Goal: Task Accomplishment & Management: Use online tool/utility

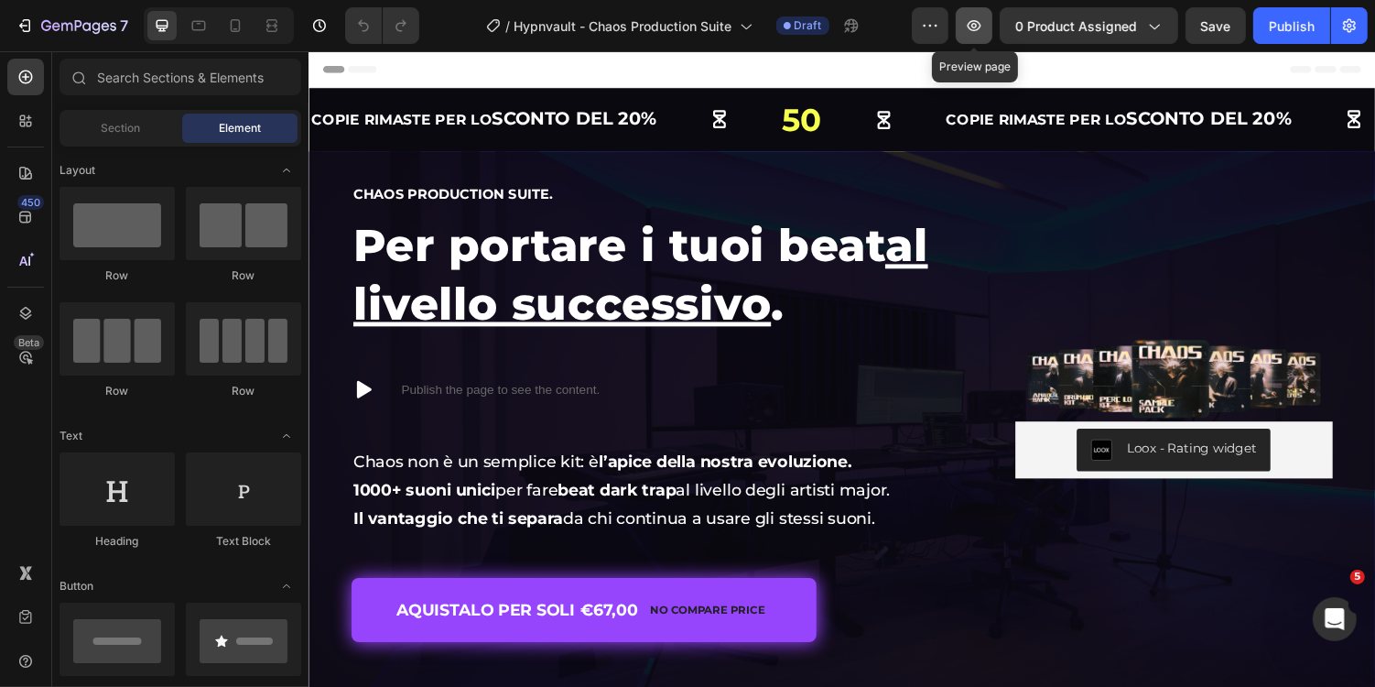
click at [974, 16] on icon "button" at bounding box center [974, 25] width 18 height 18
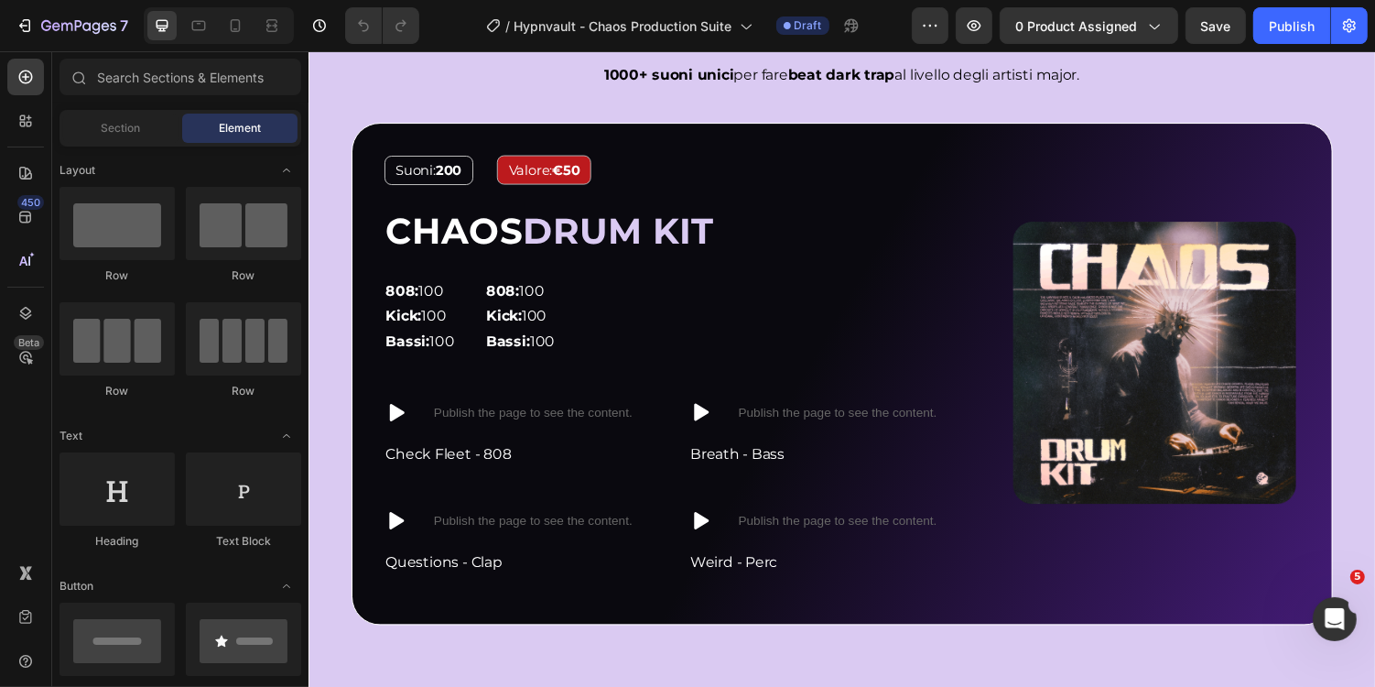
scroll to position [1482, 0]
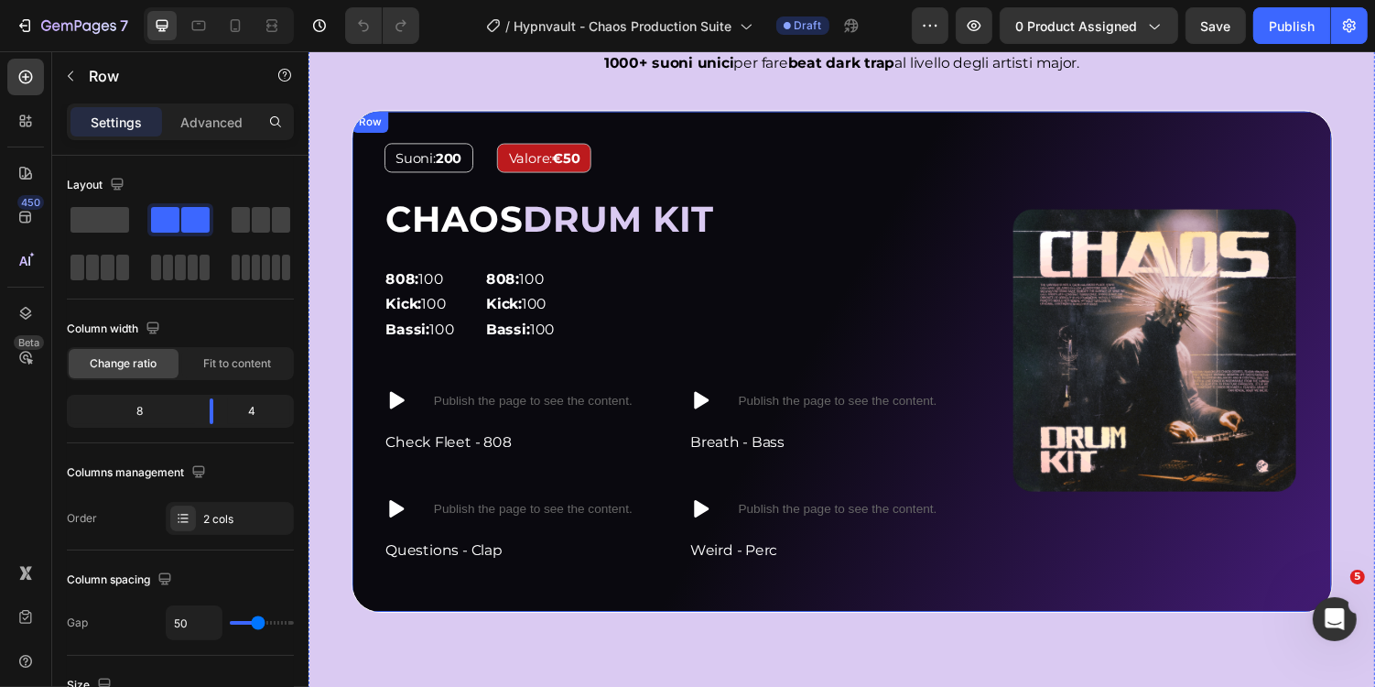
click at [801, 119] on div "Image Suoni: 200 Text Block Valore: €50 Text Block Row CHAOS DRUM KIT Heading 8…" at bounding box center [857, 369] width 1011 height 517
click at [447, 129] on icon at bounding box center [444, 130] width 10 height 13
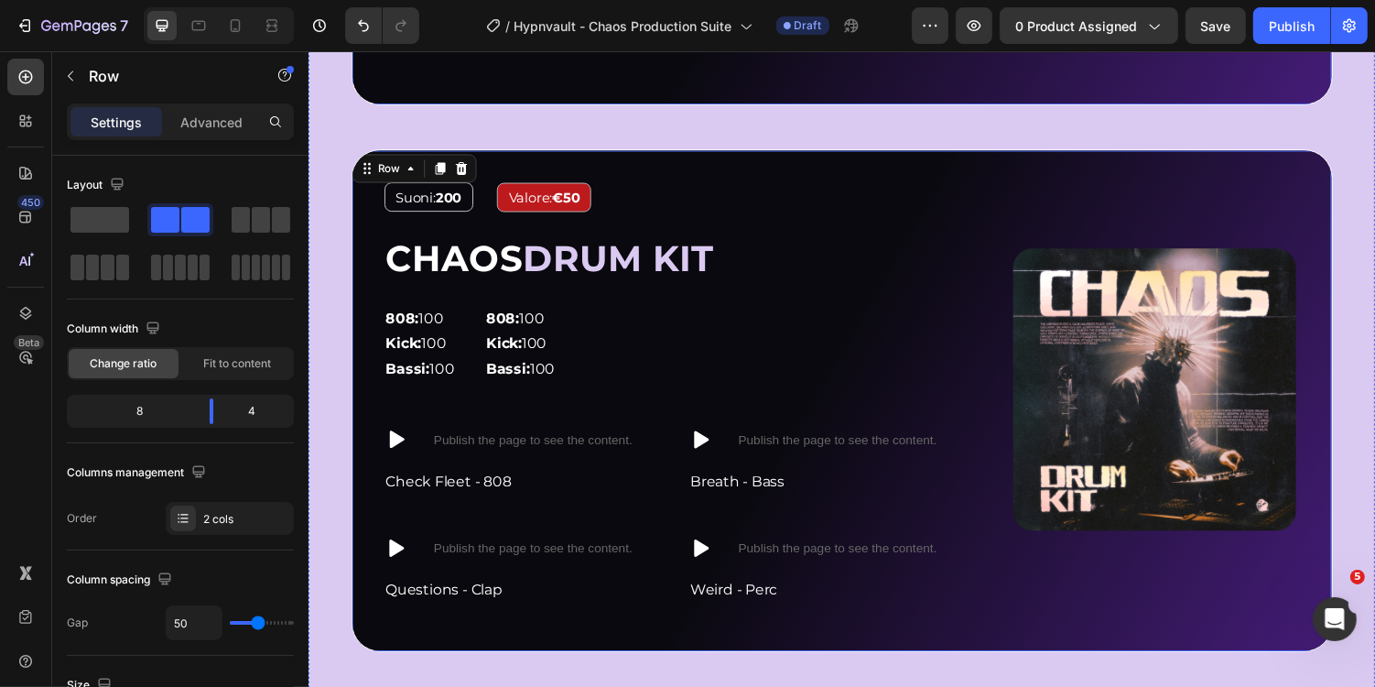
scroll to position [2001, 0]
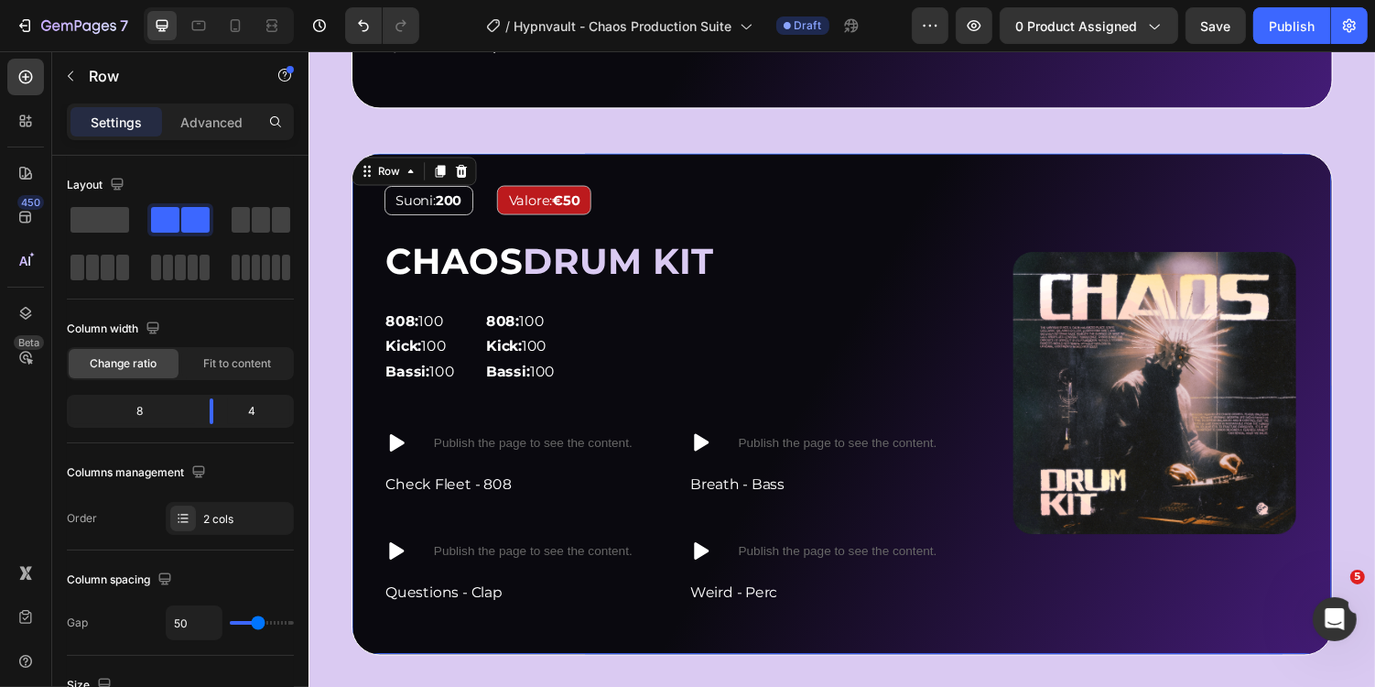
click at [671, 168] on div "Image Suoni: 200 Text Block Valore: €50 Text Block Row CHAOS DRUM KIT Heading 8…" at bounding box center [857, 413] width 1011 height 517
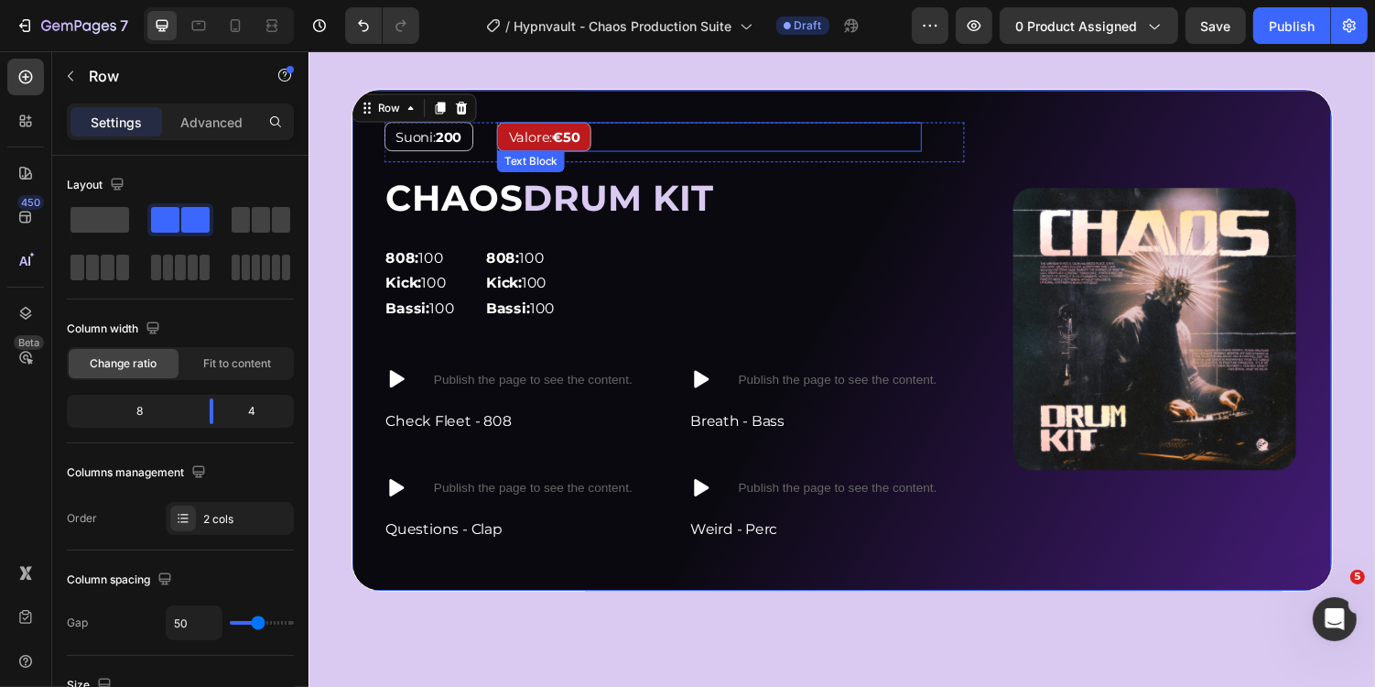
scroll to position [2069, 0]
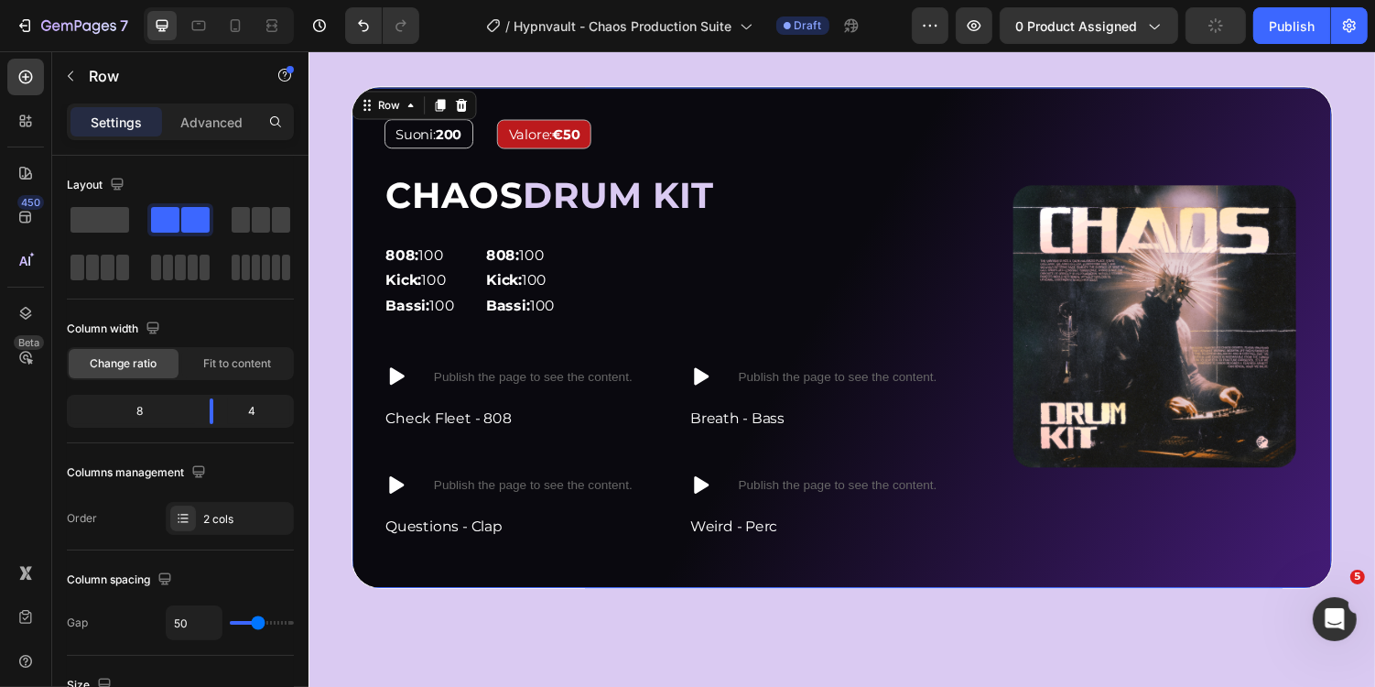
click at [1065, 253] on img at bounding box center [1178, 333] width 299 height 299
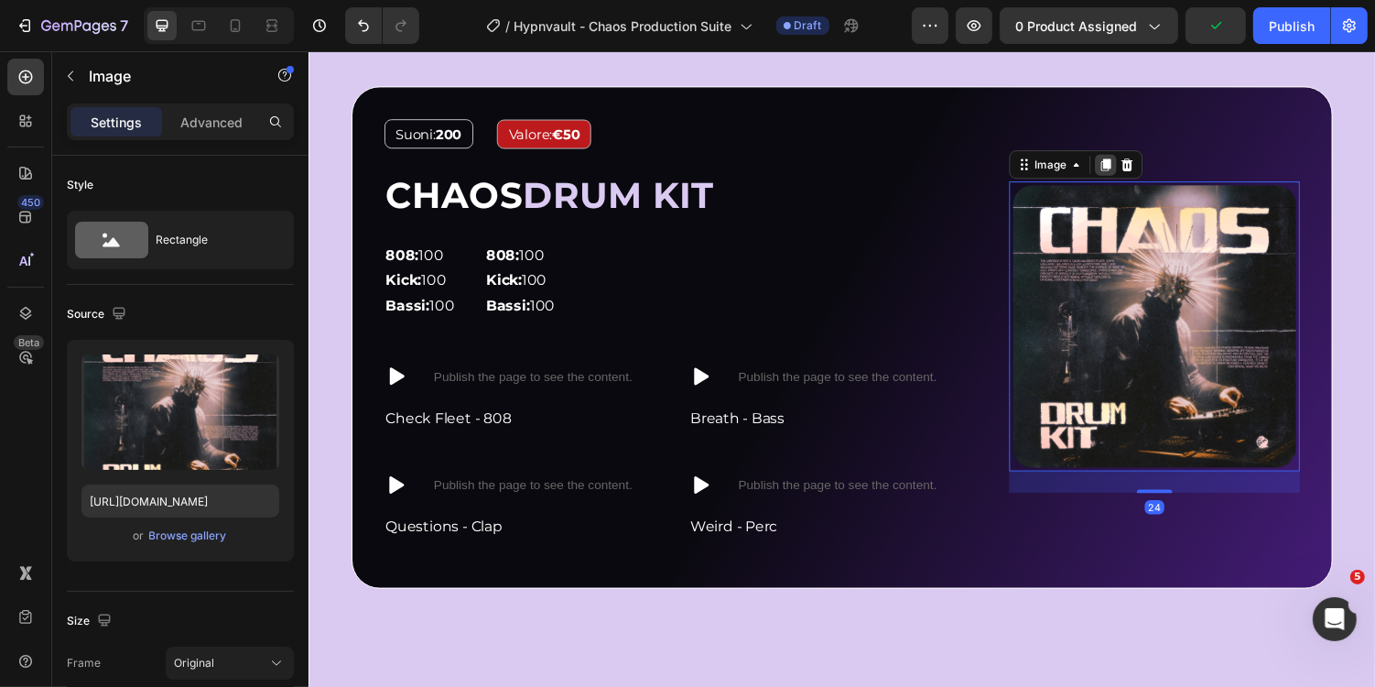
click at [1131, 160] on icon at bounding box center [1129, 166] width 10 height 13
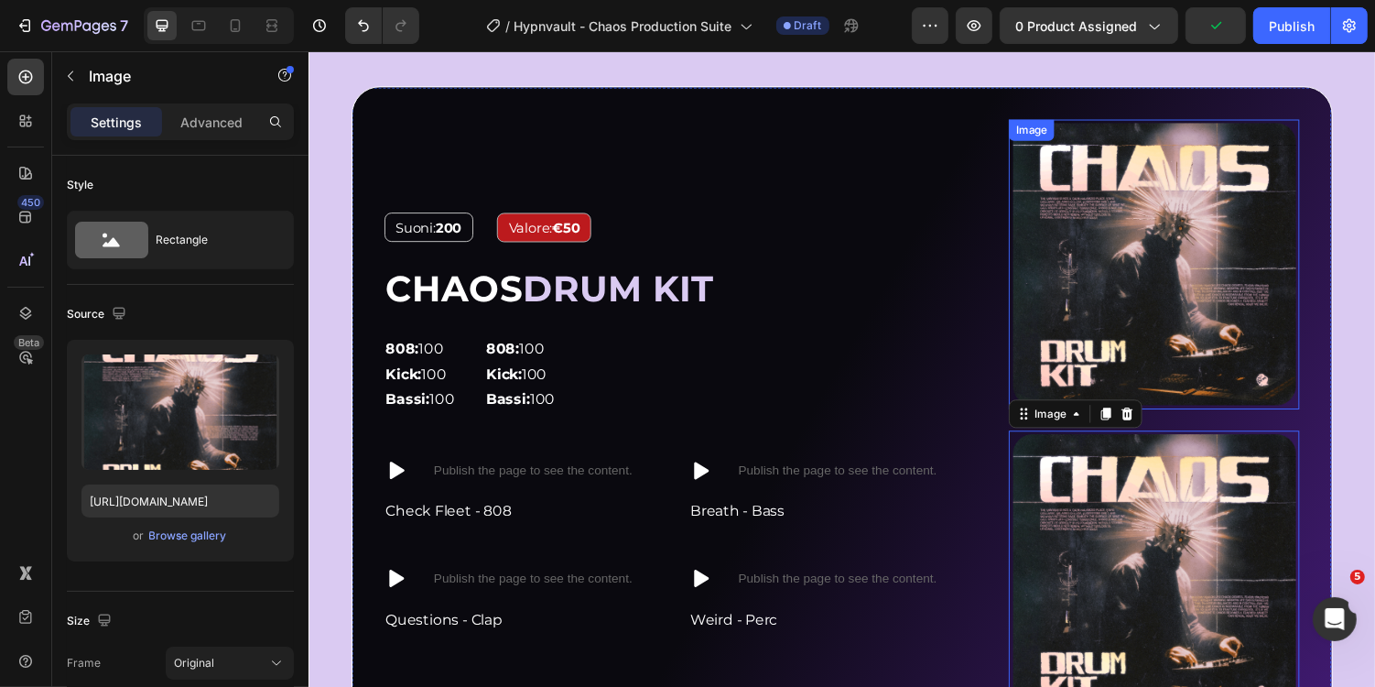
click at [1134, 275] on img at bounding box center [1178, 269] width 299 height 299
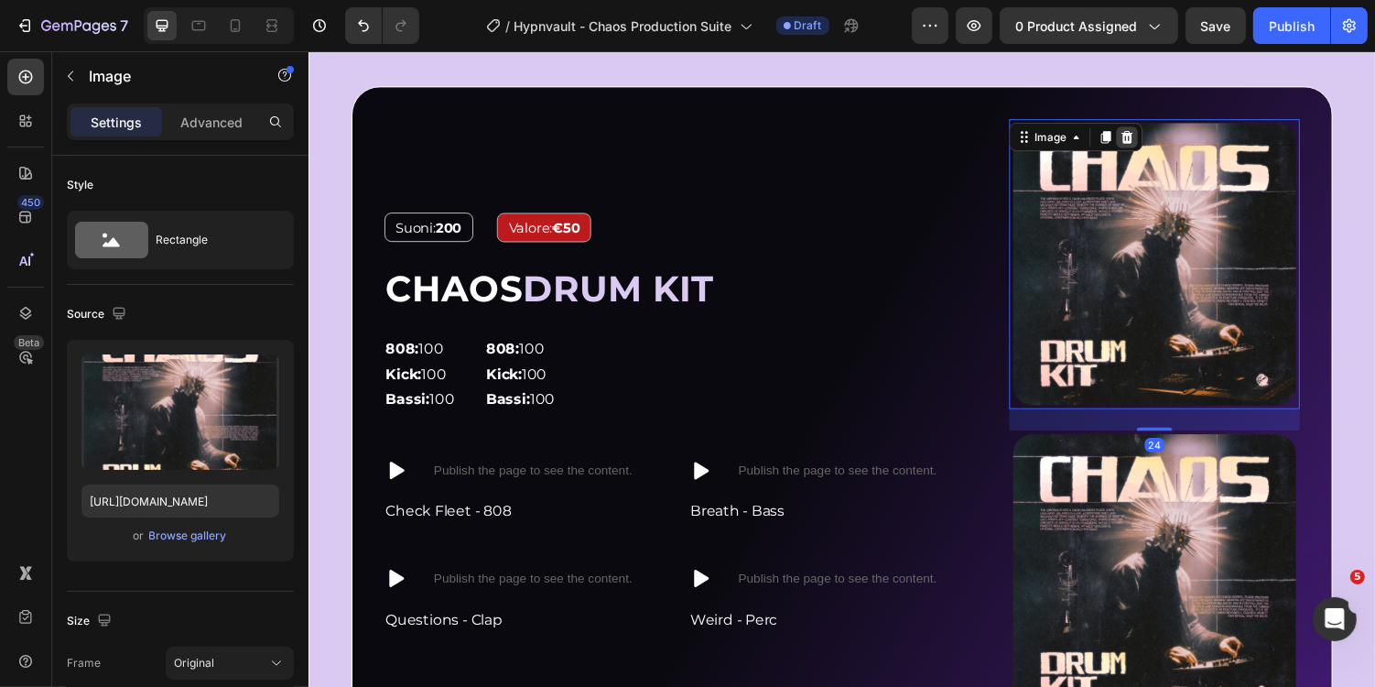
click at [1157, 131] on icon at bounding box center [1151, 138] width 15 height 15
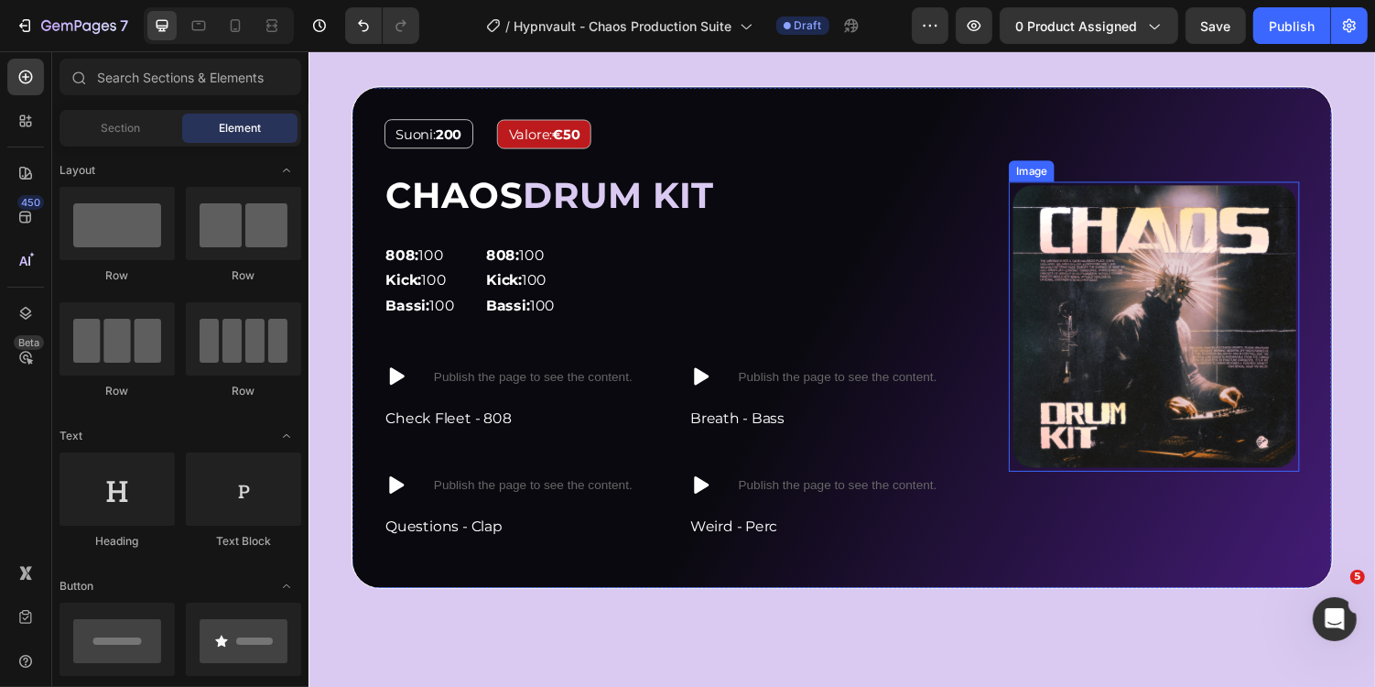
scroll to position [2094, 0]
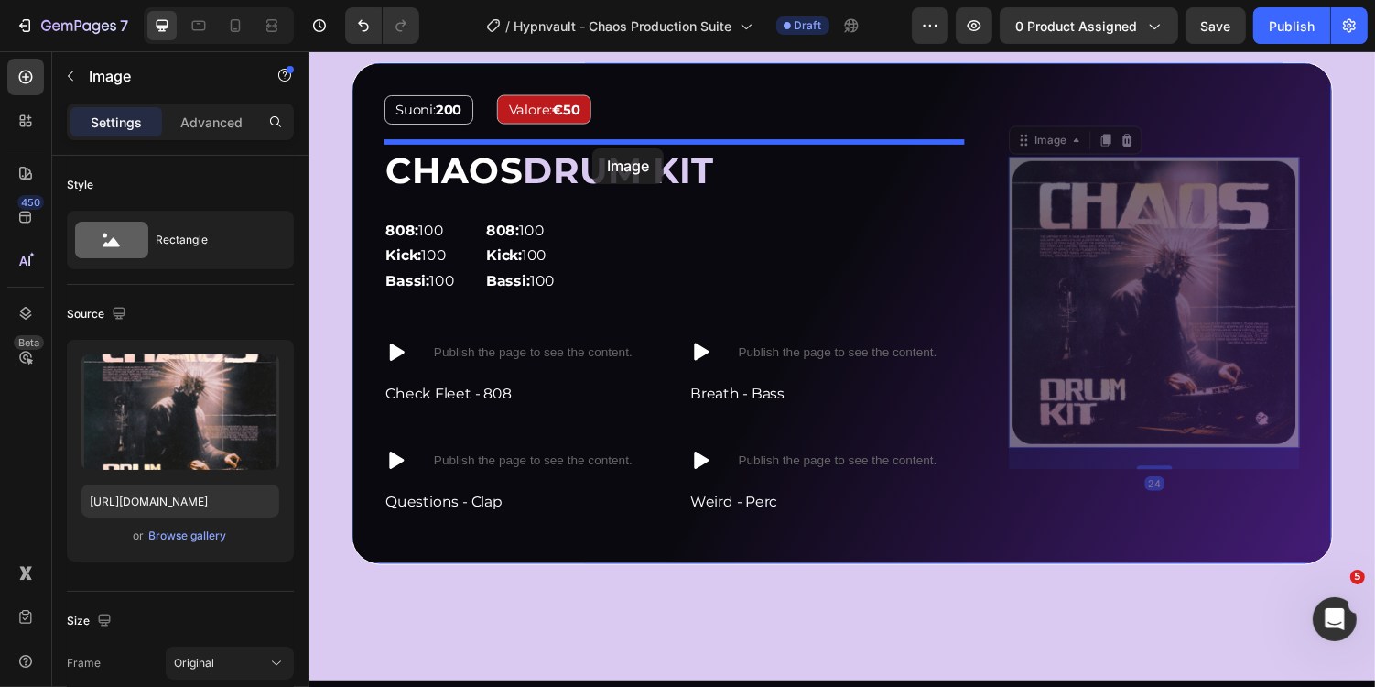
drag, startPoint x: 1140, startPoint y: 257, endPoint x: 600, endPoint y: 150, distance: 550.8
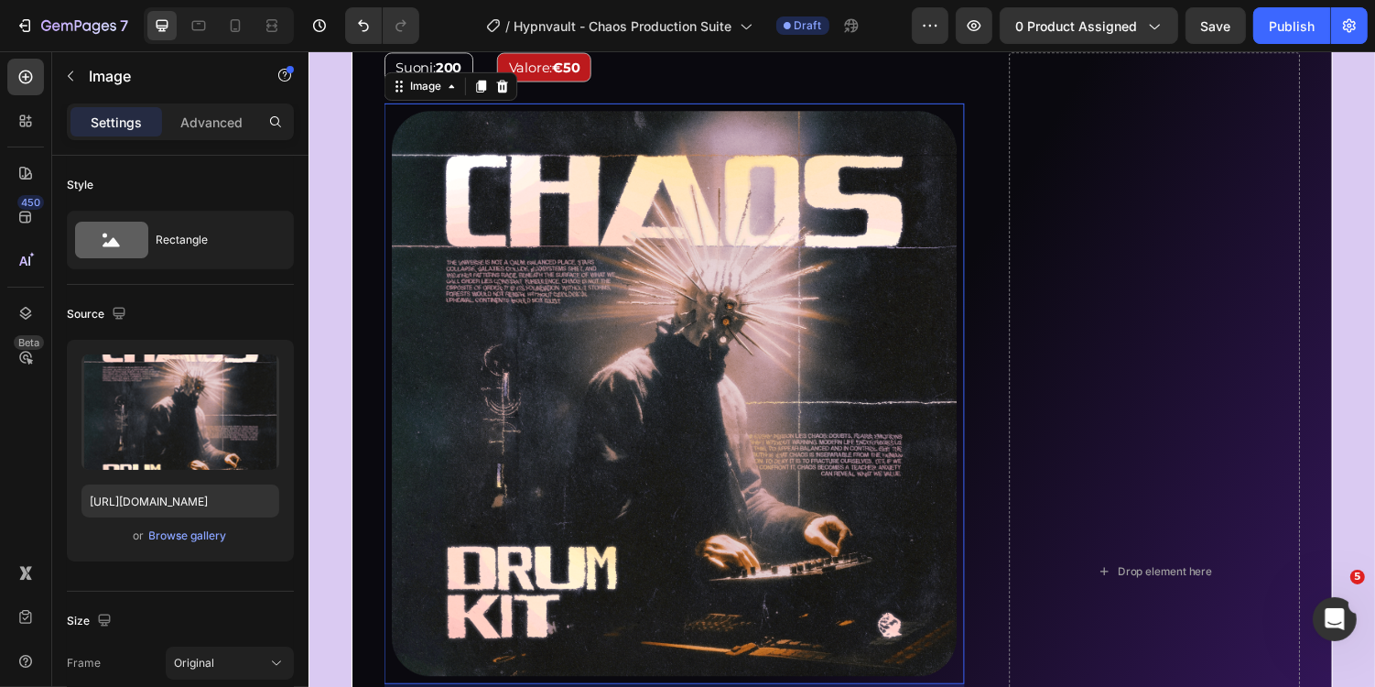
scroll to position [2154, 0]
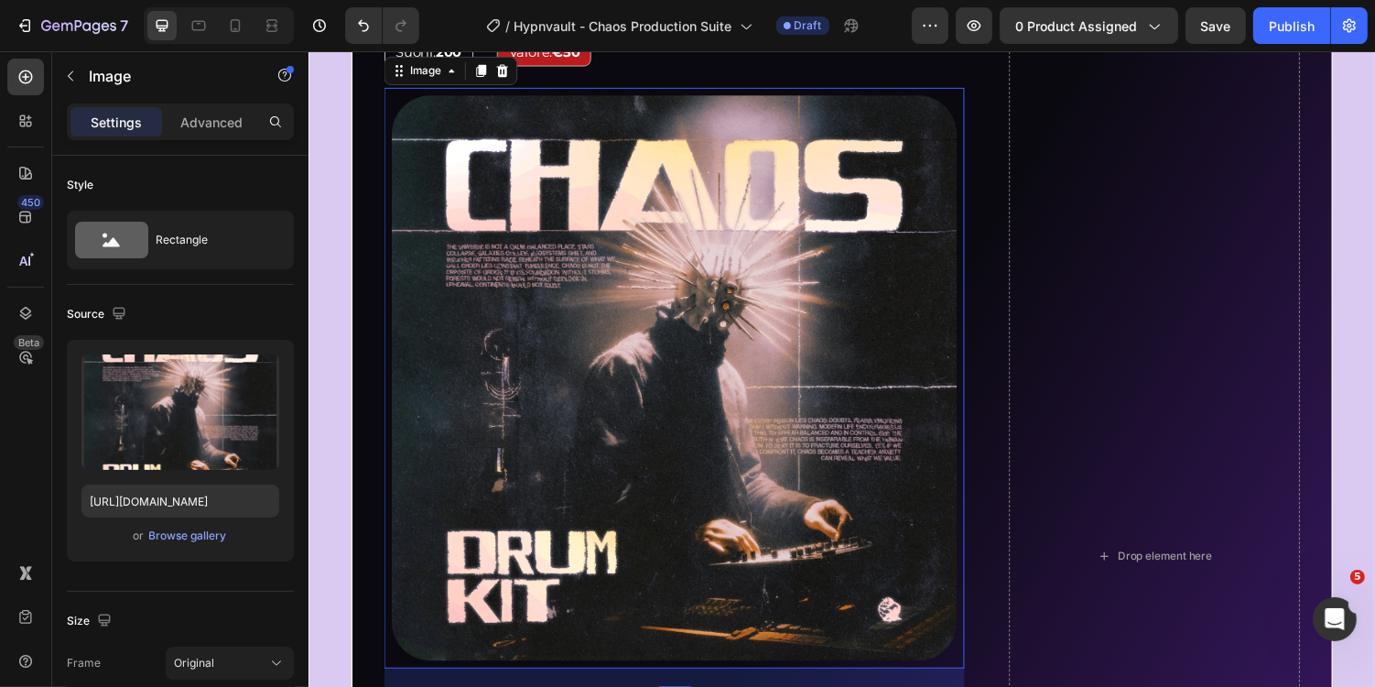
click at [998, 157] on div "Drop element here Suoni: 200 Text Block Valore: €50 Text Block Row Image 24 CHA…" at bounding box center [857, 570] width 1011 height 1137
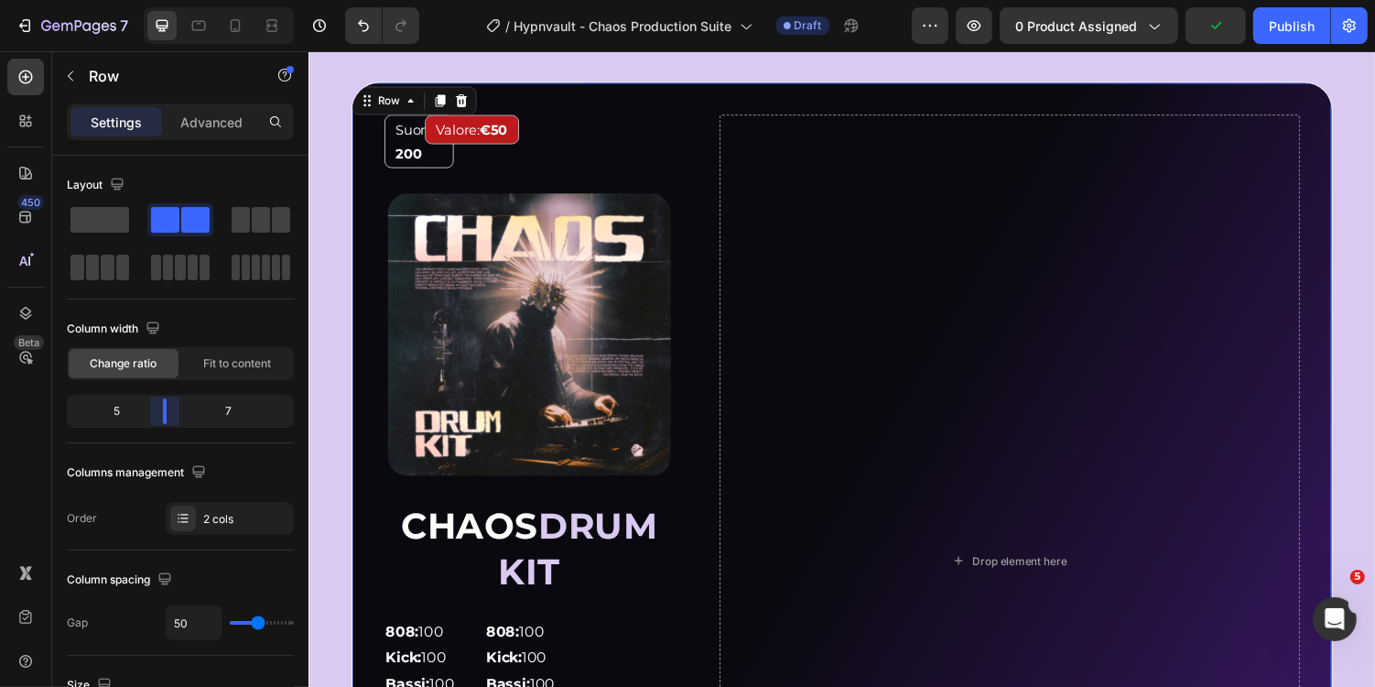
scroll to position [2080, 0]
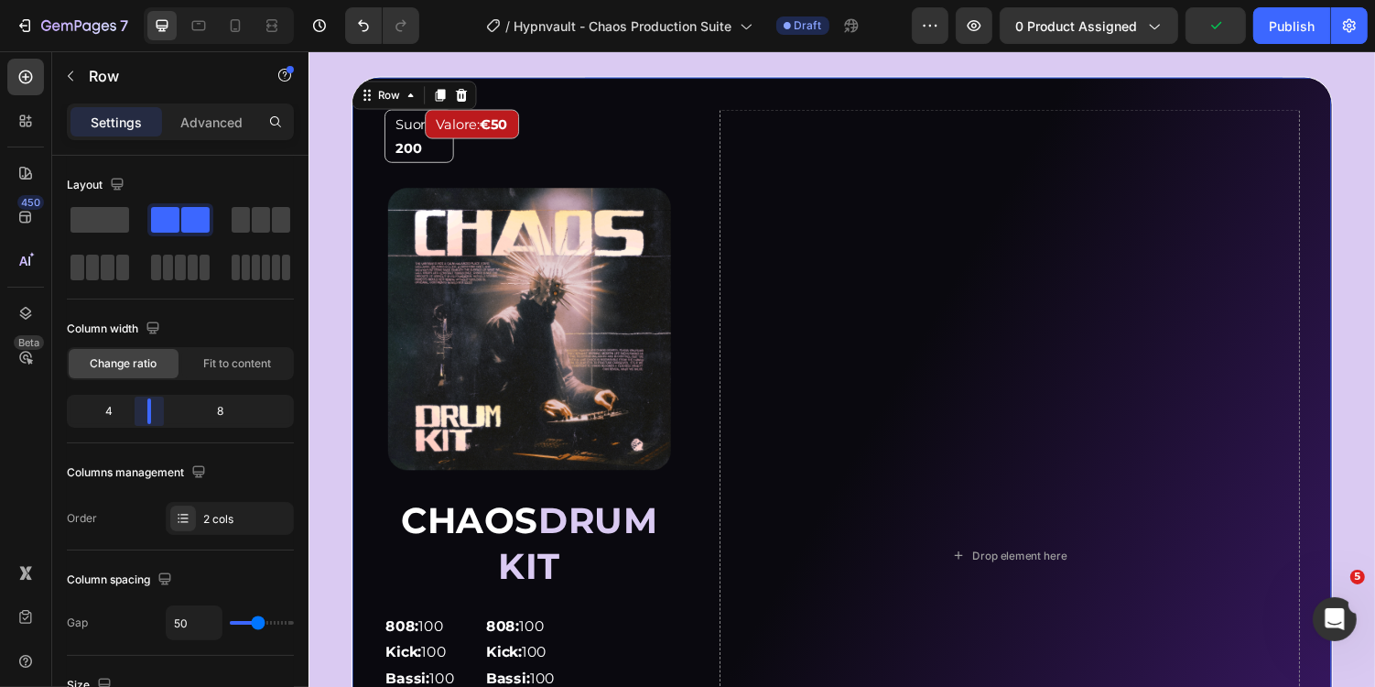
drag, startPoint x: 214, startPoint y: 407, endPoint x: 149, endPoint y: 412, distance: 65.2
click at [149, 0] on body "7 Version history / Hypnvault - Chaos Production Suite Draft Preview 0 product …" at bounding box center [687, 0] width 1375 height 0
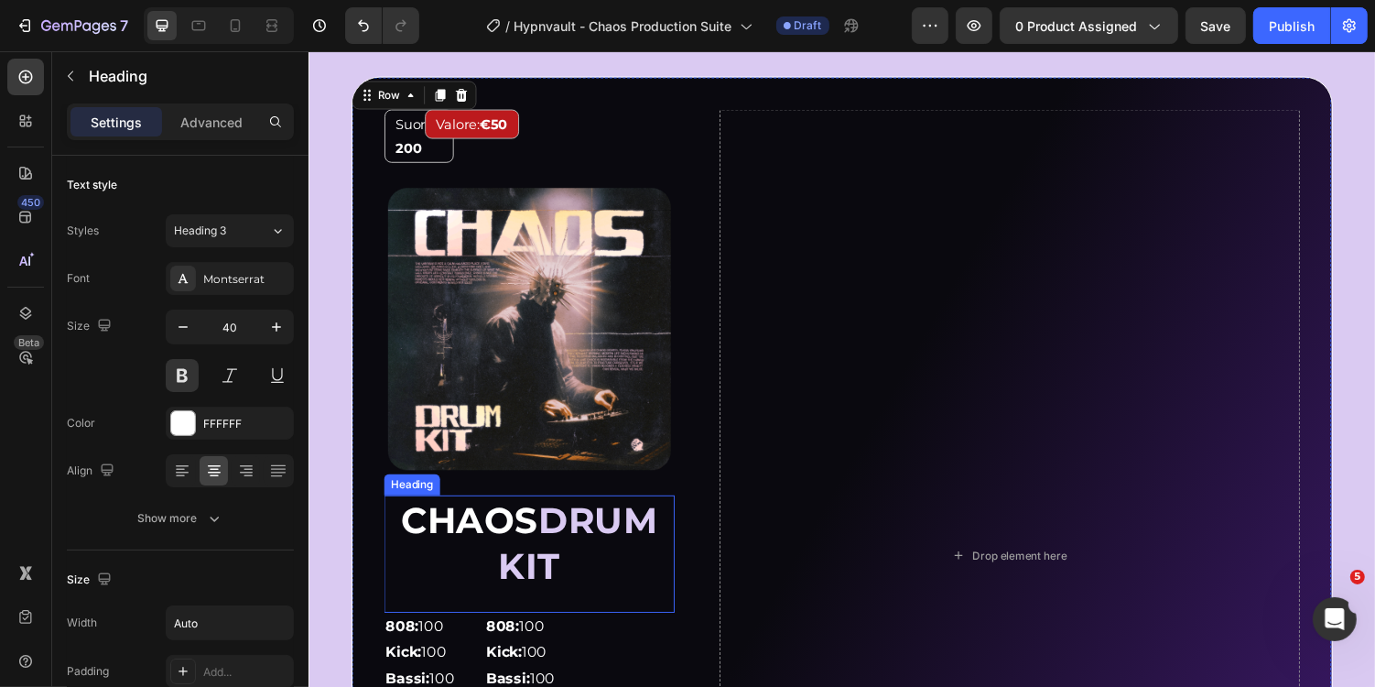
click at [565, 524] on span "DRUM KIT" at bounding box center [586, 556] width 164 height 92
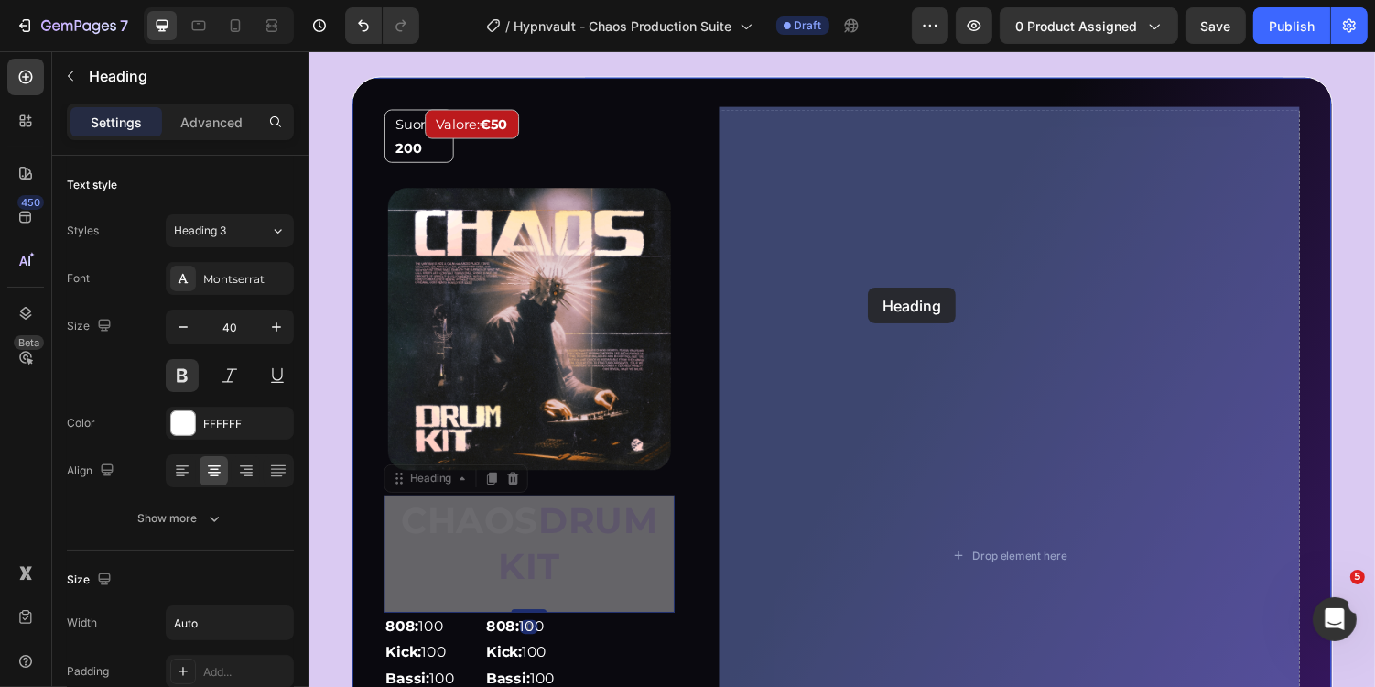
drag, startPoint x: 429, startPoint y: 491, endPoint x: 881, endPoint y: 293, distance: 493.7
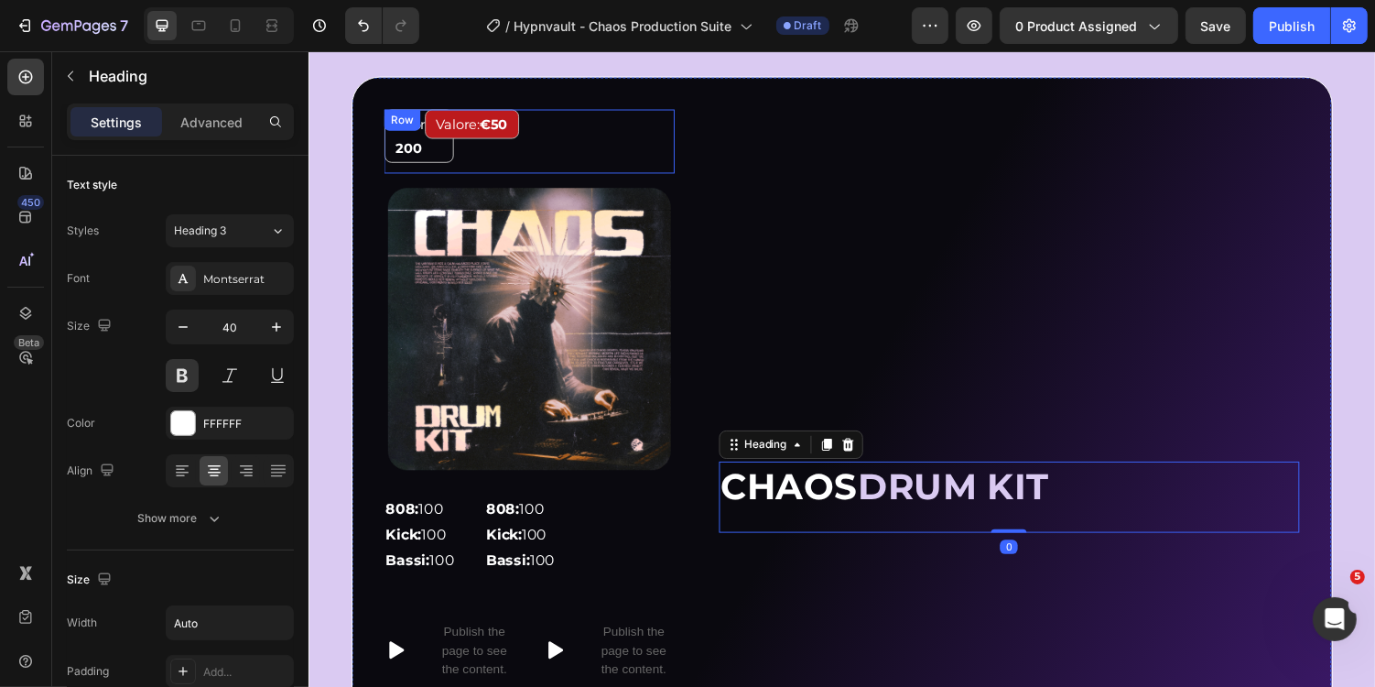
click at [549, 138] on div "Valore: €50 Text Block" at bounding box center [578, 143] width 213 height 66
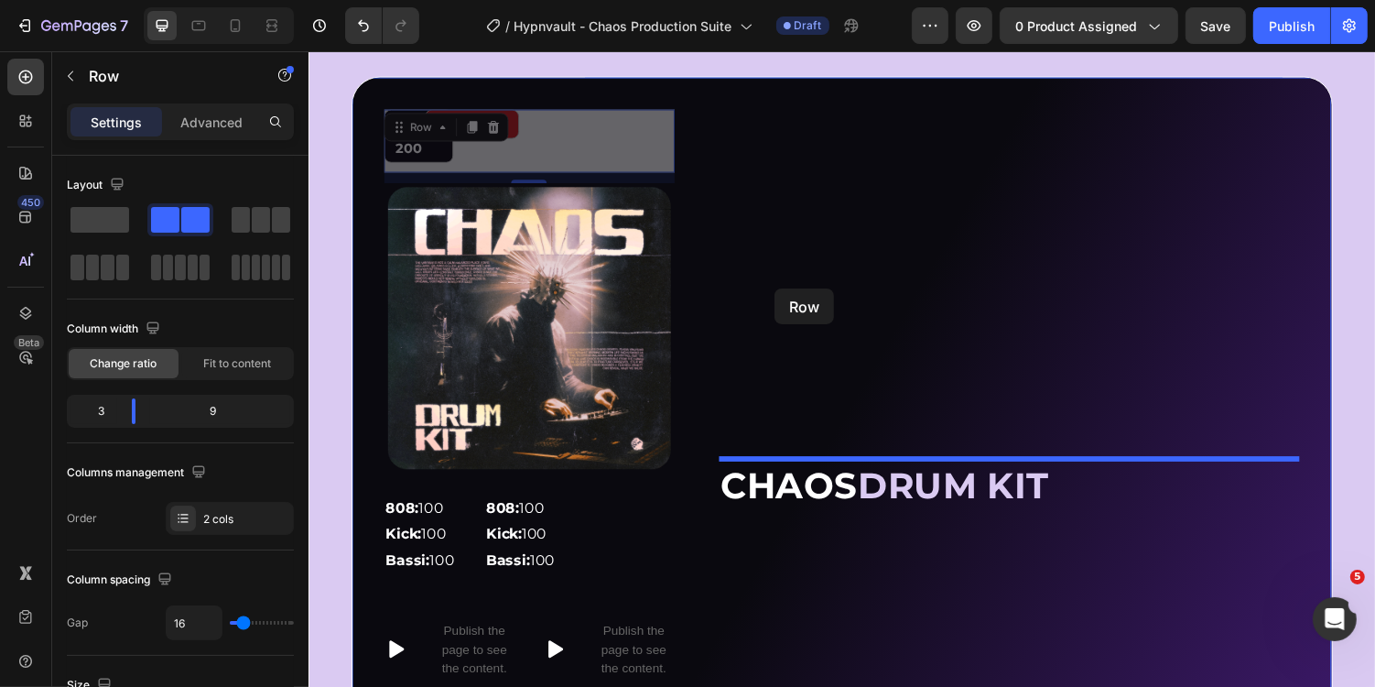
drag, startPoint x: 420, startPoint y: 125, endPoint x: 787, endPoint y: 296, distance: 405.2
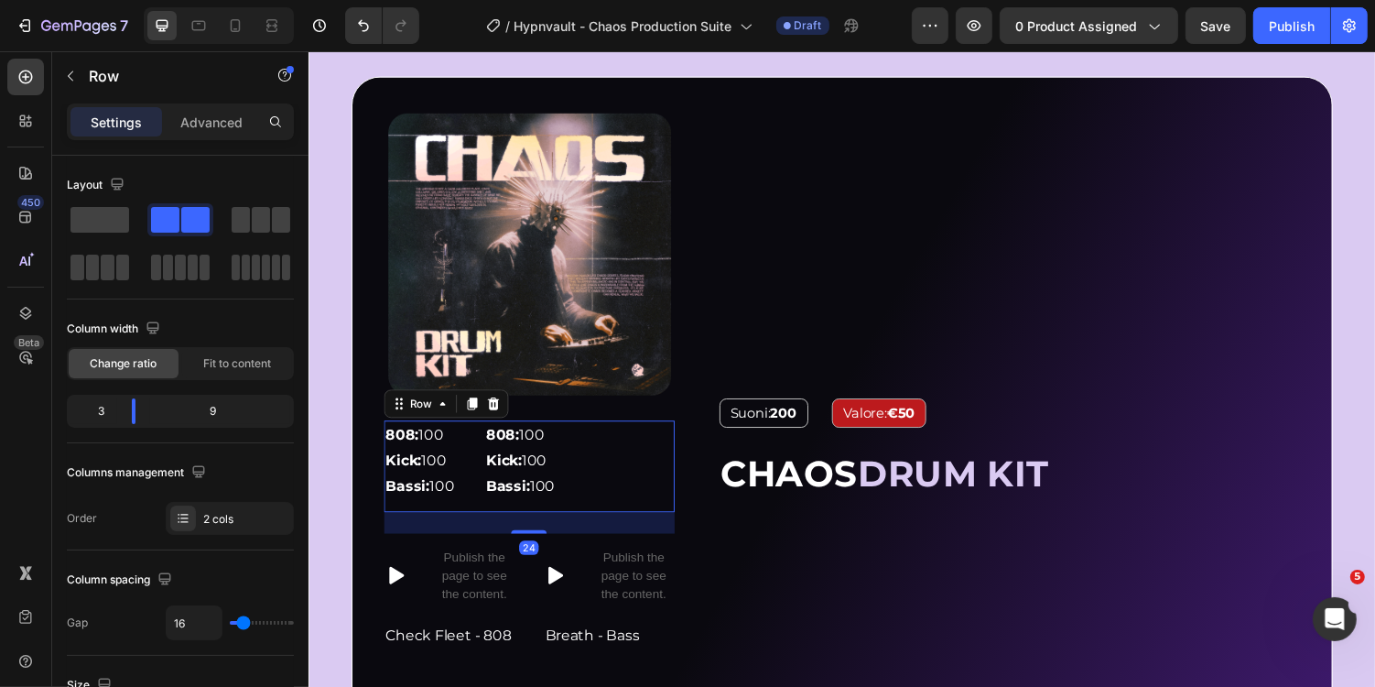
click at [622, 470] on div "808: 100 Kick: 100 Bassi: 100 Text Block 808: 100 Kick: 100 Bassi: 100 Text Blo…" at bounding box center [535, 476] width 299 height 93
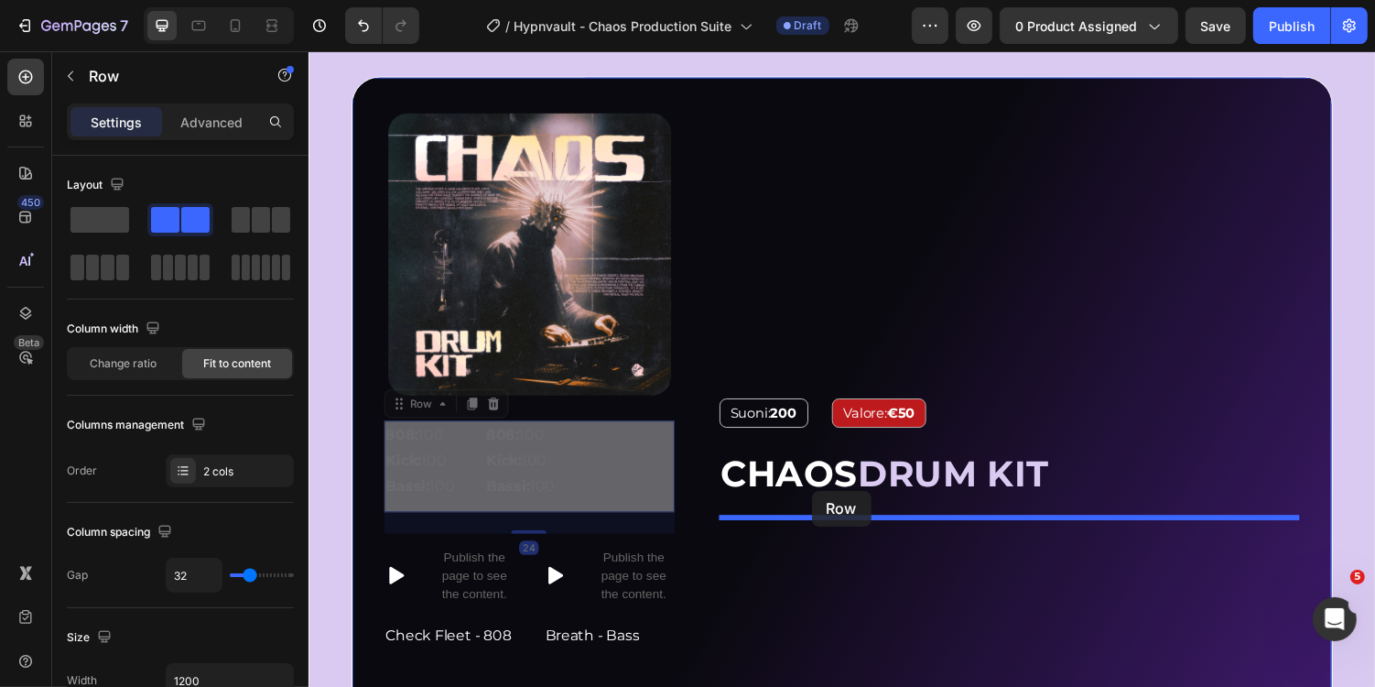
drag, startPoint x: 418, startPoint y: 410, endPoint x: 826, endPoint y: 503, distance: 417.8
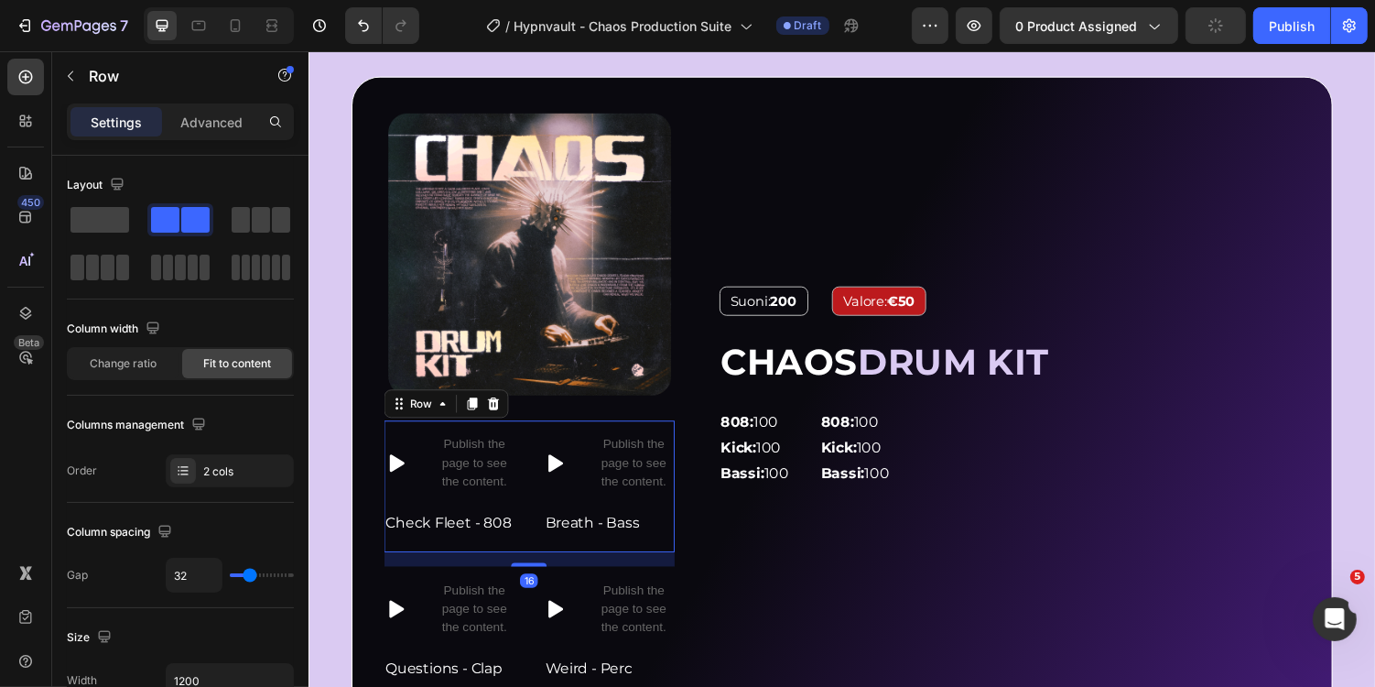
click at [547, 560] on div "Icon Publish the page to see the content. Custom Code Row Check Fleet - 808 Tex…" at bounding box center [535, 498] width 299 height 136
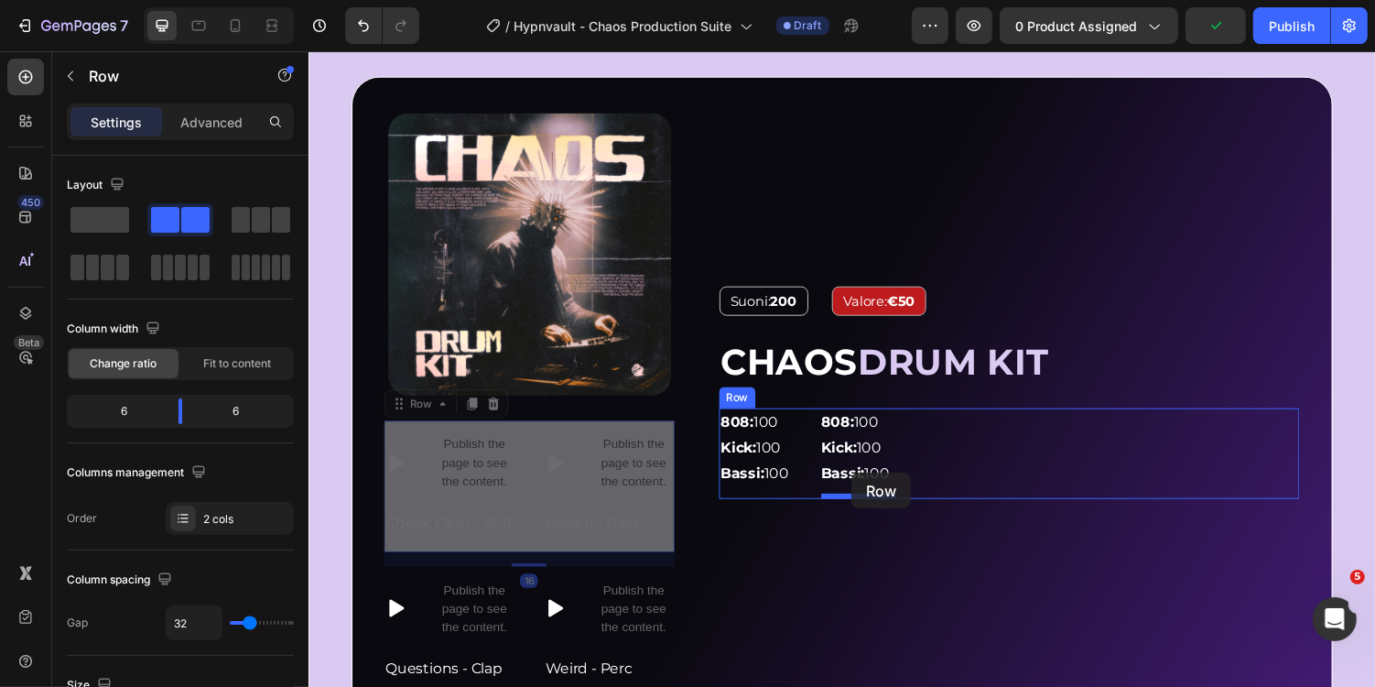
drag, startPoint x: 409, startPoint y: 418, endPoint x: 868, endPoint y: 483, distance: 463.5
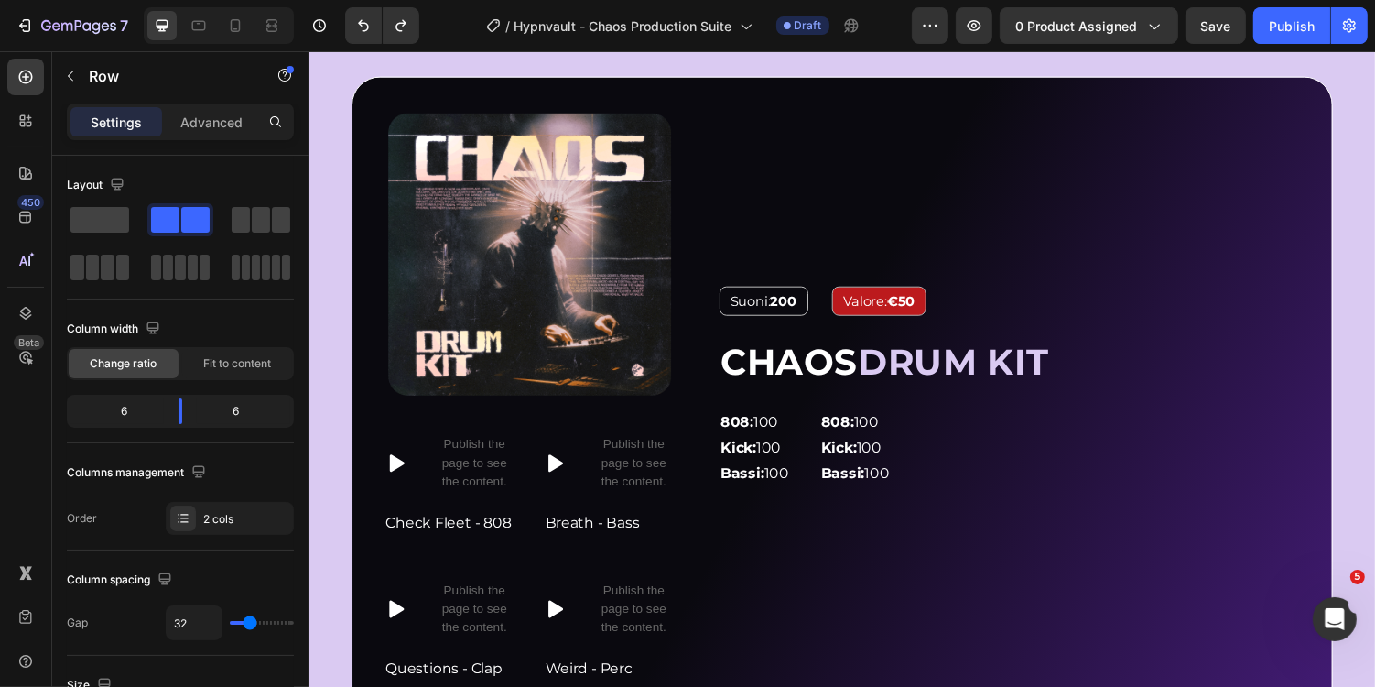
click at [537, 455] on div "Icon Publish the page to see the content. Custom Code Row Check Fleet - 808 Tex…" at bounding box center [535, 498] width 299 height 136
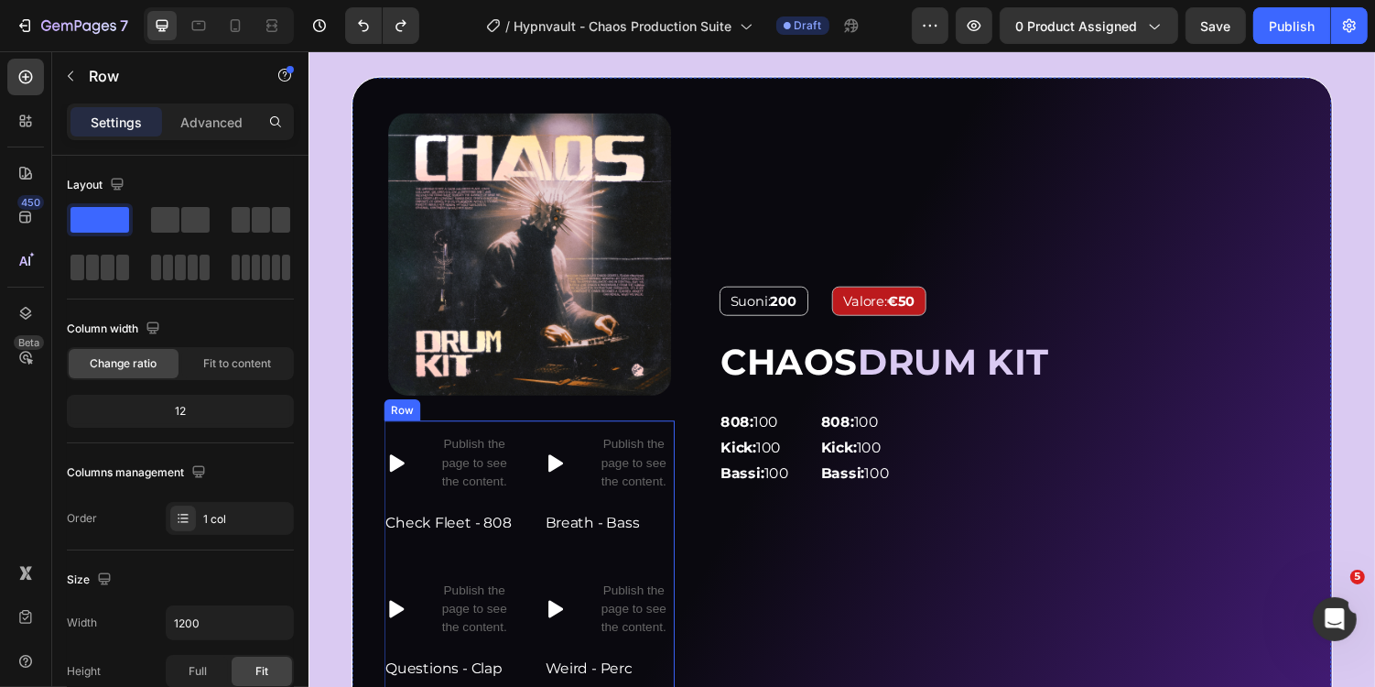
click at [575, 572] on div "Icon Publish the page to see the content. Custom Code Row Check Fleet - 808 Tex…" at bounding box center [535, 573] width 299 height 286
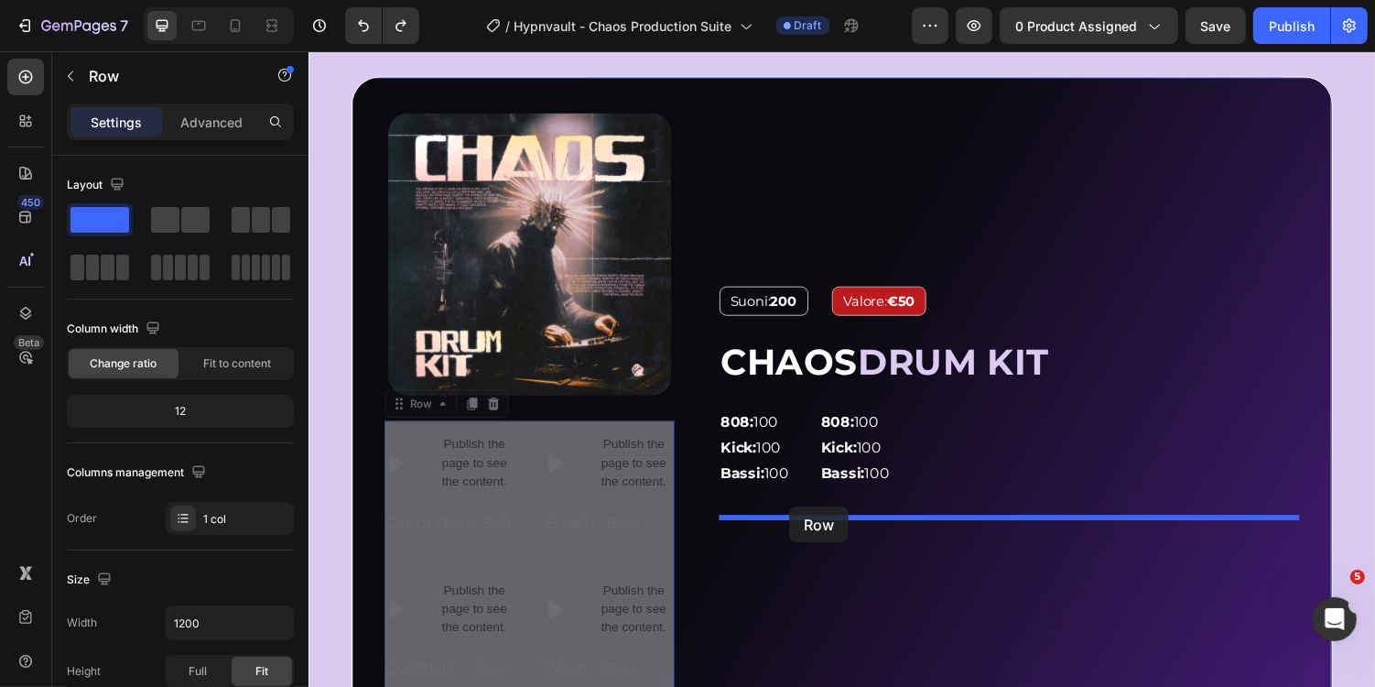
drag, startPoint x: 410, startPoint y: 408, endPoint x: 802, endPoint y: 520, distance: 407.5
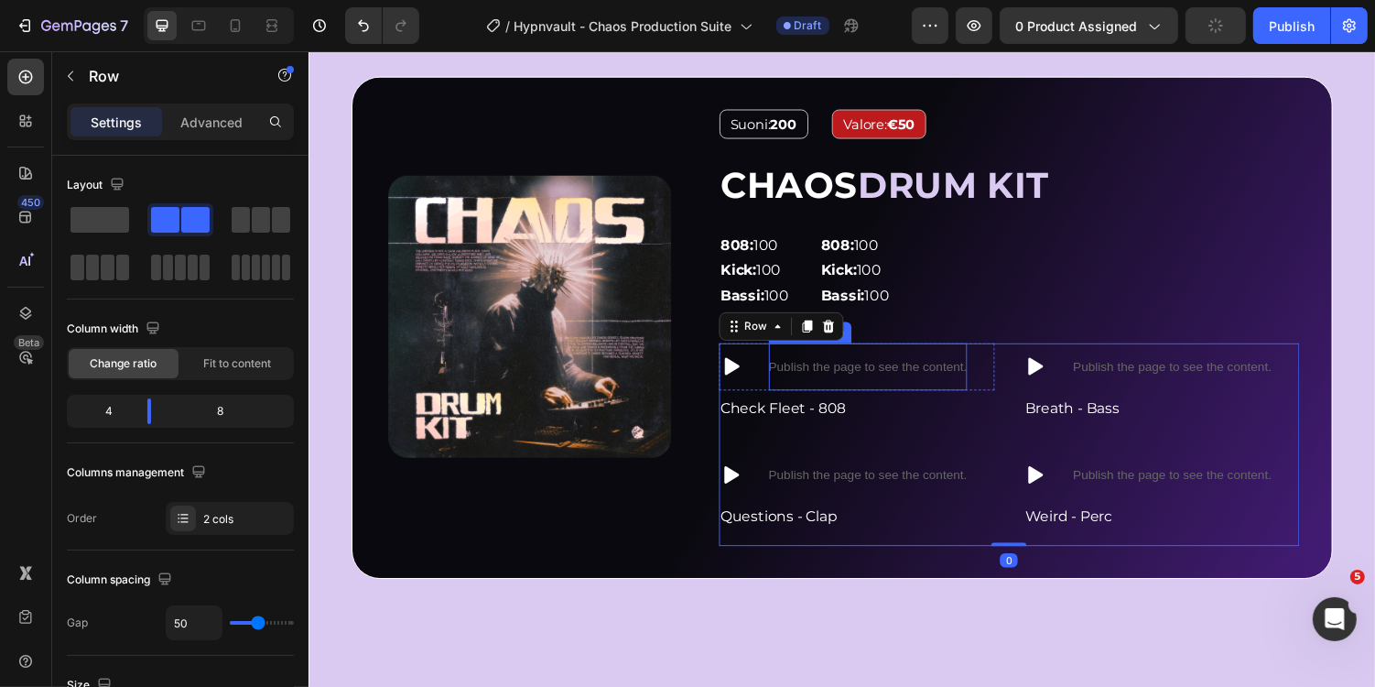
click at [1025, 327] on div "Suoni: 200 Text Block Valore: €50 Text Block Row CHAOS DRUM KIT Heading 808: 10…" at bounding box center [1030, 335] width 598 height 450
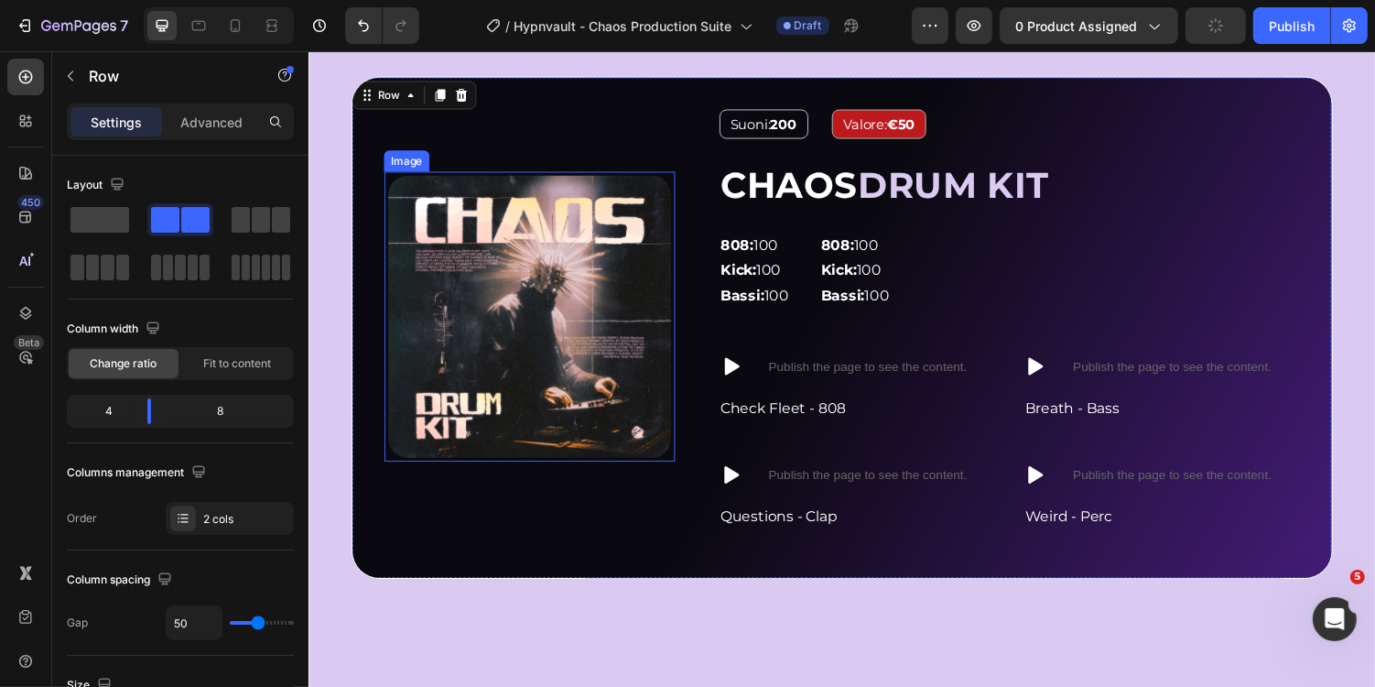
click at [655, 478] on div "Image" at bounding box center [535, 335] width 299 height 450
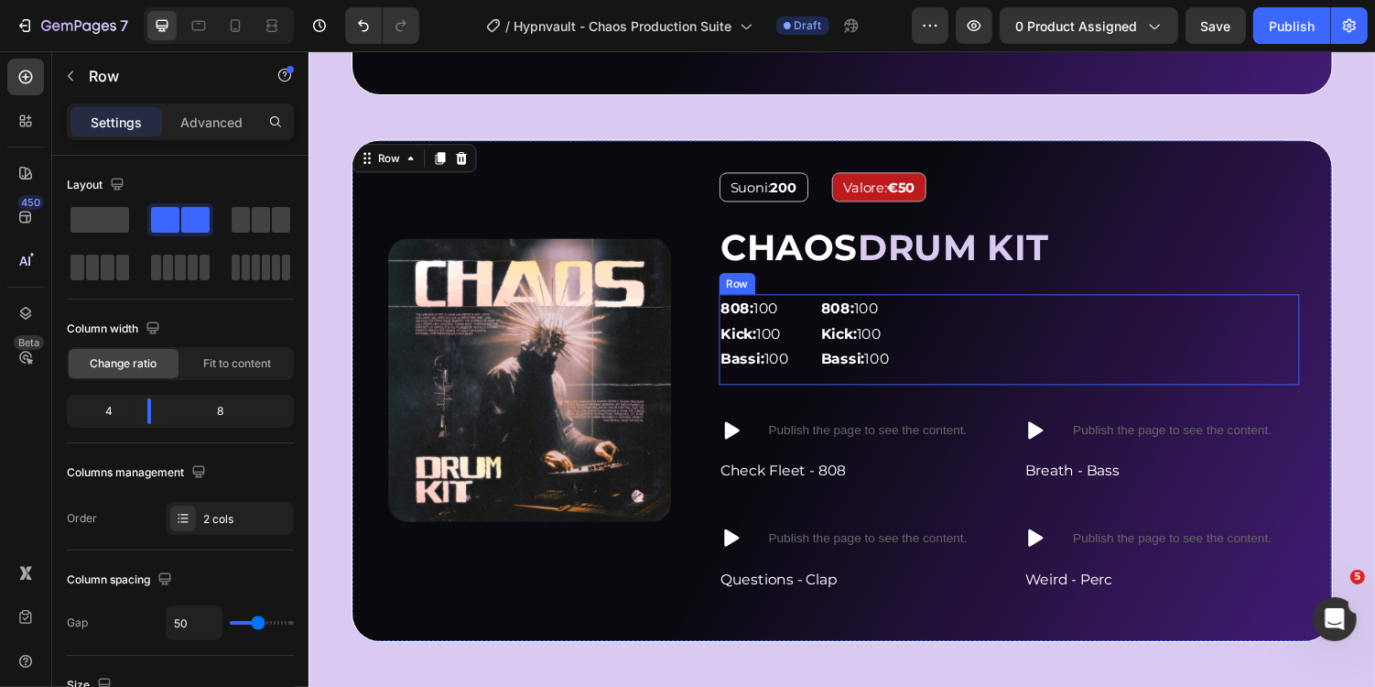
scroll to position [1992, 0]
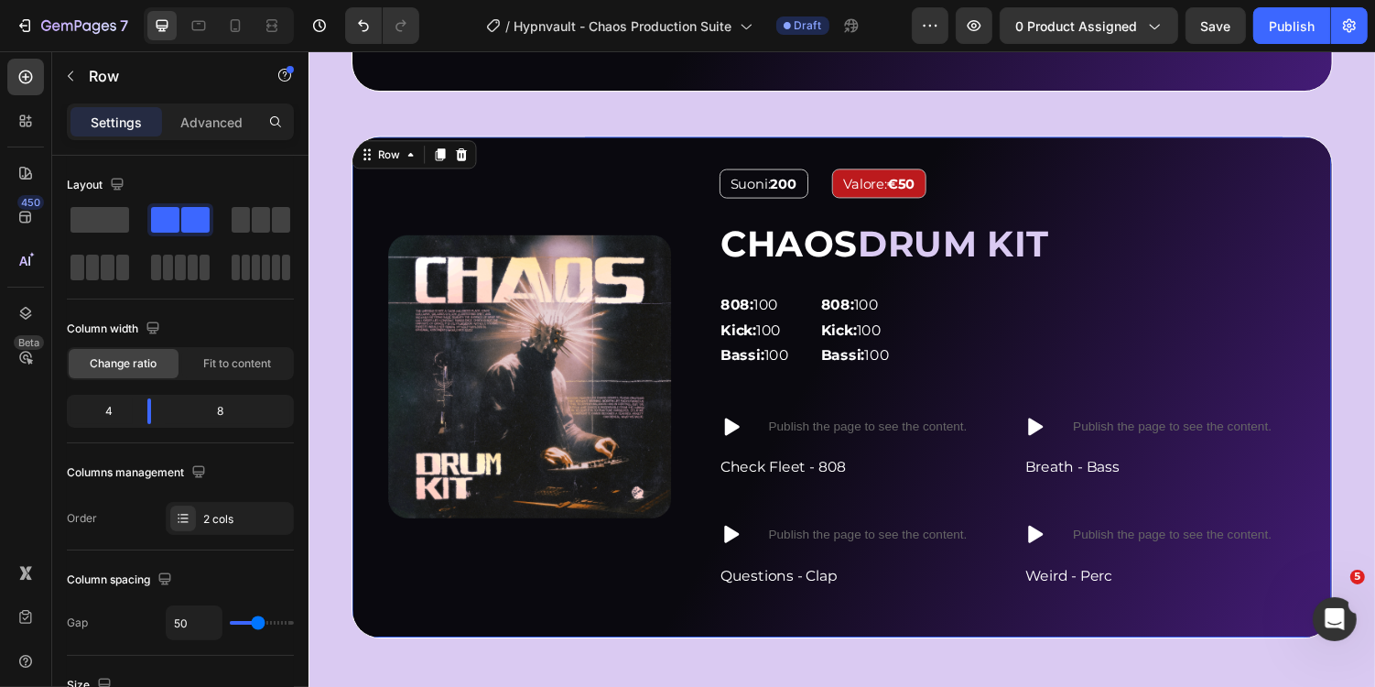
click at [902, 151] on div "Suoni: 200 Text Block Valore: €50 Text Block Row CHAOS DRUM KIT Heading 808: 10…" at bounding box center [857, 395] width 1011 height 517
click at [463, 156] on icon at bounding box center [466, 156] width 12 height 13
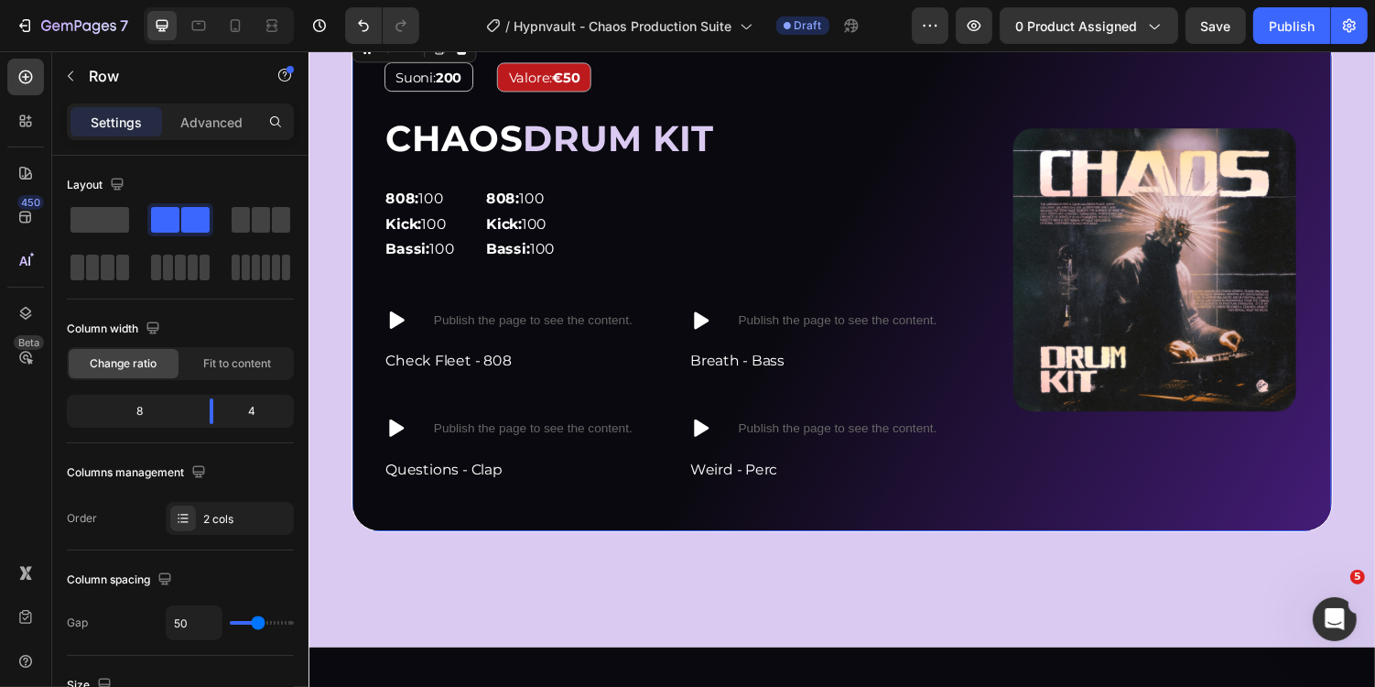
scroll to position [1380, 0]
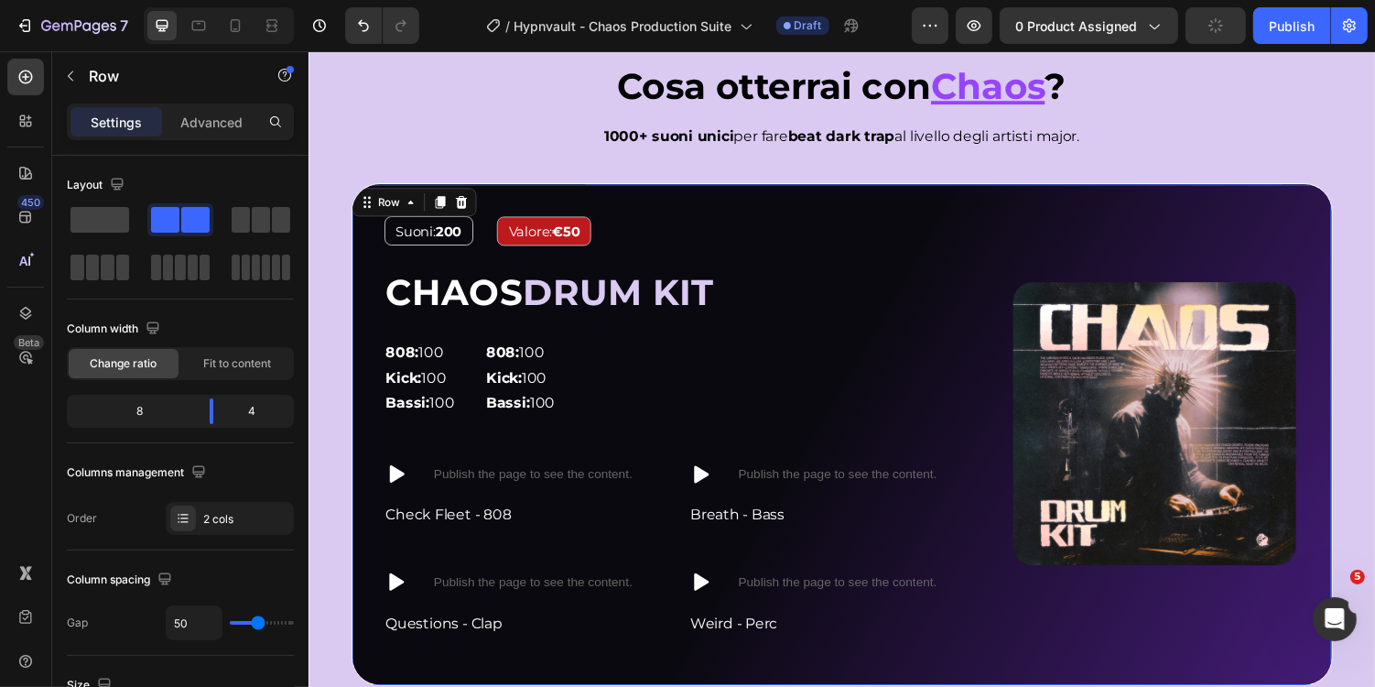
click at [757, 198] on div "Image Suoni: 200 Text Block Valore: €50 Text Block Row CHAOS DRUM KIT Heading 8…" at bounding box center [857, 444] width 1011 height 517
click at [440, 210] on icon at bounding box center [444, 205] width 10 height 13
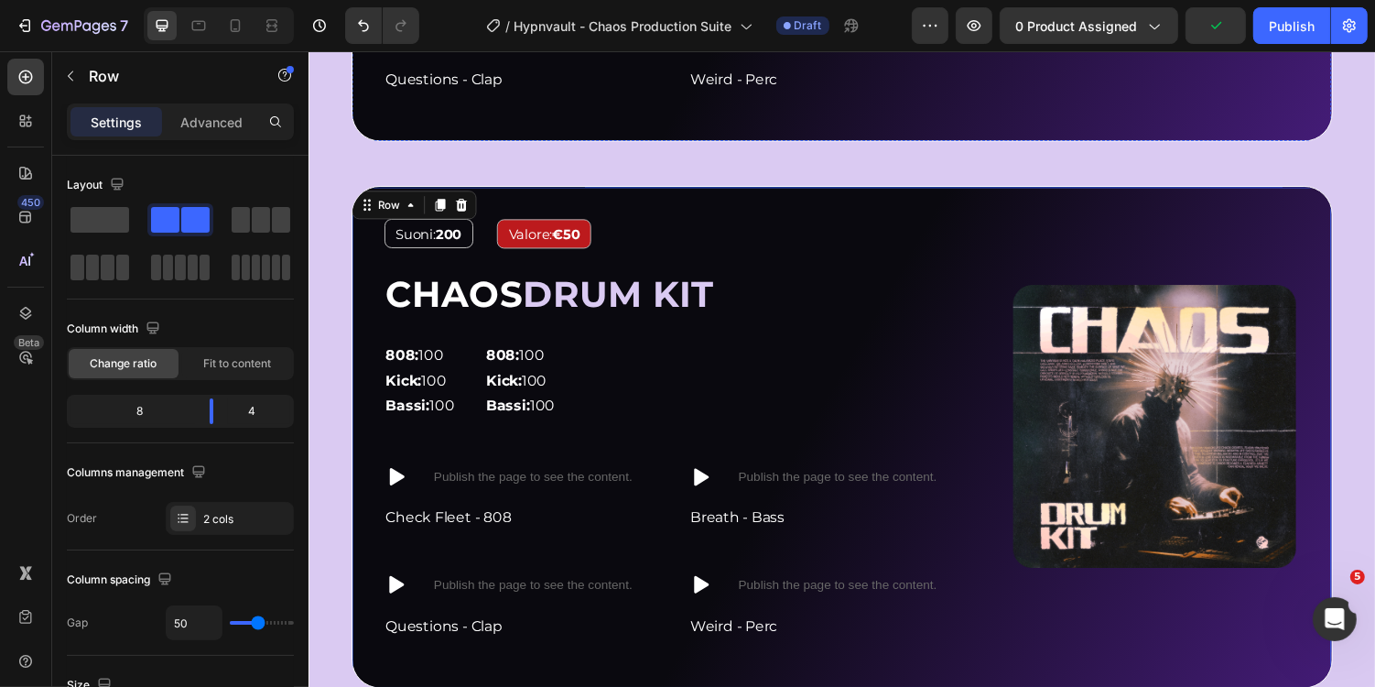
scroll to position [2012, 0]
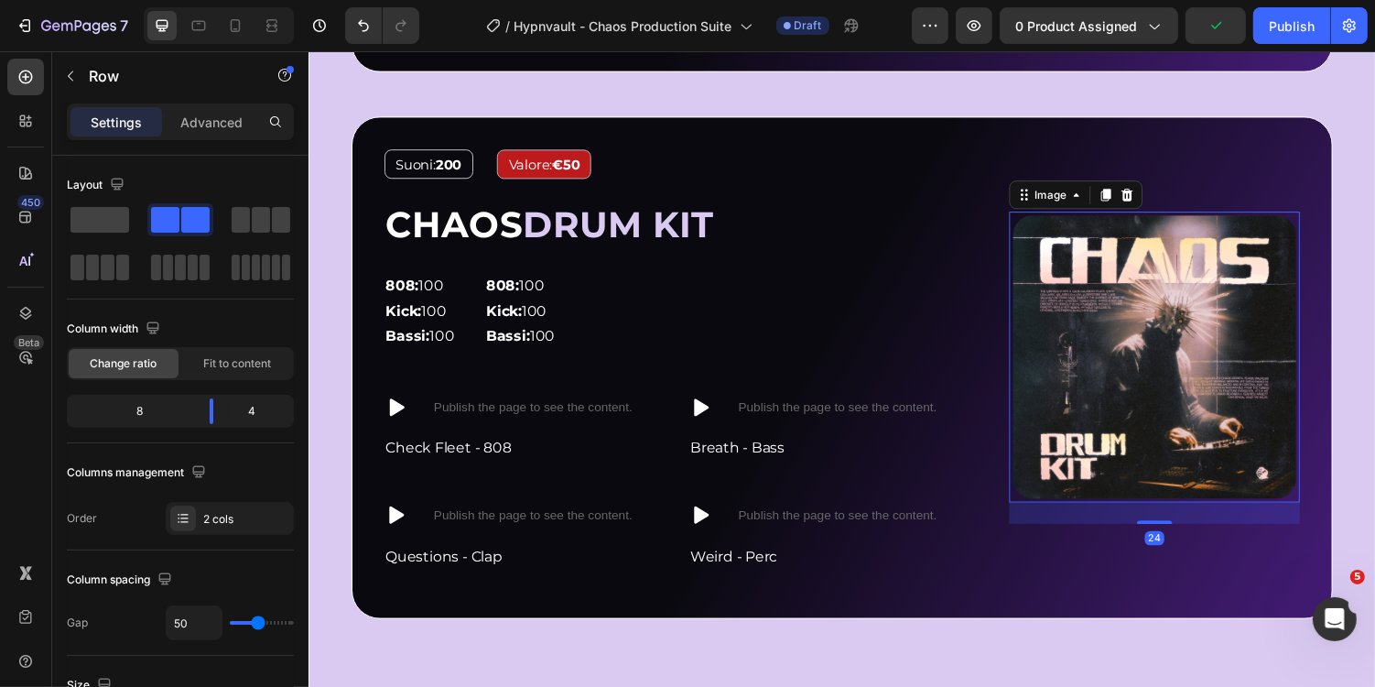
click at [1130, 306] on img at bounding box center [1178, 364] width 299 height 299
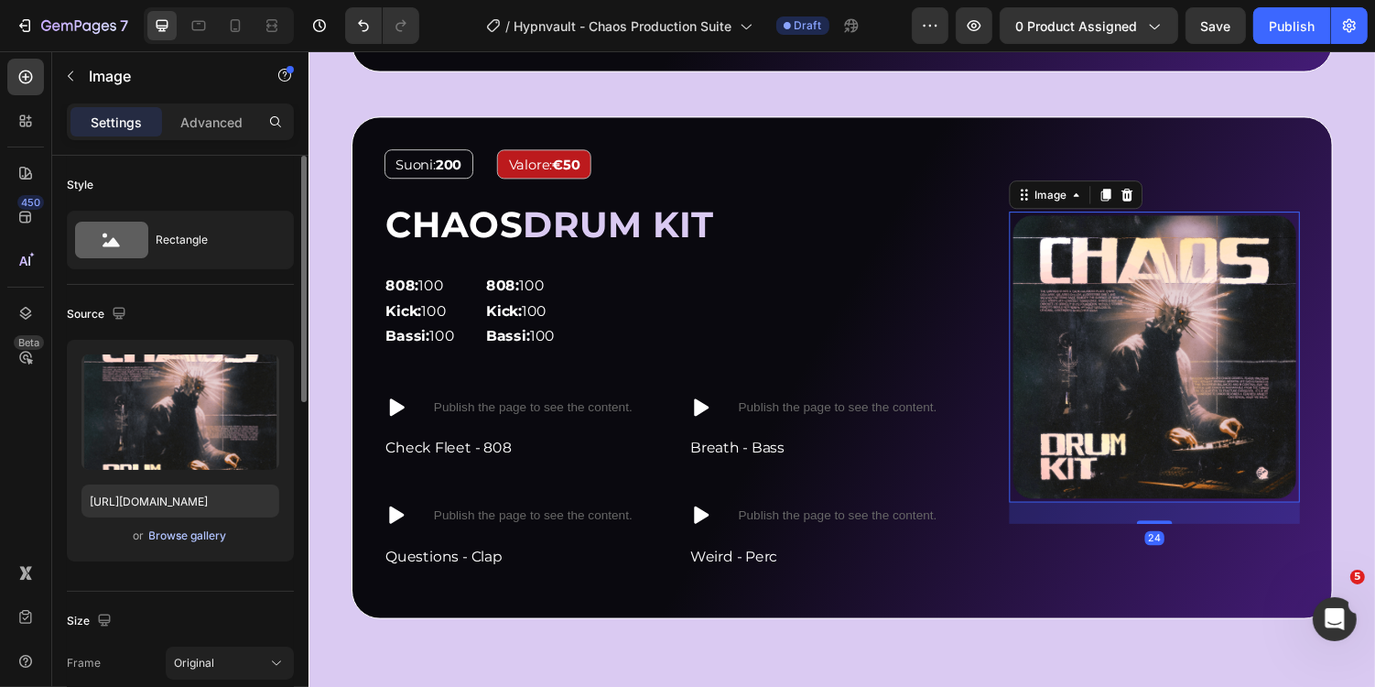
click at [211, 539] on div "Browse gallery" at bounding box center [188, 535] width 78 height 16
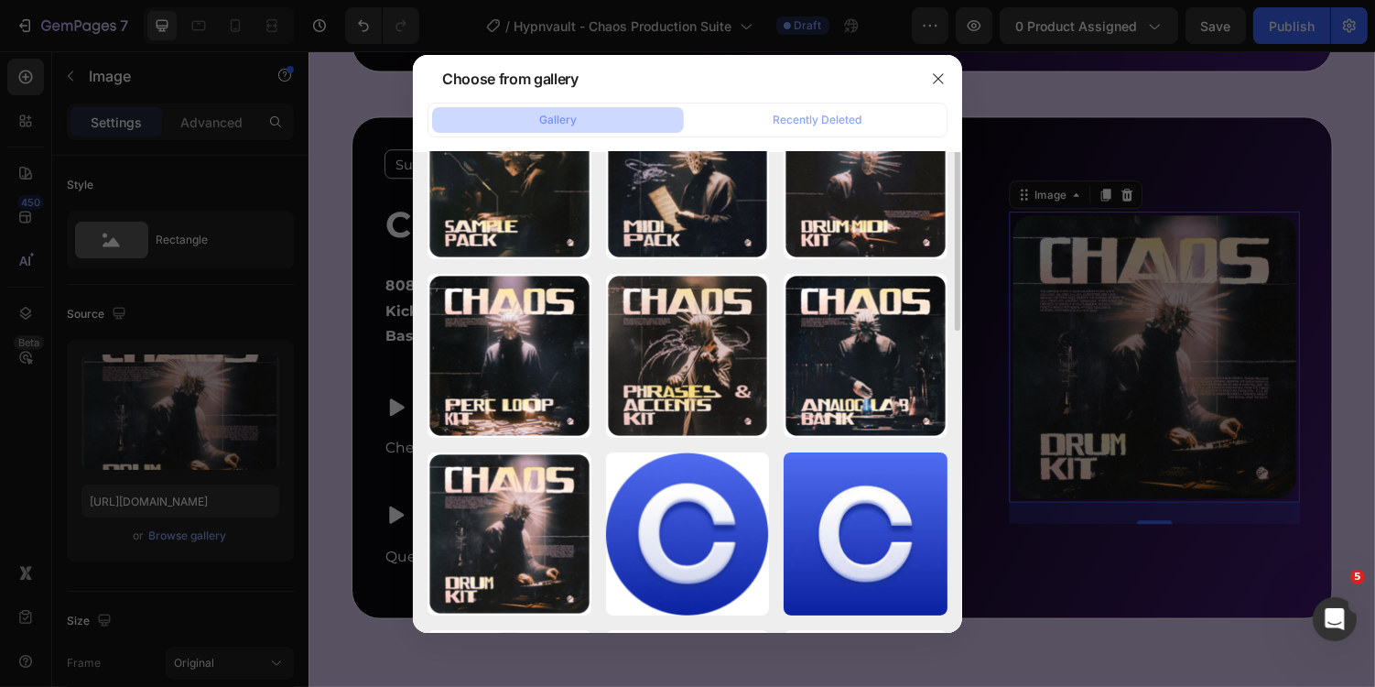
scroll to position [258, 0]
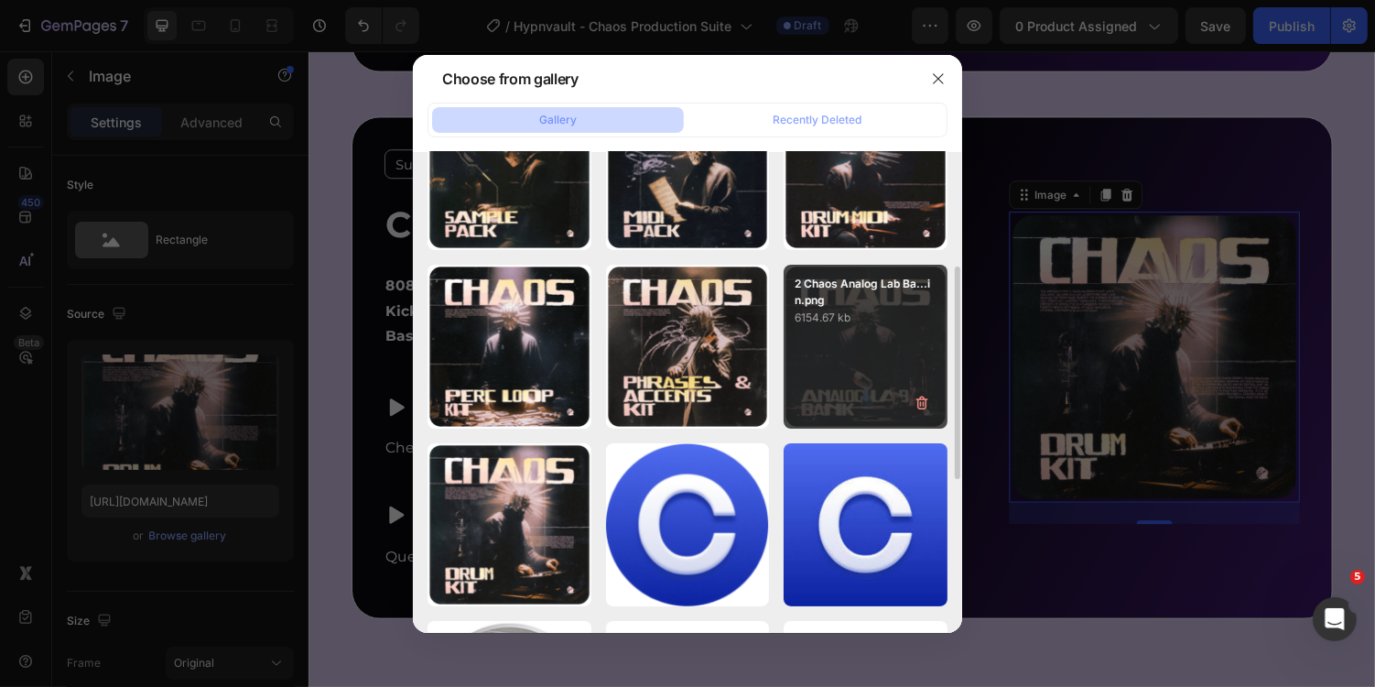
click at [855, 336] on div "2 Chaos Analog Lab Ba...in.png 6154.67 kb" at bounding box center [866, 347] width 164 height 164
type input "[URL][DOMAIN_NAME]"
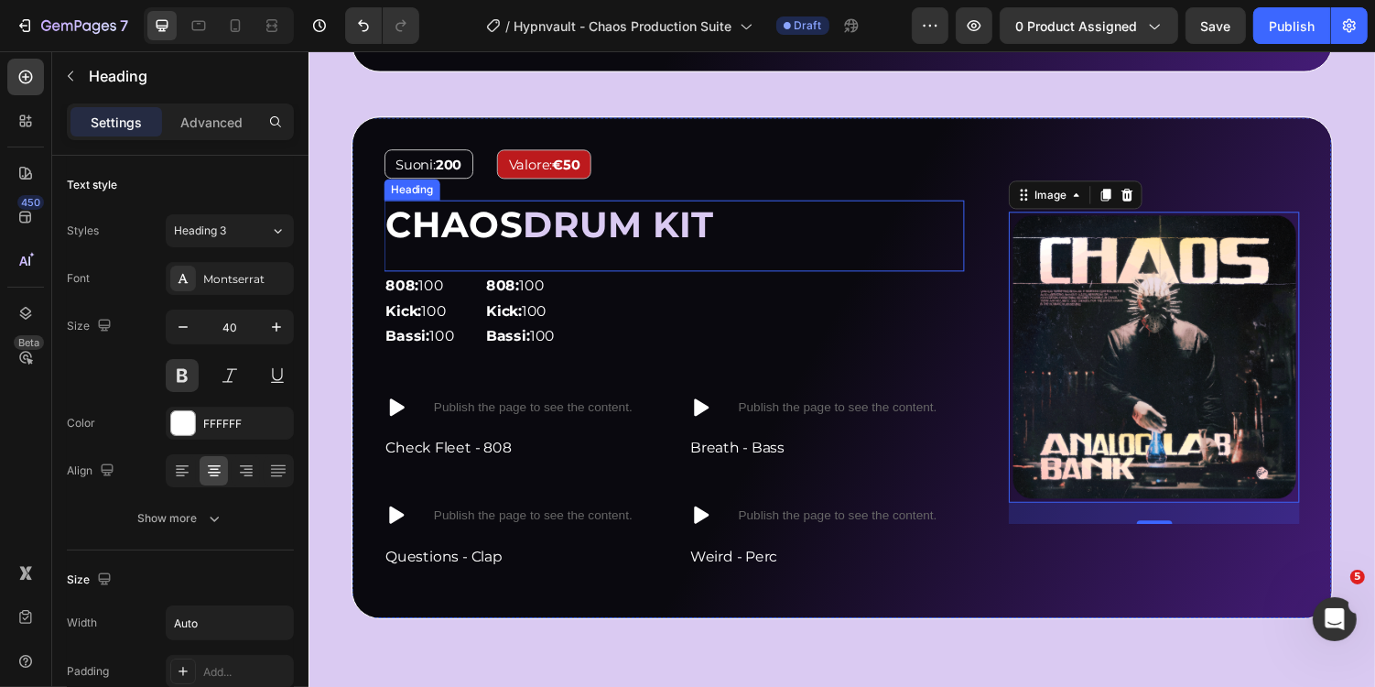
click at [466, 225] on span "CHAOS" at bounding box center [458, 228] width 142 height 45
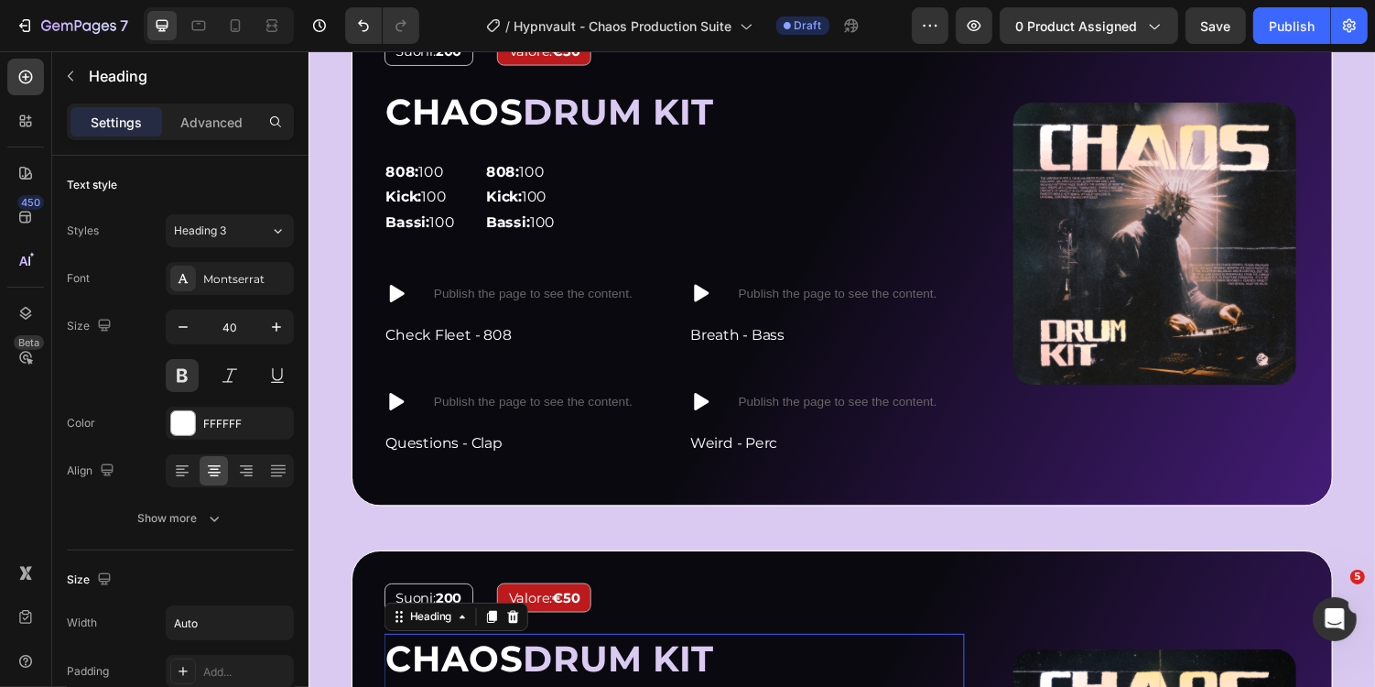
scroll to position [1668, 0]
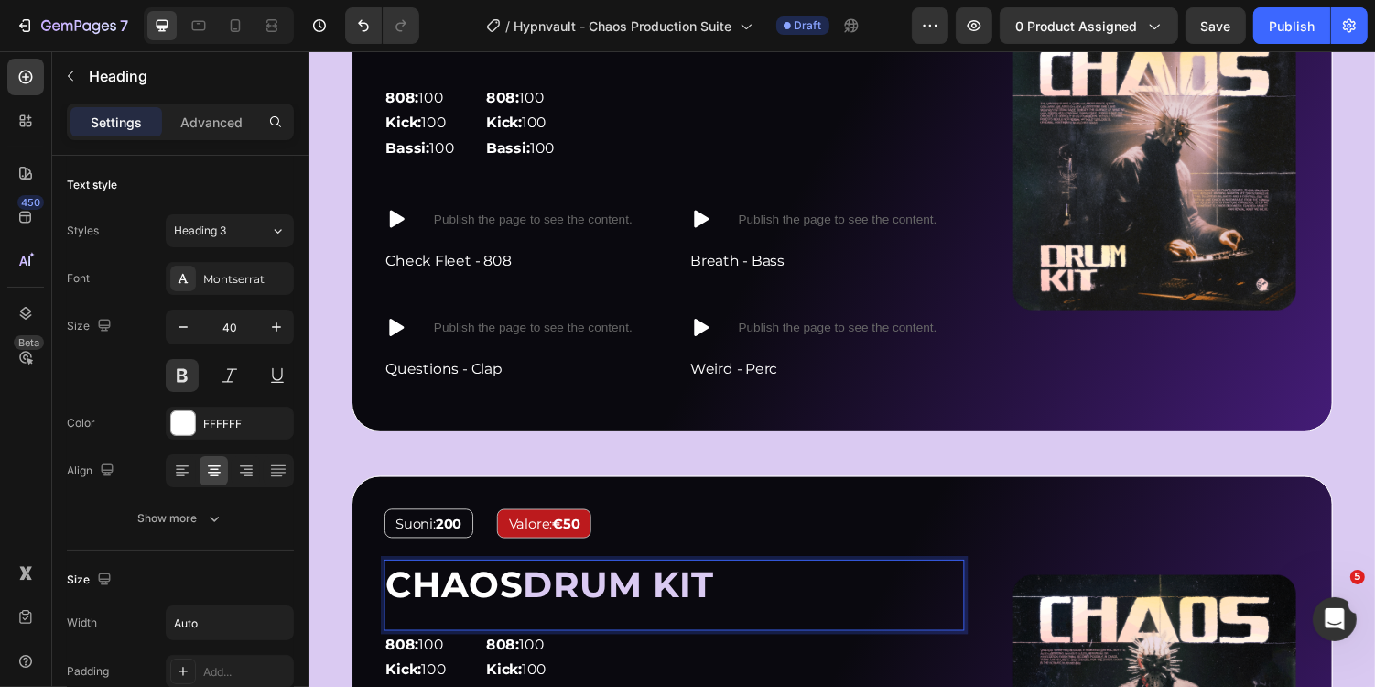
click at [585, 573] on h2 "CHAOS DRUM KIT" at bounding box center [557, 598] width 342 height 51
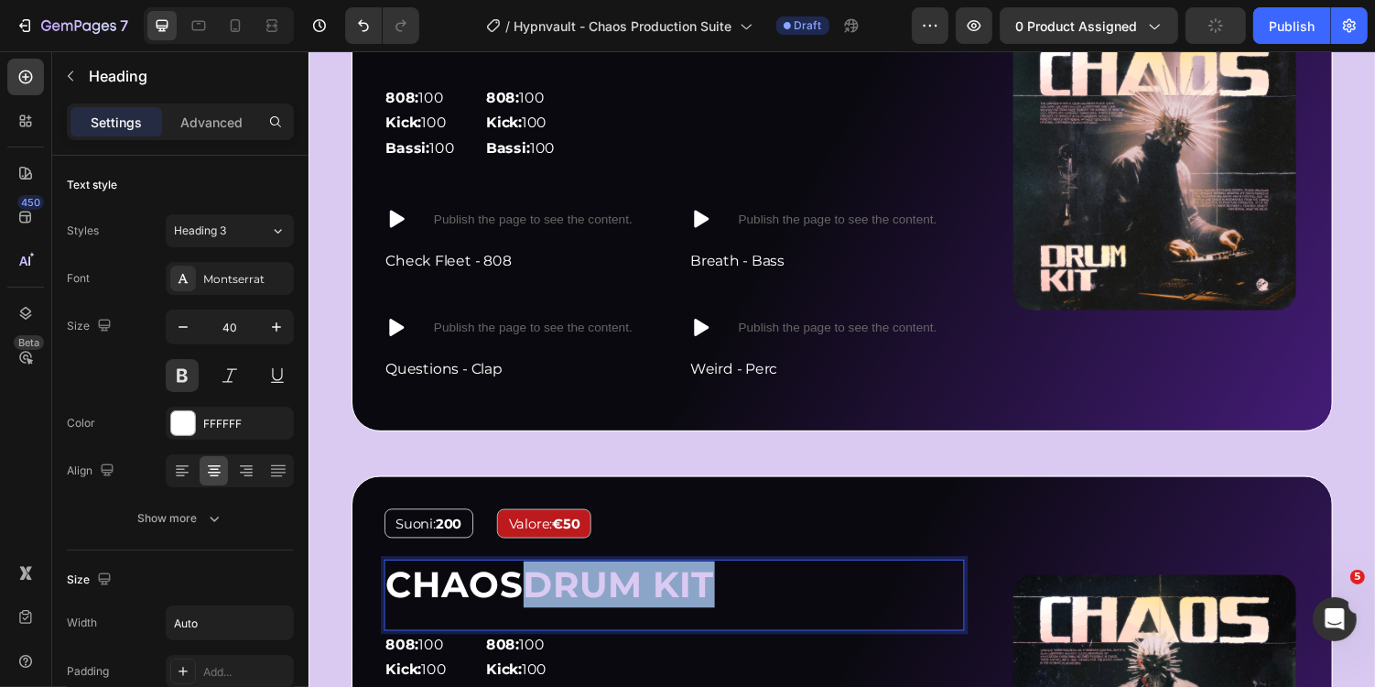
drag, startPoint x: 549, startPoint y: 592, endPoint x: 757, endPoint y: 597, distance: 207.9
click at [757, 597] on div "CHAOS DRUM KIT" at bounding box center [685, 598] width 598 height 51
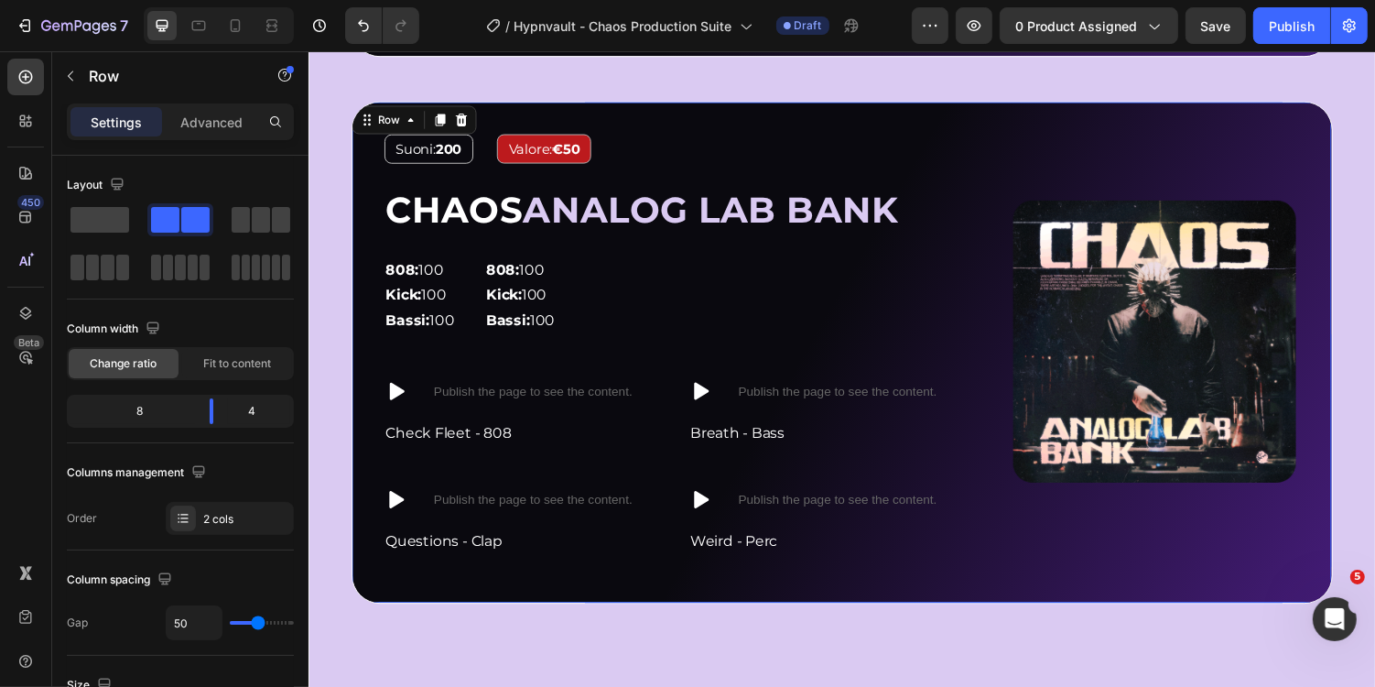
scroll to position [2085, 0]
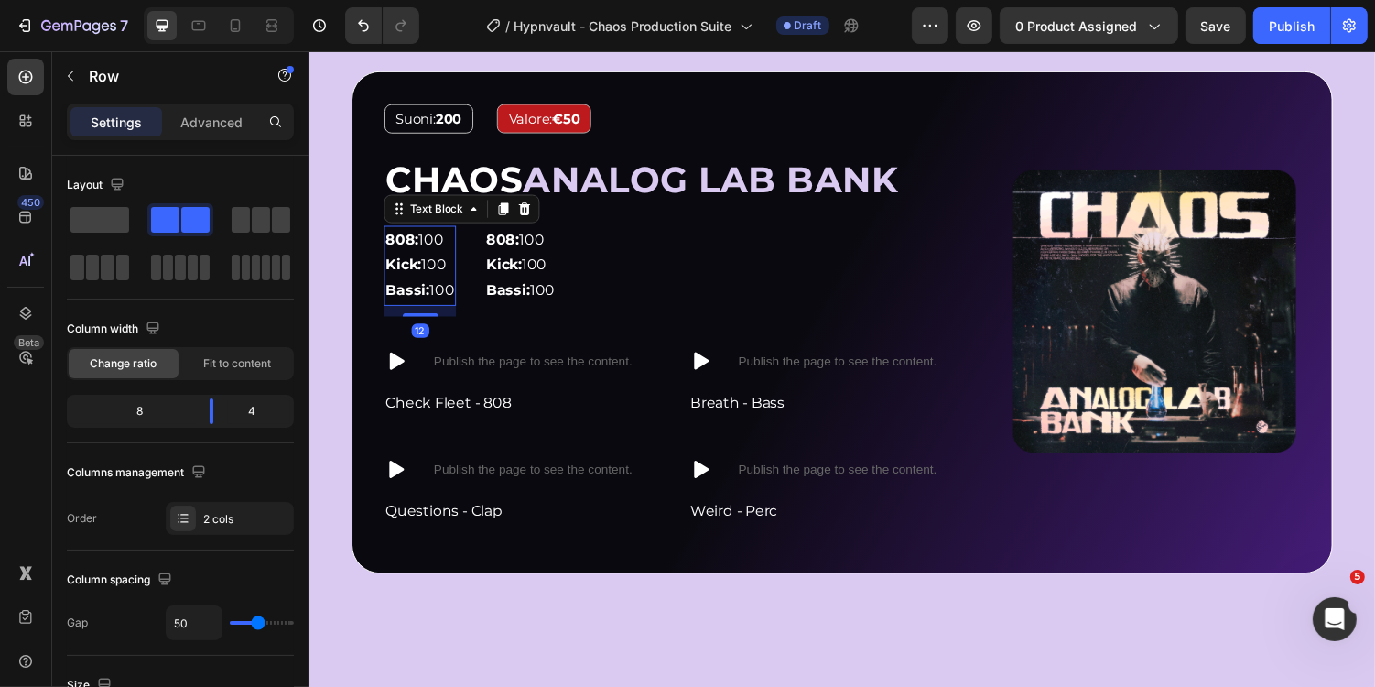
click at [422, 257] on p "Kick: 100" at bounding box center [422, 270] width 71 height 27
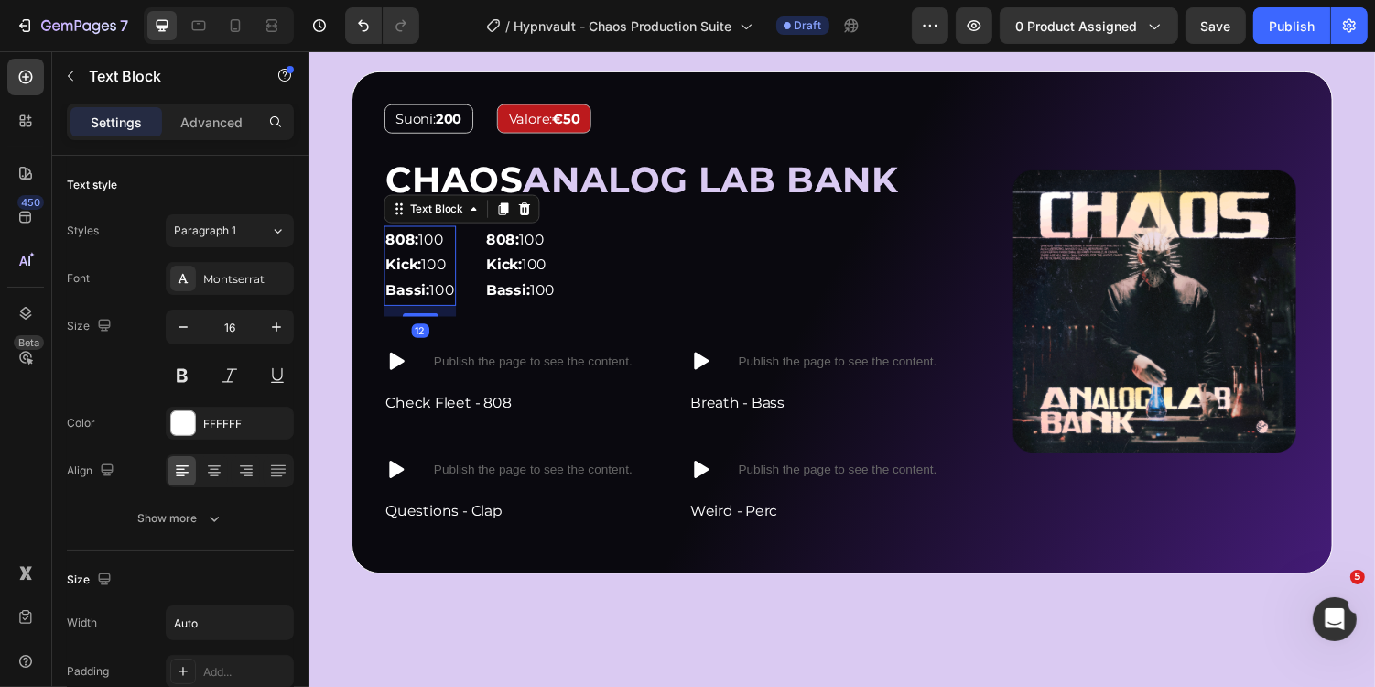
click at [403, 248] on strong "808:" at bounding box center [404, 243] width 34 height 17
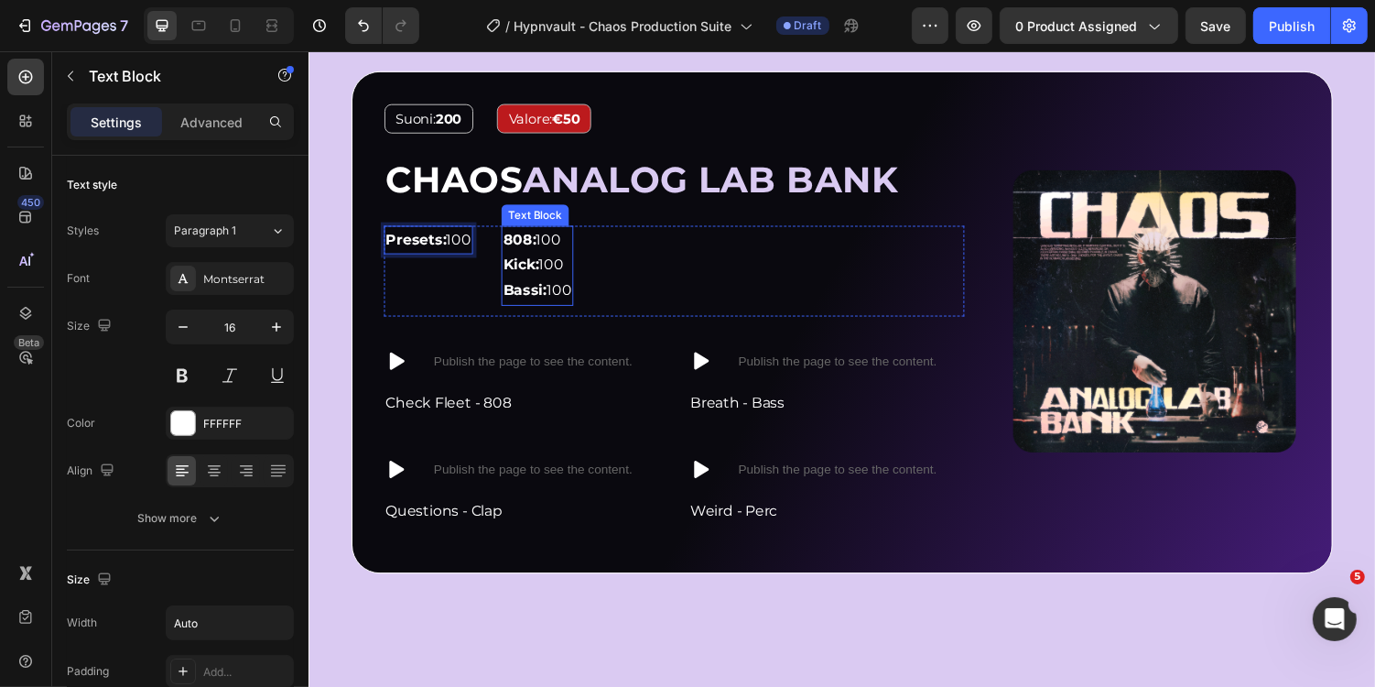
click at [568, 242] on span "808: 100" at bounding box center [538, 243] width 60 height 17
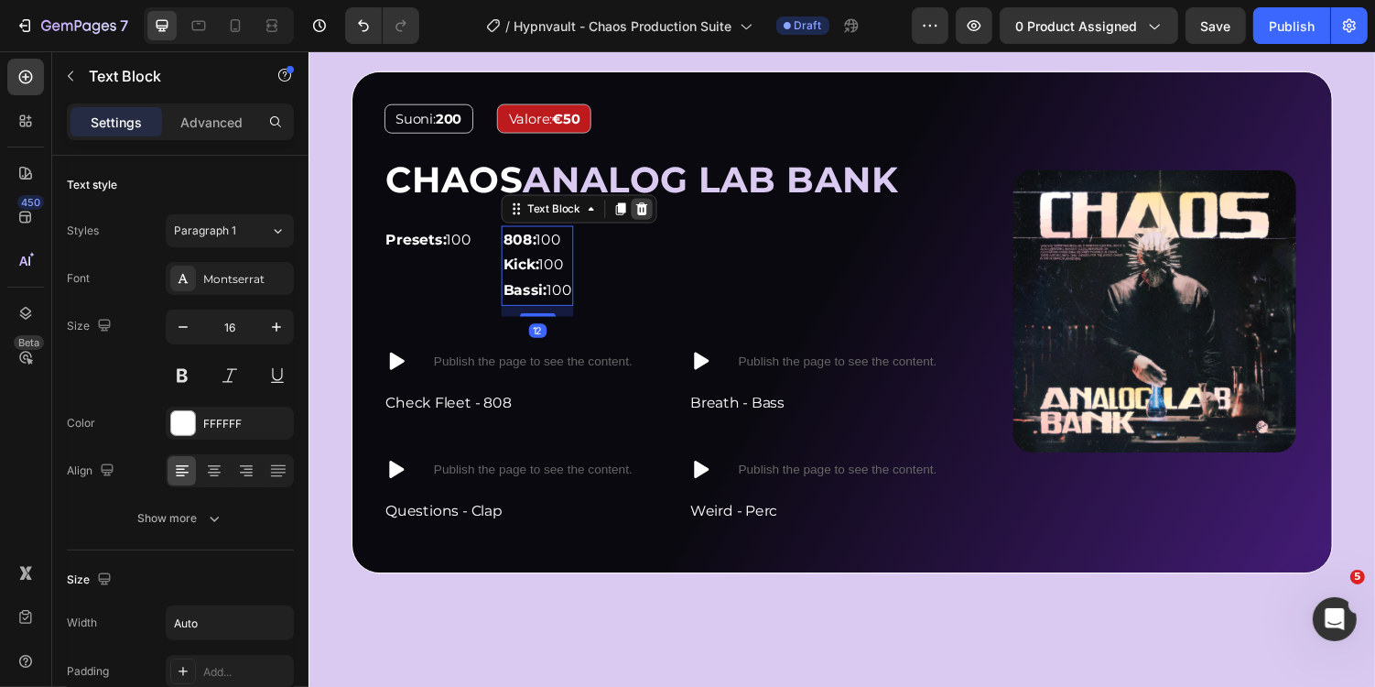
click at [649, 213] on icon at bounding box center [652, 211] width 12 height 13
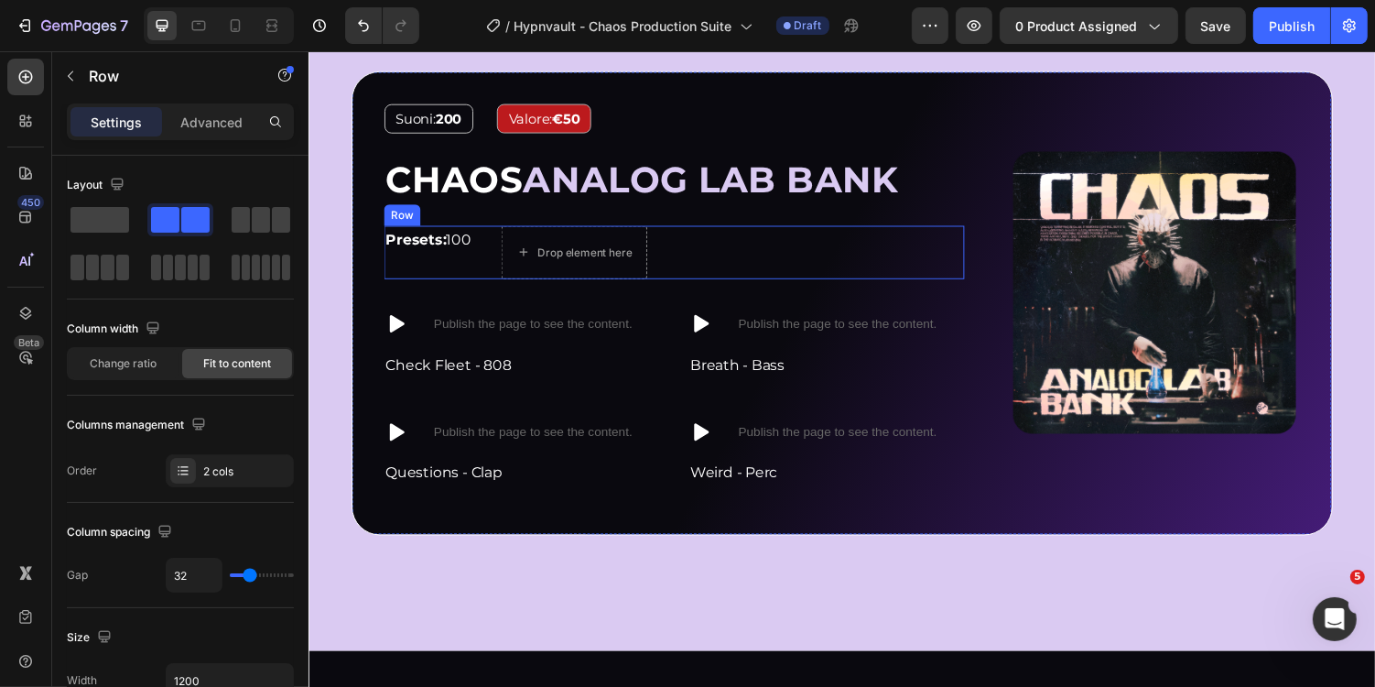
click at [686, 253] on div "Presets: 100 Text Block Drop element here Row" at bounding box center [685, 257] width 598 height 55
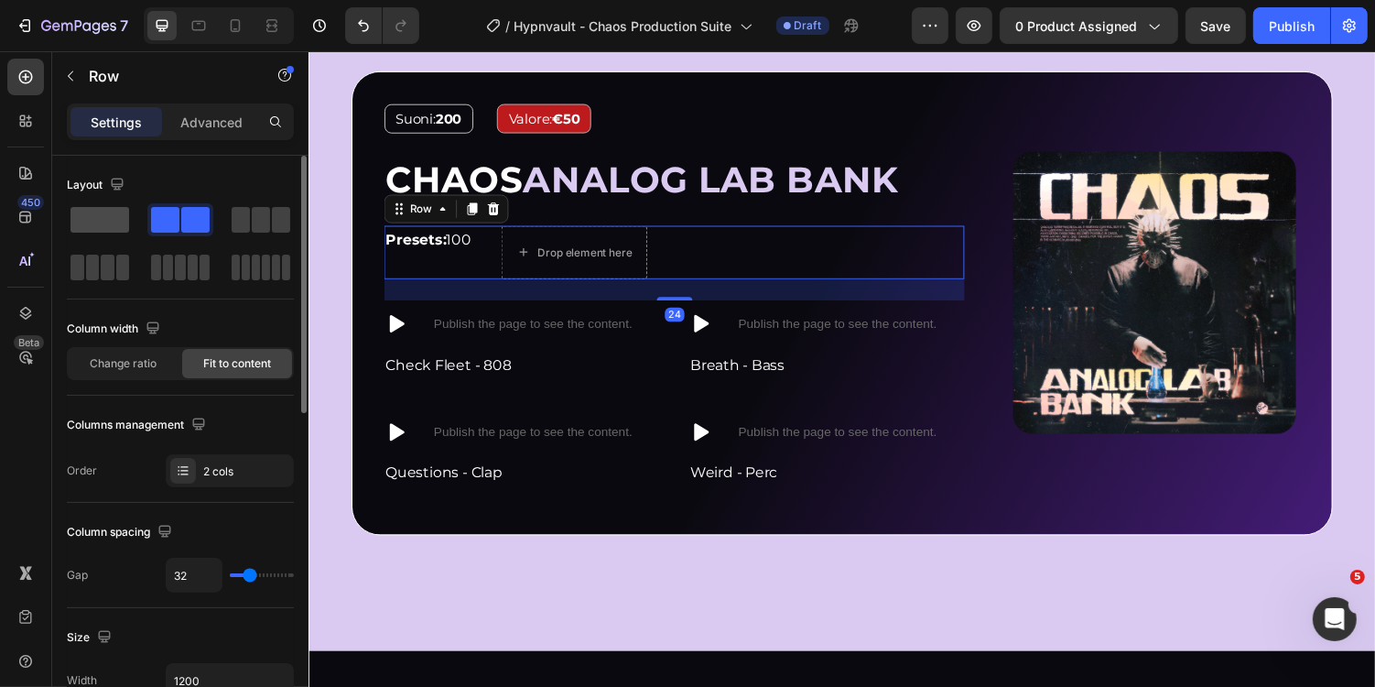
click at [106, 224] on span at bounding box center [100, 220] width 59 height 26
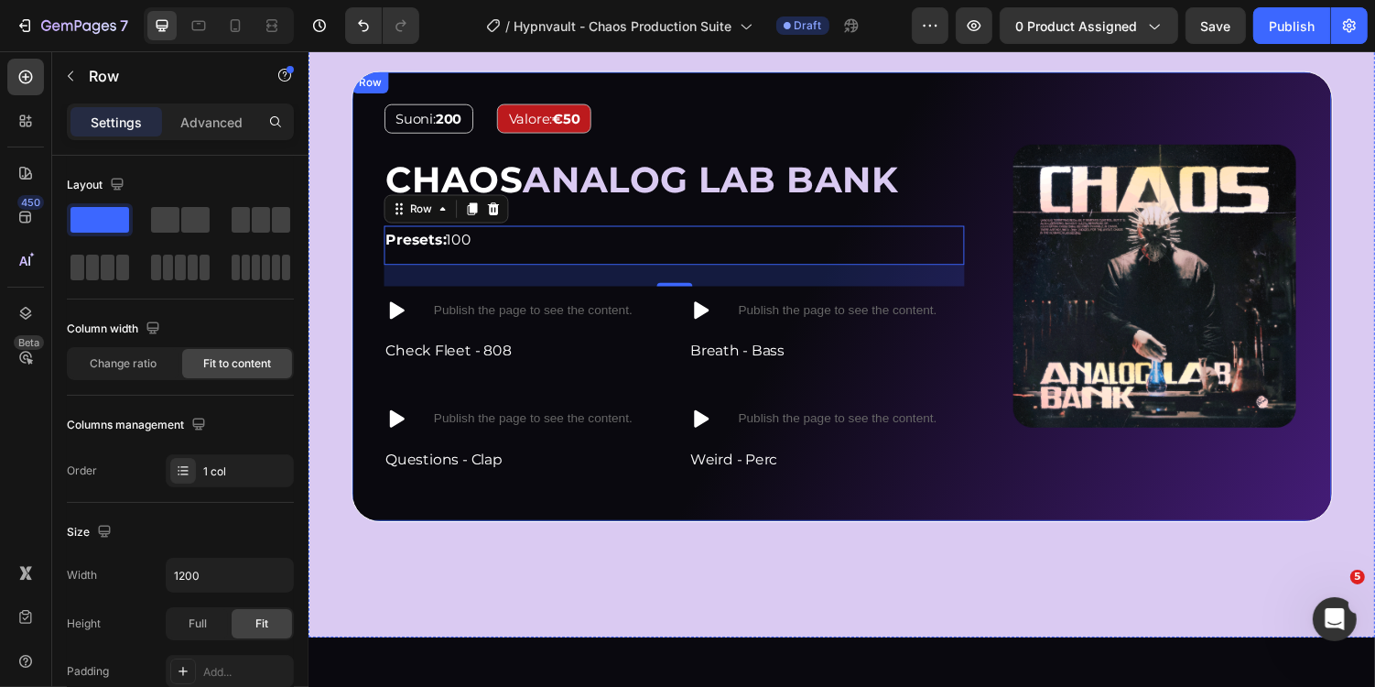
click at [1058, 514] on div "Image Suoni: 200 Text Block Valore: €50 Text Block Row ⁠⁠⁠⁠⁠⁠⁠ CHAOS ANALOG LAB…" at bounding box center [857, 303] width 1011 height 464
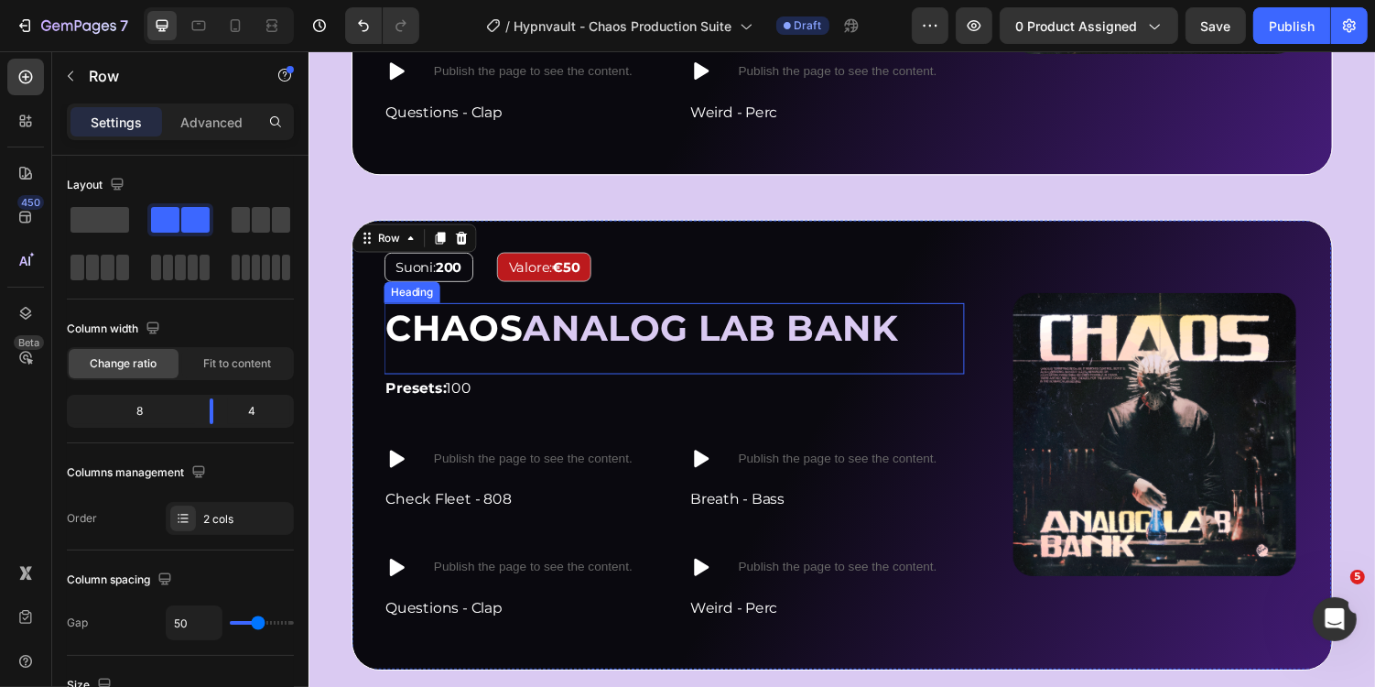
scroll to position [1956, 0]
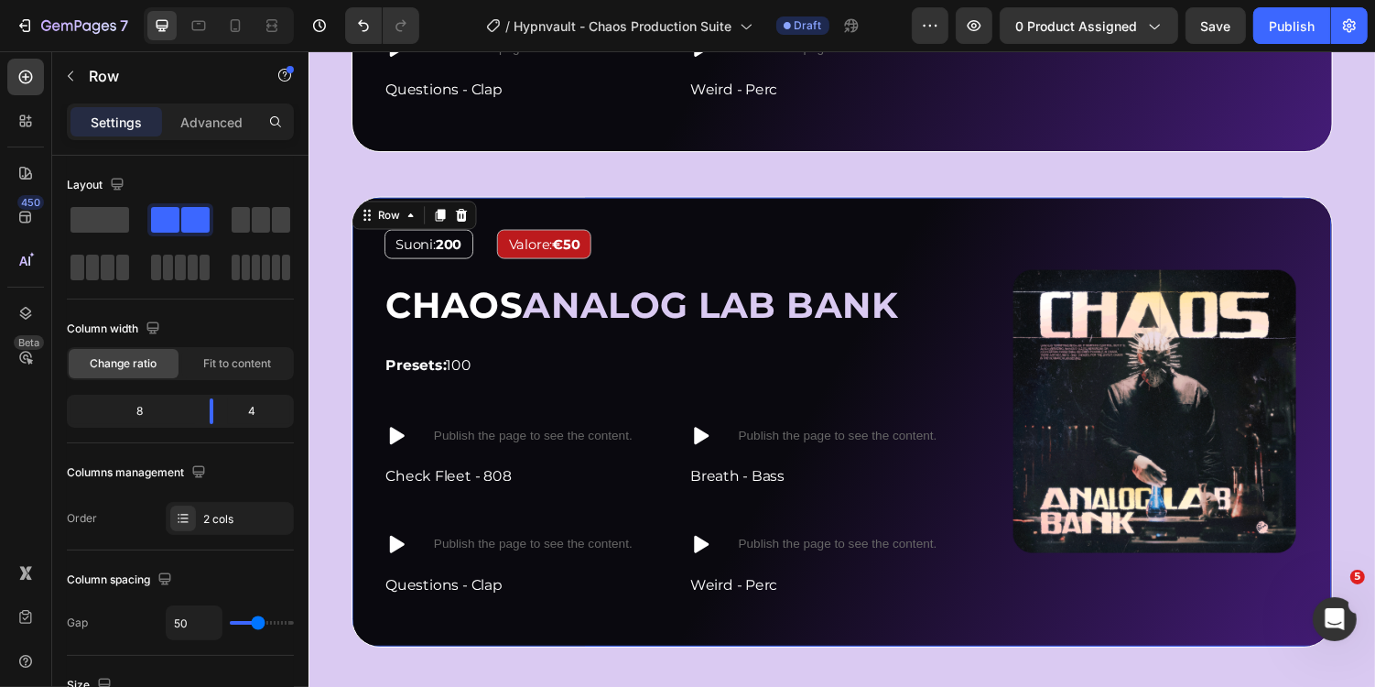
click at [853, 211] on div "Image Suoni: 200 Text Block Valore: €50 Text Block Row ⁠⁠⁠⁠⁠⁠⁠ CHAOS ANALOG LAB…" at bounding box center [857, 432] width 1011 height 464
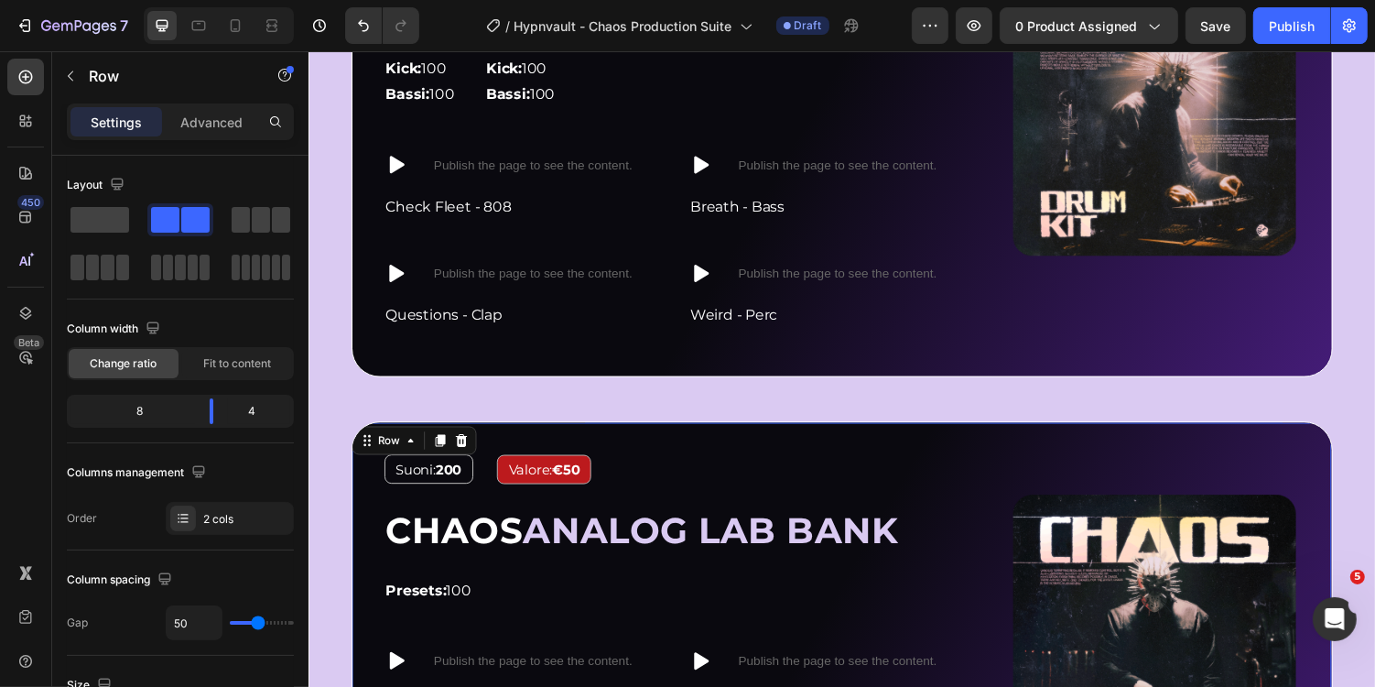
scroll to position [1722, 0]
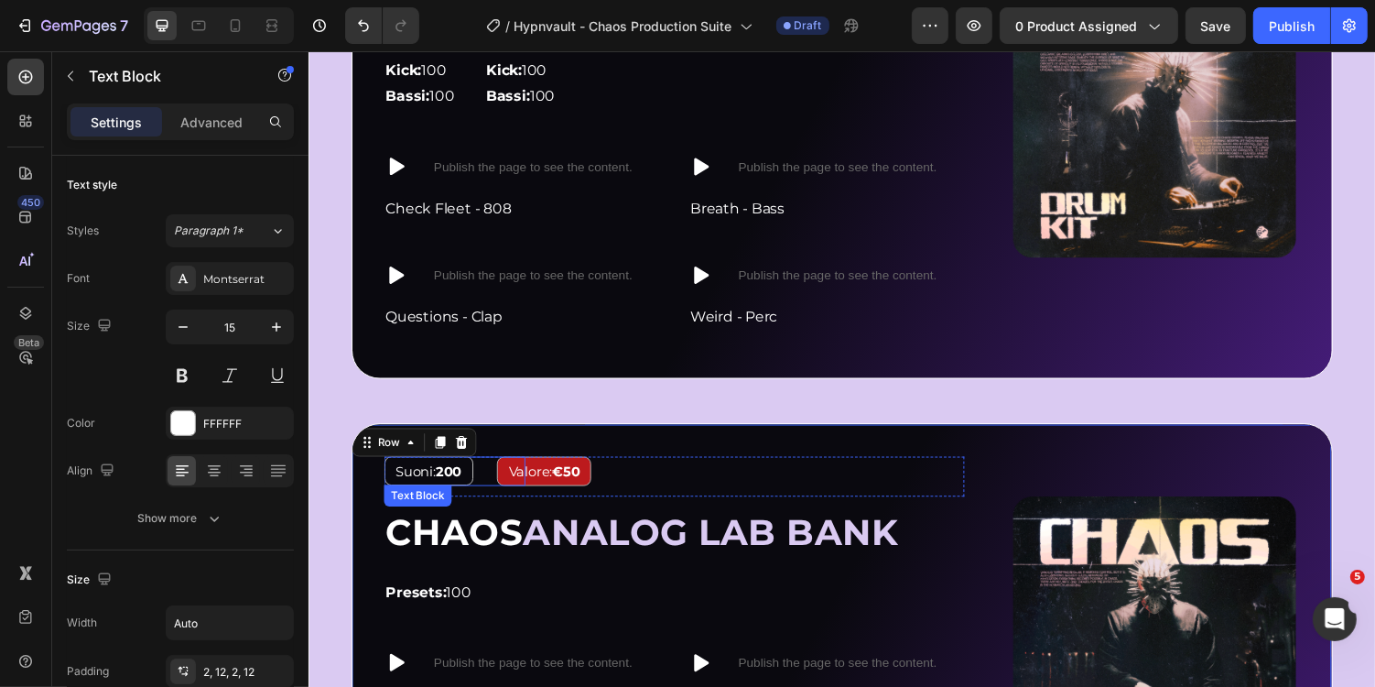
click at [452, 484] on strong "200" at bounding box center [452, 481] width 27 height 17
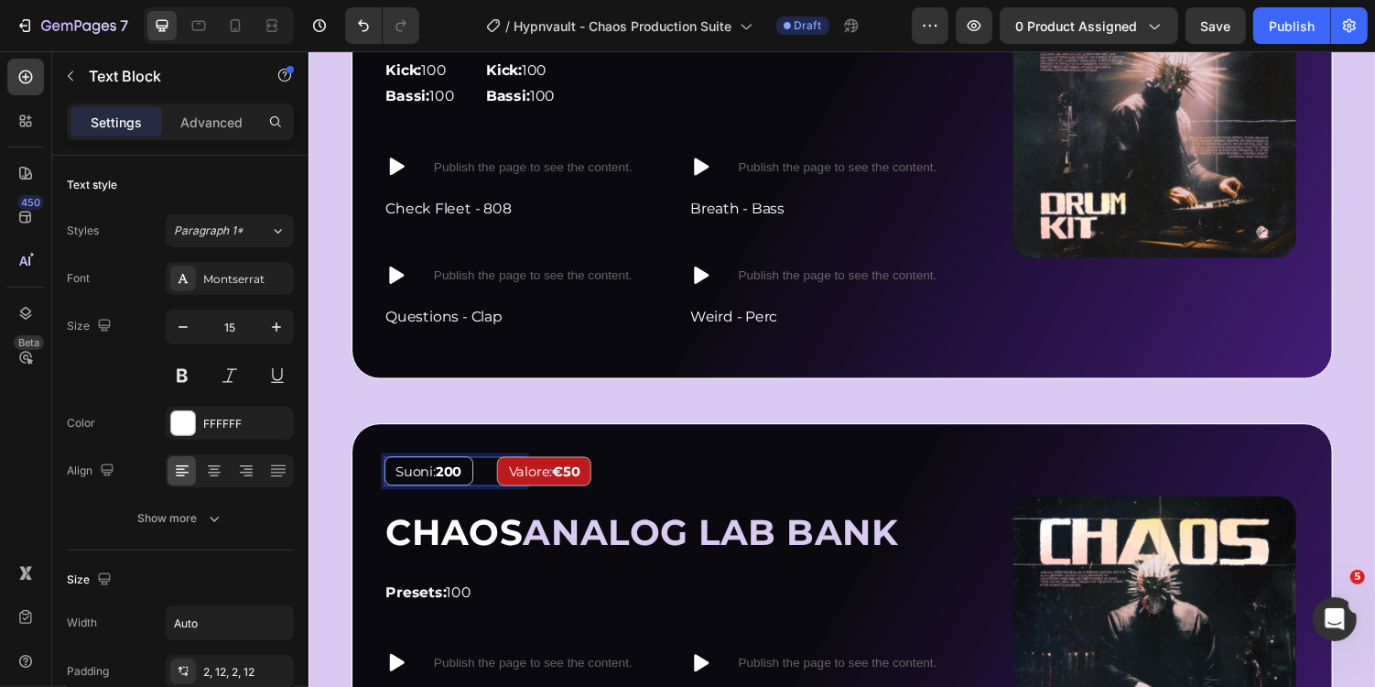
click at [416, 479] on span "Suoni: 200" at bounding box center [431, 481] width 68 height 17
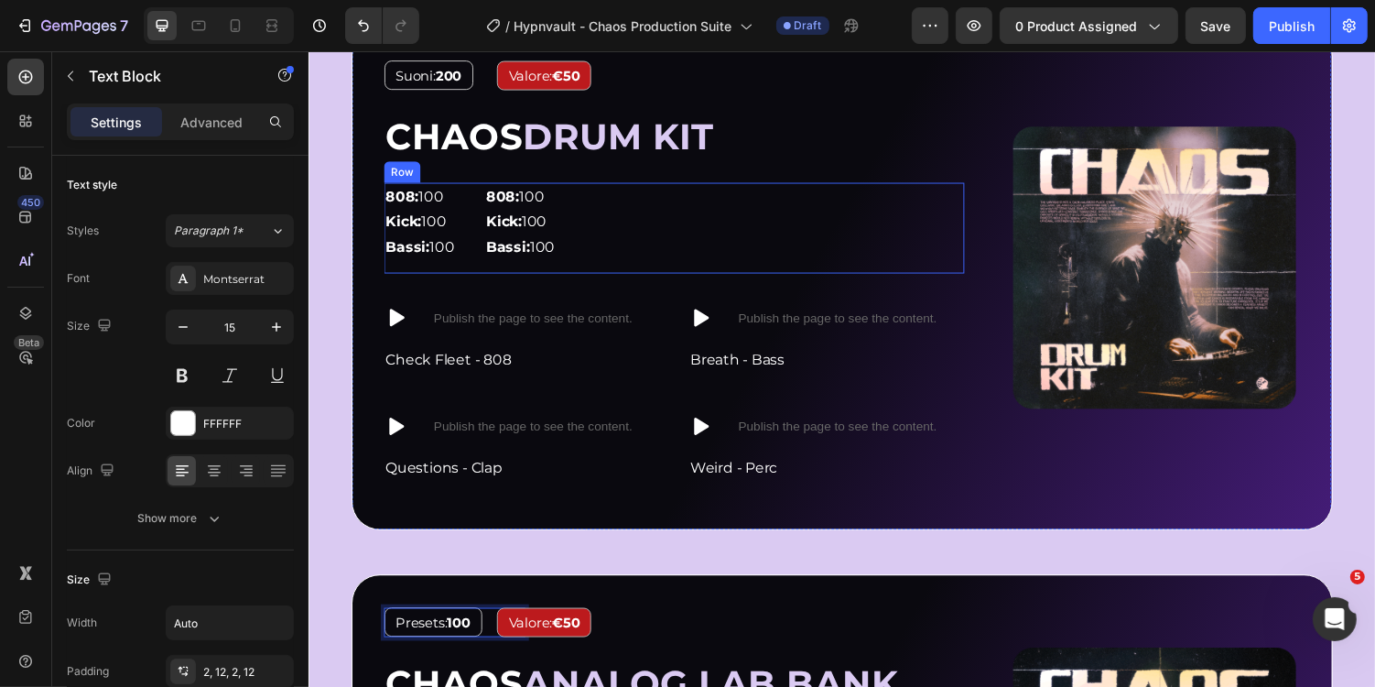
scroll to position [1504, 0]
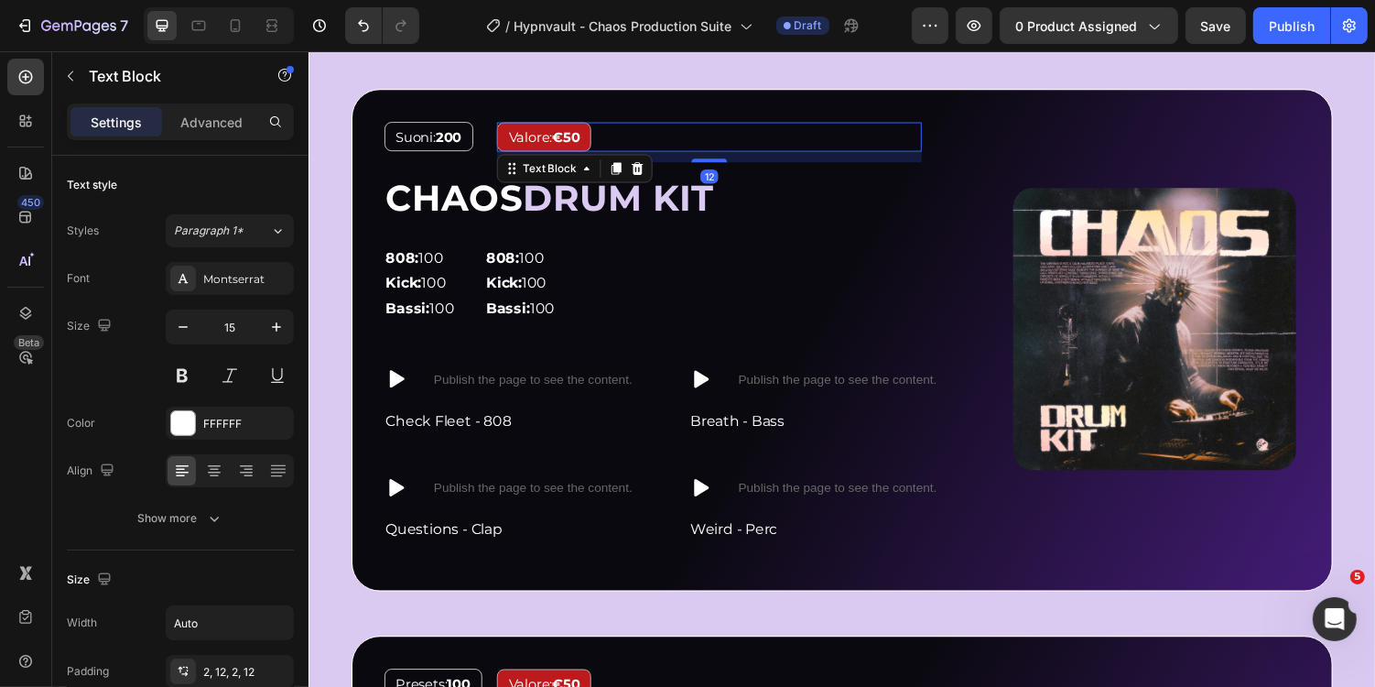
click at [581, 136] on strong "€50" at bounding box center [573, 137] width 28 height 17
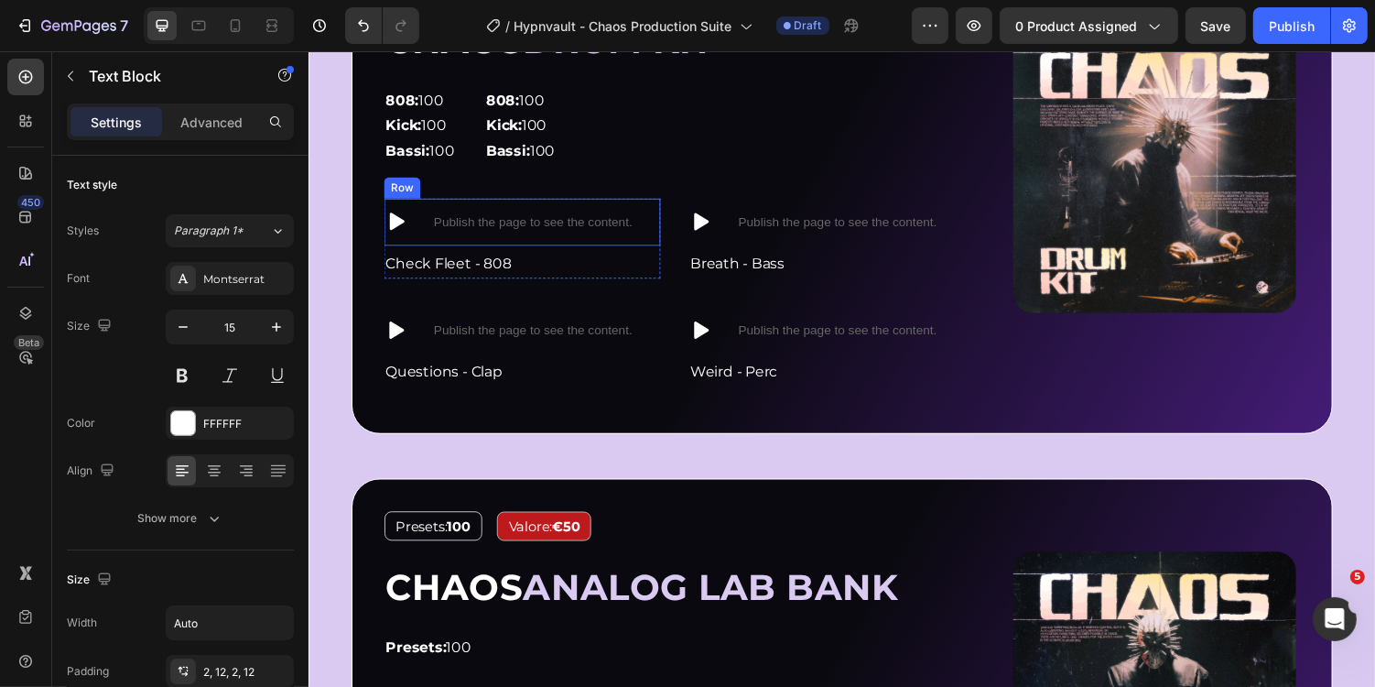
scroll to position [1703, 0]
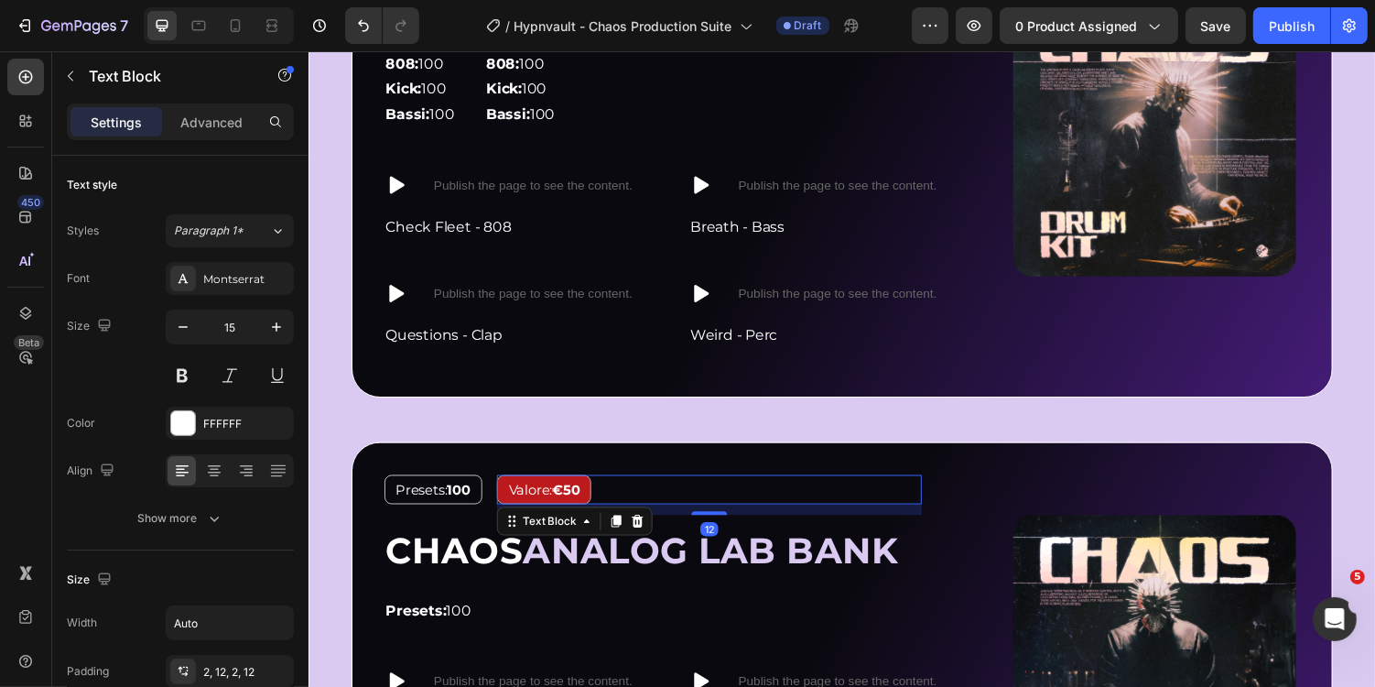
click at [580, 500] on strong "€50" at bounding box center [573, 501] width 28 height 17
click at [582, 498] on strong "€50" at bounding box center [573, 501] width 28 height 17
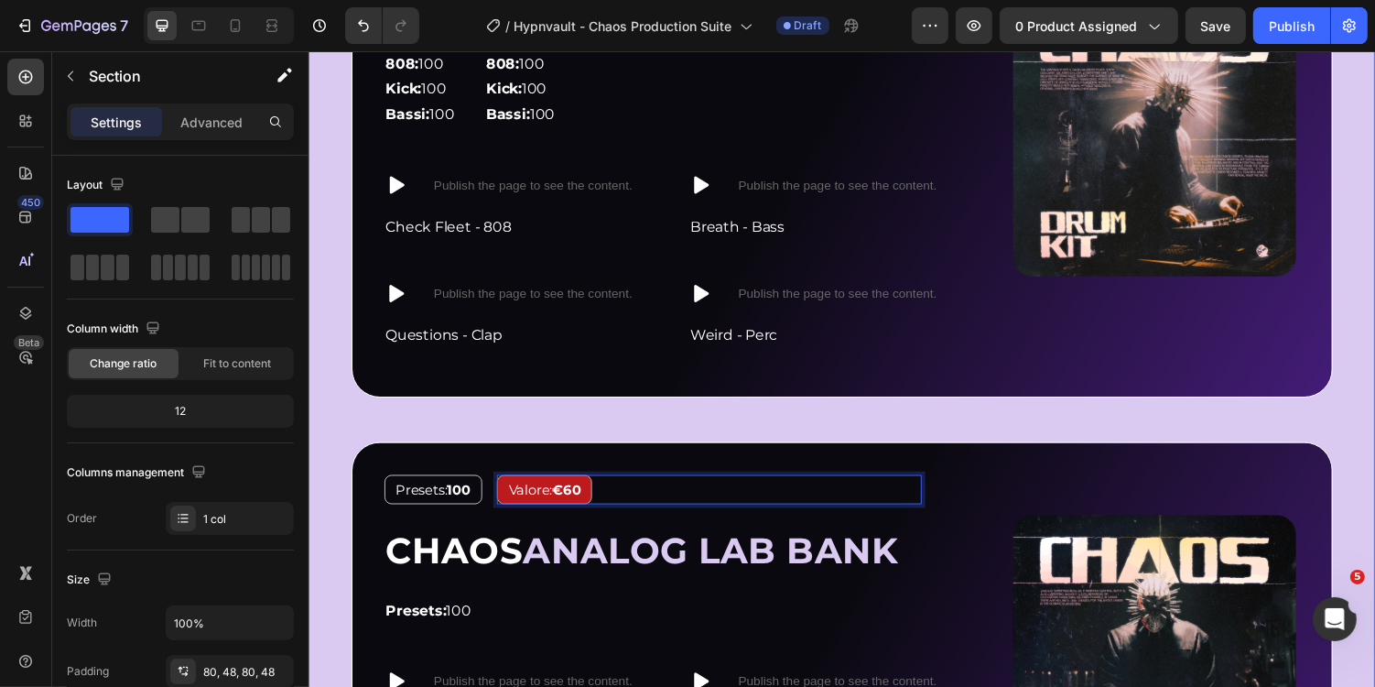
click at [669, 425] on div "Cosa otterrai con Chaos ? Heading 1000+ suoni unici per fare beat dark trap al …" at bounding box center [857, 352] width 1011 height 1221
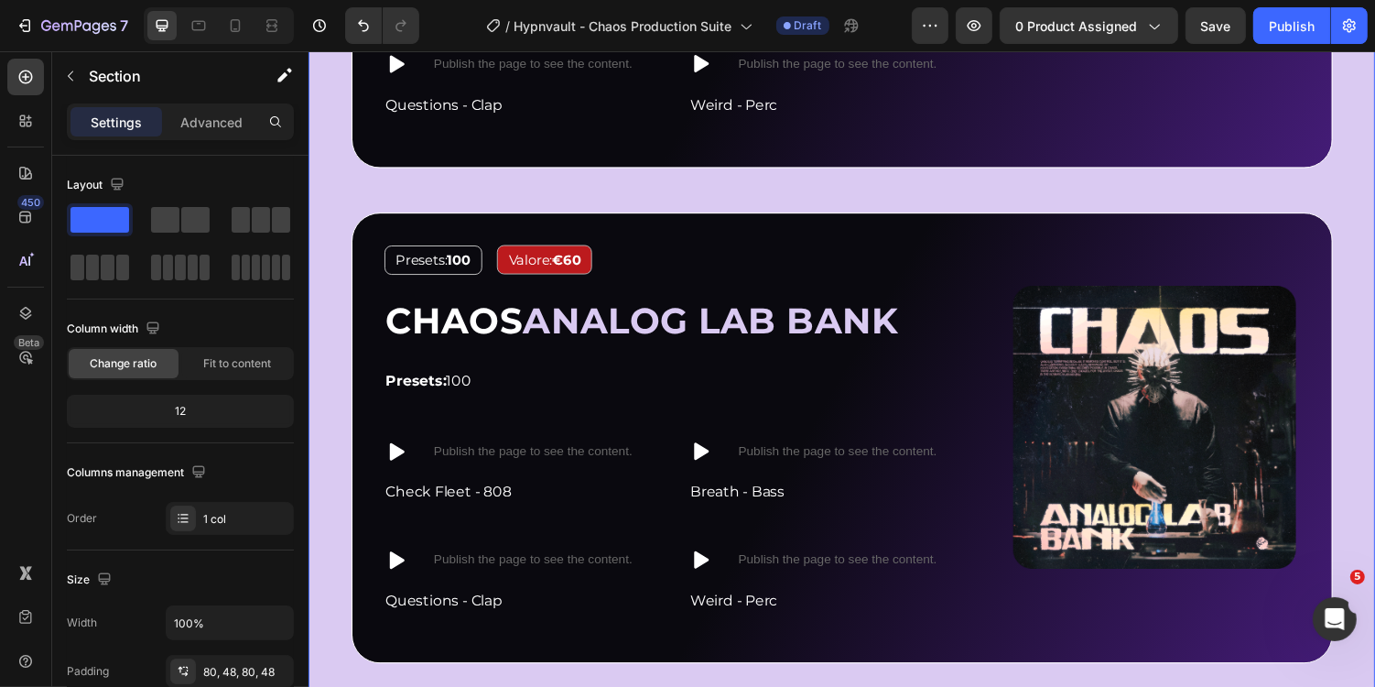
scroll to position [1949, 0]
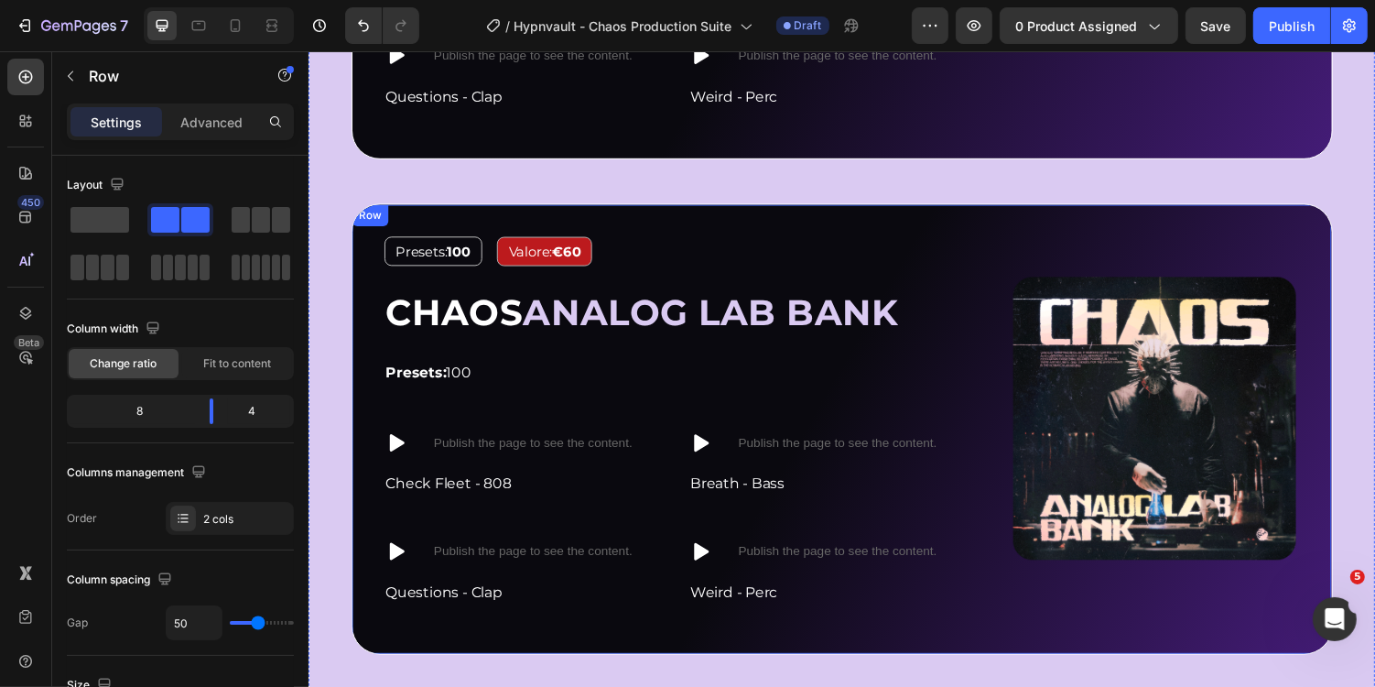
click at [976, 226] on div "Image Presets: 100 Text Block Valore: €60 Text Block Row ⁠⁠⁠⁠⁠⁠⁠ CHAOS ANALOG L…" at bounding box center [857, 439] width 1011 height 464
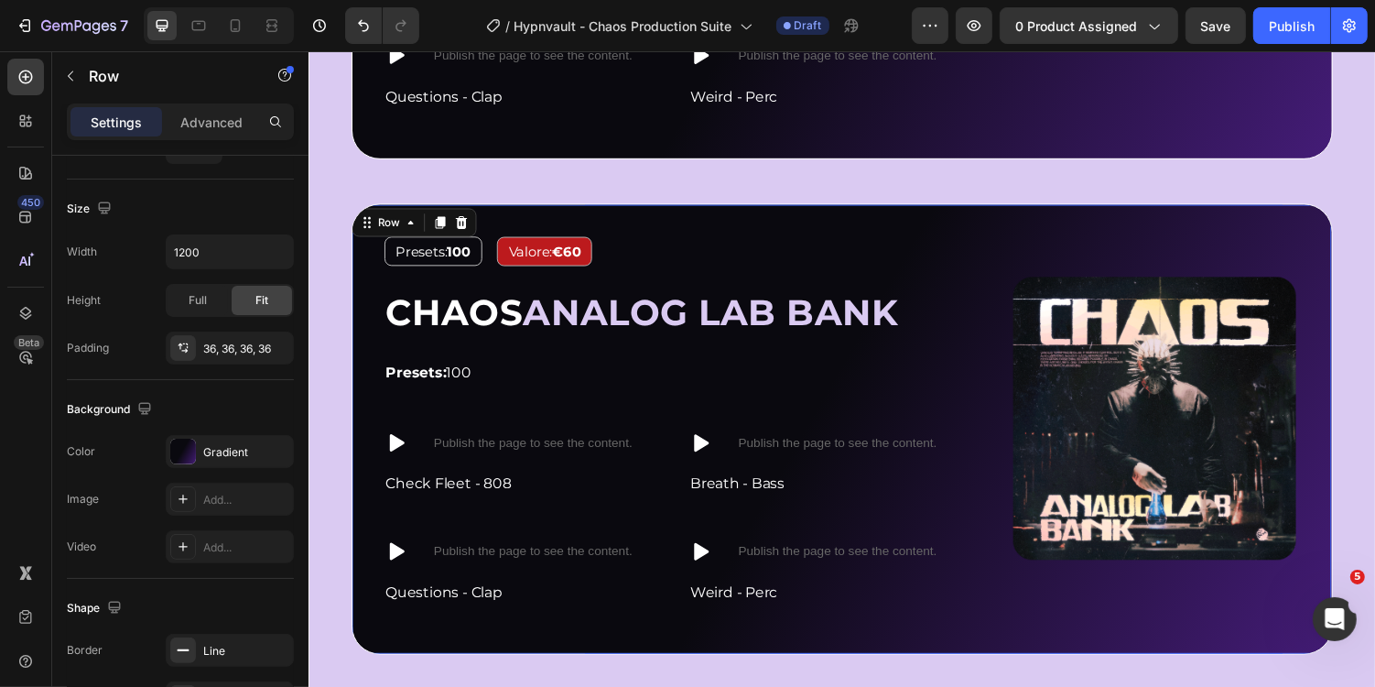
scroll to position [737, 0]
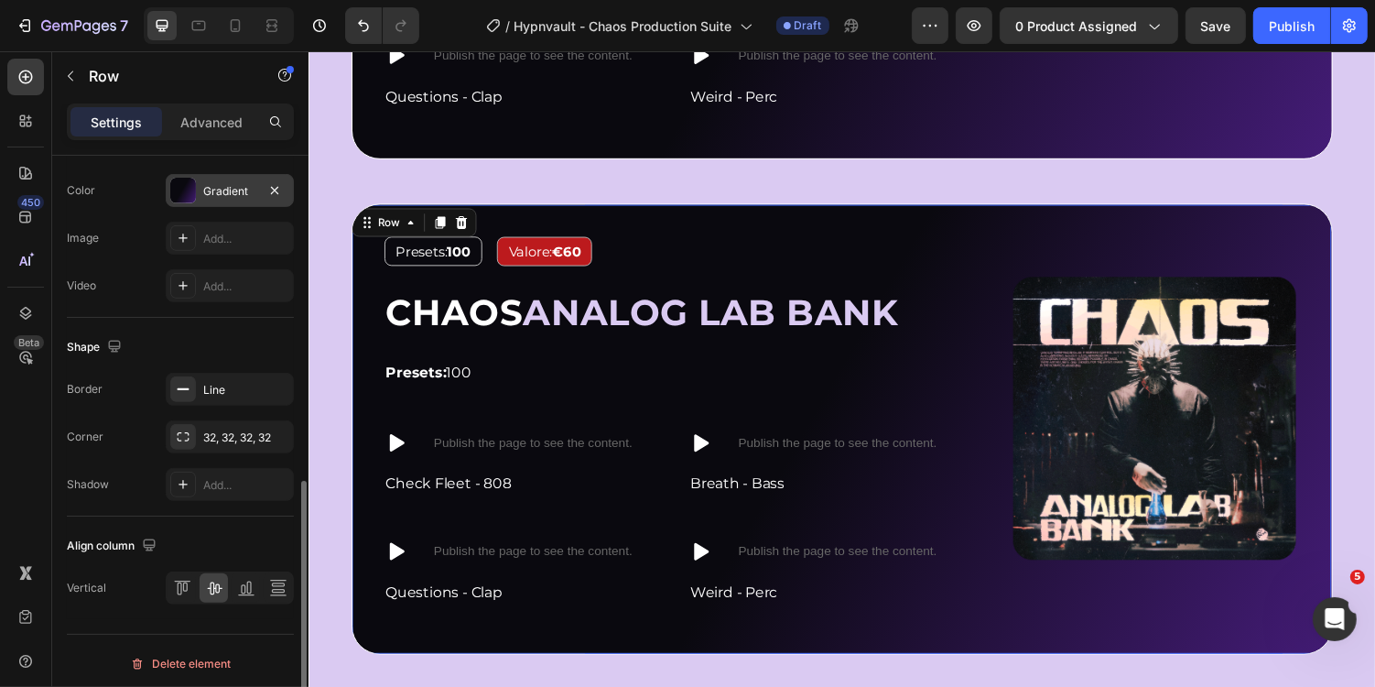
click at [218, 187] on div "Gradient" at bounding box center [229, 191] width 53 height 16
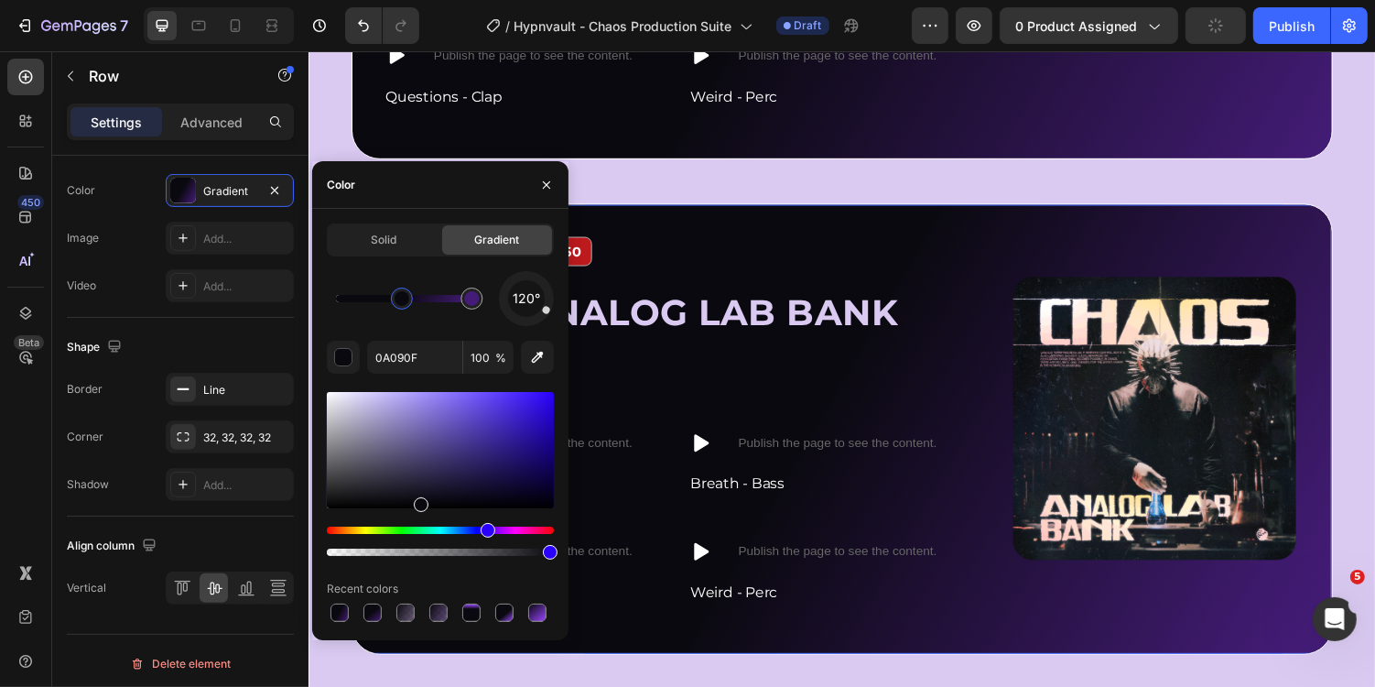
drag, startPoint x: 472, startPoint y: 305, endPoint x: 417, endPoint y: 313, distance: 56.5
click at [472, 305] on div at bounding box center [471, 298] width 15 height 15
drag, startPoint x: 476, startPoint y: 305, endPoint x: 417, endPoint y: 310, distance: 59.8
click at [490, 331] on div "120° 0A090F 100 % Recent colors" at bounding box center [440, 448] width 227 height 354
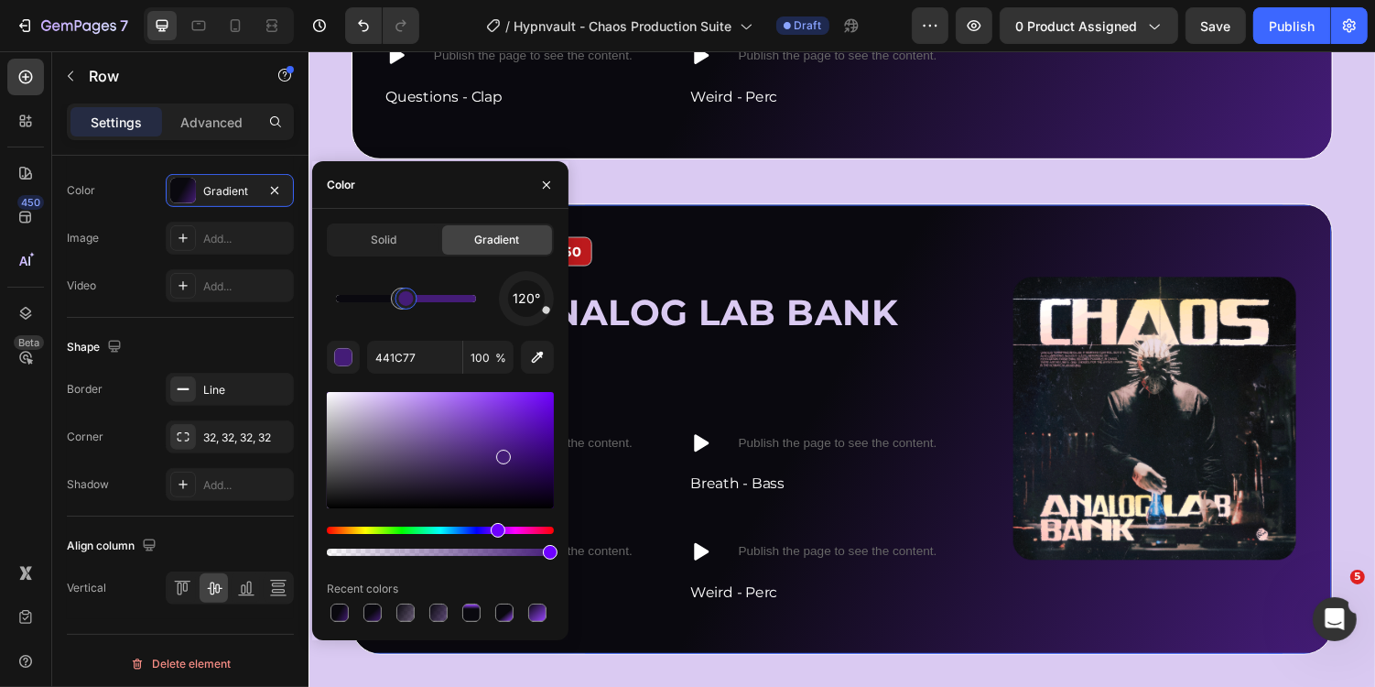
drag, startPoint x: 471, startPoint y: 289, endPoint x: 407, endPoint y: 289, distance: 63.2
click at [407, 289] on div at bounding box center [406, 299] width 22 height 22
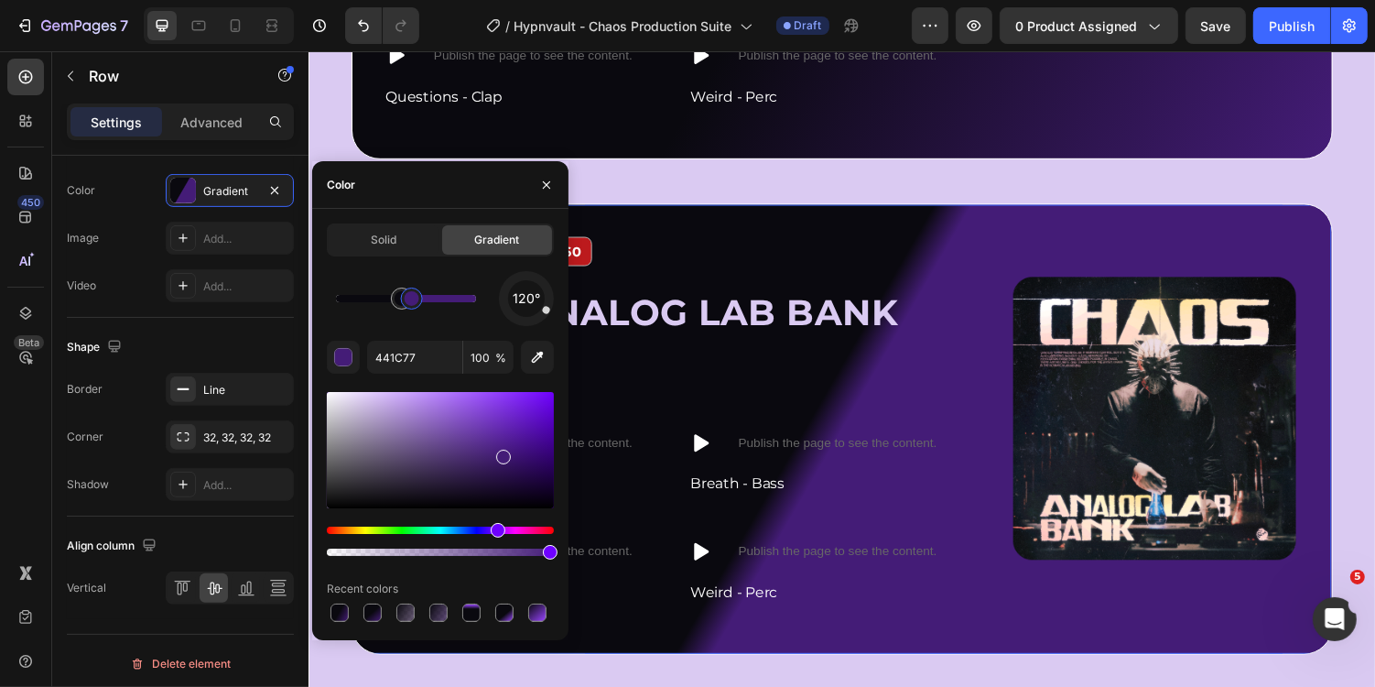
drag, startPoint x: 391, startPoint y: 292, endPoint x: 410, endPoint y: 288, distance: 19.8
click at [410, 288] on div at bounding box center [412, 298] width 33 height 33
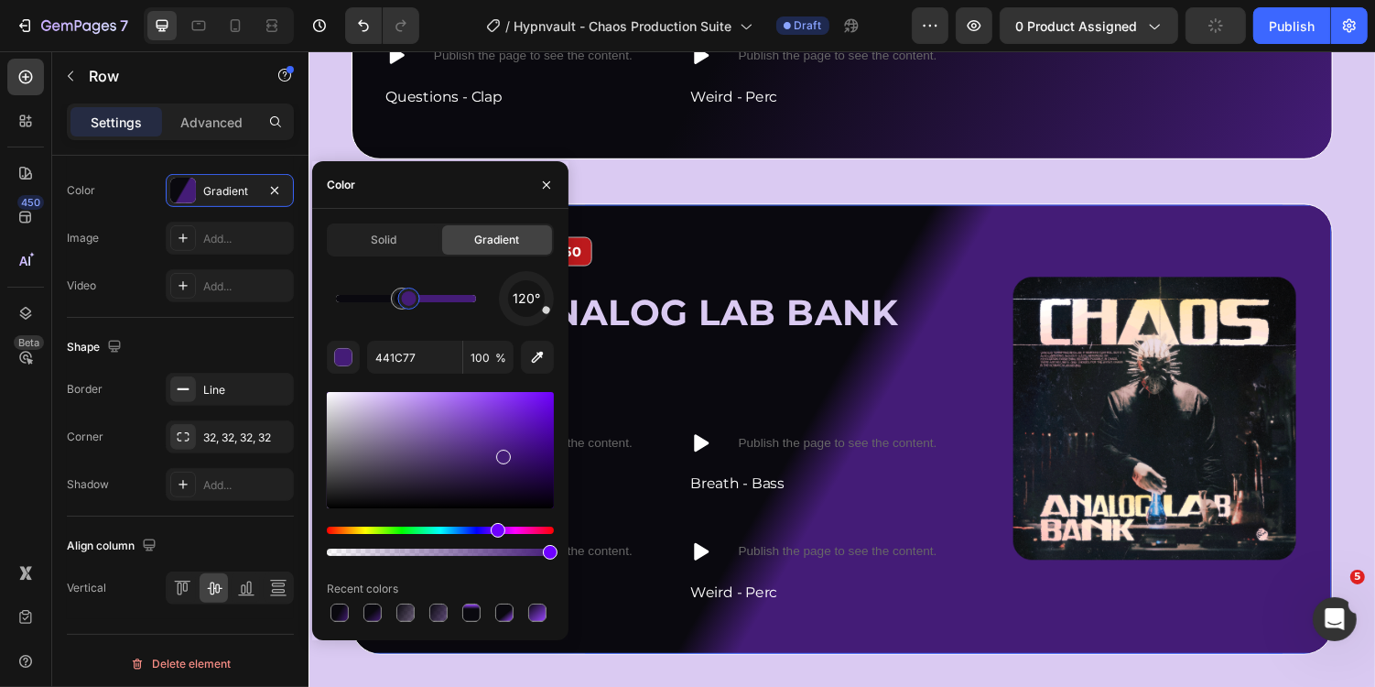
click at [393, 288] on div at bounding box center [409, 298] width 33 height 33
drag, startPoint x: 393, startPoint y: 288, endPoint x: 417, endPoint y: 282, distance: 24.4
click at [417, 282] on div at bounding box center [417, 298] width 33 height 33
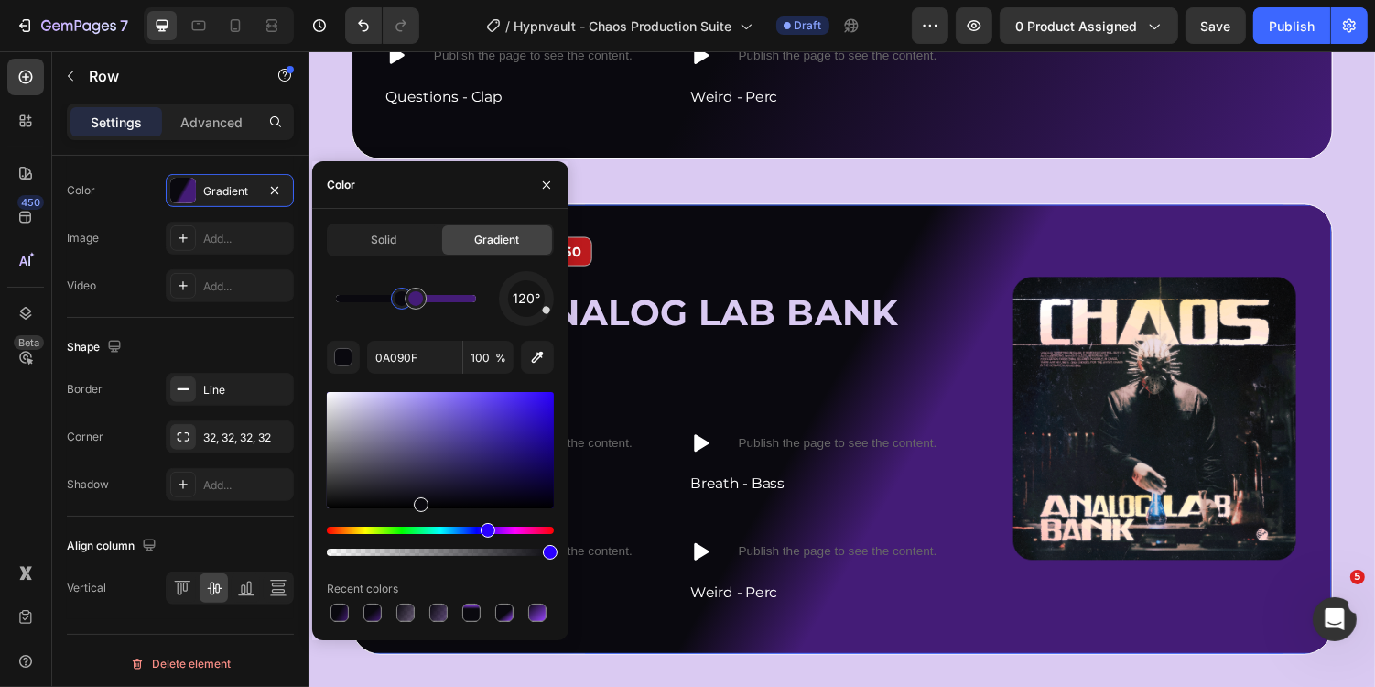
click at [397, 291] on div at bounding box center [402, 299] width 22 height 22
drag, startPoint x: 395, startPoint y: 308, endPoint x: 503, endPoint y: 312, distance: 108.1
click at [503, 312] on div "120°" at bounding box center [440, 298] width 227 height 55
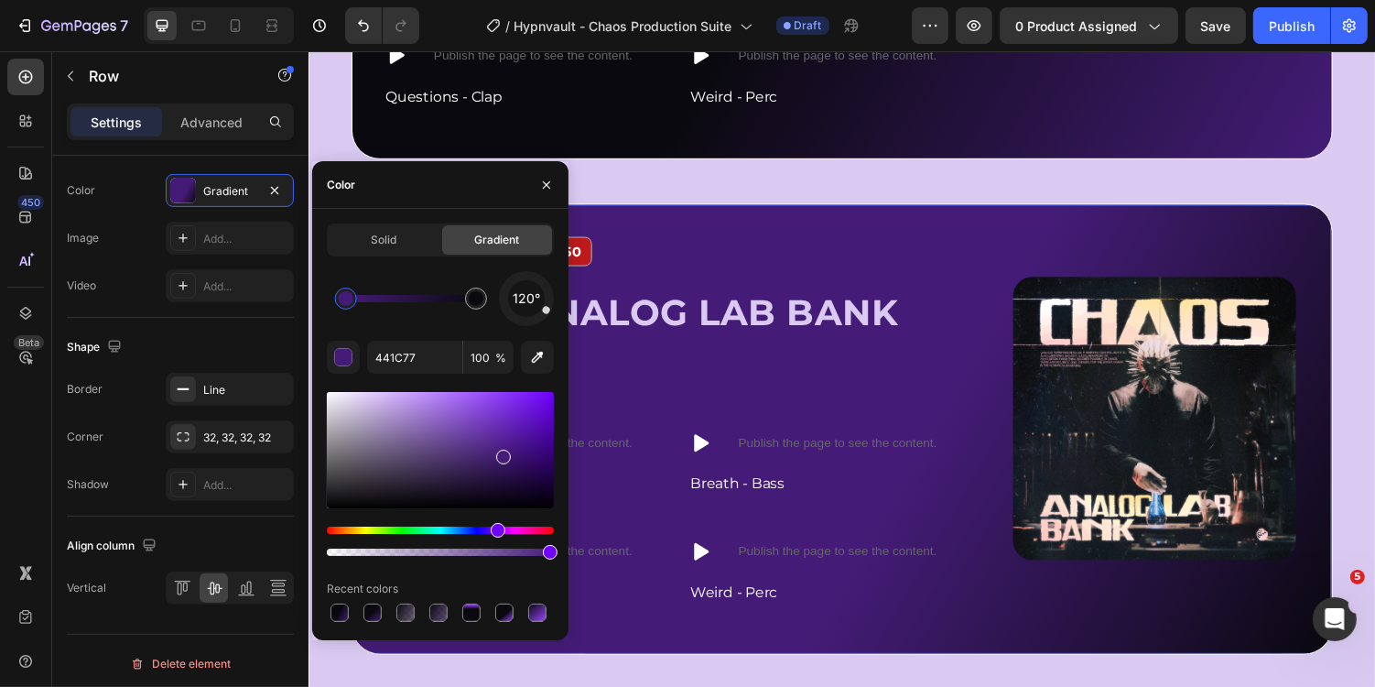
drag, startPoint x: 421, startPoint y: 306, endPoint x: 325, endPoint y: 311, distance: 96.3
click at [330, 311] on div at bounding box center [346, 298] width 33 height 33
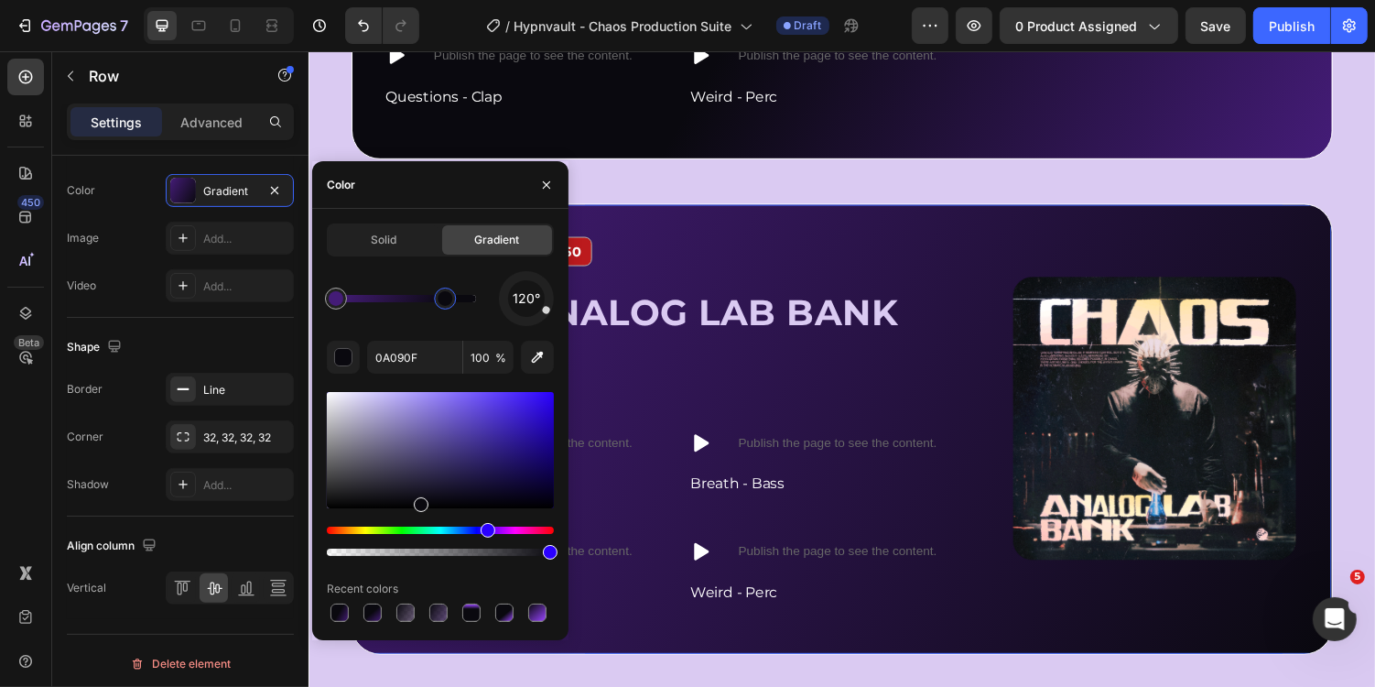
drag, startPoint x: 478, startPoint y: 297, endPoint x: 422, endPoint y: 297, distance: 55.9
click at [438, 297] on div at bounding box center [445, 298] width 15 height 15
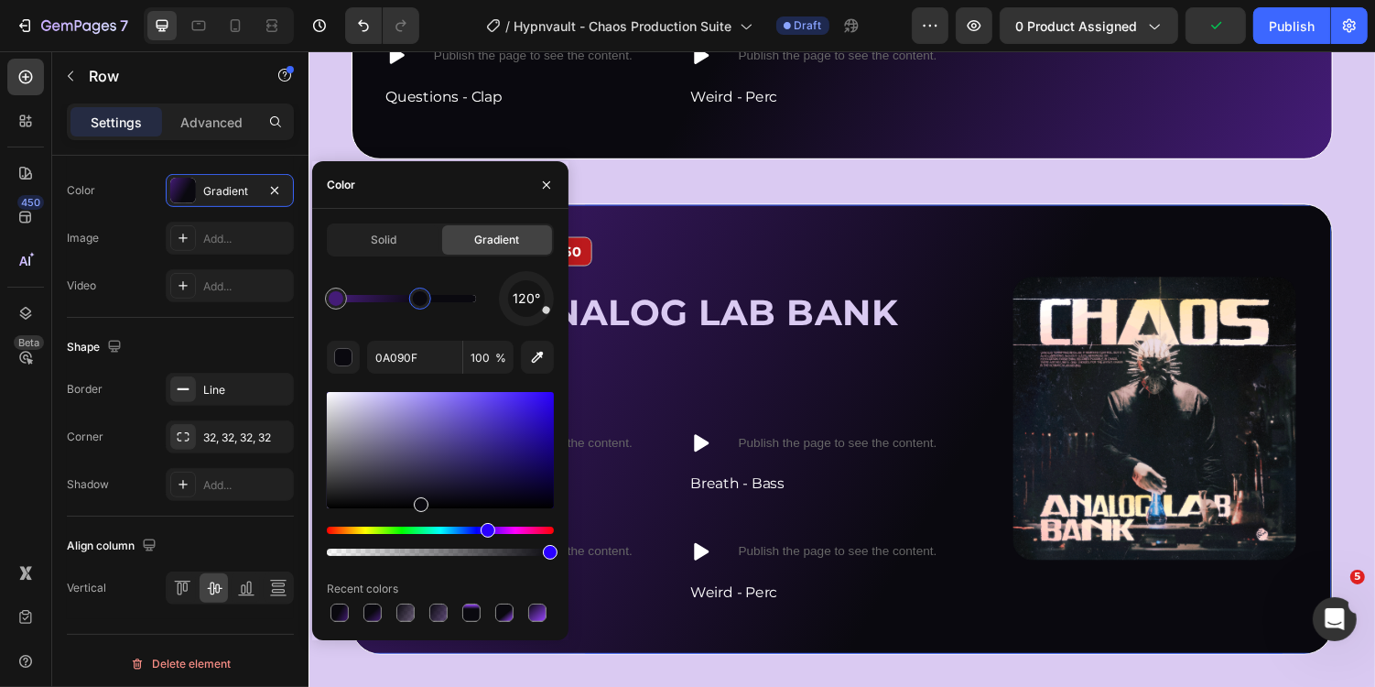
drag, startPoint x: 426, startPoint y: 299, endPoint x: 412, endPoint y: 299, distance: 13.8
click at [413, 299] on div at bounding box center [420, 298] width 15 height 15
type input "441C77"
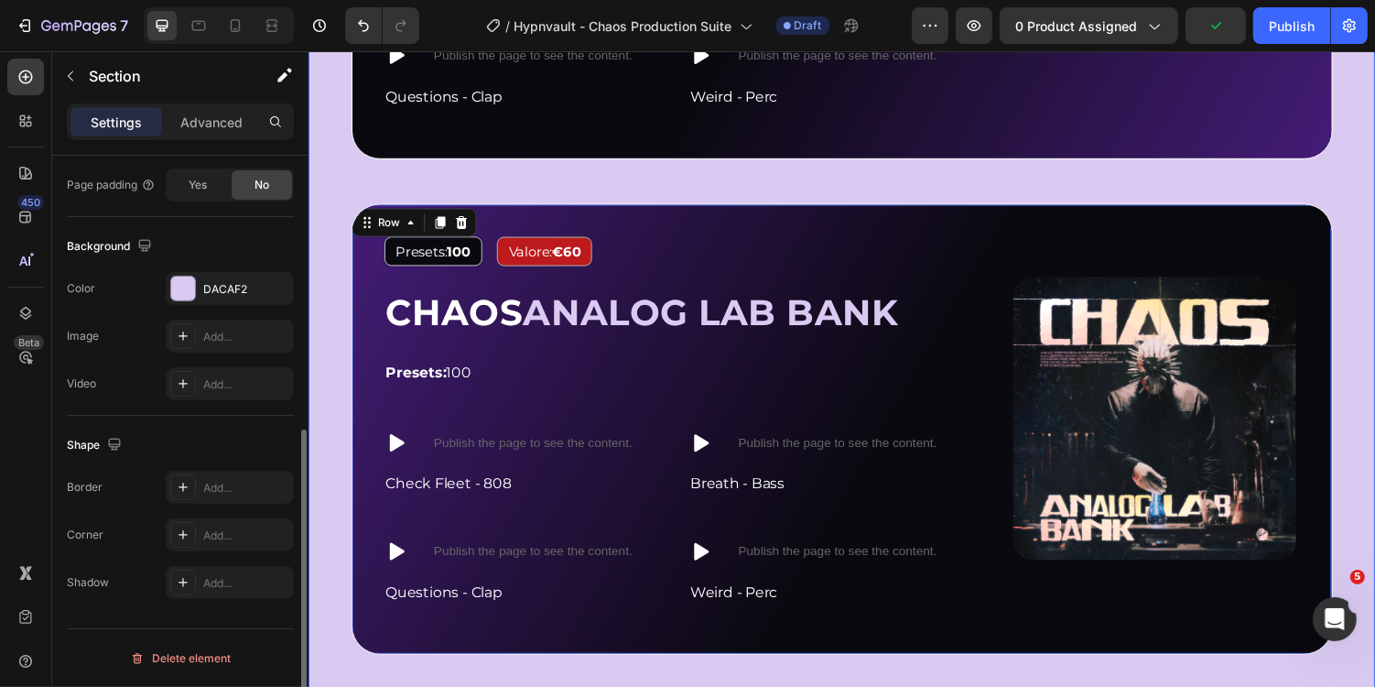
click at [972, 177] on div "Cosa otterrai con Chaos ? Heading 1000+ suoni unici per fare beat dark trap al …" at bounding box center [857, 106] width 1011 height 1221
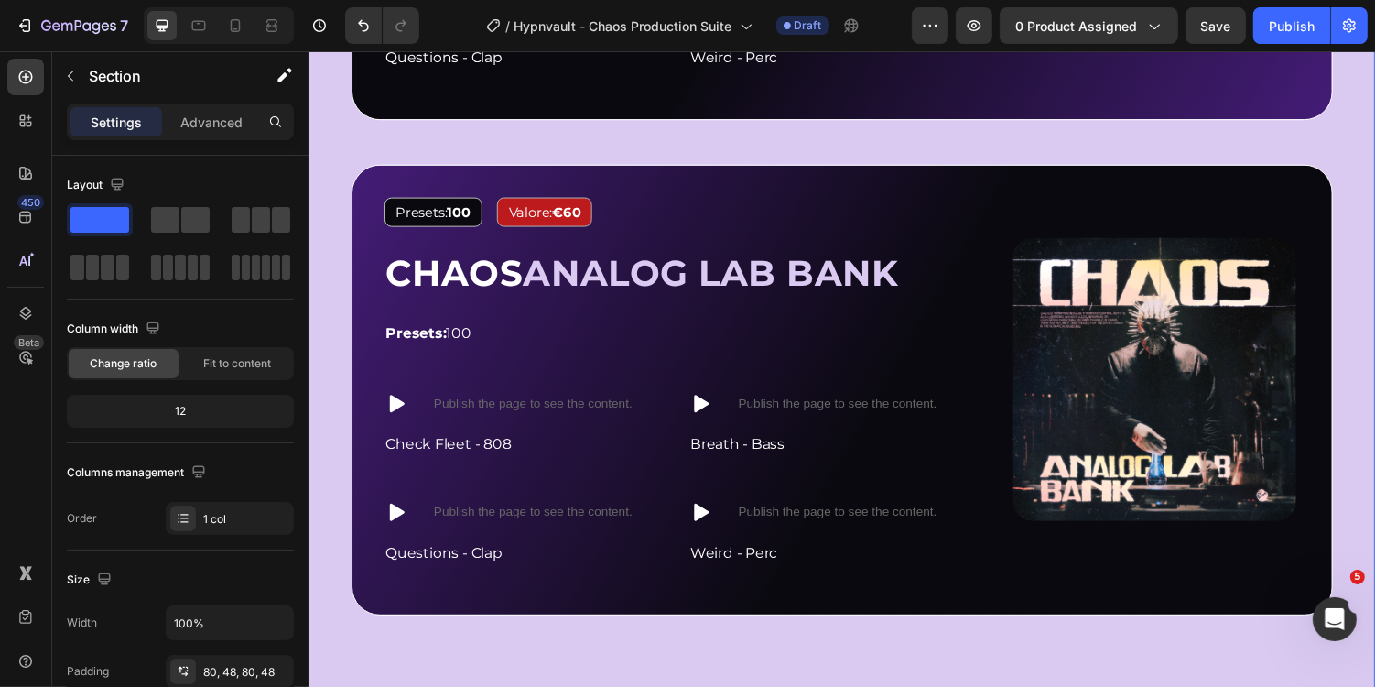
scroll to position [1993, 0]
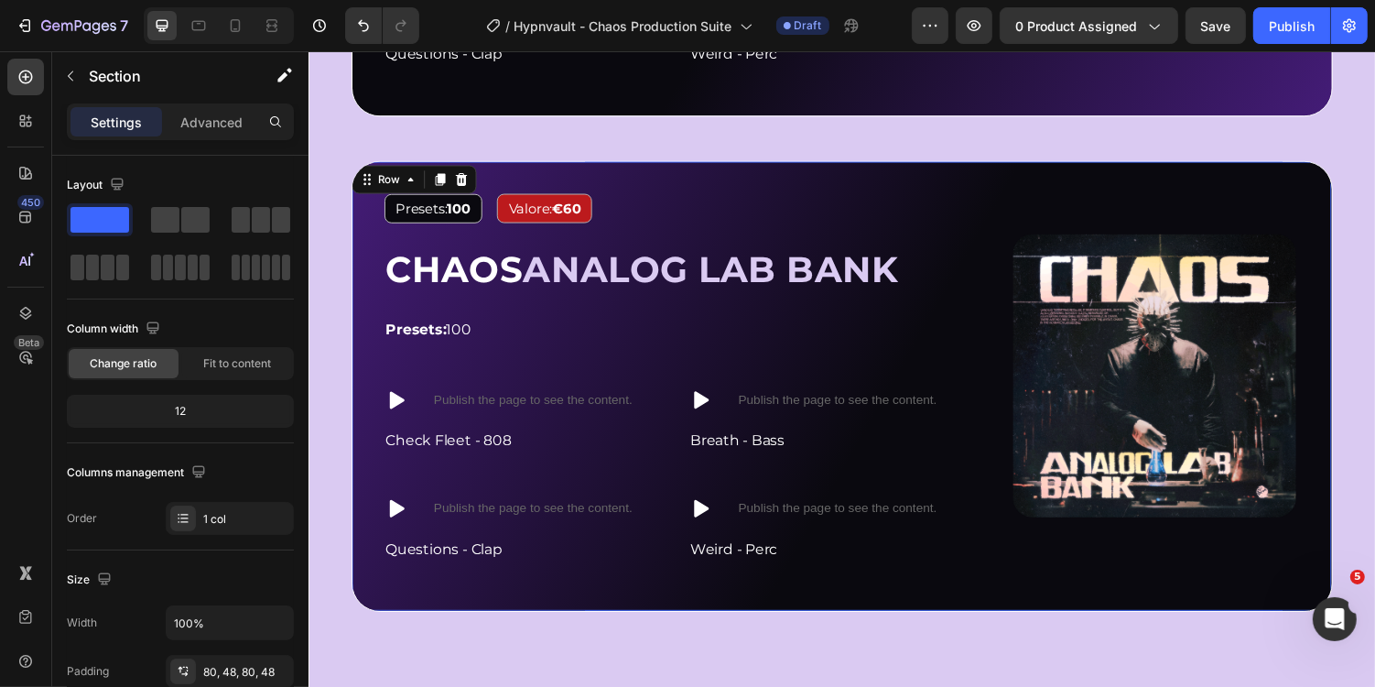
click at [934, 182] on div "Image Presets: 100 Text Block Valore: €60 Text Block Row ⁠⁠⁠⁠⁠⁠⁠ CHAOS ANALOG L…" at bounding box center [857, 395] width 1011 height 464
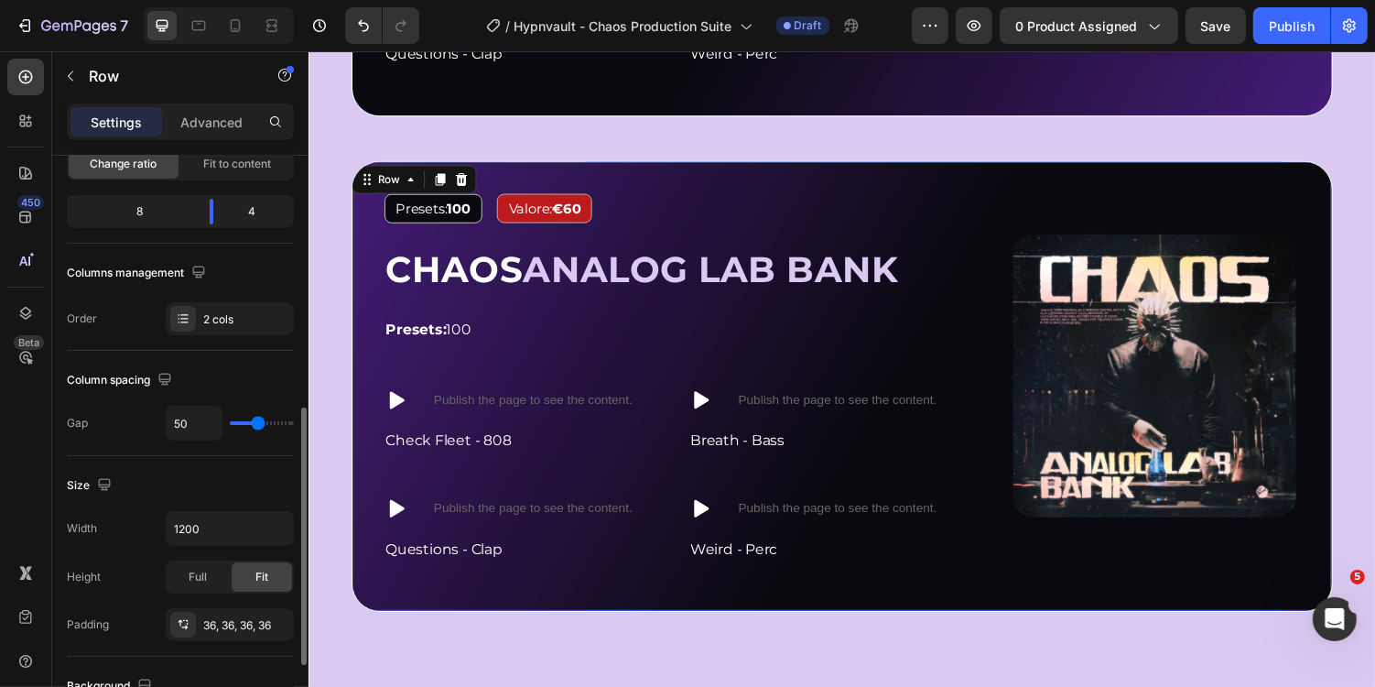
scroll to position [357, 0]
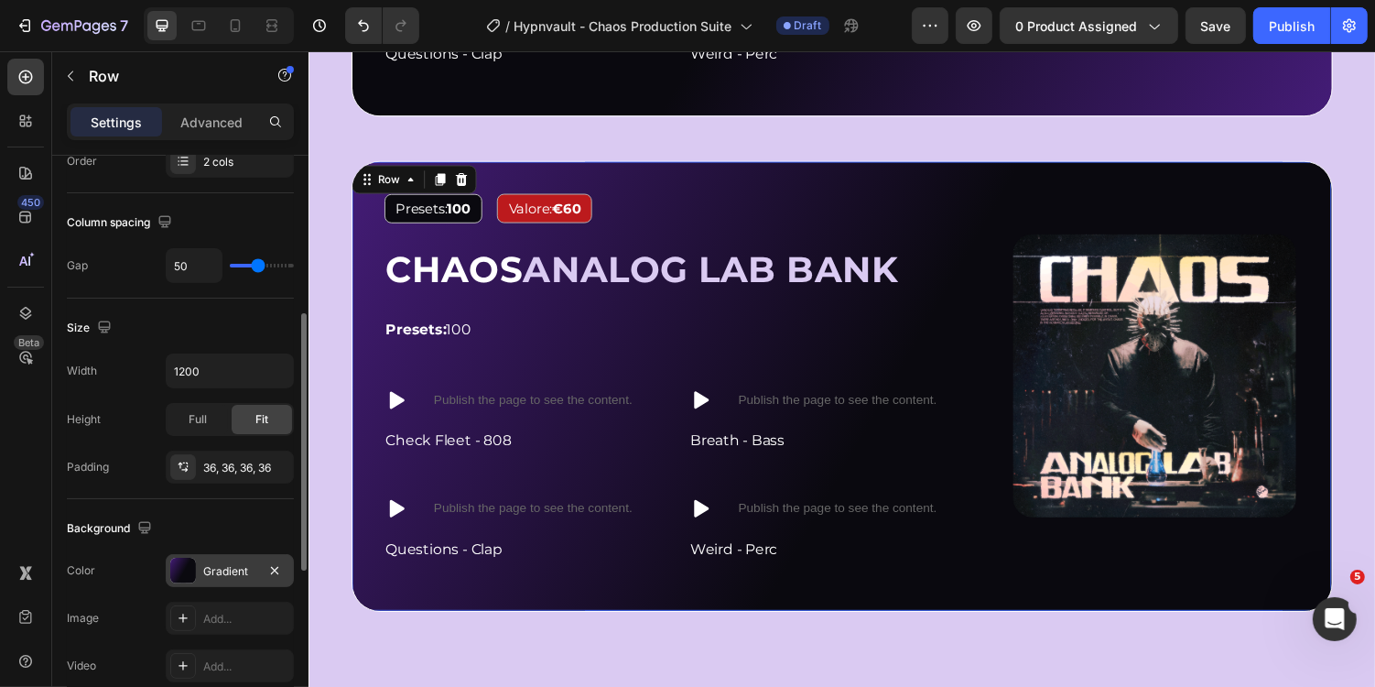
click at [222, 563] on div "Gradient" at bounding box center [229, 571] width 53 height 16
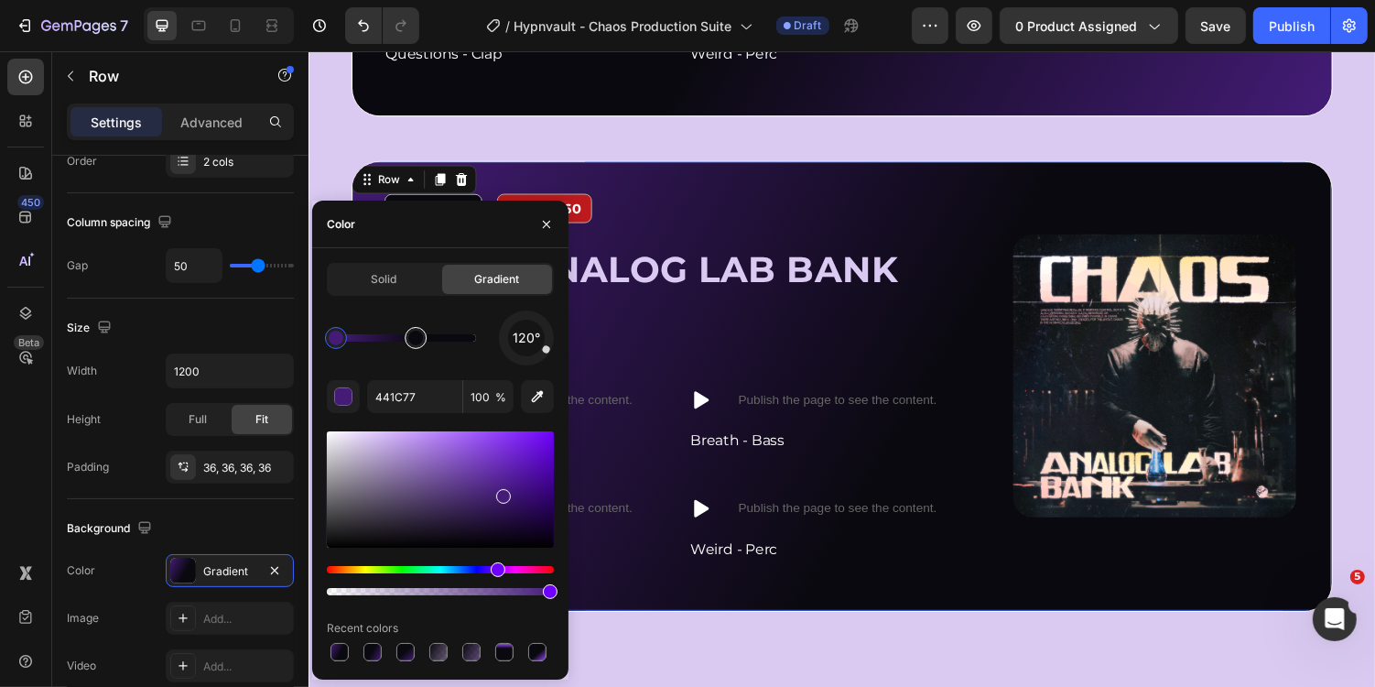
drag, startPoint x: 417, startPoint y: 345, endPoint x: 399, endPoint y: 343, distance: 17.5
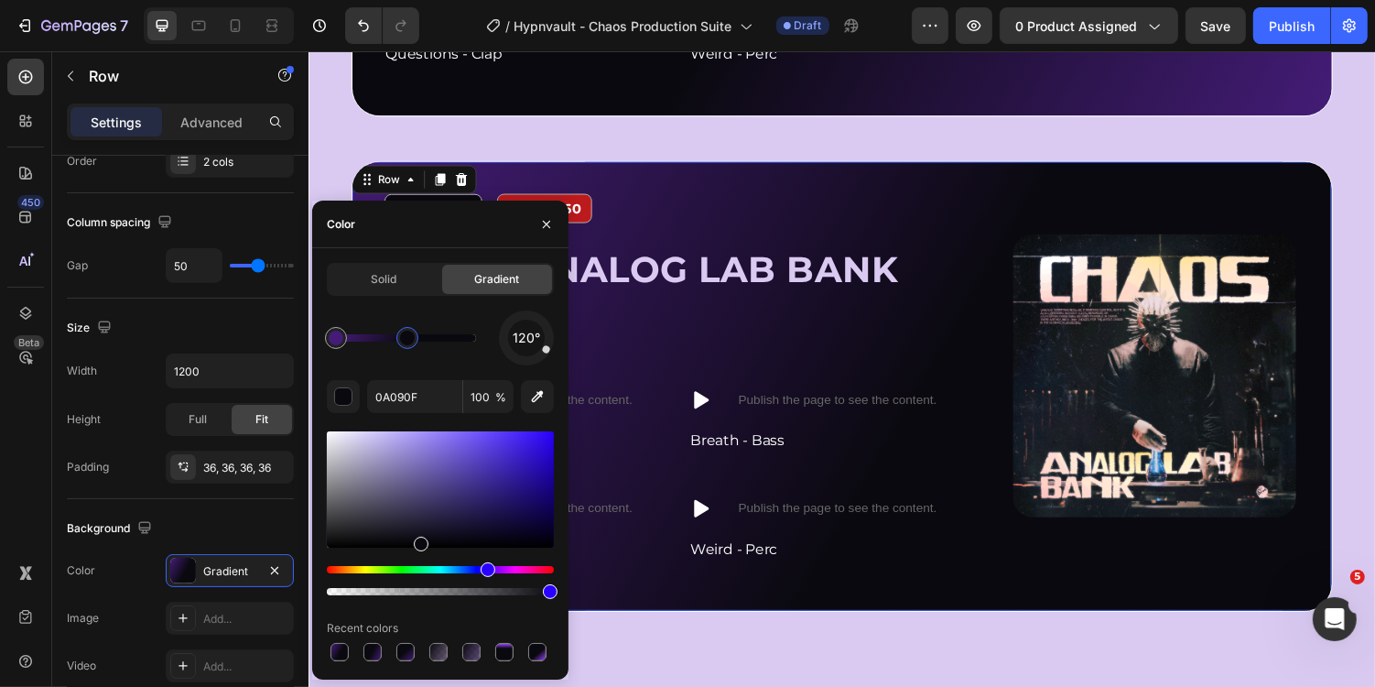
drag, startPoint x: 418, startPoint y: 339, endPoint x: 407, endPoint y: 339, distance: 10.1
click at [407, 339] on div at bounding box center [407, 338] width 15 height 15
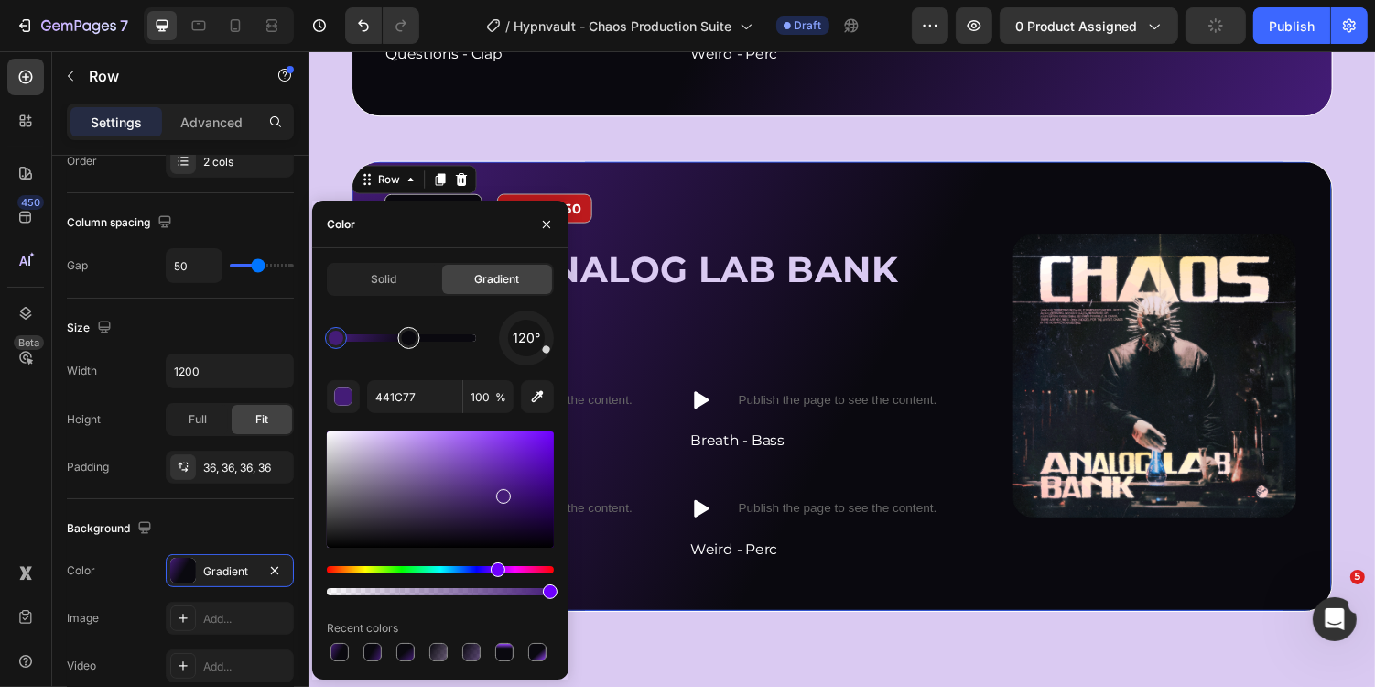
drag, startPoint x: 409, startPoint y: 338, endPoint x: 397, endPoint y: 338, distance: 11.9
drag, startPoint x: 411, startPoint y: 338, endPoint x: 399, endPoint y: 338, distance: 11.9
click at [432, 317] on div "120°" at bounding box center [440, 337] width 227 height 55
click at [409, 341] on div at bounding box center [410, 338] width 15 height 15
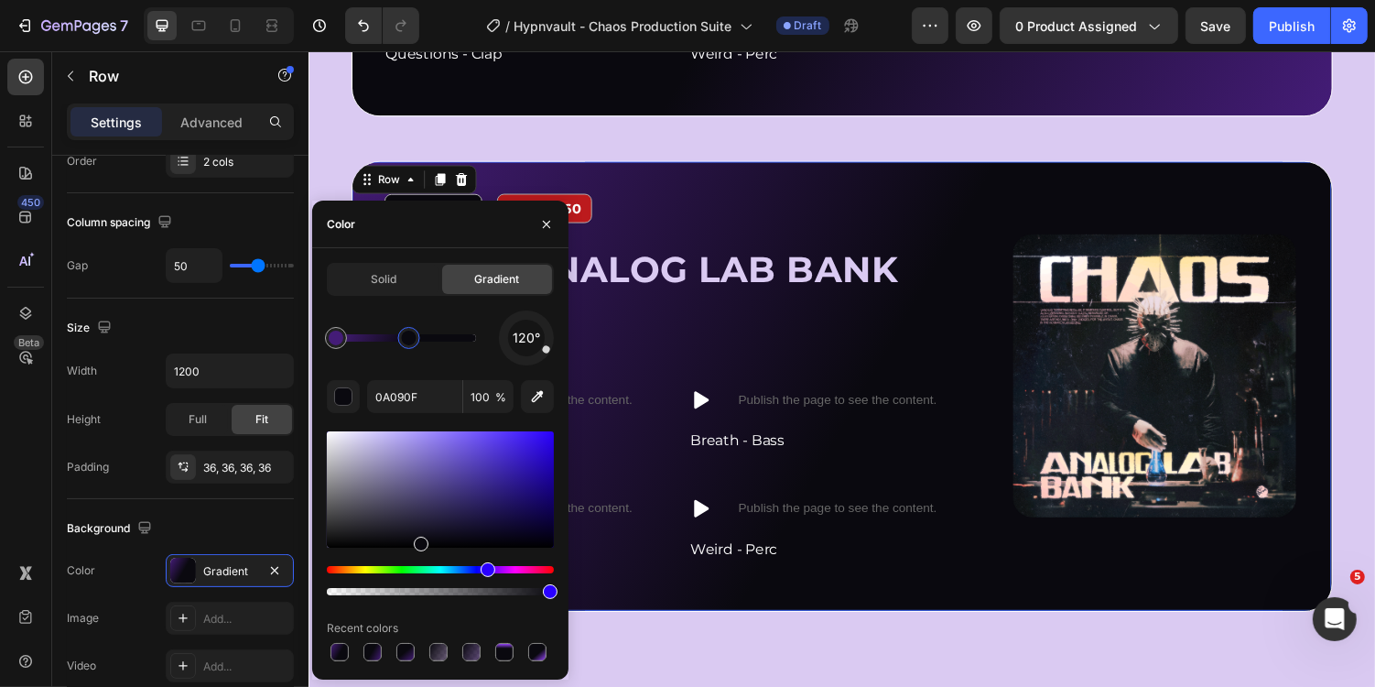
click at [418, 337] on div at bounding box center [409, 338] width 22 height 22
drag, startPoint x: 418, startPoint y: 337, endPoint x: 397, endPoint y: 338, distance: 21.1
click at [397, 338] on div at bounding box center [397, 338] width 15 height 15
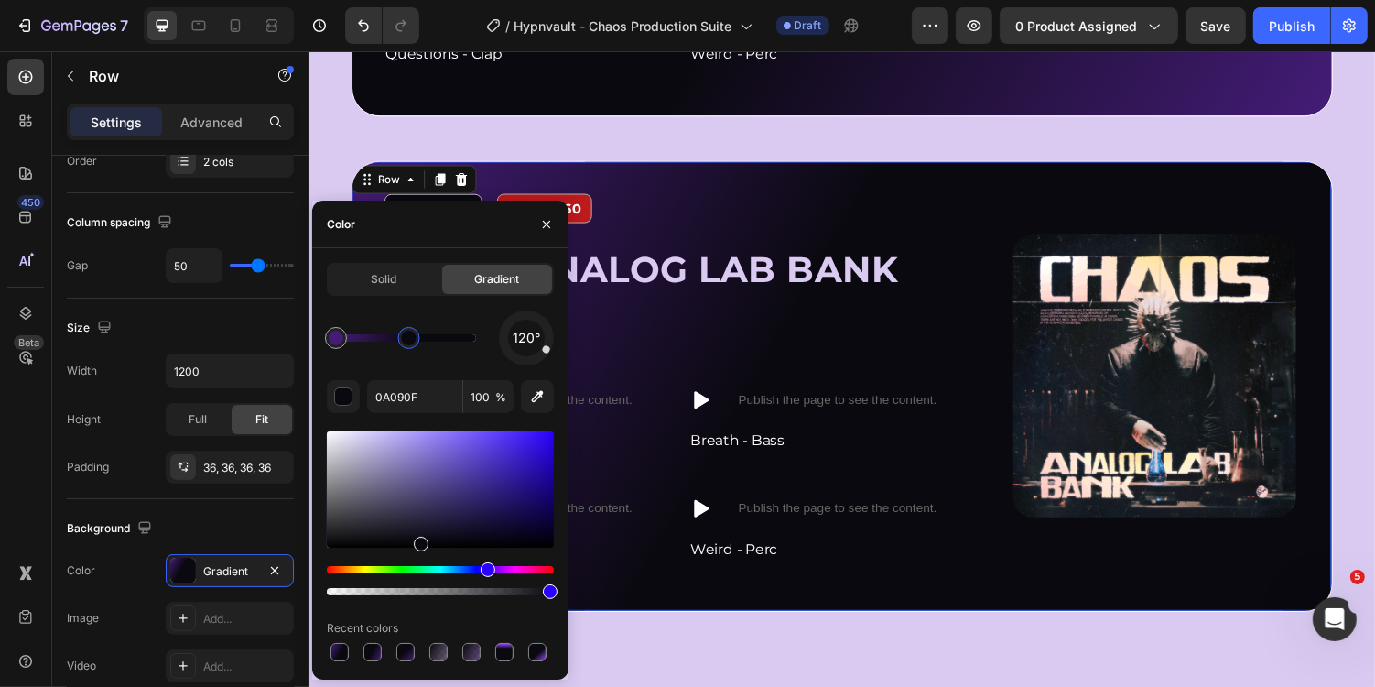
drag, startPoint x: 397, startPoint y: 338, endPoint x: 413, endPoint y: 338, distance: 15.6
click at [410, 338] on div at bounding box center [409, 338] width 15 height 15
type input "441C77"
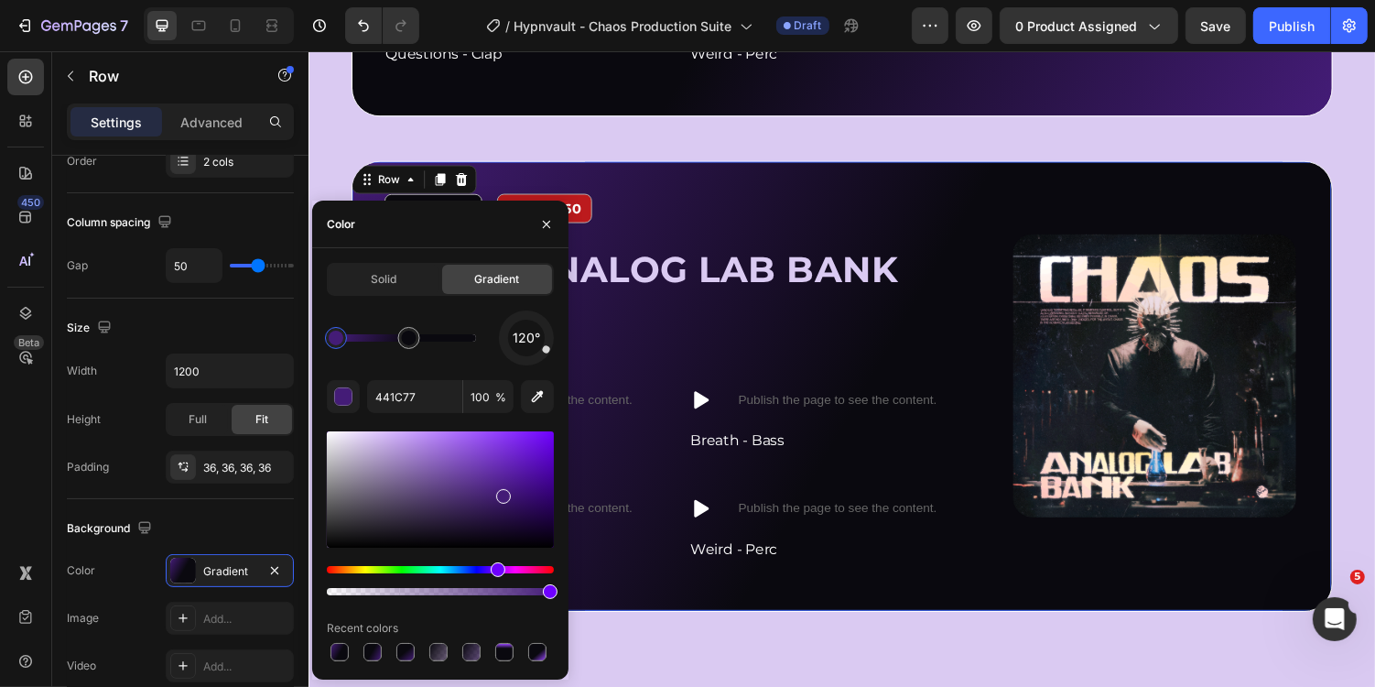
click at [645, 136] on div "Cosa otterrai con Chaos ? Heading 1000+ suoni unici per fare beat dark trap al …" at bounding box center [857, 62] width 1011 height 1221
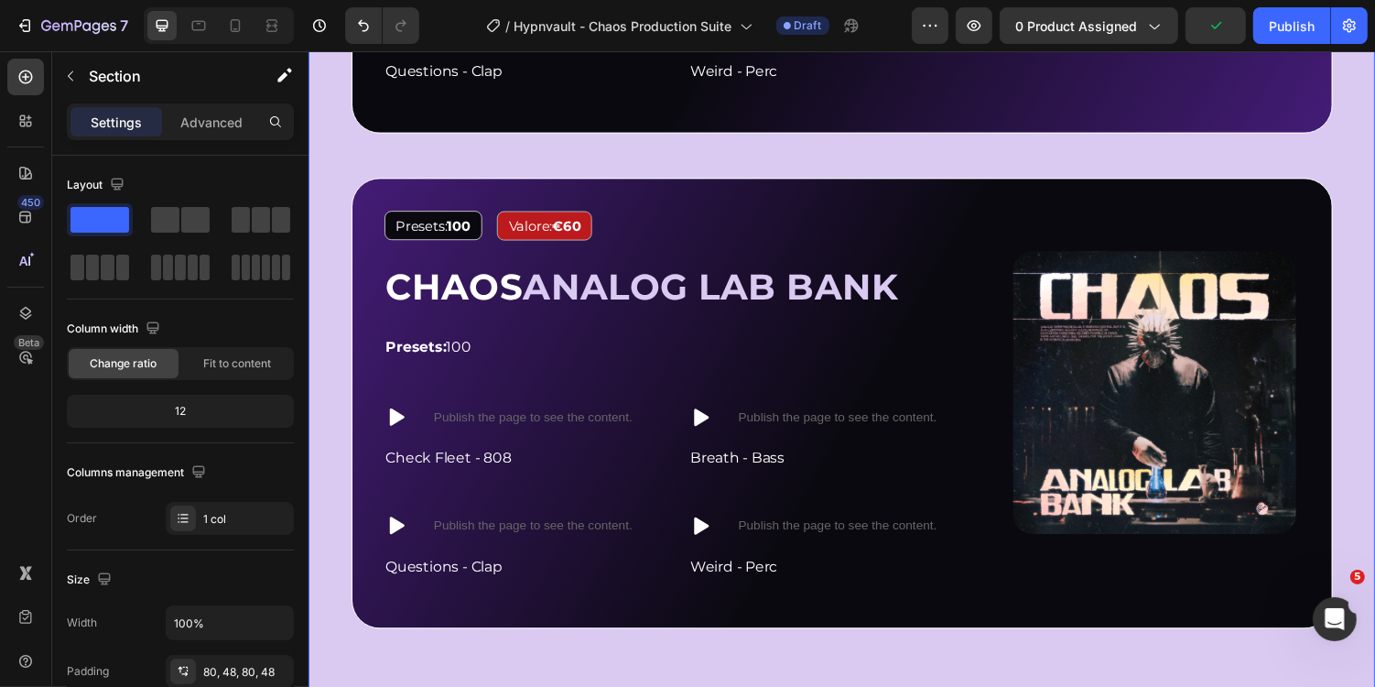
scroll to position [2015, 0]
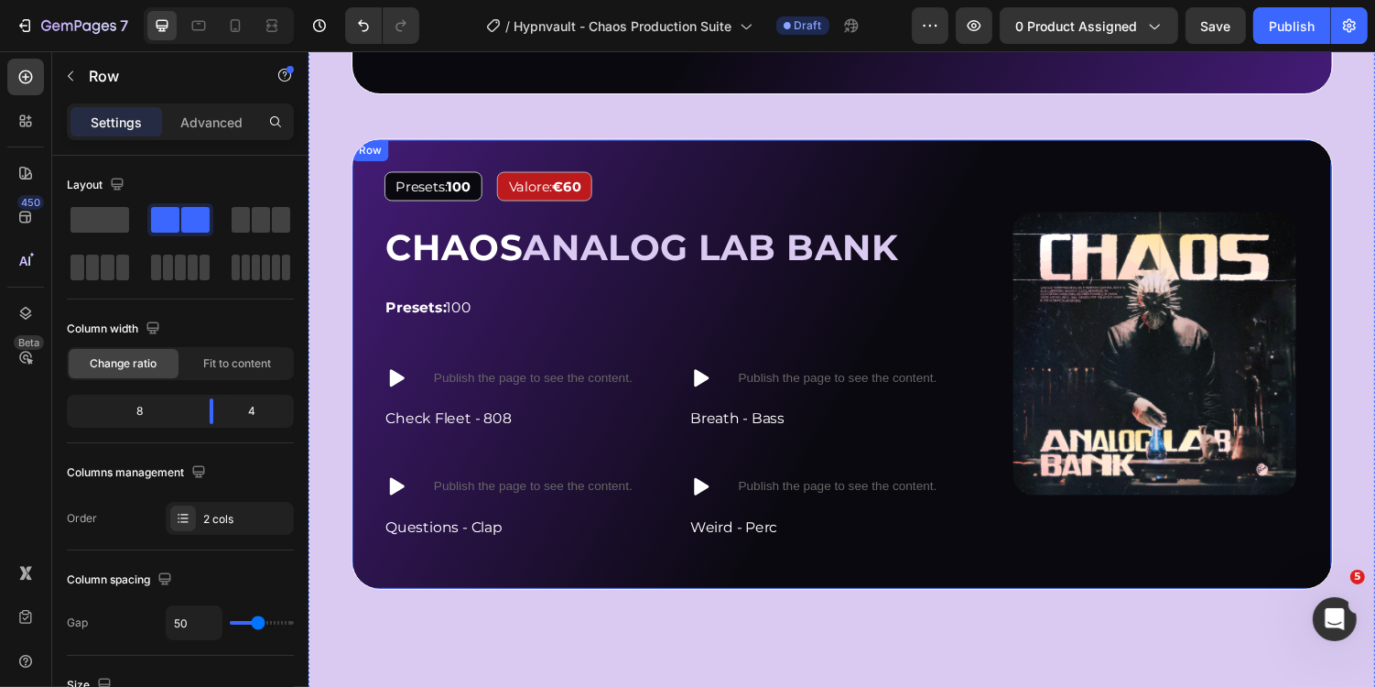
click at [685, 167] on div "Image Presets: 100 Text Block Valore: €60 Text Block Row ⁠⁠⁠⁠⁠⁠⁠ CHAOS ANALOG L…" at bounding box center [857, 372] width 1011 height 464
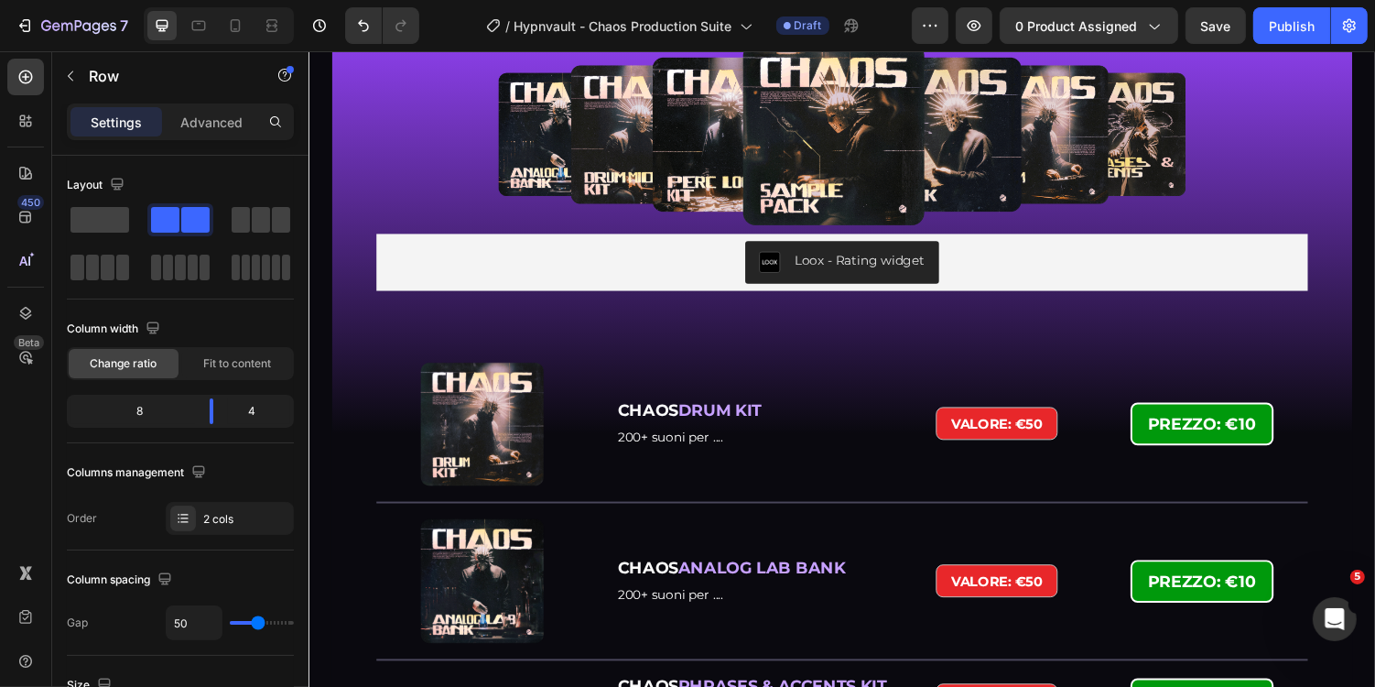
scroll to position [2579, 0]
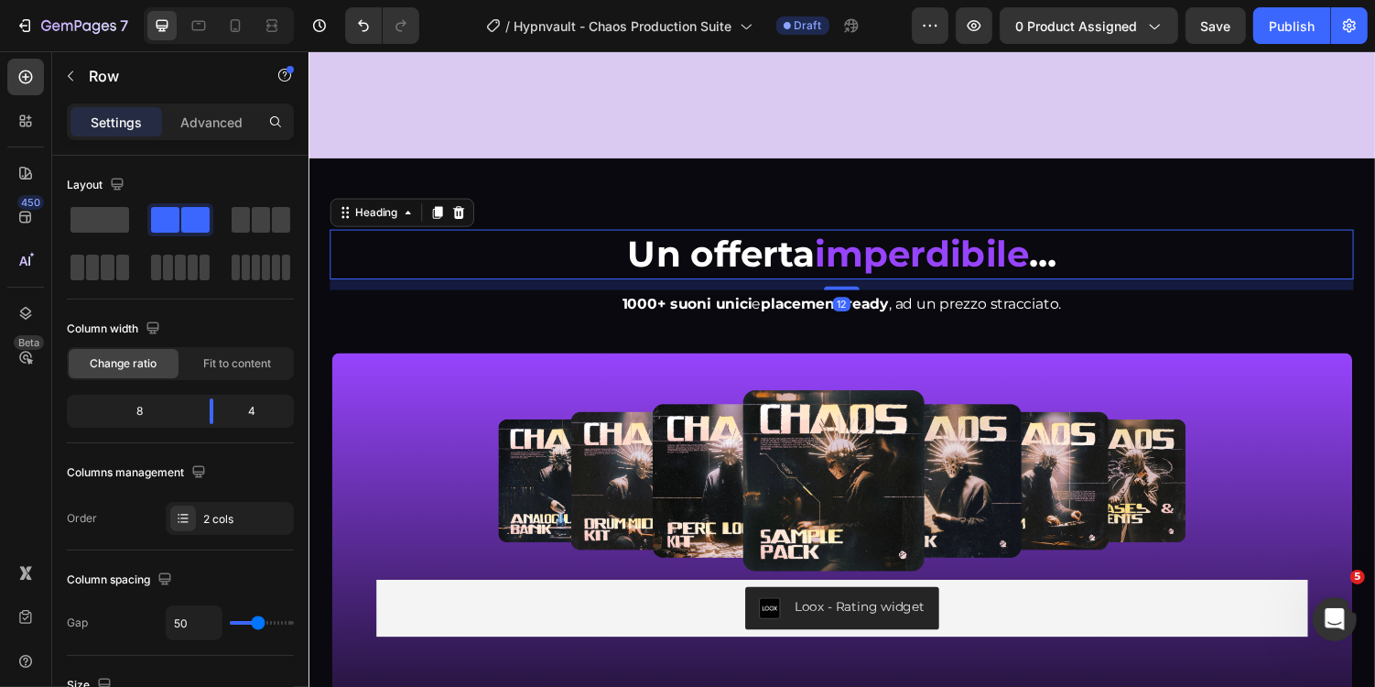
click at [372, 255] on h2 "Un offerta imperdibile ..." at bounding box center [857, 259] width 1055 height 51
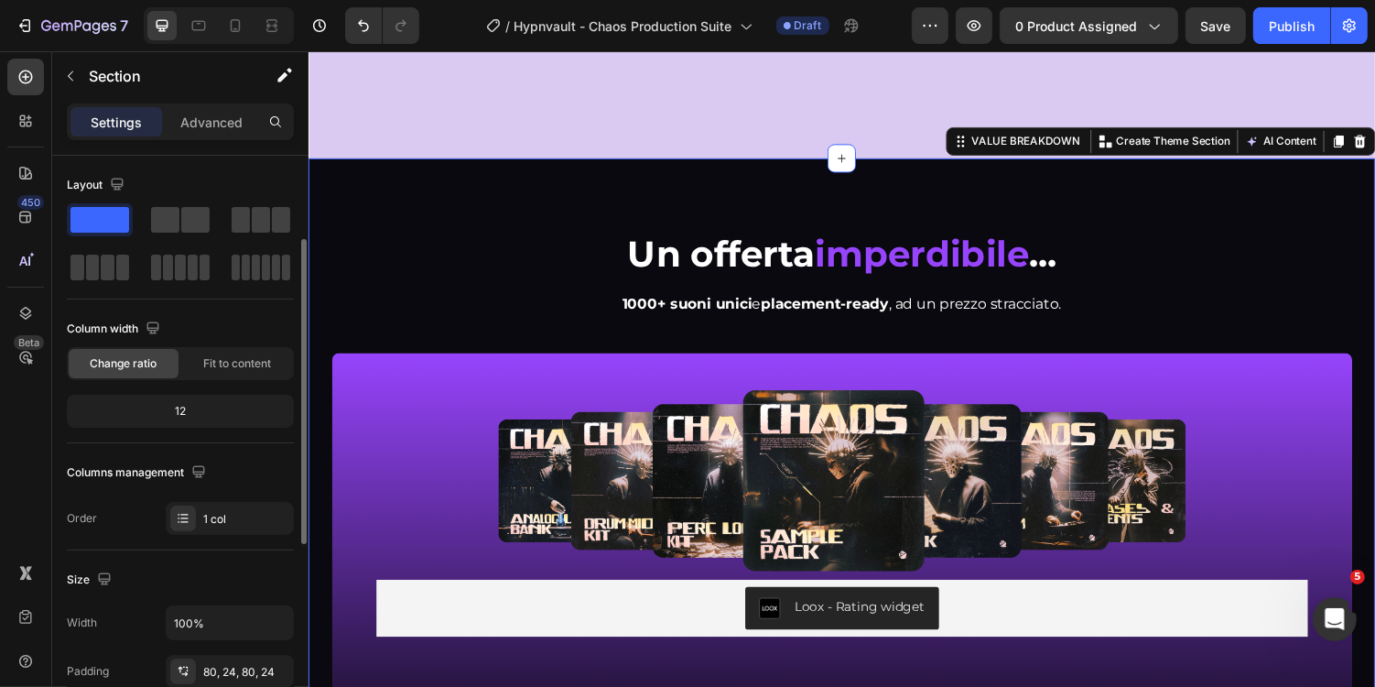
scroll to position [530, 0]
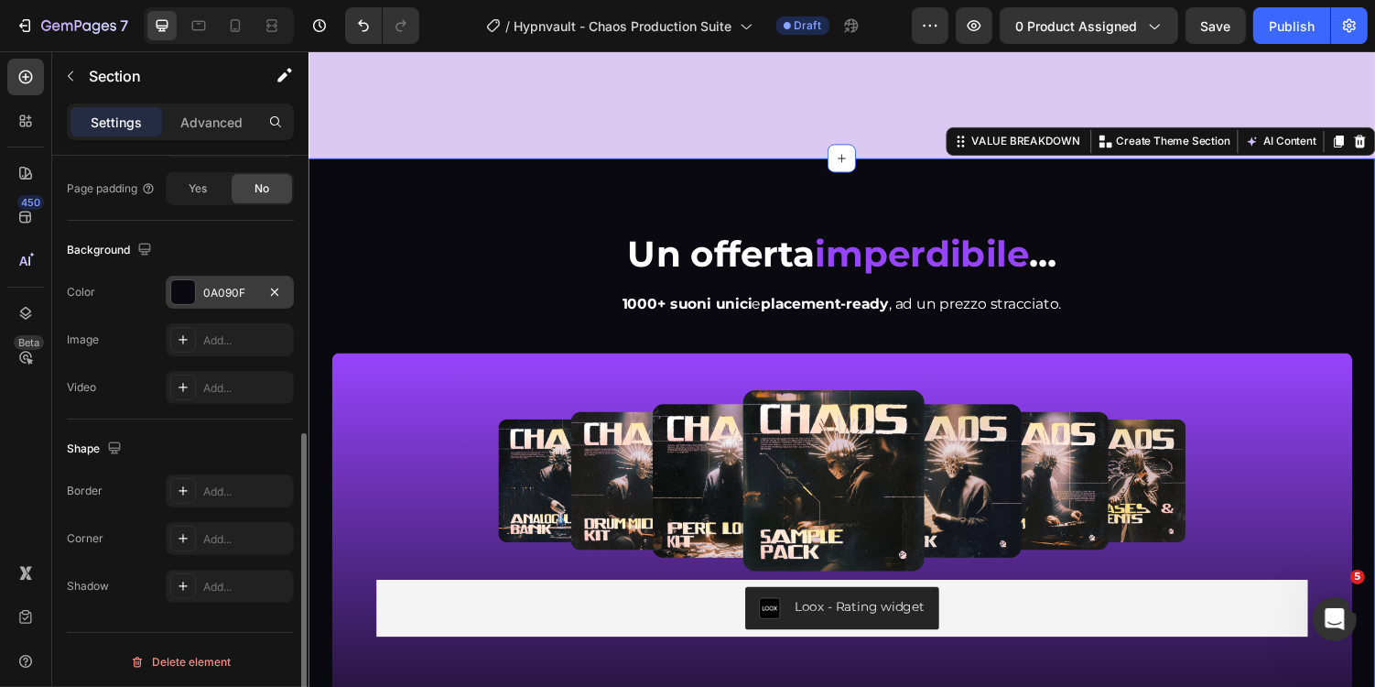
click at [223, 290] on div "0A090F" at bounding box center [229, 293] width 53 height 16
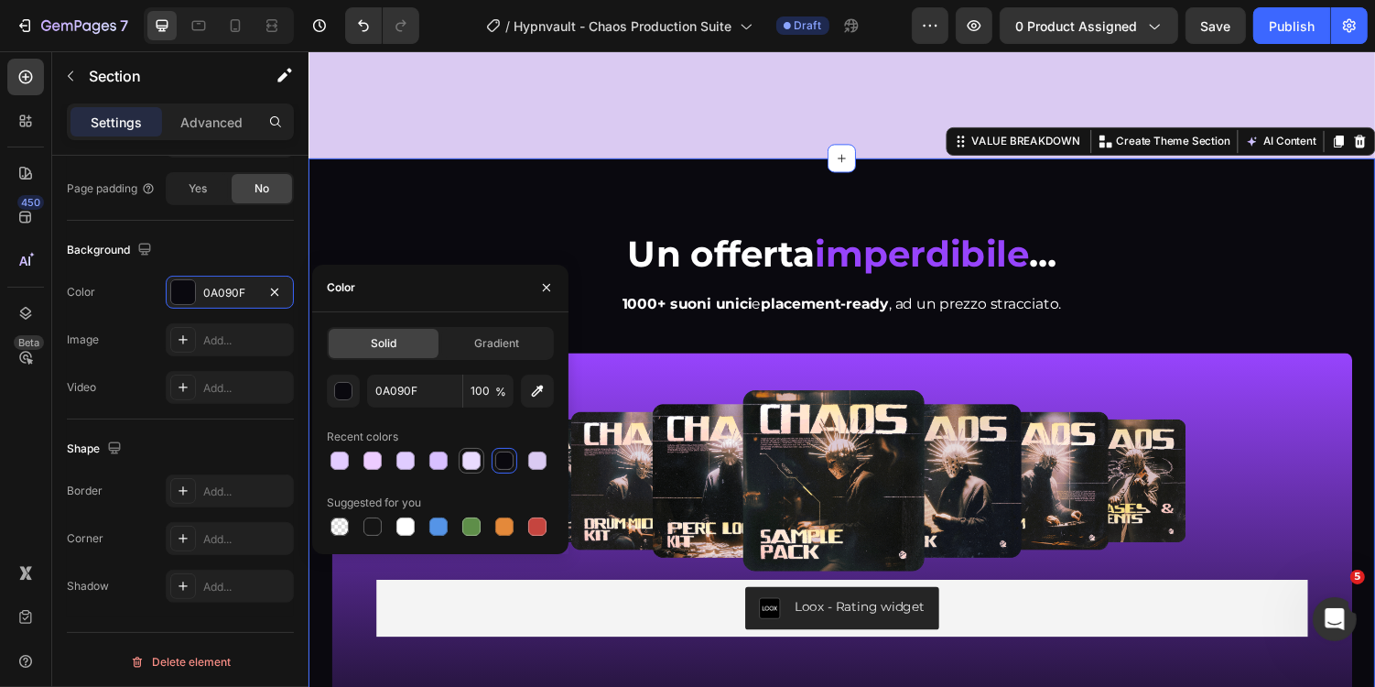
click at [476, 461] on div at bounding box center [471, 460] width 18 height 18
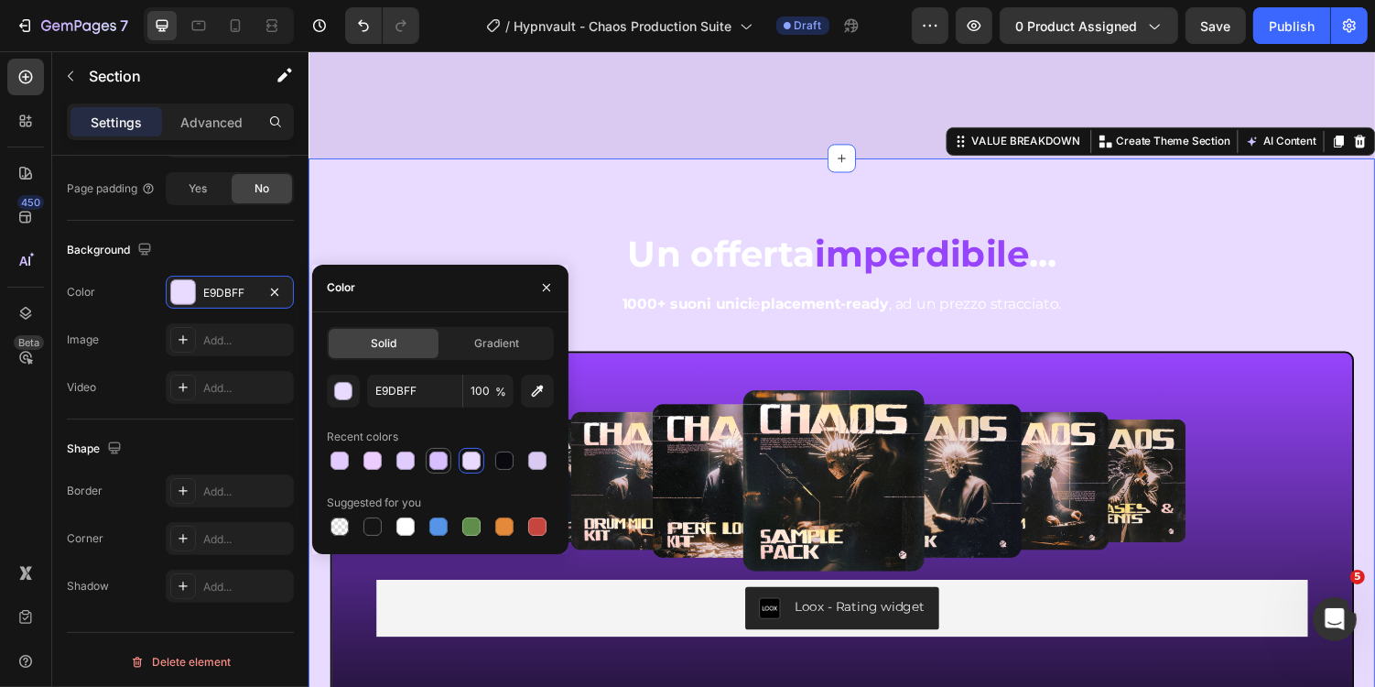
click at [434, 460] on div at bounding box center [438, 460] width 18 height 18
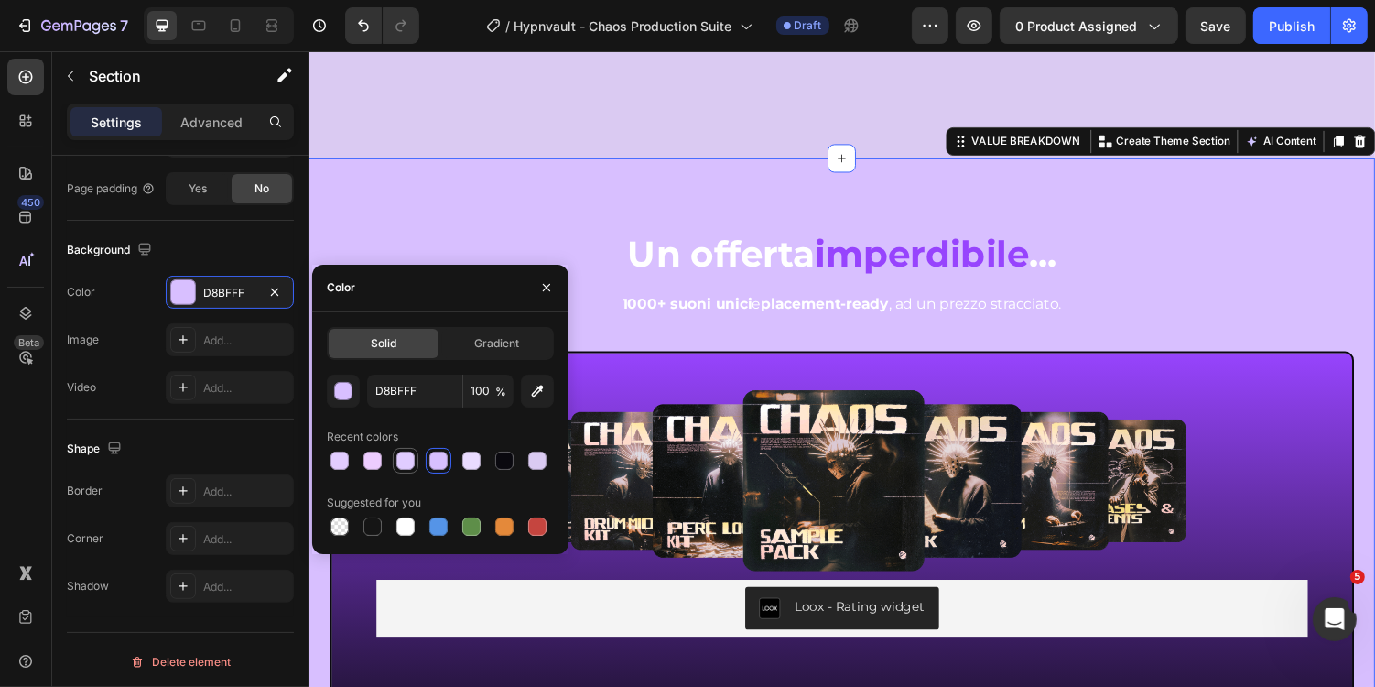
click at [400, 457] on div at bounding box center [405, 460] width 18 height 18
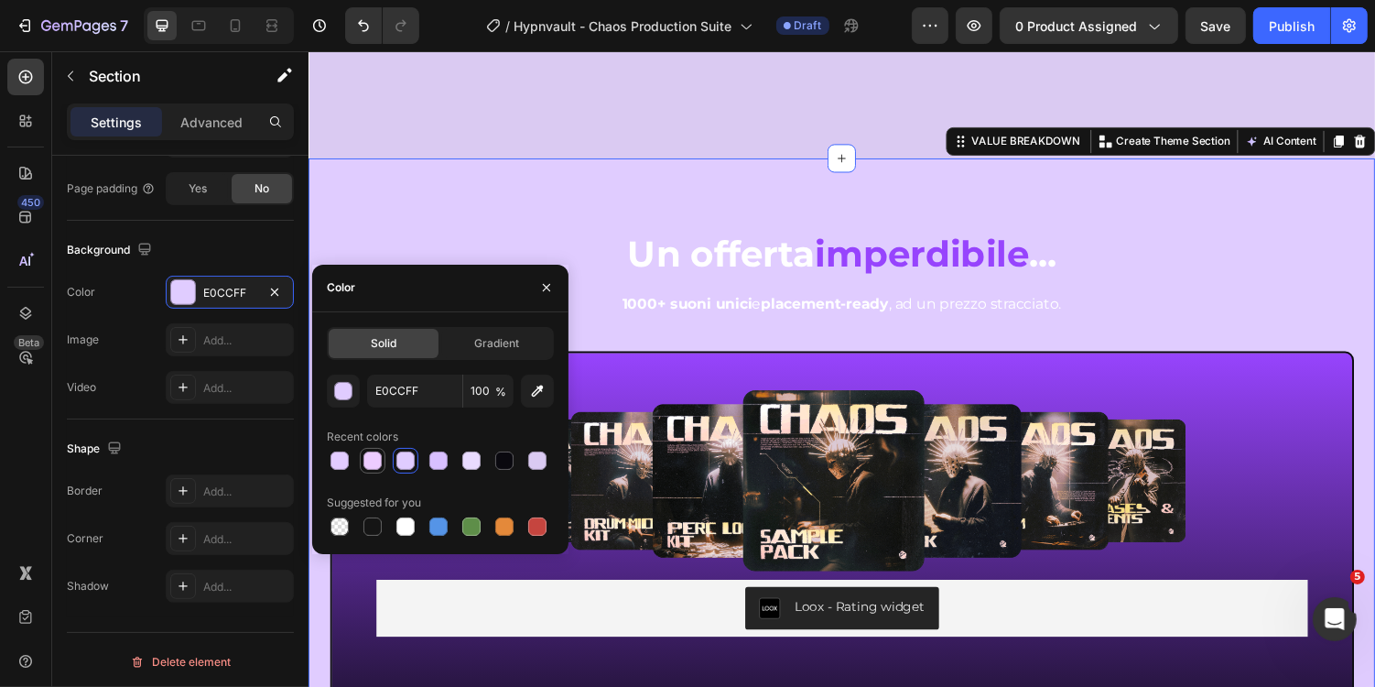
click at [374, 456] on div at bounding box center [373, 460] width 18 height 18
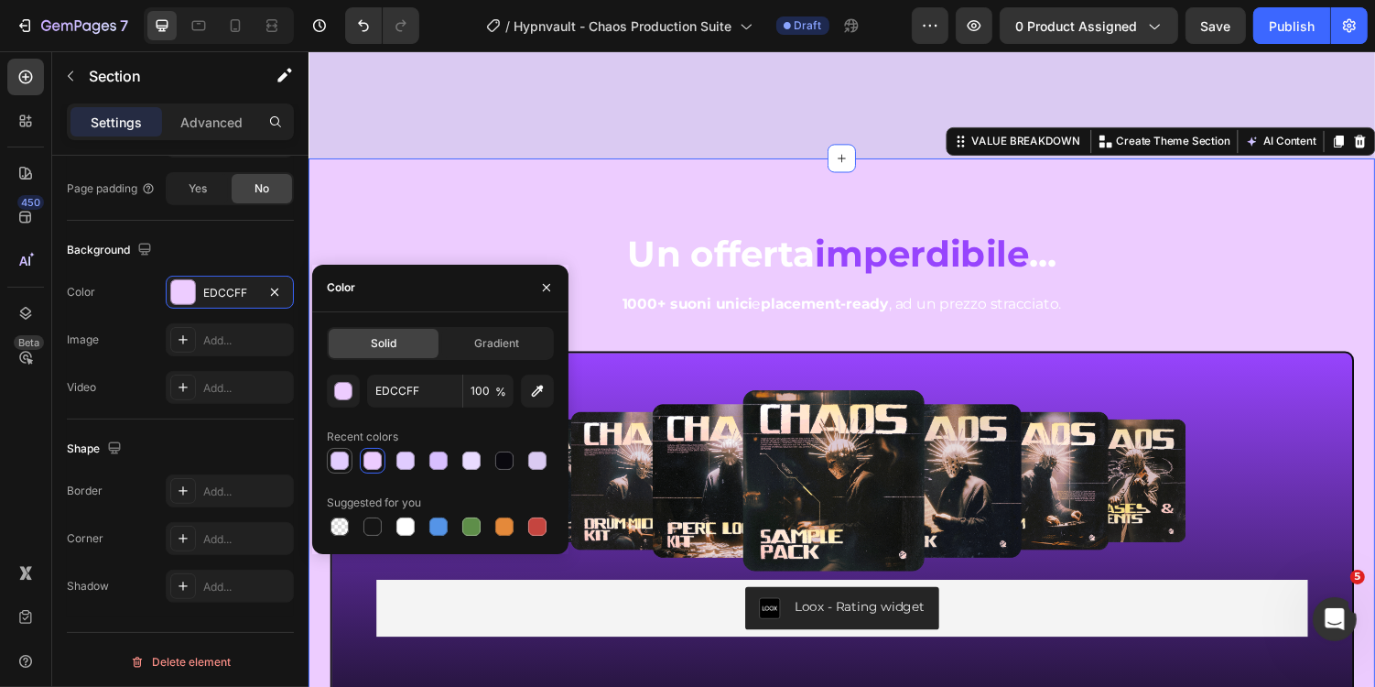
click at [334, 451] on div at bounding box center [340, 460] width 18 height 18
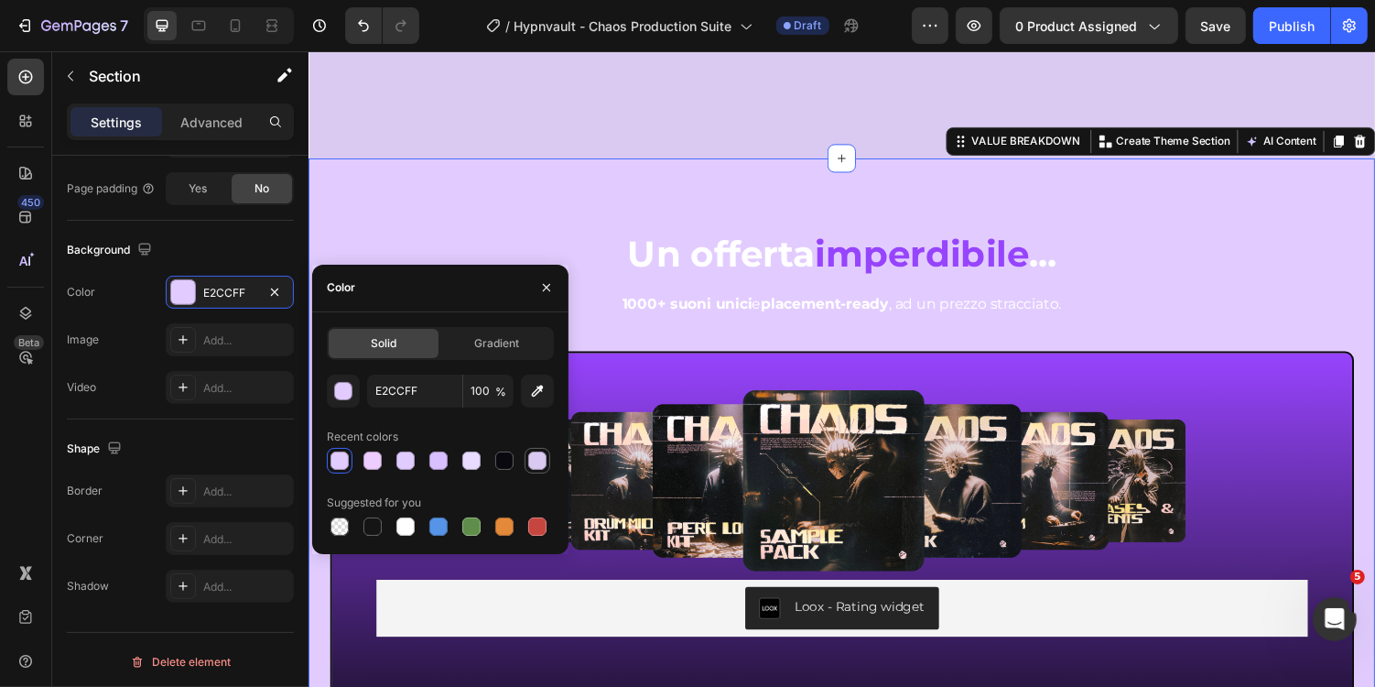
click at [529, 458] on div at bounding box center [537, 460] width 18 height 18
type input "DACAF2"
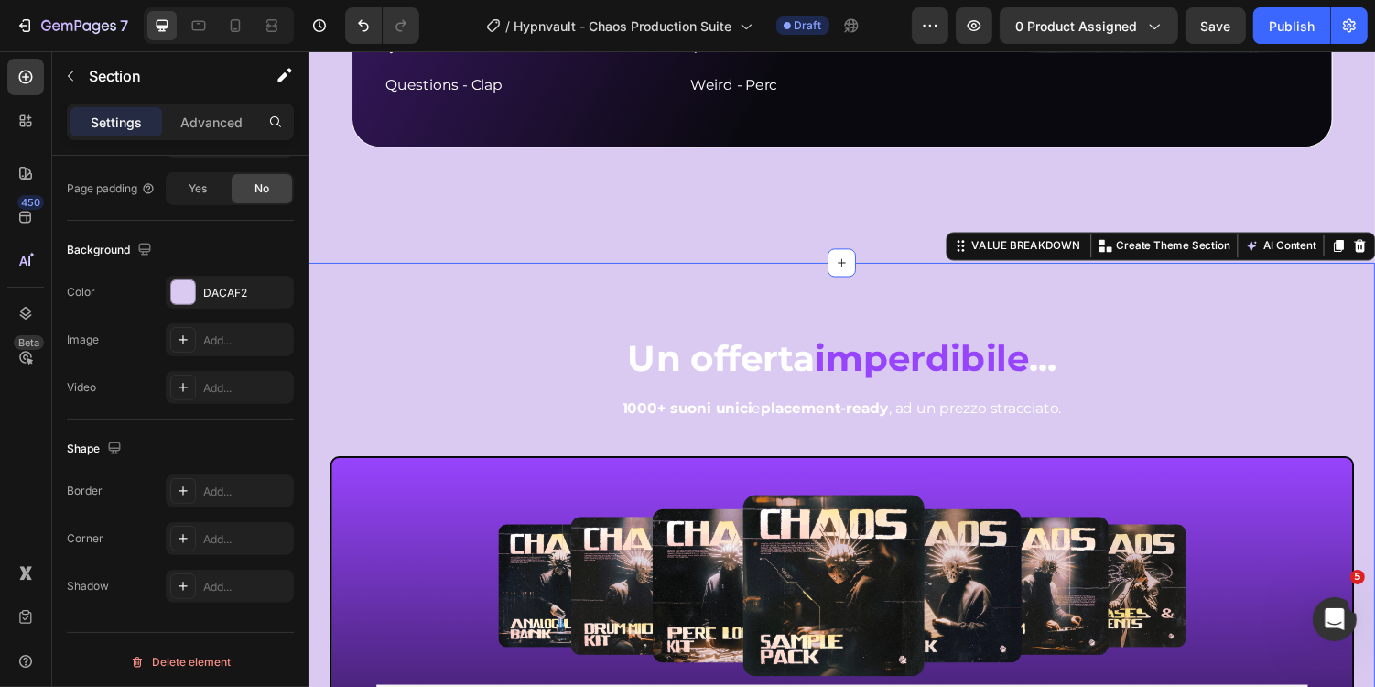
scroll to position [2439, 0]
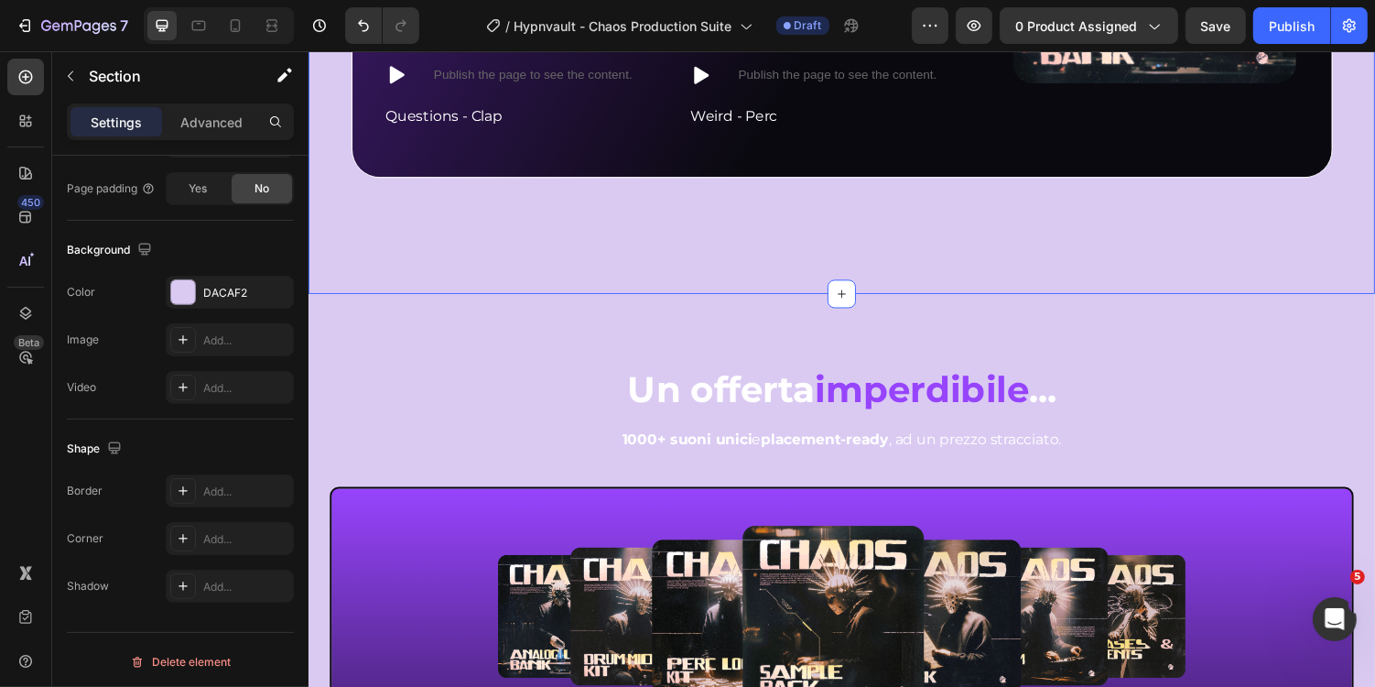
click at [239, 299] on div "DACAF2" at bounding box center [230, 292] width 128 height 33
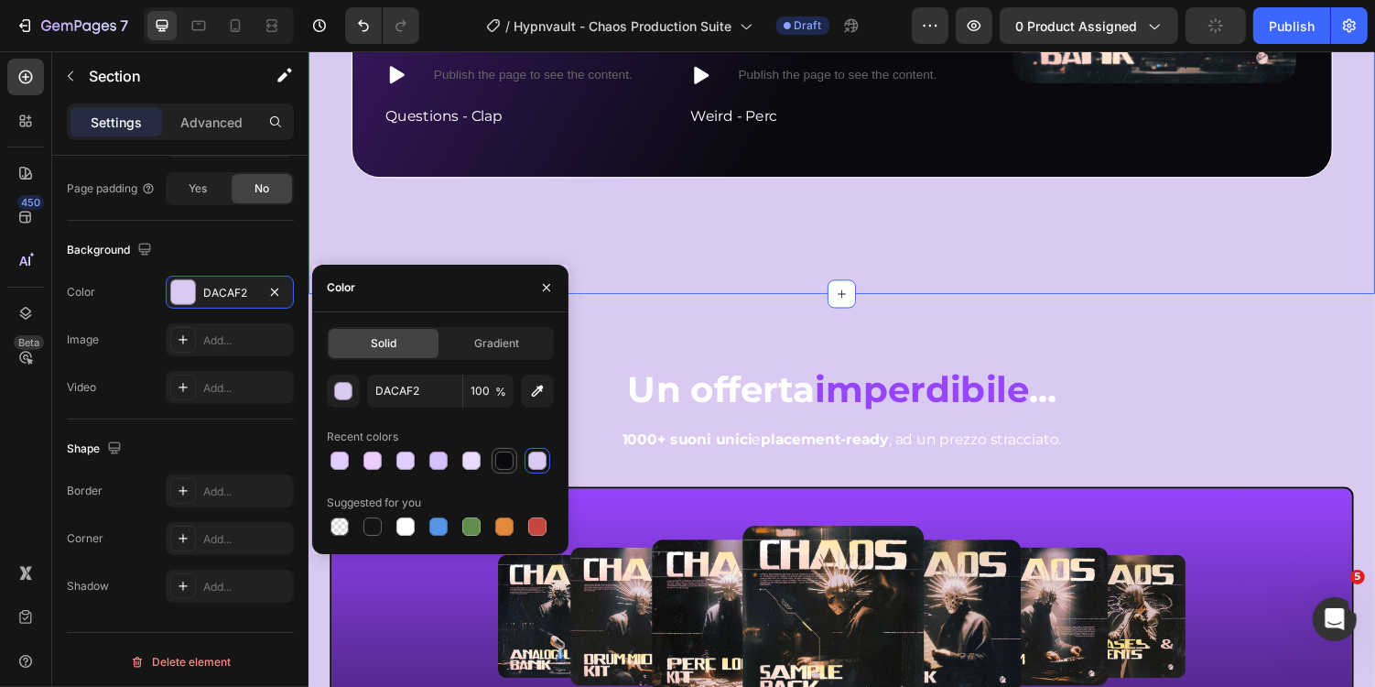
click at [502, 456] on div at bounding box center [504, 460] width 18 height 18
type input "0A090F"
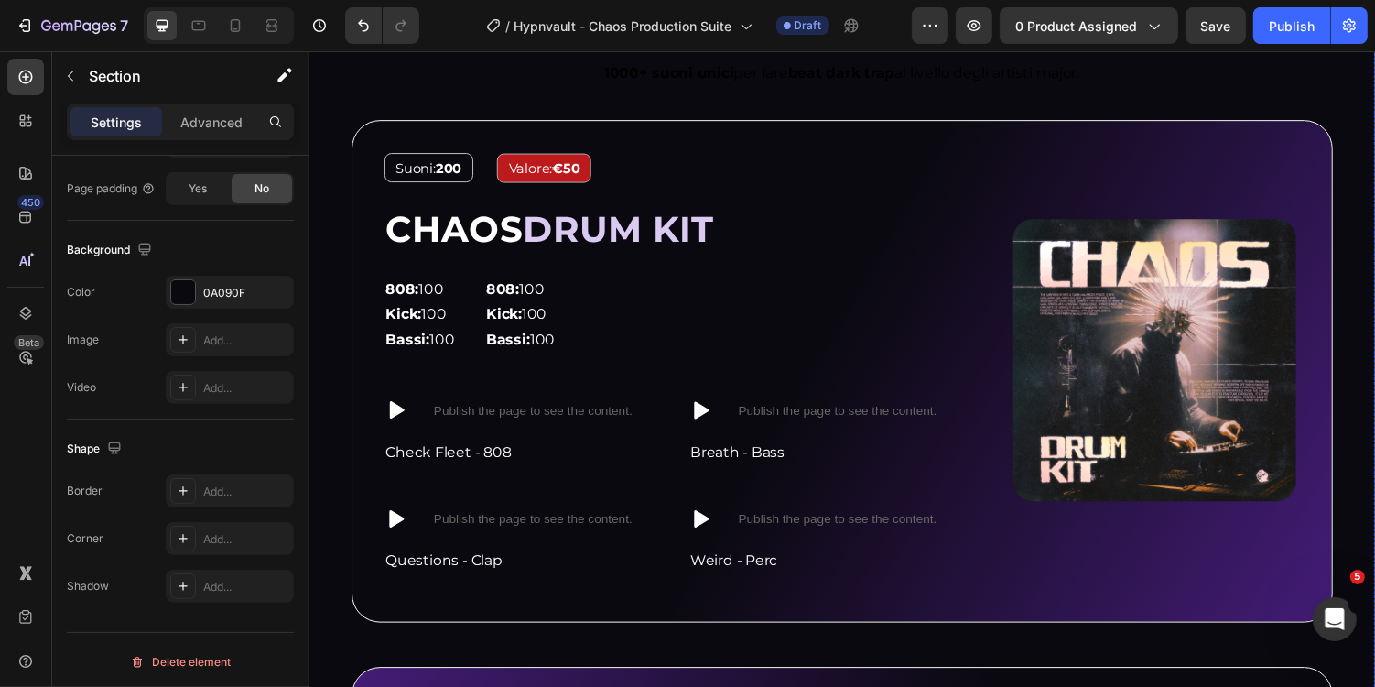
scroll to position [1329, 0]
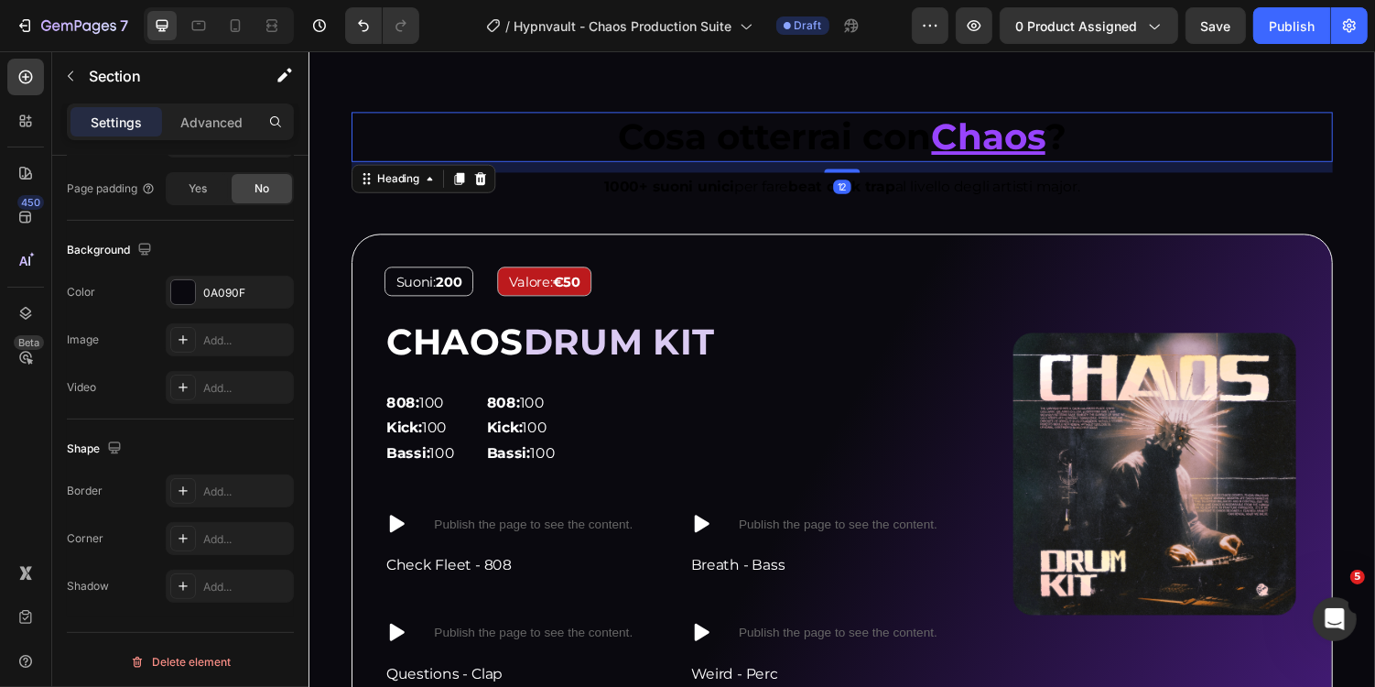
click at [733, 143] on strong "Cosa otterrai con" at bounding box center [787, 137] width 323 height 45
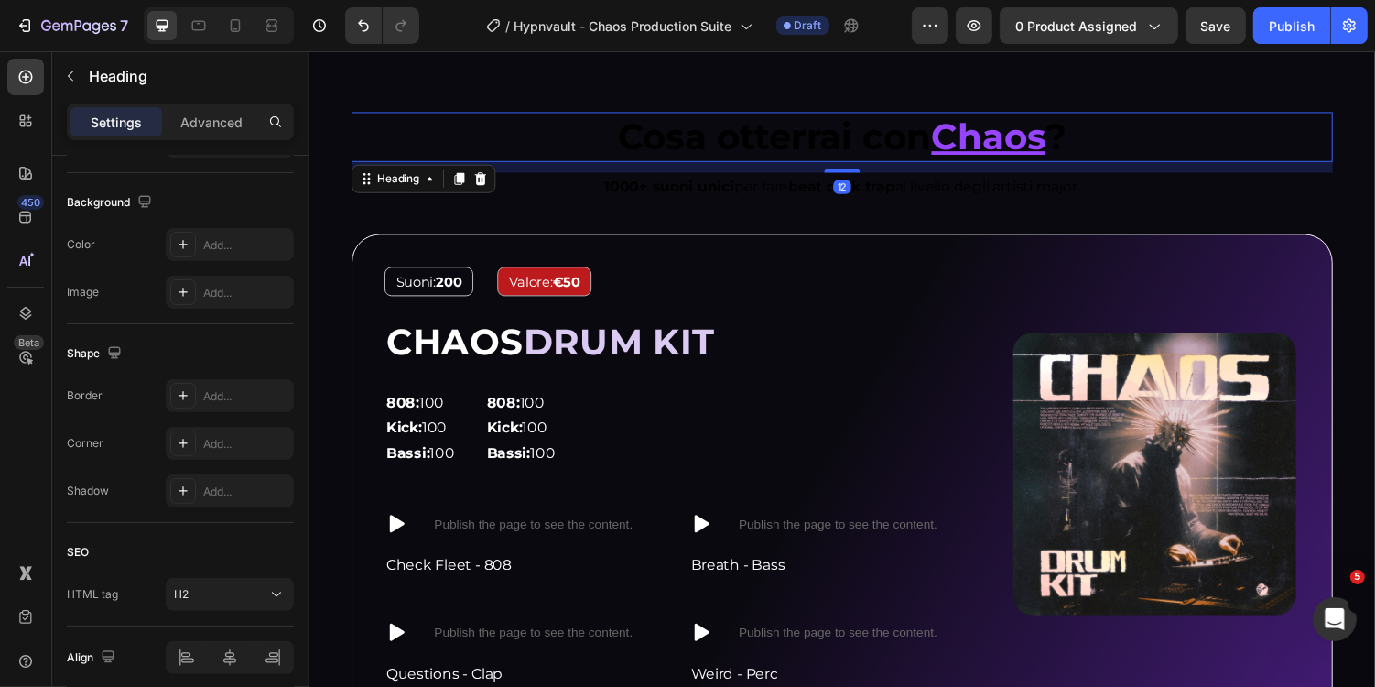
scroll to position [0, 0]
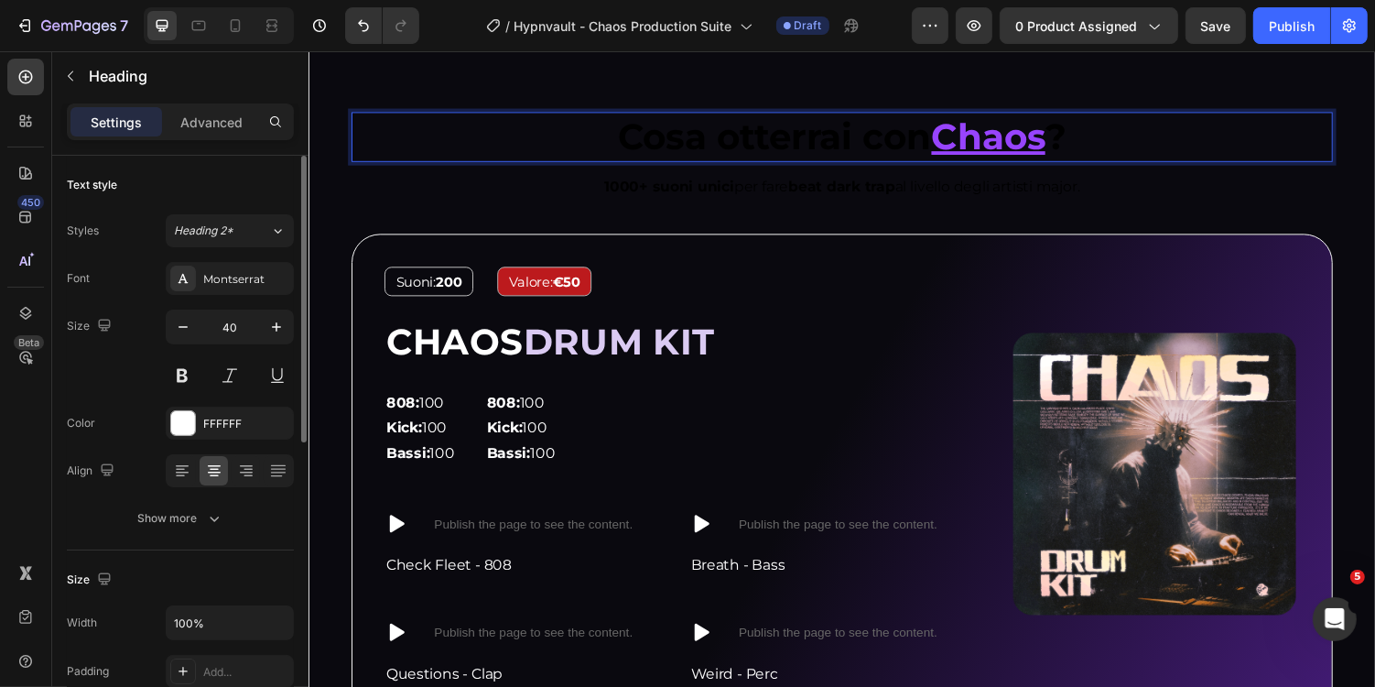
click at [646, 133] on strong "Cosa otterrai con" at bounding box center [787, 137] width 323 height 45
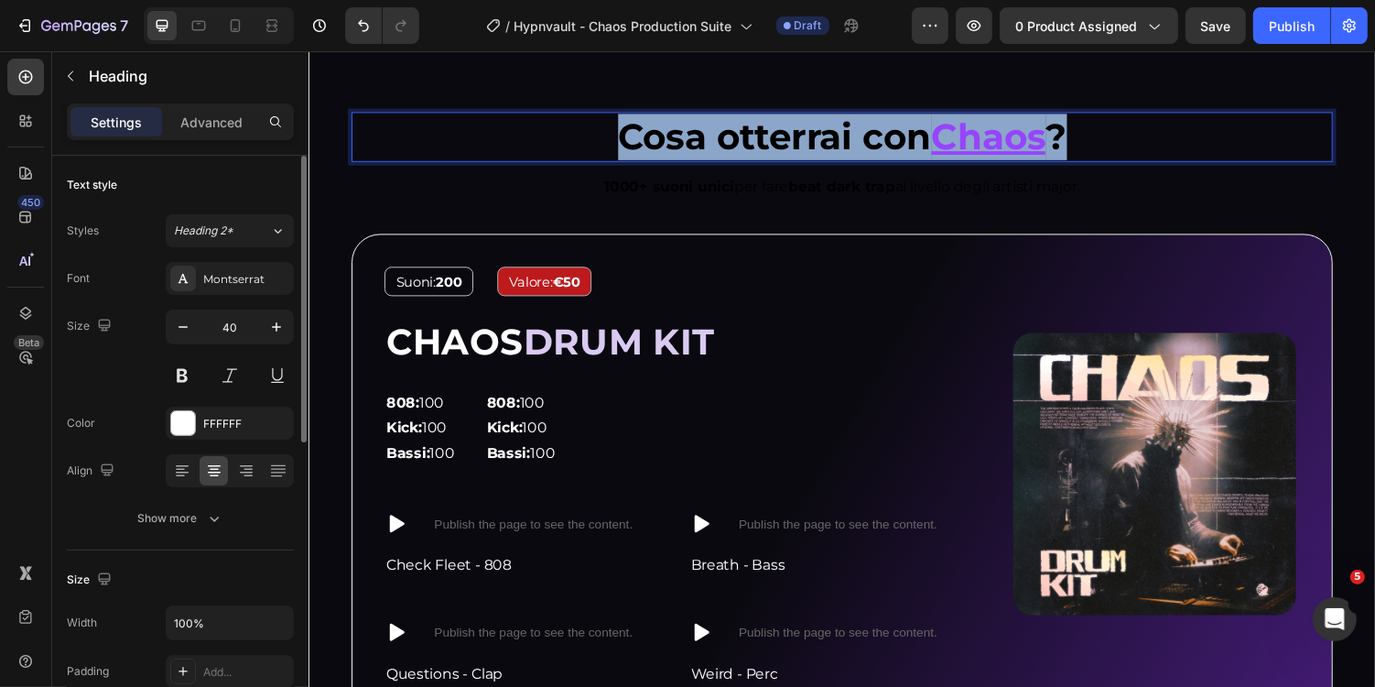
click at [646, 133] on strong "Cosa otterrai con" at bounding box center [787, 137] width 323 height 45
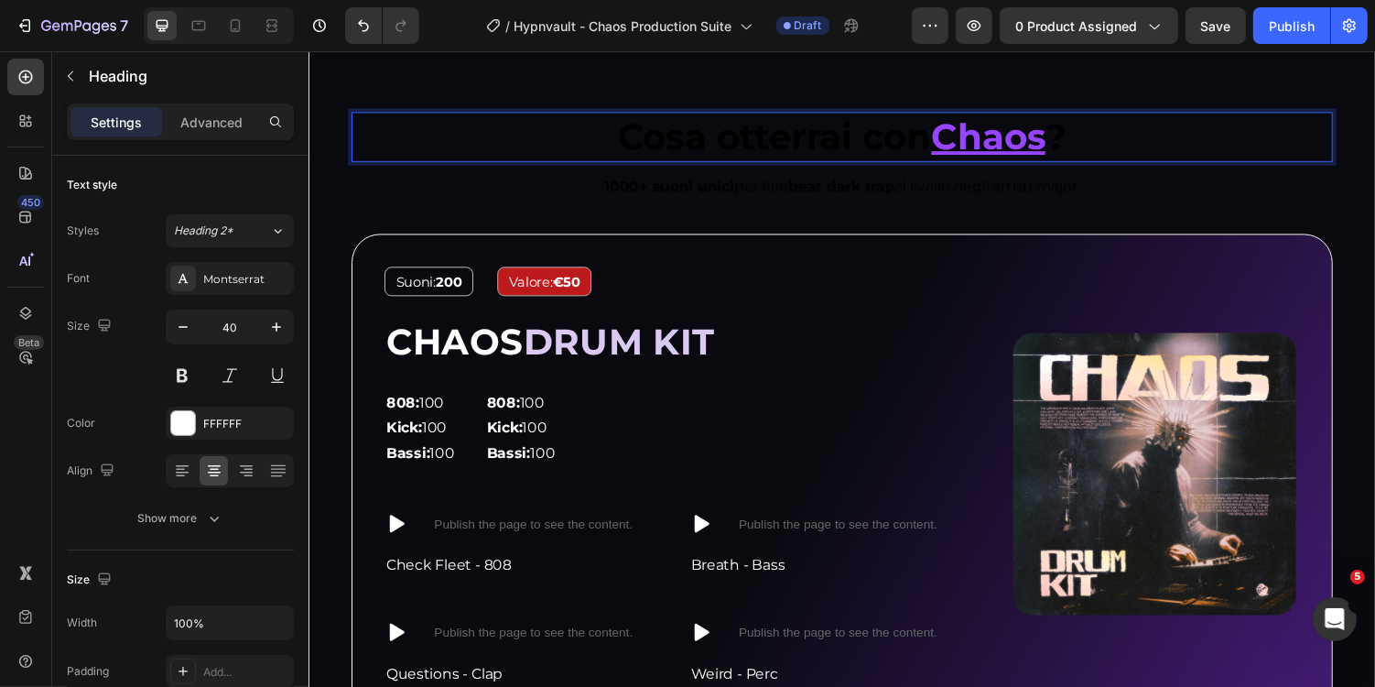
click at [675, 130] on strong "Cosa otterrai con" at bounding box center [787, 137] width 323 height 45
click at [635, 134] on strong "Cosa otterrai con" at bounding box center [787, 137] width 323 height 45
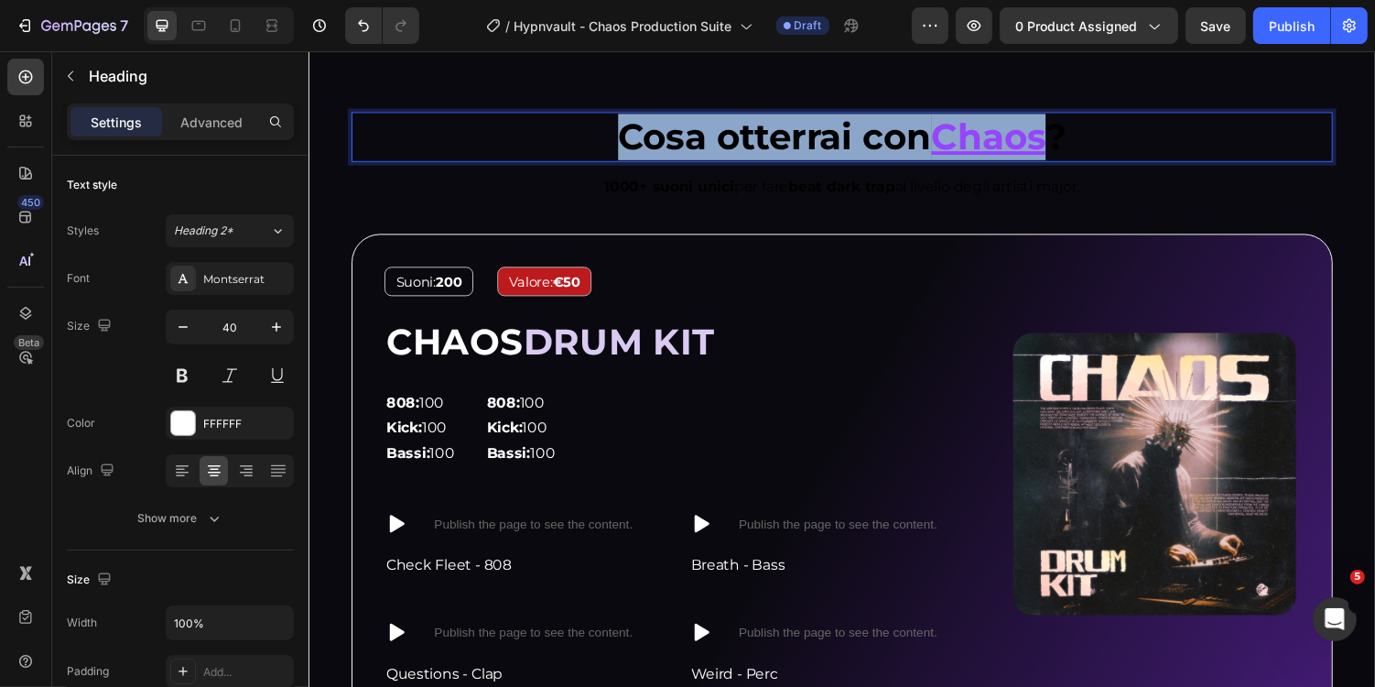
click at [958, 150] on u "Chaos" at bounding box center [1008, 137] width 117 height 45
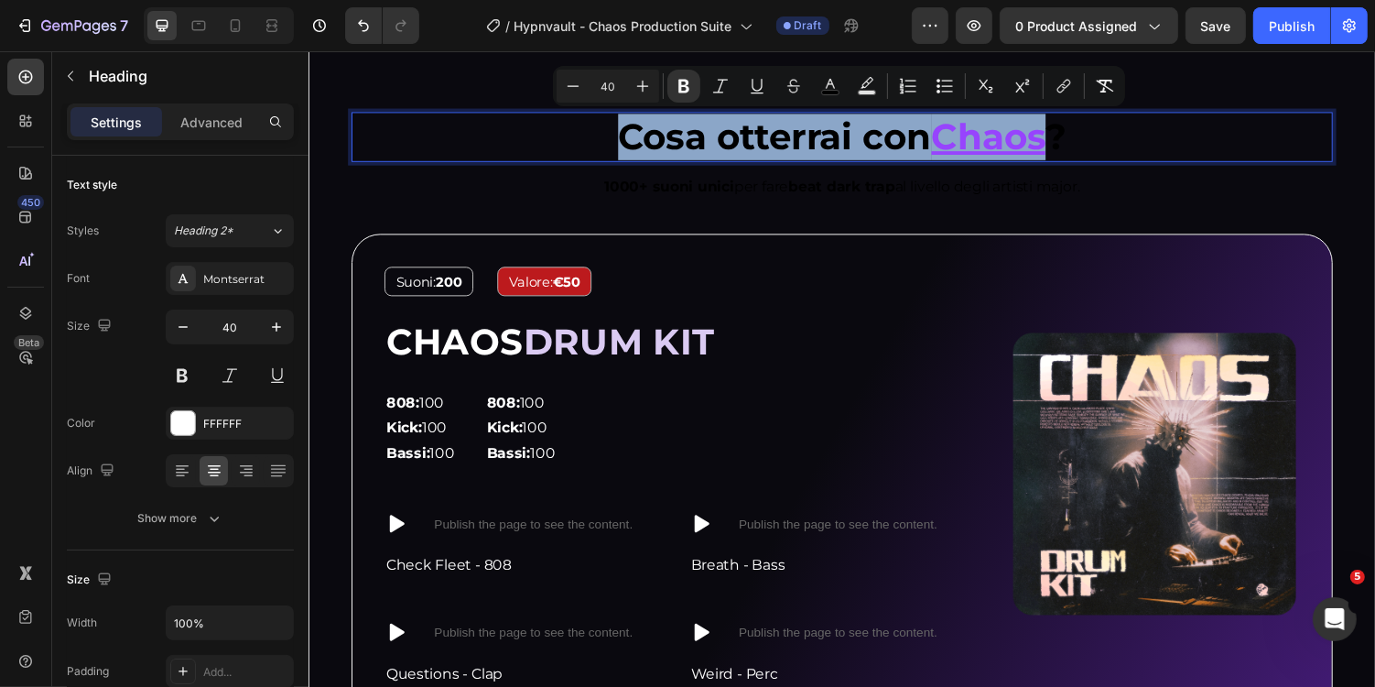
click at [947, 142] on strong "Cosa otterrai con" at bounding box center [787, 137] width 323 height 45
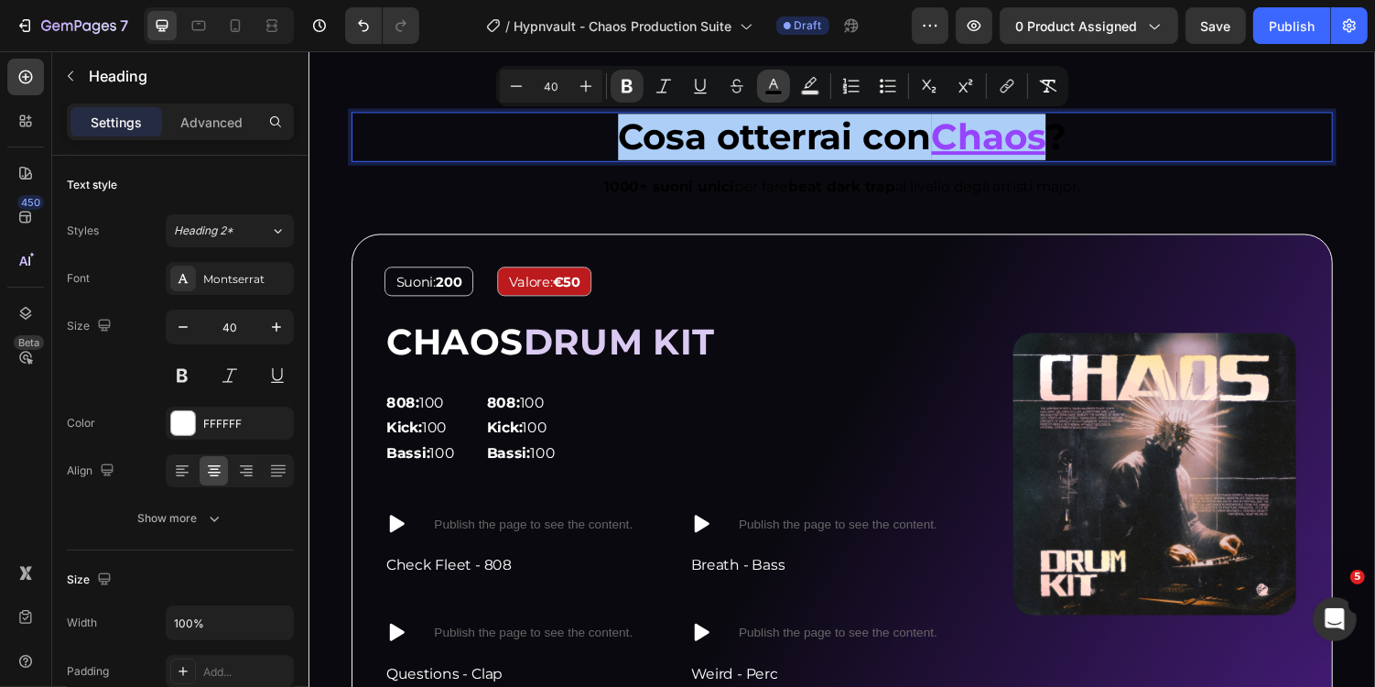
click at [777, 89] on icon "Editor contextual toolbar" at bounding box center [774, 86] width 18 height 18
type input "000000"
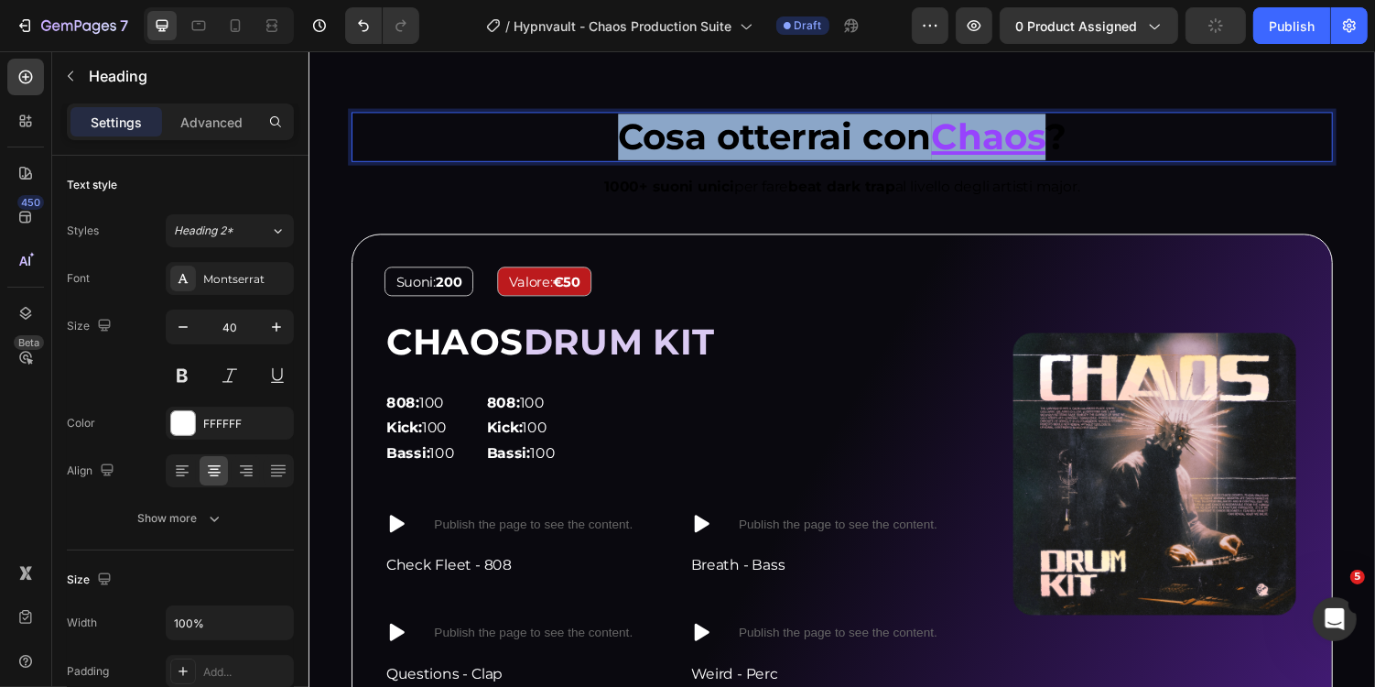
click at [920, 141] on strong "Cosa otterrai con" at bounding box center [787, 137] width 323 height 45
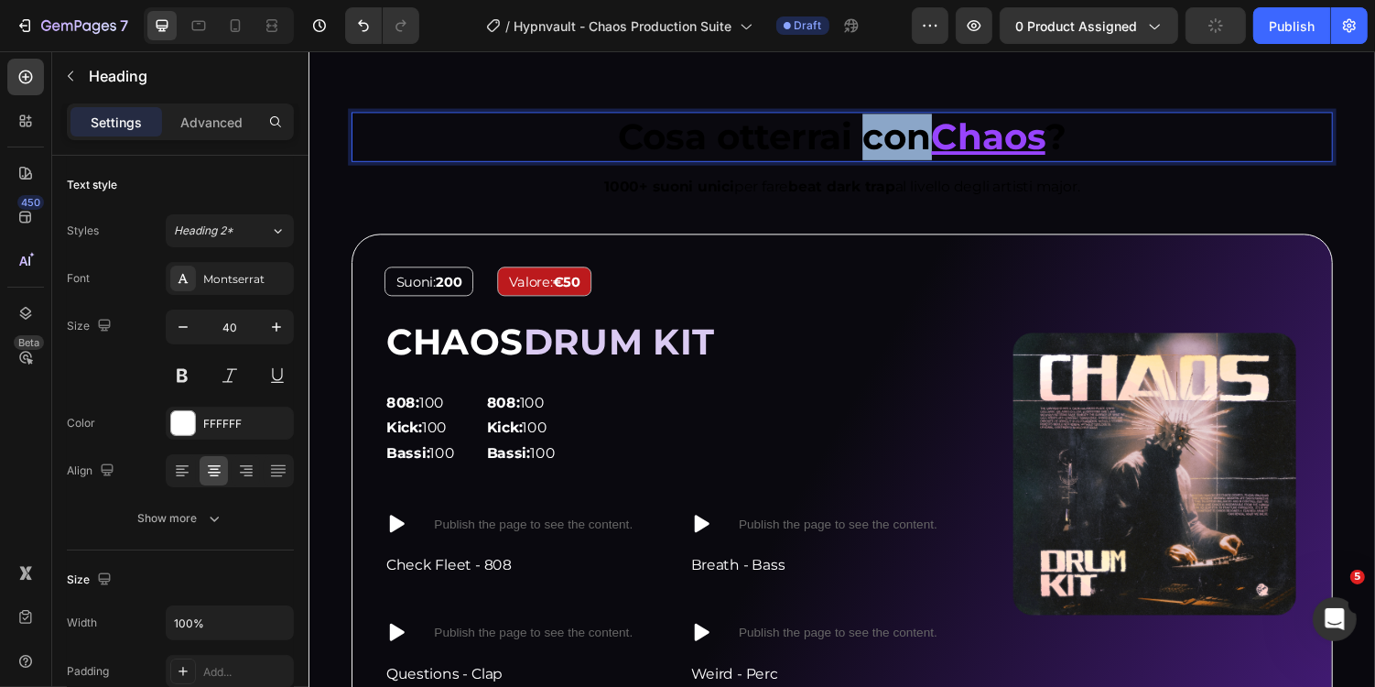
click at [920, 141] on strong "Cosa otterrai con" at bounding box center [787, 137] width 323 height 45
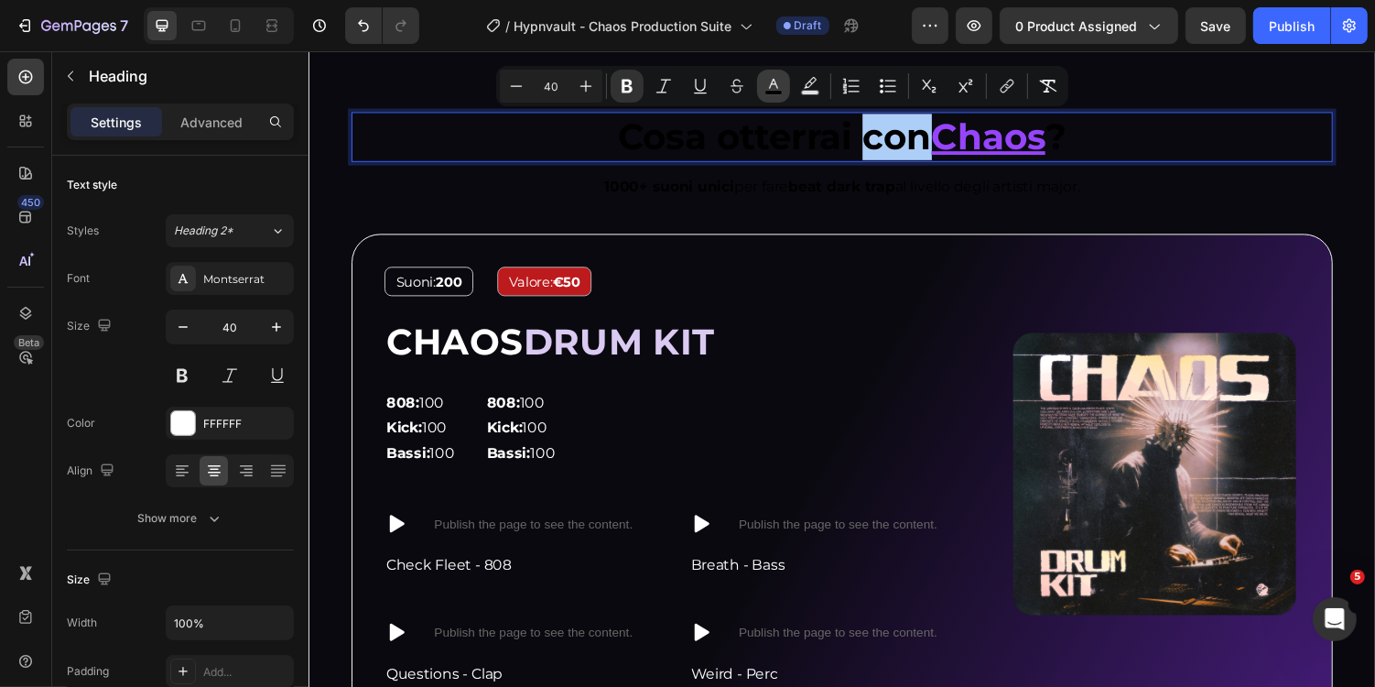
click at [784, 84] on button "color" at bounding box center [773, 86] width 33 height 33
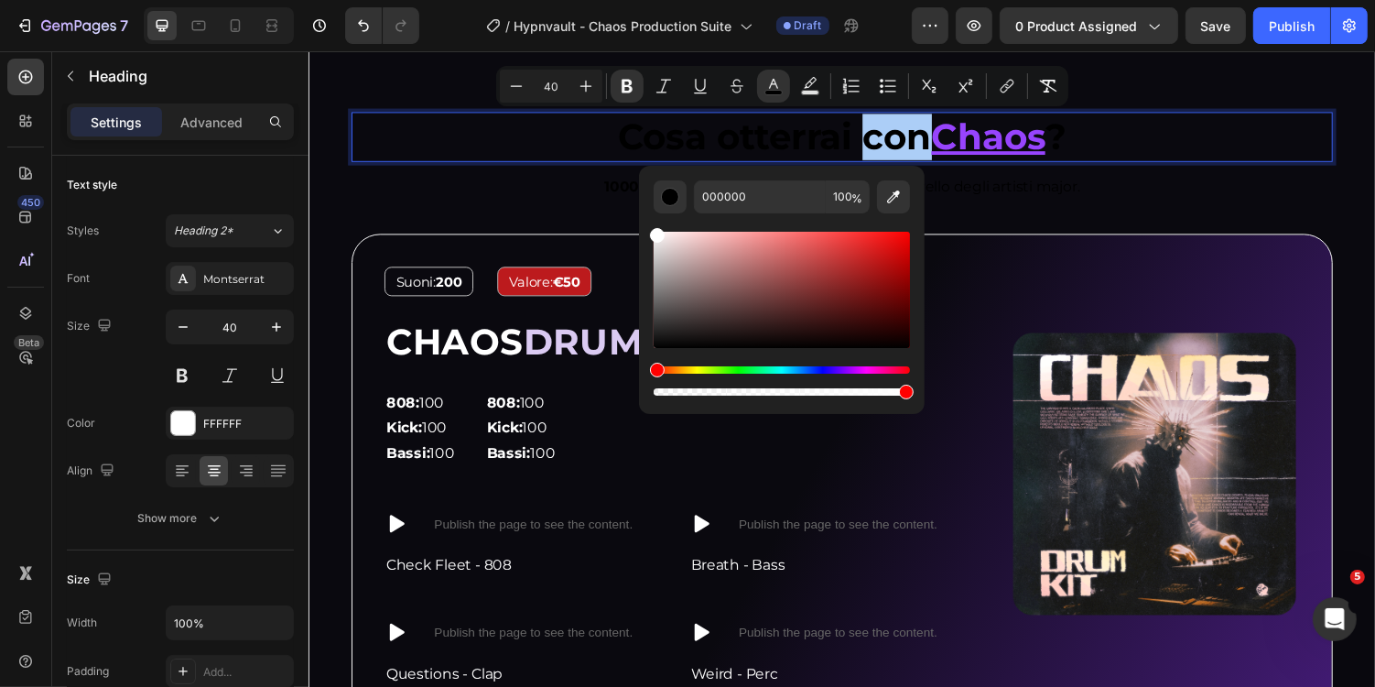
drag, startPoint x: 1037, startPoint y: 294, endPoint x: 605, endPoint y: 168, distance: 449.4
type input "FFFFFF"
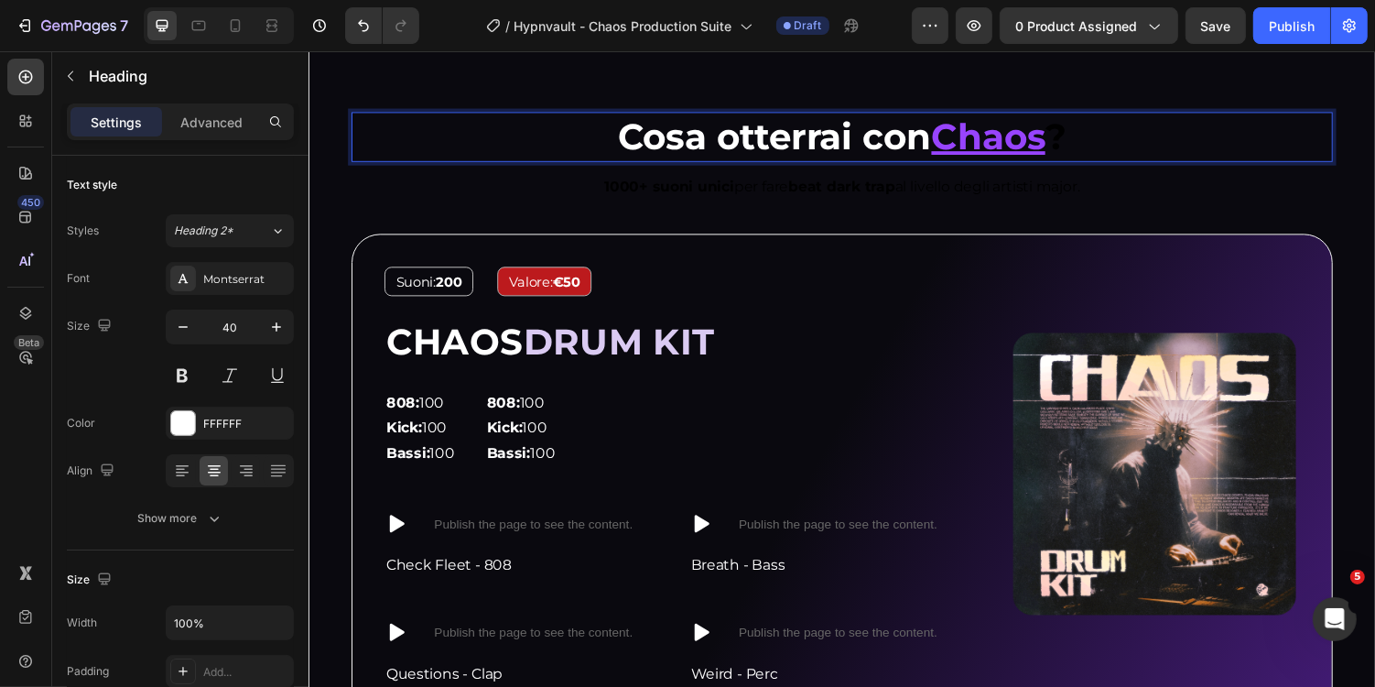
click at [1113, 152] on p "Cosa otterrai con Chaos ?" at bounding box center [856, 138] width 1007 height 48
click at [1099, 150] on p "Cosa otterrai con Chaos ?" at bounding box center [856, 138] width 1007 height 48
click at [1084, 144] on strong "?" at bounding box center [1078, 137] width 22 height 45
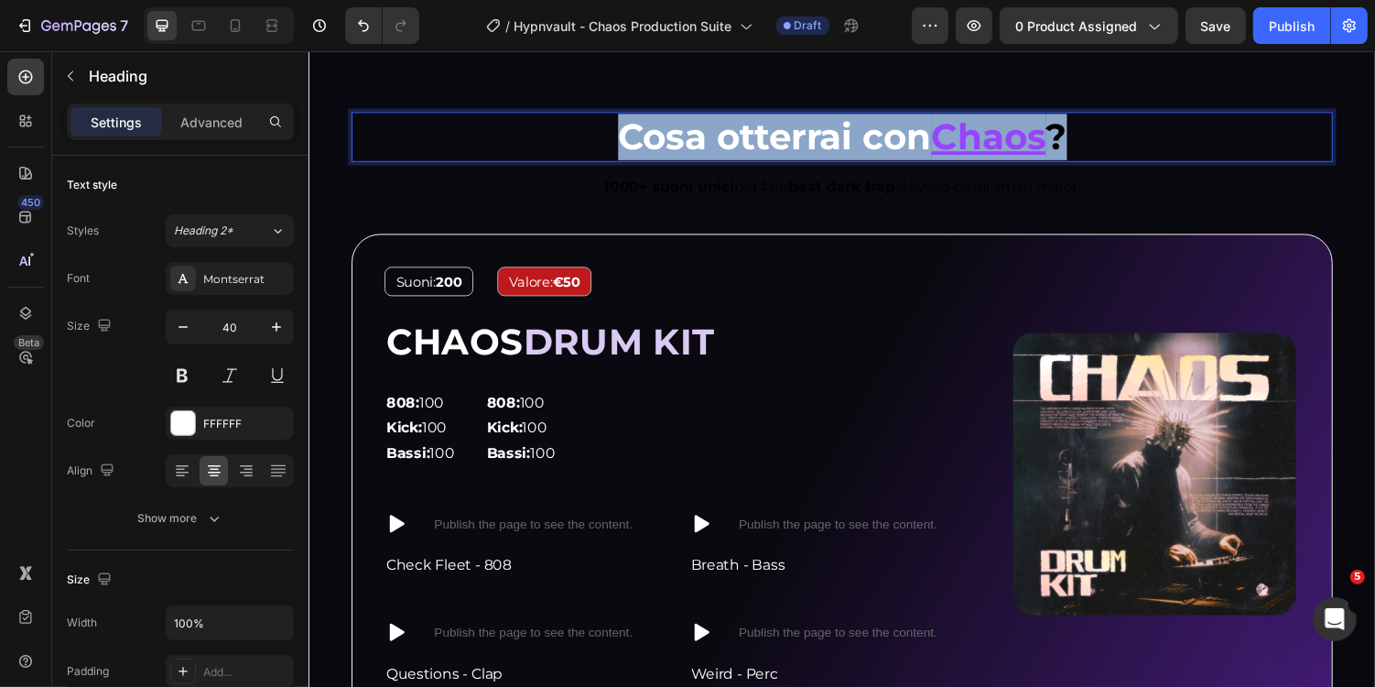
click at [1084, 144] on strong "?" at bounding box center [1078, 137] width 22 height 45
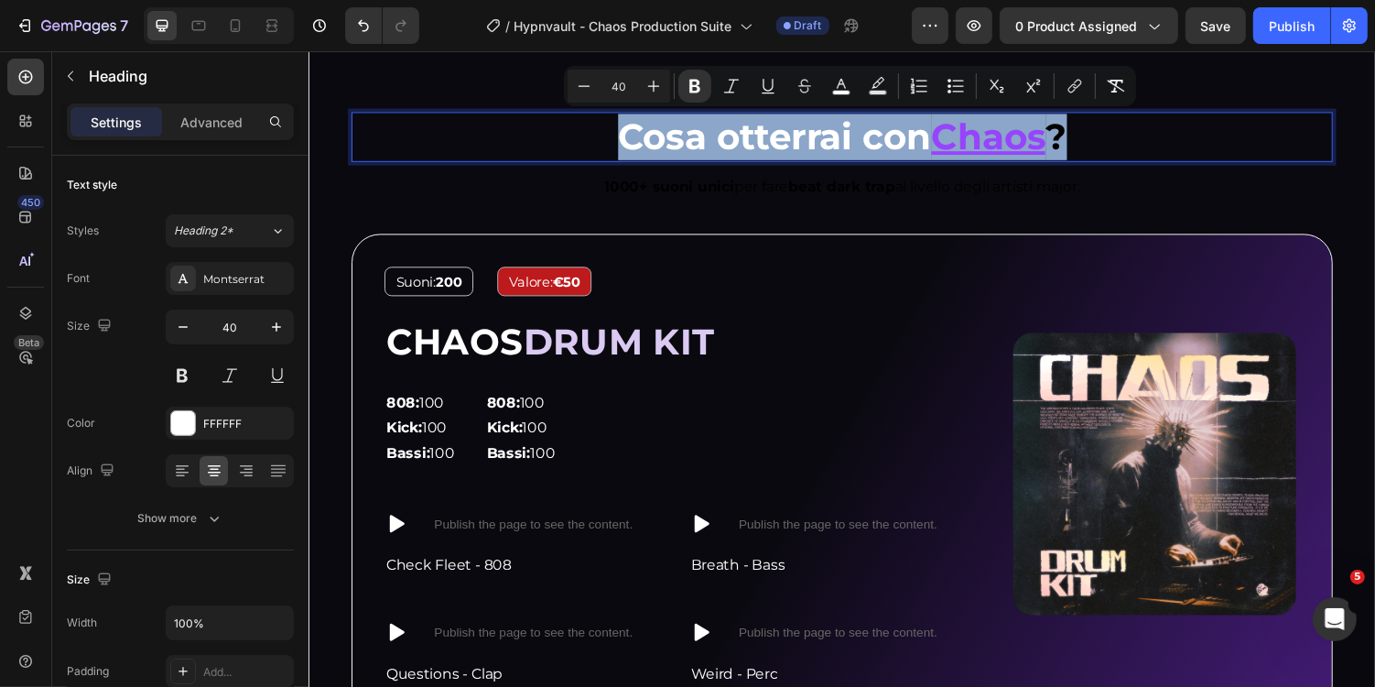
click at [1101, 144] on p "Cosa otterrai con Chaos ?" at bounding box center [856, 138] width 1007 height 48
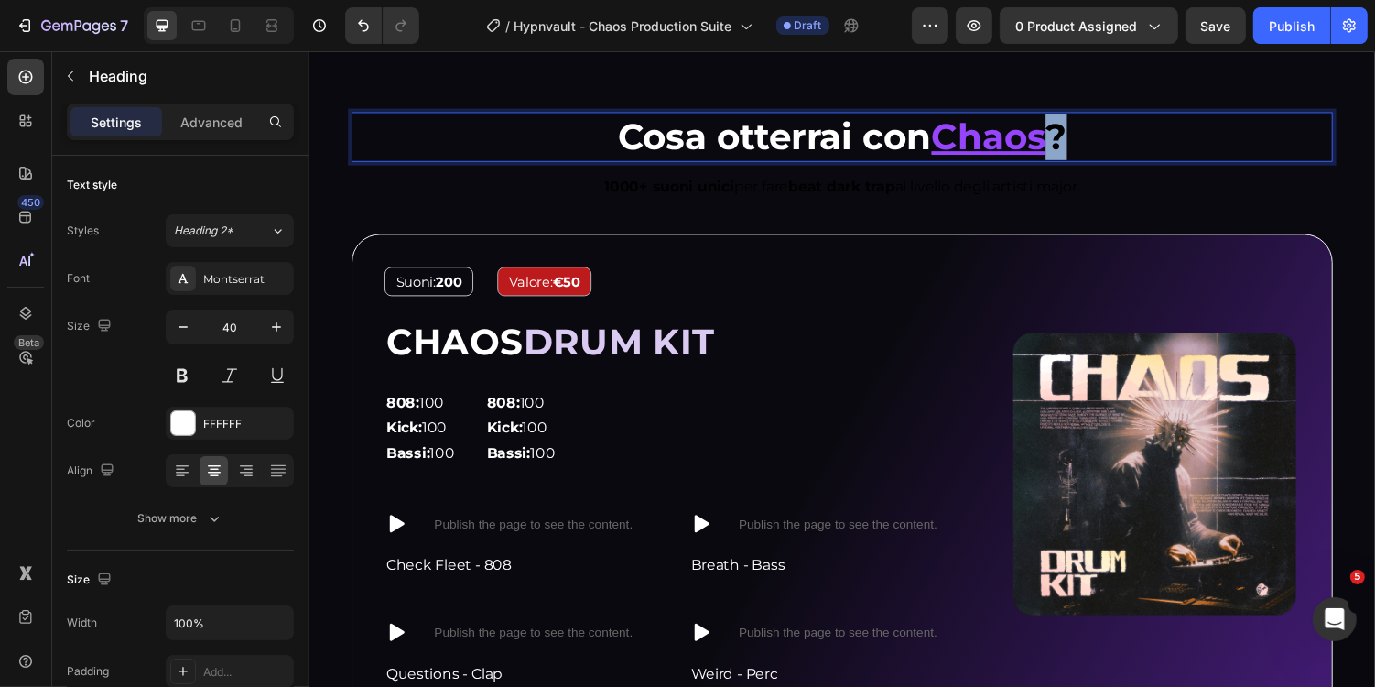
drag, startPoint x: 1081, startPoint y: 145, endPoint x: 1102, endPoint y: 145, distance: 21.1
click at [1102, 145] on p "Cosa otterrai con Chaos ?" at bounding box center [856, 138] width 1007 height 48
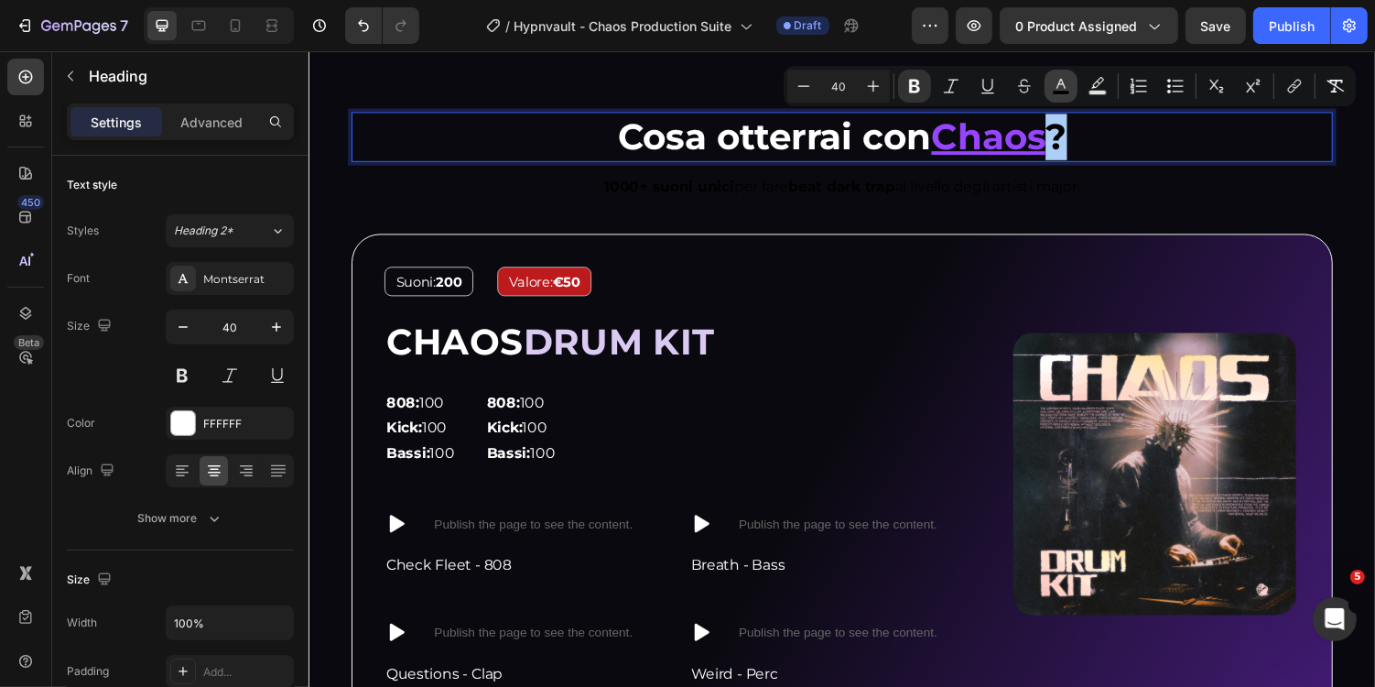
click at [1054, 91] on rect "Editor contextual toolbar" at bounding box center [1061, 93] width 17 height 5
type input "000000"
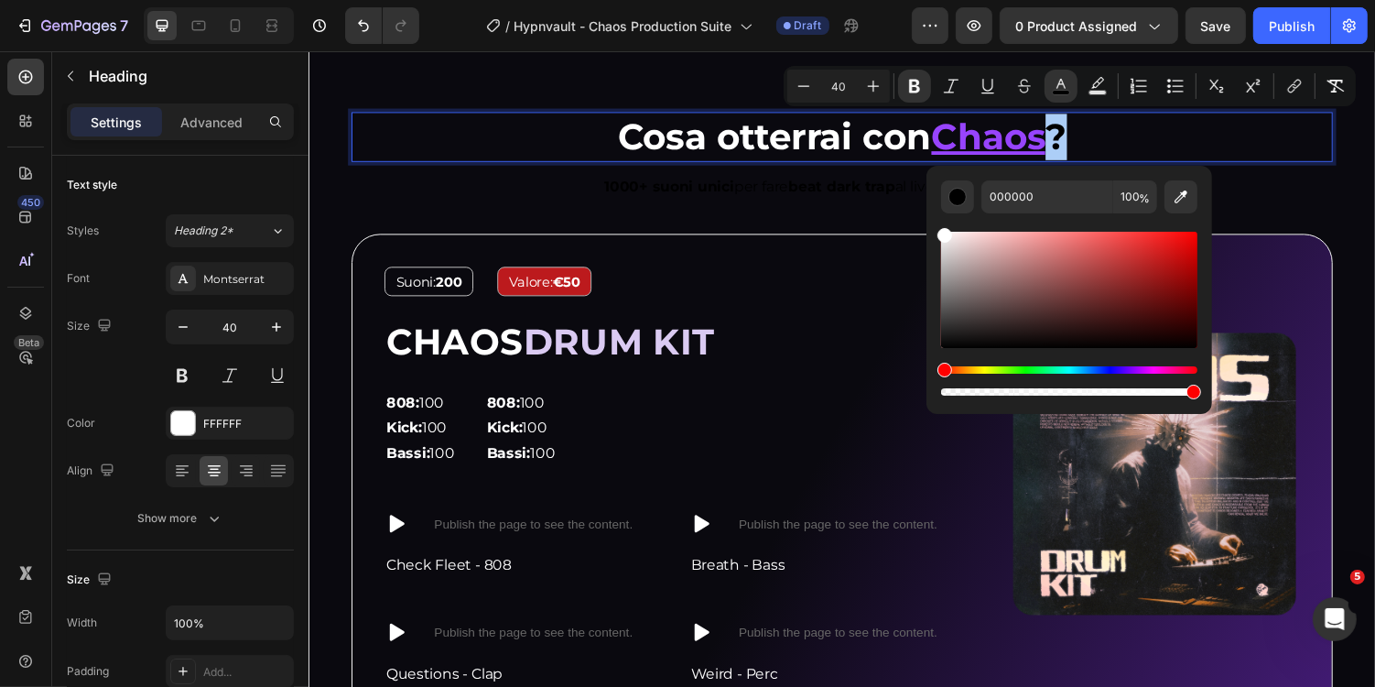
drag, startPoint x: 1284, startPoint y: 289, endPoint x: 898, endPoint y: 185, distance: 399.4
type input "FFFFFF"
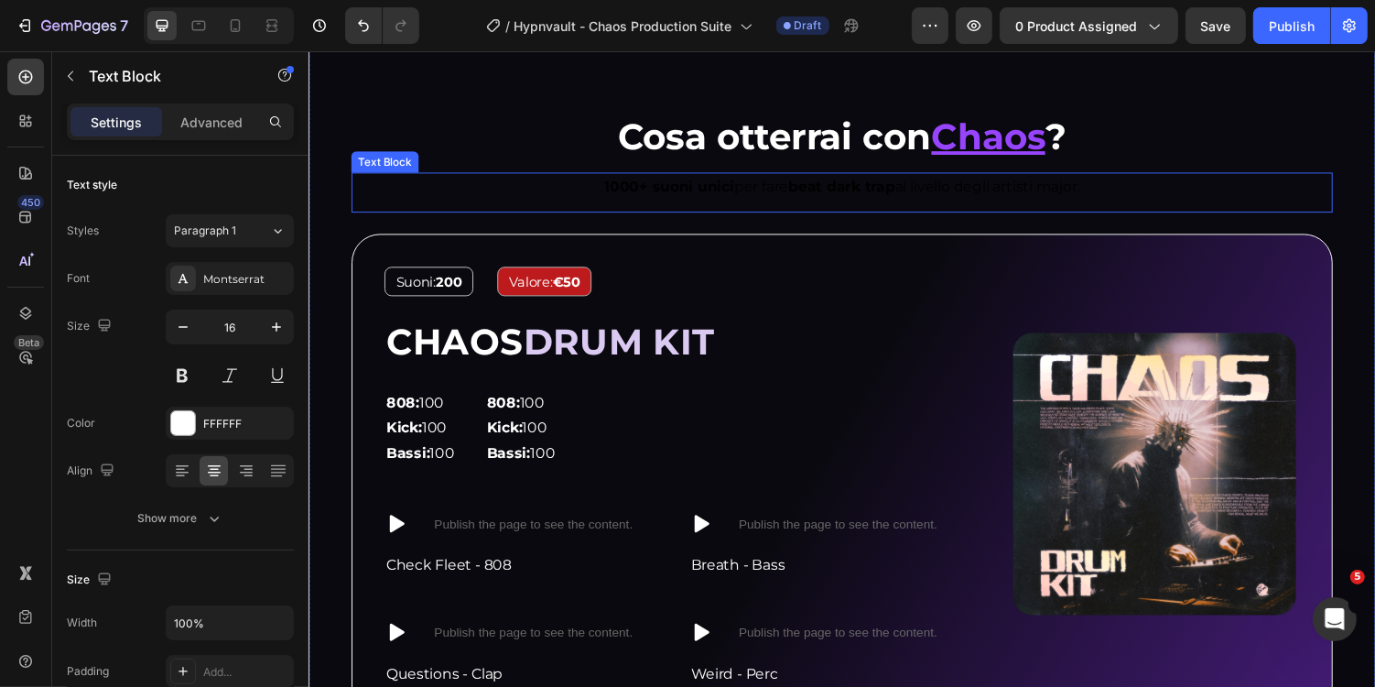
click at [842, 201] on p "1000+ suoni unici per fare beat dark trap al livello degli artisti major." at bounding box center [856, 190] width 1007 height 27
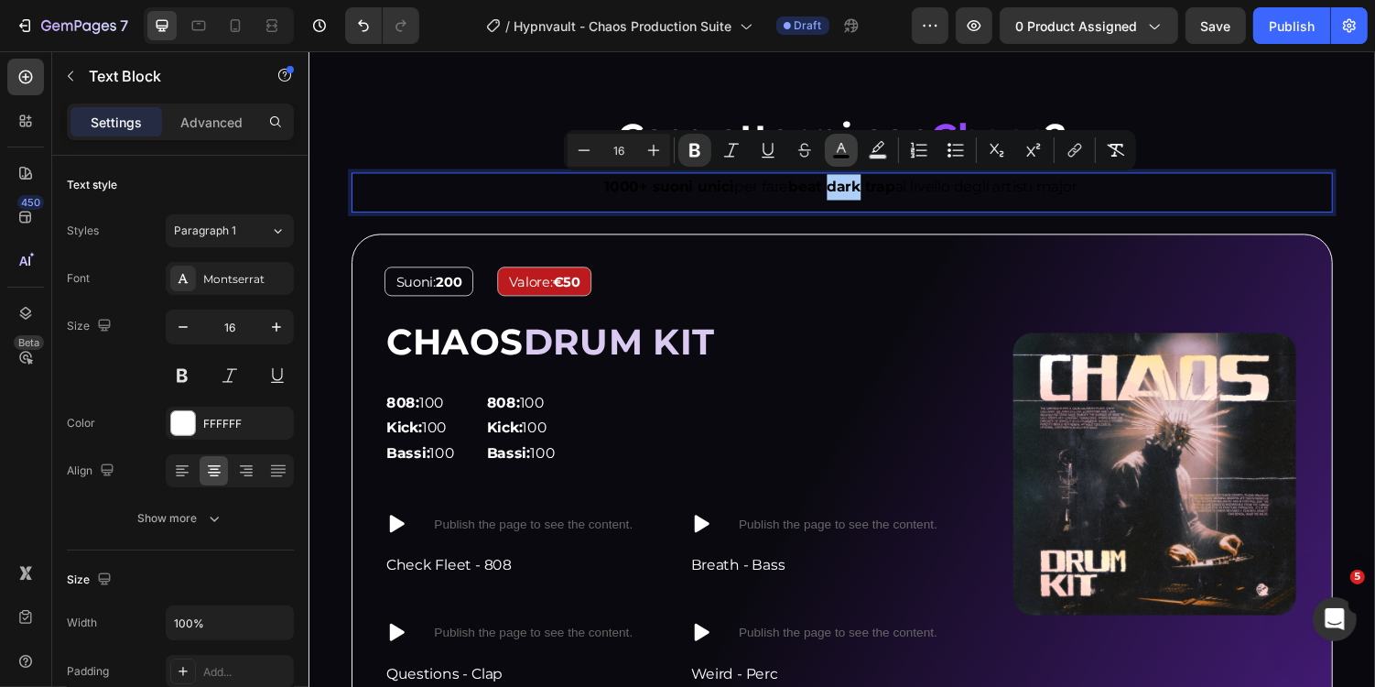
click at [845, 150] on icon "Editor contextual toolbar" at bounding box center [841, 150] width 18 height 18
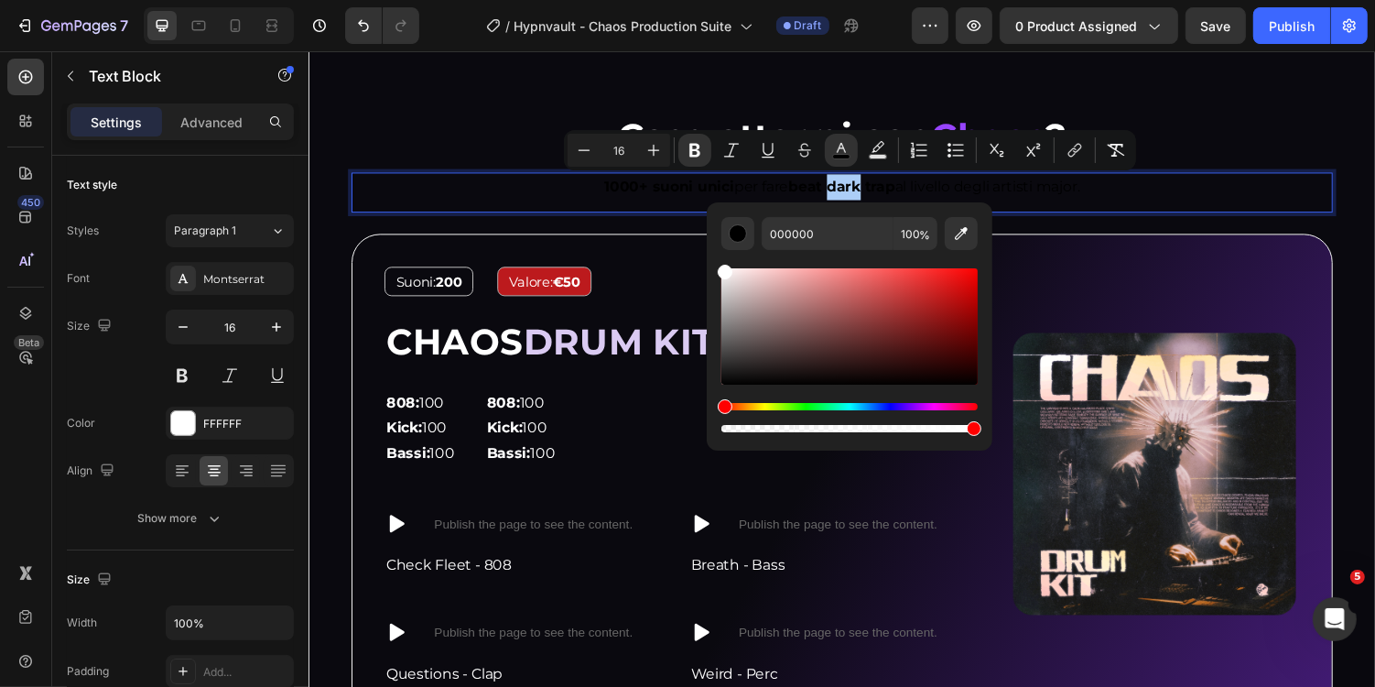
drag, startPoint x: 1091, startPoint y: 357, endPoint x: 681, endPoint y: 210, distance: 435.9
type input "FFFFFF"
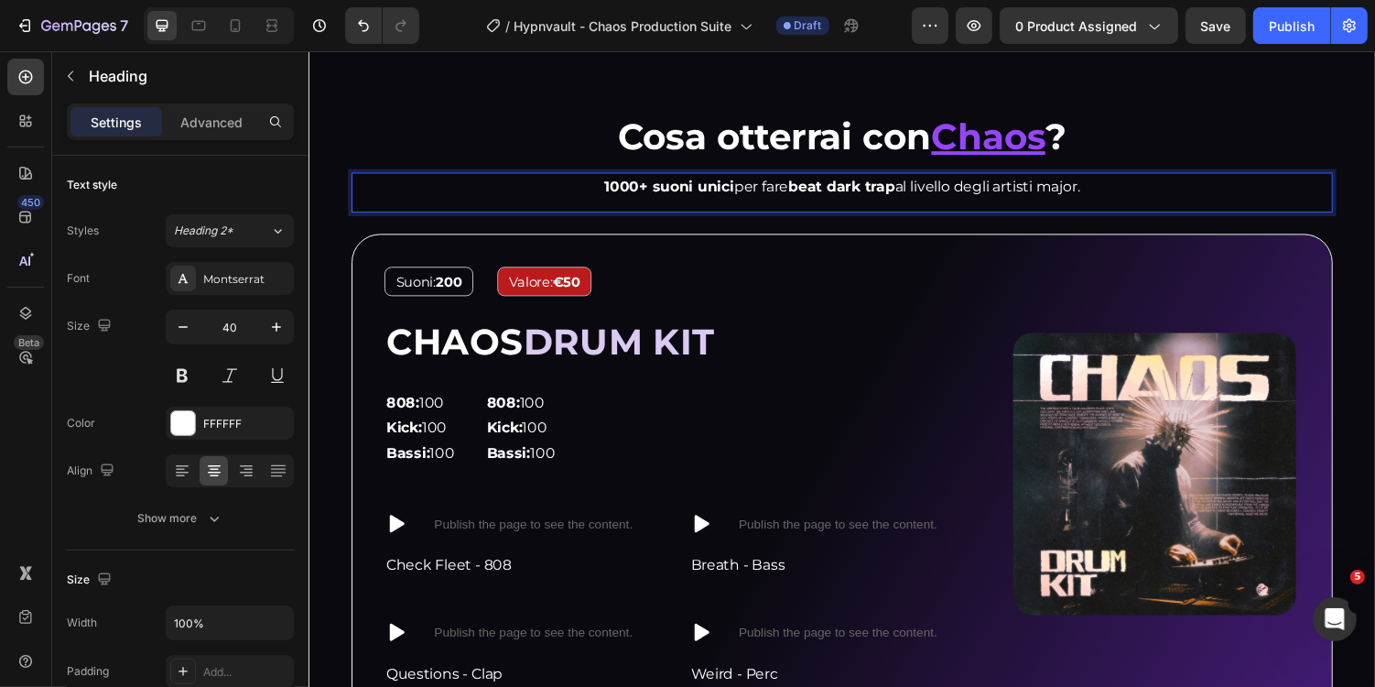
click at [492, 142] on p "⁠⁠⁠⁠⁠⁠⁠ Cosa otterrai con Chaos ?" at bounding box center [856, 138] width 1007 height 48
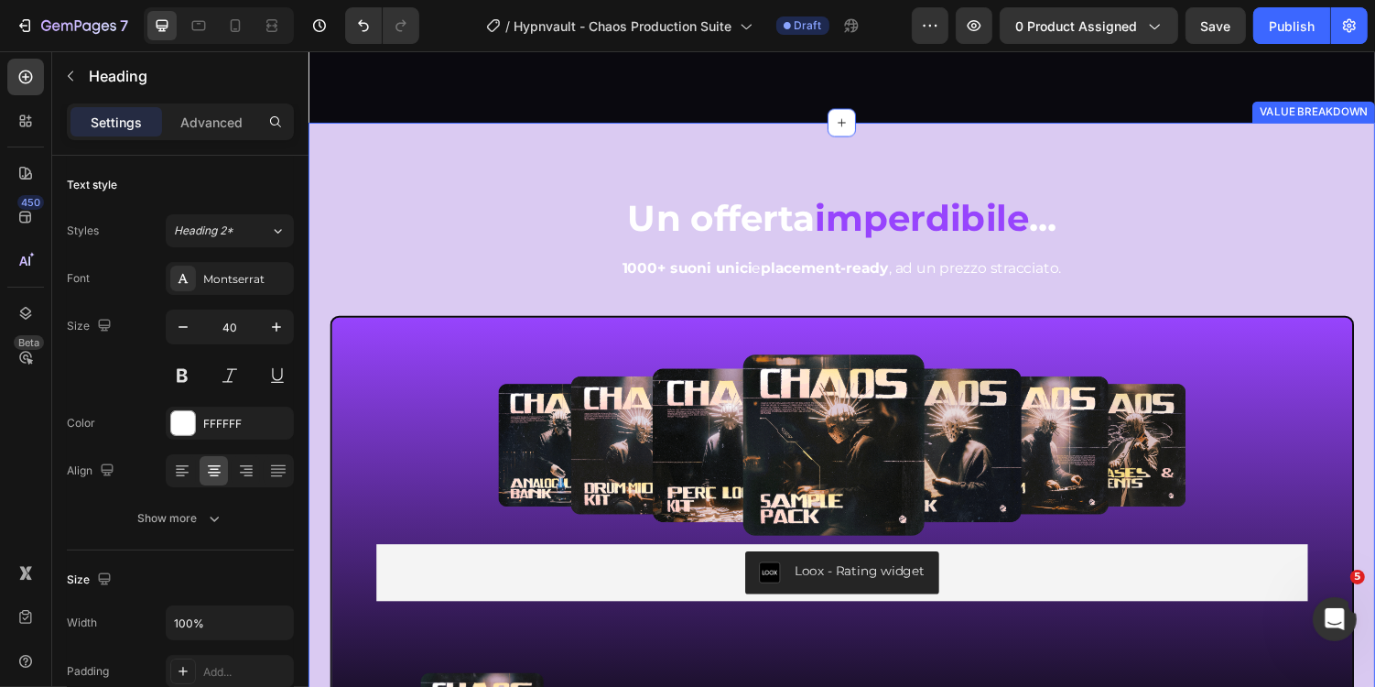
scroll to position [2622, 0]
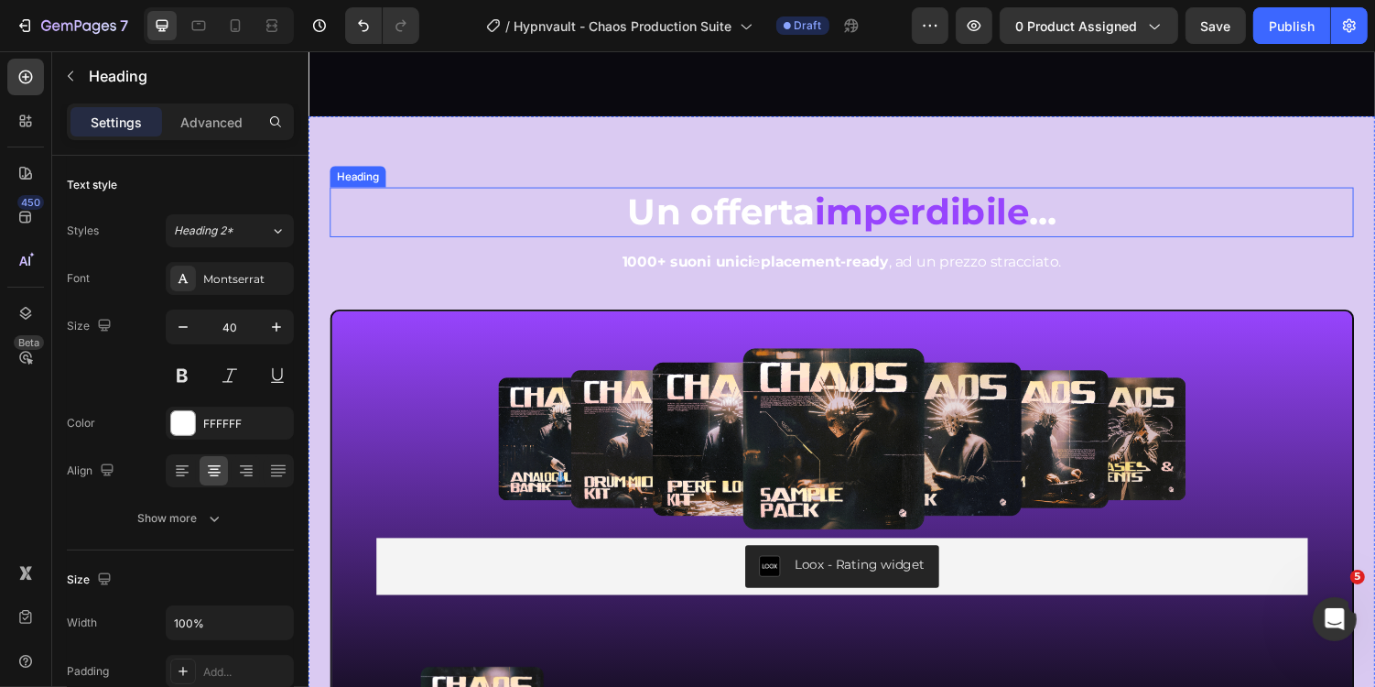
click at [690, 227] on strong "Un offerta" at bounding box center [732, 215] width 193 height 45
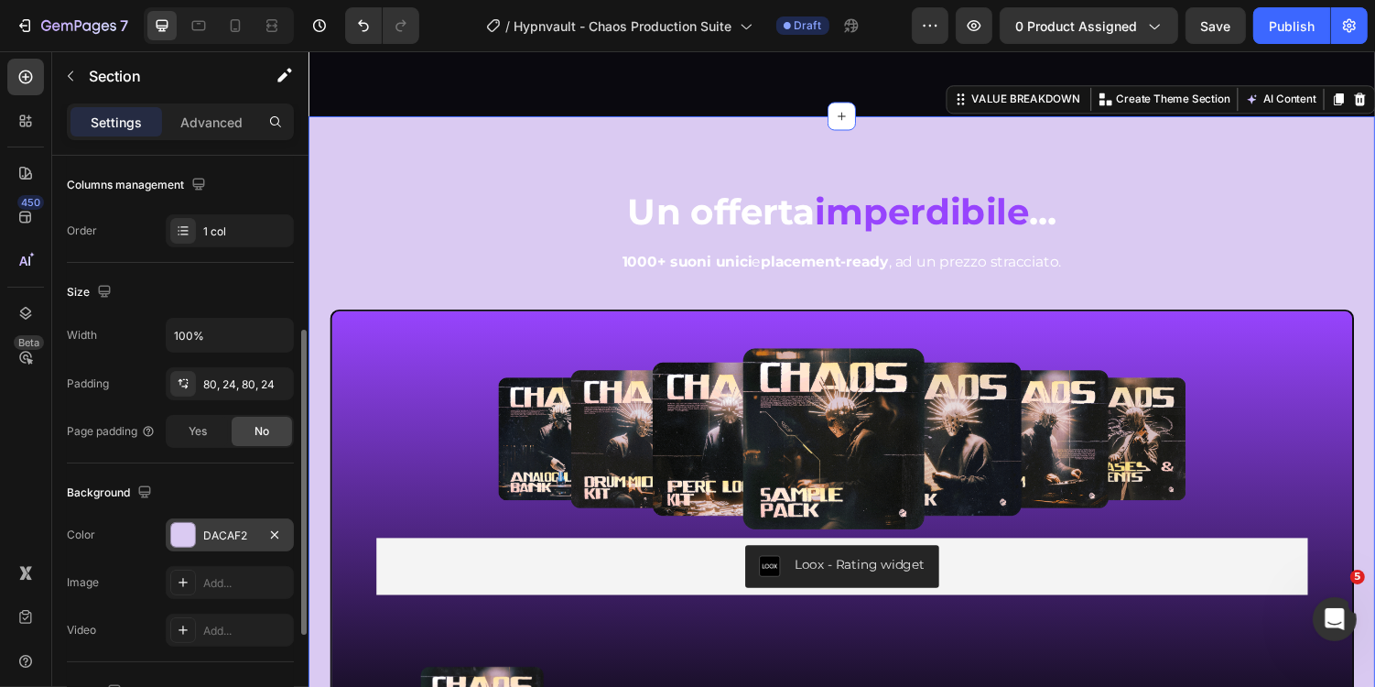
scroll to position [303, 0]
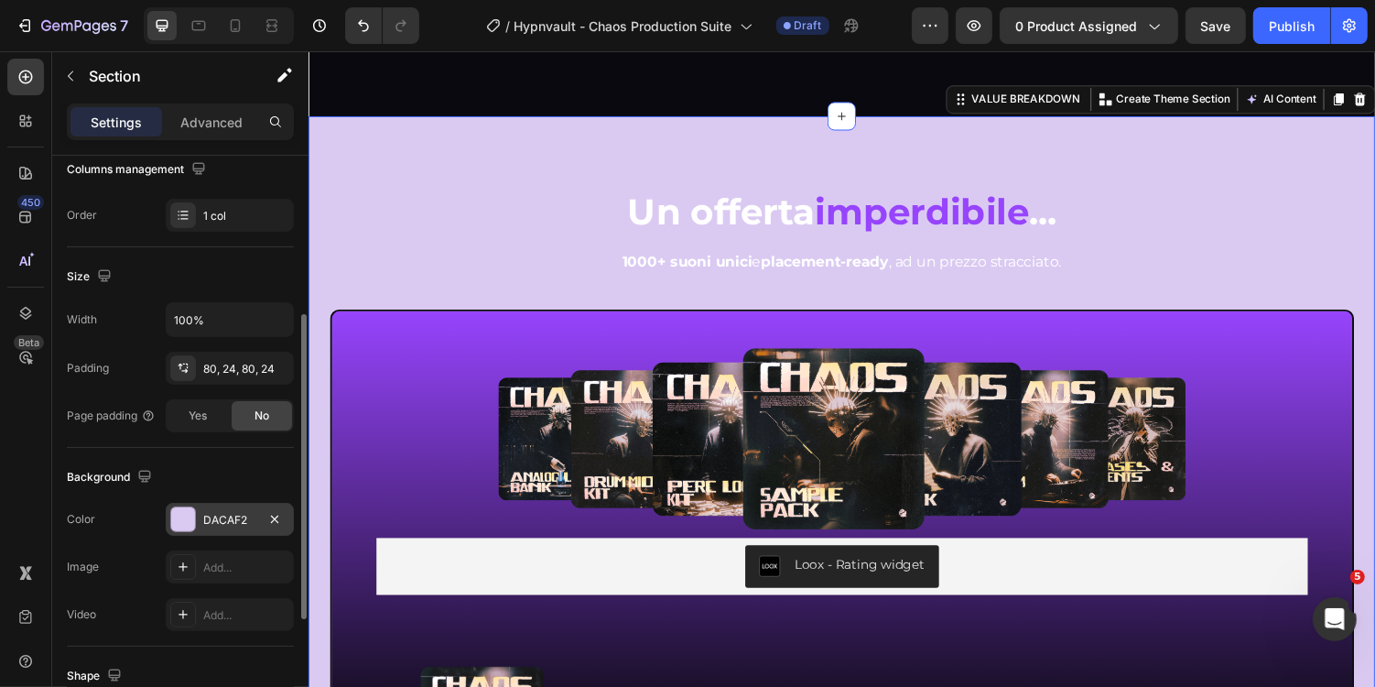
click at [227, 503] on div "DACAF2" at bounding box center [230, 519] width 128 height 33
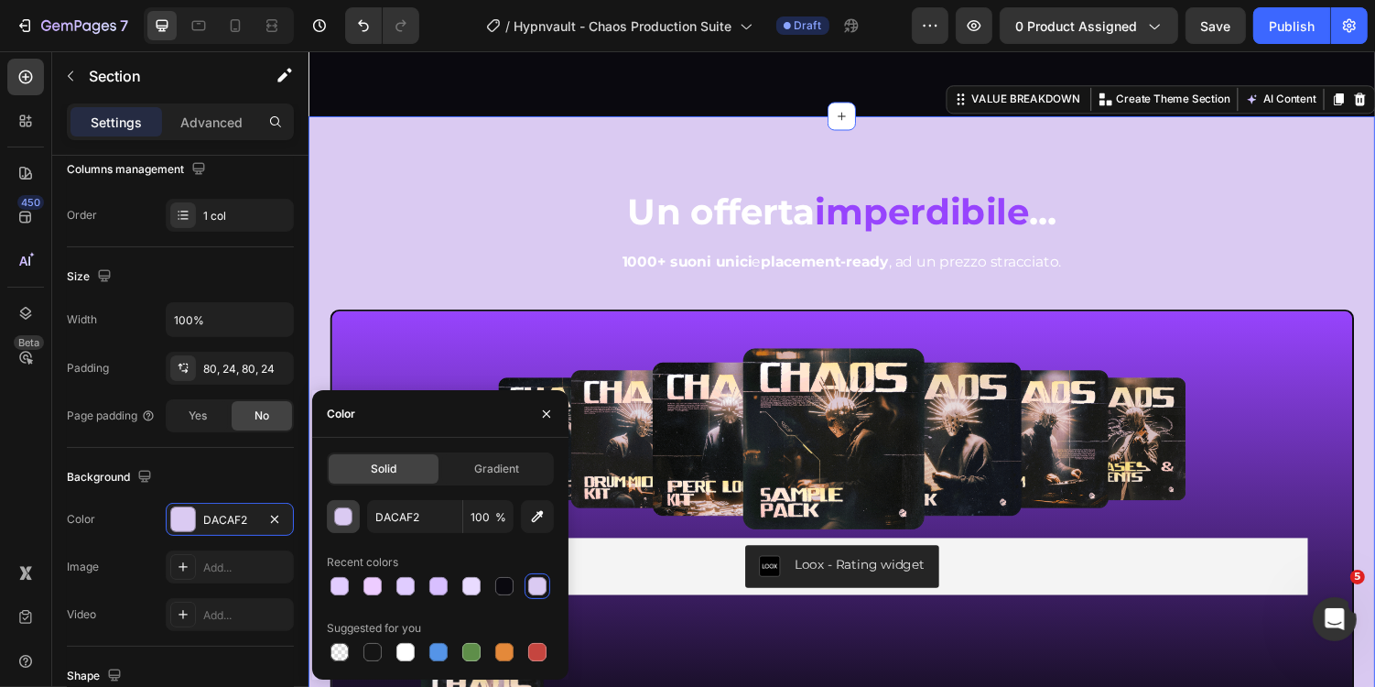
click at [342, 513] on div "button" at bounding box center [344, 517] width 18 height 18
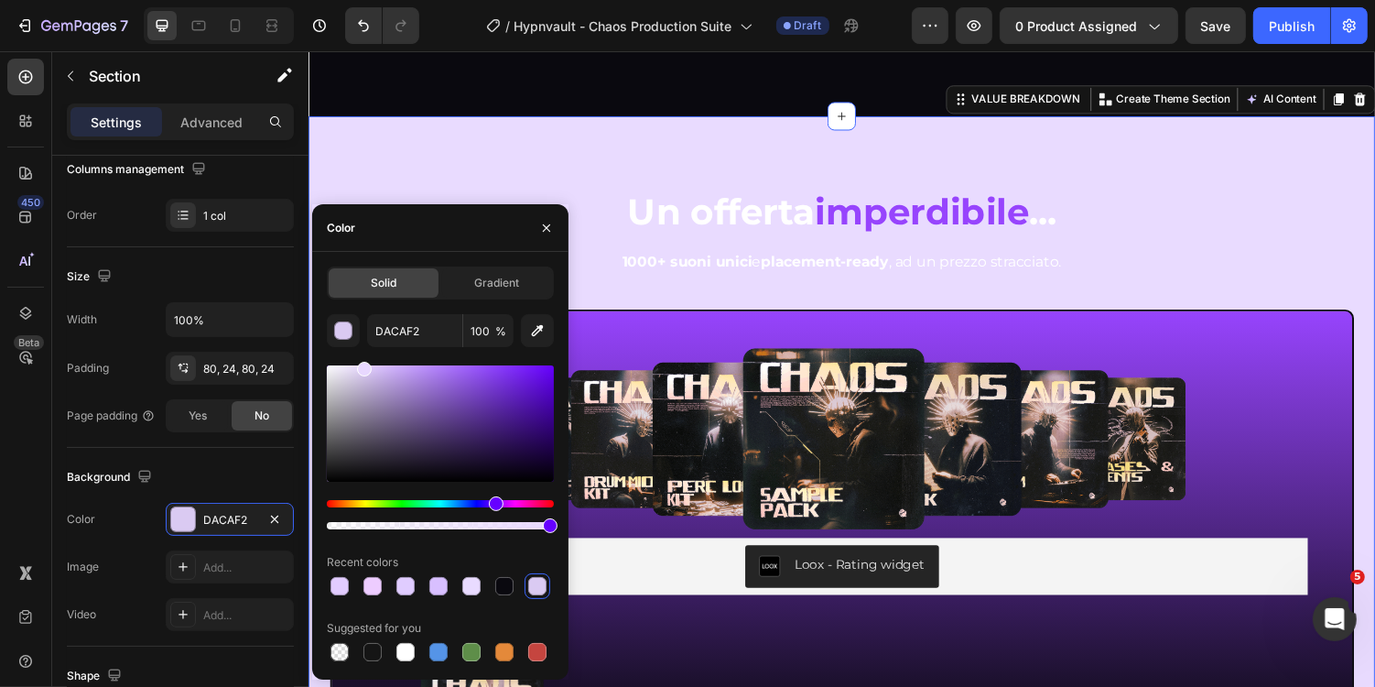
drag, startPoint x: 367, startPoint y: 371, endPoint x: 359, endPoint y: 353, distance: 19.3
click at [359, 353] on div "DACAF2 100 % Recent colors Suggested for you" at bounding box center [440, 489] width 227 height 351
click at [356, 362] on div at bounding box center [361, 369] width 15 height 15
type input "ECE0FF"
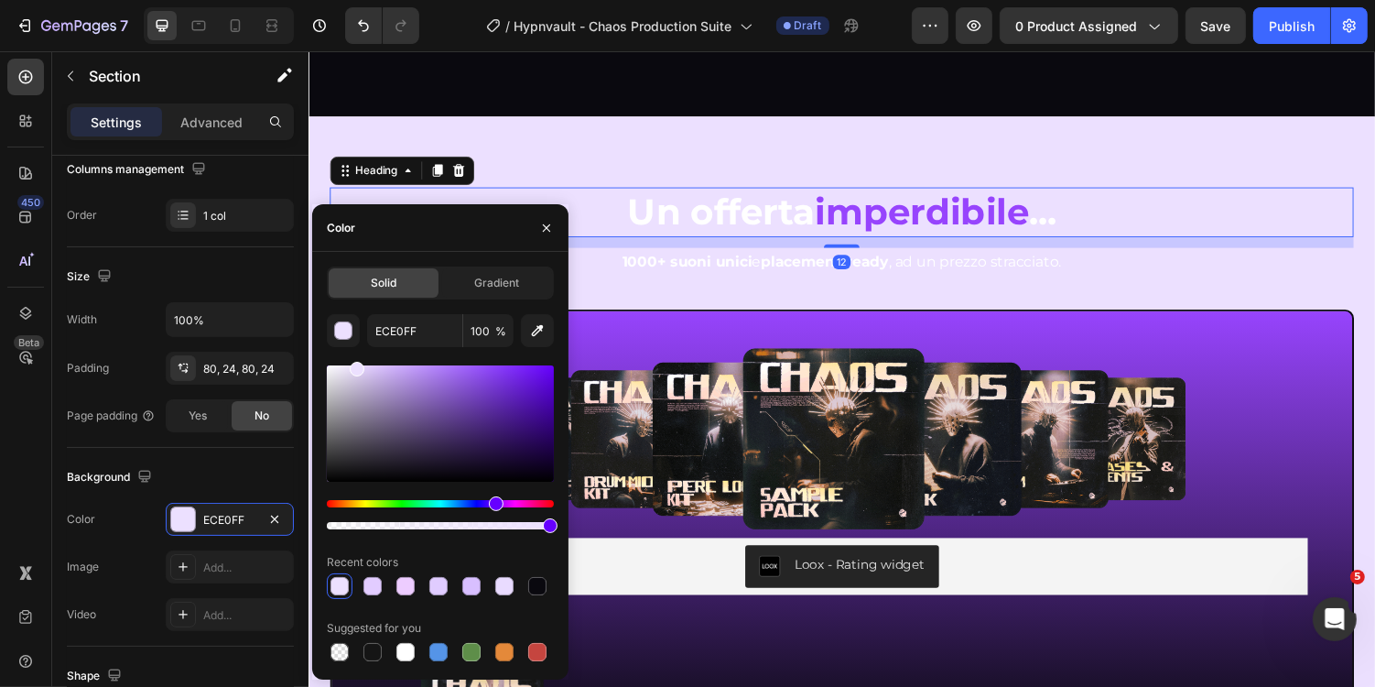
click at [683, 206] on strong "Un offerta" at bounding box center [732, 215] width 193 height 45
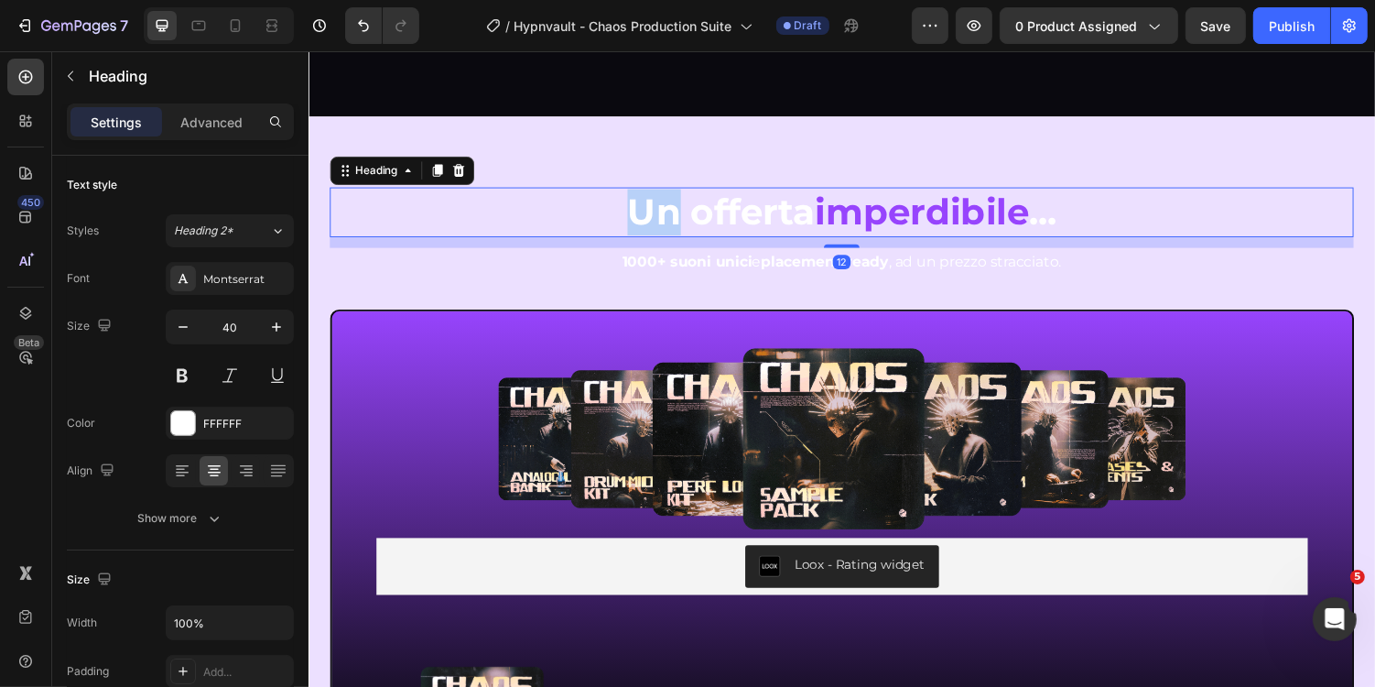
click at [651, 214] on strong "Un offerta" at bounding box center [732, 215] width 193 height 45
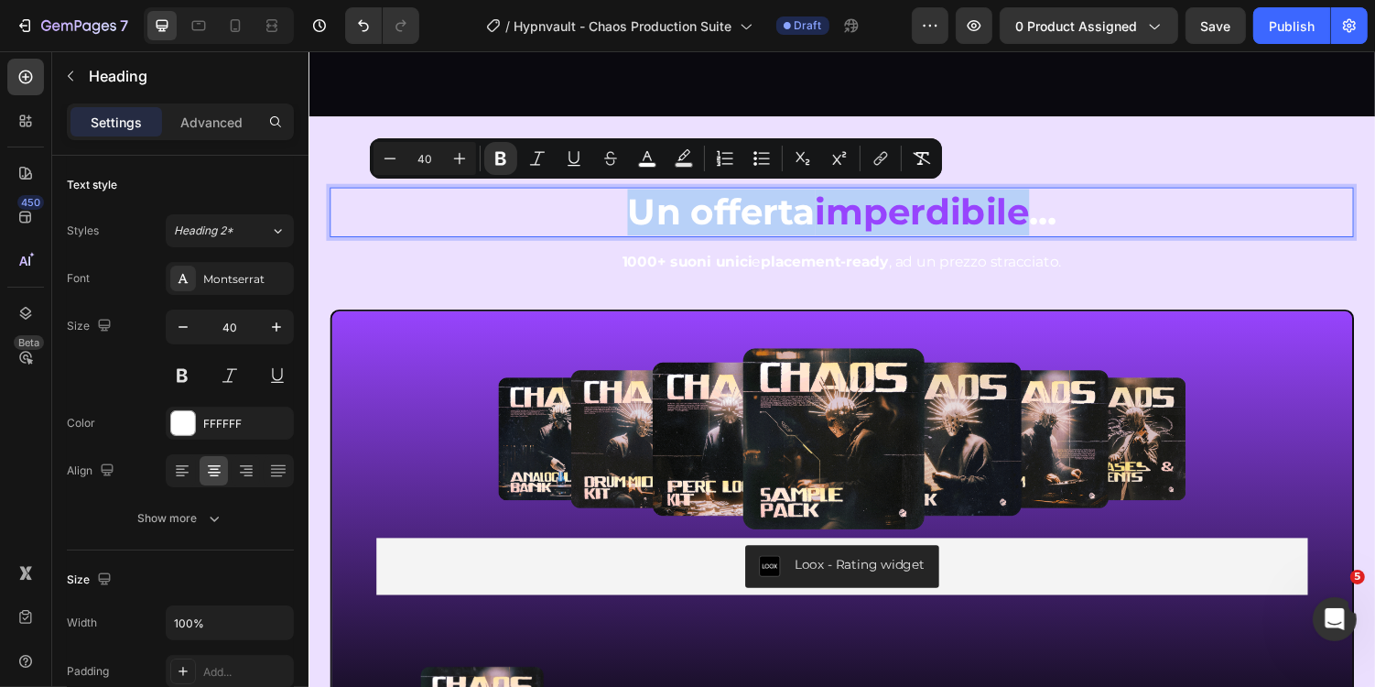
click at [839, 214] on strong "imperdibile" at bounding box center [940, 215] width 221 height 45
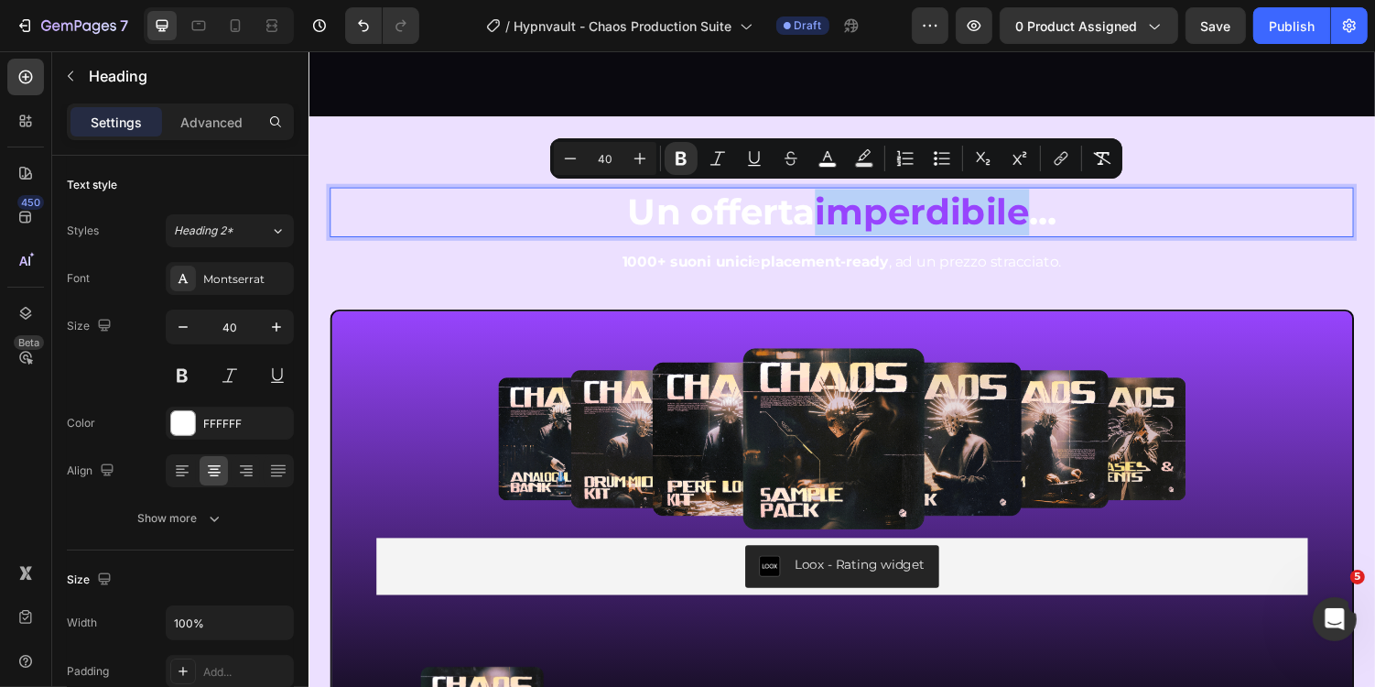
click at [822, 214] on strong "Un offerta" at bounding box center [732, 215] width 193 height 45
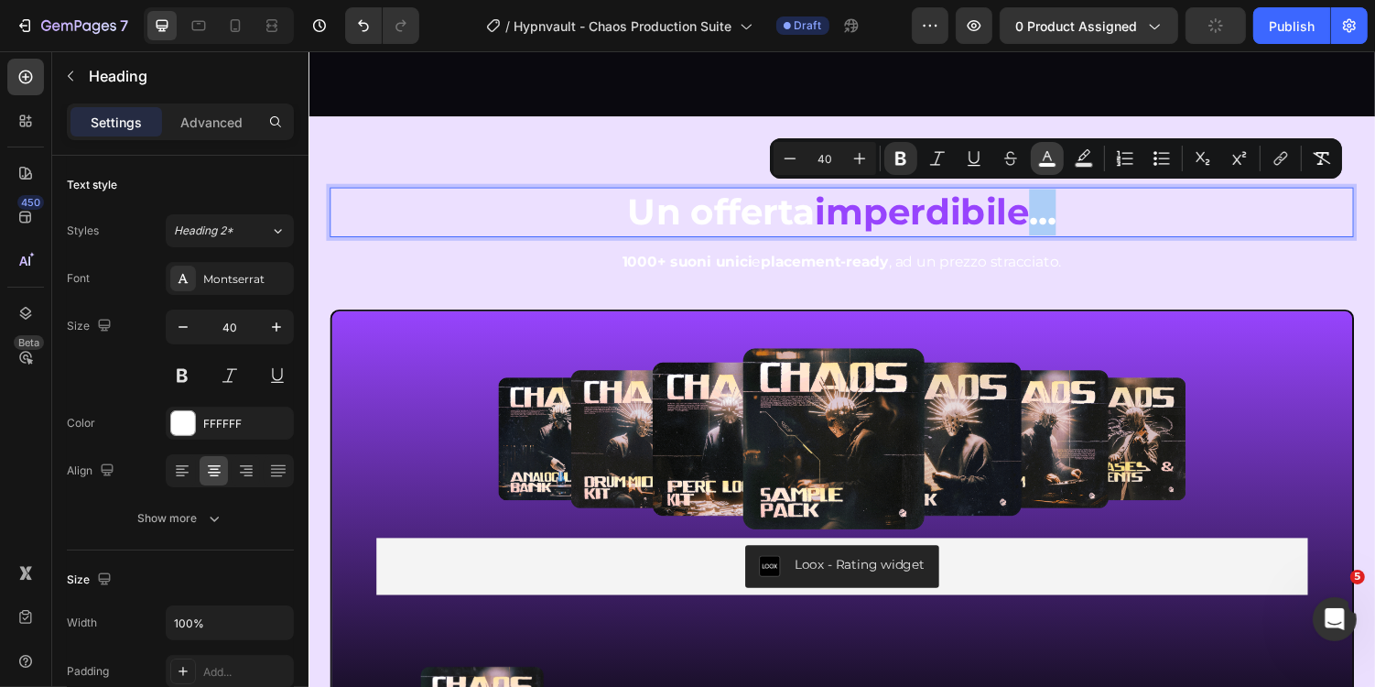
click at [1050, 167] on rect "Editor contextual toolbar" at bounding box center [1047, 165] width 17 height 5
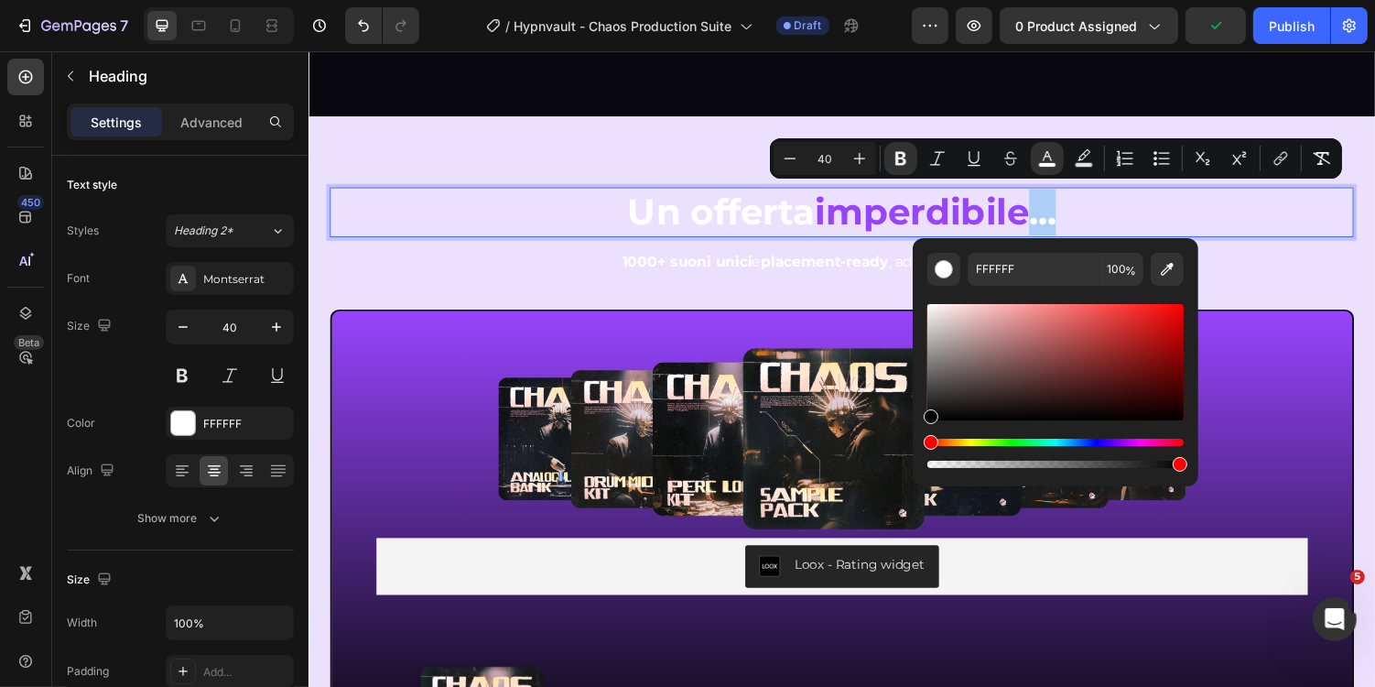
drag, startPoint x: 1278, startPoint y: 392, endPoint x: 921, endPoint y: 447, distance: 361.3
type input "000000"
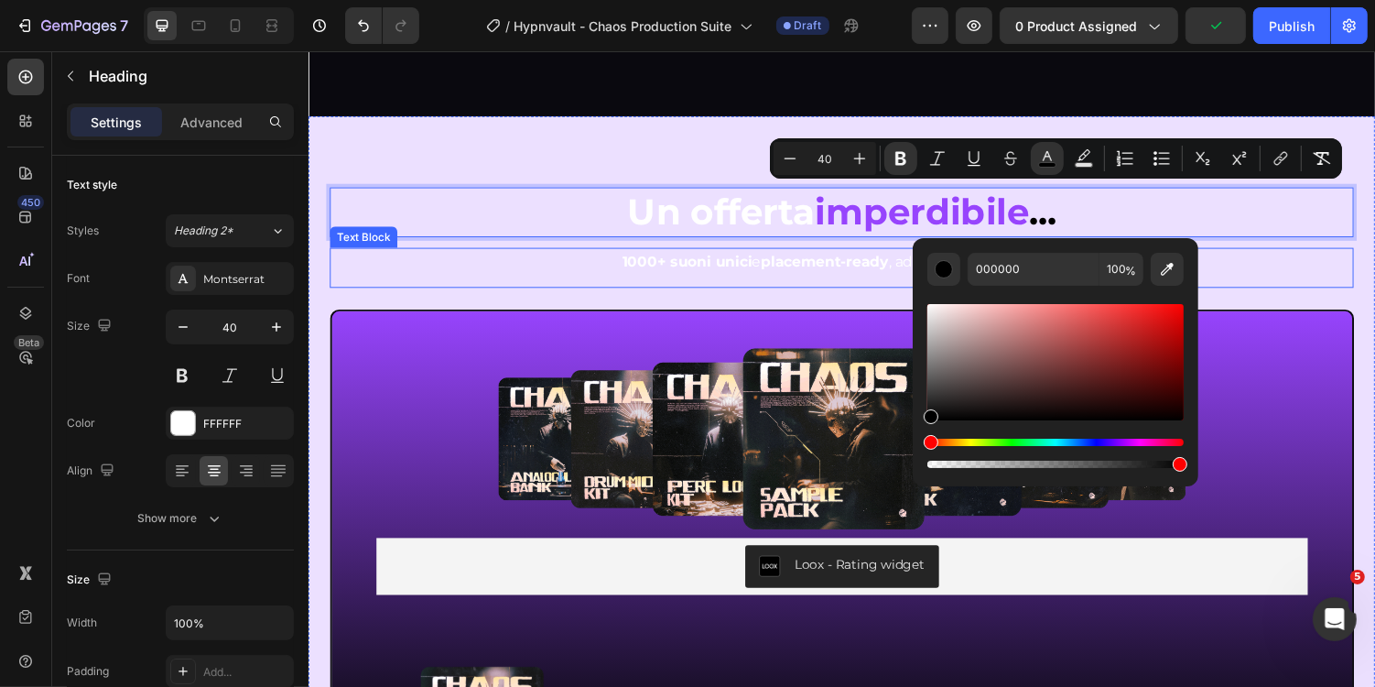
click at [708, 229] on strong "Un offerta" at bounding box center [732, 215] width 193 height 45
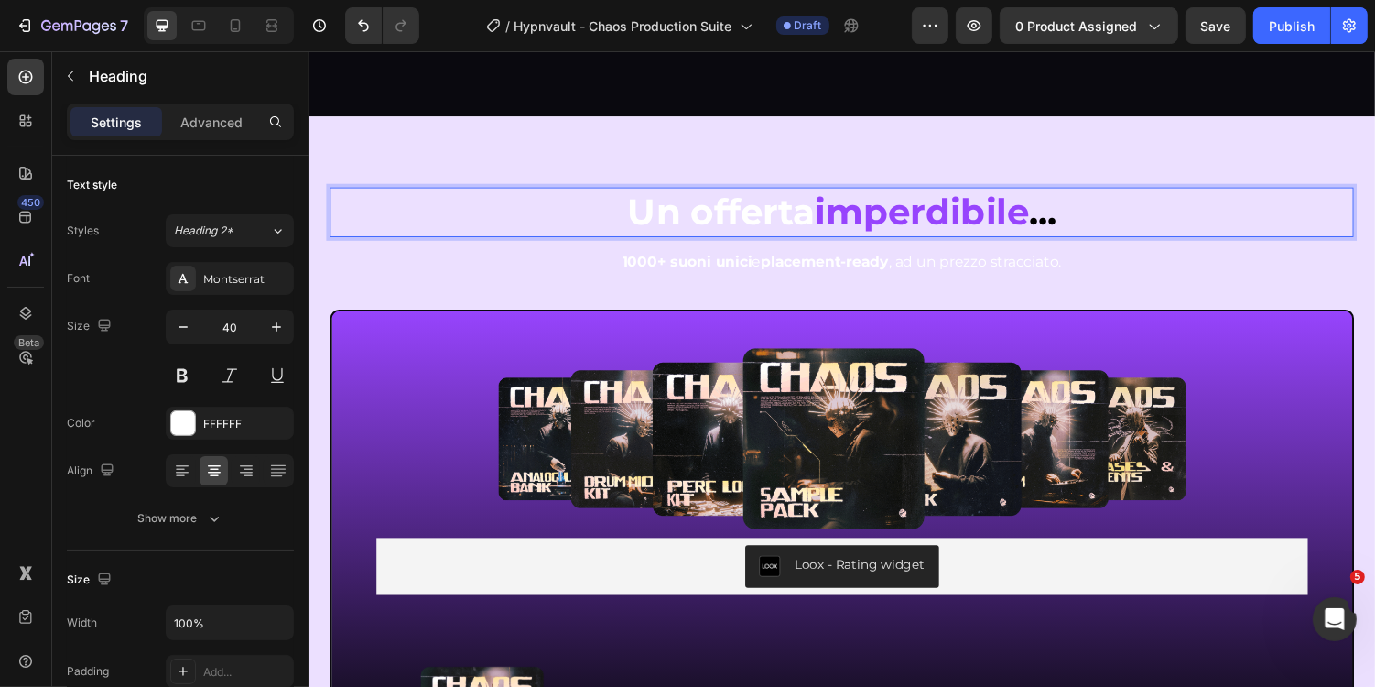
click at [830, 219] on strong "Un offerta" at bounding box center [732, 215] width 193 height 45
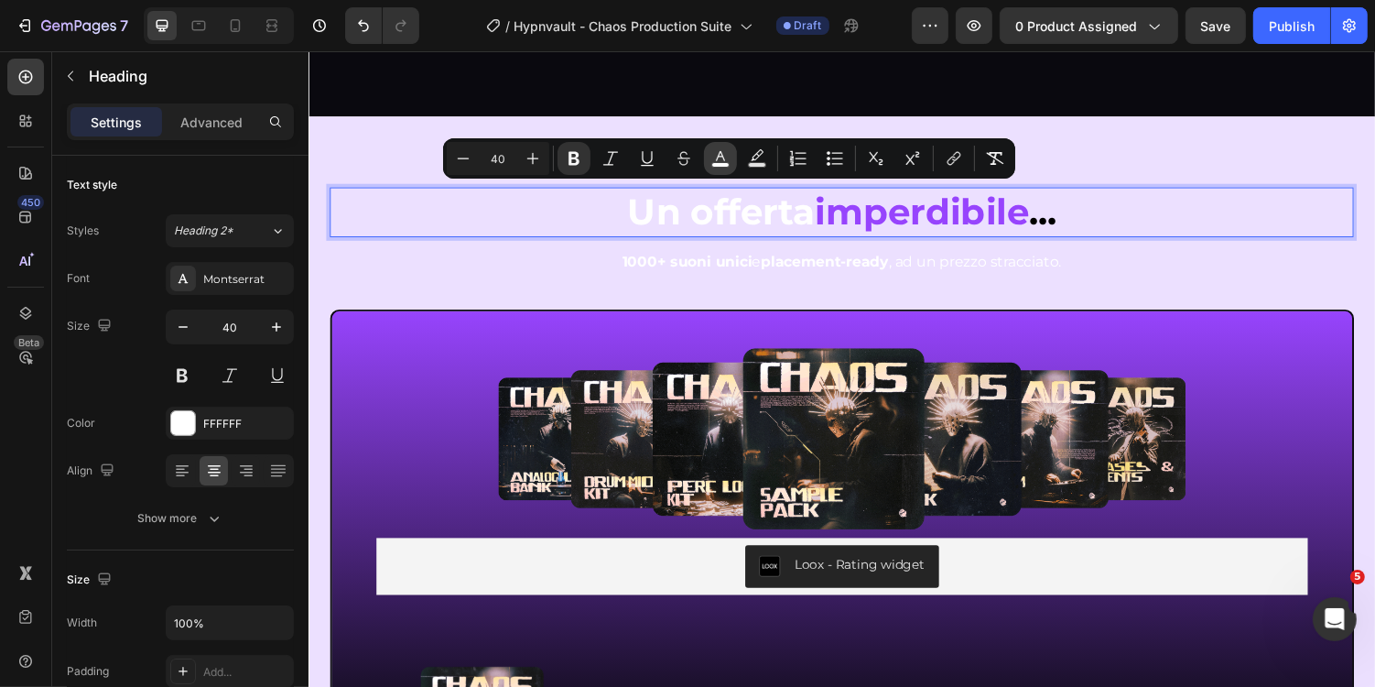
click at [728, 161] on icon "Editor contextual toolbar" at bounding box center [720, 158] width 18 height 18
type input "FFFFFF"
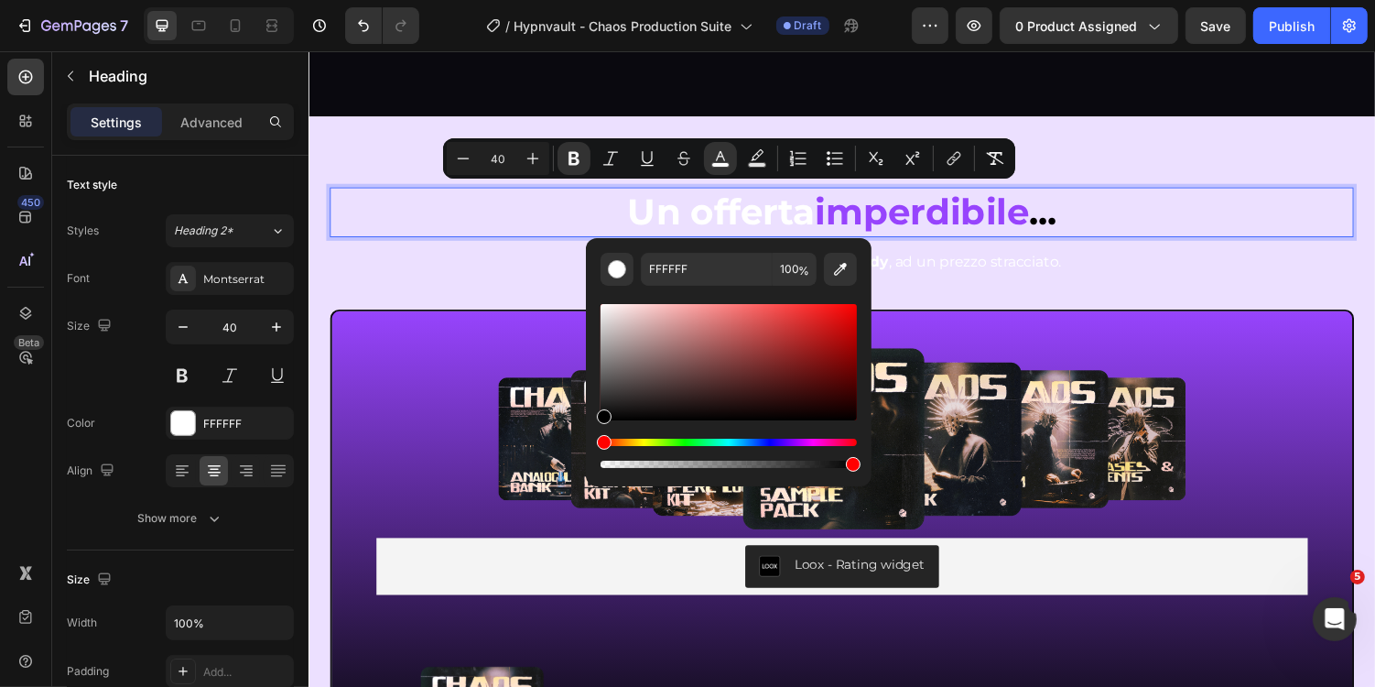
drag, startPoint x: 1008, startPoint y: 406, endPoint x: 572, endPoint y: 457, distance: 438.9
type input "000000"
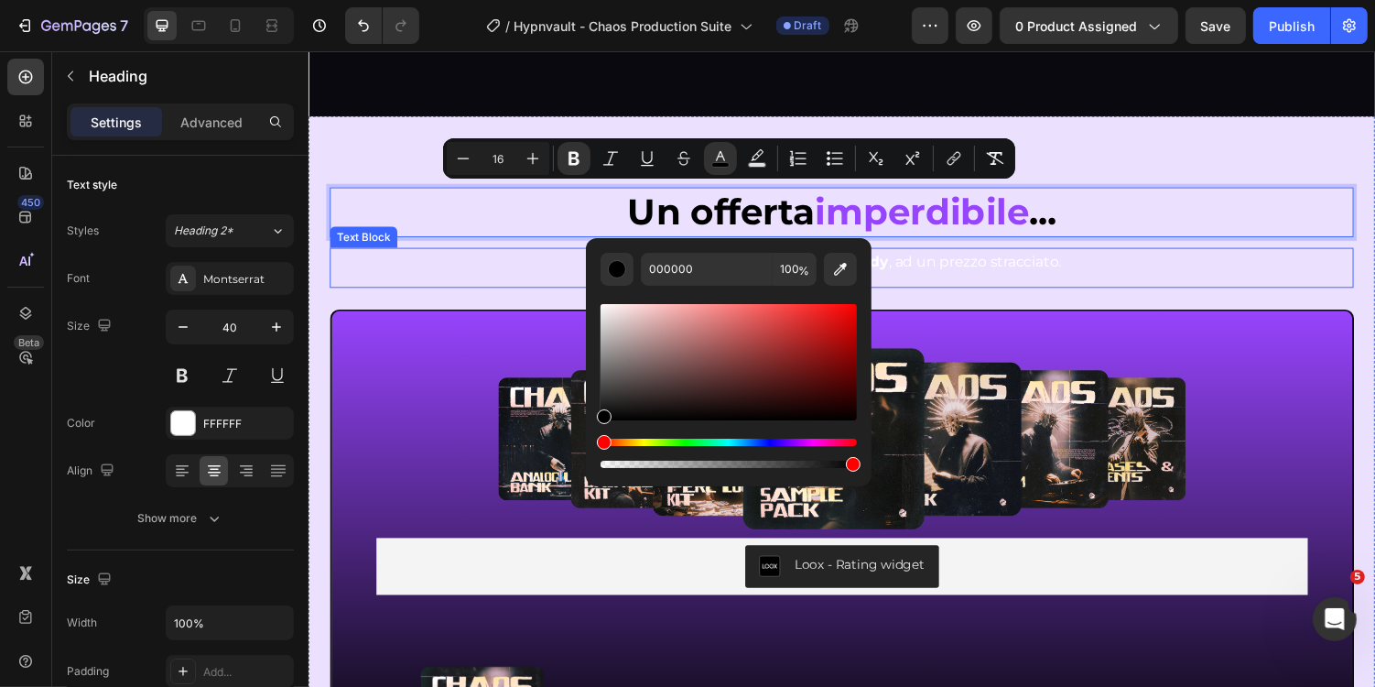
click at [951, 265] on span "1000+ suoni unici e placement-ready , ad un prezzo stracciato." at bounding box center [857, 266] width 452 height 17
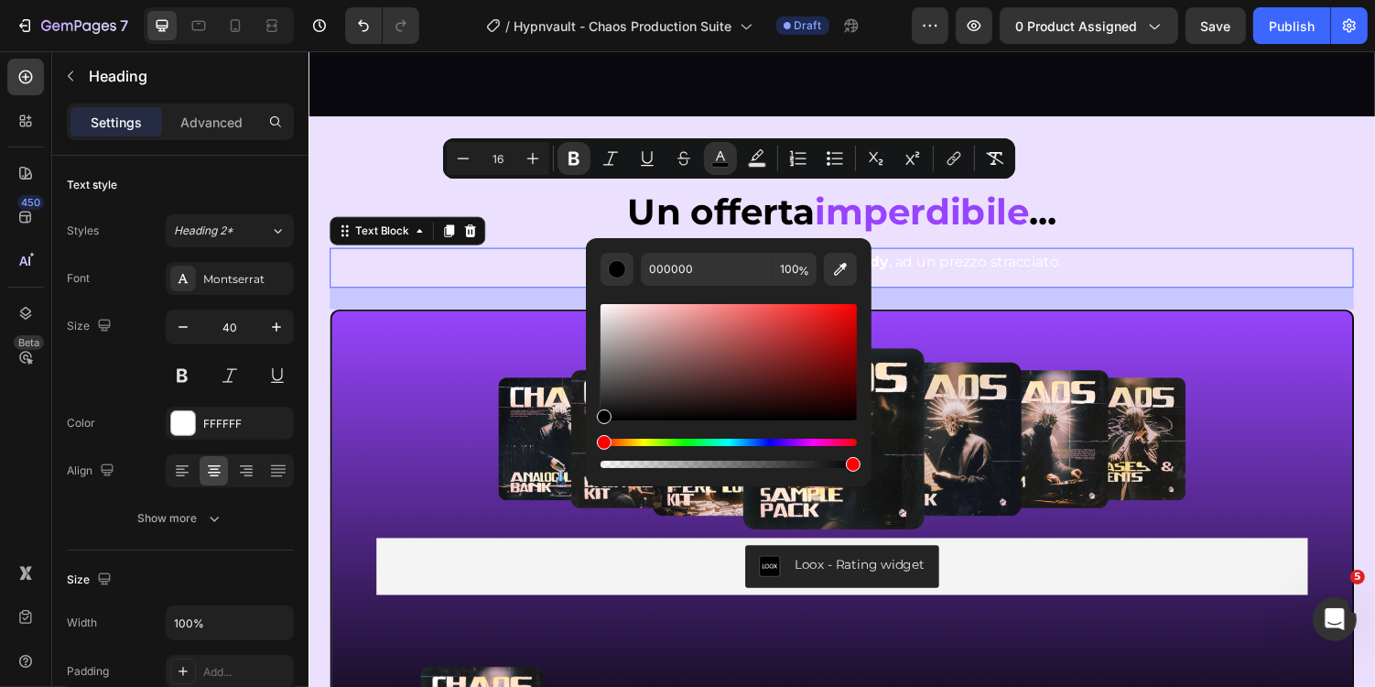
click at [951, 265] on span "1000+ suoni unici e placement-ready , ad un prezzo stracciato." at bounding box center [857, 266] width 452 height 17
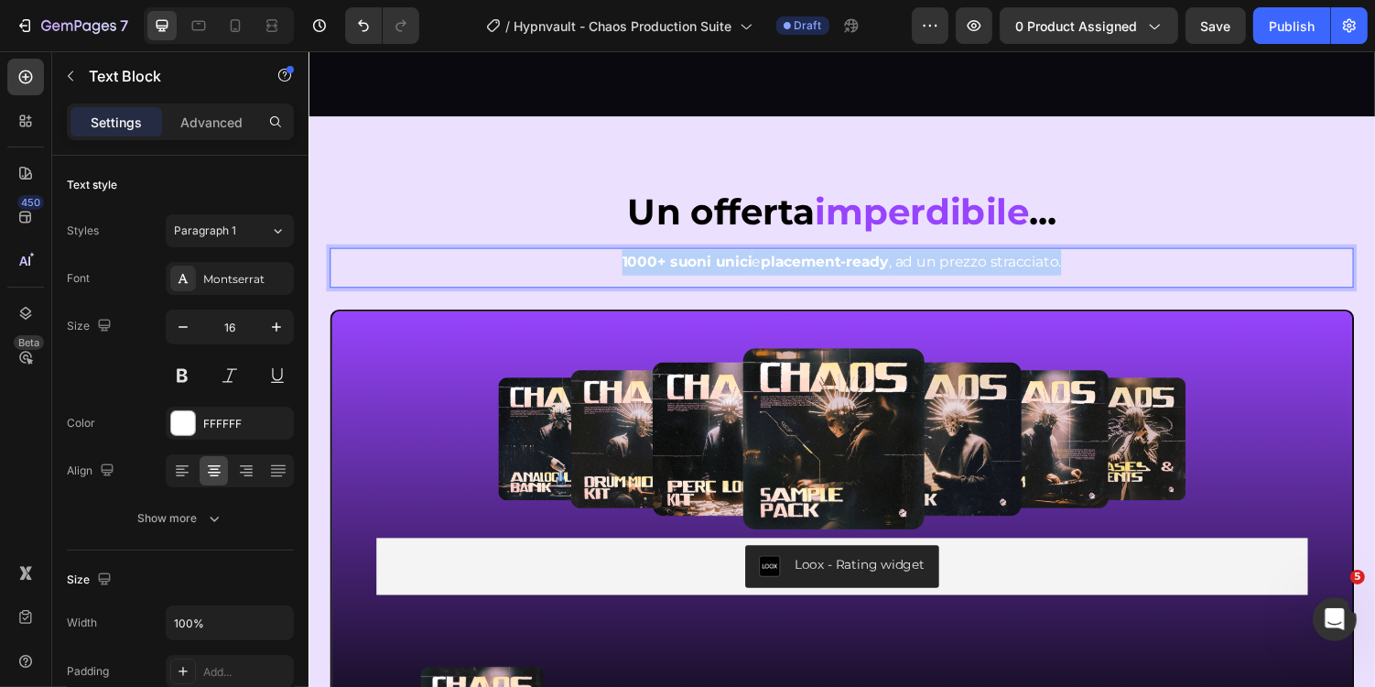
click at [951, 265] on span "1000+ suoni unici e placement-ready , ad un prezzo stracciato." at bounding box center [857, 266] width 452 height 17
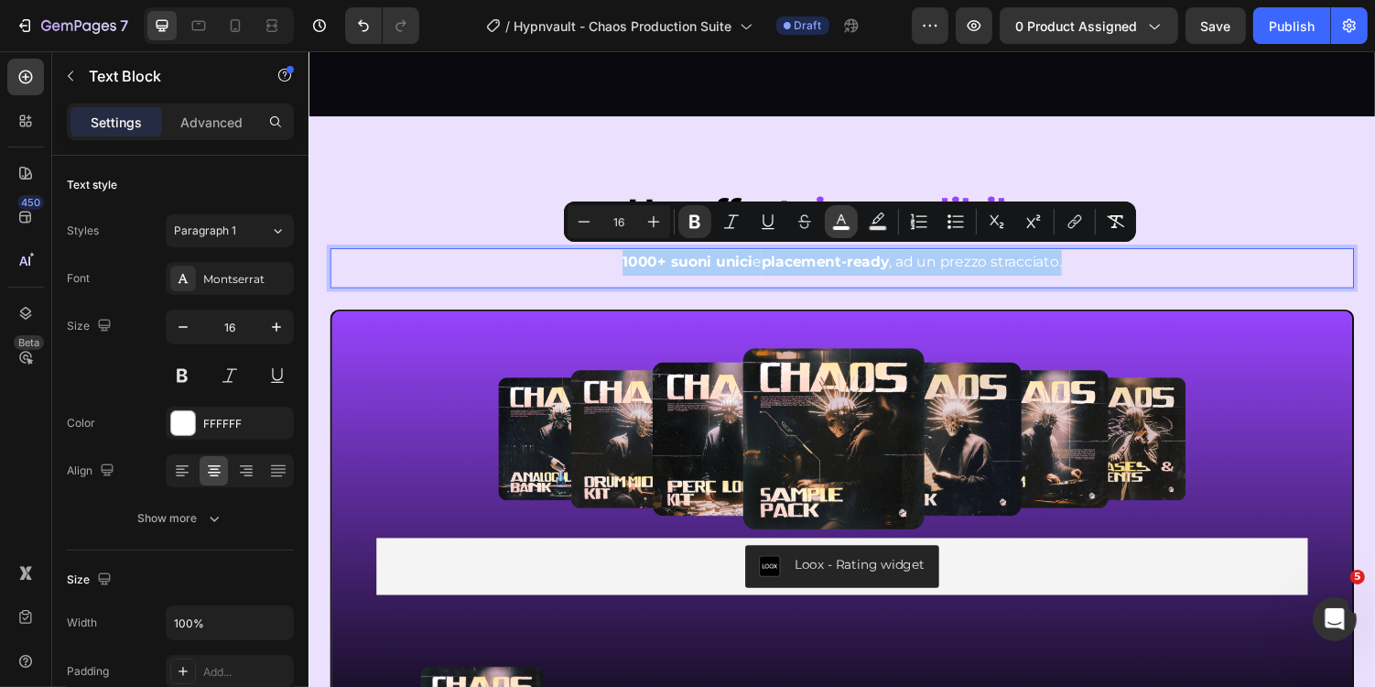
click at [837, 216] on icon "Editor contextual toolbar" at bounding box center [841, 221] width 18 height 18
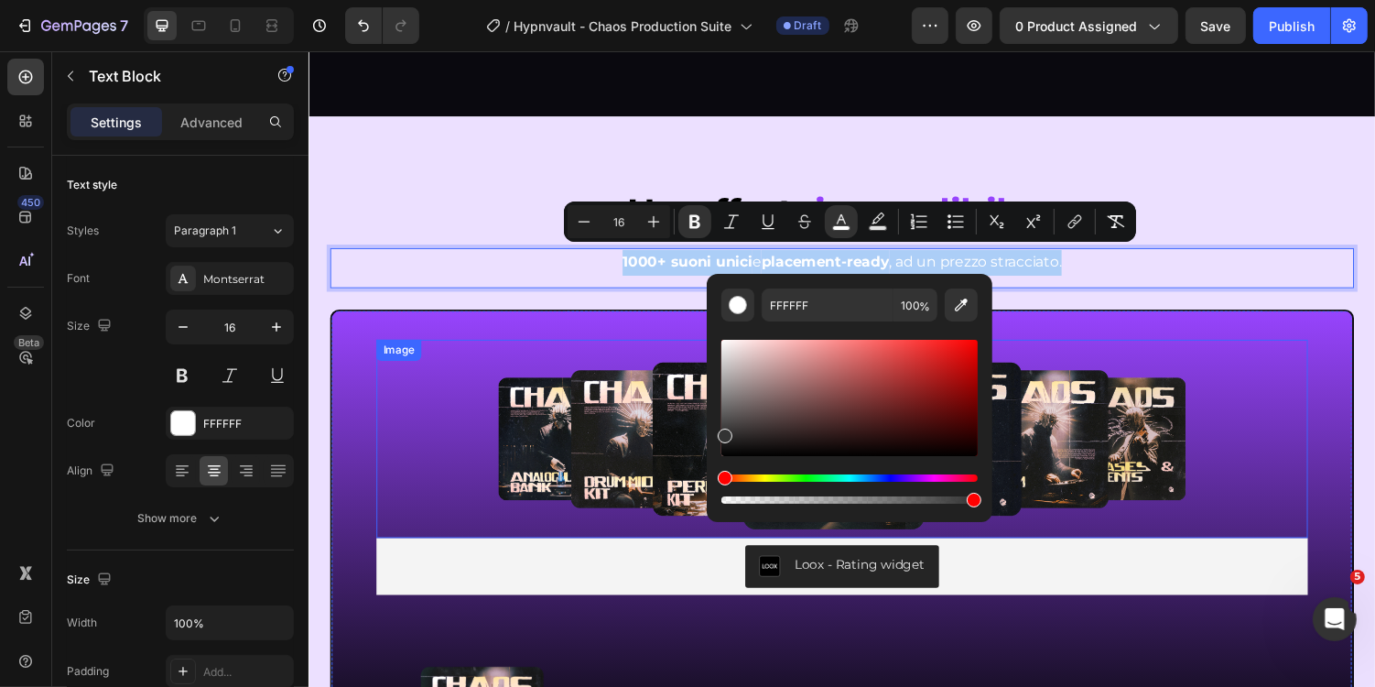
drag, startPoint x: 1114, startPoint y: 427, endPoint x: 671, endPoint y: 491, distance: 447.8
type input "191919"
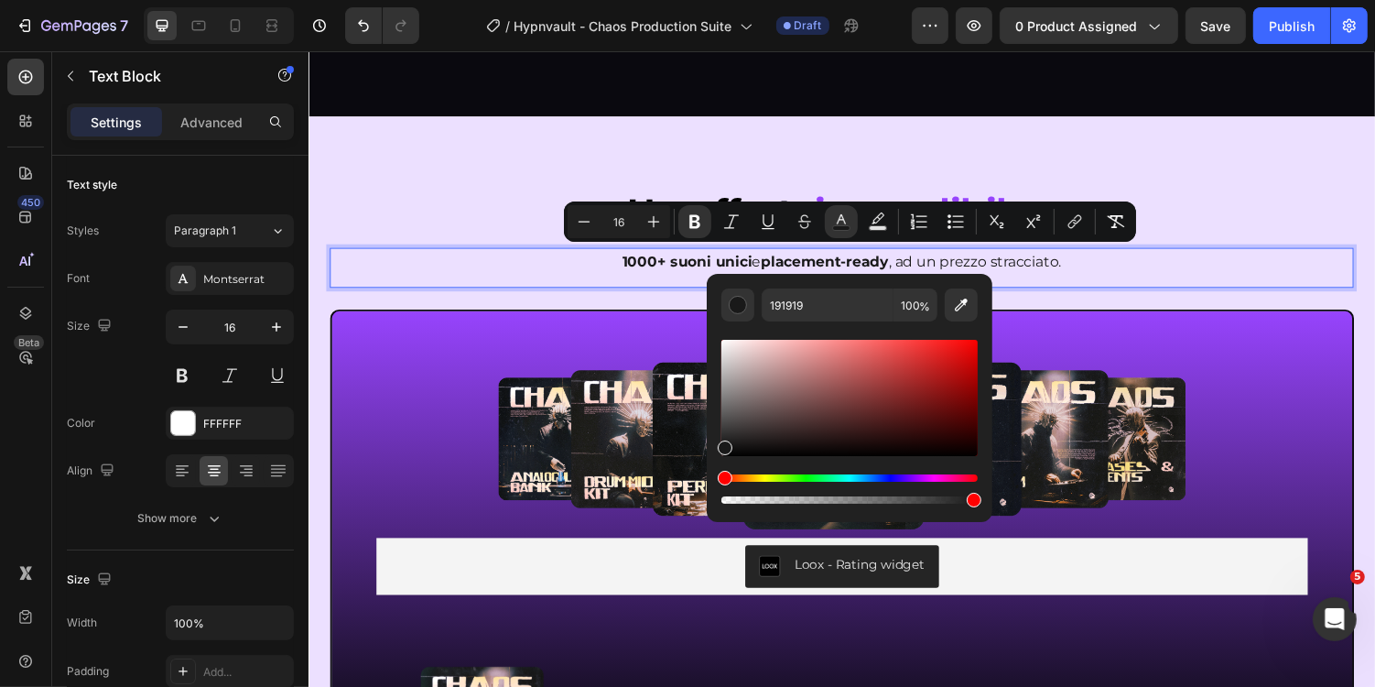
click at [503, 255] on p "1000+ suoni unici e placement-ready , ad un prezzo stracciato." at bounding box center [856, 268] width 1051 height 27
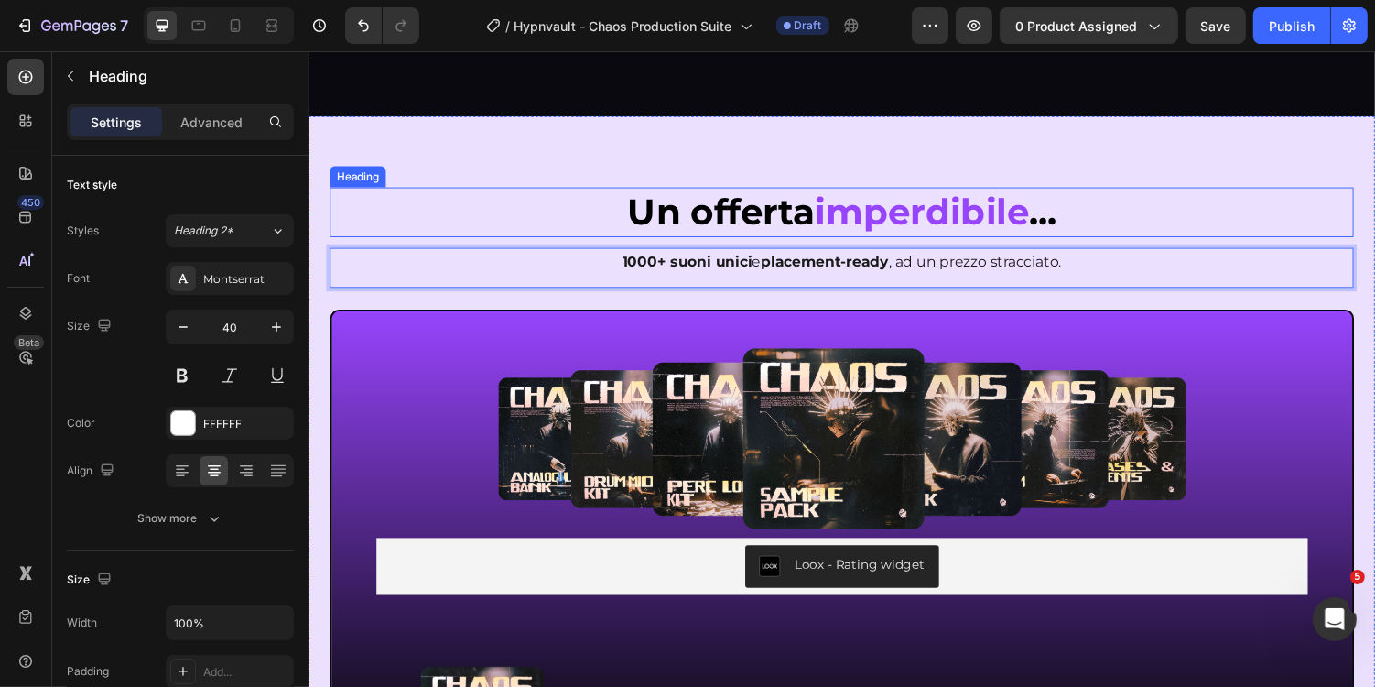
click at [491, 216] on p "⁠⁠⁠⁠⁠⁠⁠ Un offerta imperdibile ..." at bounding box center [856, 216] width 1051 height 48
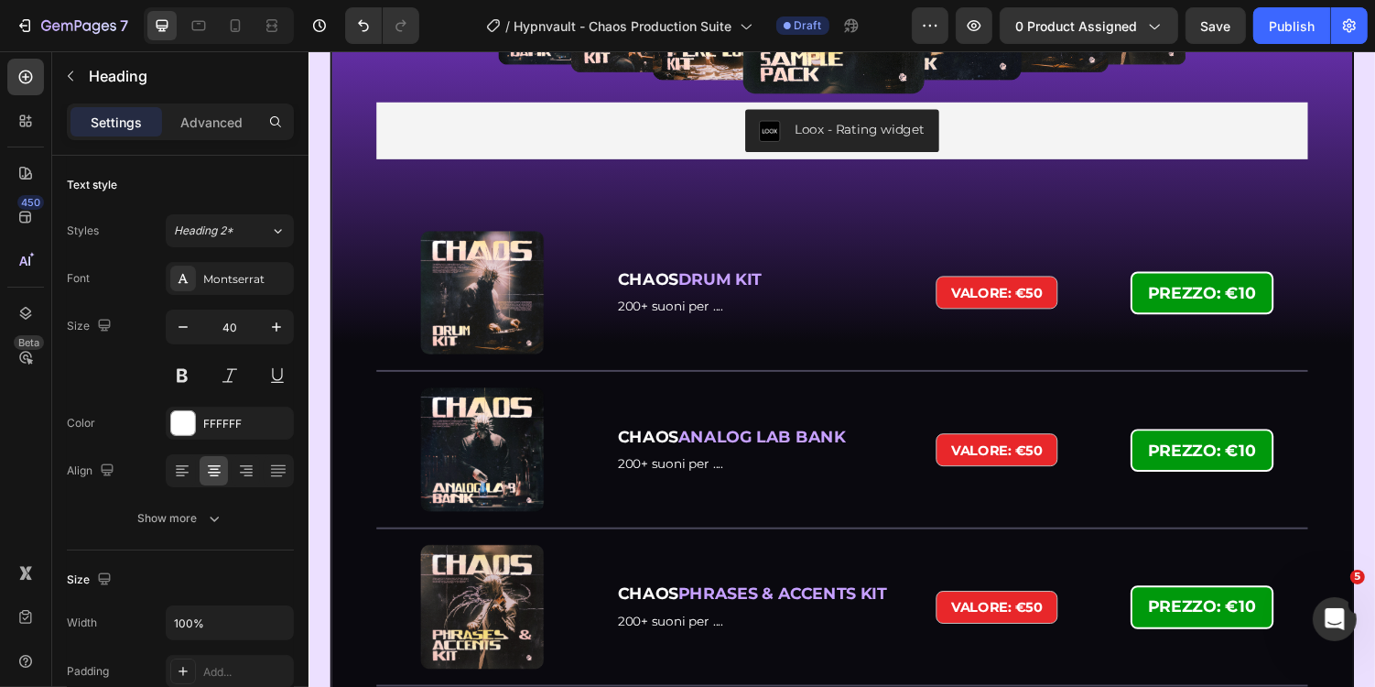
scroll to position [3077, 0]
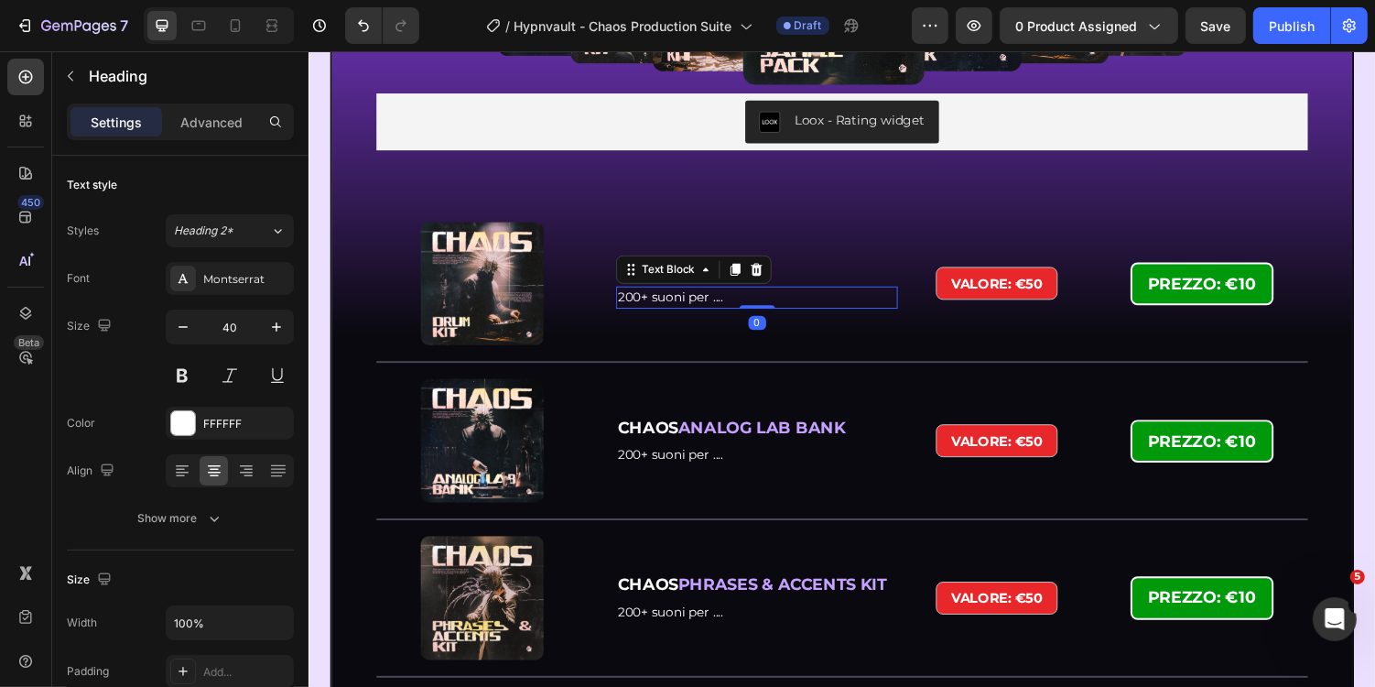
click at [683, 304] on span "200+ suoni per ...." at bounding box center [680, 303] width 109 height 16
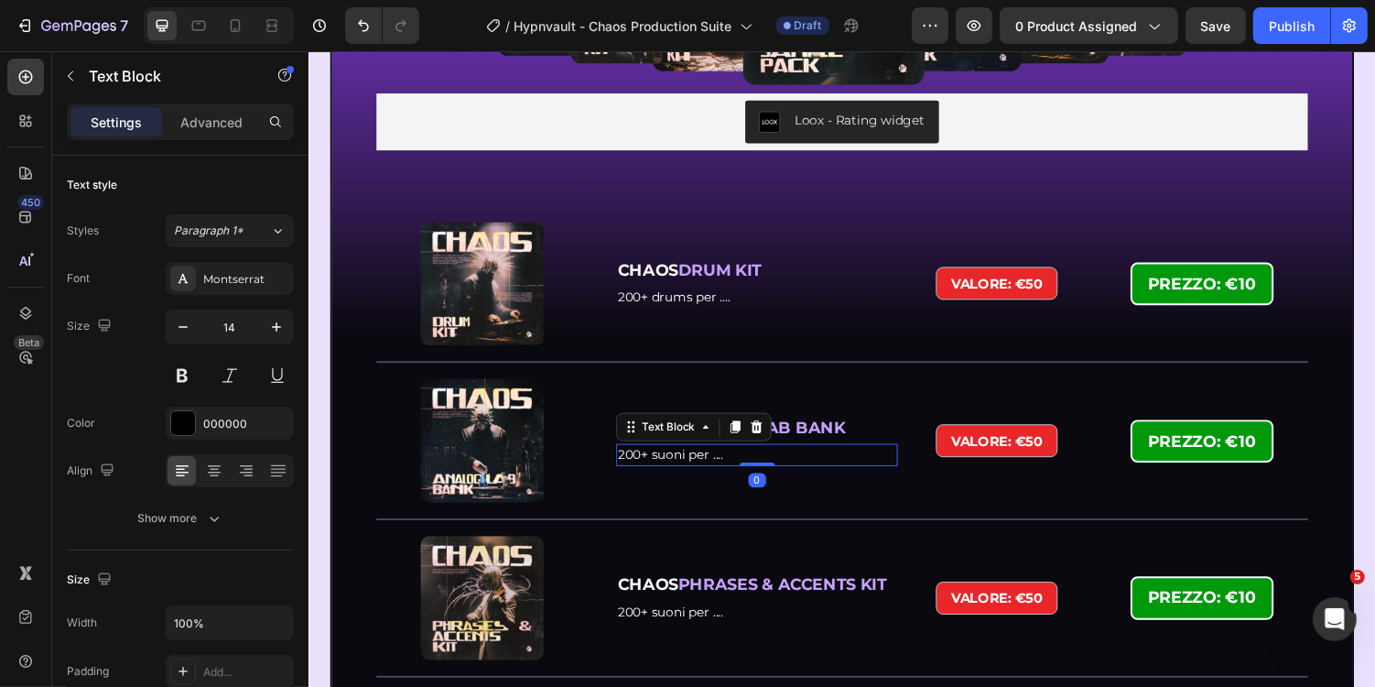
click at [640, 469] on span "200+ suoni per ...." at bounding box center [680, 465] width 109 height 16
click at [635, 469] on span "200+ suoni per ...." at bounding box center [680, 465] width 109 height 16
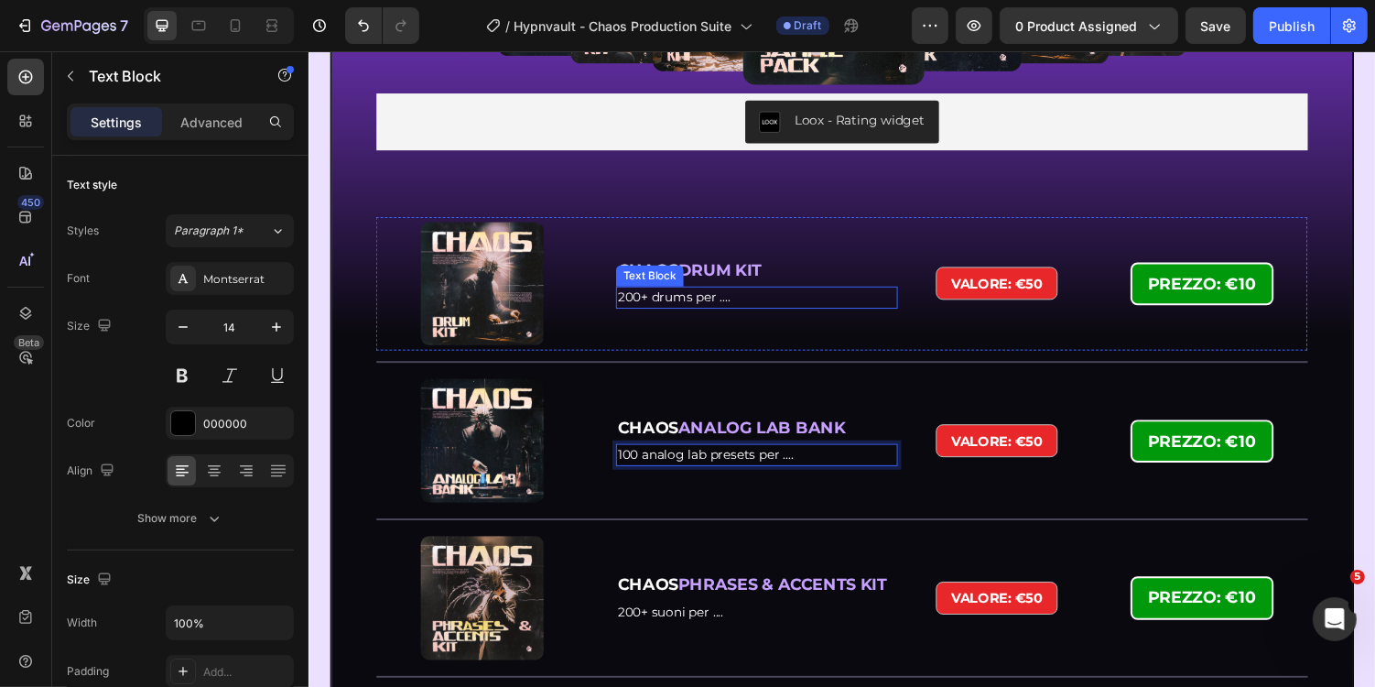
click at [682, 304] on span "200+ drums per ...." at bounding box center [684, 303] width 116 height 16
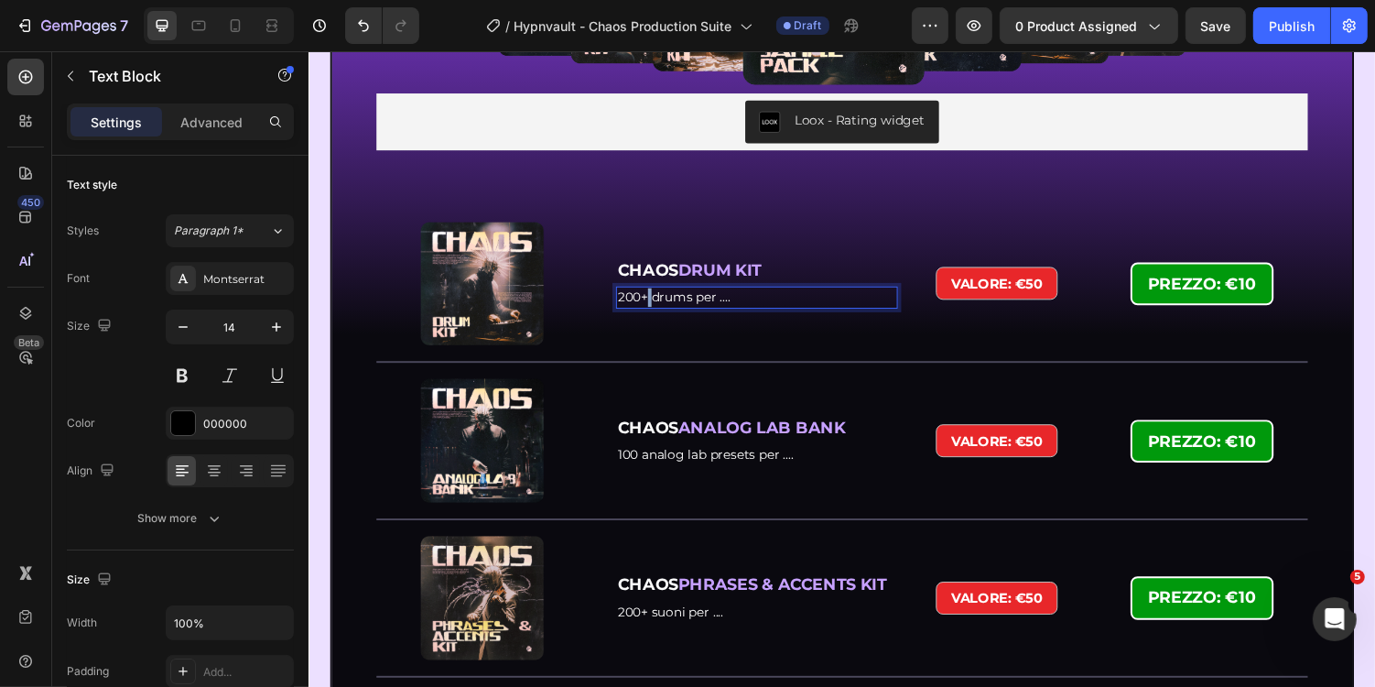
click at [657, 302] on span "200+ drums per ...." at bounding box center [684, 303] width 116 height 16
click at [1060, 452] on strong "VALORE: €50" at bounding box center [1017, 450] width 94 height 17
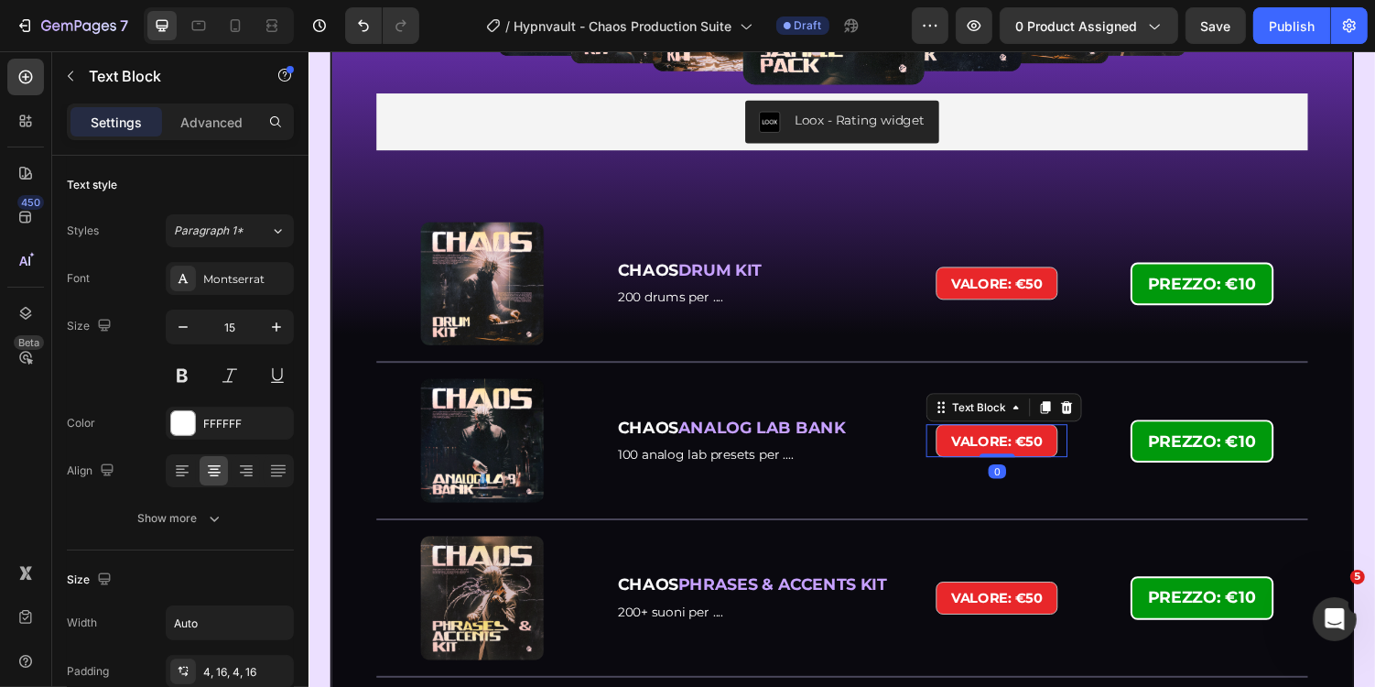
click at [1056, 449] on strong "VALORE: €50" at bounding box center [1017, 450] width 94 height 17
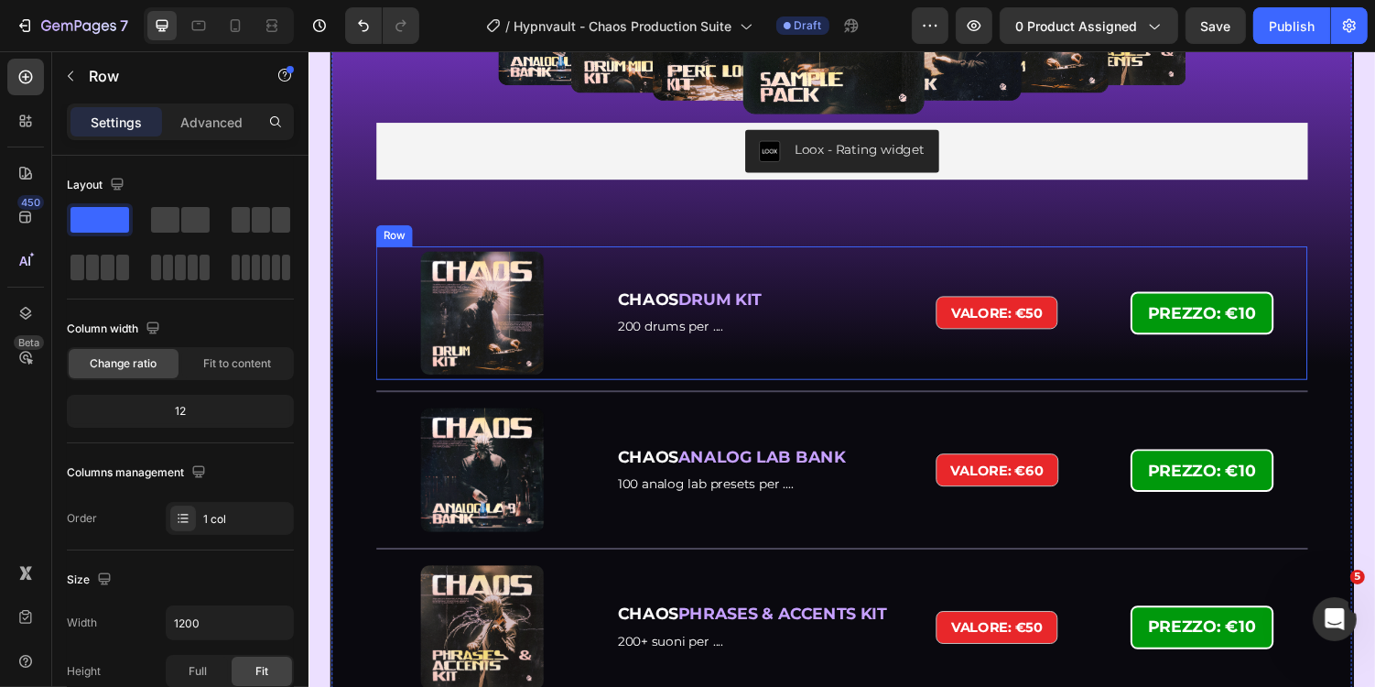
scroll to position [3001, 0]
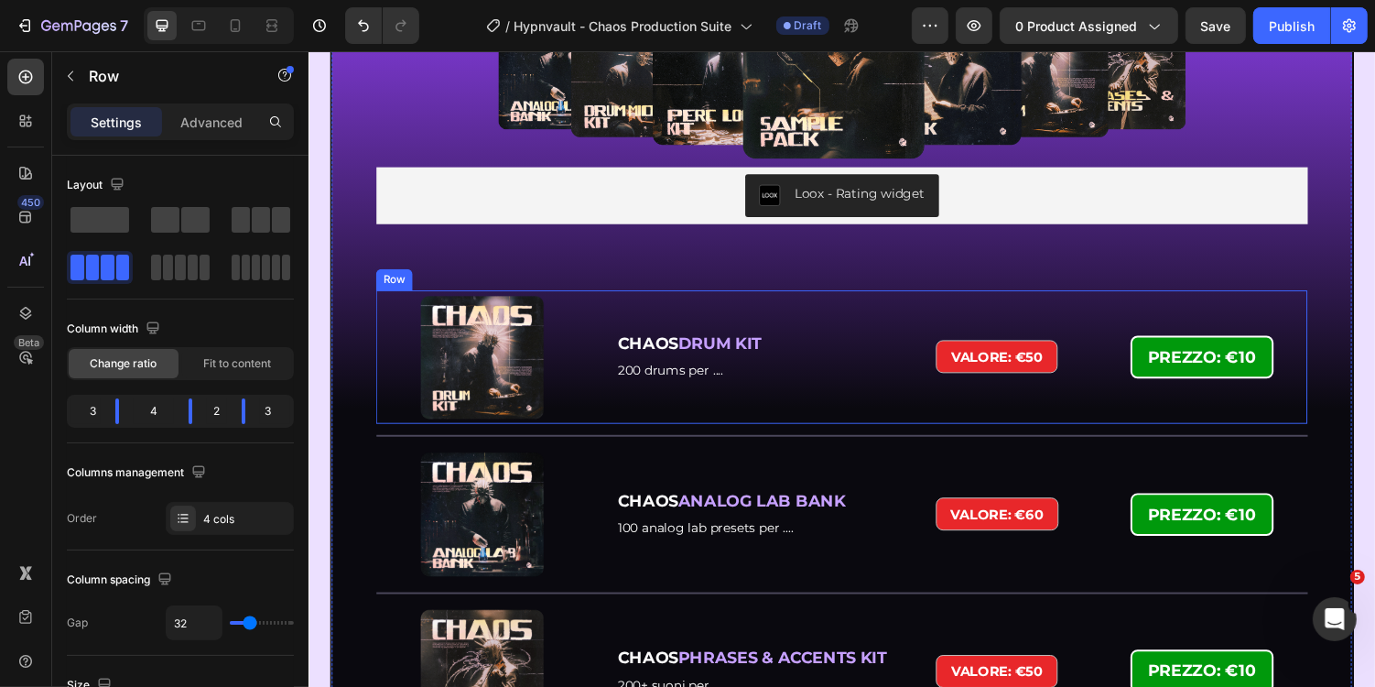
click at [1317, 341] on div "PREZZO: €10 Text Block" at bounding box center [1228, 365] width 218 height 131
click at [262, 221] on span at bounding box center [261, 220] width 18 height 26
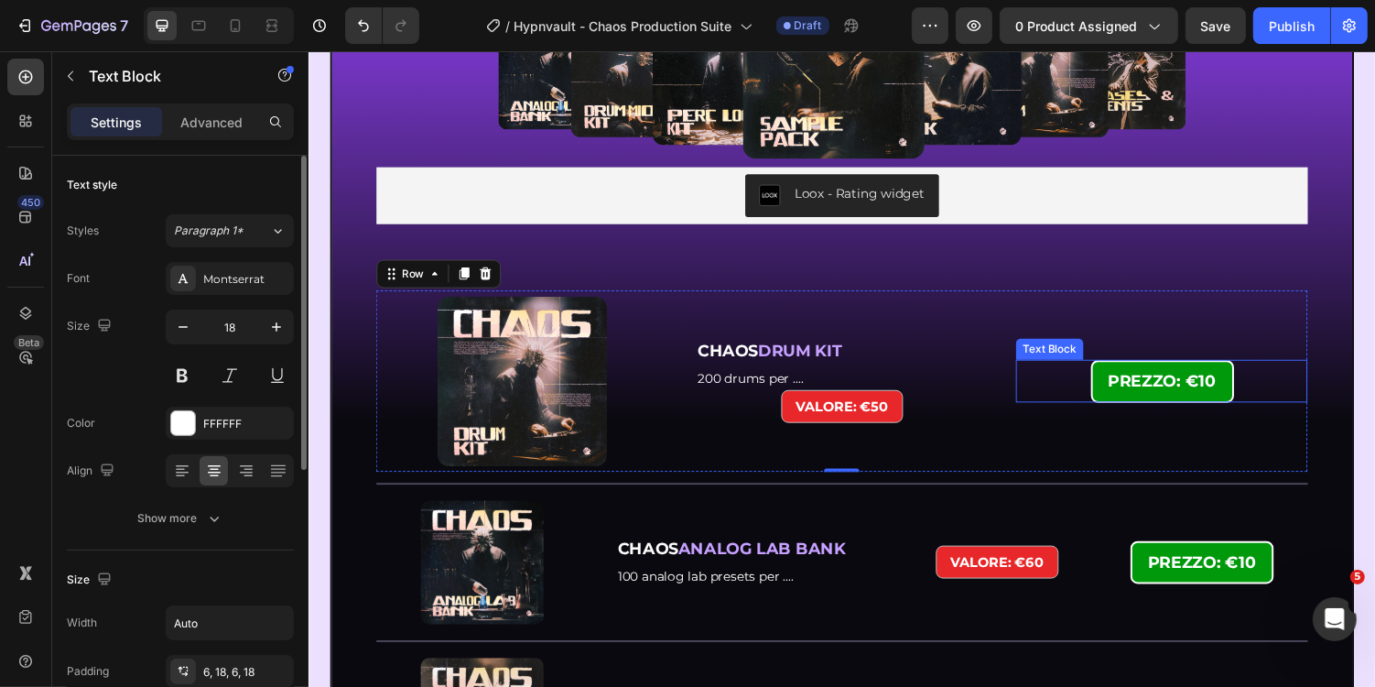
click at [1176, 385] on strong "PREZZO: €10" at bounding box center [1187, 390] width 111 height 20
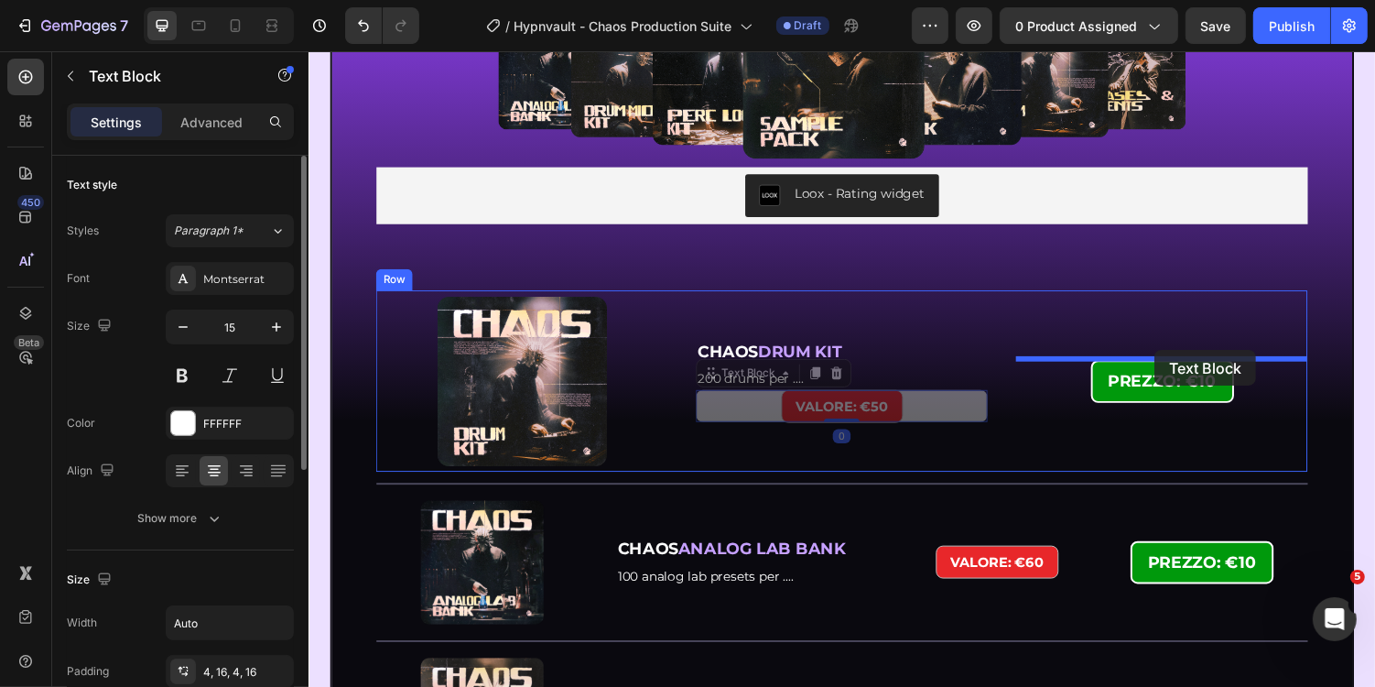
drag, startPoint x: 867, startPoint y: 411, endPoint x: 1178, endPoint y: 358, distance: 314.9
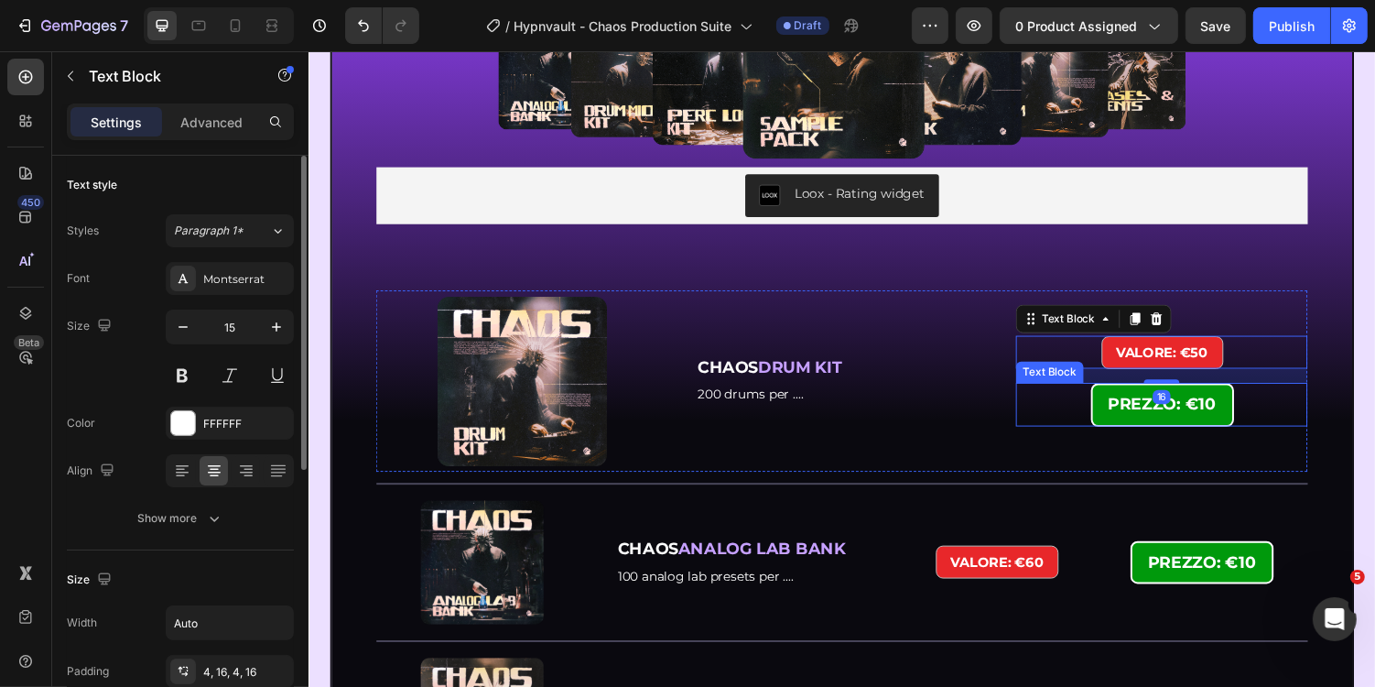
click at [1221, 406] on strong "PREZZO: €10" at bounding box center [1187, 414] width 111 height 20
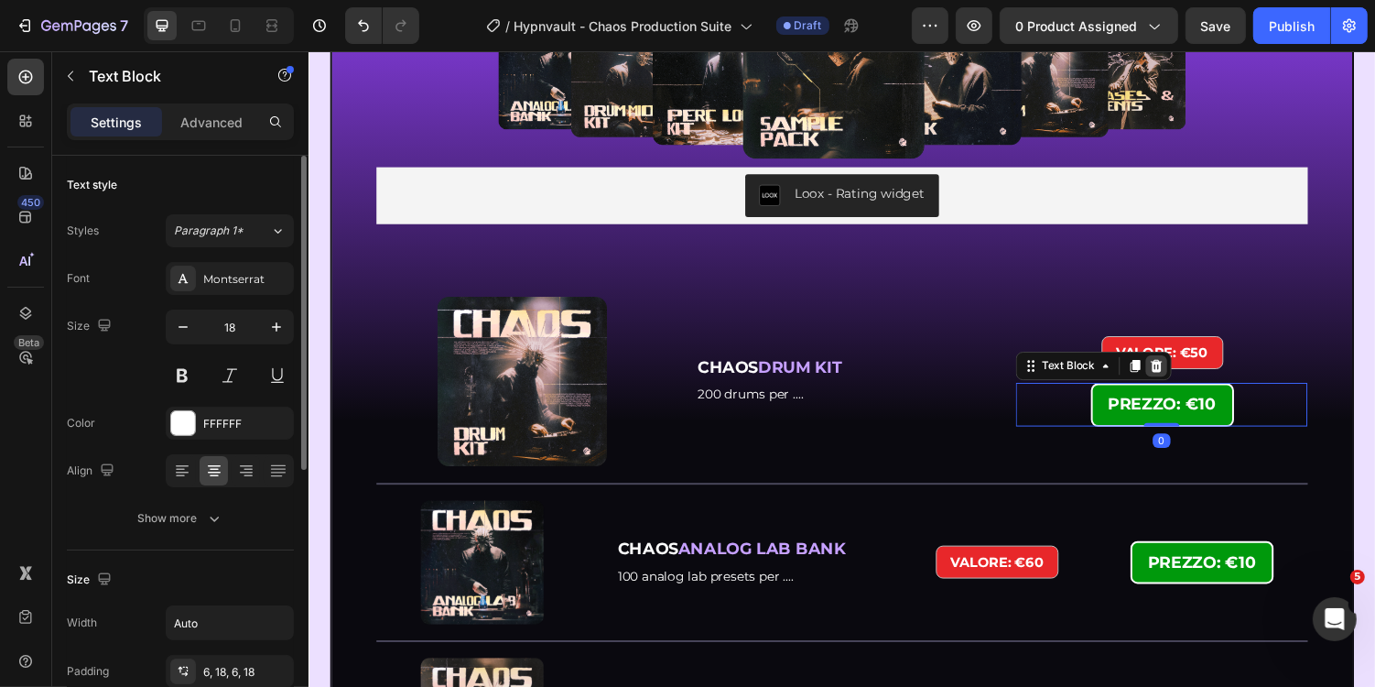
click at [1180, 375] on icon at bounding box center [1182, 374] width 12 height 13
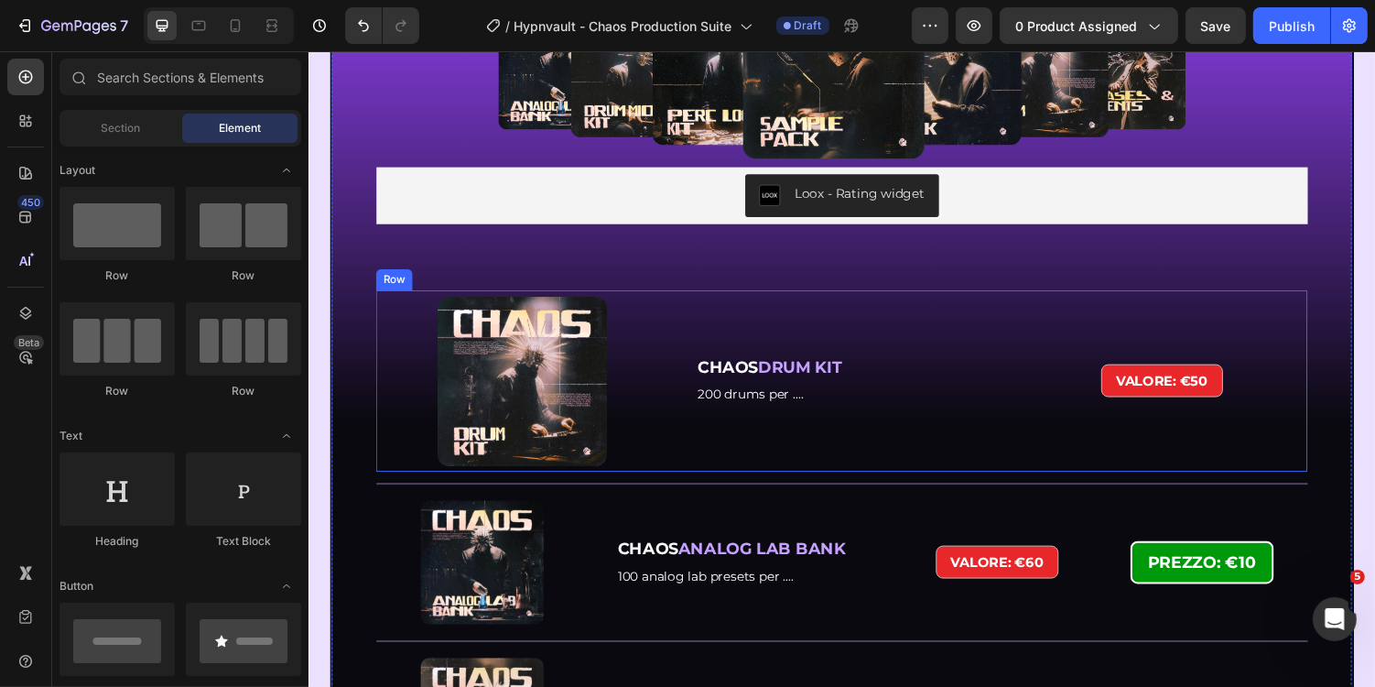
click at [778, 305] on div "CHAOS DRUM KIT Text Block 200 drums per .... Text Block" at bounding box center [857, 390] width 300 height 180
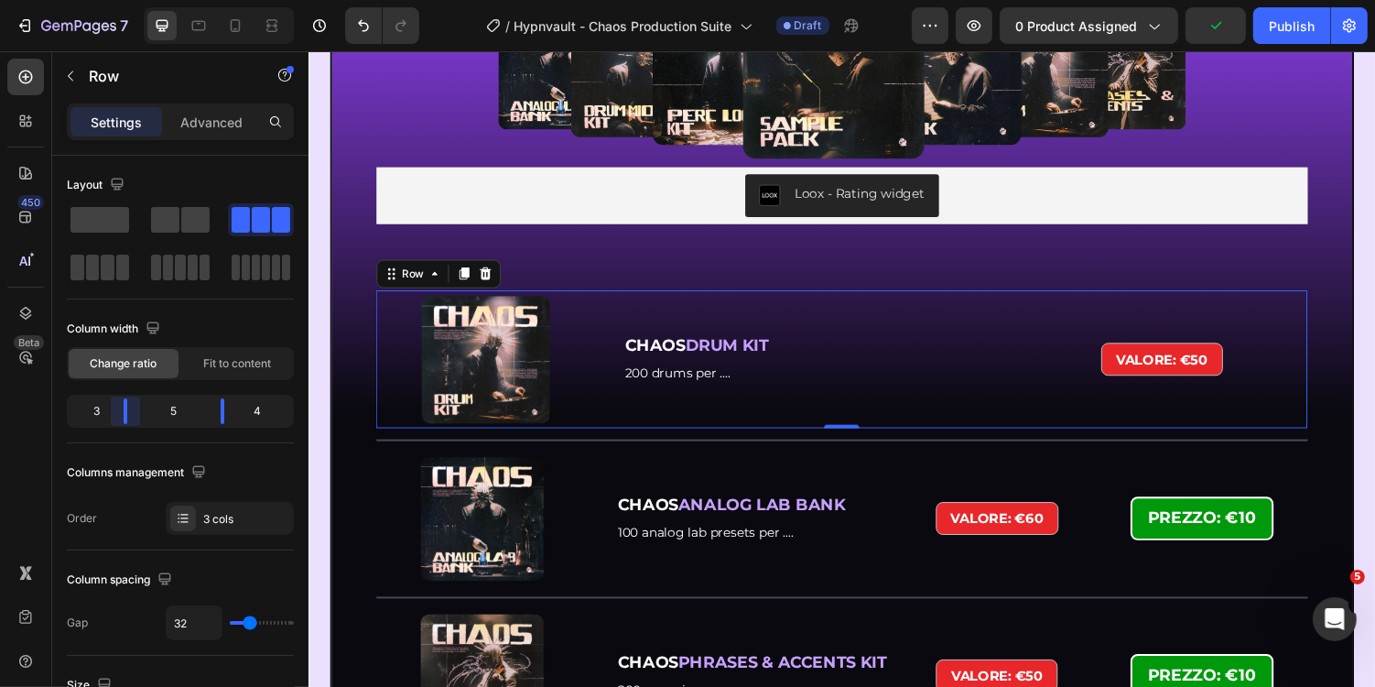
drag, startPoint x: 140, startPoint y: 408, endPoint x: 126, endPoint y: 408, distance: 13.7
click at [126, 0] on body "7 Version history / Hypnvault - Chaos Production Suite Draft Preview 0 product …" at bounding box center [687, 0] width 1375 height 0
click at [218, 0] on body "7 Version history / Hypnvault - Chaos Production Suite Draft Preview 0 product …" at bounding box center [687, 0] width 1375 height 0
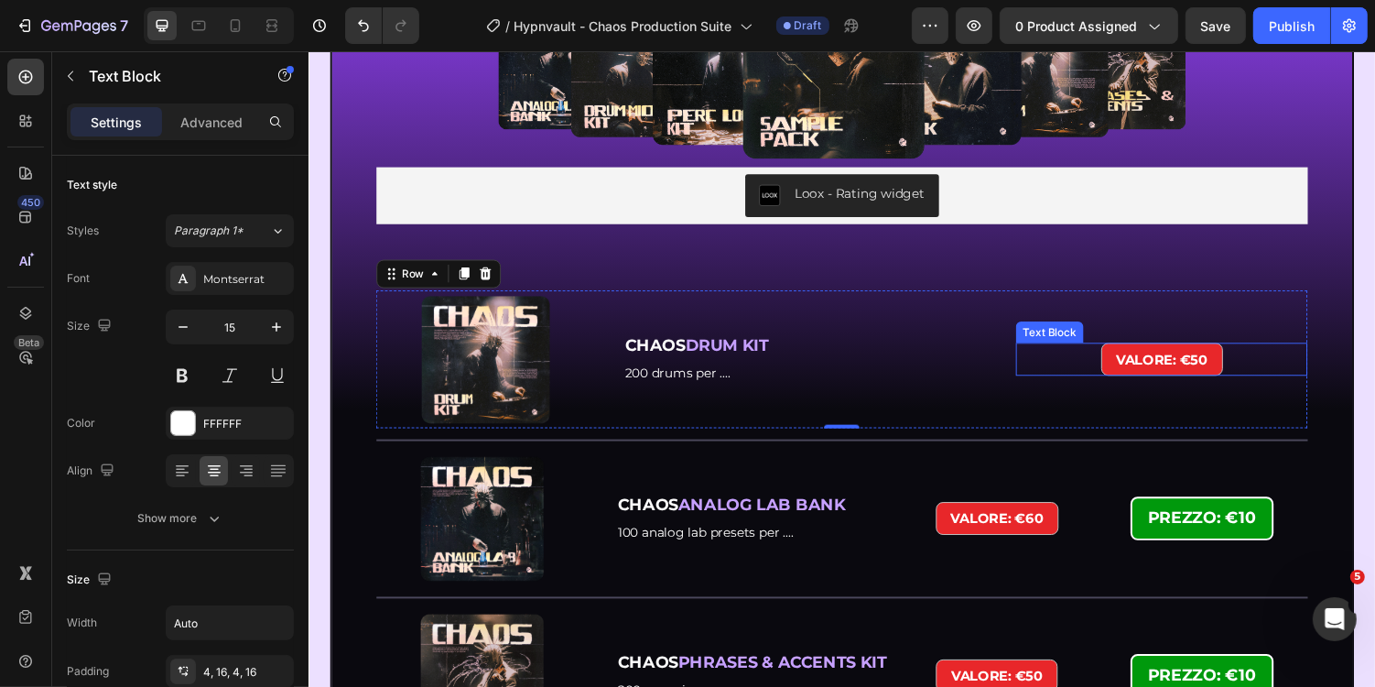
click at [1218, 364] on strong "VALORE: €50" at bounding box center [1187, 367] width 94 height 17
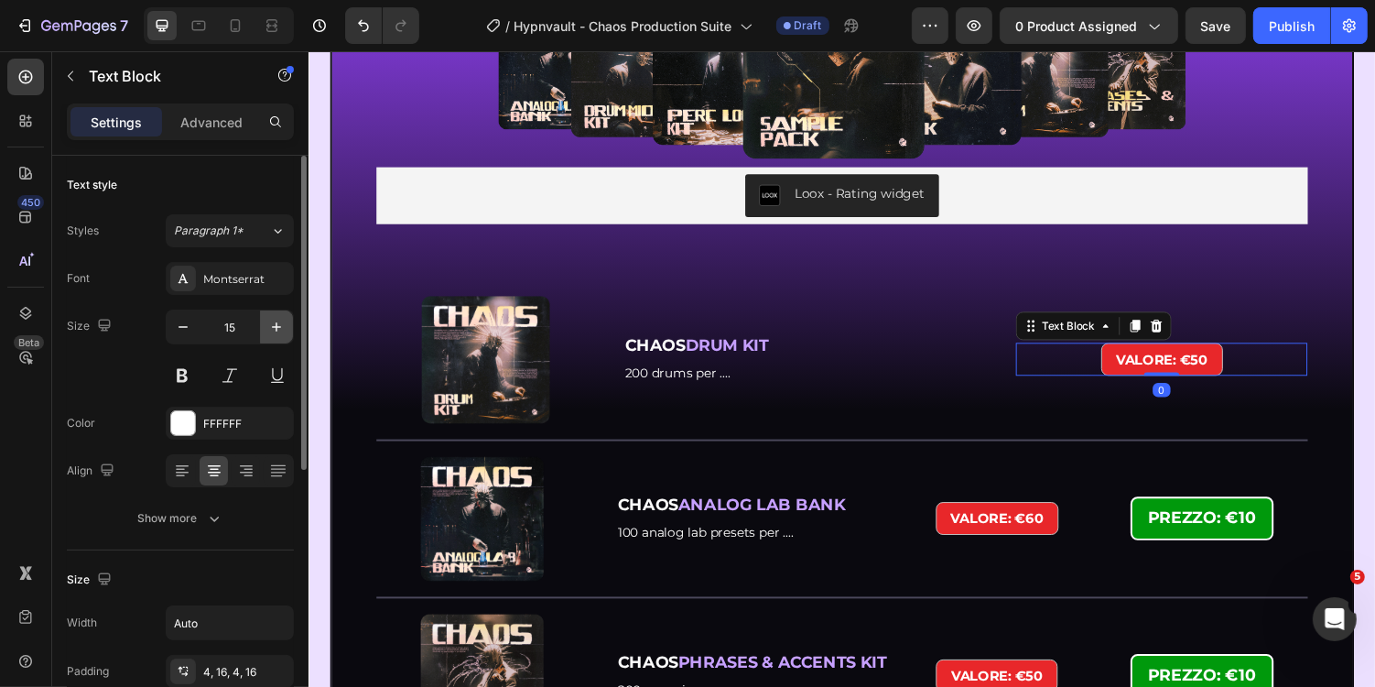
click at [282, 330] on icon "button" at bounding box center [276, 327] width 18 height 18
type input "17"
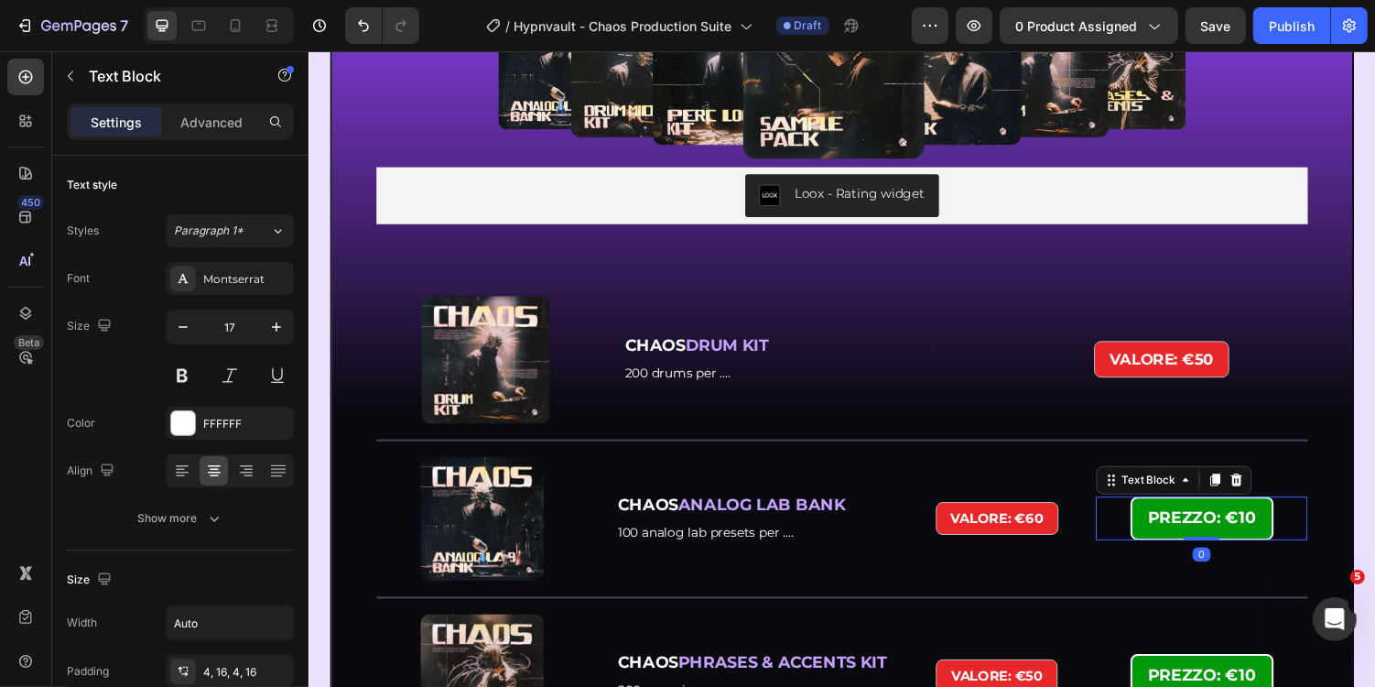
click at [1244, 518] on p "PREZZO: €10" at bounding box center [1228, 530] width 111 height 29
click at [1196, 374] on strong "VALORE: €50" at bounding box center [1187, 367] width 108 height 18
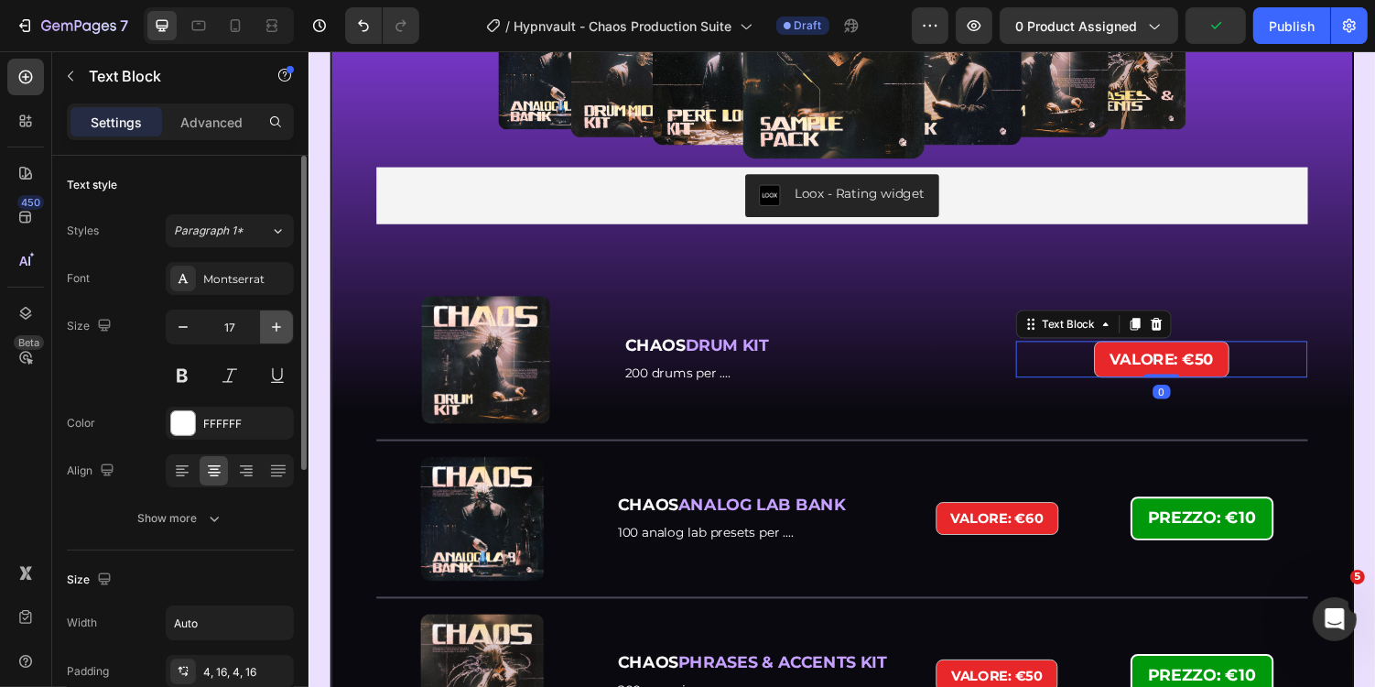
click at [278, 322] on icon "button" at bounding box center [276, 327] width 18 height 18
type input "18"
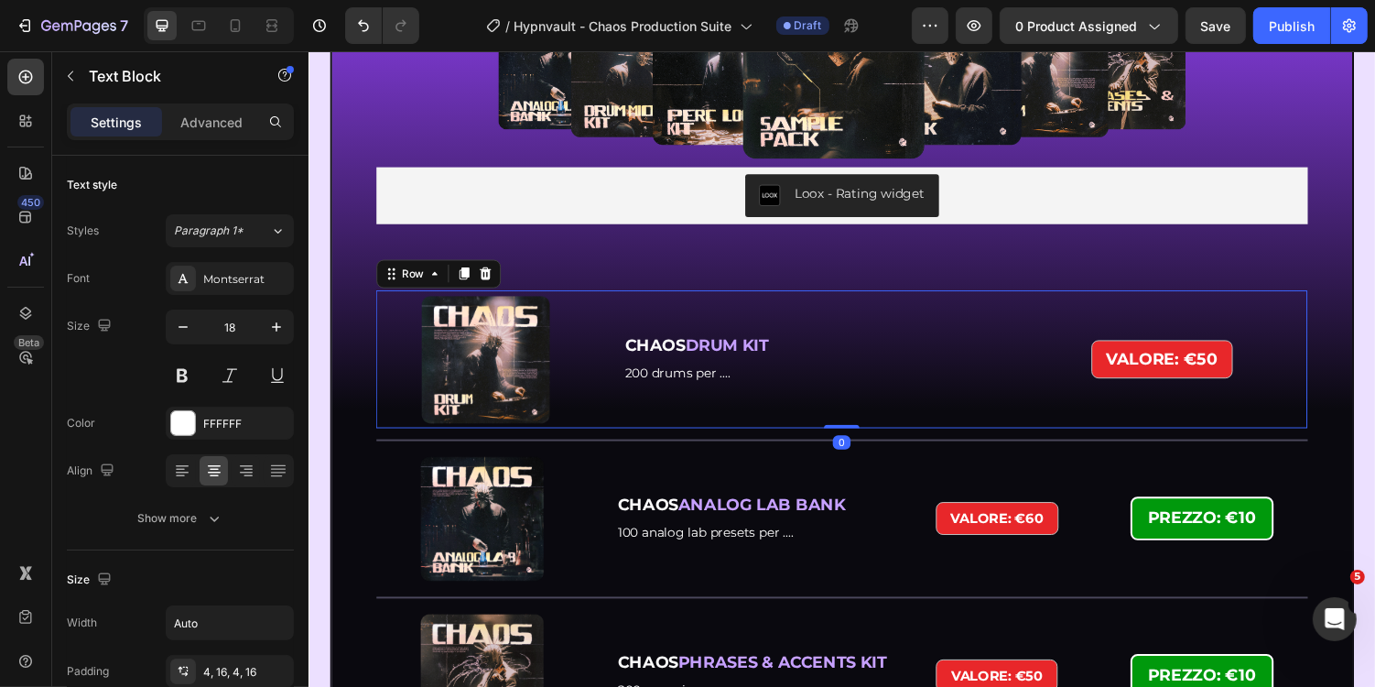
click at [1043, 298] on div "VALORE: €50 Text Block Image Row CHAOS DRUM KIT Text Block 200 drums per .... T…" at bounding box center [857, 368] width 960 height 143
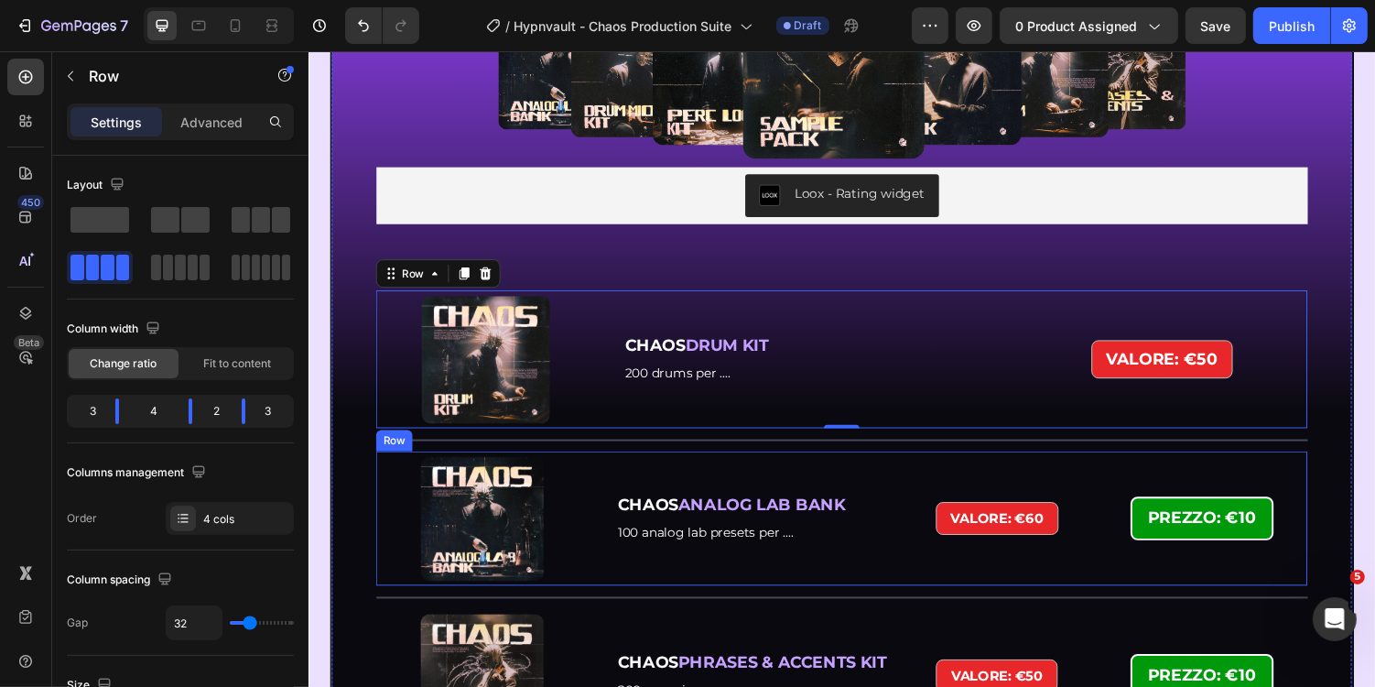
click at [1177, 487] on div "PREZZO: €10 Text Block" at bounding box center [1228, 531] width 218 height 131
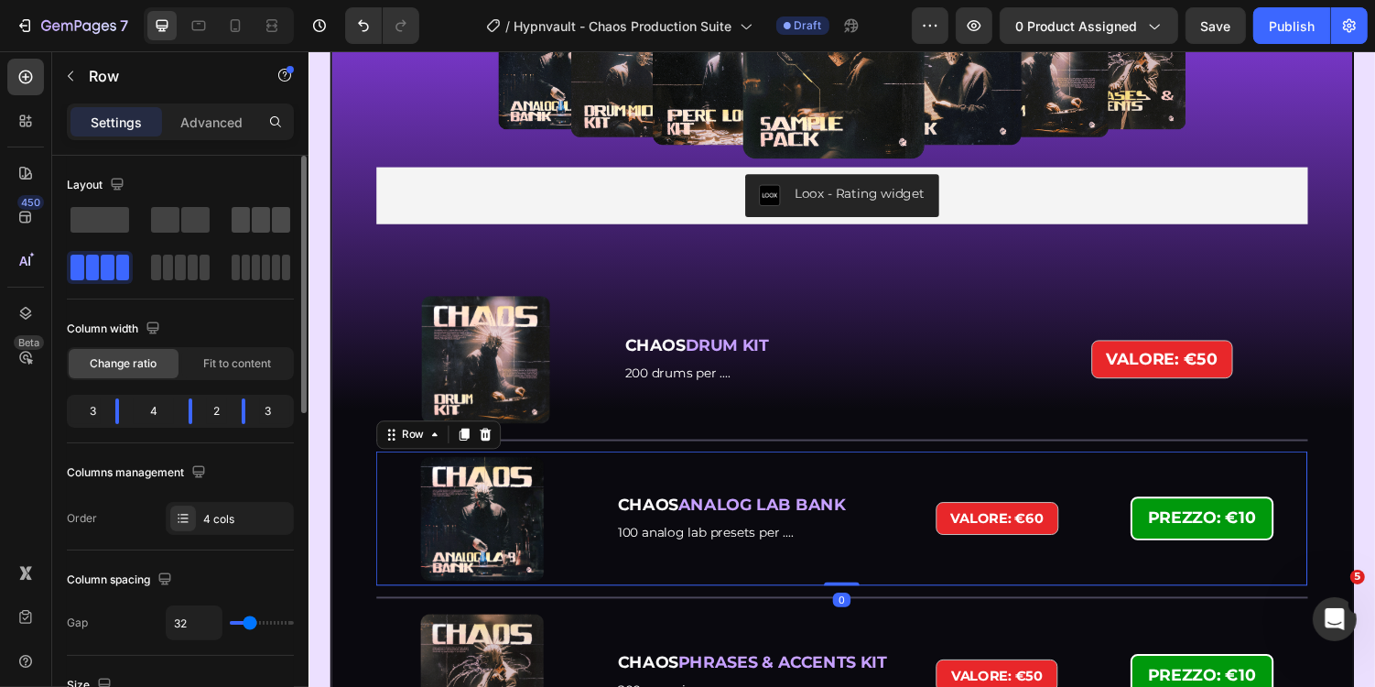
click at [273, 212] on span at bounding box center [281, 220] width 18 height 26
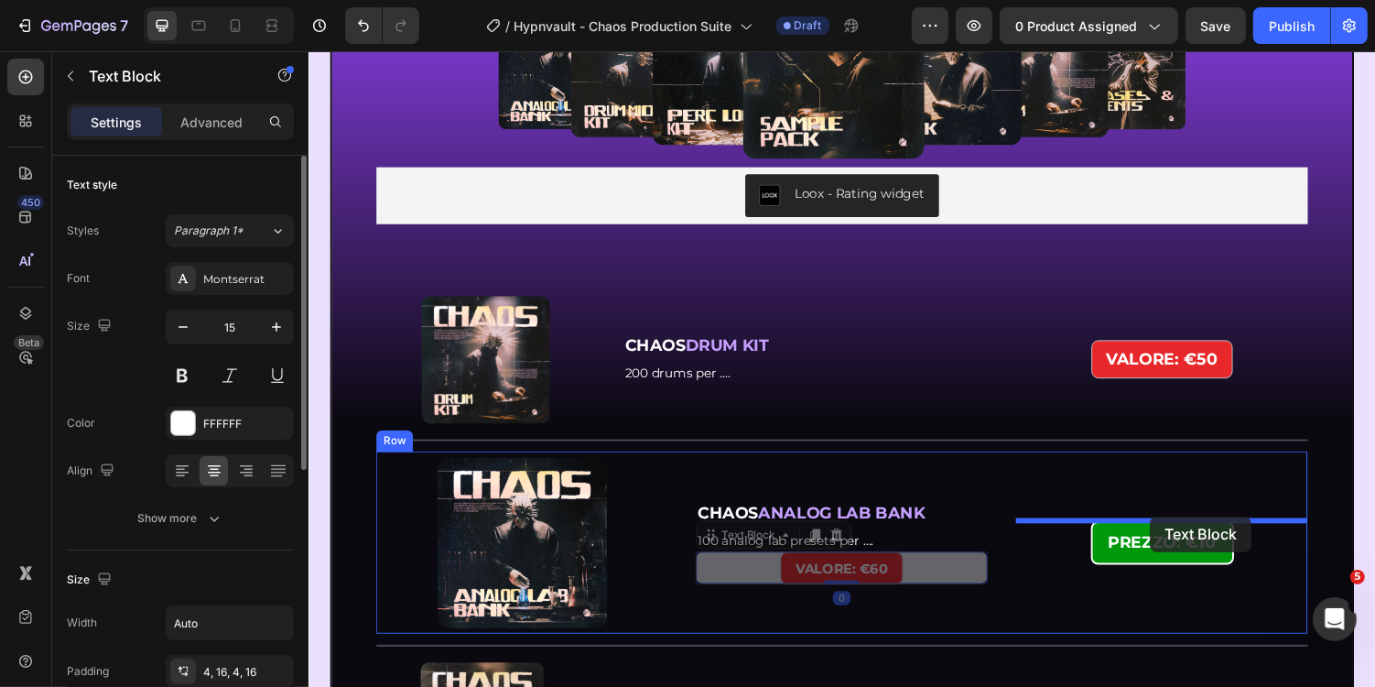
drag, startPoint x: 882, startPoint y: 582, endPoint x: 1175, endPoint y: 529, distance: 297.8
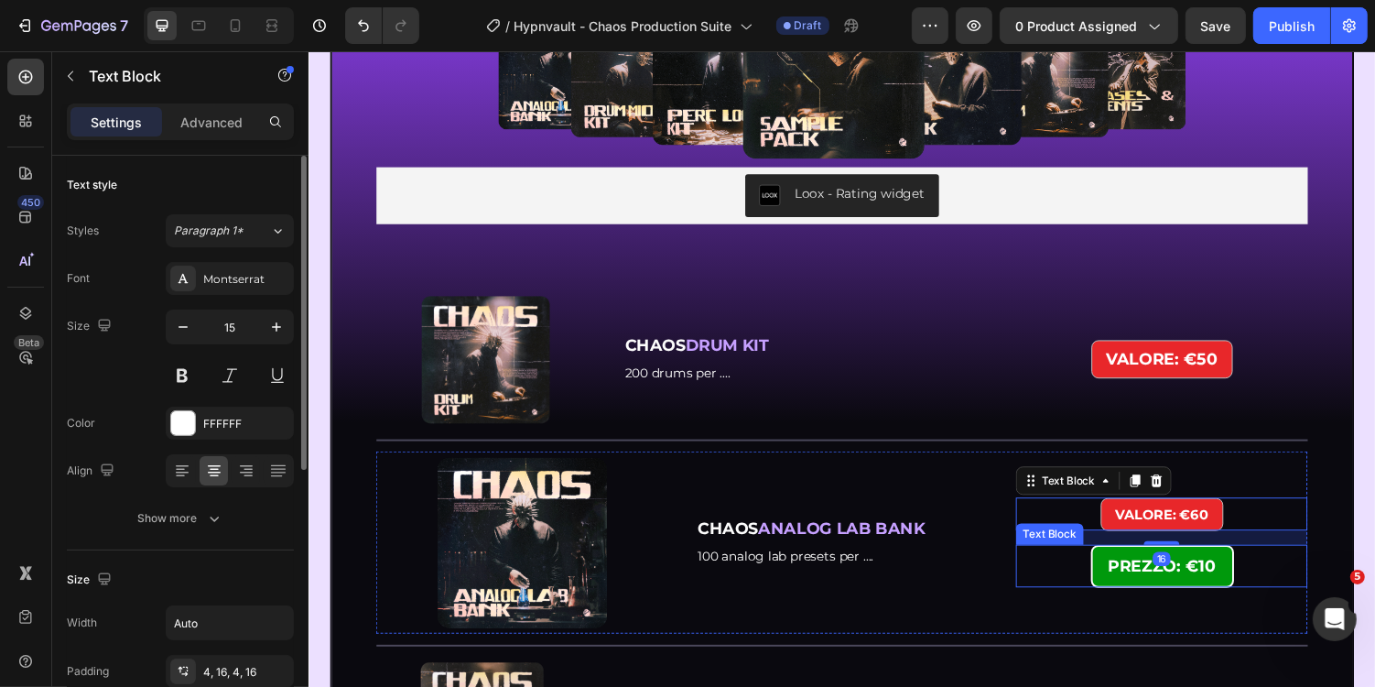
click at [1175, 579] on strong "PREZZO: €10" at bounding box center [1187, 580] width 111 height 20
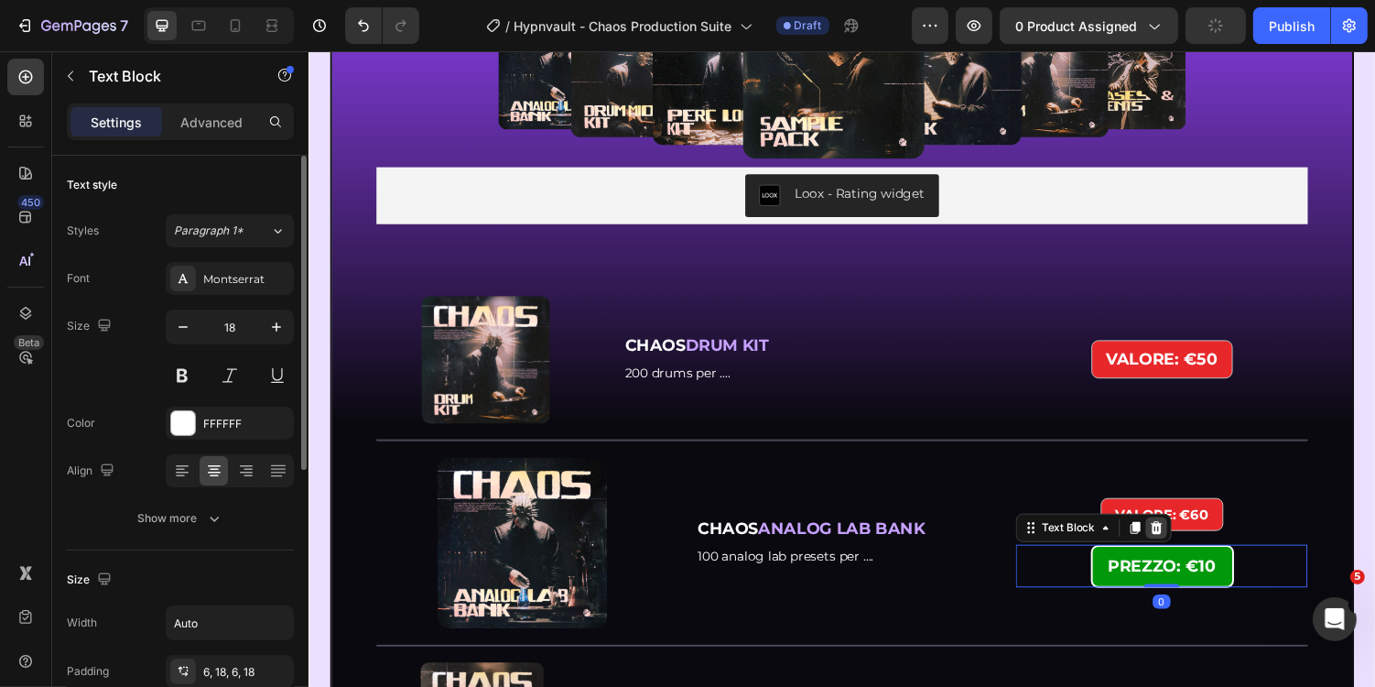
click at [1178, 537] on icon at bounding box center [1182, 541] width 12 height 13
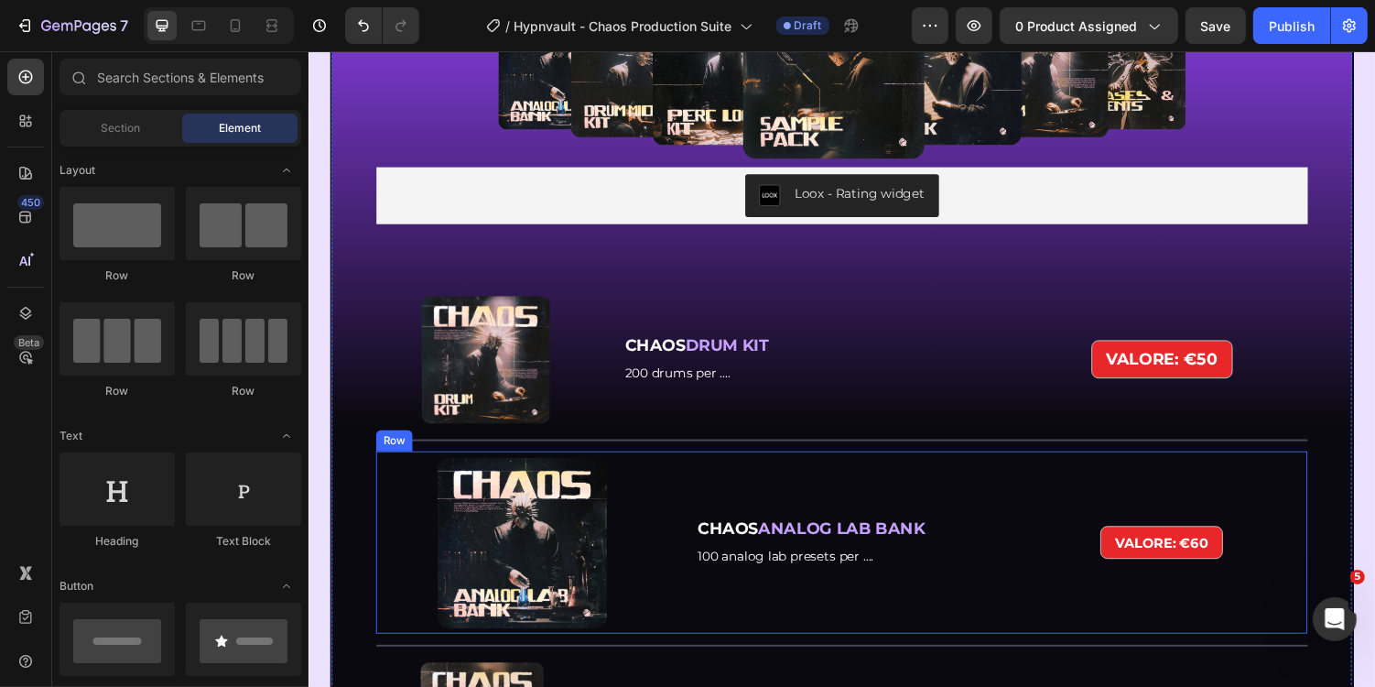
click at [842, 497] on div "CHAOS ANALOG LAB BANK Text Block 100 analog lab presets per .... Text Block" at bounding box center [857, 556] width 300 height 180
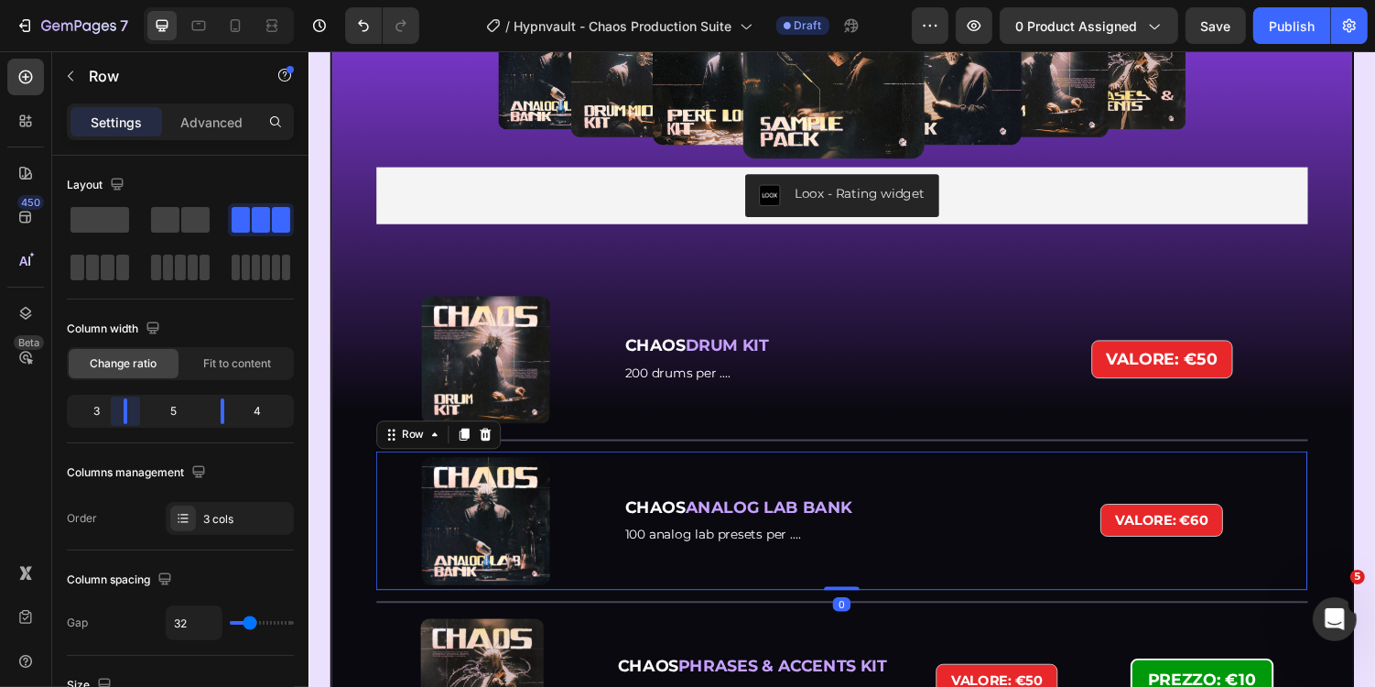
drag, startPoint x: 139, startPoint y: 409, endPoint x: 126, endPoint y: 409, distance: 12.8
click at [126, 0] on body "7 Version history / Hypnvault - Chaos Production Suite Draft Preview 0 product …" at bounding box center [687, 0] width 1375 height 0
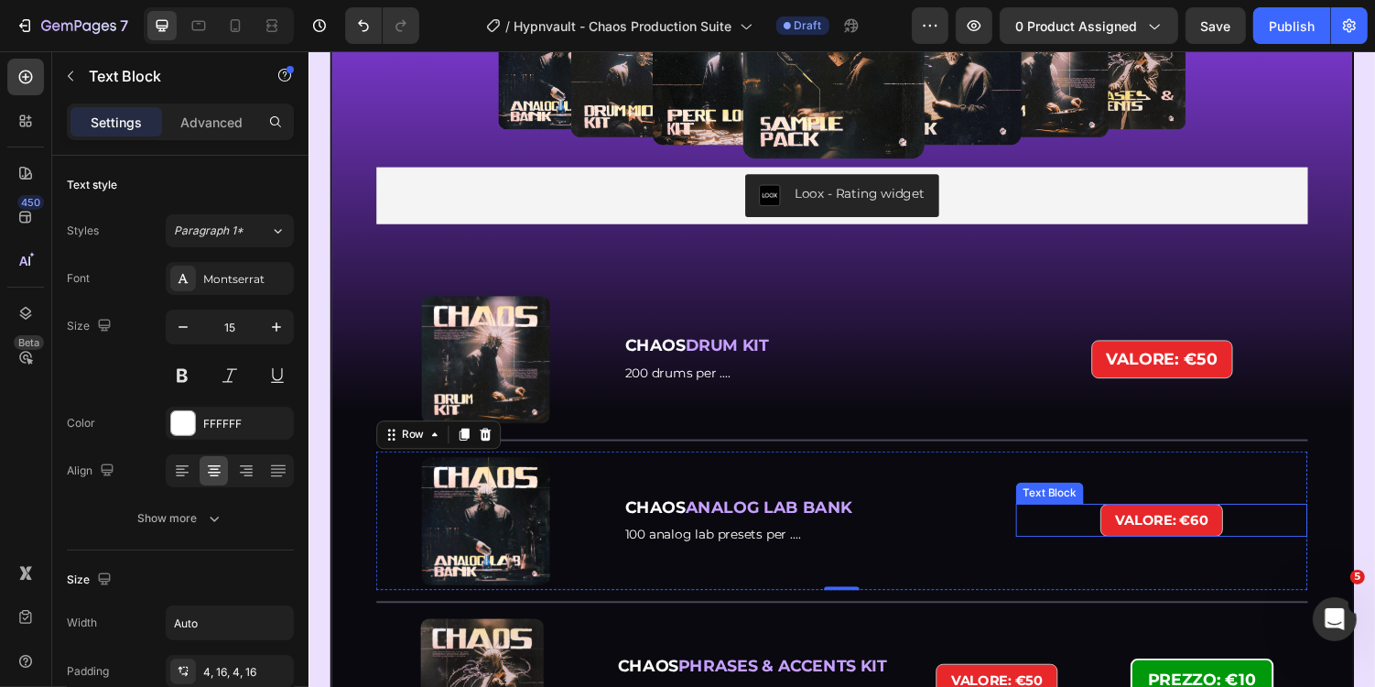
click at [1260, 522] on div "VALORE: €60" at bounding box center [1187, 533] width 300 height 34
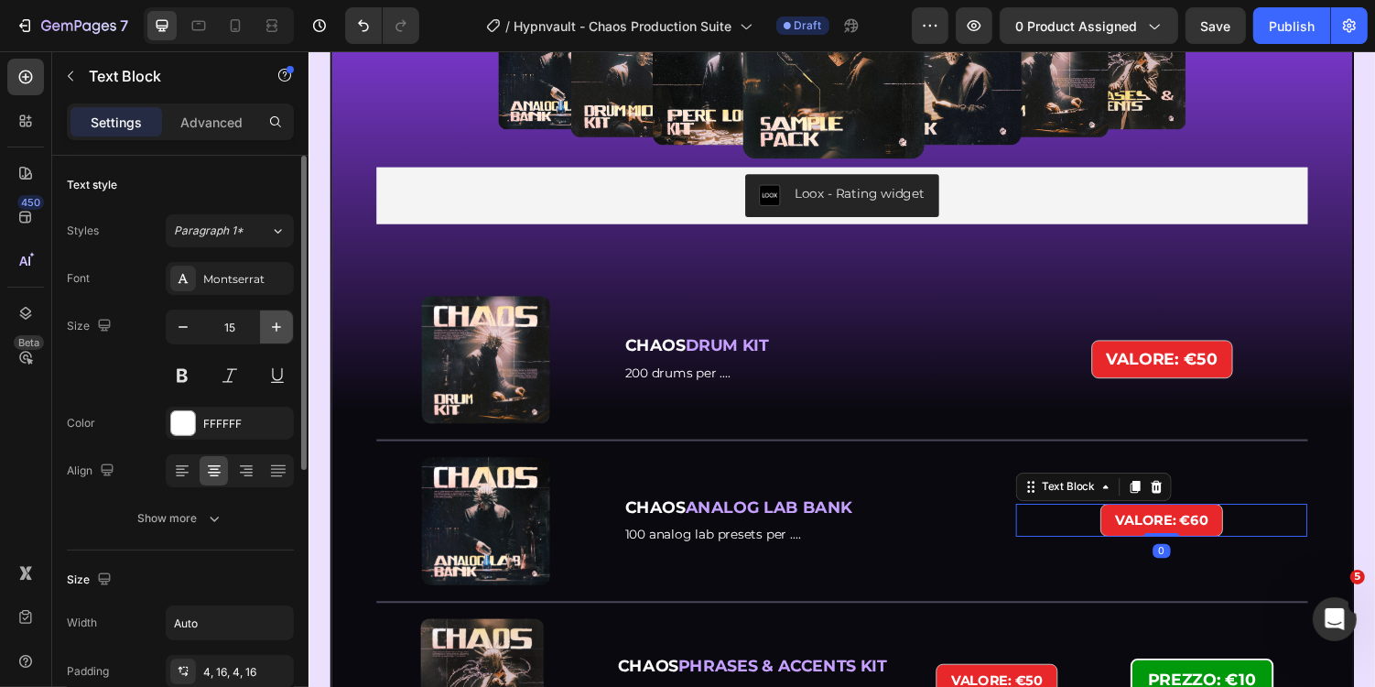
click at [276, 324] on icon "button" at bounding box center [276, 327] width 18 height 18
type input "18"
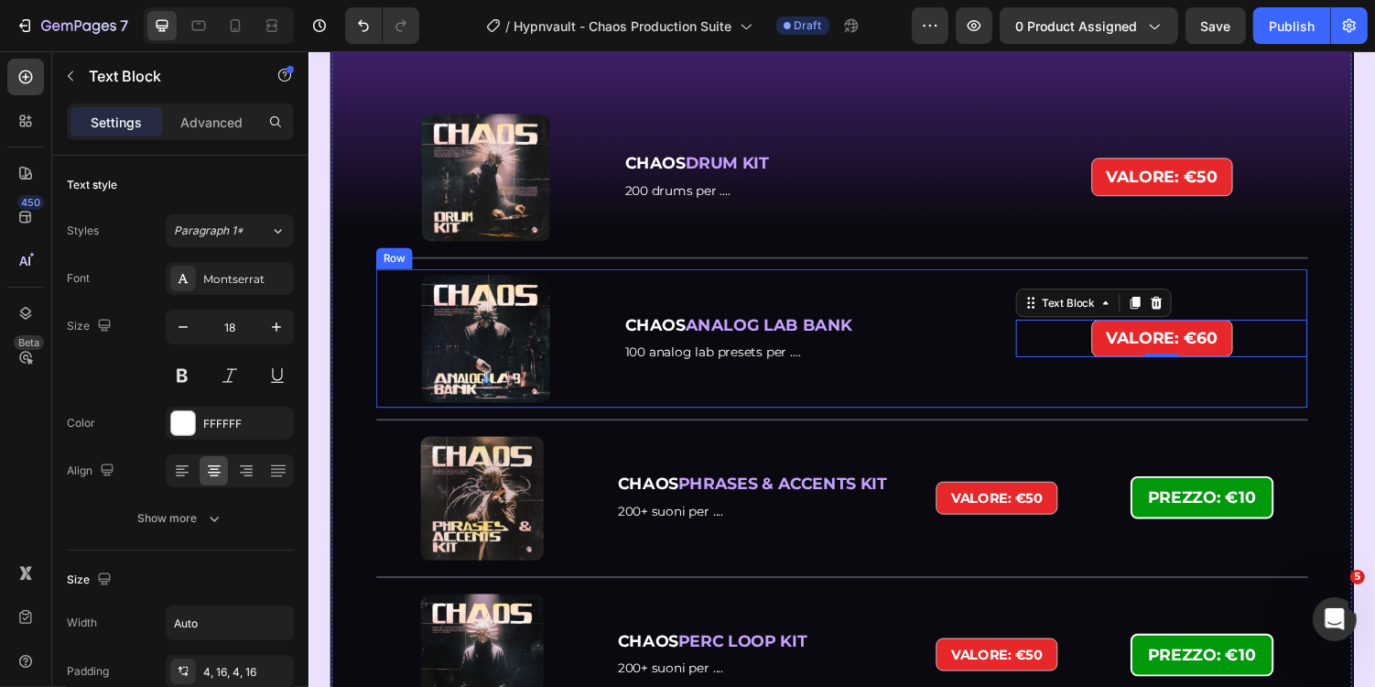
scroll to position [3191, 0]
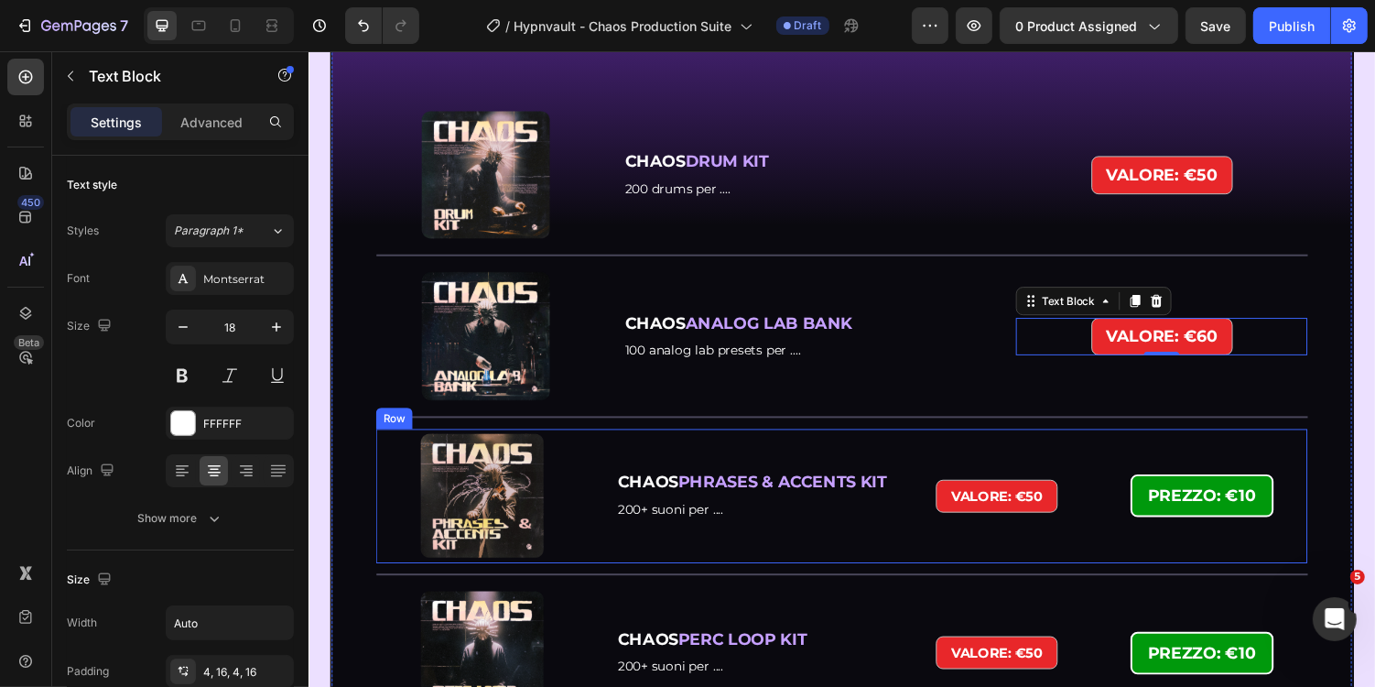
click at [862, 451] on div "CHAOS PHRASES & ACCENTS KIT Text Block 200+ suoni per .... Text Block" at bounding box center [769, 507] width 290 height 131
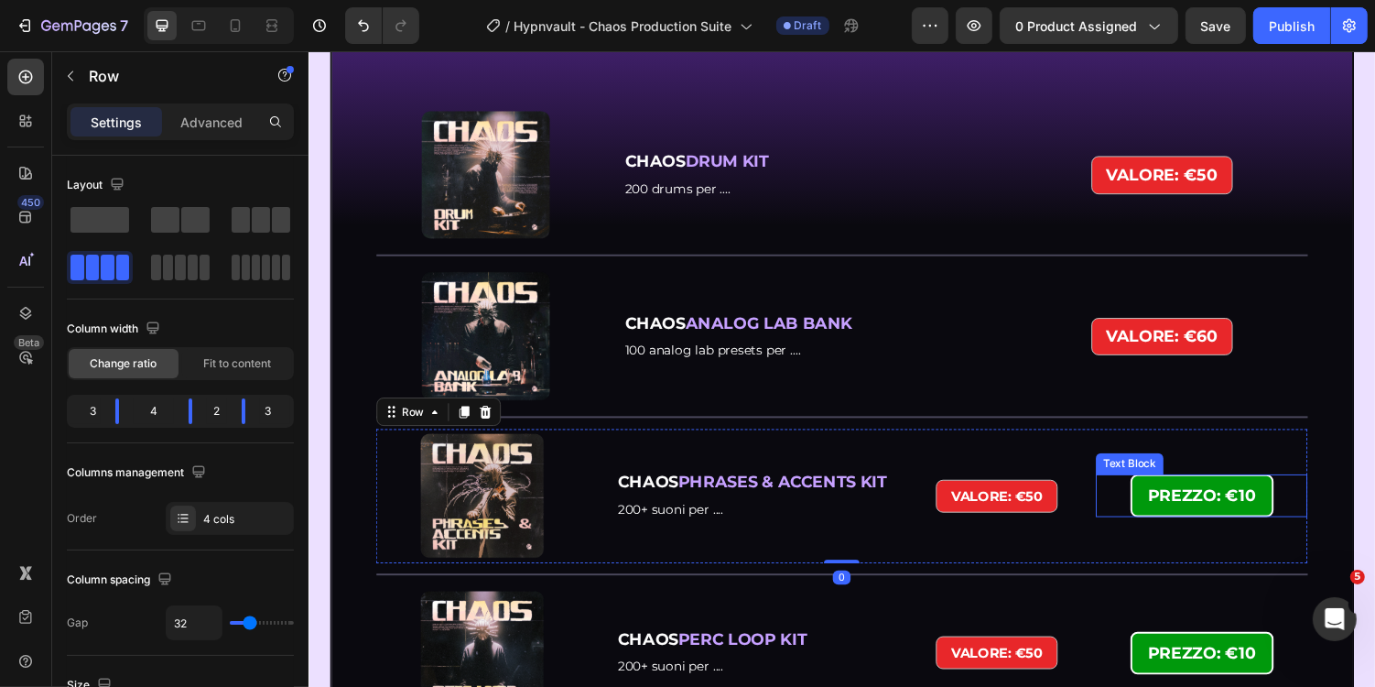
click at [1230, 511] on strong "PREZZO: €10" at bounding box center [1228, 507] width 111 height 20
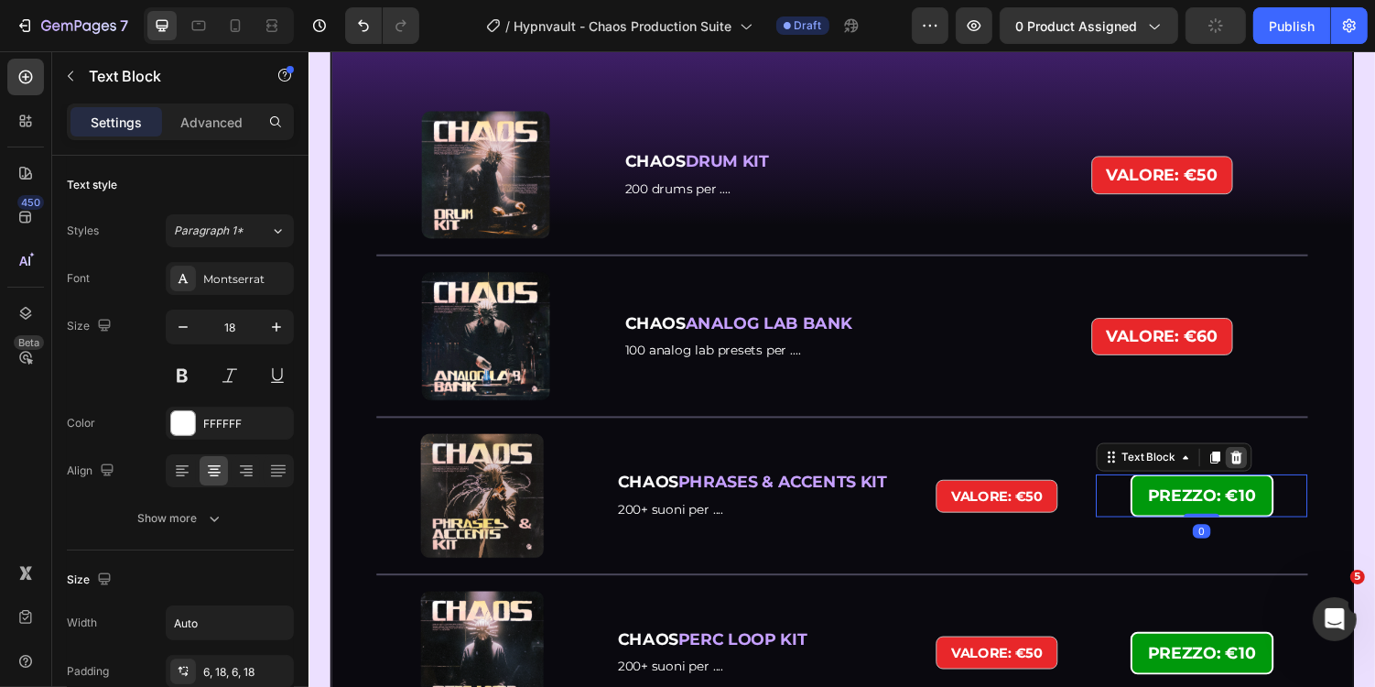
click at [1258, 468] on icon at bounding box center [1263, 468] width 15 height 15
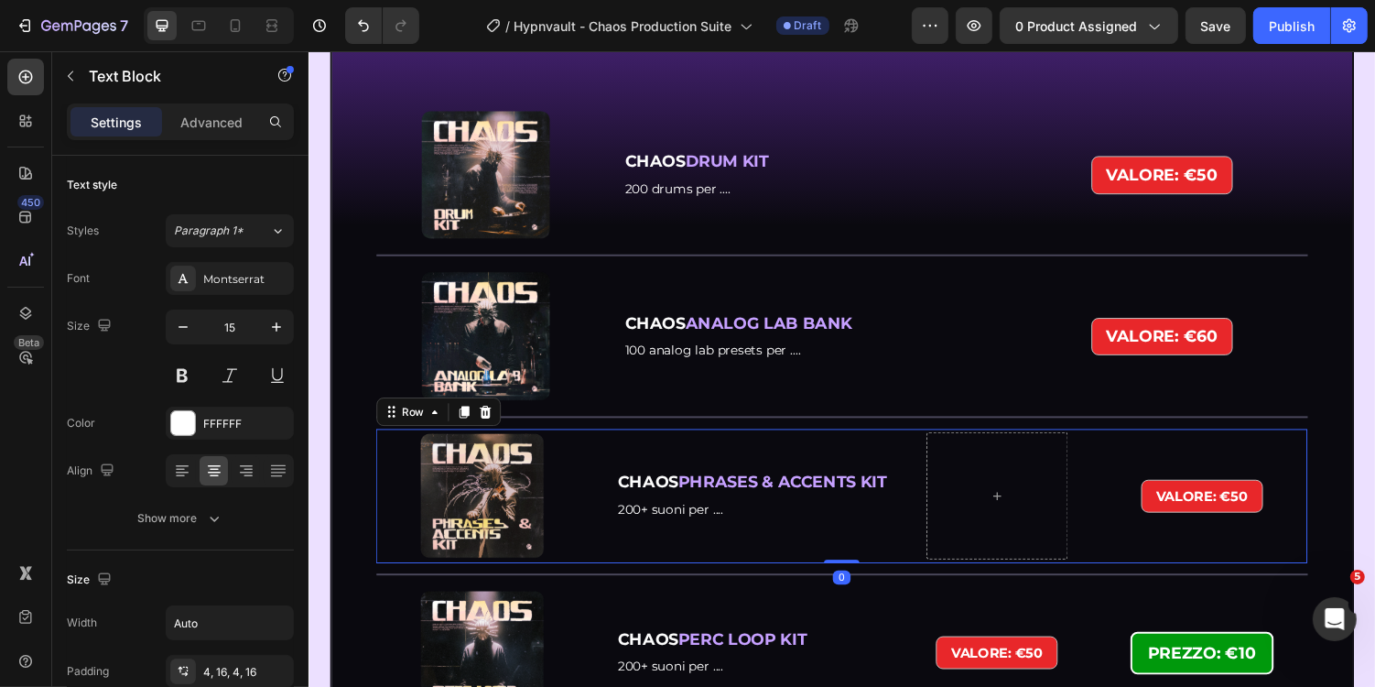
click at [882, 460] on div "CHAOS PHRASES & ACCENTS KIT Text Block 200+ suoni per .... Text Block" at bounding box center [769, 507] width 290 height 131
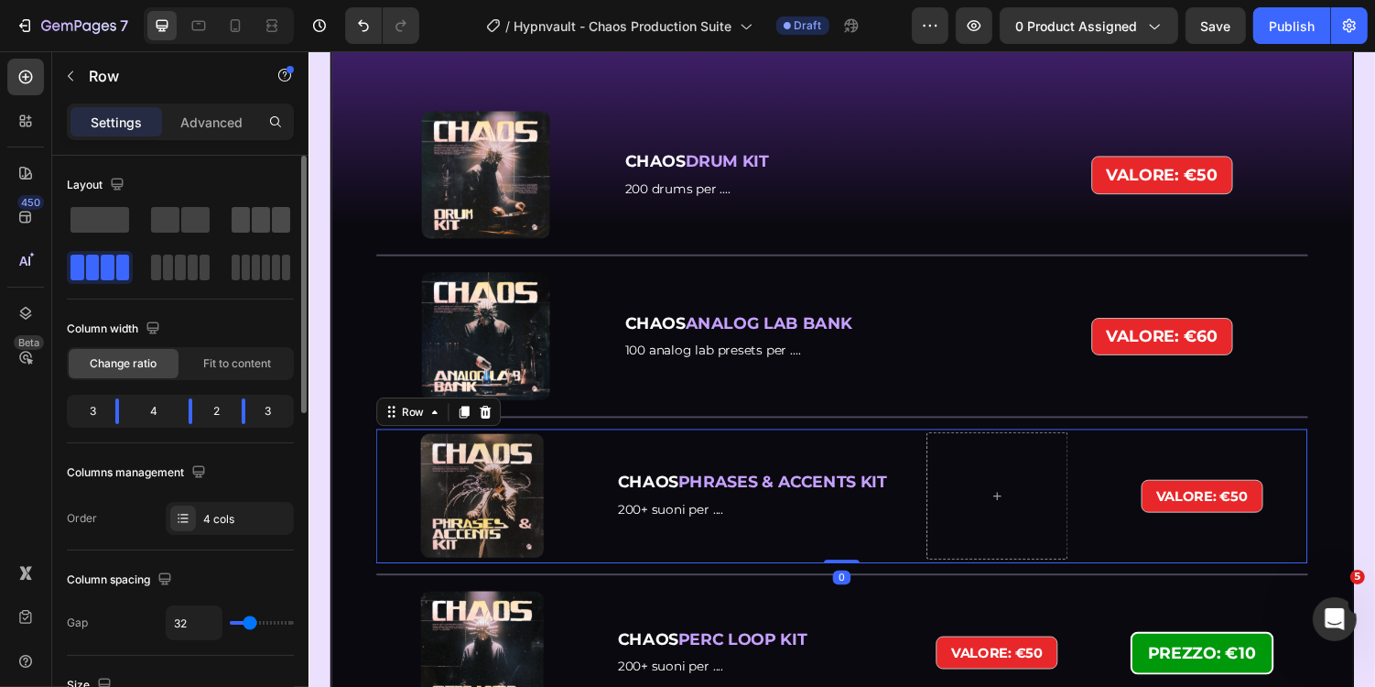
click at [253, 211] on span at bounding box center [261, 220] width 18 height 26
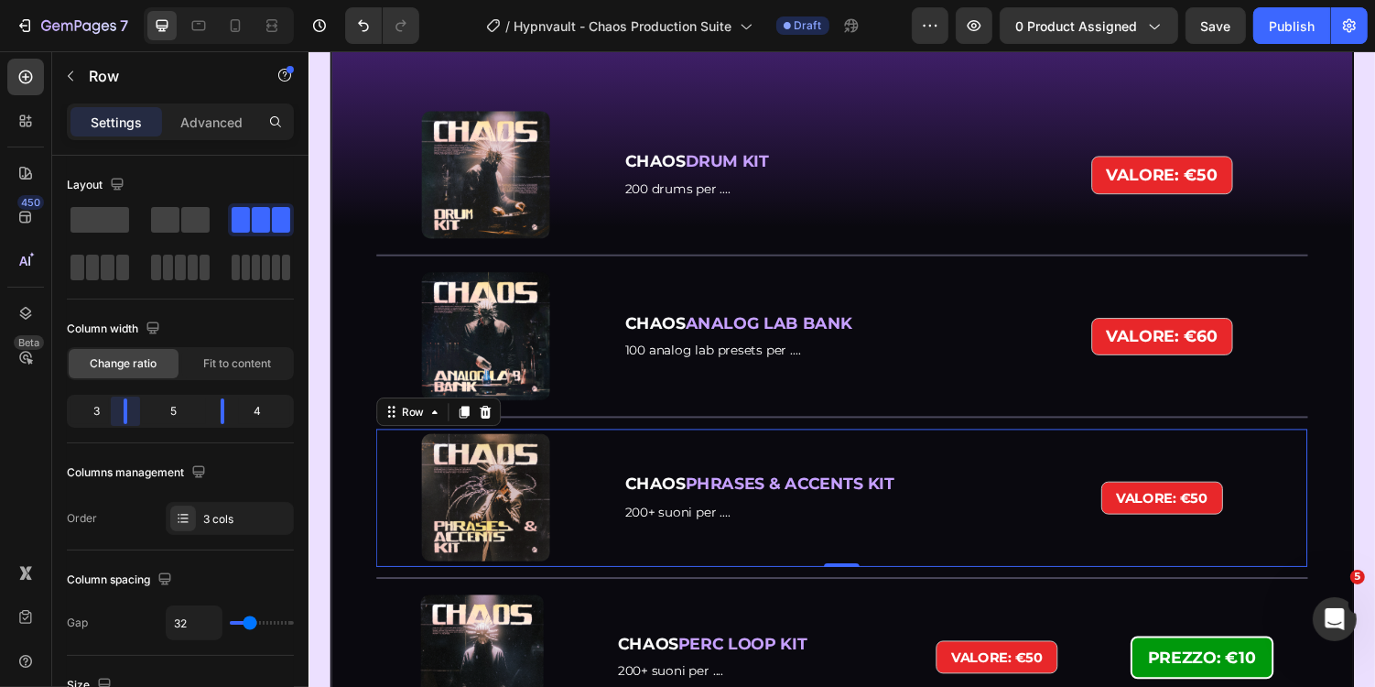
click at [126, 0] on body "7 Version history / Hypnvault - Chaos Production Suite Draft Preview 0 product …" at bounding box center [687, 0] width 1375 height 0
click at [231, 364] on span "Fit to content" at bounding box center [237, 363] width 68 height 16
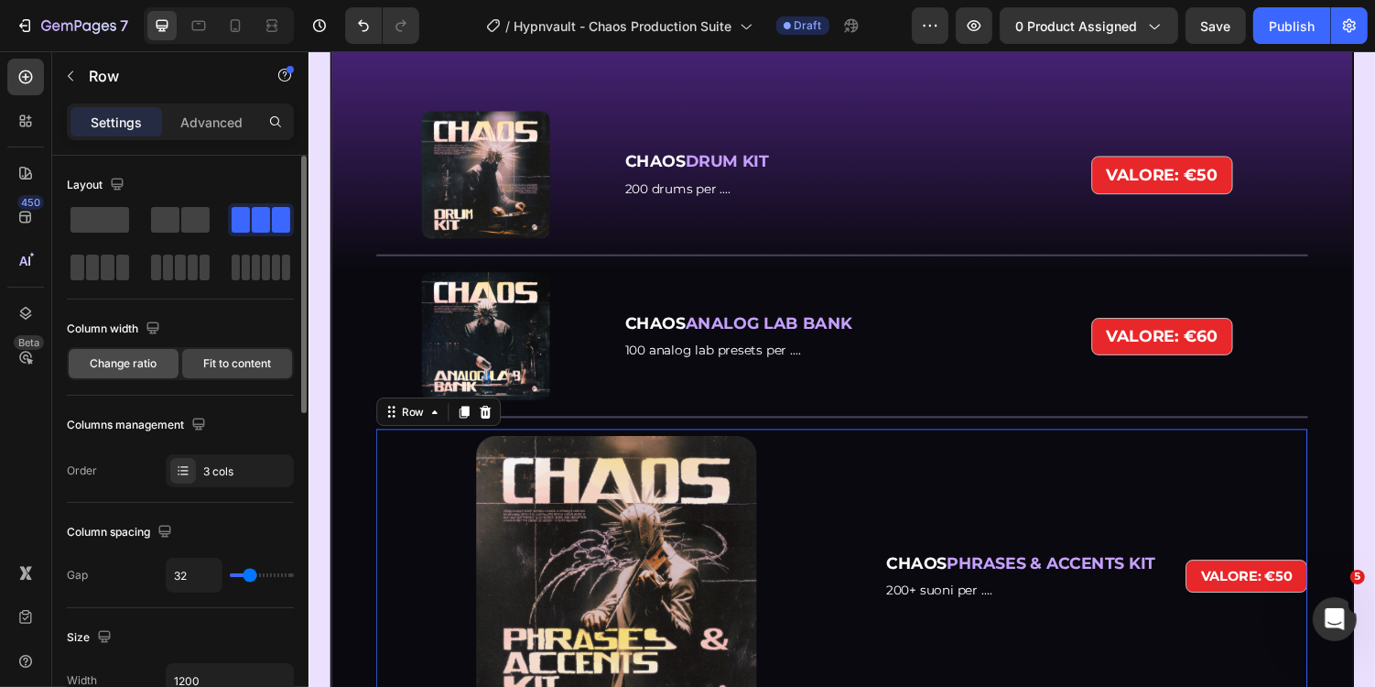
click at [158, 367] on div "Change ratio" at bounding box center [124, 363] width 110 height 29
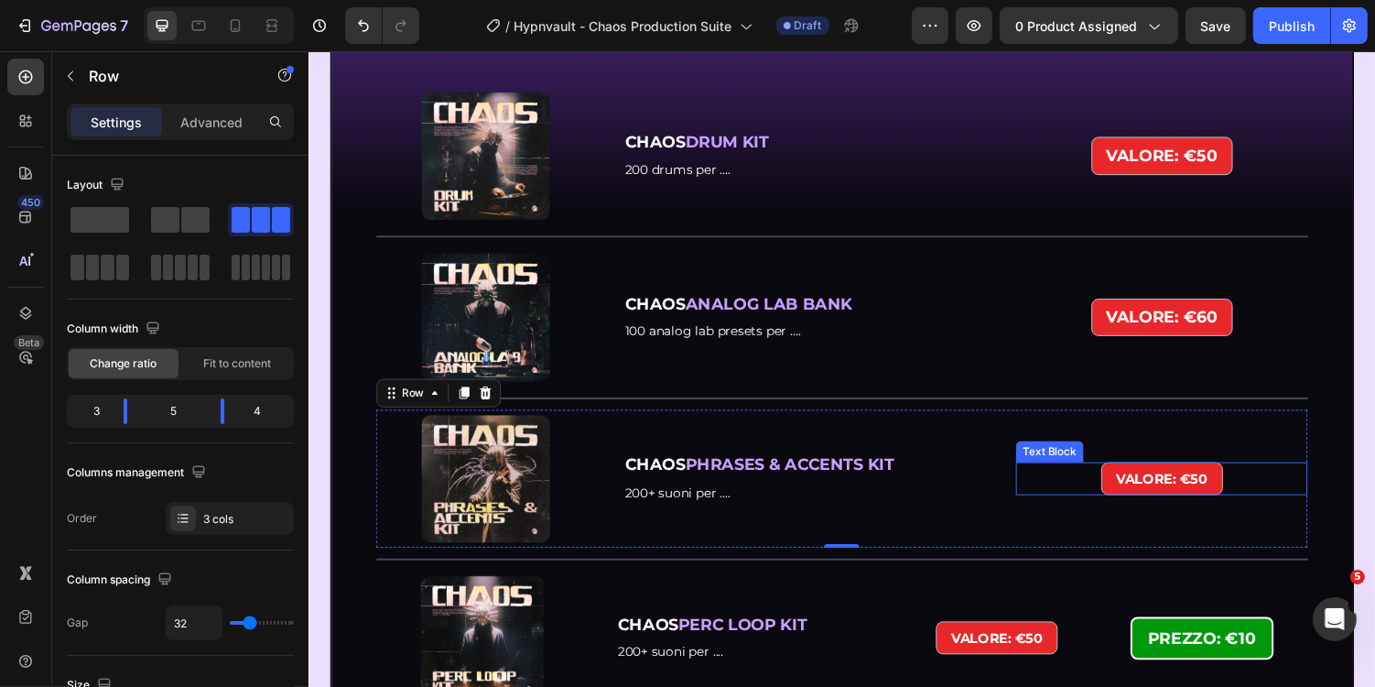
scroll to position [3214, 0]
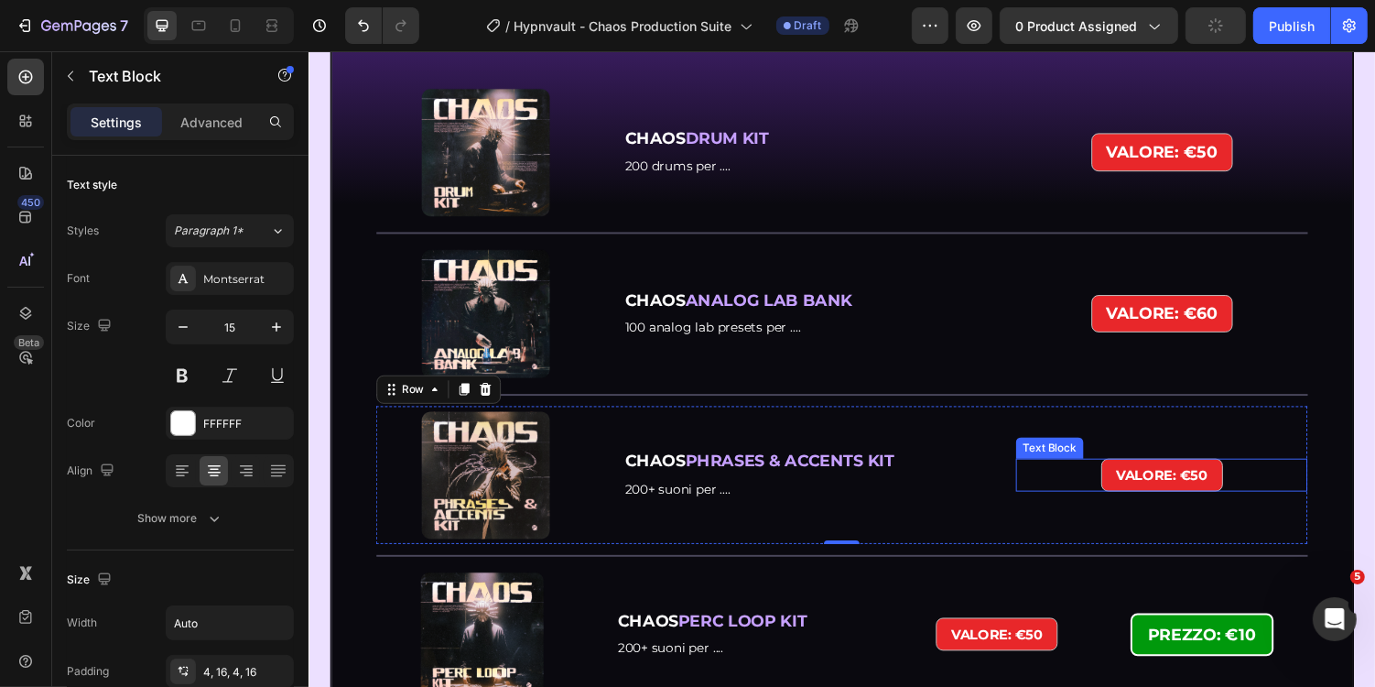
click at [1171, 478] on strong "VALORE: €50" at bounding box center [1187, 486] width 94 height 17
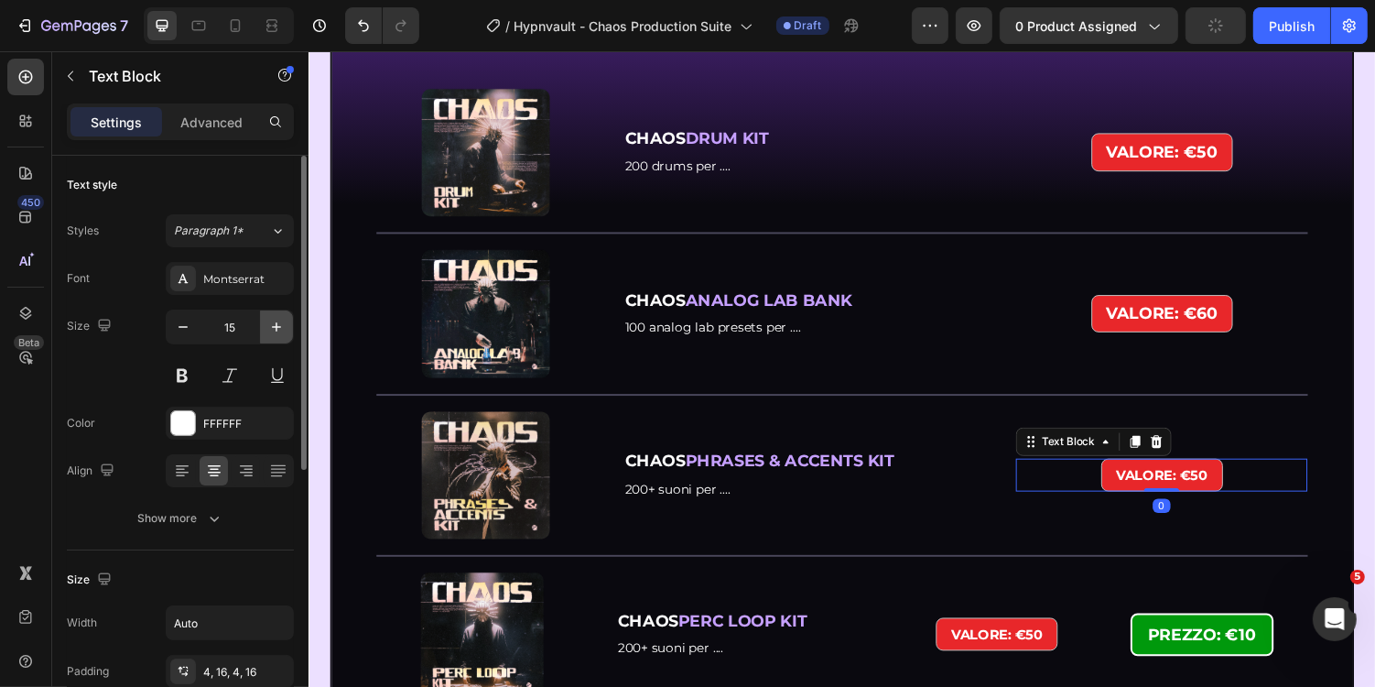
click at [284, 312] on button "button" at bounding box center [276, 326] width 33 height 33
type input "18"
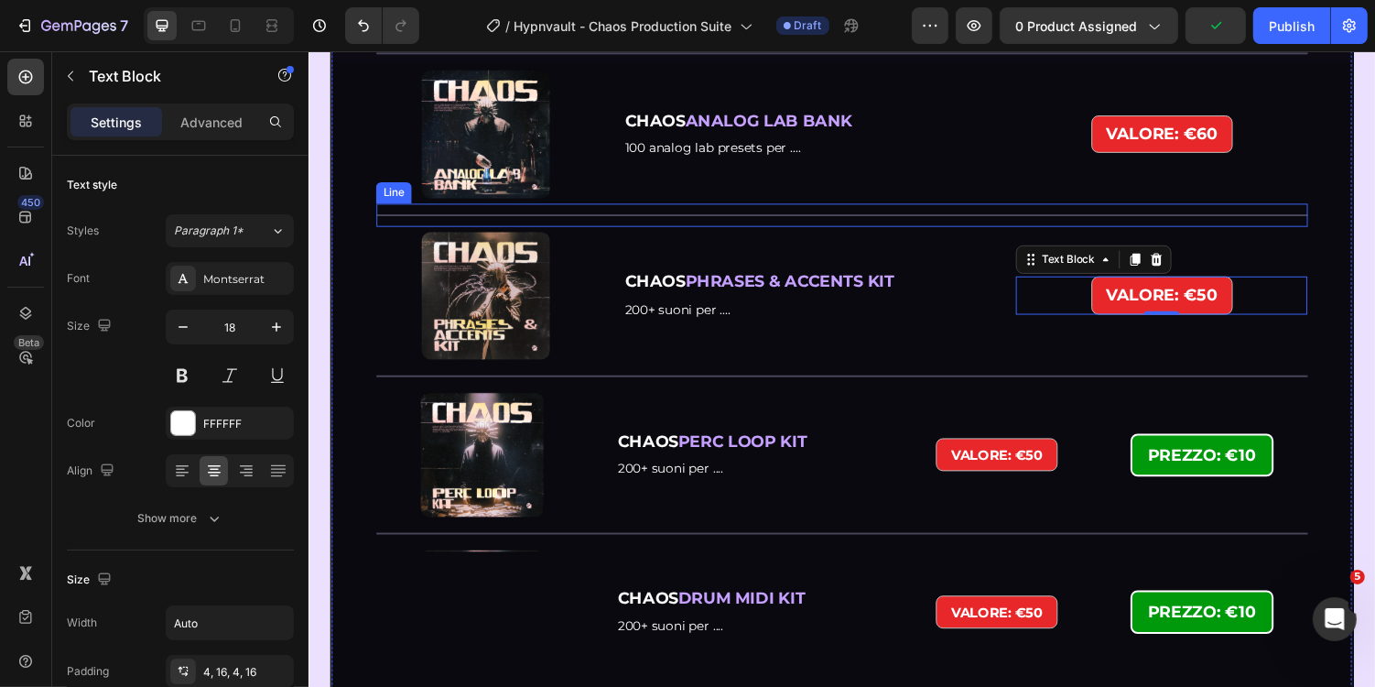
scroll to position [3438, 0]
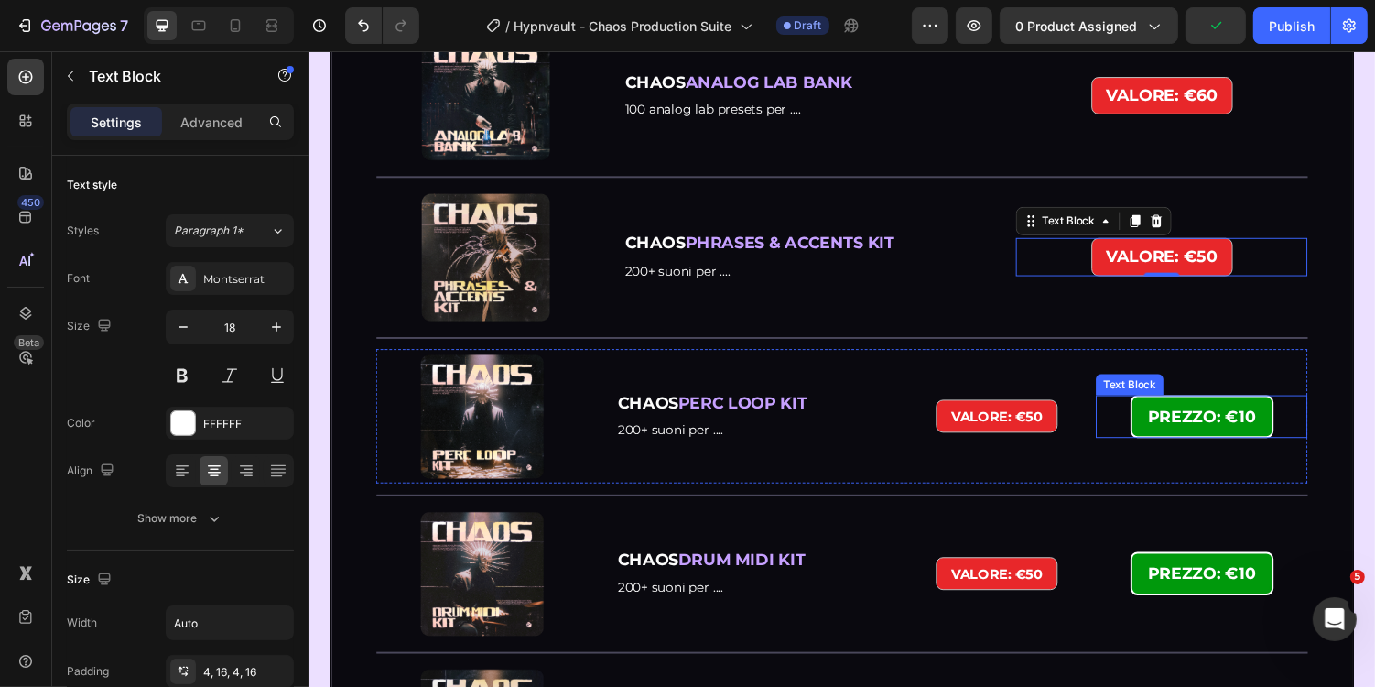
click at [1211, 422] on strong "PREZZO: €10" at bounding box center [1228, 427] width 111 height 20
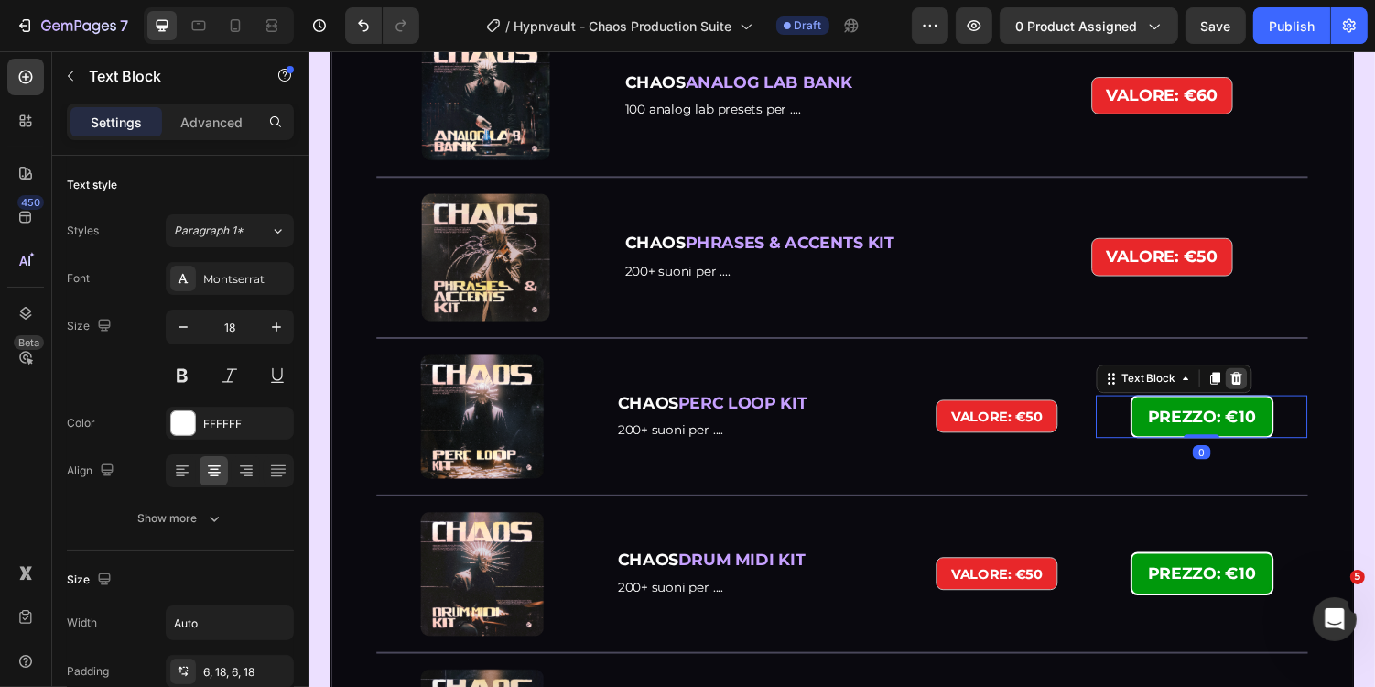
click at [1261, 392] on icon at bounding box center [1263, 387] width 15 height 15
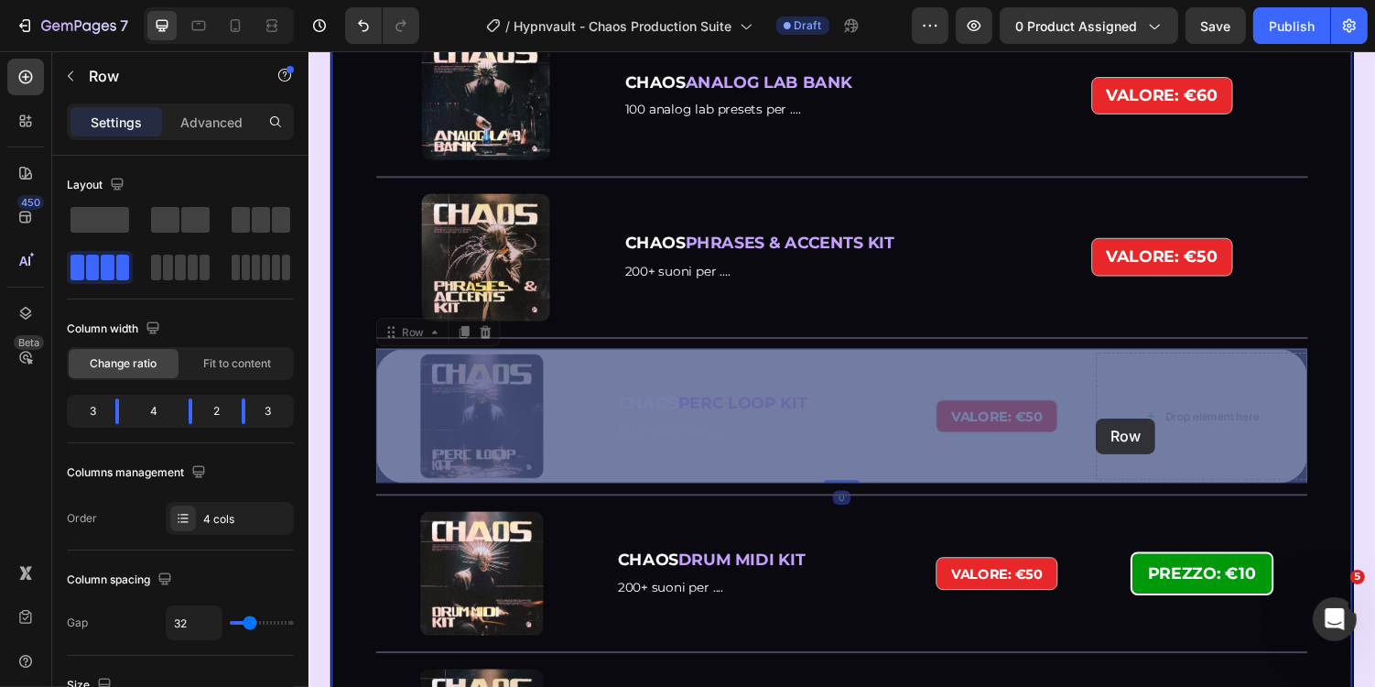
drag, startPoint x: 1045, startPoint y: 441, endPoint x: 1105, endPoint y: 429, distance: 61.6
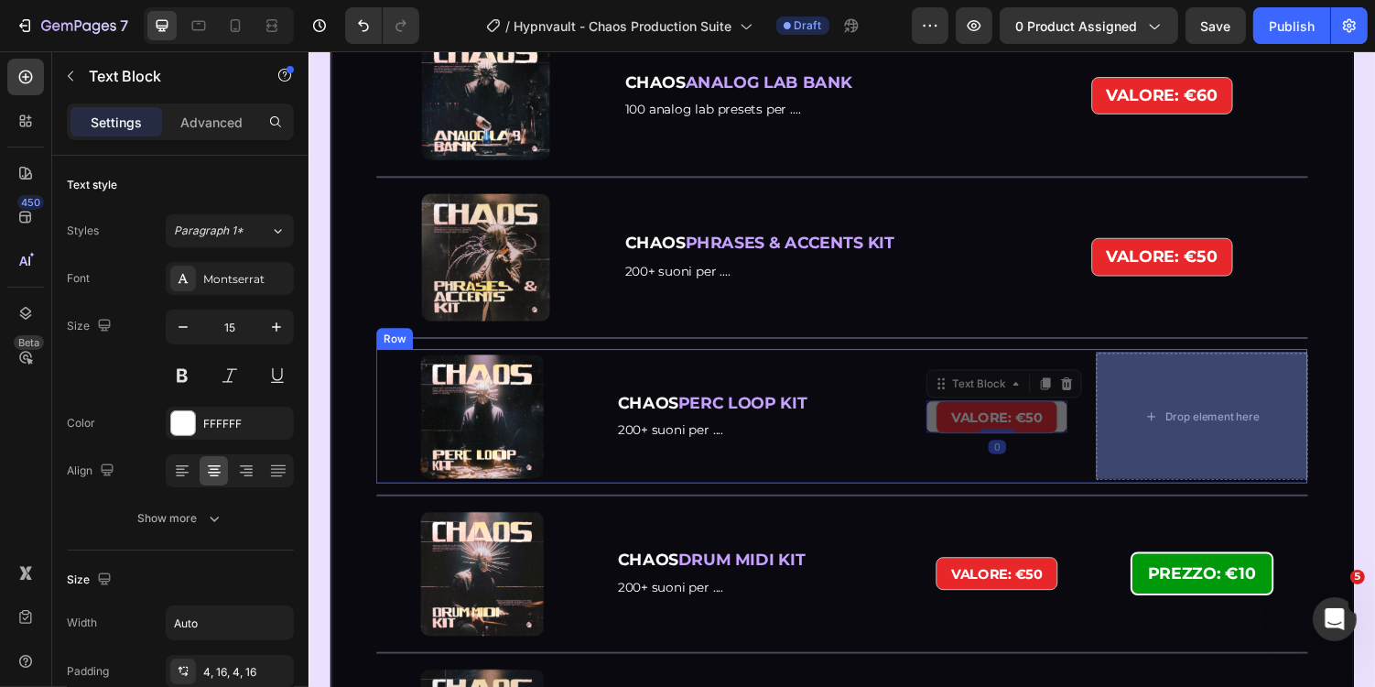
drag, startPoint x: 1041, startPoint y: 423, endPoint x: 1166, endPoint y: 422, distance: 124.5
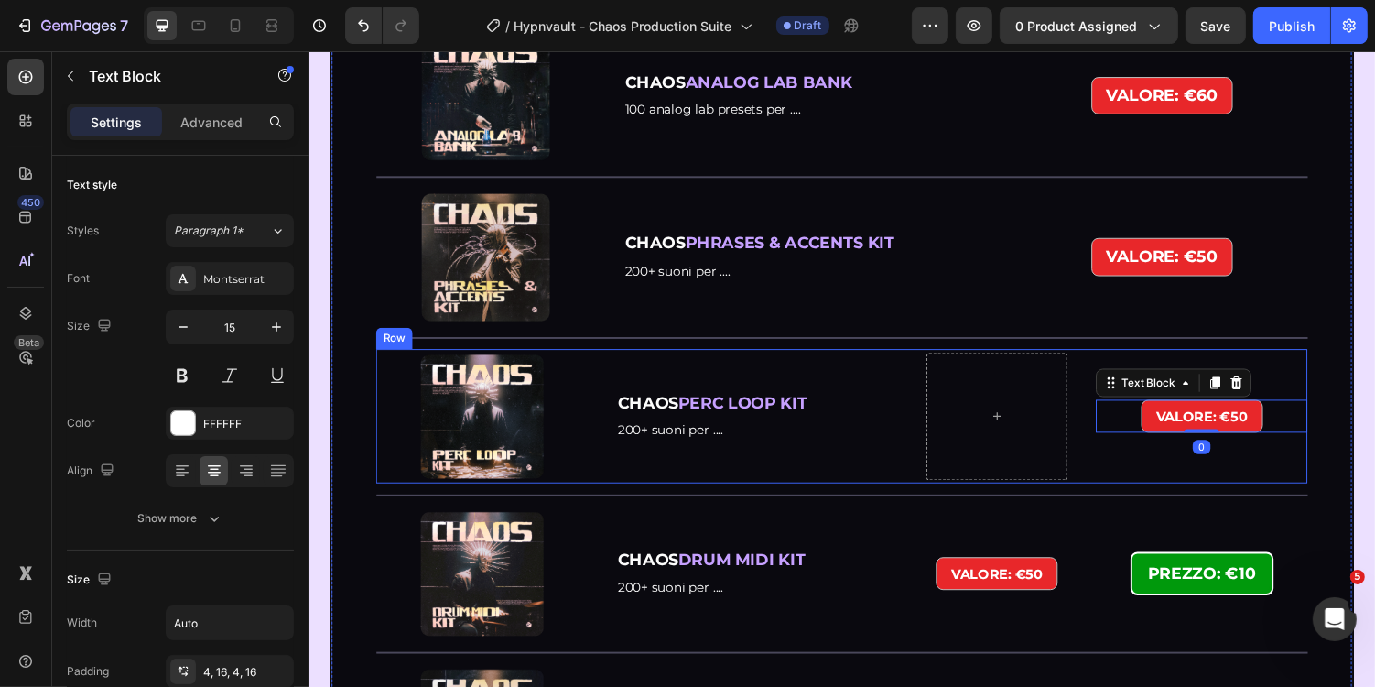
click at [894, 386] on div "CHAOS PERC LOOP KIT Text Block 200+ suoni per .... Text Block" at bounding box center [769, 426] width 290 height 131
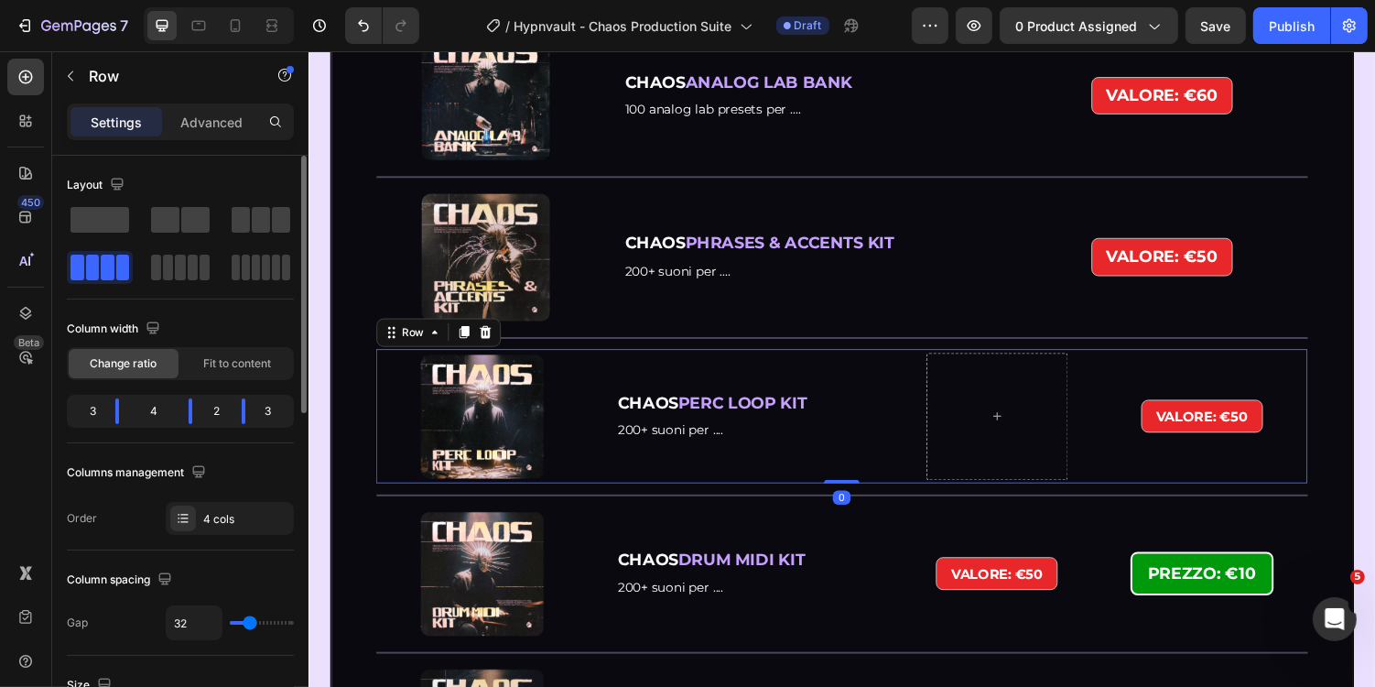
click at [280, 237] on div at bounding box center [180, 243] width 227 height 81
click at [250, 218] on div at bounding box center [261, 220] width 59 height 26
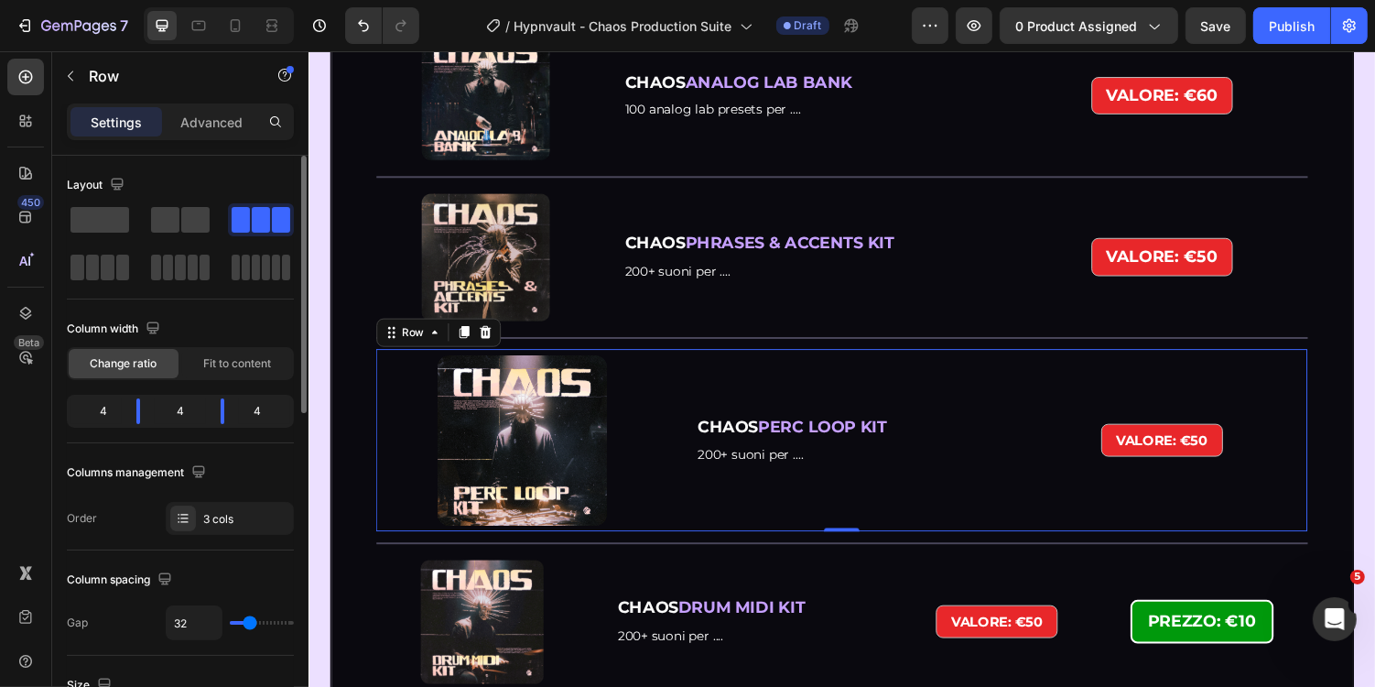
click at [136, 395] on div "4 4 4" at bounding box center [180, 411] width 227 height 33
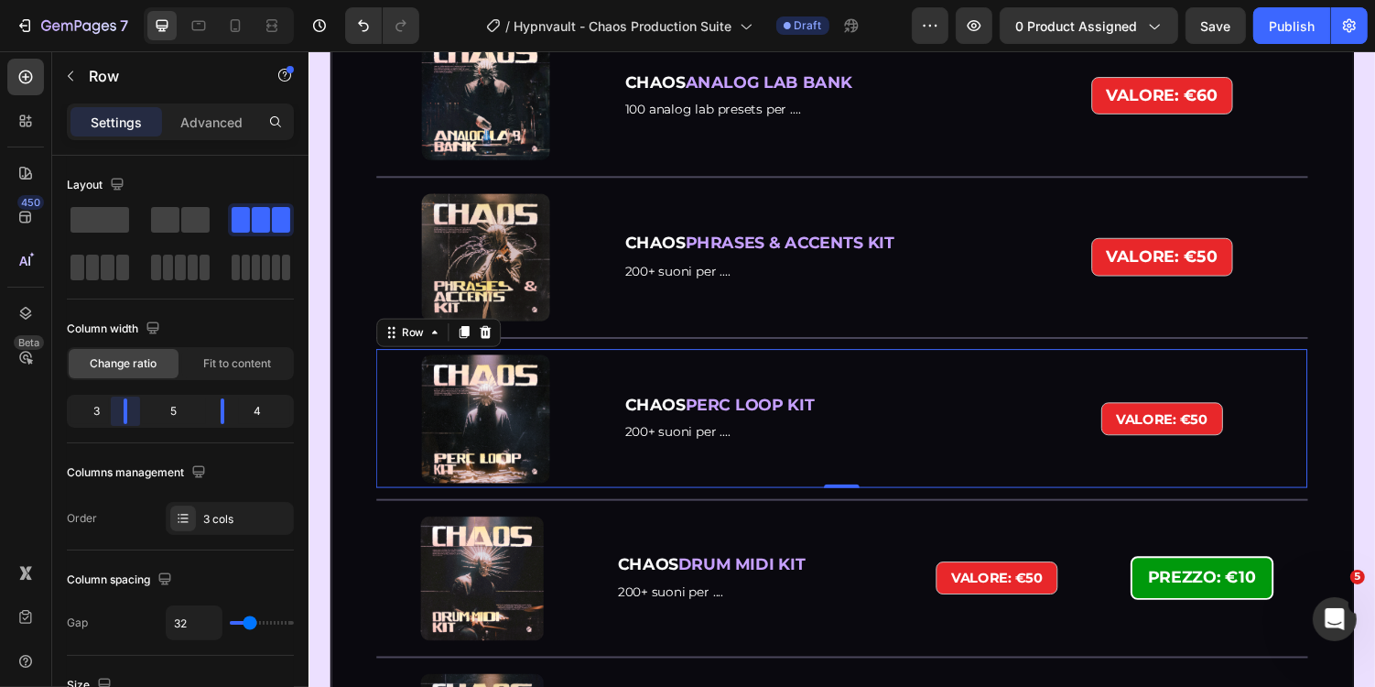
click at [129, 0] on body "7 Version history / Hypnvault - Chaos Production Suite Draft Preview 0 product …" at bounding box center [687, 0] width 1375 height 0
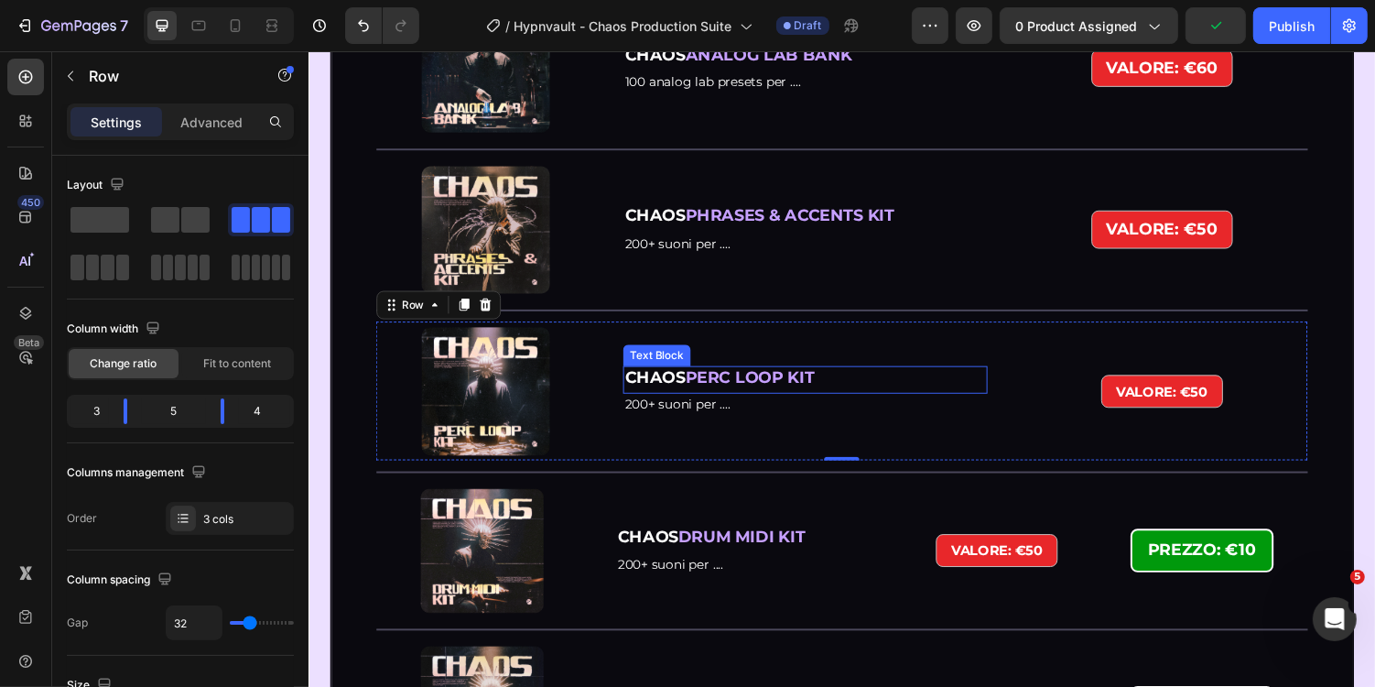
scroll to position [3475, 0]
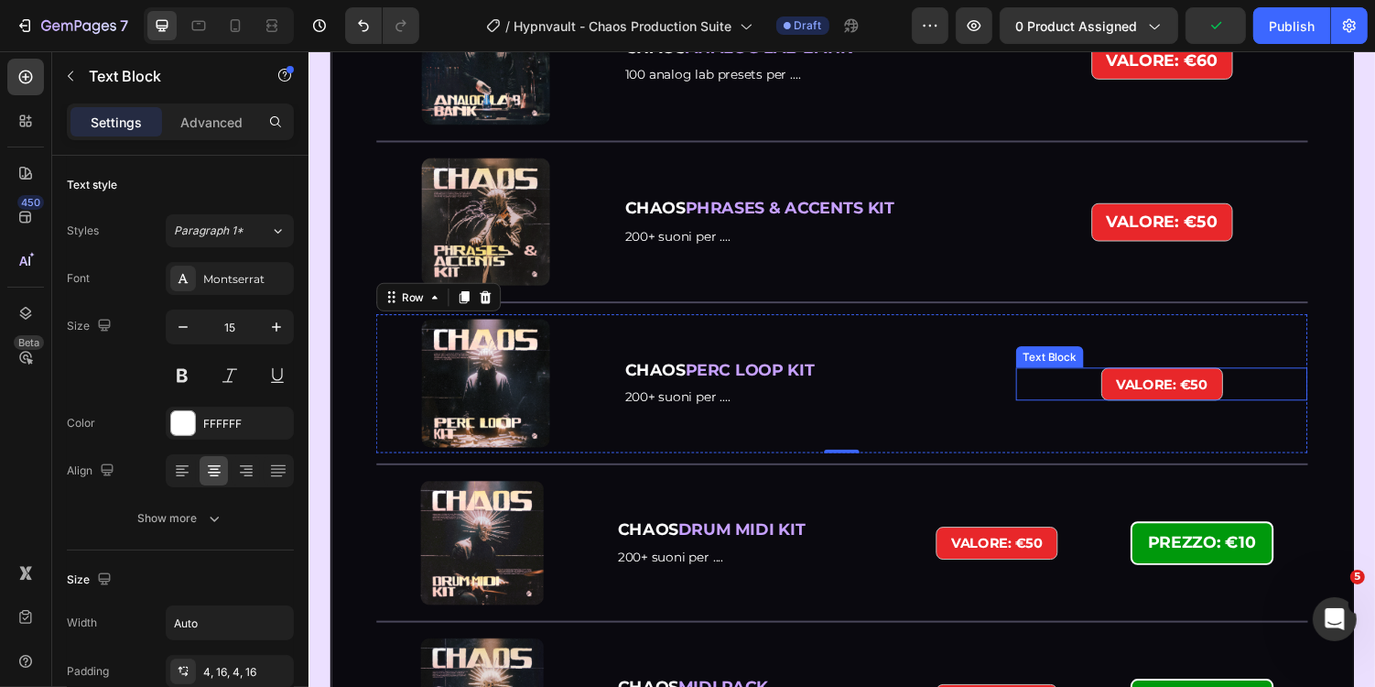
click at [1162, 388] on strong "VALORE: €50" at bounding box center [1187, 392] width 94 height 17
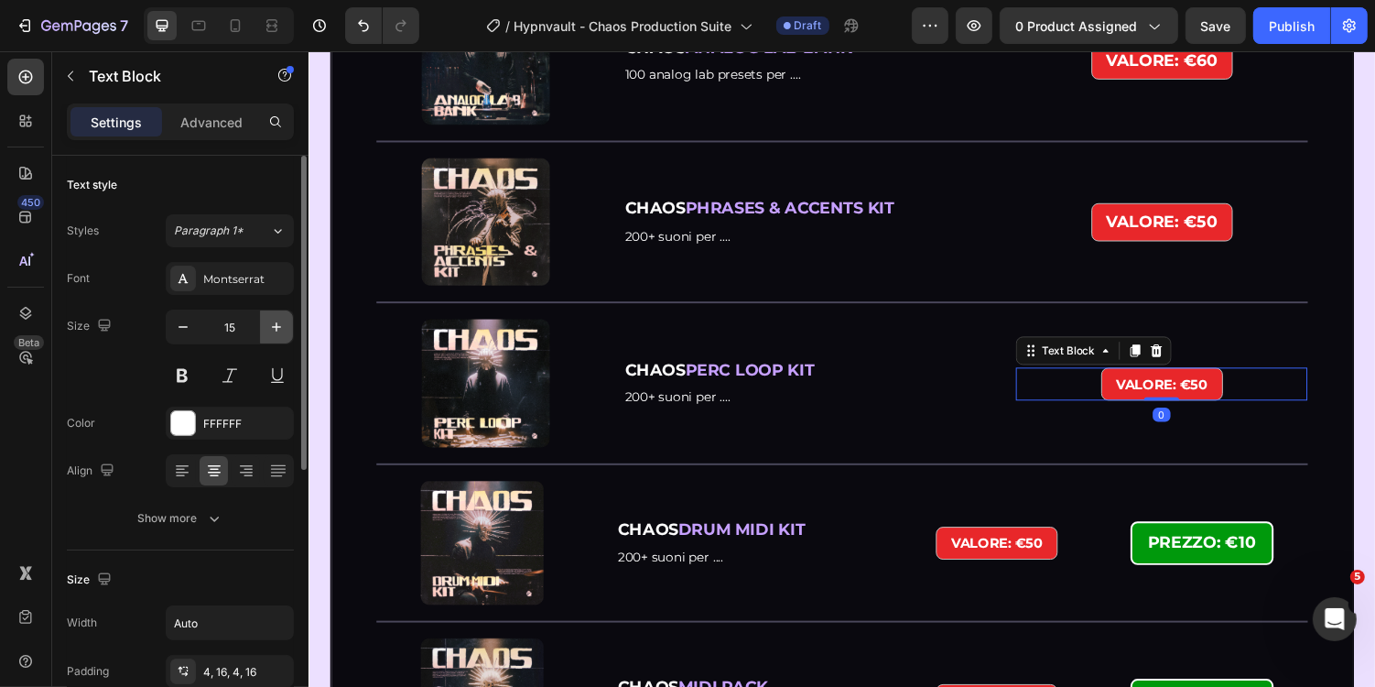
click at [282, 330] on icon "button" at bounding box center [276, 327] width 18 height 18
type input "18"
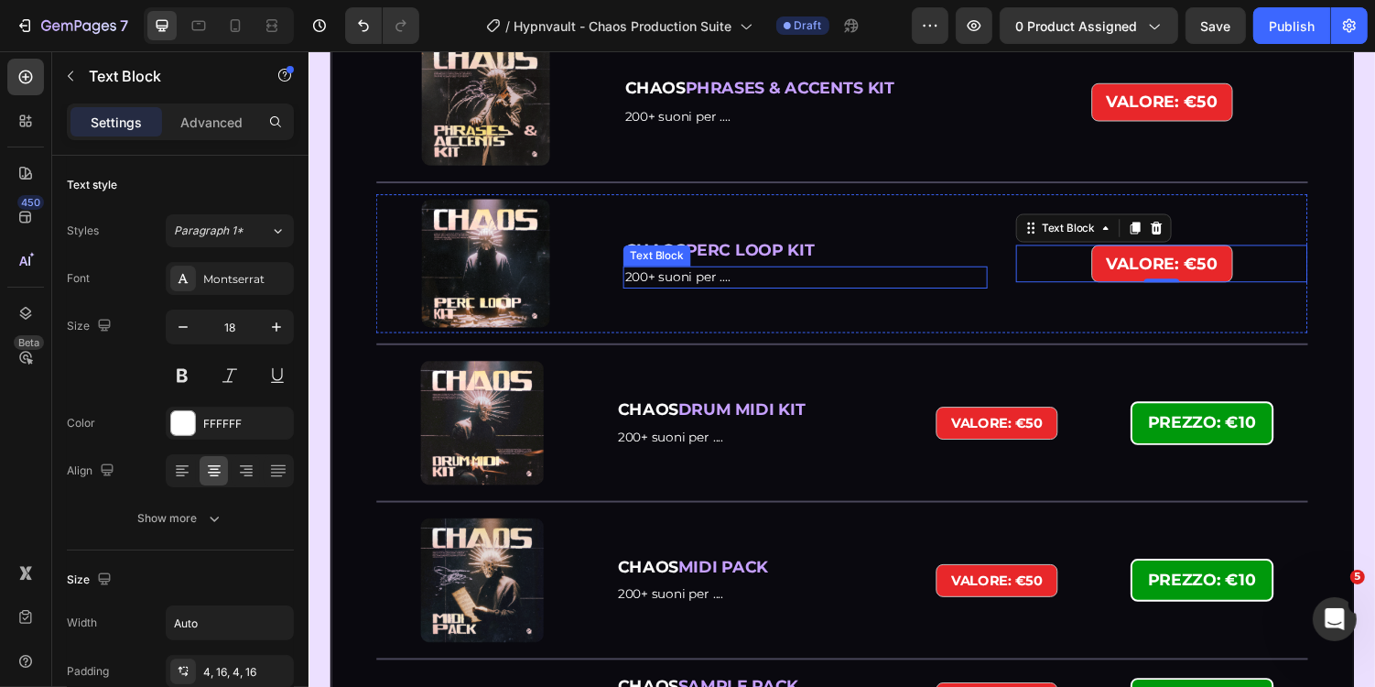
scroll to position [3620, 0]
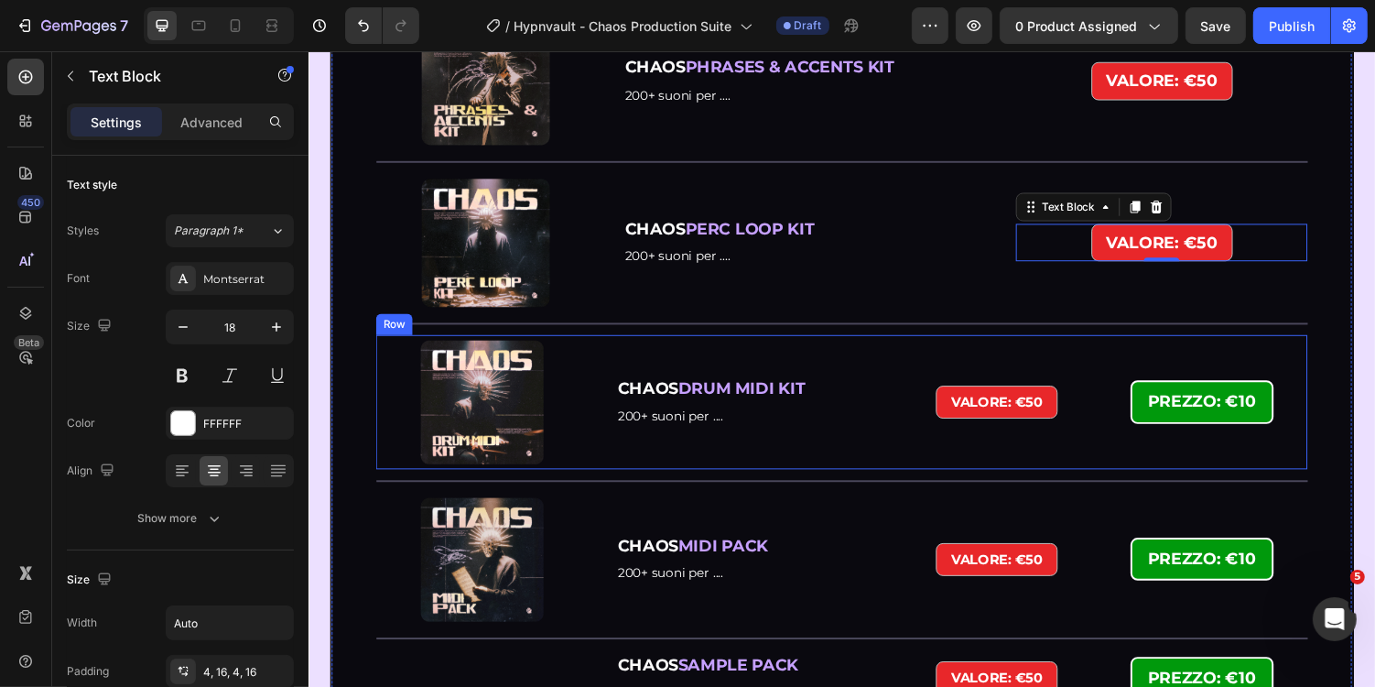
click at [897, 349] on div "CHAOS DRUM MIDI KIT Text Block 200+ suoni per .... Text Block" at bounding box center [769, 411] width 290 height 131
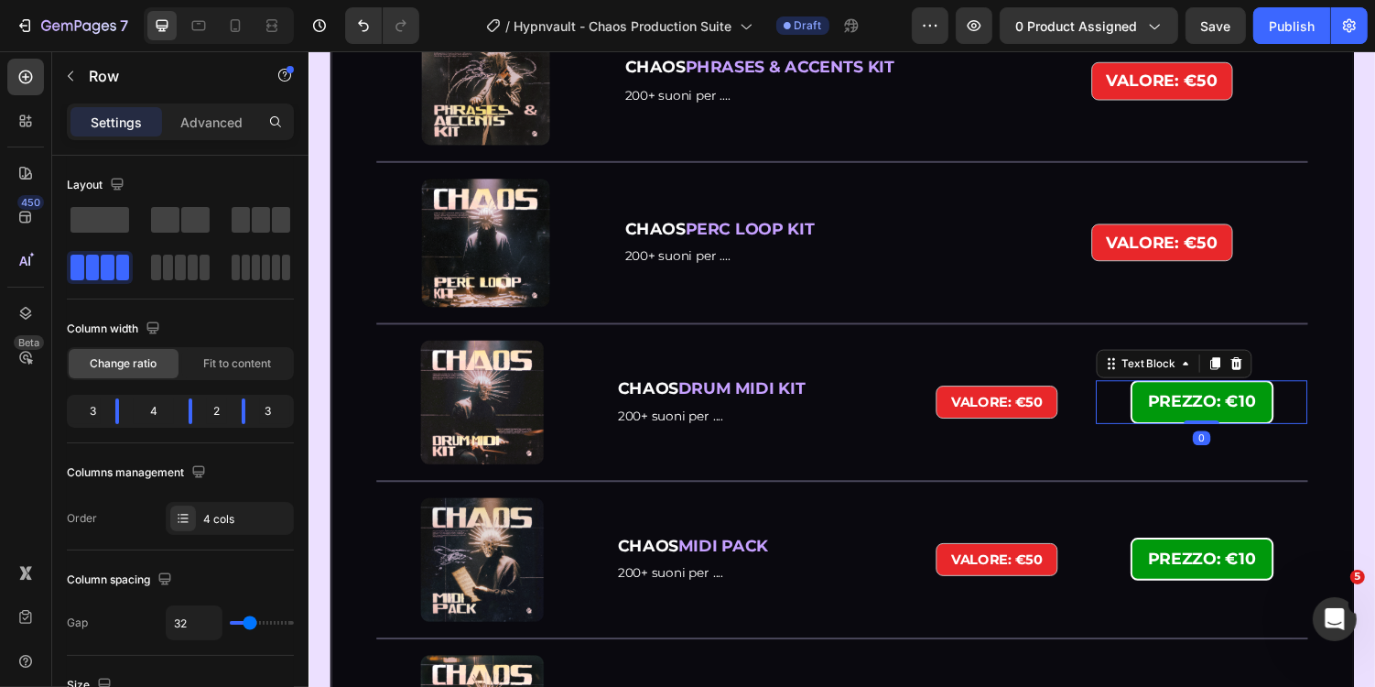
click at [1197, 419] on p "PREZZO: €10" at bounding box center [1228, 410] width 111 height 29
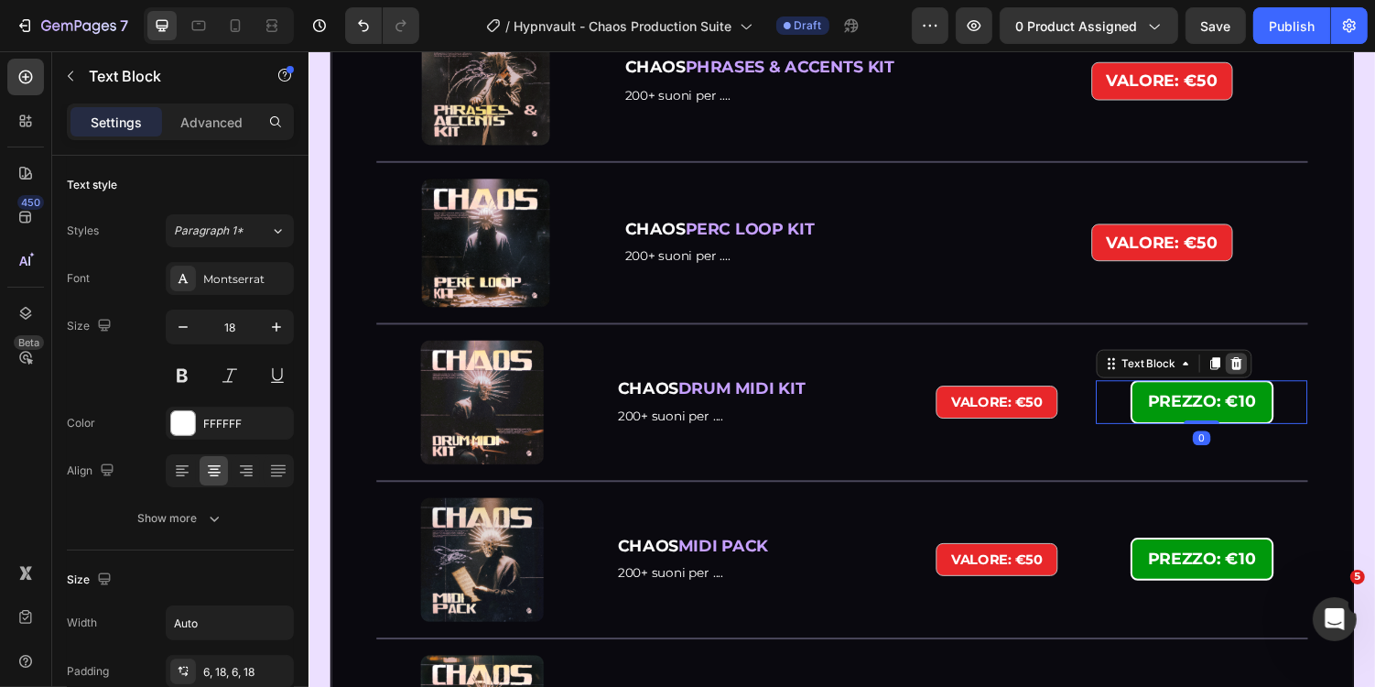
click at [1262, 368] on icon at bounding box center [1264, 371] width 12 height 13
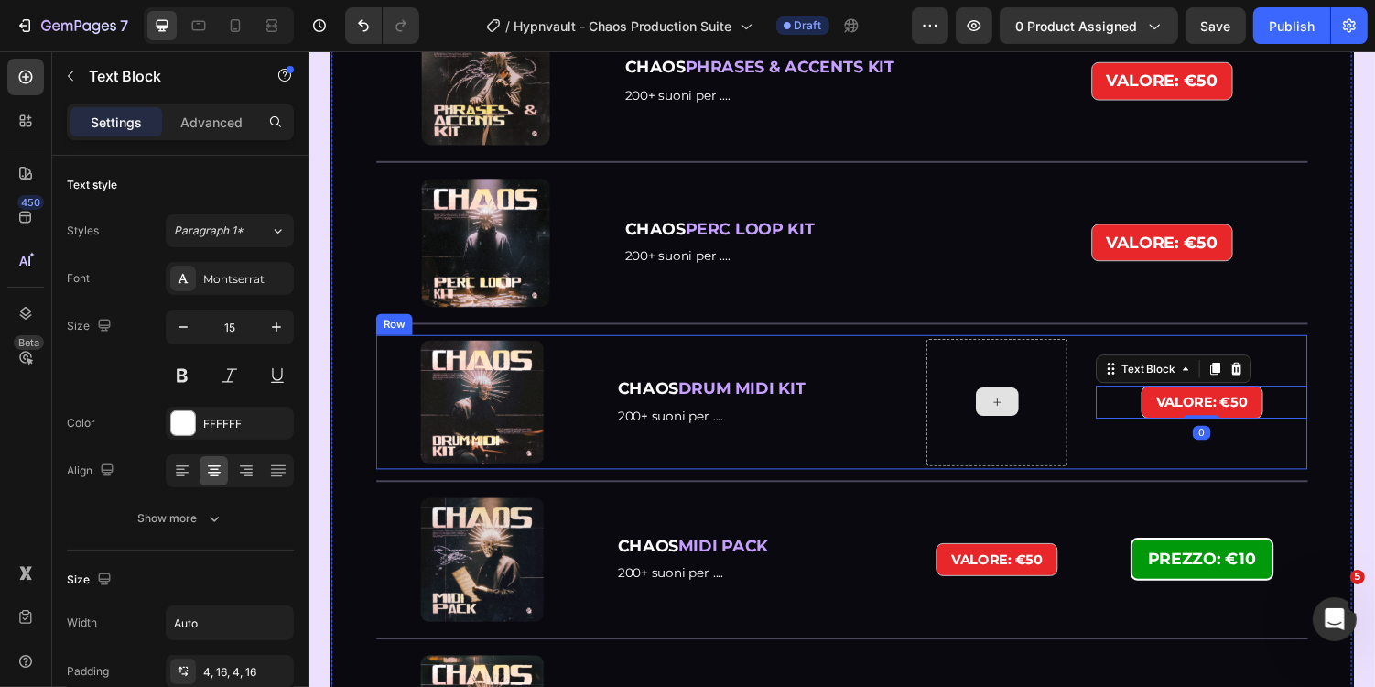
click at [909, 360] on div "CHAOS DRUM MIDI KIT Text Block 200+ suoni per .... Text Block" at bounding box center [769, 411] width 290 height 131
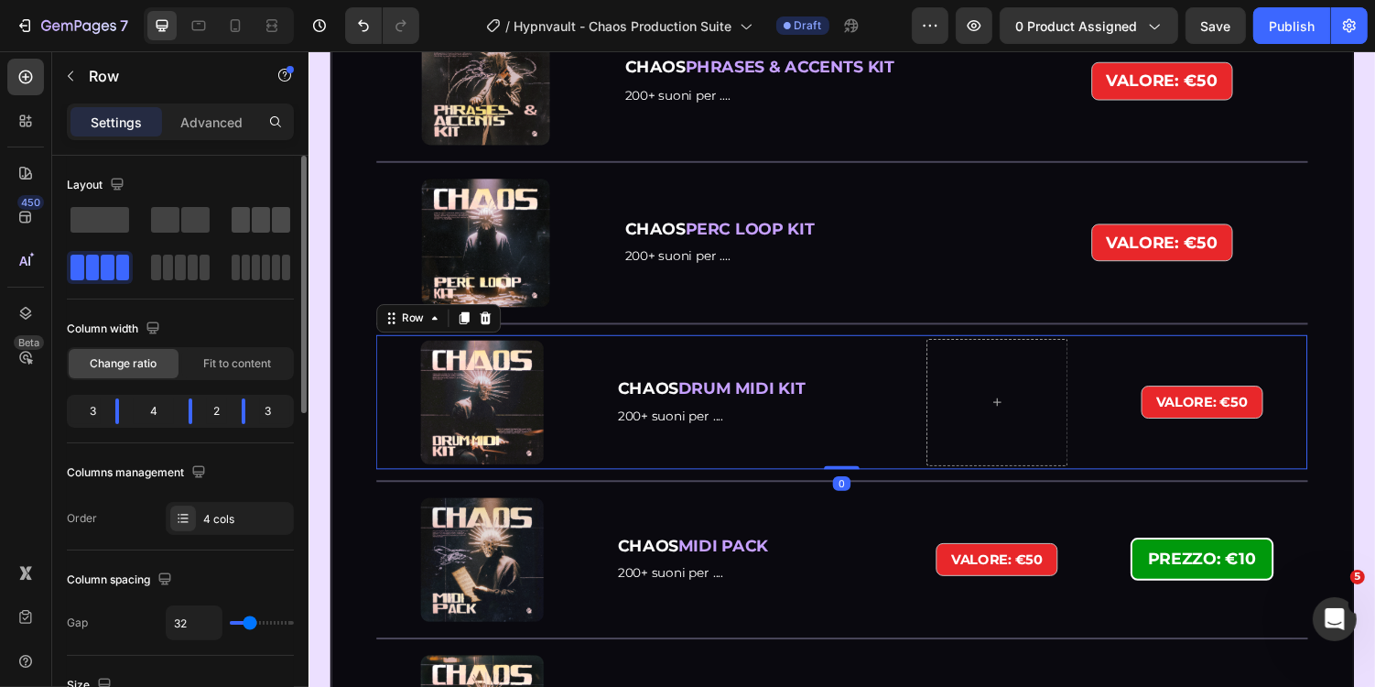
click at [253, 226] on span at bounding box center [261, 220] width 18 height 26
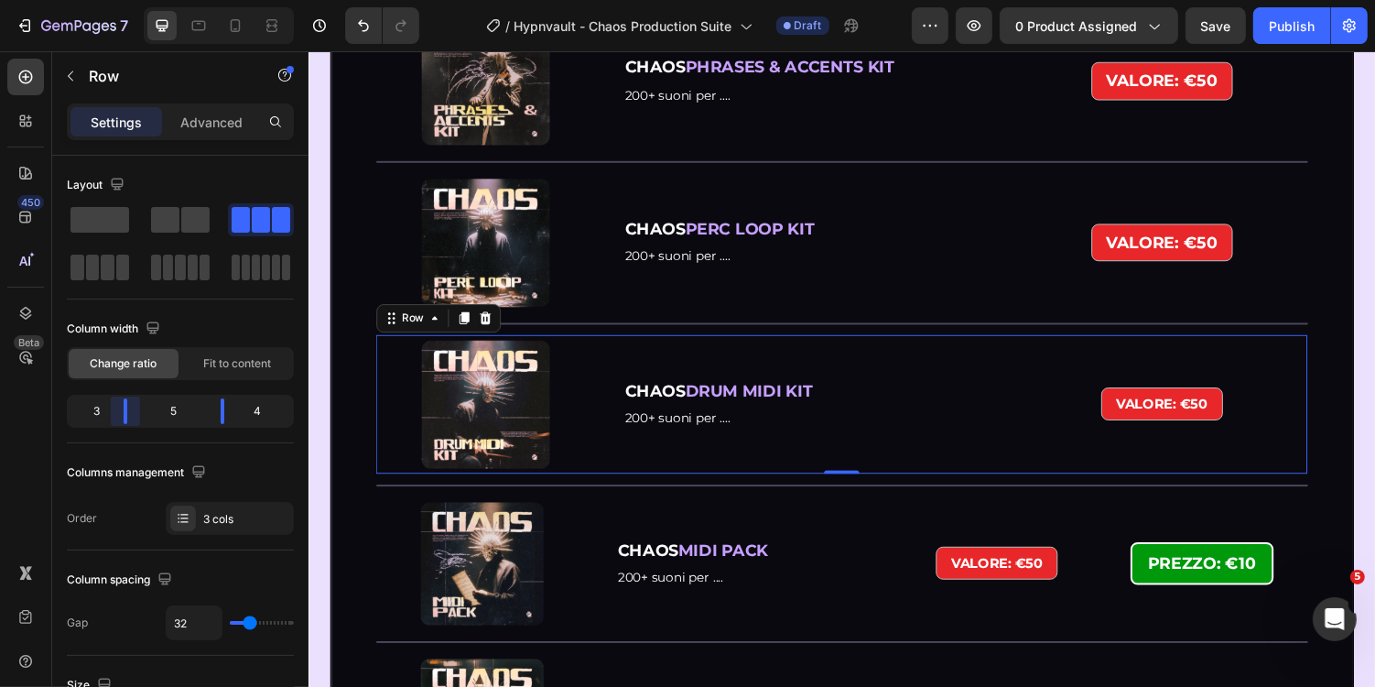
drag, startPoint x: 136, startPoint y: 413, endPoint x: 125, endPoint y: 413, distance: 10.1
click at [125, 0] on body "7 Version history / Hypnvault - Chaos Production Suite Draft Preview 0 product …" at bounding box center [687, 0] width 1375 height 0
click at [1196, 417] on strong "VALORE: €50" at bounding box center [1187, 413] width 94 height 17
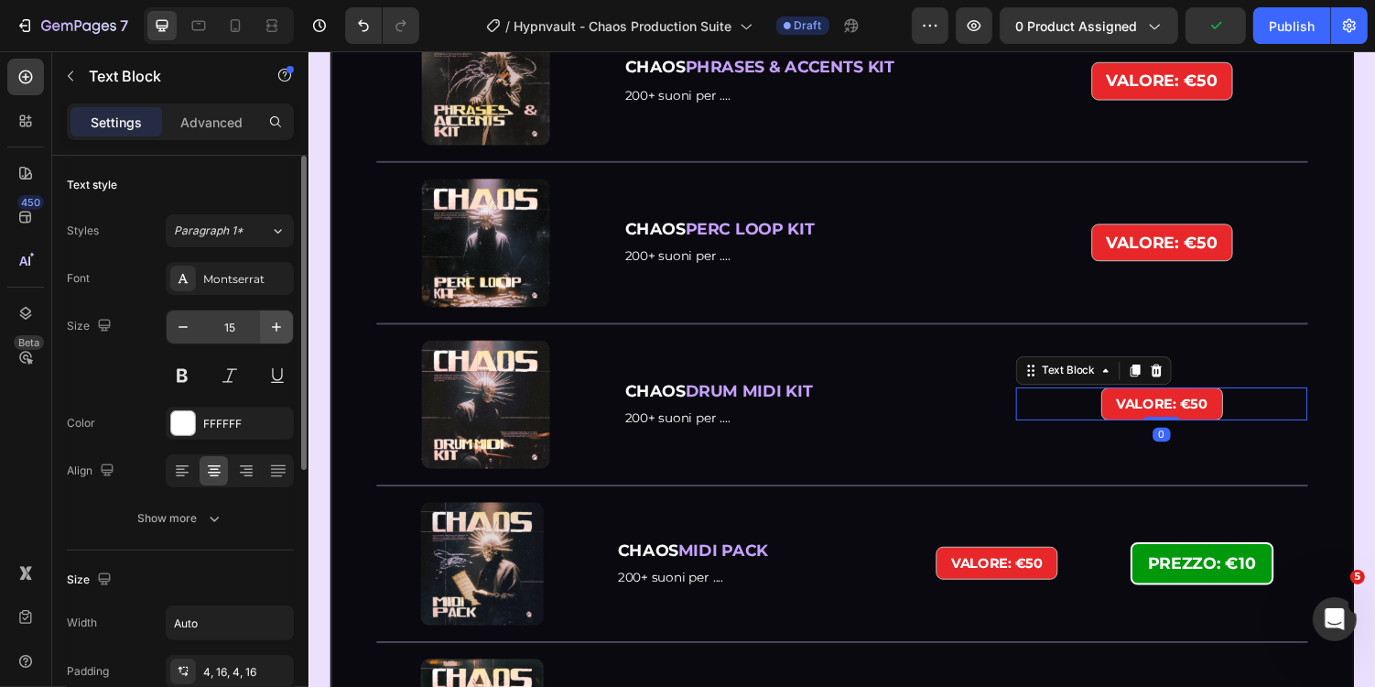
click at [274, 320] on icon "button" at bounding box center [276, 327] width 18 height 18
type input "18"
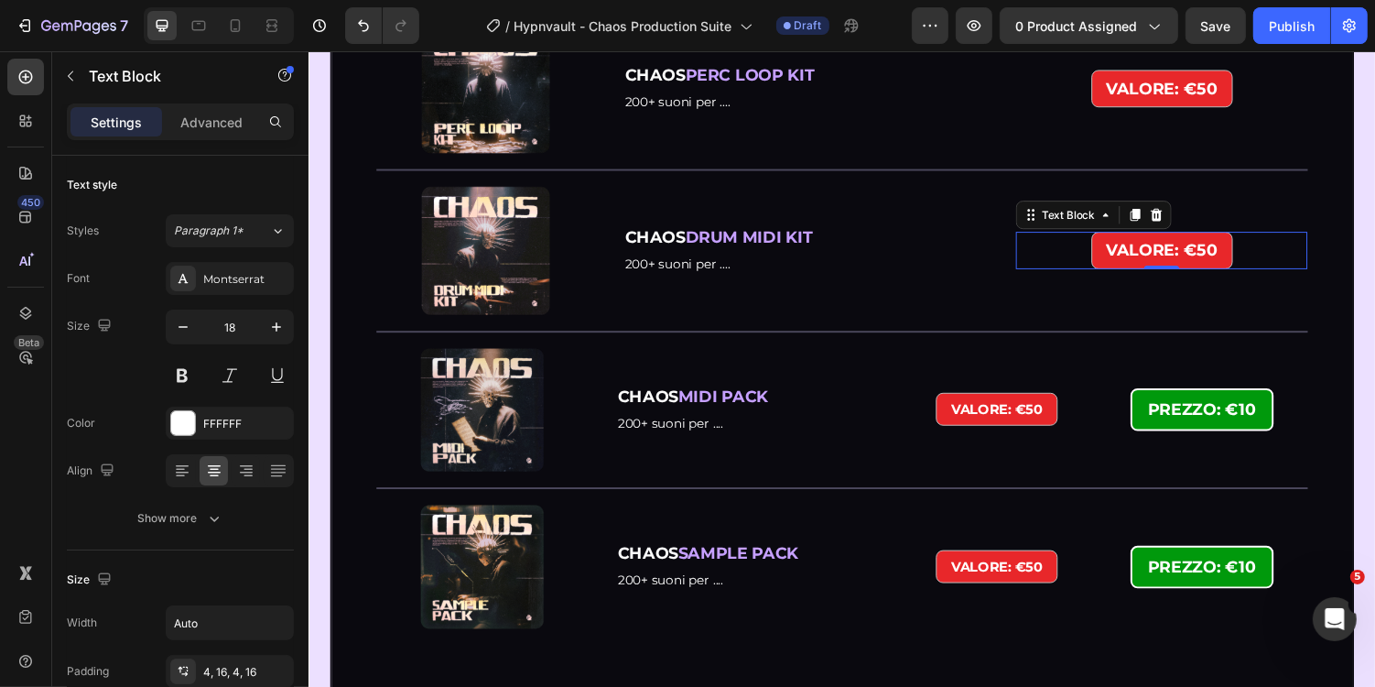
scroll to position [3787, 0]
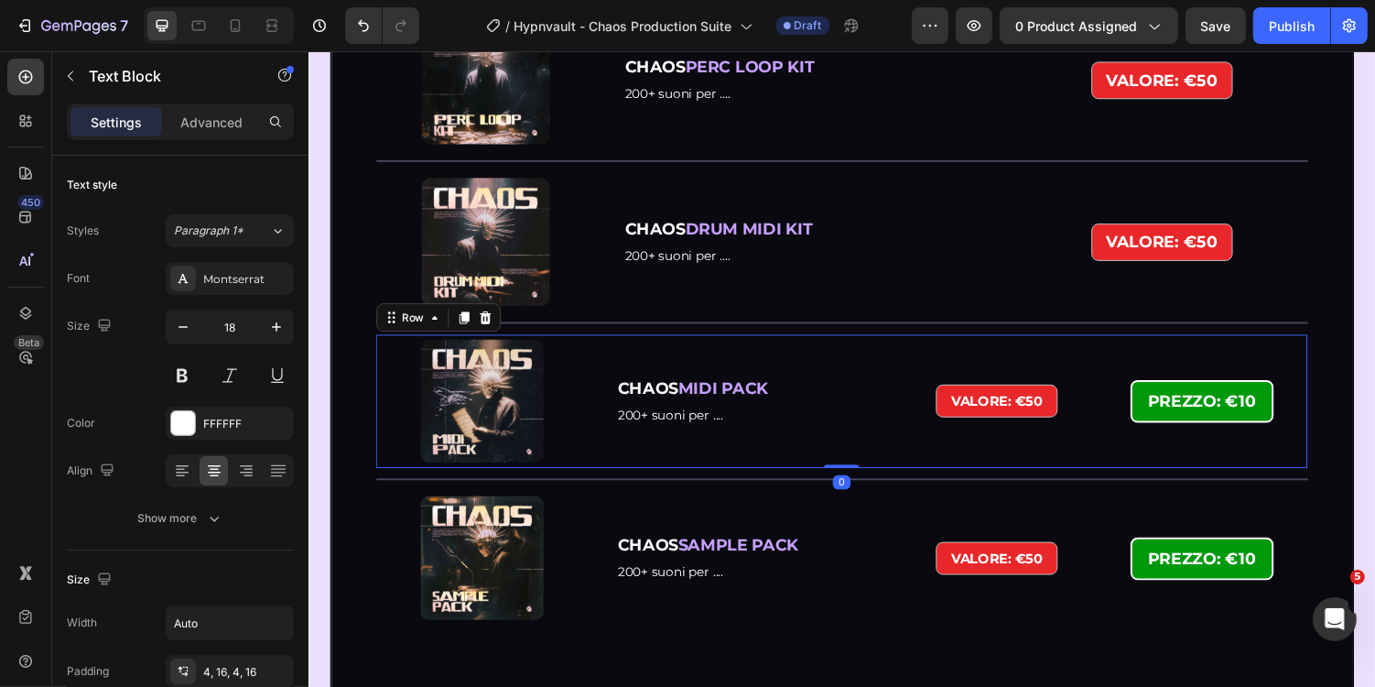
click at [984, 363] on div "VALORE: €50 Text Block" at bounding box center [1017, 410] width 146 height 131
click at [1232, 414] on strong "PREZZO: €10" at bounding box center [1228, 410] width 111 height 20
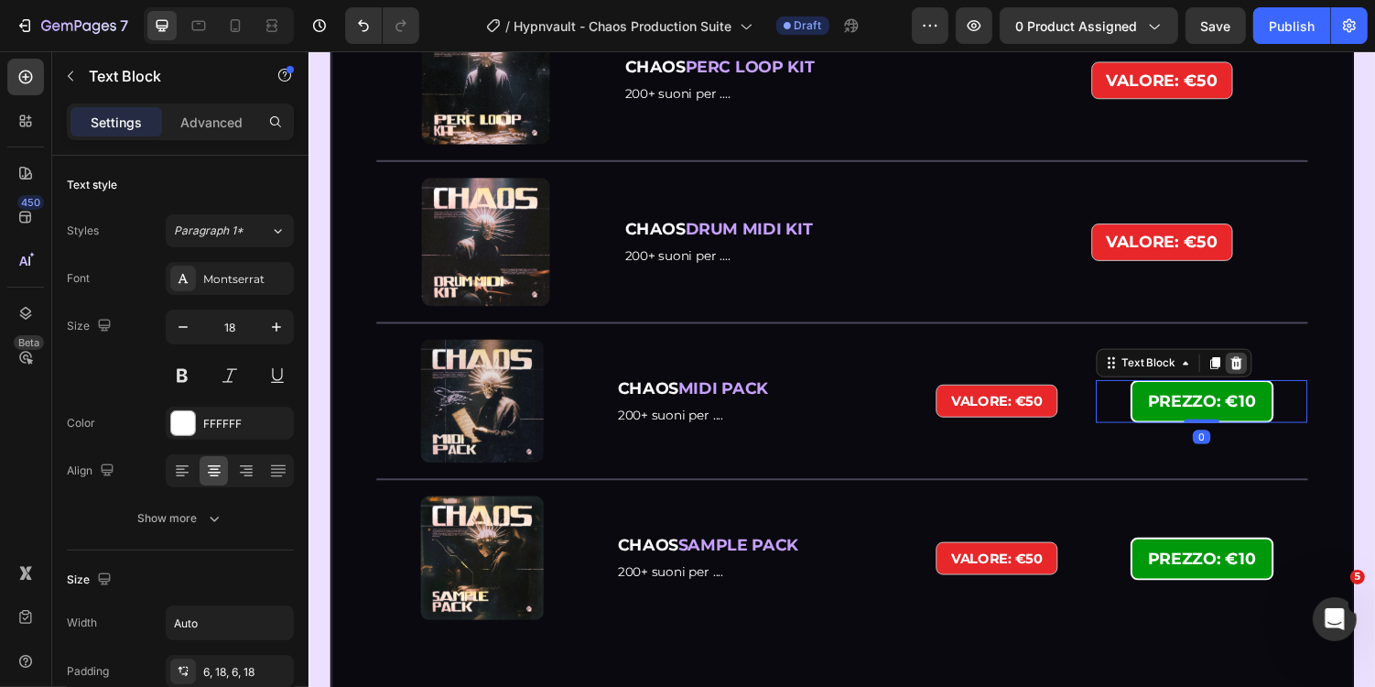
click at [1270, 363] on div at bounding box center [1264, 371] width 22 height 22
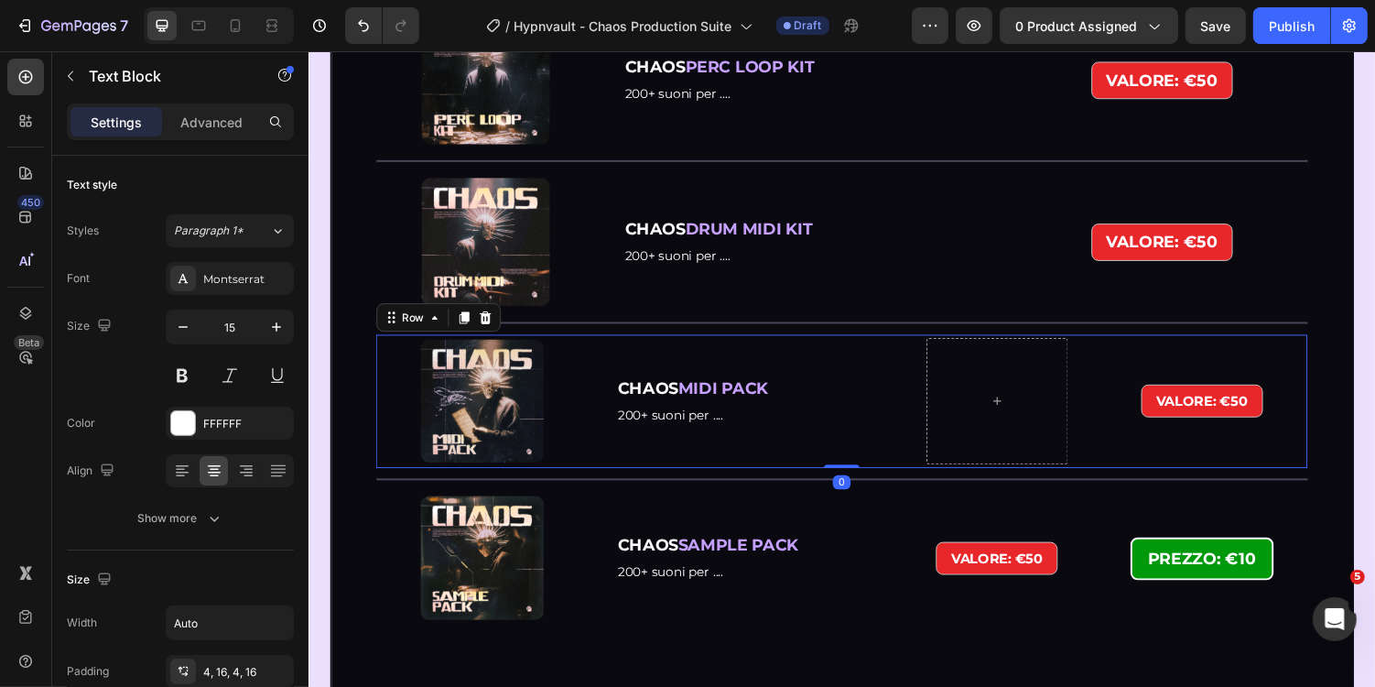
click at [899, 355] on div "CHAOS MIDI PACK Text Block 200+ suoni per .... Text Block" at bounding box center [769, 410] width 290 height 131
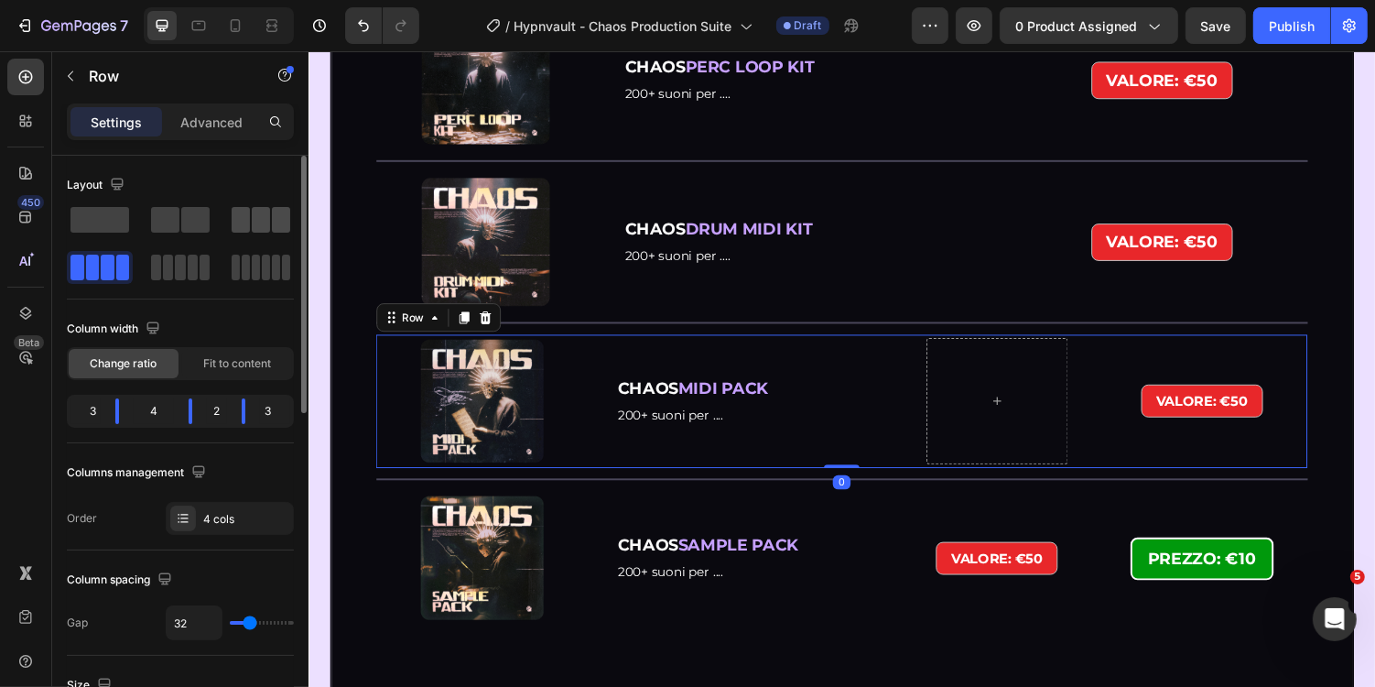
click at [234, 227] on span at bounding box center [241, 220] width 18 height 26
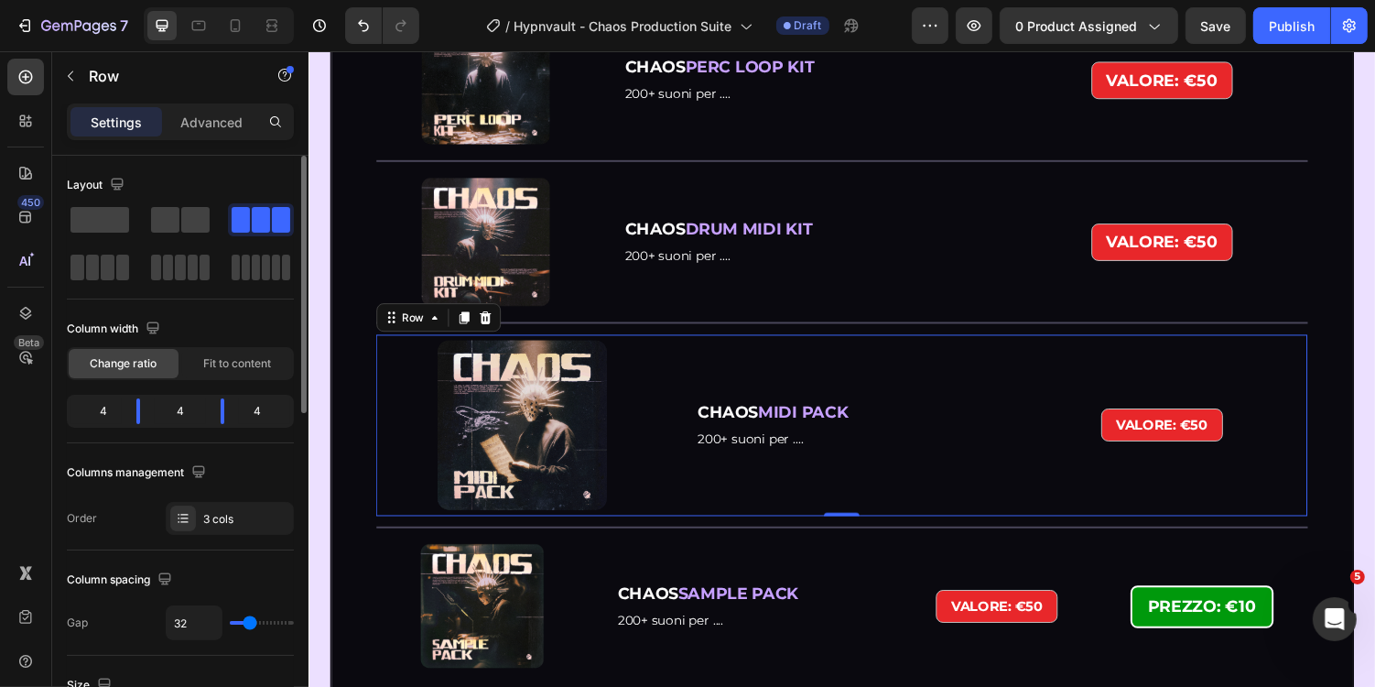
click at [135, 422] on div "4 4 4" at bounding box center [180, 411] width 227 height 33
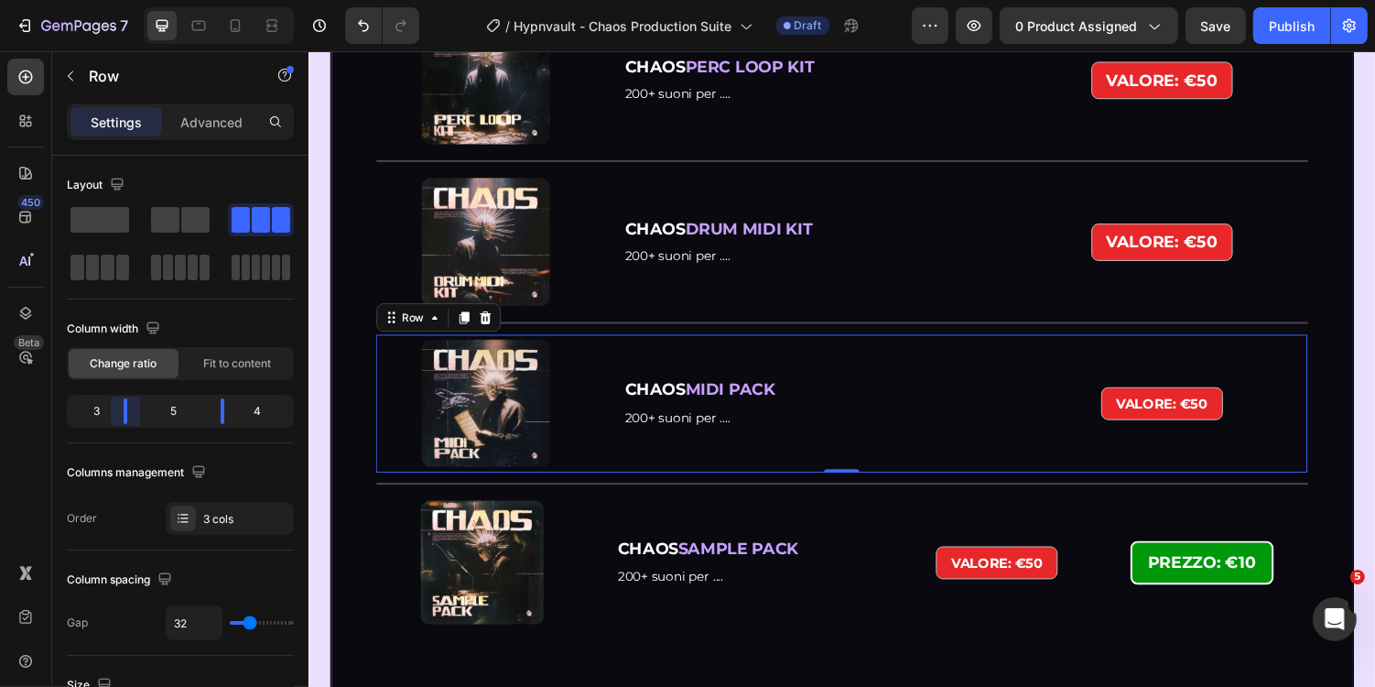
drag, startPoint x: 138, startPoint y: 408, endPoint x: 127, endPoint y: 408, distance: 11.0
click at [127, 0] on body "7 Version history / Hypnvault - Chaos Production Suite Draft Preview 0 product …" at bounding box center [687, 0] width 1375 height 0
click at [1206, 404] on strong "VALORE: €50" at bounding box center [1187, 412] width 94 height 17
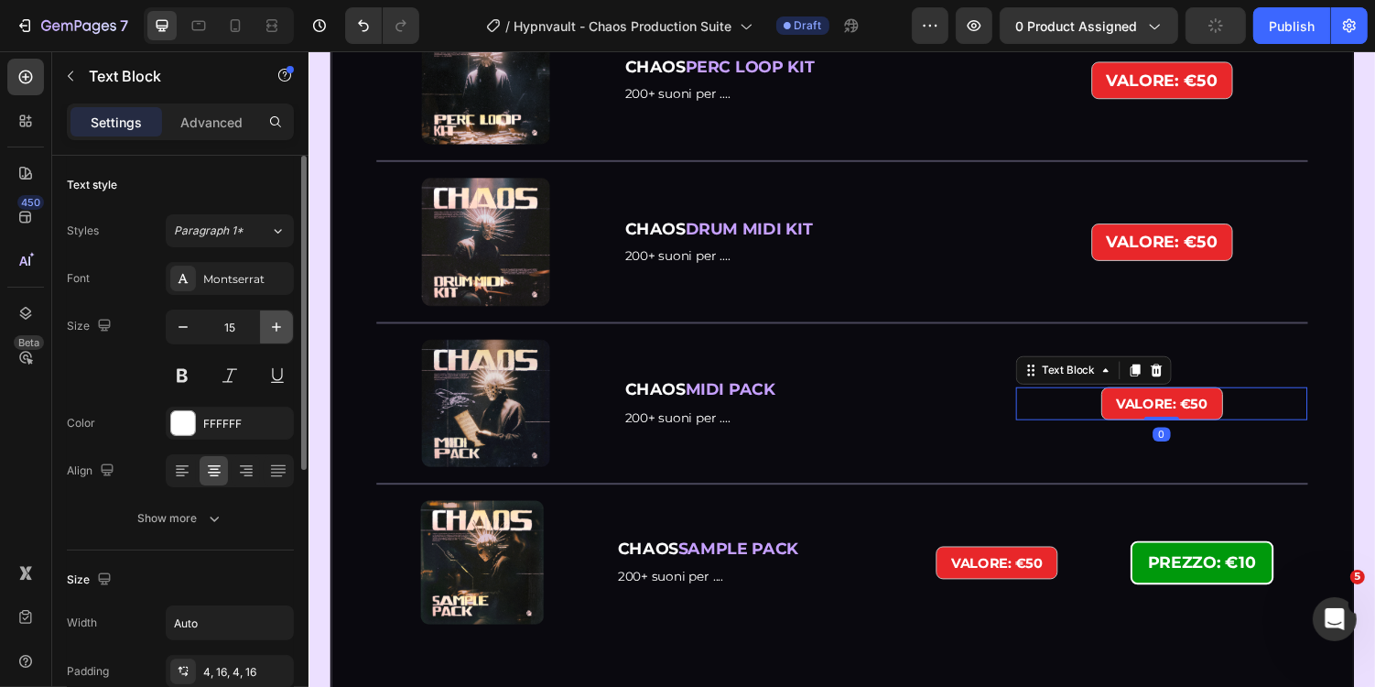
click at [283, 318] on icon "button" at bounding box center [276, 327] width 18 height 18
type input "18"
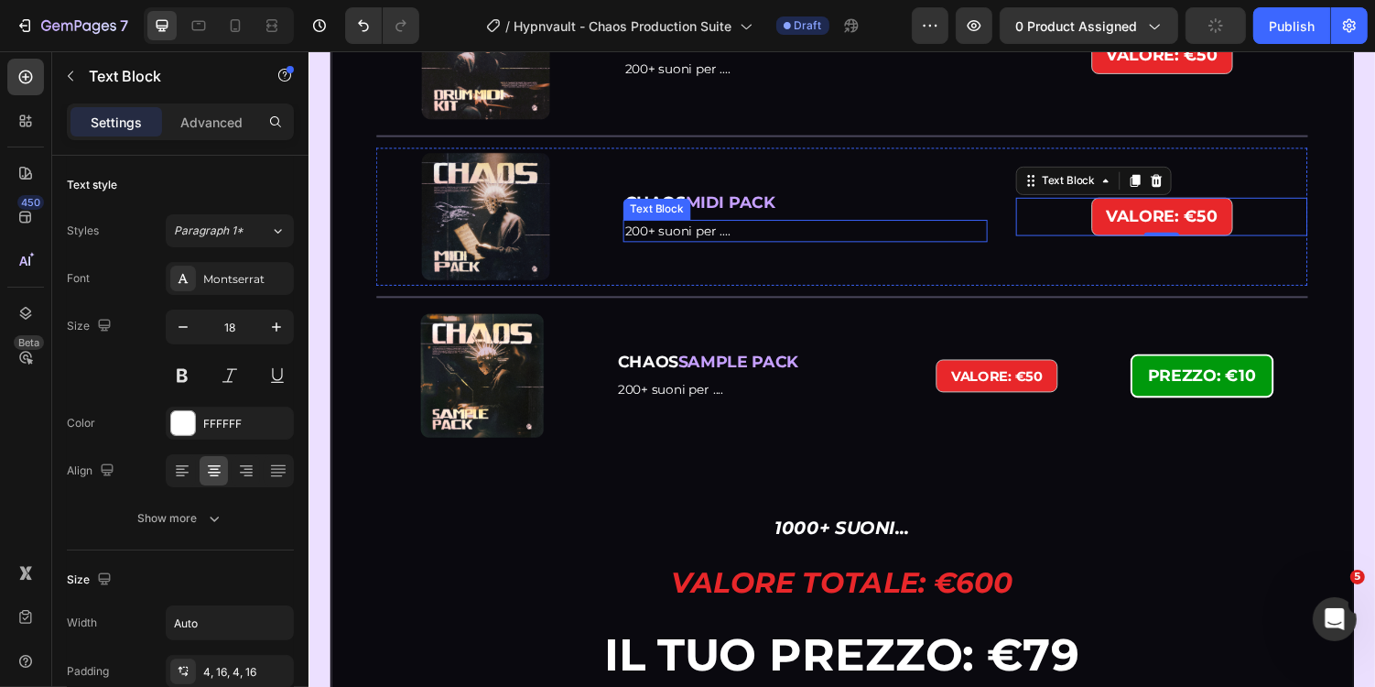
scroll to position [4024, 0]
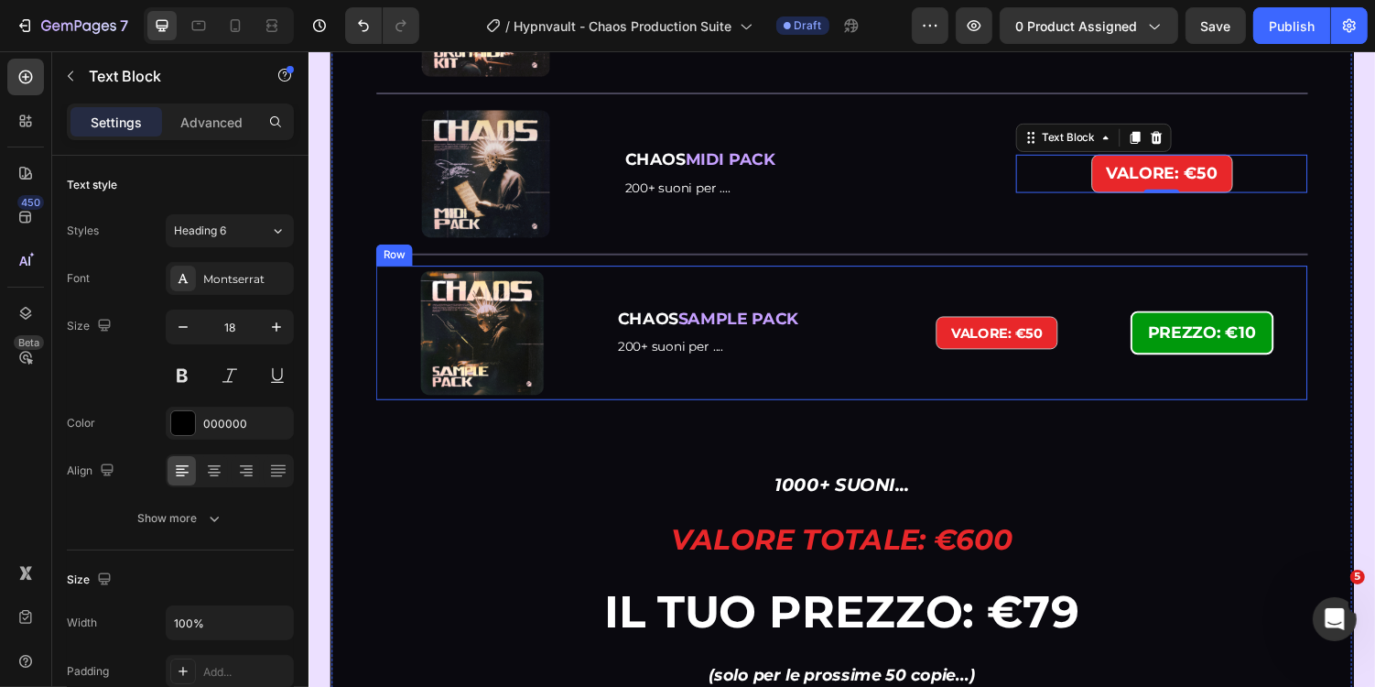
click at [874, 316] on p "CHAOS SAMPLE PACK" at bounding box center [769, 326] width 287 height 21
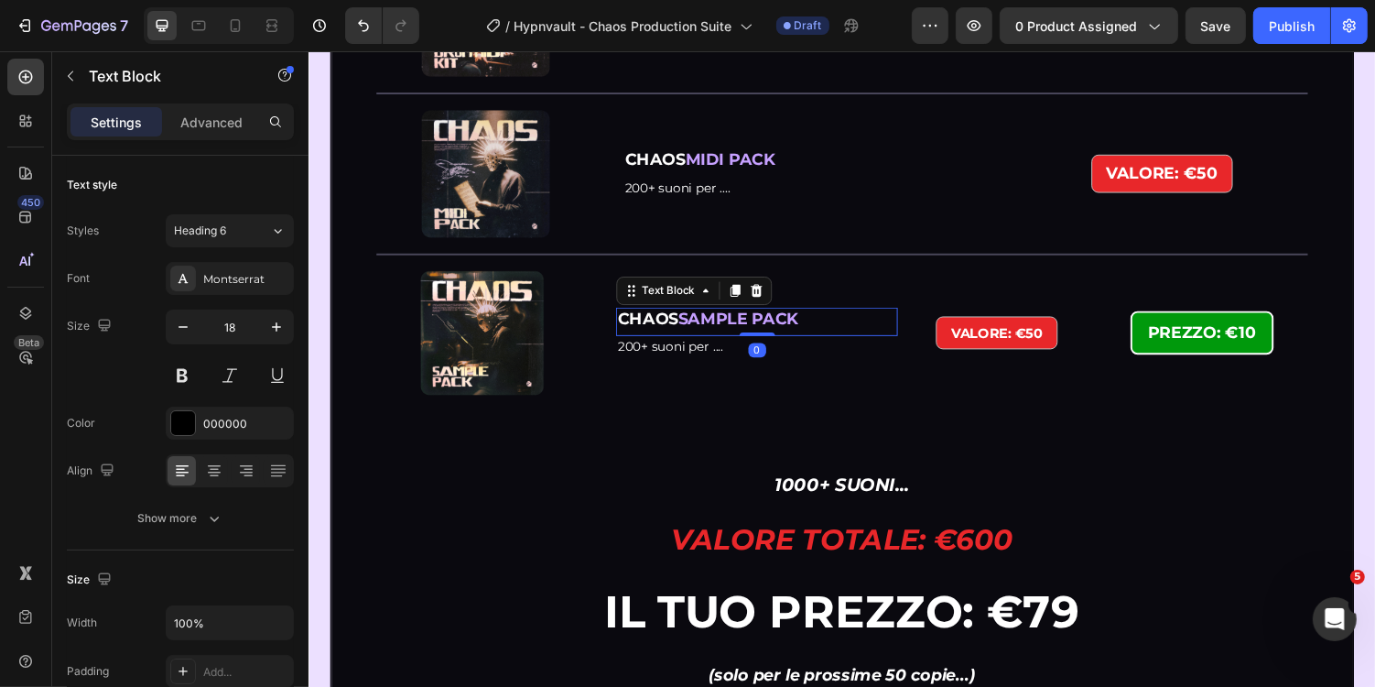
click at [942, 296] on div "PREZZO: €10 Text Block Image Row CHAOS SAMPLE PACK Text Block 0 200+ suoni per …" at bounding box center [857, 340] width 960 height 138
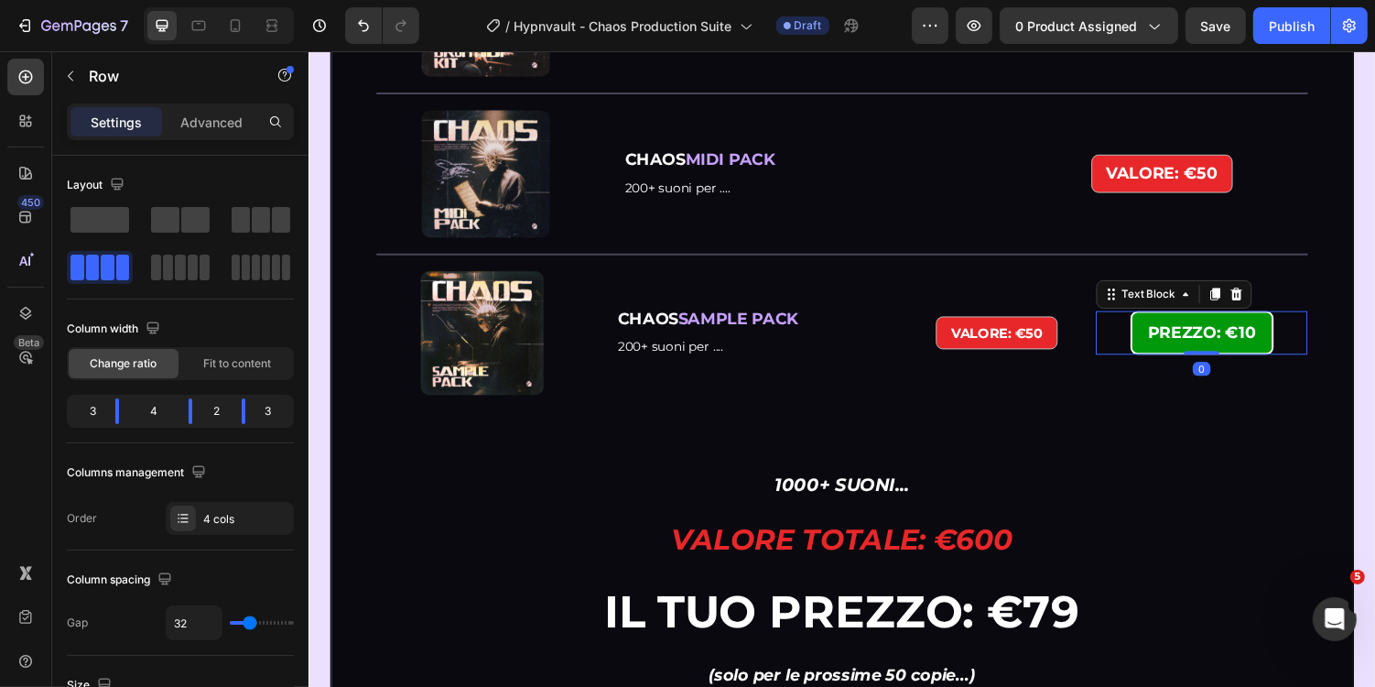
click at [1189, 330] on strong "PREZZO: €10" at bounding box center [1228, 340] width 111 height 20
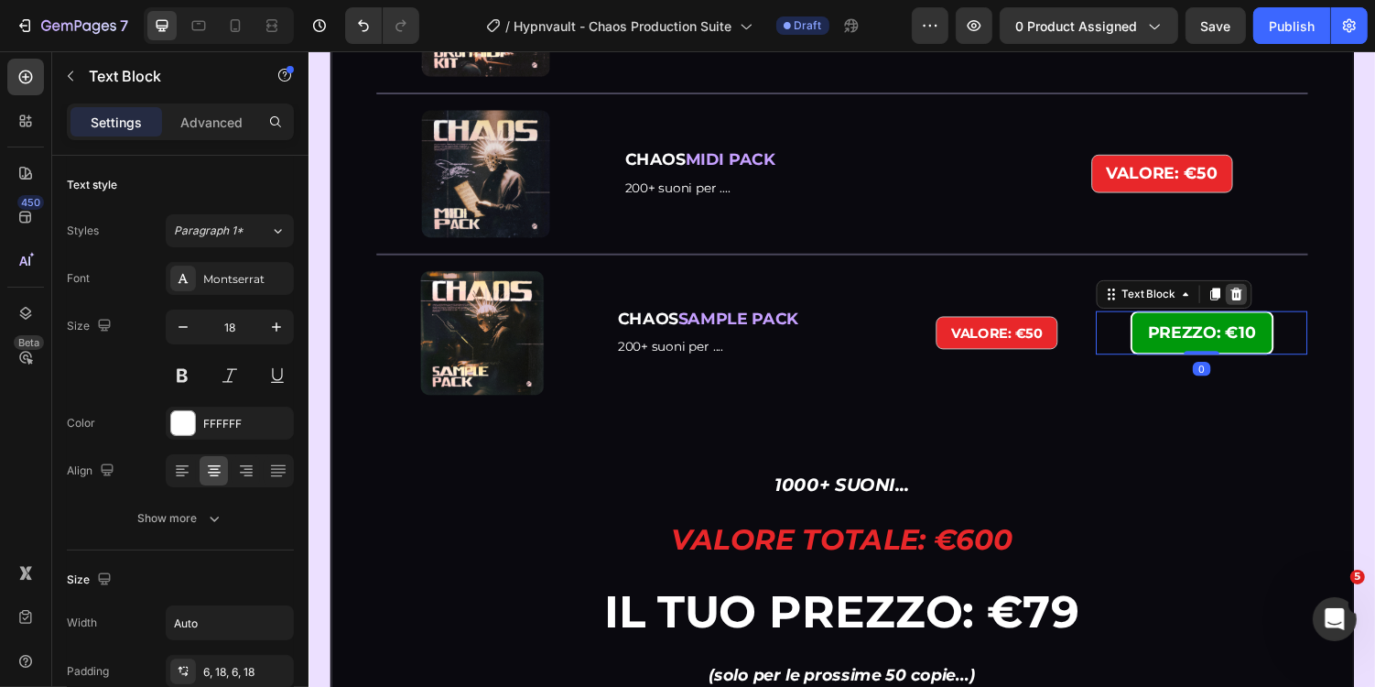
click at [1262, 300] on icon at bounding box center [1264, 300] width 12 height 13
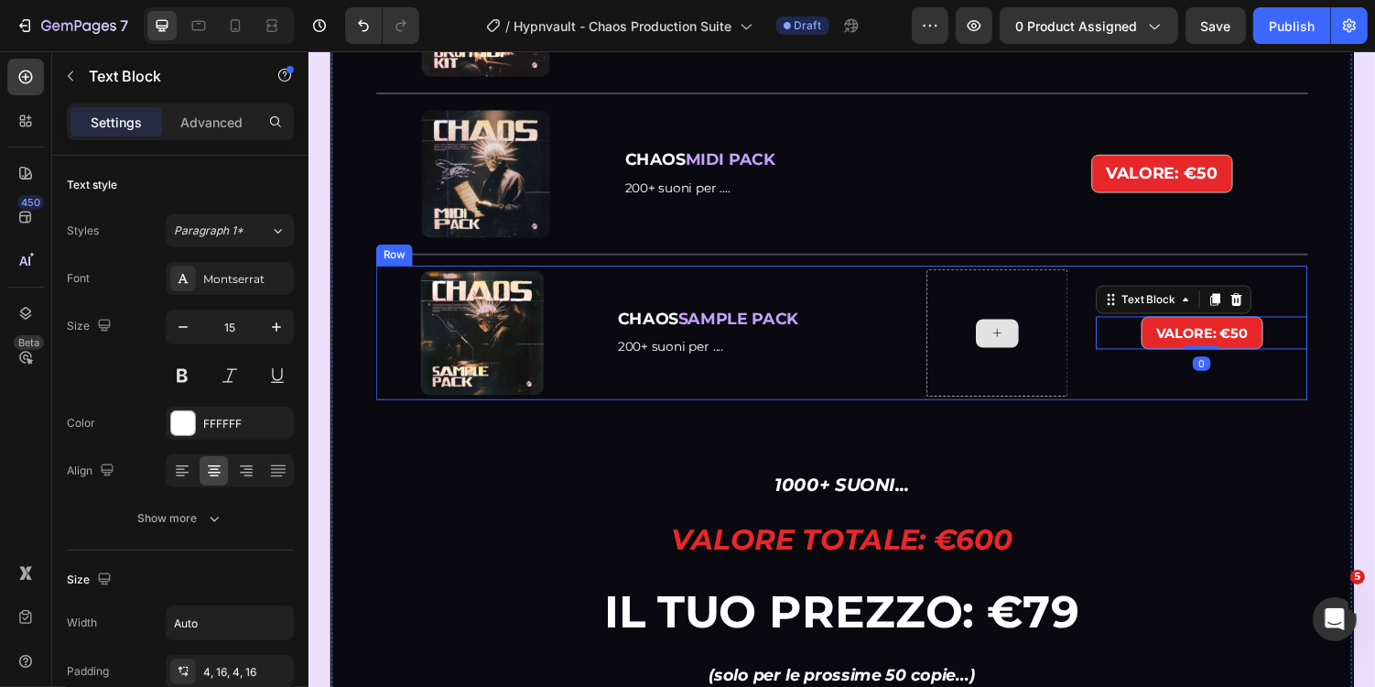
click at [896, 292] on div "CHAOS SAMPLE PACK Text Block 200+ suoni per .... Text Block" at bounding box center [769, 340] width 290 height 131
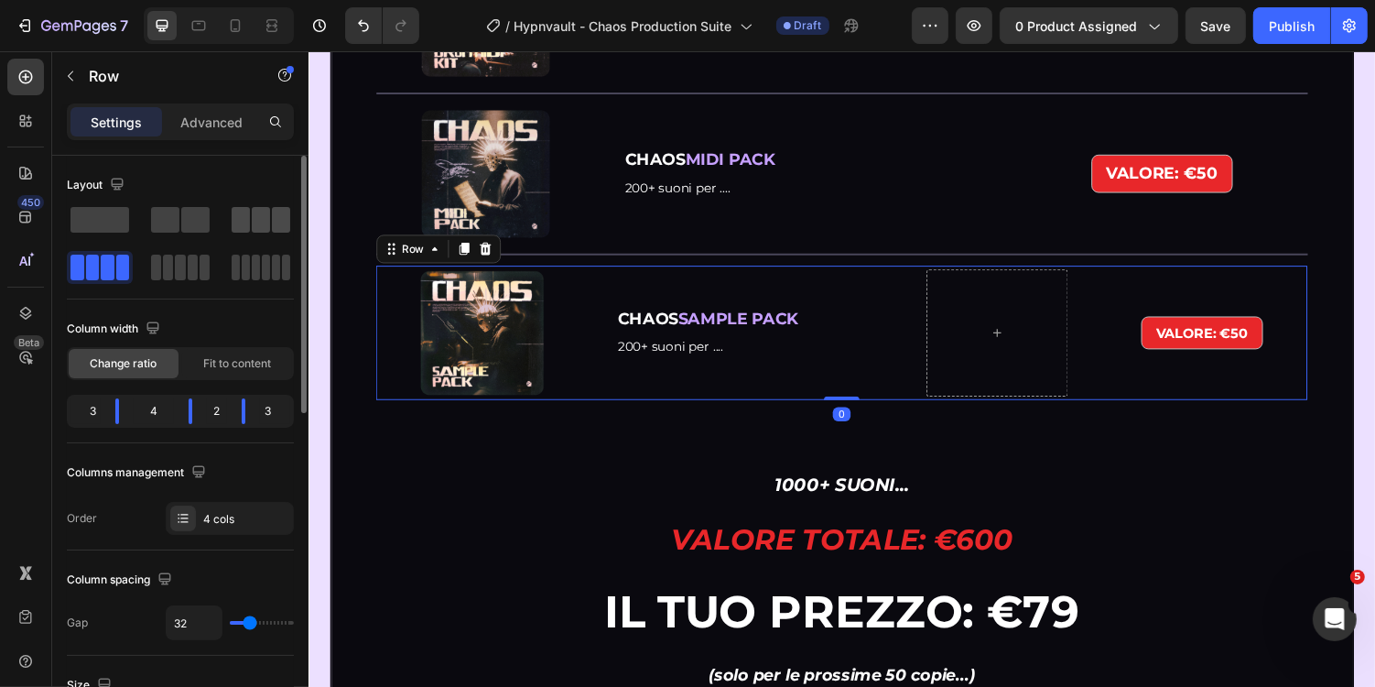
click at [252, 225] on span at bounding box center [261, 220] width 18 height 26
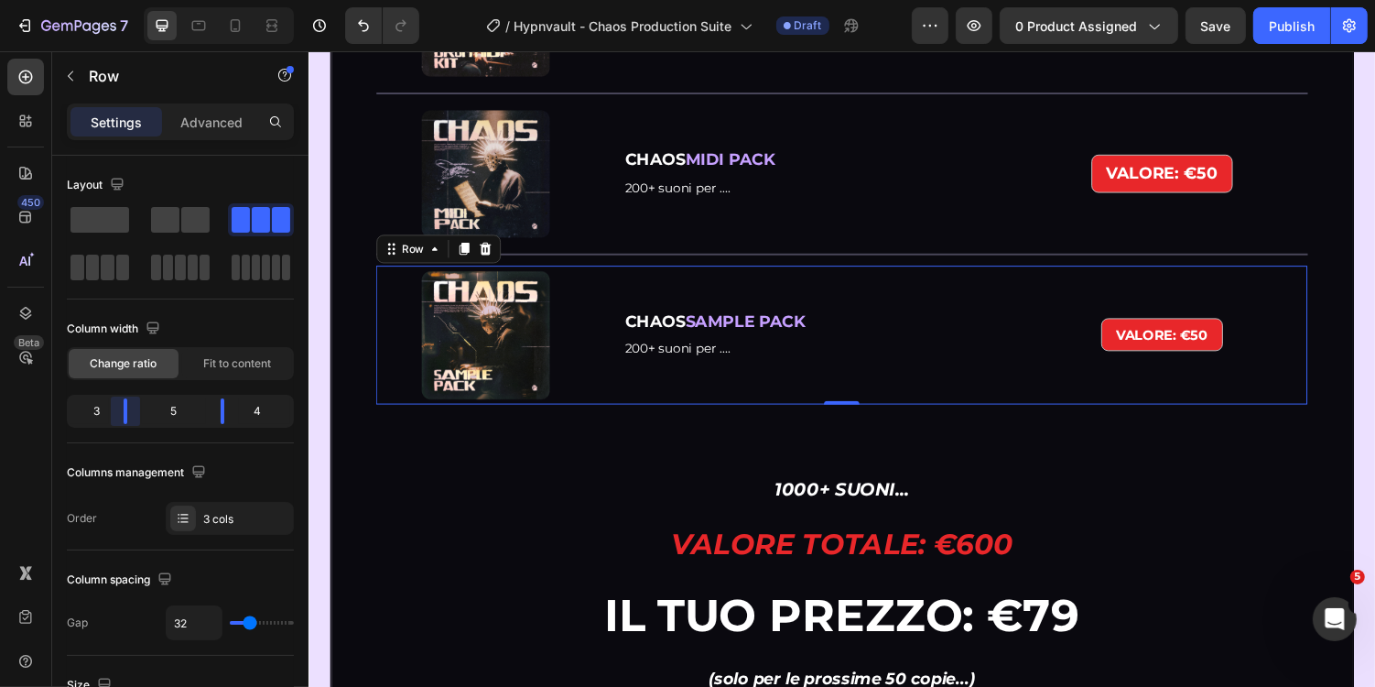
drag, startPoint x: 144, startPoint y: 410, endPoint x: 125, endPoint y: 410, distance: 19.2
click at [125, 0] on body "7 Version history / Hypnvault - Chaos Production Suite Draft Preview 0 product …" at bounding box center [687, 0] width 1375 height 0
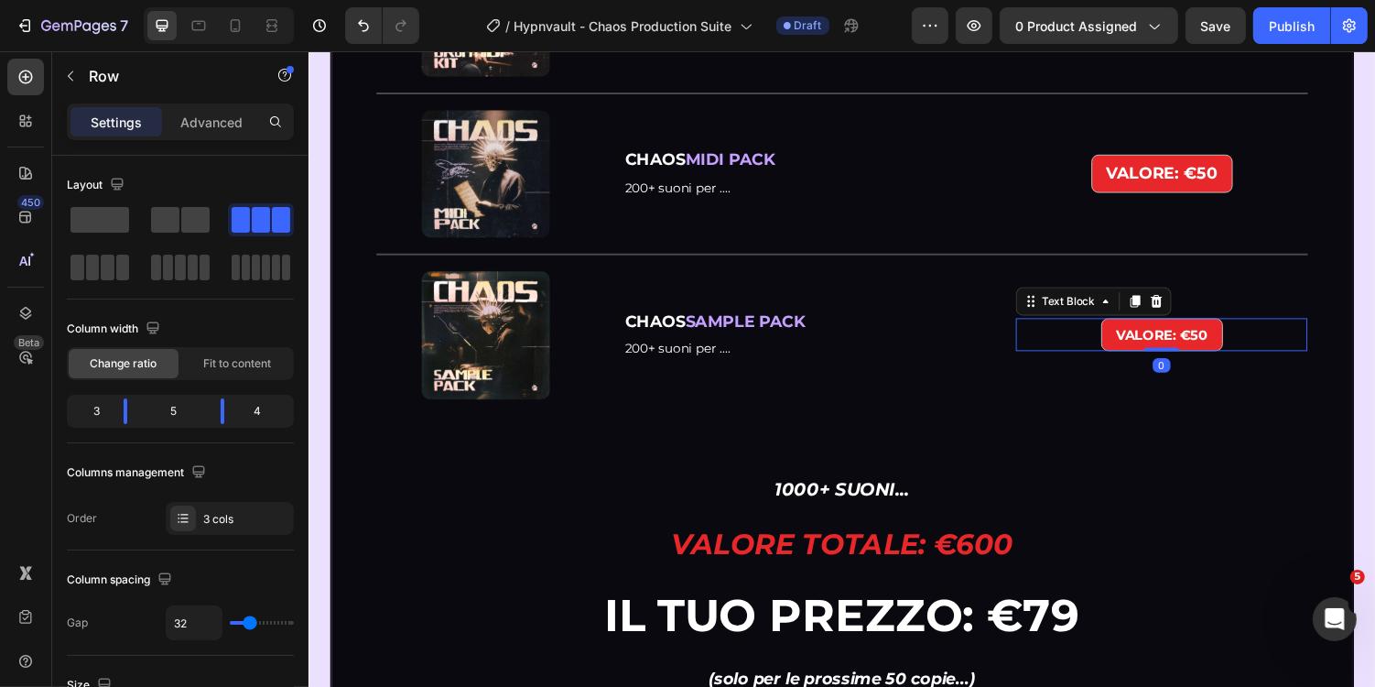
click at [1123, 350] on div "VALORE: €50" at bounding box center [1187, 342] width 300 height 34
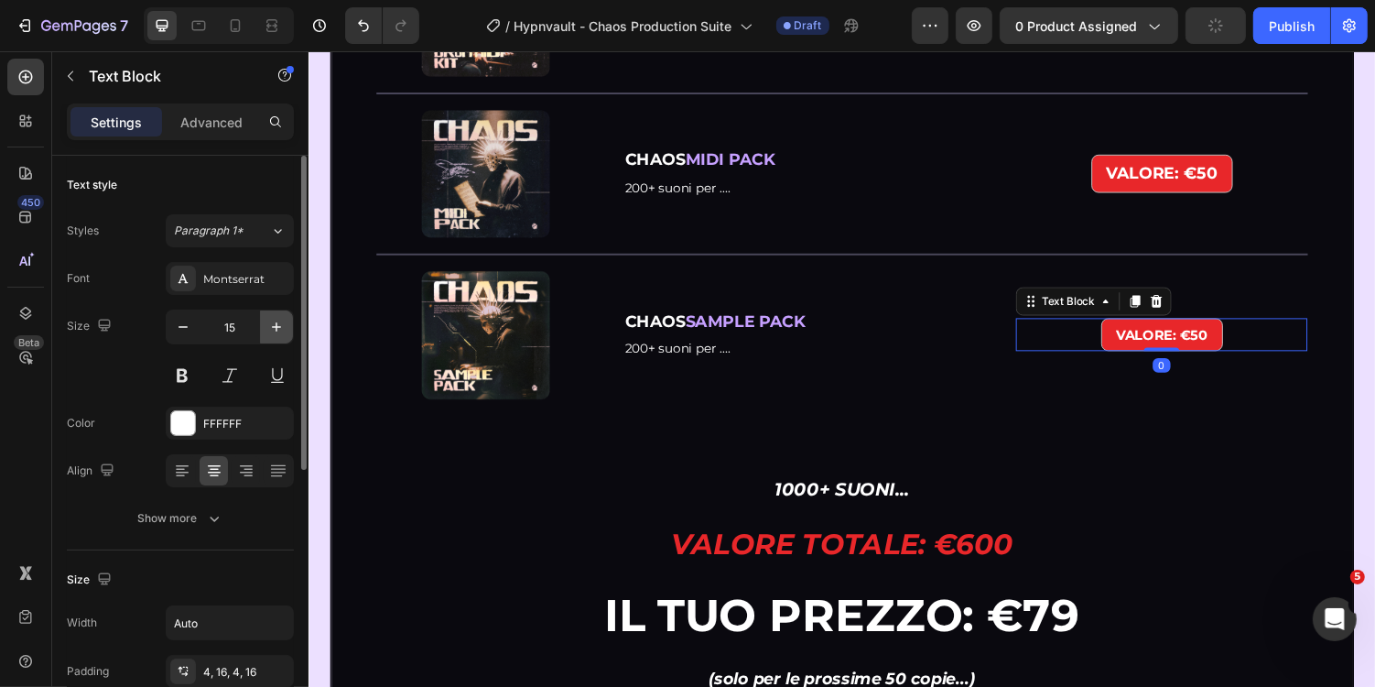
click at [285, 325] on icon "button" at bounding box center [276, 327] width 18 height 18
type input "18"
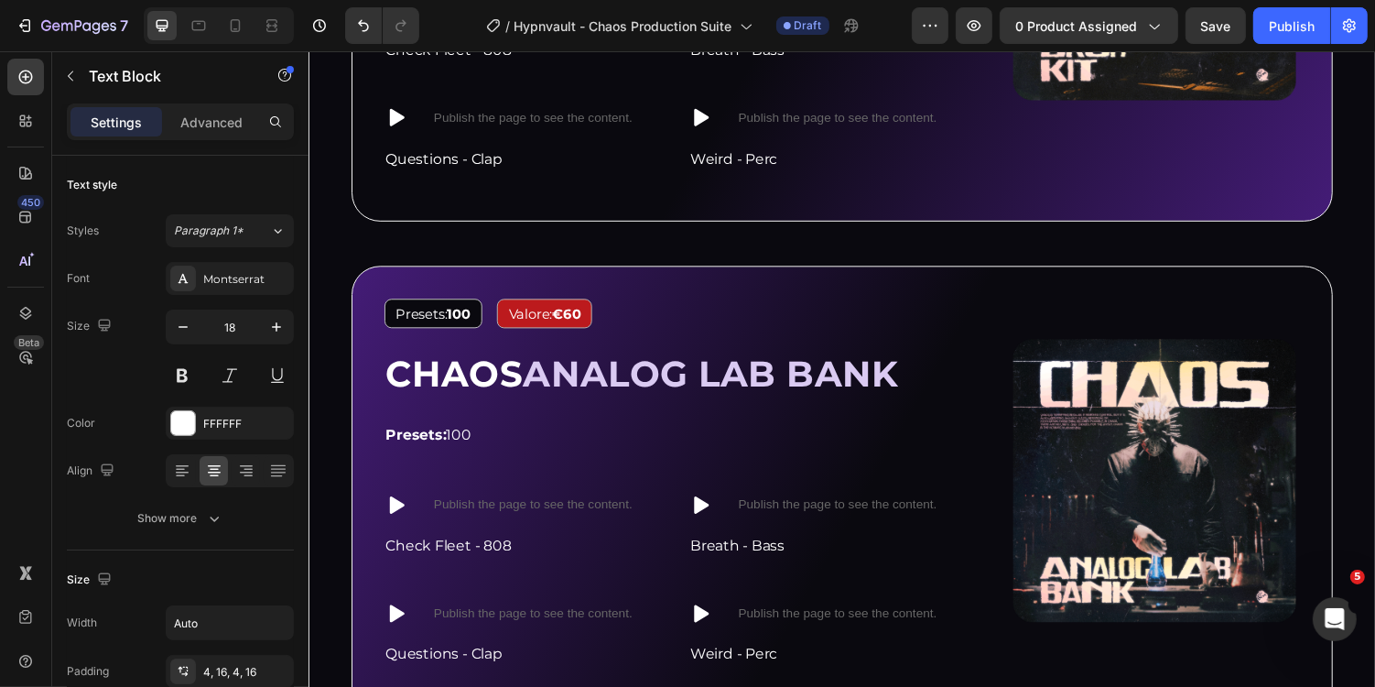
scroll to position [1976, 0]
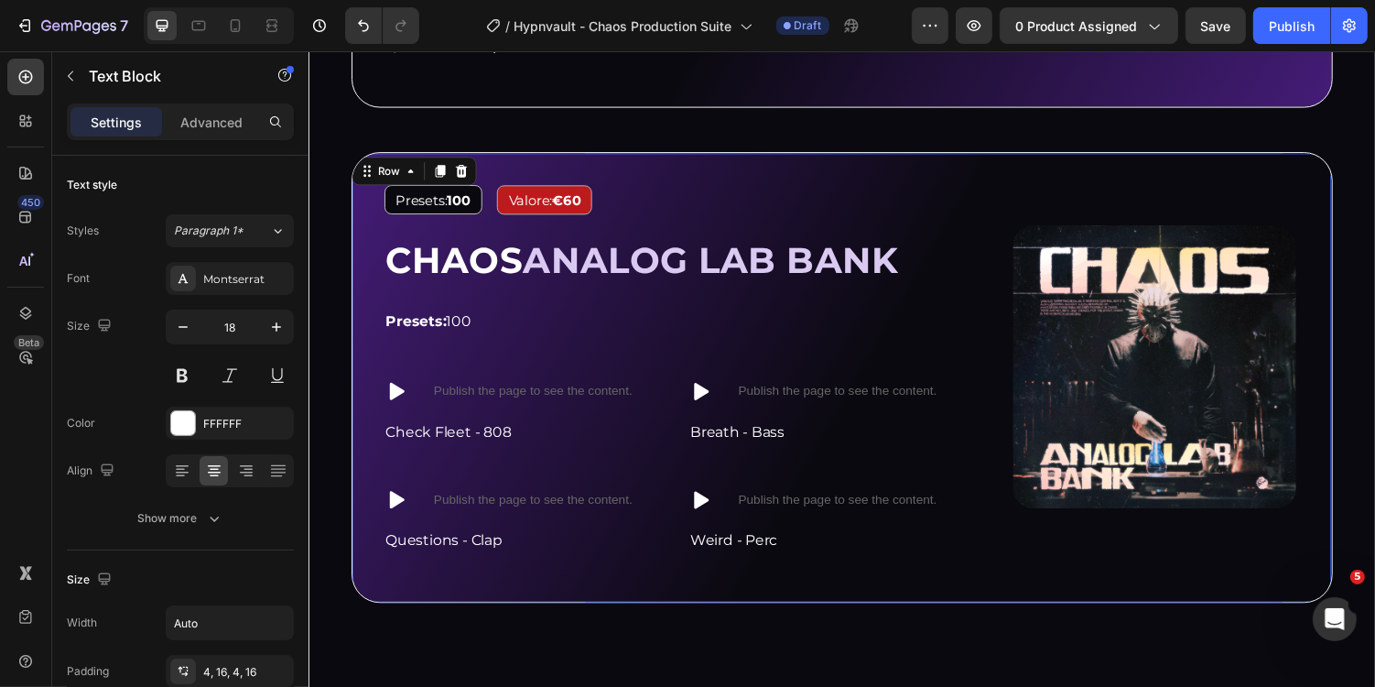
click at [819, 167] on div "Image Presets: 100 Text Block Valore: €60 Text Block Row CHAOS ANALOG LAB BANK …" at bounding box center [857, 386] width 1011 height 464
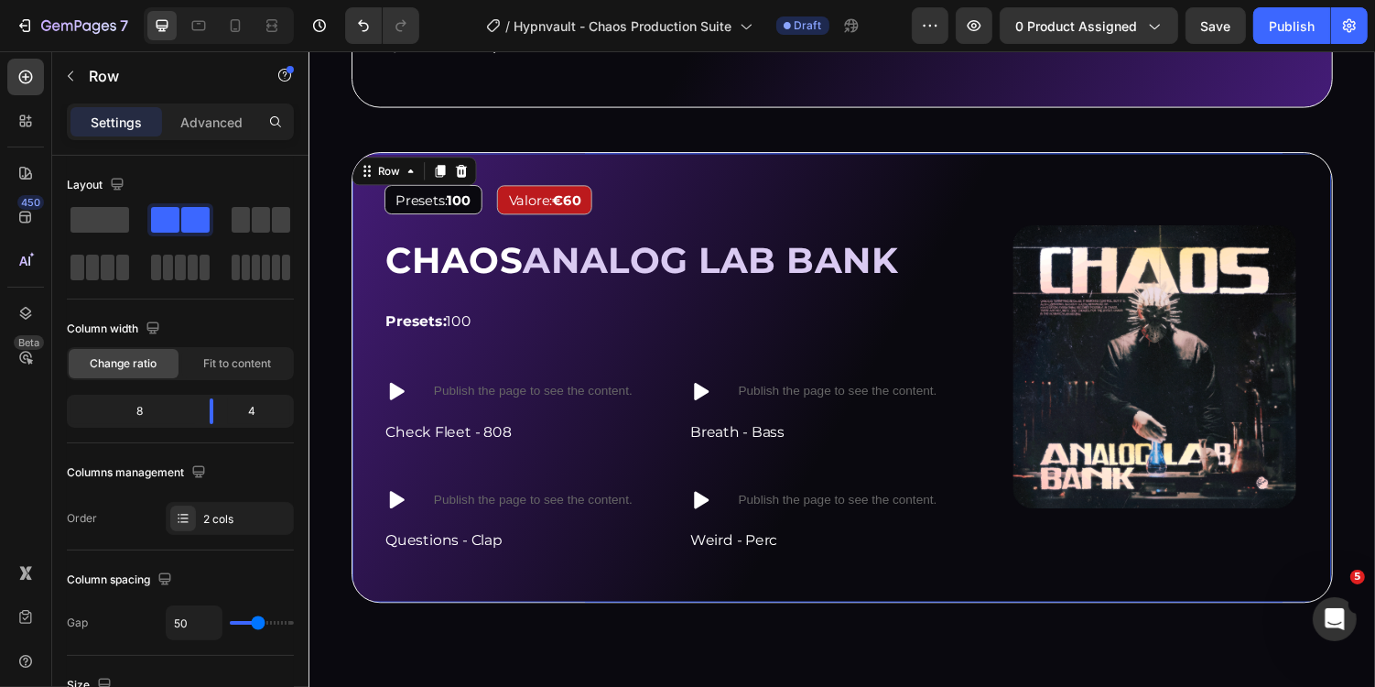
click at [220, 104] on div "Settings Advanced" at bounding box center [180, 121] width 227 height 37
click at [221, 115] on p "Advanced" at bounding box center [211, 122] width 62 height 19
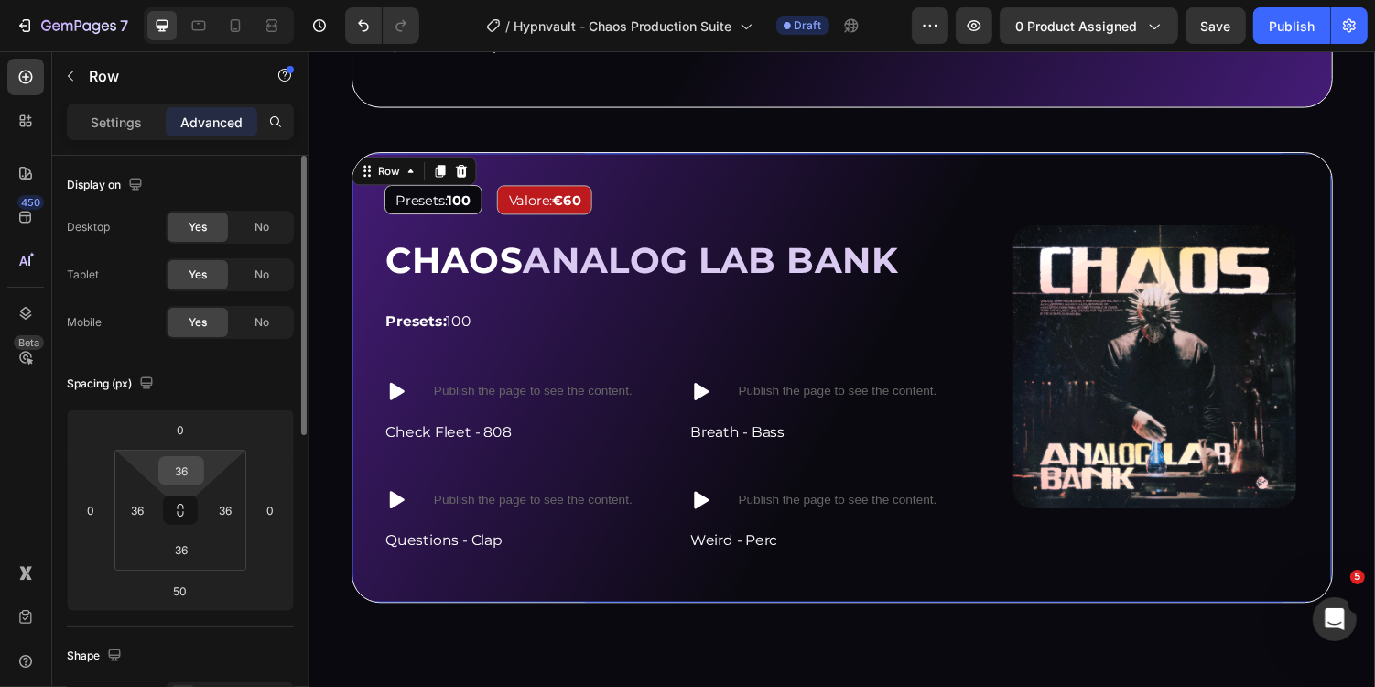
click at [190, 472] on input "36" at bounding box center [181, 470] width 37 height 27
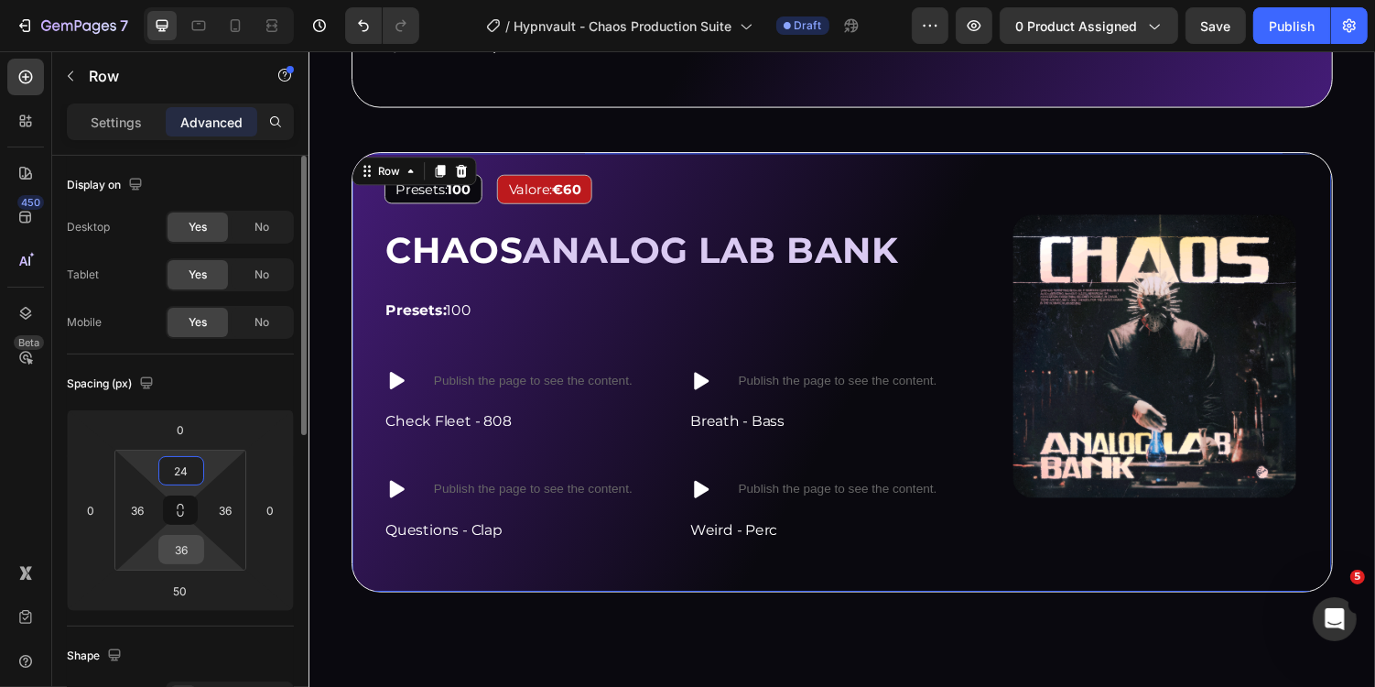
type input "24"
click at [187, 549] on input "36" at bounding box center [181, 549] width 37 height 27
type input "24"
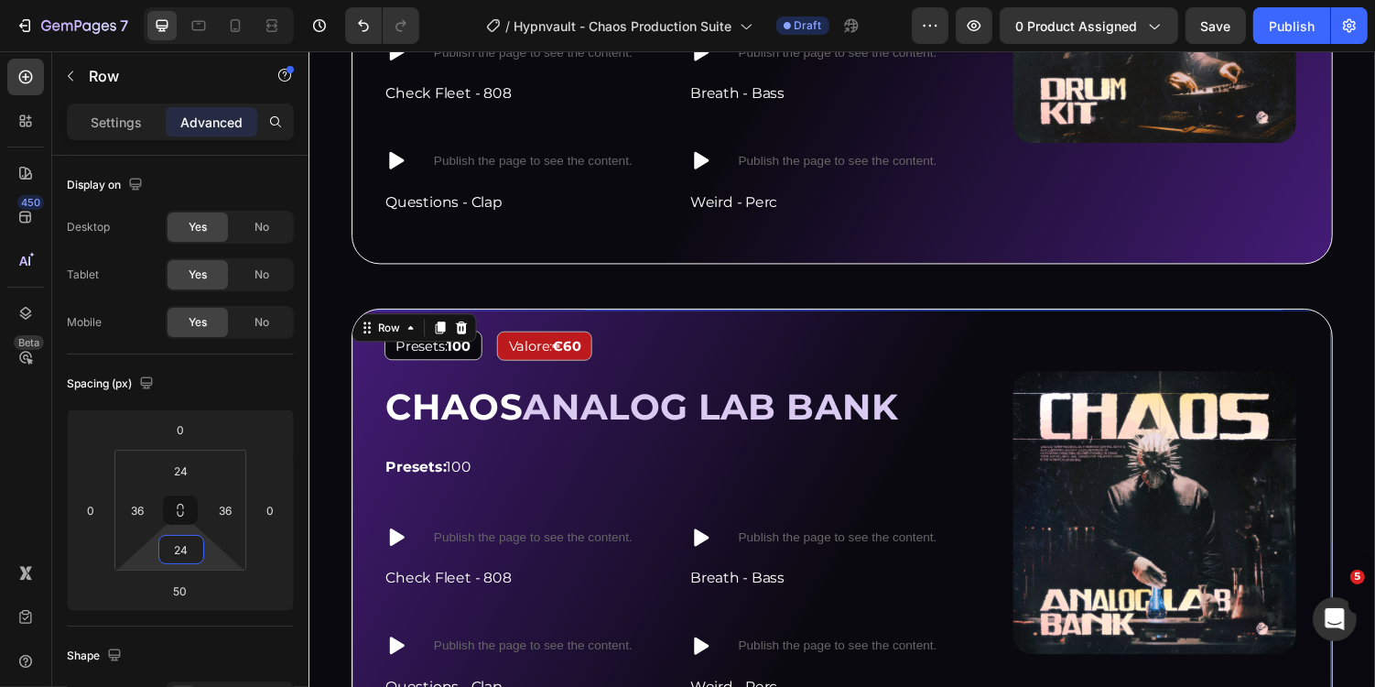
scroll to position [1761, 0]
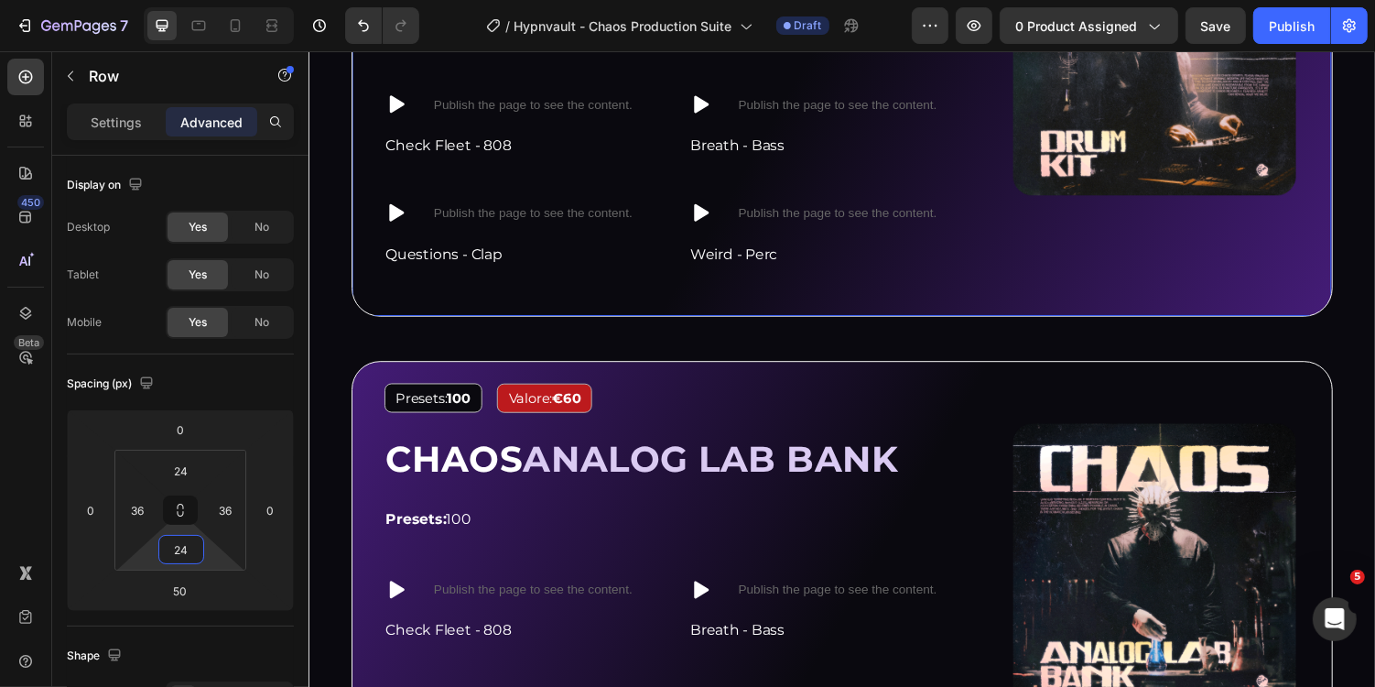
click at [473, 298] on div "Image Suoni: 200 Text Block Valore: €50 Text Block Row CHAOS DRUM KIT Heading 8…" at bounding box center [857, 64] width 1011 height 517
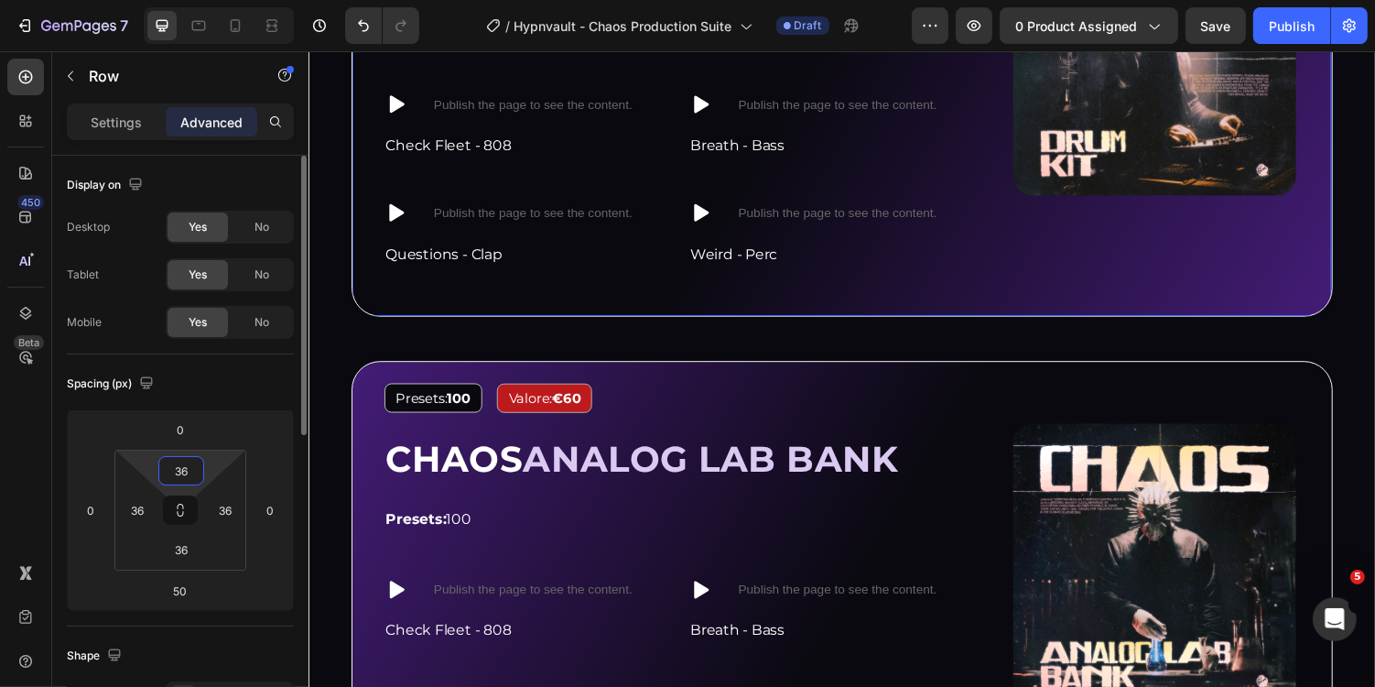
click at [184, 471] on input "36" at bounding box center [181, 470] width 37 height 27
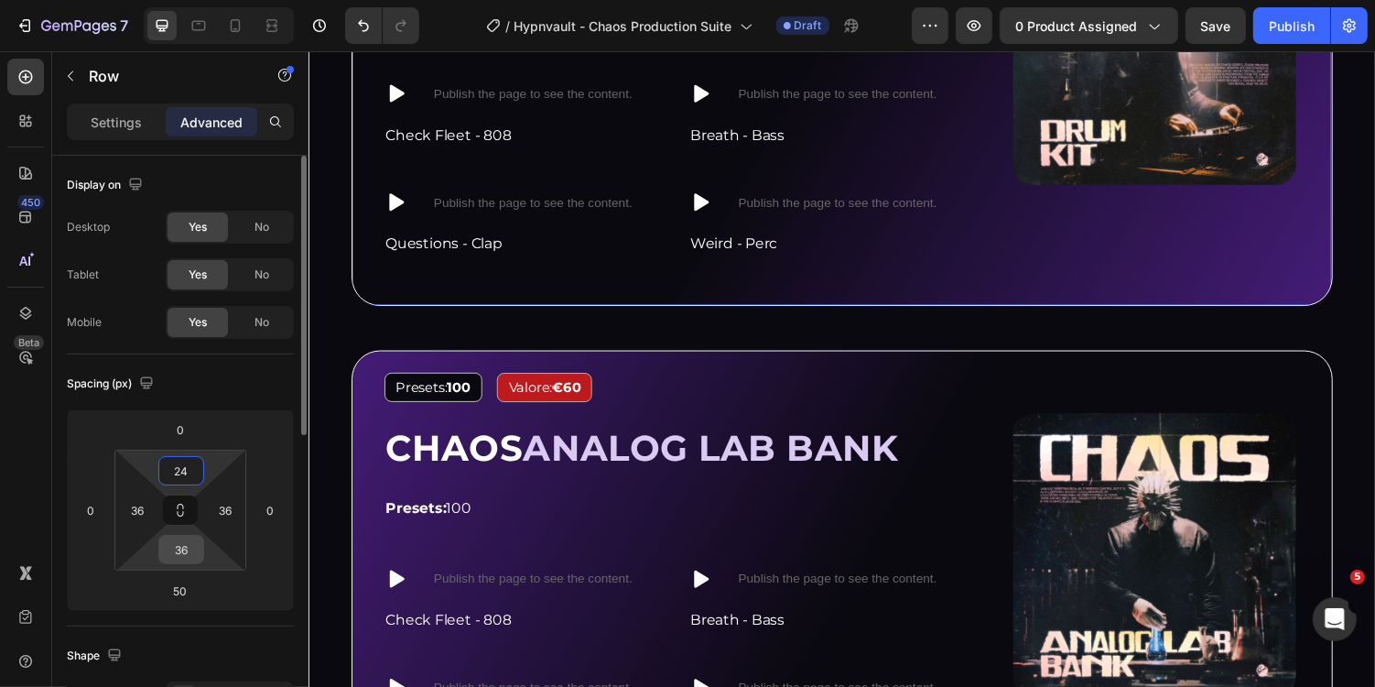
type input "24"
click at [178, 555] on input "36" at bounding box center [181, 549] width 37 height 27
type input "24"
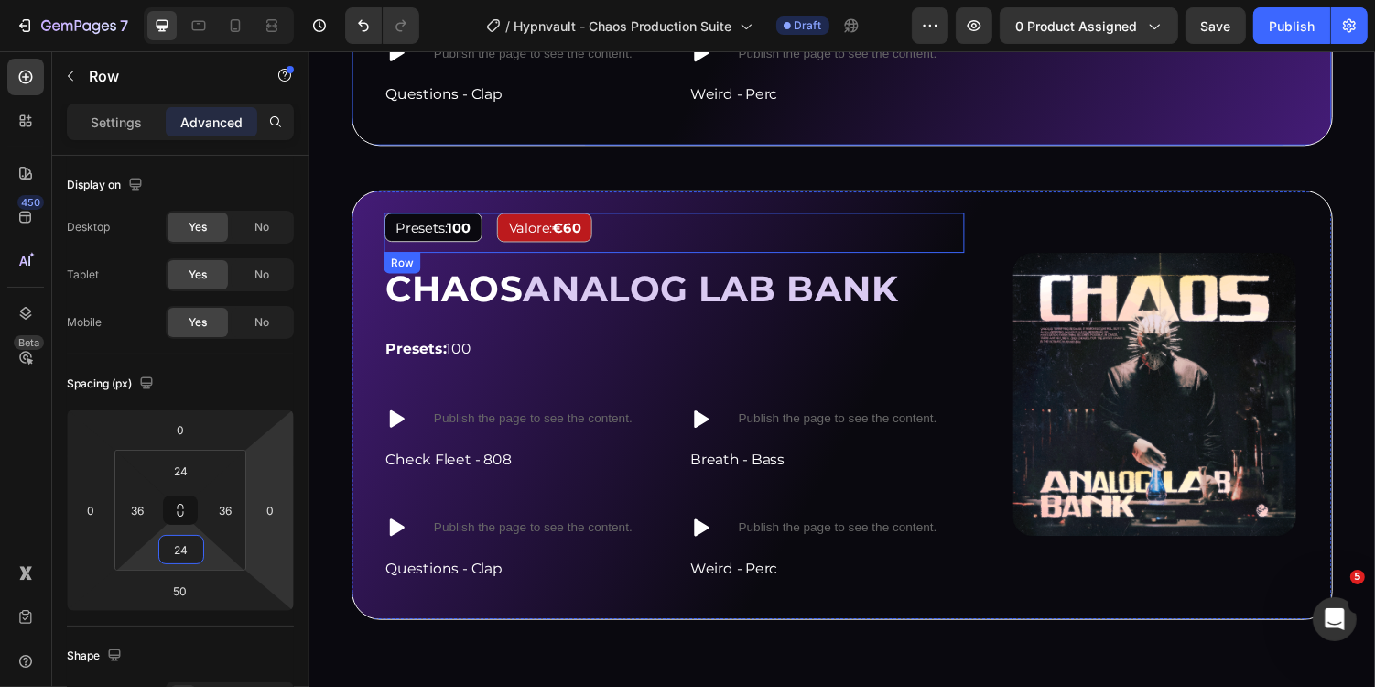
scroll to position [1930, 0]
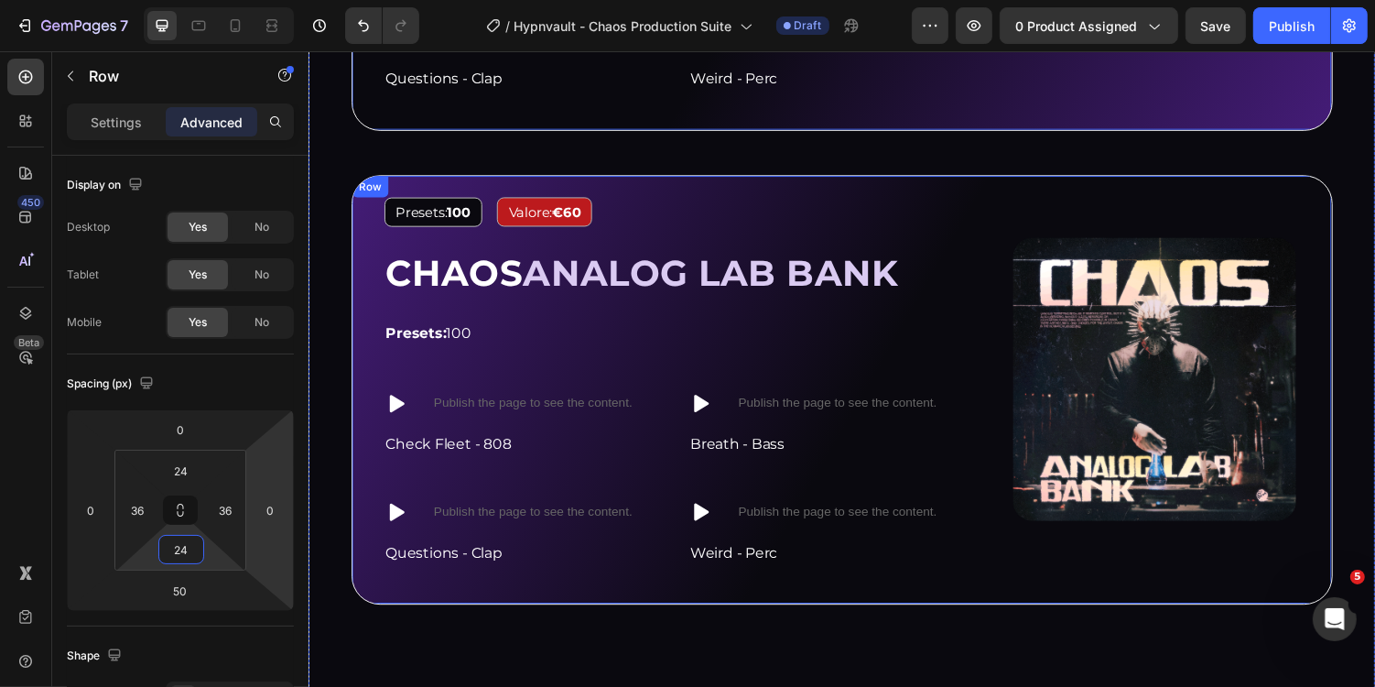
click at [610, 179] on div "Image Presets: 100 Text Block Valore: €60 Text Block Row CHAOS ANALOG LAB BANK …" at bounding box center [857, 399] width 1011 height 442
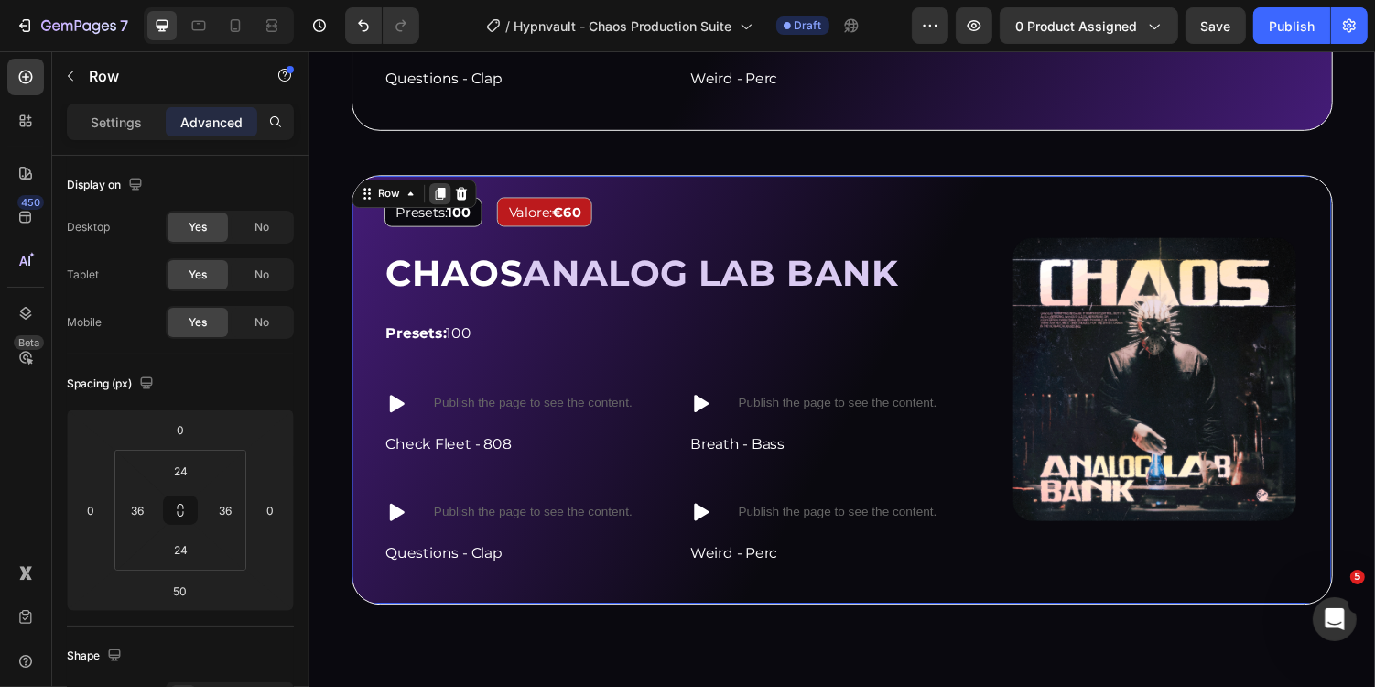
click at [446, 193] on icon at bounding box center [444, 196] width 10 height 13
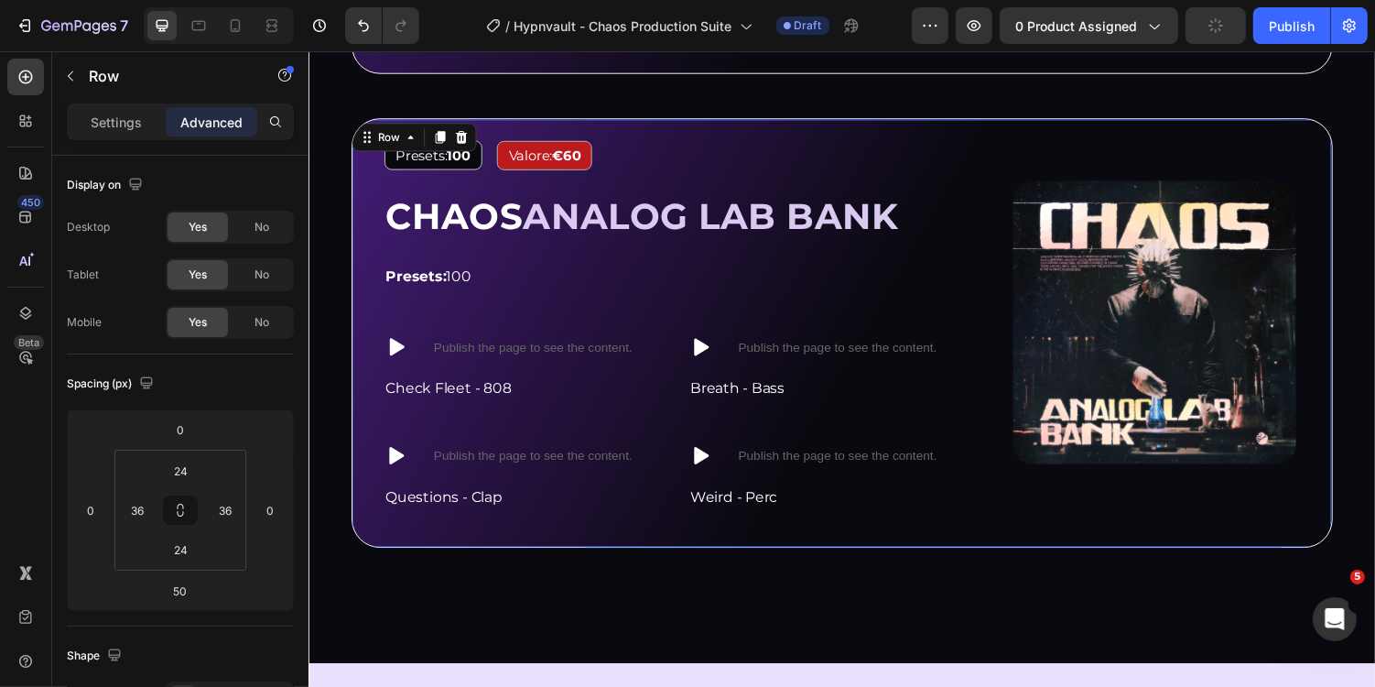
scroll to position [2498, 0]
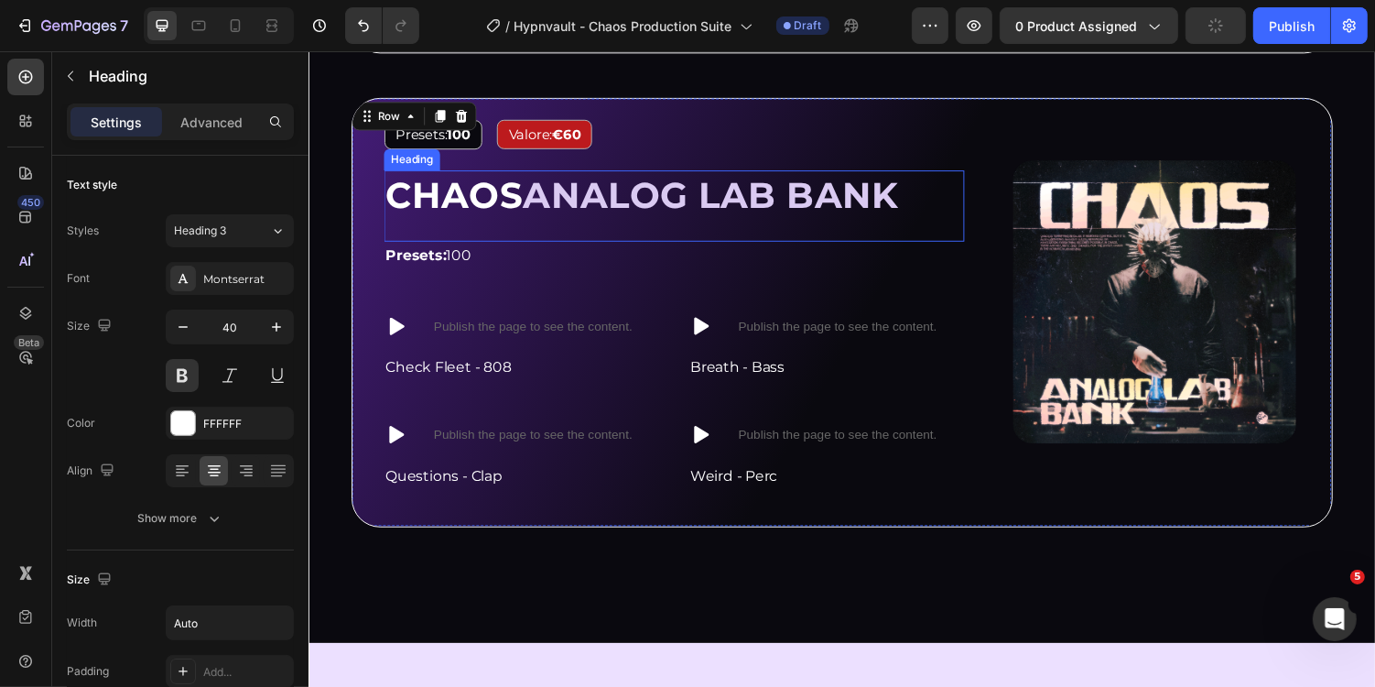
click at [596, 201] on span "ANALOG LAB BANK" at bounding box center [722, 198] width 387 height 45
click at [550, 197] on span "ANALOG LAB BANK" at bounding box center [722, 198] width 387 height 45
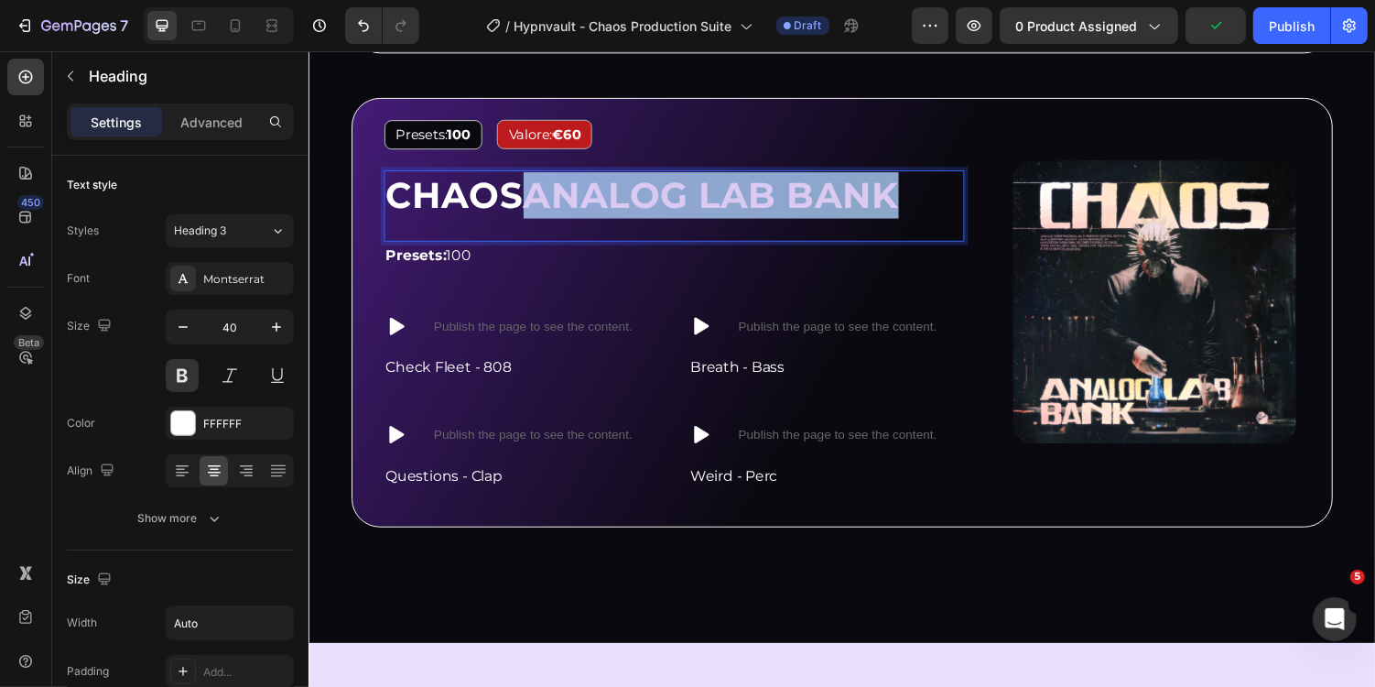
drag, startPoint x: 554, startPoint y: 196, endPoint x: 924, endPoint y: 197, distance: 369.9
click at [918, 197] on h2 "CHAOS ANALOG LAB BANK" at bounding box center [652, 198] width 532 height 51
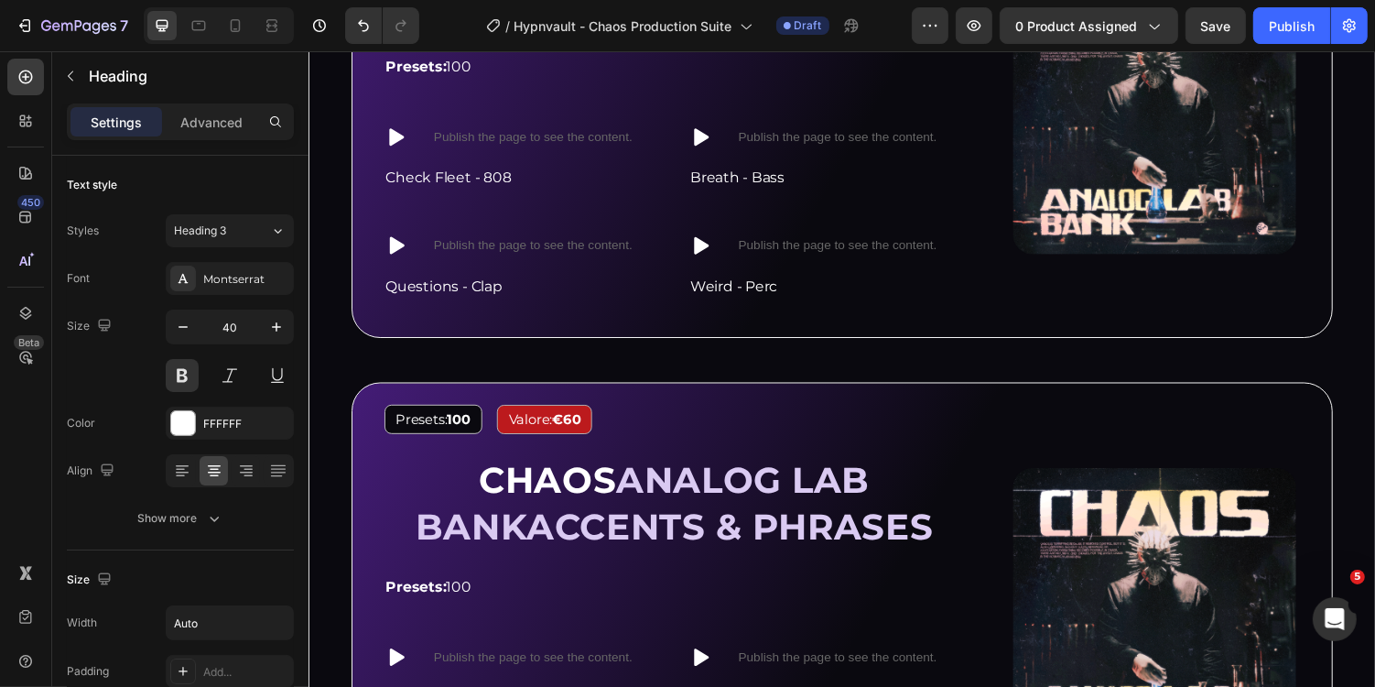
scroll to position [2221, 0]
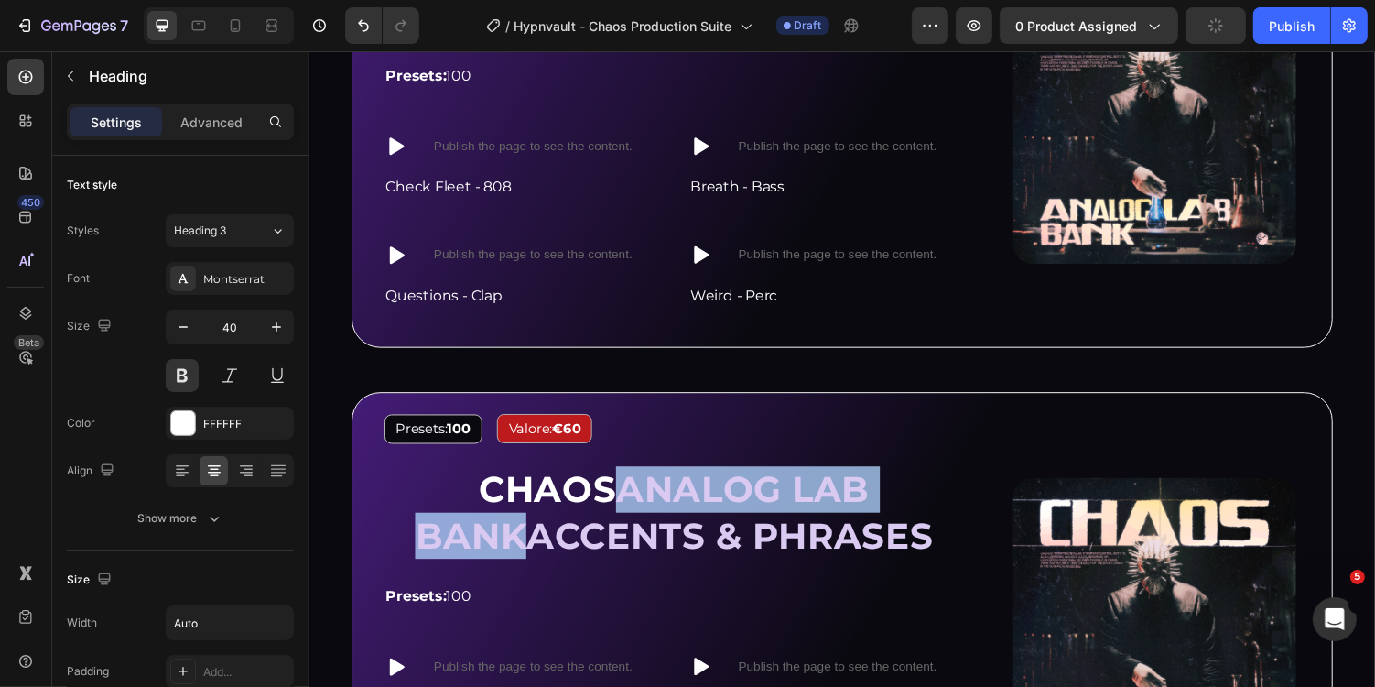
click at [538, 542] on span "ANALOG LAB BANKACCENTS & PHRASES" at bounding box center [685, 525] width 534 height 92
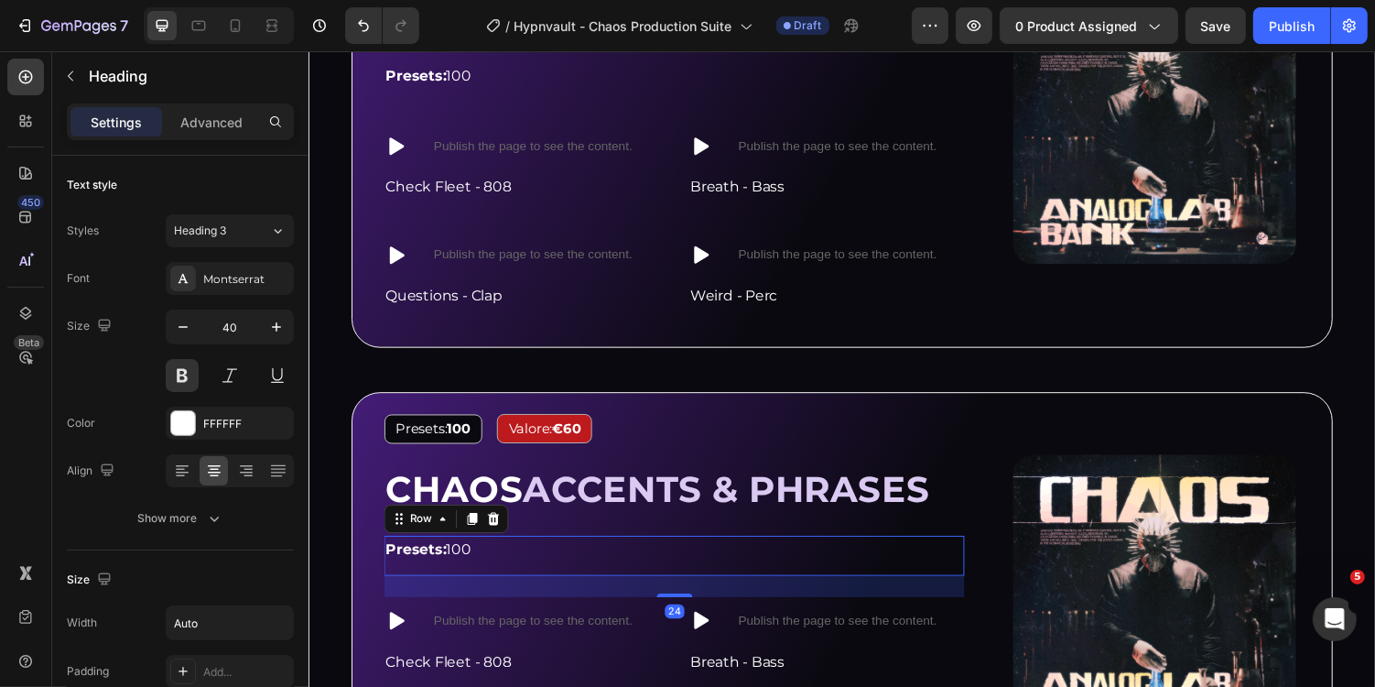
click at [686, 577] on div "Presets: 100 Text Block Row 24" at bounding box center [685, 569] width 598 height 41
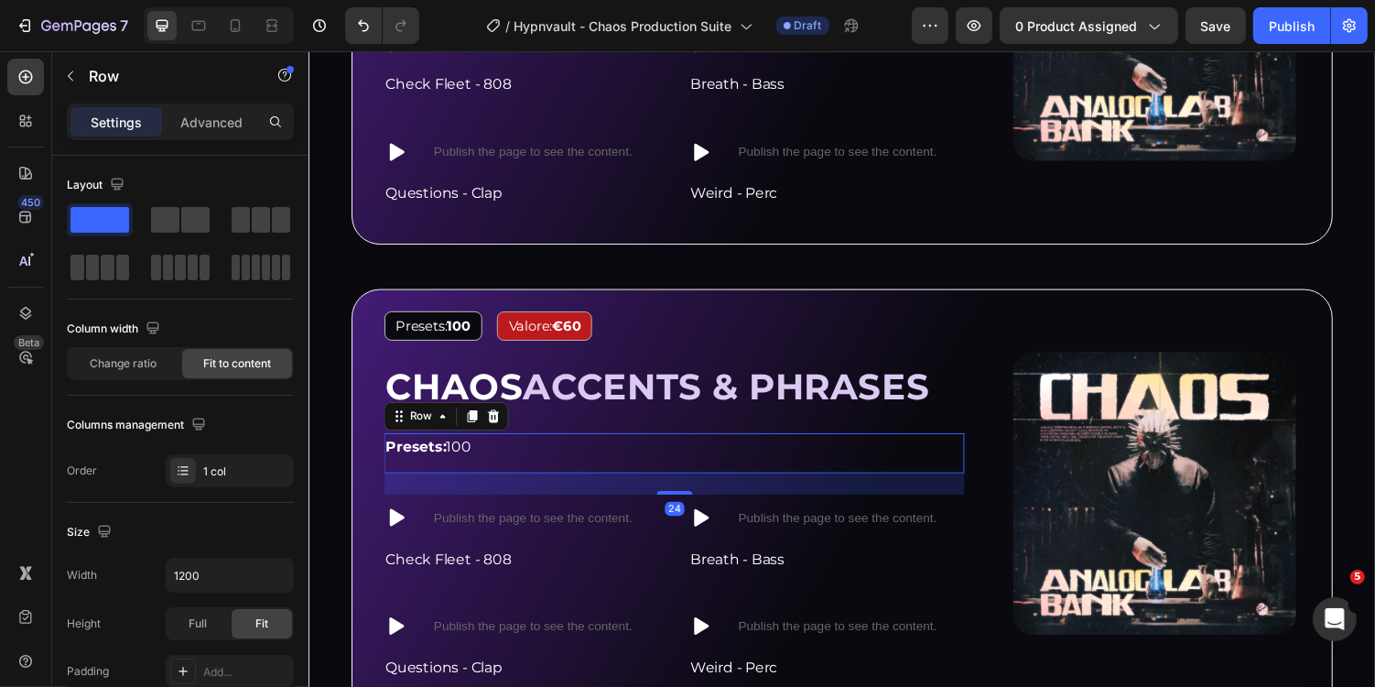
scroll to position [2337, 0]
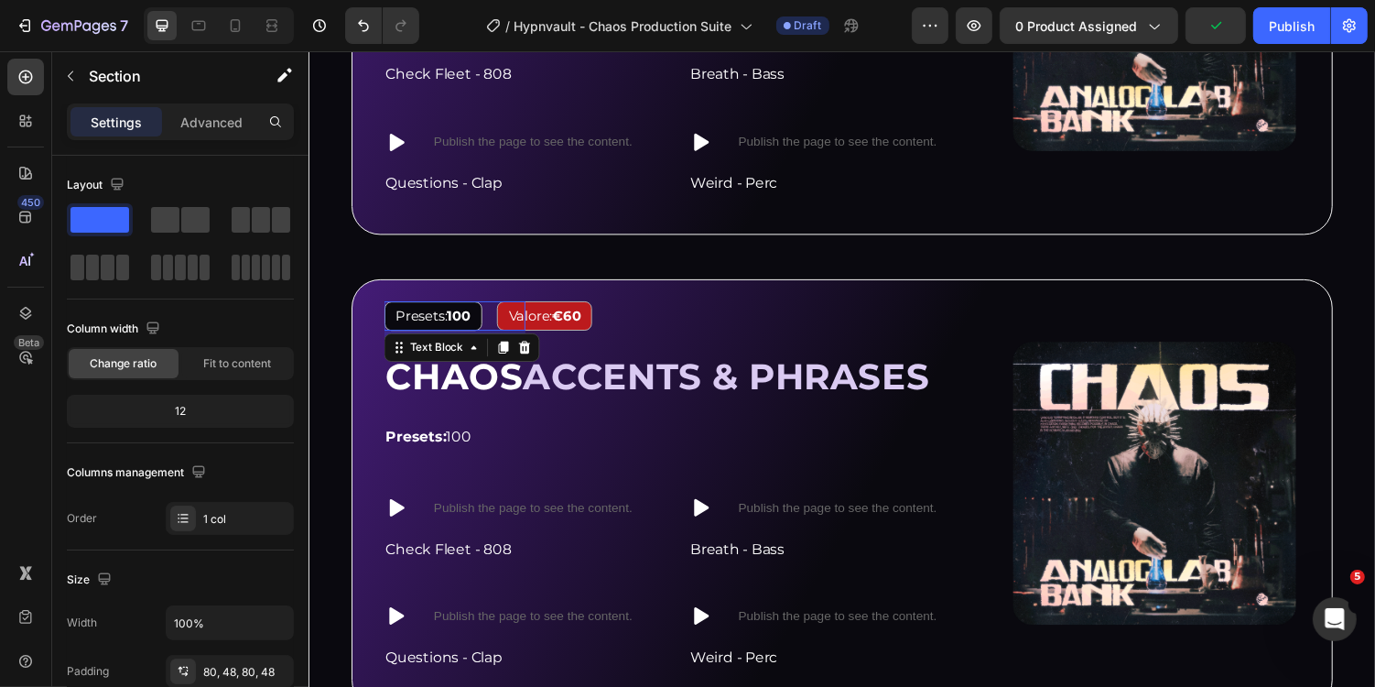
click at [474, 315] on strong "100" at bounding box center [463, 322] width 24 height 17
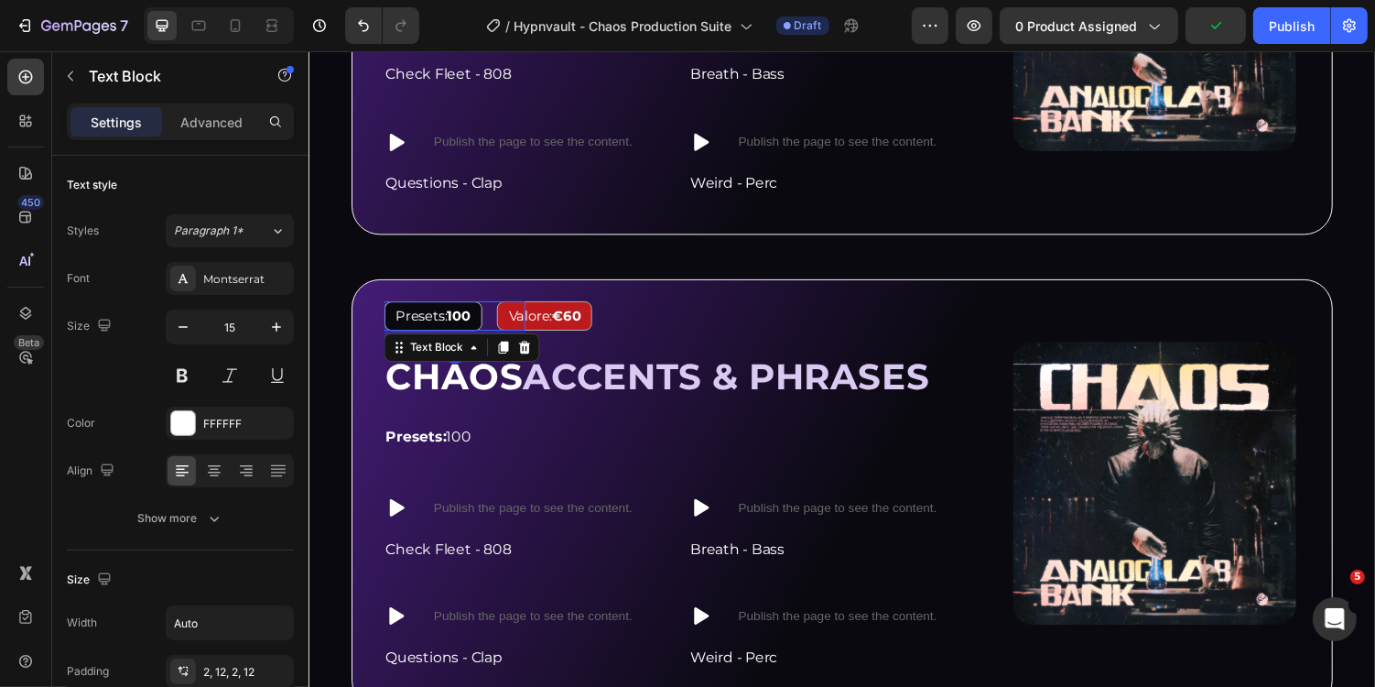
click at [462, 317] on strong "100" at bounding box center [463, 322] width 24 height 17
click at [428, 317] on span "Presets: 100" at bounding box center [435, 322] width 77 height 17
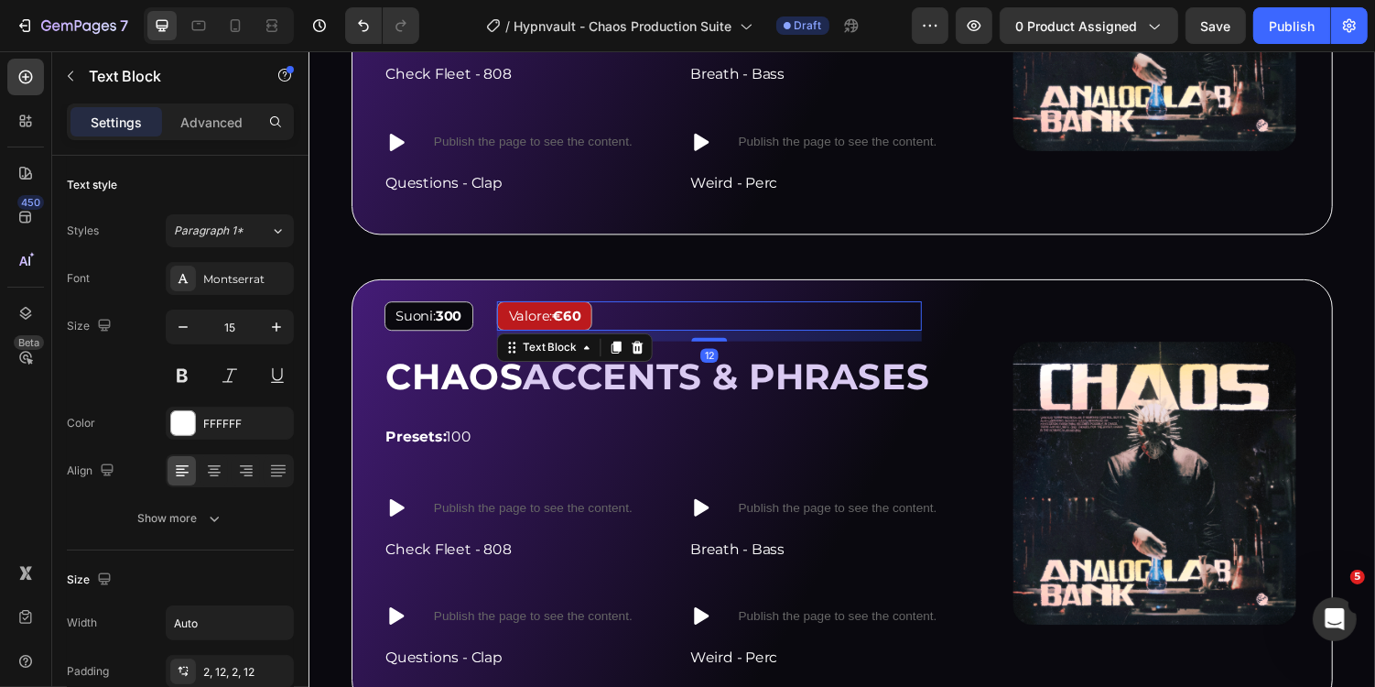
click at [576, 318] on strong "€60" at bounding box center [573, 322] width 29 height 17
click at [579, 318] on strong "€60" at bounding box center [573, 322] width 29 height 17
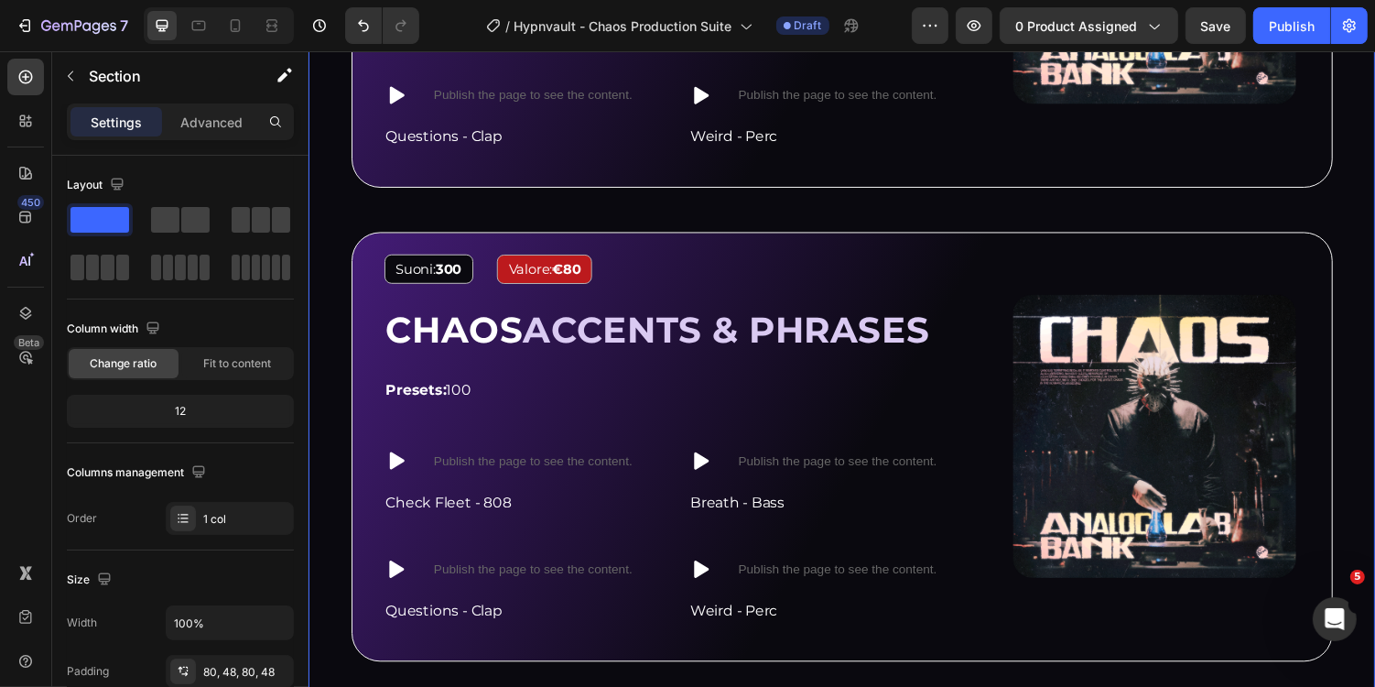
scroll to position [2386, 0]
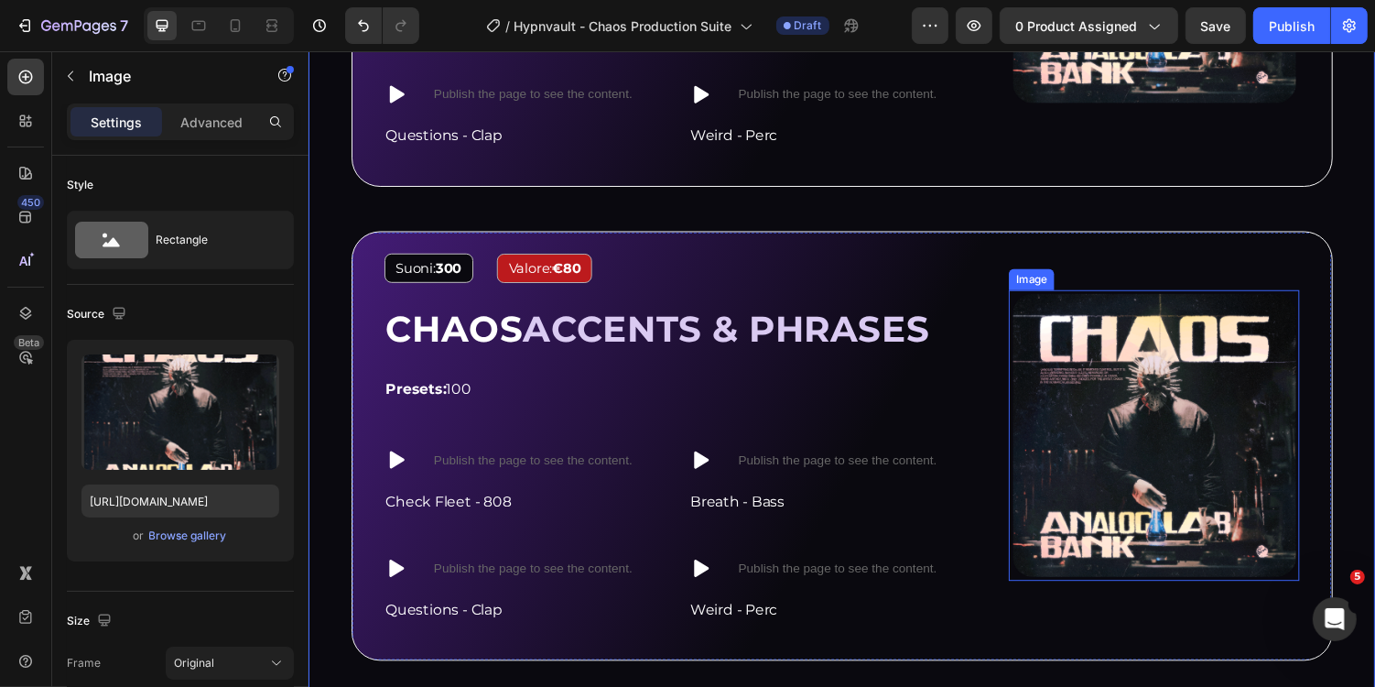
click at [1245, 462] on img at bounding box center [1178, 445] width 299 height 299
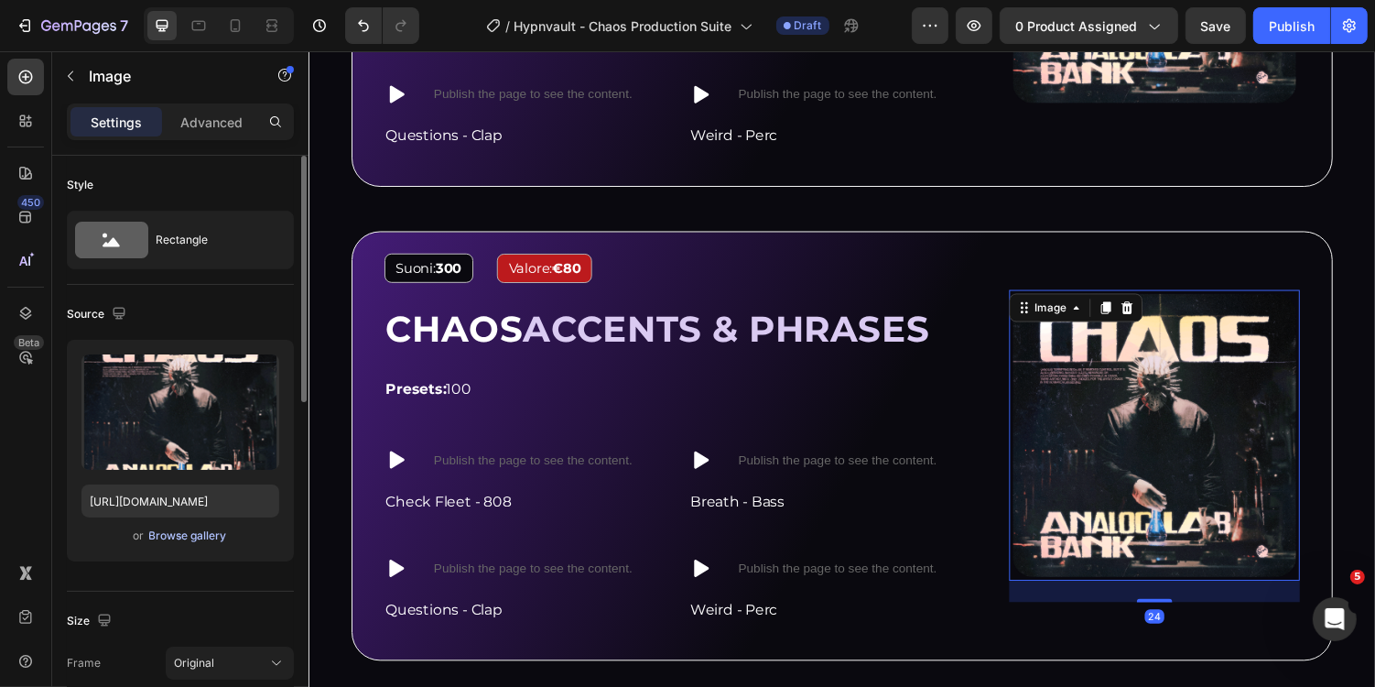
click at [190, 538] on div "Browse gallery" at bounding box center [188, 535] width 78 height 16
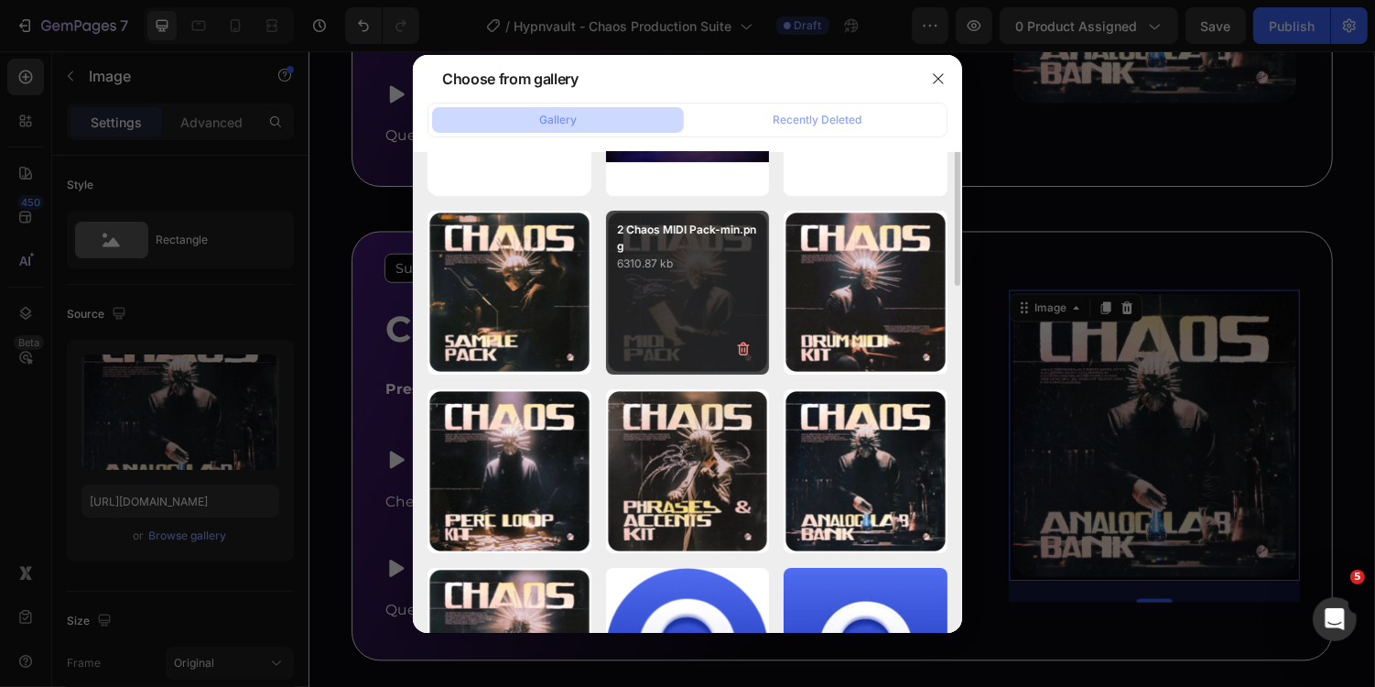
scroll to position [150, 0]
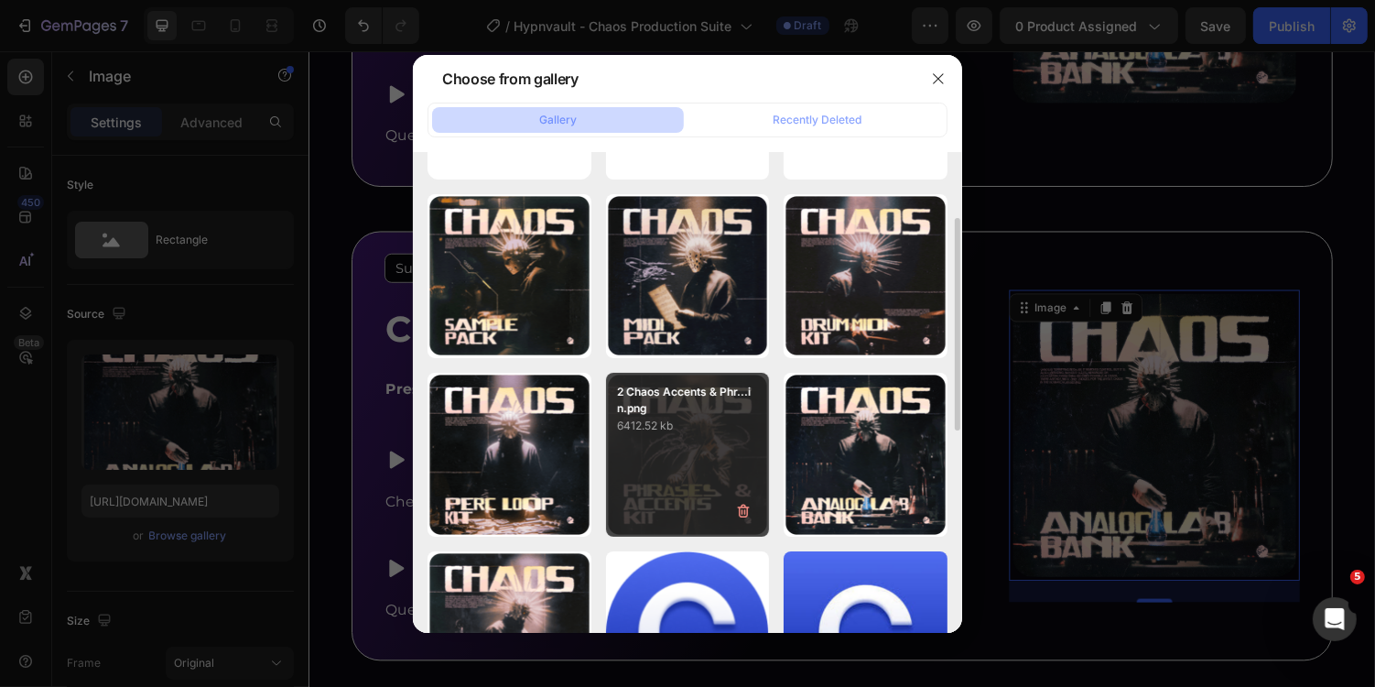
click at [691, 433] on div "2 Chaos Accents & Phr...in.png 6412.52 kb" at bounding box center [688, 455] width 164 height 164
type input "https://cdn.shopify.com/s/files/1/0669/2824/7049/files/gempages_491410533749097…"
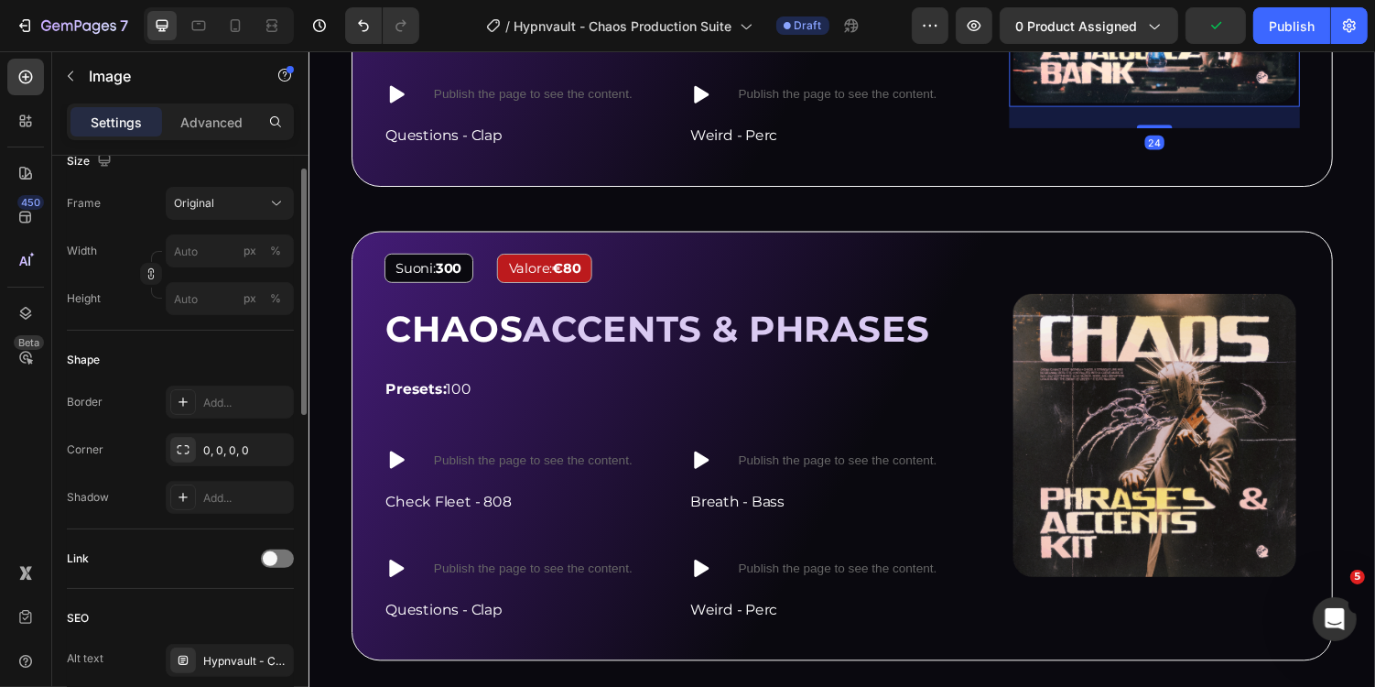
scroll to position [796, 0]
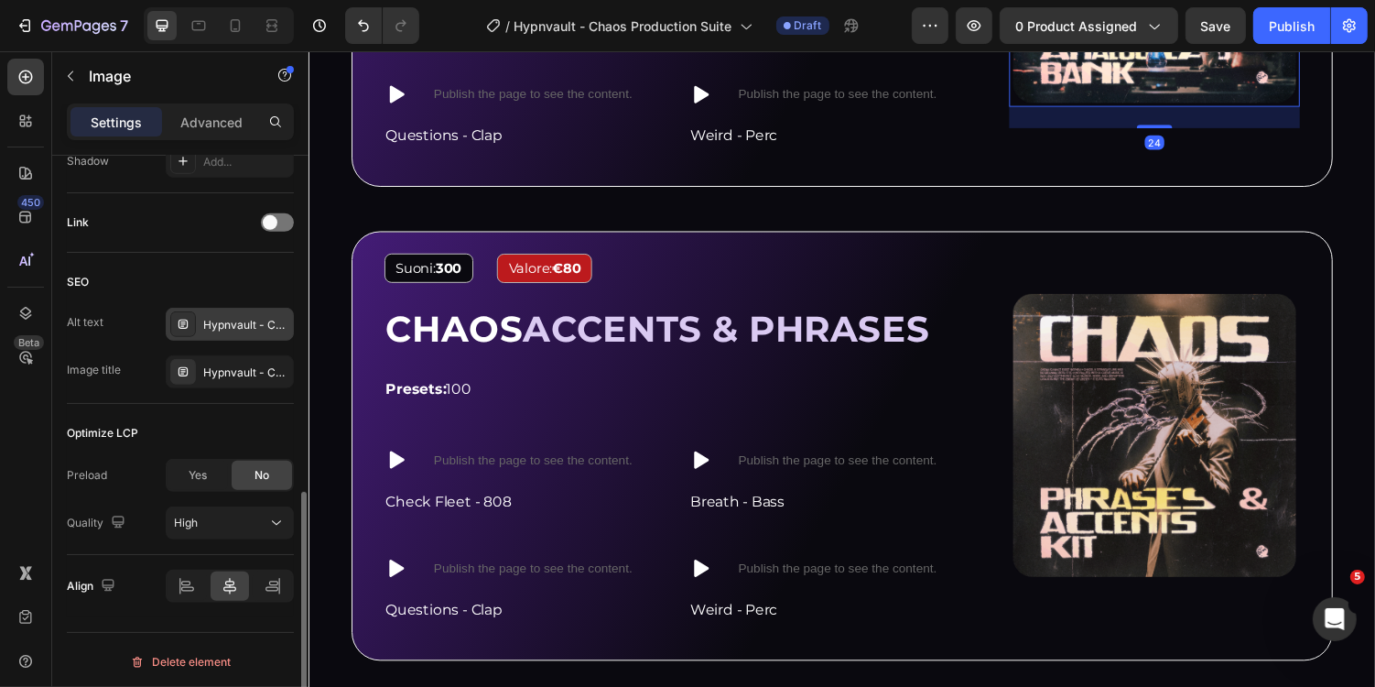
click at [244, 320] on div "Hypnvault - Chaos Production Suite - Drum Kit" at bounding box center [246, 325] width 86 height 16
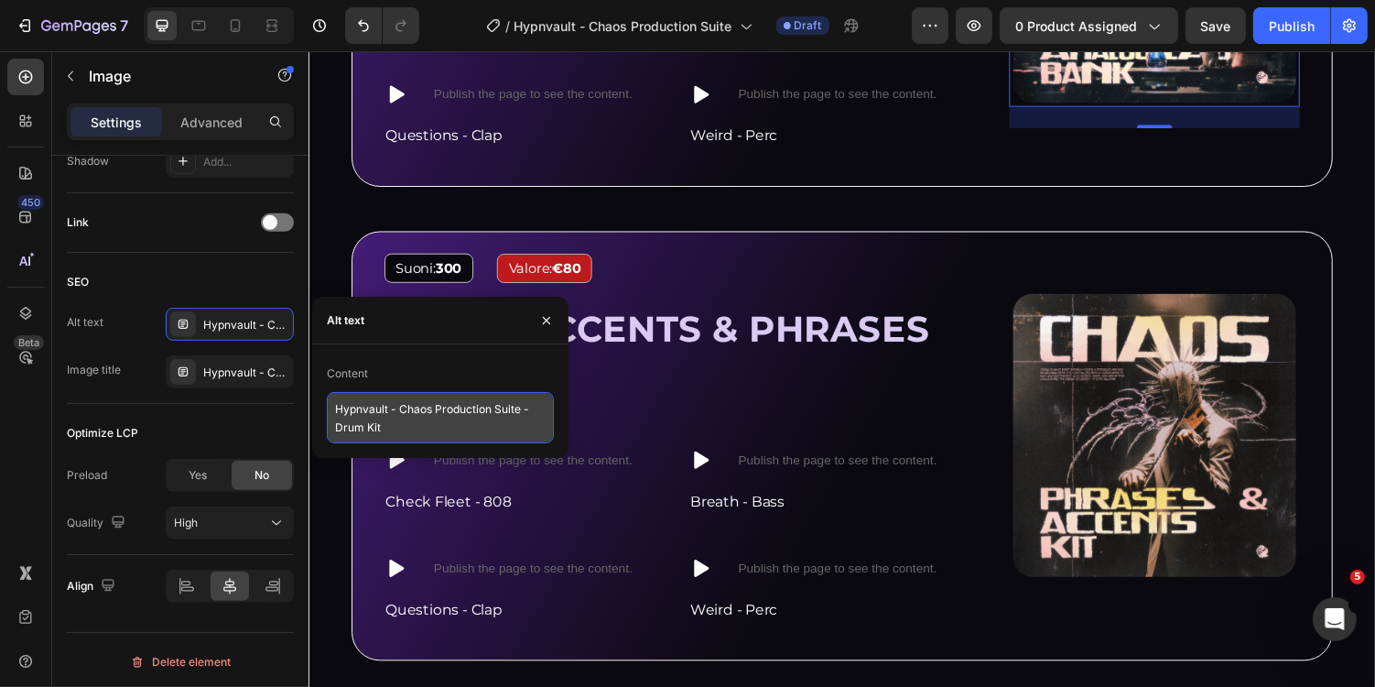
click at [355, 431] on textarea "Hypnvault - Chaos Production Suite - Drum Kit" at bounding box center [440, 417] width 227 height 51
type textarea "Hypnvault - Chaos Production Suite - Analog Lab Bank"
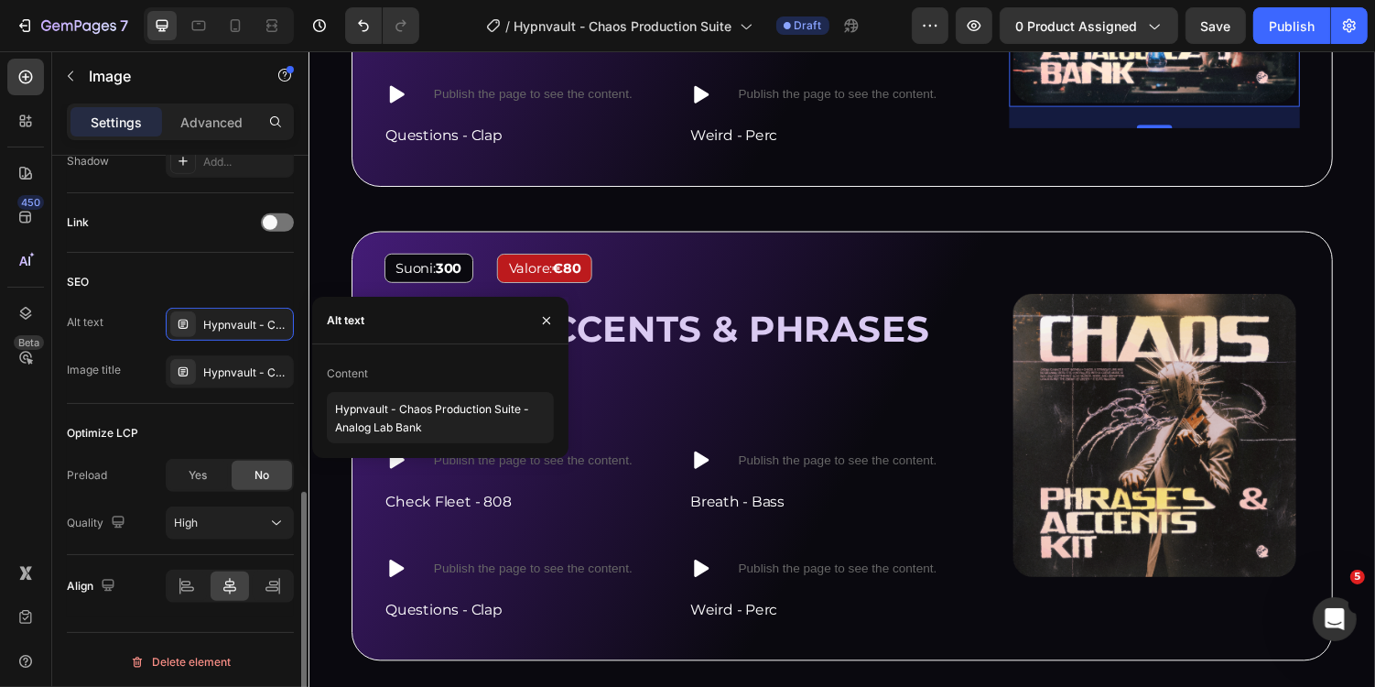
click at [277, 386] on div "SEO Alt text Hypnvault - Chaos Production Suite - Drum Kit Image title Hypnvaul…" at bounding box center [180, 328] width 227 height 151
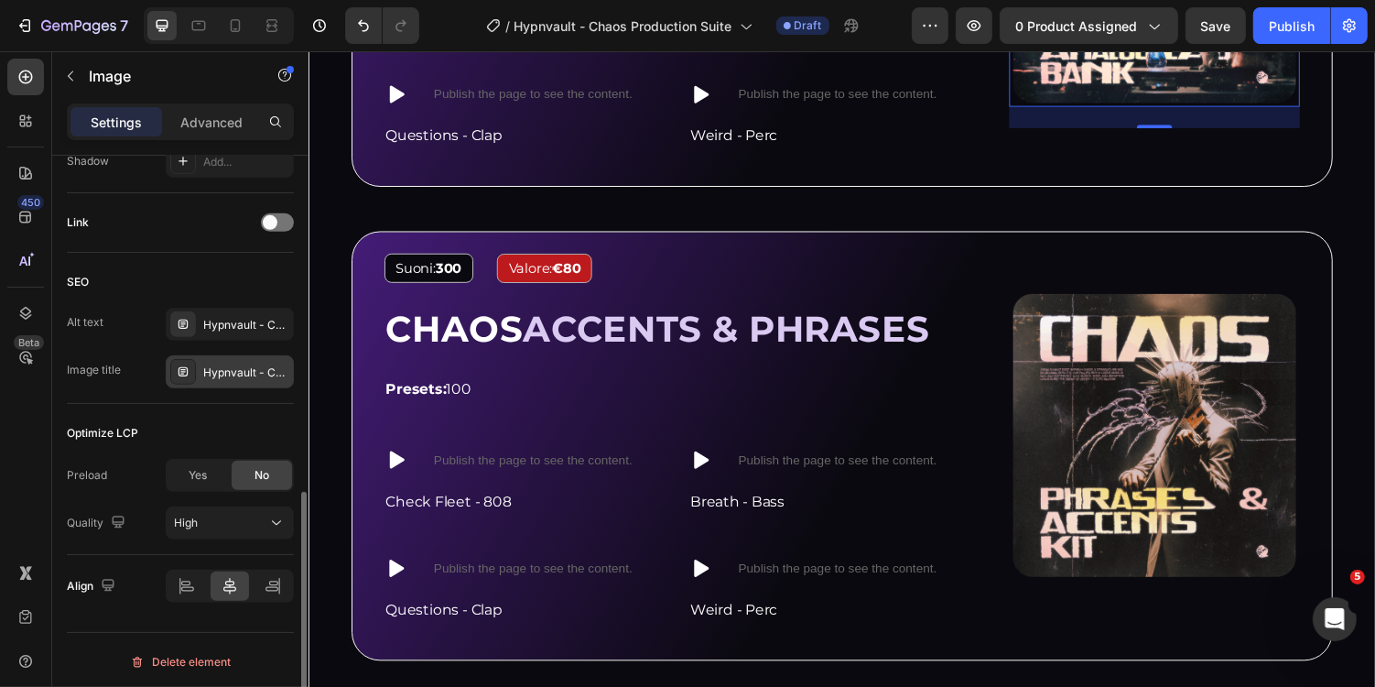
click at [251, 369] on div "Hypnvault - Chaos Production Suite - Drum Kit" at bounding box center [246, 372] width 86 height 16
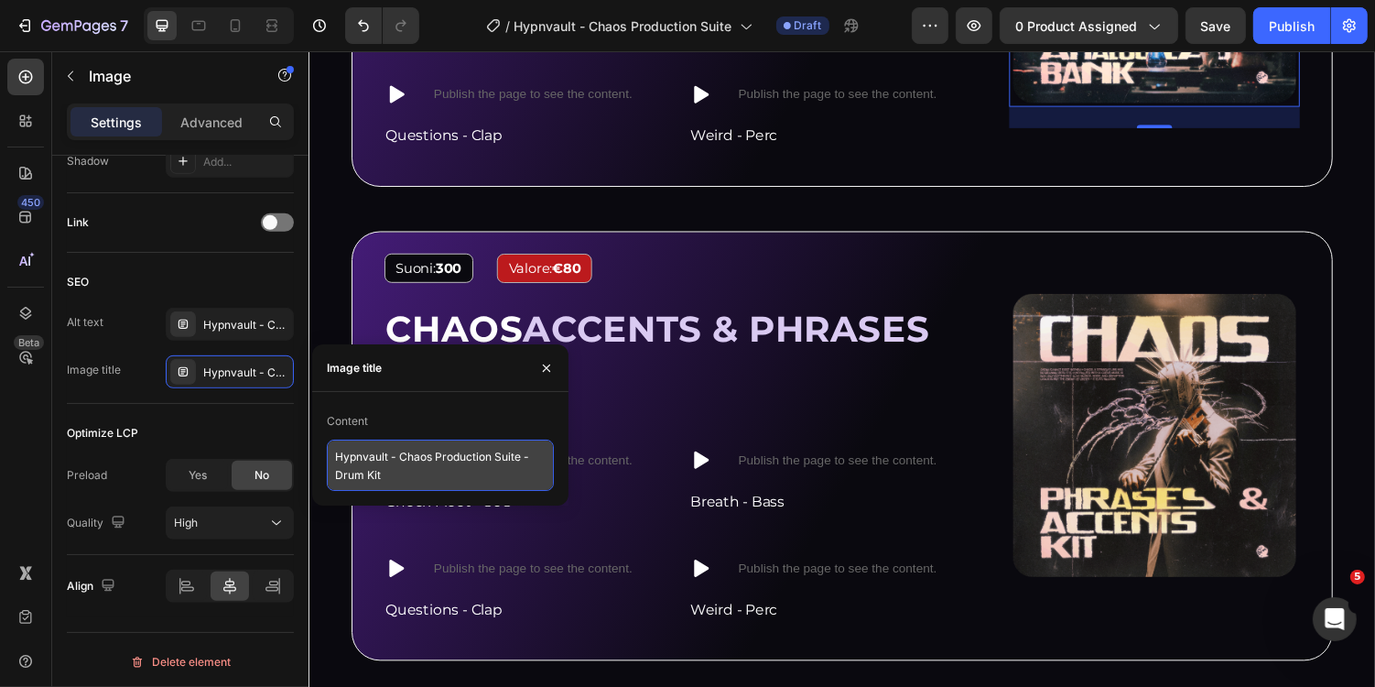
click at [400, 462] on textarea "Hypnvault - Chaos Production Suite - Drum Kit" at bounding box center [440, 465] width 227 height 51
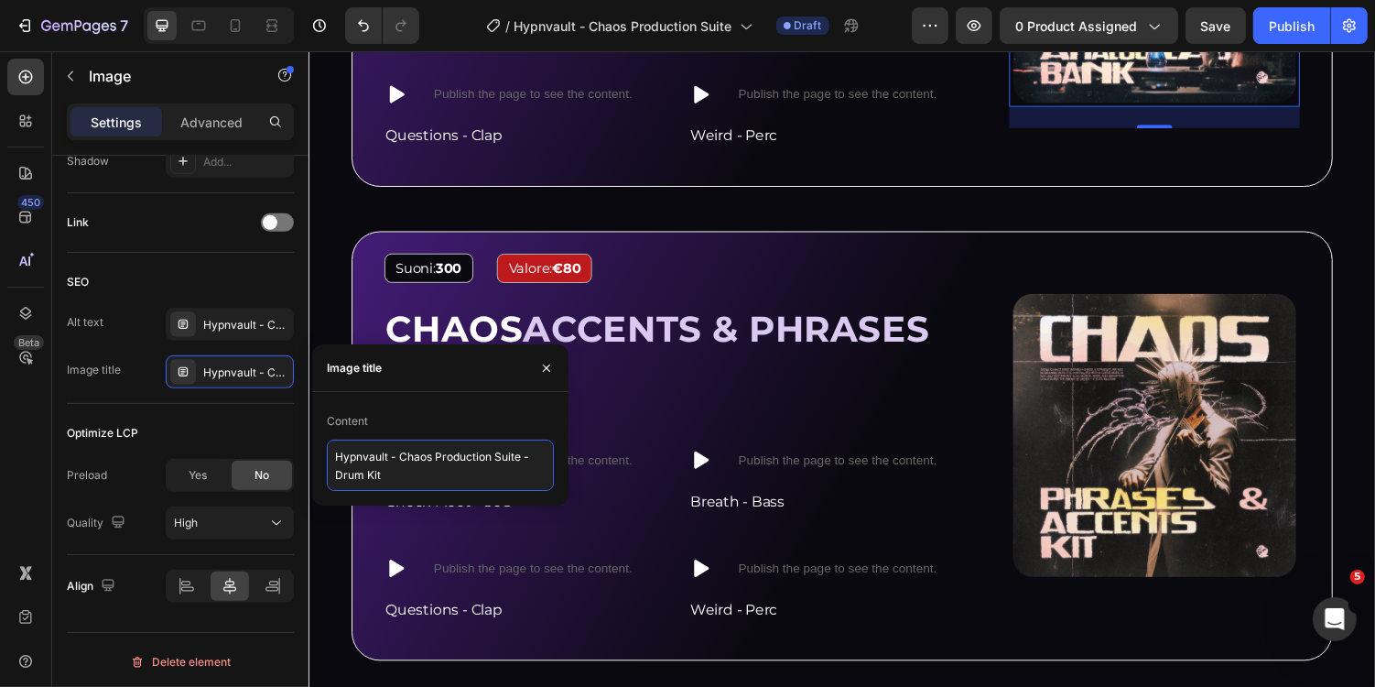
paste textarea "Analog Lab Bank"
type textarea "Hypnvault - Chaos Production Suite - Analog Lab Bank"
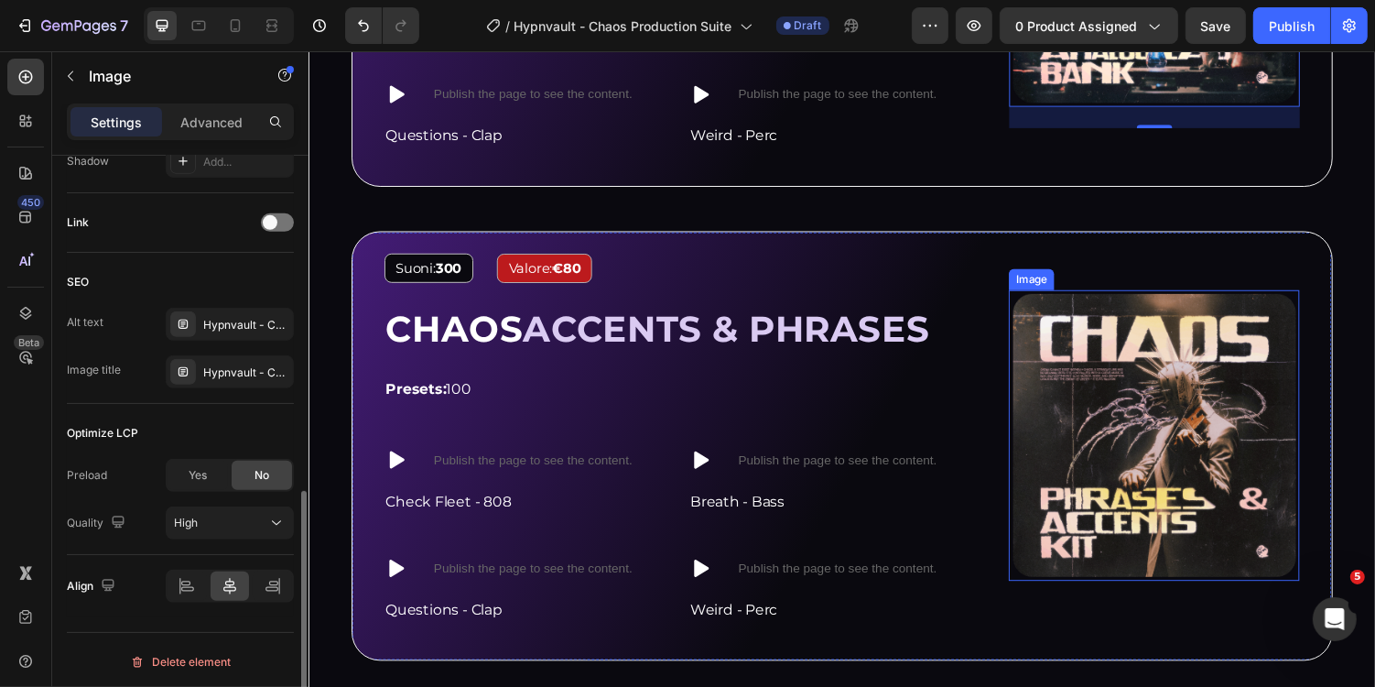
click at [1188, 388] on img at bounding box center [1178, 445] width 299 height 299
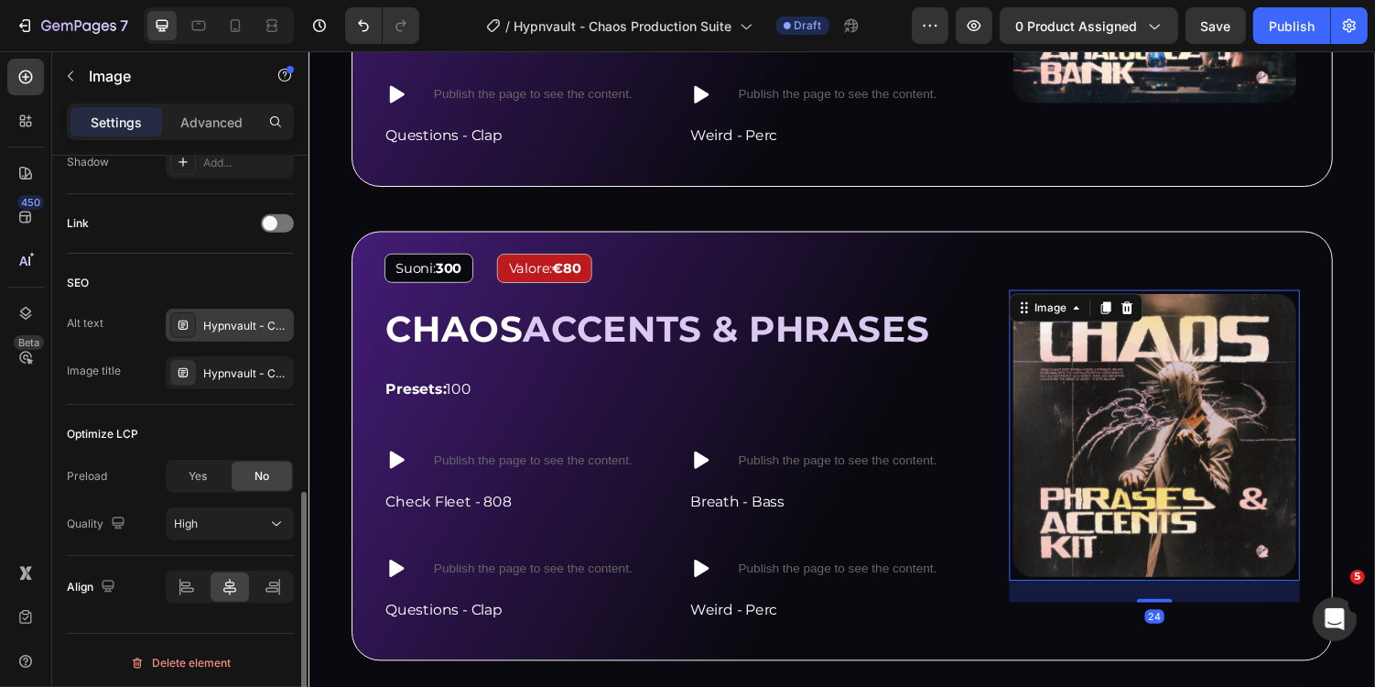
click at [253, 328] on div "Hypnvault - Chaos Production Suite - Drum Kit" at bounding box center [246, 326] width 86 height 16
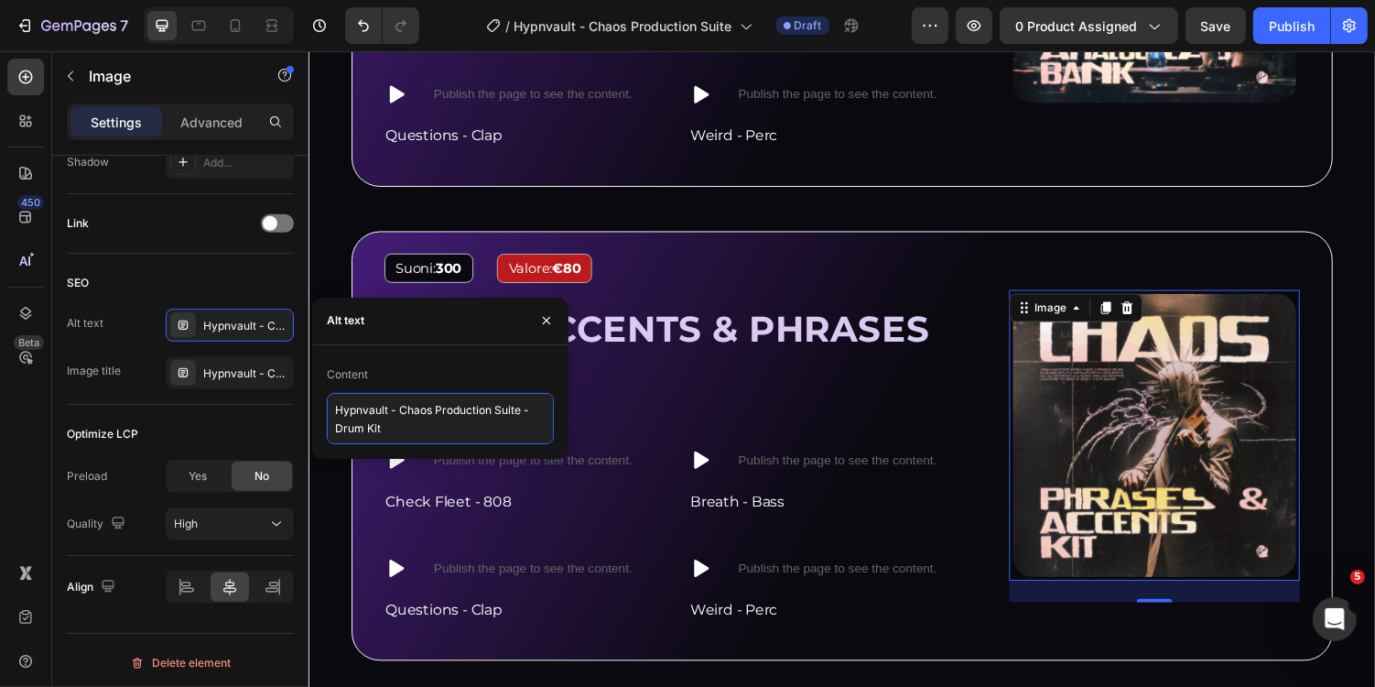
drag, startPoint x: 335, startPoint y: 432, endPoint x: 425, endPoint y: 432, distance: 89.7
click at [425, 432] on textarea "Hypnvault - Chaos Production Suite - Drum Kit" at bounding box center [440, 418] width 227 height 51
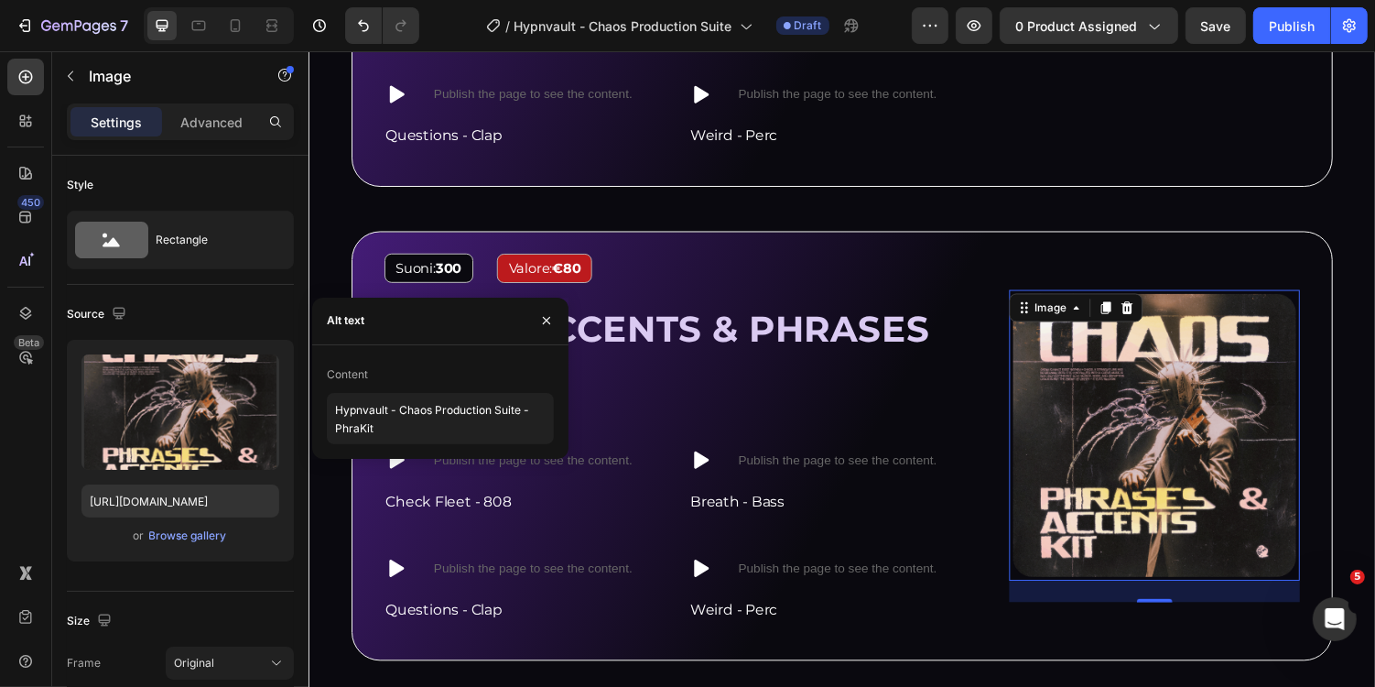
scroll to position [795, 0]
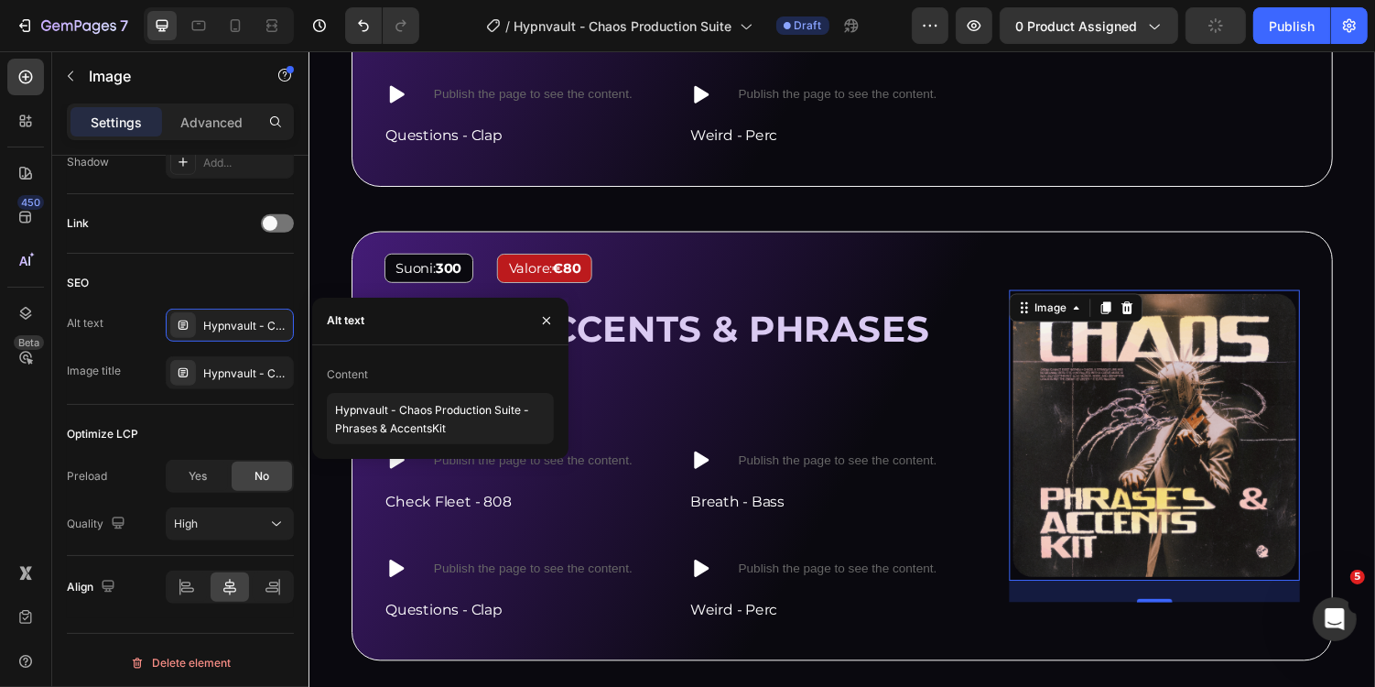
type textarea "Hypnvault - Chaos Production Suite - Phrases & Accents Kit"
click at [228, 376] on div "Hypnvault - Chaos Production Suite - Drum Kit" at bounding box center [230, 372] width 128 height 33
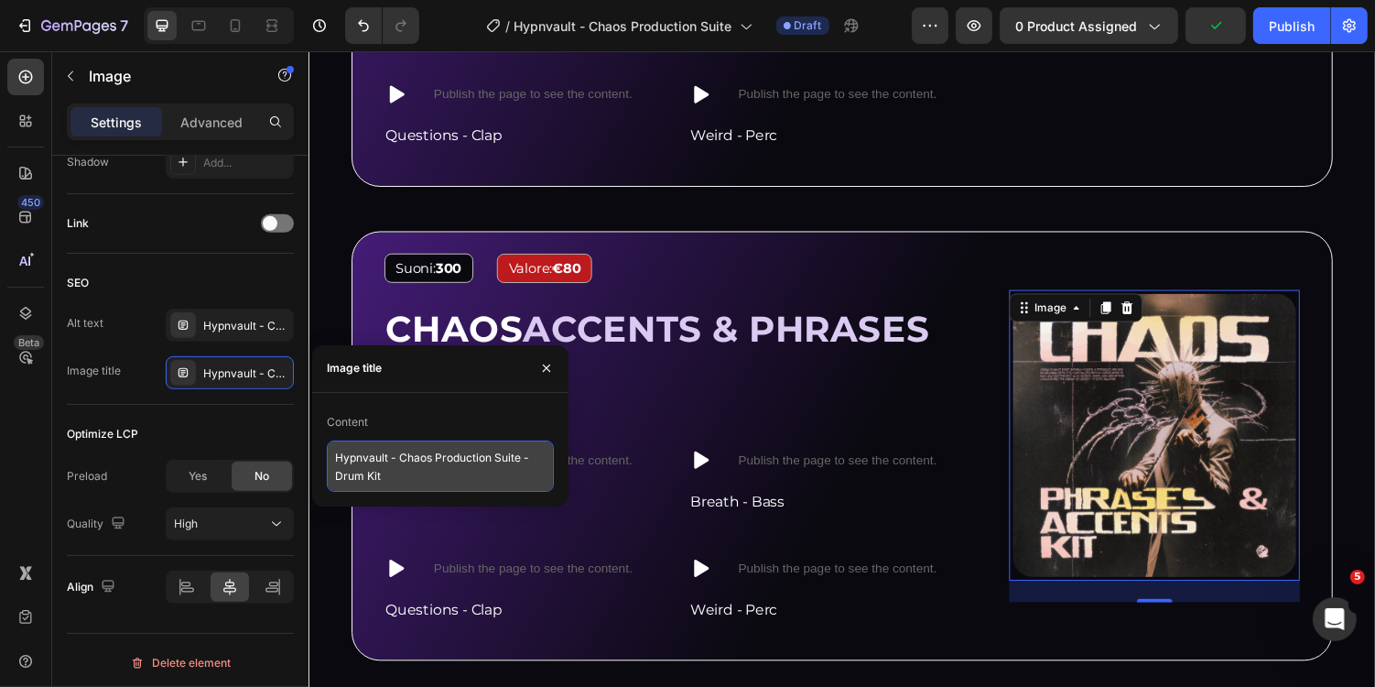
click at [396, 442] on textarea "Hypnvault - Chaos Production Suite - Drum Kit" at bounding box center [440, 465] width 227 height 51
paste textarea "Phrases & Accents"
type textarea "Hypnvault - Chaos Production Suite - Phrases & Accents Kit"
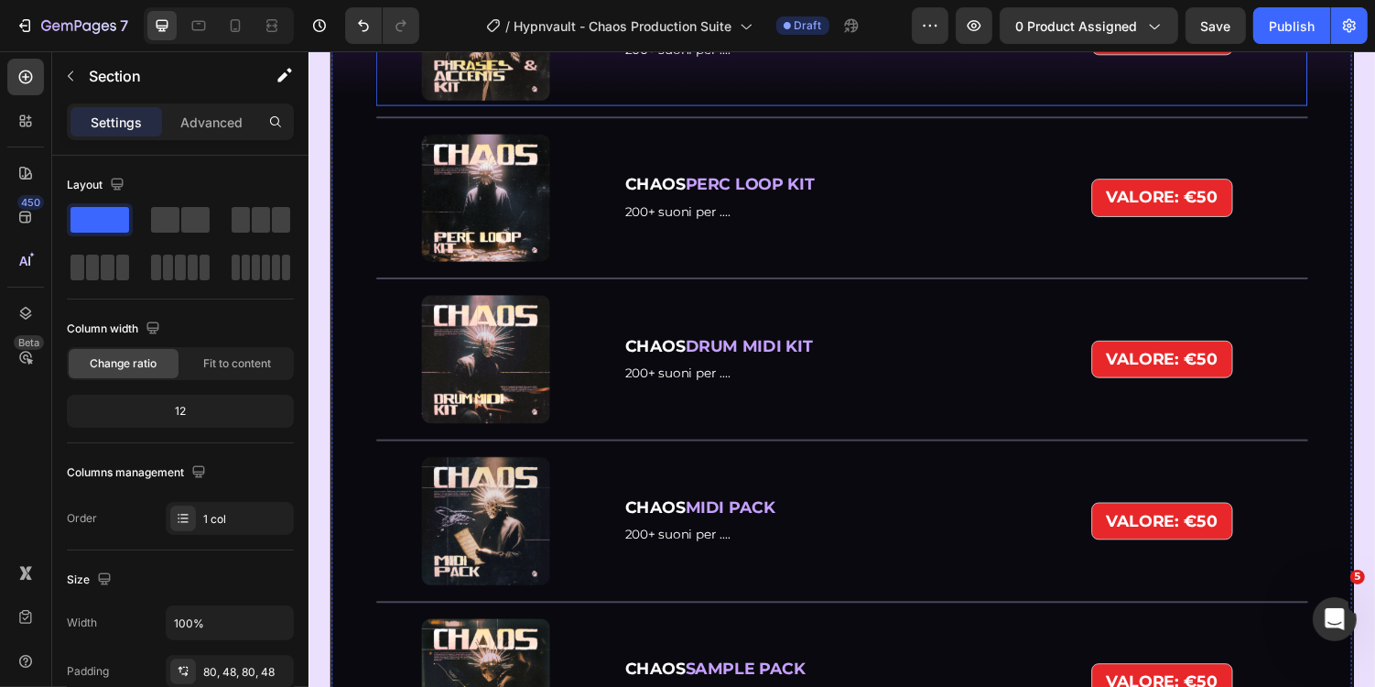
scroll to position [3751, 0]
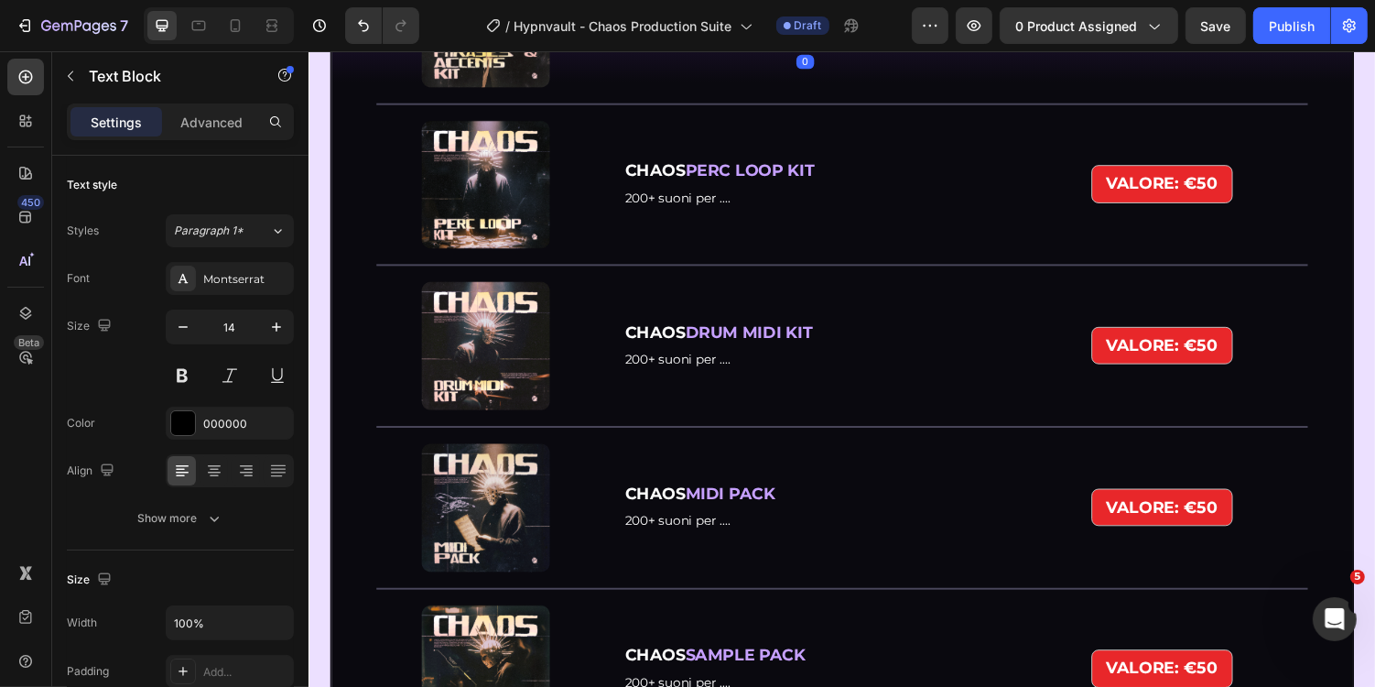
click at [649, 43] on span "200+ suoni per ...." at bounding box center [688, 35] width 109 height 16
click at [659, 43] on span "200+ suoni per ...." at bounding box center [688, 35] width 109 height 16
click at [1223, 31] on strong "VALORE: €50" at bounding box center [1187, 21] width 114 height 20
click at [1234, 31] on strong "VALORE: €50" at bounding box center [1187, 21] width 114 height 20
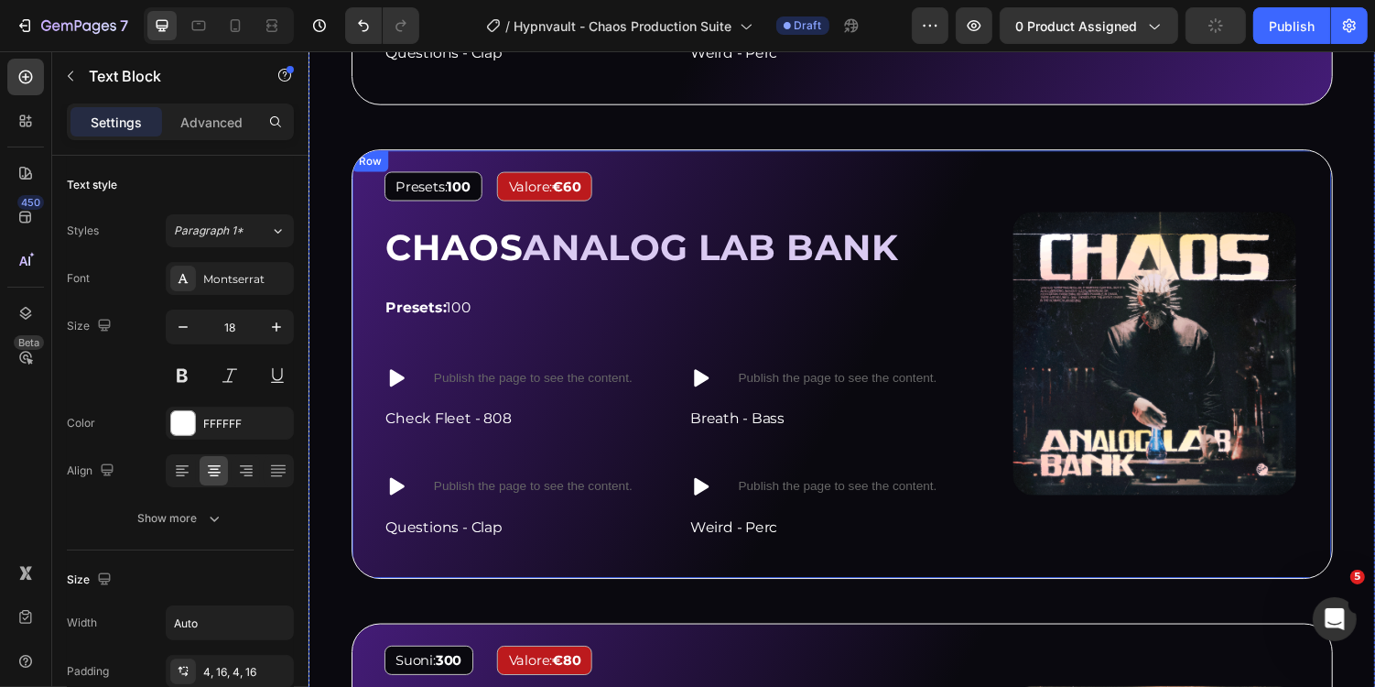
scroll to position [2376, 0]
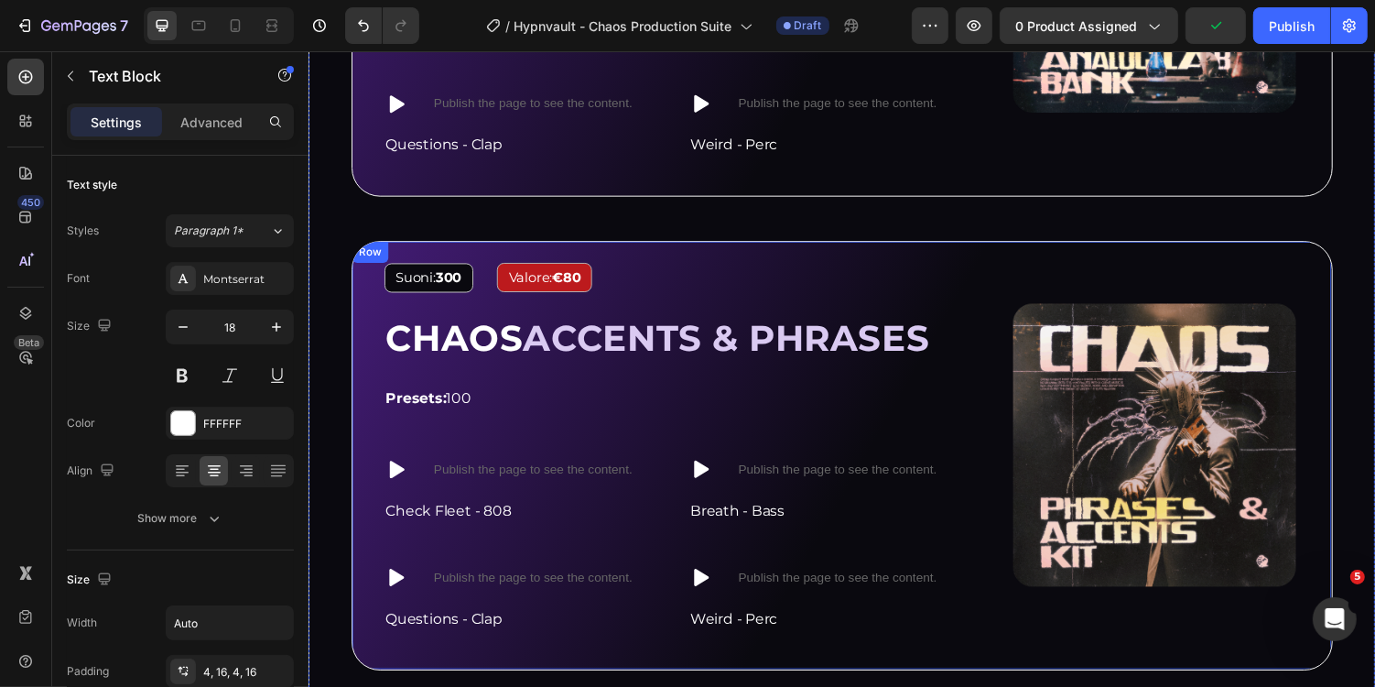
click at [871, 257] on div "Image Suoni: 300 Text Block Valore: €80 Text Block Row CHAOS ACCENTS & PHRASES …" at bounding box center [857, 466] width 1011 height 442
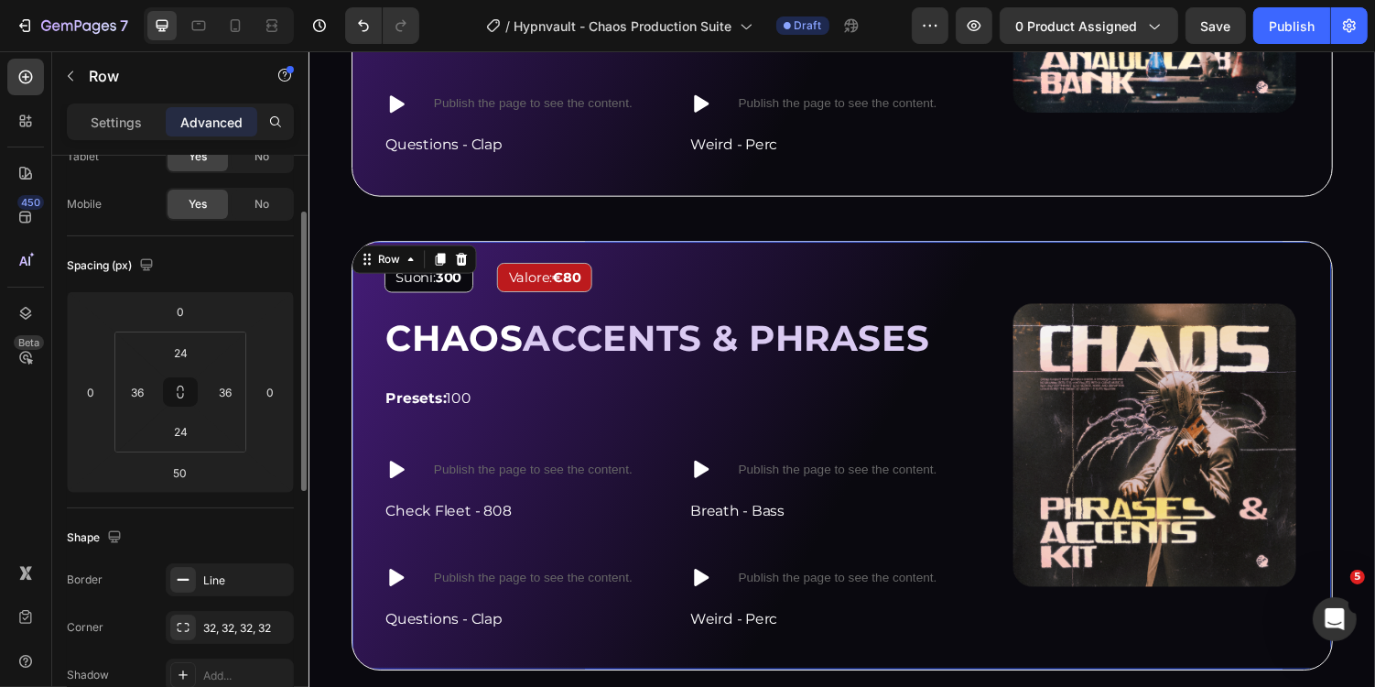
scroll to position [97, 0]
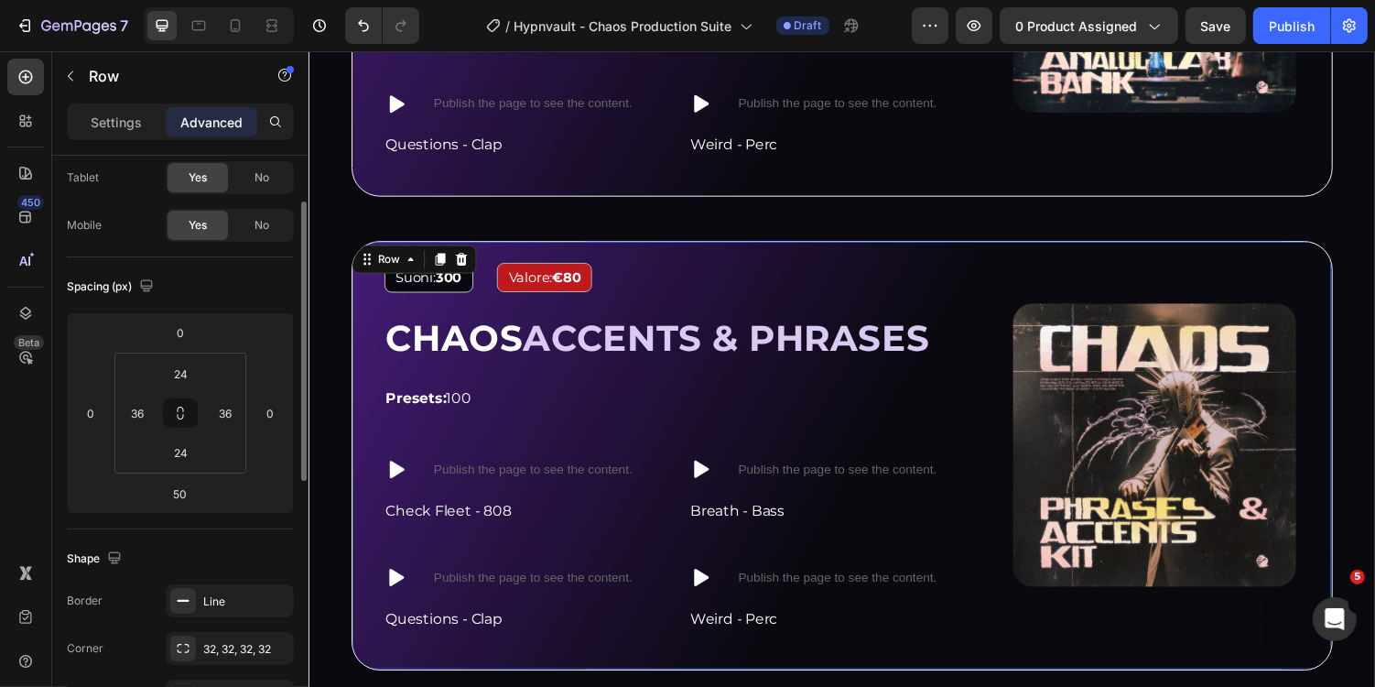
click at [103, 105] on div "Settings Advanced" at bounding box center [180, 121] width 227 height 37
click at [115, 114] on p "Settings" at bounding box center [116, 122] width 51 height 19
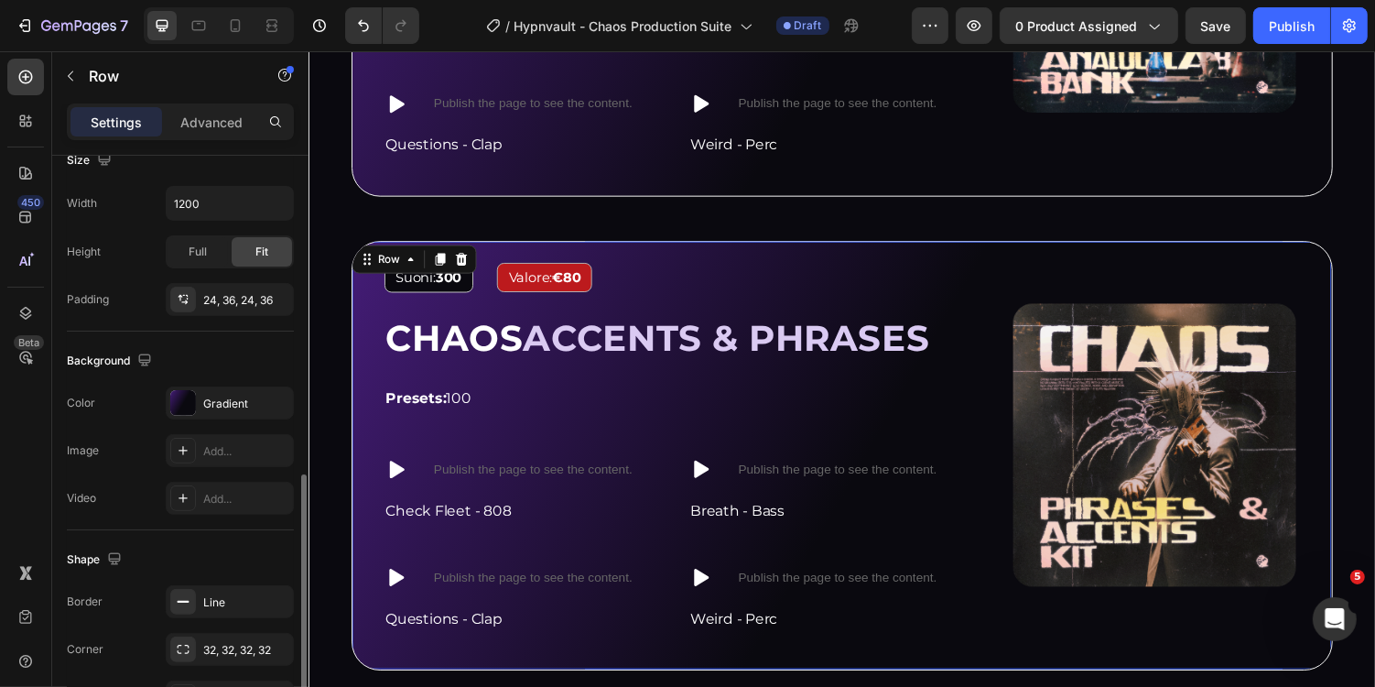
scroll to position [585, 0]
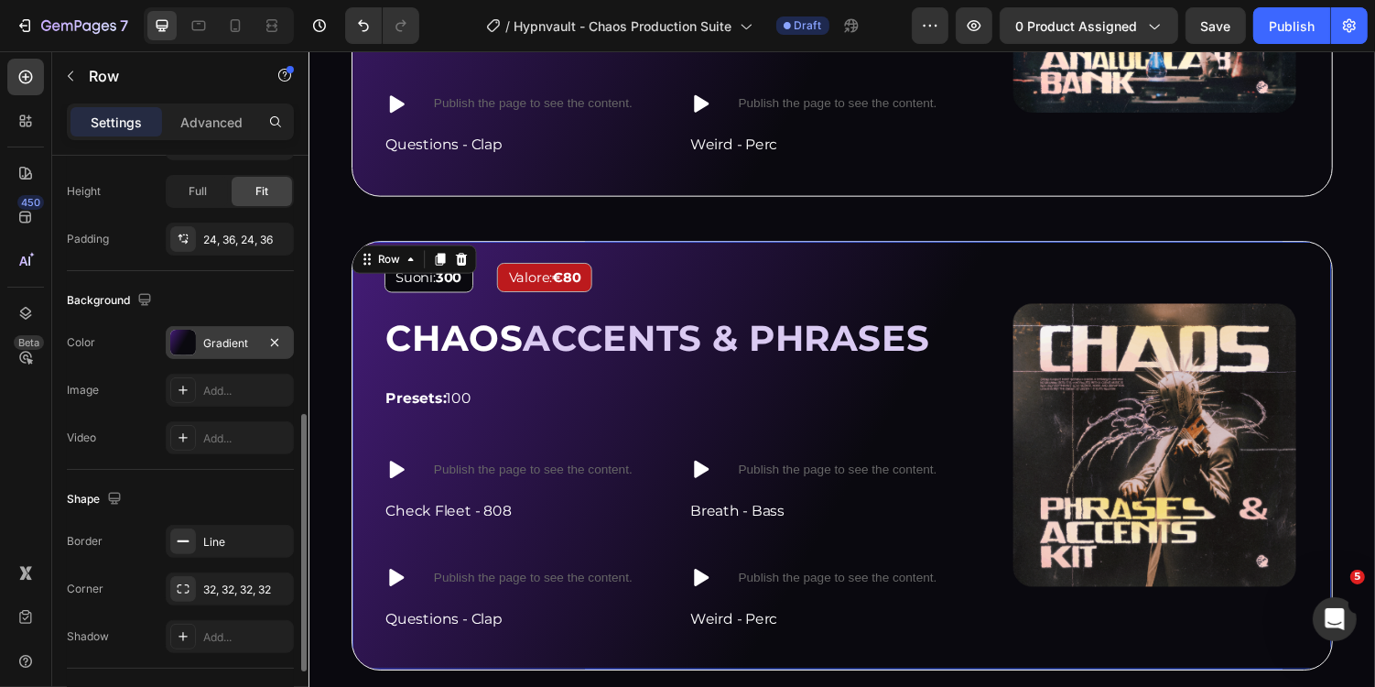
click at [235, 328] on div "Gradient" at bounding box center [230, 342] width 128 height 33
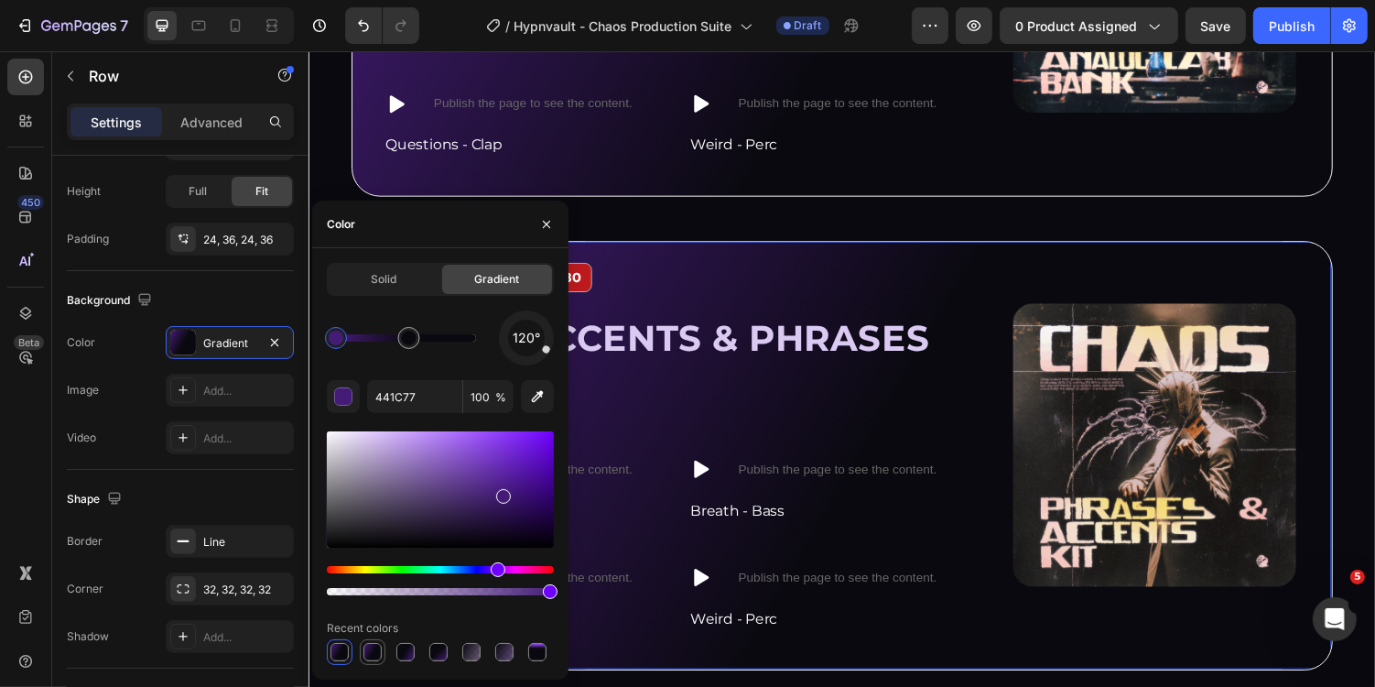
click at [373, 646] on div at bounding box center [373, 652] width 18 height 18
click at [411, 647] on div at bounding box center [405, 652] width 18 height 18
type input "0A090F"
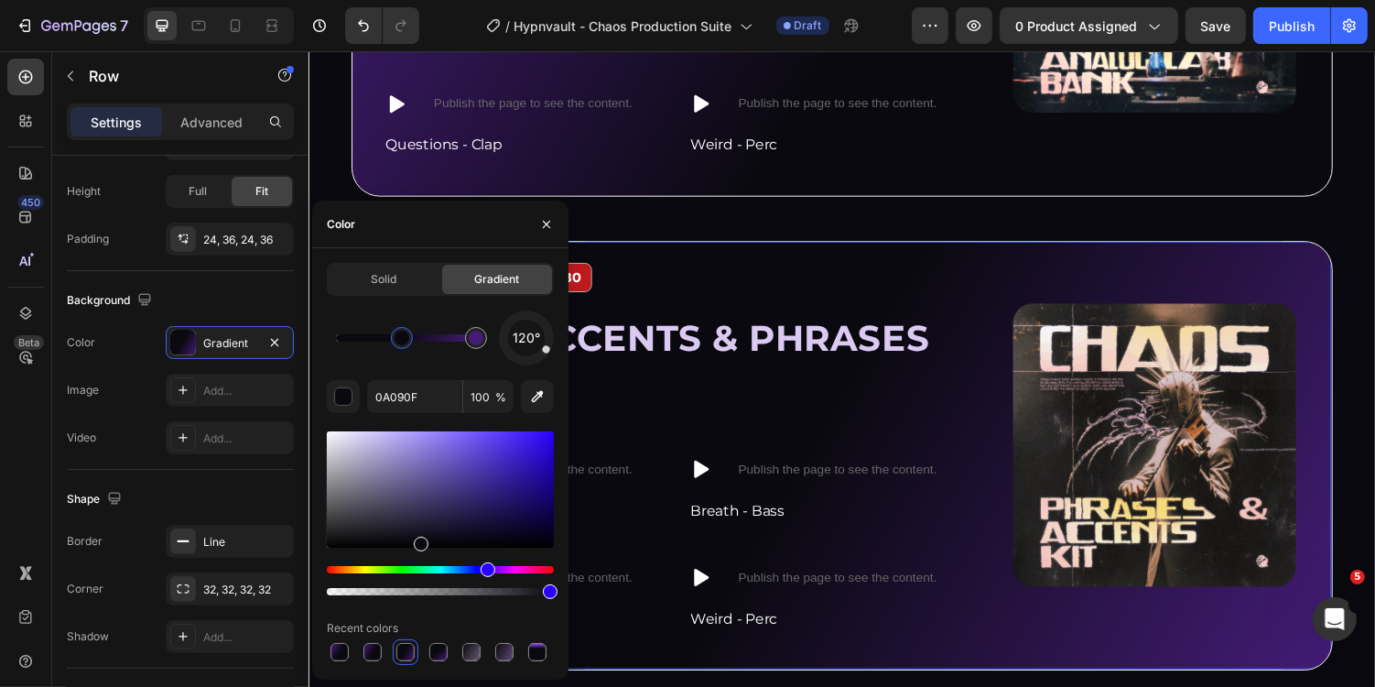
click at [754, 245] on div "Image Suoni: 300 Text Block Valore: €80 Text Block Row CHAOS ACCENTS & PHRASES …" at bounding box center [857, 466] width 1011 height 442
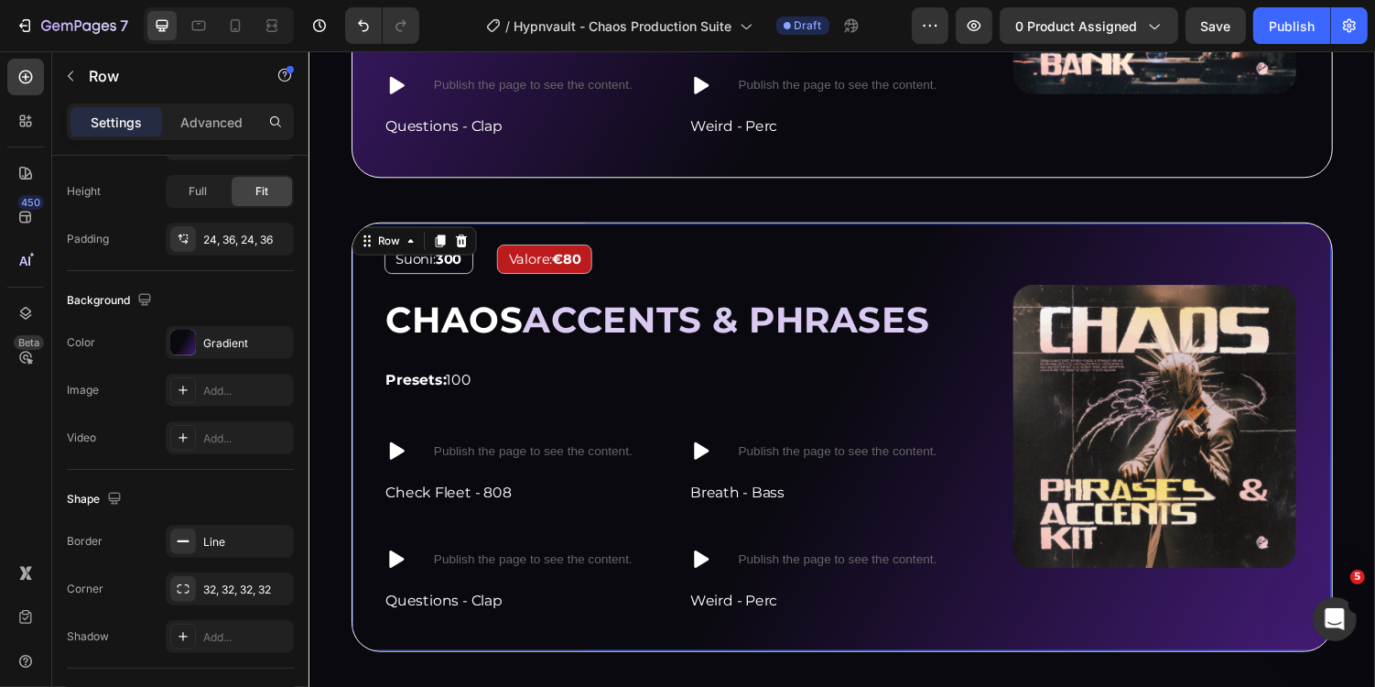
scroll to position [2427, 0]
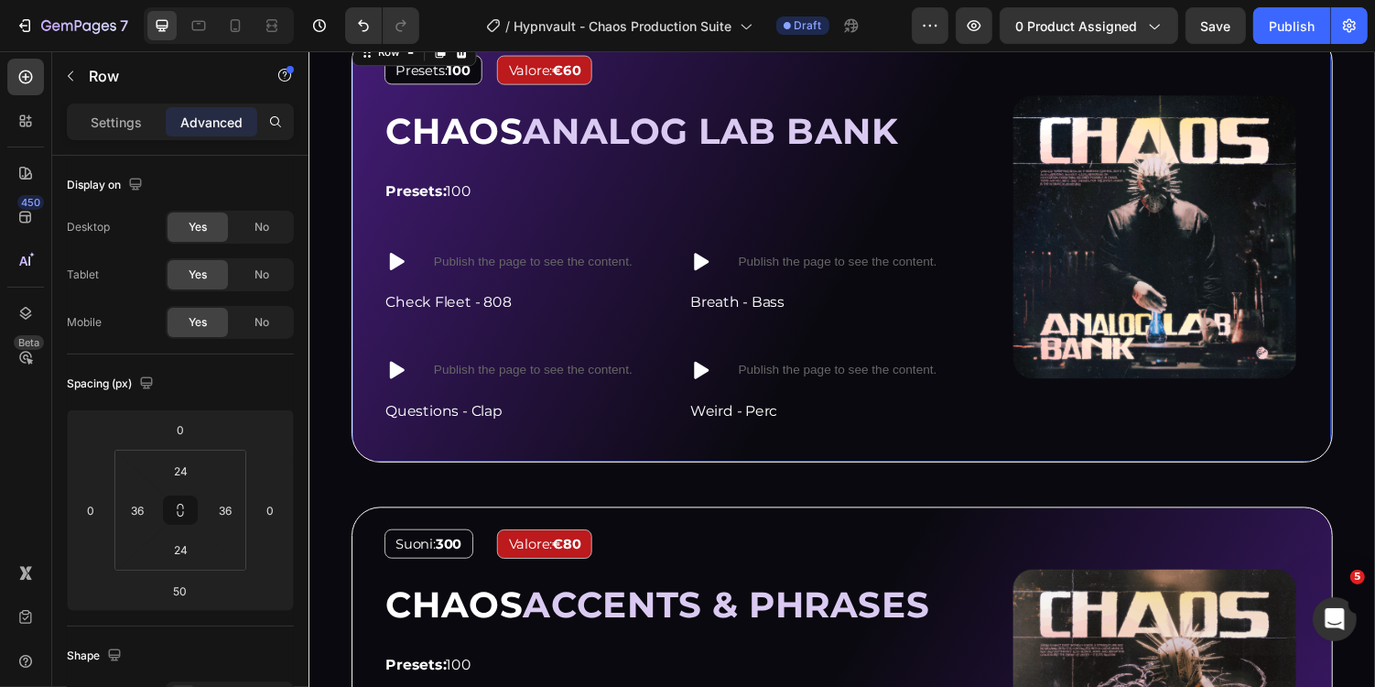
scroll to position [2017, 0]
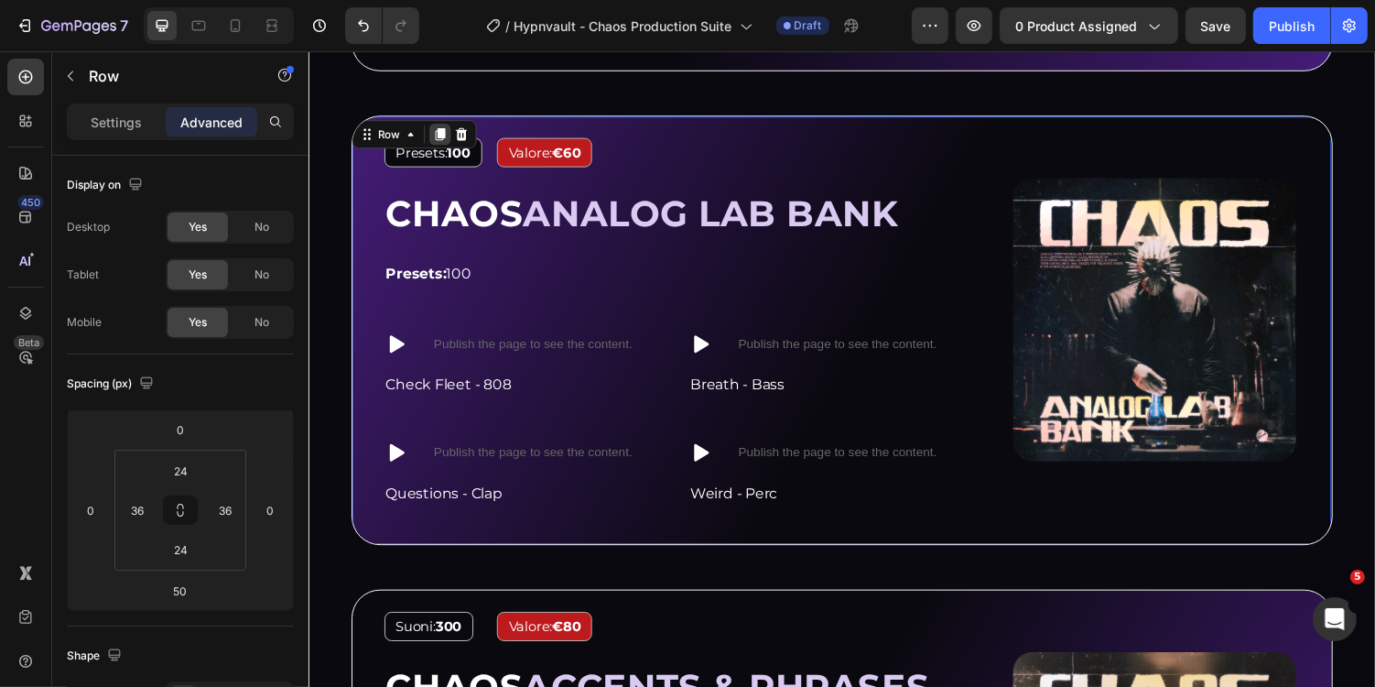
click at [441, 132] on icon at bounding box center [444, 135] width 10 height 13
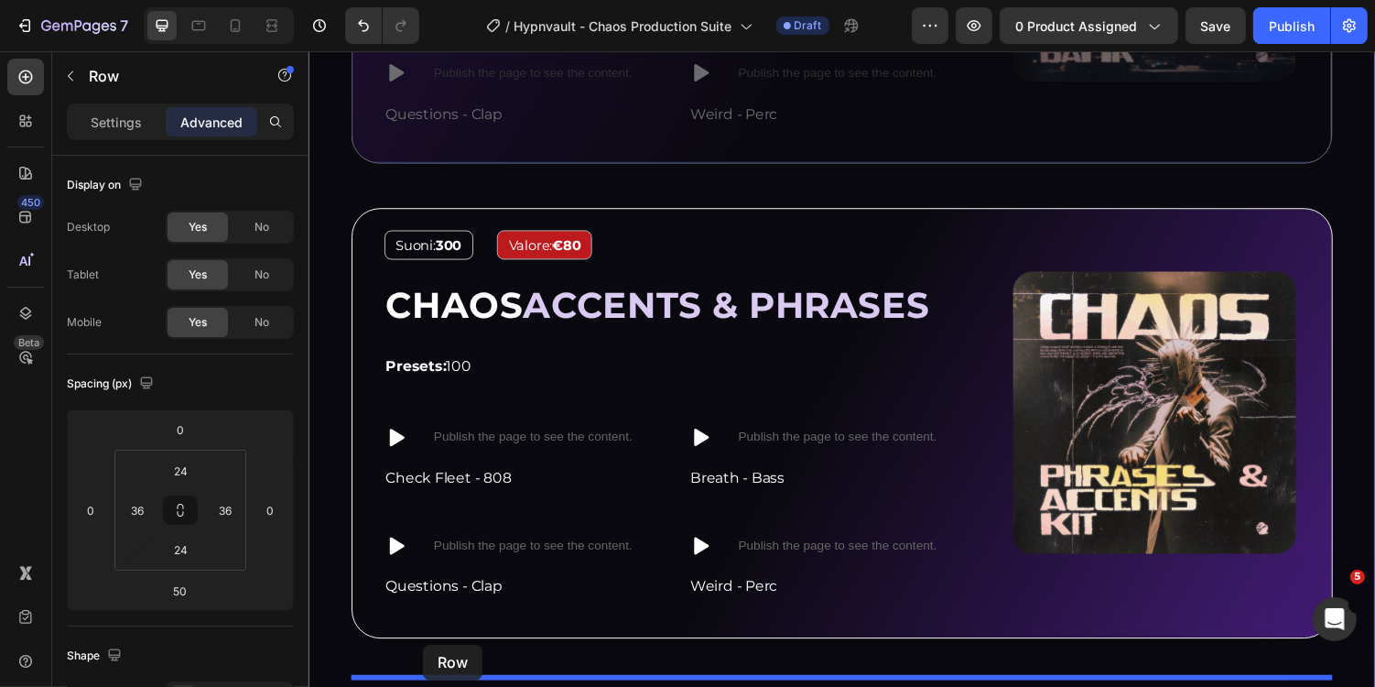
scroll to position [3034, 0]
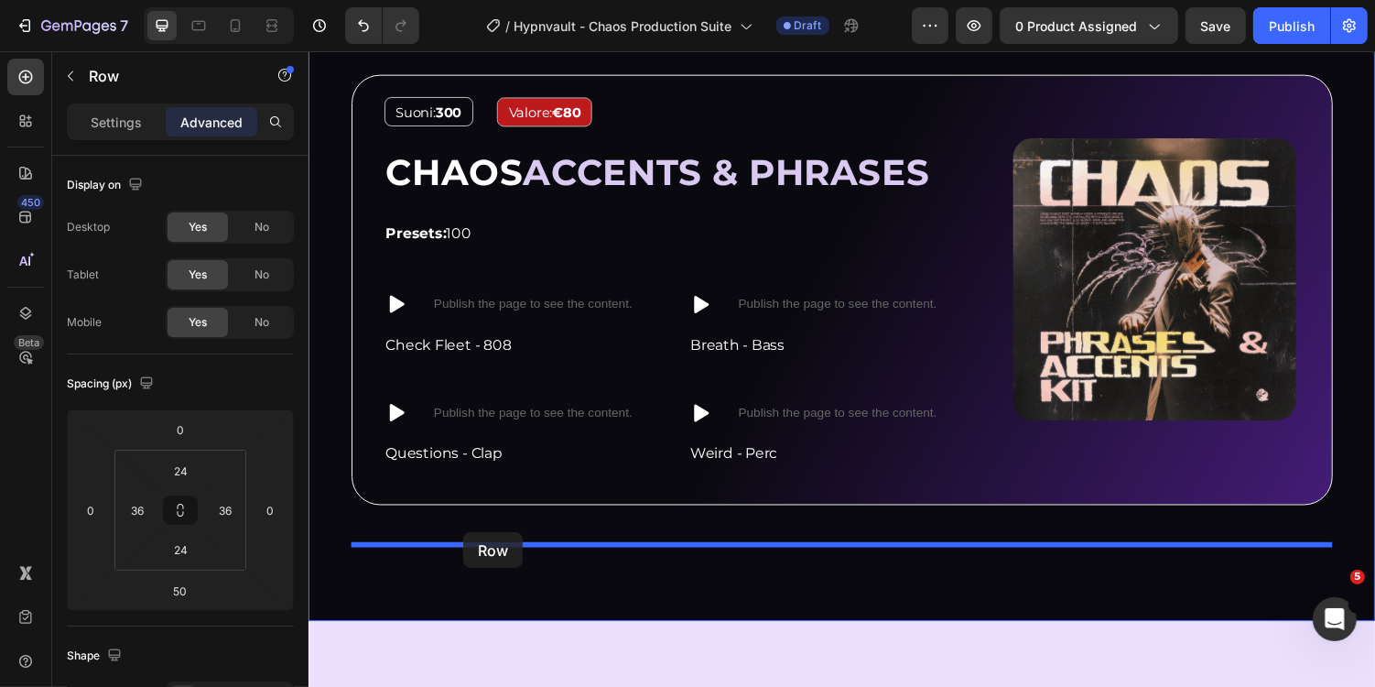
drag, startPoint x: 375, startPoint y: 135, endPoint x: 467, endPoint y: 546, distance: 421.2
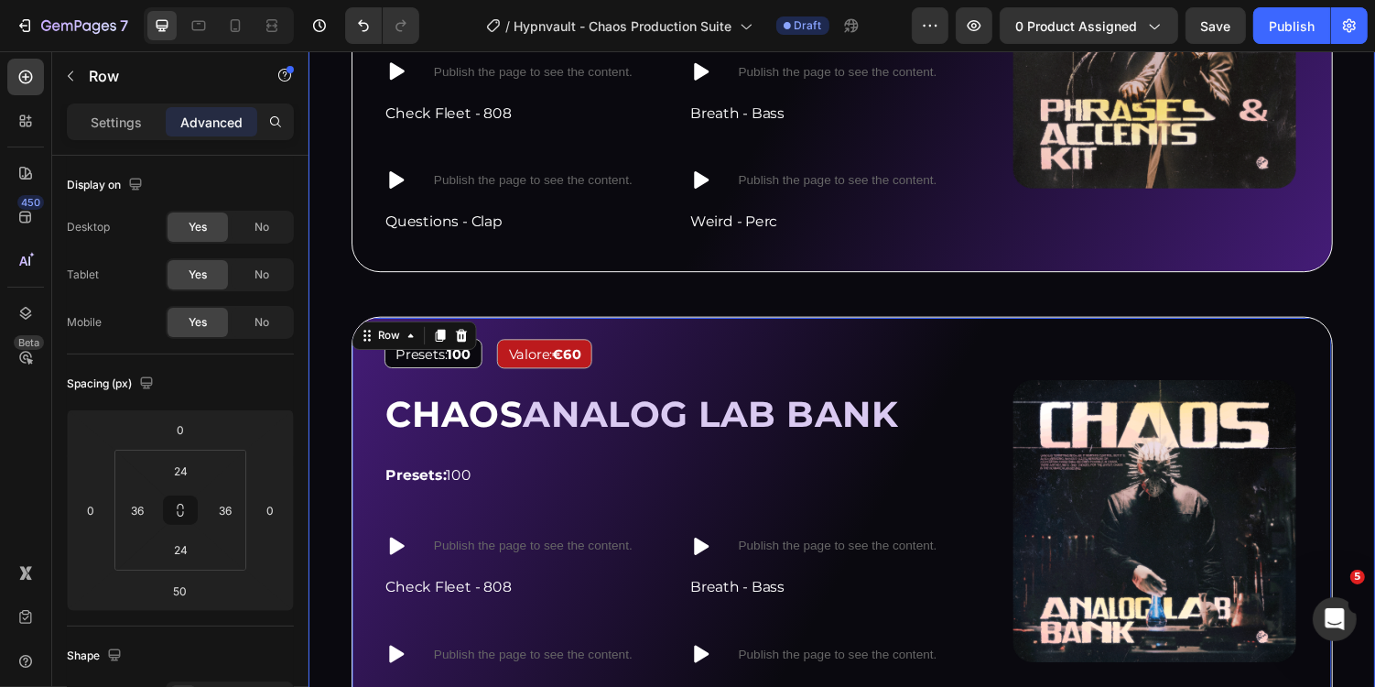
scroll to position [2795, 0]
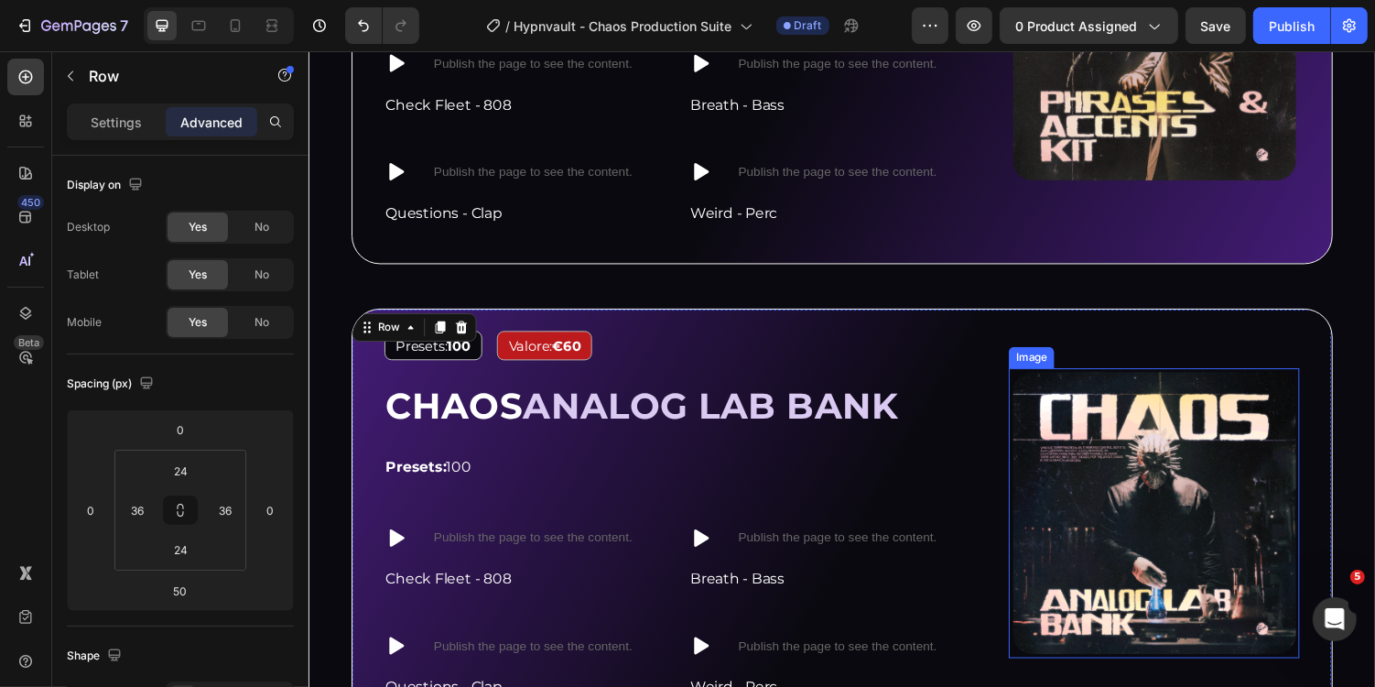
click at [1268, 422] on img at bounding box center [1178, 525] width 299 height 299
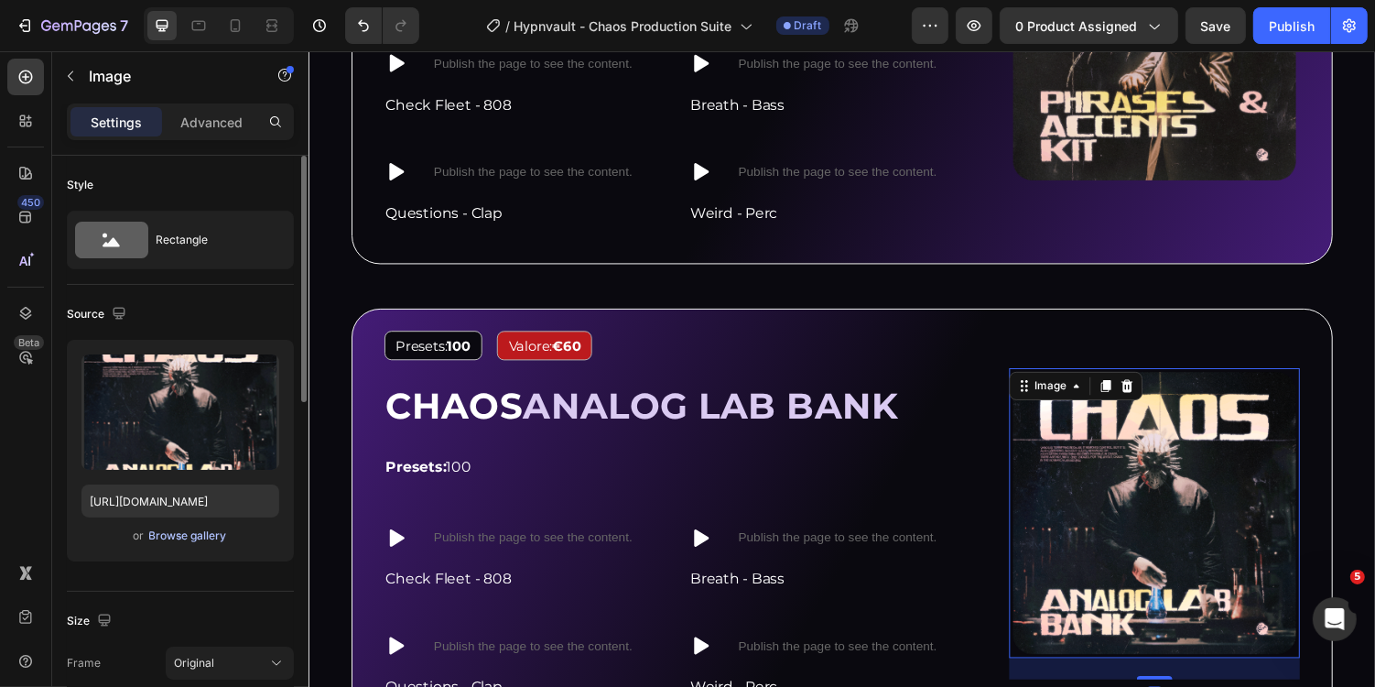
click at [199, 530] on div "Browse gallery" at bounding box center [188, 535] width 78 height 16
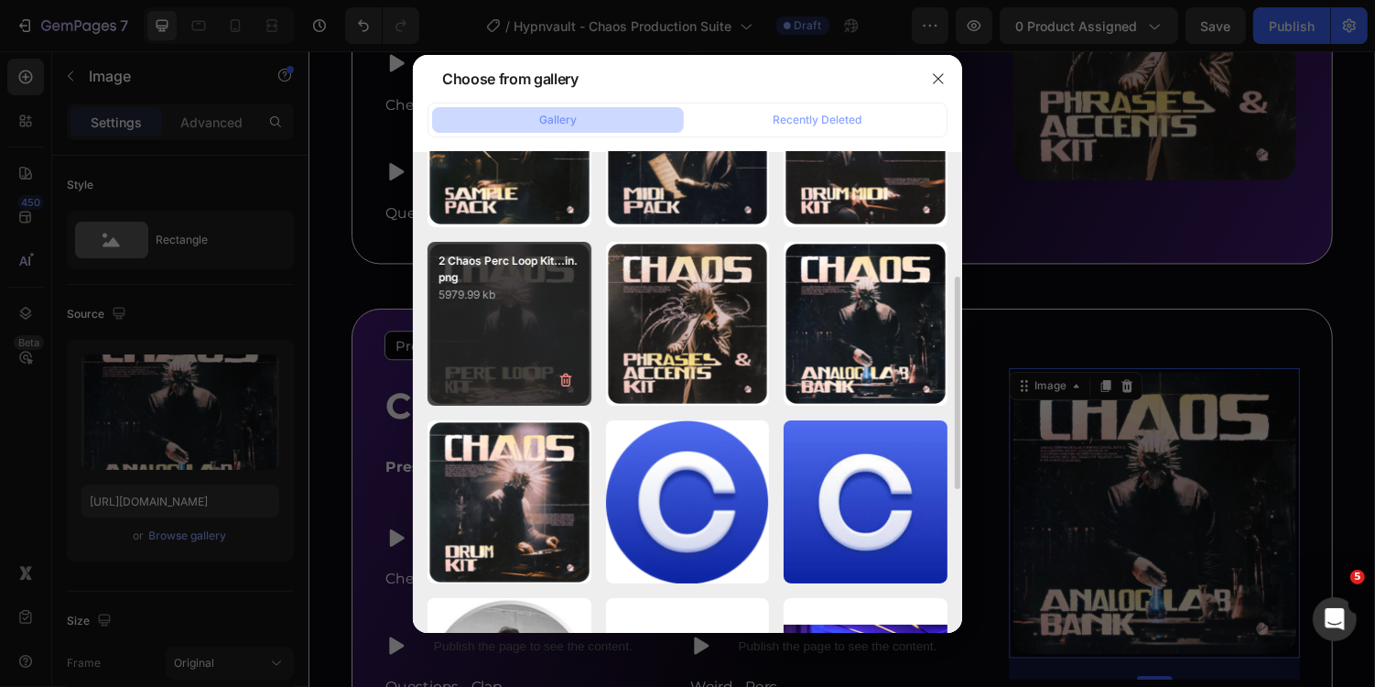
scroll to position [299, 0]
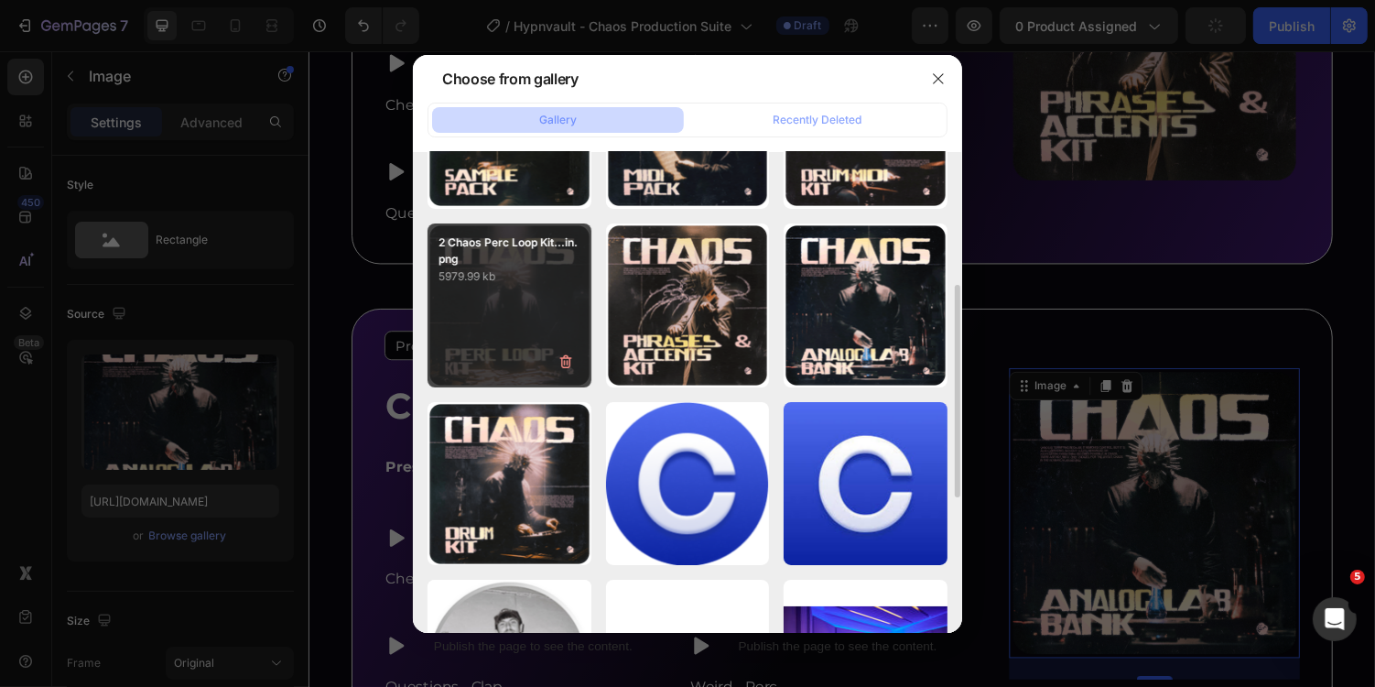
click at [508, 360] on div "2 Chaos Perc Loop Kit...in.png 5979.99 kb" at bounding box center [510, 305] width 164 height 164
type input "[URL][DOMAIN_NAME]"
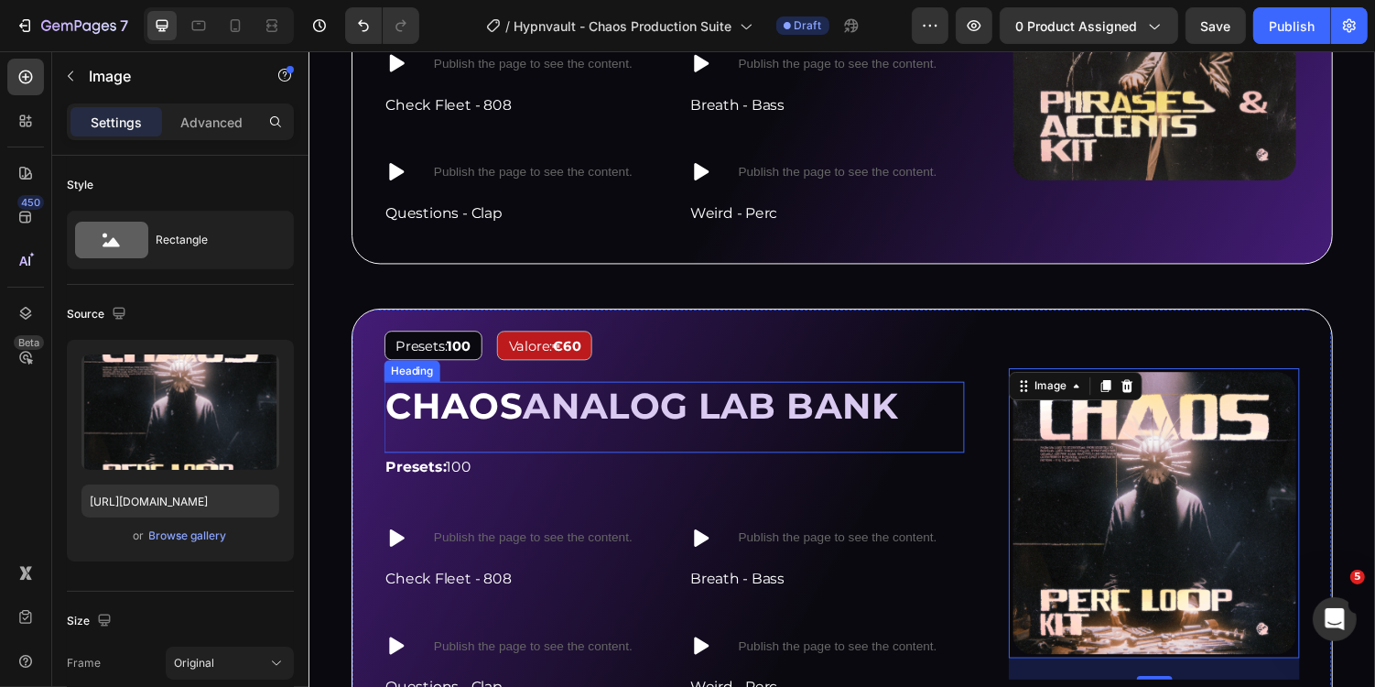
click at [571, 424] on span "ANALOG LAB BANK" at bounding box center [722, 415] width 387 height 45
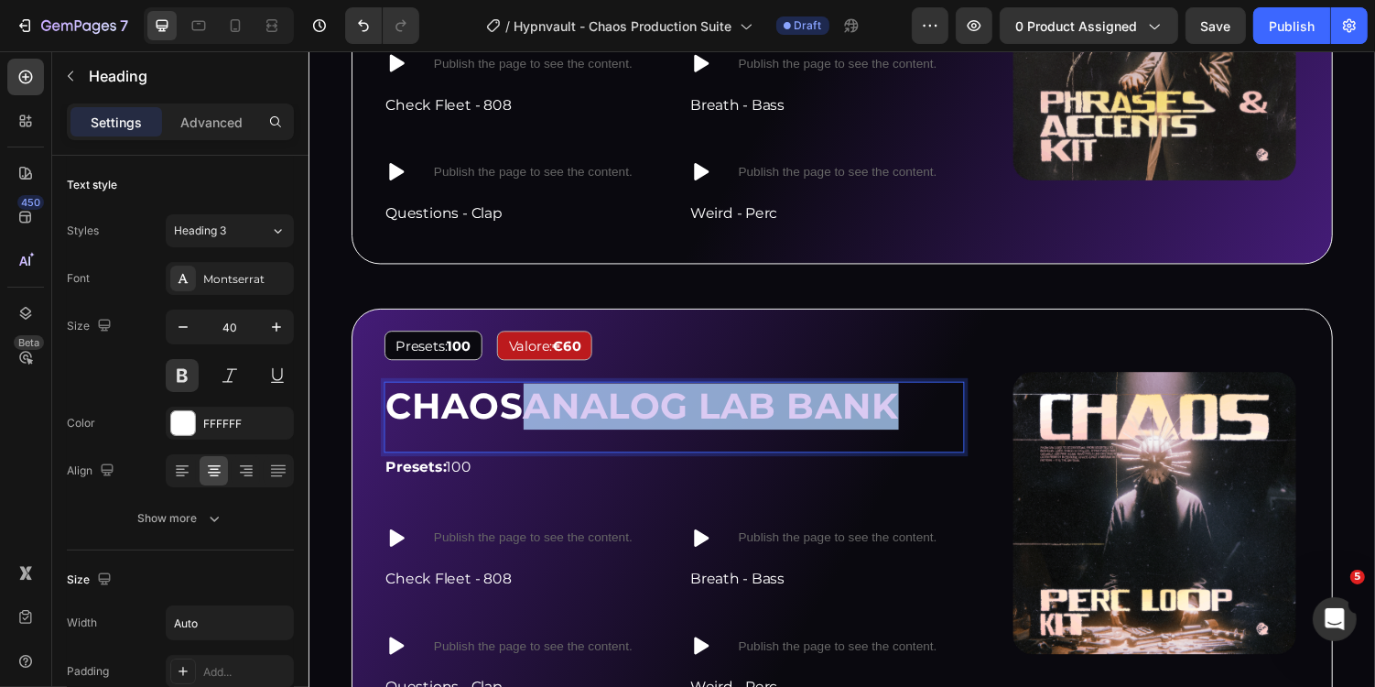
click at [916, 407] on span "ANALOG LAB BANK" at bounding box center [722, 415] width 387 height 45
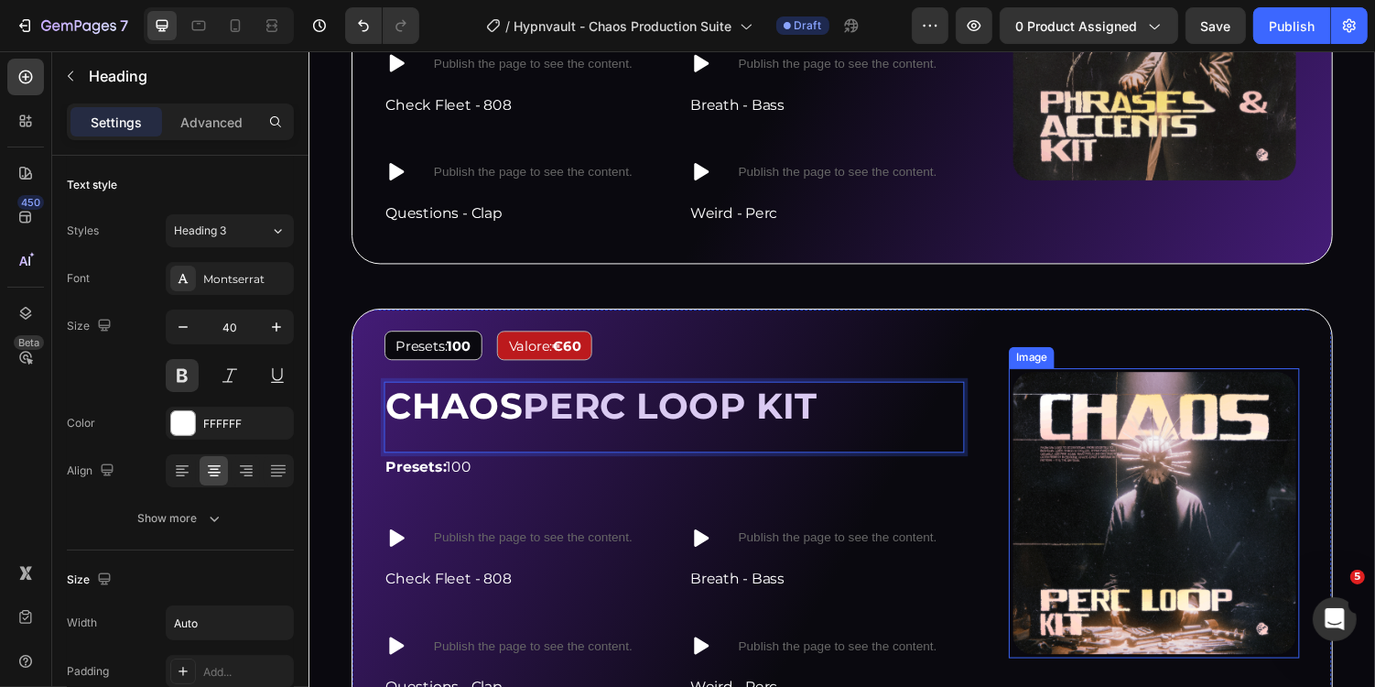
scroll to position [2857, 0]
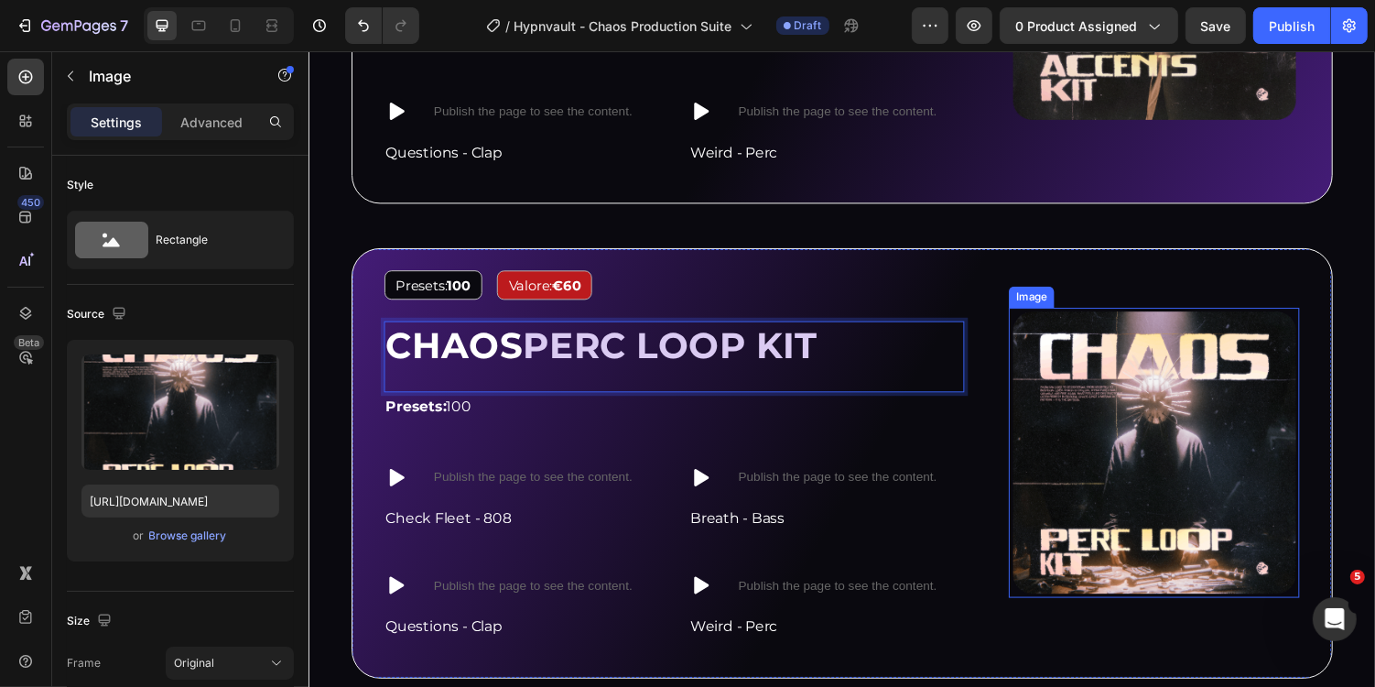
click at [1117, 389] on img at bounding box center [1178, 463] width 299 height 299
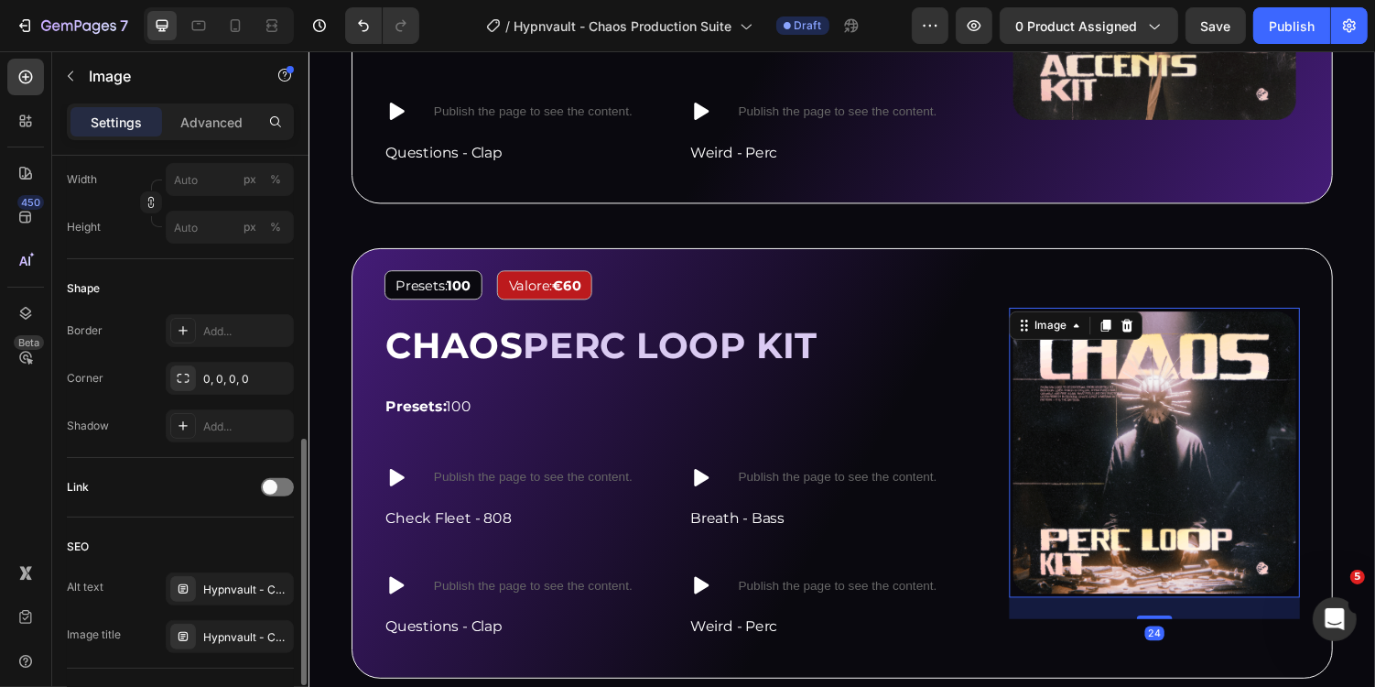
scroll to position [572, 0]
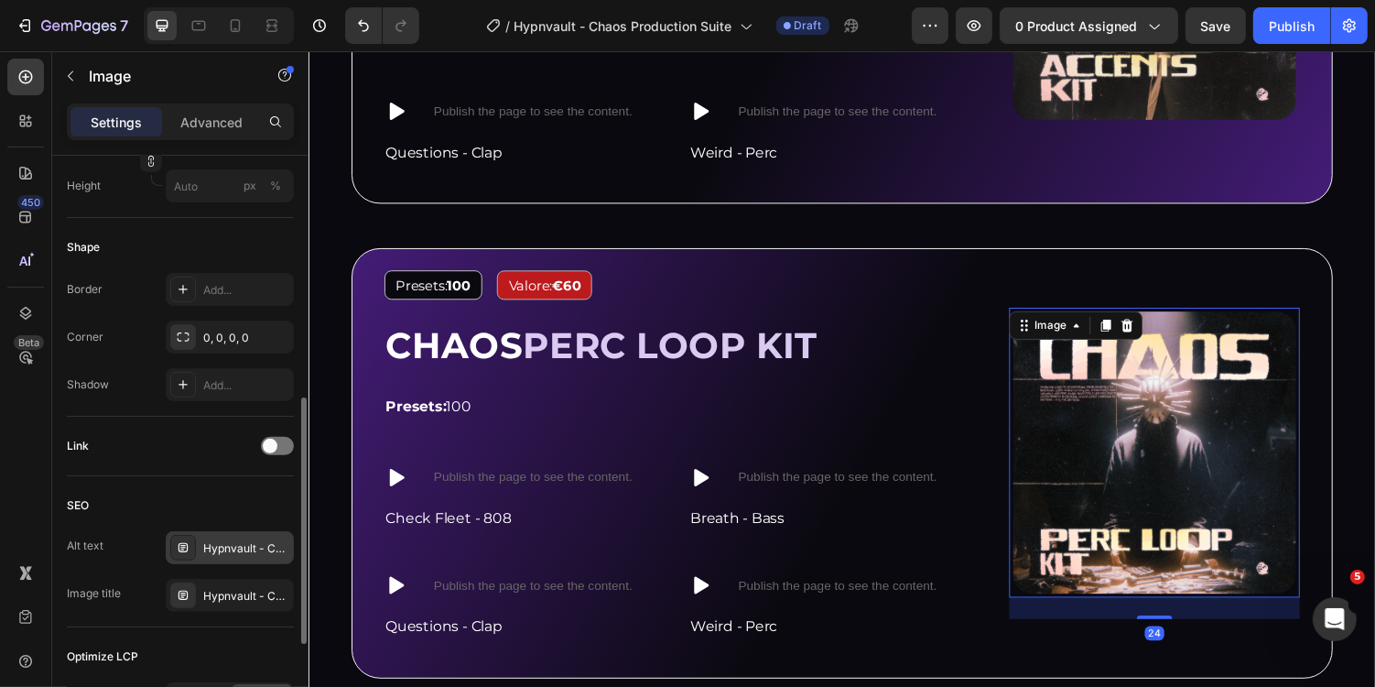
click at [231, 540] on div "Hypnvault - Chaos Production Suite - Analog Lab Bank" at bounding box center [246, 548] width 86 height 16
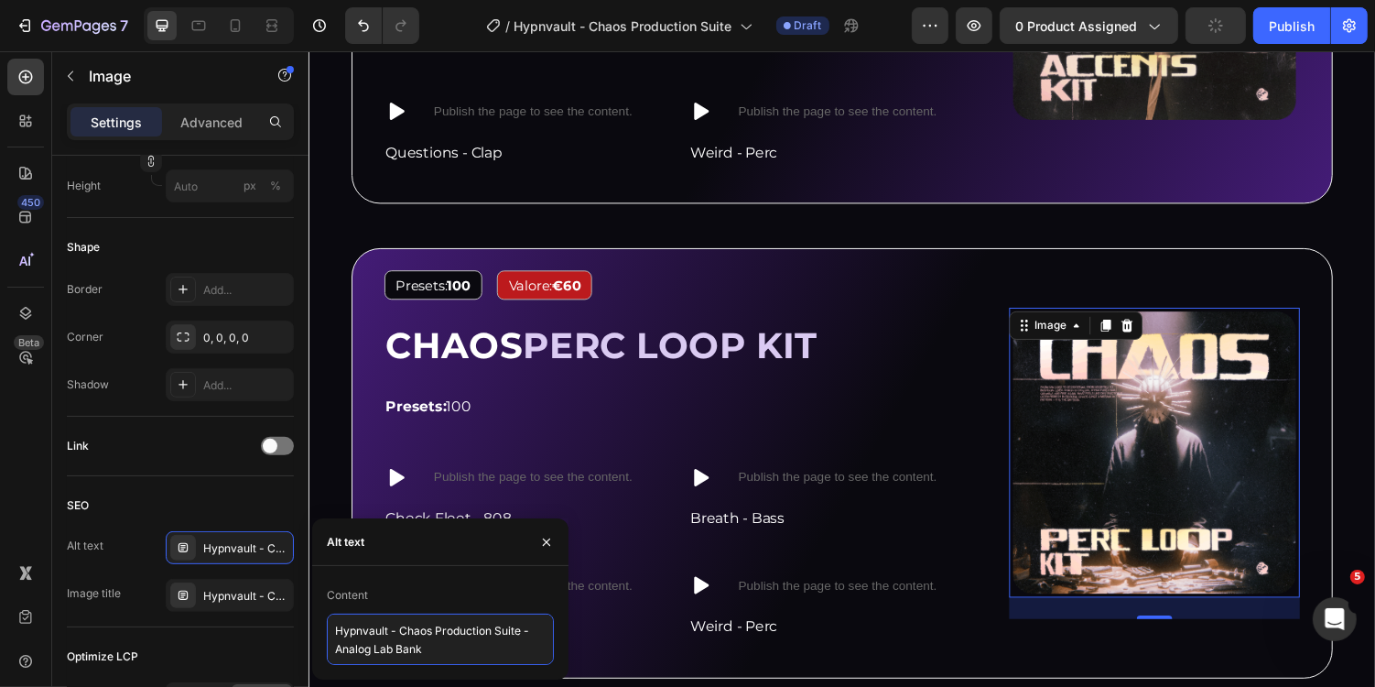
drag, startPoint x: 338, startPoint y: 652, endPoint x: 482, endPoint y: 652, distance: 143.8
click at [482, 652] on textarea "Hypnvault - Chaos Production Suite - Analog Lab Bank" at bounding box center [440, 639] width 227 height 51
type textarea "Hypnvault - Chaos Production Suite - Perc Loop Kit"
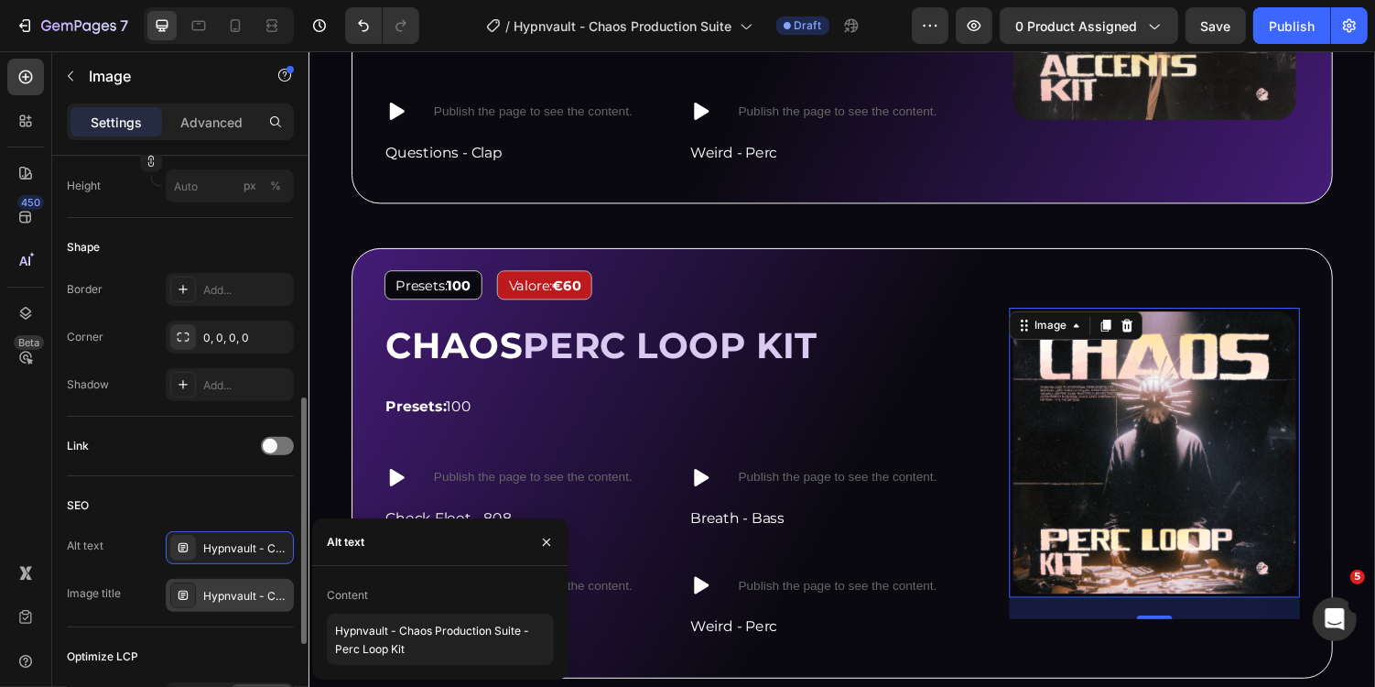
click at [235, 579] on div "Hypnvault - Chaos Production Suite - Analog Lab Bank" at bounding box center [230, 595] width 128 height 33
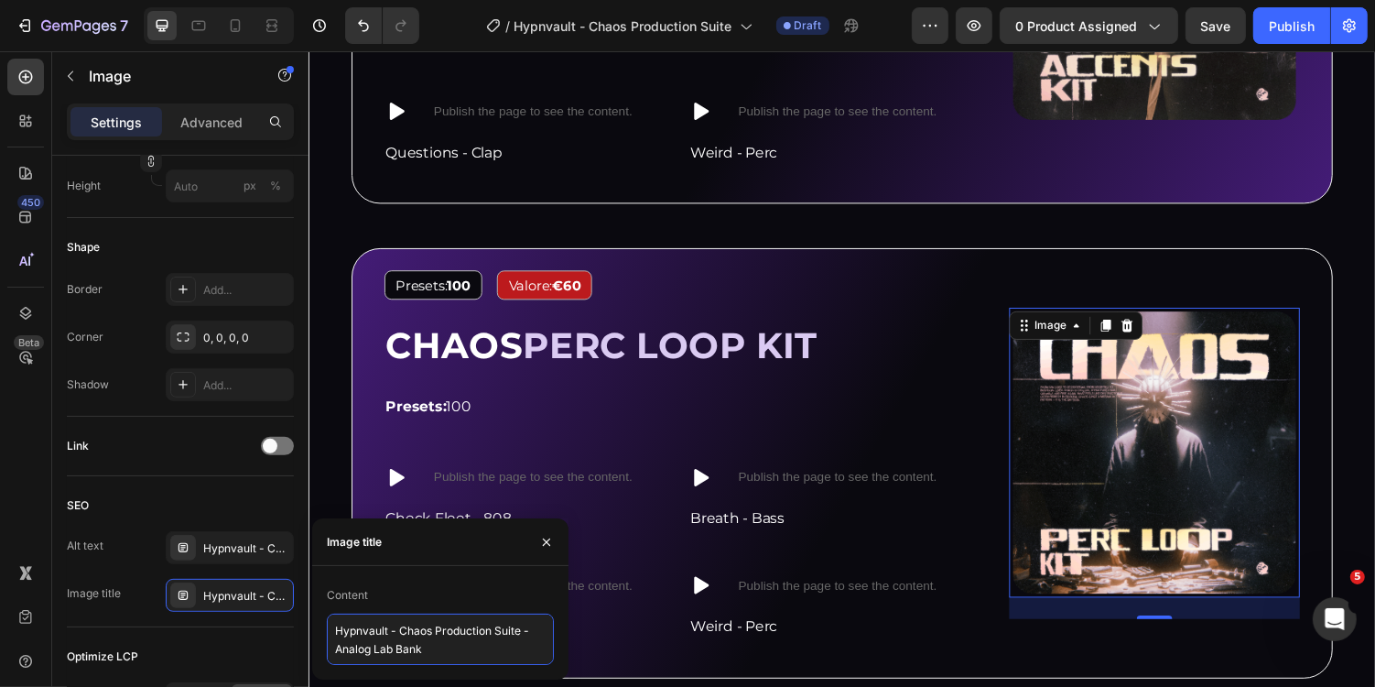
click at [410, 646] on textarea "Hypnvault - Chaos Production Suite - Analog Lab Bank" at bounding box center [440, 639] width 227 height 51
paste textarea "Perc Loop Kit"
type textarea "Hypnvault - Chaos Production Suite - Perc Loop Kit"
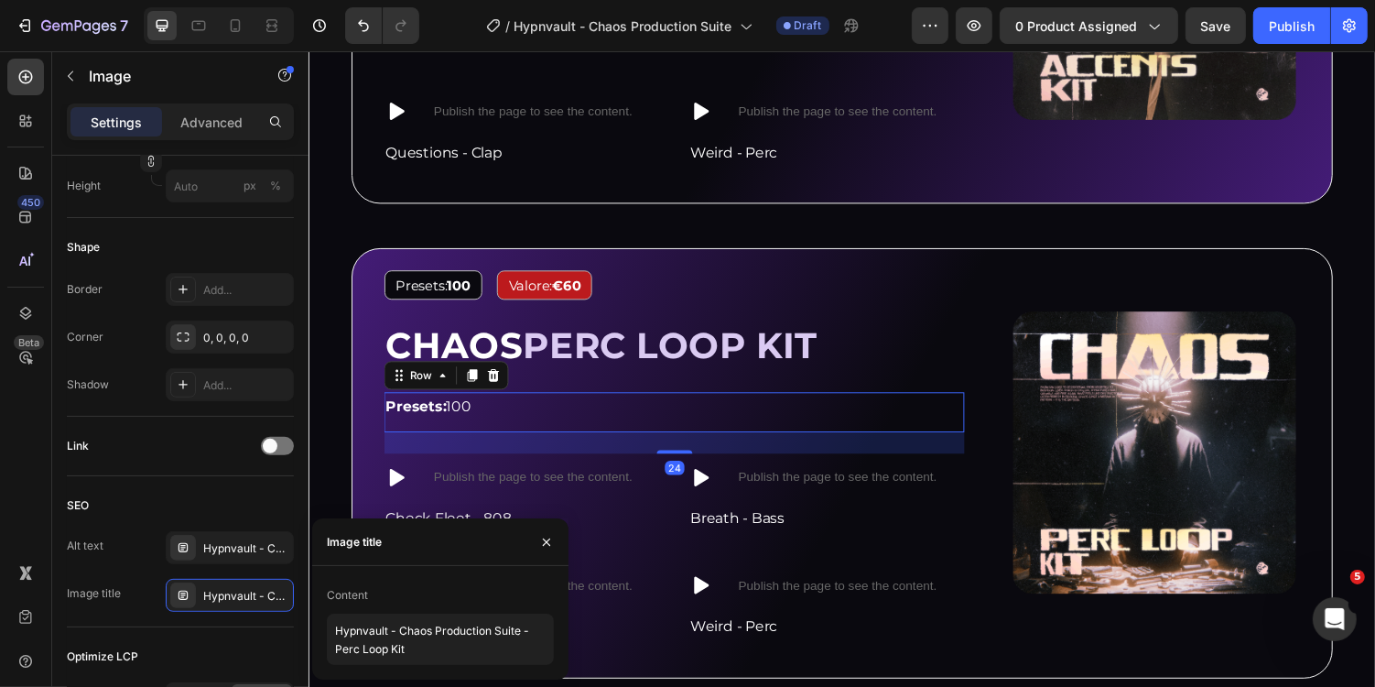
click at [682, 429] on div "Presets: 100 Text Block Row 24" at bounding box center [685, 421] width 598 height 41
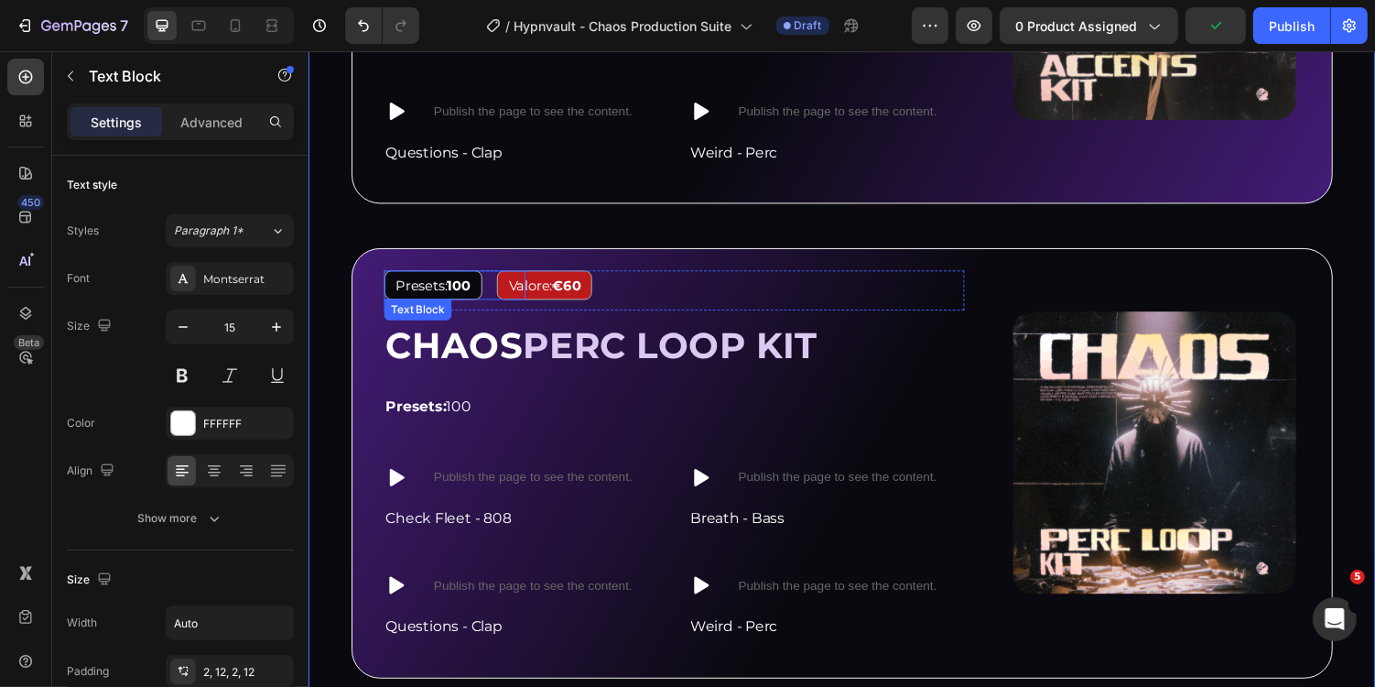
click at [423, 285] on span "Presets: 100" at bounding box center [435, 290] width 77 height 17
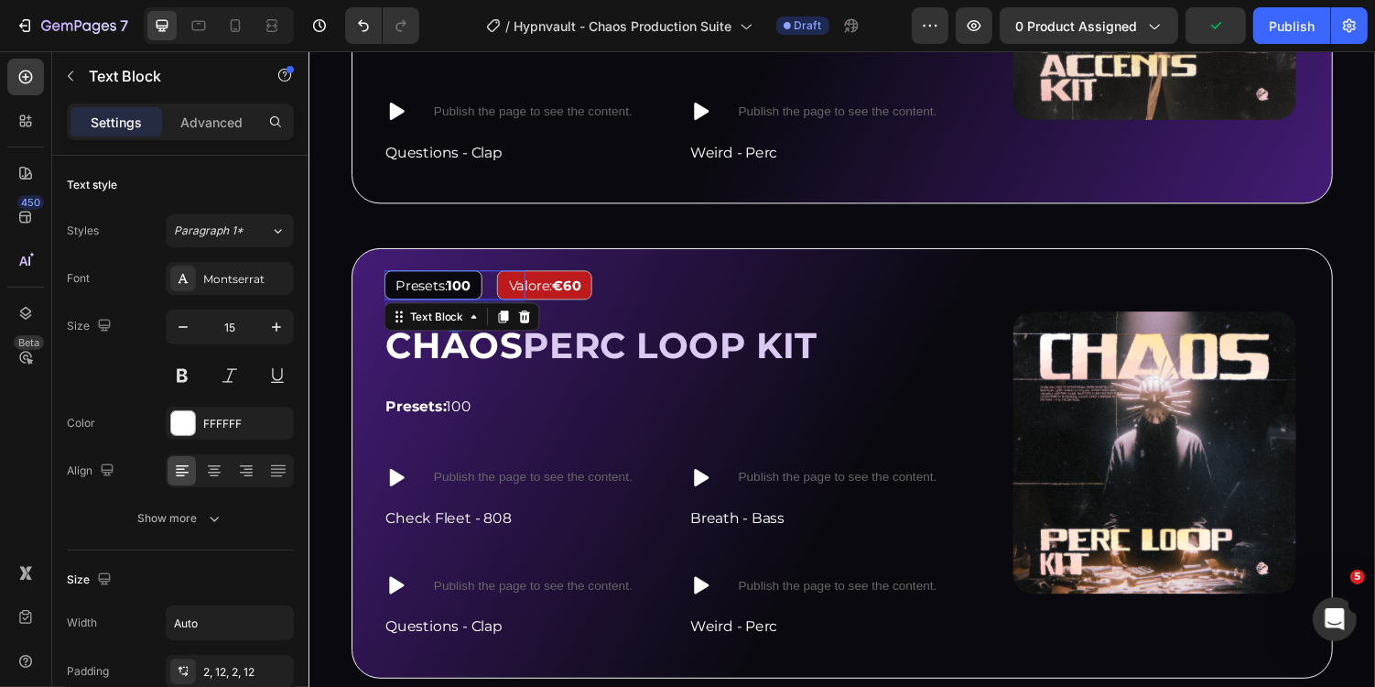
click at [423, 285] on span "Presets: 100" at bounding box center [435, 290] width 77 height 17
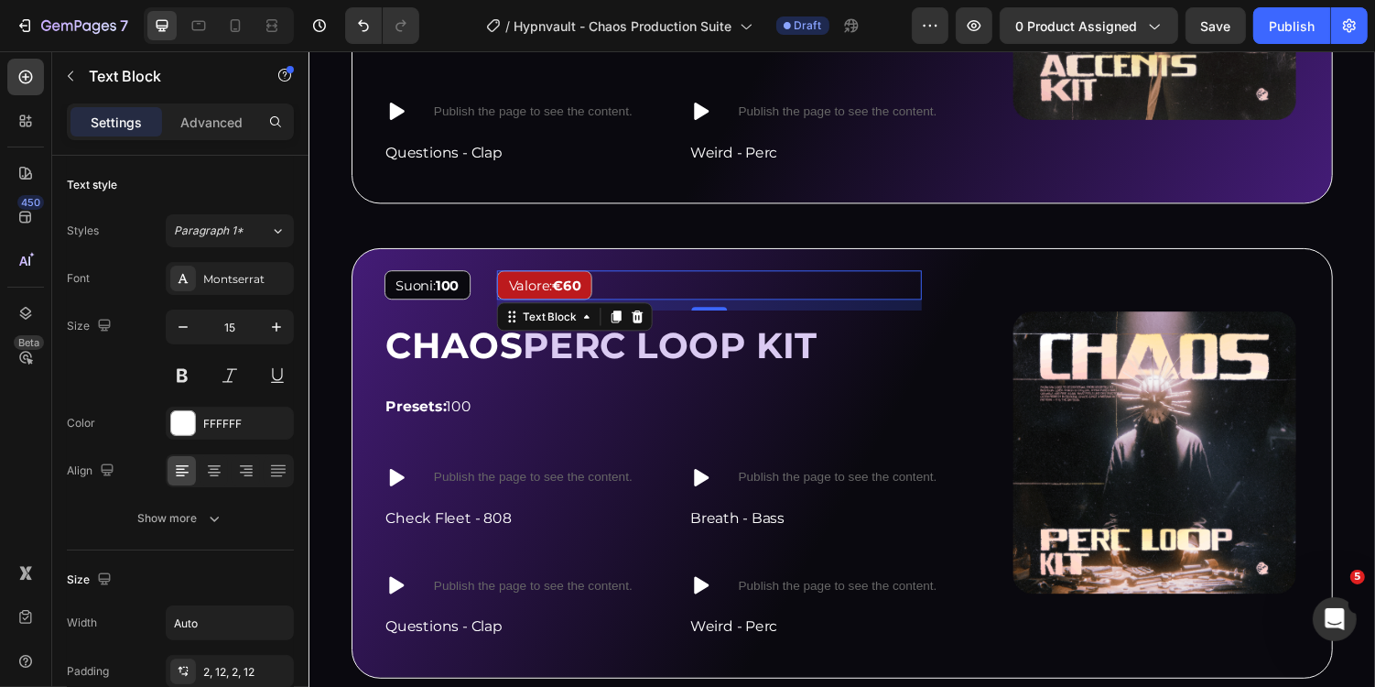
click at [583, 285] on strong "€60" at bounding box center [573, 290] width 29 height 17
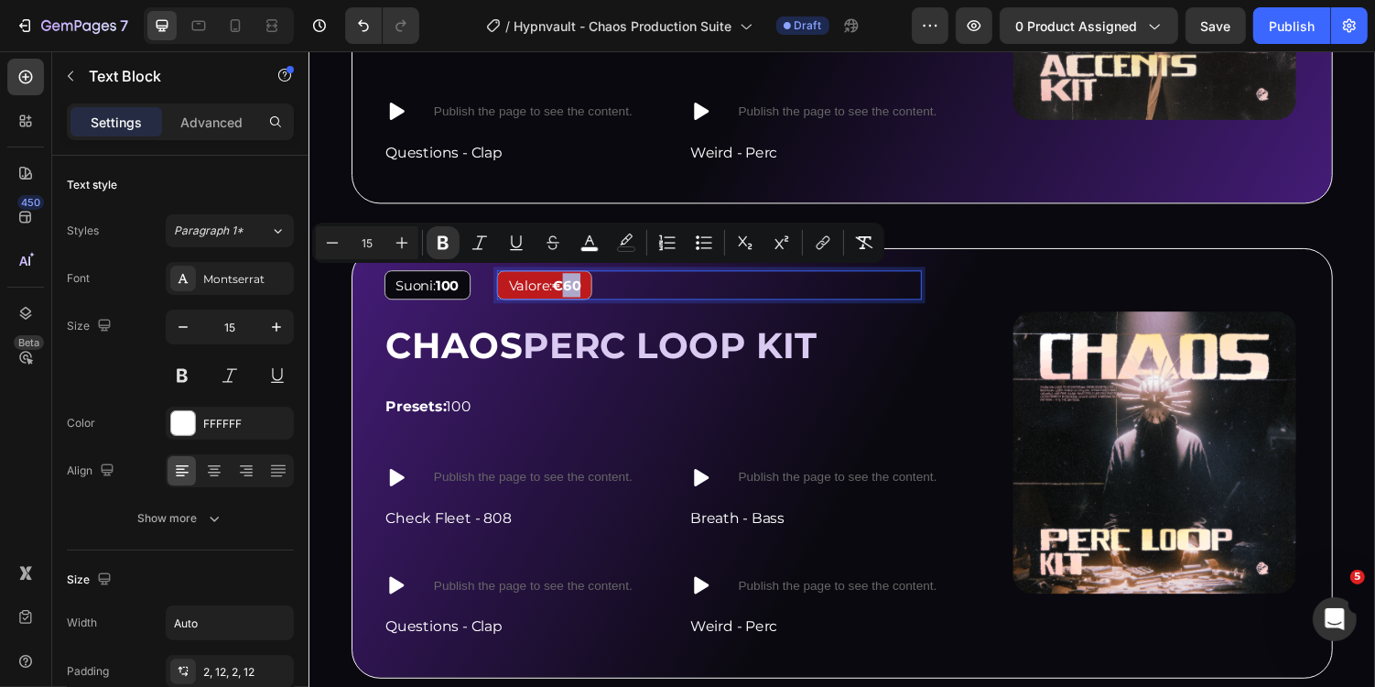
click at [584, 287] on strong "€60" at bounding box center [573, 290] width 29 height 17
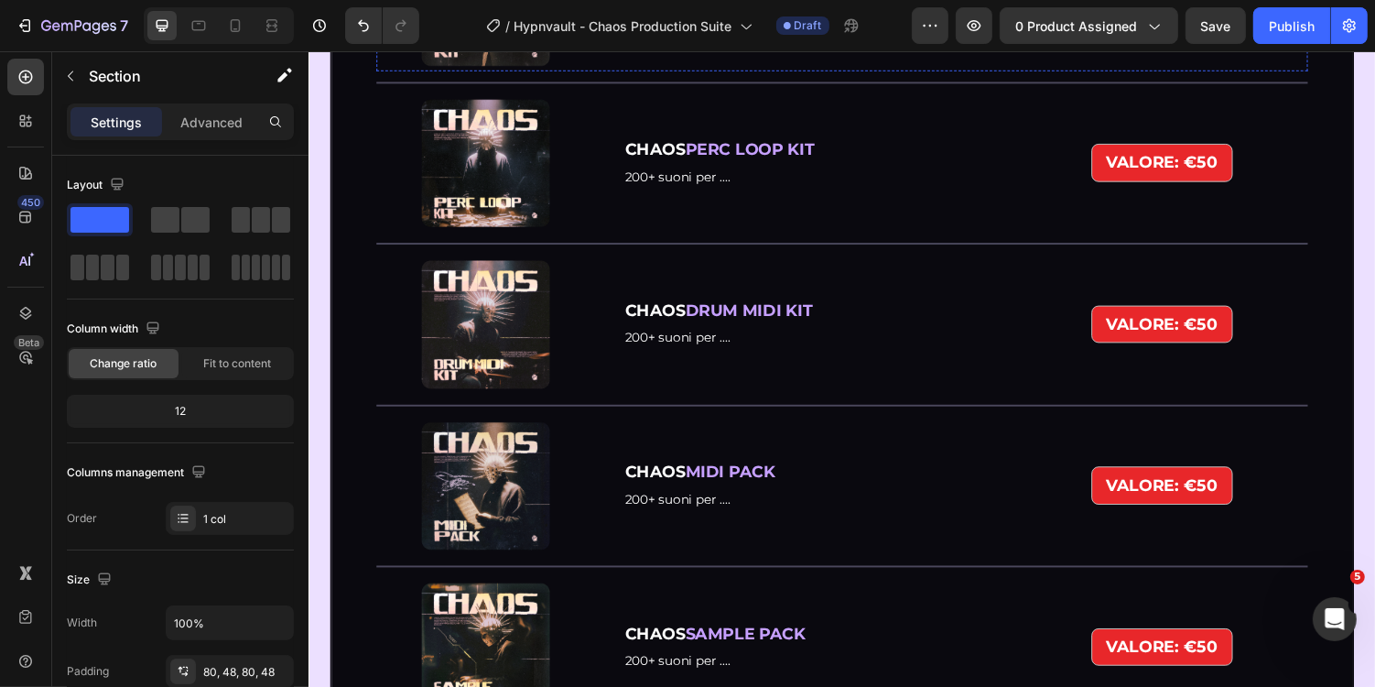
scroll to position [4376, 0]
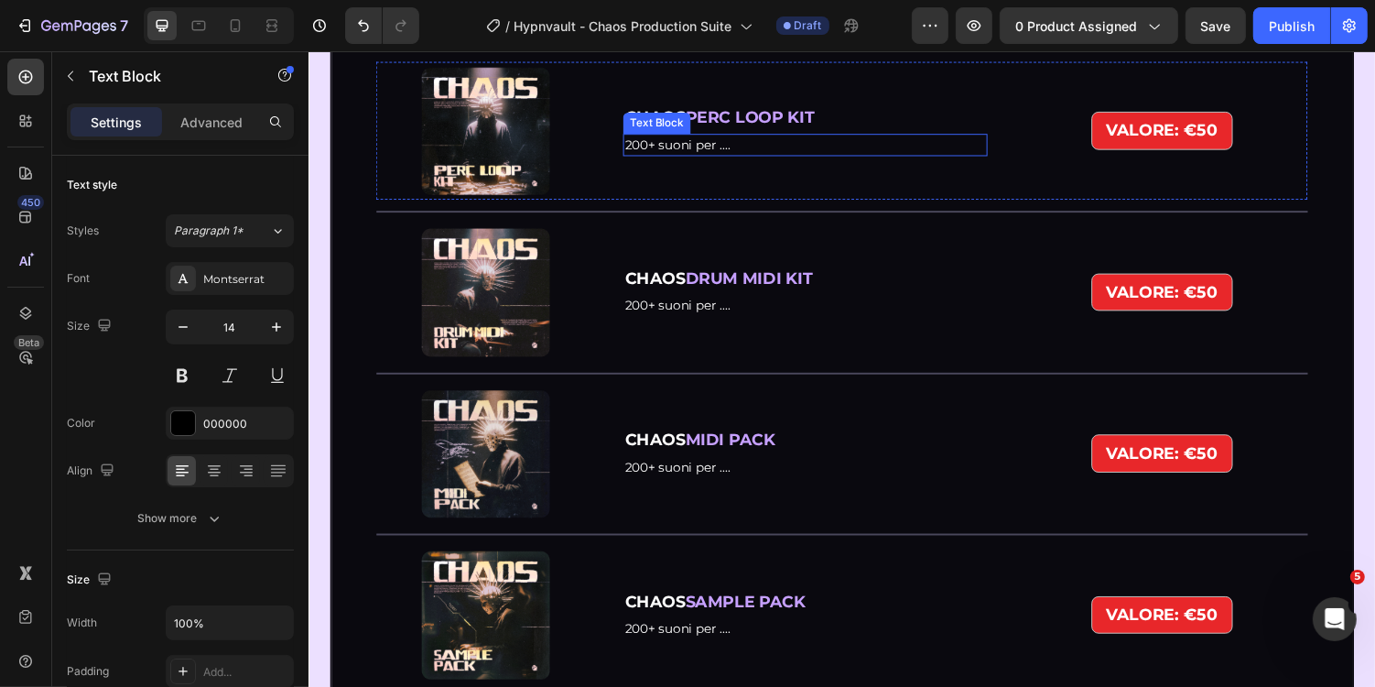
click at [660, 155] on span "200+ suoni per ...." at bounding box center [688, 146] width 109 height 16
click at [667, 155] on span "200+ suoni per ...." at bounding box center [688, 146] width 109 height 16
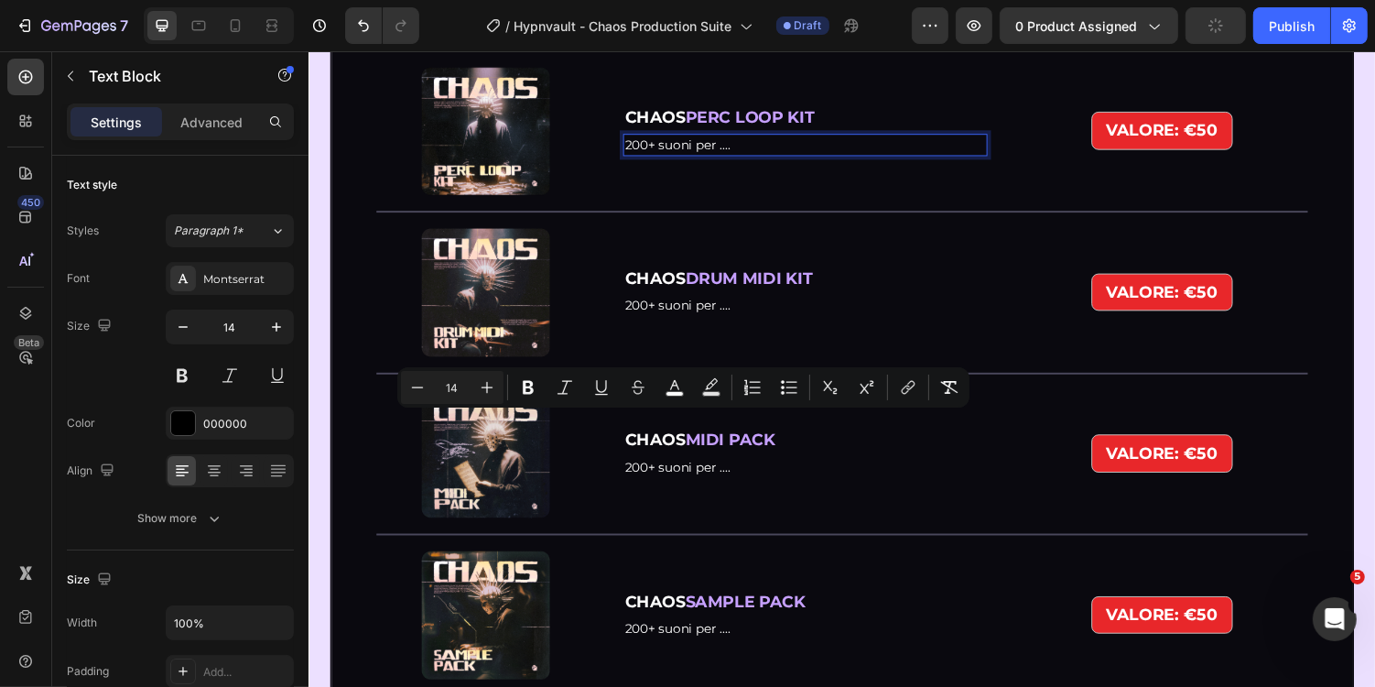
click at [660, 155] on span "200+ suoni per ...." at bounding box center [688, 146] width 109 height 16
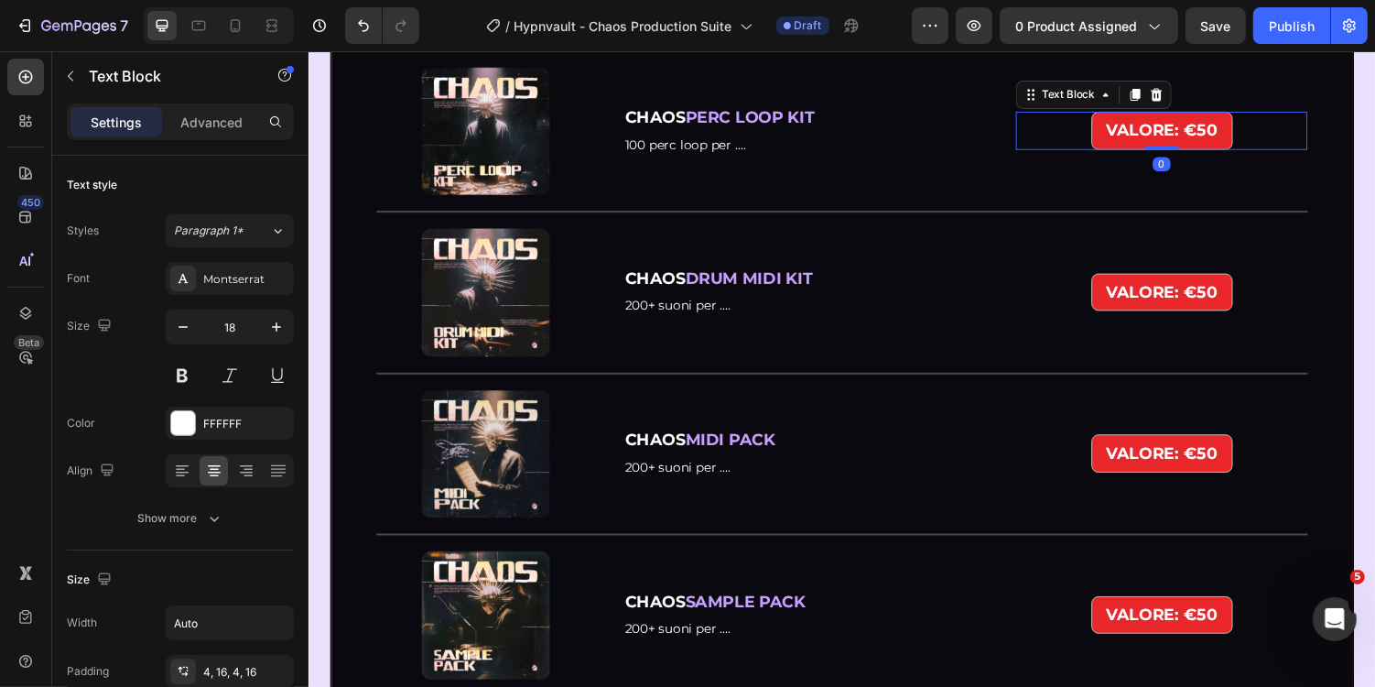
click at [1225, 142] on strong "VALORE: €50" at bounding box center [1187, 132] width 114 height 20
click at [1236, 142] on strong "VALORE: €50" at bounding box center [1187, 132] width 114 height 20
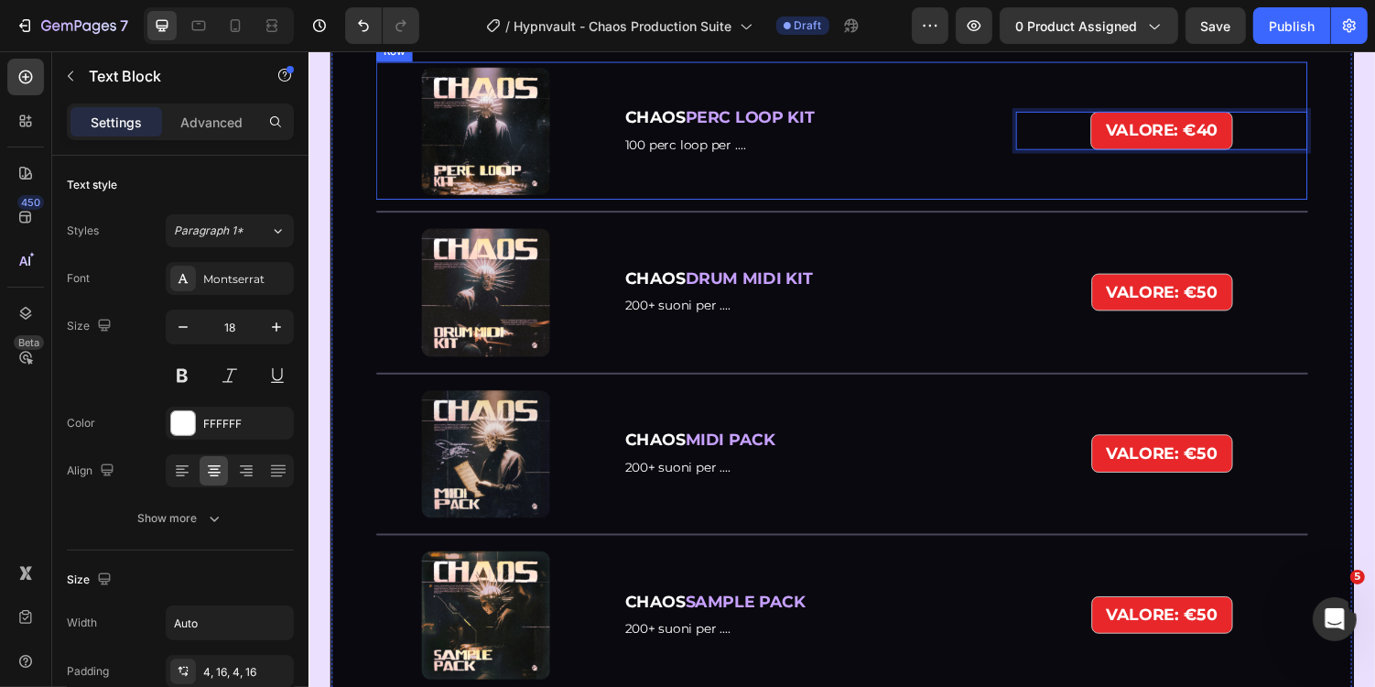
click at [1298, 201] on div "VALORE: €40 Text Block 0" at bounding box center [1187, 133] width 300 height 136
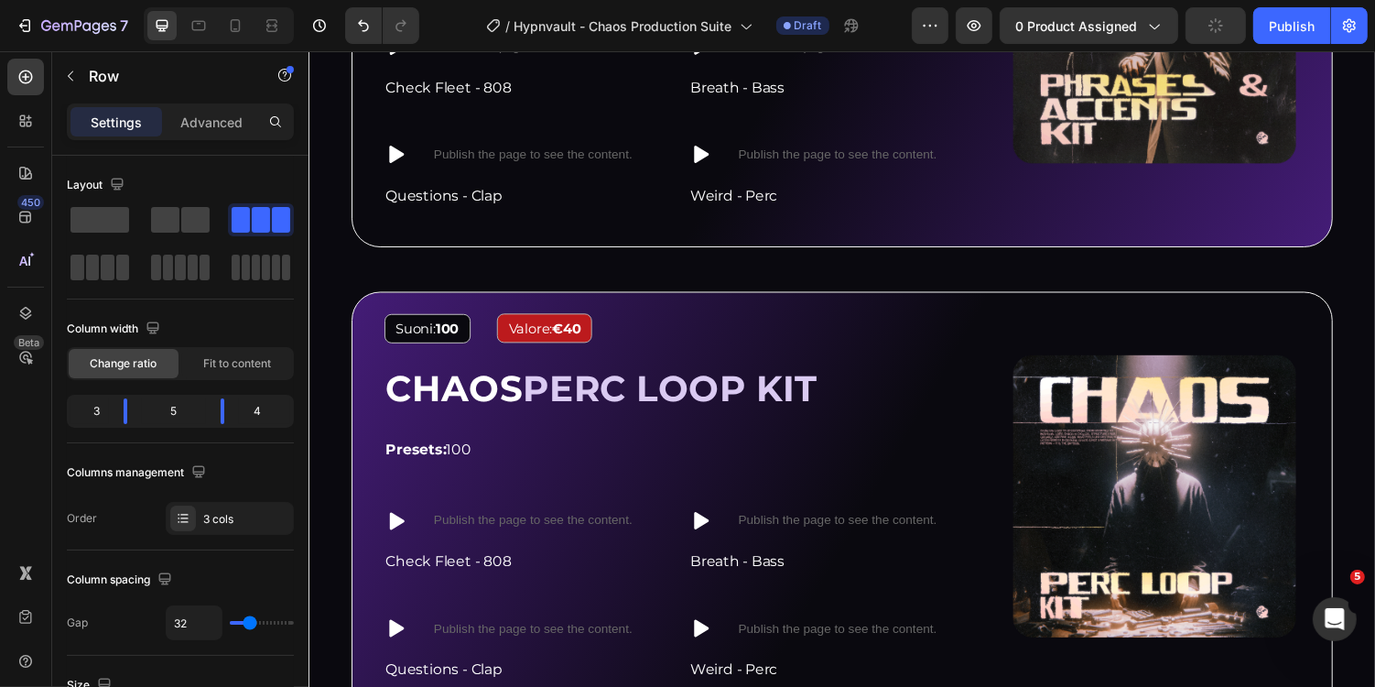
scroll to position [2776, 0]
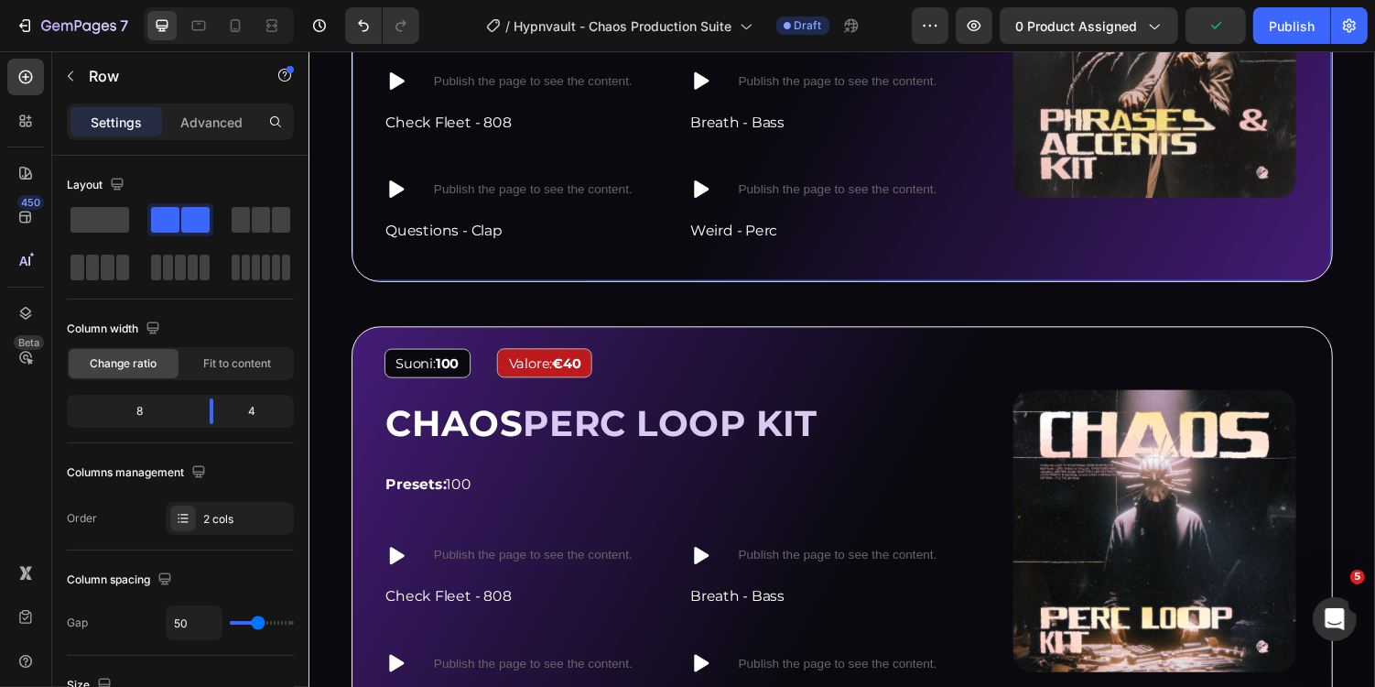
click at [985, 264] on div "Image Suoni: 300 Text Block Valore: €80 Text Block Row CHAOS ACCENTS & PHRASES …" at bounding box center [857, 66] width 1011 height 442
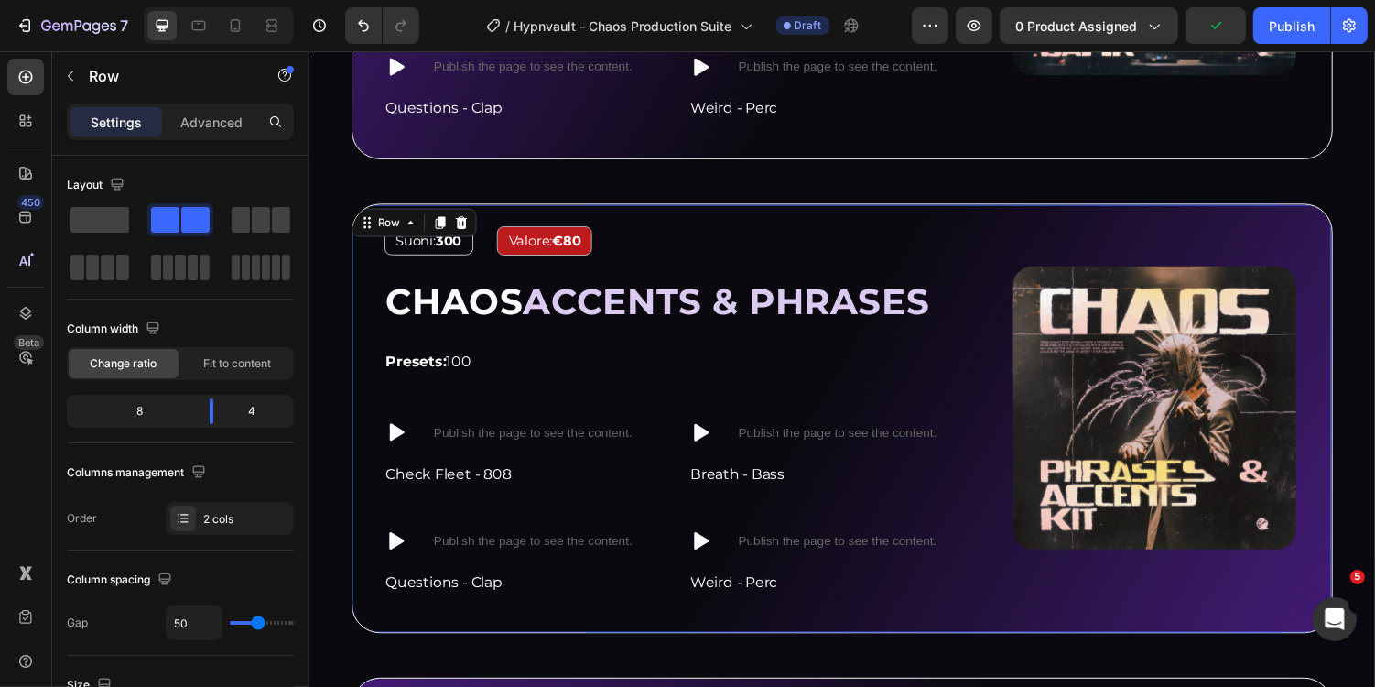
scroll to position [2362, 0]
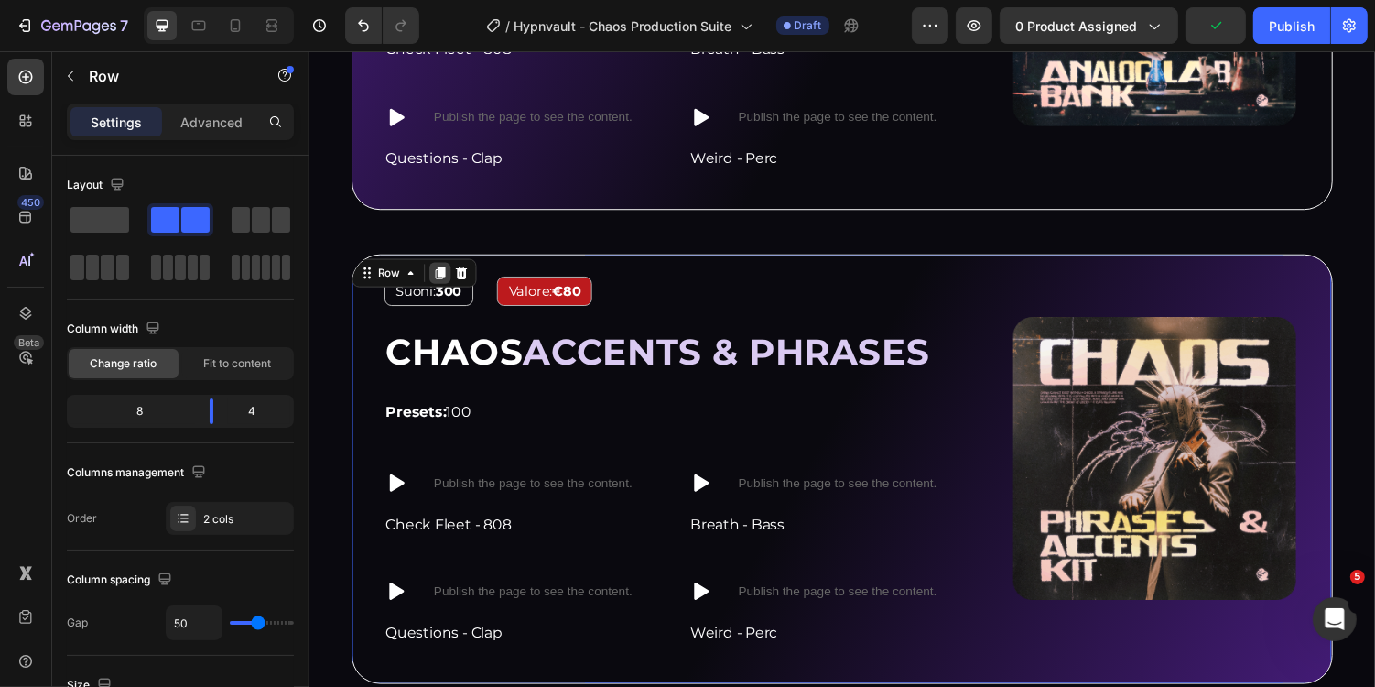
click at [442, 272] on icon at bounding box center [444, 278] width 10 height 13
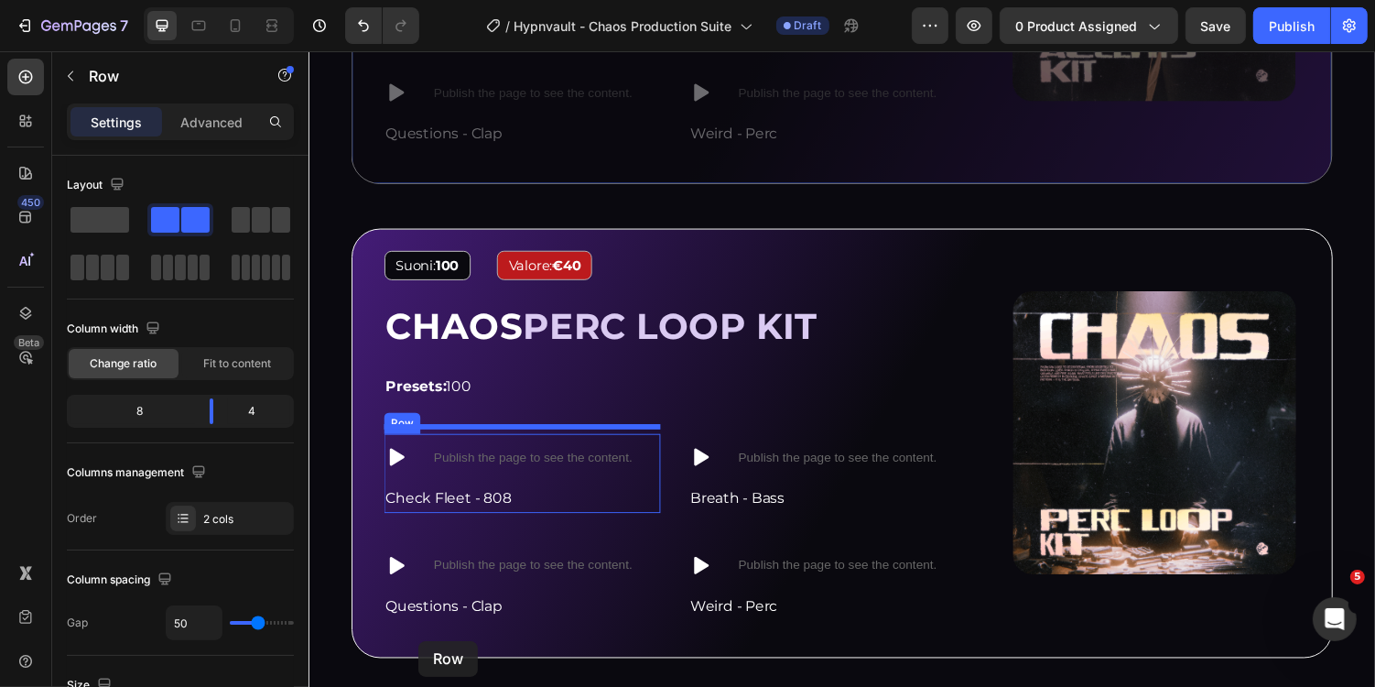
scroll to position [3493, 0]
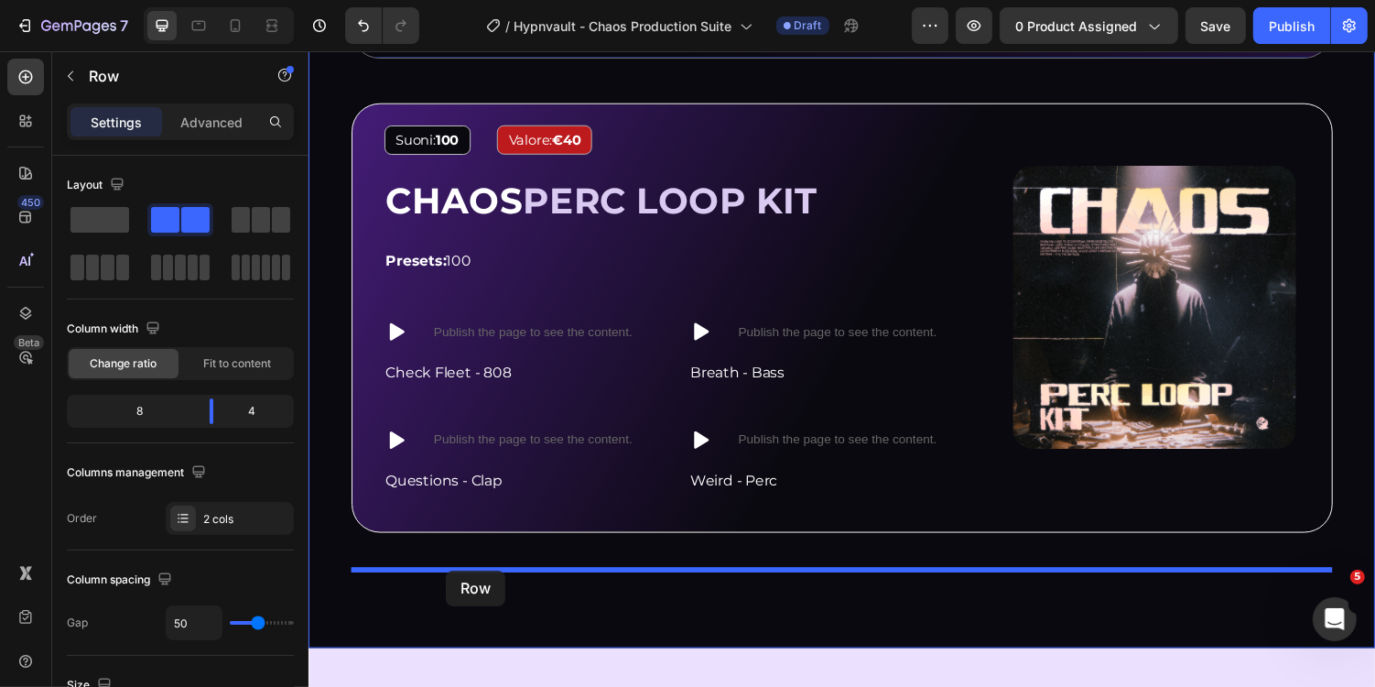
drag, startPoint x: 384, startPoint y: 56, endPoint x: 449, endPoint y: 585, distance: 533.2
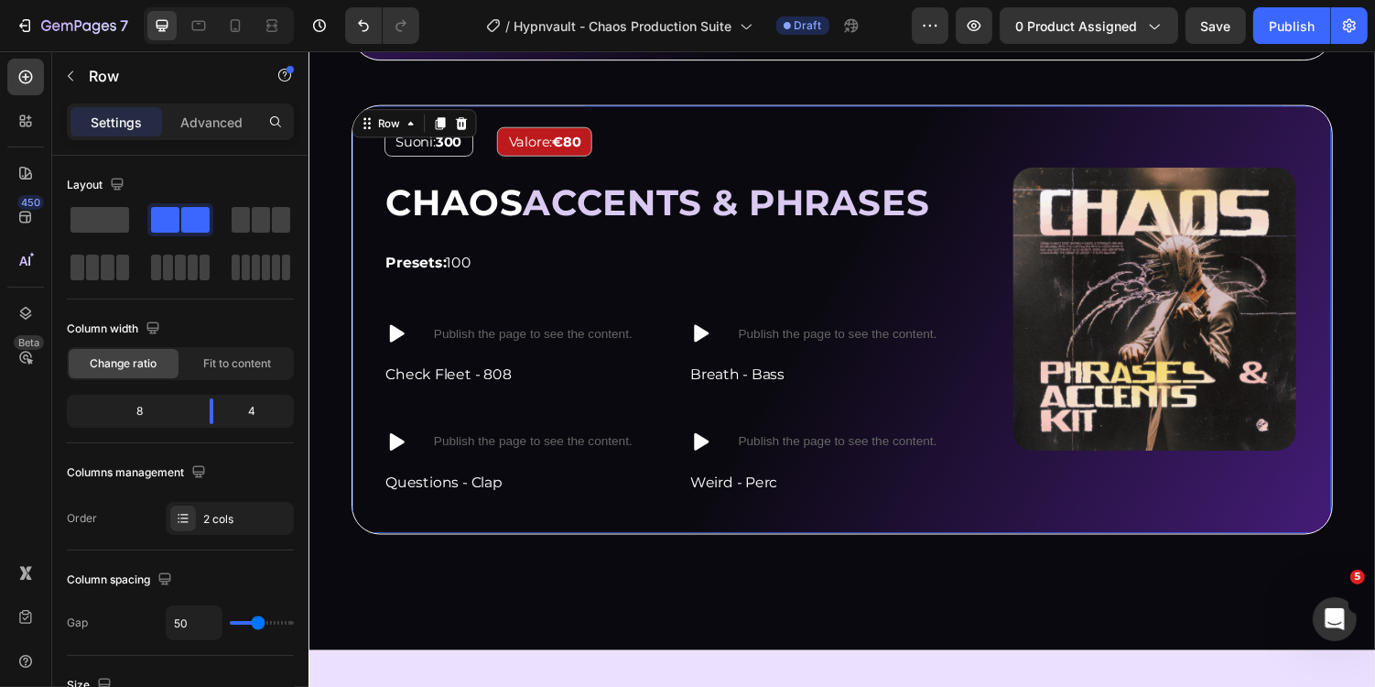
scroll to position [3006, 0]
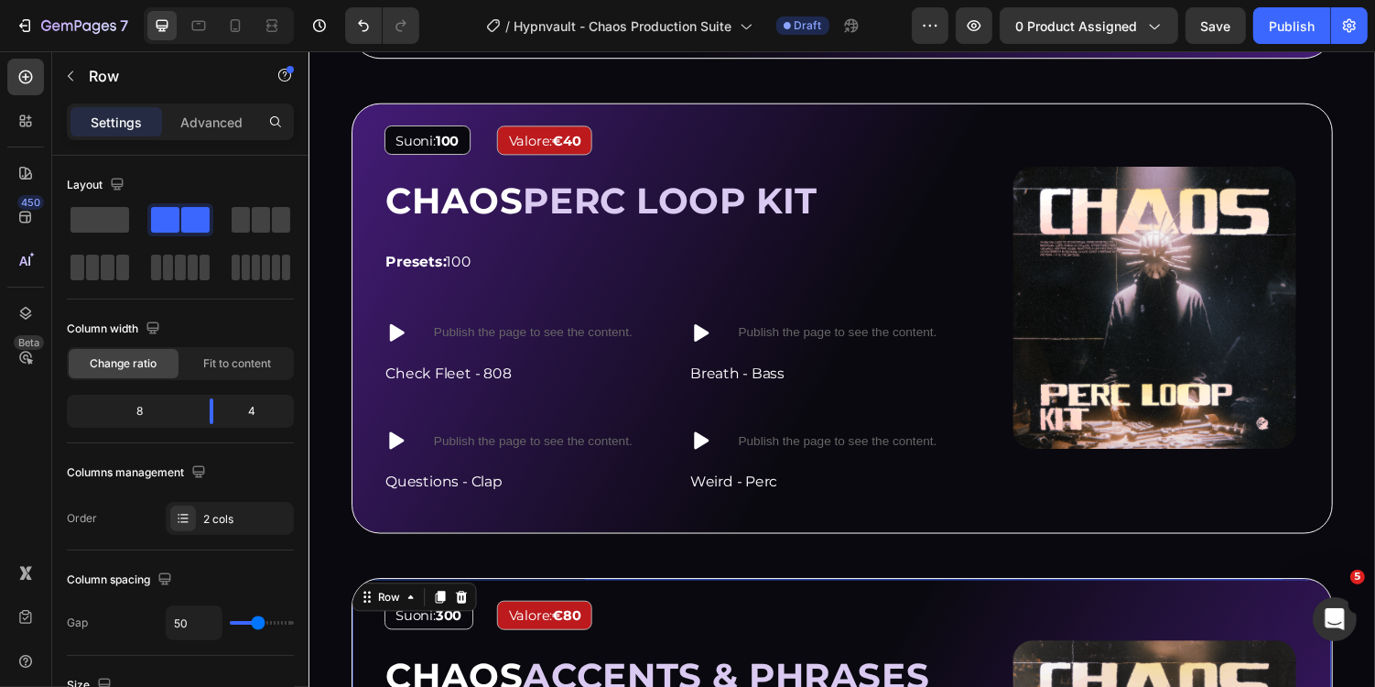
click at [1196, 44] on div "7 Version history / Hypnvault - Chaos Production Suite Draft Preview 0 product …" at bounding box center [687, 26] width 1375 height 52
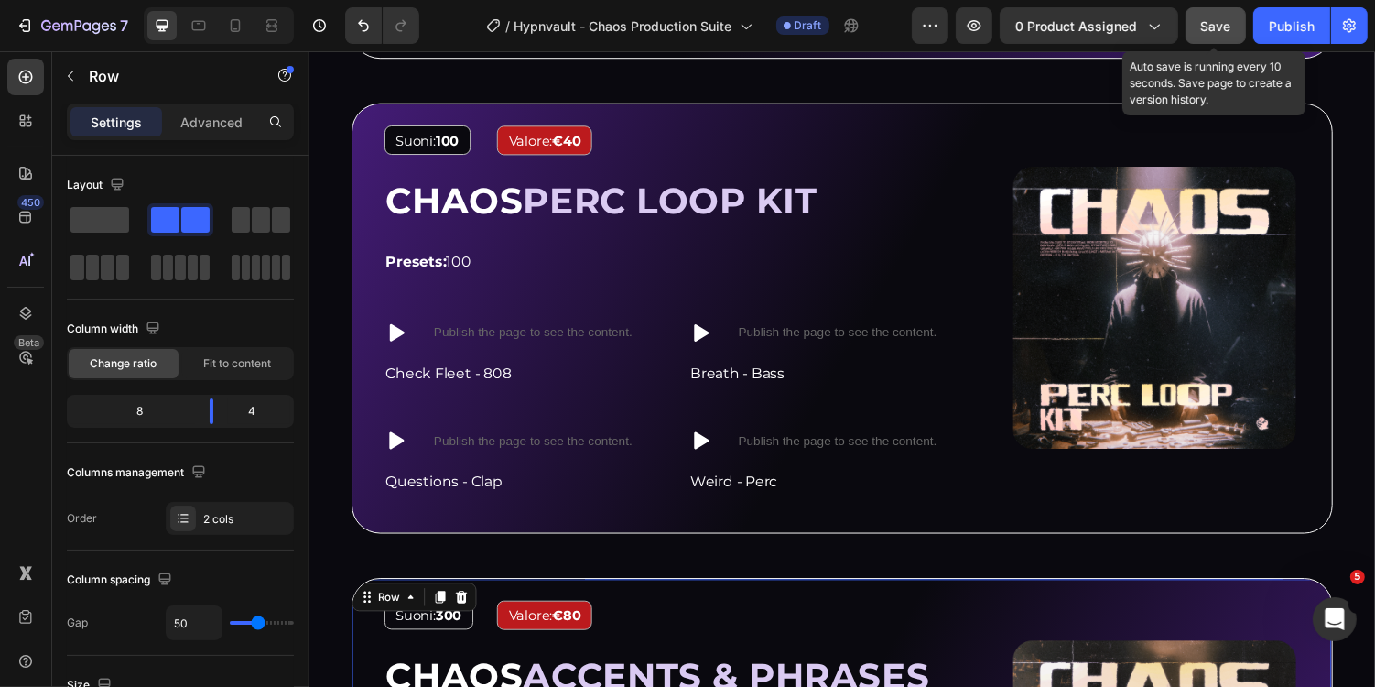
click at [1210, 35] on button "Save" at bounding box center [1216, 25] width 60 height 37
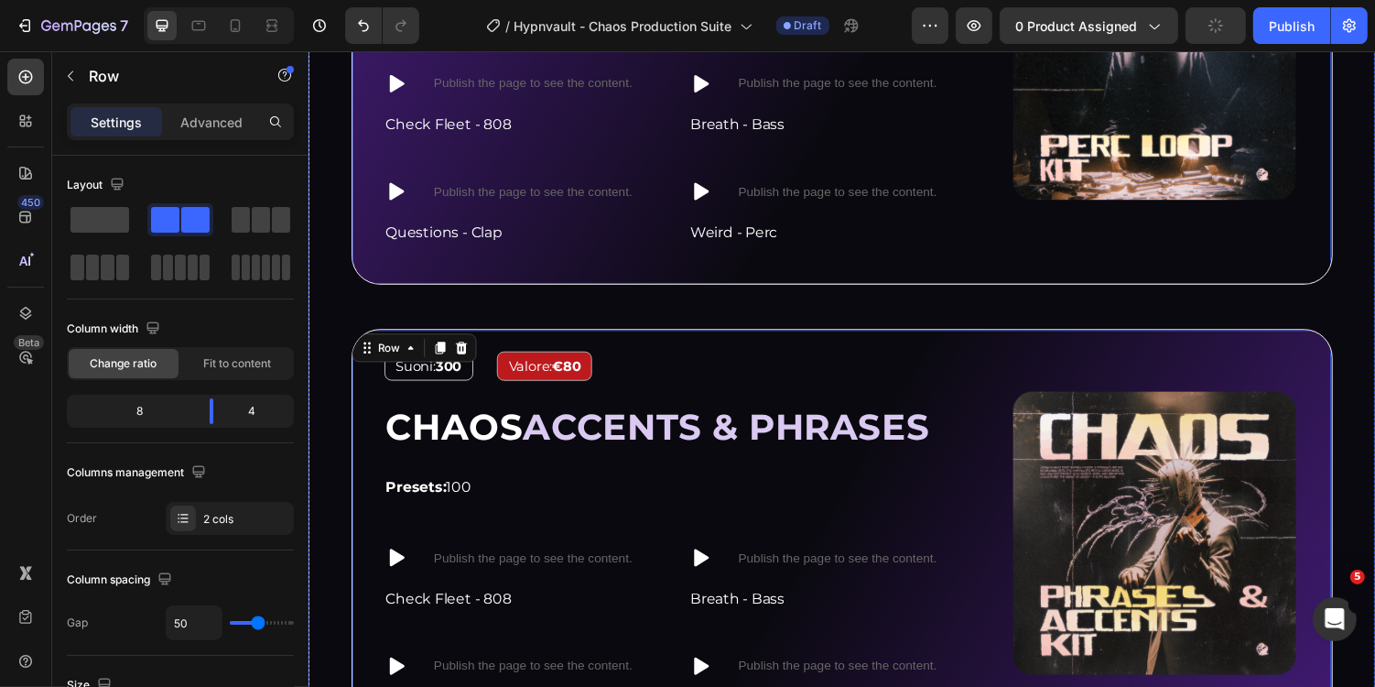
scroll to position [3274, 0]
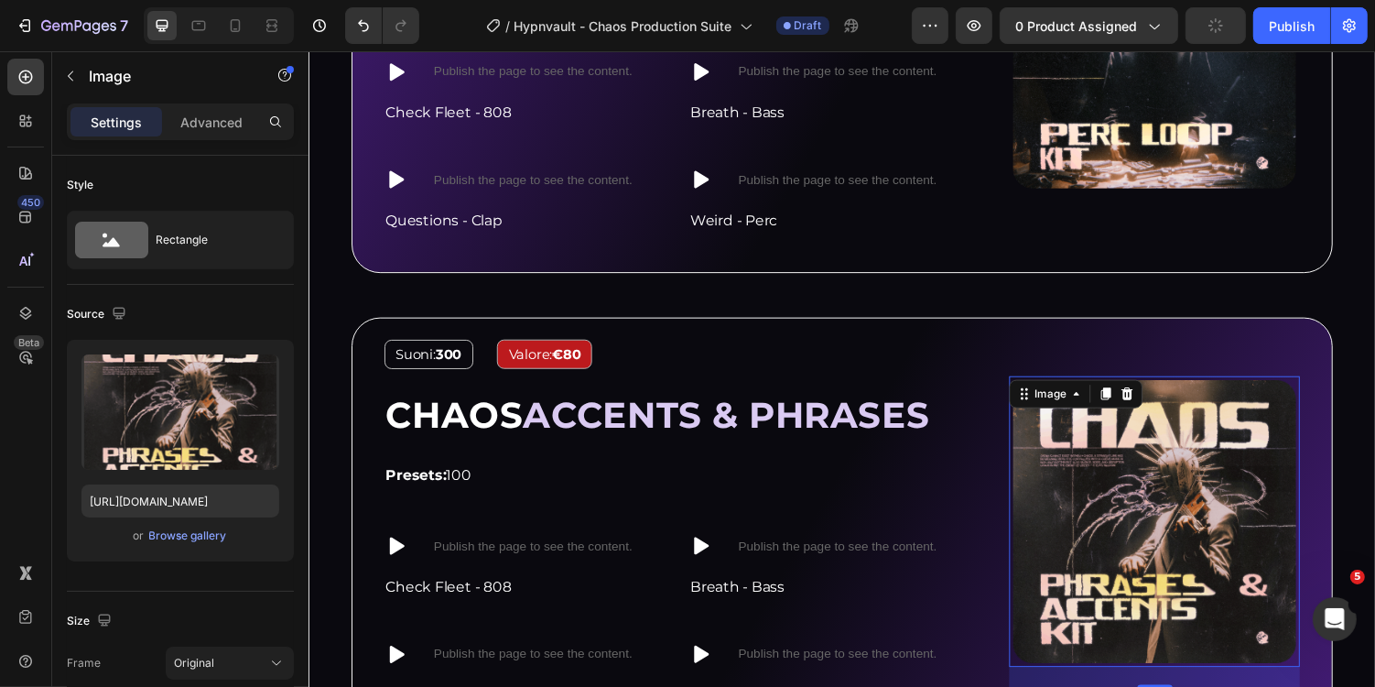
click at [1181, 413] on img at bounding box center [1178, 534] width 299 height 299
click at [200, 532] on div "Browse gallery" at bounding box center [188, 535] width 78 height 16
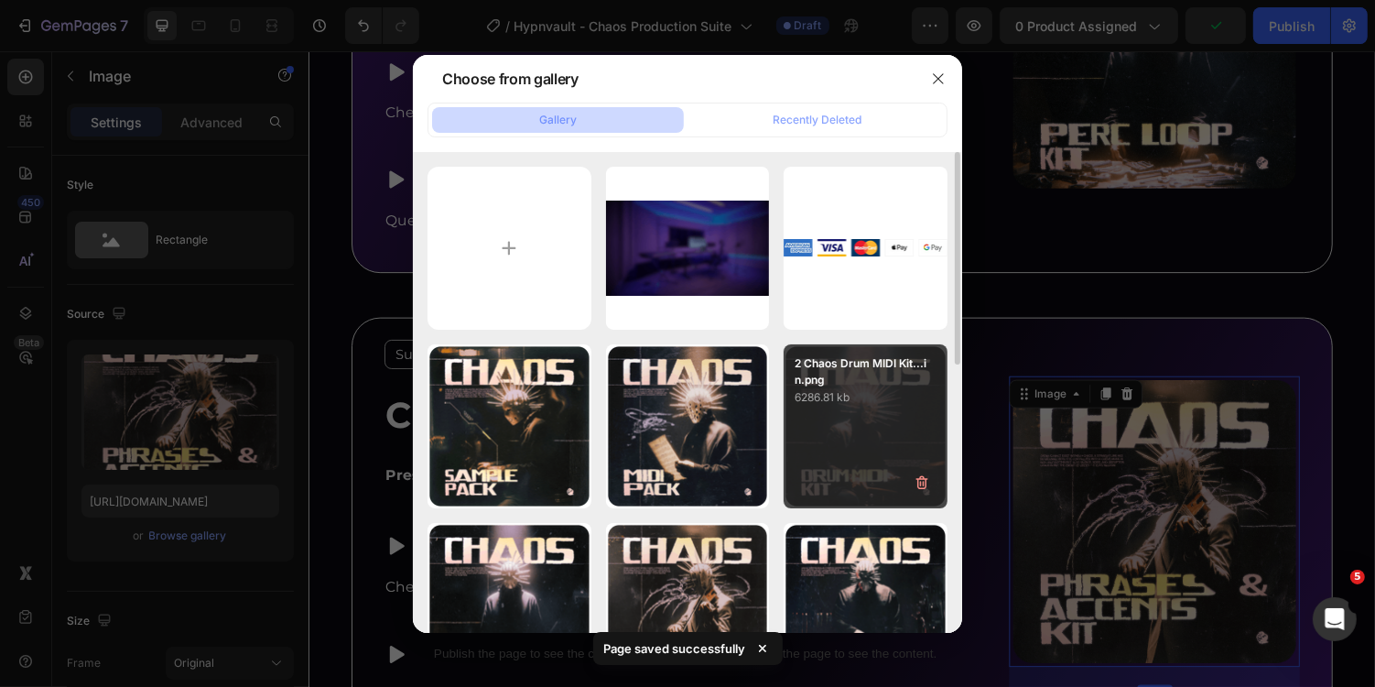
scroll to position [98, 0]
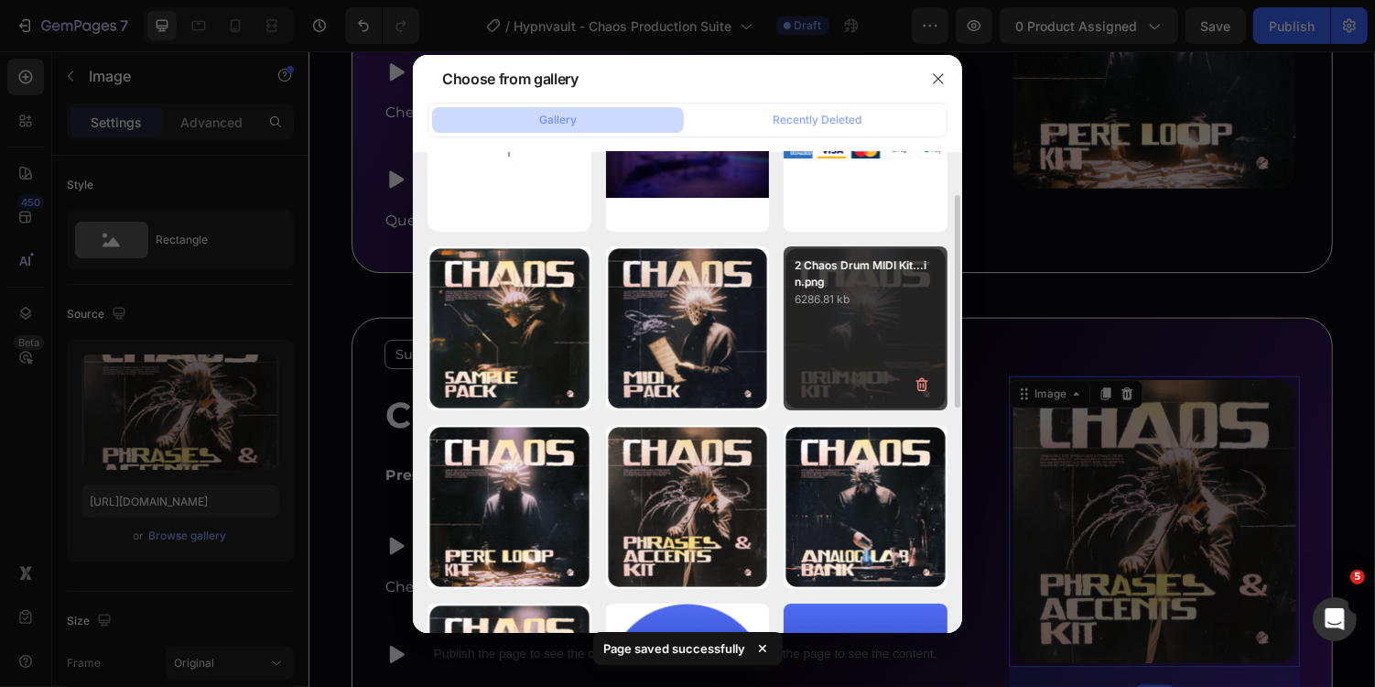
click at [846, 332] on div "2 Chaos Drum MIDI Kit...in.png 6286.81 kb" at bounding box center [866, 328] width 164 height 164
type input "[URL][DOMAIN_NAME]"
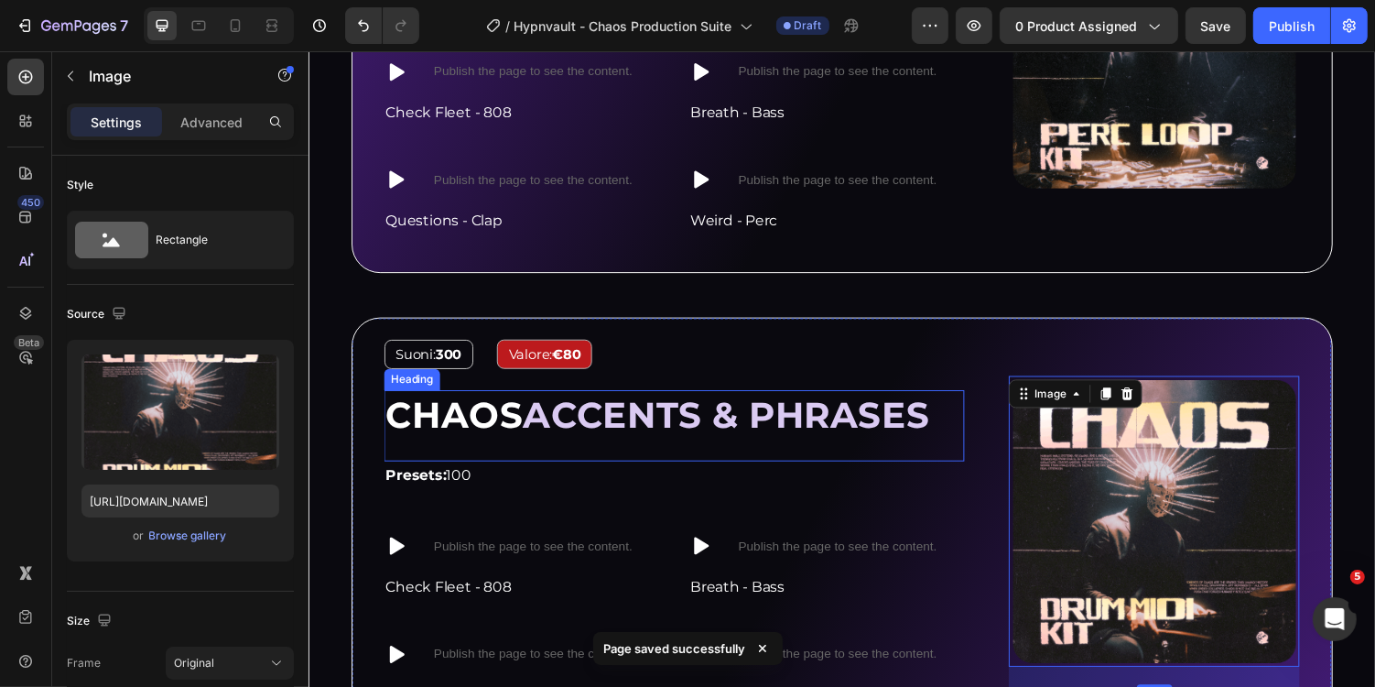
click at [585, 415] on span "ACCENTS & PHRASES" at bounding box center [738, 424] width 419 height 45
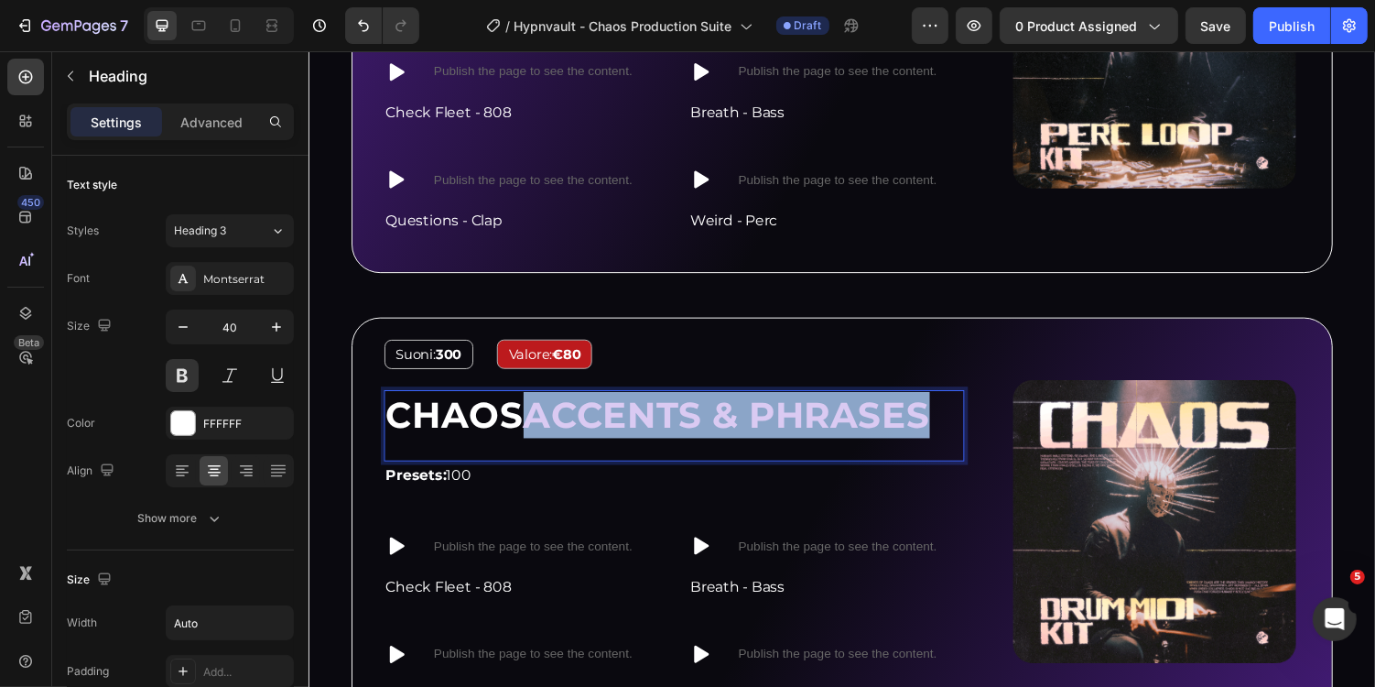
drag, startPoint x: 550, startPoint y: 422, endPoint x: 962, endPoint y: 415, distance: 412.1
click at [962, 415] on div "CHAOS ACCENTS & PHRASES" at bounding box center [685, 424] width 598 height 51
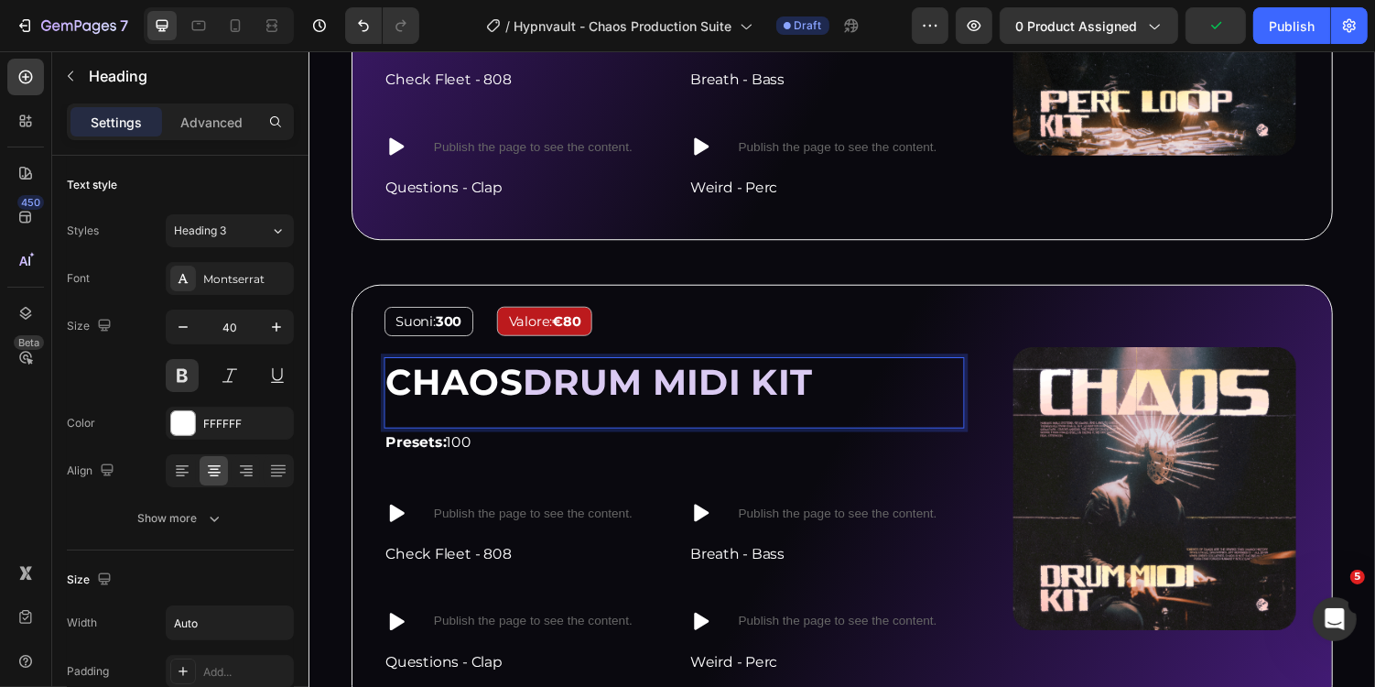
scroll to position [3317, 0]
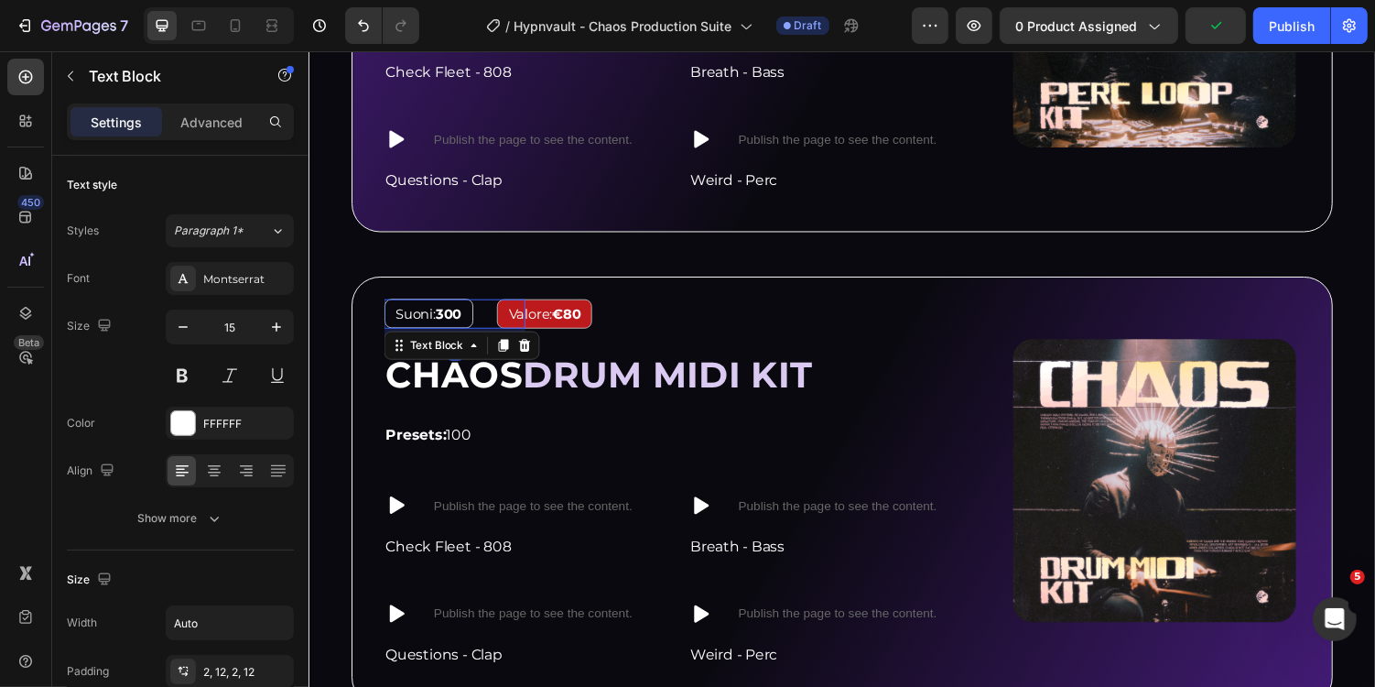
click at [455, 320] on p "Suoni: 300" at bounding box center [431, 320] width 68 height 25
click at [460, 311] on strong "300" at bounding box center [452, 319] width 27 height 17
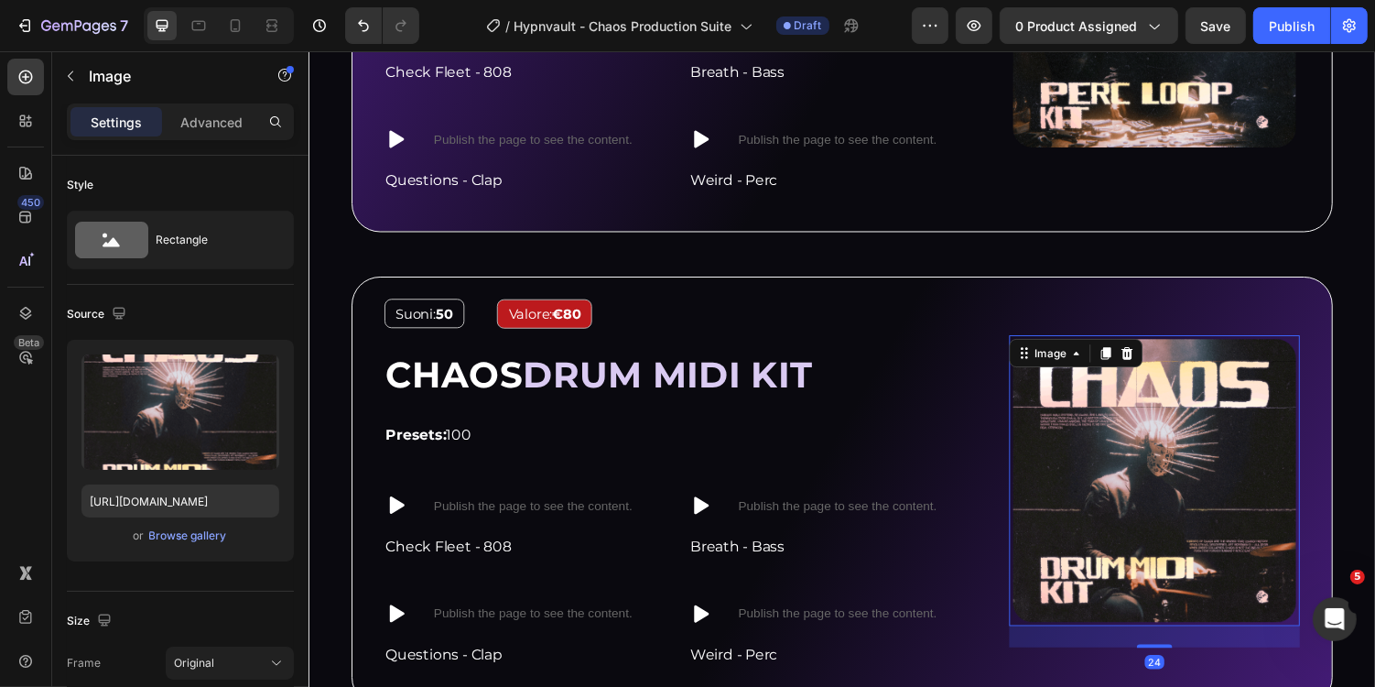
click at [1122, 439] on img at bounding box center [1178, 491] width 299 height 299
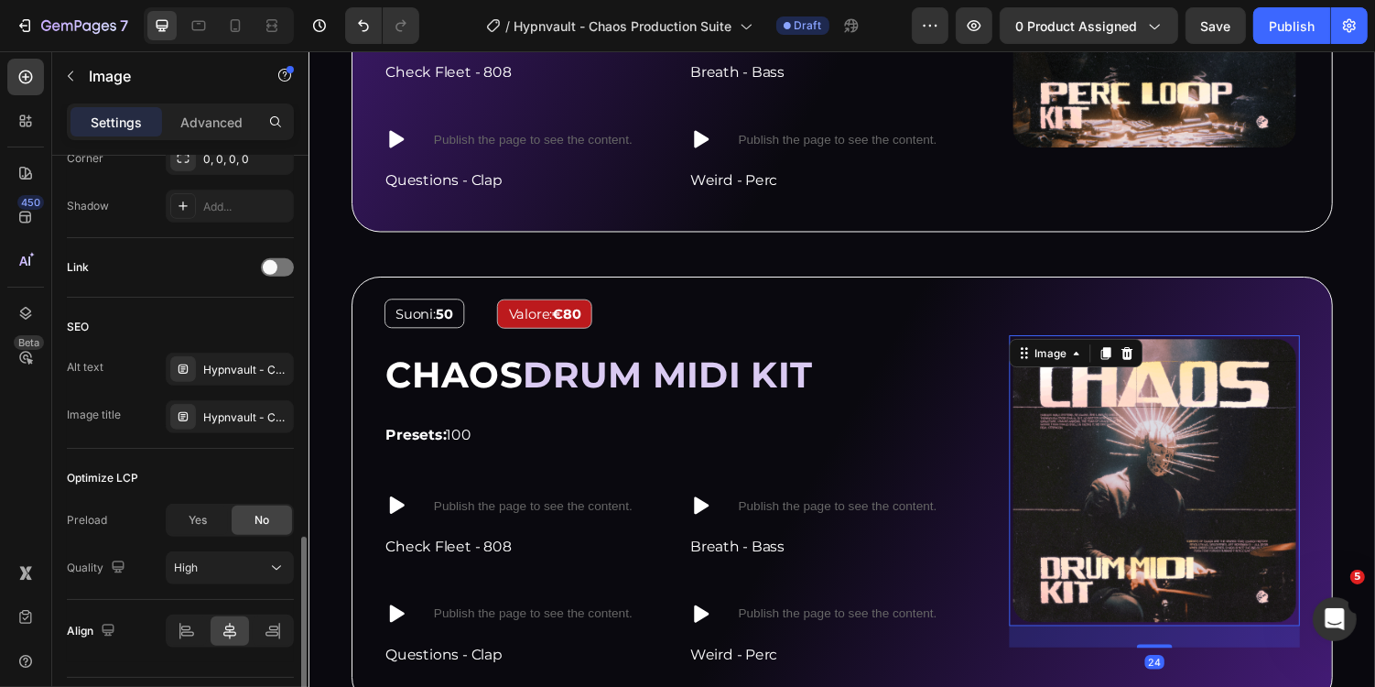
scroll to position [796, 0]
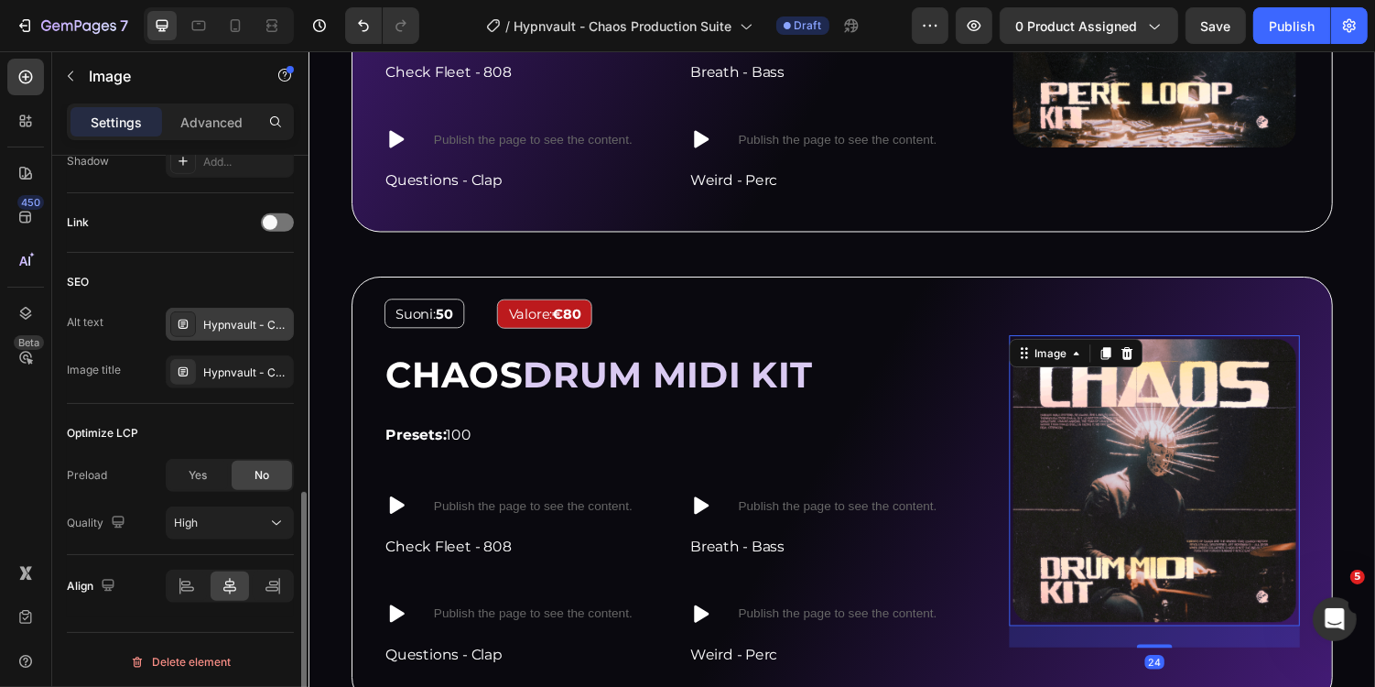
click at [237, 319] on div "Hypnvault - Chaos Production Suite - Phrases & Accents Kit" at bounding box center [246, 325] width 86 height 16
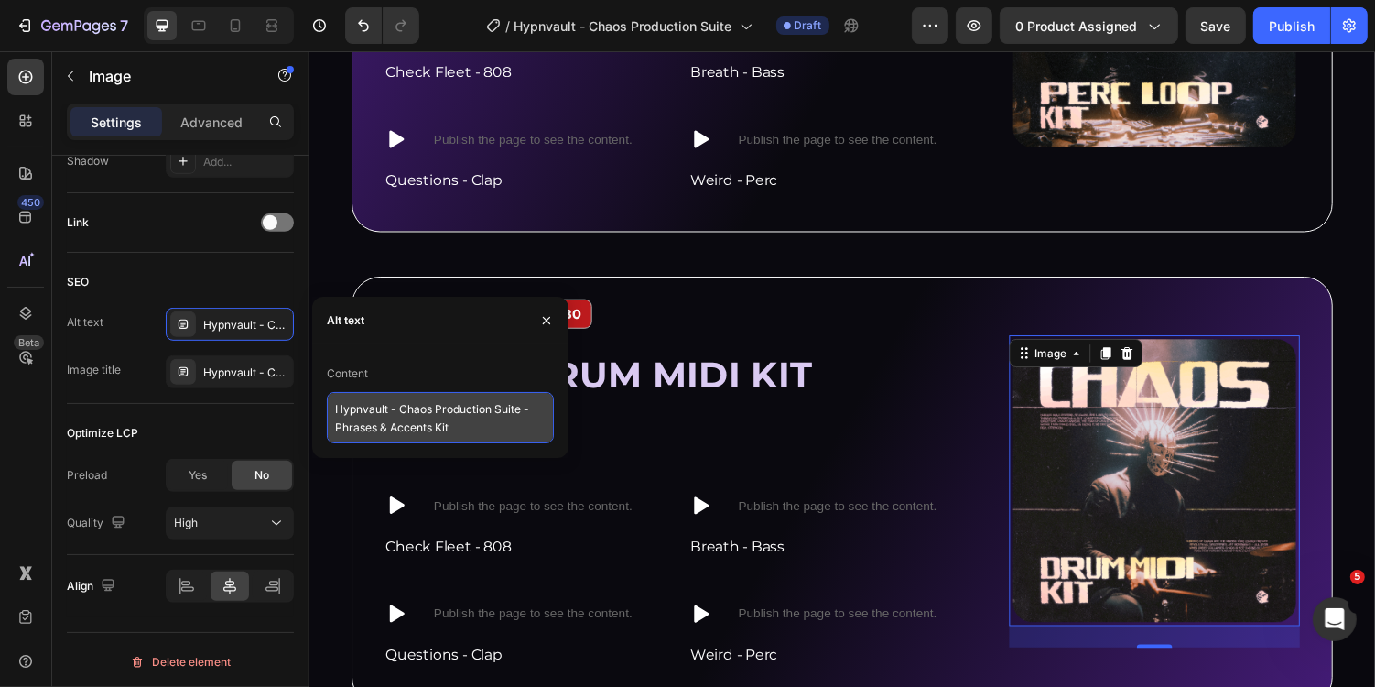
click at [339, 429] on textarea "Hypnvault - Chaos Production Suite - Phrases & Accents Kit" at bounding box center [440, 417] width 227 height 51
drag, startPoint x: 453, startPoint y: 430, endPoint x: 331, endPoint y: 436, distance: 122.8
click at [331, 436] on textarea "Hypnvault - Chaos Production Suite - Phrases & Accents Kit" at bounding box center [440, 417] width 227 height 51
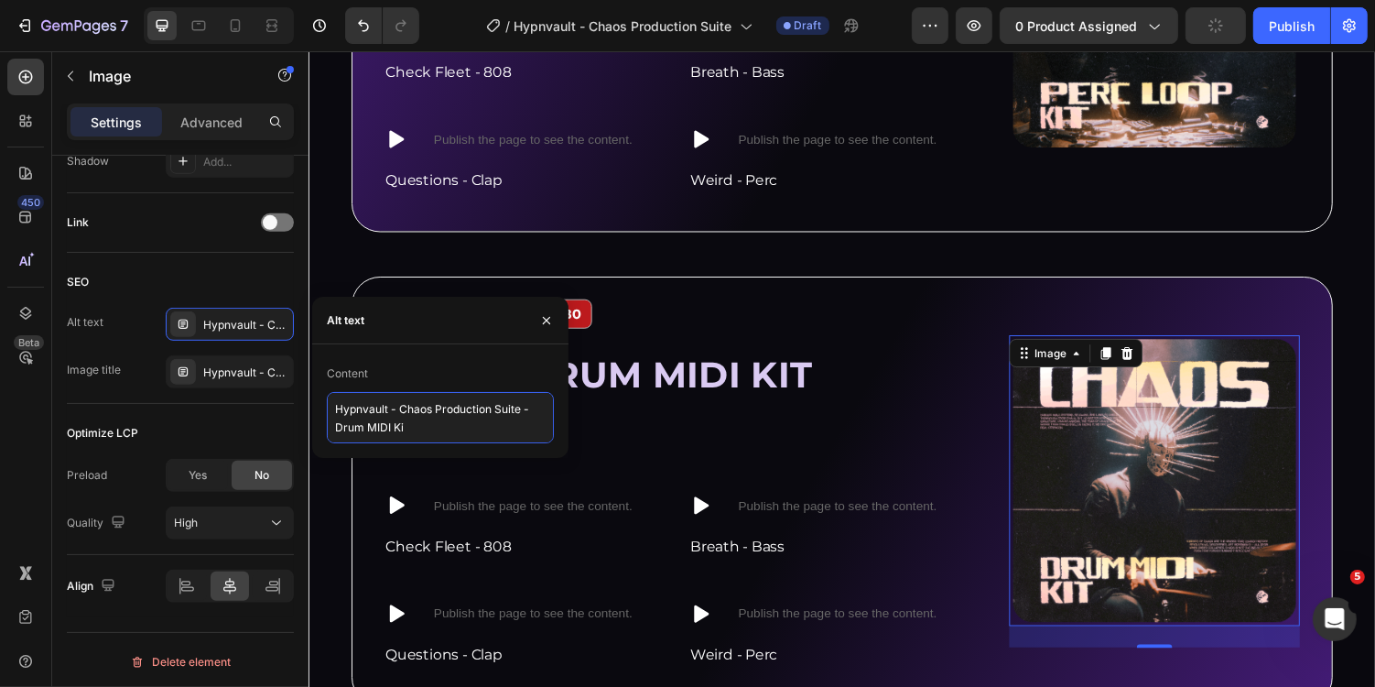
type textarea "Hypnvault - Chaos Production Suite - Drum MIDI Kit"
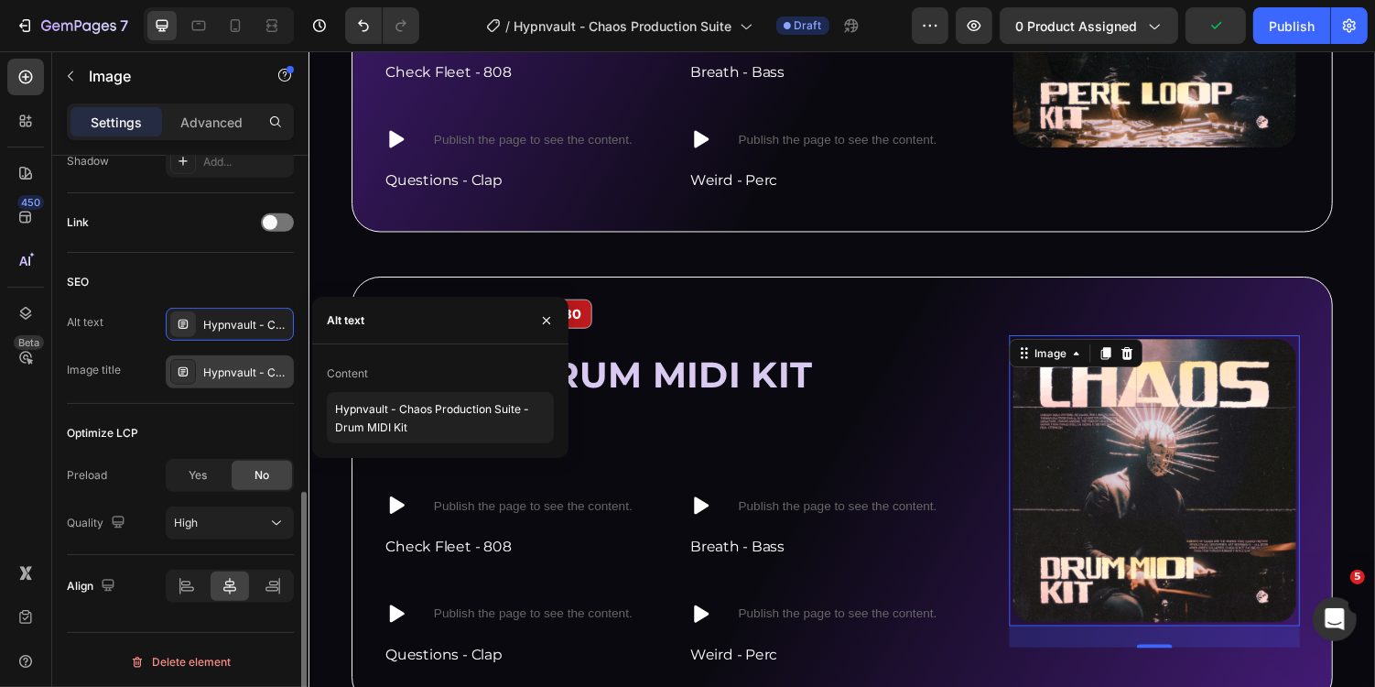
click at [242, 378] on div "Hypnvault - Chaos Production Suite - Phrases & Accents Kit" at bounding box center [230, 371] width 128 height 33
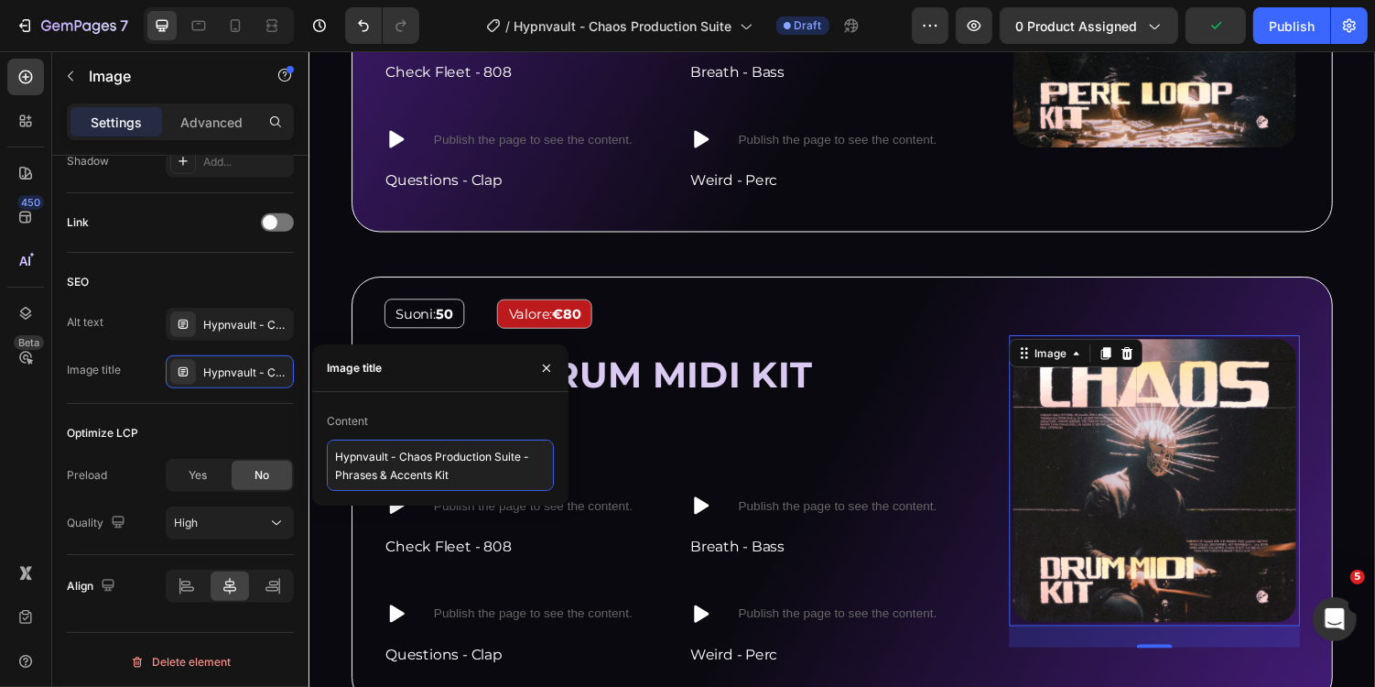
click at [421, 459] on textarea "Hypnvault - Chaos Production Suite - Phrases & Accents Kit" at bounding box center [440, 465] width 227 height 51
paste textarea "Drum MIDI"
type textarea "Hypnvault - Chaos Production Suite - Drum MIDI Kit"
click at [688, 320] on div "Valore: €80" at bounding box center [721, 320] width 438 height 30
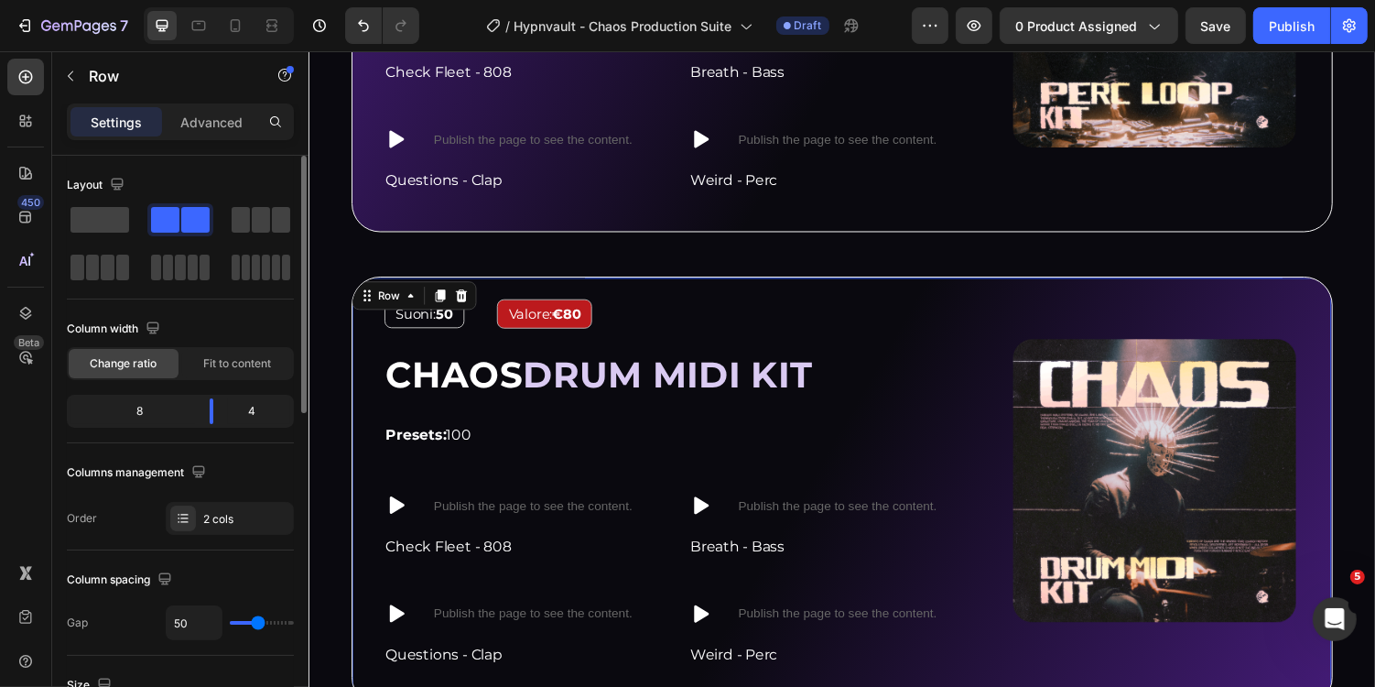
click at [738, 282] on div "Image Suoni: 50 Text Block Valore: €80 Text Block Row ⁠⁠⁠⁠⁠⁠⁠ CHAOS DRUM MIDI K…" at bounding box center [857, 503] width 1011 height 442
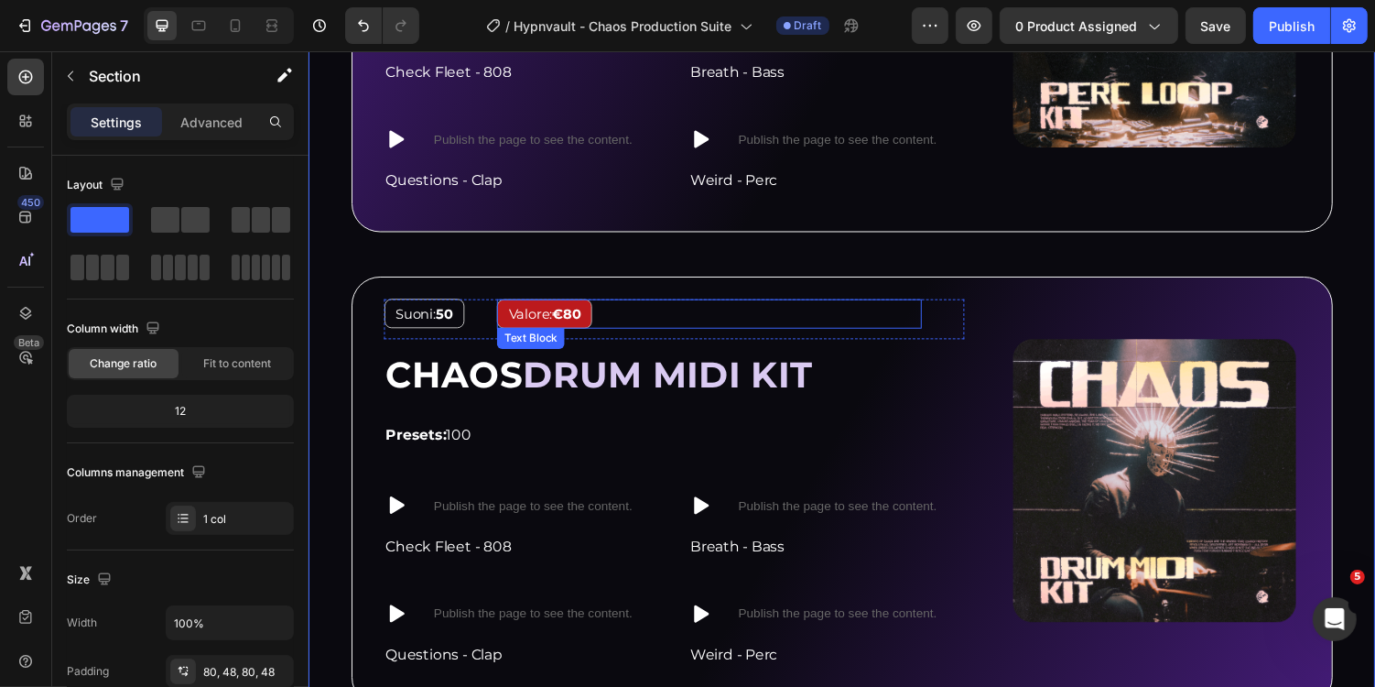
click at [588, 318] on strong "€80" at bounding box center [573, 319] width 29 height 17
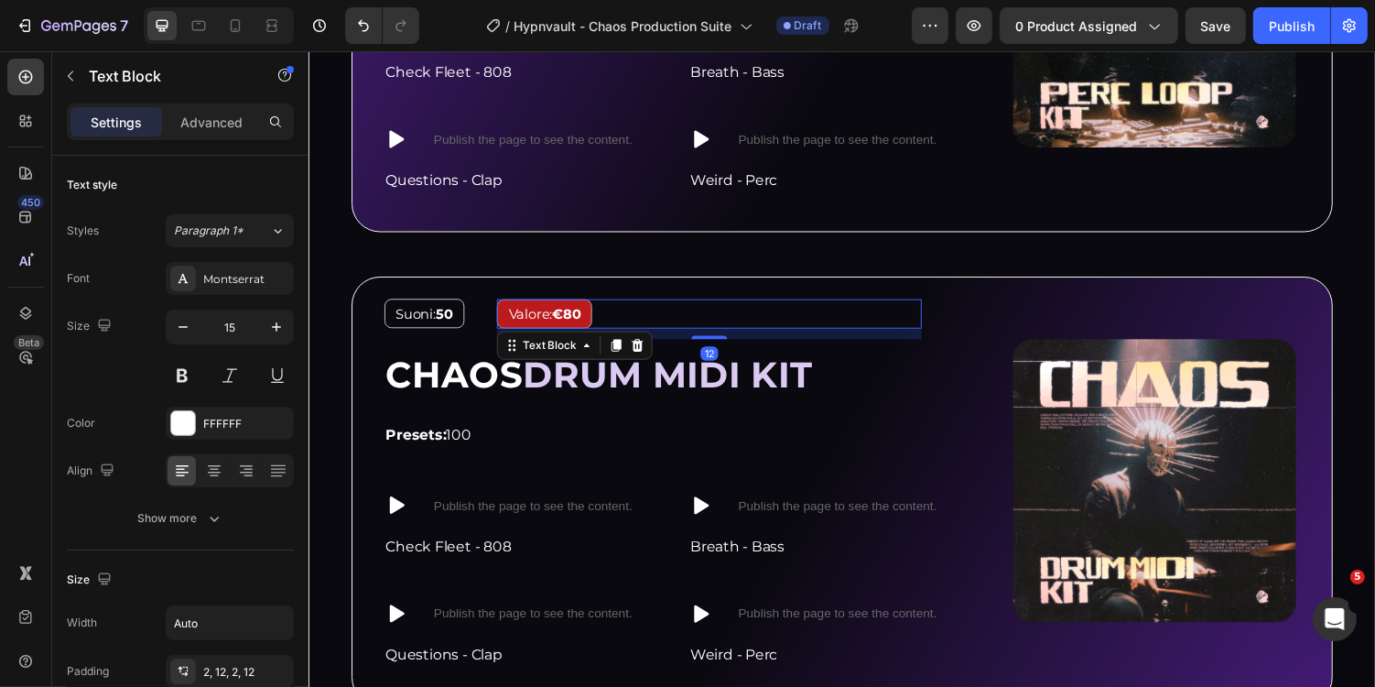
click at [584, 314] on strong "€80" at bounding box center [573, 319] width 29 height 17
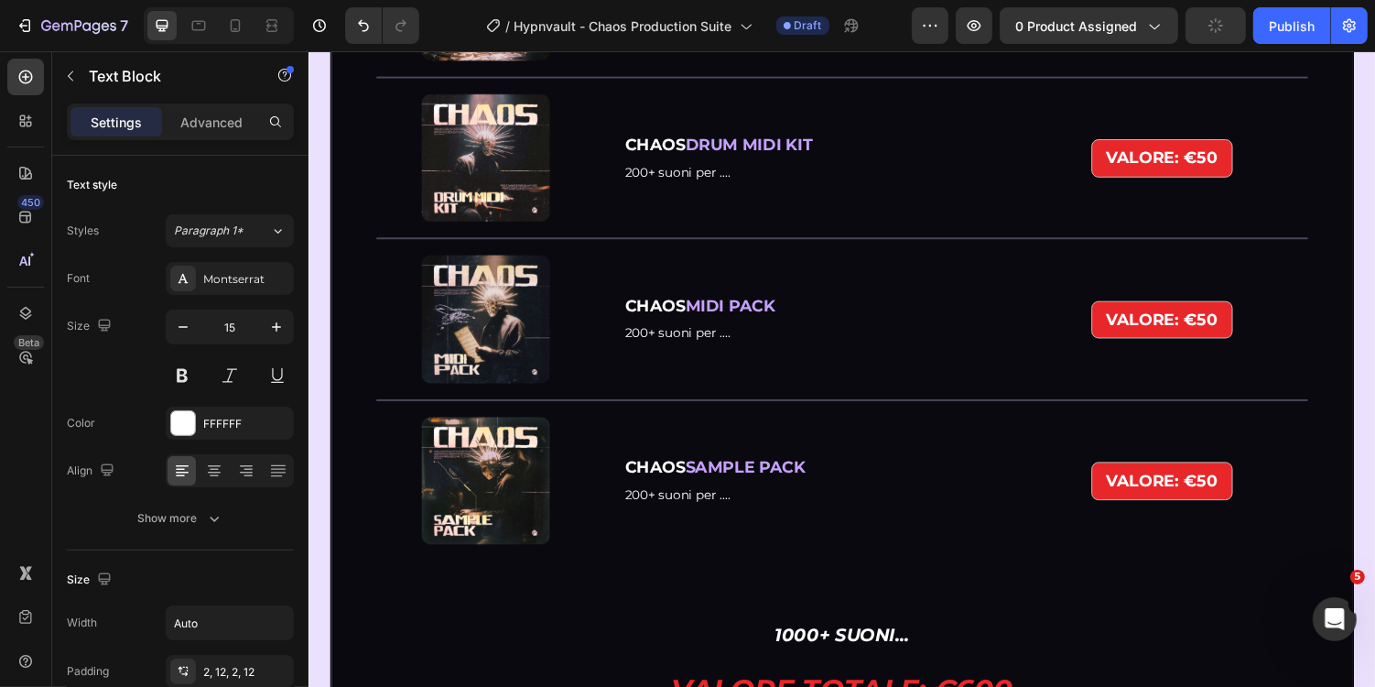
scroll to position [5010, 0]
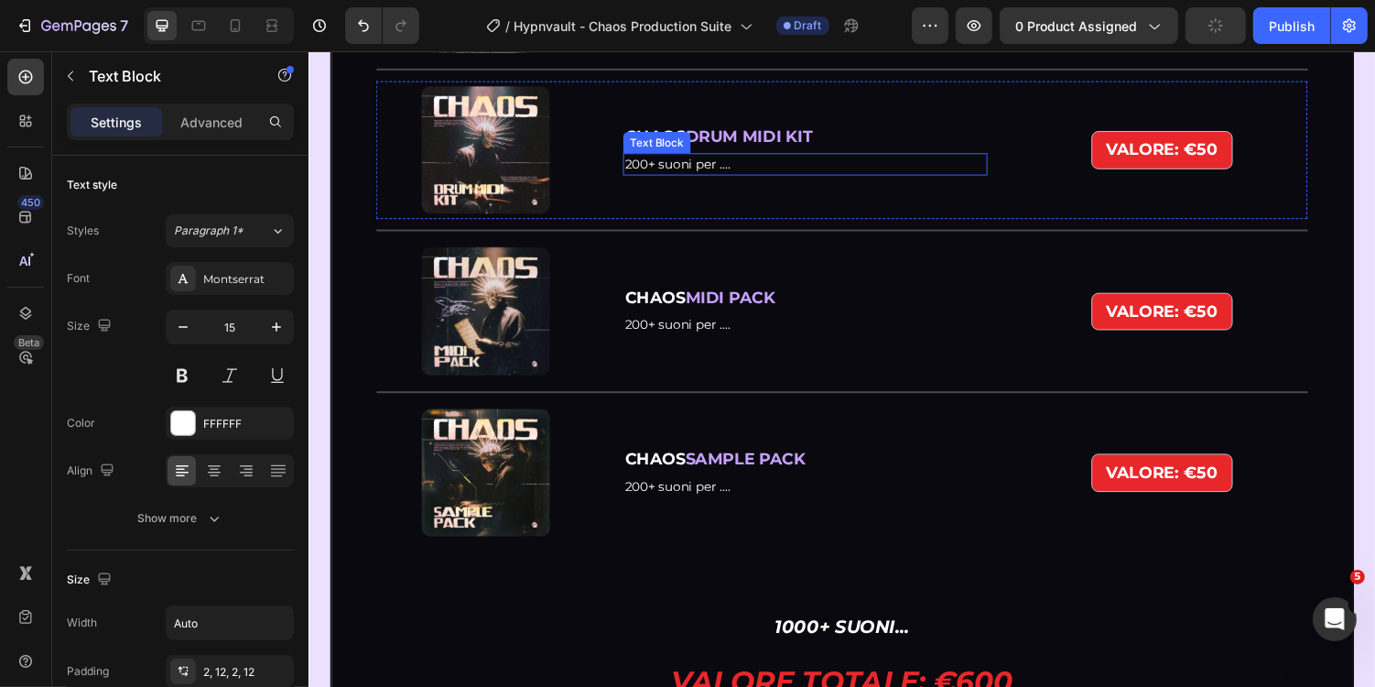
click at [647, 174] on span "200+ suoni per ...." at bounding box center [688, 165] width 109 height 16
click at [656, 174] on span "200+ suoni per ...." at bounding box center [688, 165] width 109 height 16
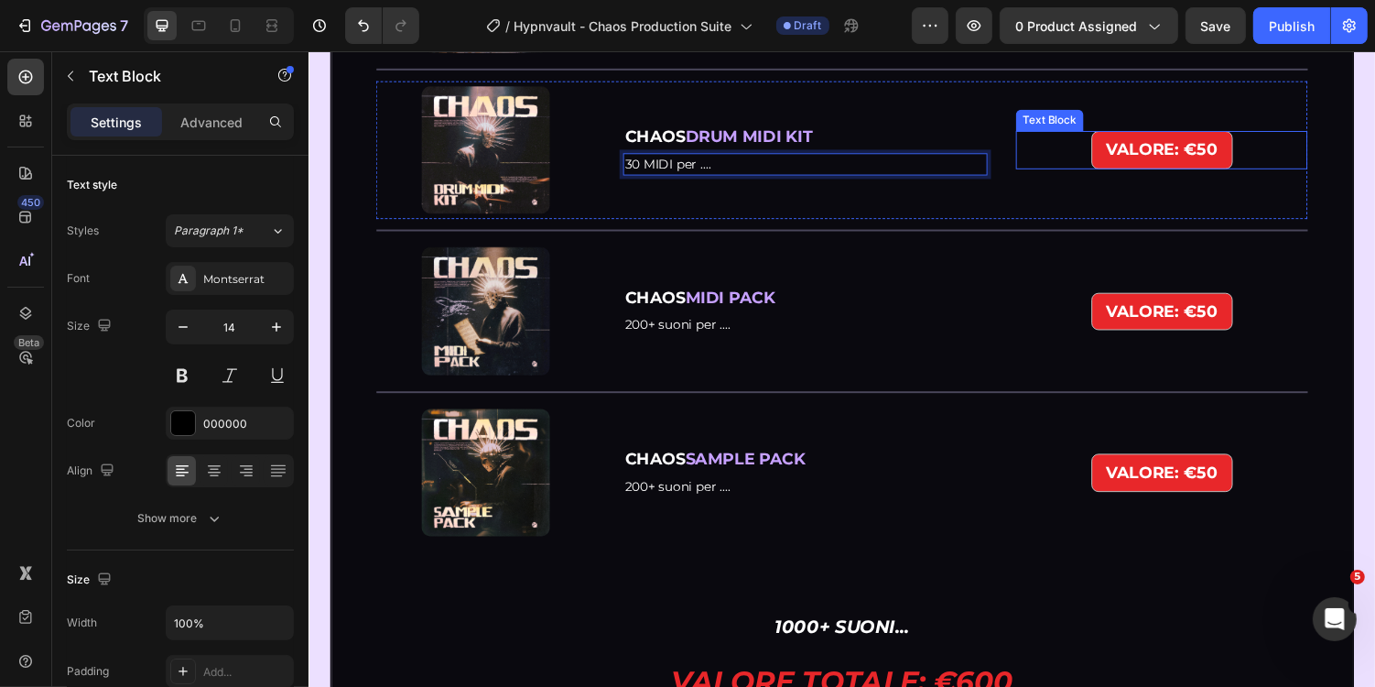
click at [1228, 166] on p "VALORE: €50" at bounding box center [1187, 150] width 114 height 29
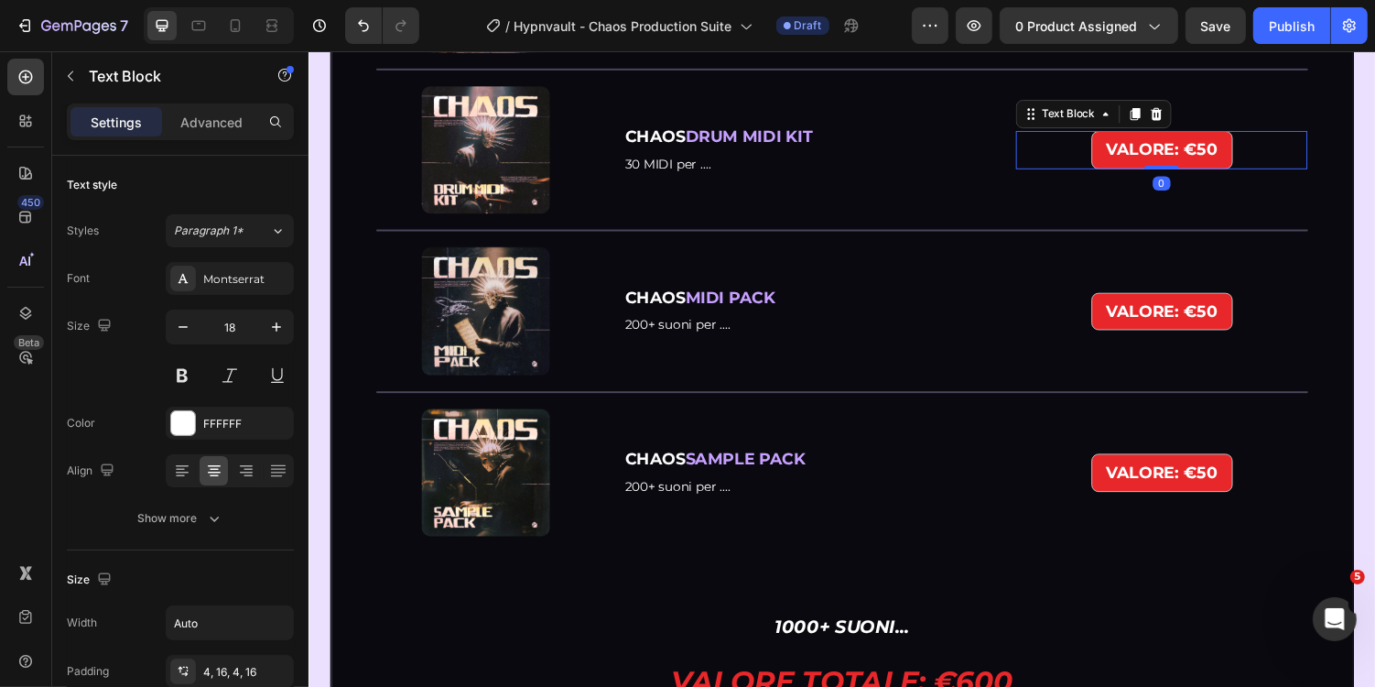
click at [1226, 161] on strong "VALORE: €50" at bounding box center [1187, 151] width 114 height 20
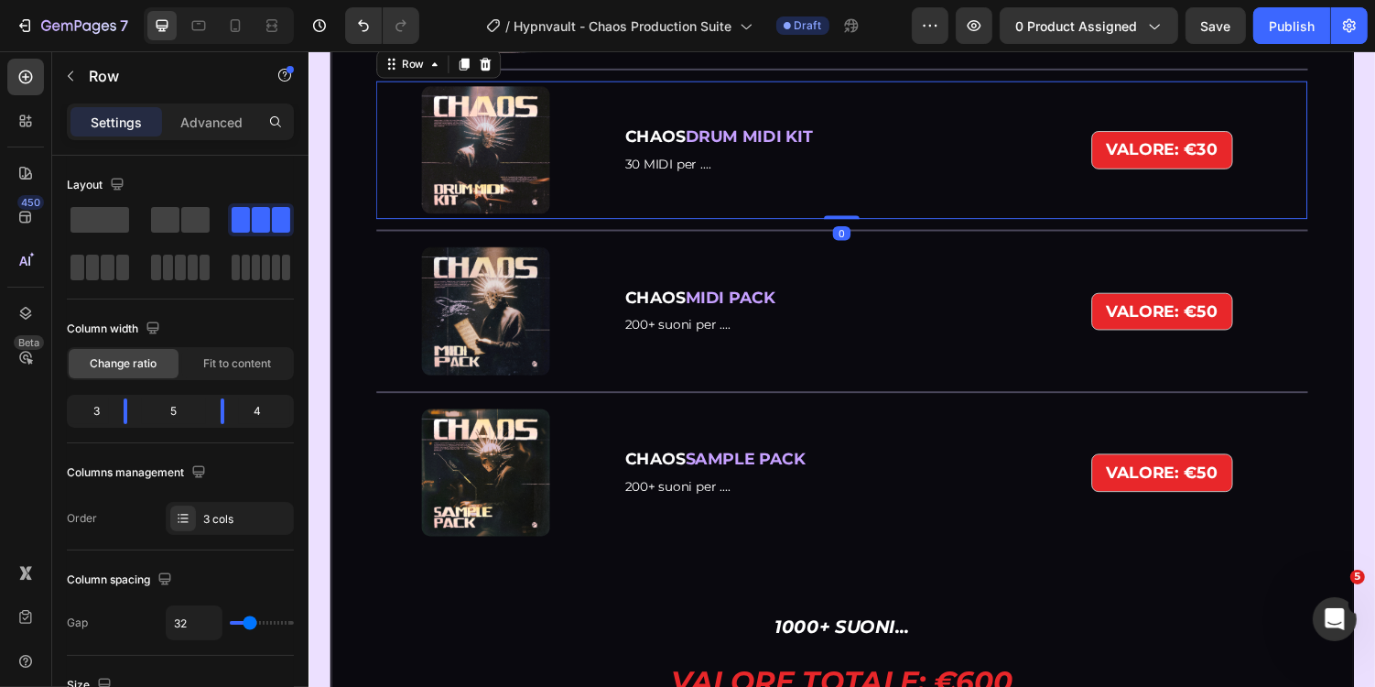
click at [1234, 220] on div "VALORE: €30 Text Block" at bounding box center [1187, 152] width 300 height 136
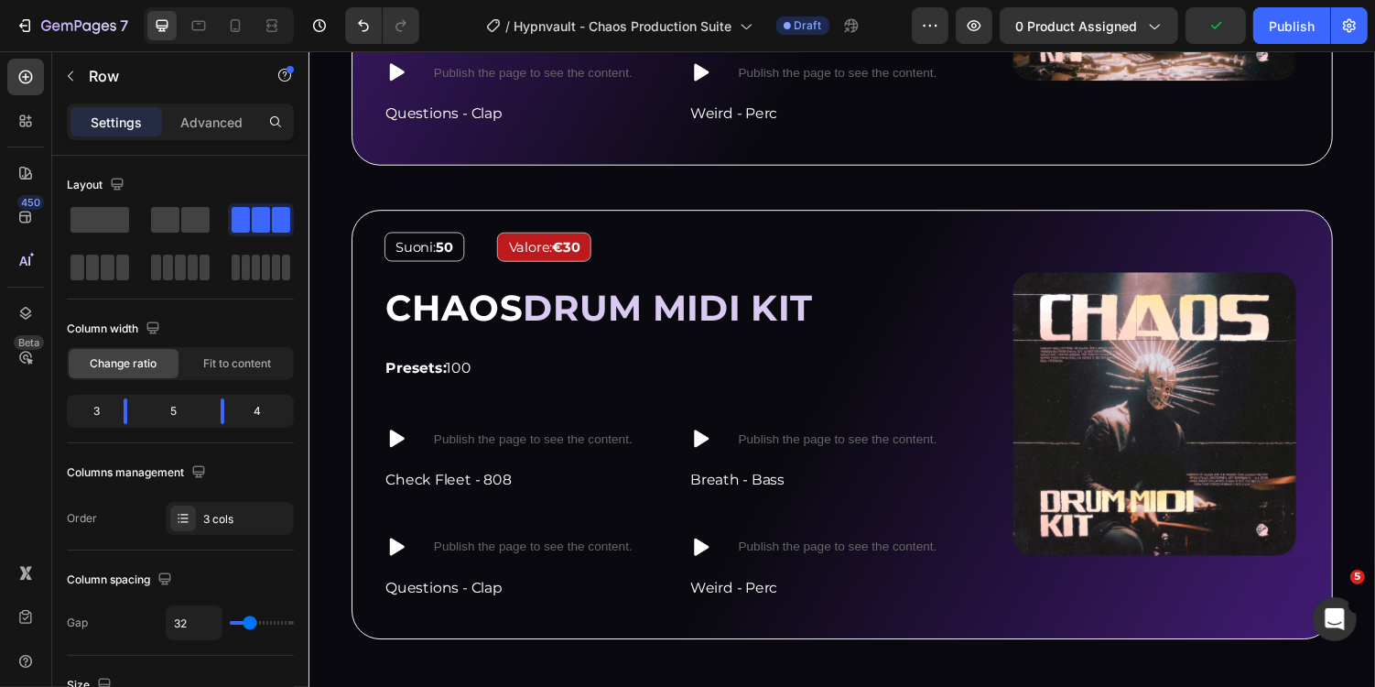
scroll to position [3394, 0]
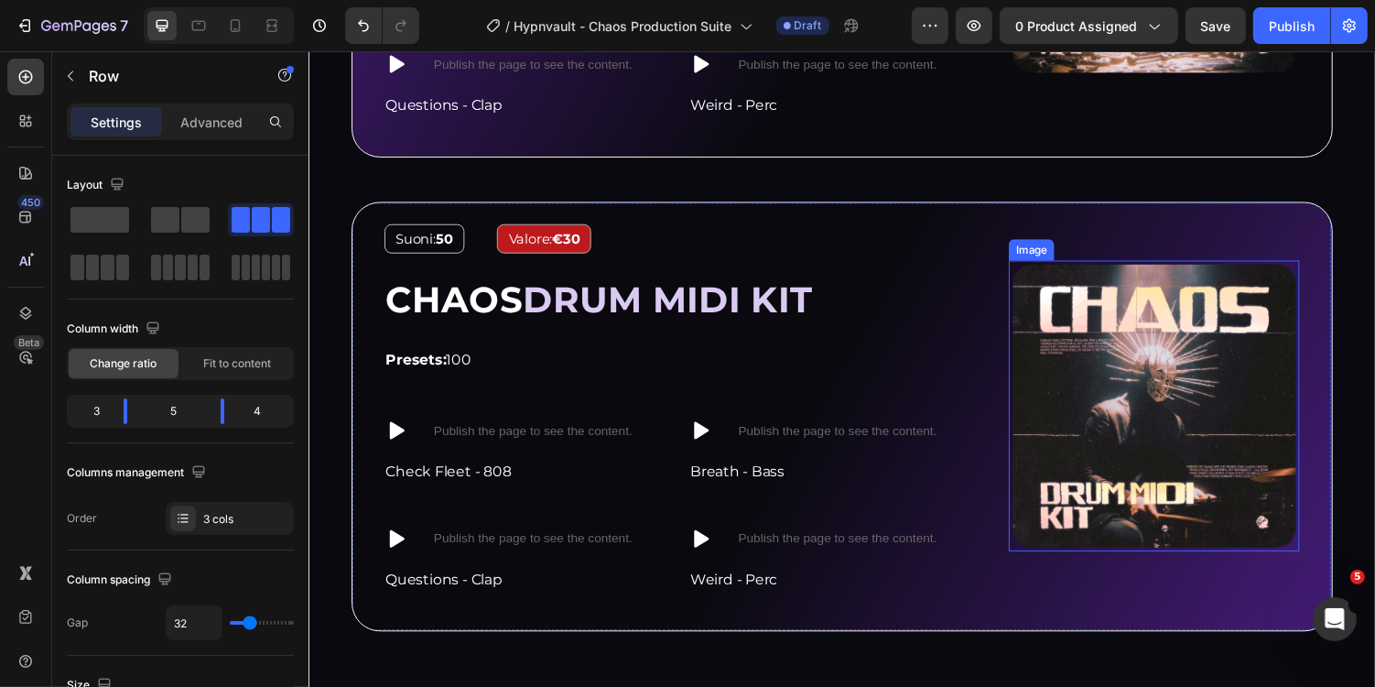
click at [1228, 356] on img at bounding box center [1178, 415] width 299 height 299
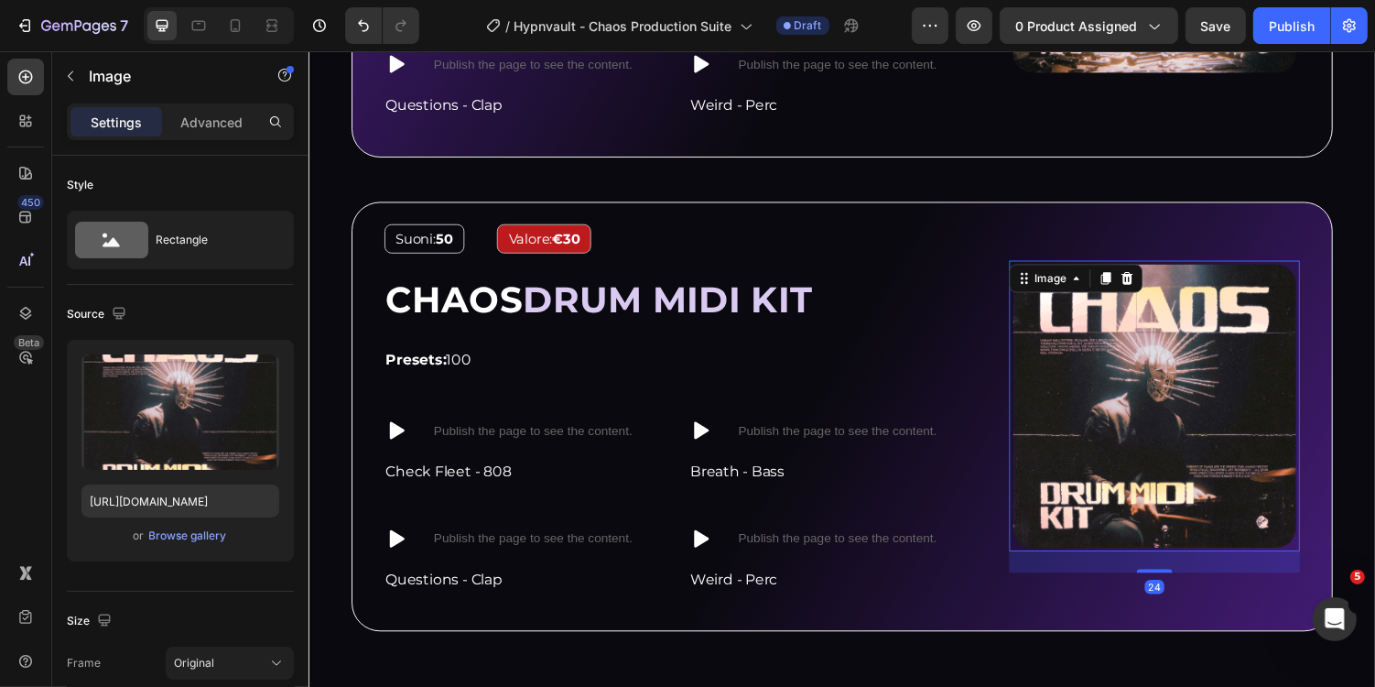
scroll to position [3154, 0]
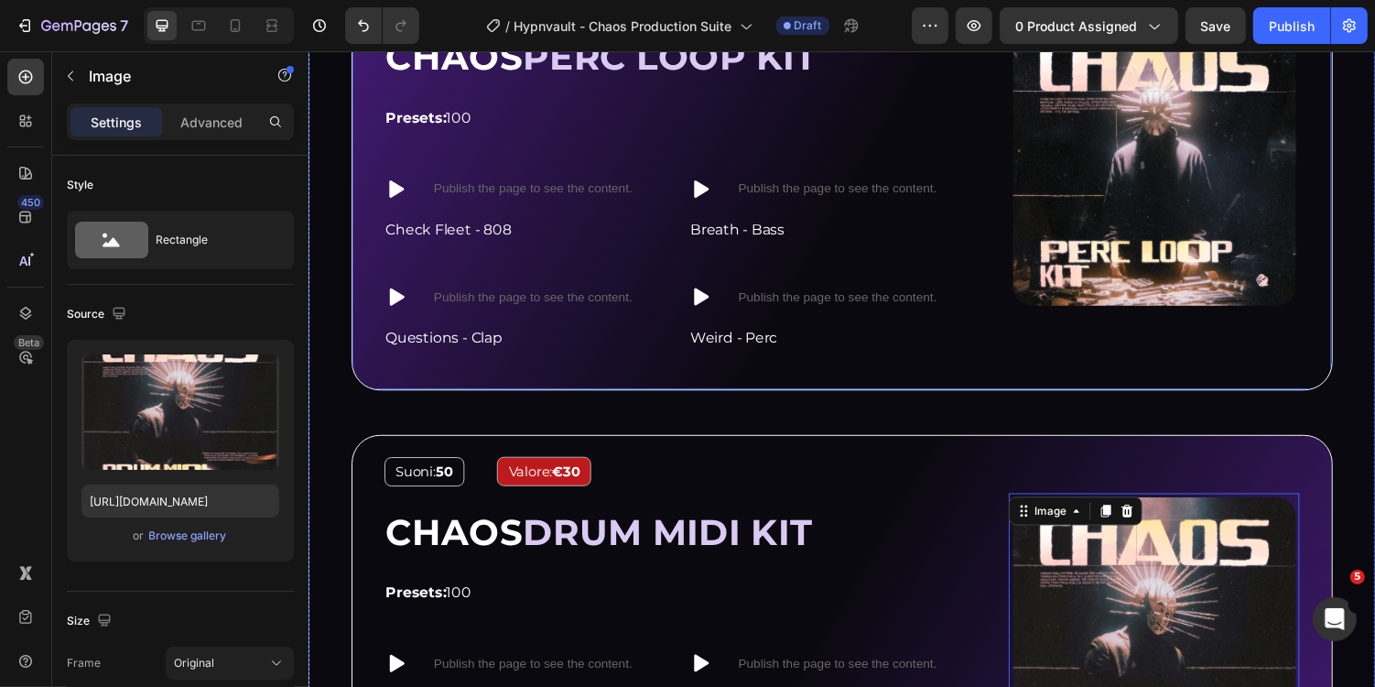
click at [875, 377] on div "Image Suoni: 100 Text Block Valore: €40 Text Block Row CHAOS PERC LOOP KIT Head…" at bounding box center [857, 177] width 1011 height 442
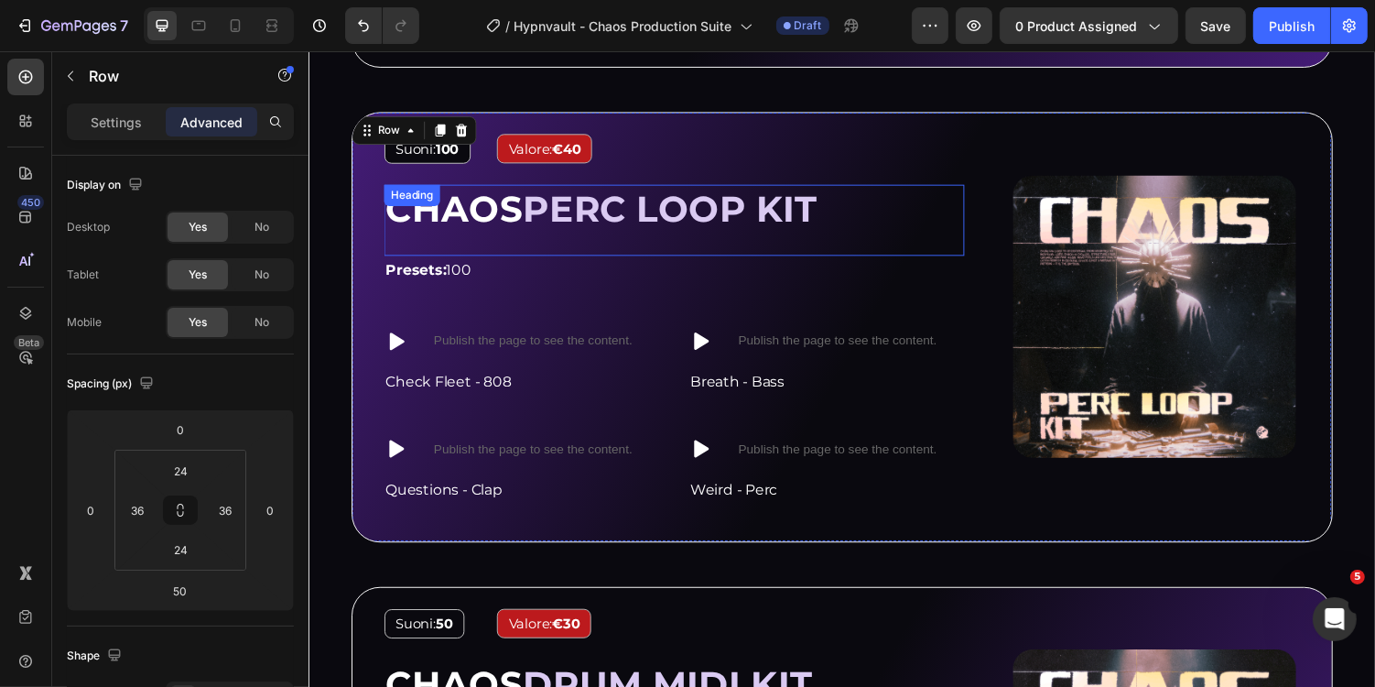
scroll to position [2916, 0]
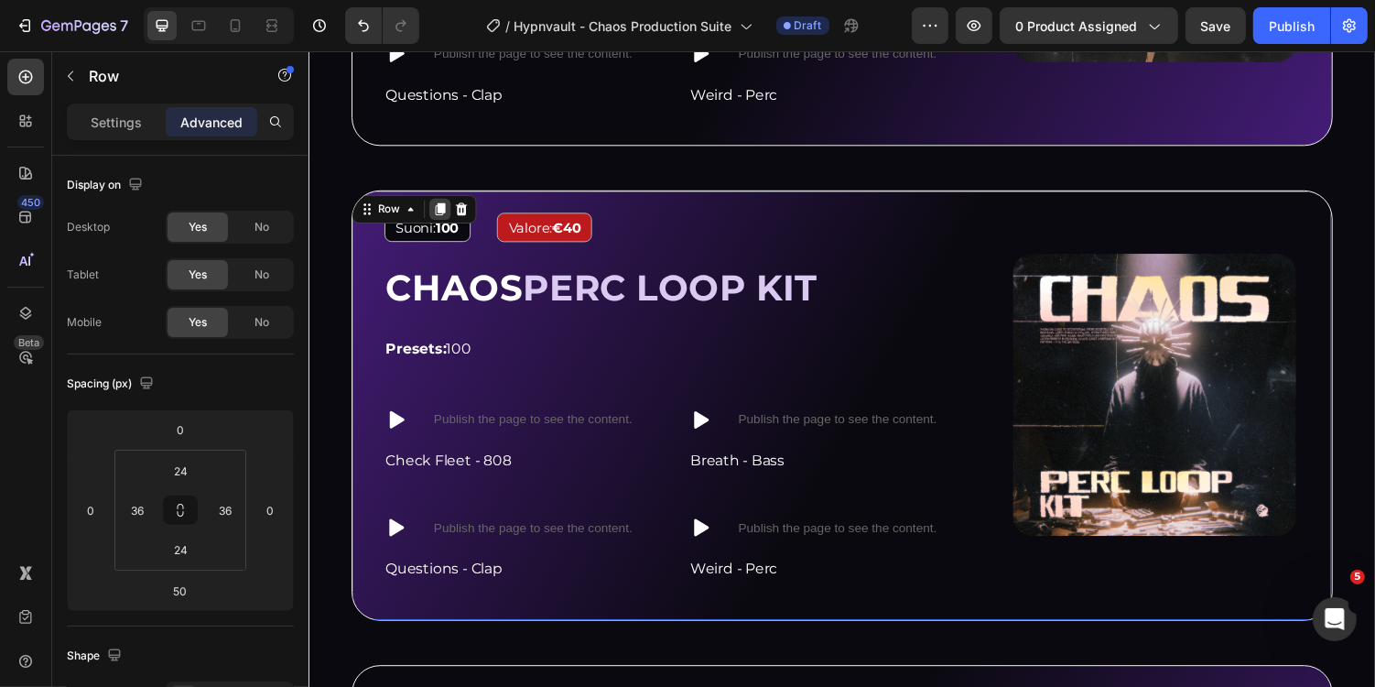
click at [444, 209] on icon at bounding box center [444, 213] width 10 height 13
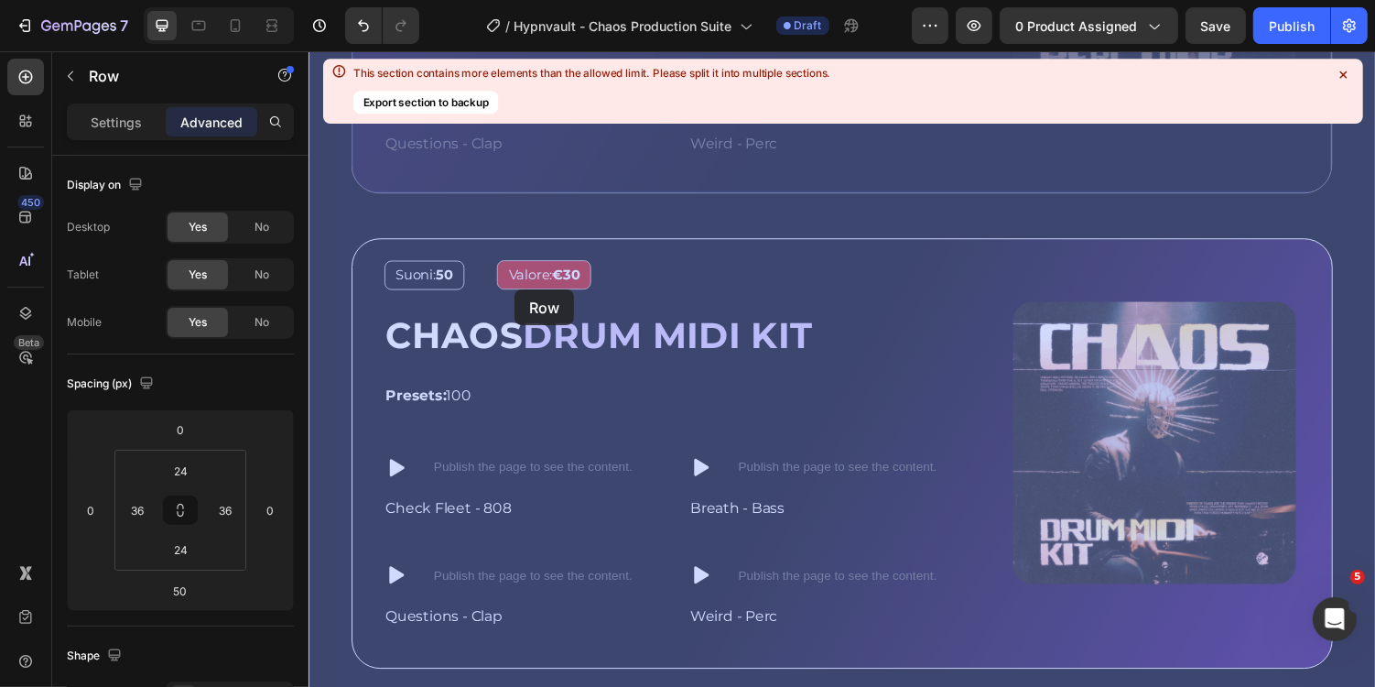
scroll to position [3817, 0]
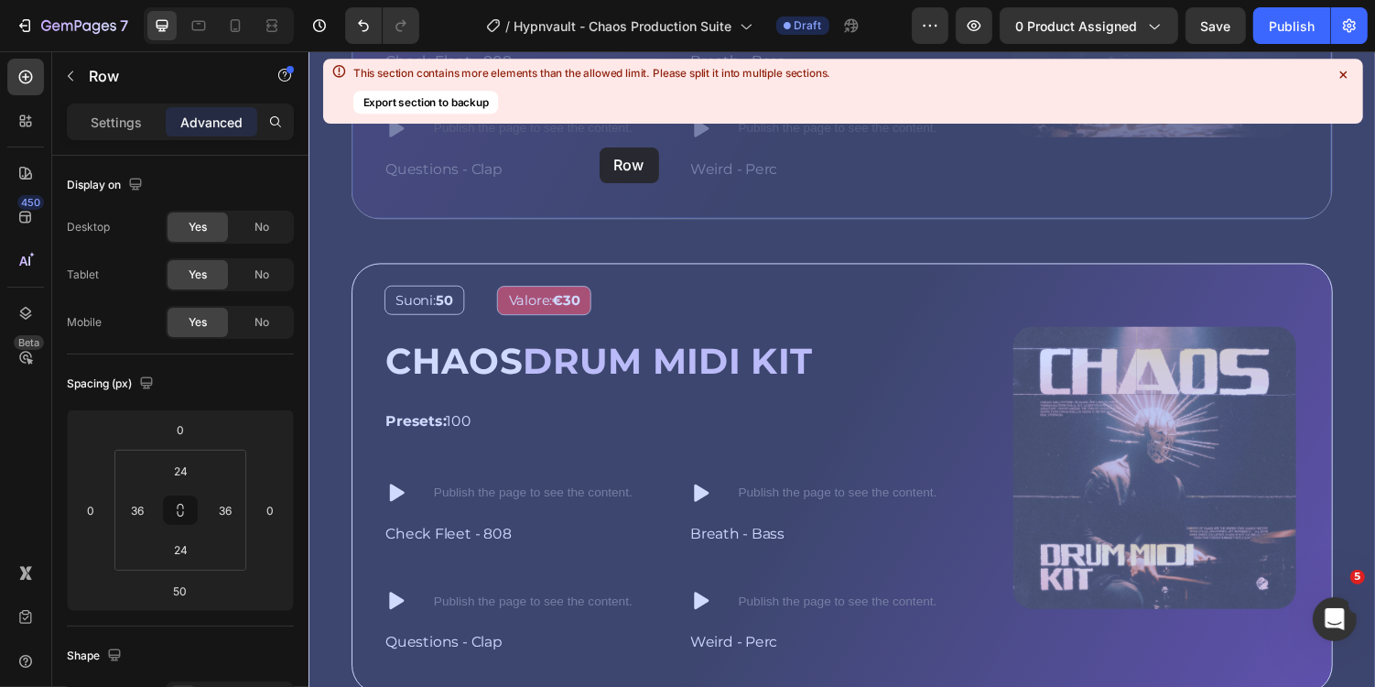
drag, startPoint x: 372, startPoint y: 136, endPoint x: 607, endPoint y: 149, distance: 235.7
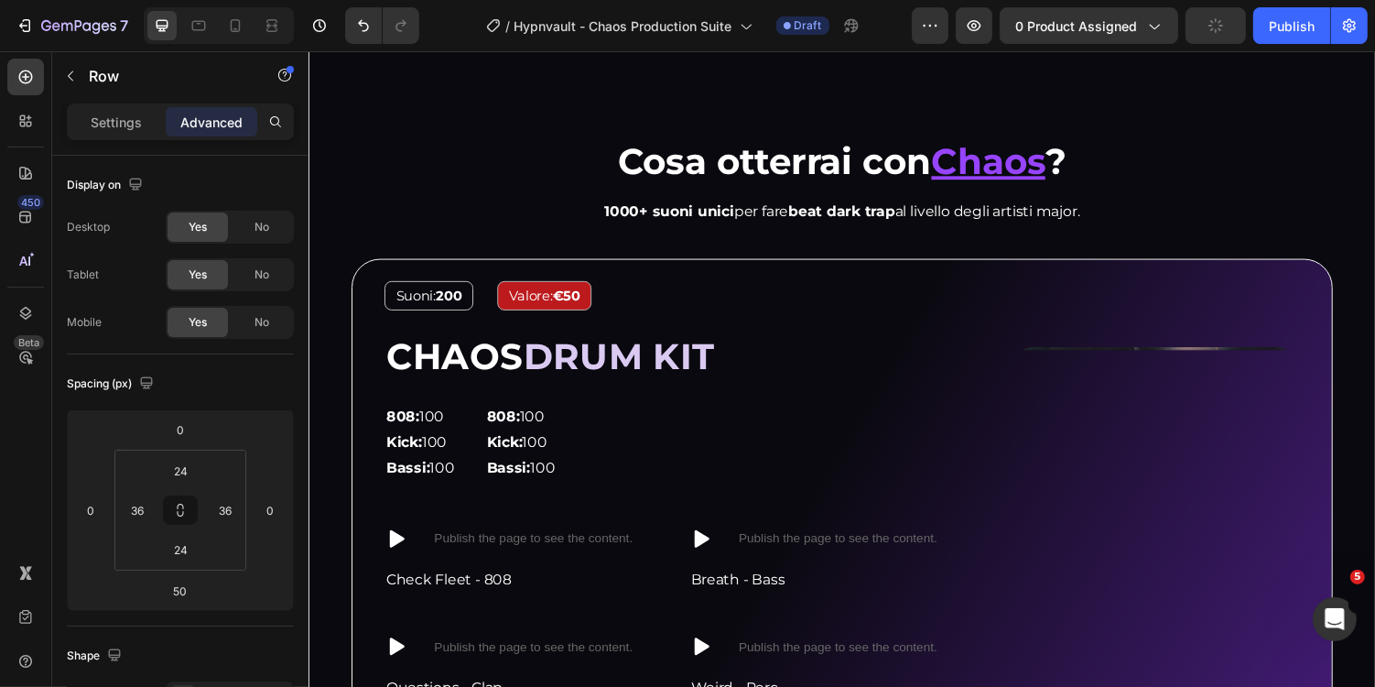
scroll to position [1303, 0]
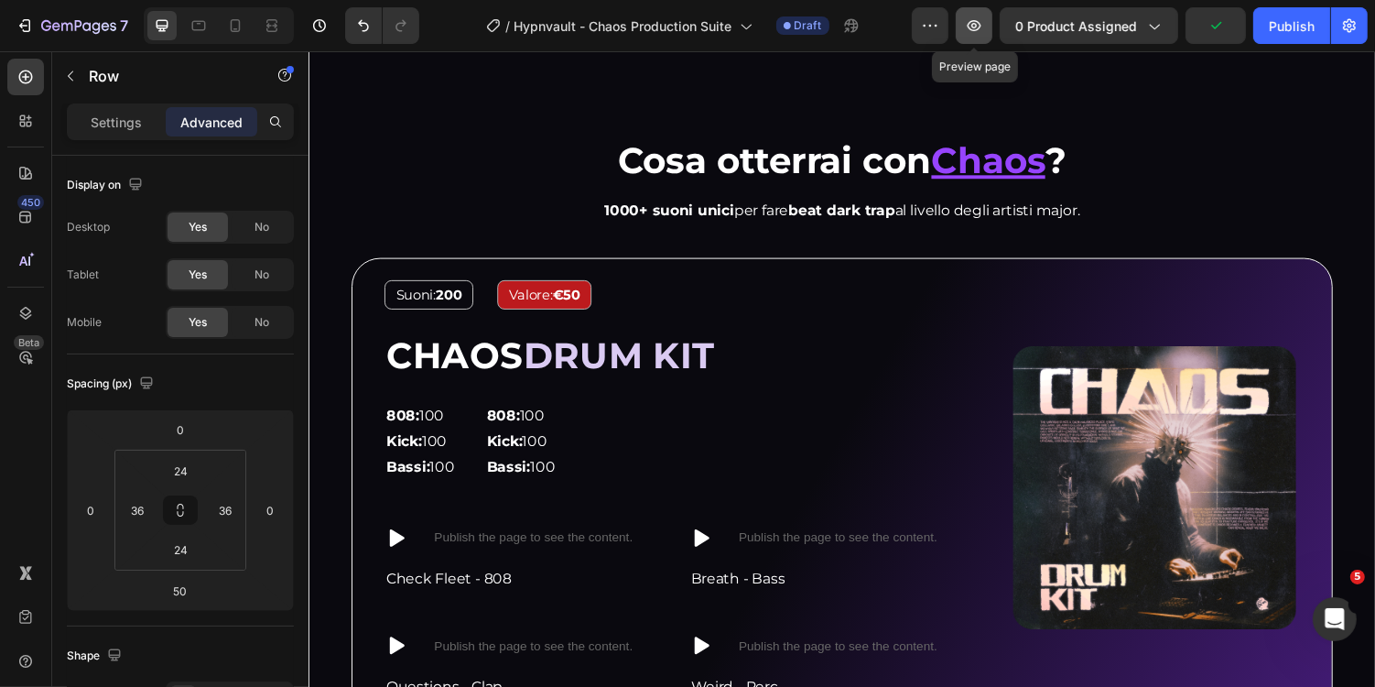
click at [982, 28] on icon "button" at bounding box center [975, 25] width 14 height 11
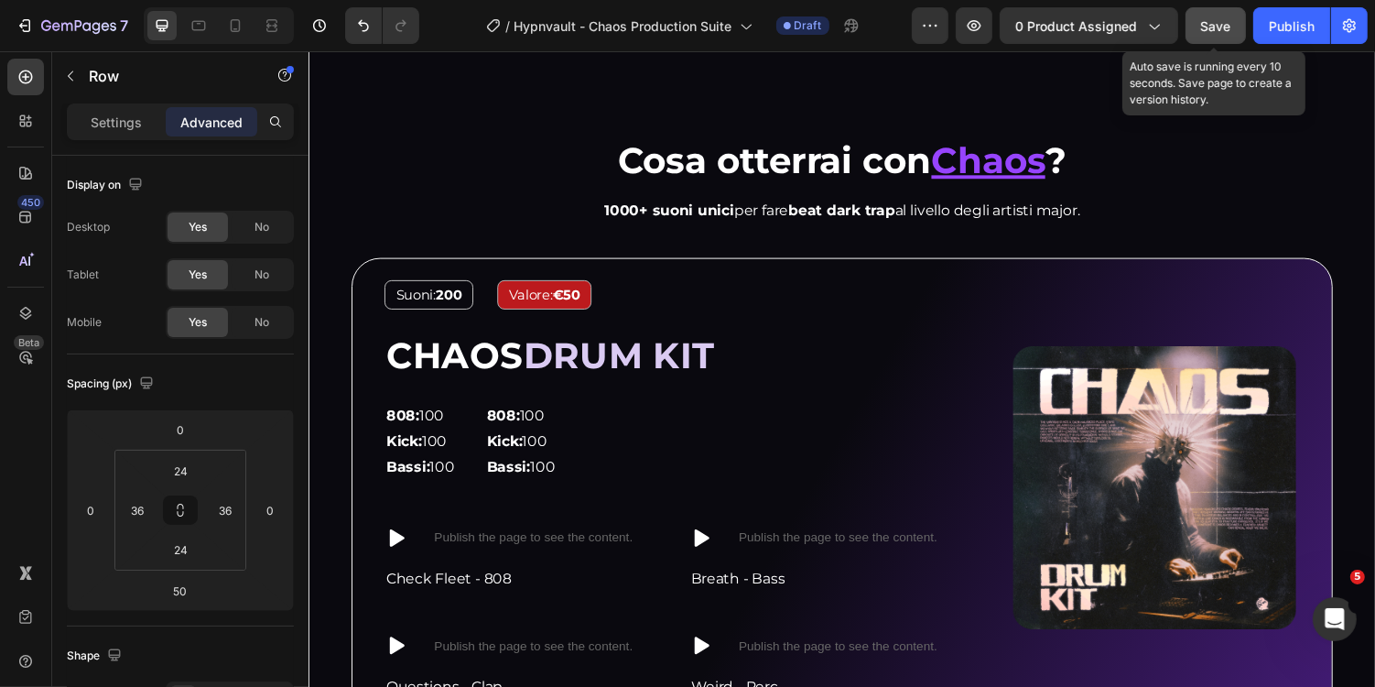
click at [1236, 15] on button "Save" at bounding box center [1216, 25] width 60 height 37
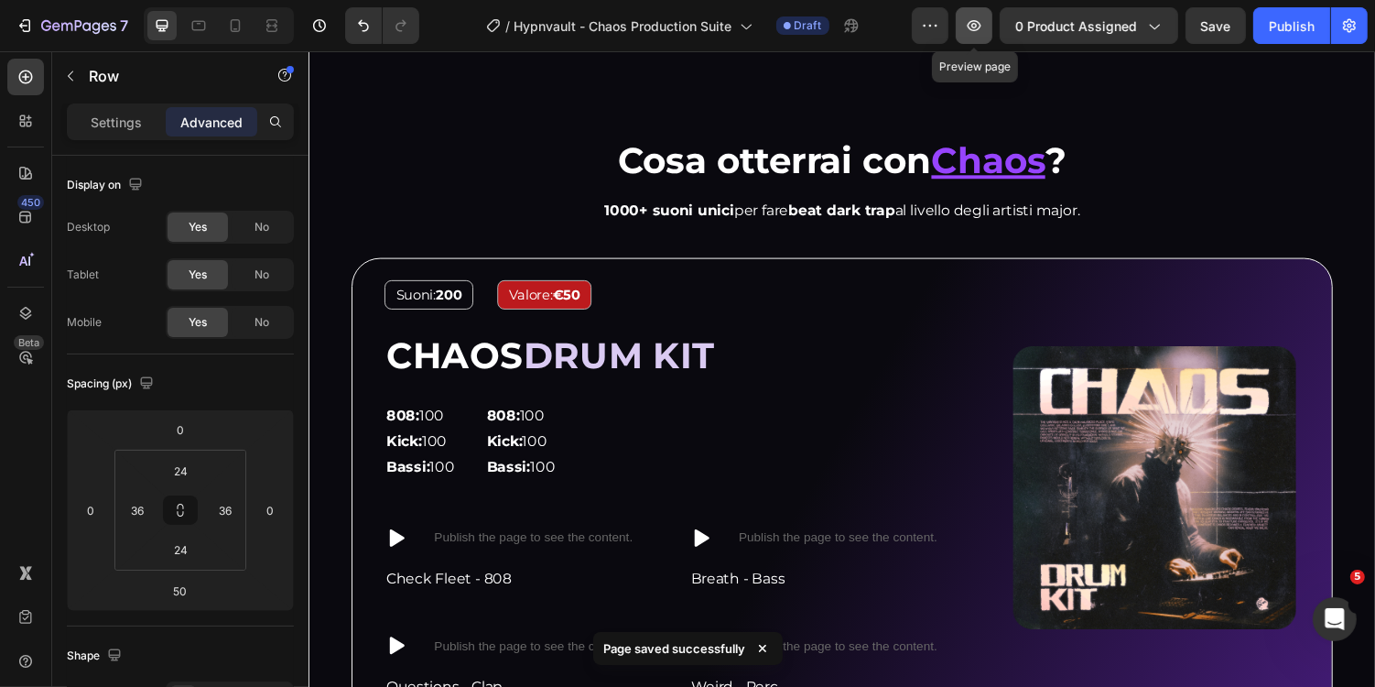
click at [971, 15] on button "button" at bounding box center [974, 25] width 37 height 37
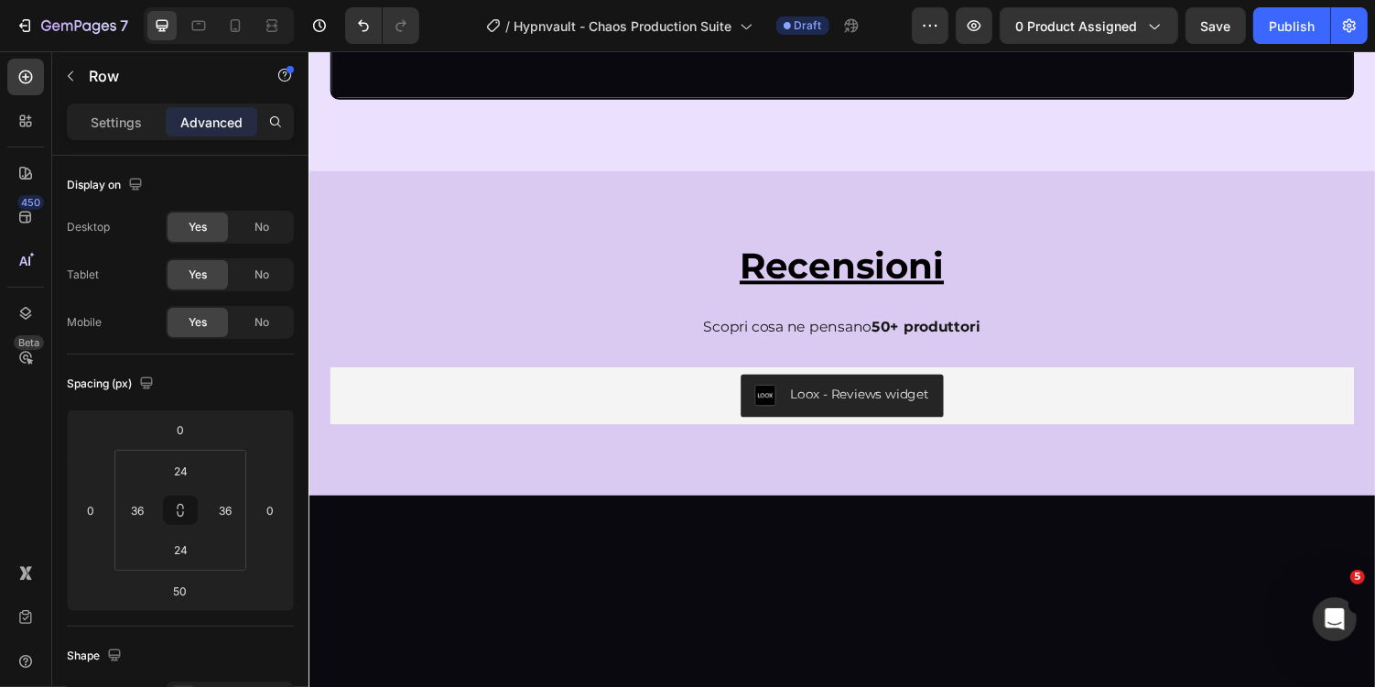
scroll to position [6625, 0]
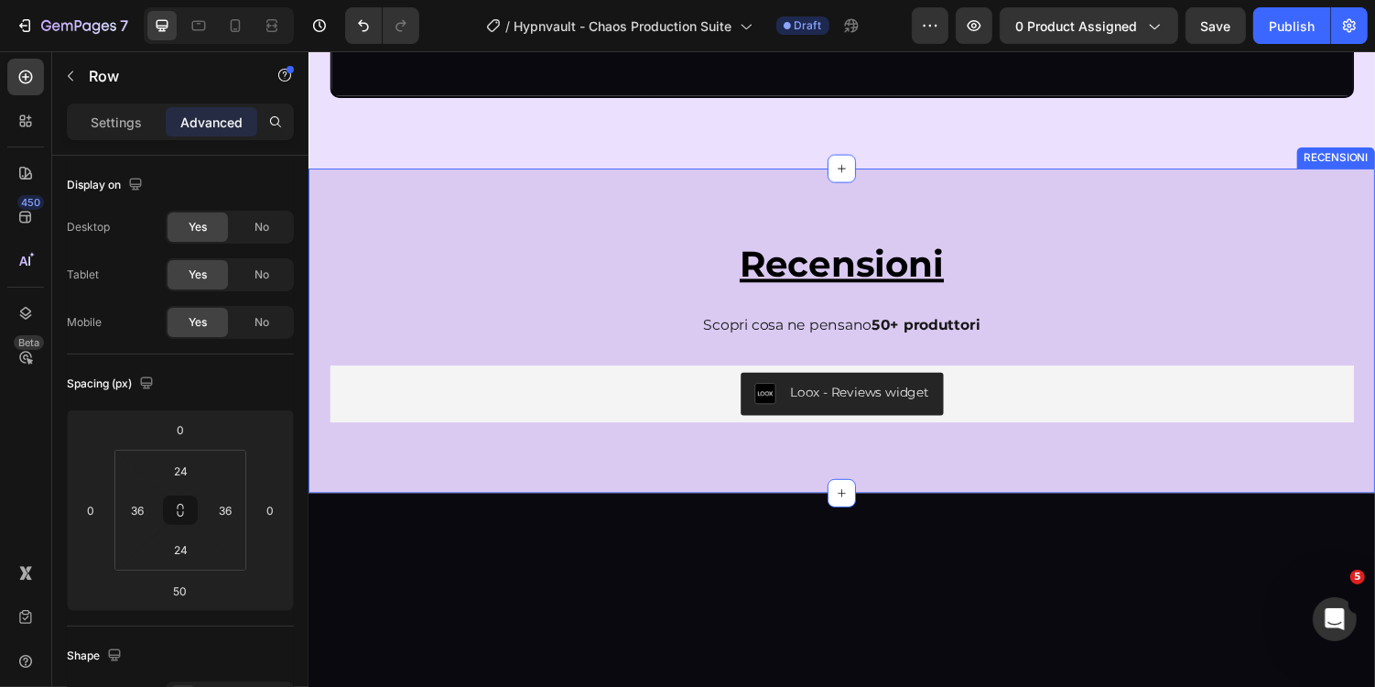
click at [761, 406] on div "Recensioni Heading Scopri cosa ne pensano 50+ produttori Text Block Loox - Revi…" at bounding box center [857, 338] width 1099 height 334
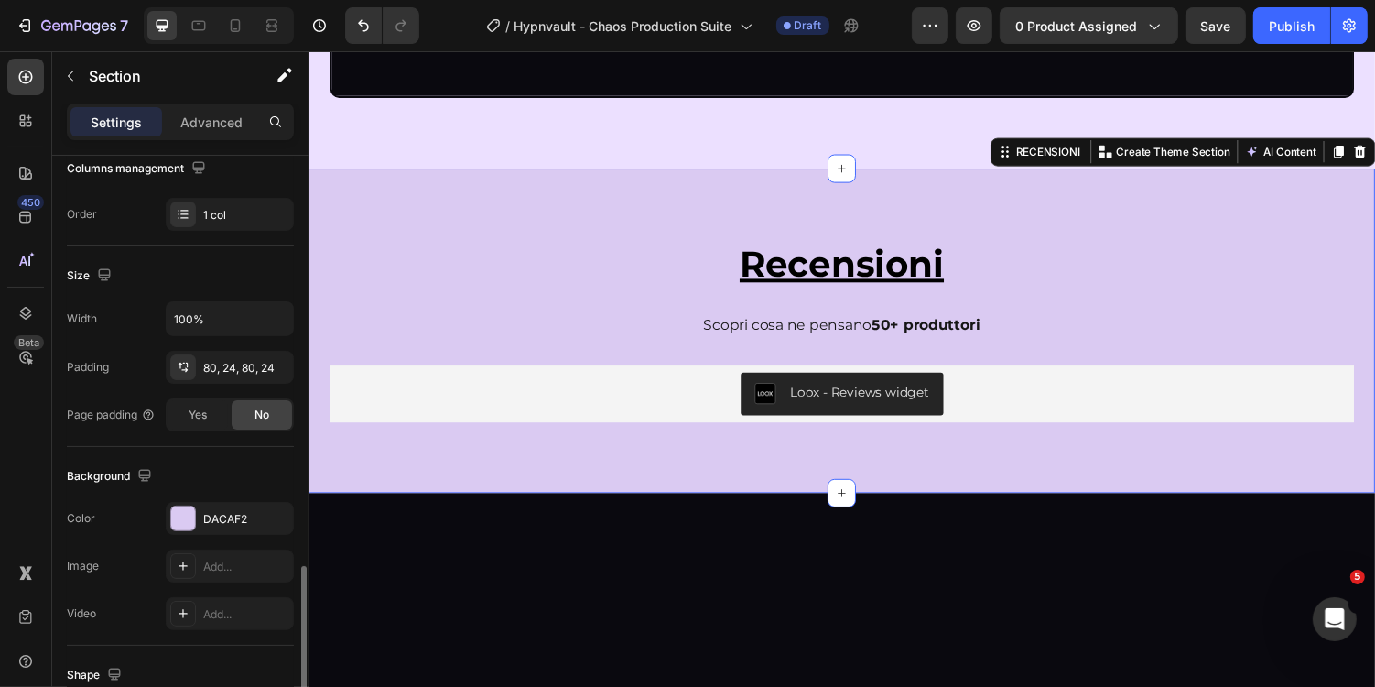
scroll to position [530, 0]
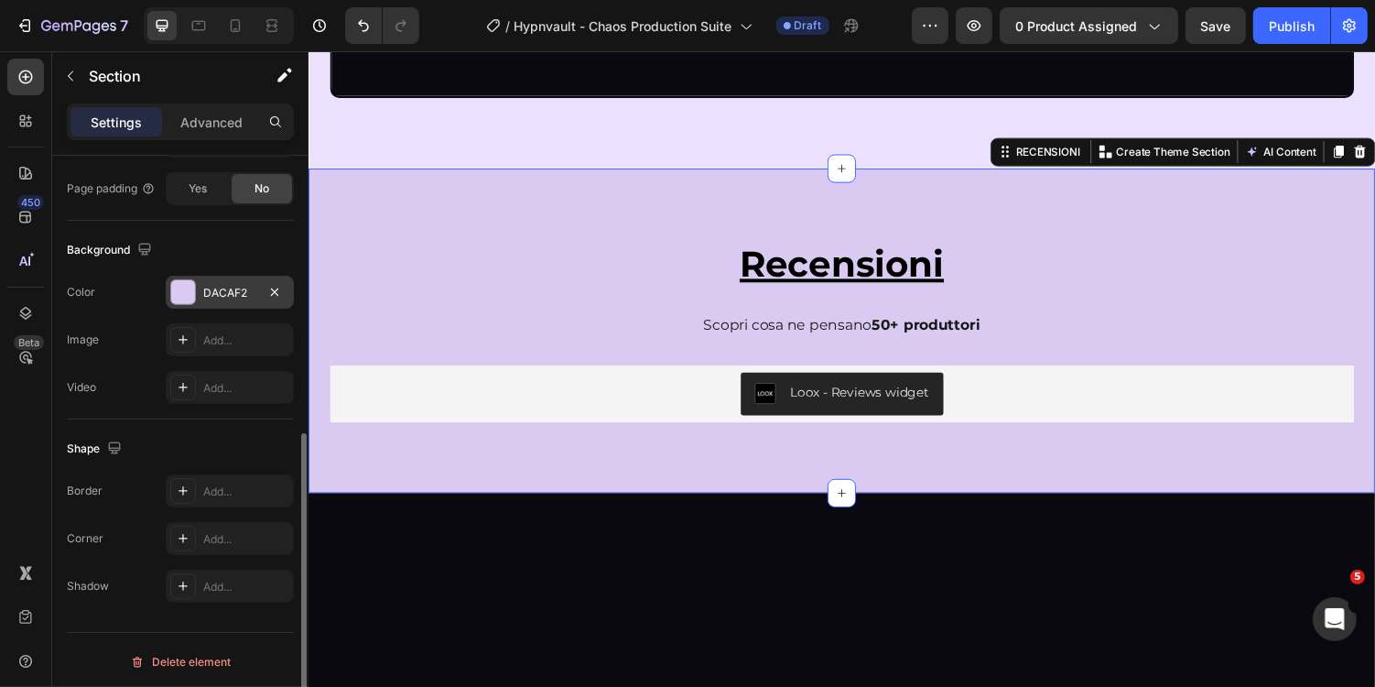
click at [196, 290] on div "DACAF2" at bounding box center [230, 292] width 128 height 33
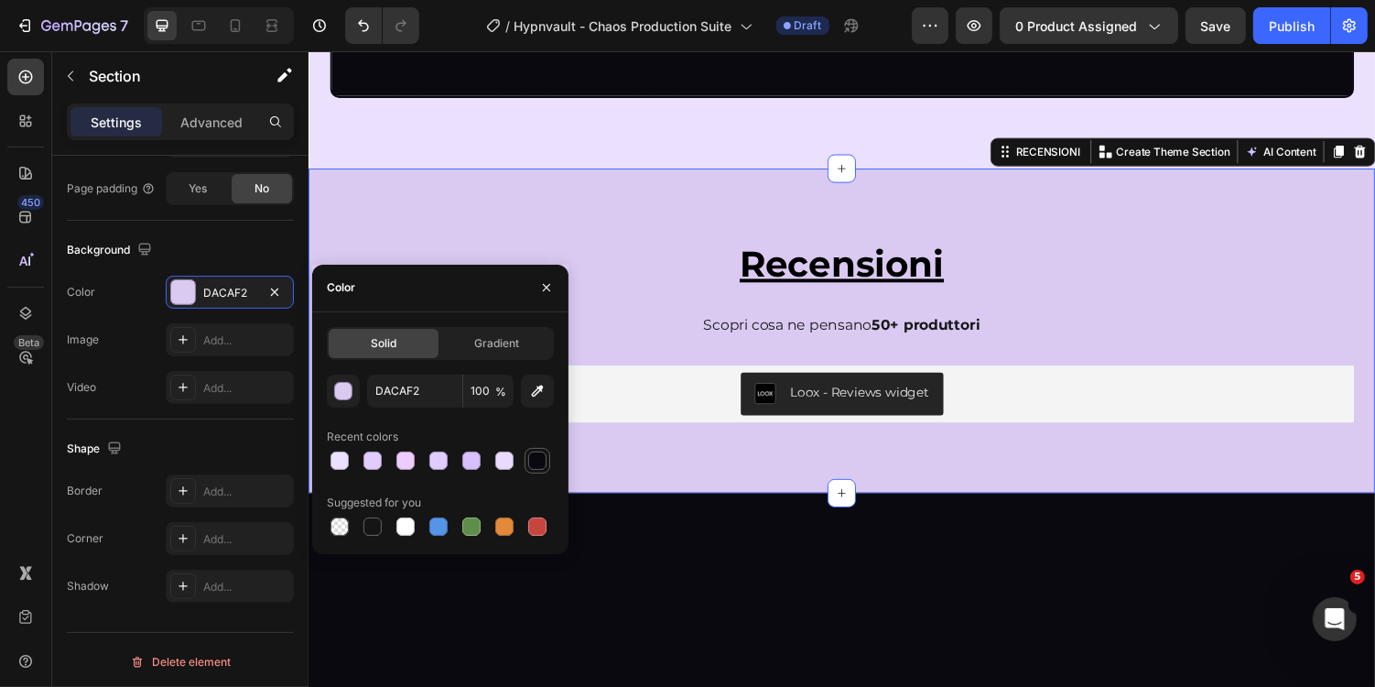
click at [532, 462] on div at bounding box center [537, 460] width 18 height 18
type input "0A090F"
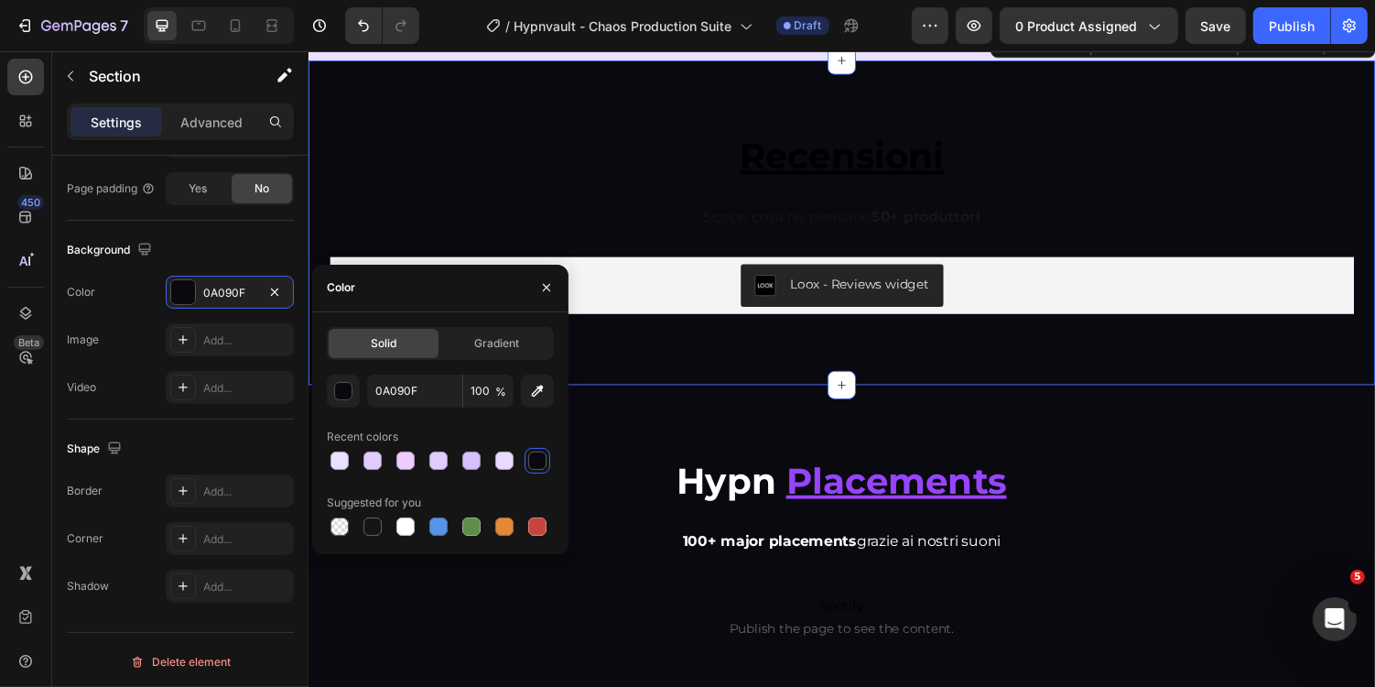
scroll to position [6783, 0]
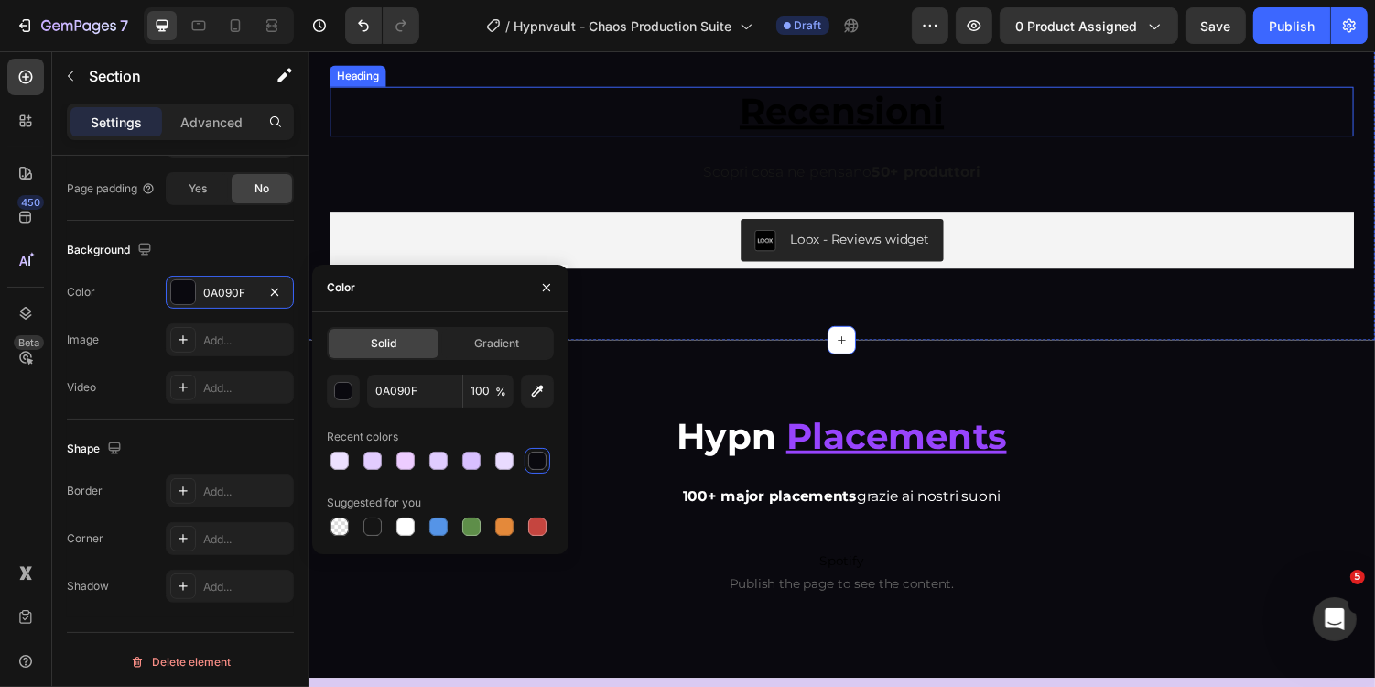
click at [798, 134] on u "Recensioni" at bounding box center [857, 111] width 211 height 45
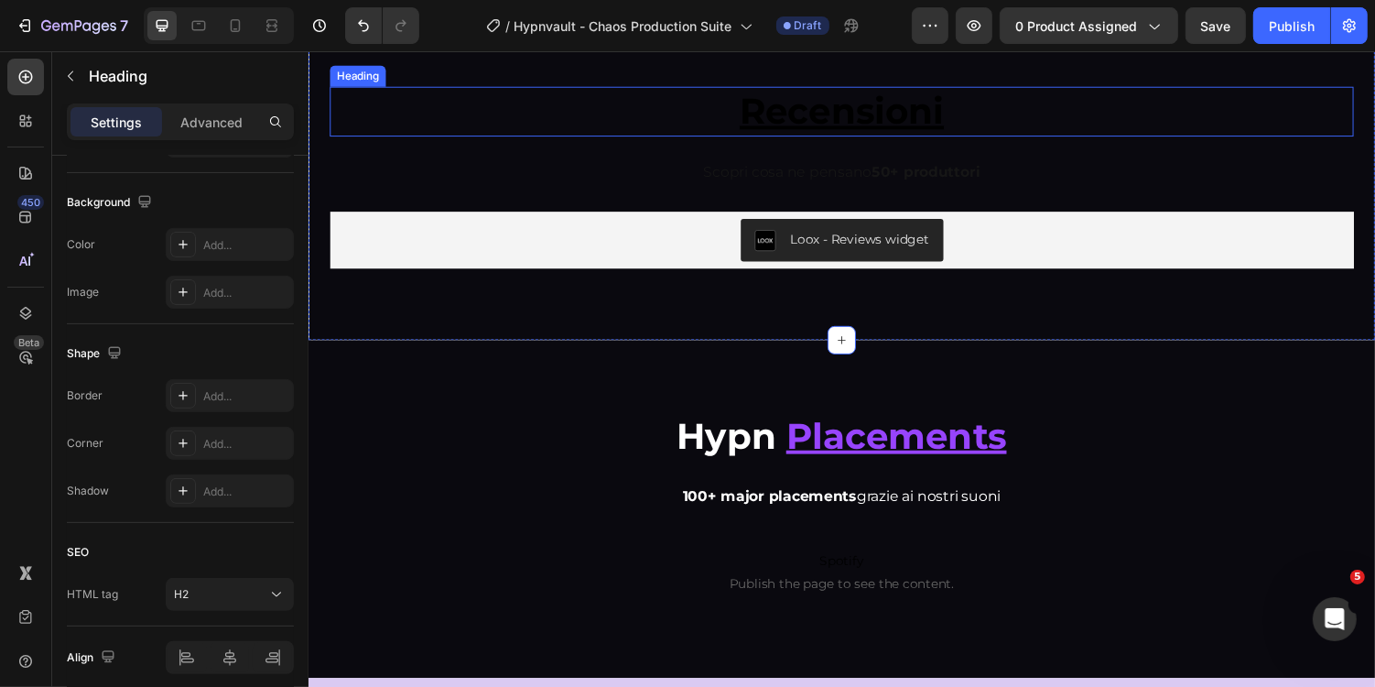
scroll to position [0, 0]
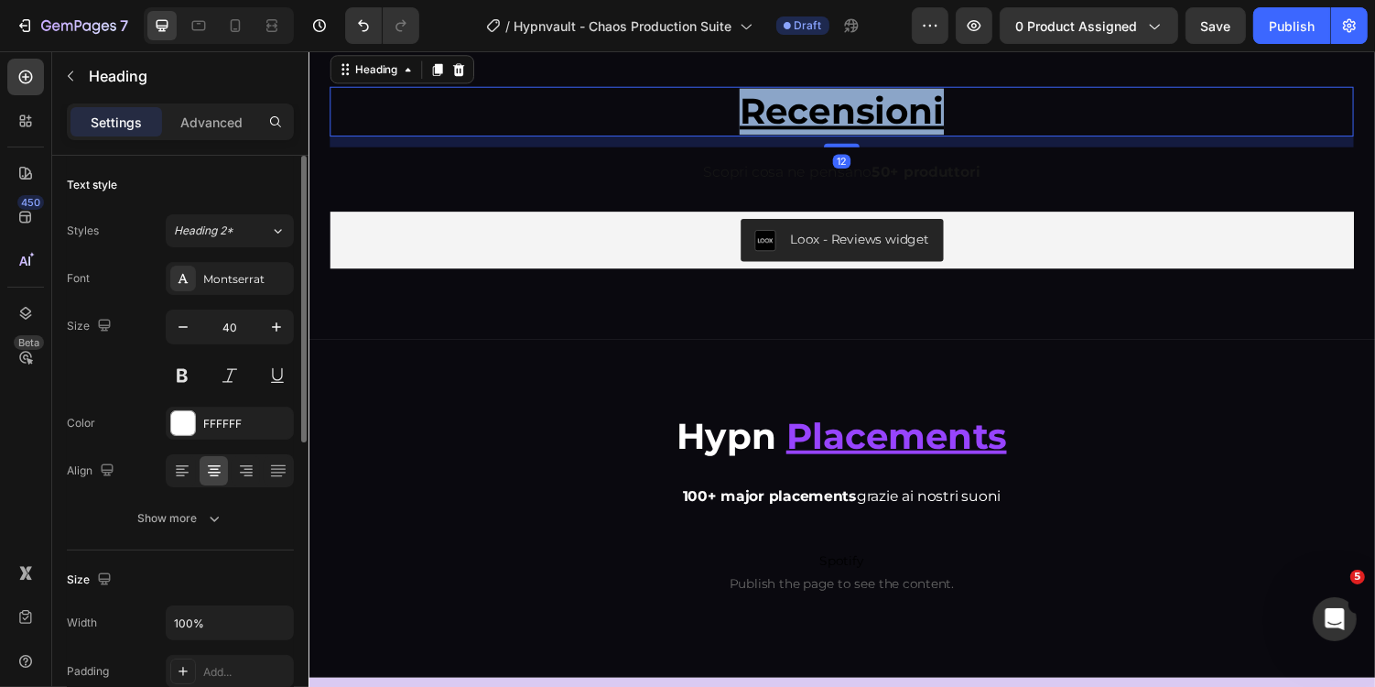
click at [820, 134] on u "Recensioni" at bounding box center [857, 111] width 211 height 45
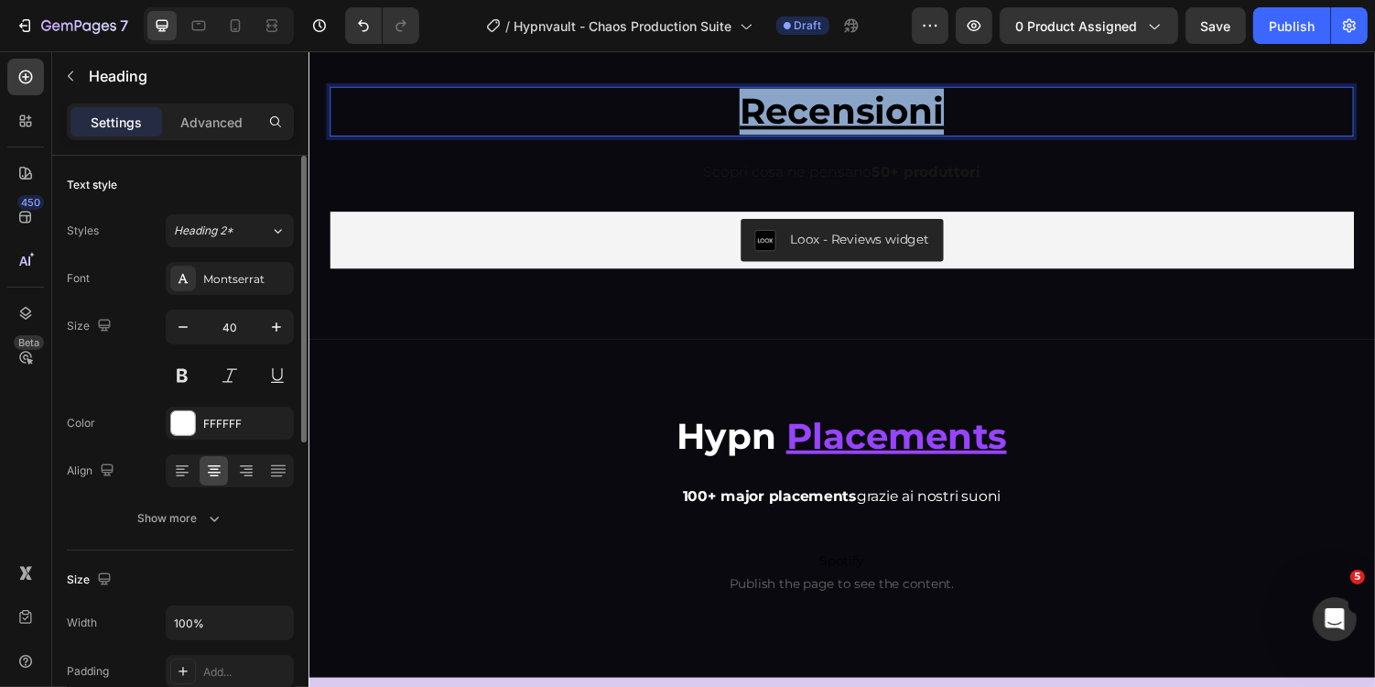
click at [820, 134] on u "Recensioni" at bounding box center [857, 111] width 211 height 45
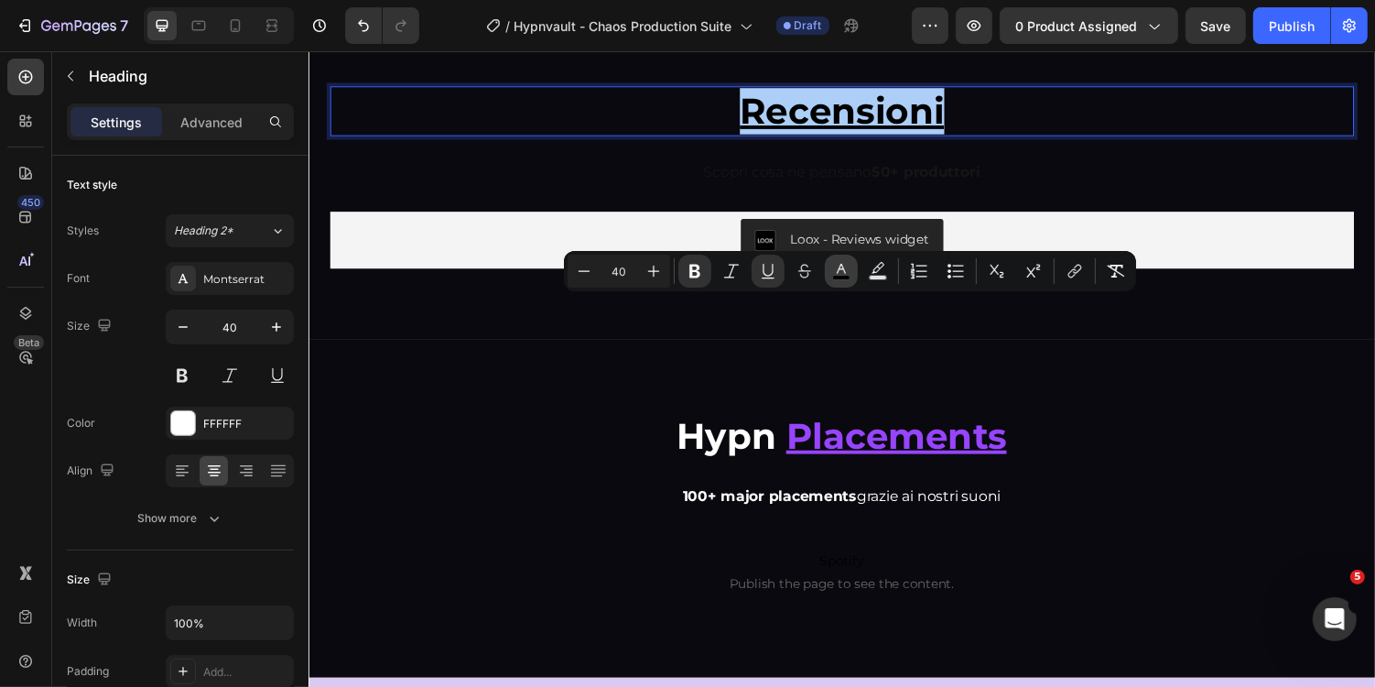
click at [842, 267] on icon "Editor contextual toolbar" at bounding box center [841, 269] width 9 height 10
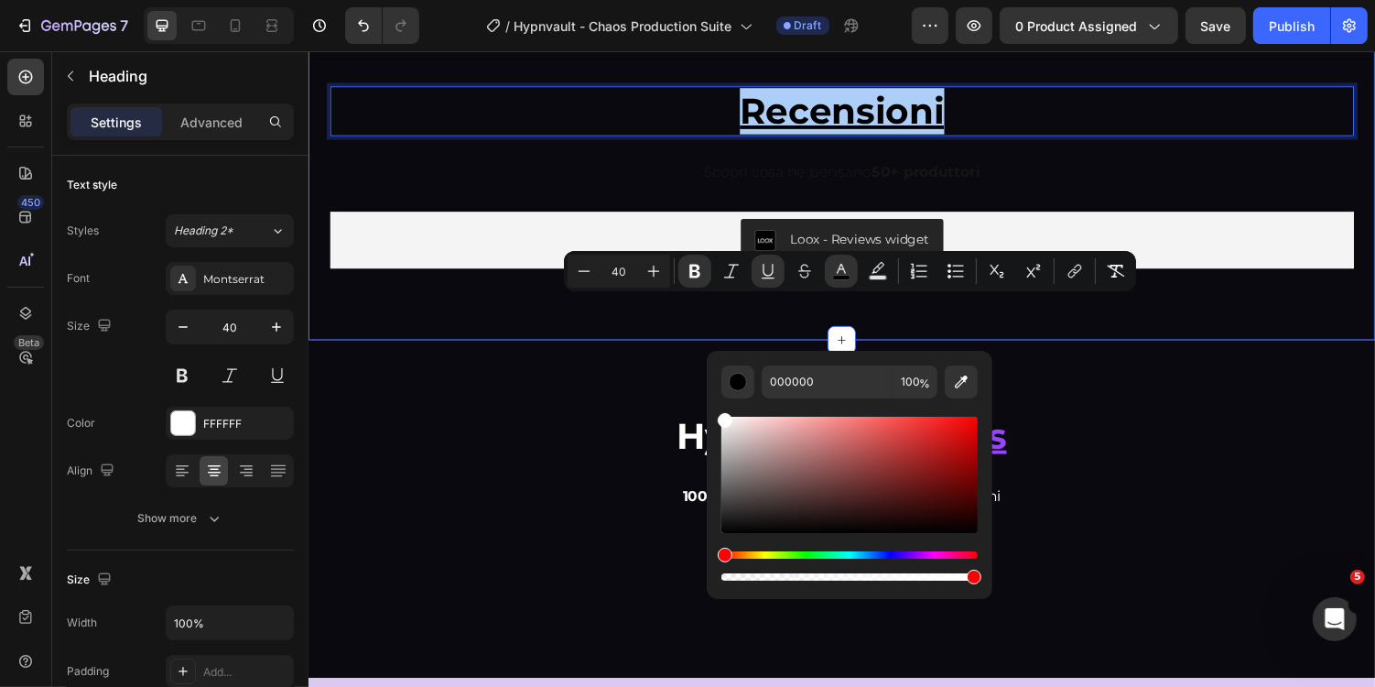
drag, startPoint x: 1089, startPoint y: 475, endPoint x: 649, endPoint y: 353, distance: 456.3
type input "FFFFFF"
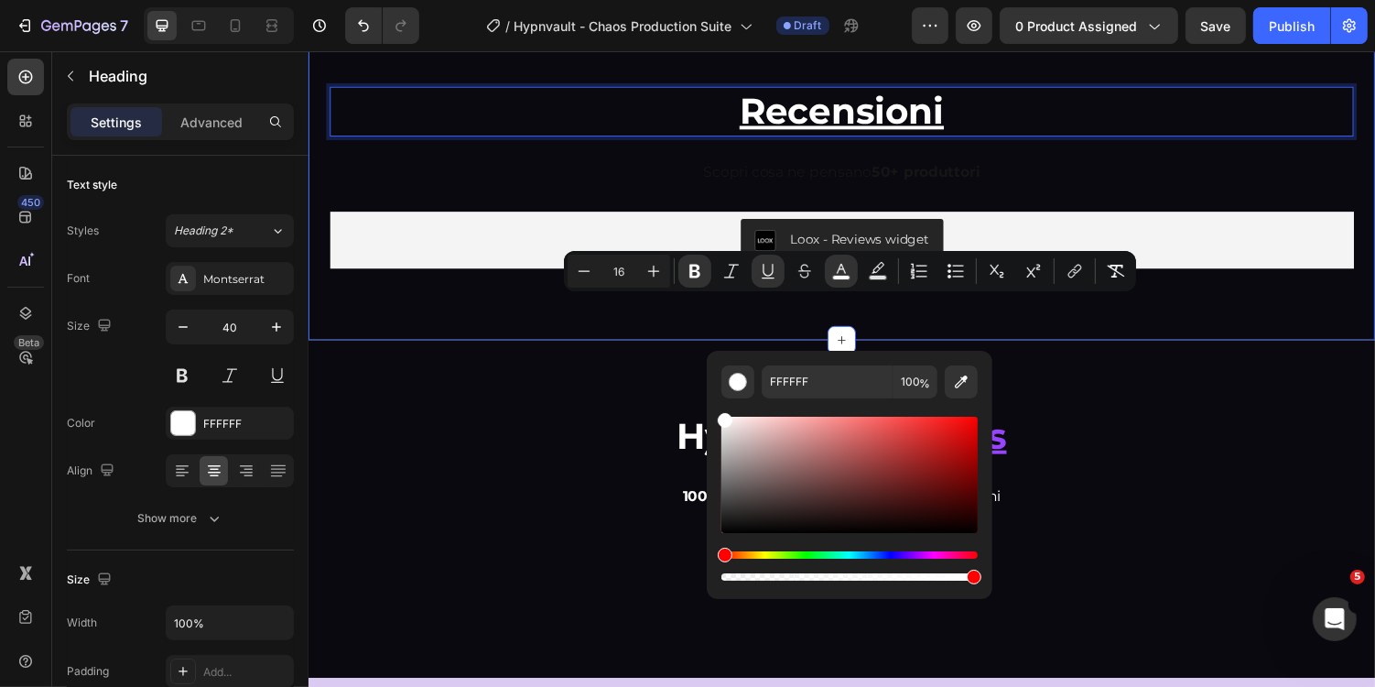
click at [665, 201] on div "Scopri cosa ne pensano 50+ produttori Text Block" at bounding box center [857, 174] width 1055 height 52
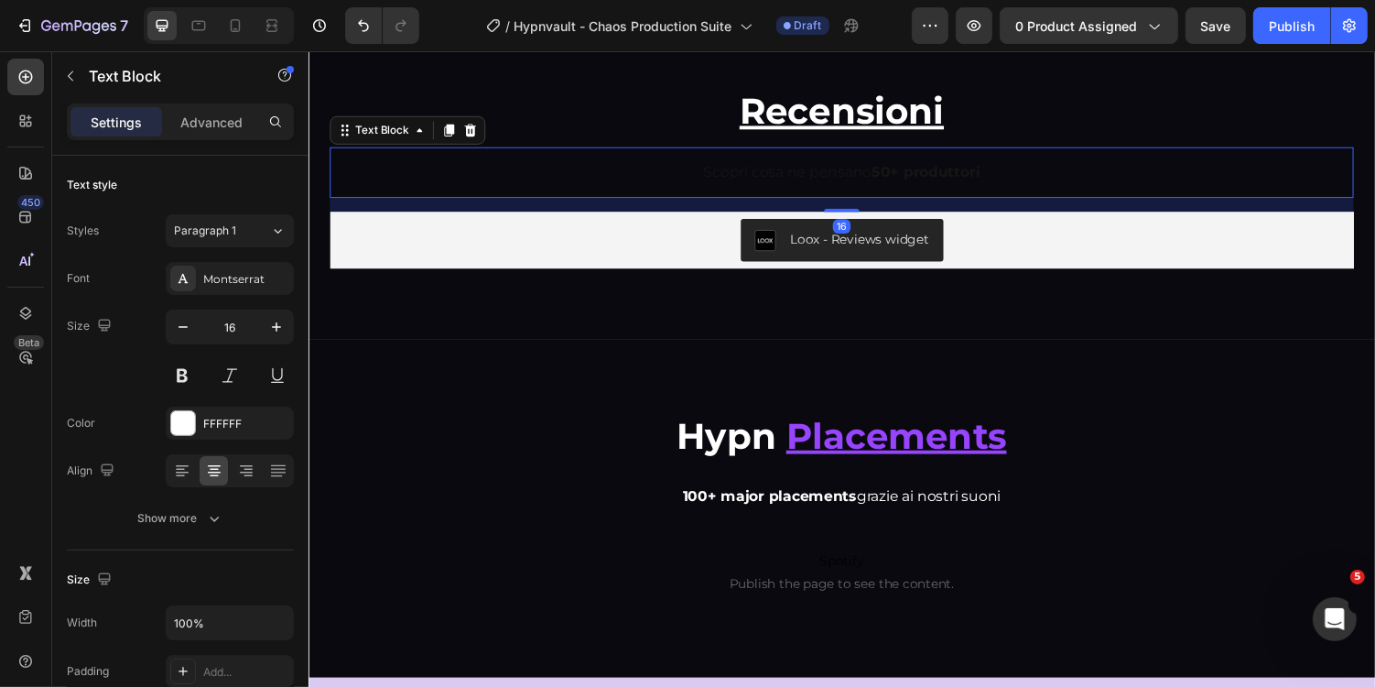
click at [743, 182] on span "Scopri cosa ne pensano 50+ produttori" at bounding box center [857, 173] width 285 height 17
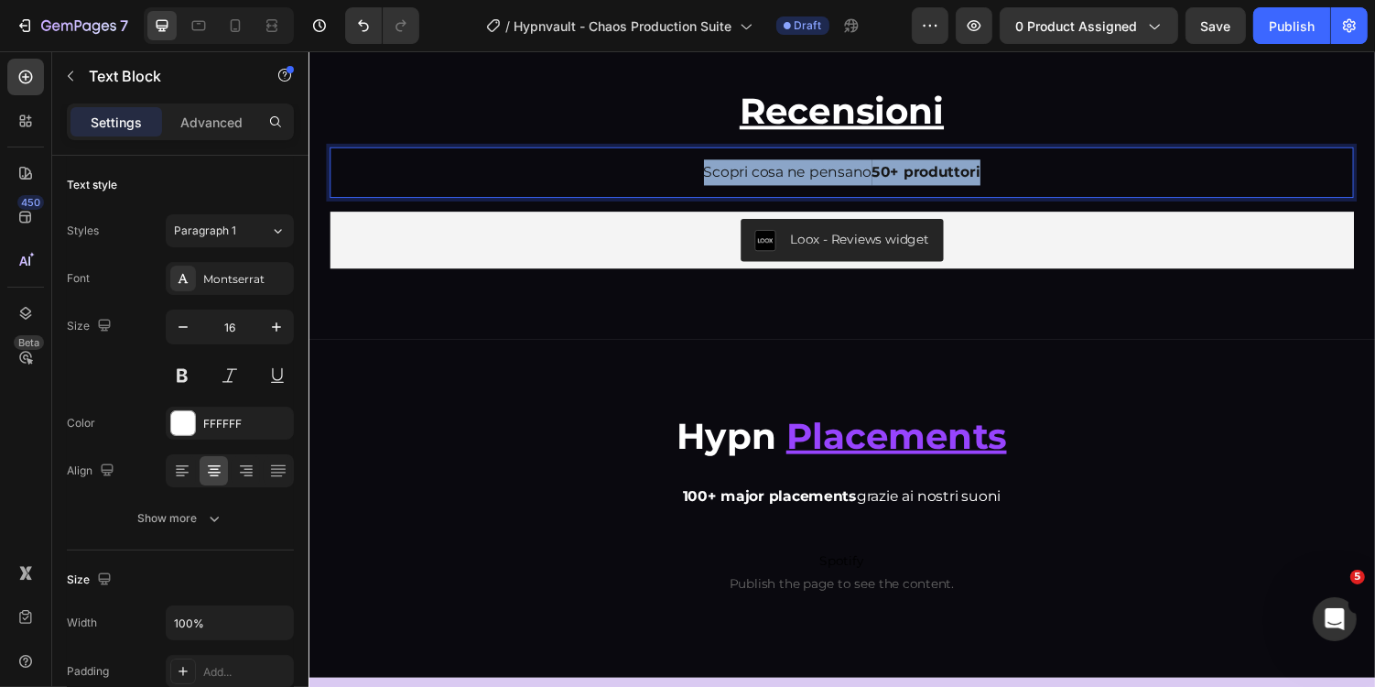
click at [743, 182] on span "Scopri cosa ne pensano 50+ produttori" at bounding box center [857, 173] width 285 height 17
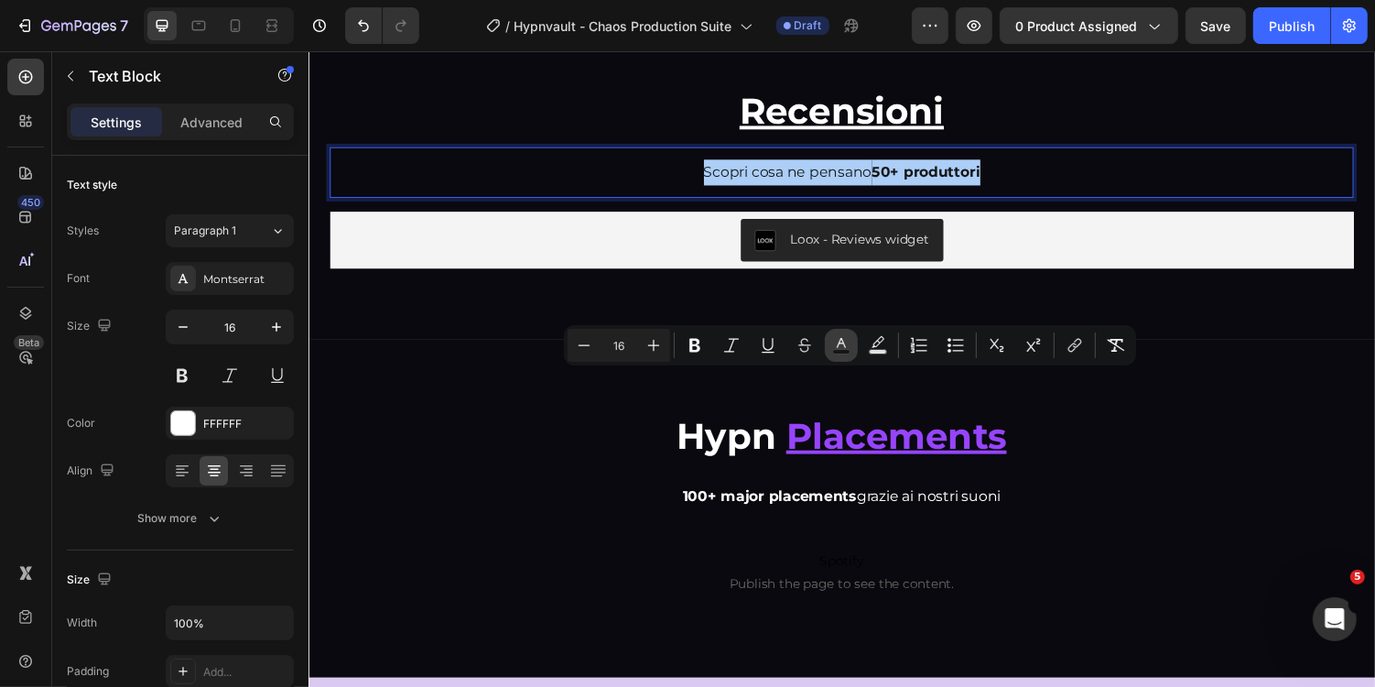
click at [837, 342] on icon "Editor contextual toolbar" at bounding box center [841, 345] width 18 height 18
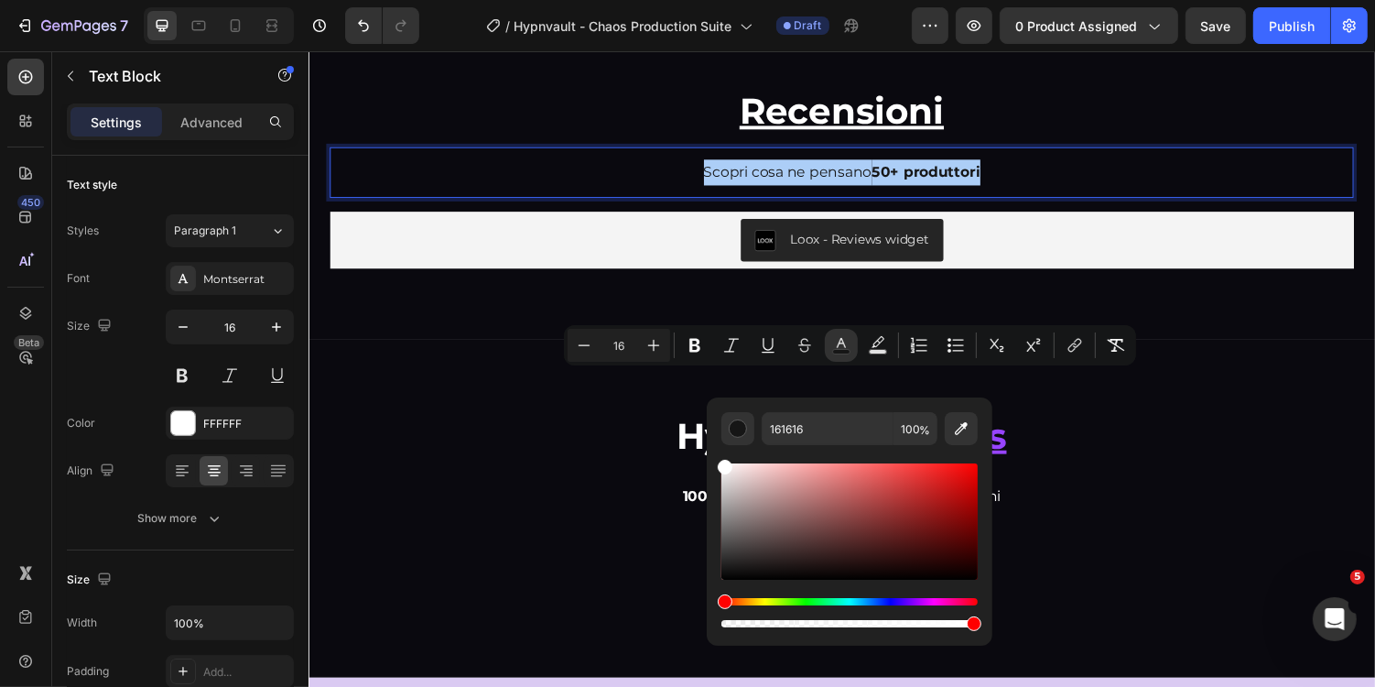
drag, startPoint x: 1100, startPoint y: 572, endPoint x: 714, endPoint y: 435, distance: 409.2
type input "FFFFFF"
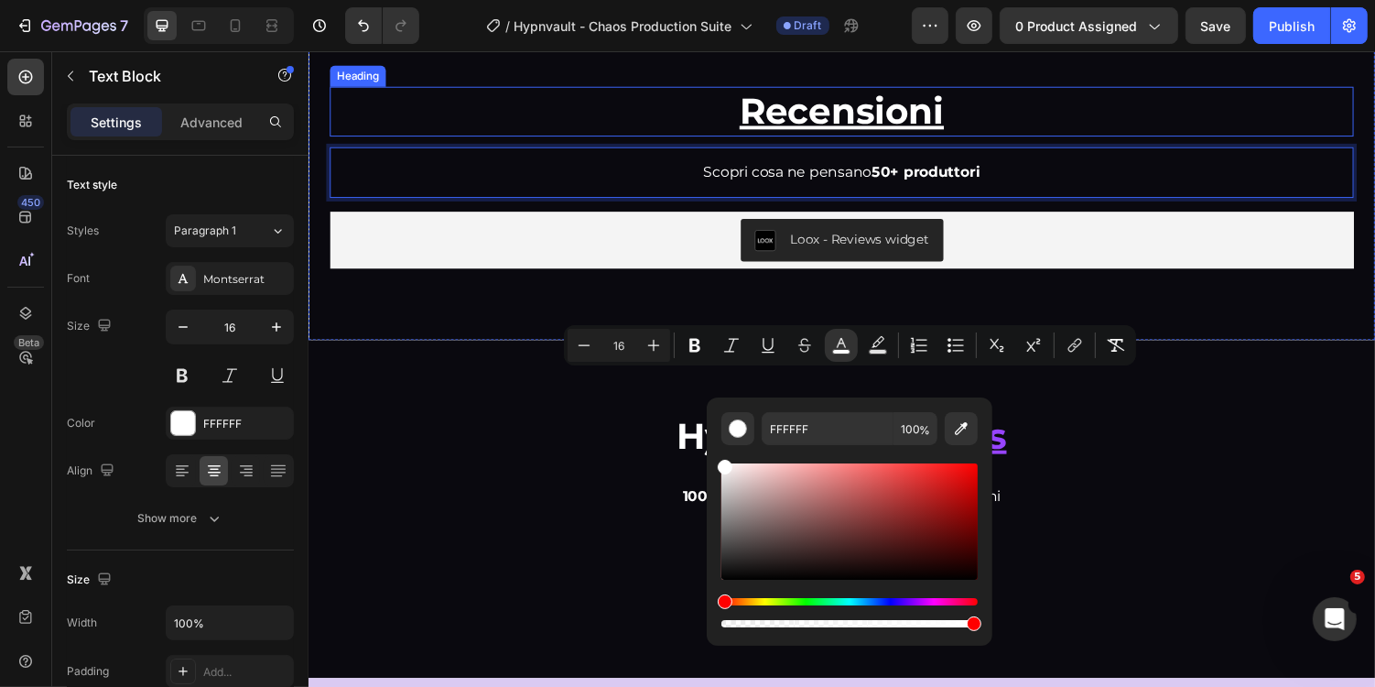
click at [886, 134] on u "Recensioni" at bounding box center [857, 111] width 211 height 45
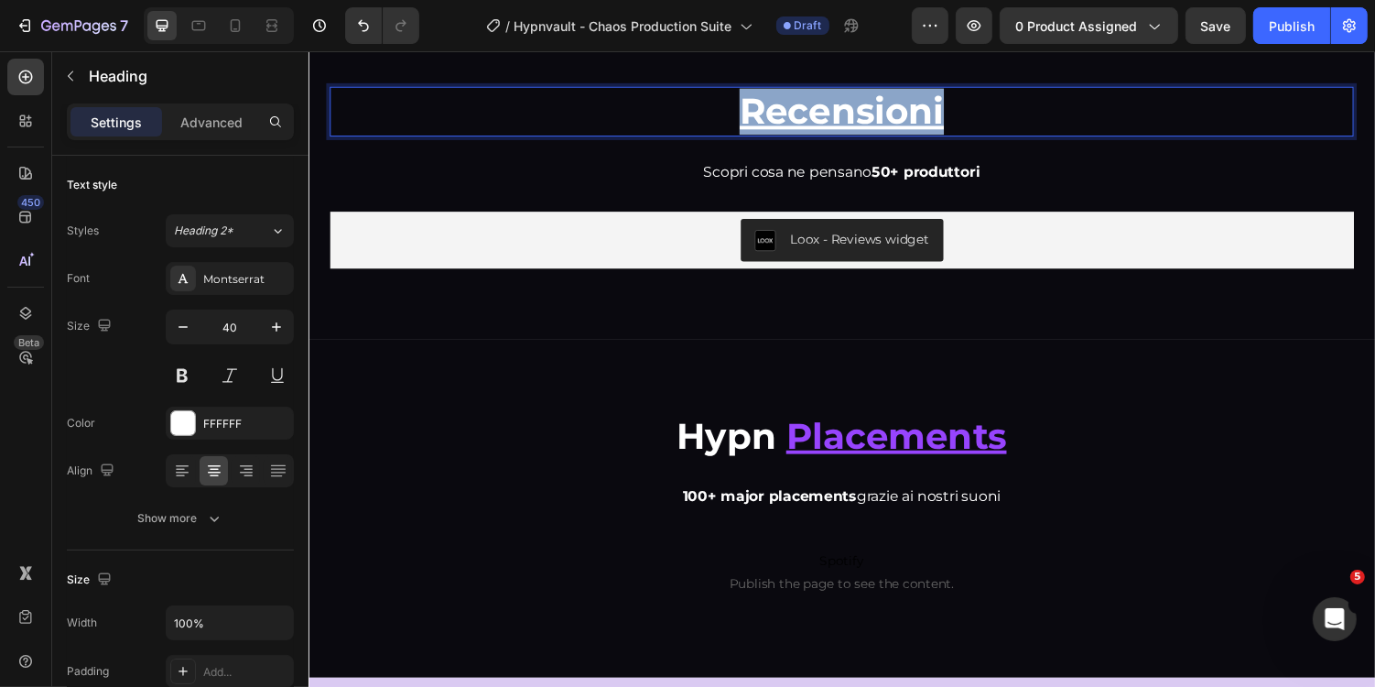
click at [886, 134] on u "Recensioni" at bounding box center [857, 111] width 211 height 45
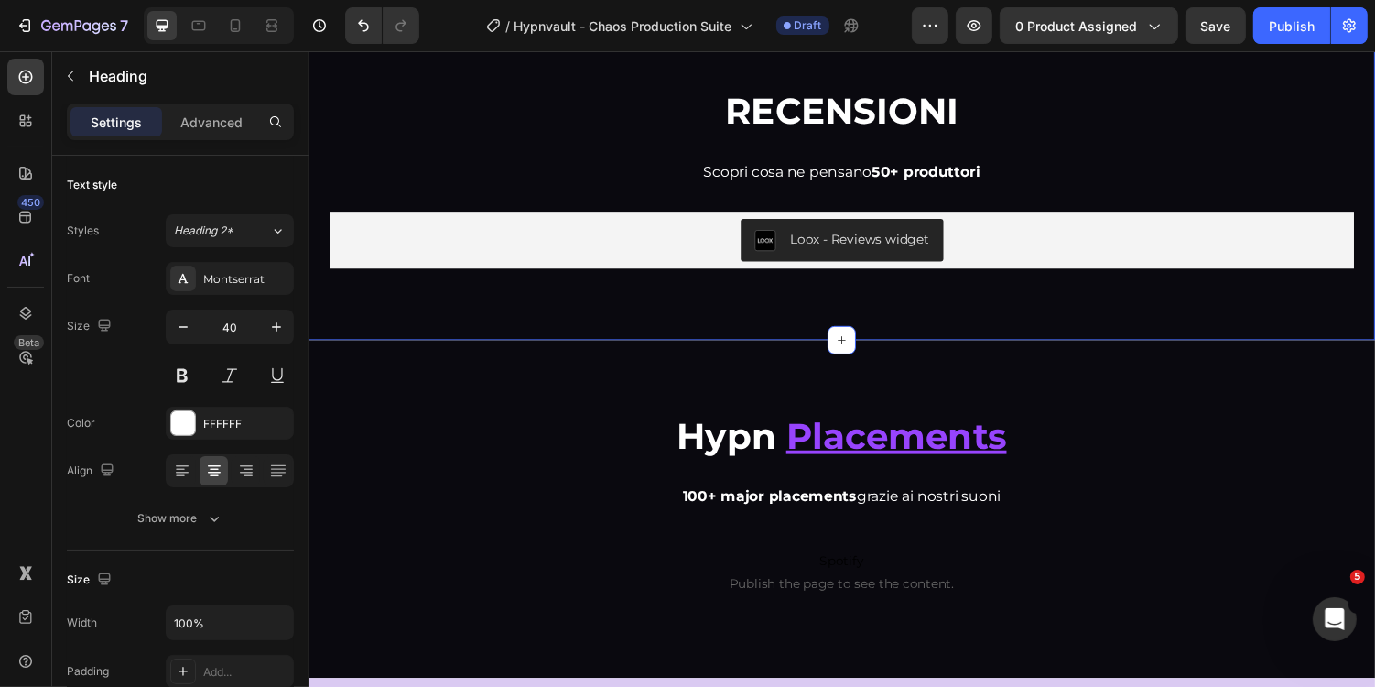
click at [954, 249] on div "⁠⁠⁠⁠⁠⁠⁠ RECENSIONI Heading Scopri cosa ne pensano 50+ produttori Text Block Loo…" at bounding box center [857, 180] width 1099 height 334
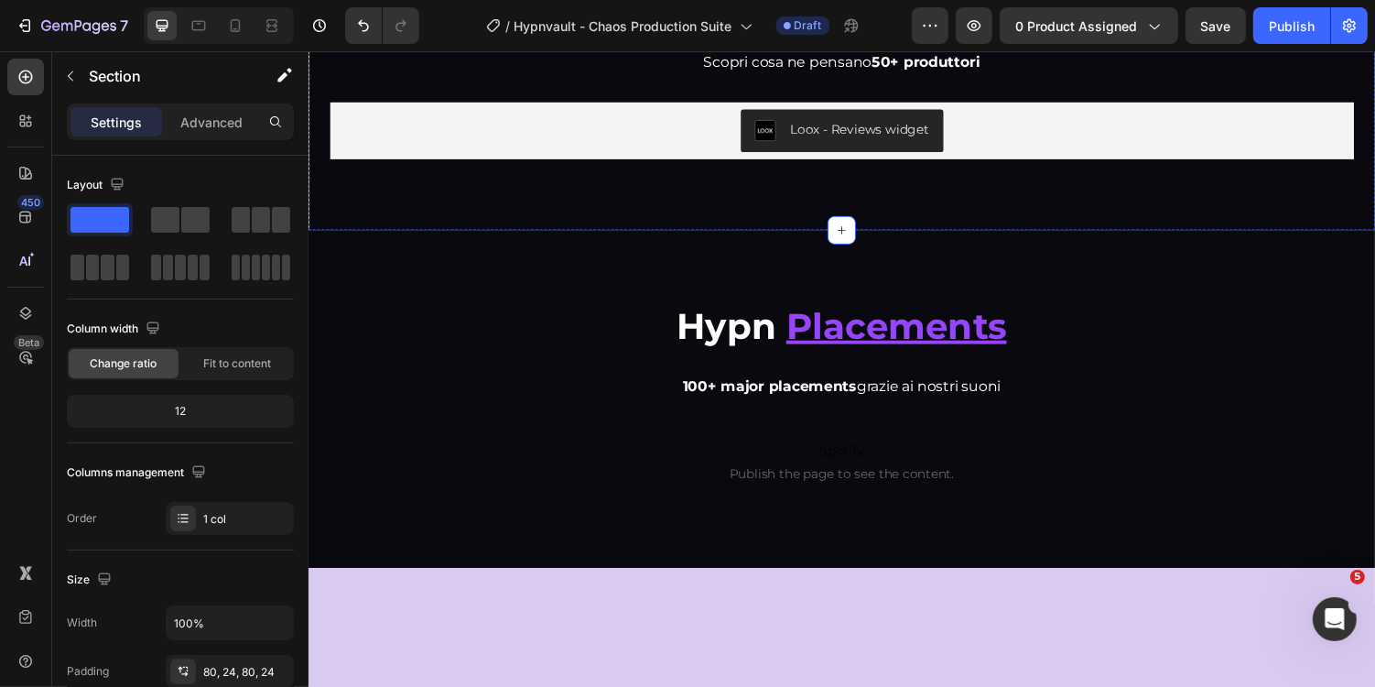
scroll to position [6967, 0]
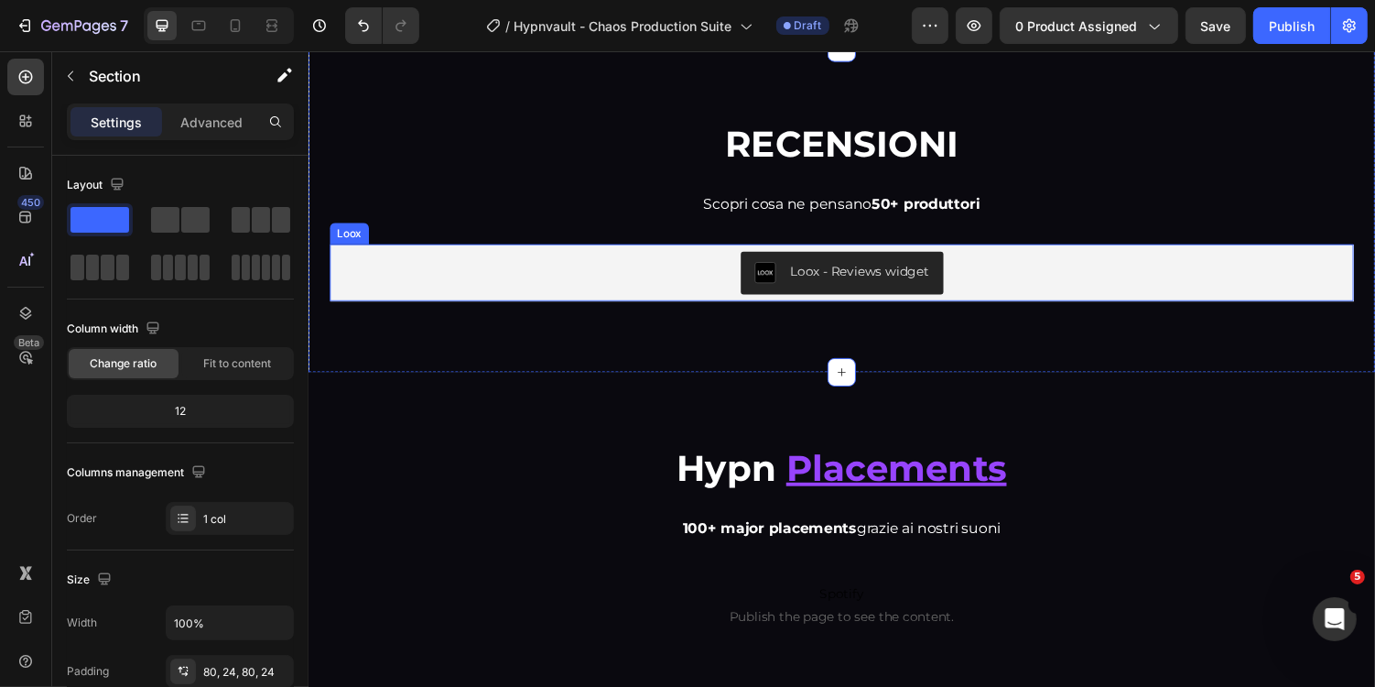
click at [1049, 261] on div "Loox - Reviews widget" at bounding box center [857, 278] width 996 height 44
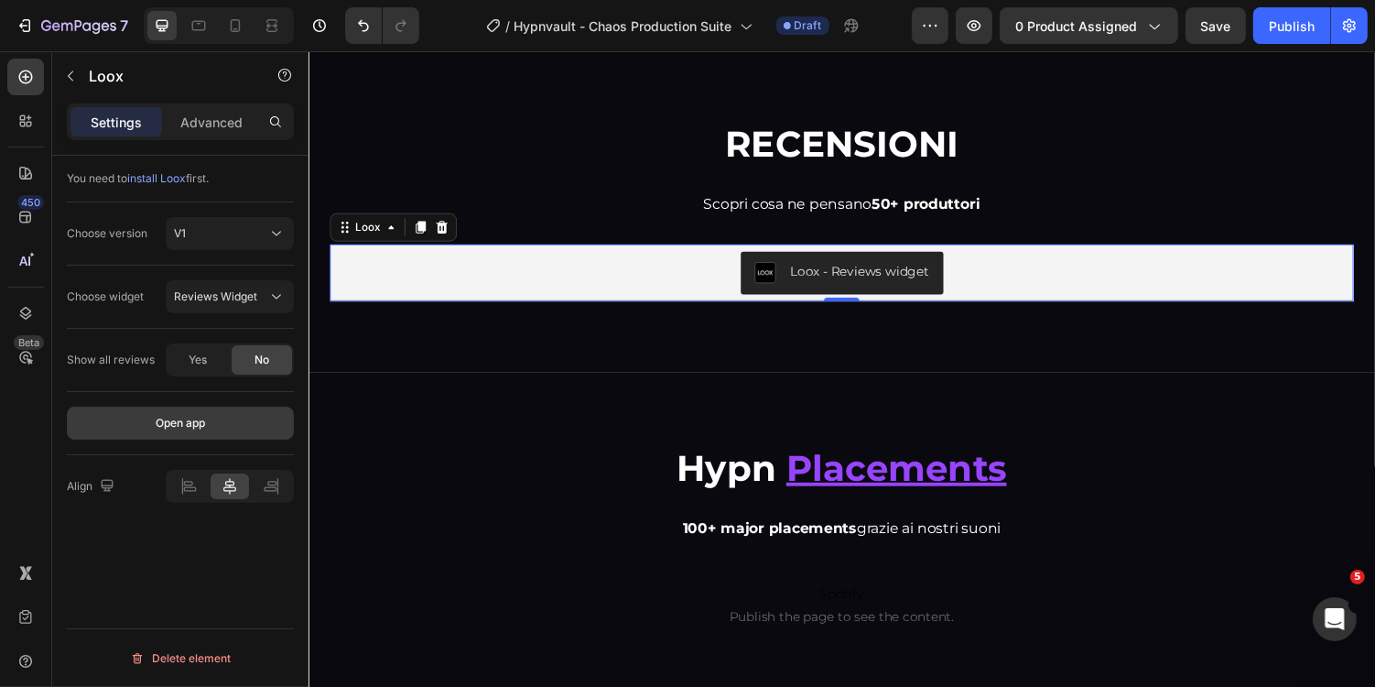
click at [227, 418] on button "Open app" at bounding box center [180, 423] width 227 height 33
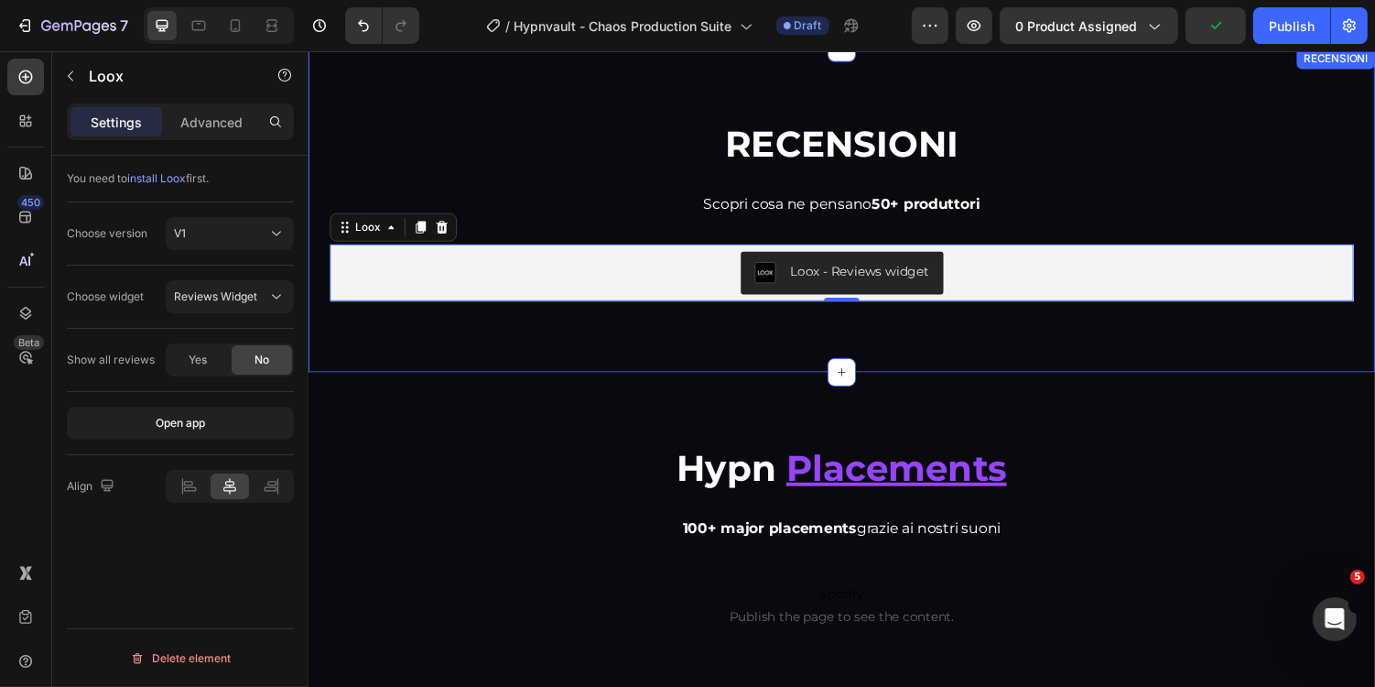
scroll to position [7126, 0]
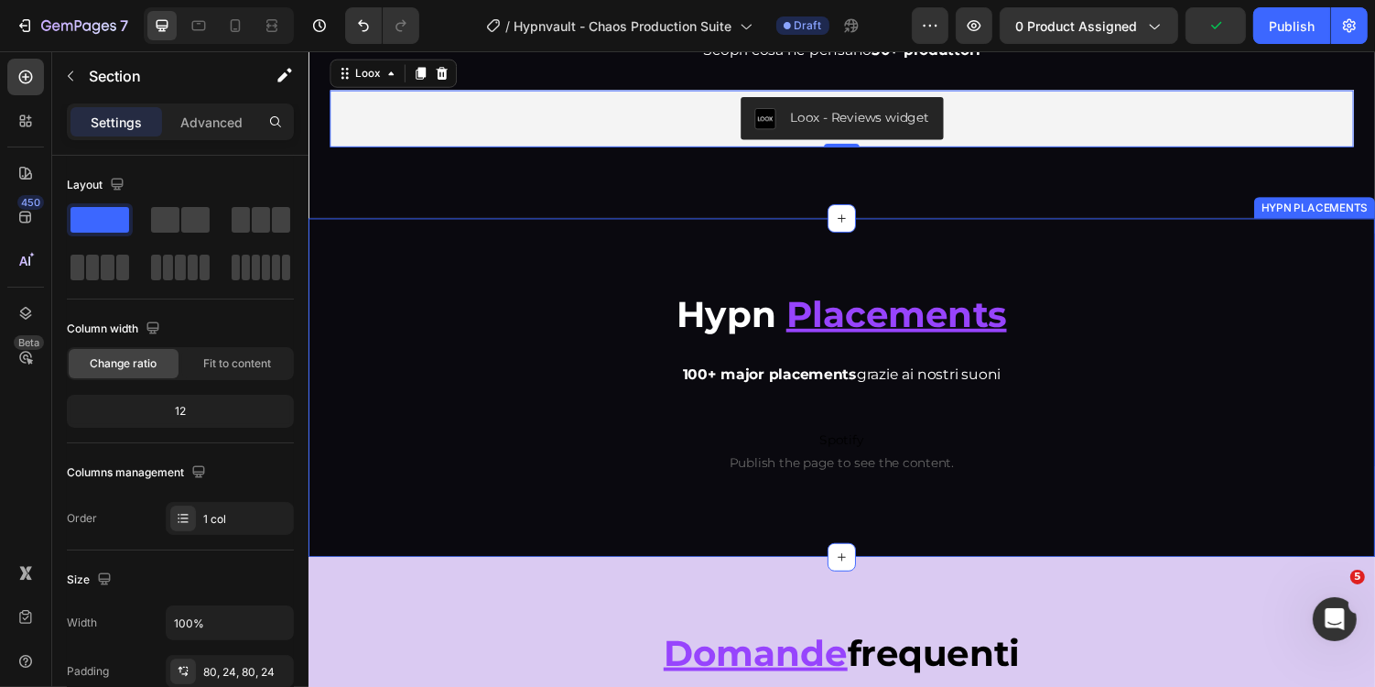
click at [894, 255] on div "Hypn Placements Heading 100+ major placements grazie ai nostri suoni Text Block…" at bounding box center [857, 396] width 1099 height 349
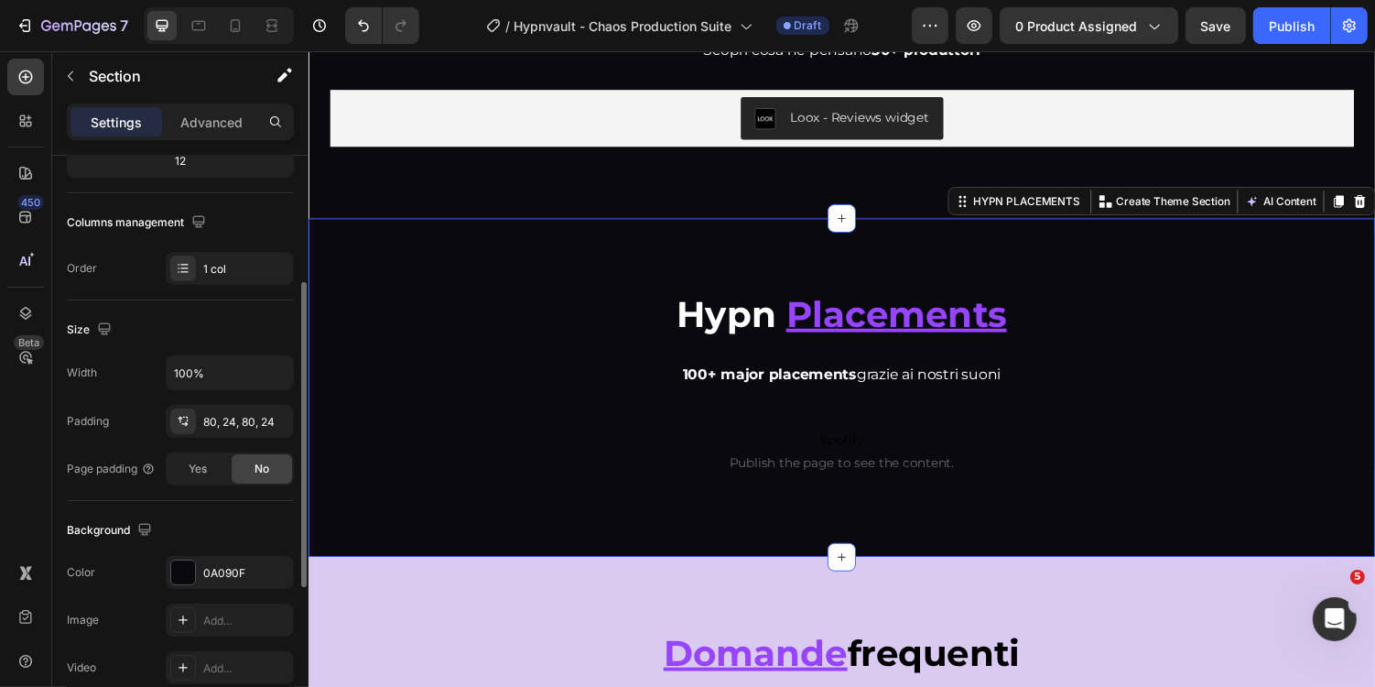
scroll to position [251, 0]
click at [234, 570] on div "0A090F" at bounding box center [229, 572] width 53 height 16
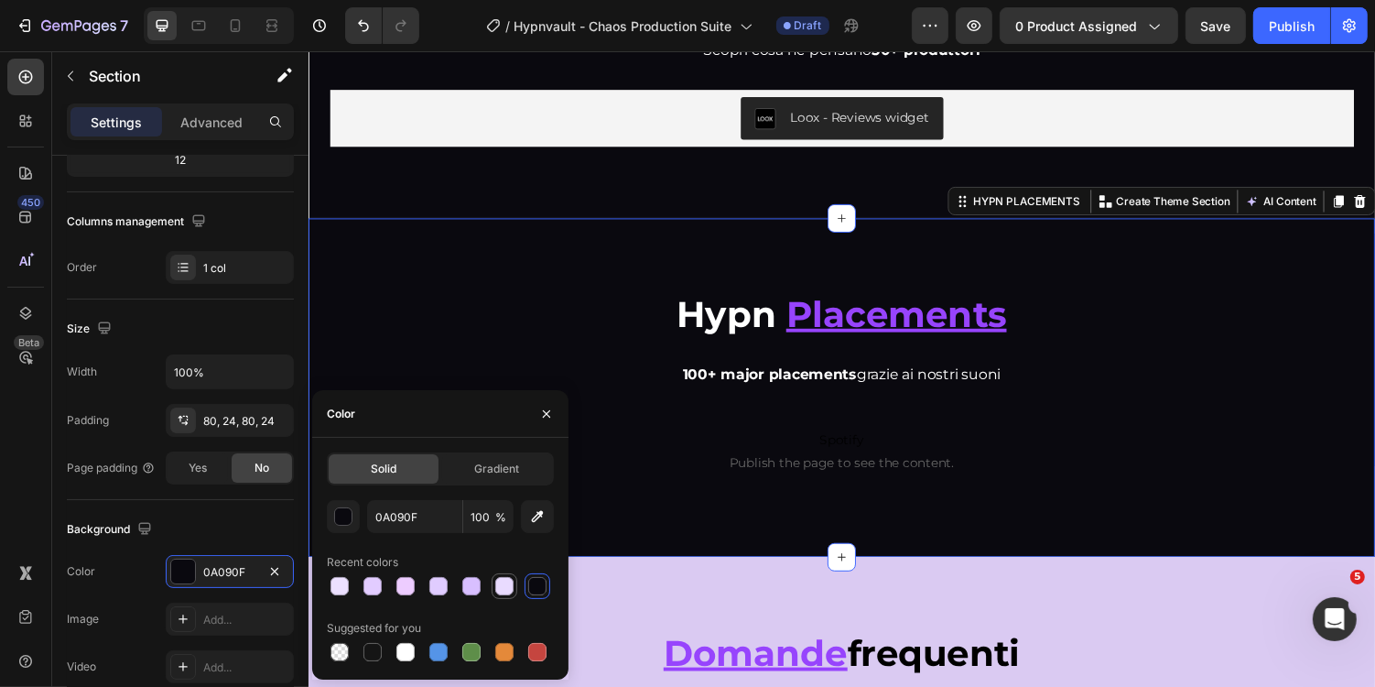
click at [498, 581] on div at bounding box center [504, 586] width 18 height 18
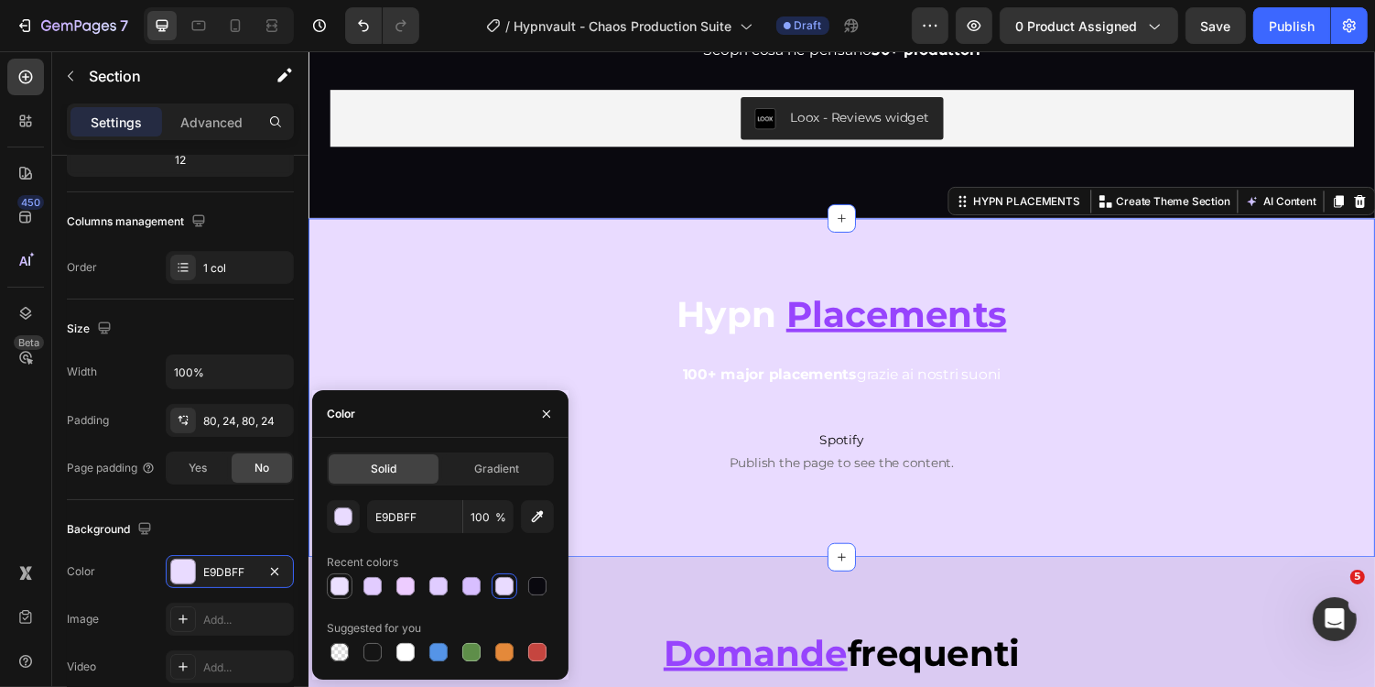
click at [332, 577] on div at bounding box center [340, 586] width 22 height 22
click at [475, 591] on div at bounding box center [471, 586] width 18 height 18
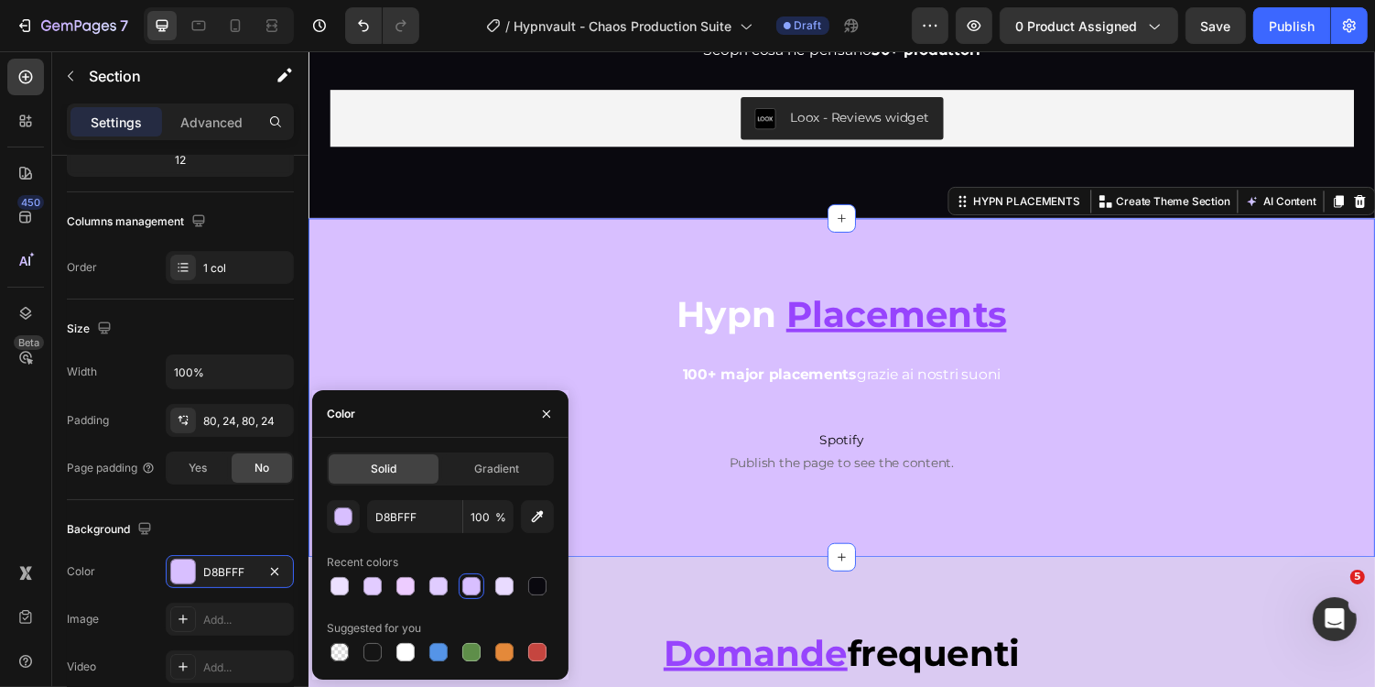
click at [436, 533] on div "D8BFFF 100 % Recent colors Suggested for you" at bounding box center [440, 582] width 227 height 165
click at [435, 513] on input "D8BFFF" at bounding box center [414, 516] width 95 height 33
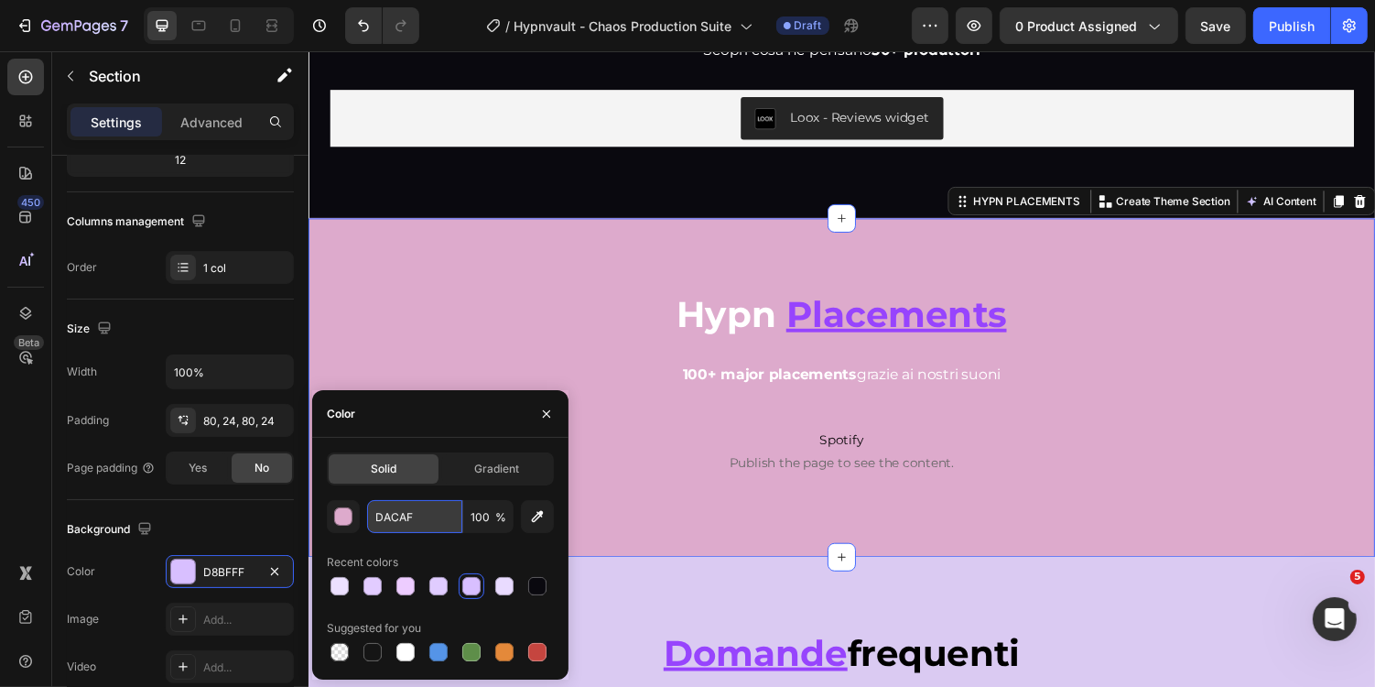
type input "DACAF2"
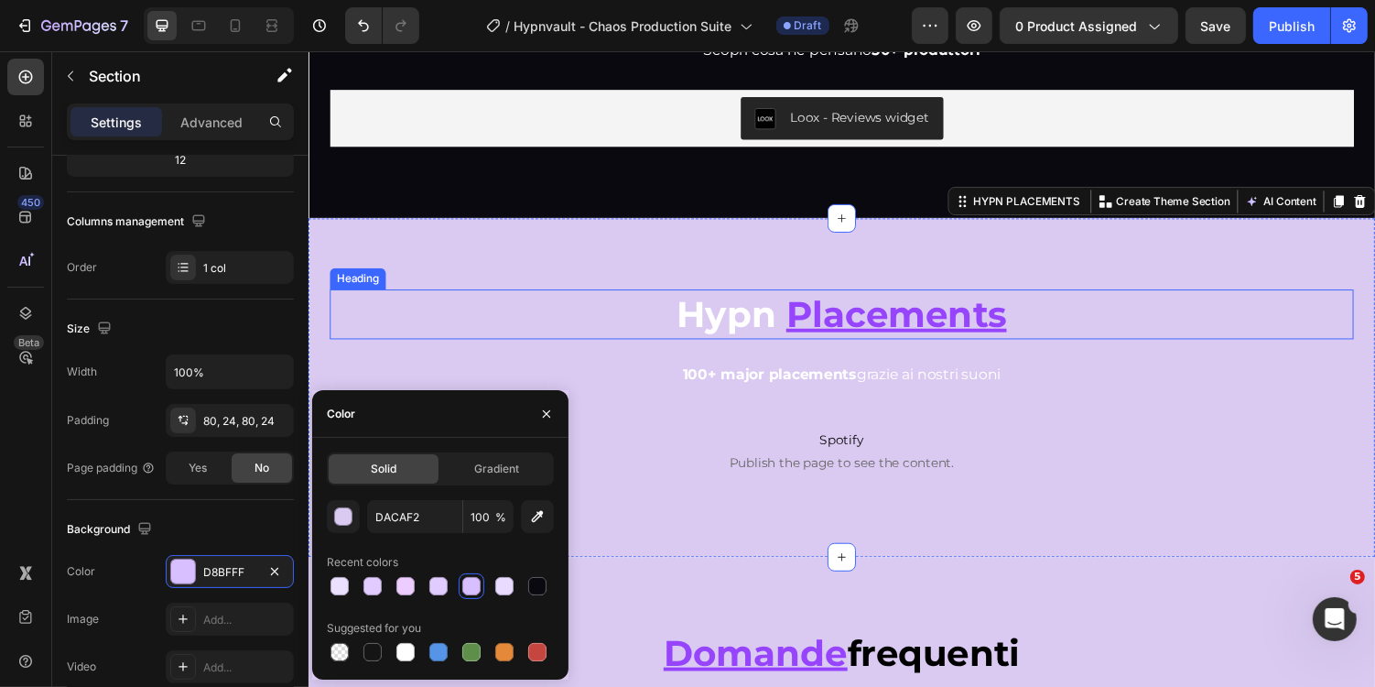
click at [770, 330] on strong "Hypn" at bounding box center [739, 320] width 103 height 45
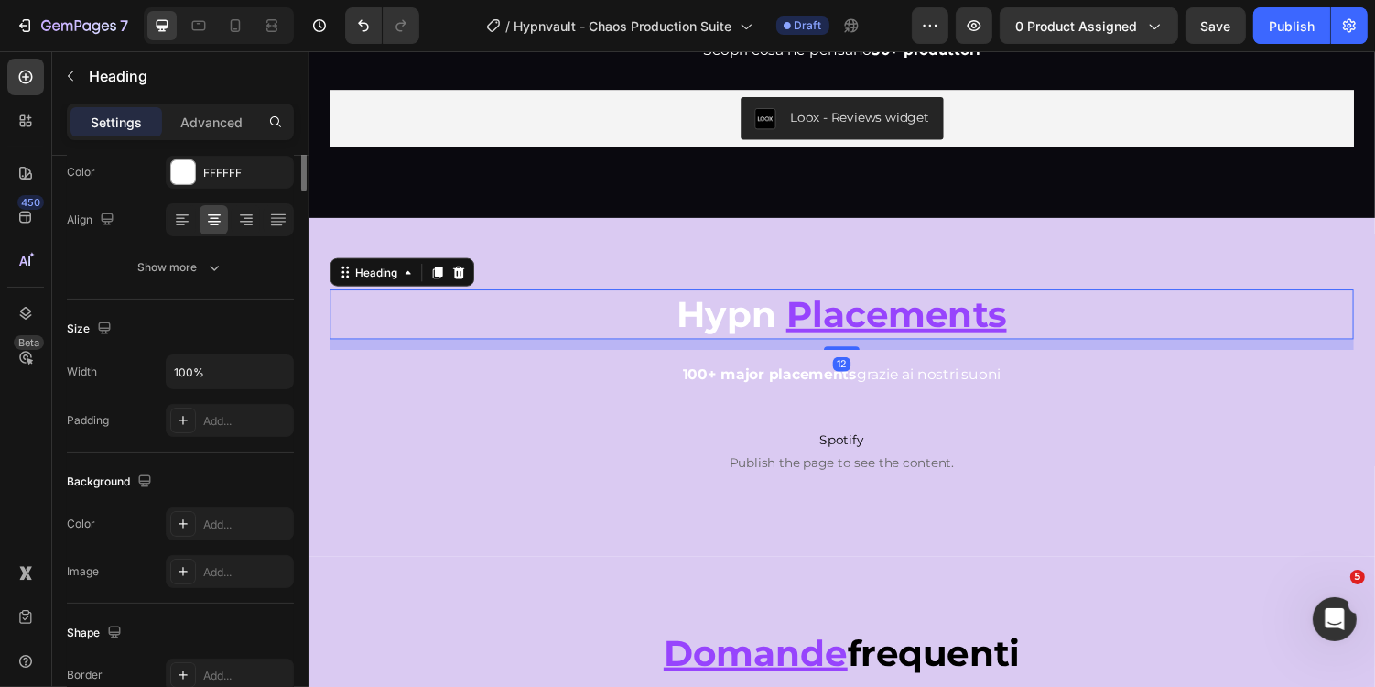
scroll to position [0, 0]
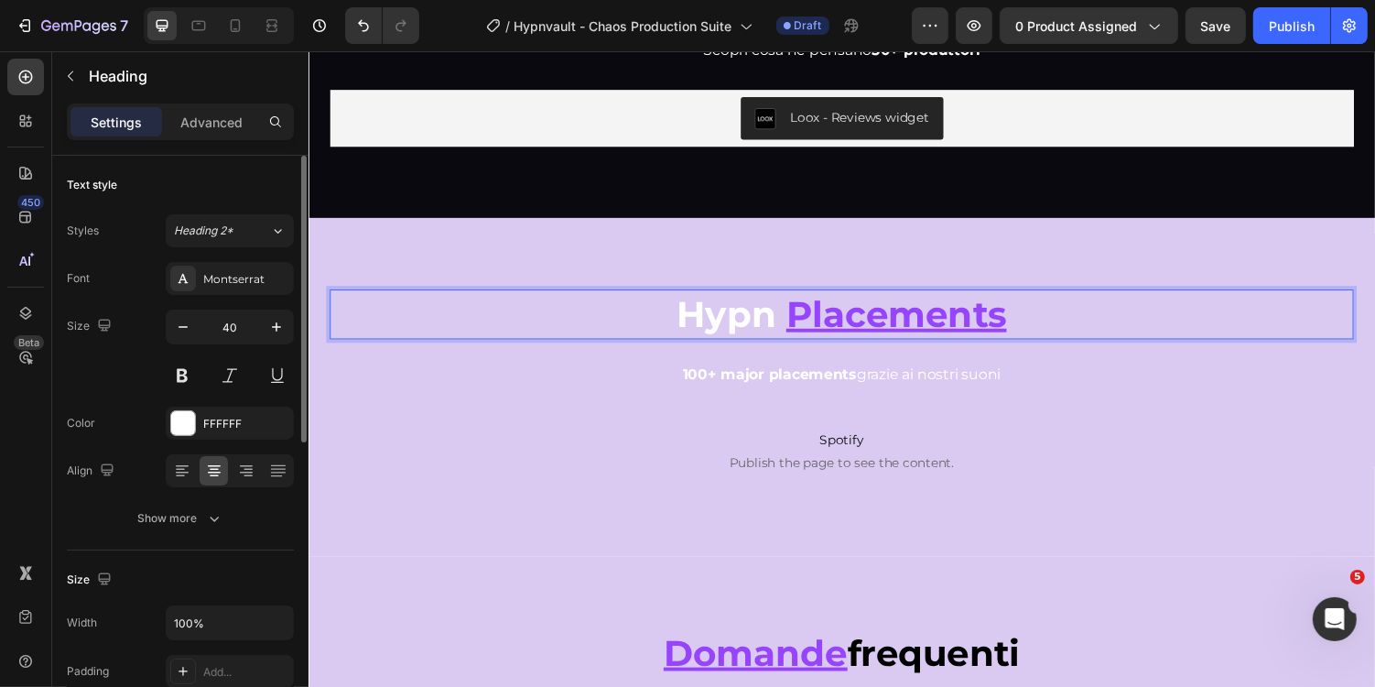
click at [741, 321] on strong "Hypn" at bounding box center [739, 320] width 103 height 45
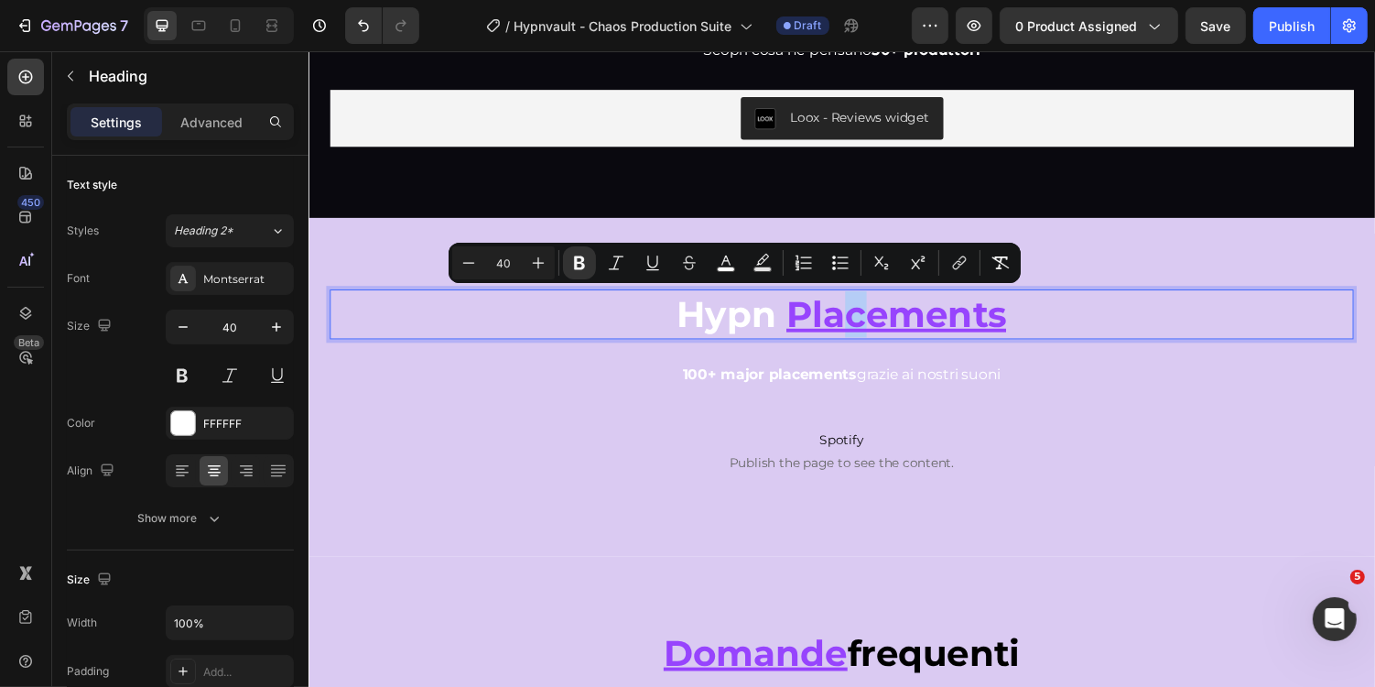
click at [871, 324] on u "Placements" at bounding box center [913, 320] width 227 height 45
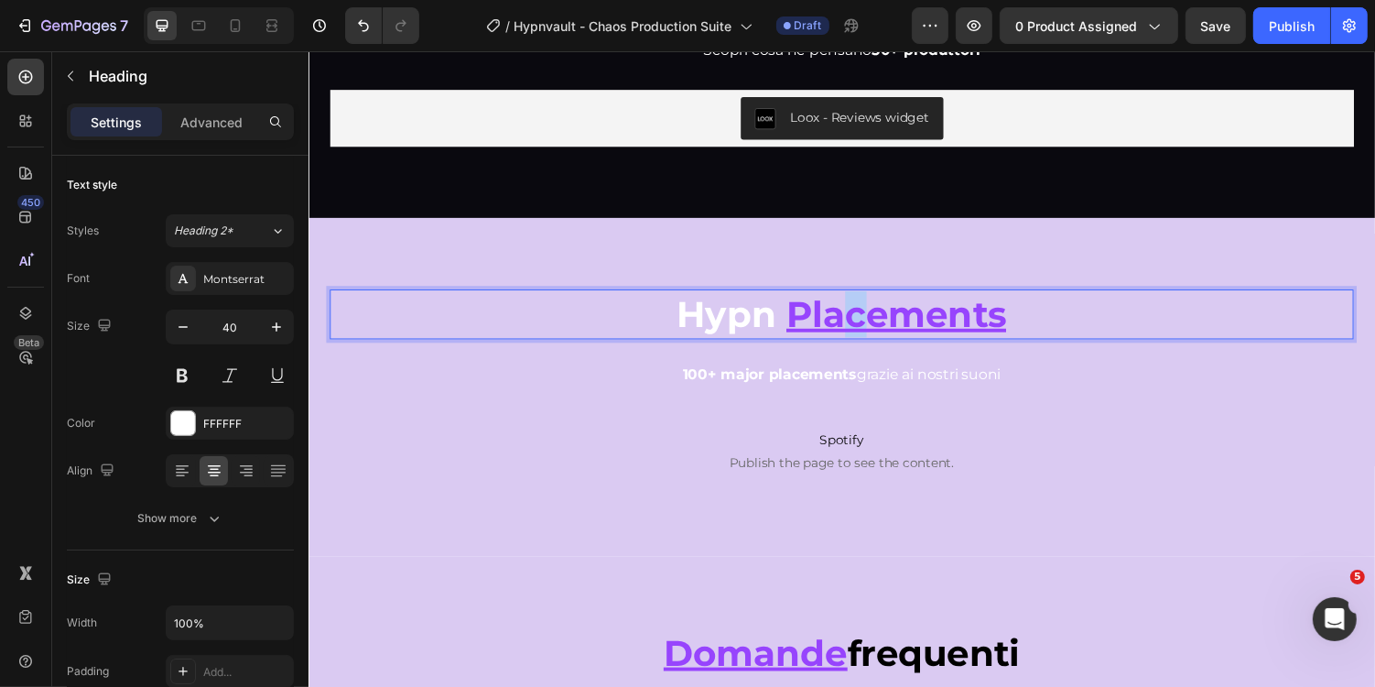
click at [871, 324] on u "Placements" at bounding box center [913, 320] width 227 height 45
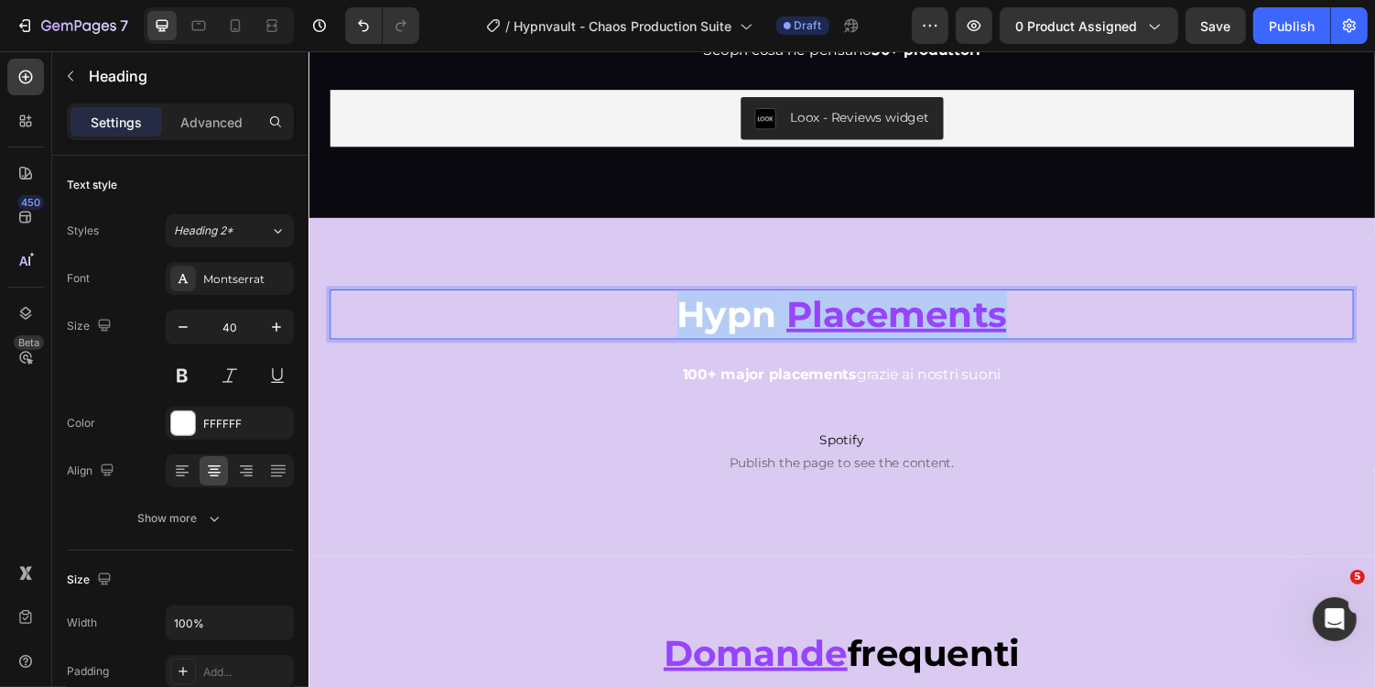
click at [871, 324] on u "Placements" at bounding box center [913, 320] width 227 height 45
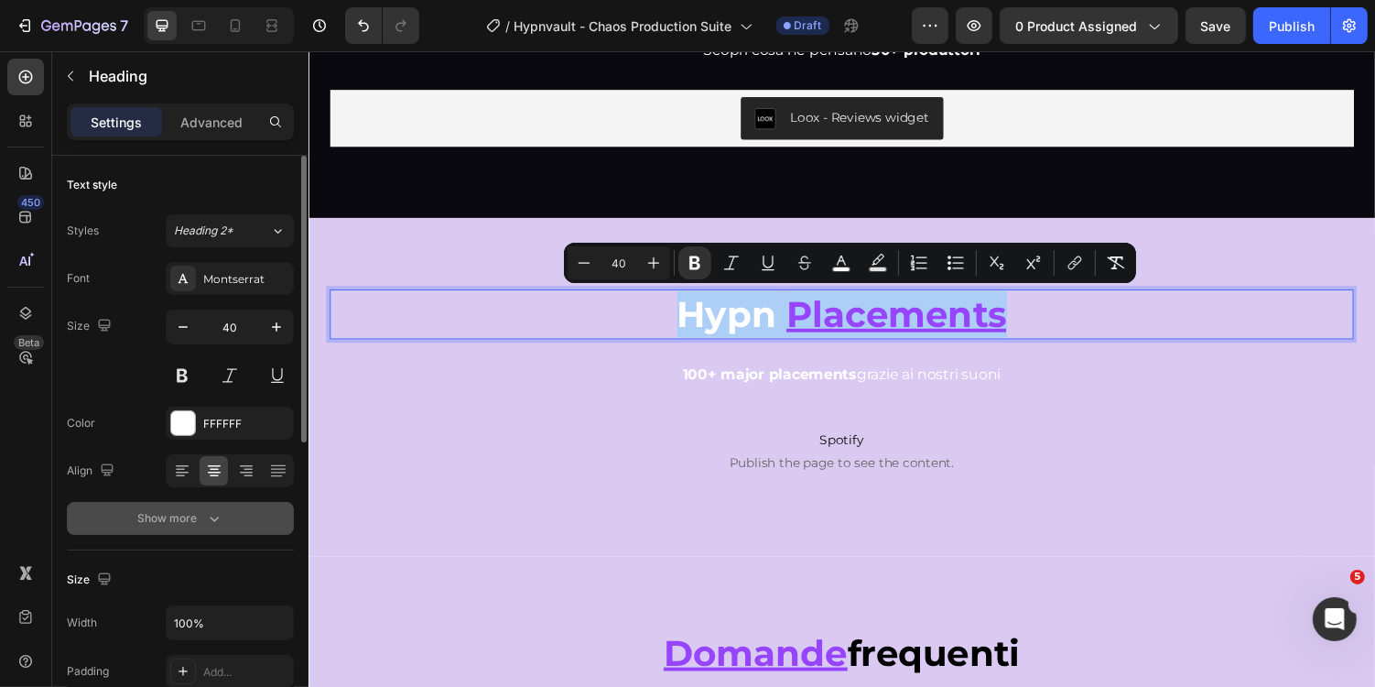
click at [203, 527] on button "Show more" at bounding box center [180, 518] width 227 height 33
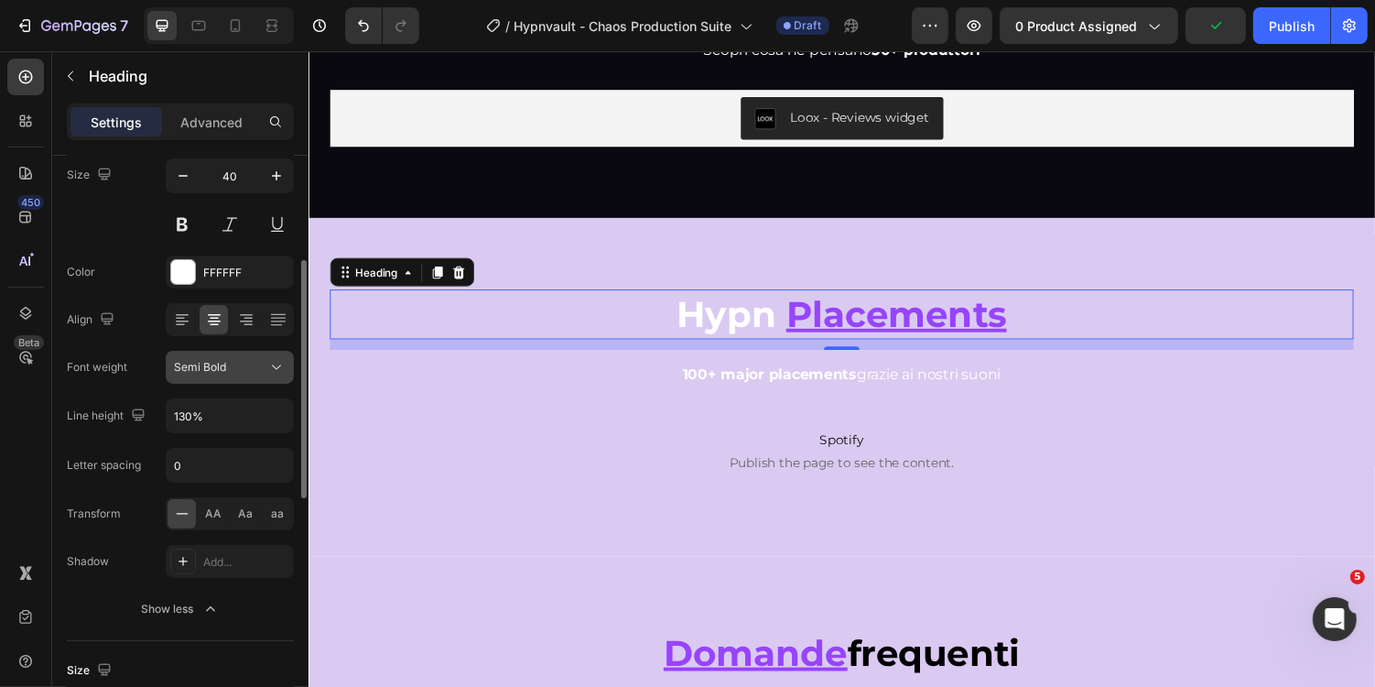
scroll to position [186, 0]
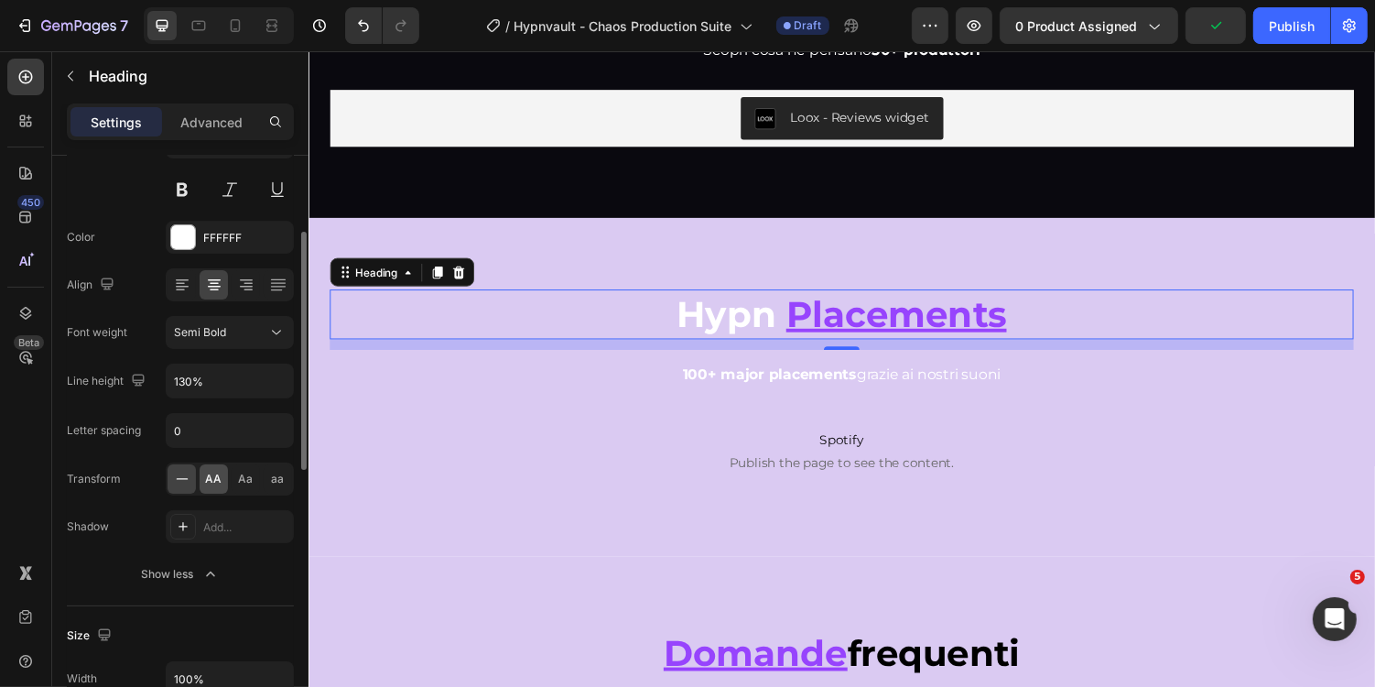
click at [203, 472] on div "AA" at bounding box center [214, 478] width 28 height 29
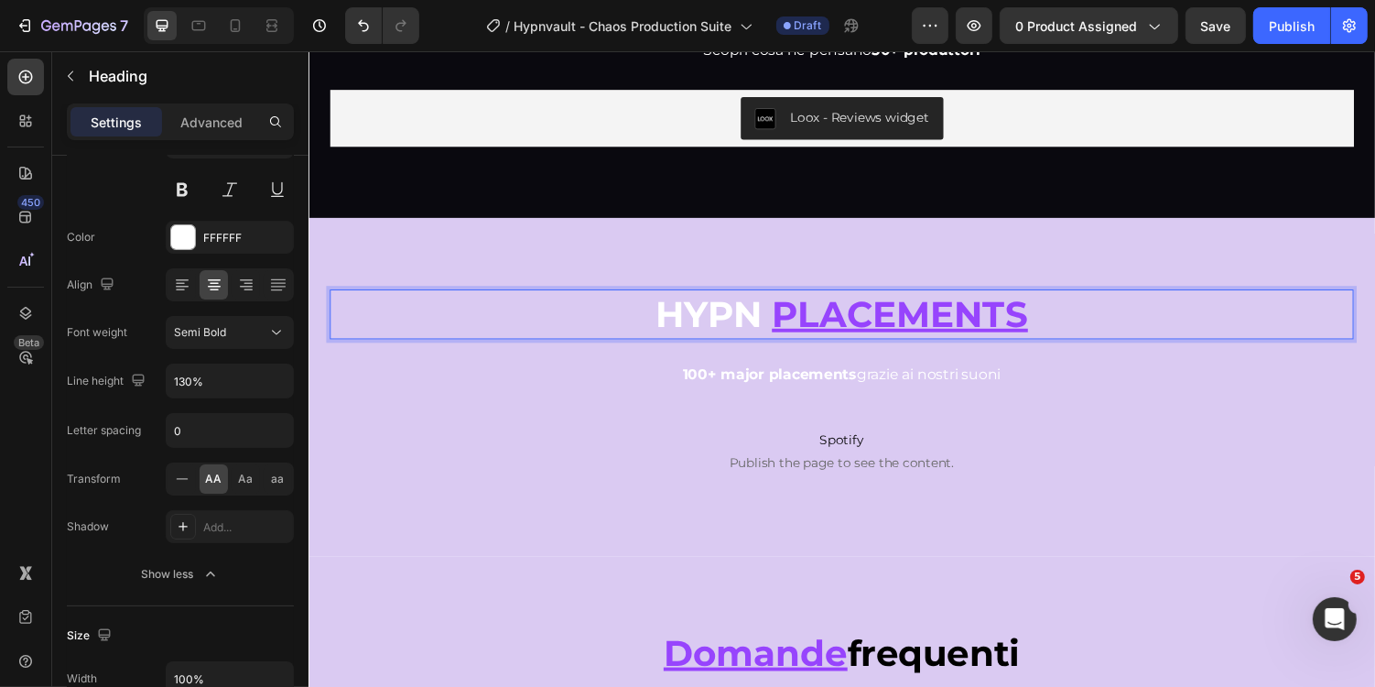
click at [756, 322] on strong "Hypn" at bounding box center [721, 320] width 110 height 45
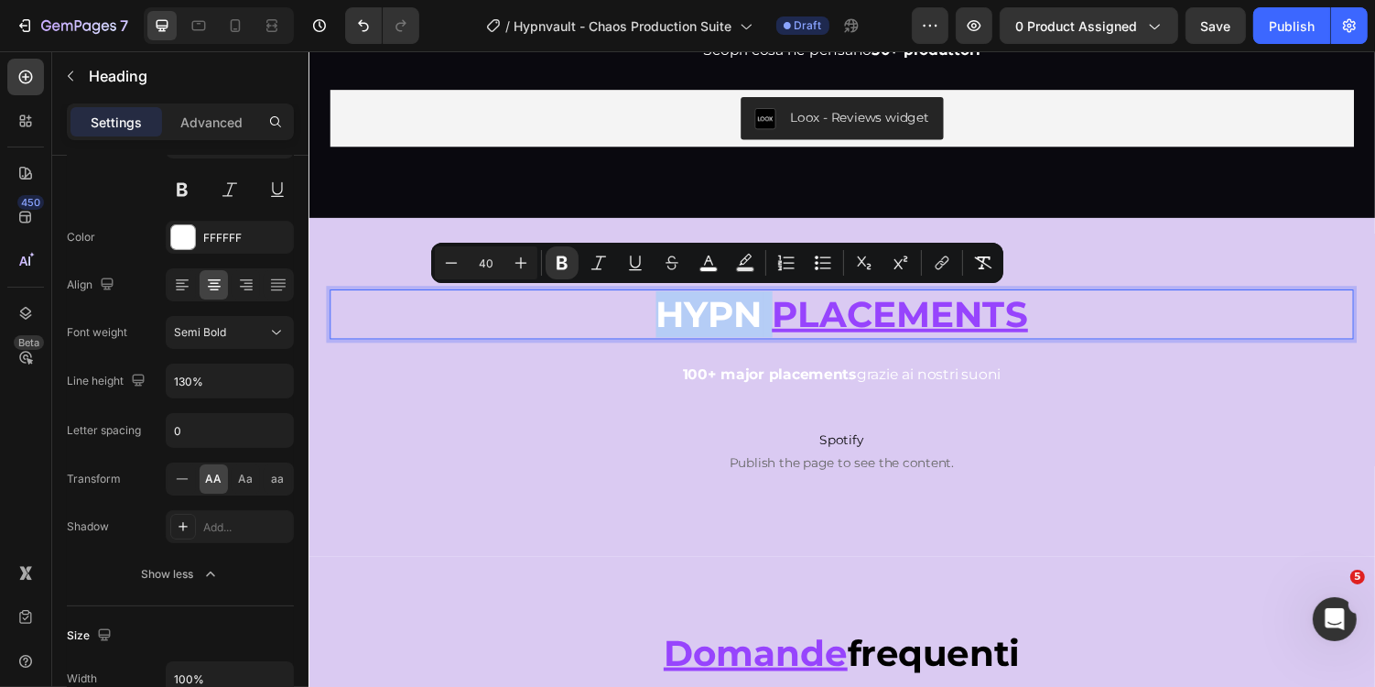
click at [780, 322] on strong "Rich Text Editor. Editing area: main" at bounding box center [781, 320] width 10 height 45
click at [720, 269] on rect "Editor contextual toolbar" at bounding box center [714, 269] width 17 height 5
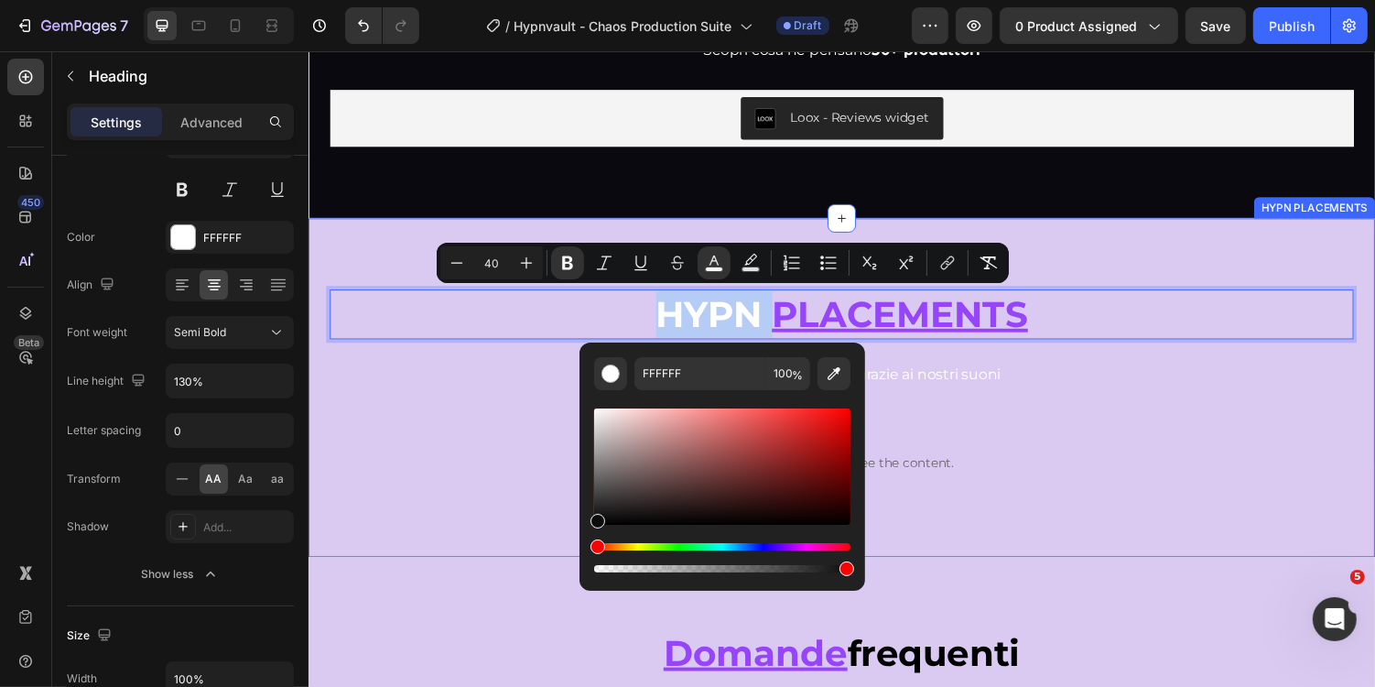
type input "0C0C0C"
drag, startPoint x: 973, startPoint y: 493, endPoint x: 519, endPoint y: 596, distance: 465.8
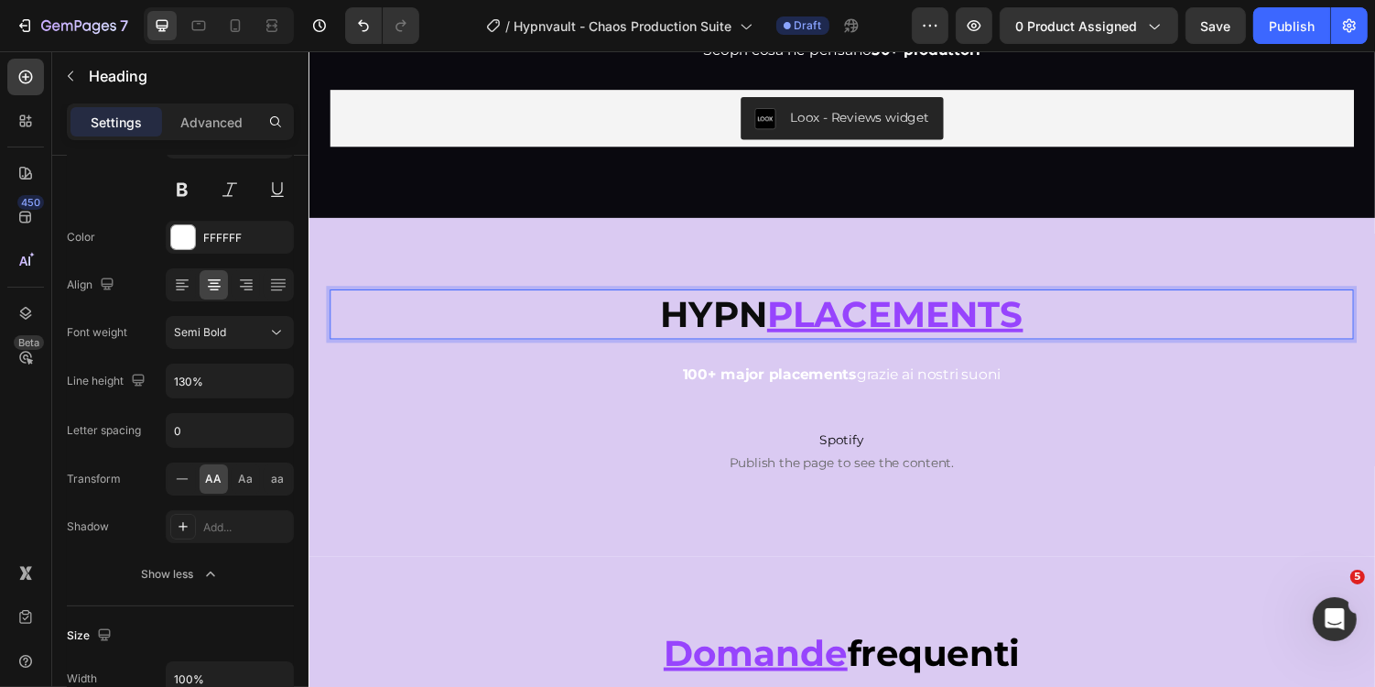
click at [972, 317] on u "Placements" at bounding box center [912, 320] width 264 height 45
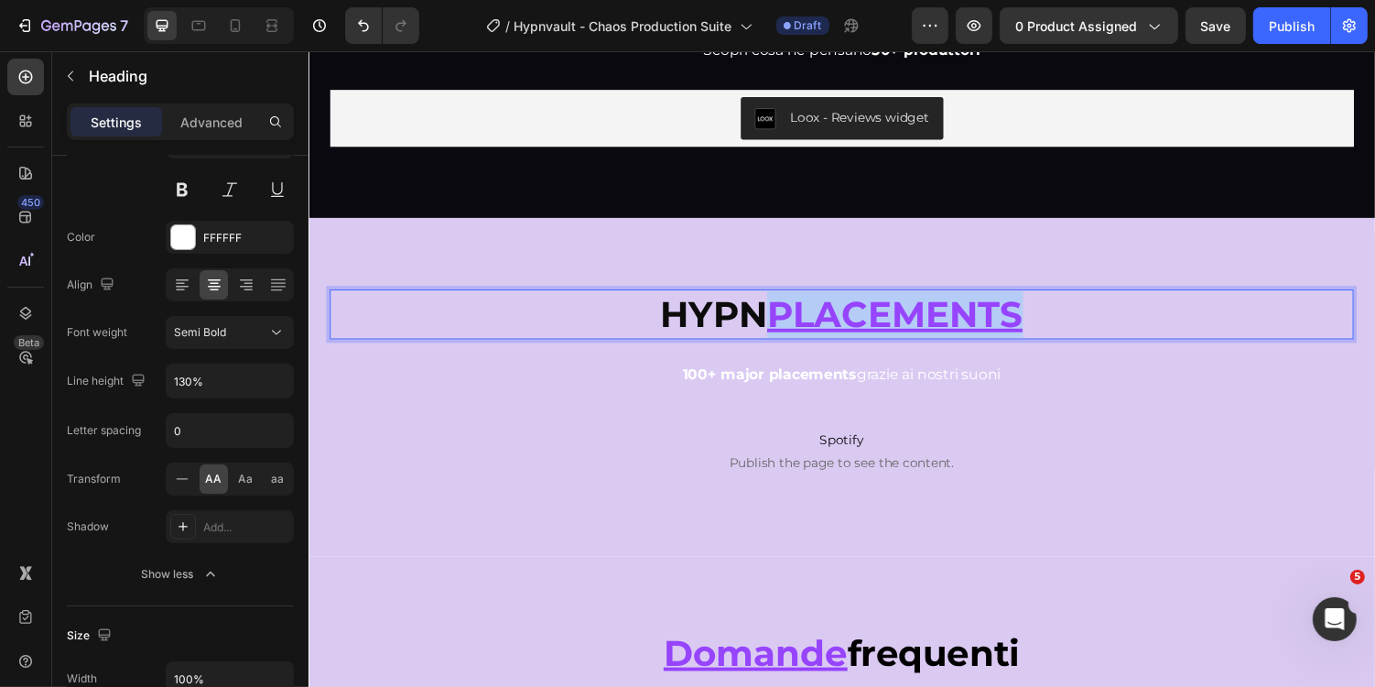
click at [972, 317] on u "Placements" at bounding box center [912, 320] width 264 height 45
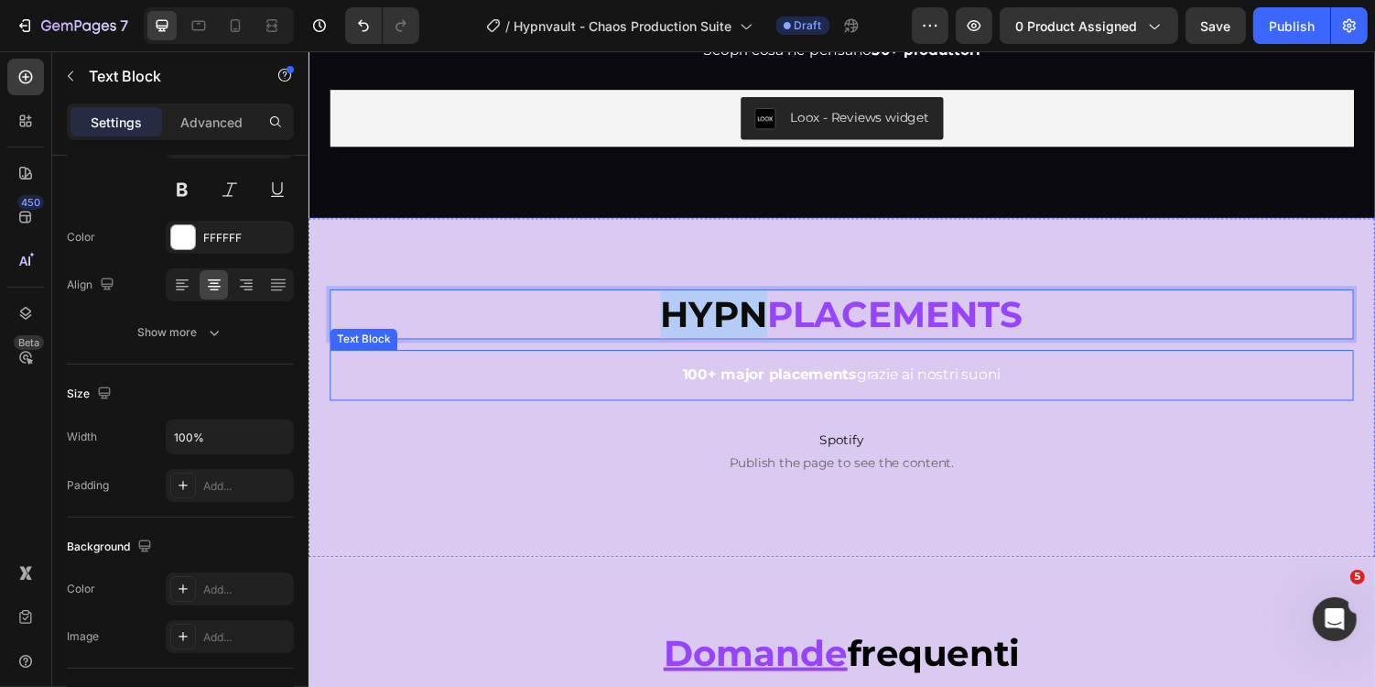
click at [1017, 378] on span "100+ major placements grazie ai nostri suoni" at bounding box center [857, 382] width 328 height 17
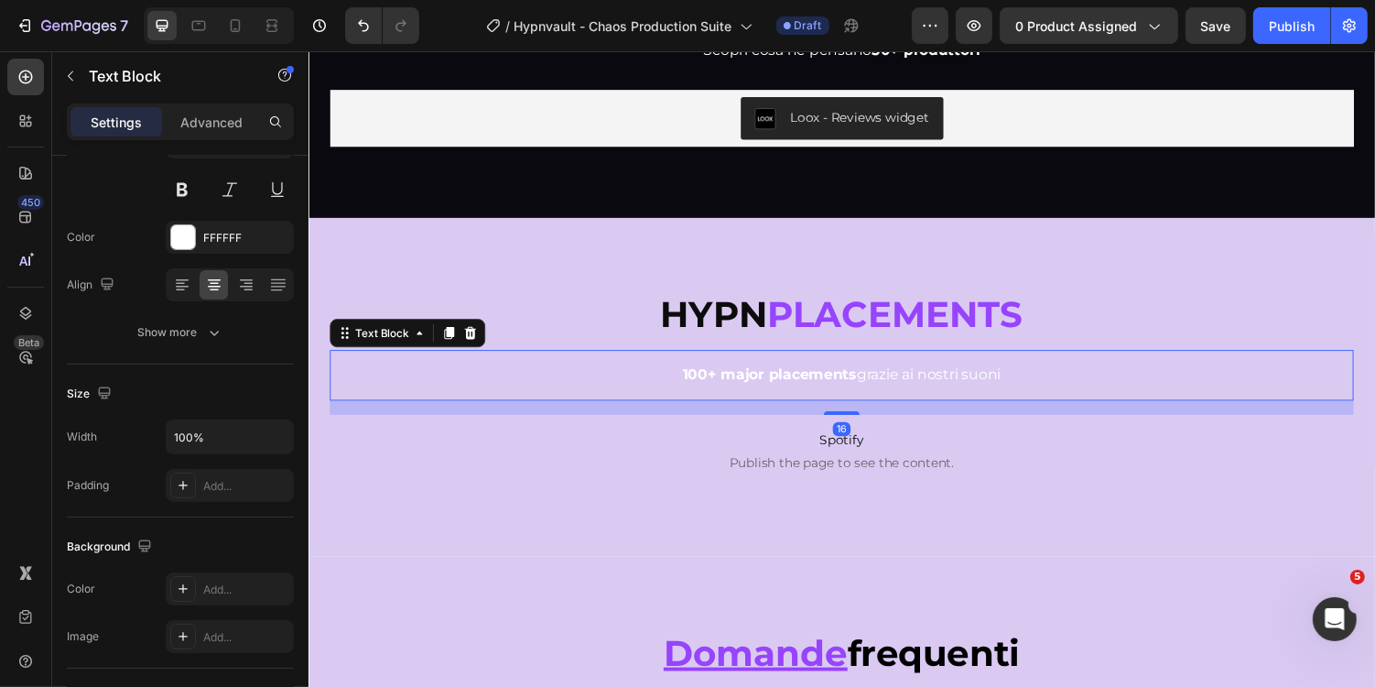
scroll to position [0, 0]
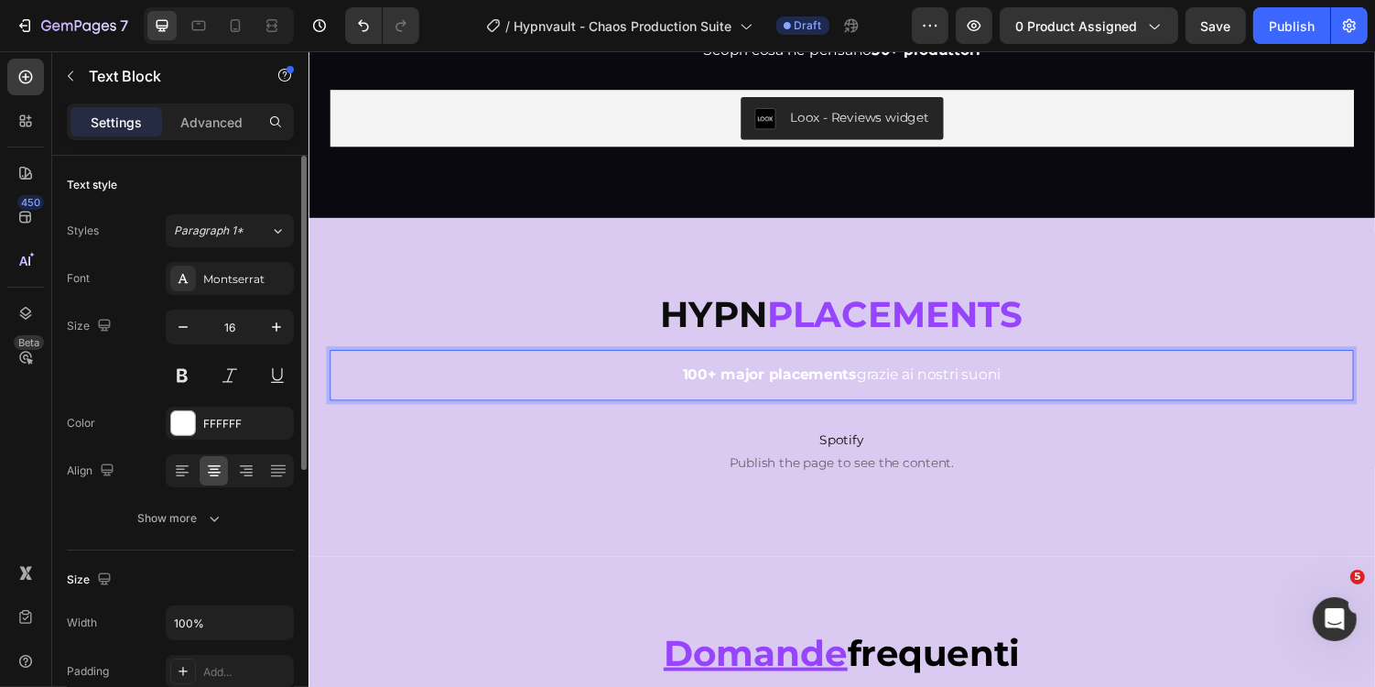
click at [978, 381] on span "100+ major placements grazie ai nostri suoni" at bounding box center [857, 382] width 328 height 17
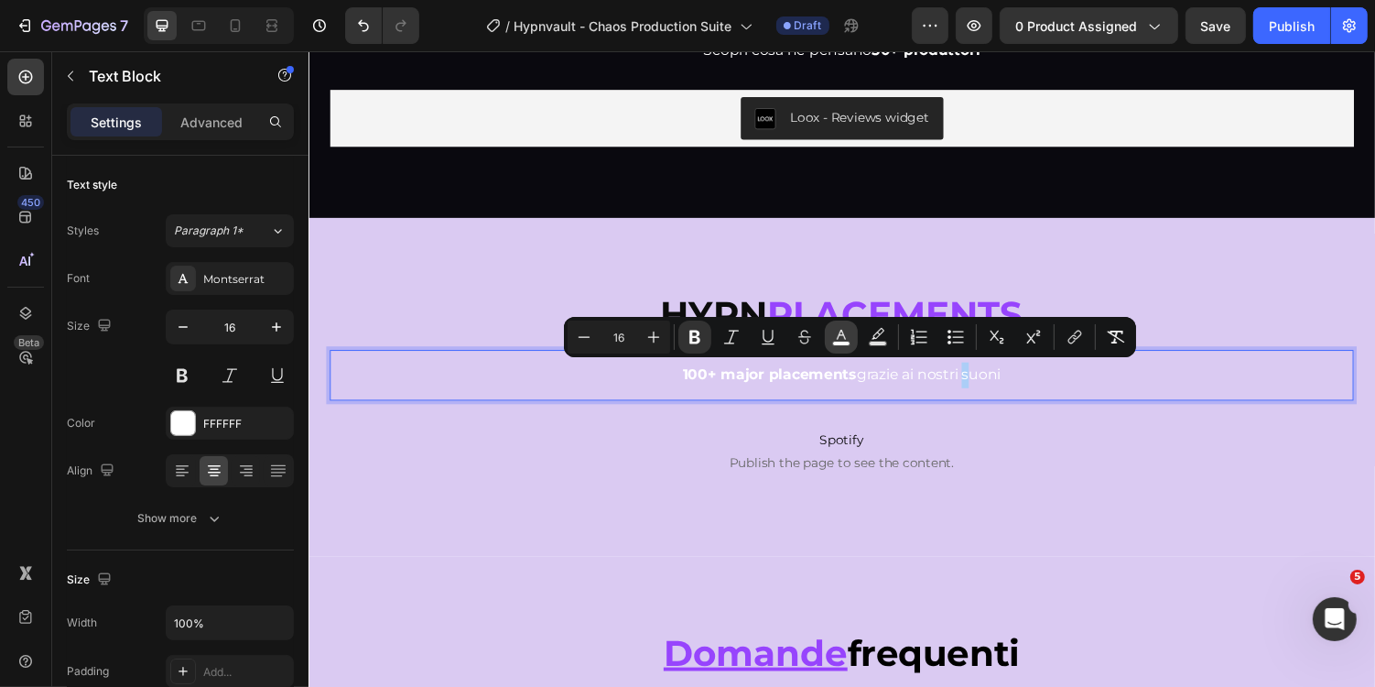
click at [849, 330] on icon "Editor contextual toolbar" at bounding box center [841, 337] width 18 height 18
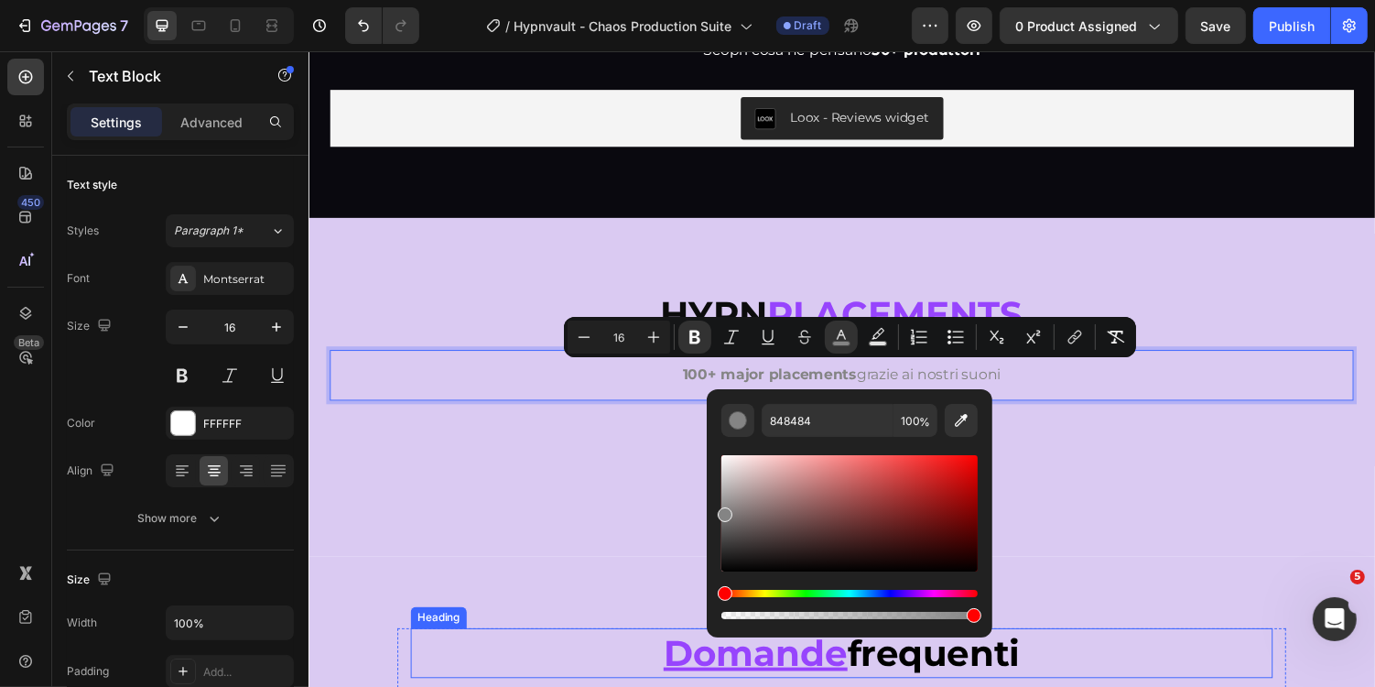
drag, startPoint x: 1086, startPoint y: 518, endPoint x: 651, endPoint y: 651, distance: 454.8
drag, startPoint x: 1051, startPoint y: 571, endPoint x: 691, endPoint y: 614, distance: 362.3
type input "000000"
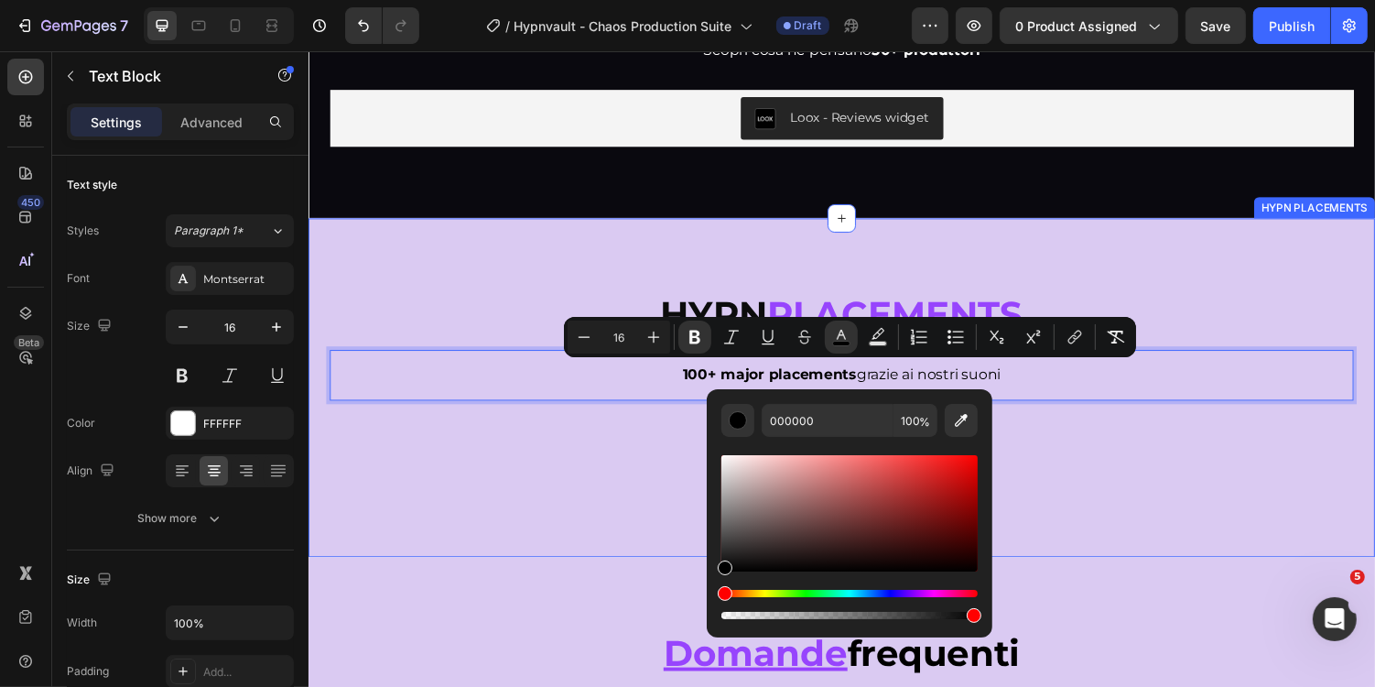
click at [812, 255] on div "⁠⁠⁠⁠⁠⁠⁠ Hypn Placements Heading 100+ major placements grazie ai nostri suoni Te…" at bounding box center [857, 396] width 1099 height 349
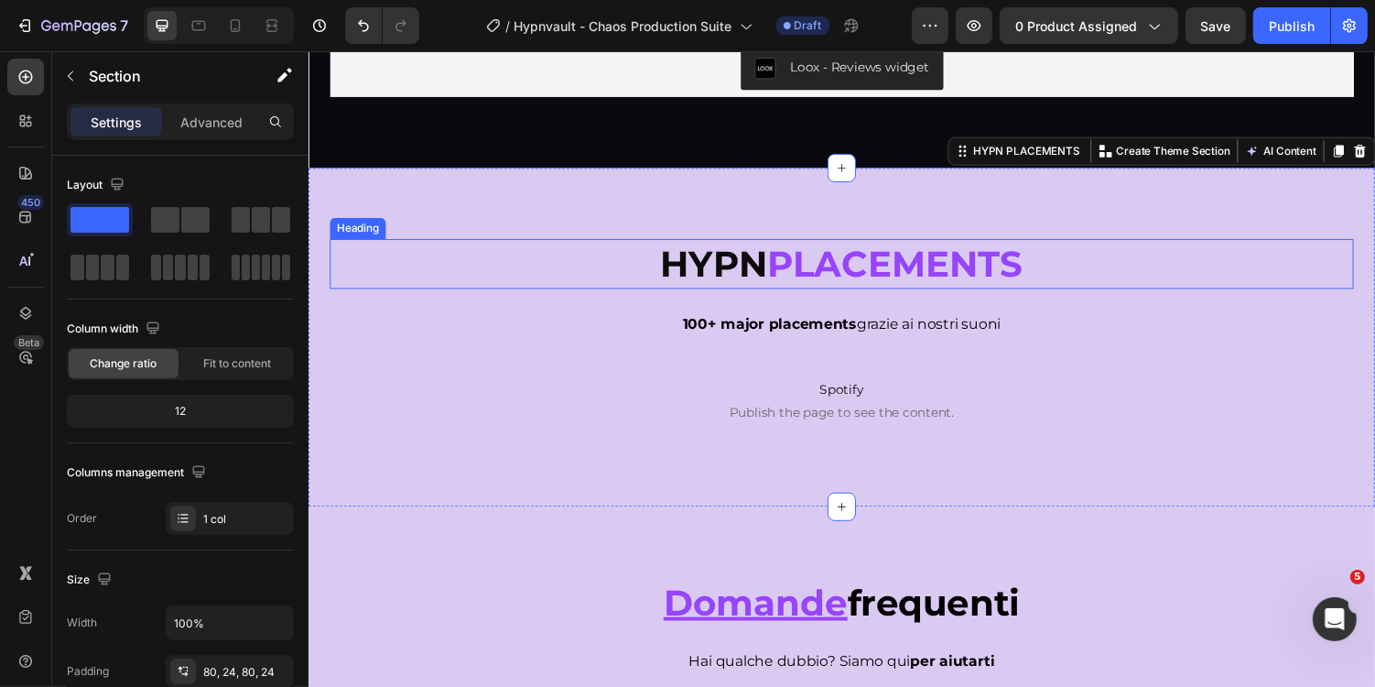
scroll to position [7202, 0]
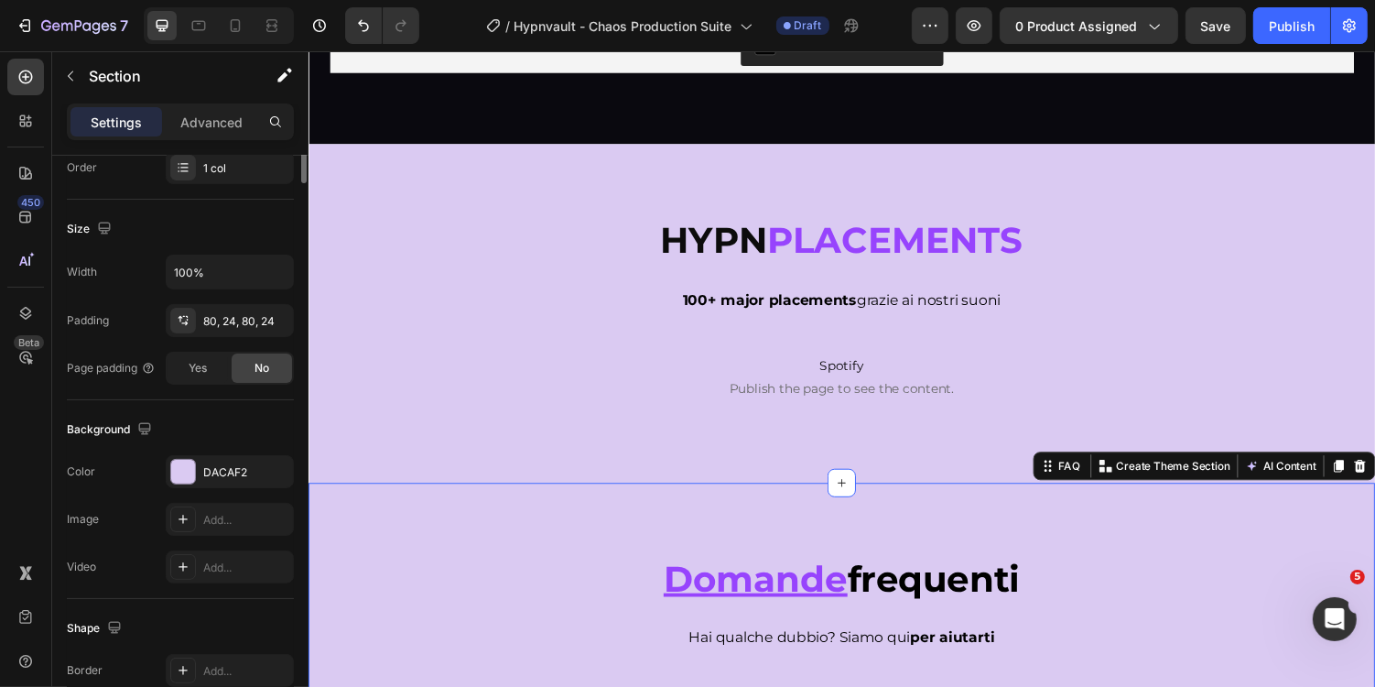
scroll to position [530, 0]
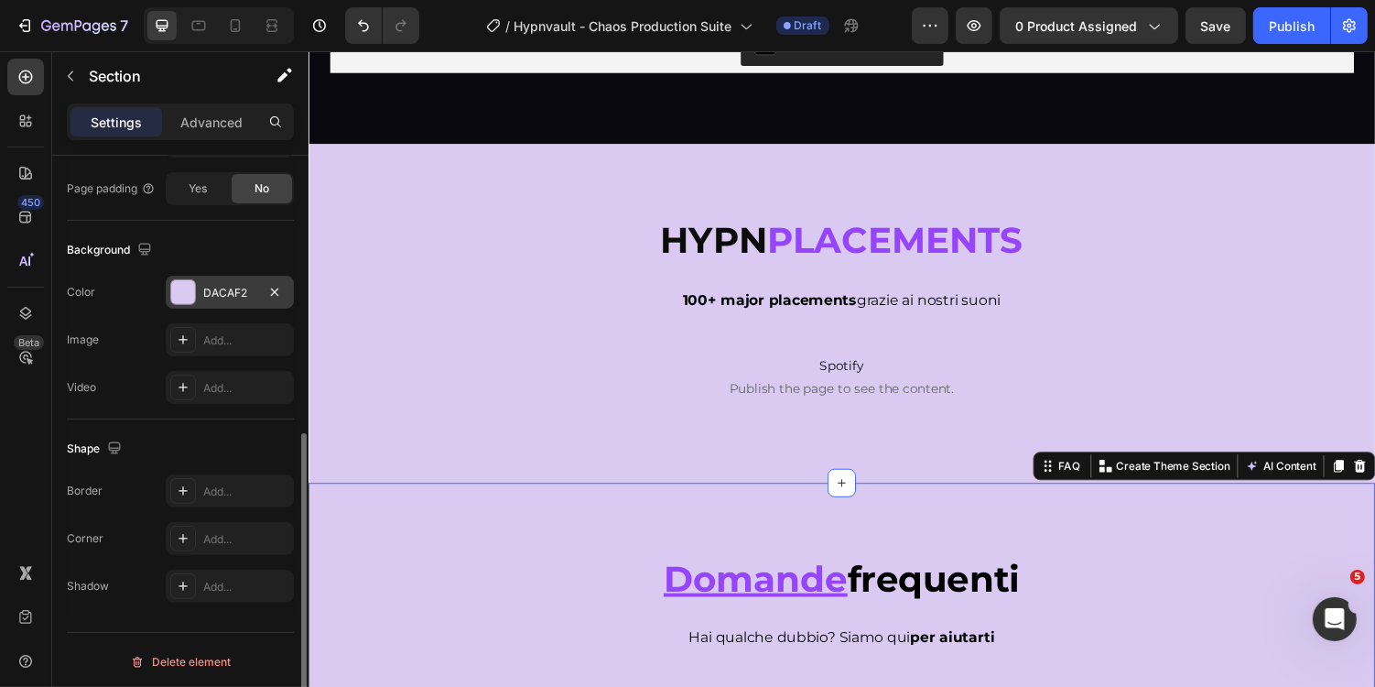
click at [234, 293] on div "DACAF2" at bounding box center [229, 293] width 53 height 16
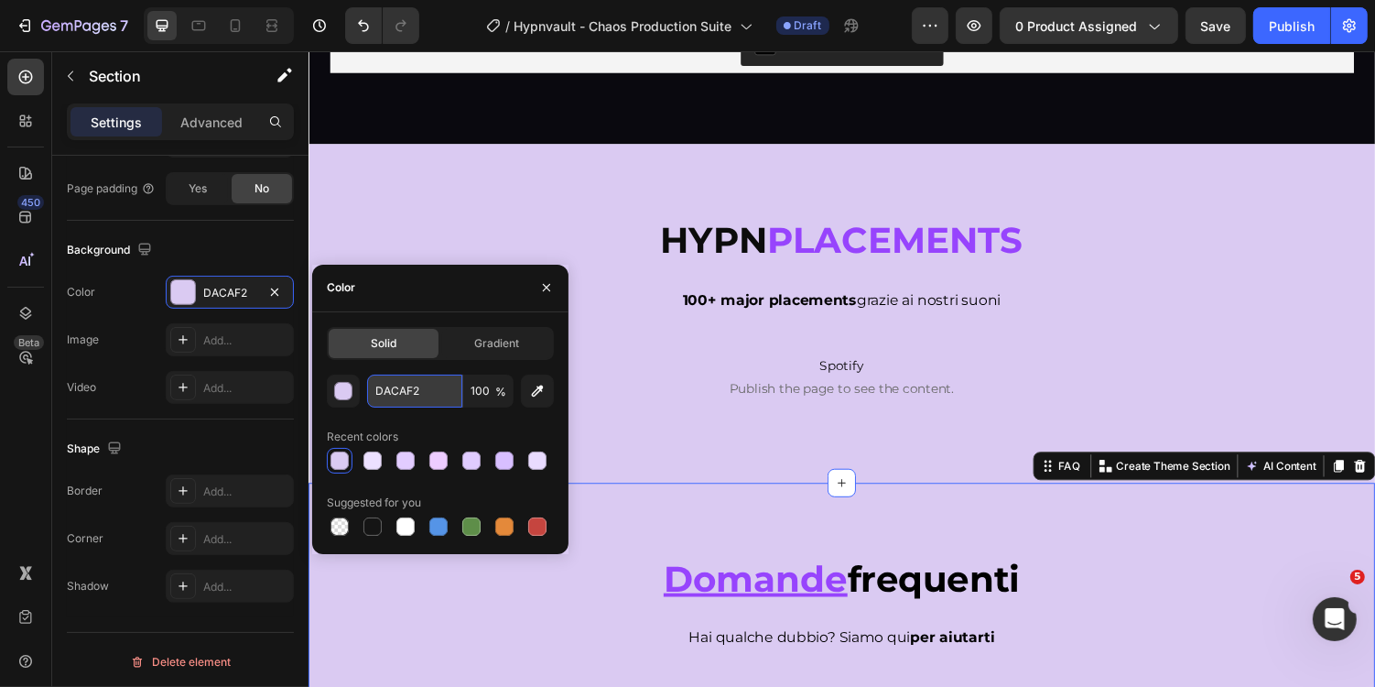
click at [408, 383] on input "DACAF2" at bounding box center [414, 391] width 95 height 33
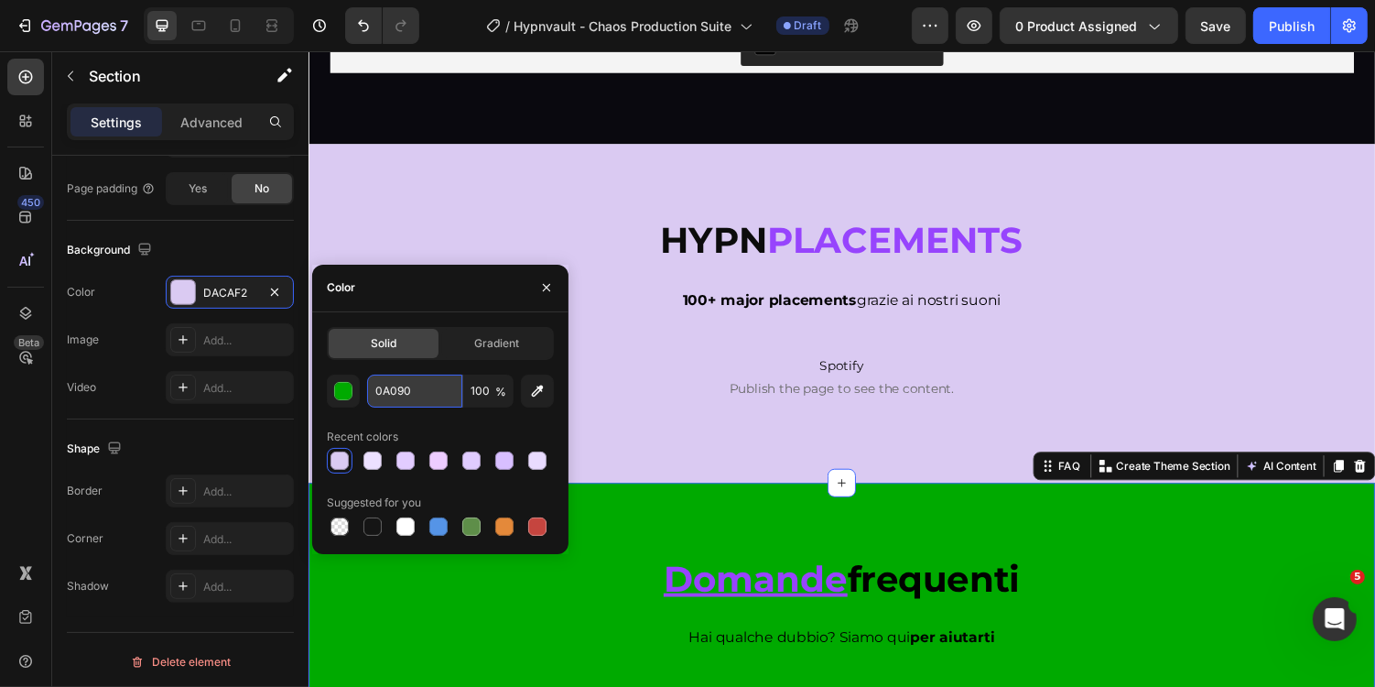
type input "0A090F"
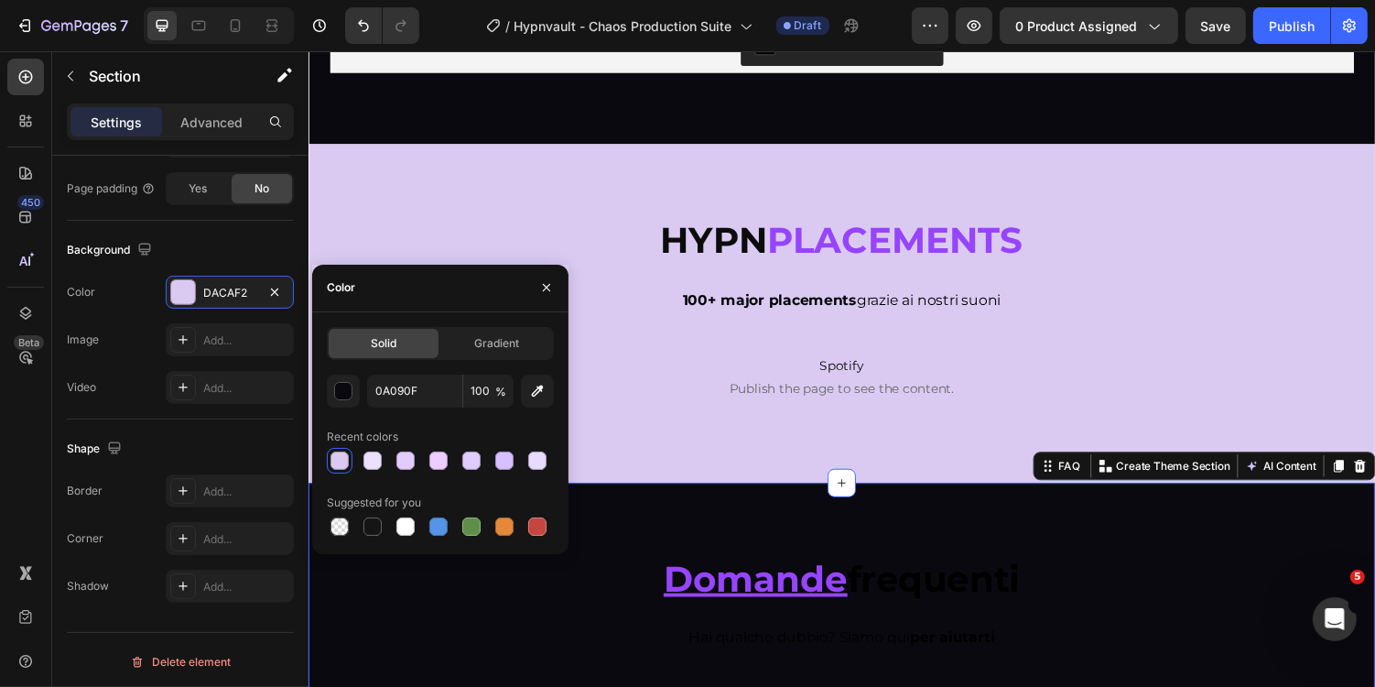
click at [897, 605] on strong "frequenti" at bounding box center [952, 592] width 178 height 45
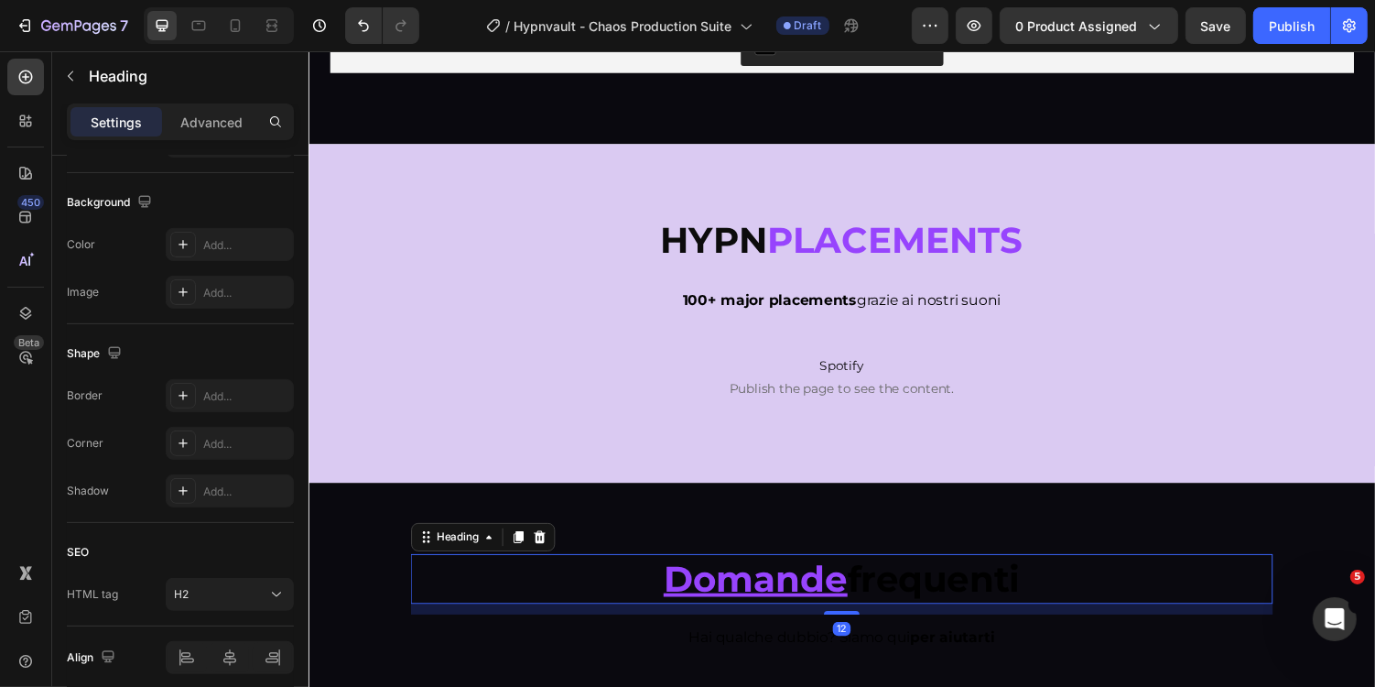
scroll to position [0, 0]
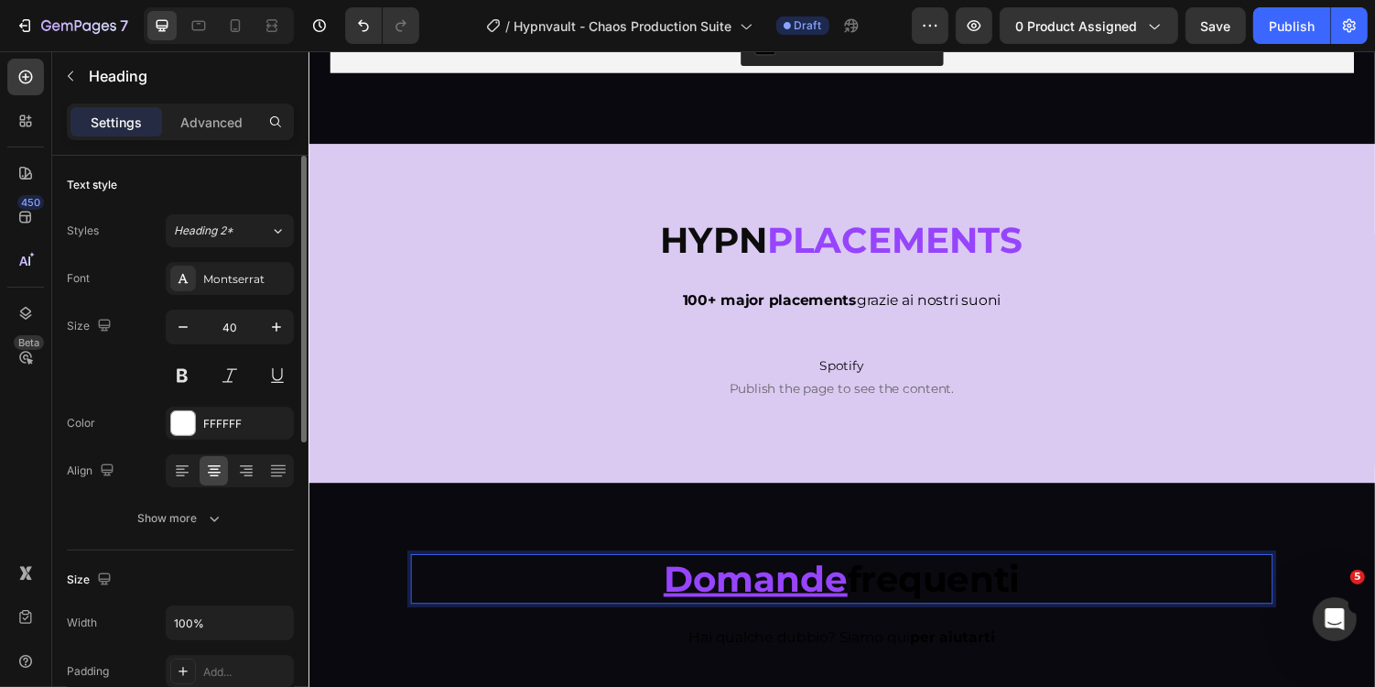
click at [923, 596] on strong "frequenti" at bounding box center [952, 592] width 178 height 45
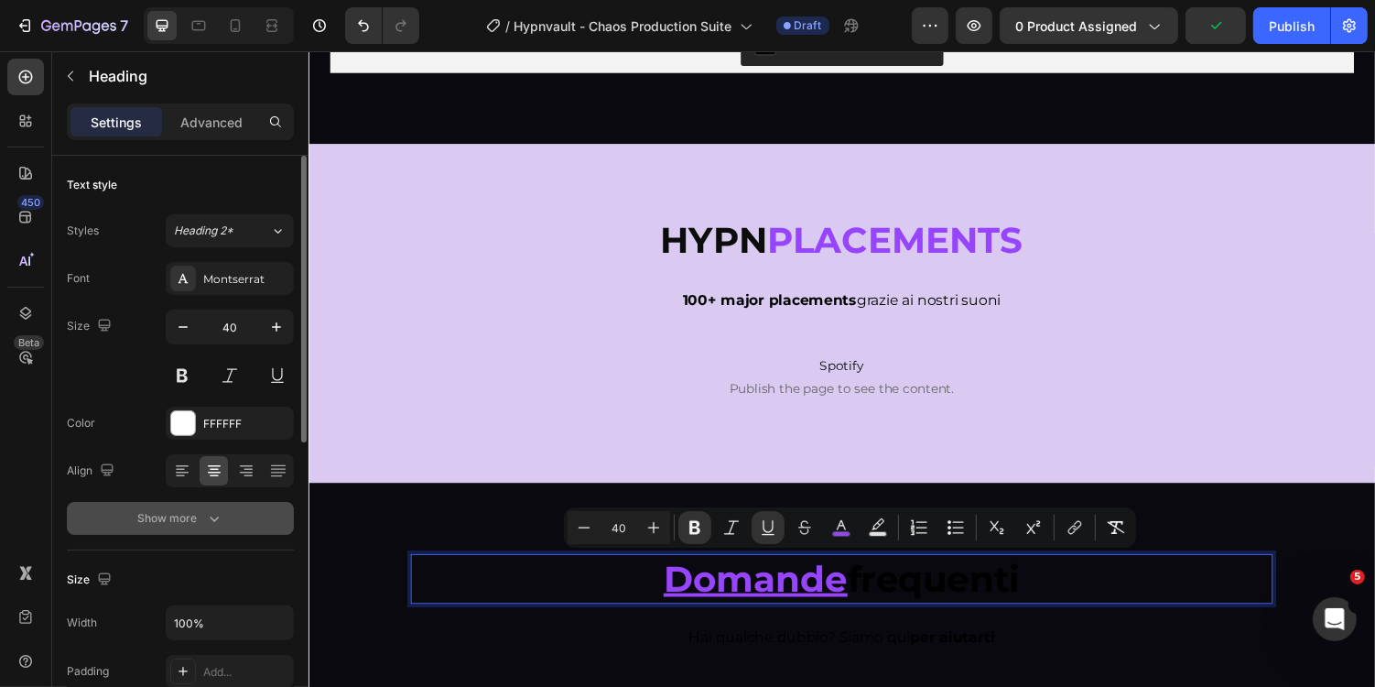
click at [220, 503] on button "Show more" at bounding box center [180, 518] width 227 height 33
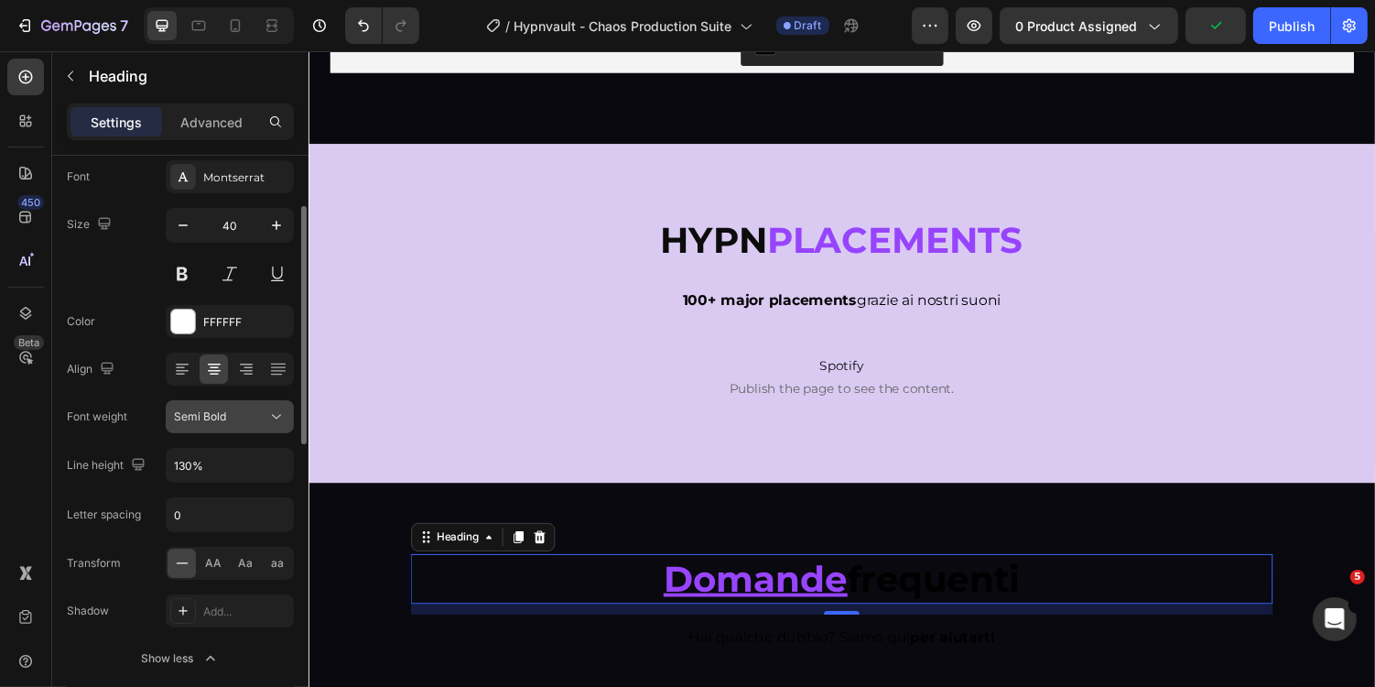
scroll to position [178, 0]
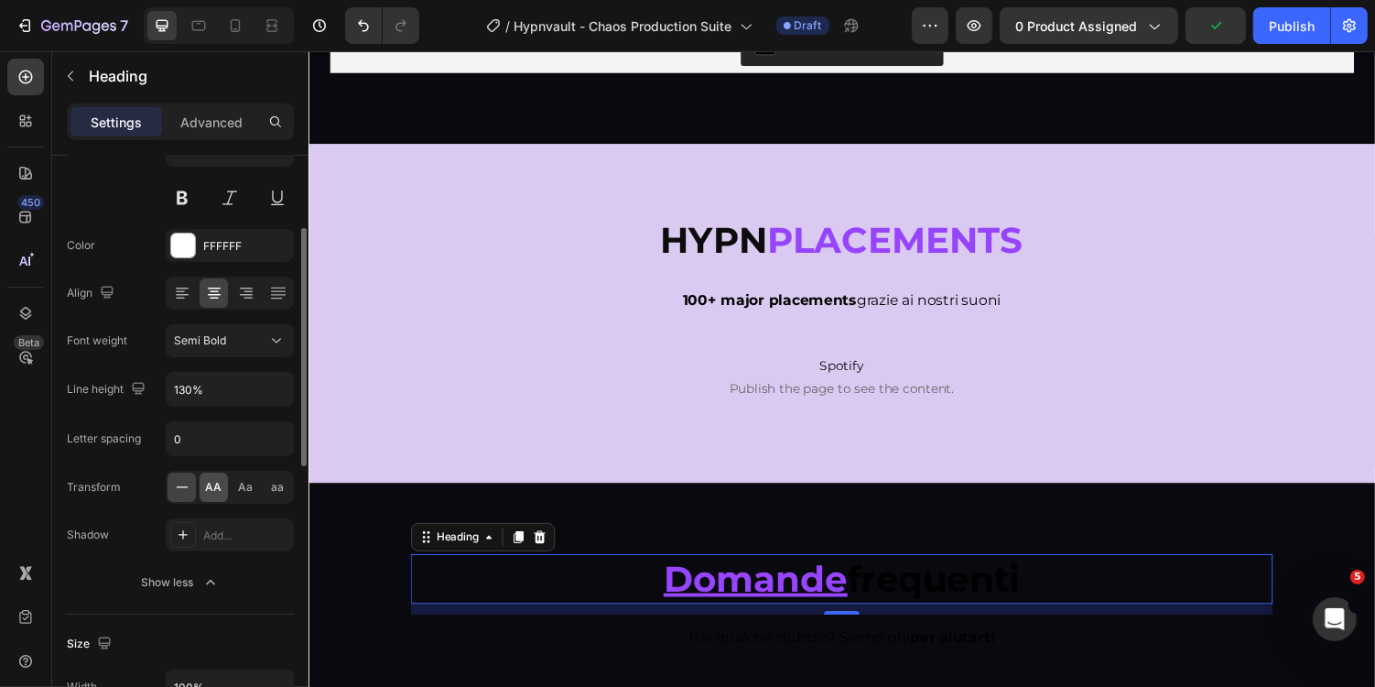
click at [211, 479] on span "AA" at bounding box center [214, 487] width 16 height 16
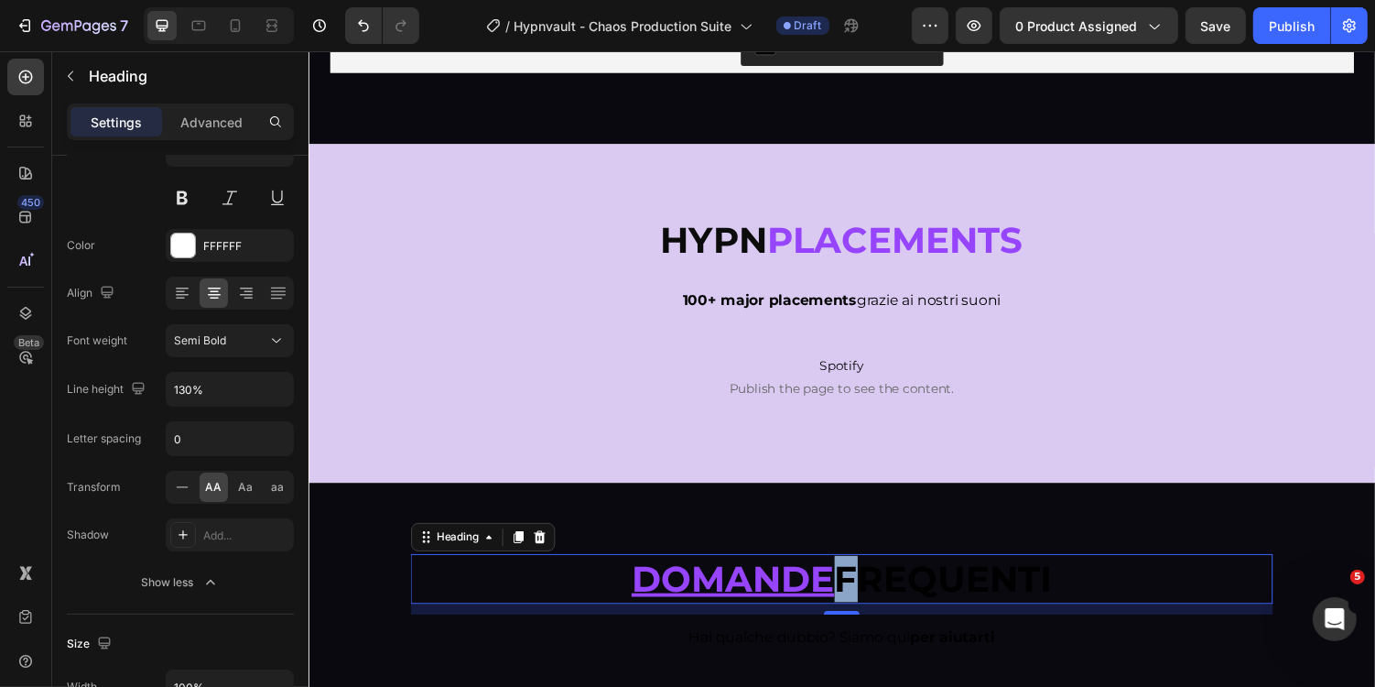
click at [850, 596] on strong "frequenti" at bounding box center [962, 592] width 224 height 45
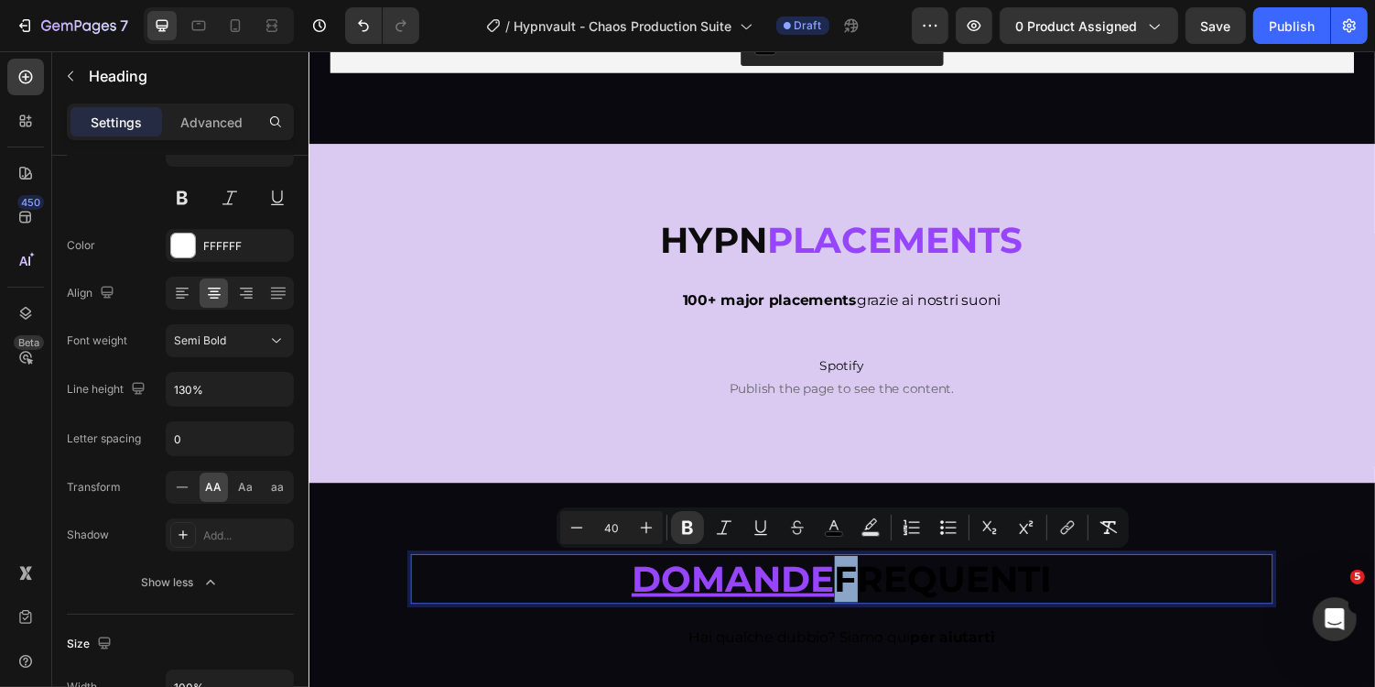
click at [1044, 603] on strong "frequenti" at bounding box center [962, 592] width 224 height 45
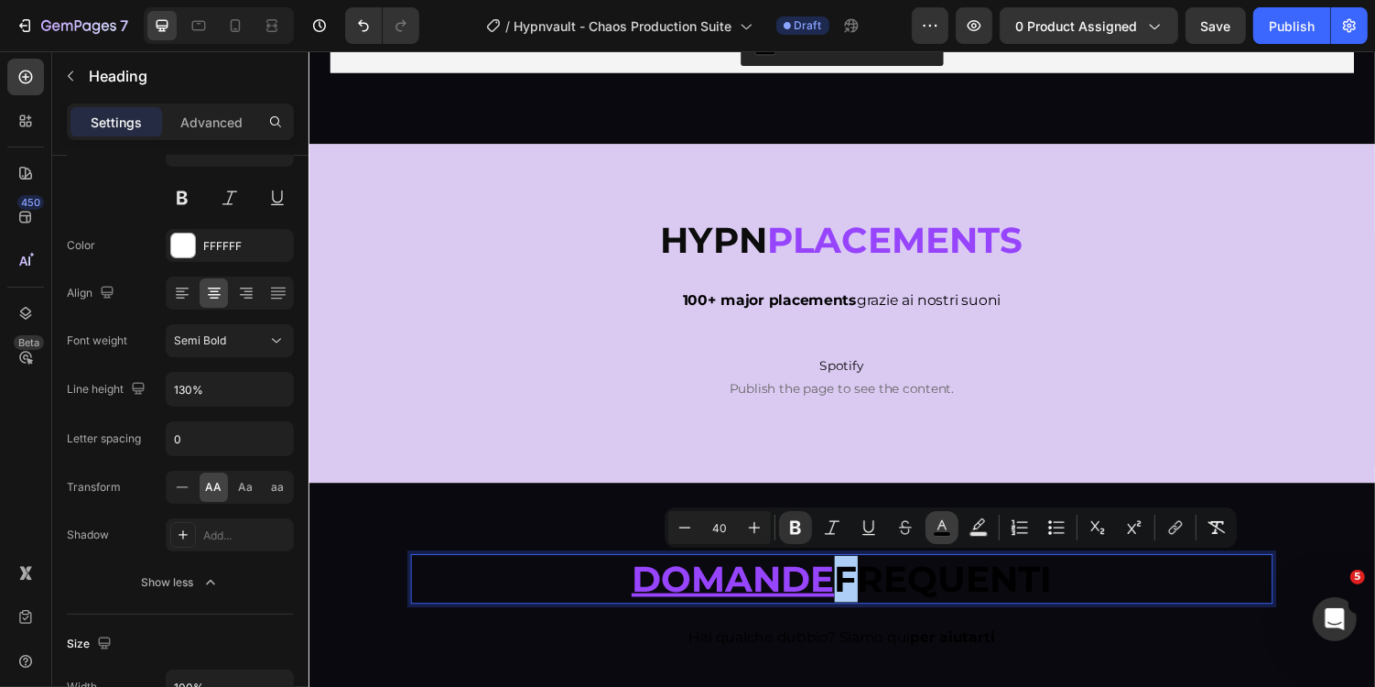
click at [952, 533] on button "color" at bounding box center [942, 527] width 33 height 33
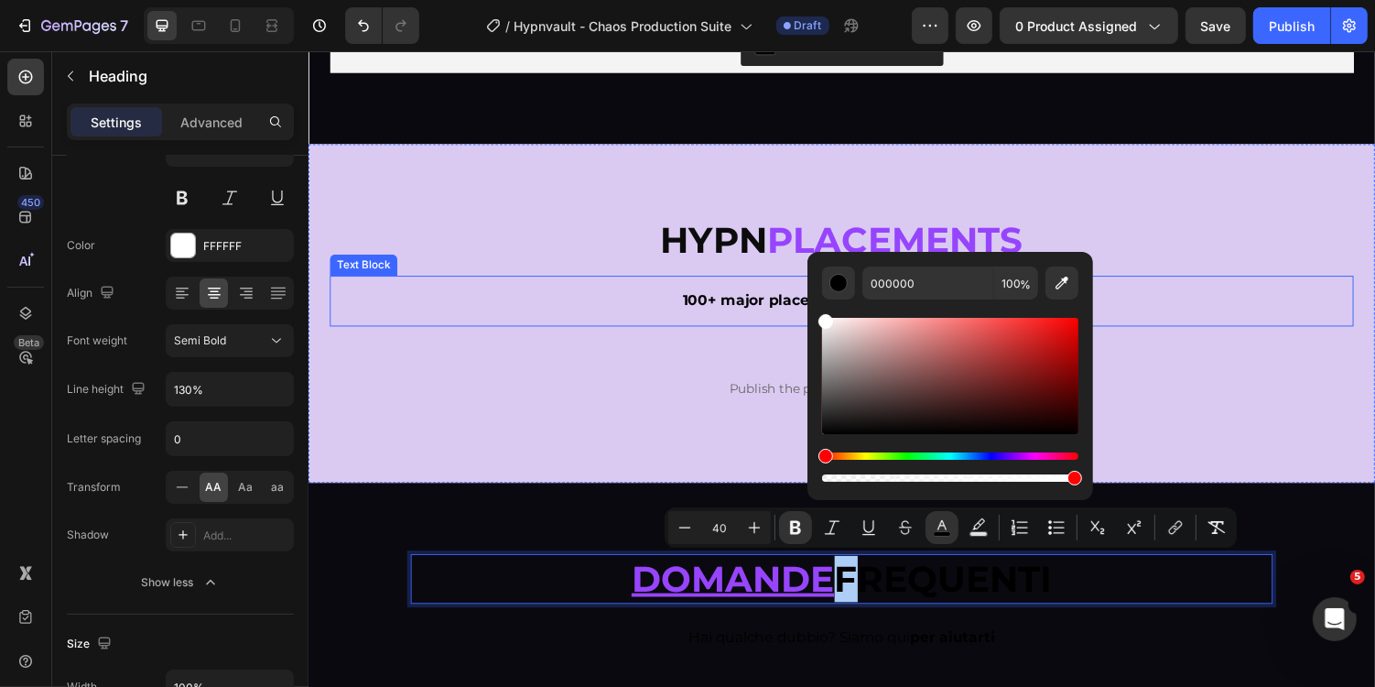
drag, startPoint x: 1144, startPoint y: 444, endPoint x: 820, endPoint y: 298, distance: 355.7
type input "FFFFFF"
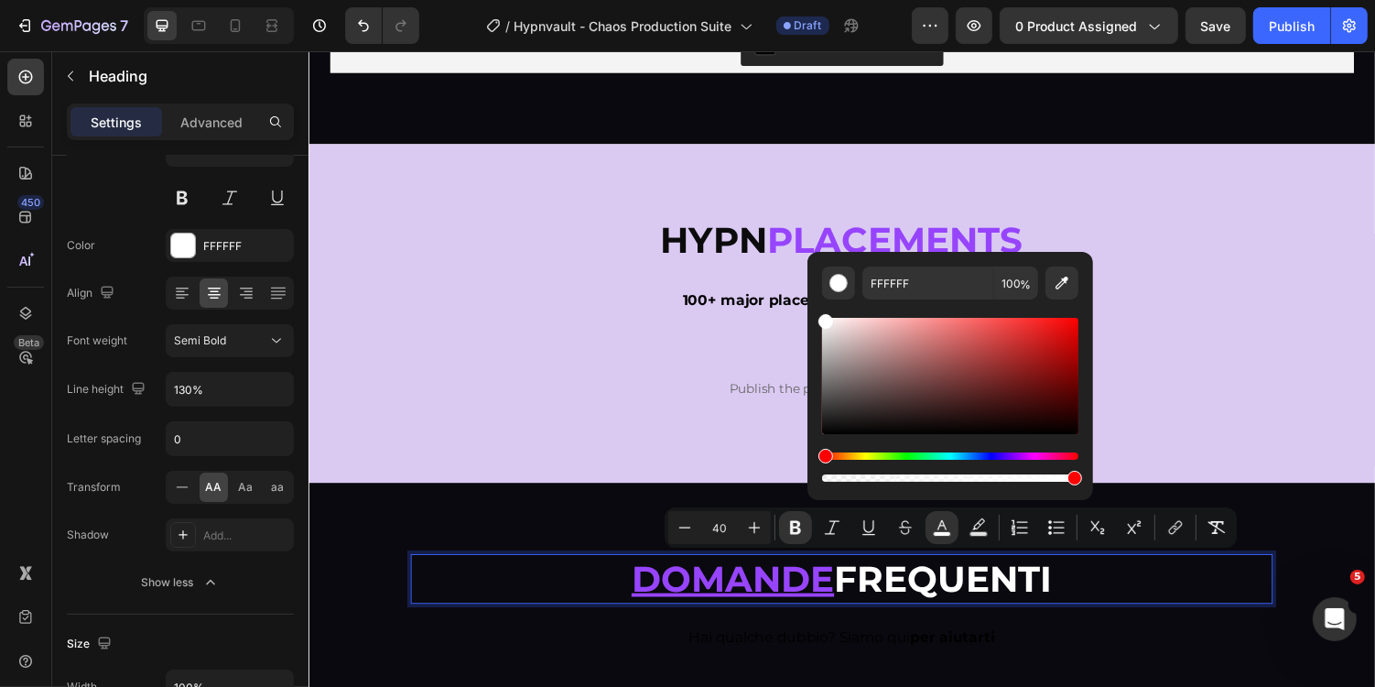
click at [778, 597] on u "Domande" at bounding box center [745, 592] width 209 height 45
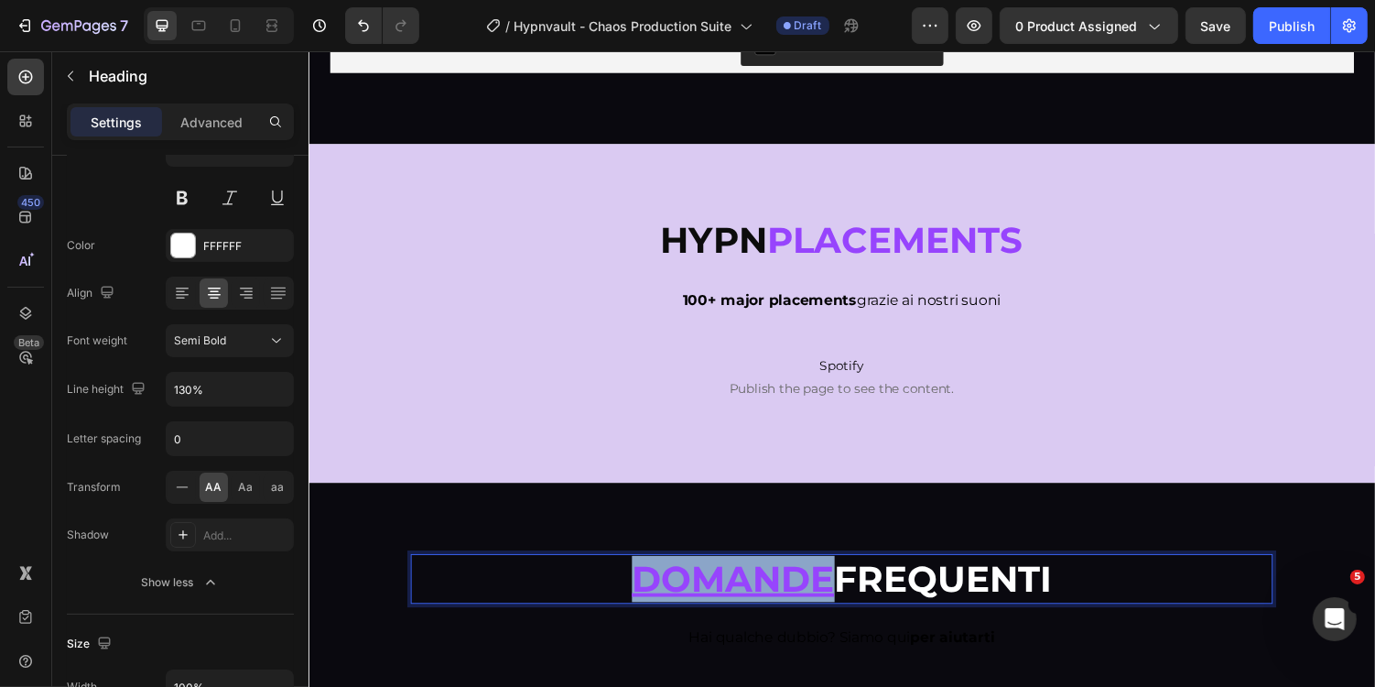
click at [778, 597] on u "Domande" at bounding box center [745, 592] width 209 height 45
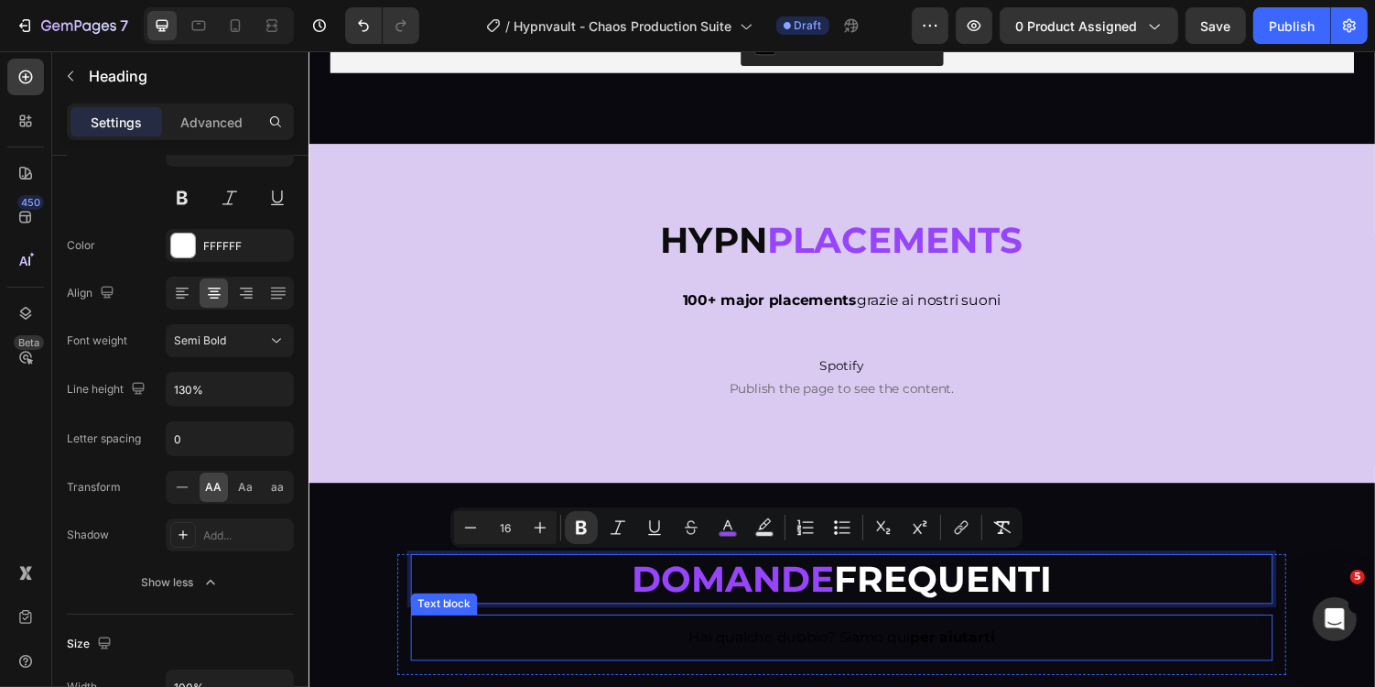
click at [994, 630] on div "Hai qualche dubbio? Siamo qui per aiutarti Text block" at bounding box center [857, 654] width 888 height 48
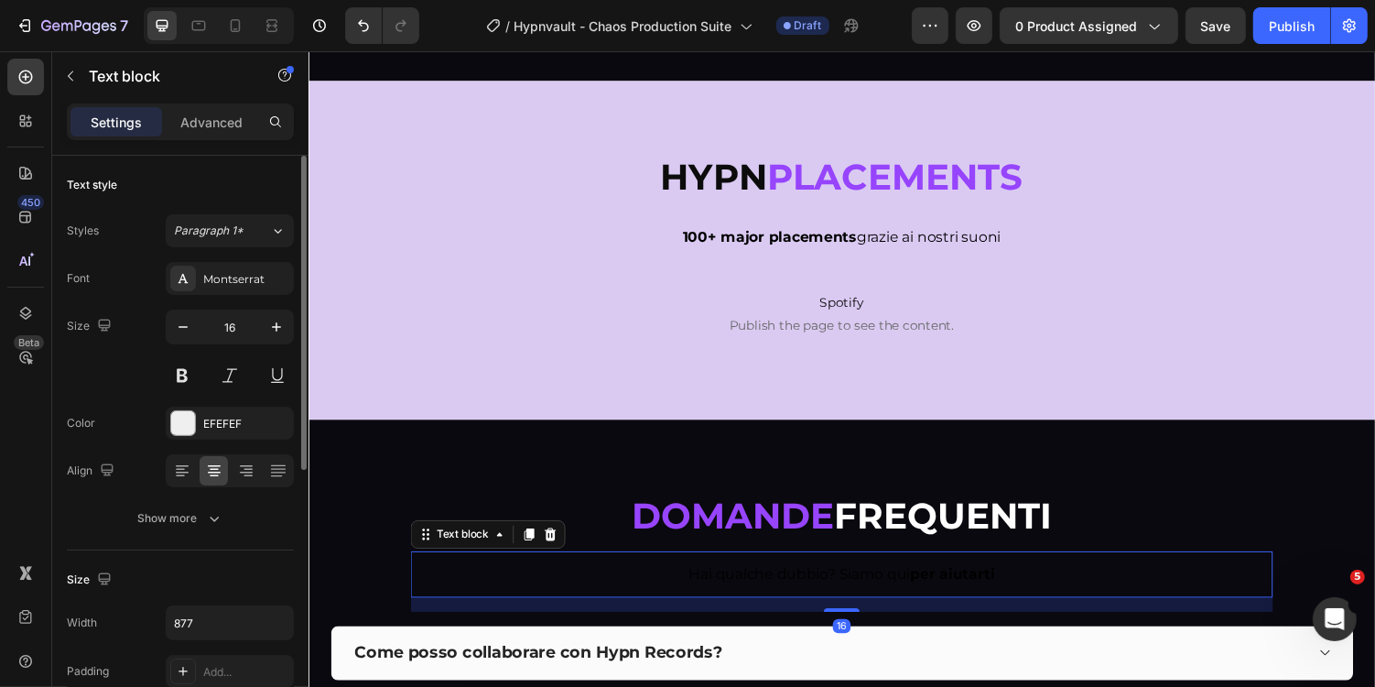
scroll to position [7292, 0]
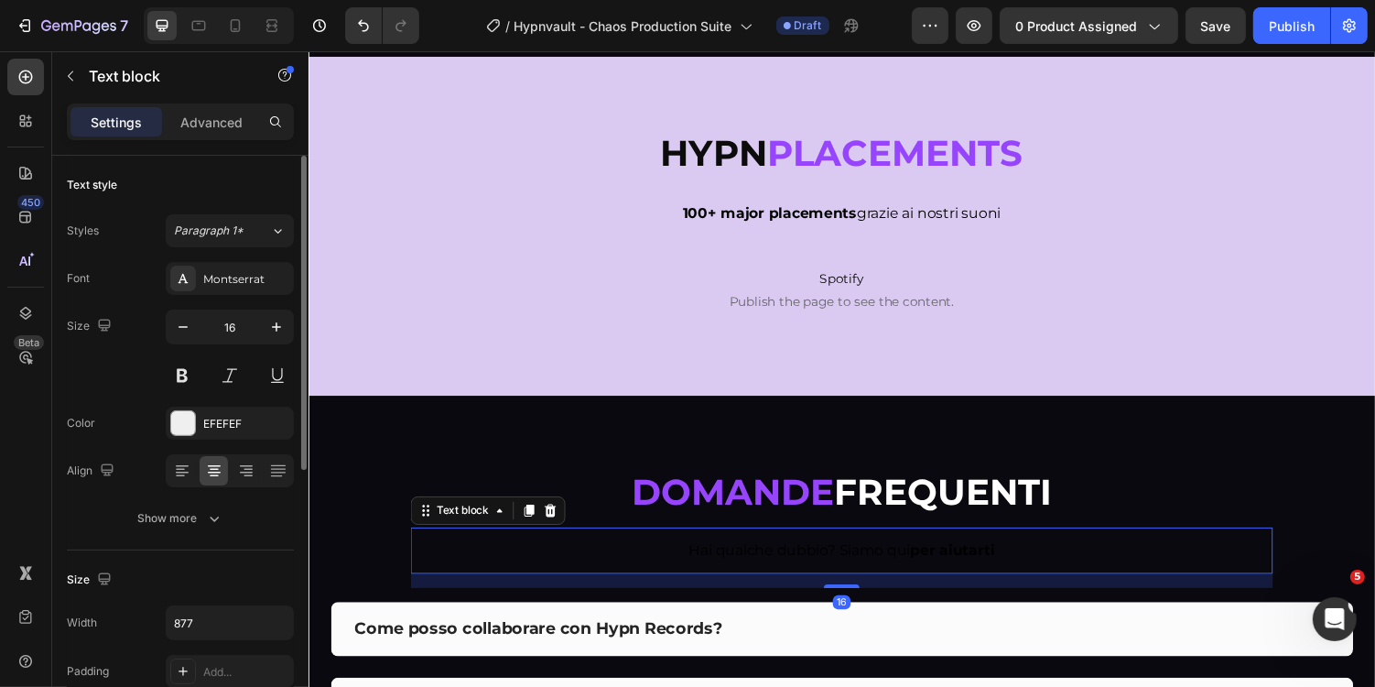
click at [911, 571] on p "Hai qualche dubbio? Siamo qui per aiutarti" at bounding box center [857, 564] width 799 height 22
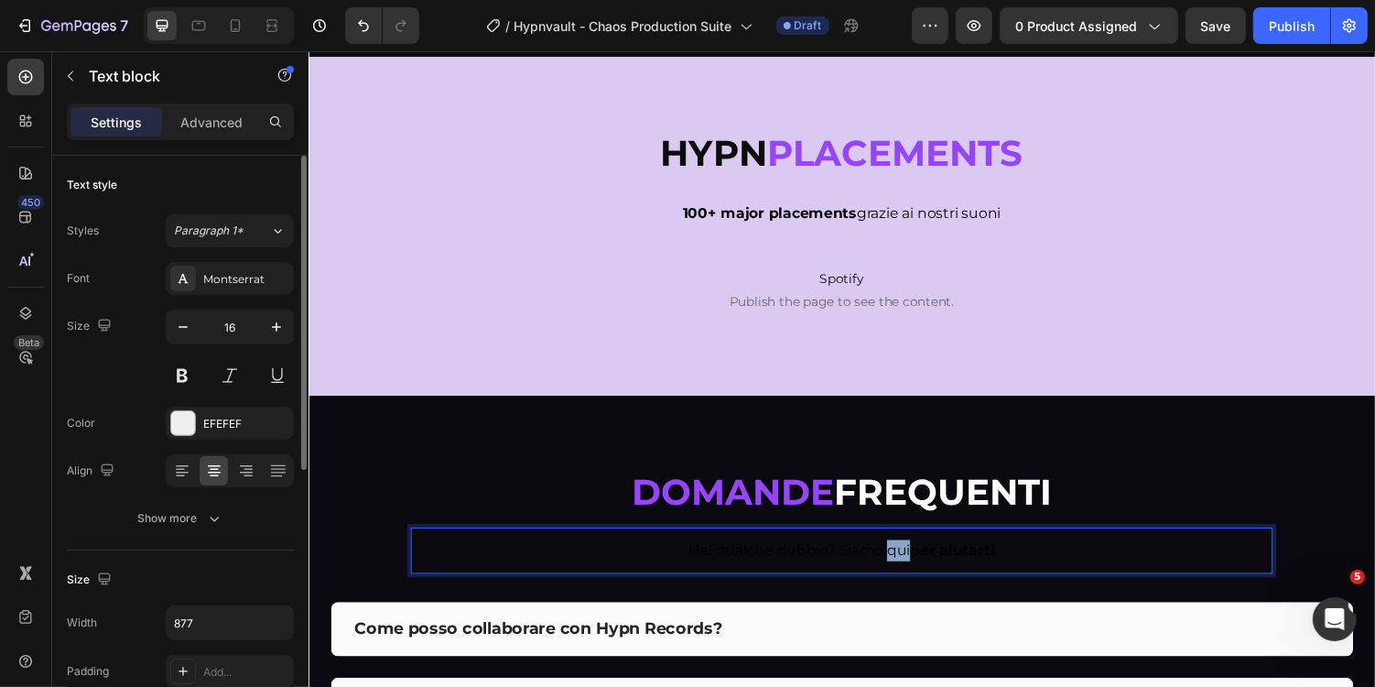
click at [911, 571] on p "Hai qualche dubbio? Siamo qui per aiutarti" at bounding box center [857, 564] width 799 height 22
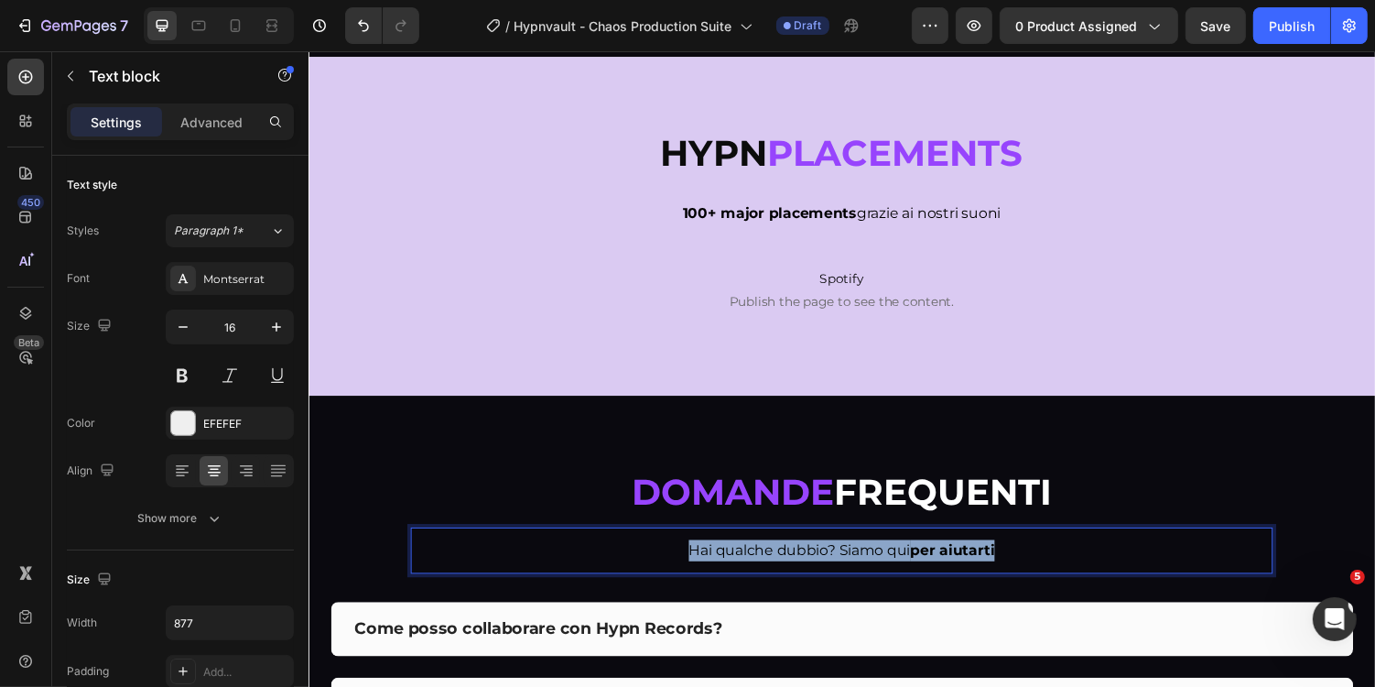
click at [911, 571] on p "Hai qualche dubbio? Siamo qui per aiutarti" at bounding box center [857, 564] width 799 height 22
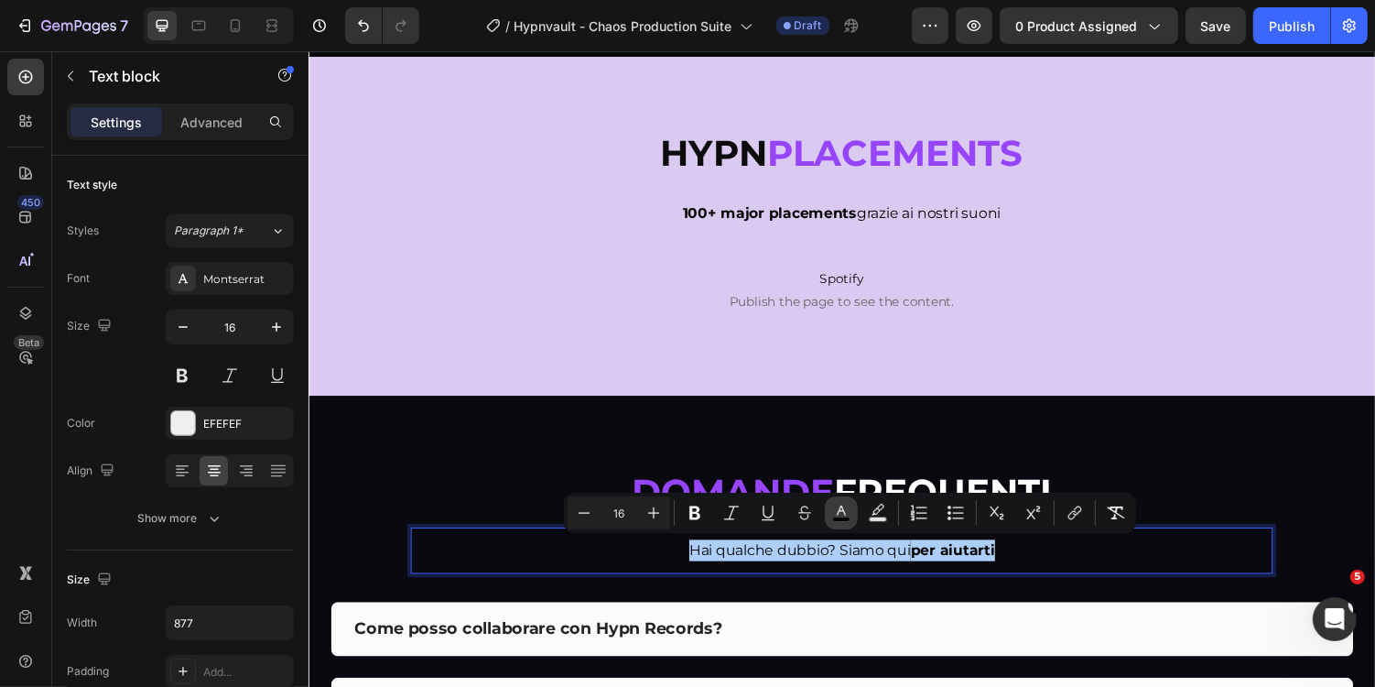
click at [840, 511] on icon "Editor contextual toolbar" at bounding box center [841, 513] width 18 height 18
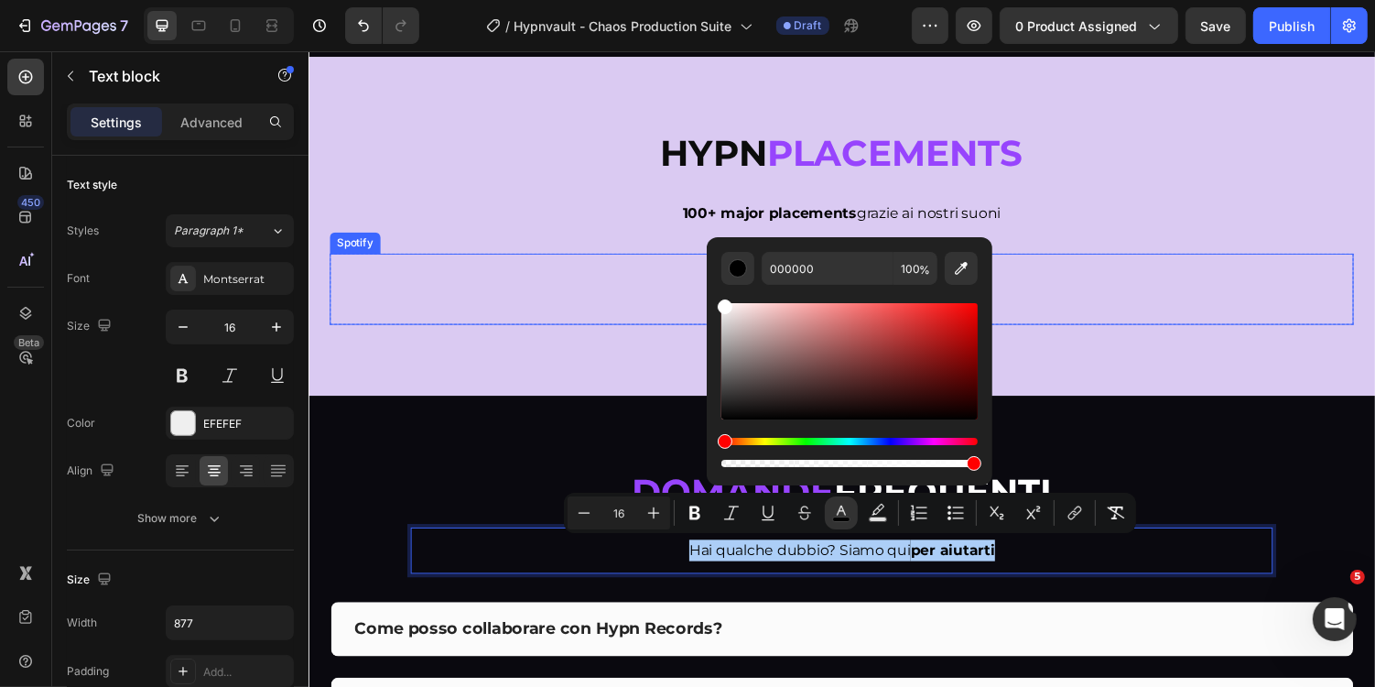
drag, startPoint x: 1058, startPoint y: 422, endPoint x: 701, endPoint y: 258, distance: 392.1
type input "FFFFFF"
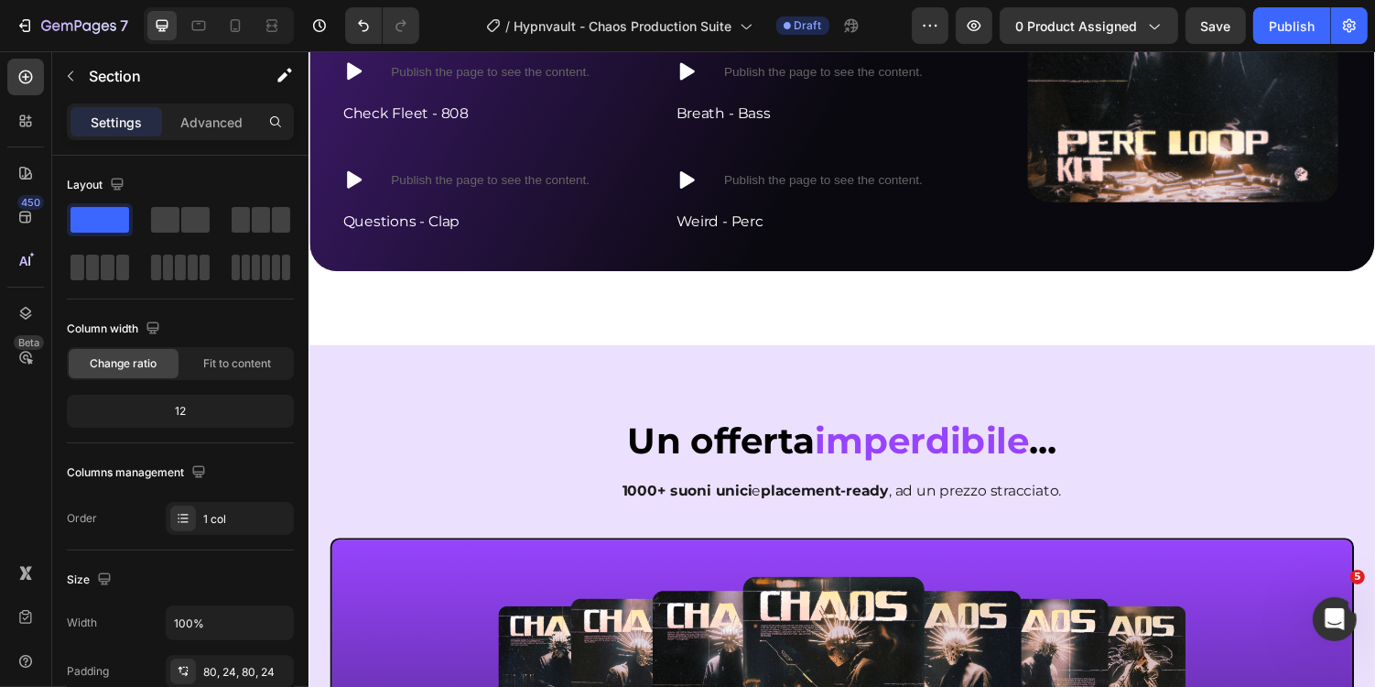
scroll to position [4311, 0]
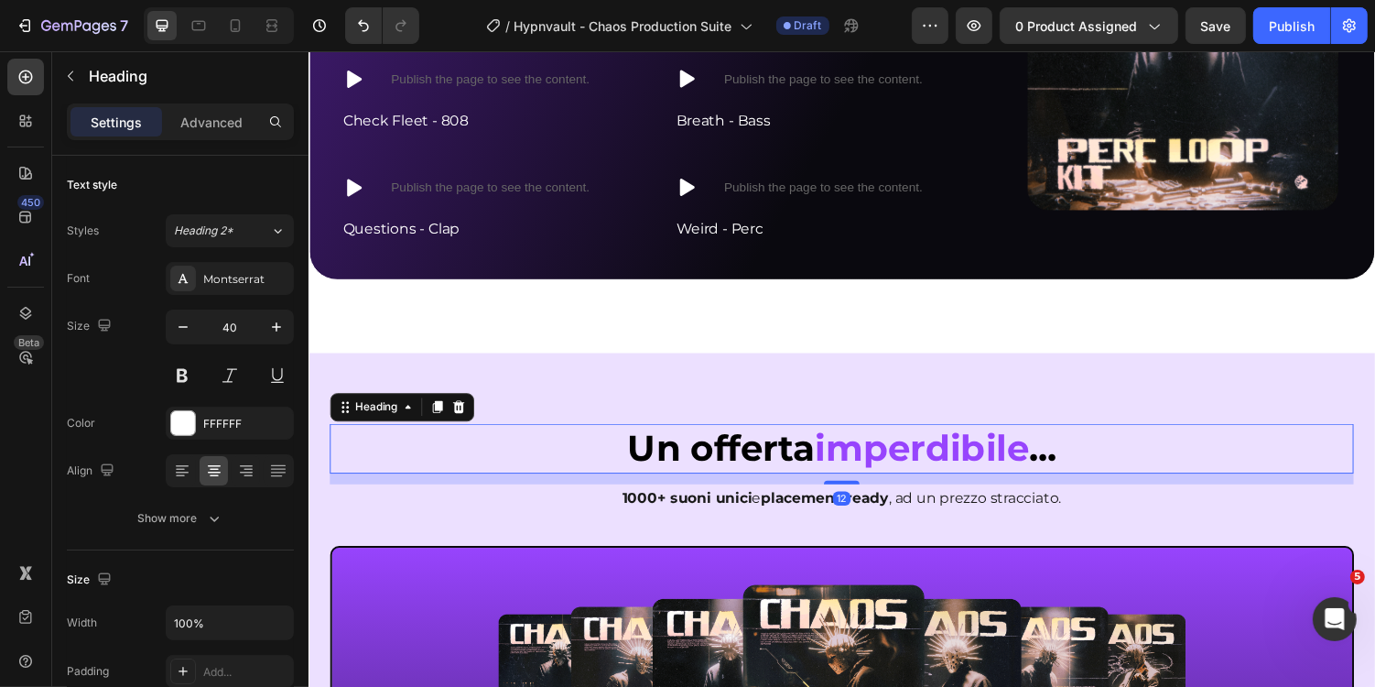
click at [791, 451] on strong "Un offerta" at bounding box center [732, 459] width 193 height 45
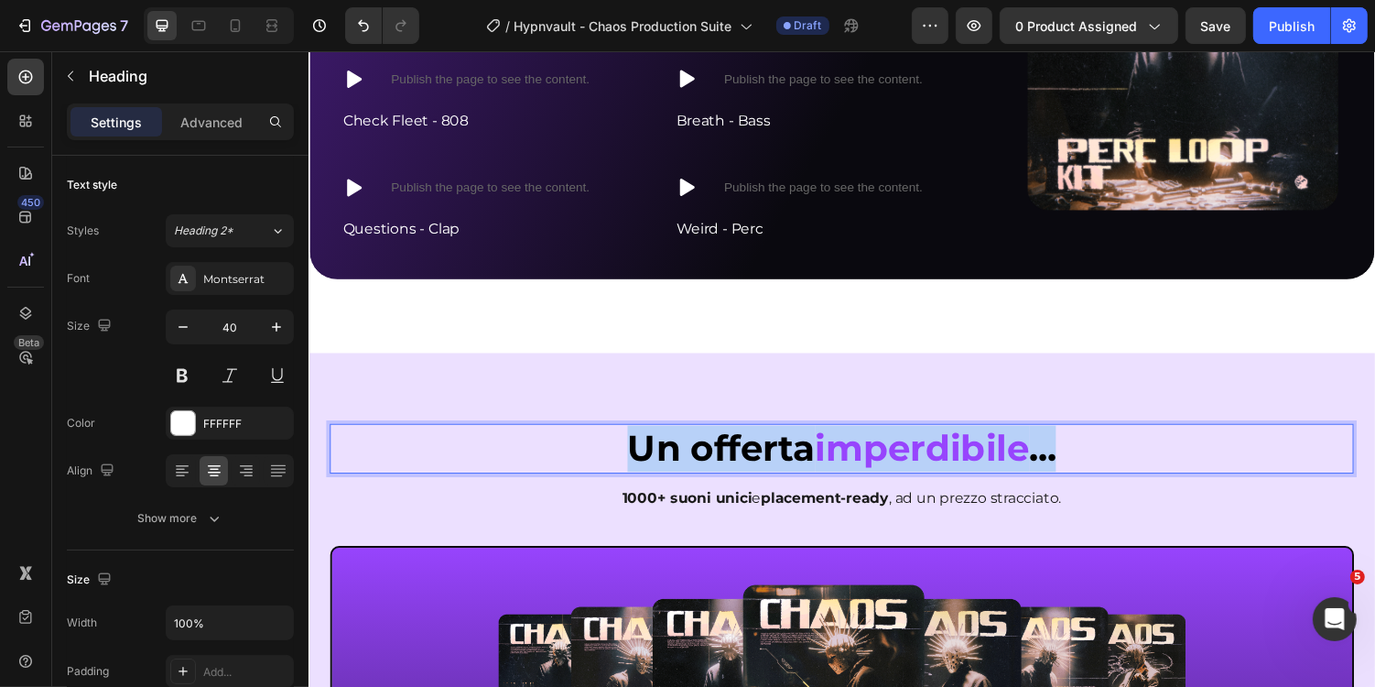
click at [791, 451] on strong "Un offerta" at bounding box center [732, 459] width 193 height 45
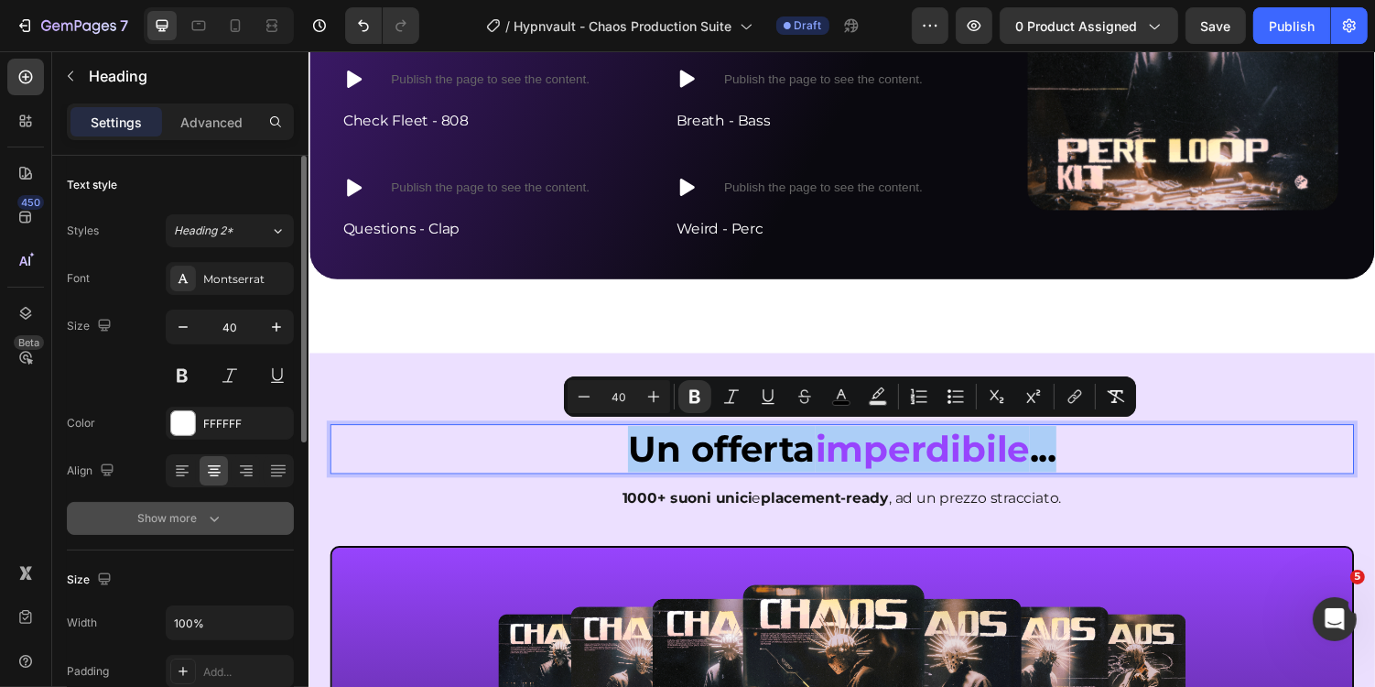
click at [241, 504] on button "Show more" at bounding box center [180, 518] width 227 height 33
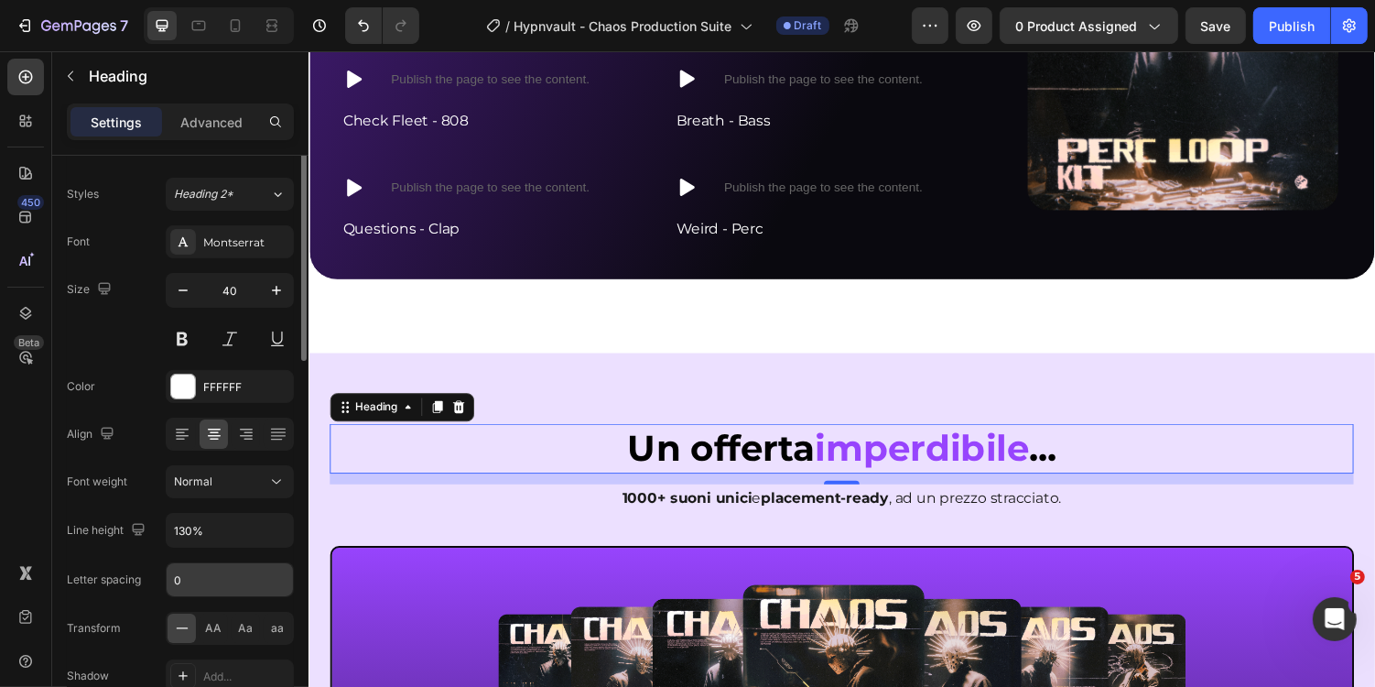
scroll to position [53, 0]
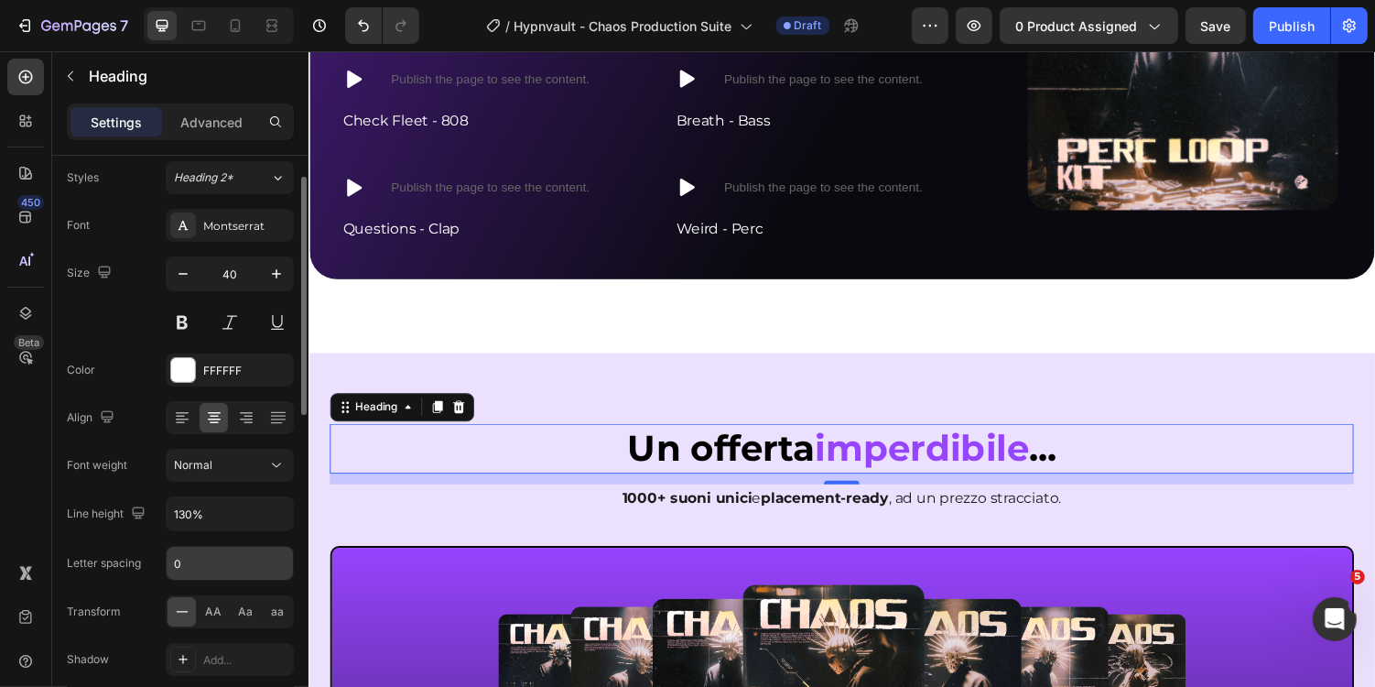
click at [217, 607] on span "AA" at bounding box center [214, 611] width 16 height 16
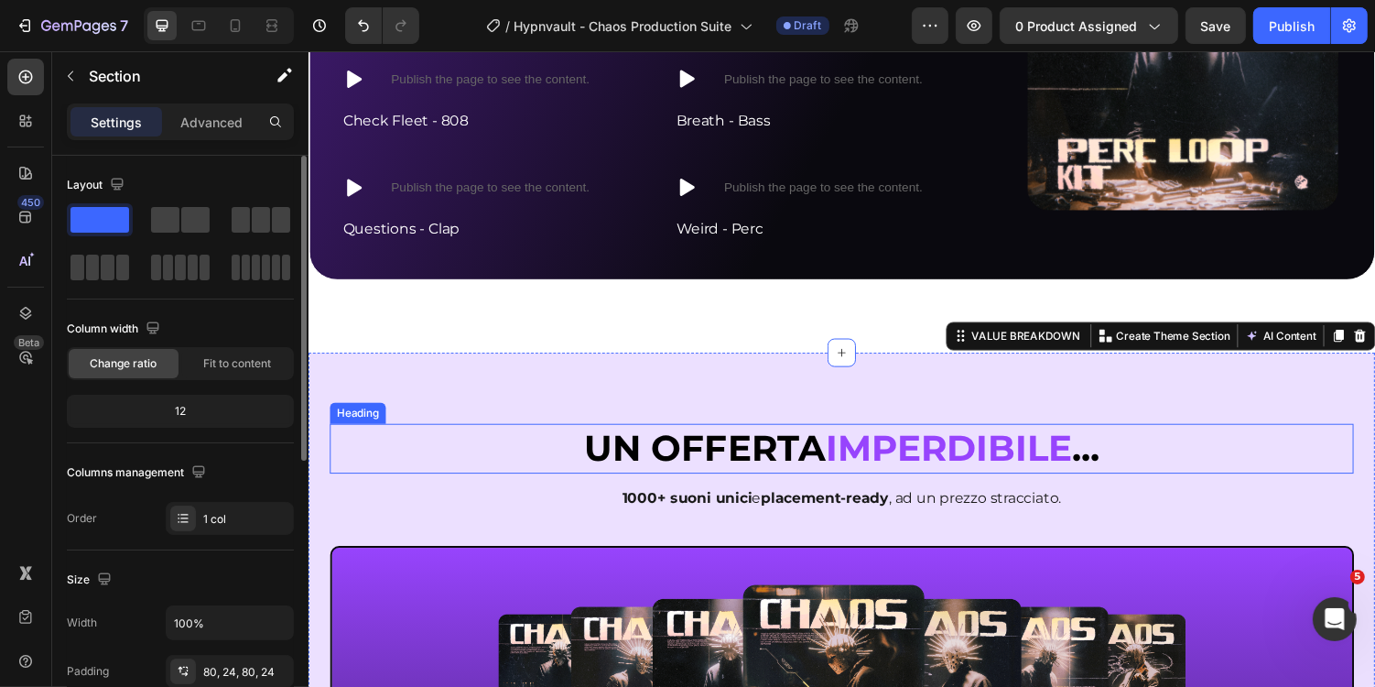
click at [1148, 465] on p "⁠⁠⁠⁠⁠⁠⁠ Un offerta imperdibile ..." at bounding box center [856, 460] width 1051 height 48
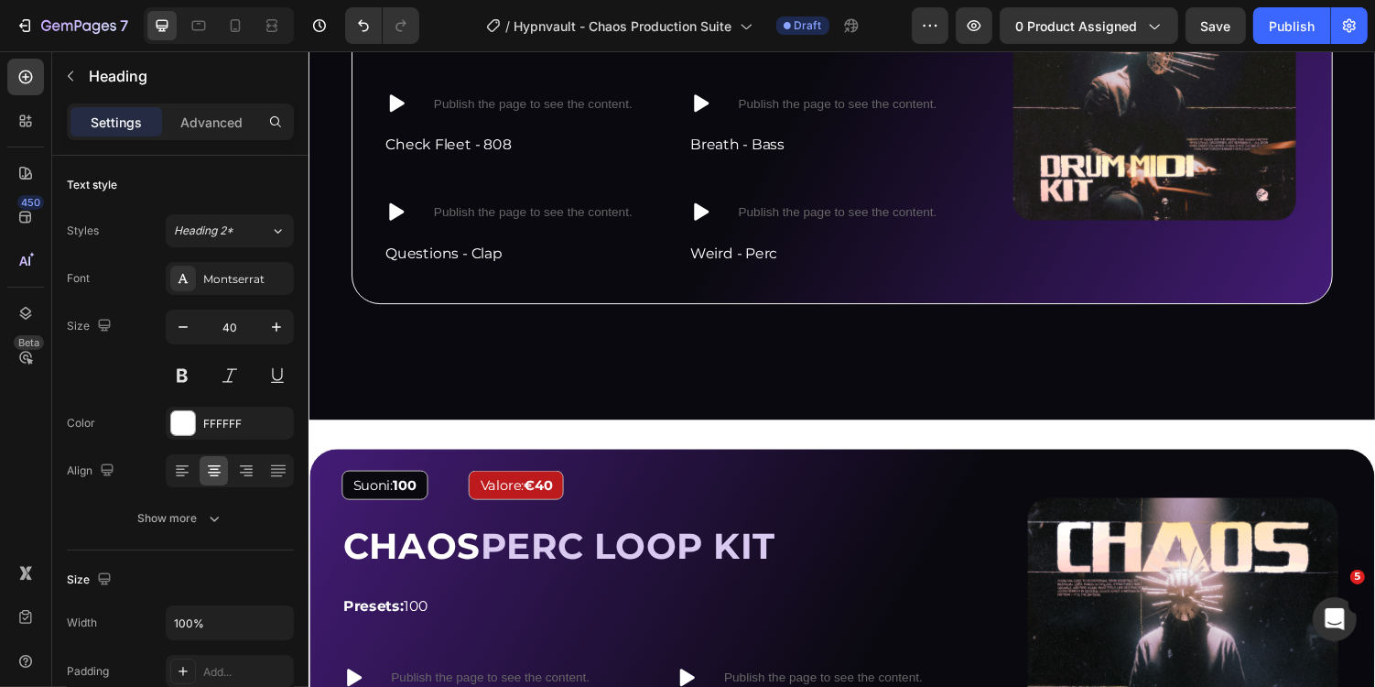
scroll to position [3874, 0]
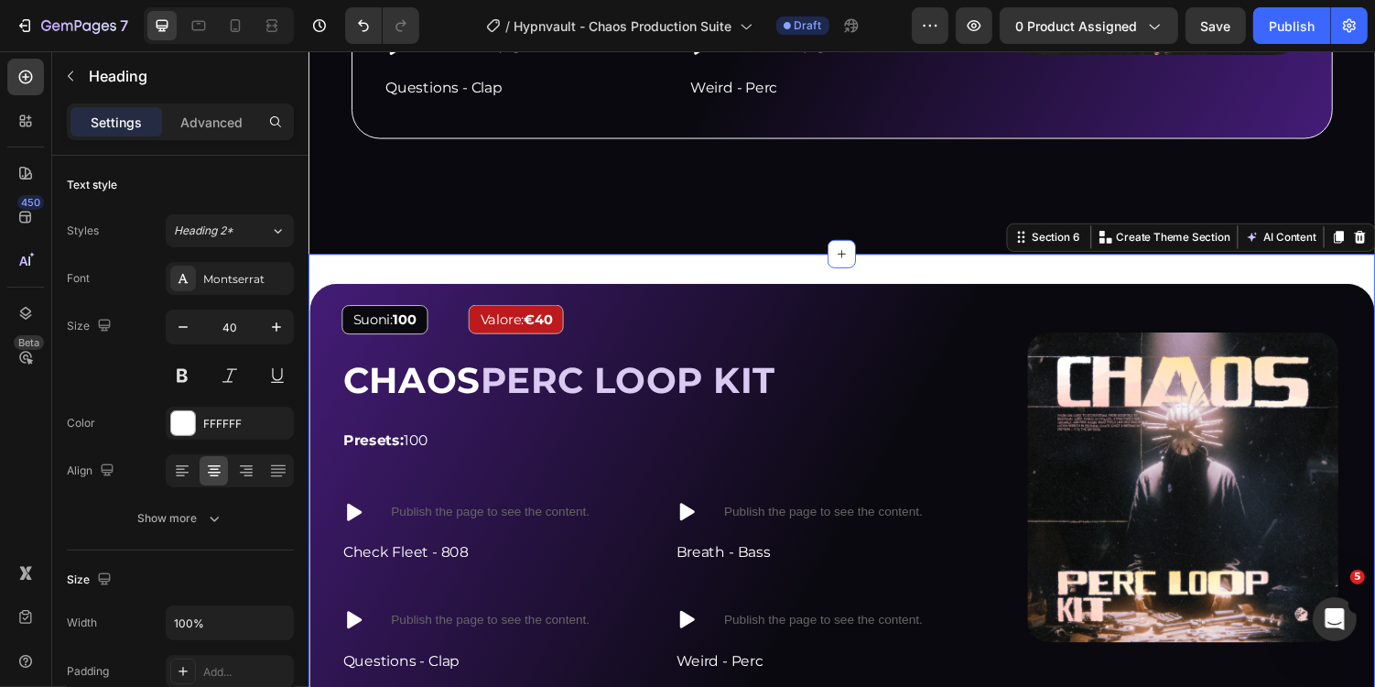
click at [748, 274] on div "Image Suoni: 100 Text Block Valore: €40 Text Block Row CHAOS PERC LOOP KIT Head…" at bounding box center [857, 532] width 1099 height 547
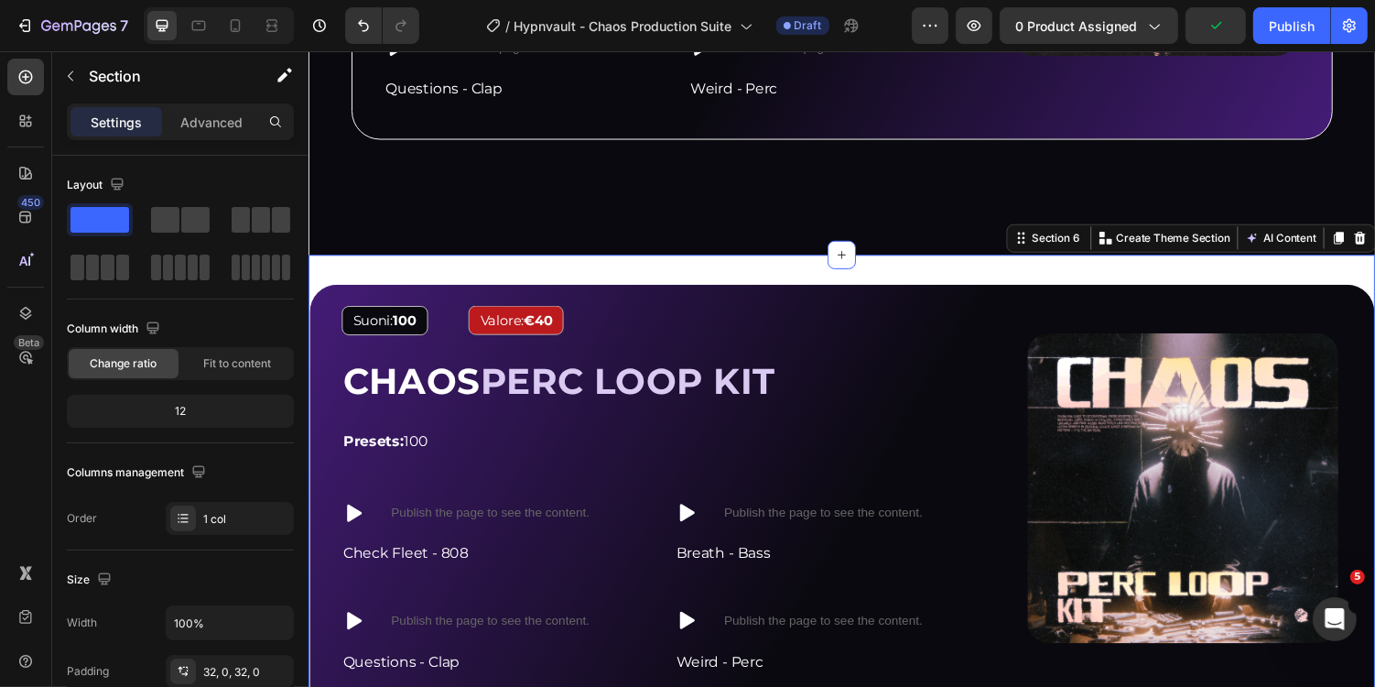
scroll to position [3877, 0]
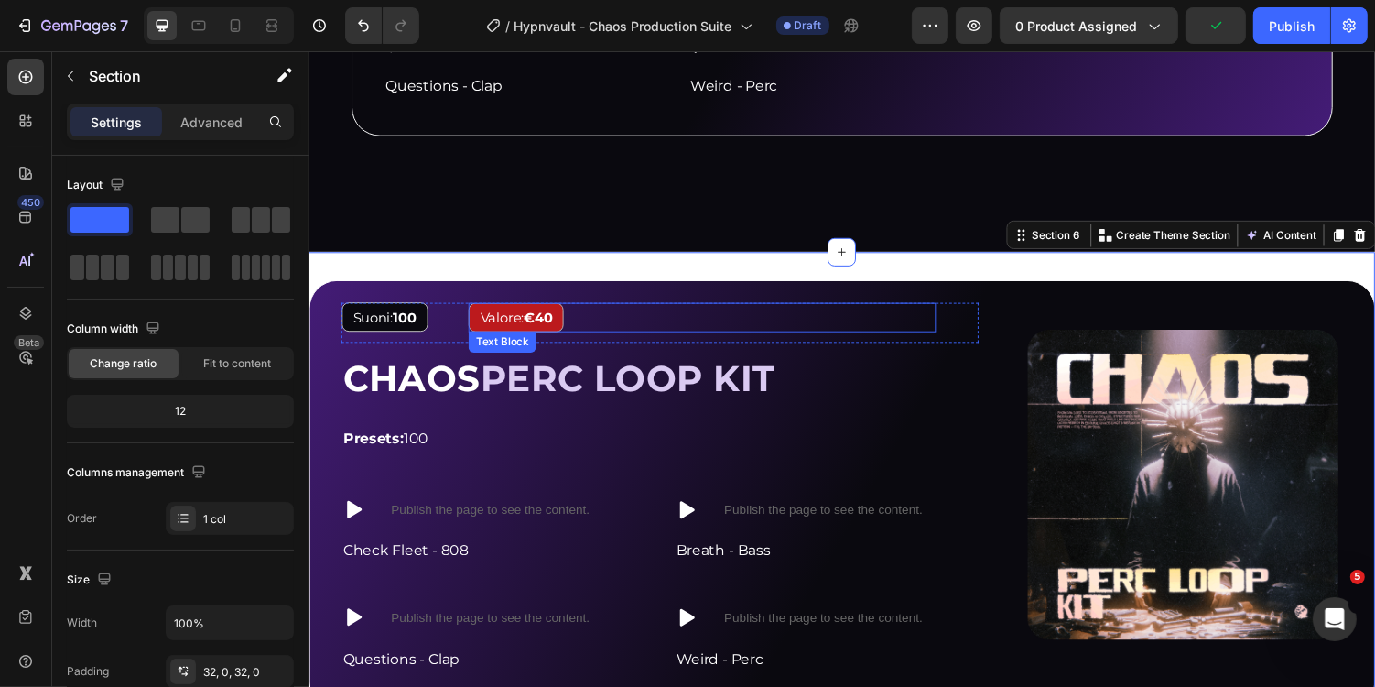
click at [781, 324] on div "Valore: €40" at bounding box center [713, 324] width 482 height 30
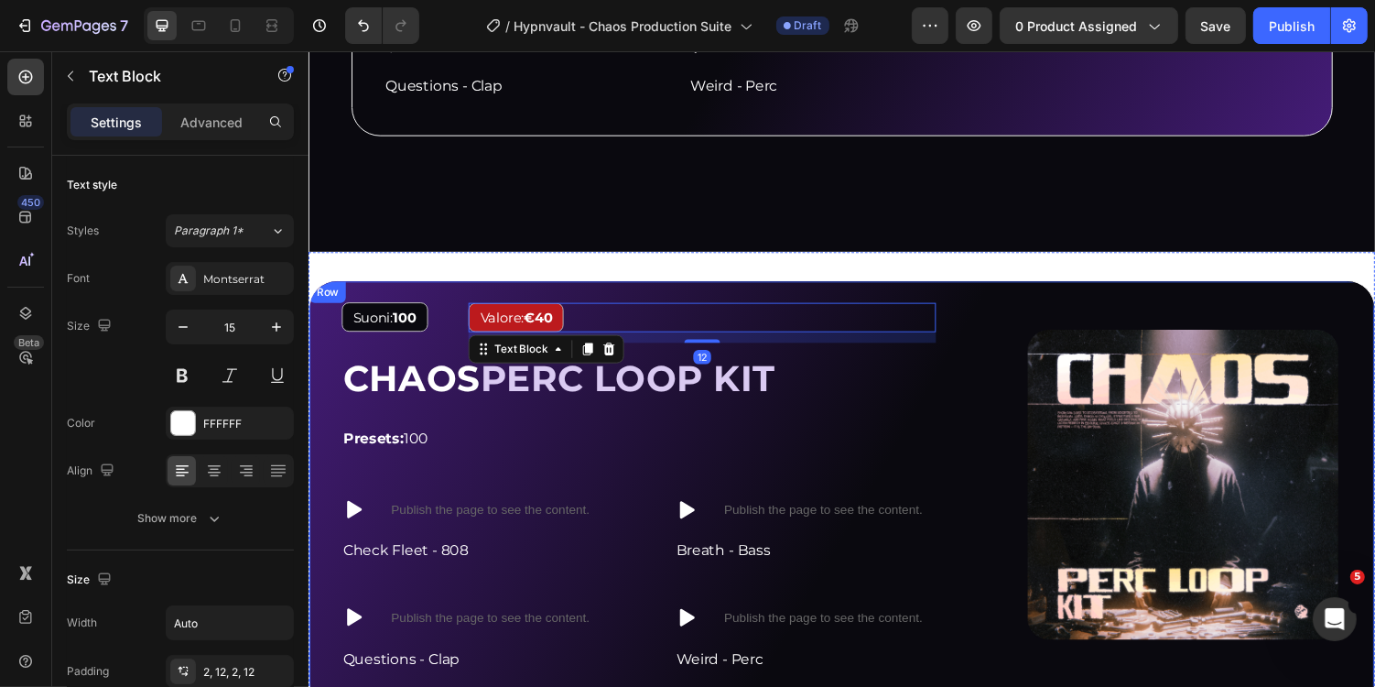
click at [830, 290] on div "Image Suoni: 100 Text Block Valore: €40 Text Block 12 Row CHAOS PERC LOOP KIT H…" at bounding box center [857, 507] width 1099 height 442
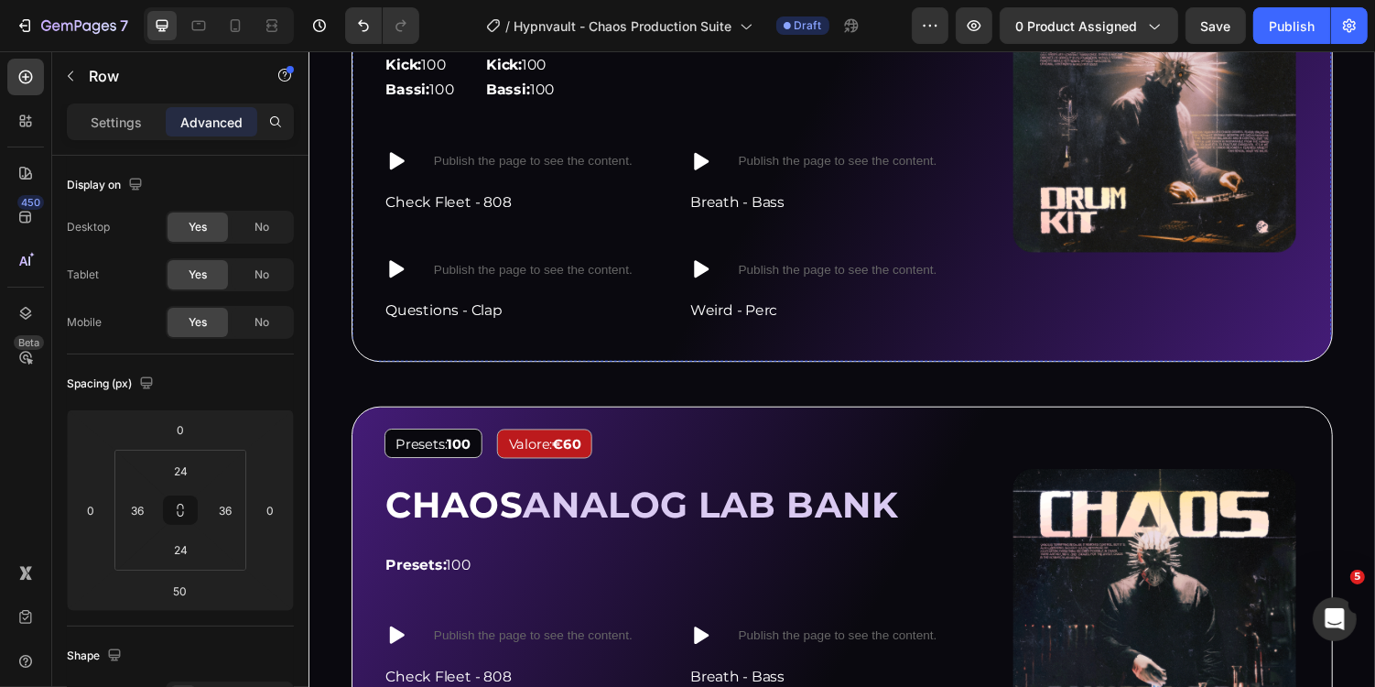
scroll to position [1700, 0]
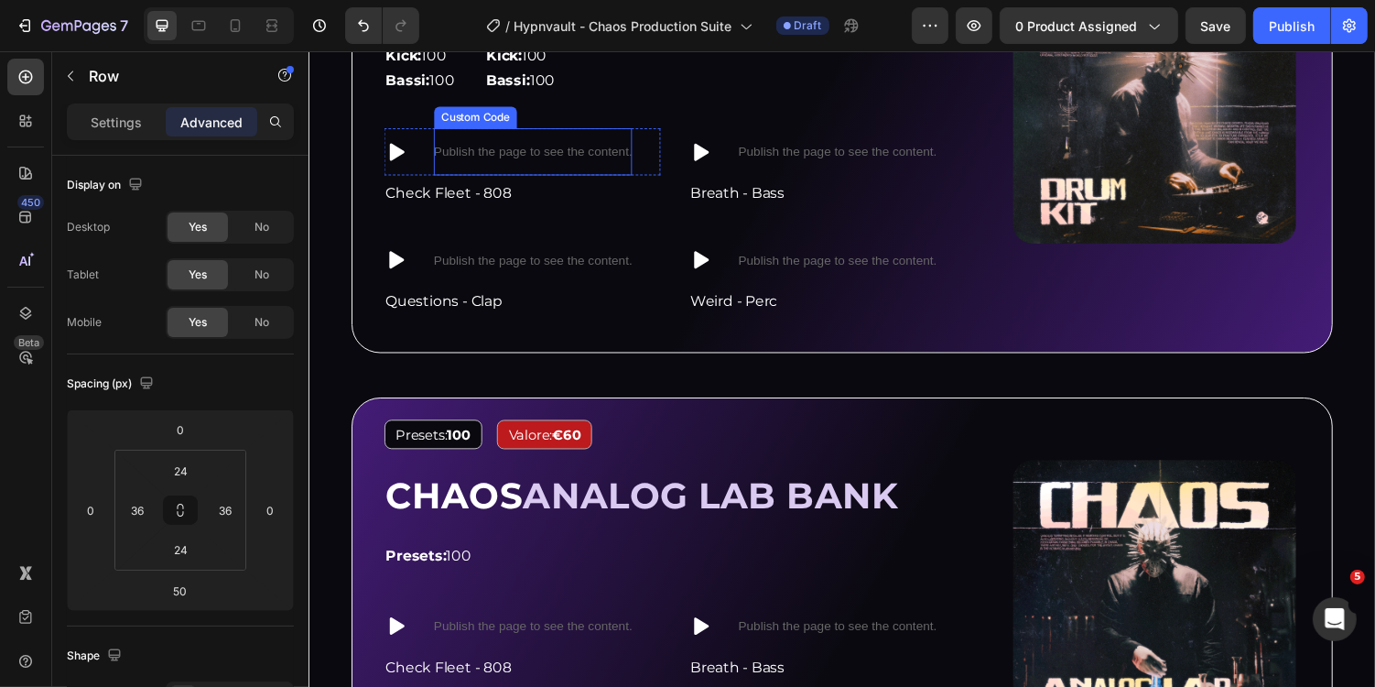
click at [566, 147] on p "Publish the page to see the content." at bounding box center [539, 153] width 204 height 19
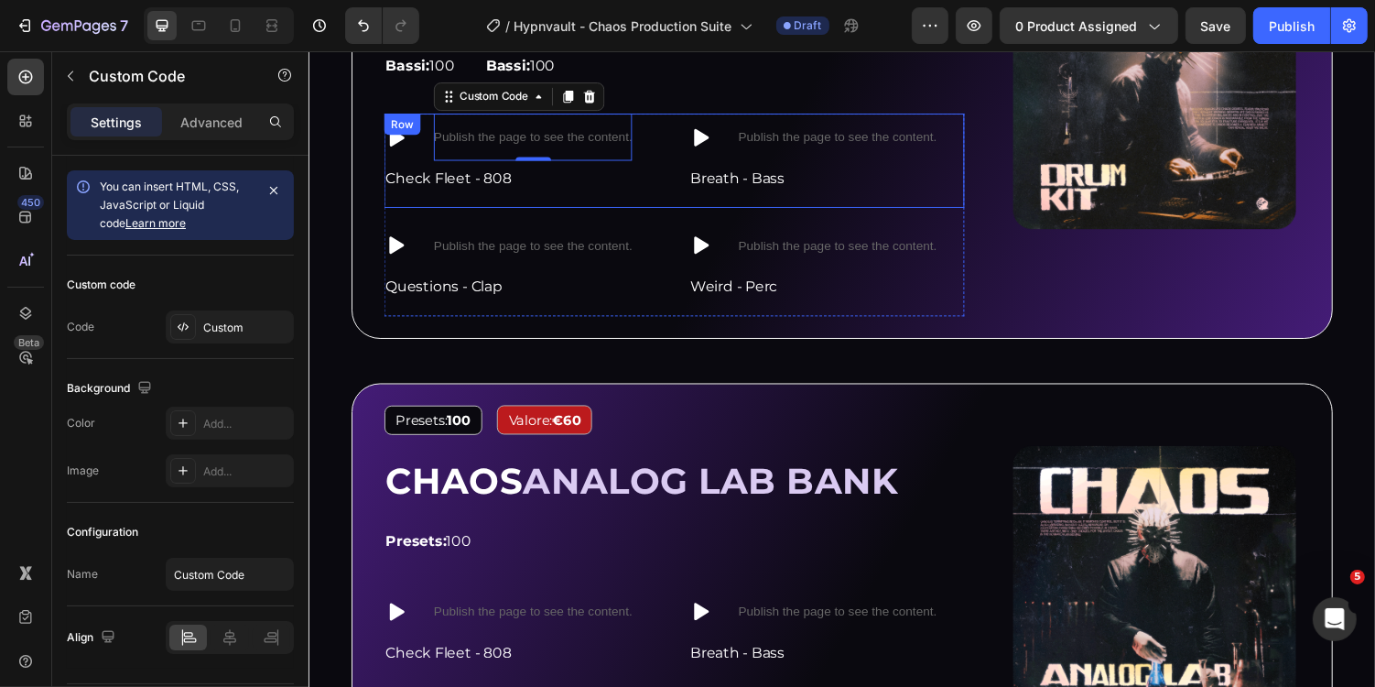
scroll to position [1668, 0]
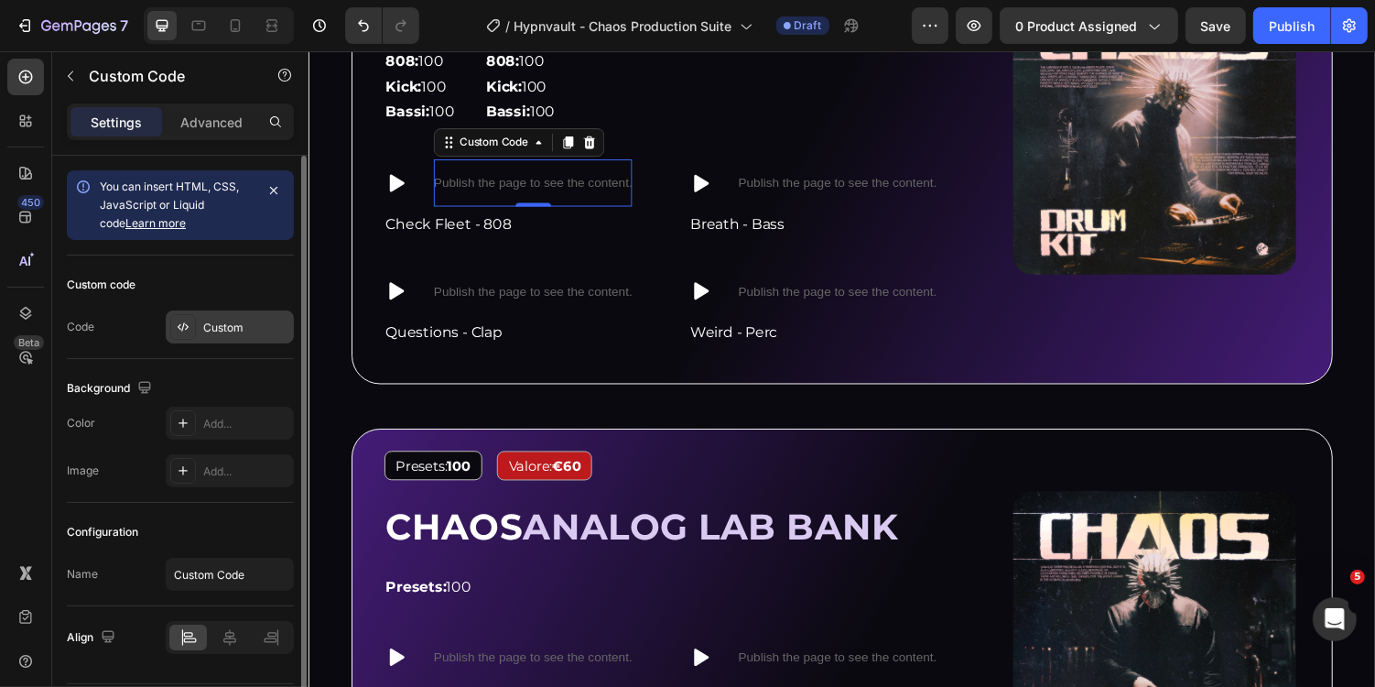
click at [237, 334] on div "Custom" at bounding box center [230, 326] width 128 height 33
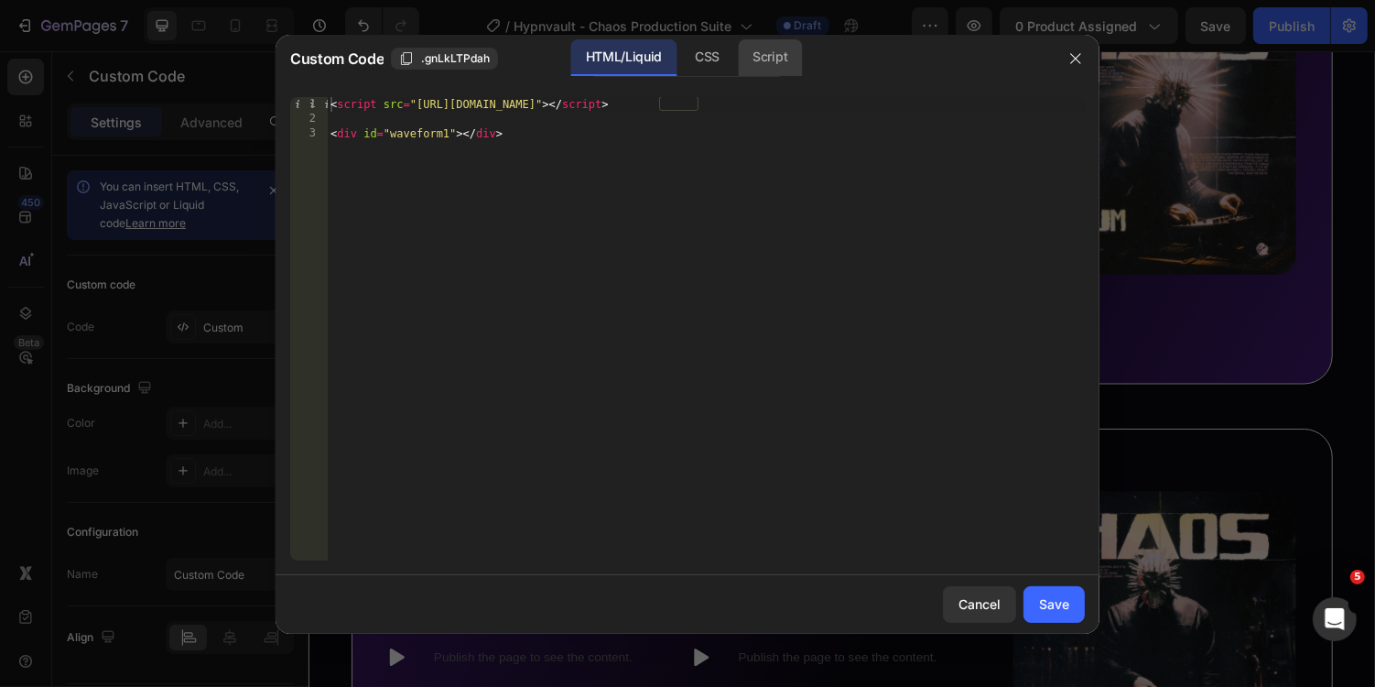
click at [765, 41] on div "Script" at bounding box center [770, 57] width 64 height 37
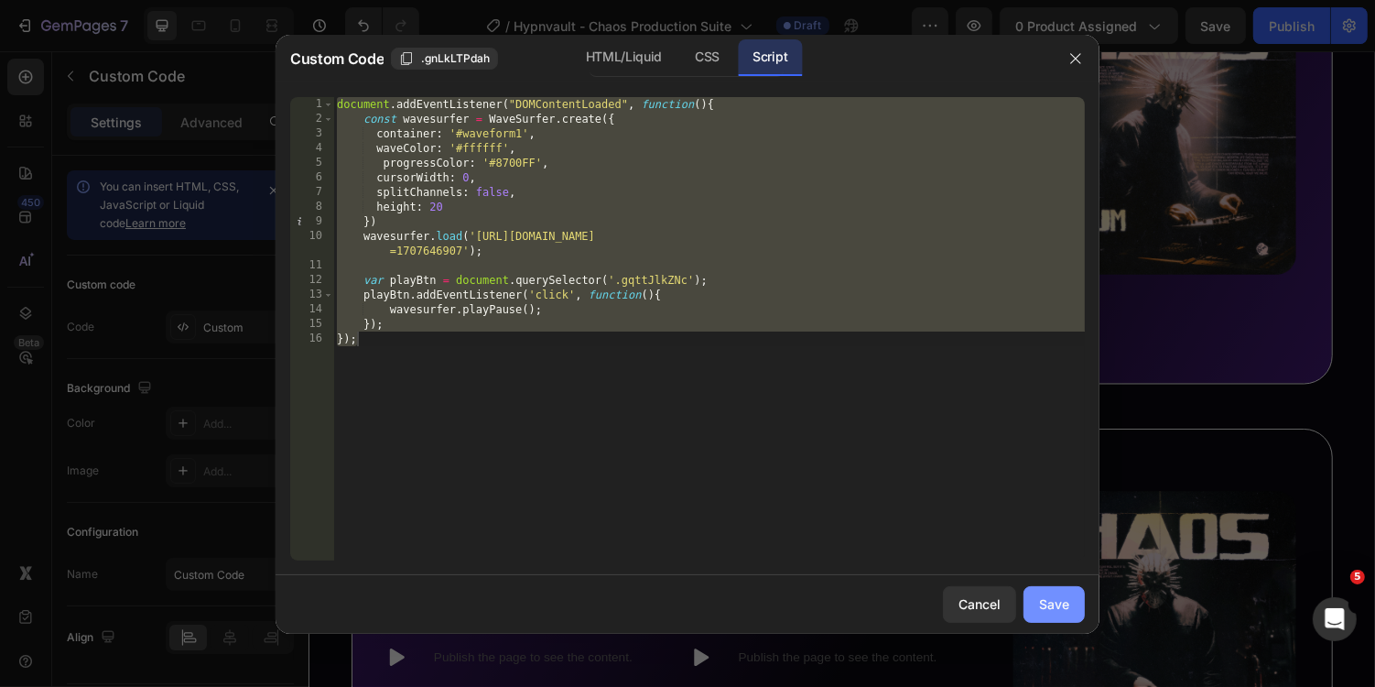
click at [1055, 606] on div "Save" at bounding box center [1054, 603] width 30 height 19
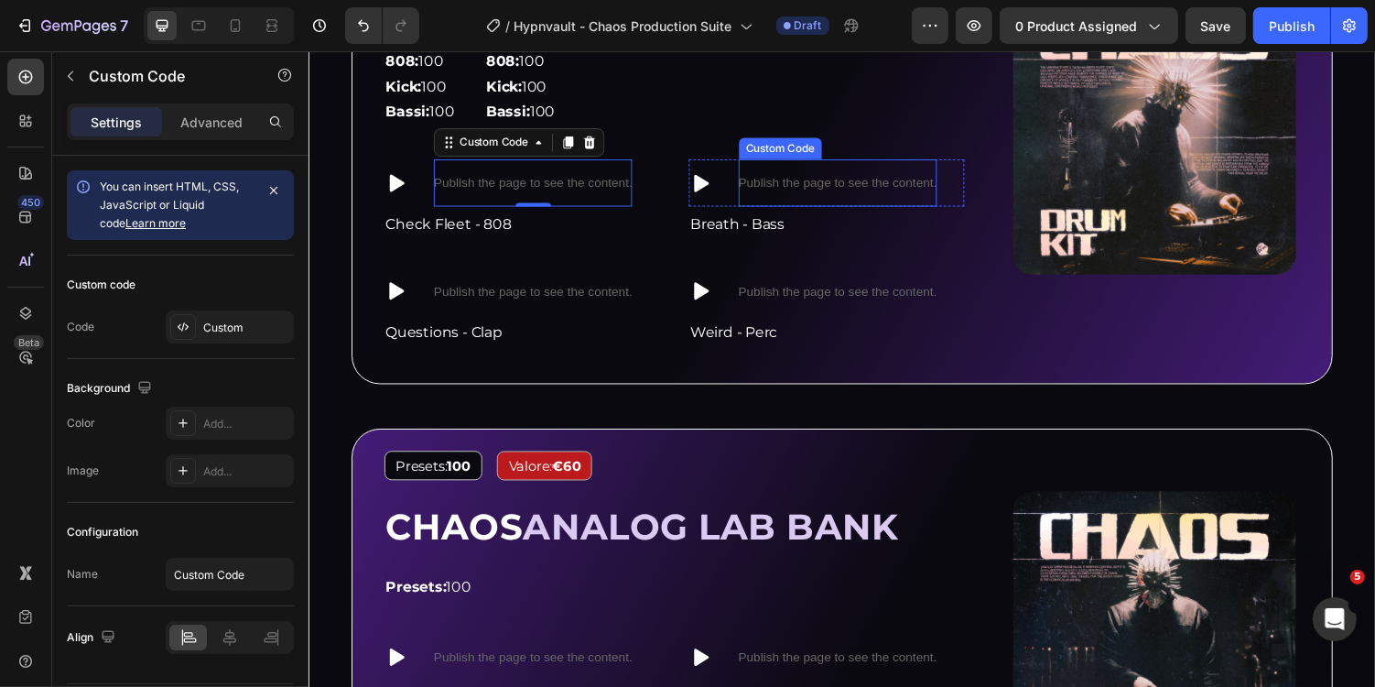
click at [835, 199] on div "Publish the page to see the content." at bounding box center [853, 185] width 204 height 49
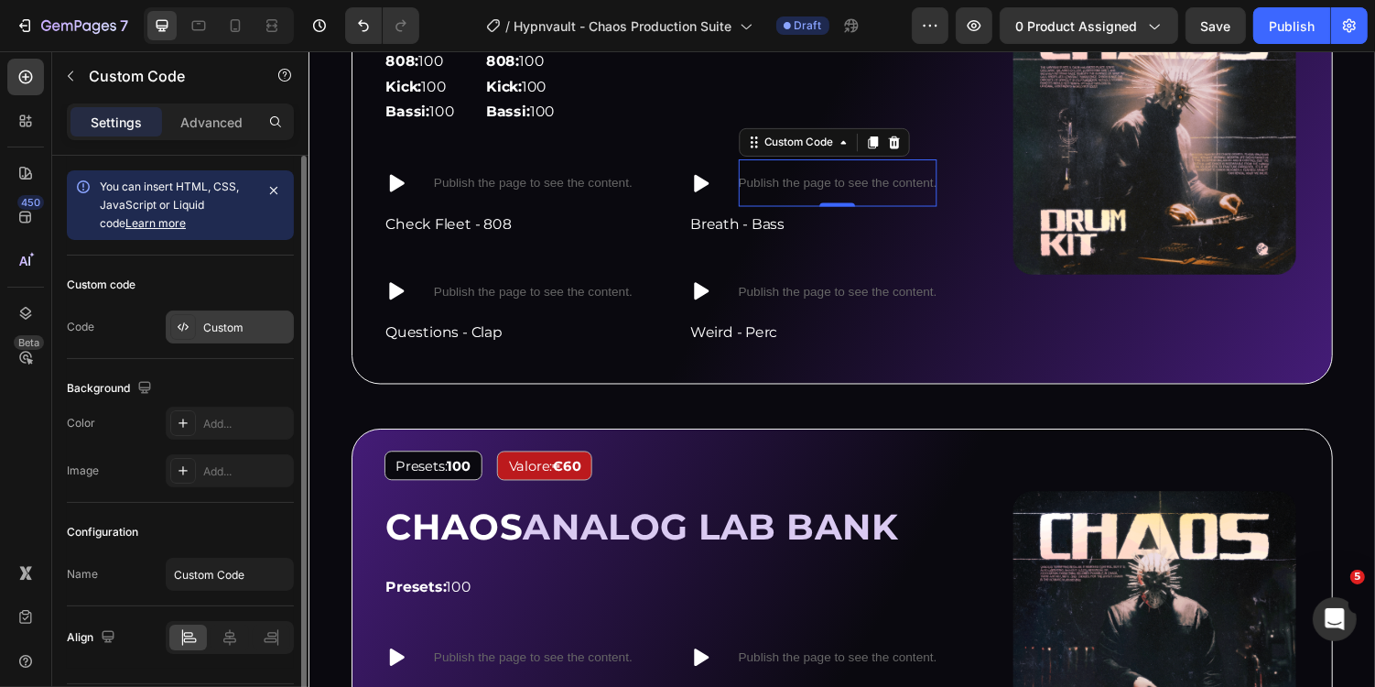
click at [260, 333] on div "Custom" at bounding box center [246, 328] width 86 height 16
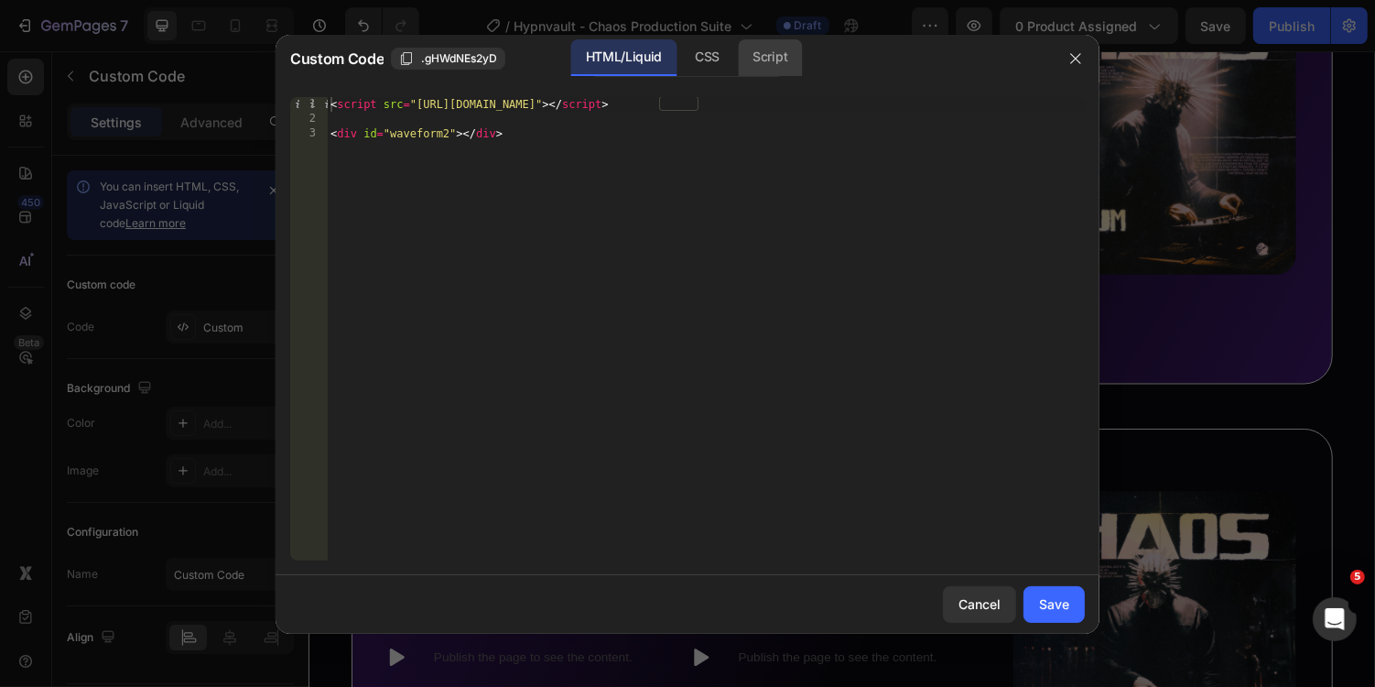
click at [761, 46] on div "Script" at bounding box center [770, 57] width 64 height 37
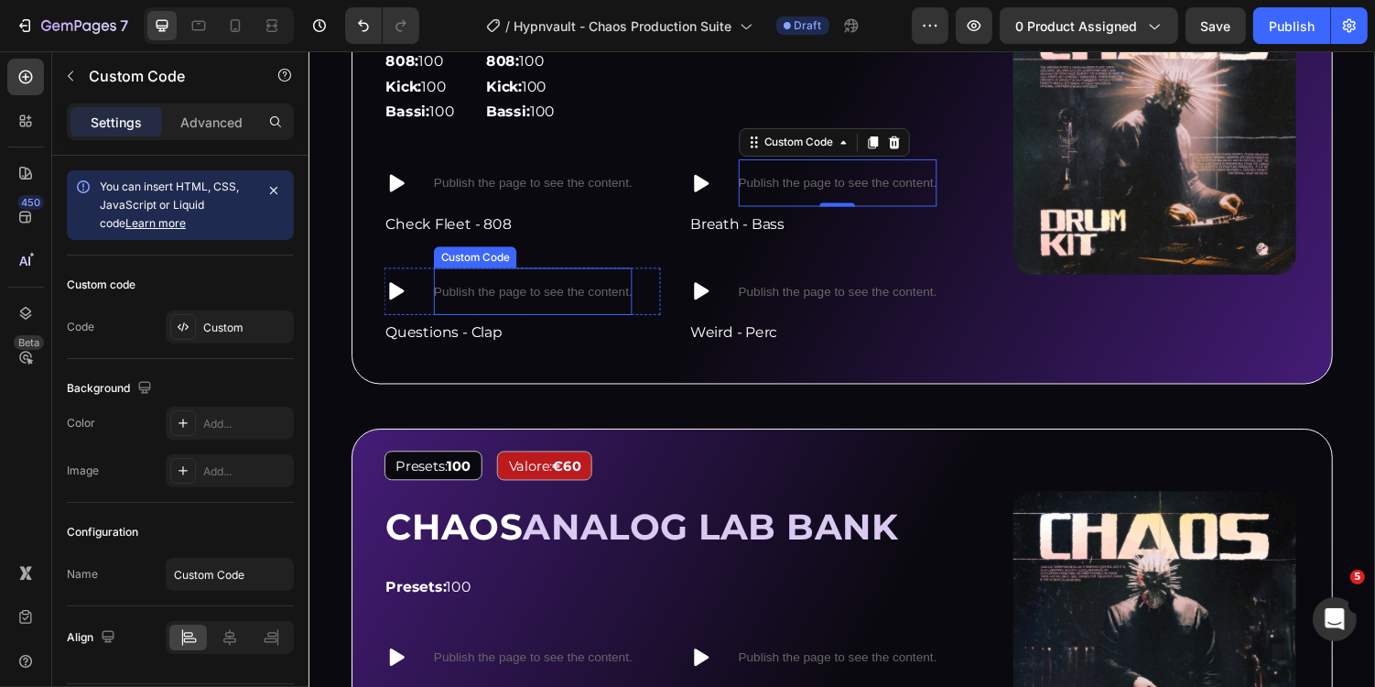
click at [516, 288] on p "Publish the page to see the content." at bounding box center [539, 297] width 204 height 19
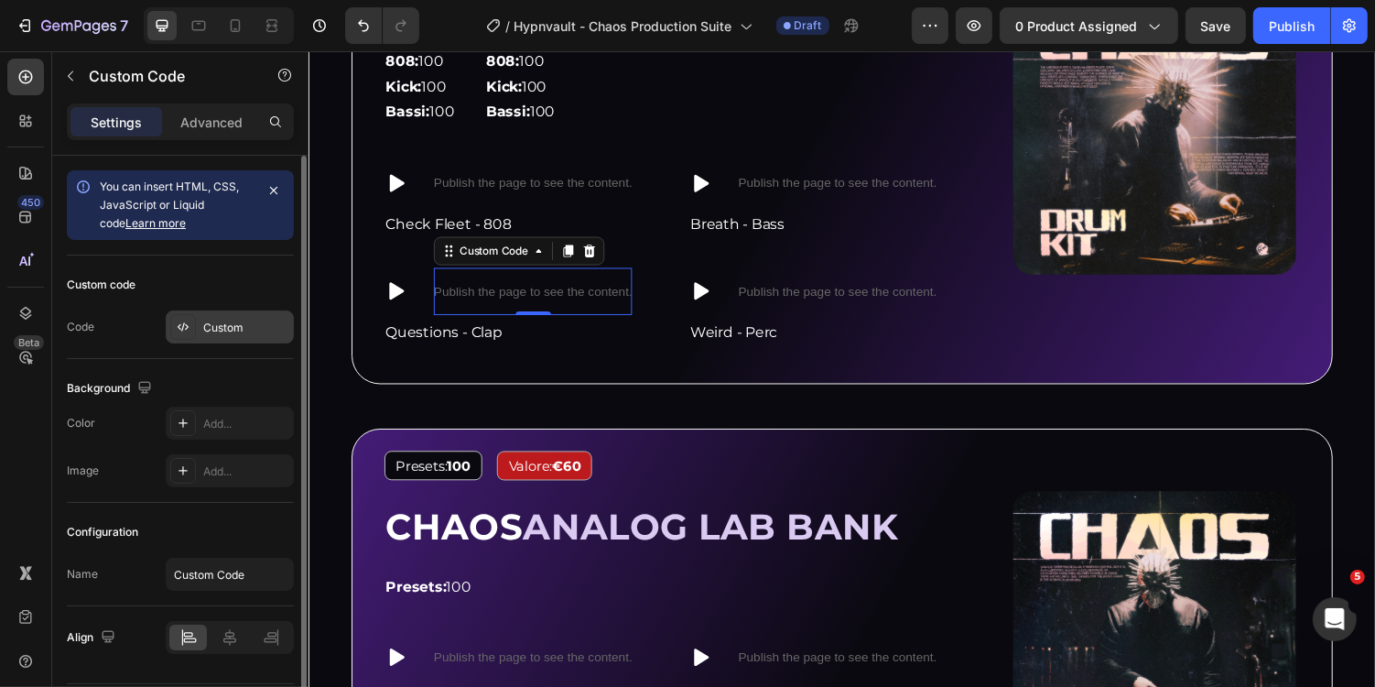
click at [228, 332] on div "Custom" at bounding box center [246, 328] width 86 height 16
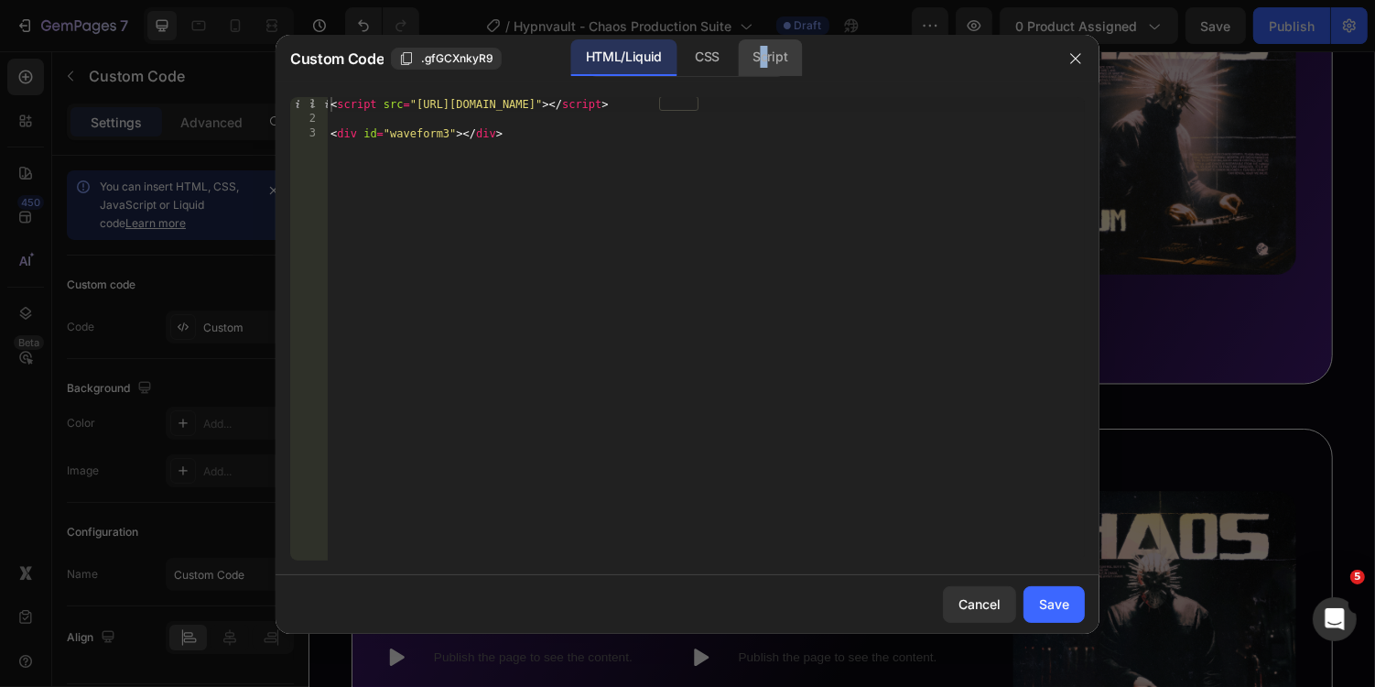
click at [764, 51] on div "Script" at bounding box center [770, 57] width 64 height 37
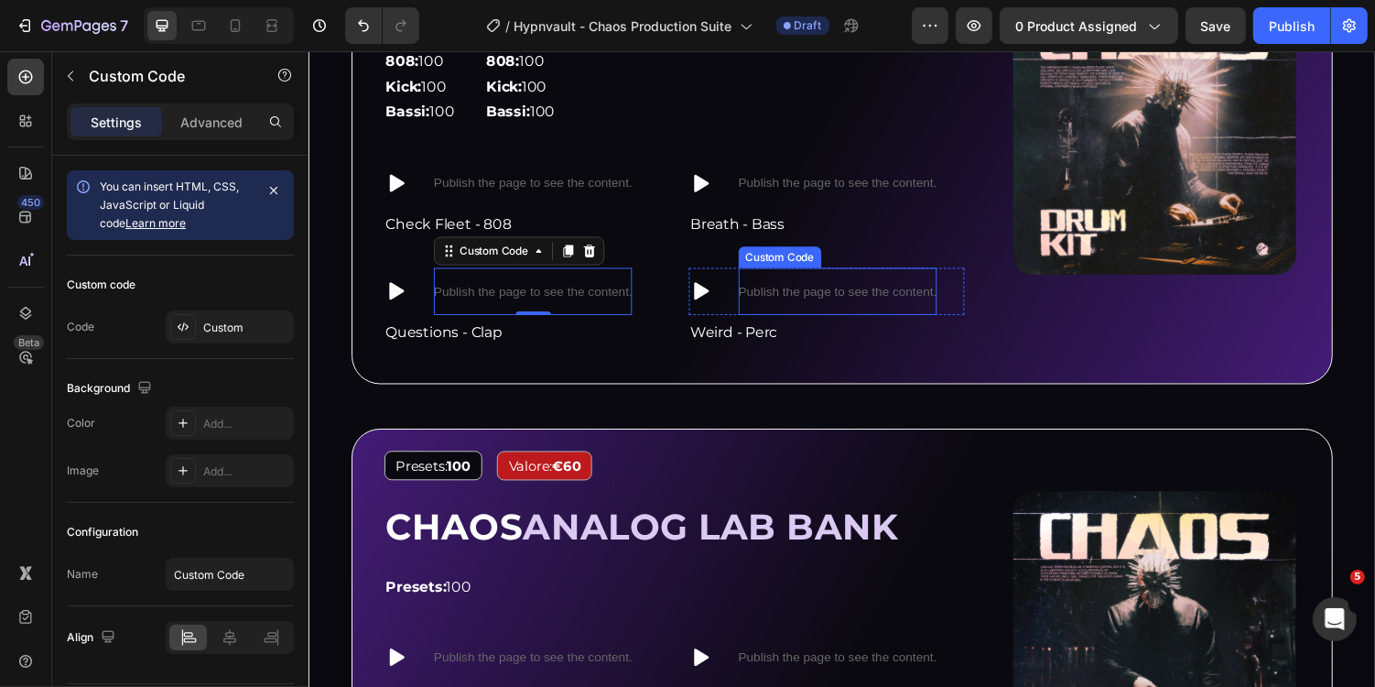
click at [840, 288] on p "Publish the page to see the content." at bounding box center [853, 297] width 204 height 19
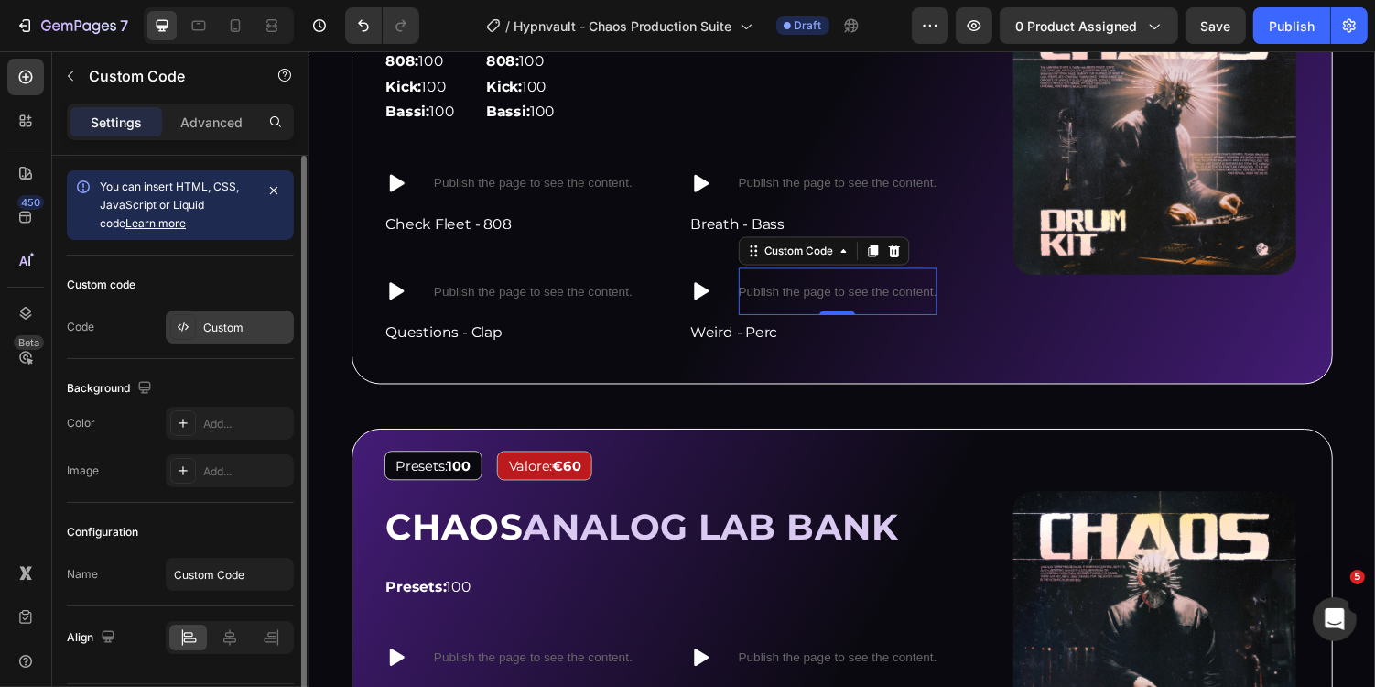
click at [233, 326] on div "Custom" at bounding box center [246, 328] width 86 height 16
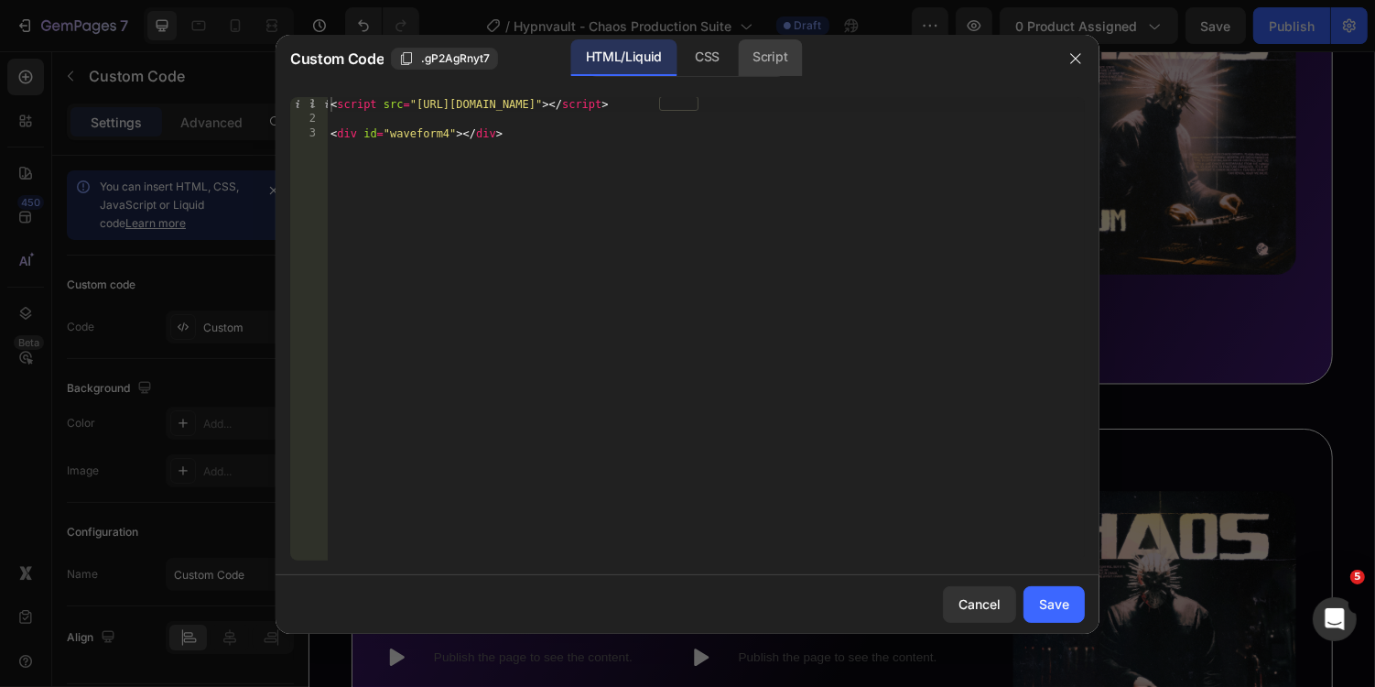
click at [765, 70] on div "Script" at bounding box center [770, 57] width 64 height 37
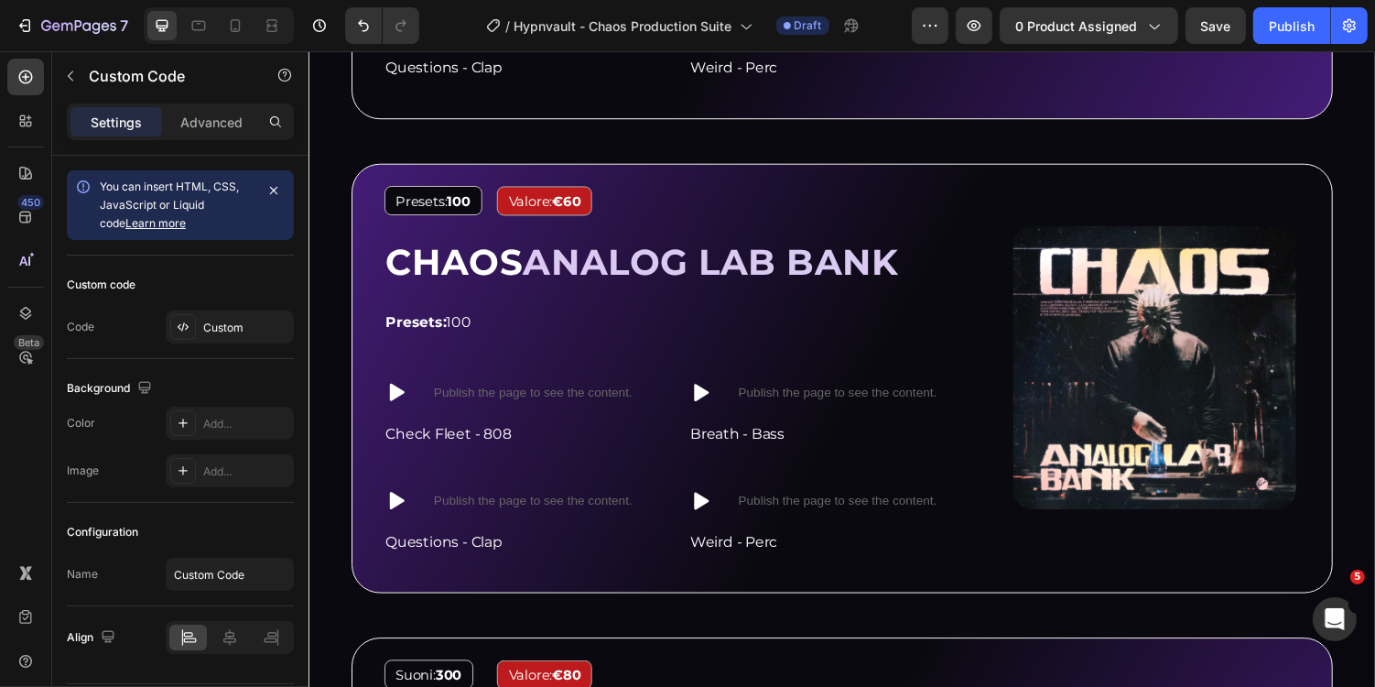
scroll to position [1957, 0]
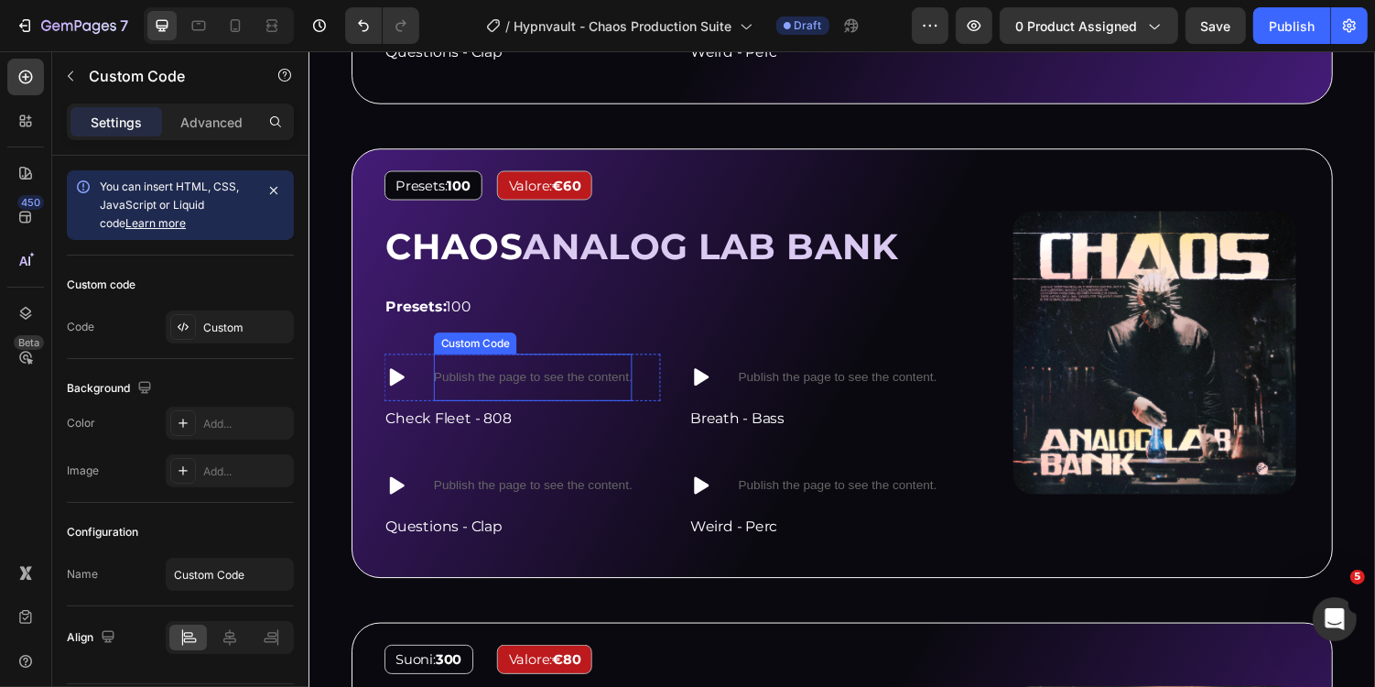
click at [540, 387] on p "Publish the page to see the content." at bounding box center [539, 385] width 204 height 19
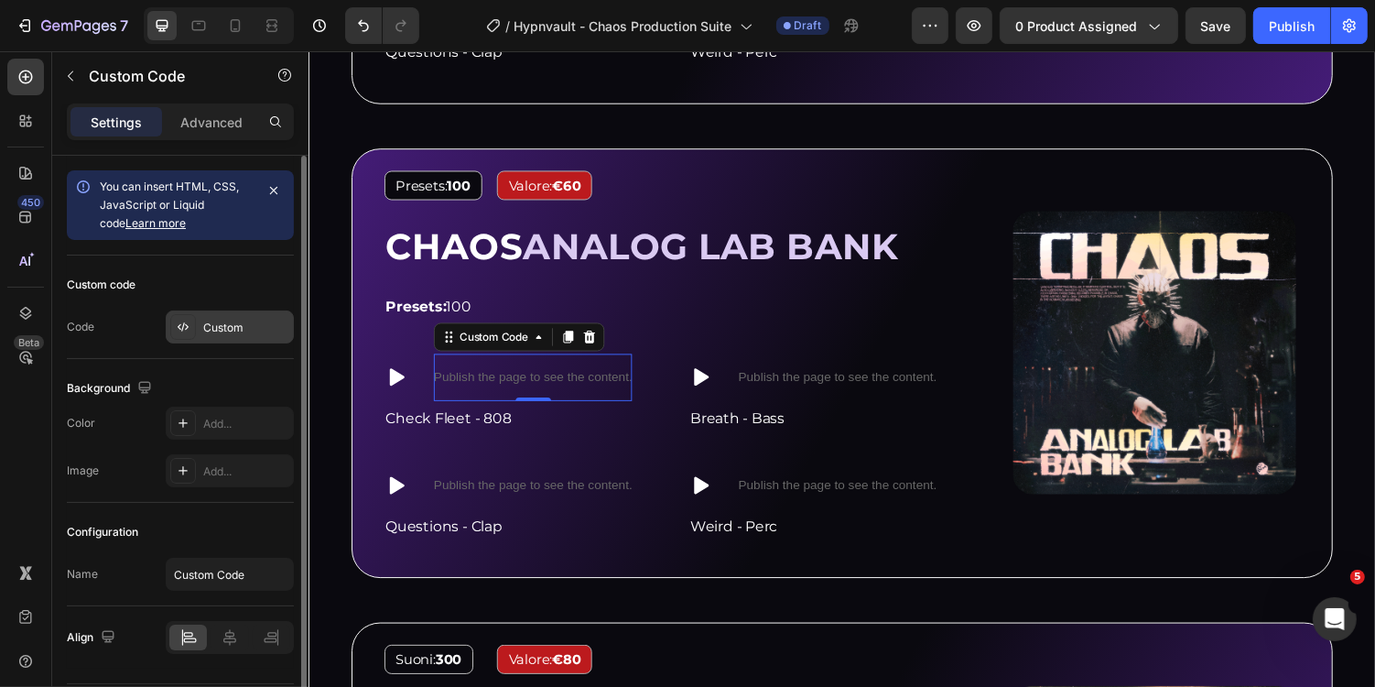
click at [207, 330] on div "Custom" at bounding box center [246, 328] width 86 height 16
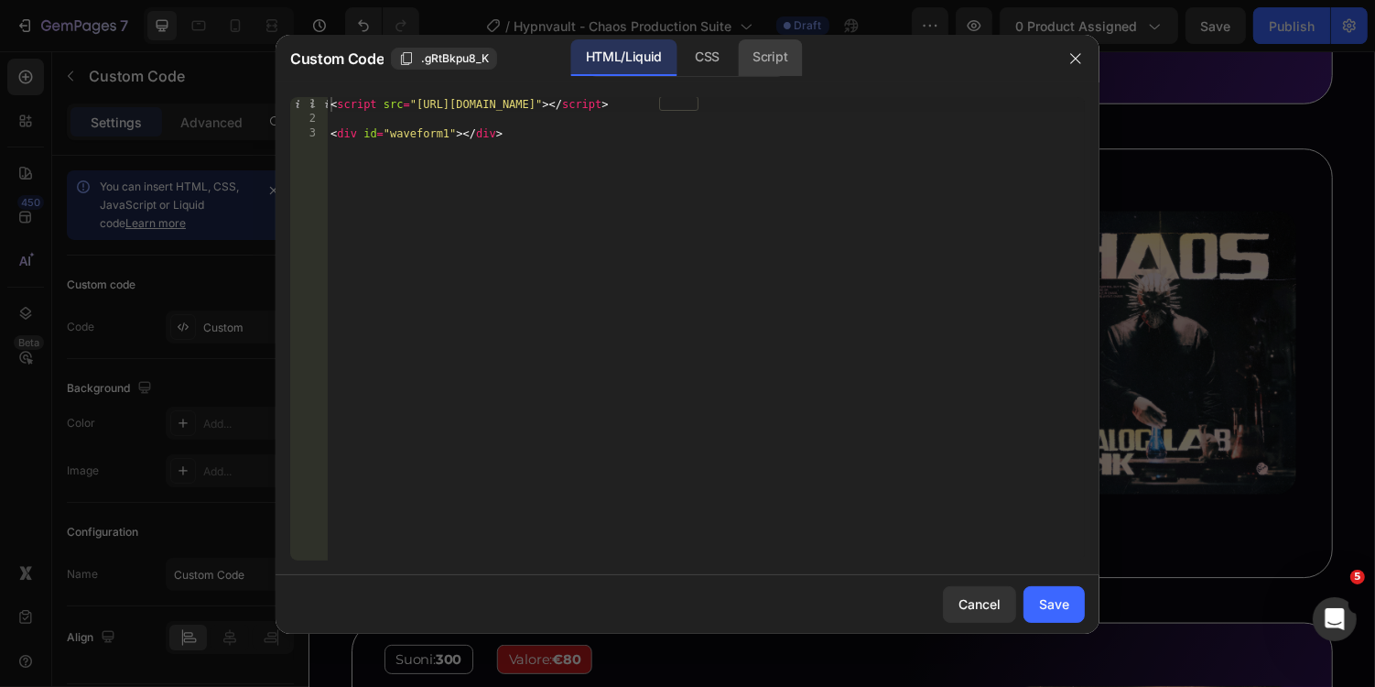
click at [765, 63] on div "Script" at bounding box center [770, 57] width 64 height 37
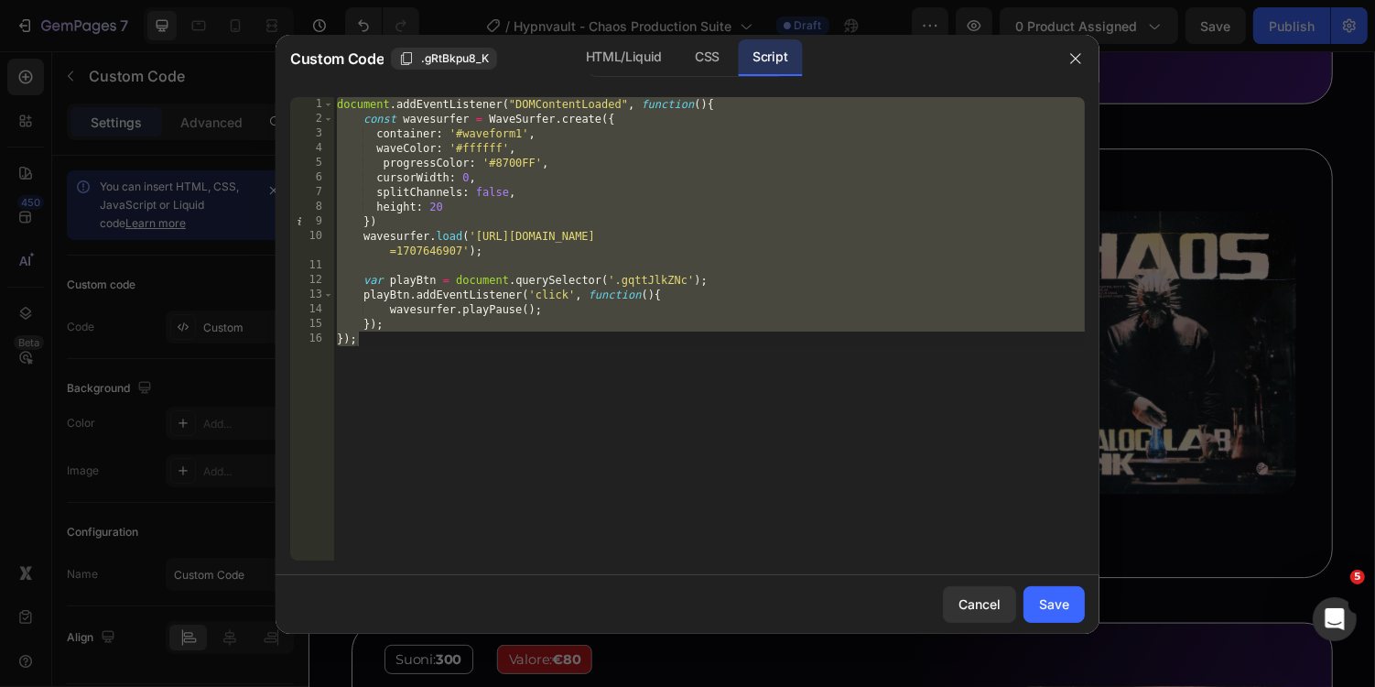
click at [523, 133] on div "document . addEventListener ( "DOMContentLoaded" , function ( ) { const wavesur…" at bounding box center [709, 343] width 752 height 493
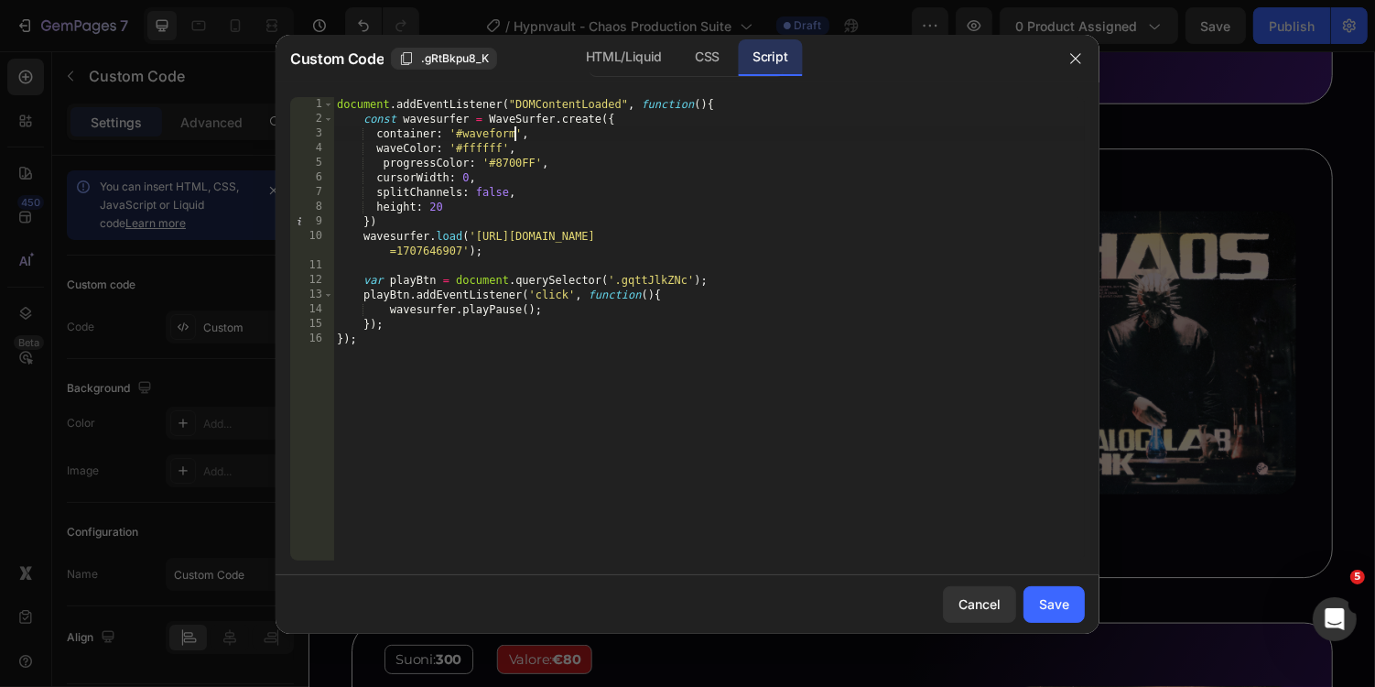
scroll to position [0, 15]
type textarea "container: '#waveform5',"
click at [1050, 602] on div "Save" at bounding box center [1054, 603] width 30 height 19
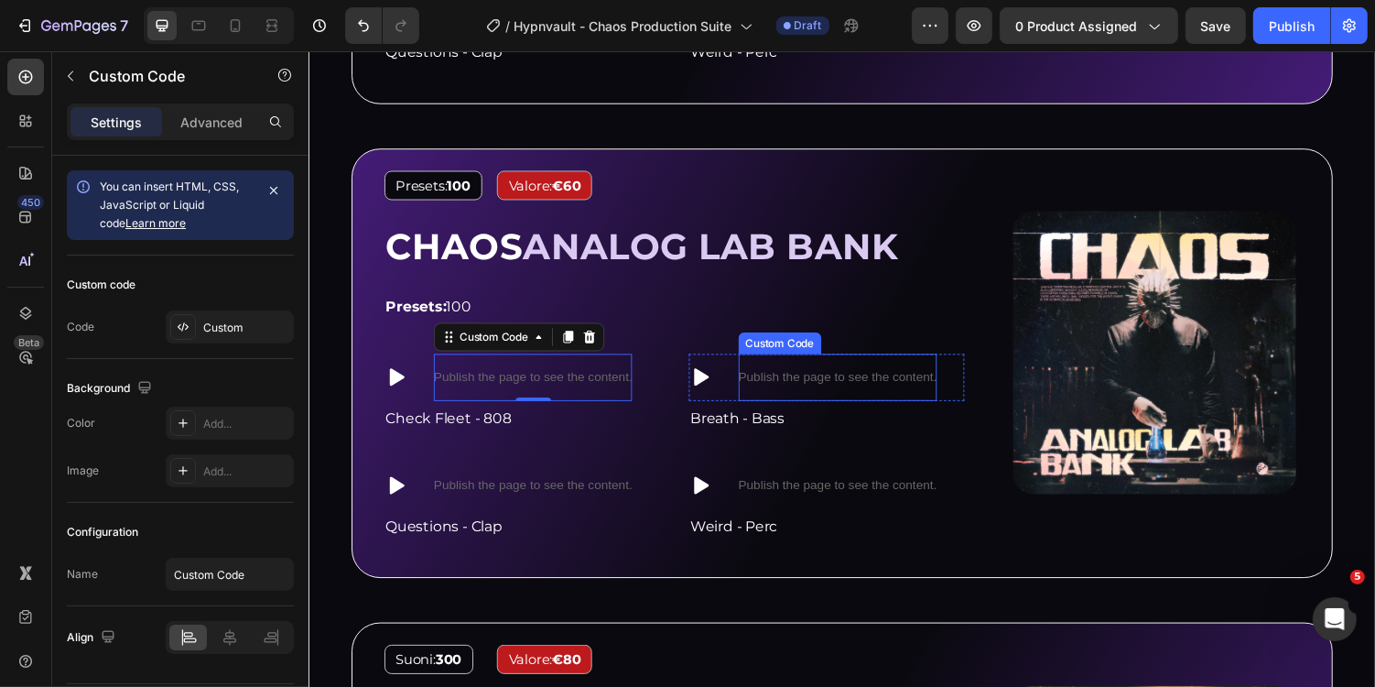
click at [875, 378] on p "Publish the page to see the content." at bounding box center [853, 385] width 204 height 19
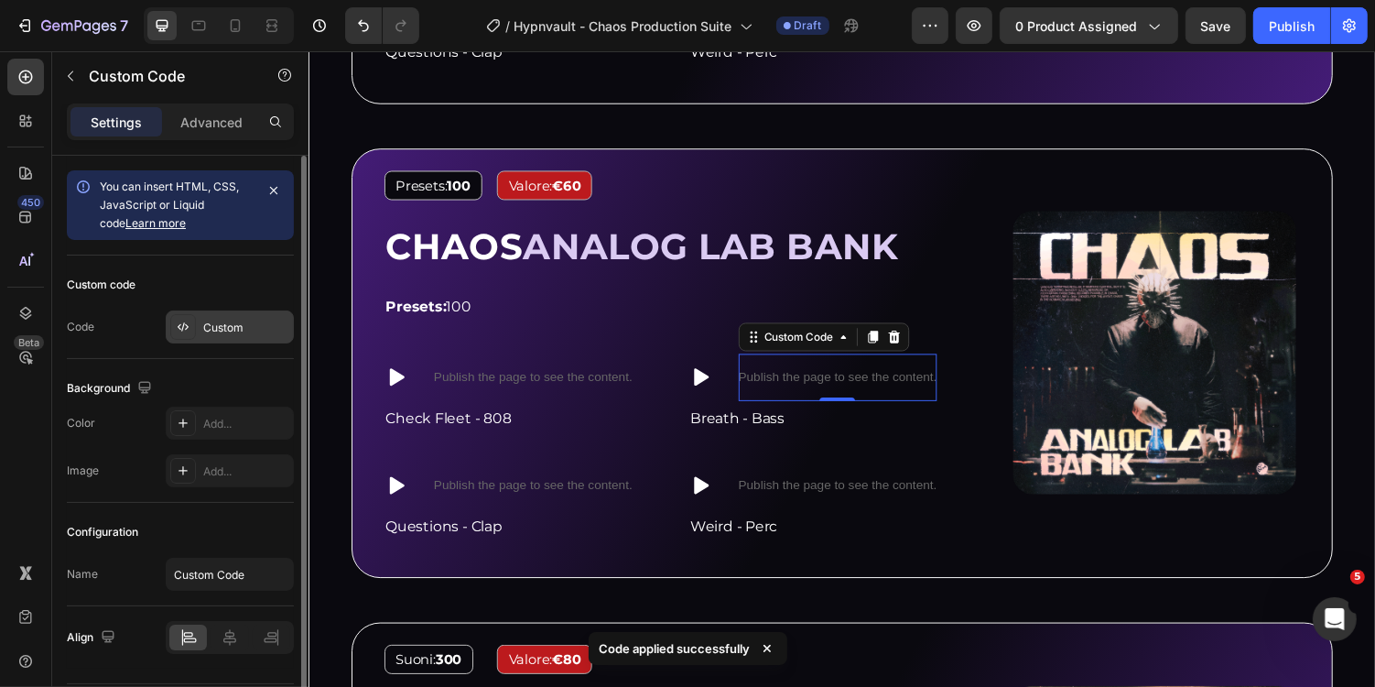
click at [243, 312] on div "Custom" at bounding box center [230, 326] width 128 height 33
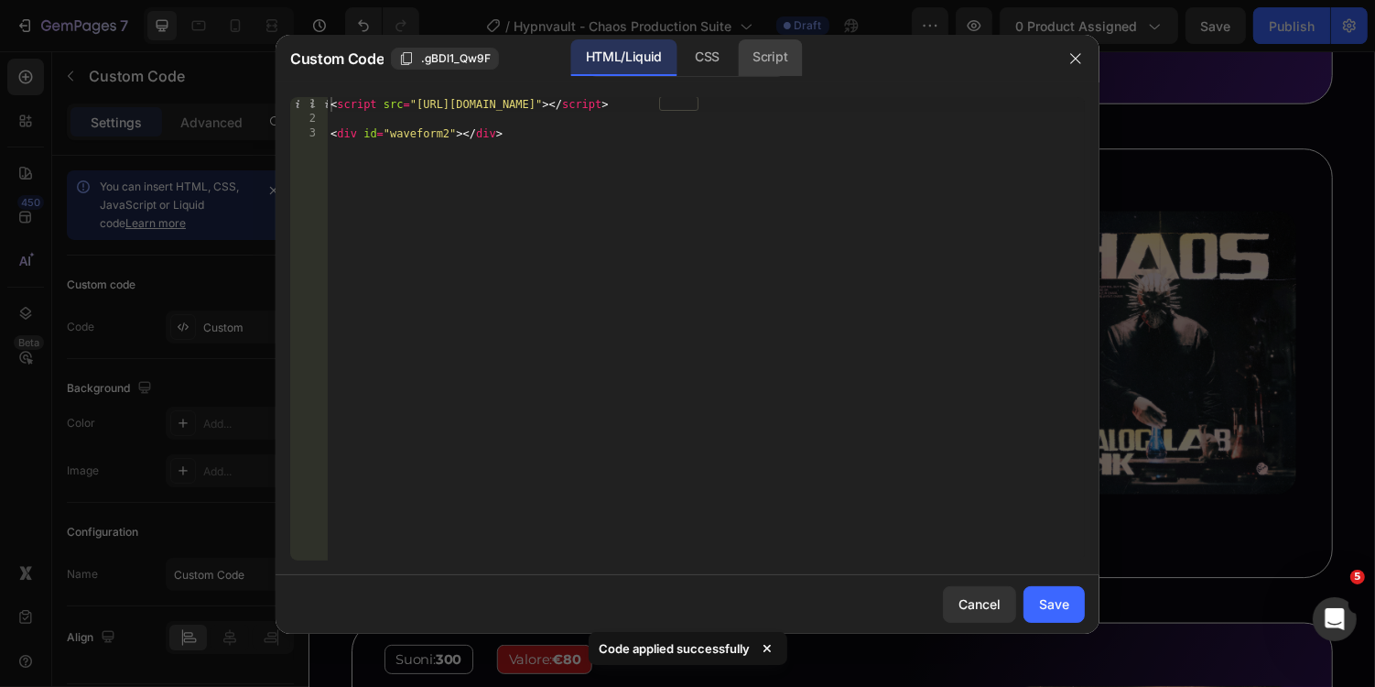
click at [772, 56] on div "Script" at bounding box center [770, 57] width 64 height 37
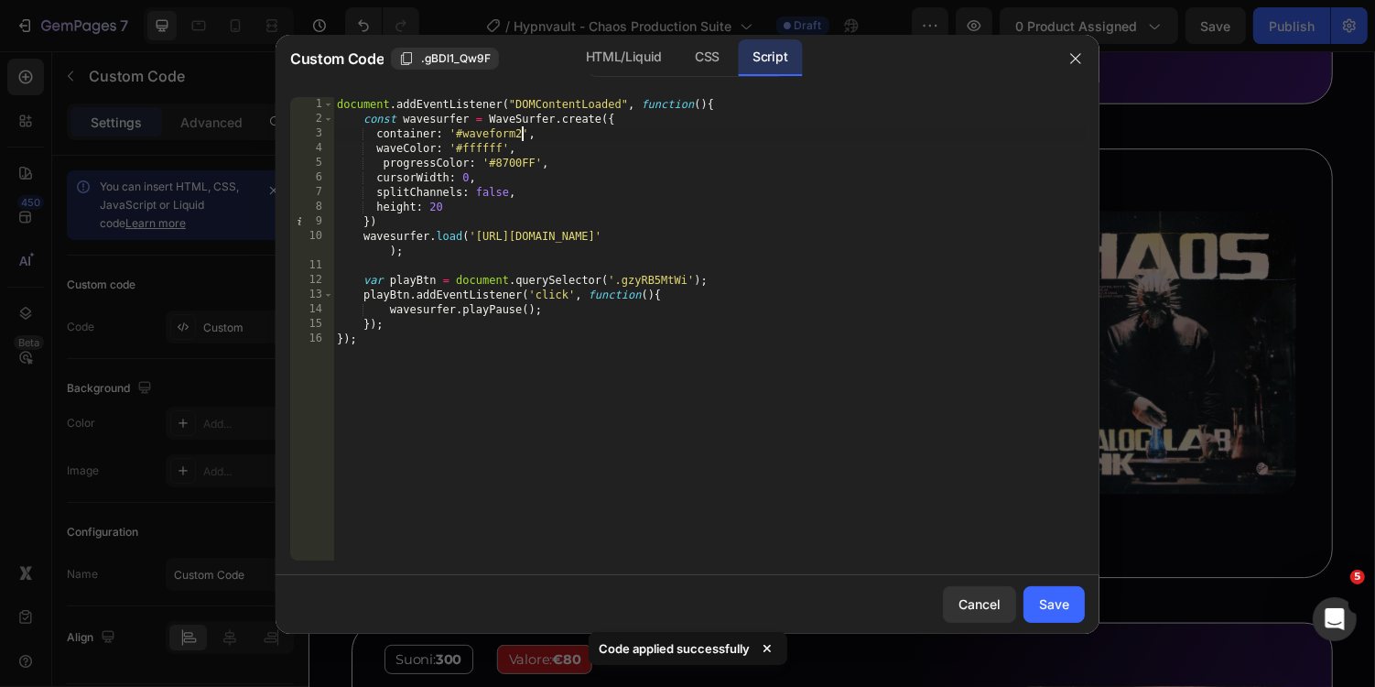
click at [523, 131] on div "document . addEventListener ( "DOMContentLoaded" , function ( ) { const wavesur…" at bounding box center [709, 343] width 752 height 493
type textarea "container: '#waveform6',"
click at [1056, 608] on div "Save" at bounding box center [1054, 603] width 30 height 19
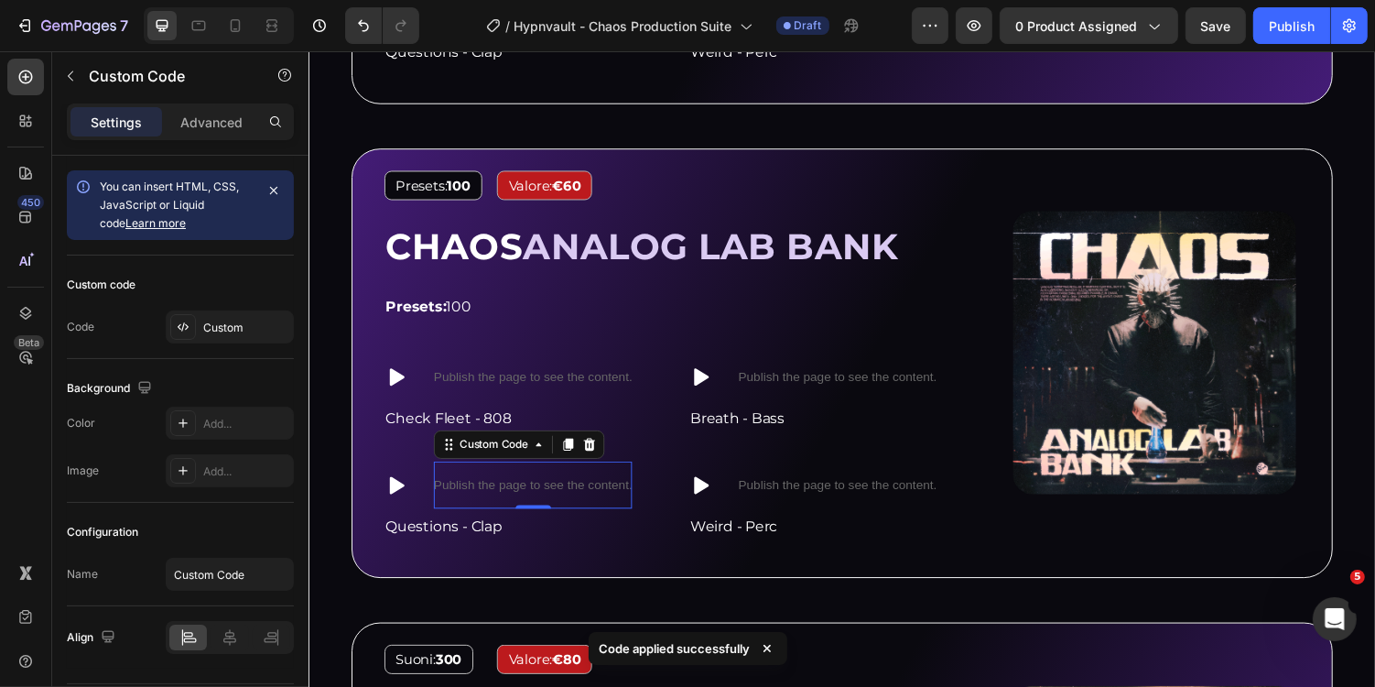
click at [493, 487] on p "Publish the page to see the content." at bounding box center [539, 496] width 204 height 19
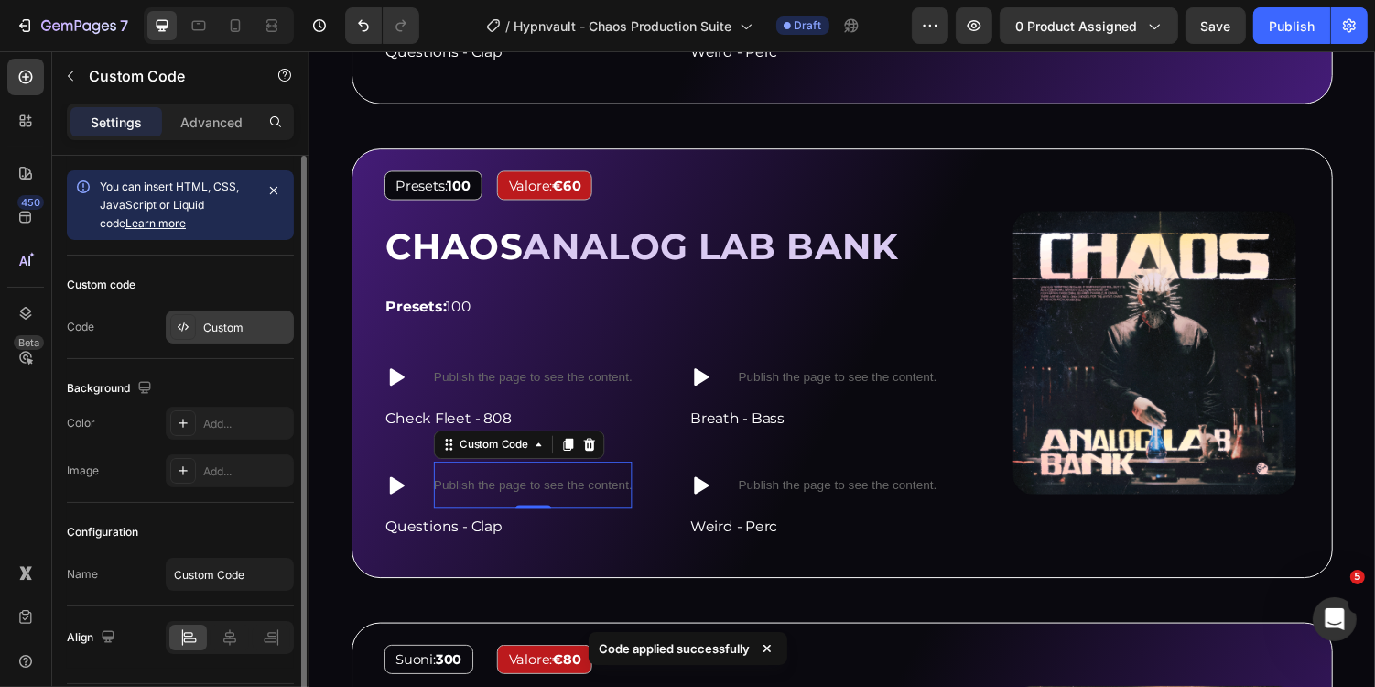
click at [244, 321] on div "Custom" at bounding box center [246, 328] width 86 height 16
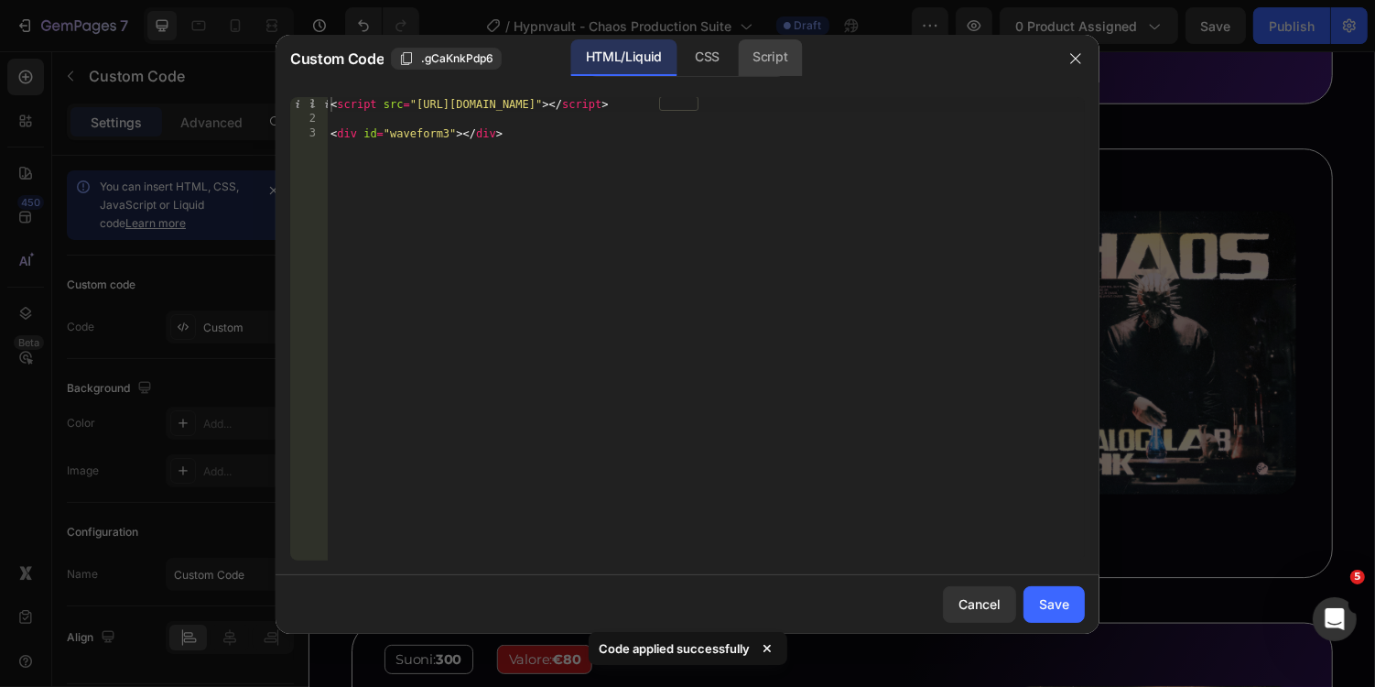
click at [774, 67] on div "Script" at bounding box center [770, 57] width 64 height 37
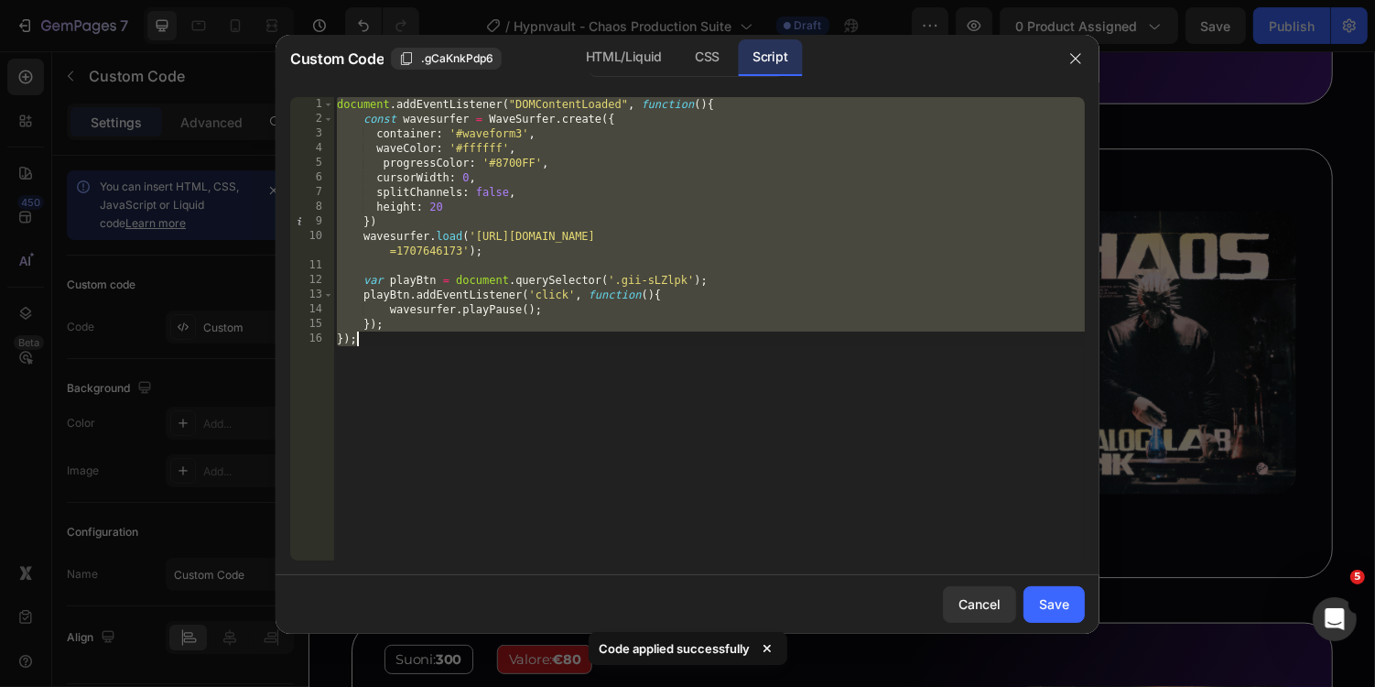
click at [517, 135] on div "document . addEventListener ( "DOMContentLoaded" , function ( ) { const wavesur…" at bounding box center [709, 343] width 752 height 493
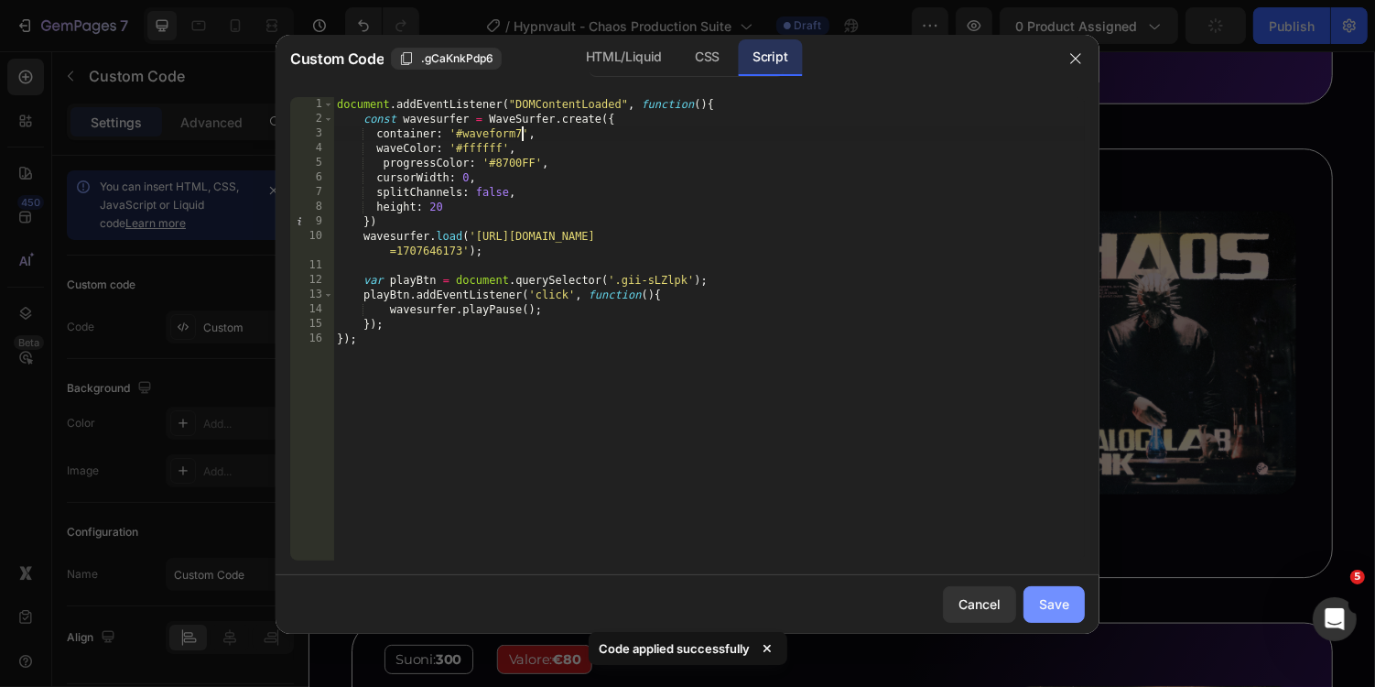
type textarea "container: '#waveform7',"
click at [1054, 605] on div "Save" at bounding box center [1054, 603] width 30 height 19
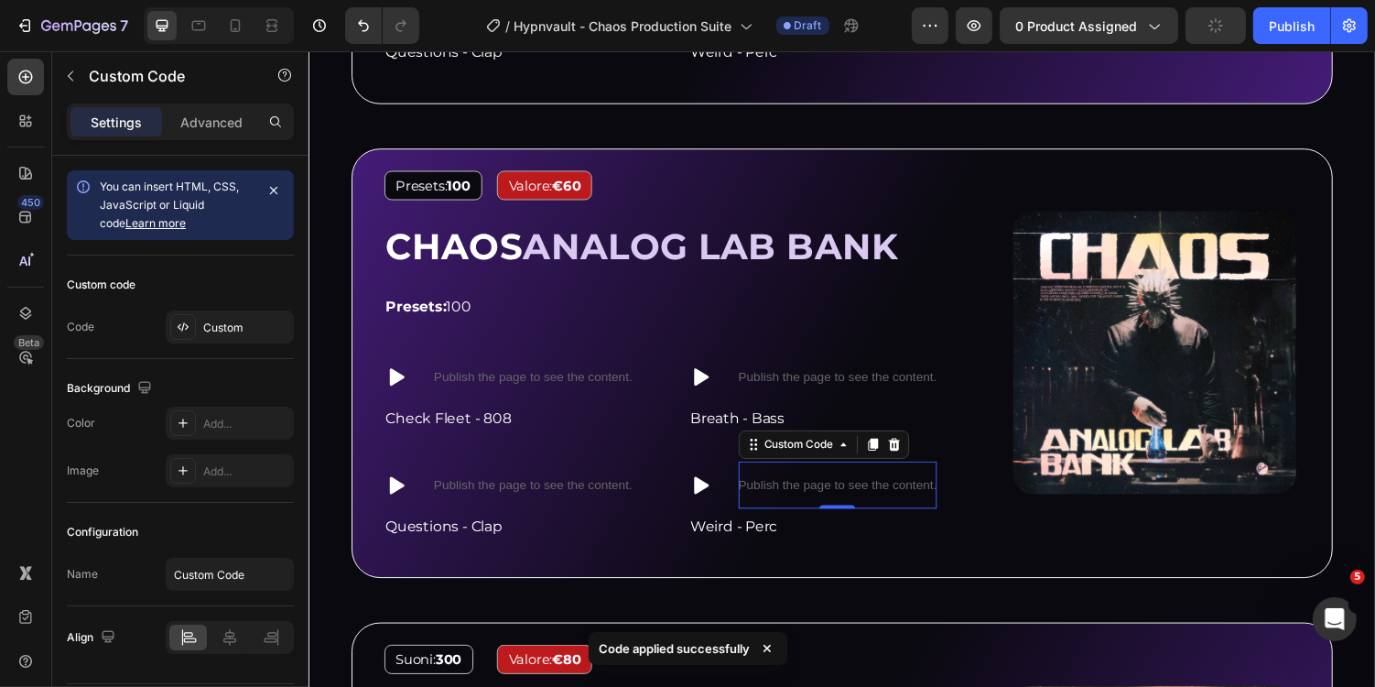
click at [827, 480] on div "Publish the page to see the content." at bounding box center [853, 496] width 204 height 49
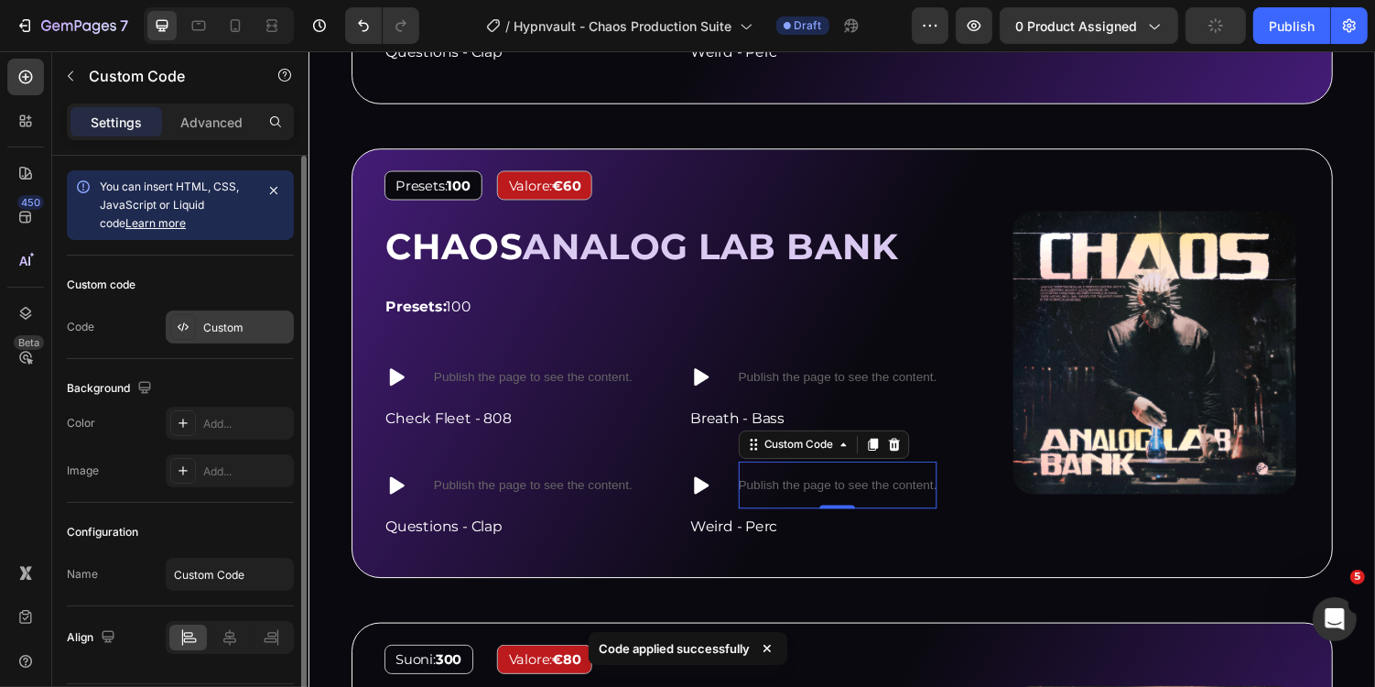
click at [231, 316] on div "Custom" at bounding box center [230, 326] width 128 height 33
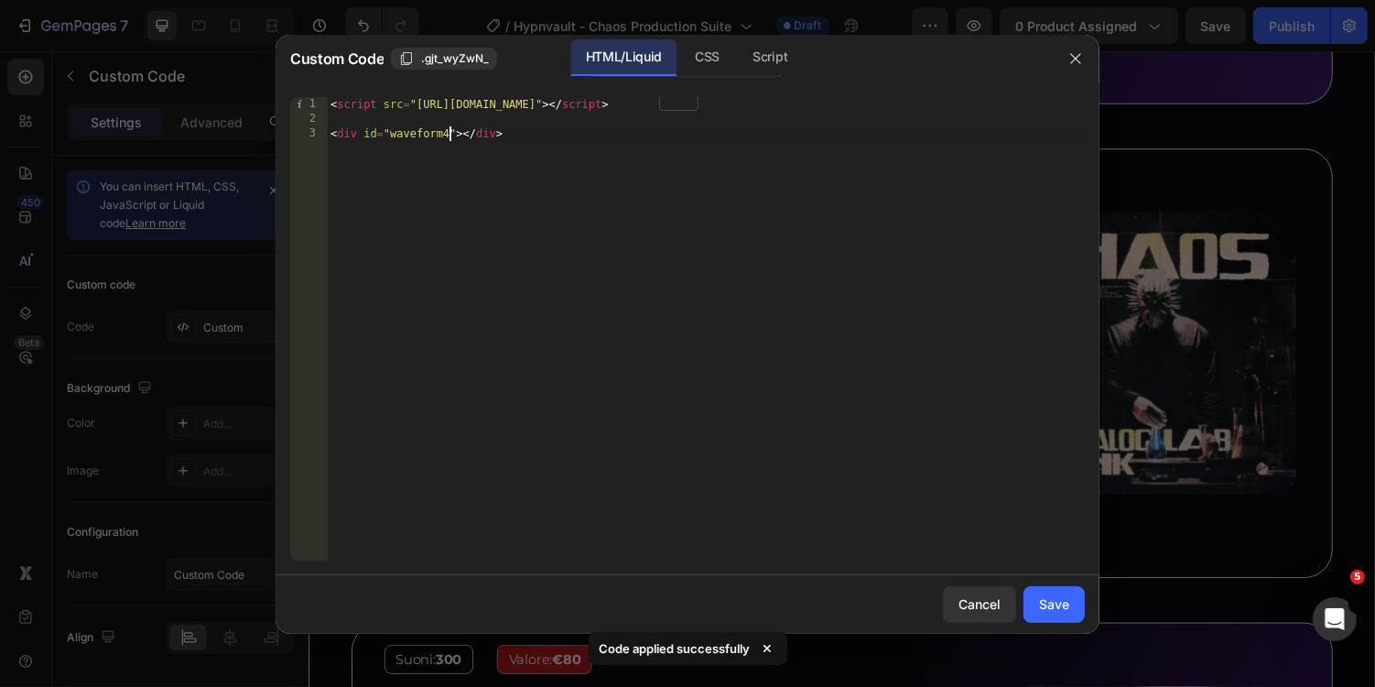
click at [449, 132] on div "< script src = "[URL][DOMAIN_NAME]" > </ script > < div id = "waveform4" > </ d…" at bounding box center [706, 343] width 758 height 493
type textarea "<div id="waveform8"></div>"
click at [1059, 592] on button "Save" at bounding box center [1054, 604] width 61 height 37
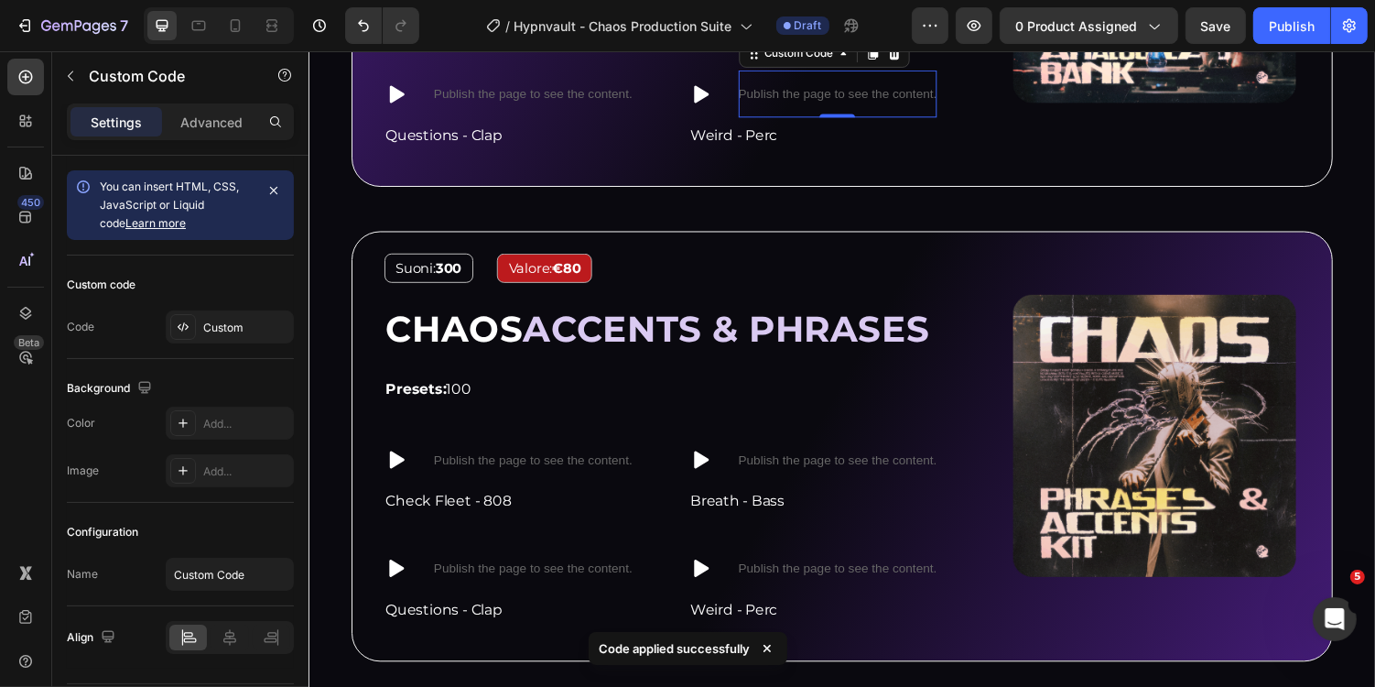
scroll to position [2378, 0]
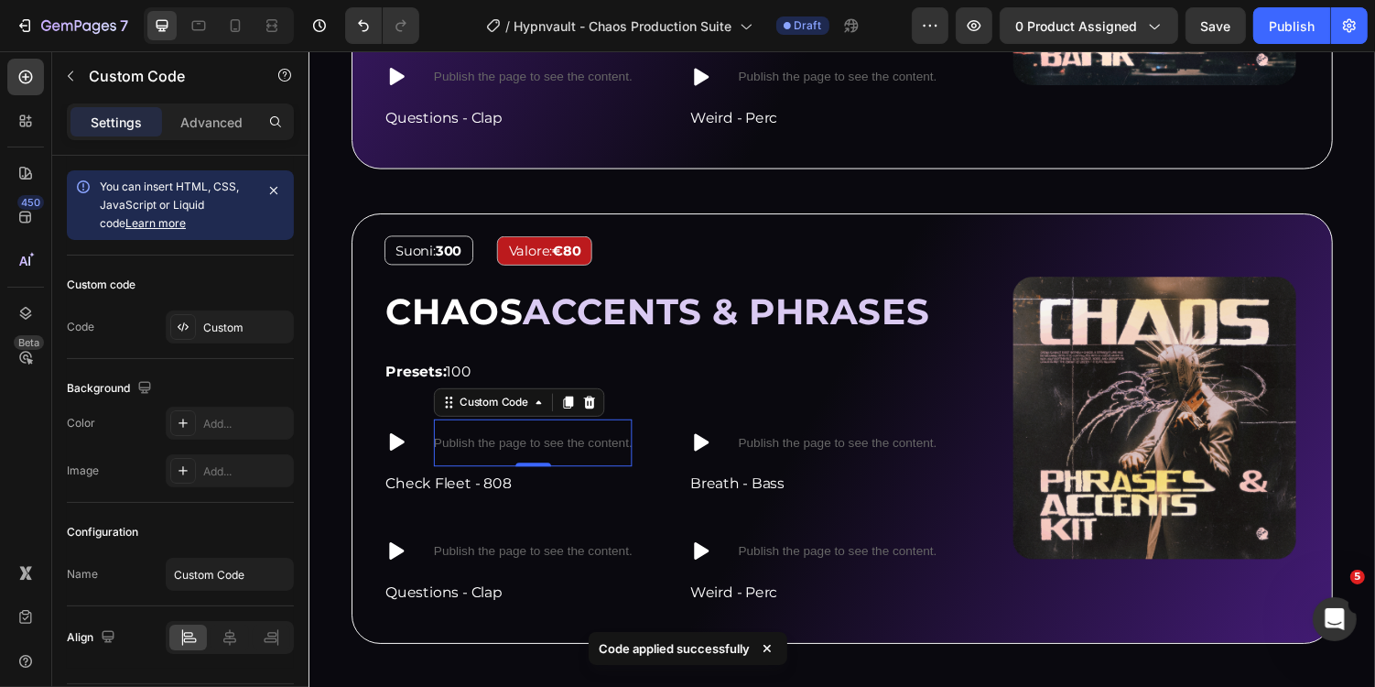
click at [576, 447] on p "Publish the page to see the content." at bounding box center [539, 452] width 204 height 19
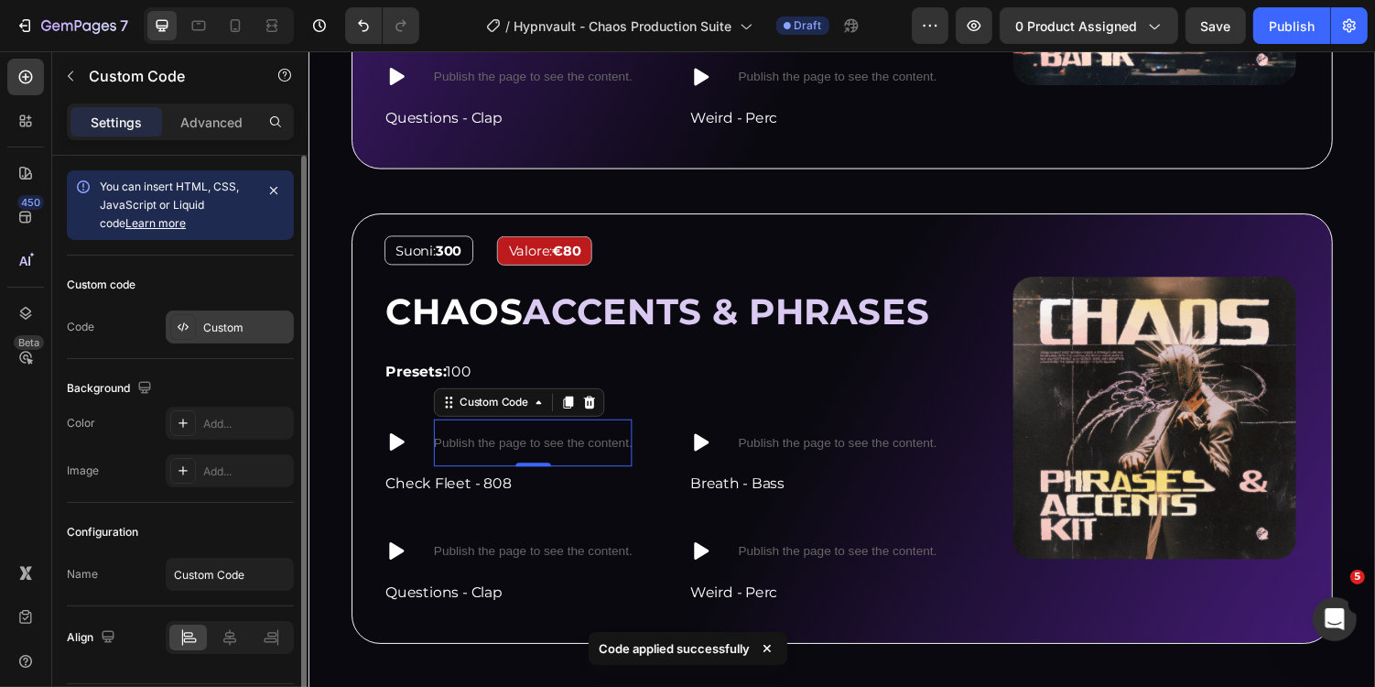
click at [244, 333] on div "Custom" at bounding box center [230, 326] width 128 height 33
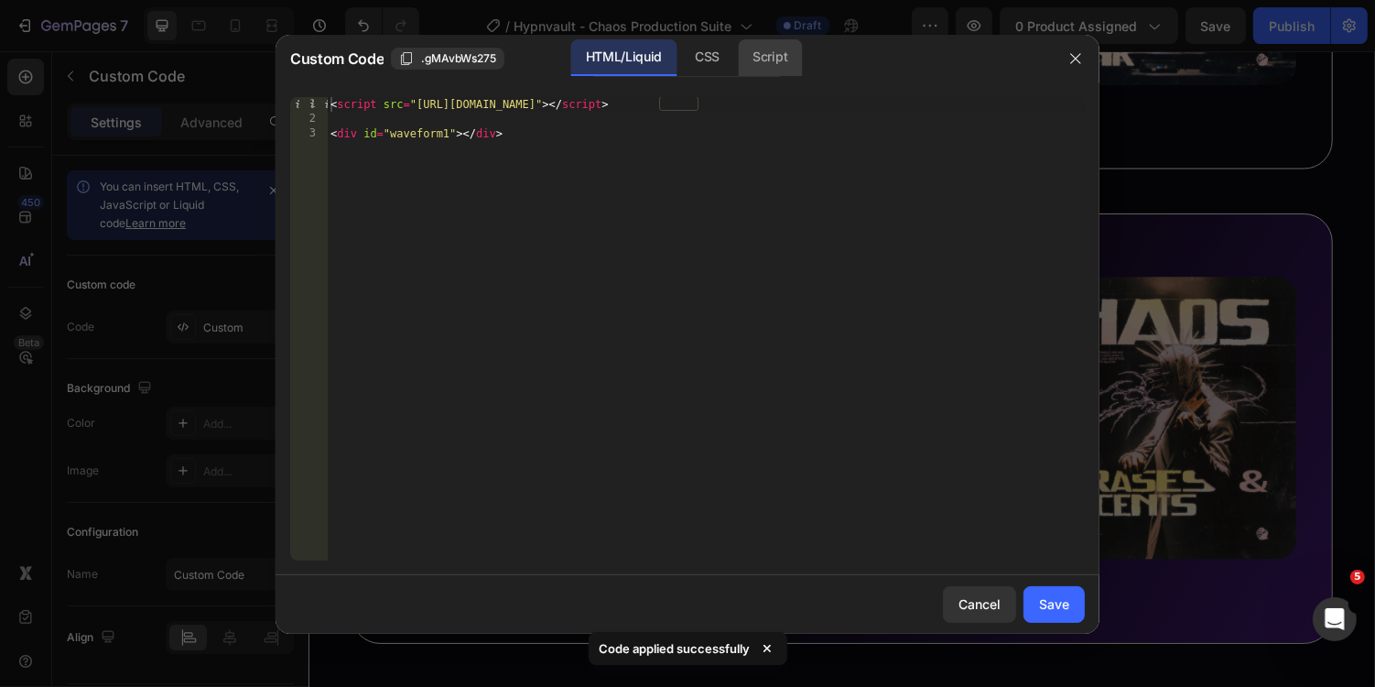
click at [766, 54] on div "Script" at bounding box center [770, 57] width 64 height 37
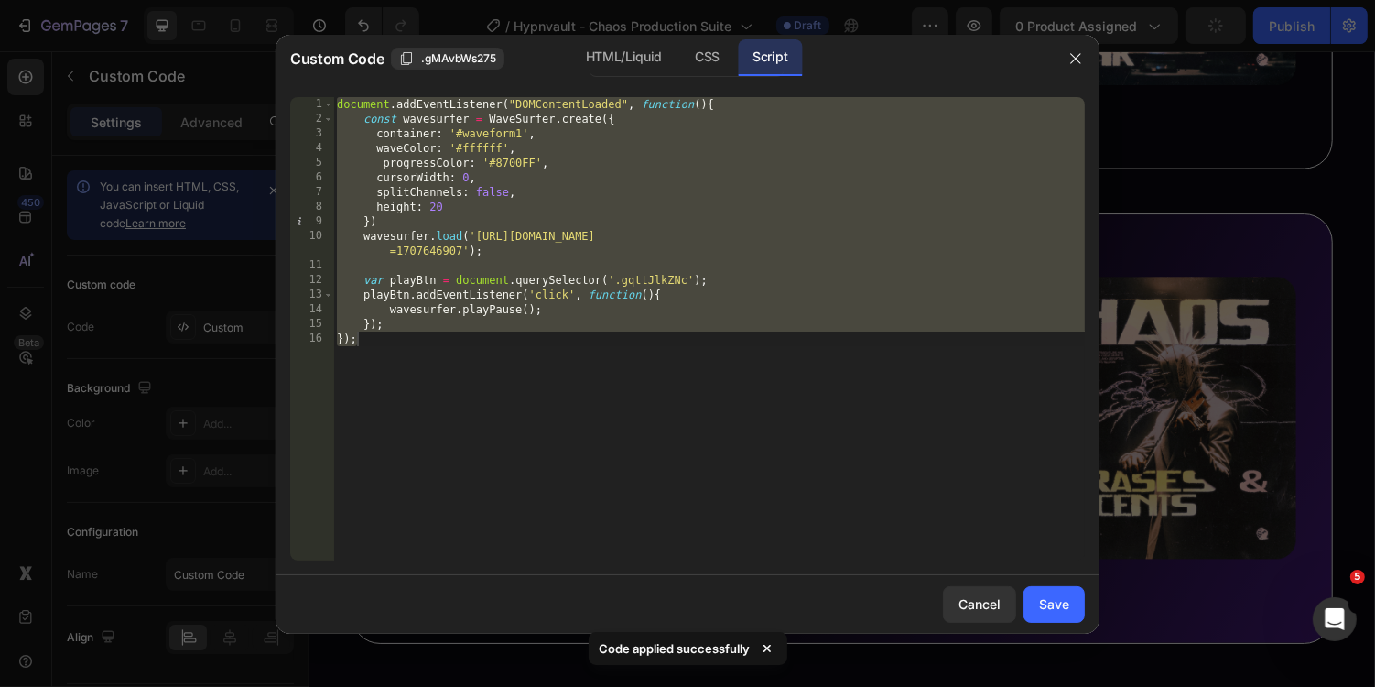
click at [523, 136] on div "document . addEventListener ( "DOMContentLoaded" , function ( ) { const wavesur…" at bounding box center [709, 343] width 752 height 493
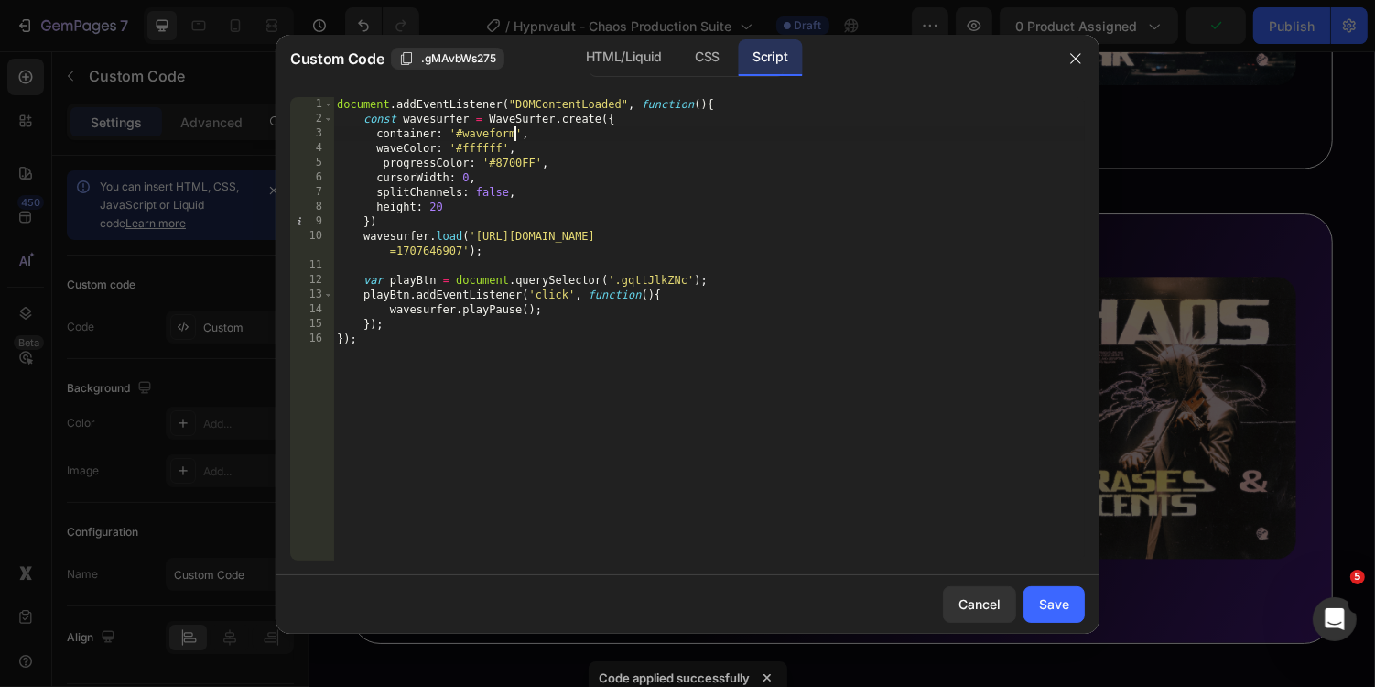
scroll to position [0, 15]
type textarea "container: '#waveform9',"
click at [1059, 611] on div "Save" at bounding box center [1054, 603] width 30 height 19
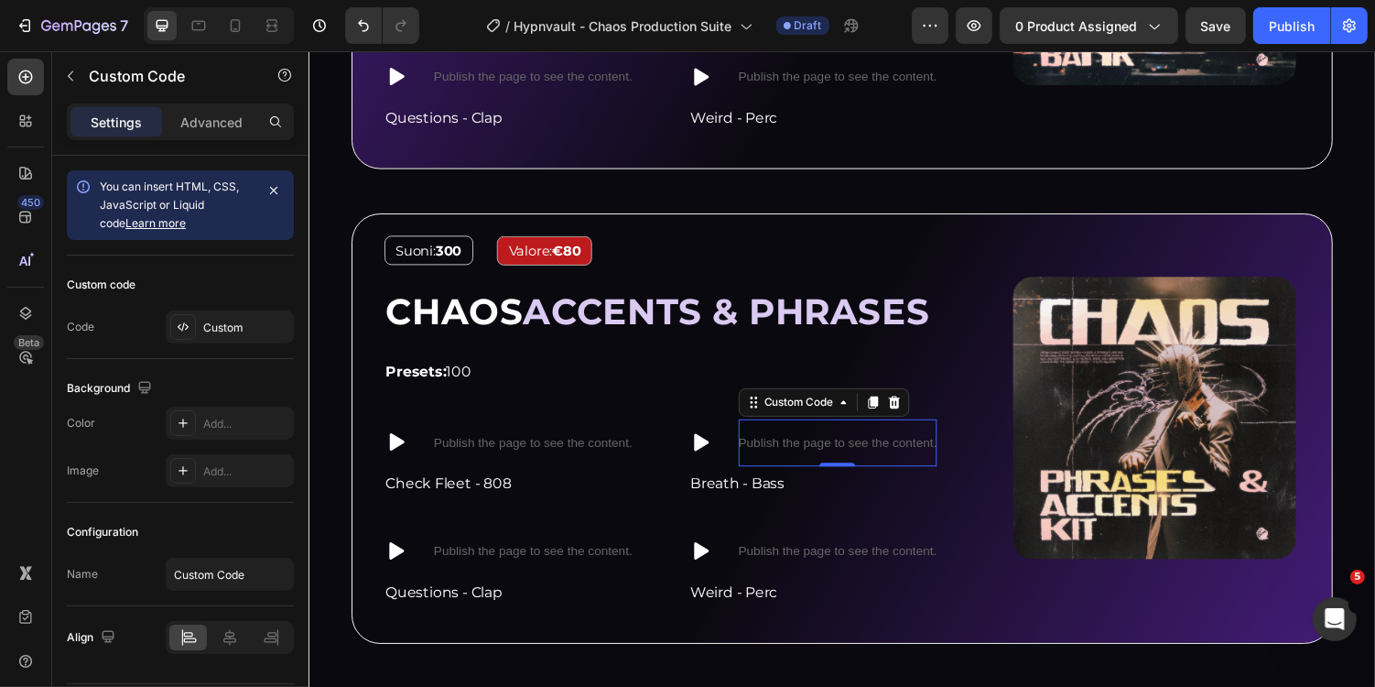
click at [828, 447] on p "Publish the page to see the content." at bounding box center [853, 452] width 204 height 19
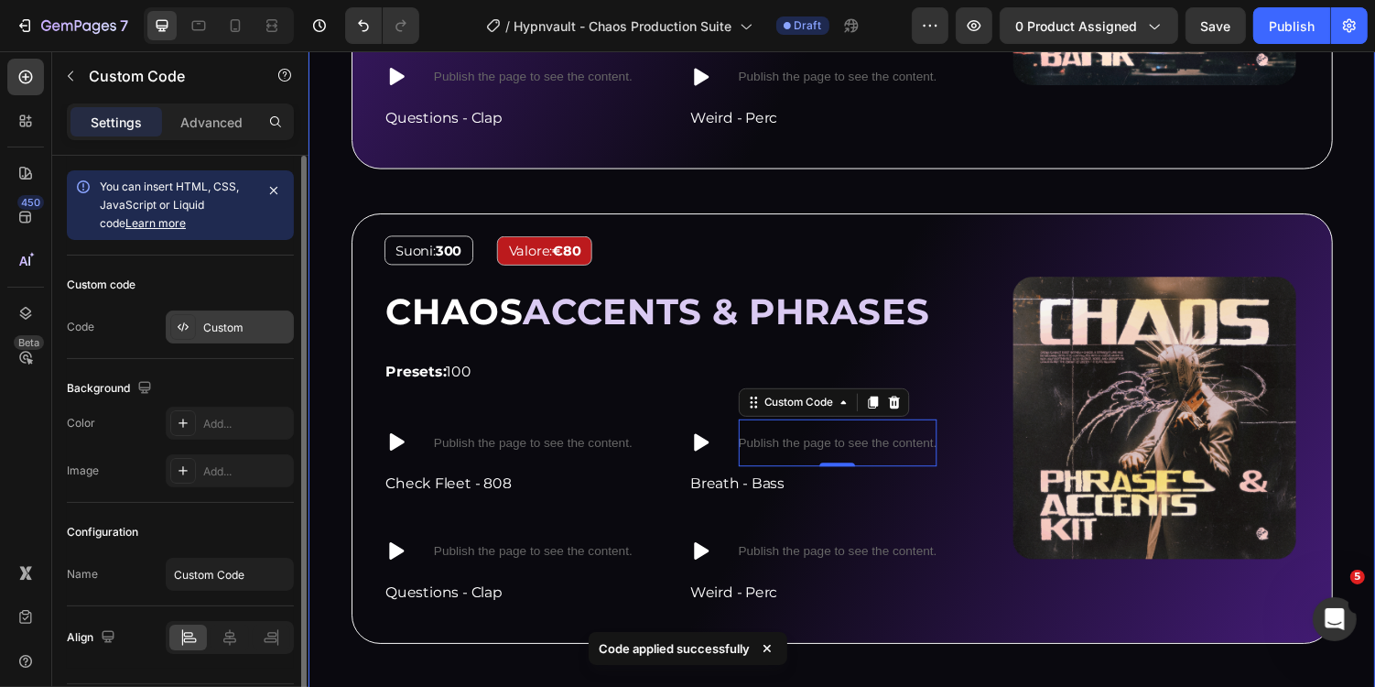
click at [246, 325] on div "Custom" at bounding box center [246, 328] width 86 height 16
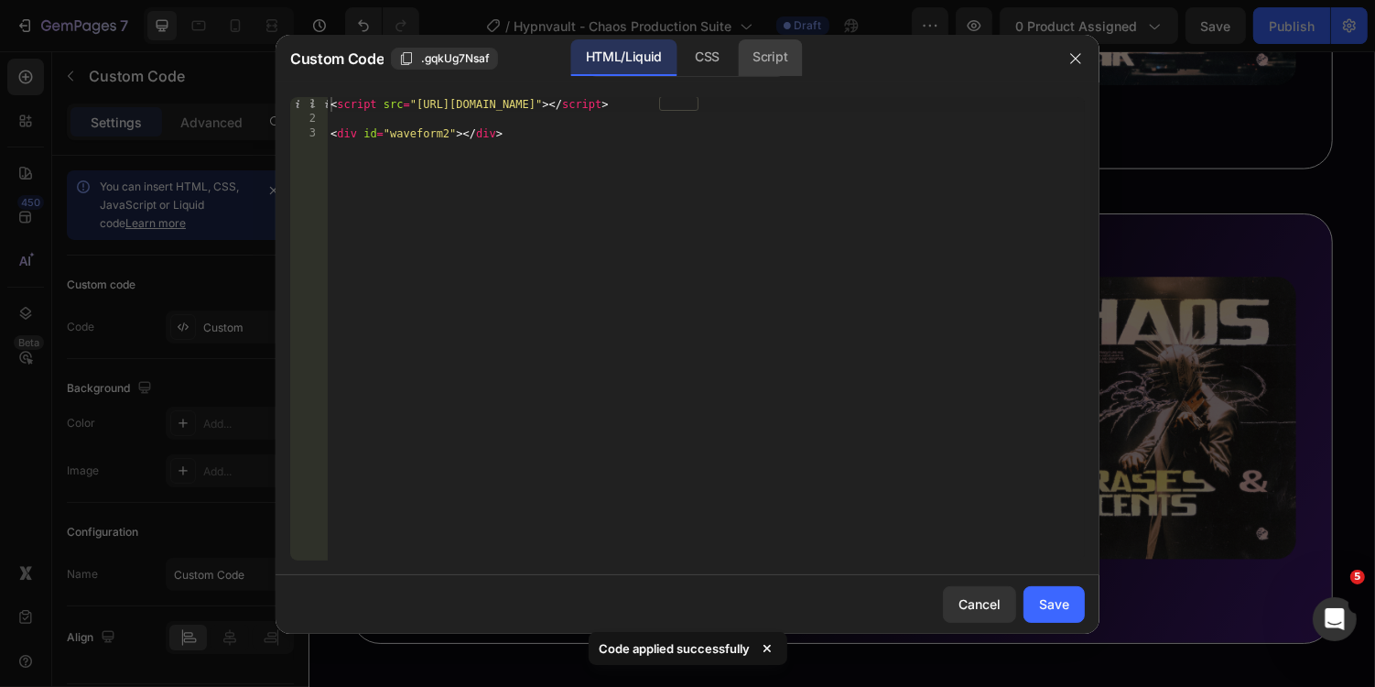
click at [751, 63] on div "Script" at bounding box center [770, 57] width 64 height 37
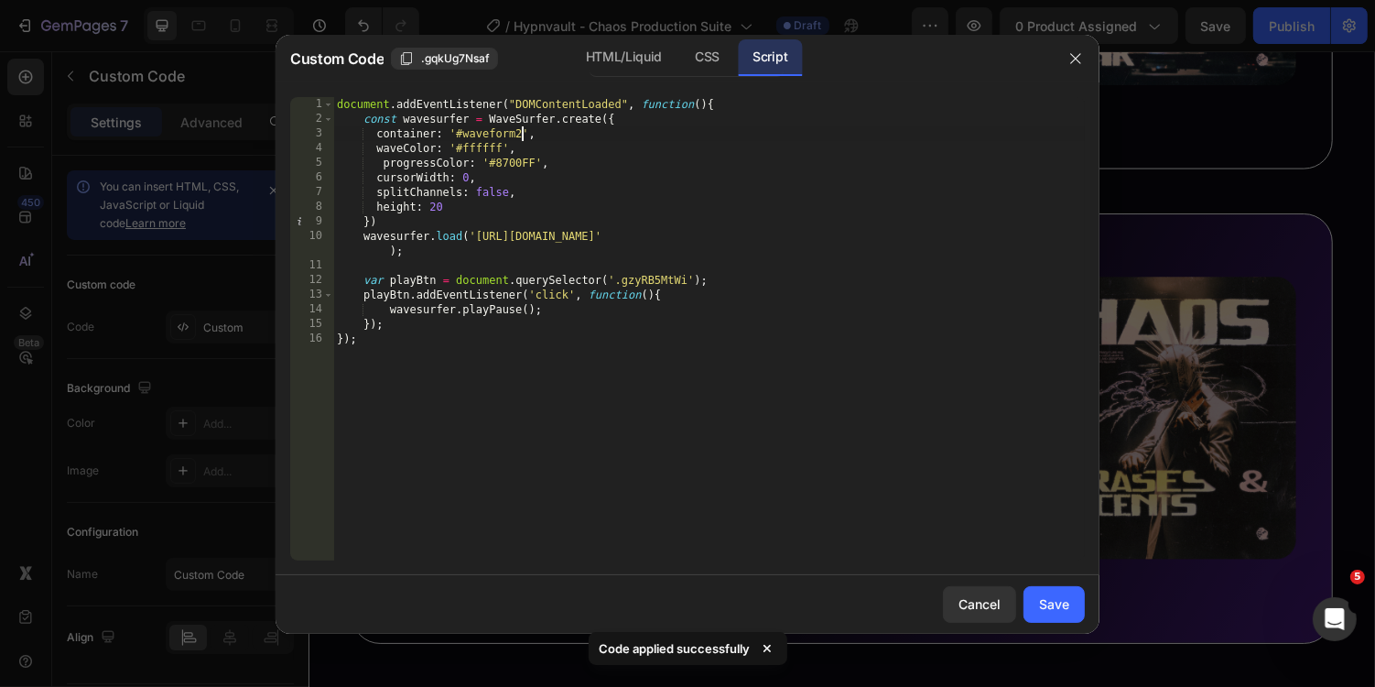
click at [520, 131] on div "document . addEventListener ( "DOMContentLoaded" , function ( ) { const wavesur…" at bounding box center [709, 343] width 752 height 493
type textarea "container: '#waveform10',"
click at [1059, 586] on button "Save" at bounding box center [1054, 604] width 61 height 37
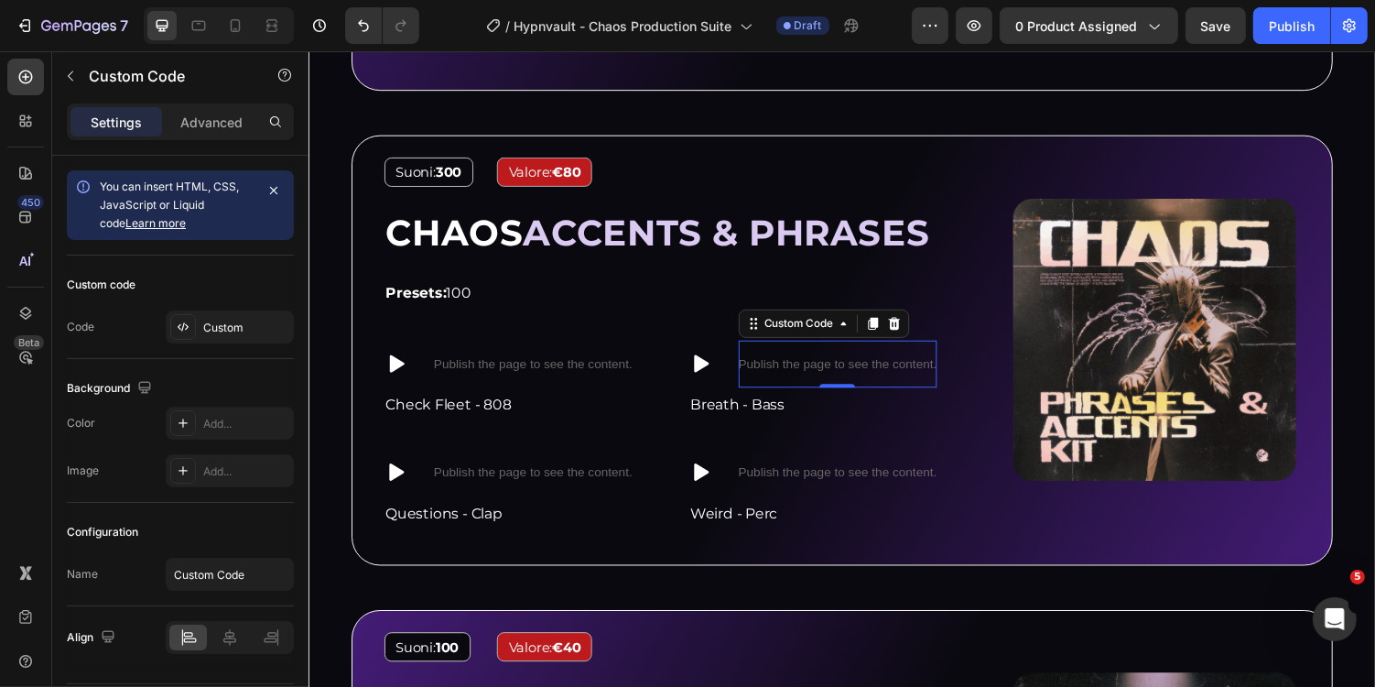
scroll to position [2476, 0]
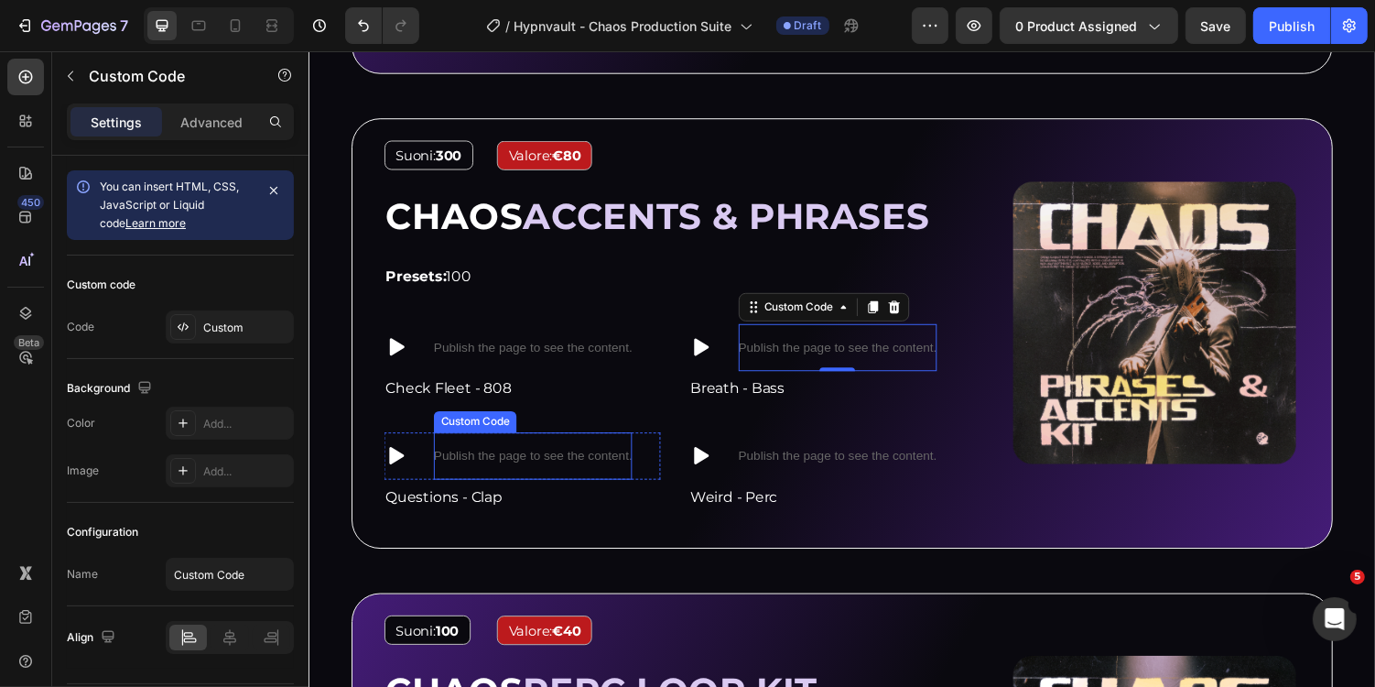
click at [566, 457] on p "Publish the page to see the content." at bounding box center [539, 466] width 204 height 19
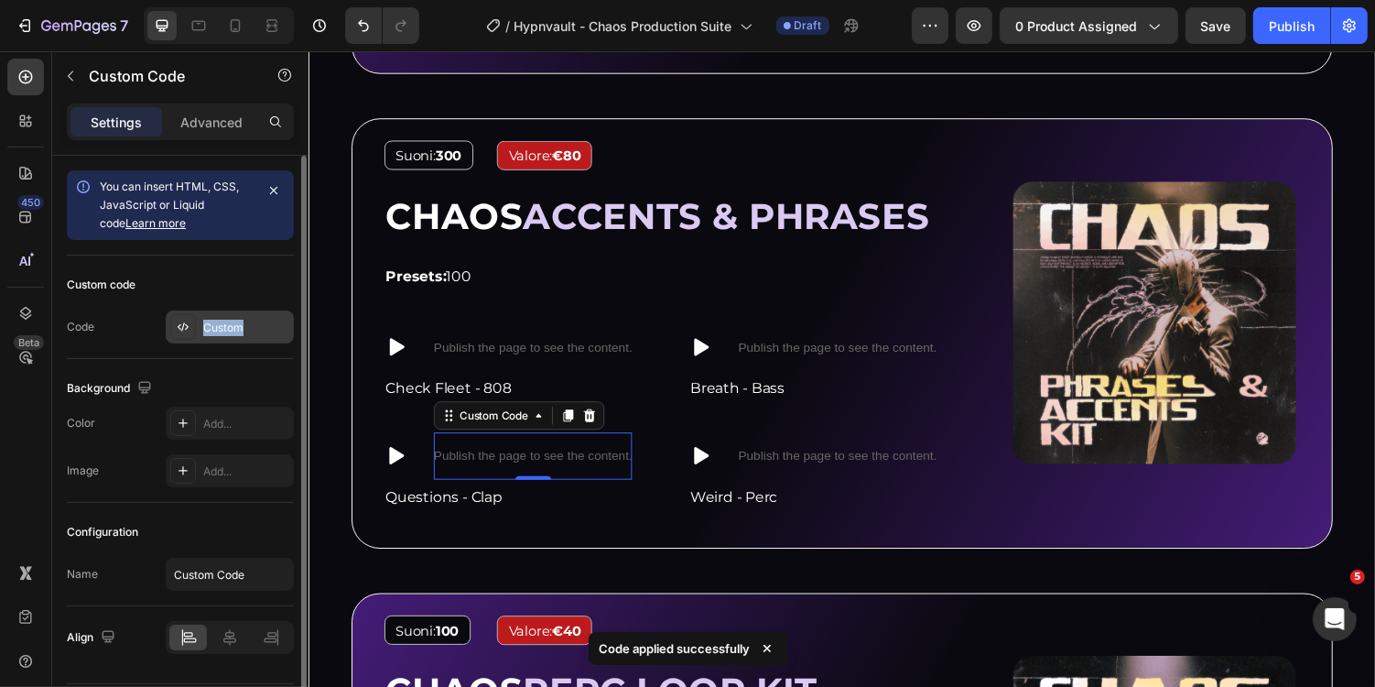
click at [253, 320] on div "Custom" at bounding box center [246, 328] width 86 height 16
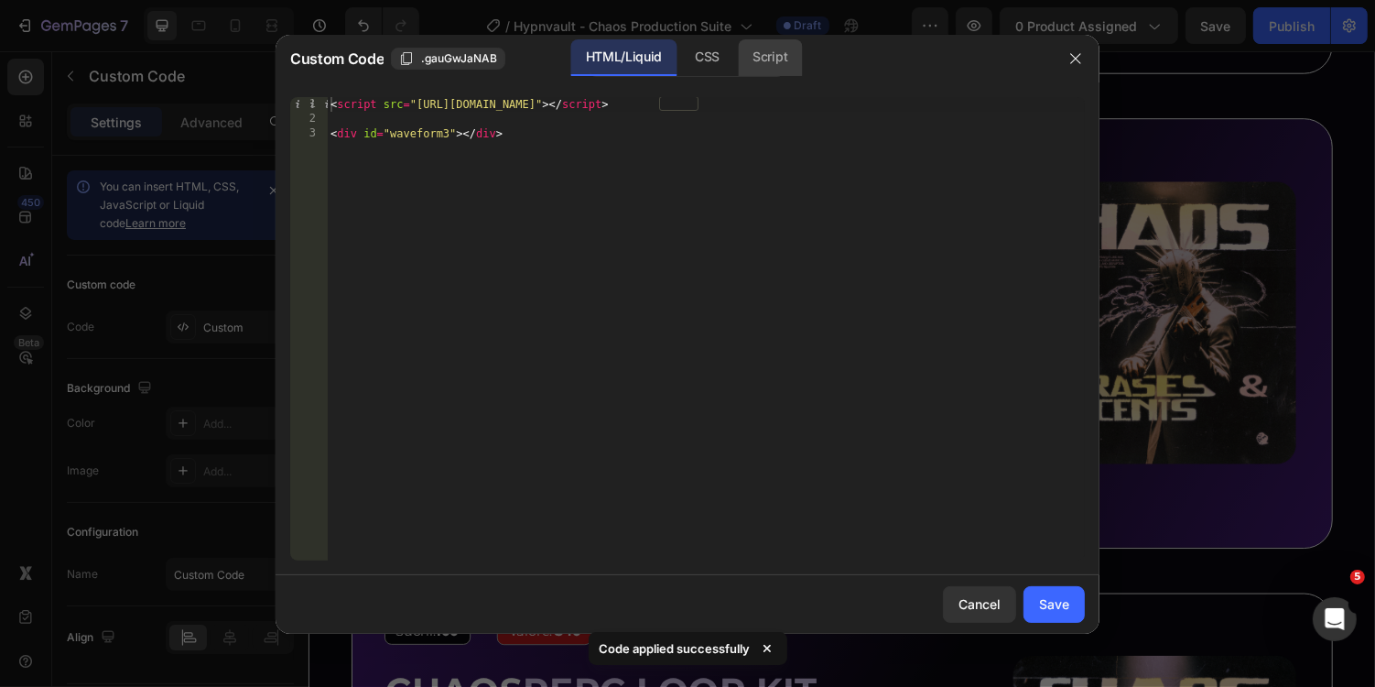
click at [767, 66] on div "Script" at bounding box center [770, 57] width 64 height 37
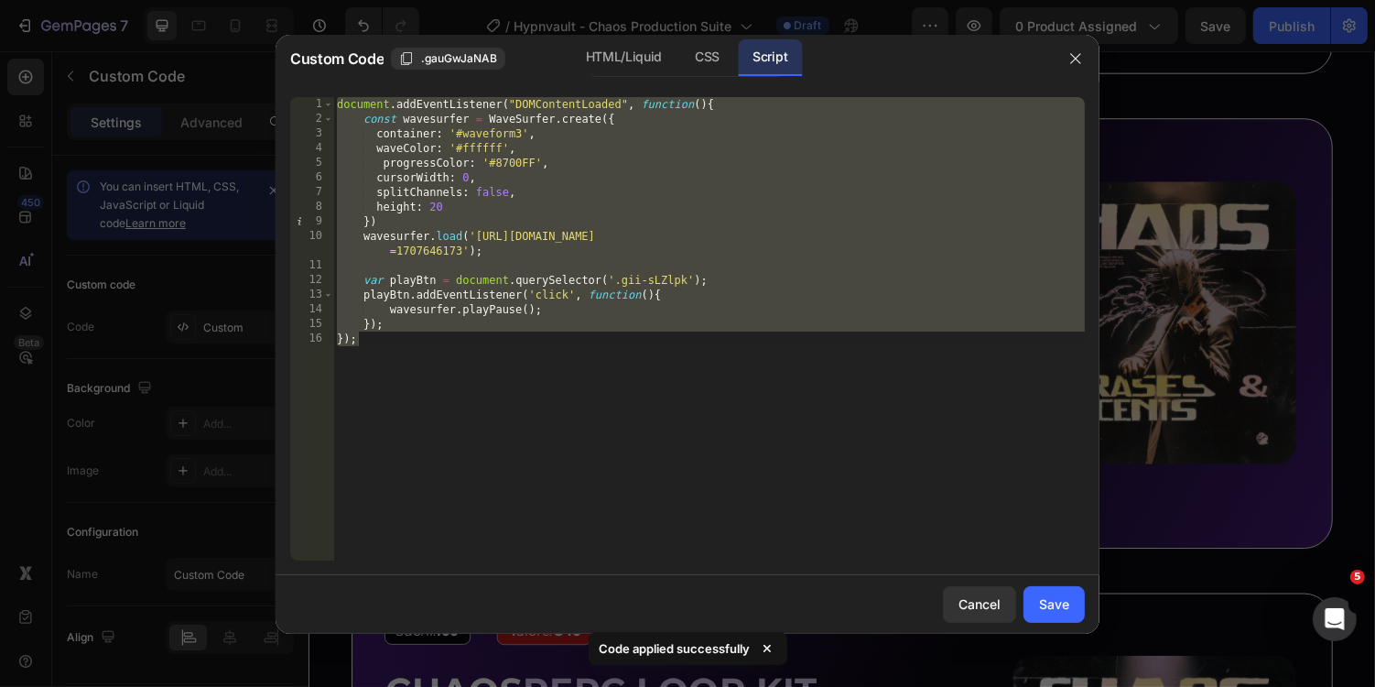
click at [524, 134] on div "document . addEventListener ( "DOMContentLoaded" , function ( ) { const wavesur…" at bounding box center [709, 343] width 752 height 493
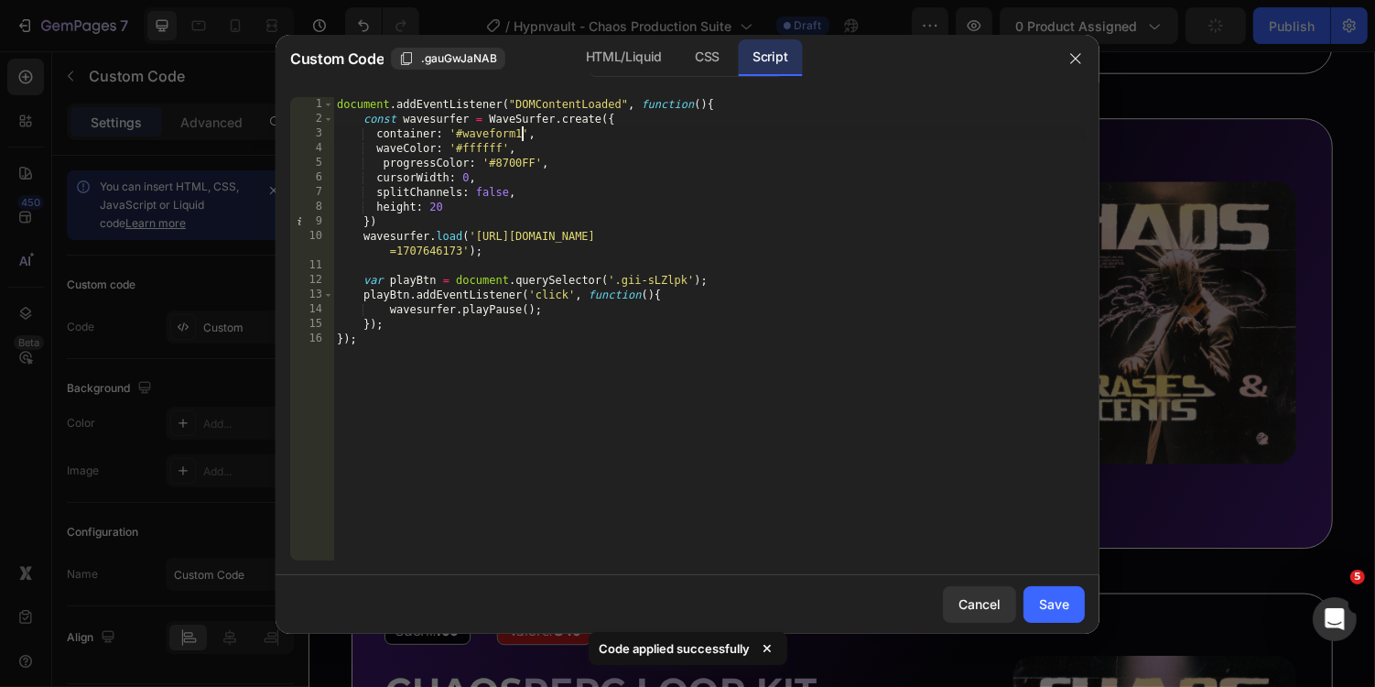
scroll to position [0, 16]
type textarea "container: '#waveform11',"
click at [1064, 608] on div "Save" at bounding box center [1054, 603] width 30 height 19
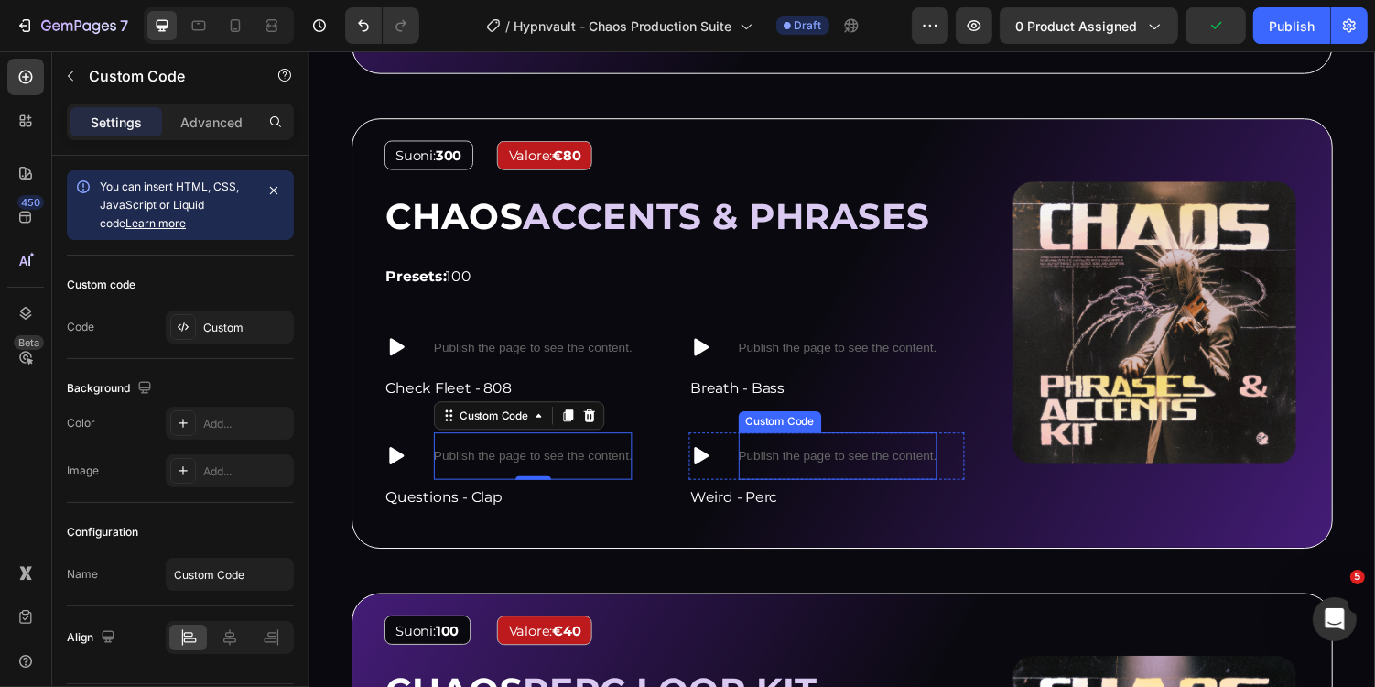
click at [812, 467] on p "Publish the page to see the content." at bounding box center [853, 466] width 204 height 19
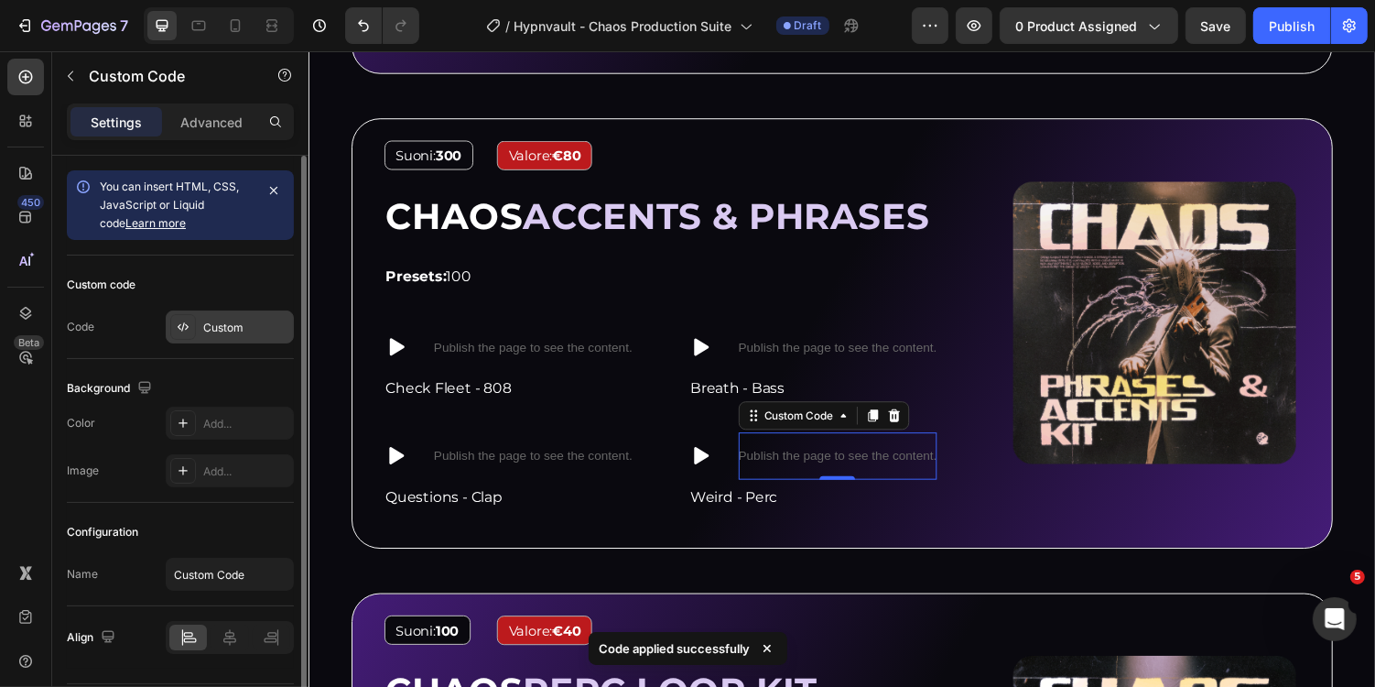
click at [210, 326] on div "Custom" at bounding box center [246, 328] width 86 height 16
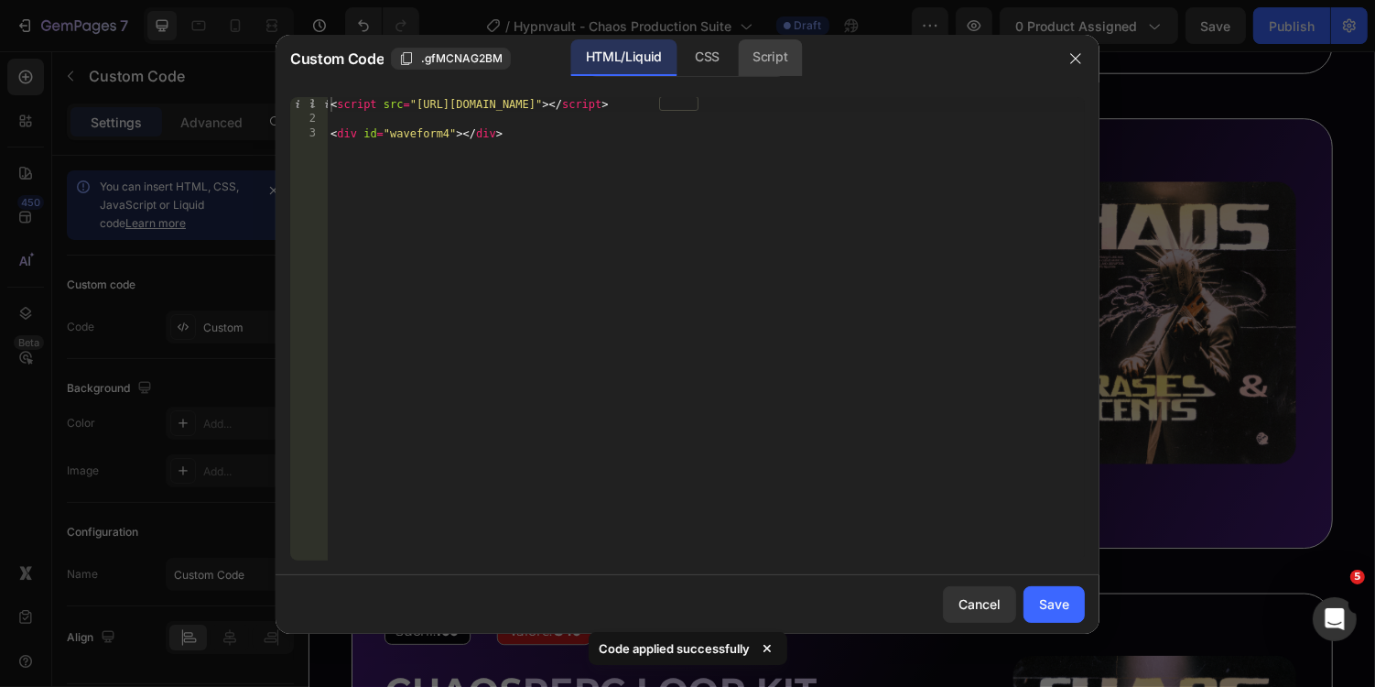
click at [771, 58] on div "Script" at bounding box center [770, 57] width 64 height 37
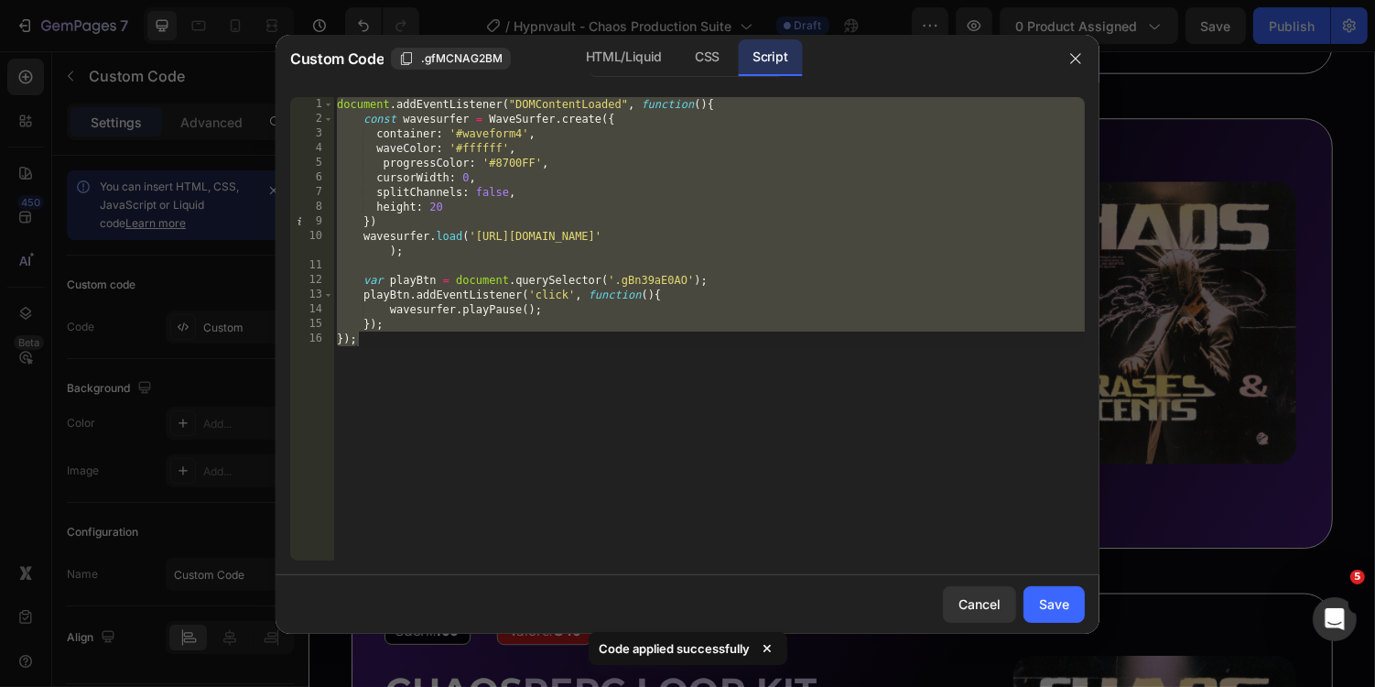
click at [521, 137] on div "document . addEventListener ( "DOMContentLoaded" , function ( ) { const wavesur…" at bounding box center [709, 343] width 752 height 493
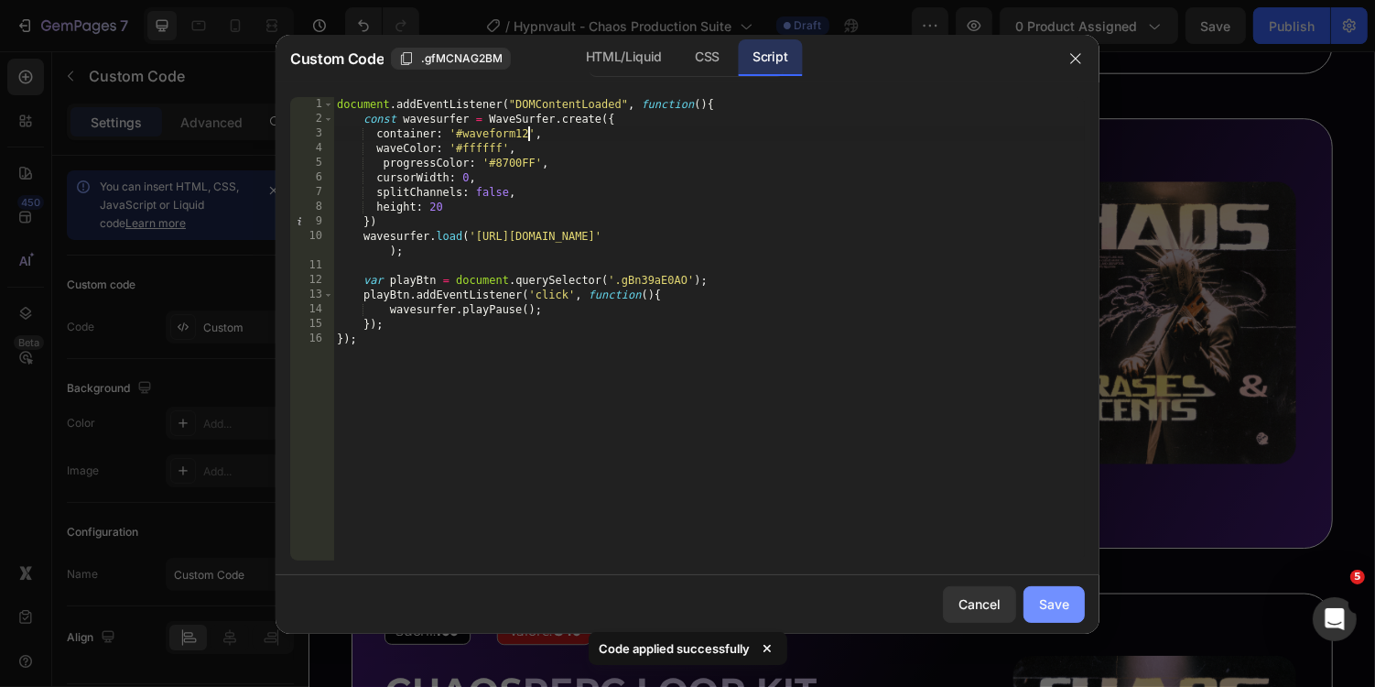
type textarea "container: '#waveform12',"
click at [1073, 603] on button "Save" at bounding box center [1054, 604] width 61 height 37
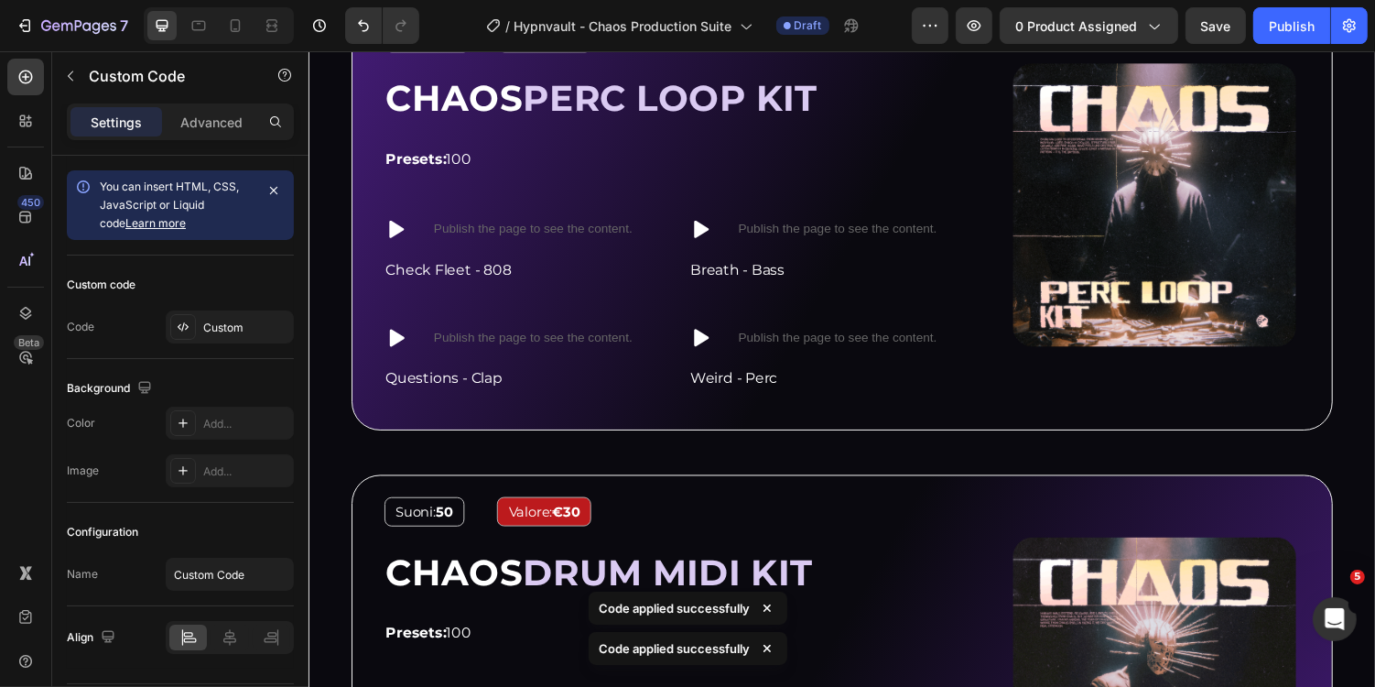
scroll to position [3101, 0]
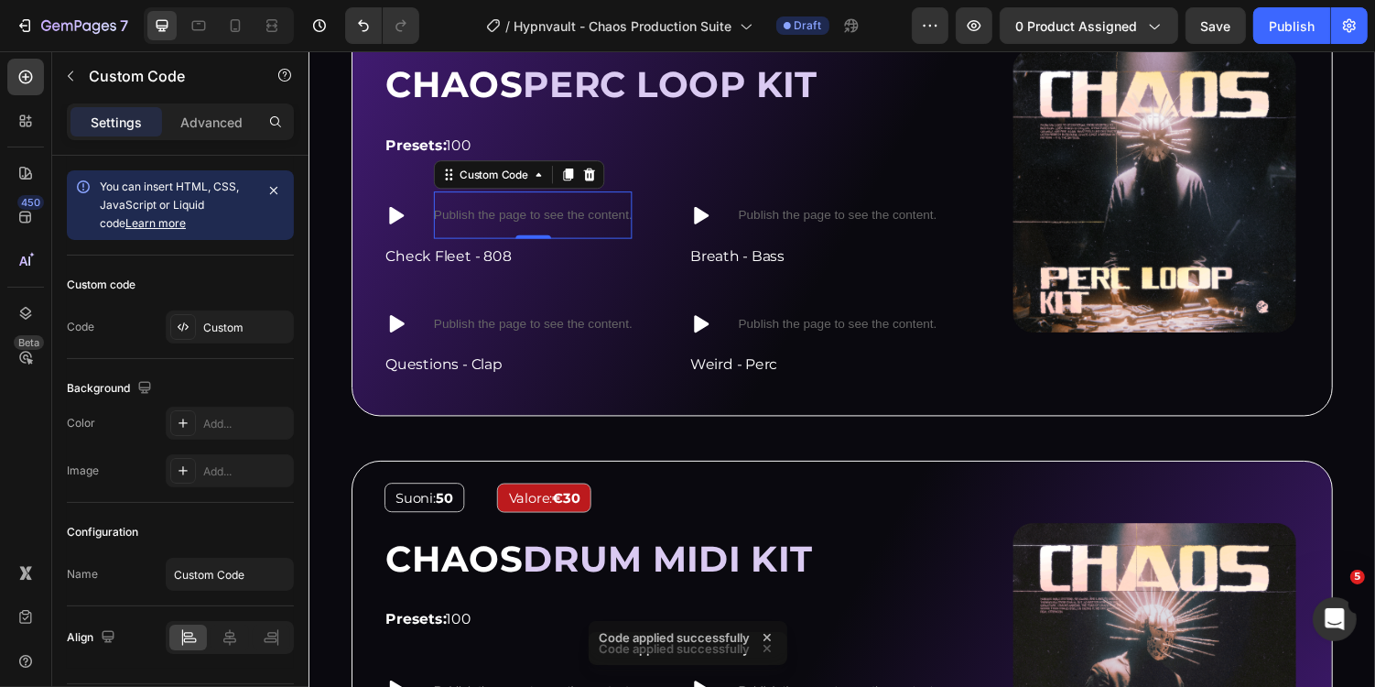
click at [522, 209] on p "Publish the page to see the content." at bounding box center [539, 218] width 204 height 19
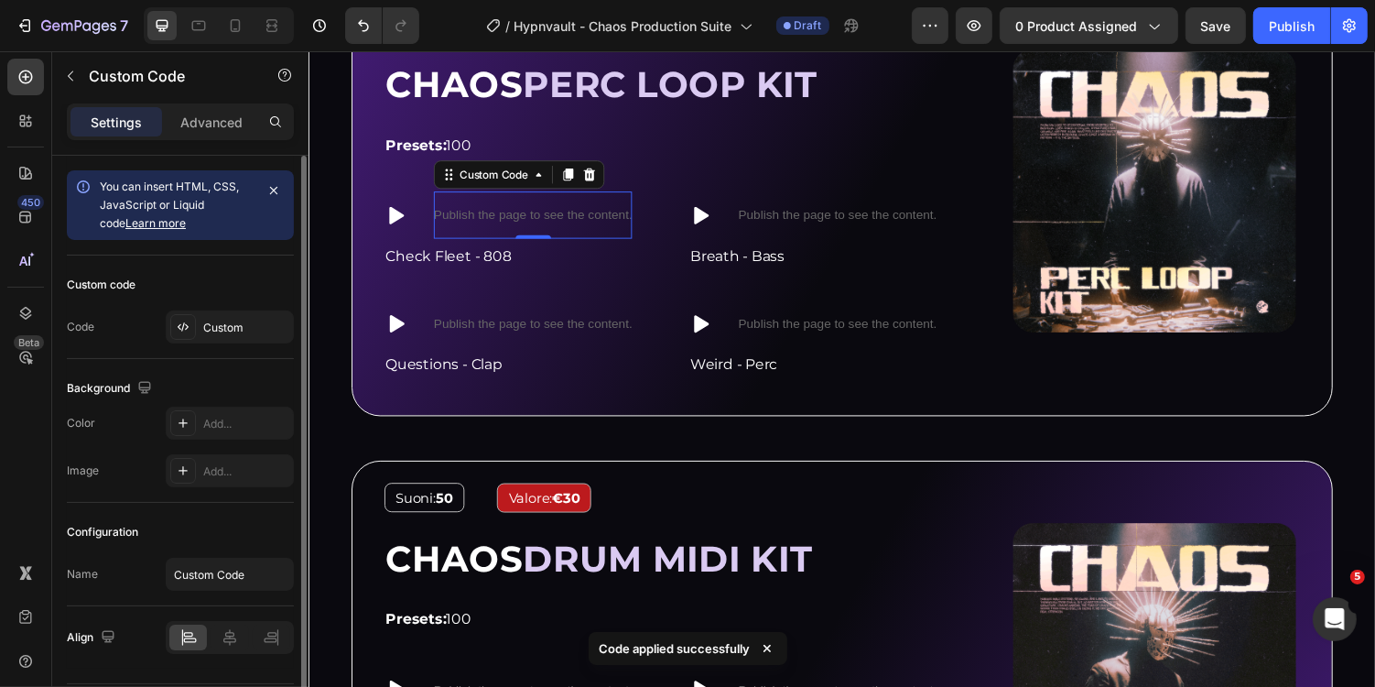
click at [226, 344] on div "Custom code Code Custom" at bounding box center [180, 306] width 227 height 103
click at [250, 333] on div "Custom" at bounding box center [246, 328] width 86 height 16
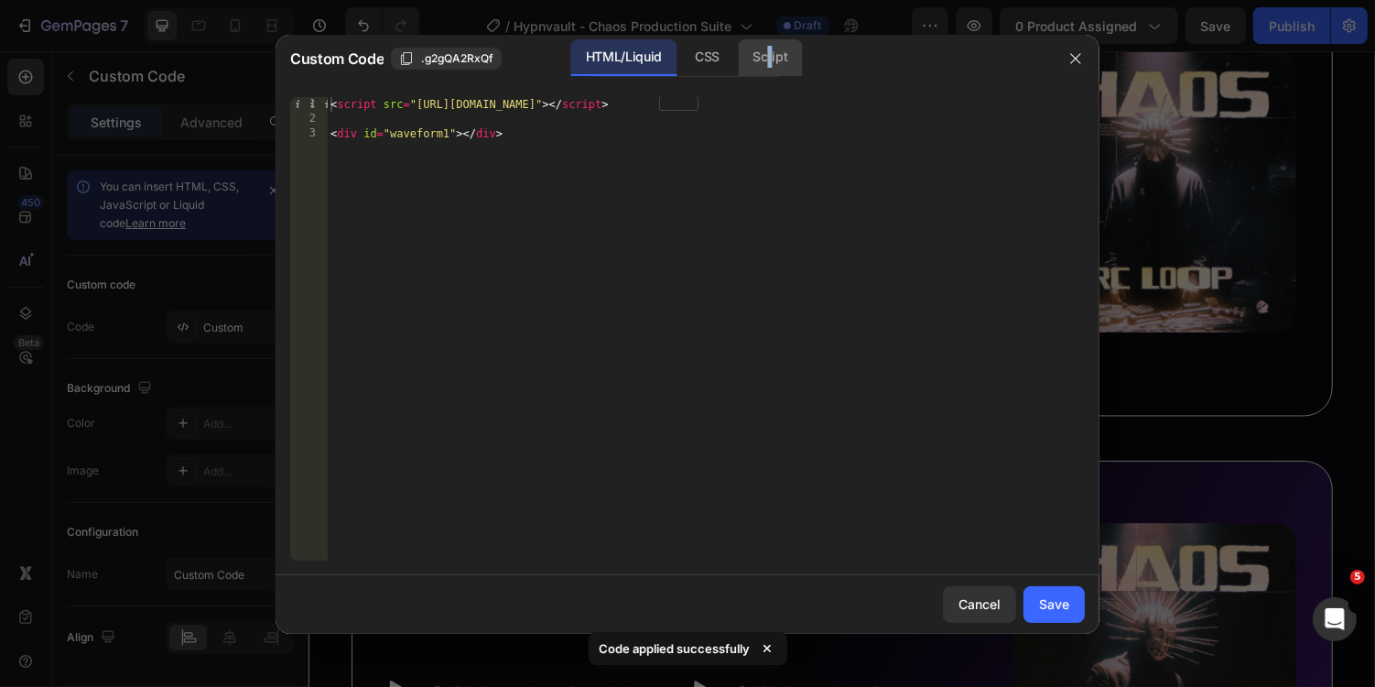
click at [770, 61] on div "Script" at bounding box center [770, 57] width 64 height 37
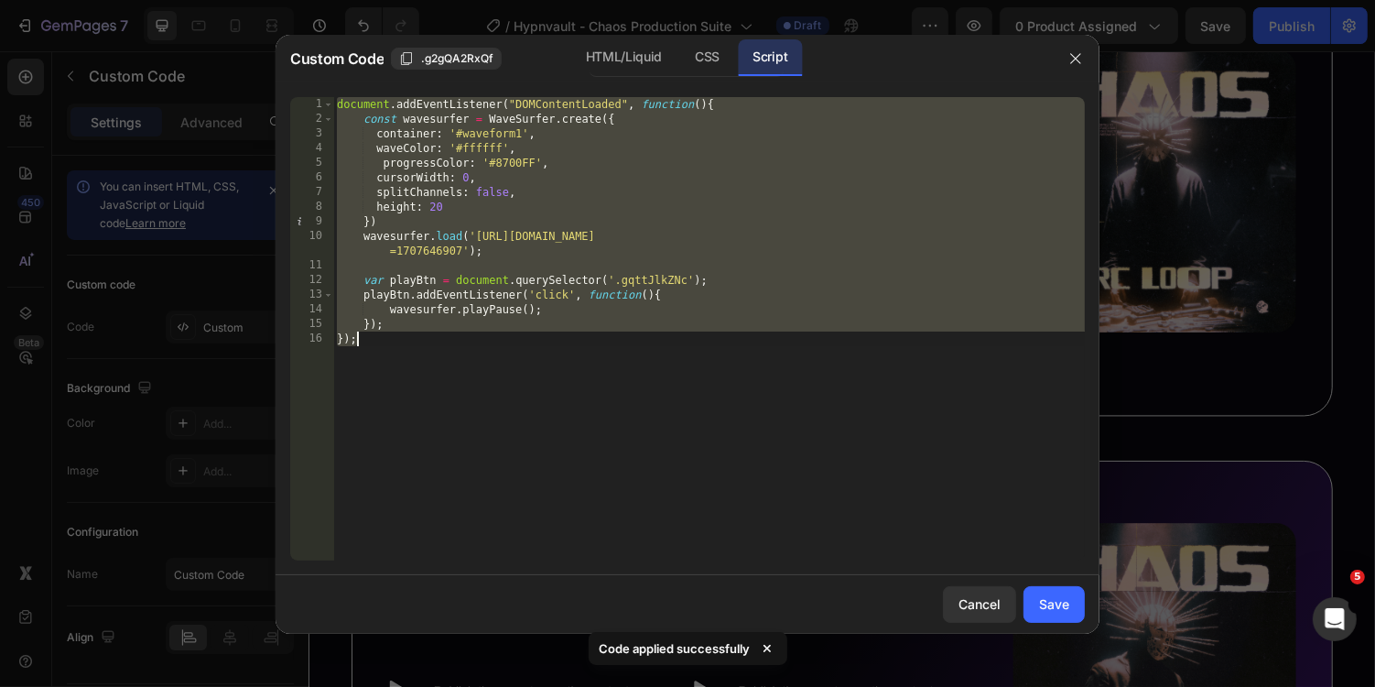
click at [522, 131] on div "document . addEventListener ( "DOMContentLoaded" , function ( ) { const wavesur…" at bounding box center [709, 343] width 752 height 493
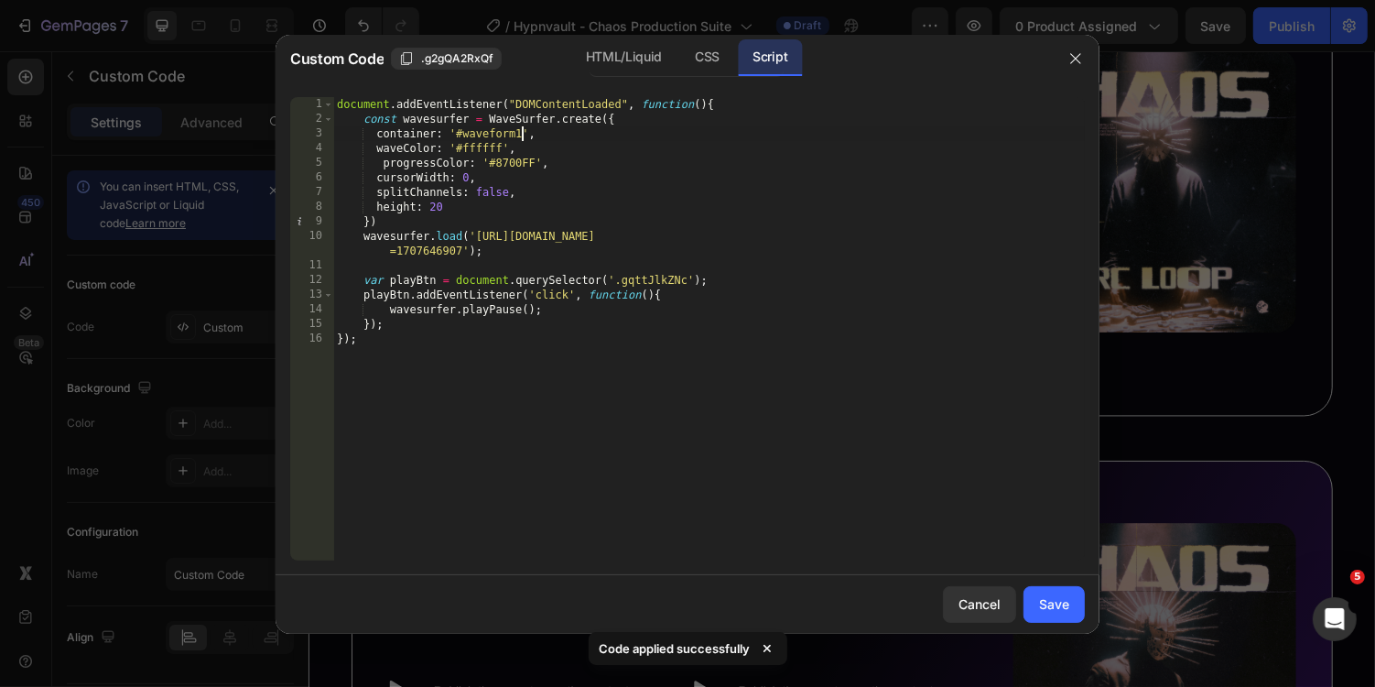
scroll to position [0, 16]
type textarea "container: '#waveform13',"
click at [1057, 592] on button "Save" at bounding box center [1054, 604] width 61 height 37
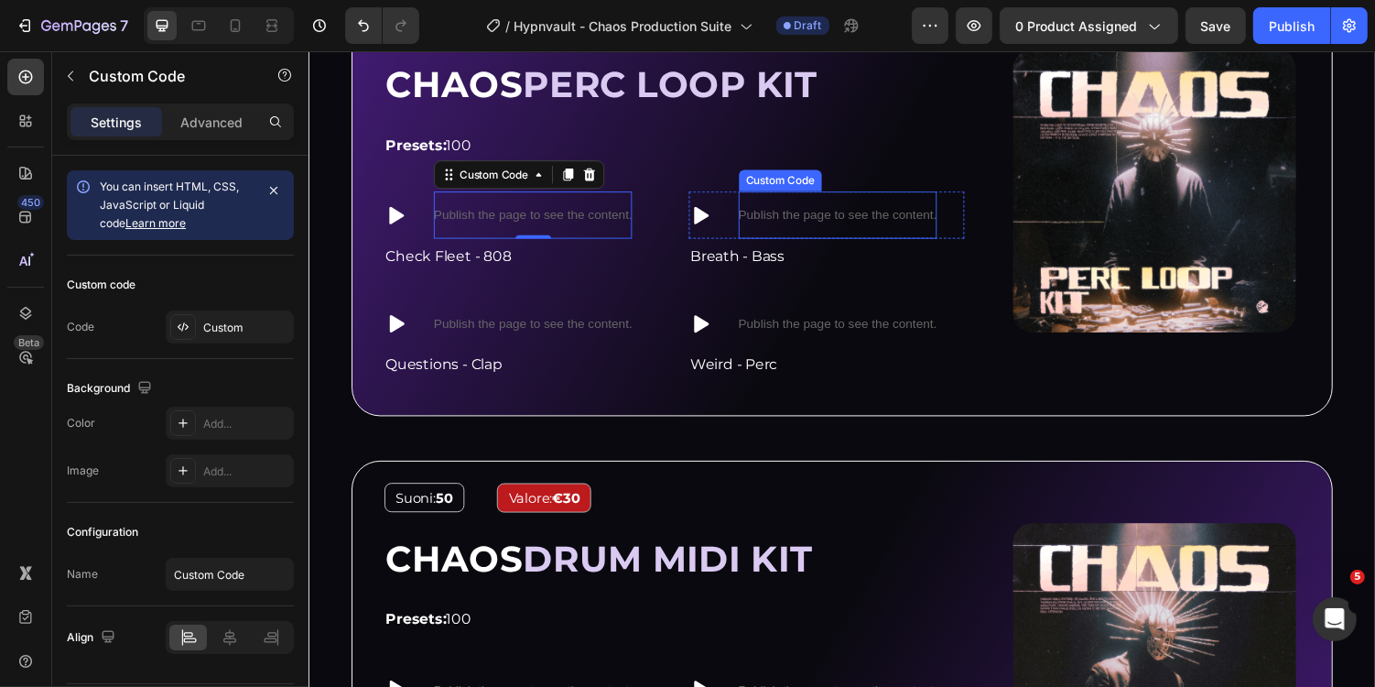
click at [894, 212] on p "Publish the page to see the content." at bounding box center [853, 218] width 204 height 19
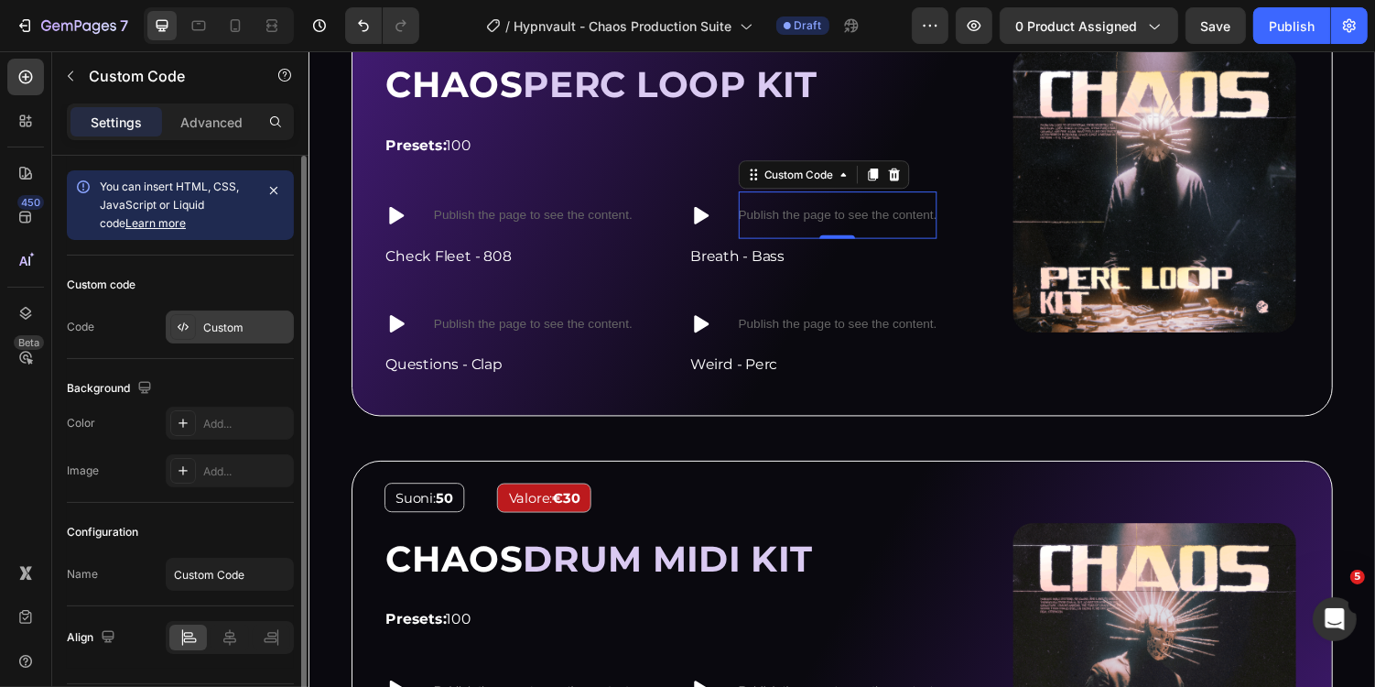
click at [227, 316] on div "Custom" at bounding box center [230, 326] width 128 height 33
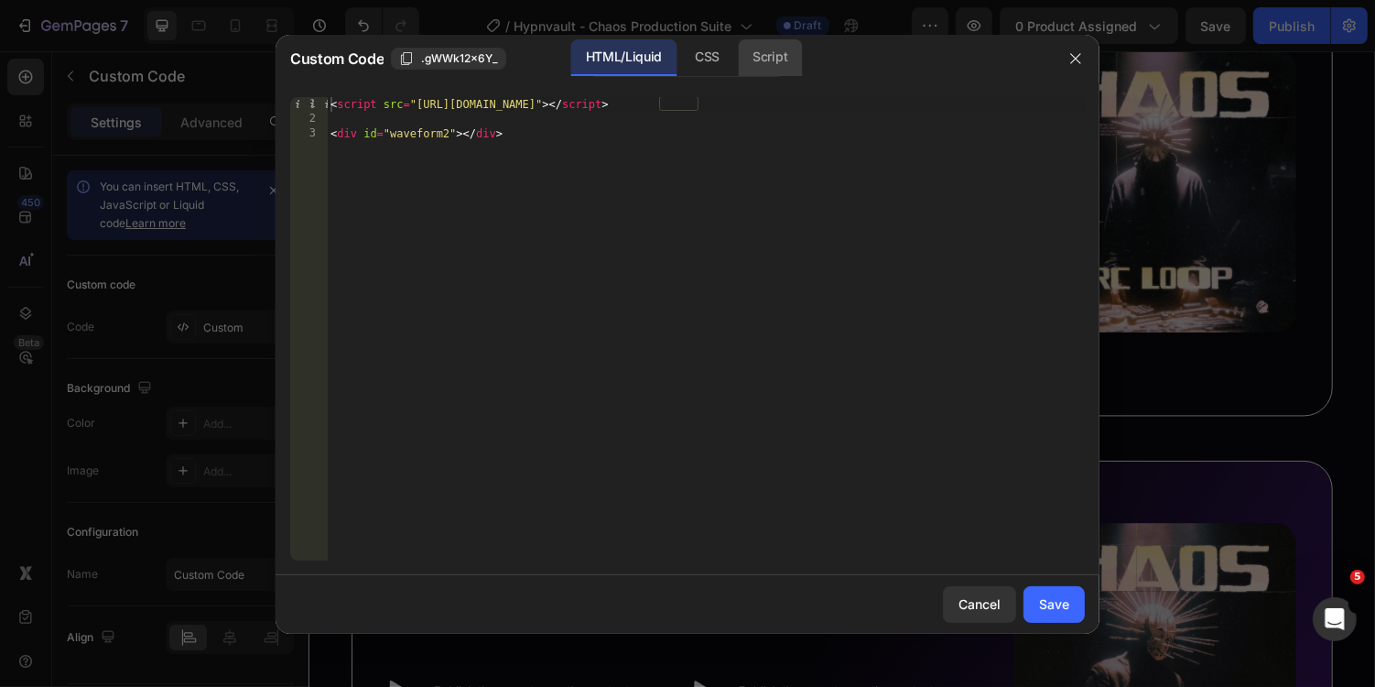
click at [772, 60] on div "Script" at bounding box center [770, 57] width 64 height 37
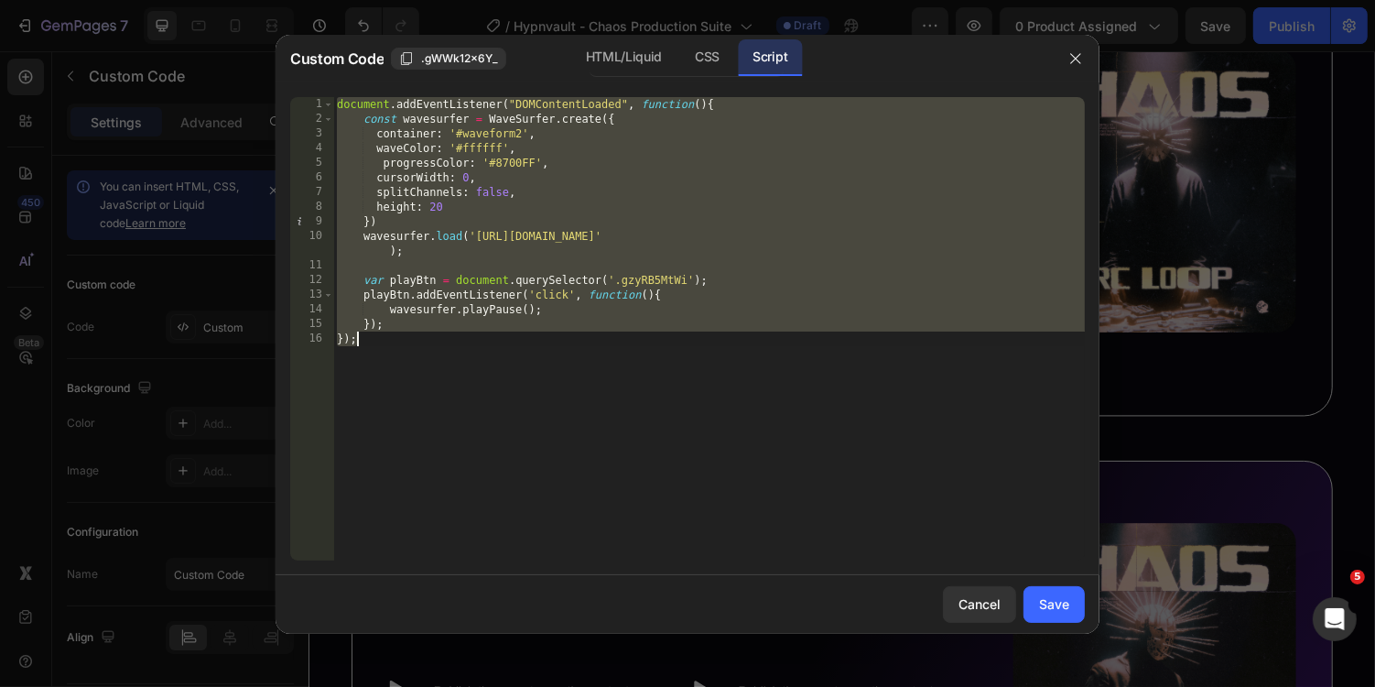
click at [523, 131] on div "document . addEventListener ( "DOMContentLoaded" , function ( ) { const wavesur…" at bounding box center [709, 343] width 752 height 493
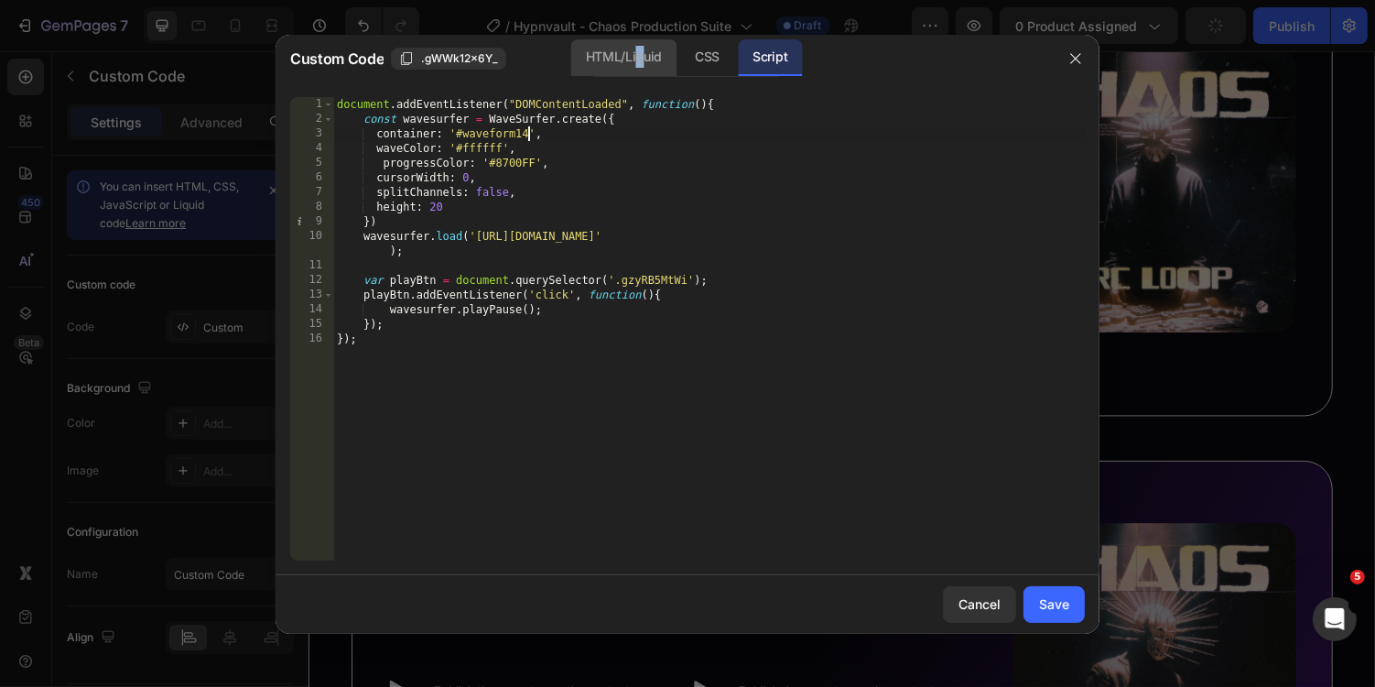
click at [680, 48] on div "HTML/Liquid" at bounding box center [707, 57] width 54 height 37
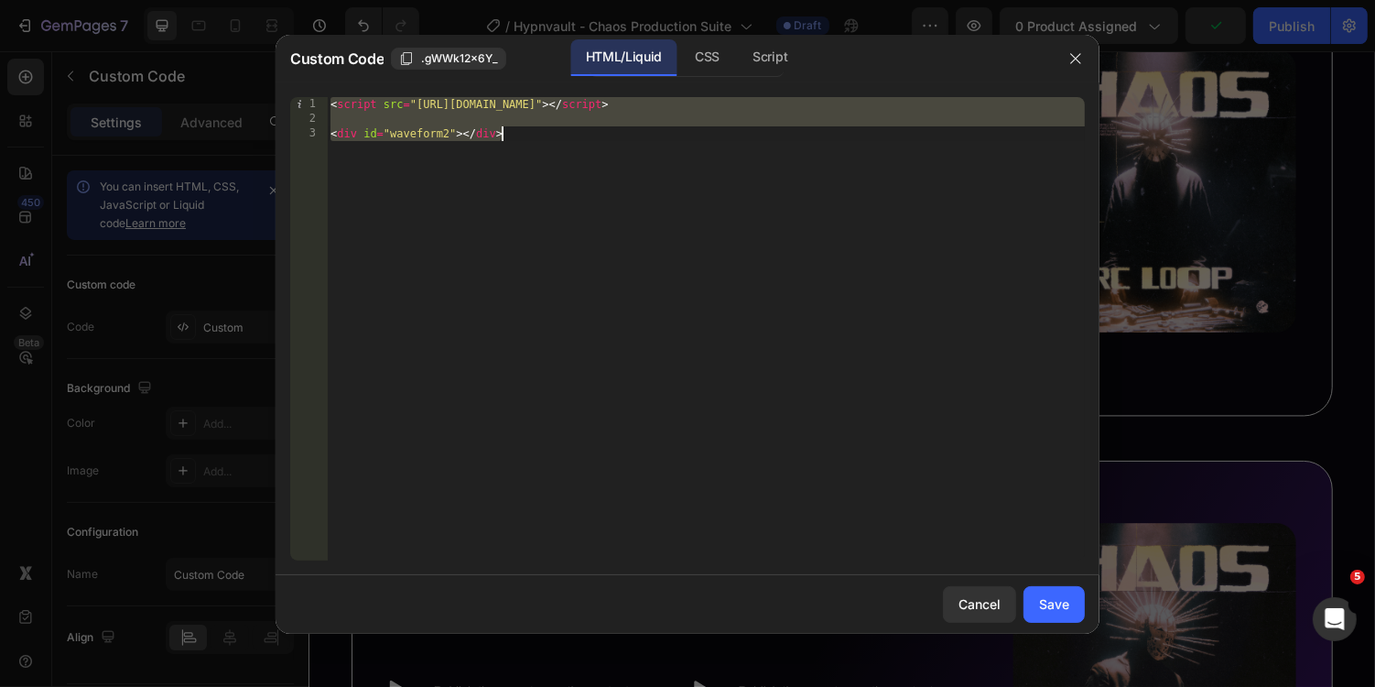
click at [448, 131] on div "< script src = "https://unpkg.com/wavesurfer.js@7" > </ script > < div id = "wa…" at bounding box center [706, 343] width 758 height 493
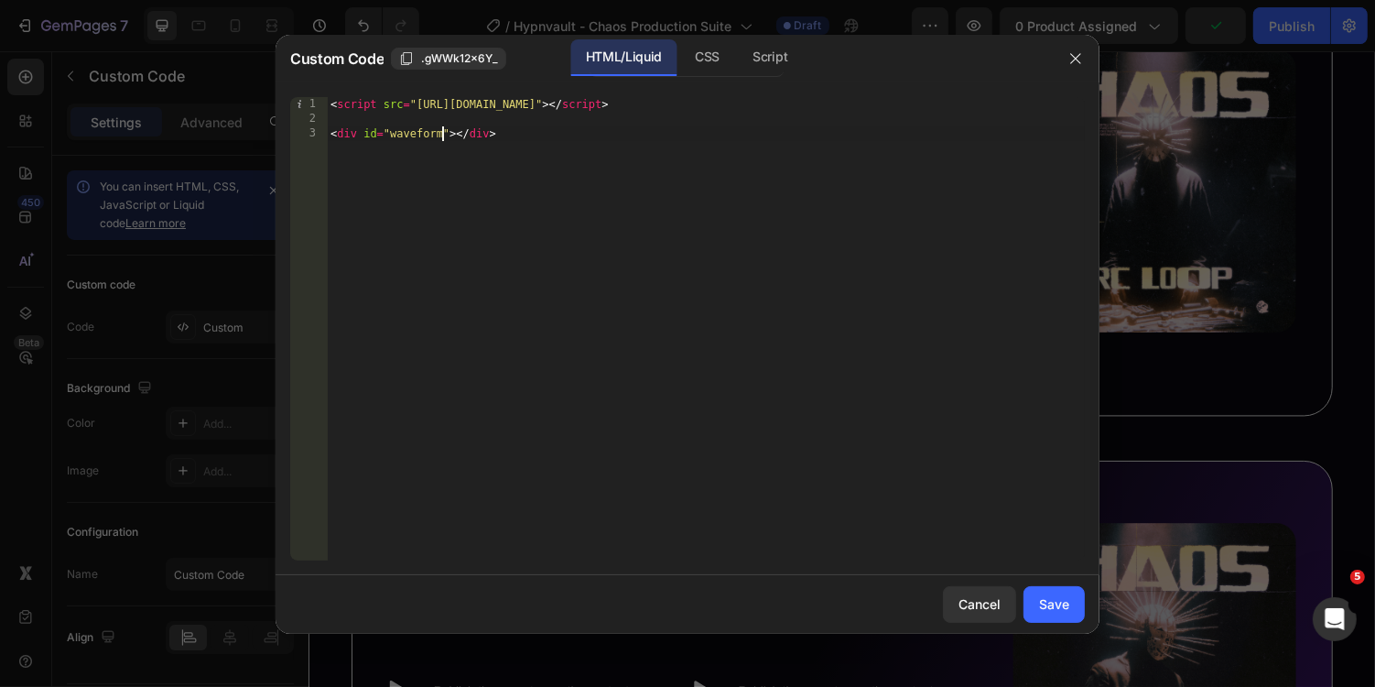
scroll to position [0, 10]
click at [738, 49] on div "CSS" at bounding box center [770, 57] width 64 height 37
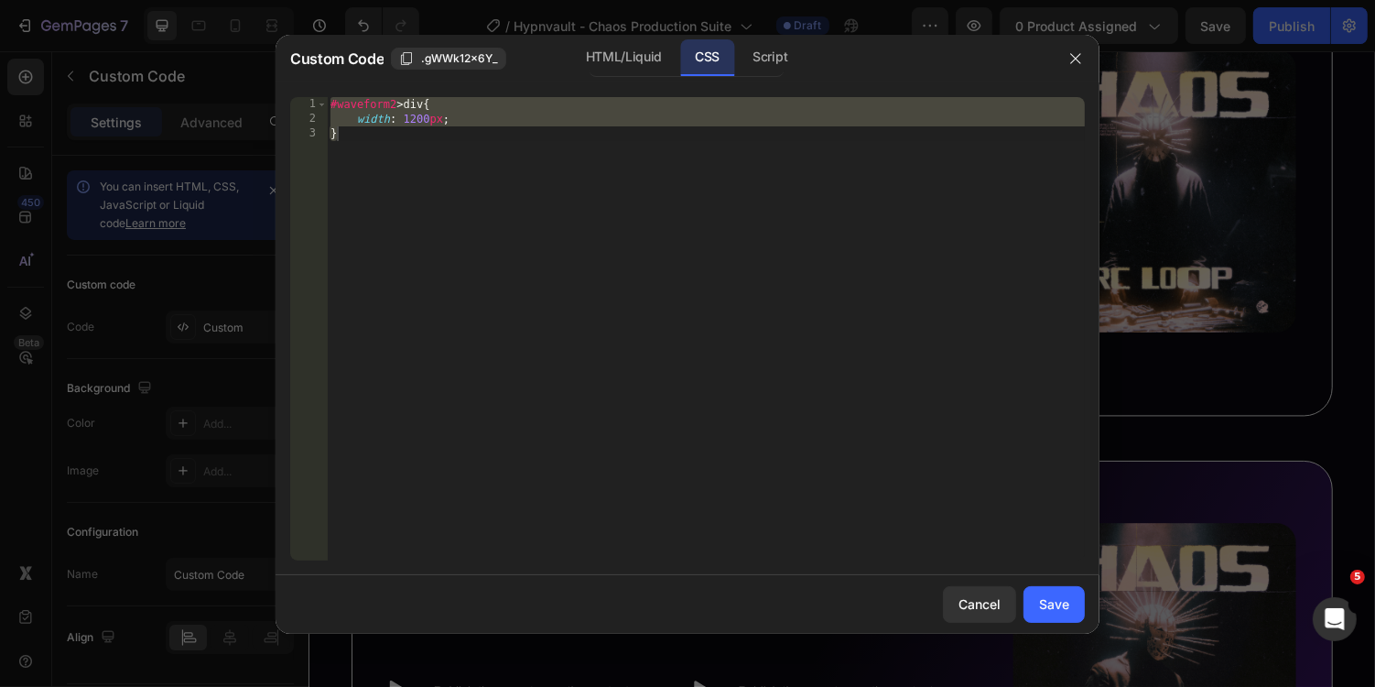
click at [392, 108] on div "#waveform2 > div { width : 1200 px ; }" at bounding box center [706, 343] width 758 height 493
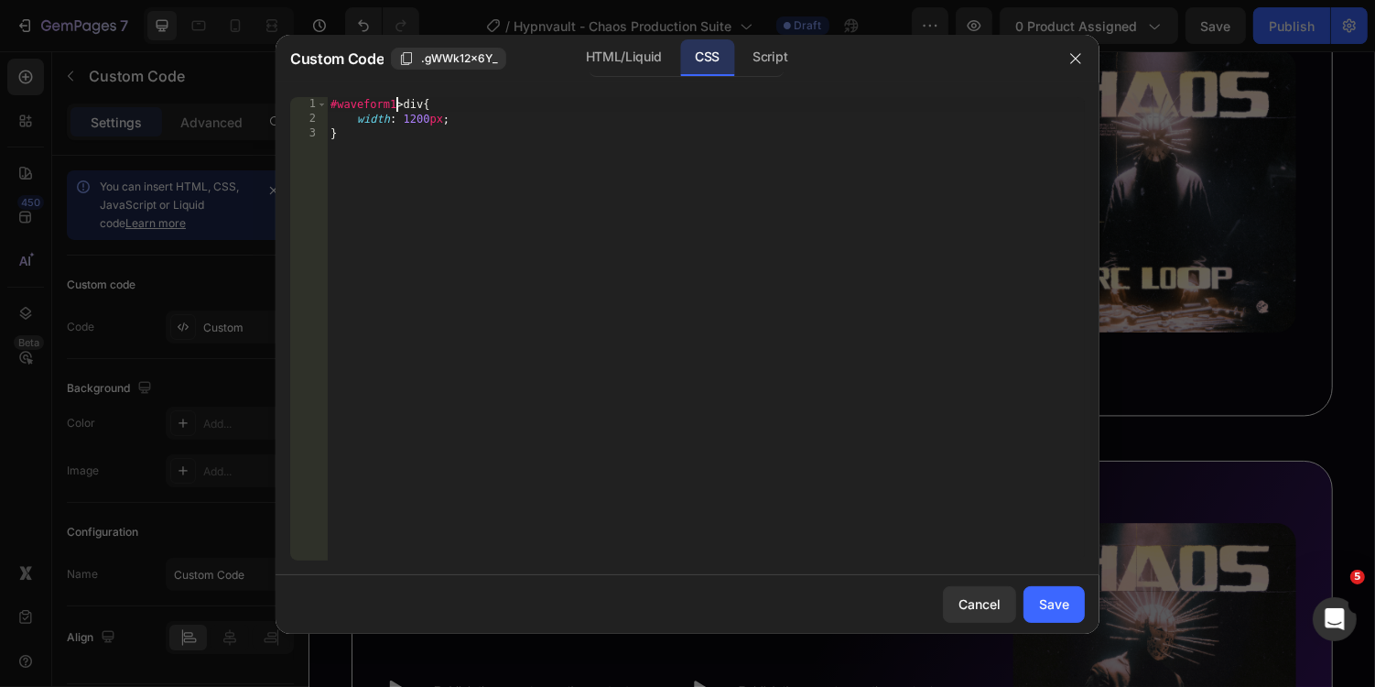
scroll to position [0, 5]
type textarea "#waveform14 > div{"
click at [775, 58] on div "Script" at bounding box center [770, 57] width 64 height 37
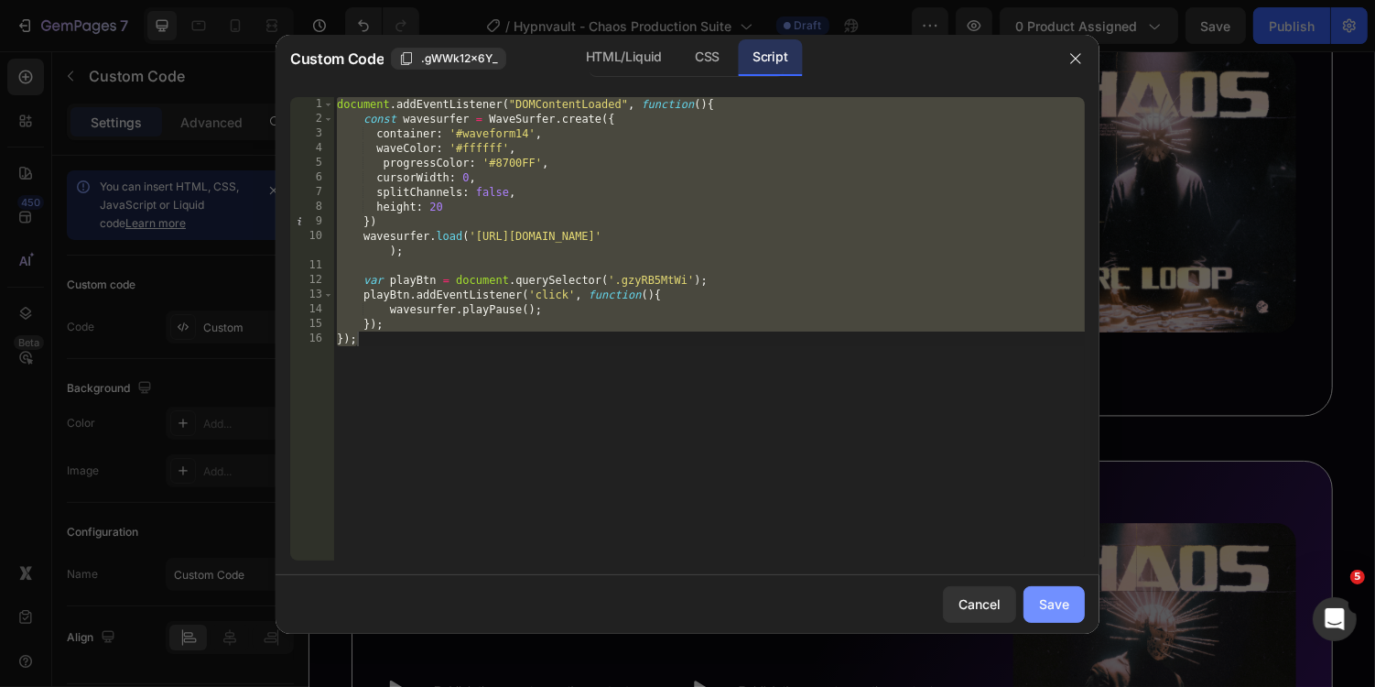
click at [1047, 591] on button "Save" at bounding box center [1054, 604] width 61 height 37
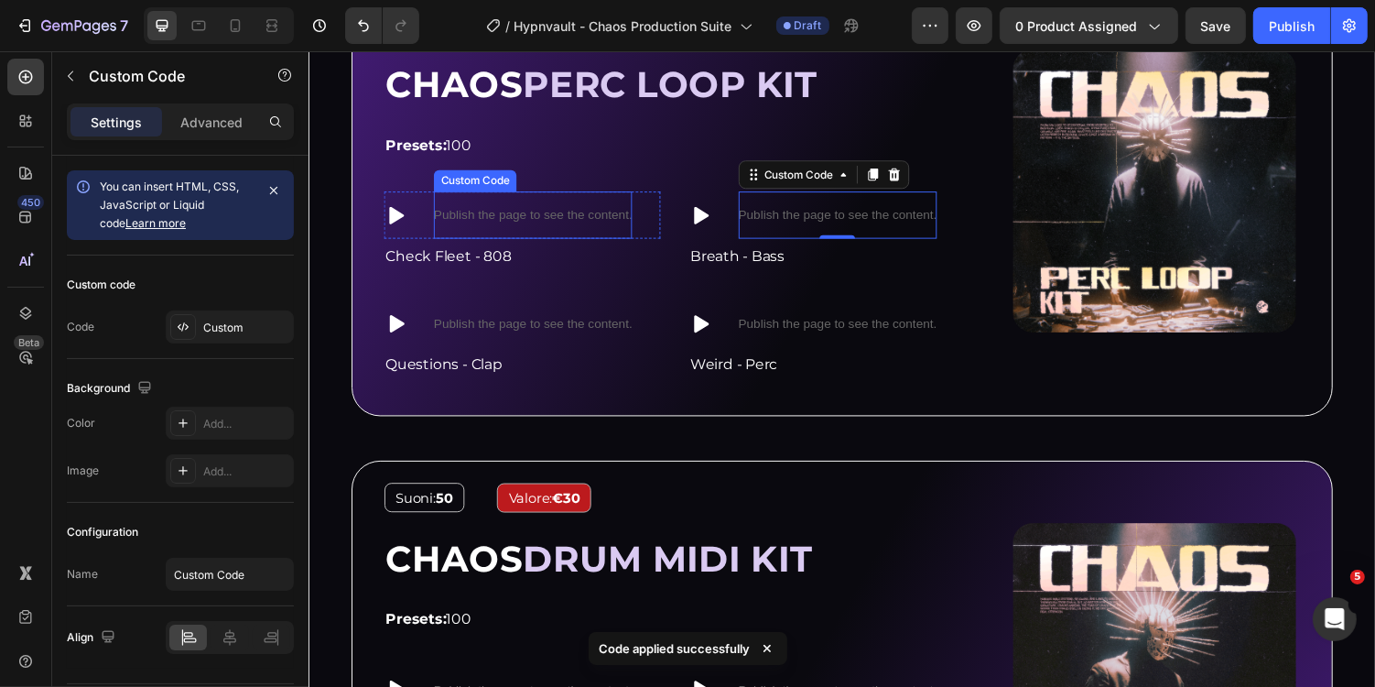
click at [596, 219] on p "Publish the page to see the content." at bounding box center [539, 218] width 204 height 19
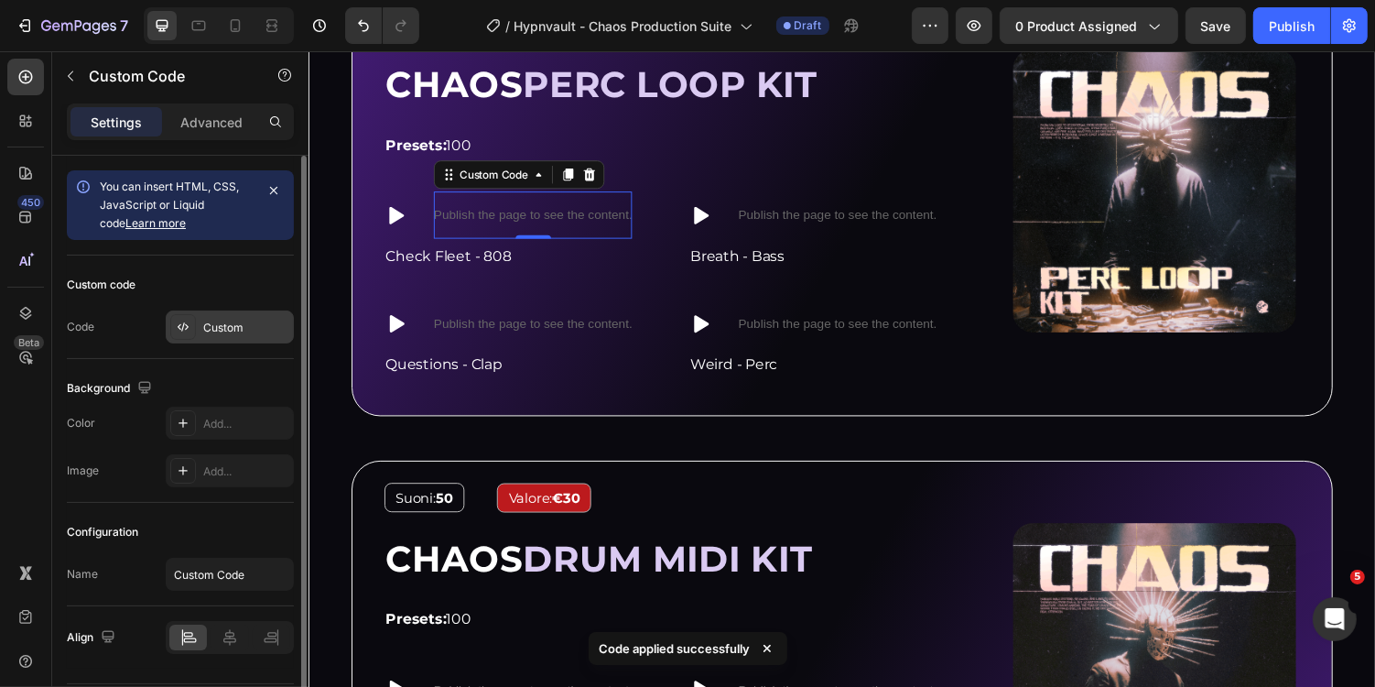
click at [218, 317] on div "Custom" at bounding box center [230, 326] width 128 height 33
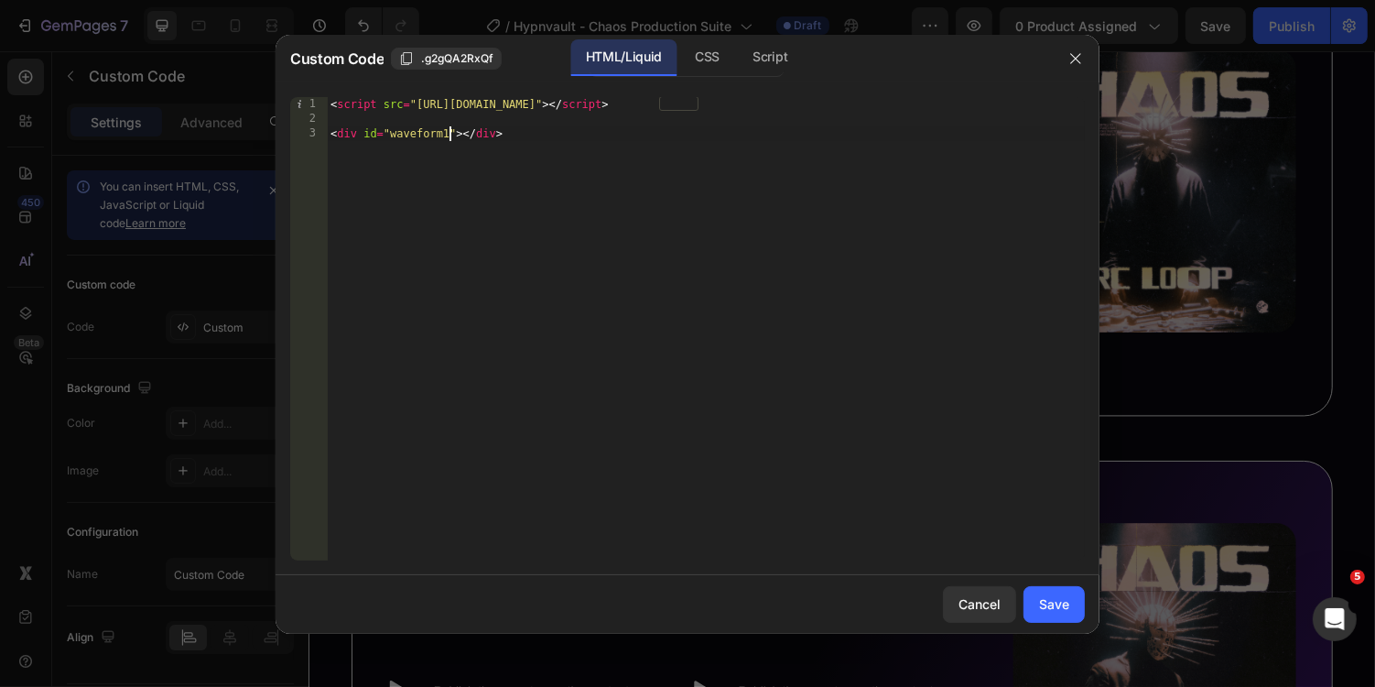
click at [452, 136] on div "< script src = "https://unpkg.com/wavesurfer.js@7" > </ script > < div id = "wa…" at bounding box center [706, 343] width 758 height 493
click at [738, 60] on div "CSS" at bounding box center [770, 57] width 64 height 37
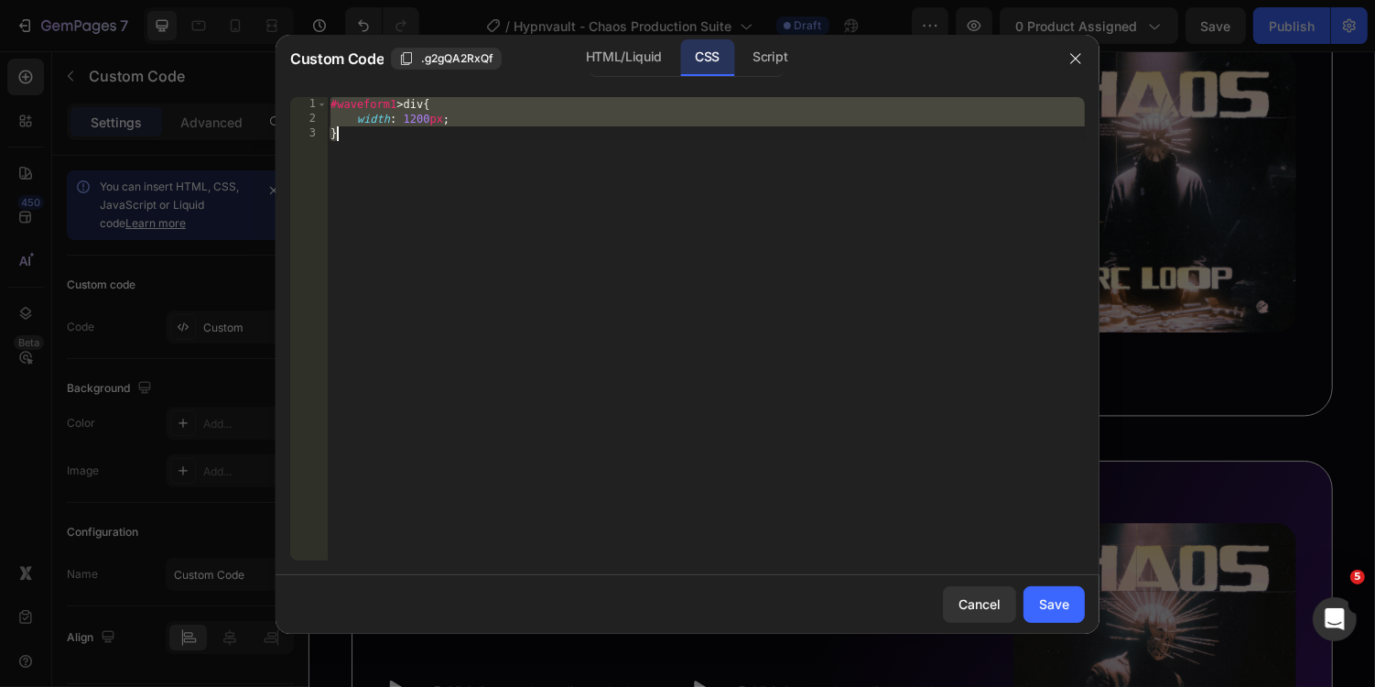
click at [395, 103] on div "#waveform1 > div { width : 1200 px ; }" at bounding box center [706, 343] width 758 height 493
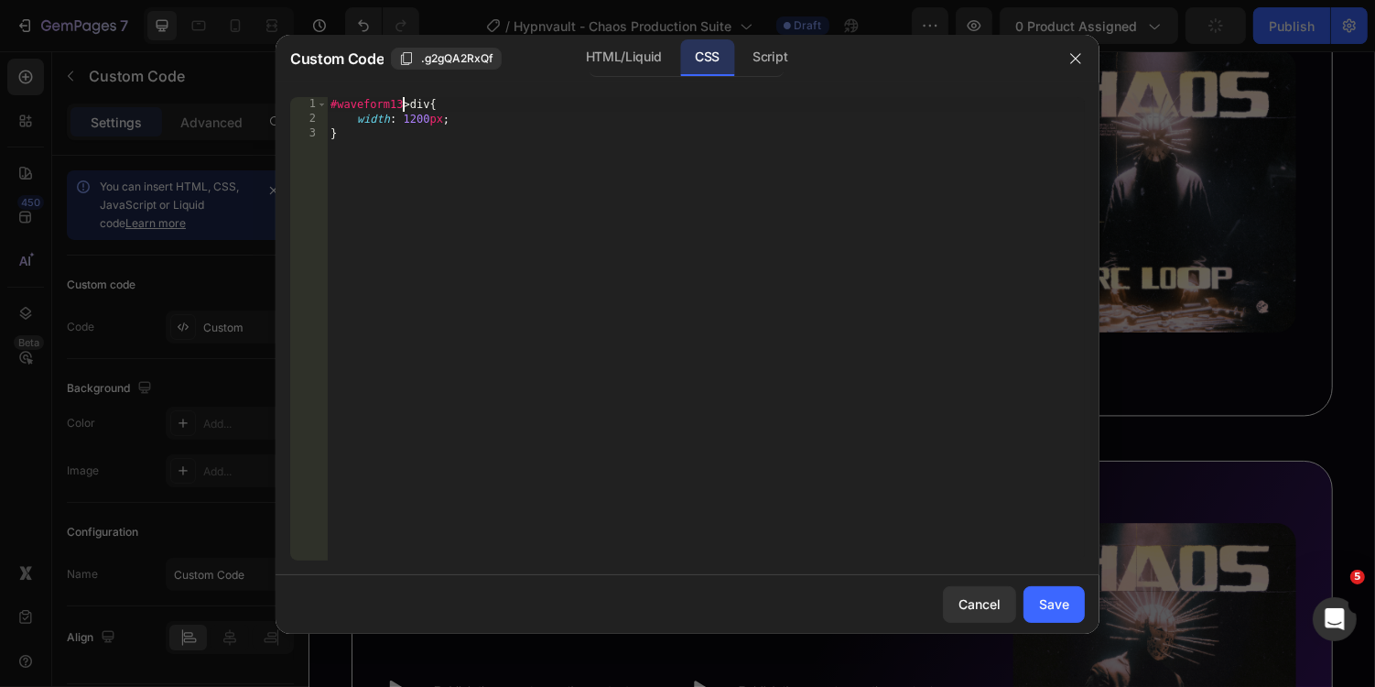
scroll to position [0, 5]
type textarea "#waveform13 > div{"
click at [764, 67] on div "Script" at bounding box center [770, 57] width 64 height 37
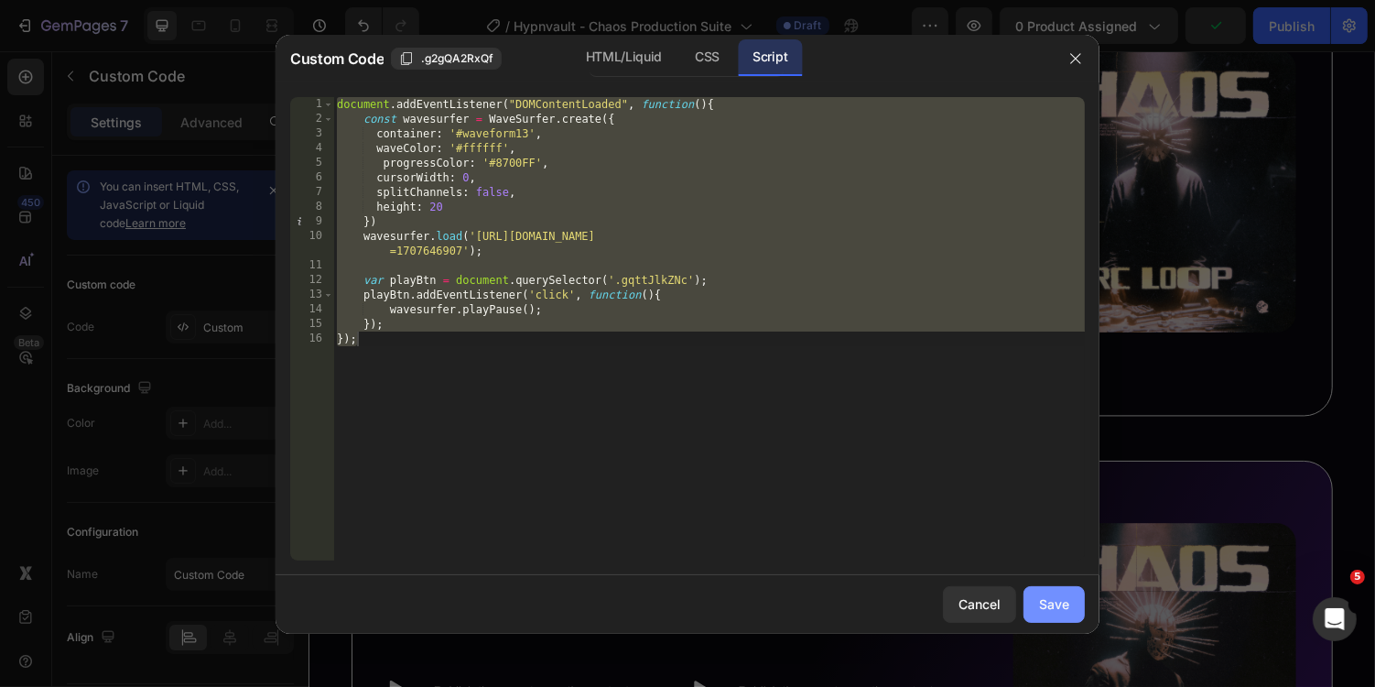
click at [1051, 608] on div "Save" at bounding box center [1054, 603] width 30 height 19
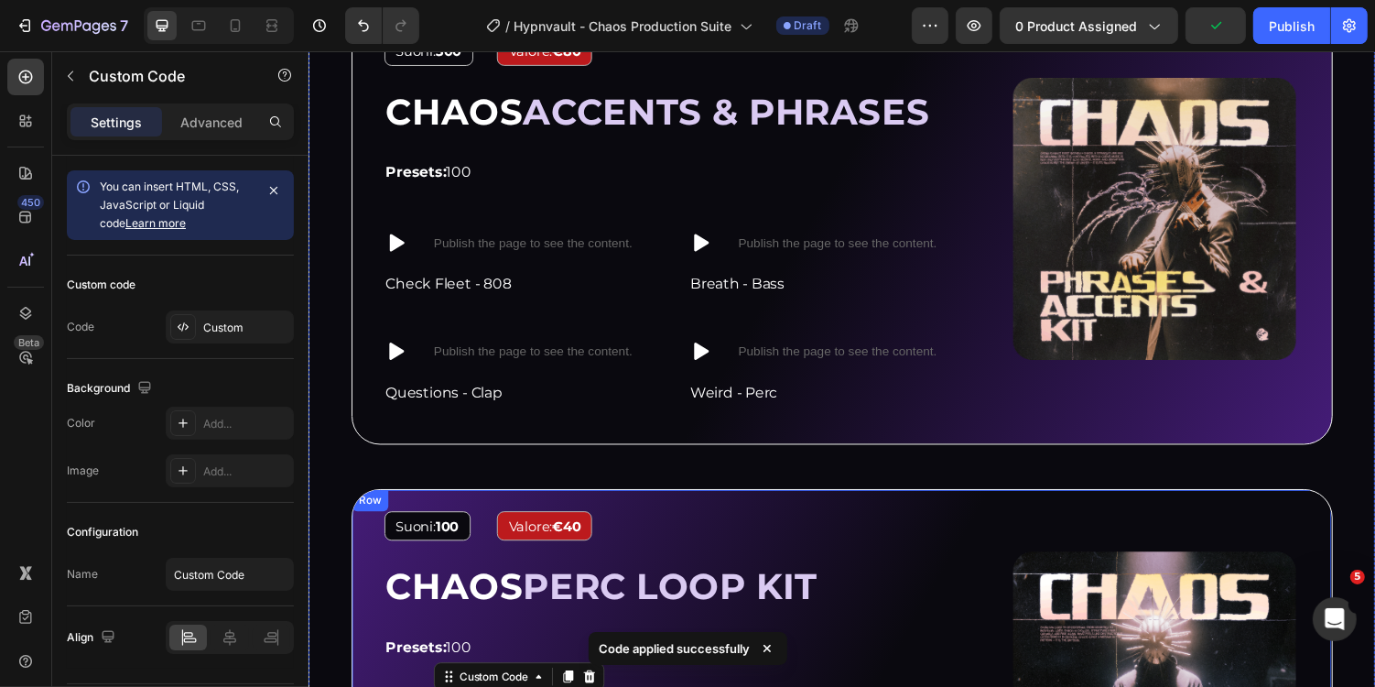
scroll to position [2510, 0]
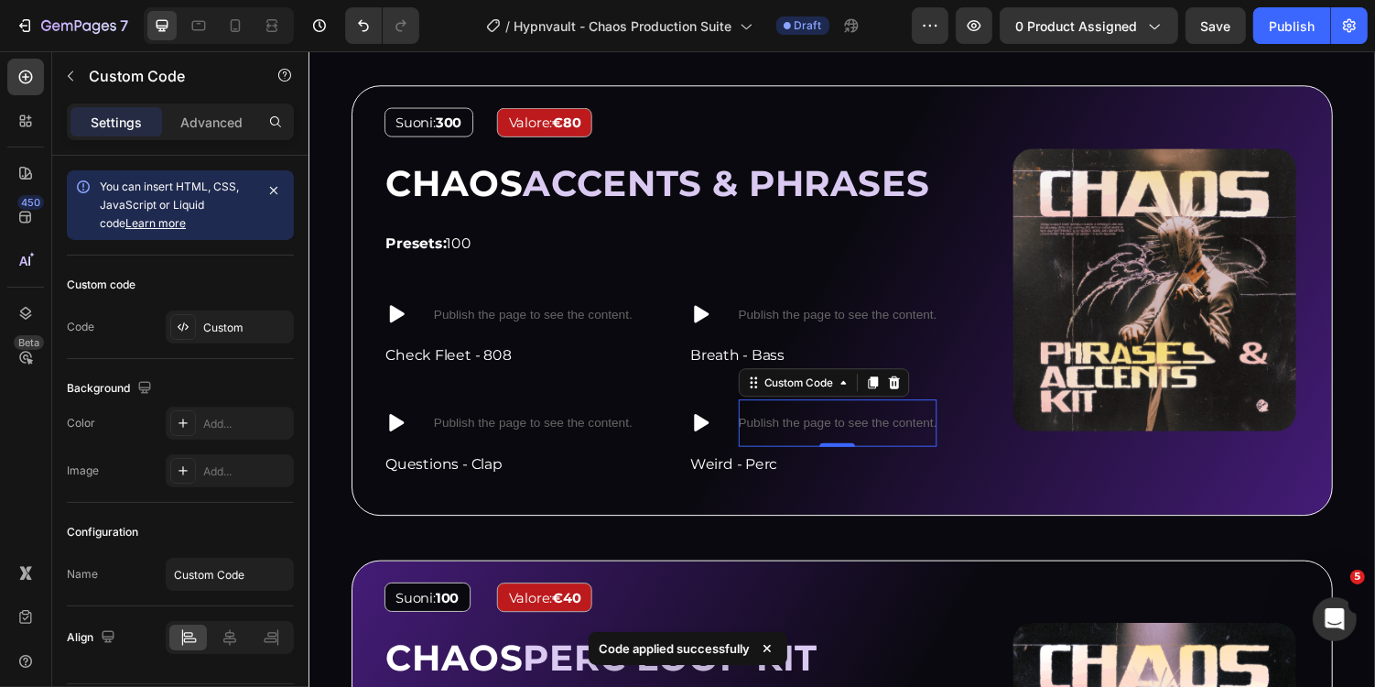
click at [910, 416] on div "Publish the page to see the content." at bounding box center [853, 432] width 204 height 49
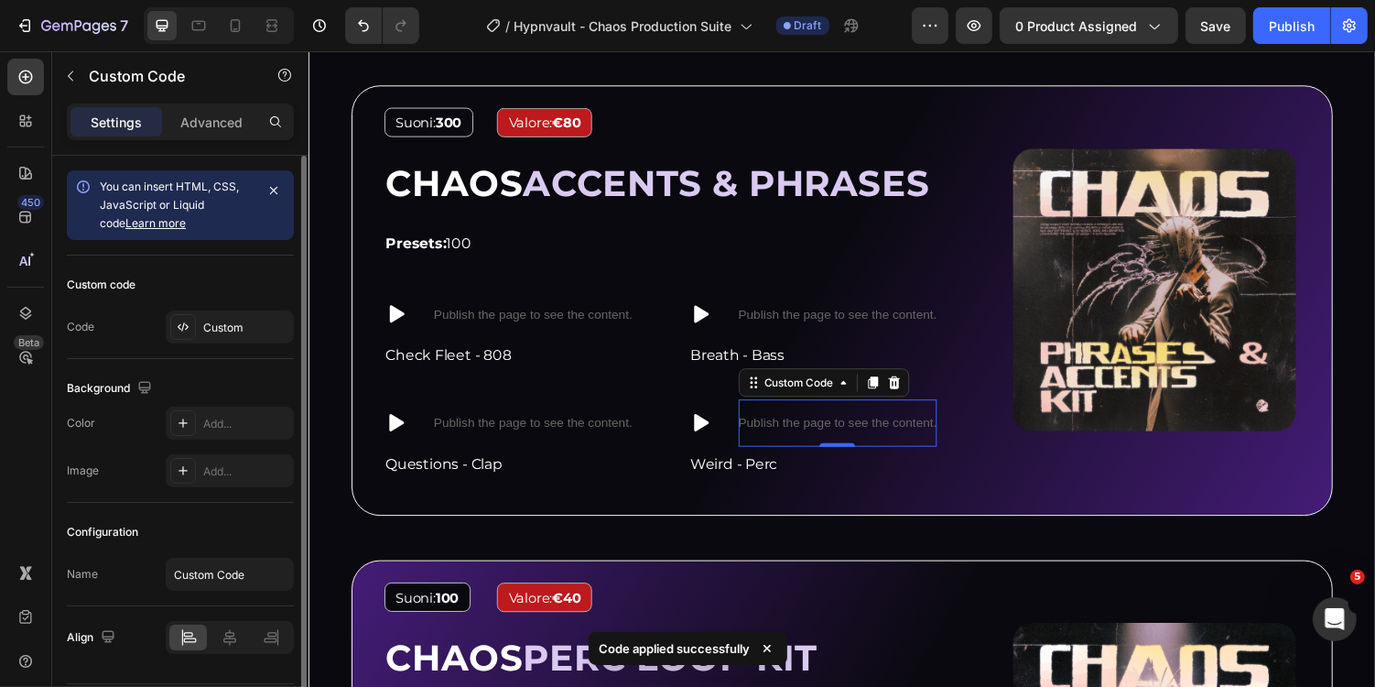
click at [264, 300] on div "Custom code Code Custom" at bounding box center [180, 306] width 227 height 103
click at [229, 320] on div "Custom" at bounding box center [246, 328] width 86 height 16
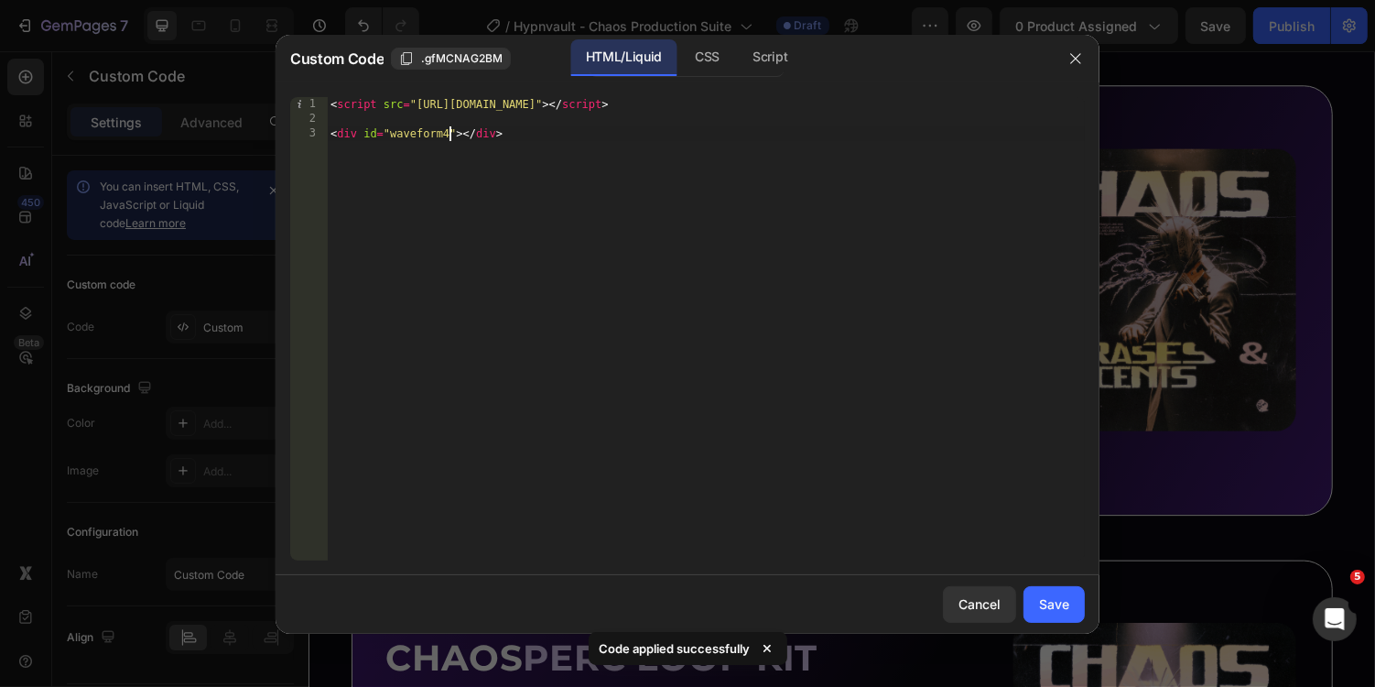
click at [450, 134] on div "< script src = "https://unpkg.com/wavesurfer.js@7" > </ script > < div id = "wa…" at bounding box center [706, 343] width 758 height 493
click at [738, 43] on div "CSS" at bounding box center [770, 57] width 64 height 37
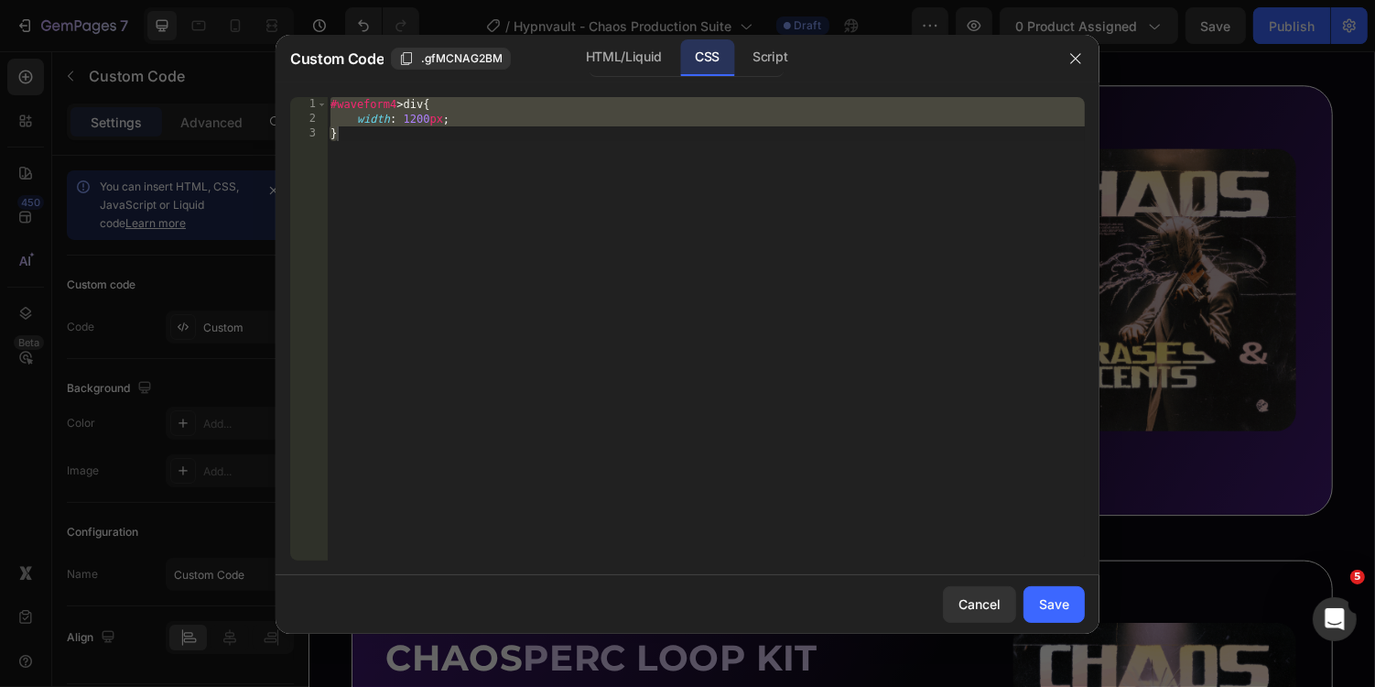
click at [396, 103] on div "#waveform4 > div { width : 1200 px ; }" at bounding box center [706, 343] width 758 height 493
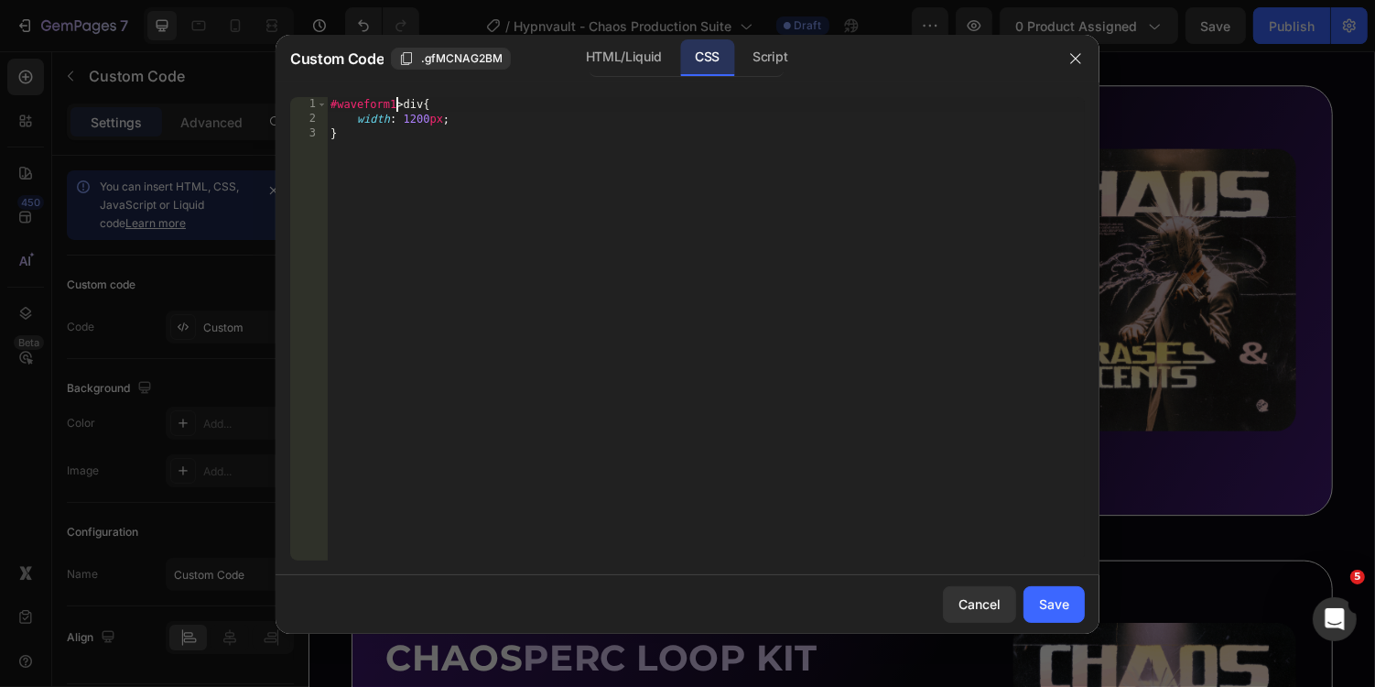
scroll to position [0, 5]
type textarea "#waveform12 > div{"
click at [761, 50] on div "Script" at bounding box center [770, 57] width 64 height 37
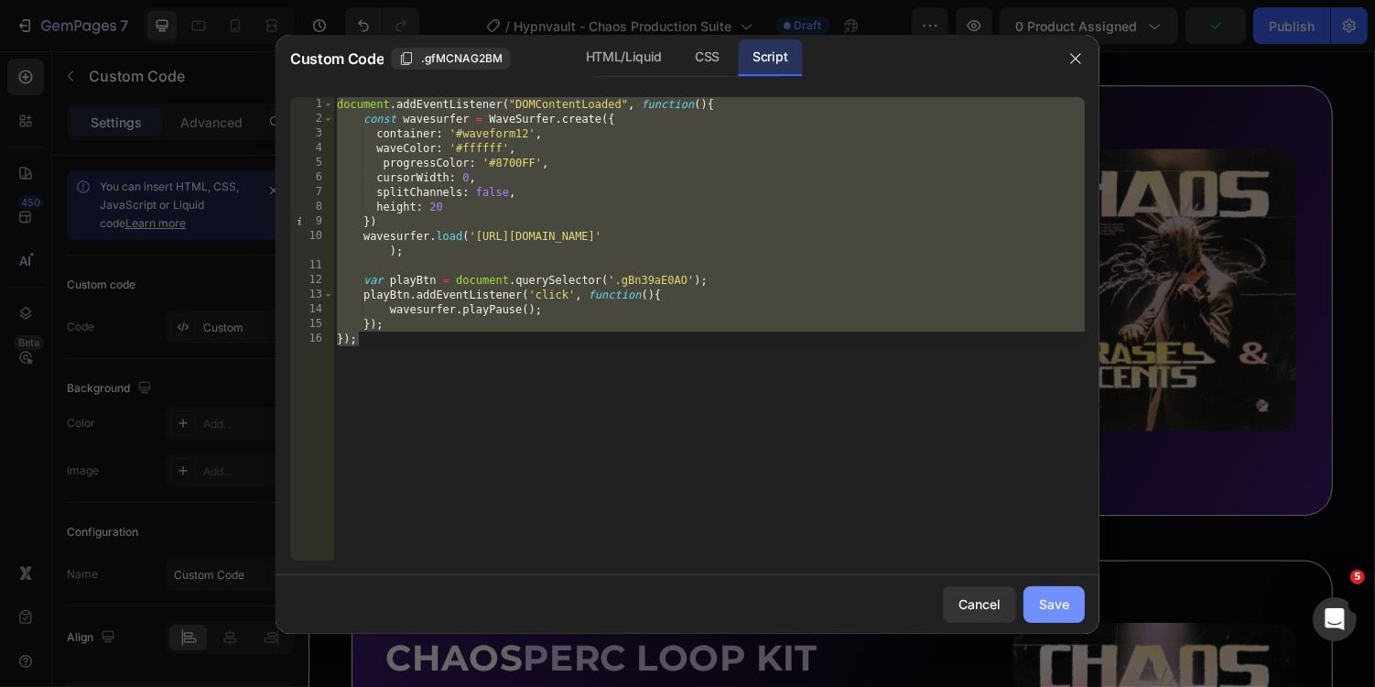
click at [1056, 609] on div "Save" at bounding box center [1054, 603] width 30 height 19
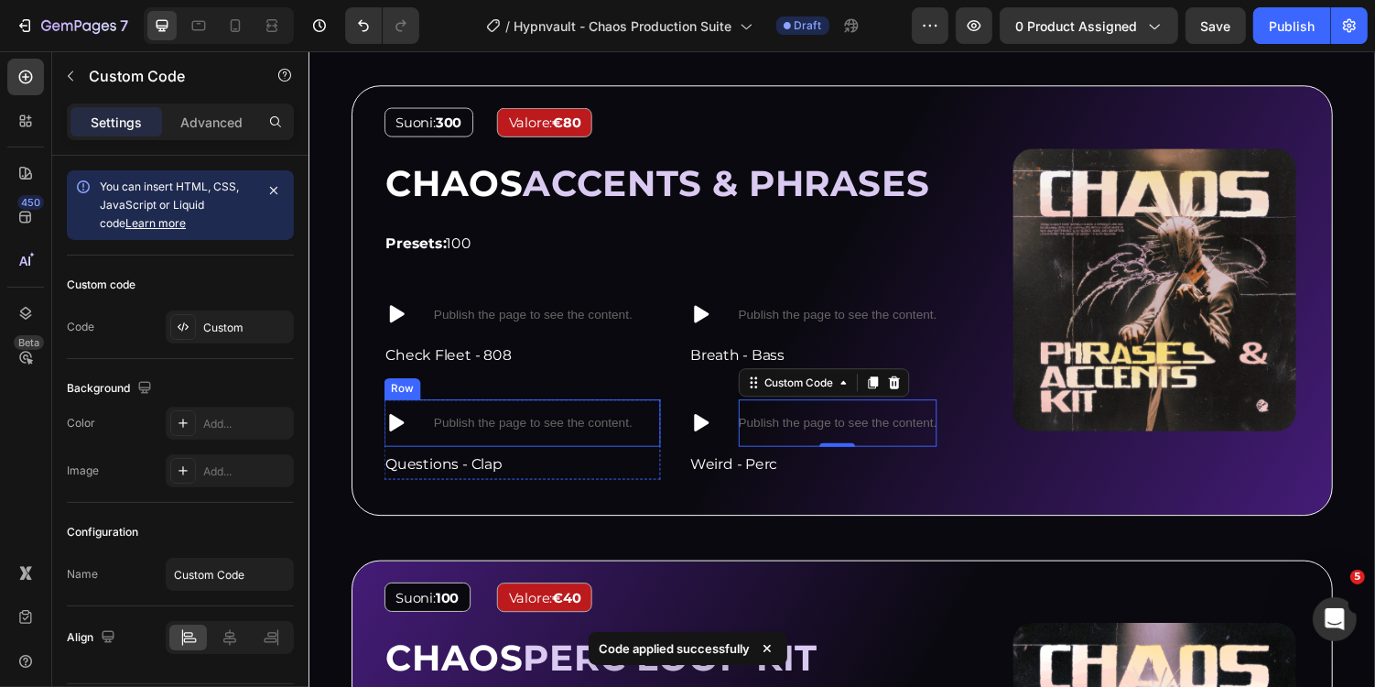
click at [641, 429] on div "Icon Publish the page to see the content. Custom Code Row" at bounding box center [528, 432] width 285 height 49
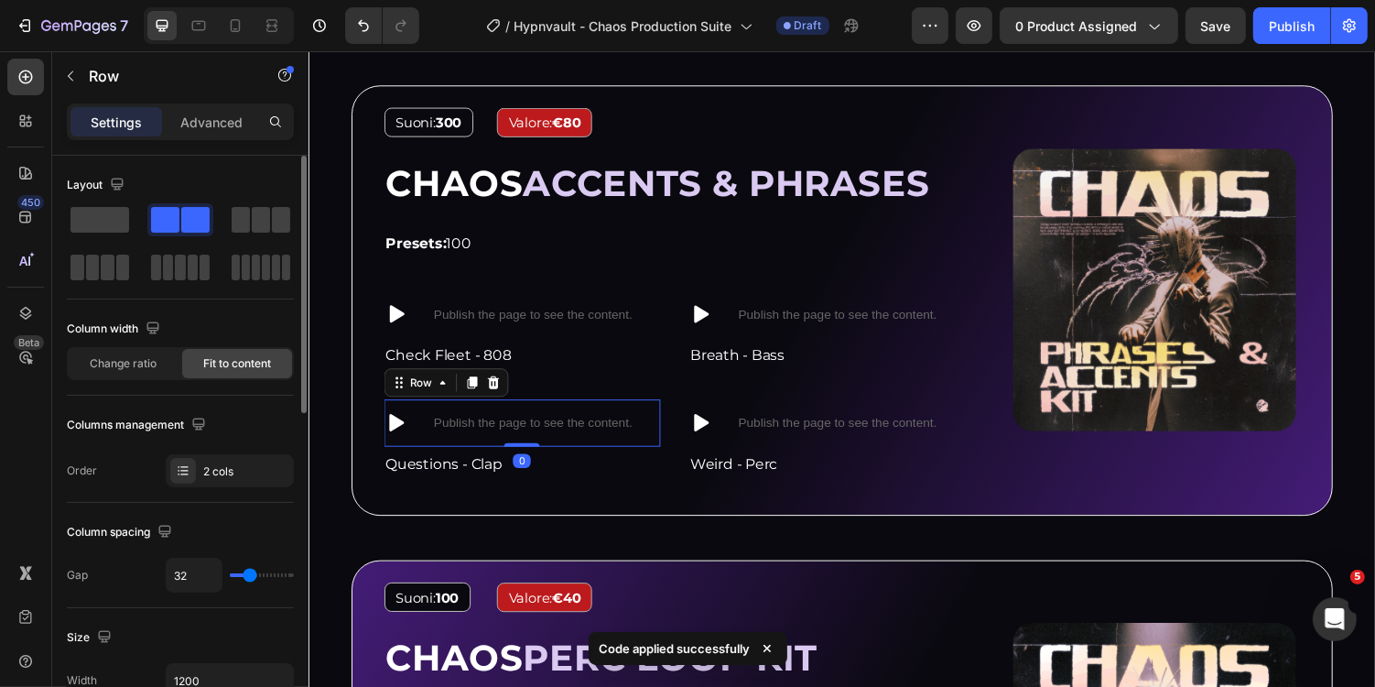
click at [227, 446] on div "Columns management Order 2 cols" at bounding box center [180, 448] width 227 height 77
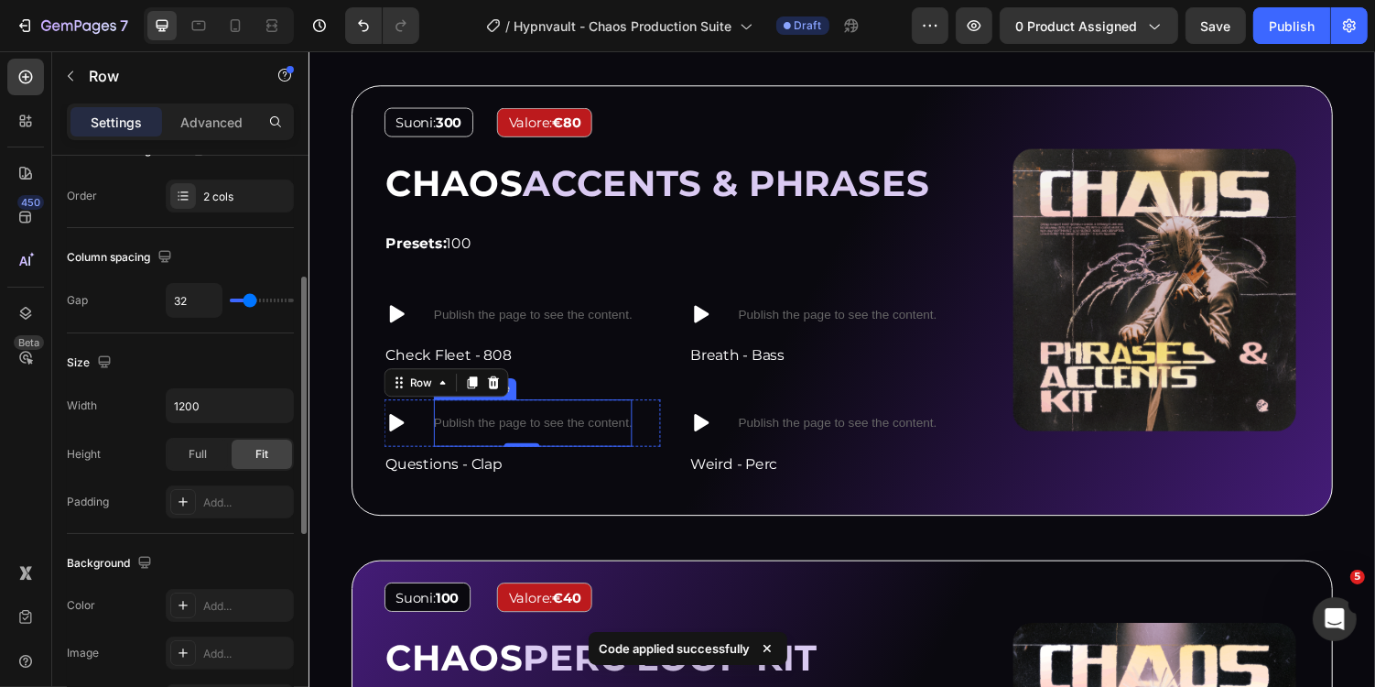
click at [529, 425] on p "Publish the page to see the content." at bounding box center [539, 432] width 204 height 19
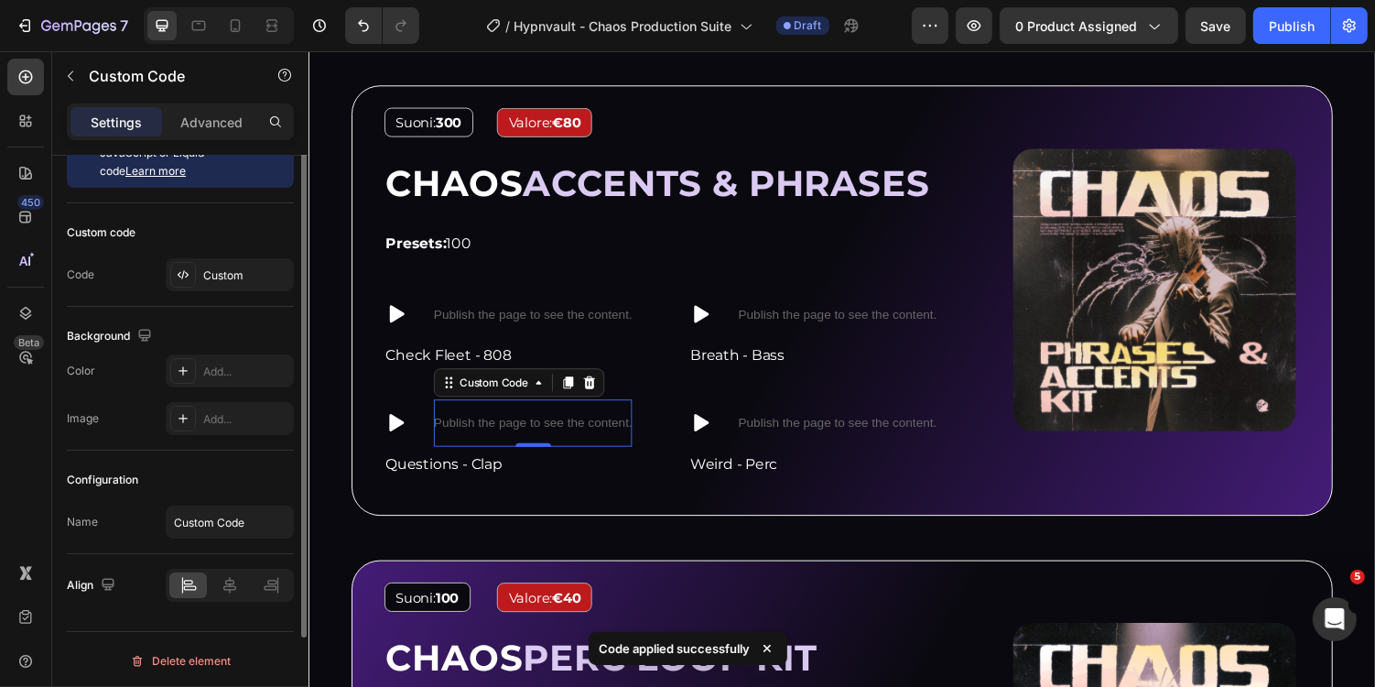
scroll to position [0, 0]
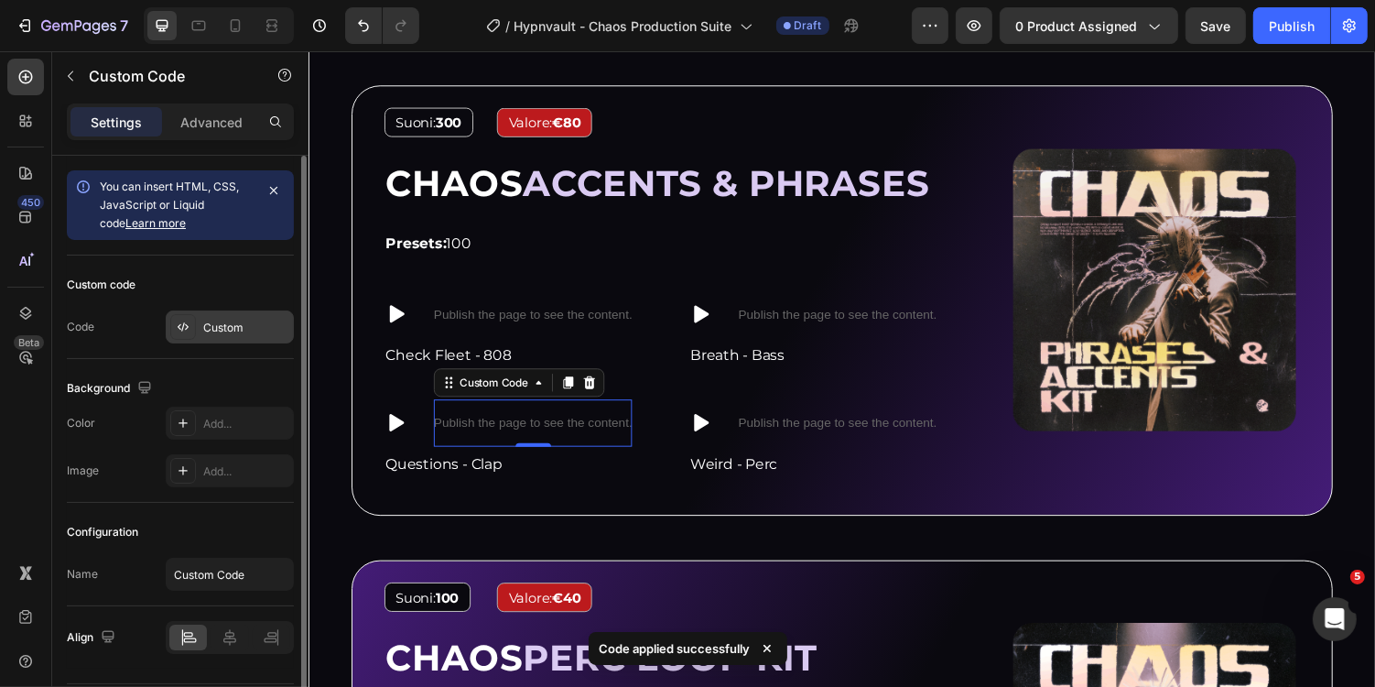
click at [252, 317] on div "Custom" at bounding box center [230, 326] width 128 height 33
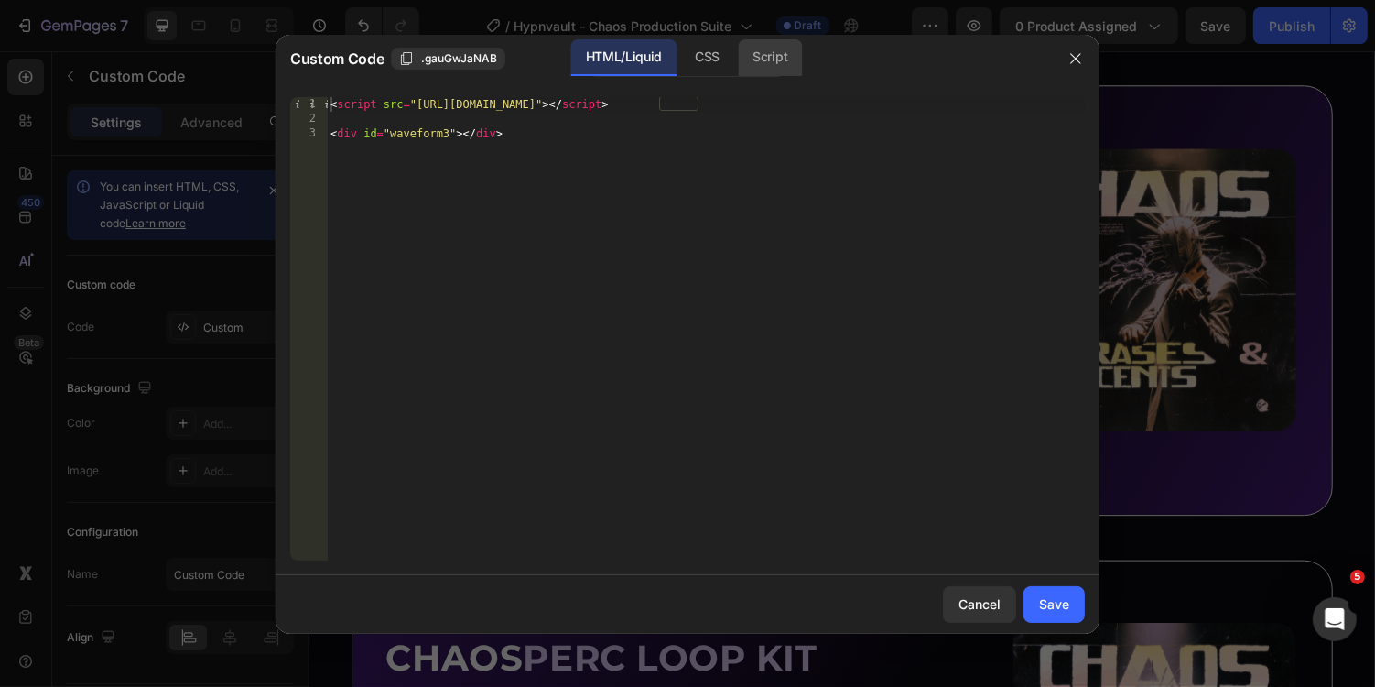
click at [762, 64] on div "Script" at bounding box center [770, 57] width 64 height 37
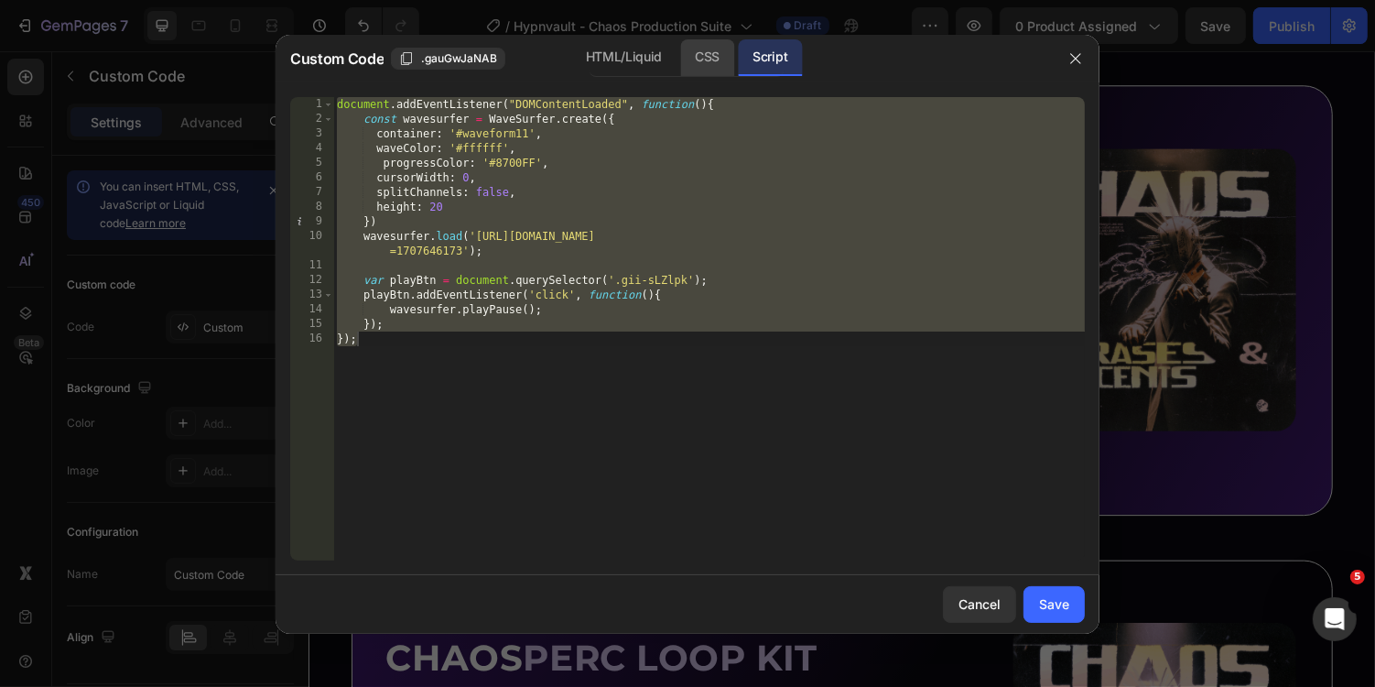
click at [701, 55] on div "CSS" at bounding box center [707, 57] width 54 height 37
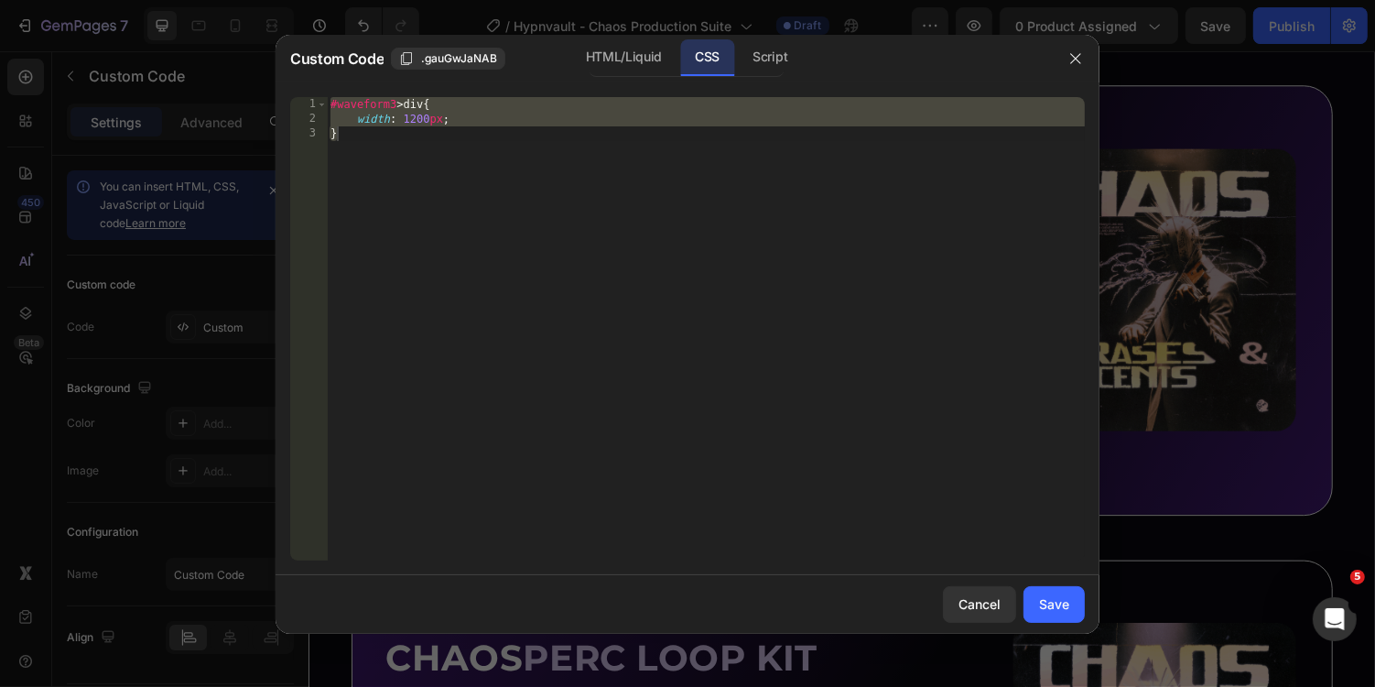
click at [394, 109] on div "#waveform3 > div { width : 1200 px ; }" at bounding box center [706, 343] width 758 height 493
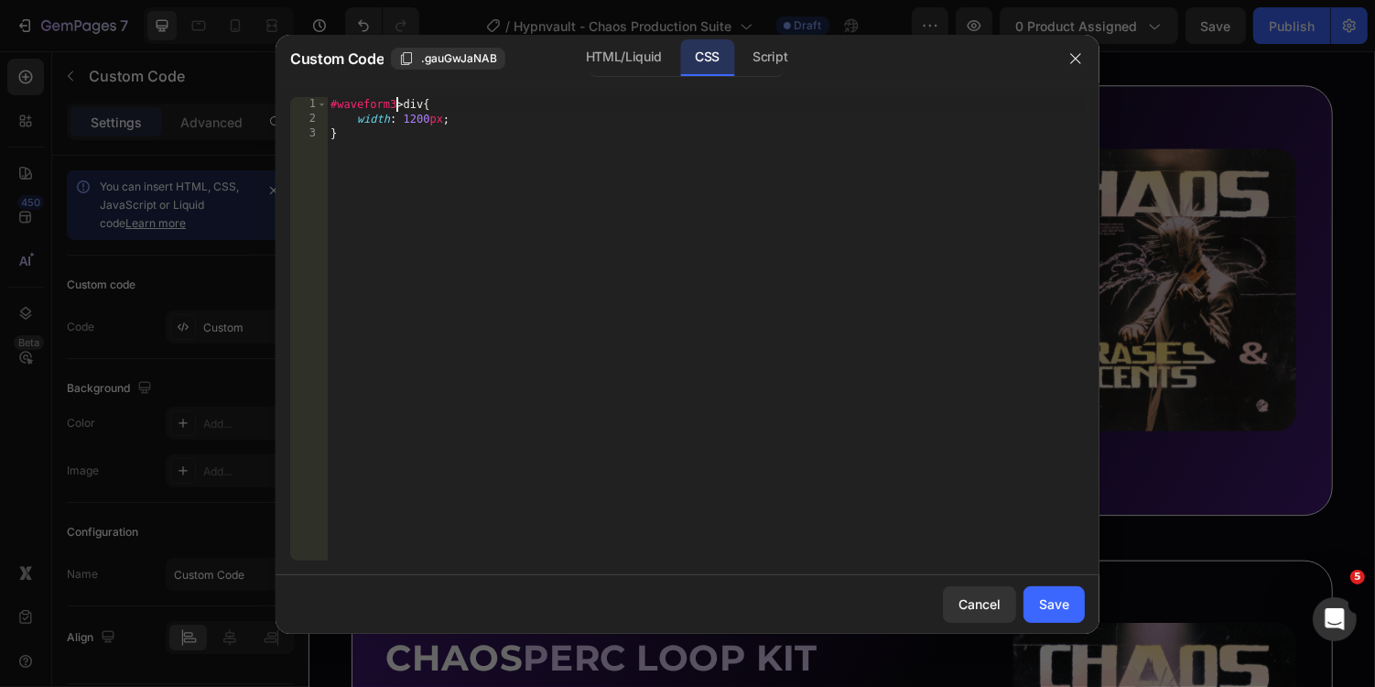
scroll to position [0, 5]
click at [611, 58] on div "HTML/Liquid" at bounding box center [623, 57] width 105 height 37
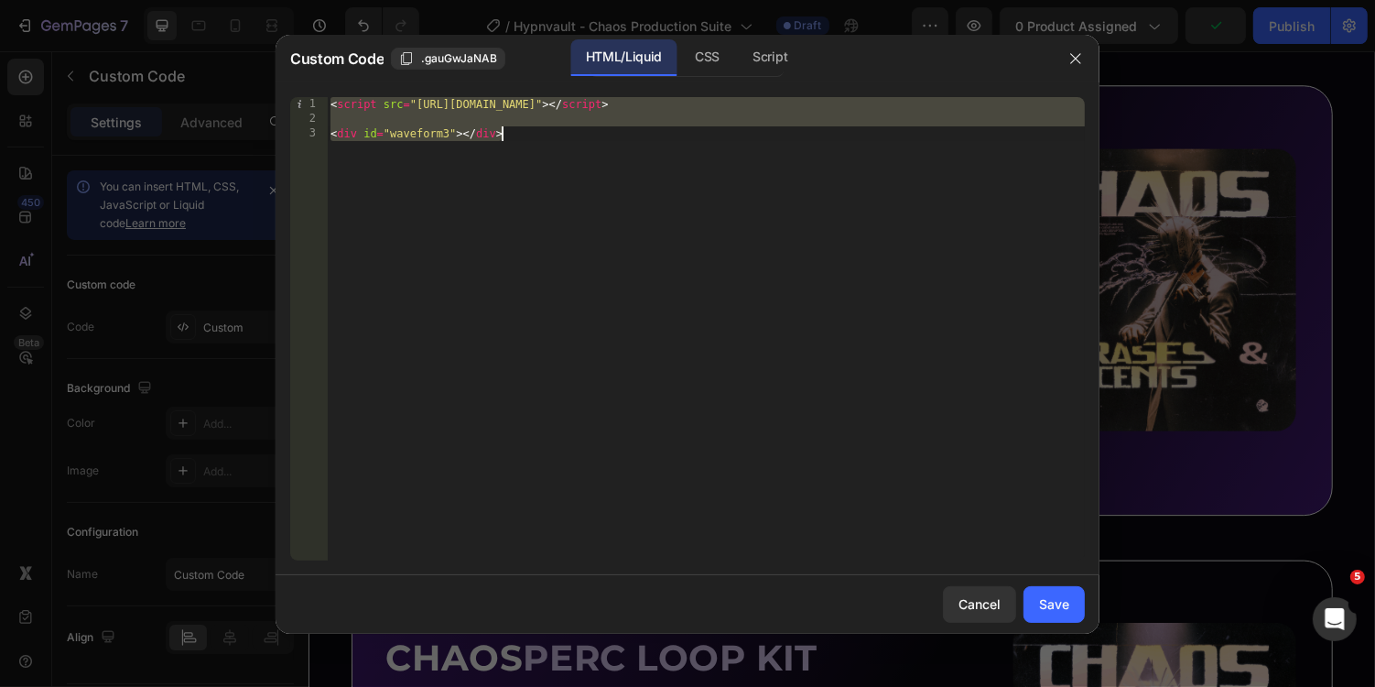
click at [450, 138] on div "< script src = "https://unpkg.com/wavesurfer.js@7" > </ script > < div id = "wa…" at bounding box center [706, 343] width 758 height 493
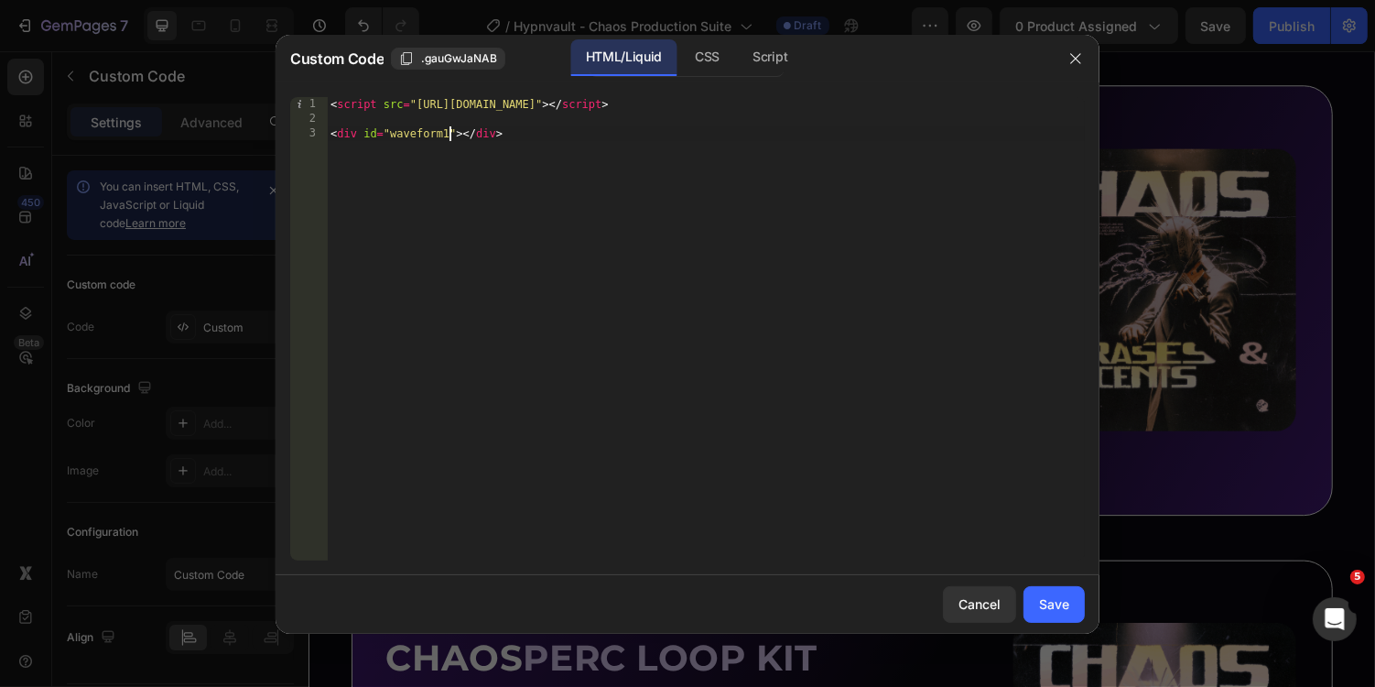
scroll to position [0, 10]
type textarea "<div id="waveform11"></div>"
click at [1065, 602] on div "Save" at bounding box center [1054, 603] width 30 height 19
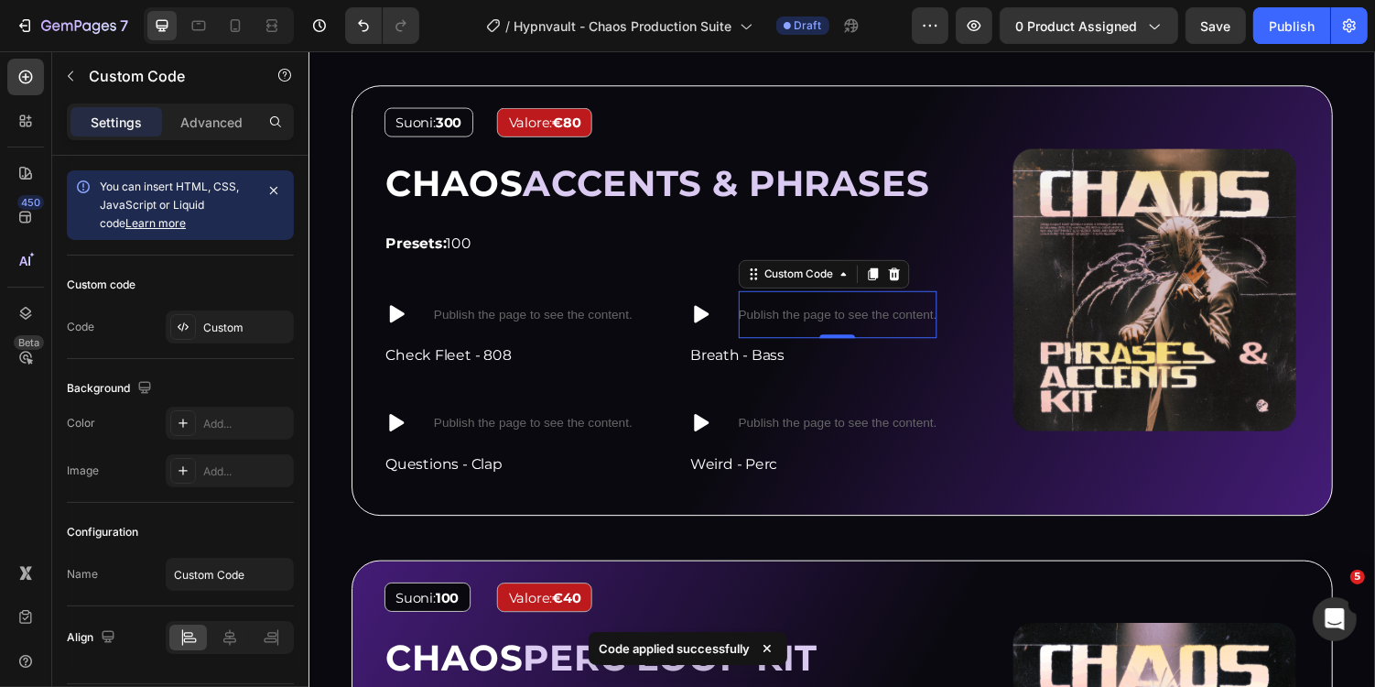
click at [856, 312] on p "Publish the page to see the content." at bounding box center [853, 320] width 204 height 19
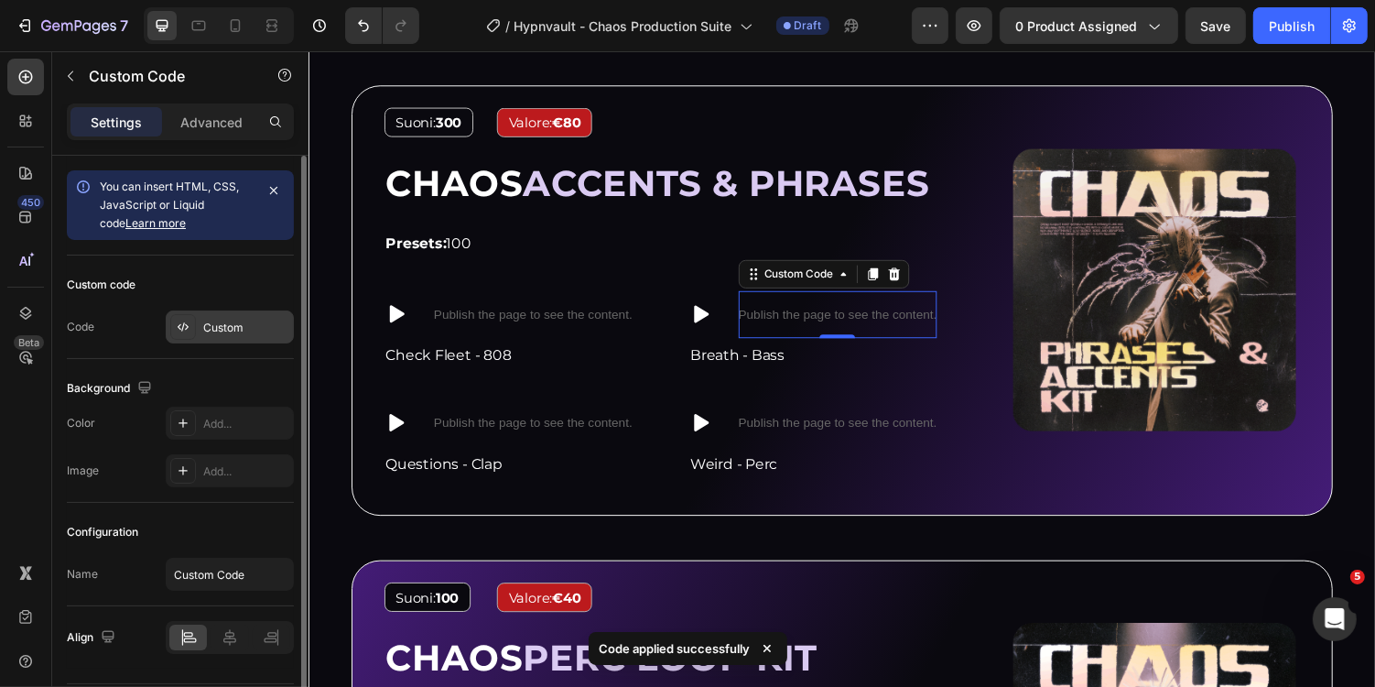
click at [275, 320] on div "Custom" at bounding box center [246, 328] width 86 height 16
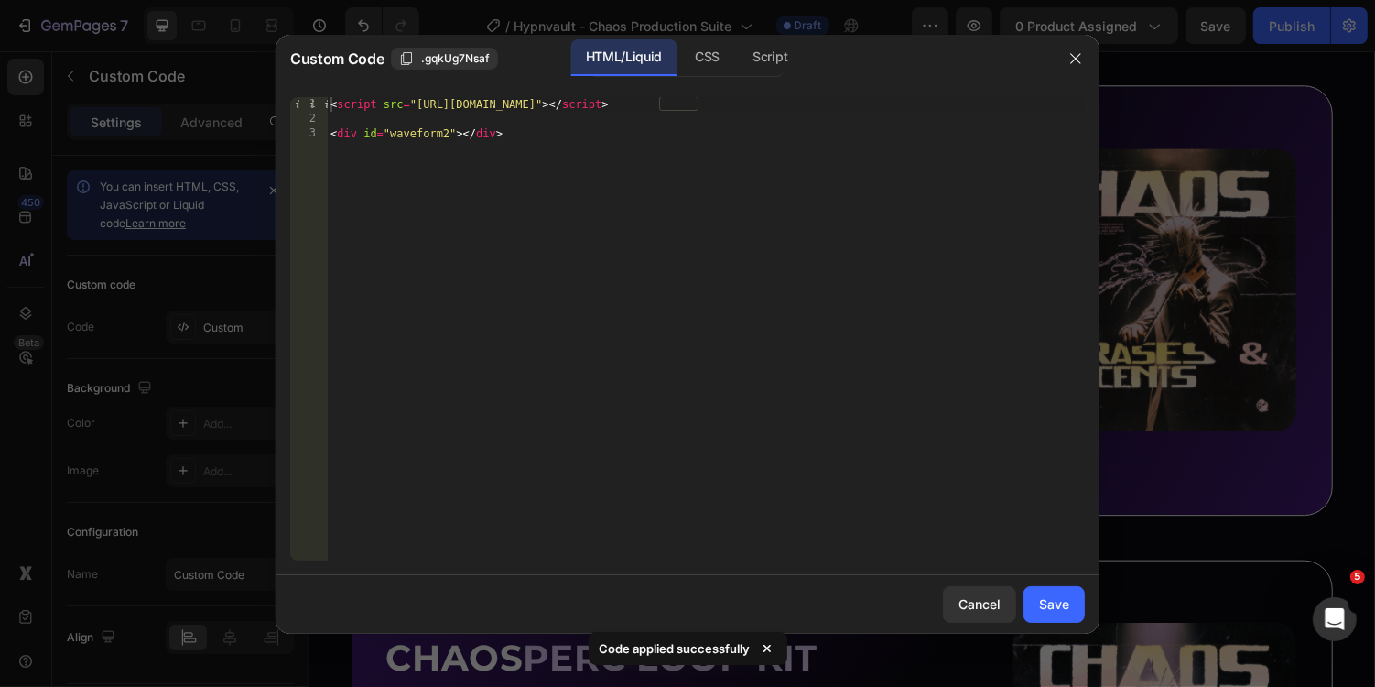
click at [448, 136] on div "< script src = "https://unpkg.com/wavesurfer.js@7" > </ script > < div id = "wa…" at bounding box center [706, 343] width 758 height 493
click at [738, 48] on div "CSS" at bounding box center [770, 57] width 64 height 37
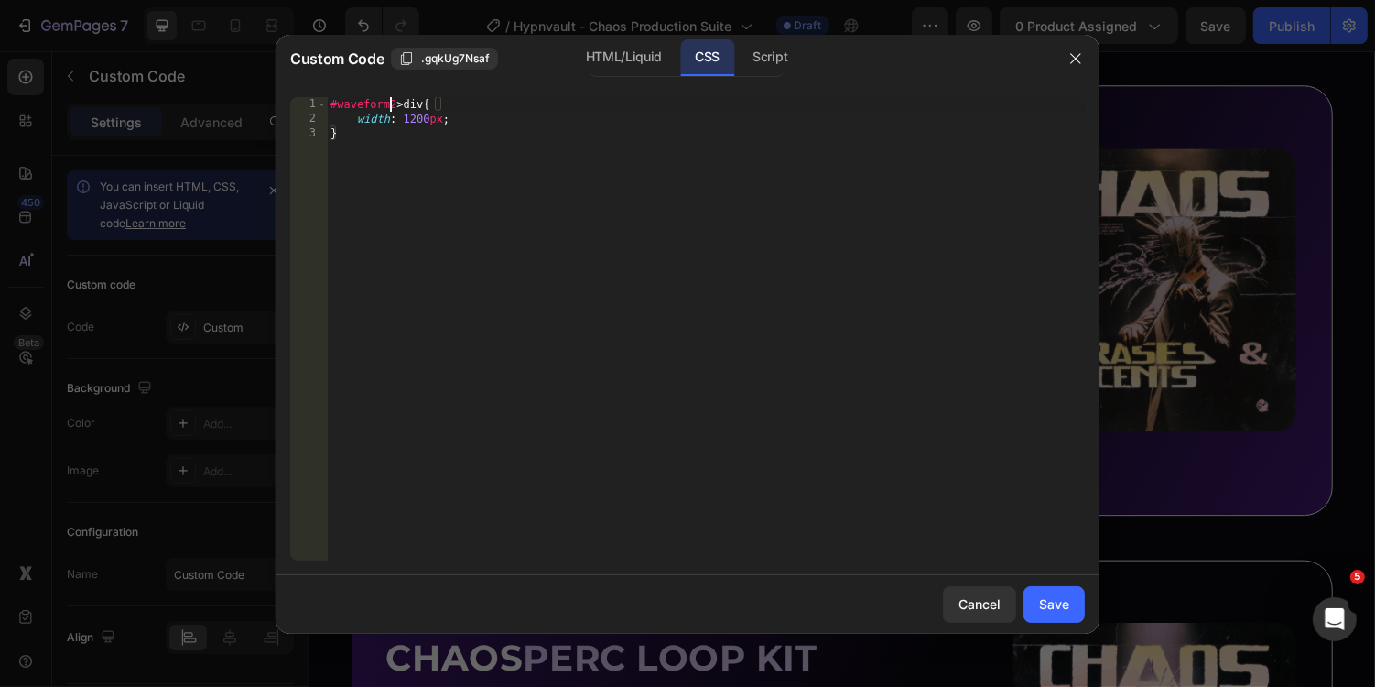
click at [392, 103] on div "#waveform2 > div { width : 1200 px ; }" at bounding box center [706, 343] width 758 height 493
type textarea "#waveform10 > div{"
click at [766, 50] on div "Script" at bounding box center [770, 57] width 64 height 37
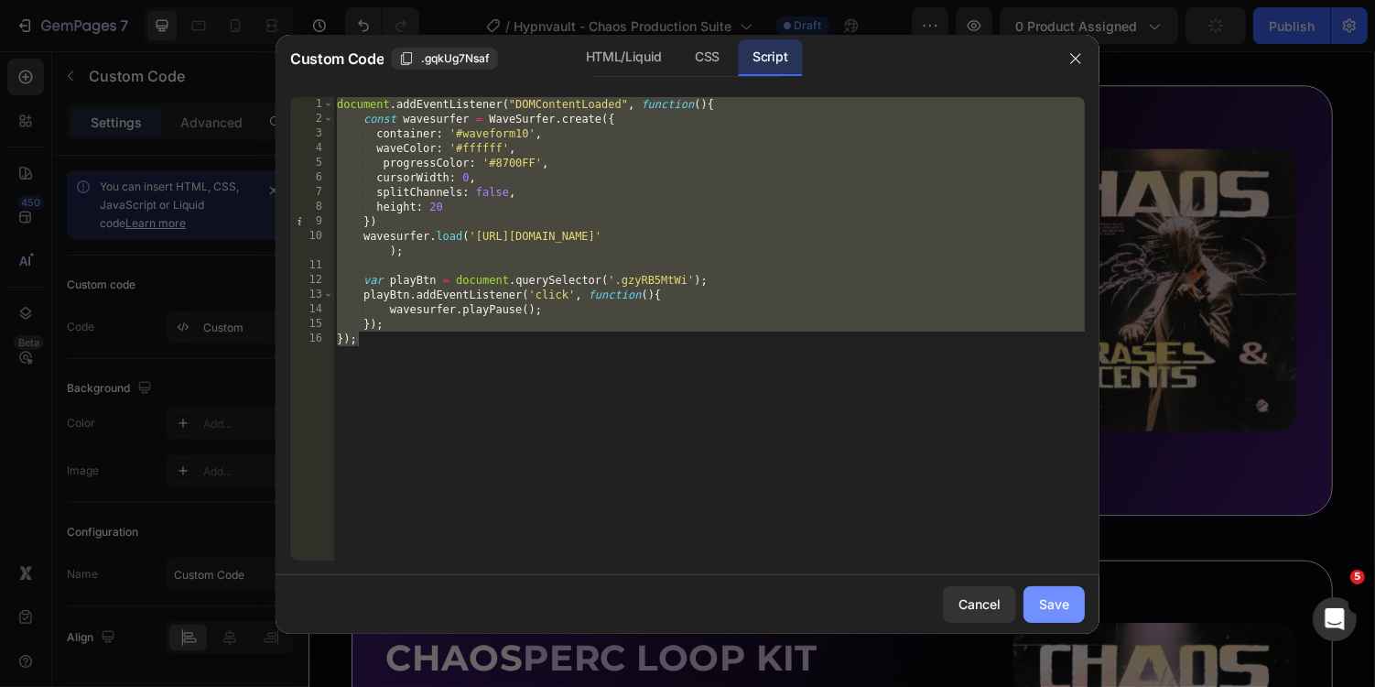
click at [1068, 598] on div "Save" at bounding box center [1054, 603] width 30 height 19
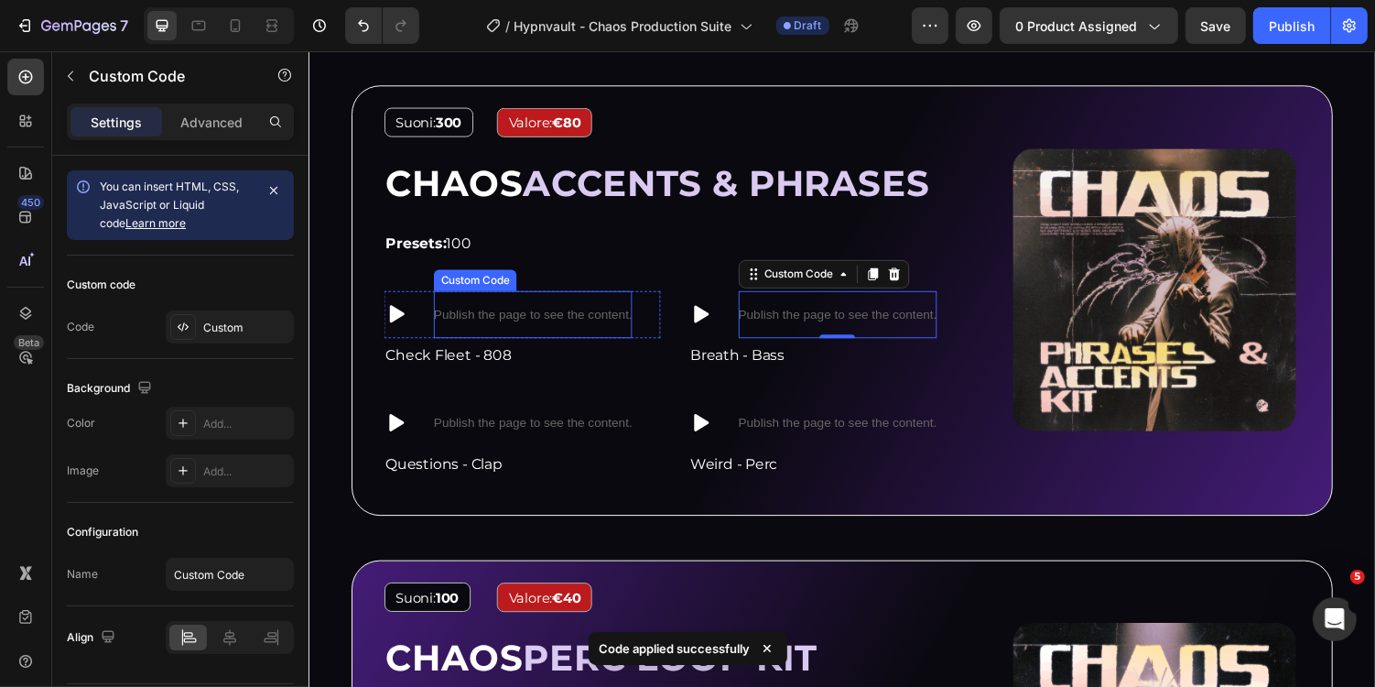
click at [624, 323] on p "Publish the page to see the content." at bounding box center [539, 320] width 204 height 19
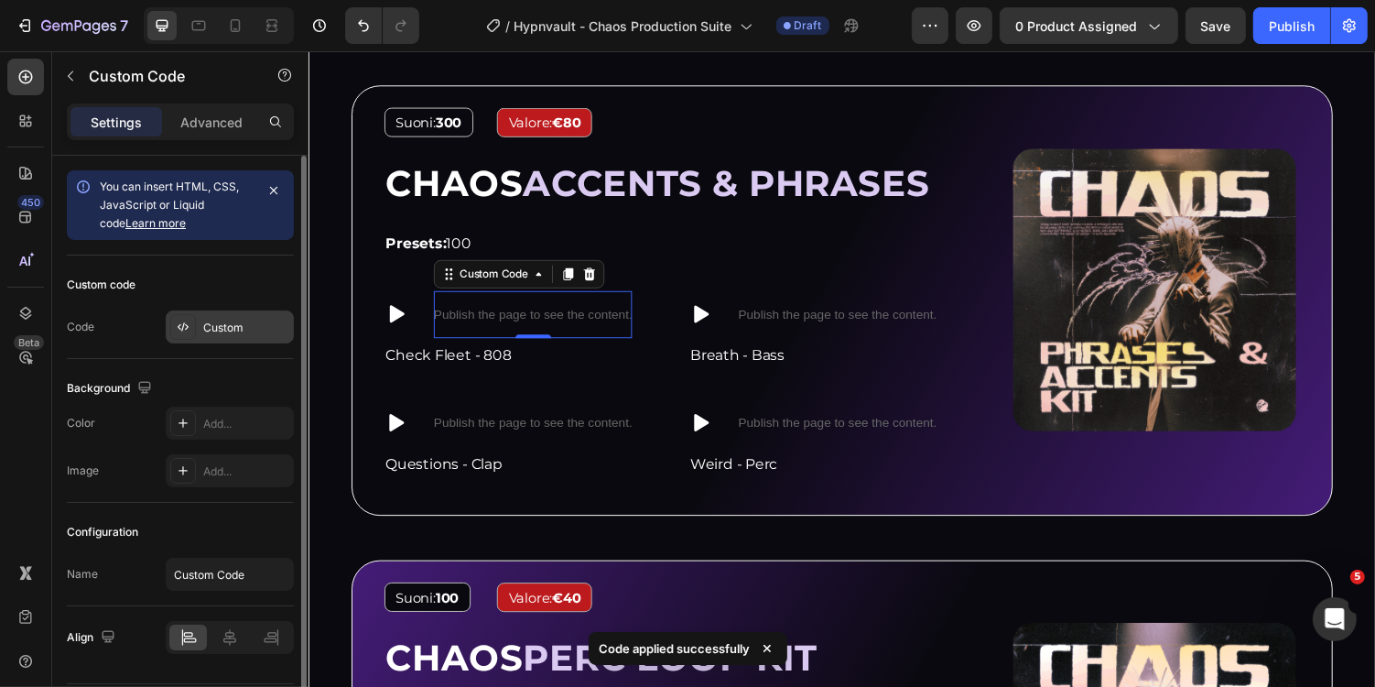
click at [205, 340] on div "Custom" at bounding box center [230, 326] width 128 height 33
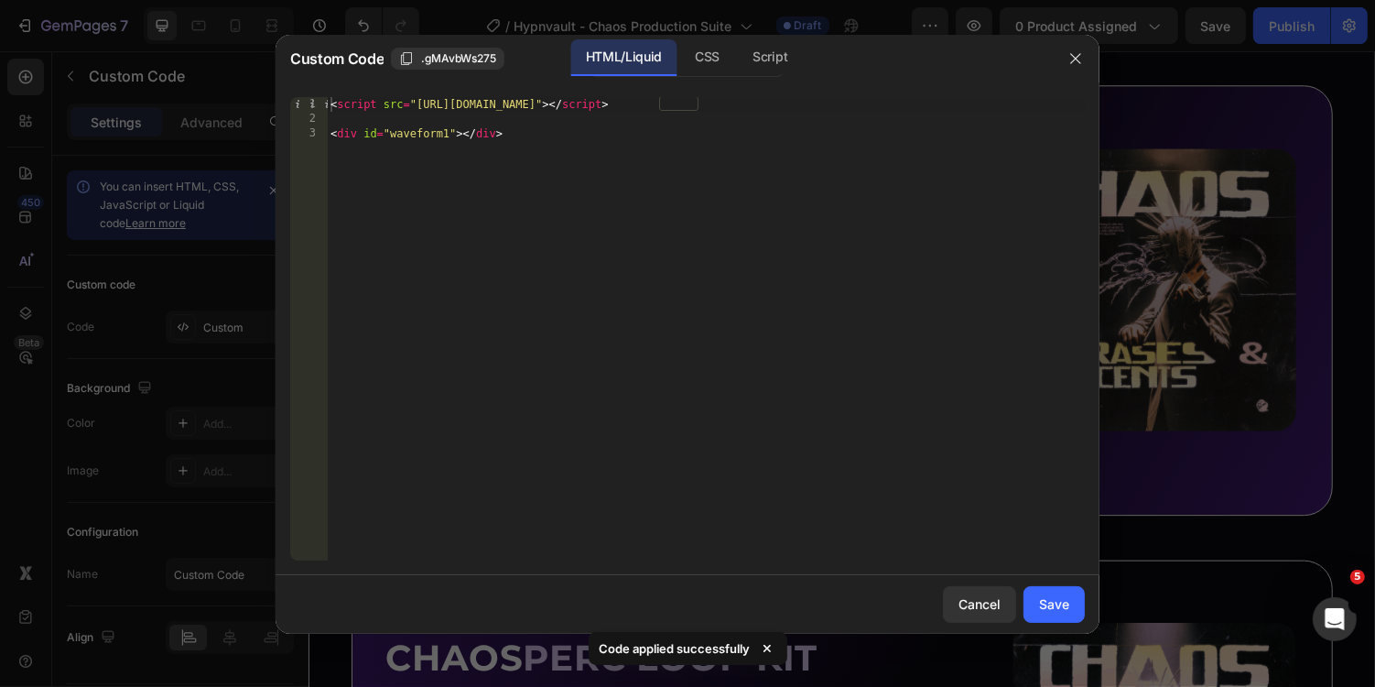
click at [450, 141] on div "< script src = "https://unpkg.com/wavesurfer.js@7" > </ script > < div id = "wa…" at bounding box center [706, 343] width 758 height 493
click at [450, 139] on div "< script src = "https://unpkg.com/wavesurfer.js@7" > </ script > < div id = "wa…" at bounding box center [706, 343] width 758 height 493
click at [738, 55] on div "CSS" at bounding box center [770, 57] width 64 height 37
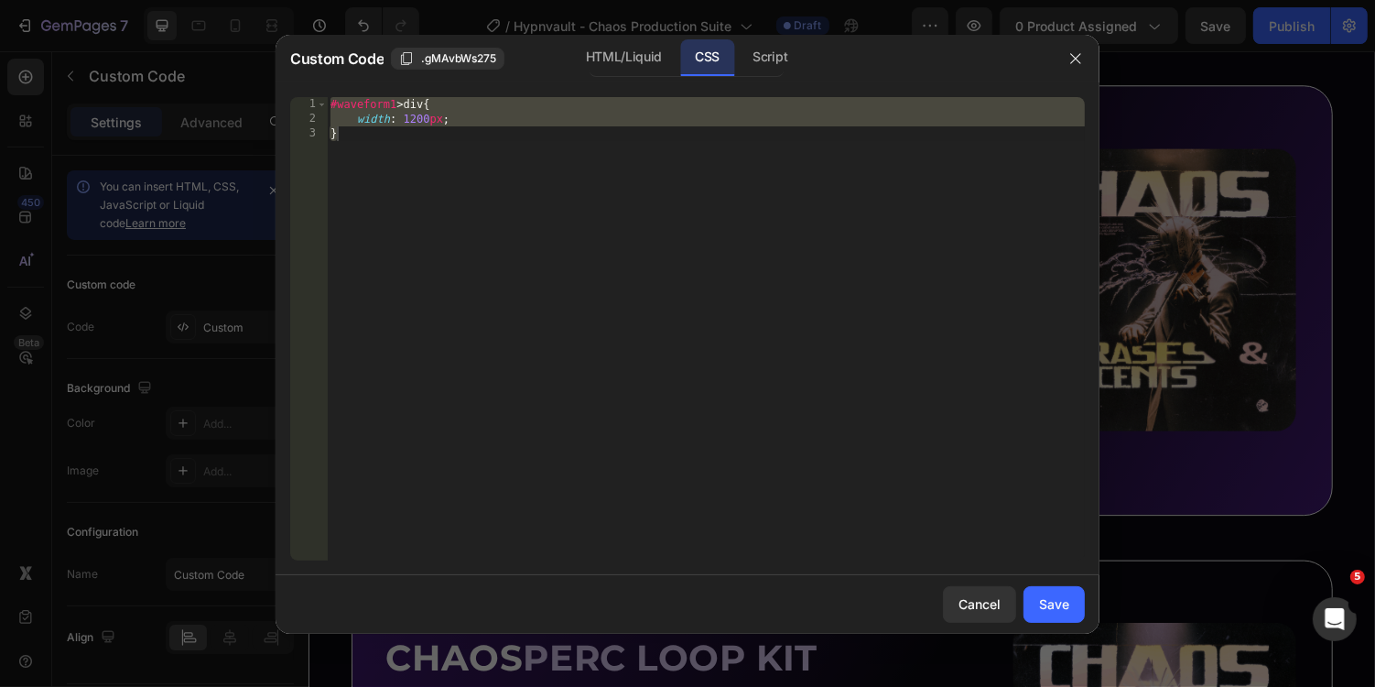
click at [396, 104] on div "#waveform1 > div { width : 1200 px ; }" at bounding box center [706, 343] width 758 height 493
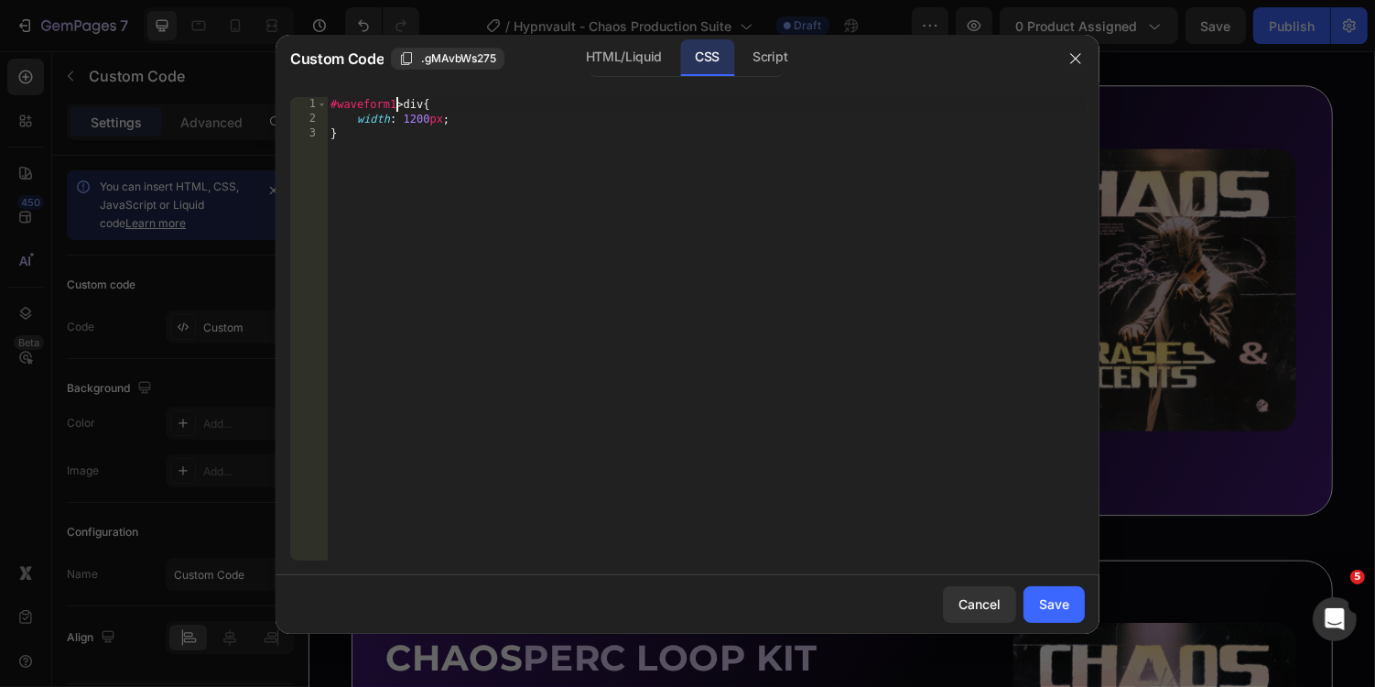
scroll to position [0, 5]
type textarea "#waveform9 > div{"
click at [754, 56] on div "Script" at bounding box center [770, 57] width 64 height 37
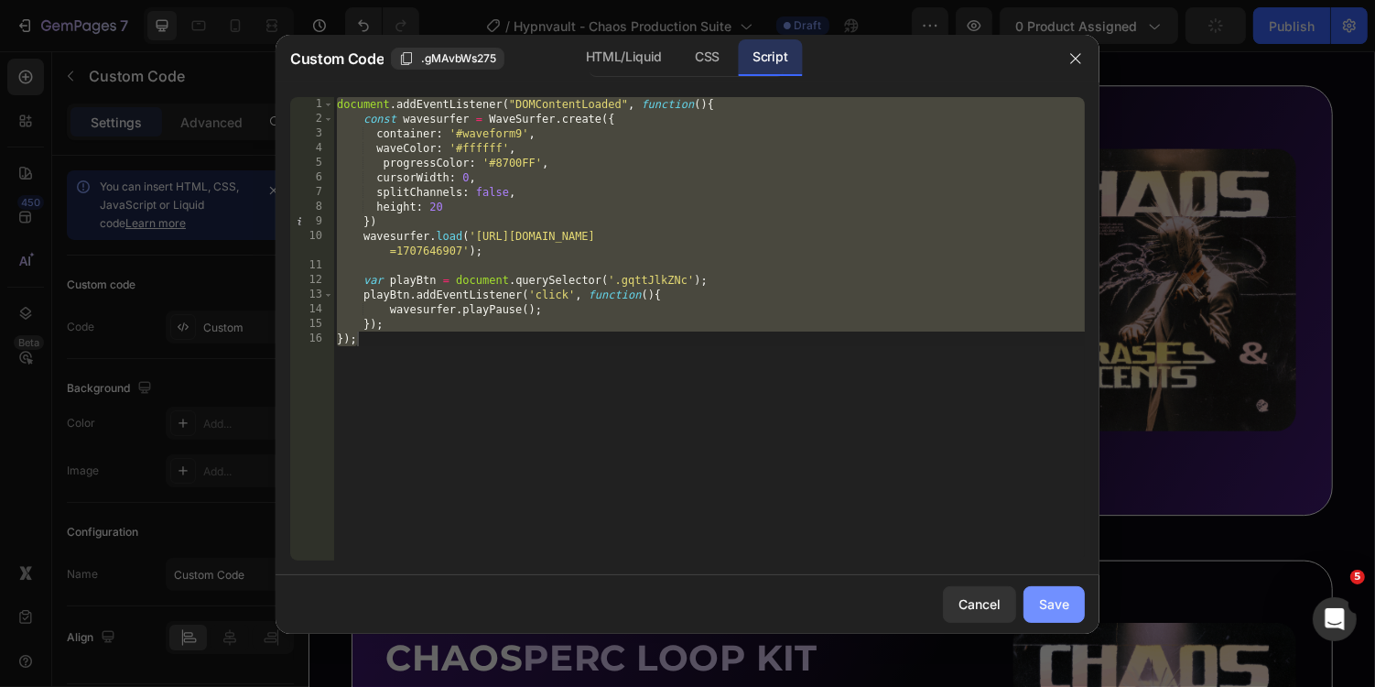
click at [1052, 614] on button "Save" at bounding box center [1054, 604] width 61 height 37
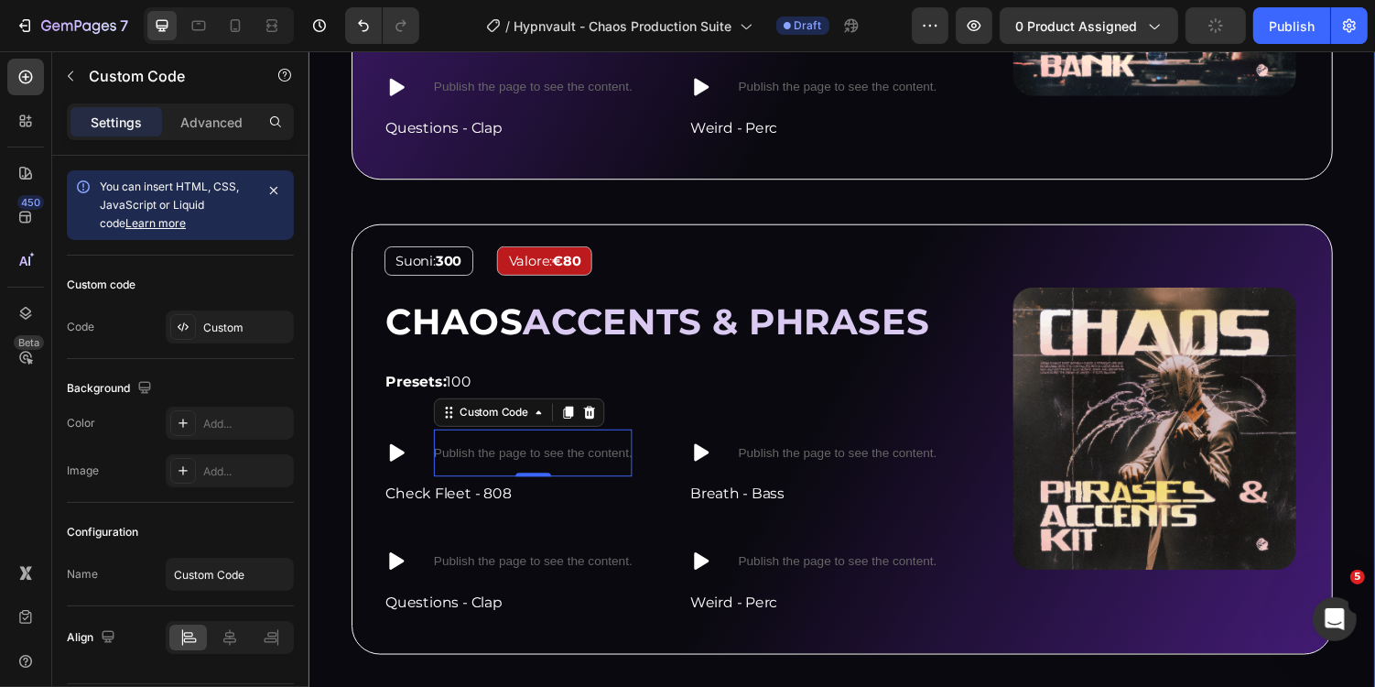
scroll to position [2038, 0]
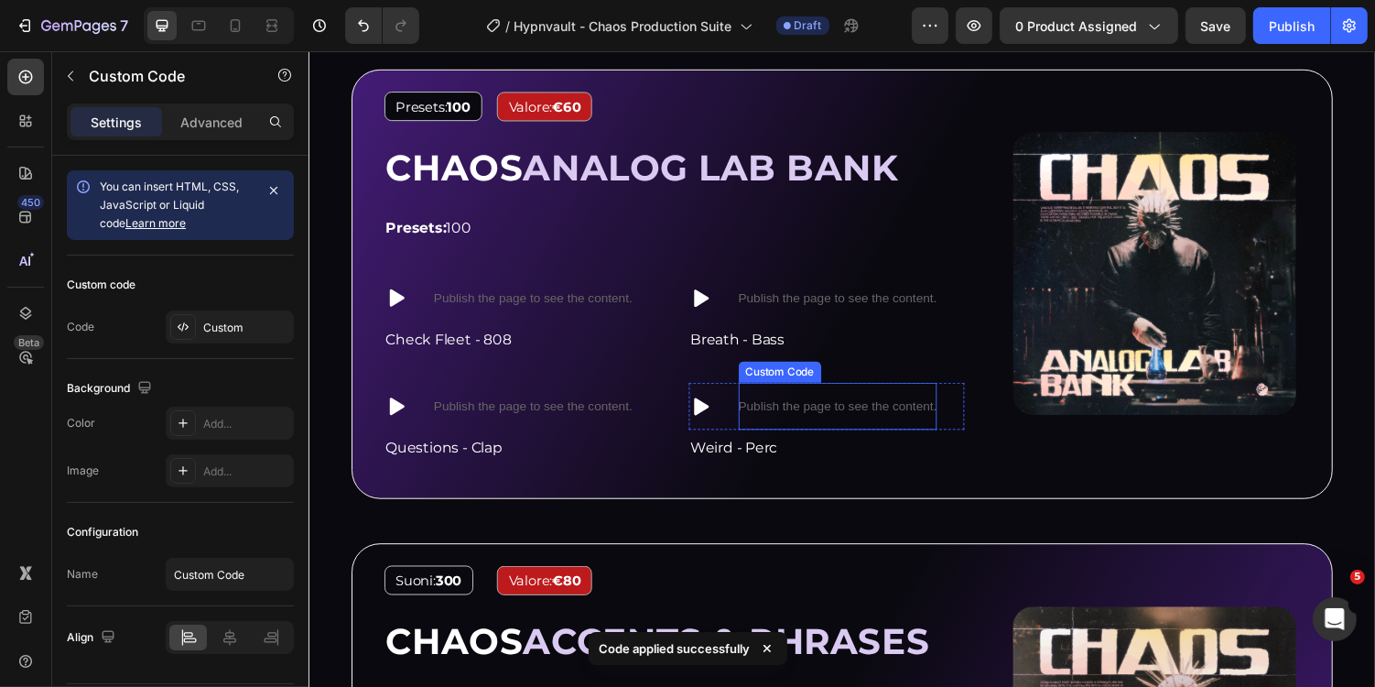
click at [854, 421] on div "Publish the page to see the content." at bounding box center [853, 415] width 204 height 49
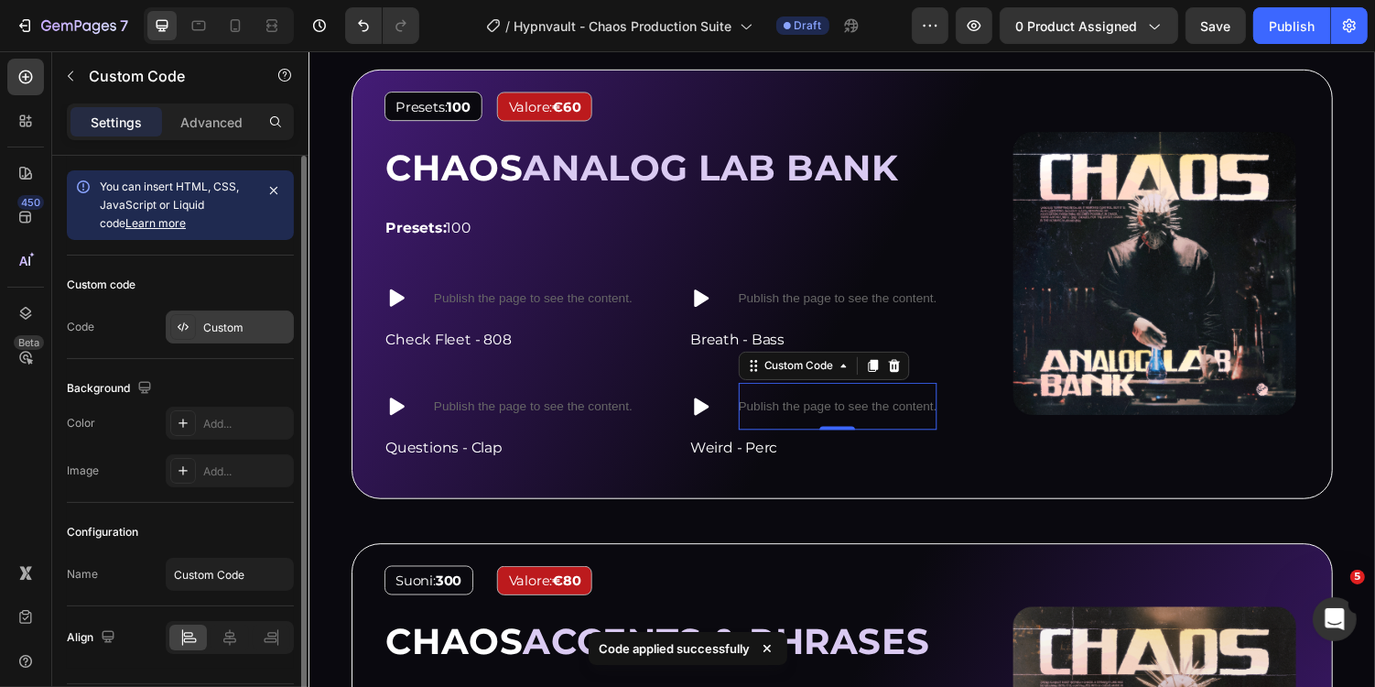
click at [217, 326] on div "Custom" at bounding box center [246, 328] width 86 height 16
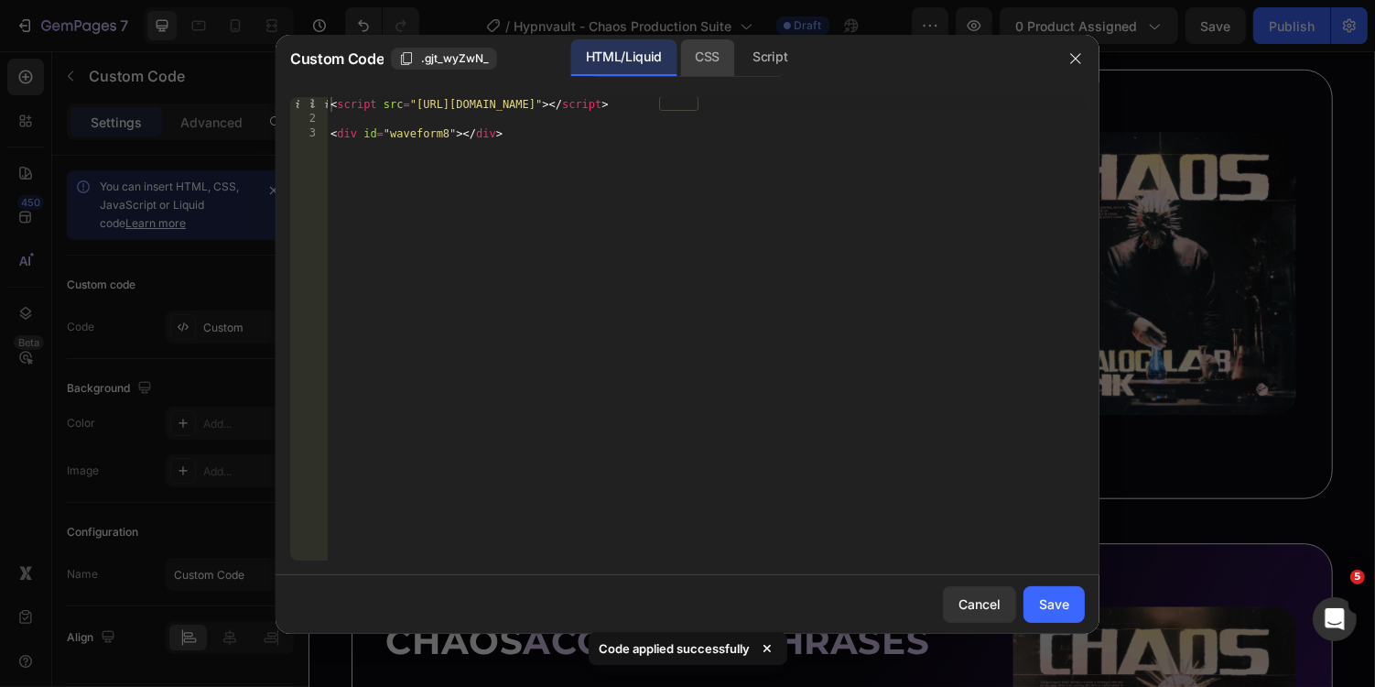
click at [738, 60] on div "CSS" at bounding box center [770, 57] width 64 height 37
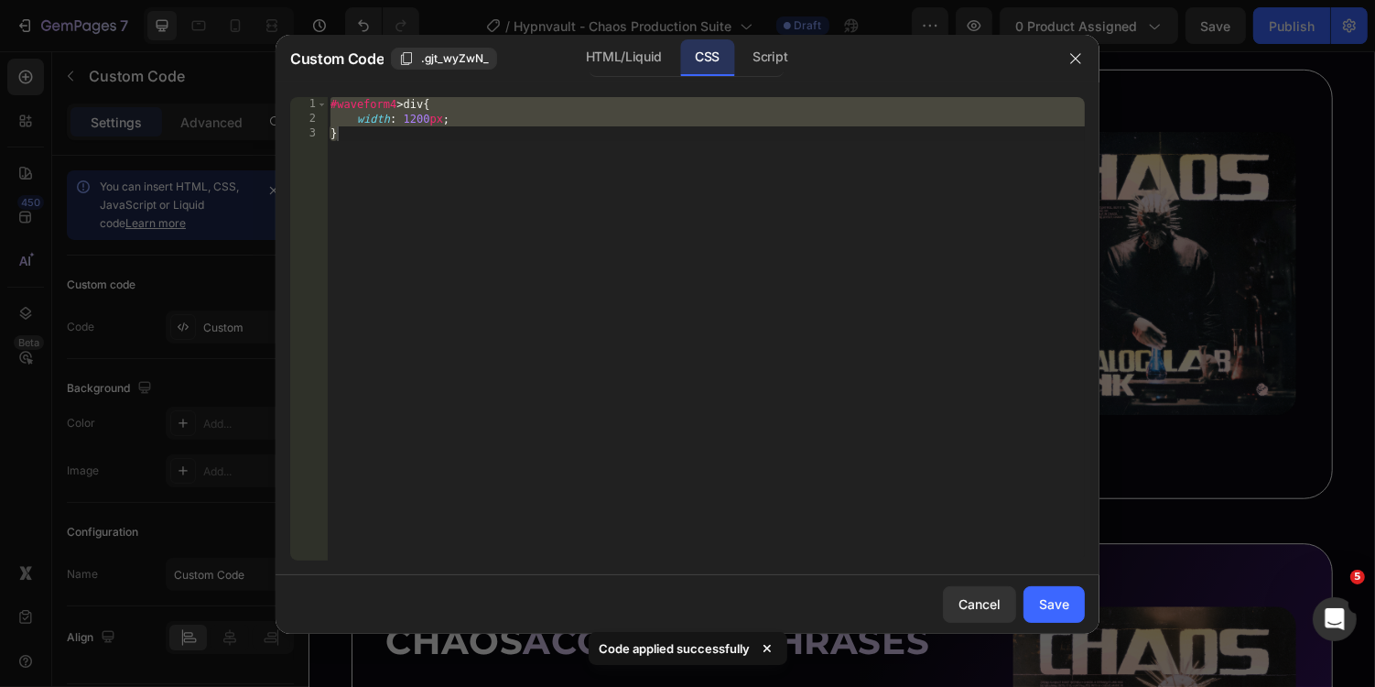
click at [394, 105] on div "#waveform4 > div { width : 1200 px ; }" at bounding box center [706, 343] width 758 height 493
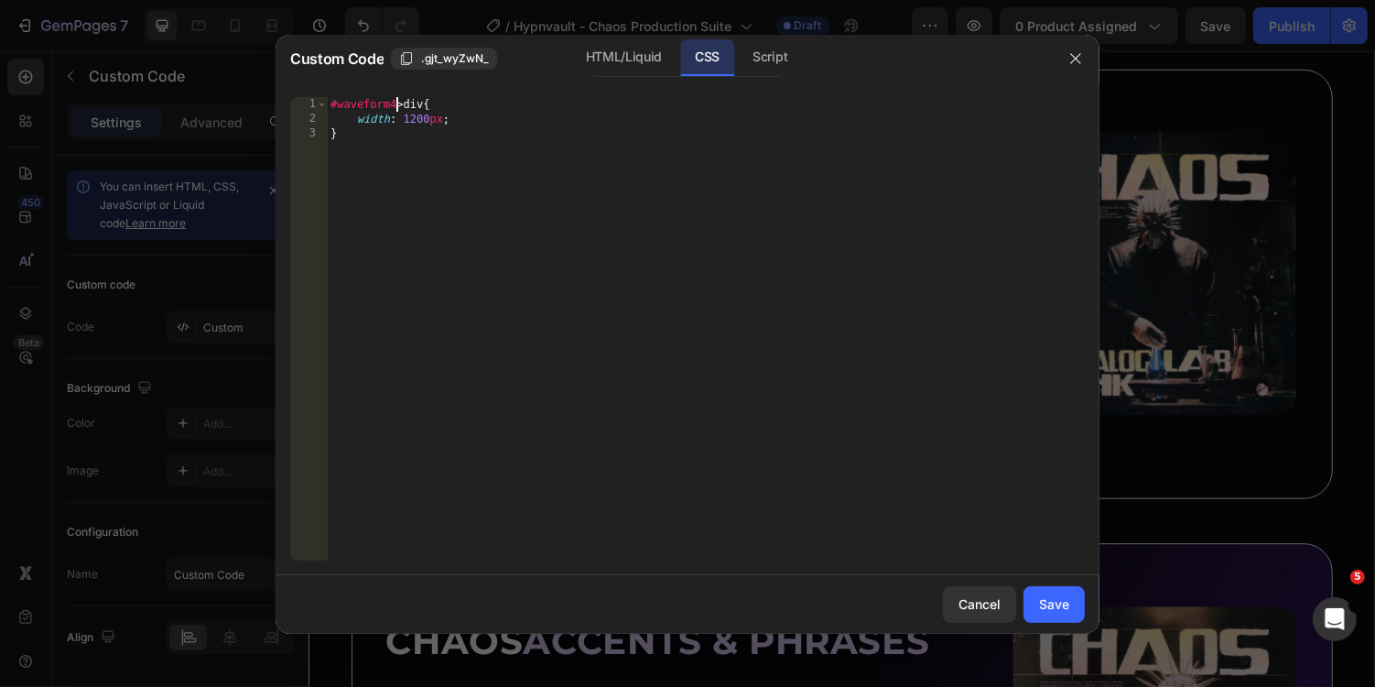
scroll to position [0, 5]
click at [607, 65] on div "HTML/Liquid" at bounding box center [623, 57] width 105 height 37
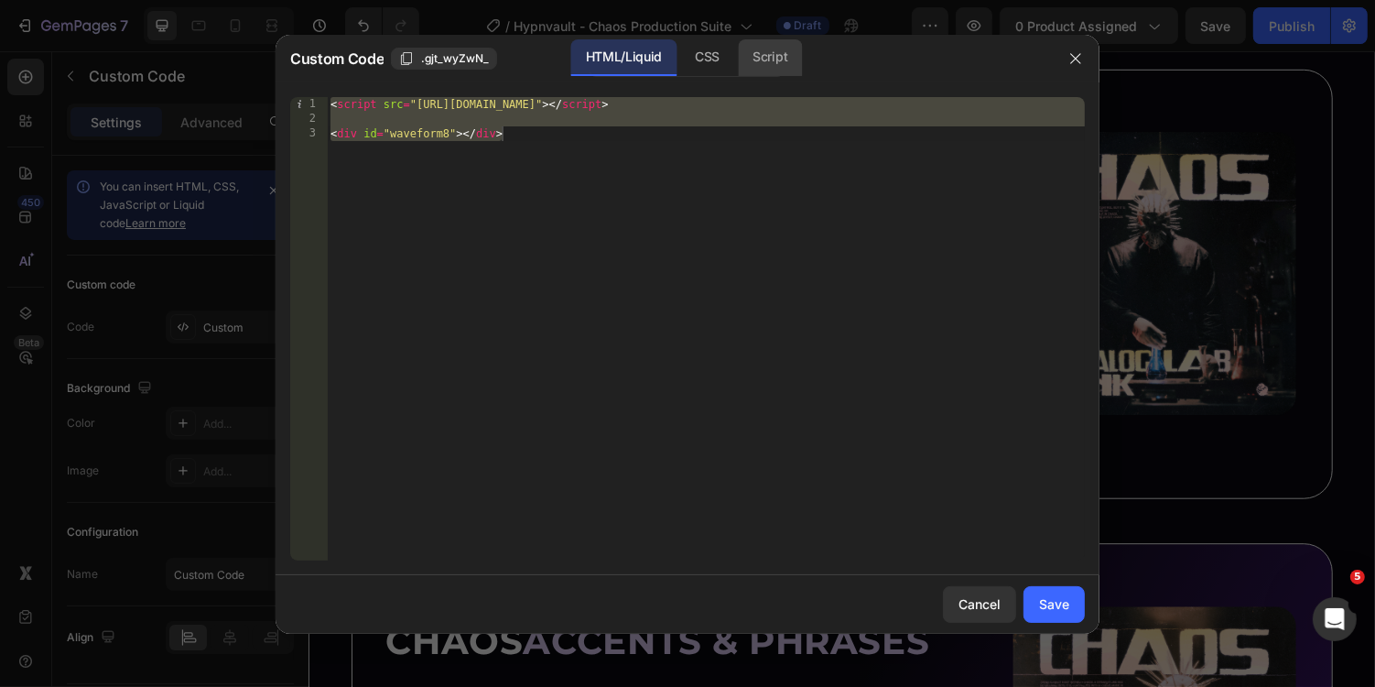
click at [762, 48] on div "Script" at bounding box center [770, 57] width 64 height 37
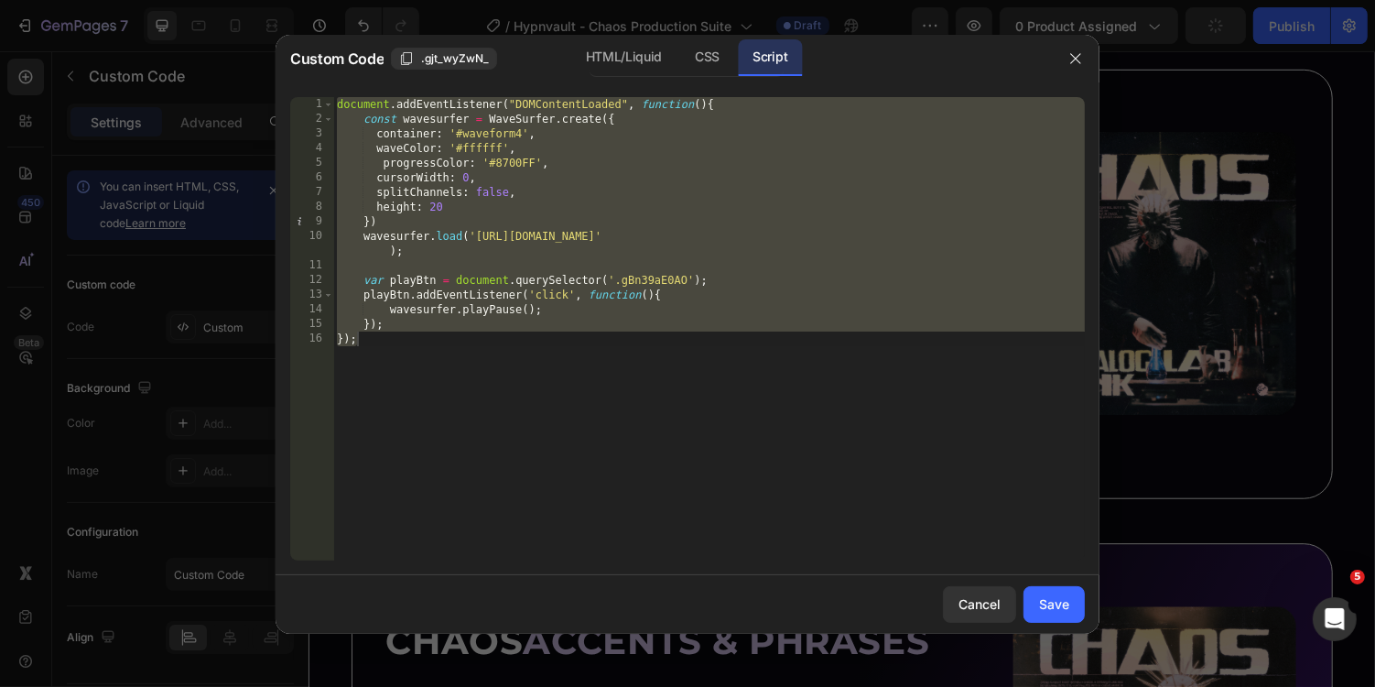
scroll to position [0, 2]
click at [524, 132] on div "document . addEventListener ( "DOMContentLoaded" , function ( ) { const wavesur…" at bounding box center [709, 343] width 752 height 493
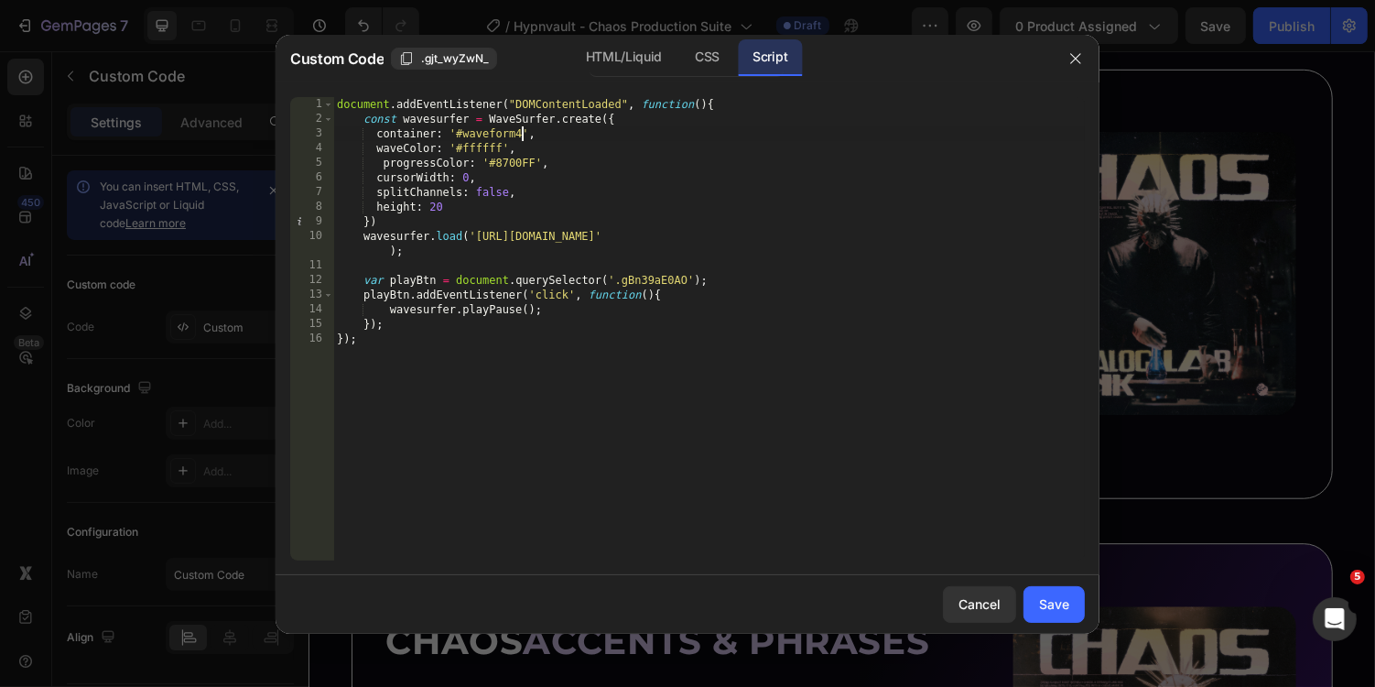
scroll to position [0, 15]
type textarea "container: '#waveform8',"
click at [1052, 596] on div "Save" at bounding box center [1054, 603] width 30 height 19
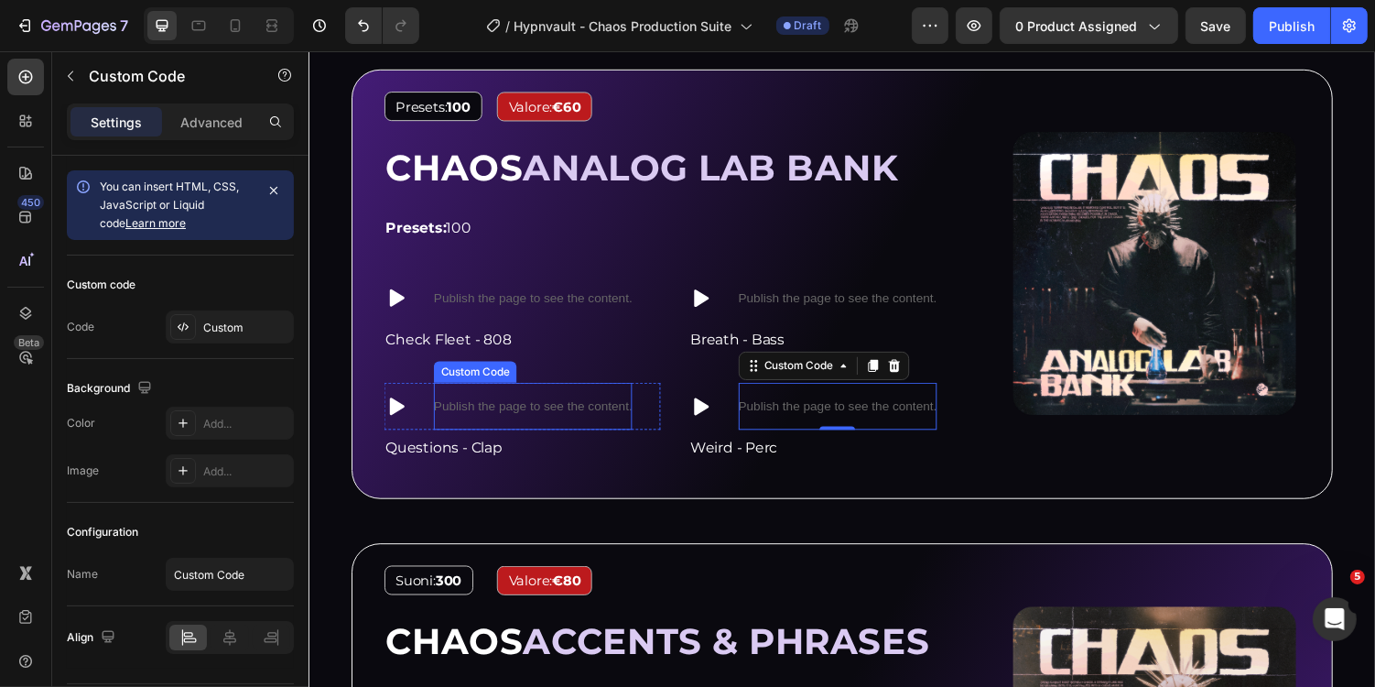
click at [588, 407] on p "Publish the page to see the content." at bounding box center [539, 415] width 204 height 19
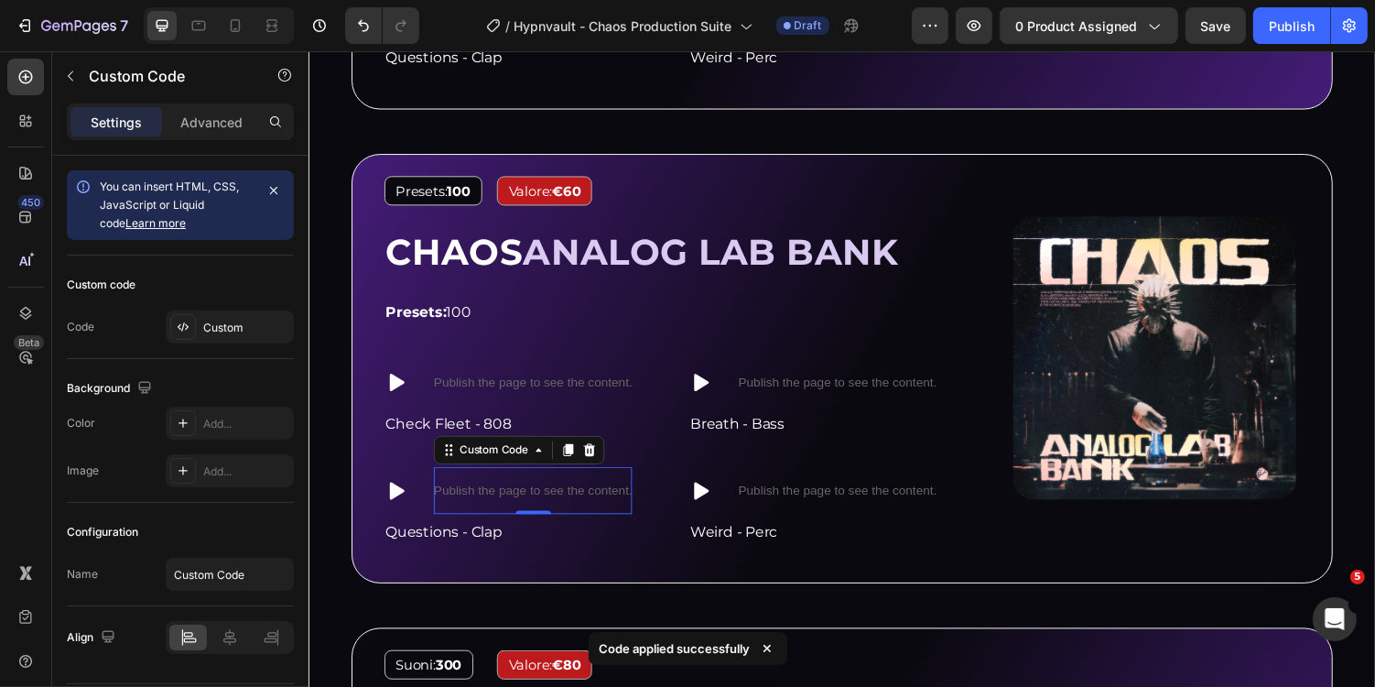
scroll to position [2042, 0]
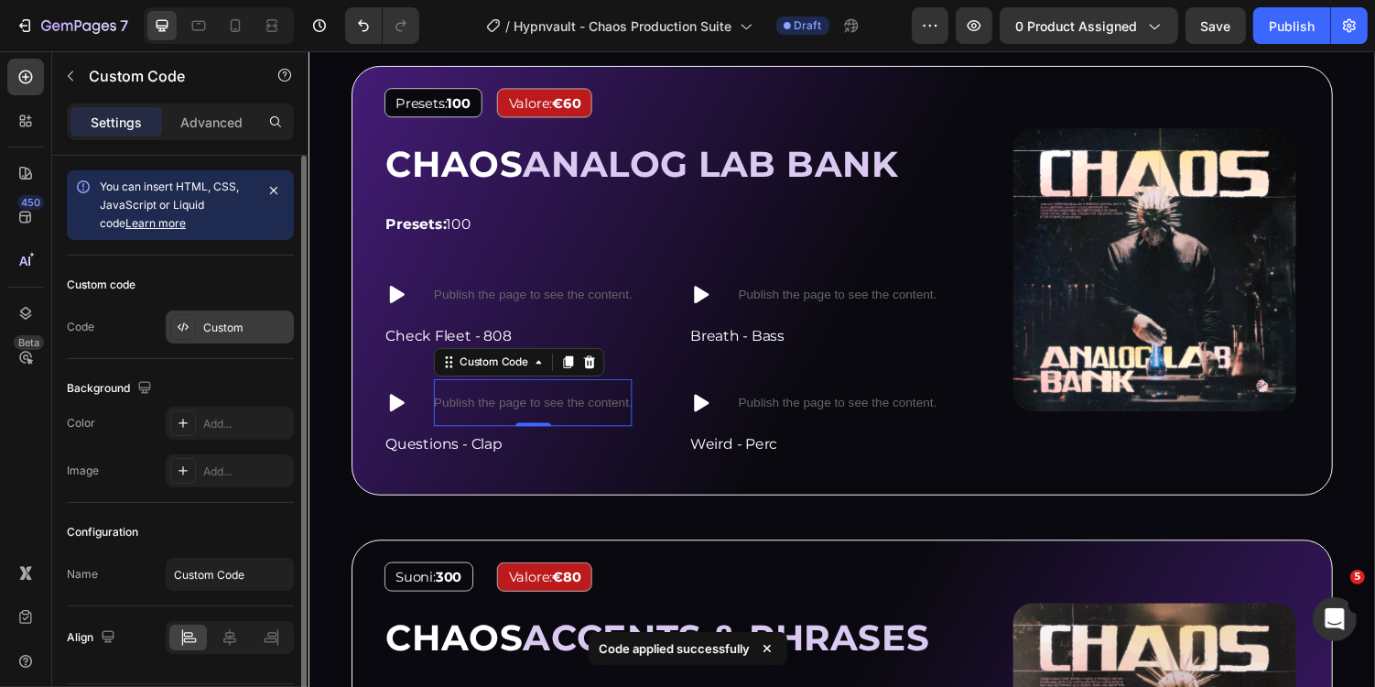
click at [223, 327] on div "Custom" at bounding box center [246, 328] width 86 height 16
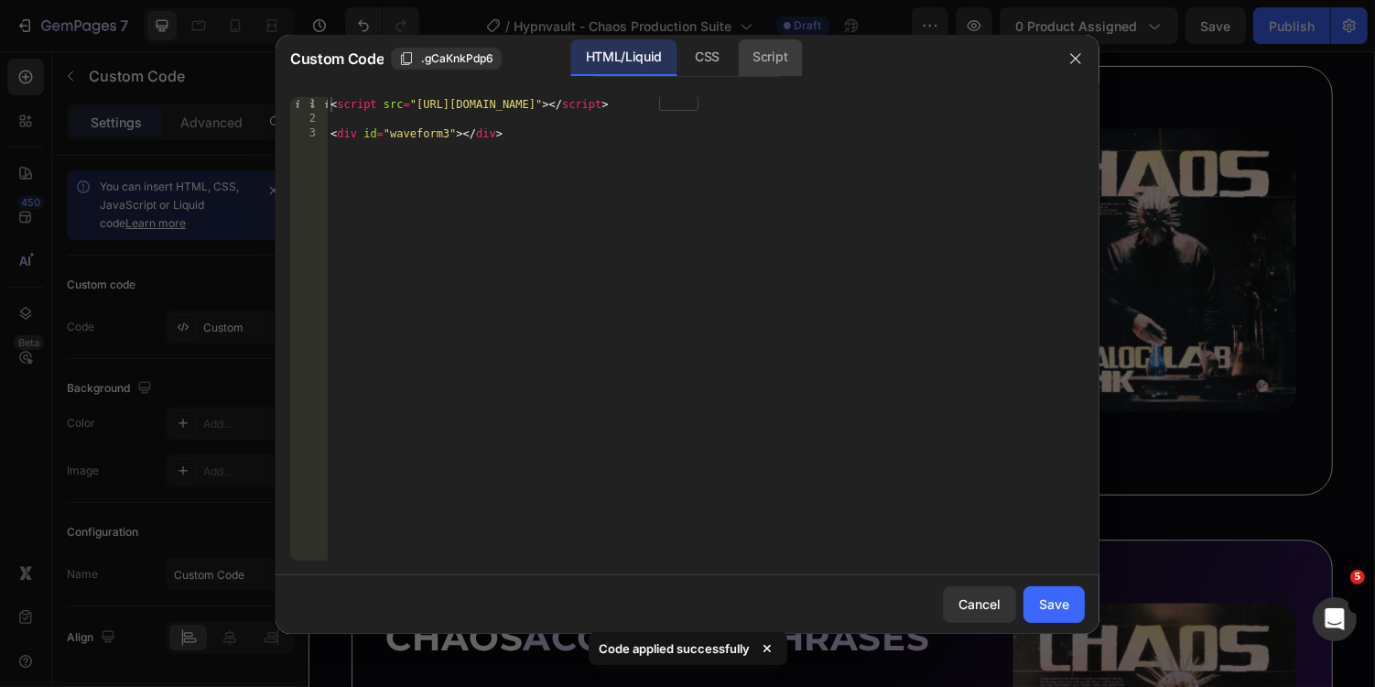
click at [776, 66] on div "Script" at bounding box center [770, 57] width 64 height 37
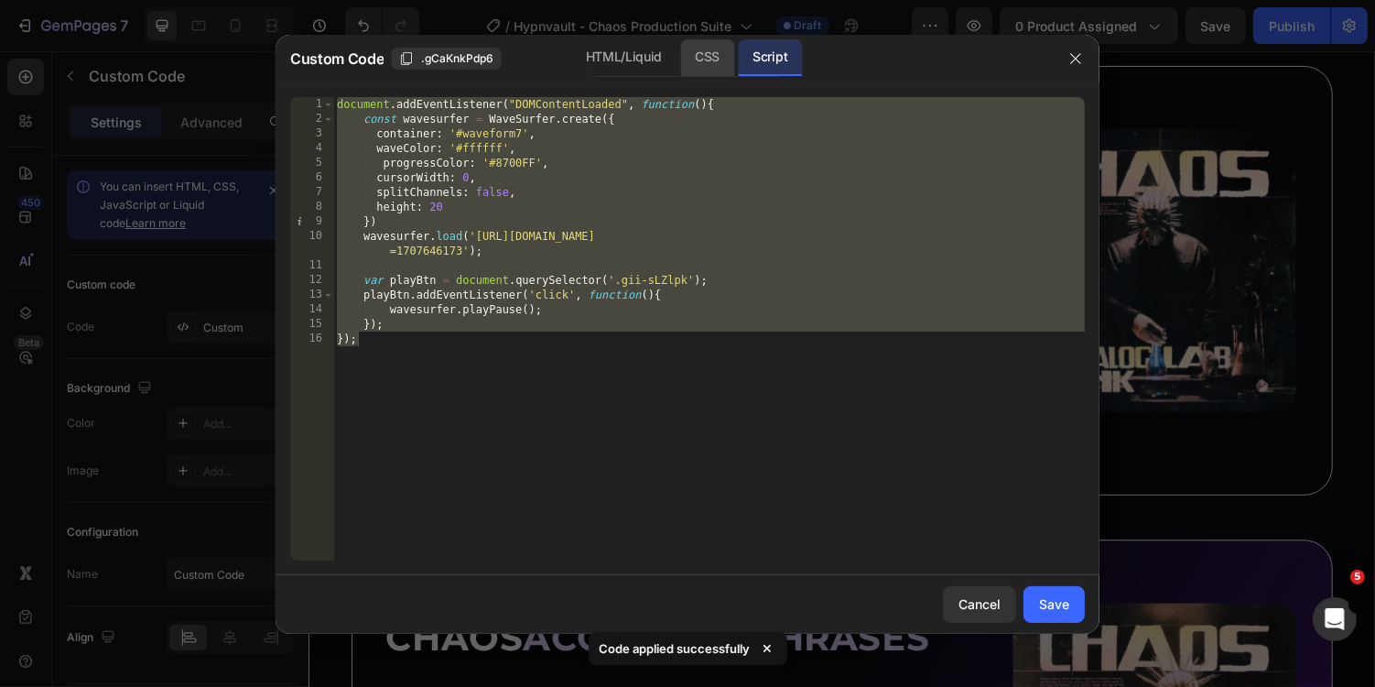
click at [719, 56] on div "CSS" at bounding box center [707, 57] width 54 height 37
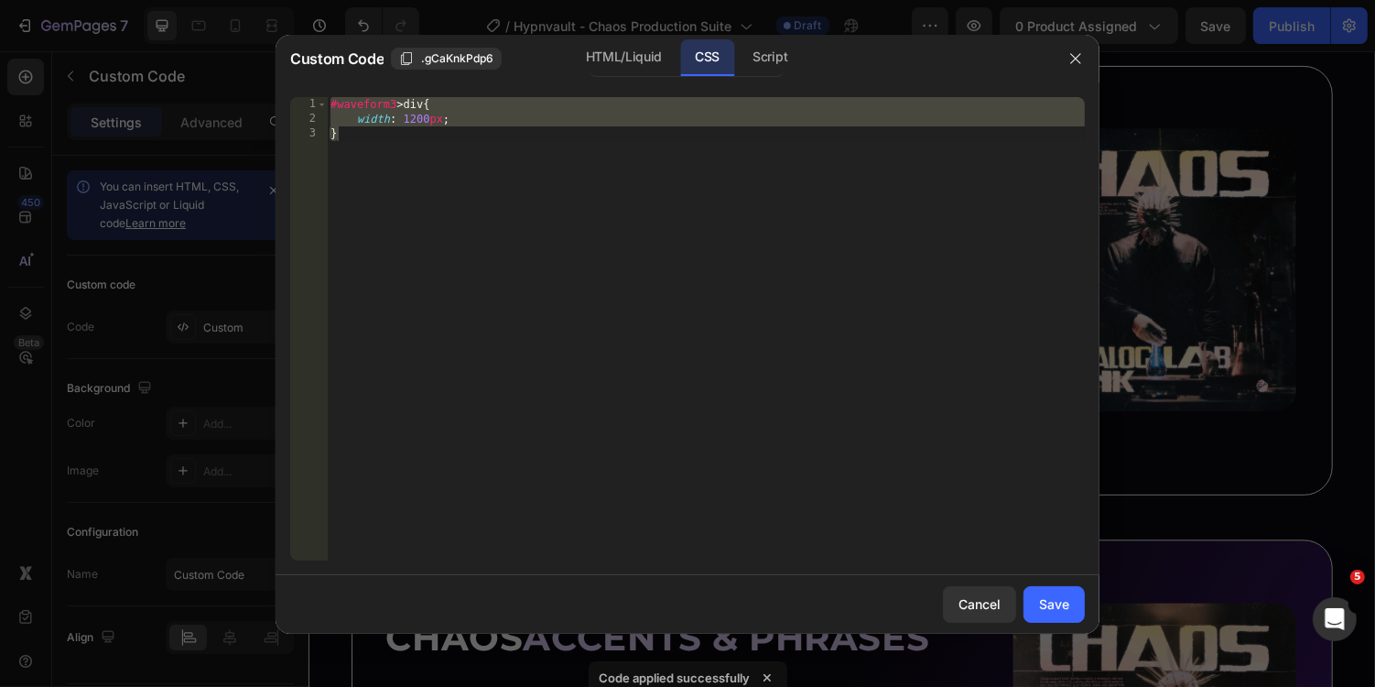
click at [395, 104] on div "#waveform3 > div { width : 1200 px ; }" at bounding box center [706, 343] width 758 height 493
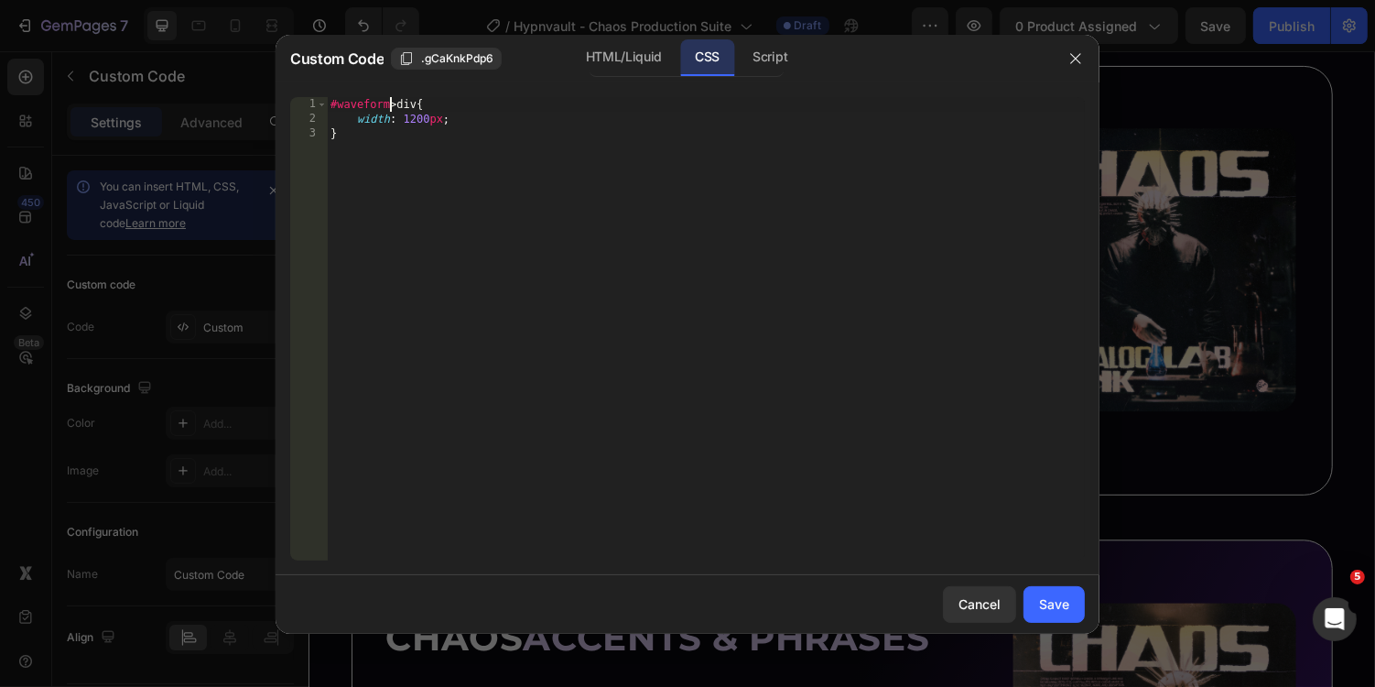
scroll to position [0, 5]
click at [655, 57] on div "HTML/Liquid" at bounding box center [623, 57] width 105 height 37
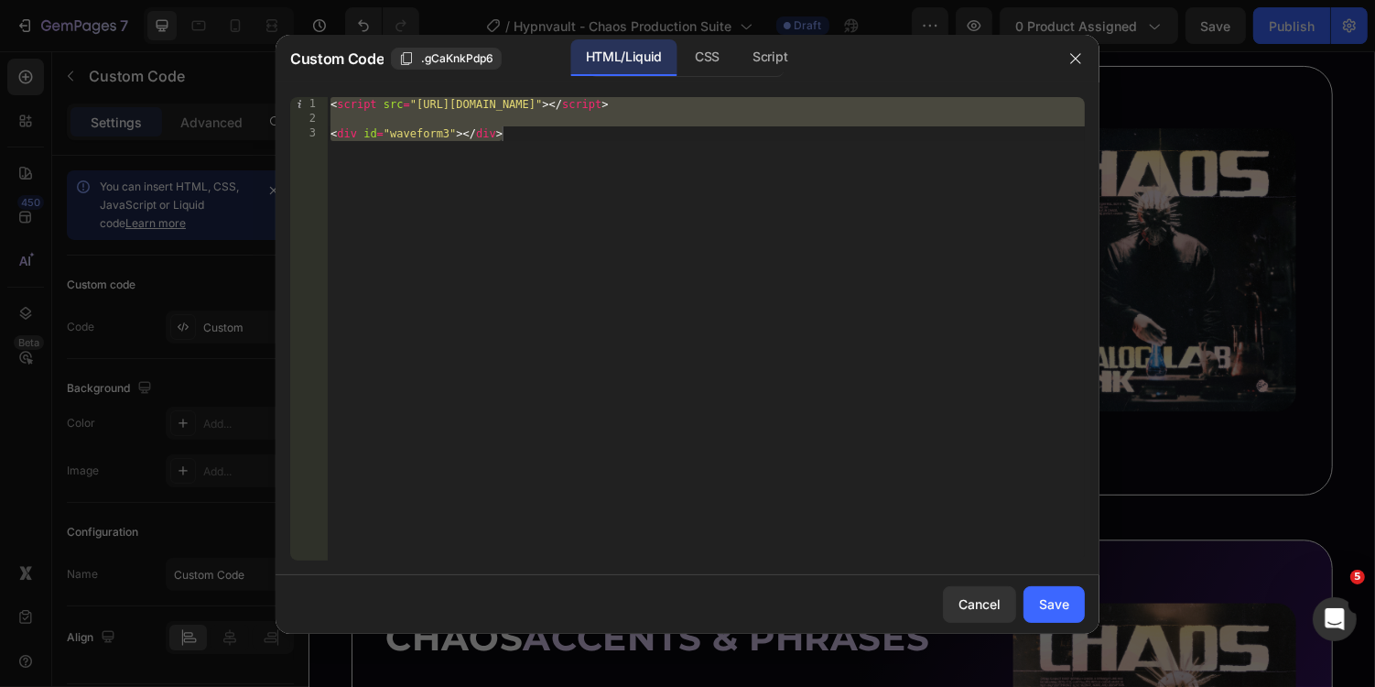
click at [448, 135] on div "< script src = "https://unpkg.com/wavesurfer.js@7" > </ script > < div id = "wa…" at bounding box center [706, 343] width 758 height 493
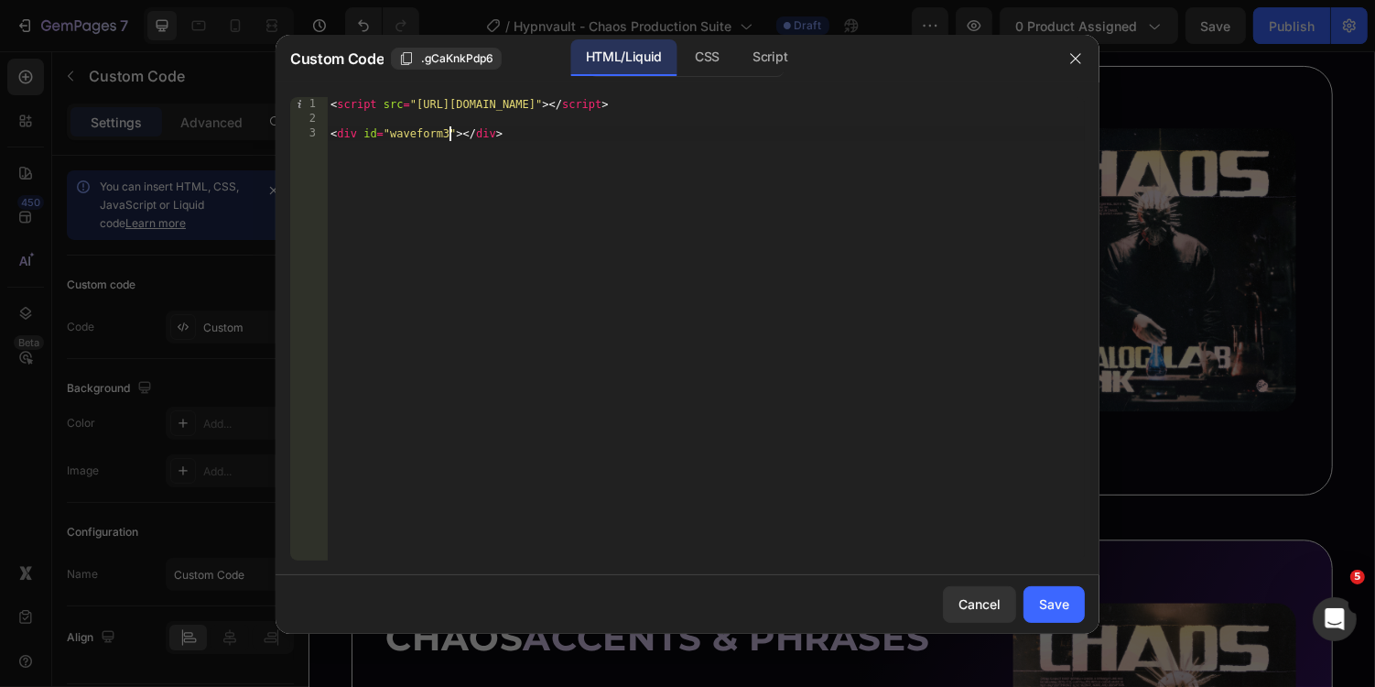
scroll to position [0, 9]
type textarea "<div id="waveform7"></div>"
click at [1034, 589] on button "Save" at bounding box center [1054, 604] width 61 height 37
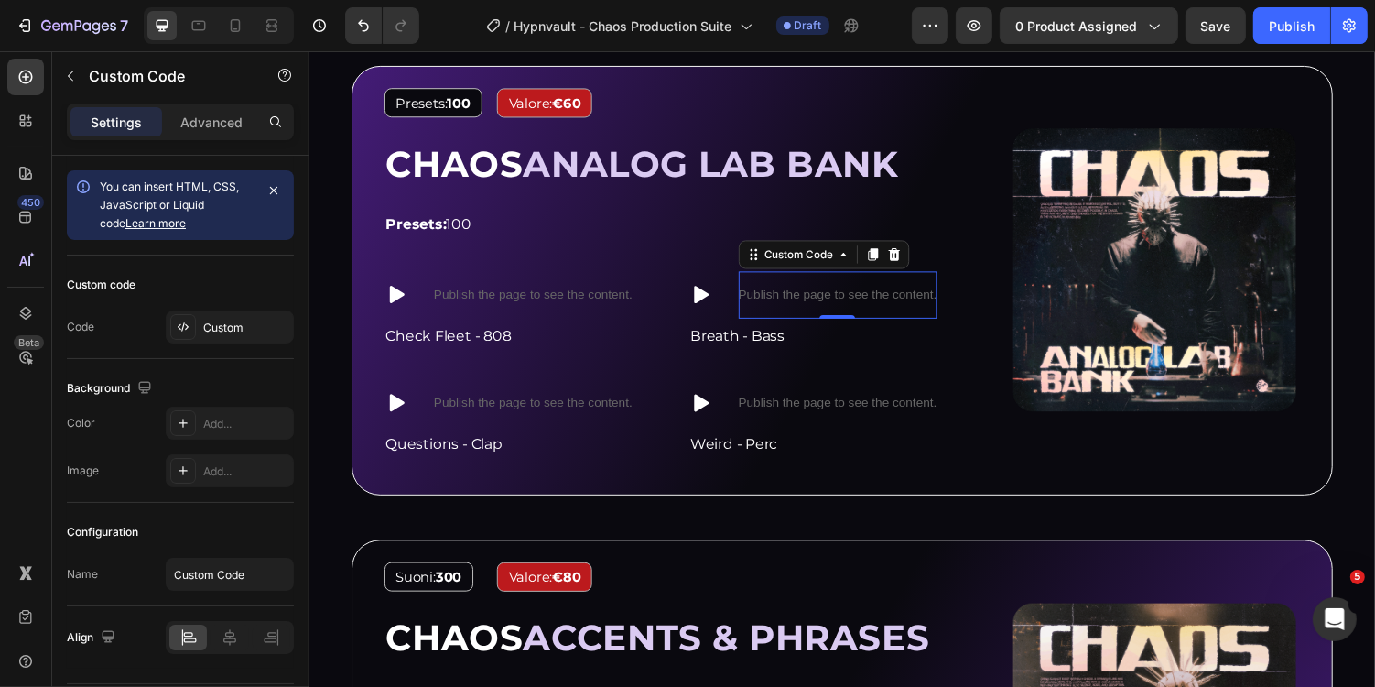
click at [851, 310] on div "Publish the page to see the content." at bounding box center [853, 301] width 204 height 49
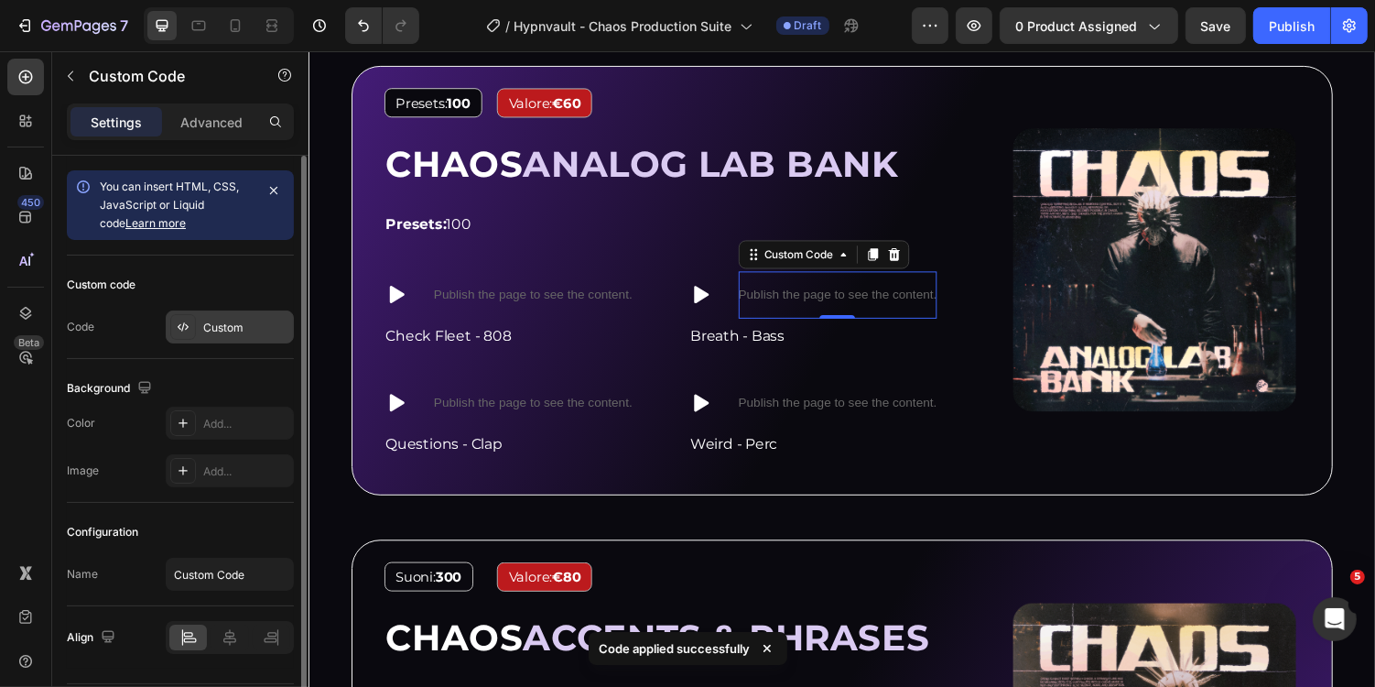
click at [234, 315] on div "Custom" at bounding box center [230, 326] width 128 height 33
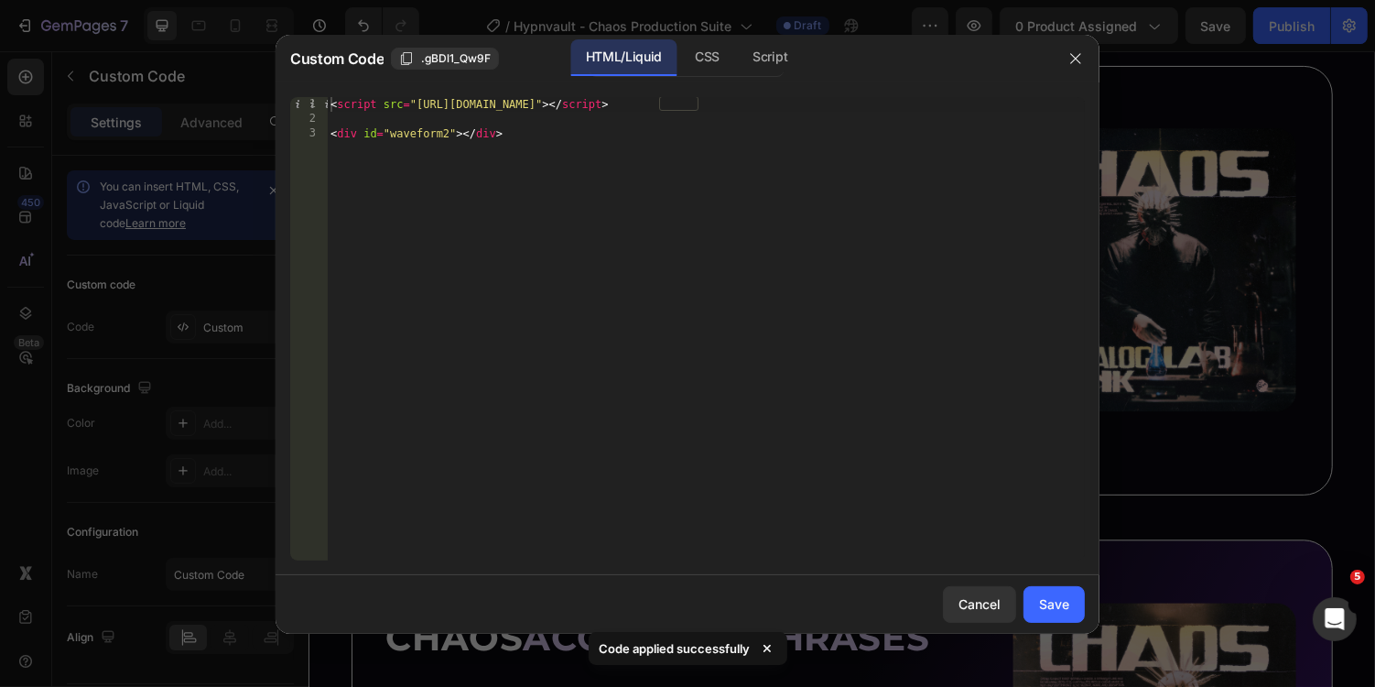
click at [446, 129] on div "< script src = "https://unpkg.com/wavesurfer.js@7" > </ script > < div id = "wa…" at bounding box center [706, 343] width 758 height 493
click at [738, 58] on div "CSS" at bounding box center [770, 57] width 64 height 37
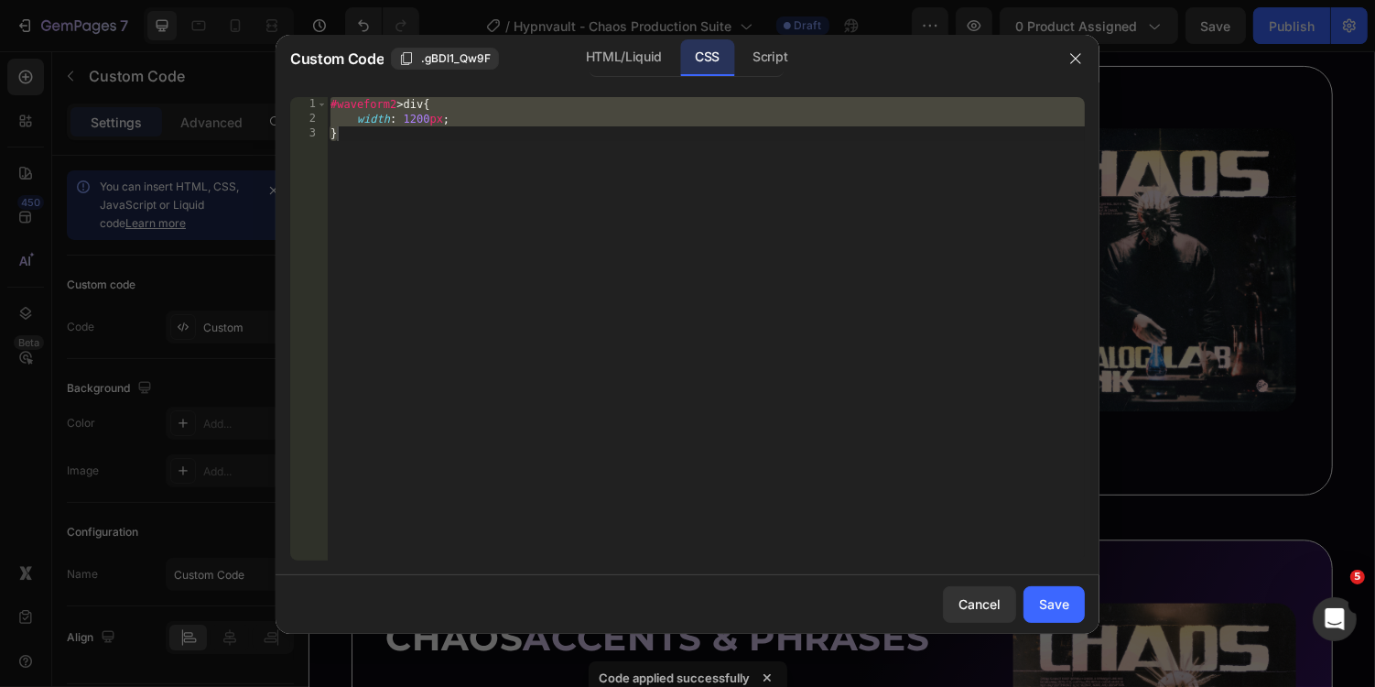
click at [396, 105] on div "#waveform2 > div { width : 1200 px ; }" at bounding box center [706, 343] width 758 height 493
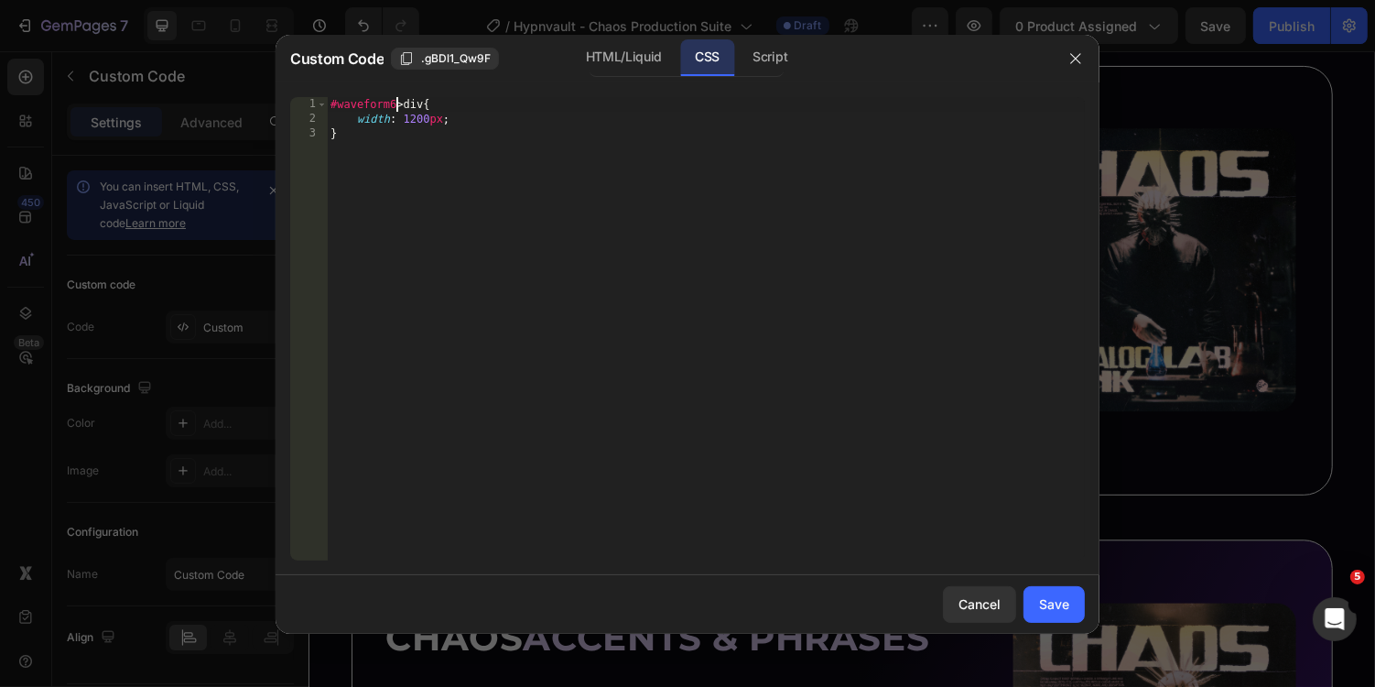
scroll to position [0, 5]
type textarea "#waveform6 > div{"
click at [770, 62] on div "Script" at bounding box center [770, 57] width 64 height 37
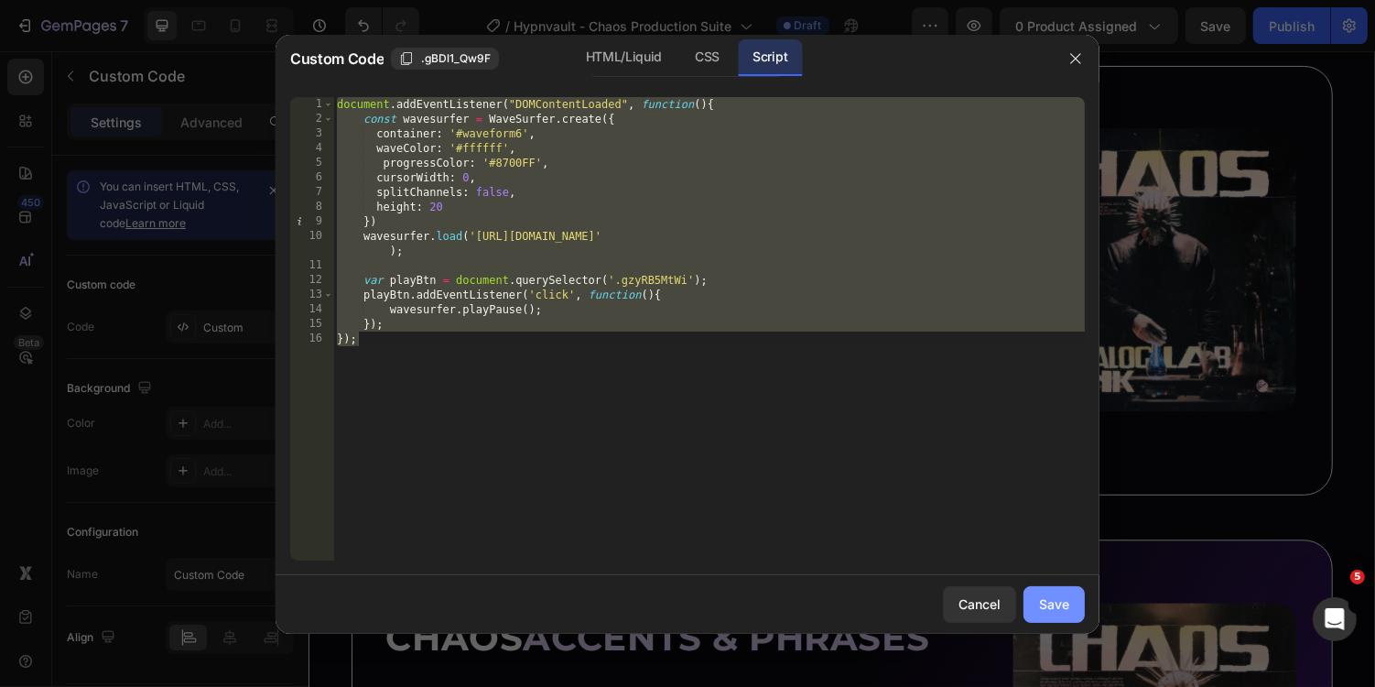
click at [1046, 591] on button "Save" at bounding box center [1054, 604] width 61 height 37
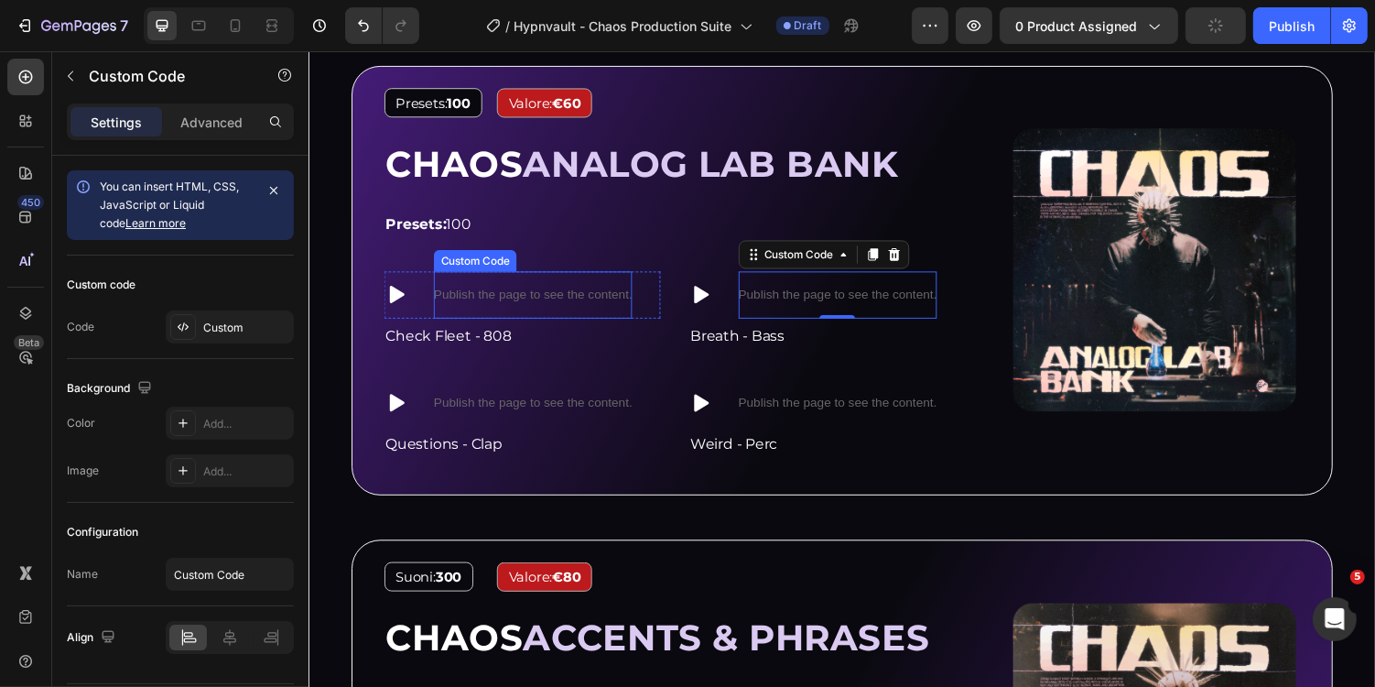
click at [570, 287] on div "Publish the page to see the content." at bounding box center [539, 301] width 204 height 49
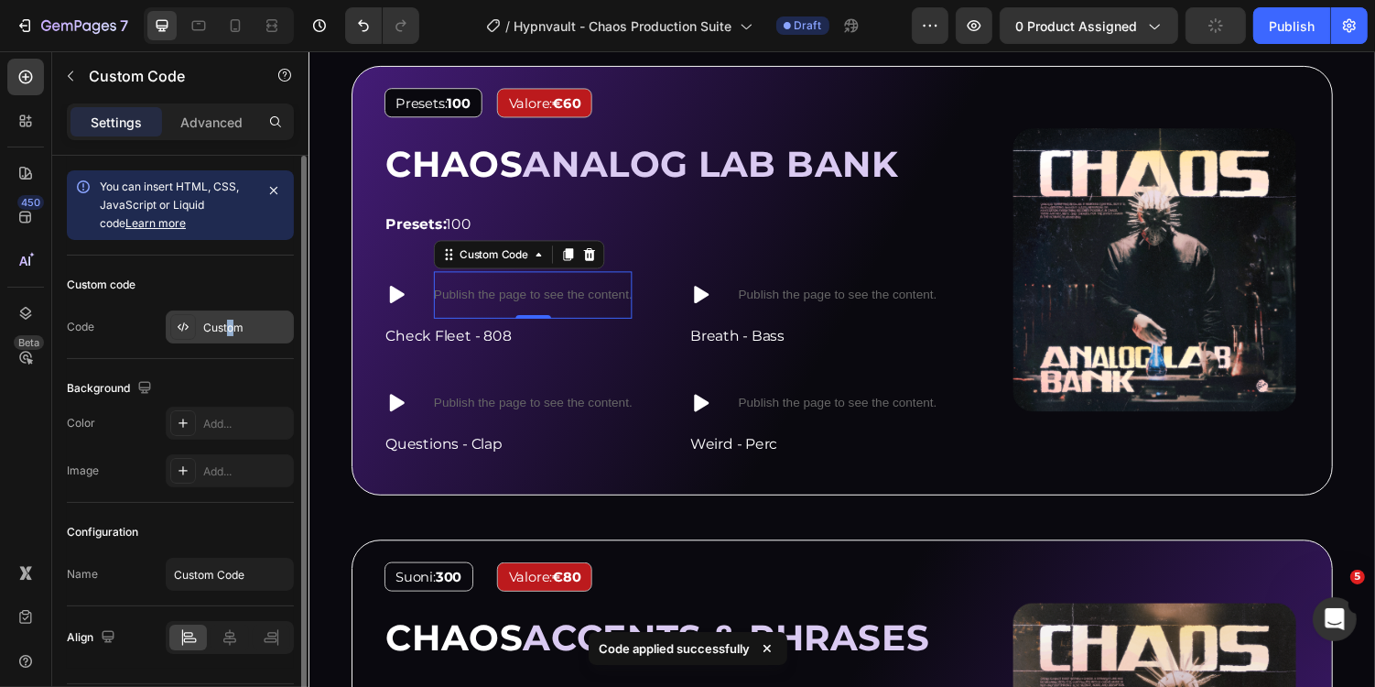
click at [229, 328] on div "Custom" at bounding box center [246, 328] width 86 height 16
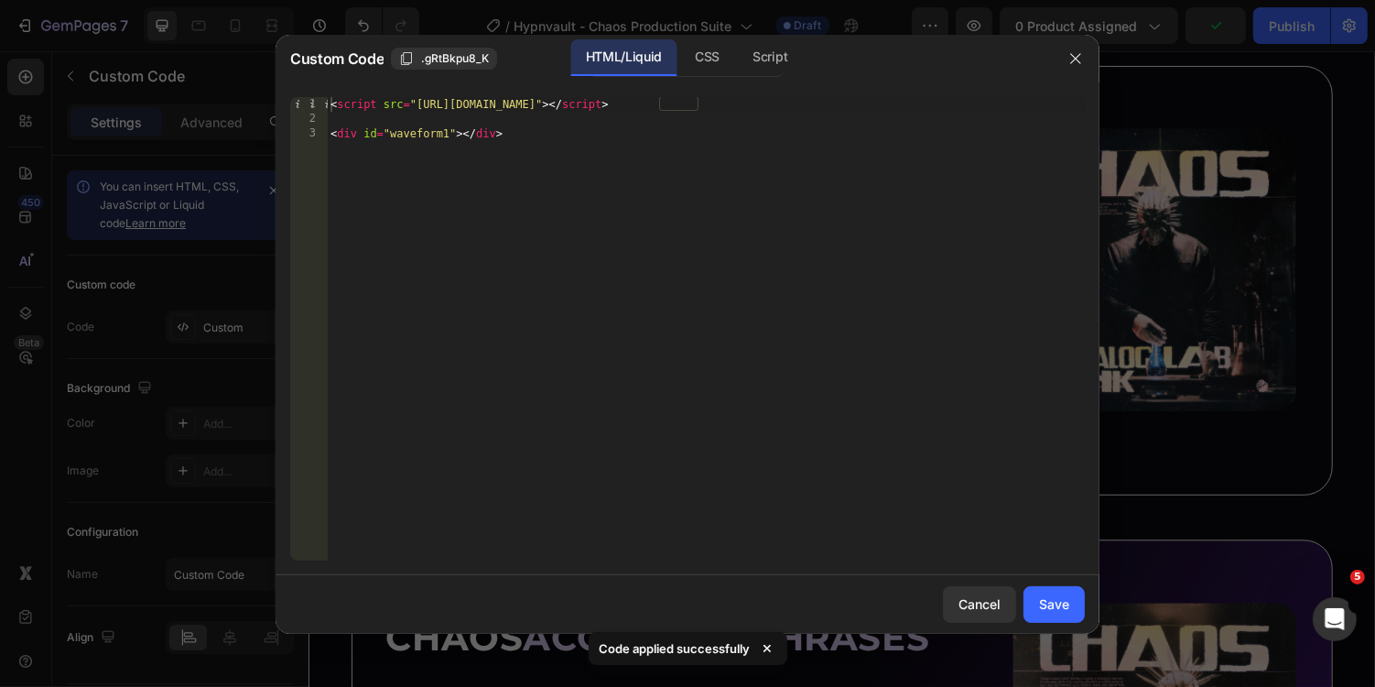
click at [452, 136] on div "< script src = "https://unpkg.com/wavesurfer.js@7" > </ script > < div id = "wa…" at bounding box center [706, 343] width 758 height 493
click at [738, 60] on div "CSS" at bounding box center [770, 57] width 64 height 37
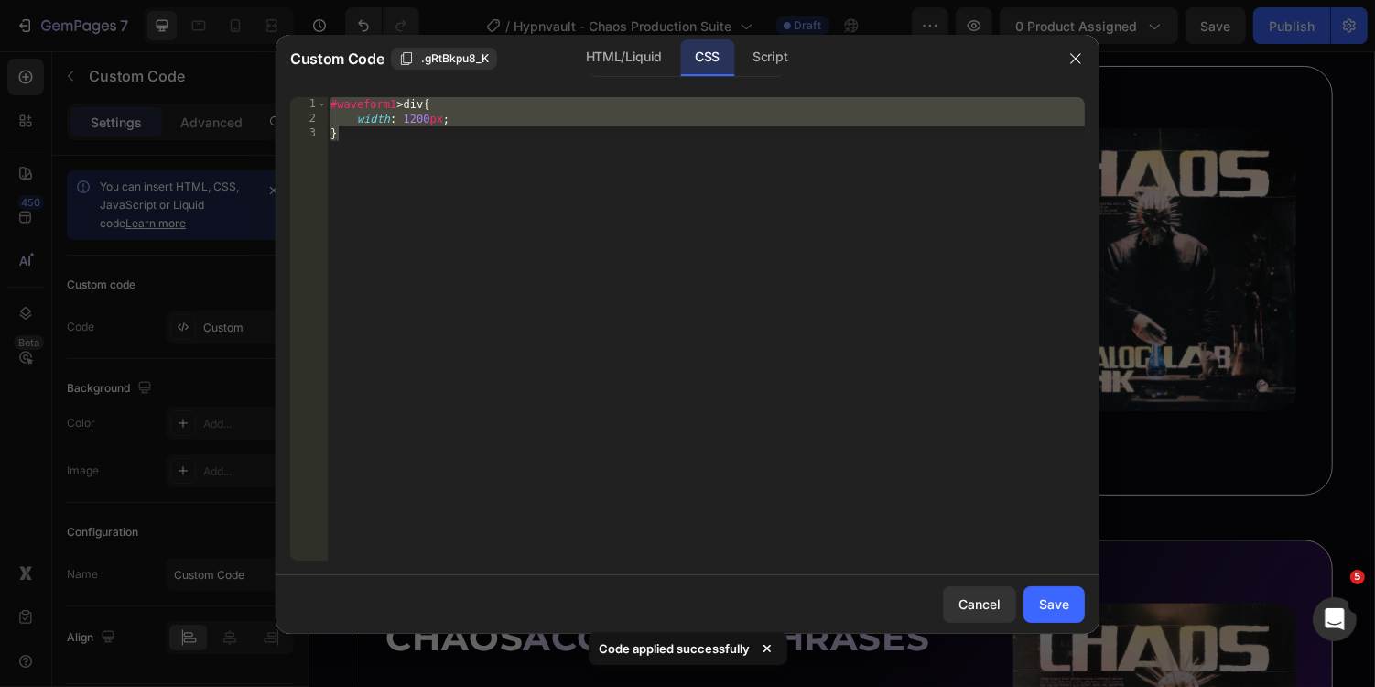
click at [396, 105] on div "#waveform1 > div { width : 1200 px ; }" at bounding box center [706, 343] width 758 height 493
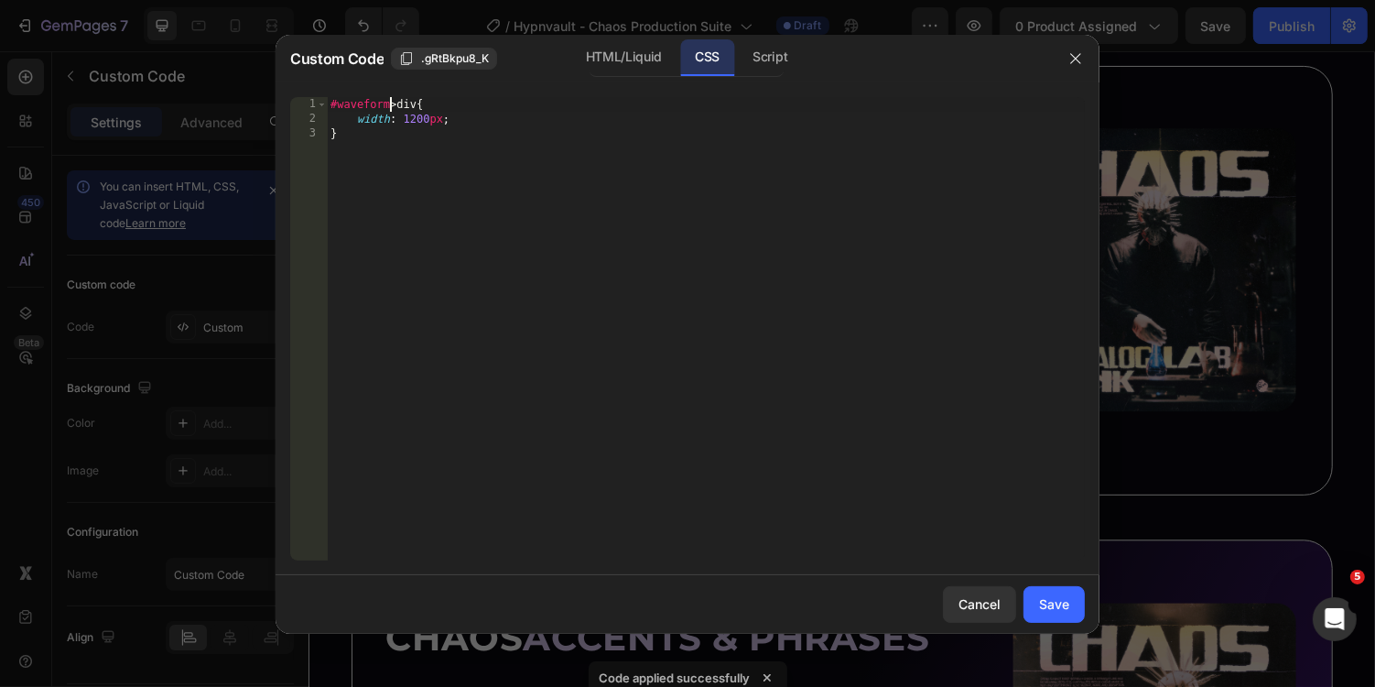
scroll to position [0, 5]
type textarea "#waveform5 > div{"
click at [778, 68] on div "Script" at bounding box center [770, 57] width 64 height 37
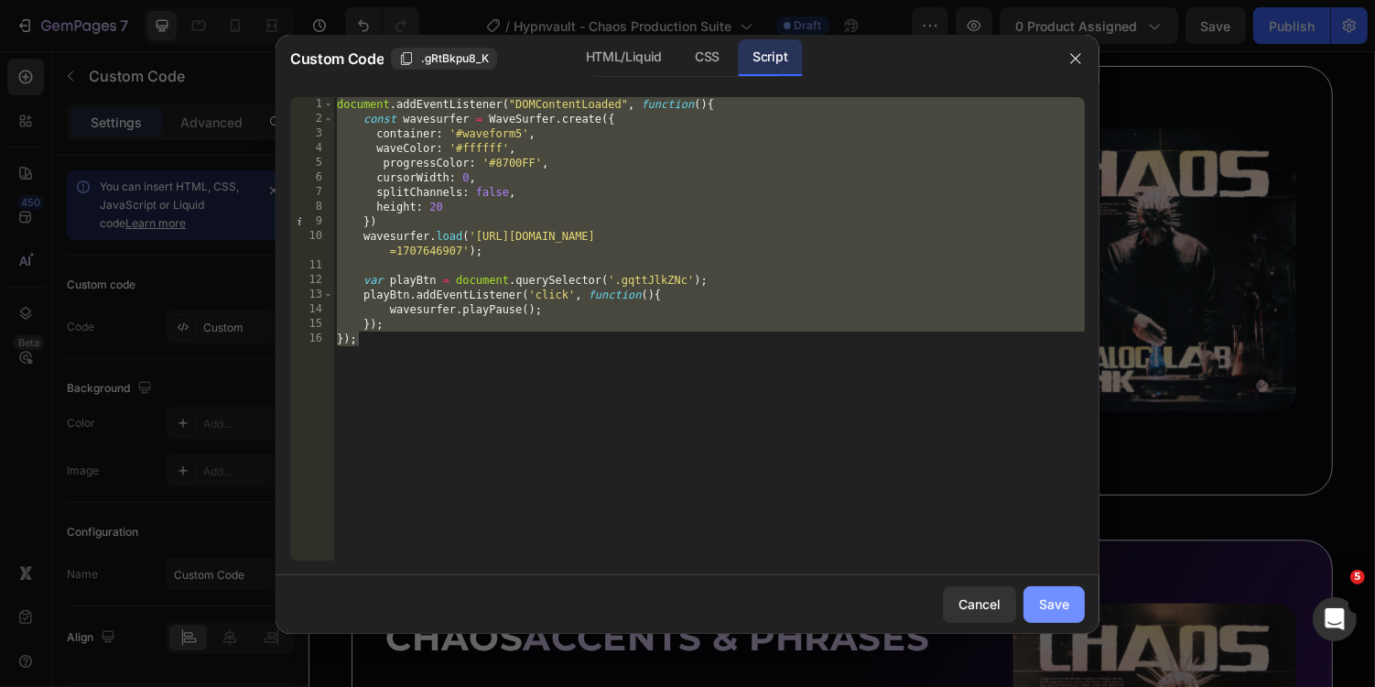
click at [1048, 592] on button "Save" at bounding box center [1054, 604] width 61 height 37
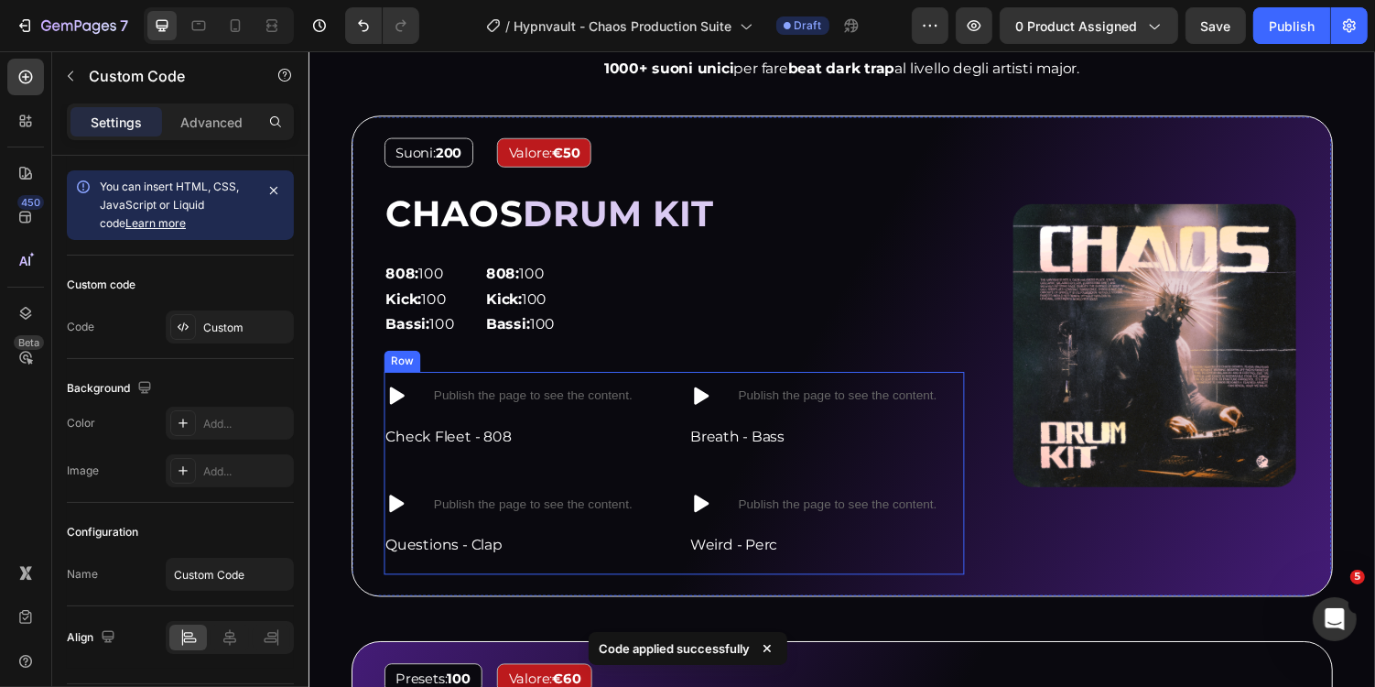
scroll to position [1494, 0]
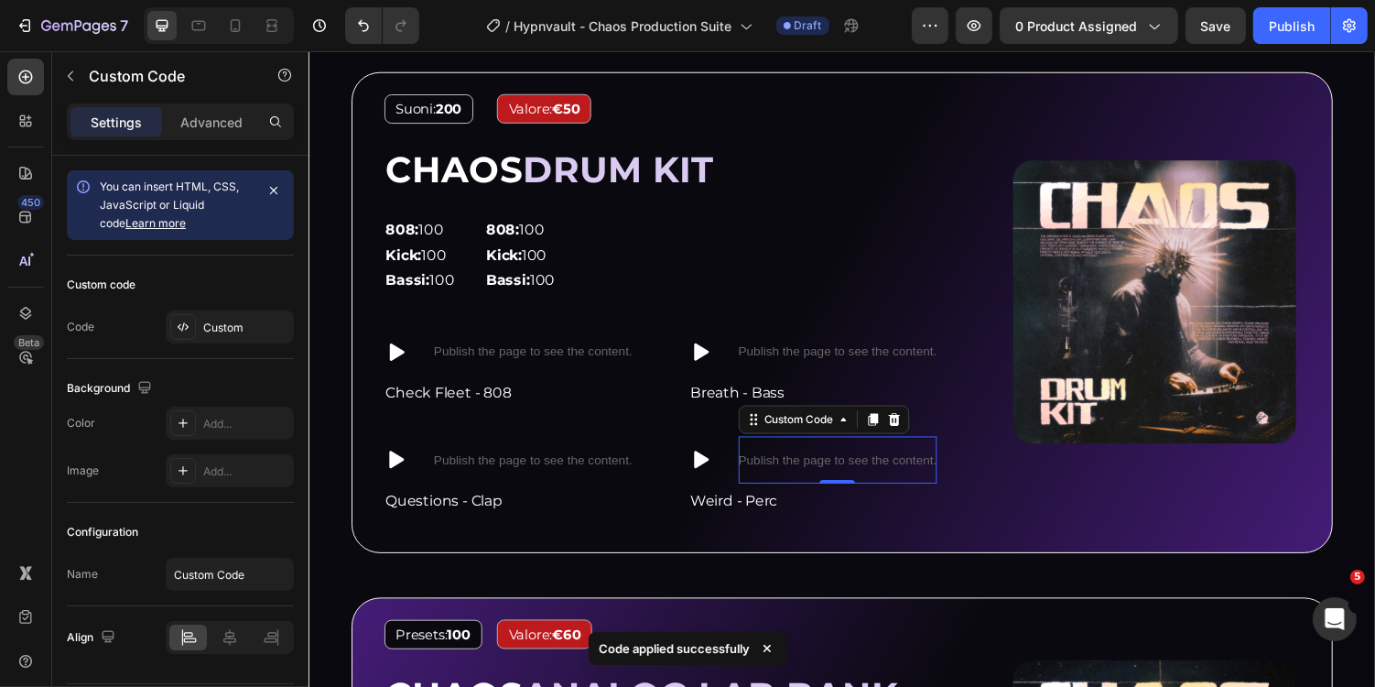
click at [885, 469] on p "Publish the page to see the content." at bounding box center [853, 471] width 204 height 19
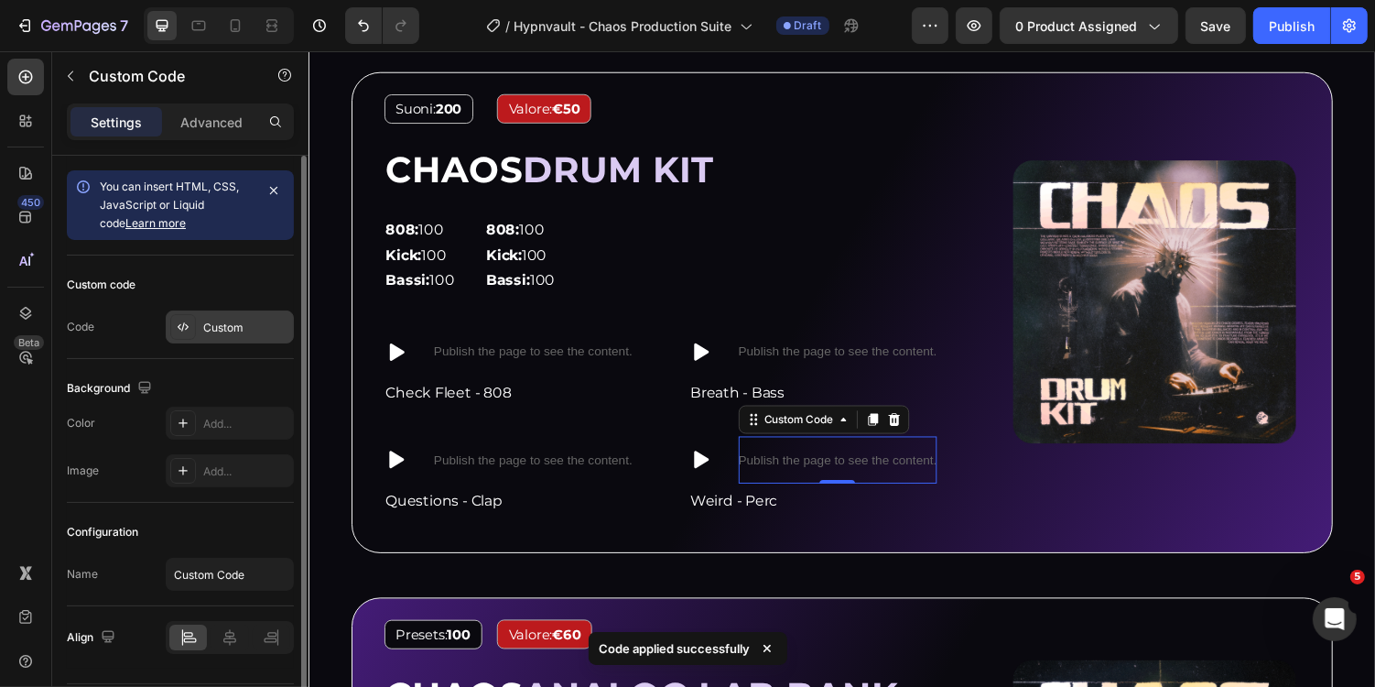
click at [223, 323] on div "Custom" at bounding box center [246, 328] width 86 height 16
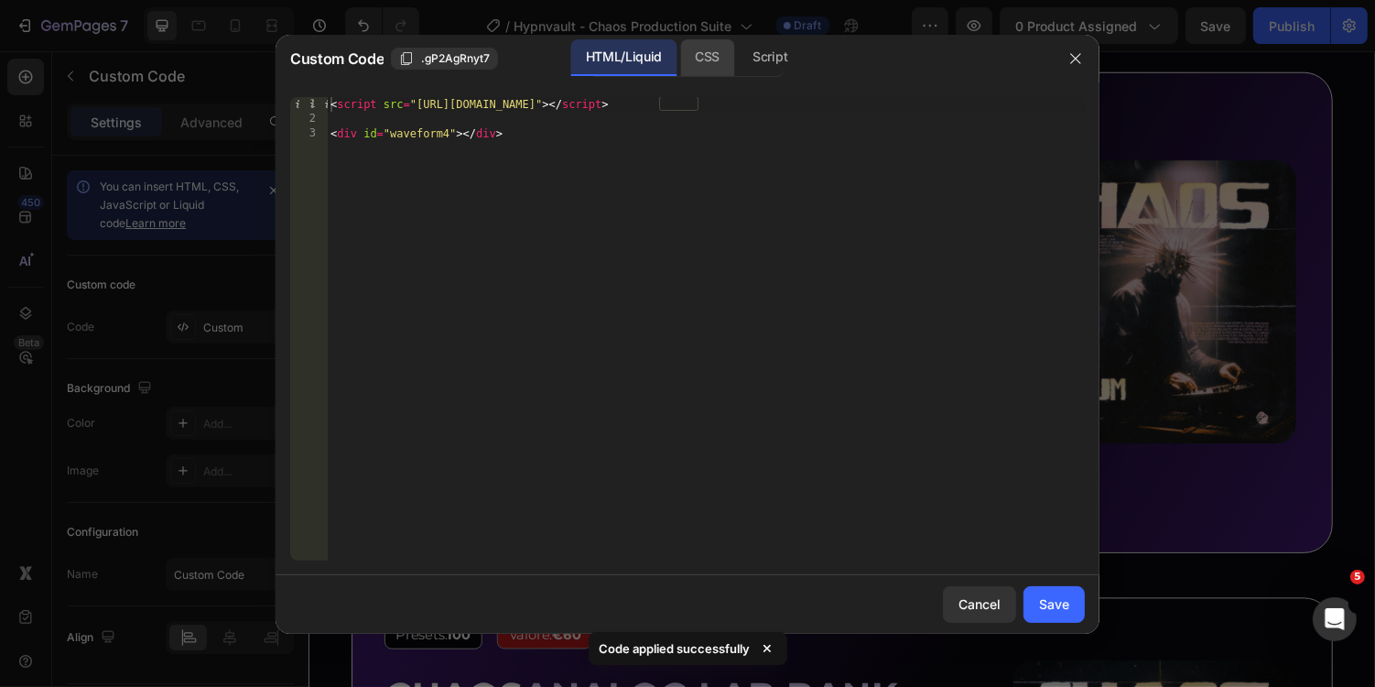
click at [738, 62] on div "CSS" at bounding box center [770, 57] width 64 height 37
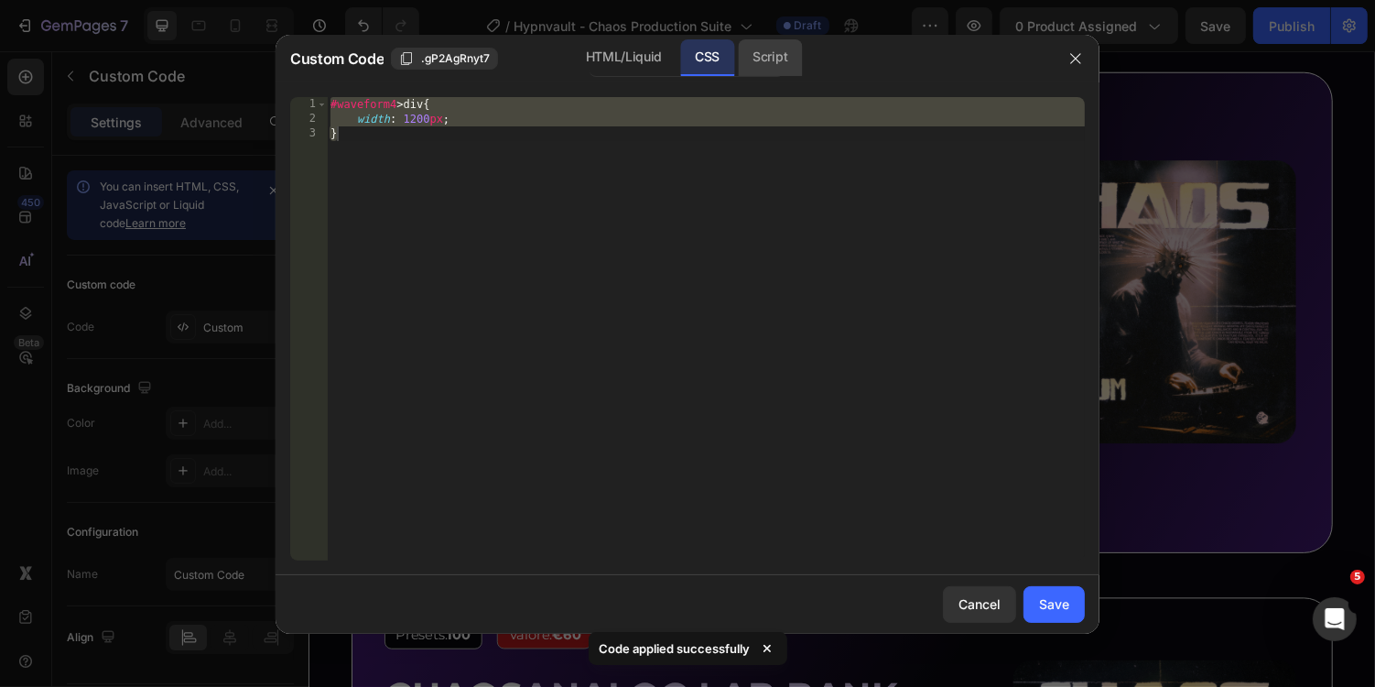
click at [769, 50] on div "Script" at bounding box center [770, 57] width 64 height 37
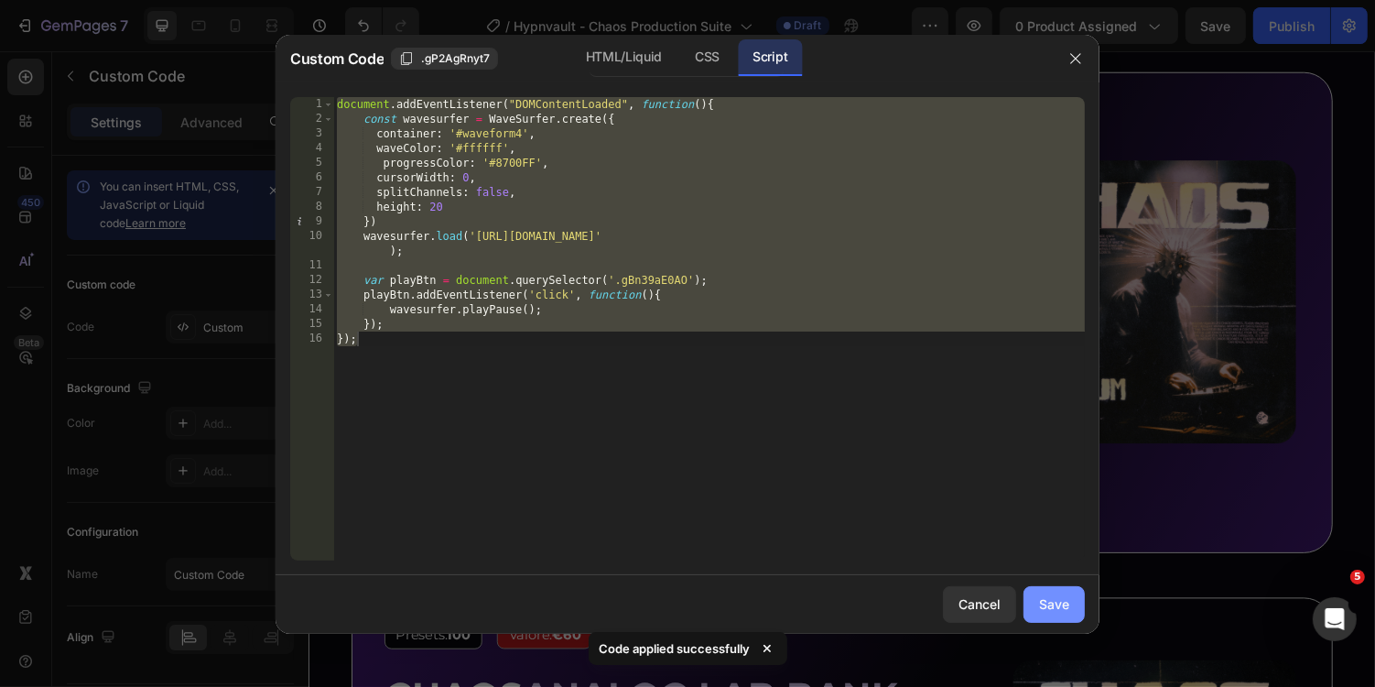
click at [1053, 618] on button "Save" at bounding box center [1054, 604] width 61 height 37
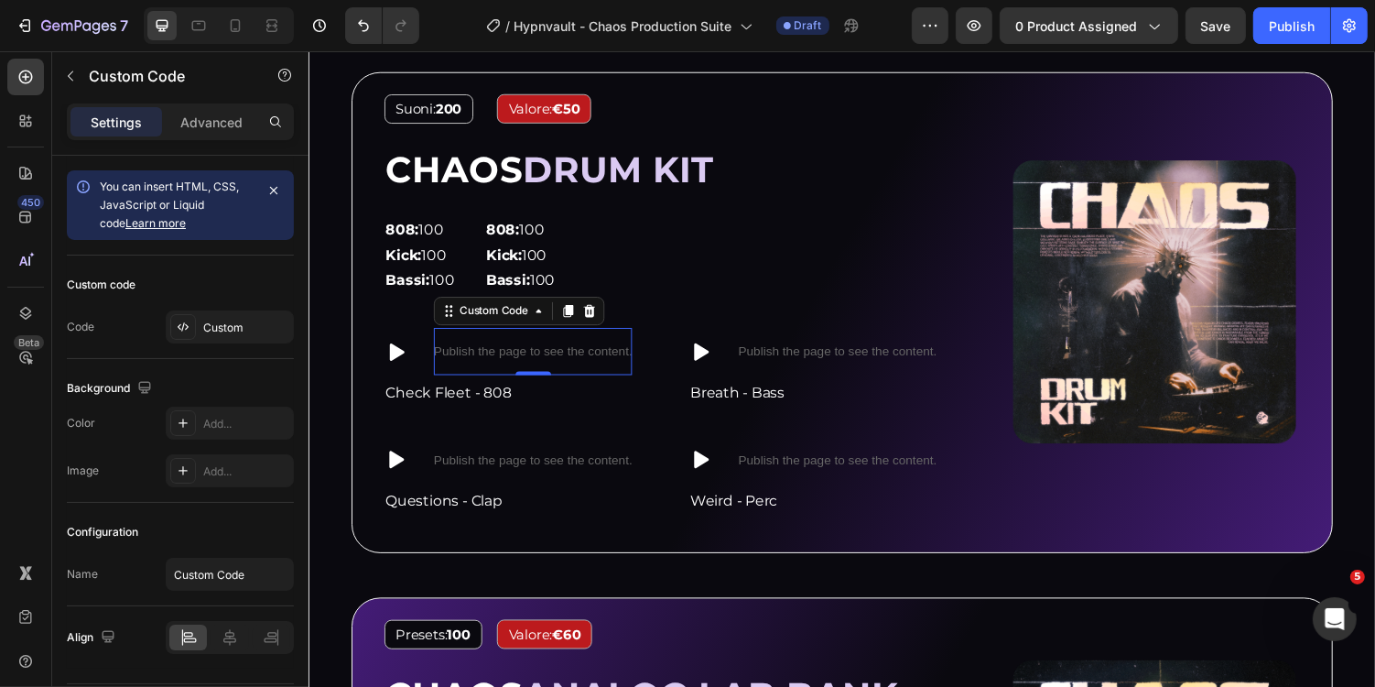
click at [570, 361] on p "Publish the page to see the content." at bounding box center [539, 359] width 204 height 19
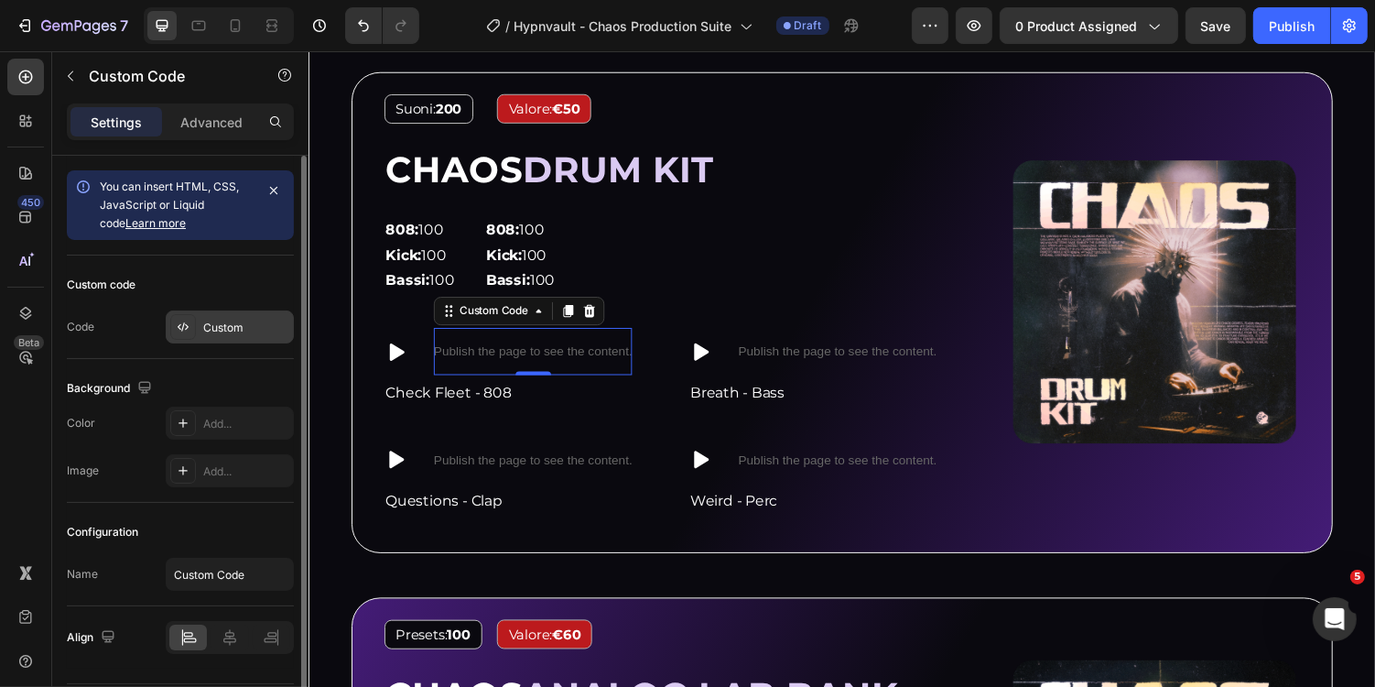
click at [235, 329] on div "Custom" at bounding box center [246, 328] width 86 height 16
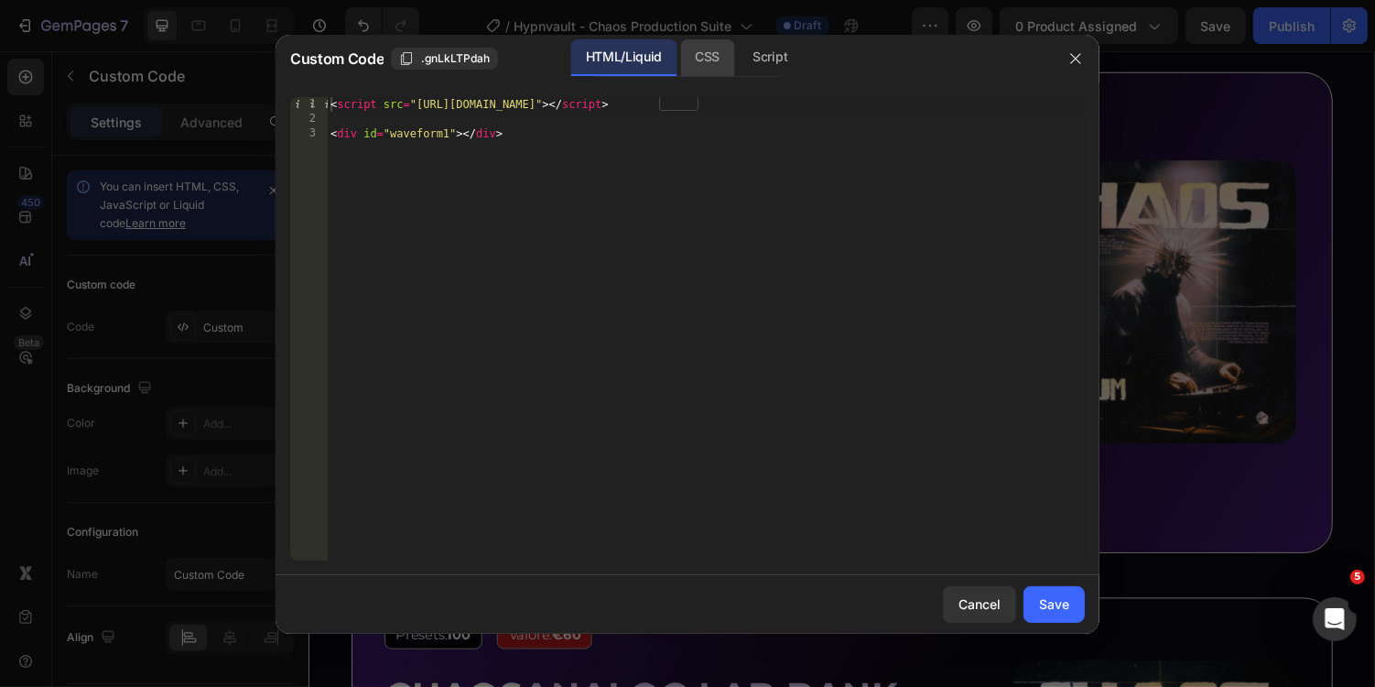
click at [738, 58] on div "CSS" at bounding box center [770, 57] width 64 height 37
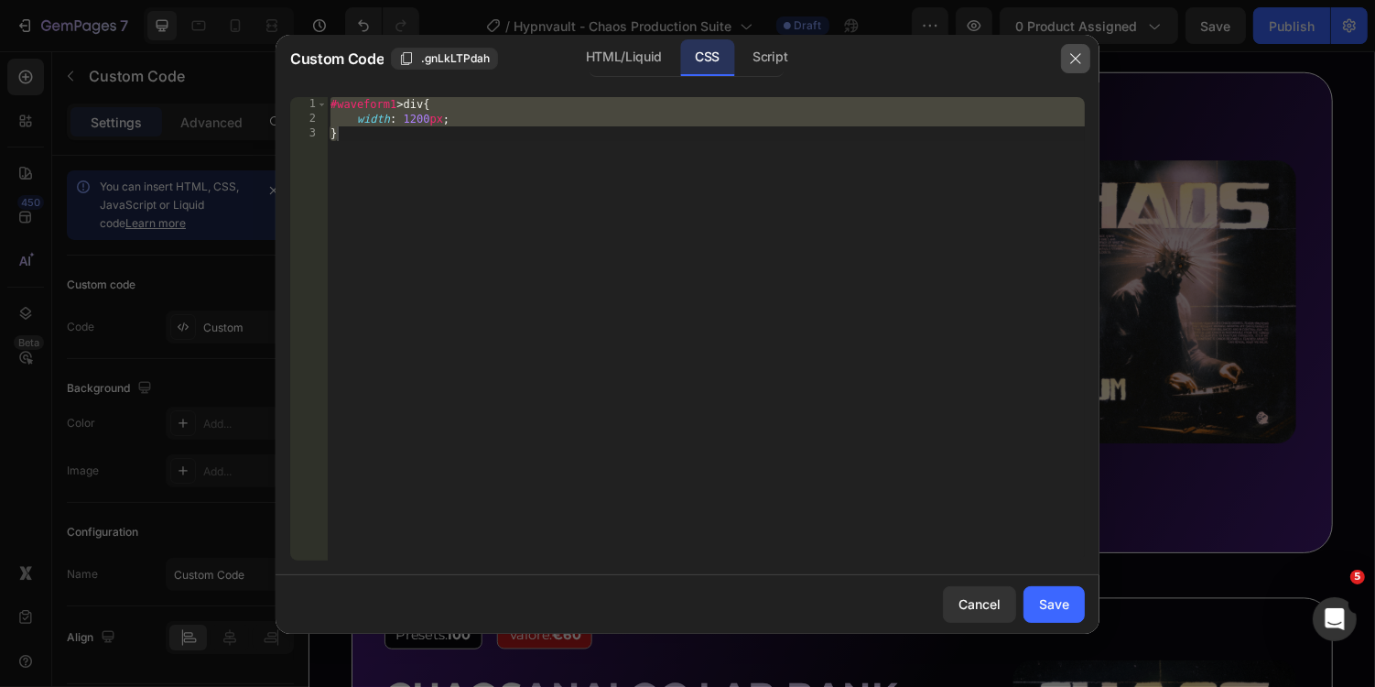
click at [1086, 50] on button "button" at bounding box center [1075, 58] width 29 height 29
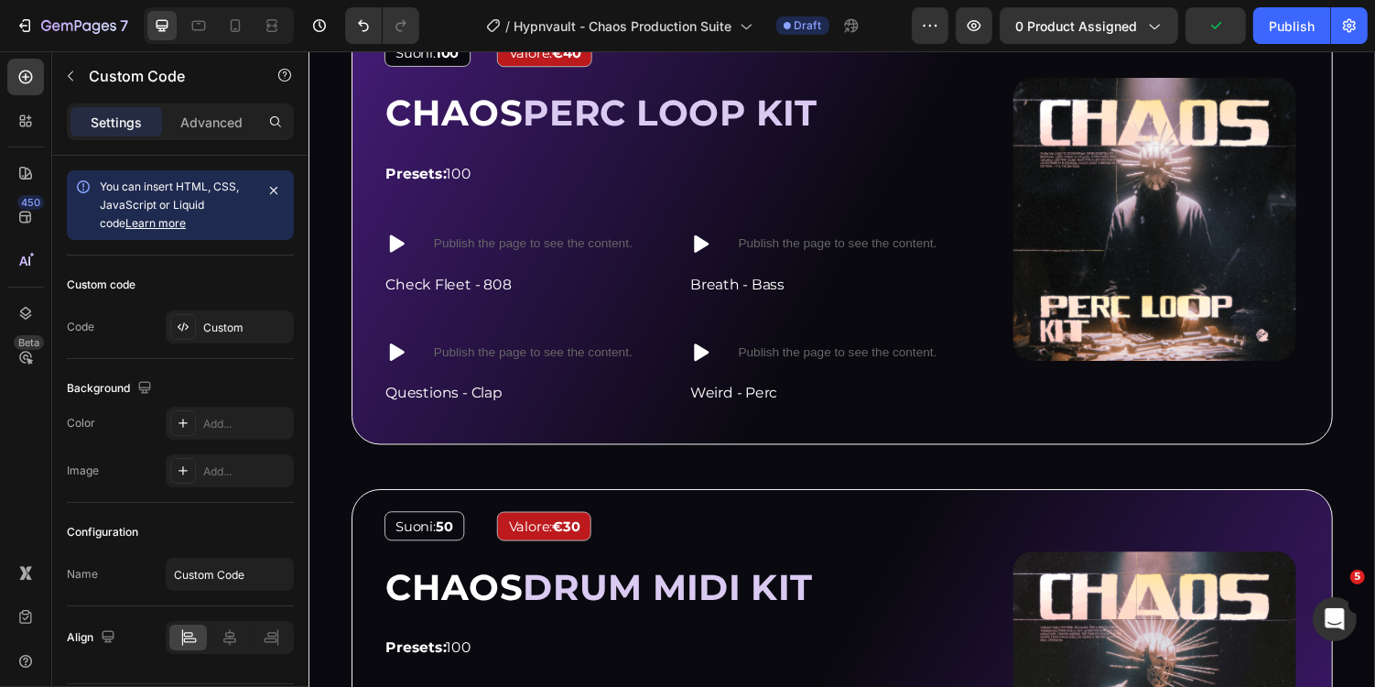
scroll to position [3046, 0]
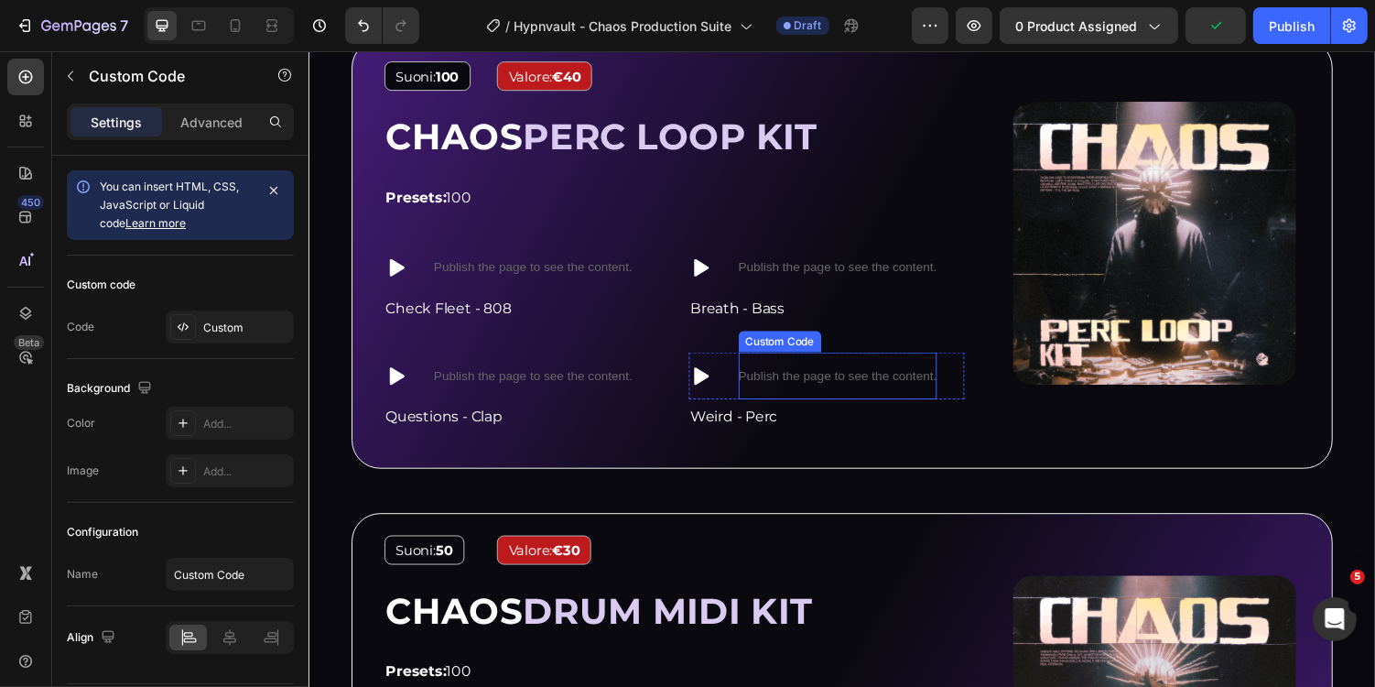
click at [832, 380] on p "Publish the page to see the content." at bounding box center [853, 384] width 204 height 19
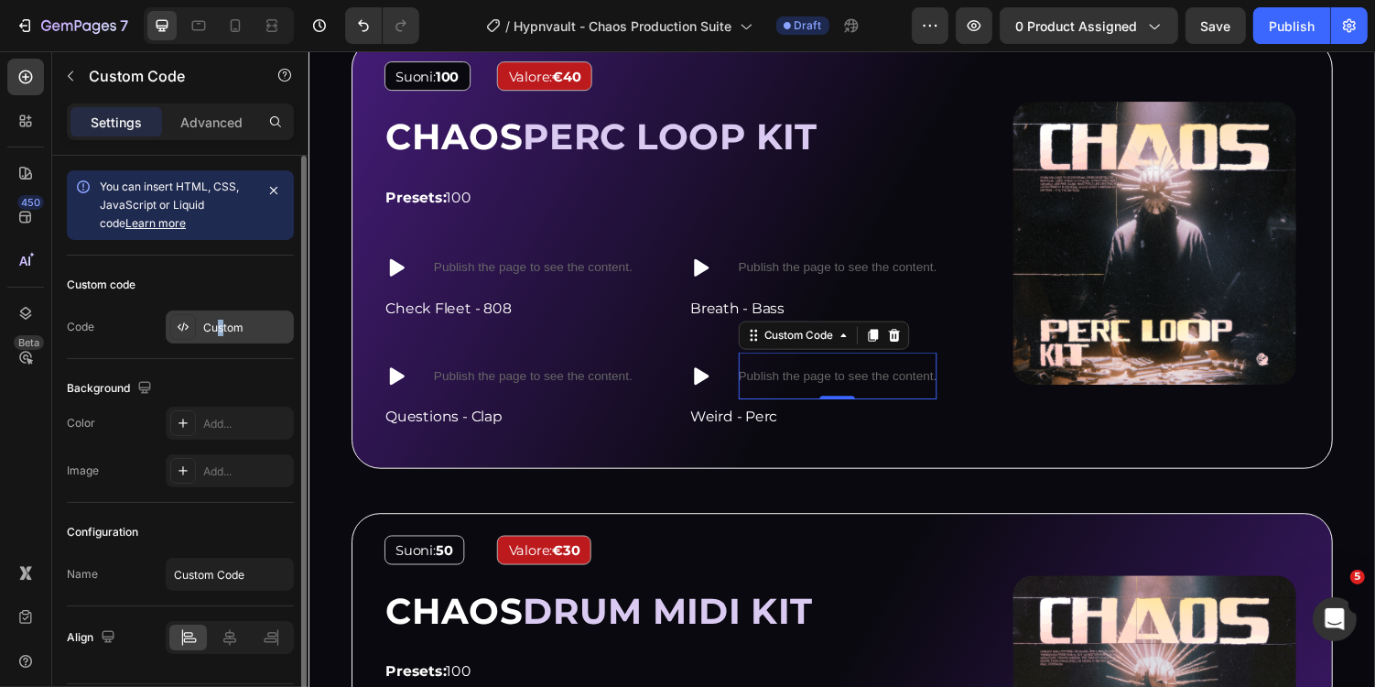
click at [220, 323] on div "Custom" at bounding box center [246, 328] width 86 height 16
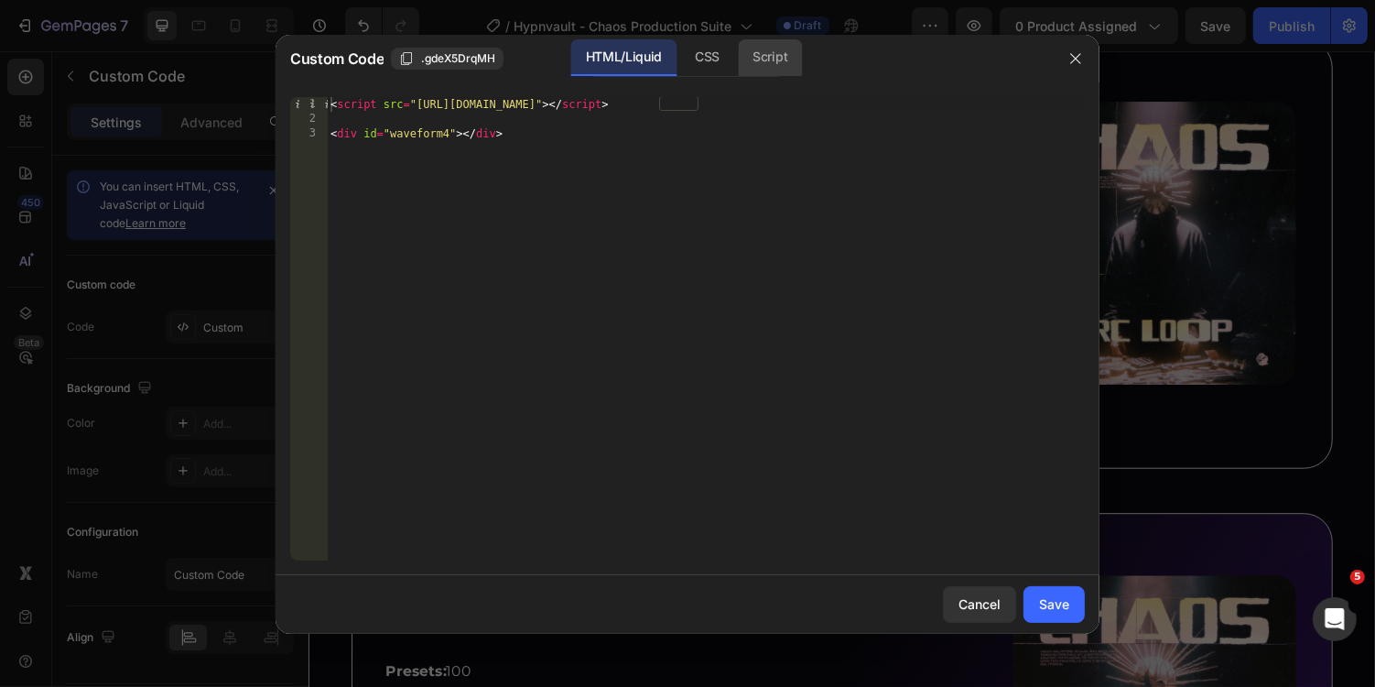
click at [766, 70] on div "Script" at bounding box center [770, 57] width 64 height 37
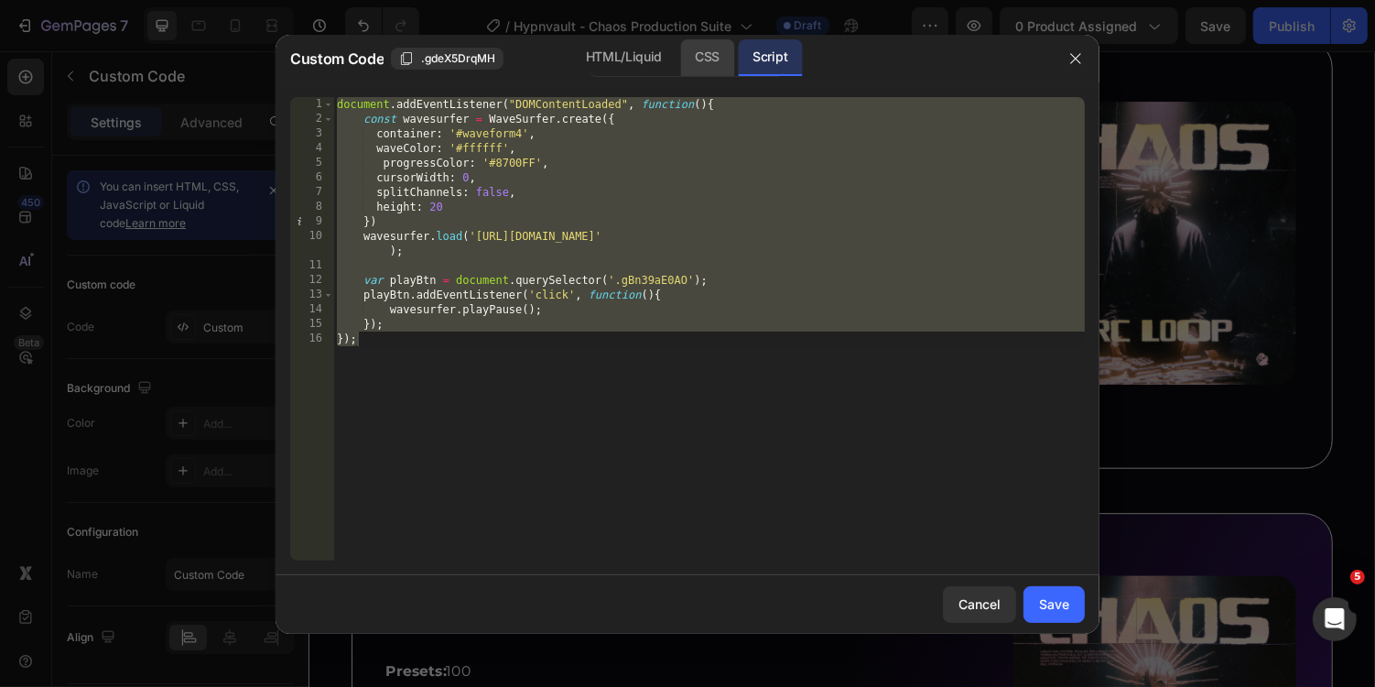
click at [730, 61] on div "CSS" at bounding box center [707, 57] width 54 height 37
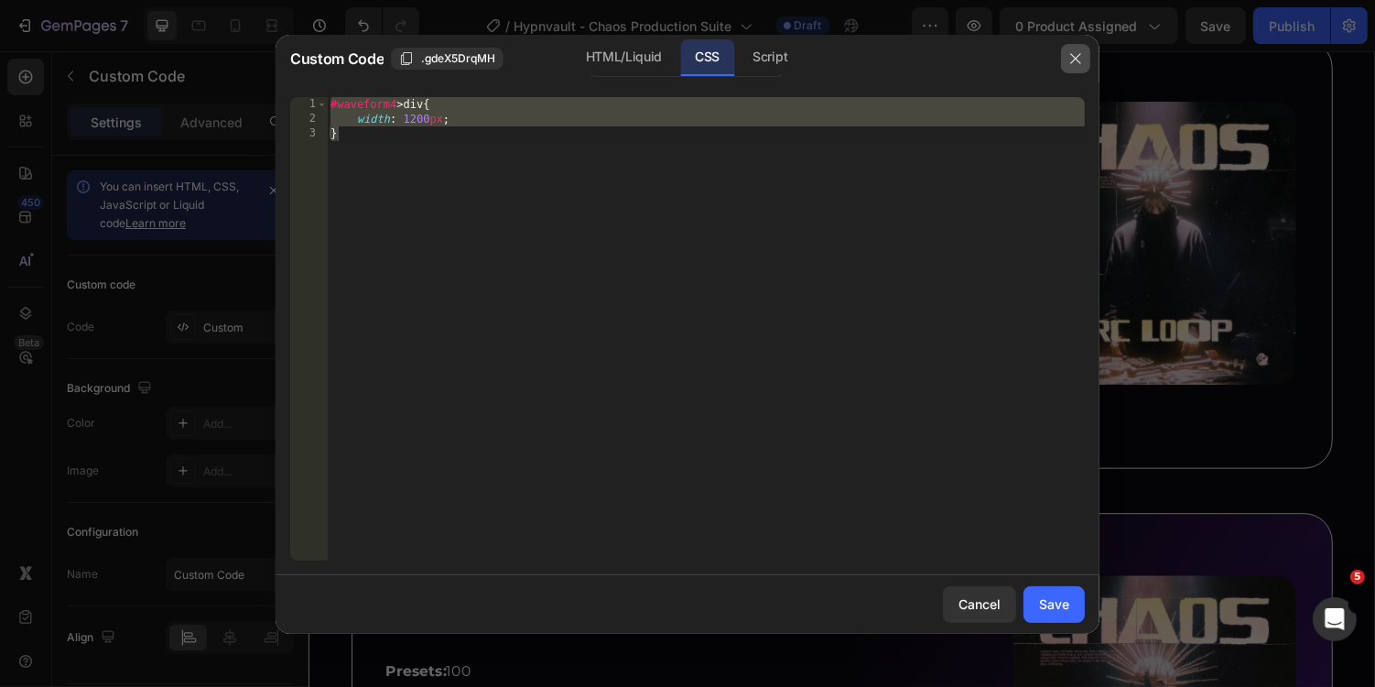
click at [1073, 54] on icon "button" at bounding box center [1076, 58] width 15 height 15
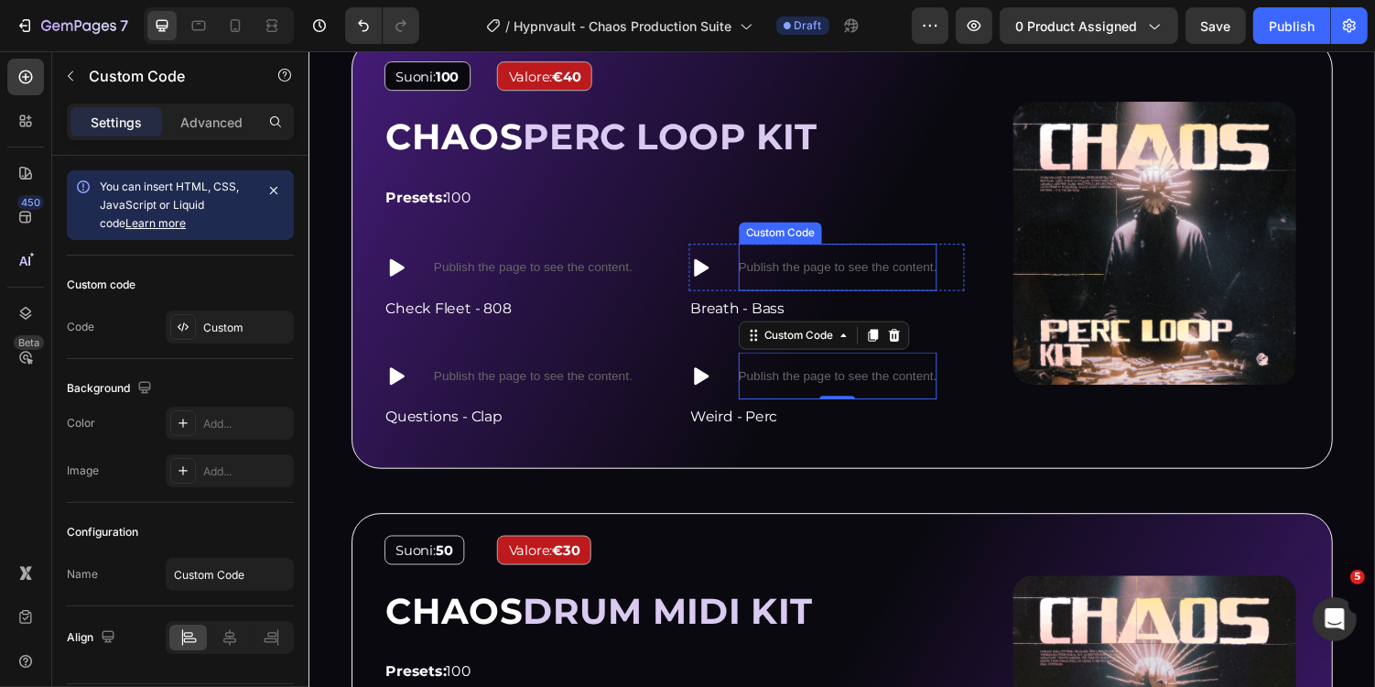
click at [837, 269] on p "Publish the page to see the content." at bounding box center [853, 272] width 204 height 19
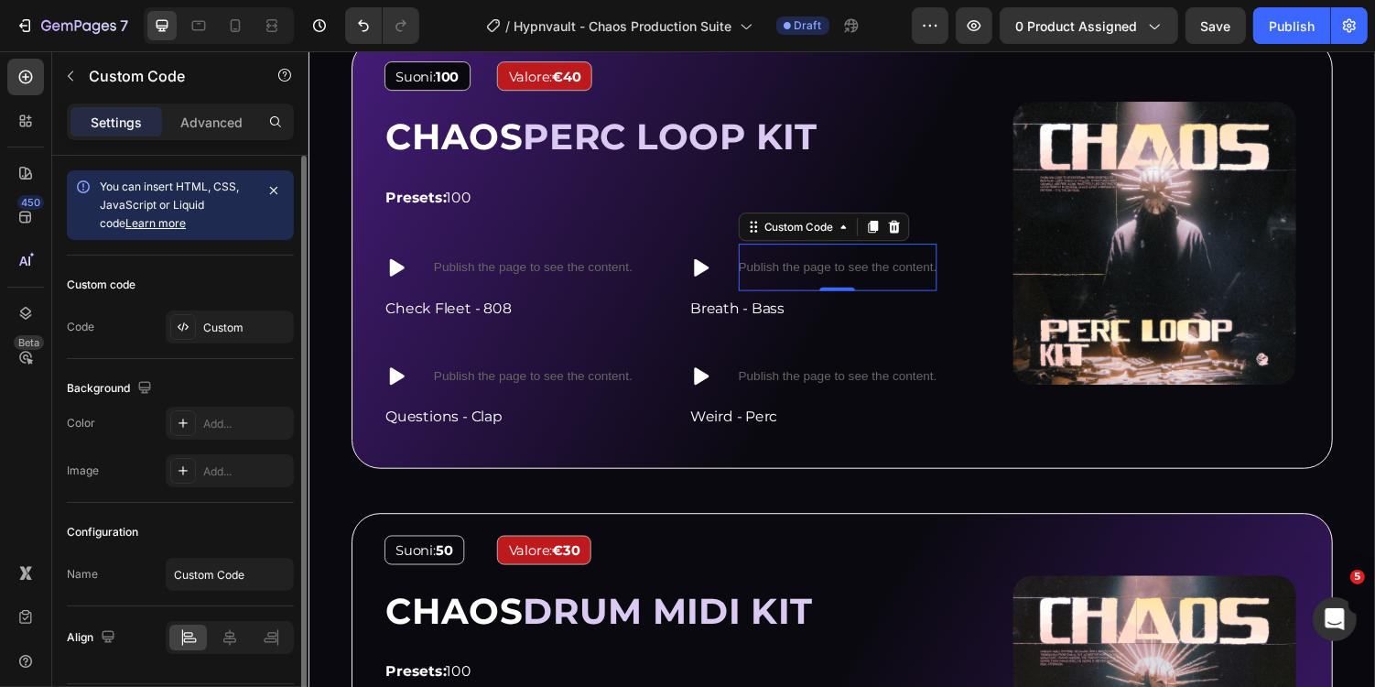
click at [237, 343] on div "Custom code Code Custom" at bounding box center [180, 306] width 227 height 103
click at [259, 330] on div "Custom" at bounding box center [246, 328] width 86 height 16
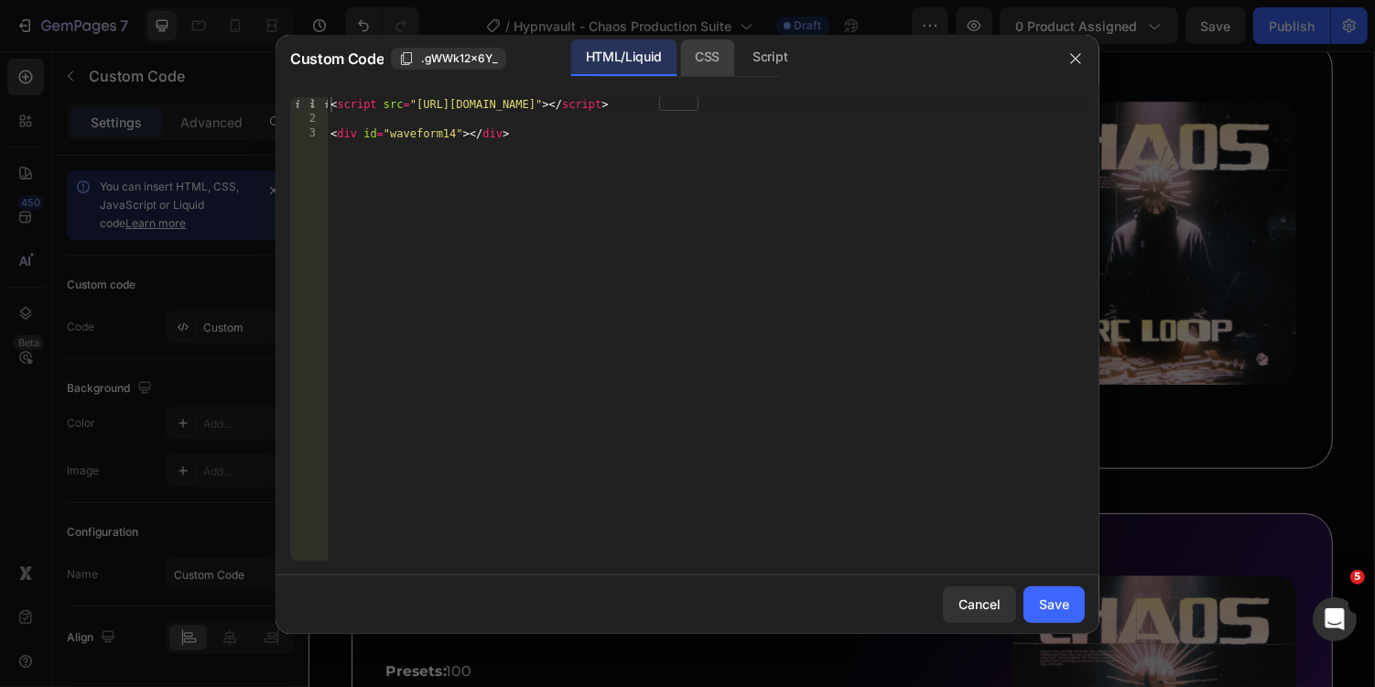
click at [738, 48] on div "CSS" at bounding box center [770, 57] width 64 height 37
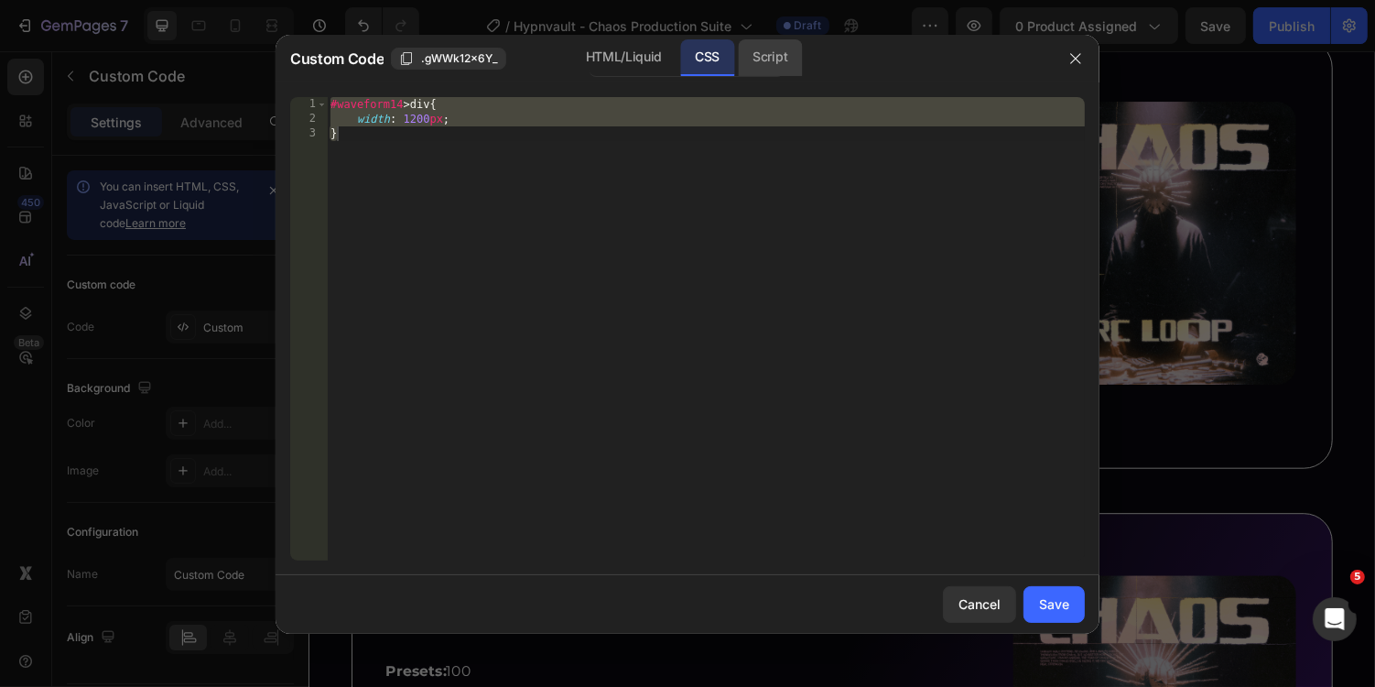
click at [762, 58] on div "Script" at bounding box center [770, 57] width 64 height 37
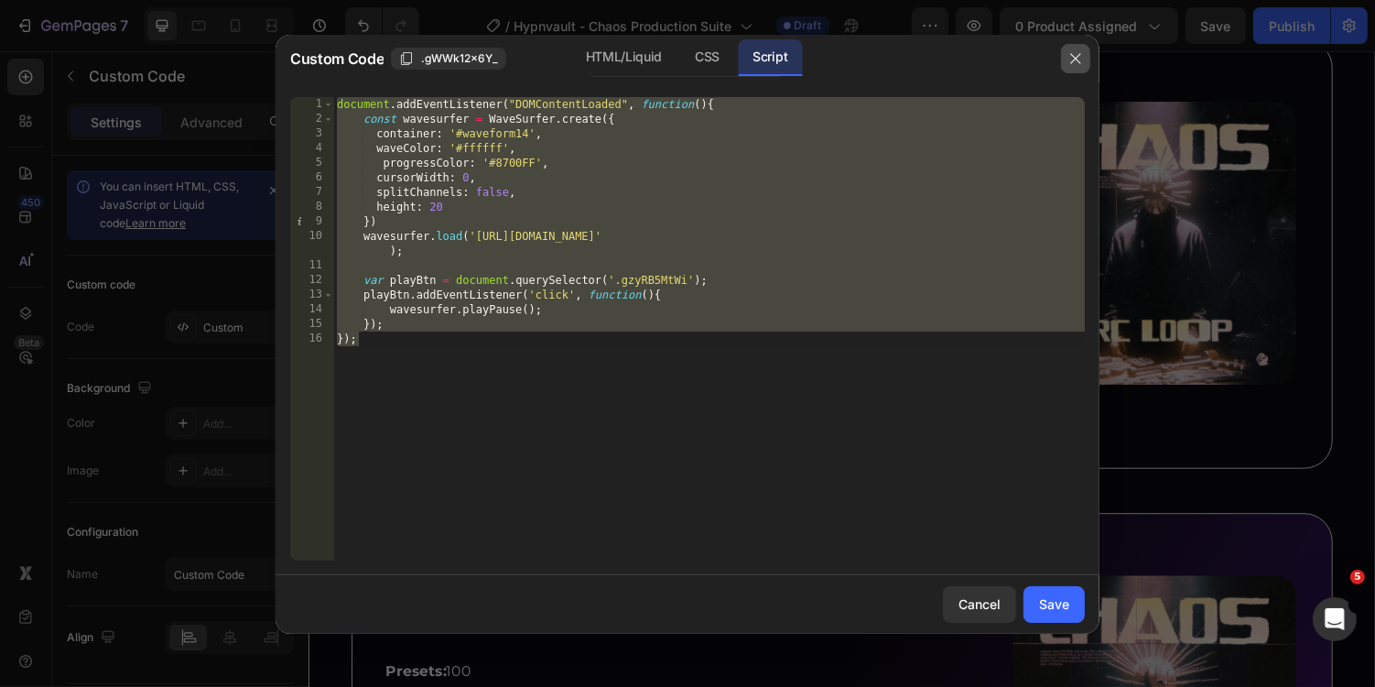
click at [1071, 64] on icon "button" at bounding box center [1076, 58] width 15 height 15
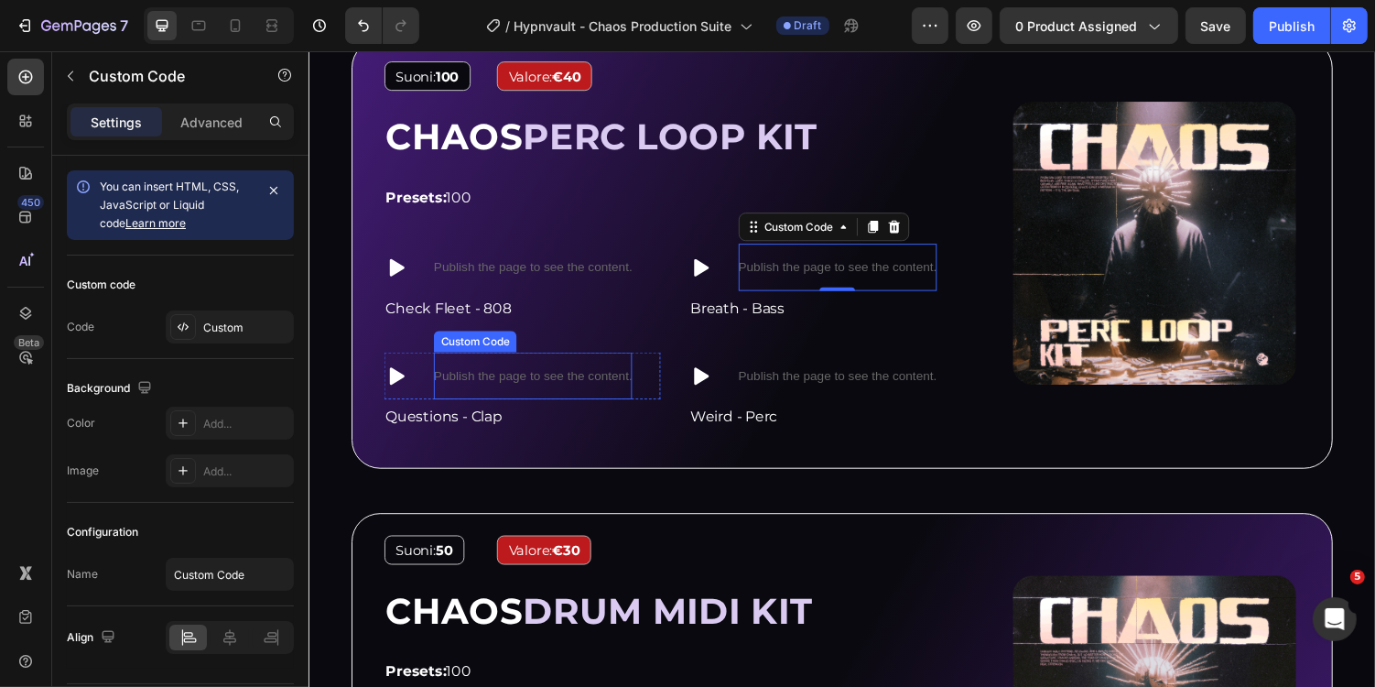
click at [507, 378] on p "Publish the page to see the content." at bounding box center [539, 384] width 204 height 19
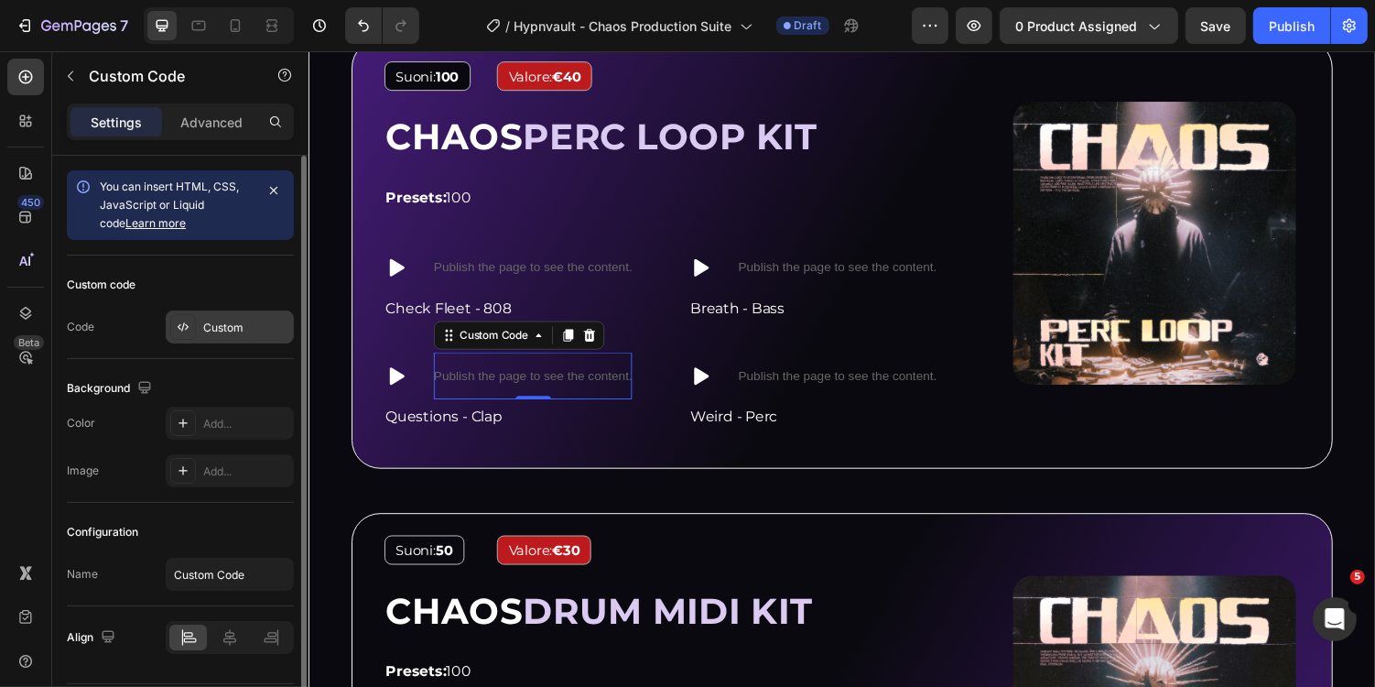
click at [254, 326] on div "Custom" at bounding box center [246, 328] width 86 height 16
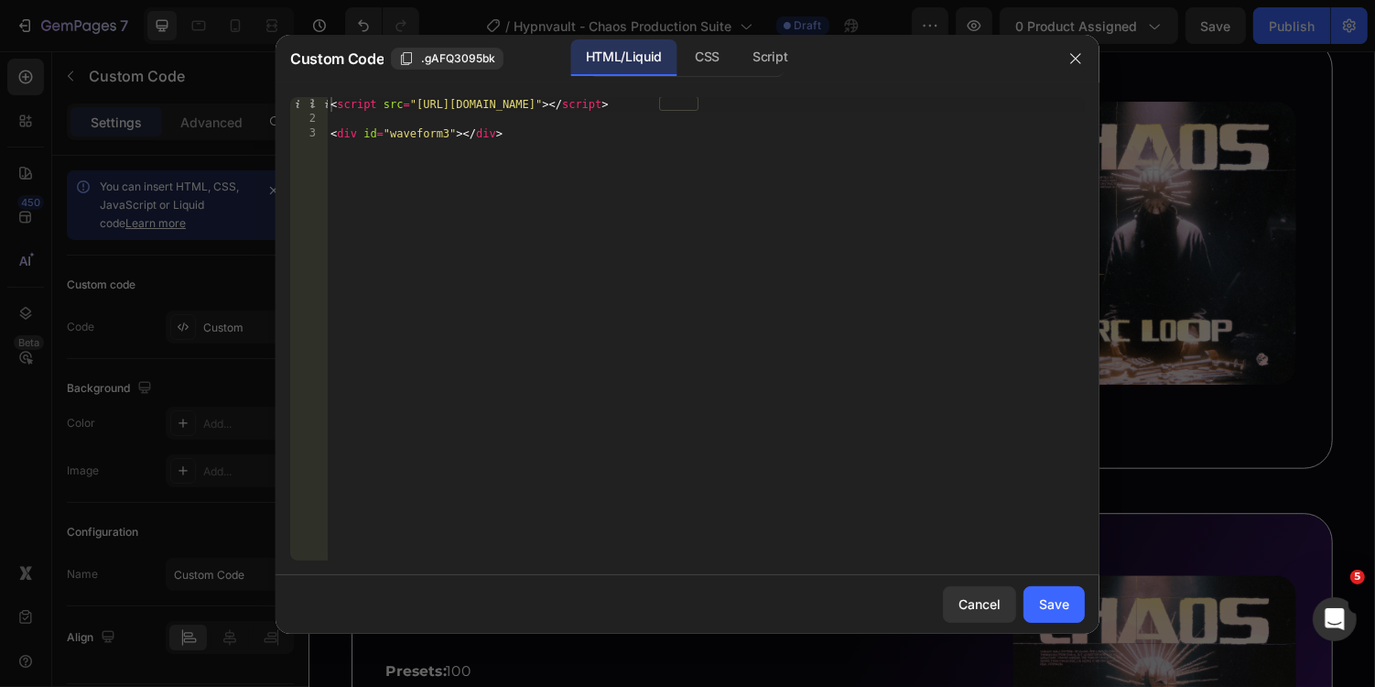
click at [441, 140] on div "< script src = "https://unpkg.com/wavesurfer.js@7" > </ script > < div id = "wa…" at bounding box center [706, 343] width 758 height 493
click at [444, 141] on div "< script src = "https://unpkg.com/wavesurfer.js@7" > </ script > < div id = "wa…" at bounding box center [706, 343] width 758 height 493
click at [446, 134] on div "< script src = "https://unpkg.com/wavesurfer.js@7" > </ script > < div id = "wa…" at bounding box center [706, 343] width 758 height 493
click at [738, 55] on div "CSS" at bounding box center [770, 57] width 64 height 37
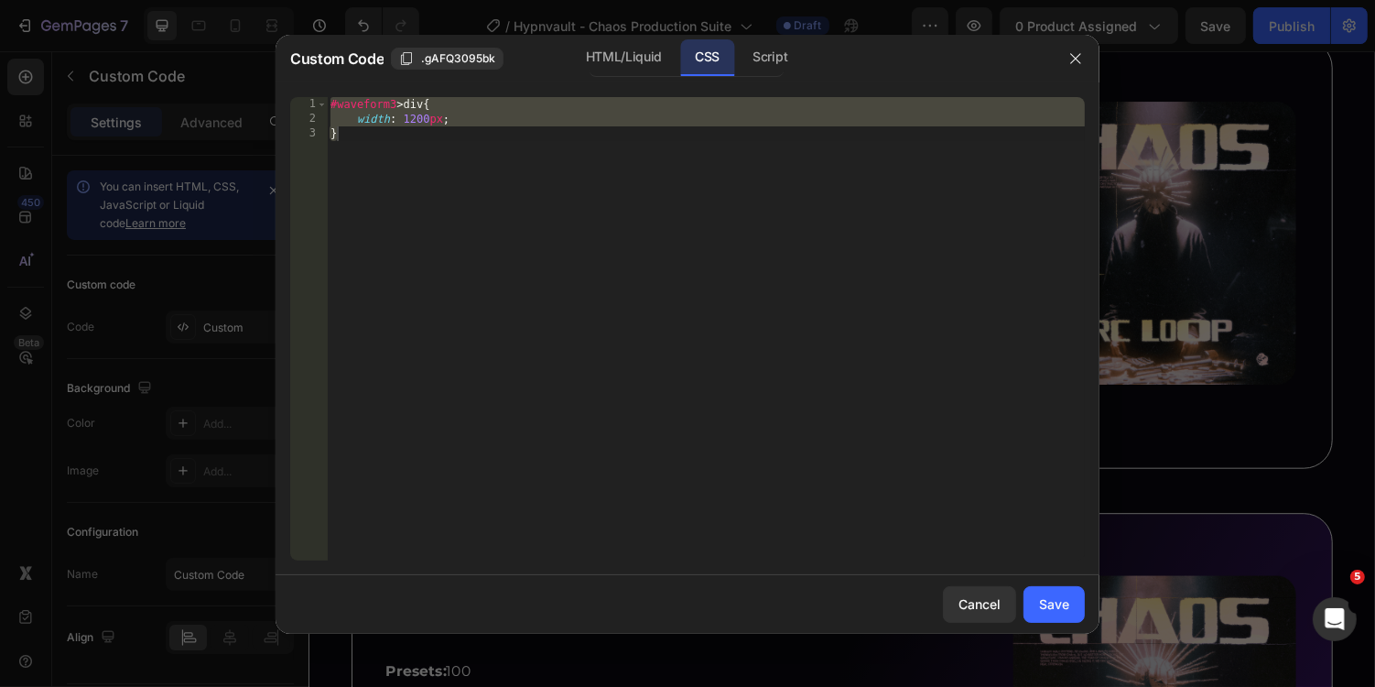
click at [396, 108] on div "#waveform3 > div { width : 1200 px ; }" at bounding box center [706, 343] width 758 height 493
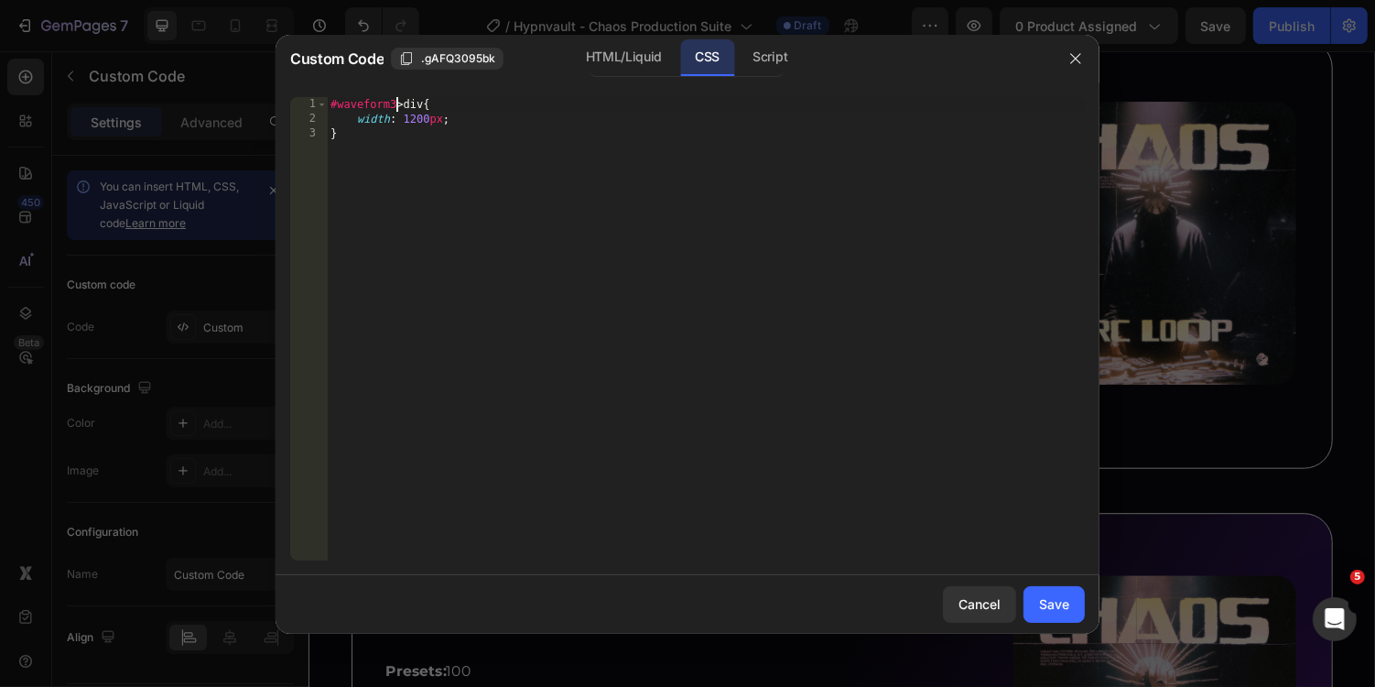
scroll to position [0, 5]
click at [769, 61] on div "Script" at bounding box center [770, 57] width 64 height 37
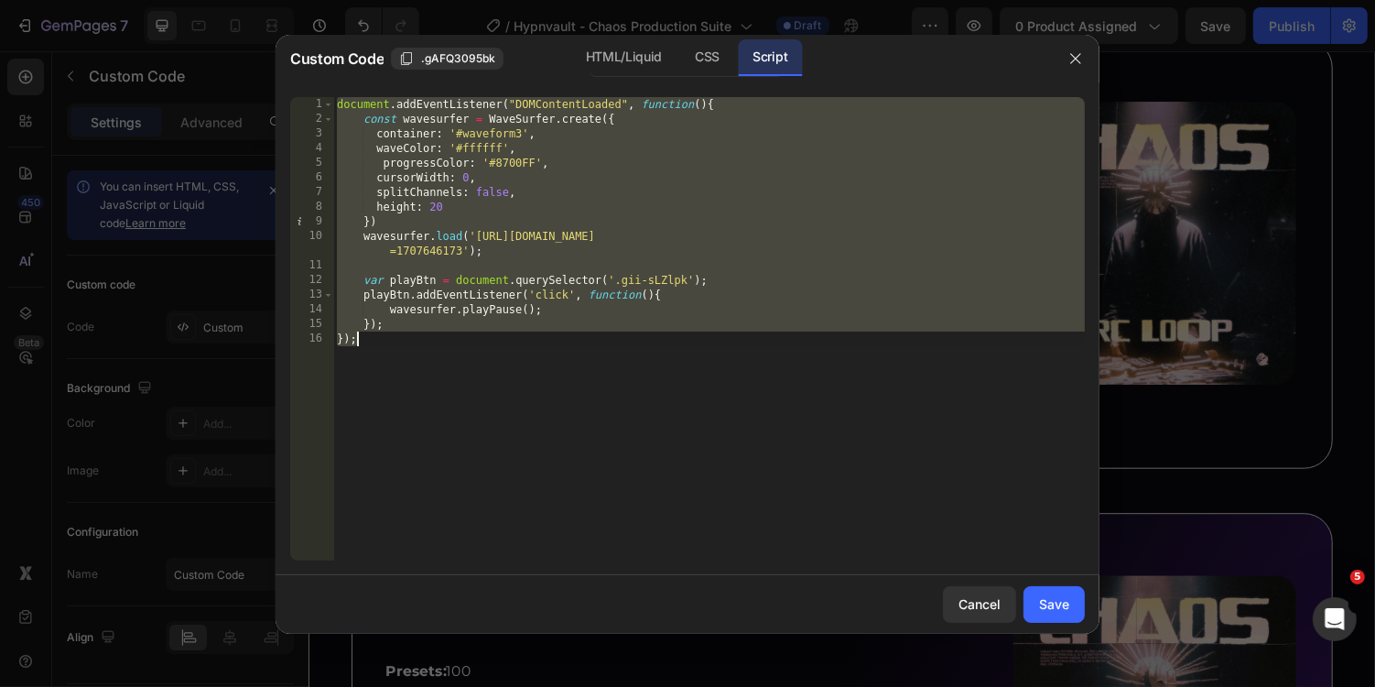
click at [523, 134] on div "document . addEventListener ( "DOMContentLoaded" , function ( ) { const wavesur…" at bounding box center [709, 343] width 752 height 493
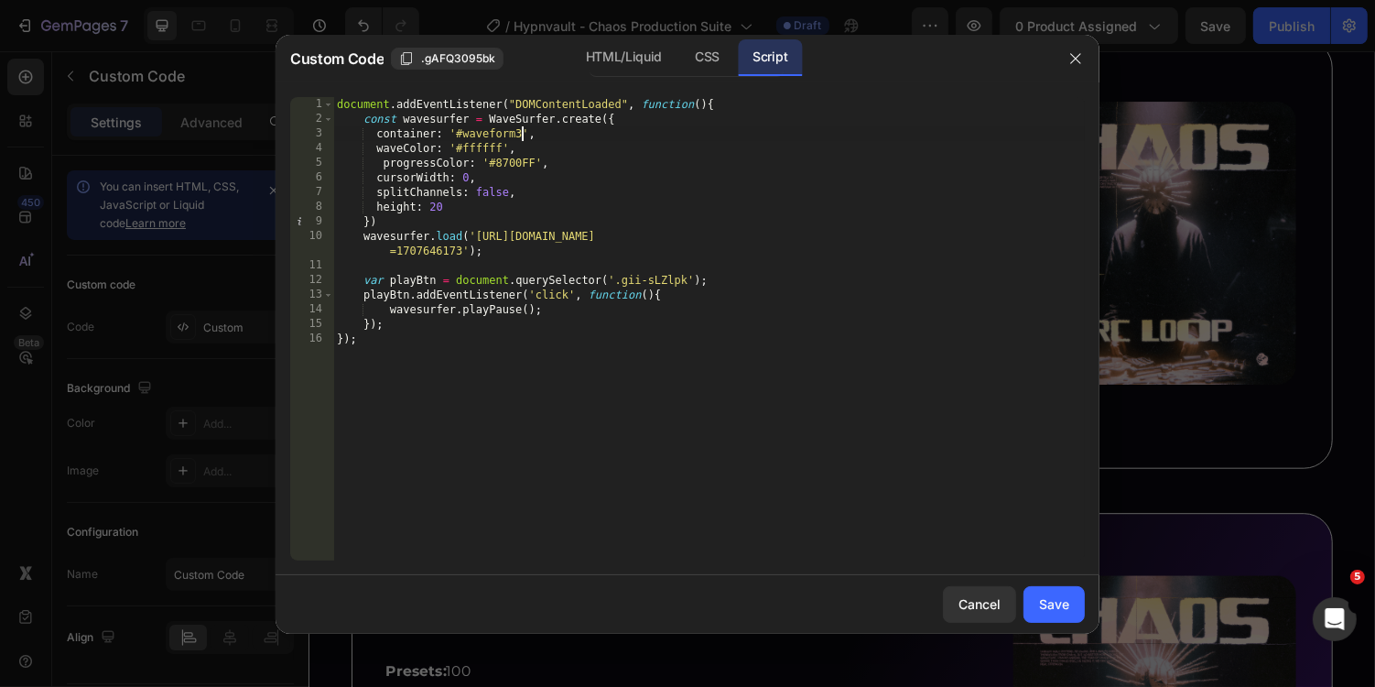
scroll to position [0, 16]
type textarea "container: '#waveform15',"
click at [1059, 597] on div "Save" at bounding box center [1054, 603] width 30 height 19
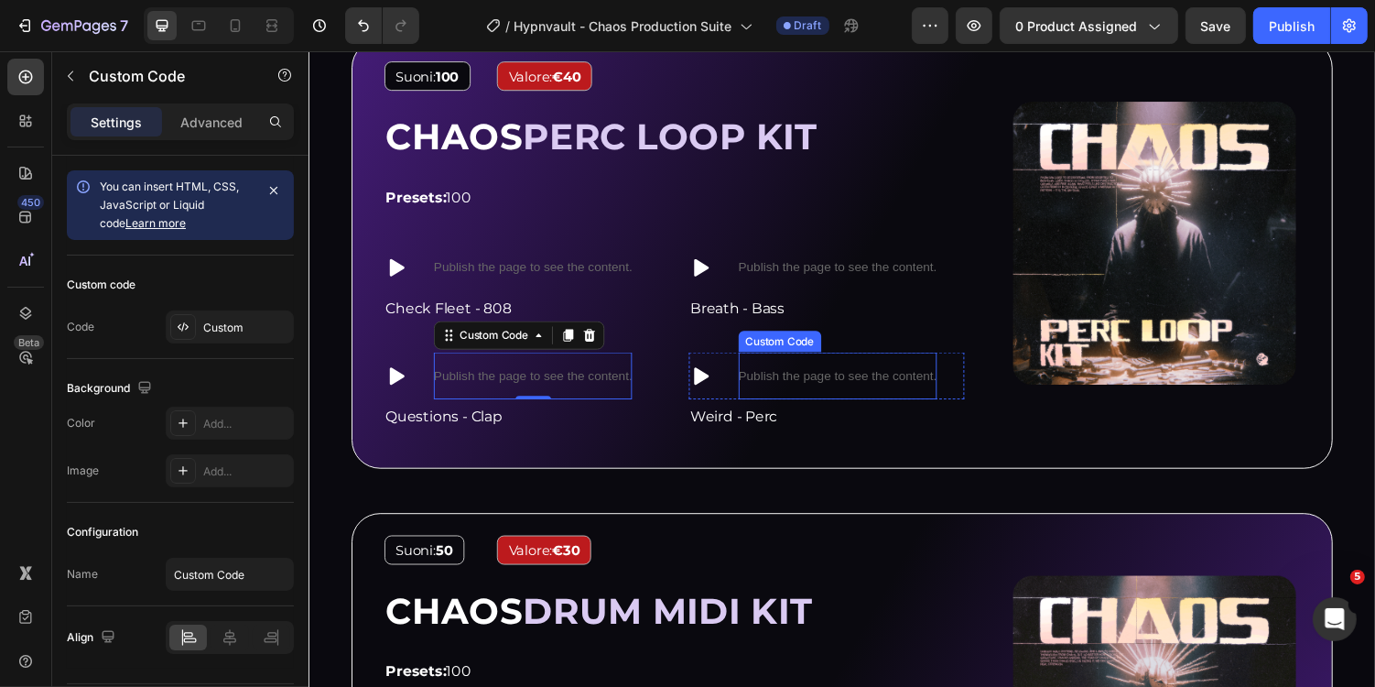
click at [837, 383] on p "Publish the page to see the content." at bounding box center [853, 384] width 204 height 19
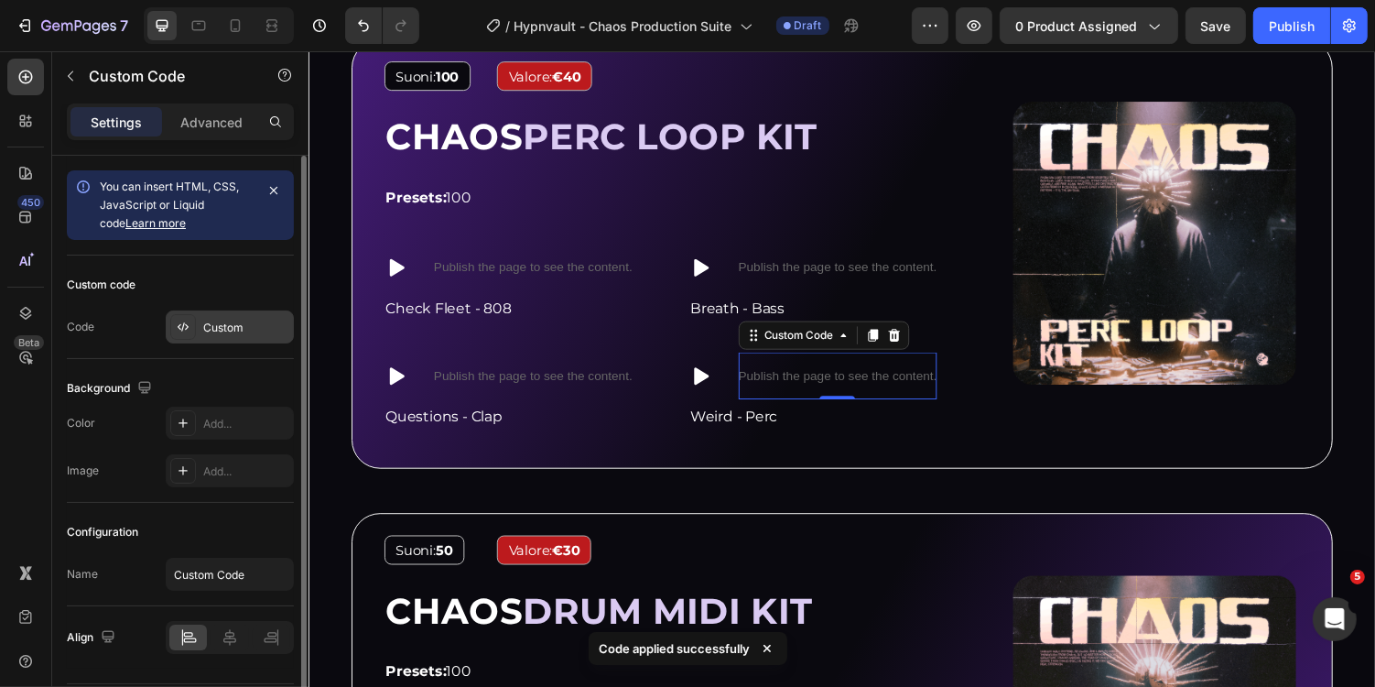
click at [266, 320] on div "Custom" at bounding box center [246, 328] width 86 height 16
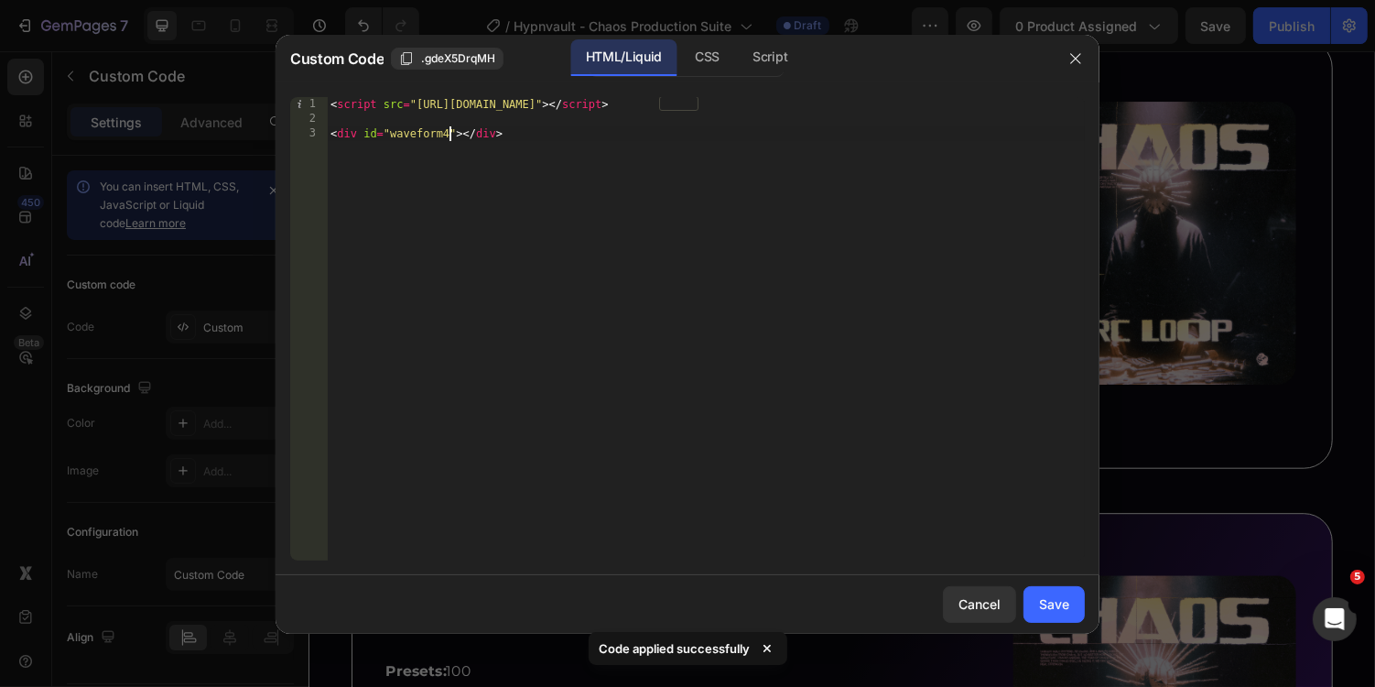
click at [448, 135] on div "< script src = "https://unpkg.com/wavesurfer.js@7" > </ script > < div id = "wa…" at bounding box center [706, 343] width 758 height 493
type textarea "<div id="waveform16"></div>"
click at [717, 28] on div at bounding box center [687, 343] width 1375 height 687
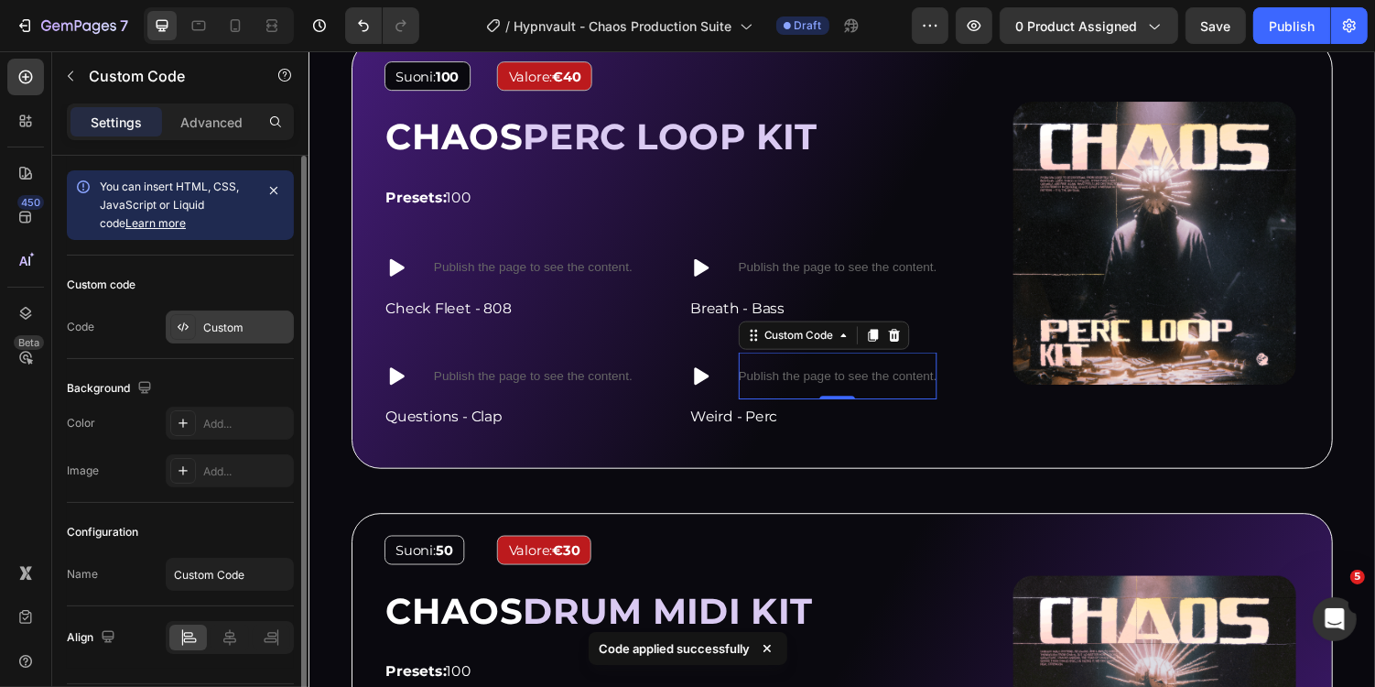
click at [255, 310] on div "Custom" at bounding box center [230, 326] width 128 height 33
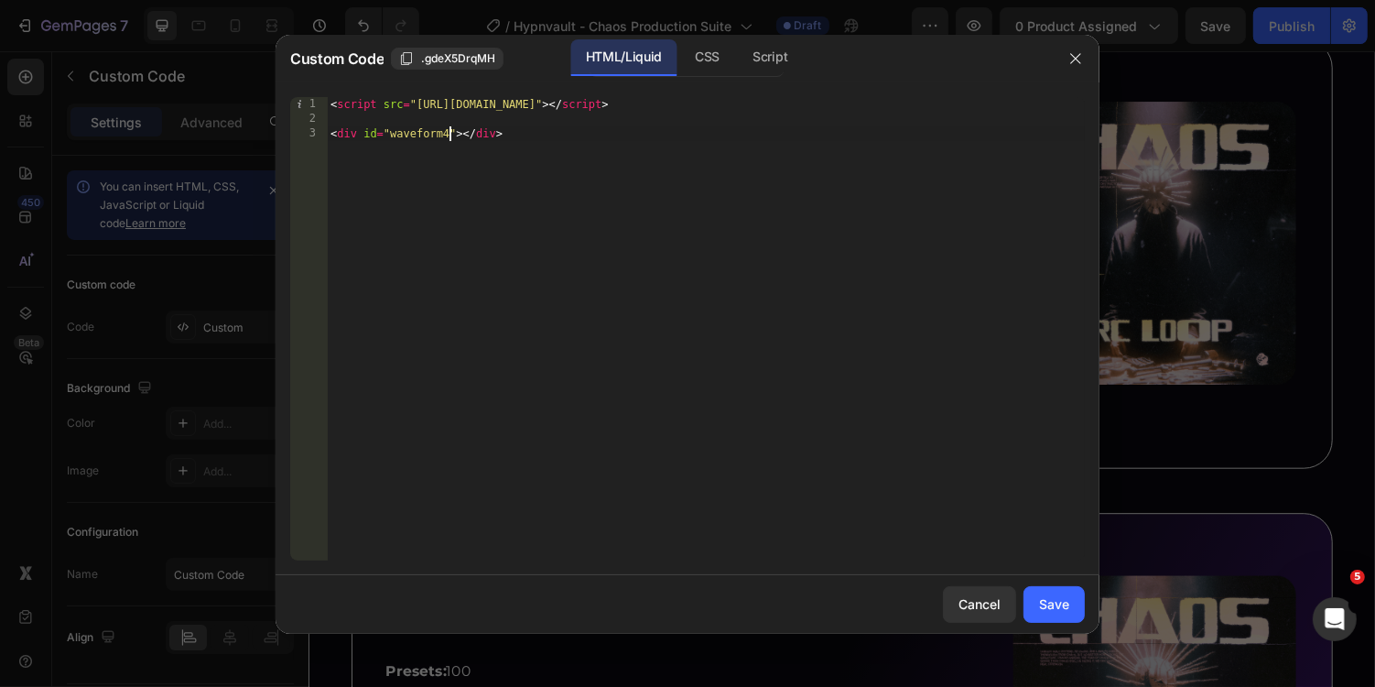
click at [448, 135] on div "< script src = "https://unpkg.com/wavesurfer.js@7" > </ script > < div id = "wa…" at bounding box center [706, 343] width 758 height 493
click at [738, 64] on div "CSS" at bounding box center [770, 57] width 64 height 37
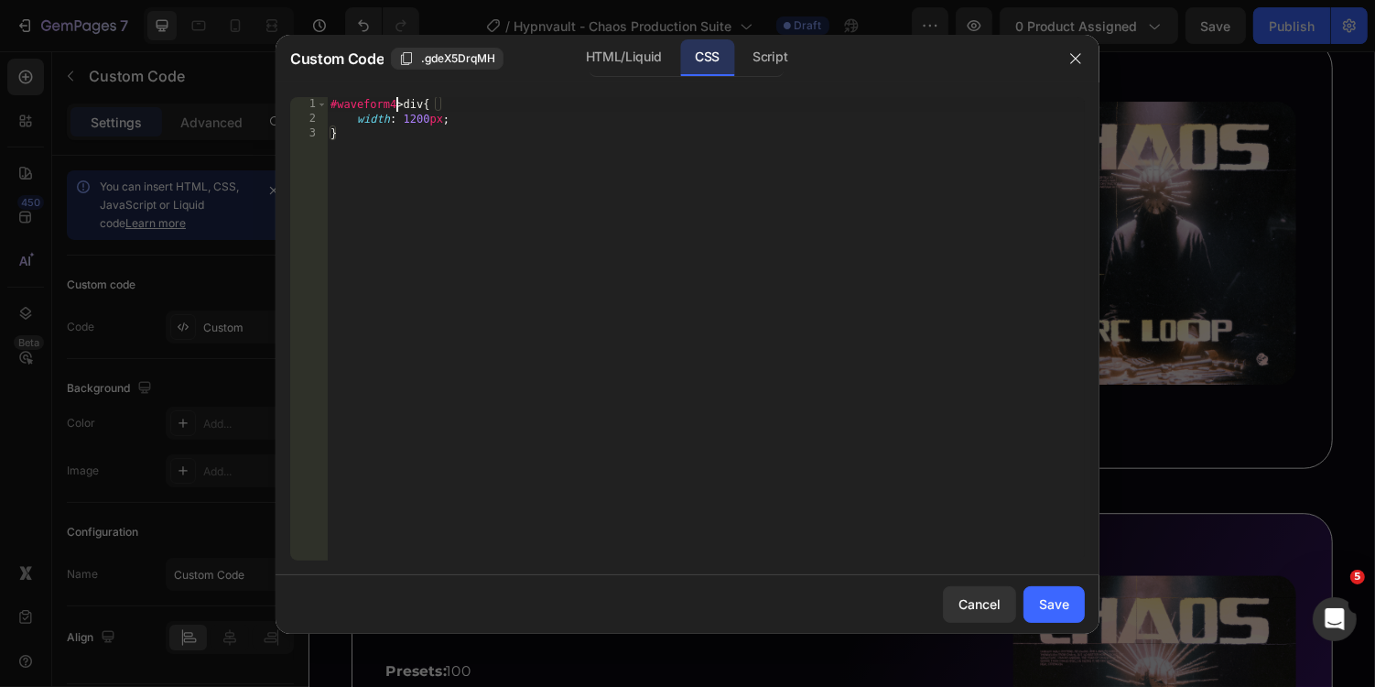
click at [396, 103] on div "#waveform4 > div { width : 1200 px ; }" at bounding box center [706, 343] width 758 height 493
click at [756, 53] on div "Script" at bounding box center [770, 57] width 64 height 37
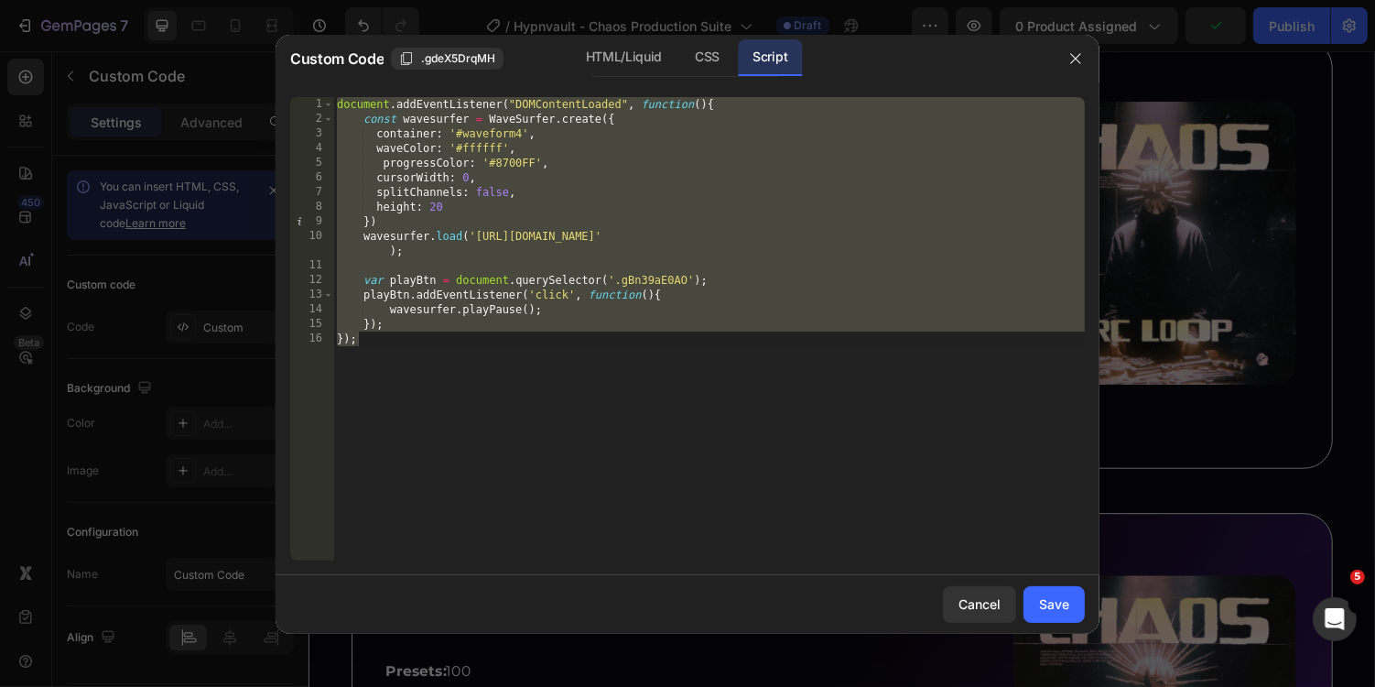
click at [522, 137] on div "document . addEventListener ( "DOMContentLoaded" , function ( ) { const wavesur…" at bounding box center [709, 343] width 752 height 493
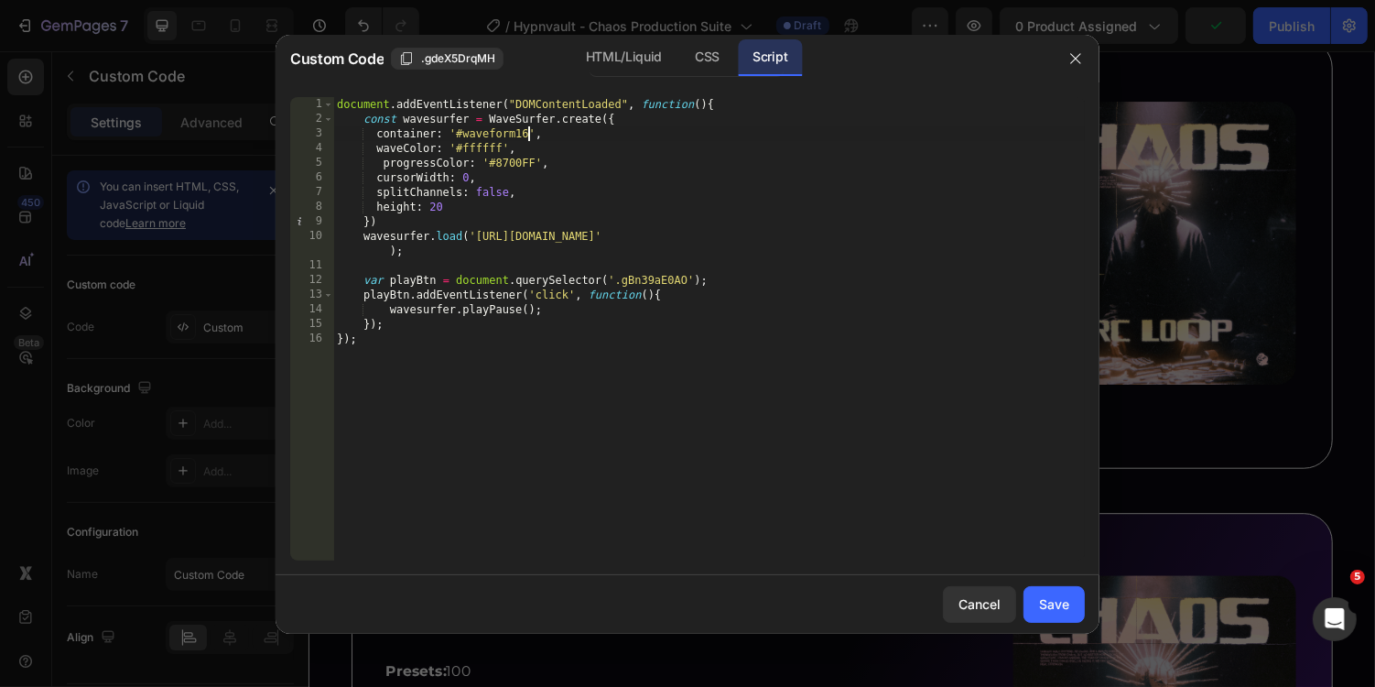
scroll to position [0, 16]
type textarea "container: '#waveform16',"
click at [1041, 595] on div "Save" at bounding box center [1054, 603] width 30 height 19
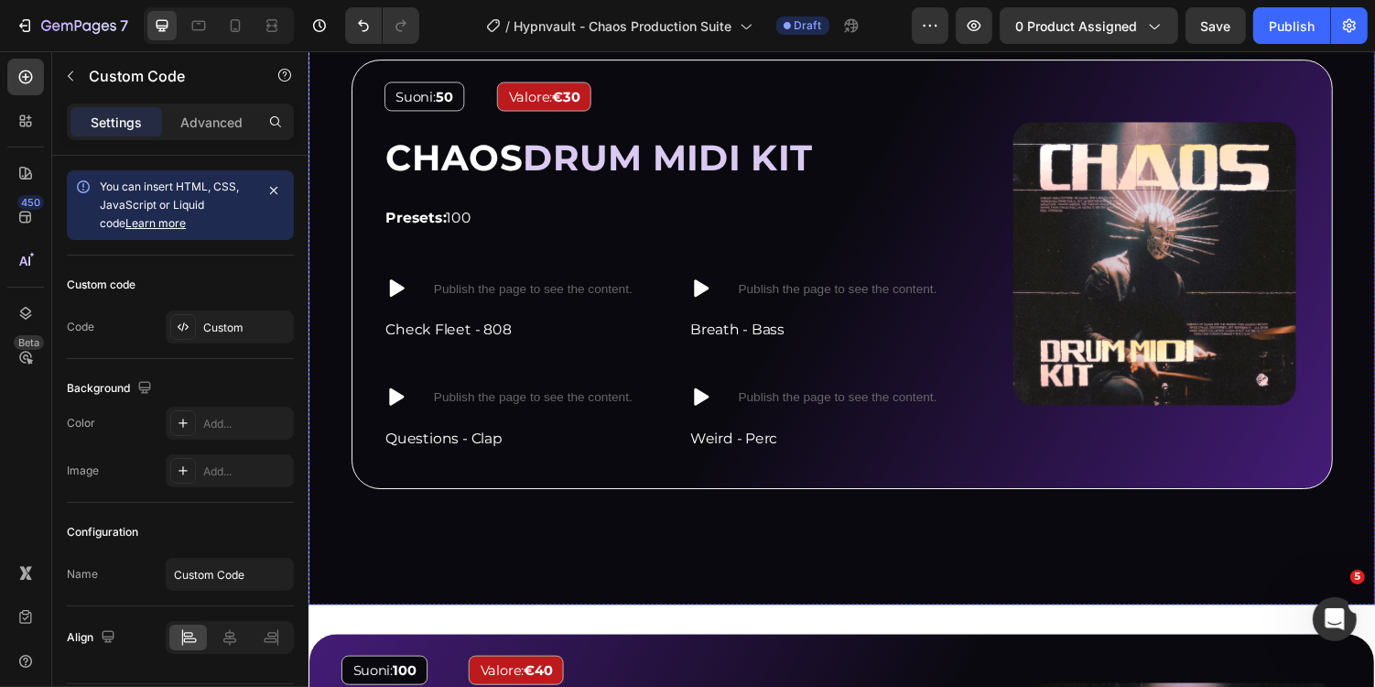
scroll to position [3530, 0]
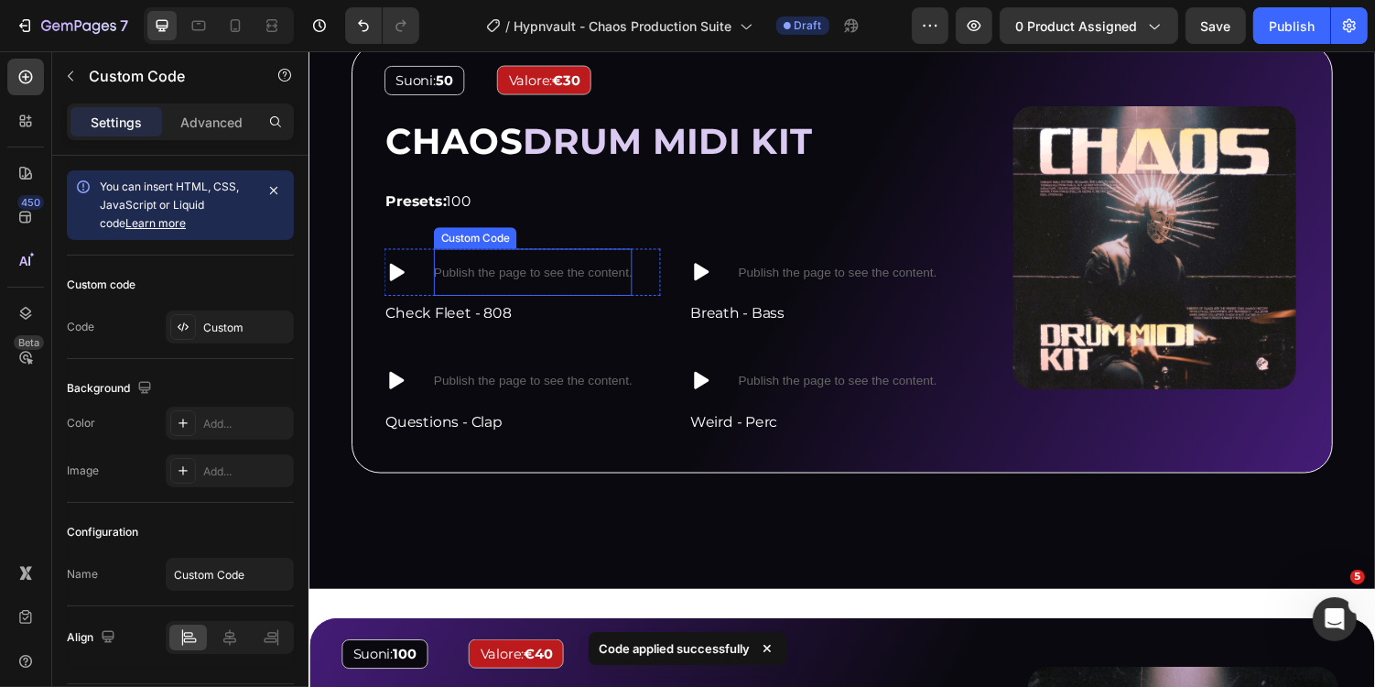
click at [549, 275] on p "Publish the page to see the content." at bounding box center [539, 277] width 204 height 19
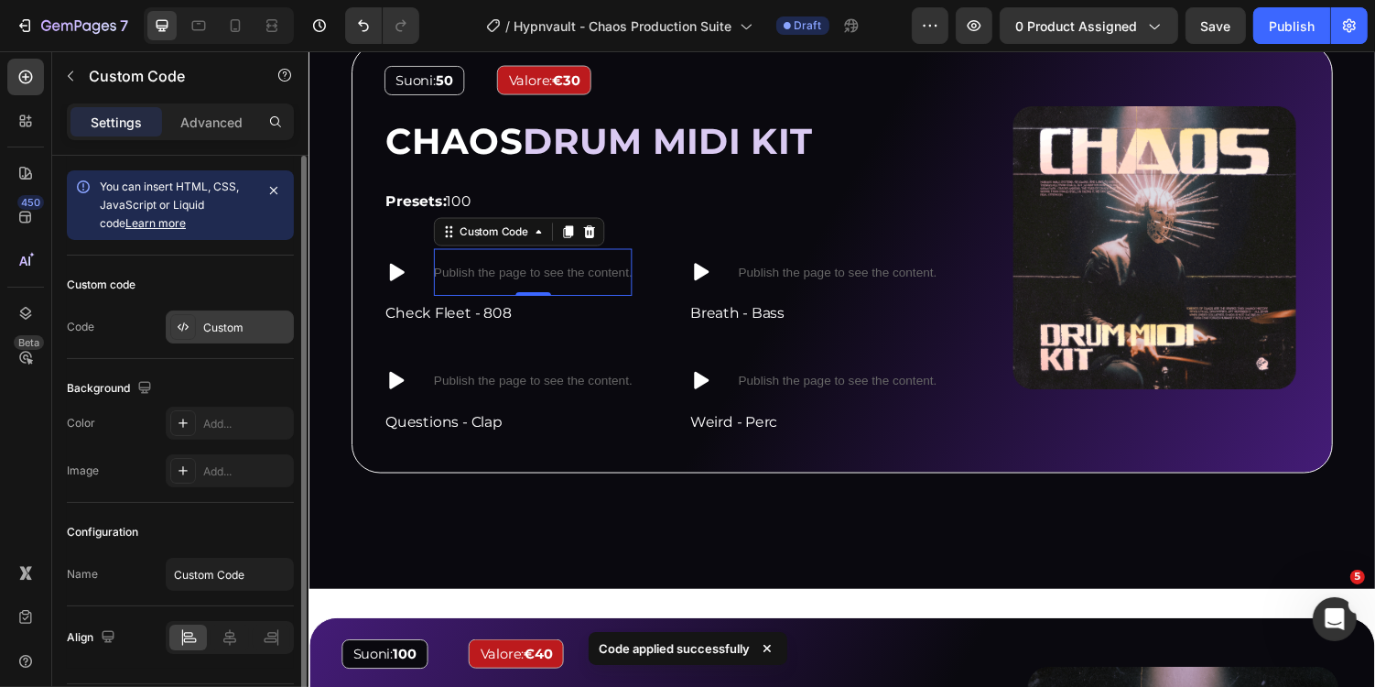
click at [268, 320] on div "Custom" at bounding box center [246, 328] width 86 height 16
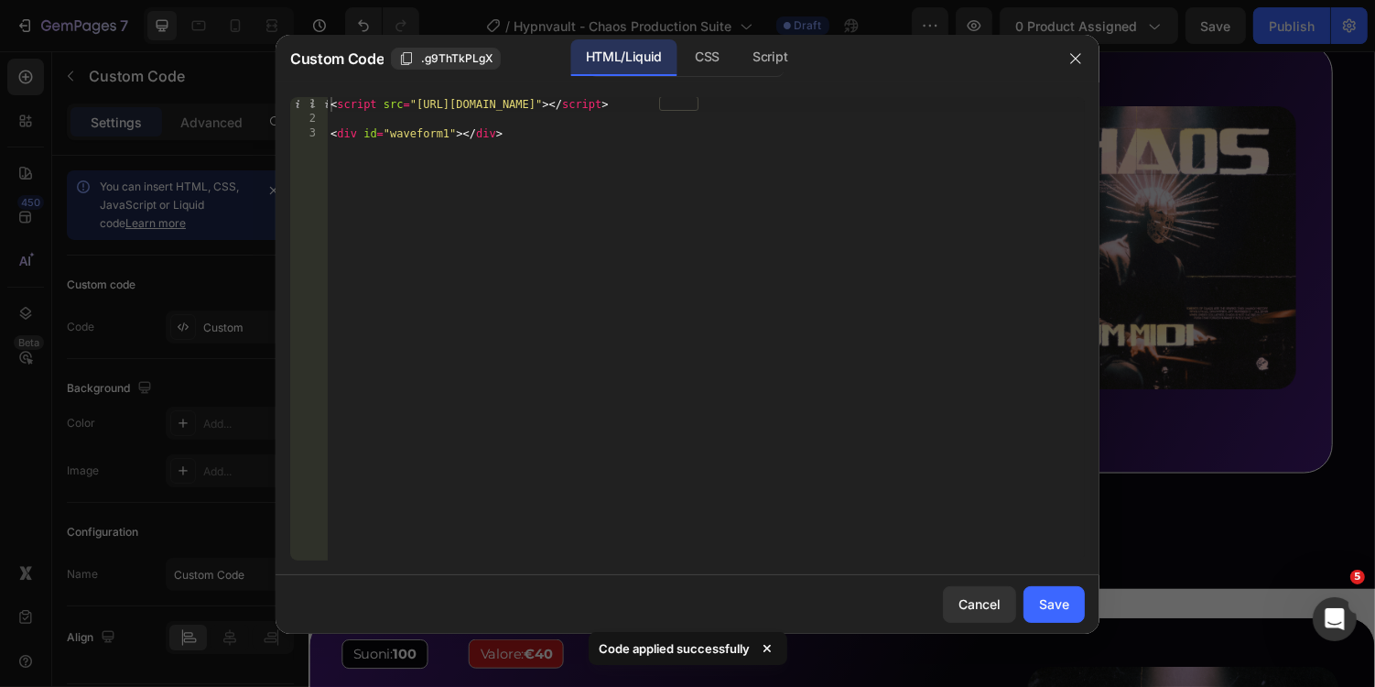
click at [451, 136] on div "< script src = "https://unpkg.com/wavesurfer.js@7" > </ script > < div id = "wa…" at bounding box center [706, 343] width 758 height 493
click at [738, 57] on div "CSS" at bounding box center [770, 57] width 64 height 37
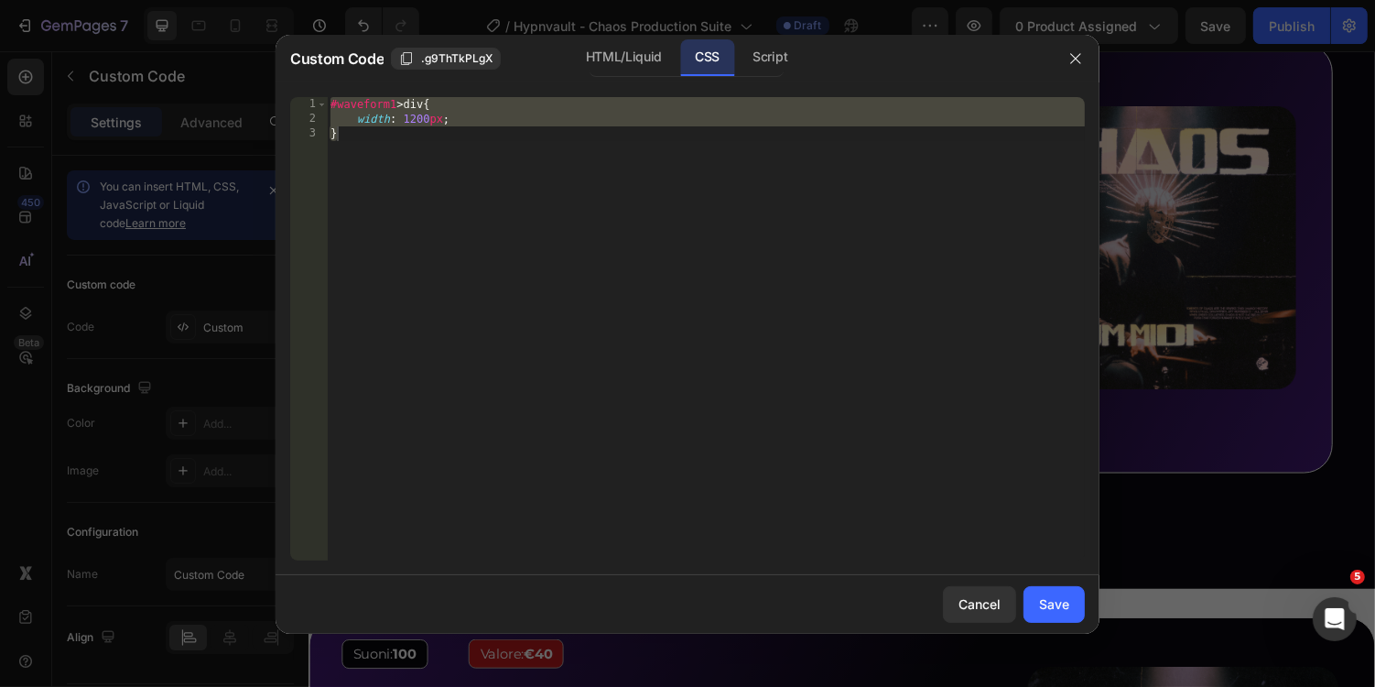
click at [397, 108] on div "#waveform1 > div { width : 1200 px ; }" at bounding box center [706, 343] width 758 height 493
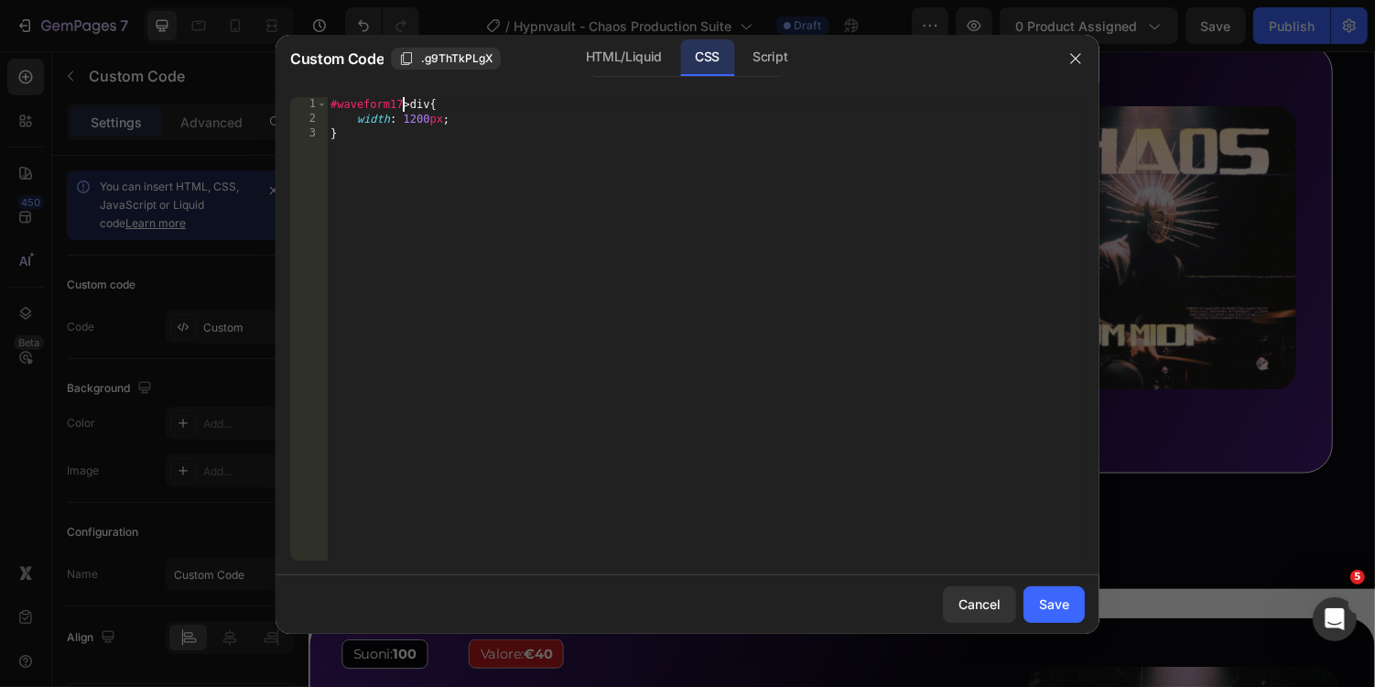
scroll to position [0, 5]
click at [760, 65] on div "Script" at bounding box center [770, 57] width 64 height 37
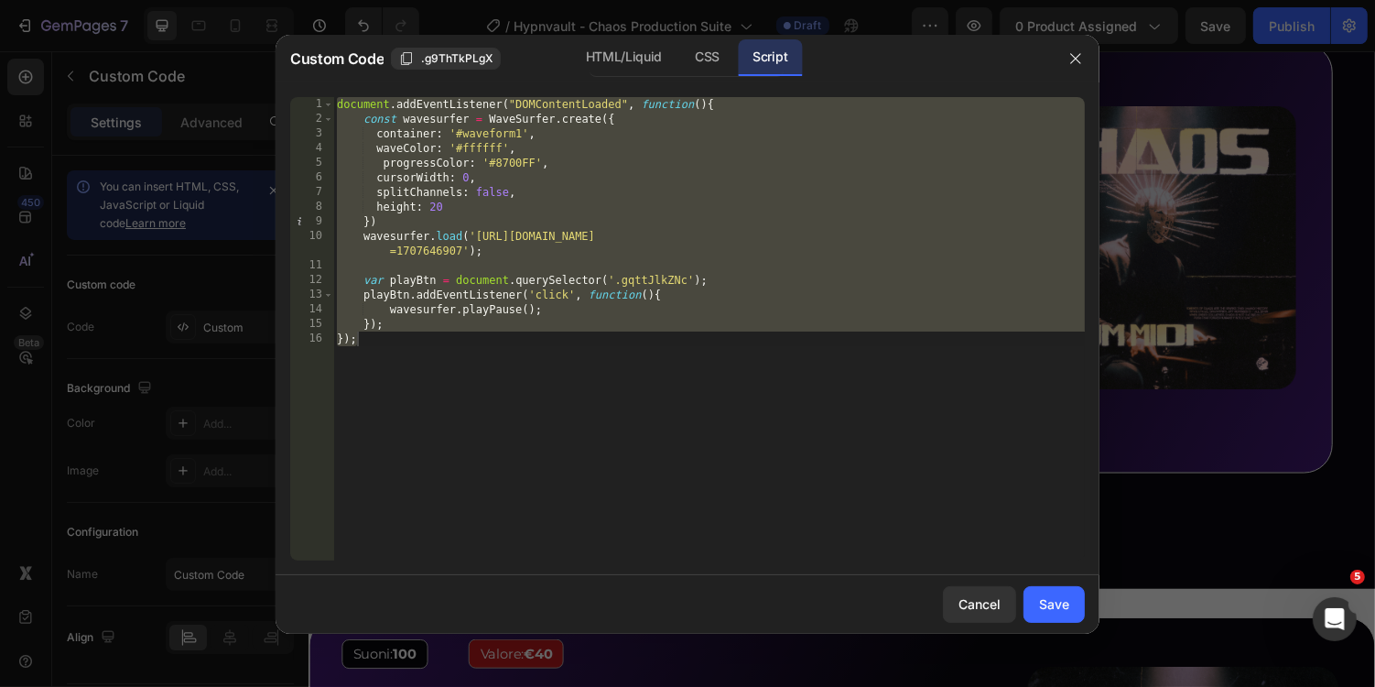
click at [524, 134] on div "document . addEventListener ( "DOMContentLoaded" , function ( ) { const wavesur…" at bounding box center [709, 343] width 752 height 493
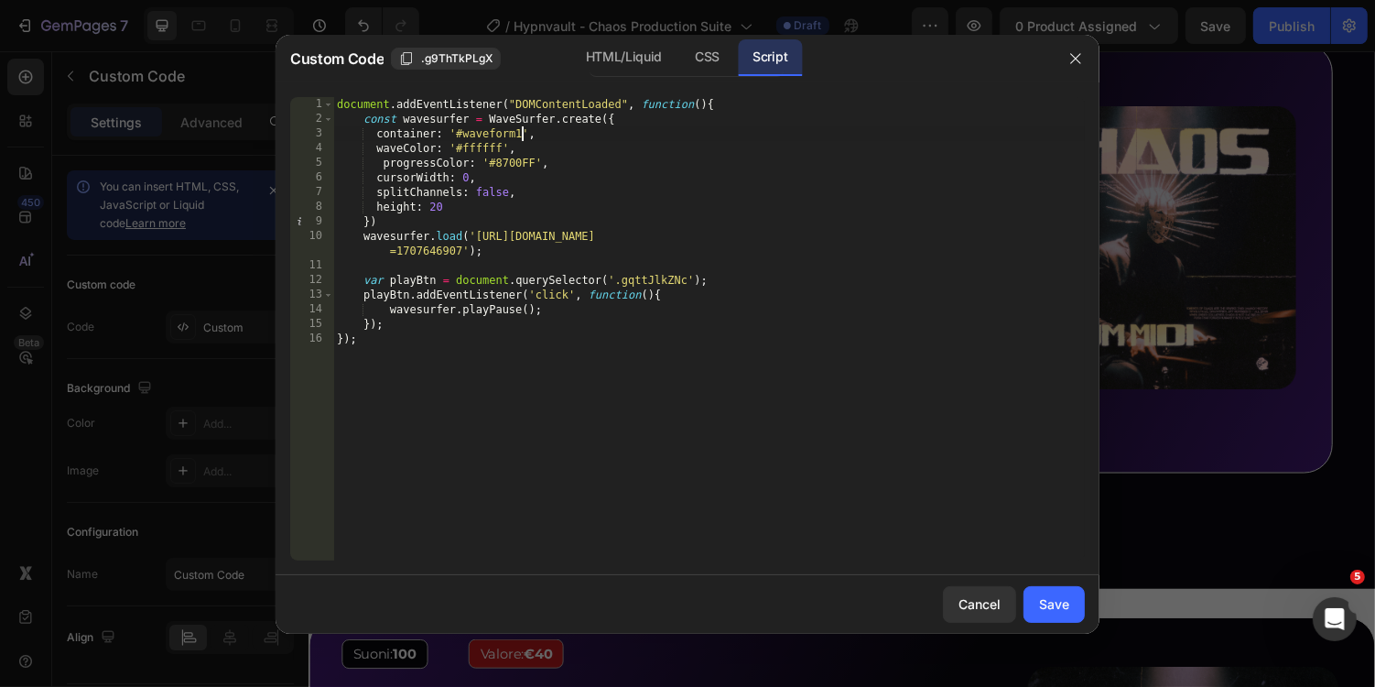
scroll to position [0, 16]
type textarea "container: '#waveform17',"
click at [1069, 604] on div "Save" at bounding box center [1054, 603] width 30 height 19
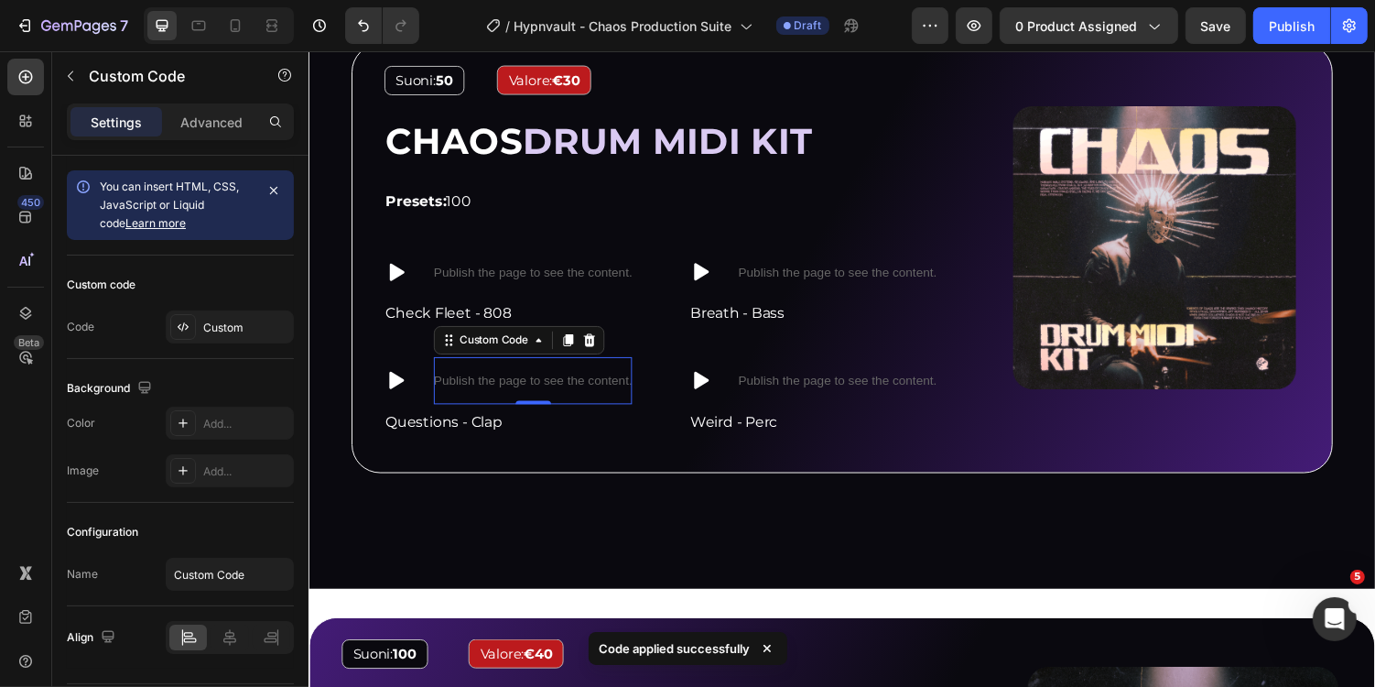
click at [623, 380] on p "Publish the page to see the content." at bounding box center [539, 389] width 204 height 19
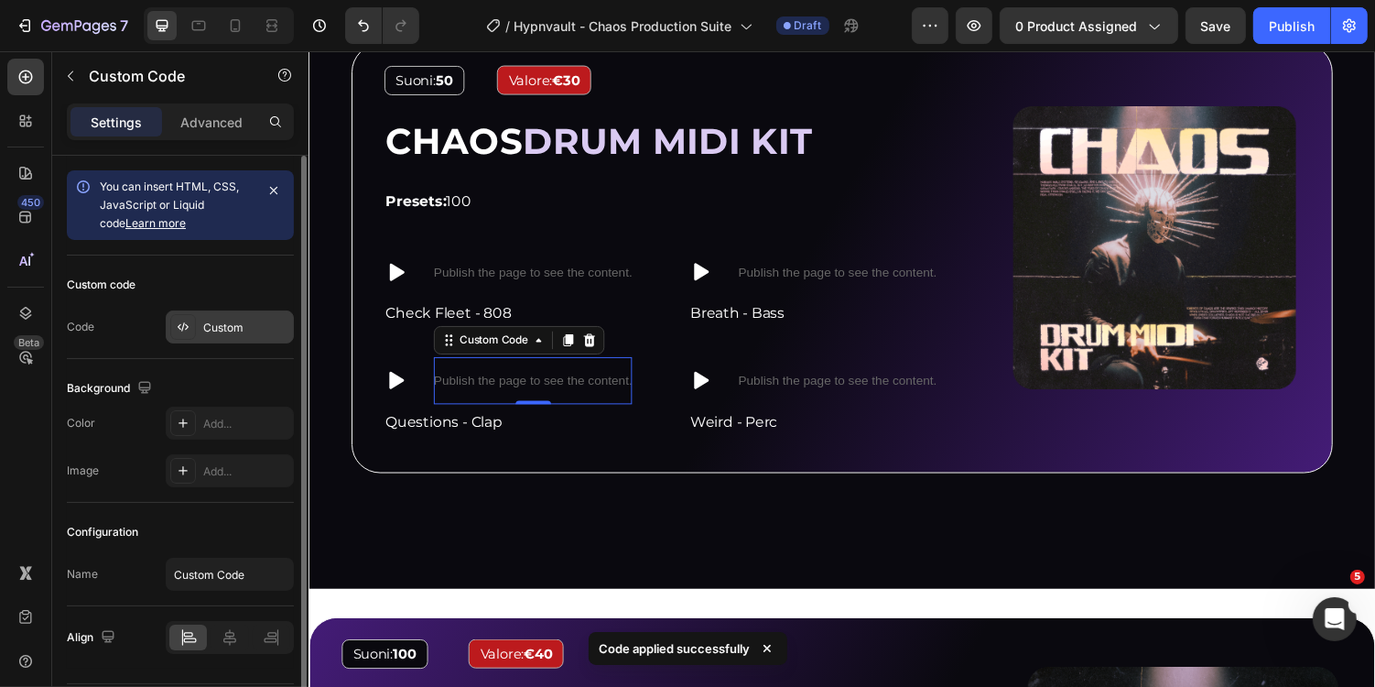
click at [217, 331] on div "Custom" at bounding box center [246, 328] width 86 height 16
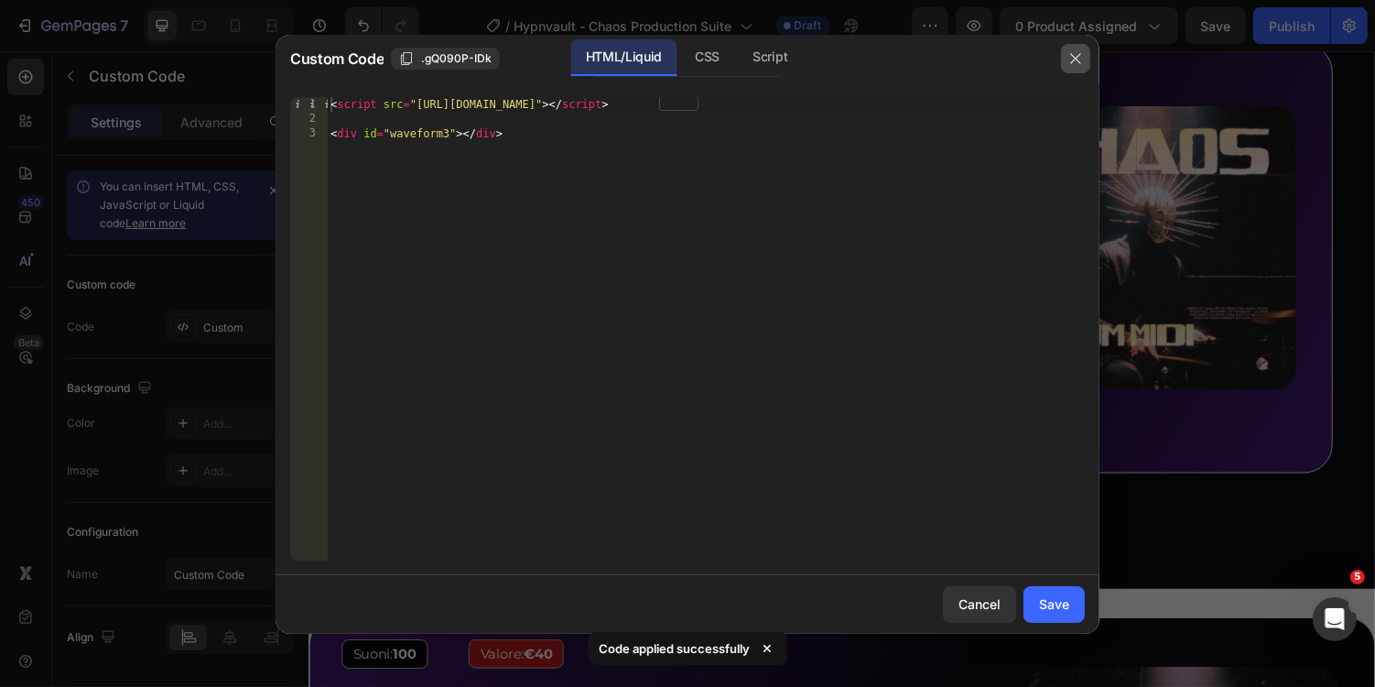
click at [1077, 62] on icon "button" at bounding box center [1076, 58] width 15 height 15
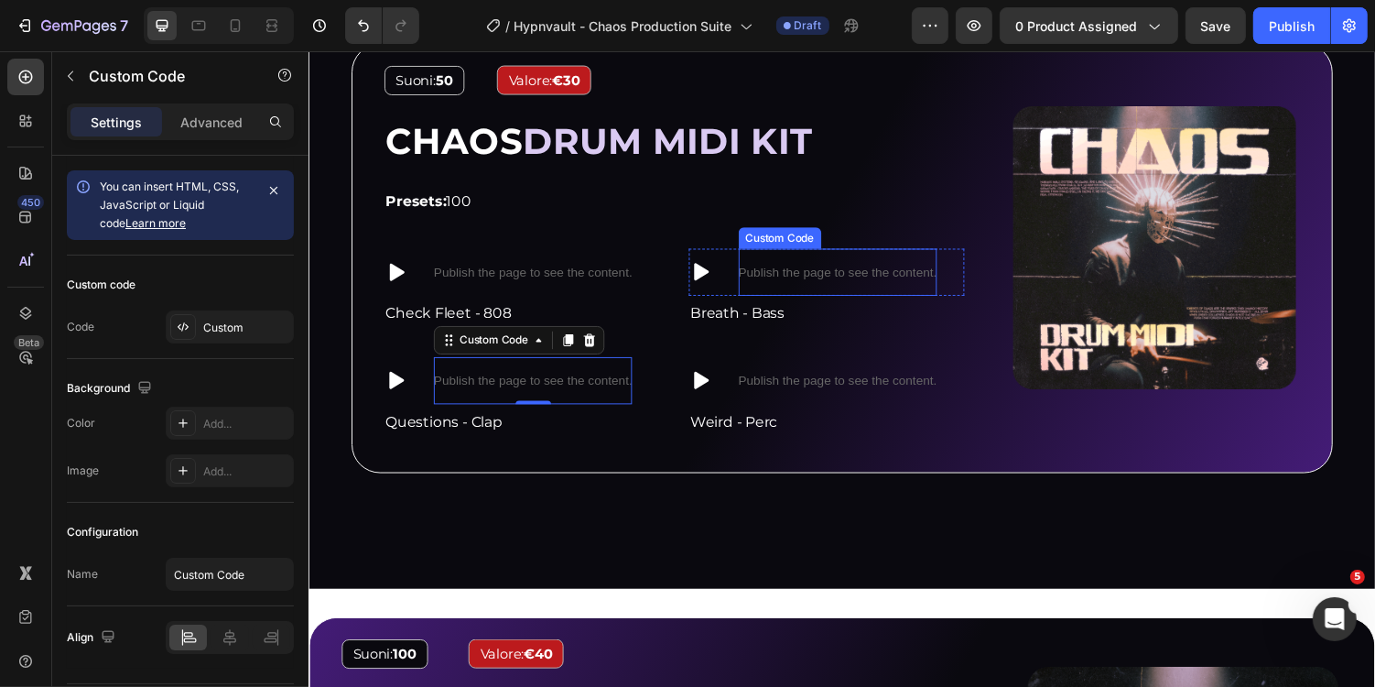
click at [864, 256] on div "Publish the page to see the content." at bounding box center [853, 278] width 204 height 49
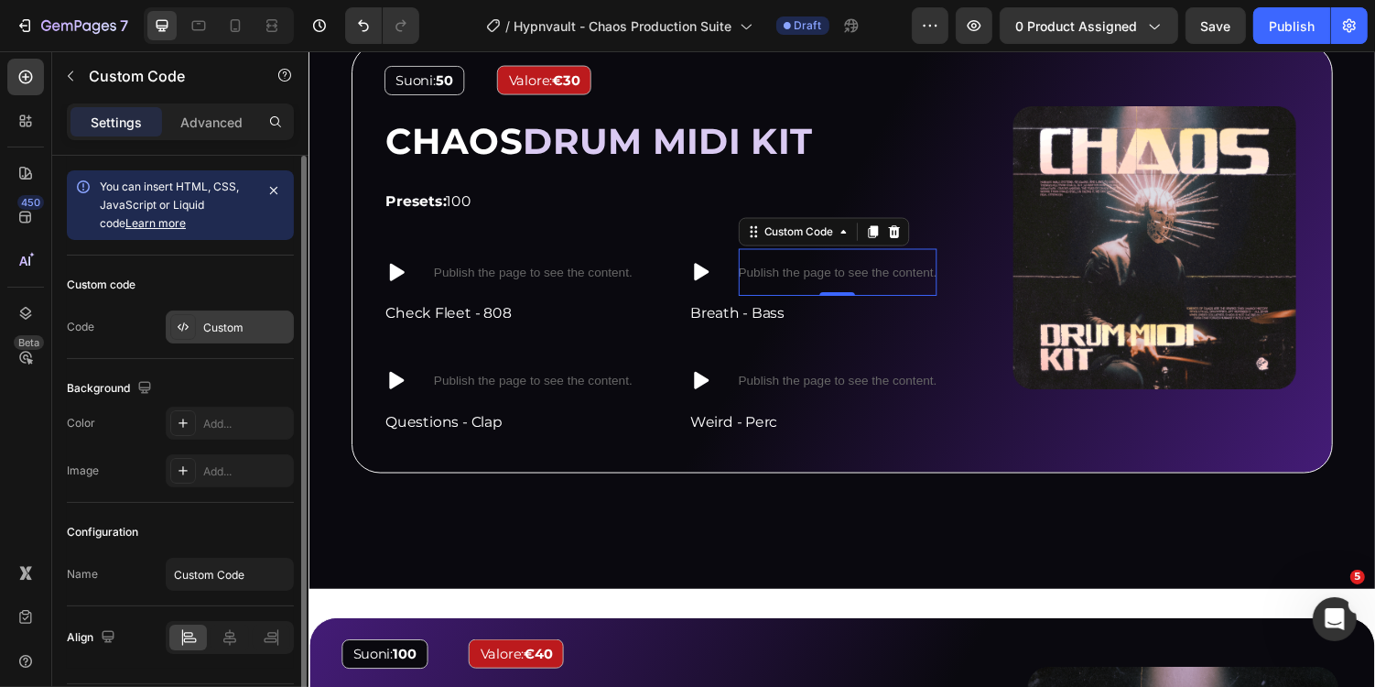
click at [219, 336] on div "Custom" at bounding box center [230, 326] width 128 height 33
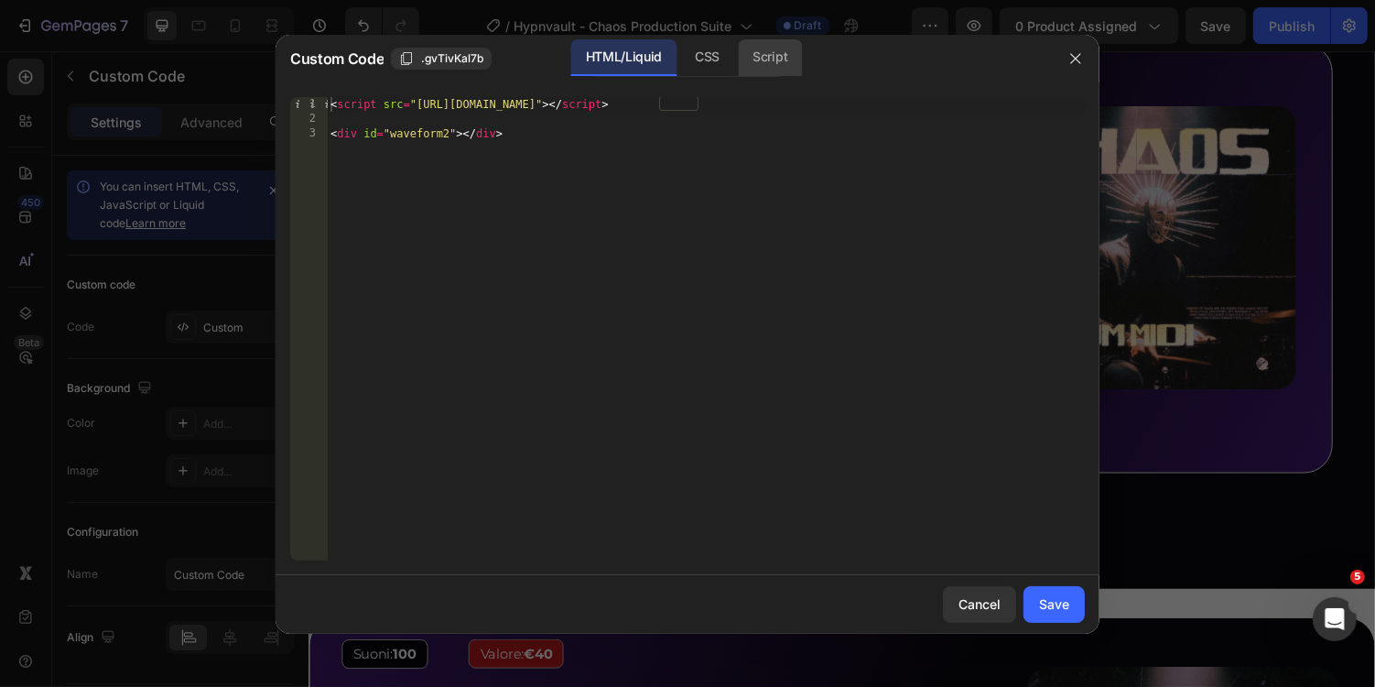
click at [791, 56] on div "Script" at bounding box center [770, 57] width 64 height 37
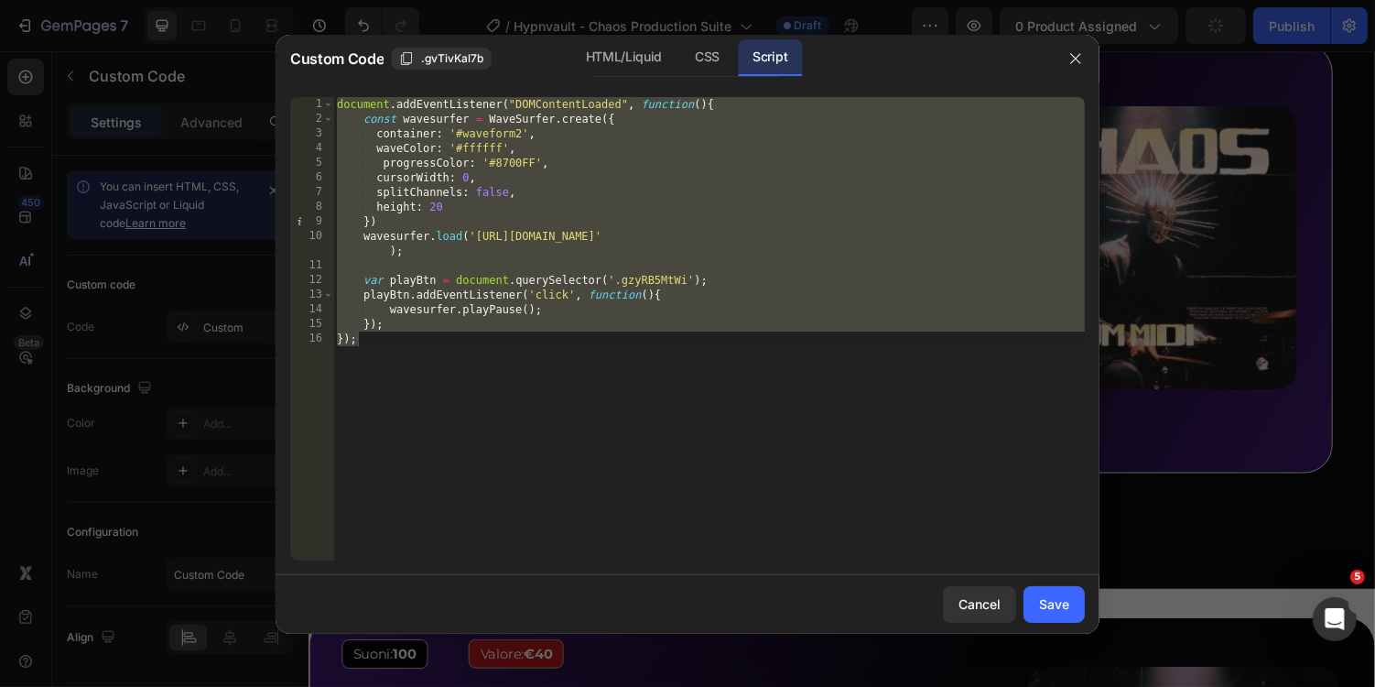
click at [518, 137] on div "document . addEventListener ( "DOMContentLoaded" , function ( ) { const wavesur…" at bounding box center [709, 343] width 752 height 493
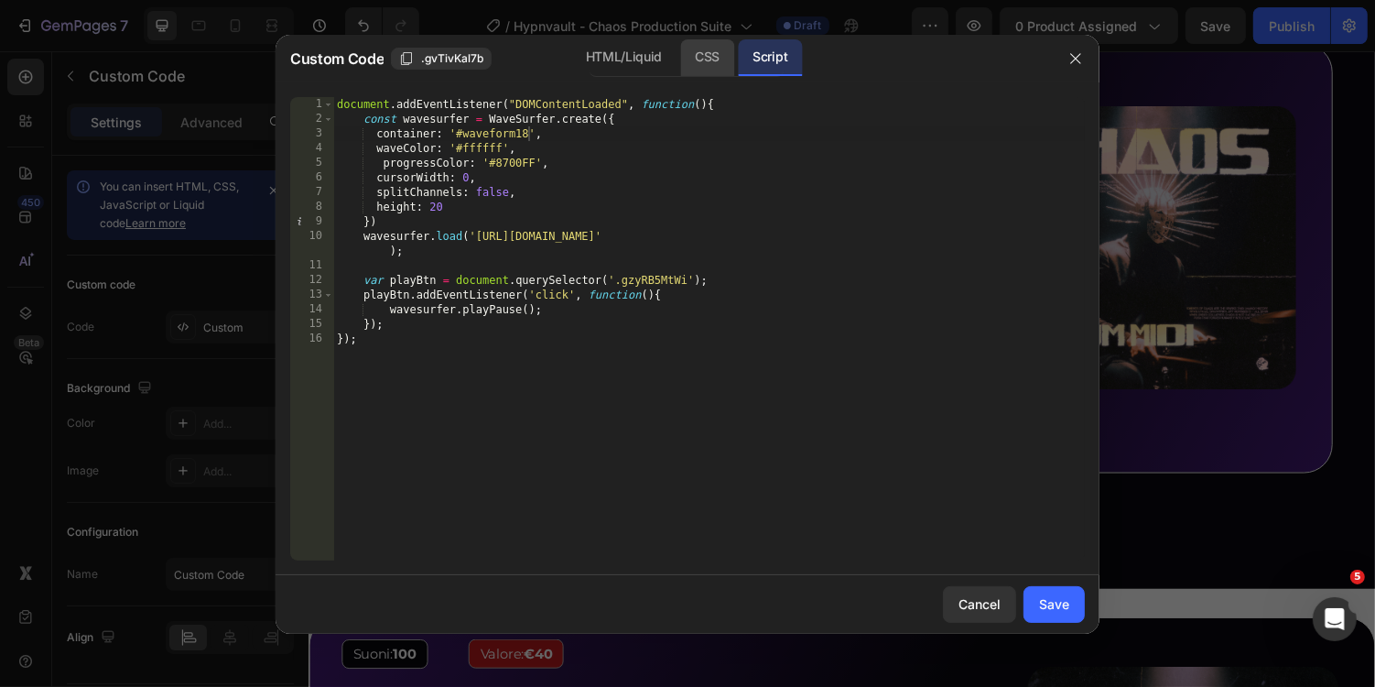
click at [690, 59] on div "CSS" at bounding box center [707, 57] width 54 height 37
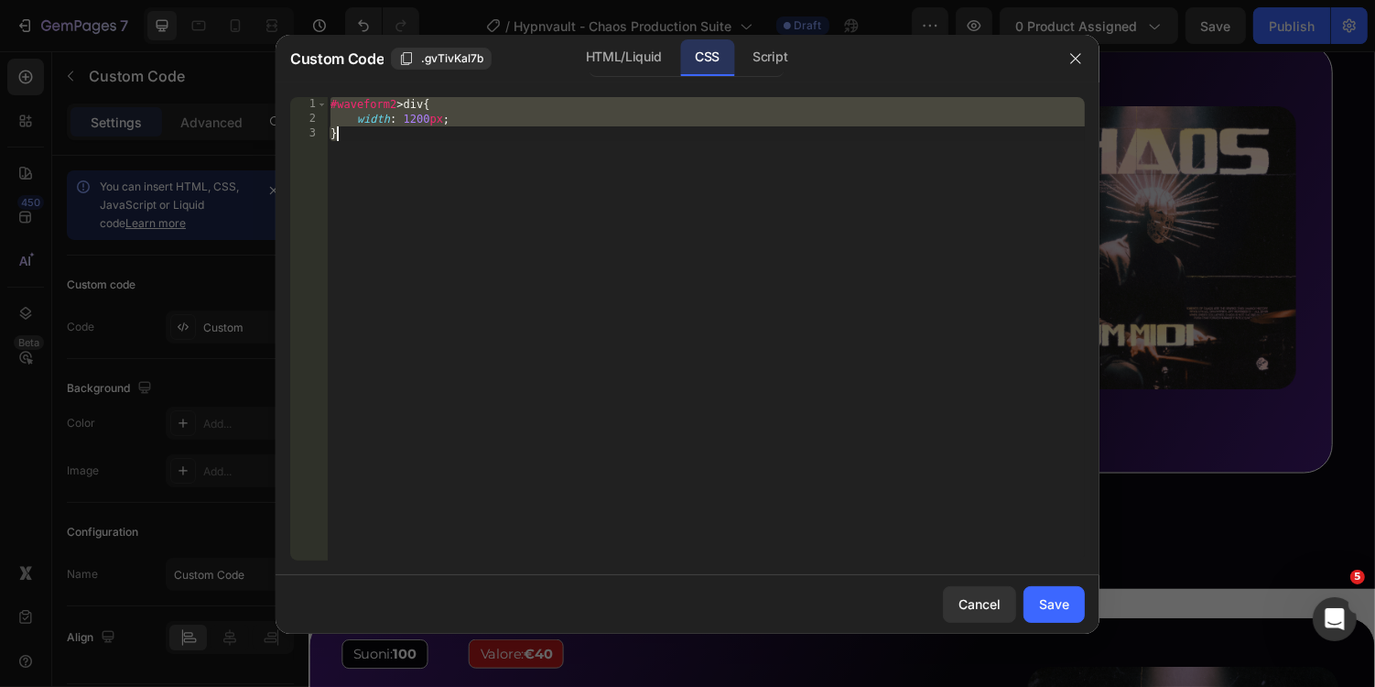
click at [396, 103] on div "#waveform2 > div { width : 1200 px ; }" at bounding box center [706, 343] width 758 height 493
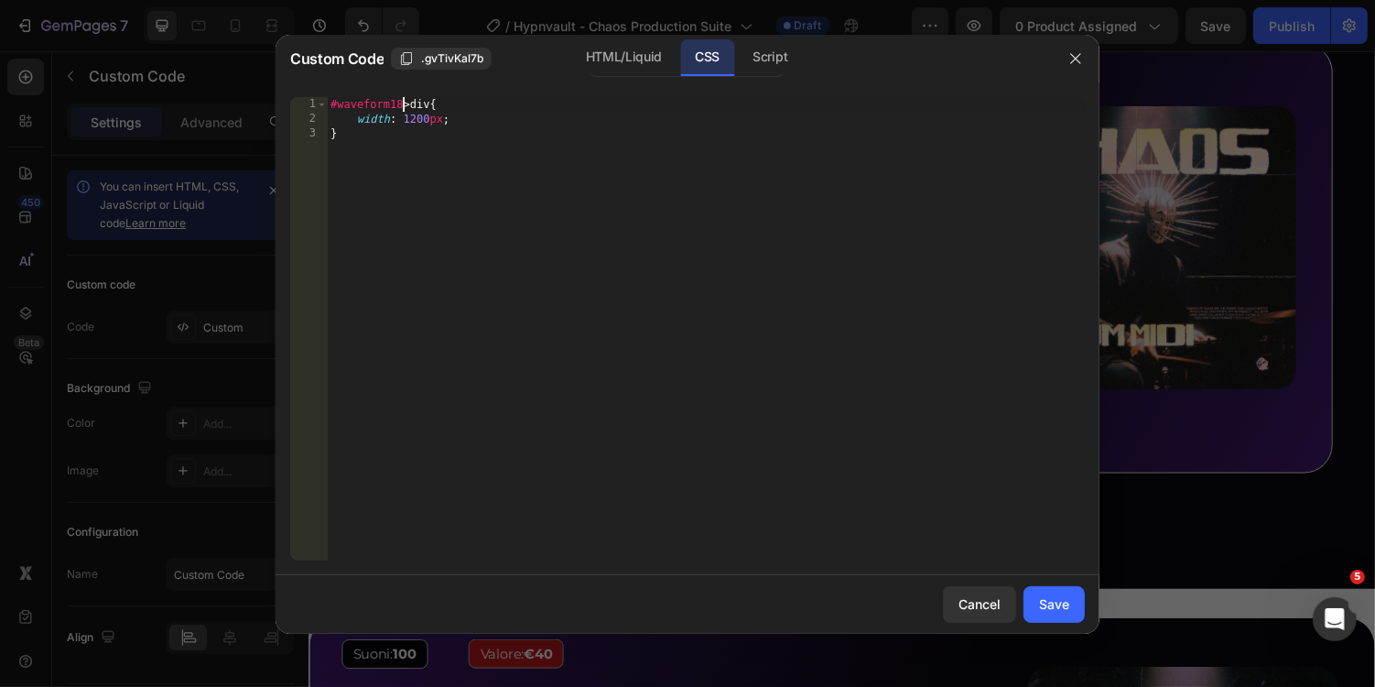
scroll to position [0, 5]
click at [589, 60] on div "HTML/Liquid" at bounding box center [623, 57] width 105 height 37
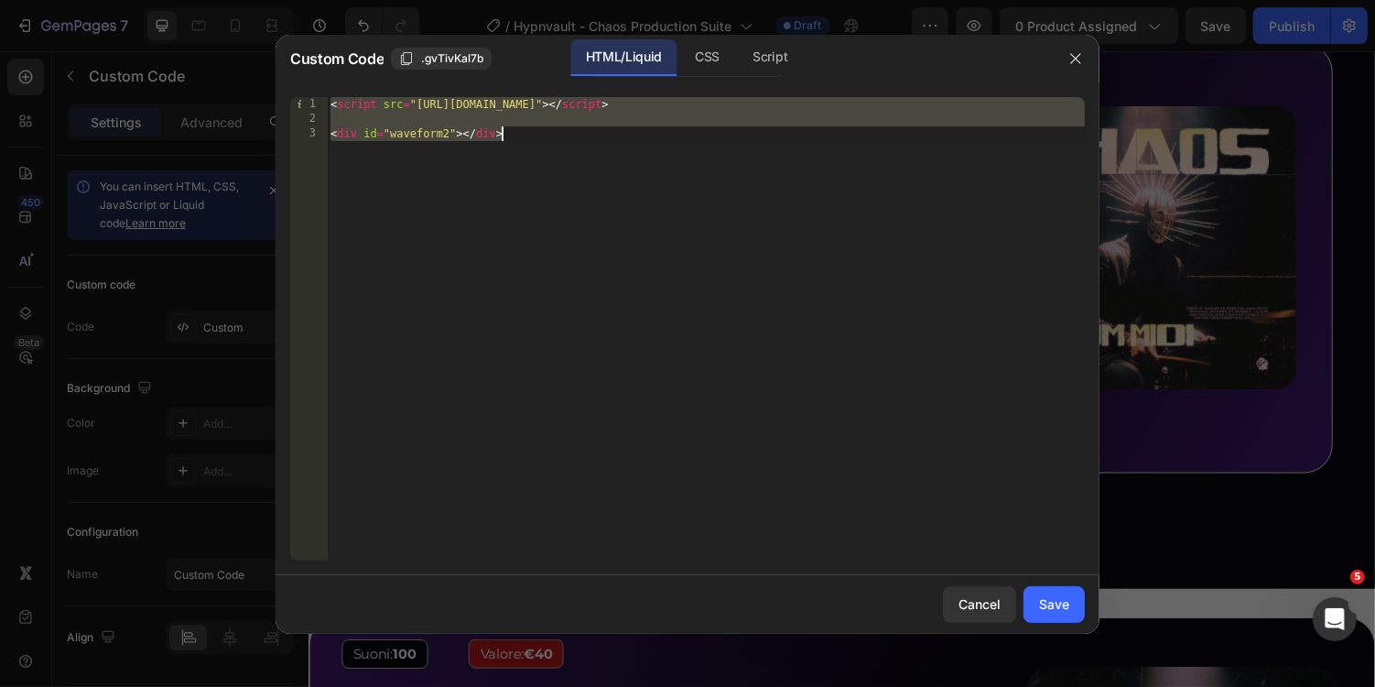
click at [452, 135] on div "< script src = "https://unpkg.com/wavesurfer.js@7" > </ script > < div id = "wa…" at bounding box center [706, 343] width 758 height 493
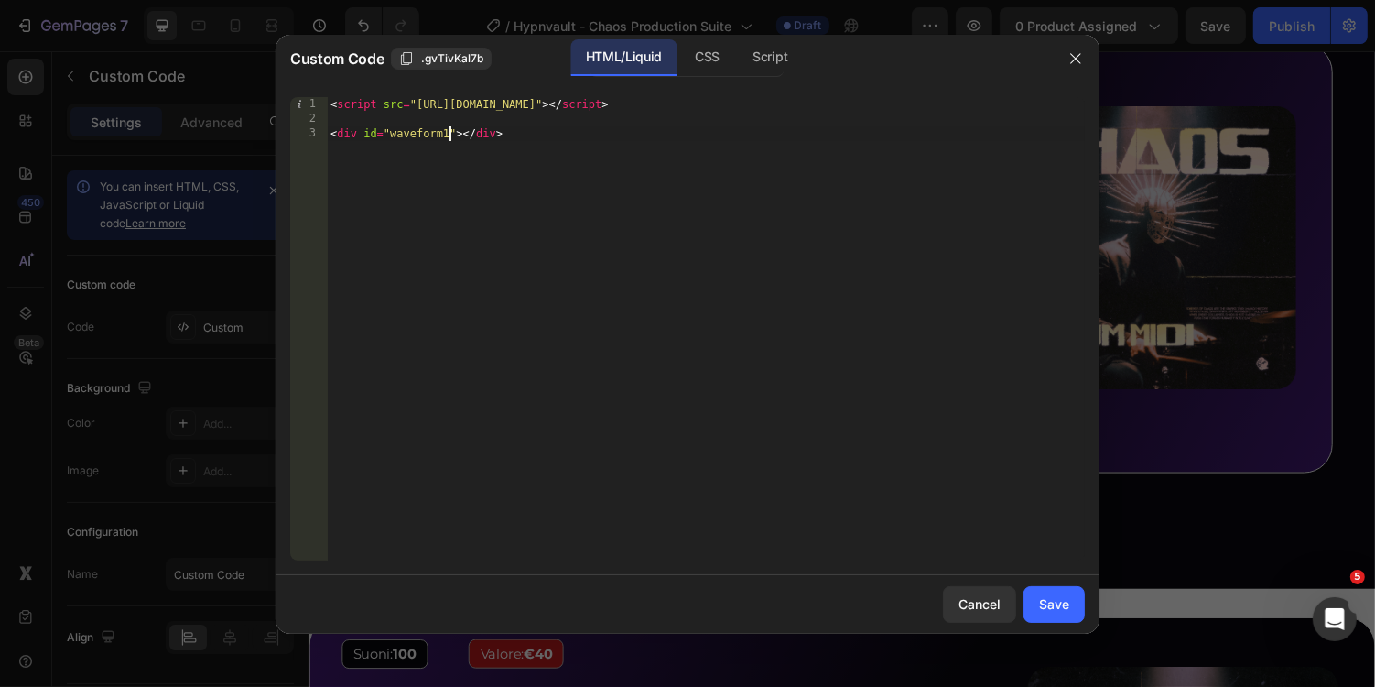
scroll to position [0, 10]
type textarea "<div id="waveform18"></div>"
click at [1040, 608] on button "Save" at bounding box center [1054, 604] width 61 height 37
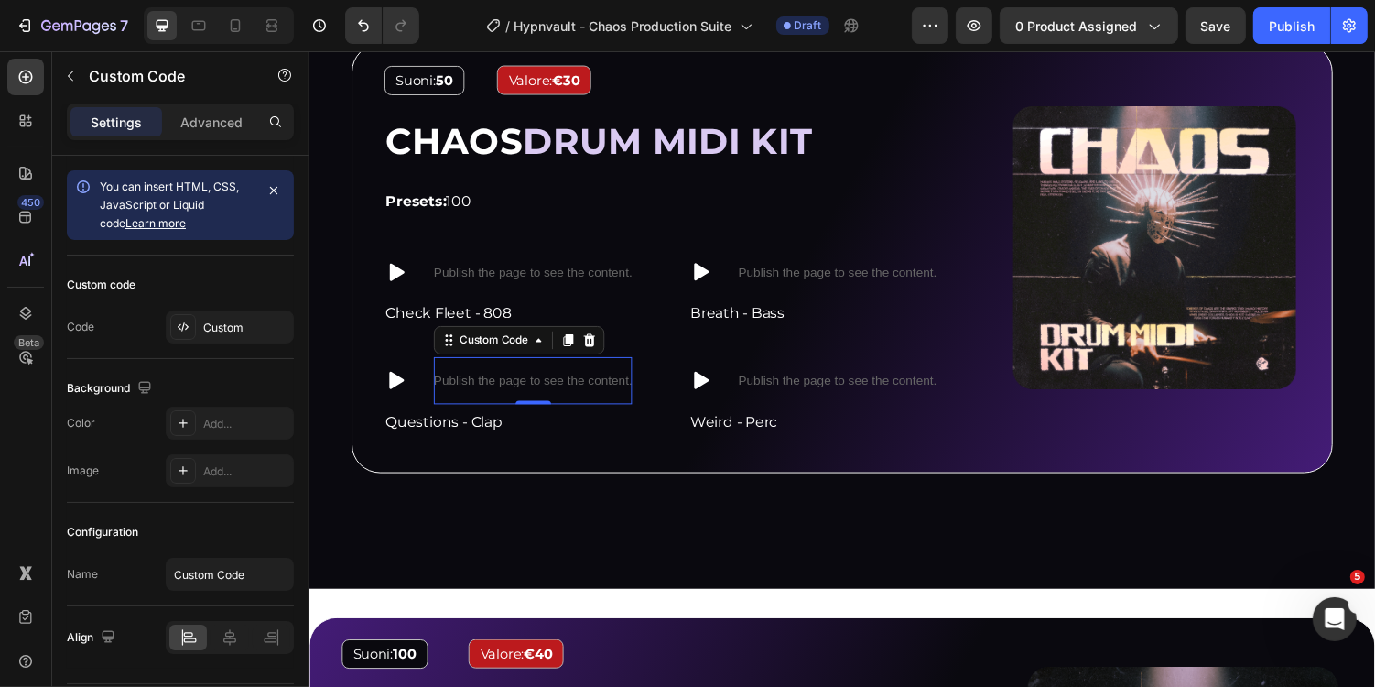
click at [564, 380] on p "Publish the page to see the content." at bounding box center [539, 389] width 204 height 19
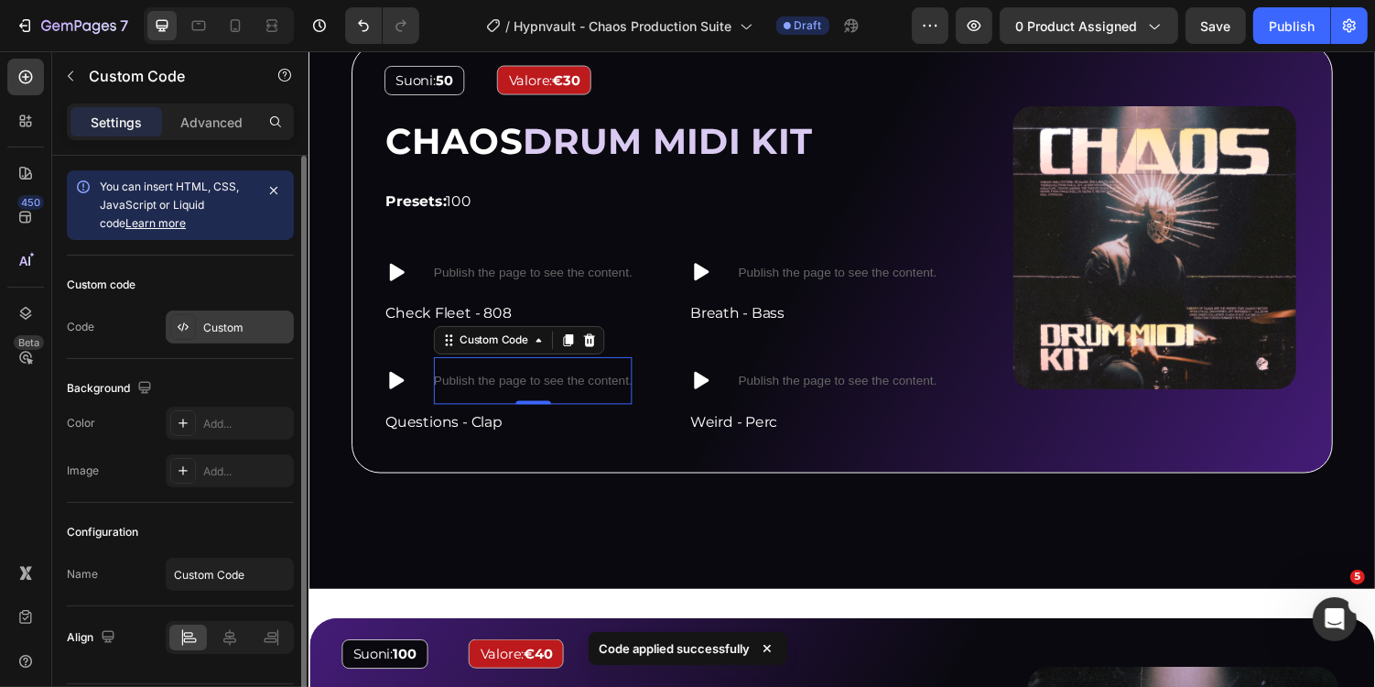
click at [271, 322] on div "Custom" at bounding box center [246, 328] width 86 height 16
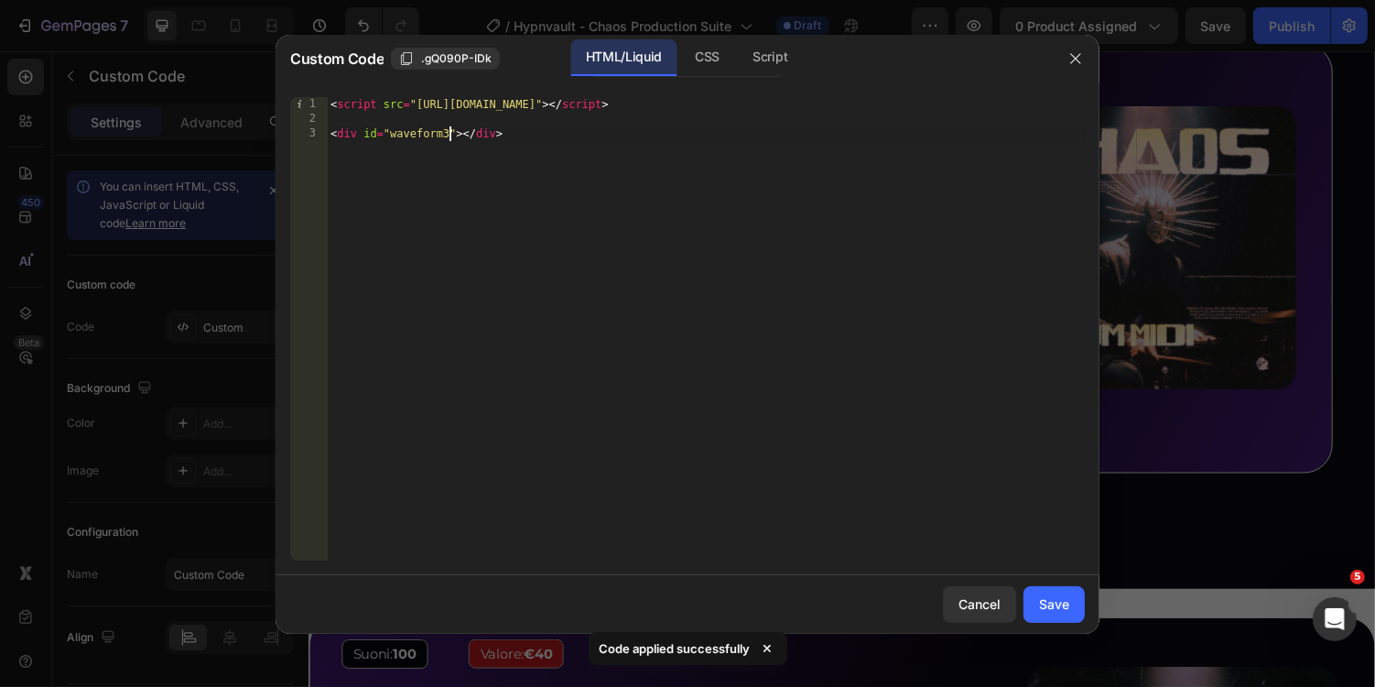
click at [451, 129] on div "< script src = "https://unpkg.com/wavesurfer.js@7" > </ script > < div id = "wa…" at bounding box center [706, 343] width 758 height 493
click at [738, 49] on div "CSS" at bounding box center [770, 57] width 64 height 37
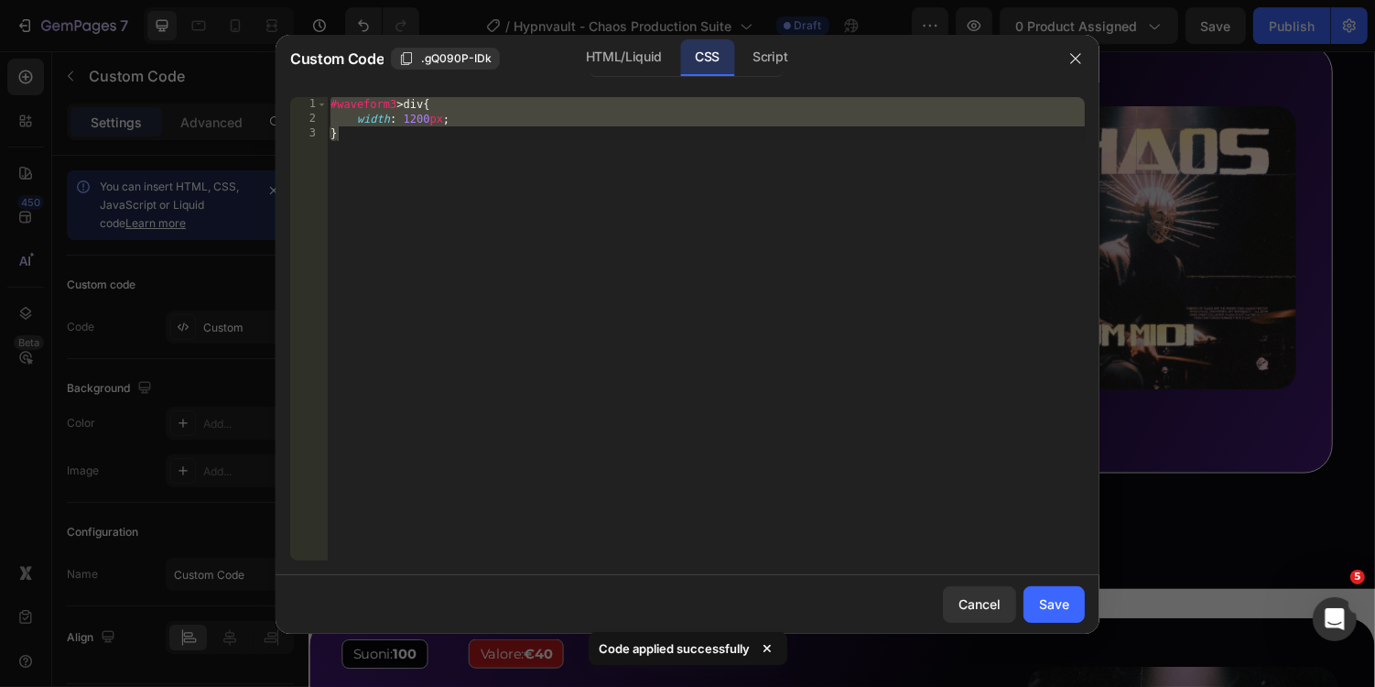
click at [396, 98] on div "#waveform3 > div { width : 1200 px ; }" at bounding box center [706, 343] width 758 height 493
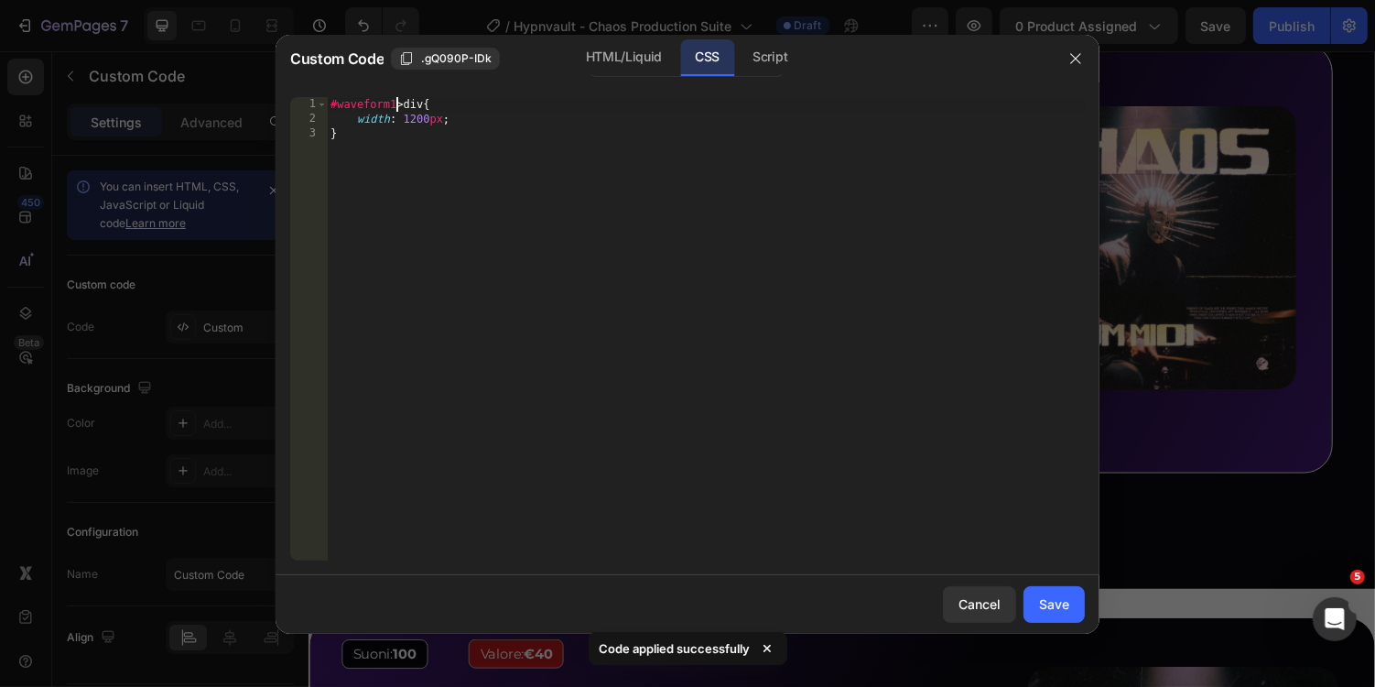
scroll to position [0, 5]
click at [720, 59] on div "CSS" at bounding box center [707, 57] width 54 height 37
click at [766, 58] on div "Script" at bounding box center [770, 57] width 64 height 37
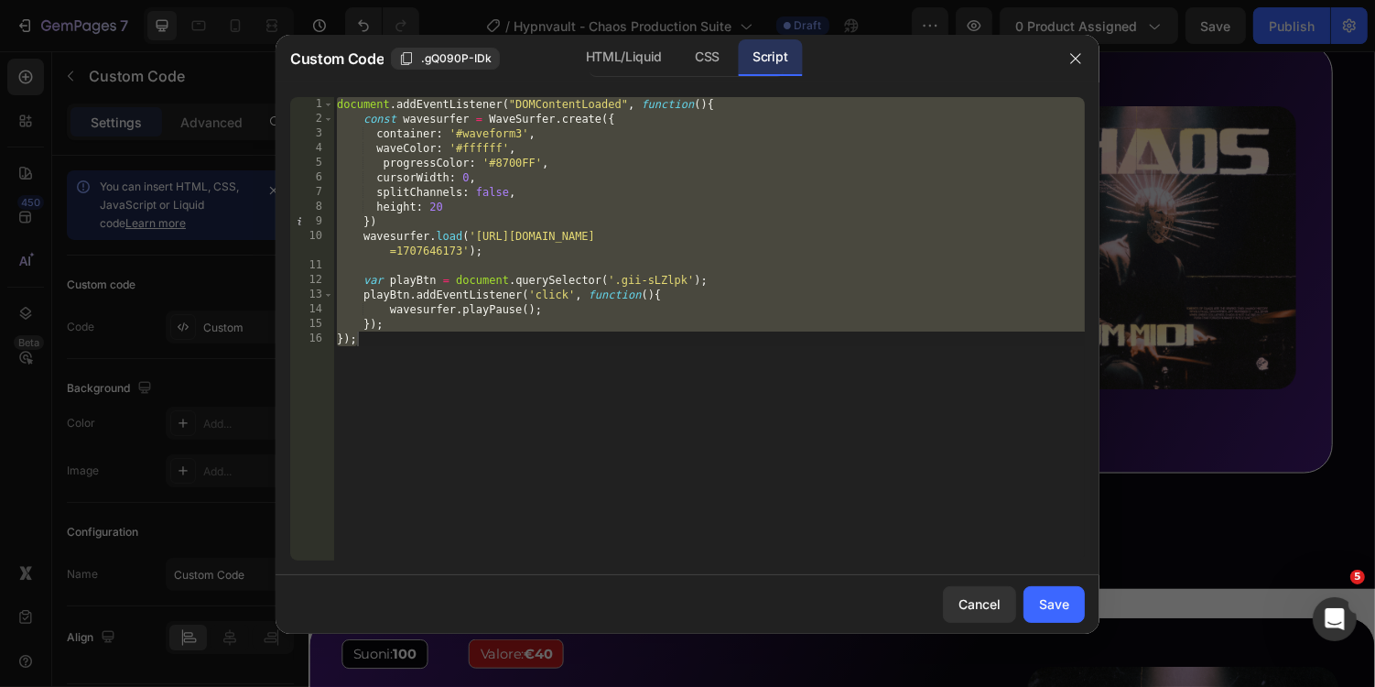
click at [520, 136] on div "document . addEventListener ( "DOMContentLoaded" , function ( ) { const wavesur…" at bounding box center [709, 343] width 752 height 493
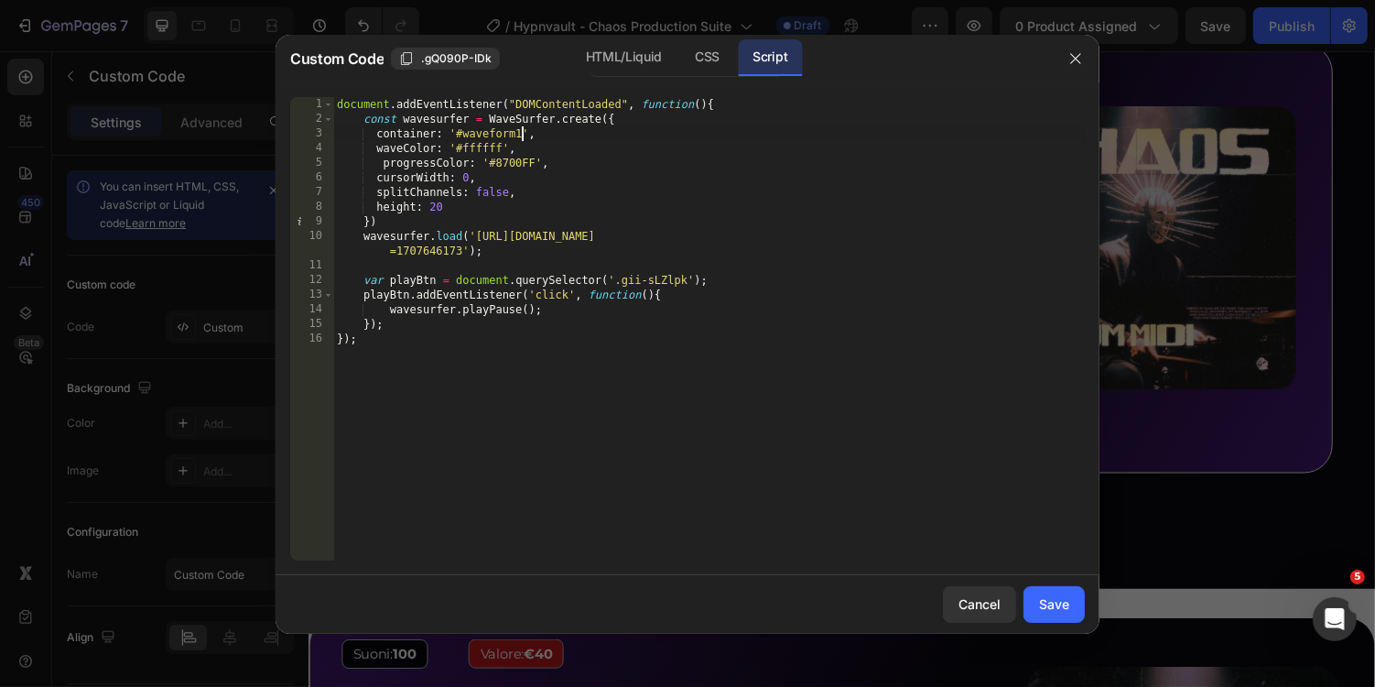
scroll to position [0, 16]
type textarea "container: '#waveform19',"
click at [1045, 592] on button "Save" at bounding box center [1054, 604] width 61 height 37
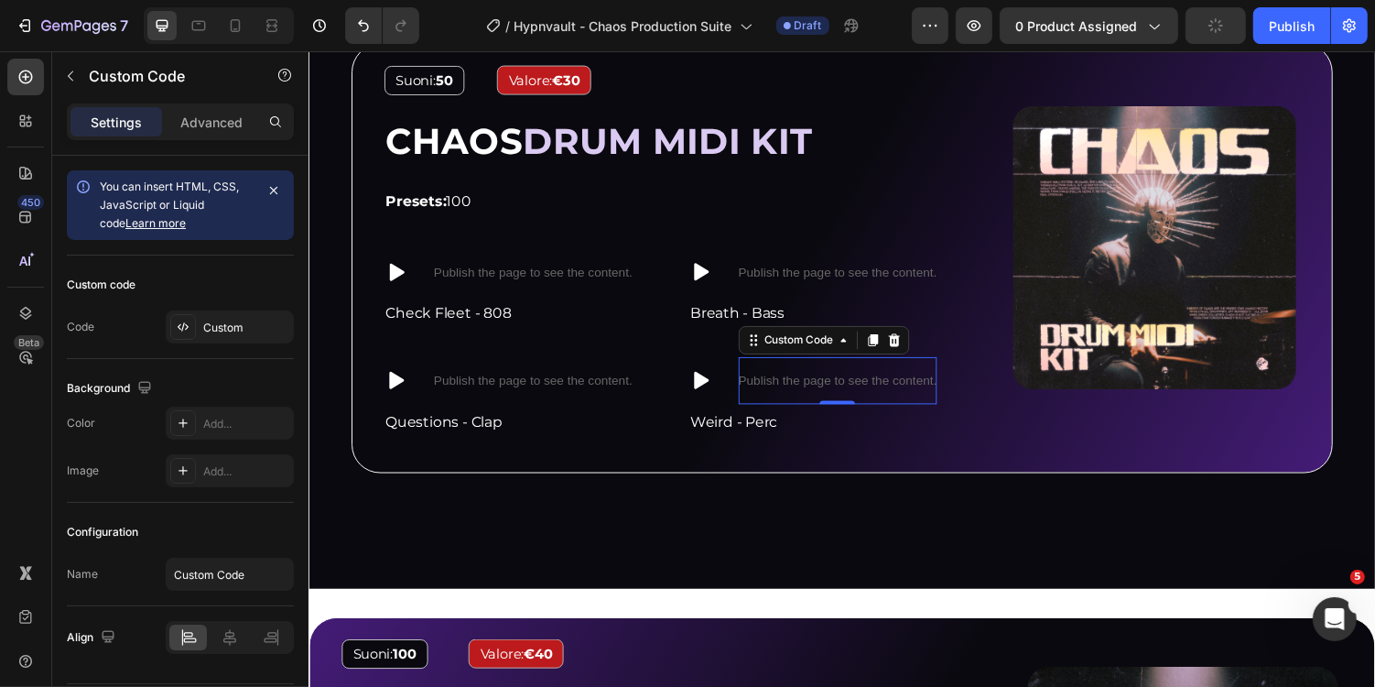
click at [852, 386] on p "Publish the page to see the content." at bounding box center [853, 389] width 204 height 19
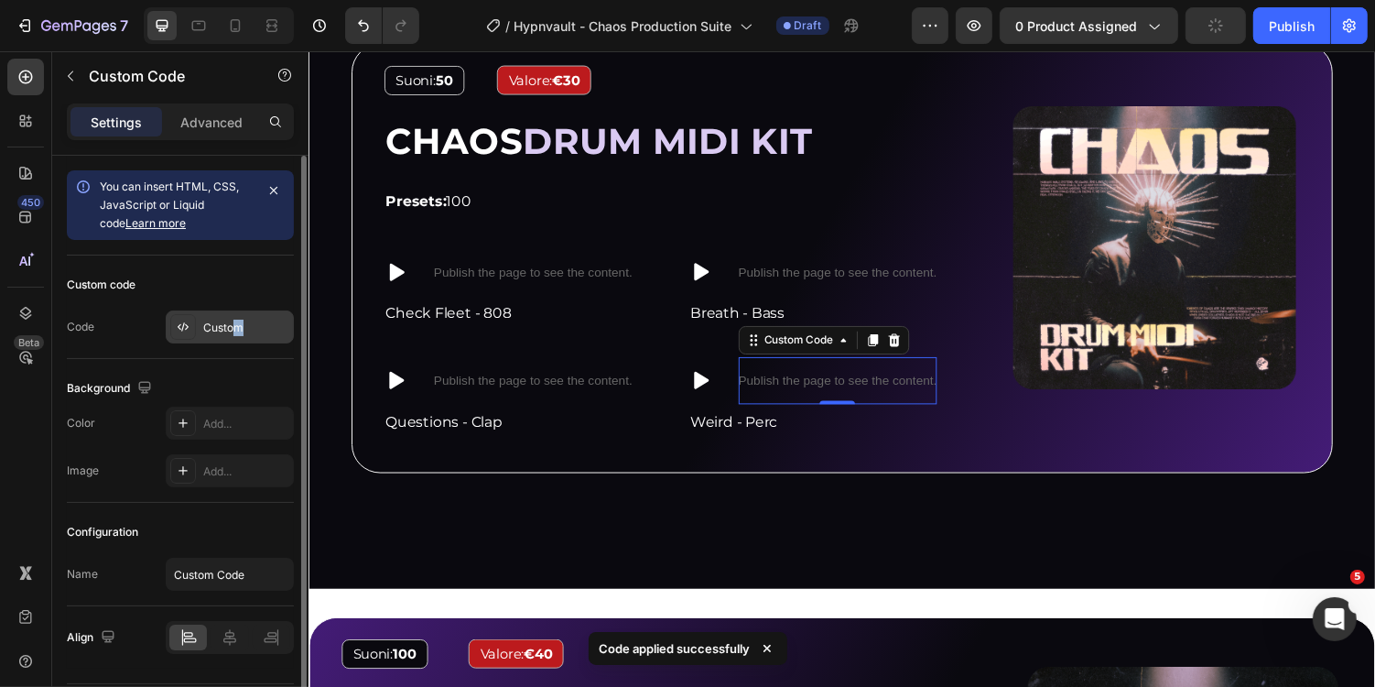
click at [237, 332] on div "Custom" at bounding box center [246, 328] width 86 height 16
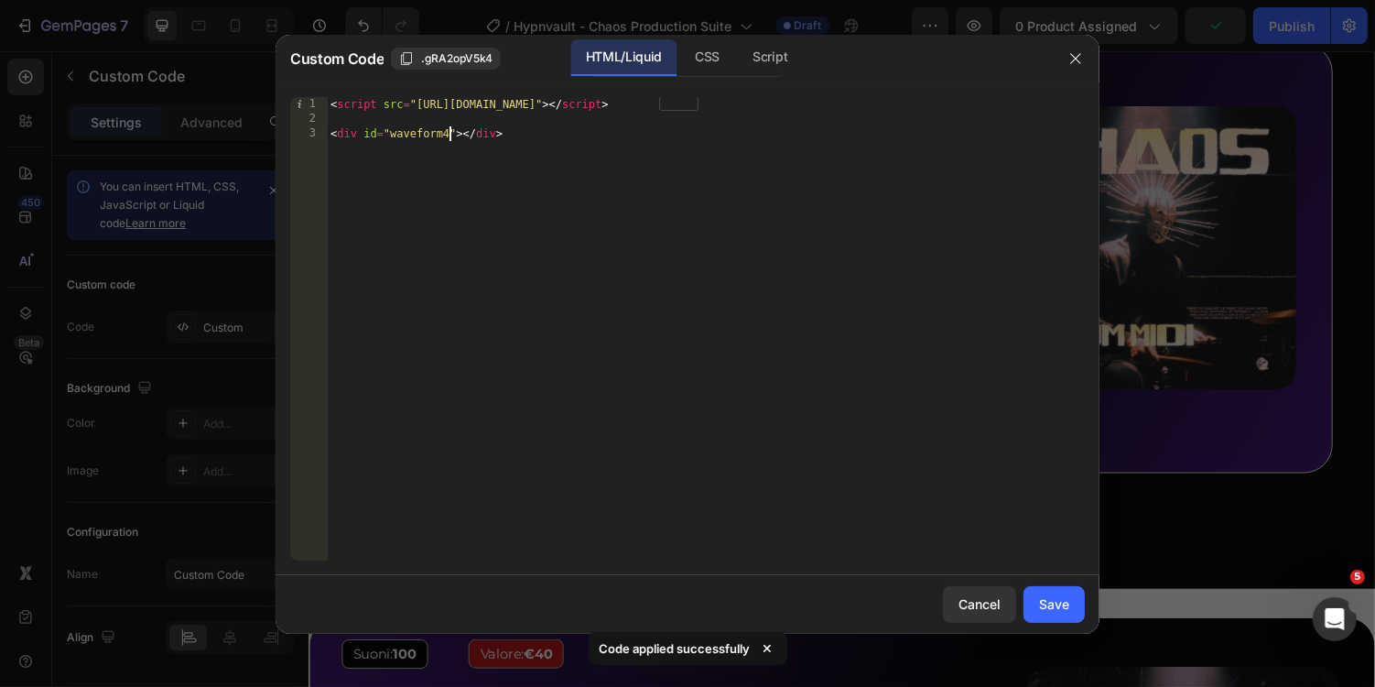
click at [450, 129] on div "< script src = "https://unpkg.com/wavesurfer.js@7" > </ script > < div id = "wa…" at bounding box center [706, 343] width 758 height 493
click at [738, 53] on div "CSS" at bounding box center [770, 57] width 64 height 37
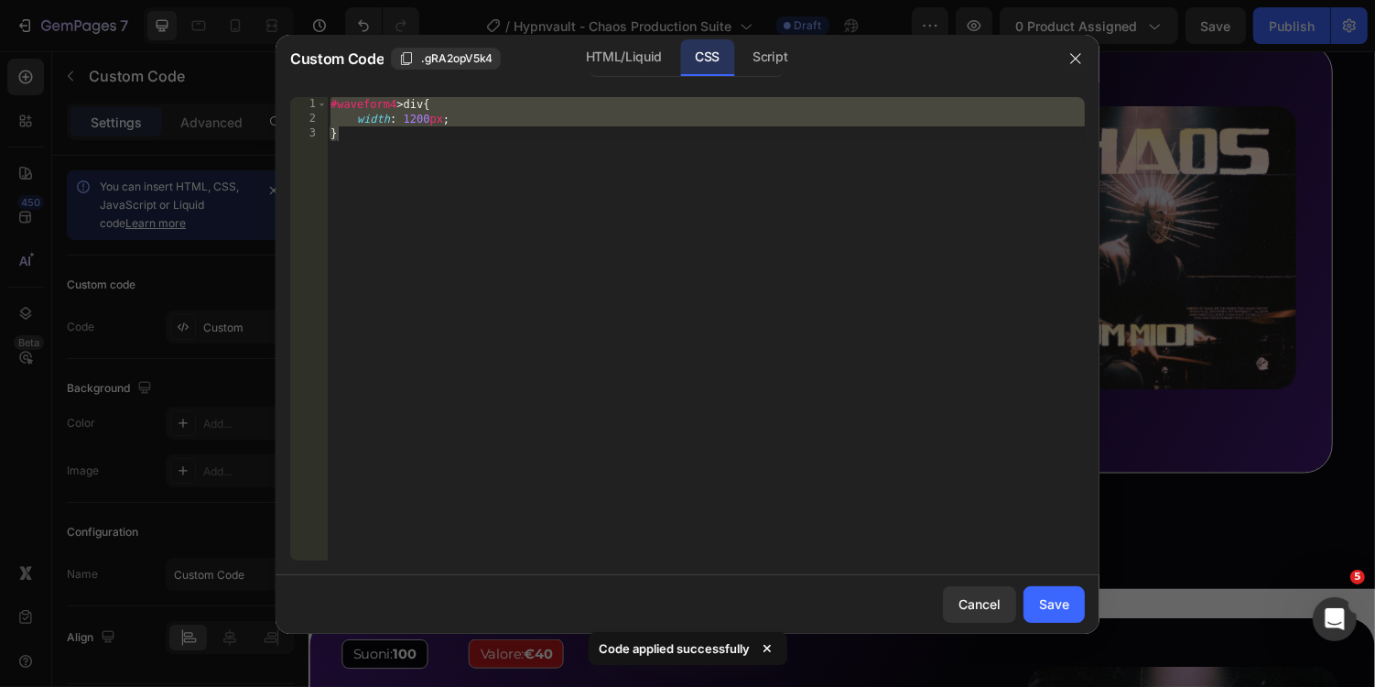
click at [396, 106] on div "#waveform4 > div { width : 1200 px ; }" at bounding box center [706, 343] width 758 height 493
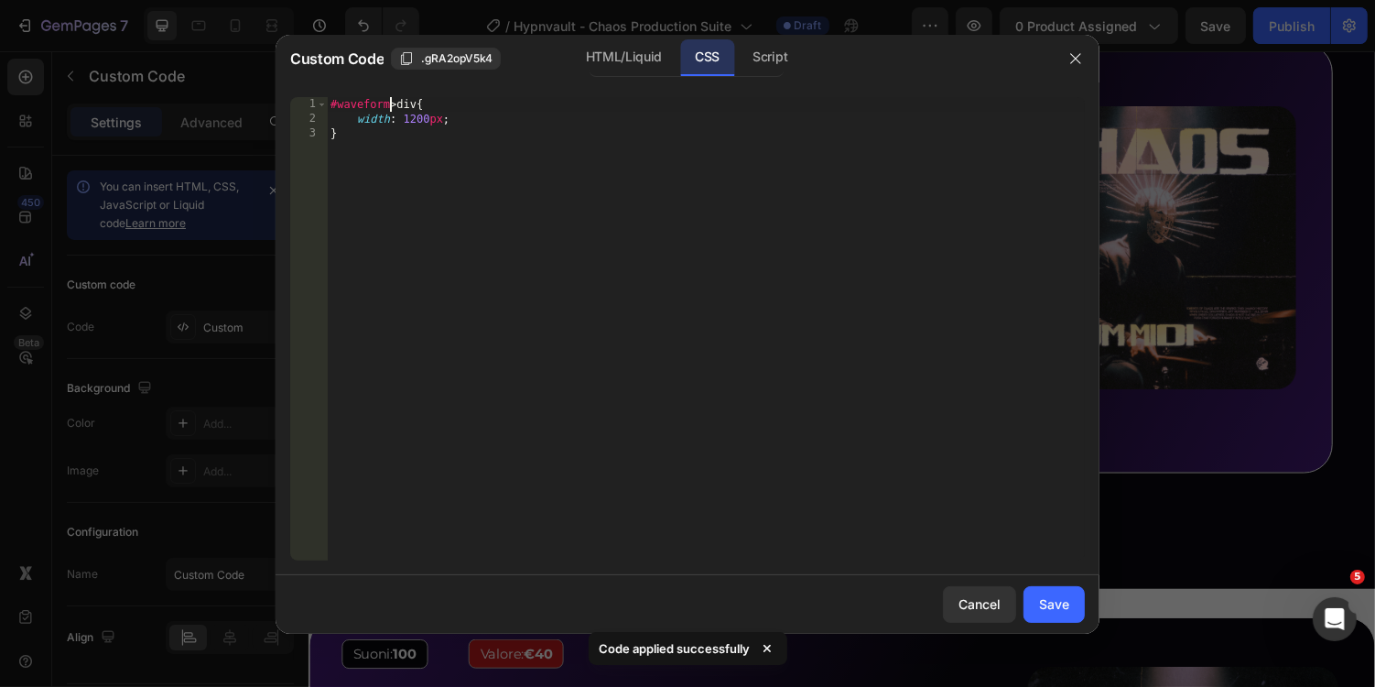
scroll to position [0, 5]
click at [789, 61] on div "Script" at bounding box center [770, 57] width 64 height 37
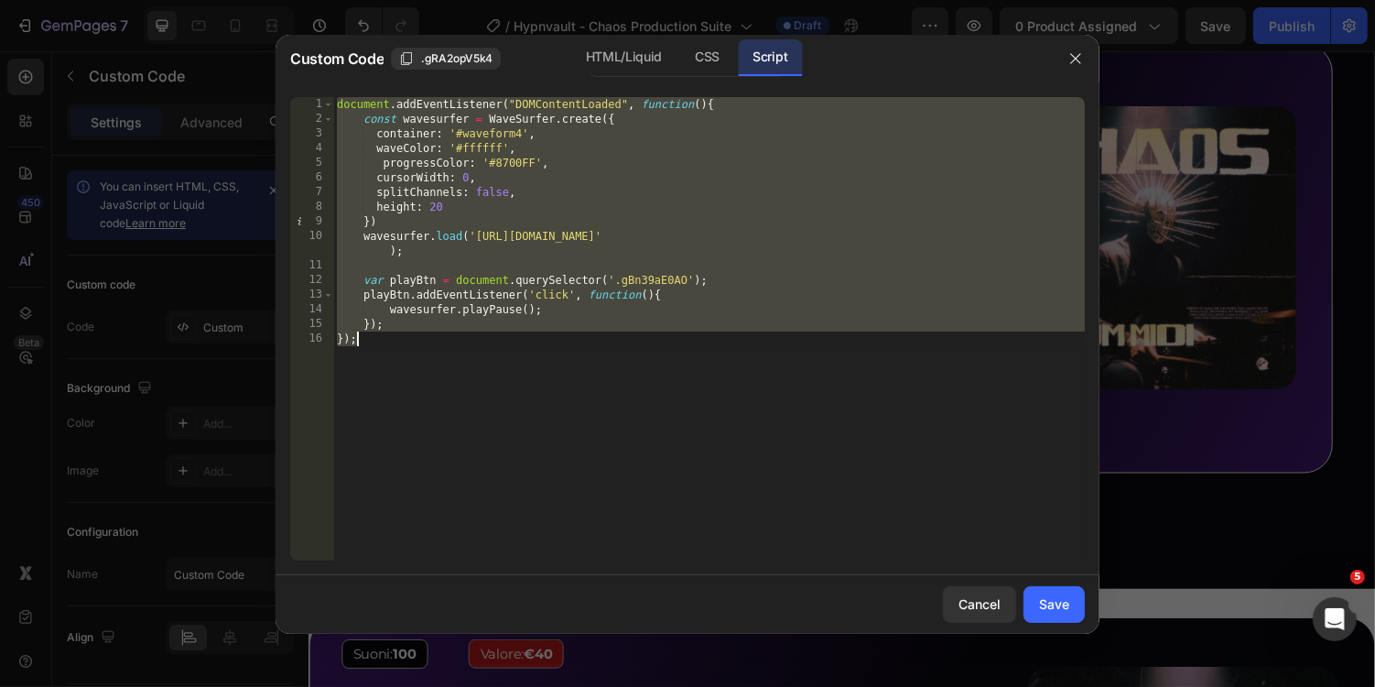
click at [520, 137] on div "document . addEventListener ( "DOMContentLoaded" , function ( ) { const wavesur…" at bounding box center [709, 343] width 752 height 493
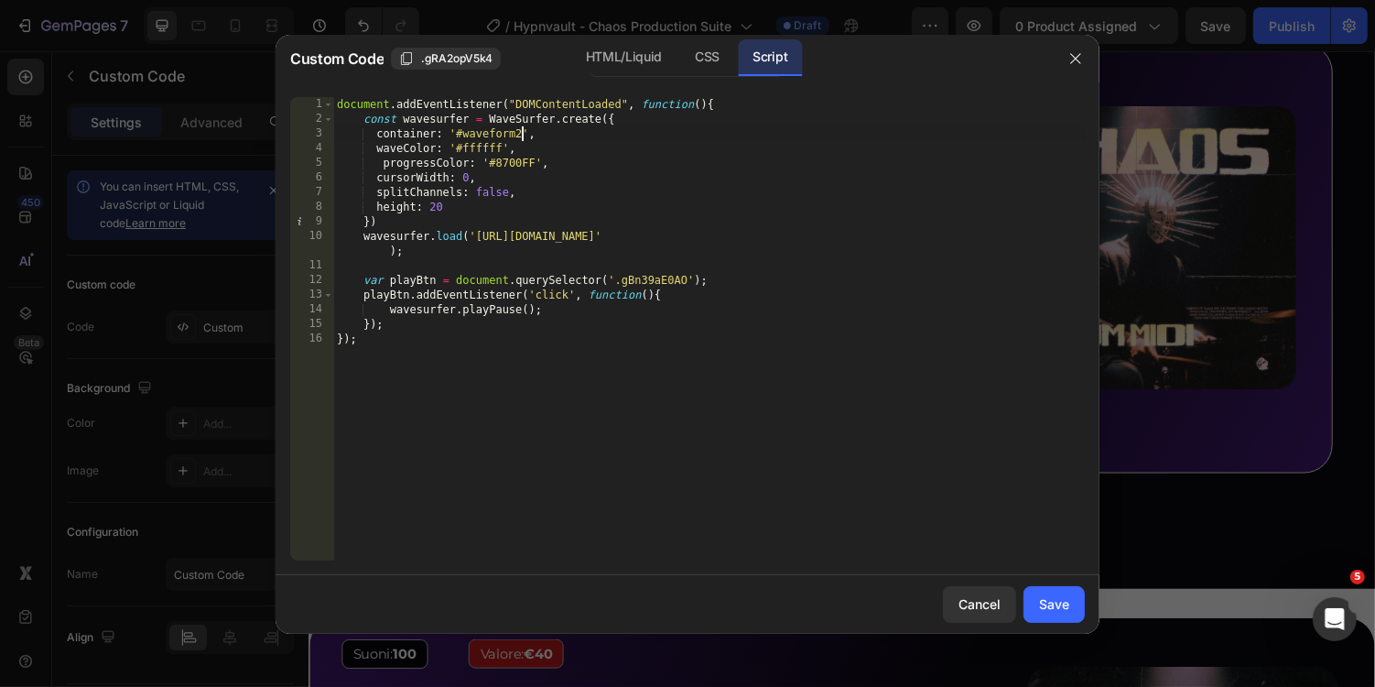
scroll to position [0, 16]
type textarea "container: '#waveform20',"
click at [1066, 601] on div "Save" at bounding box center [1054, 603] width 30 height 19
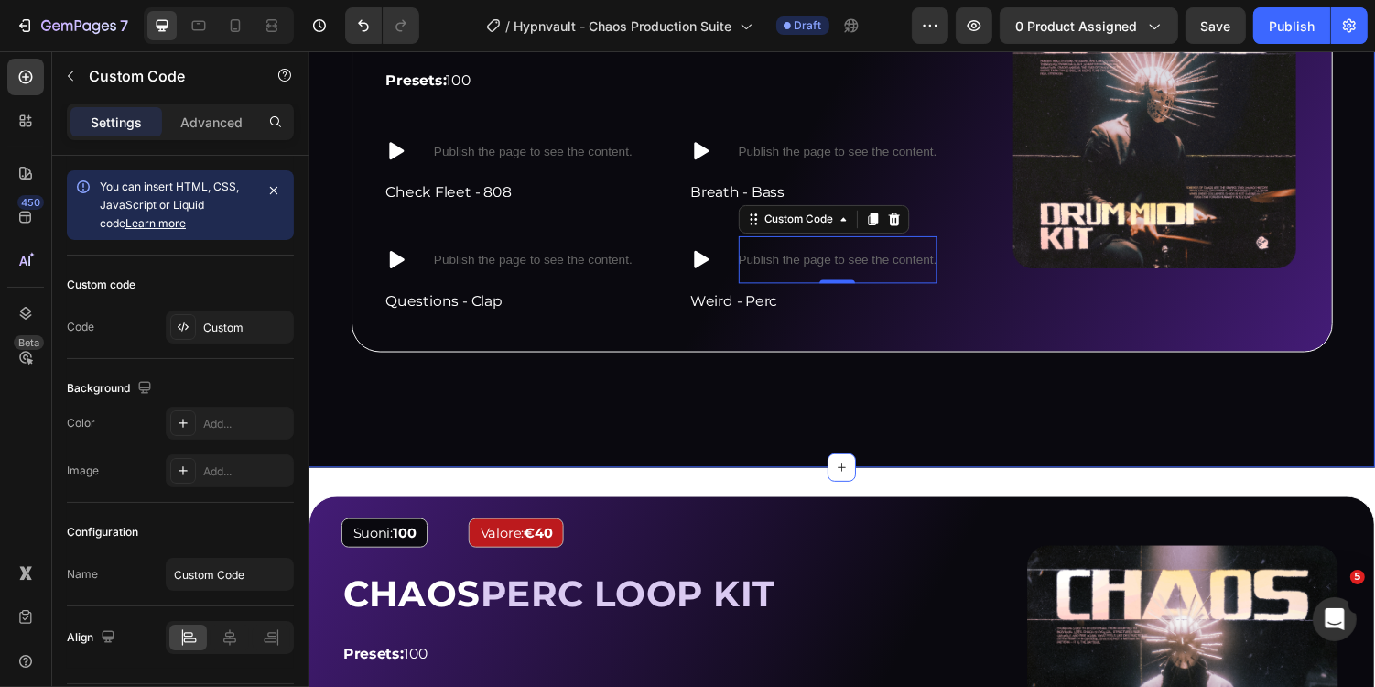
scroll to position [3722, 0]
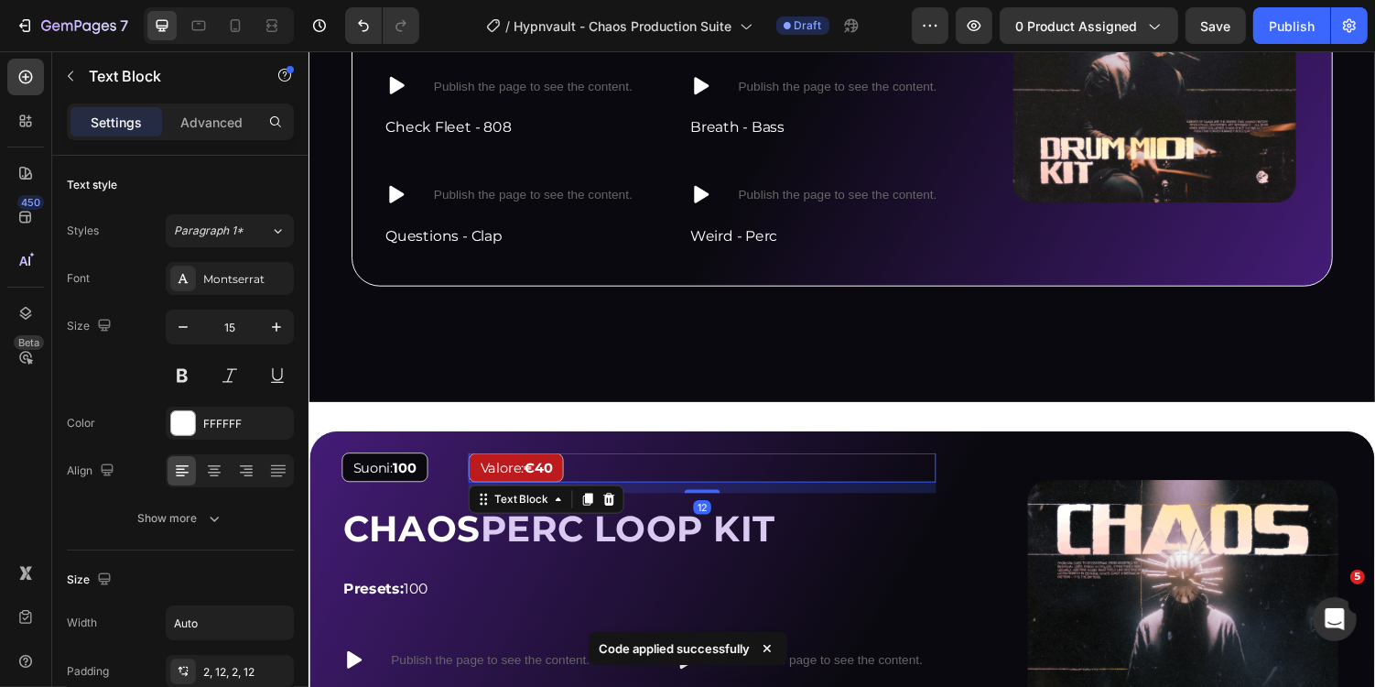
click at [874, 472] on div "Valore: €40" at bounding box center [713, 478] width 482 height 30
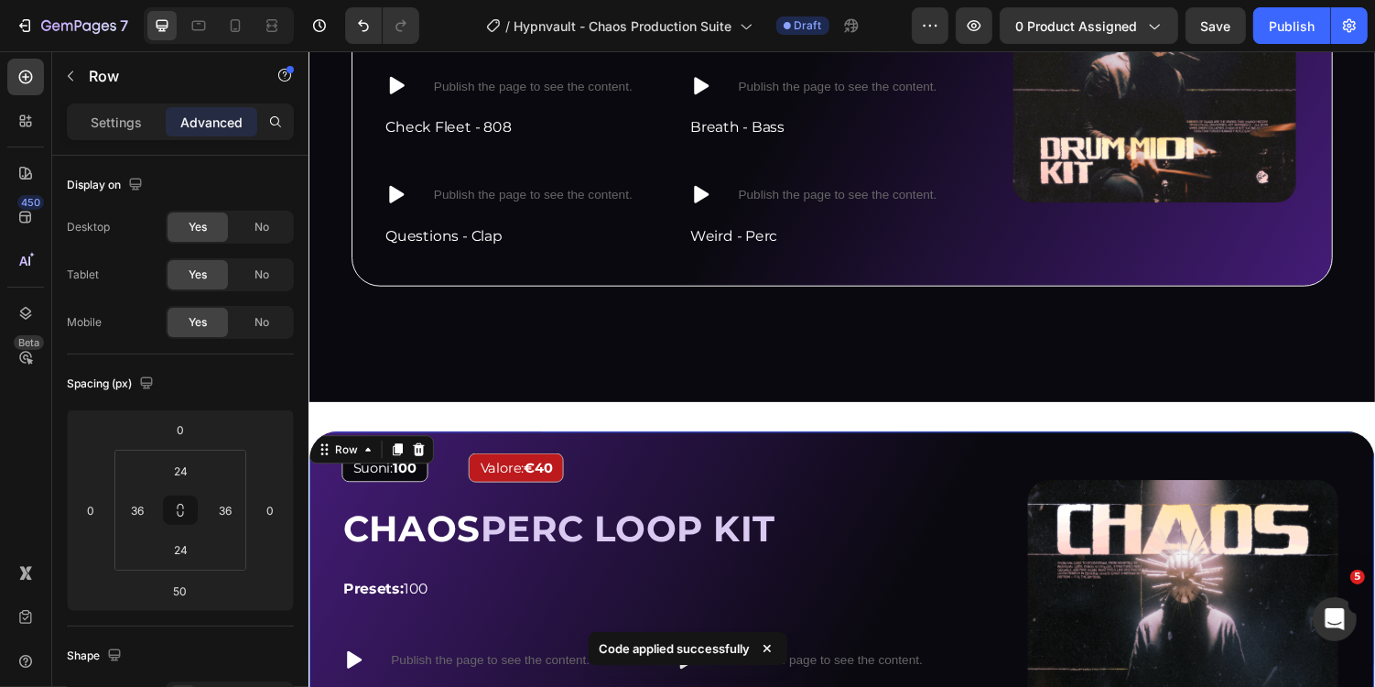
click at [662, 451] on div "Image Suoni: 100 Text Block Valore: €40 Text Block Row CHAOS PERC LOOP KIT Head…" at bounding box center [857, 661] width 1099 height 442
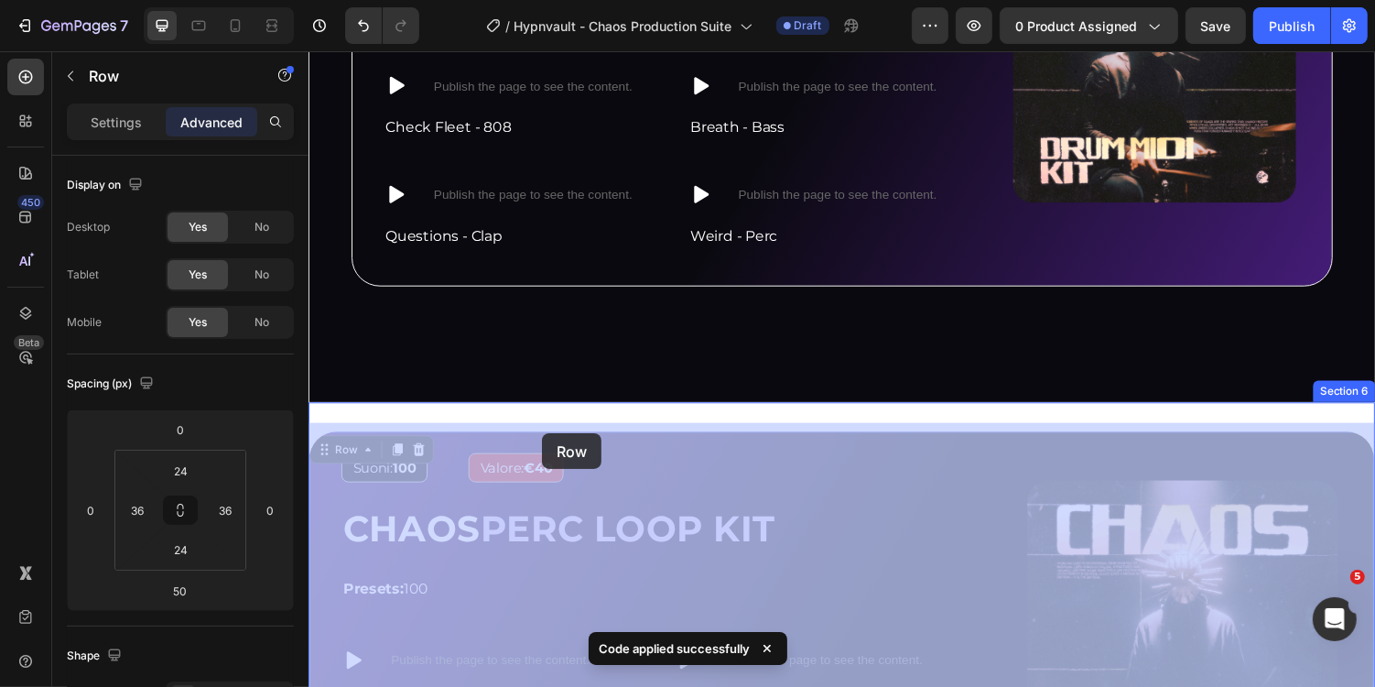
drag, startPoint x: 350, startPoint y: 447, endPoint x: 546, endPoint y: 442, distance: 196.0
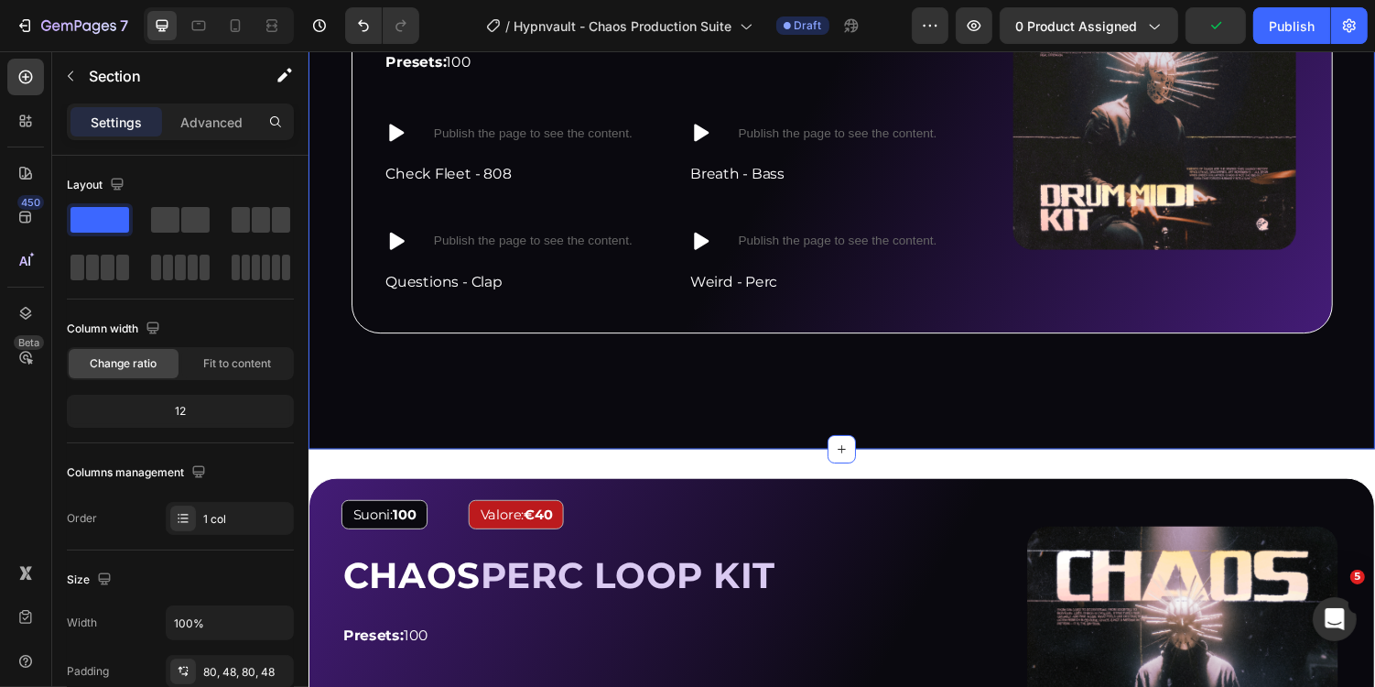
scroll to position [3731, 0]
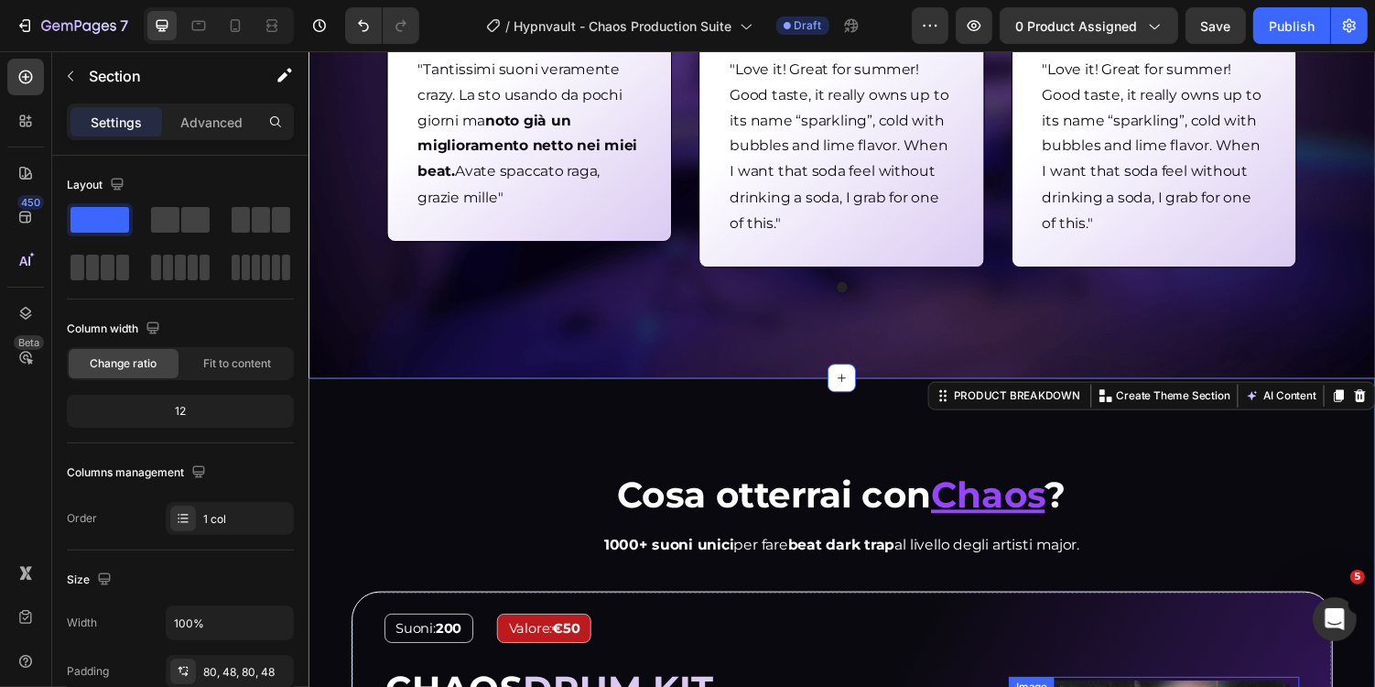
scroll to position [1001, 0]
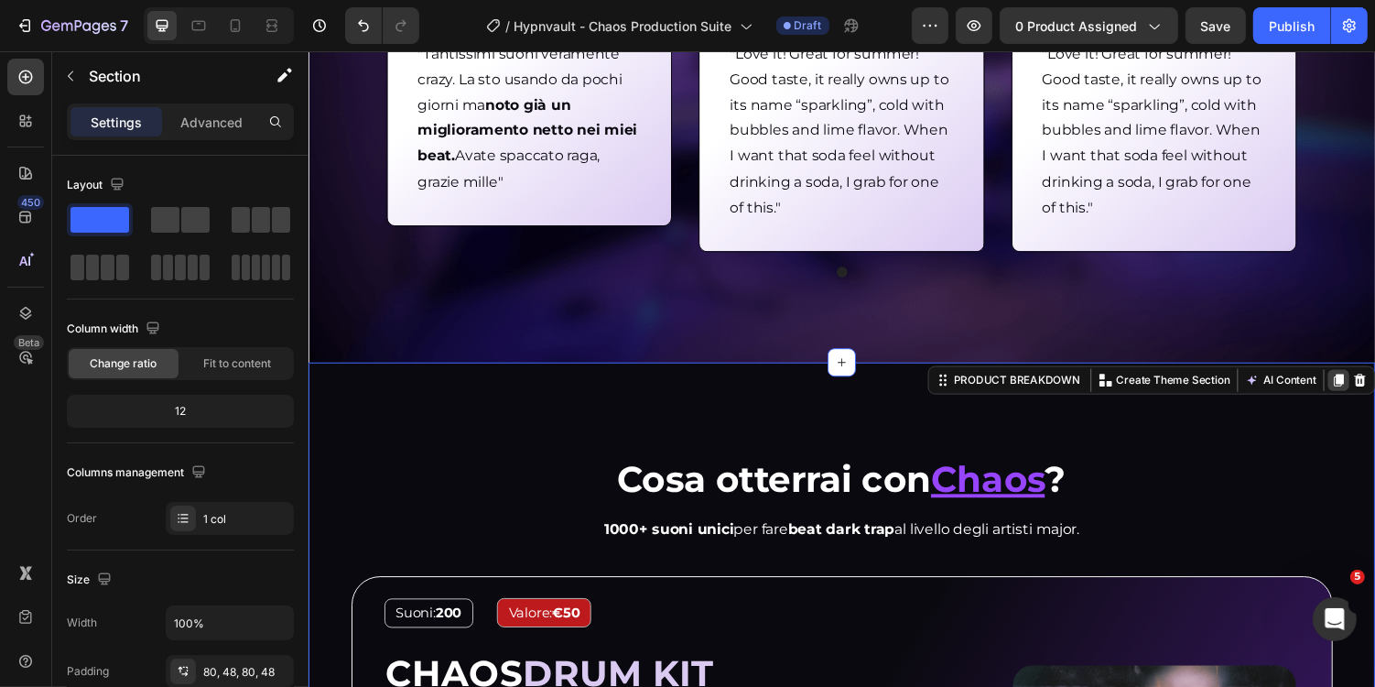
click at [1365, 393] on icon at bounding box center [1369, 389] width 15 height 15
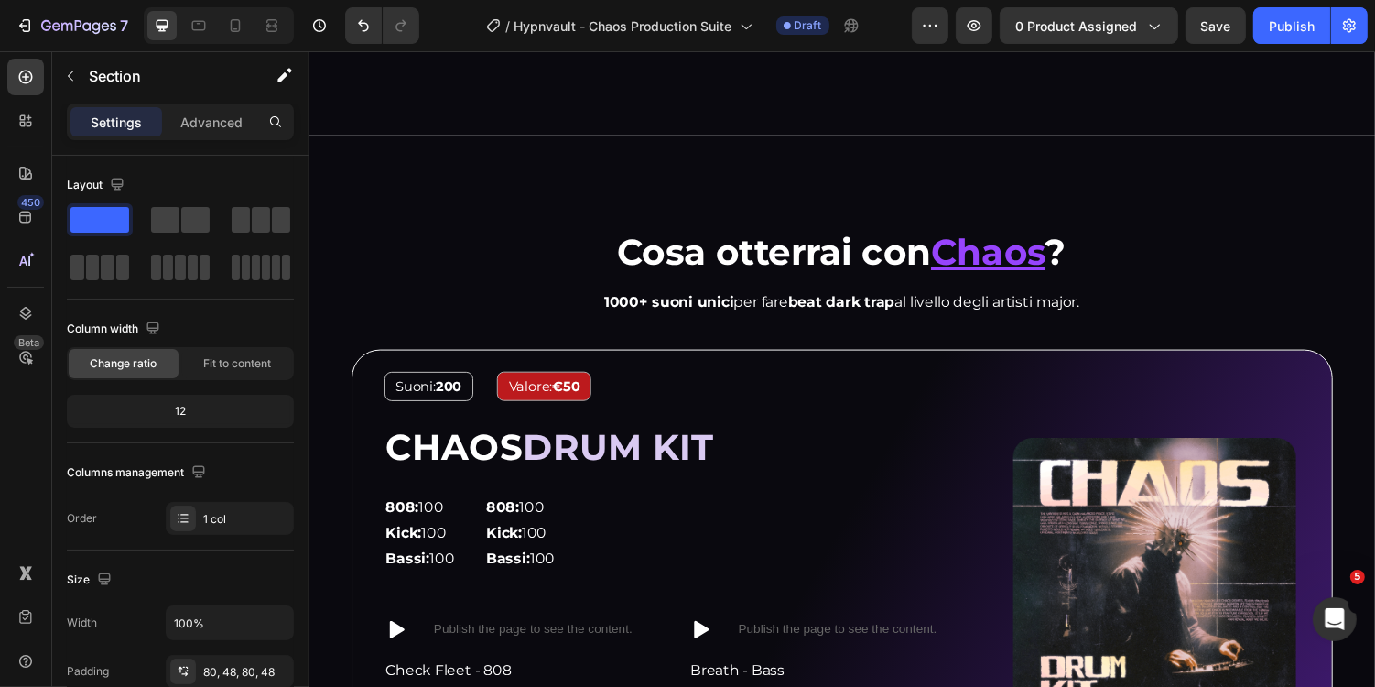
scroll to position [4036, 0]
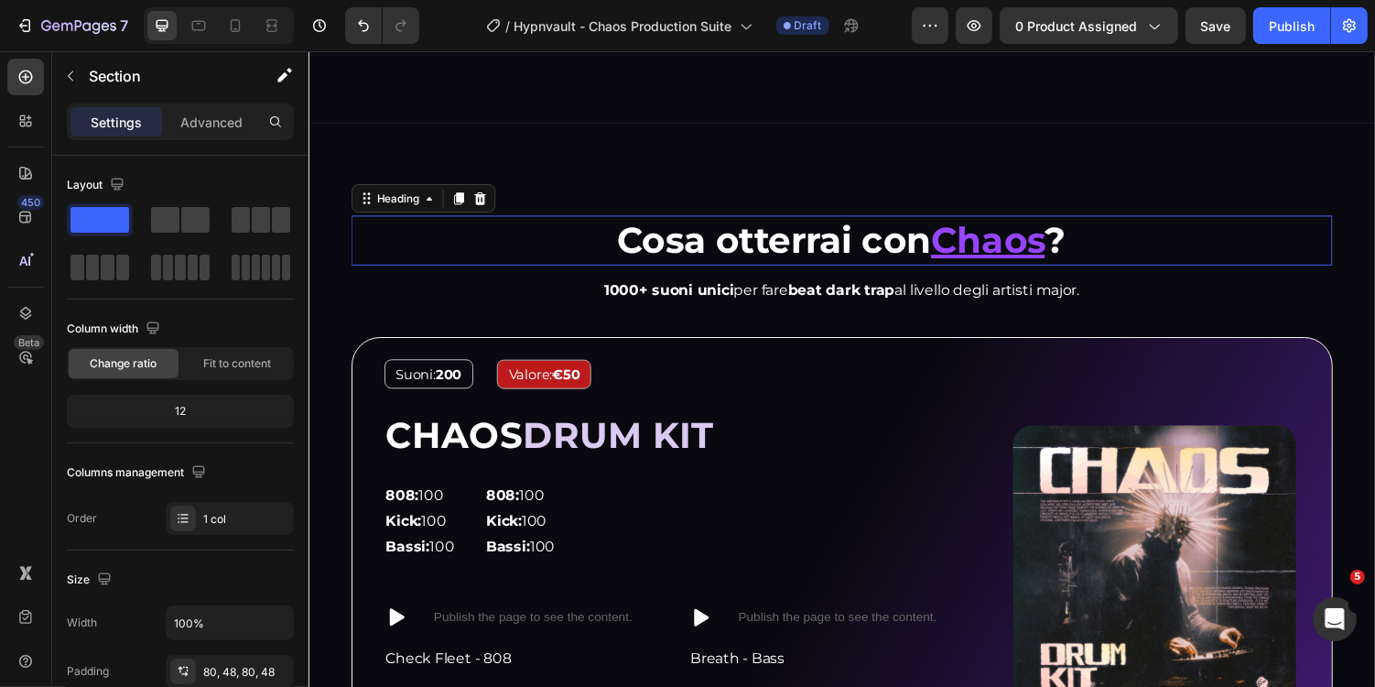
click at [1200, 220] on h2 "Cosa otterrai con Chaos ?" at bounding box center [857, 244] width 1011 height 51
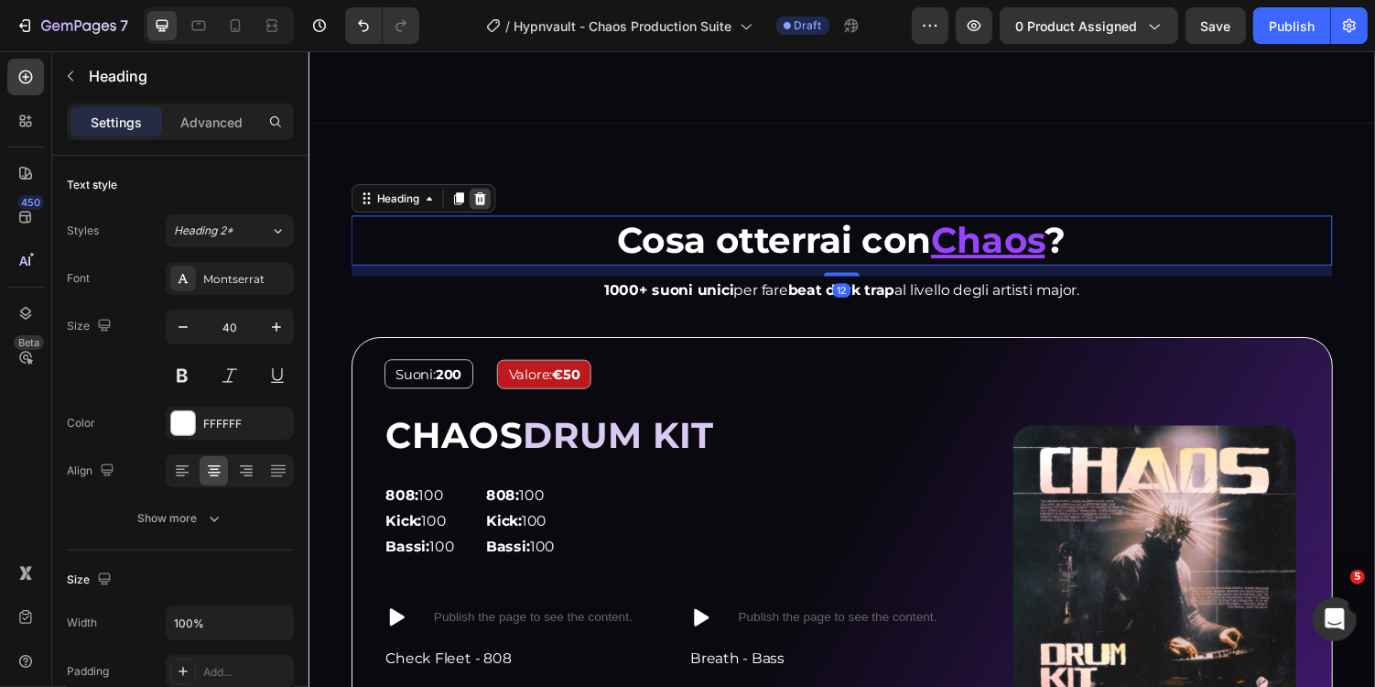
click at [486, 194] on icon at bounding box center [484, 201] width 15 height 15
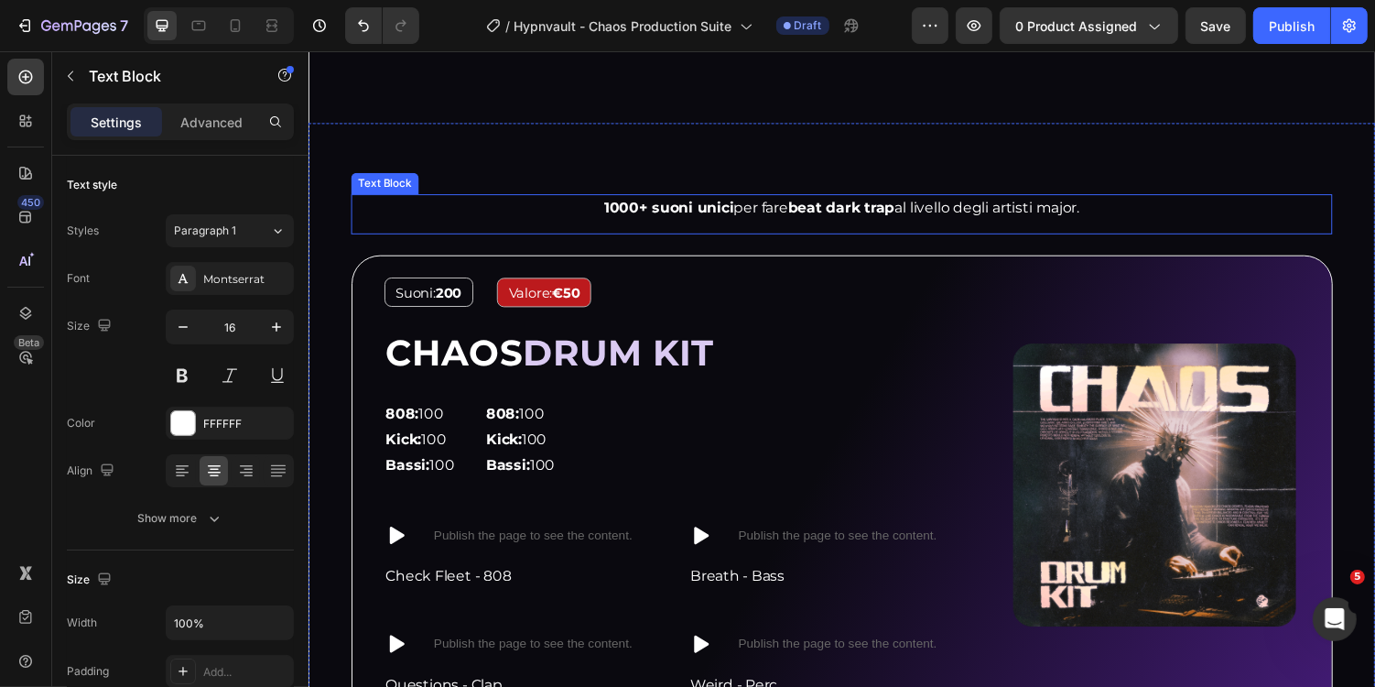
click at [689, 199] on p "1000+ suoni unici per fare beat dark trap al livello degli artisti major." at bounding box center [856, 212] width 1007 height 27
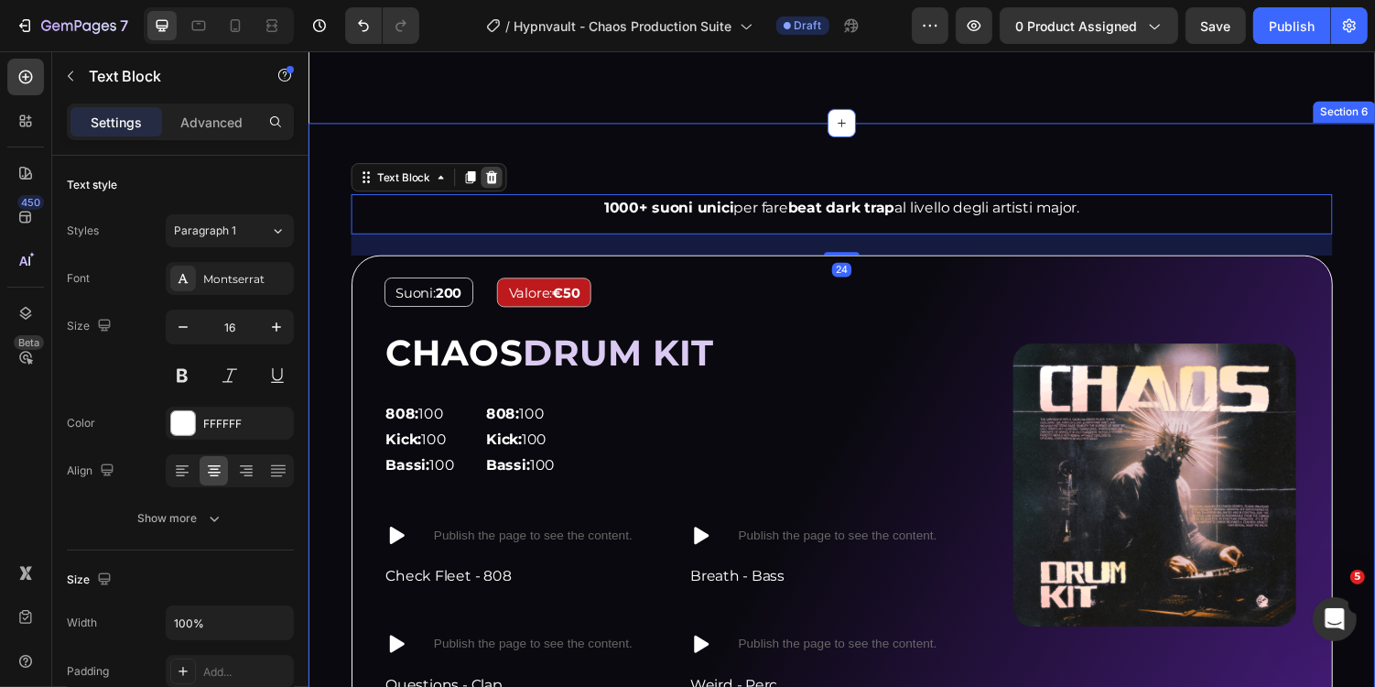
click at [499, 173] on icon at bounding box center [497, 179] width 12 height 13
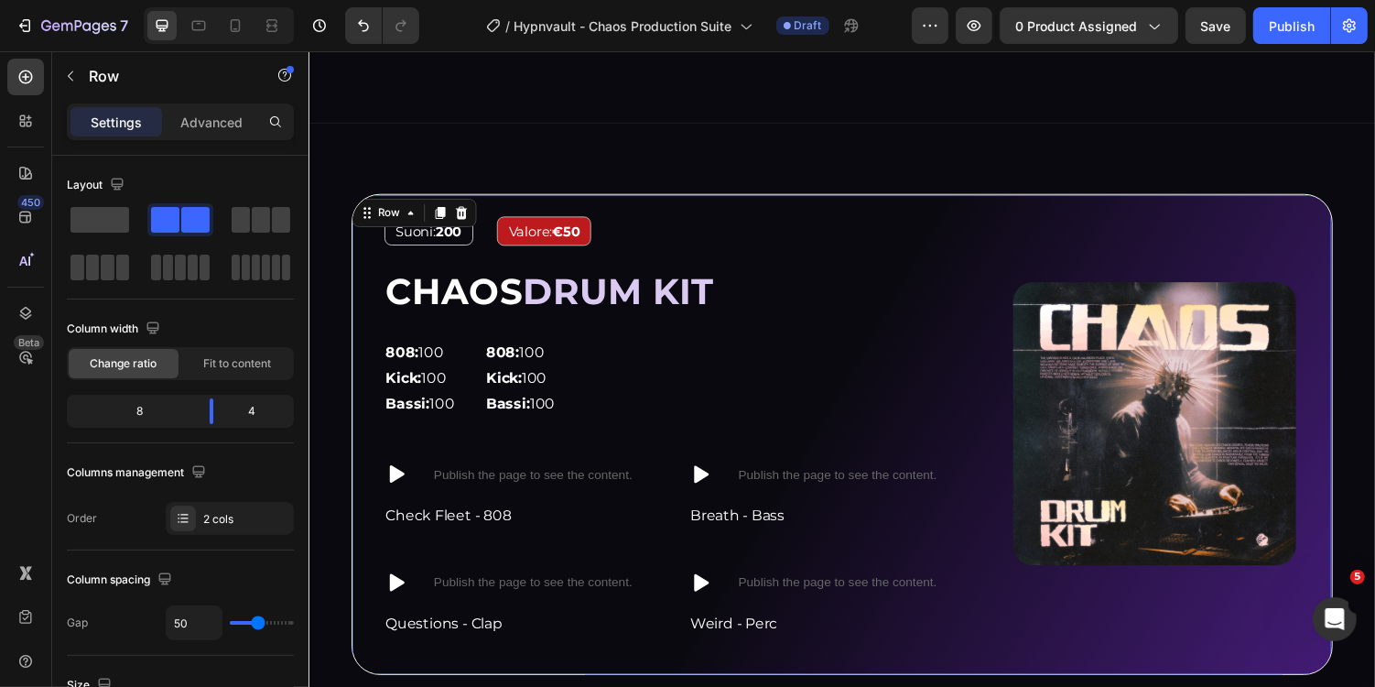
click at [710, 204] on div "Image Suoni: 200 Text Block Valore: €50 Text Block Row CHAOS DRUM KIT Heading 8…" at bounding box center [857, 444] width 1011 height 495
click at [455, 208] on div at bounding box center [465, 216] width 22 height 22
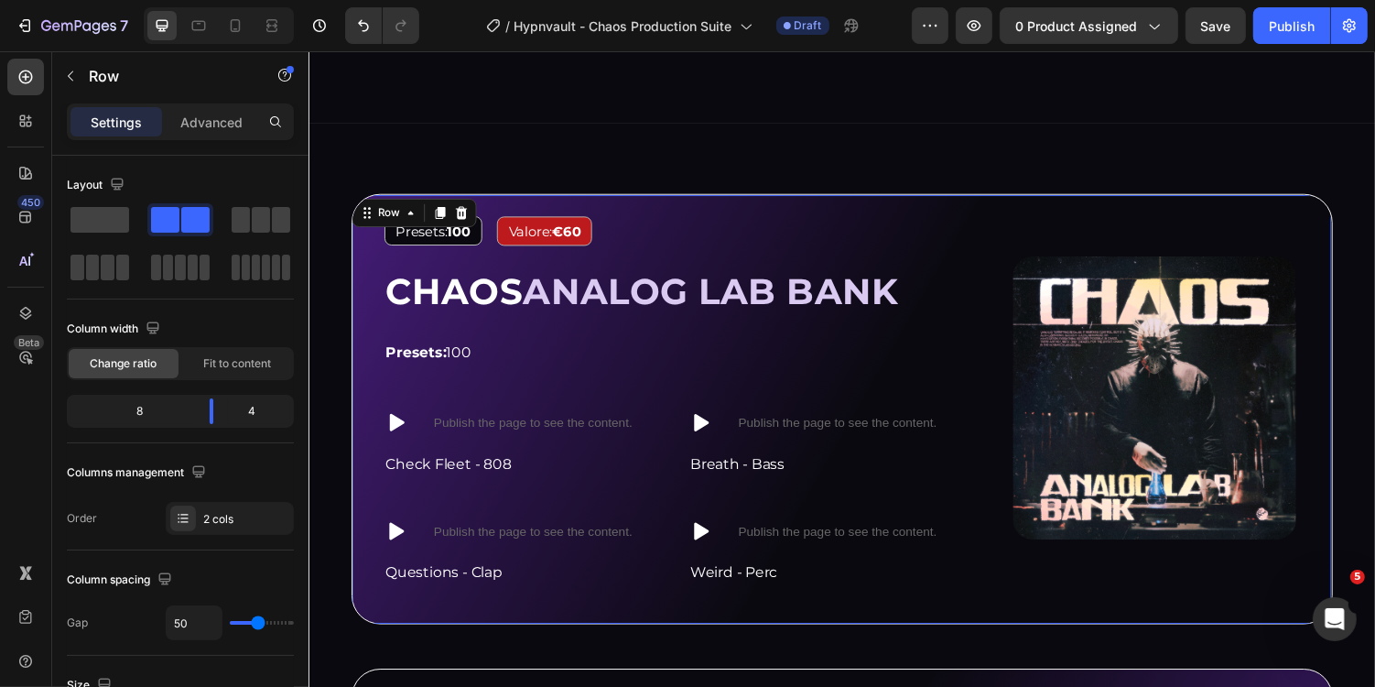
click at [516, 197] on div "Image Presets: 100 Text Block Valore: €60 Text Block Row CHAOS ANALOG LAB BANK …" at bounding box center [857, 418] width 1011 height 442
click at [462, 209] on icon at bounding box center [465, 216] width 15 height 15
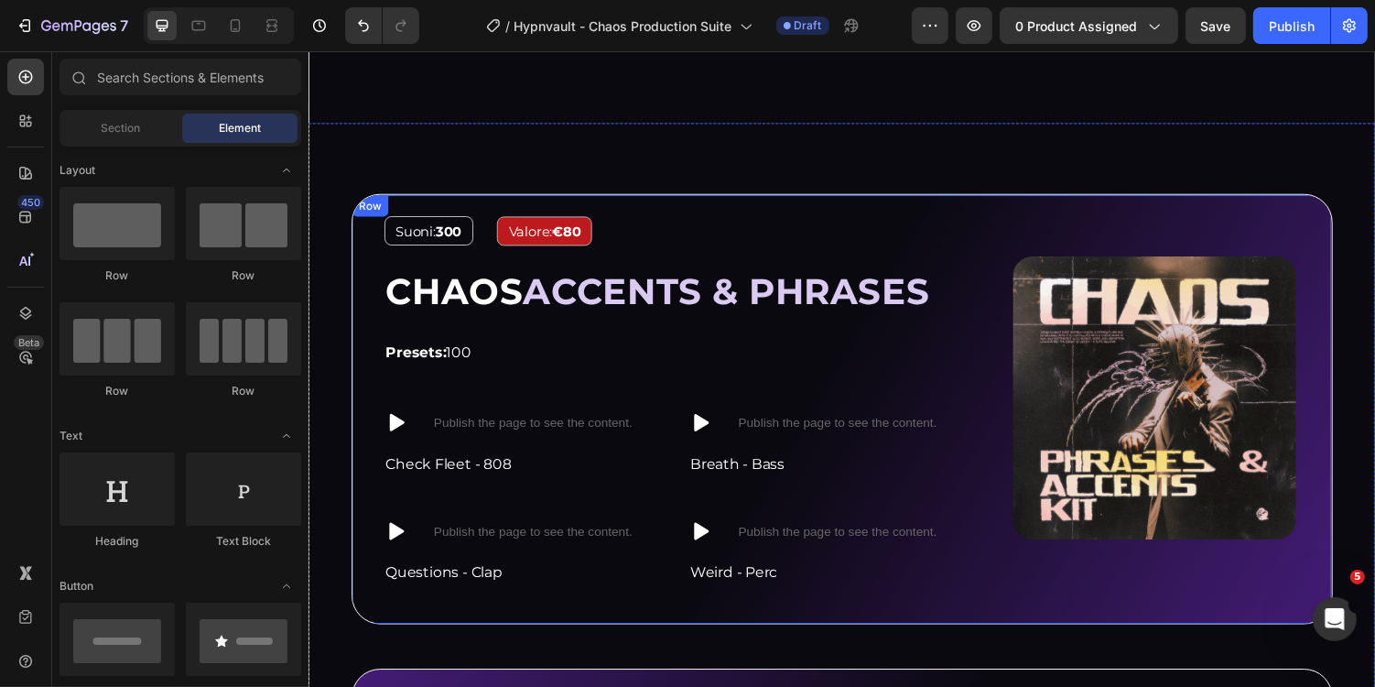
click at [478, 200] on div "Image Suoni: 300 Text Block Valore: €80 Text Block Row CHAOS ACCENTS & PHRASES …" at bounding box center [857, 418] width 1011 height 442
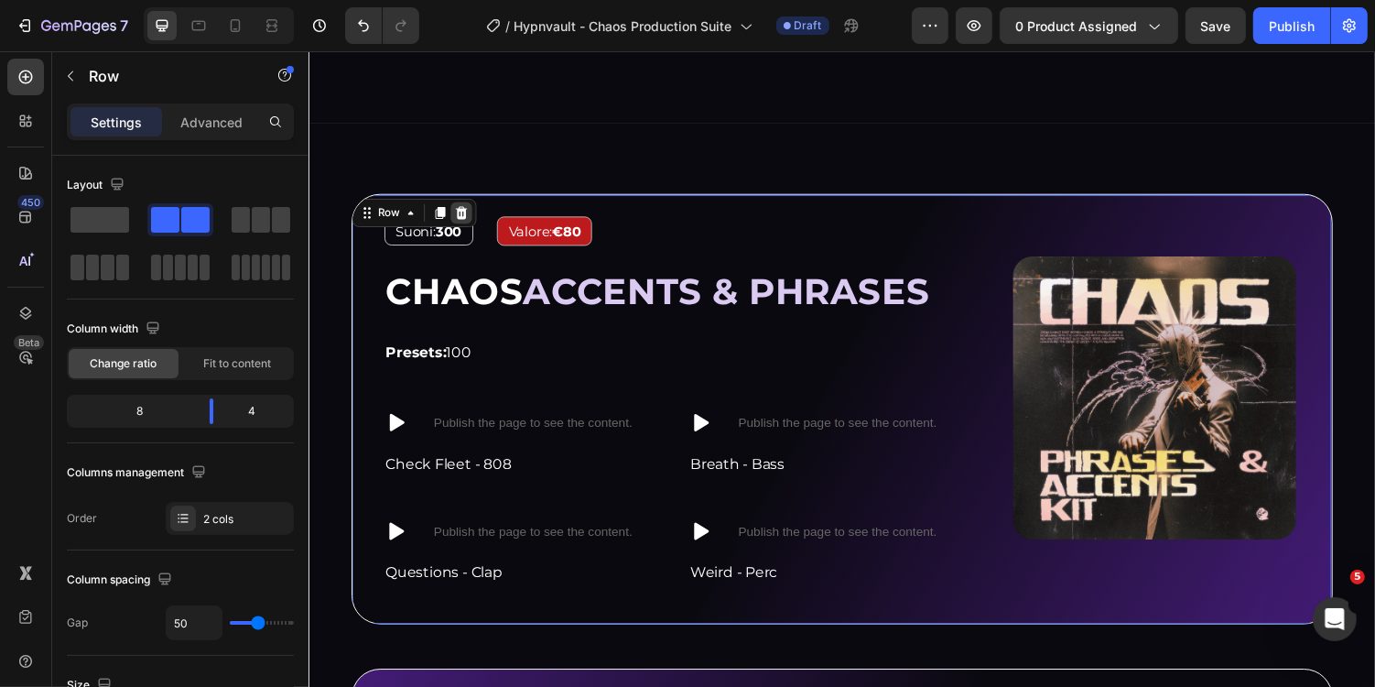
click at [472, 205] on div at bounding box center [465, 216] width 22 height 22
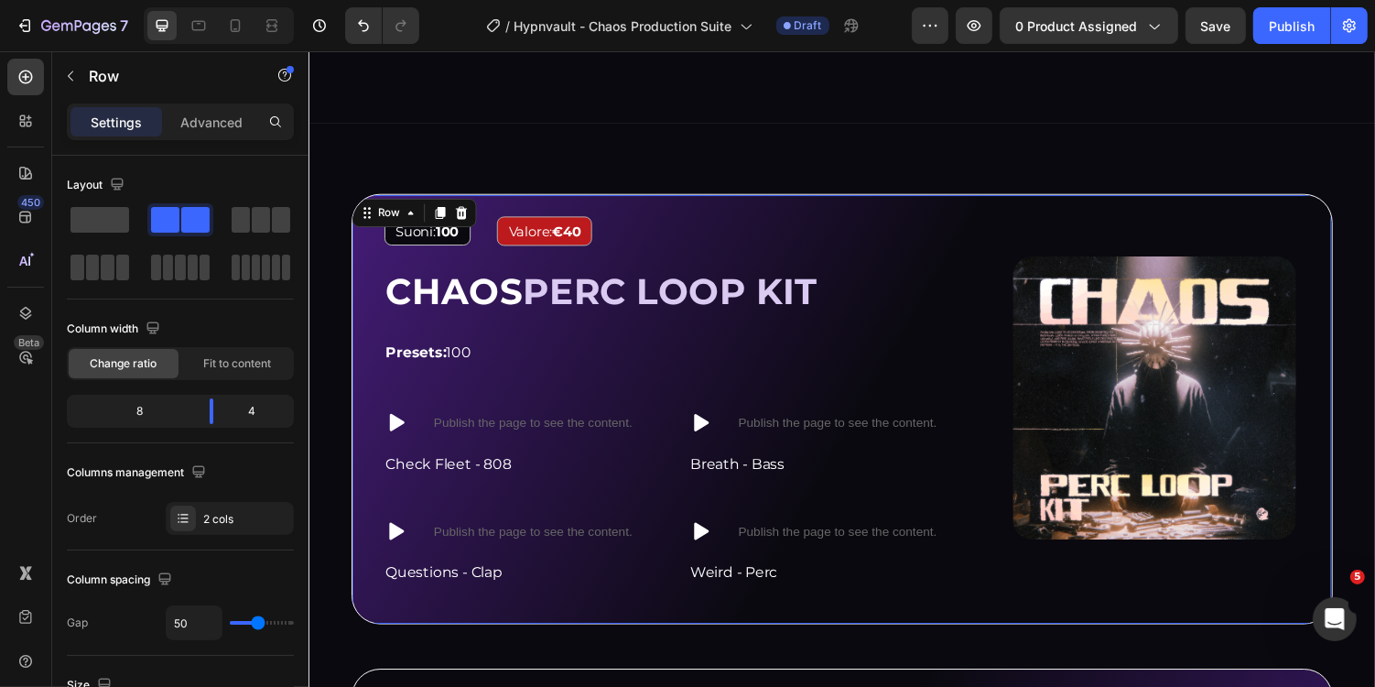
click at [472, 201] on div "Image Suoni: 100 Text Block Valore: €40 Text Block Row CHAOS PERC LOOP KIT Head…" at bounding box center [857, 418] width 1011 height 442
click at [470, 209] on icon at bounding box center [465, 216] width 15 height 15
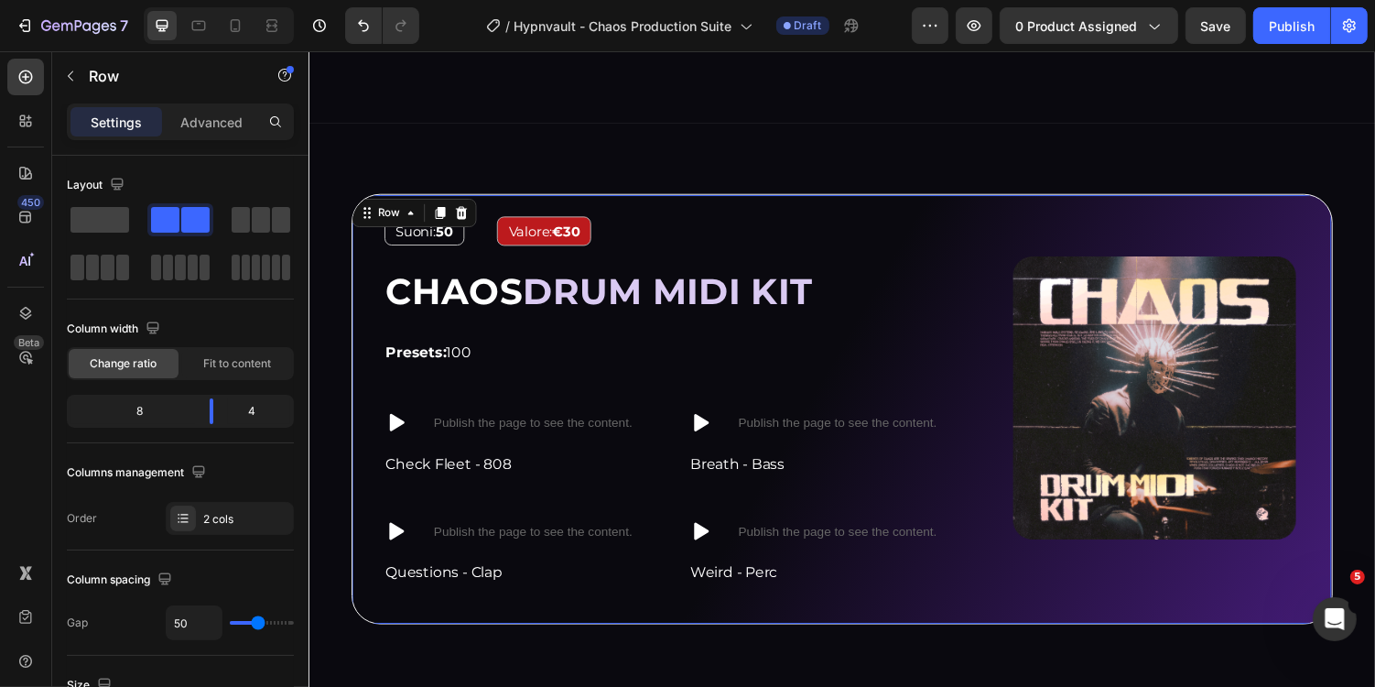
click at [470, 201] on div "Image Suoni: 50 Text Block Valore: €30 Text Block Row CHAOS DRUM MIDI KIT Headi…" at bounding box center [857, 418] width 1011 height 442
click at [470, 209] on icon at bounding box center [465, 216] width 15 height 15
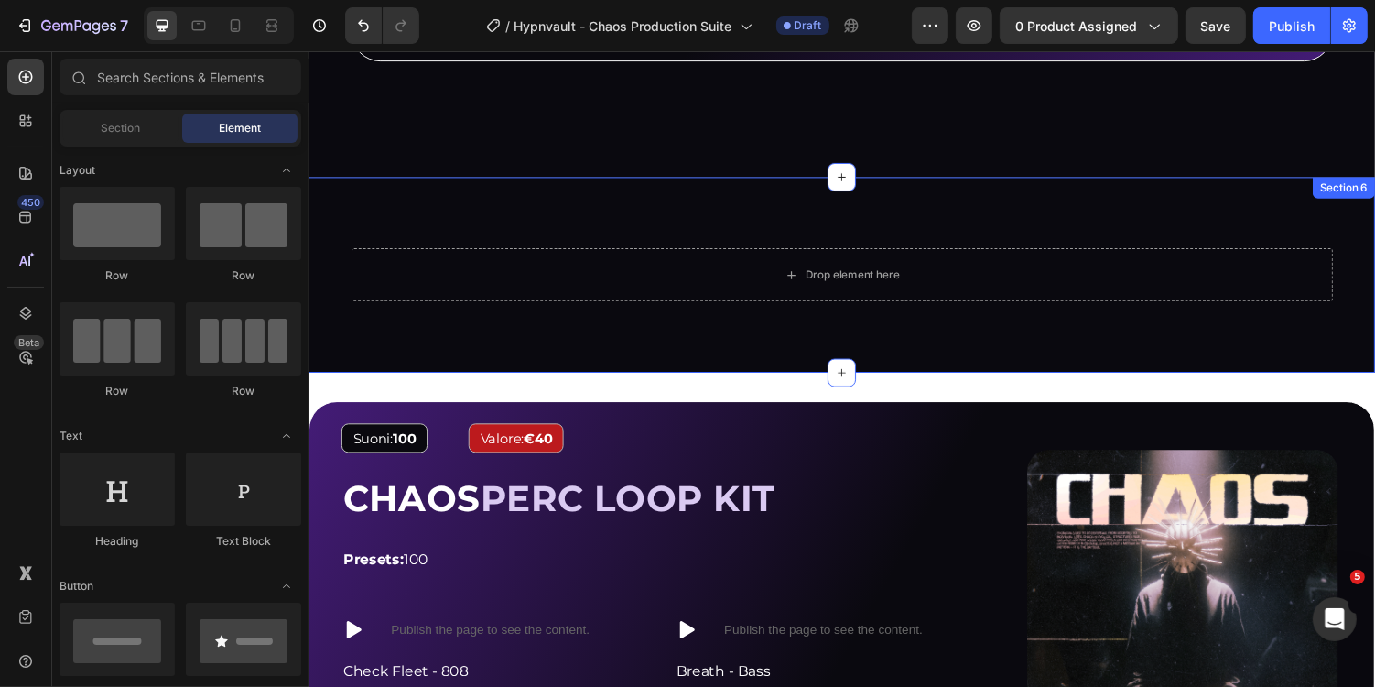
scroll to position [3946, 0]
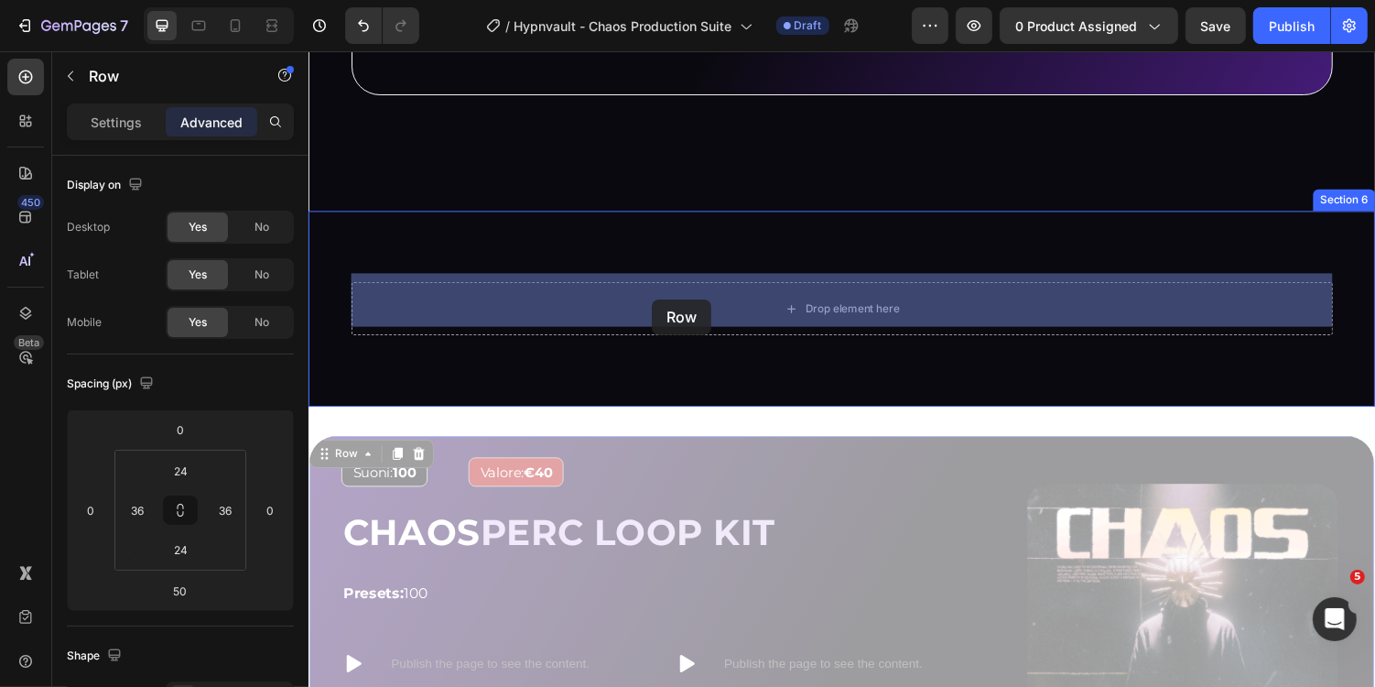
drag, startPoint x: 643, startPoint y: 440, endPoint x: 661, endPoint y: 306, distance: 134.9
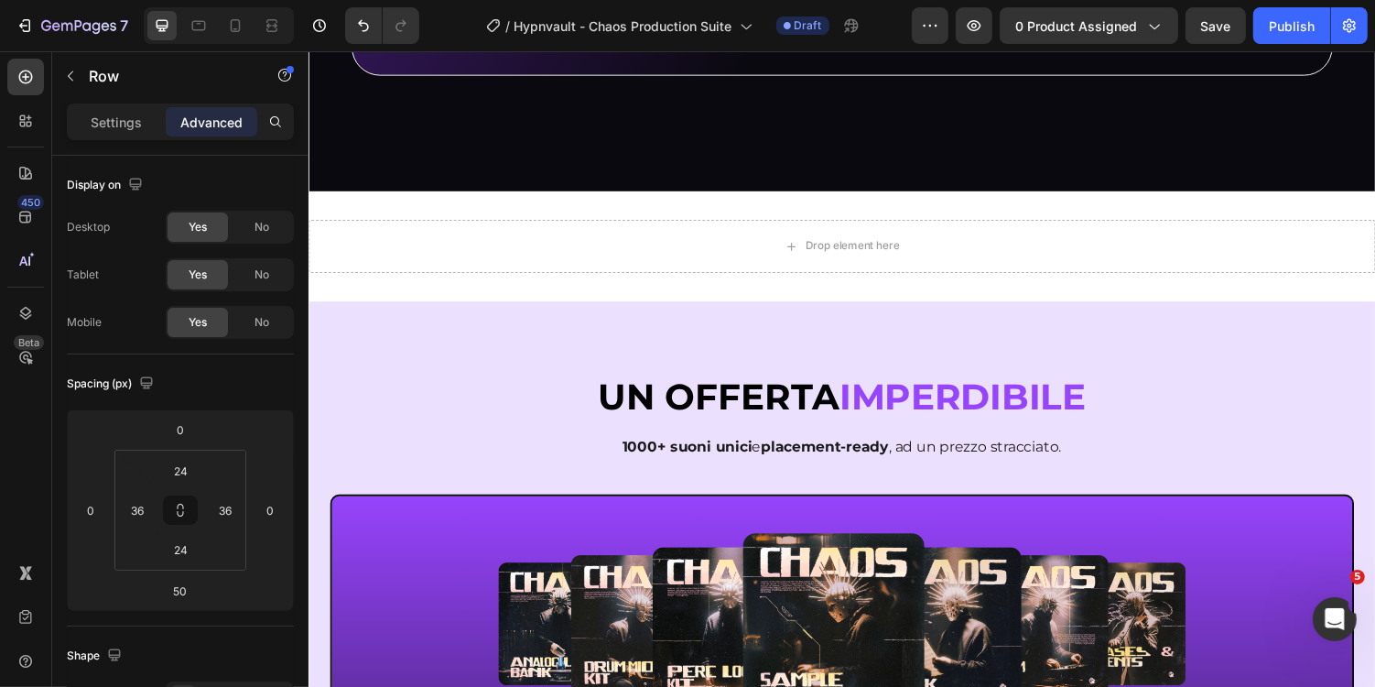
scroll to position [4586, 0]
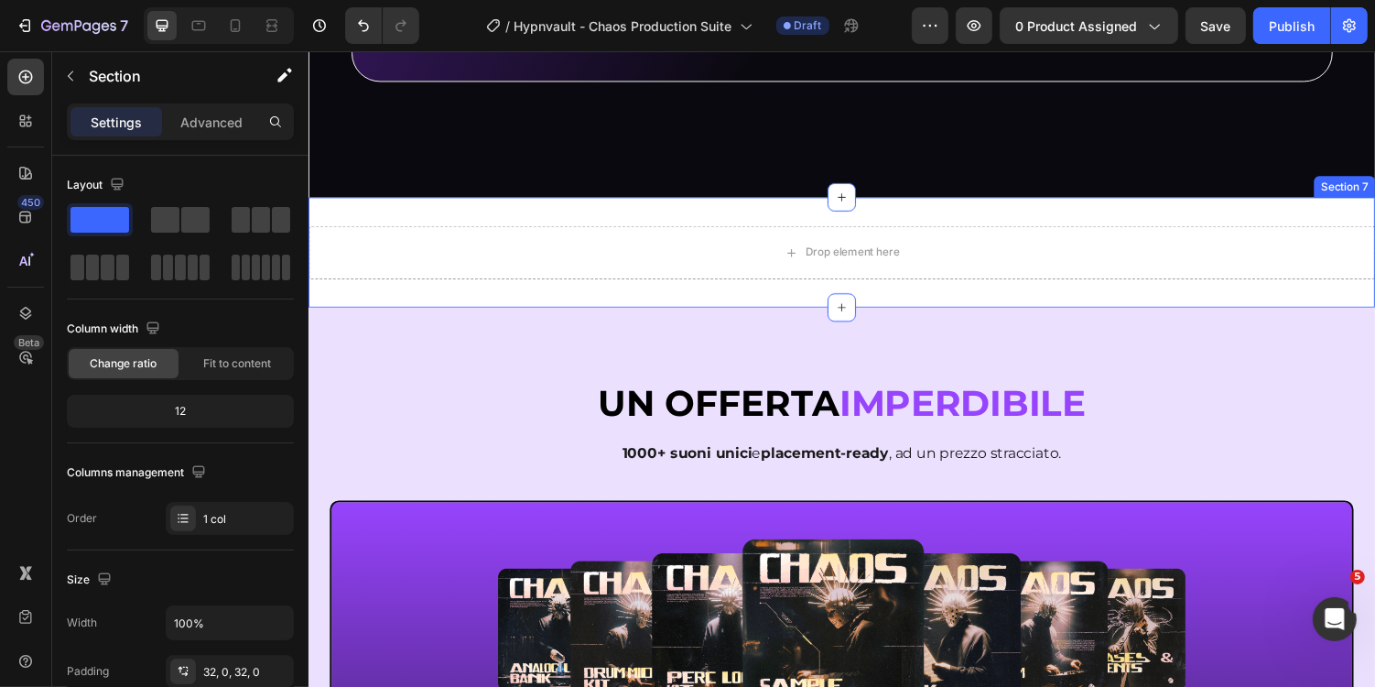
click at [722, 208] on div "Drop element here Section 7" at bounding box center [857, 258] width 1099 height 114
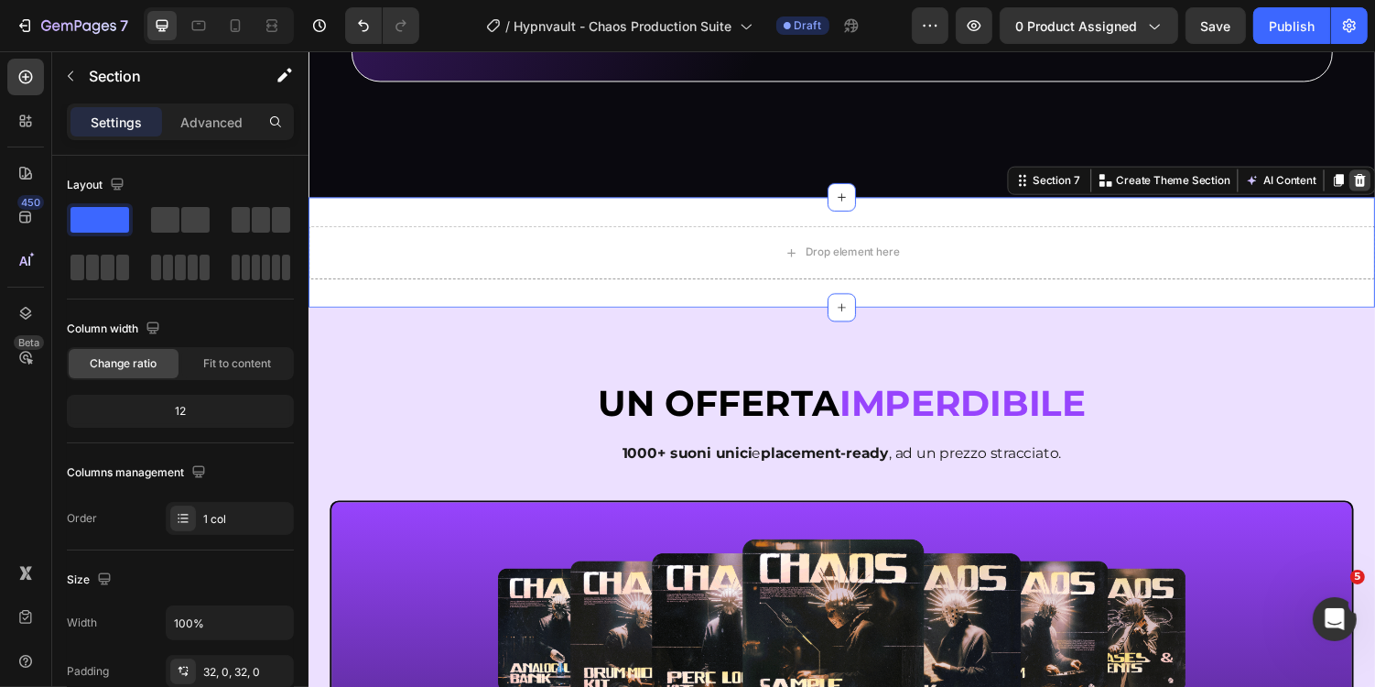
click at [1374, 183] on icon at bounding box center [1391, 183] width 15 height 15
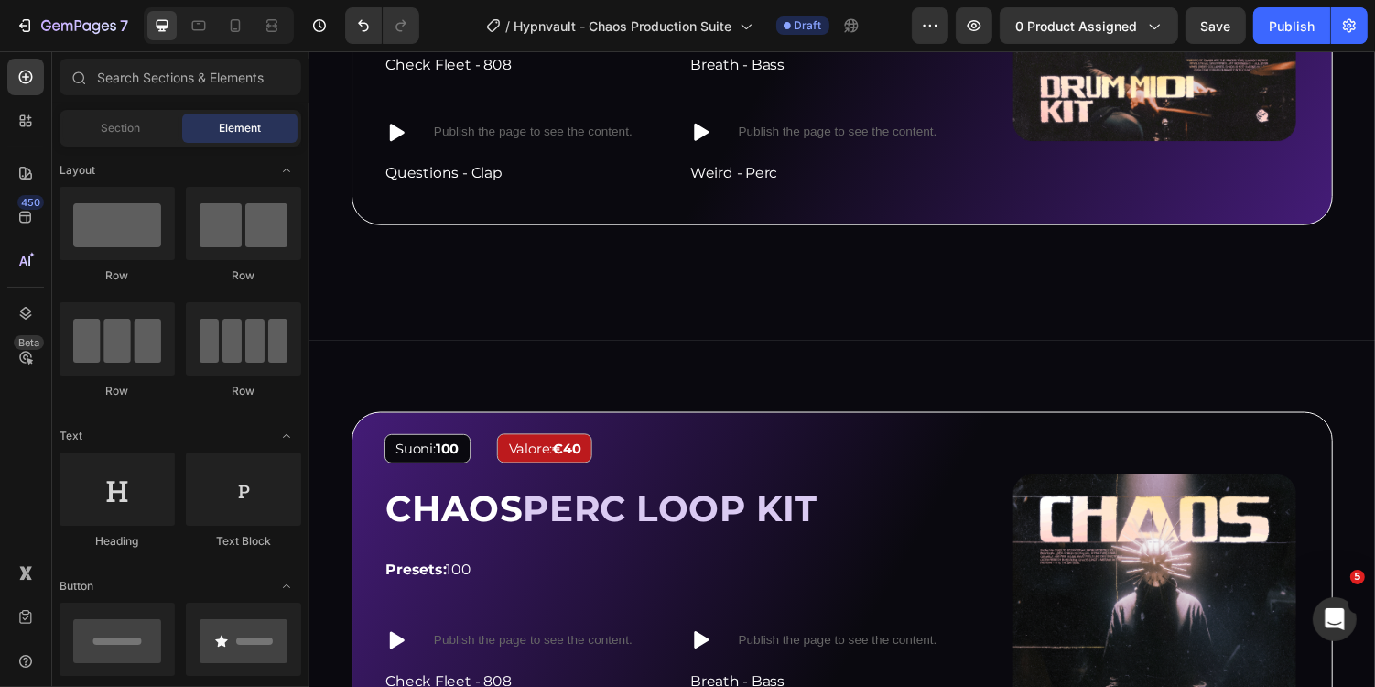
scroll to position [3774, 0]
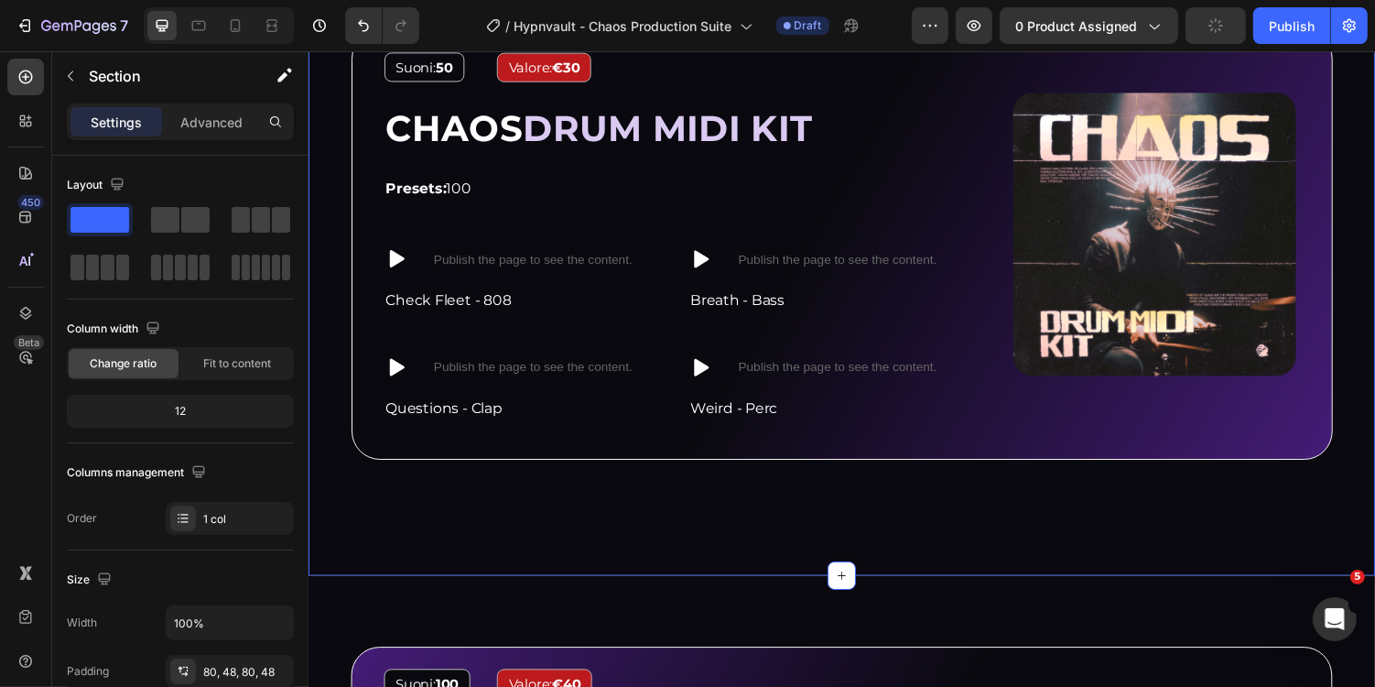
scroll to position [3523, 0]
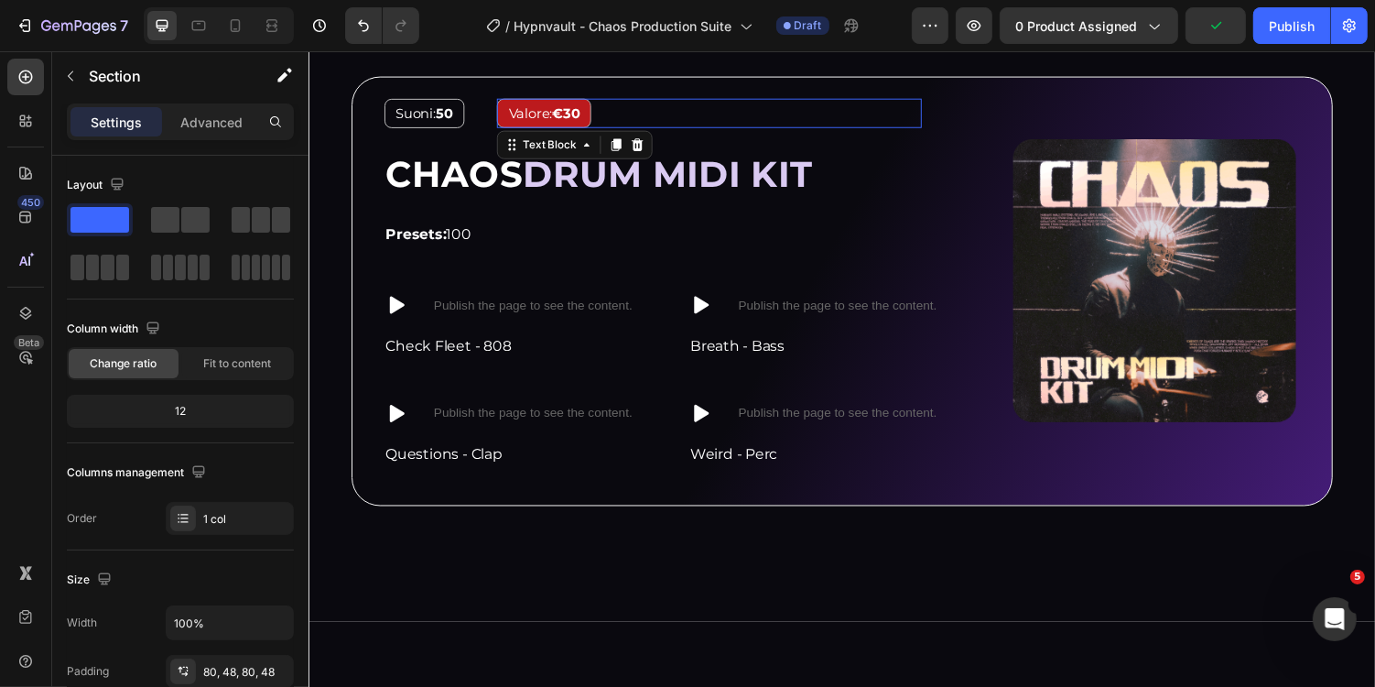
click at [664, 99] on div "Valore: €30" at bounding box center [721, 114] width 438 height 30
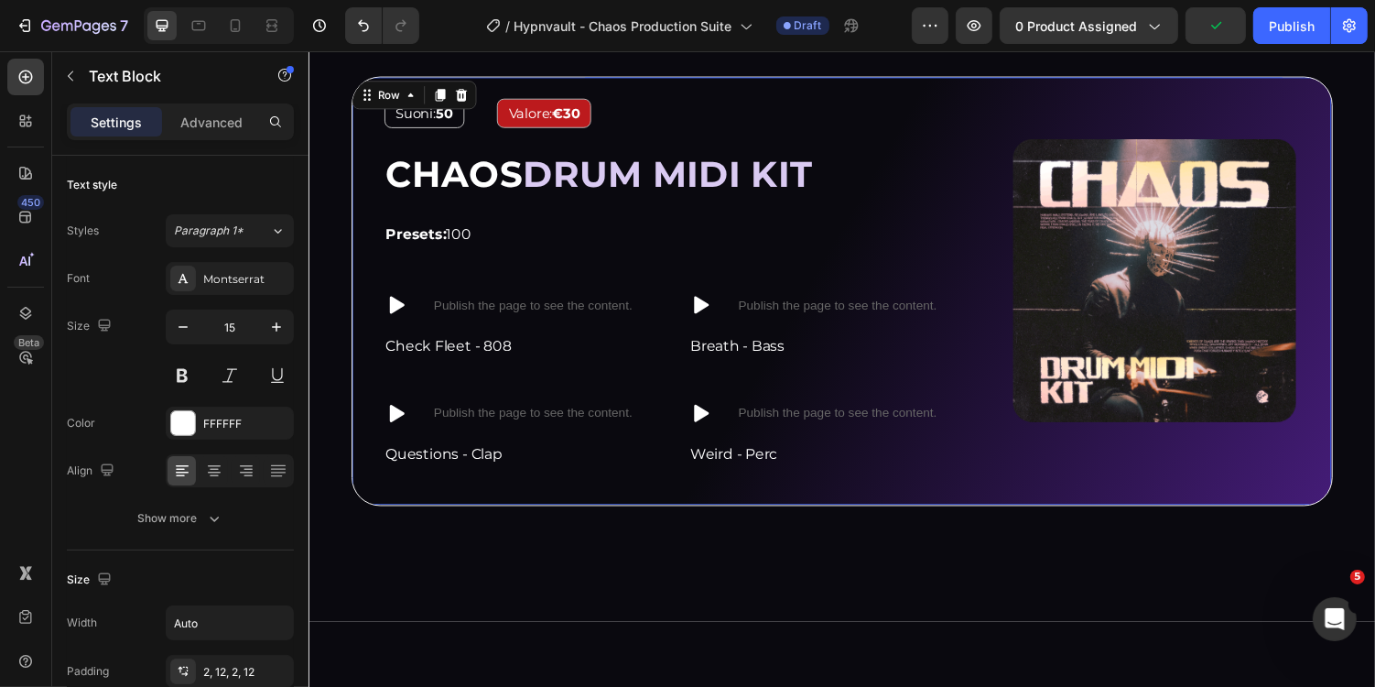
click at [687, 82] on div "Image Suoni: 50 Text Block Valore: €30 Text Block Row CHAOS DRUM MIDI KIT Headi…" at bounding box center [857, 297] width 1011 height 442
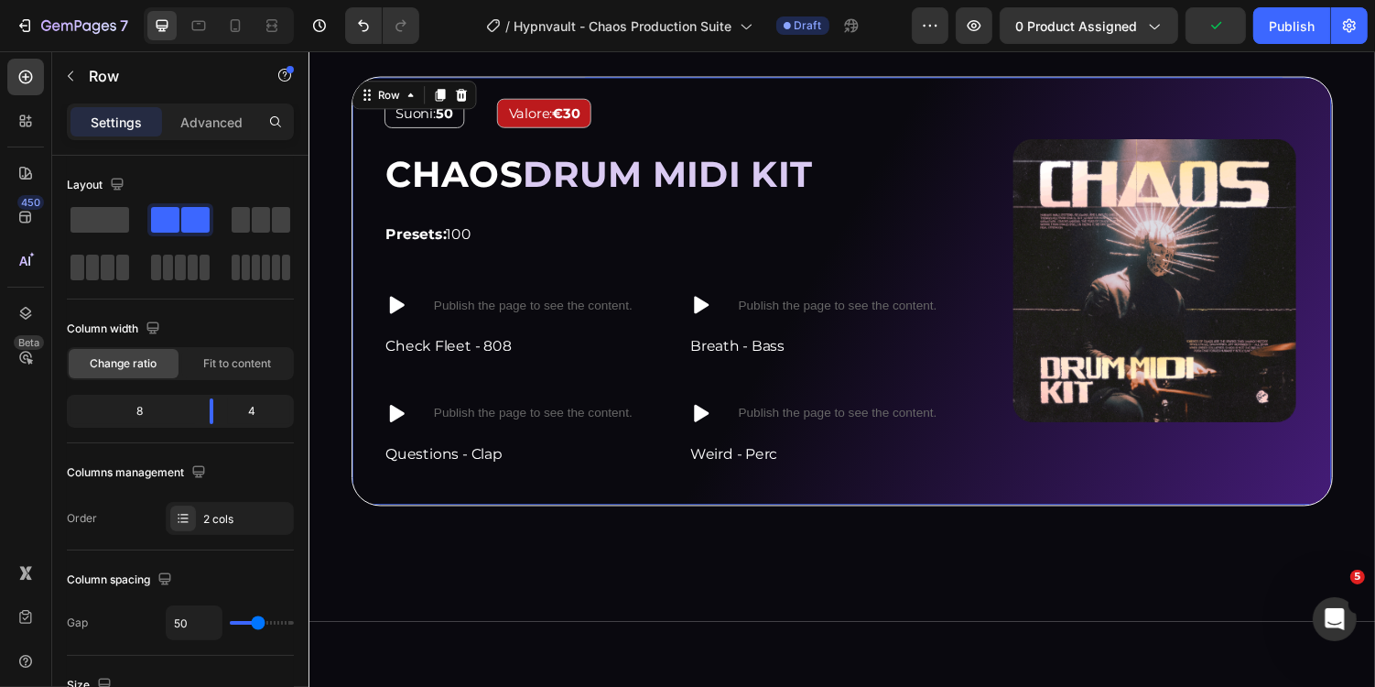
click at [208, 136] on div "Settings Advanced" at bounding box center [180, 121] width 227 height 37
click at [229, 122] on p "Advanced" at bounding box center [211, 122] width 62 height 19
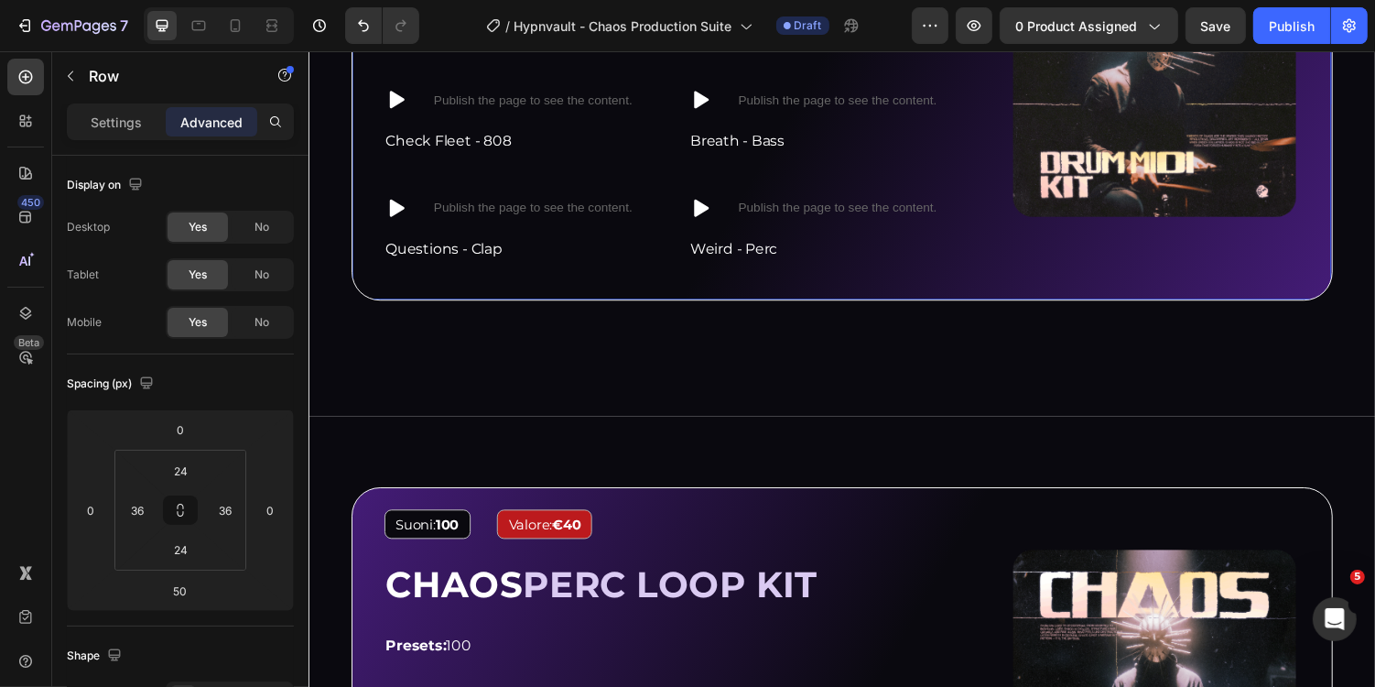
scroll to position [3801, 0]
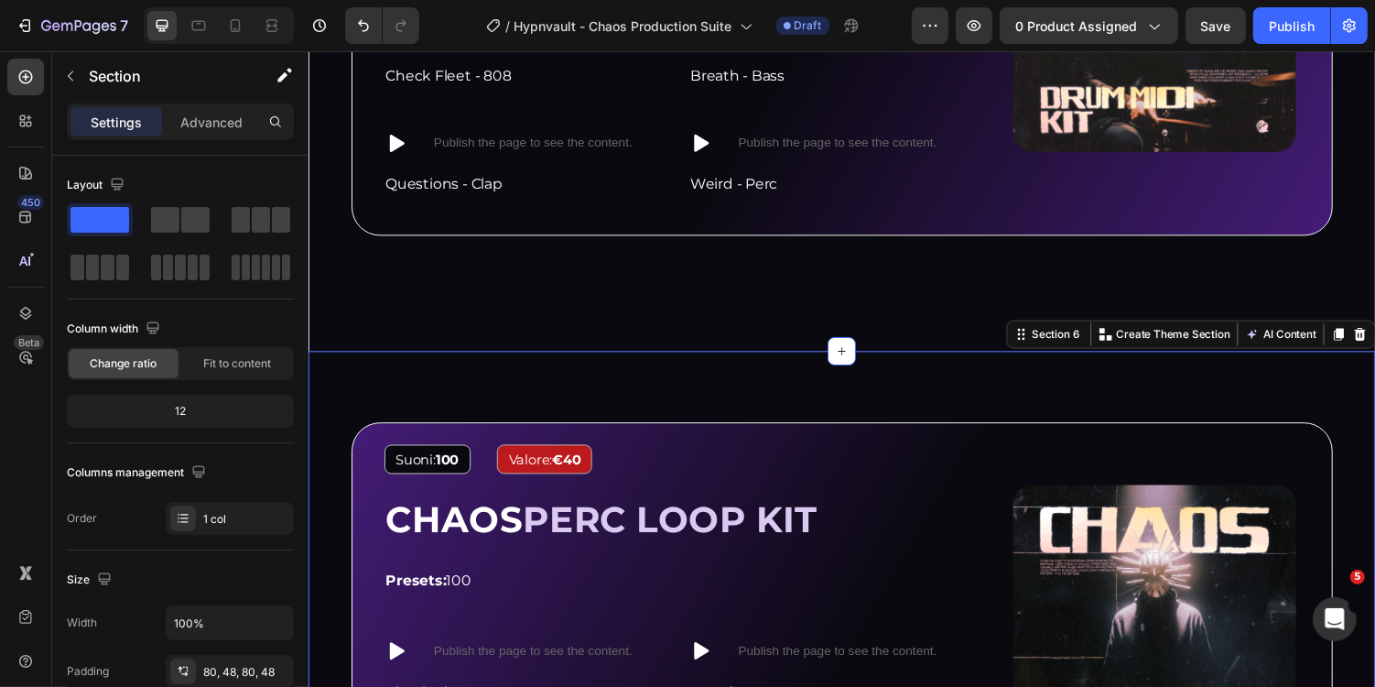
click at [575, 388] on div "Image Suoni: 100 Text Block Valore: €40 Text Block Row CHAOS PERC LOOP KIT Head…" at bounding box center [857, 676] width 1099 height 635
click at [213, 133] on div "Advanced" at bounding box center [212, 121] width 92 height 29
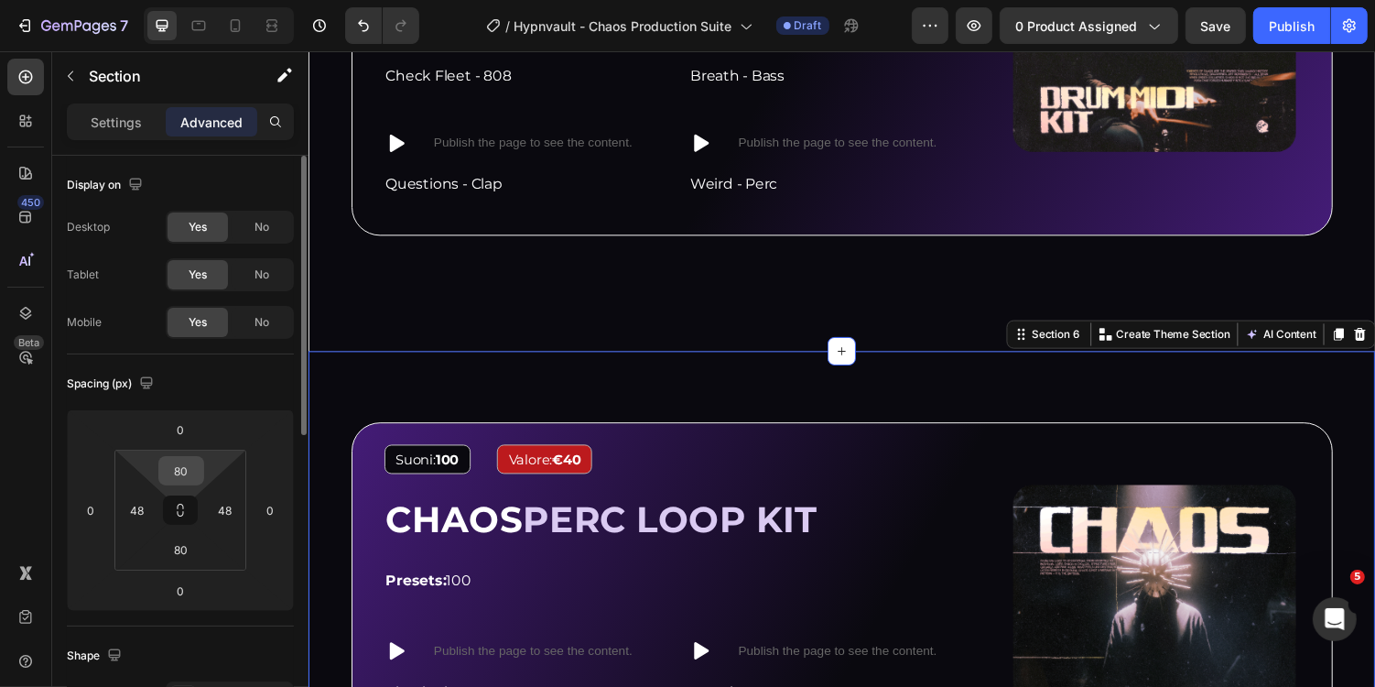
click at [198, 469] on input "80" at bounding box center [181, 470] width 37 height 27
type input "0"
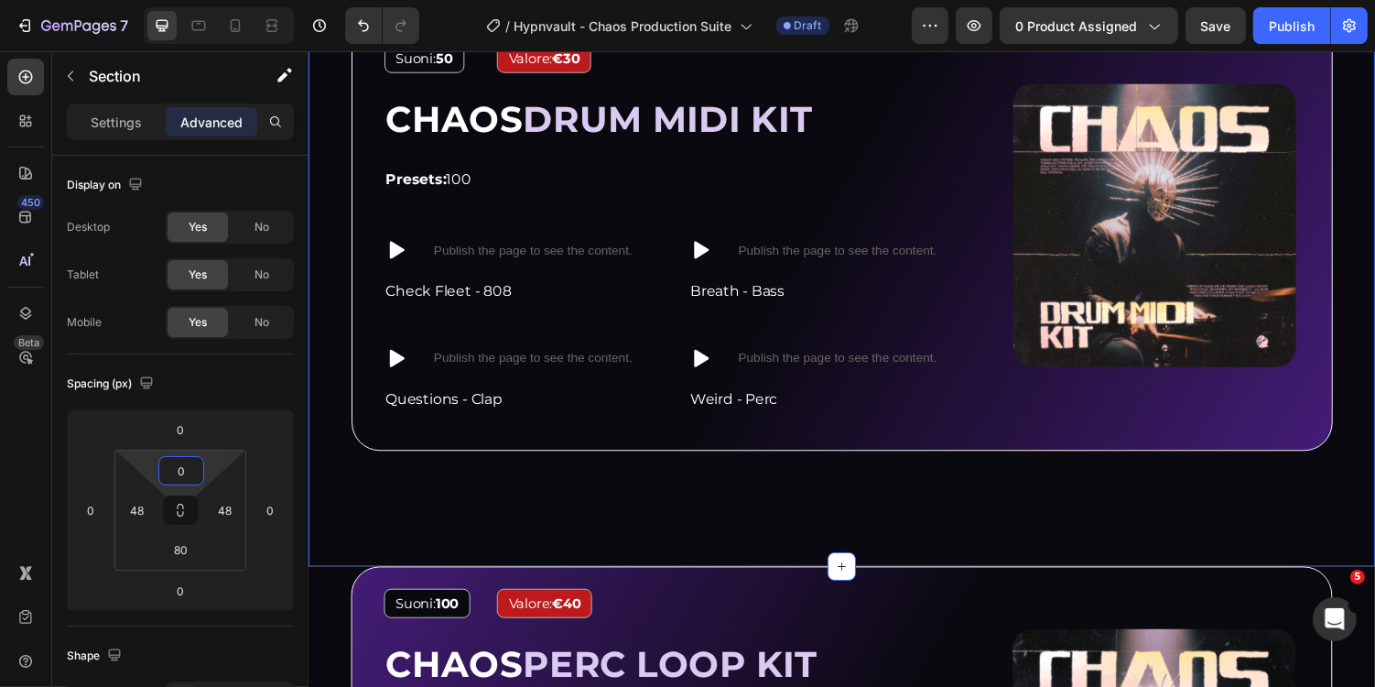
scroll to position [3587, 0]
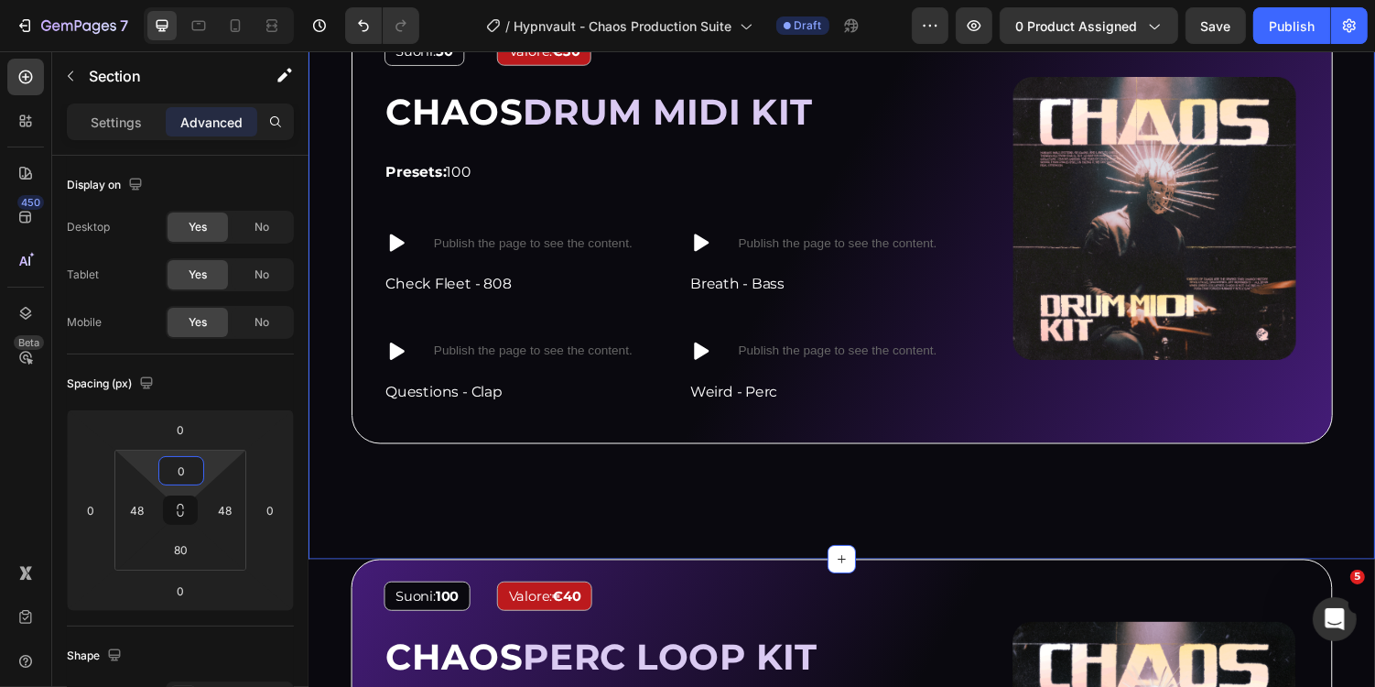
click at [454, 444] on div "Image Suoni: 50 Text Block Valore: €30 Text Block Row CHAOS DRUM MIDI KIT Headi…" at bounding box center [857, 233] width 1011 height 442
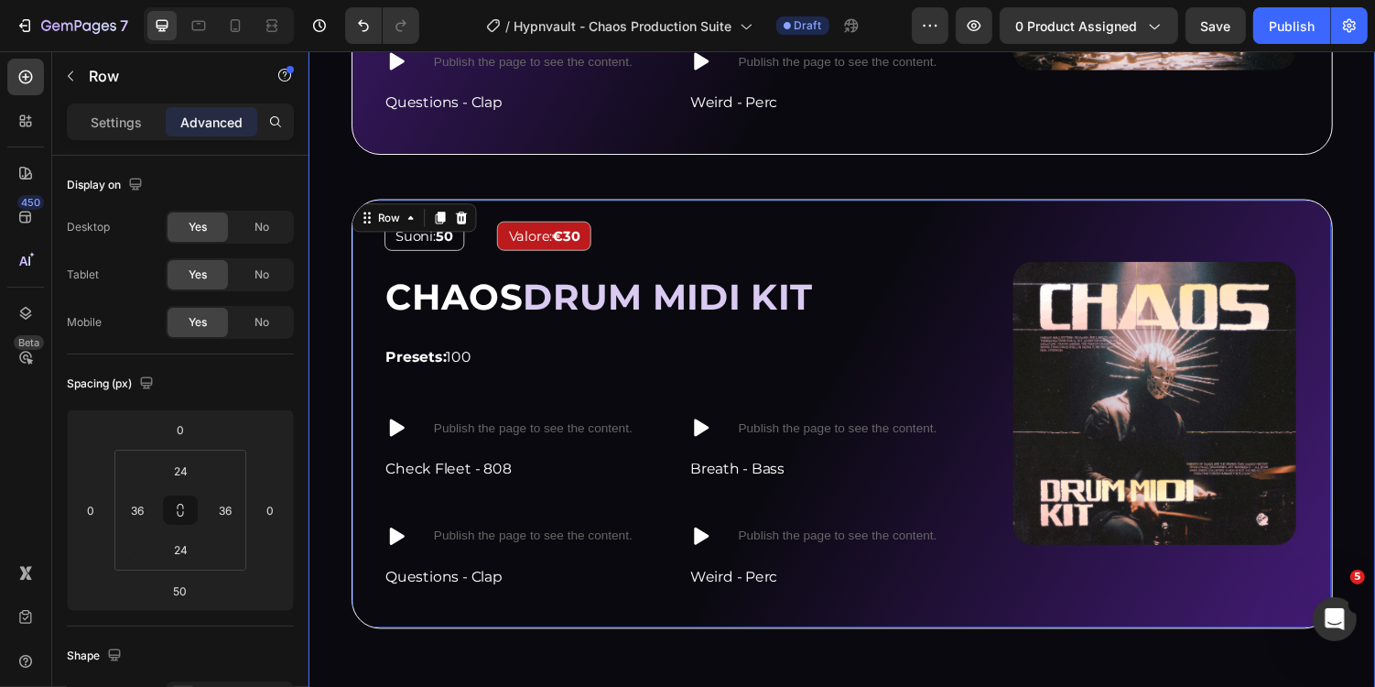
scroll to position [3377, 0]
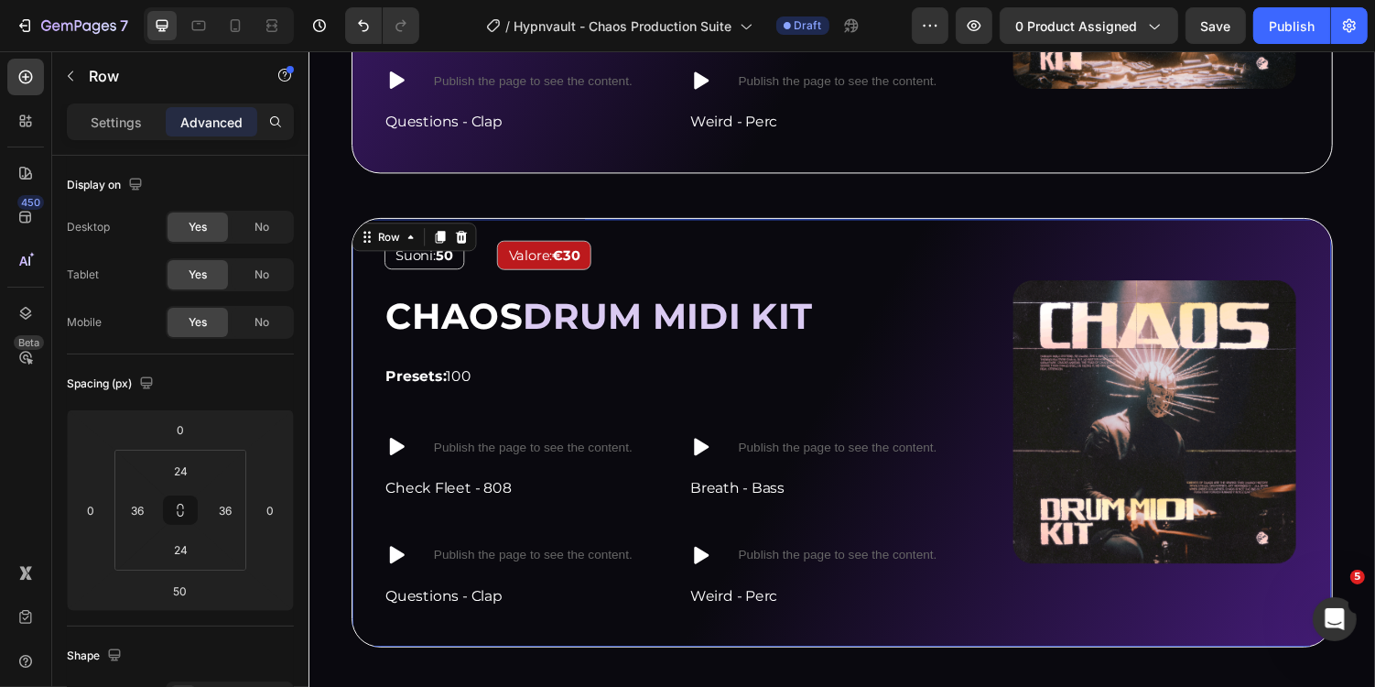
click at [527, 225] on div "Image Suoni: 50 Text Block Valore: €30 Text Block Row CHAOS DRUM MIDI KIT Headi…" at bounding box center [857, 443] width 1011 height 442
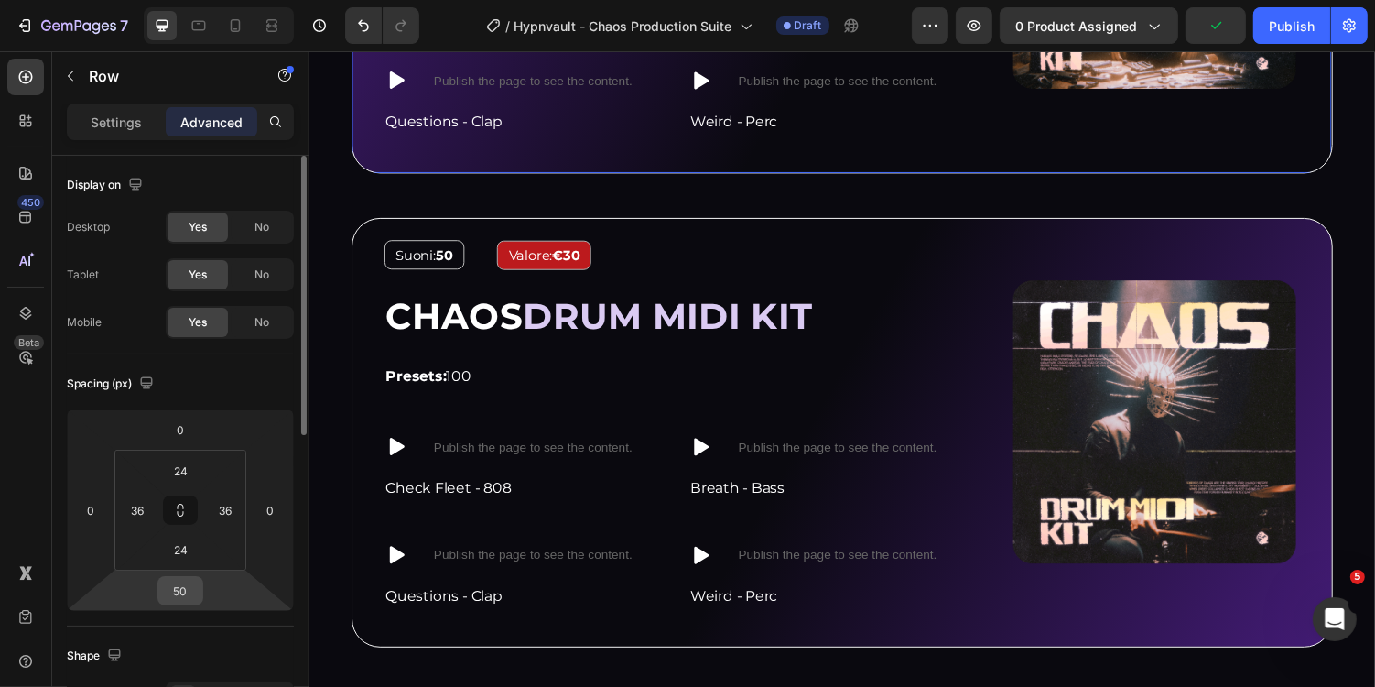
click at [173, 592] on input "50" at bounding box center [180, 590] width 37 height 27
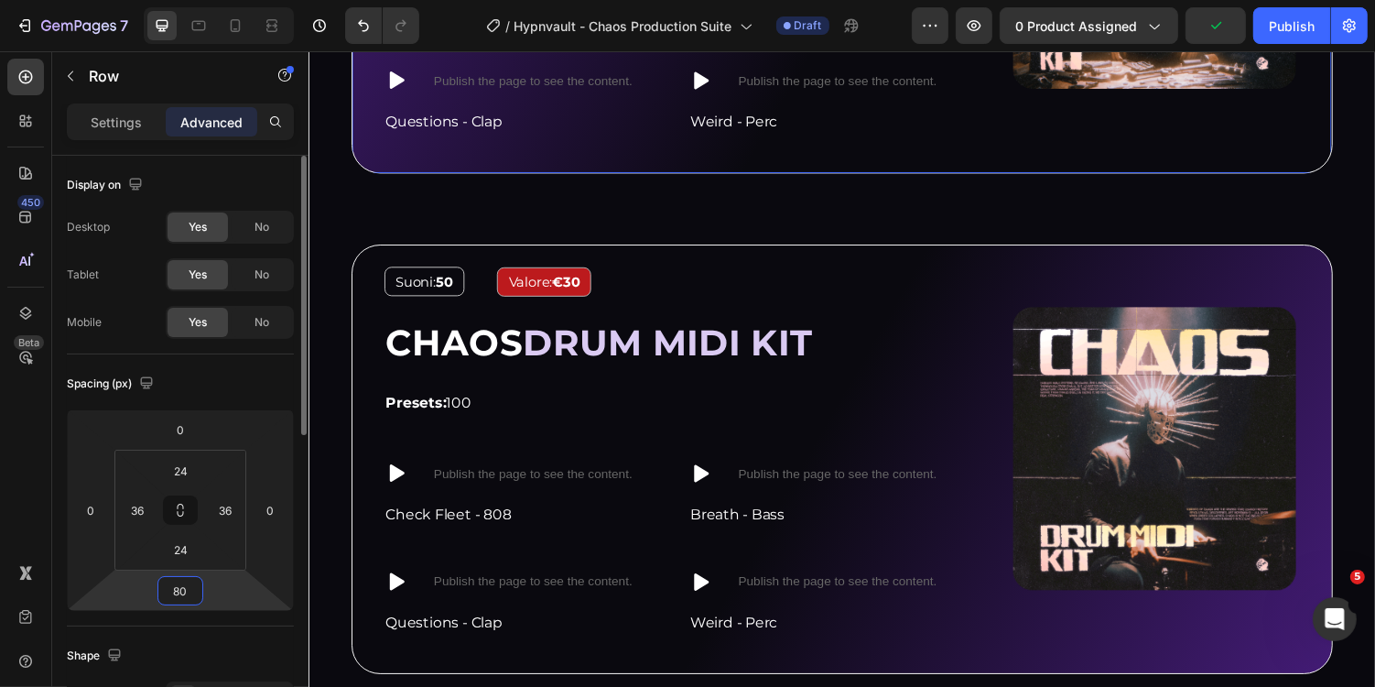
type input "8"
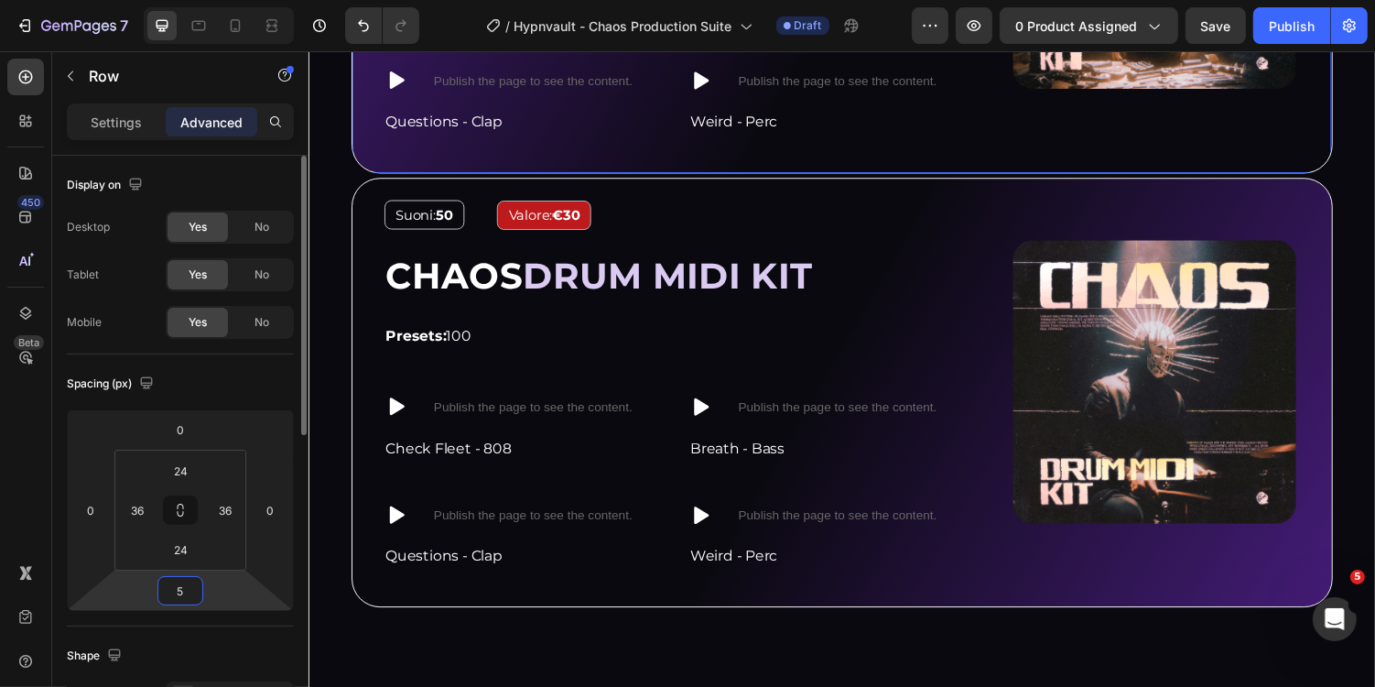
type input "50"
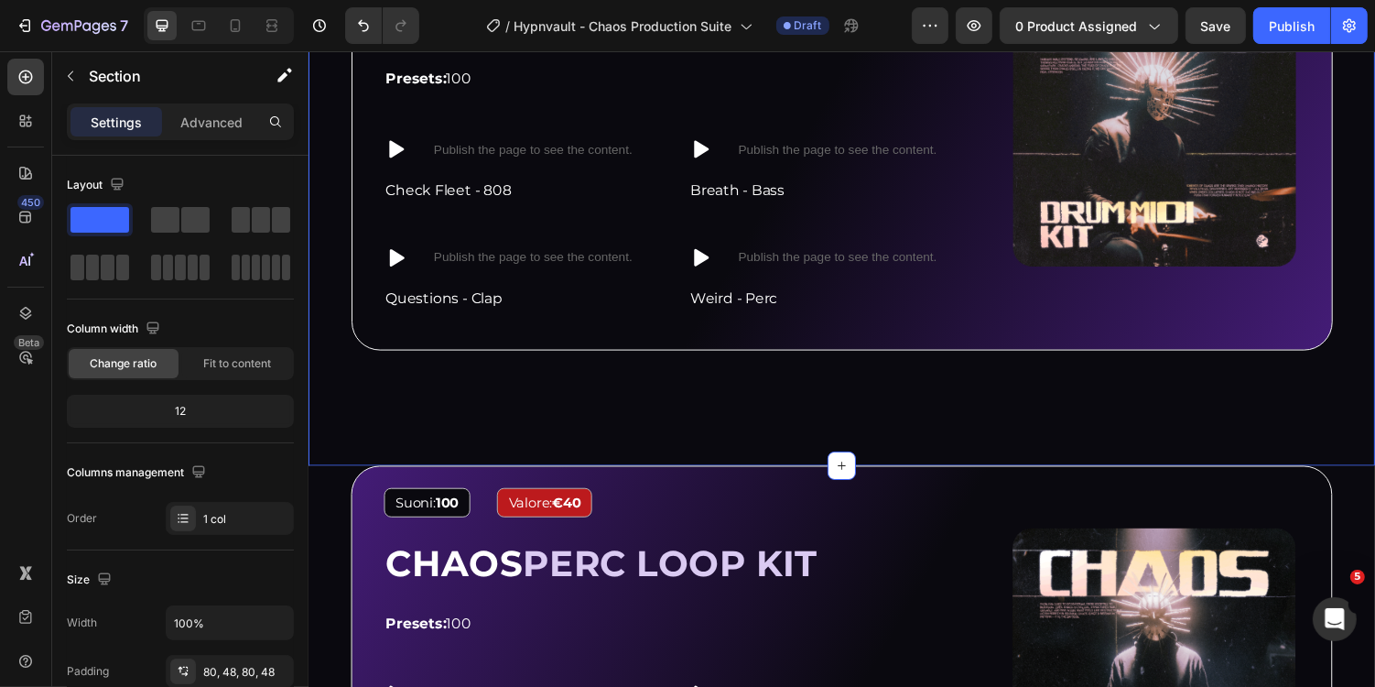
scroll to position [3695, 0]
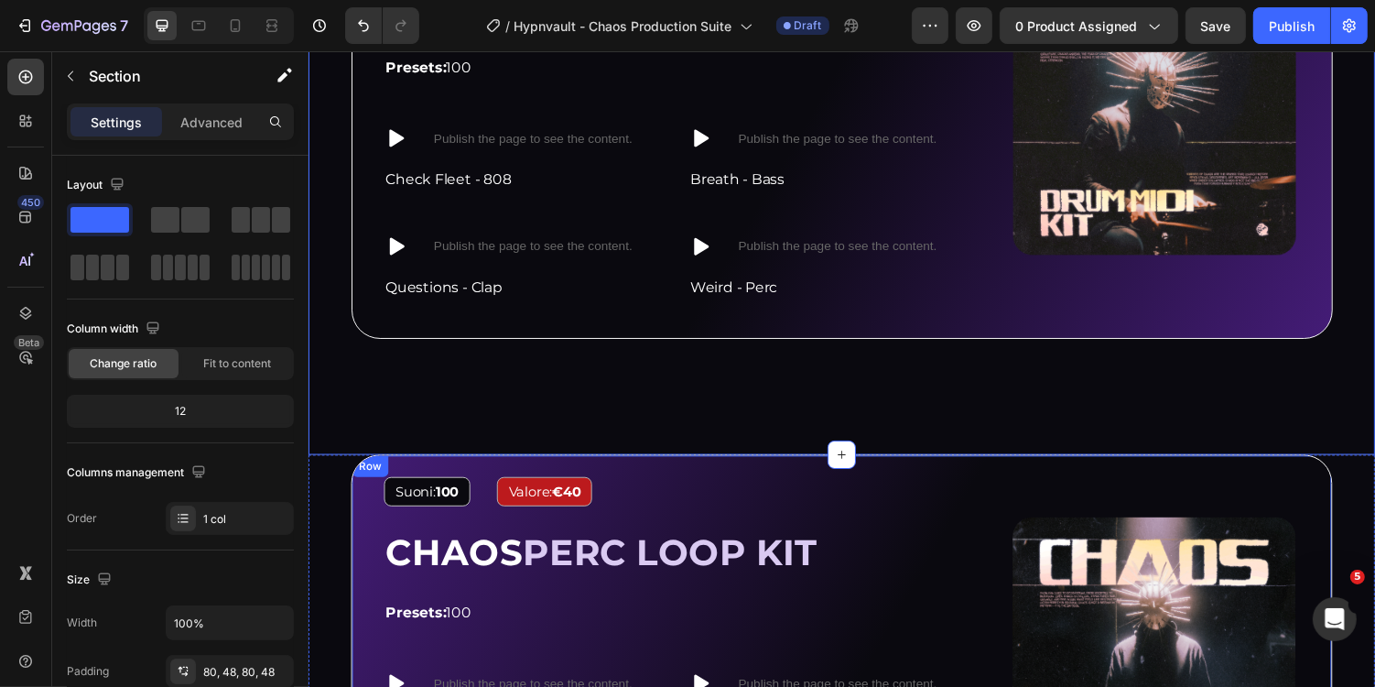
click at [505, 469] on div "Image Suoni: 100 Text Block Valore: €40 Text Block Row CHAOS PERC LOOP KIT Head…" at bounding box center [857, 686] width 1011 height 442
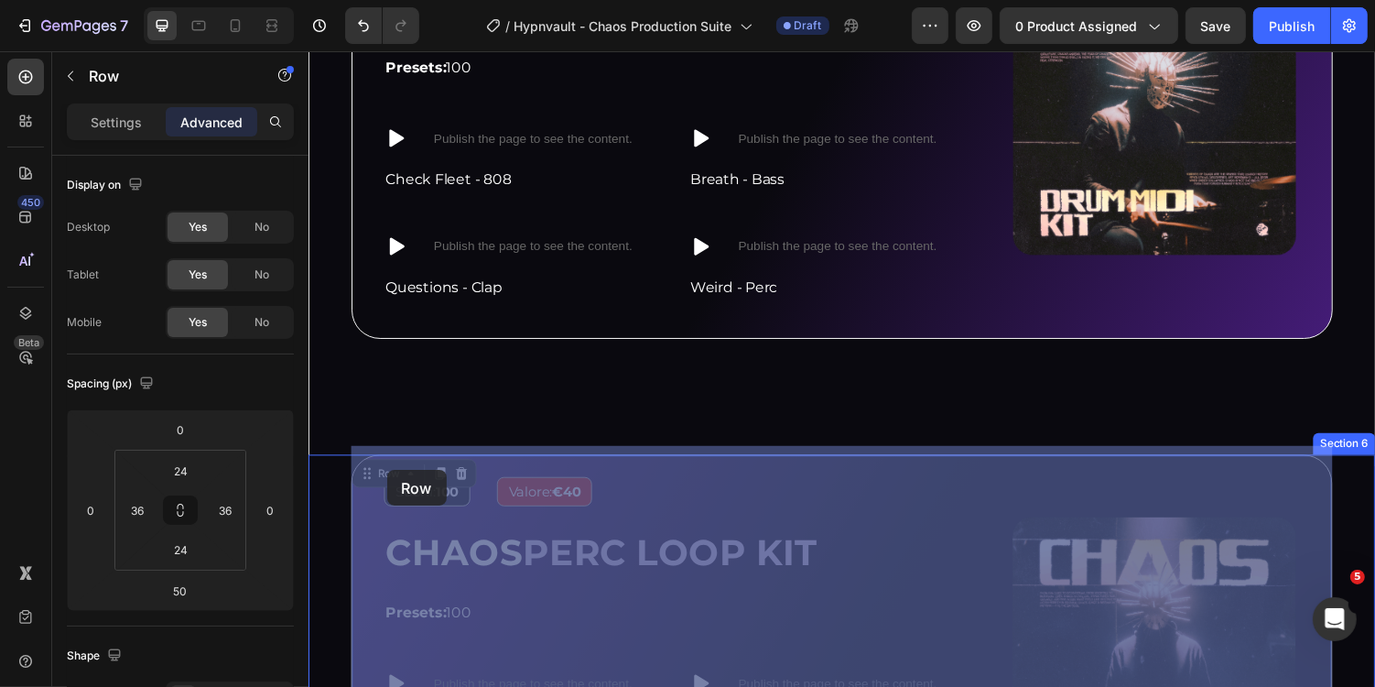
drag, startPoint x: 374, startPoint y: 472, endPoint x: 387, endPoint y: 479, distance: 15.6
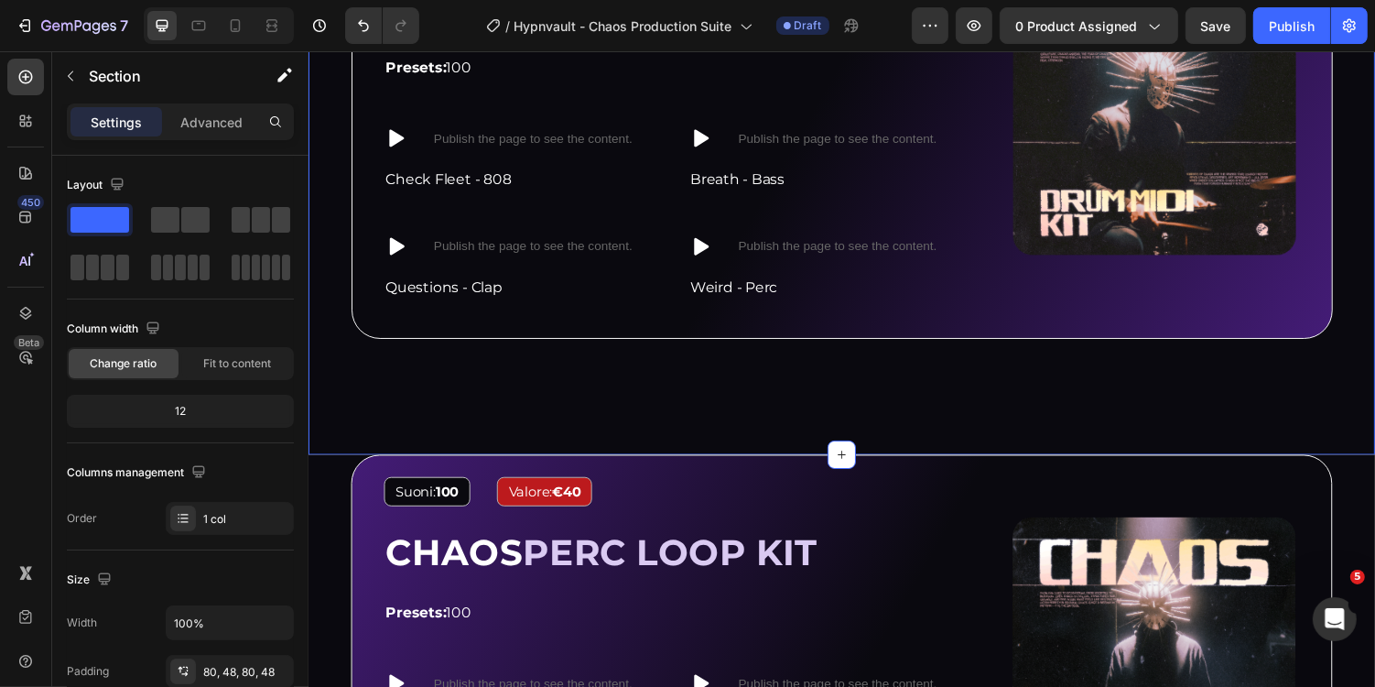
click at [222, 124] on p "Advanced" at bounding box center [211, 122] width 62 height 19
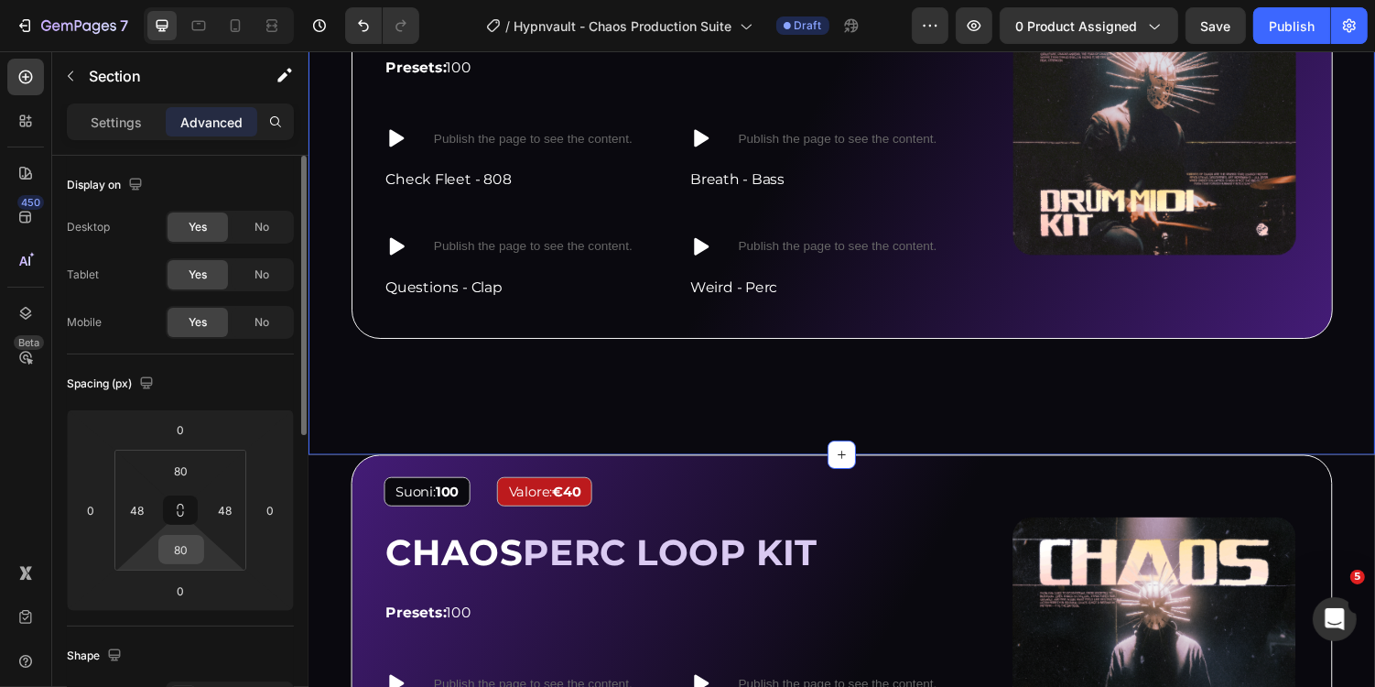
click at [187, 555] on input "80" at bounding box center [181, 549] width 37 height 27
type input "0"
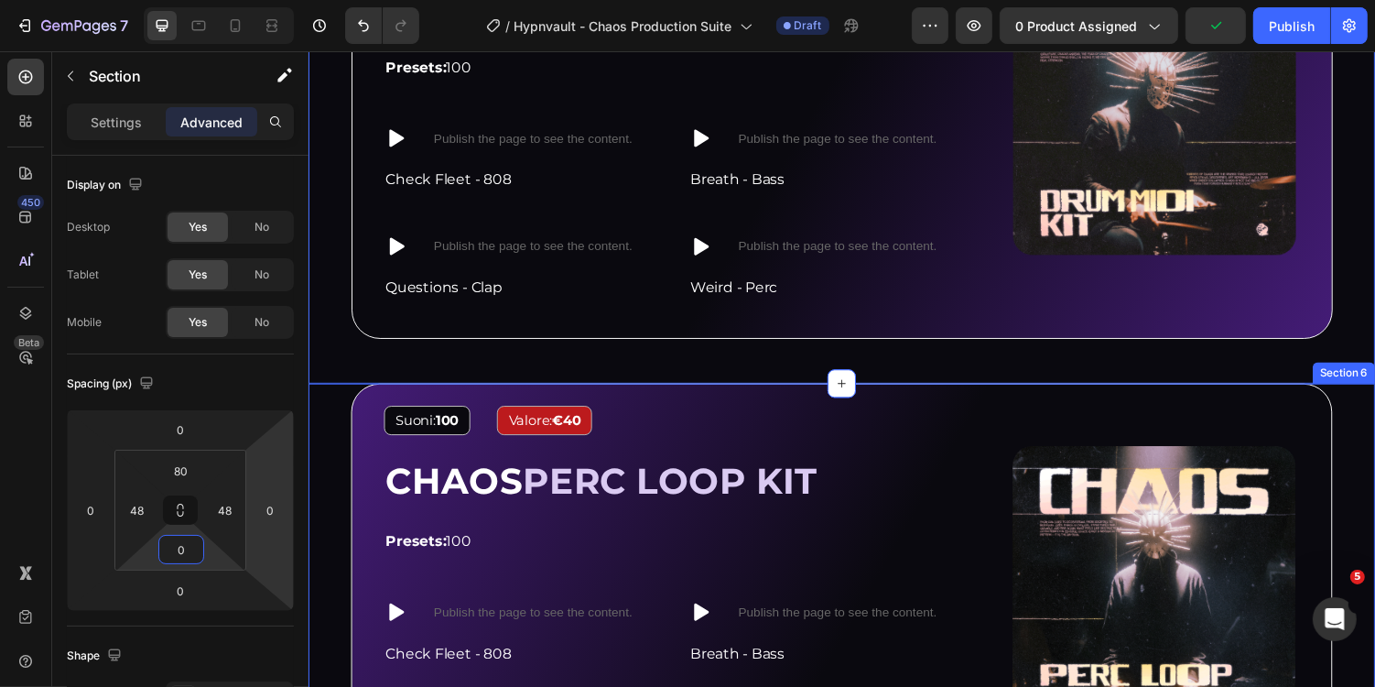
click at [339, 405] on div "Image Suoni: 100 Text Block Valore: €40 Text Block Row CHAOS PERC LOOP KIT Head…" at bounding box center [857, 672] width 1099 height 561
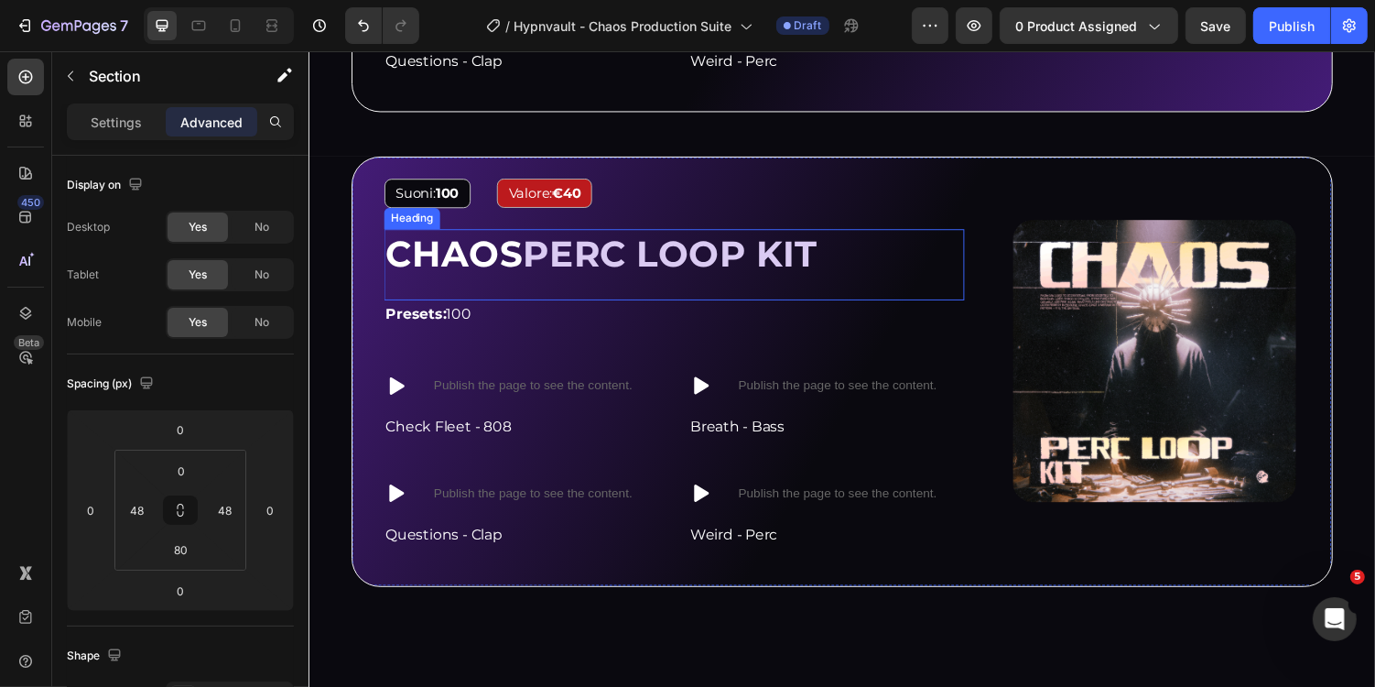
scroll to position [3914, 0]
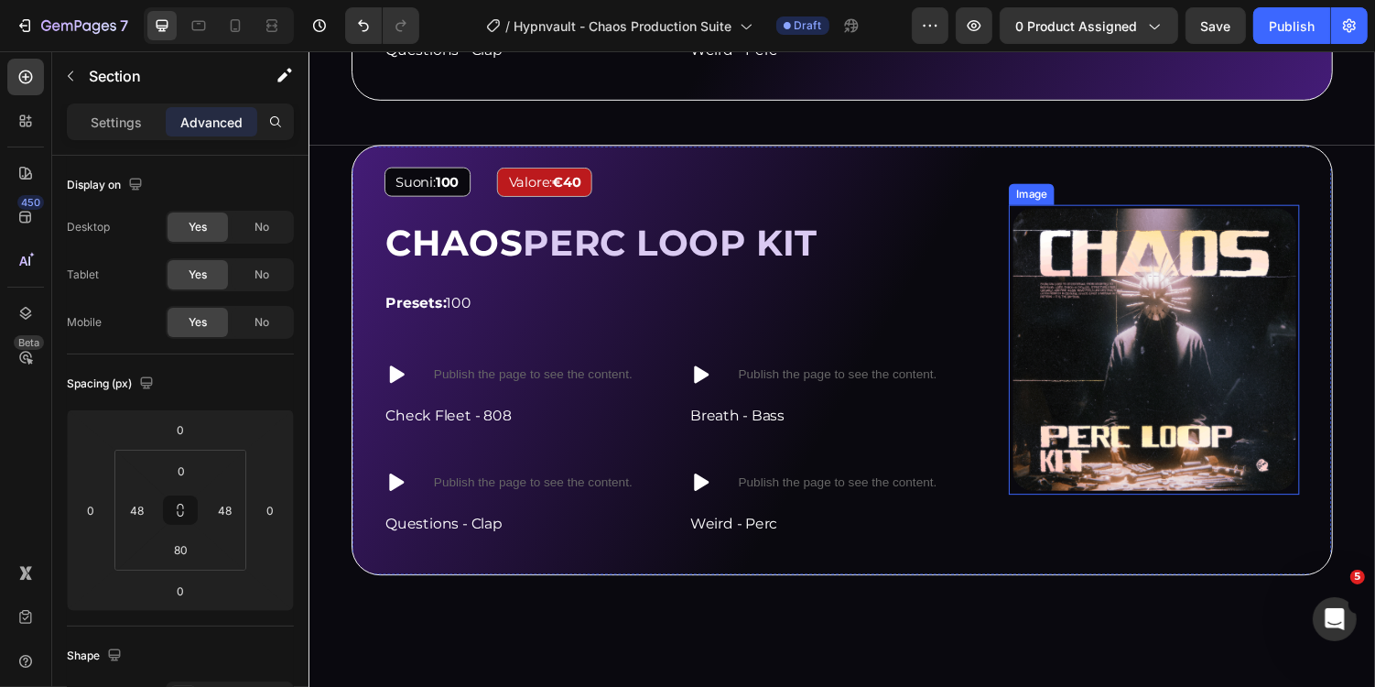
click at [1113, 337] on img at bounding box center [1178, 357] width 299 height 299
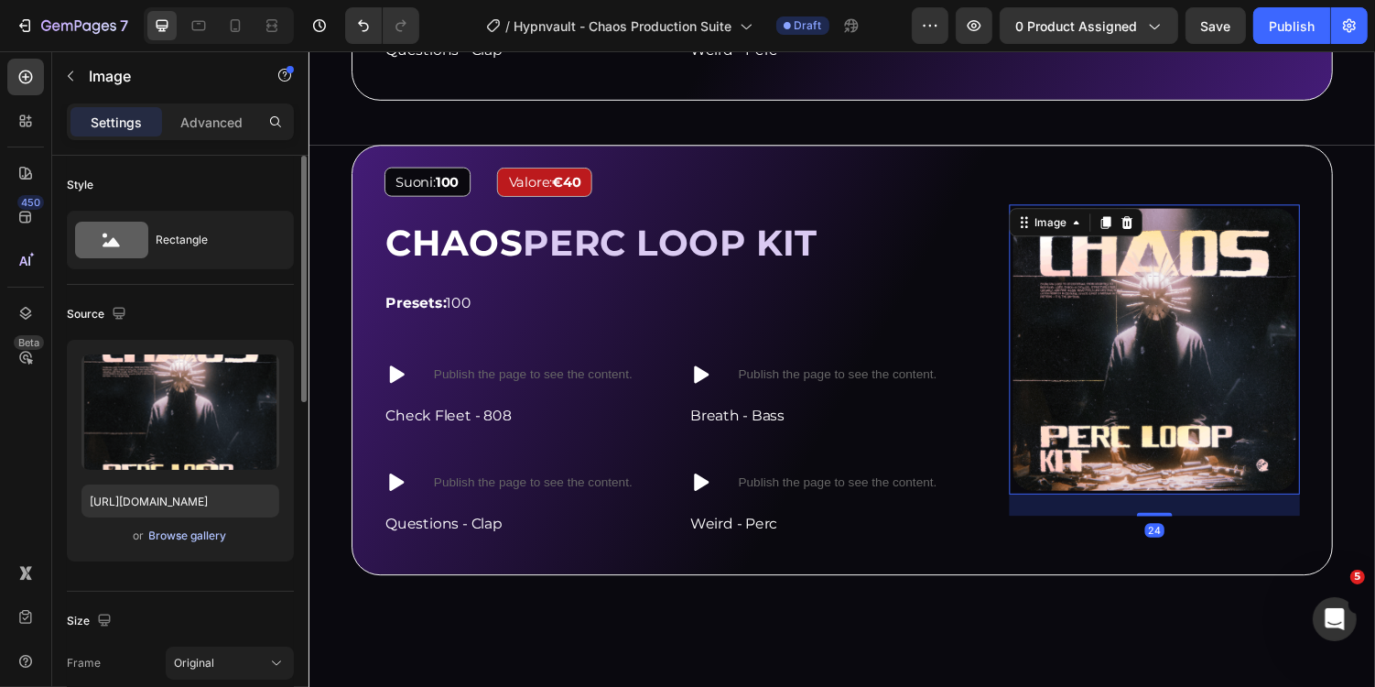
click at [209, 531] on div "Browse gallery" at bounding box center [188, 535] width 78 height 16
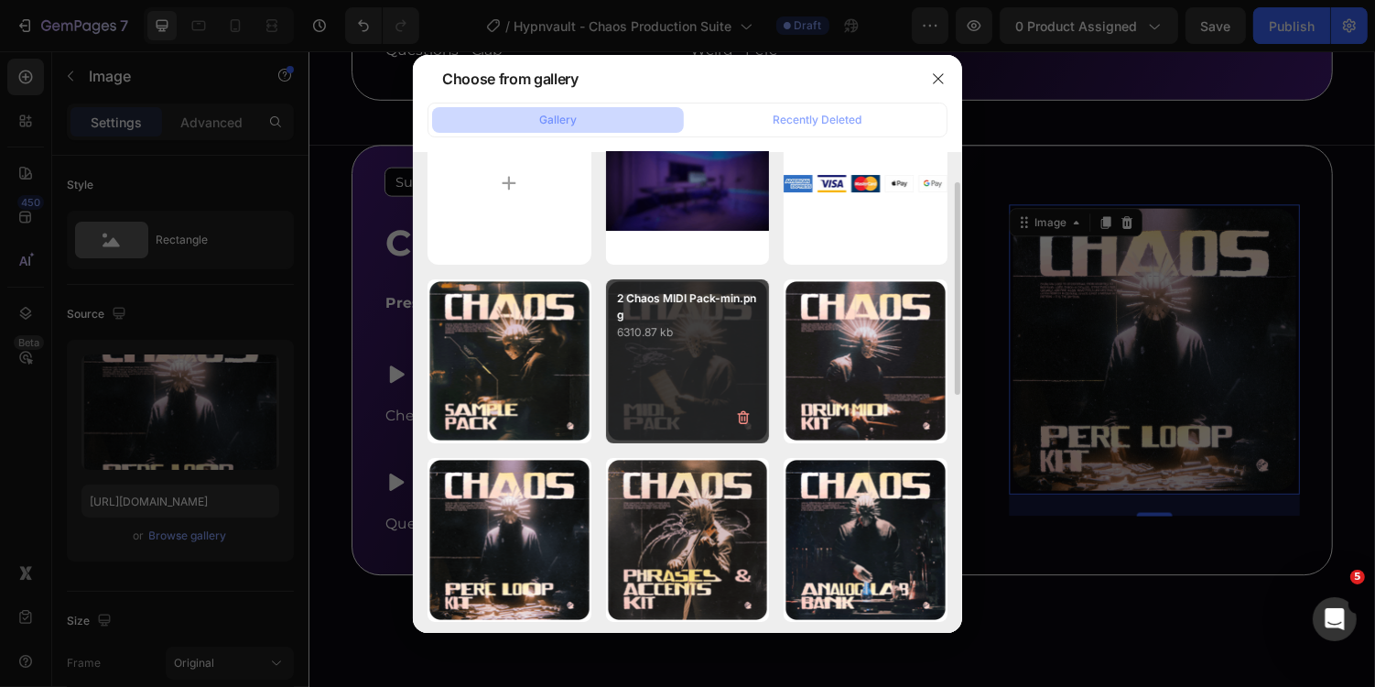
scroll to position [69, 0]
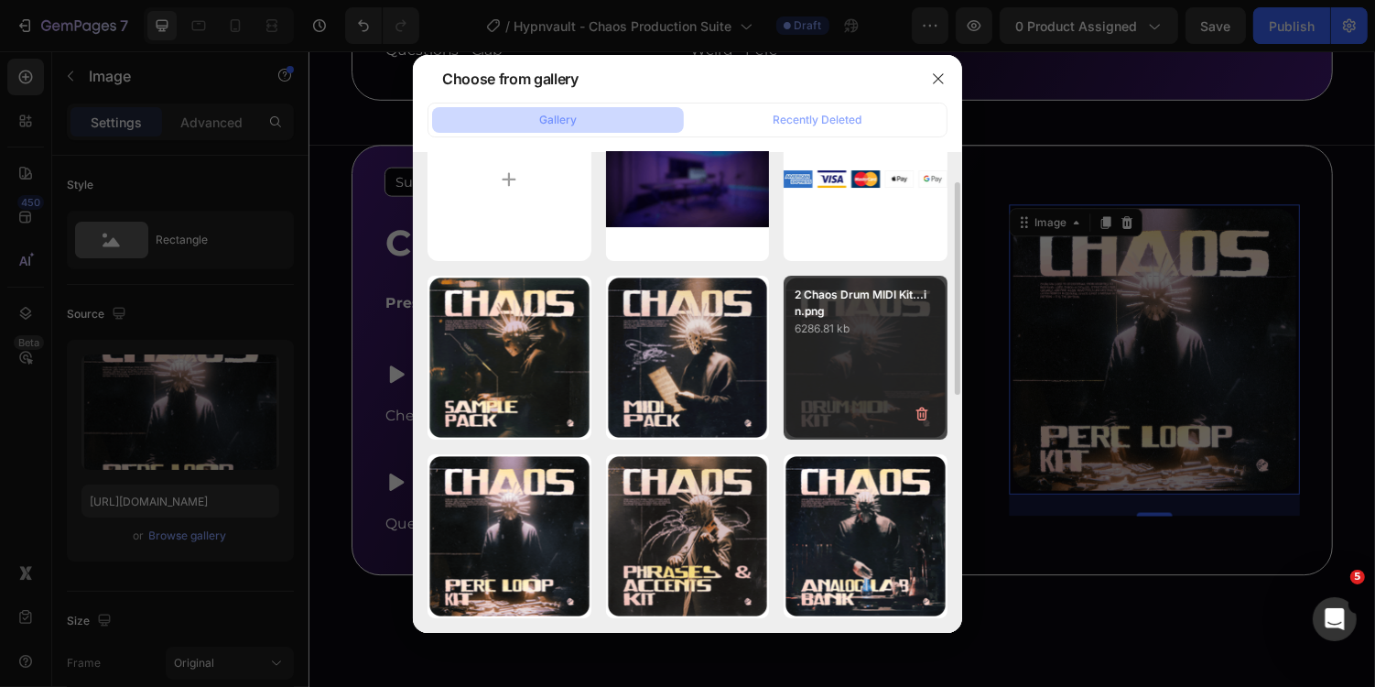
click at [875, 316] on p "2 Chaos Drum MIDI Kit...in.png" at bounding box center [866, 303] width 142 height 33
type input "https://cdn.shopify.com/s/files/1/0669/2824/7049/files/gempages_491410533749097…"
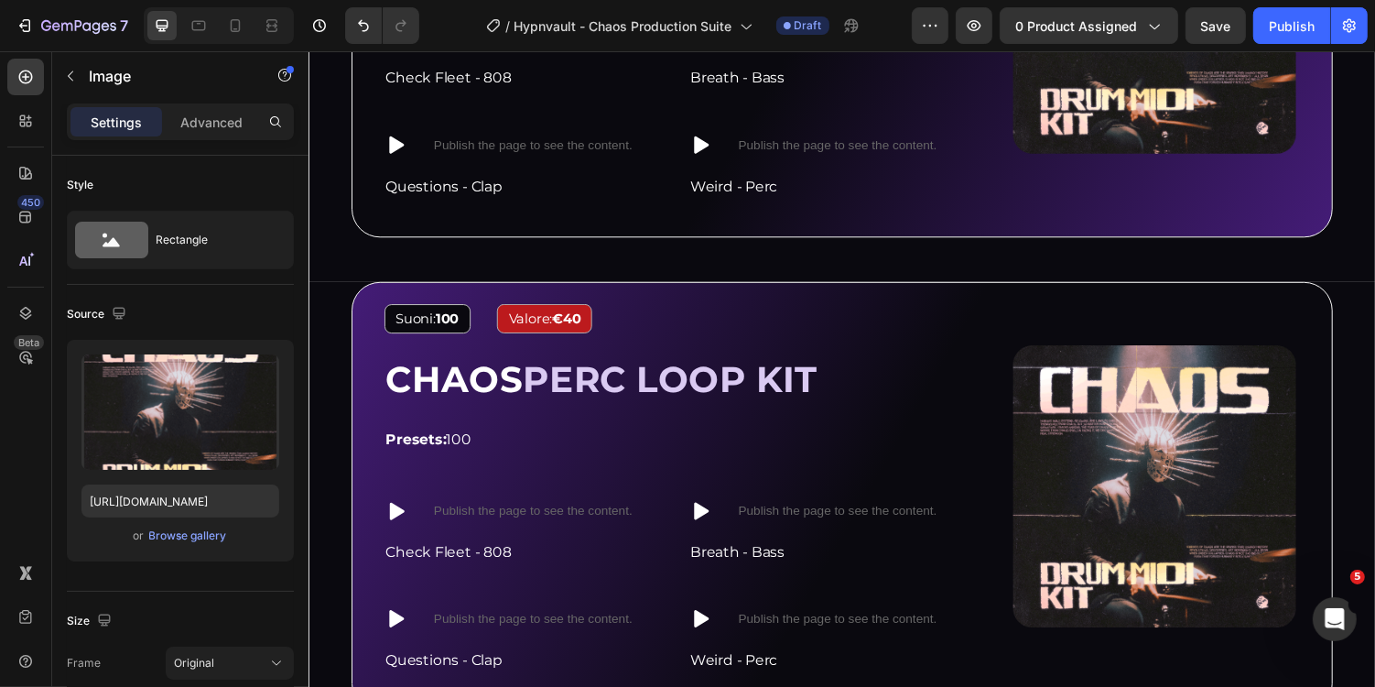
scroll to position [3786, 0]
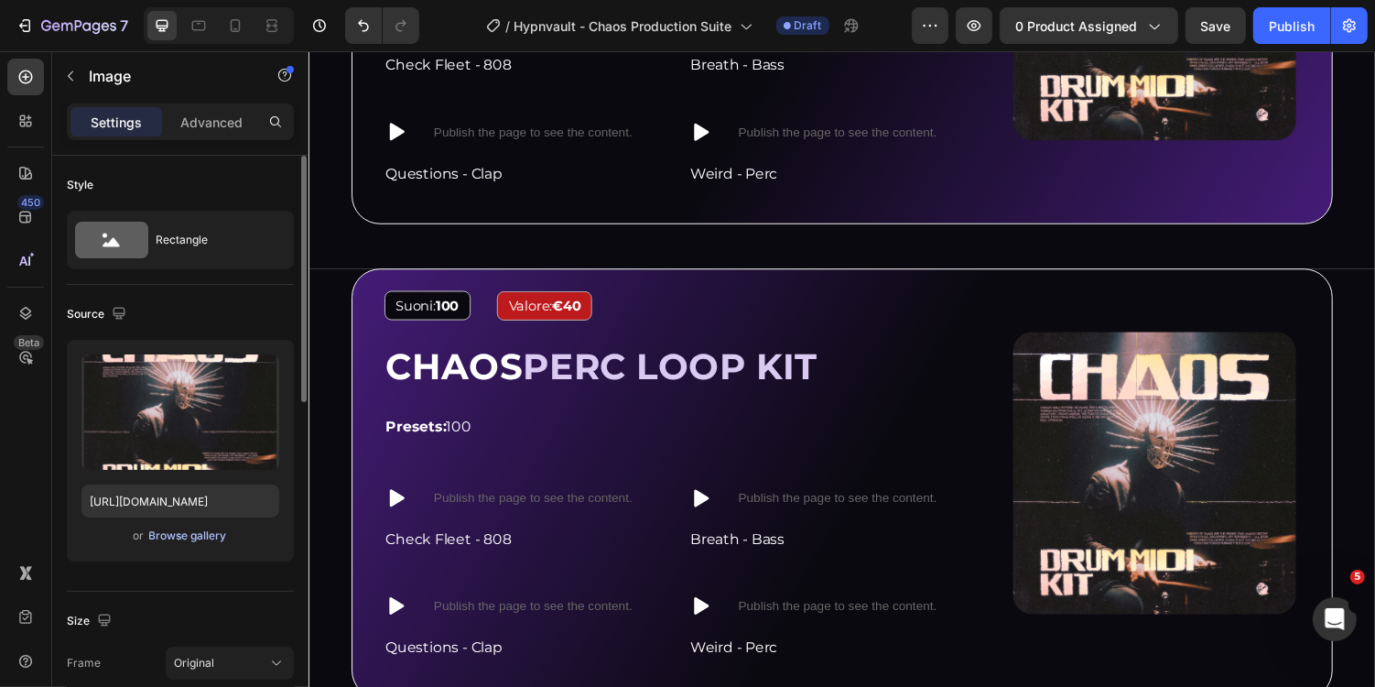
click at [200, 538] on div "Browse gallery" at bounding box center [188, 535] width 78 height 16
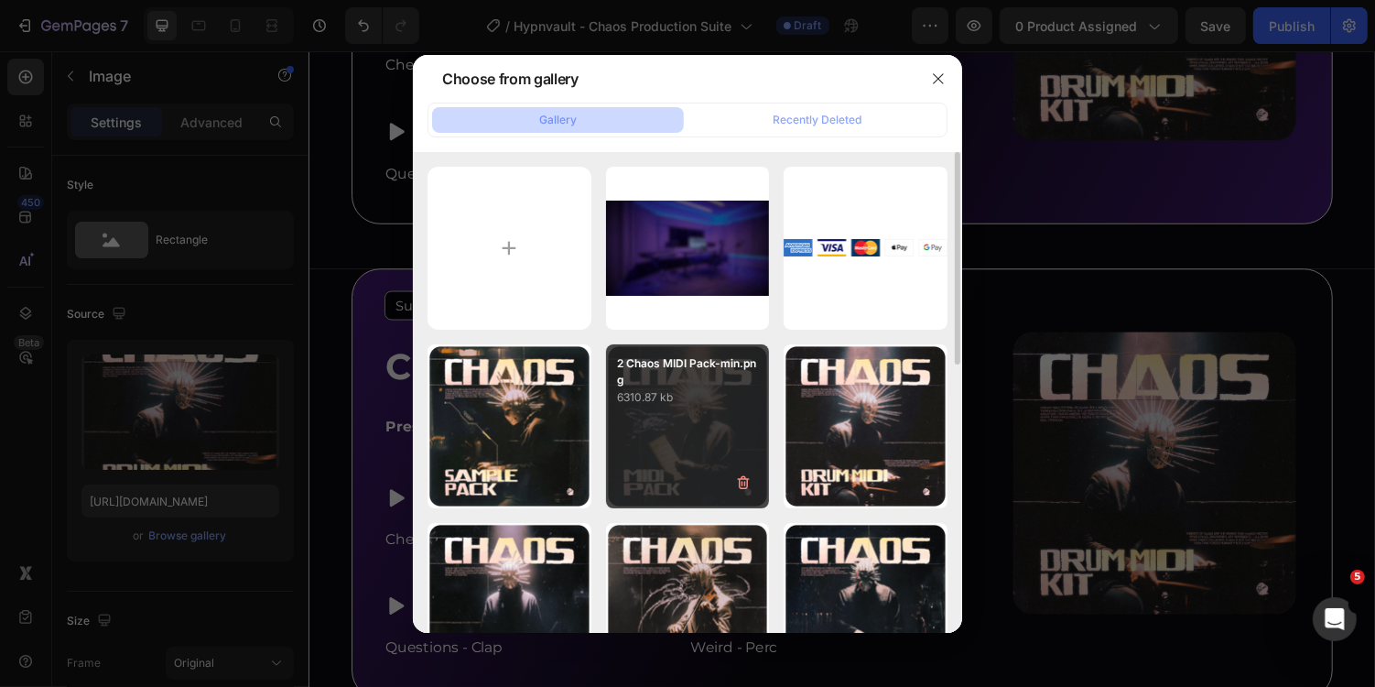
click at [683, 385] on p "2 Chaos MIDI Pack-min.png" at bounding box center [688, 371] width 142 height 33
type input "https://cdn.shopify.com/s/files/1/0669/2824/7049/files/gempages_491410533749097…"
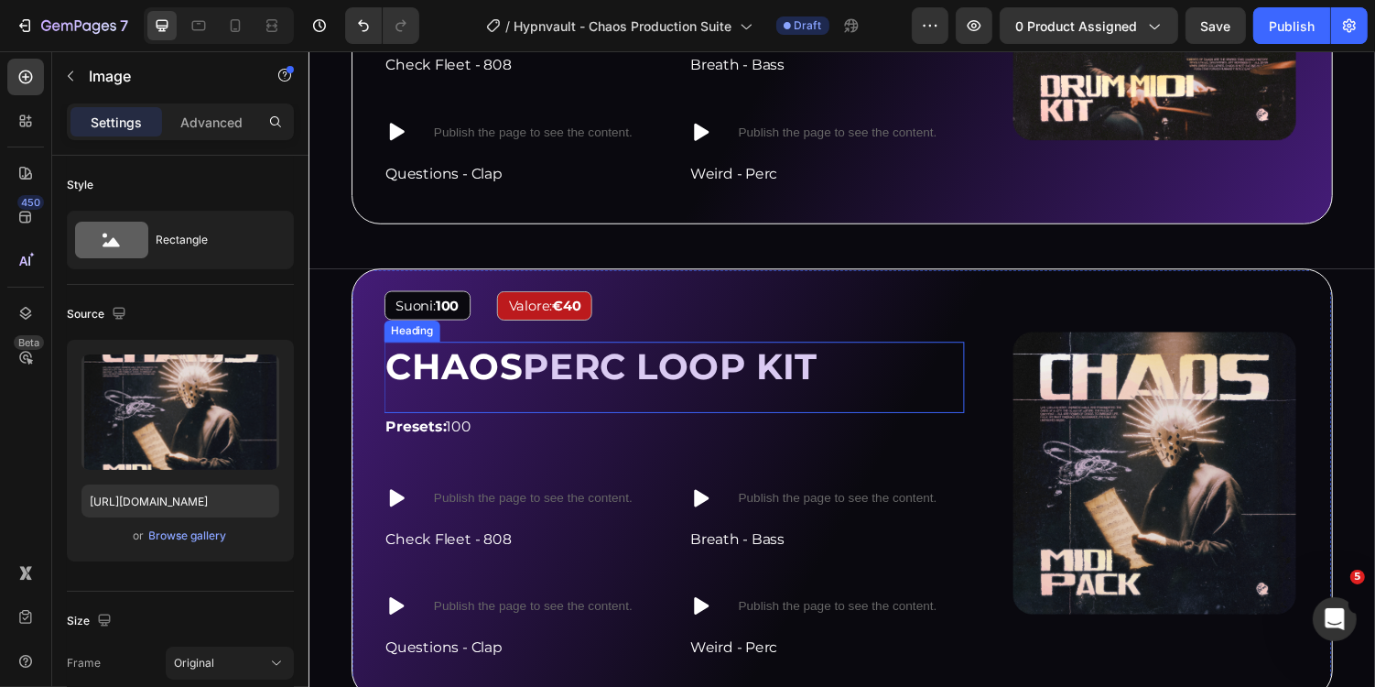
click at [647, 353] on span "PERC LOOP KIT" at bounding box center [681, 374] width 304 height 45
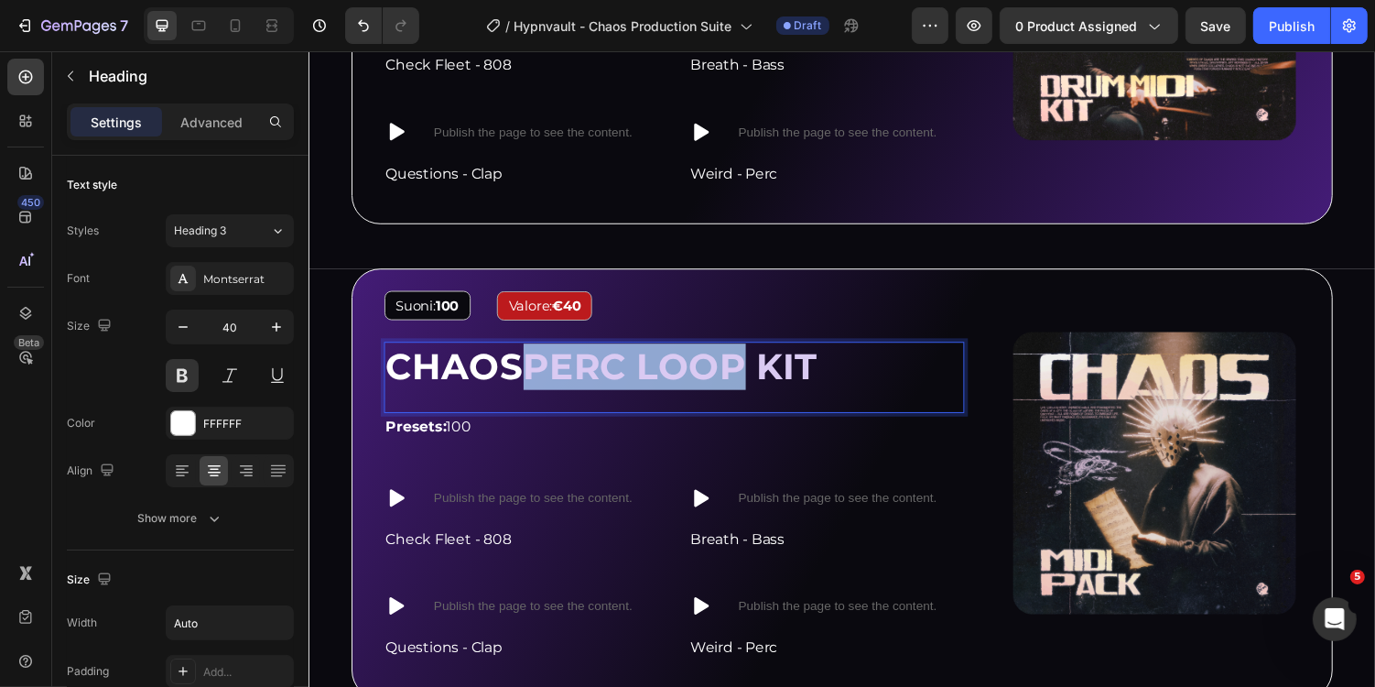
click at [757, 368] on span "PERC LOOP KIT" at bounding box center [681, 374] width 304 height 45
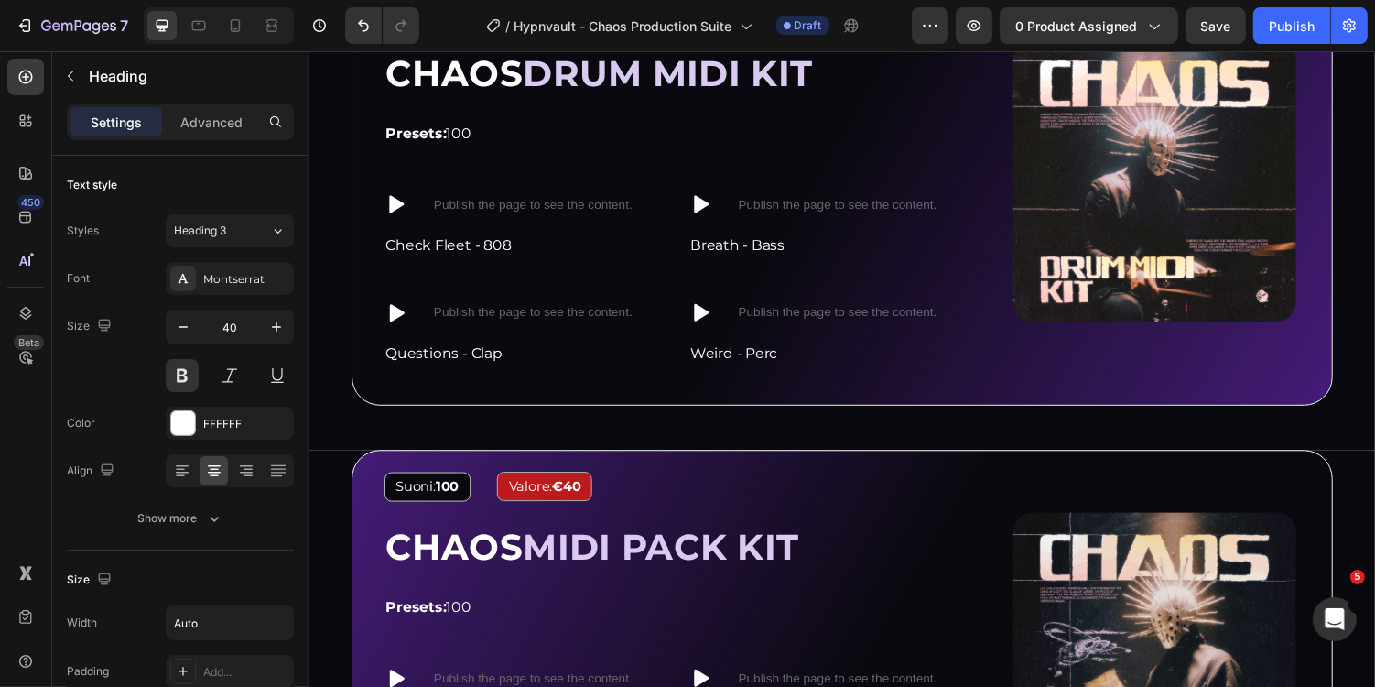
scroll to position [3628, 0]
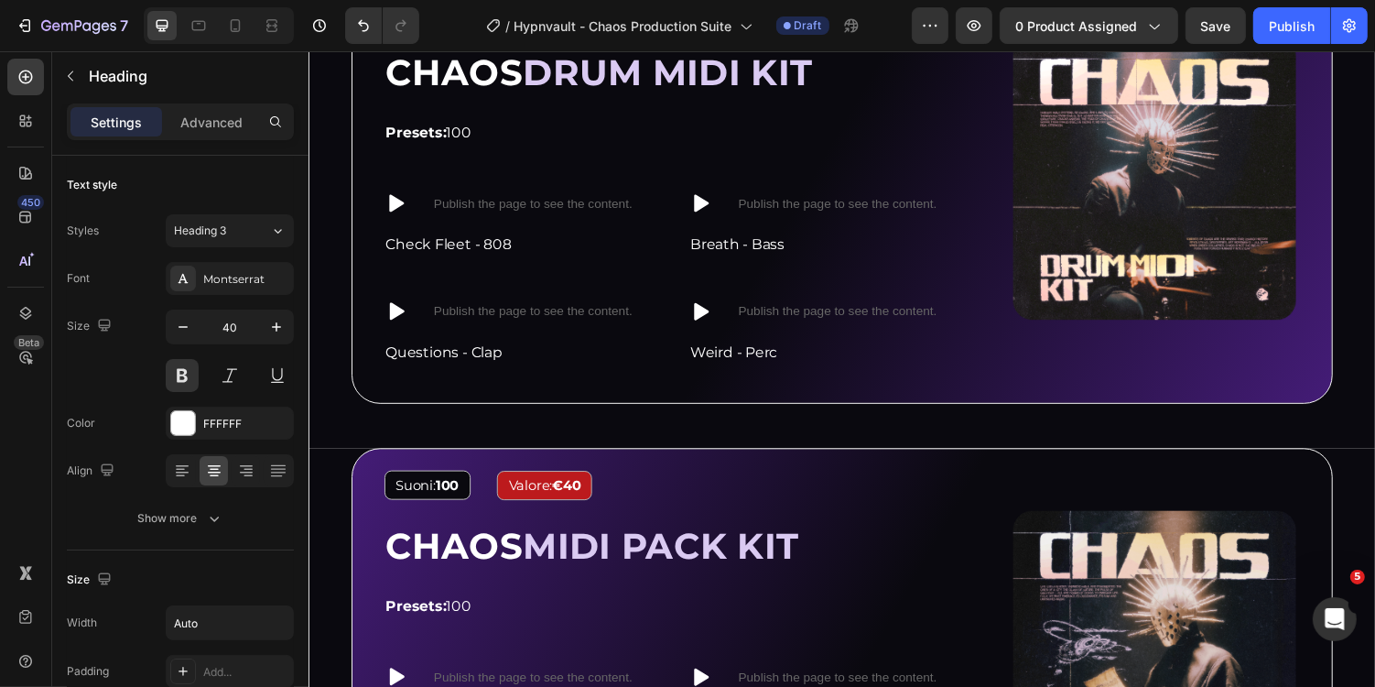
click at [716, 555] on span "MIDI PACK KIT" at bounding box center [671, 559] width 285 height 45
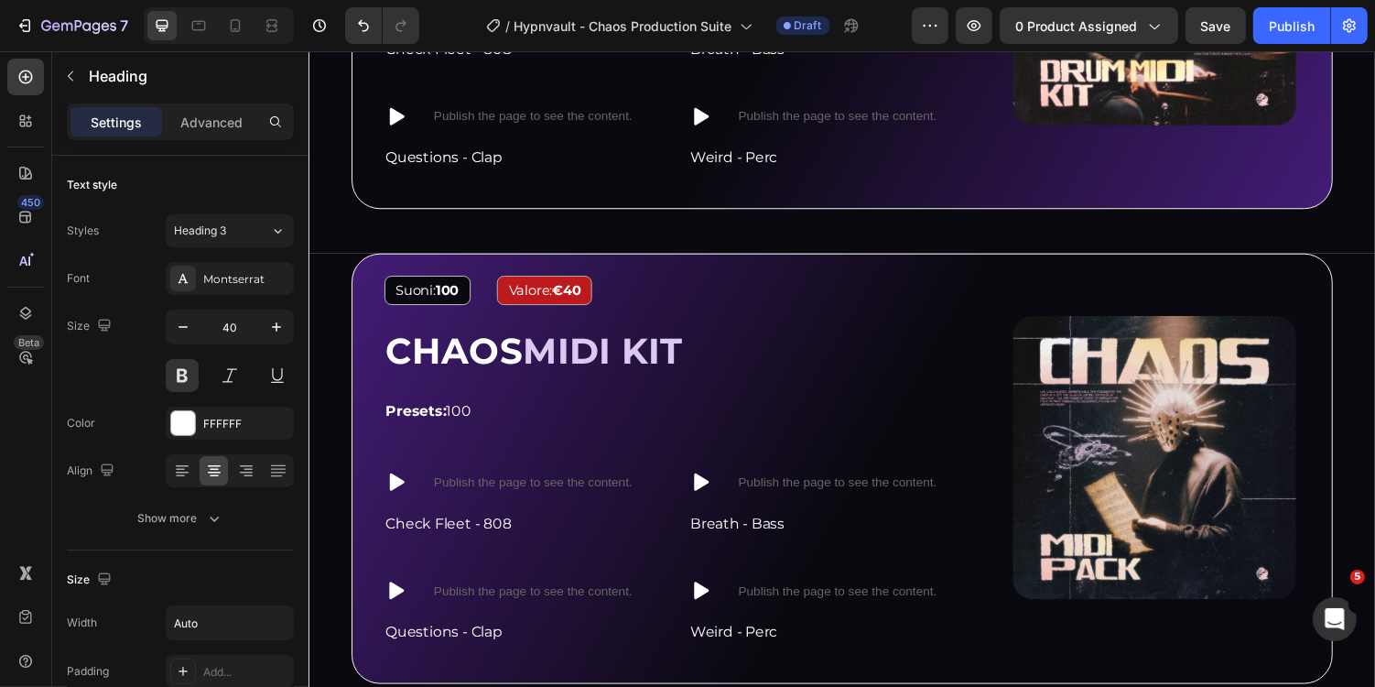
scroll to position [3829, 0]
click at [656, 349] on span "MIDI KIT" at bounding box center [611, 357] width 165 height 45
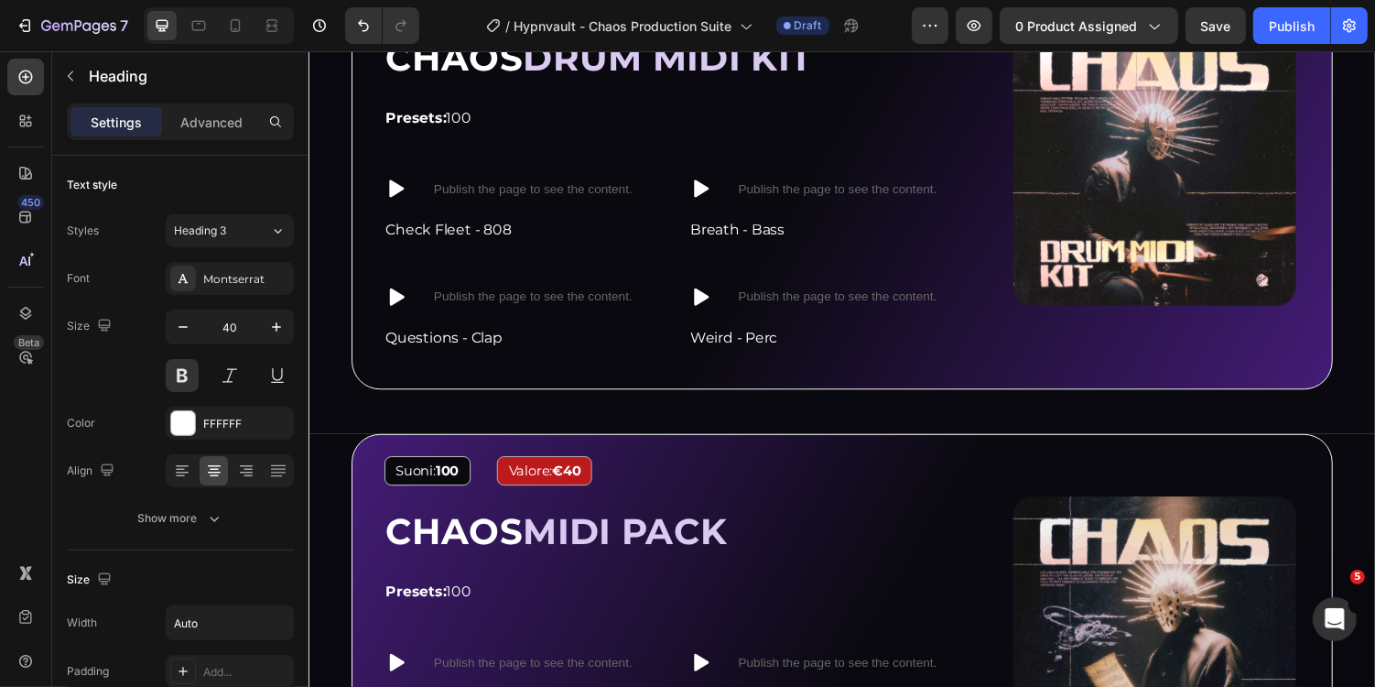
scroll to position [3546, 0]
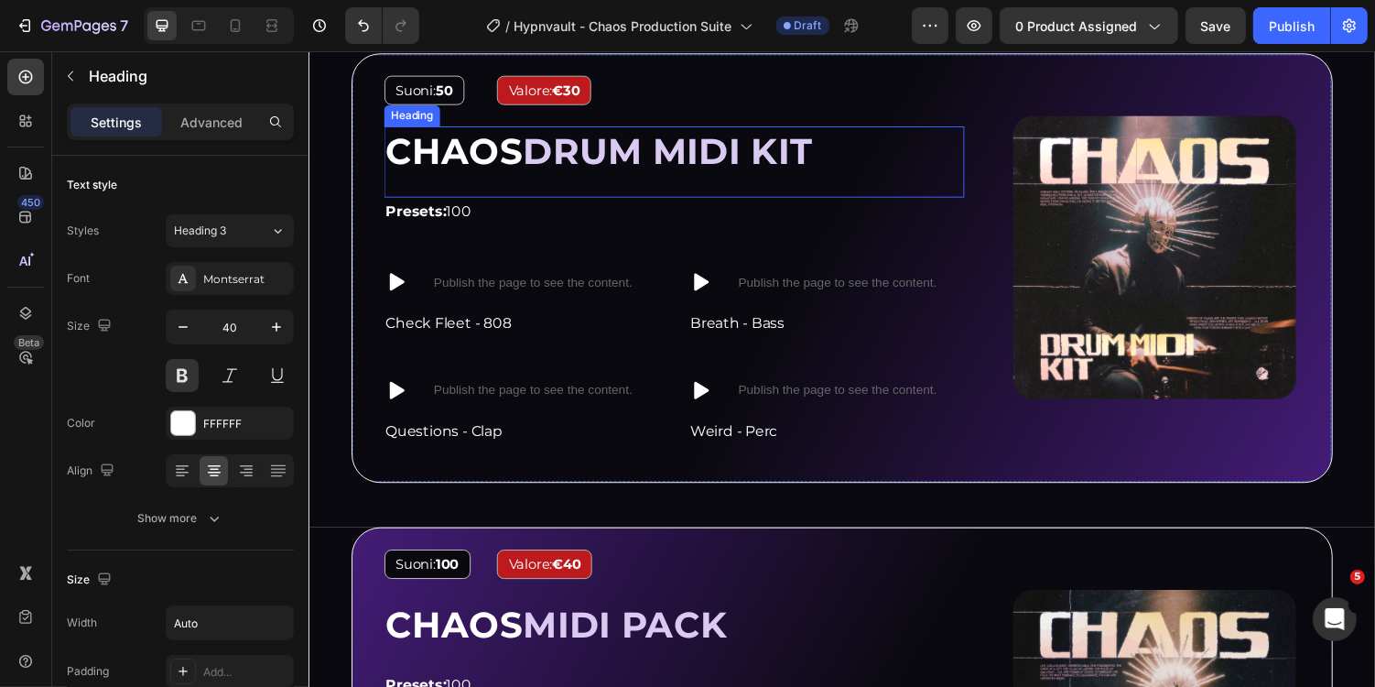
click at [799, 148] on span "DRUM MIDI KIT" at bounding box center [678, 152] width 299 height 45
click at [817, 144] on span "DRUM MIDI KIT" at bounding box center [678, 152] width 299 height 45
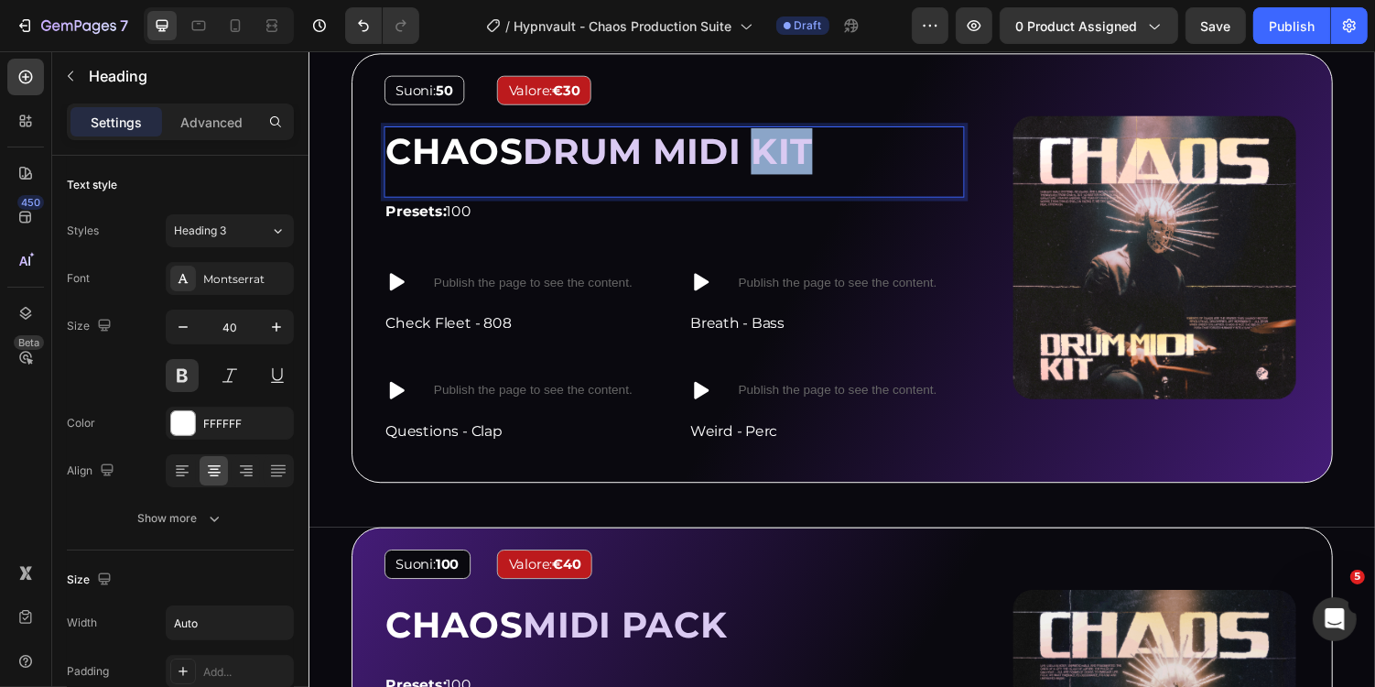
click at [817, 144] on span "DRUM MIDI KIT" at bounding box center [678, 152] width 299 height 45
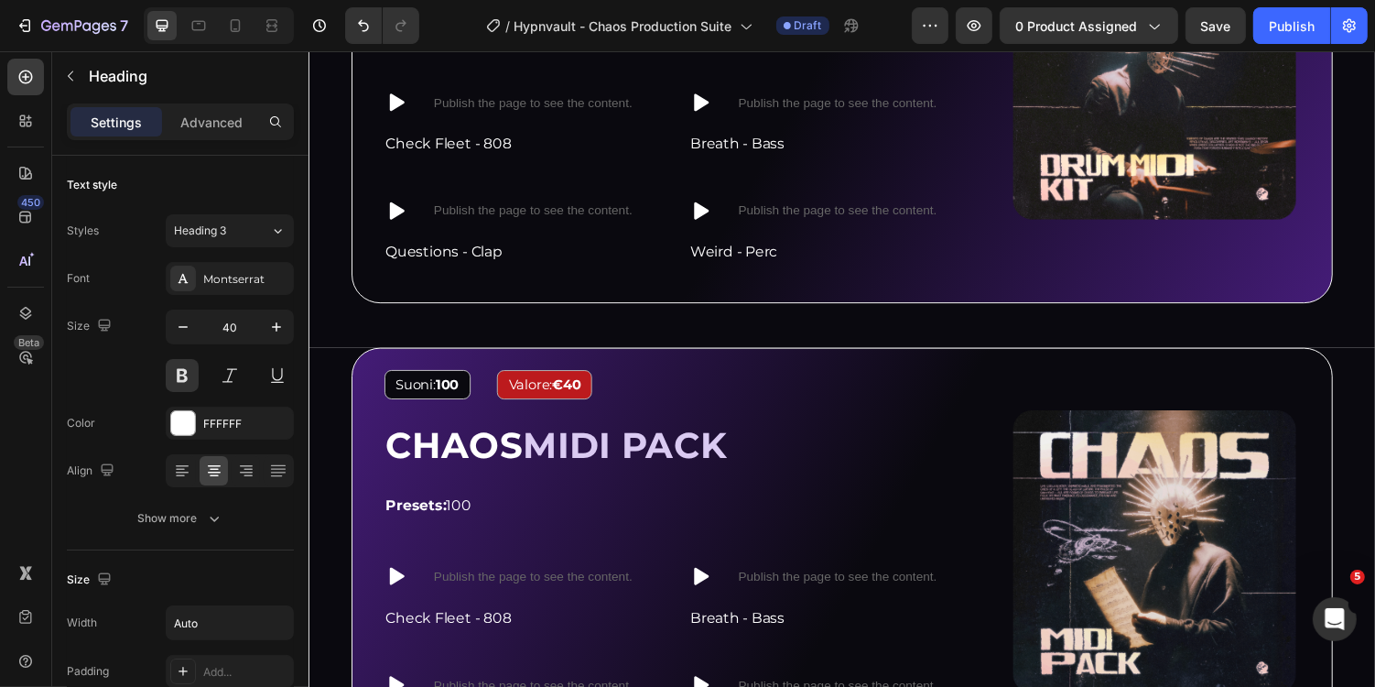
scroll to position [3715, 0]
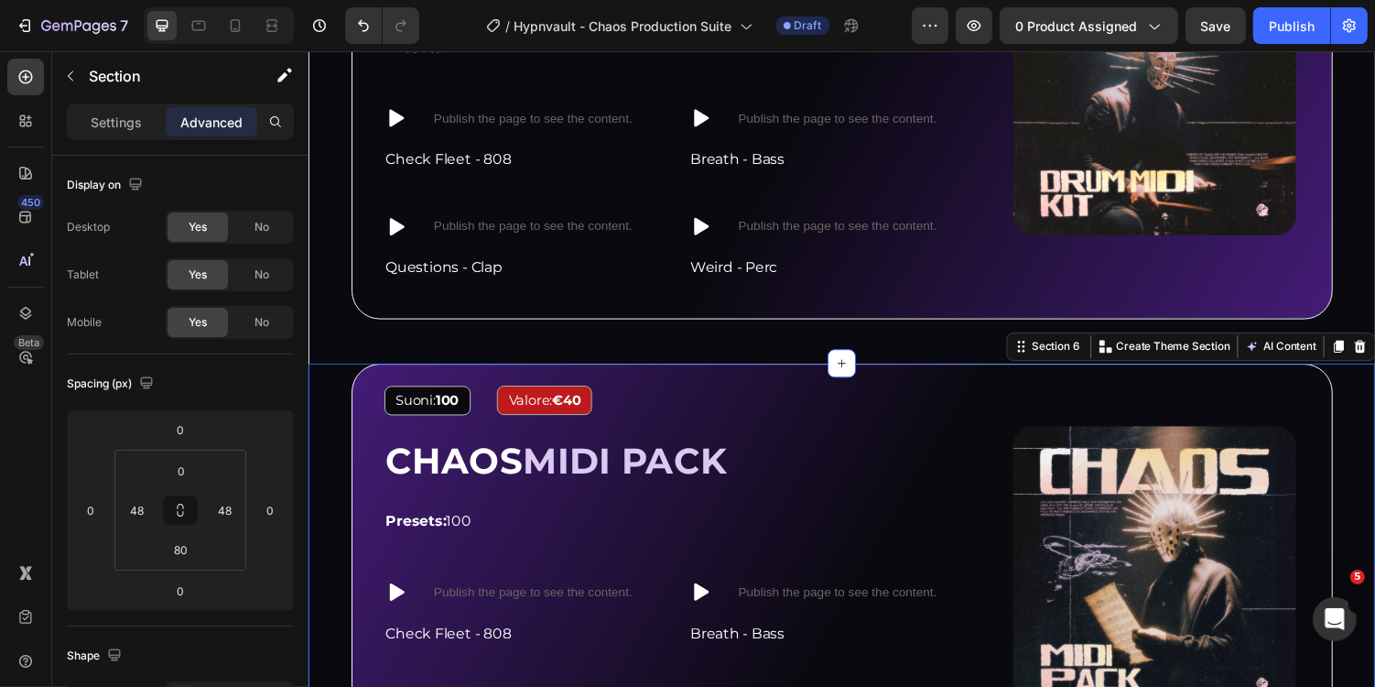
click at [1374, 397] on div "Image Suoni: 100 Text Block Valore: €40 Text Block Row CHAOS MIDI PACK Heading …" at bounding box center [857, 652] width 1099 height 561
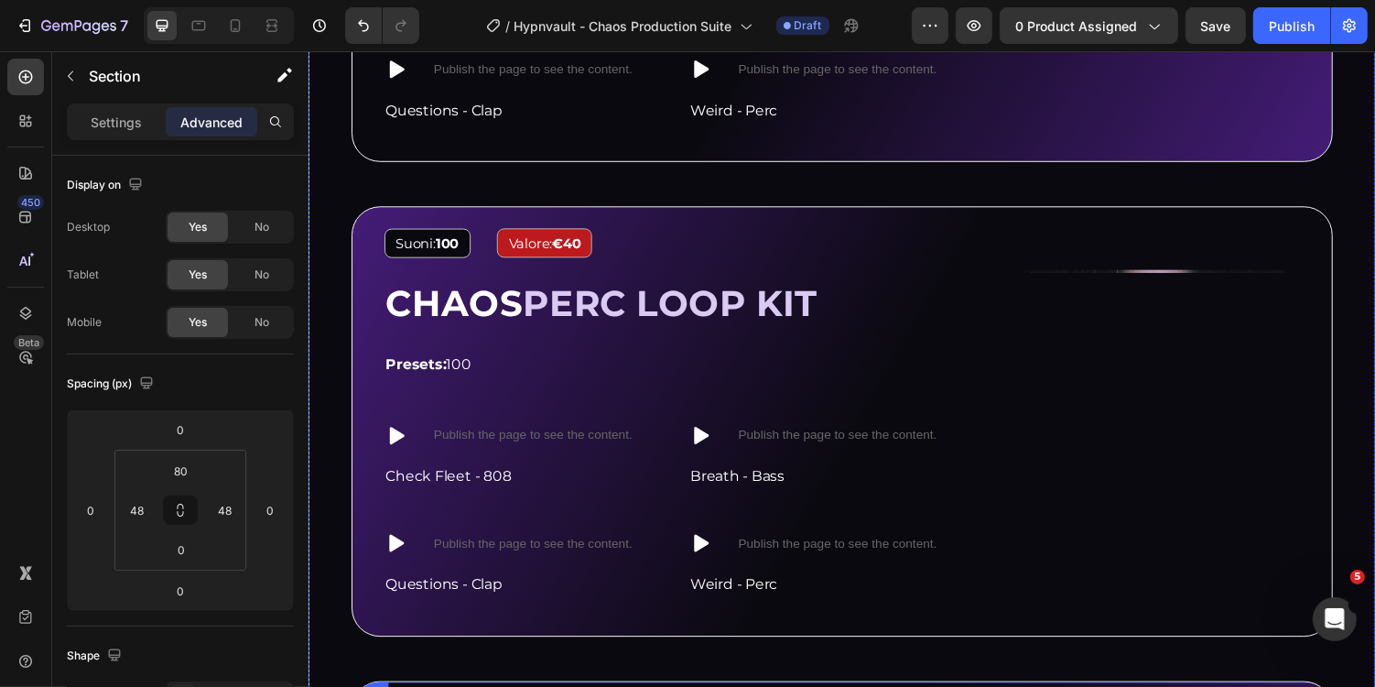
scroll to position [3807, 0]
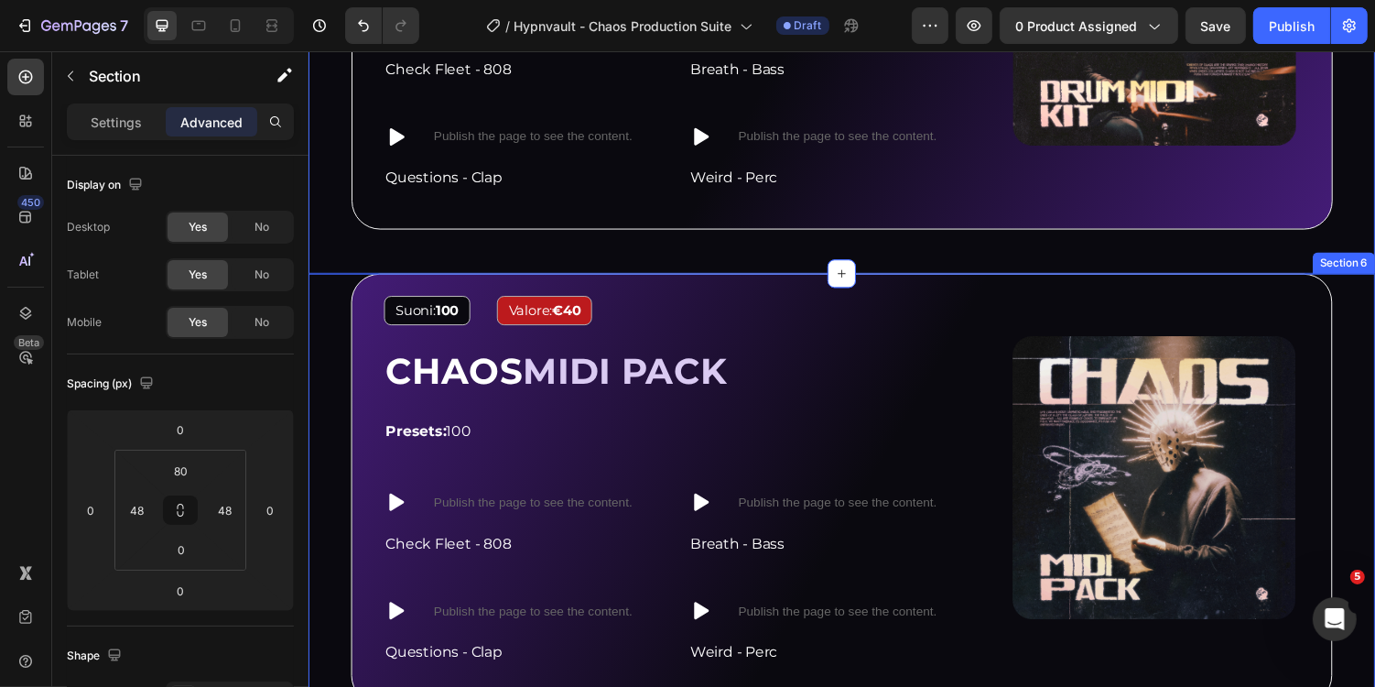
click at [1374, 288] on div "Image Suoni: 100 Text Block Valore: €40 Text Block Row CHAOS MIDI PACK Heading …" at bounding box center [857, 559] width 1099 height 561
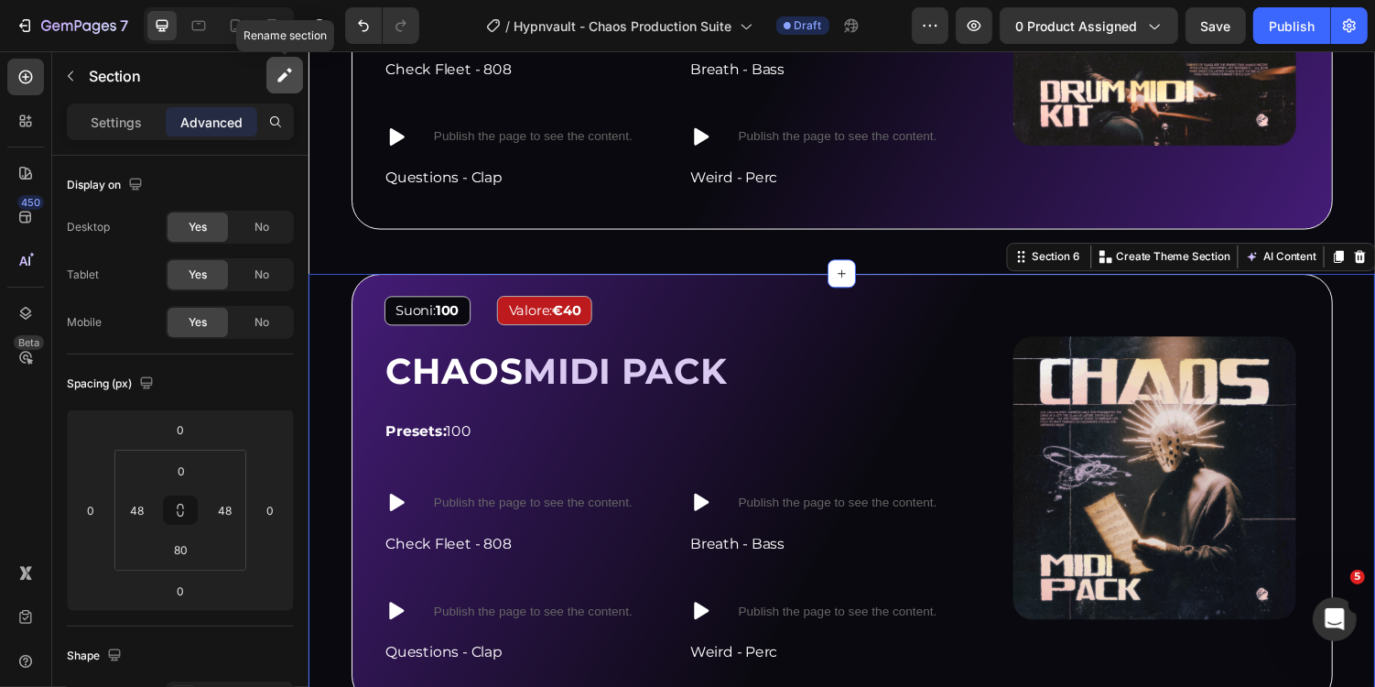
click at [274, 79] on button "button" at bounding box center [284, 75] width 37 height 37
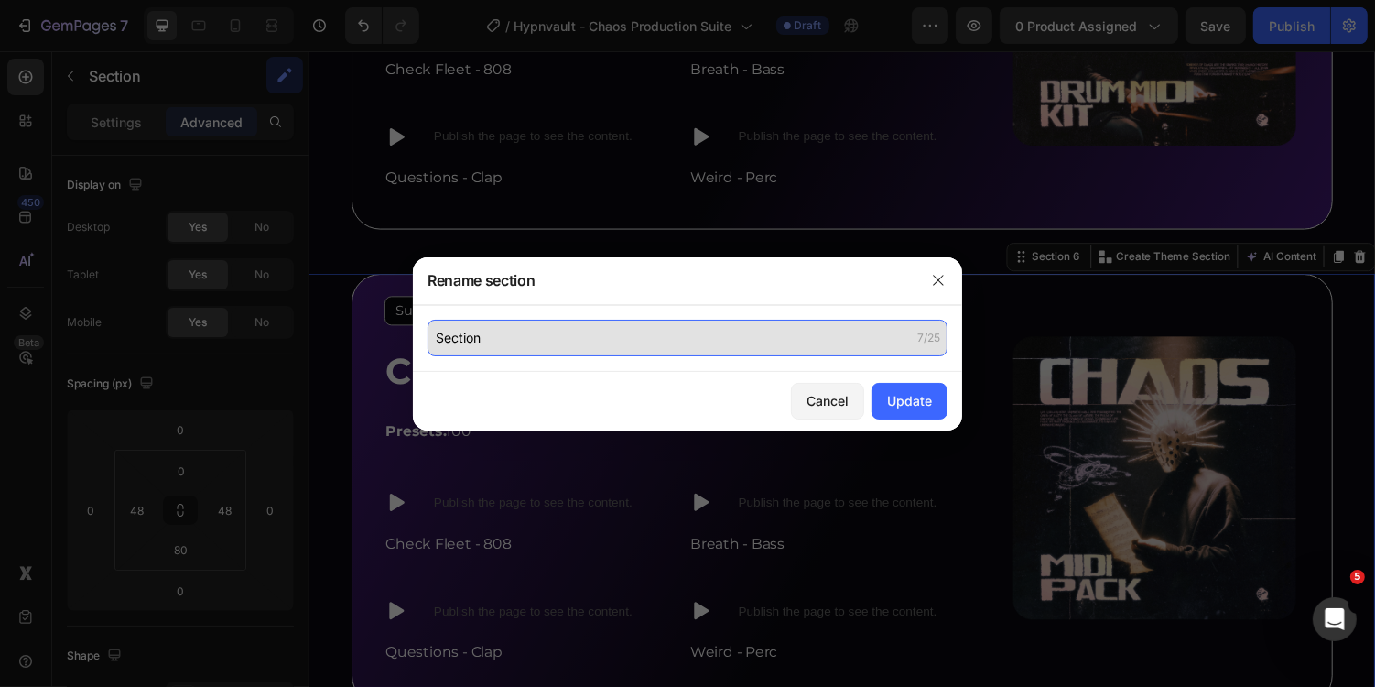
click at [516, 344] on input "Section" at bounding box center [688, 338] width 520 height 37
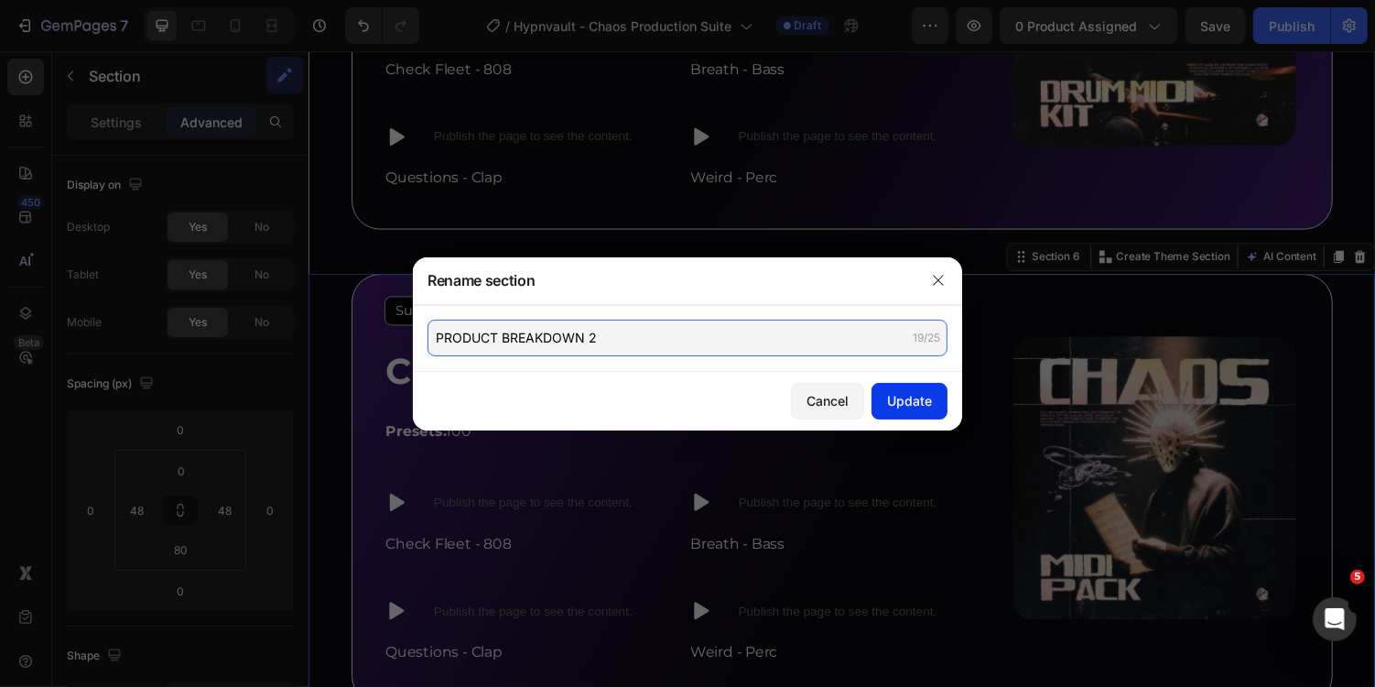
type input "PRODUCT BREAKDOWN 2"
click at [912, 402] on div "Update" at bounding box center [909, 400] width 45 height 19
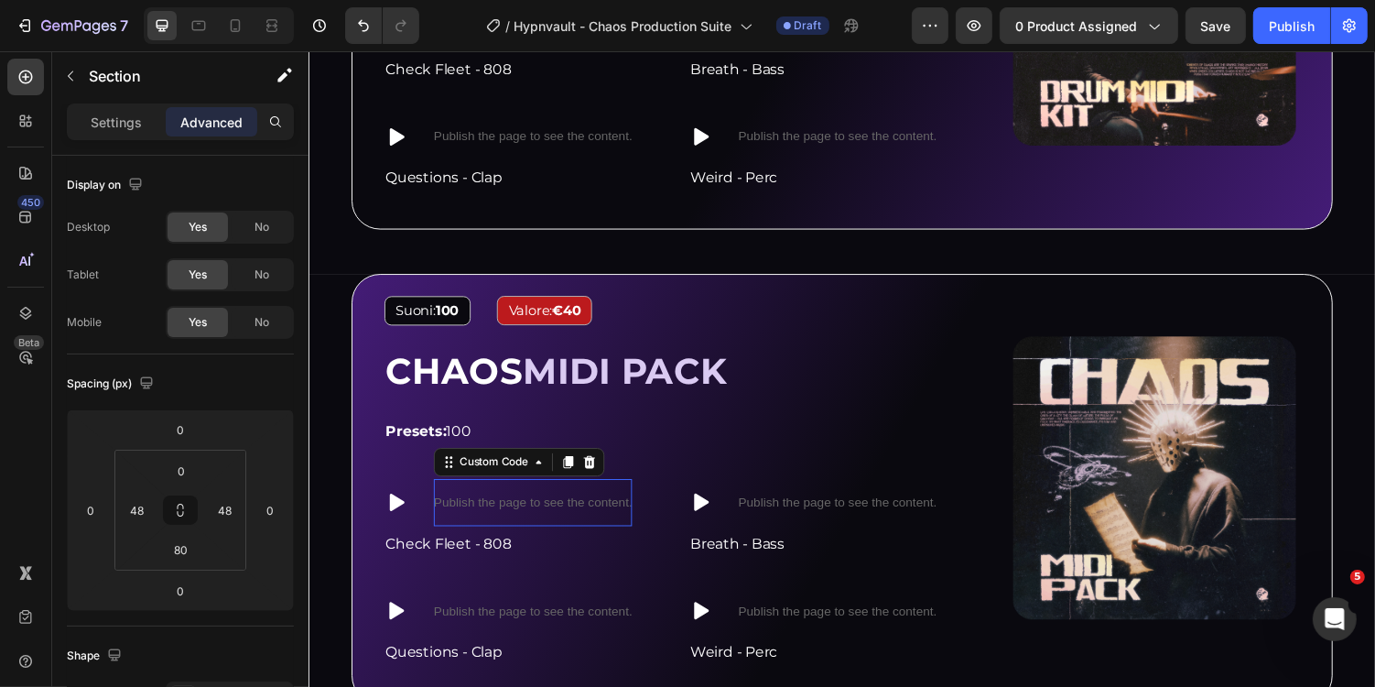
click at [528, 505] on p "Publish the page to see the content." at bounding box center [539, 514] width 204 height 19
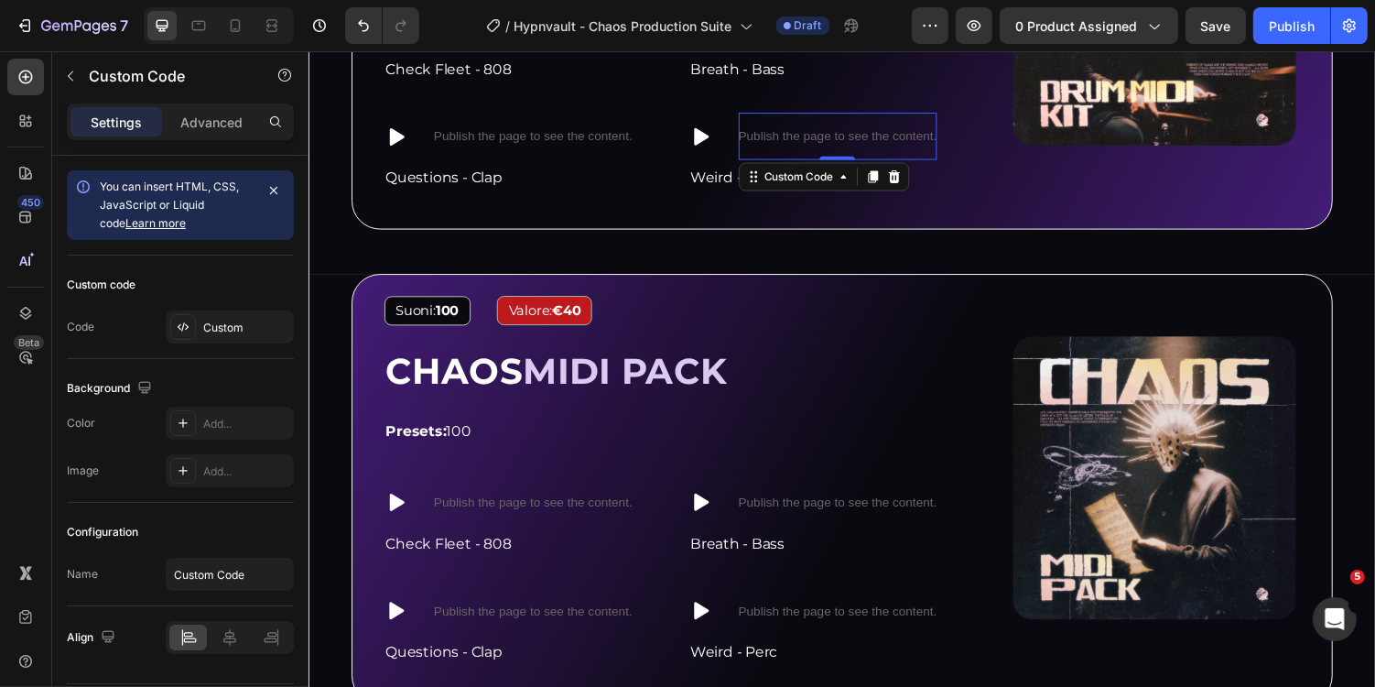
click at [808, 142] on div "Publish the page to see the content." at bounding box center [853, 138] width 204 height 49
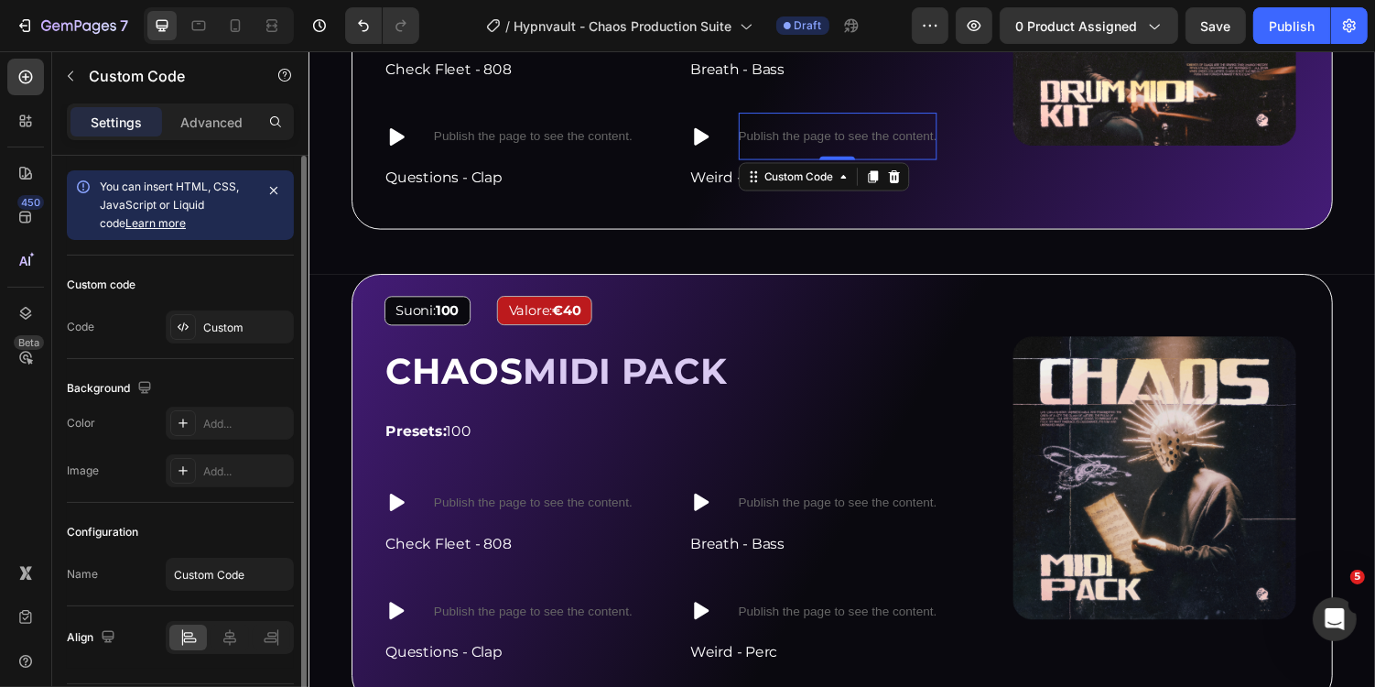
click at [236, 307] on div "Custom code Code Custom" at bounding box center [180, 306] width 227 height 103
click at [240, 334] on div "Custom" at bounding box center [230, 326] width 128 height 33
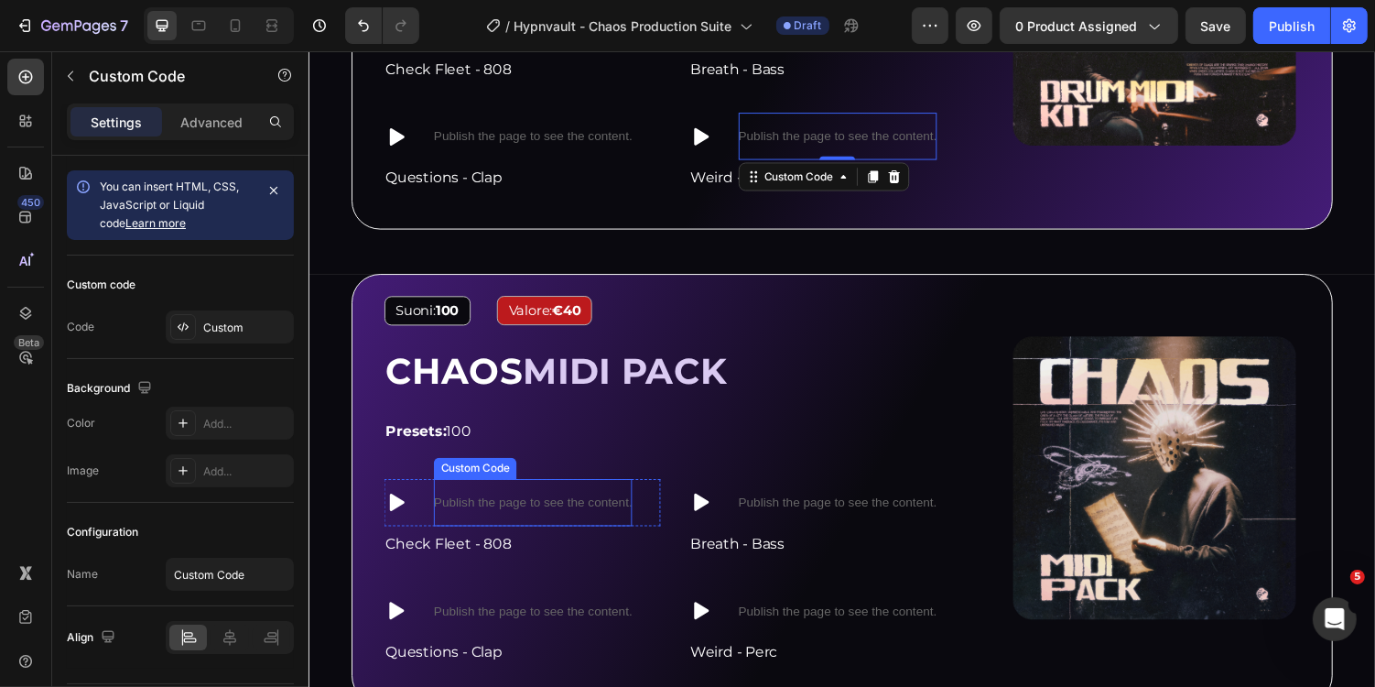
click at [498, 505] on p "Publish the page to see the content." at bounding box center [539, 514] width 204 height 19
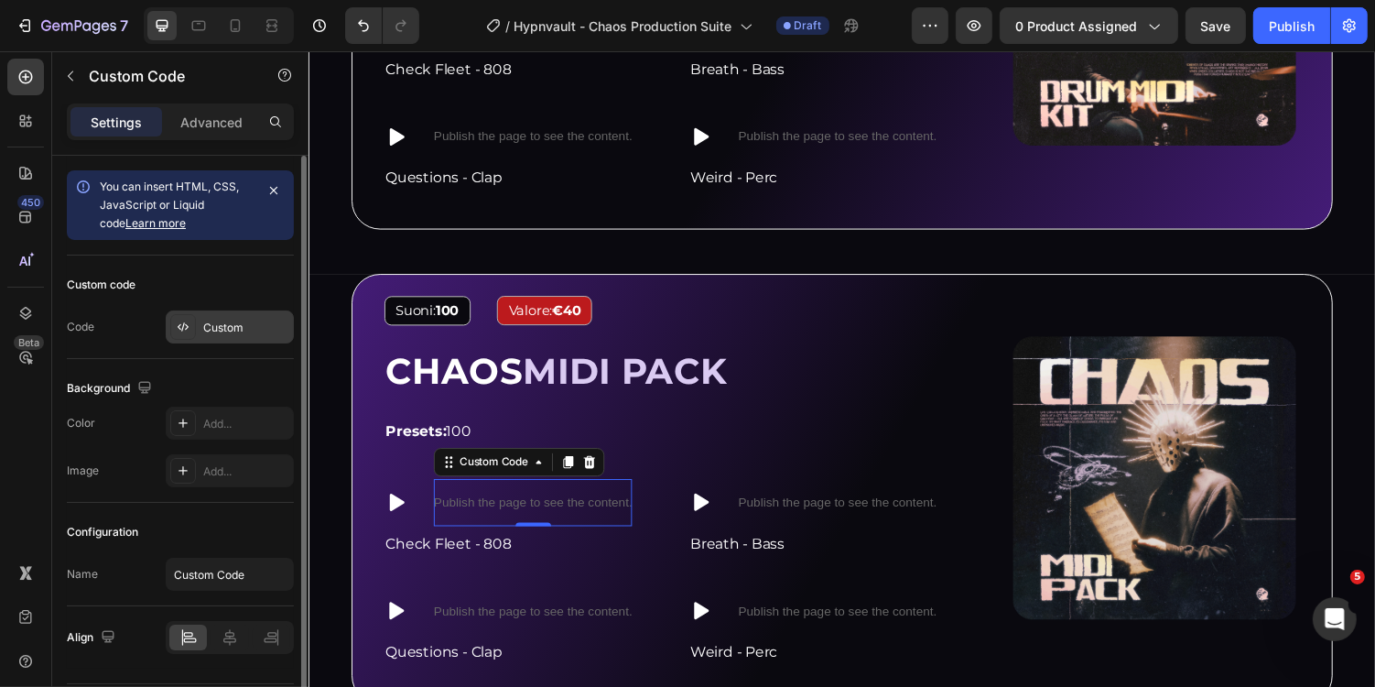
click at [214, 340] on div "Custom" at bounding box center [230, 326] width 128 height 33
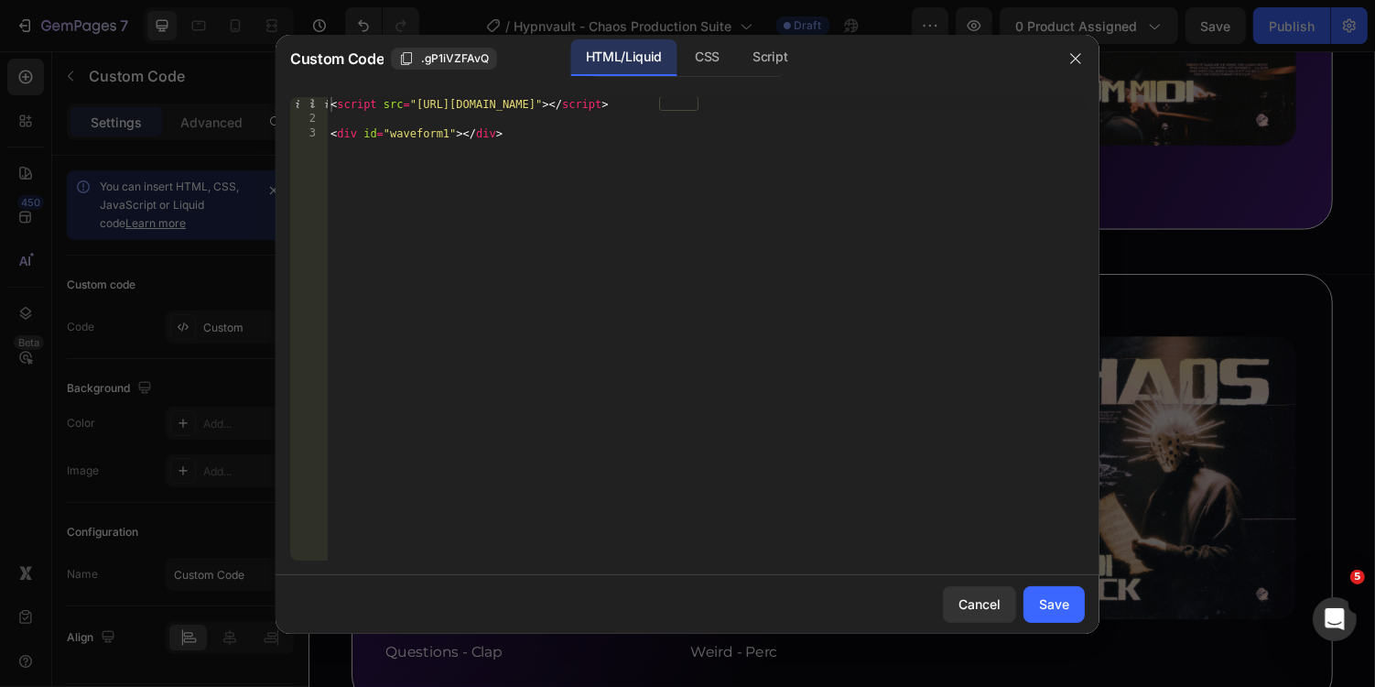
click at [444, 137] on div "< script src = "[URL][DOMAIN_NAME]" > </ script > < div id = "waveform1" > </ d…" at bounding box center [706, 343] width 758 height 493
click at [738, 61] on div "CSS" at bounding box center [770, 57] width 64 height 37
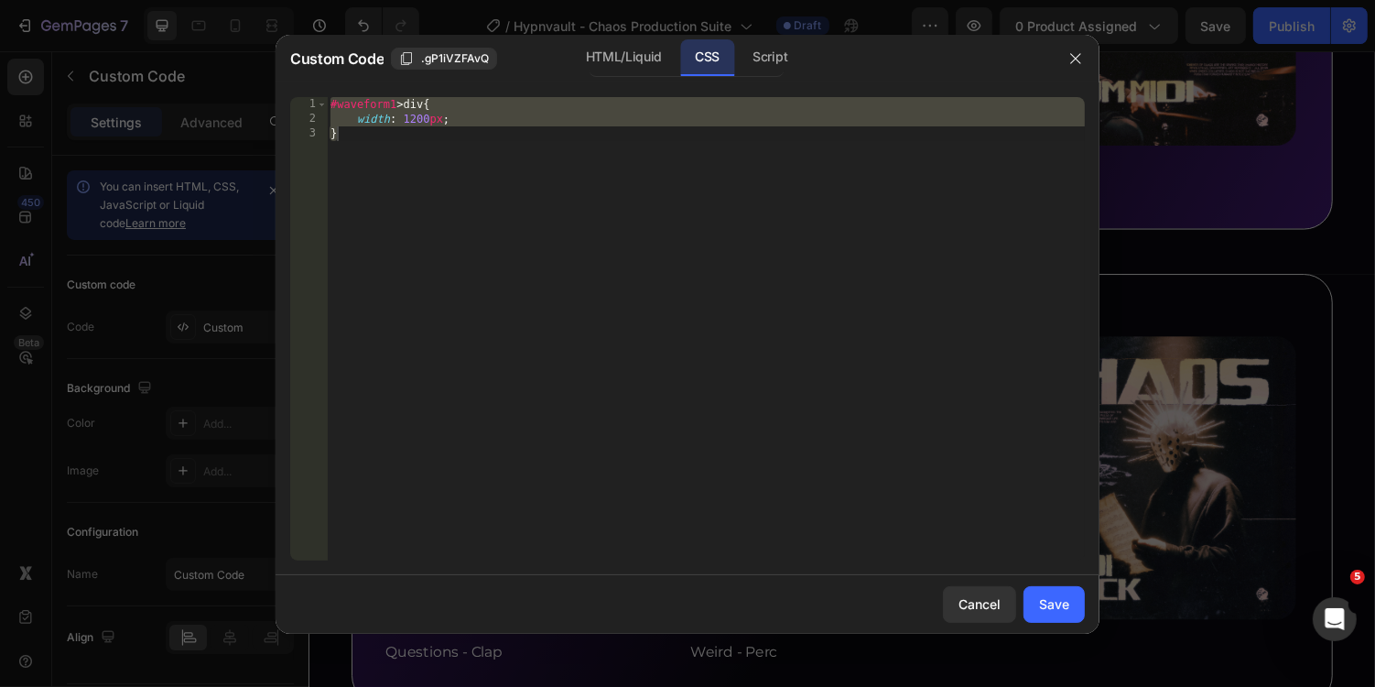
click at [392, 105] on div "#waveform1 > div { width : 1200 px ; }" at bounding box center [706, 343] width 758 height 493
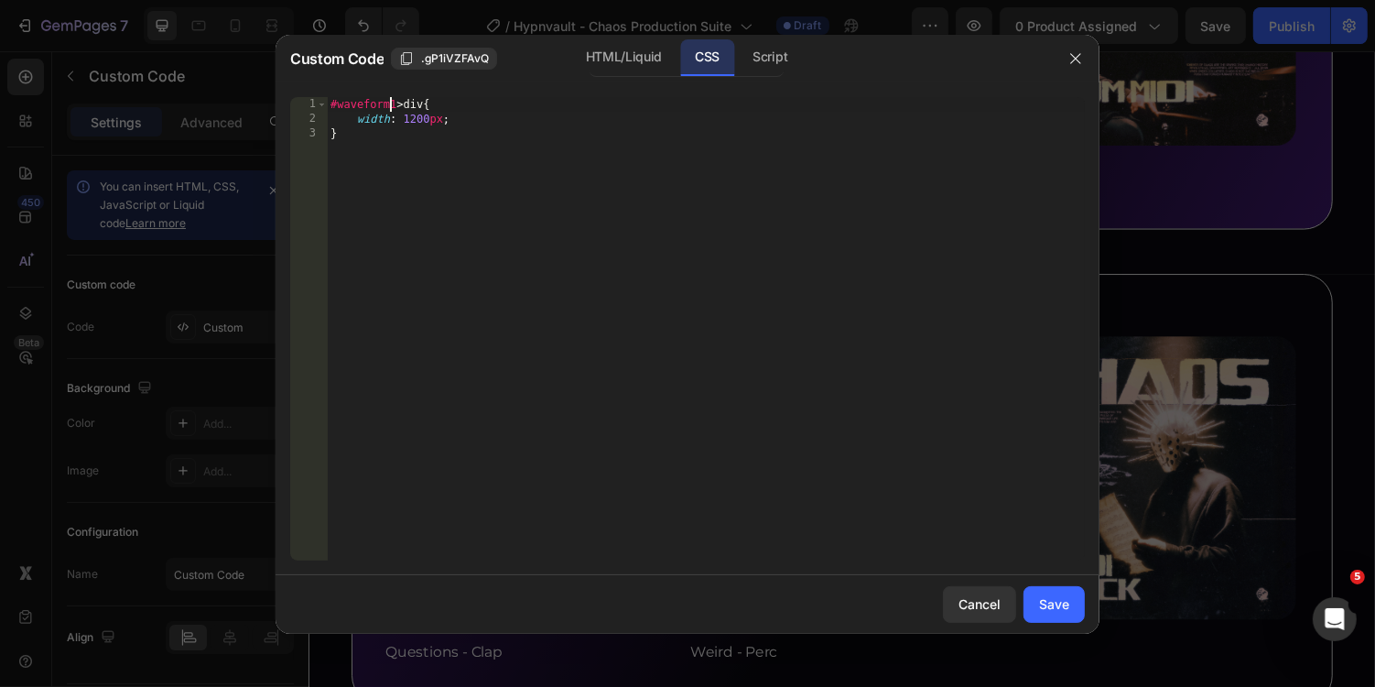
scroll to position [0, 5]
click at [773, 56] on div "Script" at bounding box center [770, 57] width 64 height 37
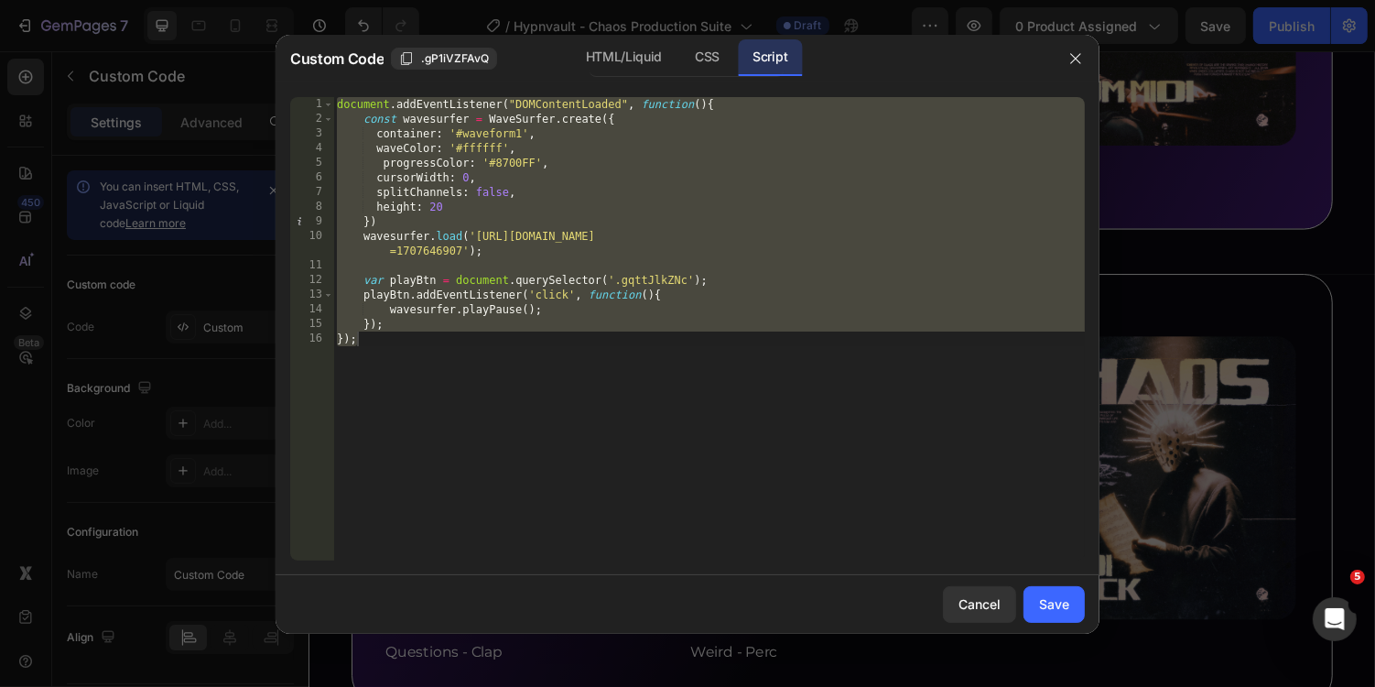
click at [516, 136] on div "document . addEventListener ( "DOMContentLoaded" , function ( ) { const wavesur…" at bounding box center [709, 343] width 752 height 493
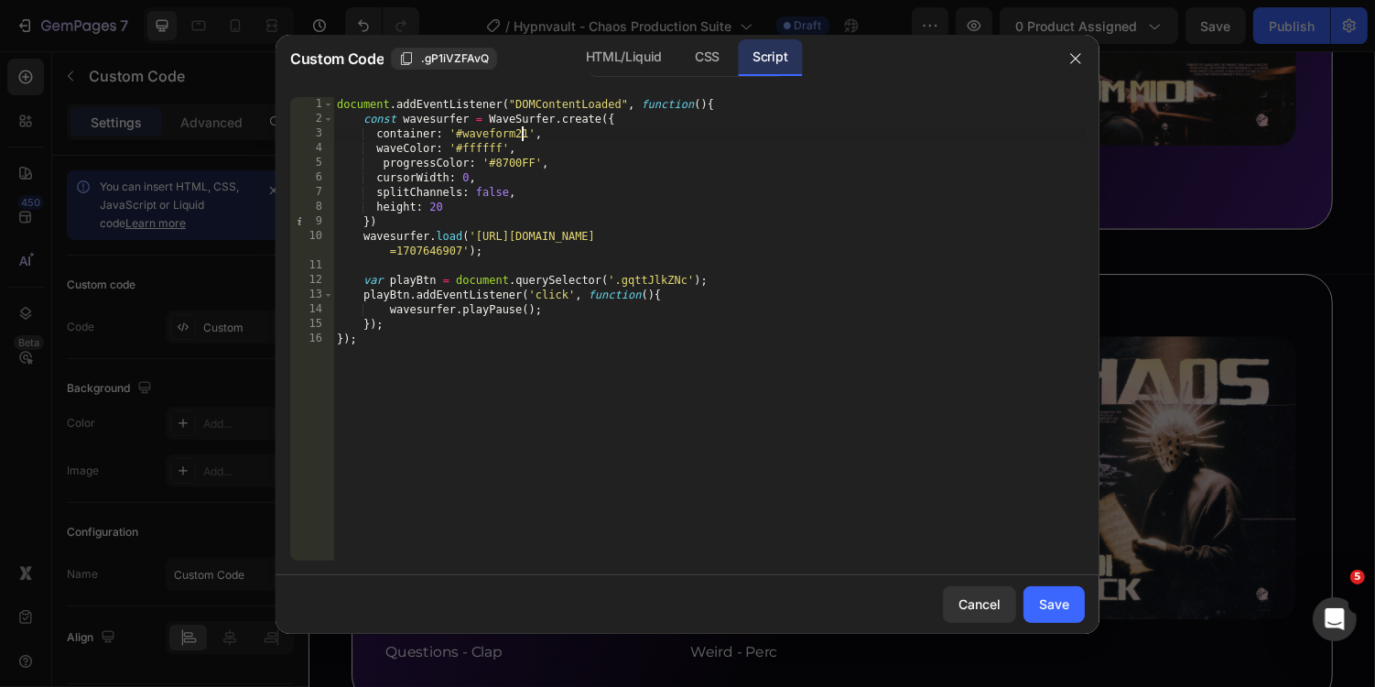
scroll to position [0, 15]
type textarea "container: '#waveform21',"
click at [1056, 597] on div "Save" at bounding box center [1054, 603] width 30 height 19
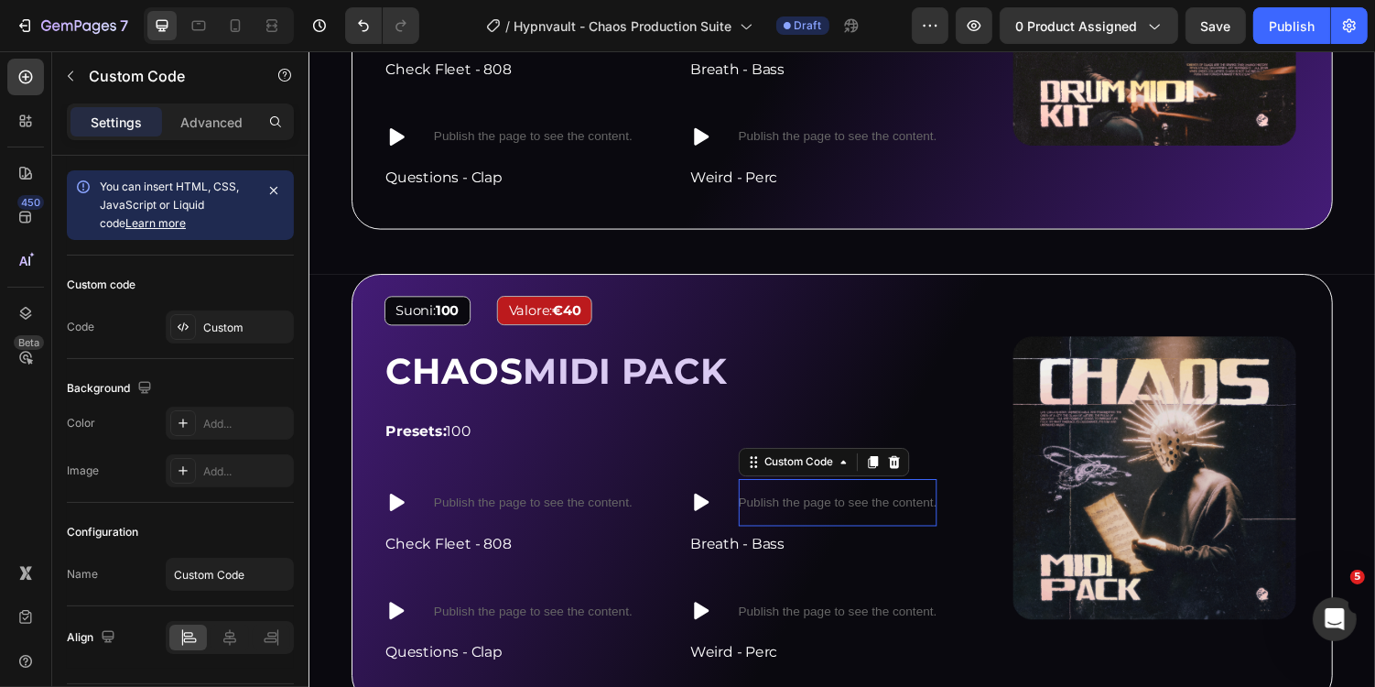
click at [900, 513] on div "Publish the page to see the content." at bounding box center [853, 515] width 204 height 49
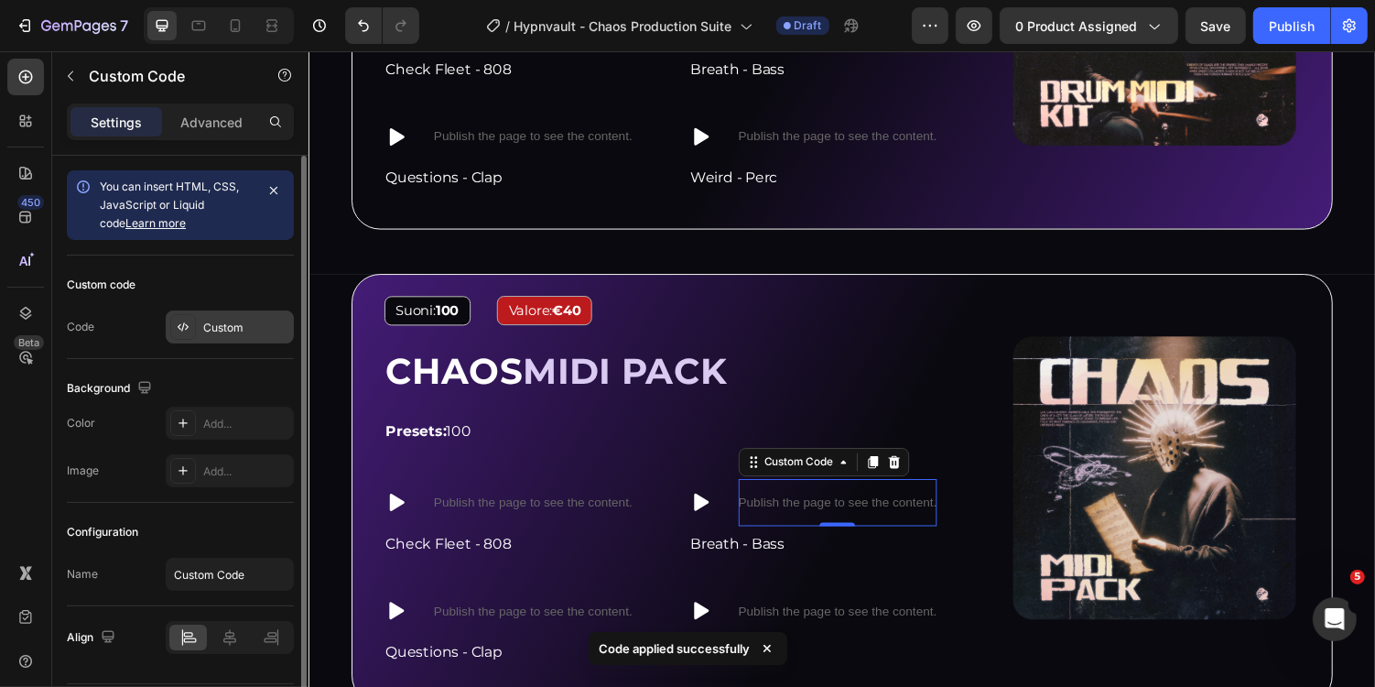
click at [239, 331] on div "Custom" at bounding box center [246, 328] width 86 height 16
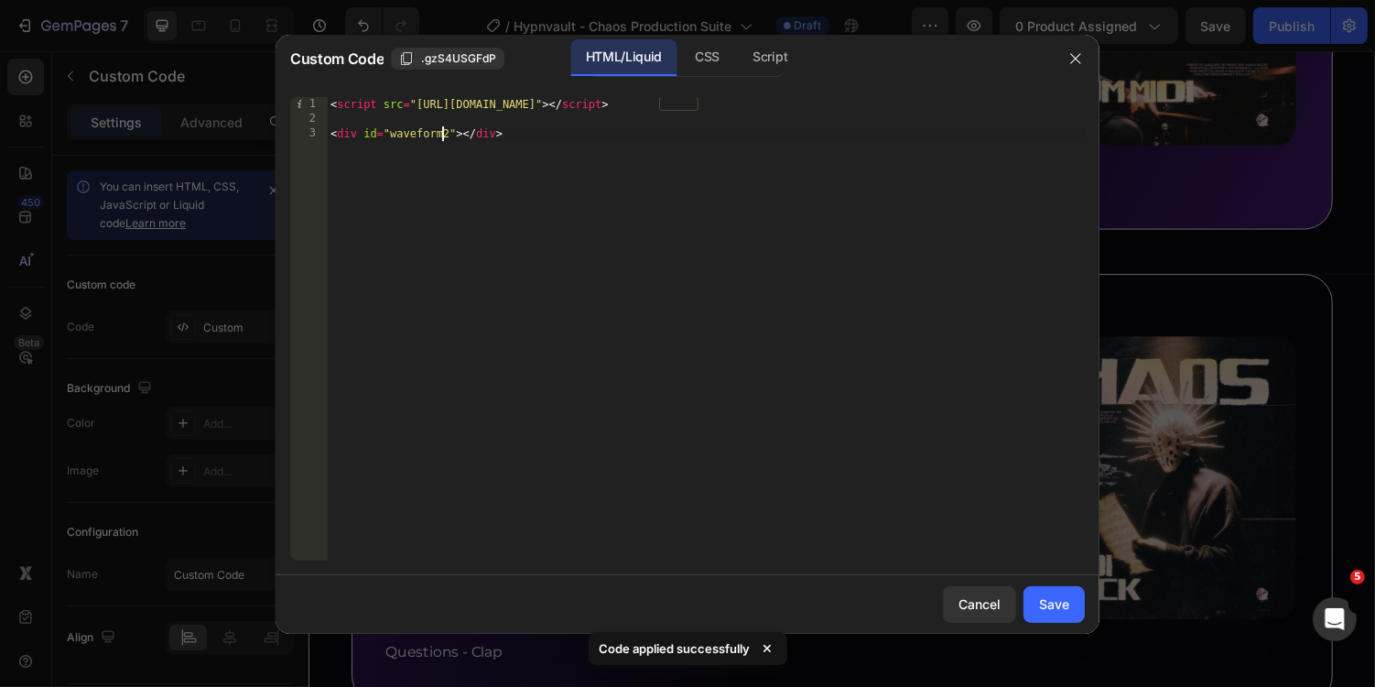
click at [446, 136] on div "< script src = "[URL][DOMAIN_NAME]" > </ script > < div id = "waveform2" > </ d…" at bounding box center [706, 343] width 758 height 493
click at [738, 60] on div "CSS" at bounding box center [770, 57] width 64 height 37
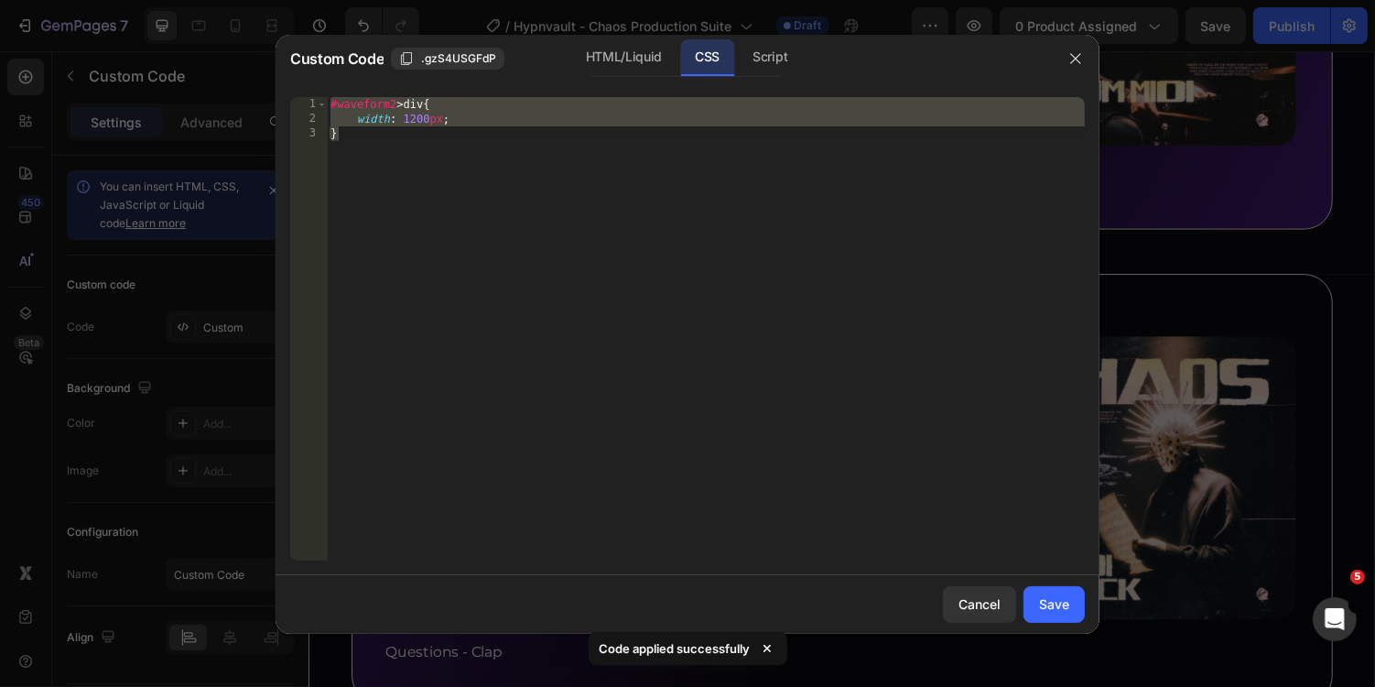
click at [393, 107] on div "#waveform2 > div { width : 1200 px ; }" at bounding box center [706, 343] width 758 height 493
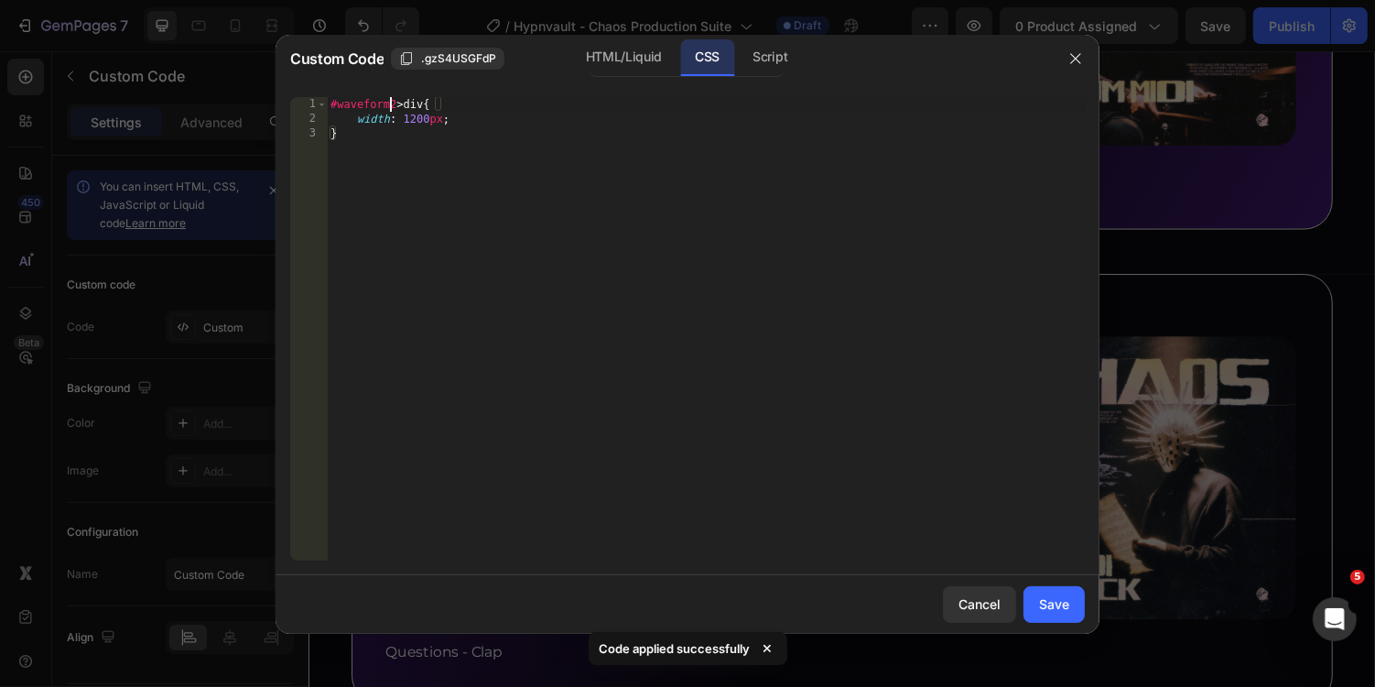
scroll to position [0, 5]
click at [749, 61] on div "Script" at bounding box center [770, 57] width 64 height 37
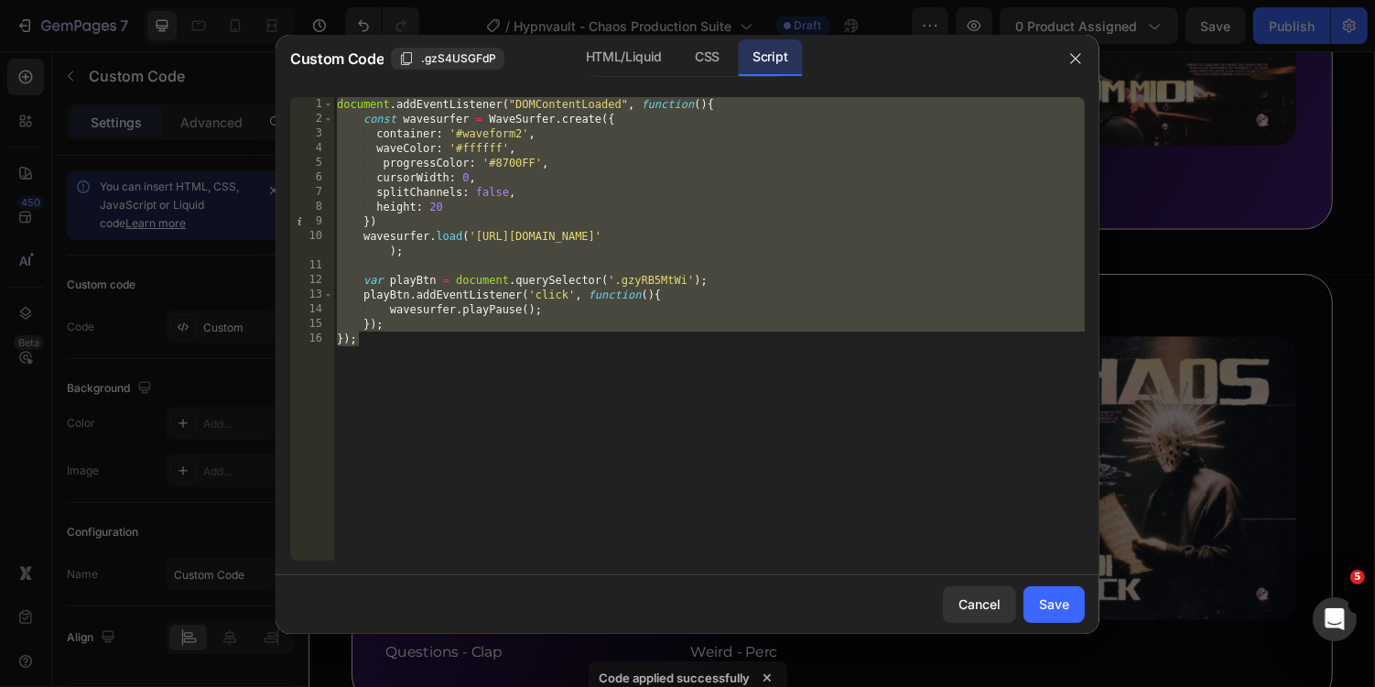
click at [519, 129] on div "document . addEventListener ( "DOMContentLoaded" , function ( ) { const wavesur…" at bounding box center [709, 343] width 752 height 493
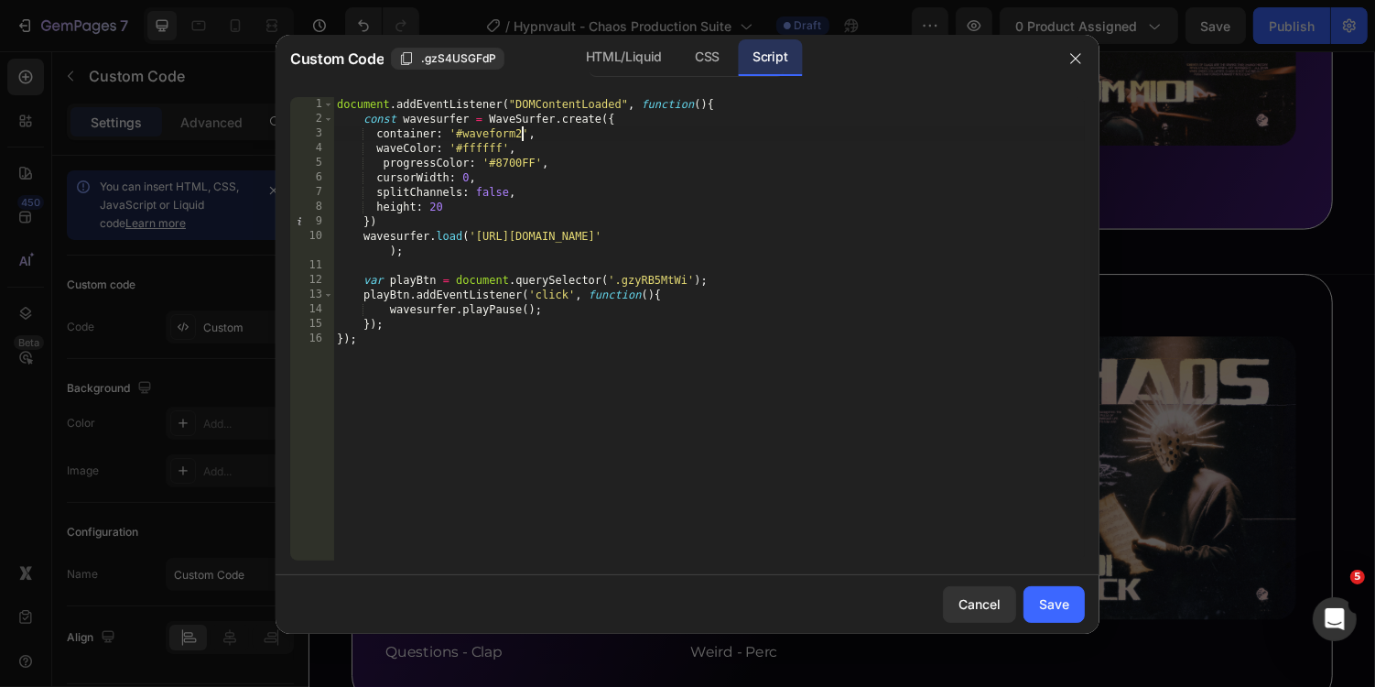
scroll to position [0, 16]
type textarea "container: '#waveform22',"
click at [1070, 614] on button "Save" at bounding box center [1054, 604] width 61 height 37
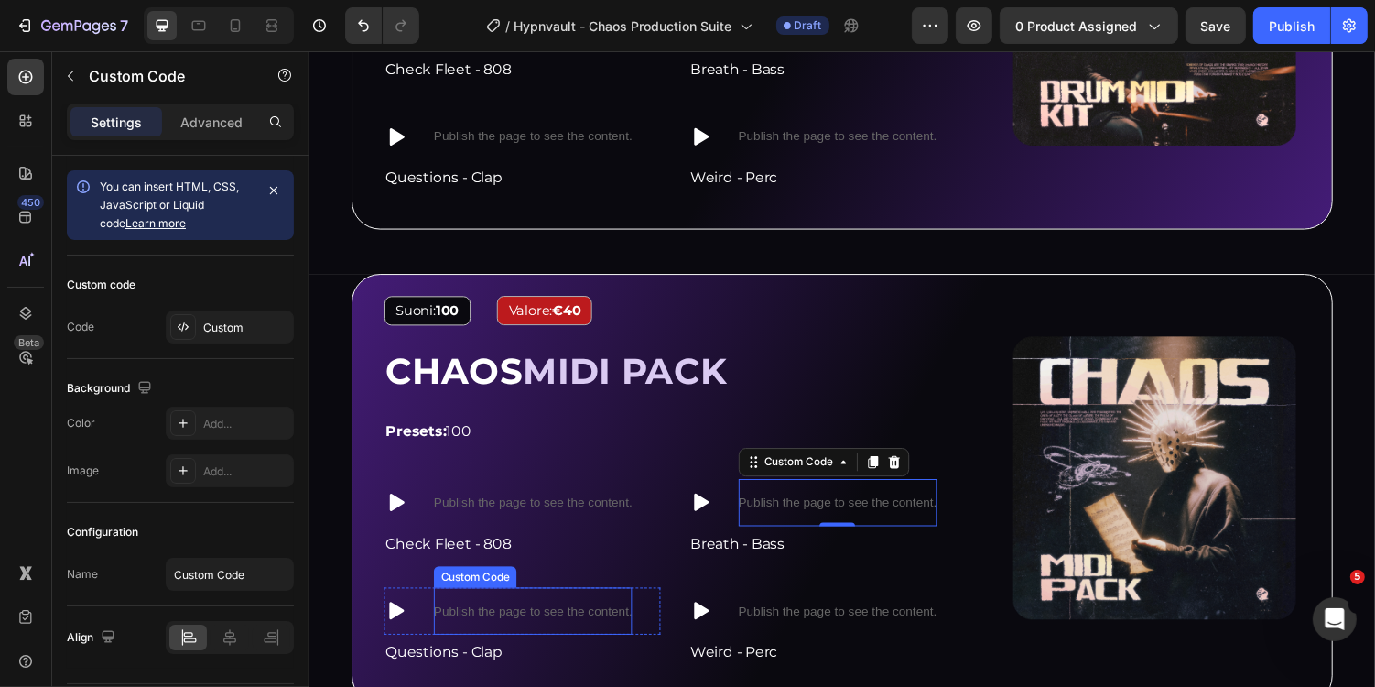
click at [579, 617] on p "Publish the page to see the content." at bounding box center [539, 626] width 204 height 19
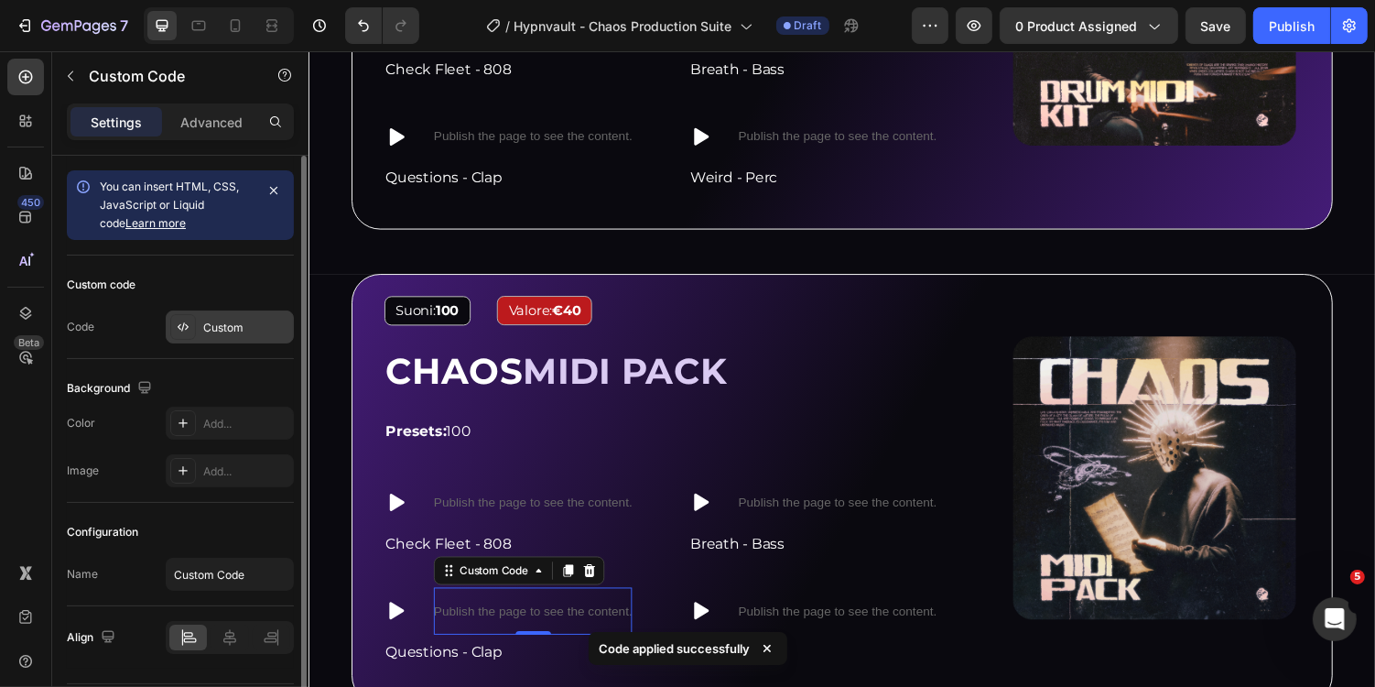
click at [224, 330] on div "Custom" at bounding box center [246, 328] width 86 height 16
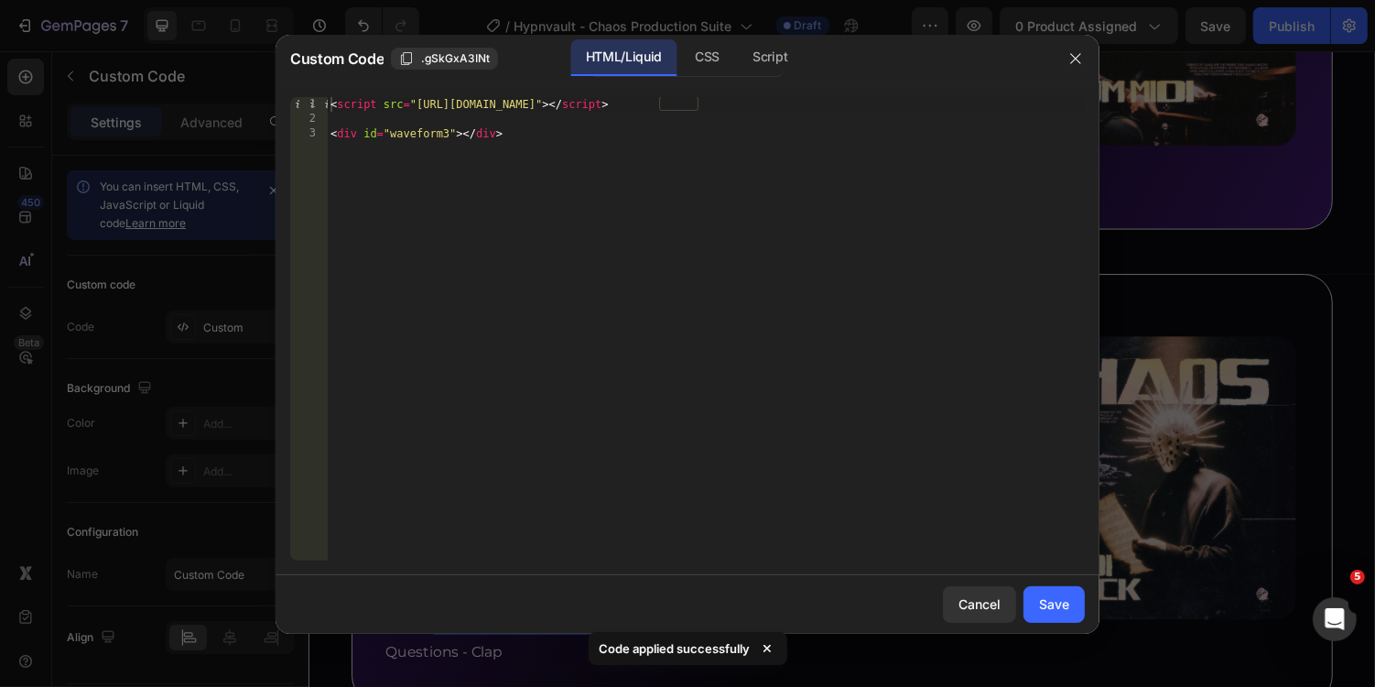
click at [445, 133] on div "< script src = "[URL][DOMAIN_NAME]" > </ script > < div id = "waveform3" > </ d…" at bounding box center [706, 343] width 758 height 493
click at [738, 57] on div "CSS" at bounding box center [770, 57] width 64 height 37
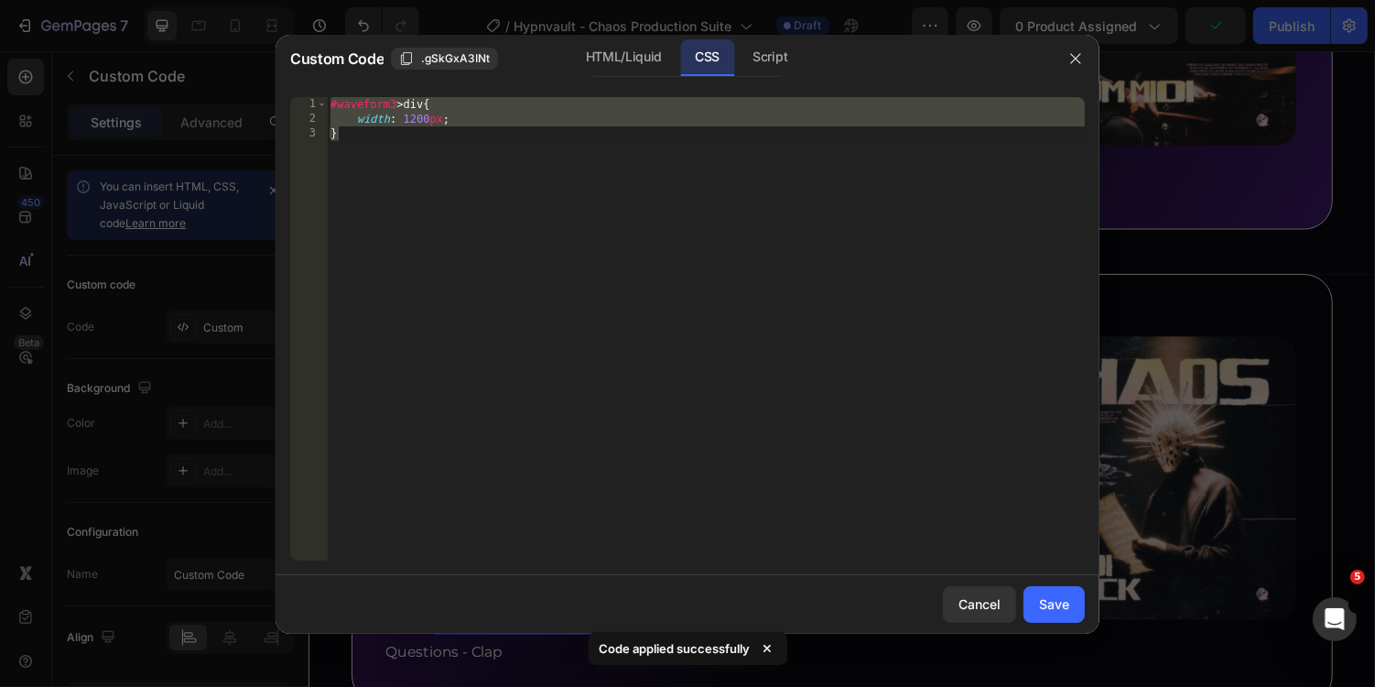
click at [392, 103] on div "#waveform3 > div { width : 1200 px ; }" at bounding box center [706, 343] width 758 height 493
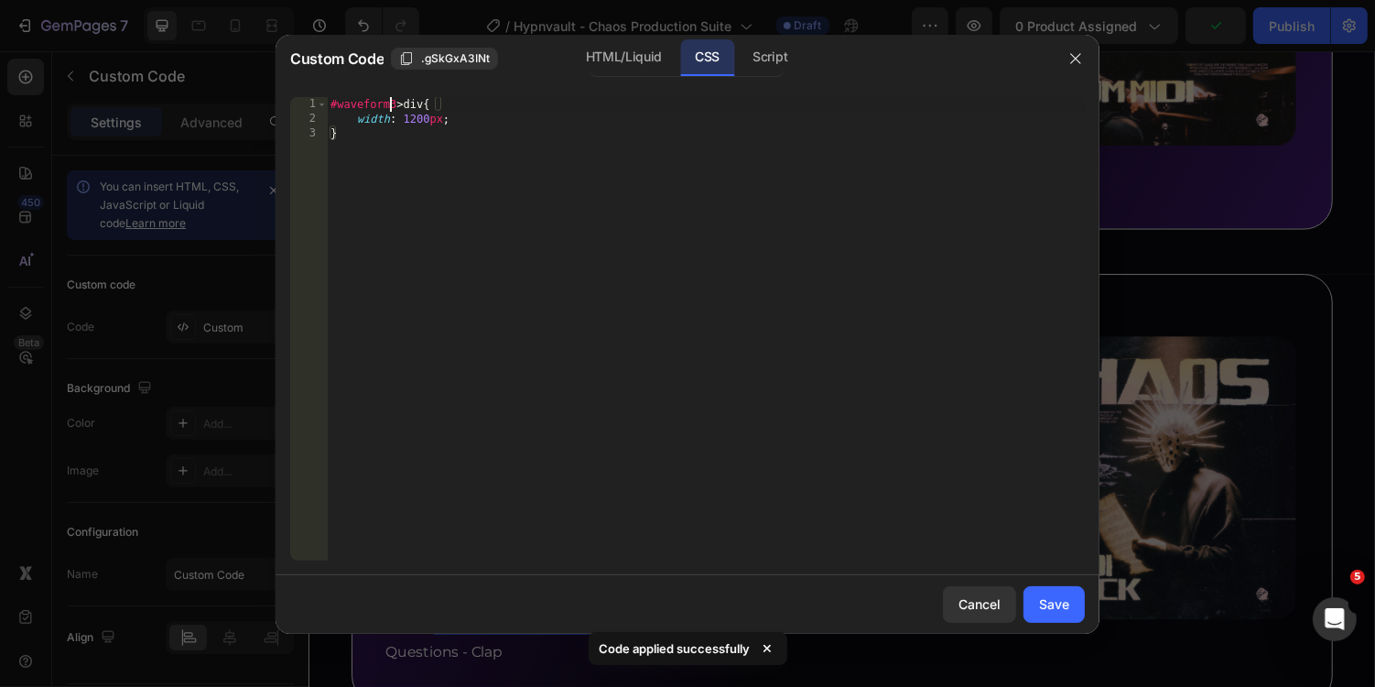
scroll to position [0, 5]
click at [769, 50] on div "Script" at bounding box center [770, 57] width 64 height 37
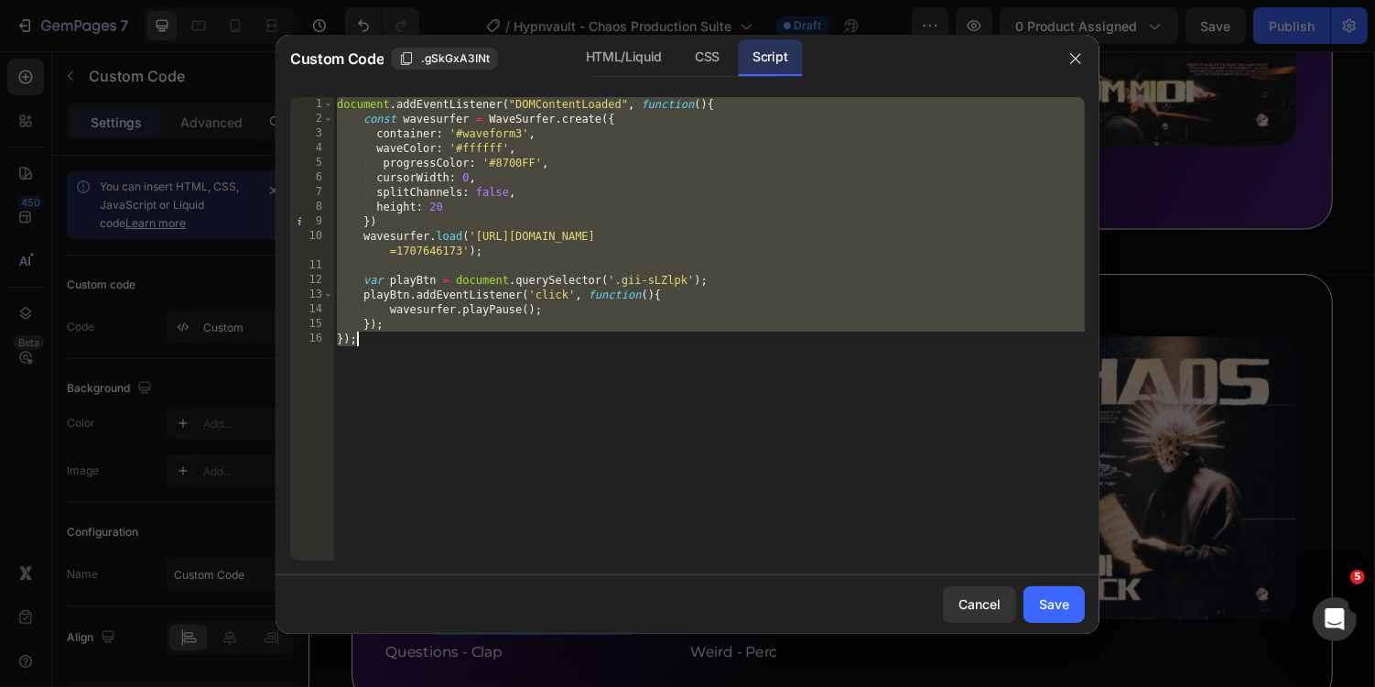
click at [520, 131] on div "document . addEventListener ( "DOMContentLoaded" , function ( ) { const wavesur…" at bounding box center [709, 343] width 752 height 493
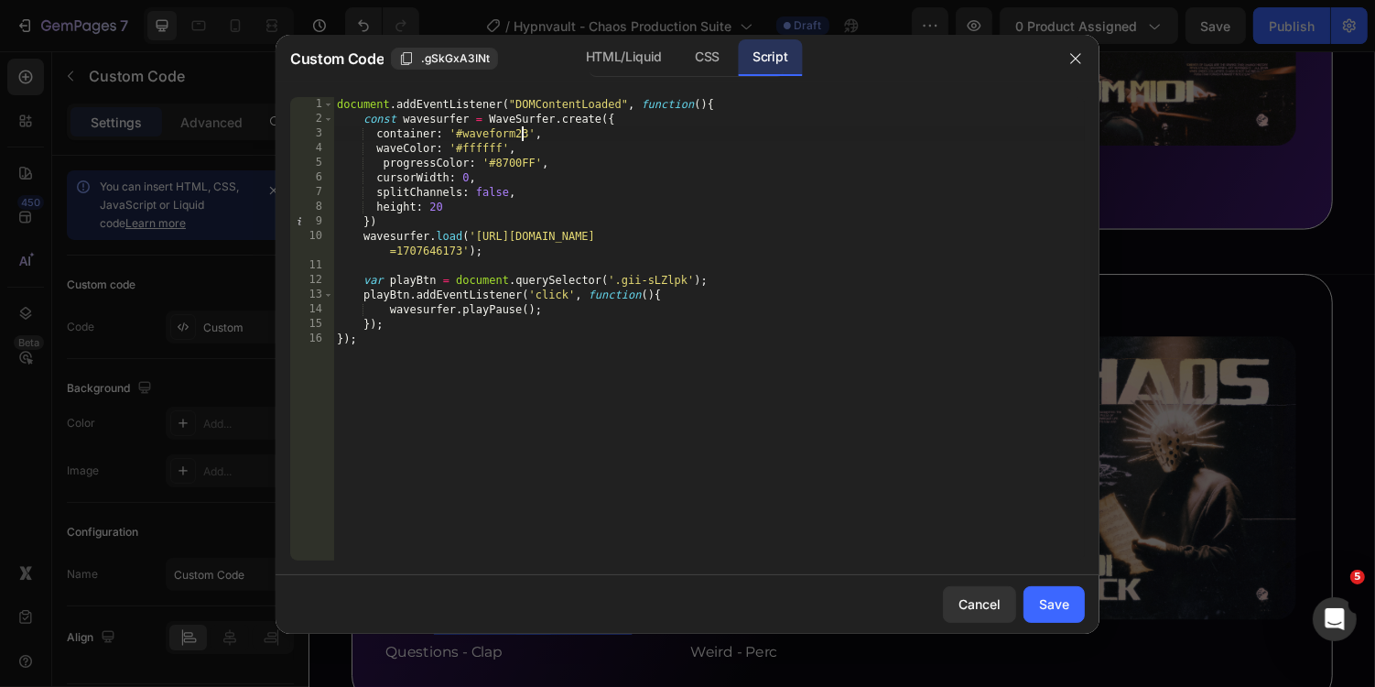
scroll to position [0, 15]
type textarea "container: '#waveform23',"
click at [1034, 598] on button "Save" at bounding box center [1054, 604] width 61 height 37
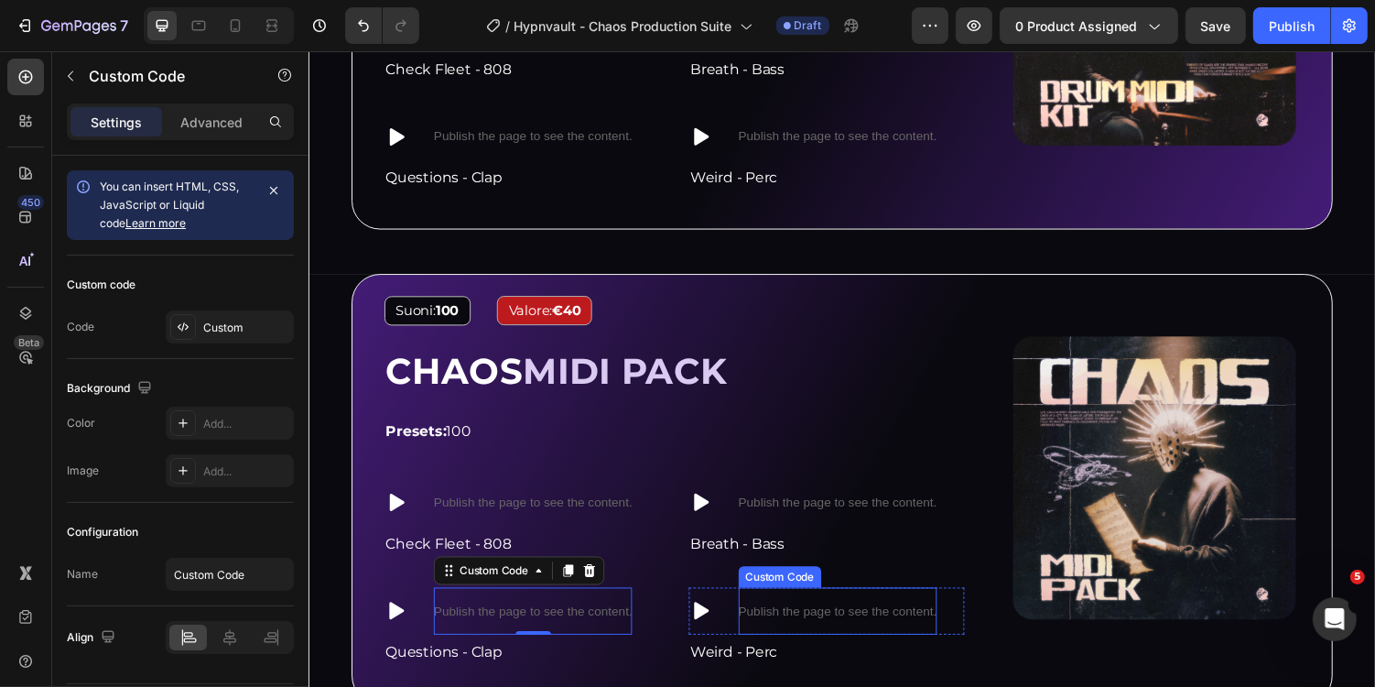
click at [865, 603] on div "Publish the page to see the content." at bounding box center [853, 627] width 204 height 49
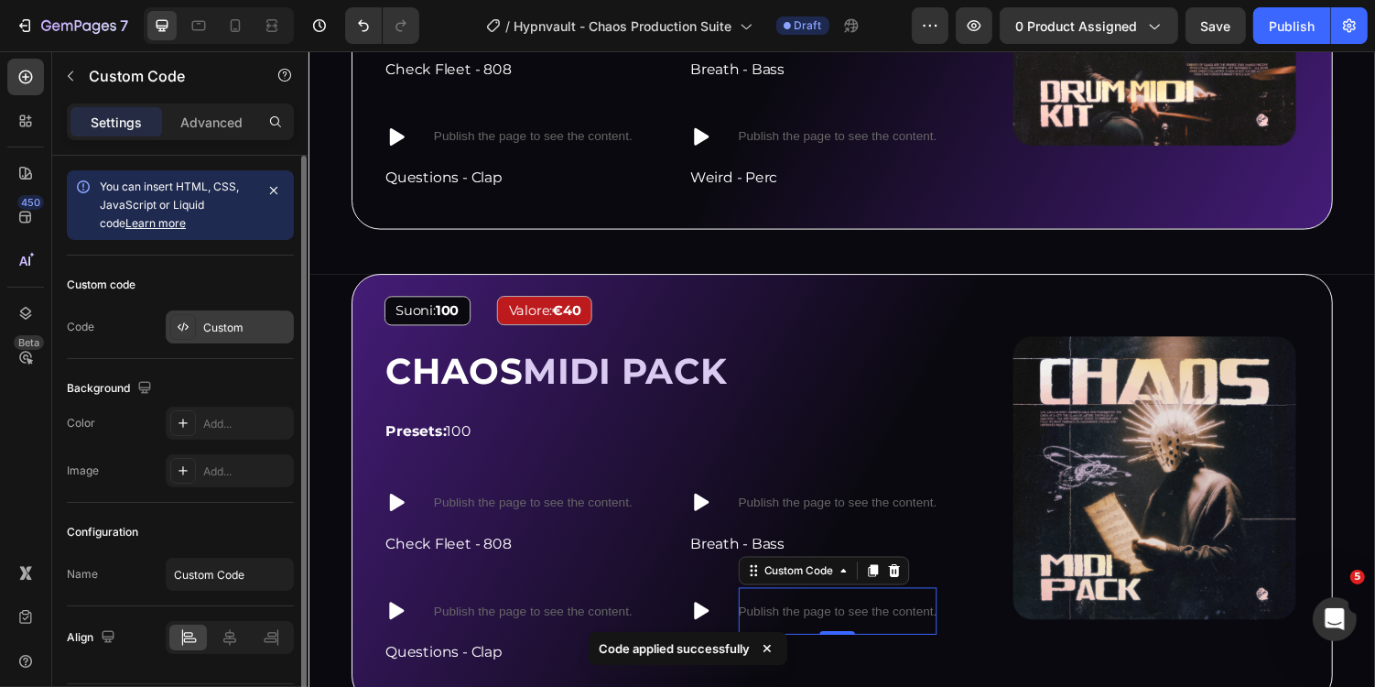
click at [214, 325] on div "Custom" at bounding box center [246, 328] width 86 height 16
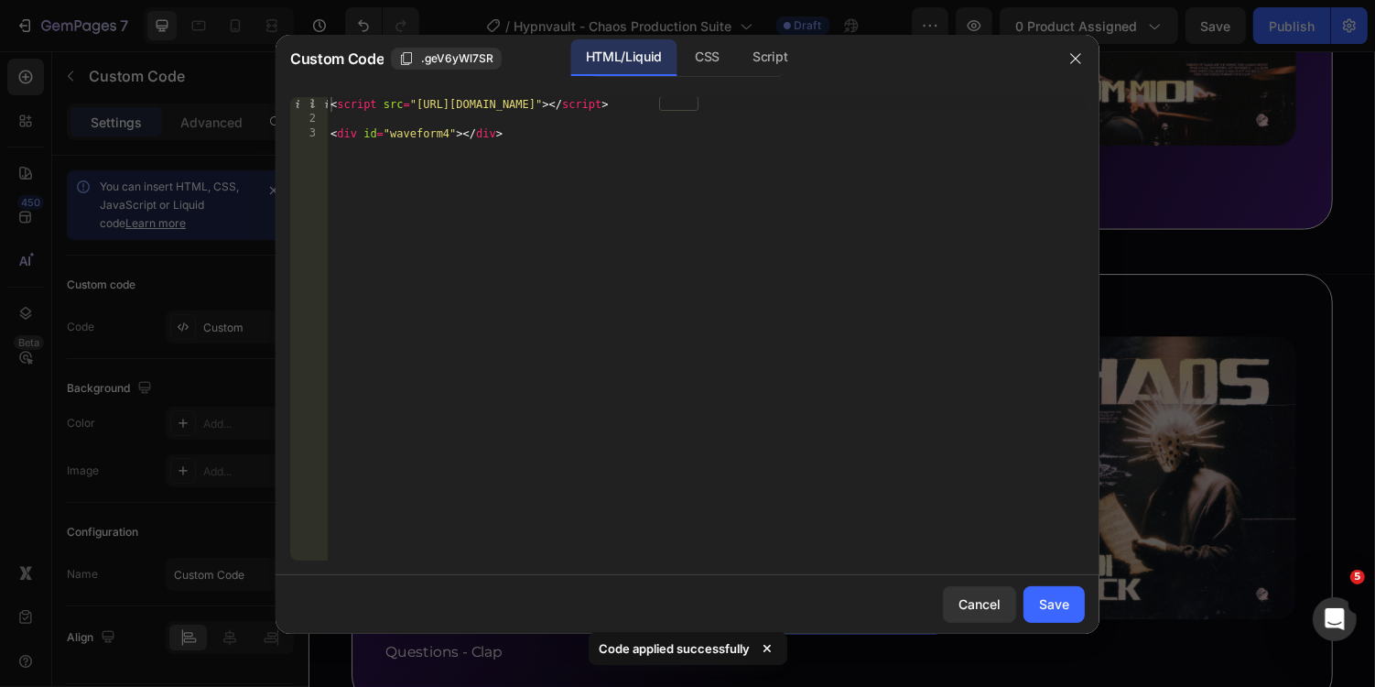
click at [441, 132] on div "< script src = "[URL][DOMAIN_NAME]" > </ script > < div id = "waveform4" > </ d…" at bounding box center [706, 343] width 758 height 493
click at [738, 61] on div "CSS" at bounding box center [770, 57] width 64 height 37
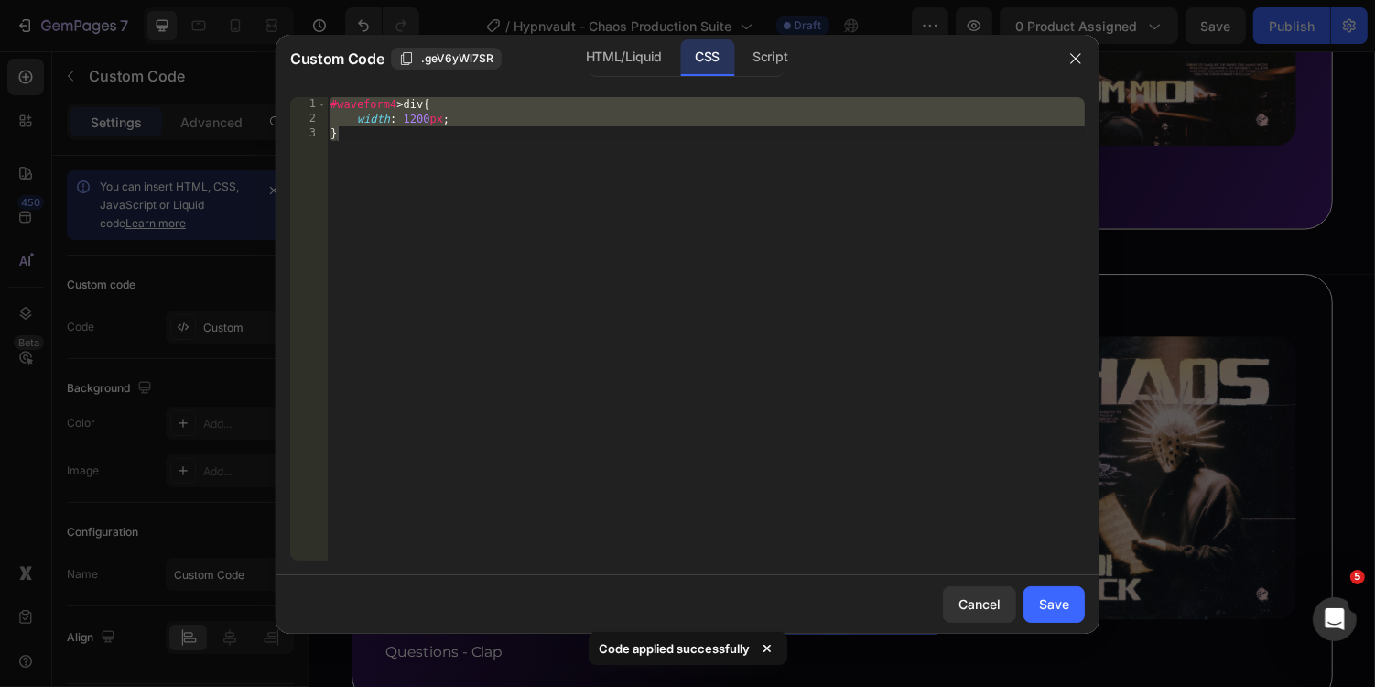
click at [390, 106] on div "#waveform4 > div { width : 1200 px ; }" at bounding box center [706, 343] width 758 height 493
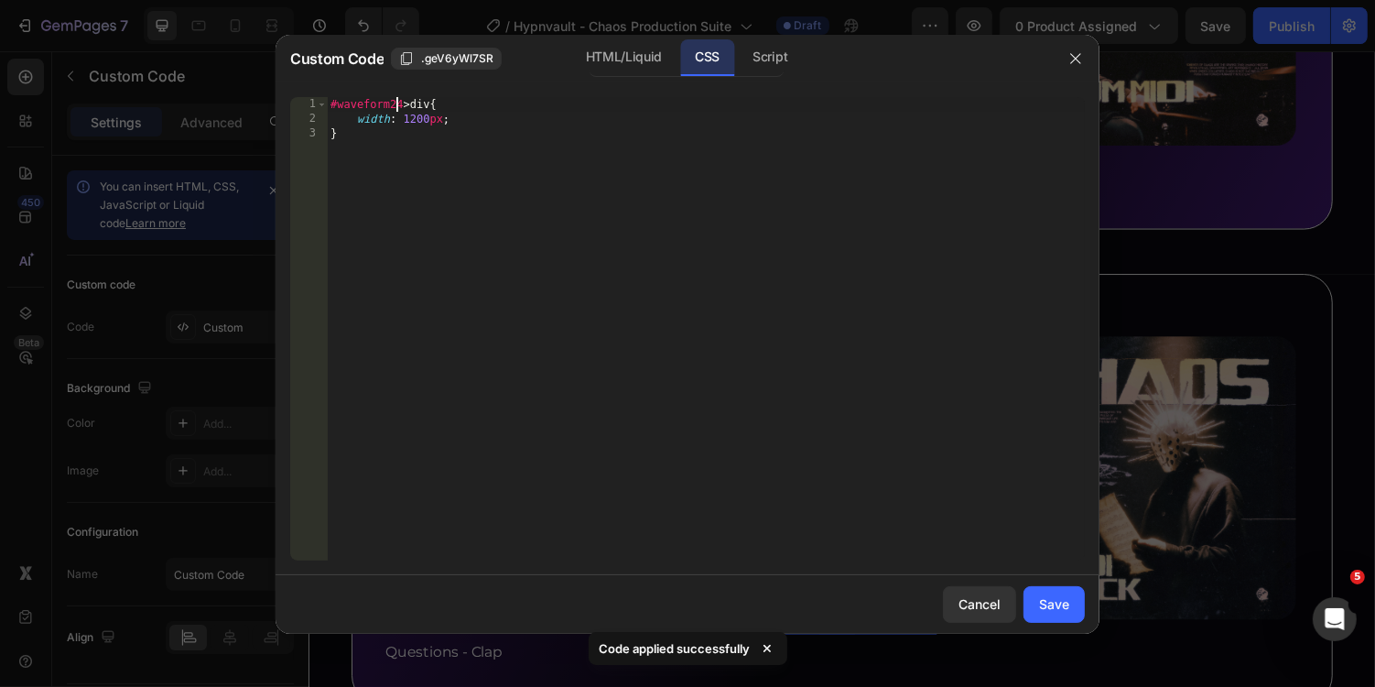
scroll to position [0, 5]
click at [767, 72] on div "Script" at bounding box center [770, 57] width 64 height 37
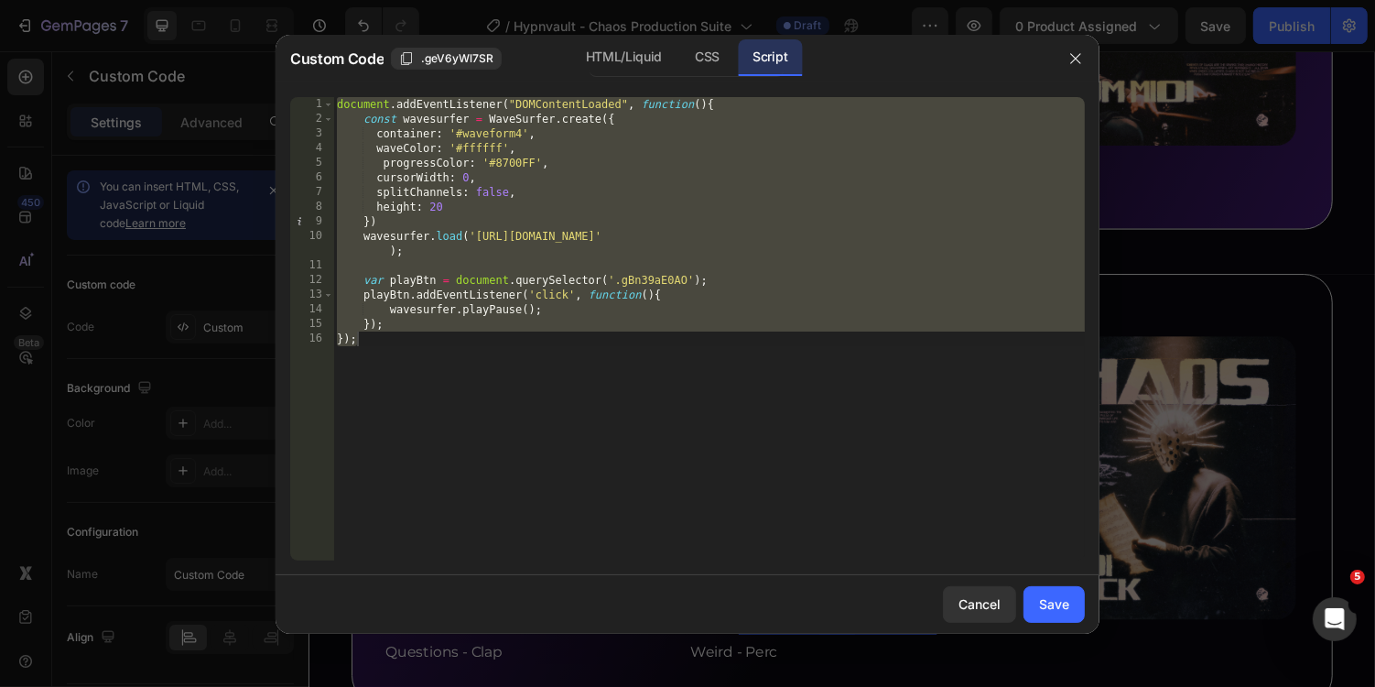
click at [516, 133] on div "document . addEventListener ( "DOMContentLoaded" , function ( ) { const wavesur…" at bounding box center [709, 343] width 752 height 493
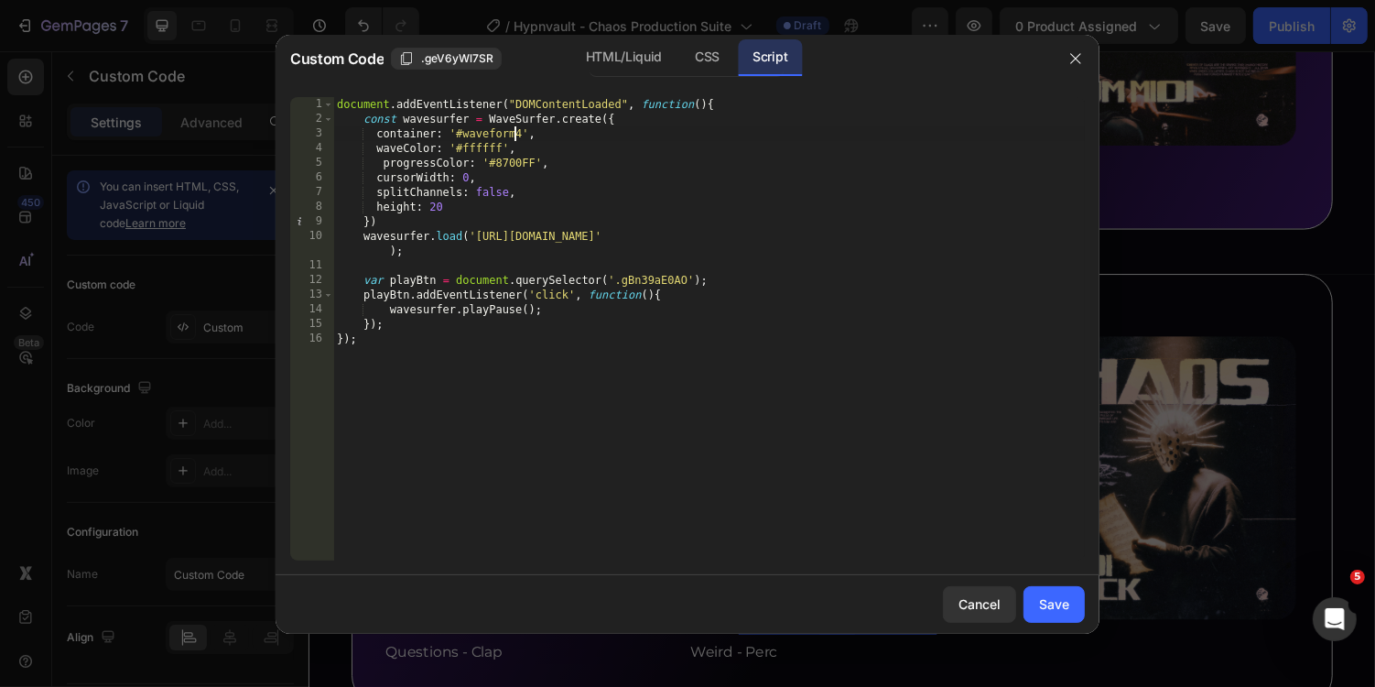
scroll to position [0, 15]
type textarea "container: '#waveform24',"
click at [1063, 603] on div "Save" at bounding box center [1054, 603] width 30 height 19
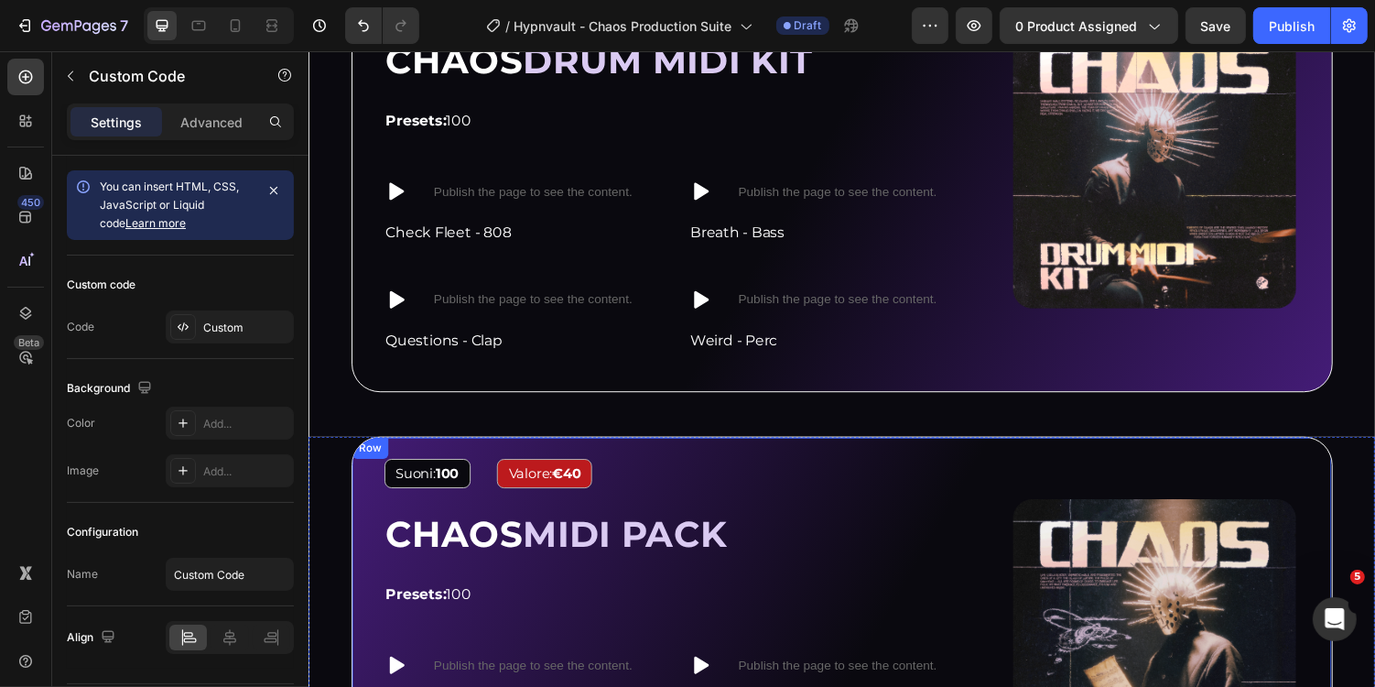
scroll to position [3651, 0]
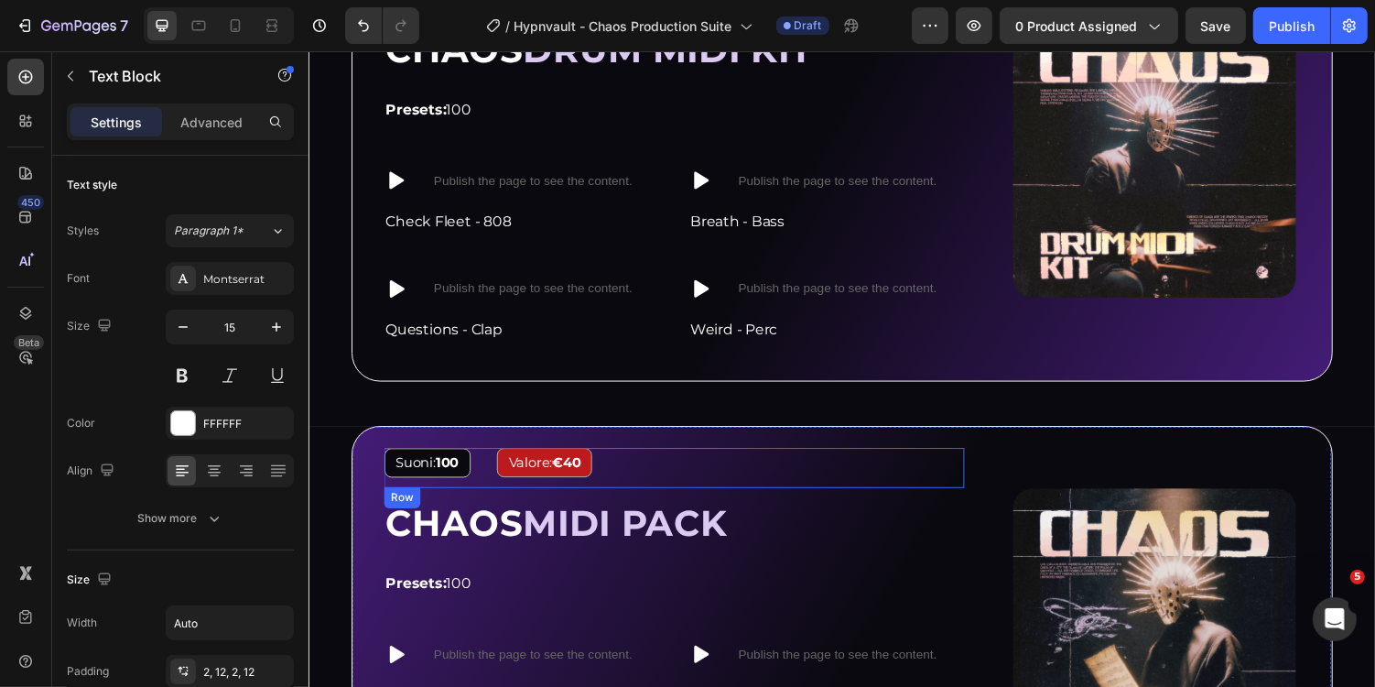
click at [456, 465] on strong "100" at bounding box center [451, 473] width 24 height 17
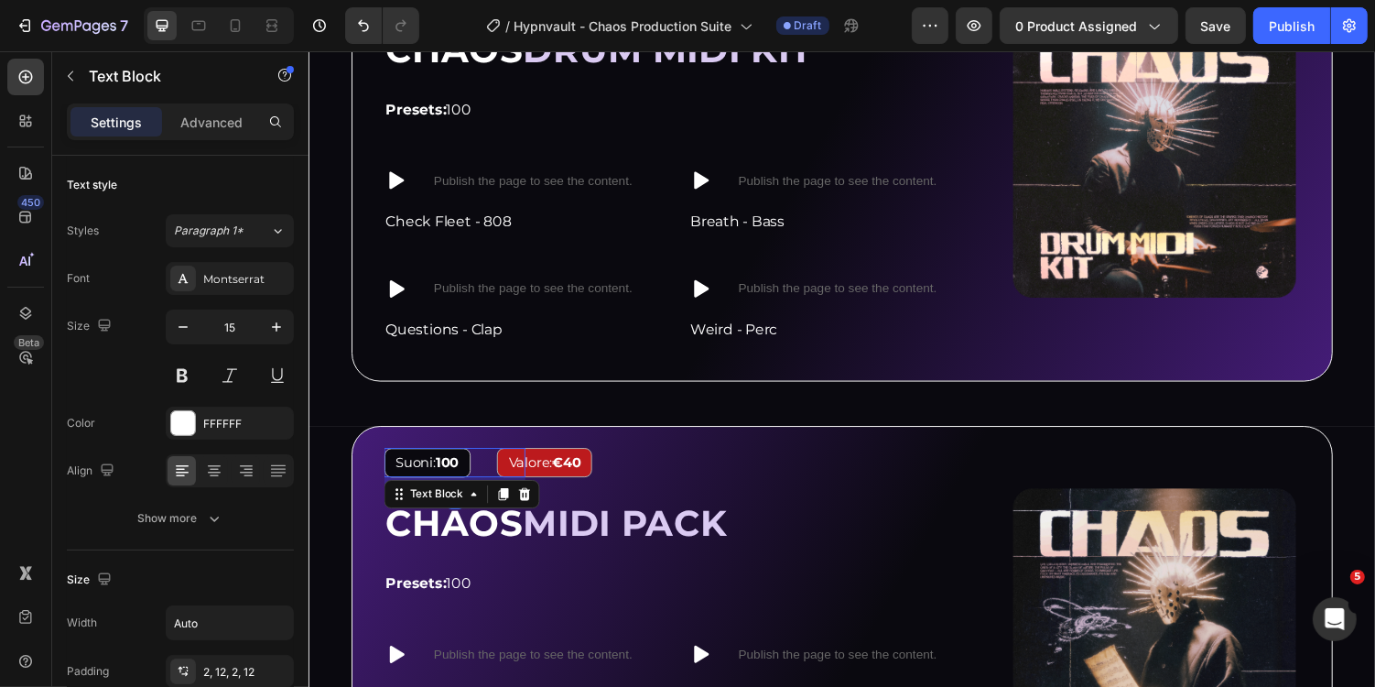
click at [456, 465] on strong "100" at bounding box center [451, 473] width 24 height 17
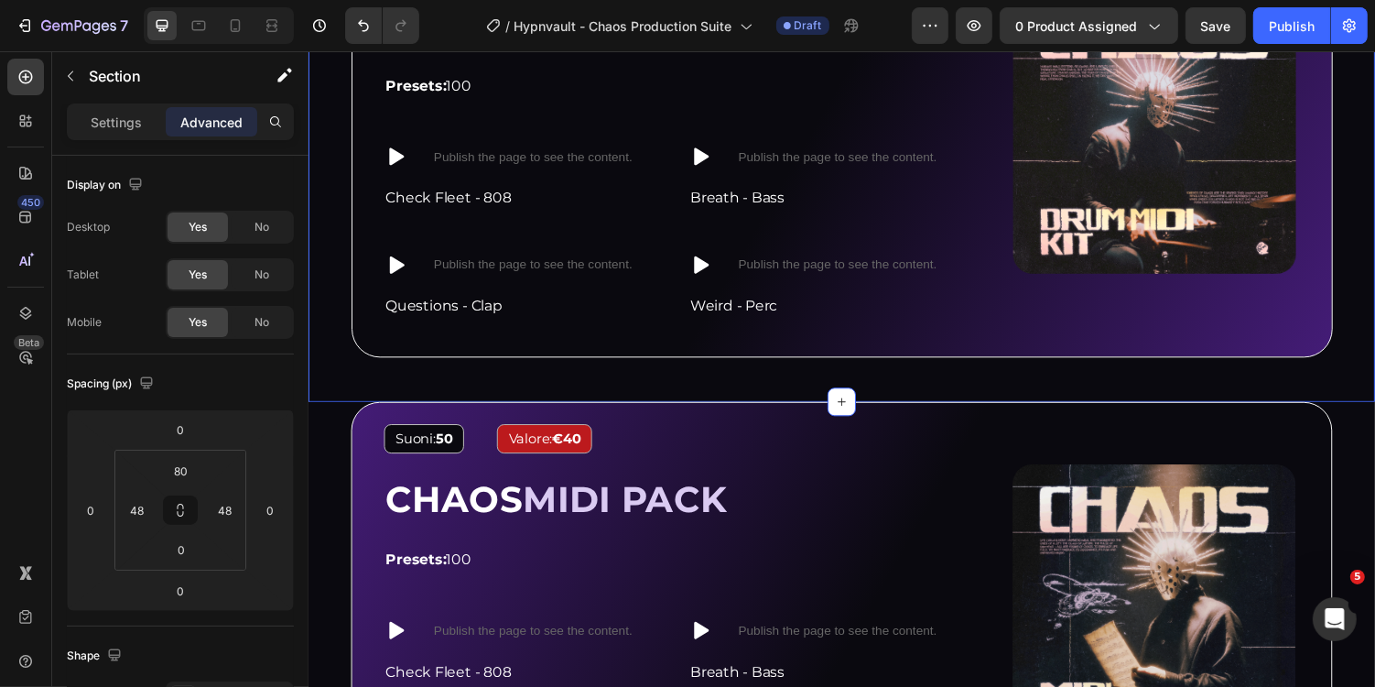
scroll to position [3679, 0]
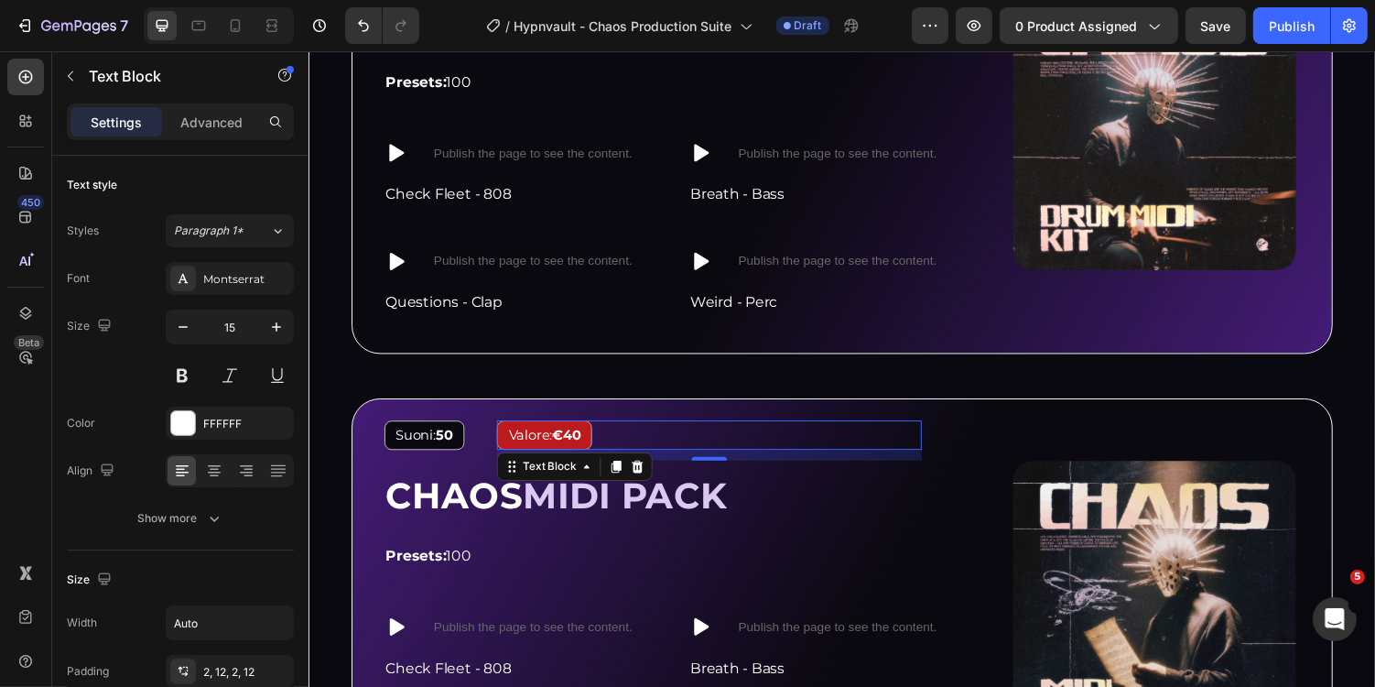
click at [580, 440] on strong "€40" at bounding box center [573, 445] width 29 height 17
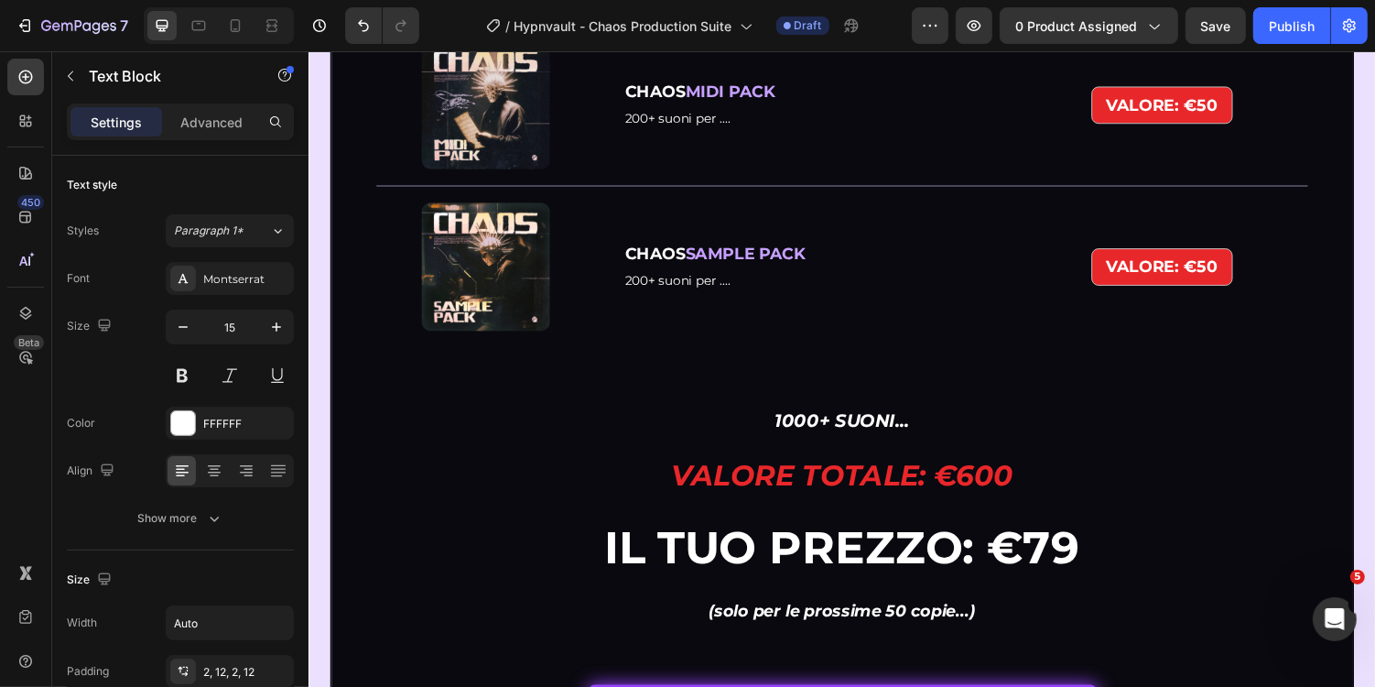
scroll to position [5533, 0]
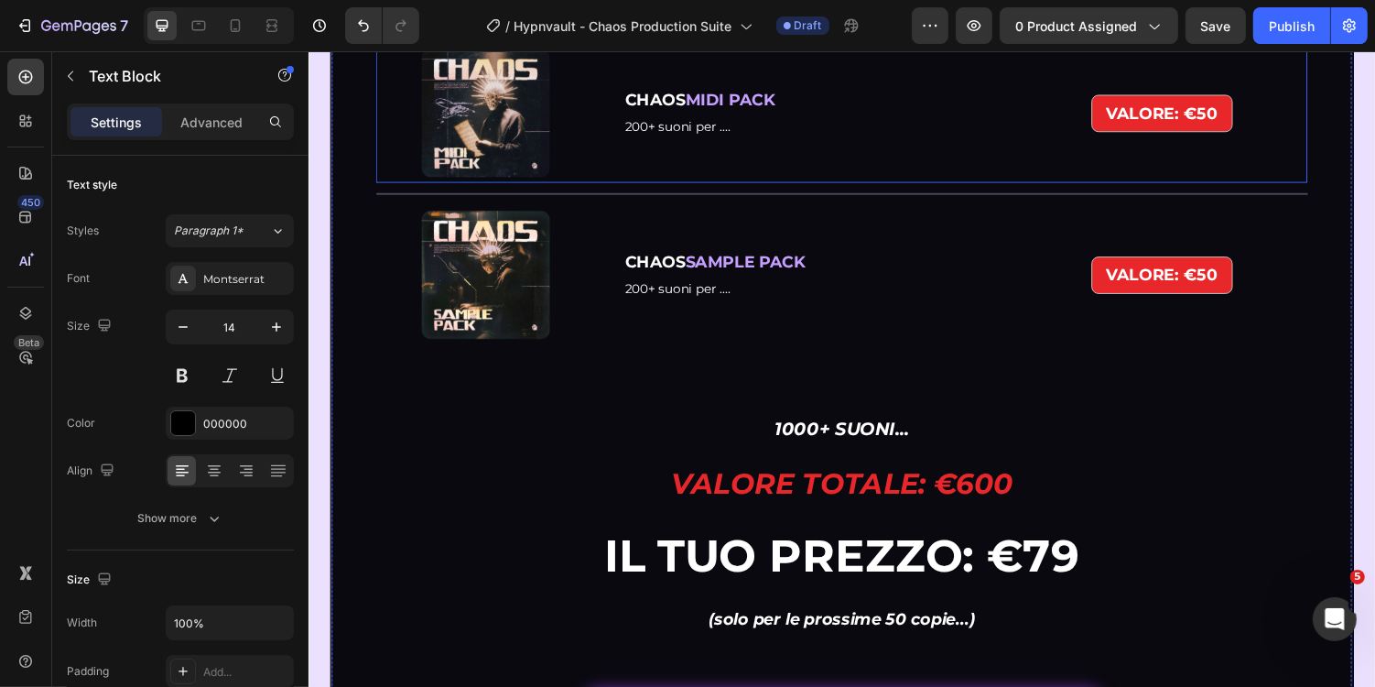
click at [660, 136] on span "200+ suoni per ...." at bounding box center [688, 127] width 109 height 16
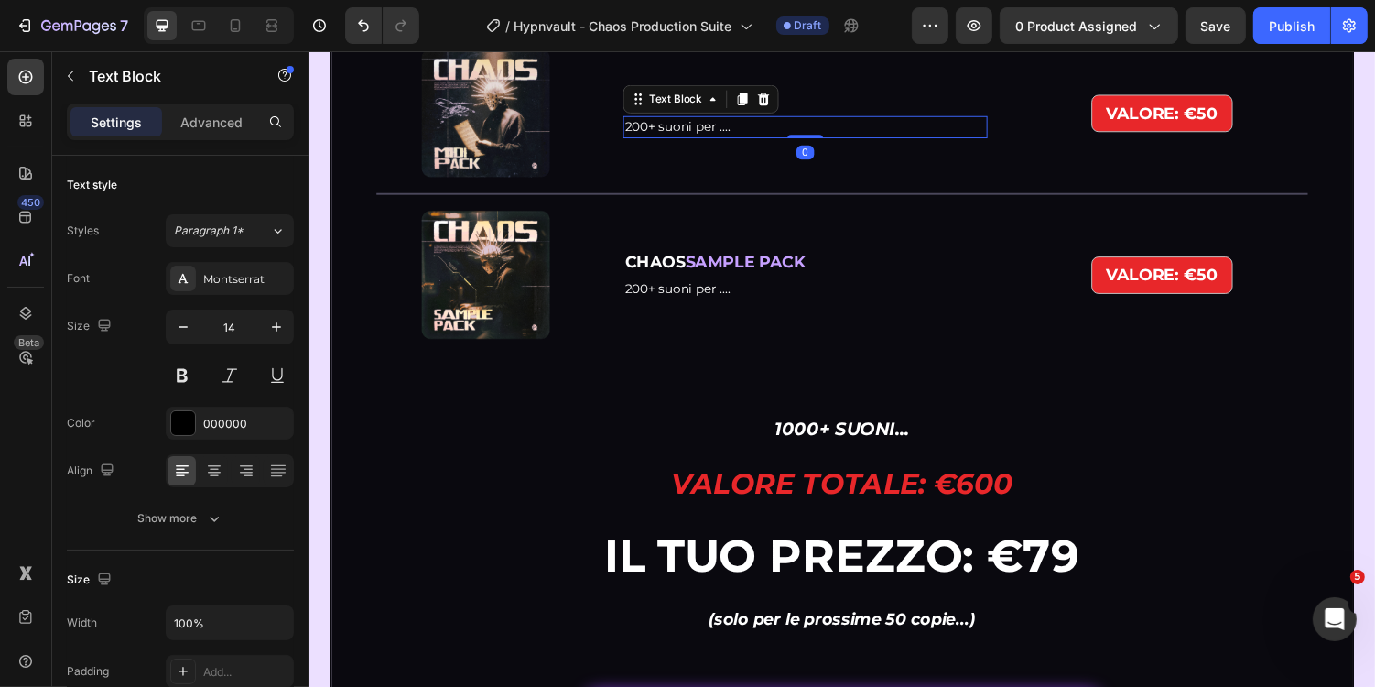
click at [660, 136] on span "200+ suoni per ...." at bounding box center [688, 127] width 109 height 16
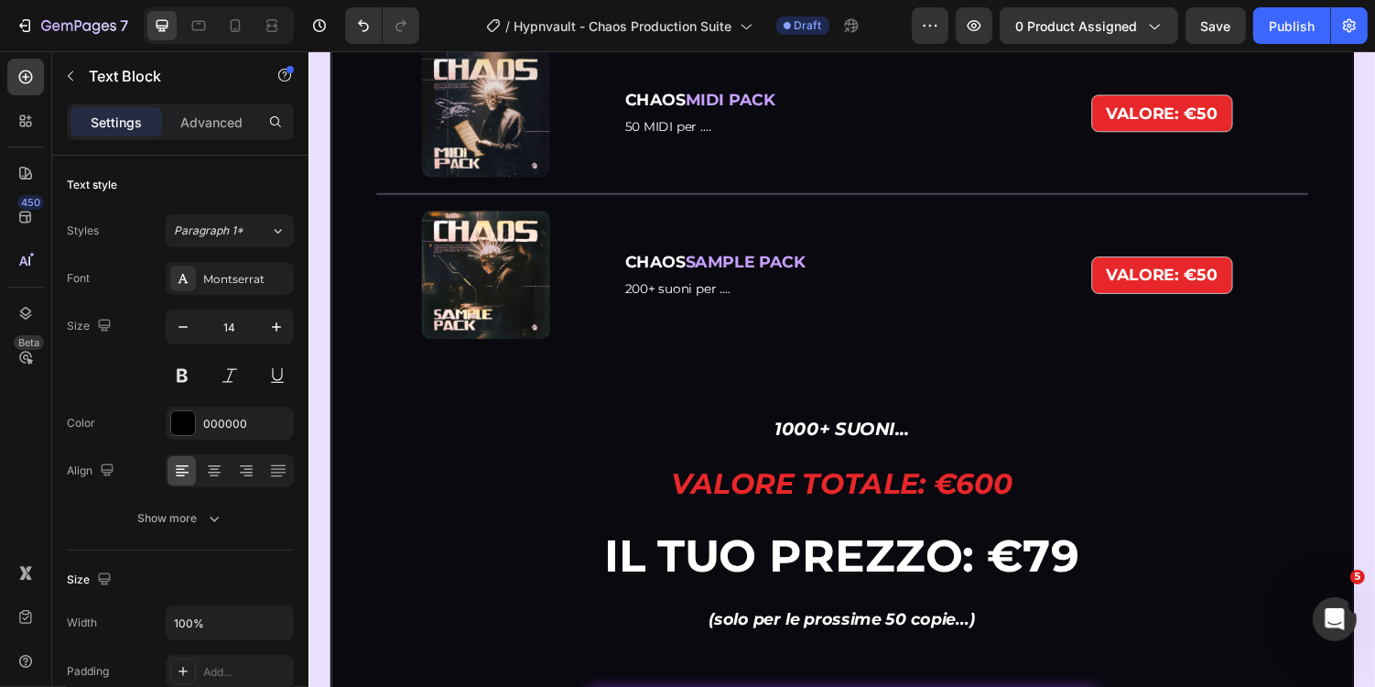
click at [1223, 124] on strong "VALORE: €50" at bounding box center [1187, 113] width 114 height 20
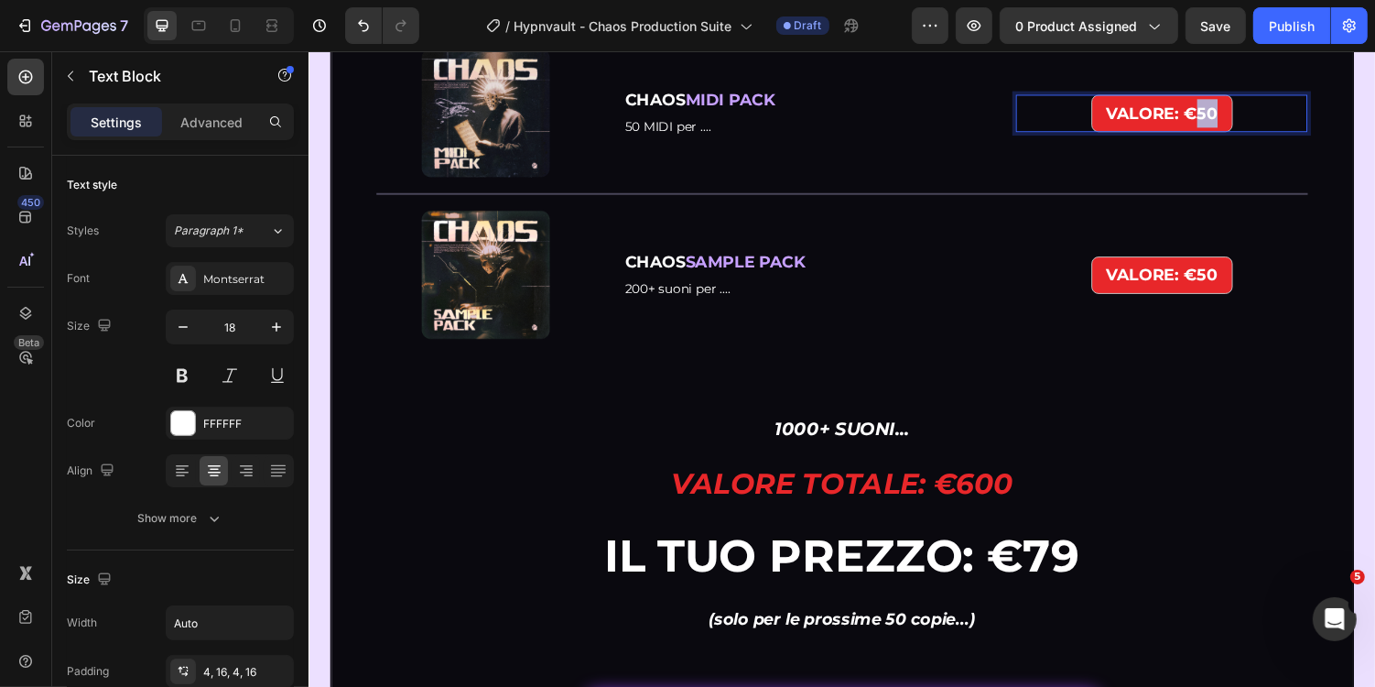
click at [1223, 124] on strong "VALORE: €50" at bounding box center [1187, 113] width 114 height 20
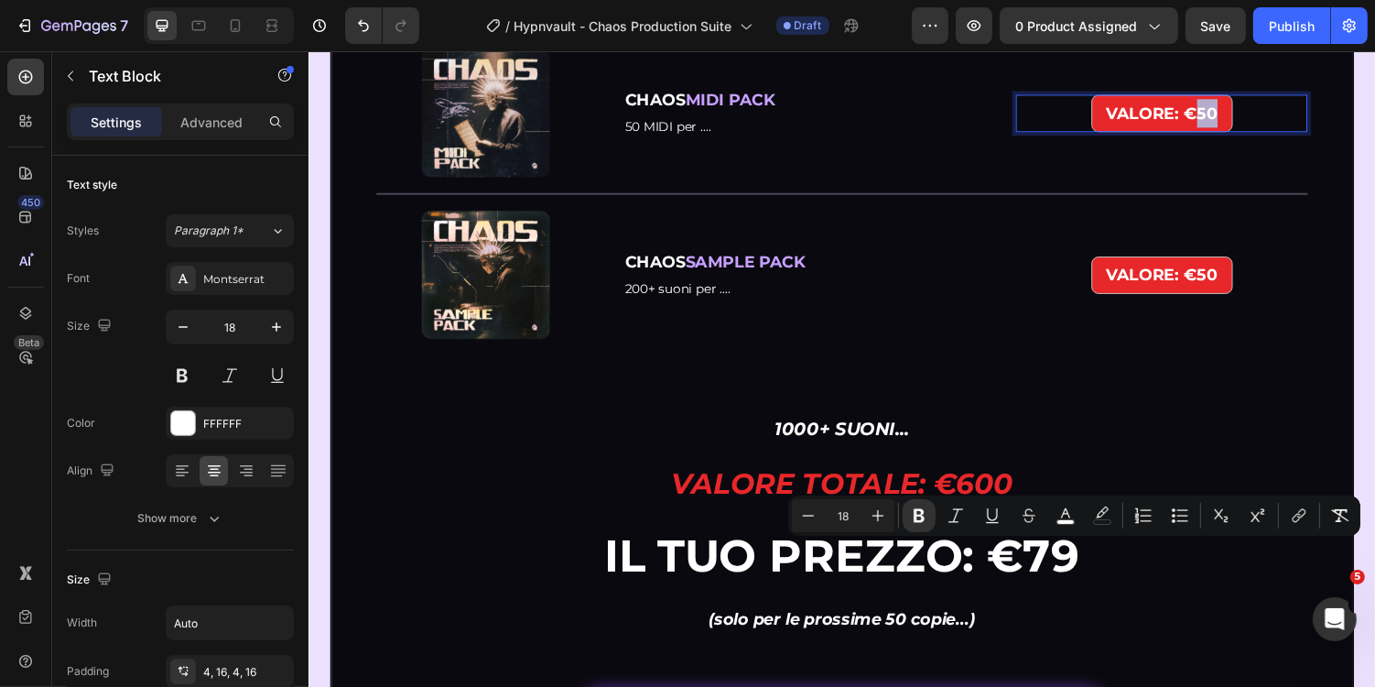
click at [1227, 124] on strong "VALORE: €50" at bounding box center [1187, 113] width 114 height 20
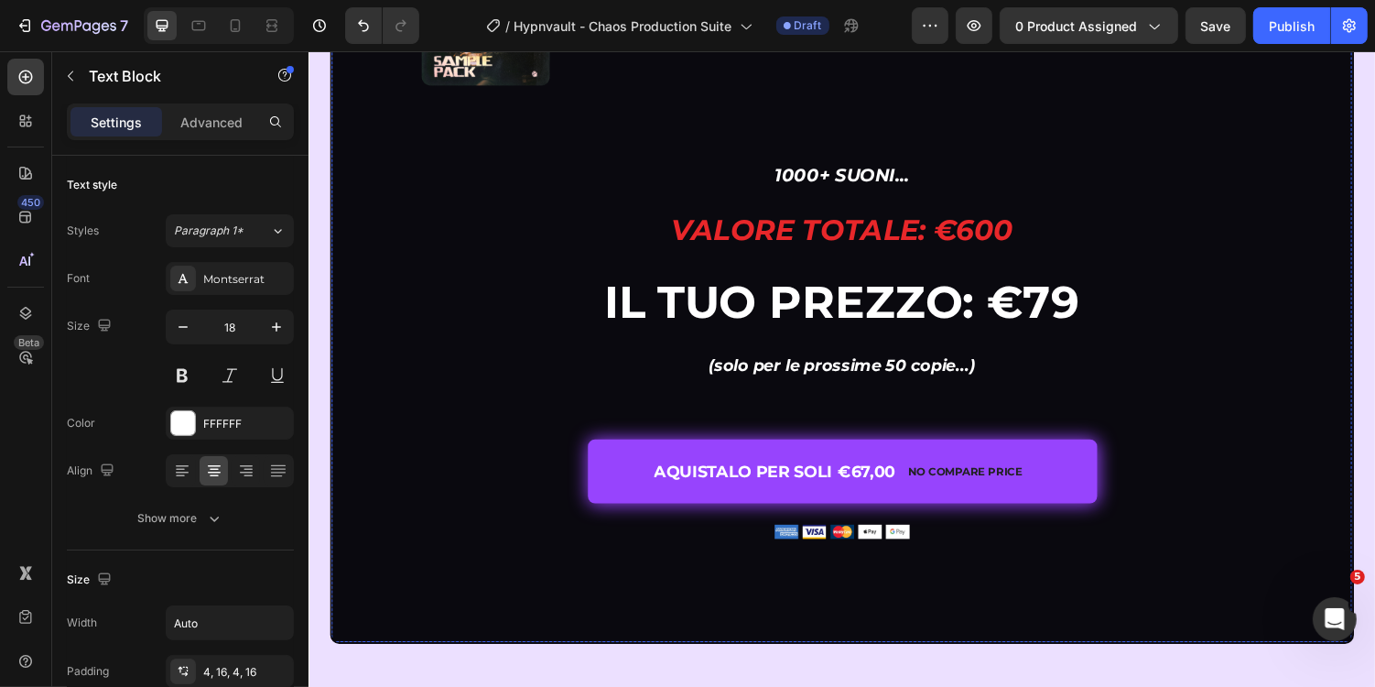
scroll to position [5857, 0]
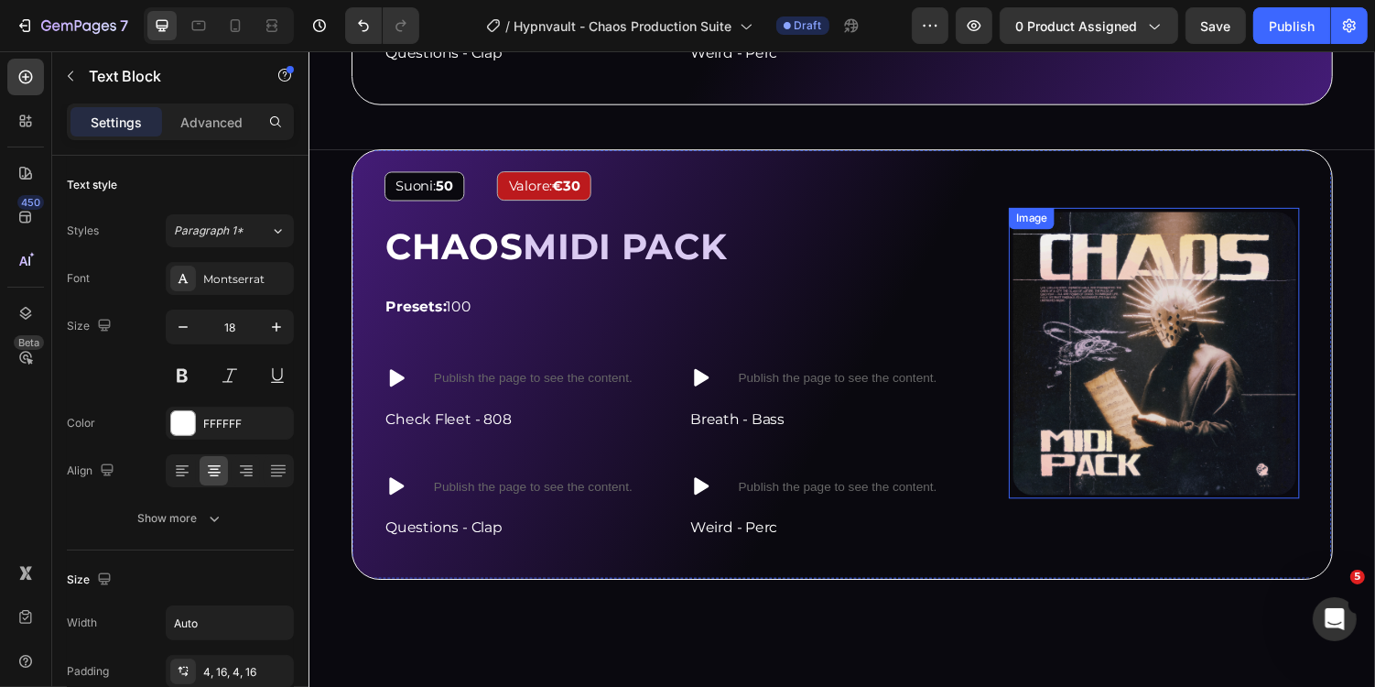
scroll to position [3932, 0]
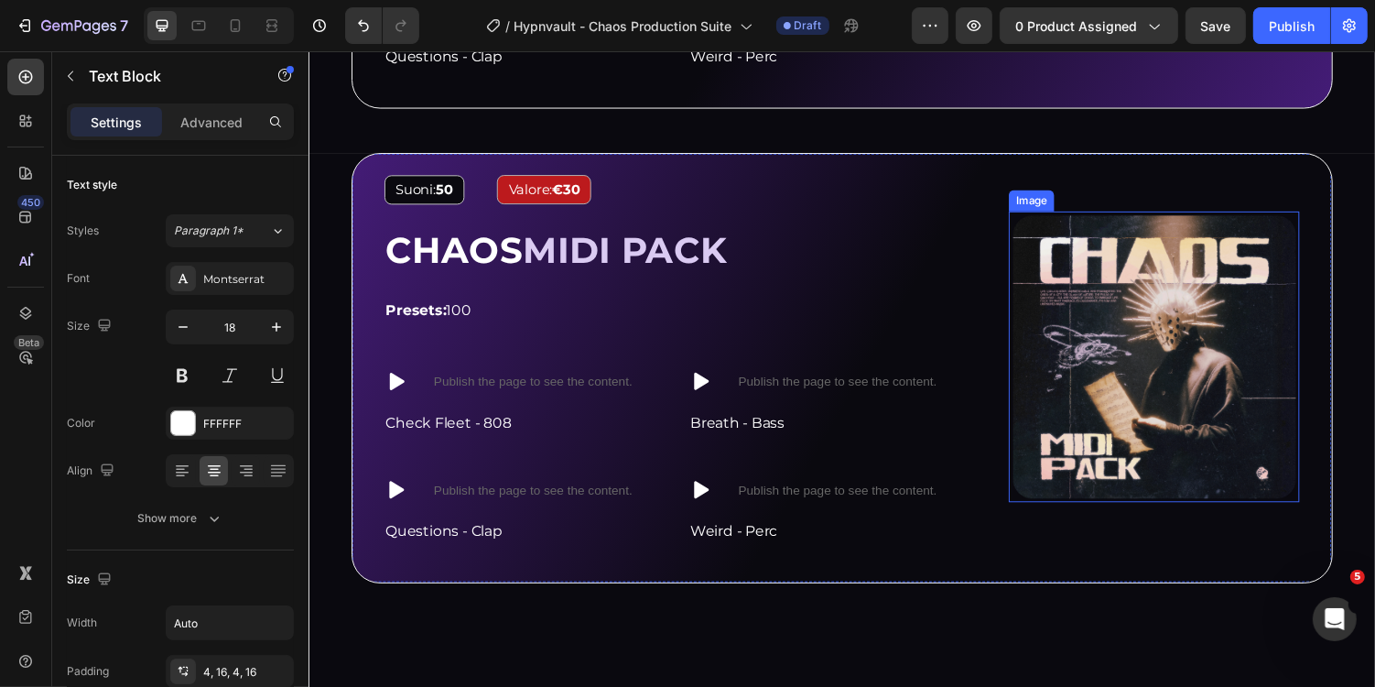
click at [1143, 344] on img at bounding box center [1178, 364] width 299 height 299
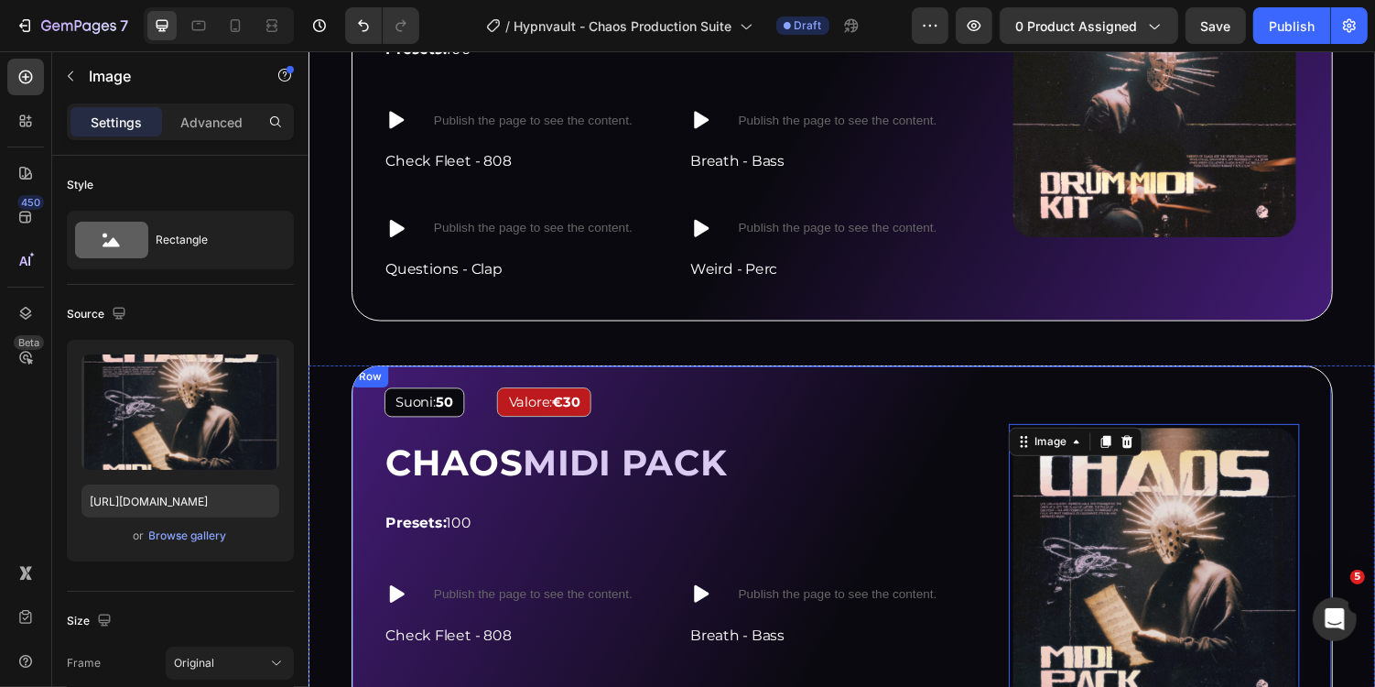
scroll to position [3626, 0]
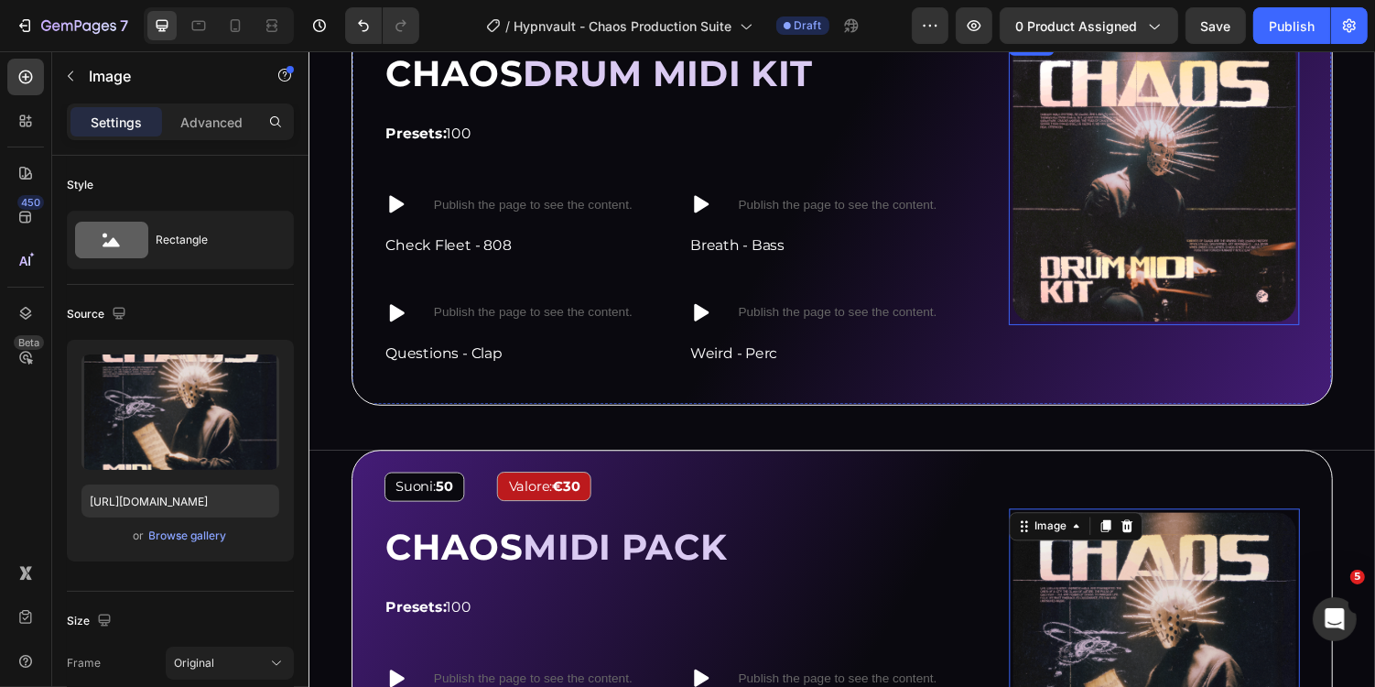
click at [1075, 218] on img at bounding box center [1178, 182] width 299 height 299
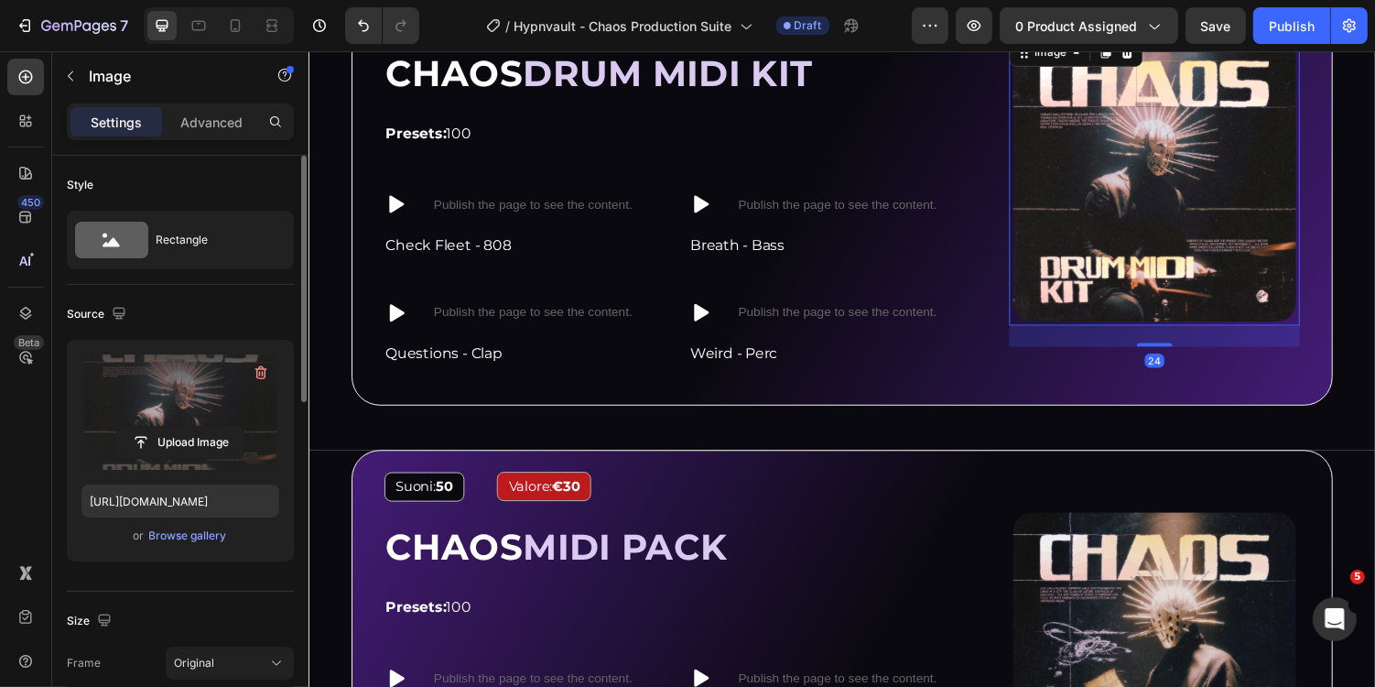
scroll to position [796, 0]
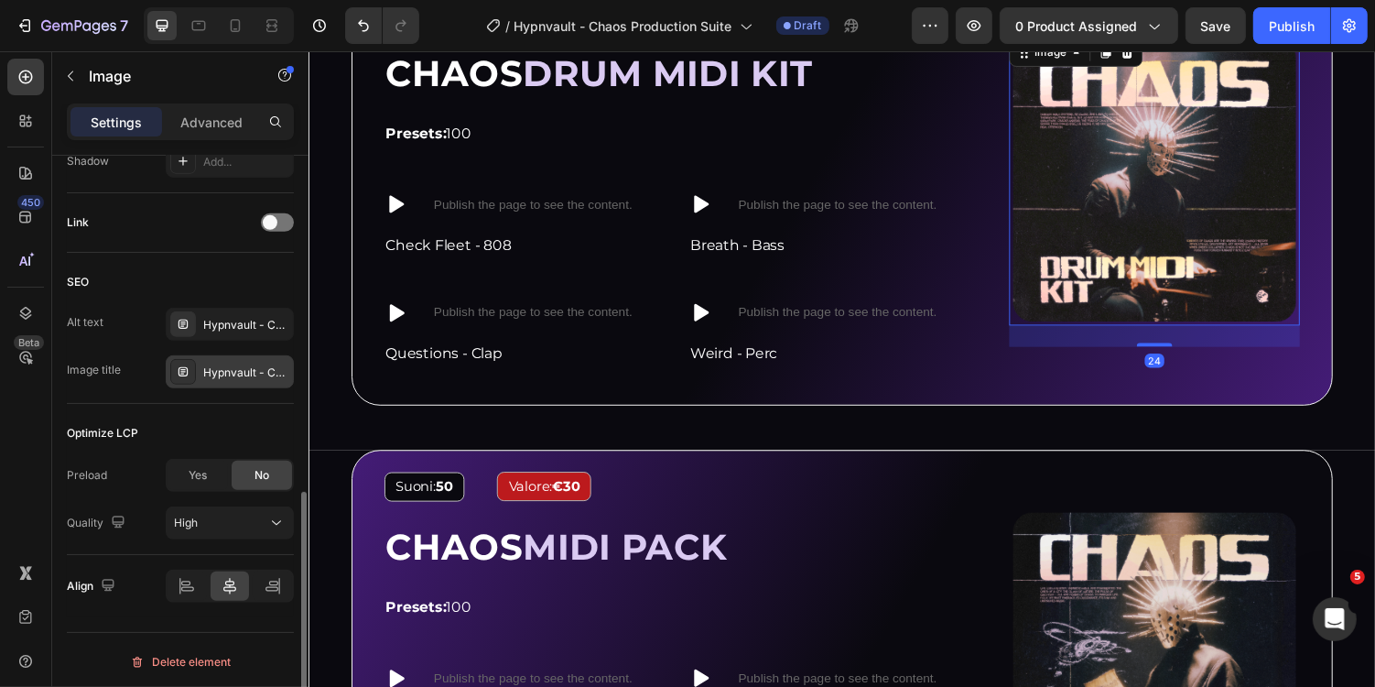
click at [265, 377] on div "Hypnvault - Chaos Production Suite - Drum MIDI Kit" at bounding box center [230, 371] width 128 height 33
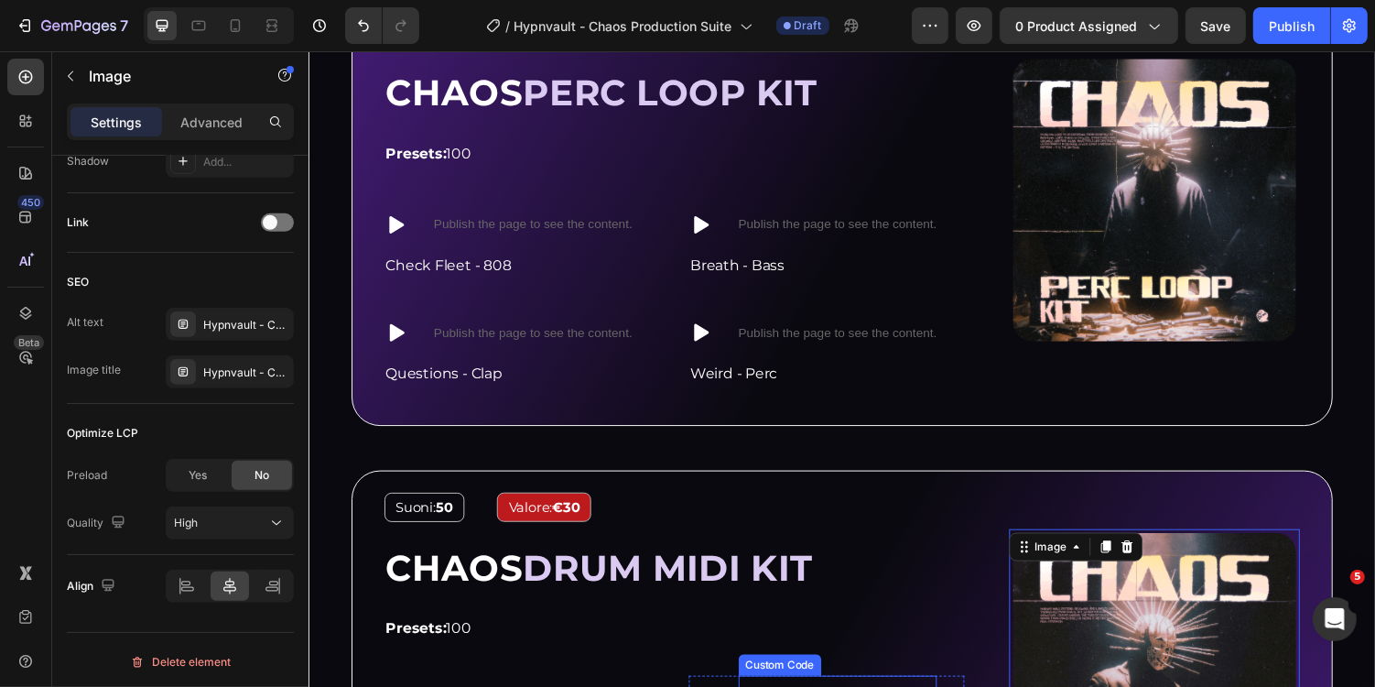
scroll to position [2964, 0]
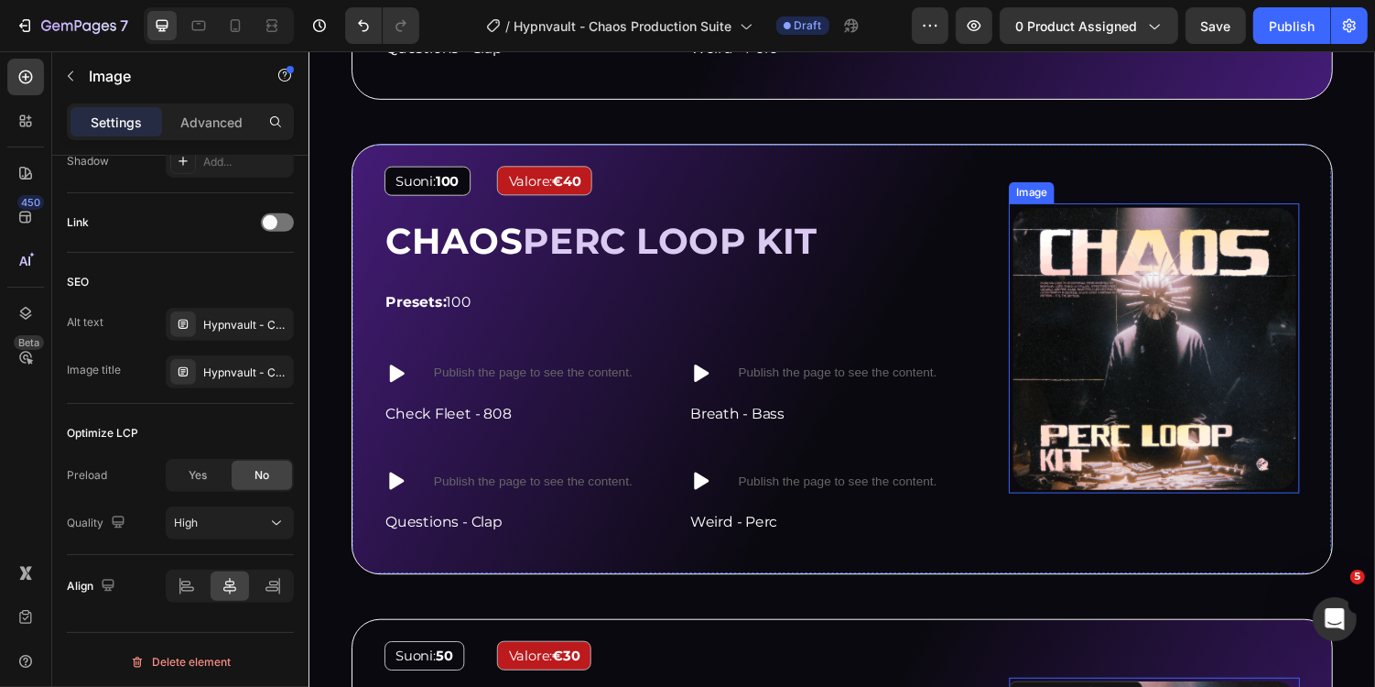
click at [1135, 288] on img at bounding box center [1178, 356] width 299 height 299
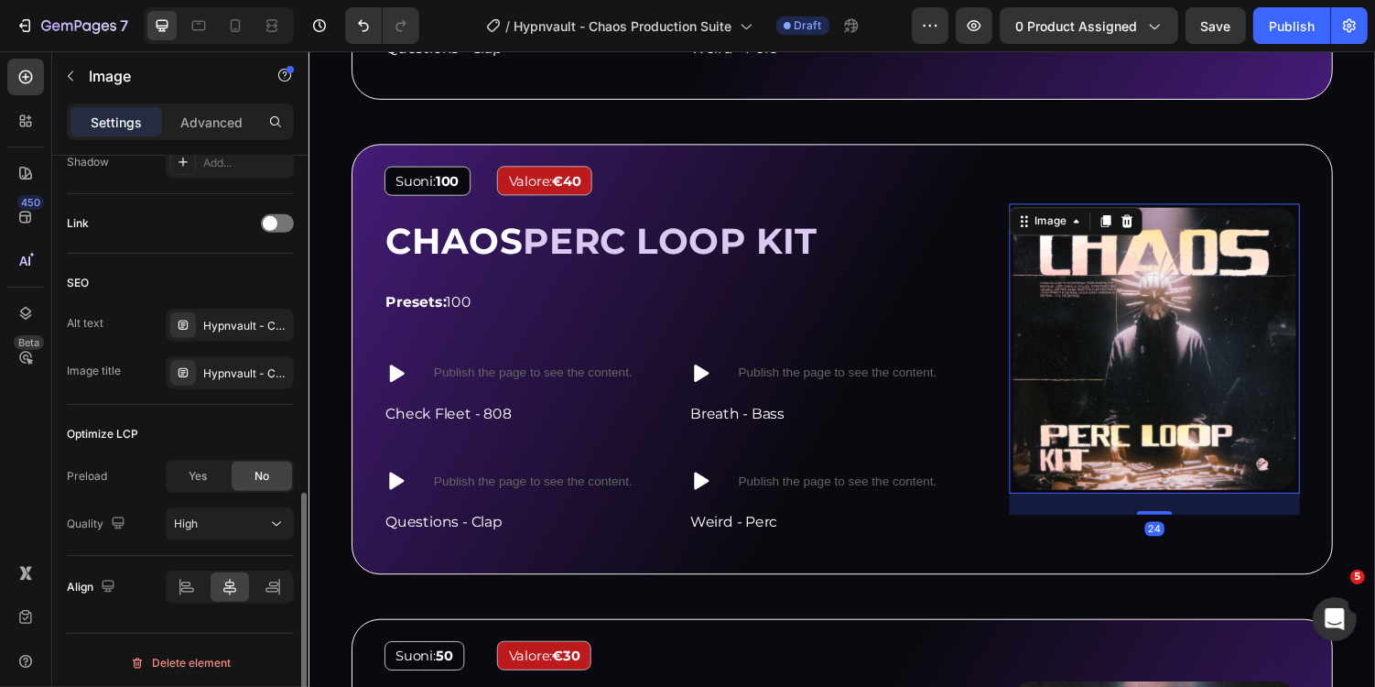
scroll to position [796, 0]
click at [254, 385] on div "SEO Alt text Hypnvault - Chaos Production Suite - Perc Loop Kit Image title Hyp…" at bounding box center [180, 328] width 227 height 151
click at [246, 381] on div "Hypnvault - Chaos Production Suite - Perc Loop Kit" at bounding box center [230, 371] width 128 height 33
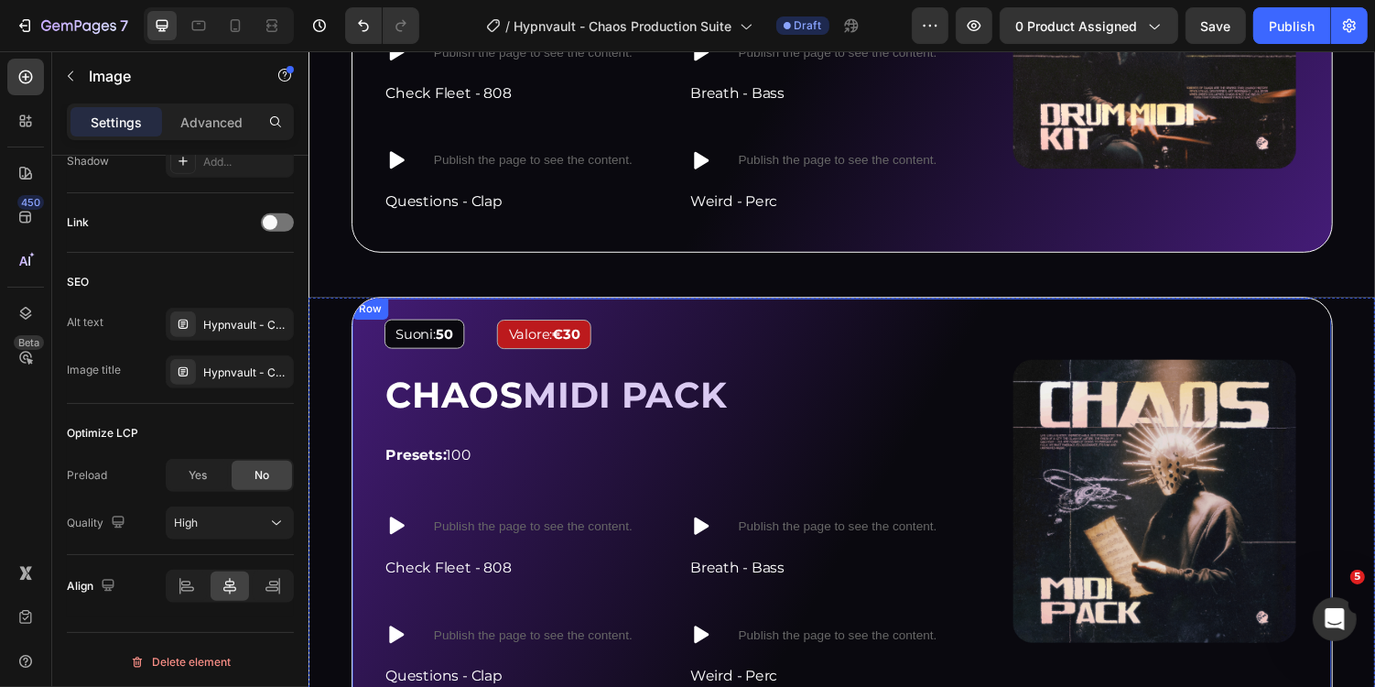
scroll to position [3926, 0]
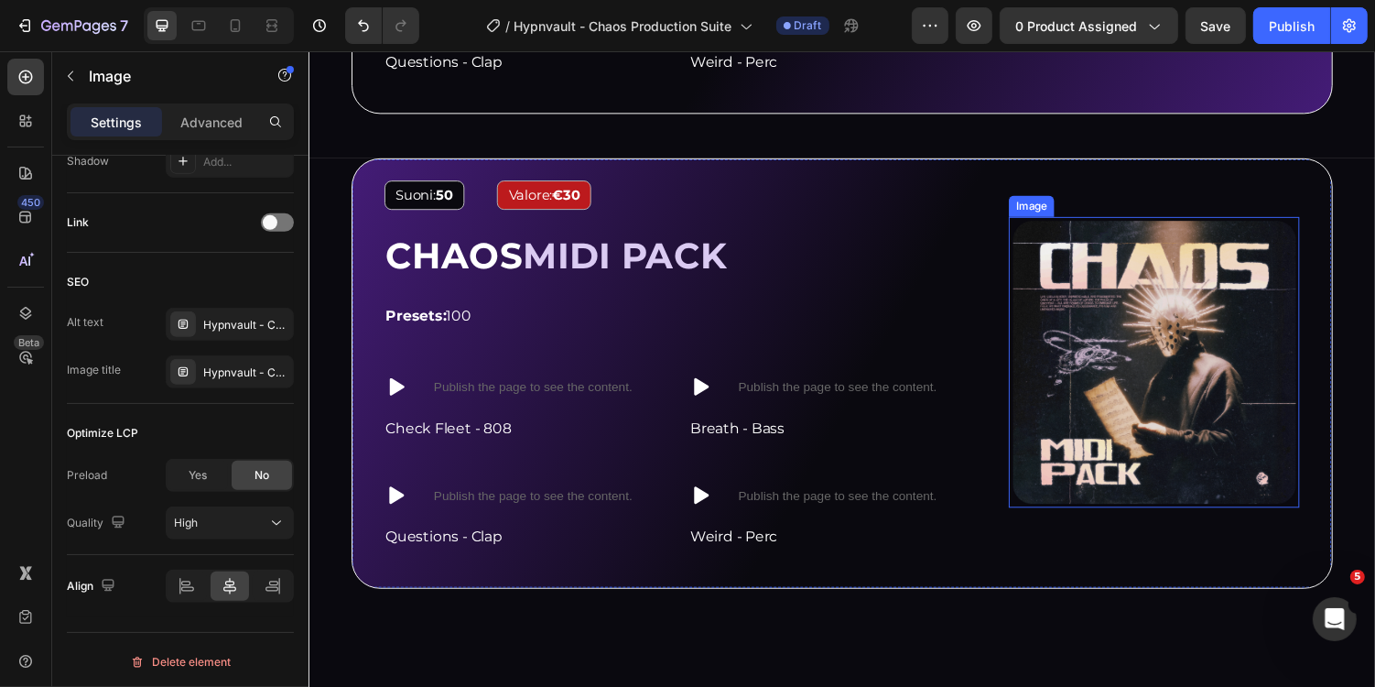
click at [1200, 430] on img at bounding box center [1178, 370] width 299 height 299
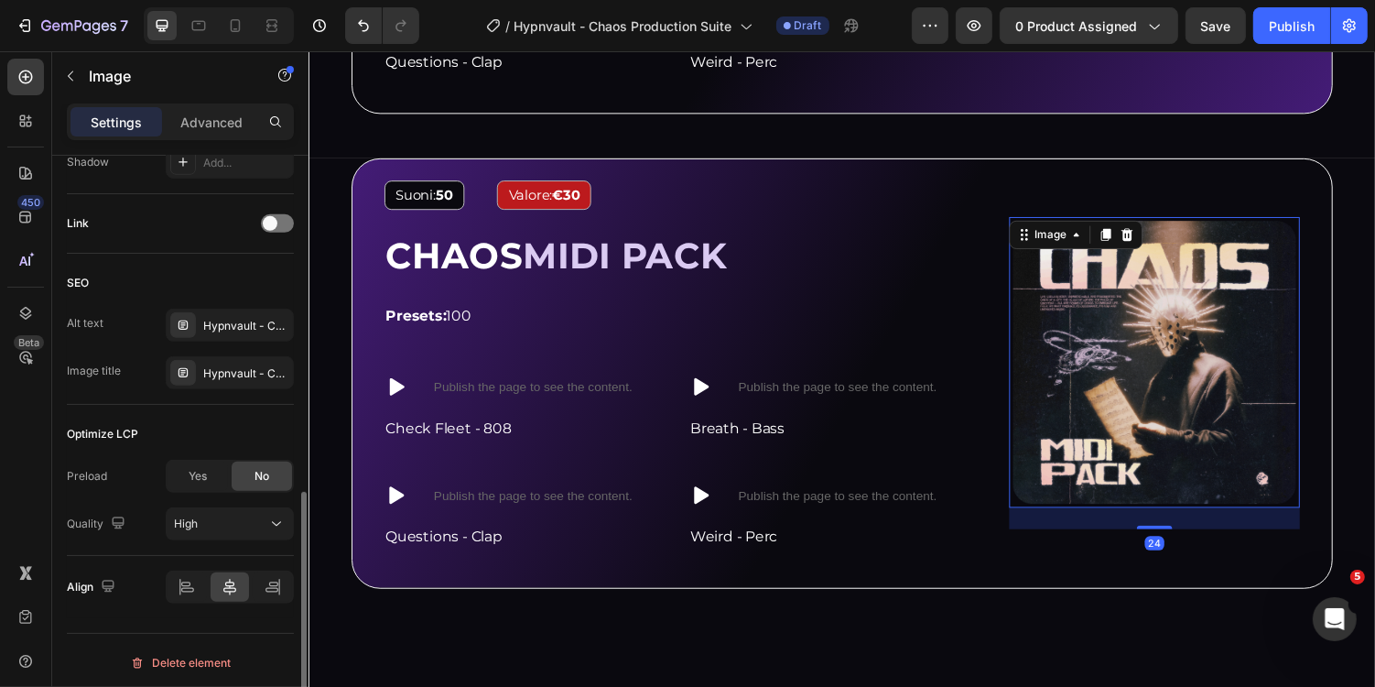
click at [239, 283] on div "SEO" at bounding box center [180, 282] width 227 height 29
click at [240, 329] on div "Hypnvault - Chaos Production Suite - Perc Loop Kit" at bounding box center [246, 326] width 86 height 16
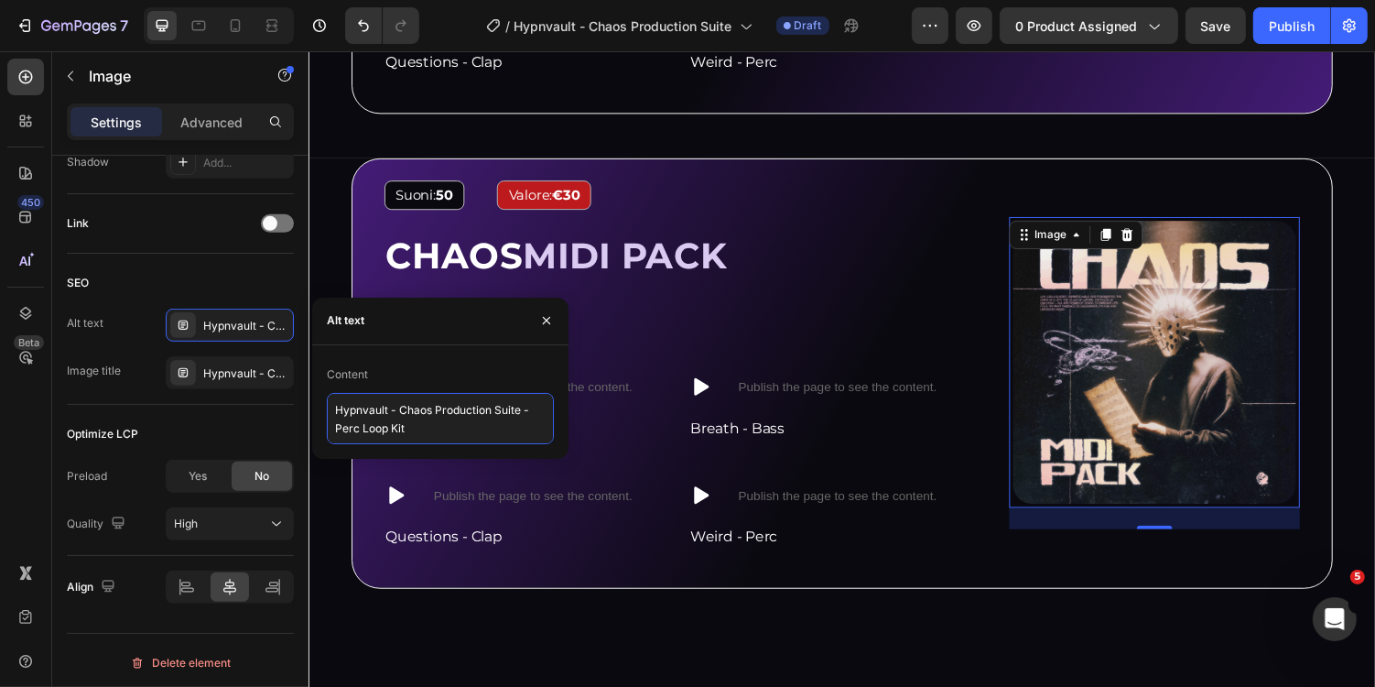
drag, startPoint x: 333, startPoint y: 430, endPoint x: 451, endPoint y: 430, distance: 117.2
click at [451, 430] on textarea "Hypnvault - Chaos Production Suite - Perc Loop Kit" at bounding box center [440, 418] width 227 height 51
type textarea "Hypnvault - Chaos Production Suite - MIDI Pack"
click at [263, 380] on div "Hypnvault - Chaos Production Suite - Perc Loop Kit" at bounding box center [230, 372] width 128 height 33
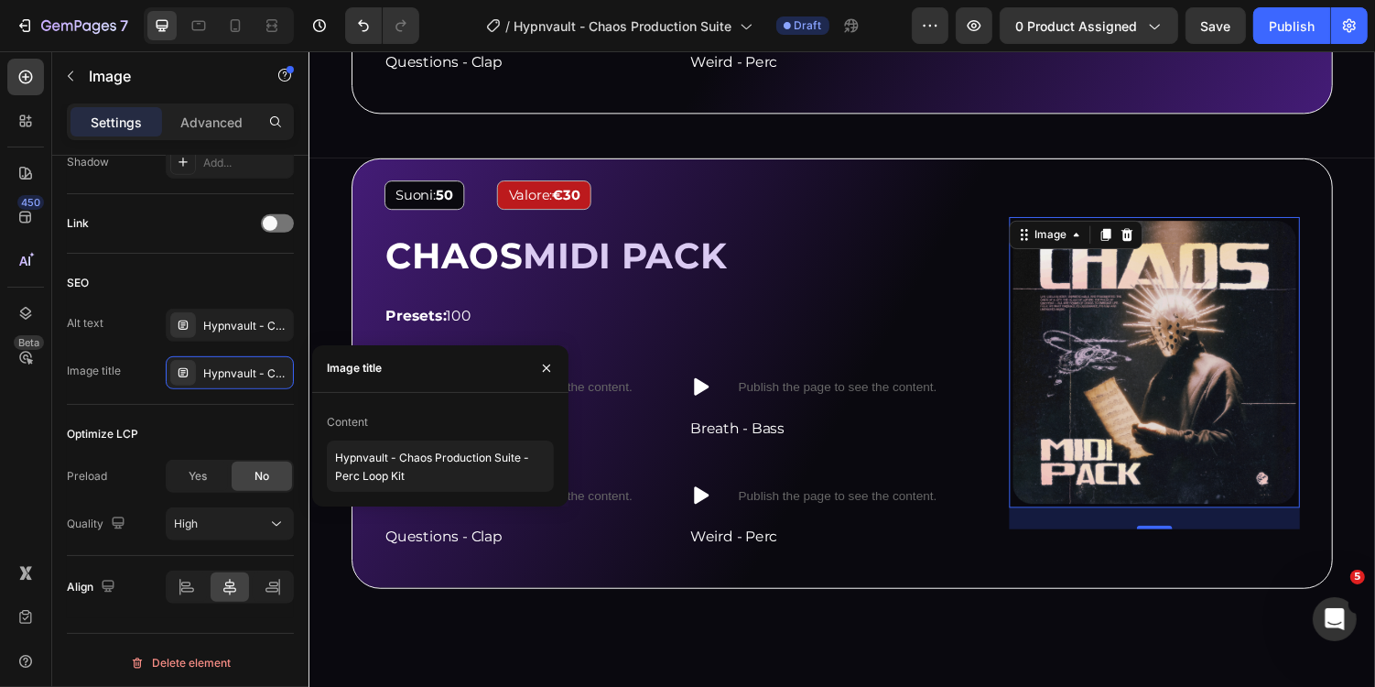
click at [395, 428] on div "Content" at bounding box center [440, 421] width 227 height 29
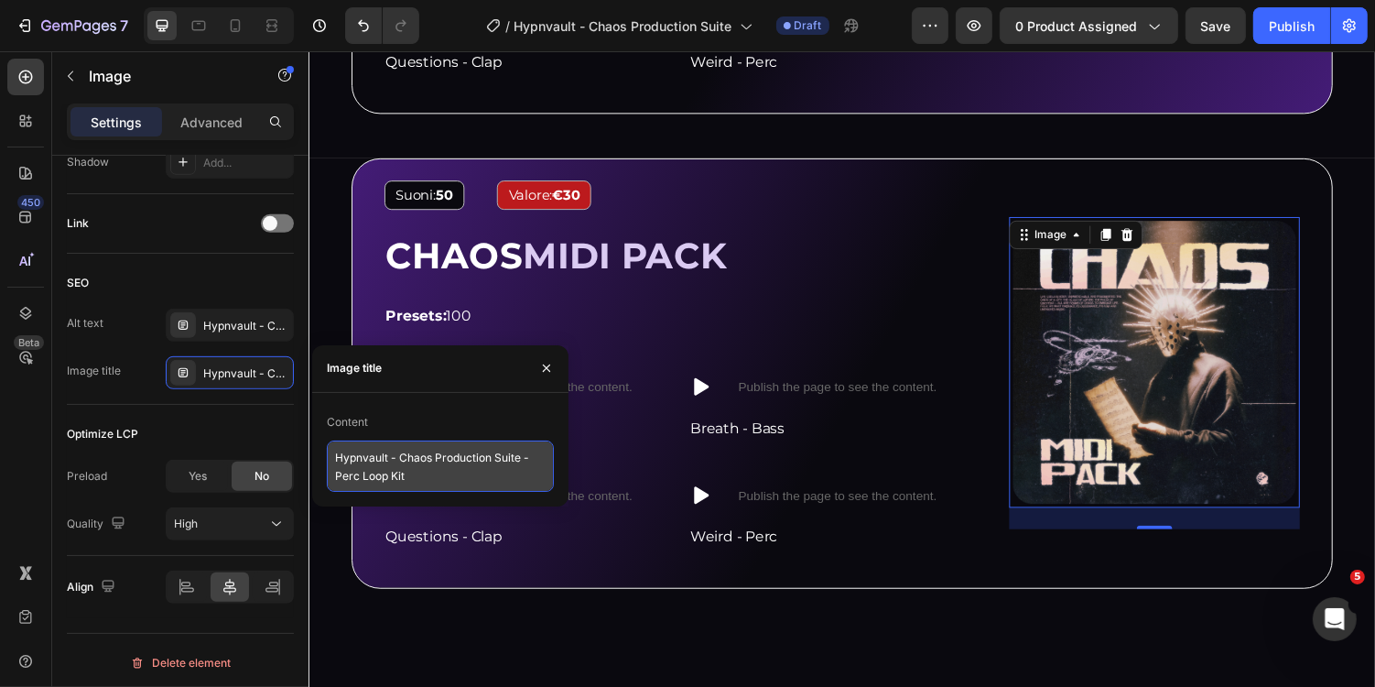
click at [416, 470] on textarea "Hypnvault - Chaos Production Suite - Perc Loop Kit" at bounding box center [440, 465] width 227 height 51
paste textarea "MIDI Pack"
type textarea "Hypnvault - Chaos Production Suite - MIDI Pack"
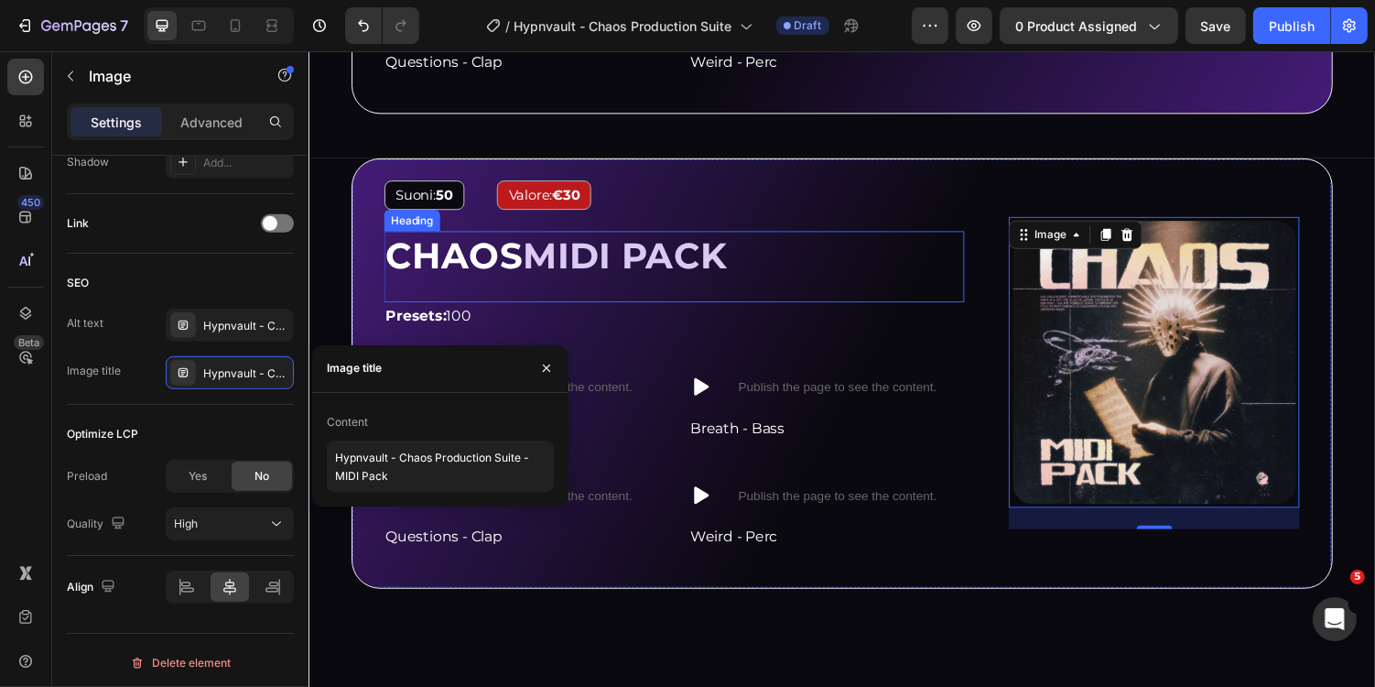
click at [792, 269] on div "CHAOS MIDI PACK" at bounding box center [685, 260] width 598 height 51
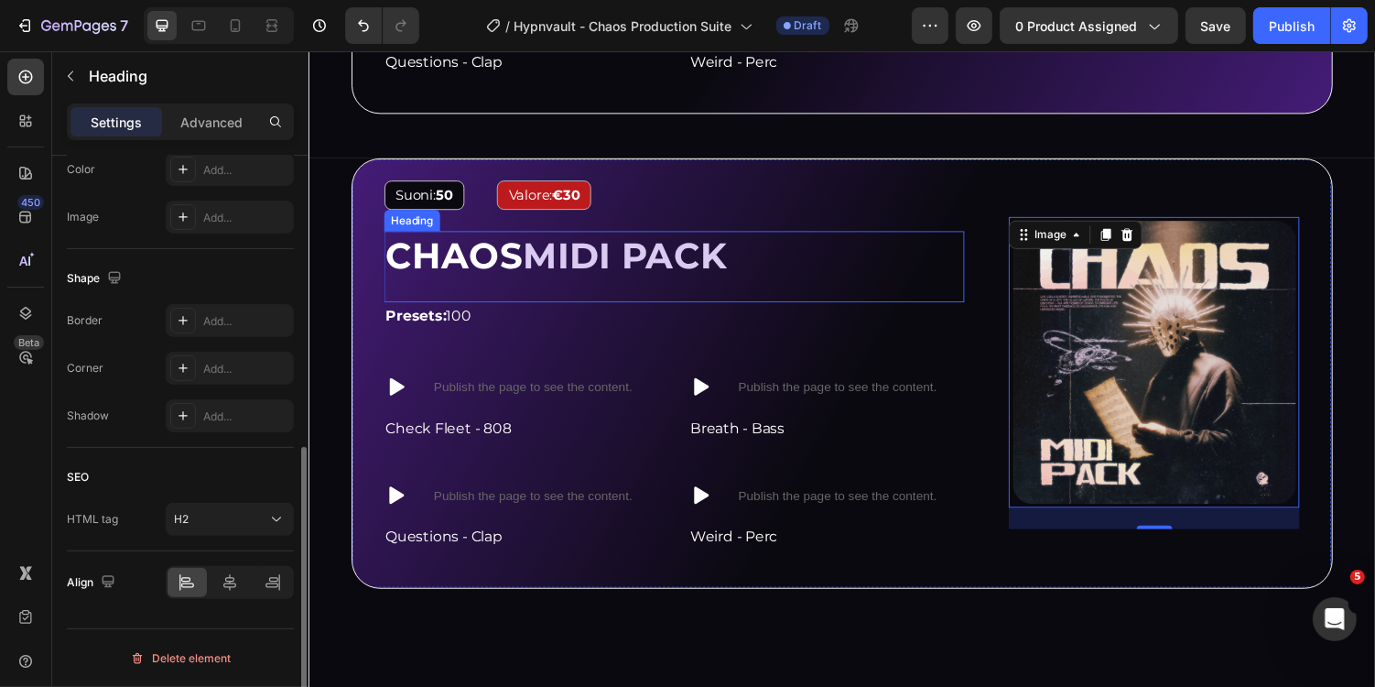
scroll to position [0, 0]
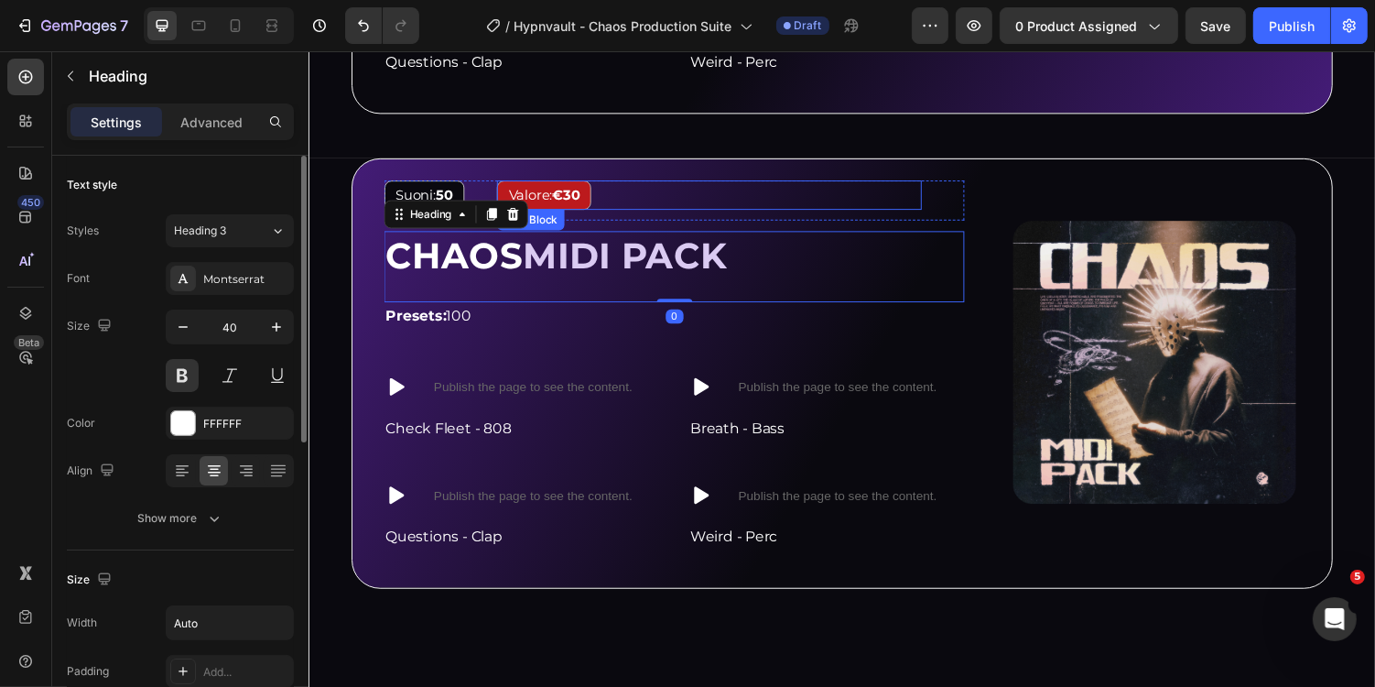
click at [755, 190] on div "Valore: €30" at bounding box center [721, 198] width 438 height 30
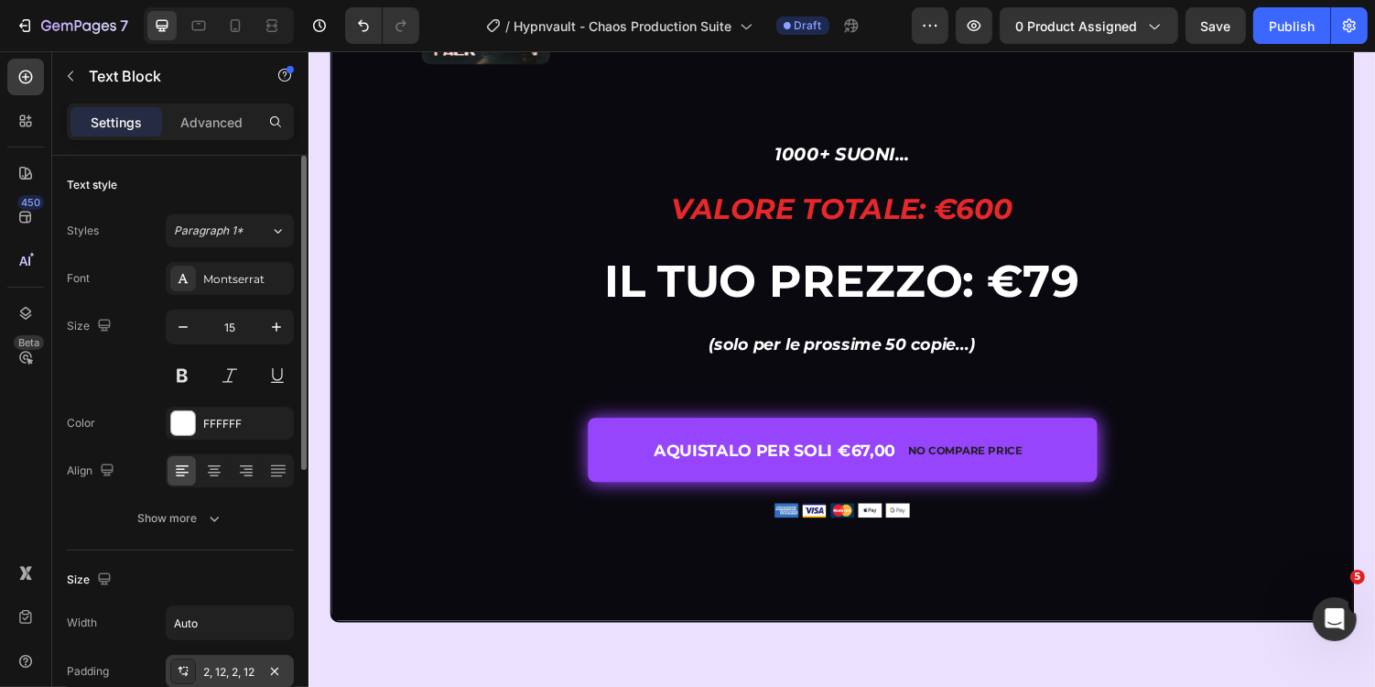
scroll to position [5828, 0]
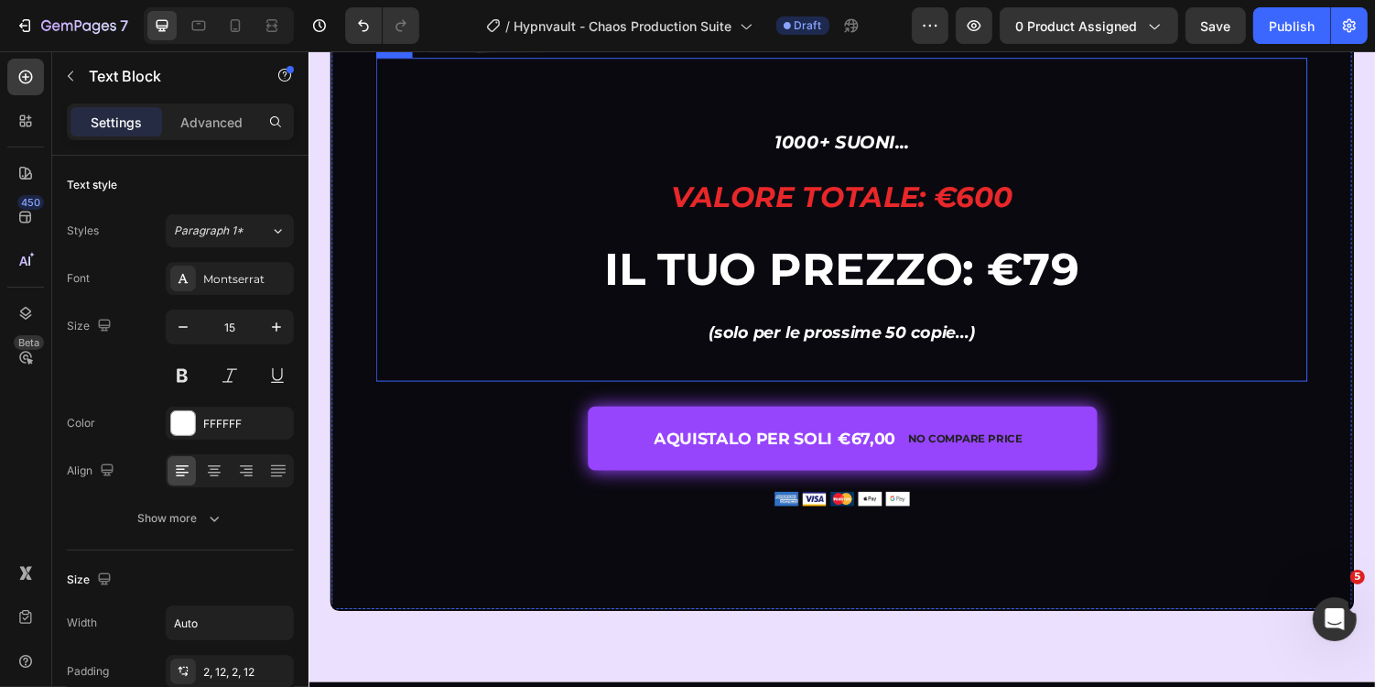
click at [993, 218] on strong "Valore totale: €600" at bounding box center [857, 200] width 353 height 36
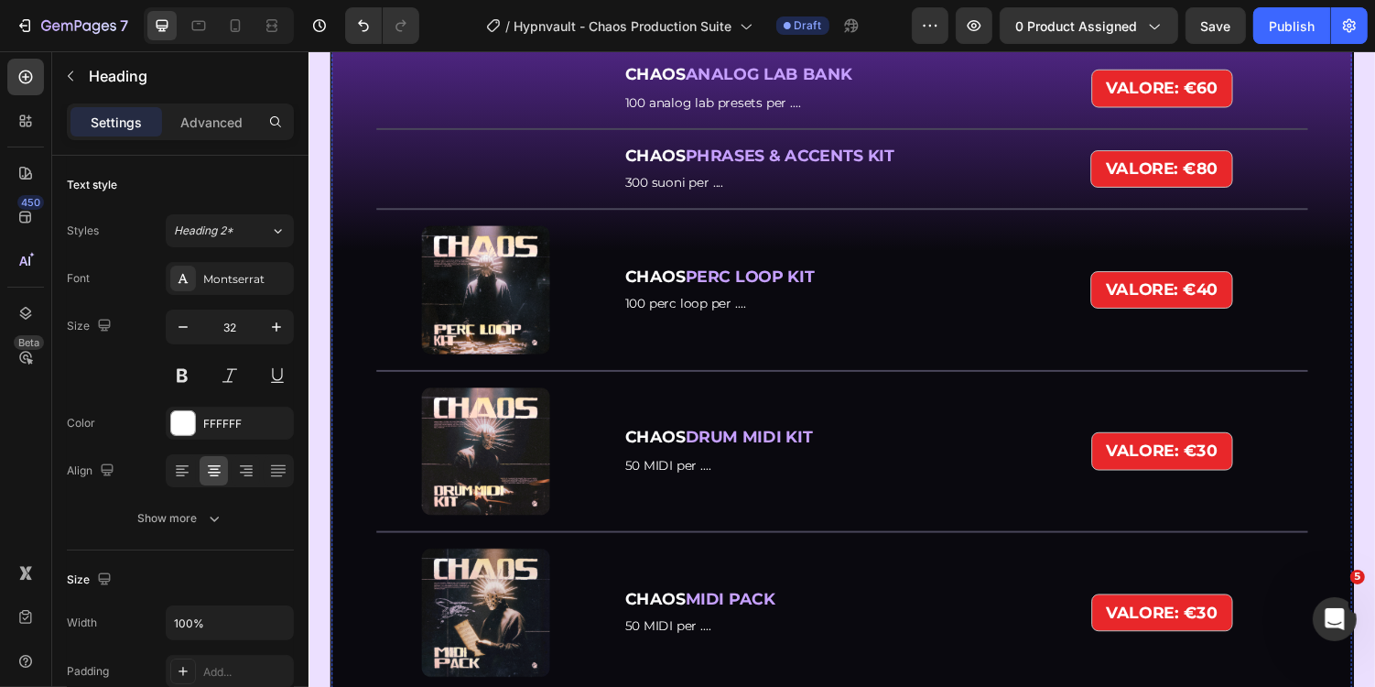
scroll to position [5045, 0]
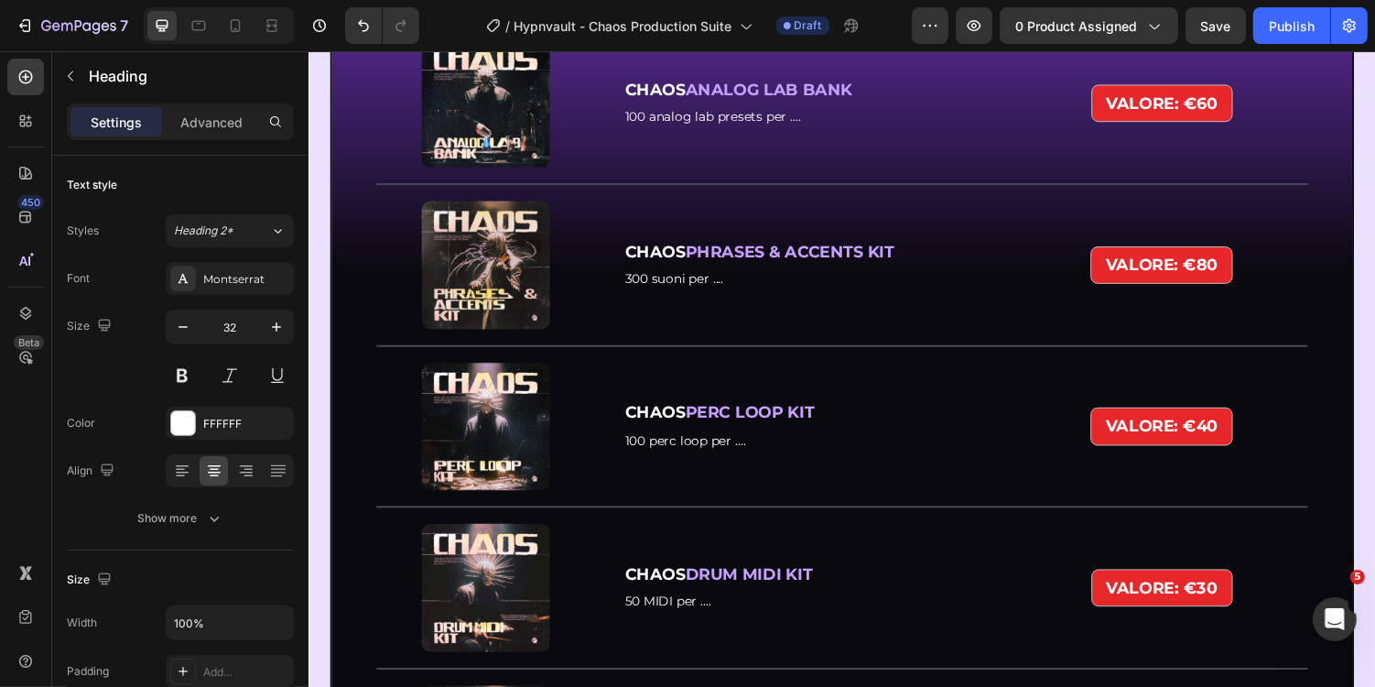
click at [1228, 114] on strong "VALORE: €60" at bounding box center [1187, 103] width 114 height 20
click at [1230, 114] on strong "VALORE: €60" at bounding box center [1187, 103] width 114 height 20
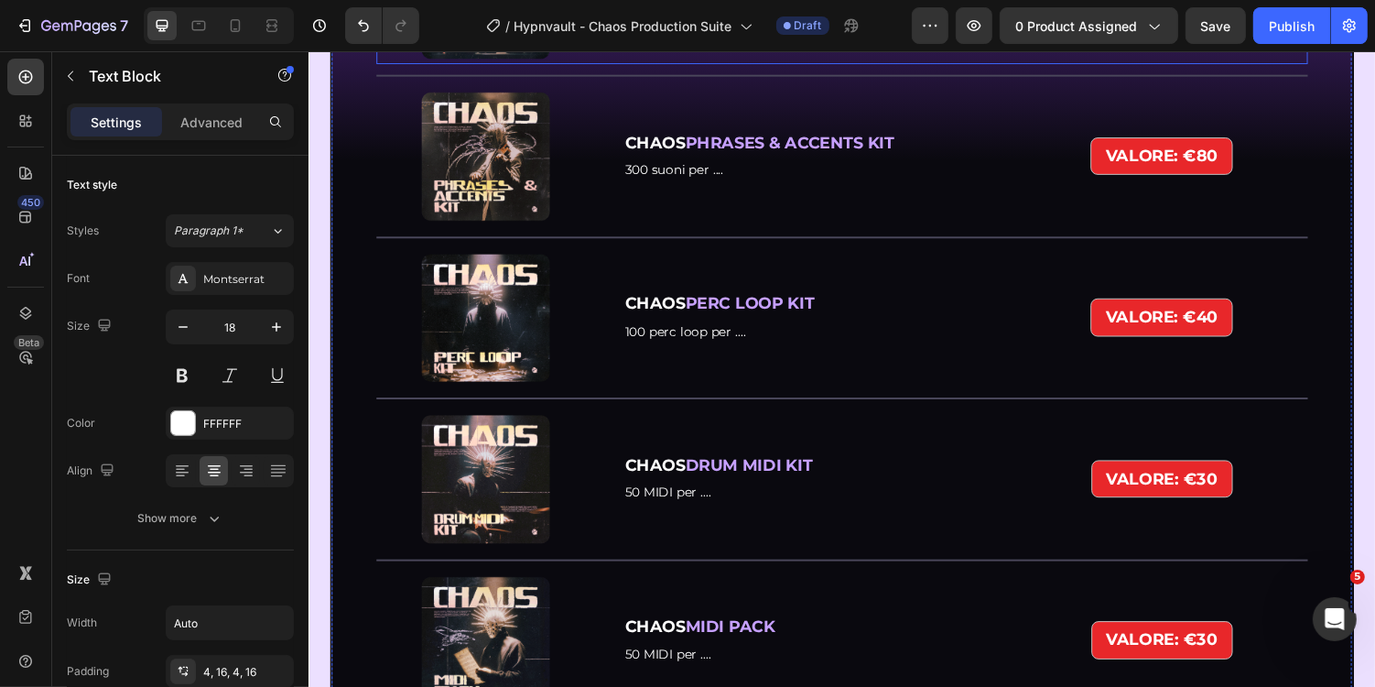
scroll to position [5163, 0]
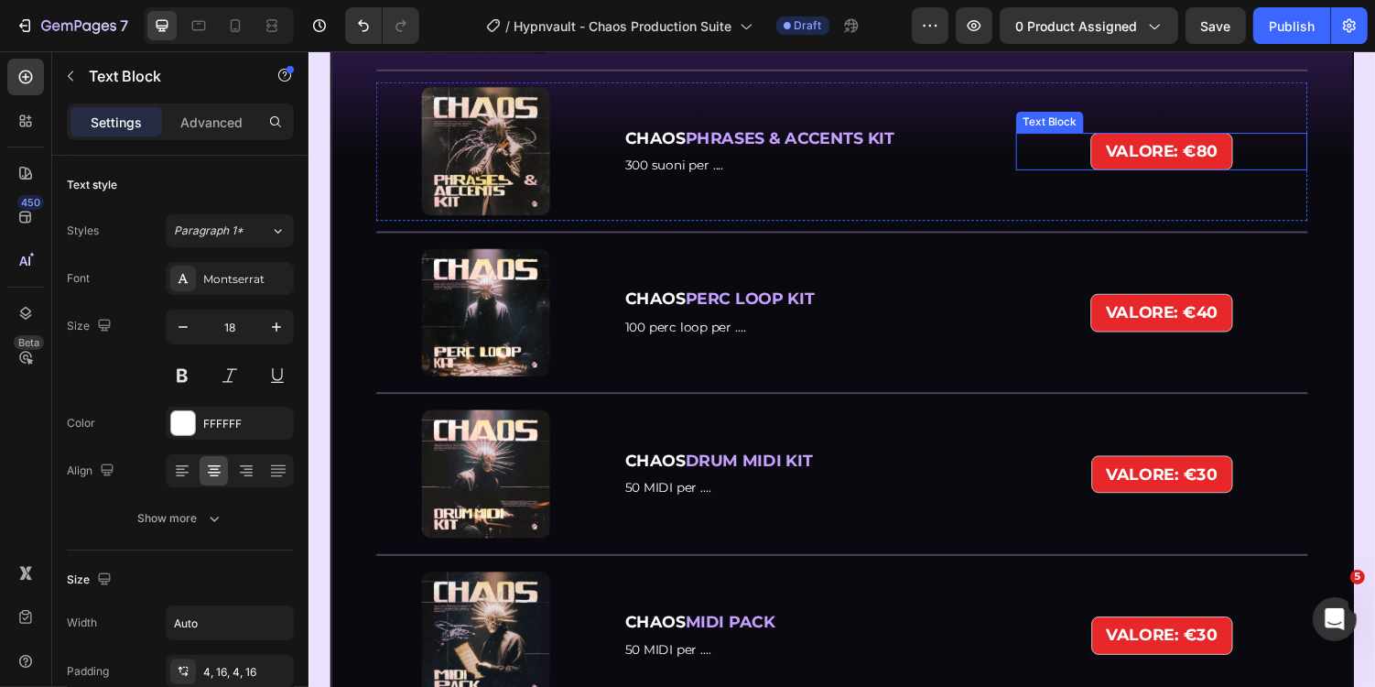
click at [1234, 163] on strong "VALORE: €80" at bounding box center [1186, 153] width 115 height 20
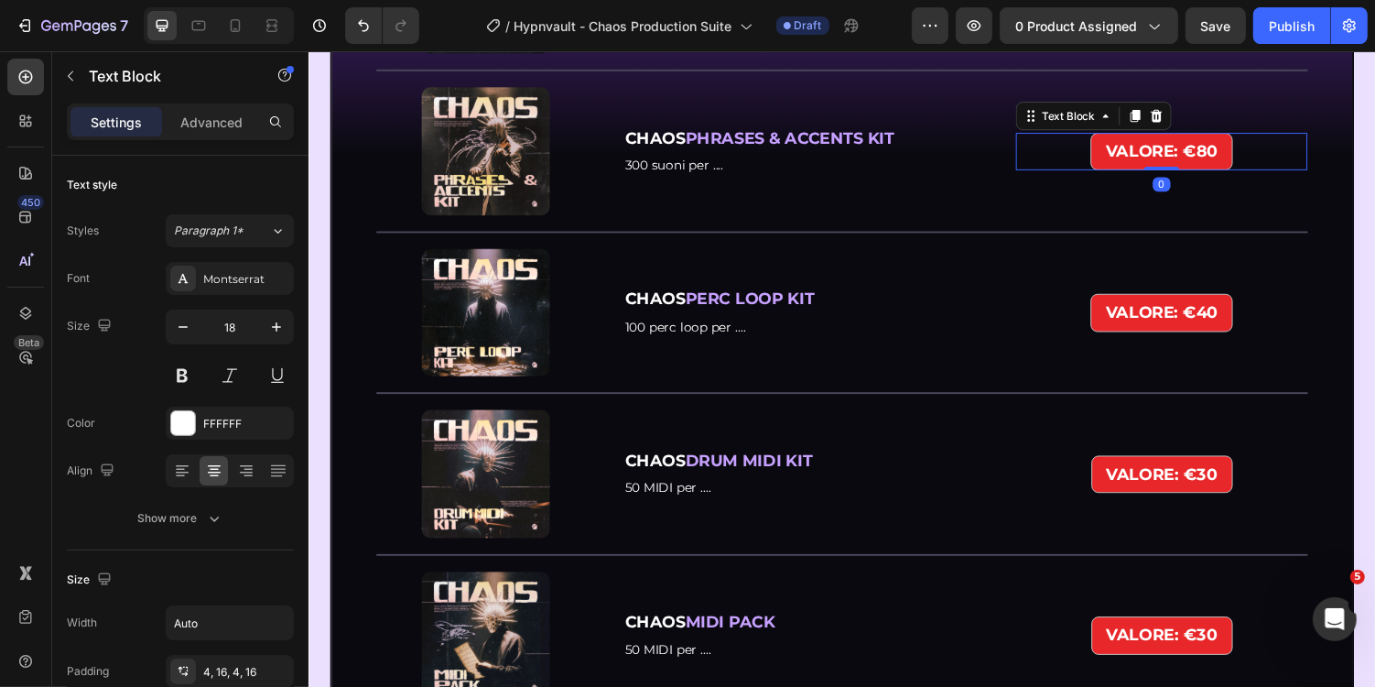
click at [1234, 163] on strong "VALORE: €80" at bounding box center [1186, 153] width 115 height 20
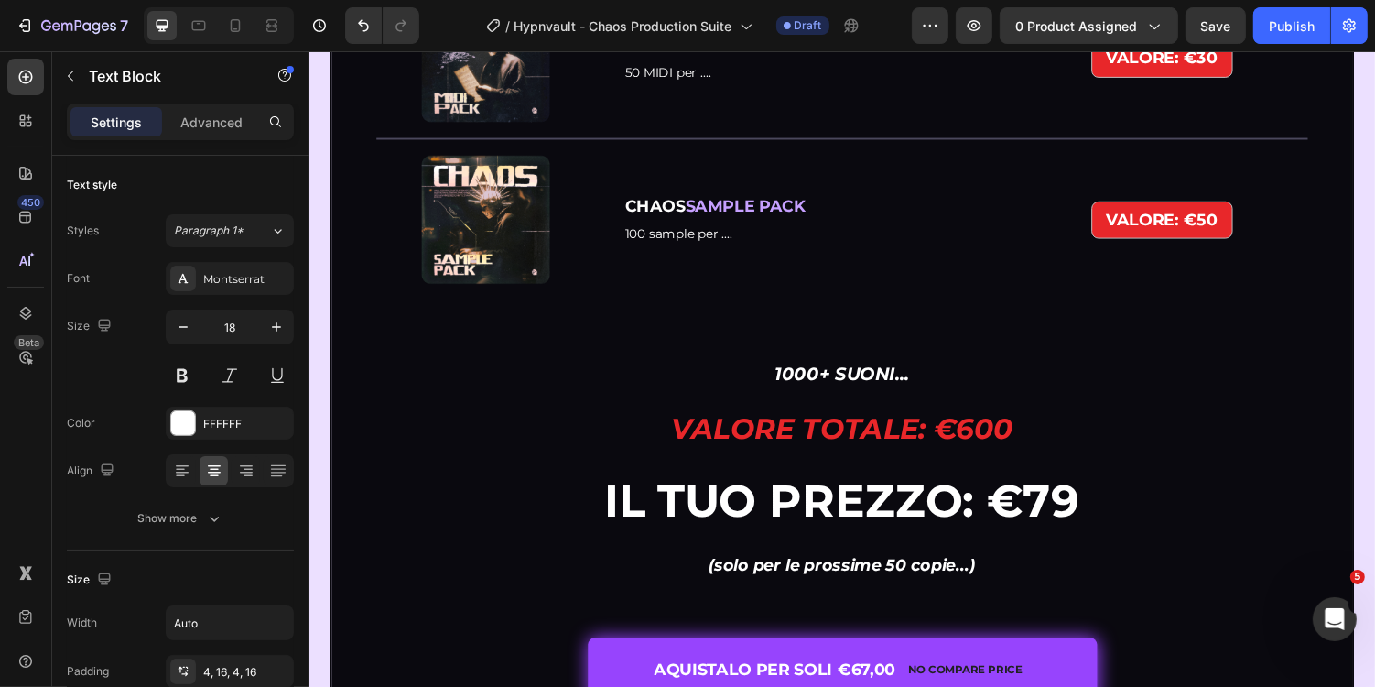
scroll to position [5758, 0]
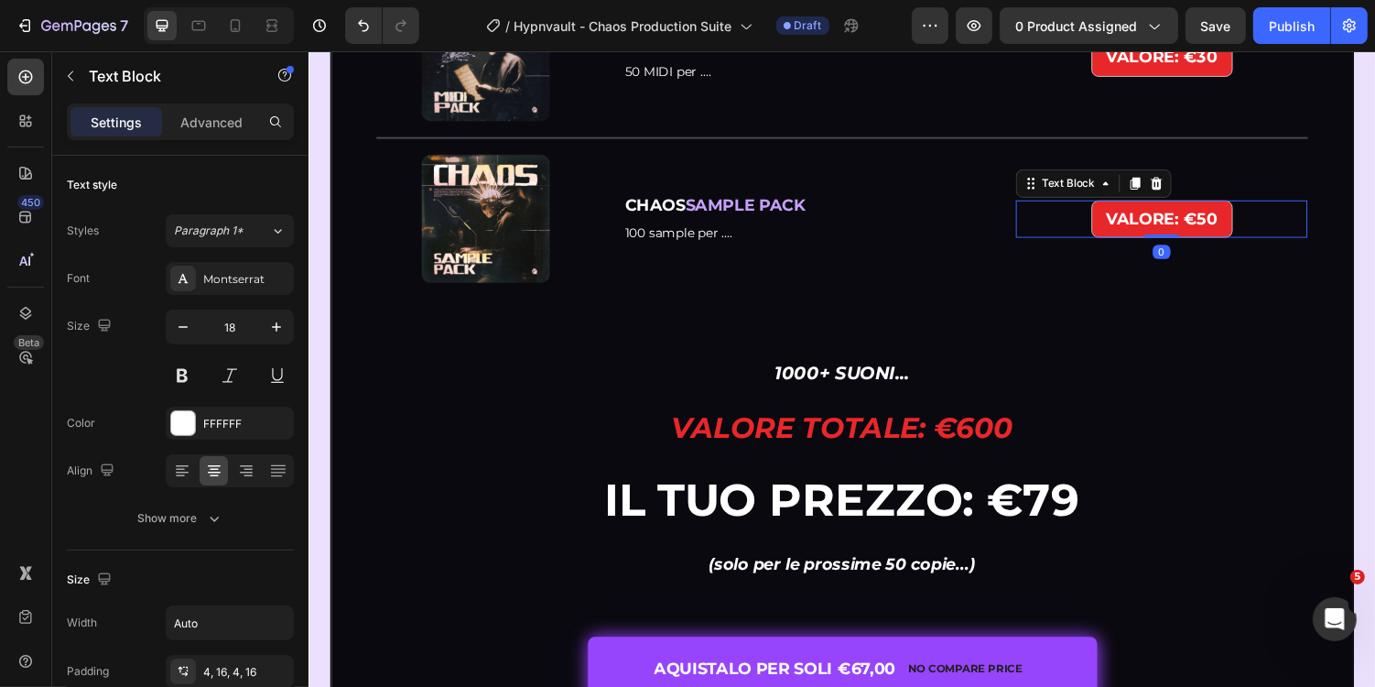
click at [1231, 233] on strong "VALORE: €50" at bounding box center [1187, 222] width 114 height 20
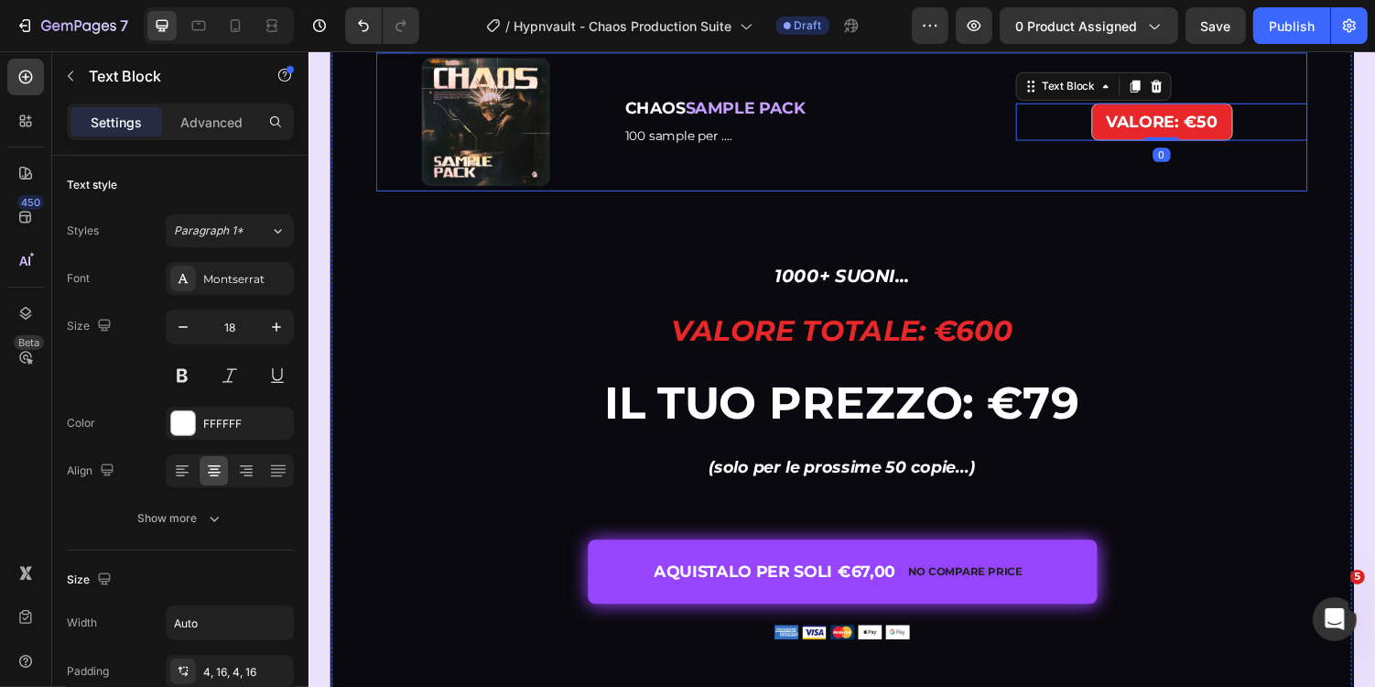
scroll to position [5860, 0]
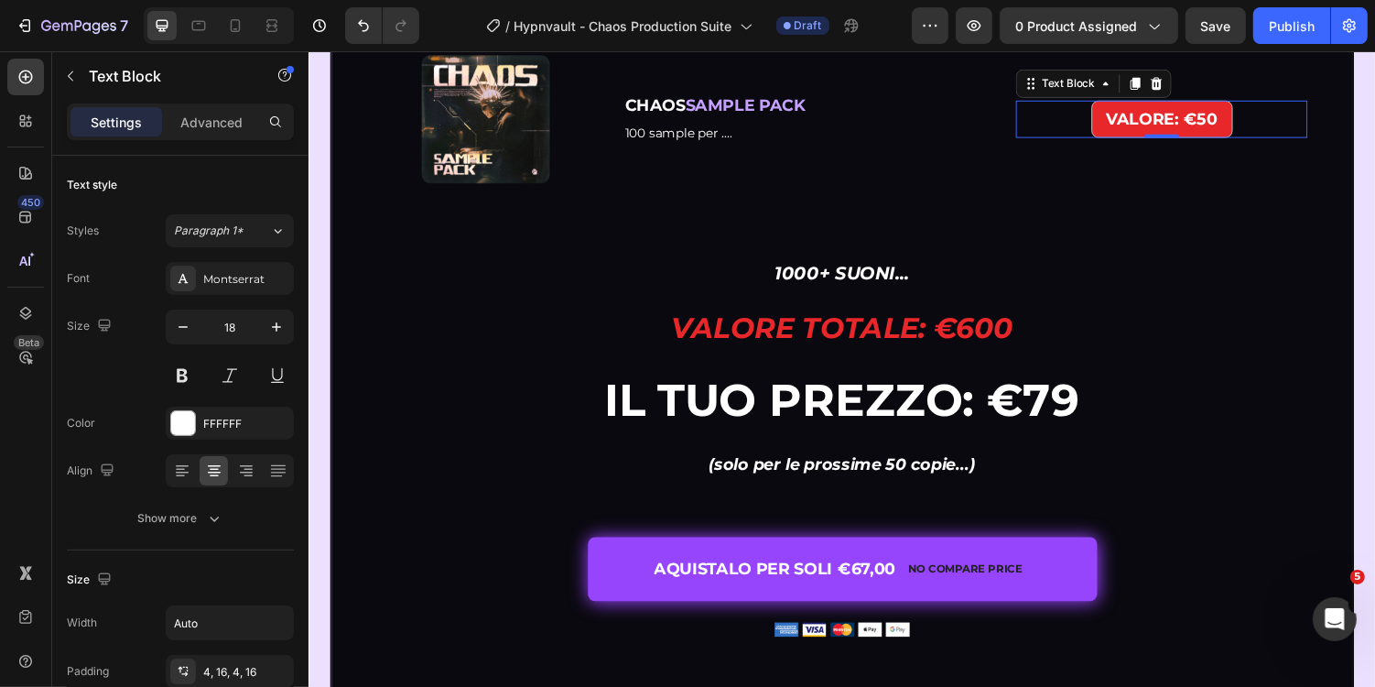
click at [1234, 130] on strong "VALORE: €50" at bounding box center [1187, 120] width 114 height 20
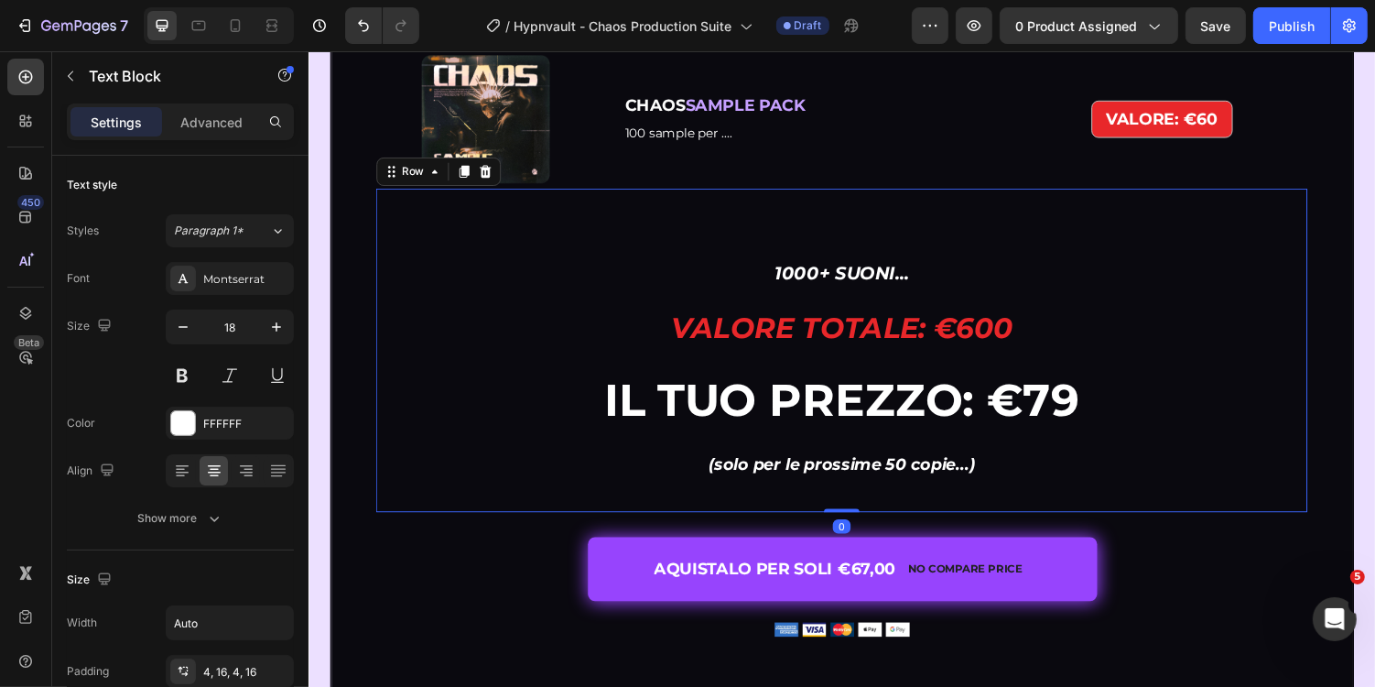
click at [1263, 510] on div "1000+ SUONI... Heading ⁠⁠⁠⁠⁠⁠⁠ Valore totale: €600 Heading IL TUO Prezzo: €79 H…" at bounding box center [857, 357] width 960 height 333
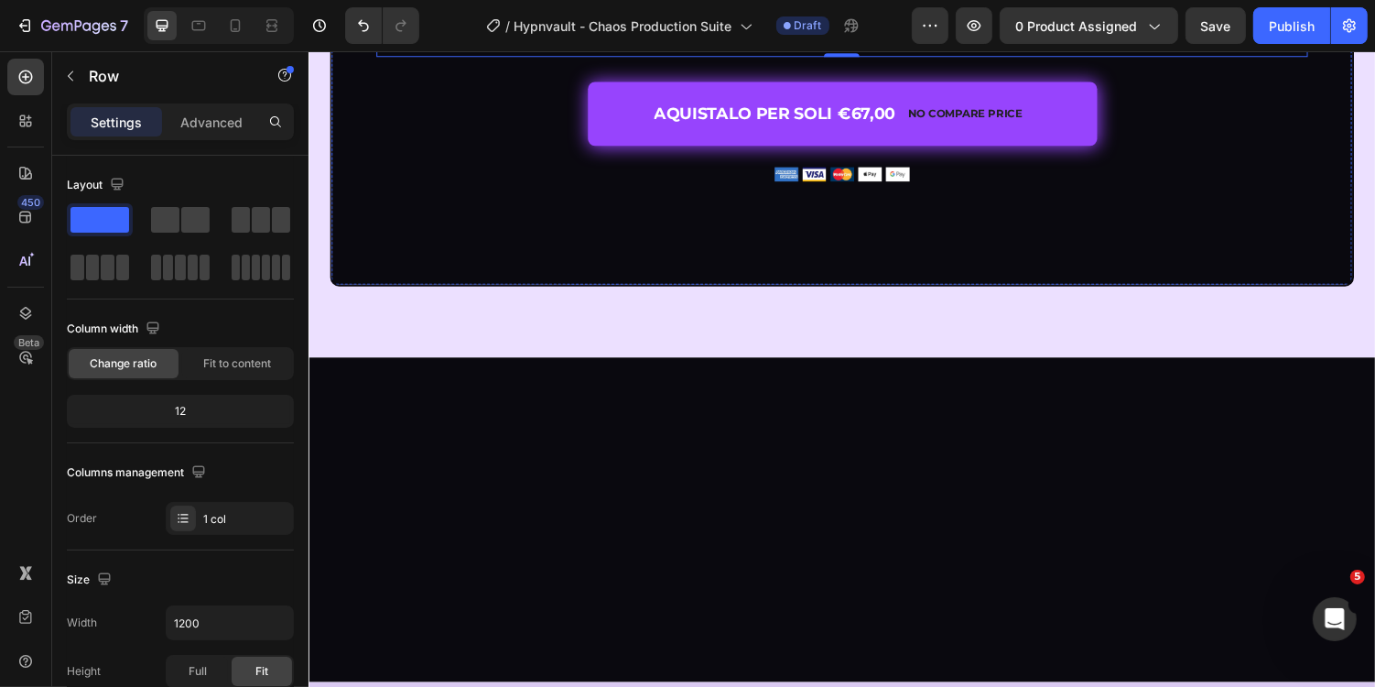
scroll to position [6337, 0]
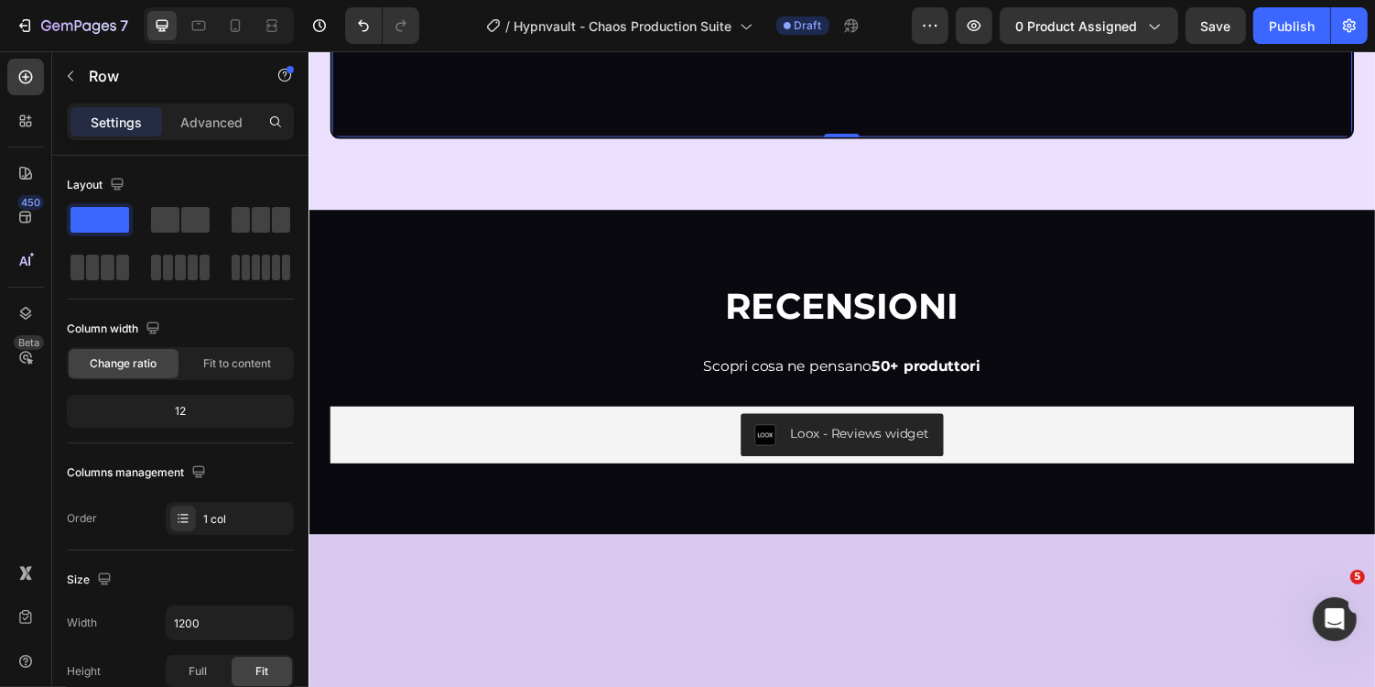
scroll to position [6511, 0]
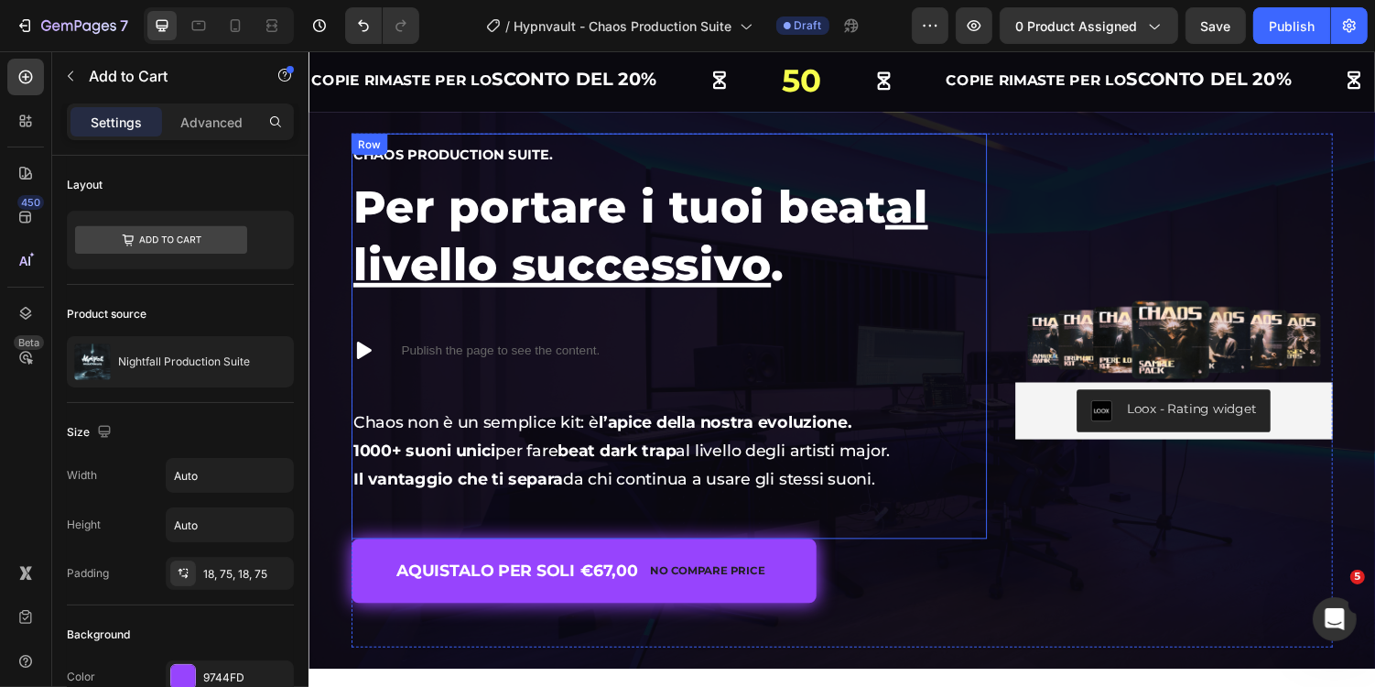
scroll to position [57, 0]
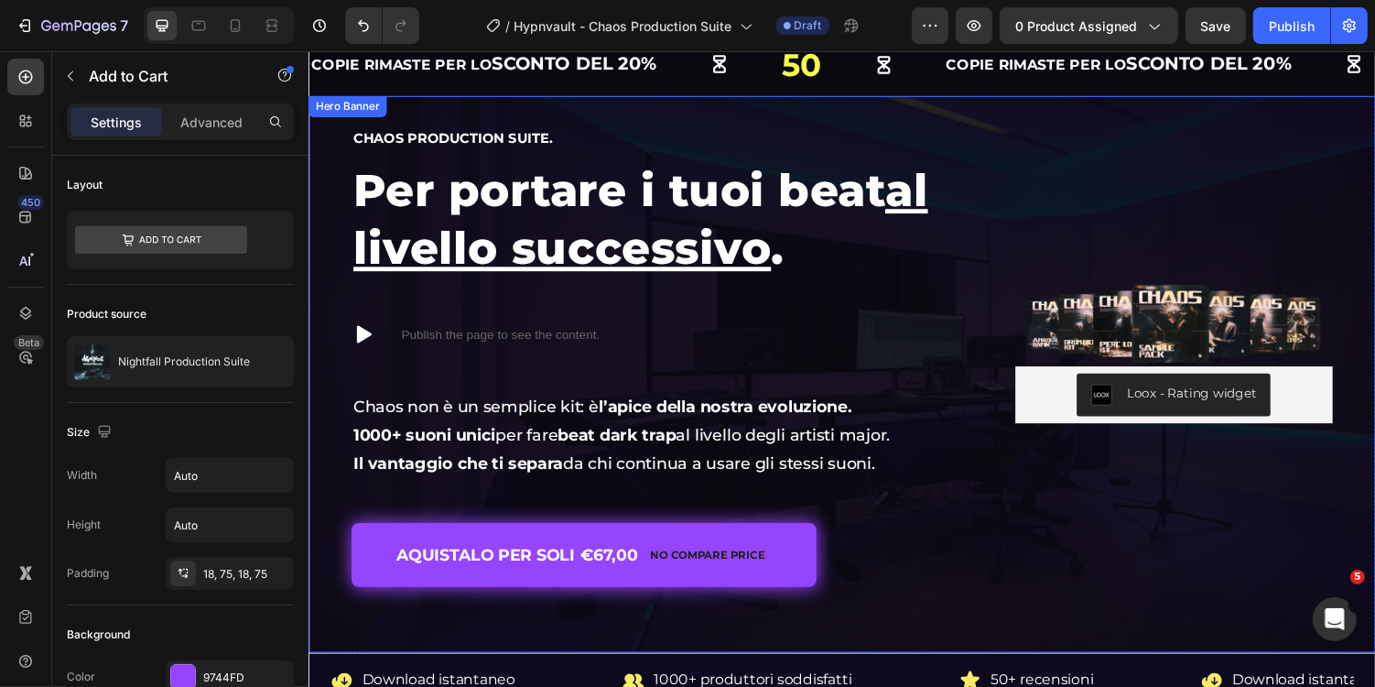
click at [918, 104] on div "Image Loox - Rating widget Loox Chaos Production Suite. Heading Per portare i t…" at bounding box center [857, 382] width 1099 height 573
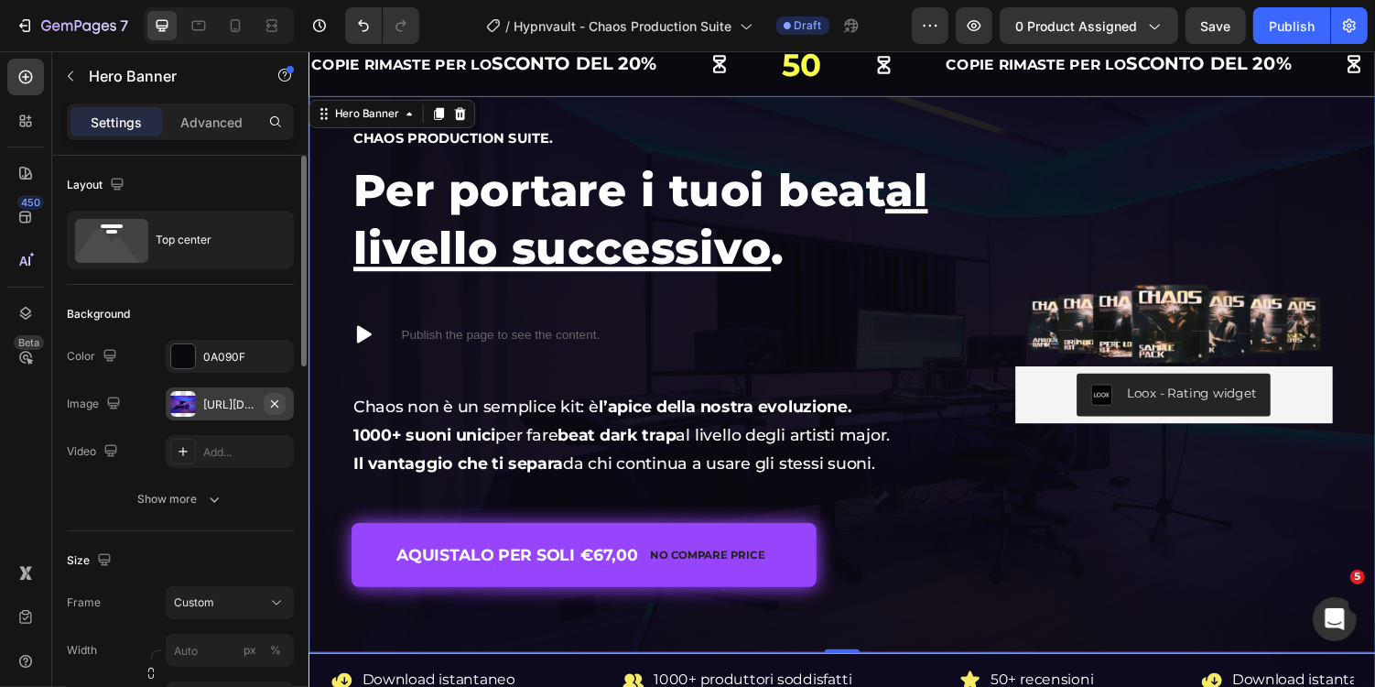
click at [279, 402] on icon "button" at bounding box center [274, 403] width 15 height 15
type input "100"
type input "Auto"
click at [1211, 18] on span "Save" at bounding box center [1216, 26] width 30 height 16
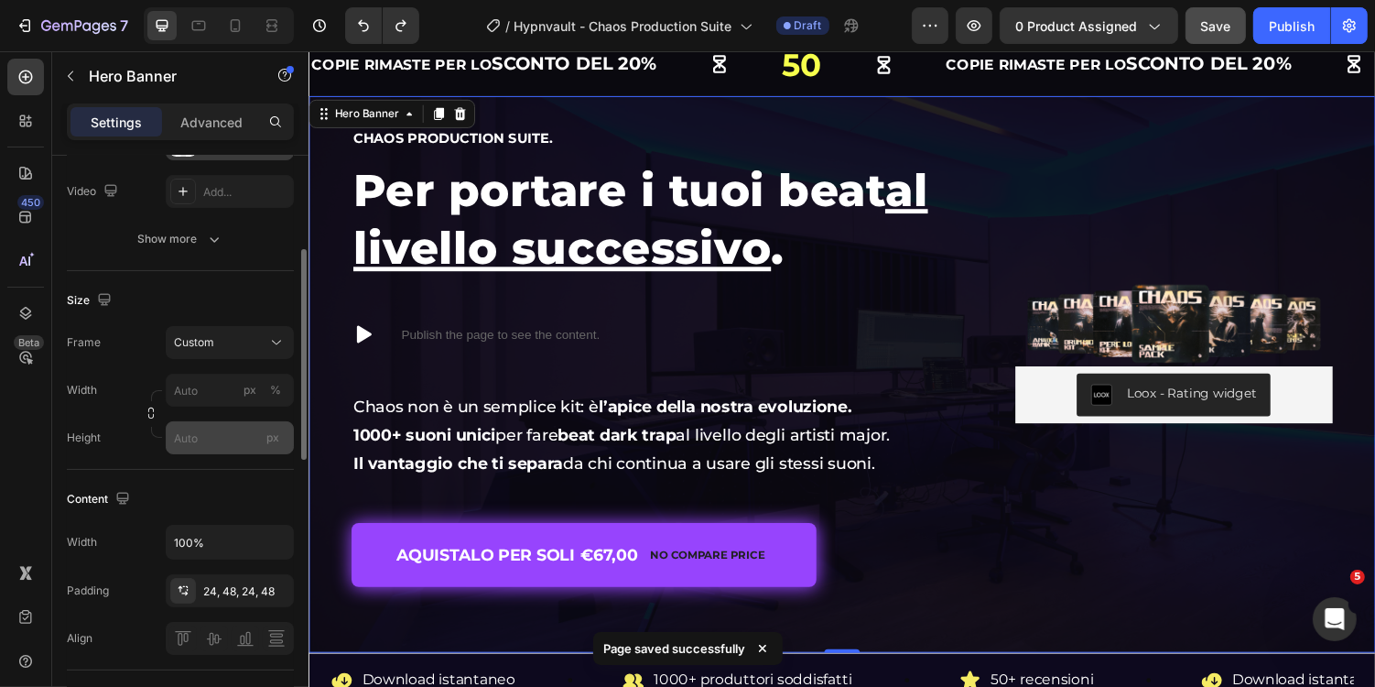
scroll to position [306, 0]
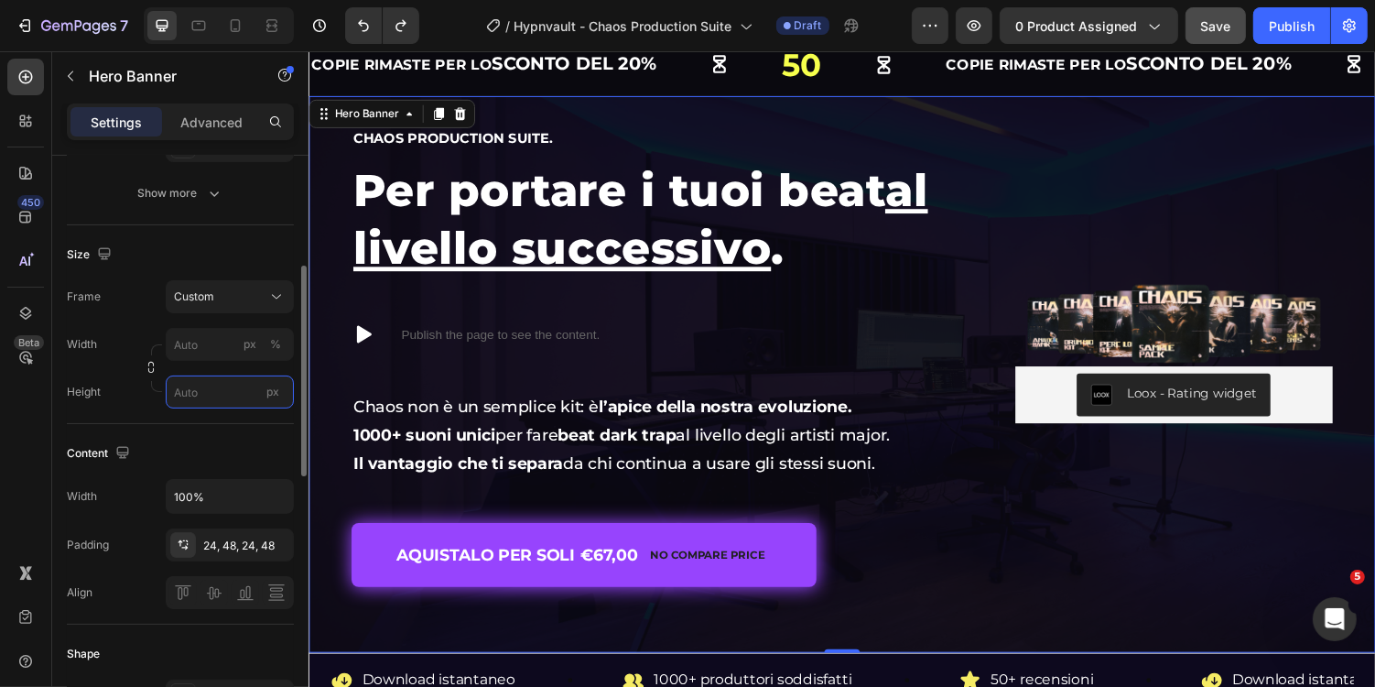
click at [231, 383] on input "px" at bounding box center [230, 391] width 128 height 33
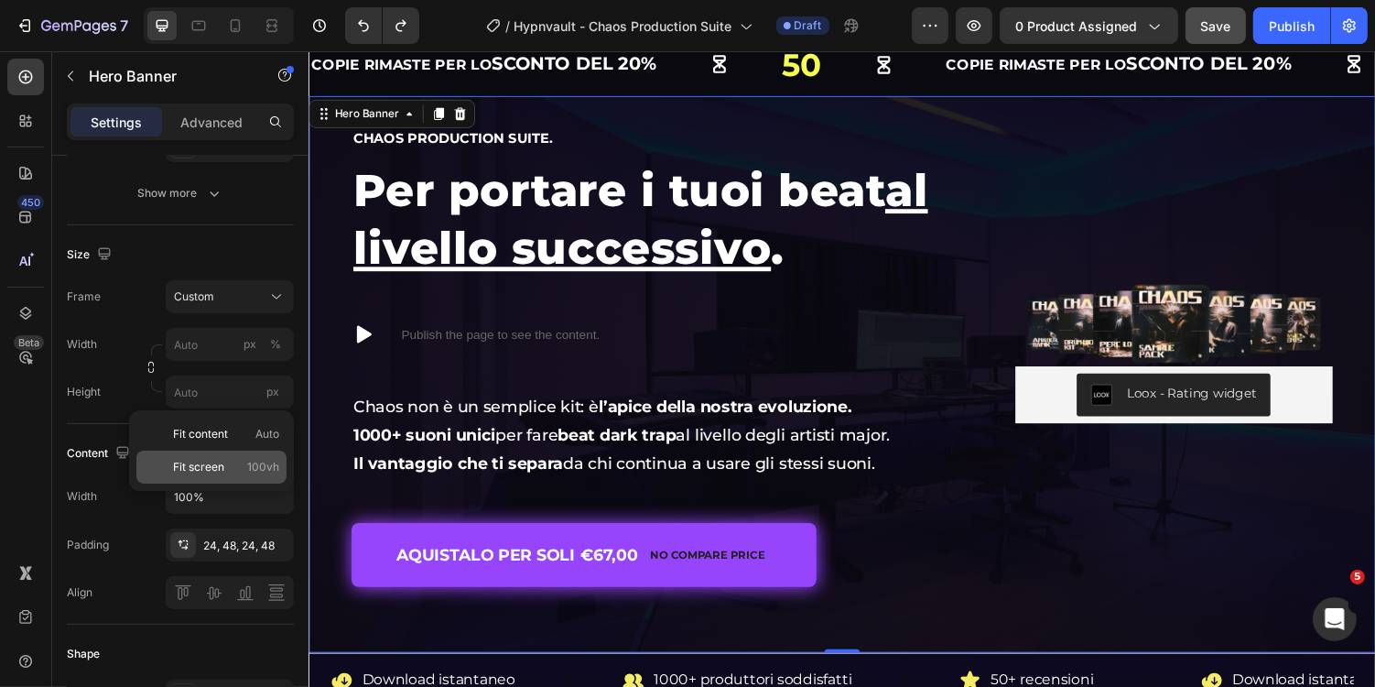
click at [228, 464] on p "Fit screen 100vh" at bounding box center [226, 467] width 106 height 16
type input "100"
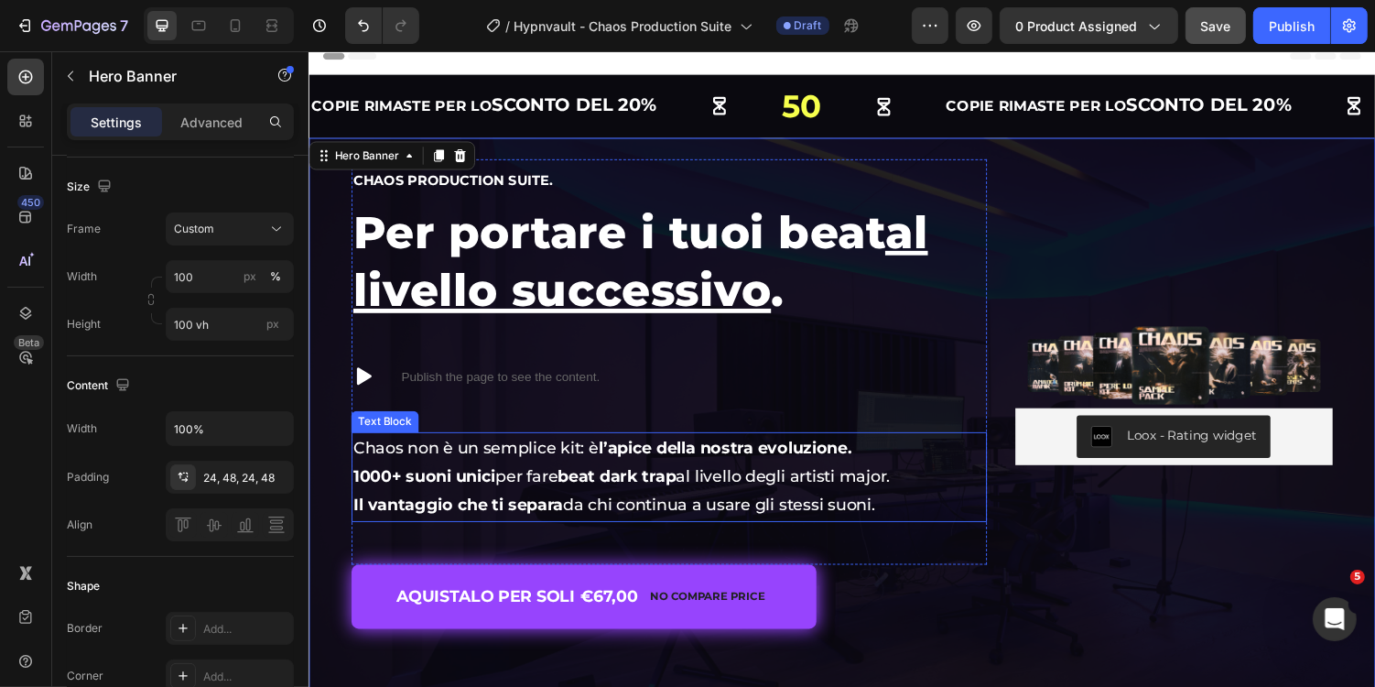
scroll to position [0, 0]
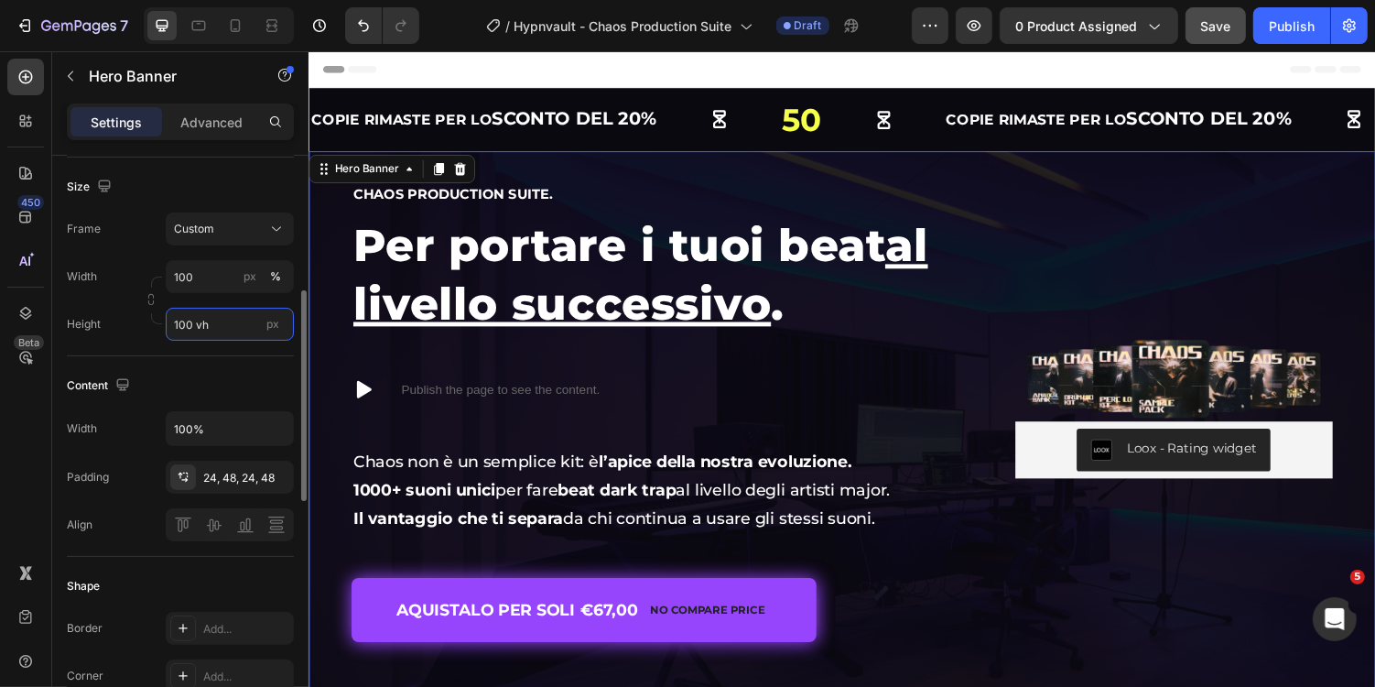
click at [212, 319] on input "100 vh" at bounding box center [230, 324] width 128 height 33
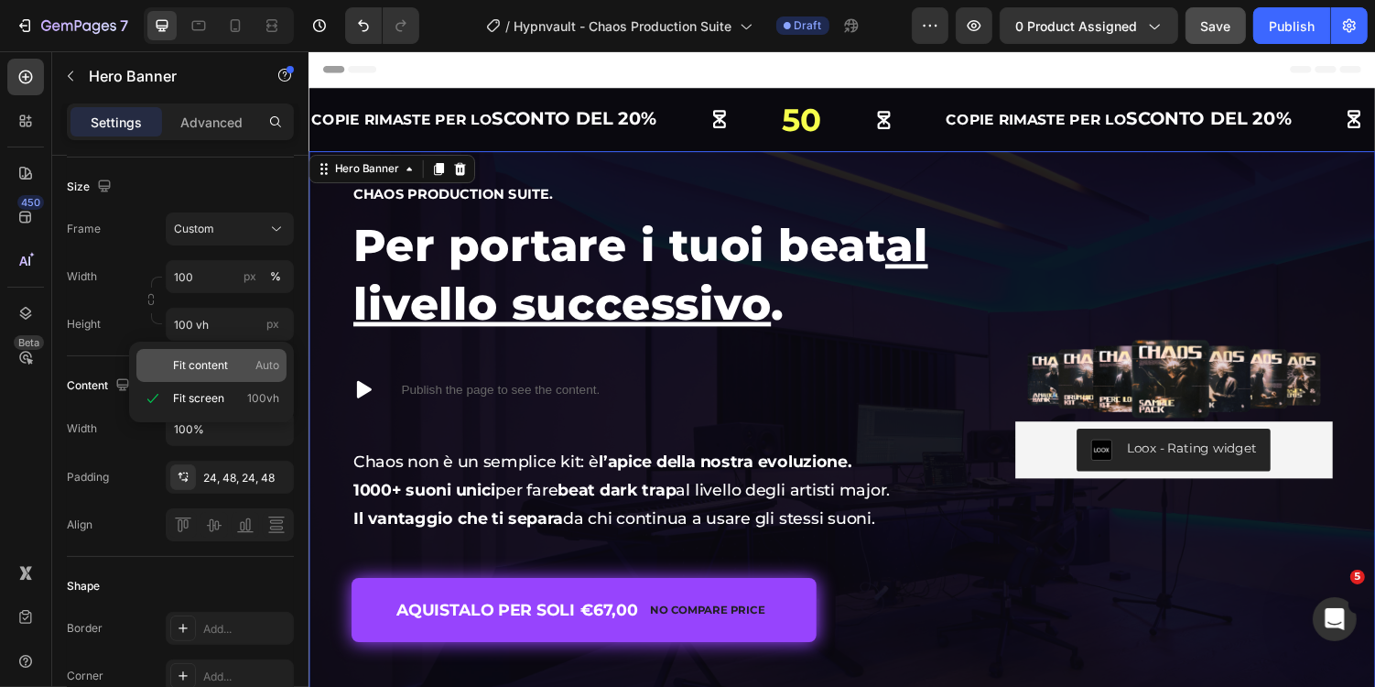
click at [229, 367] on p "Fit content Auto" at bounding box center [226, 365] width 106 height 16
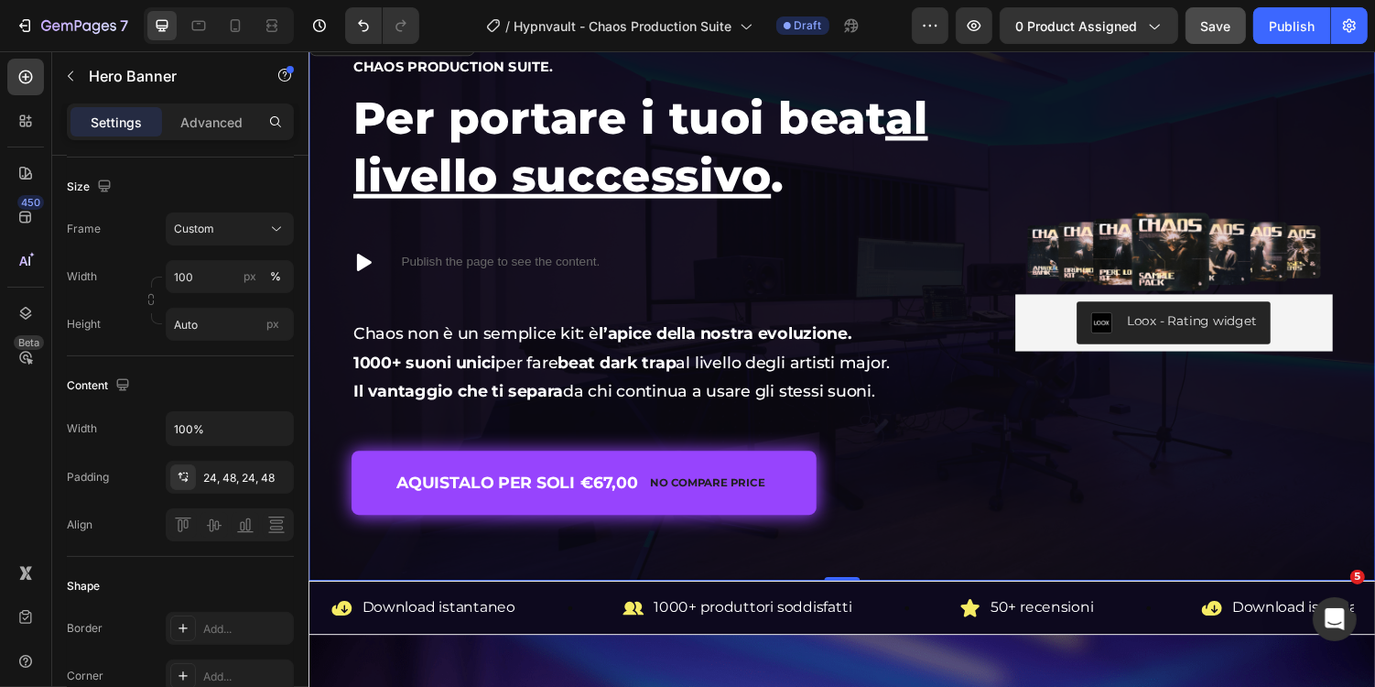
scroll to position [132, 0]
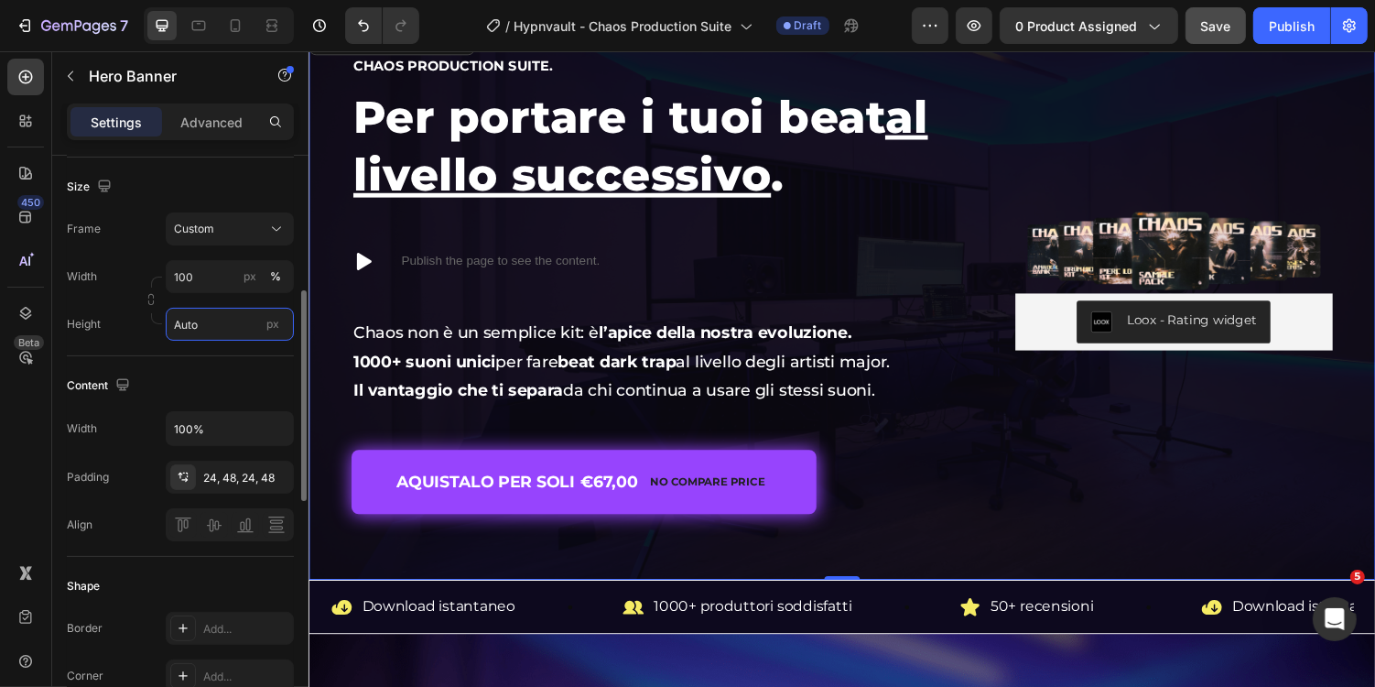
click at [189, 320] on input "Auto" at bounding box center [230, 324] width 128 height 33
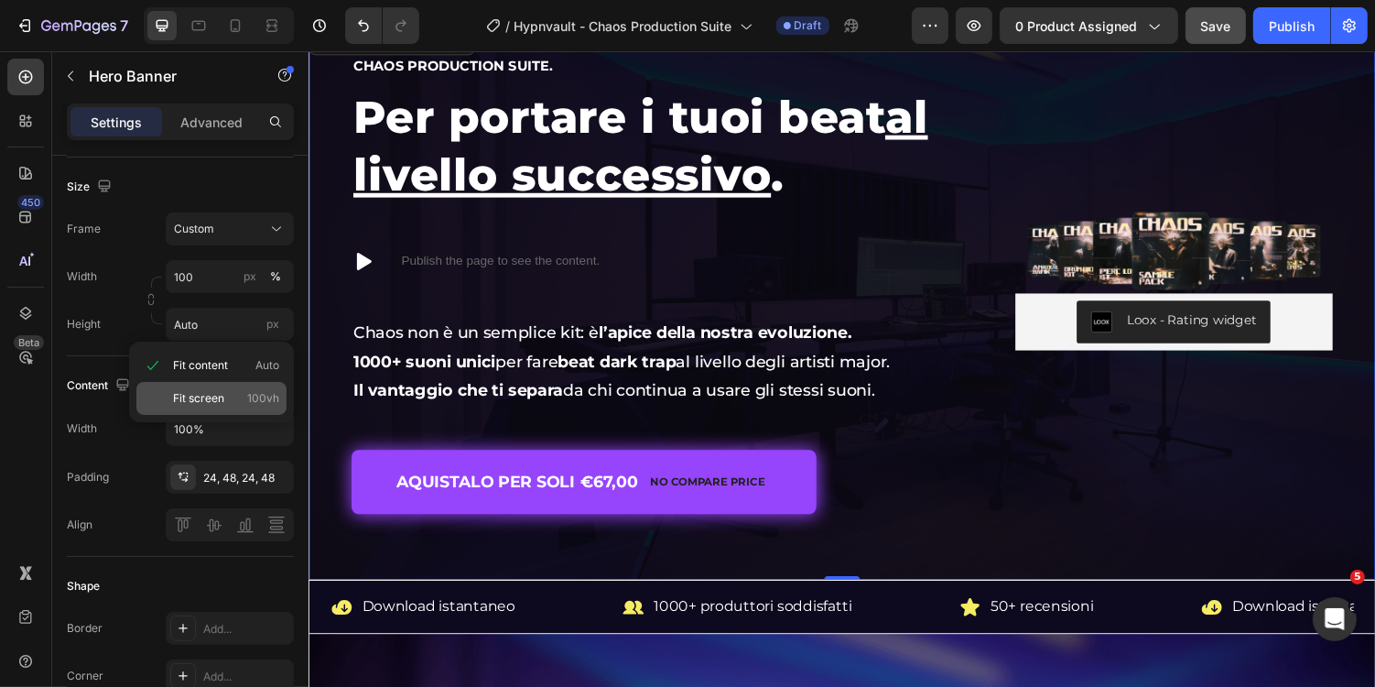
click at [224, 405] on p "Fit screen 100vh" at bounding box center [226, 398] width 106 height 16
type input "100 vh"
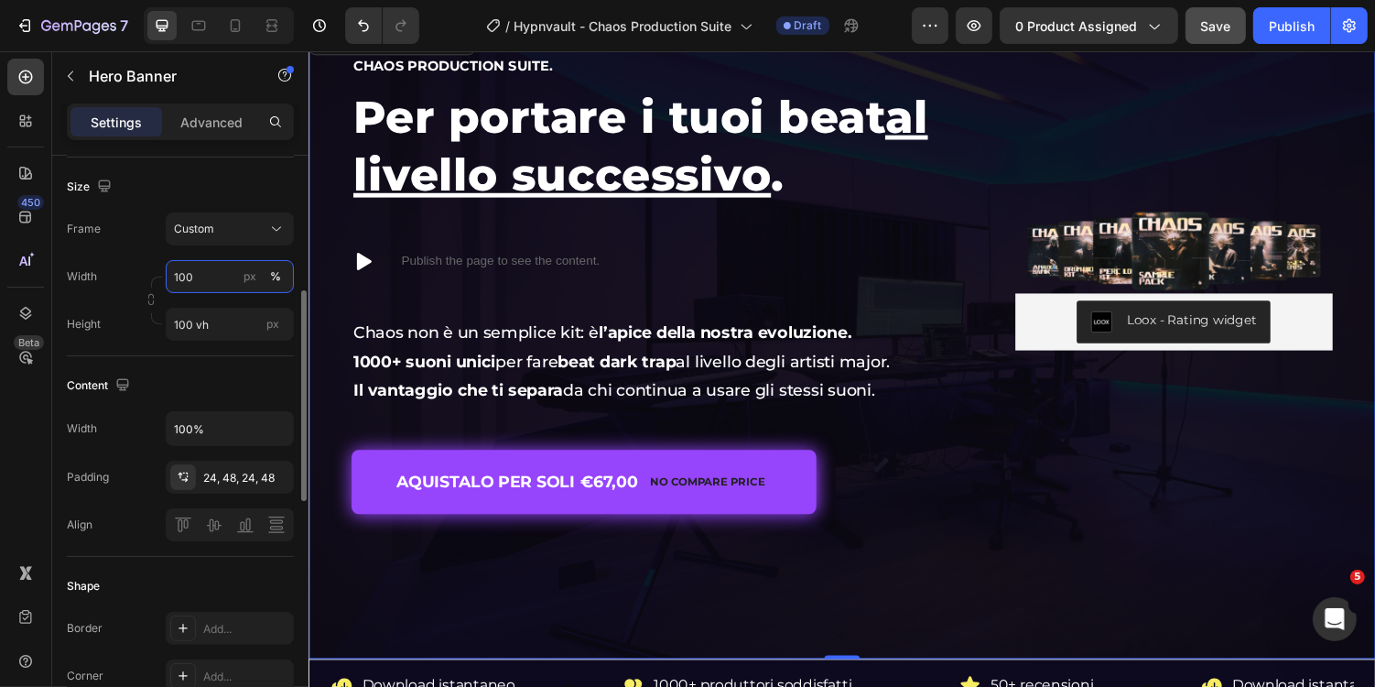
click at [229, 275] on input "100" at bounding box center [230, 276] width 128 height 33
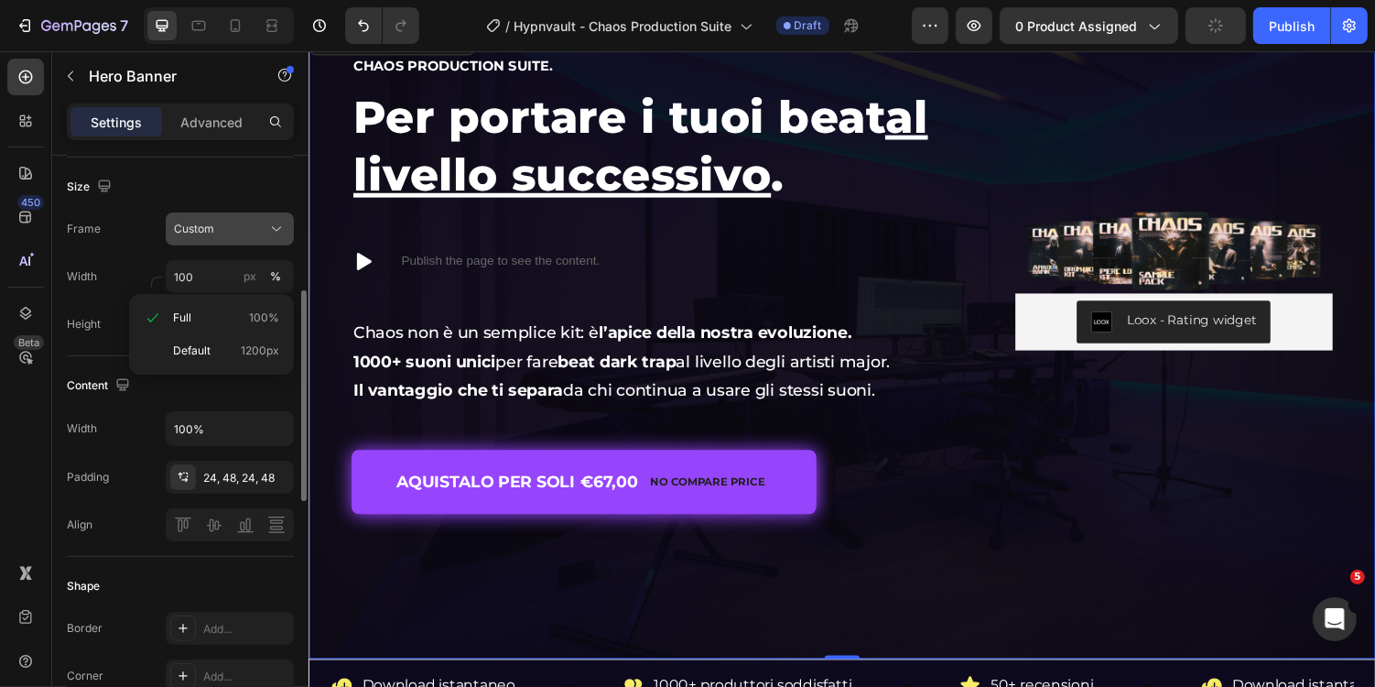
click at [234, 221] on div "Custom" at bounding box center [219, 229] width 90 height 16
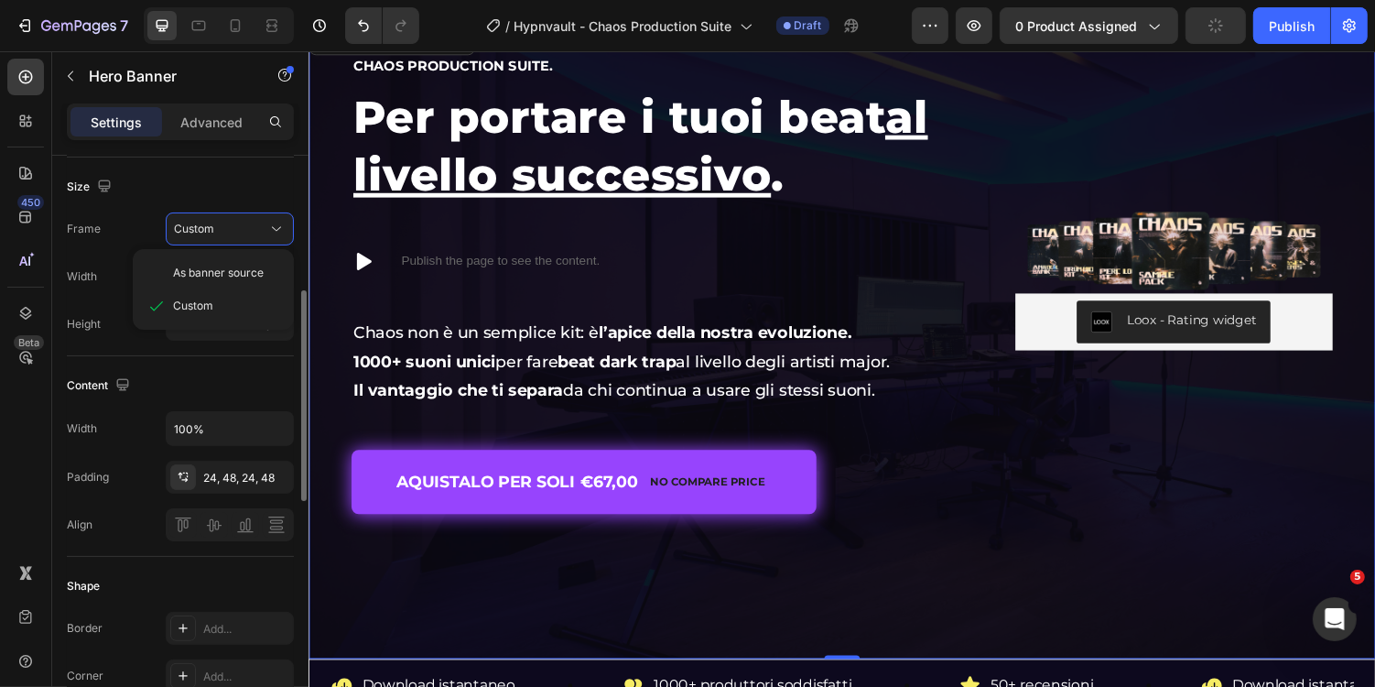
click at [271, 172] on div "Size" at bounding box center [180, 186] width 227 height 29
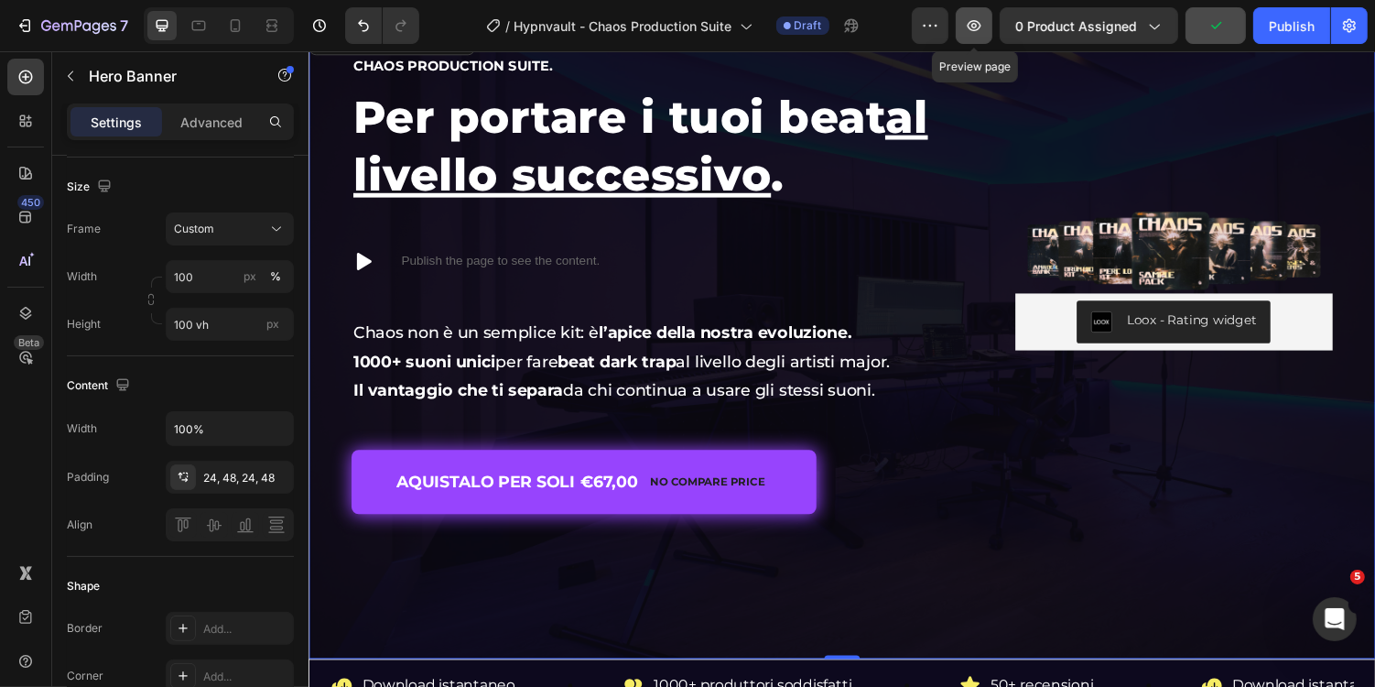
click at [983, 32] on icon "button" at bounding box center [974, 25] width 18 height 18
click at [967, 29] on button "button" at bounding box center [974, 25] width 37 height 37
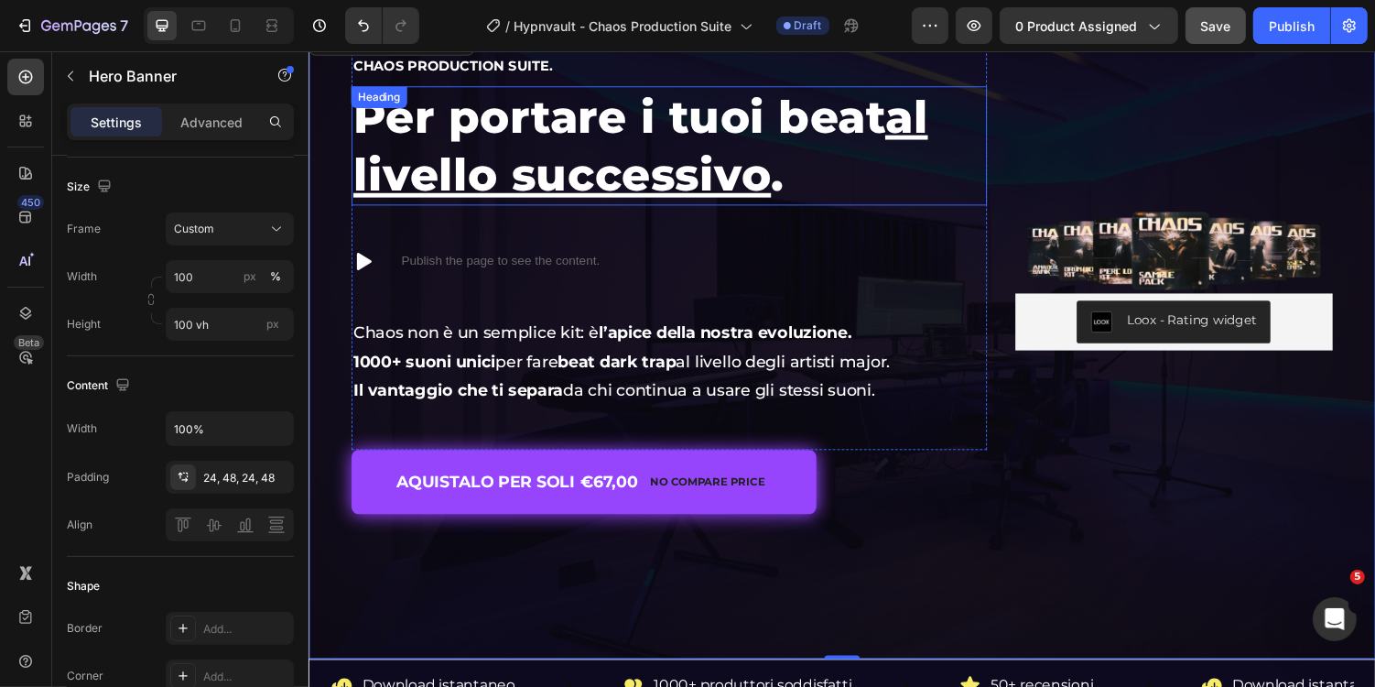
click at [529, 126] on h1 "Per portare i tuoi beat al livello successivo ." at bounding box center [679, 147] width 655 height 123
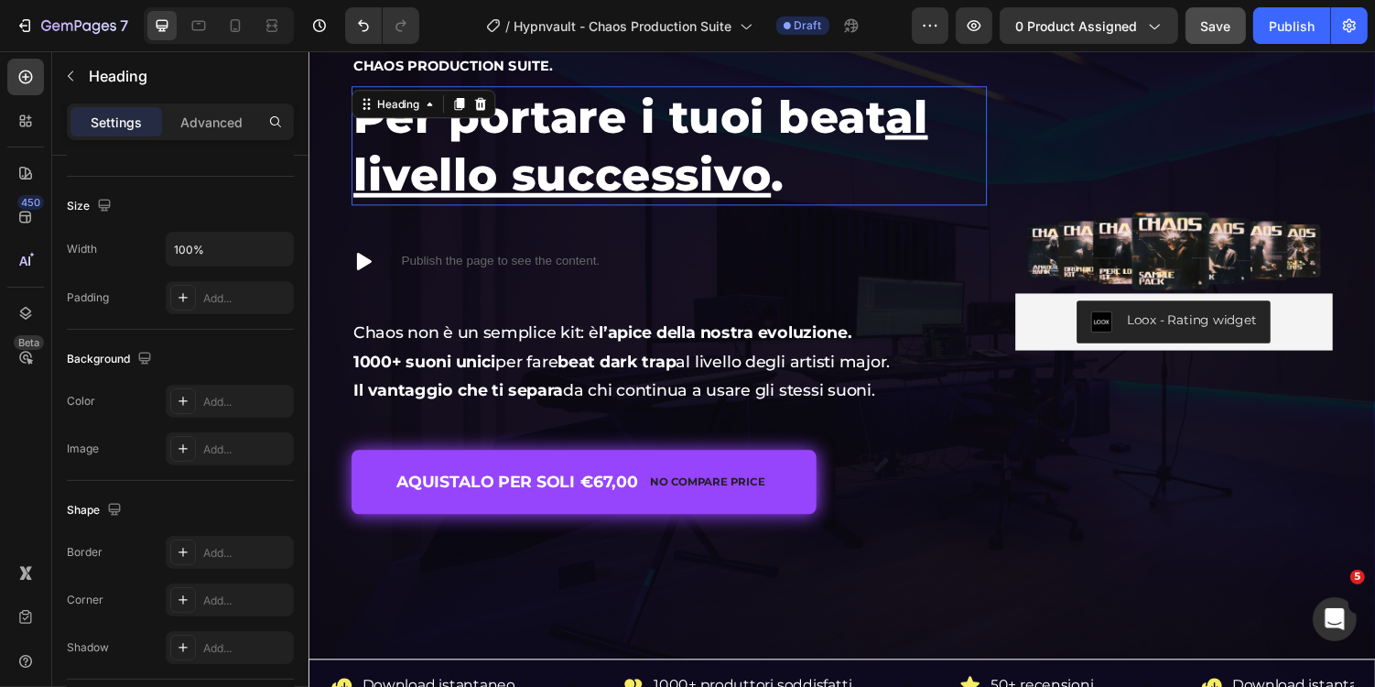
scroll to position [0, 0]
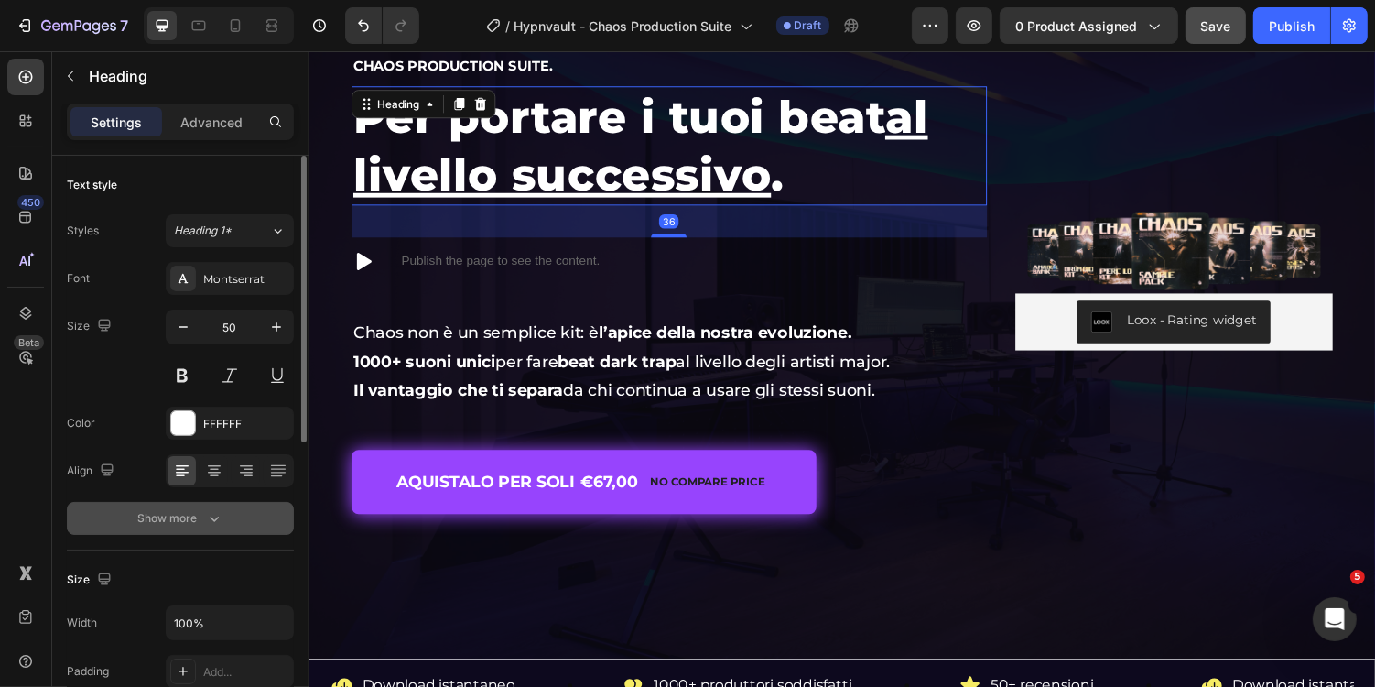
click at [210, 505] on button "Show more" at bounding box center [180, 518] width 227 height 33
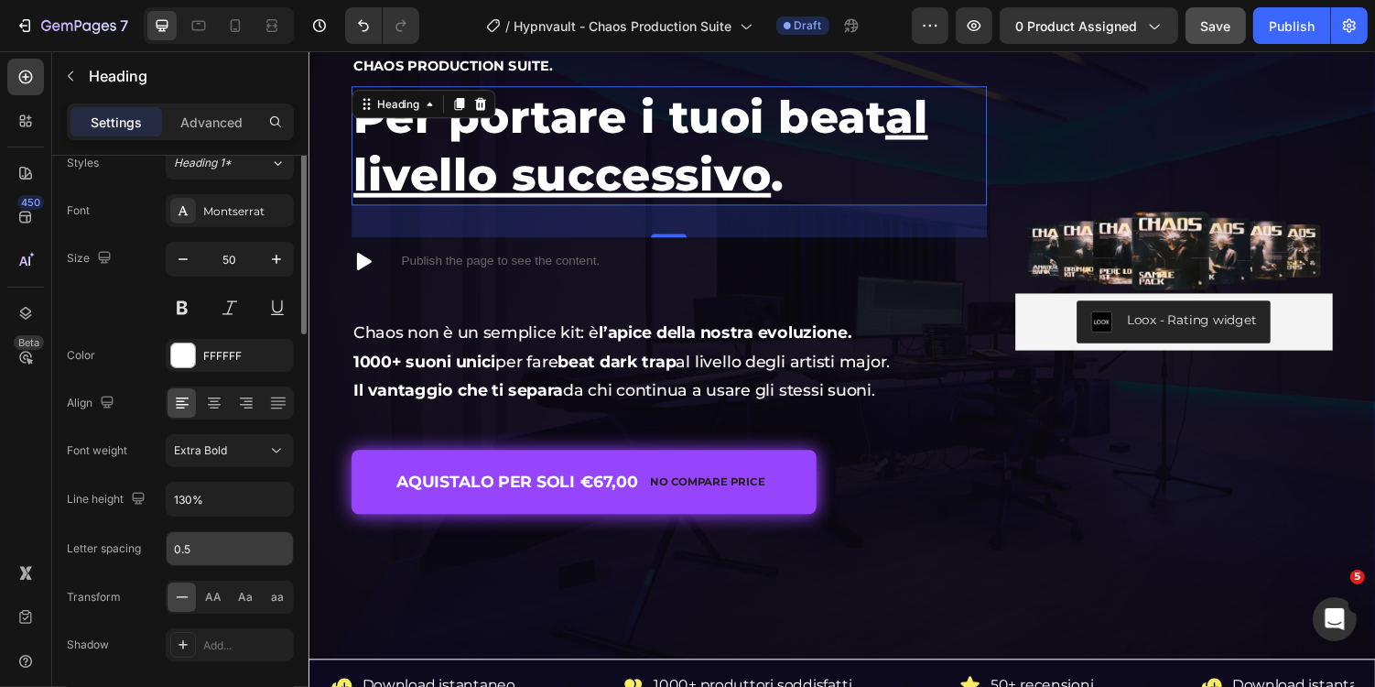
scroll to position [69, 0]
click at [208, 581] on div "AA" at bounding box center [214, 595] width 28 height 29
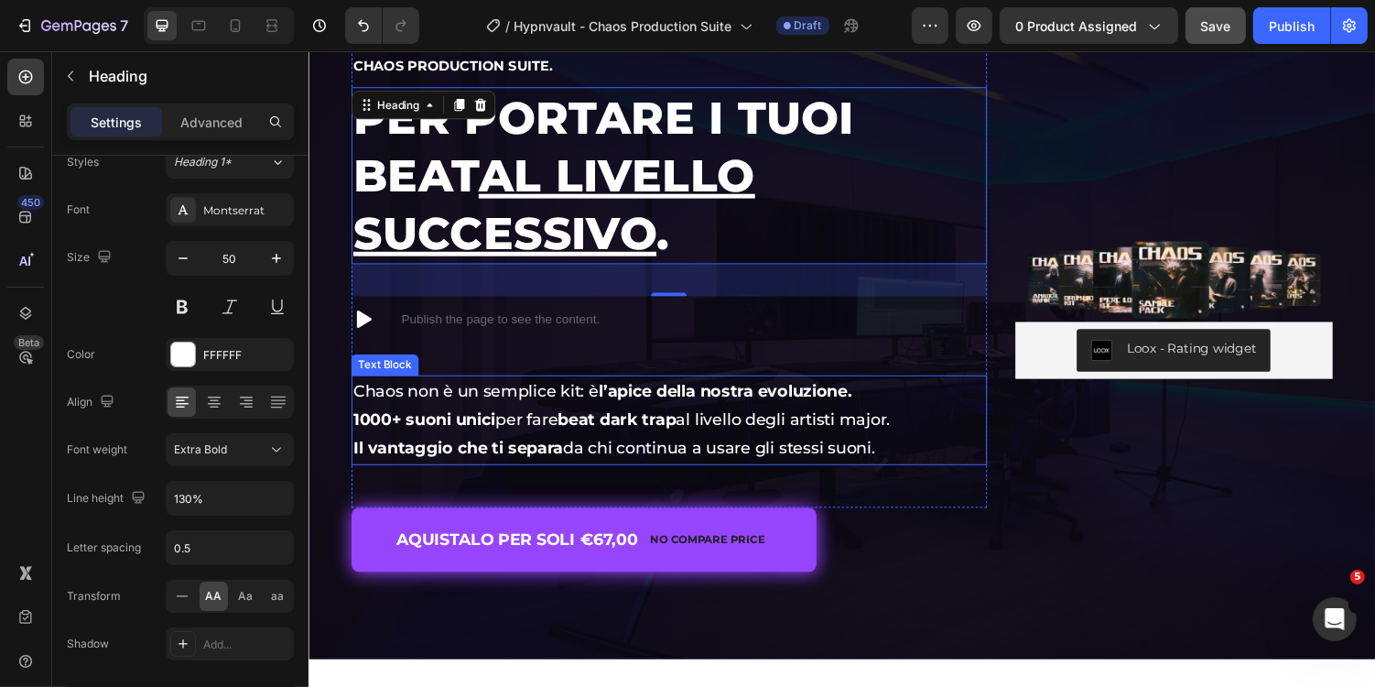
scroll to position [0, 0]
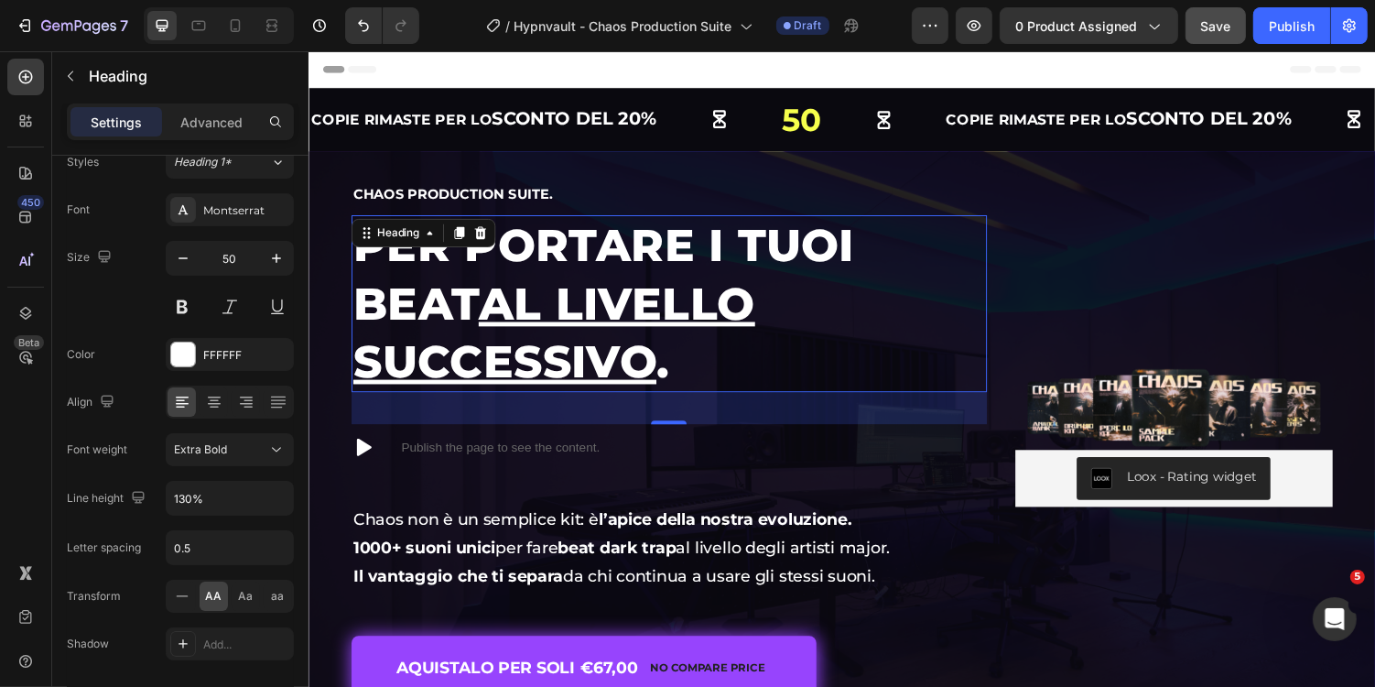
click at [541, 335] on u "al livello successivo" at bounding box center [560, 339] width 414 height 115
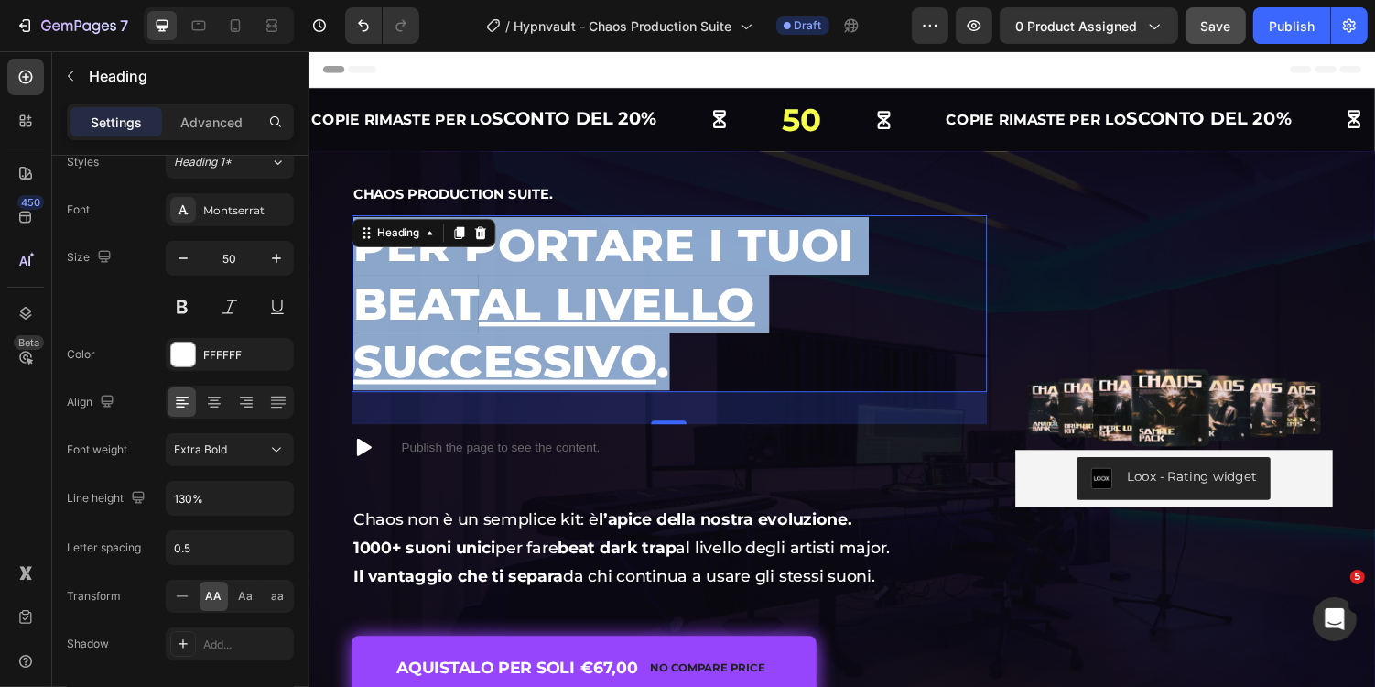
click at [541, 335] on u "al livello successivo" at bounding box center [560, 339] width 414 height 115
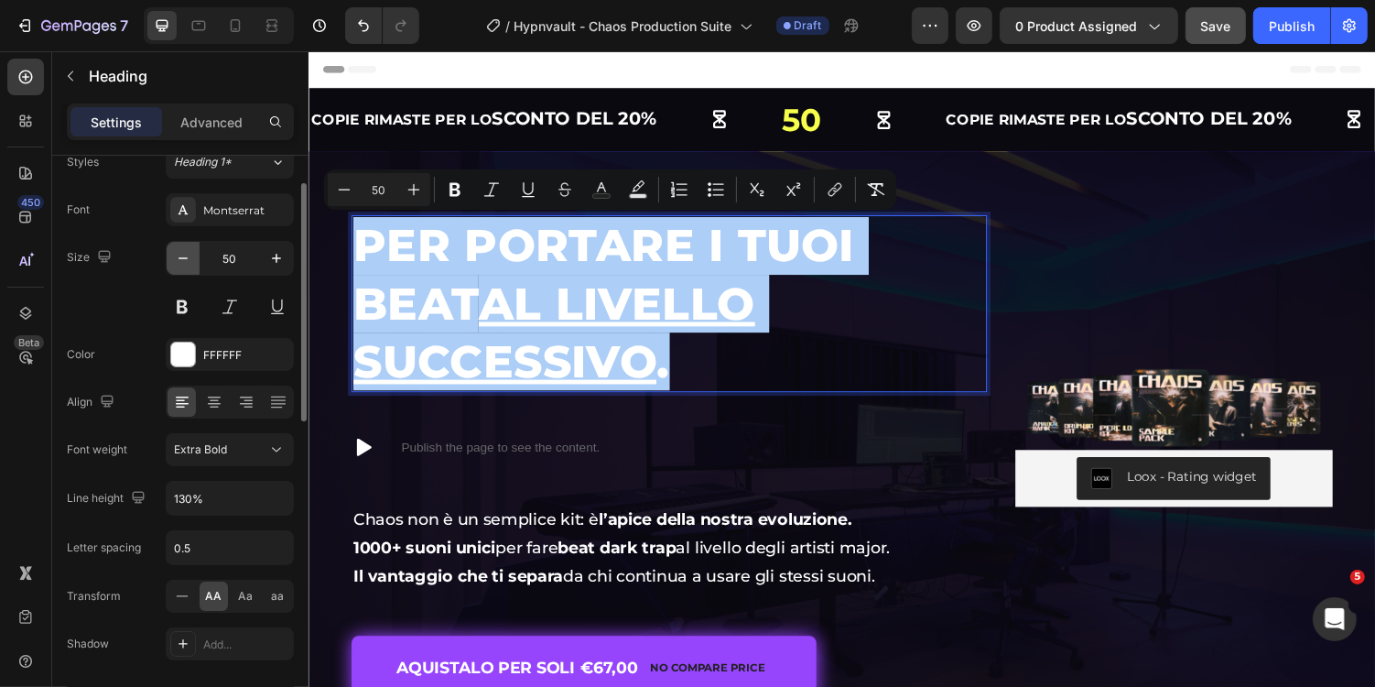
click at [178, 253] on icon "button" at bounding box center [183, 258] width 18 height 18
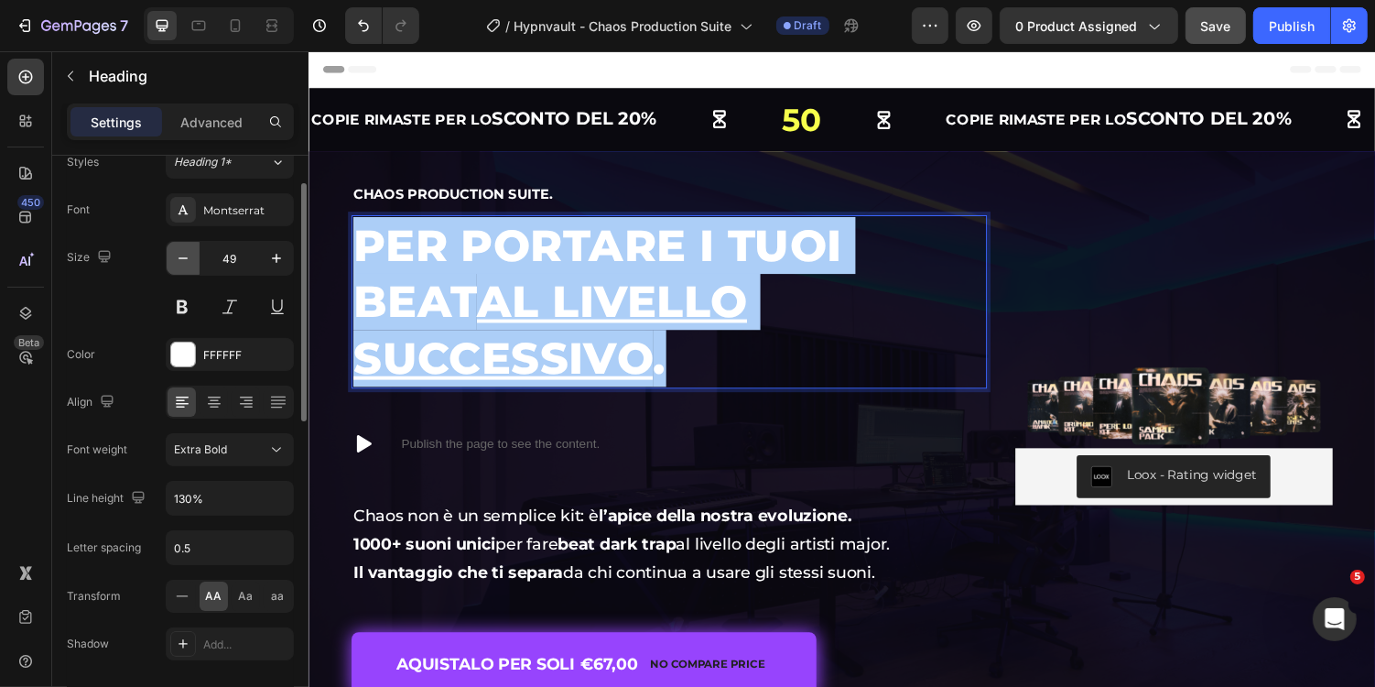
click at [178, 253] on icon "button" at bounding box center [183, 258] width 18 height 18
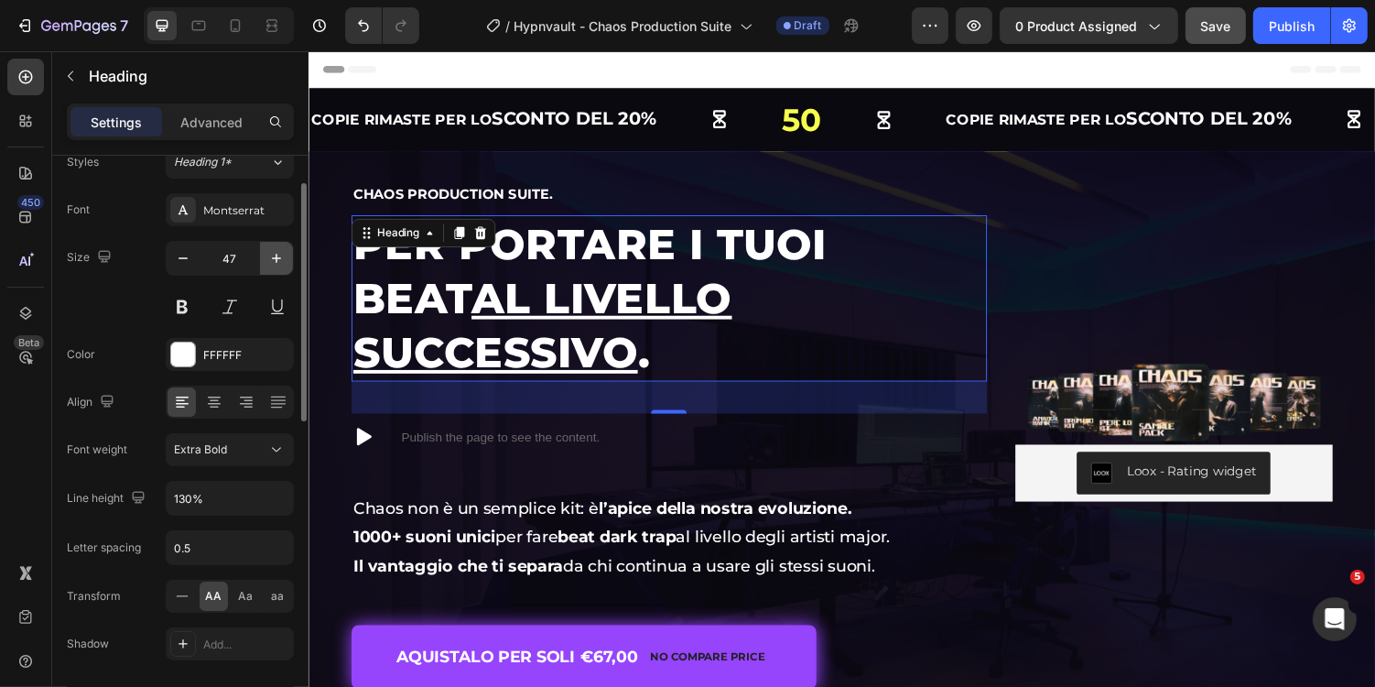
click at [277, 255] on icon "button" at bounding box center [276, 258] width 9 height 9
type input "48"
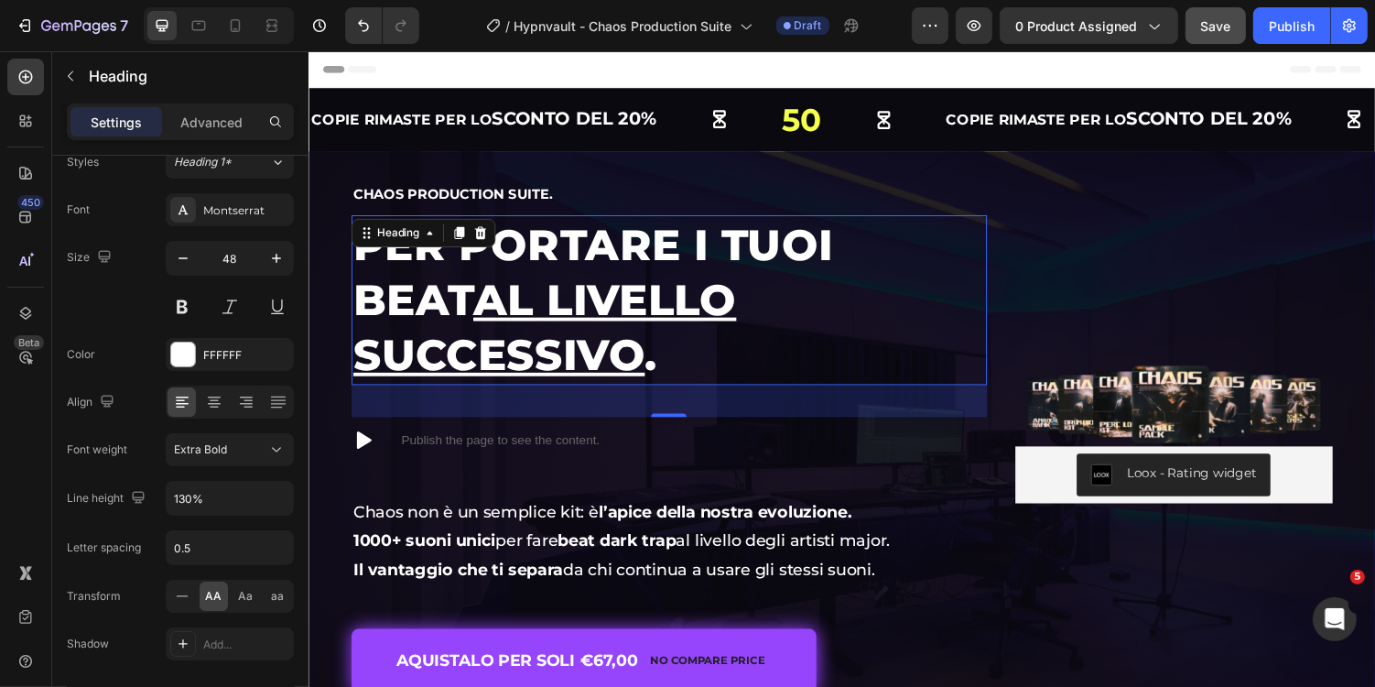
click at [633, 288] on u "al livello successivo" at bounding box center [550, 334] width 395 height 110
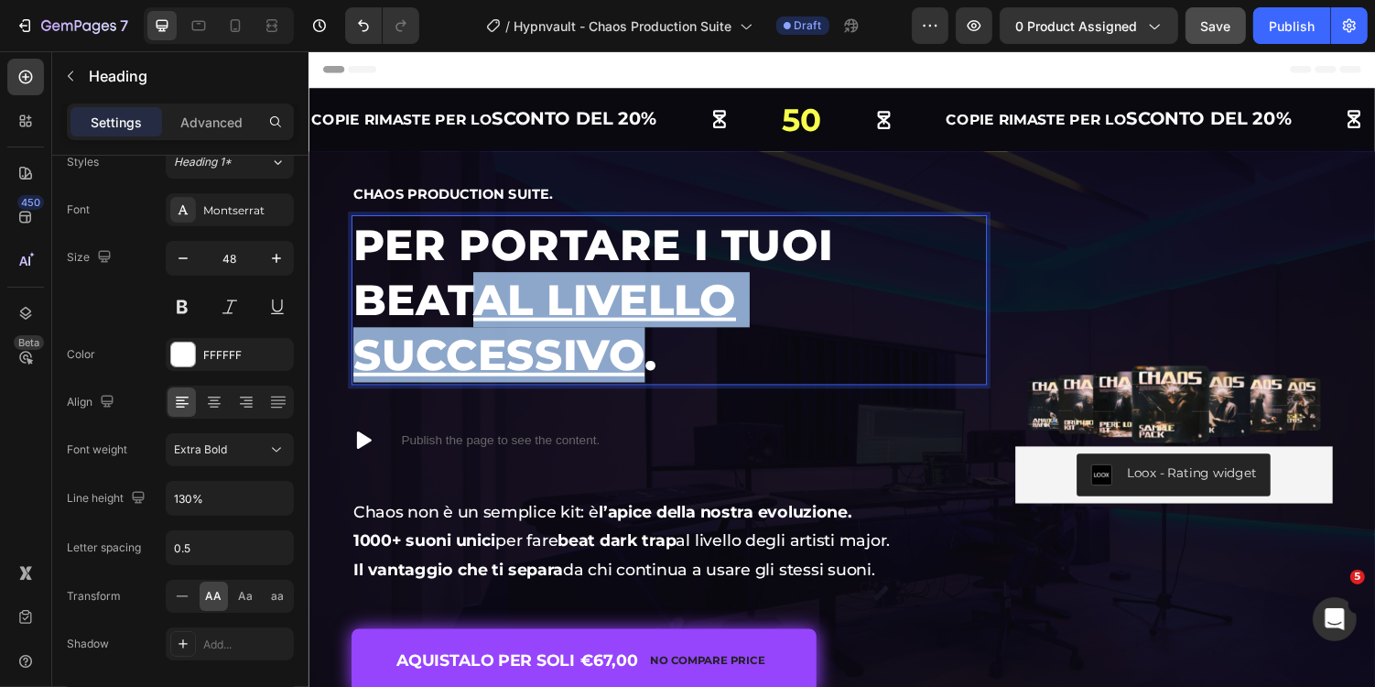
drag, startPoint x: 366, startPoint y: 310, endPoint x: 930, endPoint y: 328, distance: 564.4
click at [748, 328] on u "al livello successivo" at bounding box center [550, 334] width 395 height 110
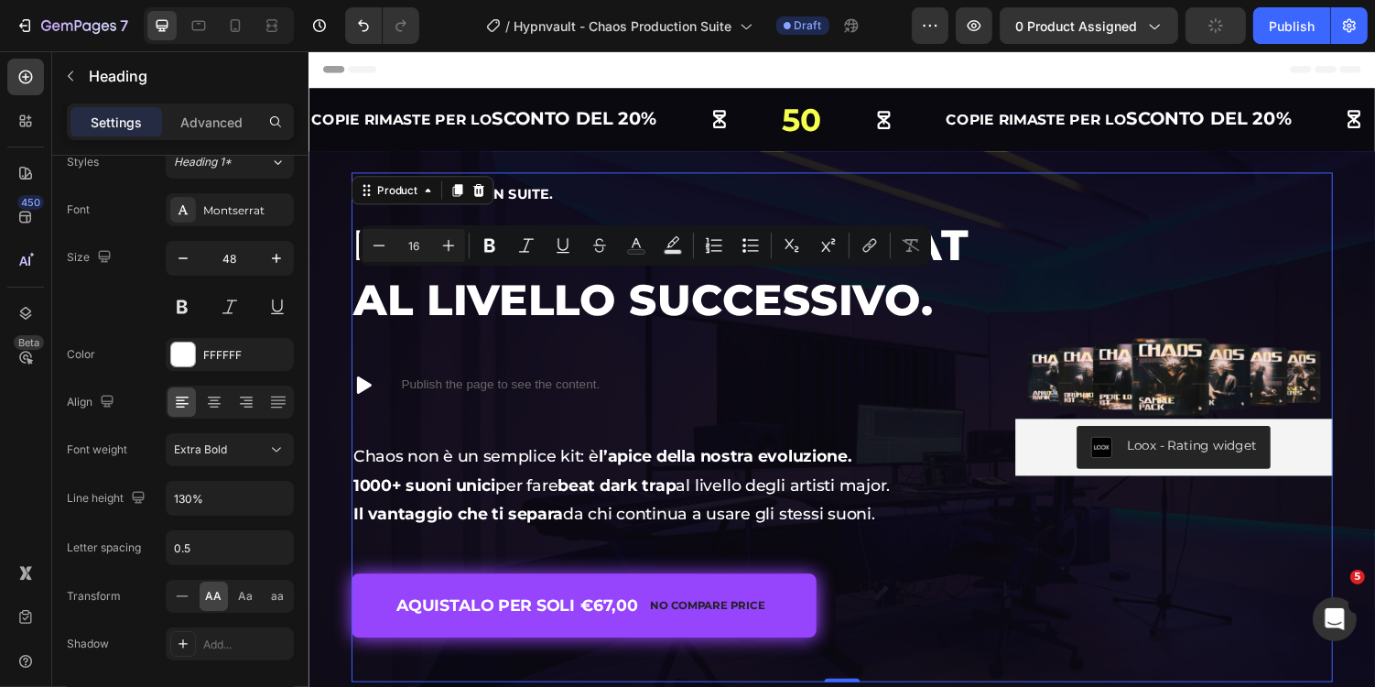
click at [1133, 278] on div "Image Loox - Rating widget Loox" at bounding box center [1199, 414] width 327 height 479
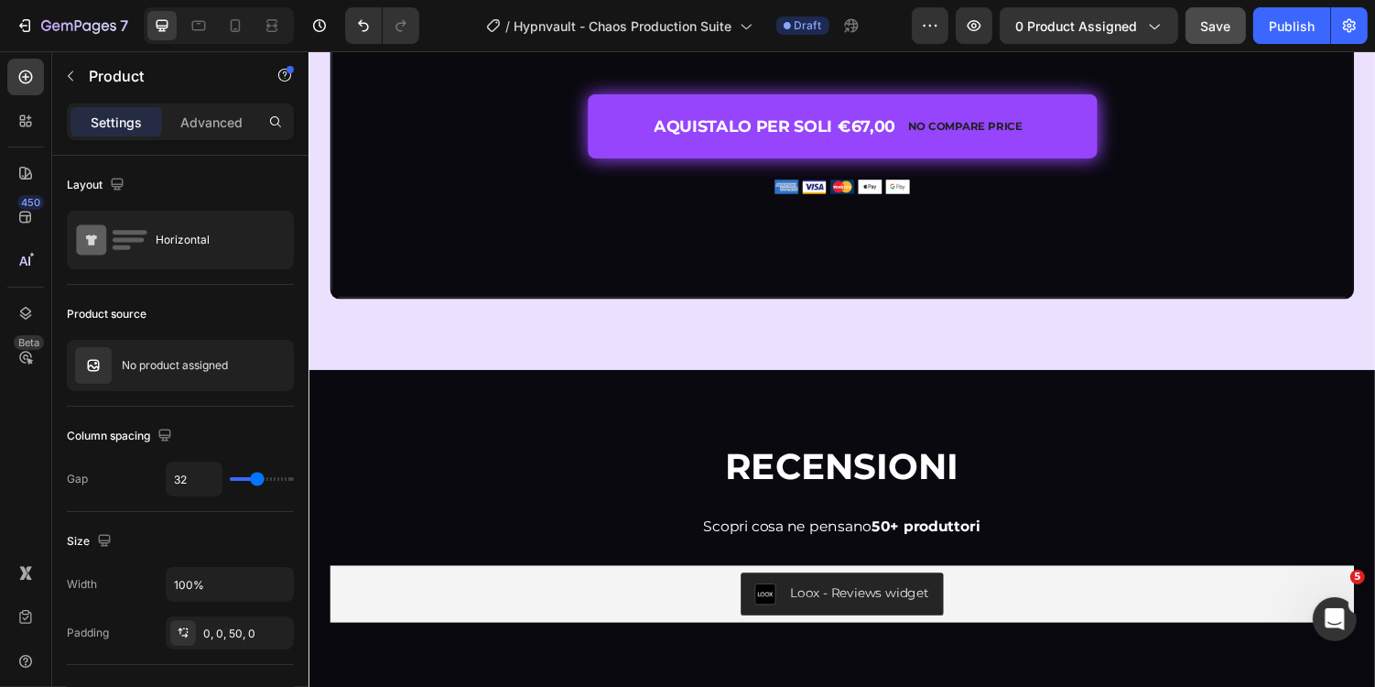
scroll to position [6611, 0]
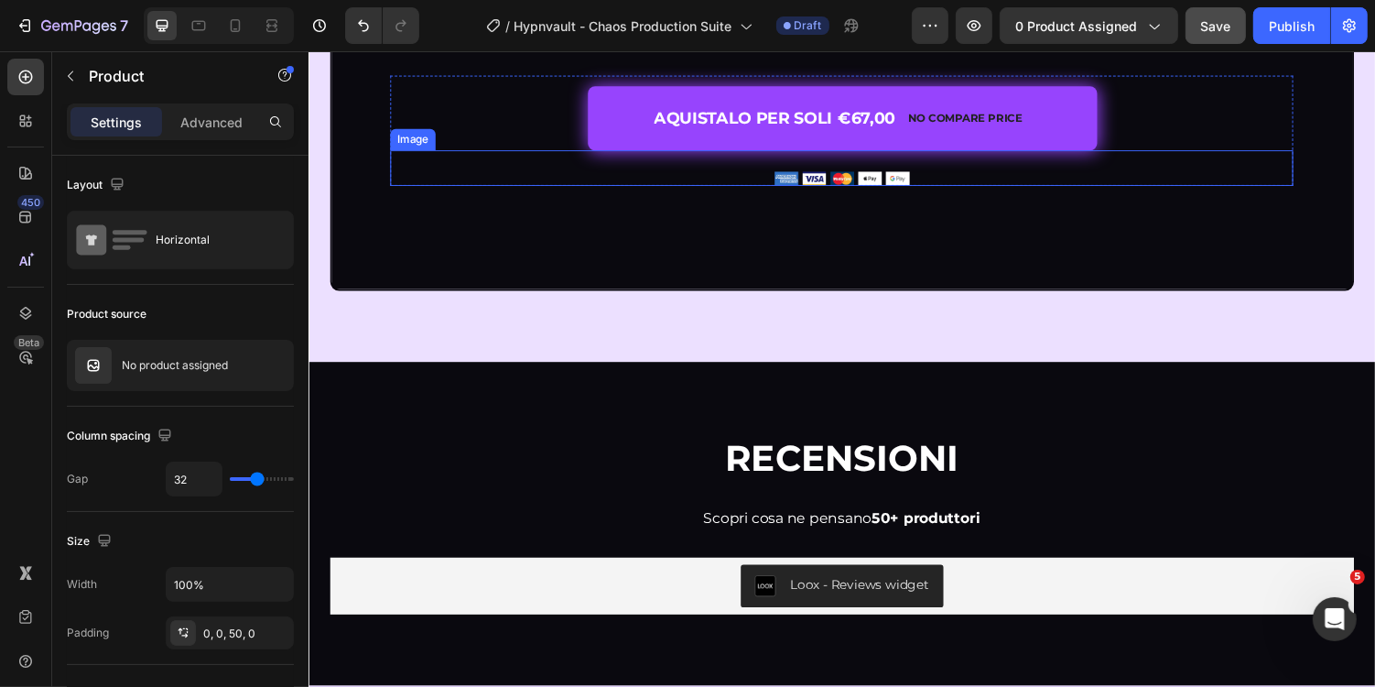
click at [904, 189] on img at bounding box center [856, 181] width 139 height 15
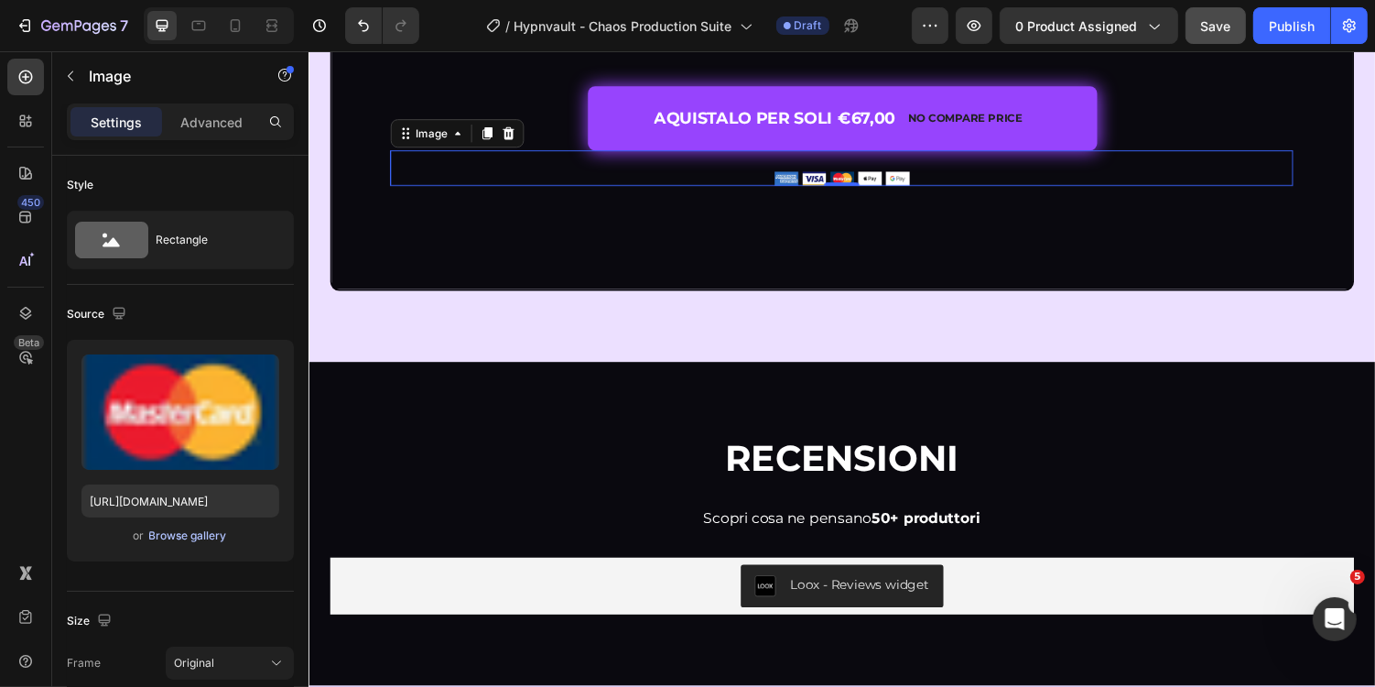
click at [204, 540] on div "Browse gallery" at bounding box center [188, 535] width 78 height 16
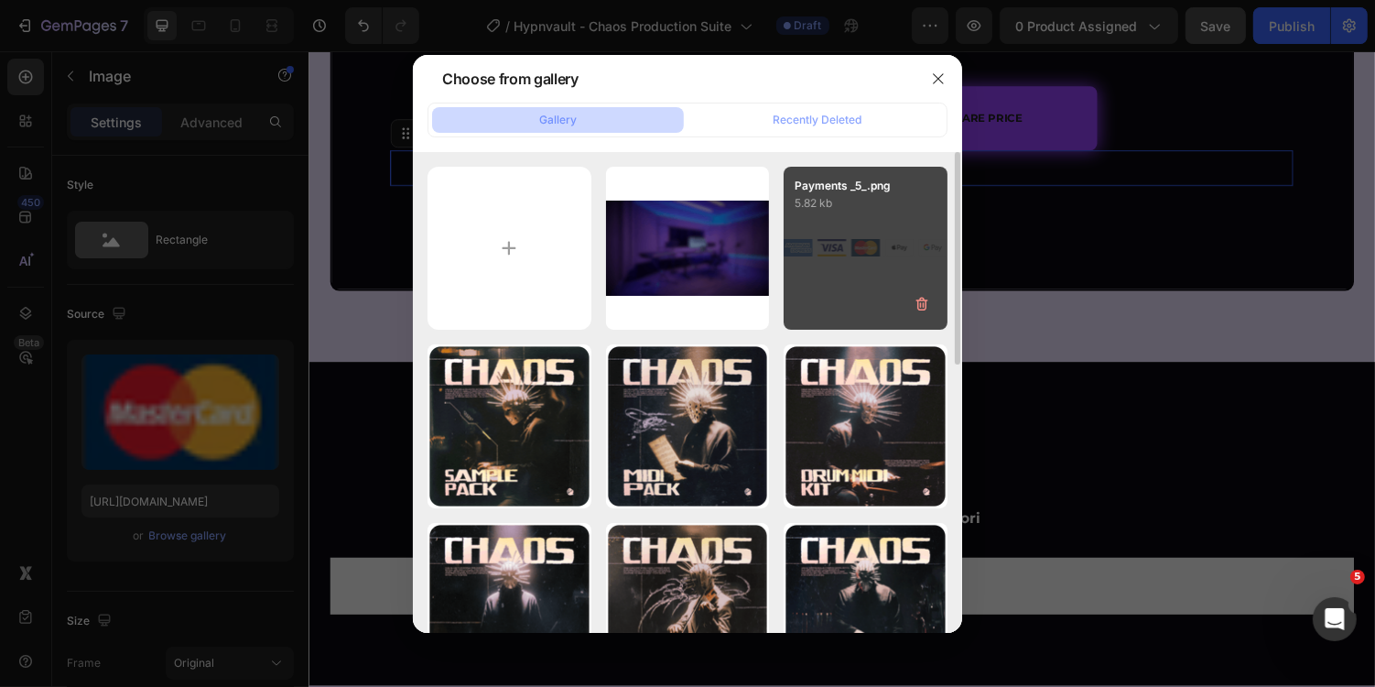
click at [840, 266] on div "Payments _5_.png 5.82 kb" at bounding box center [866, 249] width 164 height 164
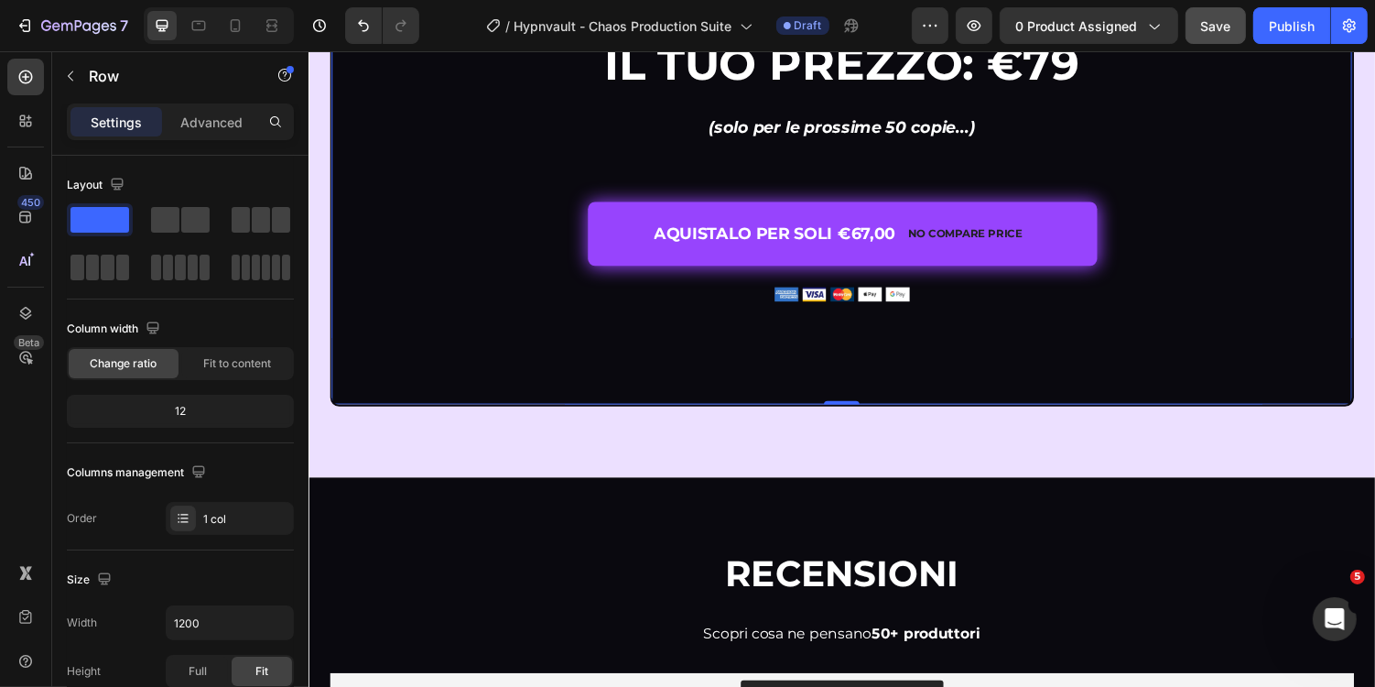
scroll to position [6471, 0]
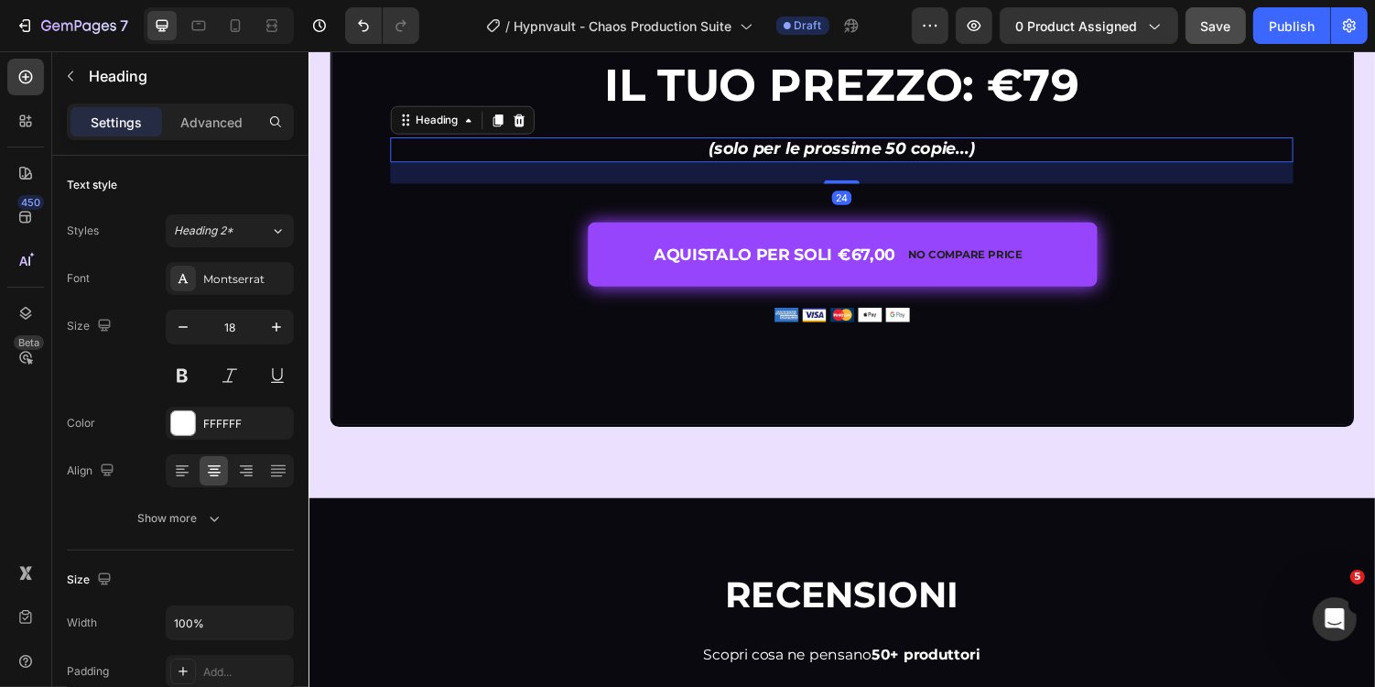
click at [868, 160] on strong "(solo per le prossime 50 copie...)" at bounding box center [858, 150] width 274 height 20
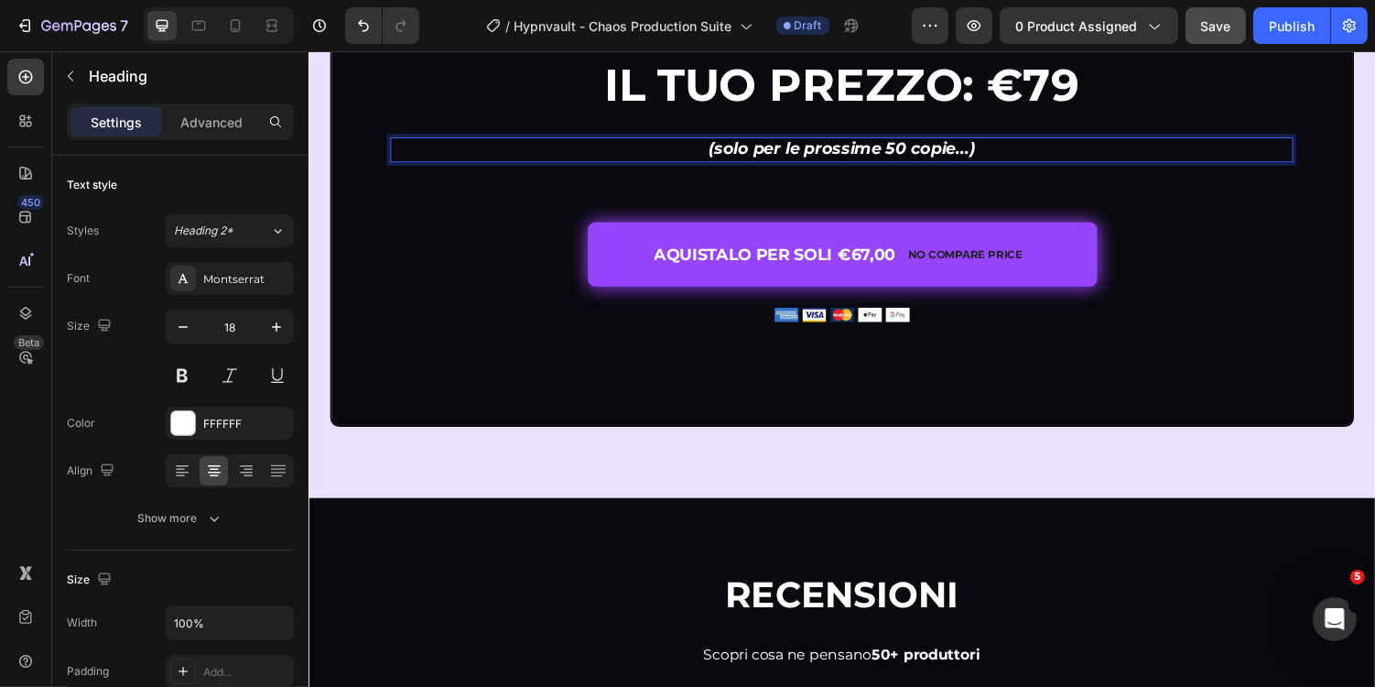
click at [868, 160] on strong "(solo per le prossime 50 copie...)" at bounding box center [858, 150] width 274 height 20
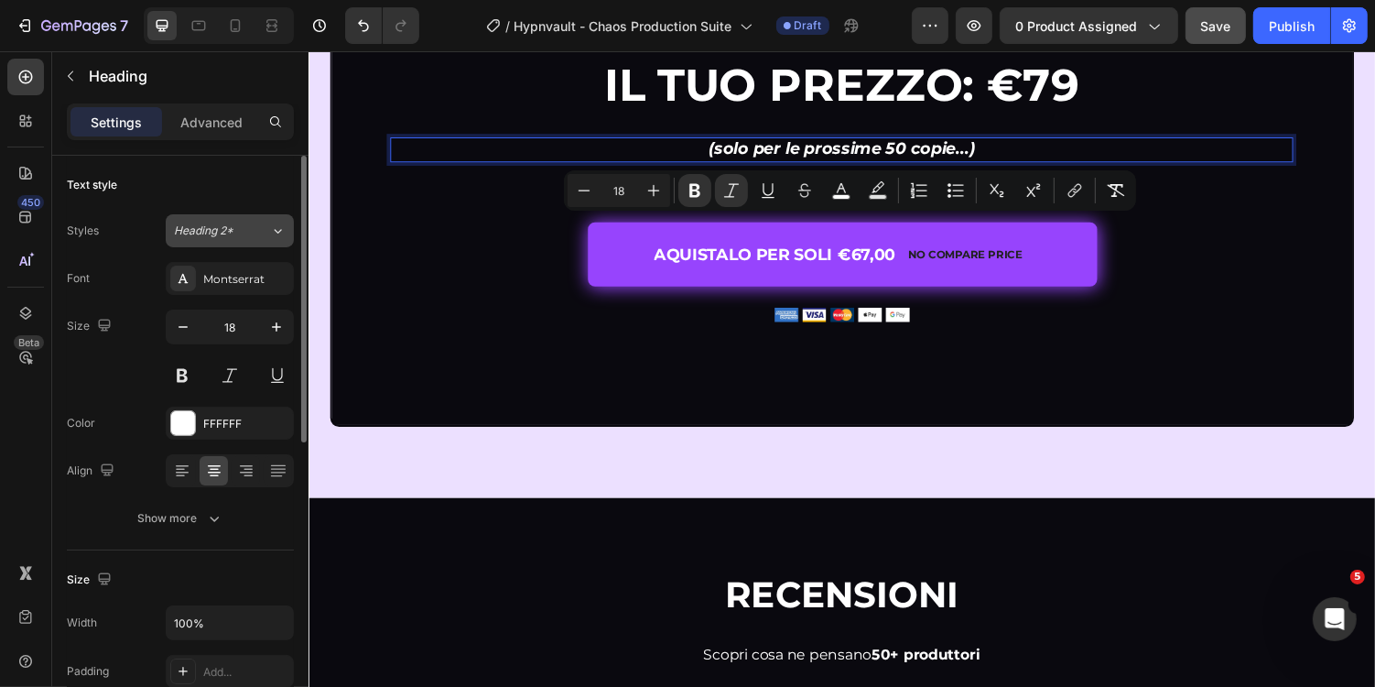
click at [285, 235] on icon at bounding box center [278, 231] width 16 height 18
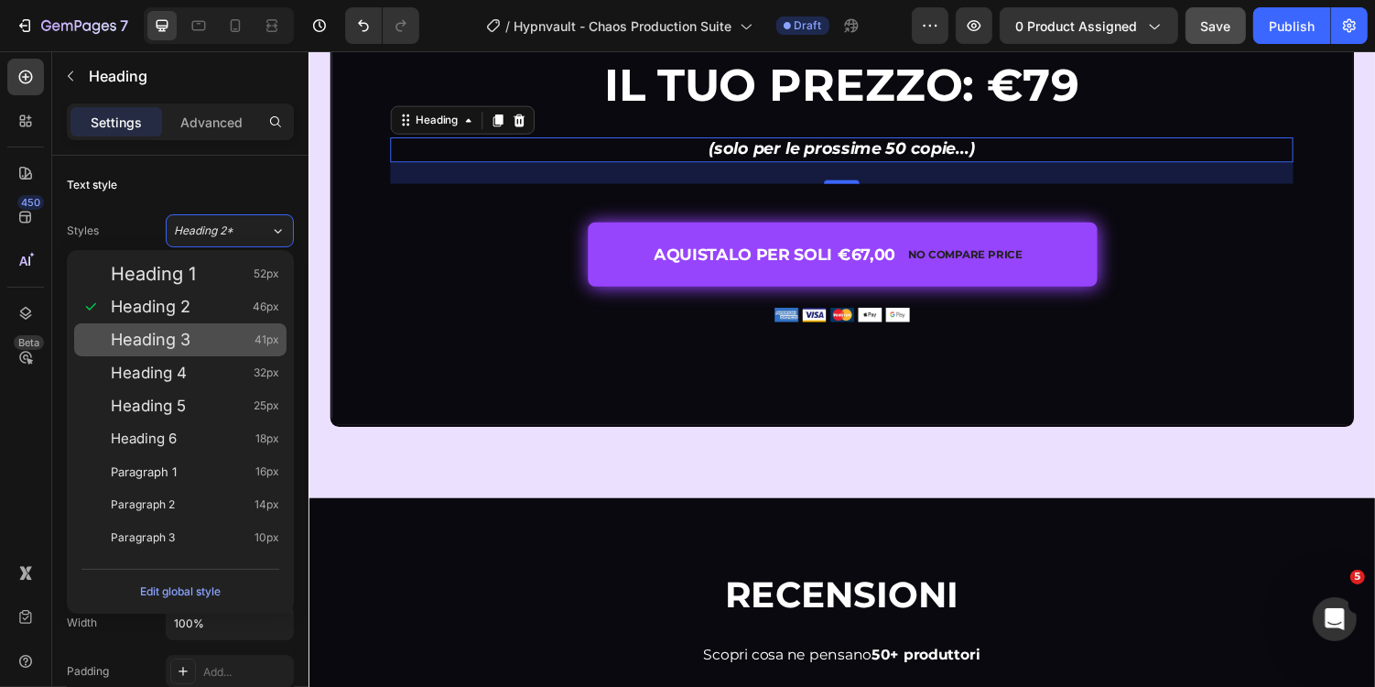
click at [256, 343] on span "41px" at bounding box center [267, 340] width 25 height 18
type input "41"
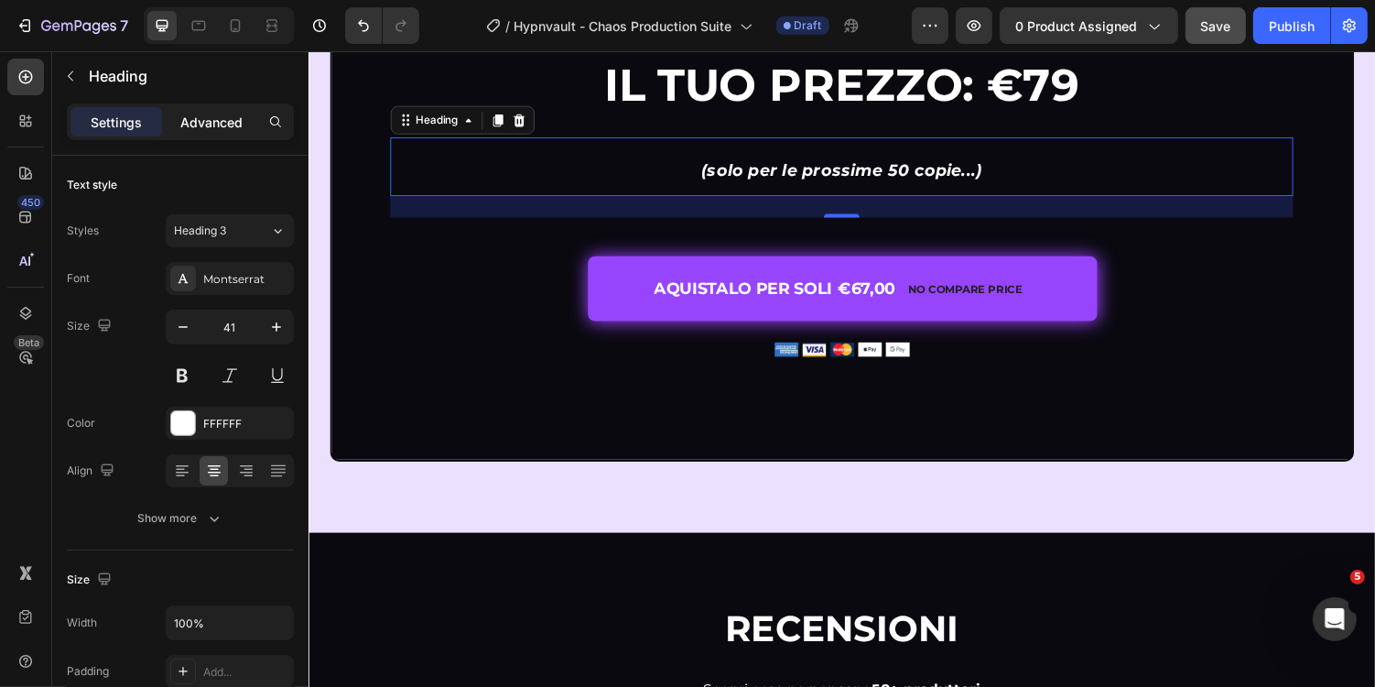
click at [229, 114] on p "Advanced" at bounding box center [211, 122] width 62 height 19
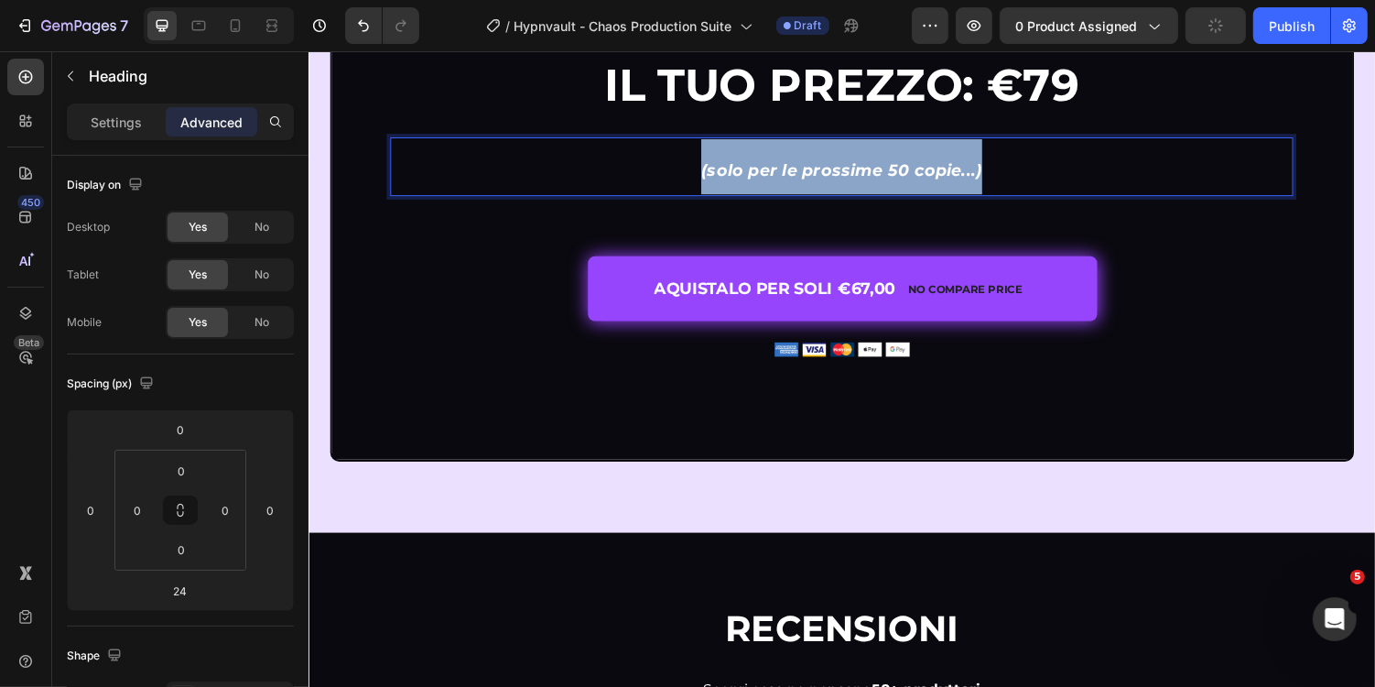
click at [742, 182] on strong "(solo per le prossime 50 copie...)" at bounding box center [856, 172] width 289 height 20
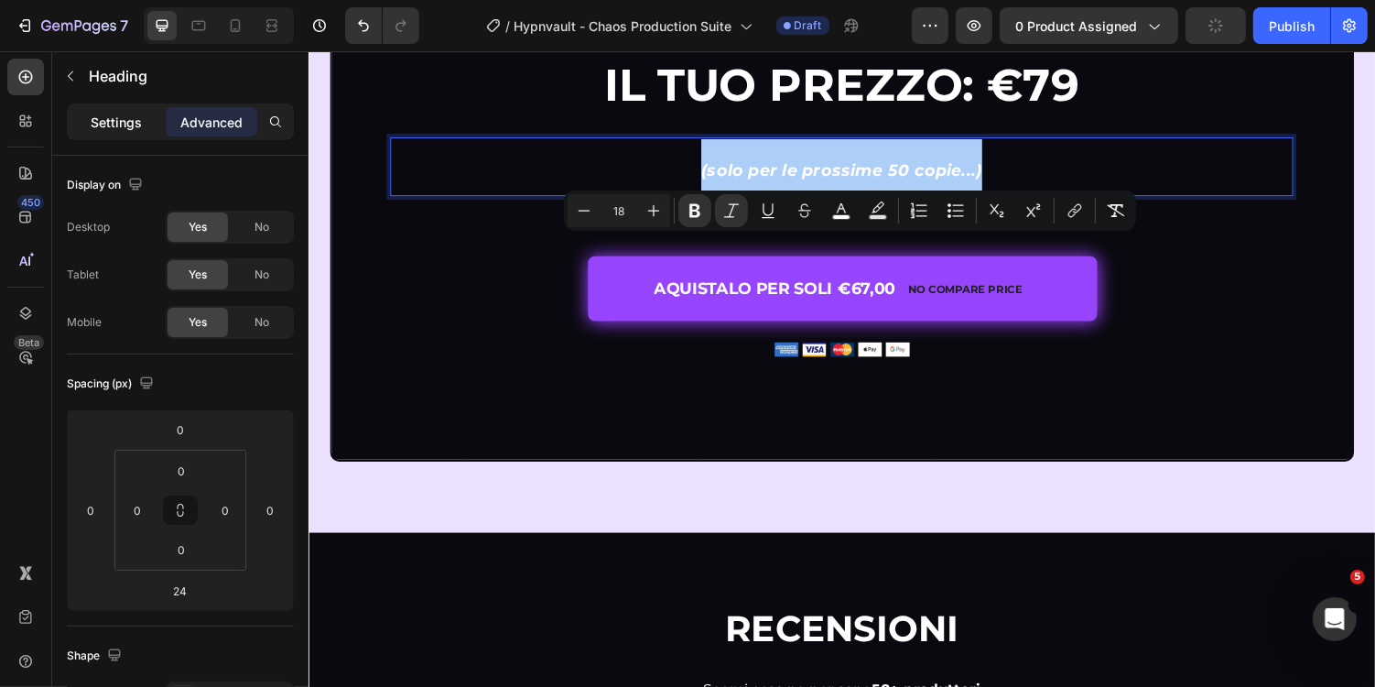
click at [126, 119] on p "Settings" at bounding box center [116, 122] width 51 height 19
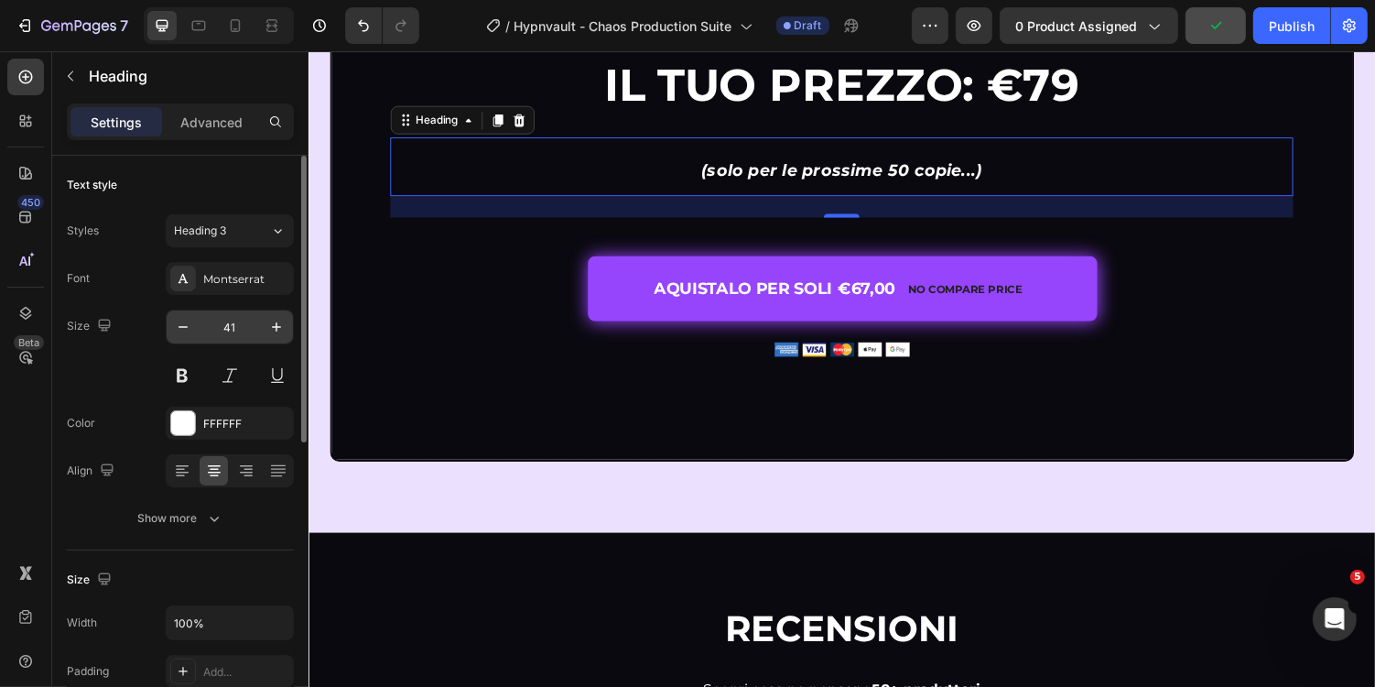
click at [234, 326] on input "41" at bounding box center [230, 326] width 60 height 33
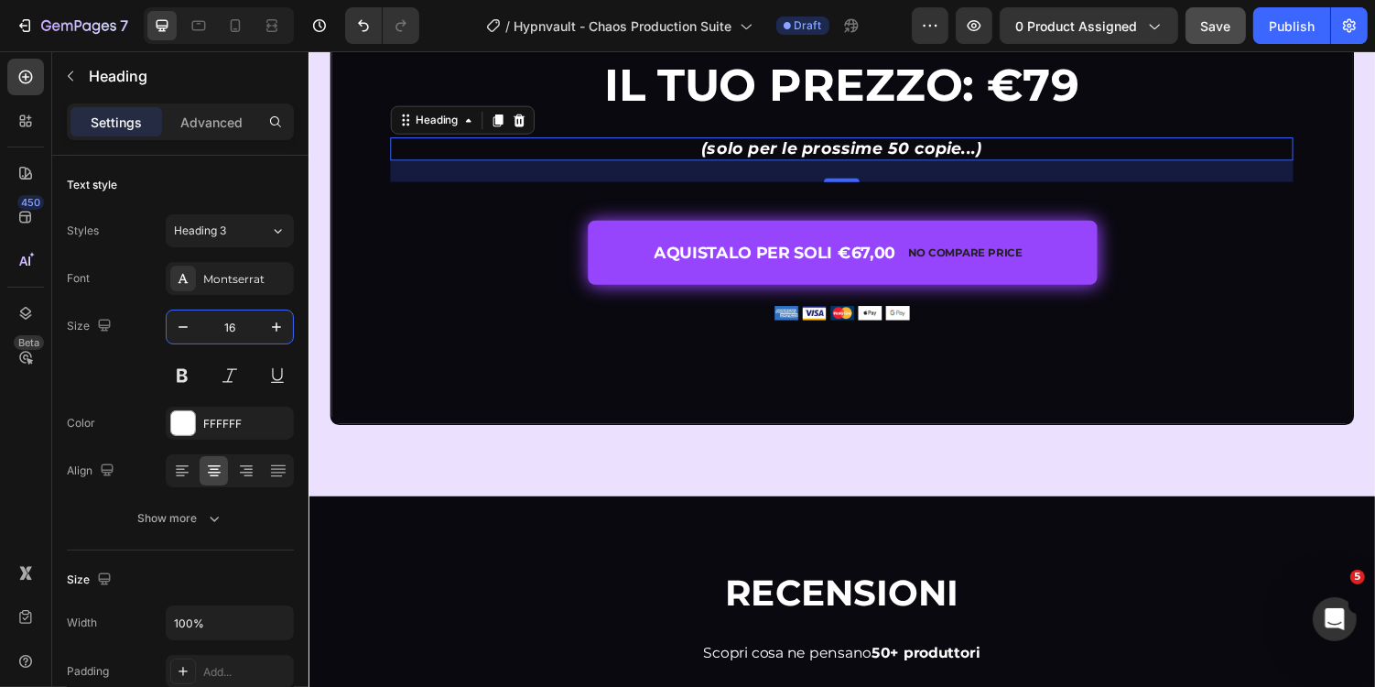
type input "16"
click at [820, 159] on strong "(solo per le prossime 50 copie...)" at bounding box center [856, 149] width 289 height 20
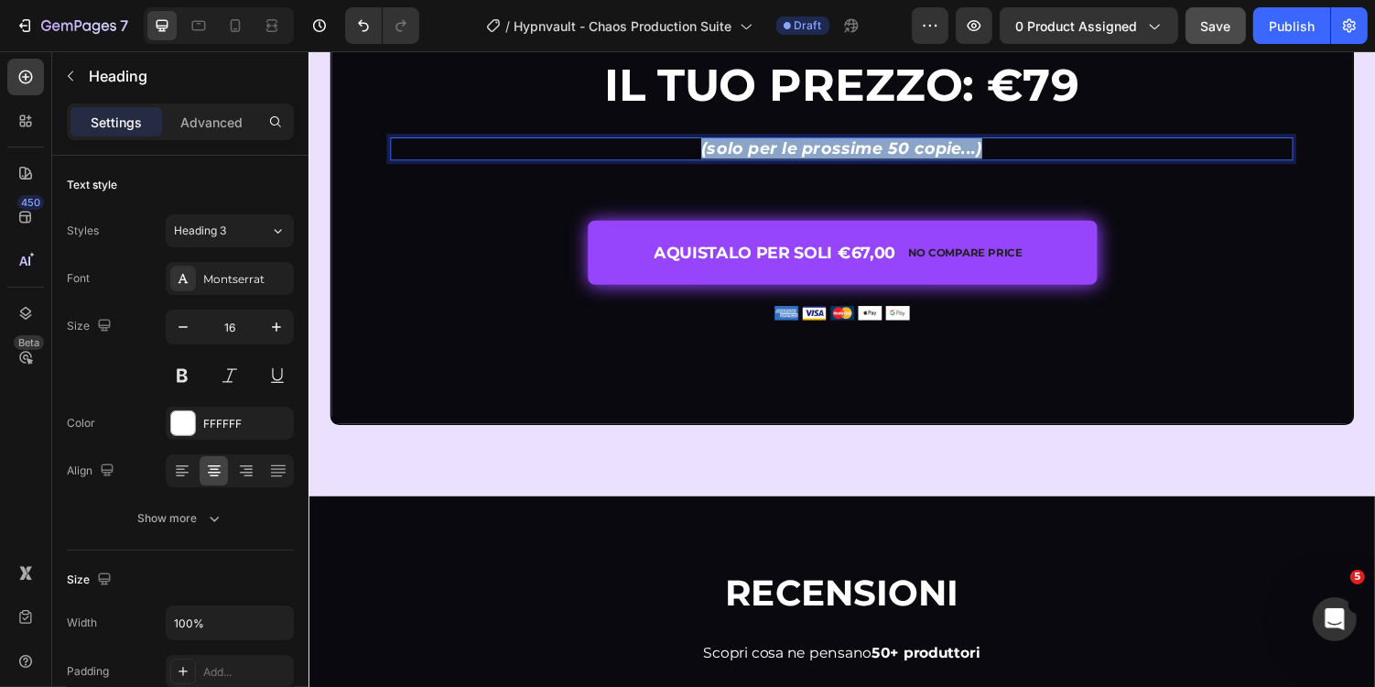
click at [820, 159] on strong "(solo per le prossime 50 copie...)" at bounding box center [856, 149] width 289 height 20
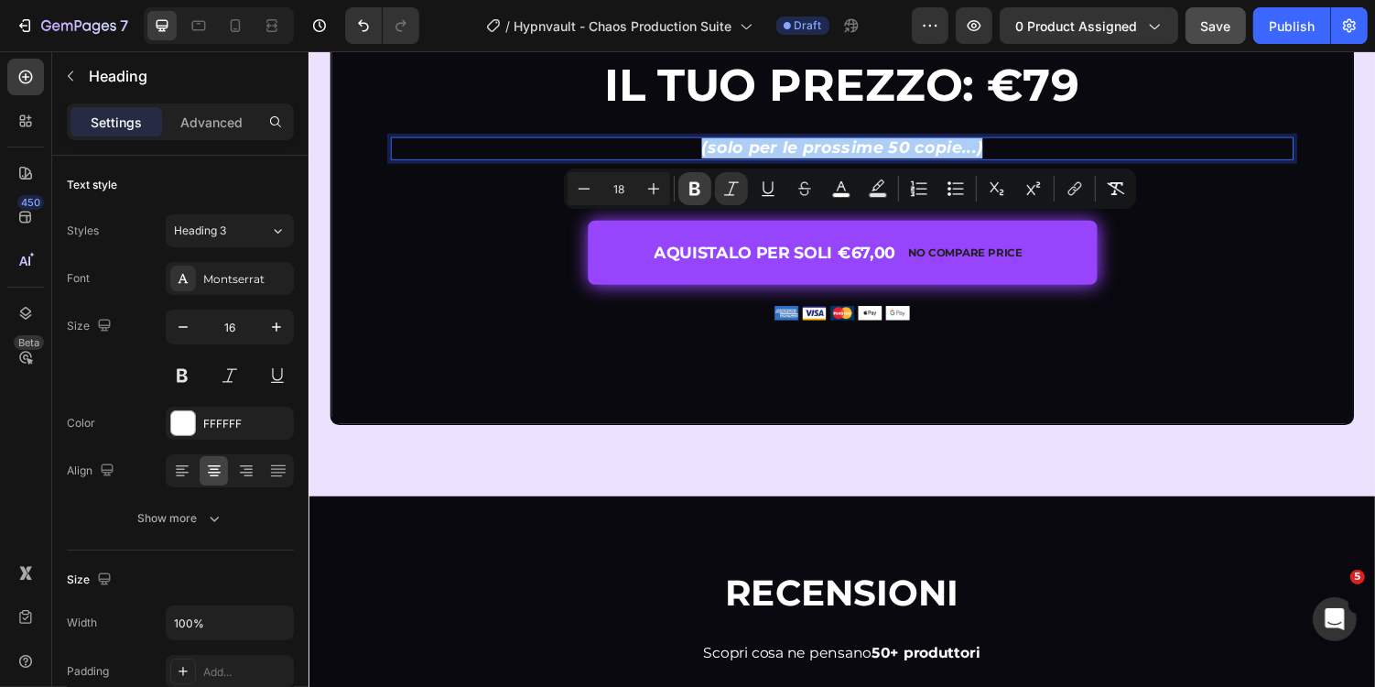
click at [711, 181] on button "Bold" at bounding box center [695, 188] width 33 height 33
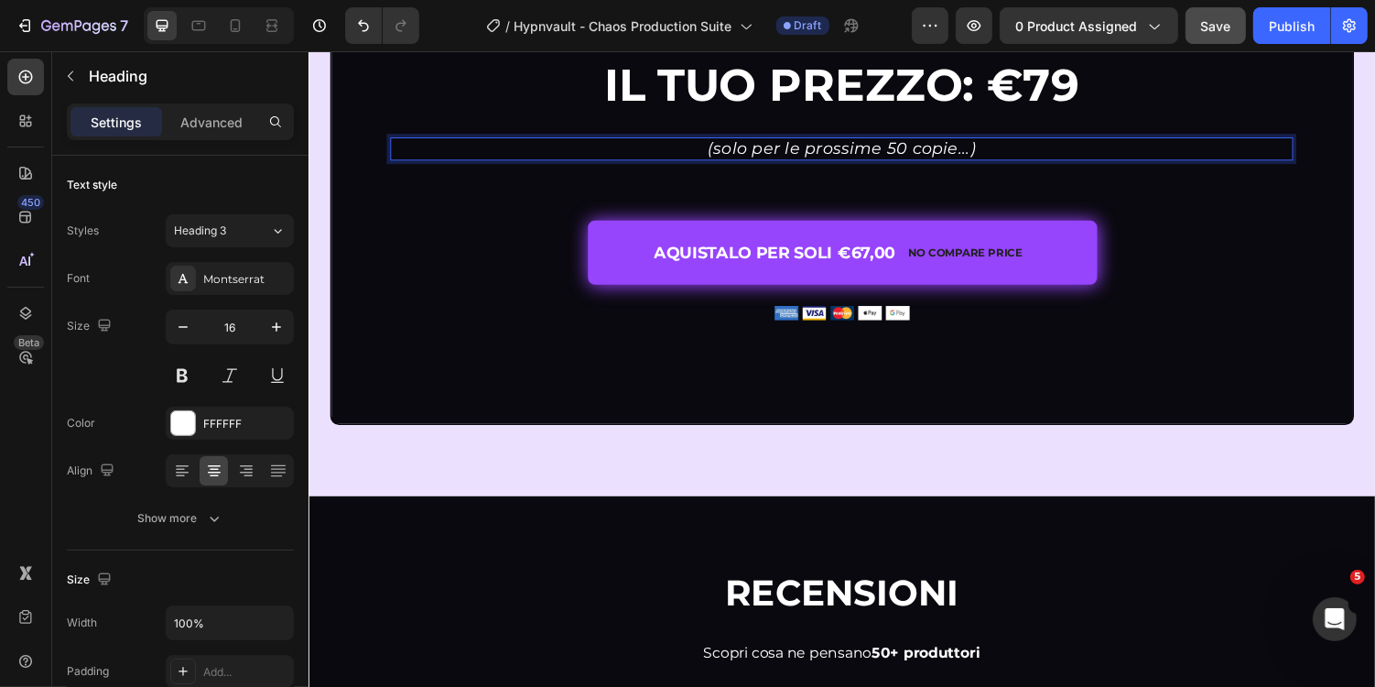
click at [912, 159] on icon "(solo per le prossime 50 copie...)" at bounding box center [857, 149] width 277 height 20
click at [800, 159] on icon "(solo per le prossime 50 copie...)" at bounding box center [857, 149] width 277 height 20
click at [751, 159] on icon "(solo per le prossime 50 copie...)" at bounding box center [857, 149] width 277 height 20
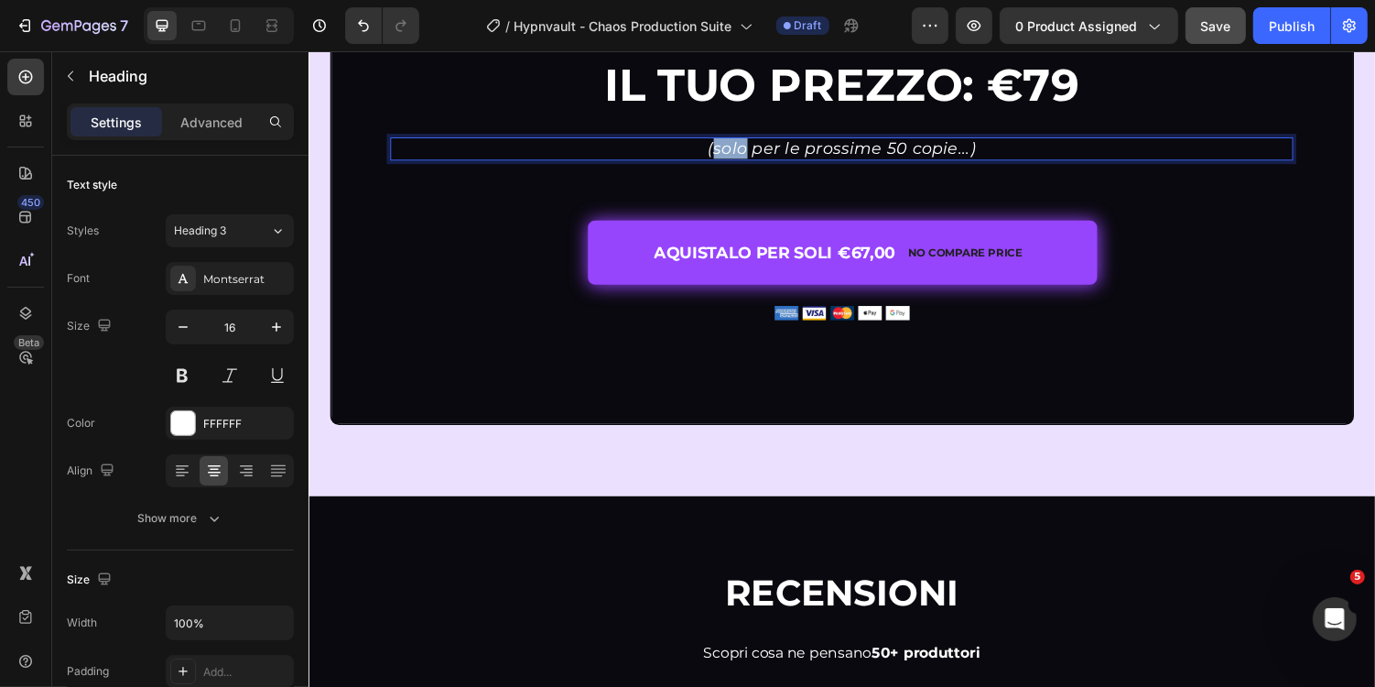
click at [751, 159] on icon "(solo per le prossime 50 copie...)" at bounding box center [857, 149] width 277 height 20
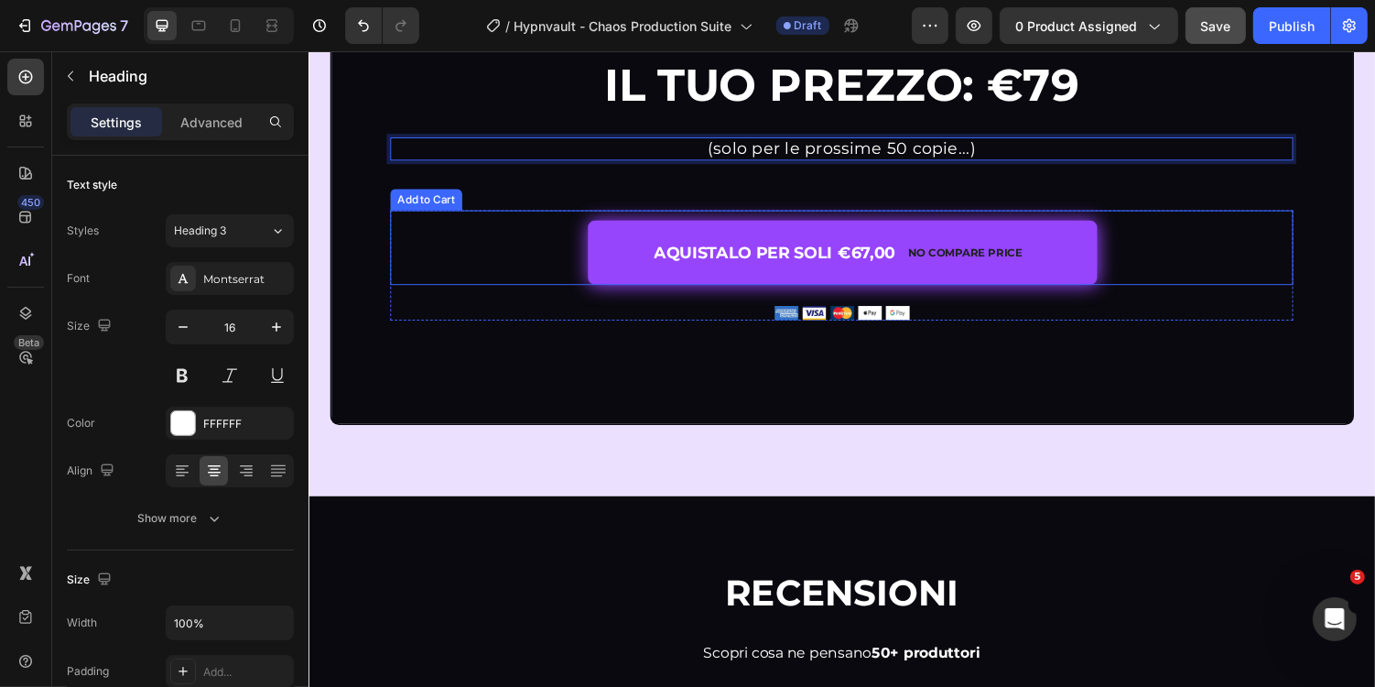
click at [1235, 290] on div "AQUISTALO PER SOLI €67,00 No compare price Add to Cart" at bounding box center [857, 251] width 930 height 77
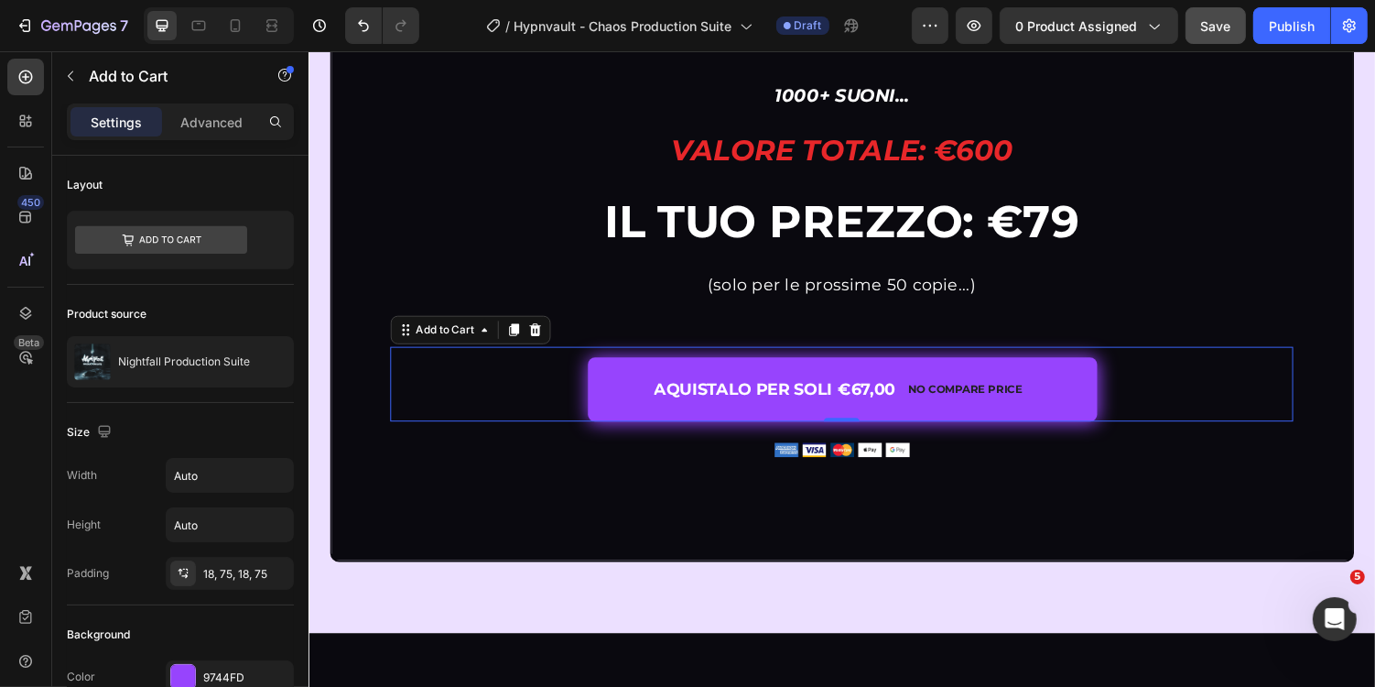
scroll to position [6303, 0]
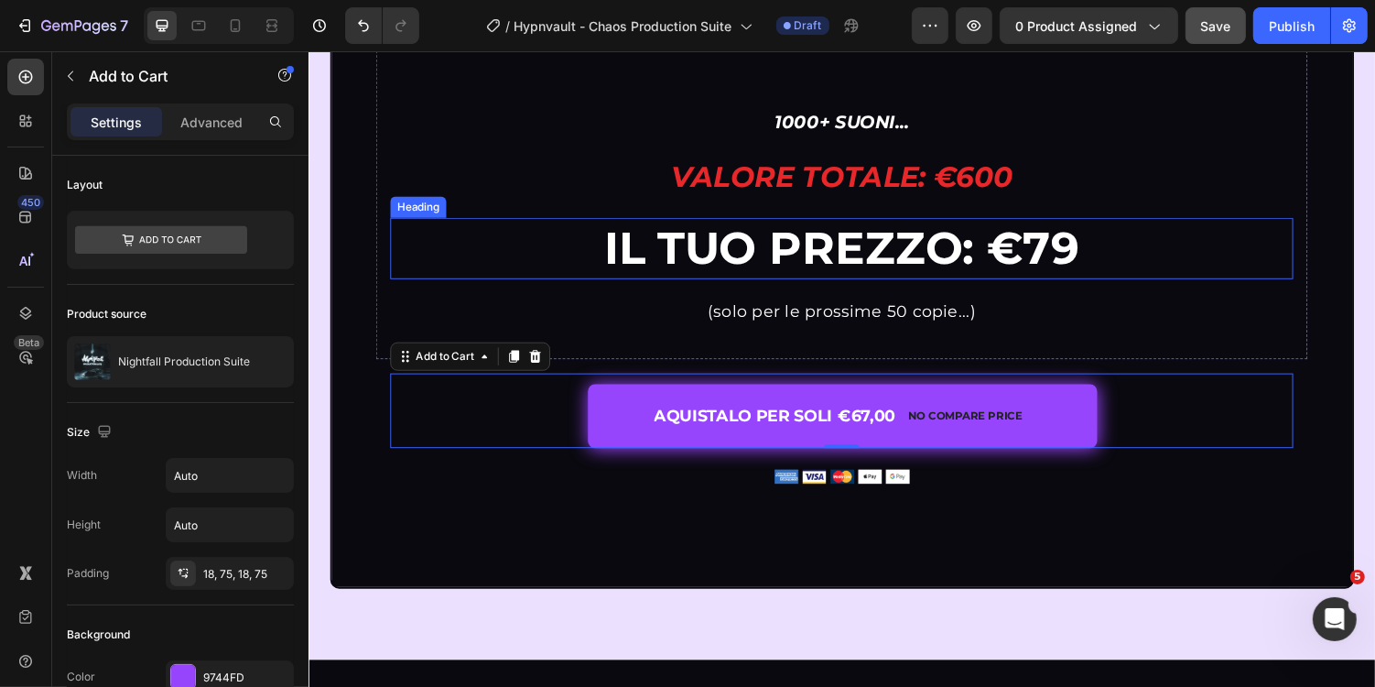
click at [1096, 281] on strong "IL TUO Prezzo: €79" at bounding box center [857, 253] width 489 height 56
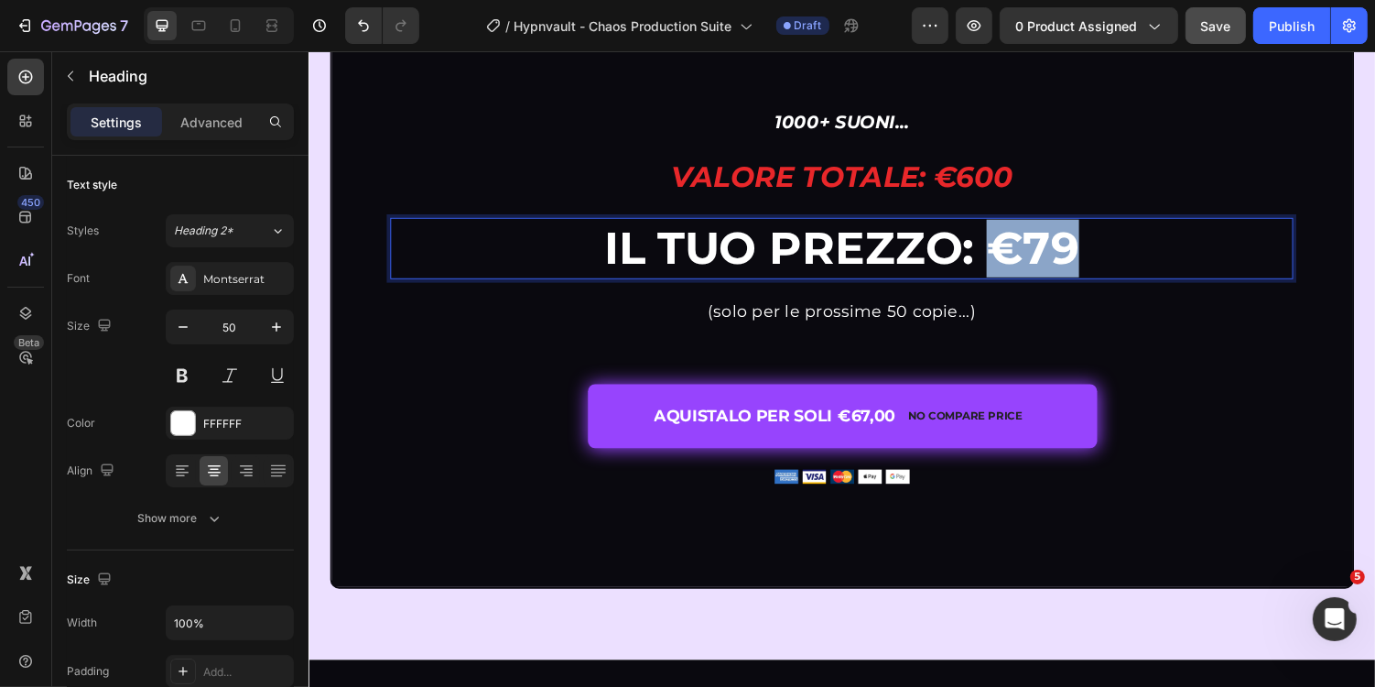
drag, startPoint x: 1019, startPoint y: 334, endPoint x: 1101, endPoint y: 332, distance: 81.5
click at [1102, 283] on p "IL TUO Prezzo: €79" at bounding box center [857, 253] width 927 height 60
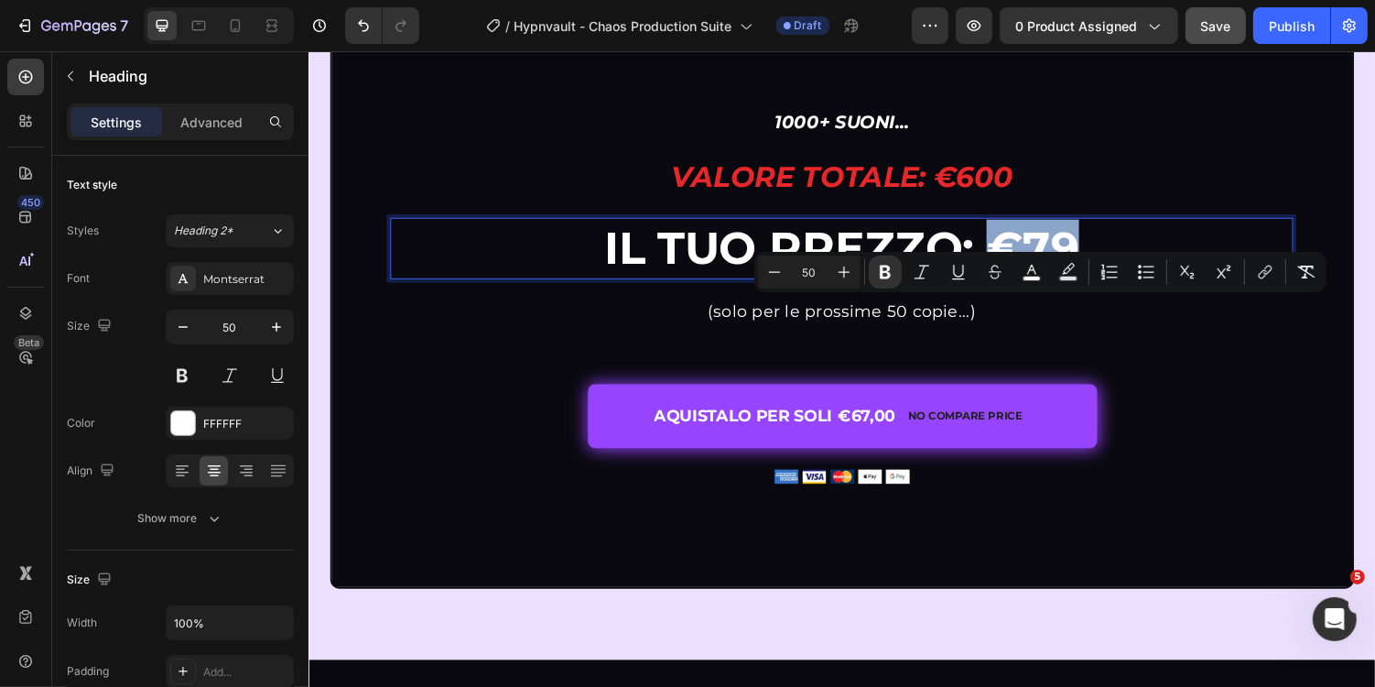
click at [1050, 281] on strong "IL TUO Prezzo: €79" at bounding box center [857, 253] width 489 height 56
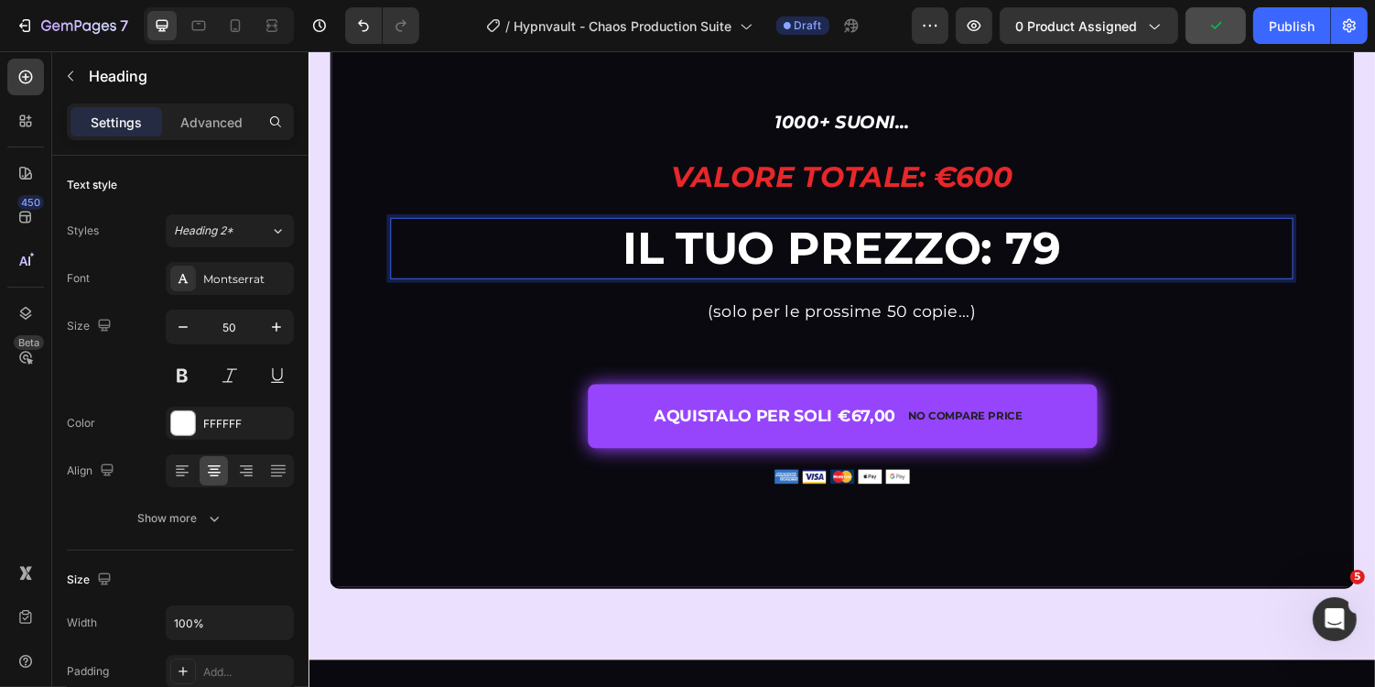
click at [1030, 281] on strong "IL TUO Prezzo: 79" at bounding box center [857, 253] width 451 height 56
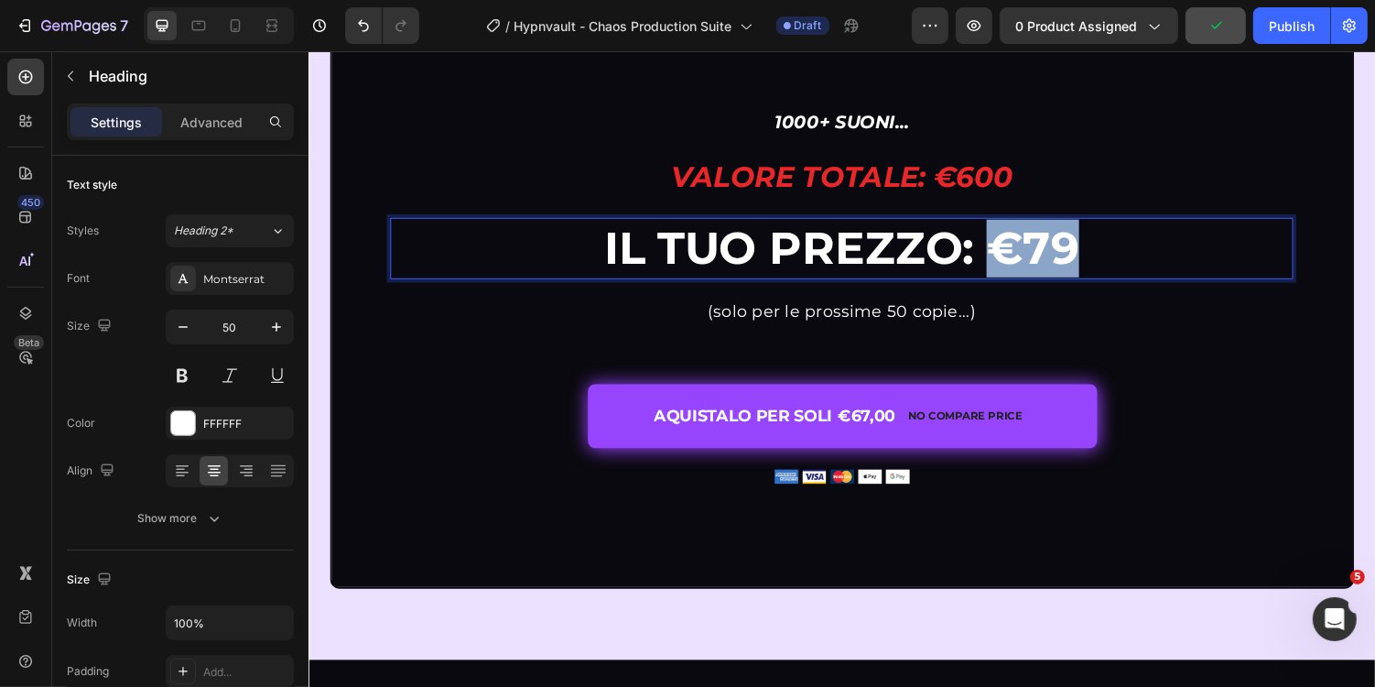
drag, startPoint x: 1113, startPoint y: 340, endPoint x: 1016, endPoint y: 340, distance: 97.1
click at [1016, 283] on p "IL TUO Prezzo: €79" at bounding box center [857, 253] width 927 height 60
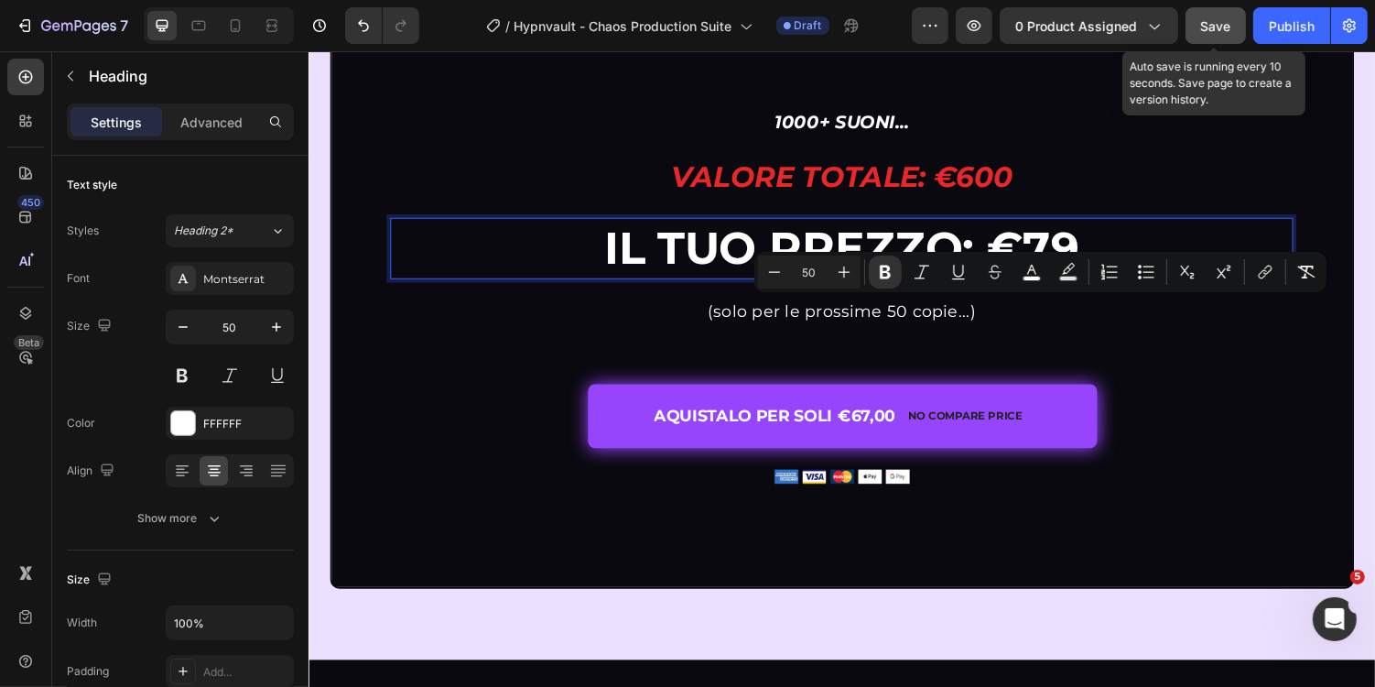
click at [1208, 38] on button "Save" at bounding box center [1216, 25] width 60 height 37
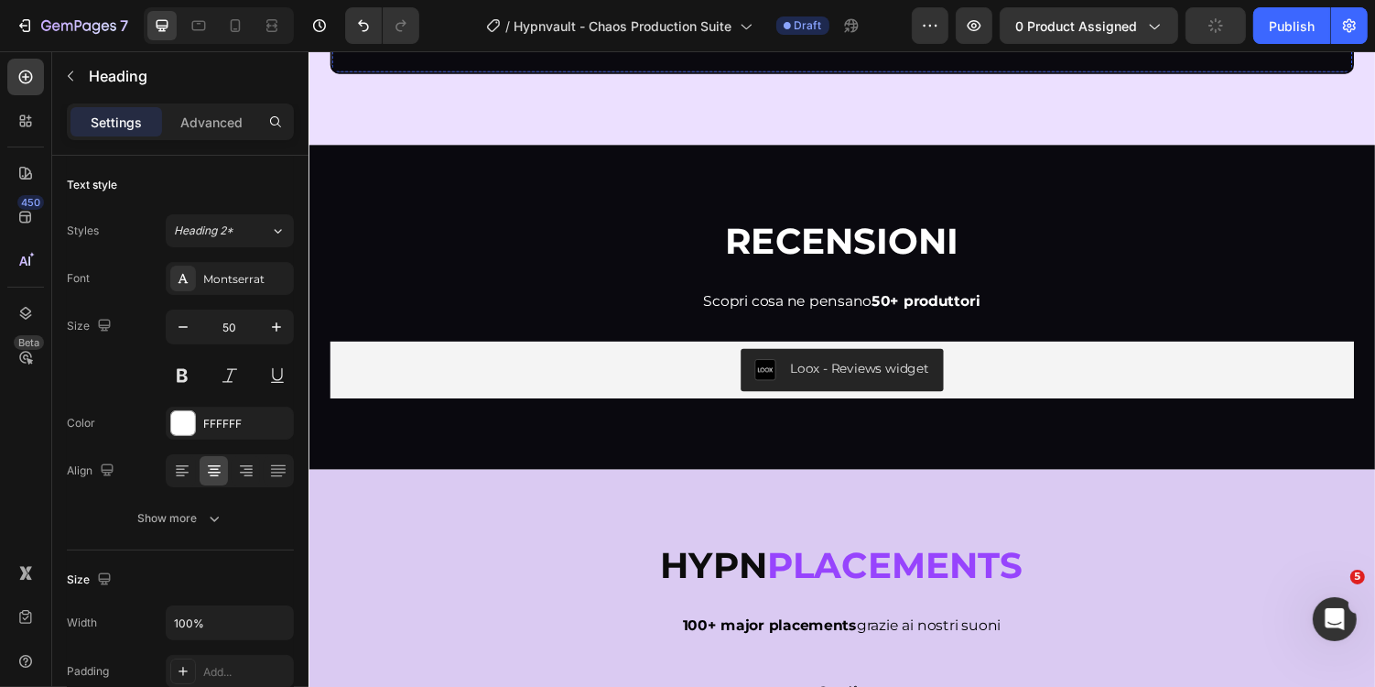
scroll to position [6848, 0]
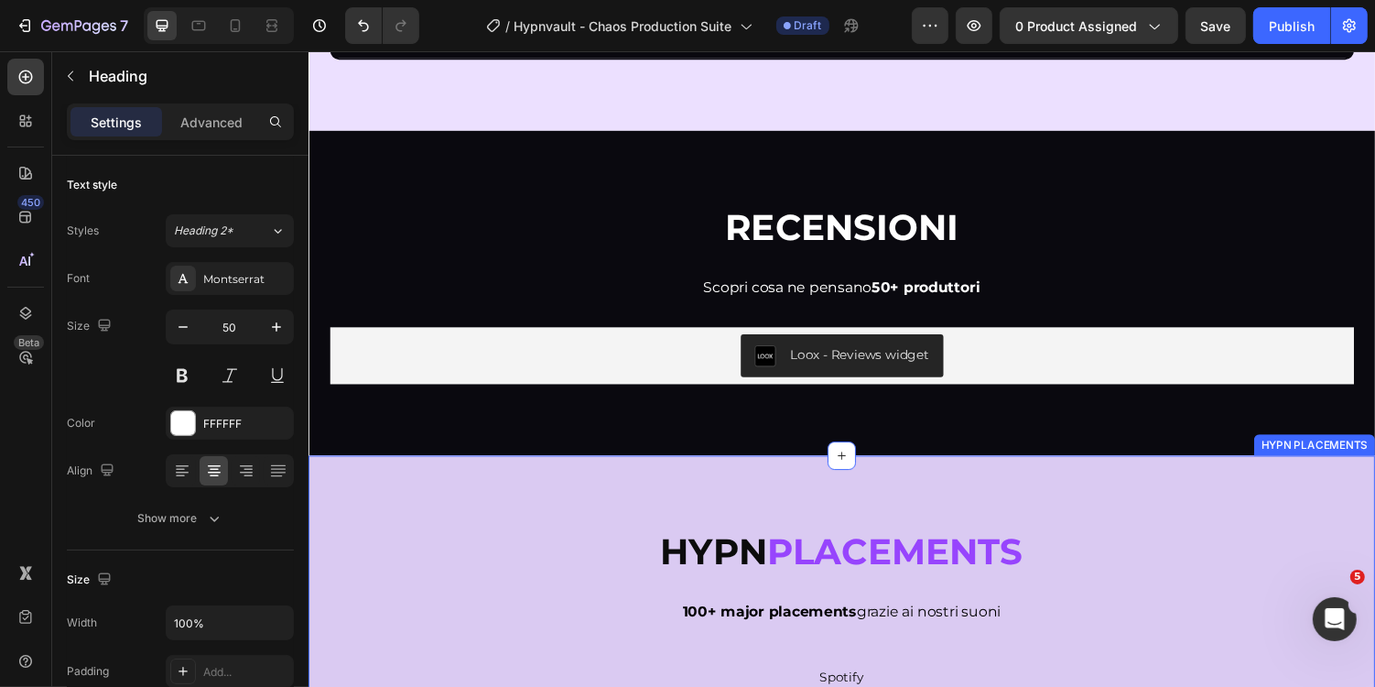
click at [549, 561] on div "Hypn Placements Heading 100+ major placements grazie ai nostri suoni Text Block…" at bounding box center [857, 640] width 1099 height 349
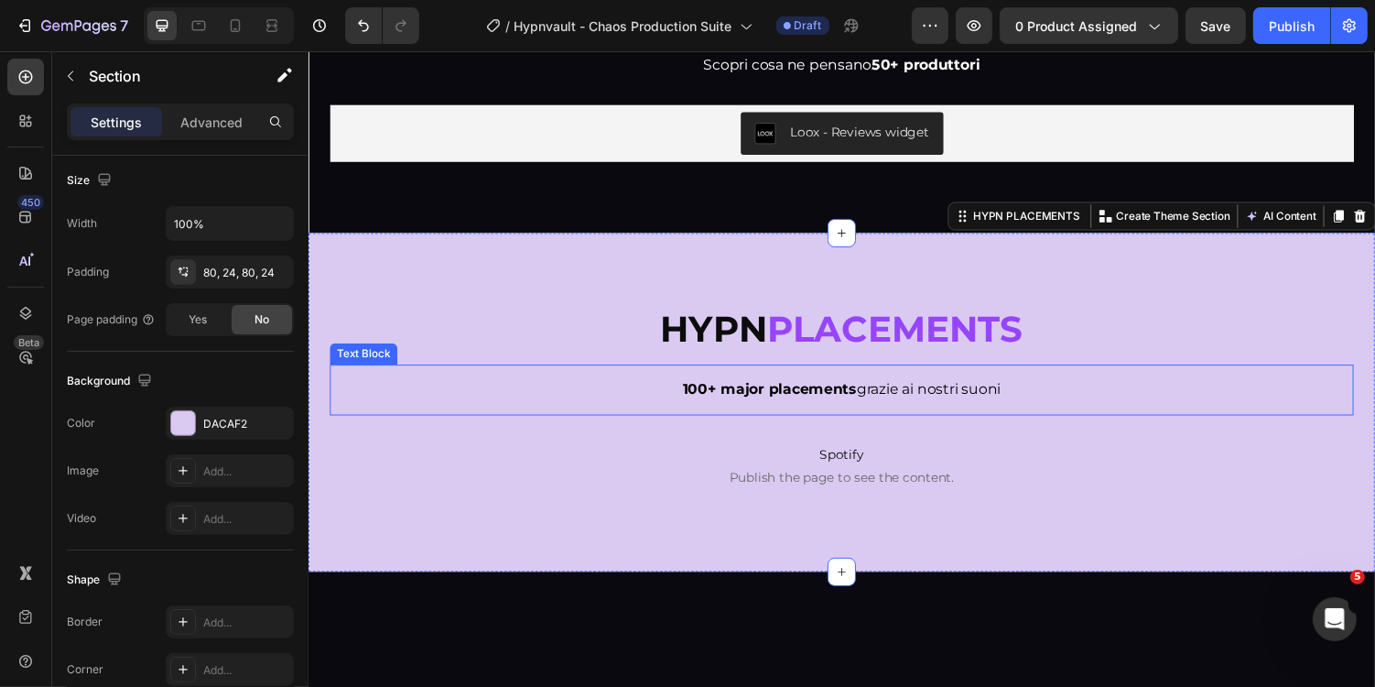
scroll to position [7176, 0]
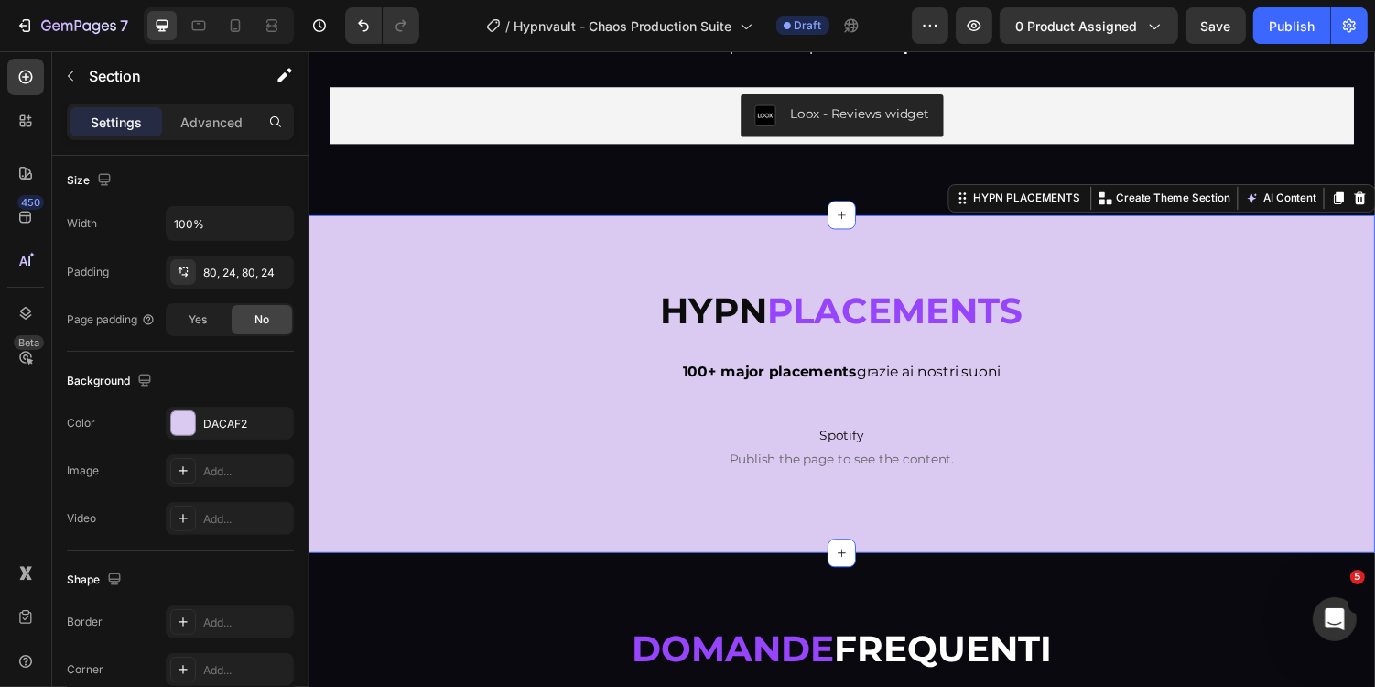
click at [586, 238] on div "Hypn Placements Heading 100+ major placements grazie ai nostri suoni Text Block…" at bounding box center [857, 393] width 1099 height 349
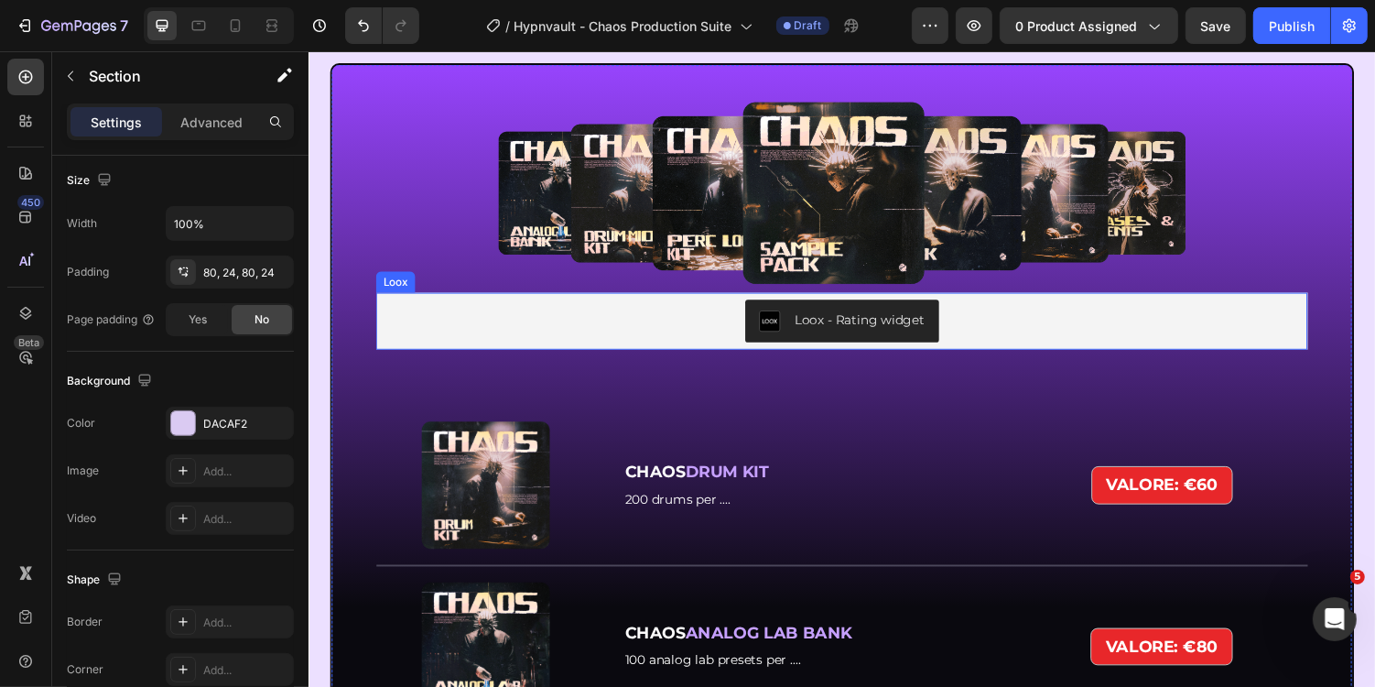
scroll to position [4350, 0]
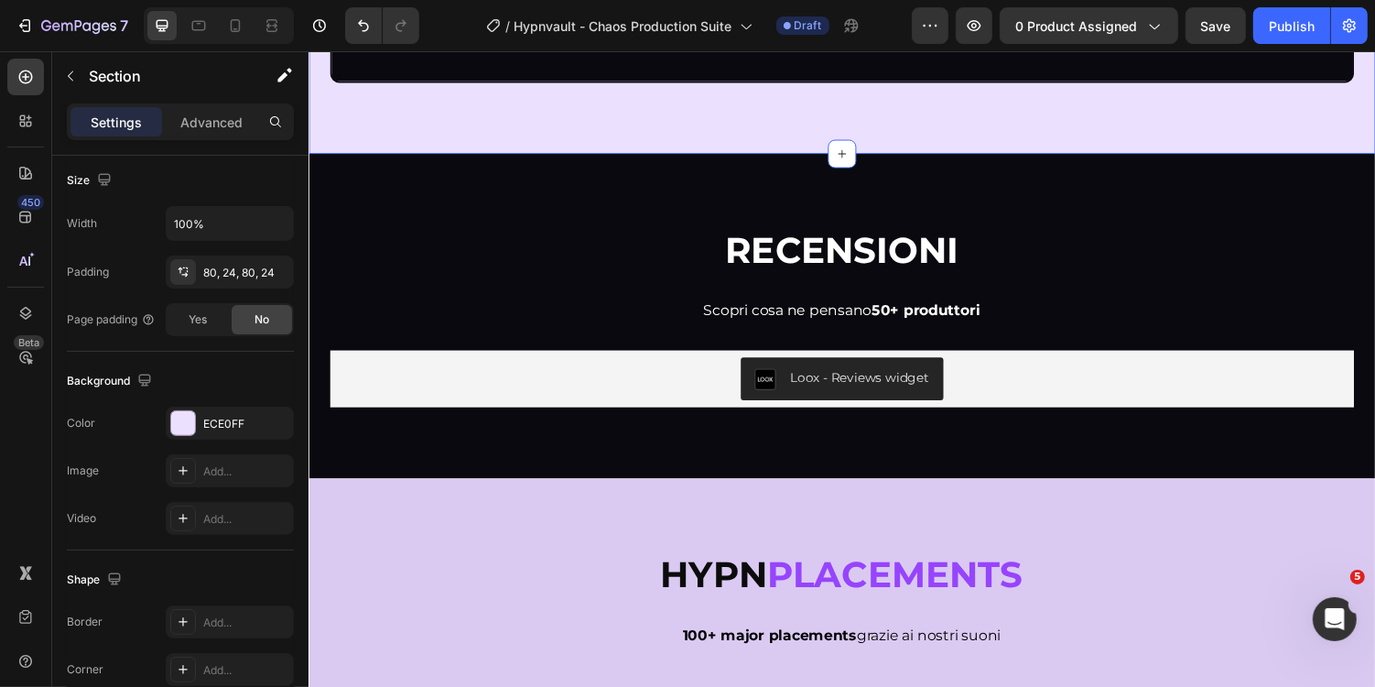
scroll to position [6926, 0]
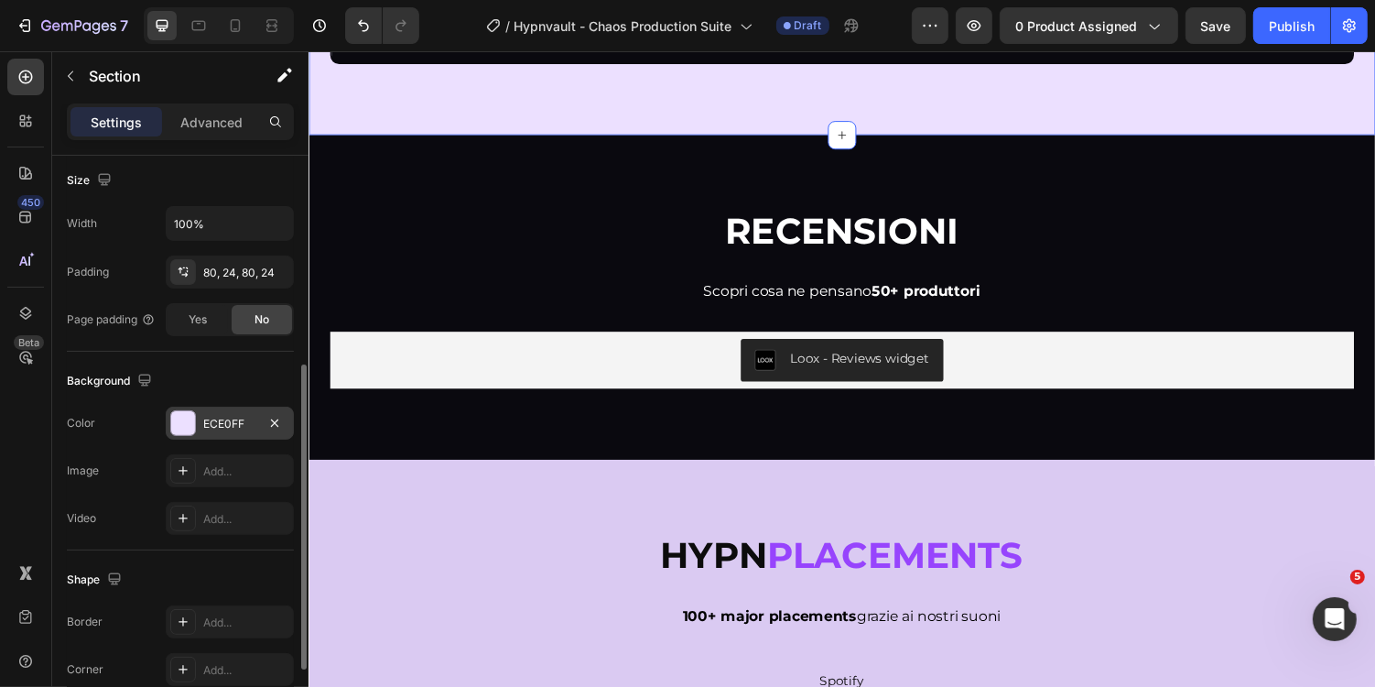
click at [238, 428] on div "ECE0FF" at bounding box center [230, 423] width 128 height 33
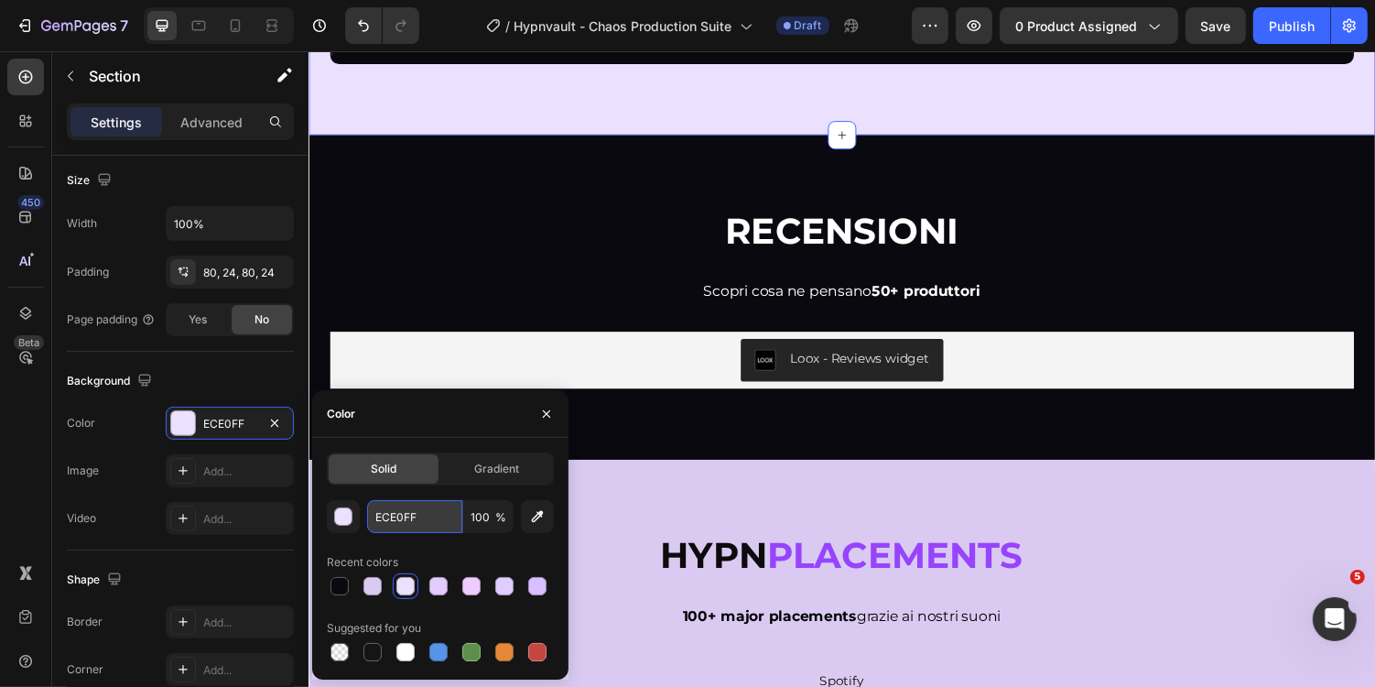
click at [434, 523] on input "ECE0FF" at bounding box center [414, 516] width 95 height 33
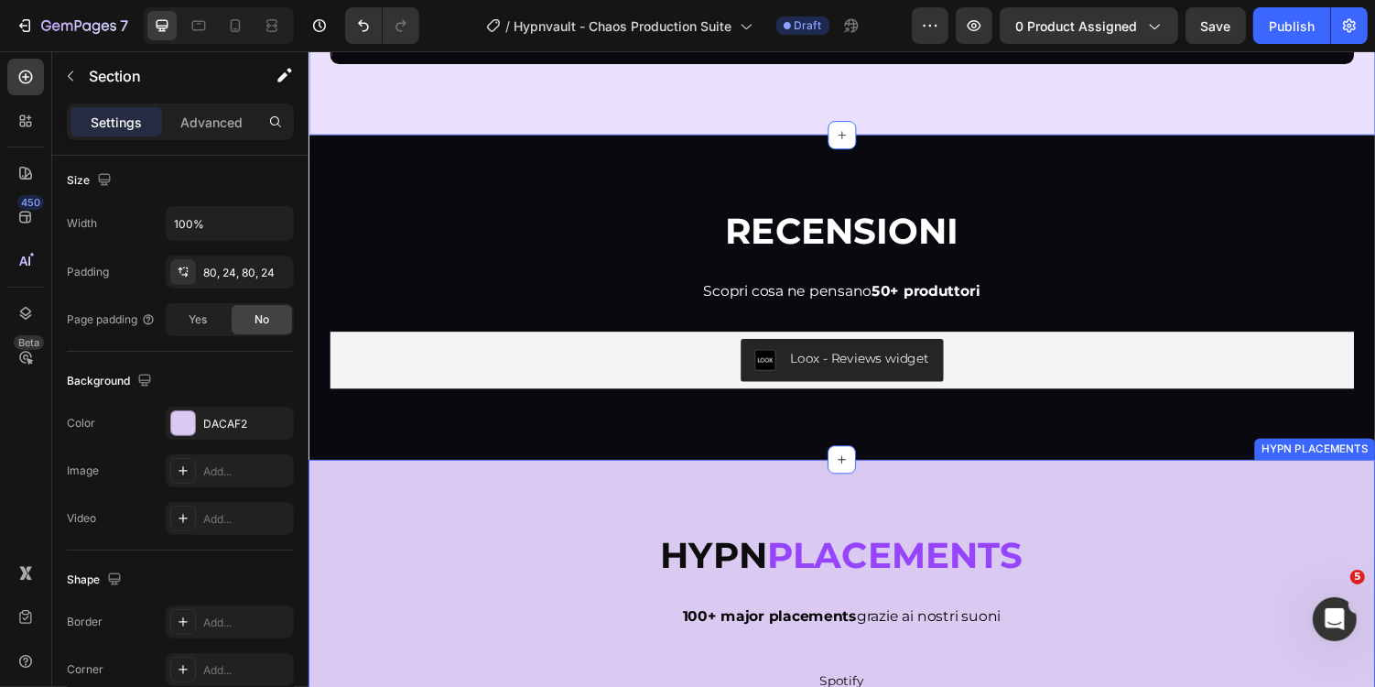
click at [678, 487] on div "Hypn Placements Heading 100+ major placements grazie ai nostri suoni Text Block…" at bounding box center [857, 645] width 1099 height 349
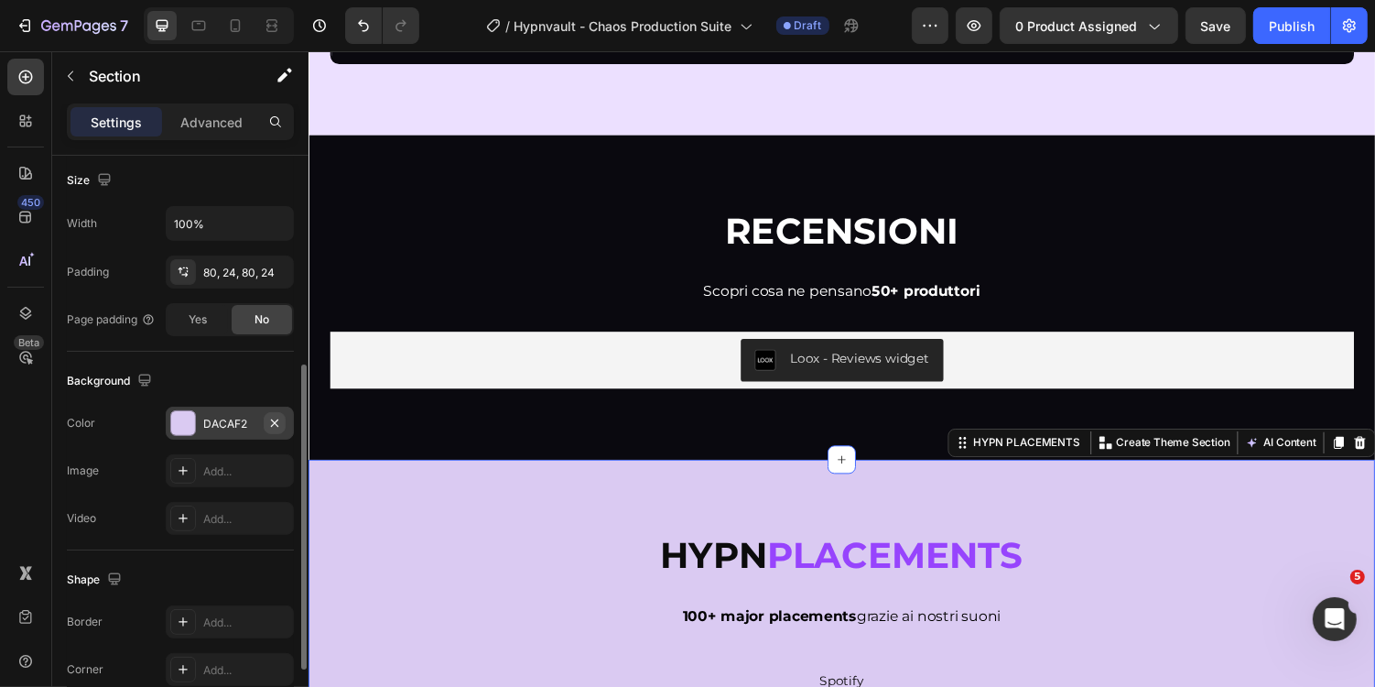
click at [272, 416] on icon "button" at bounding box center [274, 423] width 15 height 15
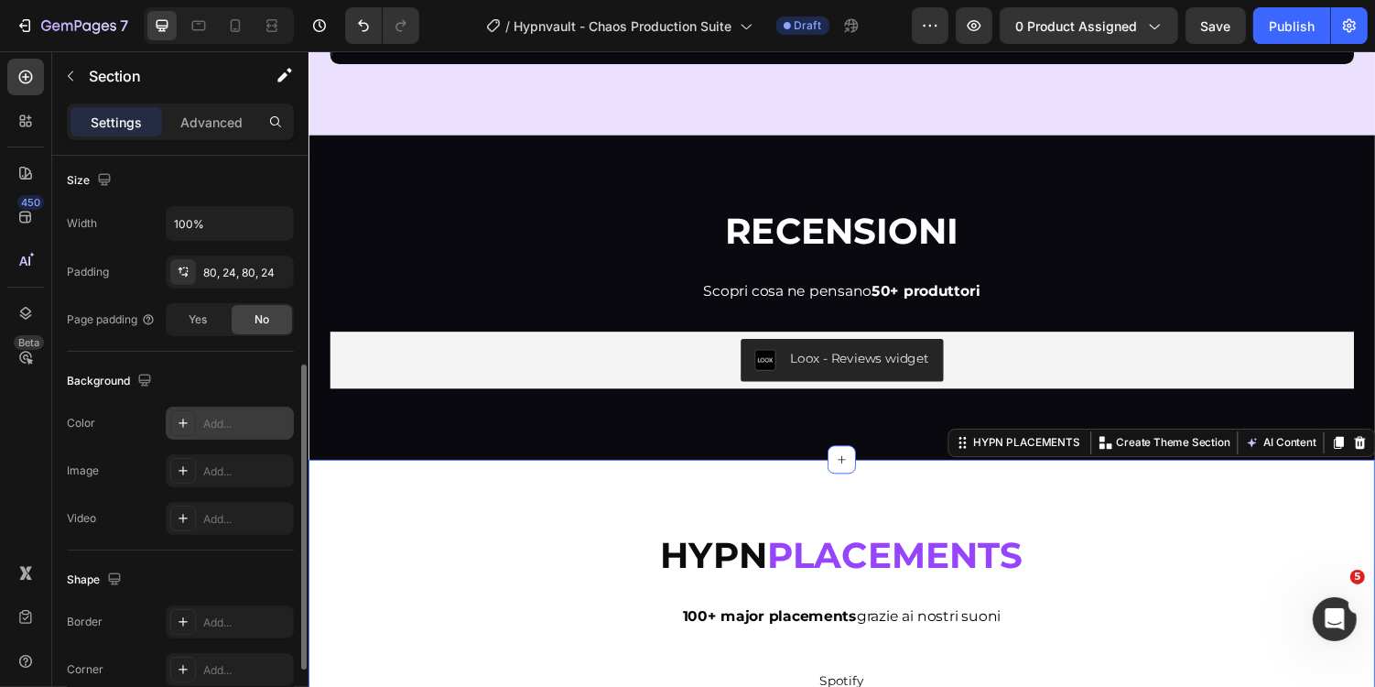
click at [241, 418] on div "Add..." at bounding box center [246, 424] width 86 height 16
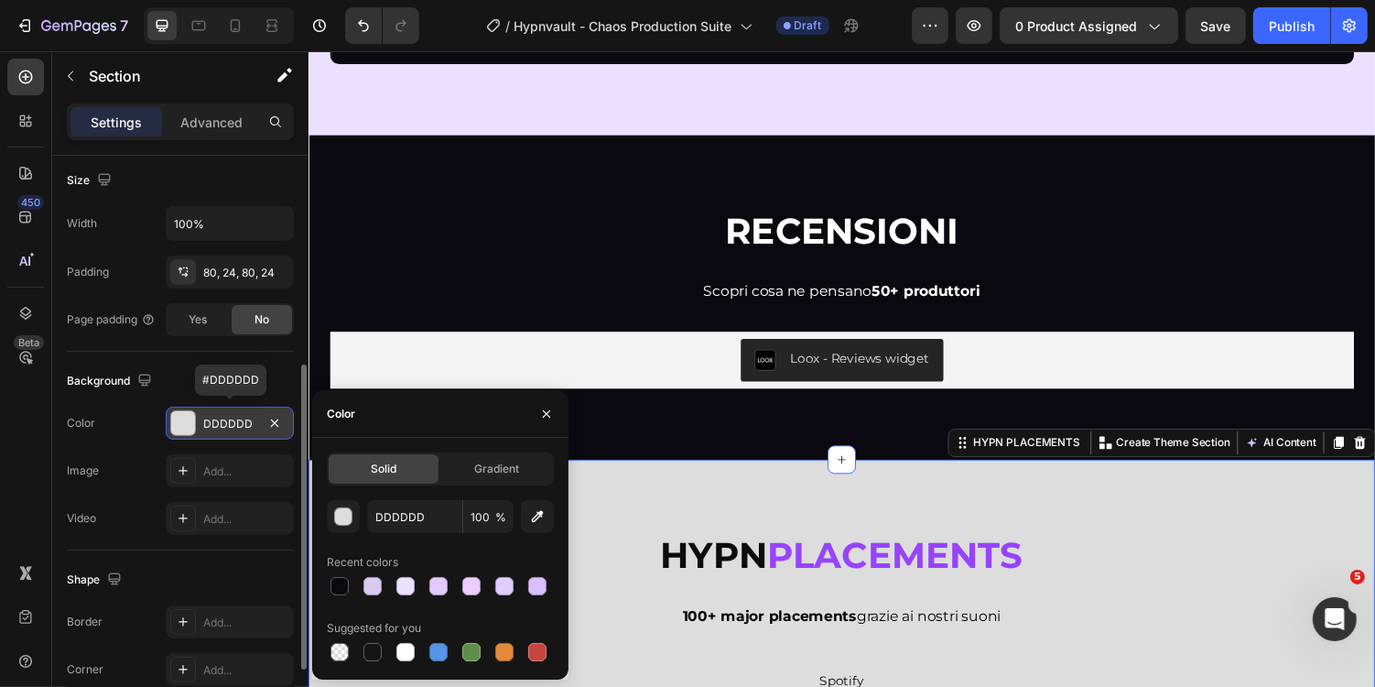
click at [236, 418] on div "DDDDDD" at bounding box center [229, 424] width 53 height 16
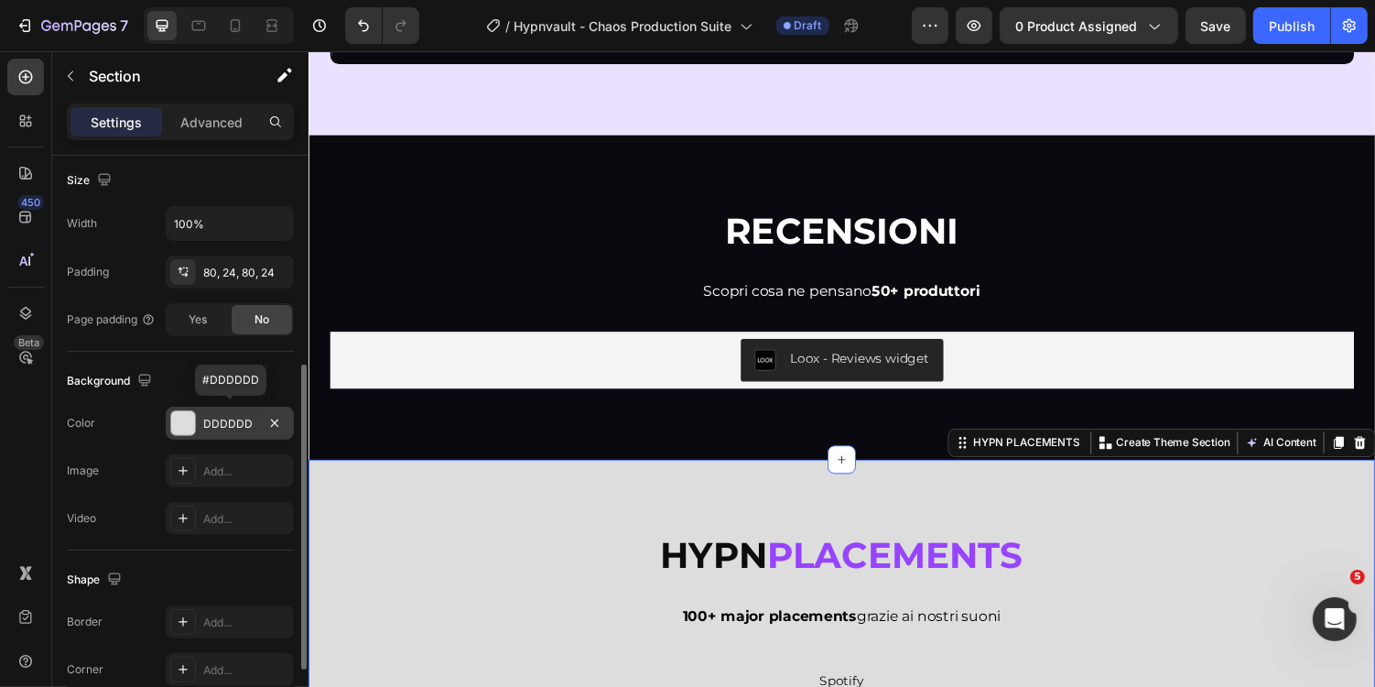
click at [236, 418] on div "DDDDDD" at bounding box center [229, 424] width 53 height 16
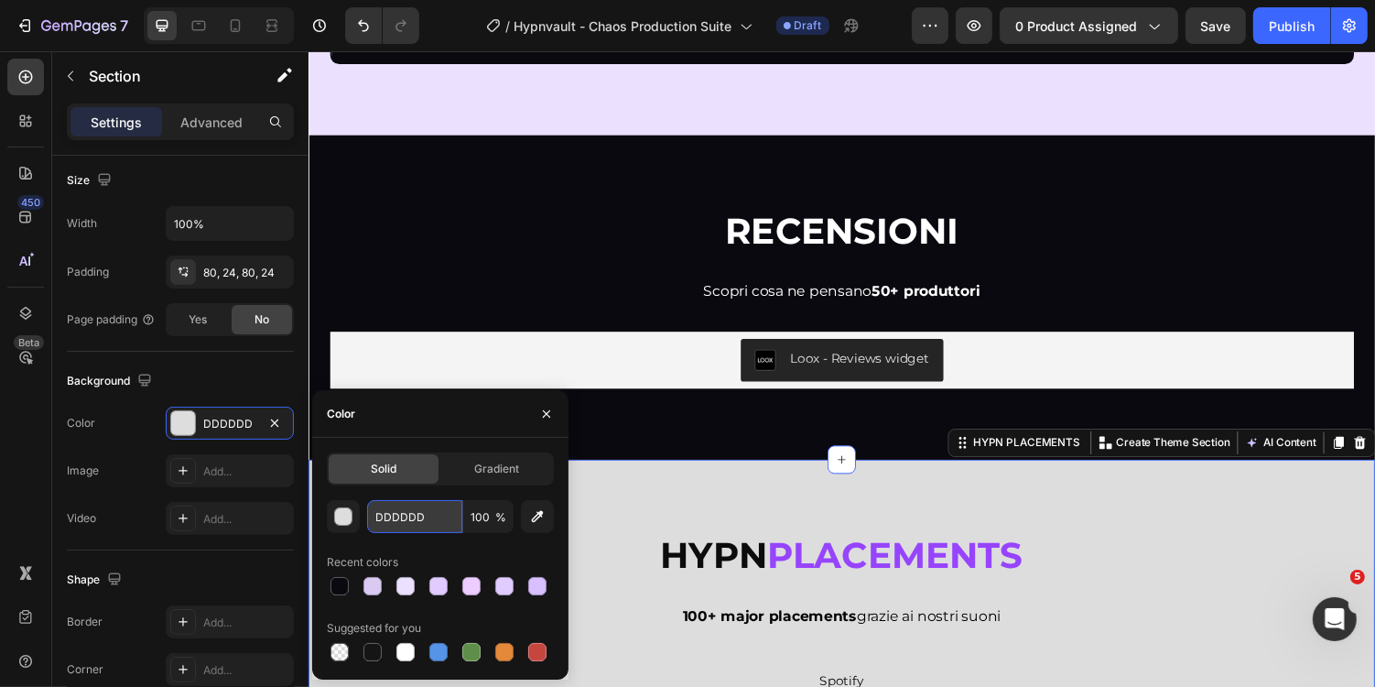
click at [432, 522] on input "DDDDDD" at bounding box center [414, 516] width 95 height 33
paste input "ECE0FF"
type input "ECE0FF"
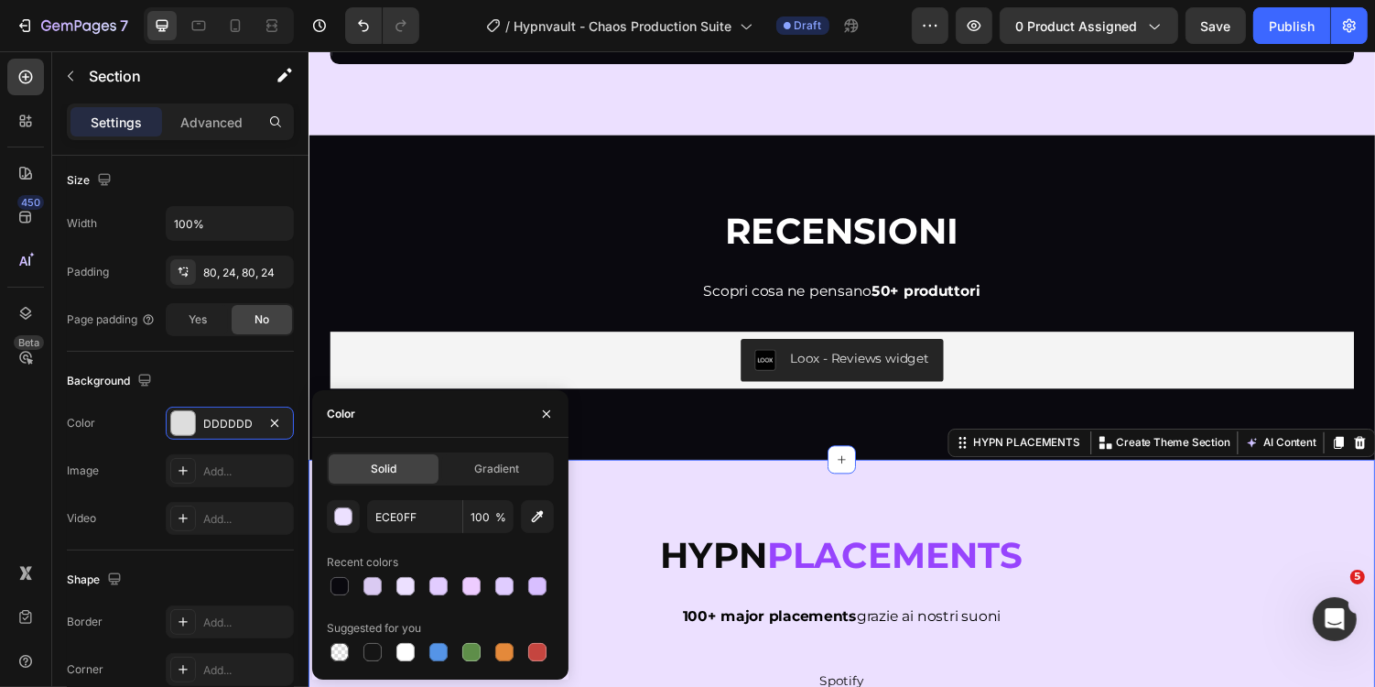
click at [656, 513] on div "Hypn Placements Heading 100+ major placements grazie ai nostri suoni Text Block…" at bounding box center [857, 645] width 1099 height 349
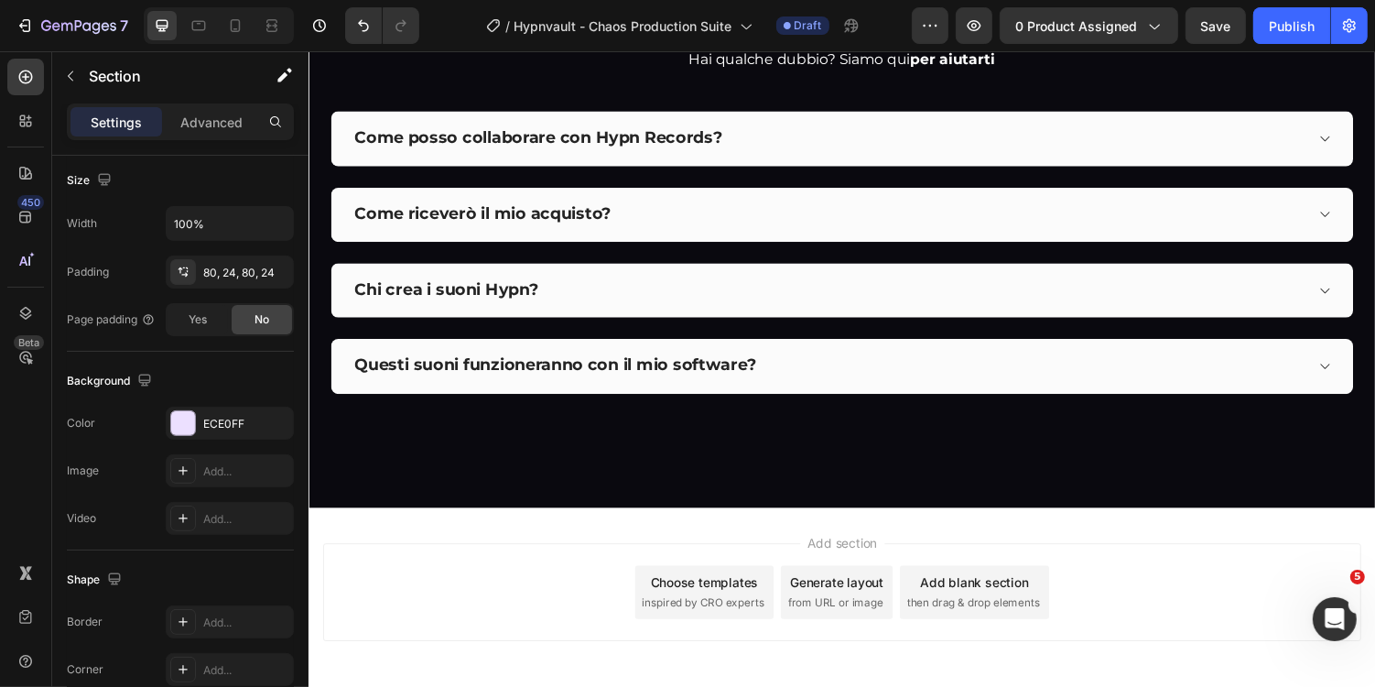
scroll to position [7917, 0]
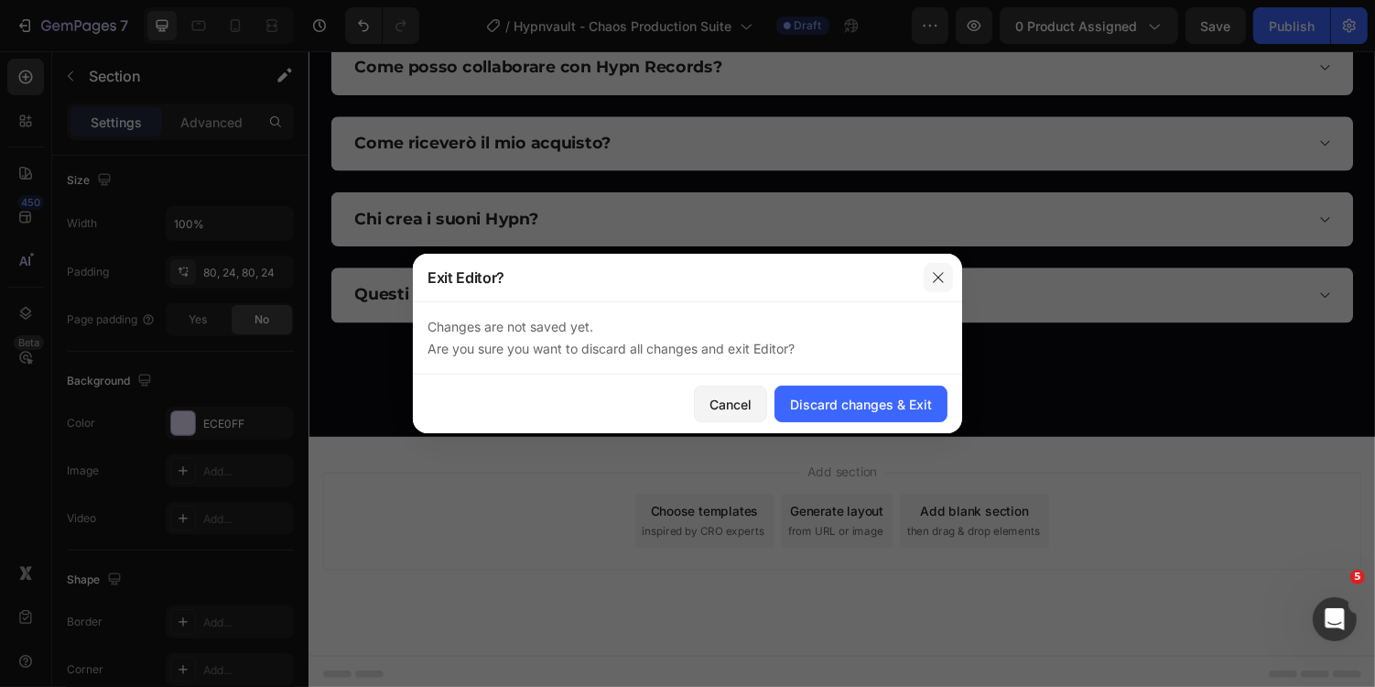
click at [940, 283] on icon "button" at bounding box center [938, 277] width 15 height 15
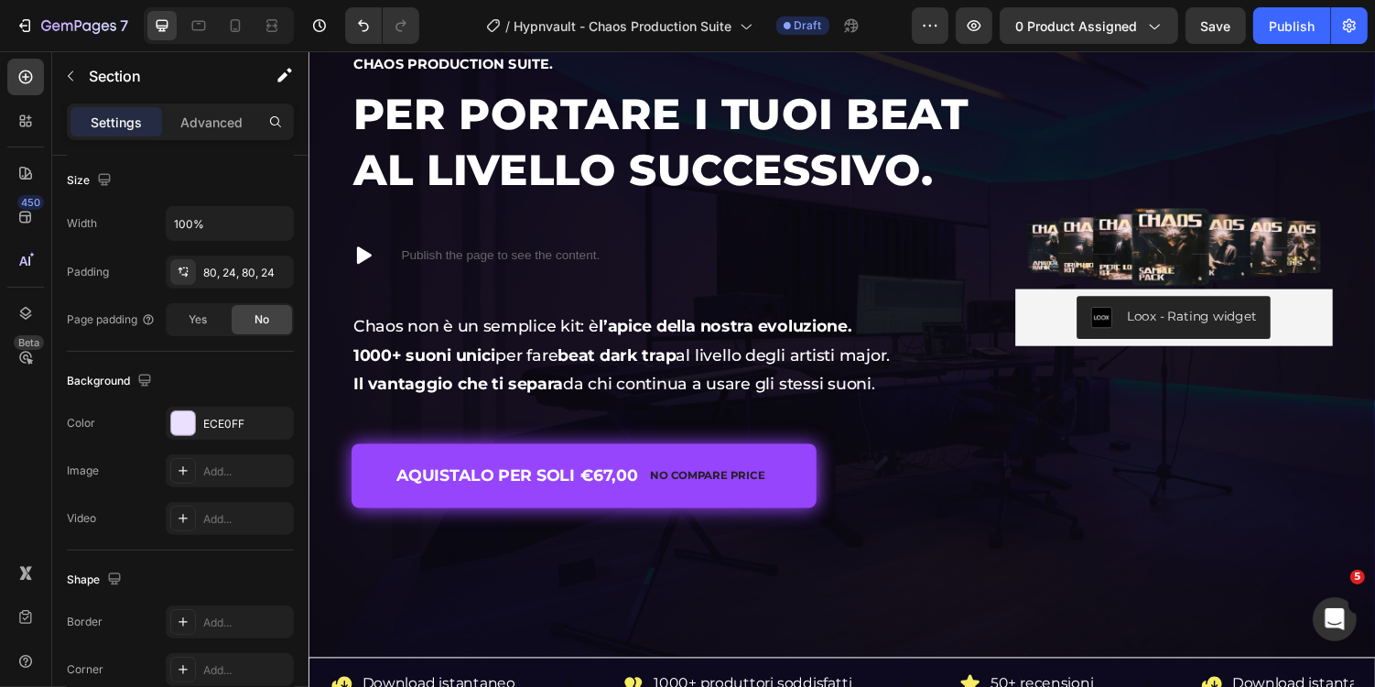
scroll to position [0, 0]
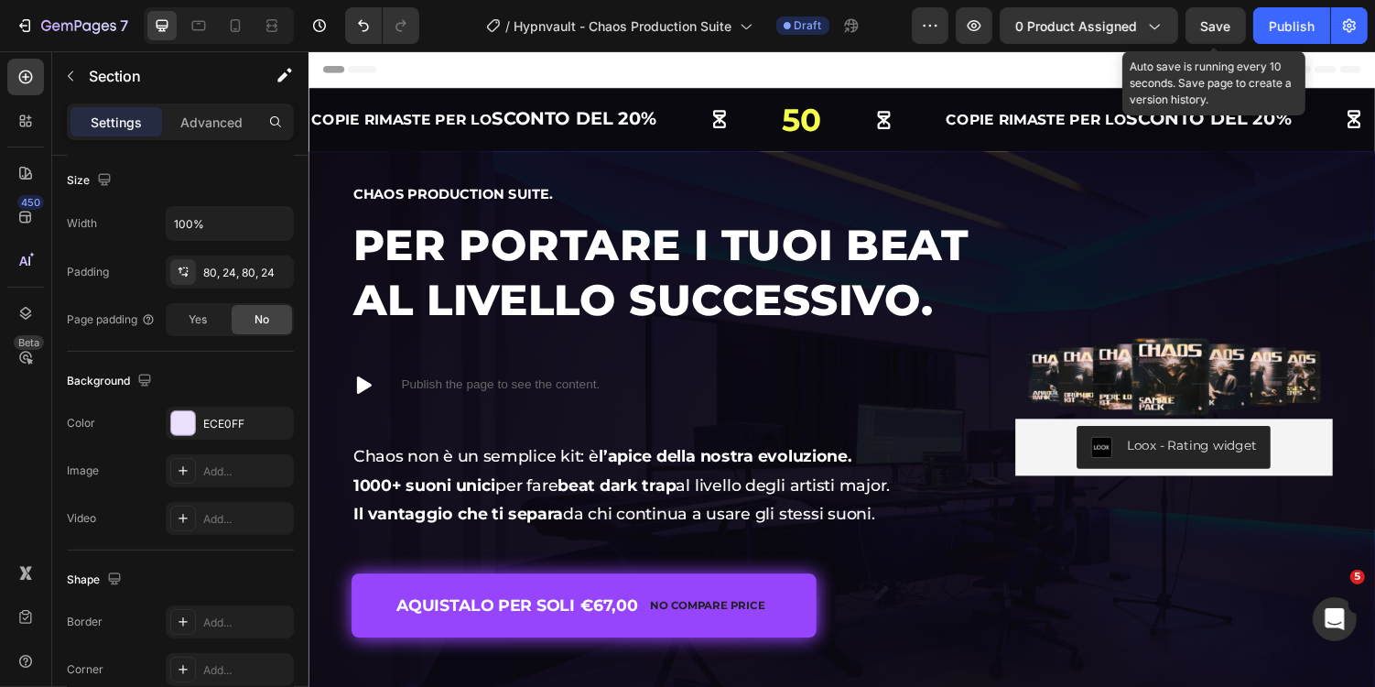
click at [1227, 33] on div "Save" at bounding box center [1216, 25] width 30 height 19
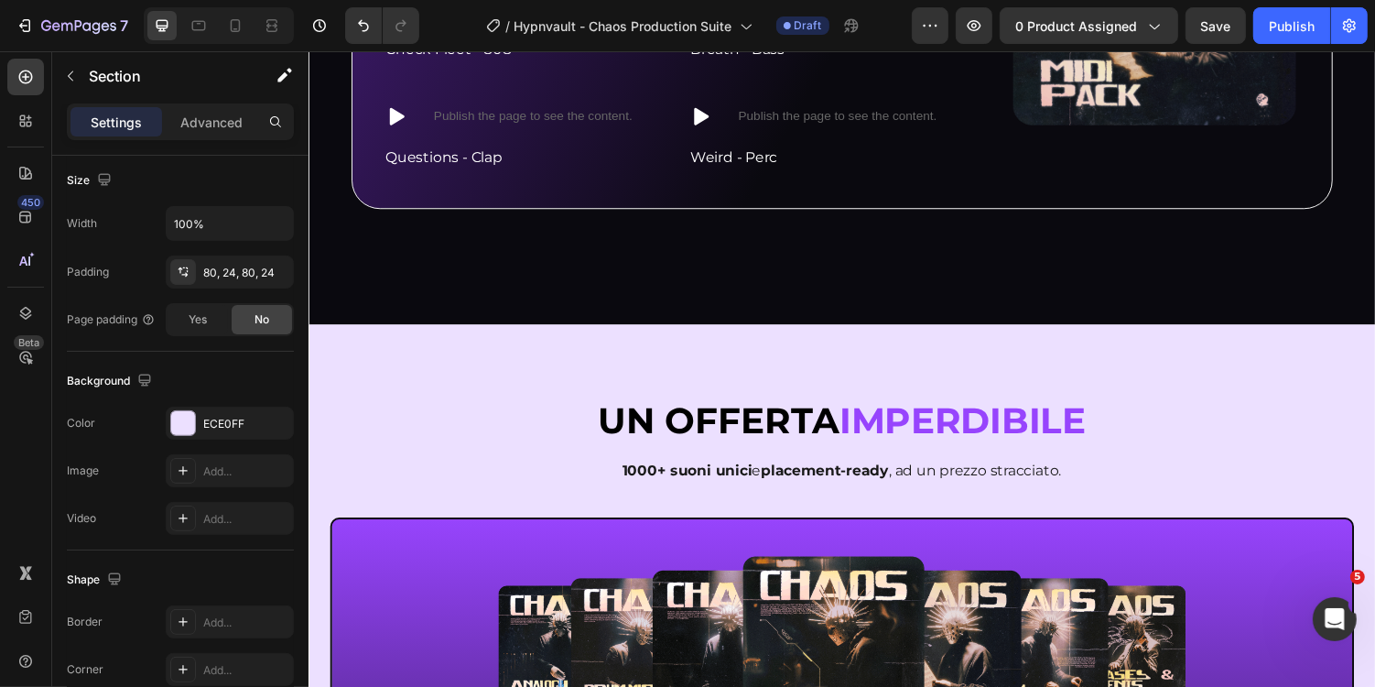
scroll to position [4549, 0]
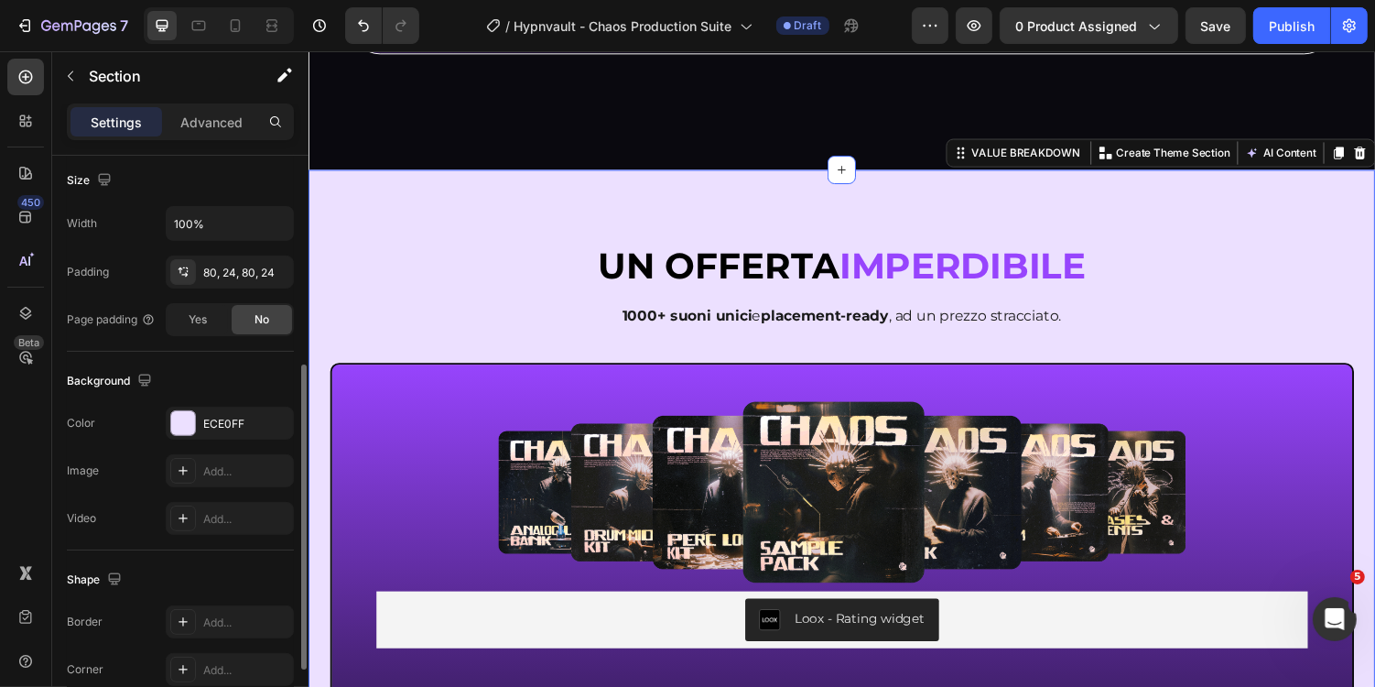
scroll to position [441, 0]
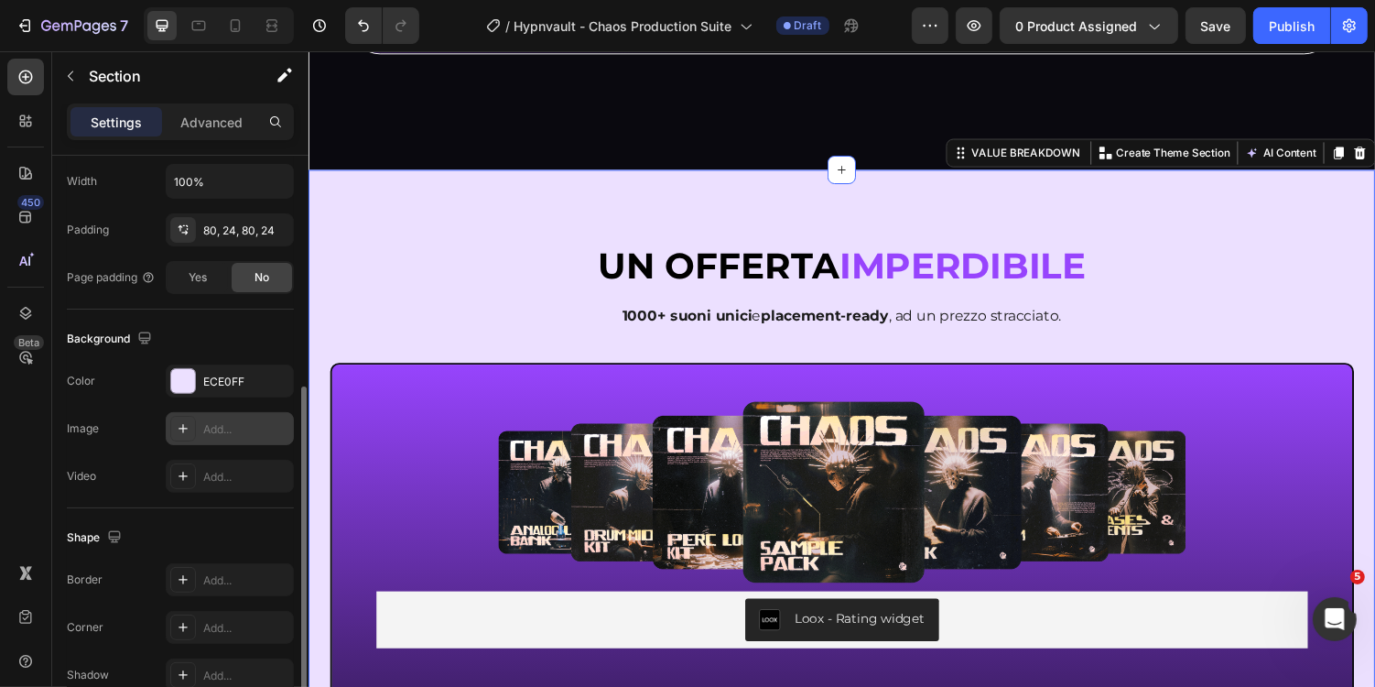
click at [220, 421] on div "Add..." at bounding box center [246, 429] width 86 height 16
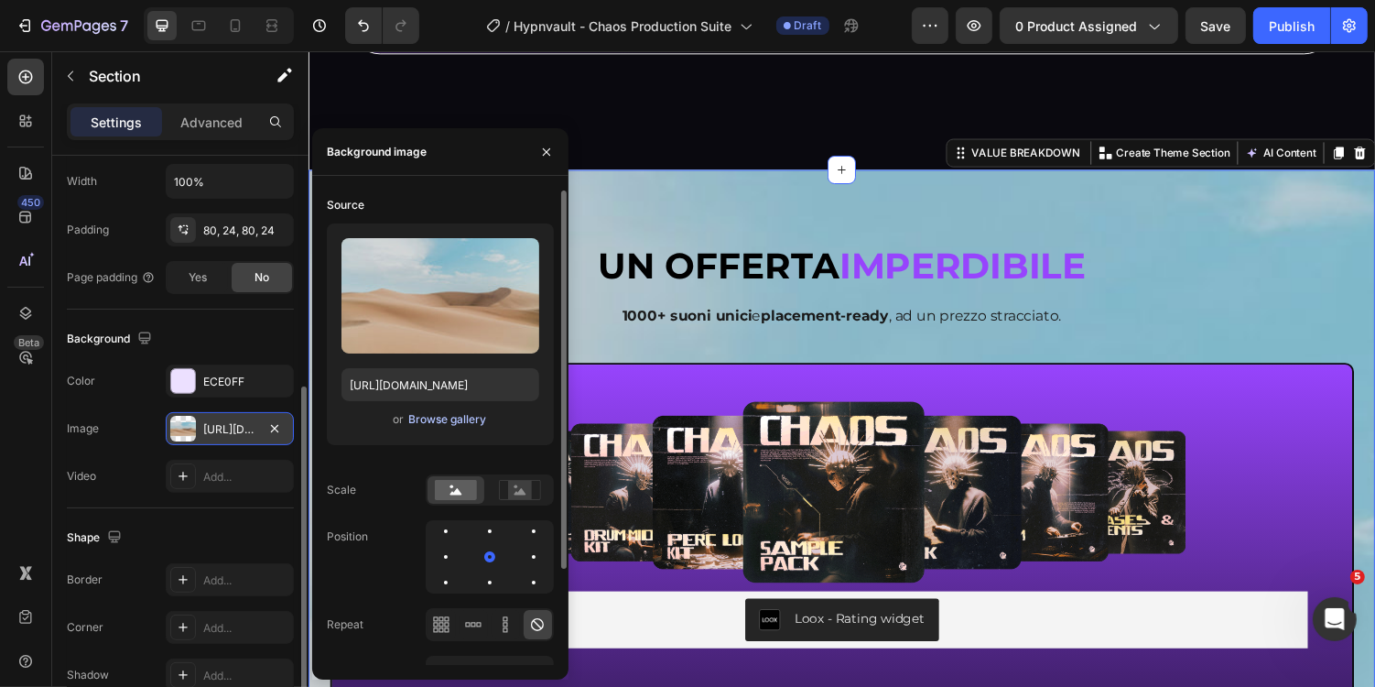
click at [434, 416] on div "Browse gallery" at bounding box center [447, 419] width 78 height 16
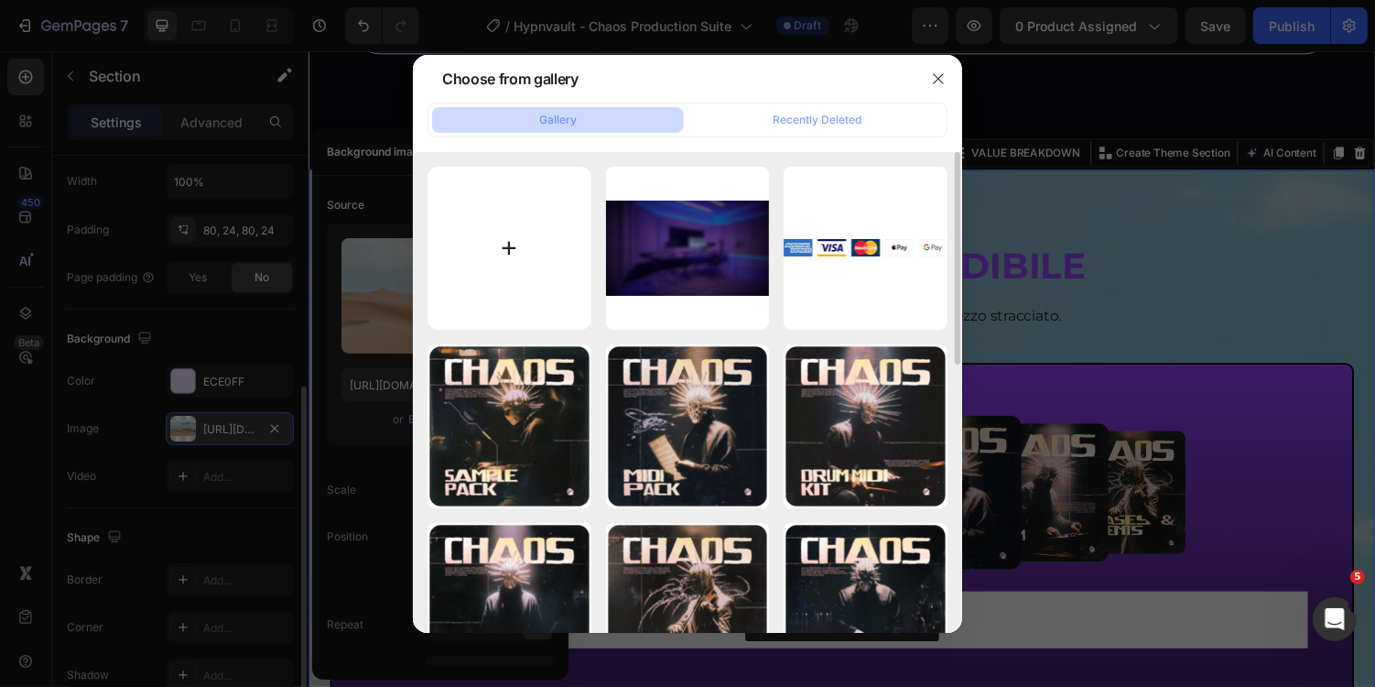
click at [528, 271] on input "file" at bounding box center [510, 249] width 164 height 164
type input "C:\fakepath\Copy of Untitled Design-min.png"
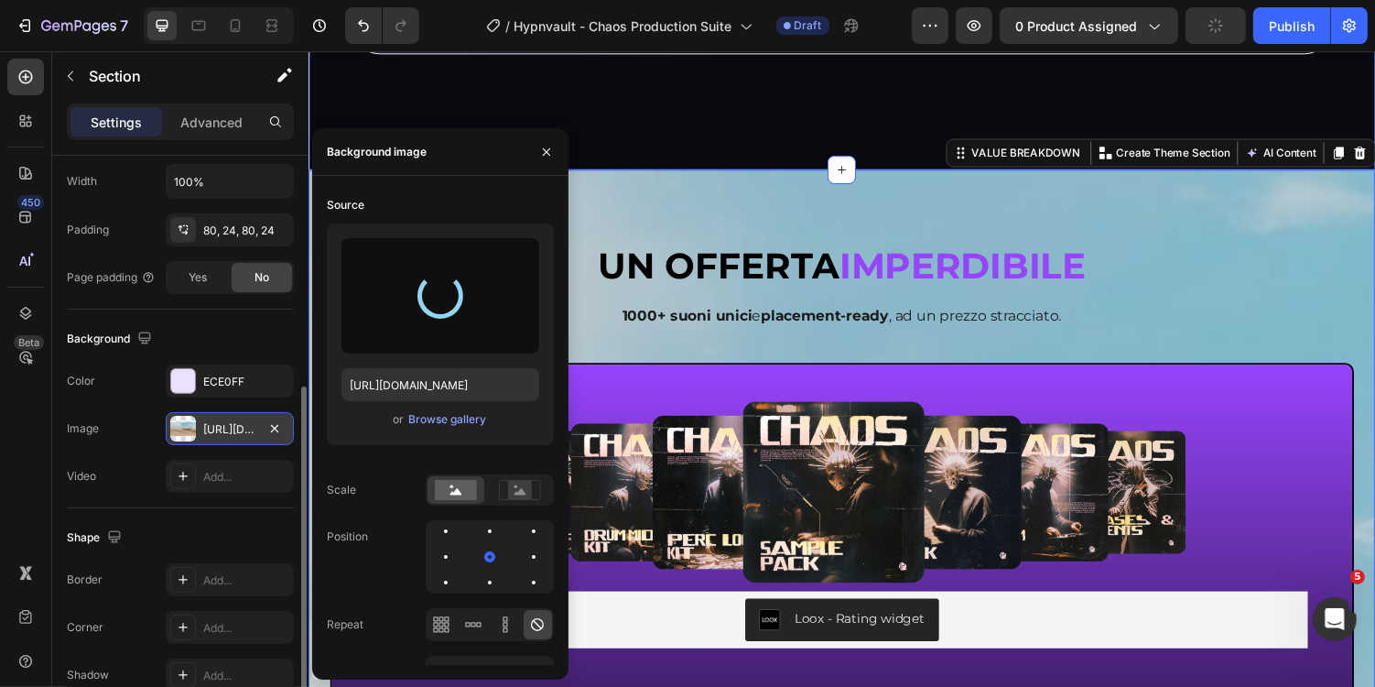
type input "[URL][DOMAIN_NAME]"
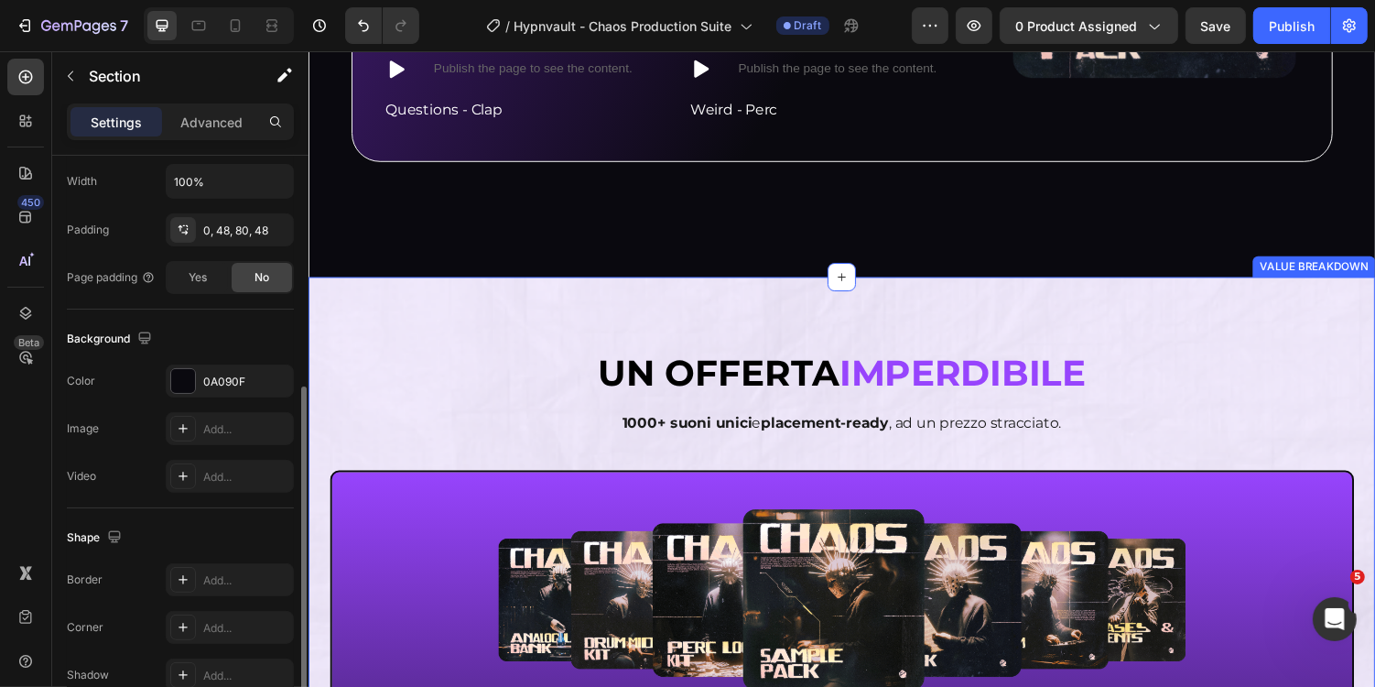
scroll to position [4426, 0]
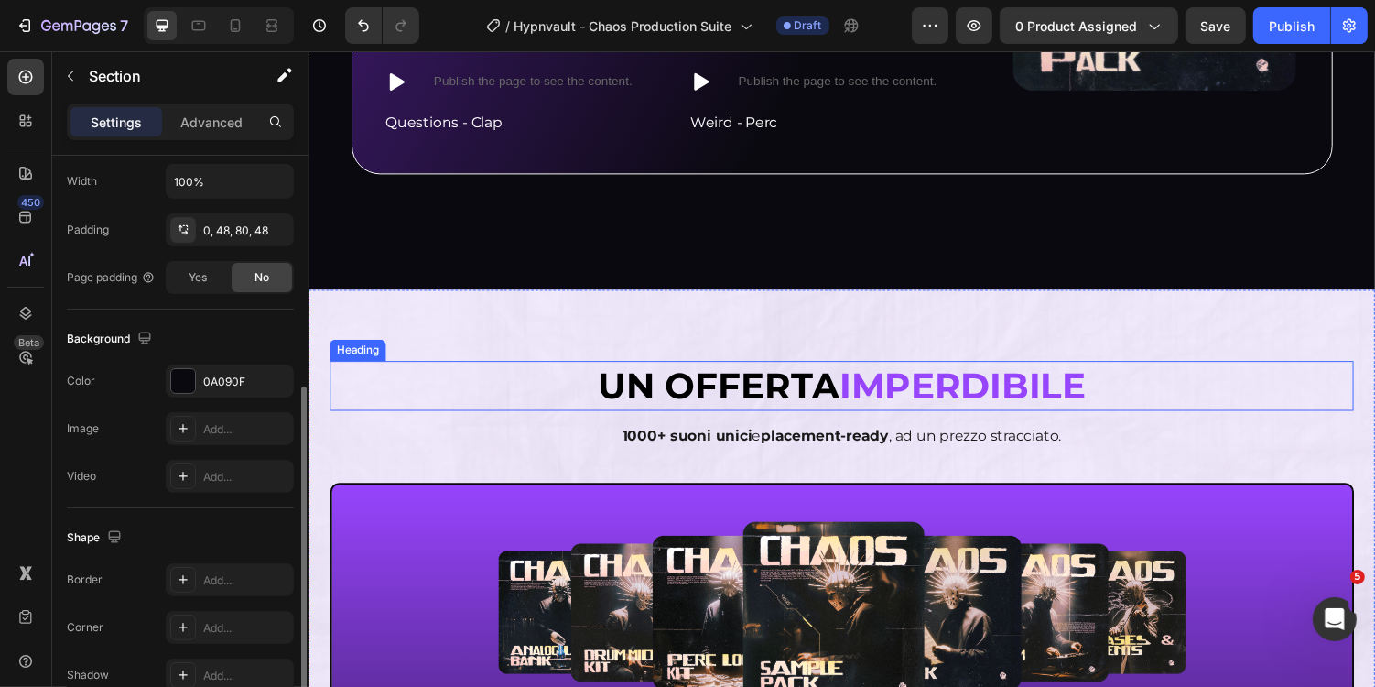
click at [377, 384] on h2 "Un offerta imperdibile" at bounding box center [857, 394] width 1055 height 51
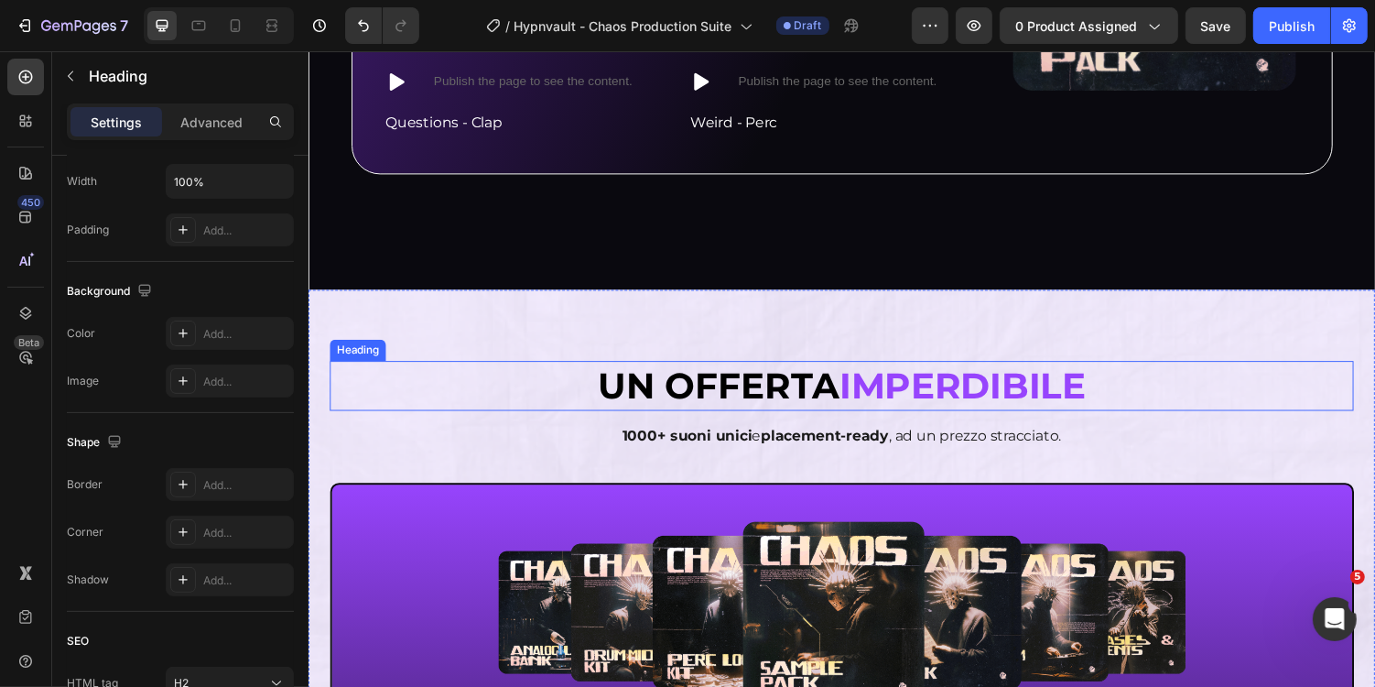
scroll to position [0, 0]
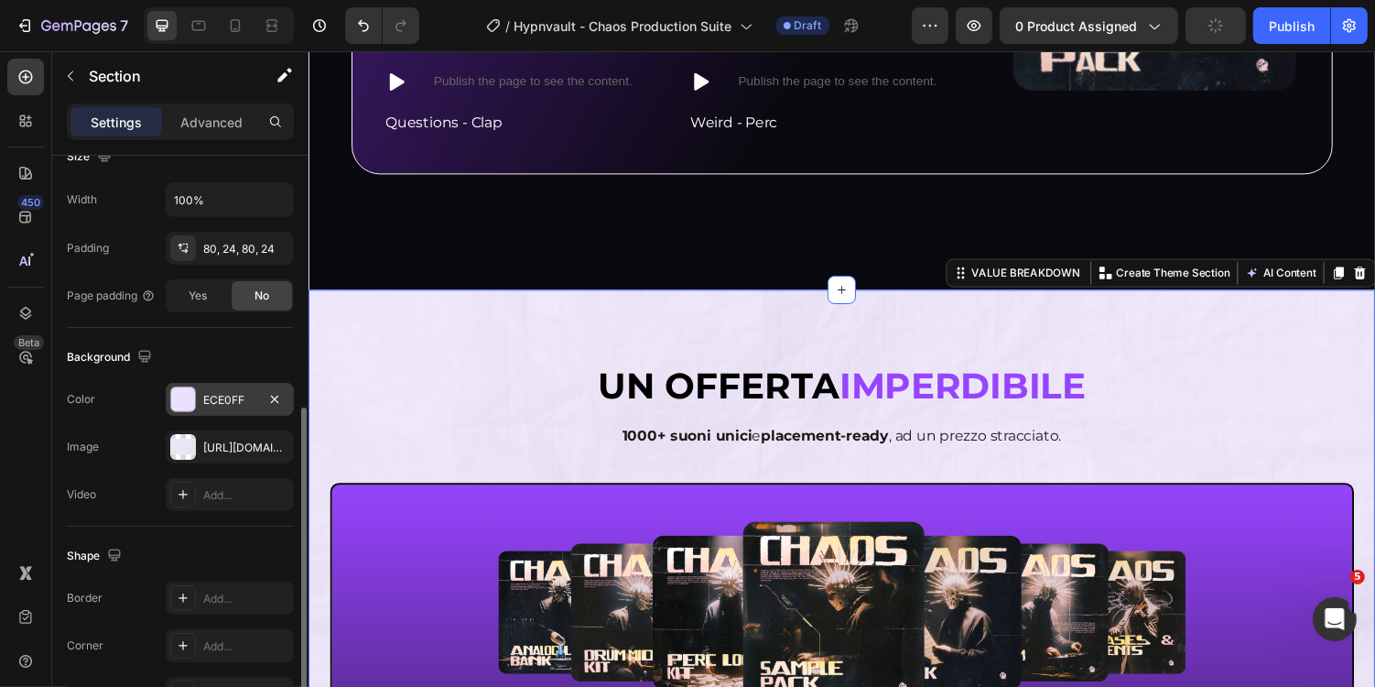
scroll to position [443, 0]
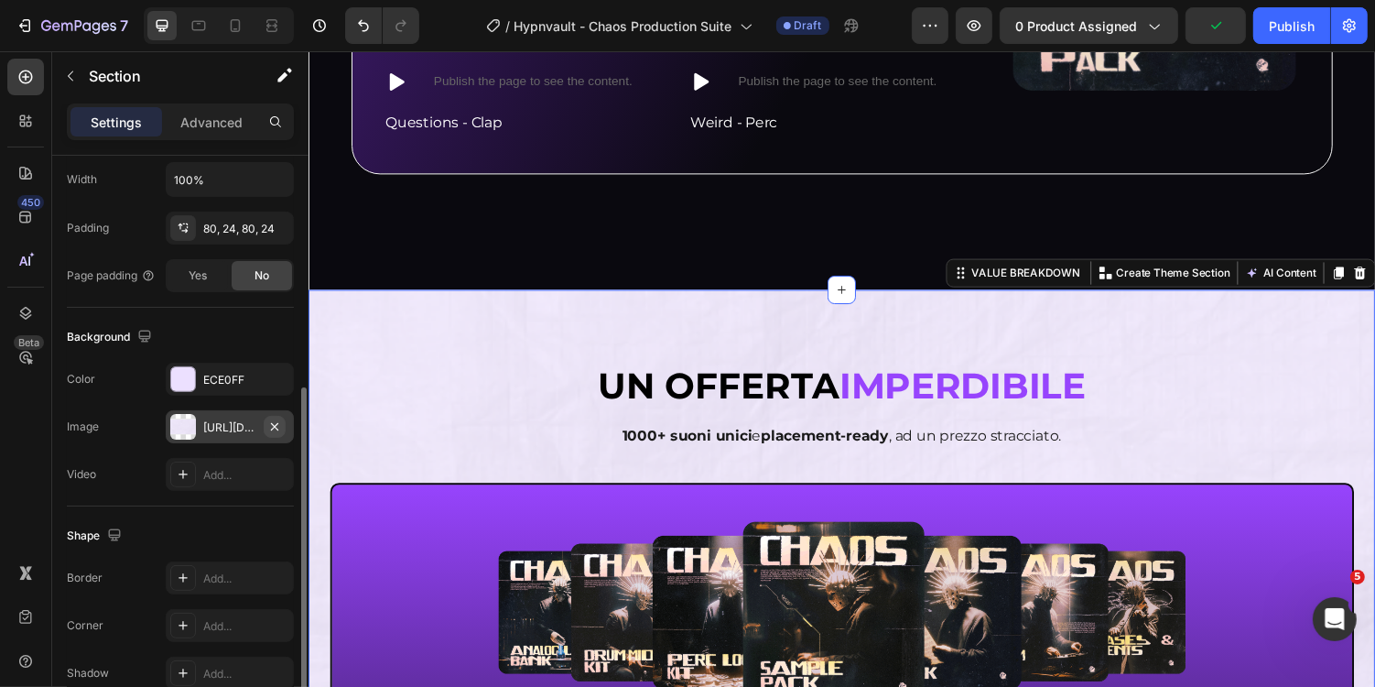
click at [277, 422] on icon "button" at bounding box center [274, 426] width 15 height 15
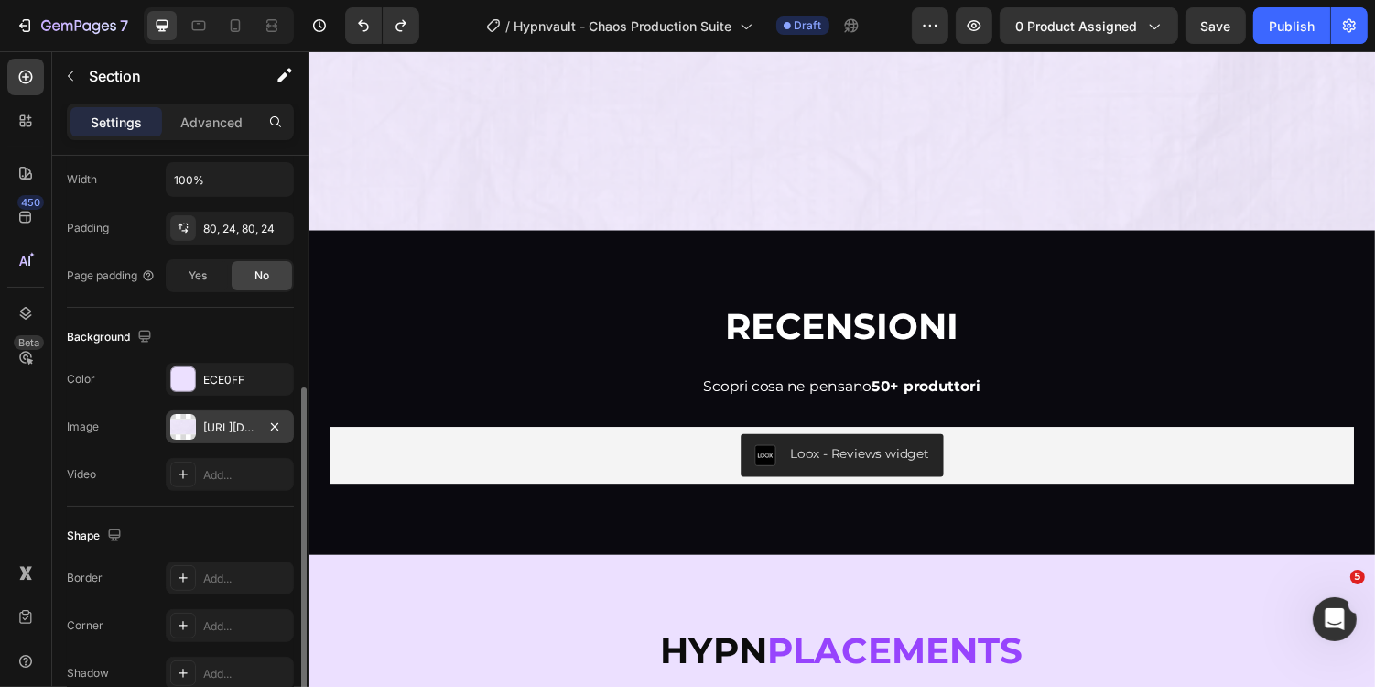
scroll to position [7228, 0]
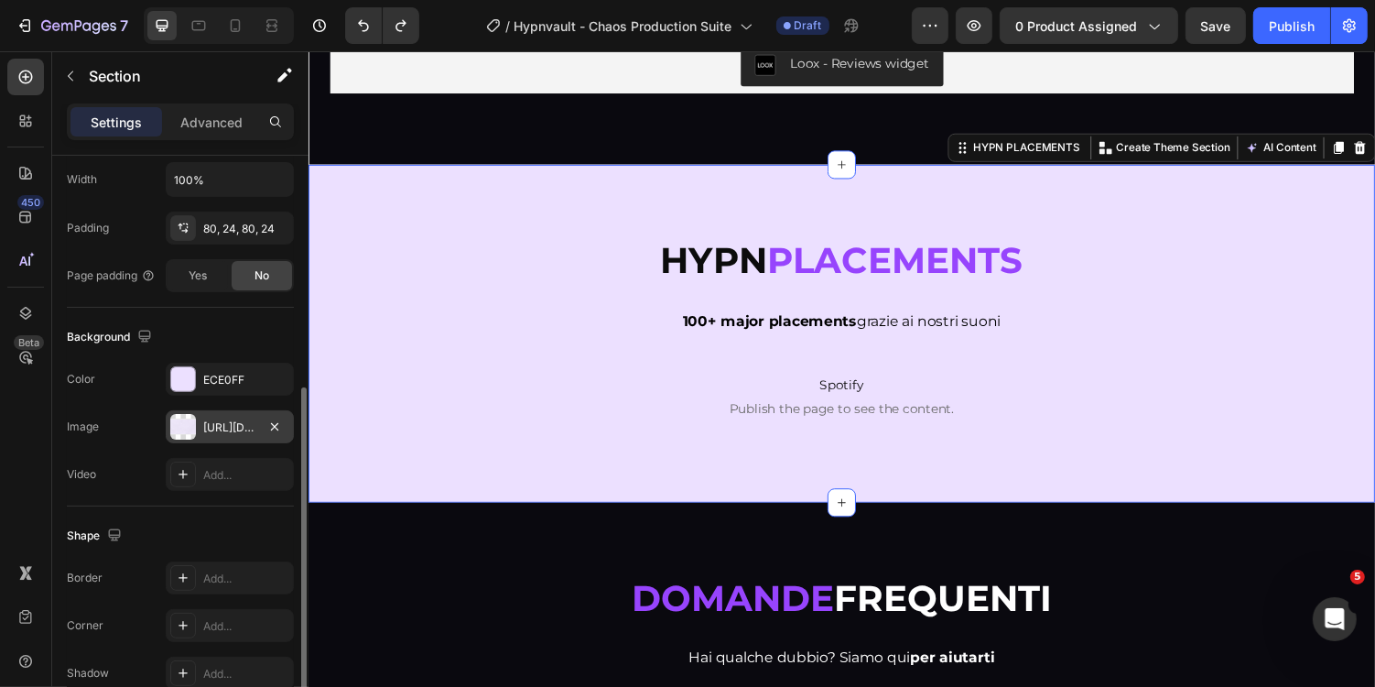
click at [444, 221] on div "Hypn Placements Heading 100+ major placements grazie ai nostri suoni Text Block…" at bounding box center [857, 341] width 1099 height 349
click at [268, 424] on div "Add..." at bounding box center [246, 428] width 86 height 16
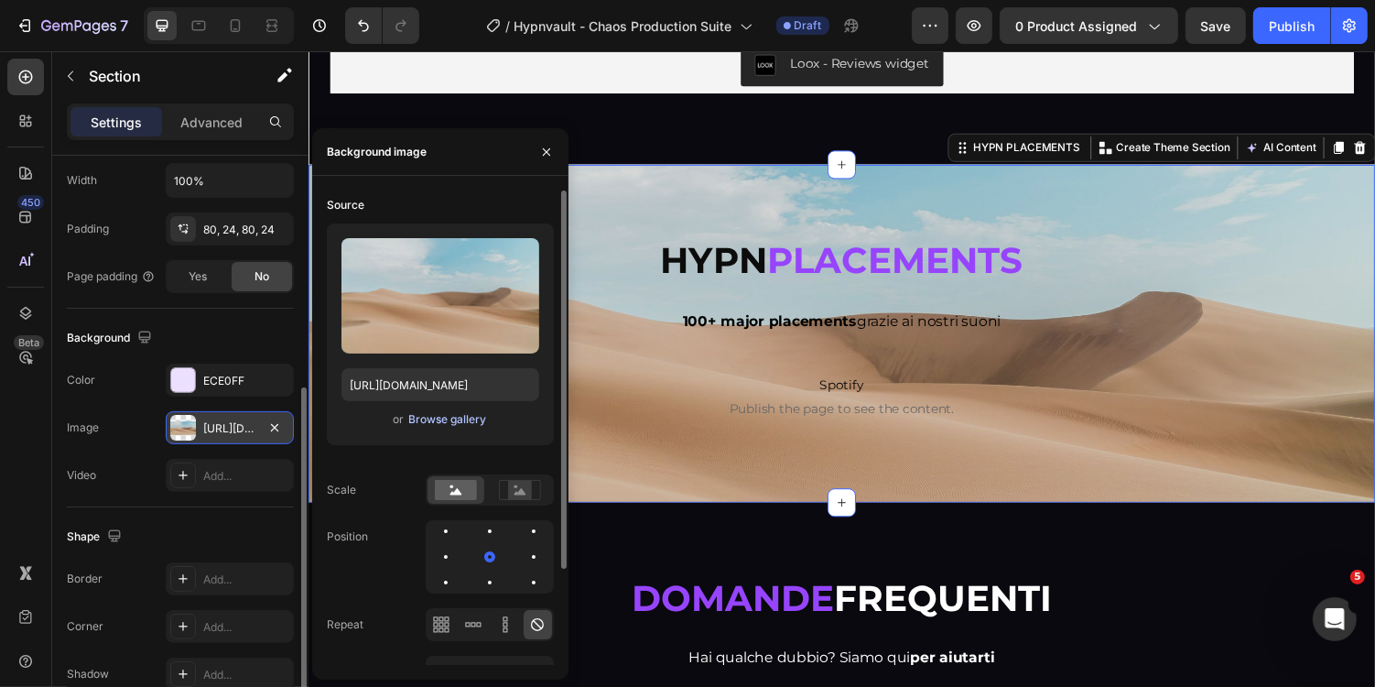
click at [457, 426] on div "Browse gallery" at bounding box center [447, 419] width 78 height 16
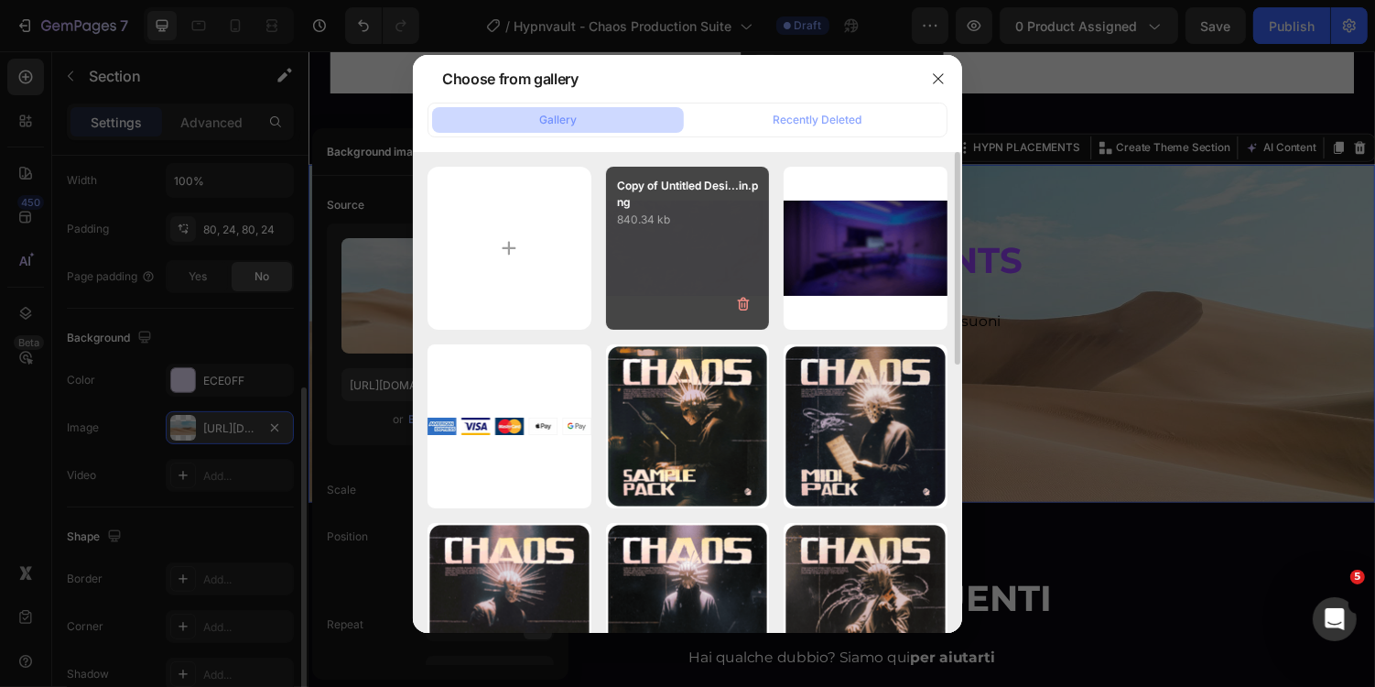
click at [690, 234] on div "Copy of Untitled Desi...in.png 840.34 kb" at bounding box center [688, 249] width 164 height 164
type input "[URL][DOMAIN_NAME]"
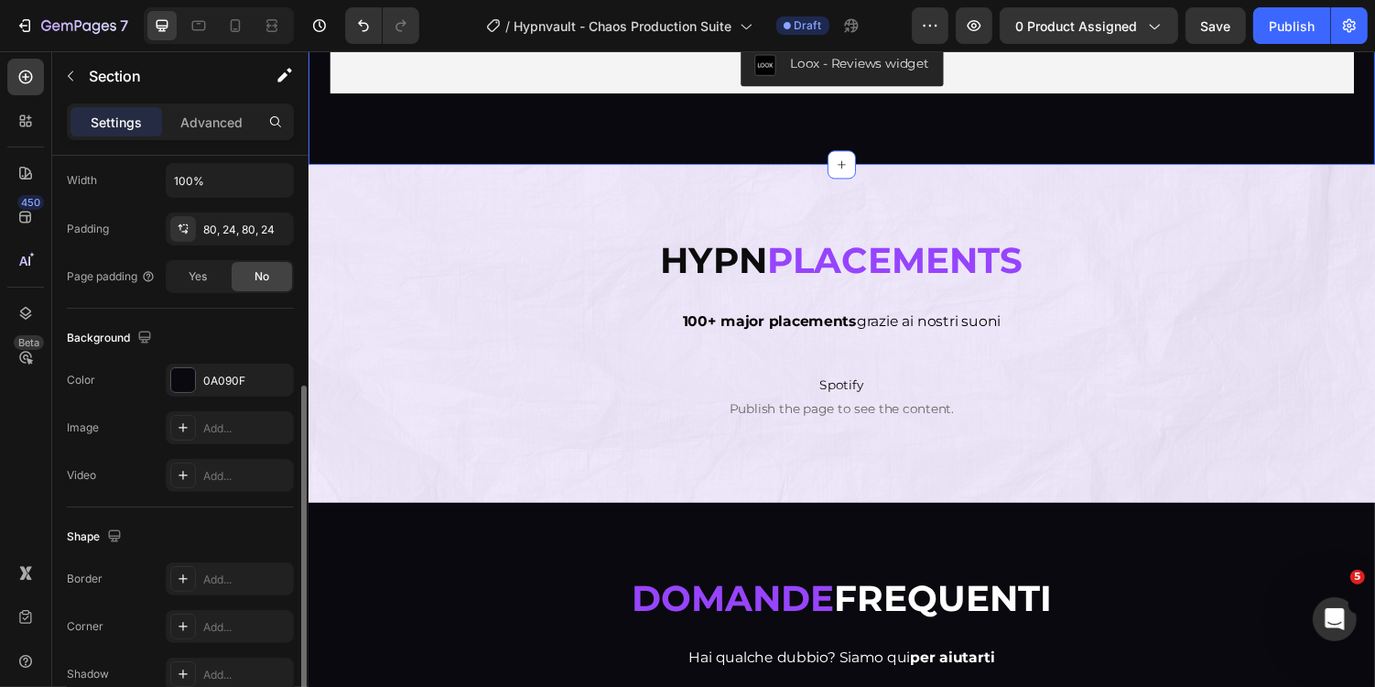
click at [701, 155] on div "RECENSIONI Heading Scopri cosa ne pensano 50+ produttori Text Block Loox - Revi…" at bounding box center [857, -1] width 1099 height 334
click at [979, 22] on icon "button" at bounding box center [974, 25] width 18 height 18
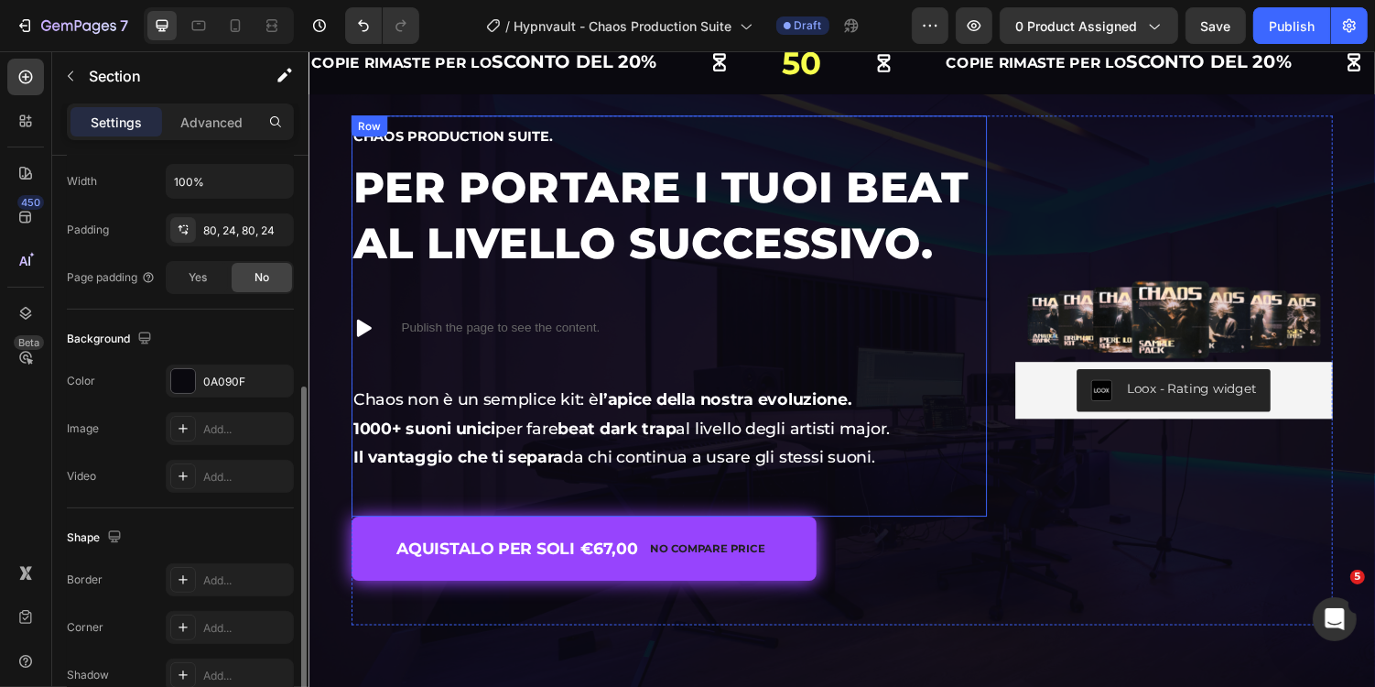
scroll to position [81, 0]
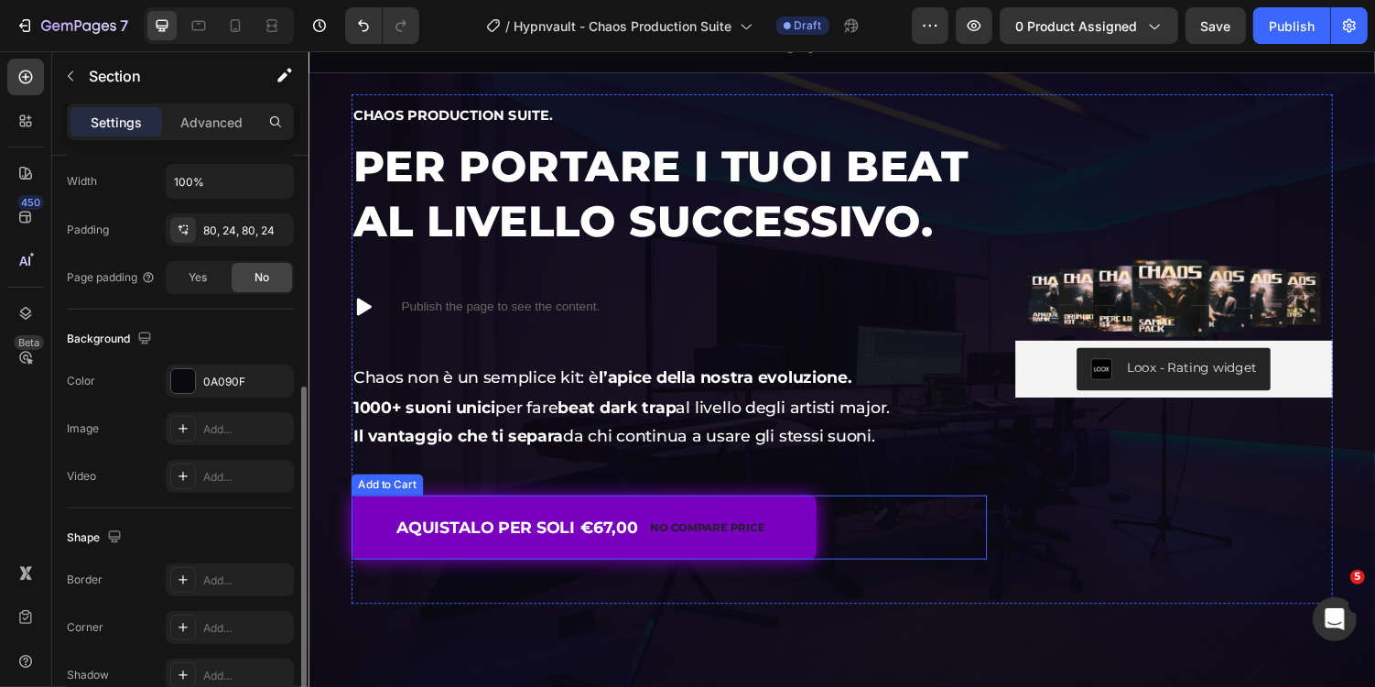
click at [576, 519] on button "AQUISTALO PER SOLI €67,00 No compare price" at bounding box center [591, 540] width 479 height 66
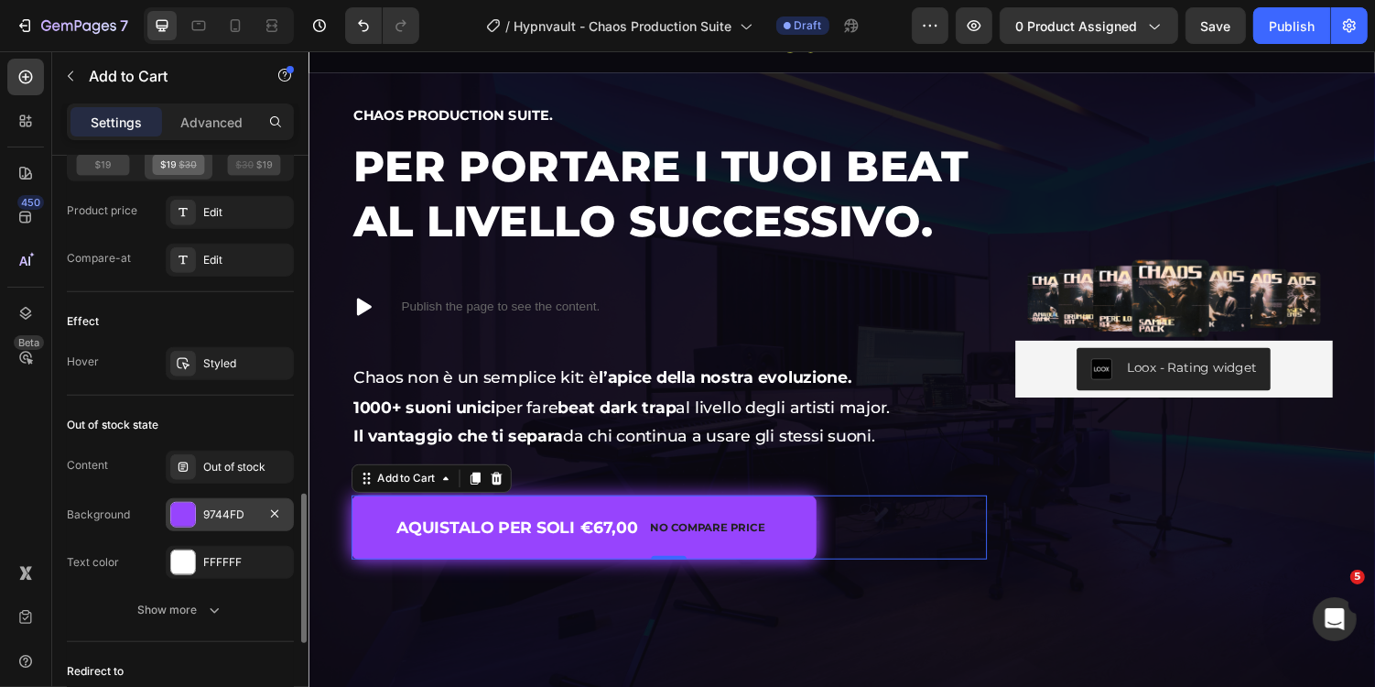
scroll to position [1351, 0]
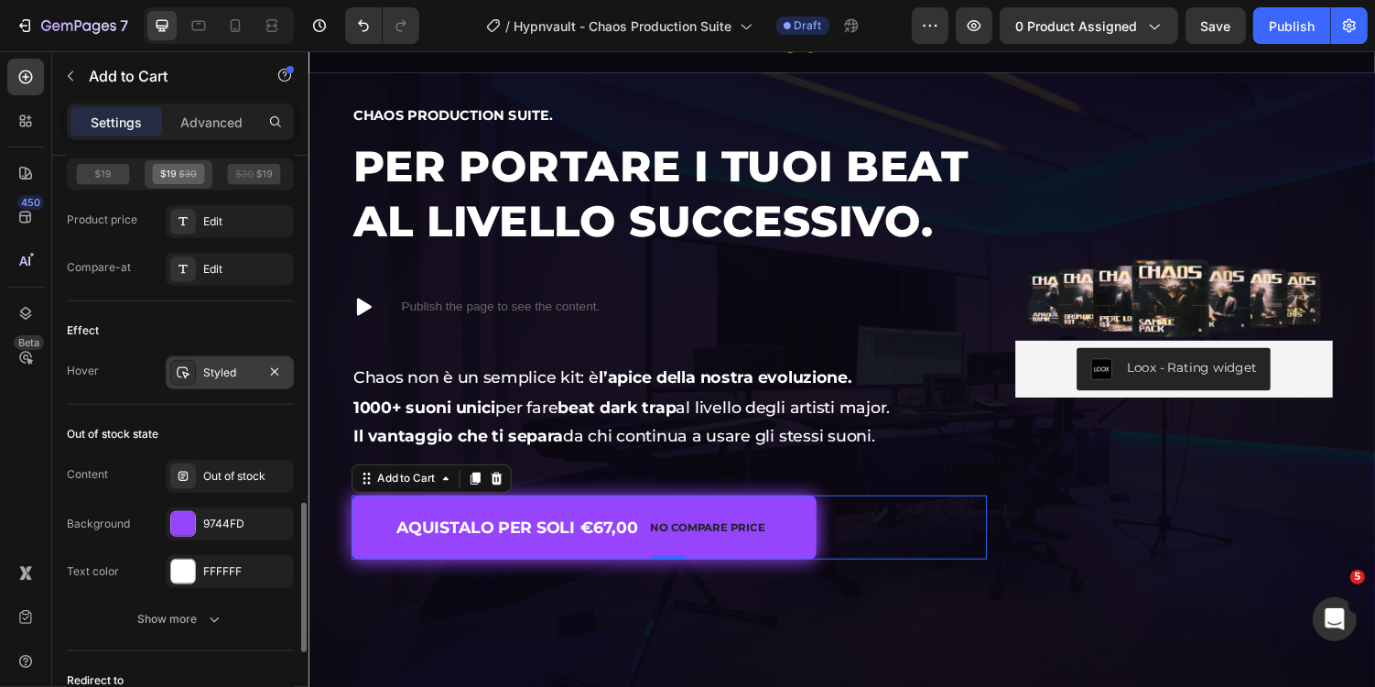
click at [234, 372] on div "Styled" at bounding box center [229, 372] width 53 height 16
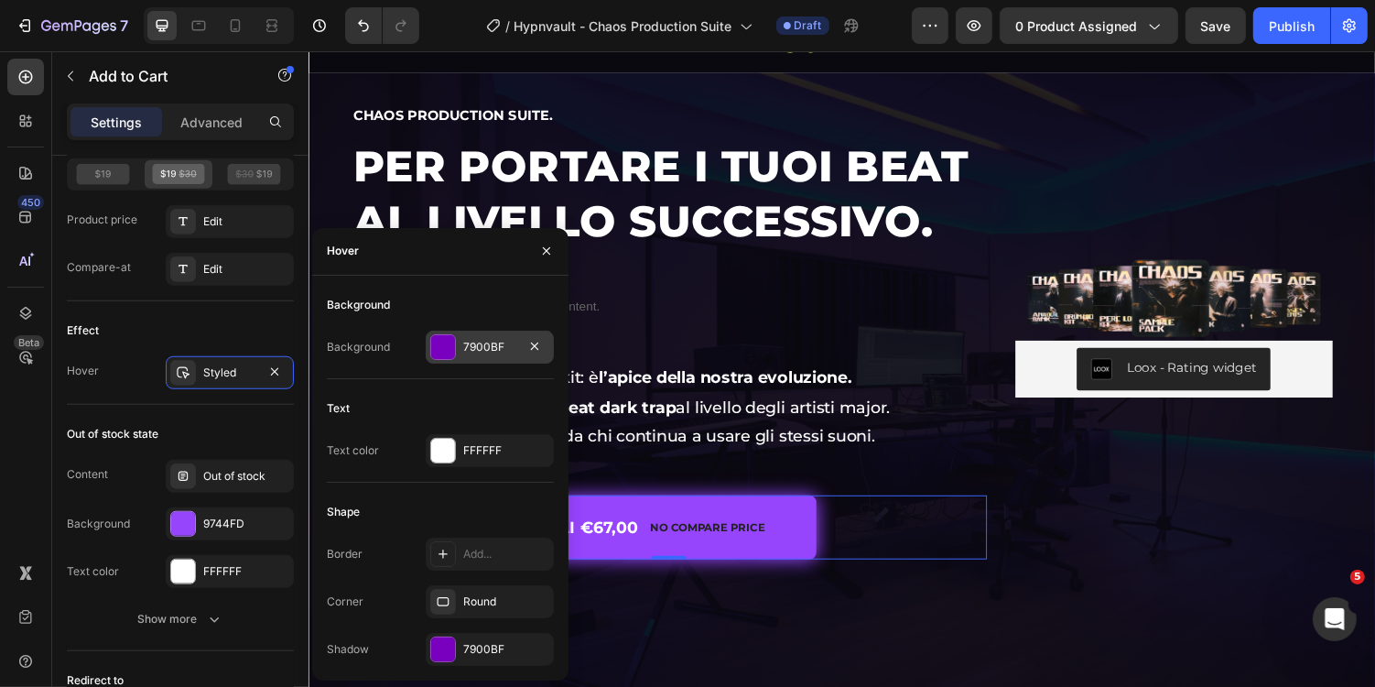
click at [511, 351] on div "7900BF" at bounding box center [489, 347] width 53 height 16
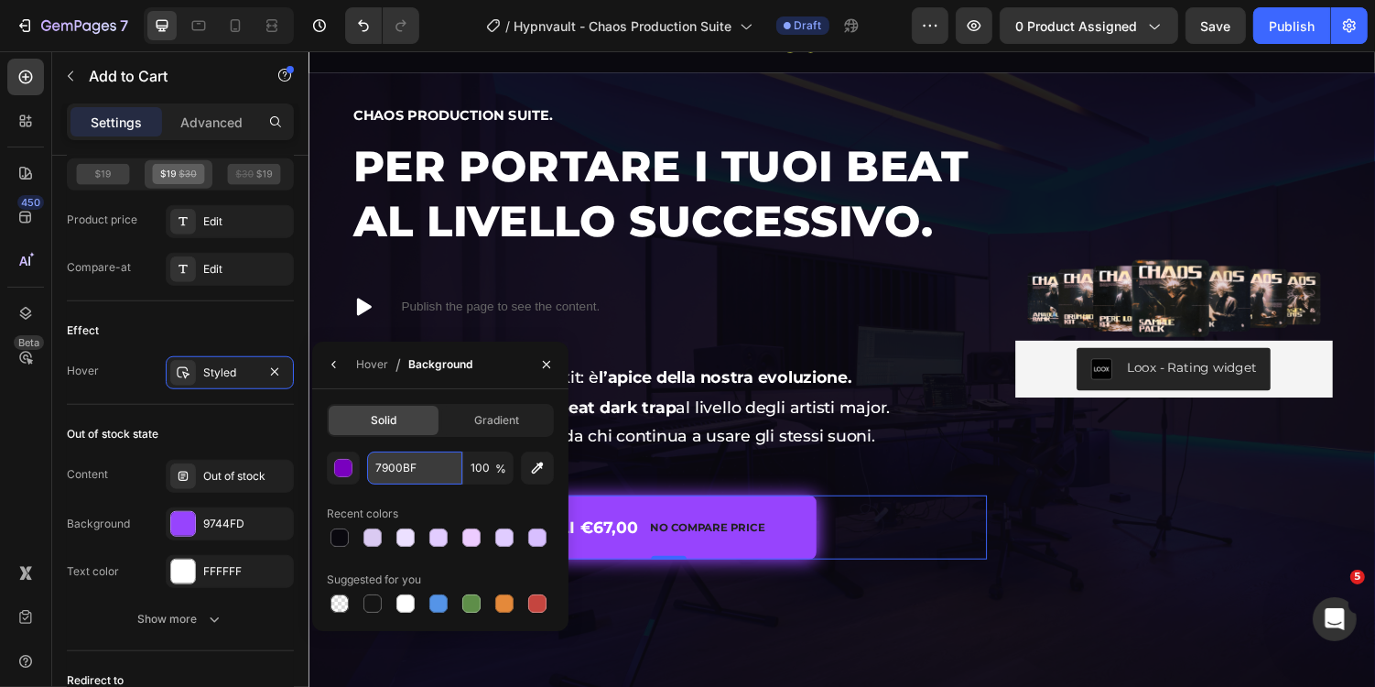
click at [422, 471] on input "7900BF" at bounding box center [414, 467] width 95 height 33
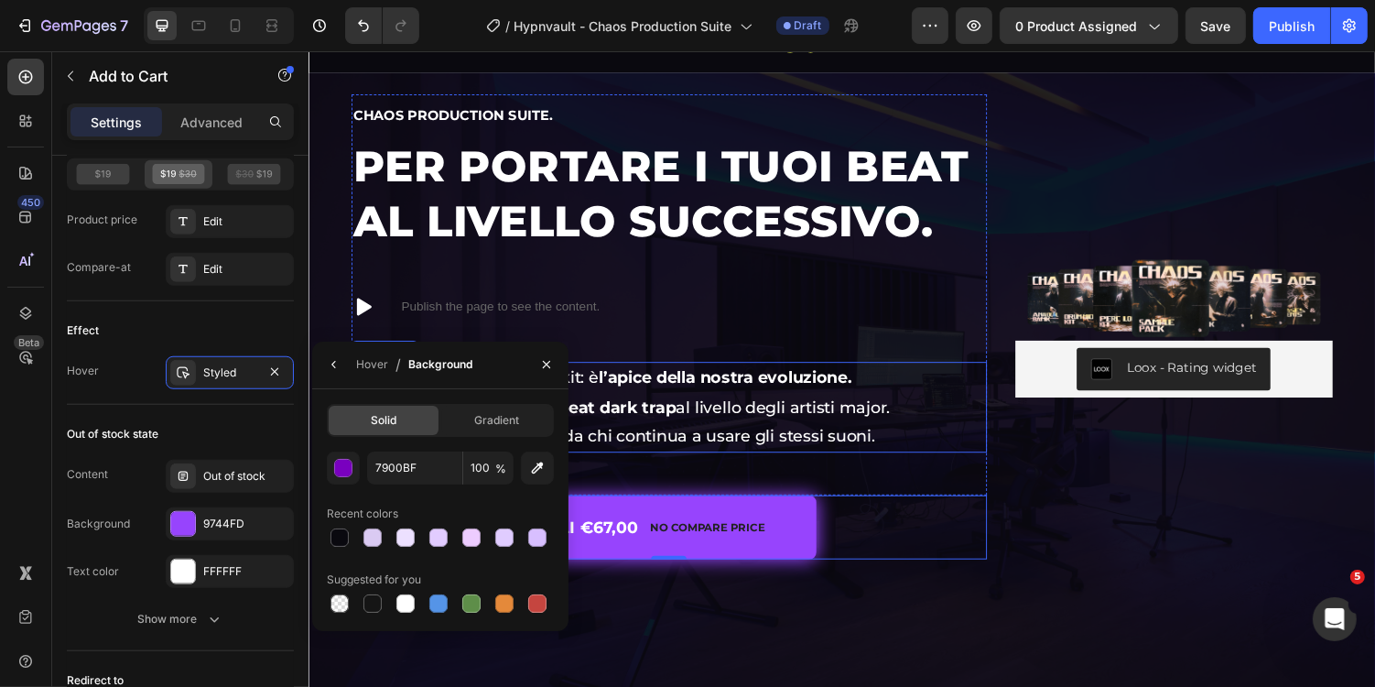
click at [804, 390] on strong "l’apice della nostra evoluzione." at bounding box center [736, 386] width 261 height 20
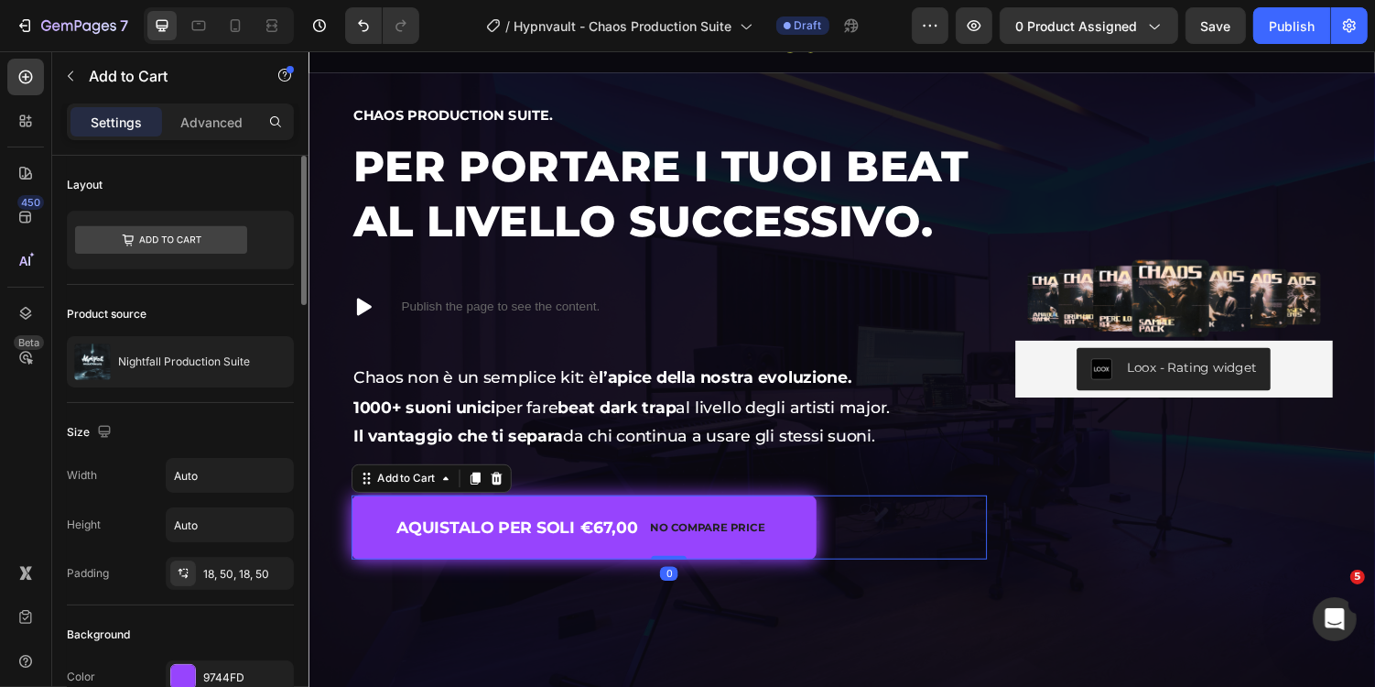
click at [862, 535] on div "AQUISTALO PER SOLI €67,00 No compare price Add to Cart 0" at bounding box center [679, 540] width 655 height 66
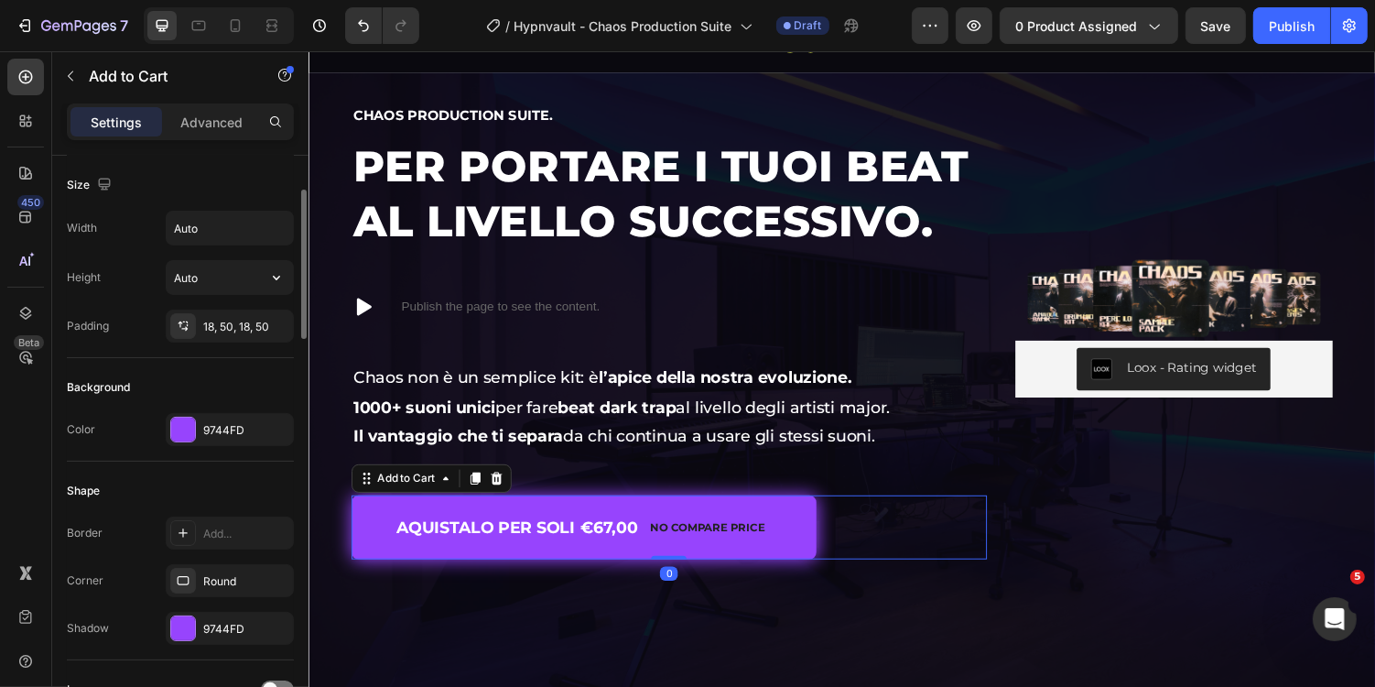
scroll to position [273, 0]
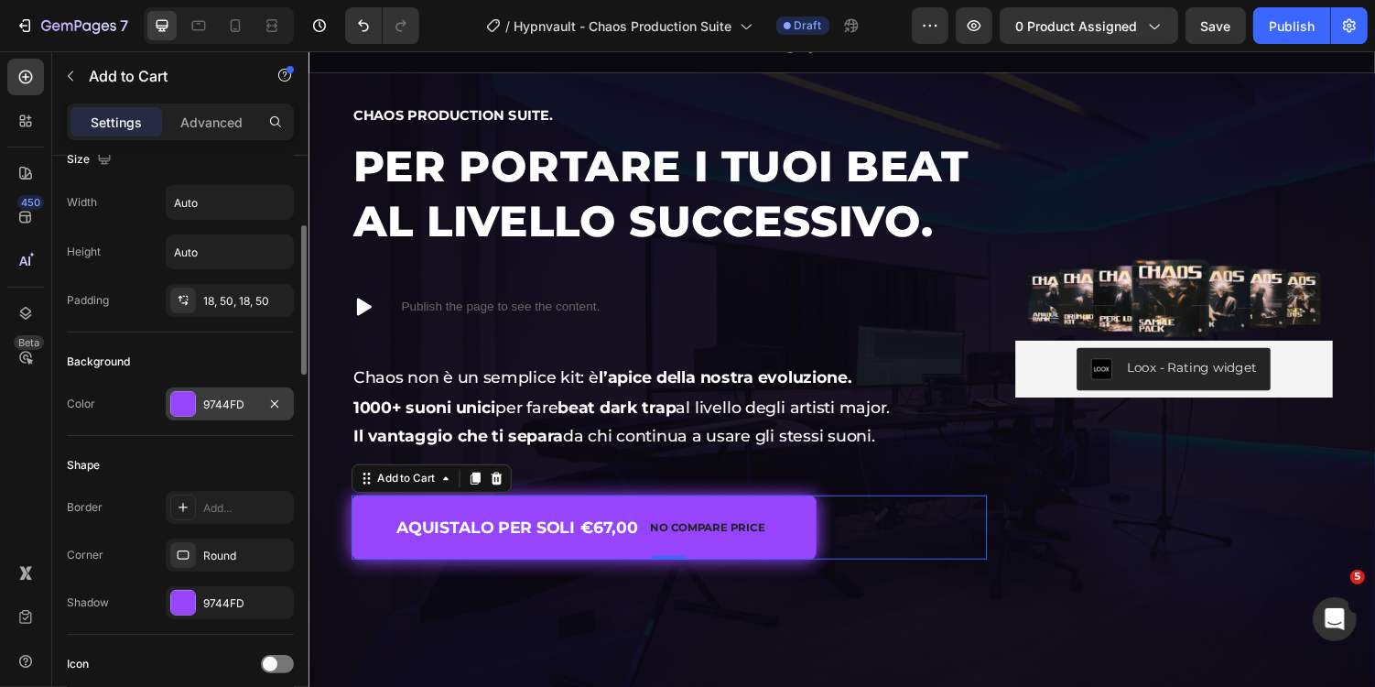
click at [223, 403] on div "9744FD" at bounding box center [229, 404] width 53 height 16
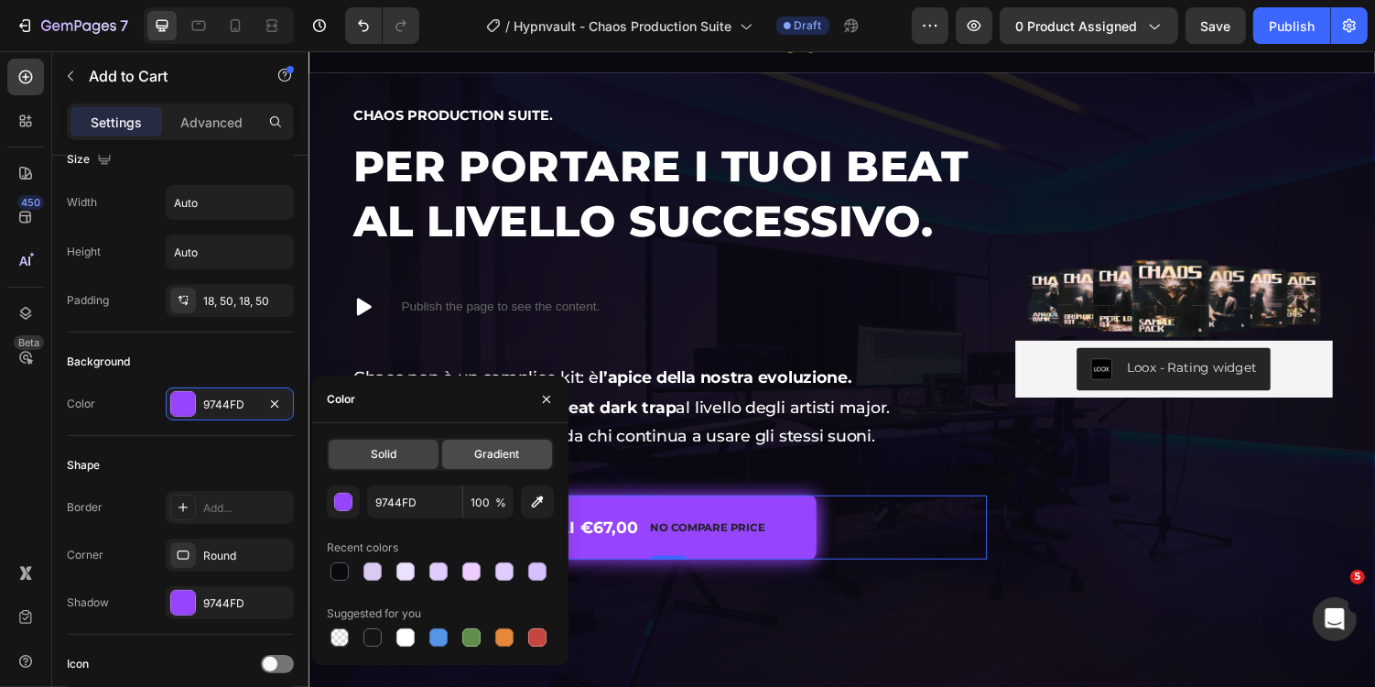
click at [472, 445] on div "Gradient" at bounding box center [497, 454] width 110 height 29
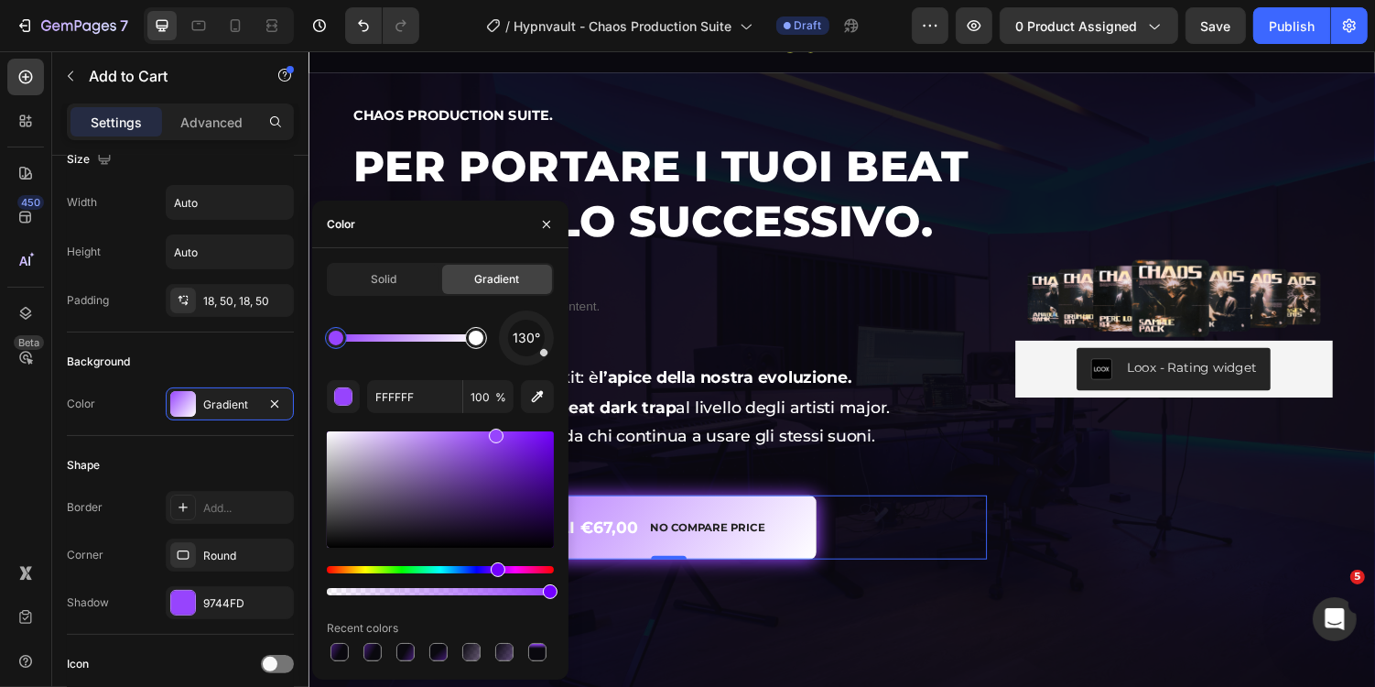
click at [479, 343] on div at bounding box center [476, 338] width 15 height 15
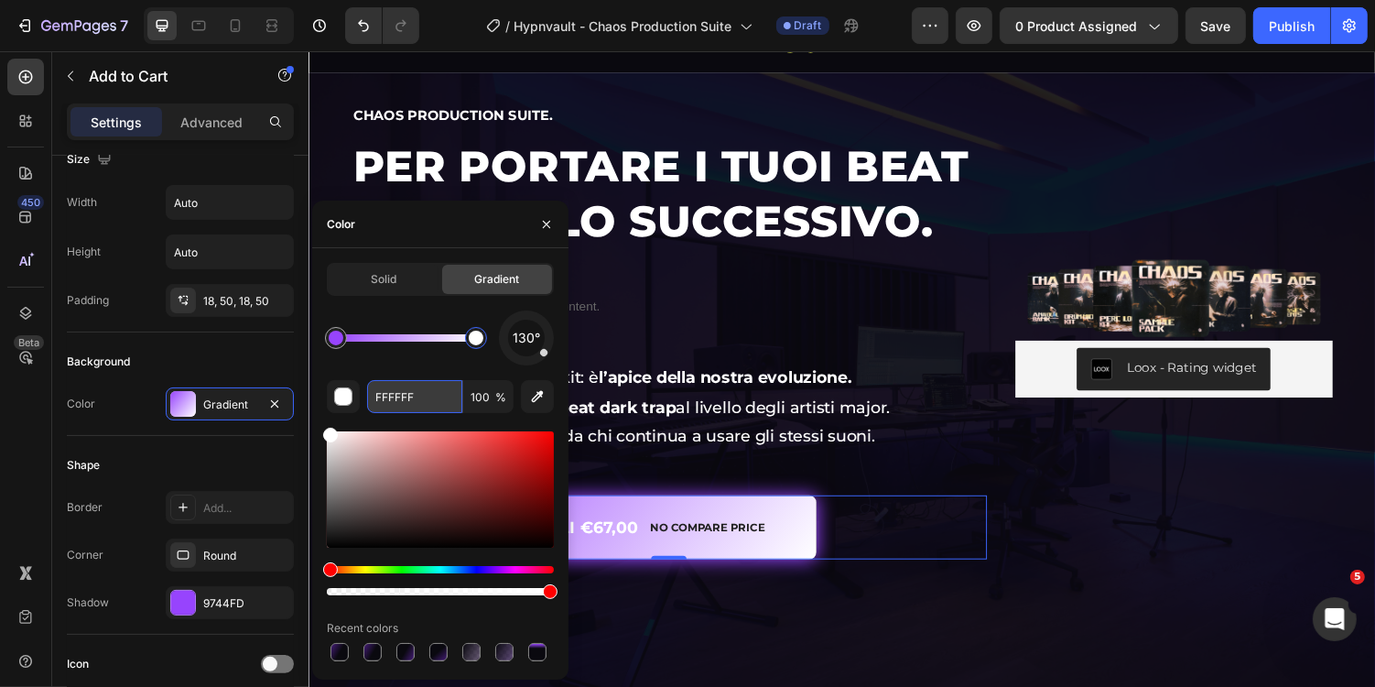
click at [437, 395] on input "FFFFFF" at bounding box center [414, 396] width 95 height 33
paste input "7900B"
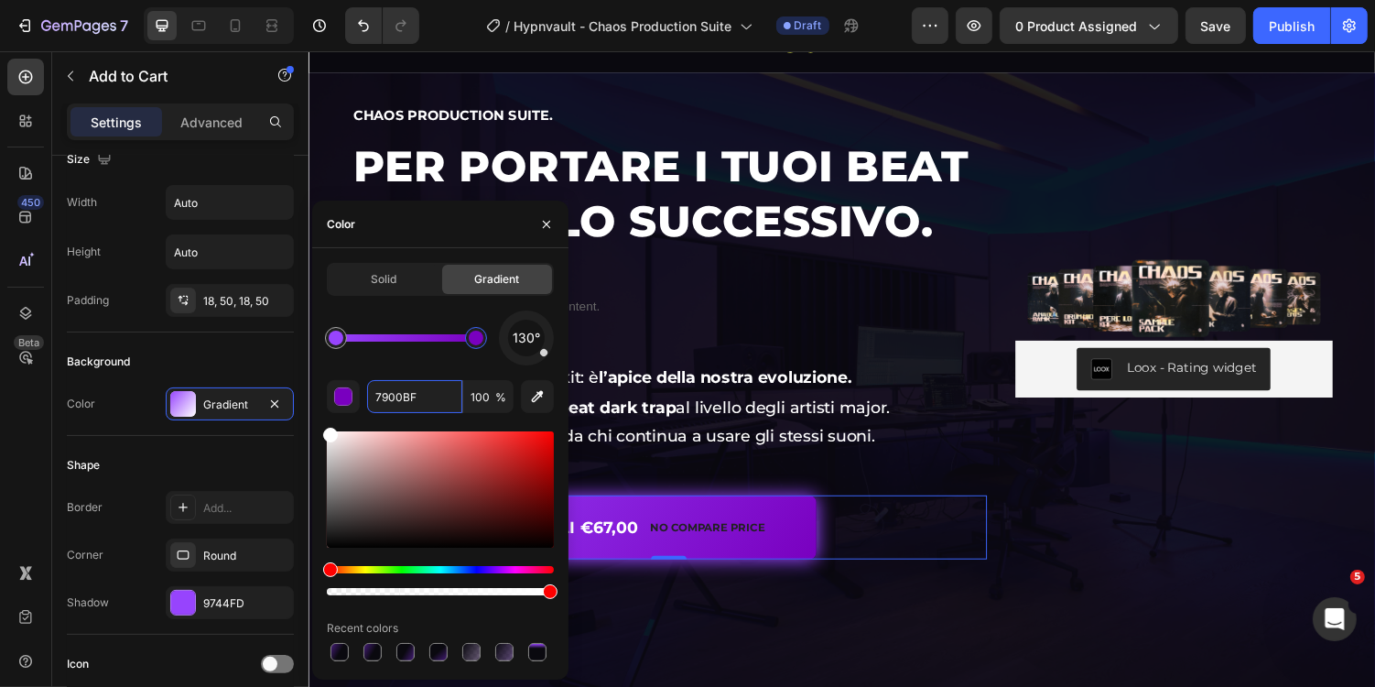
type input "7900BF"
click at [471, 314] on div "130°" at bounding box center [440, 337] width 227 height 55
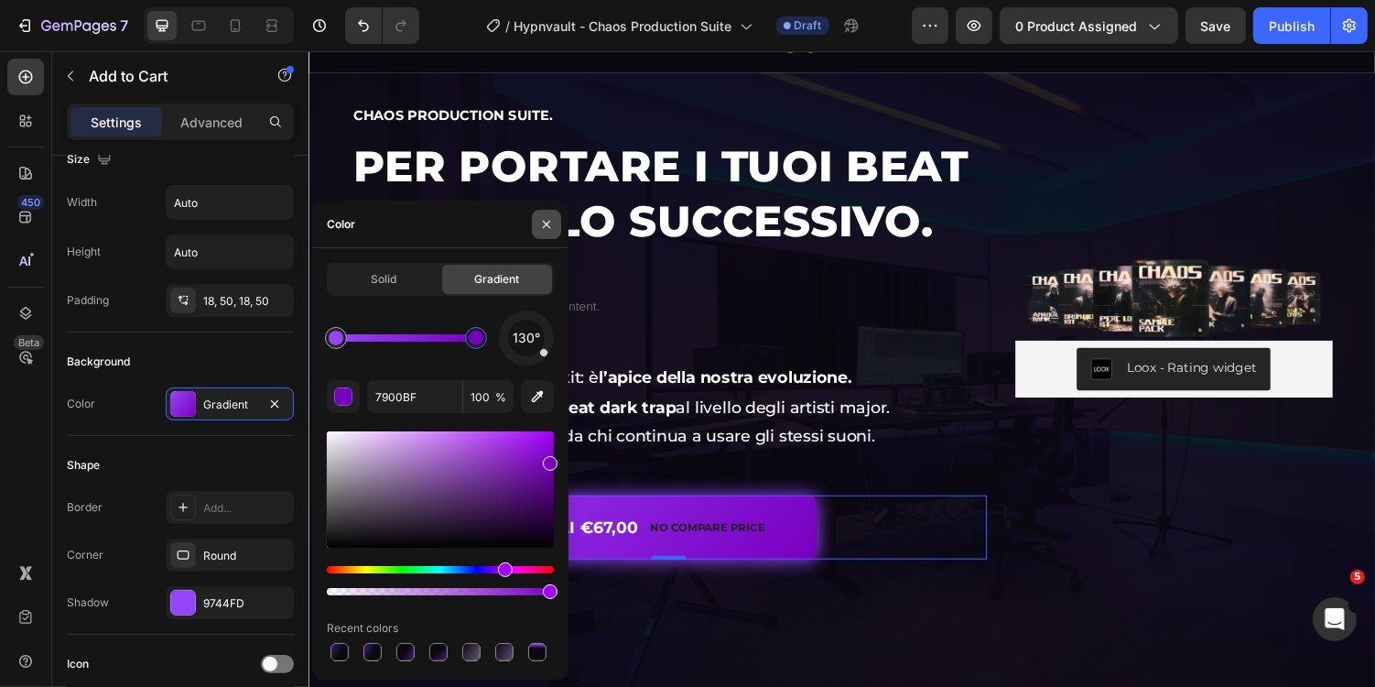
click at [548, 222] on icon "button" at bounding box center [546, 223] width 7 height 7
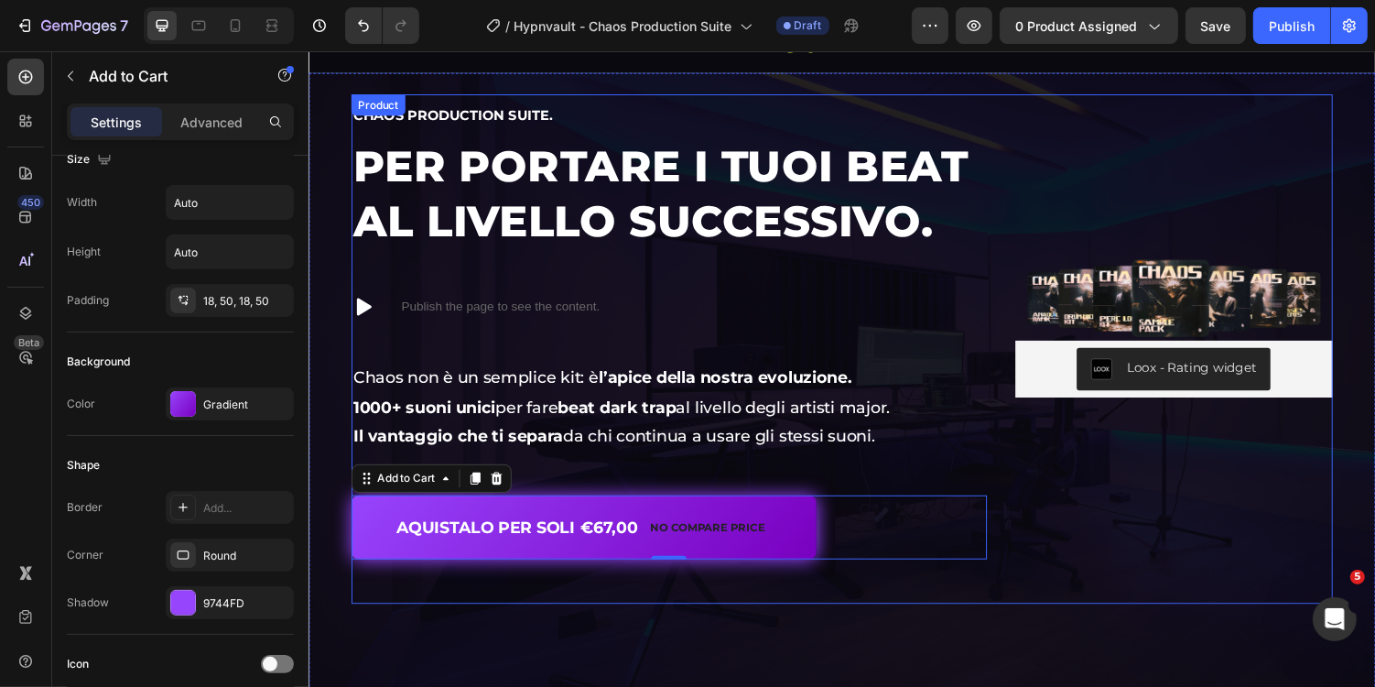
click at [1026, 618] on div "Image Loox - Rating widget Loox Chaos Production Suite. Heading Per portare i t…" at bounding box center [857, 356] width 1099 height 569
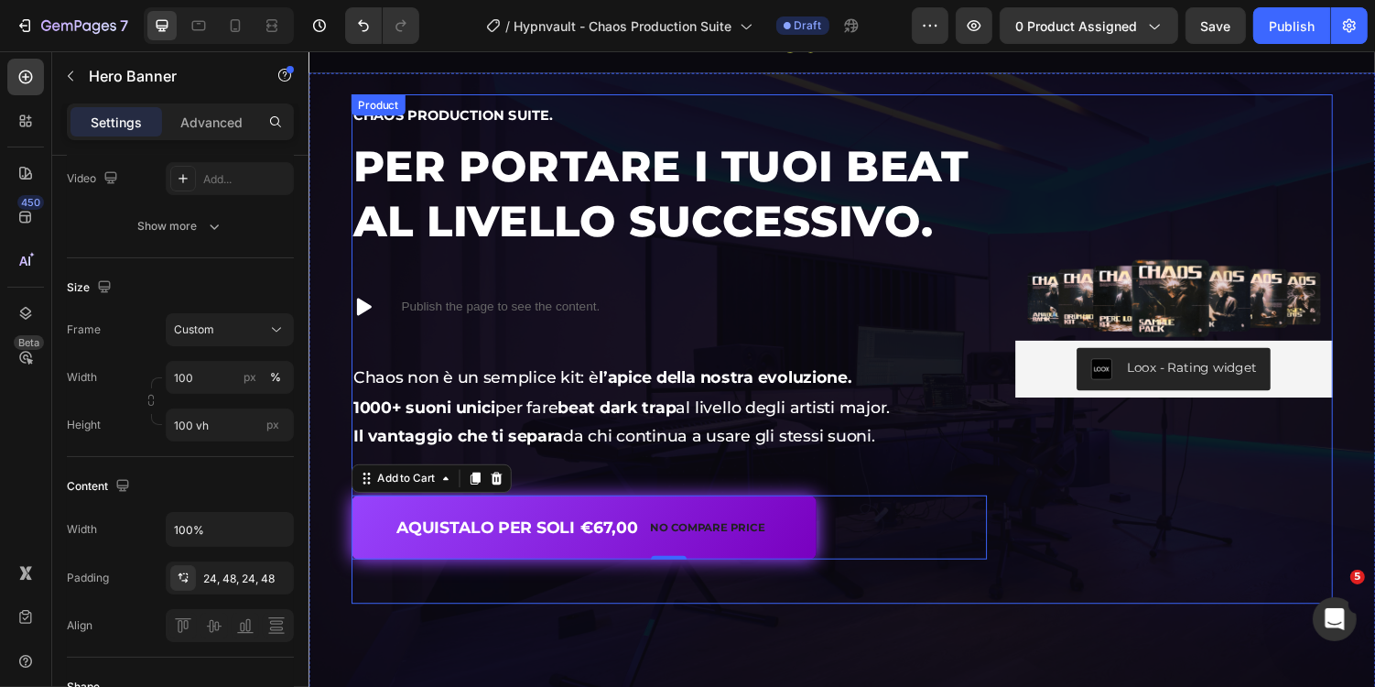
scroll to position [0, 0]
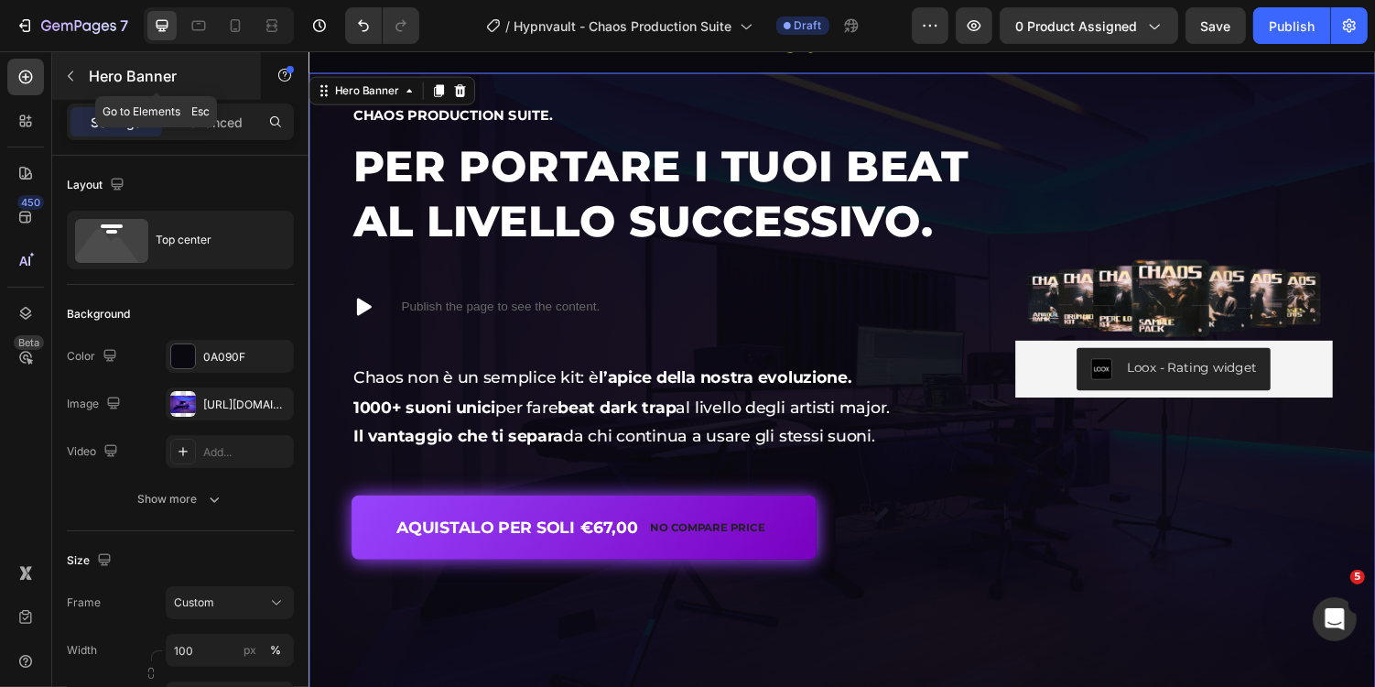
click at [65, 78] on icon "button" at bounding box center [70, 76] width 15 height 15
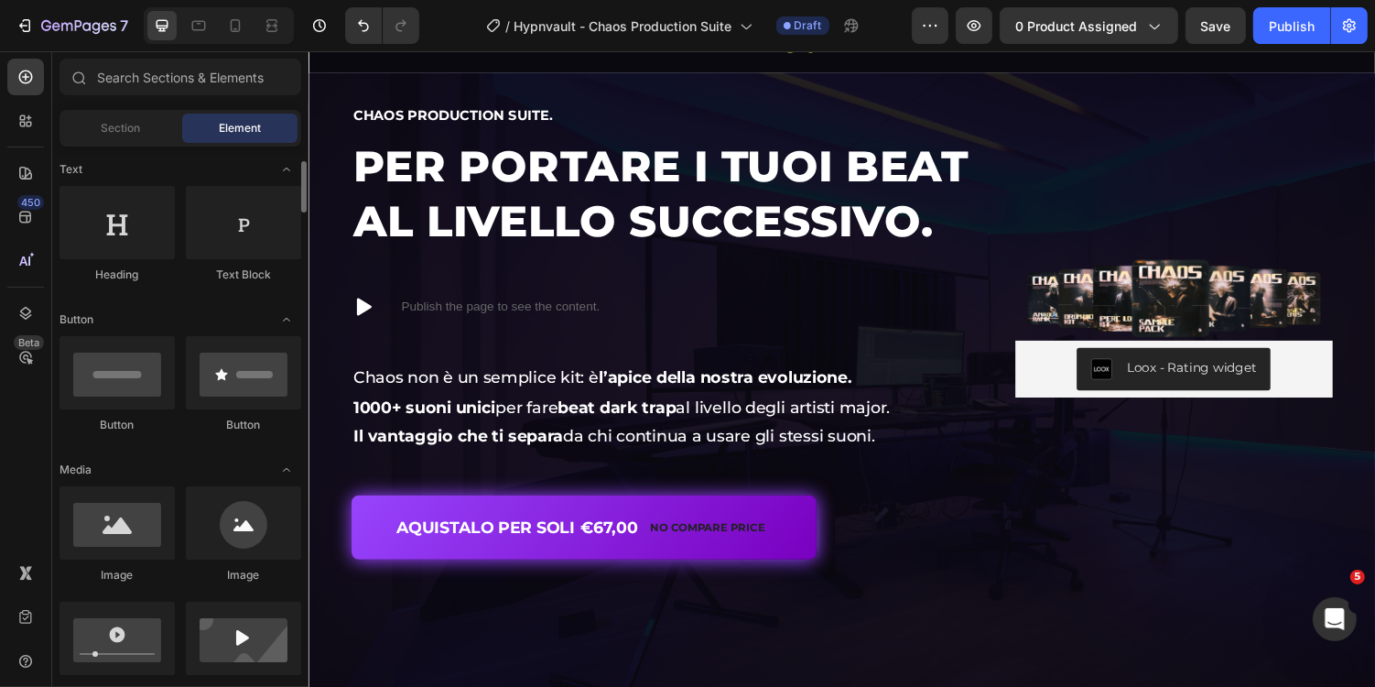
scroll to position [277, 0]
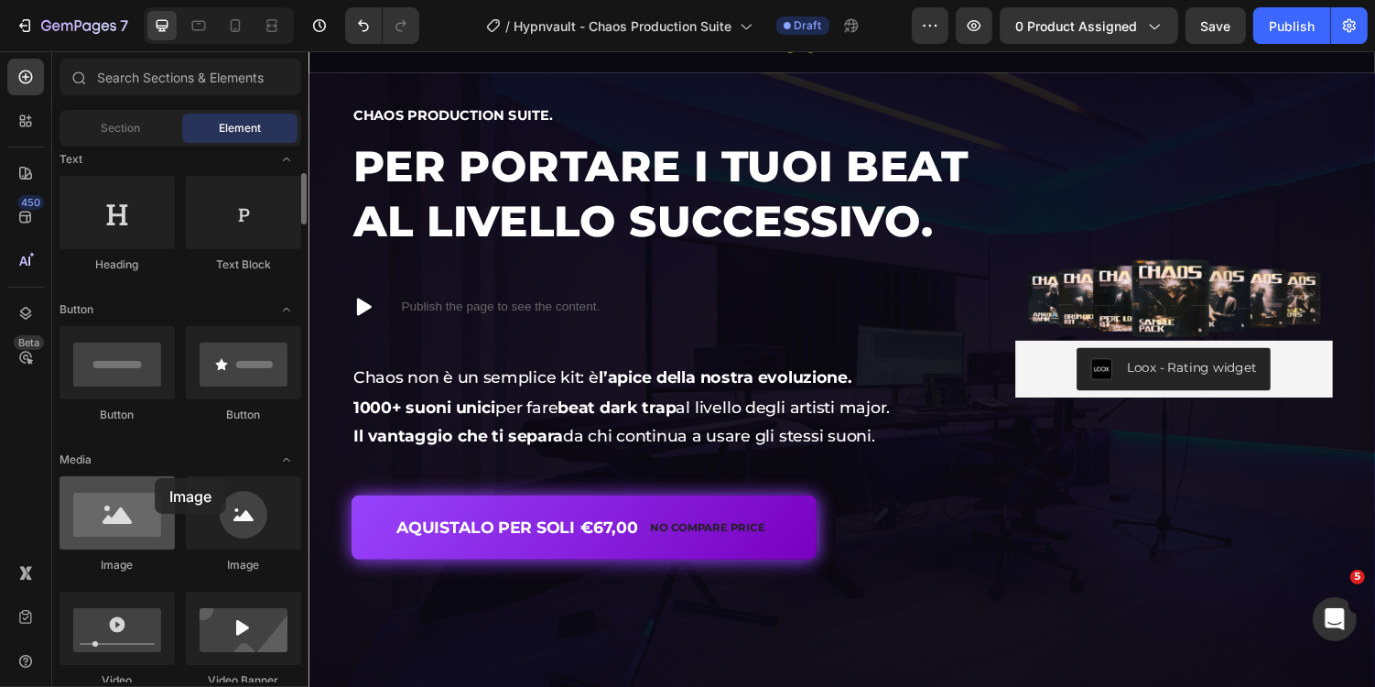
drag, startPoint x: 179, startPoint y: 520, endPoint x: 152, endPoint y: 476, distance: 51.4
click at [152, 476] on div at bounding box center [117, 512] width 115 height 73
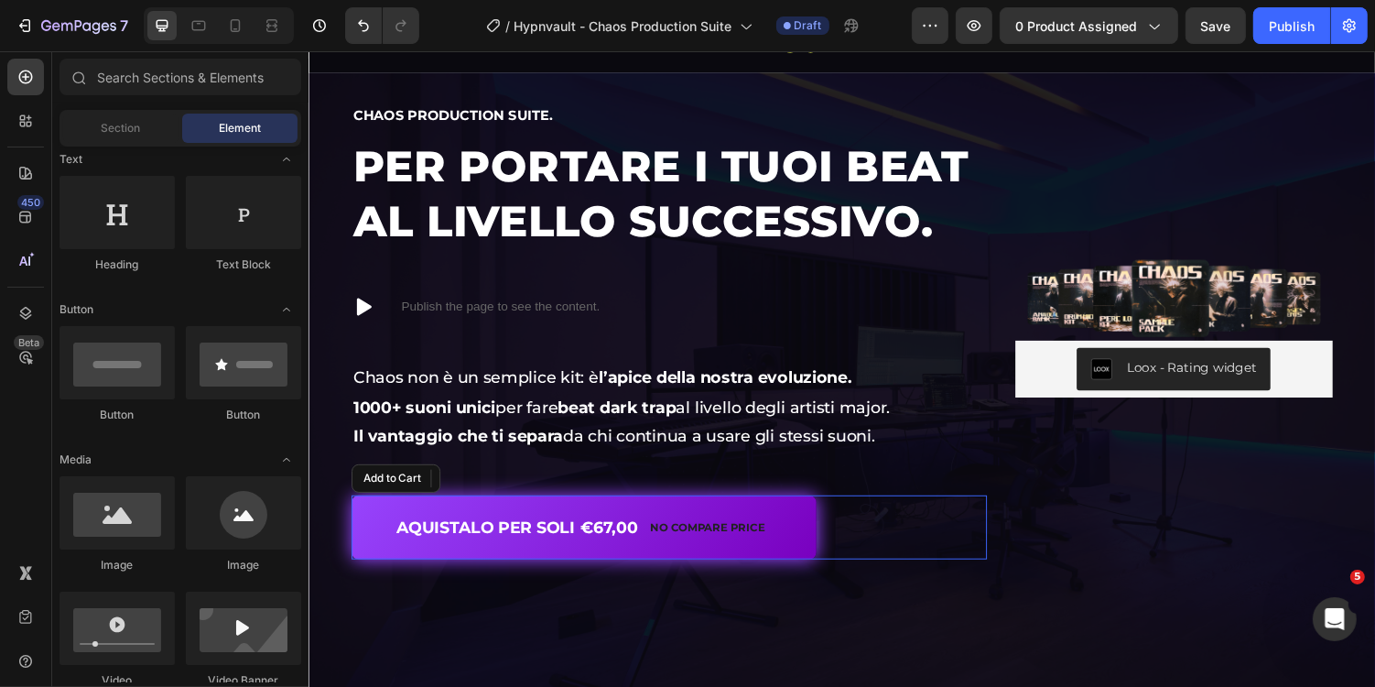
click at [880, 546] on div "AQUISTALO PER SOLI €67,00 No compare price Add to Cart" at bounding box center [679, 540] width 655 height 66
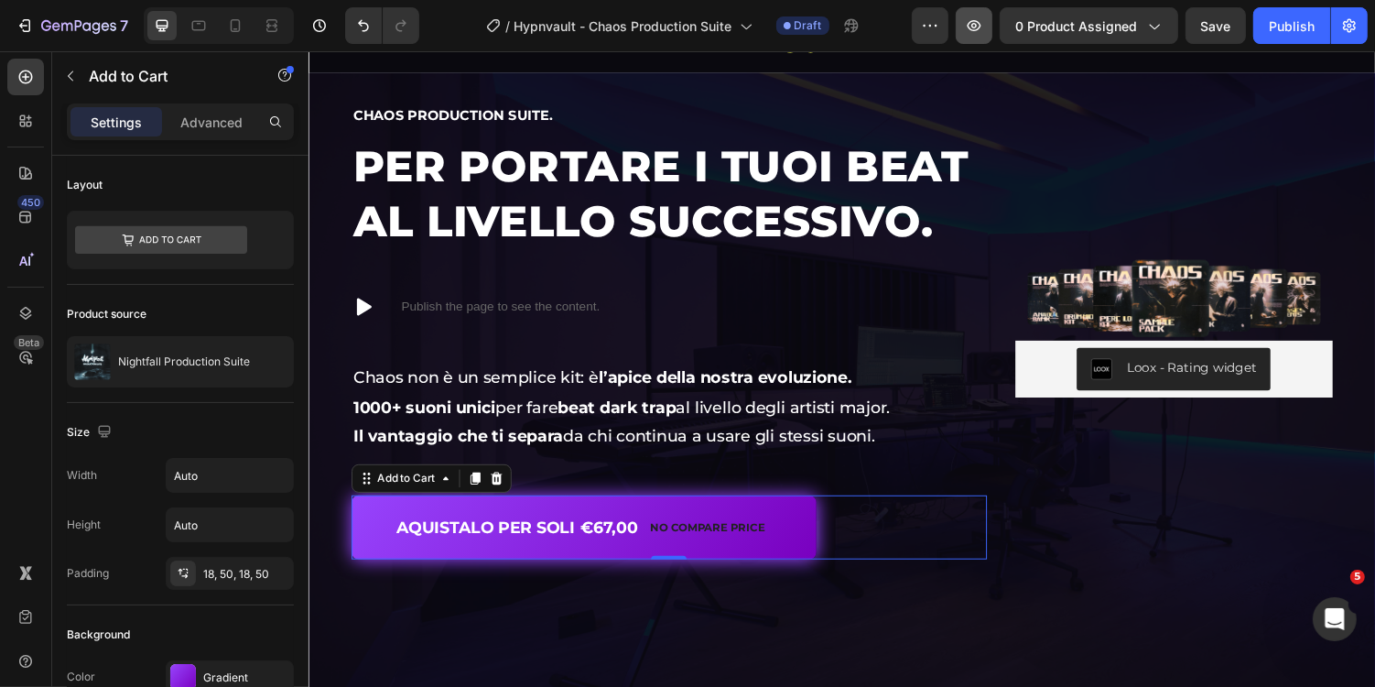
click at [981, 18] on icon "button" at bounding box center [974, 25] width 18 height 18
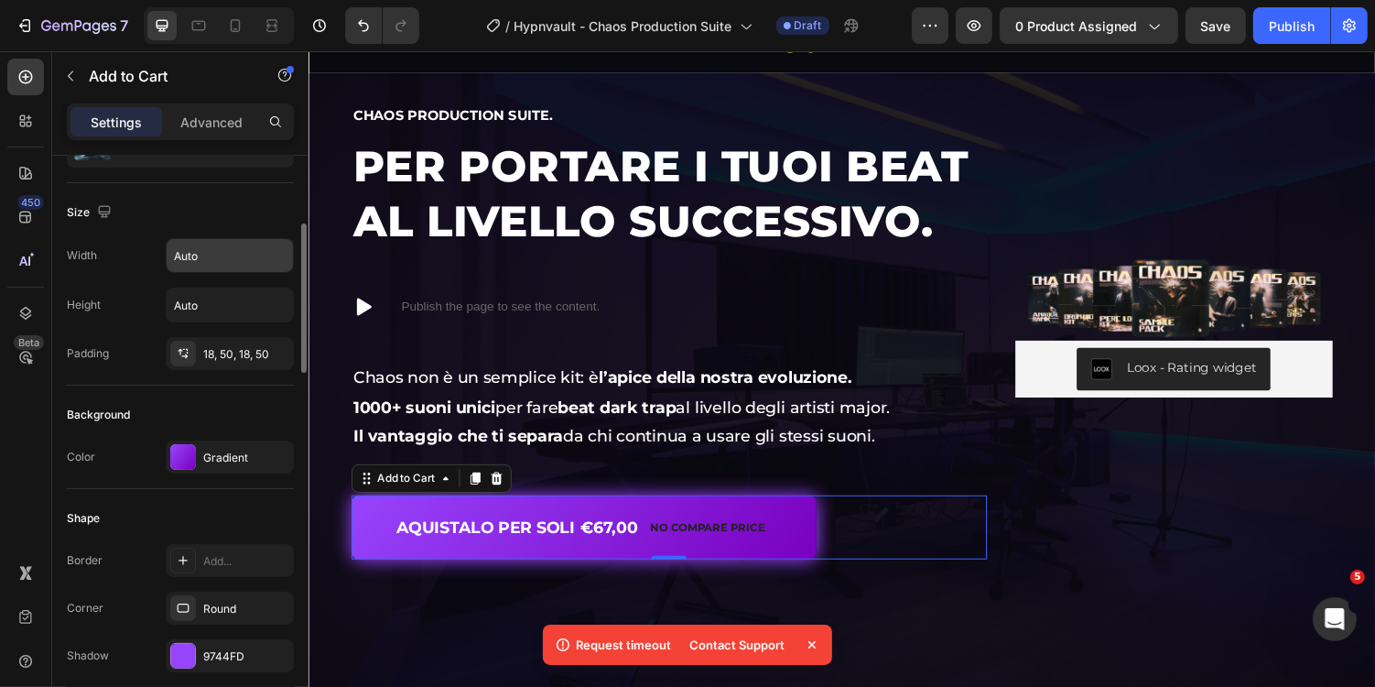
scroll to position [242, 0]
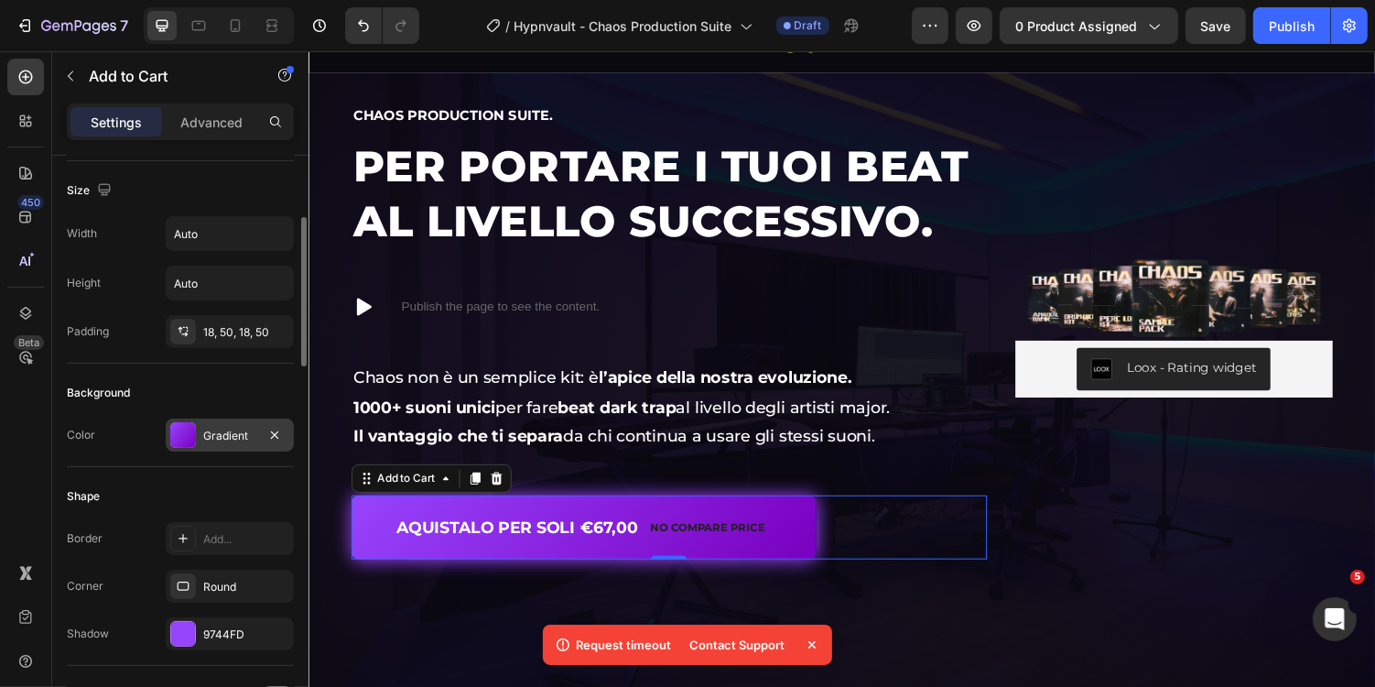
click at [212, 441] on div "Gradient" at bounding box center [230, 434] width 128 height 33
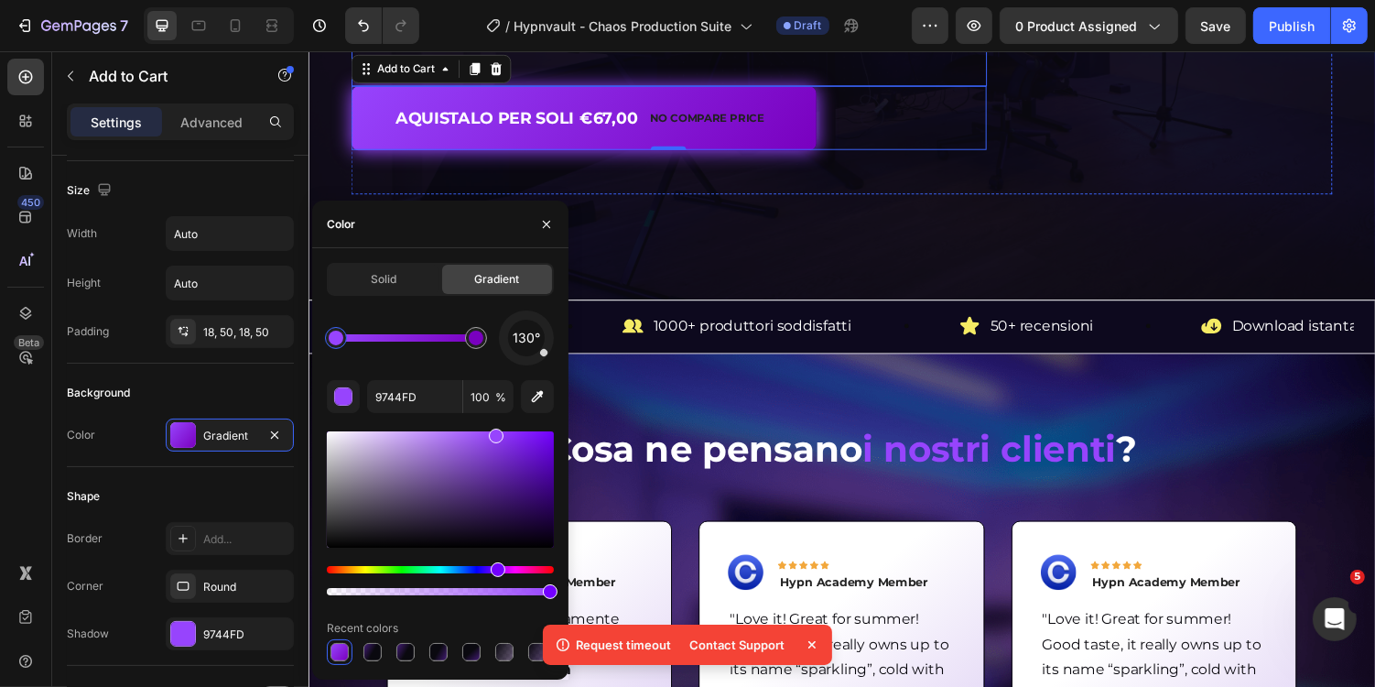
scroll to position [516, 0]
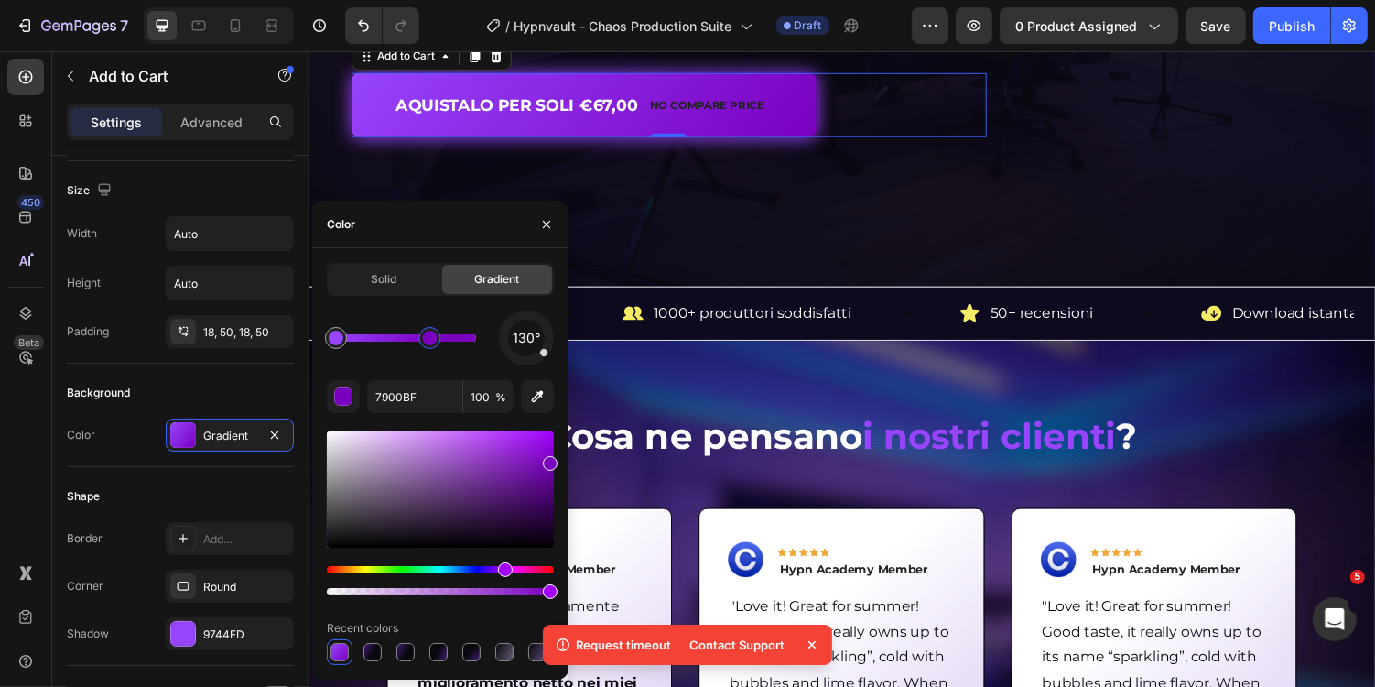
drag, startPoint x: 476, startPoint y: 342, endPoint x: 413, endPoint y: 342, distance: 63.2
click at [422, 342] on div at bounding box center [429, 338] width 15 height 15
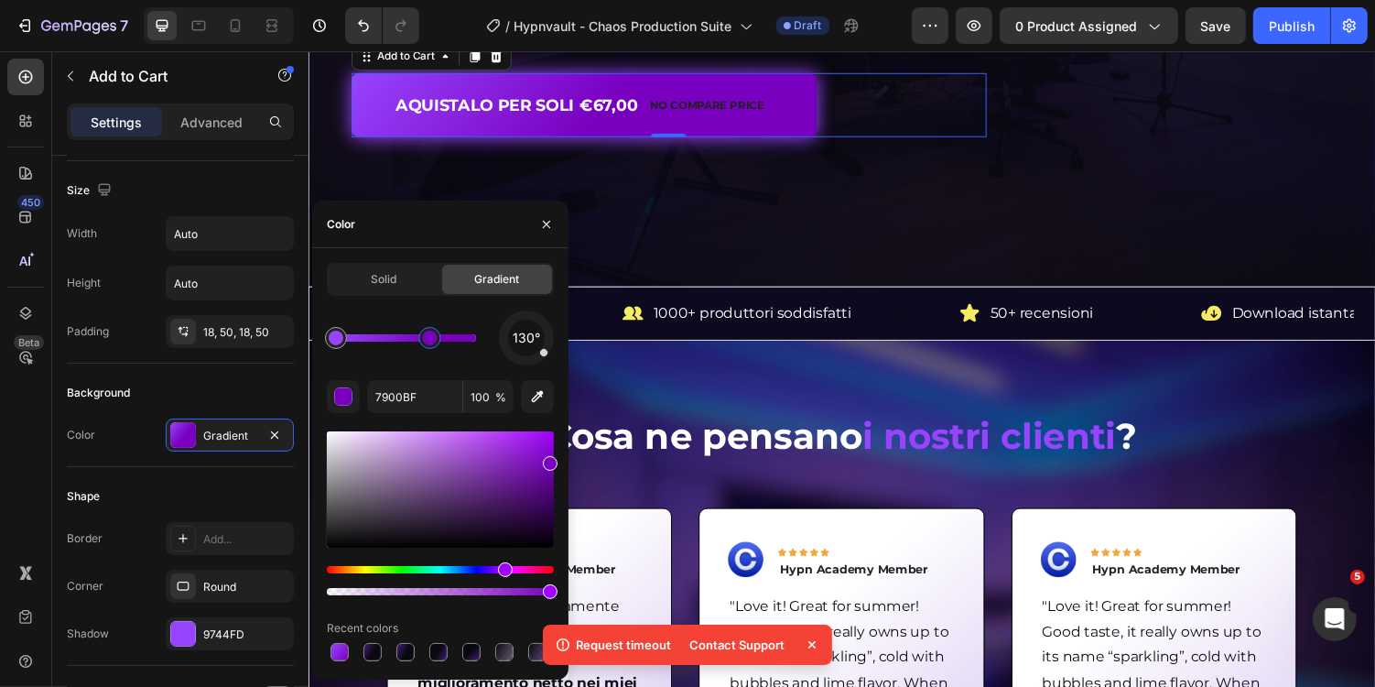
drag, startPoint x: 413, startPoint y: 342, endPoint x: 435, endPoint y: 342, distance: 22.0
click at [435, 342] on div at bounding box center [429, 338] width 15 height 15
drag, startPoint x: 435, startPoint y: 342, endPoint x: 494, endPoint y: 342, distance: 59.5
click at [494, 342] on div "130°" at bounding box center [440, 337] width 227 height 55
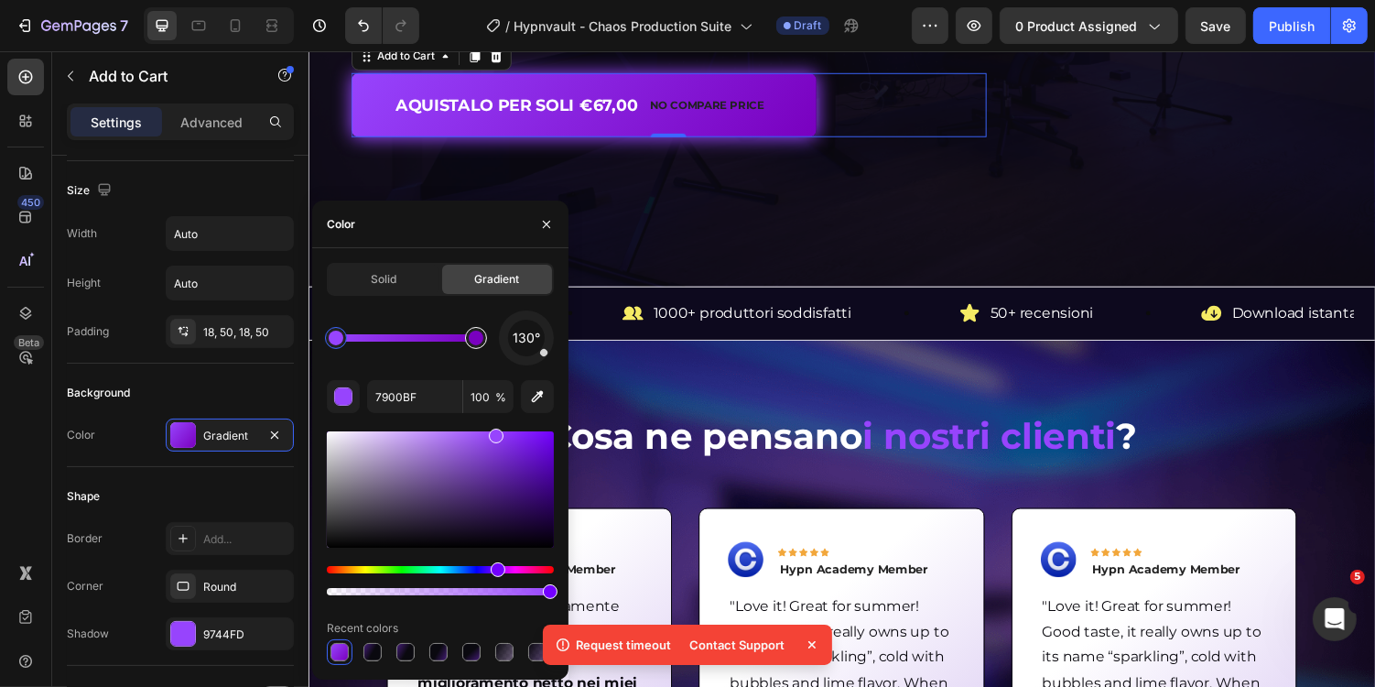
click at [484, 337] on div at bounding box center [476, 338] width 22 height 22
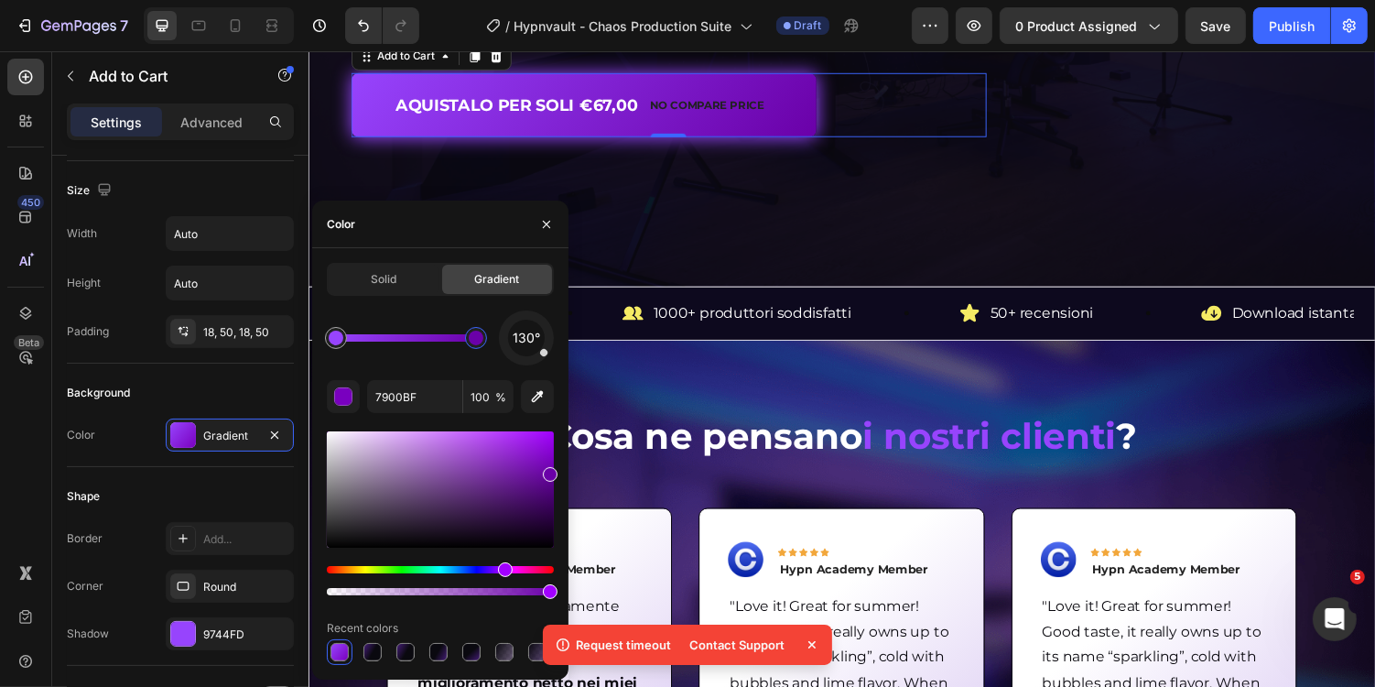
click at [559, 471] on div "Solid Gradient 130° 7900BF 100 % Recent colors" at bounding box center [440, 464] width 256 height 402
type input "7900BF"
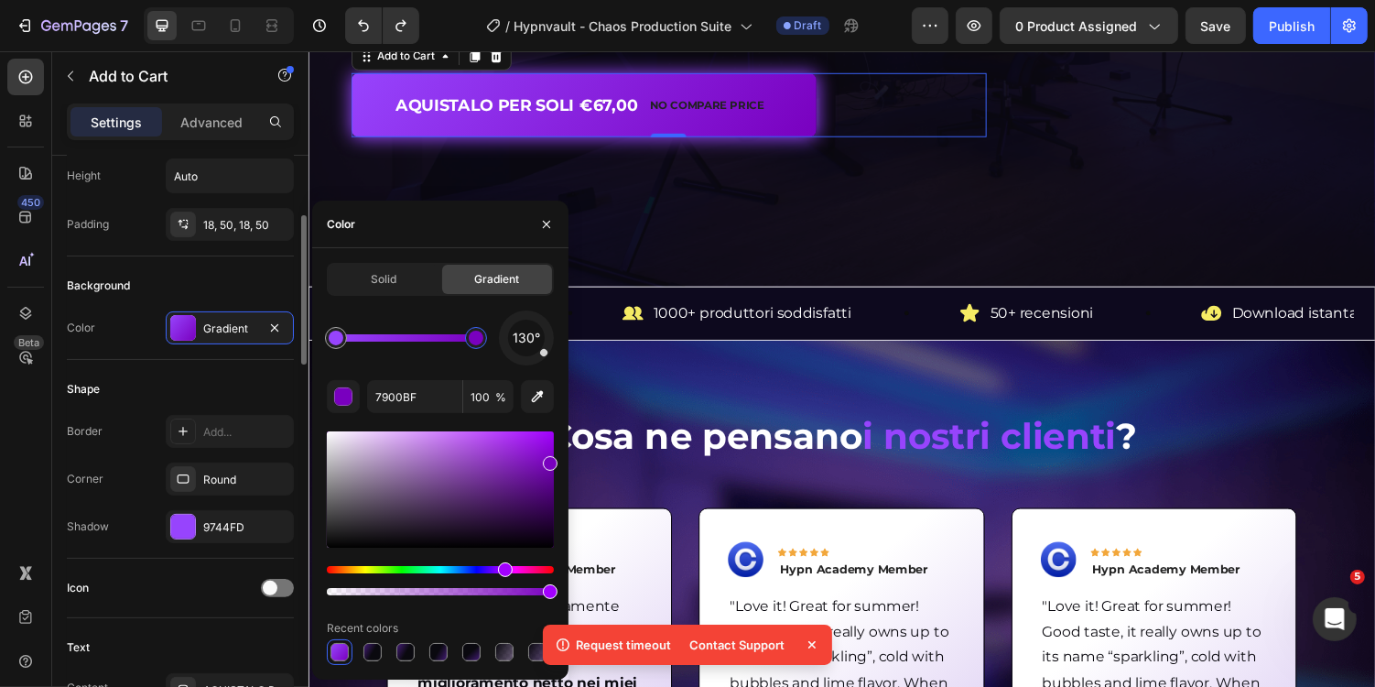
scroll to position [353, 0]
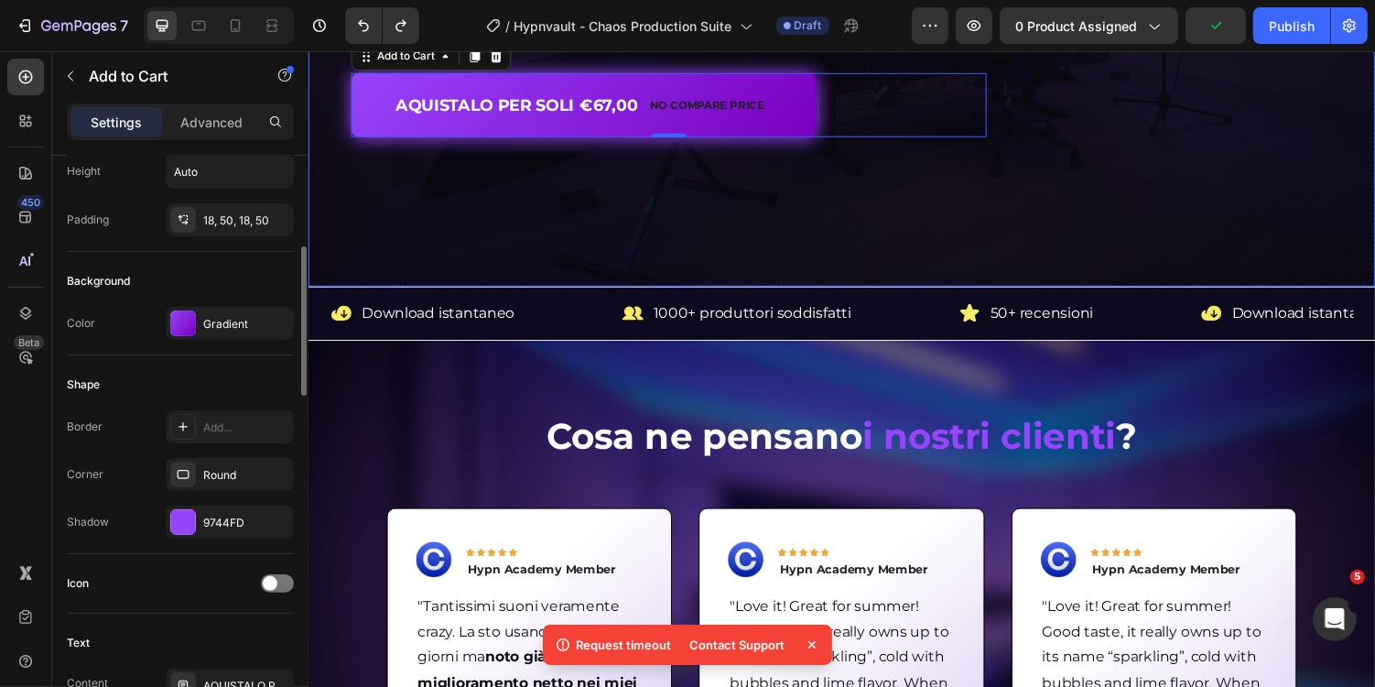
click at [287, 280] on div "Background" at bounding box center [180, 280] width 227 height 29
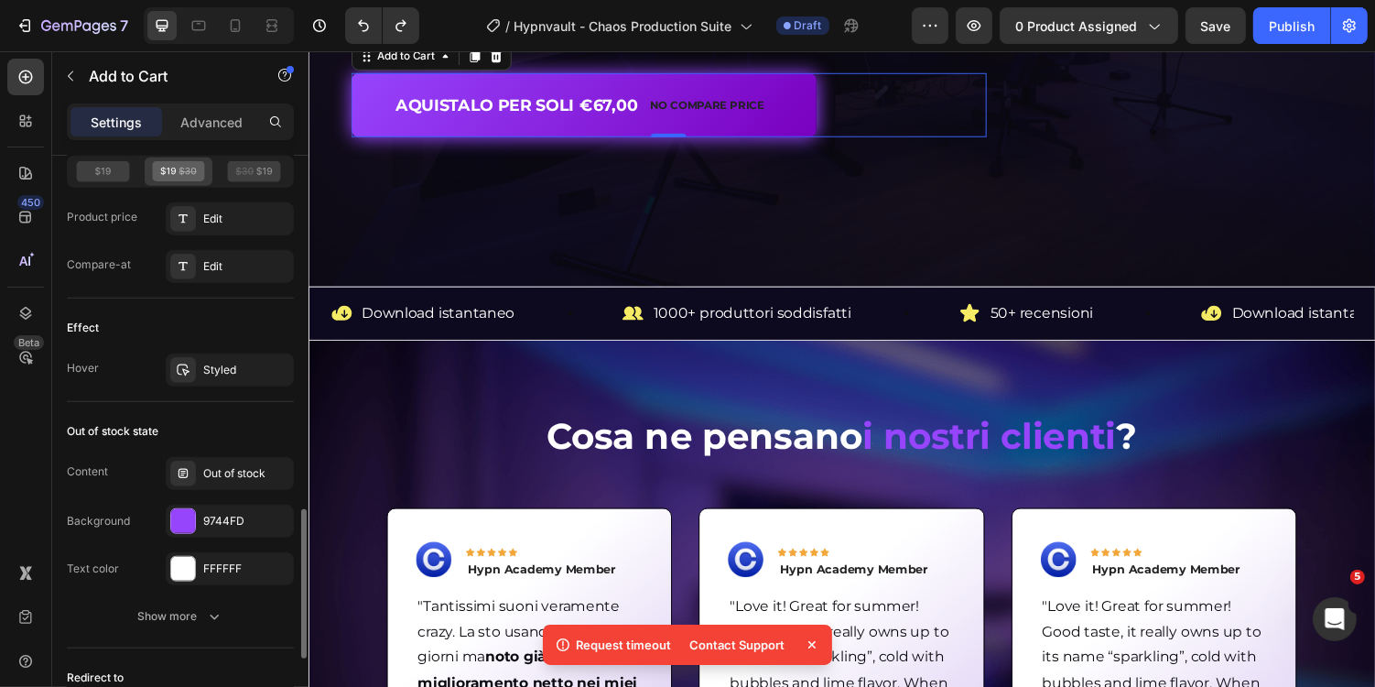
scroll to position [1358, 0]
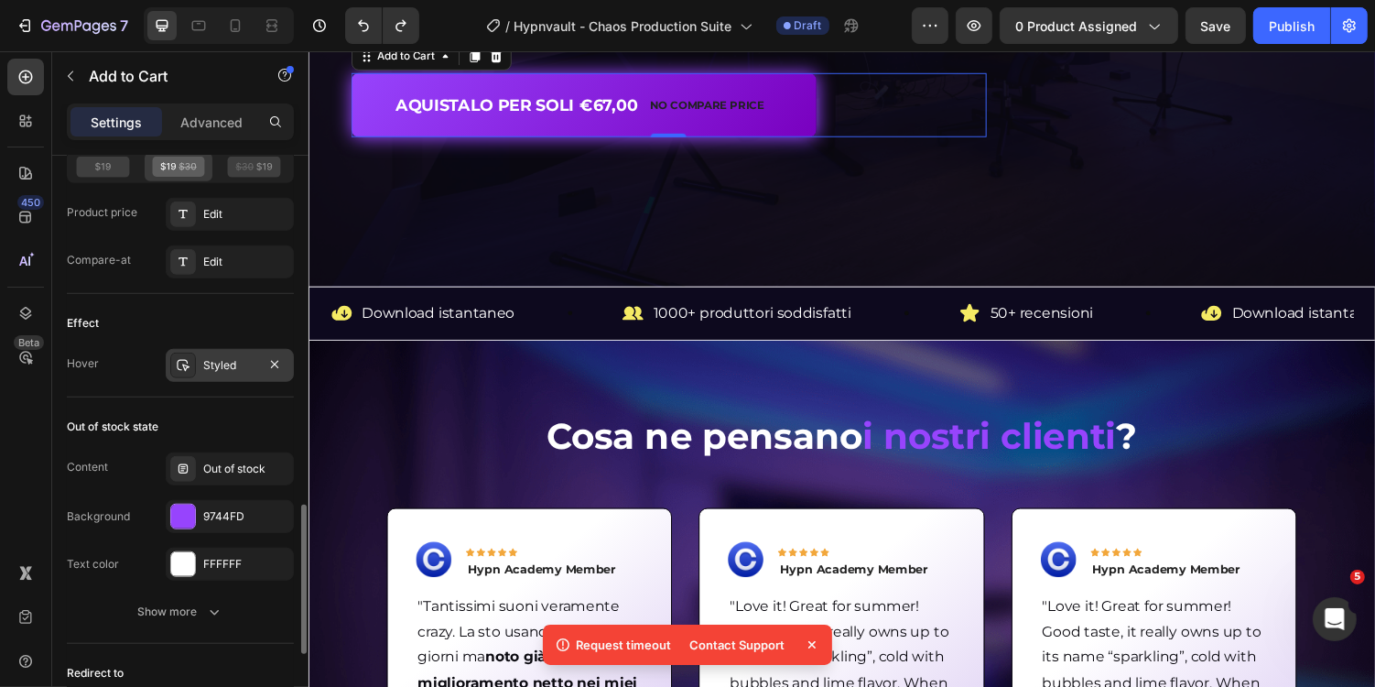
click at [213, 357] on div "Styled" at bounding box center [229, 365] width 53 height 16
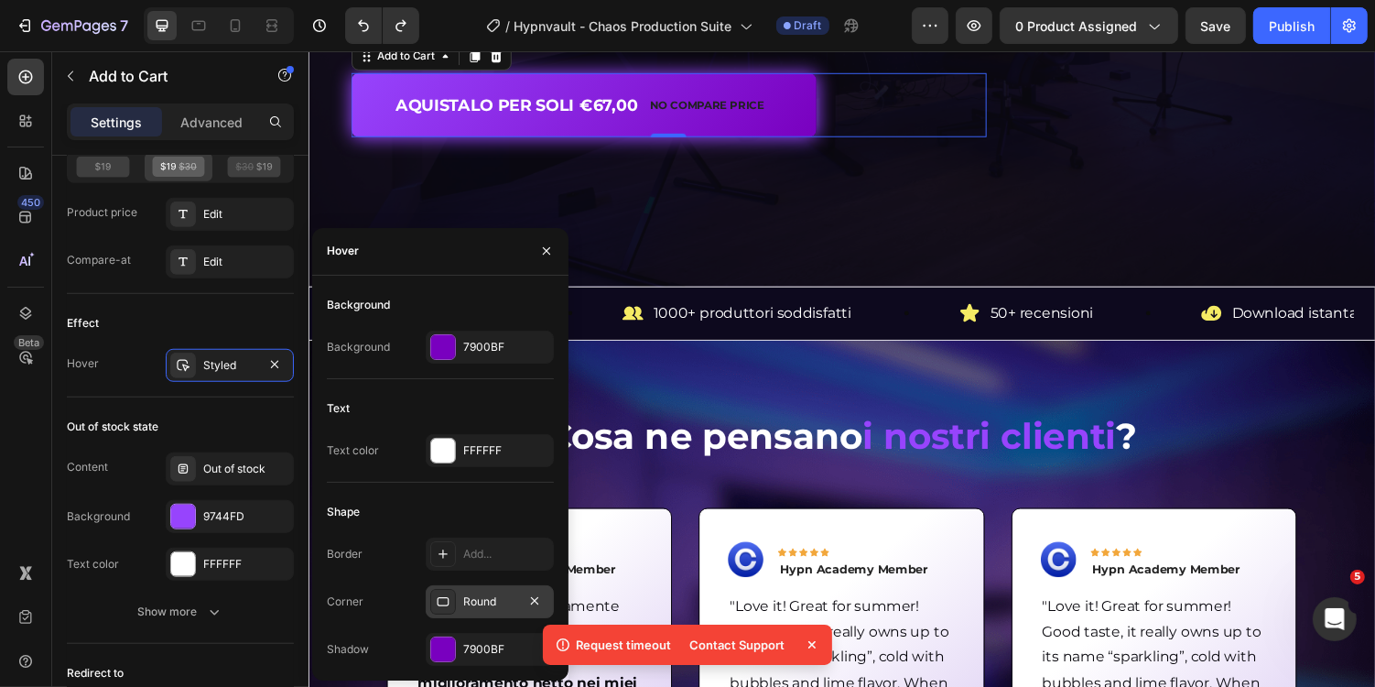
click at [490, 594] on div "Round" at bounding box center [489, 601] width 53 height 16
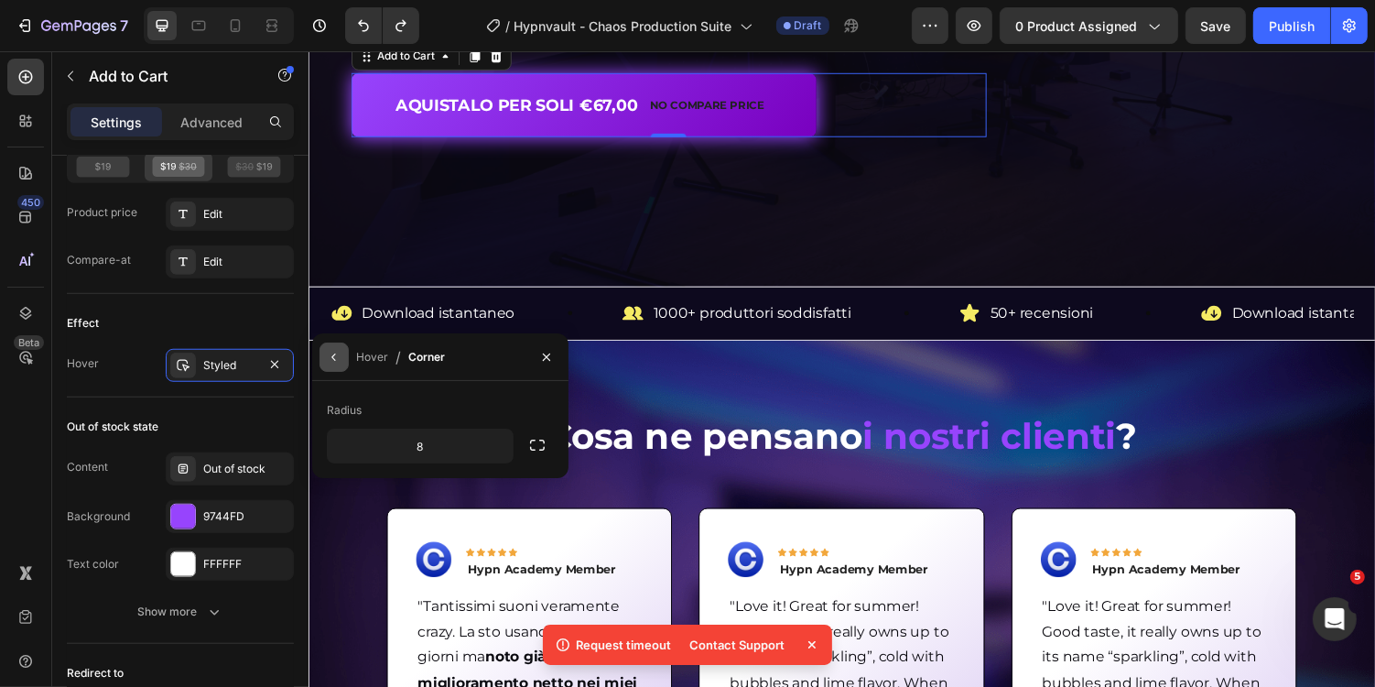
click at [338, 355] on icon "button" at bounding box center [334, 357] width 15 height 15
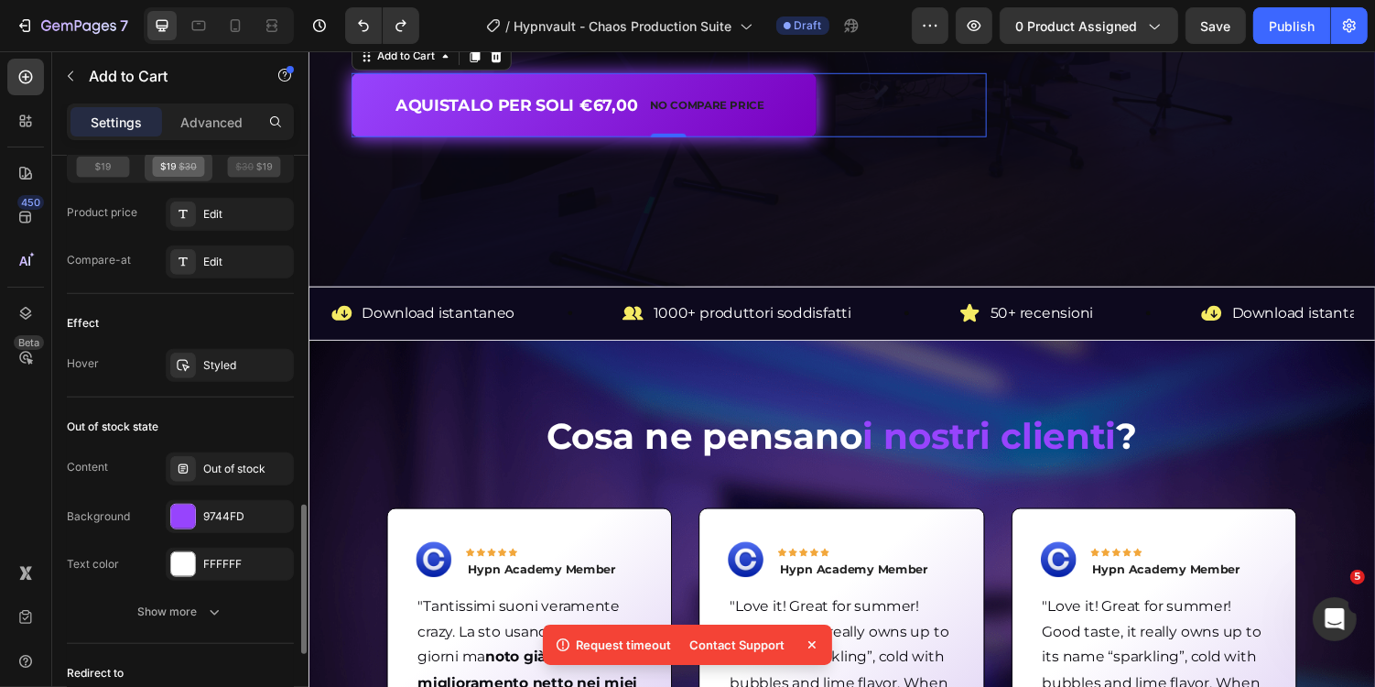
click at [239, 412] on div "Out of stock state" at bounding box center [180, 426] width 227 height 29
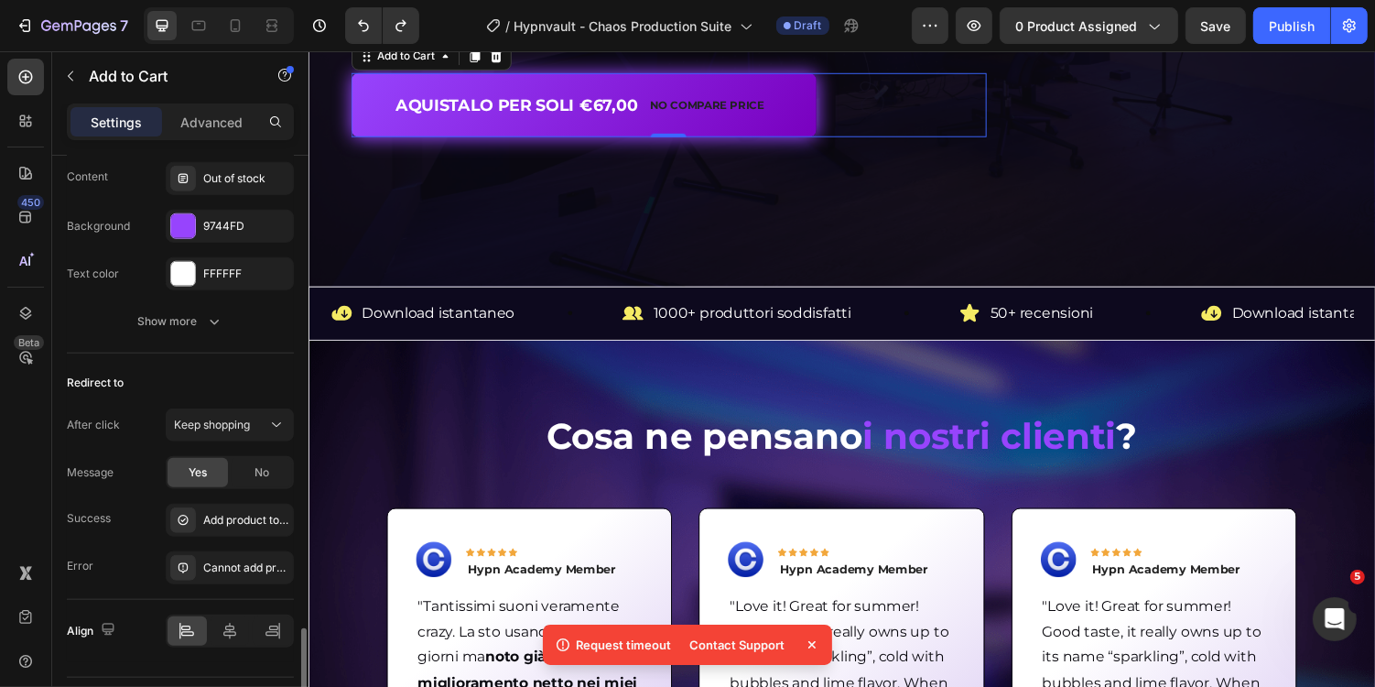
scroll to position [1688, 0]
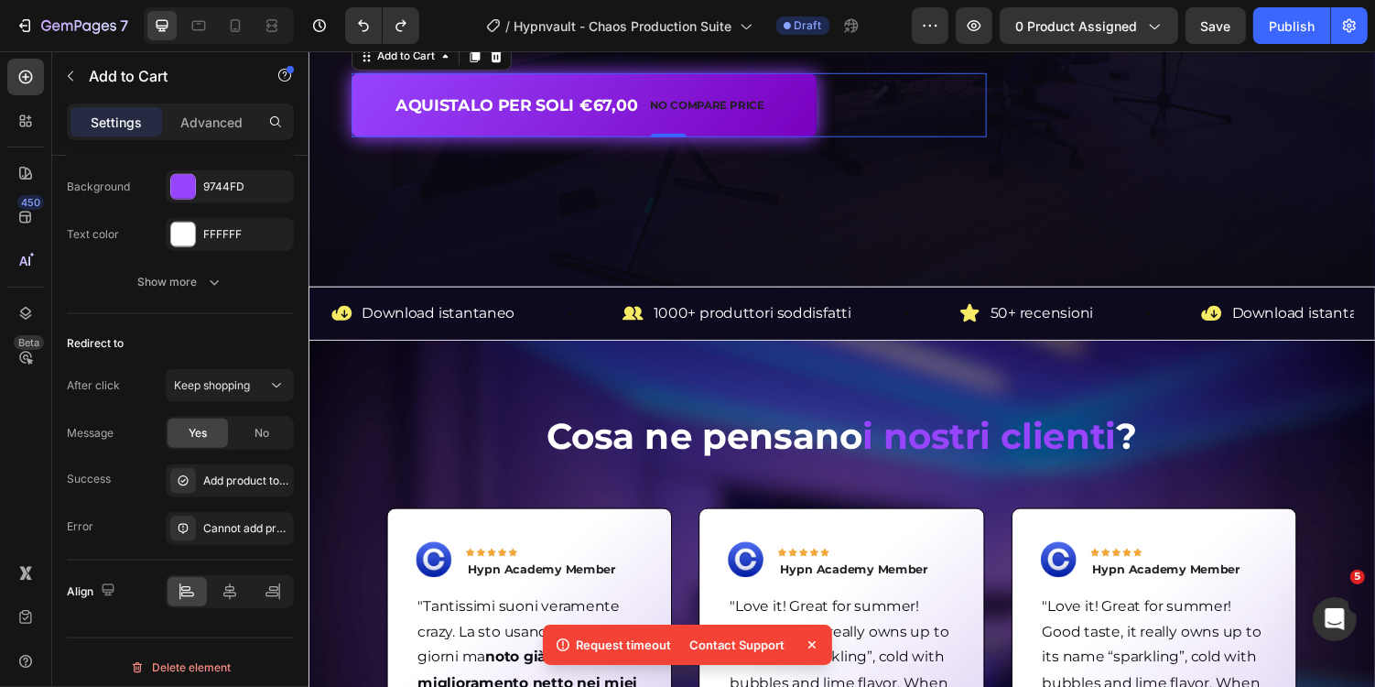
click at [1251, 20] on div "Preview 0 product assigned Save Publish" at bounding box center [1140, 25] width 456 height 37
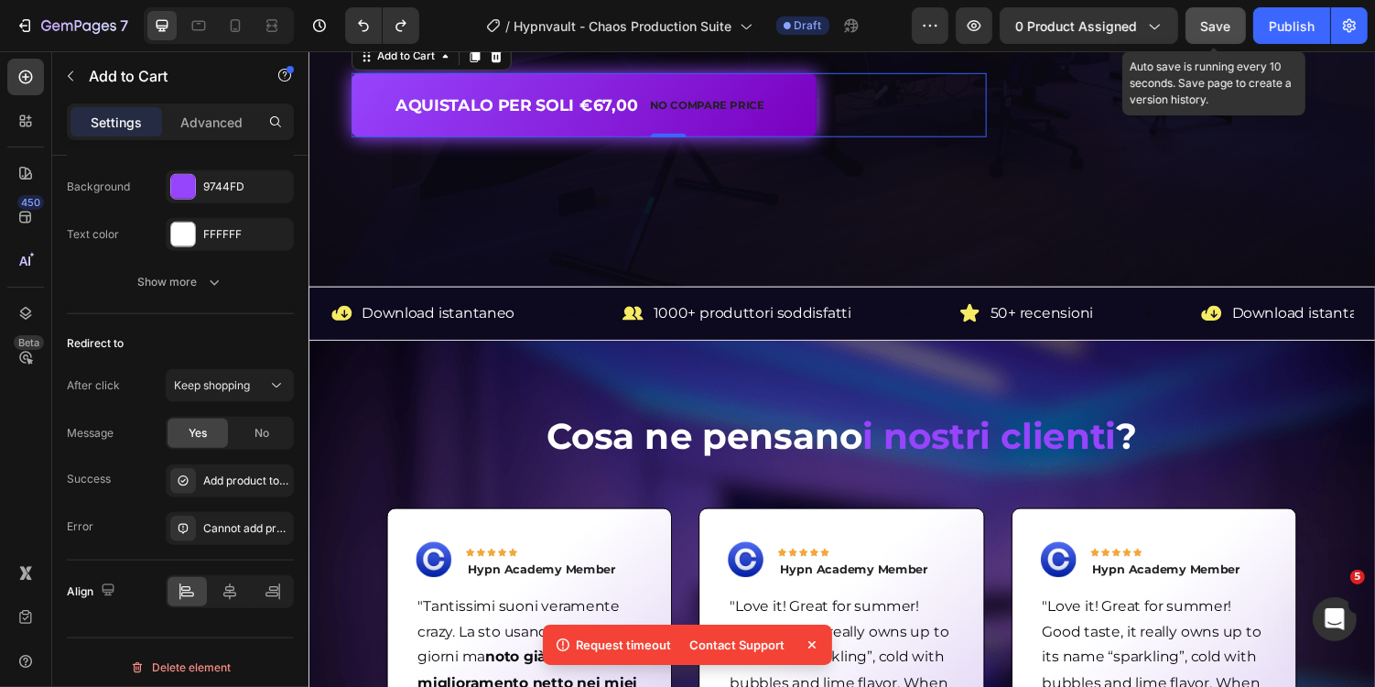
click at [1228, 25] on span "Save" at bounding box center [1216, 26] width 30 height 16
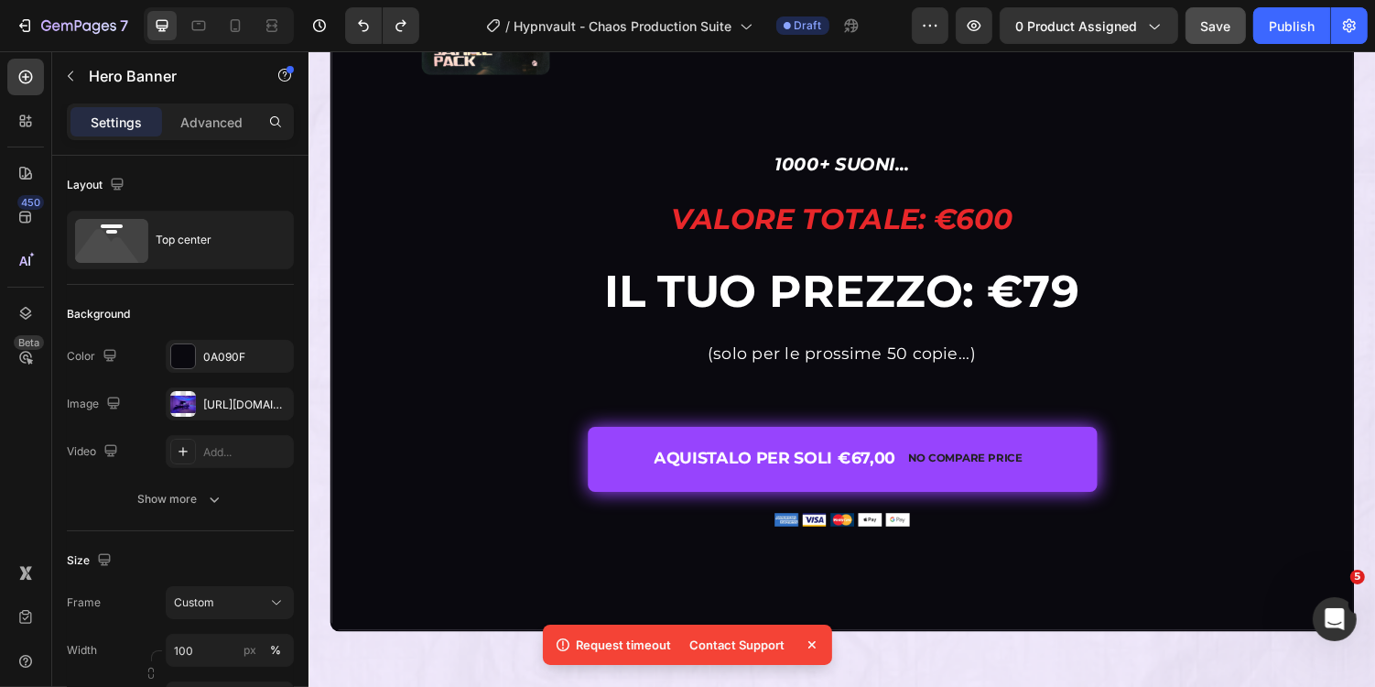
scroll to position [6413, 0]
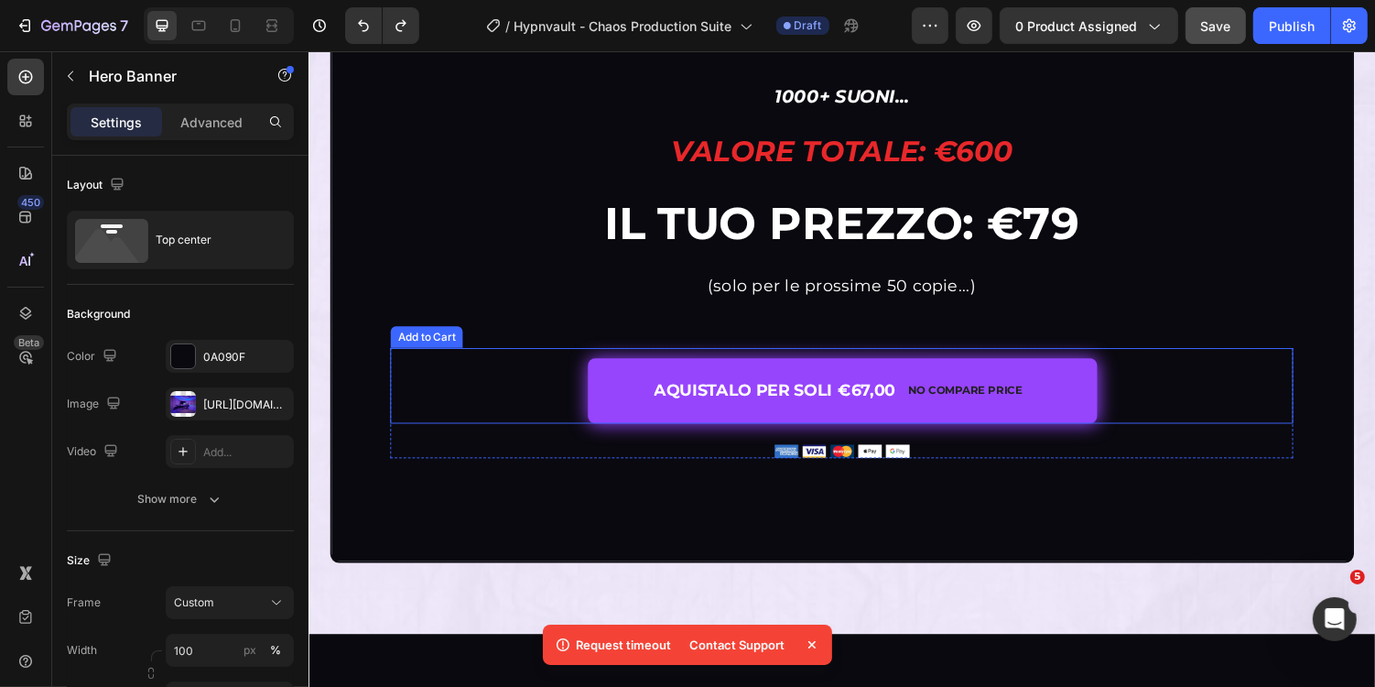
click at [1148, 399] on div "AQUISTALO PER SOLI €67,00 No compare price Add to Cart" at bounding box center [857, 393] width 930 height 77
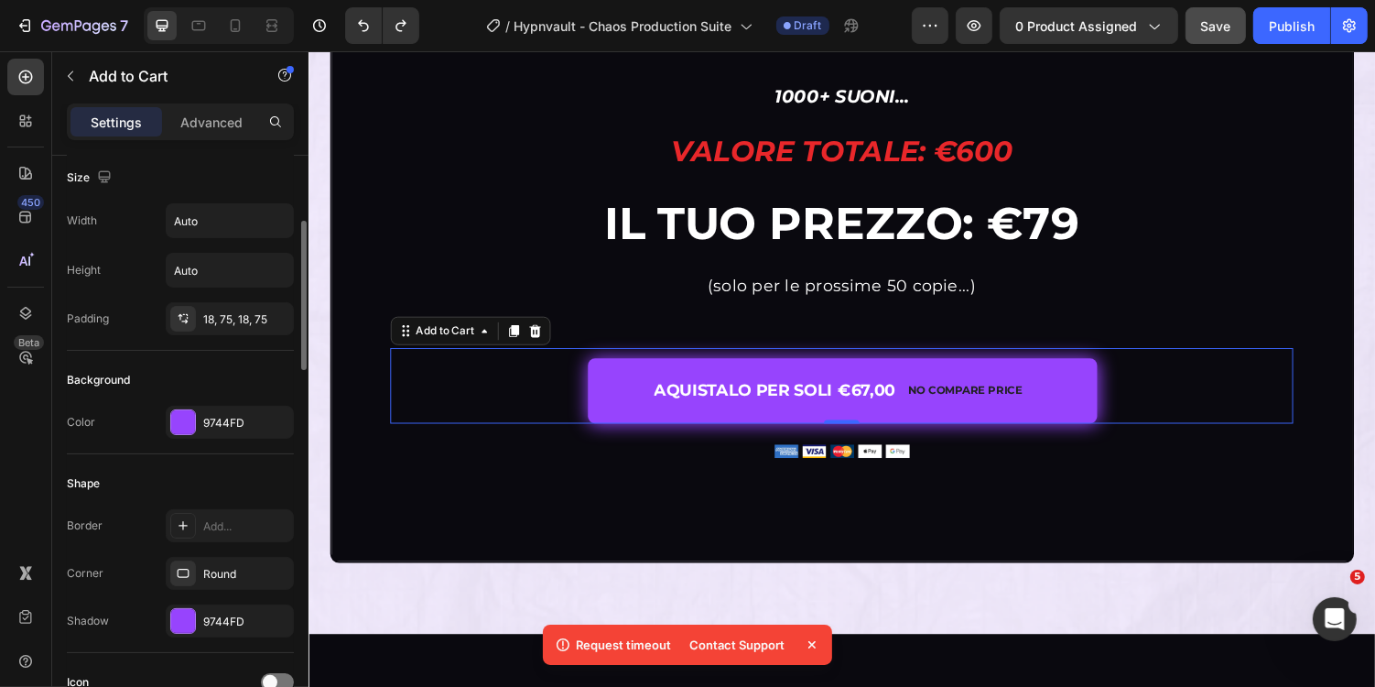
scroll to position [339, 0]
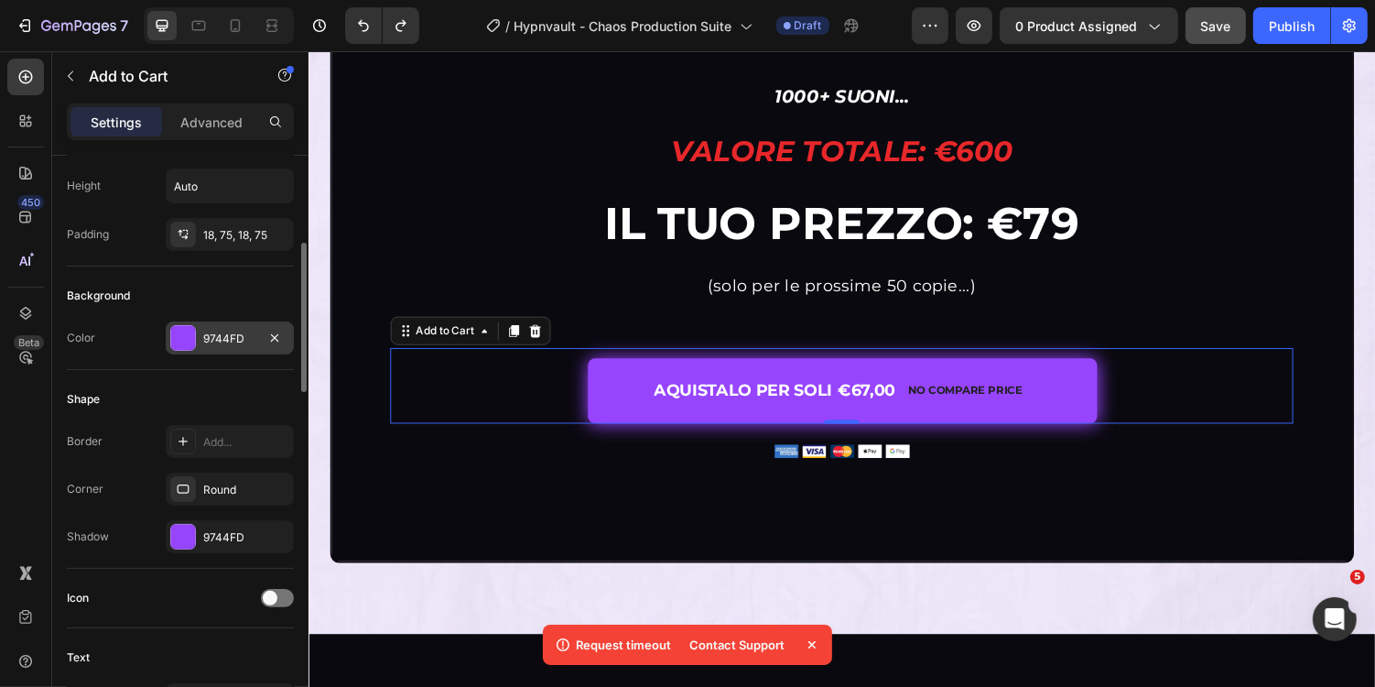
click at [214, 332] on div "9744FD" at bounding box center [229, 339] width 53 height 16
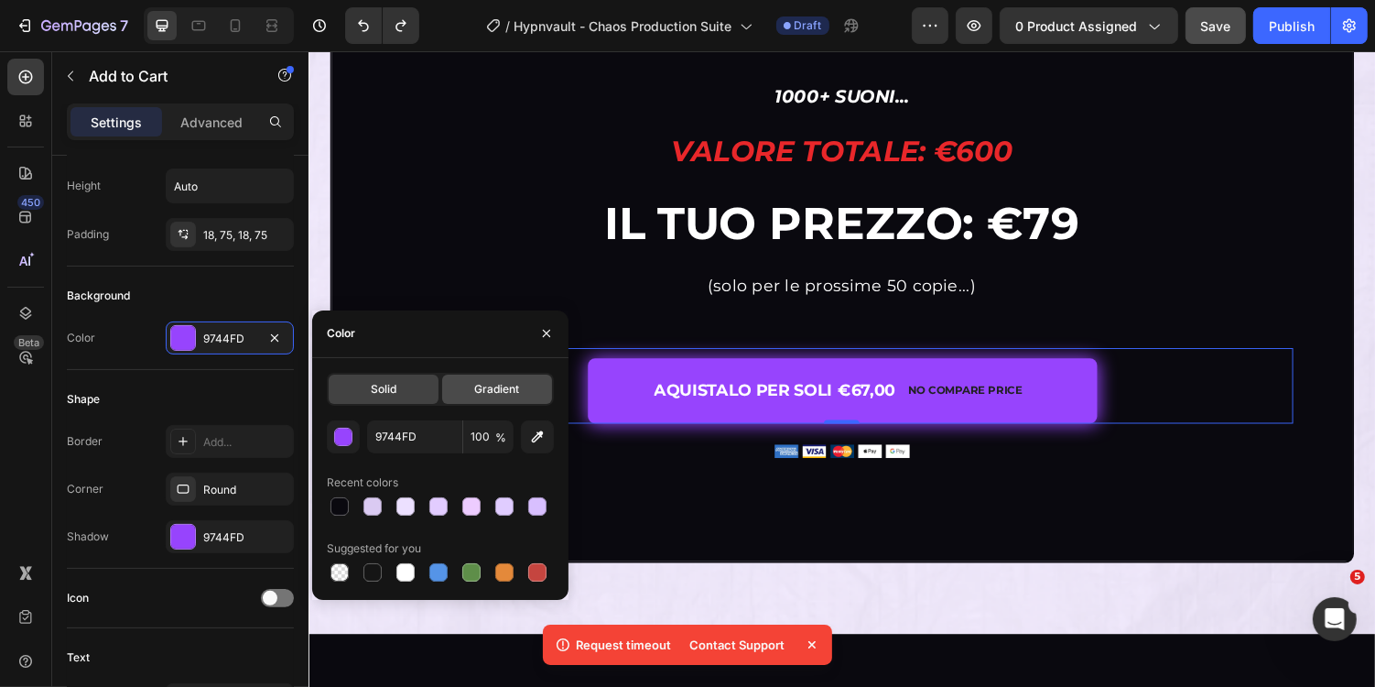
click at [504, 392] on span "Gradient" at bounding box center [496, 389] width 45 height 16
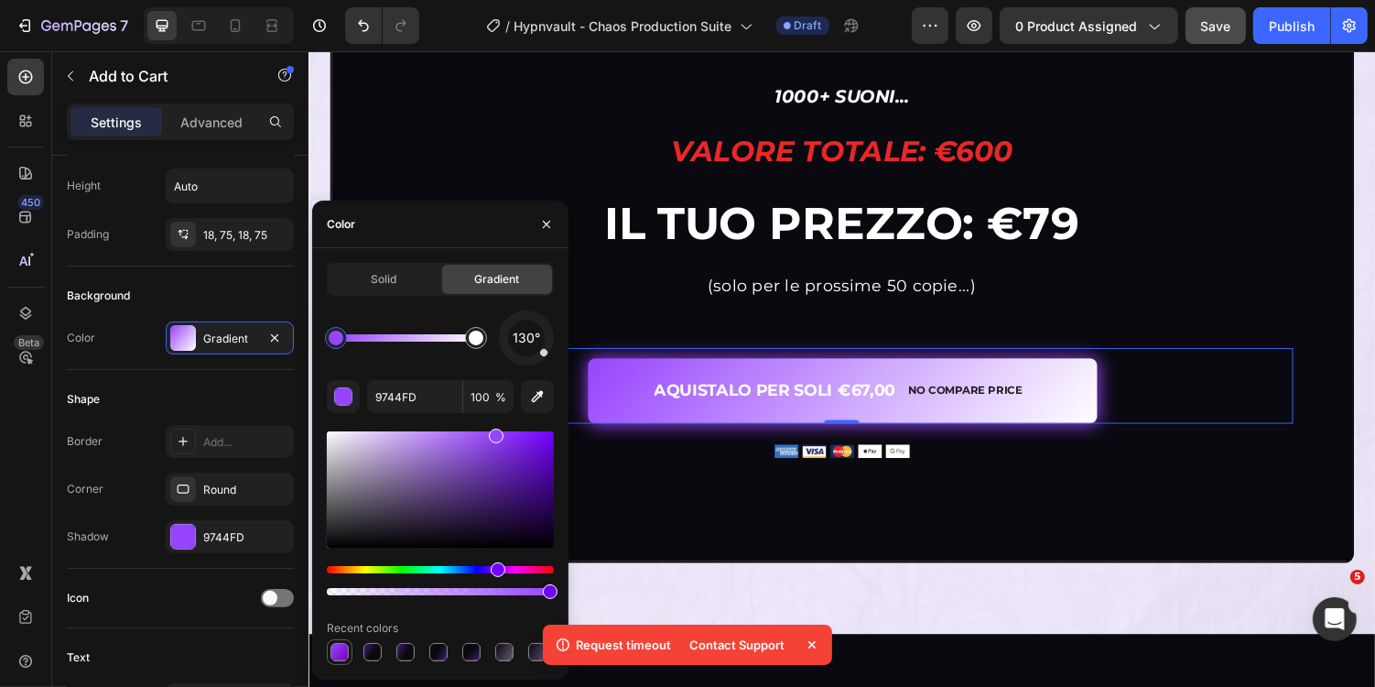
click at [352, 655] on div at bounding box center [340, 652] width 26 height 26
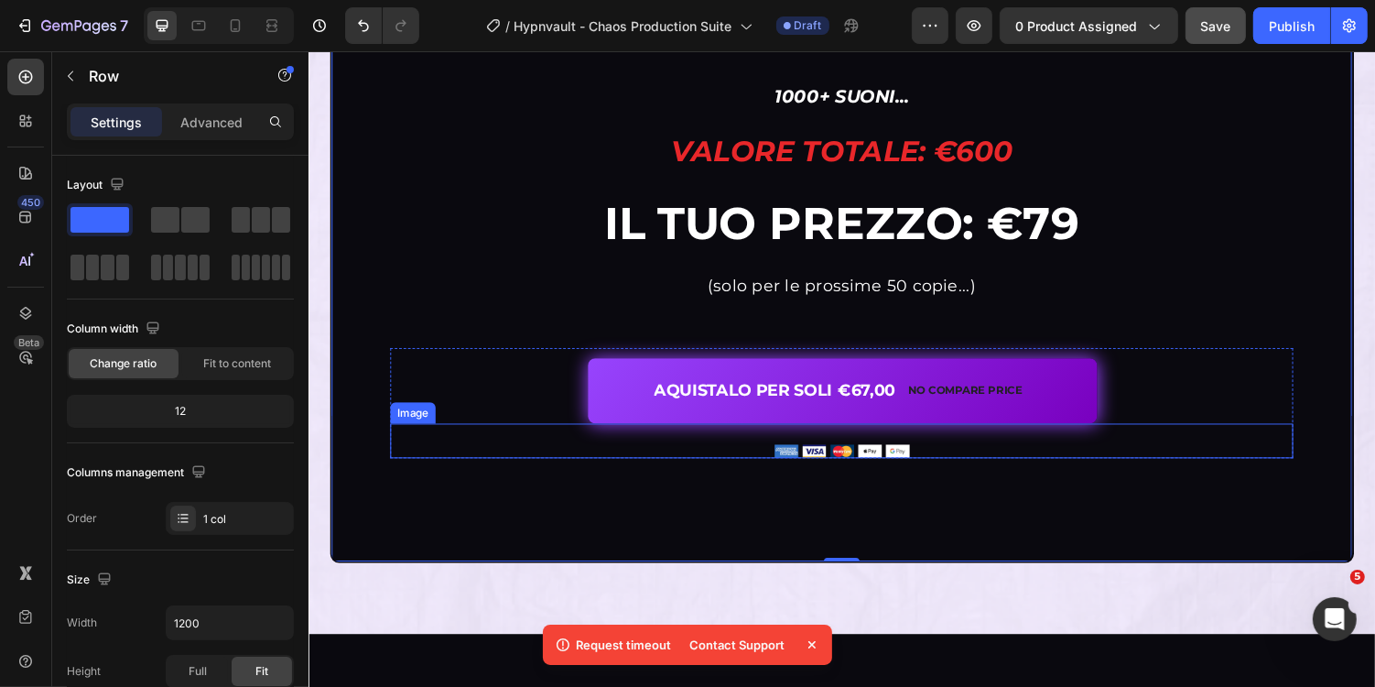
click at [1312, 449] on div "Image" at bounding box center [857, 451] width 930 height 37
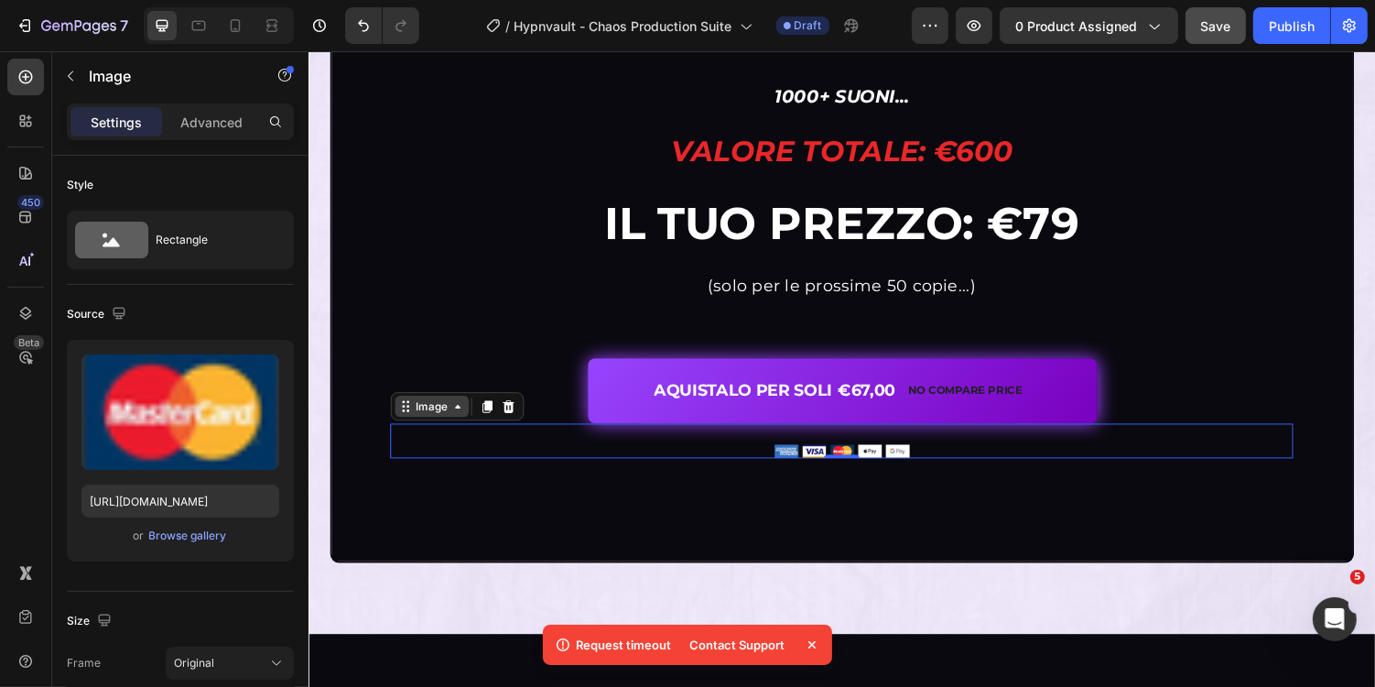
click at [433, 411] on div "Image" at bounding box center [434, 415] width 39 height 16
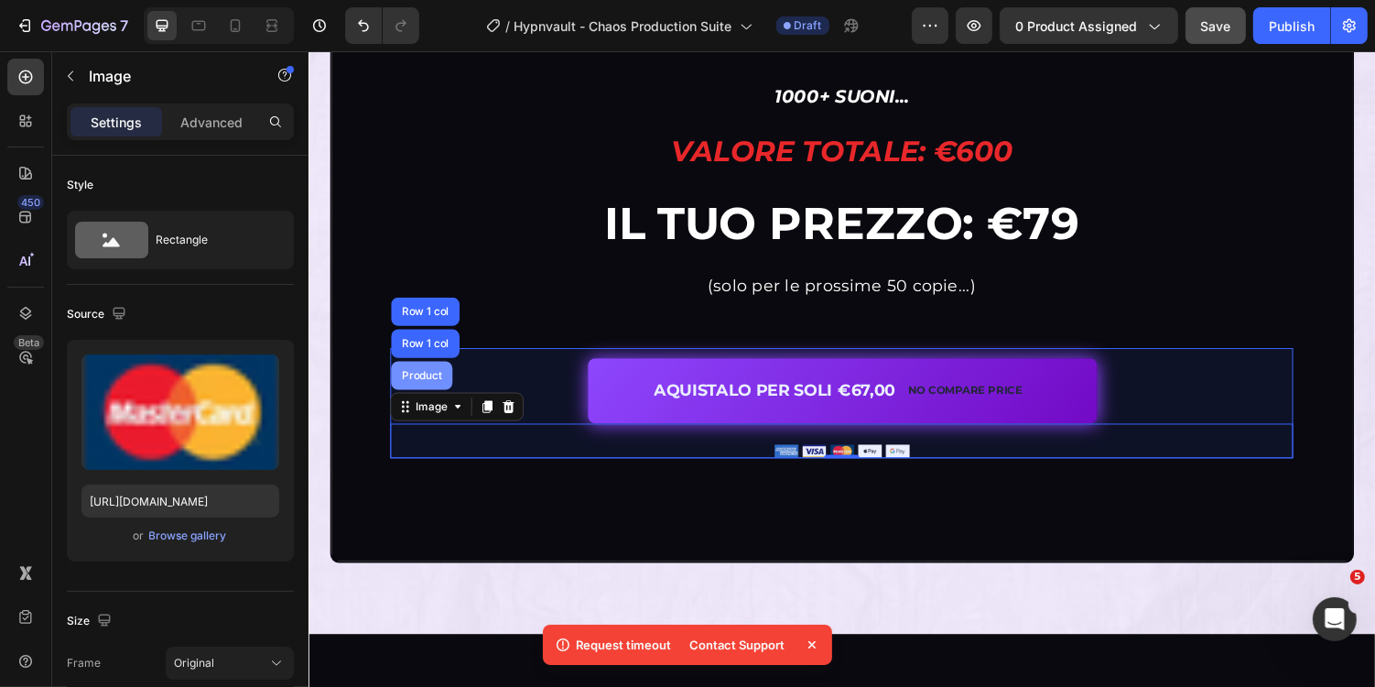
click at [440, 378] on div "Product" at bounding box center [424, 383] width 49 height 11
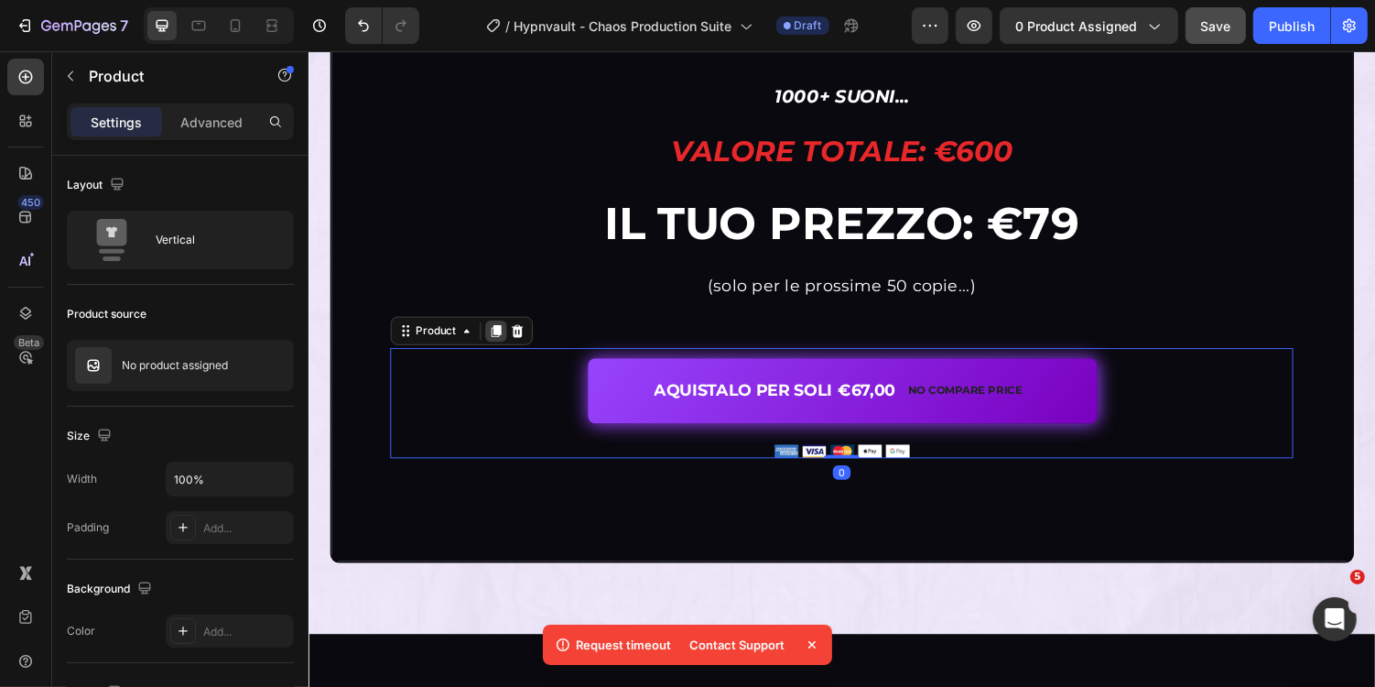
click at [498, 336] on icon at bounding box center [501, 337] width 10 height 13
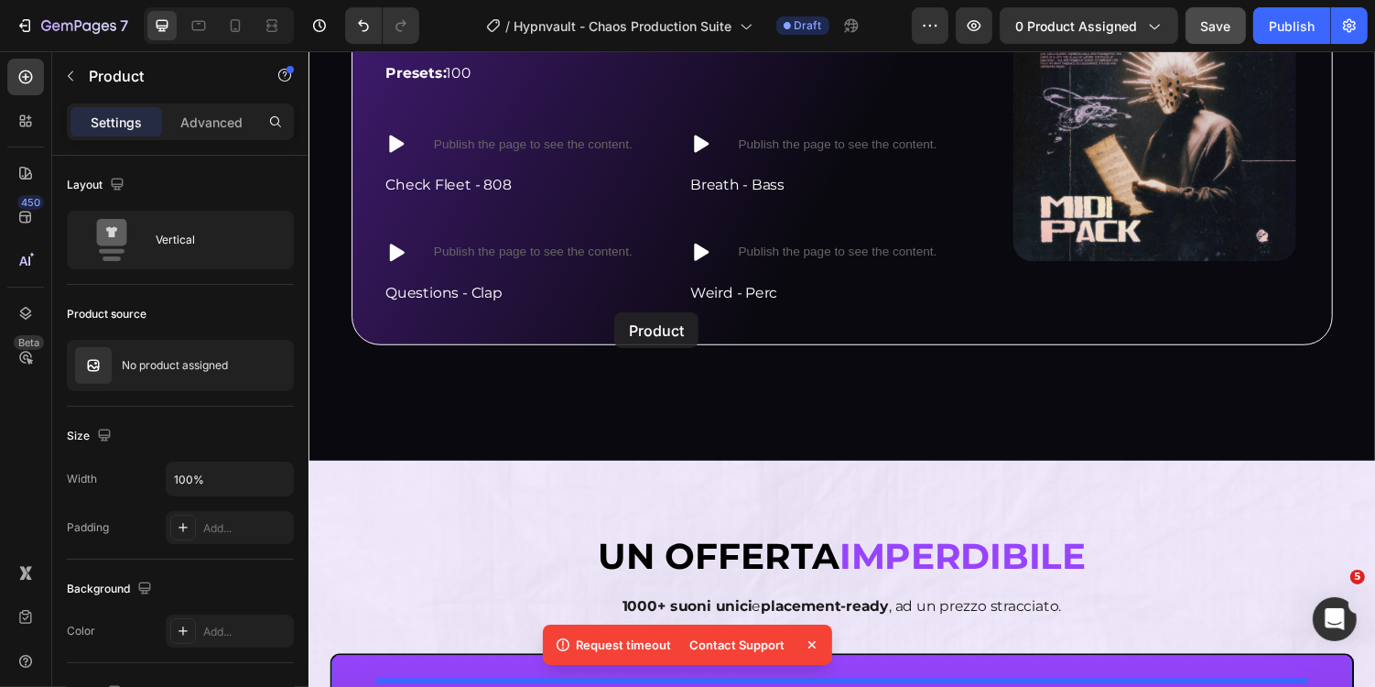
scroll to position [4140, 0]
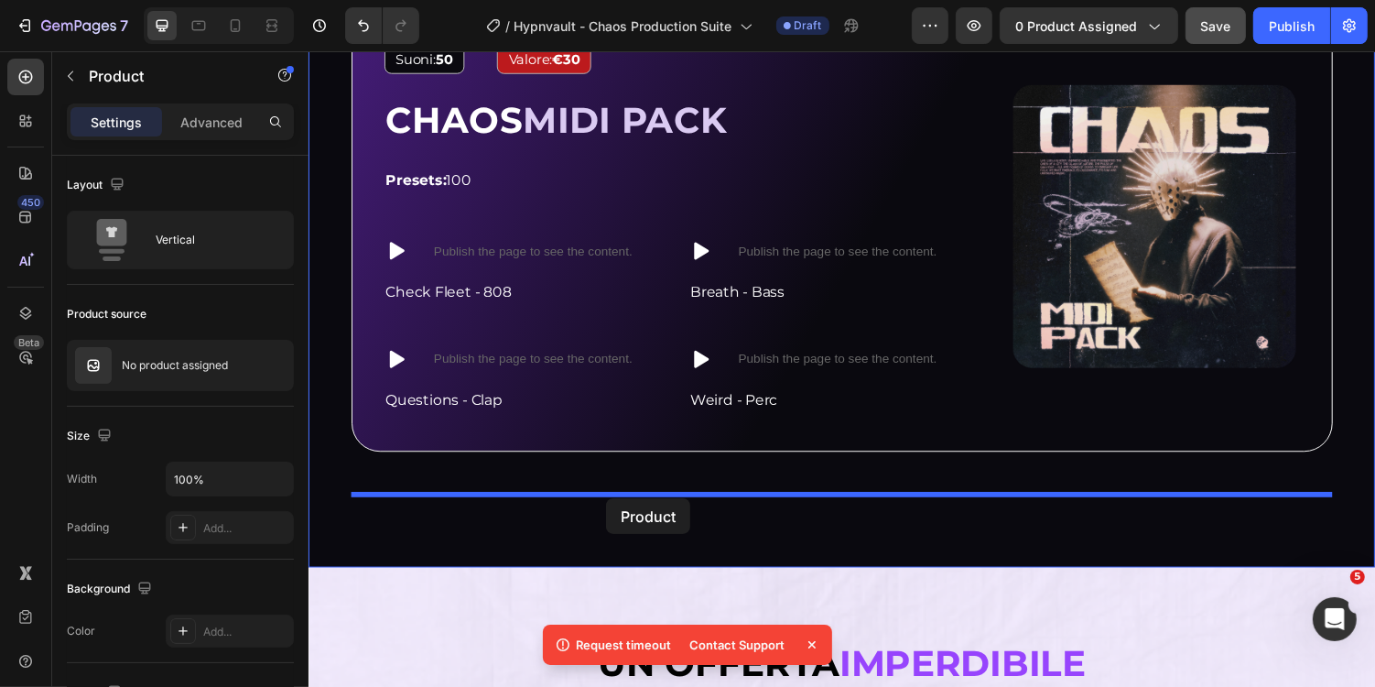
drag, startPoint x: 423, startPoint y: 451, endPoint x: 614, endPoint y: 511, distance: 199.8
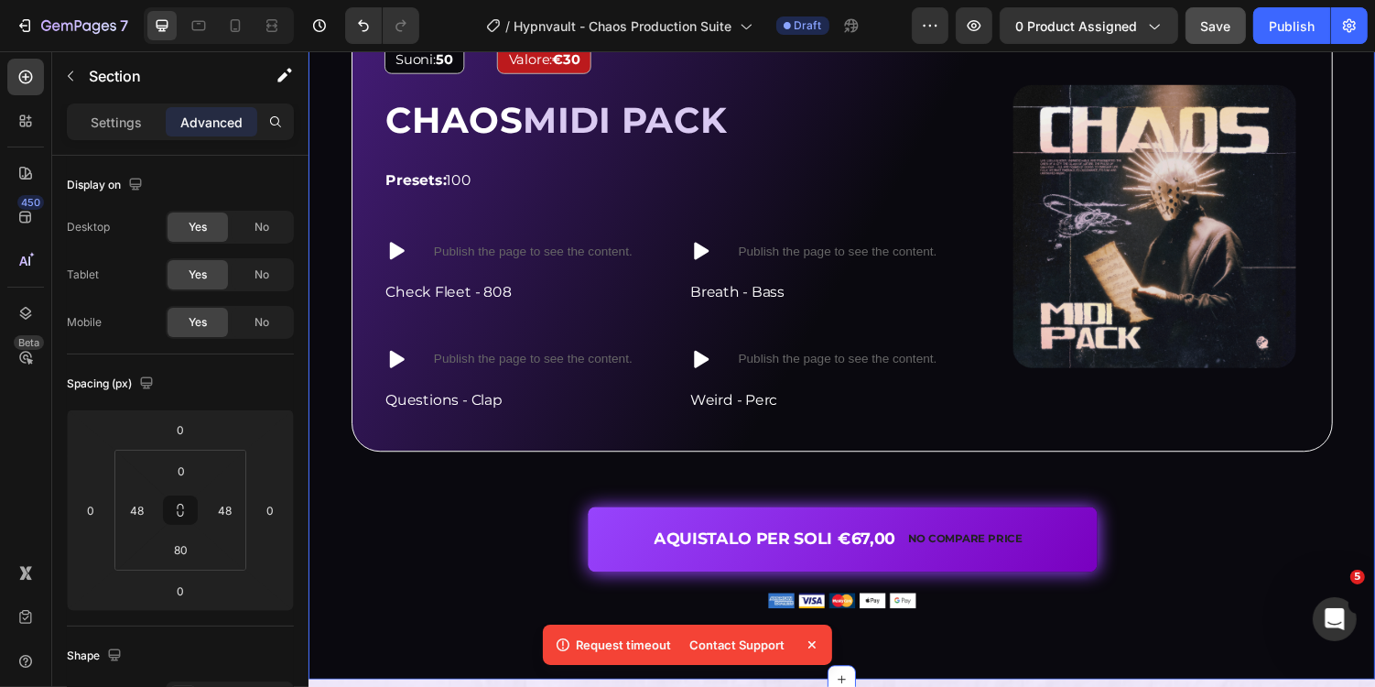
click at [742, 481] on div "Image Suoni: 50 Text Block Valore: €30 Text Block Row CHAOS MIDI PACK Heading P…" at bounding box center [857, 321] width 1011 height 603
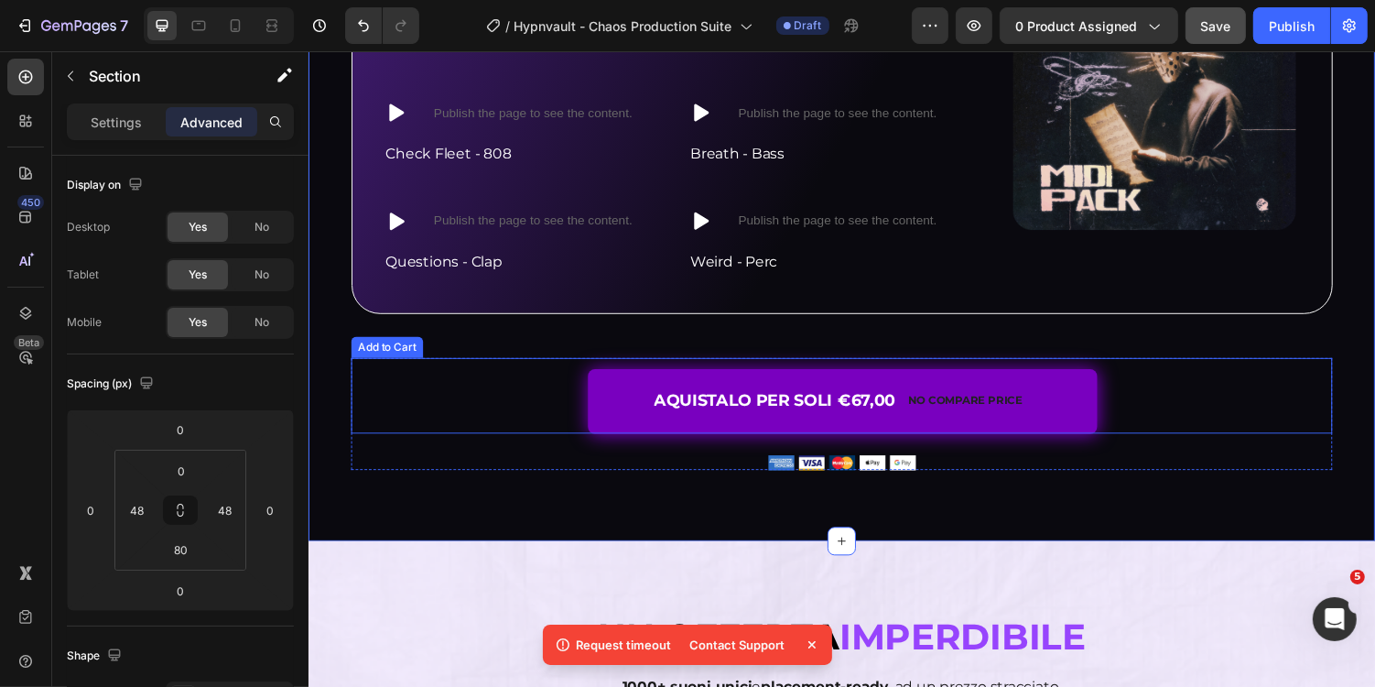
scroll to position [4306, 0]
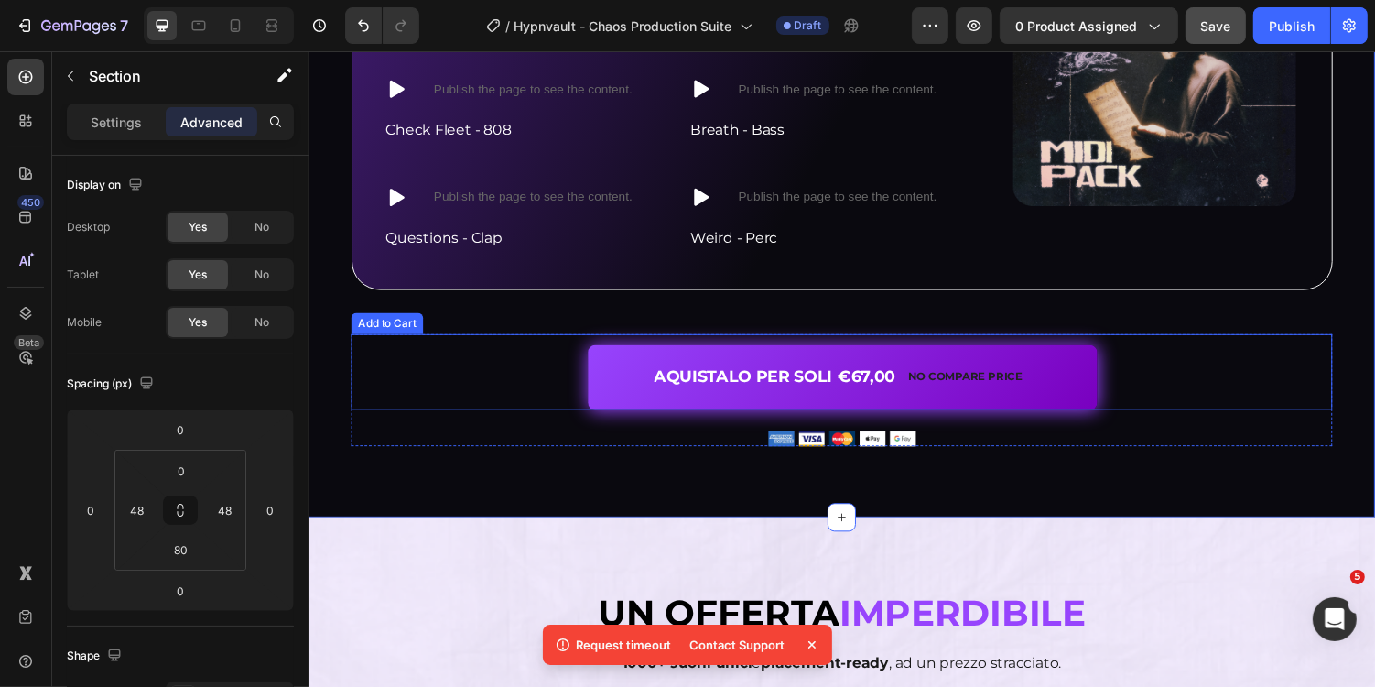
click at [1177, 364] on div "AQUISTALO PER SOLI €67,00 No compare price Add to Cart" at bounding box center [857, 380] width 1011 height 77
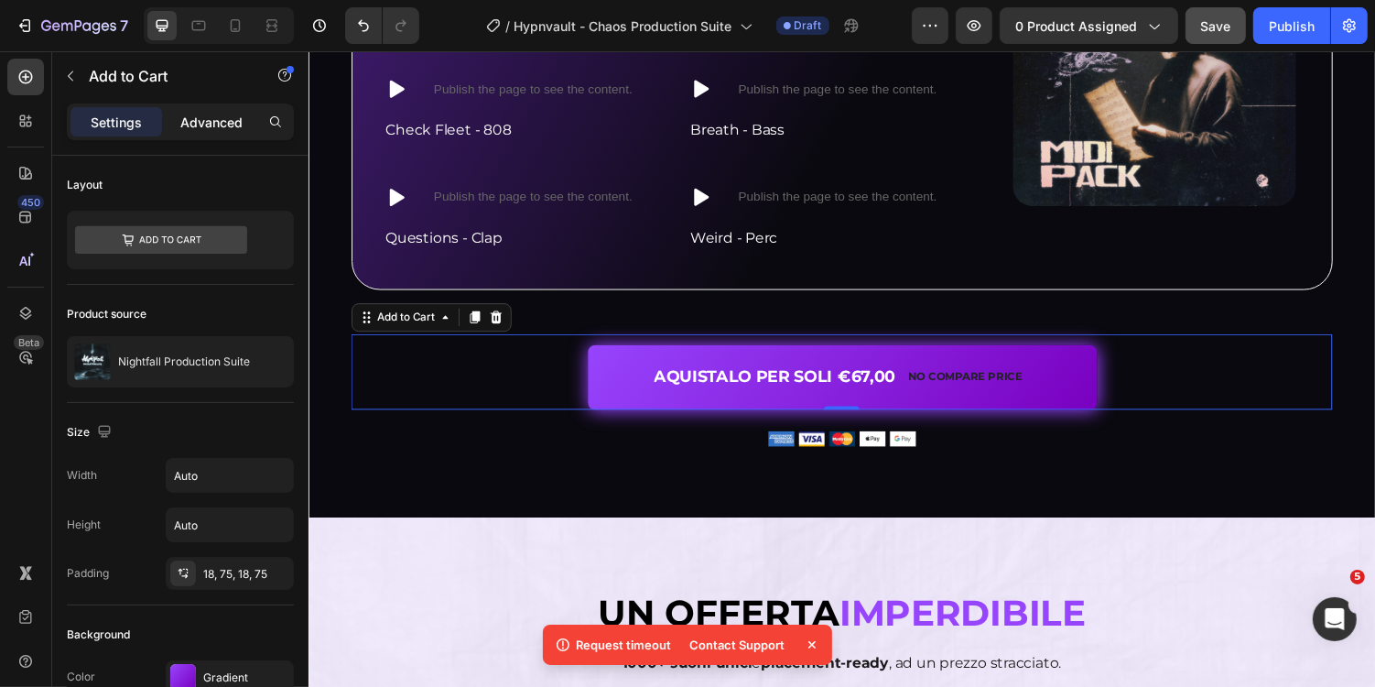
click at [228, 120] on p "Advanced" at bounding box center [211, 122] width 62 height 19
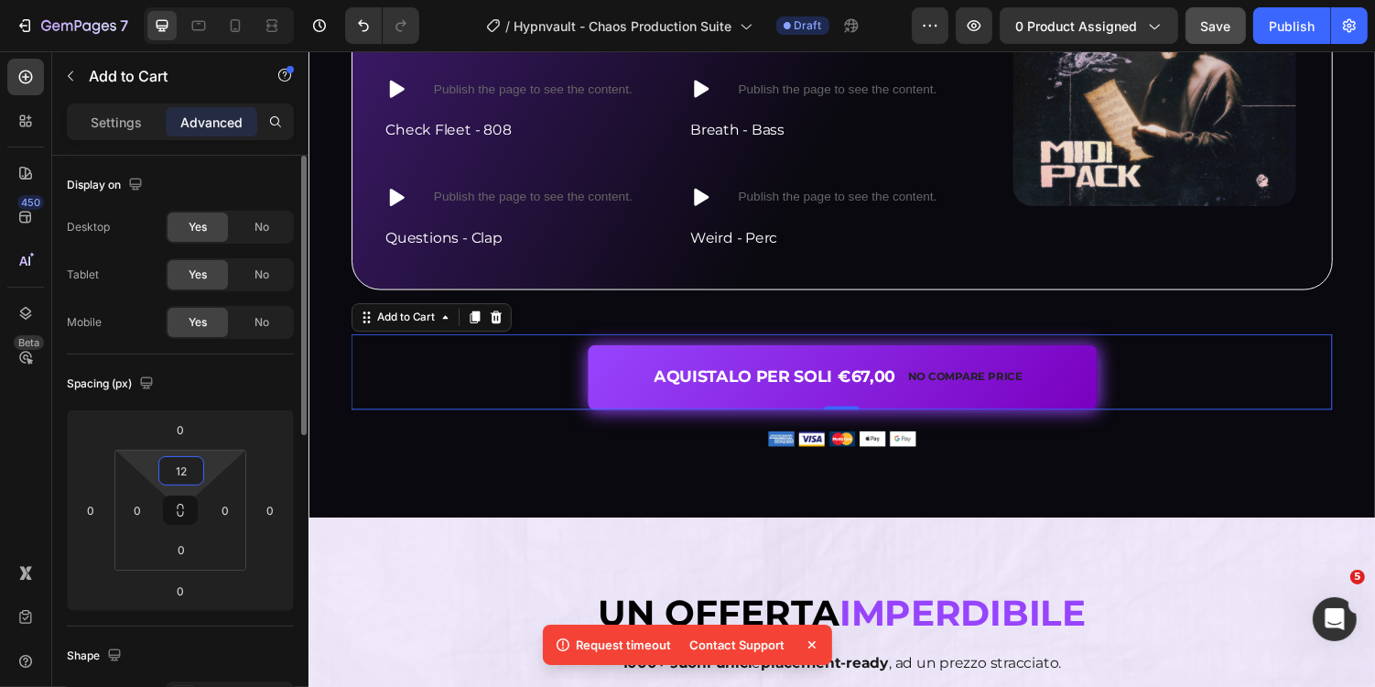
click at [177, 466] on input "12" at bounding box center [181, 470] width 37 height 27
type input "36"
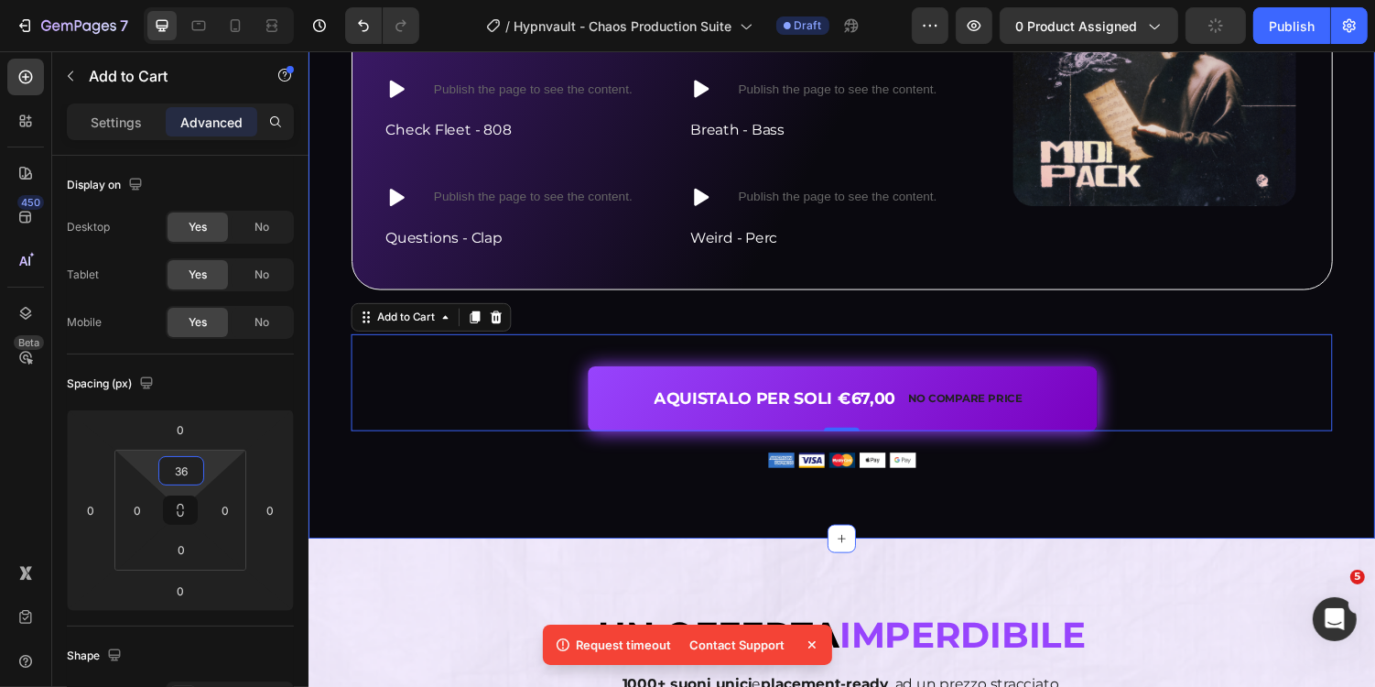
click at [522, 514] on div "Image Suoni: 50 Text Block Valore: €30 Text Block Row CHAOS MIDI PACK Heading P…" at bounding box center [857, 202] width 1099 height 699
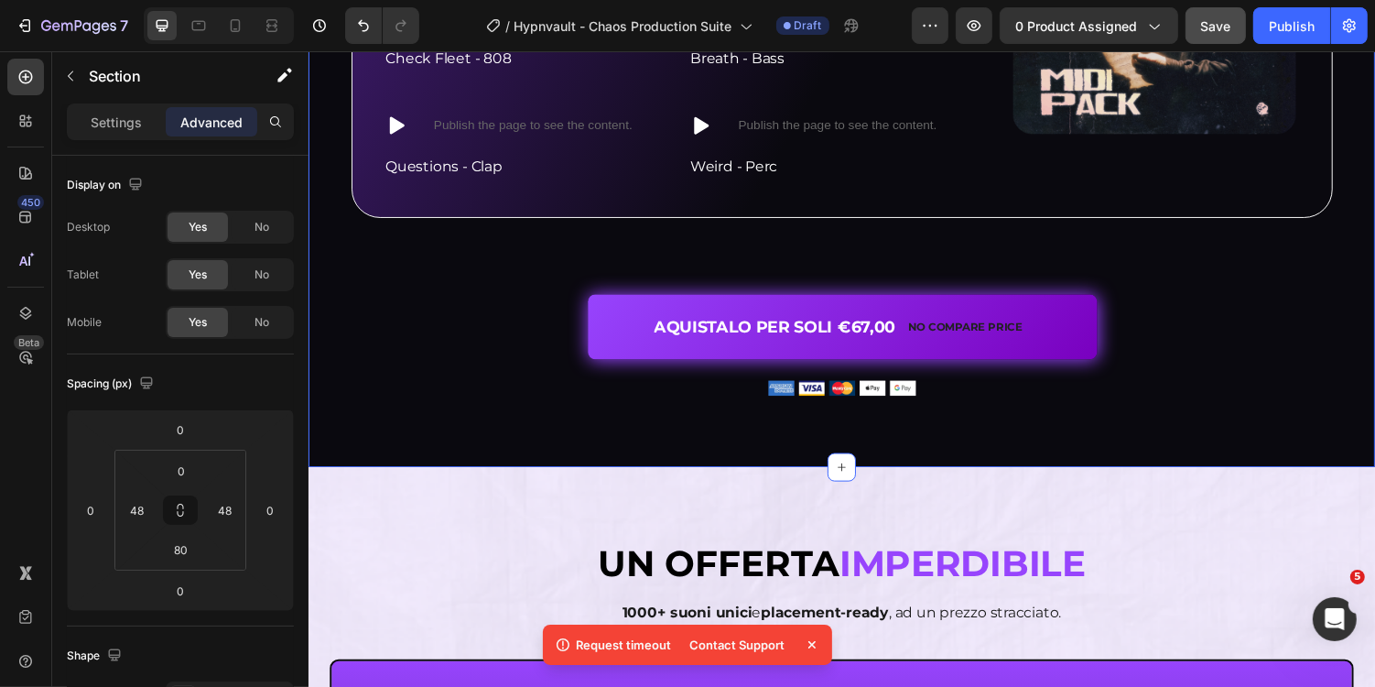
scroll to position [4411, 0]
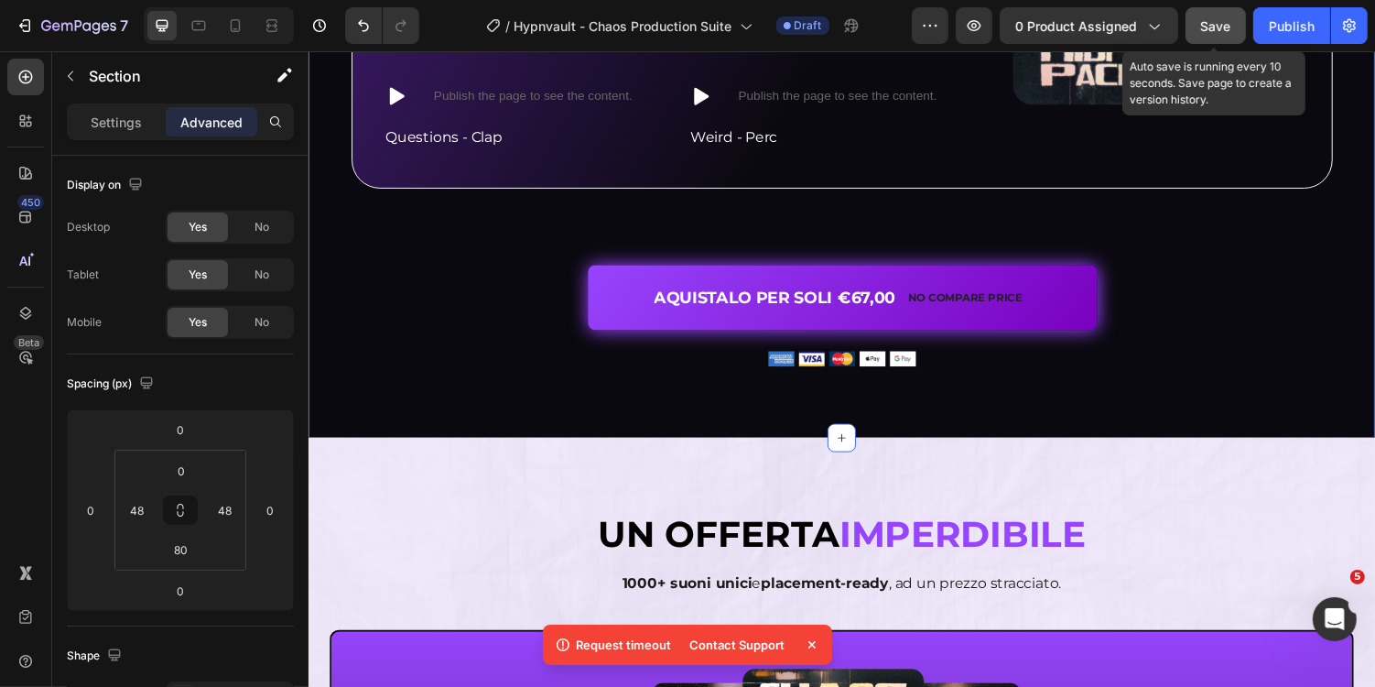
click at [1211, 13] on button "Save" at bounding box center [1216, 25] width 60 height 37
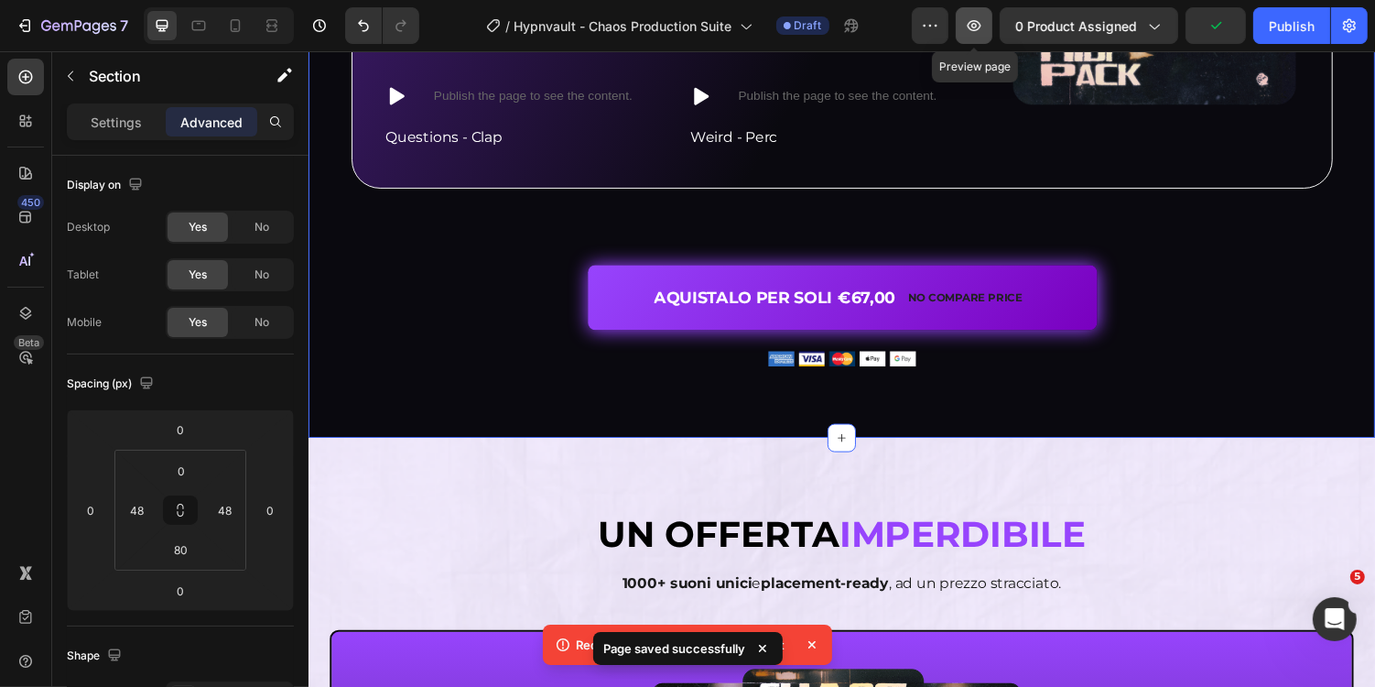
click at [975, 25] on icon "button" at bounding box center [974, 25] width 18 height 18
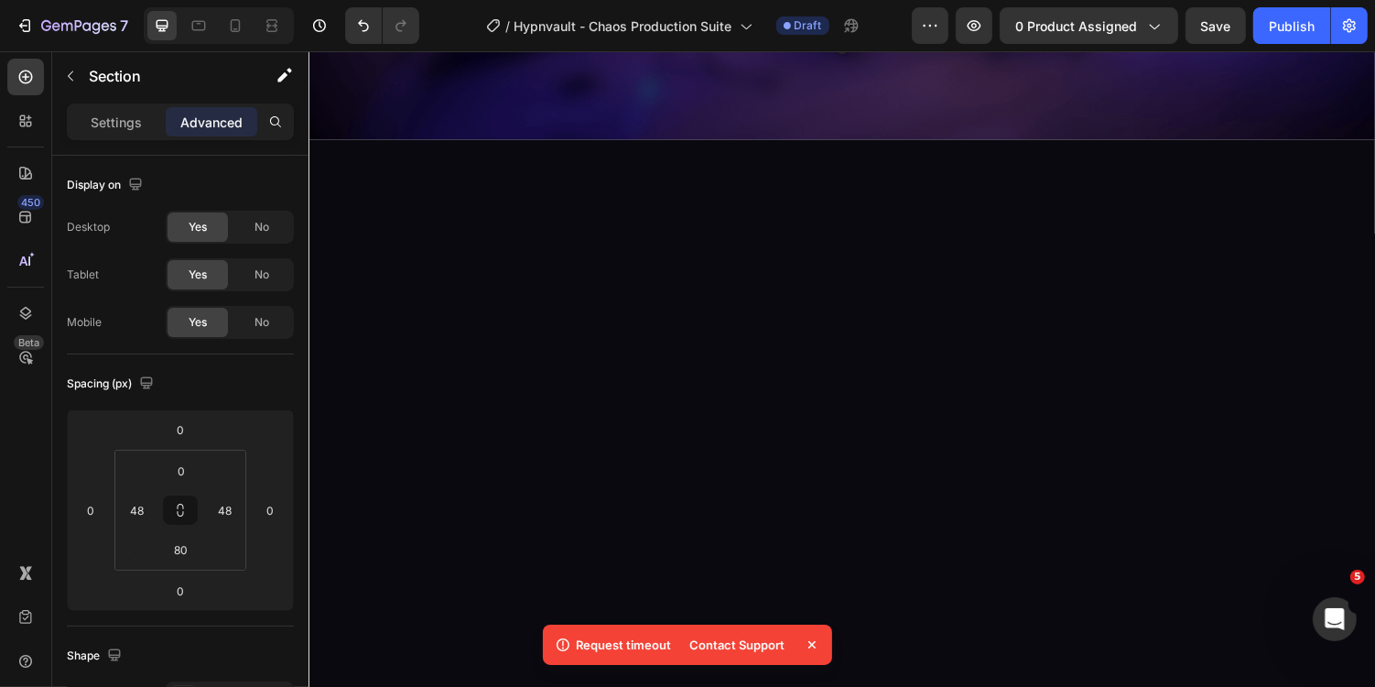
scroll to position [0, 0]
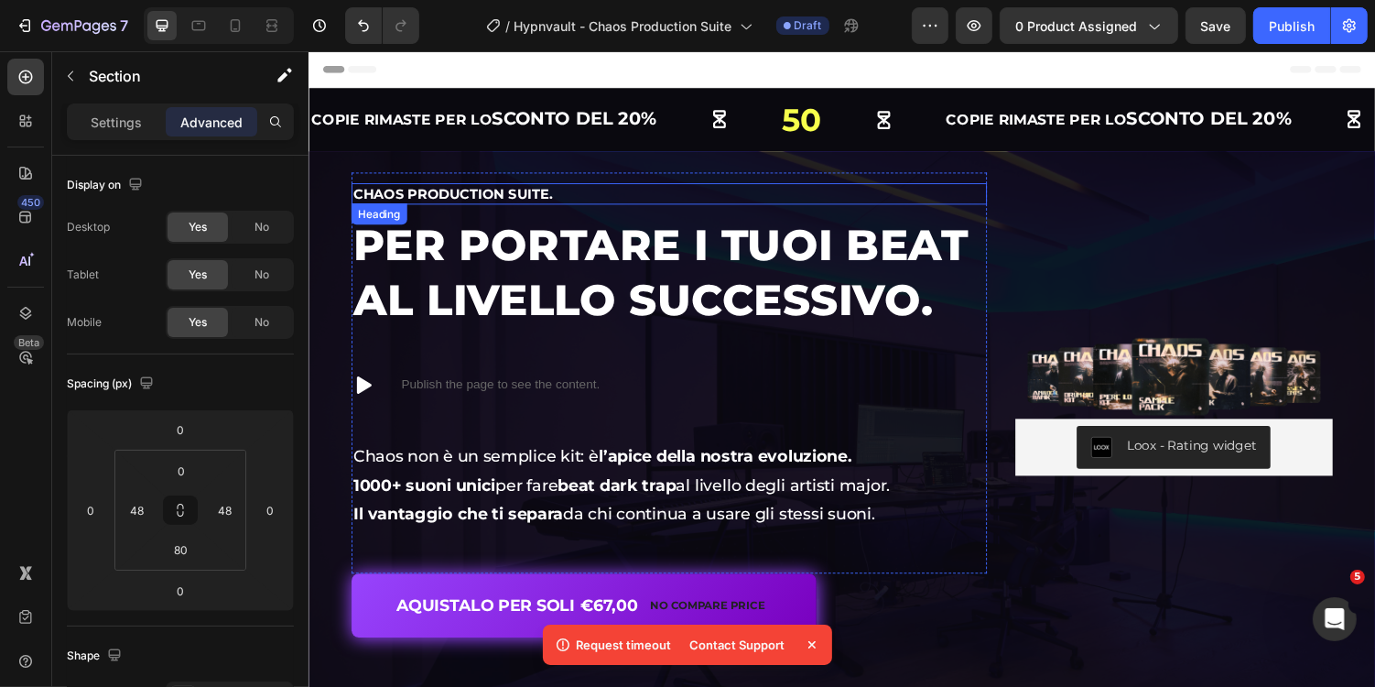
click at [547, 199] on h2 "Chaos Production Suite." at bounding box center [679, 197] width 655 height 22
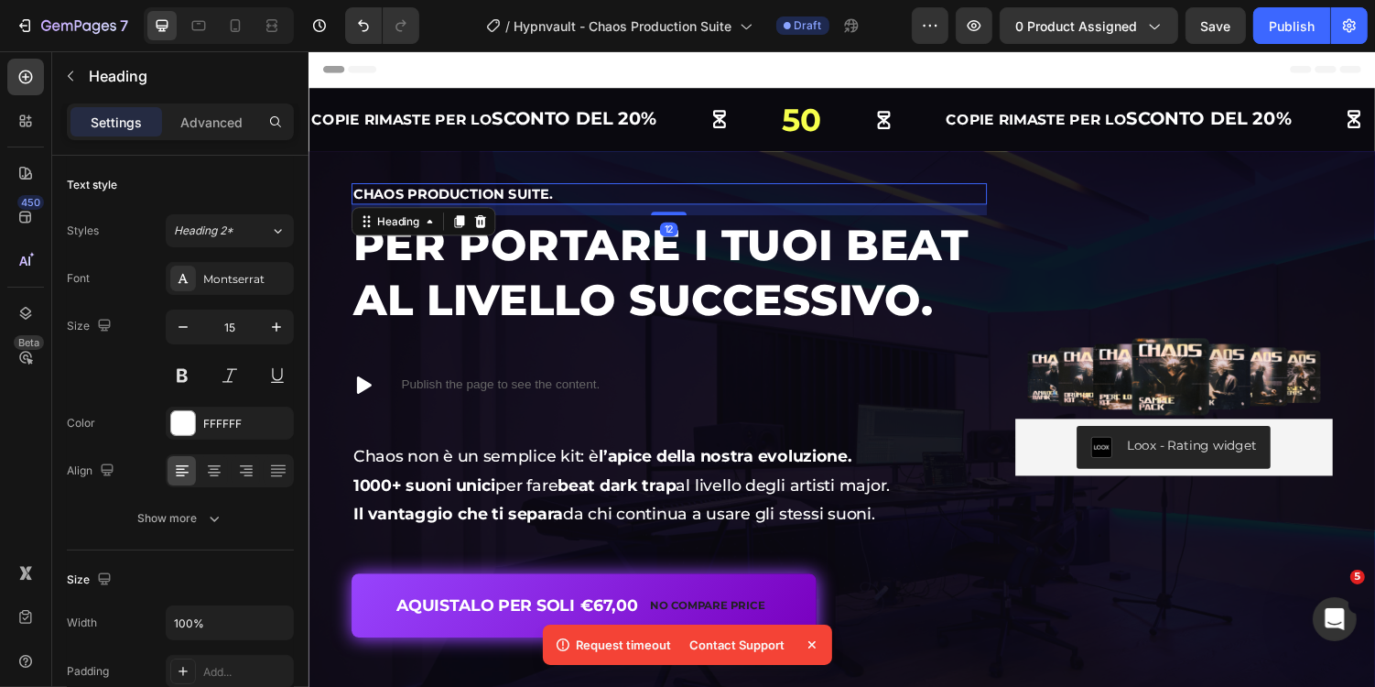
click at [561, 199] on h2 "Chaos Production Suite." at bounding box center [679, 197] width 655 height 22
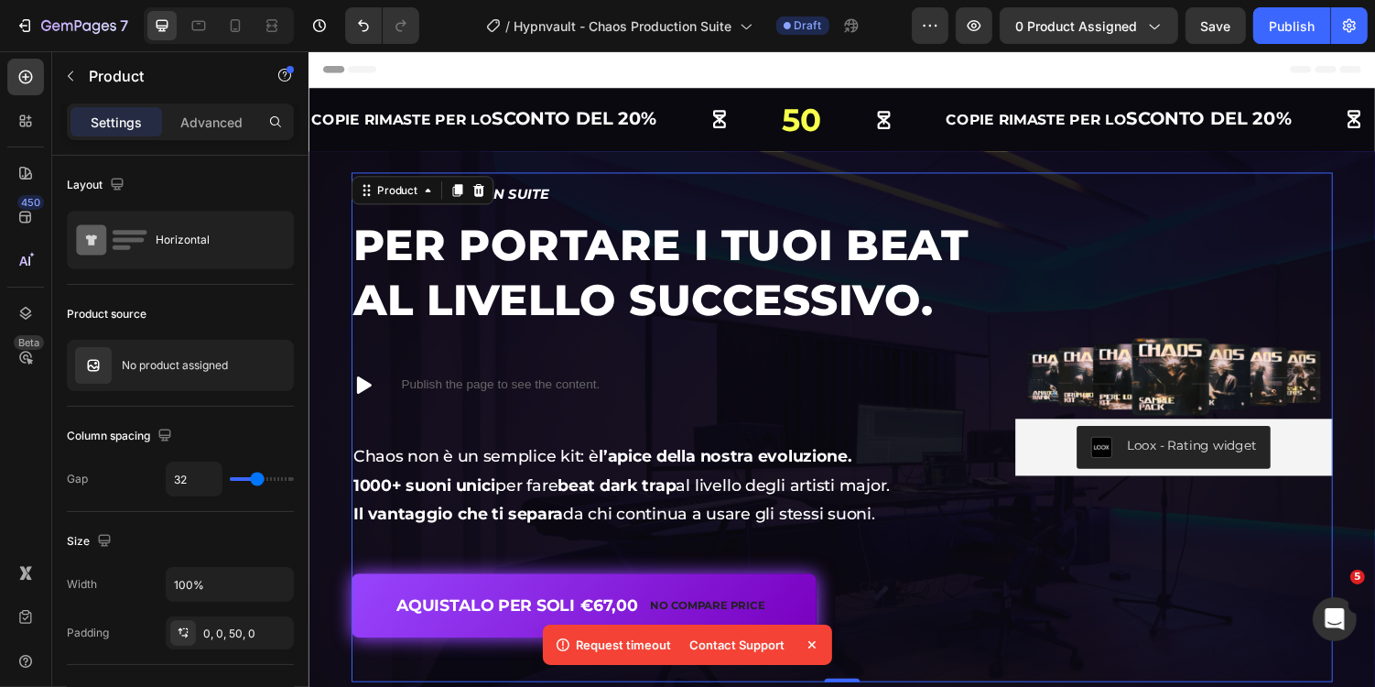
click at [1064, 250] on div "Image Loox - Rating widget Loox" at bounding box center [1199, 414] width 327 height 479
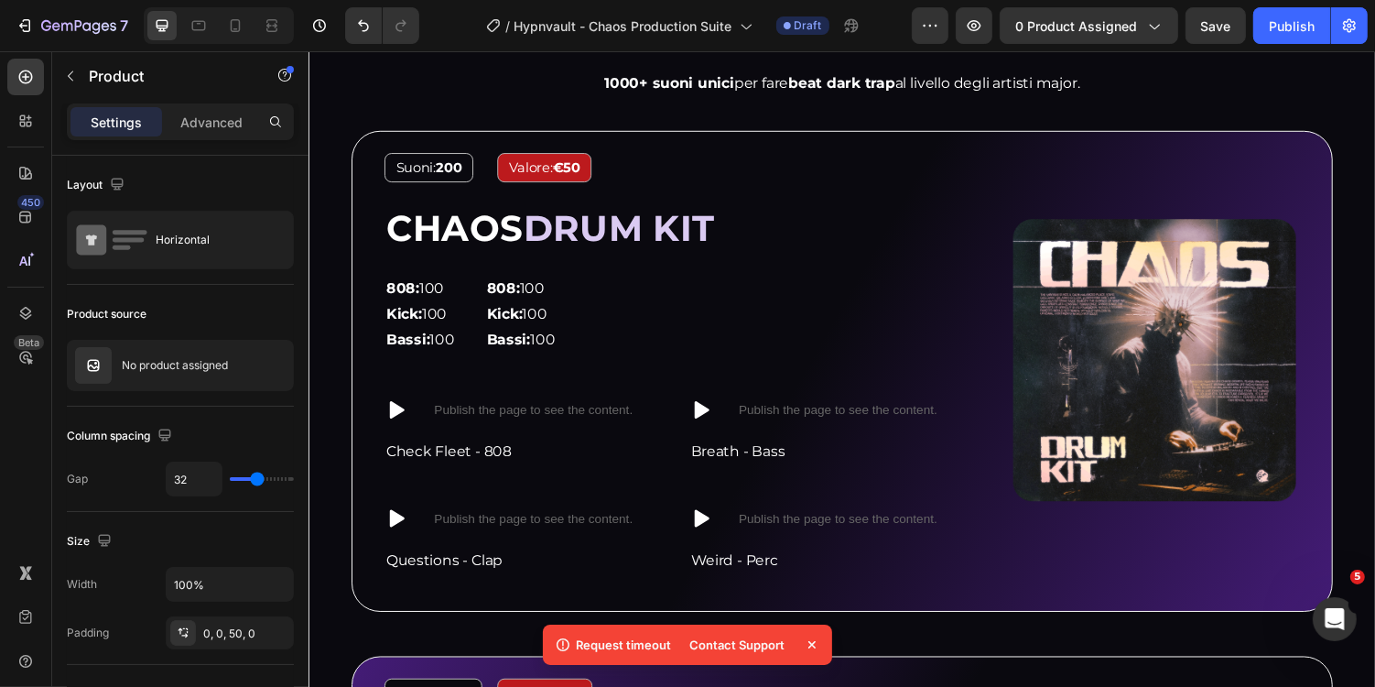
scroll to position [1541, 0]
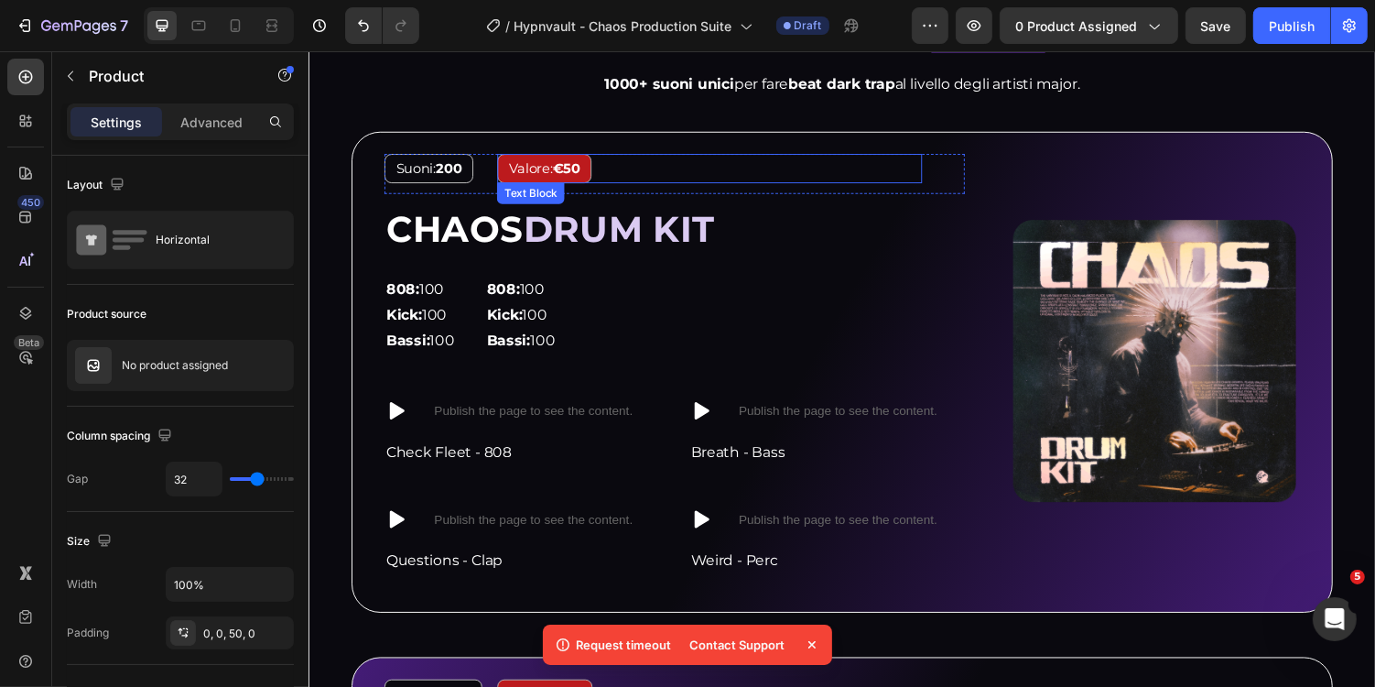
click at [631, 170] on div "Valore: €50" at bounding box center [721, 171] width 438 height 30
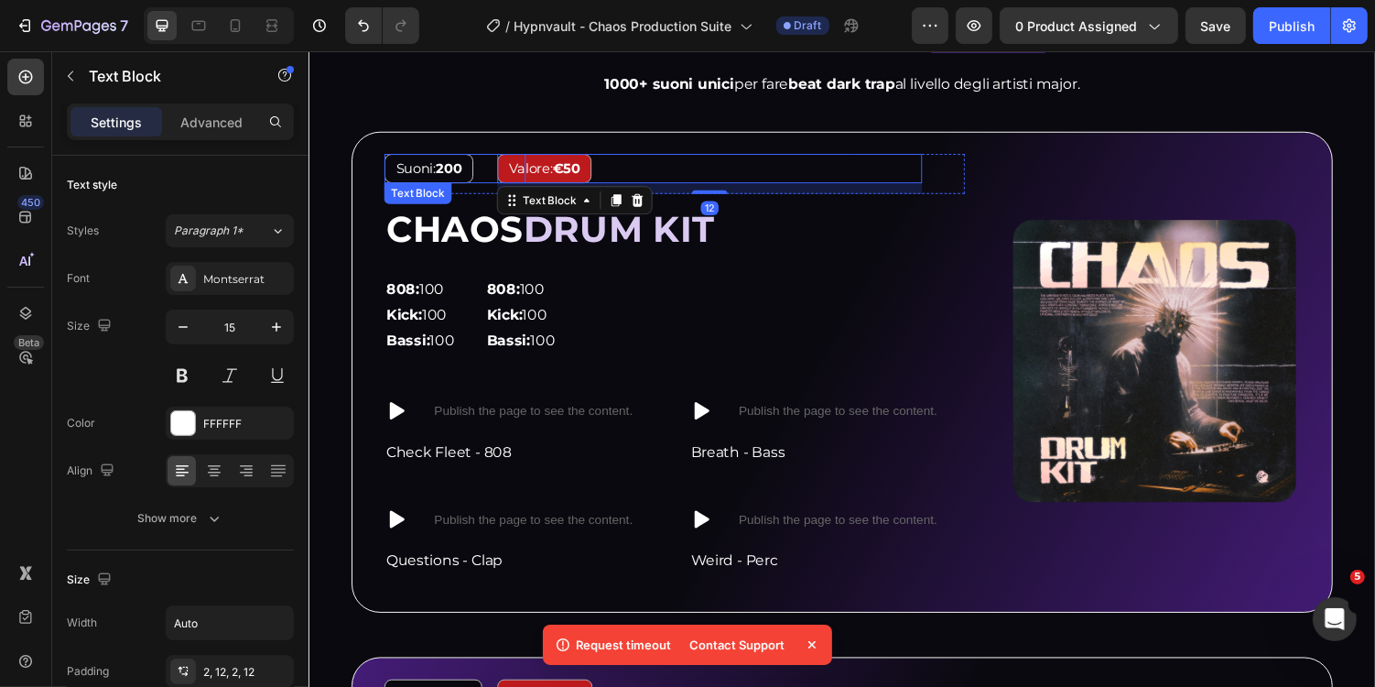
click at [491, 171] on div "Suoni: 200" at bounding box center [459, 171] width 146 height 30
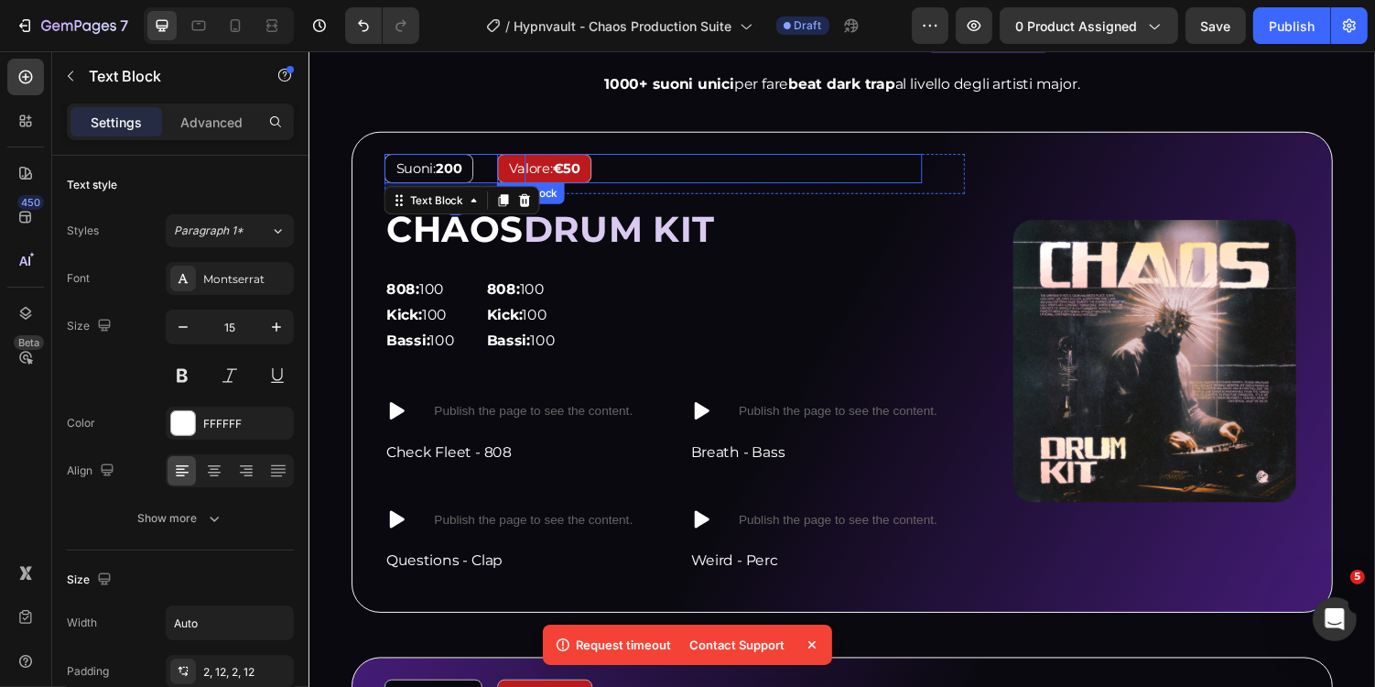
click at [629, 158] on div "Valore: €50" at bounding box center [721, 171] width 438 height 30
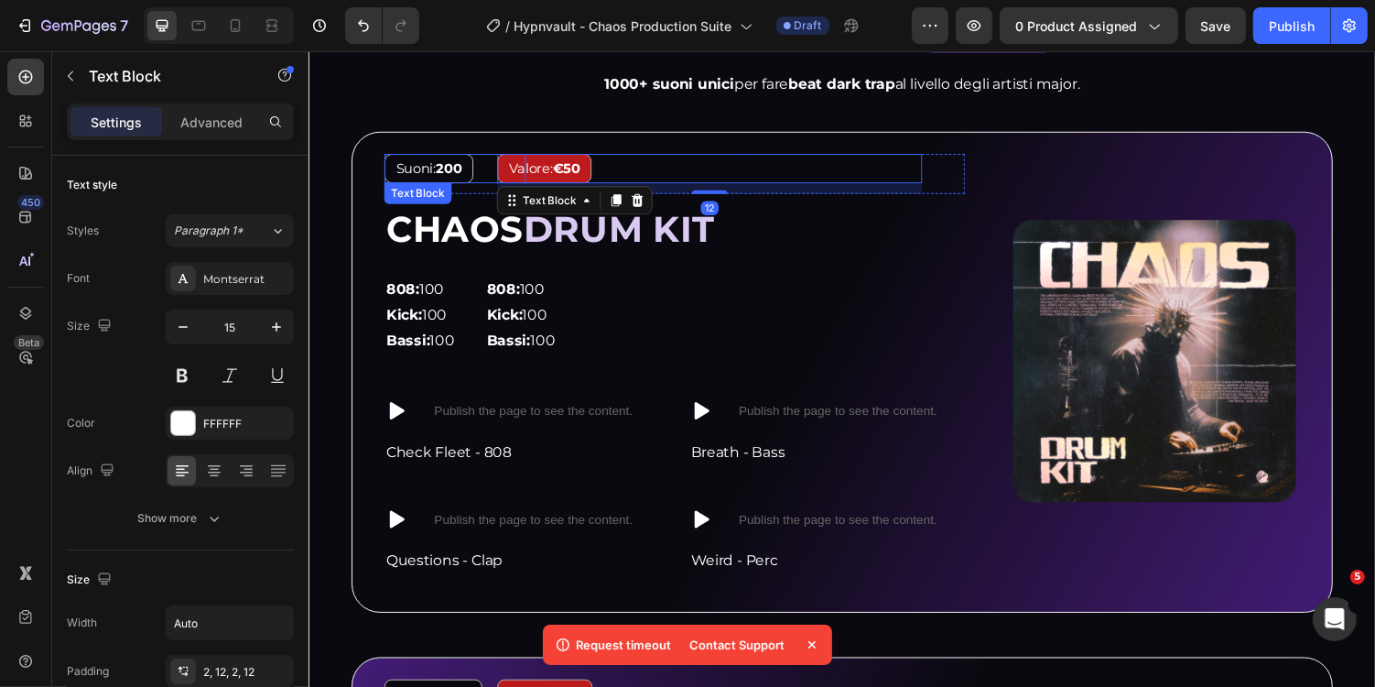
click at [487, 169] on div "Suoni: 200" at bounding box center [459, 171] width 146 height 30
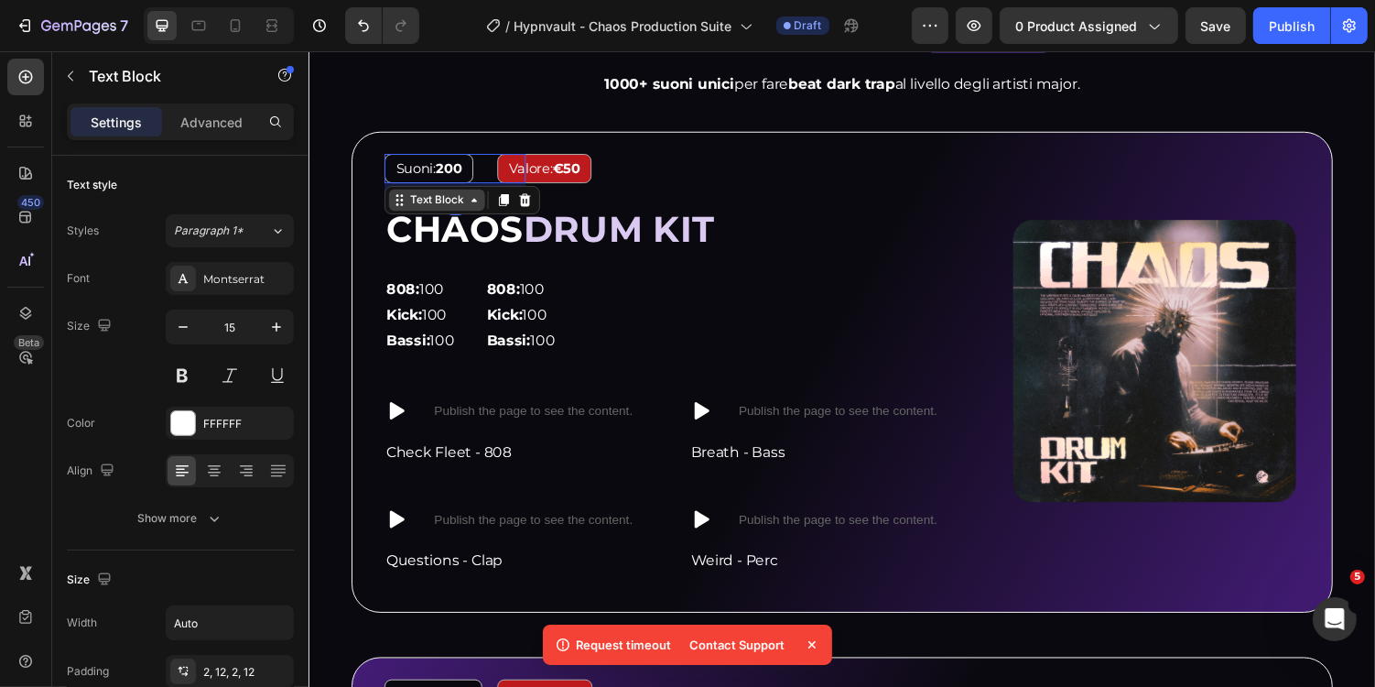
click at [464, 195] on div "Text Block" at bounding box center [439, 203] width 62 height 16
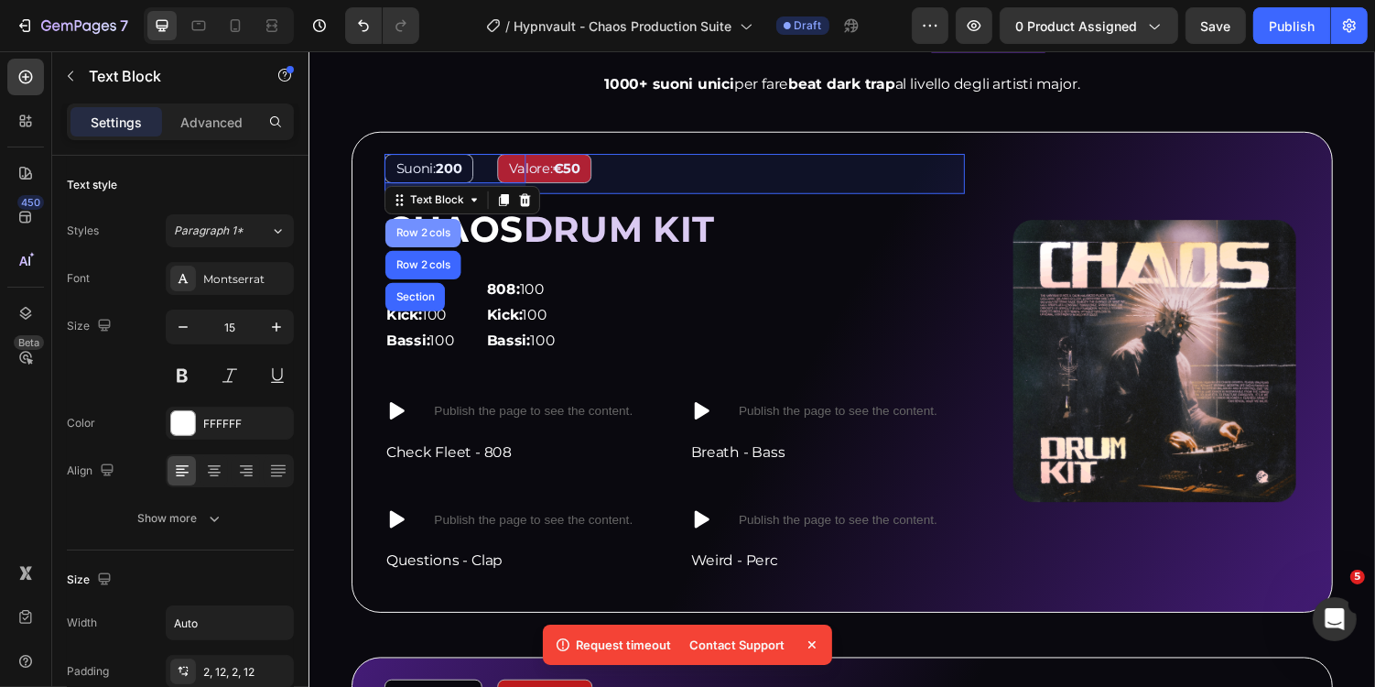
click at [443, 223] on div "Row 2 cols" at bounding box center [425, 237] width 78 height 29
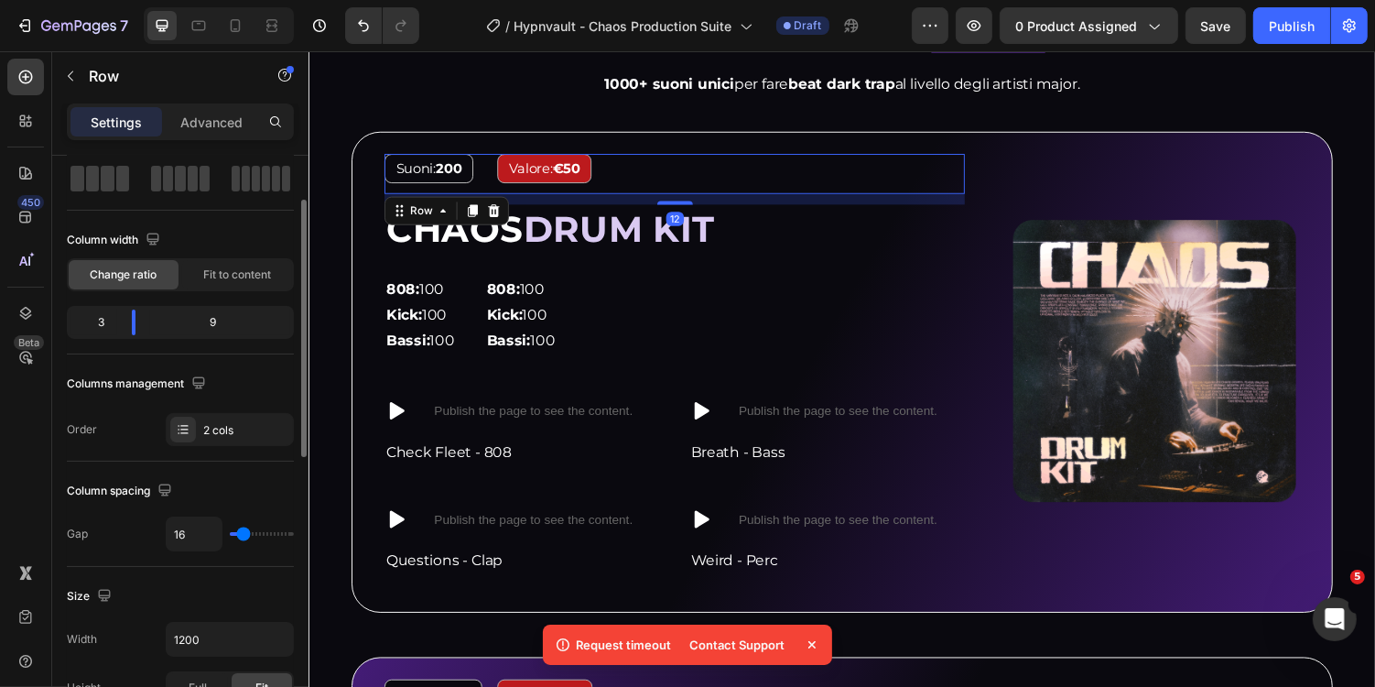
scroll to position [105, 0]
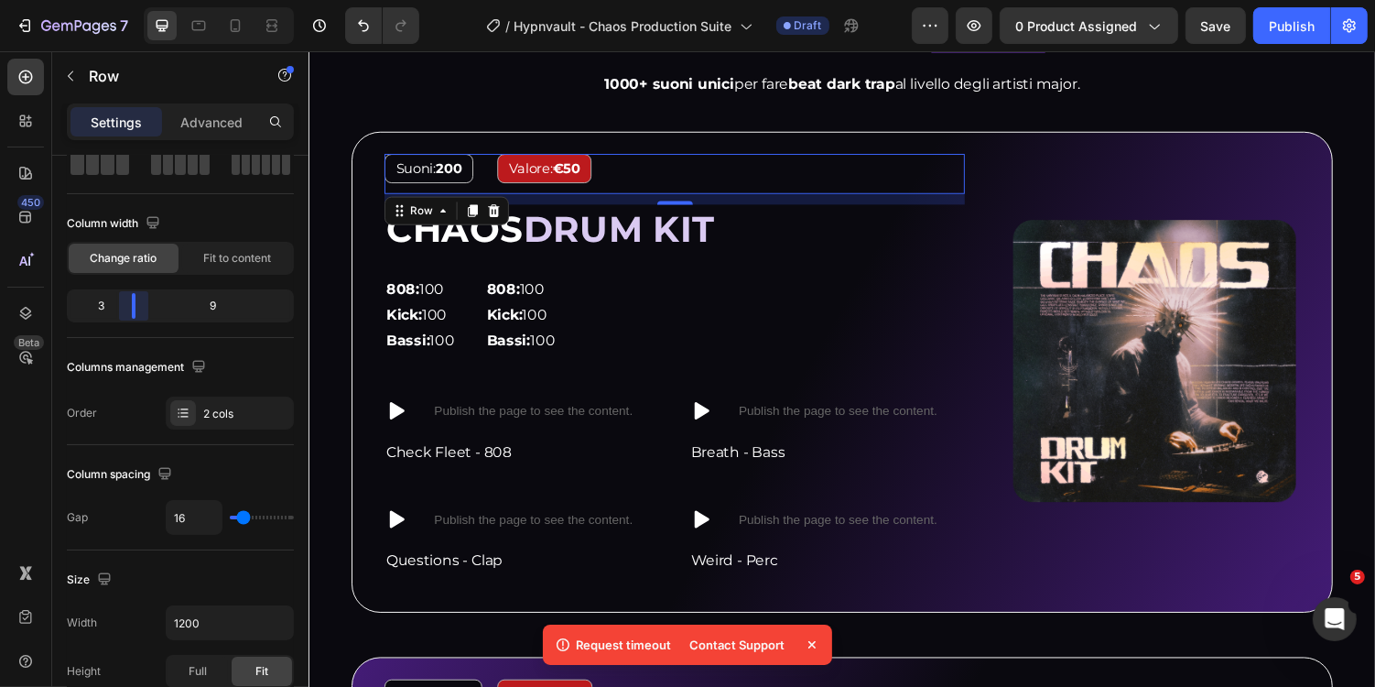
click at [125, 0] on body "7 Version history / Hypnvault - Chaos Production Suite Draft Preview 0 product …" at bounding box center [687, 0] width 1375 height 0
type input "22"
type input "21"
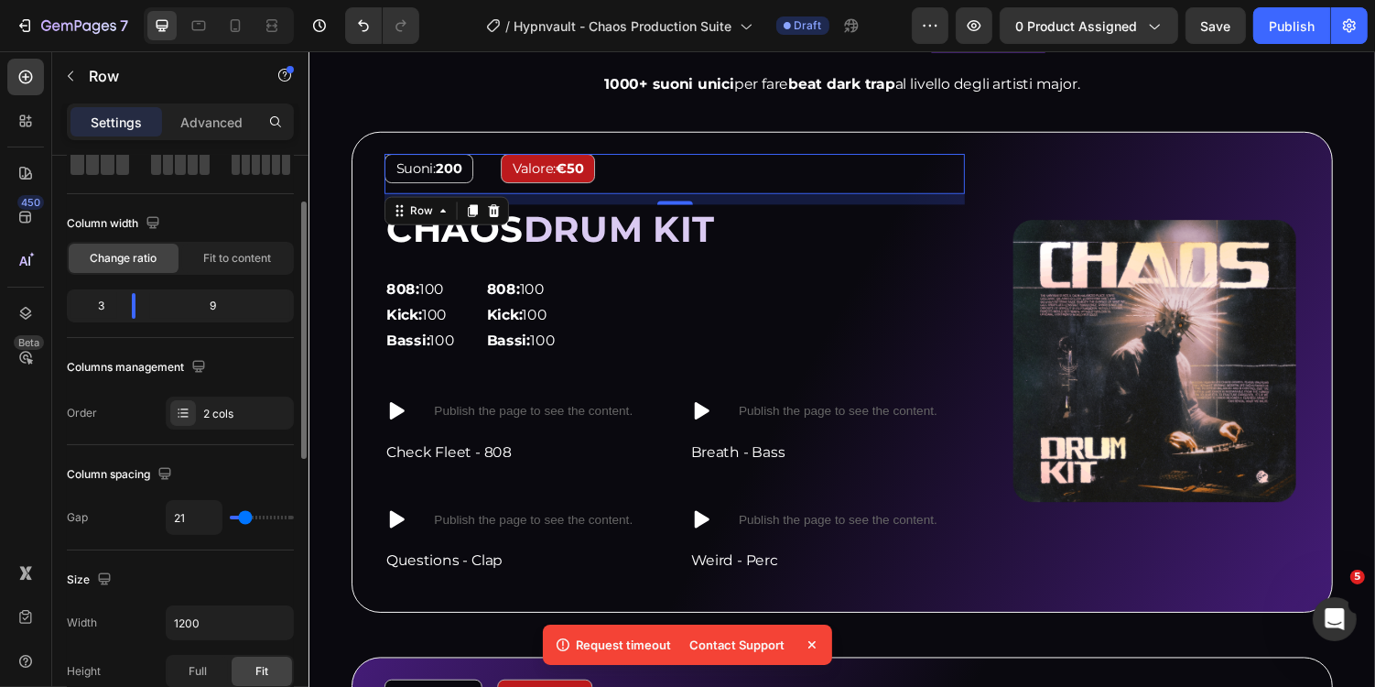
type input "20"
type input "18"
type input "17"
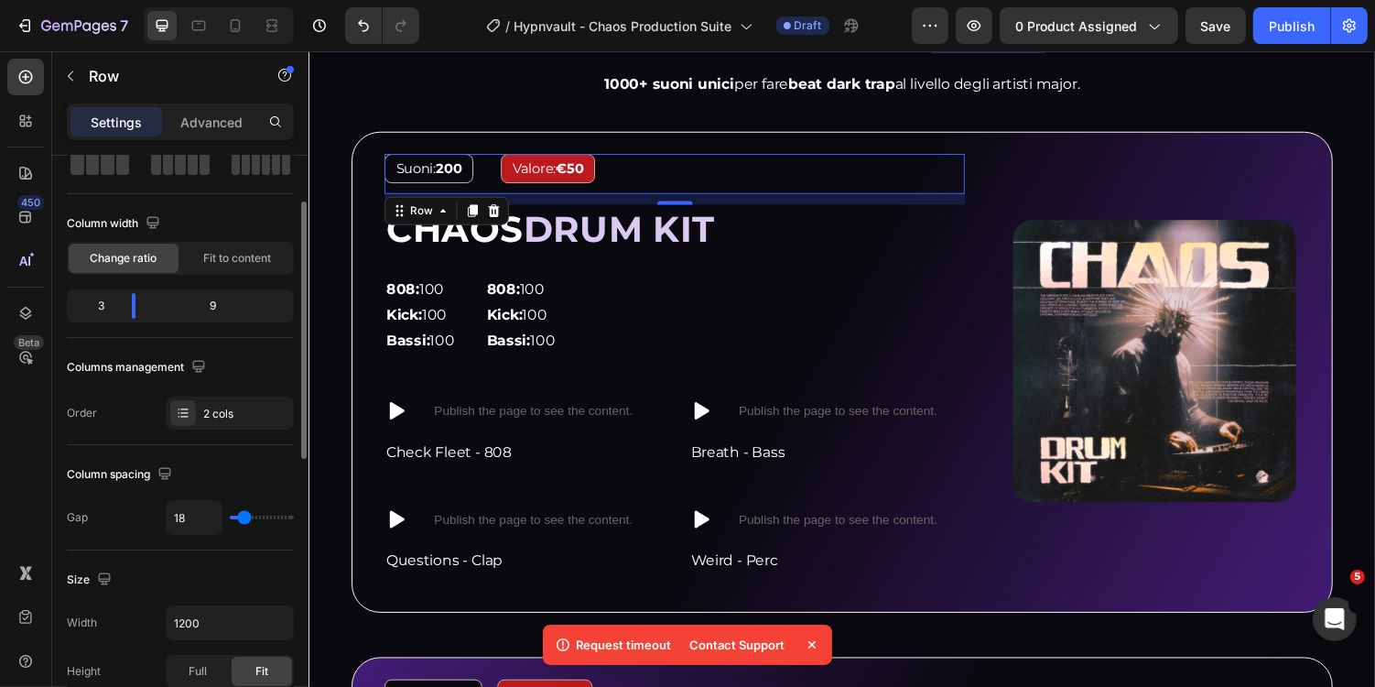
type input "17"
type input "16"
type input "14"
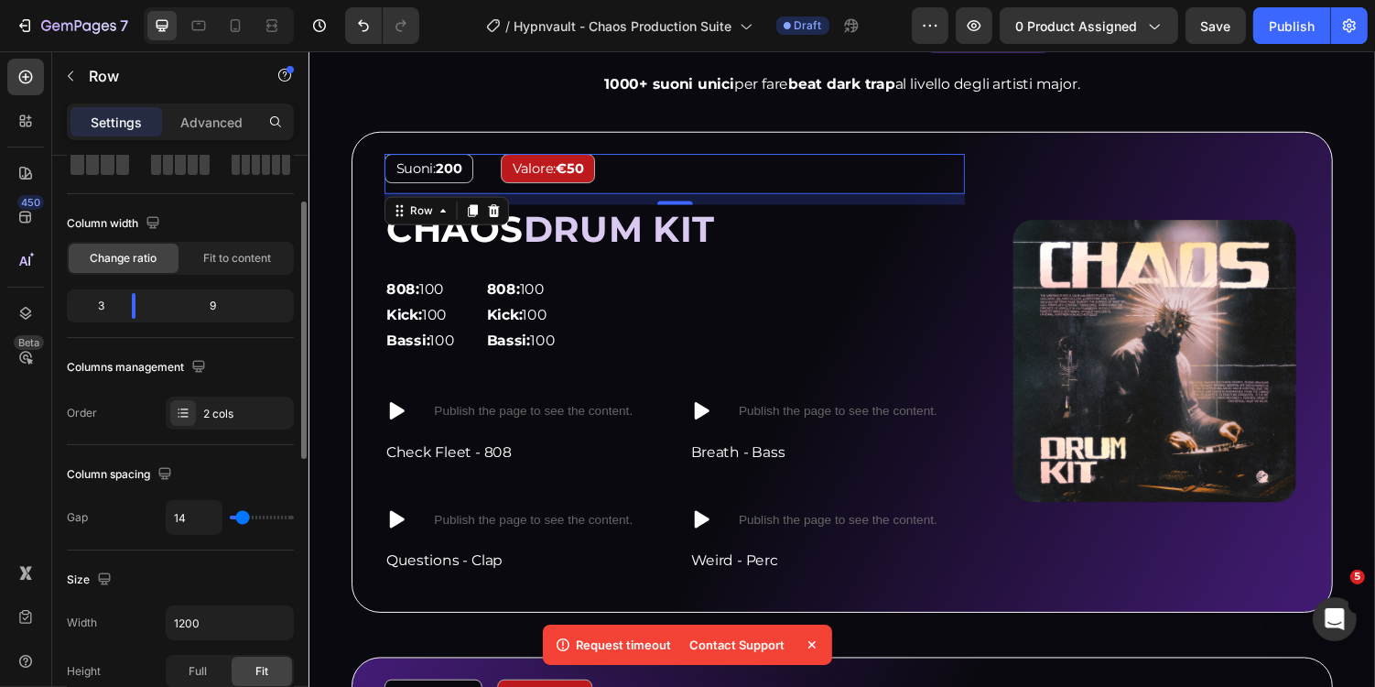
type input "13"
type input "12"
type input "11"
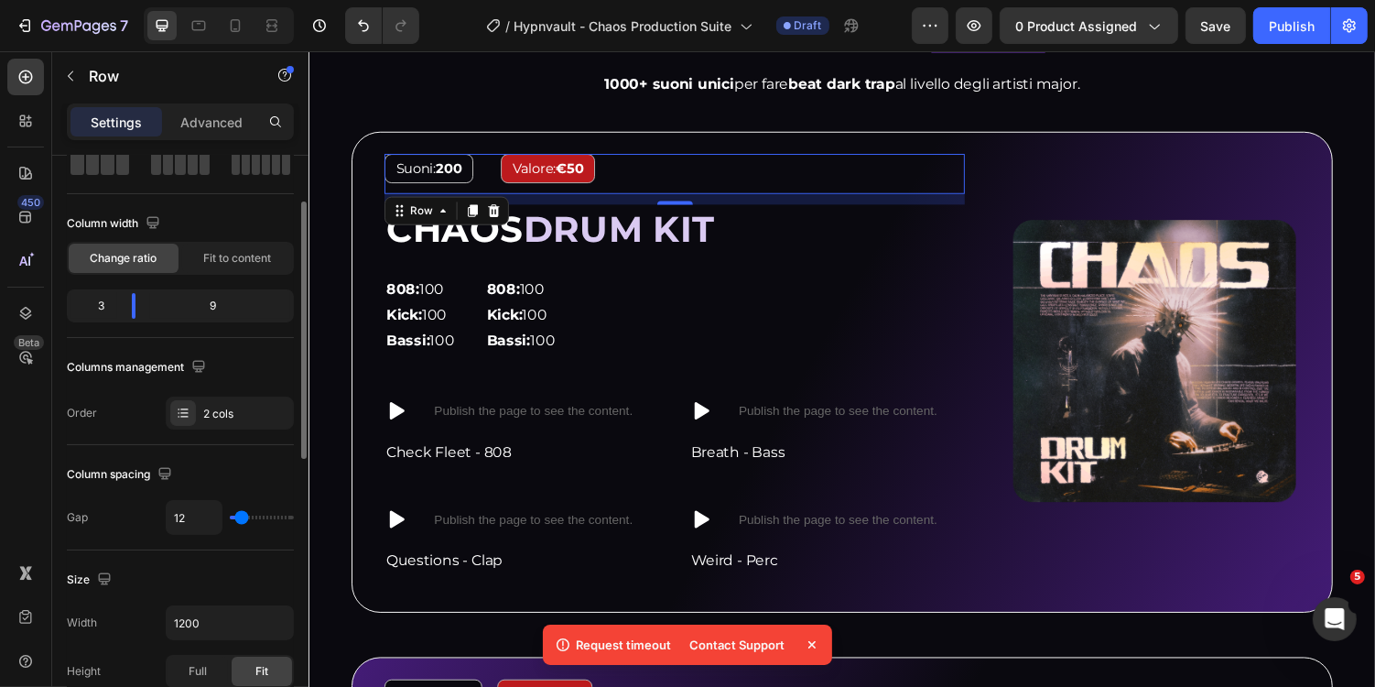
type input "11"
type input "10"
type input "9"
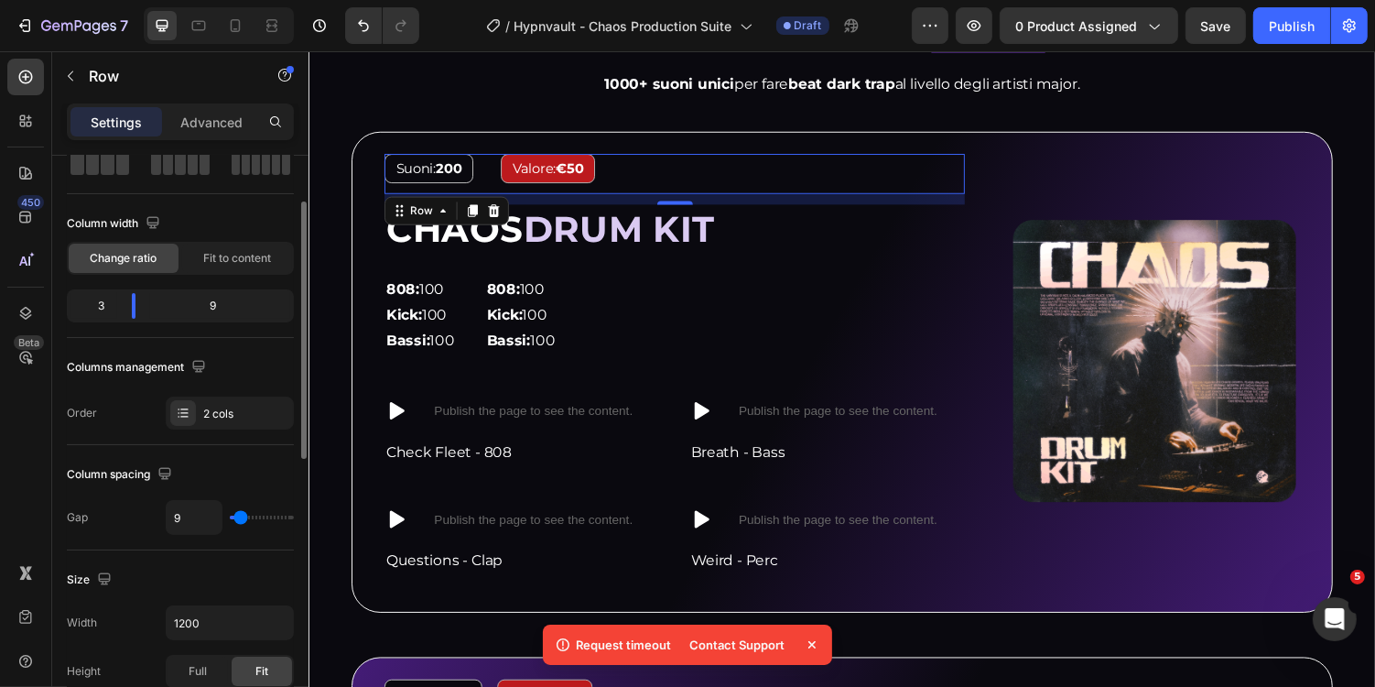
type input "8"
type input "7"
type input "6"
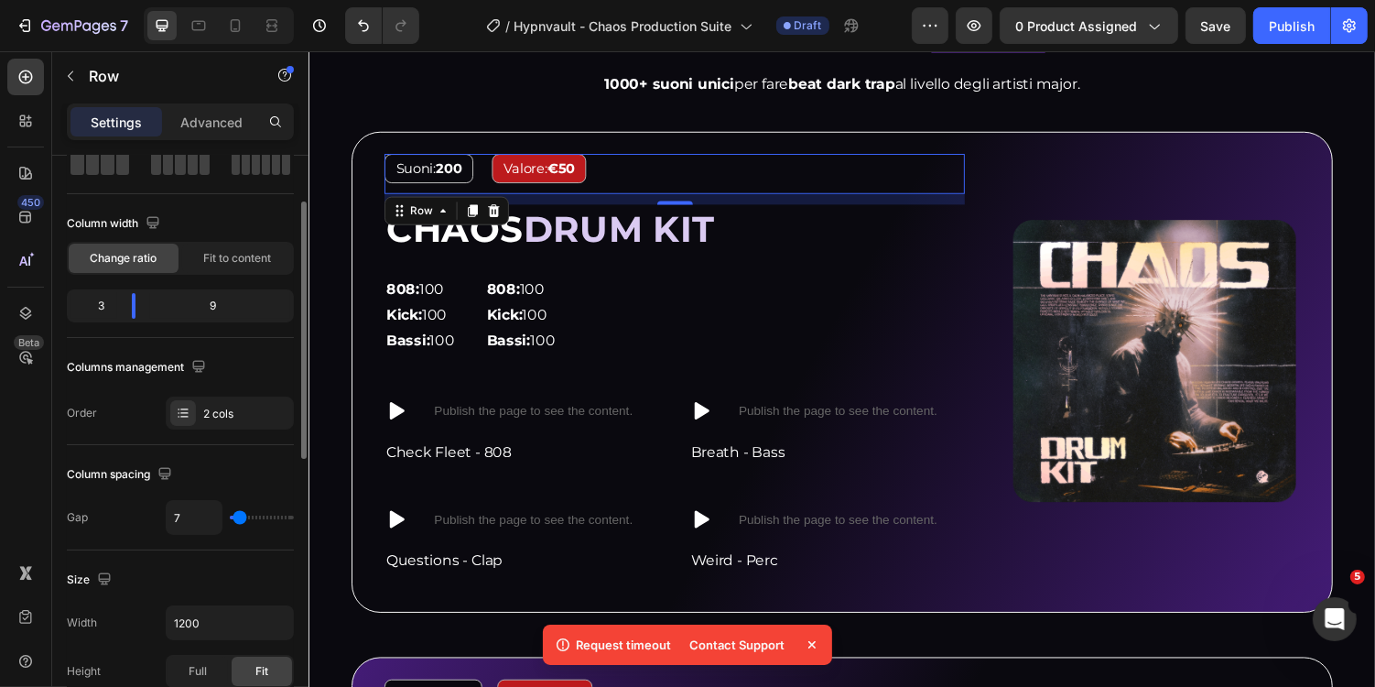
type input "6"
type input "7"
type input "8"
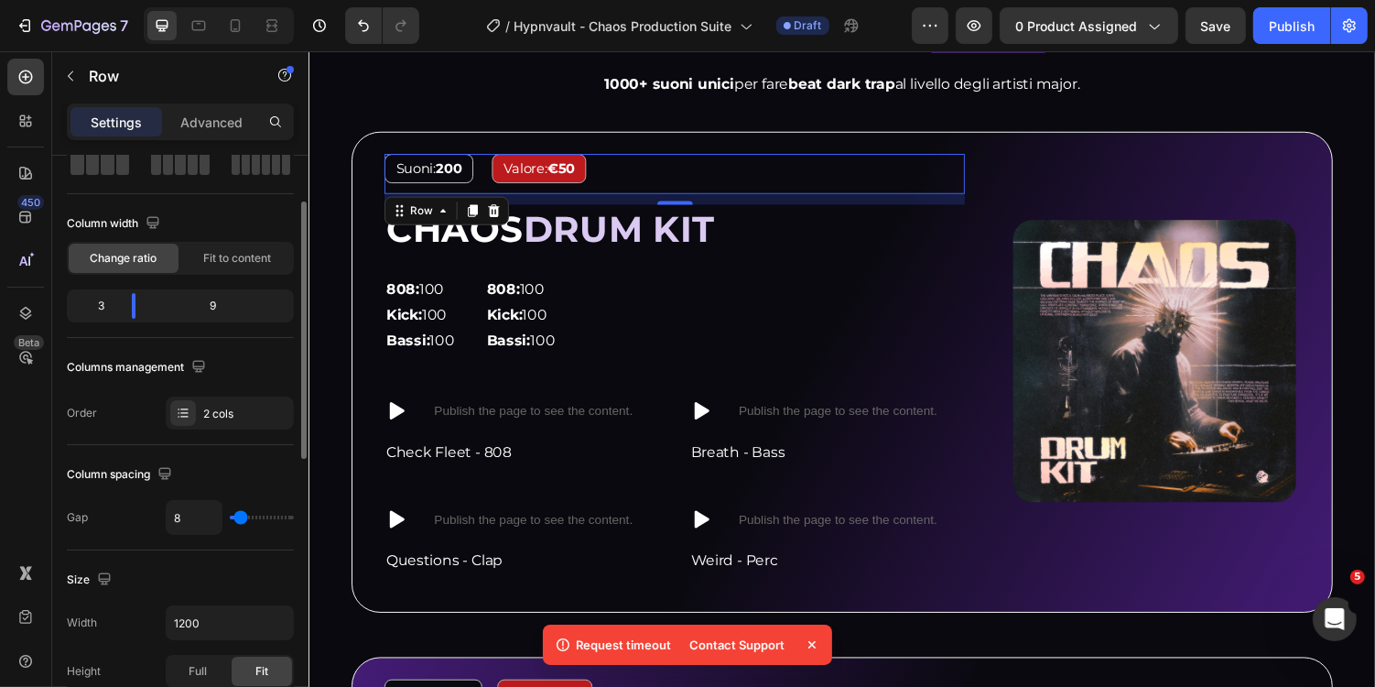
type input "9"
type input "10"
type input "11"
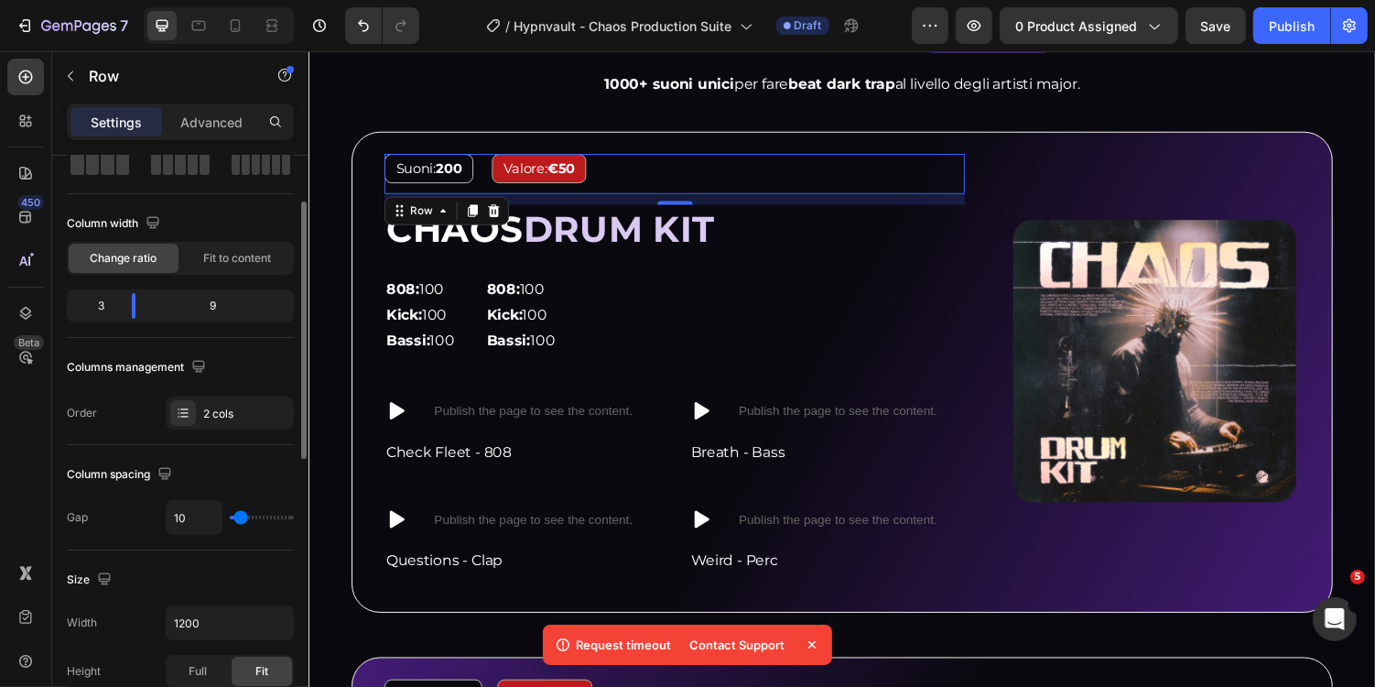
type input "11"
type input "10"
click at [241, 516] on input "range" at bounding box center [262, 518] width 64 height 4
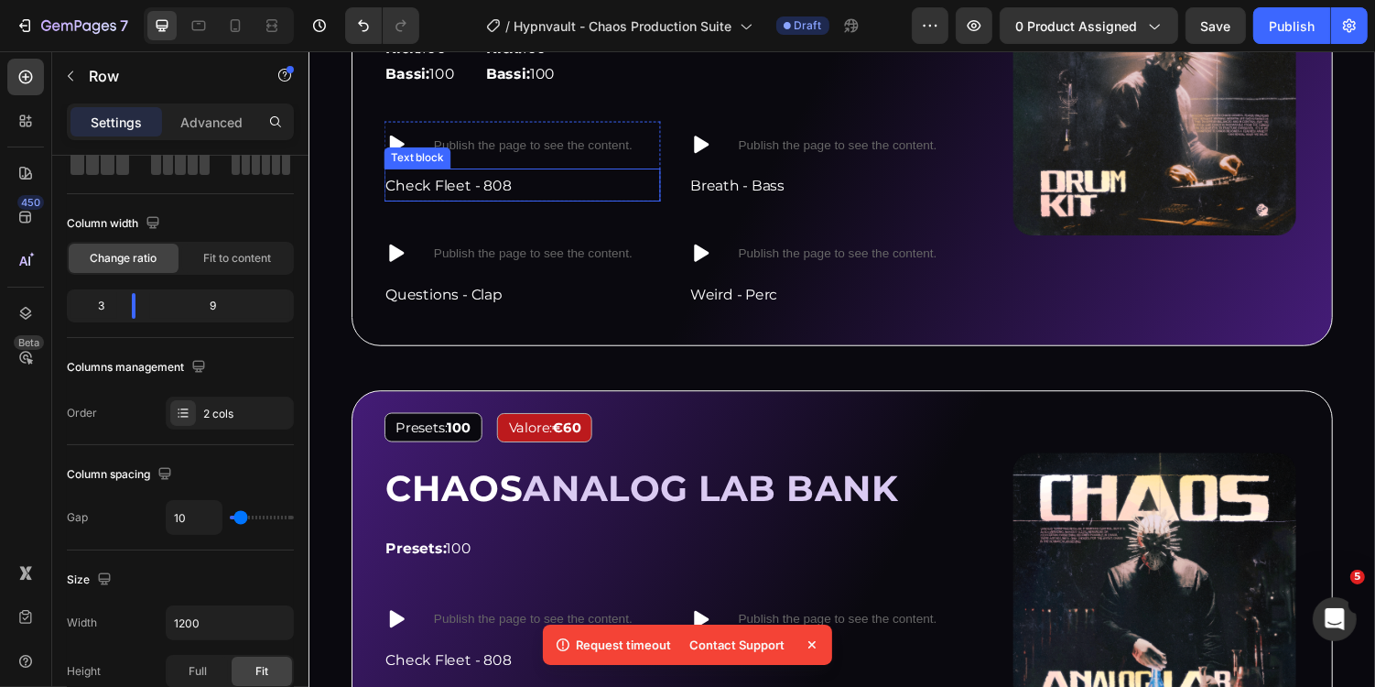
scroll to position [1880, 0]
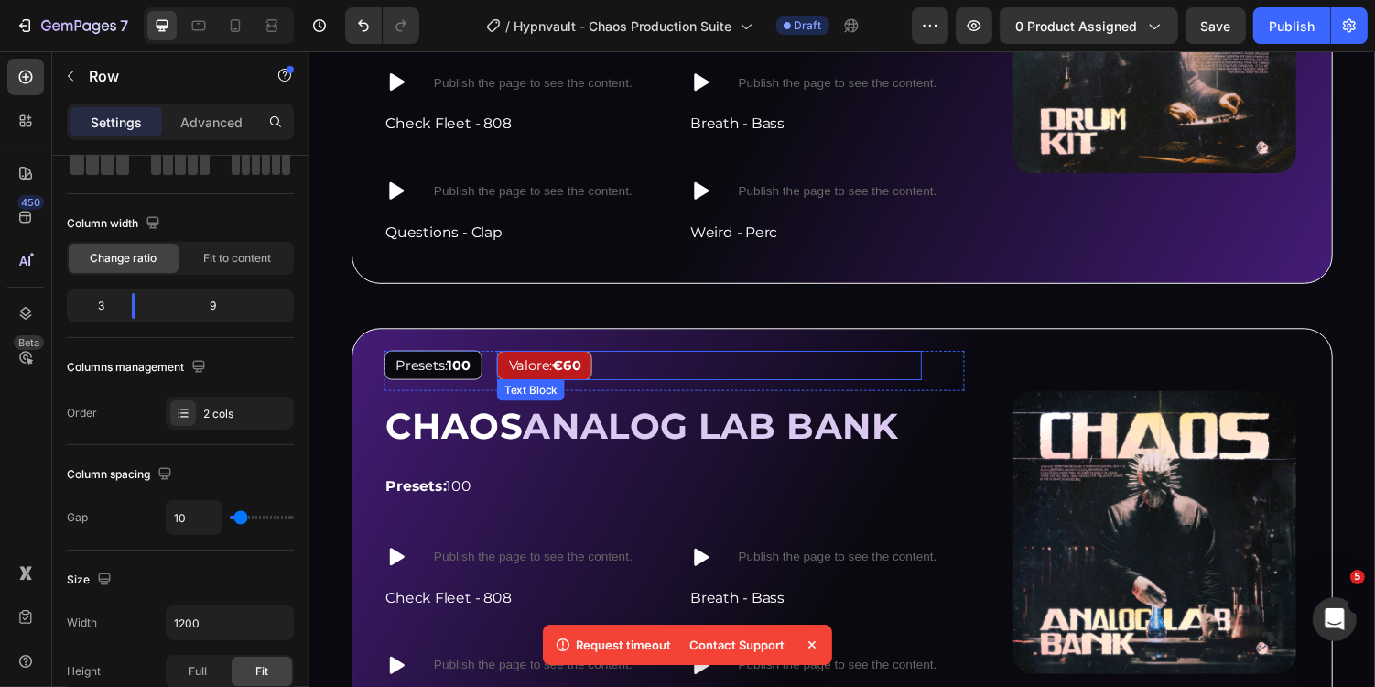
click at [673, 367] on div "Valore: €60" at bounding box center [721, 373] width 438 height 30
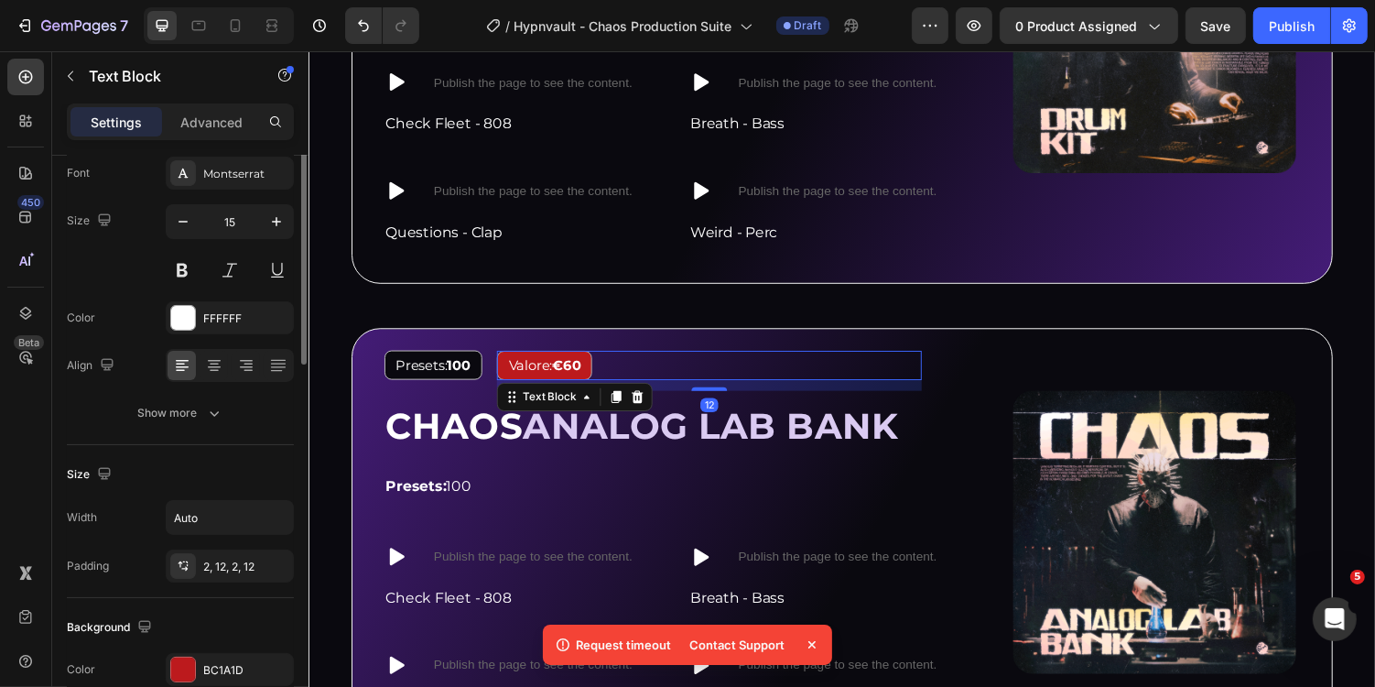
scroll to position [0, 0]
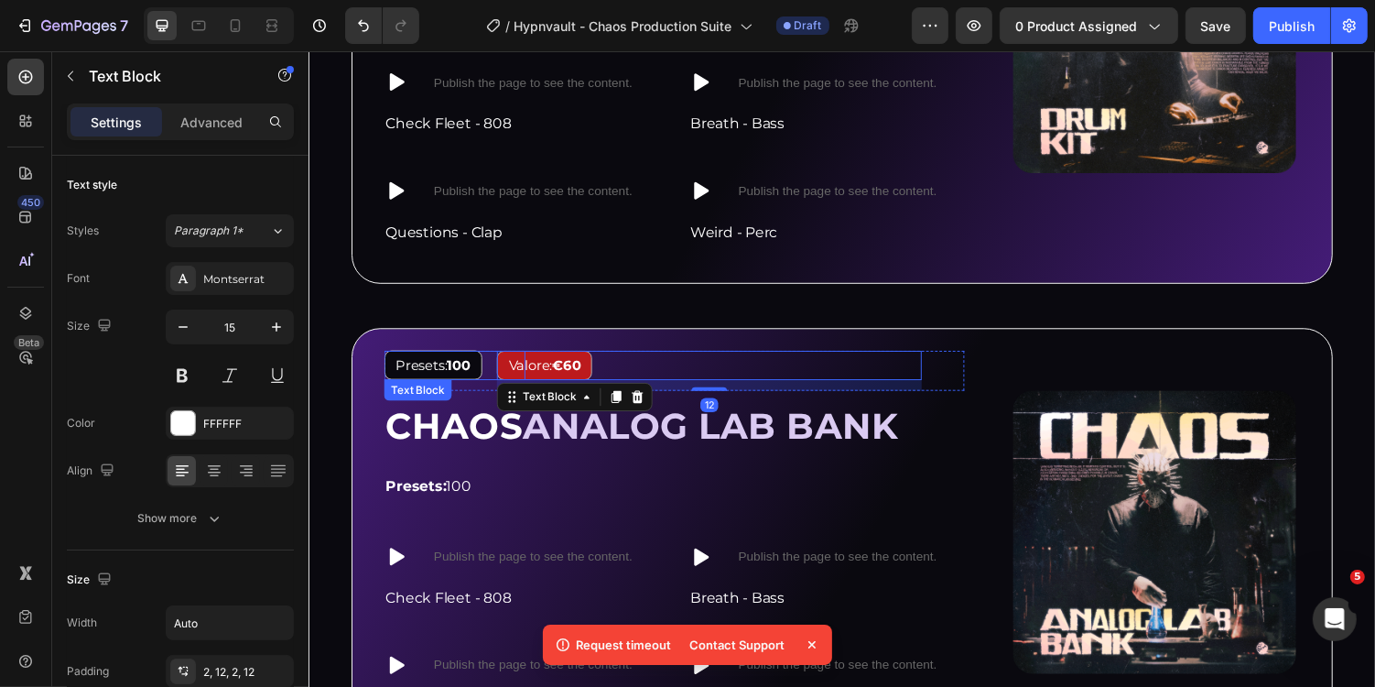
click at [494, 375] on div "Presets: 100" at bounding box center [459, 373] width 146 height 30
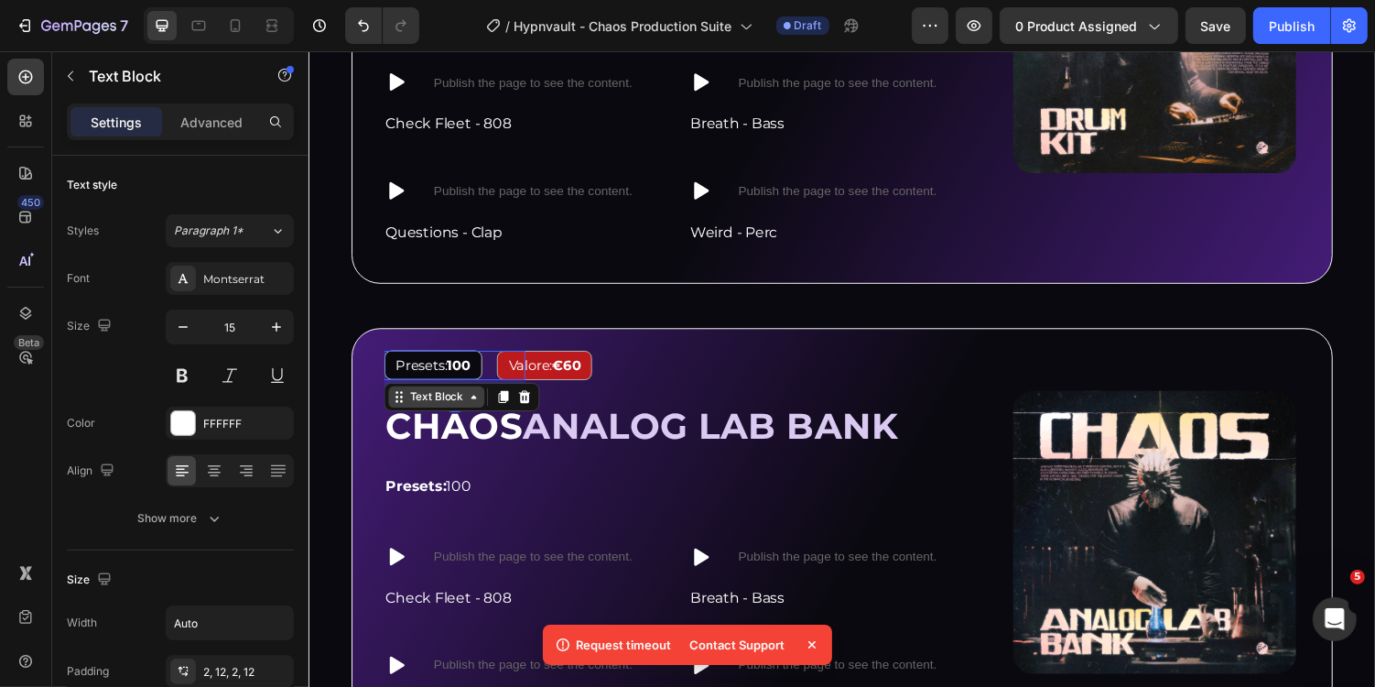
click at [448, 409] on div "Text Block" at bounding box center [439, 405] width 62 height 16
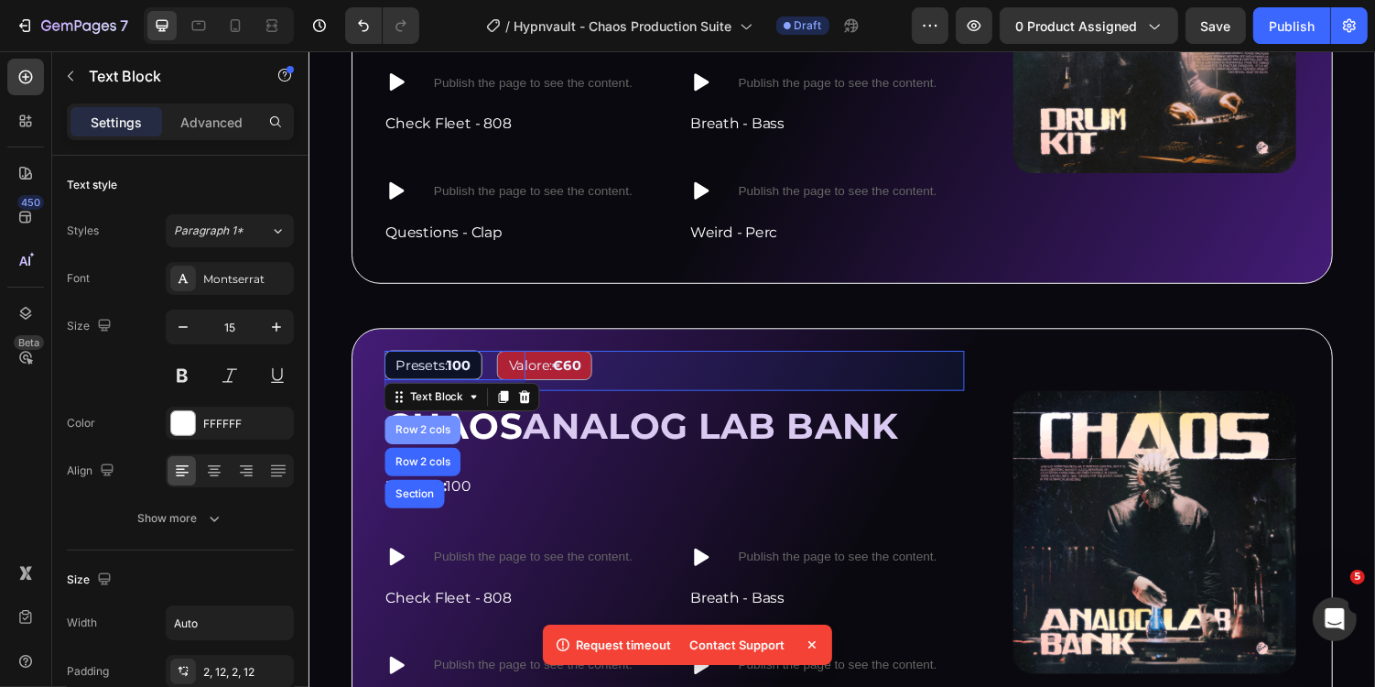
click at [438, 440] on div "Row 2 cols" at bounding box center [425, 439] width 78 height 29
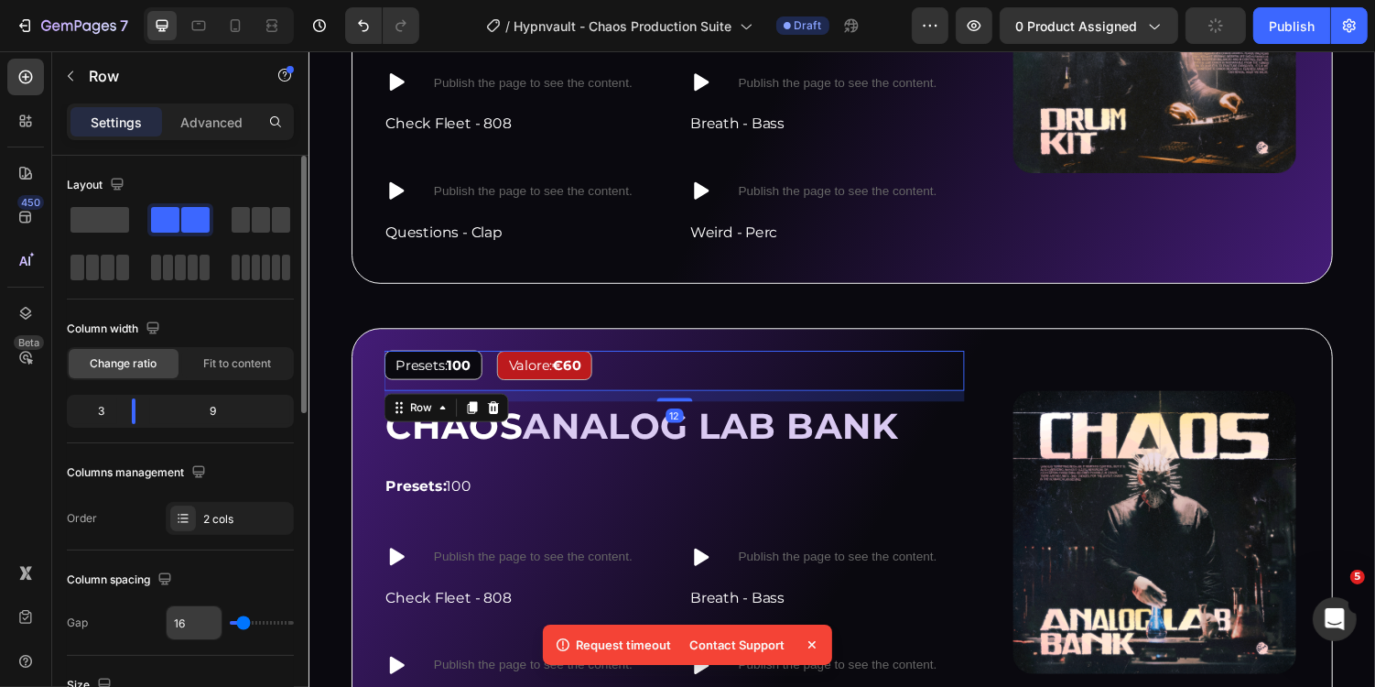
click at [201, 614] on input "16" at bounding box center [194, 622] width 55 height 33
type input "1"
type input "10"
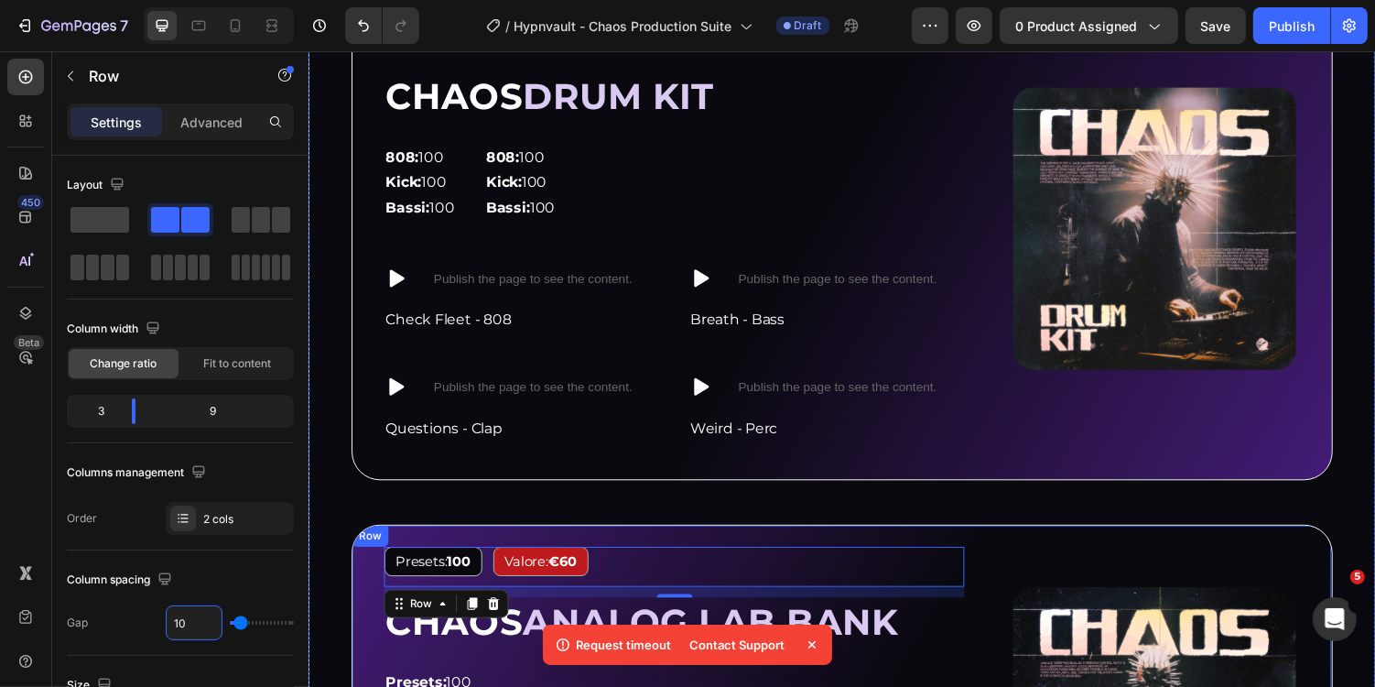
scroll to position [1716, 0]
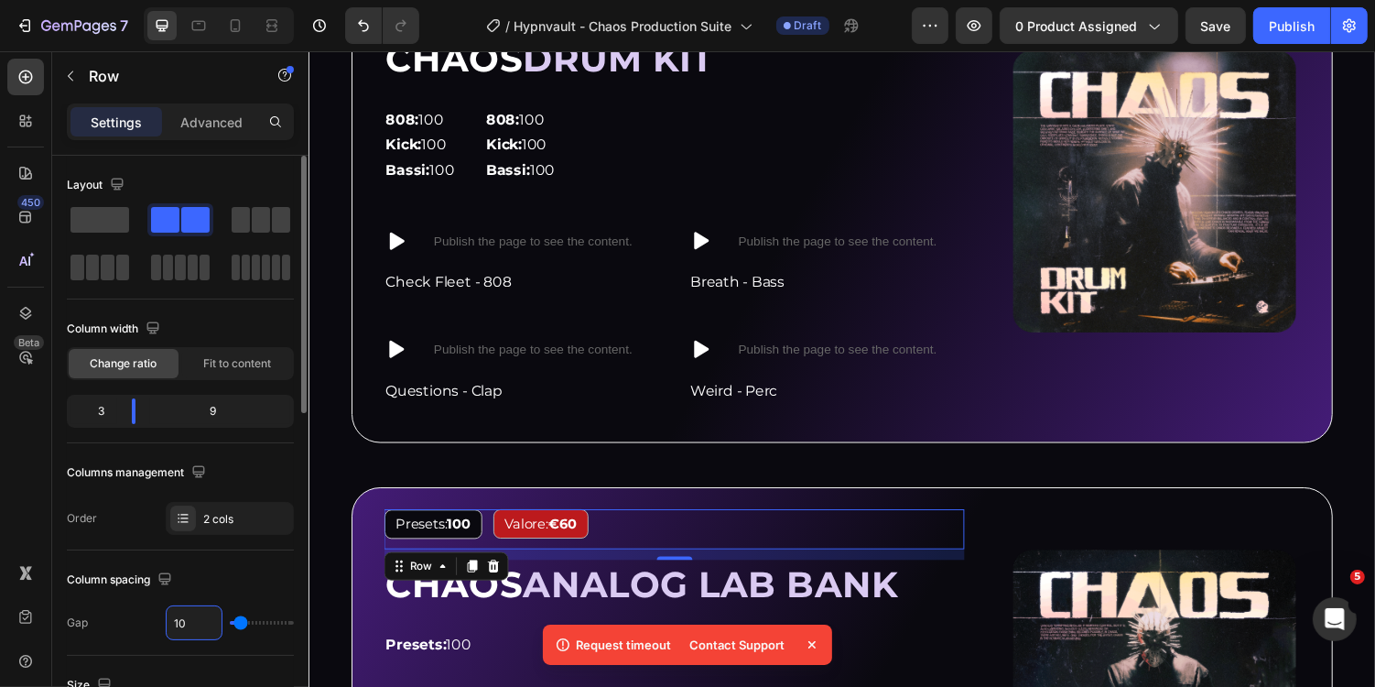
type input "1"
type input "12"
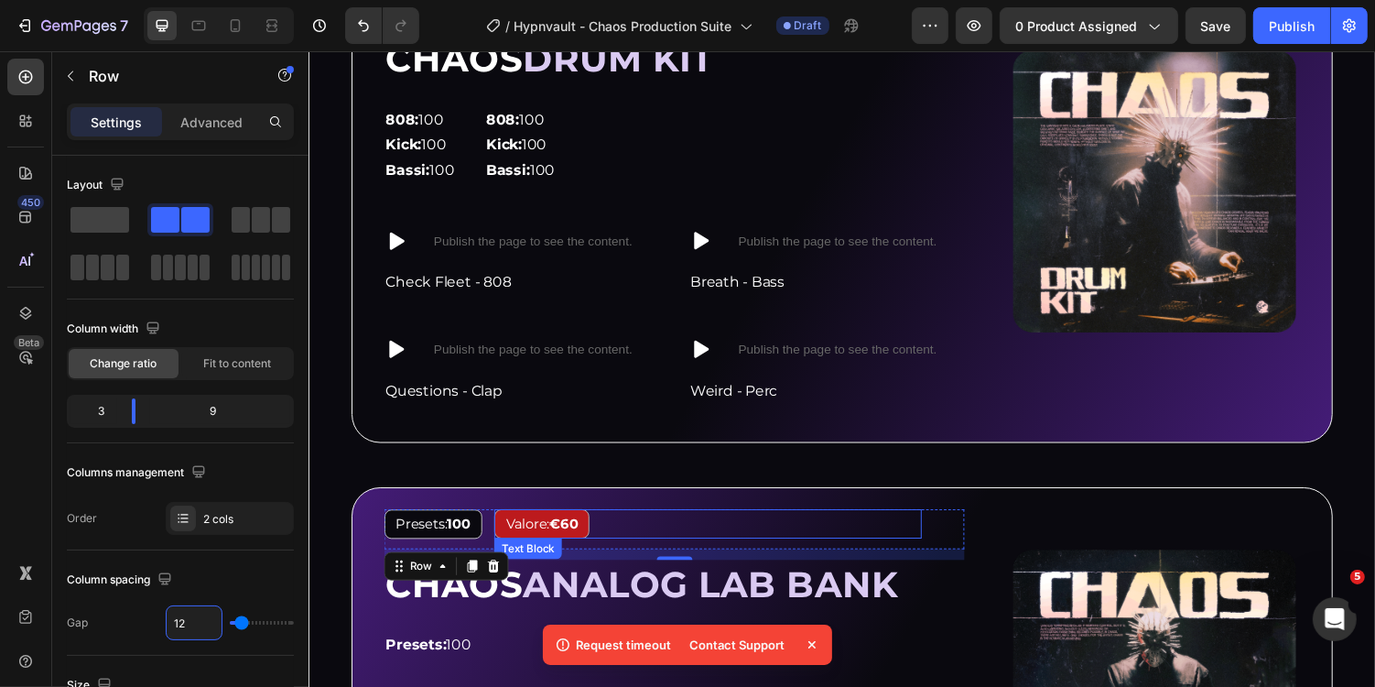
type input "1"
type input "14"
type input "1"
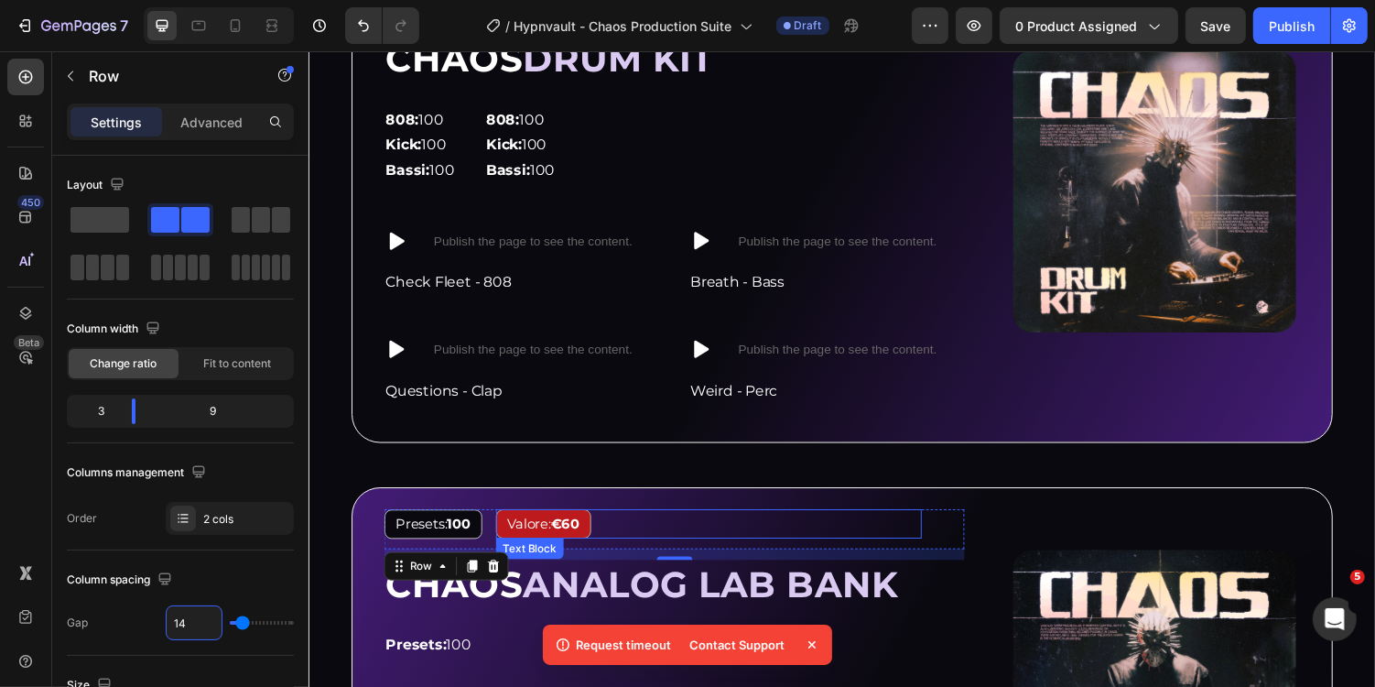
type input "1"
type input "16"
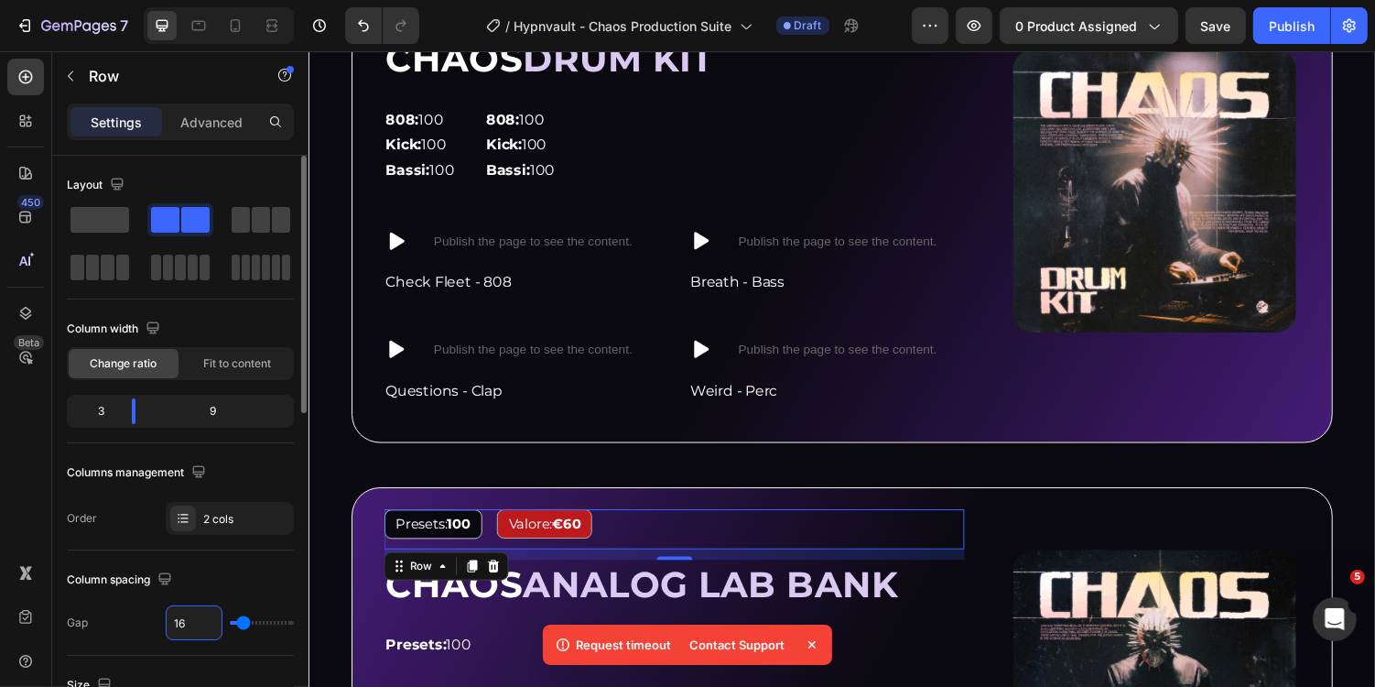
click at [256, 587] on div "Column spacing" at bounding box center [180, 579] width 227 height 29
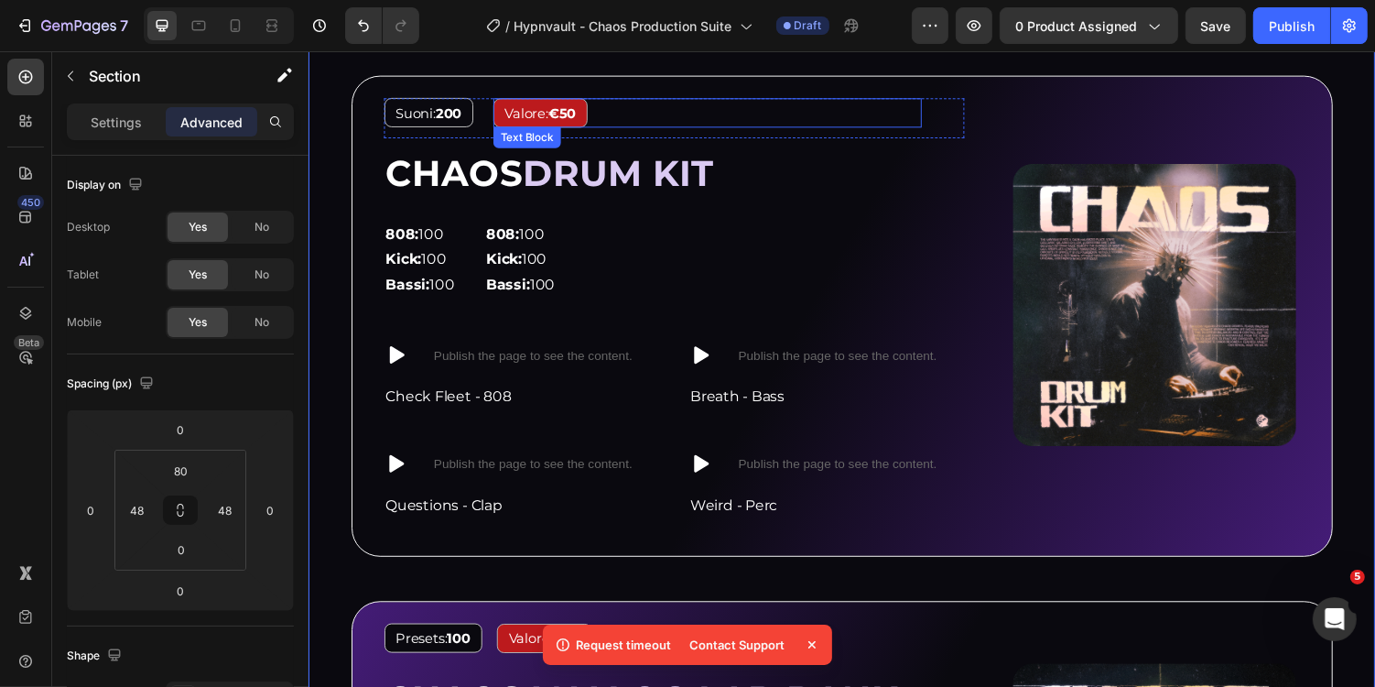
scroll to position [1591, 0]
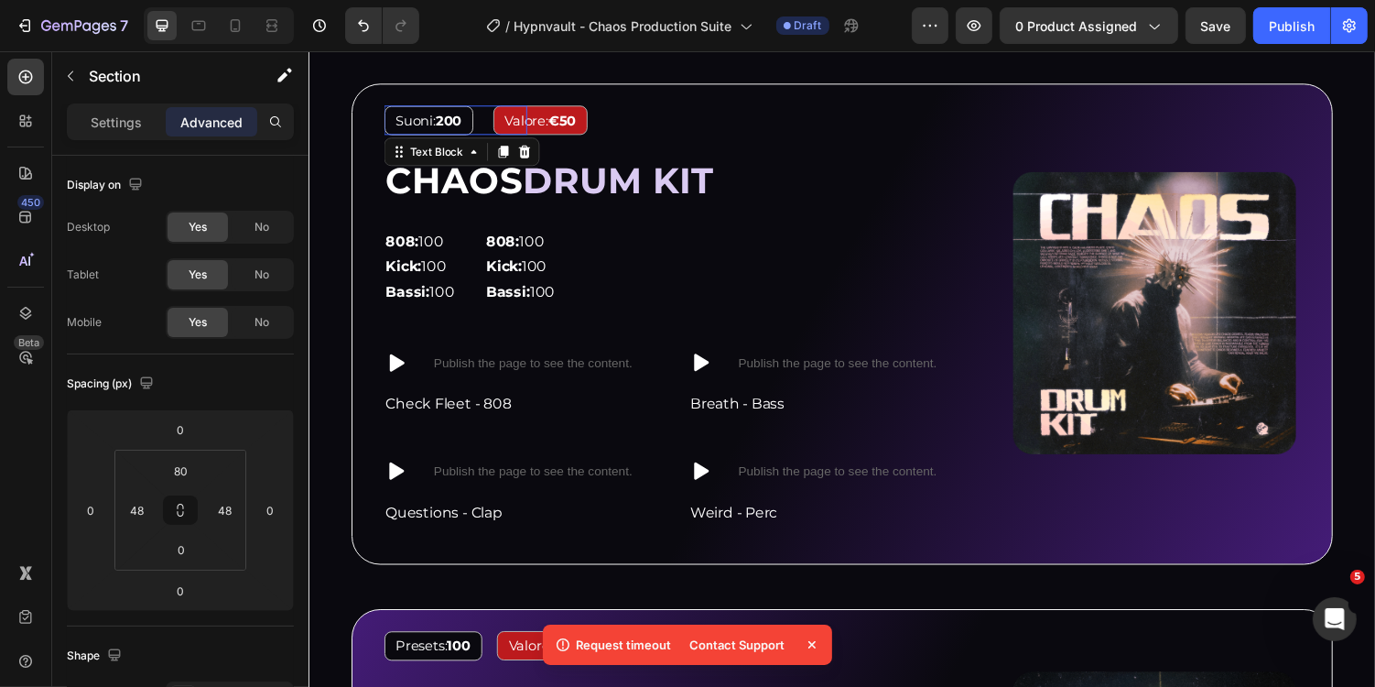
click at [489, 129] on div "Suoni: 200" at bounding box center [459, 121] width 147 height 30
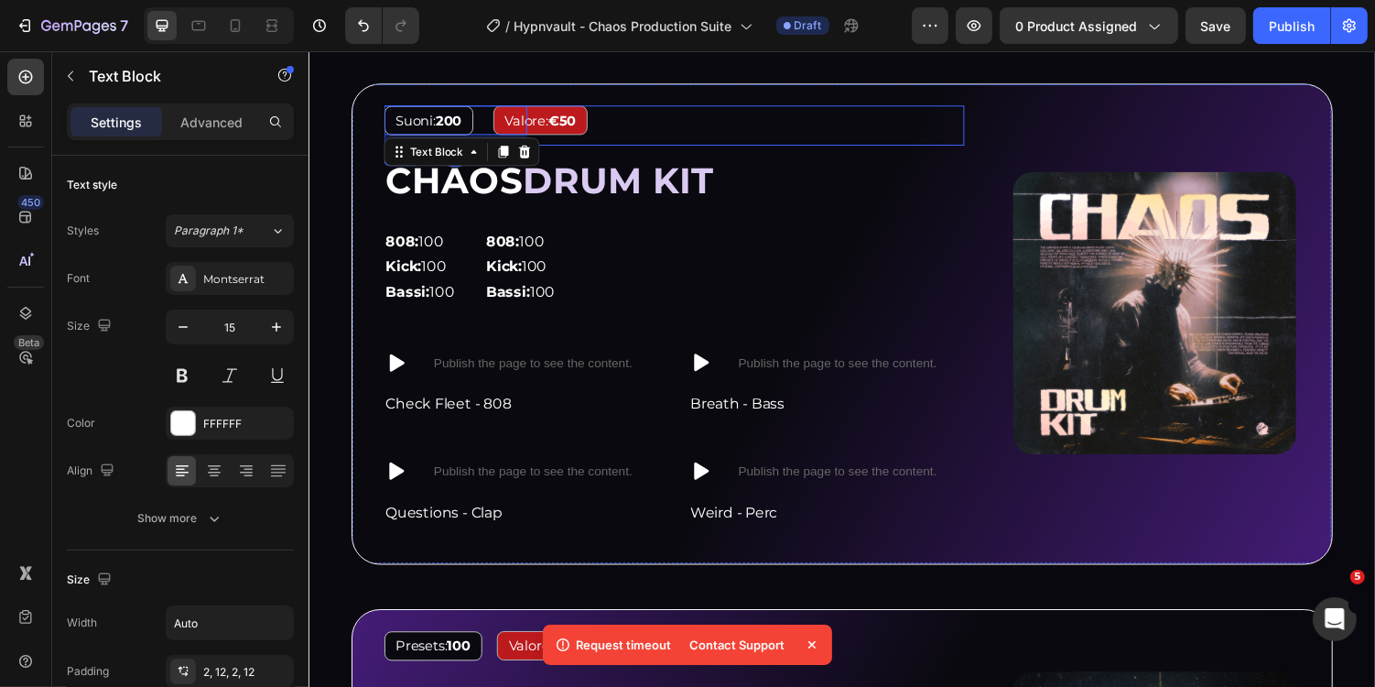
click at [580, 143] on div "Valore: €50 Text Block" at bounding box center [763, 126] width 442 height 41
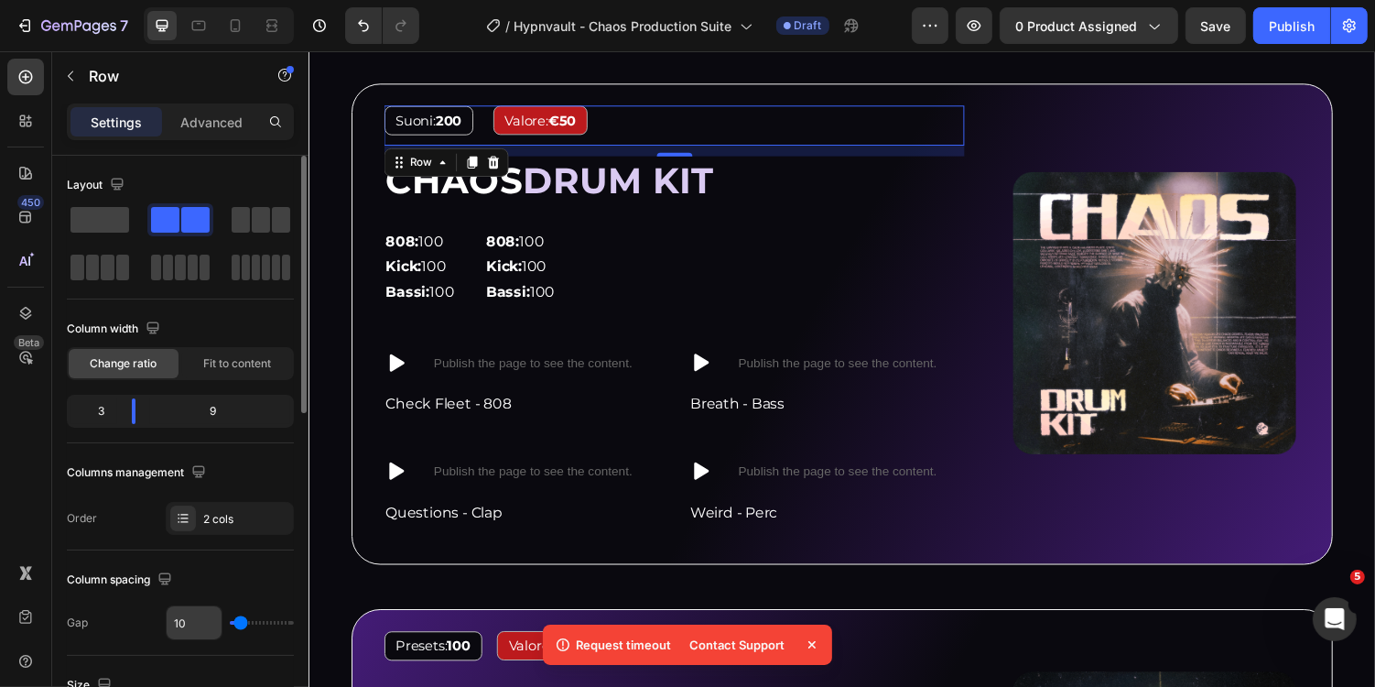
click at [205, 619] on input "10" at bounding box center [194, 622] width 55 height 33
type input "8"
type input "0"
type input "6"
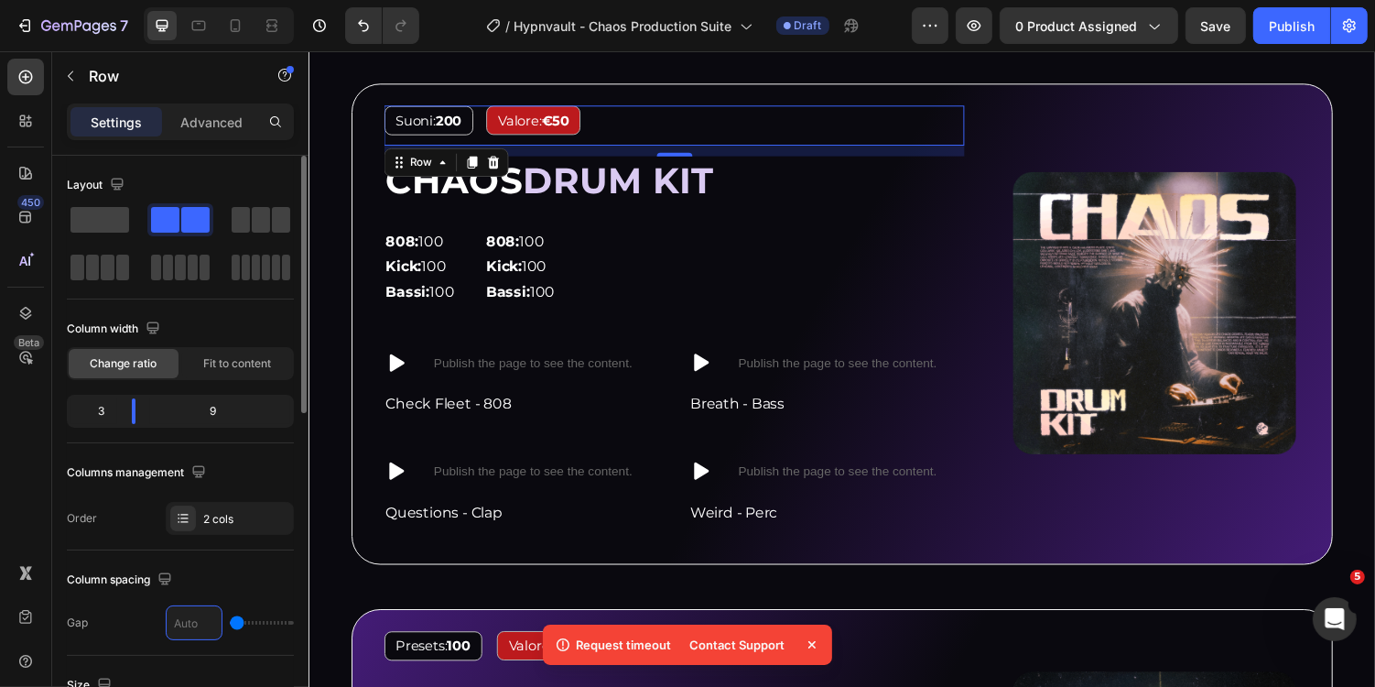
type input "6"
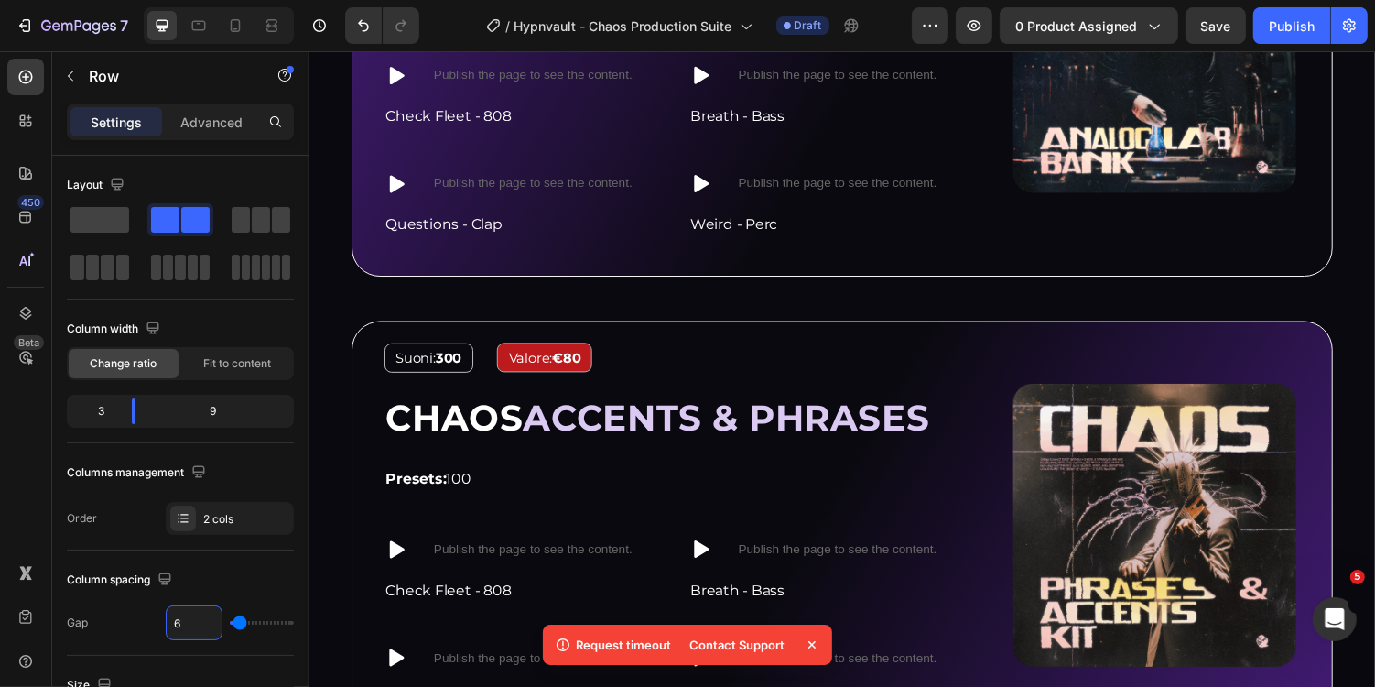
scroll to position [2432, 0]
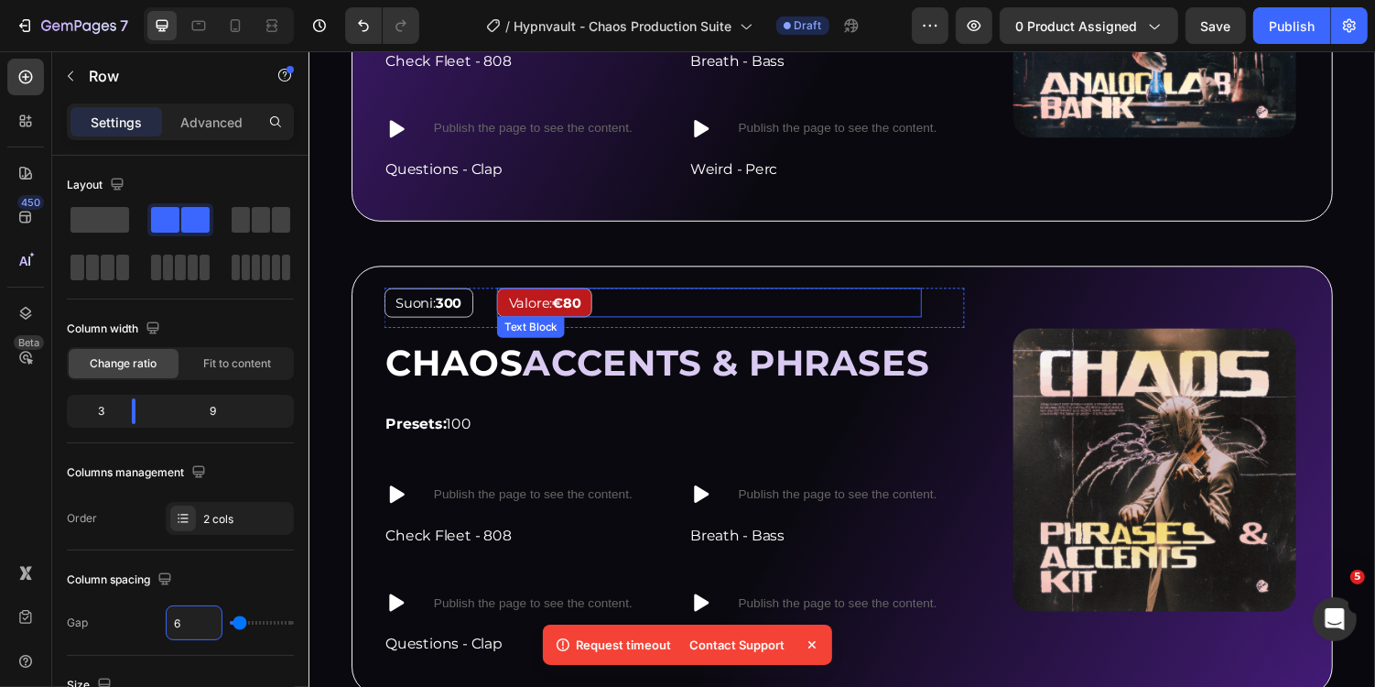
click at [737, 298] on div "Valore: €80" at bounding box center [721, 309] width 438 height 30
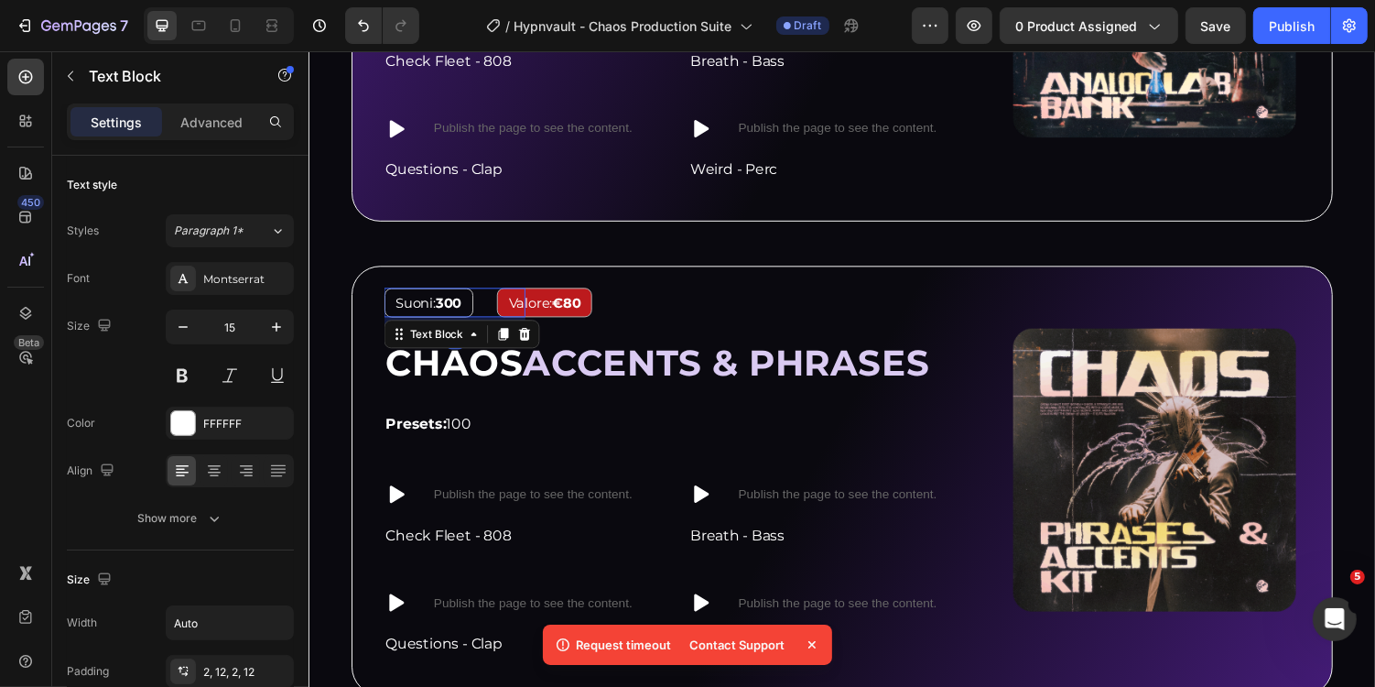
click at [491, 311] on div "Suoni: 300" at bounding box center [459, 309] width 146 height 30
click at [618, 328] on div "Valore: €80 Text Block" at bounding box center [765, 314] width 438 height 41
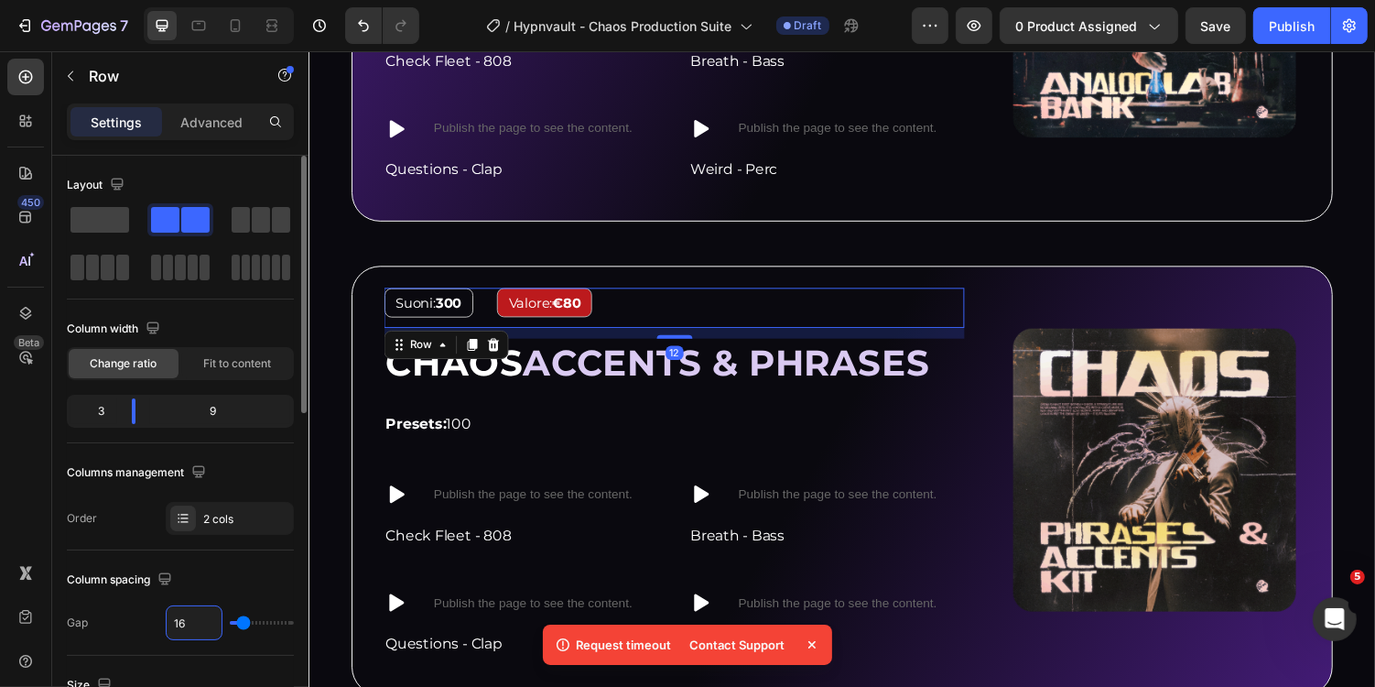
click at [190, 624] on input "16" at bounding box center [194, 622] width 55 height 33
type input "6"
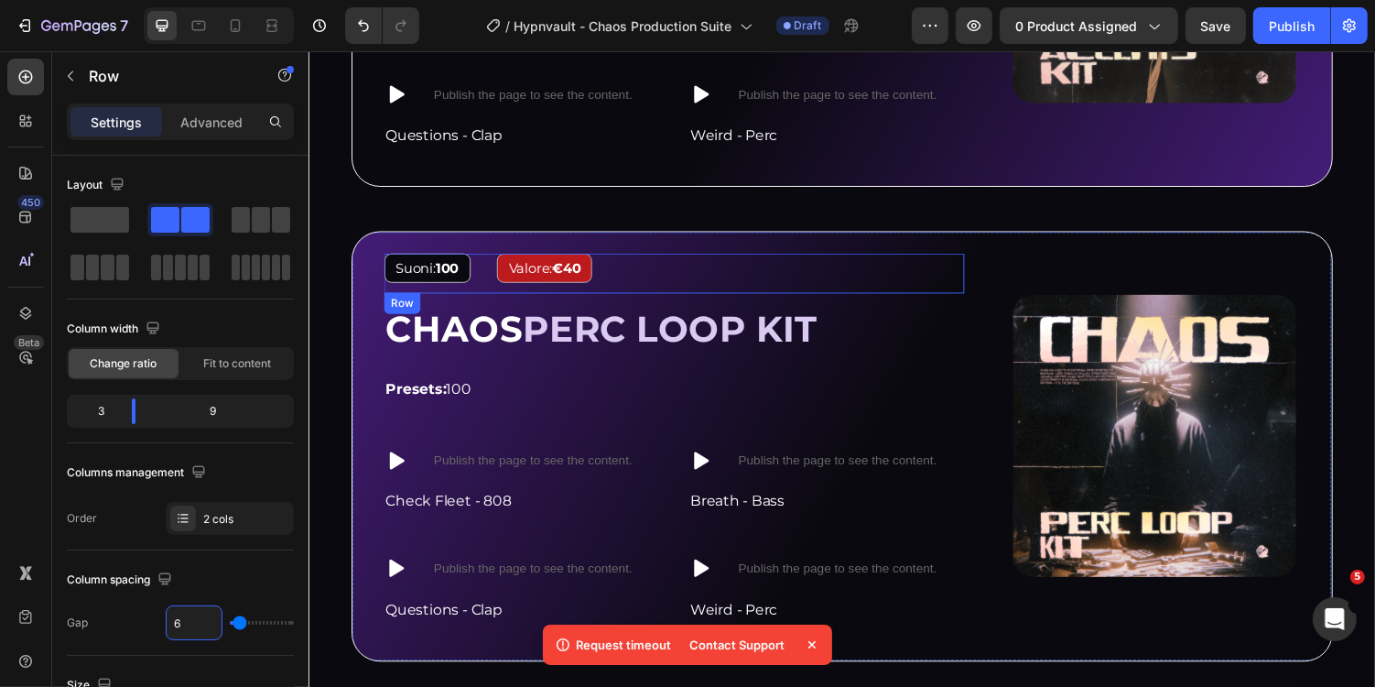
click at [486, 290] on div "Suoni: 100 Text Block" at bounding box center [459, 278] width 146 height 41
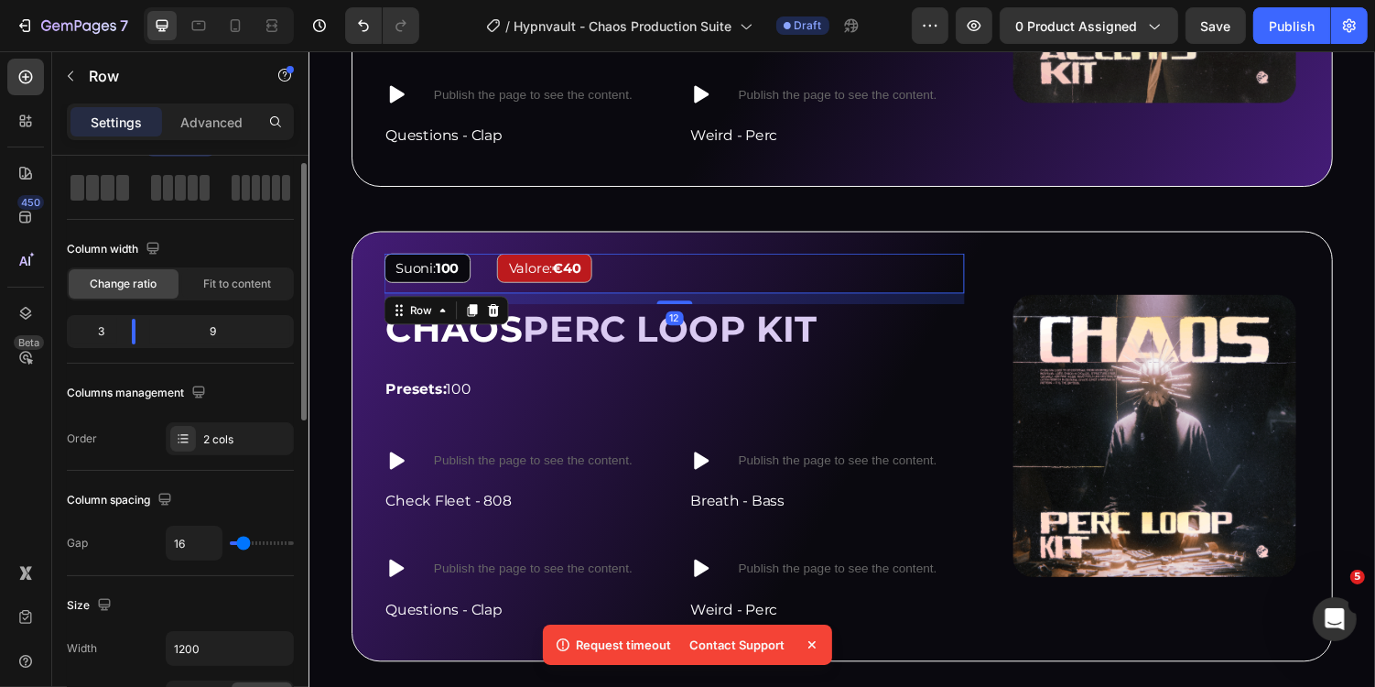
scroll to position [115, 0]
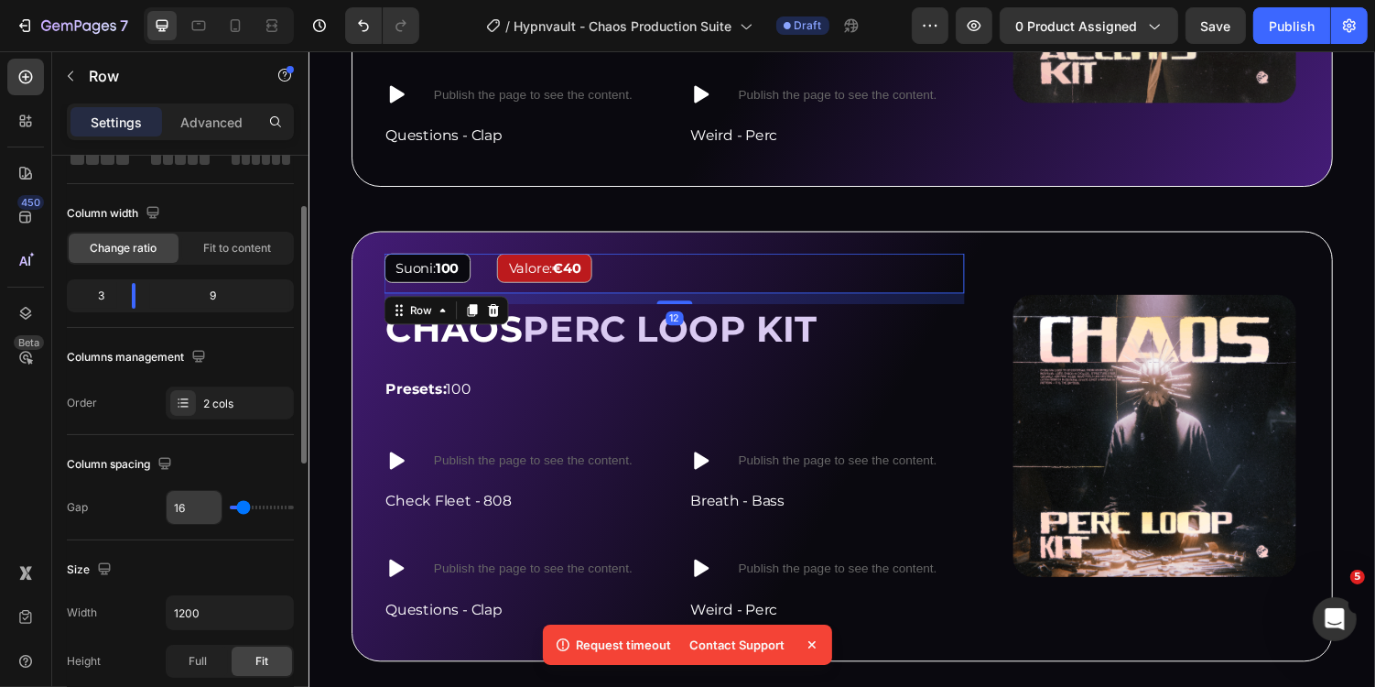
click at [193, 508] on input "16" at bounding box center [194, 507] width 55 height 33
type input "6"
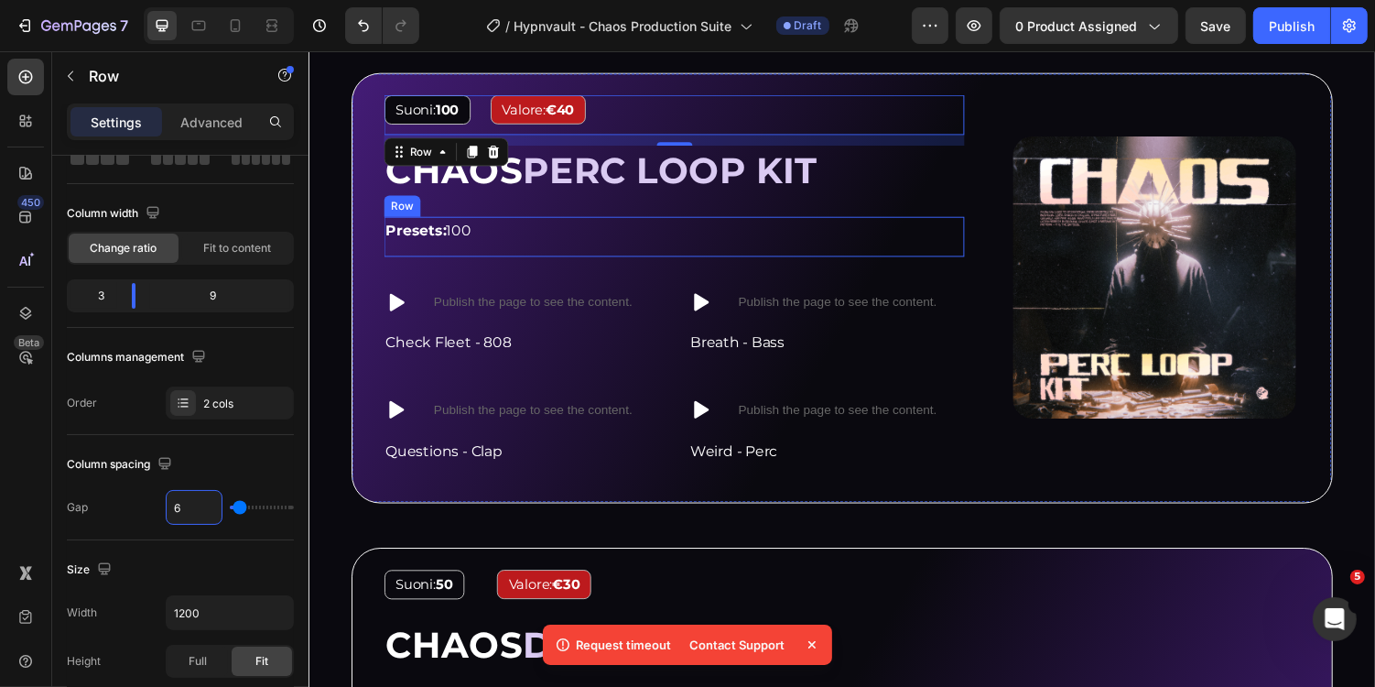
scroll to position [3320, 0]
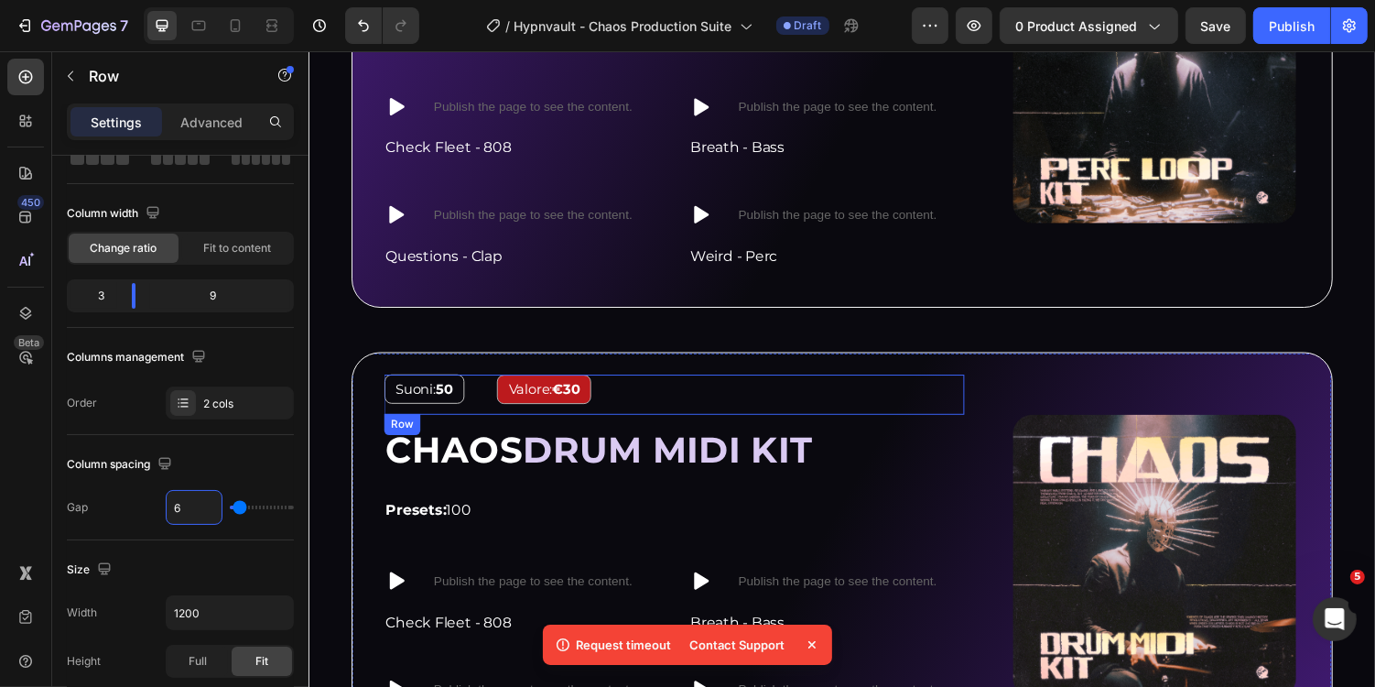
click at [640, 408] on div "Valore: €30 Text Block" at bounding box center [765, 403] width 438 height 41
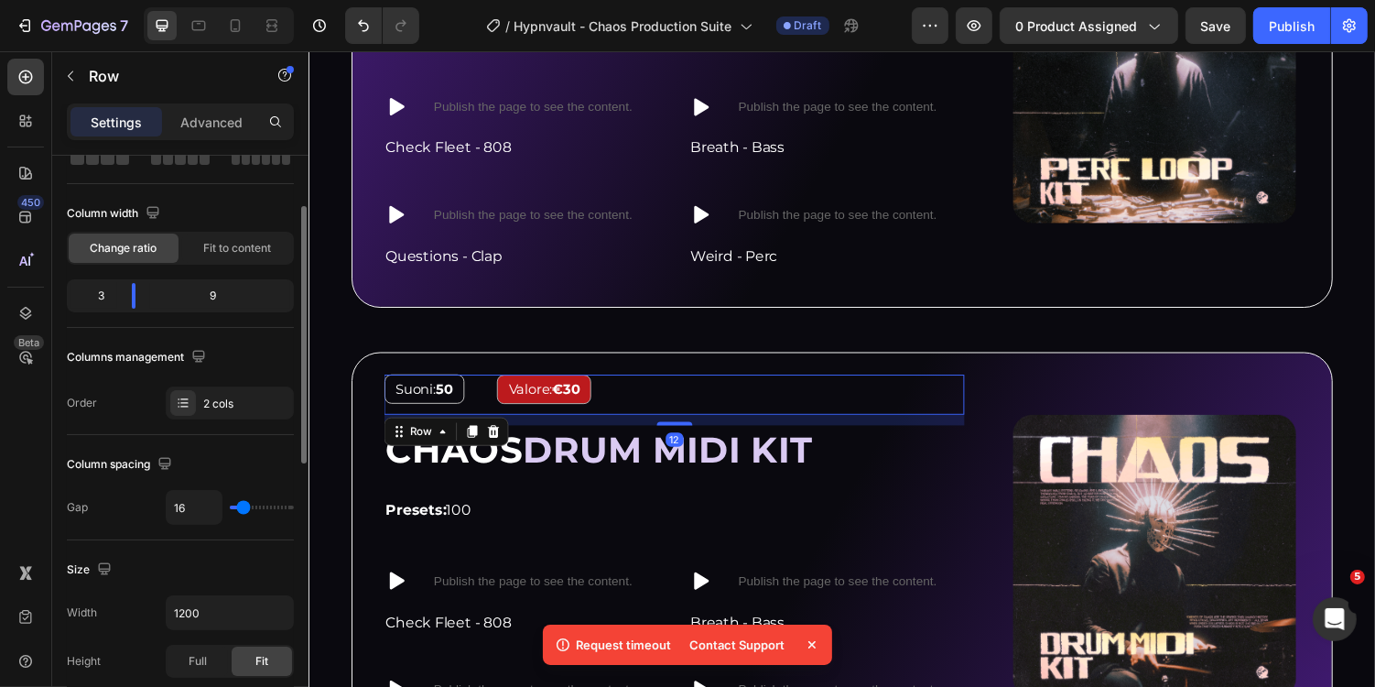
scroll to position [115, 0]
click at [184, 508] on input "16" at bounding box center [194, 507] width 55 height 33
type input "6"
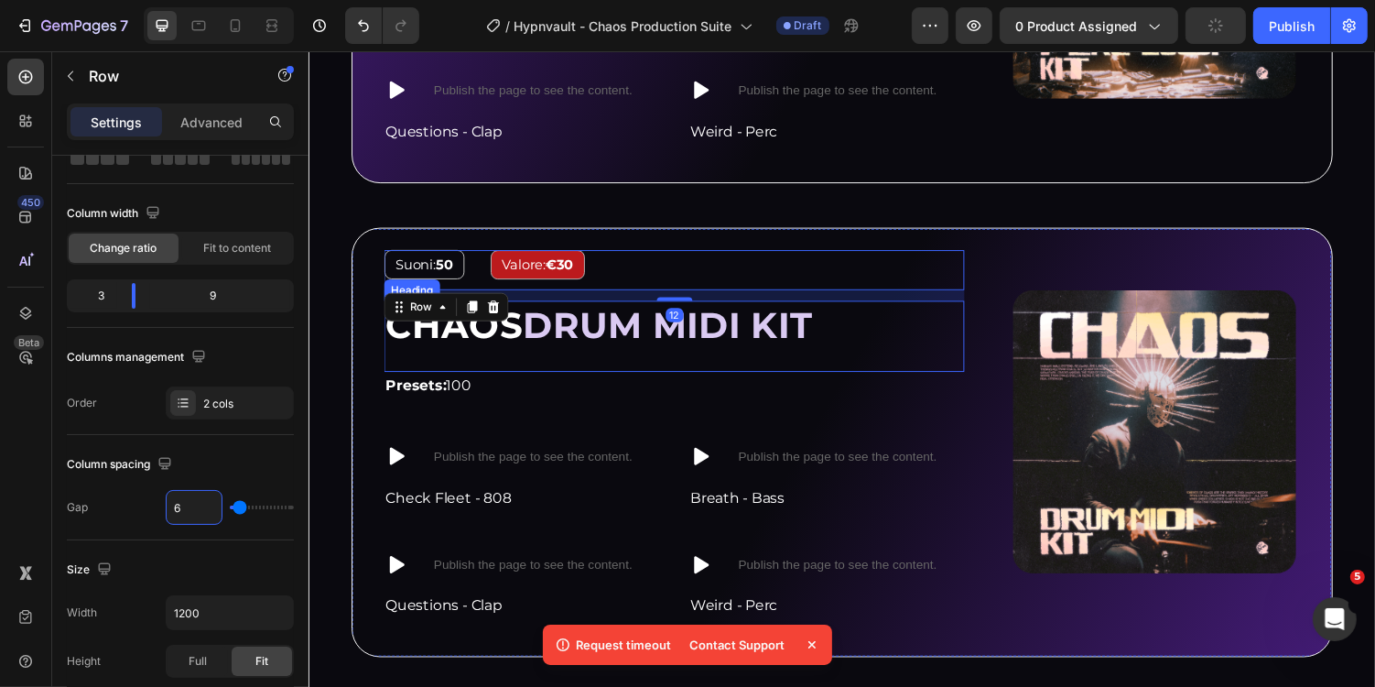
scroll to position [3681, 0]
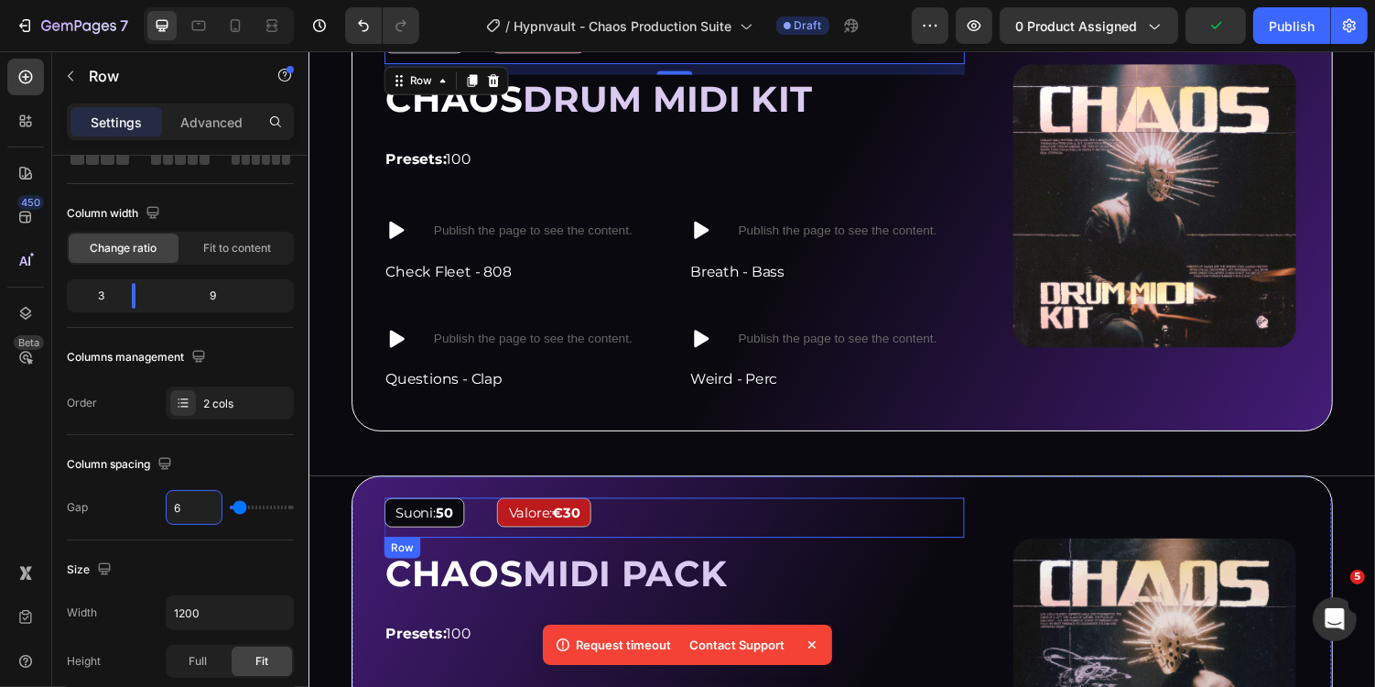
click at [483, 534] on div "Suoni: 50 Text Block" at bounding box center [459, 530] width 146 height 41
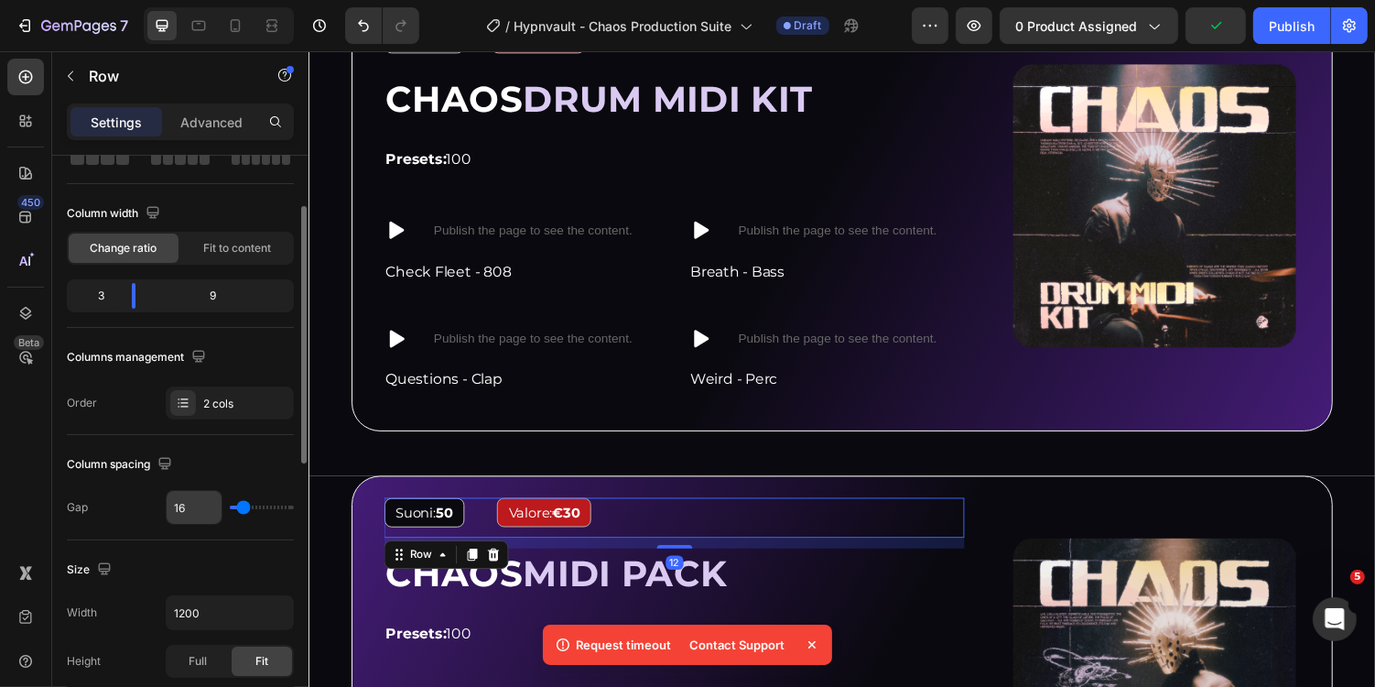
click at [197, 495] on input "16" at bounding box center [194, 507] width 55 height 33
type input "616"
type input "120"
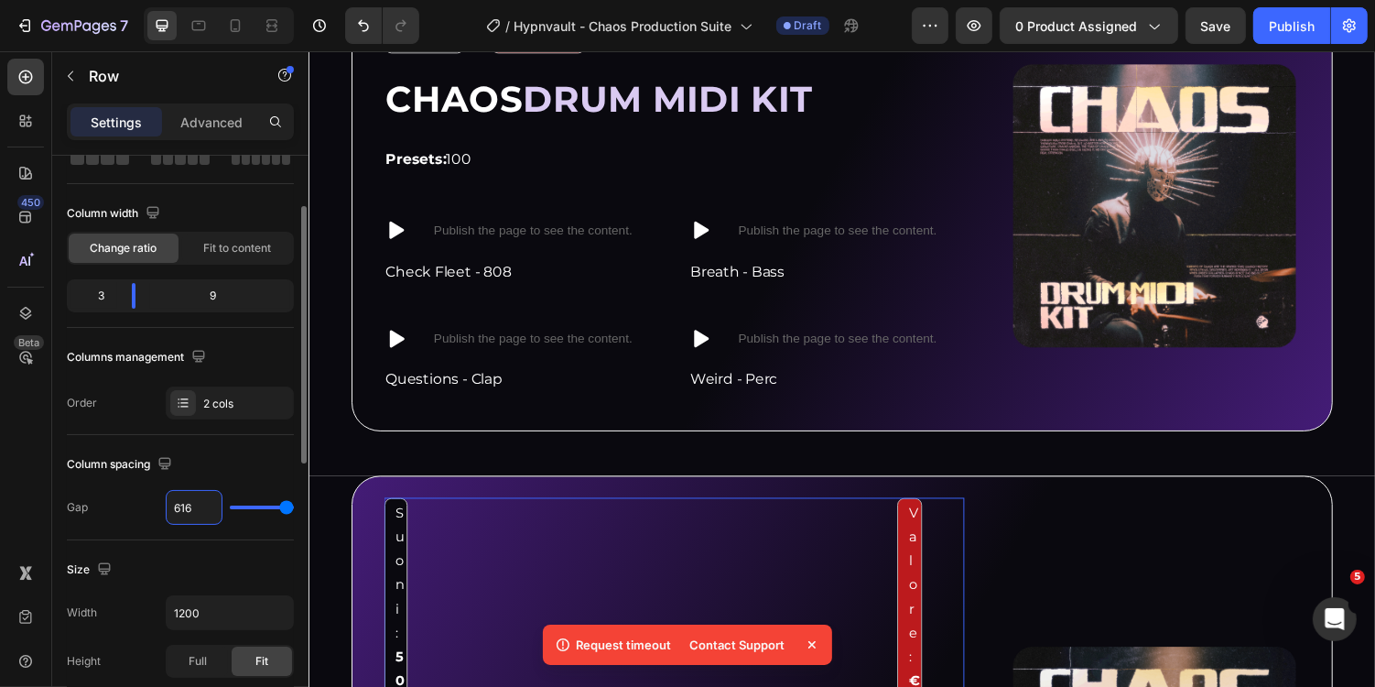
click at [206, 500] on input "616" at bounding box center [194, 507] width 55 height 33
type input "6"
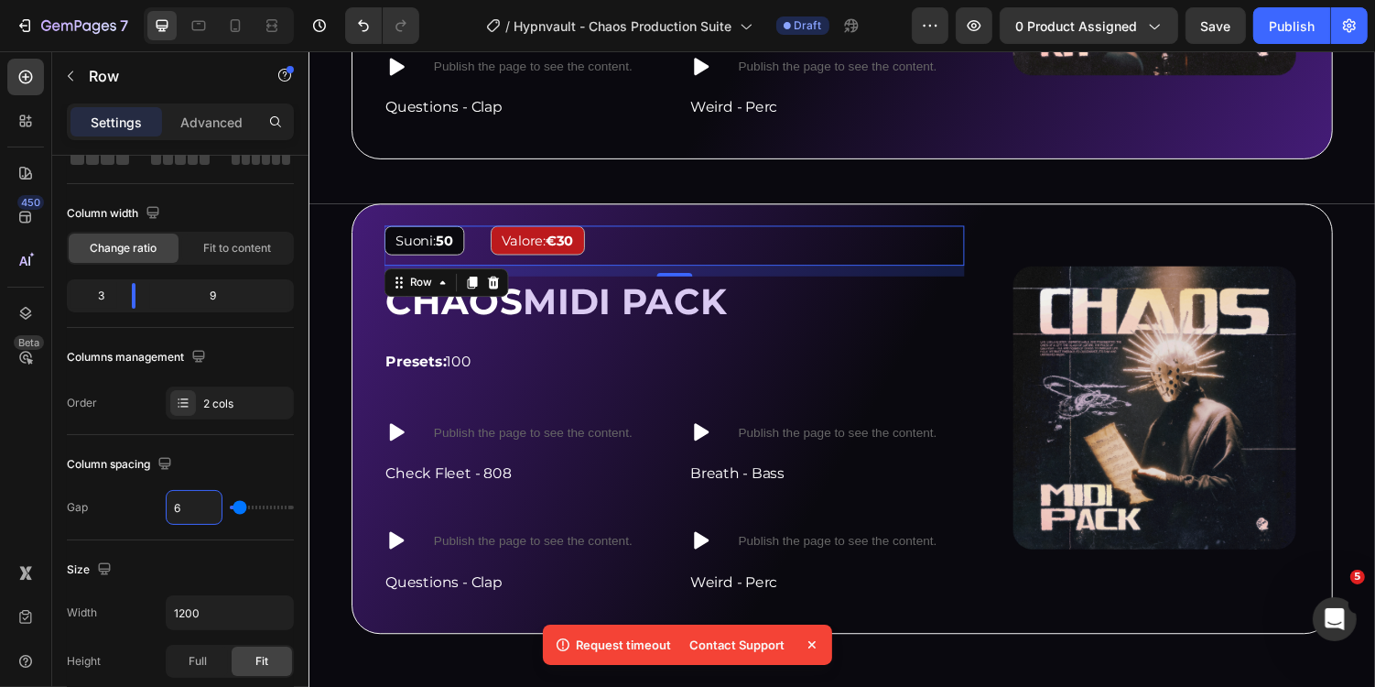
scroll to position [3977, 0]
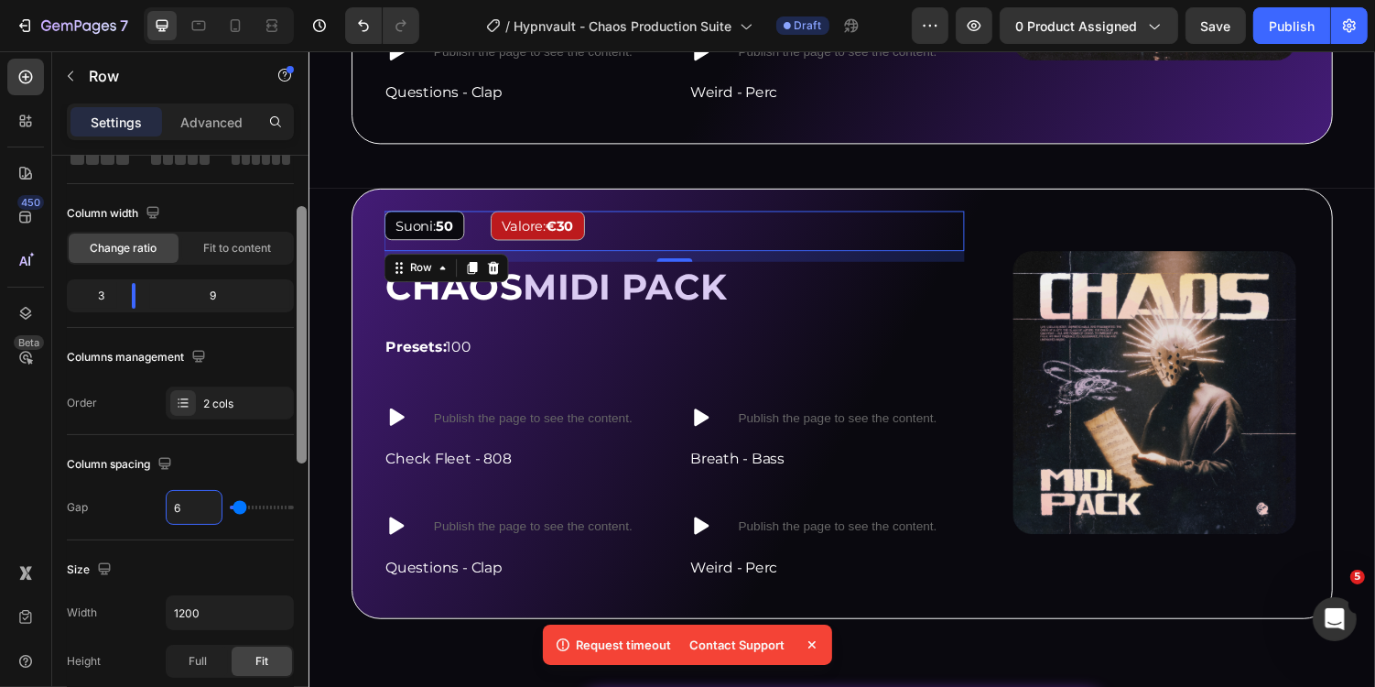
type input "0"
type input "4"
type input "0"
type input "2"
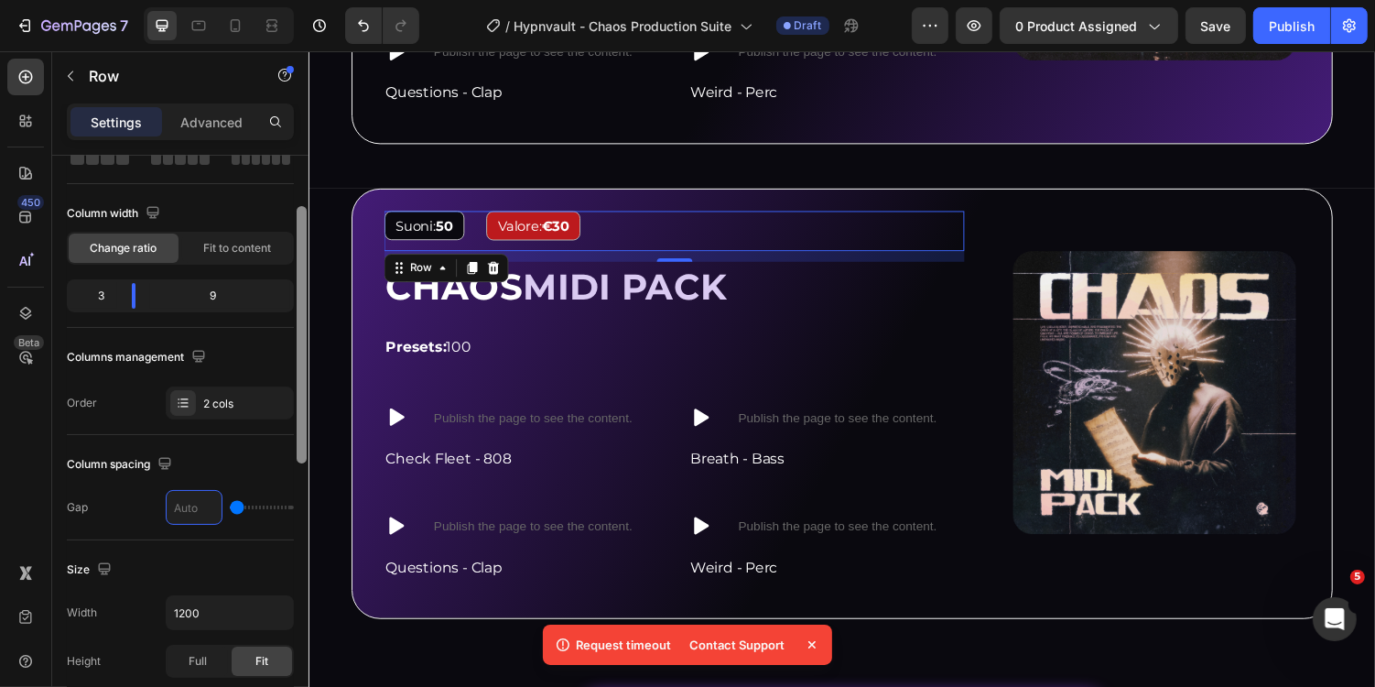
type input "2"
type input "0"
click at [239, 467] on div "Column spacing" at bounding box center [180, 464] width 227 height 29
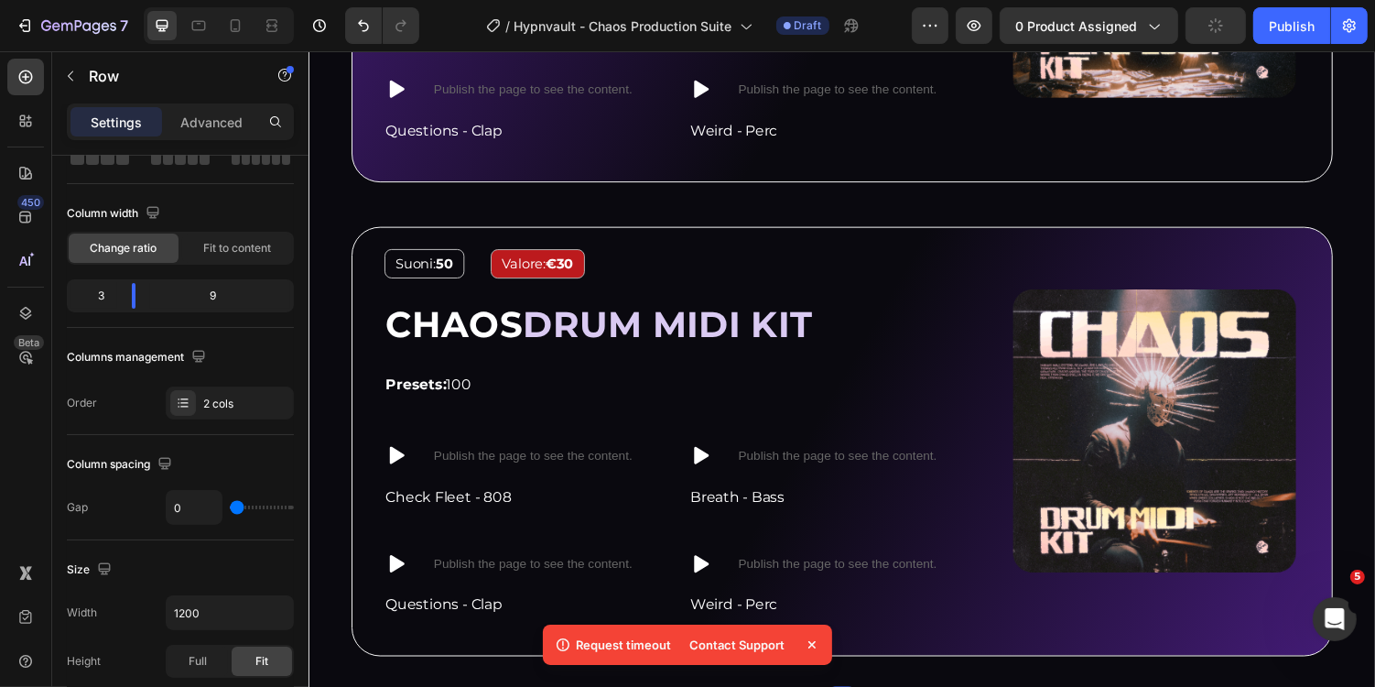
scroll to position [3434, 0]
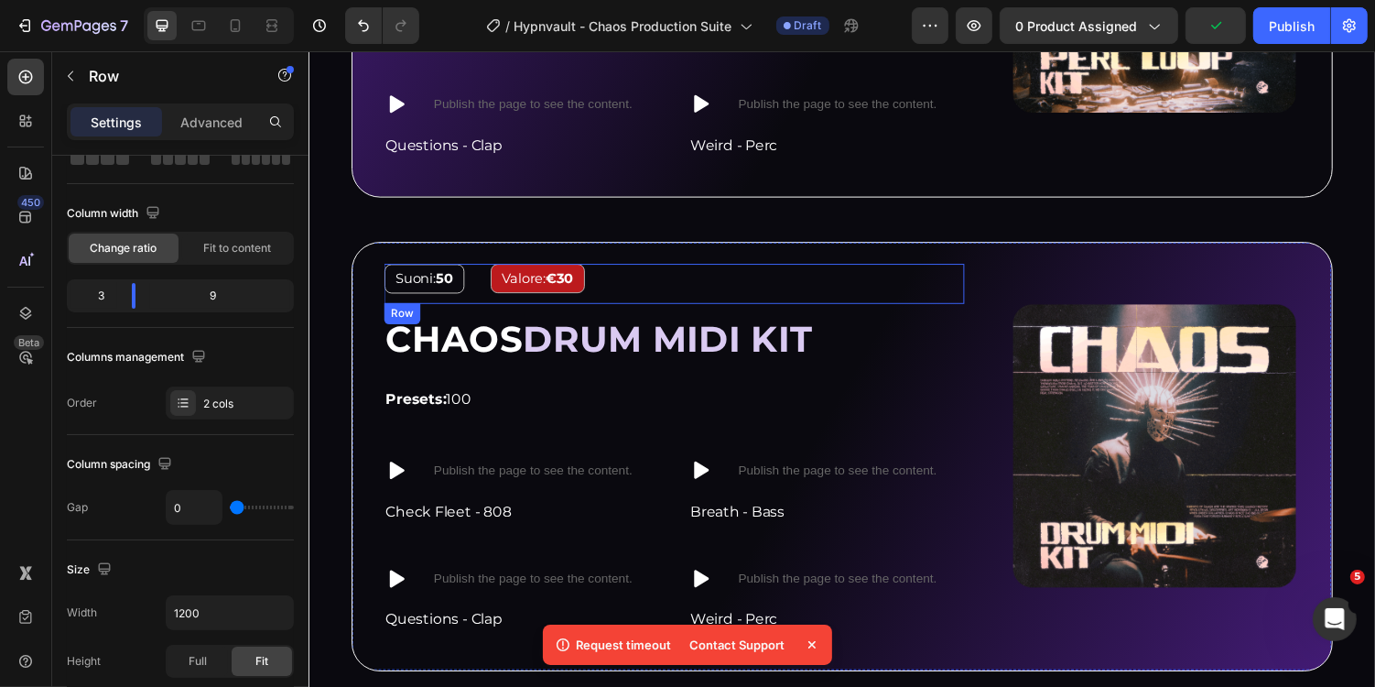
click at [503, 299] on div "Suoni: 50 Text Block" at bounding box center [460, 289] width 148 height 41
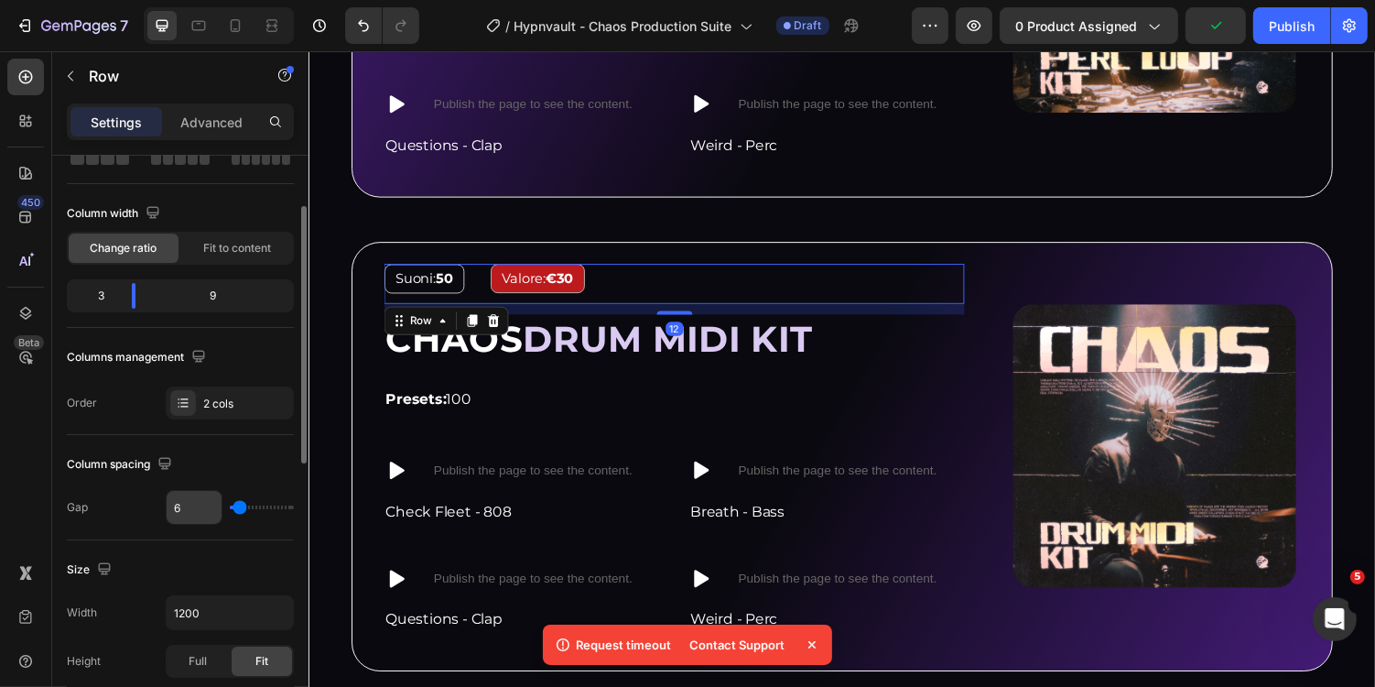
click at [199, 510] on input "6" at bounding box center [194, 507] width 55 height 33
type input "0"
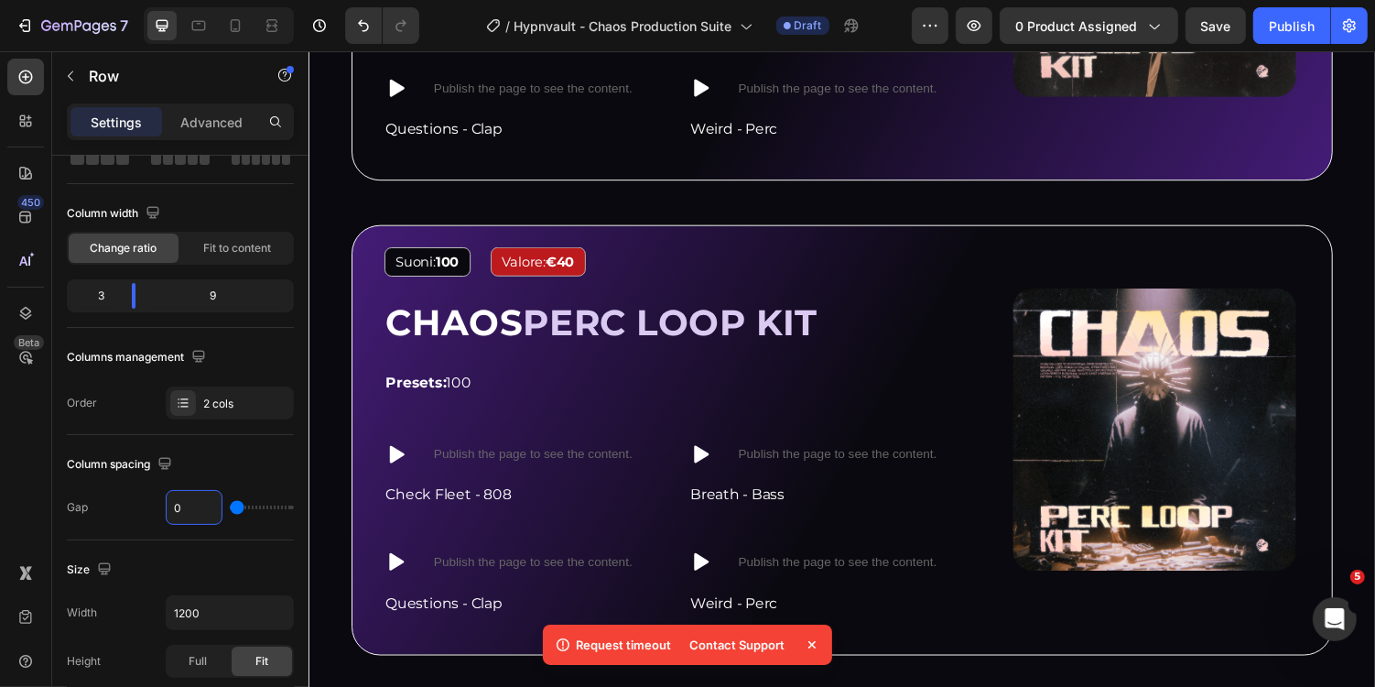
scroll to position [2942, 0]
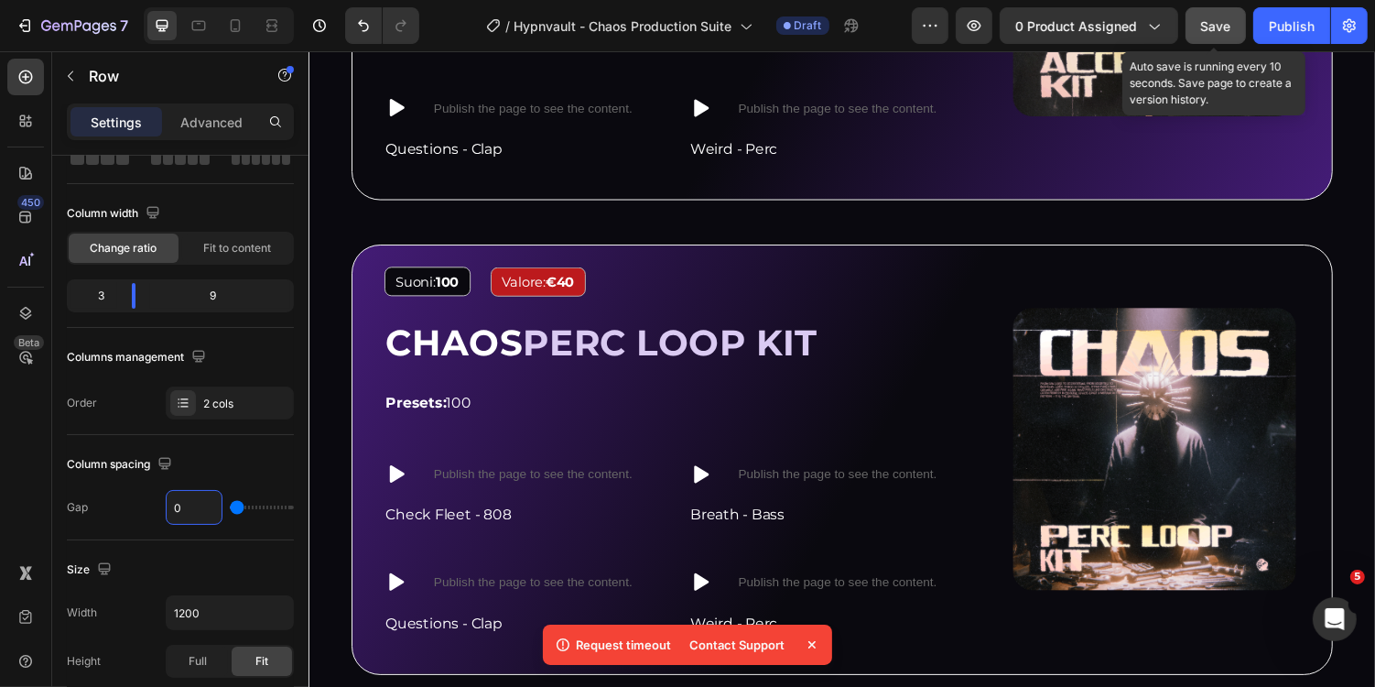
type input "0"
click at [1208, 14] on button "Save" at bounding box center [1216, 25] width 60 height 37
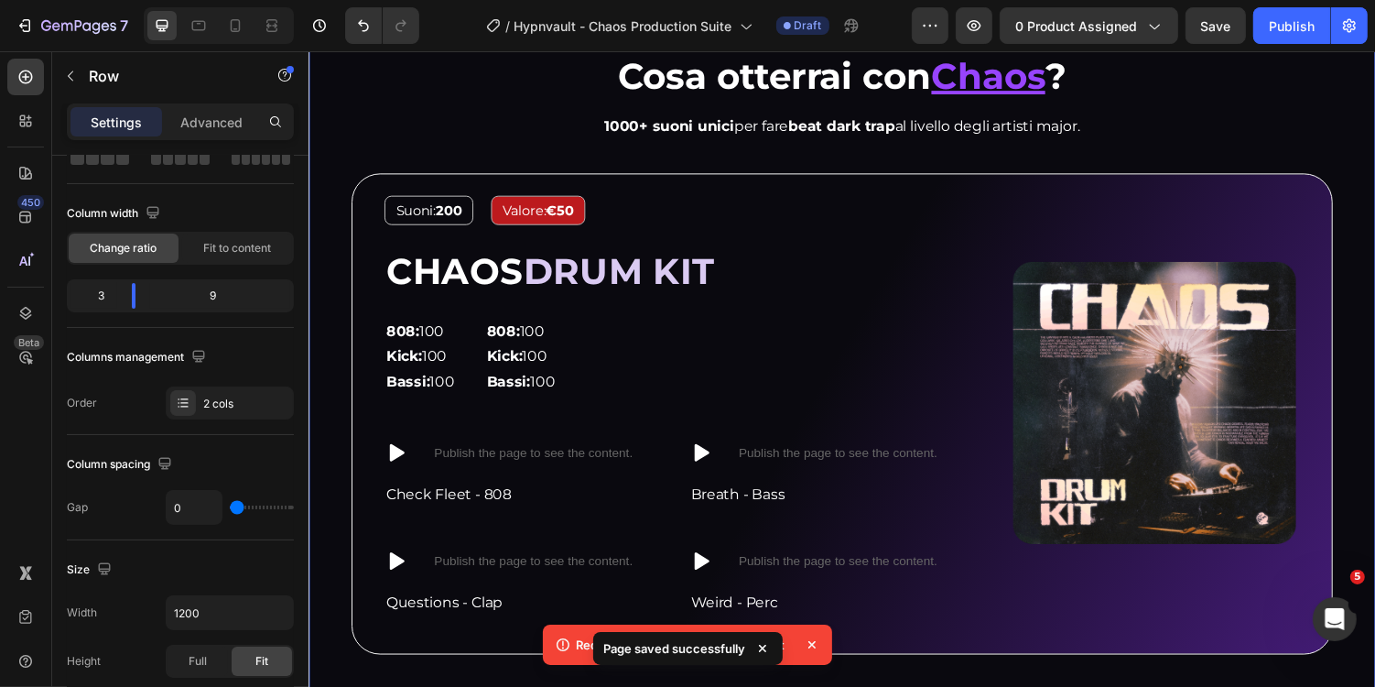
scroll to position [1529, 0]
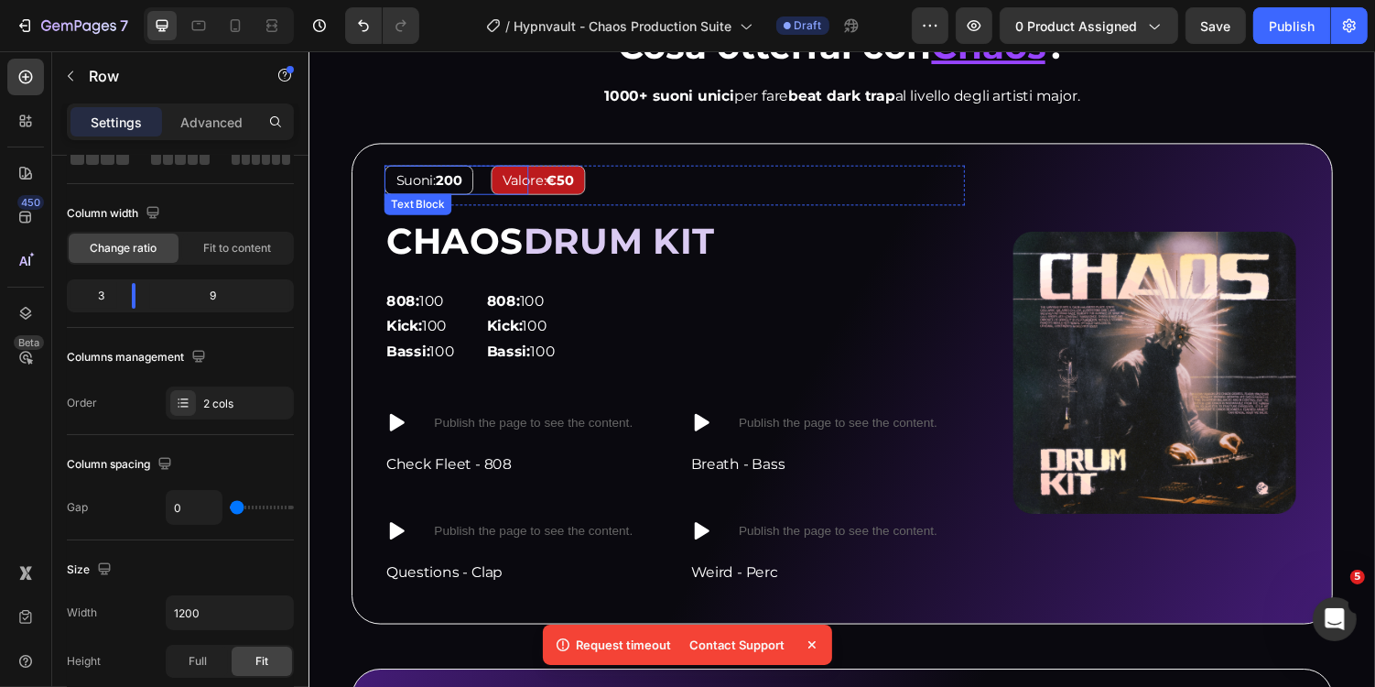
click at [474, 190] on div "Suoni: 200" at bounding box center [432, 183] width 92 height 30
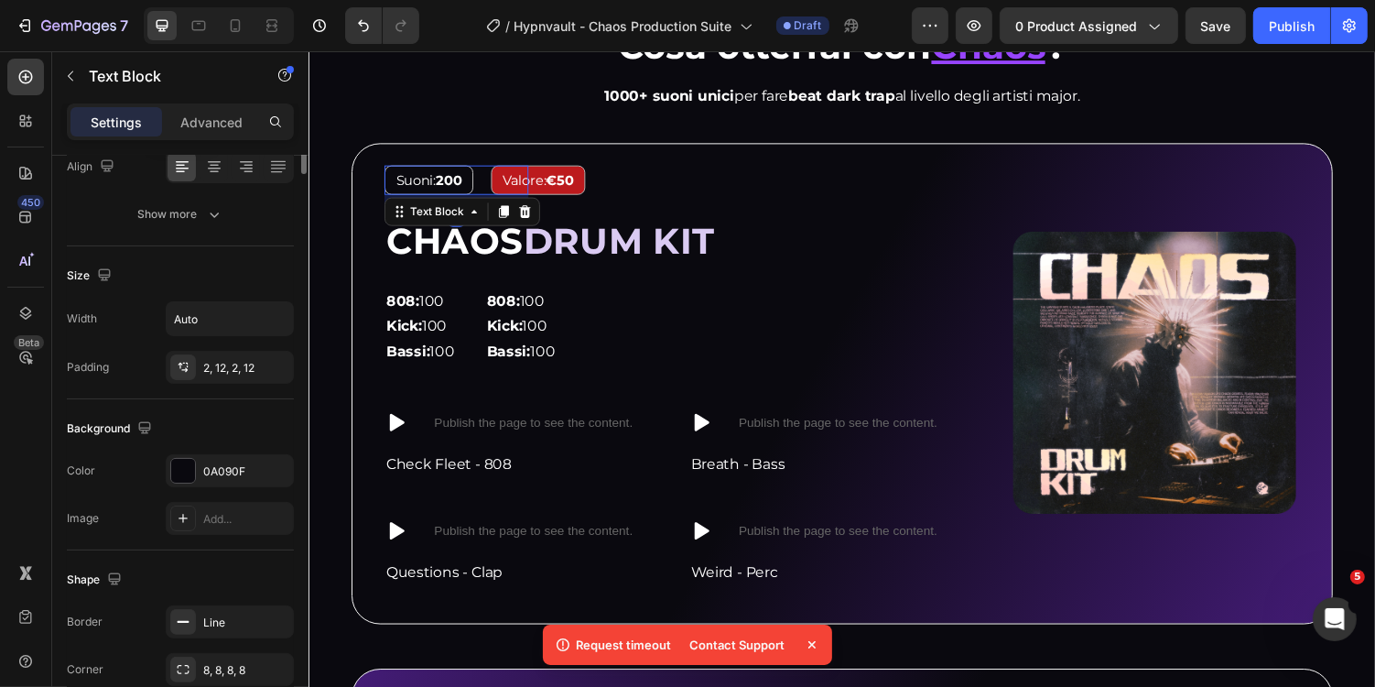
scroll to position [497, 0]
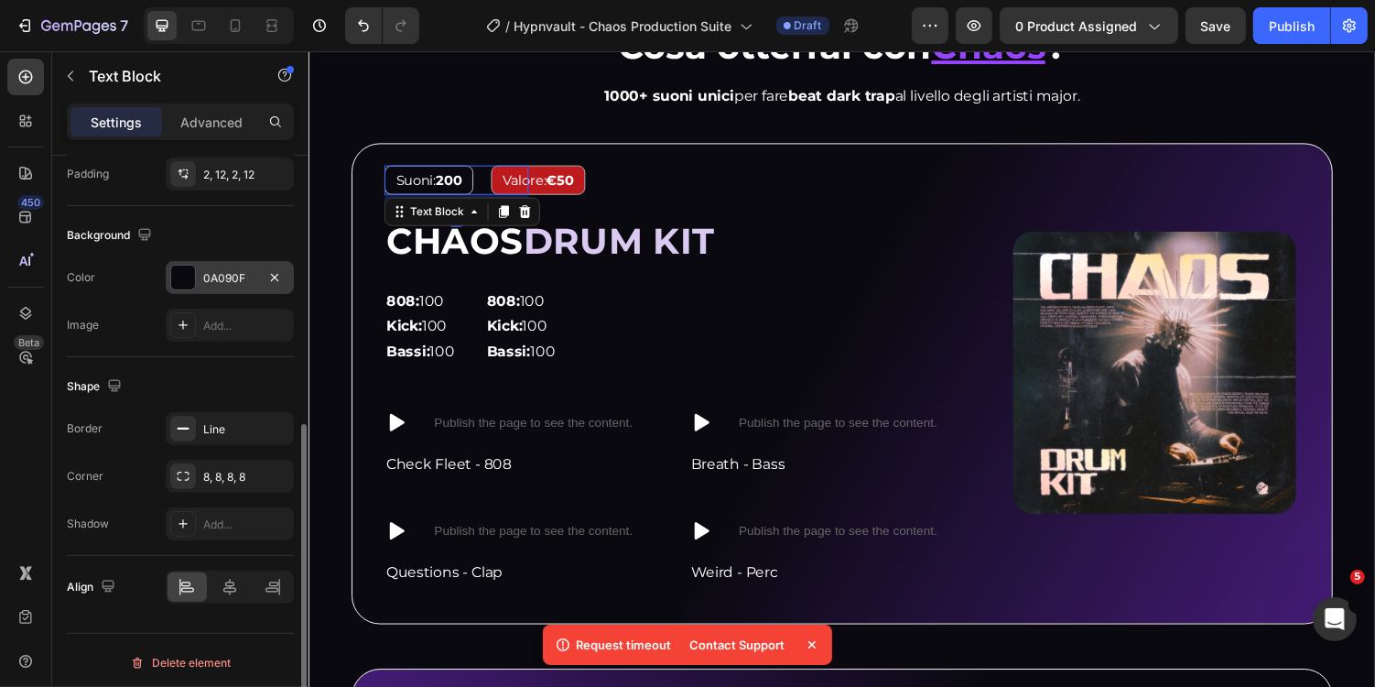
click at [238, 280] on div "0A090F" at bounding box center [229, 278] width 53 height 16
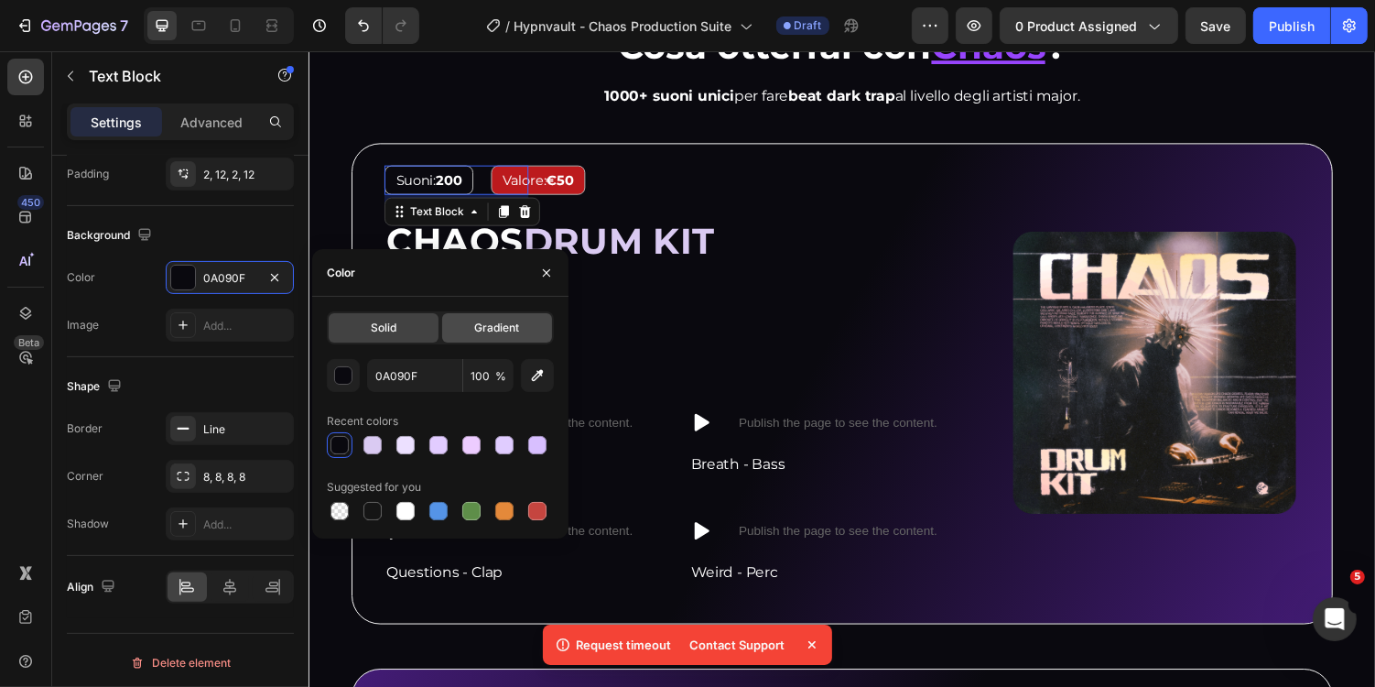
click at [461, 331] on div "Gradient" at bounding box center [497, 327] width 110 height 29
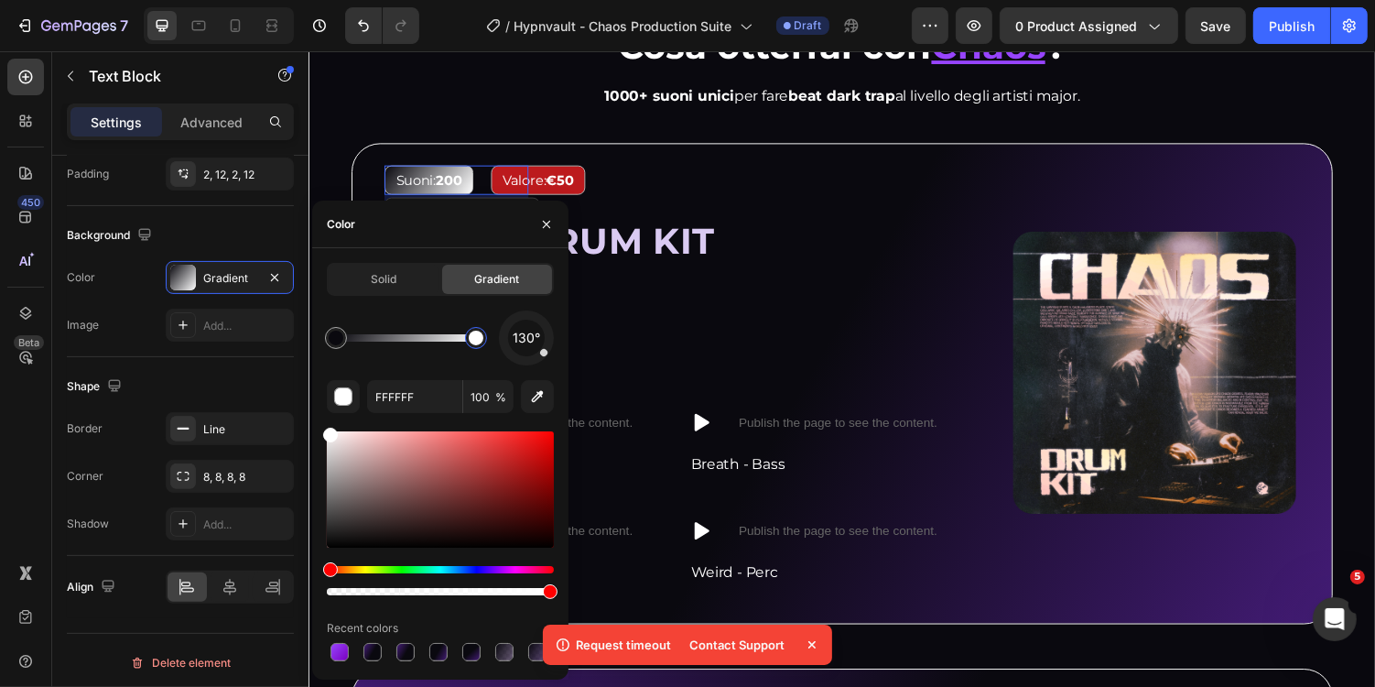
drag, startPoint x: 489, startPoint y: 337, endPoint x: 501, endPoint y: 337, distance: 11.9
click at [343, 653] on div at bounding box center [340, 652] width 18 height 18
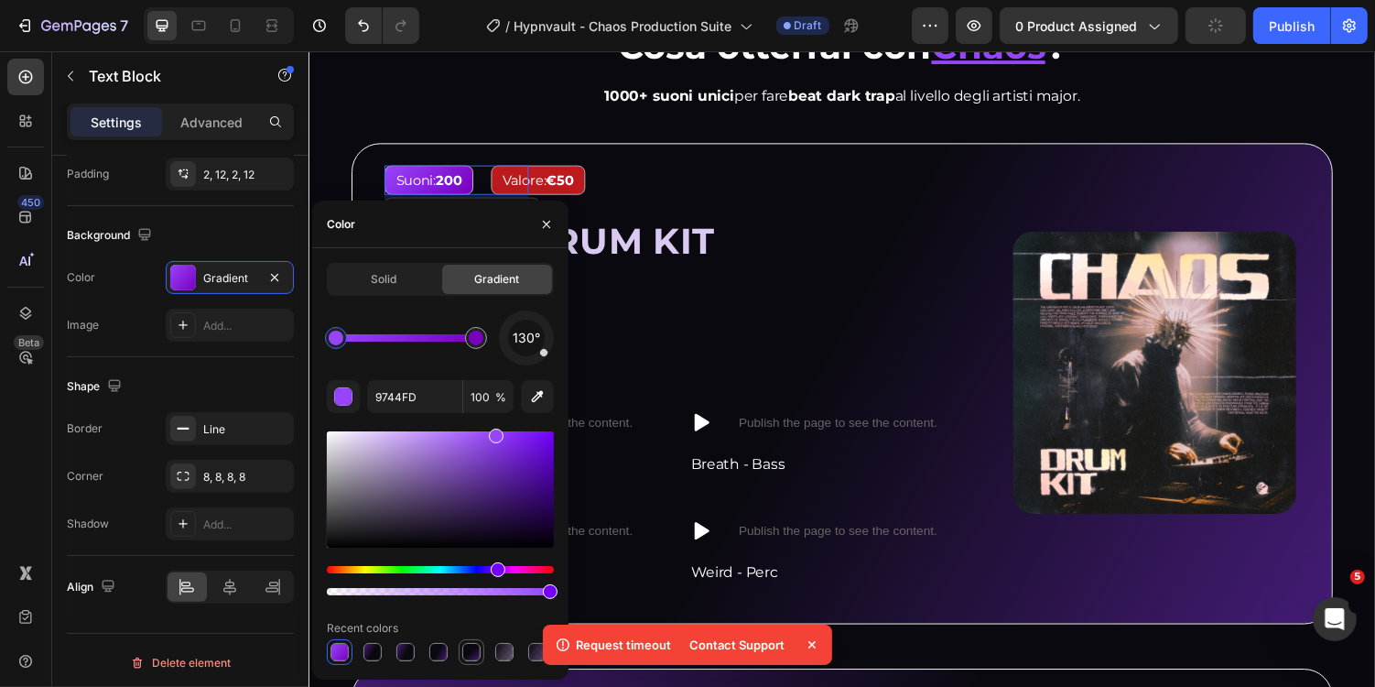
click at [466, 653] on div at bounding box center [471, 652] width 18 height 18
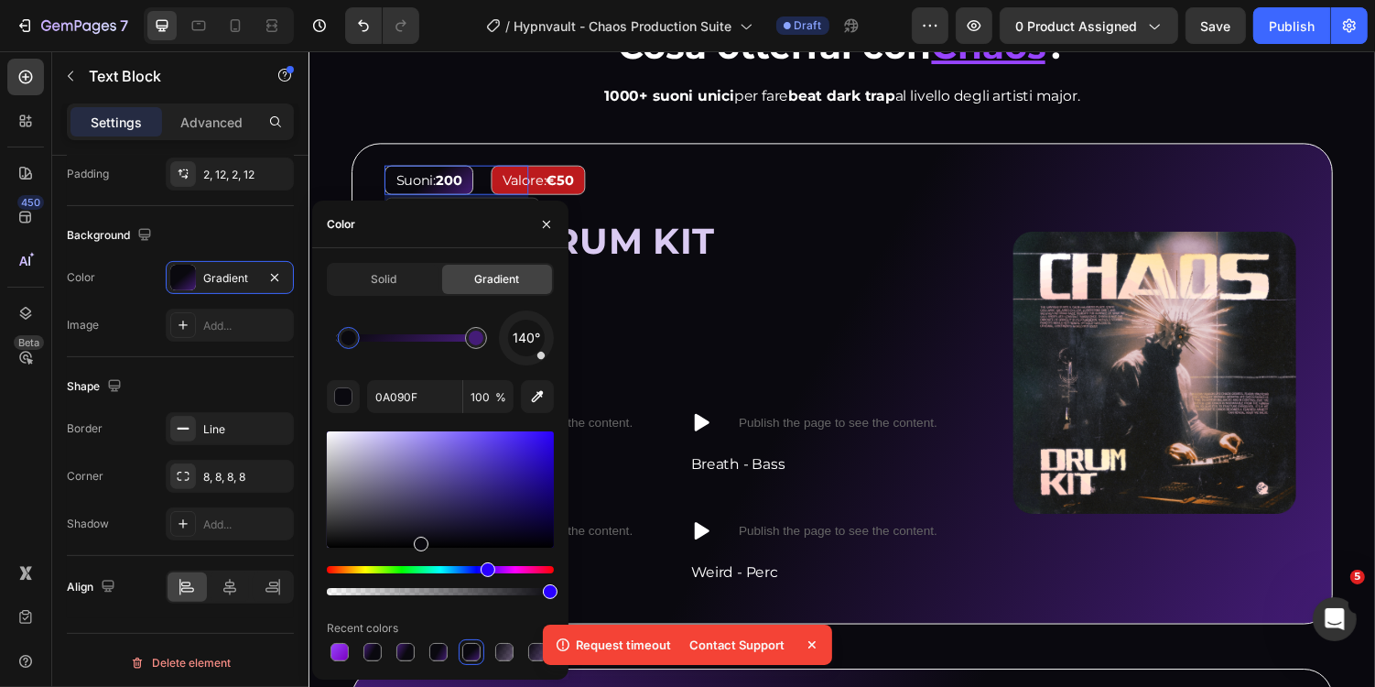
drag, startPoint x: 408, startPoint y: 339, endPoint x: 320, endPoint y: 339, distance: 88.8
click at [342, 339] on div at bounding box center [349, 338] width 15 height 15
click at [483, 334] on div at bounding box center [476, 338] width 22 height 22
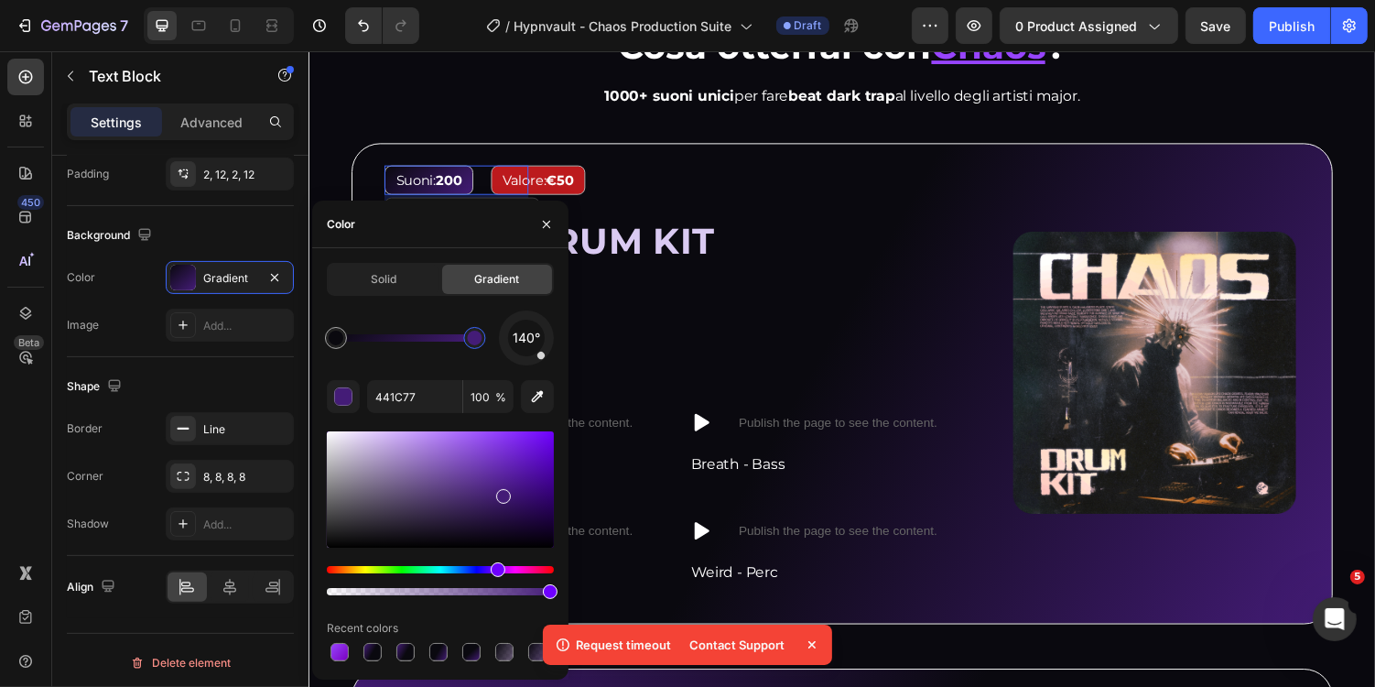
drag, startPoint x: 480, startPoint y: 335, endPoint x: 390, endPoint y: 334, distance: 89.7
click at [467, 334] on div at bounding box center [474, 338] width 15 height 15
drag, startPoint x: 698, startPoint y: 385, endPoint x: 635, endPoint y: 342, distance: 76.4
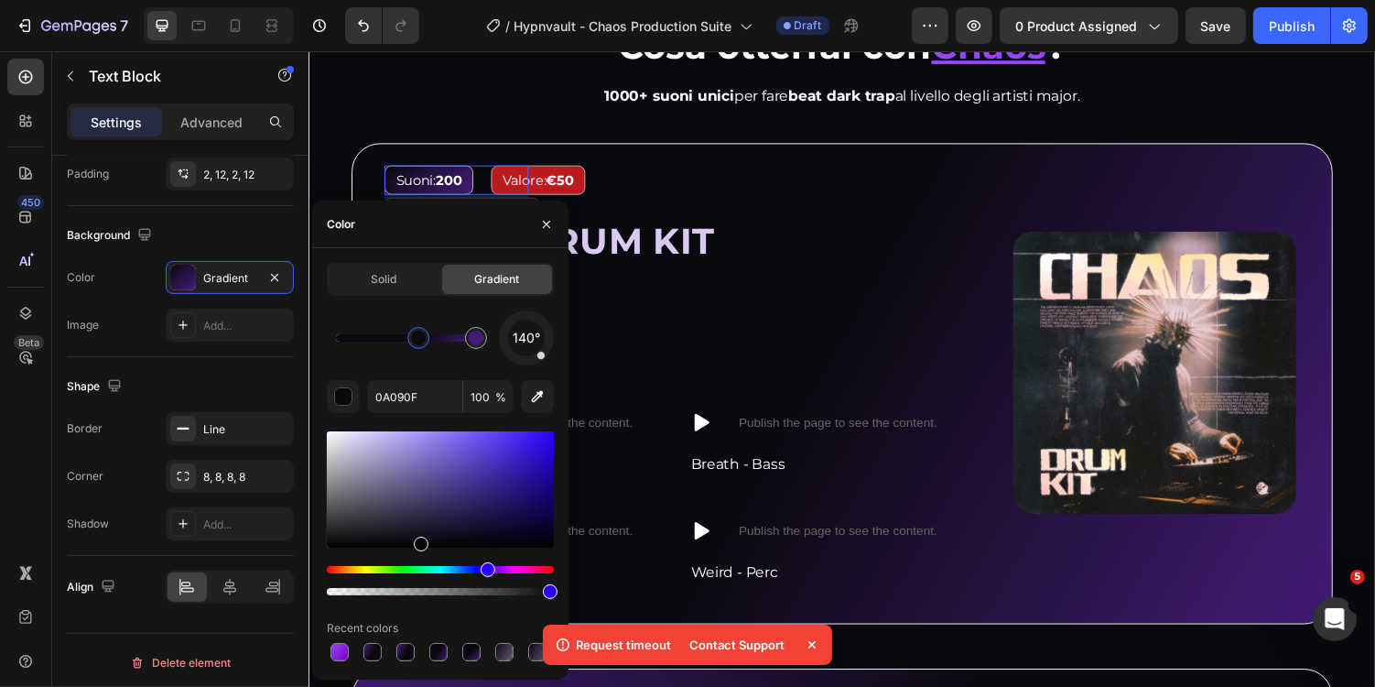
drag, startPoint x: 336, startPoint y: 334, endPoint x: 428, endPoint y: 331, distance: 91.6
click at [425, 331] on div at bounding box center [418, 338] width 15 height 15
drag, startPoint x: 429, startPoint y: 336, endPoint x: 249, endPoint y: 336, distance: 180.4
click at [249, 336] on div "450 Beta Sections(18) Elements(84) Section Element Hero Section Product Detail …" at bounding box center [154, 368] width 309 height 635
click at [488, 335] on div at bounding box center [476, 337] width 33 height 33
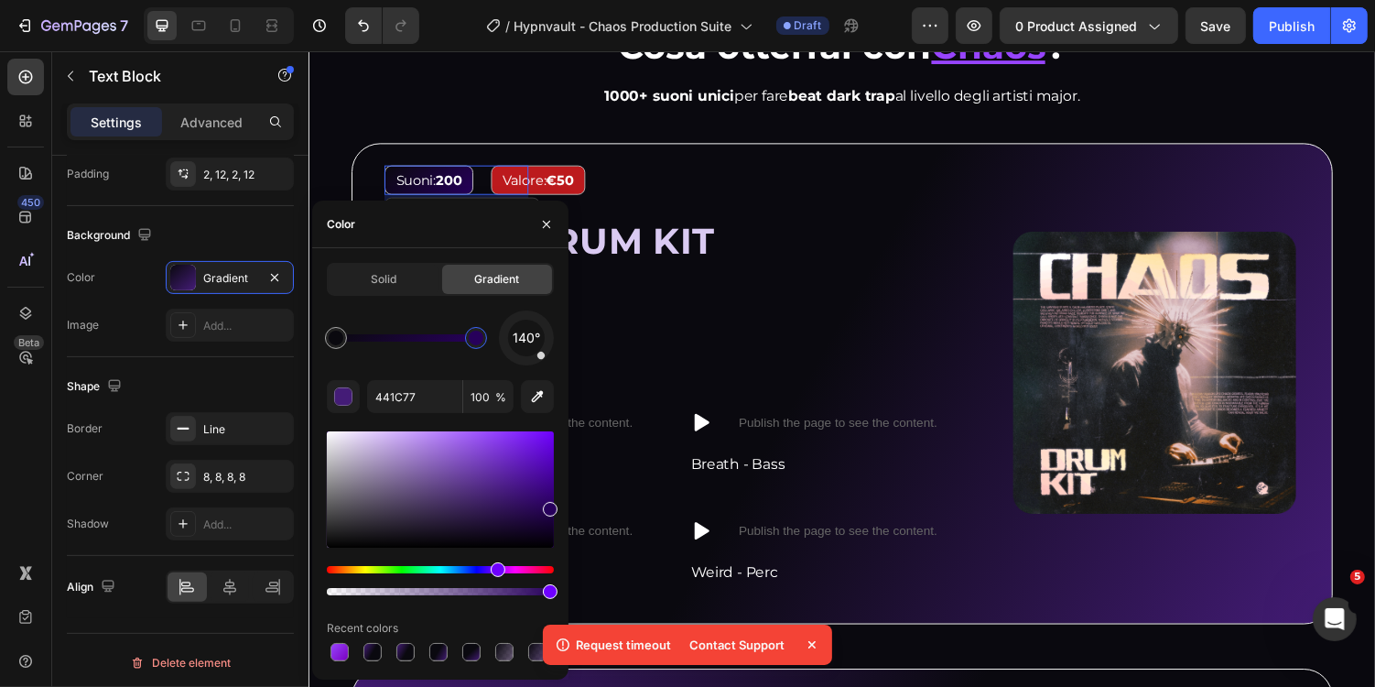
drag, startPoint x: 502, startPoint y: 496, endPoint x: 565, endPoint y: 506, distance: 64.0
click at [565, 506] on div "Solid Gradient 140° 441C77 100 % Recent colors" at bounding box center [440, 464] width 256 height 402
drag, startPoint x: 546, startPoint y: 506, endPoint x: 561, endPoint y: 490, distance: 22.7
click at [561, 490] on div "Solid Gradient 140° 260059 100 % Recent colors" at bounding box center [440, 464] width 256 height 402
click at [552, 499] on div at bounding box center [550, 500] width 15 height 15
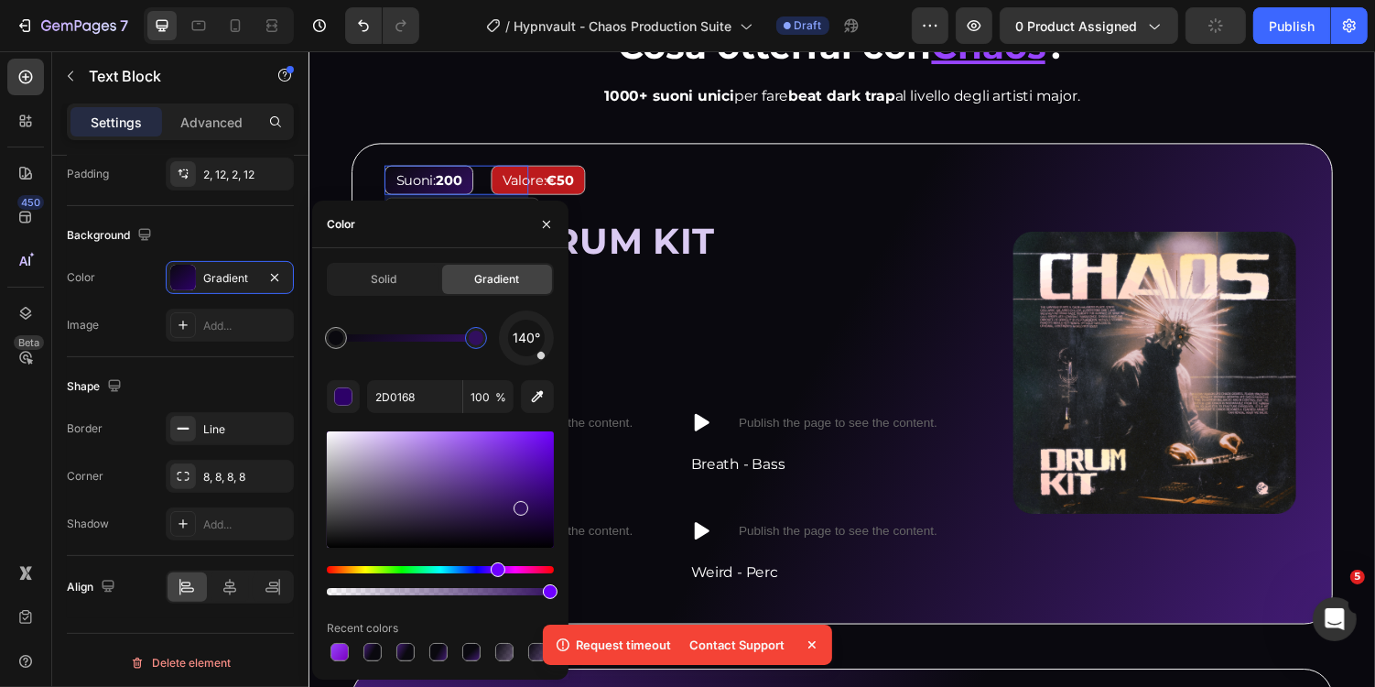
drag, startPoint x: 531, startPoint y: 505, endPoint x: 513, endPoint y: 505, distance: 18.3
click at [514, 505] on div at bounding box center [521, 508] width 15 height 15
type input "31115B"
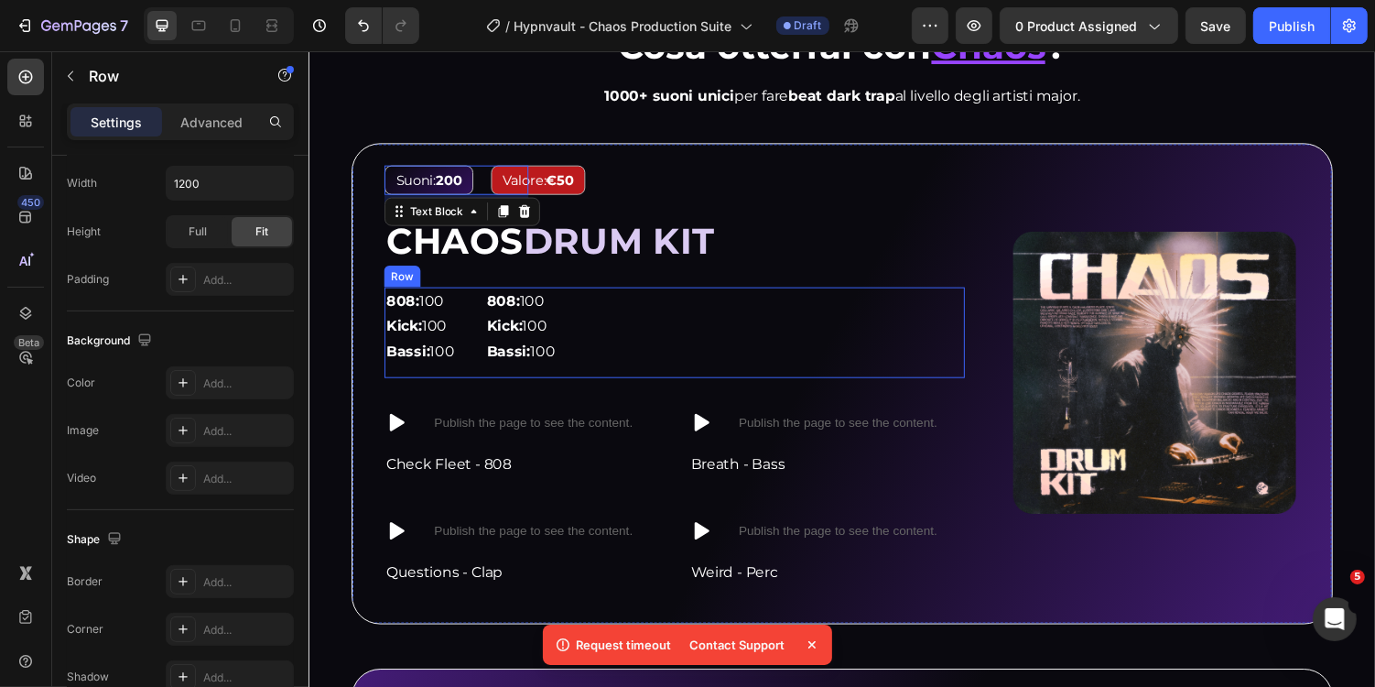
click at [757, 293] on div "808: 100 Kick: 100 Bassi: 100 Text Block 808: 100 Kick: 100 Bassi: 100 Text Blo…" at bounding box center [685, 339] width 598 height 93
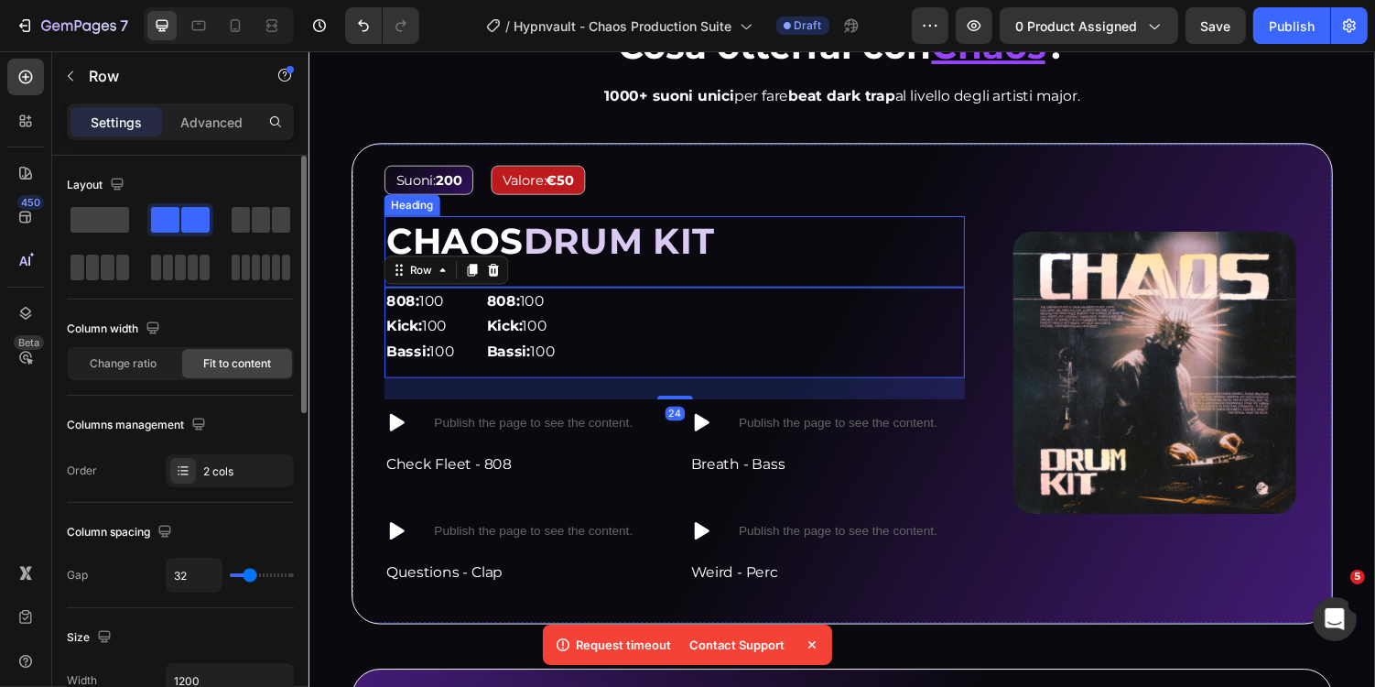
scroll to position [1484, 0]
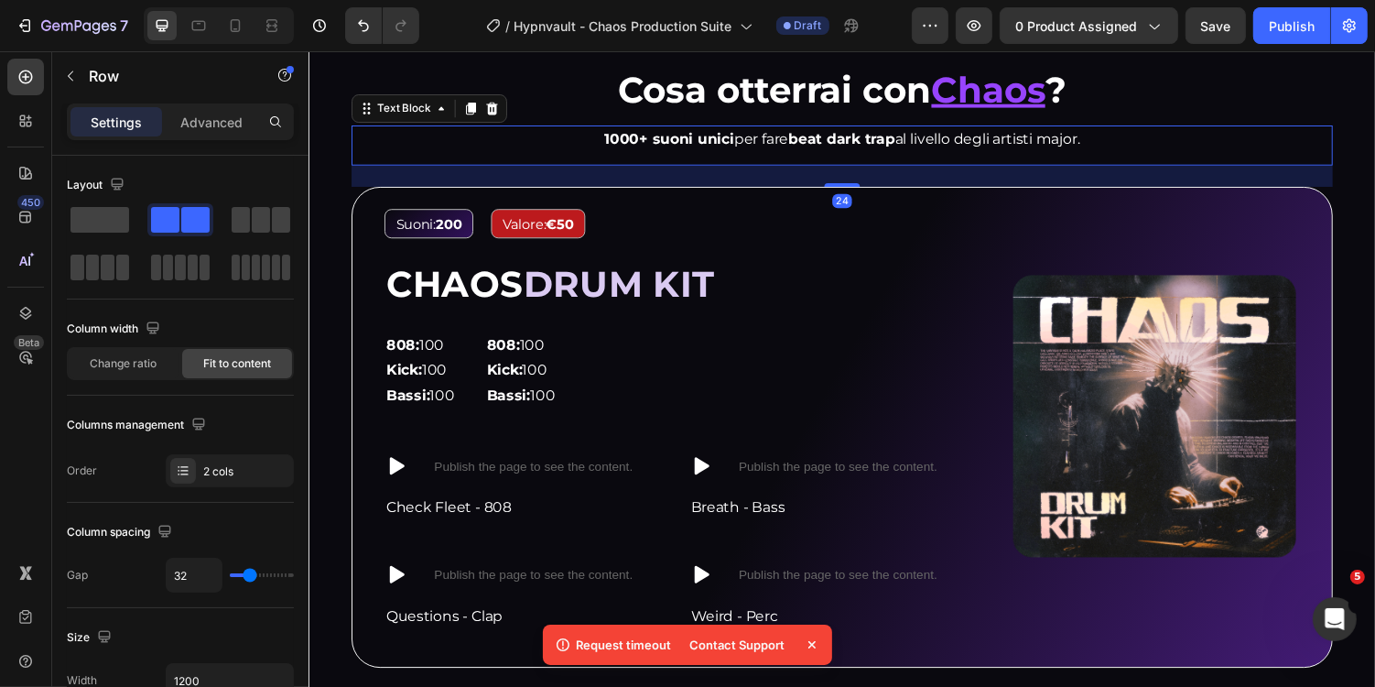
click at [516, 157] on div "1000+ suoni unici per fare beat dark trap al livello degli artisti major. Text …" at bounding box center [857, 146] width 1011 height 41
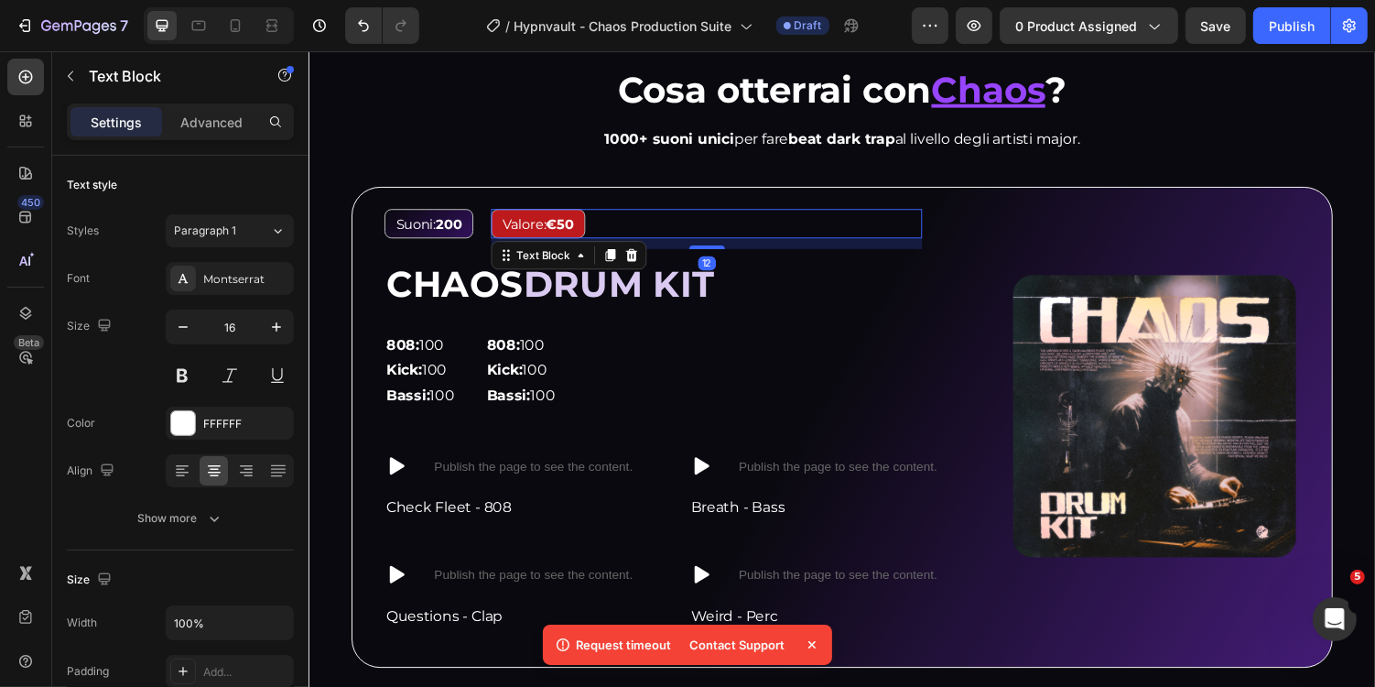
click at [592, 236] on div "Valore: €50" at bounding box center [543, 227] width 97 height 30
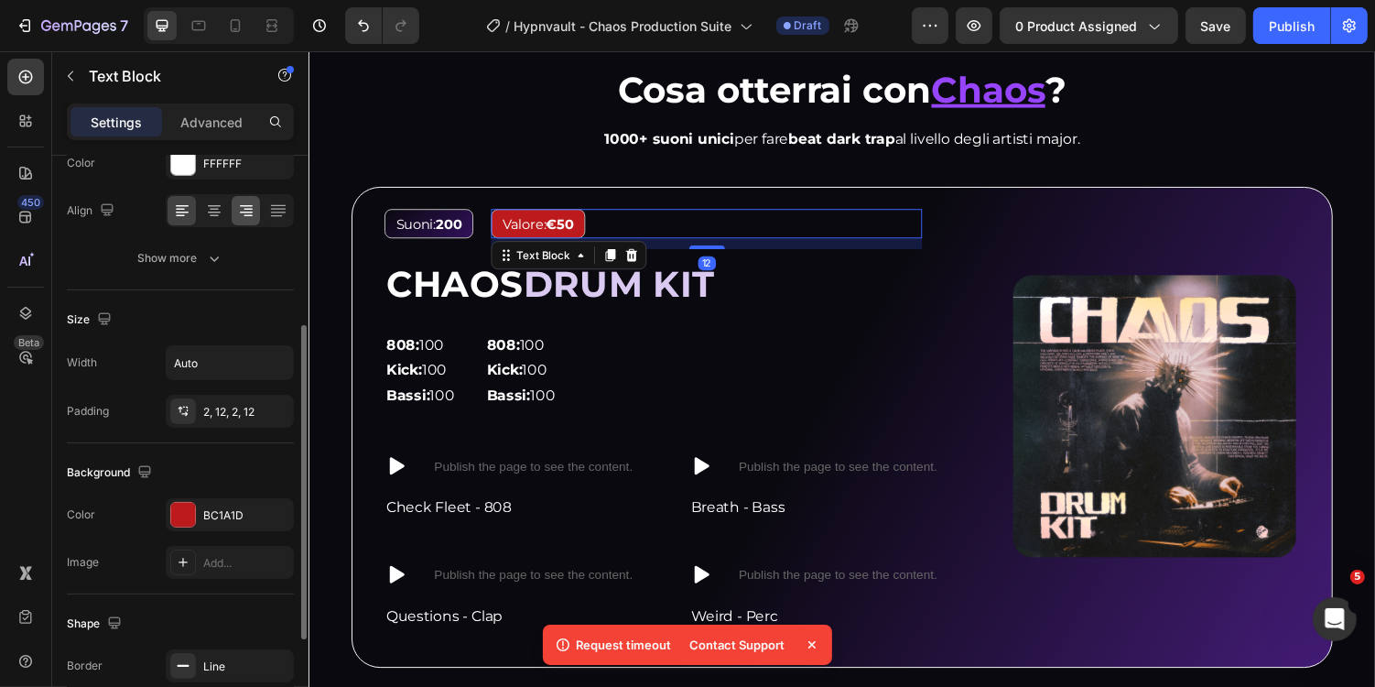
scroll to position [279, 0]
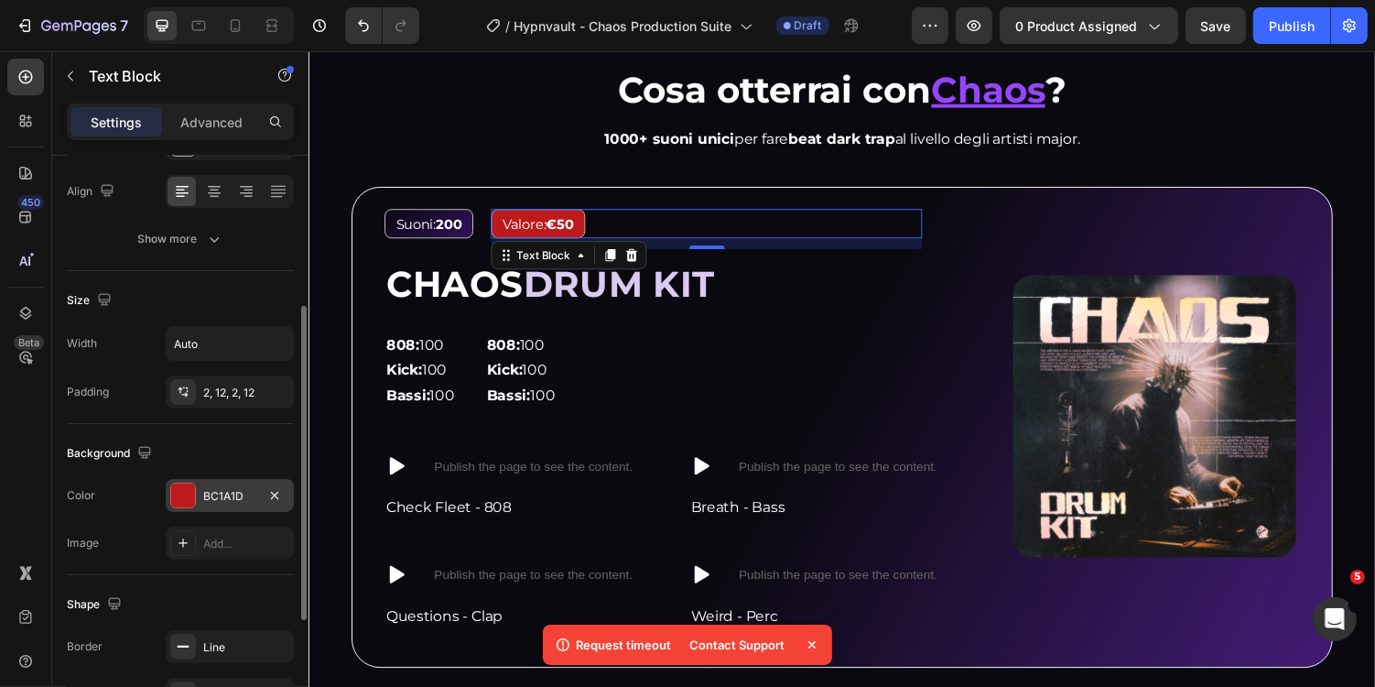
click at [217, 481] on div "BC1A1D" at bounding box center [230, 495] width 128 height 33
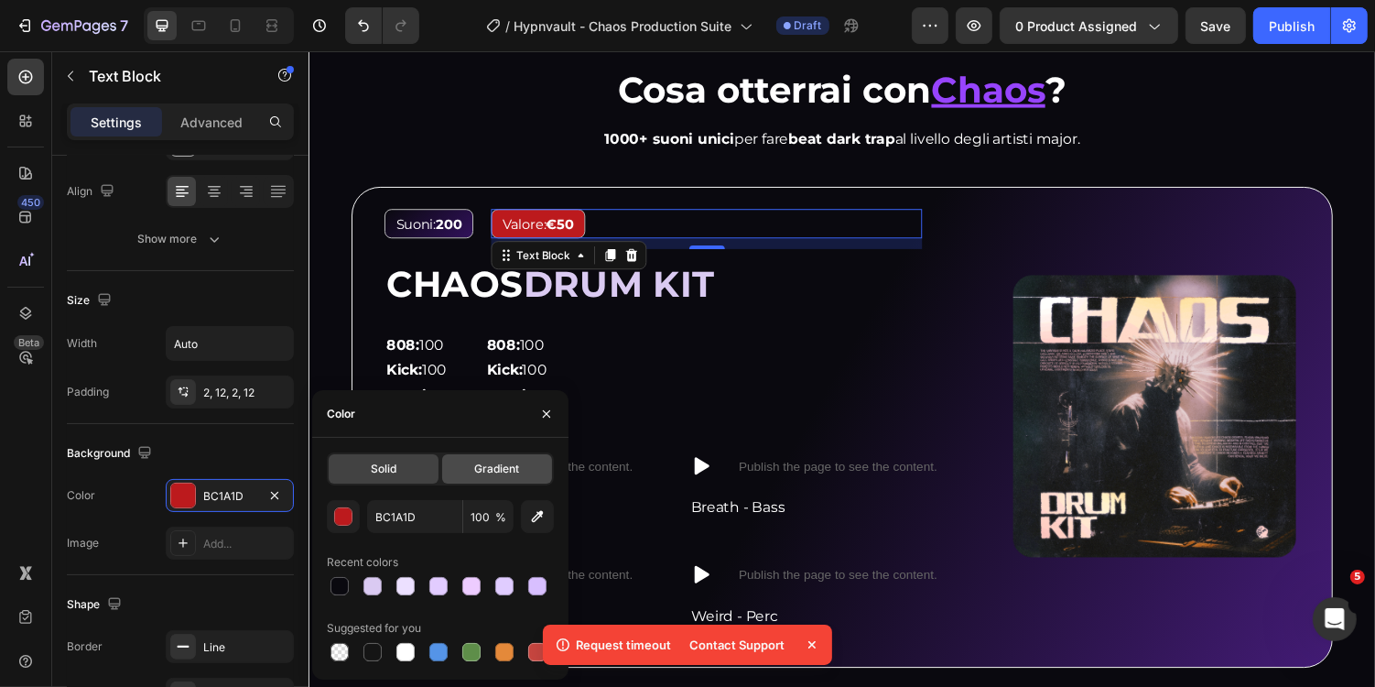
click at [498, 457] on div "Gradient" at bounding box center [497, 468] width 110 height 29
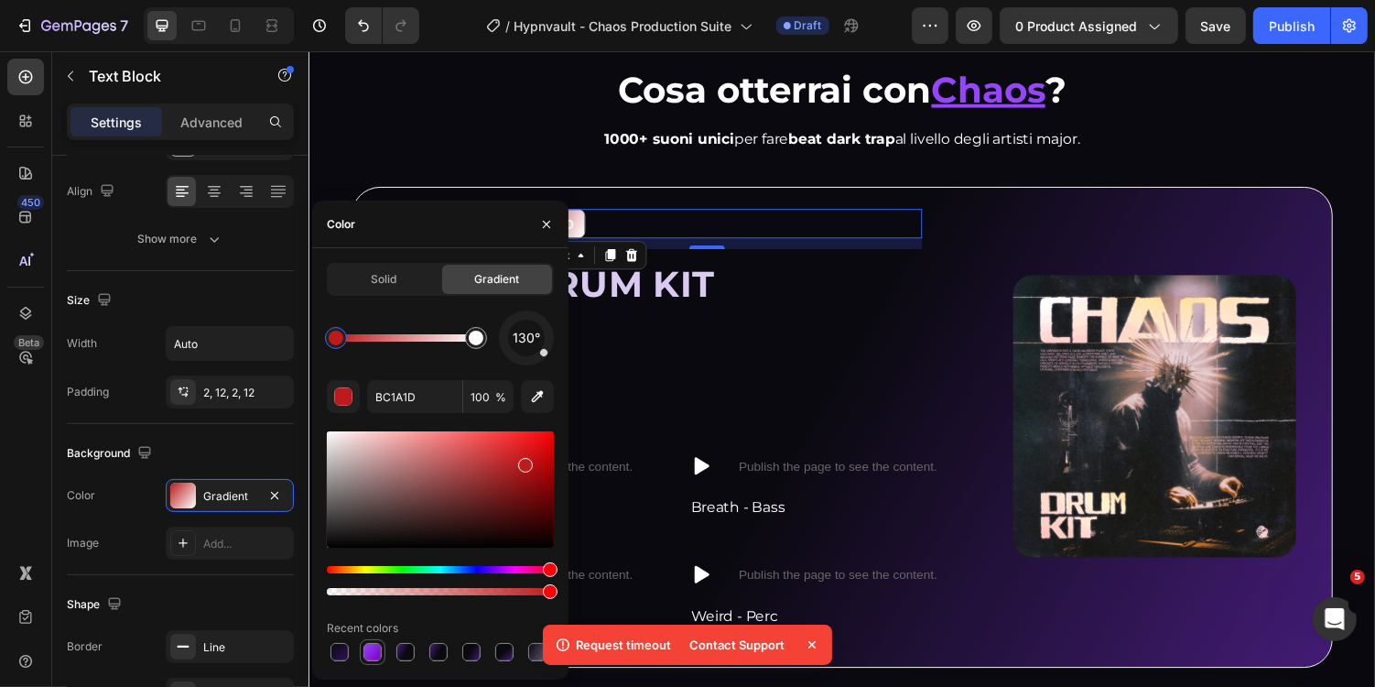
click at [378, 654] on div at bounding box center [373, 652] width 18 height 18
type input "9744FD"
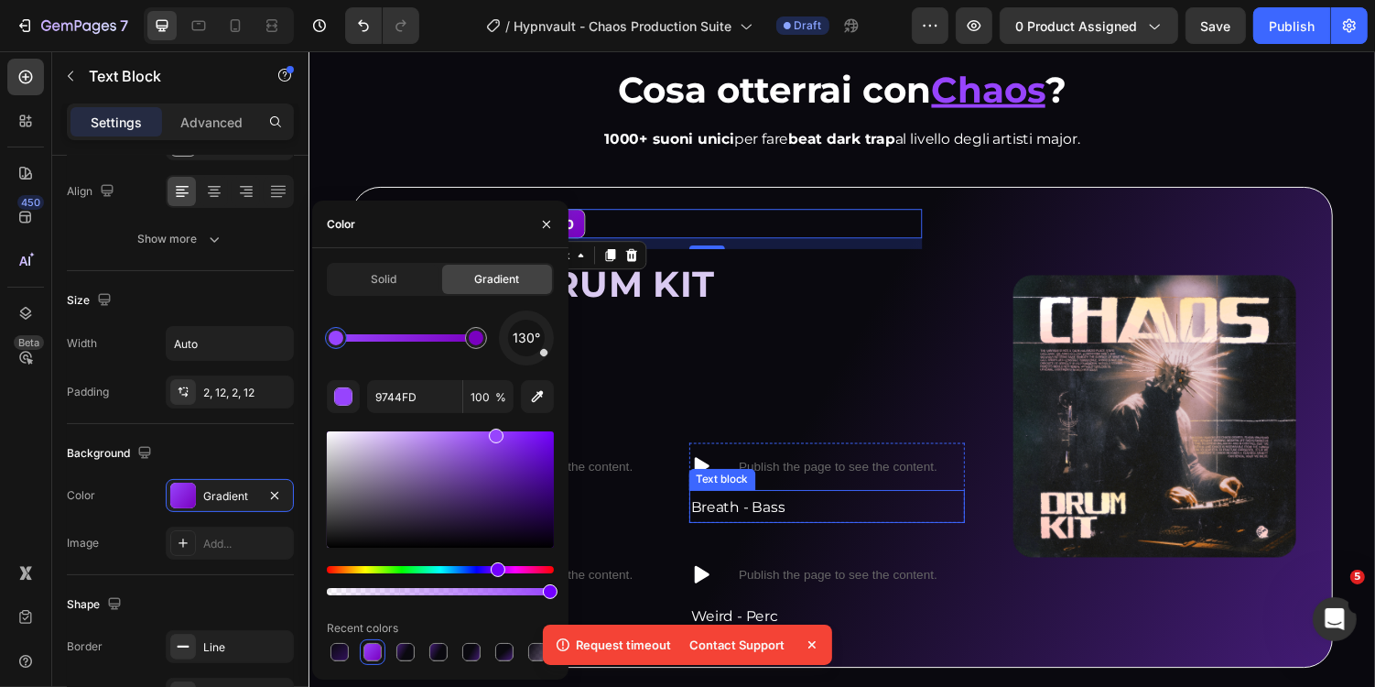
click at [752, 490] on div "Text block" at bounding box center [733, 491] width 61 height 16
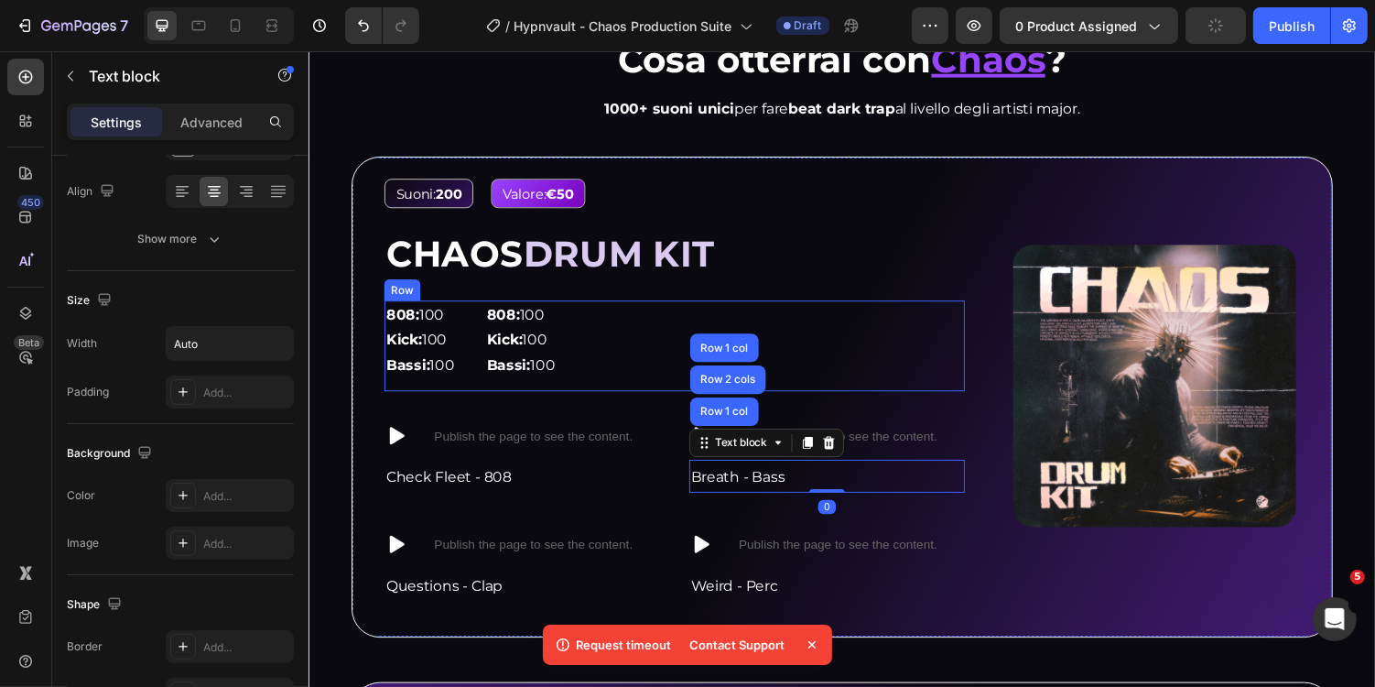
scroll to position [1534, 0]
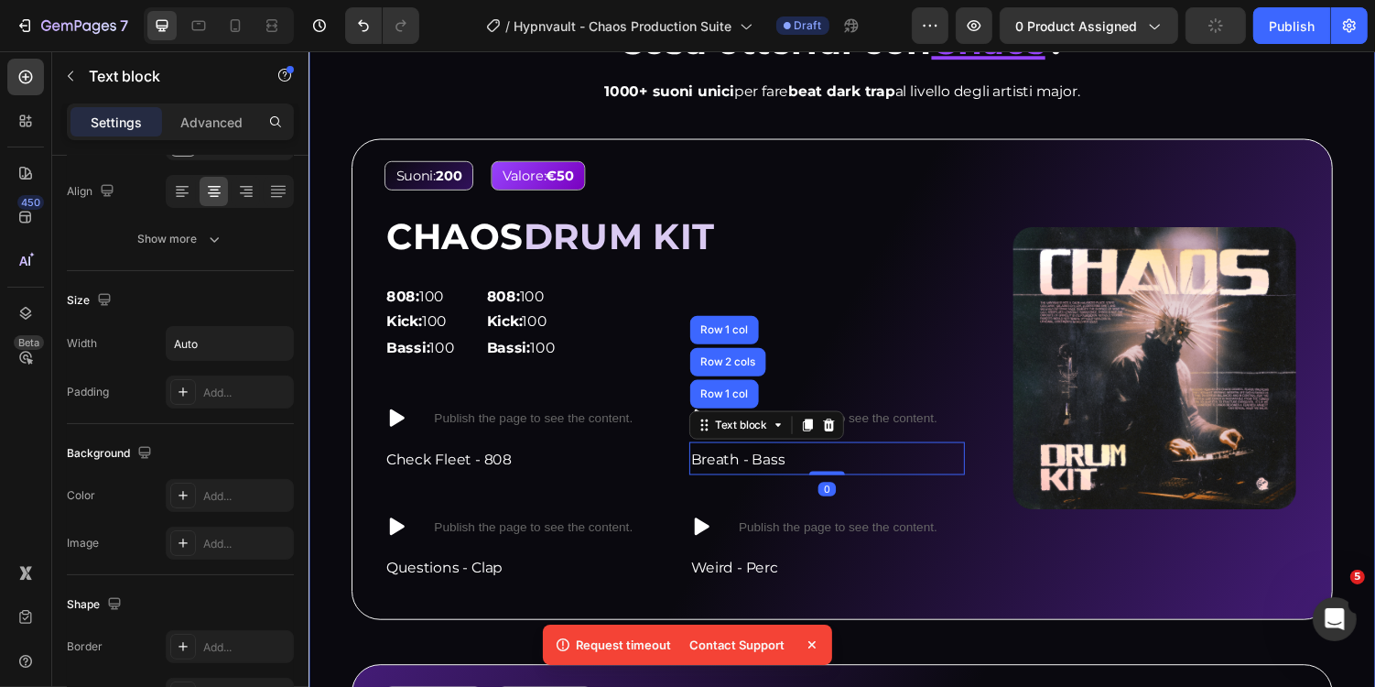
click at [523, 109] on div "1000+ suoni unici per fare beat dark trap al livello degli artisti major. Text …" at bounding box center [857, 97] width 1011 height 41
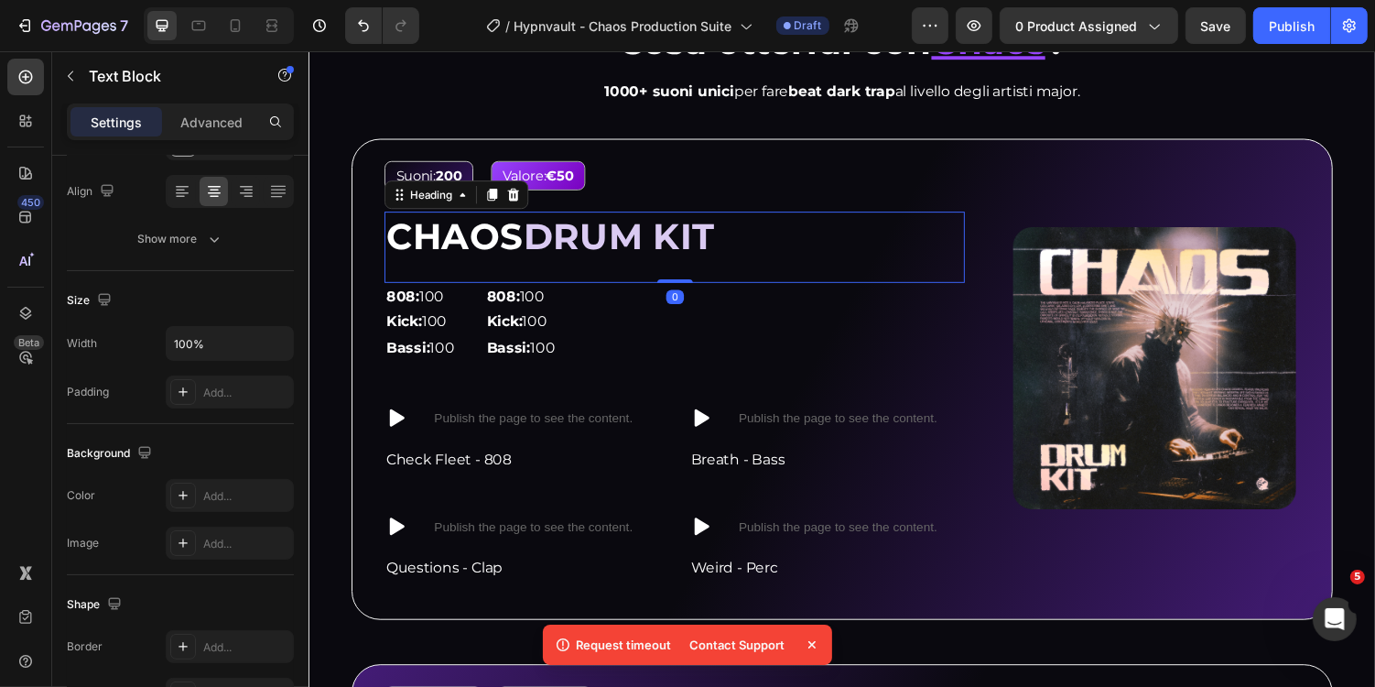
click at [665, 254] on span "DRUM KIT" at bounding box center [627, 240] width 197 height 45
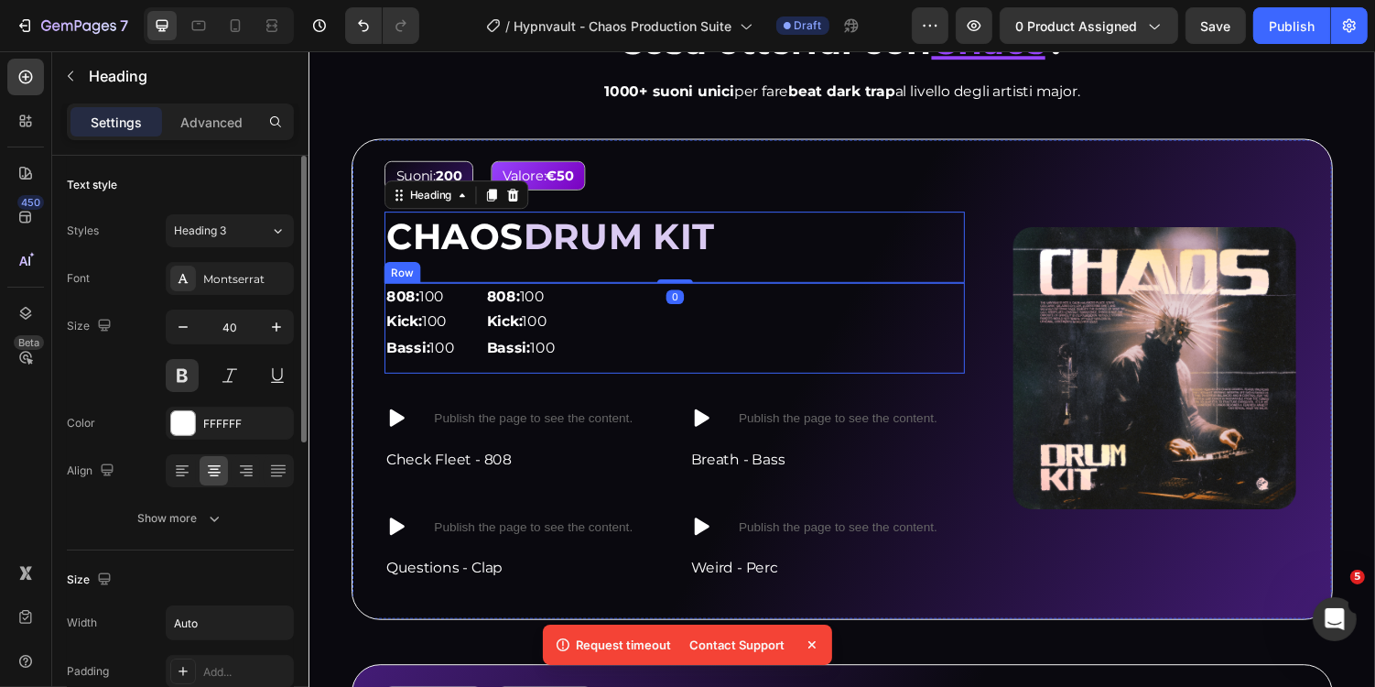
click at [673, 349] on div "808: 100 Kick: 100 Bassi: 100 Text Block 808: 100 Kick: 100 Bassi: 100 Text Blo…" at bounding box center [685, 334] width 598 height 93
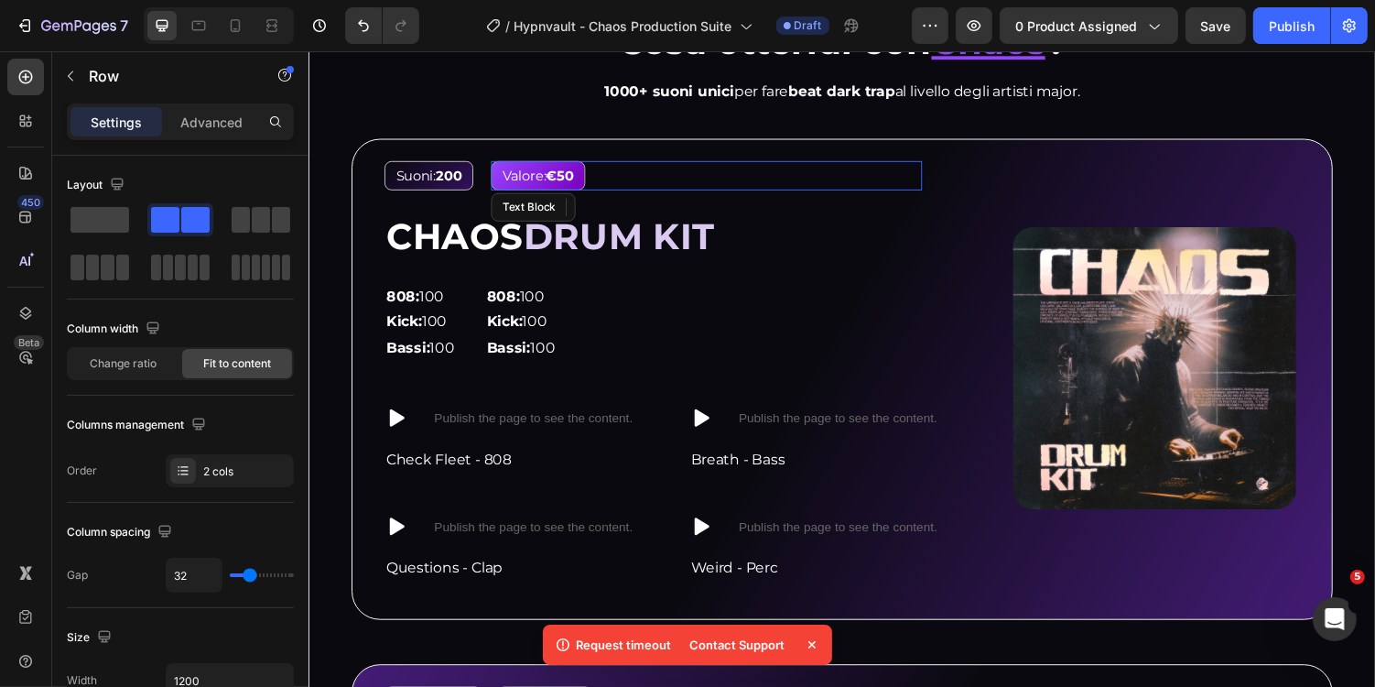
click at [608, 174] on div "Valore: €50" at bounding box center [717, 178] width 445 height 30
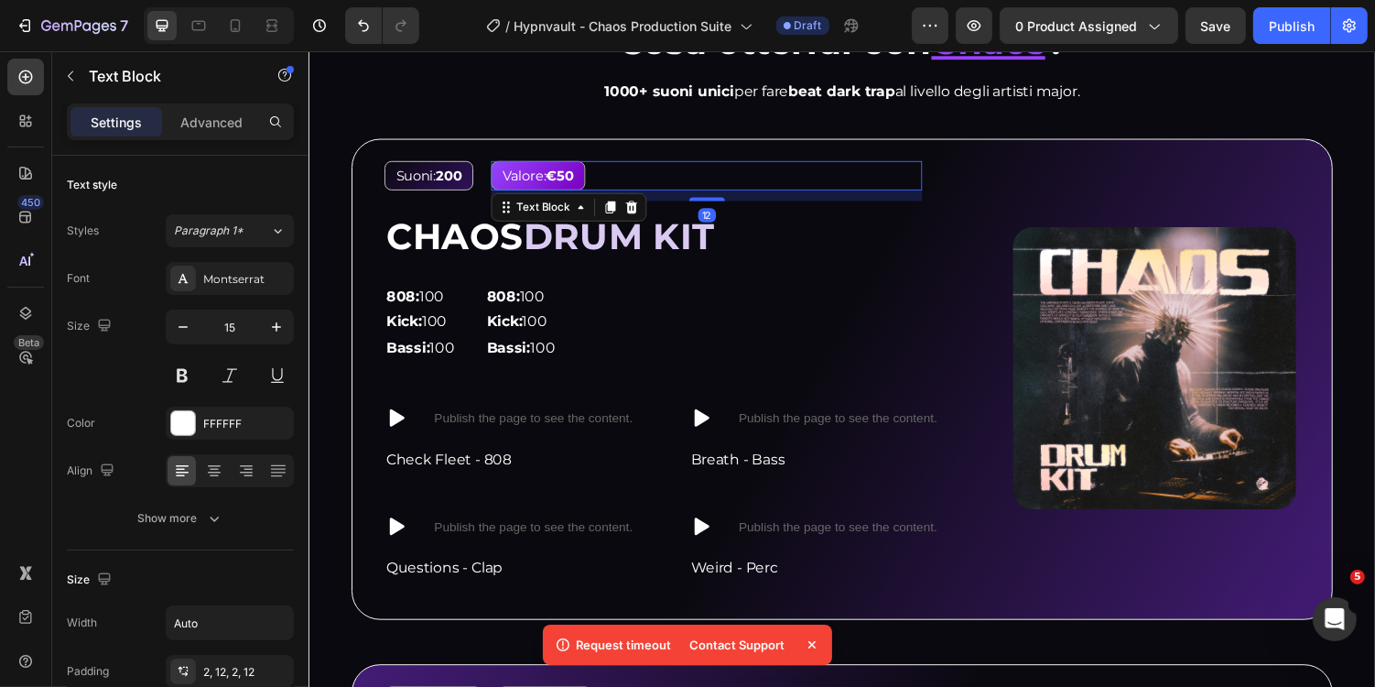
click at [592, 186] on div "Valore: €50" at bounding box center [543, 178] width 97 height 30
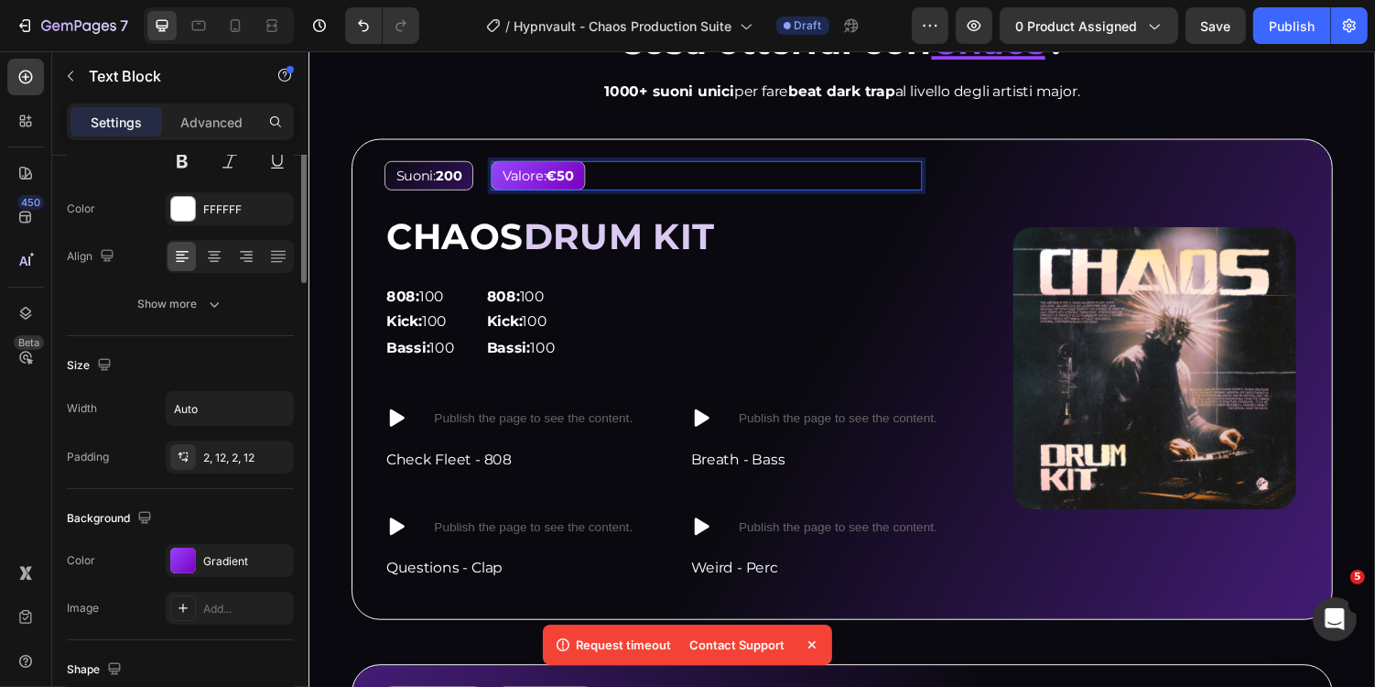
scroll to position [379, 0]
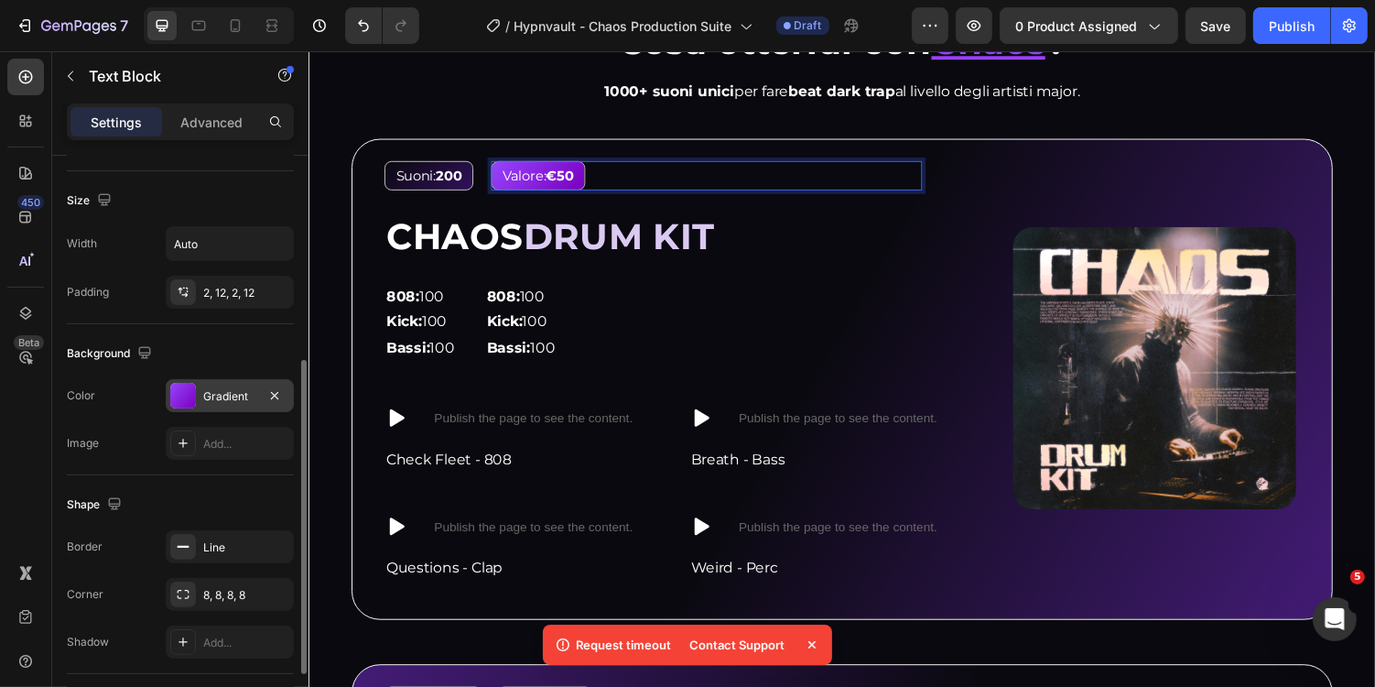
click at [226, 381] on div "Gradient" at bounding box center [230, 395] width 128 height 33
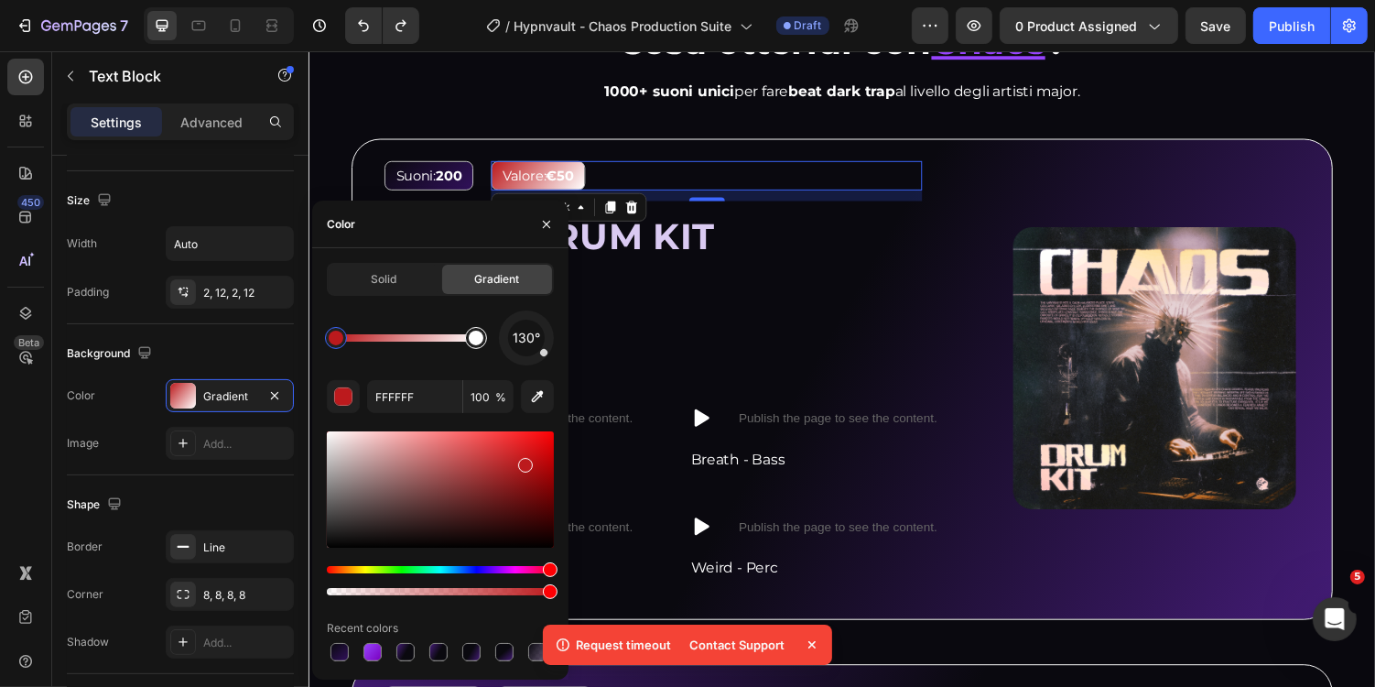
click at [483, 339] on div at bounding box center [476, 338] width 15 height 15
click at [331, 342] on div at bounding box center [336, 338] width 15 height 15
click at [478, 346] on div at bounding box center [476, 338] width 22 height 22
drag, startPoint x: 327, startPoint y: 437, endPoint x: 568, endPoint y: 496, distance: 248.1
click at [568, 496] on div "Solid Gradient 130° FFFFFF 100 % Recent colors" at bounding box center [440, 464] width 256 height 402
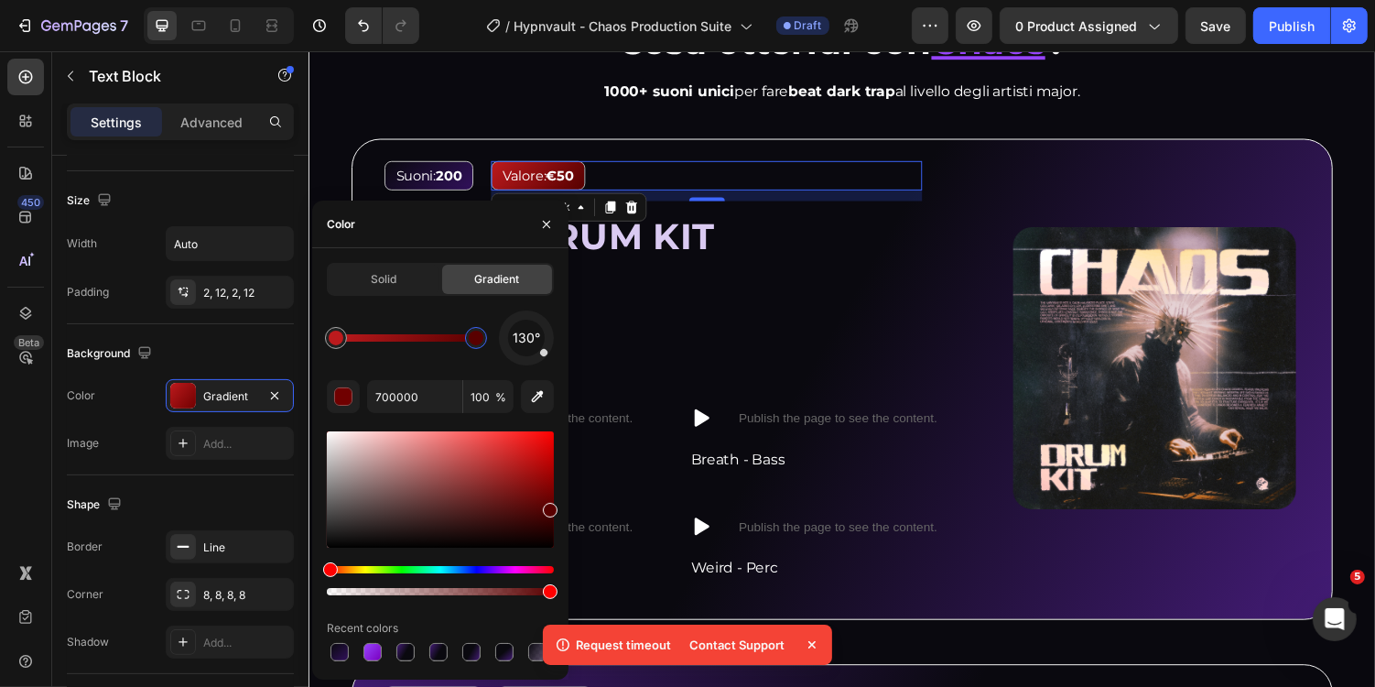
drag, startPoint x: 549, startPoint y: 496, endPoint x: 558, endPoint y: 507, distance: 13.7
click at [558, 507] on div "Solid Gradient 130° 700000 100 % Recent colors" at bounding box center [440, 464] width 256 height 402
click at [561, 511] on div "Solid Gradient 130° 560000 100 % Recent colors" at bounding box center [440, 464] width 256 height 402
type input "4F0000"
click at [781, 396] on div "Custom Code" at bounding box center [793, 393] width 85 height 22
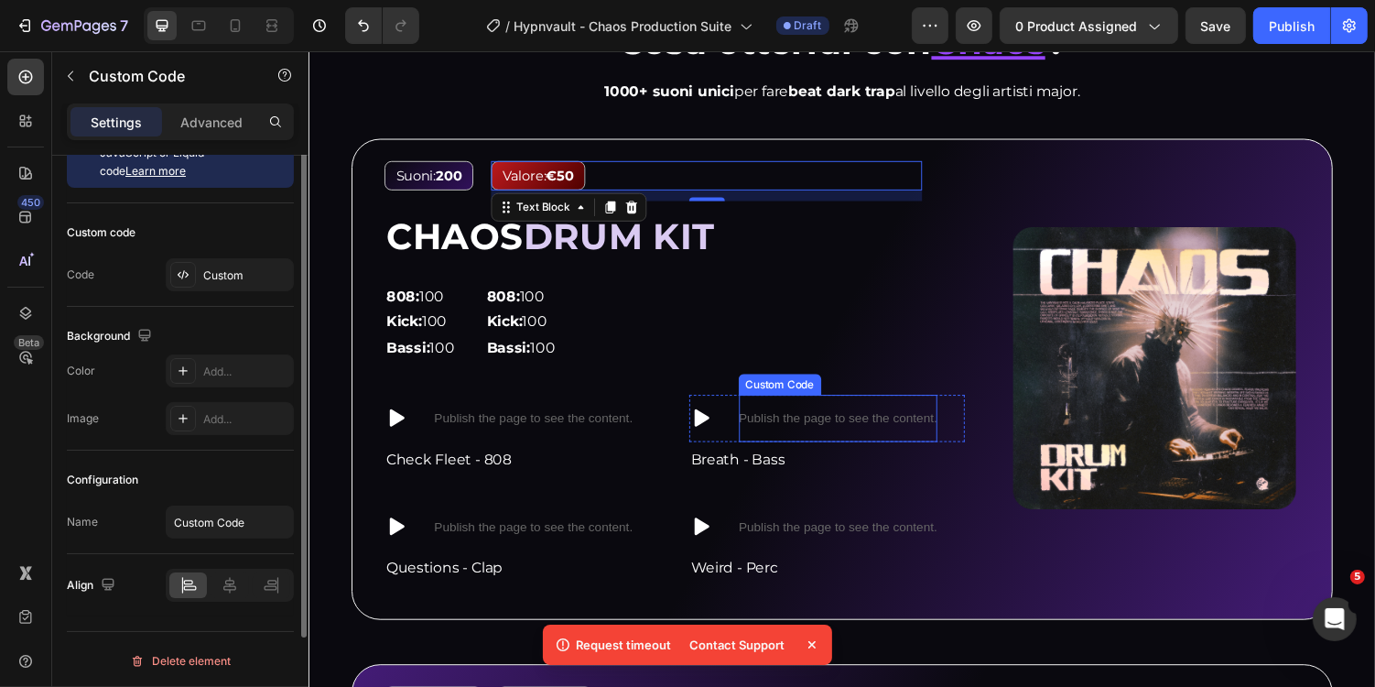
scroll to position [0, 0]
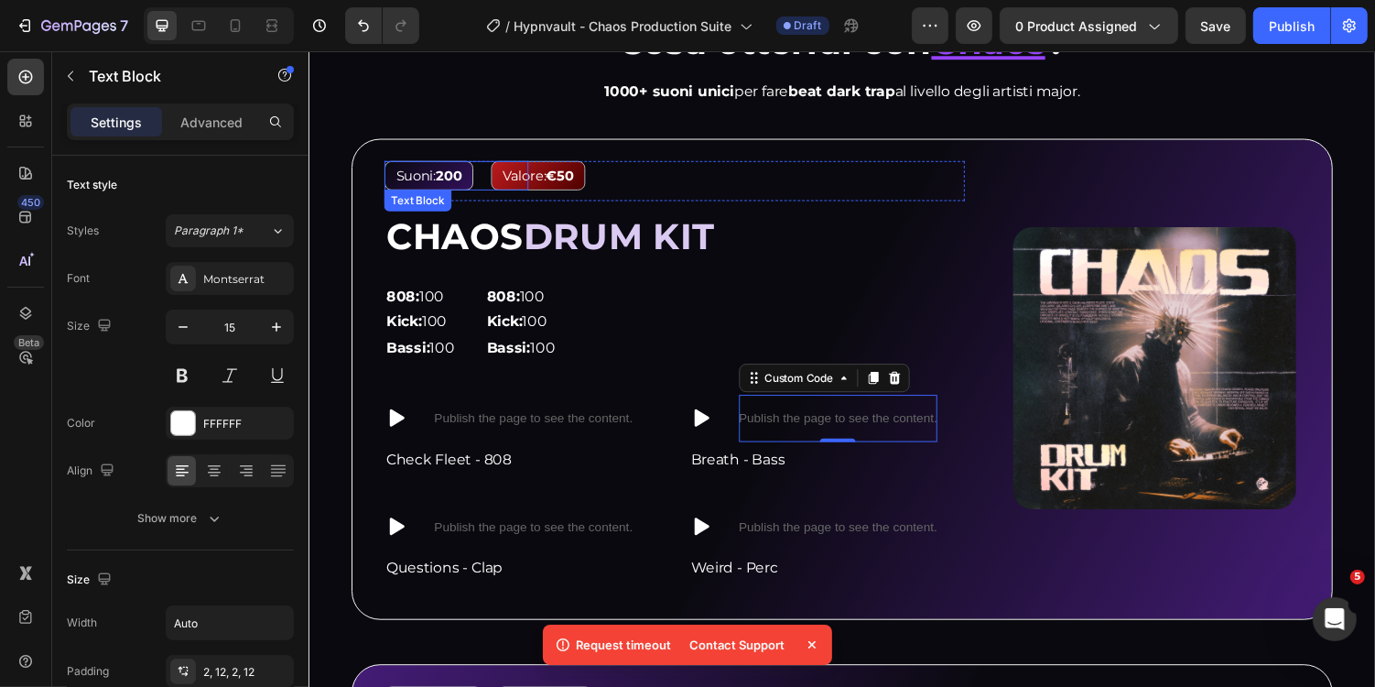
click at [474, 186] on div "Suoni: 200" at bounding box center [432, 178] width 92 height 30
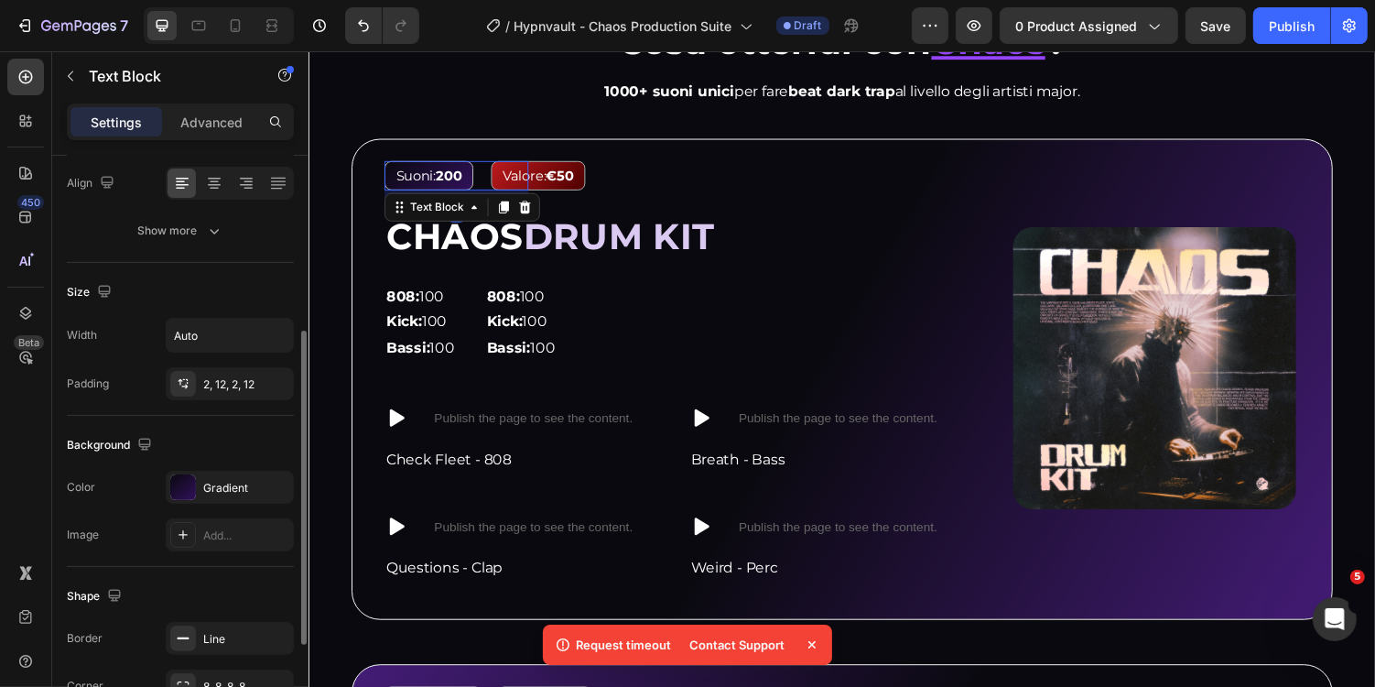
scroll to position [300, 0]
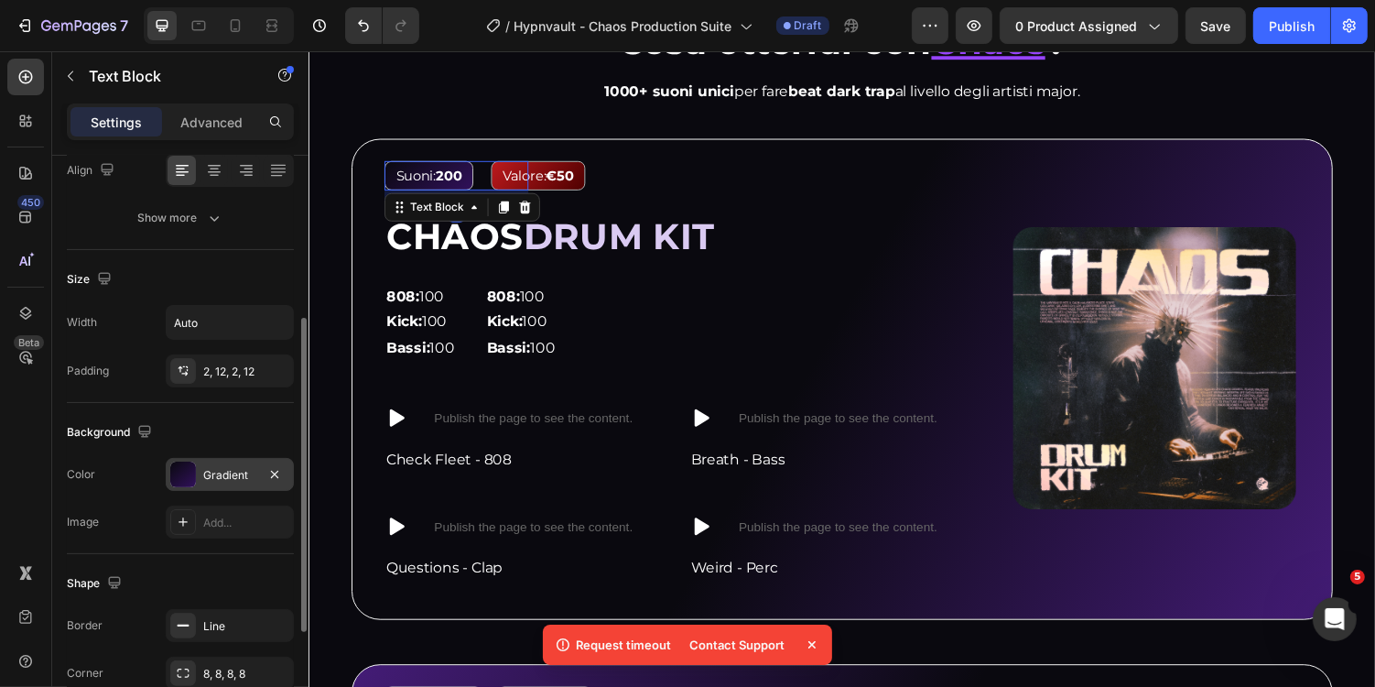
click at [244, 472] on div "Gradient" at bounding box center [229, 475] width 53 height 16
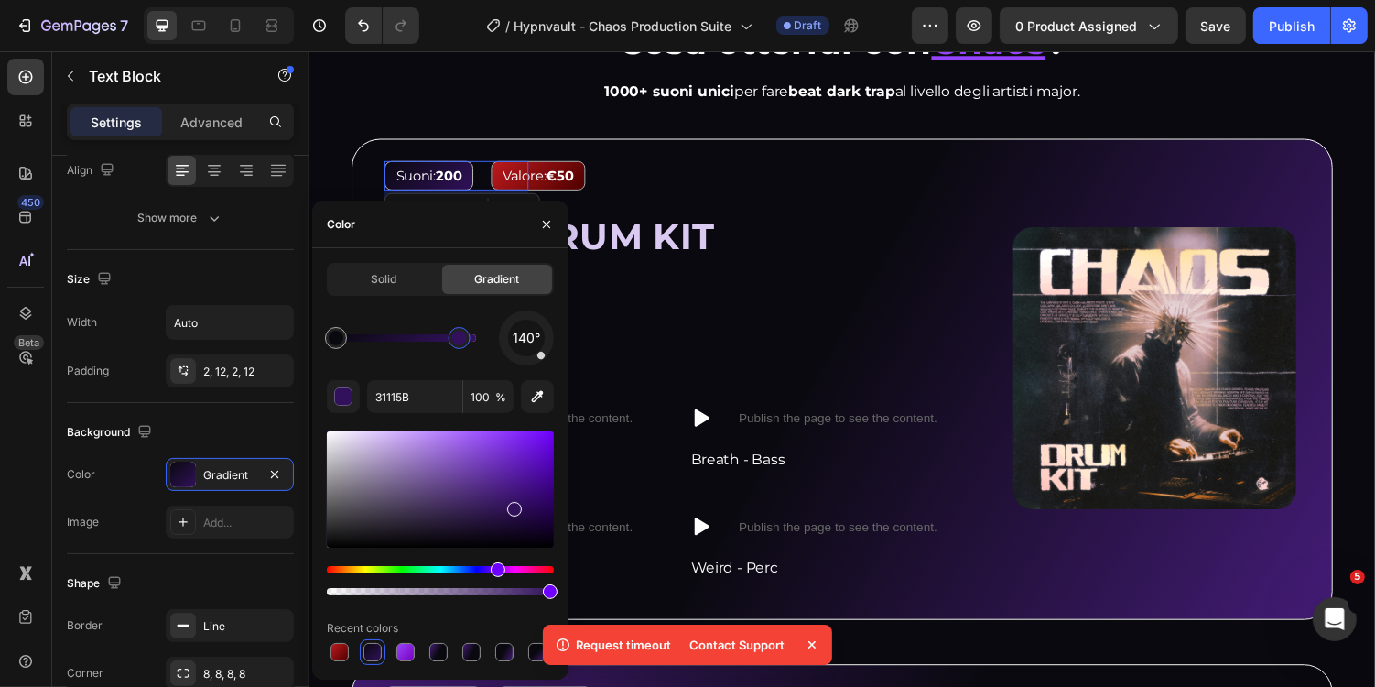
drag, startPoint x: 473, startPoint y: 342, endPoint x: 402, endPoint y: 342, distance: 71.4
click at [452, 342] on div at bounding box center [459, 338] width 15 height 15
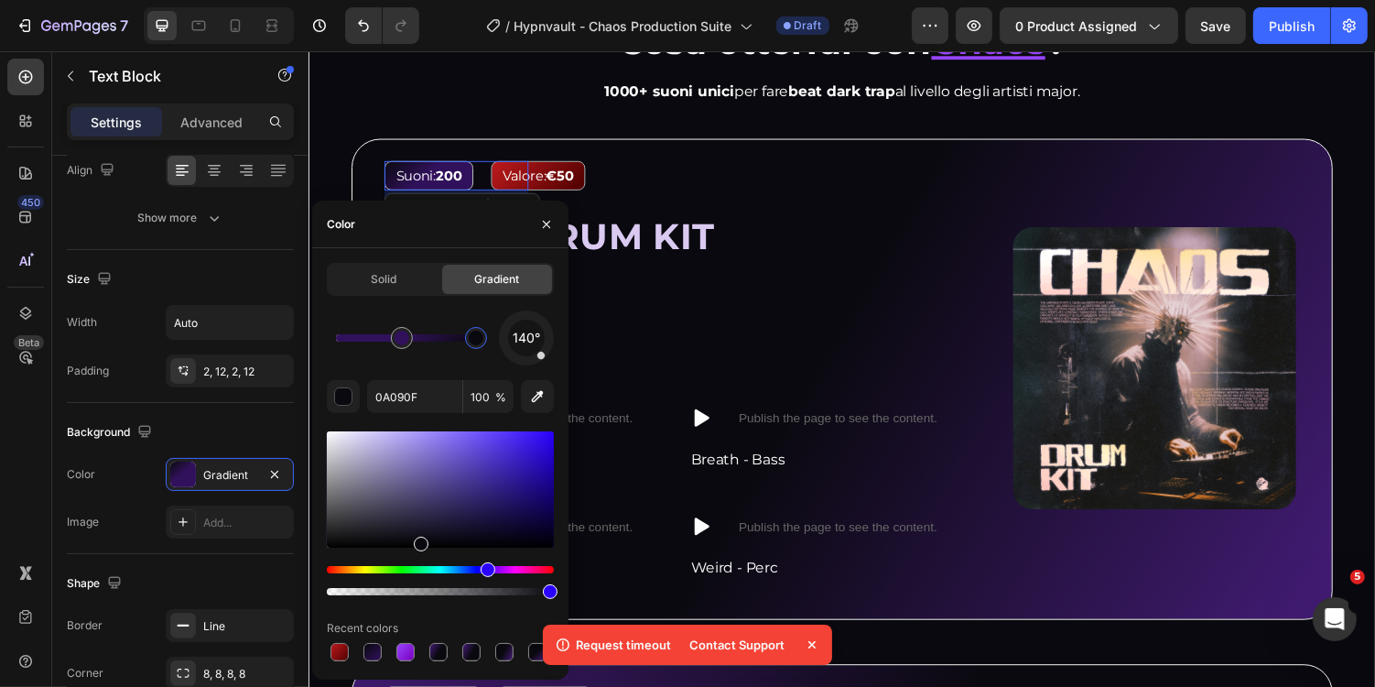
drag, startPoint x: 342, startPoint y: 339, endPoint x: 533, endPoint y: 337, distance: 190.5
click at [533, 337] on div "140°" at bounding box center [440, 337] width 227 height 55
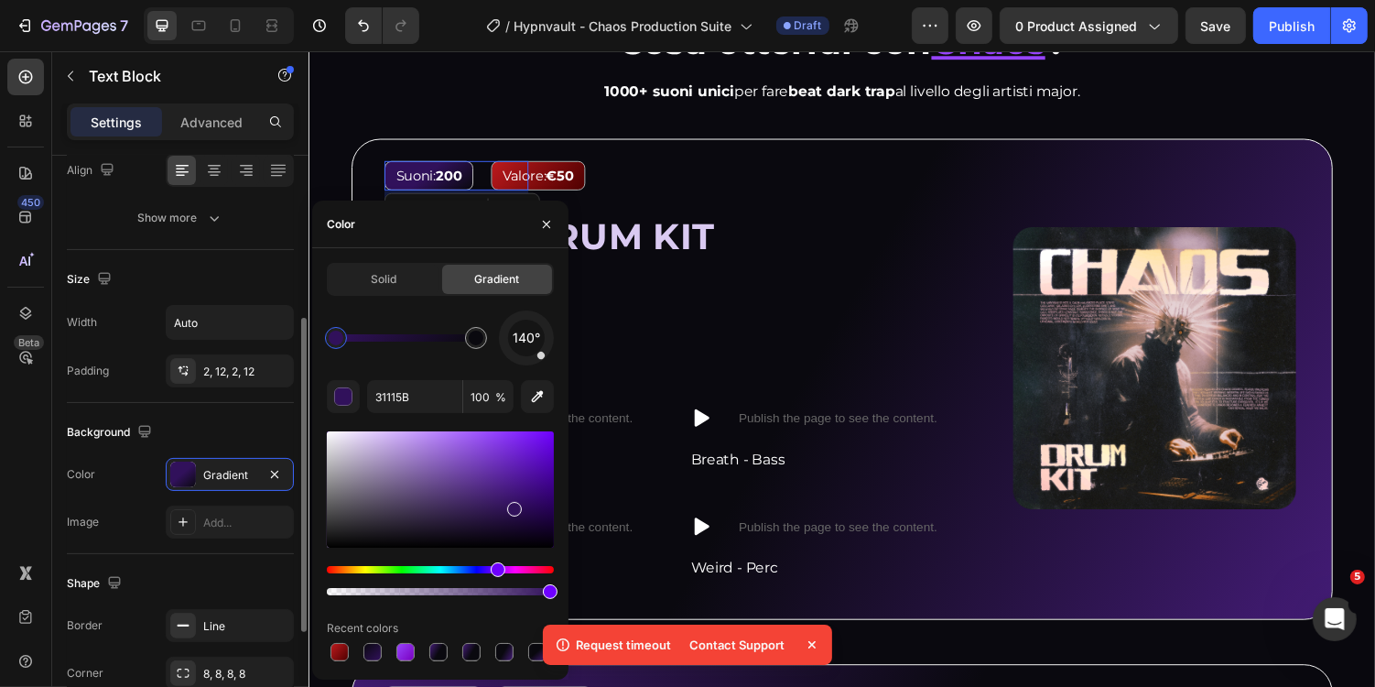
drag, startPoint x: 401, startPoint y: 337, endPoint x: 1, endPoint y: 295, distance: 402.4
click at [263, 337] on div "450 Beta Sections(18) Elements(84) Section Element Hero Section Product Detail …" at bounding box center [154, 368] width 309 height 635
click at [509, 513] on div at bounding box center [513, 517] width 15 height 15
type input "280E49"
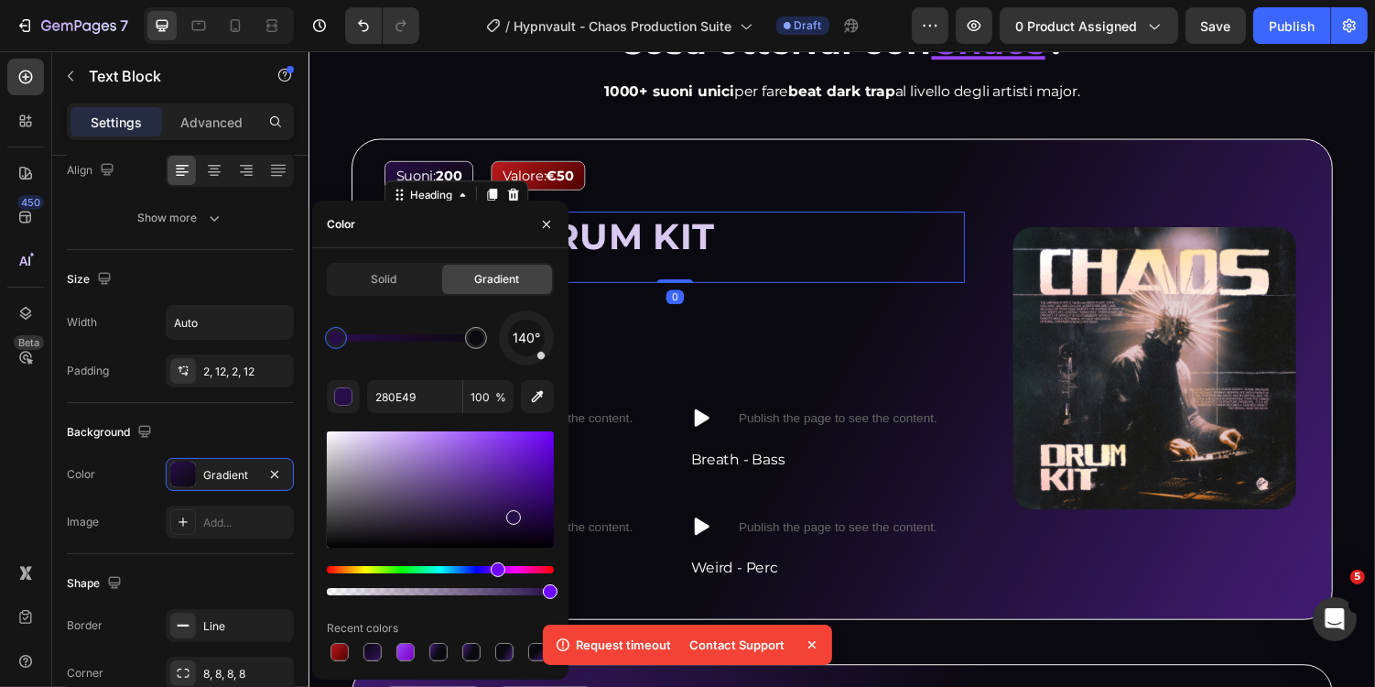
click at [727, 274] on div "CHAOS DRUM KIT Heading 0" at bounding box center [685, 251] width 598 height 73
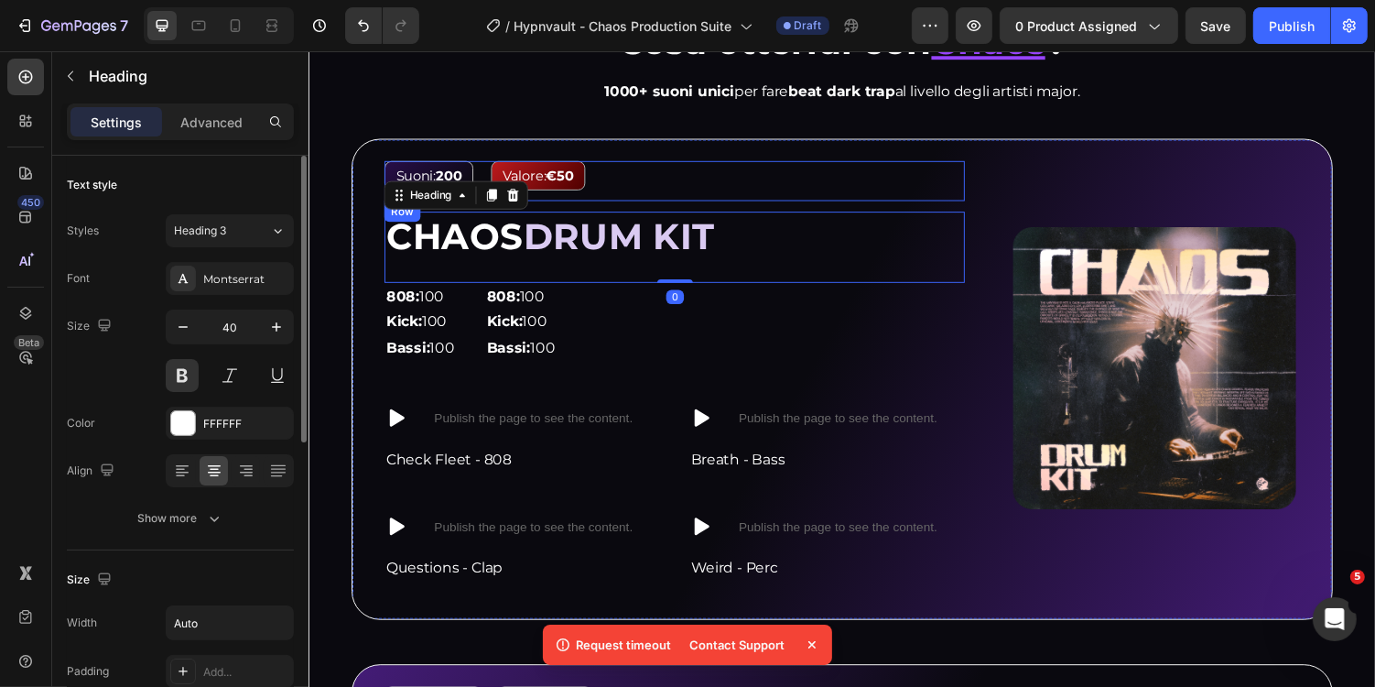
click at [837, 198] on div "Valore: €50 Text Block" at bounding box center [761, 183] width 445 height 41
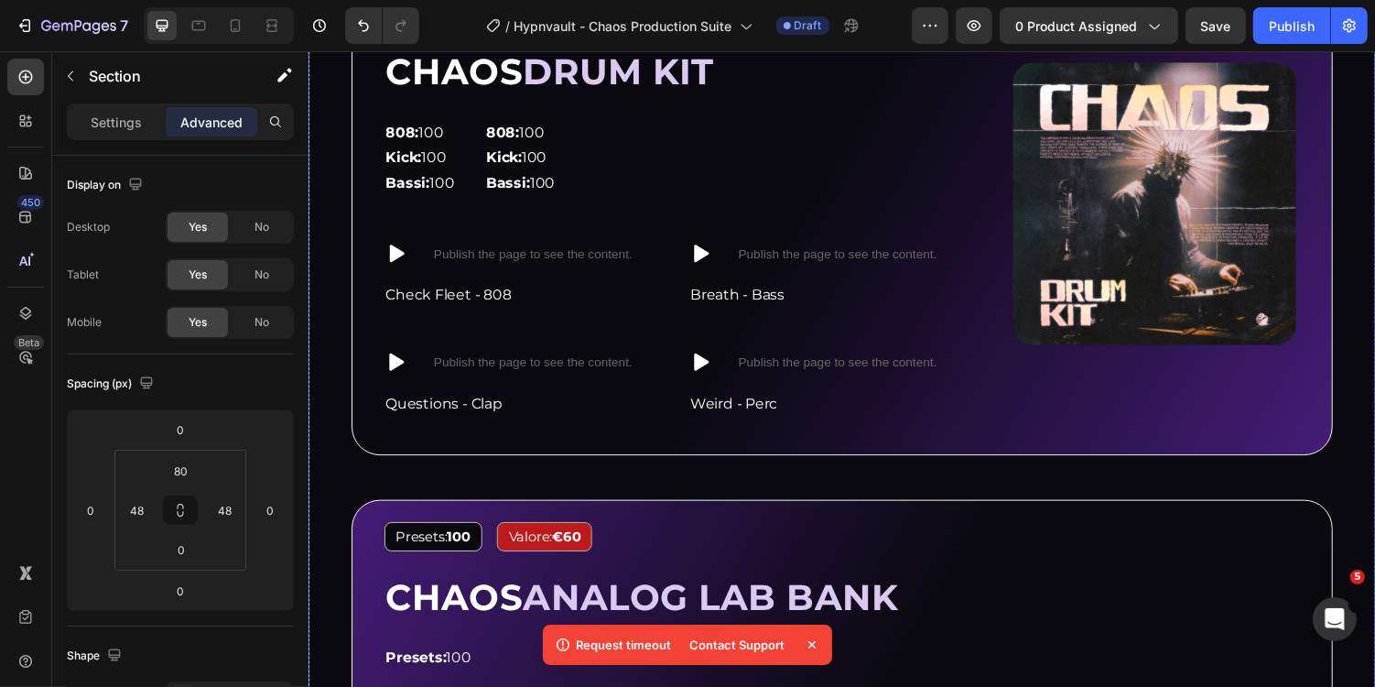
scroll to position [1754, 0]
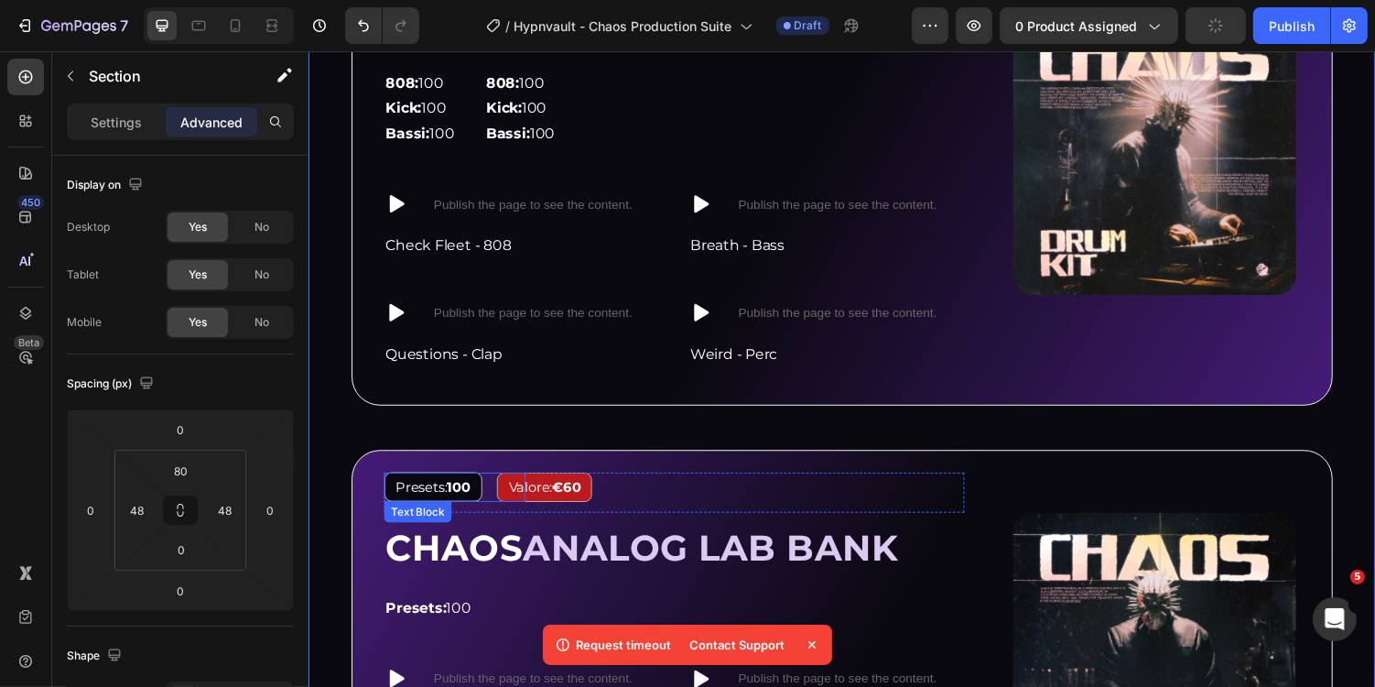
click at [458, 494] on strong "100" at bounding box center [463, 498] width 24 height 17
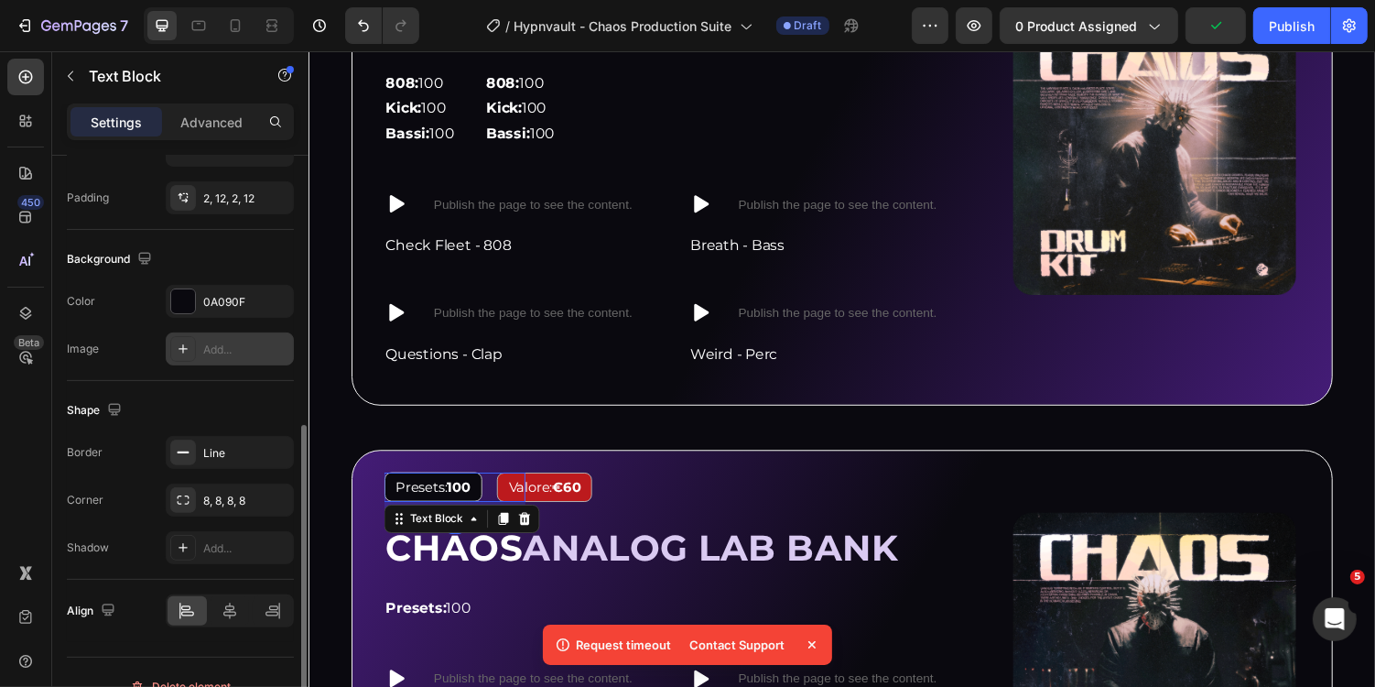
scroll to position [483, 0]
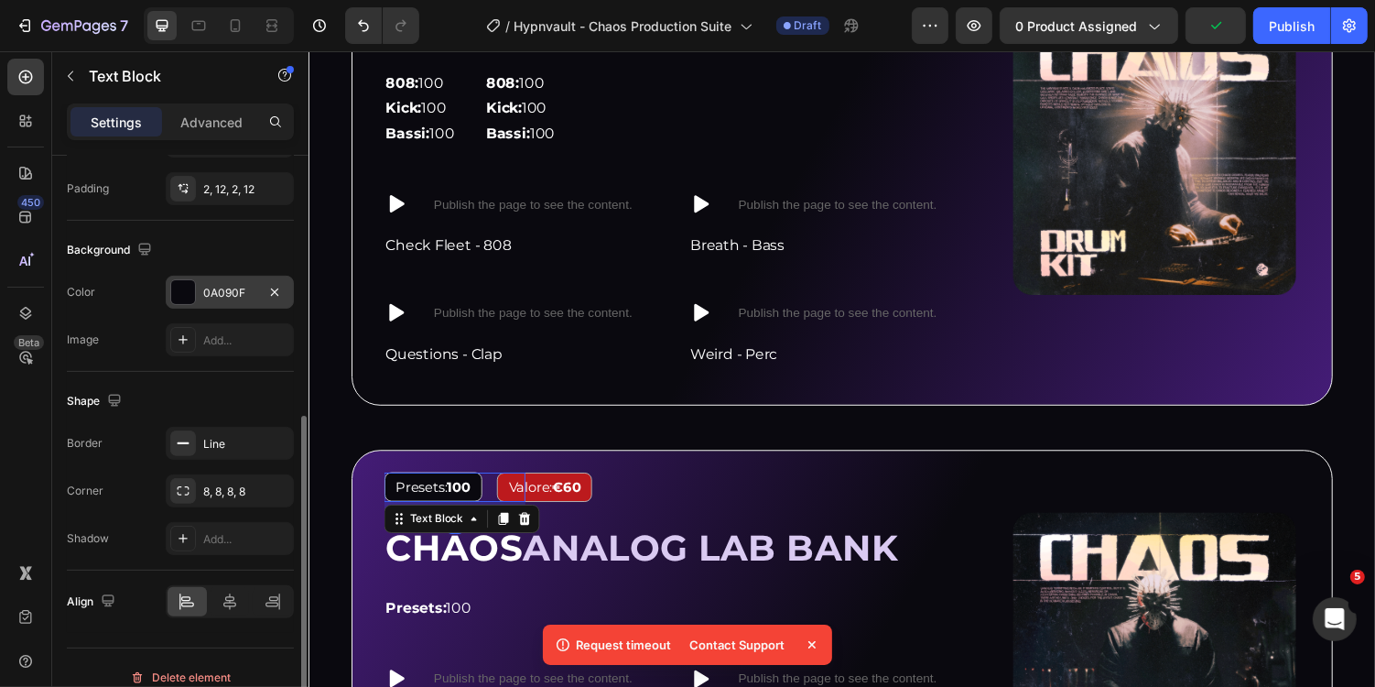
click at [221, 295] on div "0A090F" at bounding box center [229, 293] width 53 height 16
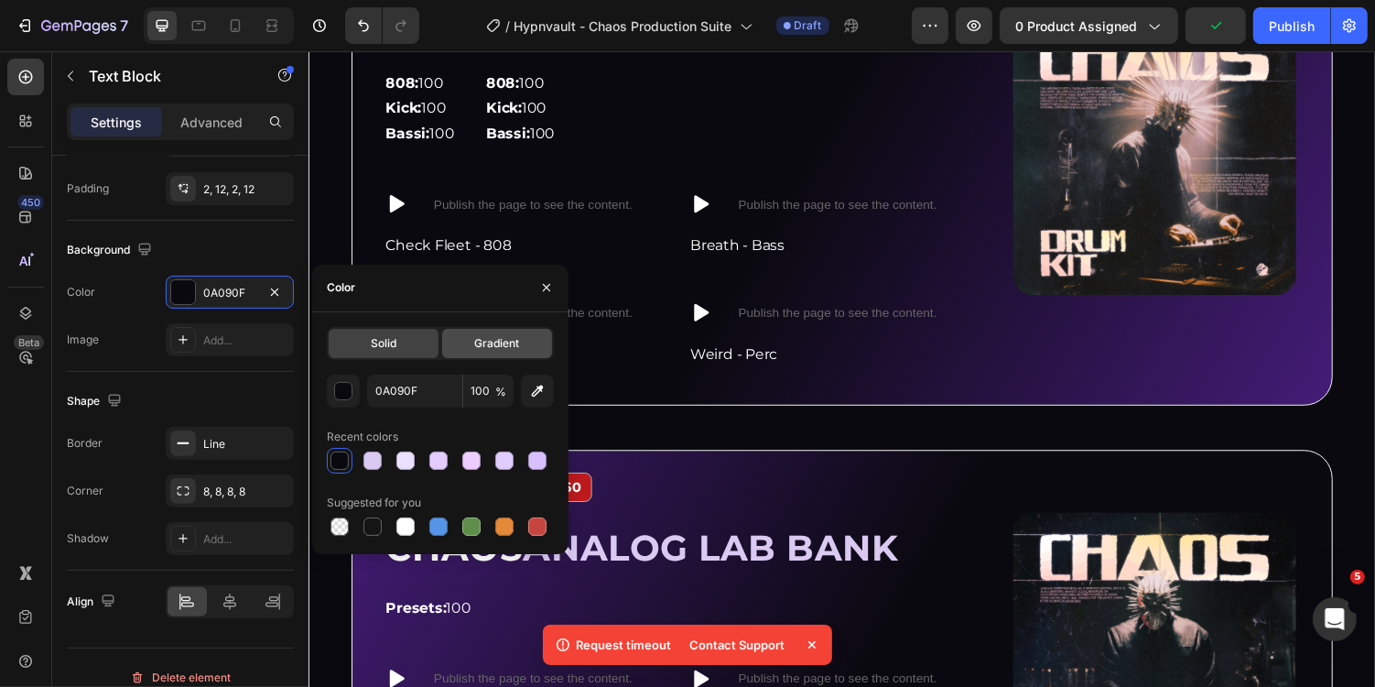
click at [467, 341] on div "Gradient" at bounding box center [497, 343] width 110 height 29
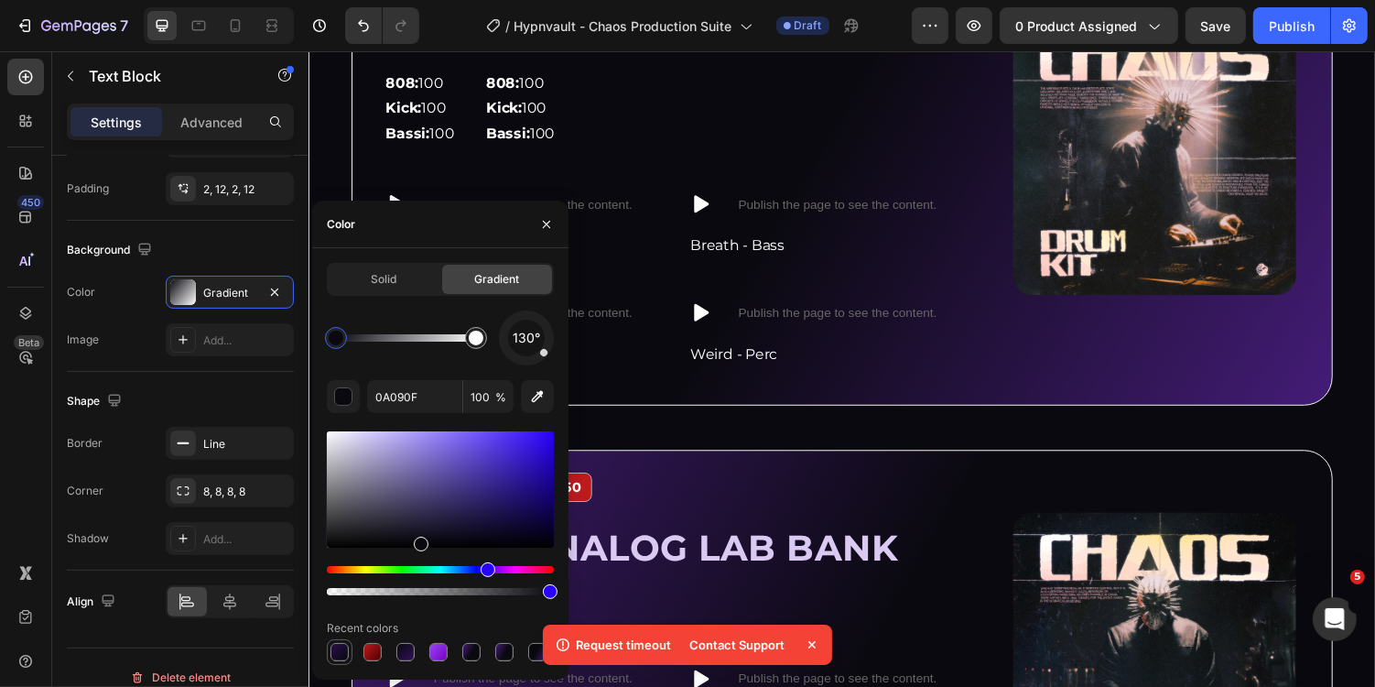
click at [338, 644] on div at bounding box center [340, 652] width 18 height 18
type input "280E49"
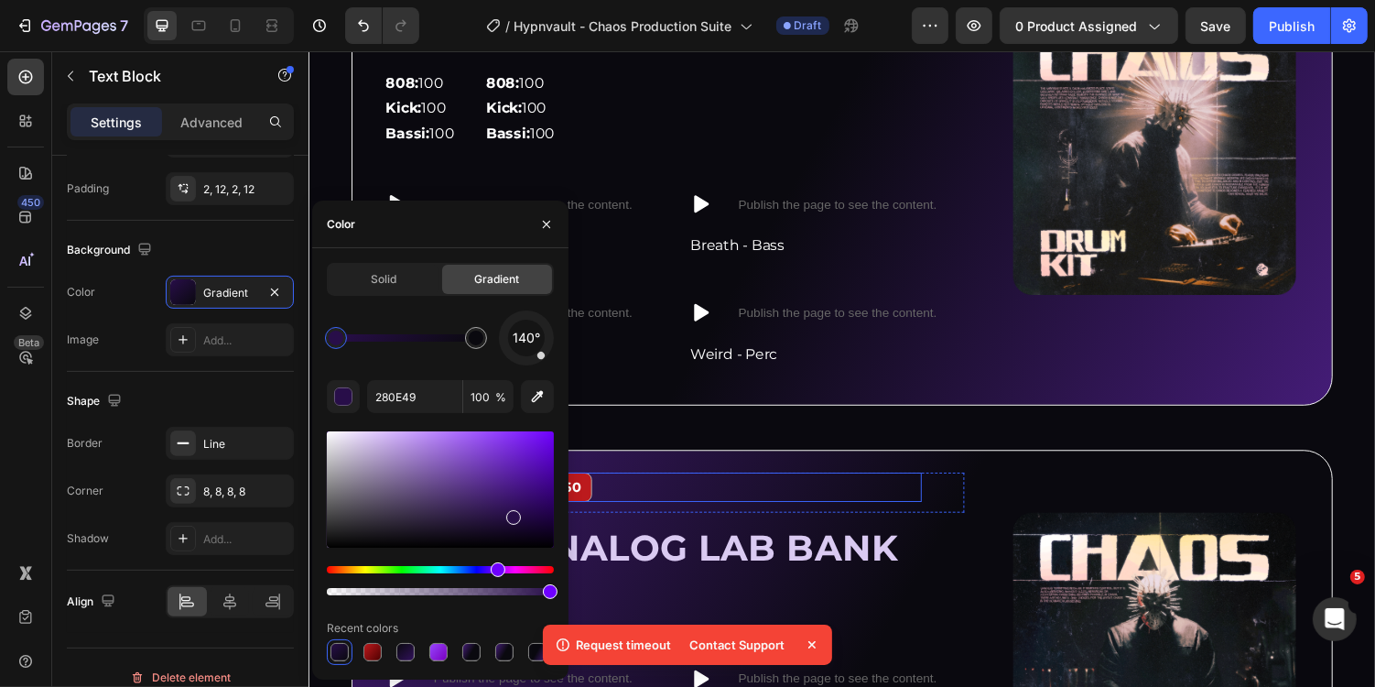
click at [600, 493] on div "Valore: €60" at bounding box center [551, 498] width 98 height 30
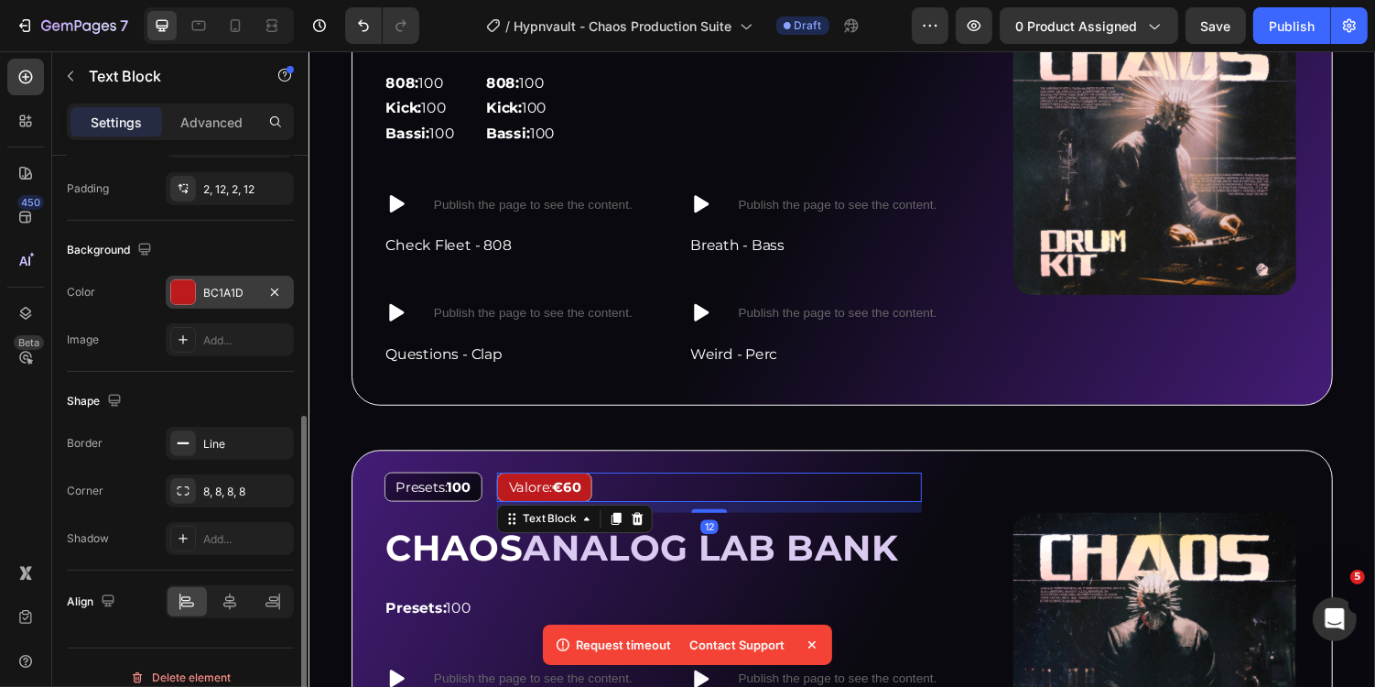
click at [238, 295] on div "BC1A1D" at bounding box center [229, 293] width 53 height 16
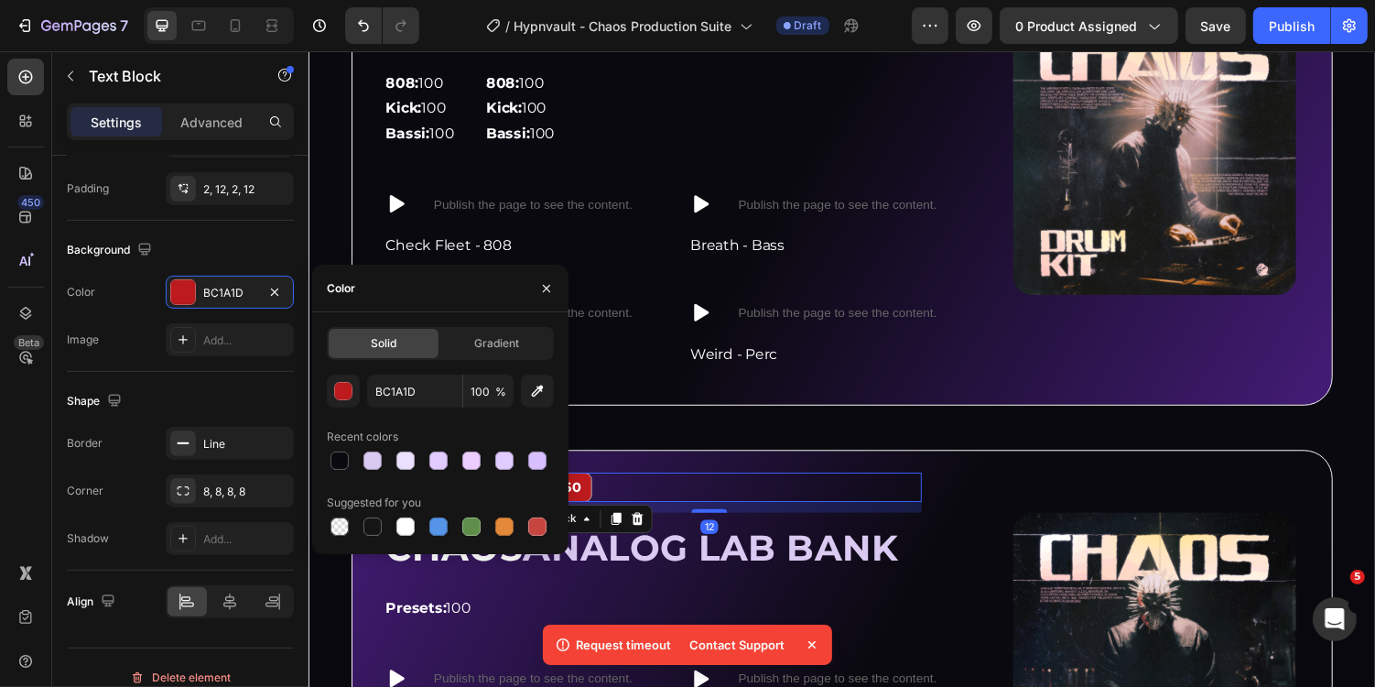
click at [473, 359] on div "Solid Gradient BC1A1D 100 % Recent colors Suggested for you" at bounding box center [440, 433] width 227 height 212
click at [495, 349] on span "Gradient" at bounding box center [496, 343] width 45 height 16
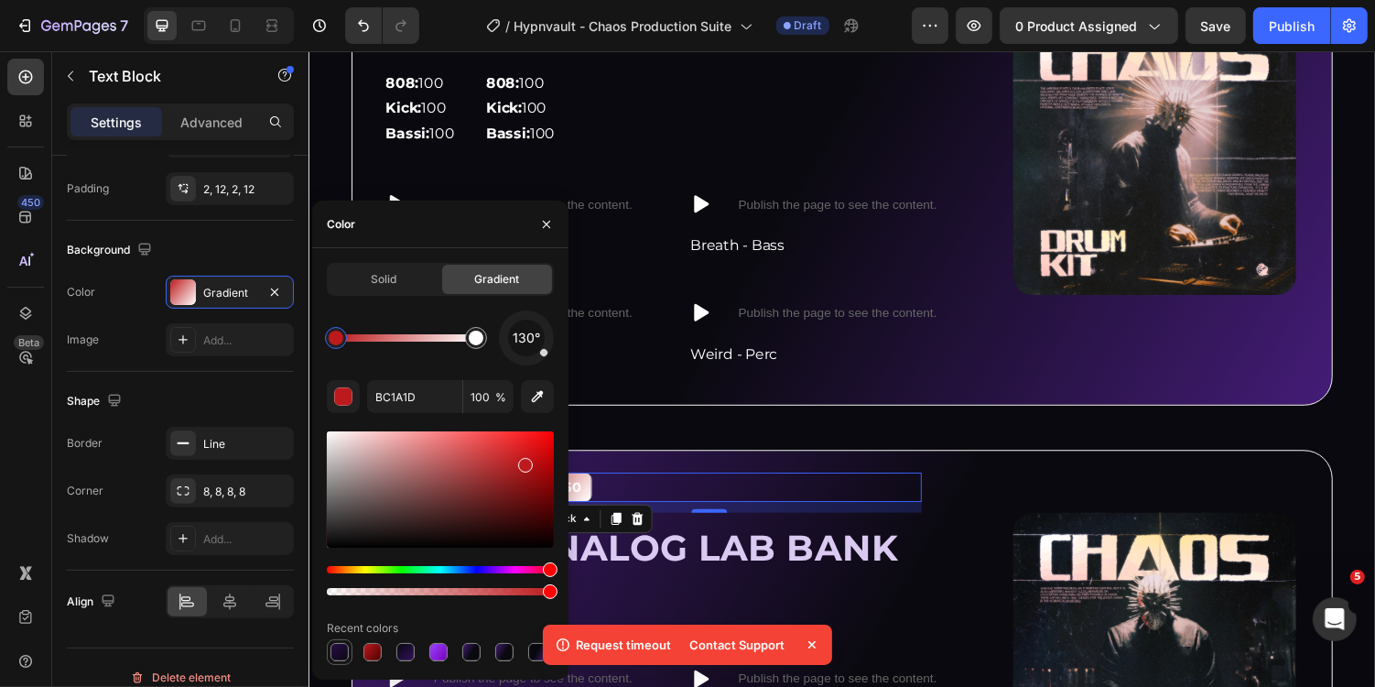
click at [344, 658] on div at bounding box center [340, 652] width 18 height 18
type input "280E49"
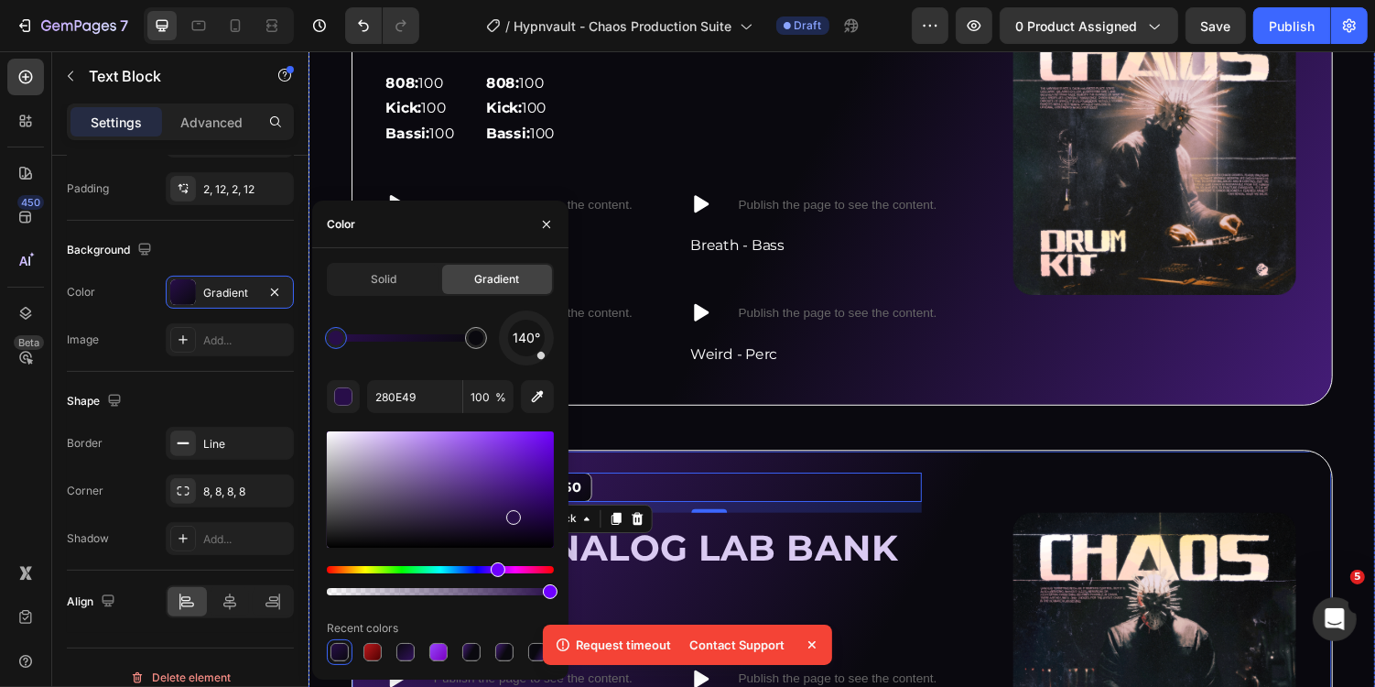
click at [658, 471] on div "Image Presets: 100 Text Block Valore: €60 Text Block 12 Row CHAOS ANALOG LAB BA…" at bounding box center [857, 682] width 1011 height 442
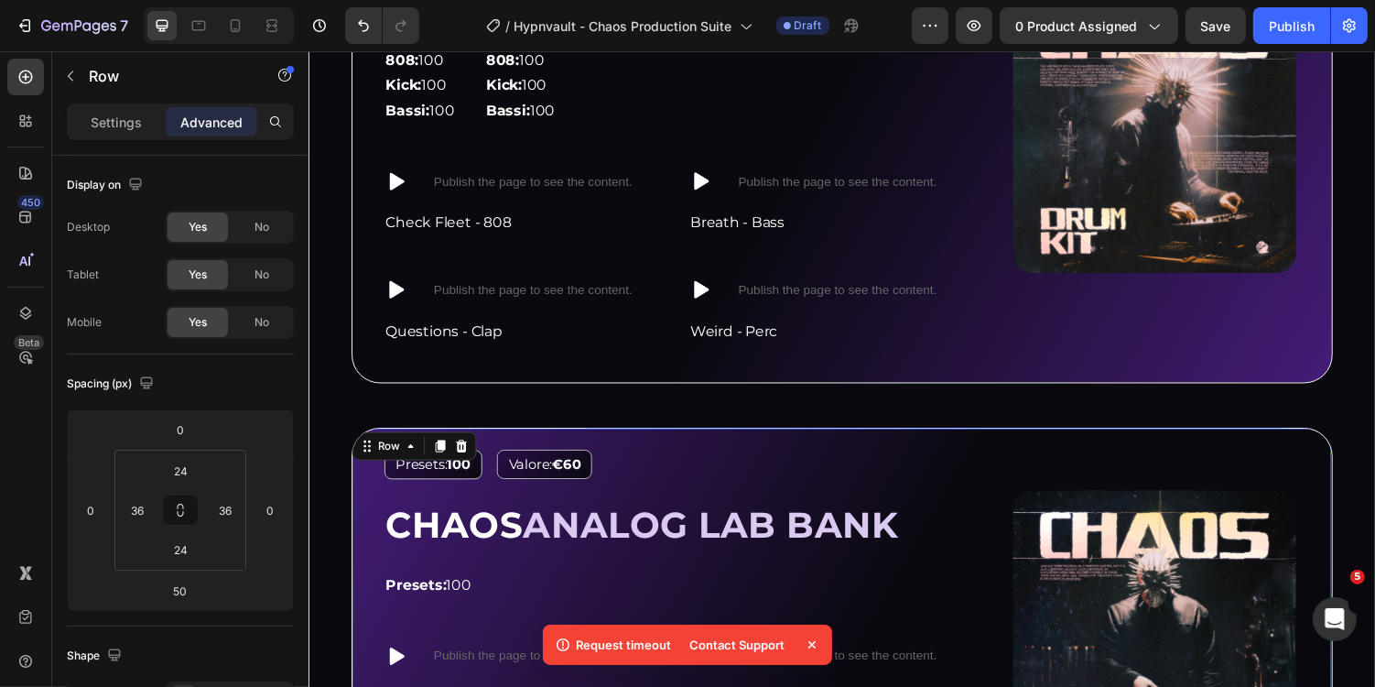
scroll to position [1781, 0]
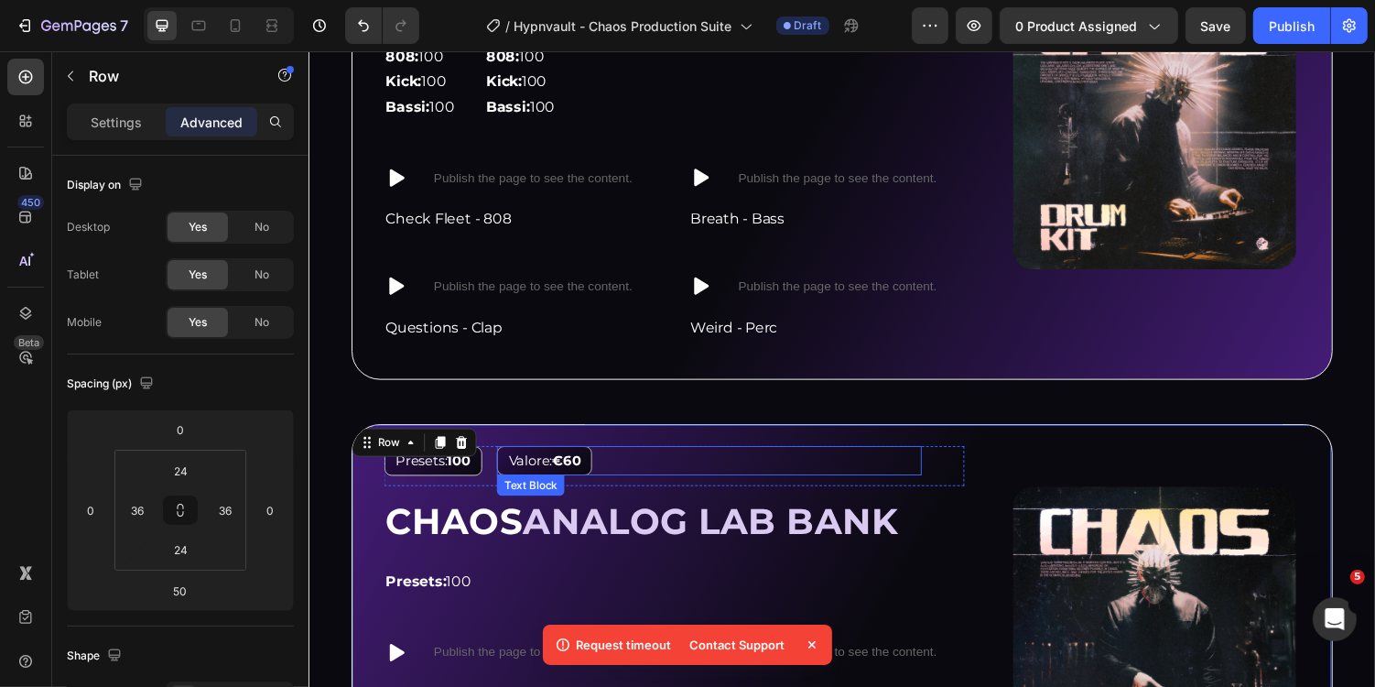
click at [588, 468] on strong "€60" at bounding box center [573, 471] width 29 height 17
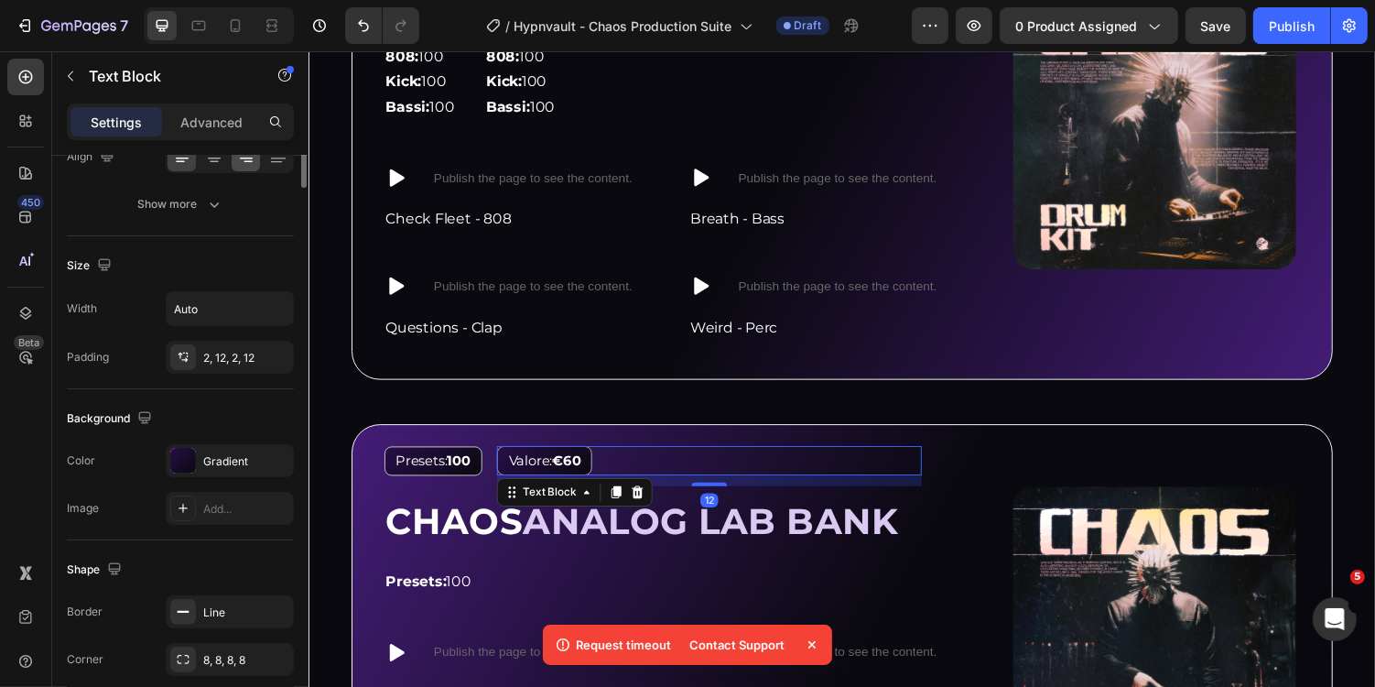
scroll to position [497, 0]
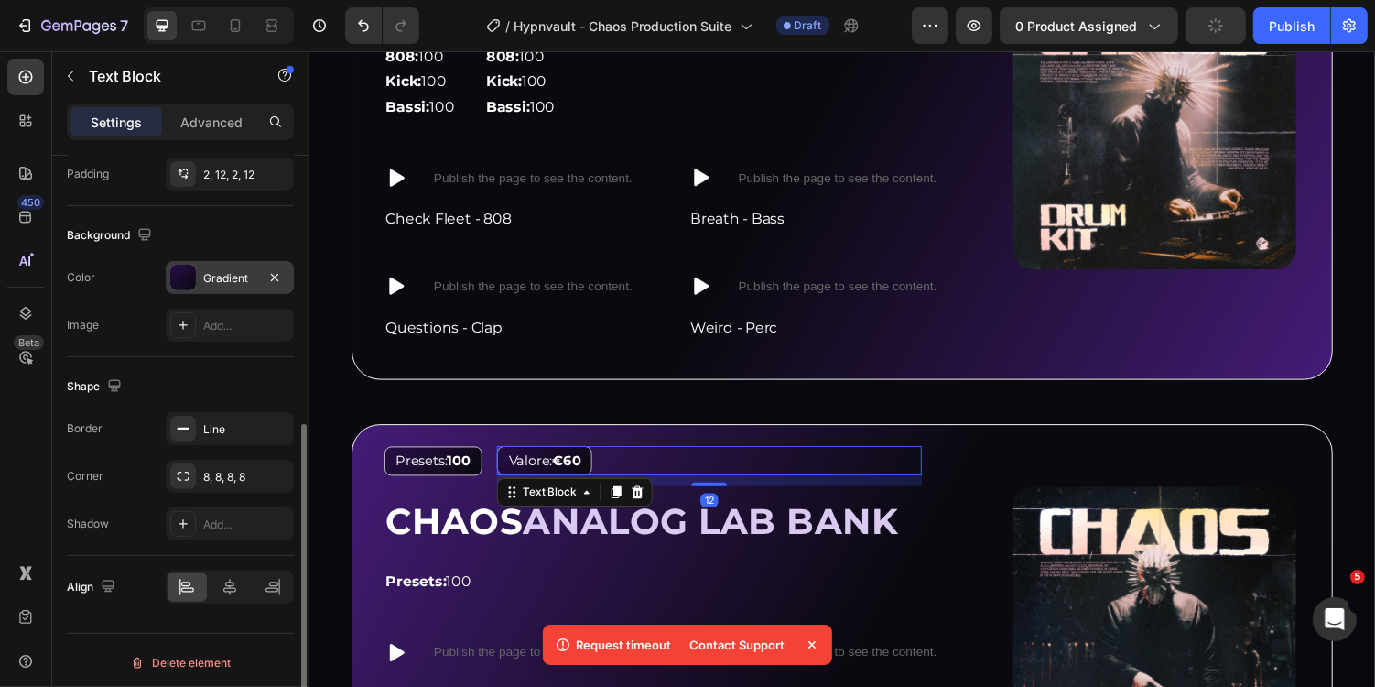
click at [215, 275] on div "Gradient" at bounding box center [229, 278] width 53 height 16
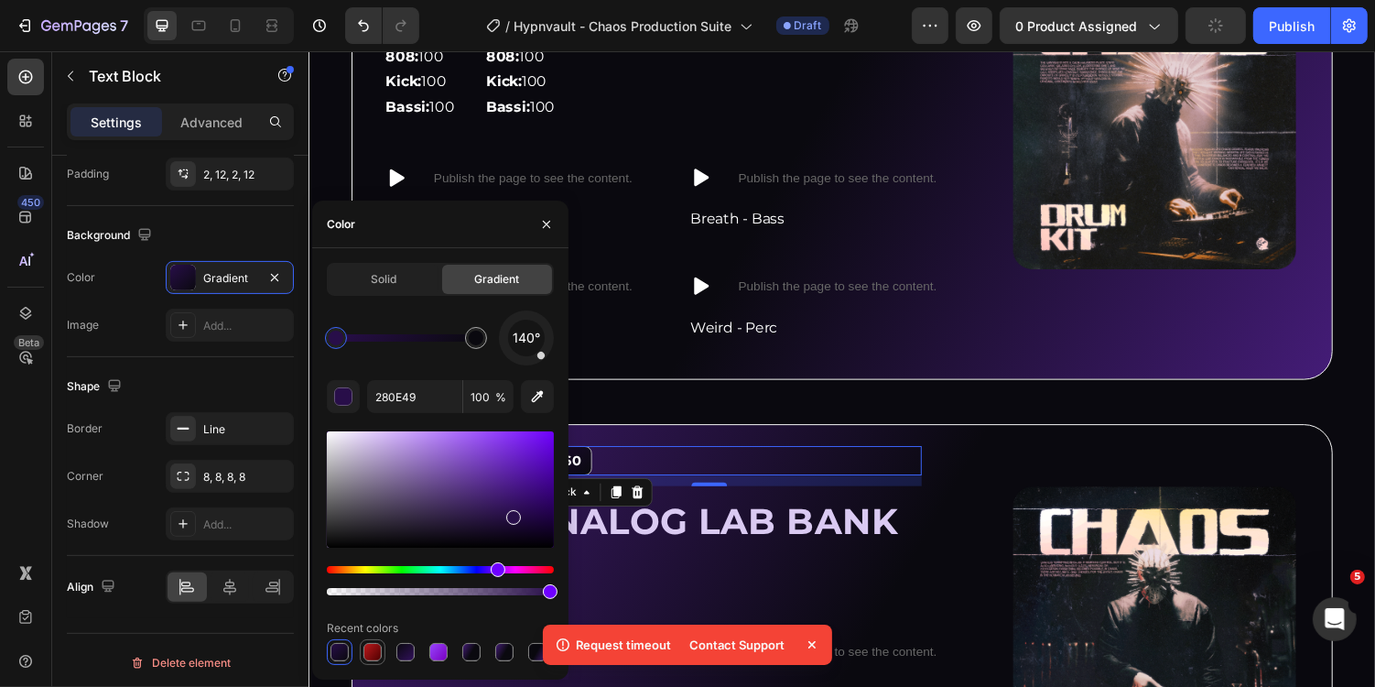
click at [374, 652] on div at bounding box center [373, 652] width 18 height 18
type input "BC1A1D"
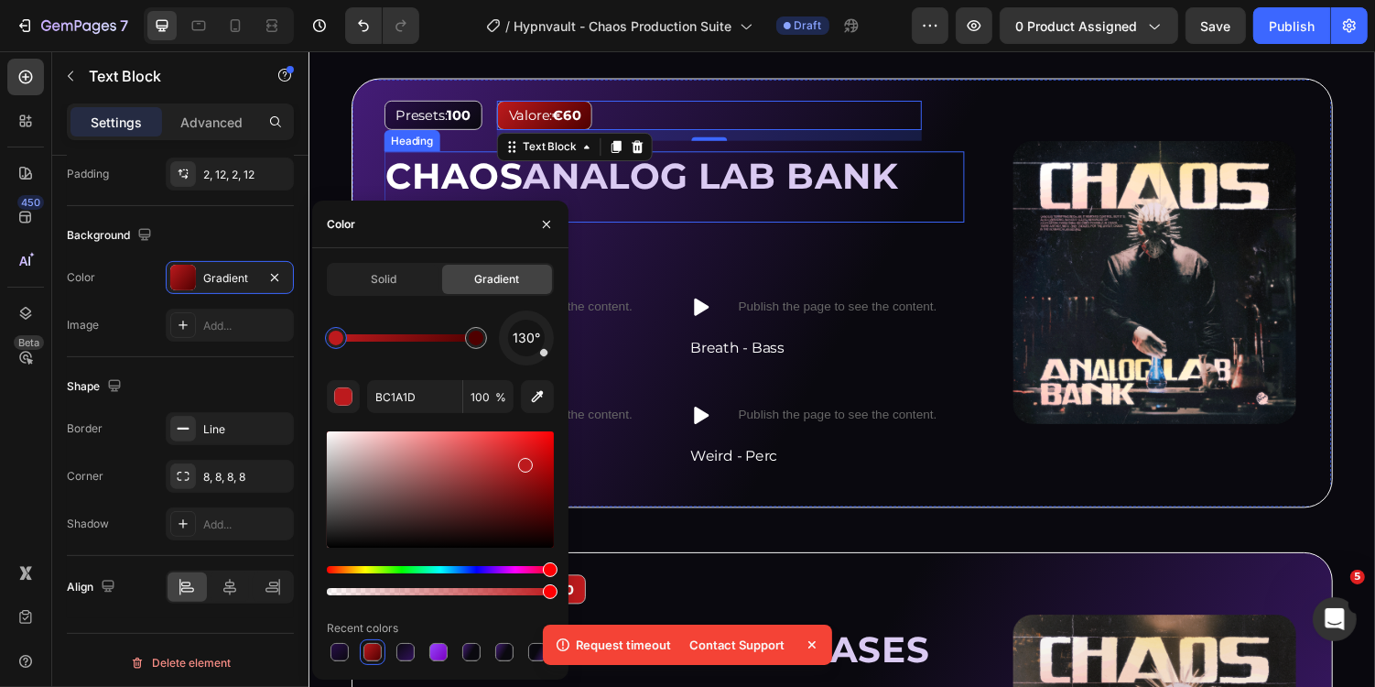
scroll to position [2269, 0]
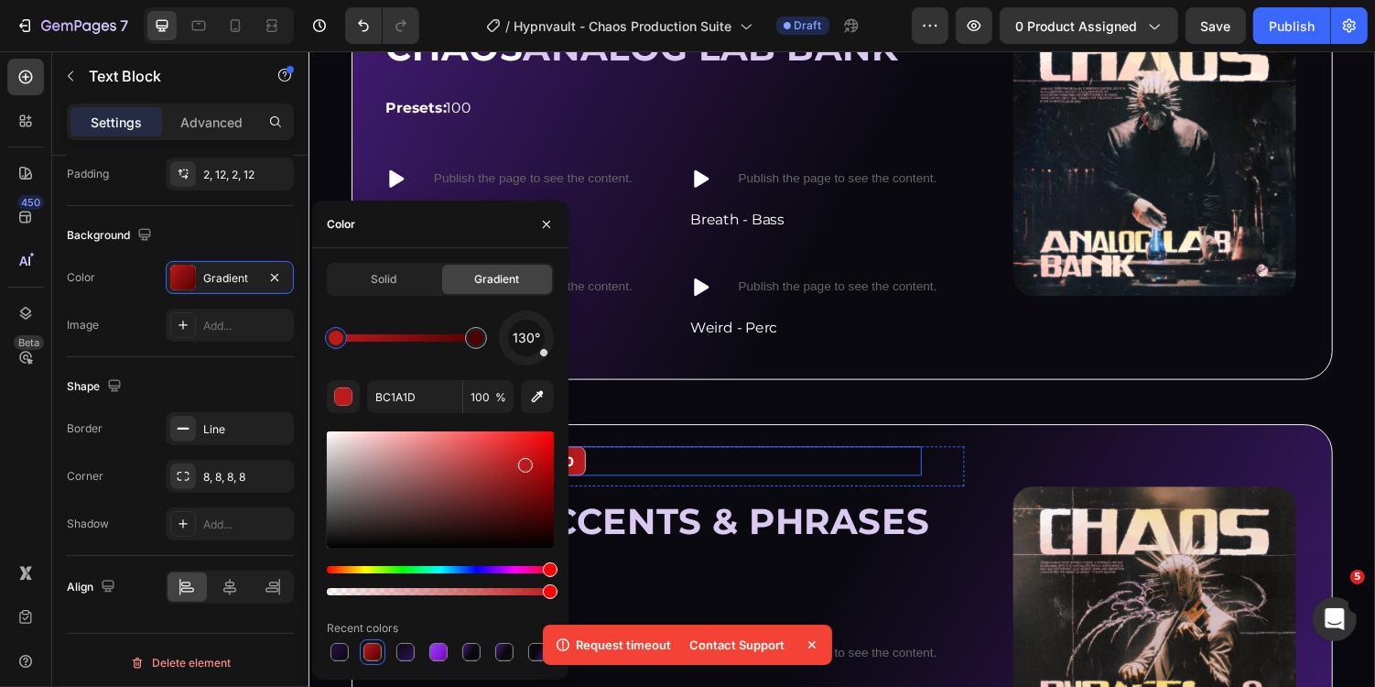
click at [593, 470] on div "Valore: €80" at bounding box center [544, 472] width 98 height 30
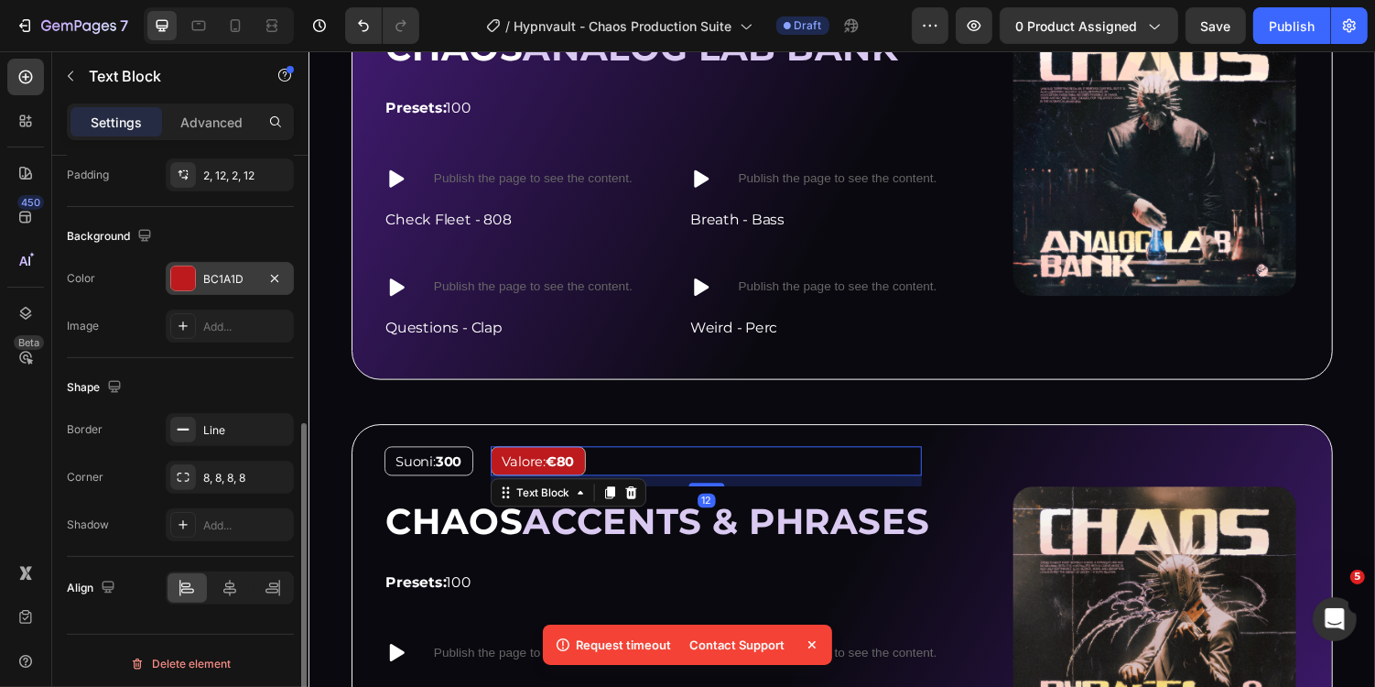
click at [234, 271] on div "BC1A1D" at bounding box center [229, 279] width 53 height 16
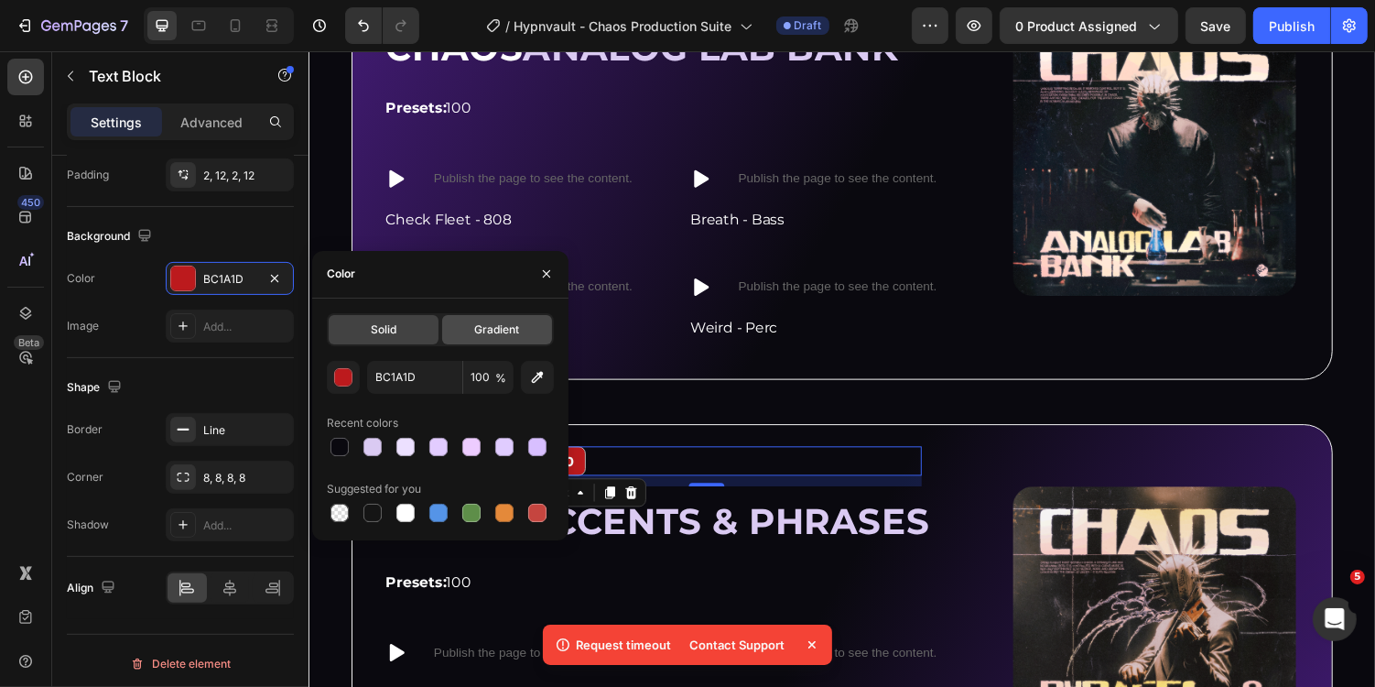
click at [483, 342] on div "Gradient" at bounding box center [497, 329] width 110 height 29
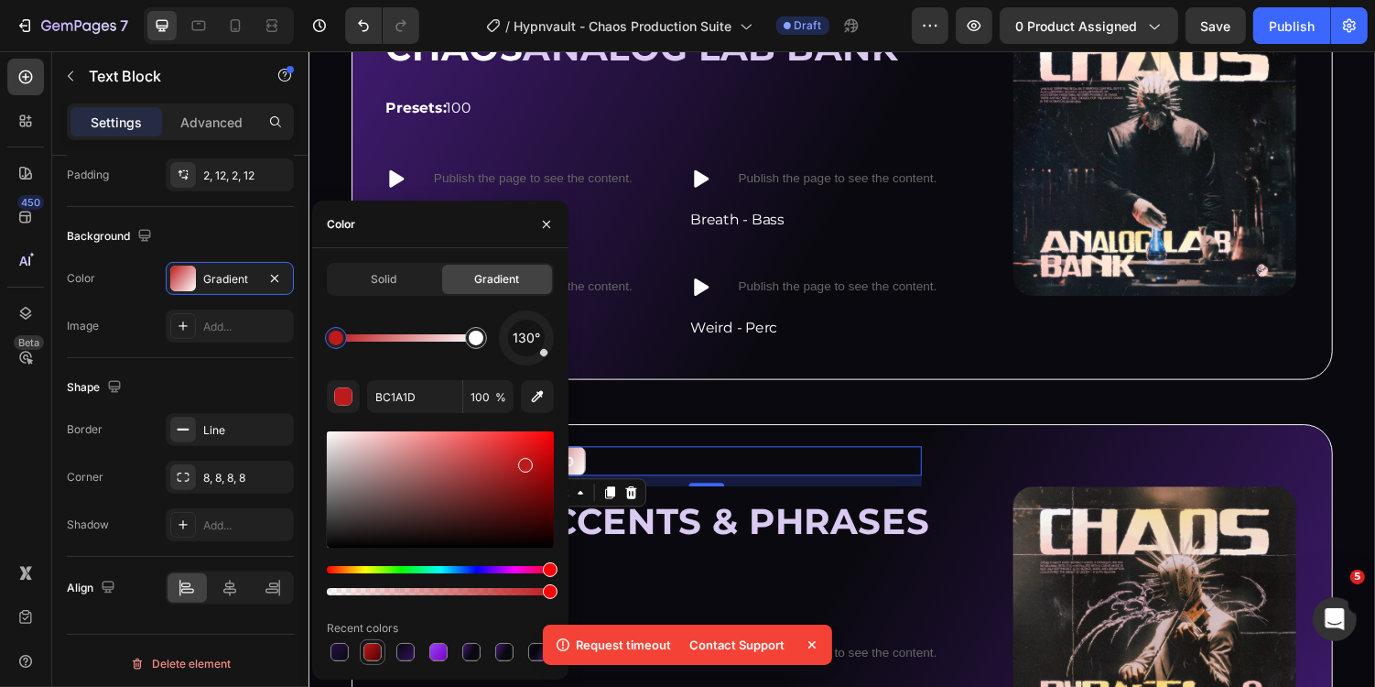
click at [368, 644] on div at bounding box center [373, 652] width 18 height 18
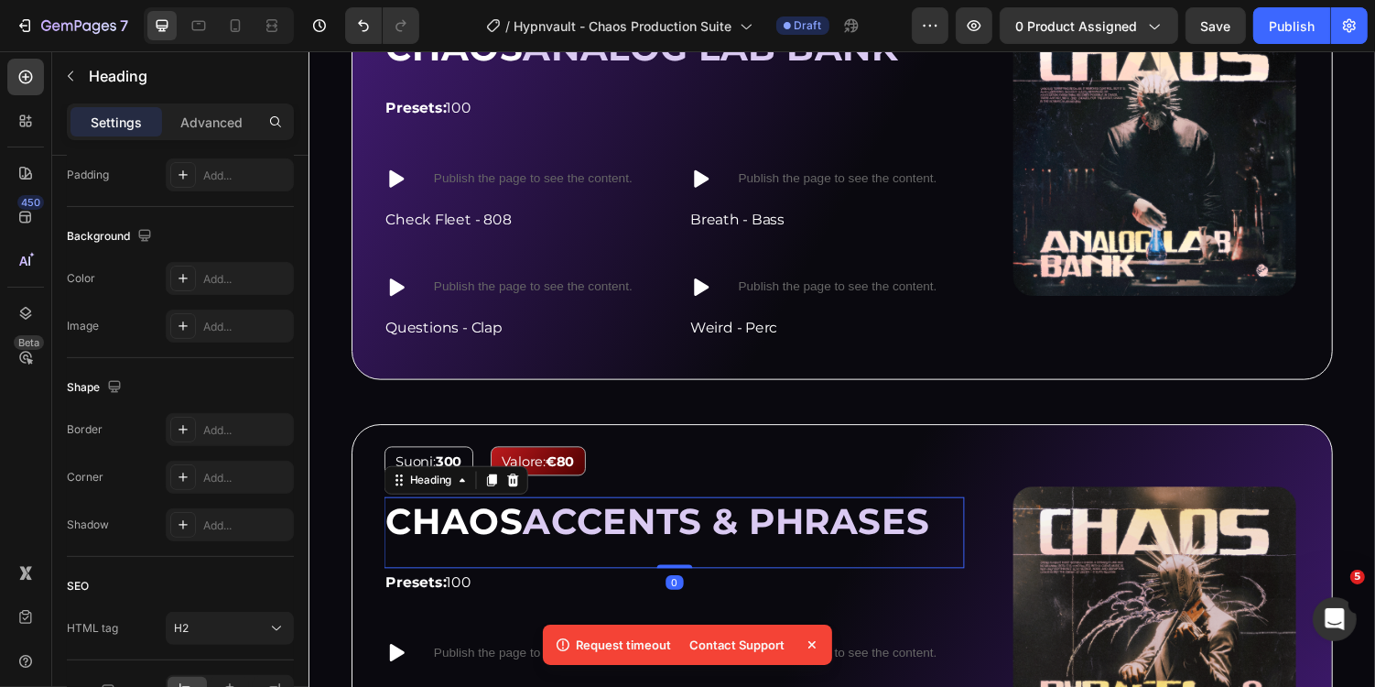
click at [675, 554] on div "CHAOS ACCENTS & PHRASES Heading 0" at bounding box center [685, 545] width 598 height 73
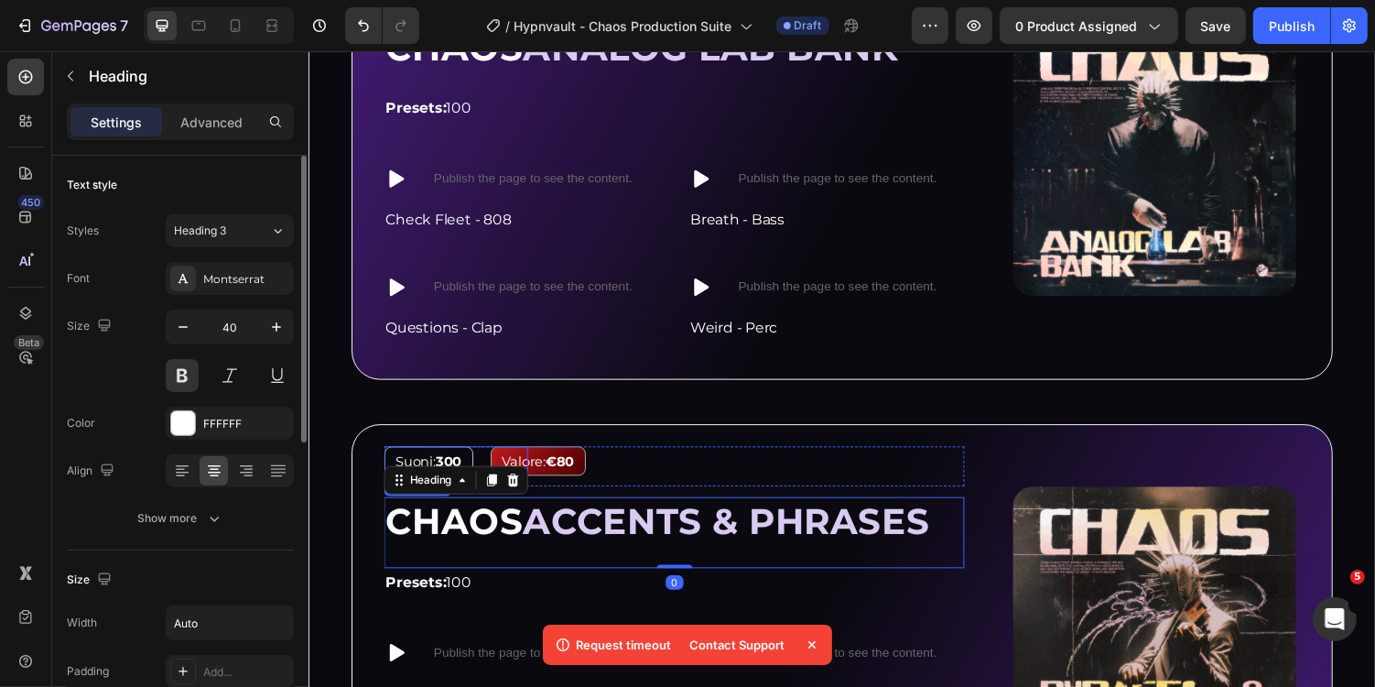
click at [469, 460] on div "Suoni: 300" at bounding box center [432, 472] width 92 height 30
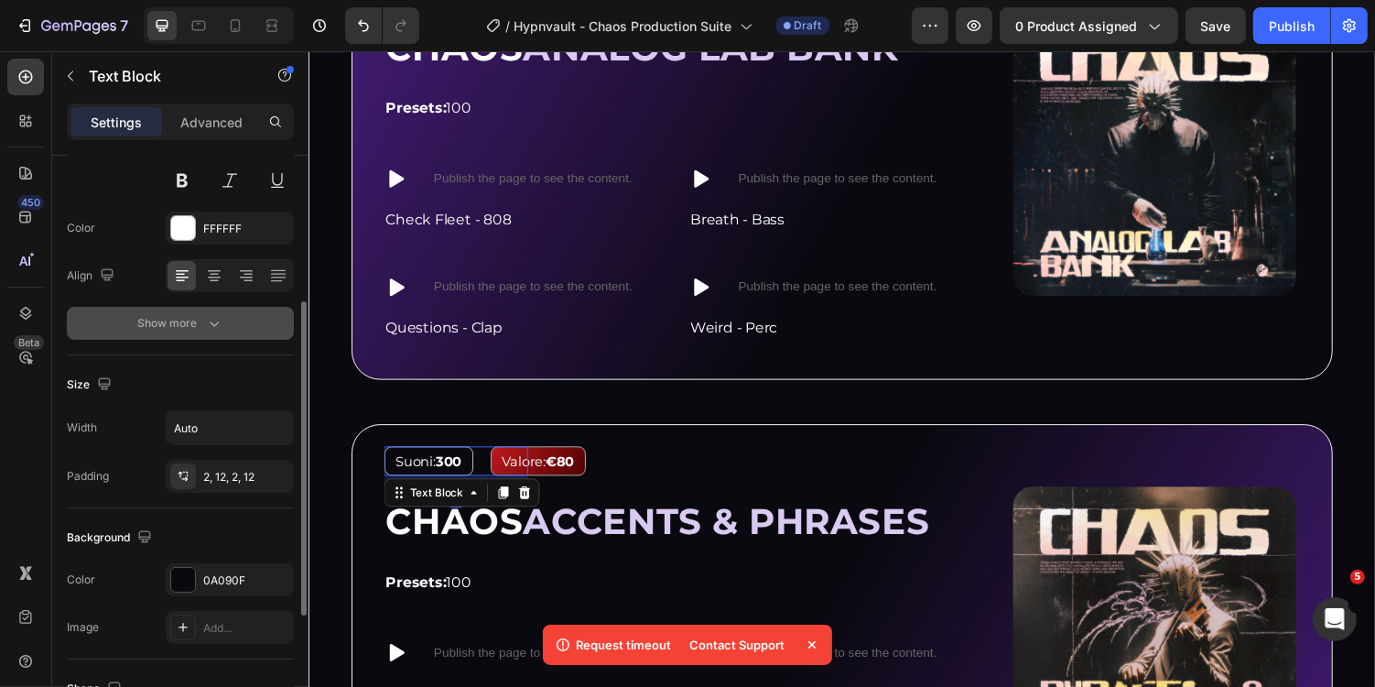
scroll to position [225, 0]
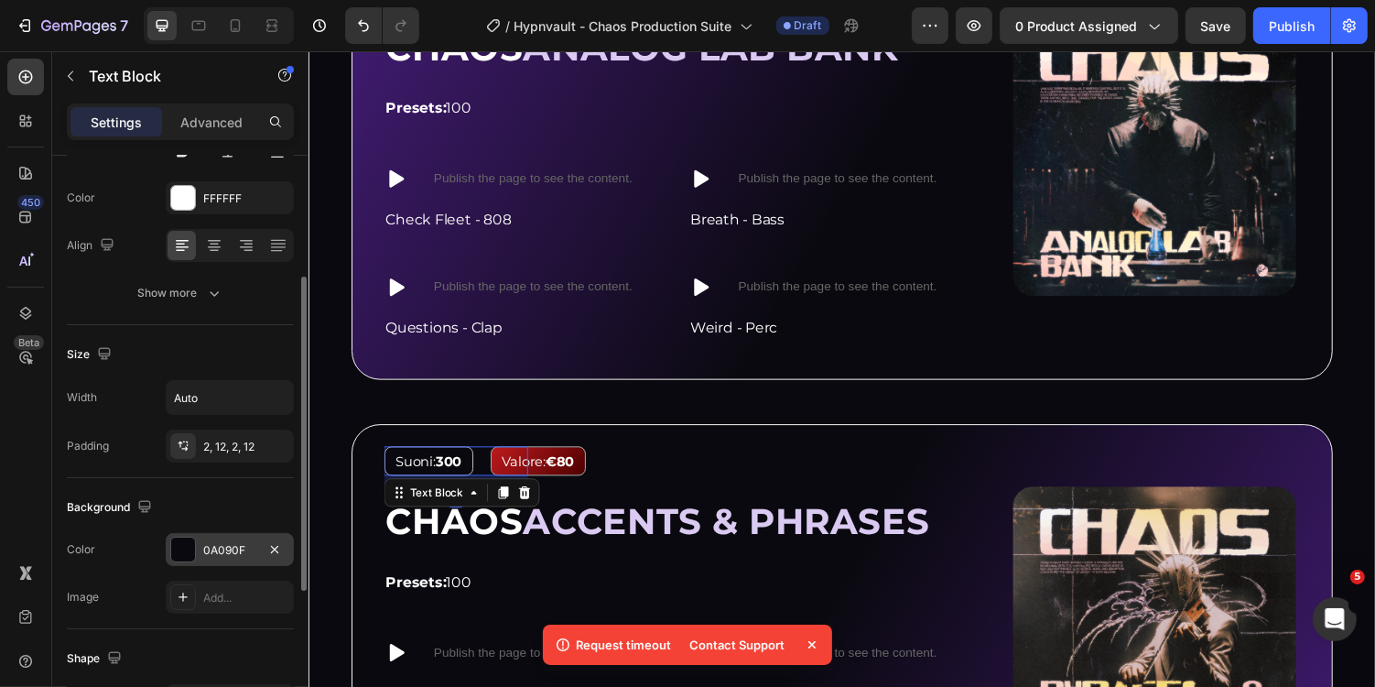
click at [224, 547] on div "0A090F" at bounding box center [229, 550] width 53 height 16
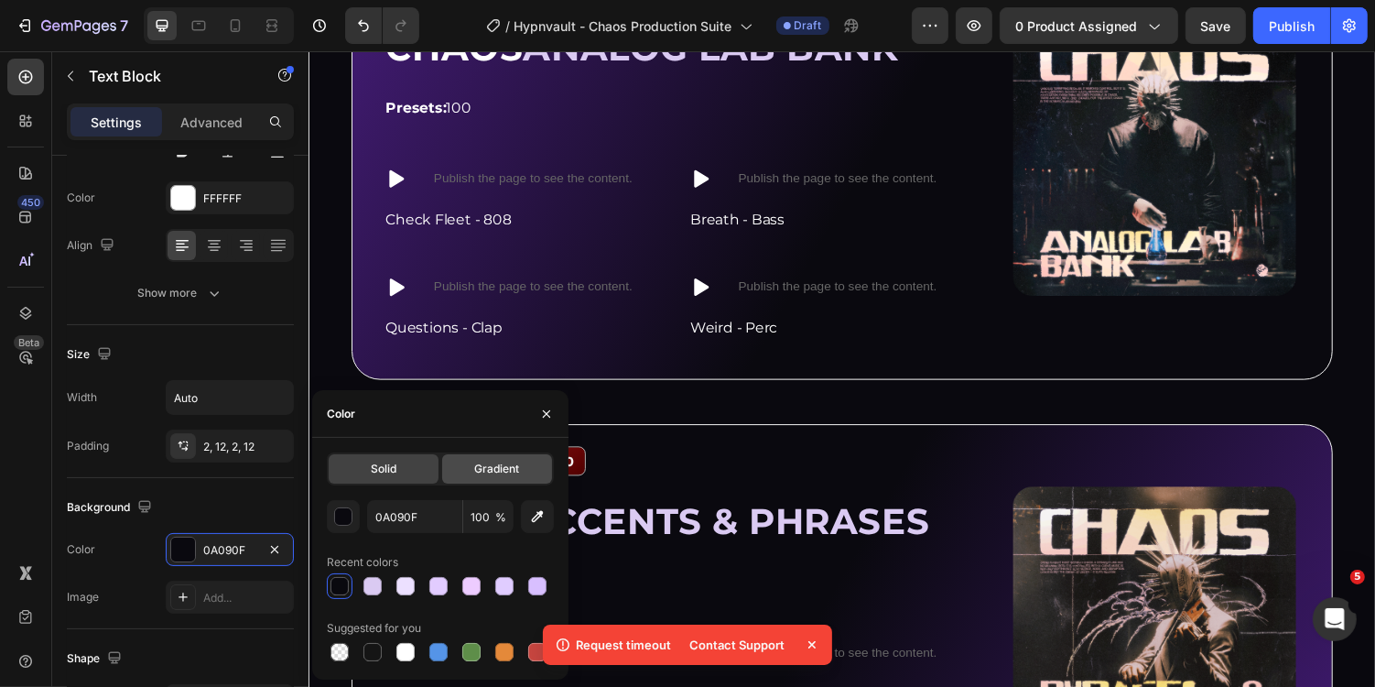
click at [452, 462] on div "Gradient" at bounding box center [497, 468] width 110 height 29
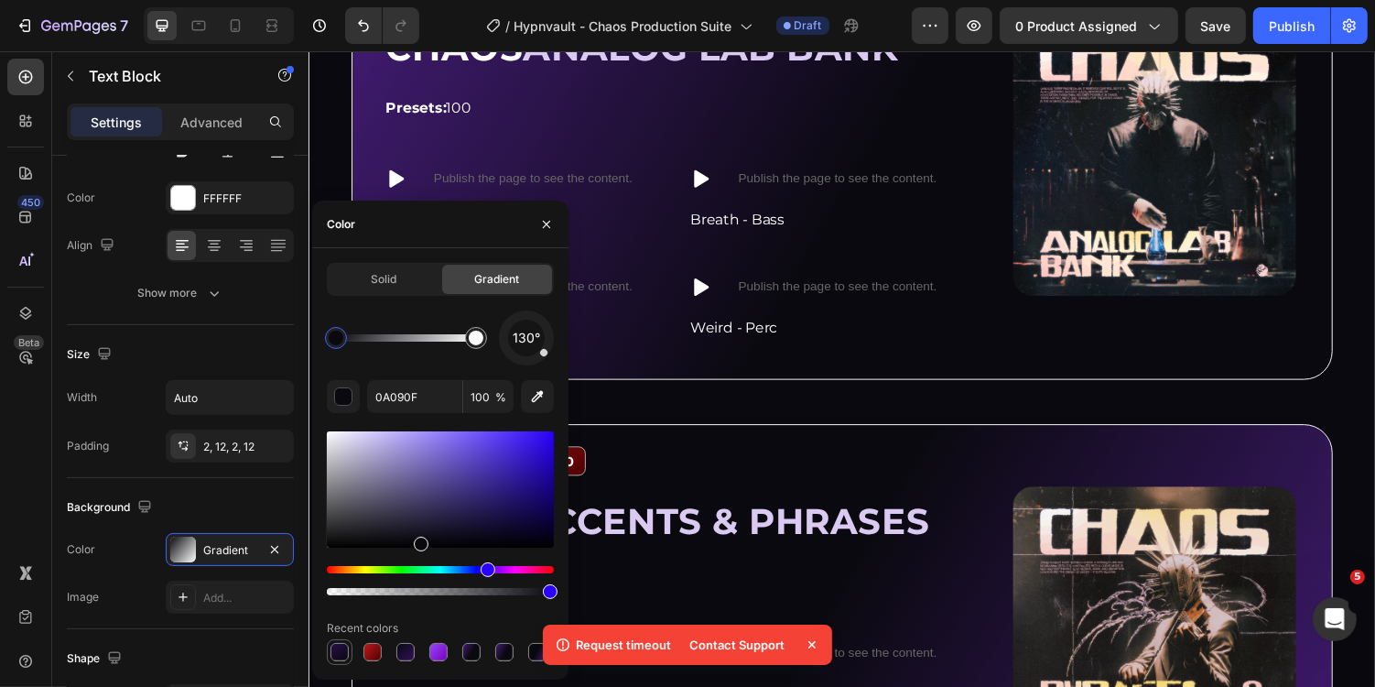
click at [334, 656] on div at bounding box center [340, 652] width 18 height 18
type input "280E49"
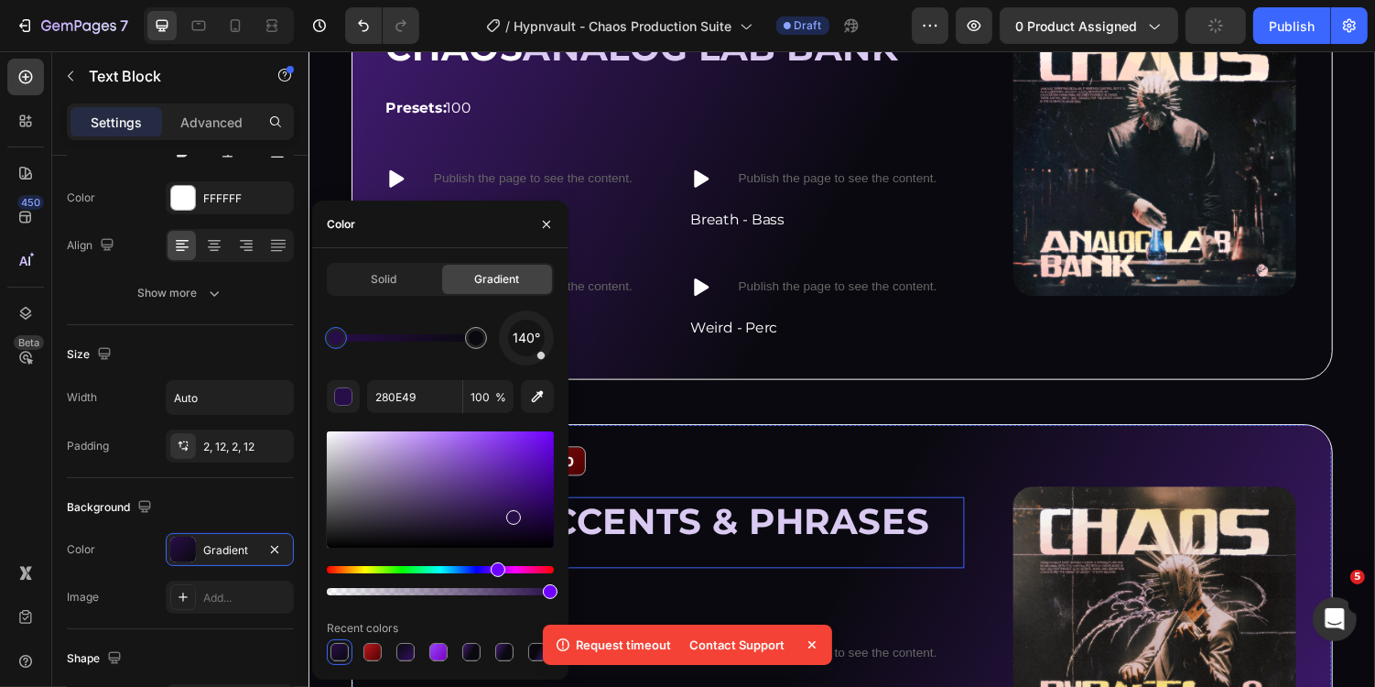
click at [684, 498] on div "Suoni: 300 Text Block 12 Valore: €80 Text Block Row CHAOS ACCENTS & PHRASES Hea…" at bounding box center [685, 655] width 598 height 396
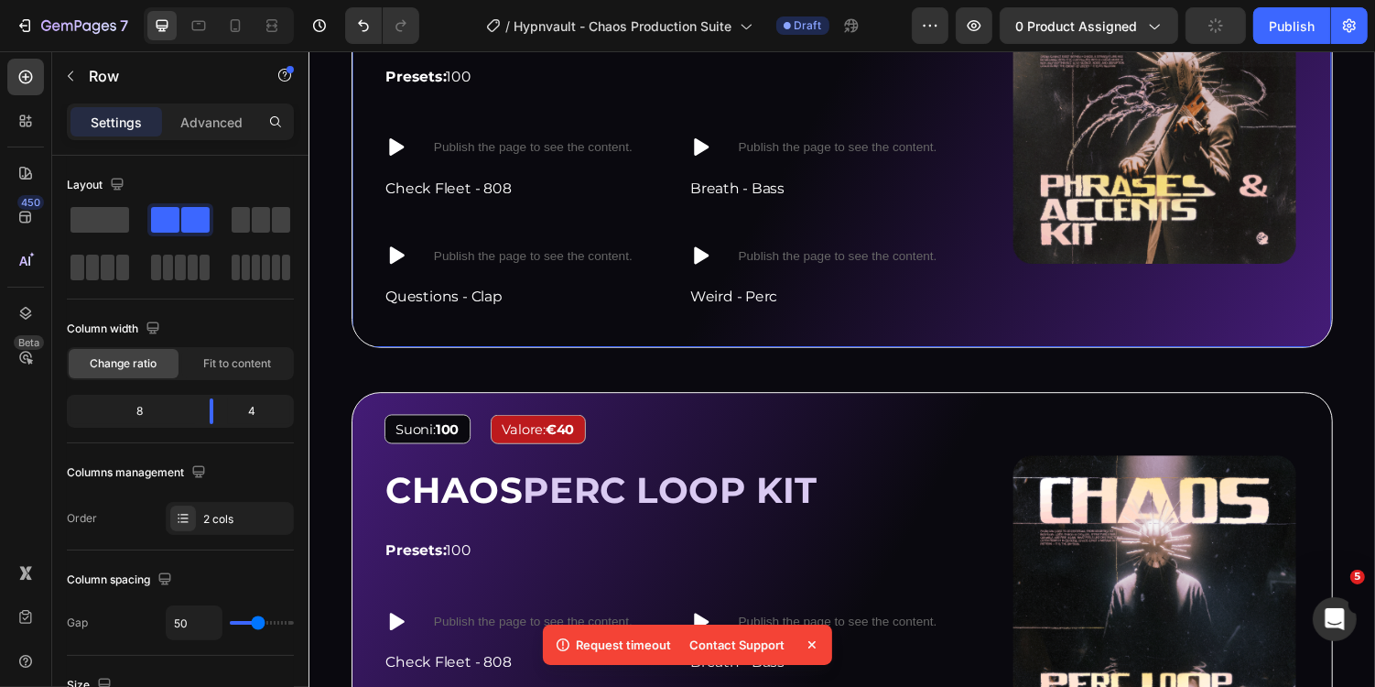
scroll to position [2812, 0]
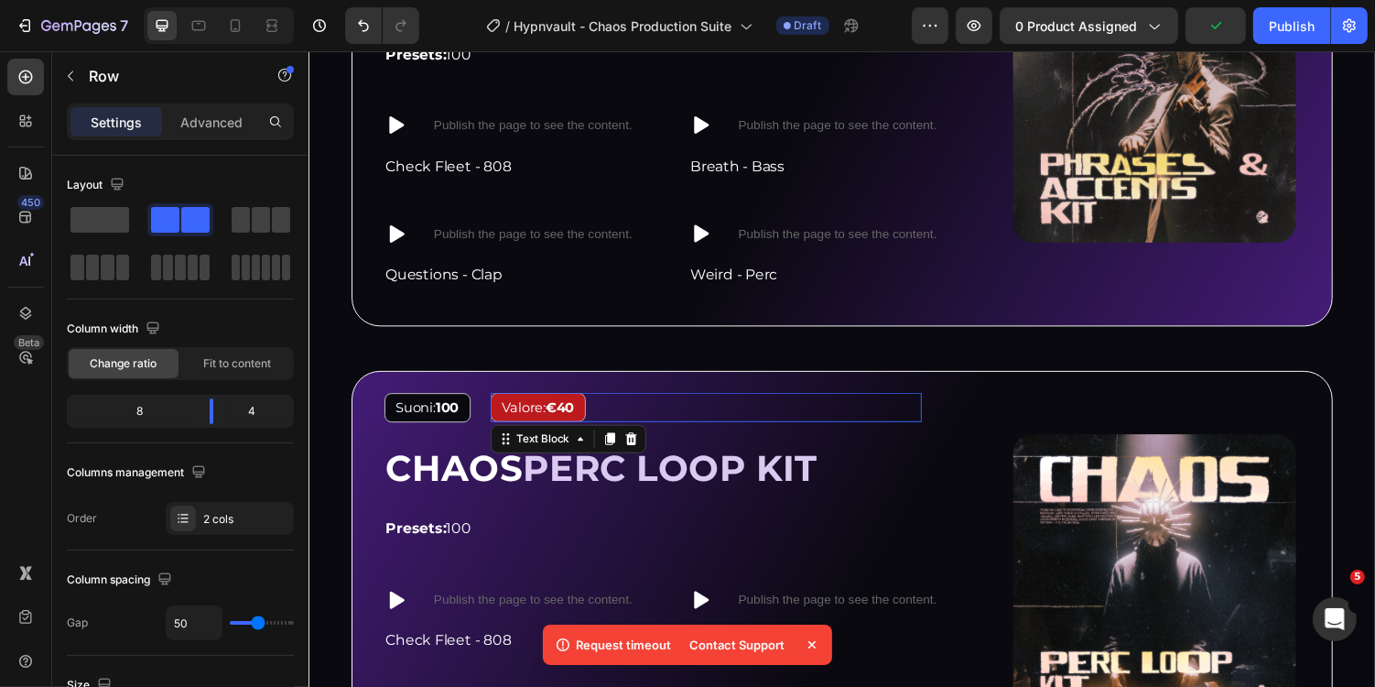
click at [593, 414] on div "Valore: €40" at bounding box center [544, 417] width 98 height 30
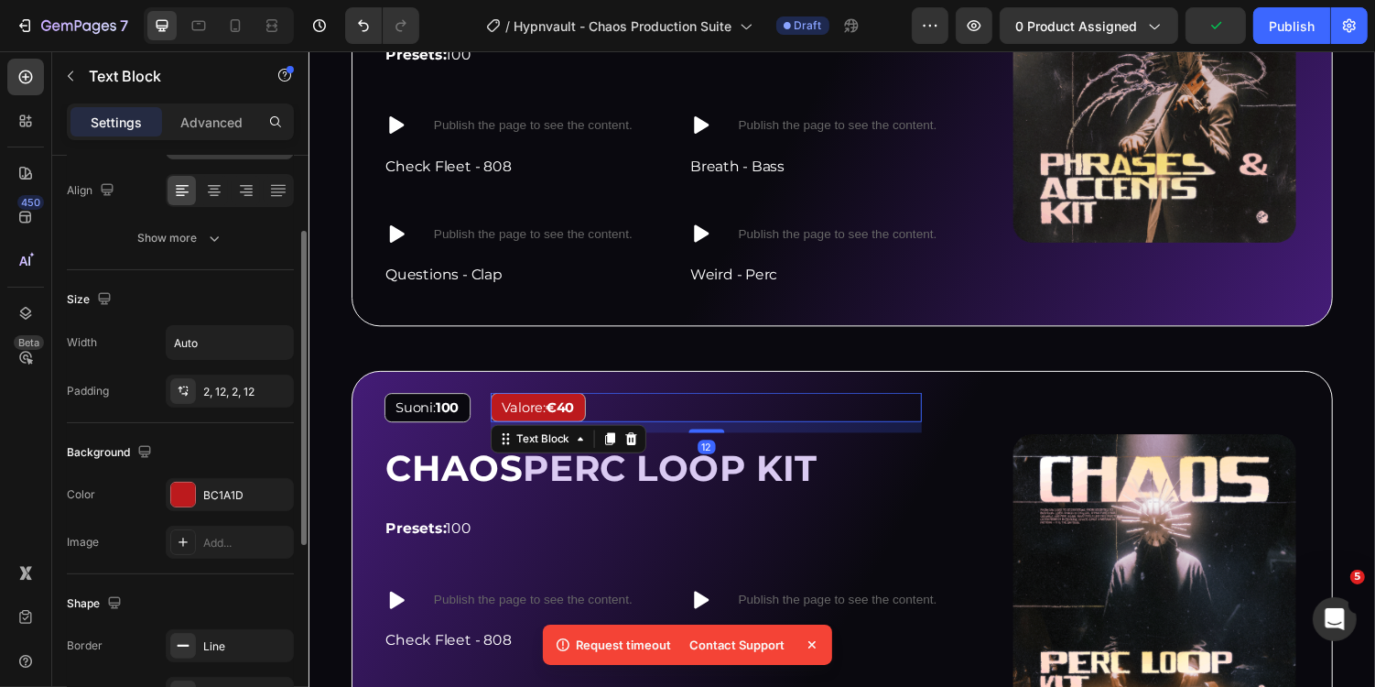
scroll to position [470, 0]
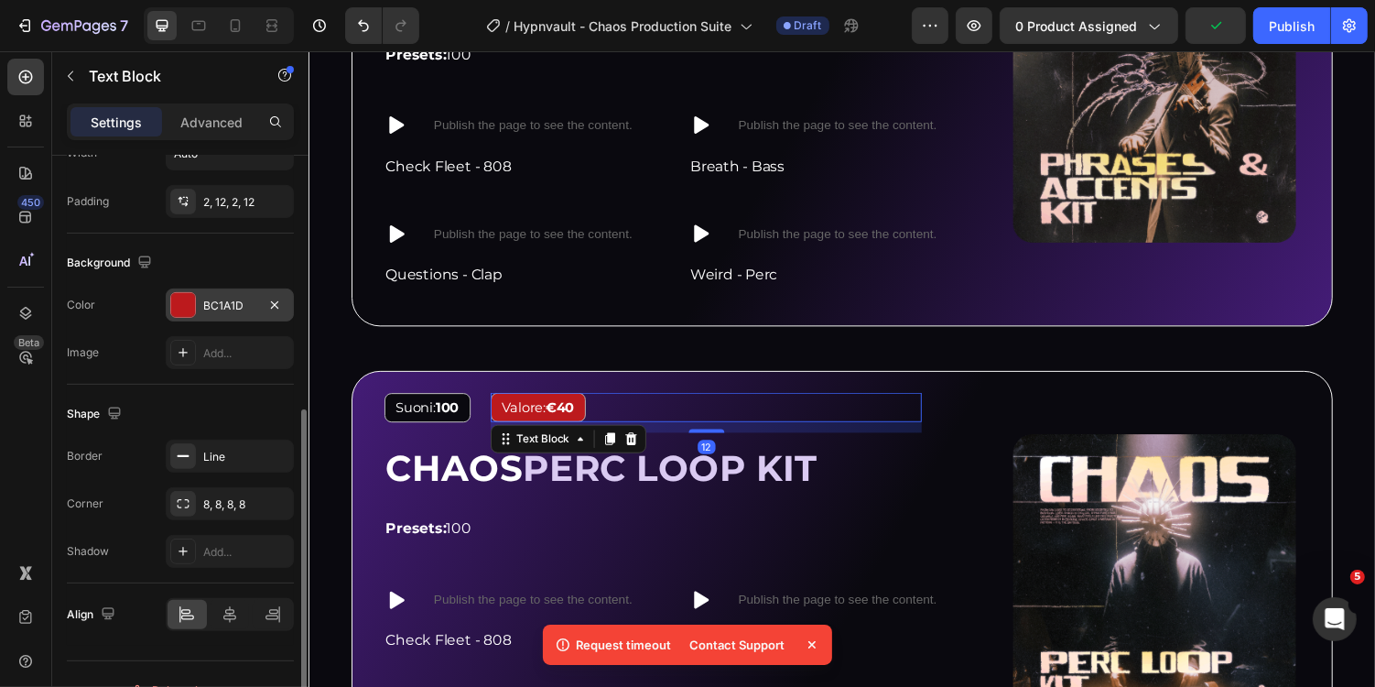
click at [240, 299] on div "BC1A1D" at bounding box center [229, 306] width 53 height 16
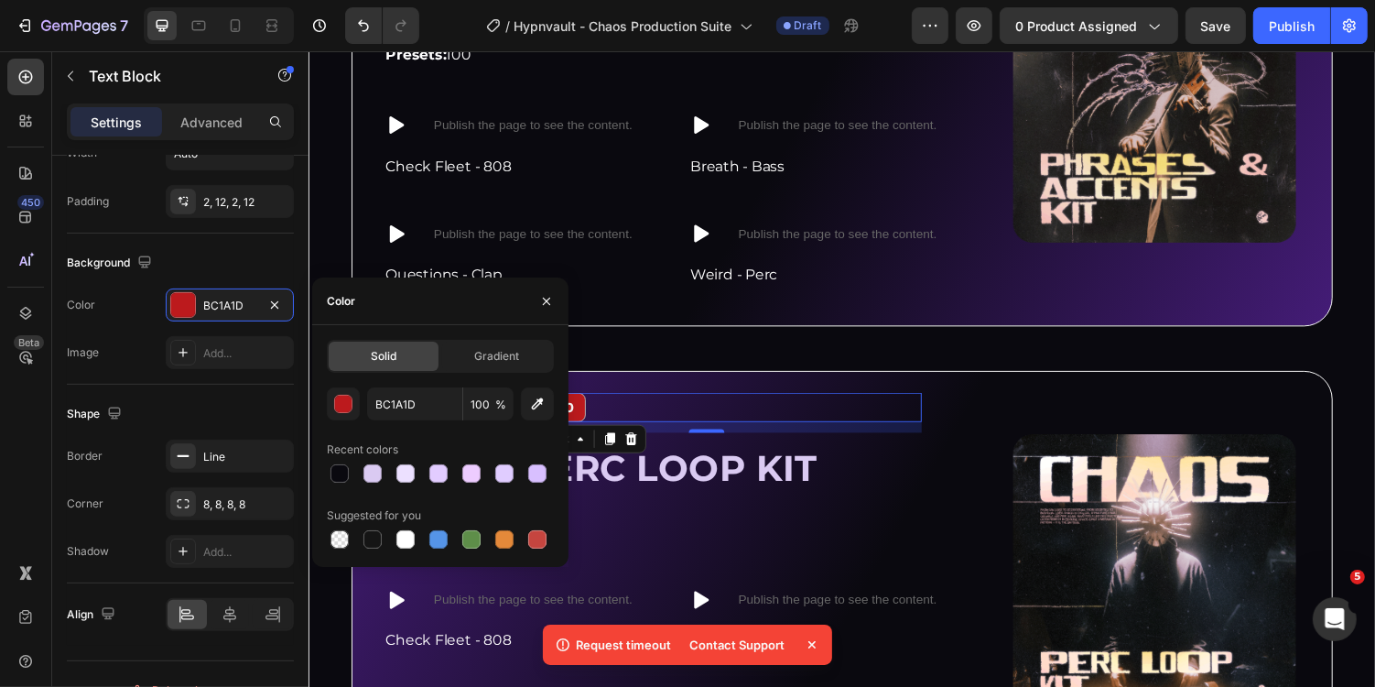
click at [491, 371] on div "Solid Gradient" at bounding box center [440, 356] width 227 height 33
click at [511, 364] on span "Gradient" at bounding box center [496, 356] width 45 height 16
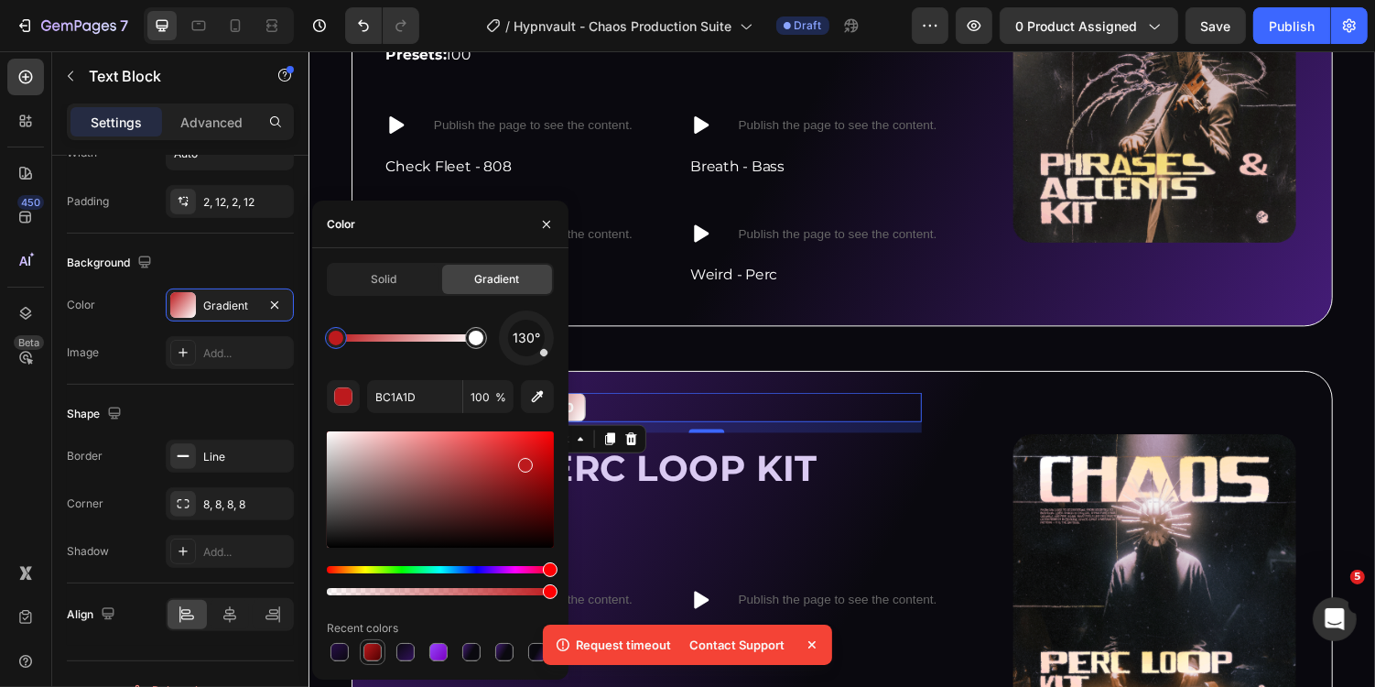
click at [373, 646] on div at bounding box center [373, 652] width 18 height 18
click at [671, 386] on div "Image Suoni: 100 Text Block Valore: €40 Text Block 12 Row CHAOS PERC LOOP KIT H…" at bounding box center [857, 600] width 1011 height 442
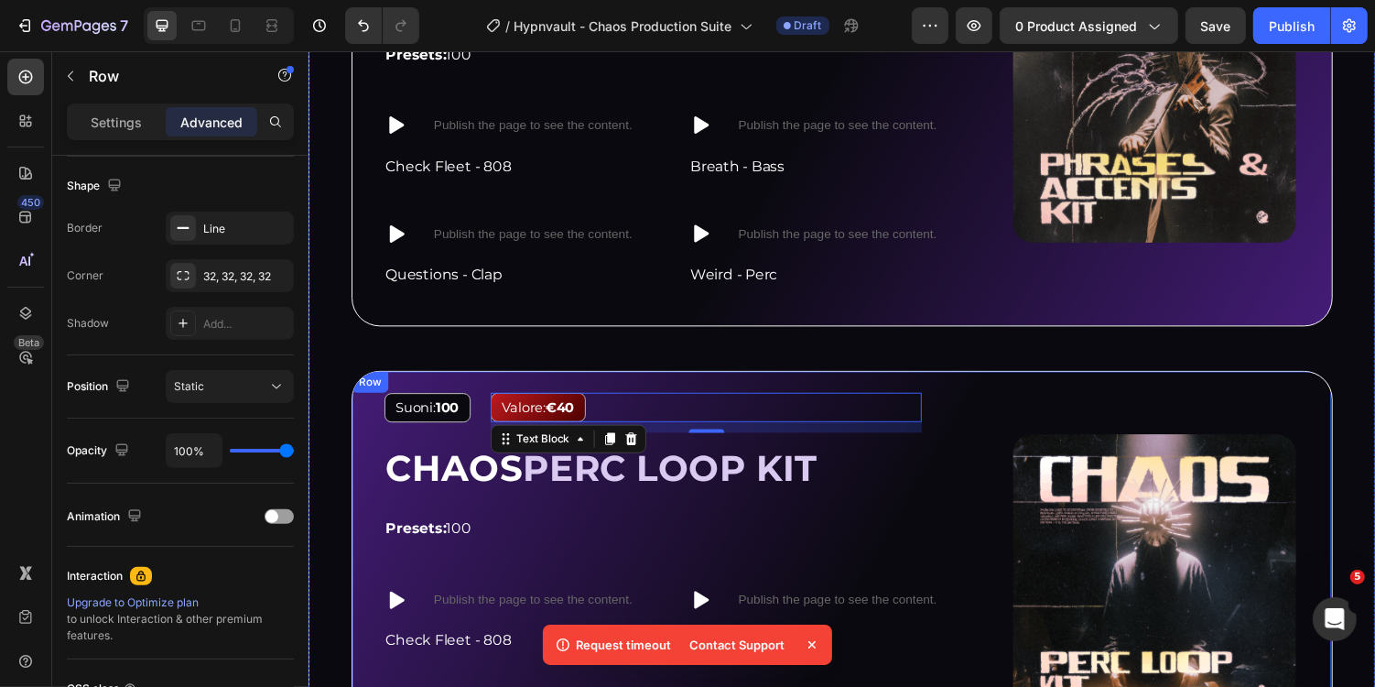
scroll to position [0, 0]
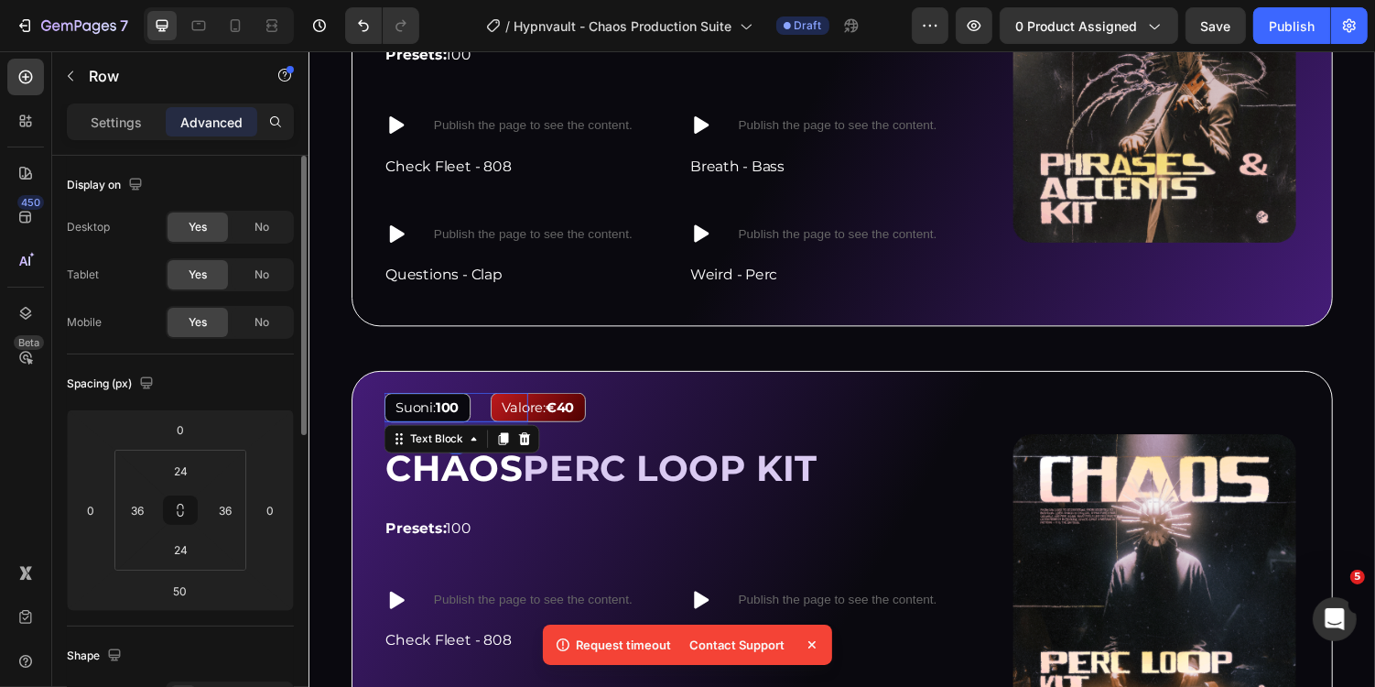
click at [457, 414] on strong "100" at bounding box center [451, 416] width 24 height 17
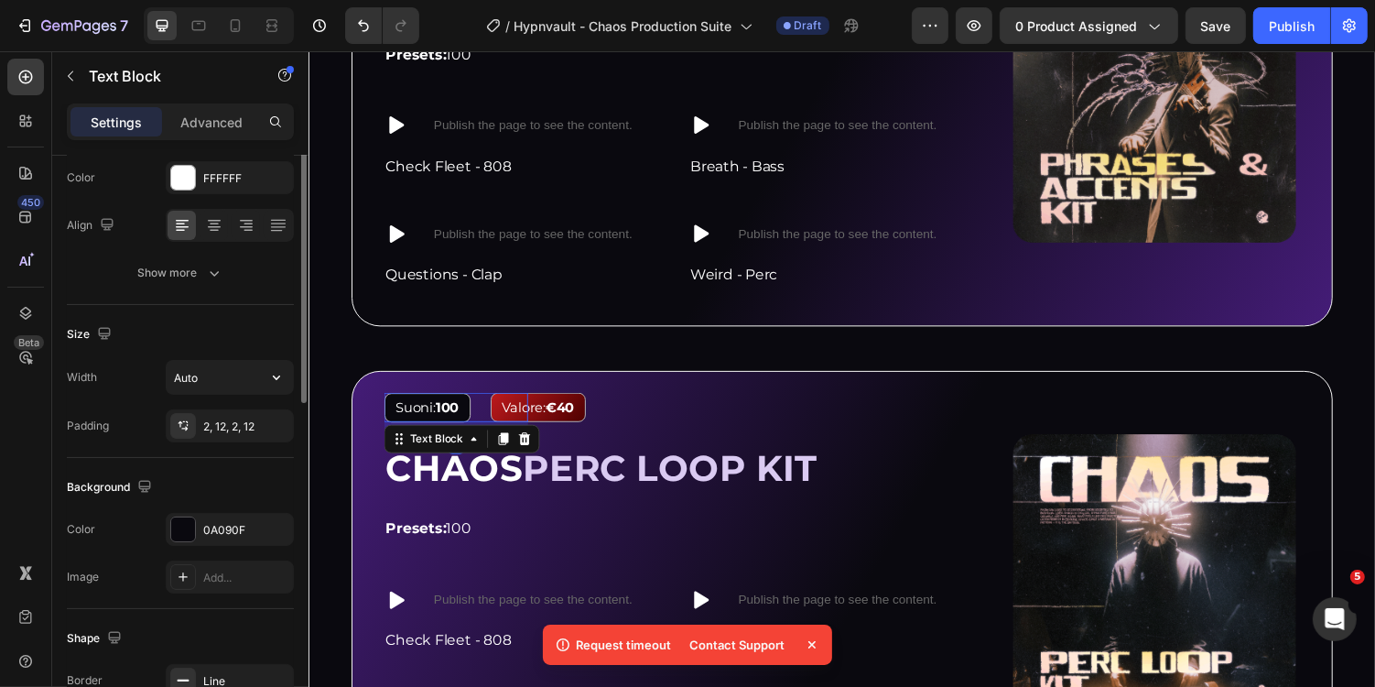
scroll to position [477, 0]
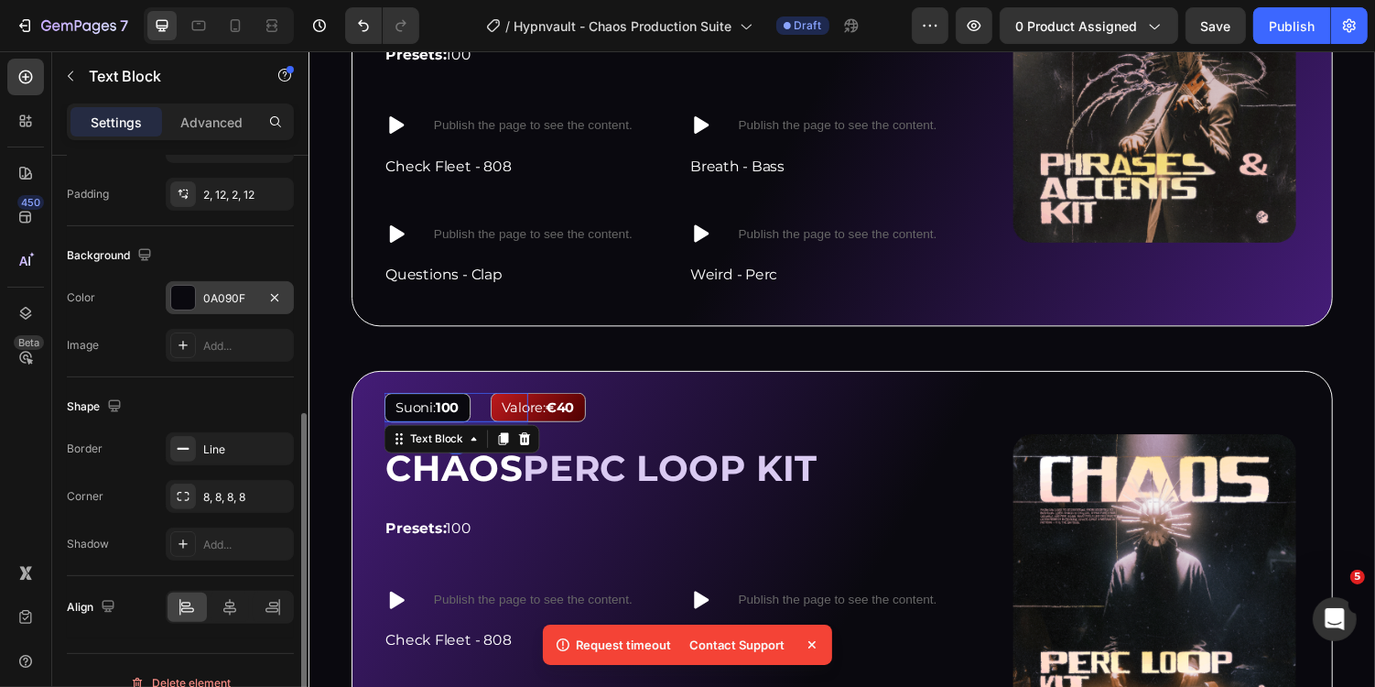
click at [227, 291] on div "0A090F" at bounding box center [229, 298] width 53 height 16
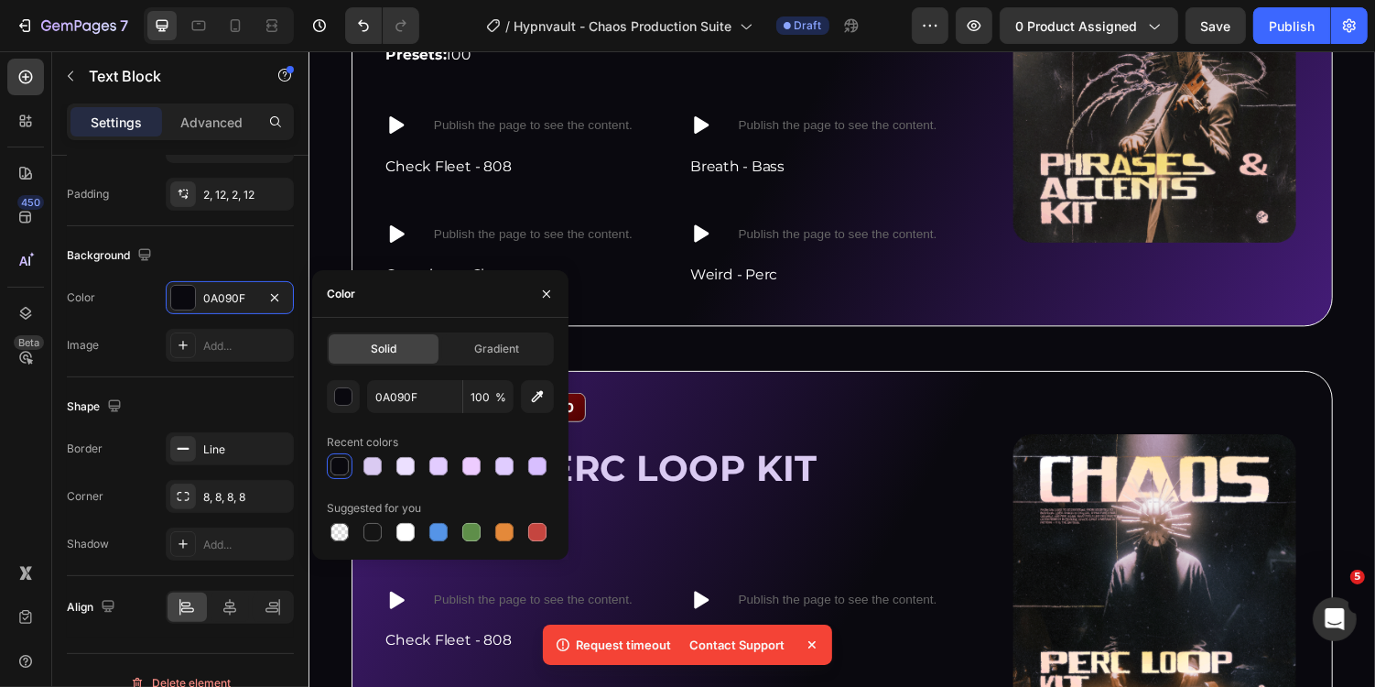
click at [485, 366] on div "Solid Gradient 0A090F 100 % Recent colors Suggested for you" at bounding box center [440, 438] width 227 height 212
click at [495, 357] on div "Gradient" at bounding box center [497, 348] width 110 height 29
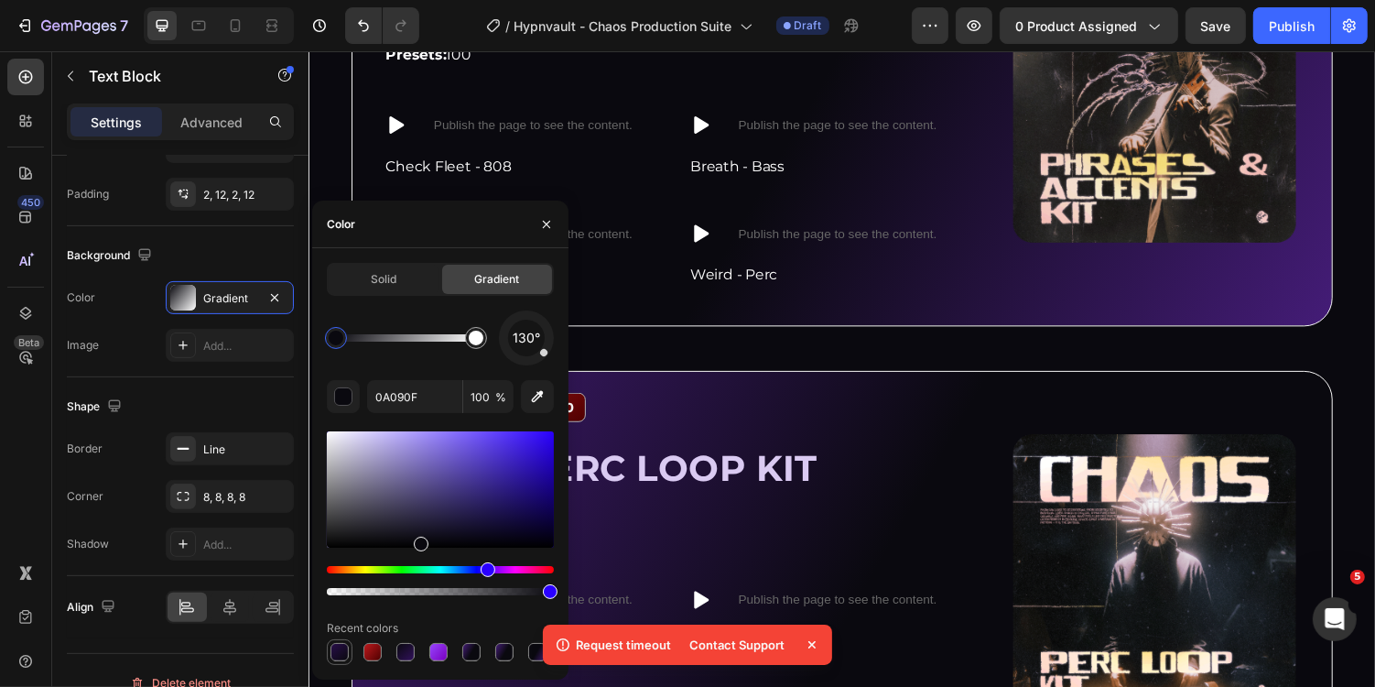
click at [338, 649] on div at bounding box center [340, 652] width 18 height 18
type input "280E49"
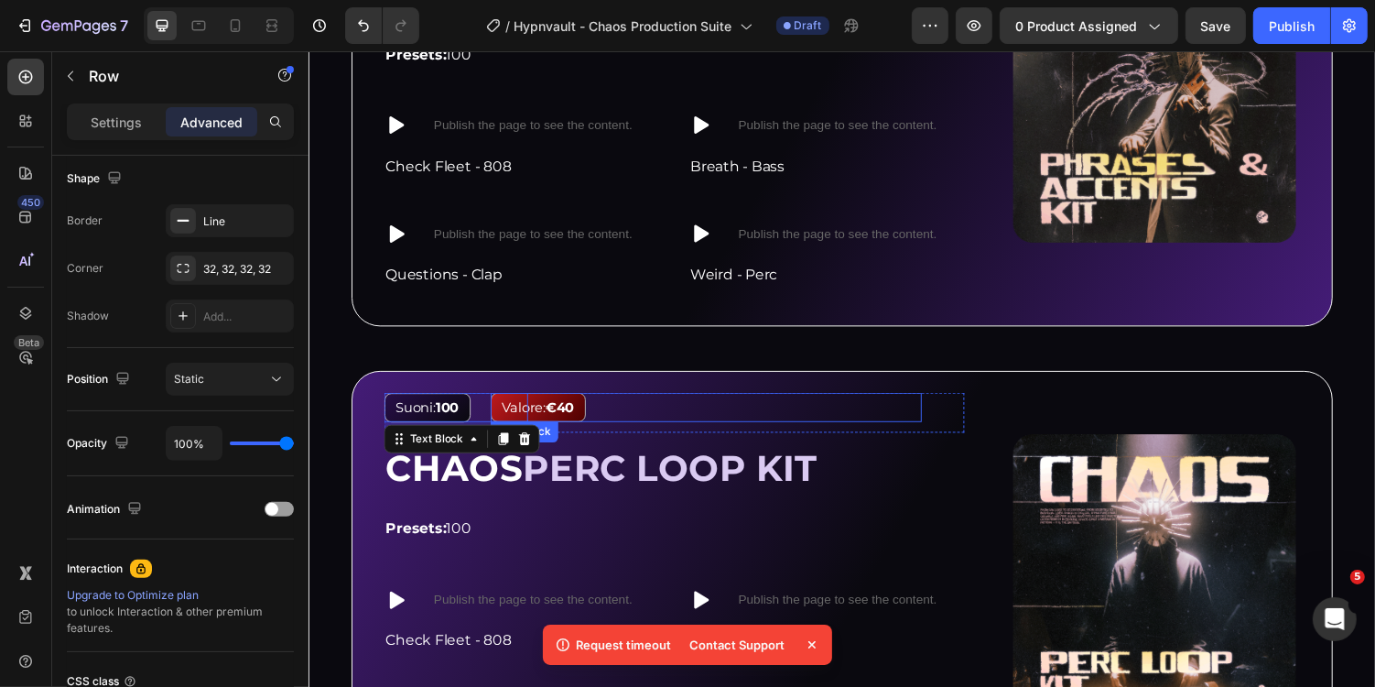
click at [656, 390] on div "Image Suoni: 100 Text Block 12 Valore: €40 Text Block Row CHAOS PERC LOOP KIT H…" at bounding box center [857, 600] width 1011 height 442
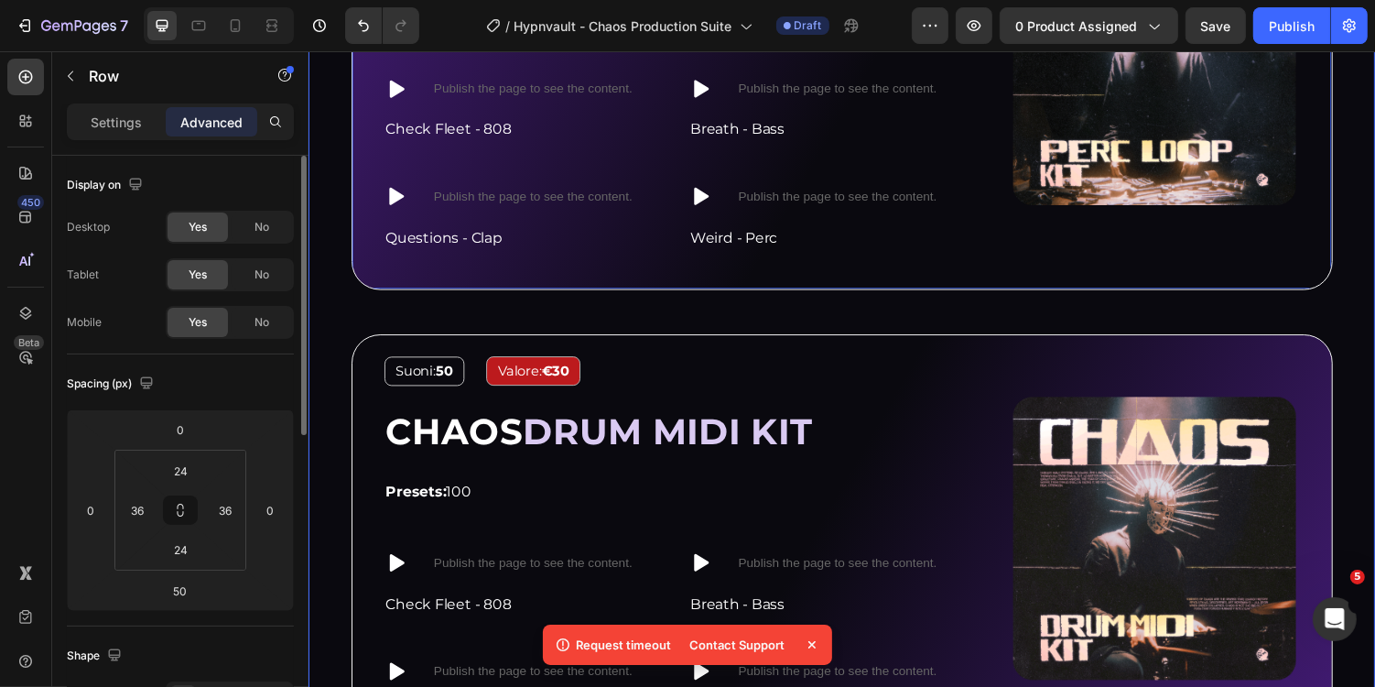
scroll to position [3357, 0]
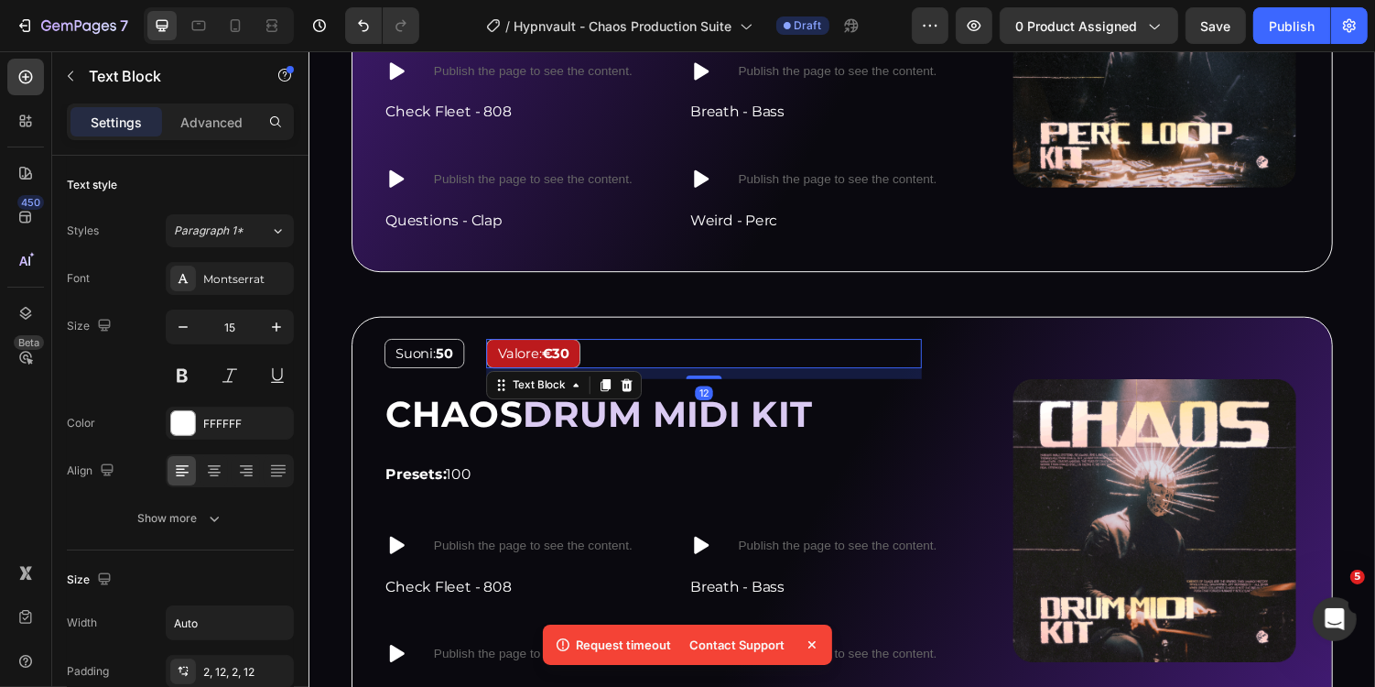
click at [588, 350] on div "Valore: €30" at bounding box center [539, 361] width 97 height 30
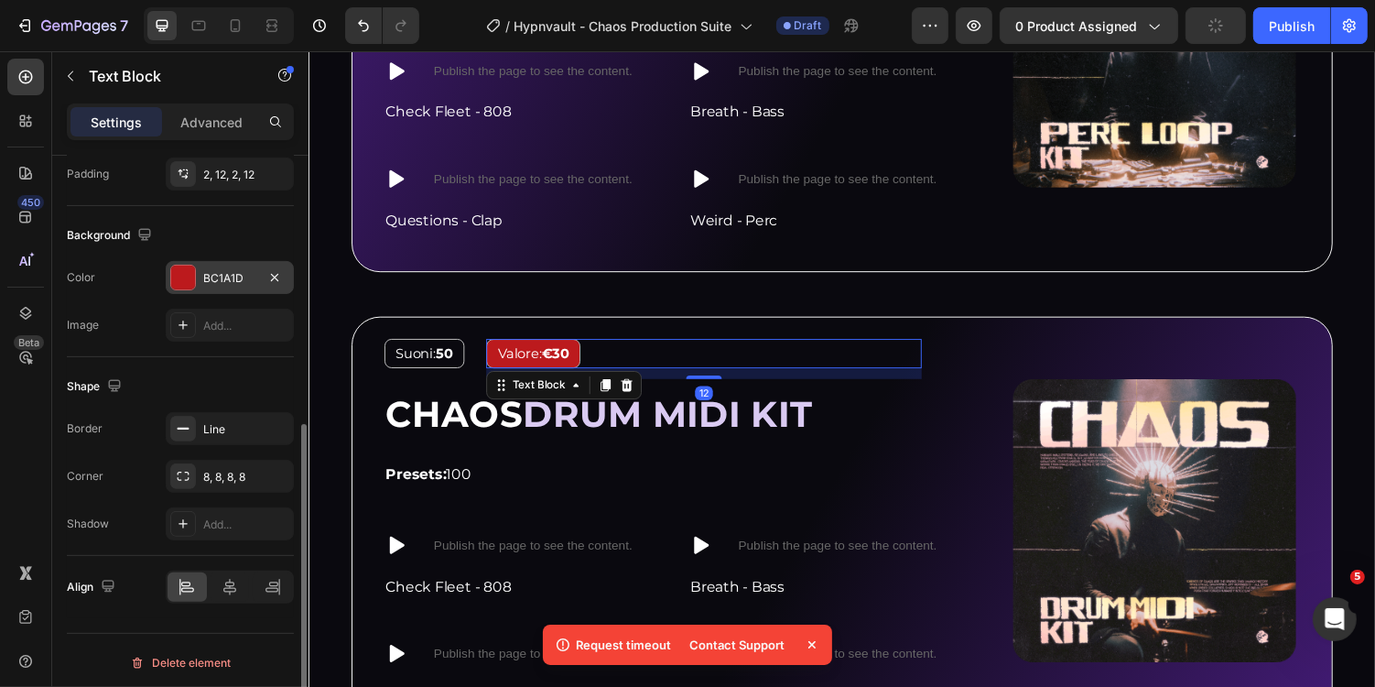
click at [244, 287] on div "BC1A1D" at bounding box center [230, 277] width 128 height 33
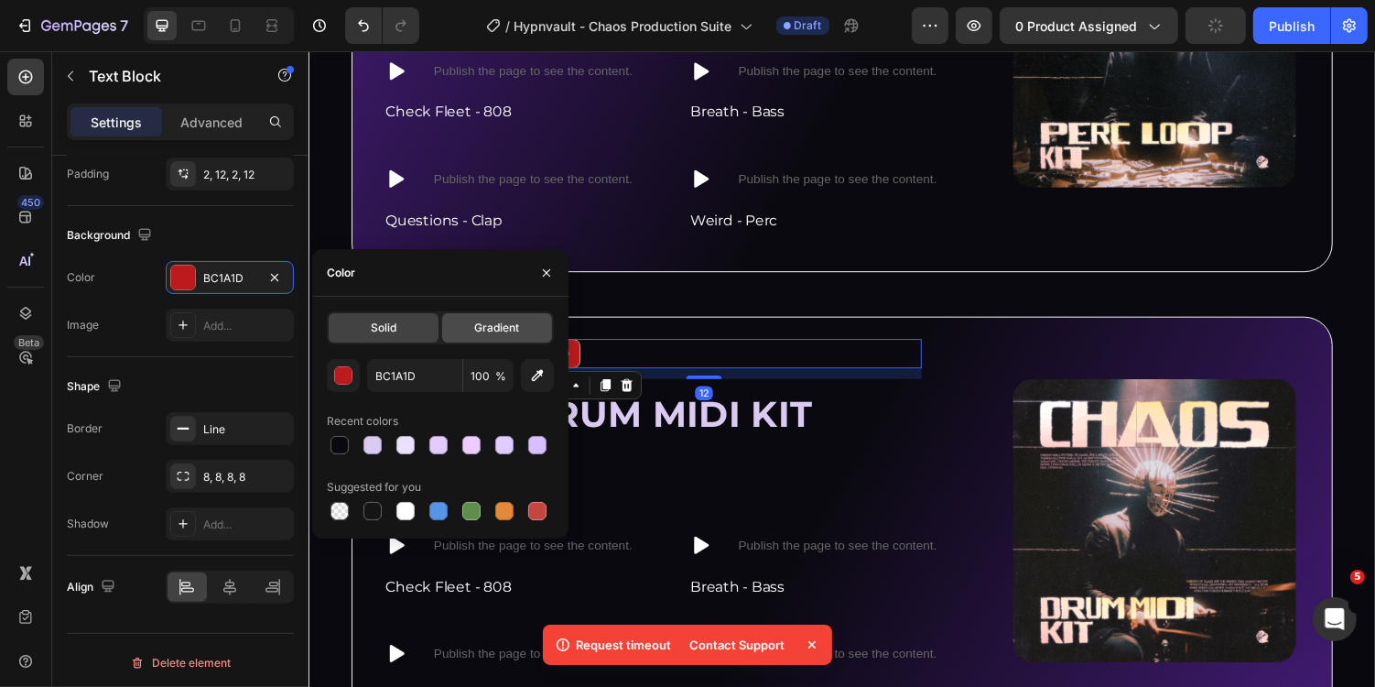
click at [498, 328] on span "Gradient" at bounding box center [496, 328] width 45 height 16
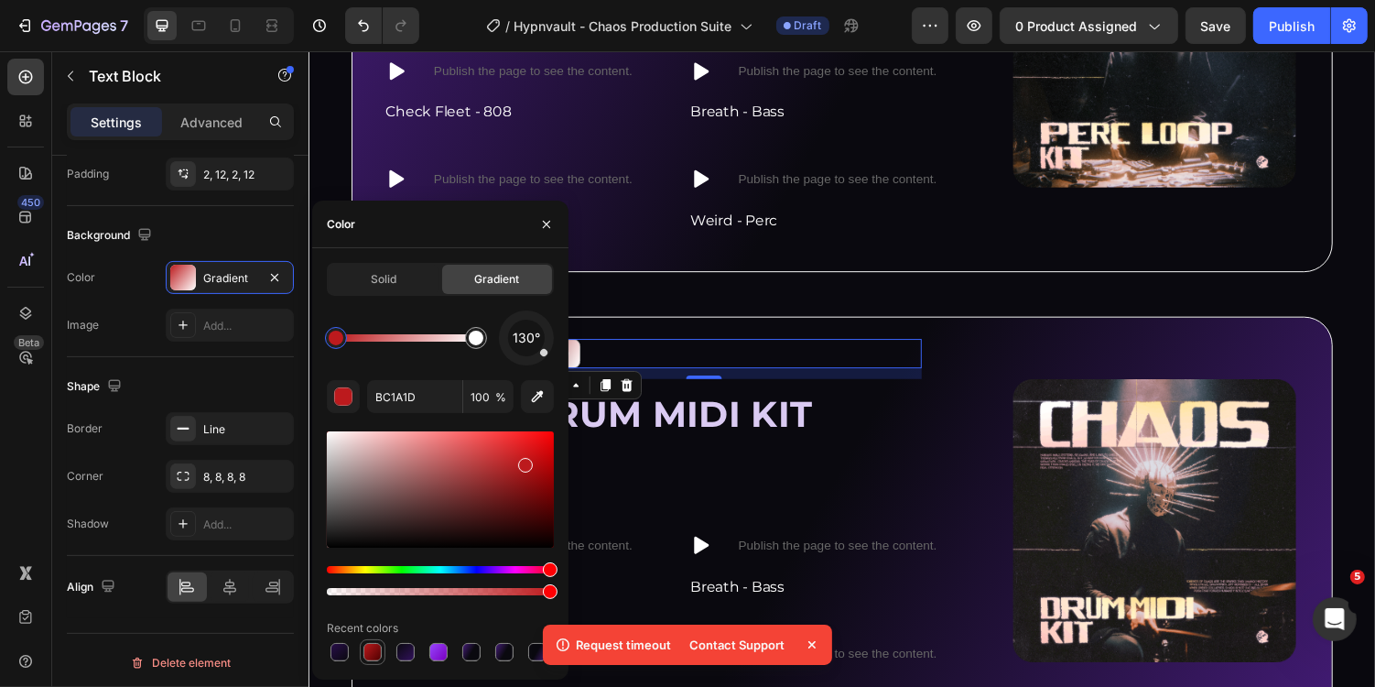
click at [373, 647] on div at bounding box center [373, 652] width 18 height 18
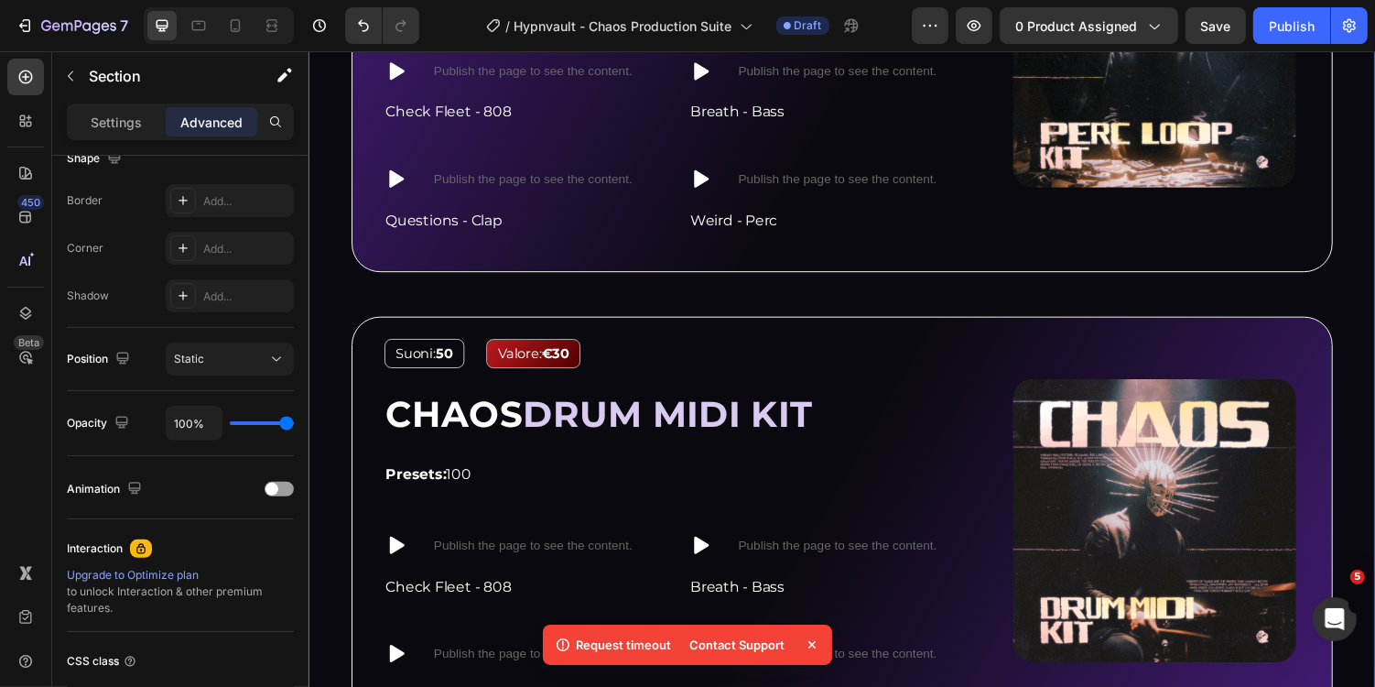
scroll to position [0, 0]
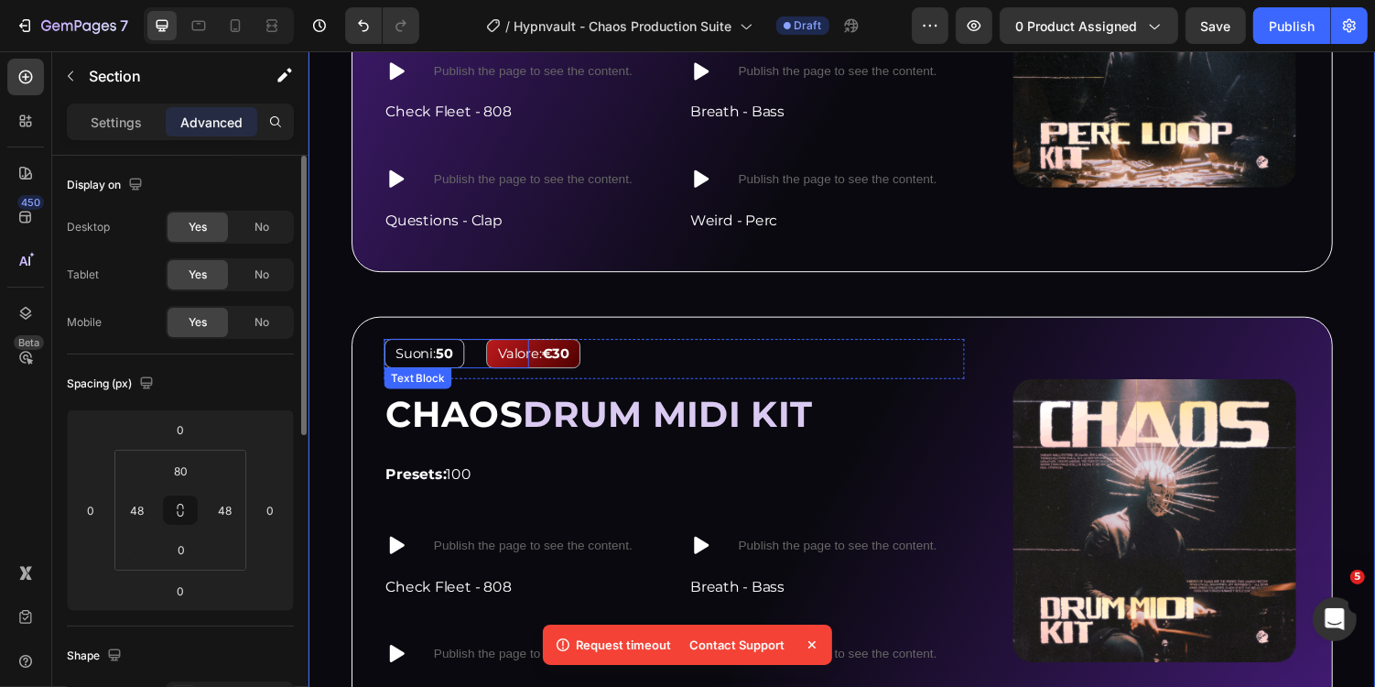
click at [447, 353] on strong "50" at bounding box center [447, 361] width 17 height 17
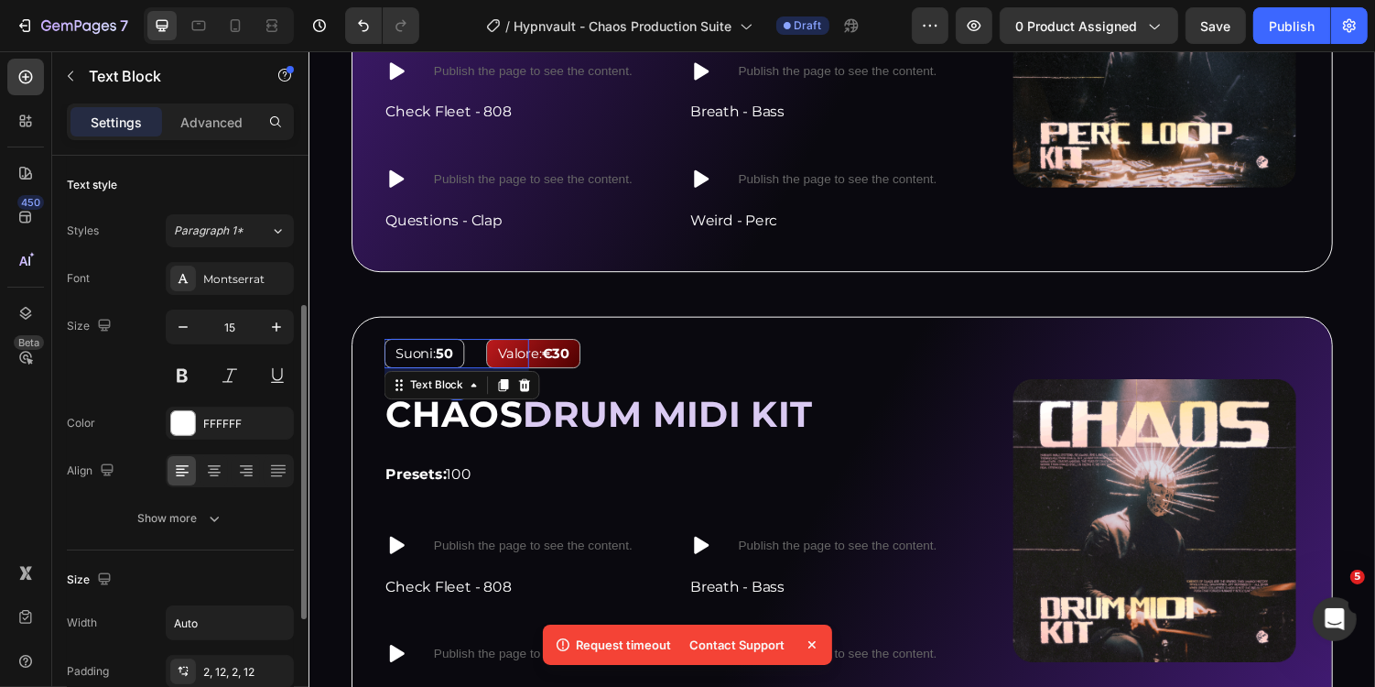
scroll to position [497, 0]
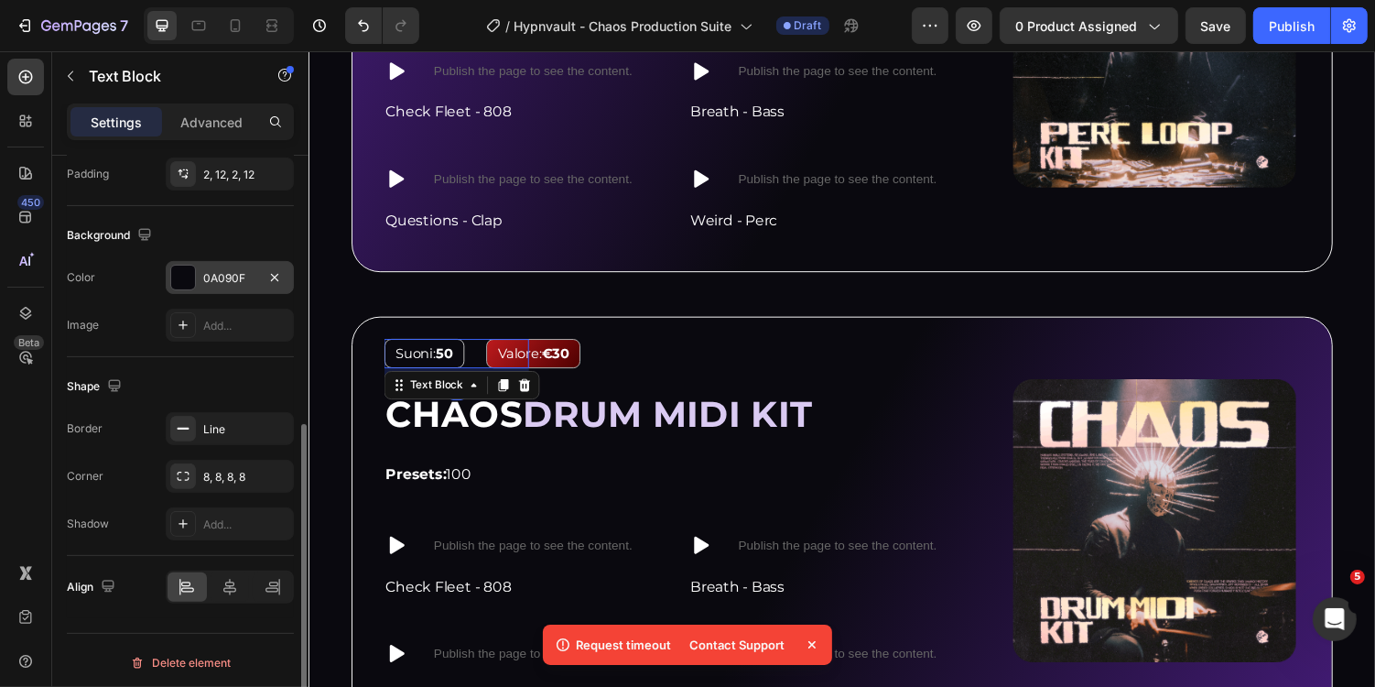
click at [239, 264] on div "0A090F" at bounding box center [230, 277] width 128 height 33
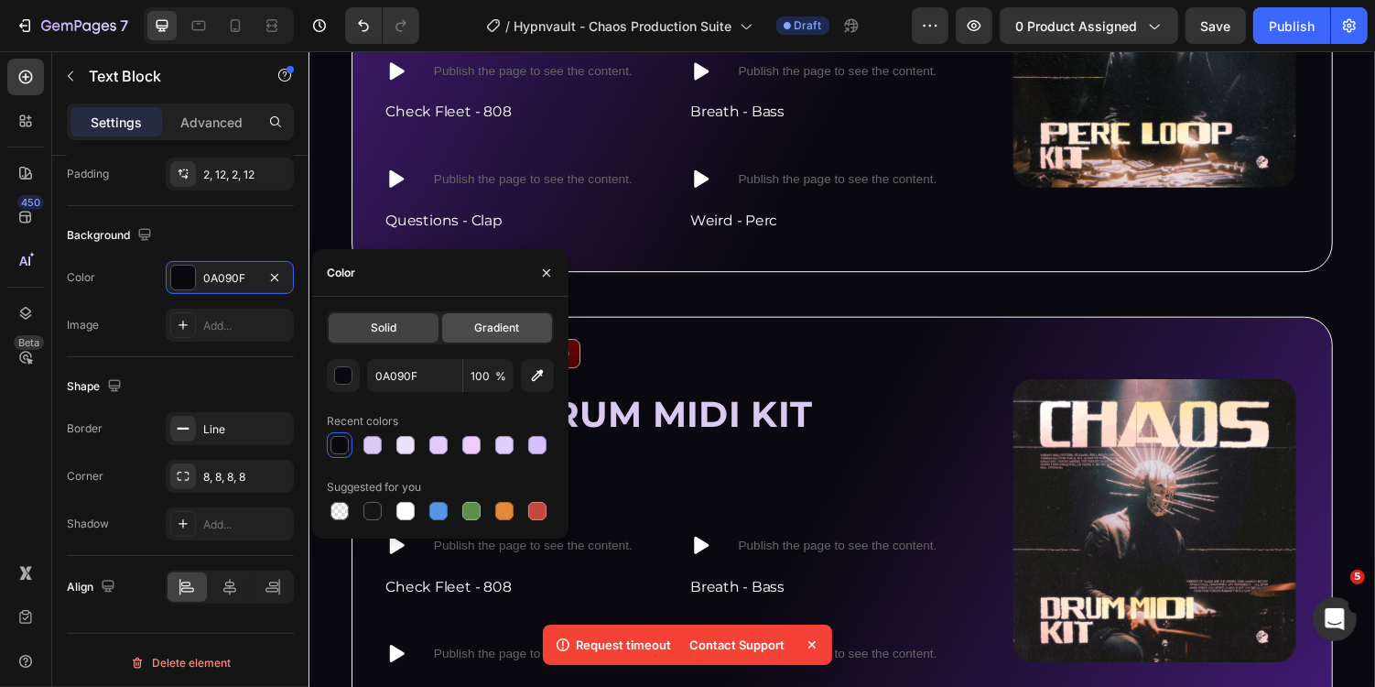
click at [471, 337] on div "Gradient" at bounding box center [497, 327] width 110 height 29
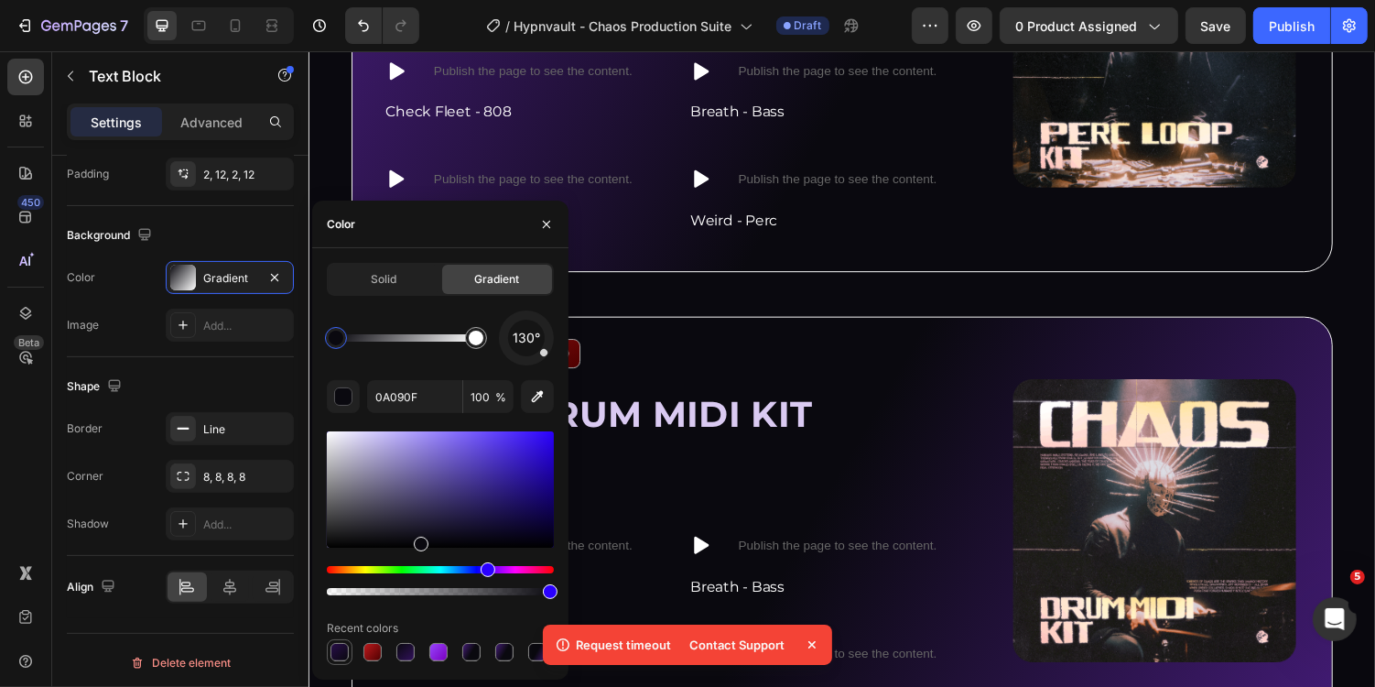
click at [335, 642] on div at bounding box center [340, 652] width 22 height 22
type input "280E49"
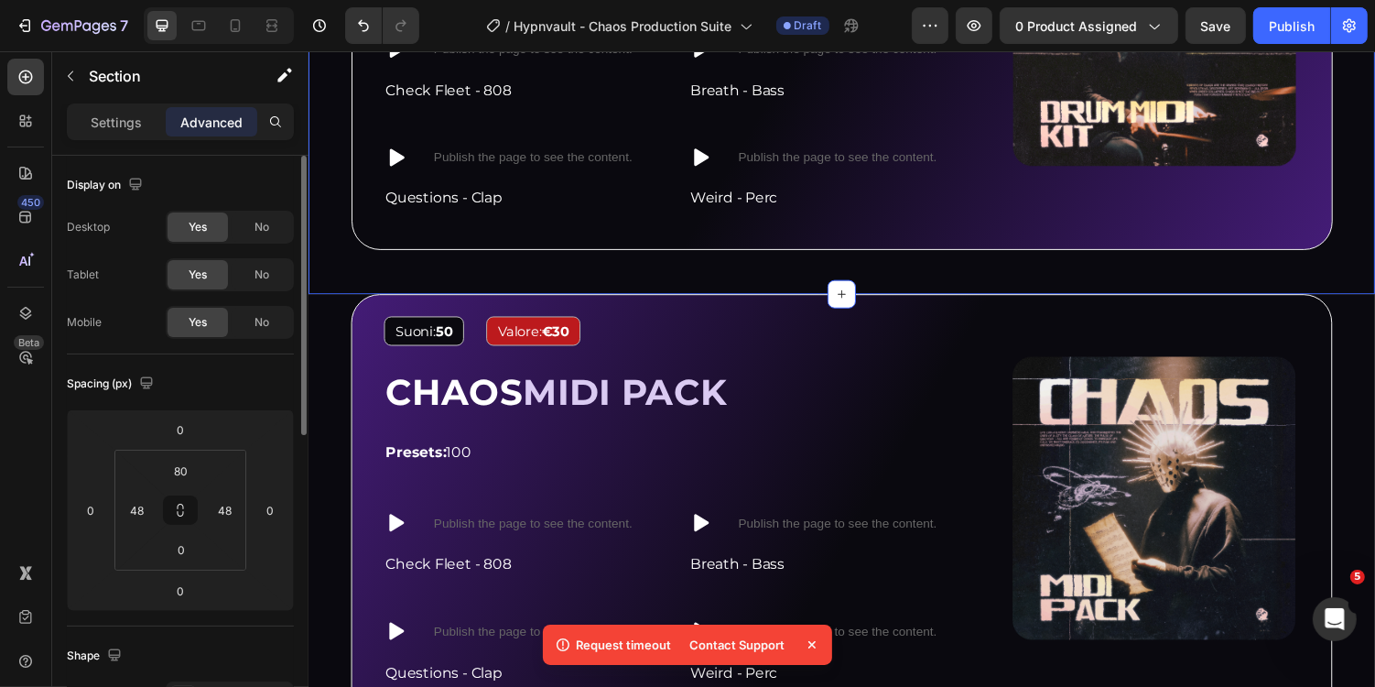
scroll to position [3915, 0]
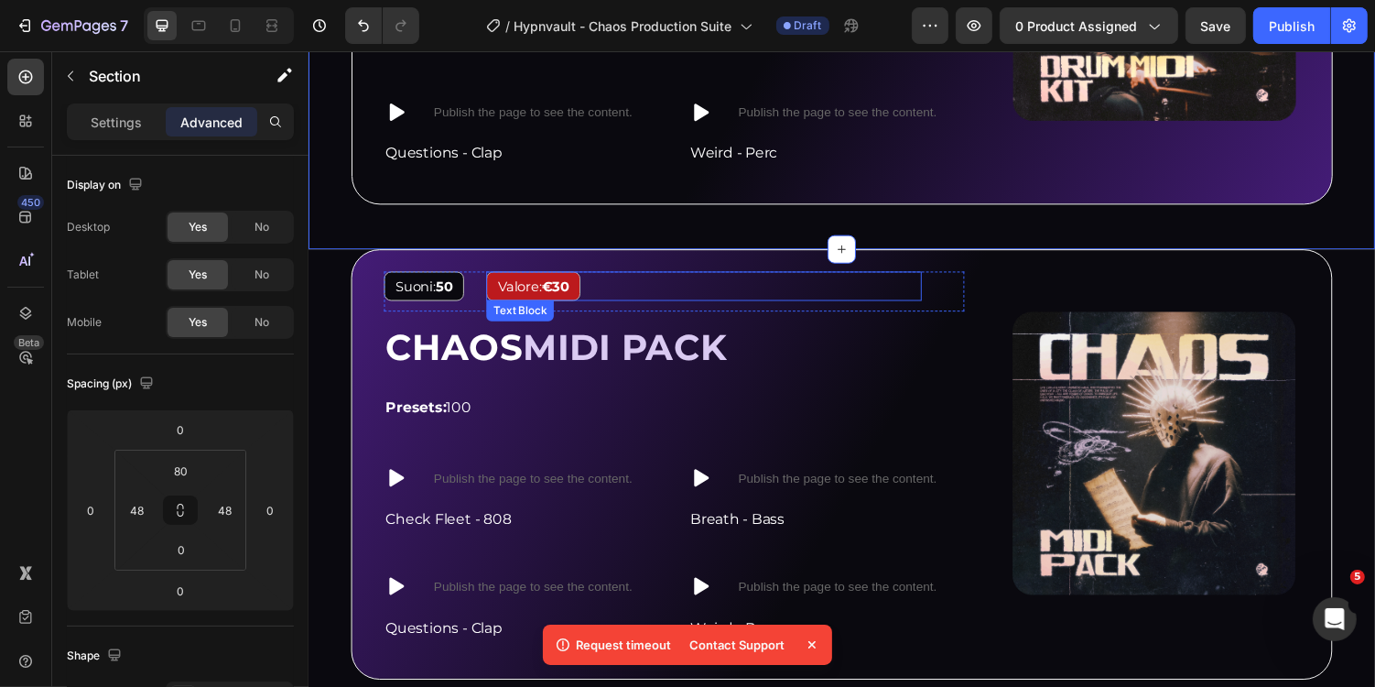
click at [584, 282] on div "Valore: €30" at bounding box center [539, 292] width 97 height 30
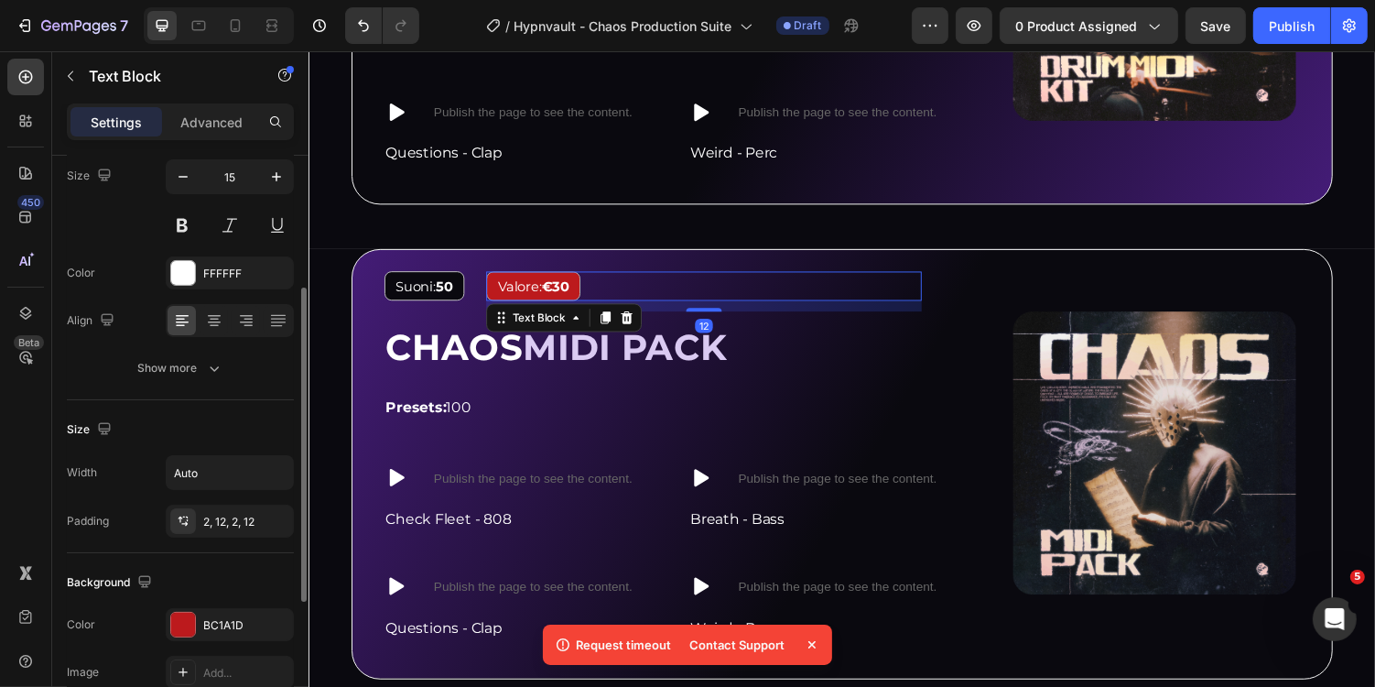
scroll to position [497, 0]
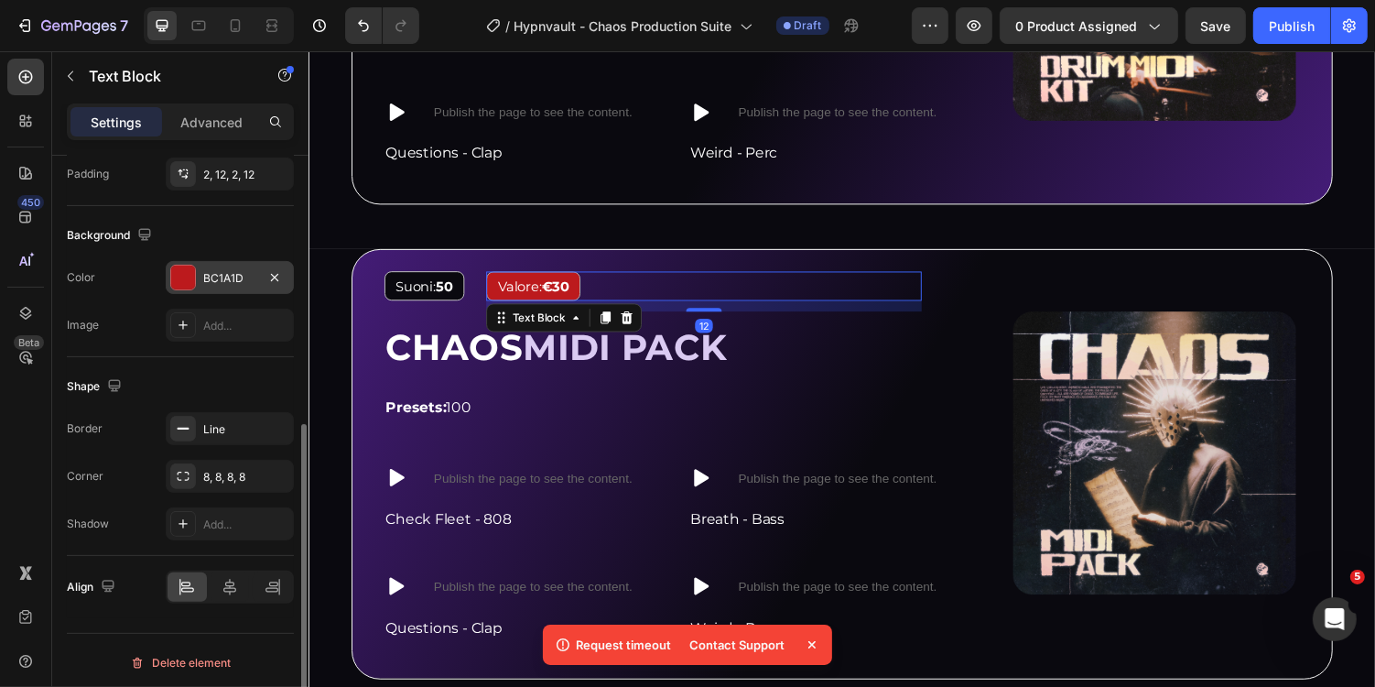
click at [253, 285] on div "BC1A1D" at bounding box center [230, 277] width 128 height 33
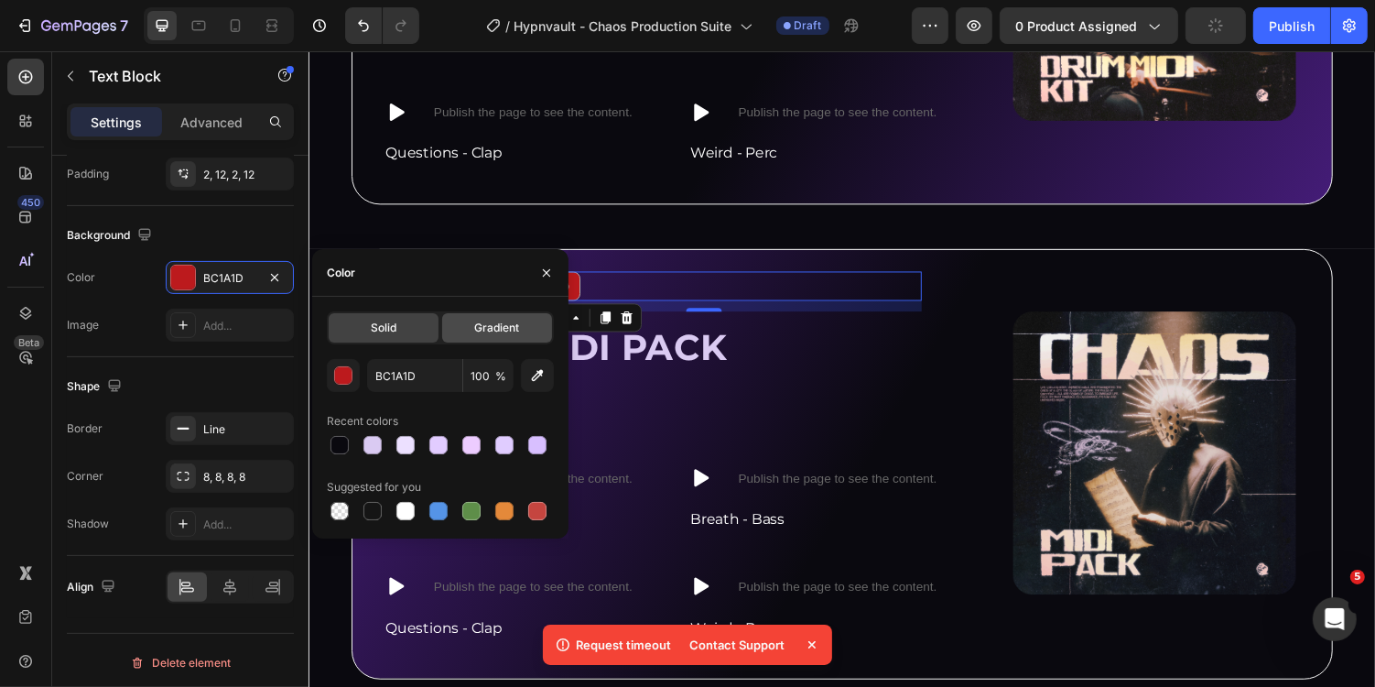
click at [511, 331] on span "Gradient" at bounding box center [496, 328] width 45 height 16
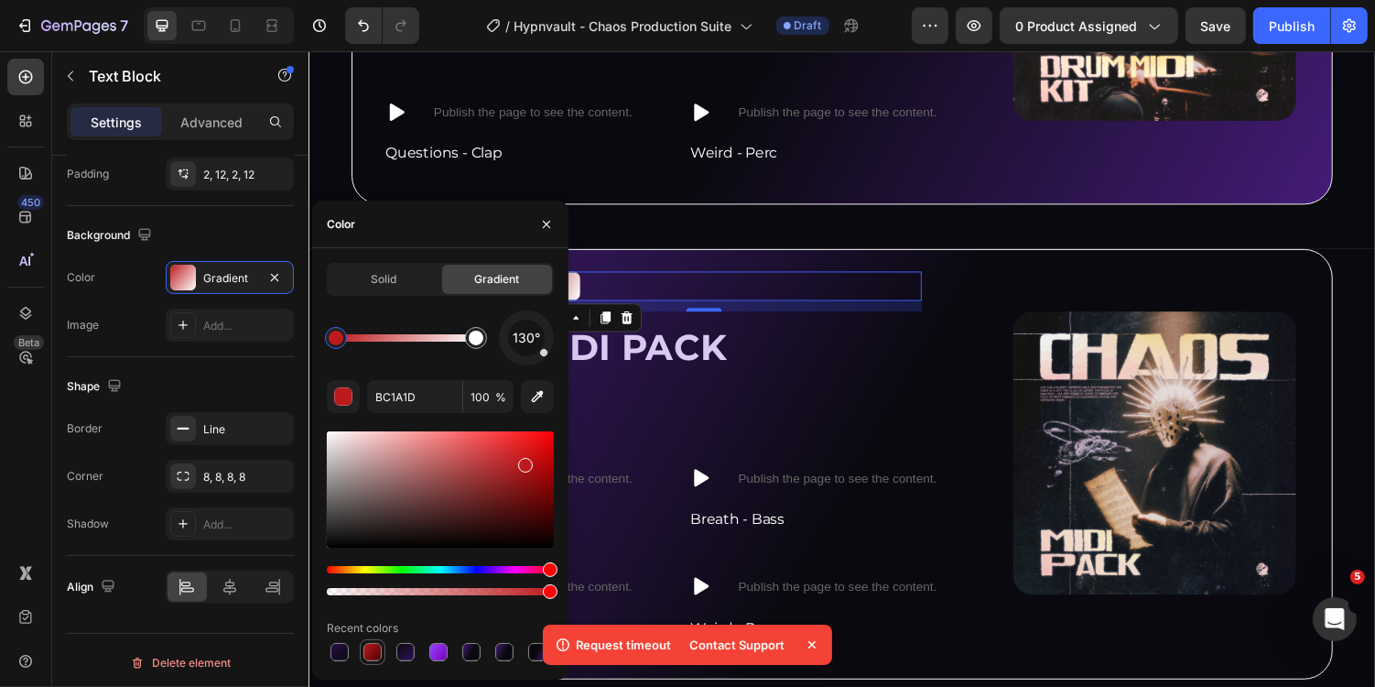
click at [372, 644] on div at bounding box center [373, 652] width 18 height 18
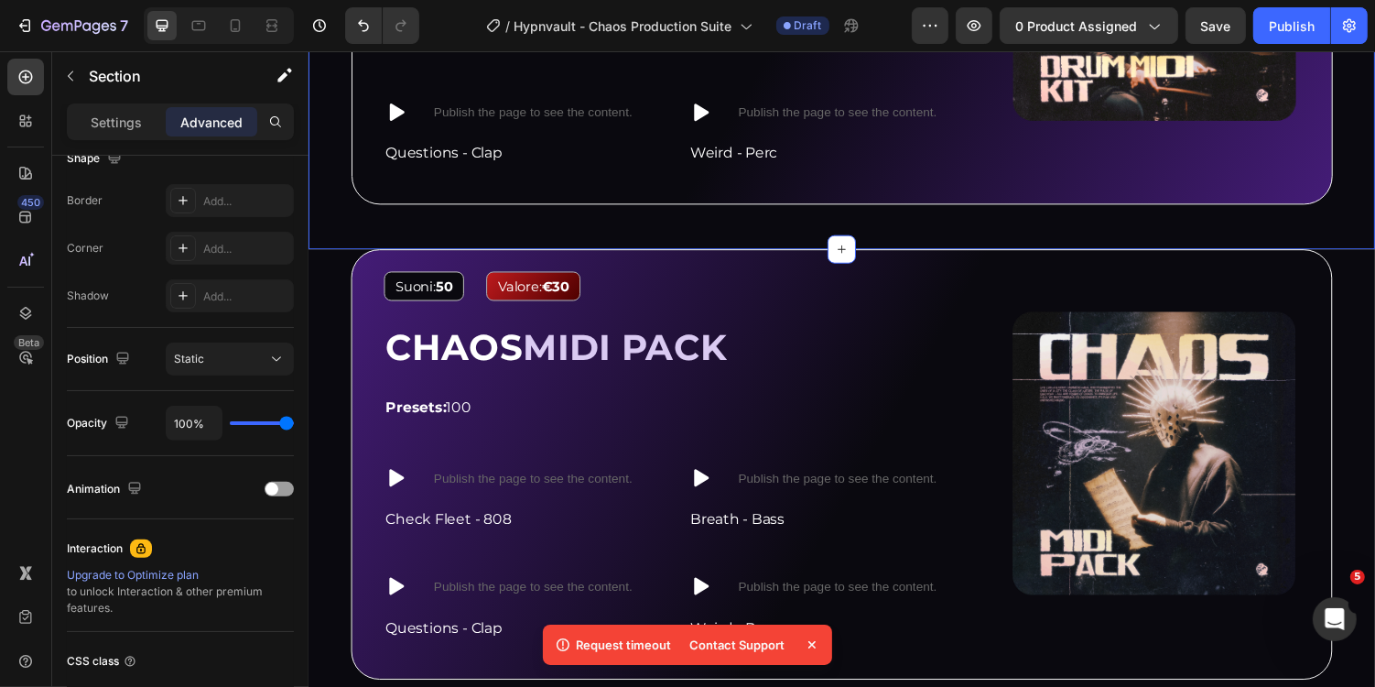
scroll to position [0, 0]
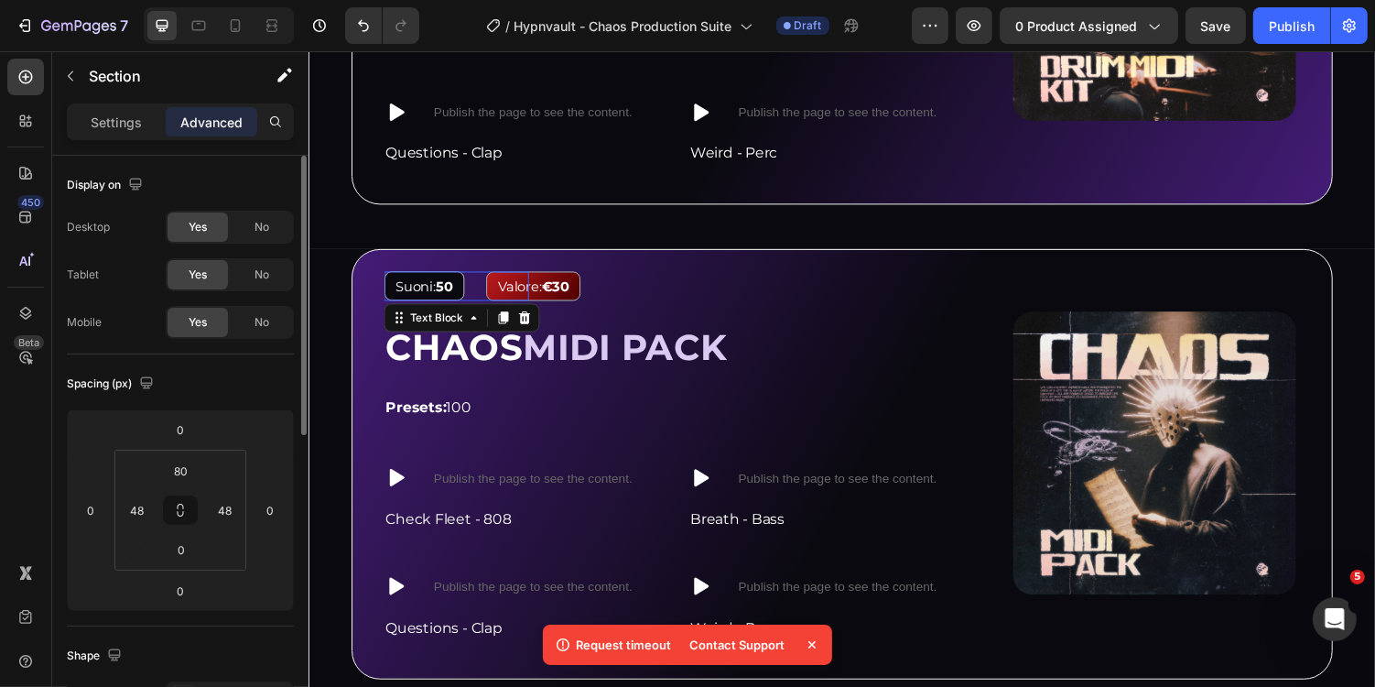
click at [451, 283] on strong "50" at bounding box center [447, 291] width 17 height 17
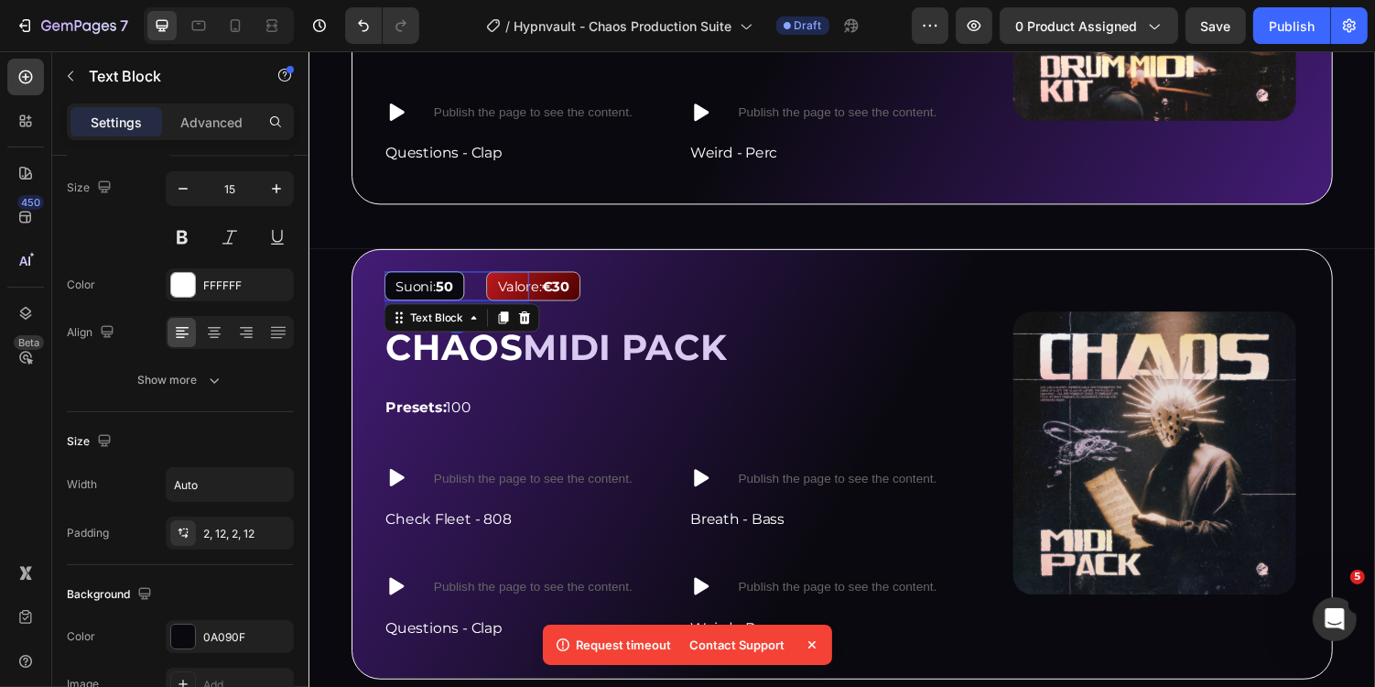
scroll to position [497, 0]
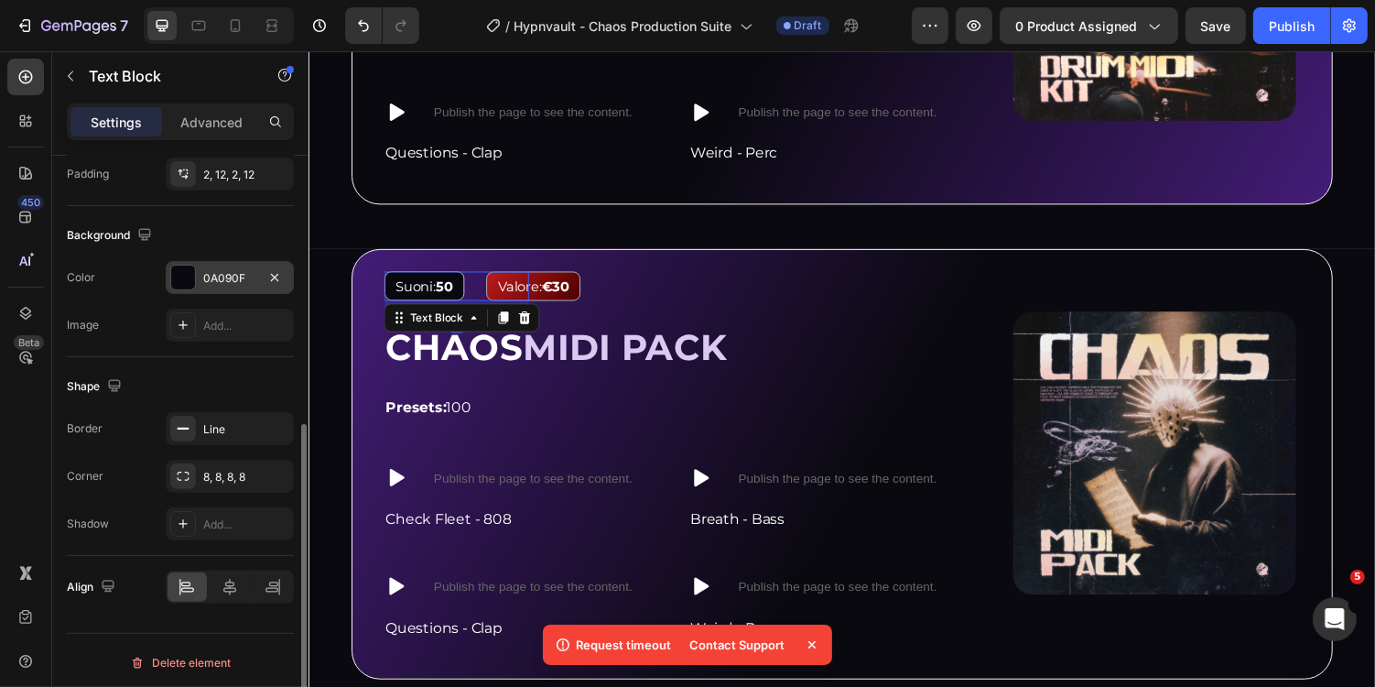
click at [230, 282] on div "0A090F" at bounding box center [230, 277] width 128 height 33
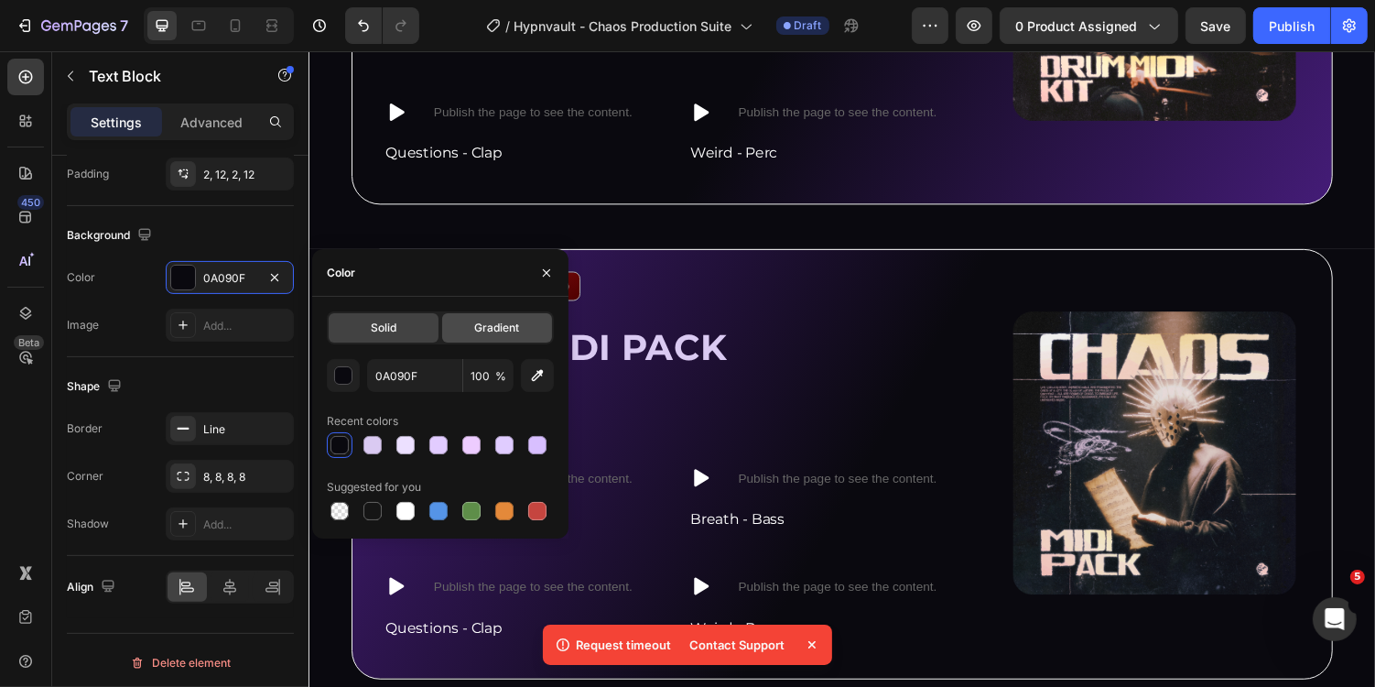
click at [459, 331] on div "Gradient" at bounding box center [497, 327] width 110 height 29
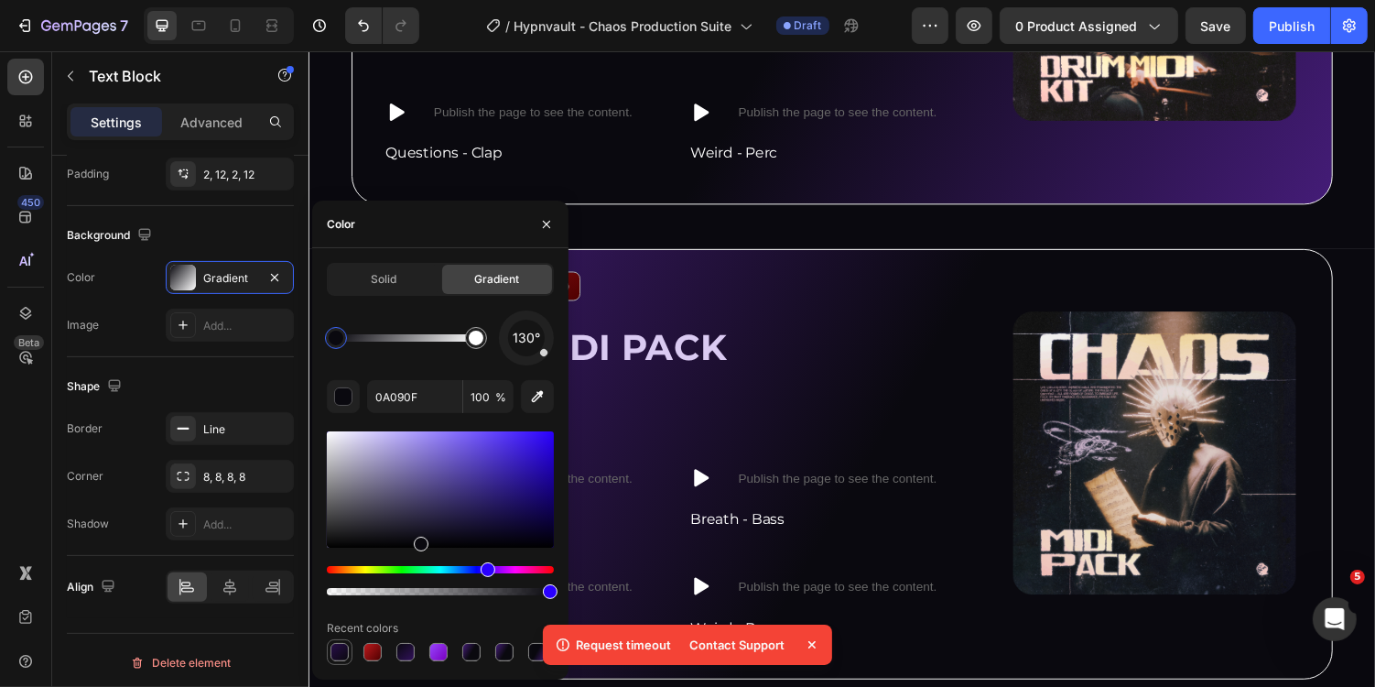
click at [335, 654] on div at bounding box center [340, 652] width 18 height 18
type input "280E49"
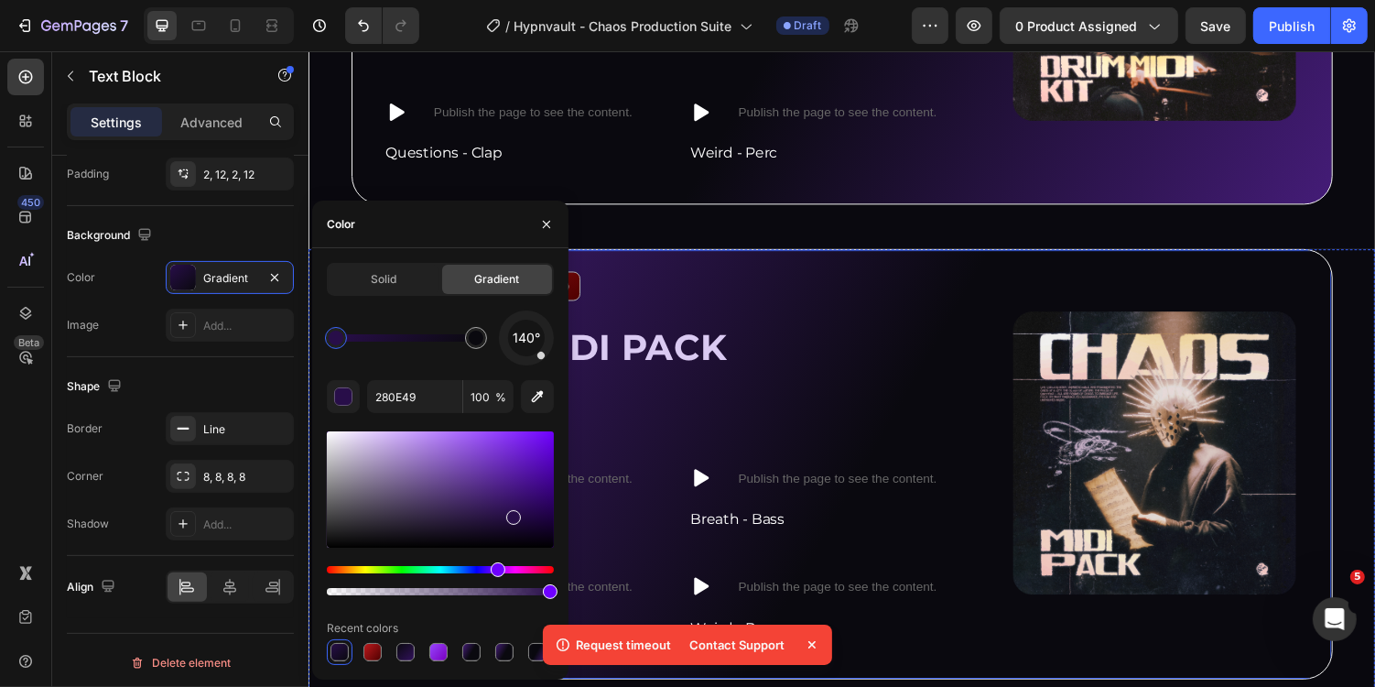
click at [603, 254] on div "Image Suoni: 50 Text Block 12 Valore: €30 Text Block Row CHAOS MIDI PACK Headin…" at bounding box center [857, 475] width 1011 height 442
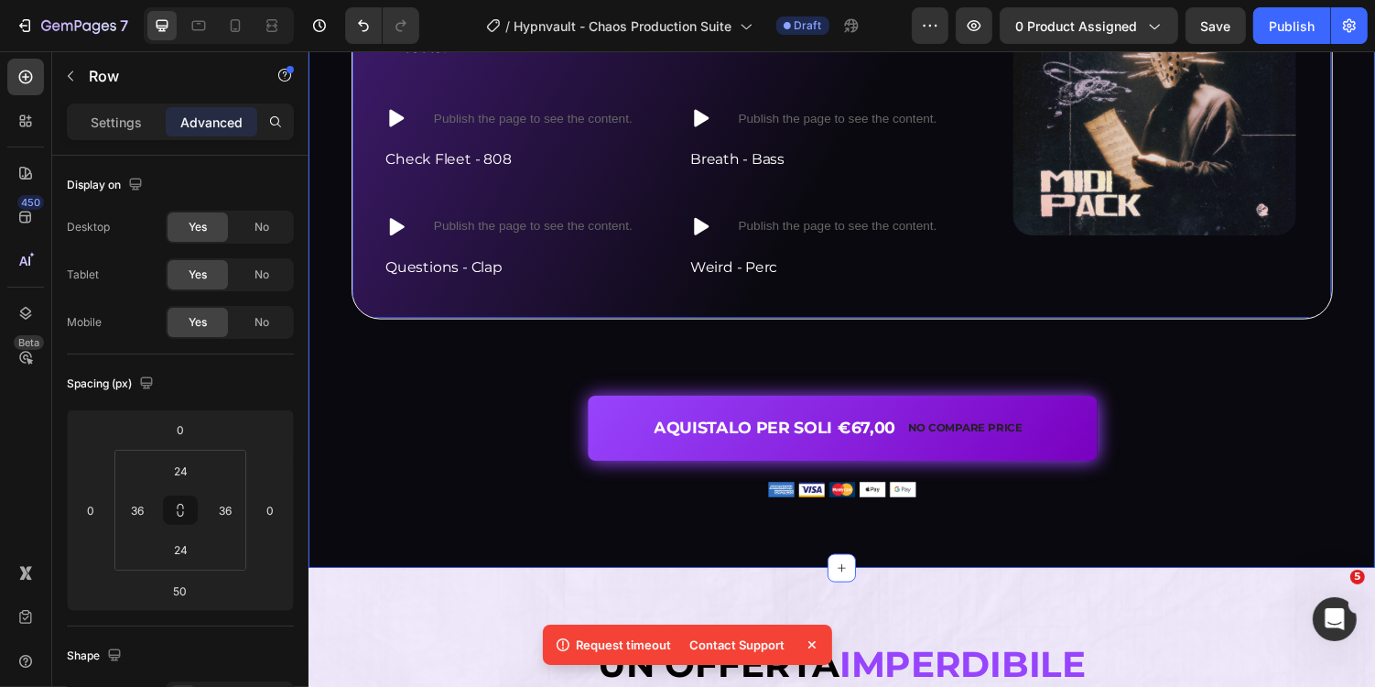
scroll to position [4234, 0]
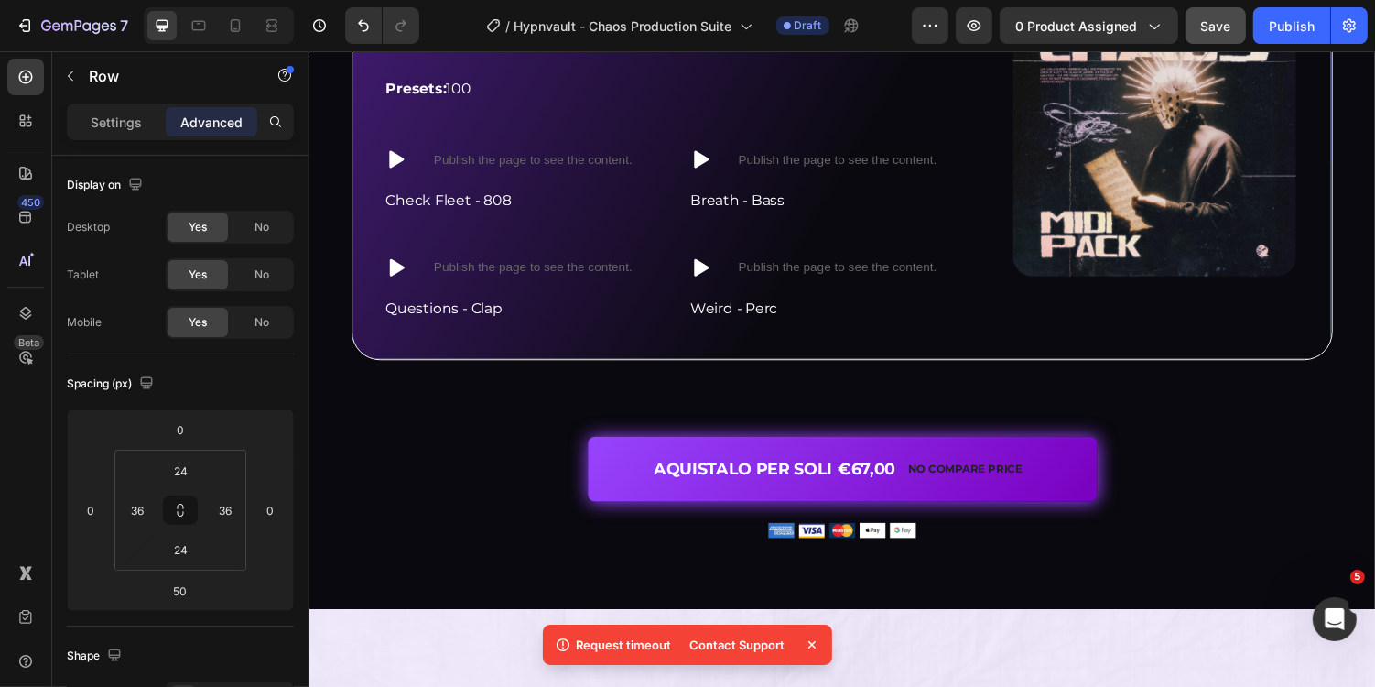
click at [1201, 24] on button "Save" at bounding box center [1216, 25] width 60 height 37
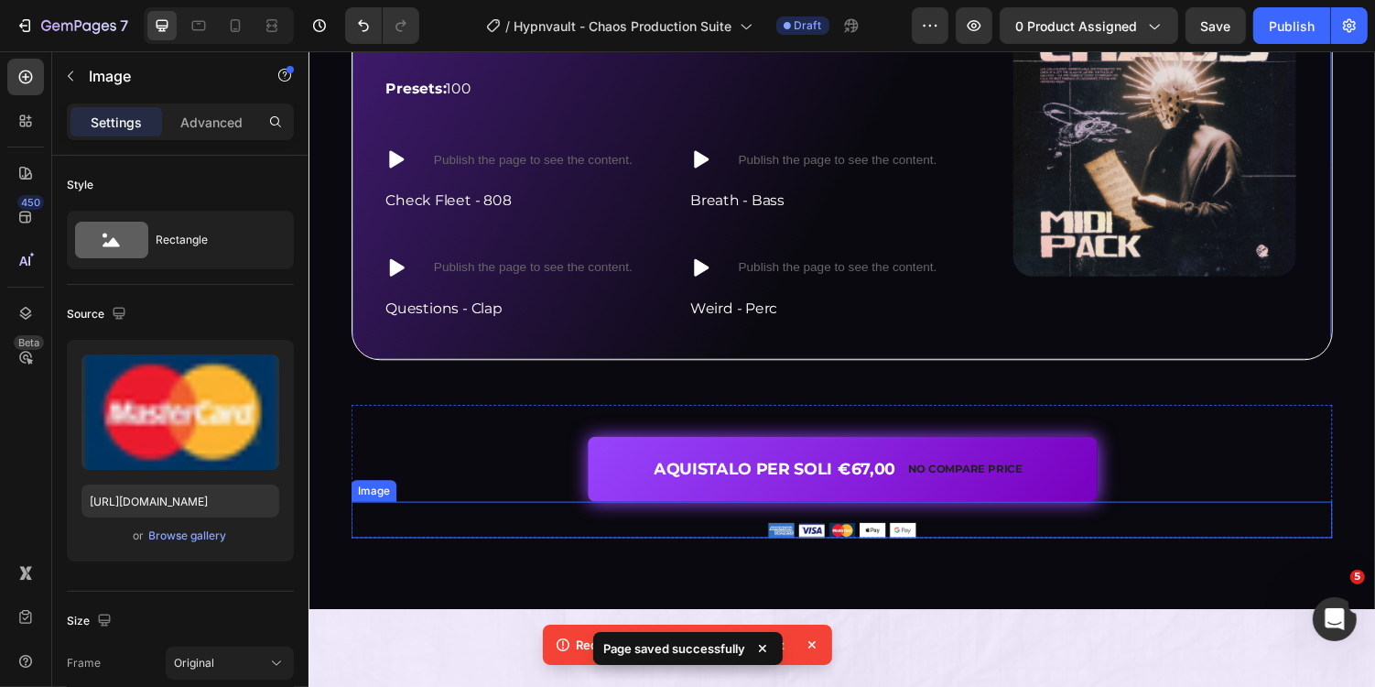
click at [925, 536] on img at bounding box center [857, 544] width 152 height 16
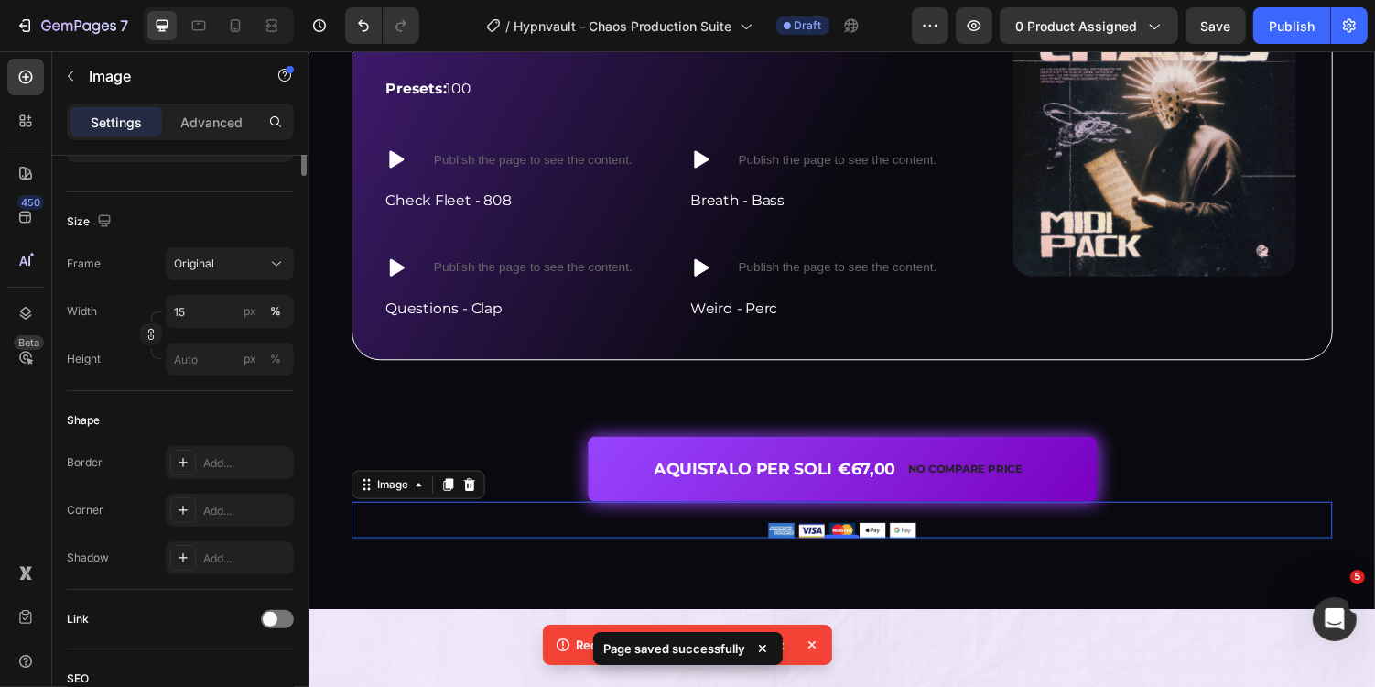
scroll to position [473, 0]
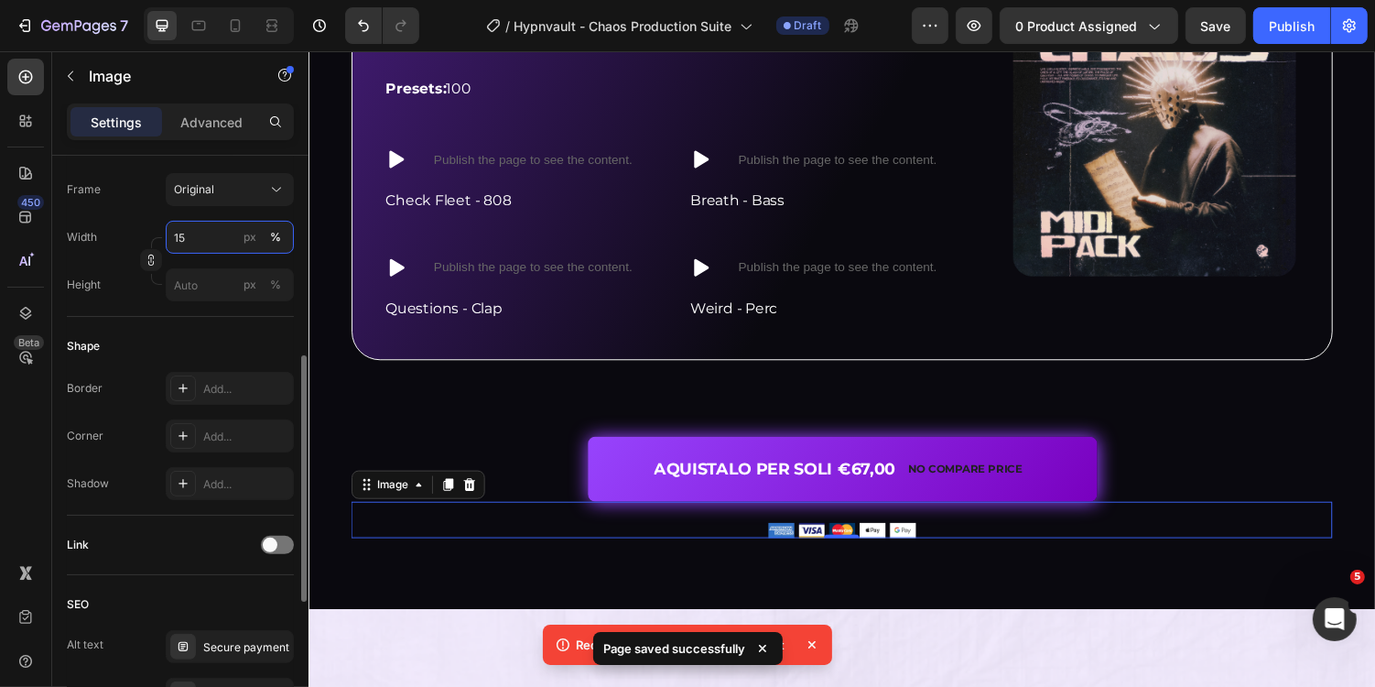
click at [194, 228] on input "15" at bounding box center [230, 237] width 128 height 33
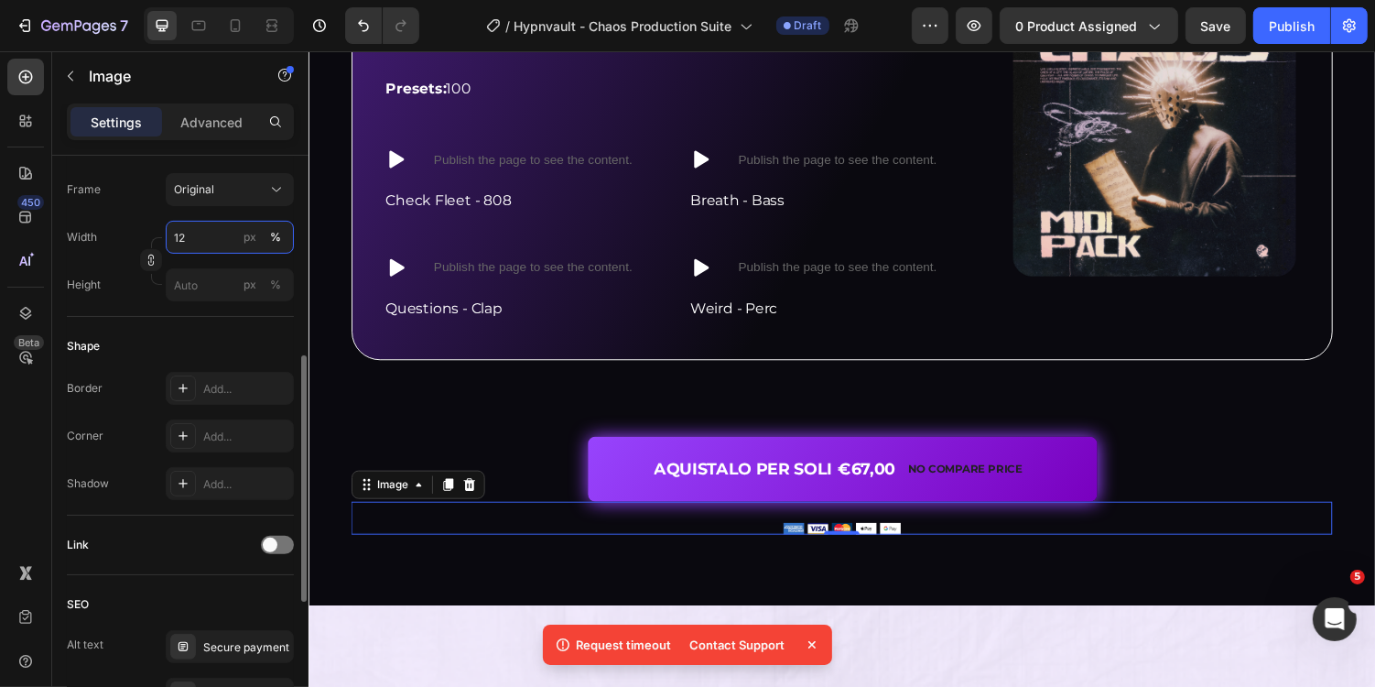
type input "12"
click at [291, 216] on div "Frame Original Width 12 px % Height px %" at bounding box center [180, 237] width 227 height 128
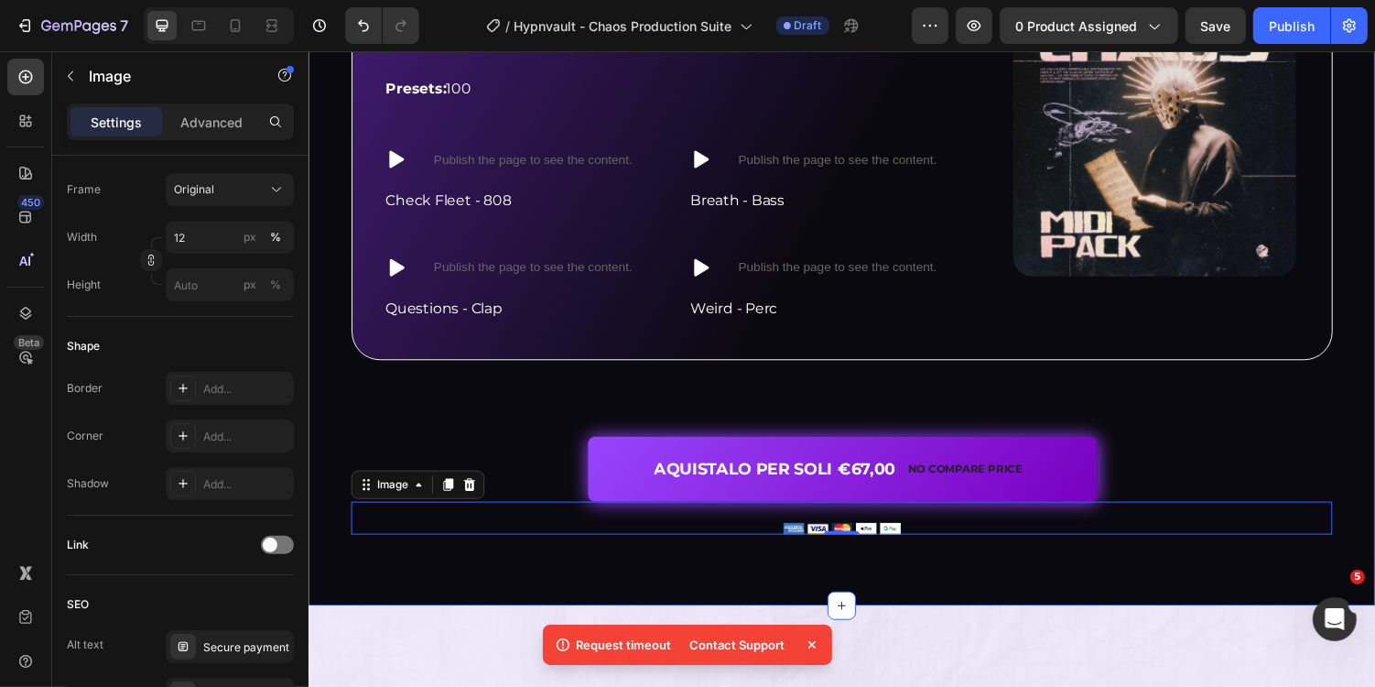
click at [1055, 396] on div "Image Suoni: 50 Text Block Valore: €30 Text Block Row CHAOS MIDI PACK Heading P…" at bounding box center [857, 237] width 1011 height 622
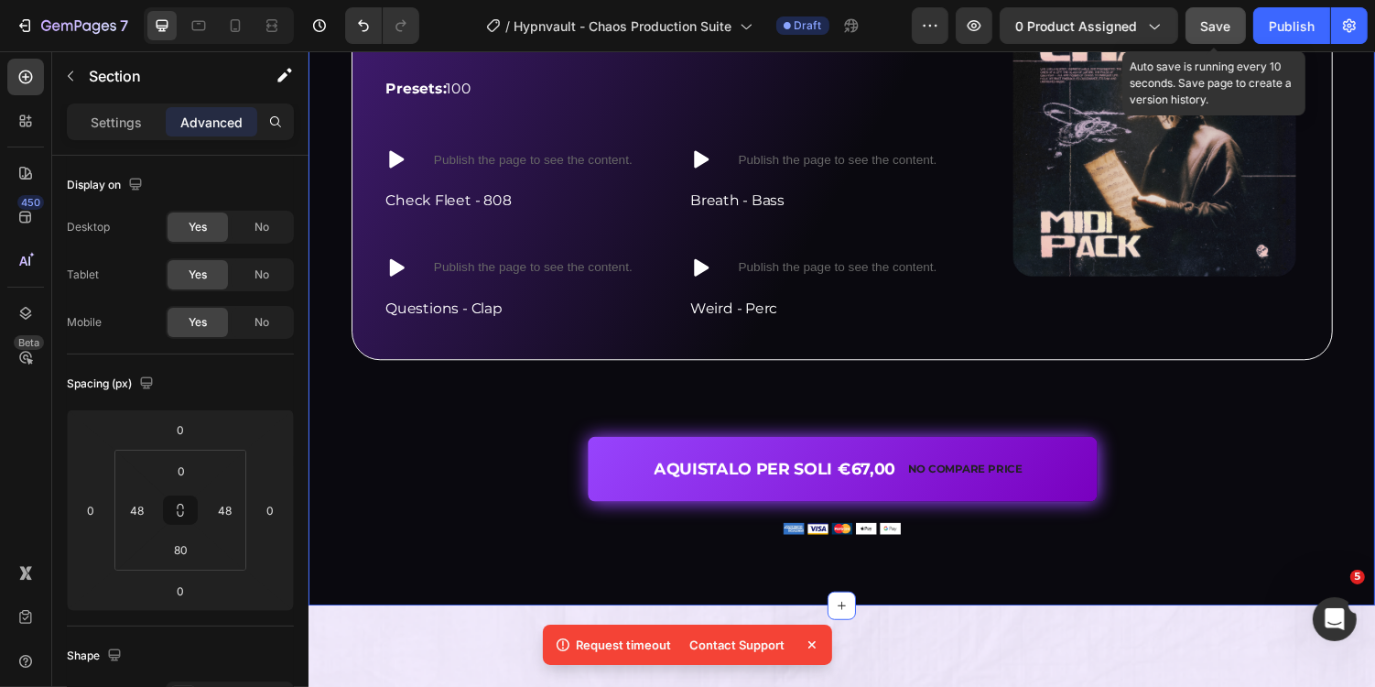
click at [1219, 23] on span "Save" at bounding box center [1216, 26] width 30 height 16
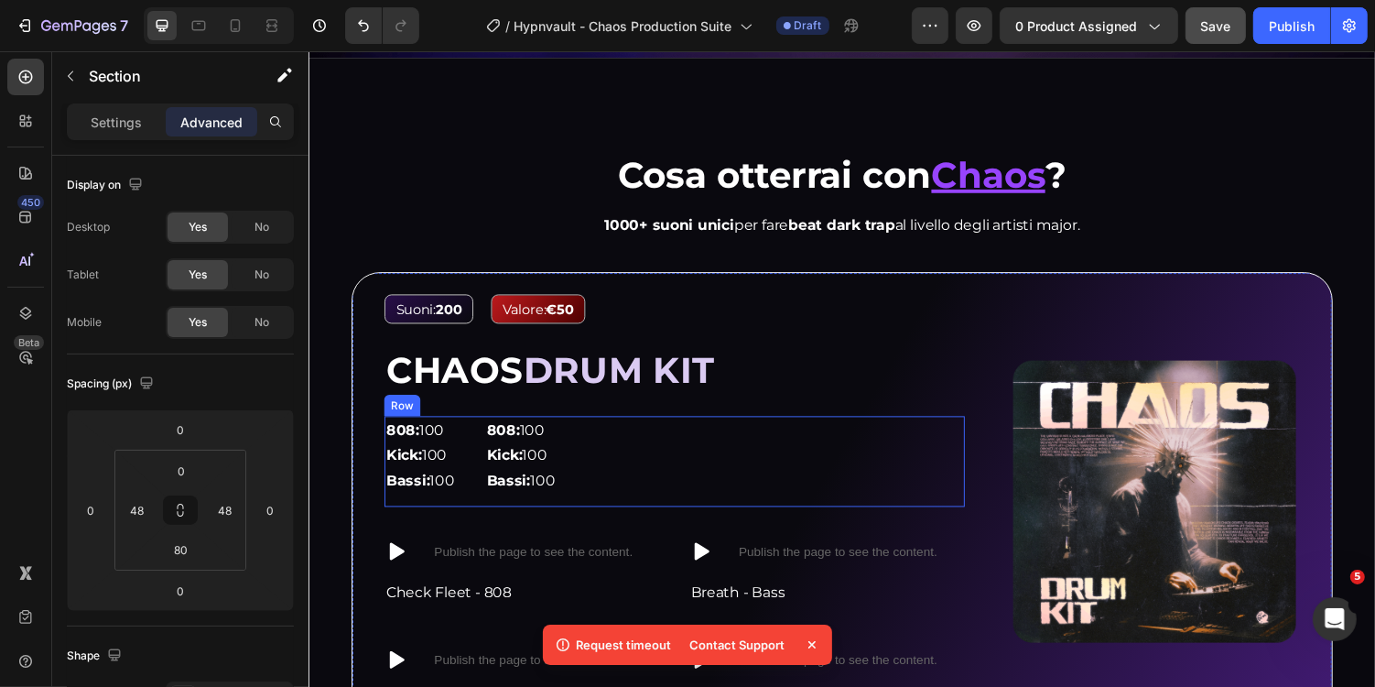
scroll to position [1497, 0]
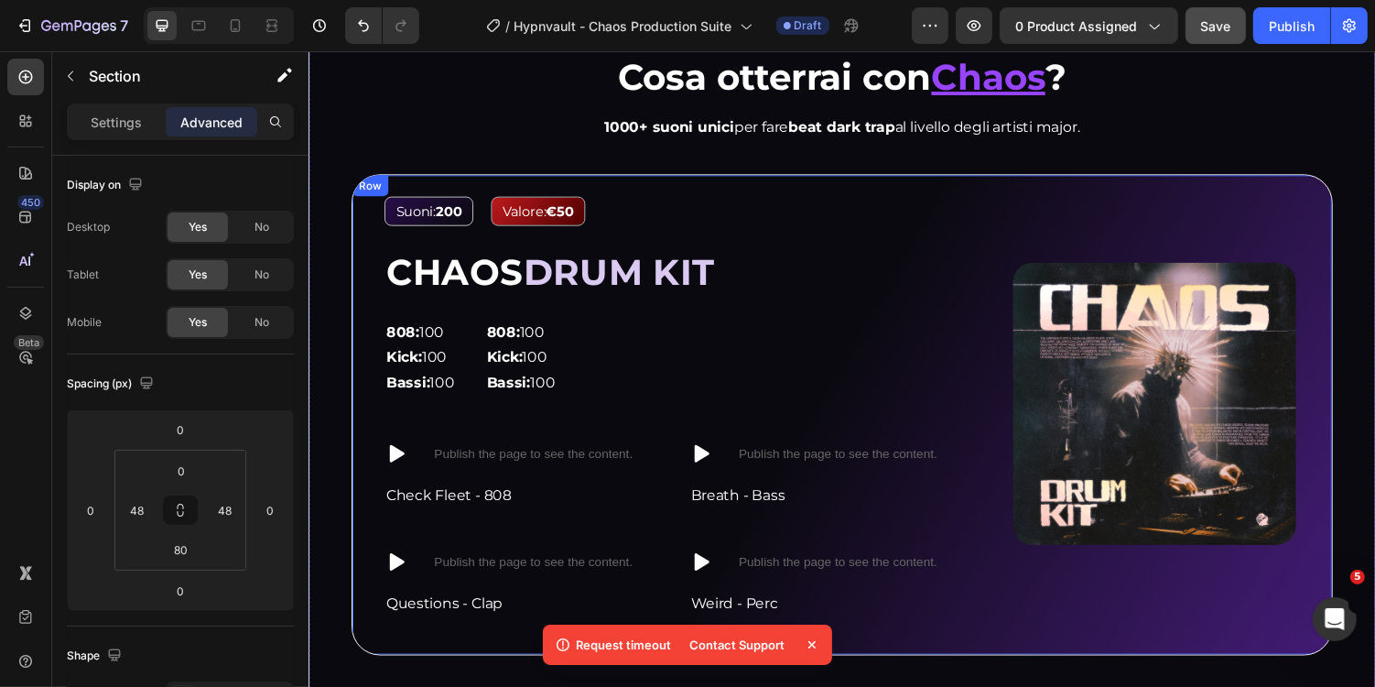
click at [697, 185] on div "Image Suoni: 200 Text Block Valore: €50 Text Block Row CHAOS DRUM KIT Heading 8…" at bounding box center [857, 424] width 1011 height 495
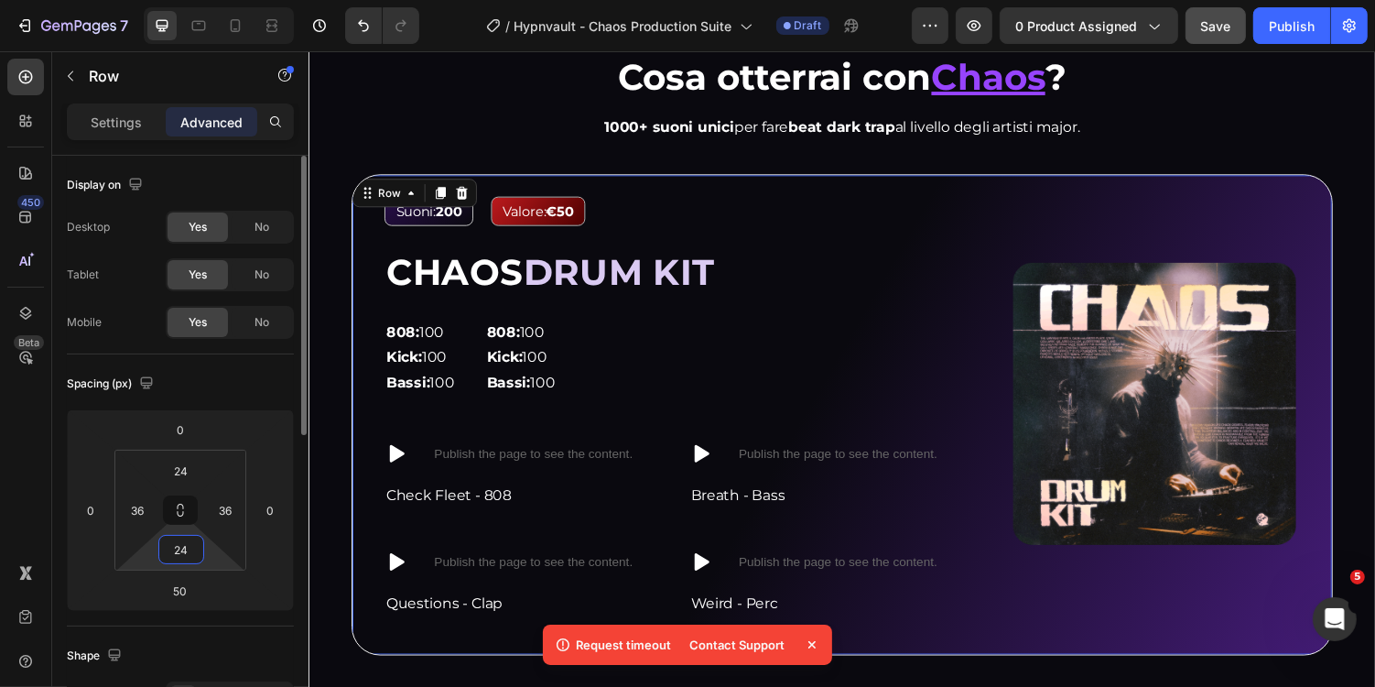
click at [189, 551] on input "24" at bounding box center [181, 549] width 37 height 27
type input "12"
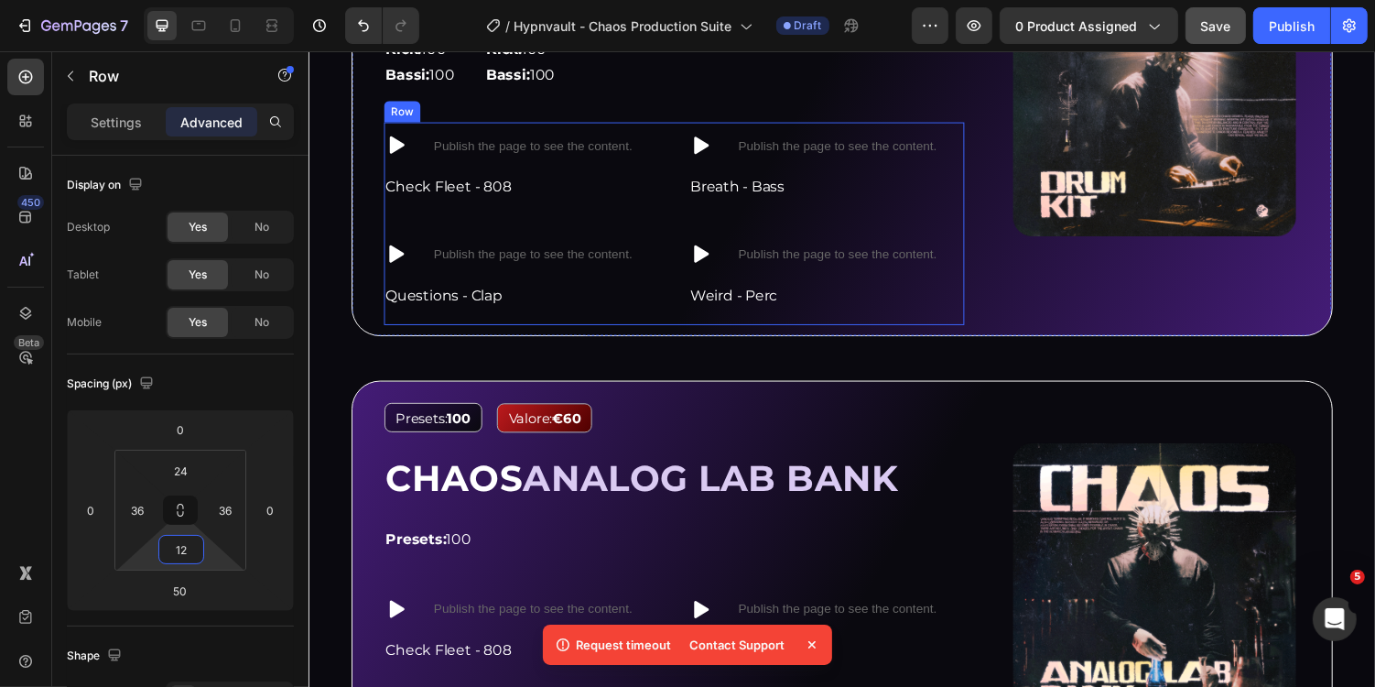
scroll to position [1827, 0]
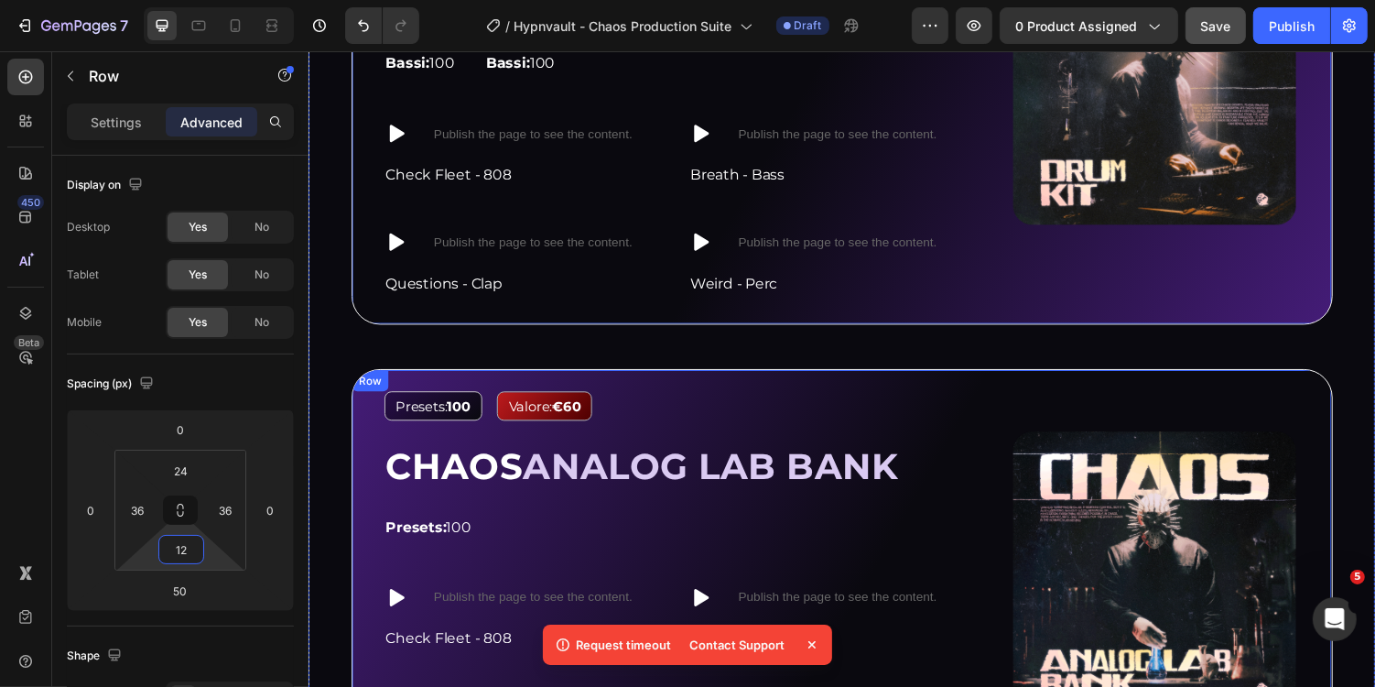
click at [485, 381] on div "Image Presets: 100 Text Block Valore: €60 Text Block Row CHAOS ANALOG LAB BANK …" at bounding box center [857, 598] width 1011 height 442
click at [183, 548] on input "24" at bounding box center [181, 549] width 37 height 27
type input "12"
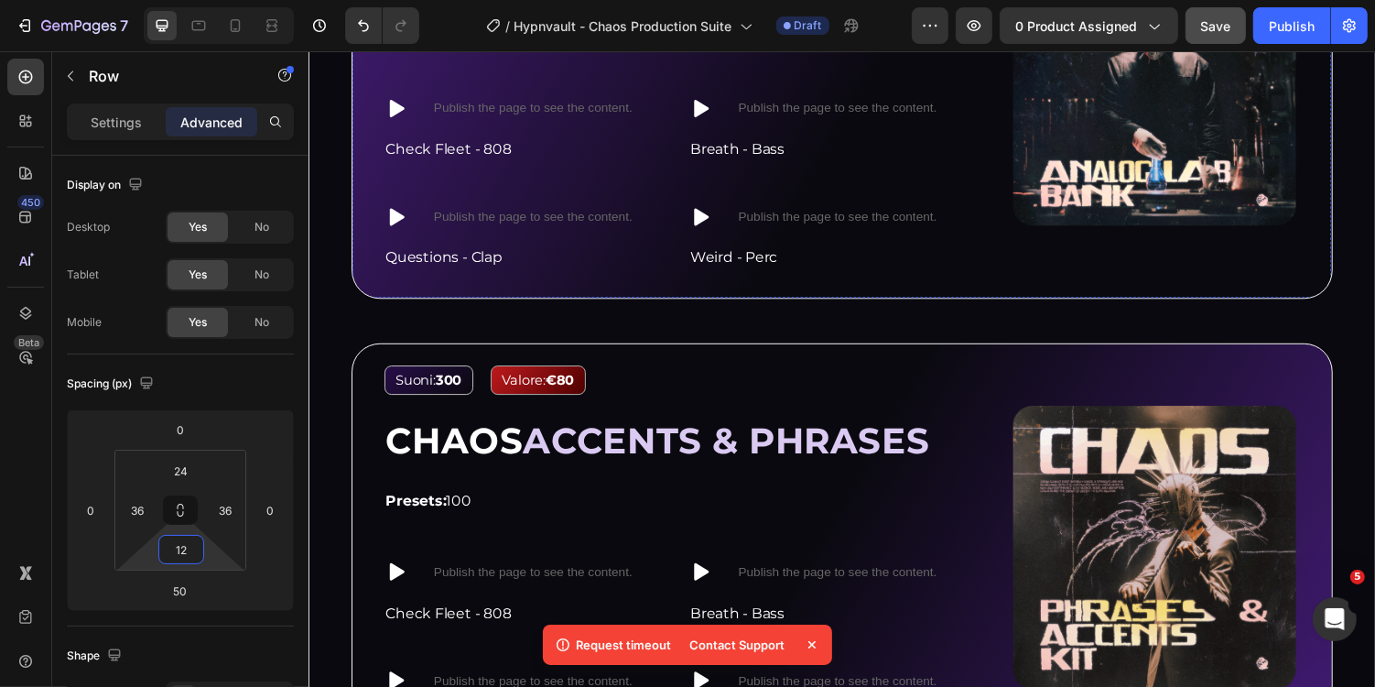
scroll to position [2398, 0]
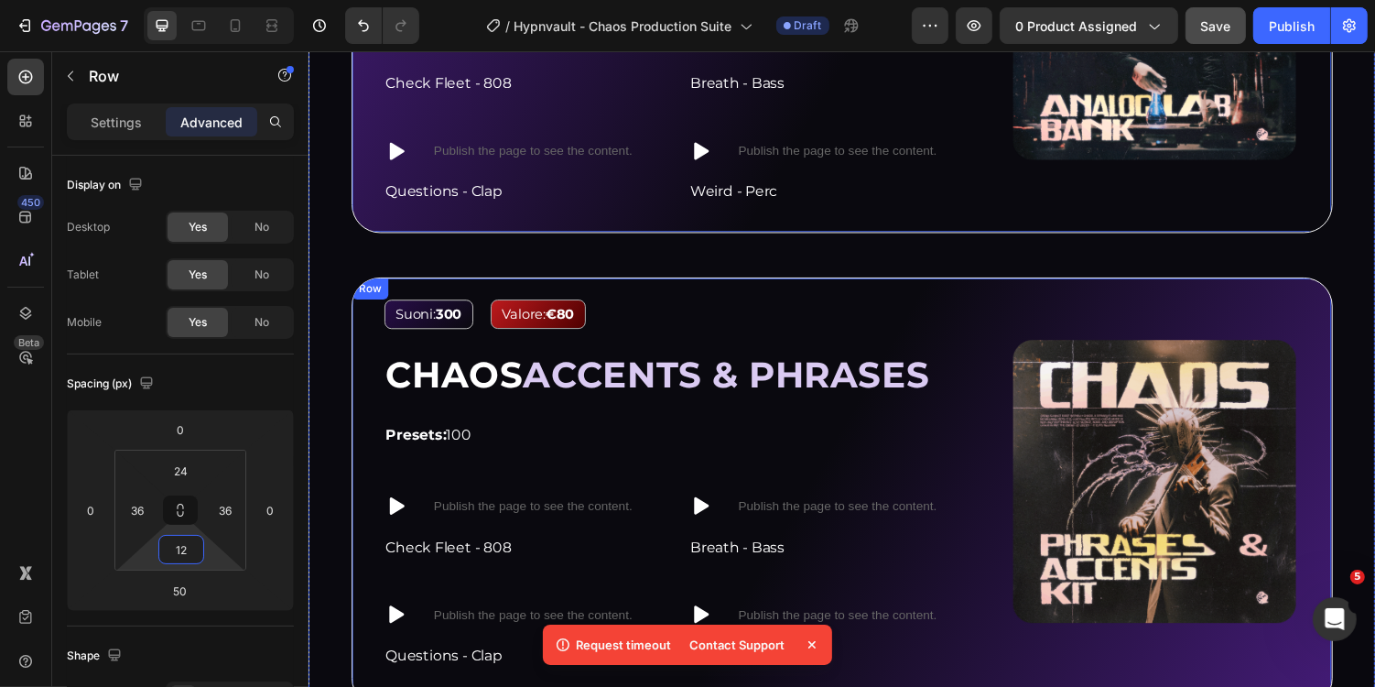
click at [523, 286] on div "Image Suoni: 300 Text Block Valore: €80 Text Block Row CHAOS ACCENTS & PHRASES …" at bounding box center [857, 504] width 1011 height 442
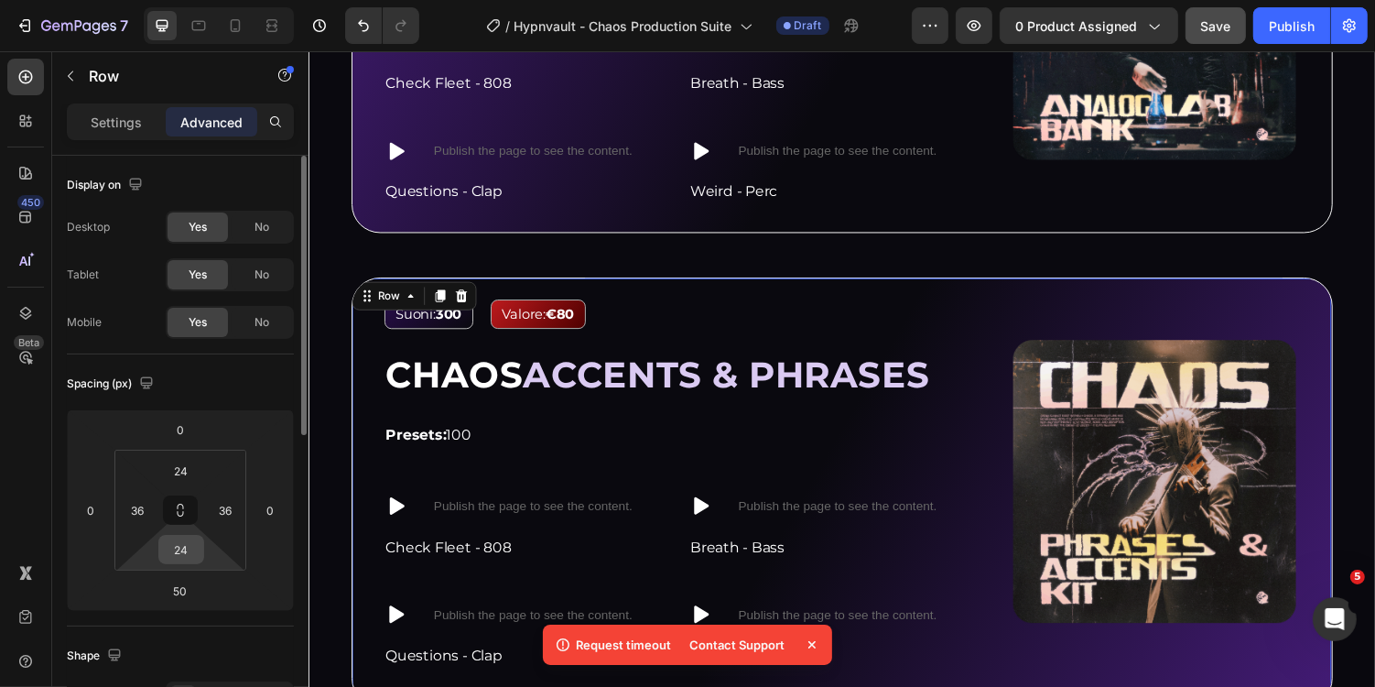
click at [182, 540] on input "24" at bounding box center [181, 549] width 37 height 27
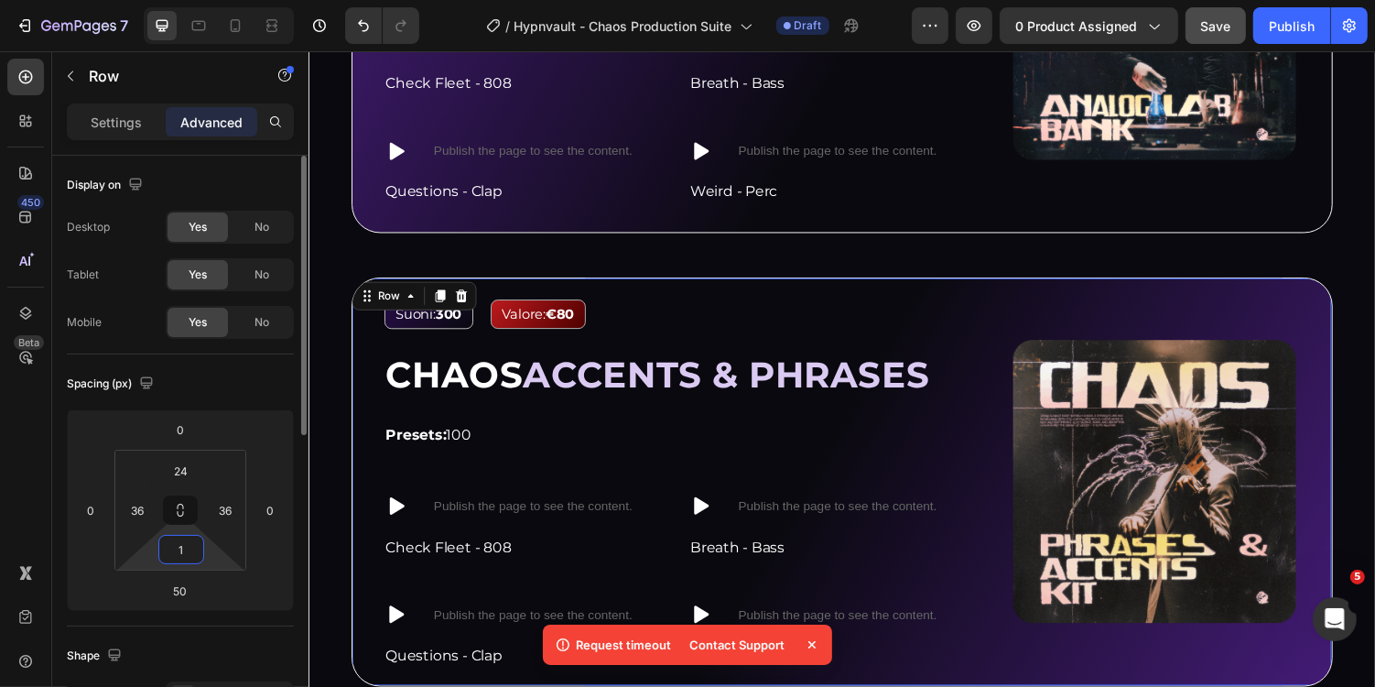
type input "12"
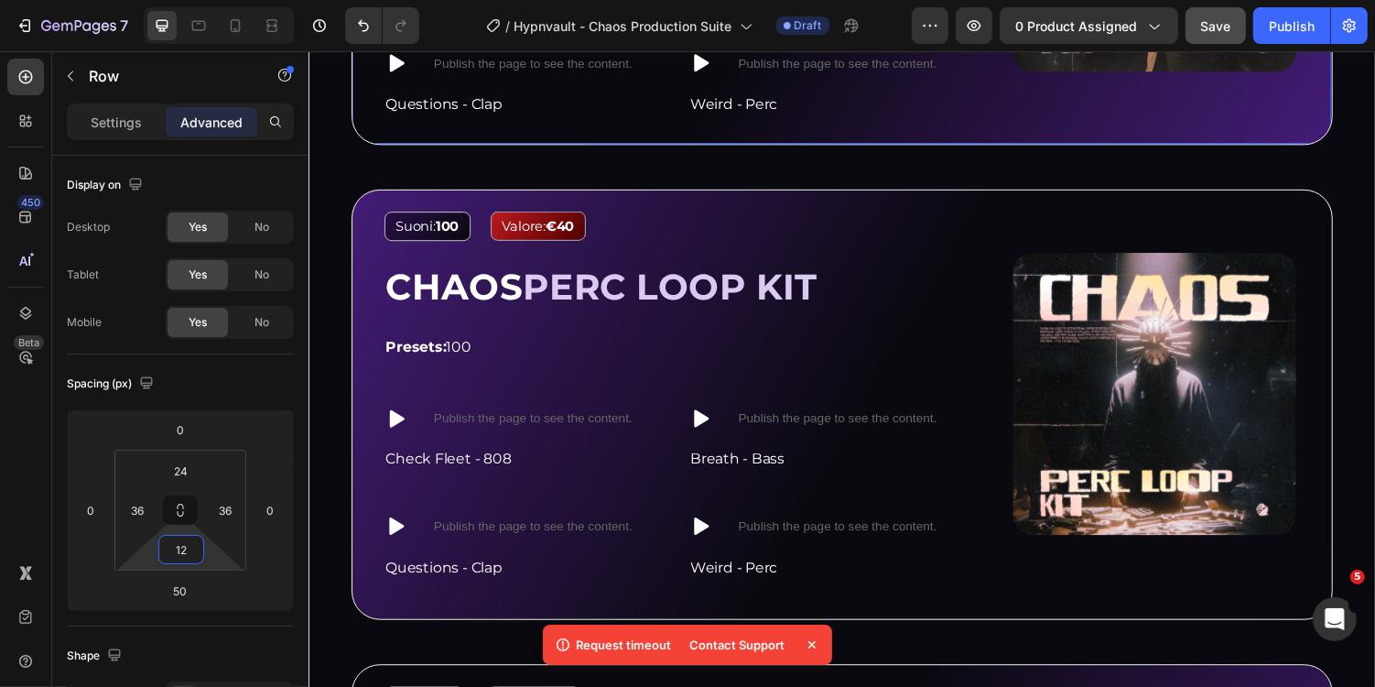
scroll to position [3009, 0]
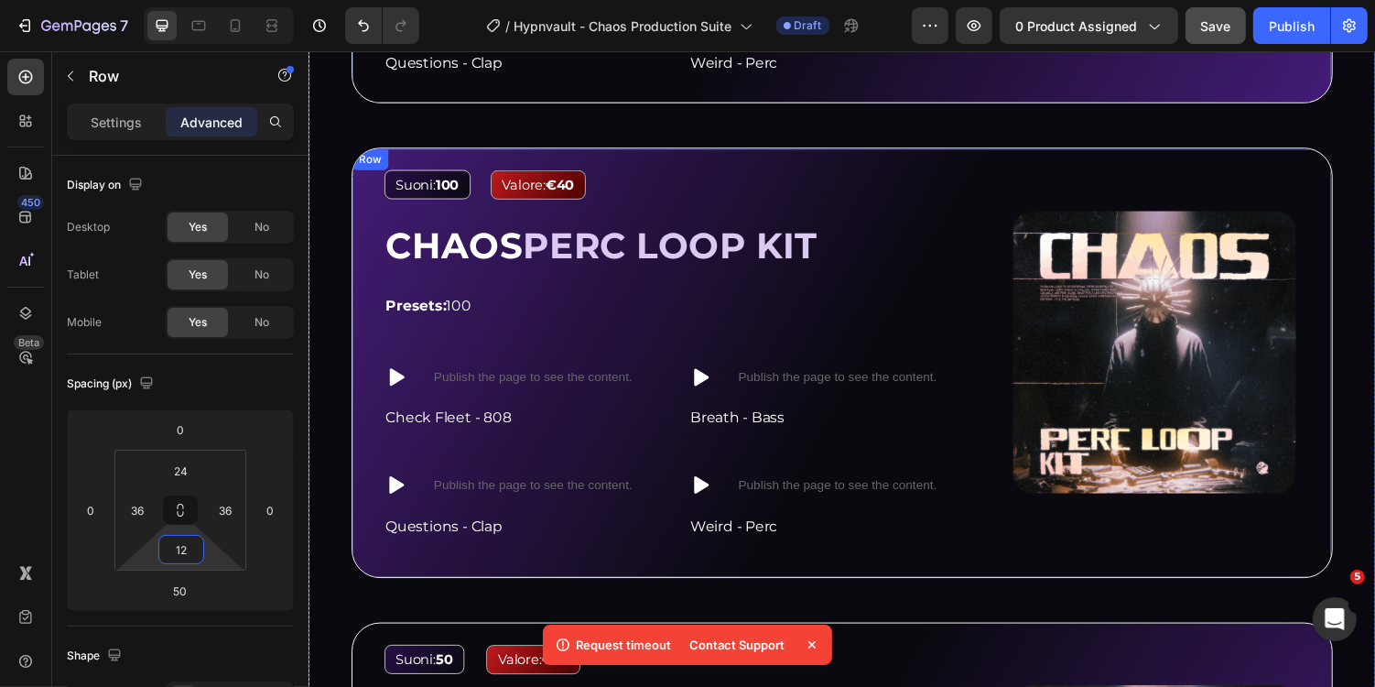
click at [420, 158] on div "Image Suoni: 100 Text Block Valore: €40 Text Block Row CHAOS PERC LOOP KIT Head…" at bounding box center [857, 370] width 1011 height 442
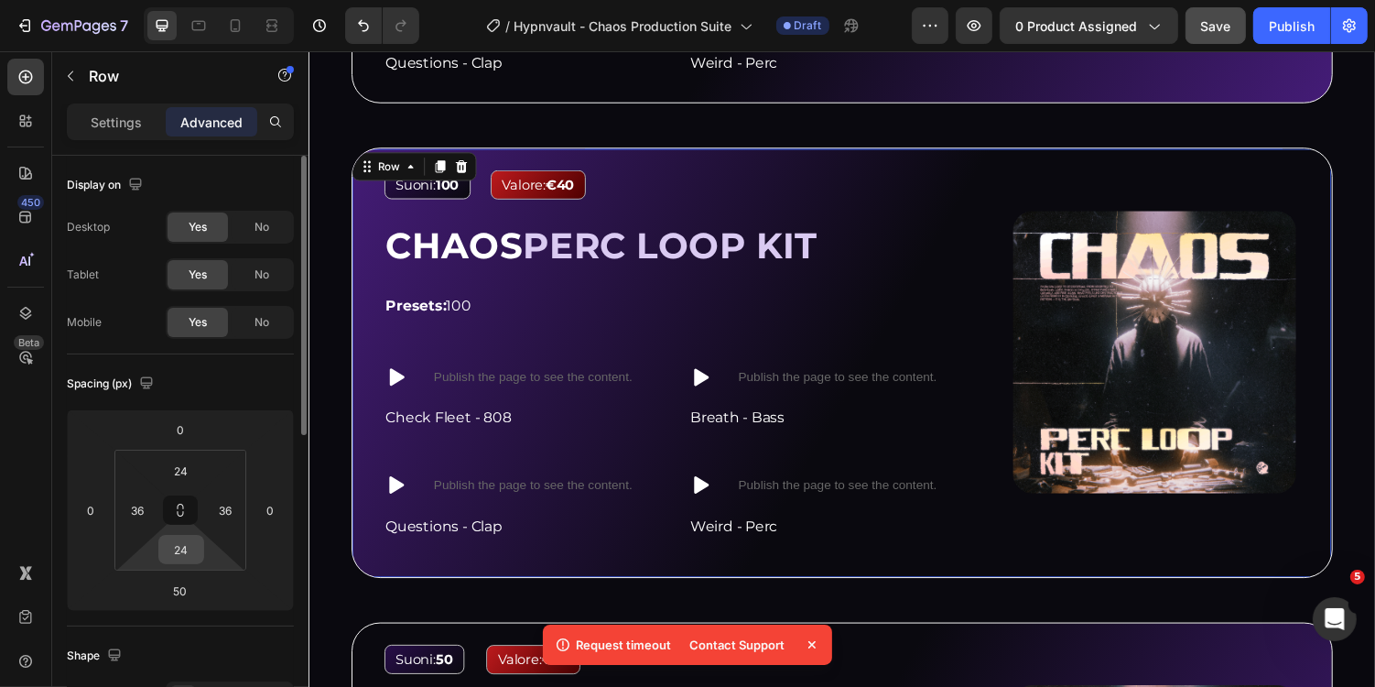
click at [193, 546] on input "24" at bounding box center [181, 549] width 37 height 27
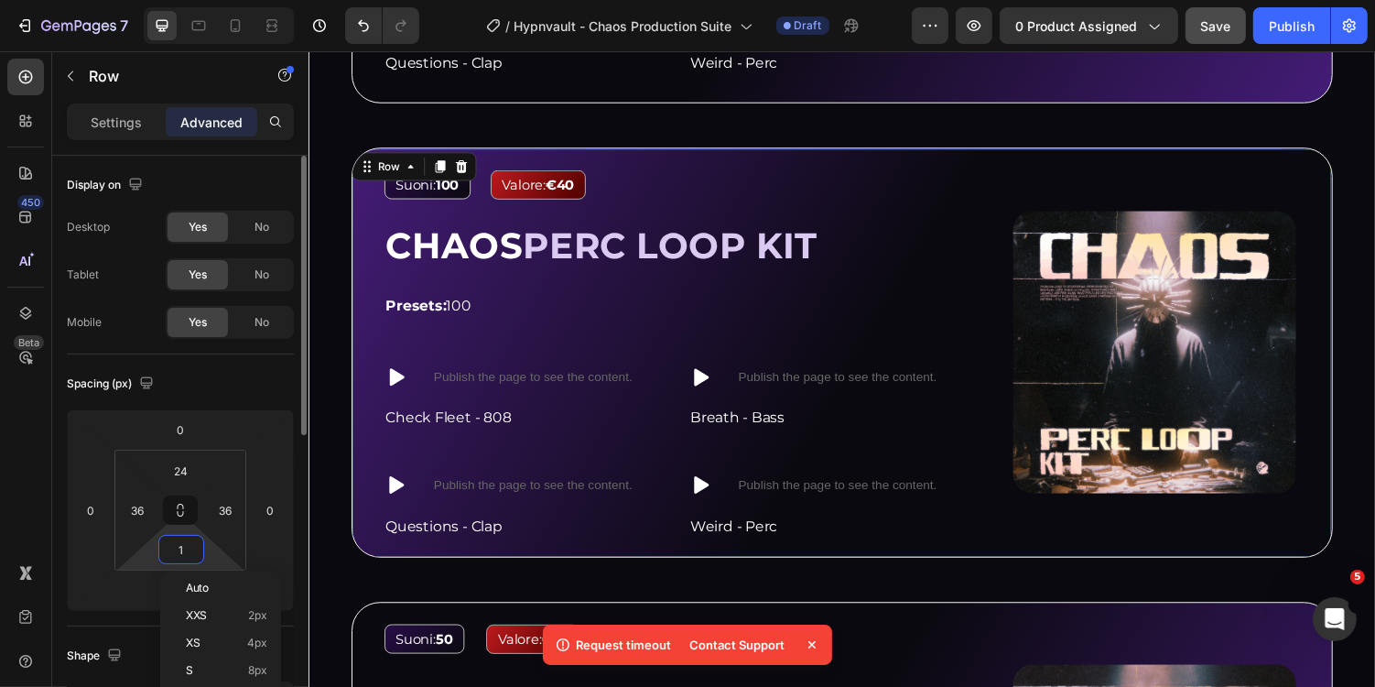
type input "12"
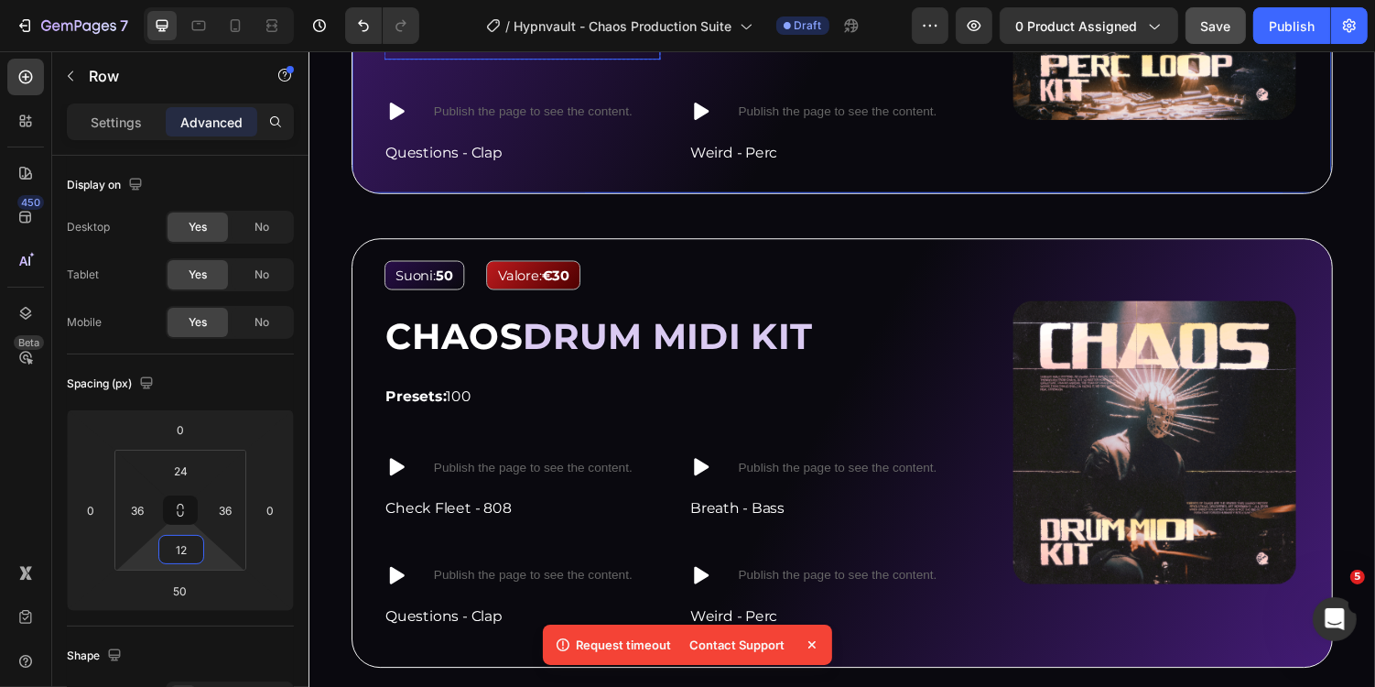
scroll to position [3486, 0]
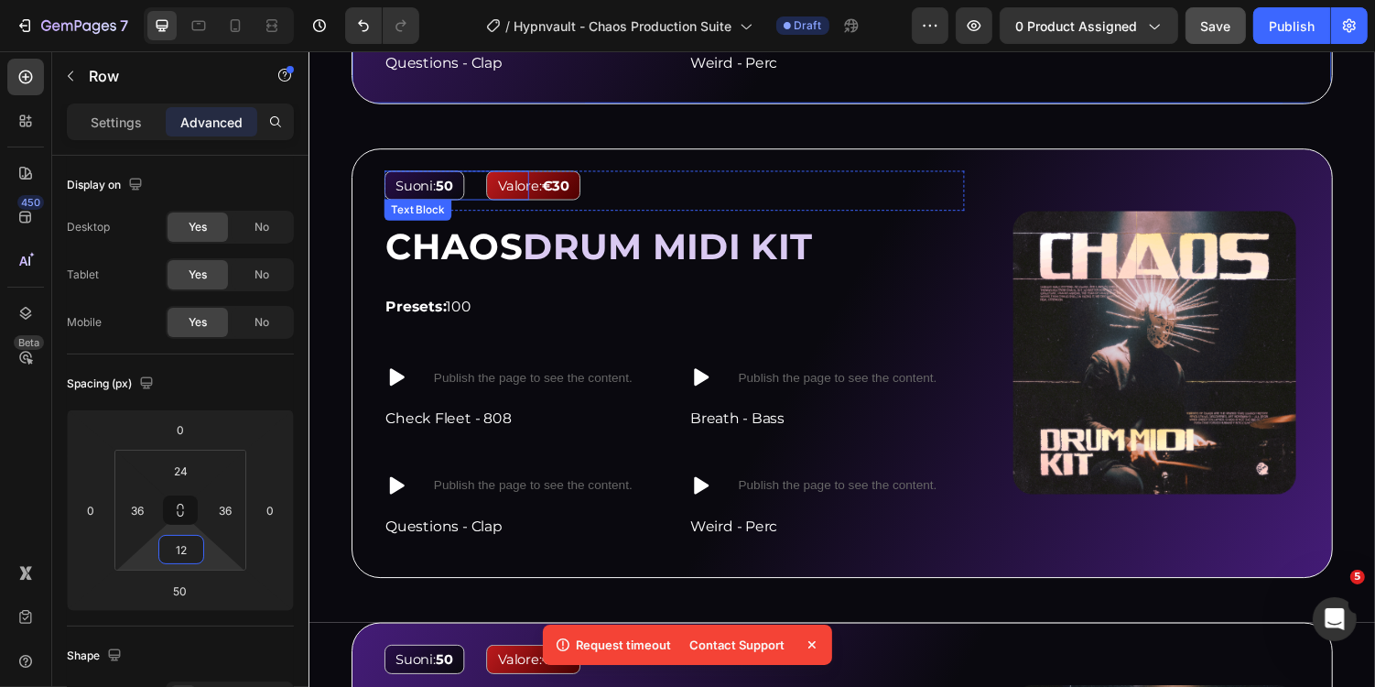
click at [433, 157] on div "Image Suoni: 50 Text Block Valore: €30 Text Block Row CHAOS DRUM MIDI KIT Headi…" at bounding box center [857, 371] width 1011 height 442
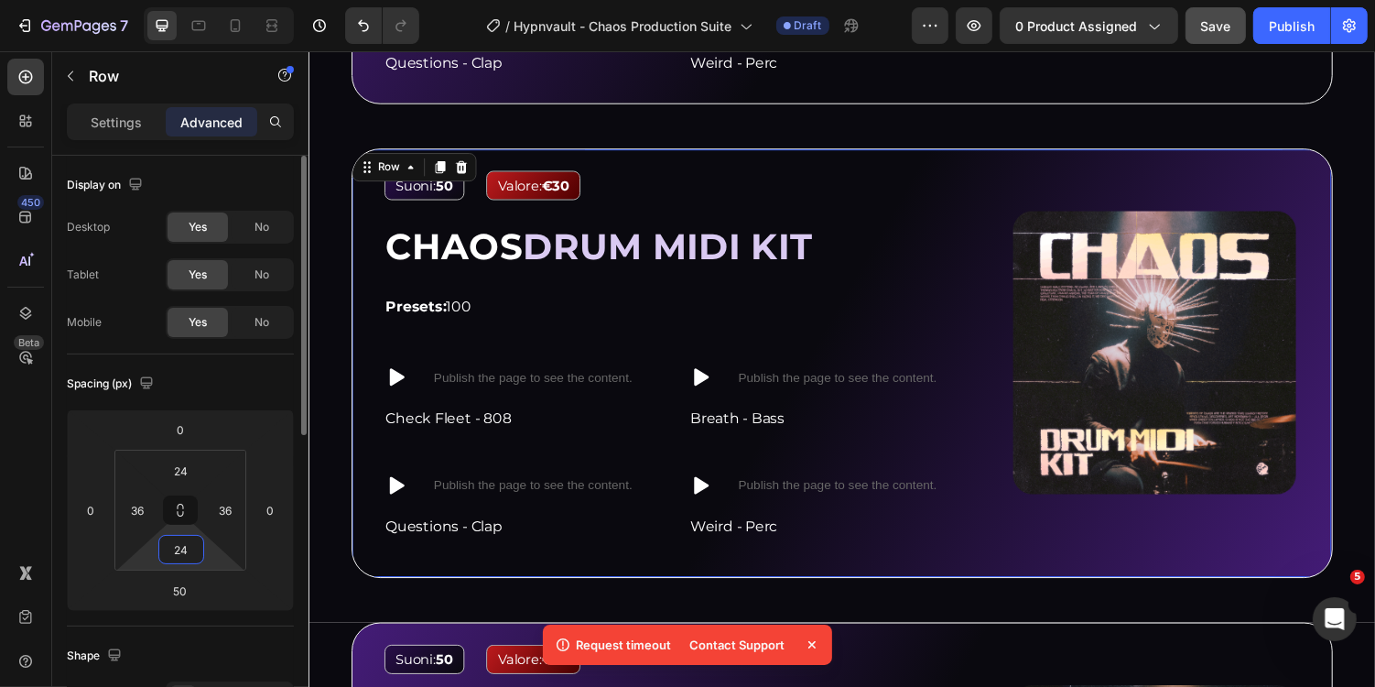
click at [187, 554] on input "24" at bounding box center [181, 549] width 37 height 27
type input "12"
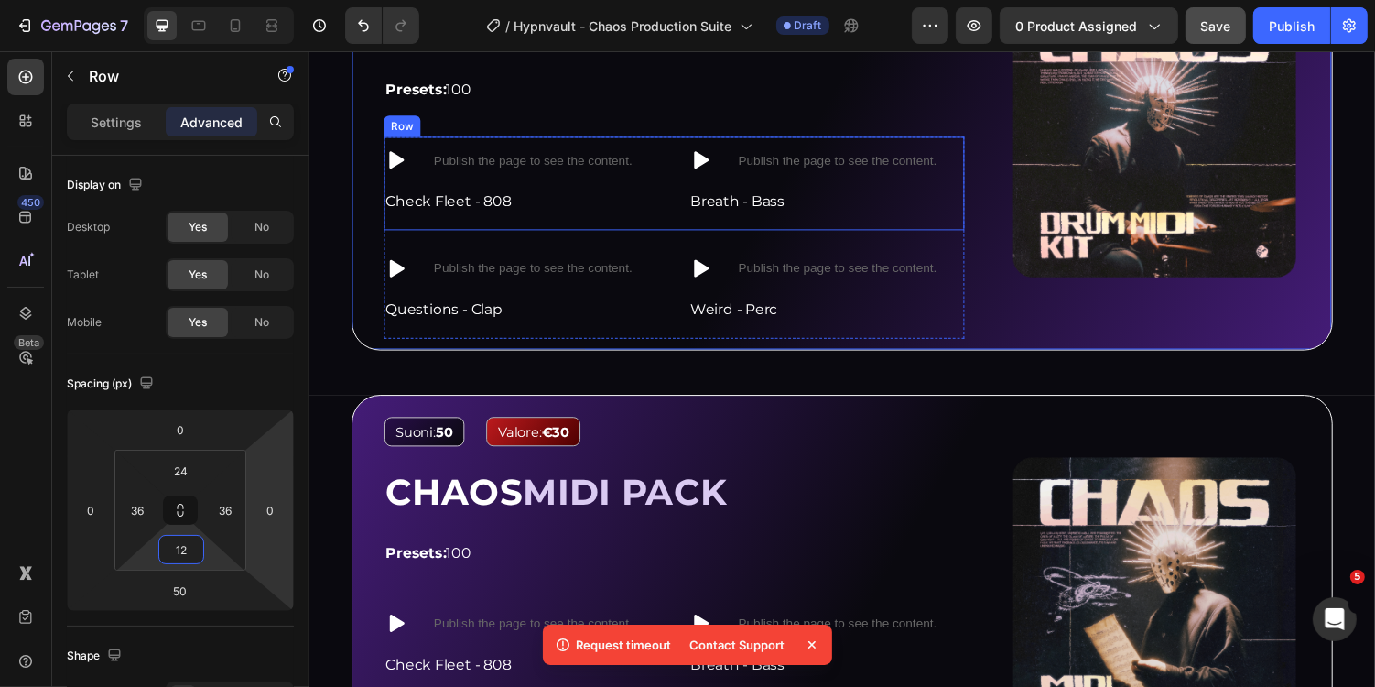
scroll to position [3913, 0]
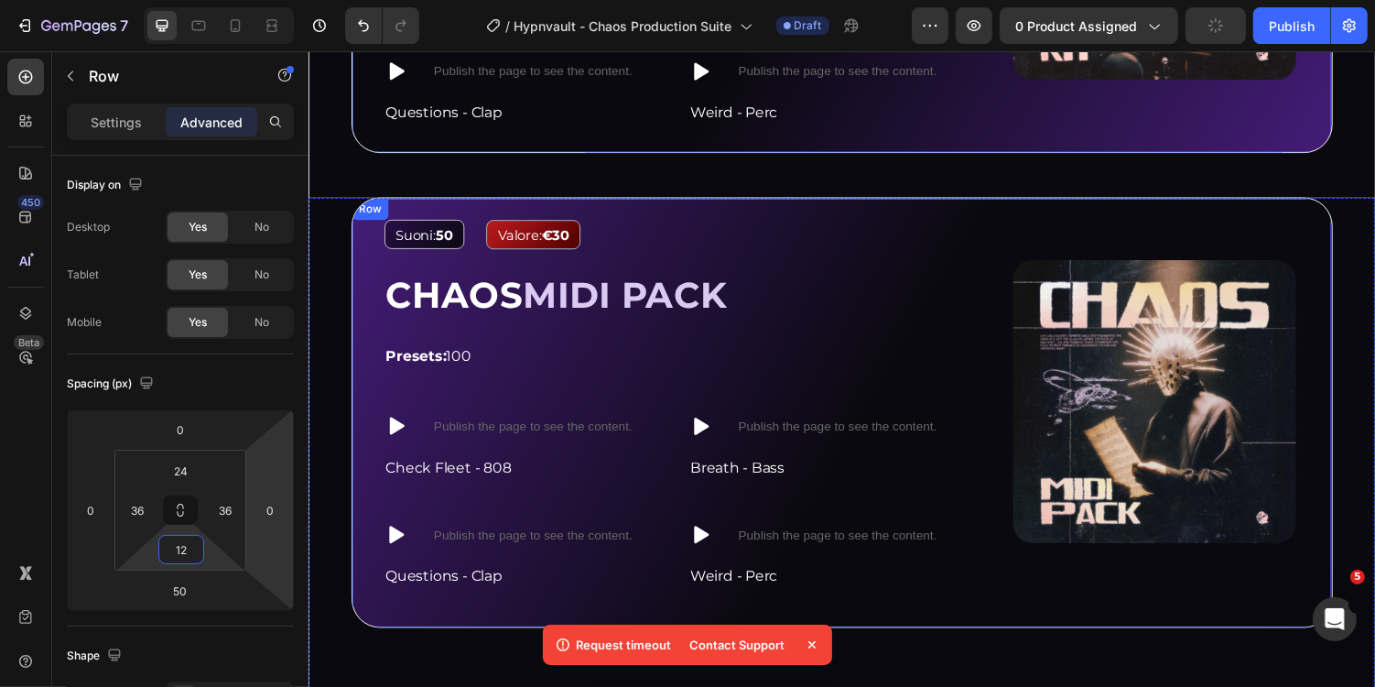
click at [384, 201] on div "Row" at bounding box center [372, 212] width 38 height 22
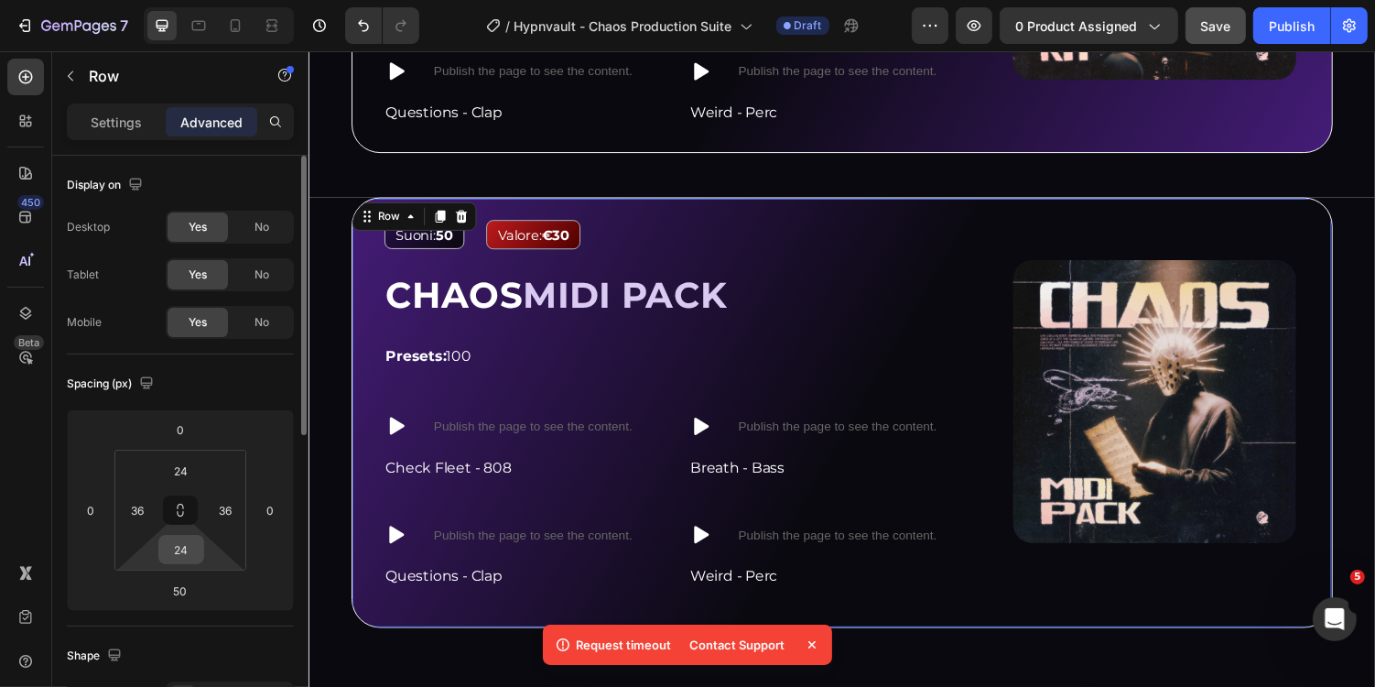
click at [183, 553] on input "24" at bounding box center [181, 549] width 37 height 27
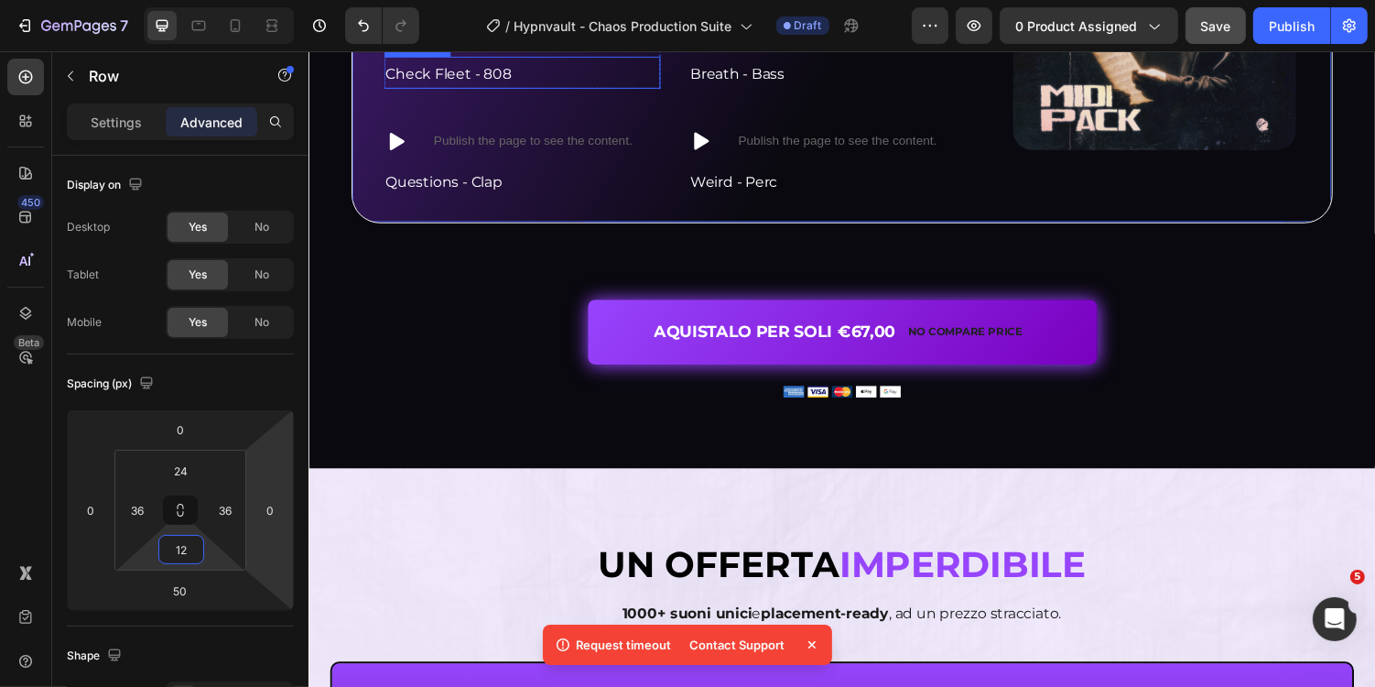
scroll to position [4332, 0]
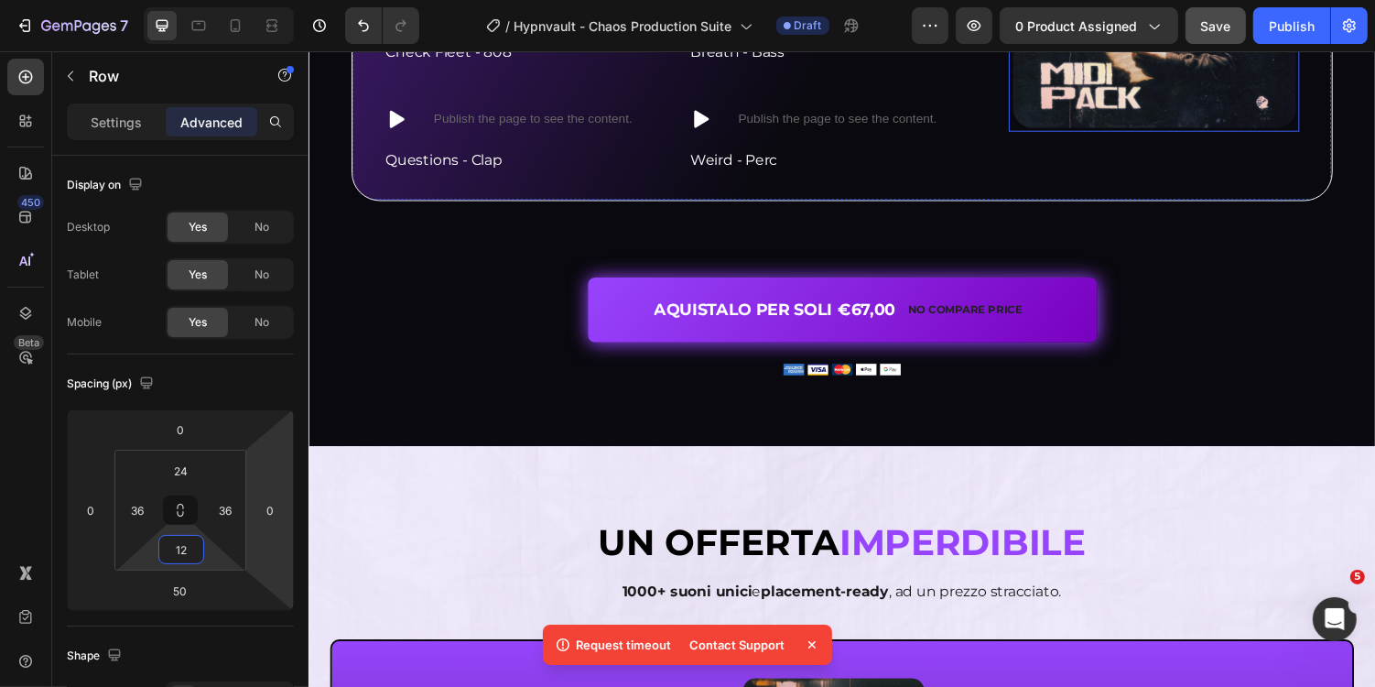
type input "12"
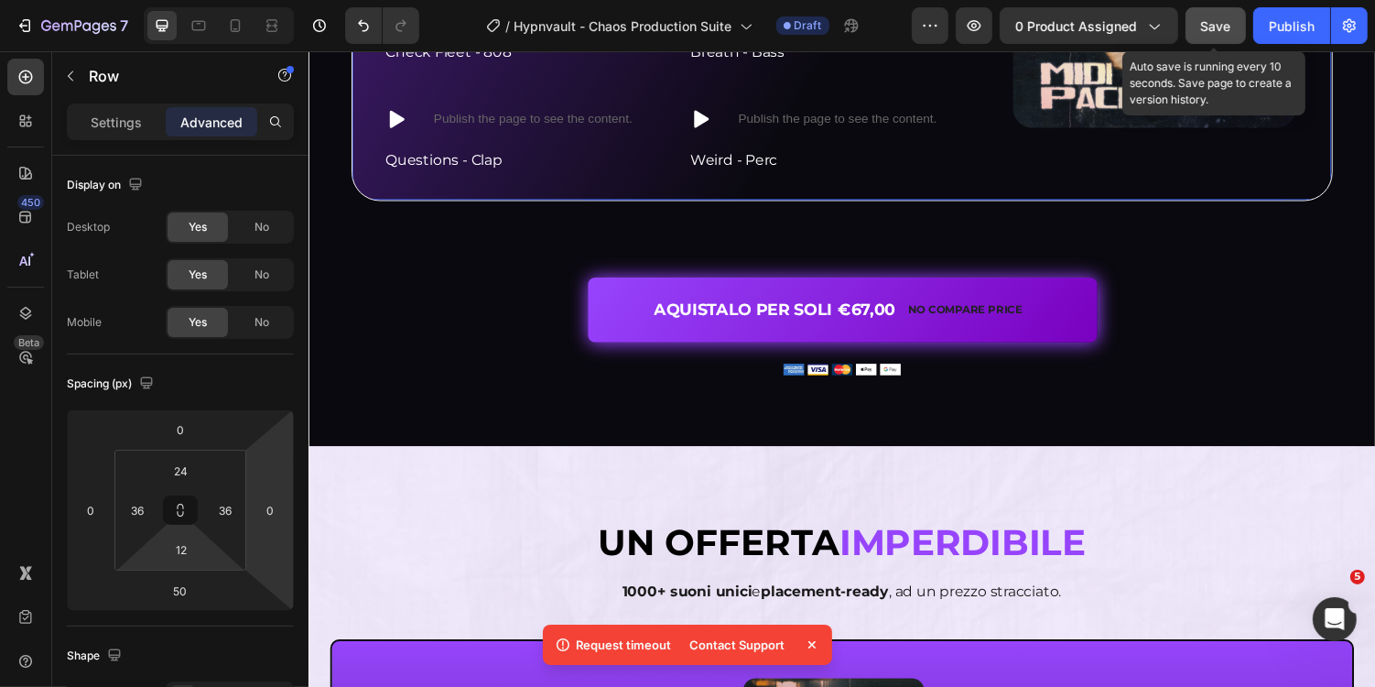
click at [1212, 30] on span "Save" at bounding box center [1216, 26] width 30 height 16
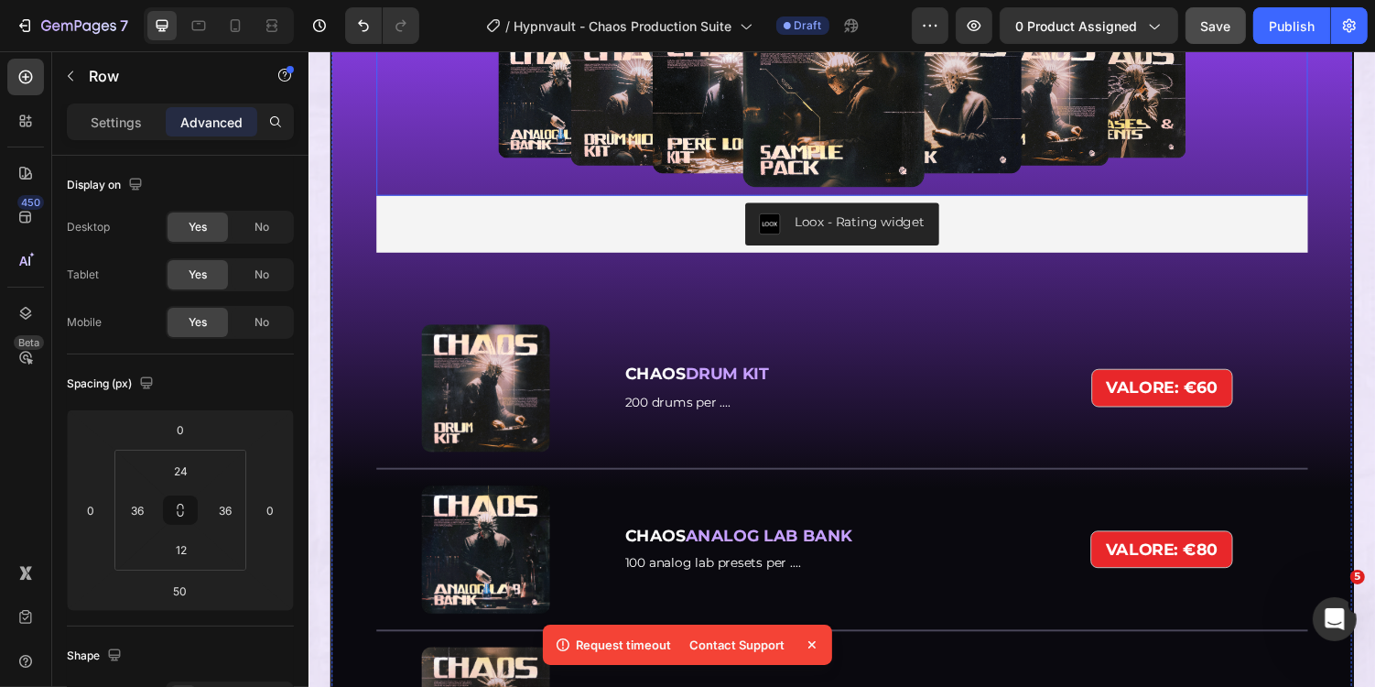
scroll to position [5155, 0]
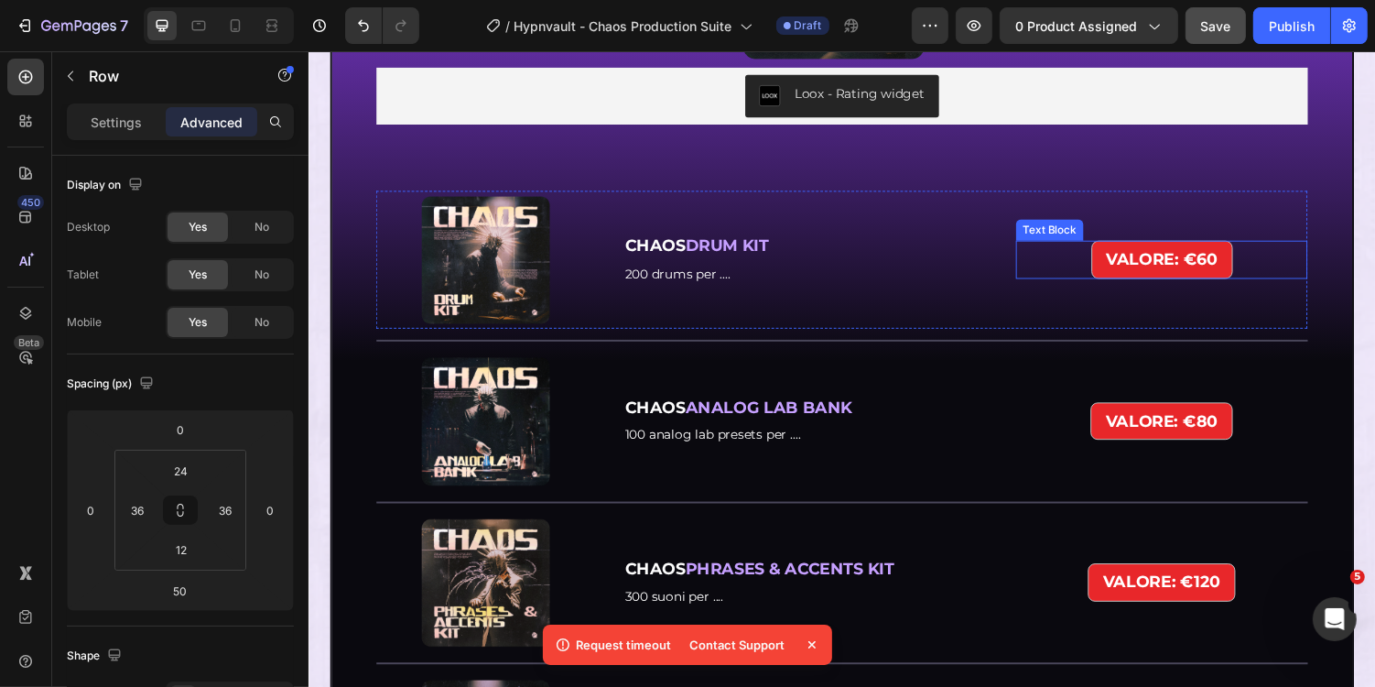
click at [1266, 277] on div "VALORE: €60" at bounding box center [1187, 264] width 300 height 38
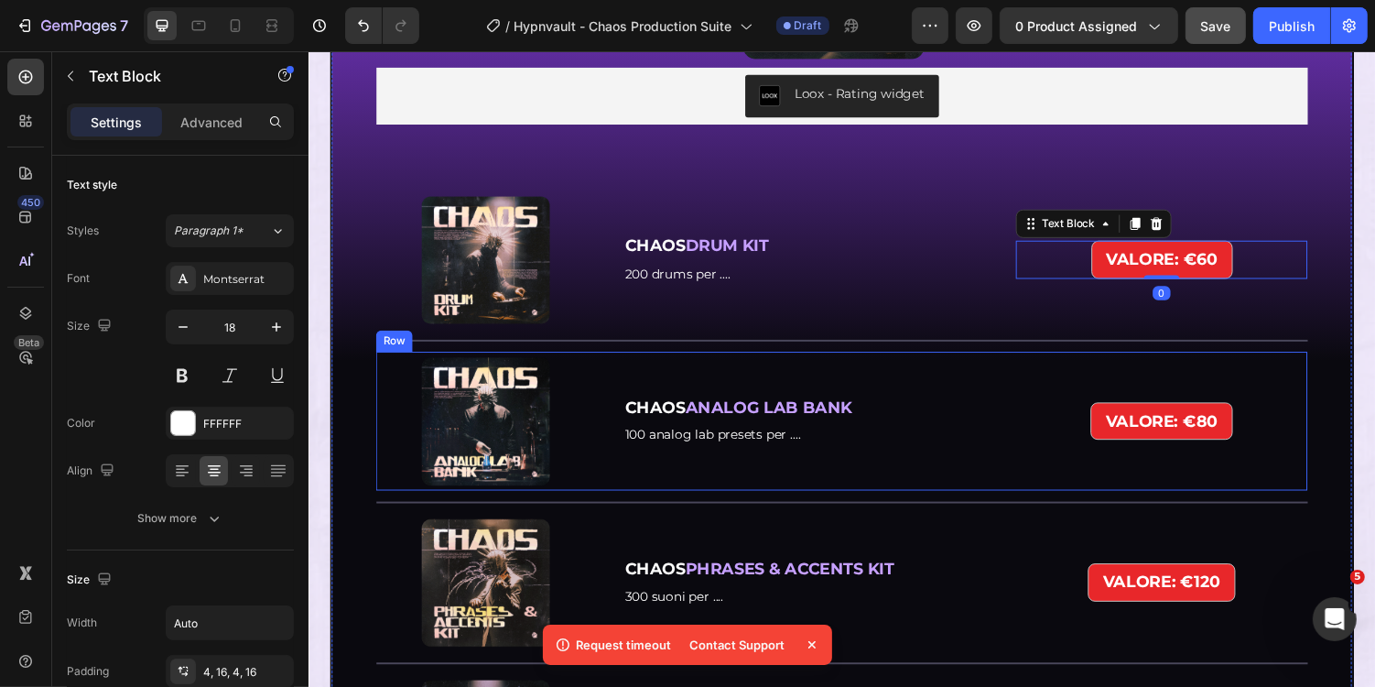
click at [1124, 412] on div "VALORE: €80" at bounding box center [1186, 431] width 147 height 38
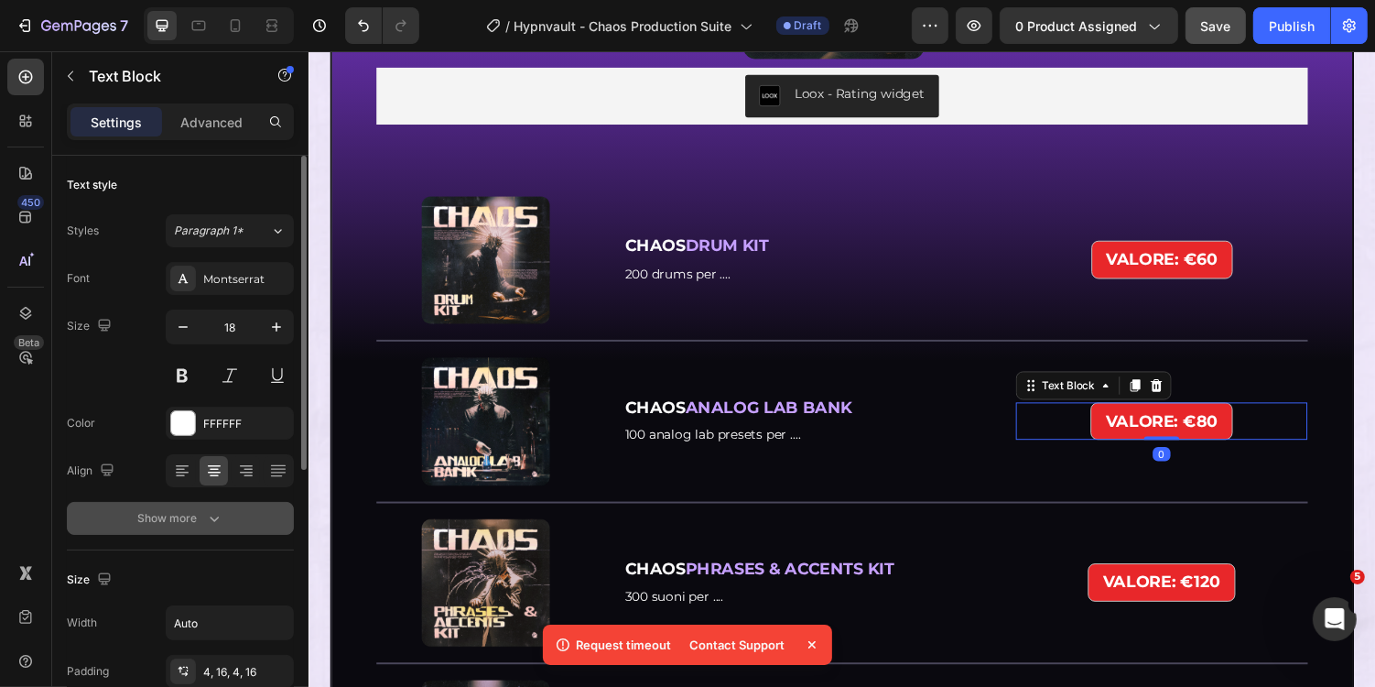
scroll to position [497, 0]
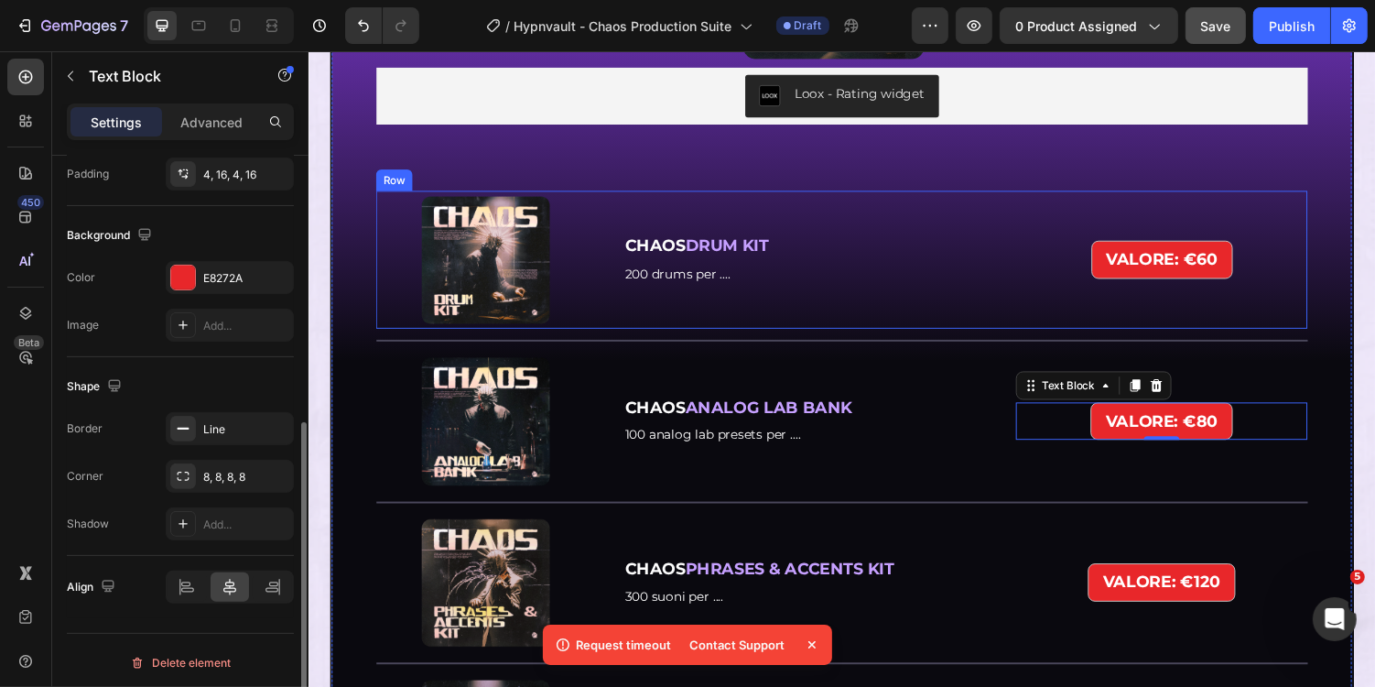
click at [1292, 275] on div "VALORE: €60" at bounding box center [1187, 264] width 300 height 38
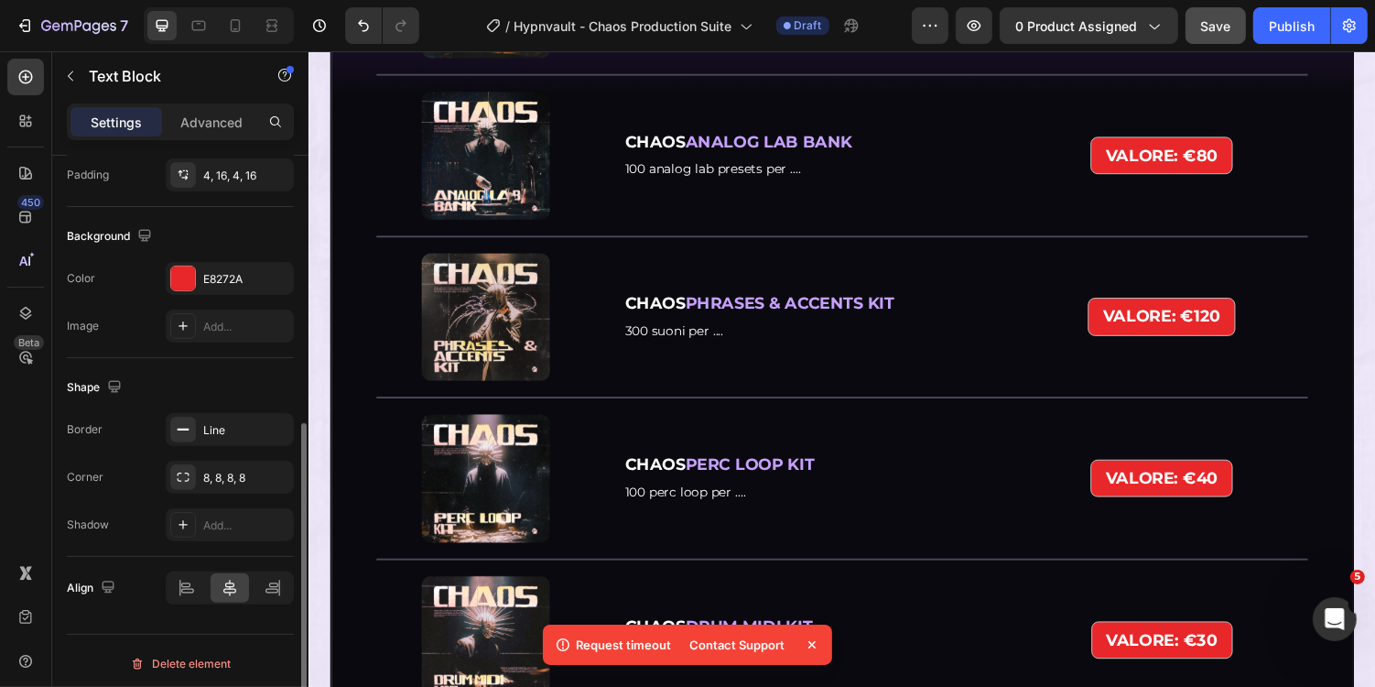
scroll to position [5430, 0]
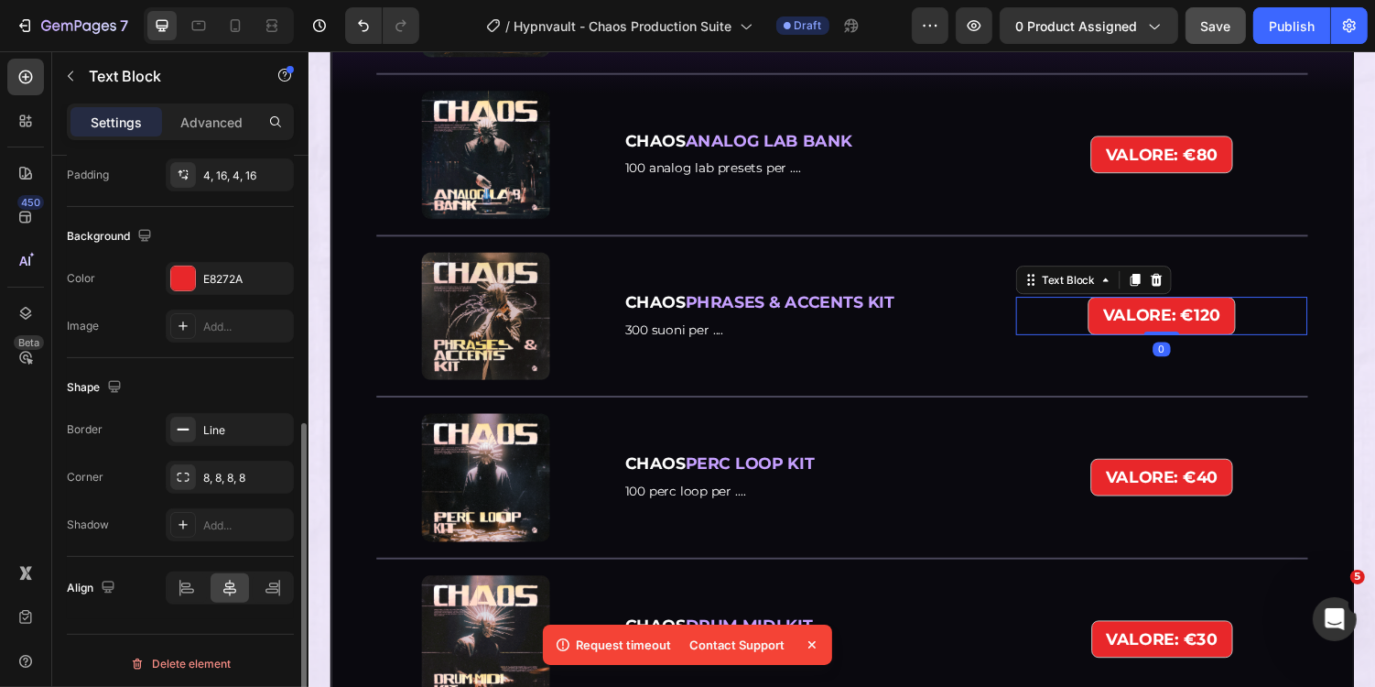
click at [1272, 322] on div "VALORE: €120" at bounding box center [1187, 322] width 300 height 38
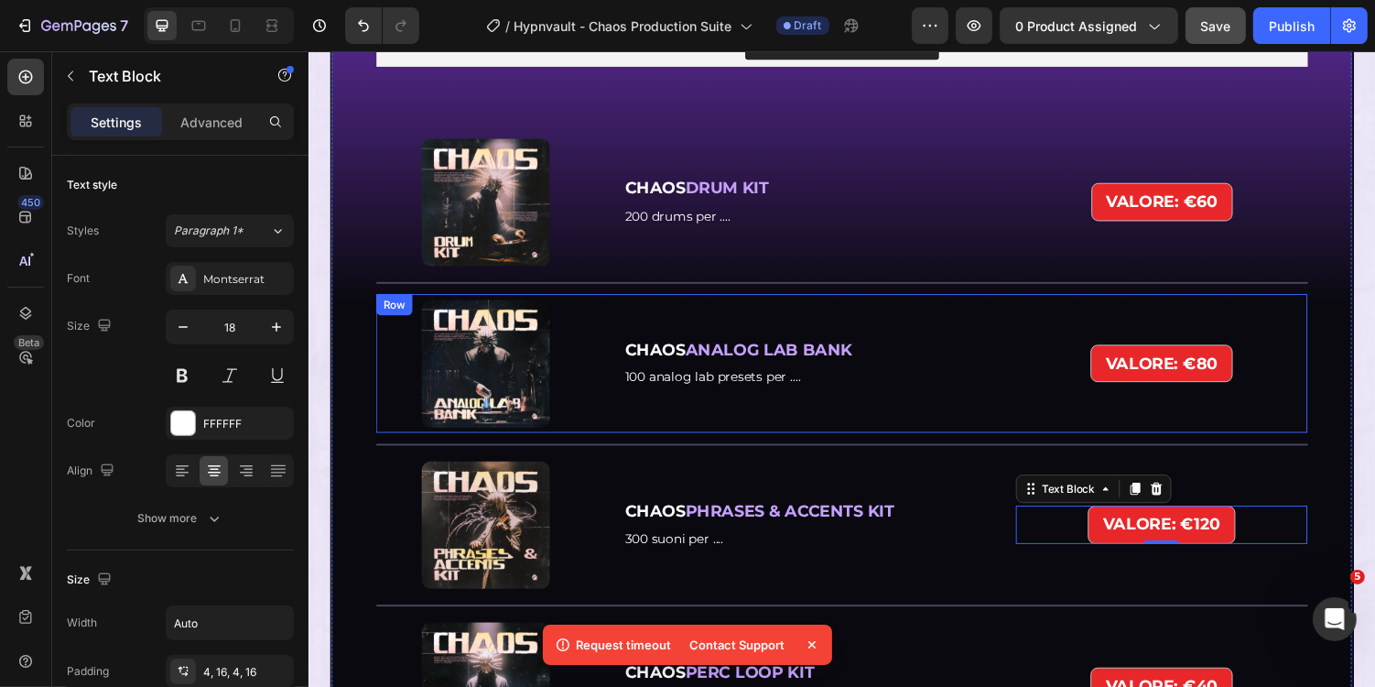
scroll to position [4993, 0]
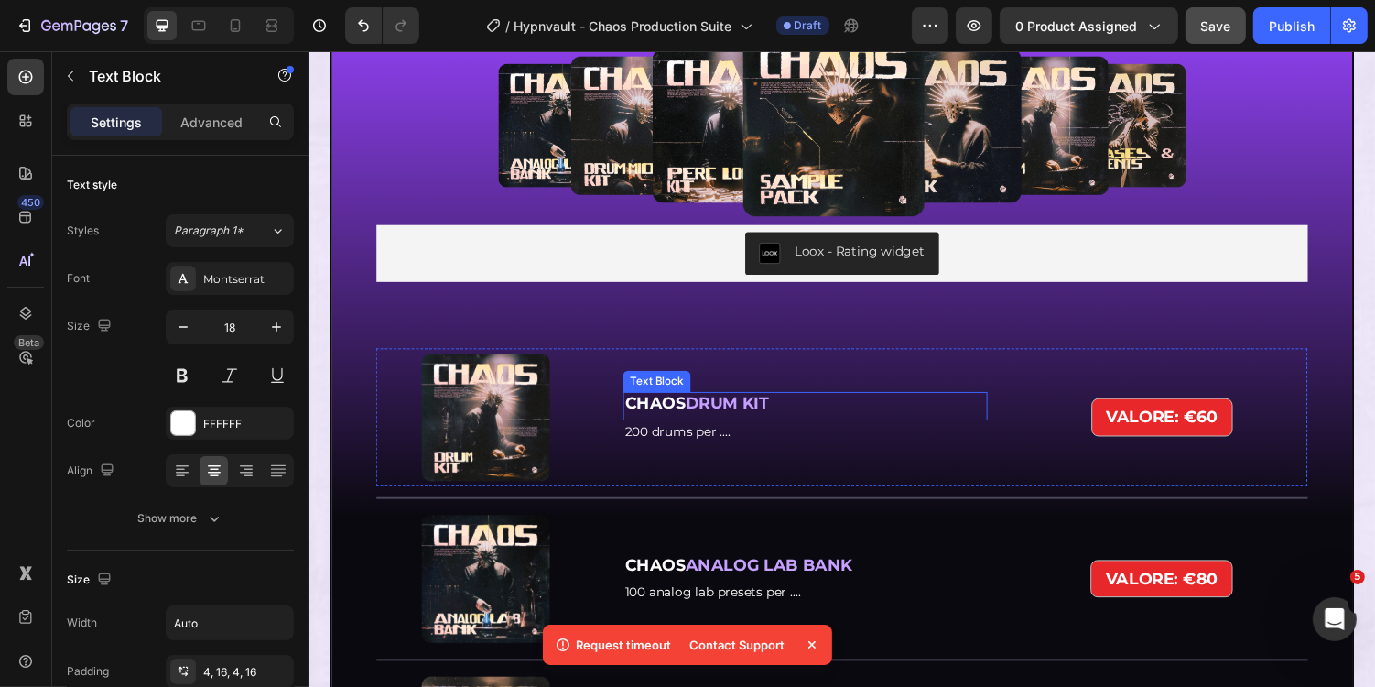
click at [739, 409] on strong "DRUM KIT" at bounding box center [739, 413] width 86 height 20
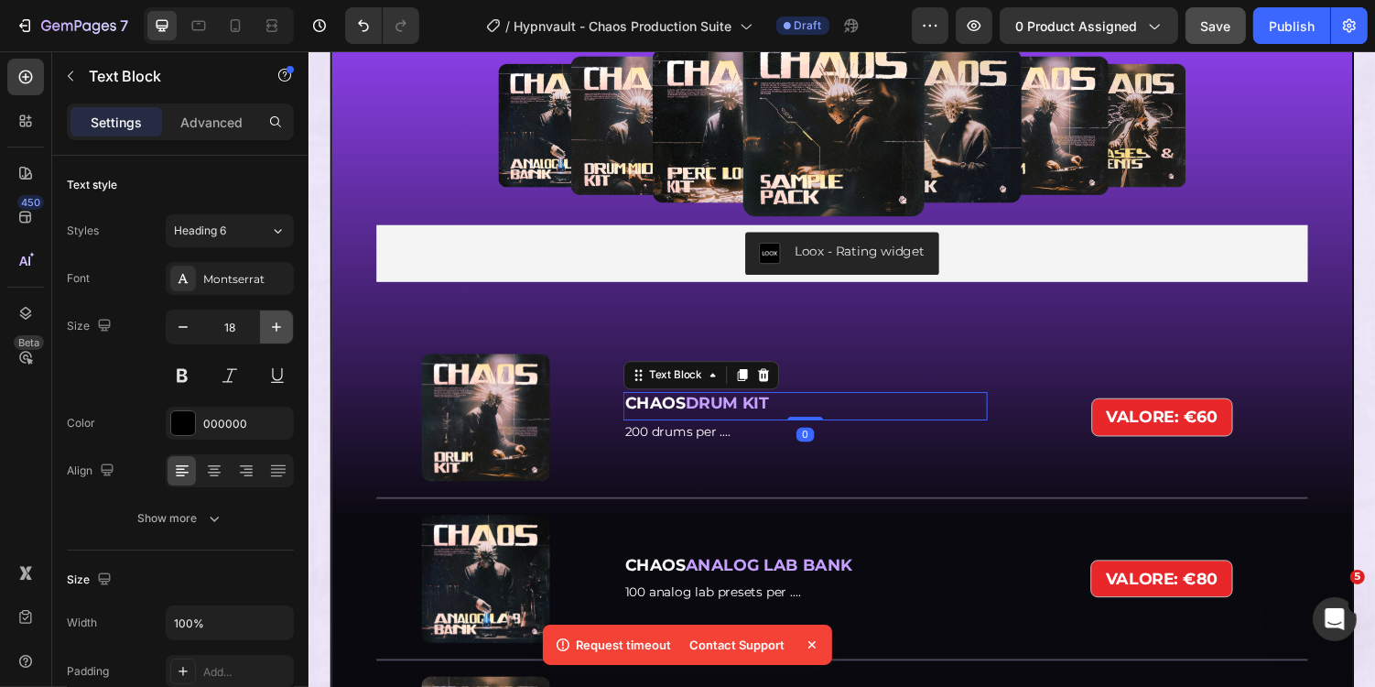
click at [273, 329] on icon "button" at bounding box center [276, 327] width 18 height 18
type input "20"
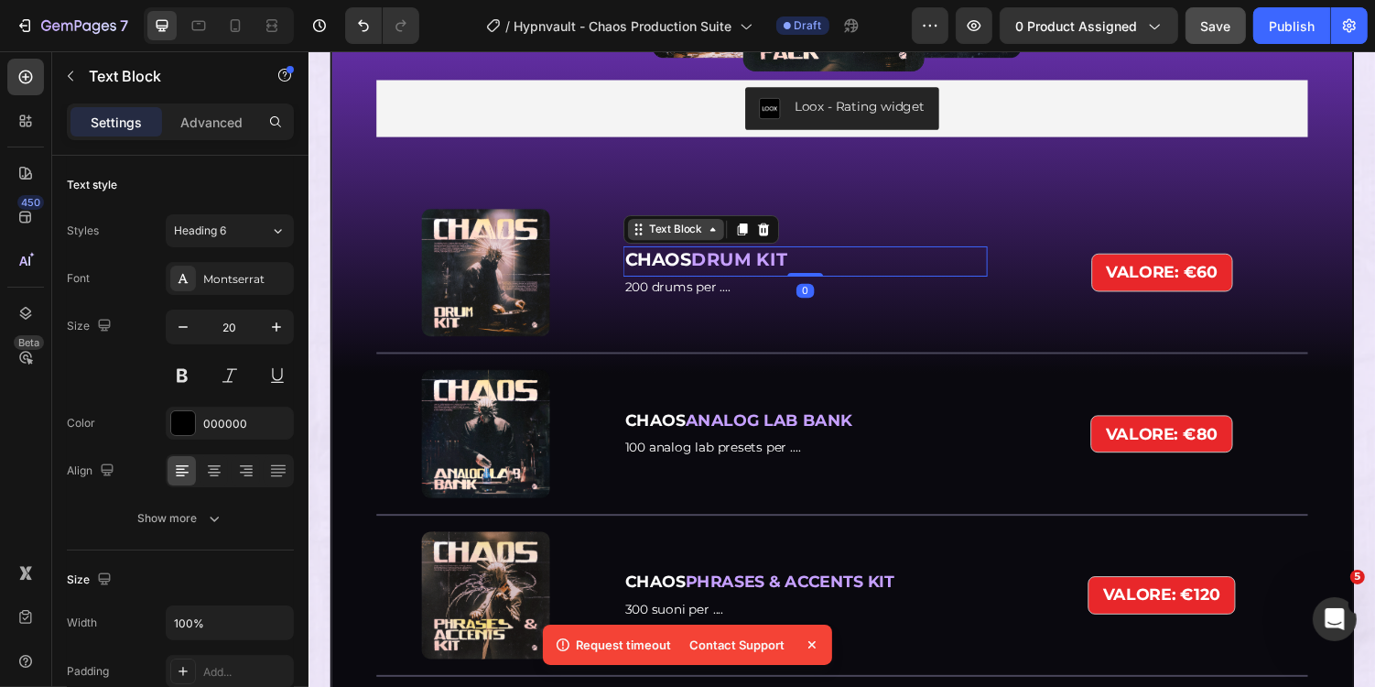
scroll to position [5176, 0]
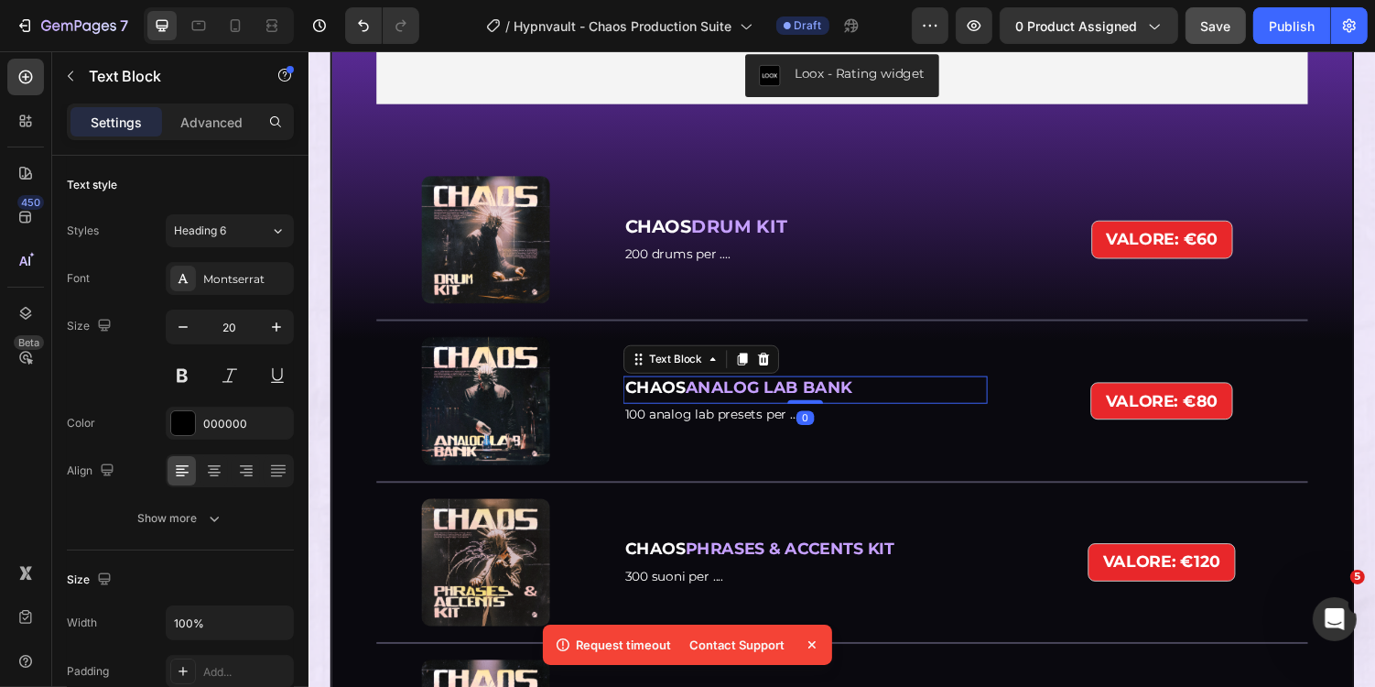
click at [728, 408] on div "CHAOS ANALOG LAB BANK Text Block 0" at bounding box center [819, 399] width 375 height 28
click at [279, 335] on button "button" at bounding box center [276, 326] width 33 height 33
type input "20"
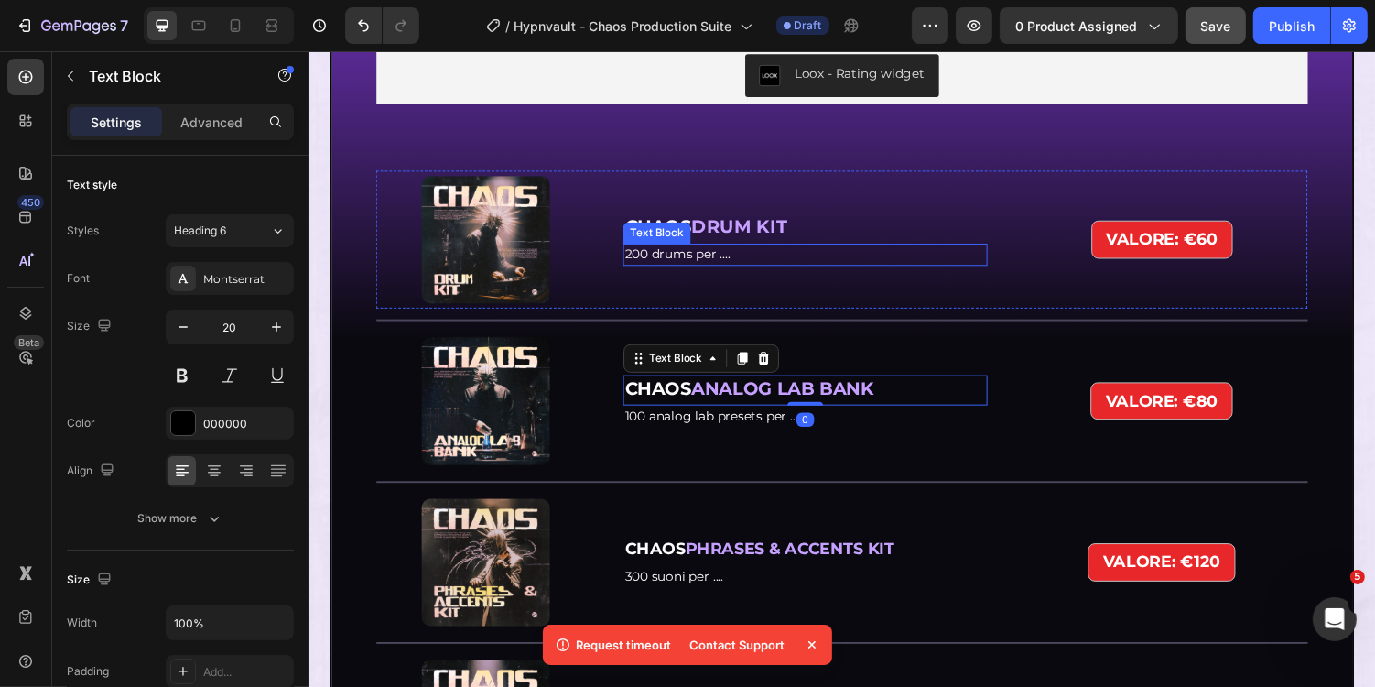
click at [785, 260] on p "200 drums per ...." at bounding box center [820, 259] width 372 height 19
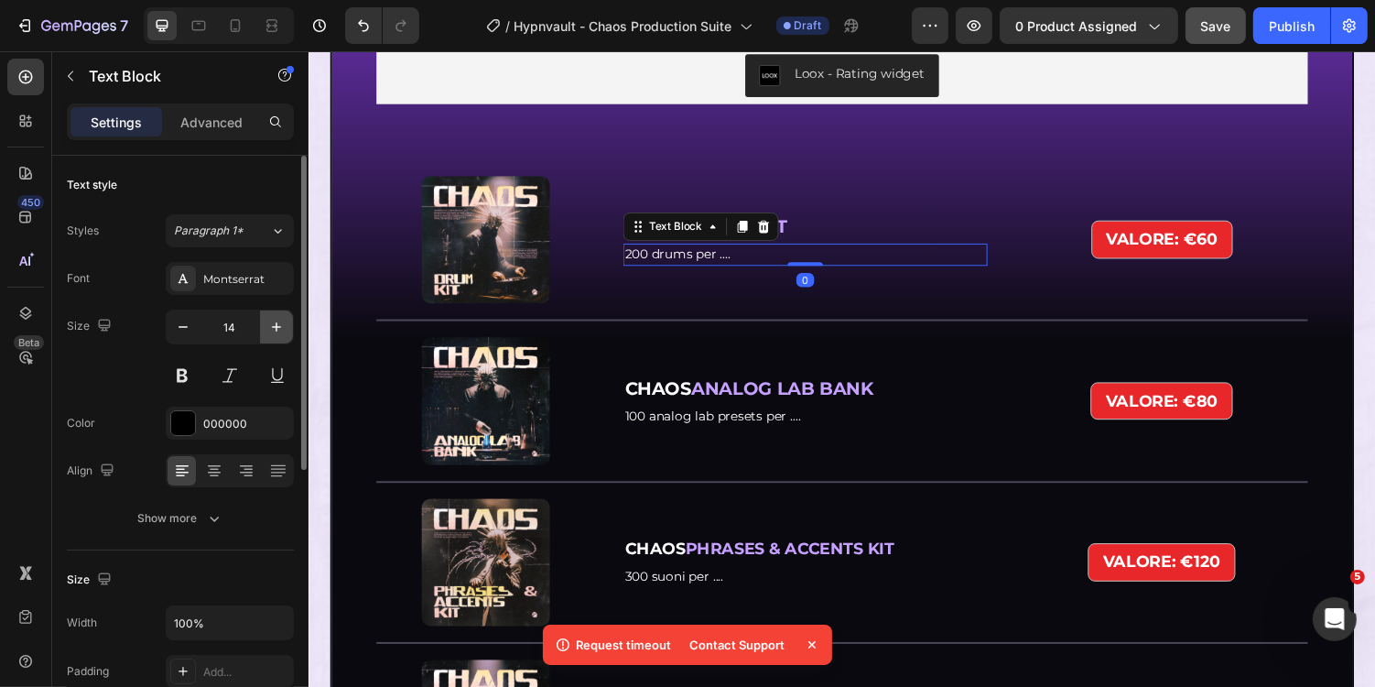
click at [277, 334] on button "button" at bounding box center [276, 326] width 33 height 33
click at [277, 334] on icon "button" at bounding box center [276, 327] width 18 height 18
type input "16"
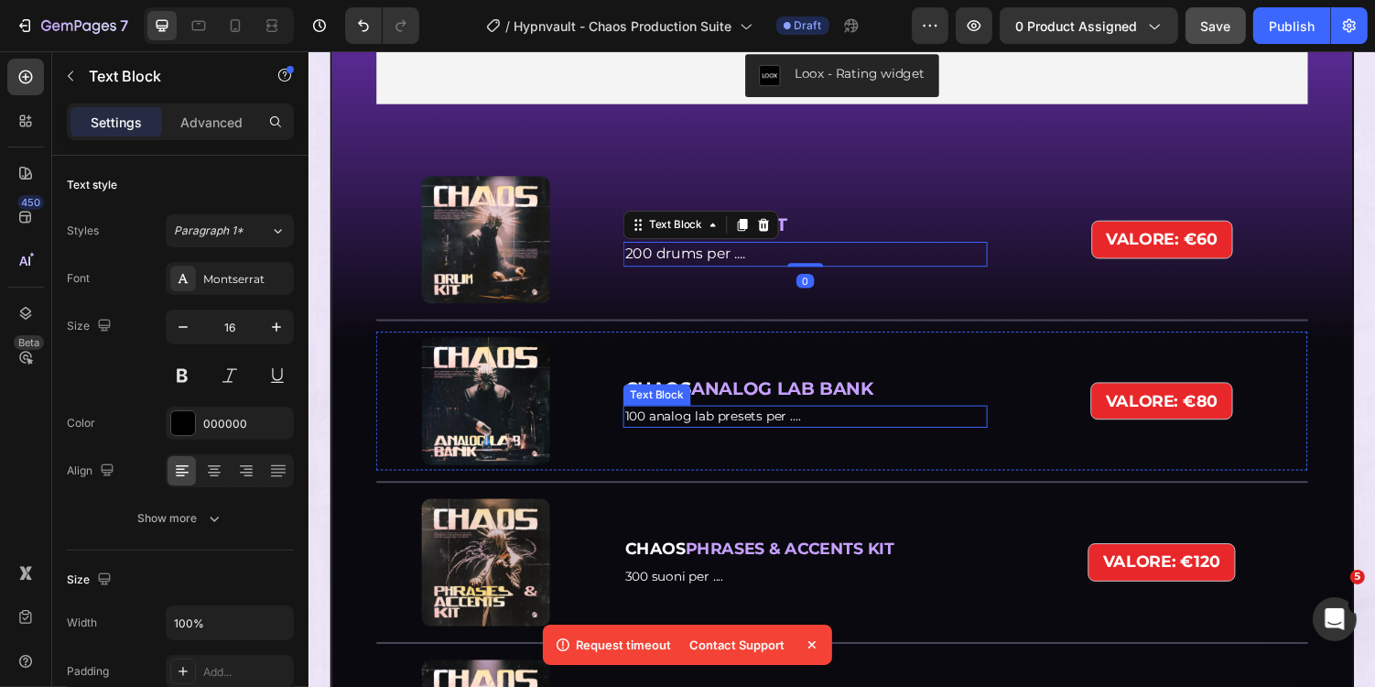
click at [761, 424] on span "100 analog lab presets per ...." at bounding box center [724, 426] width 181 height 16
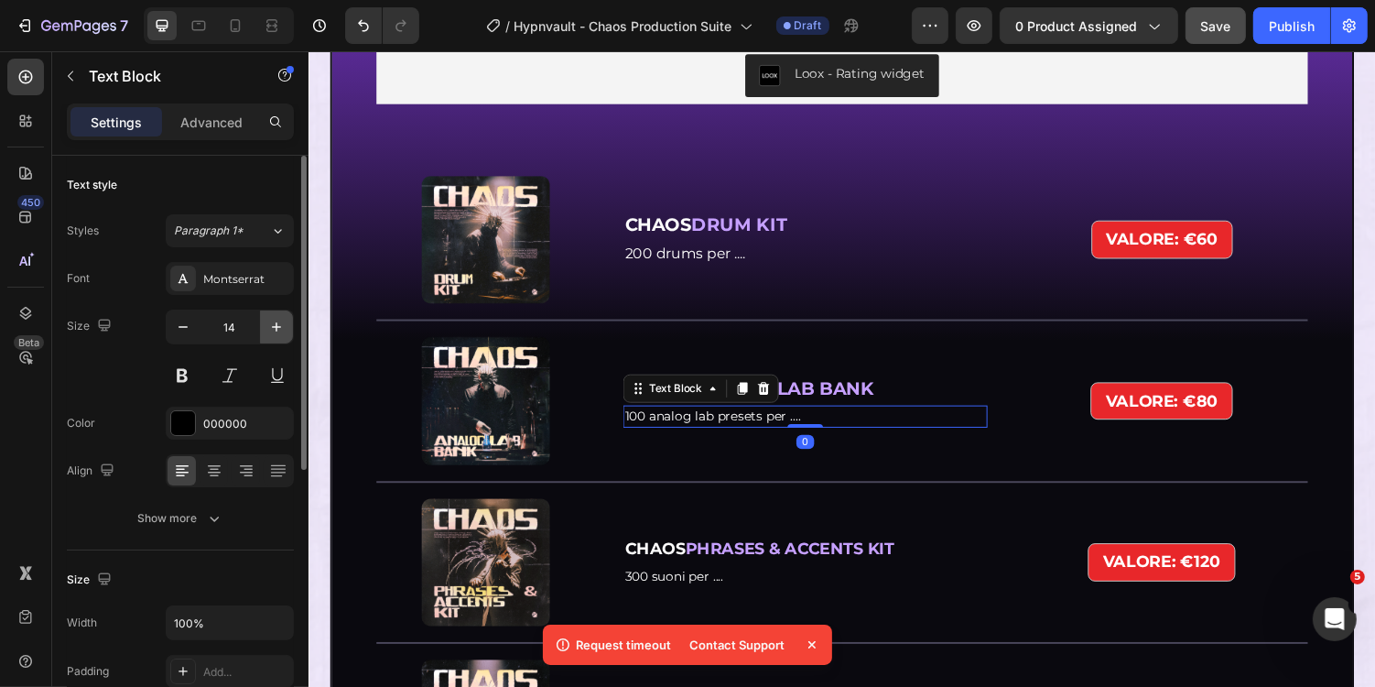
click at [278, 327] on icon "button" at bounding box center [276, 327] width 18 height 18
type input "16"
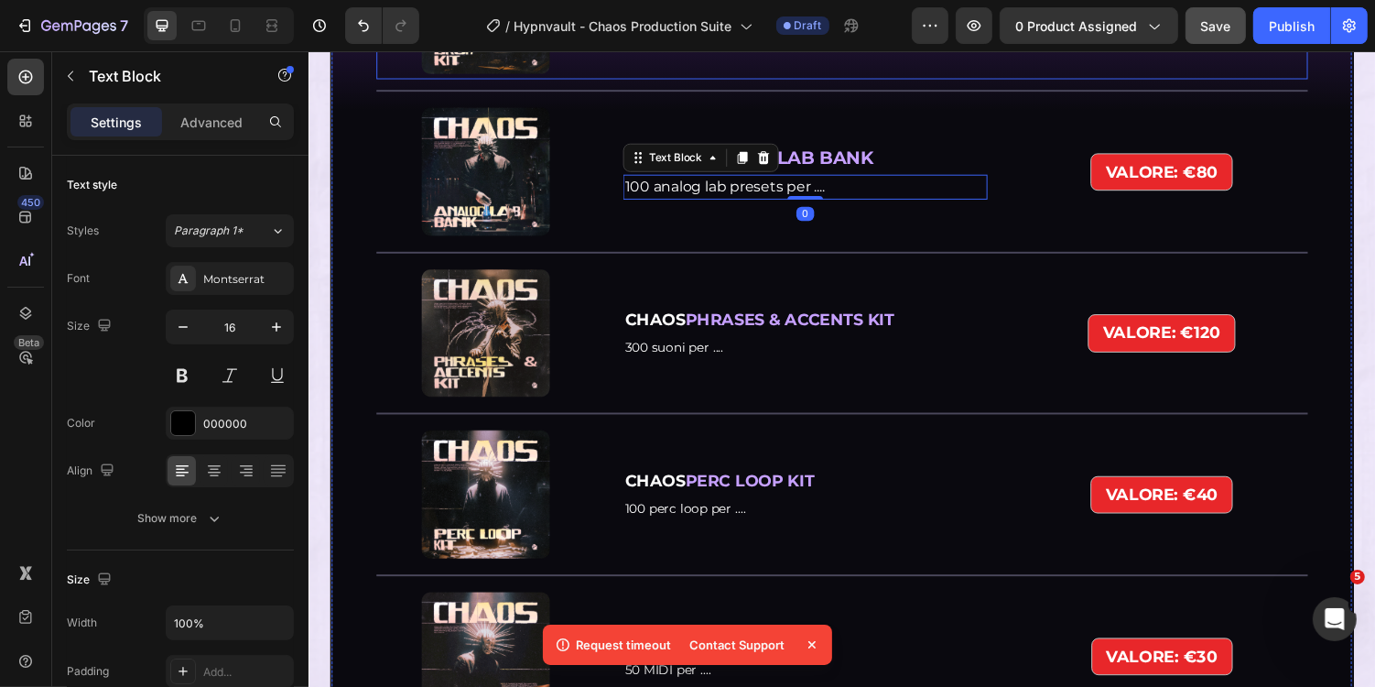
scroll to position [5481, 0]
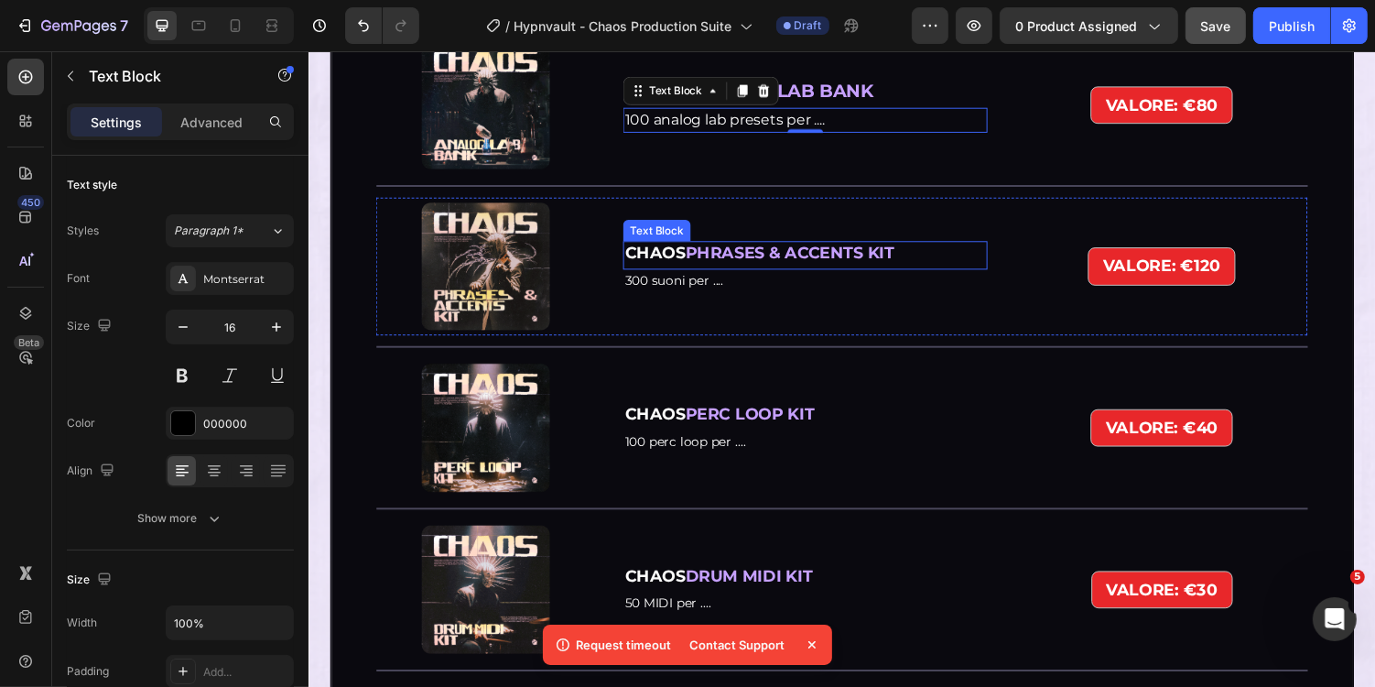
click at [778, 260] on strong "PHRASES & ACCENTS KIT" at bounding box center [803, 257] width 215 height 20
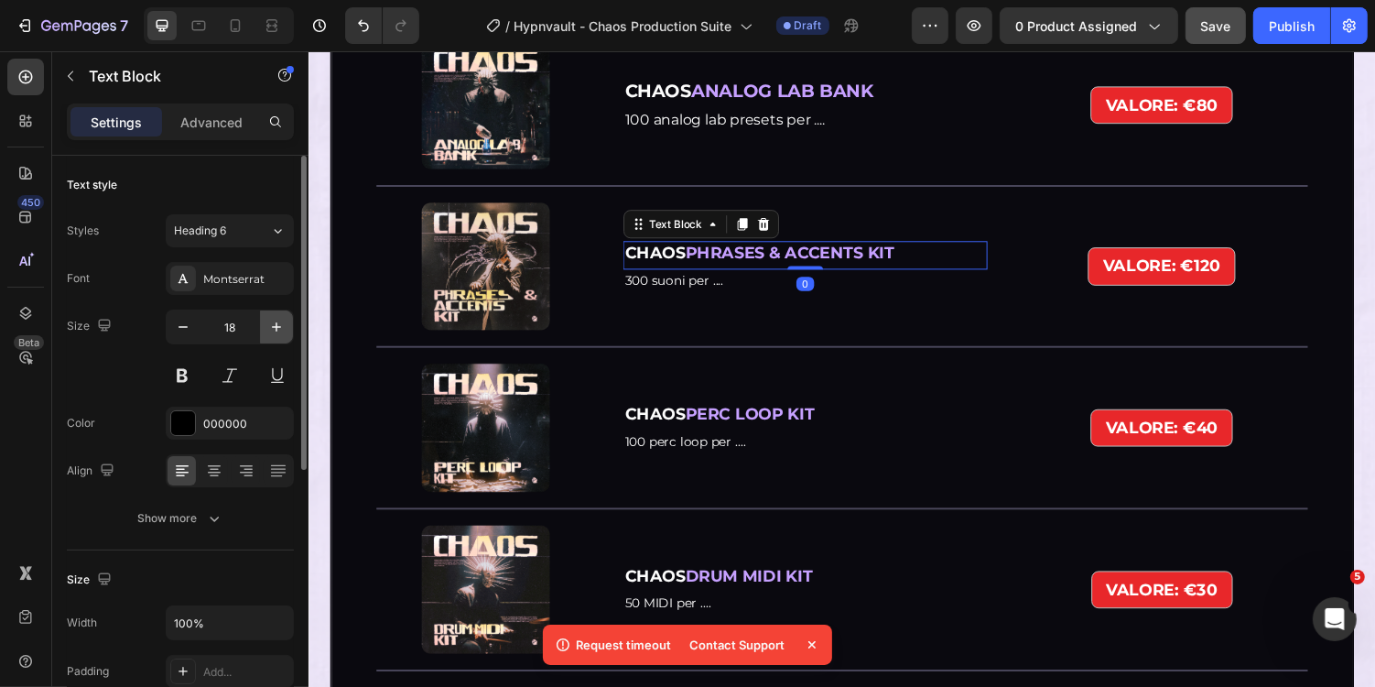
click at [266, 320] on button "button" at bounding box center [276, 326] width 33 height 33
type input "20"
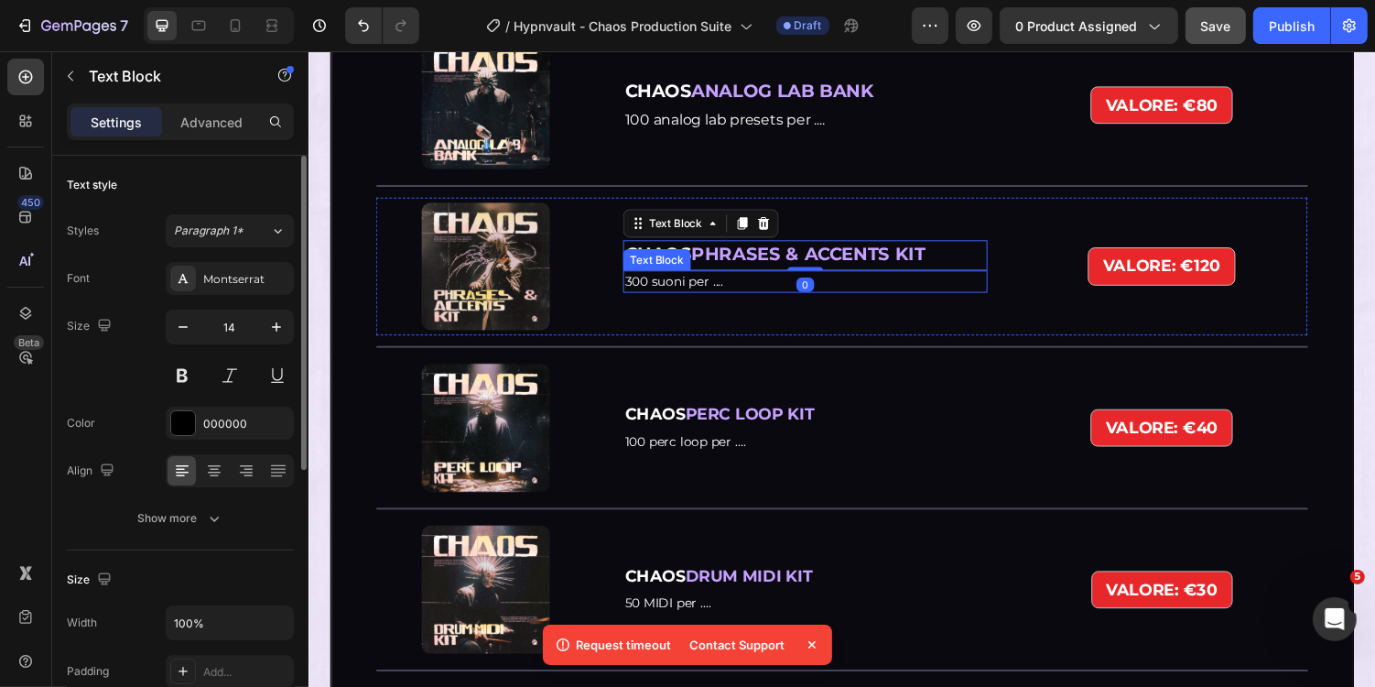
click at [737, 285] on p "300 suoni per ...." at bounding box center [820, 286] width 372 height 19
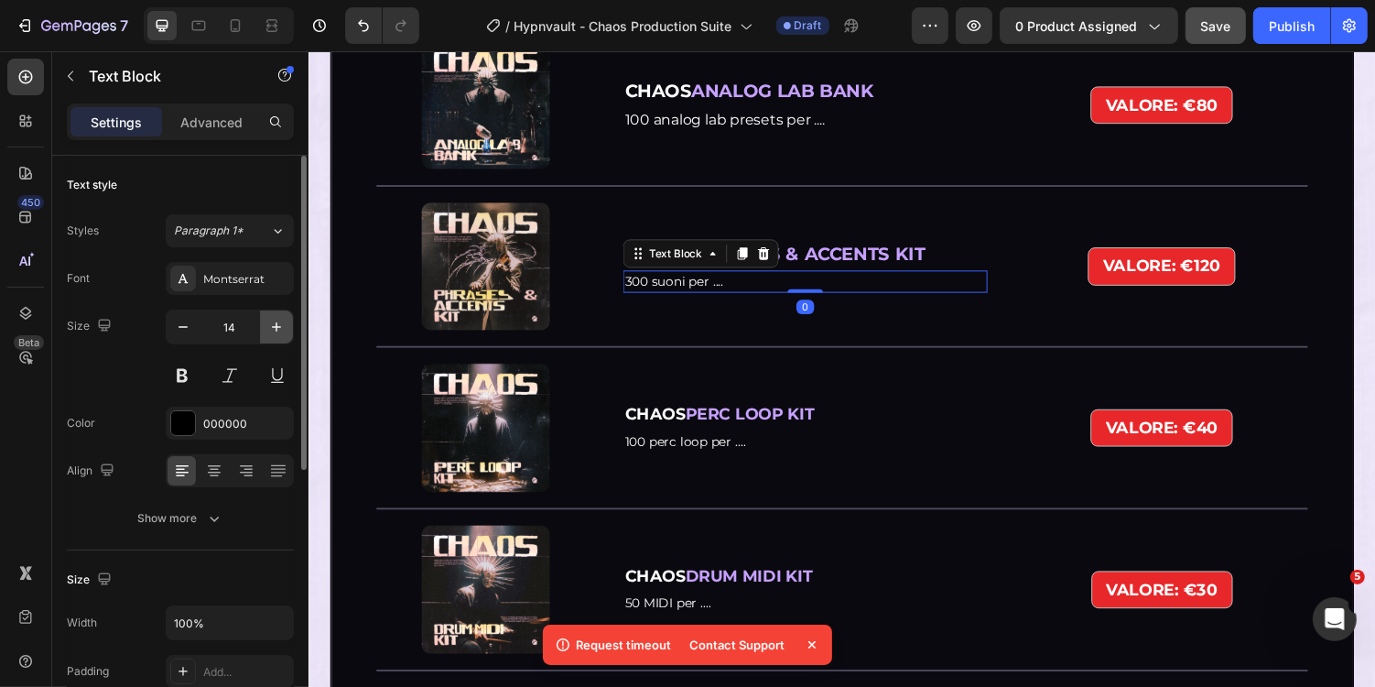
click at [283, 322] on icon "button" at bounding box center [276, 327] width 18 height 18
type input "16"
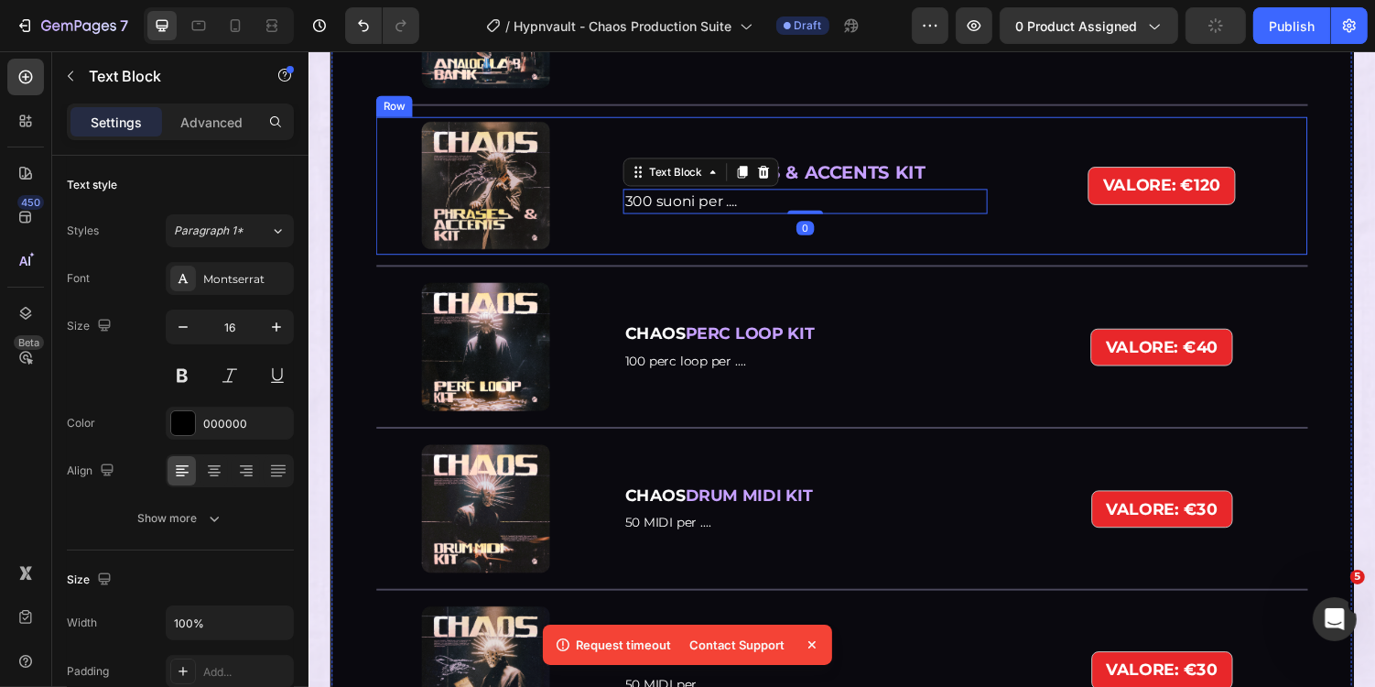
scroll to position [5594, 0]
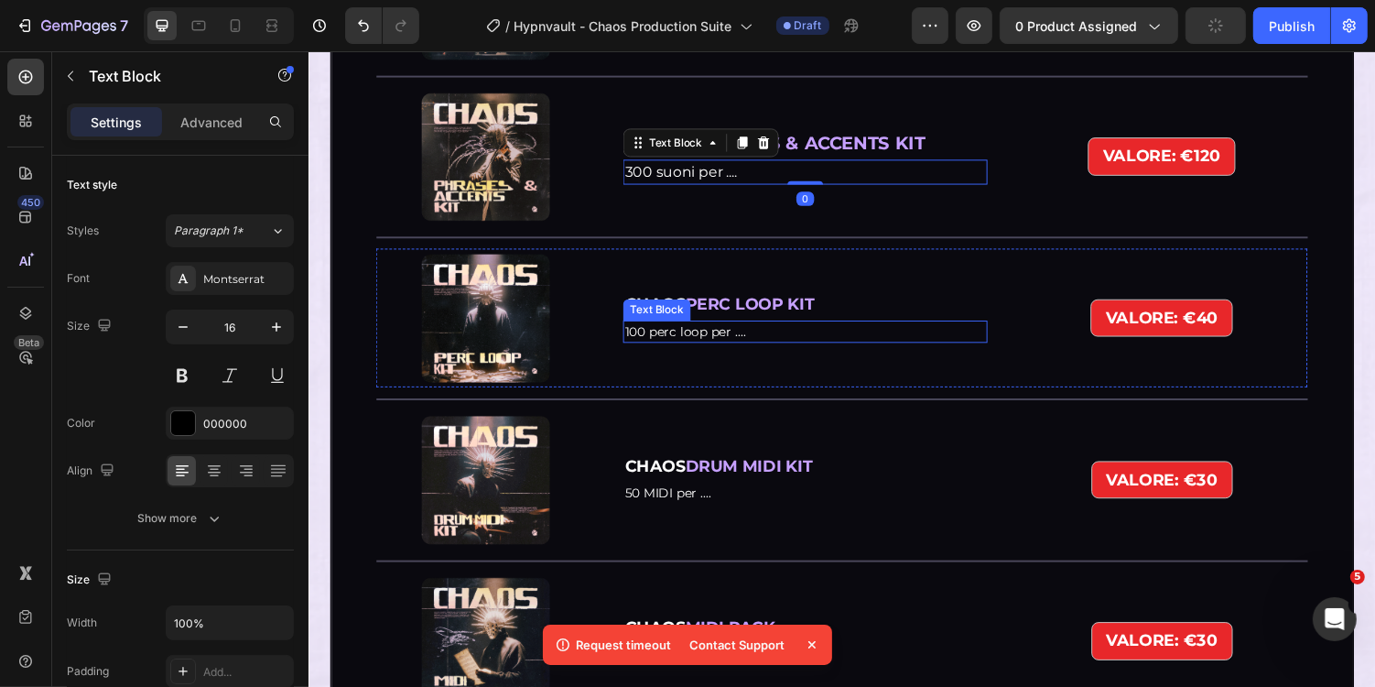
click at [692, 313] on div "Text Block" at bounding box center [666, 317] width 62 height 16
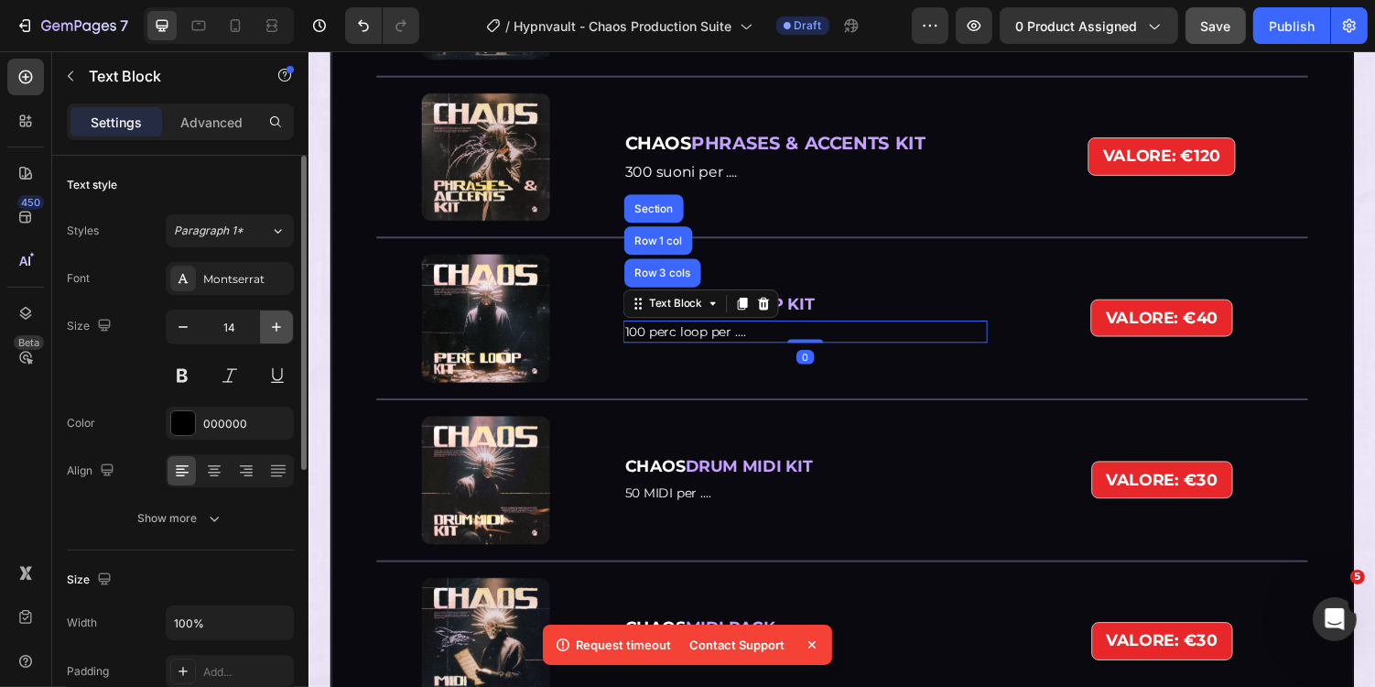
click at [273, 324] on icon "button" at bounding box center [276, 327] width 18 height 18
type input "16"
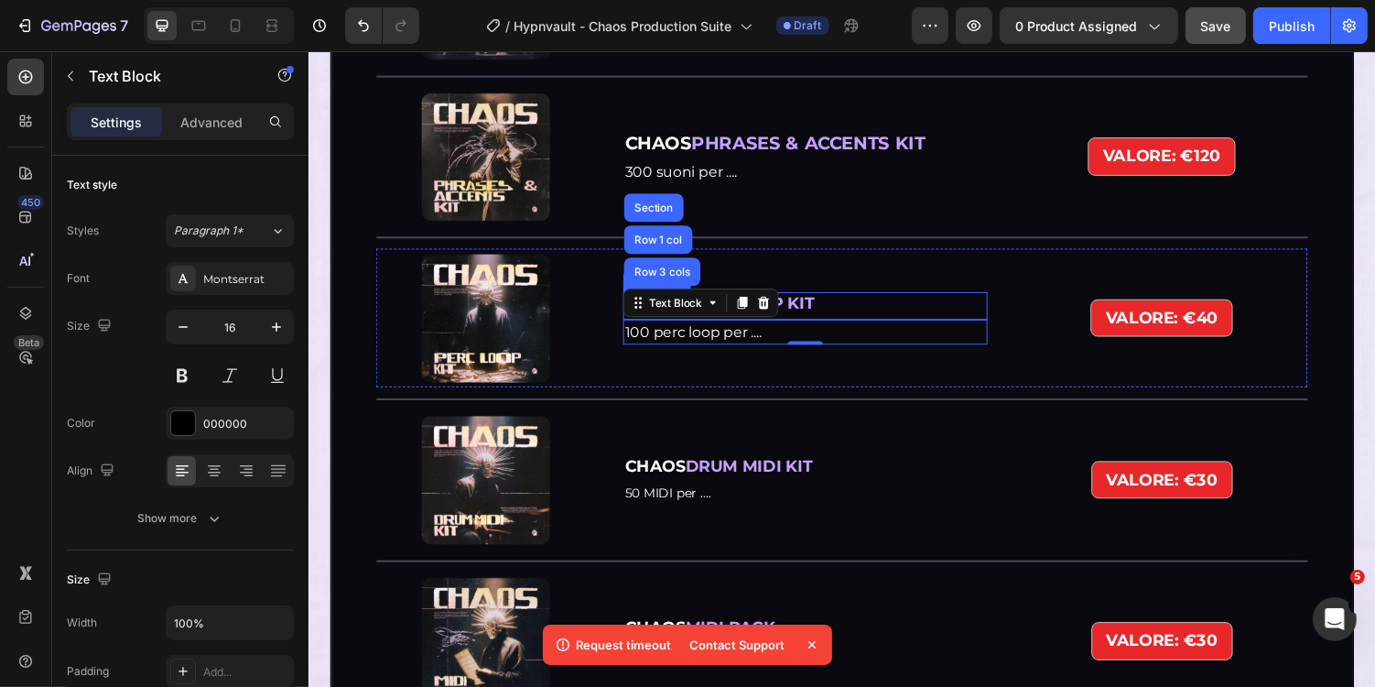
click at [829, 316] on strong "PERC LOOP KIT" at bounding box center [762, 310] width 133 height 20
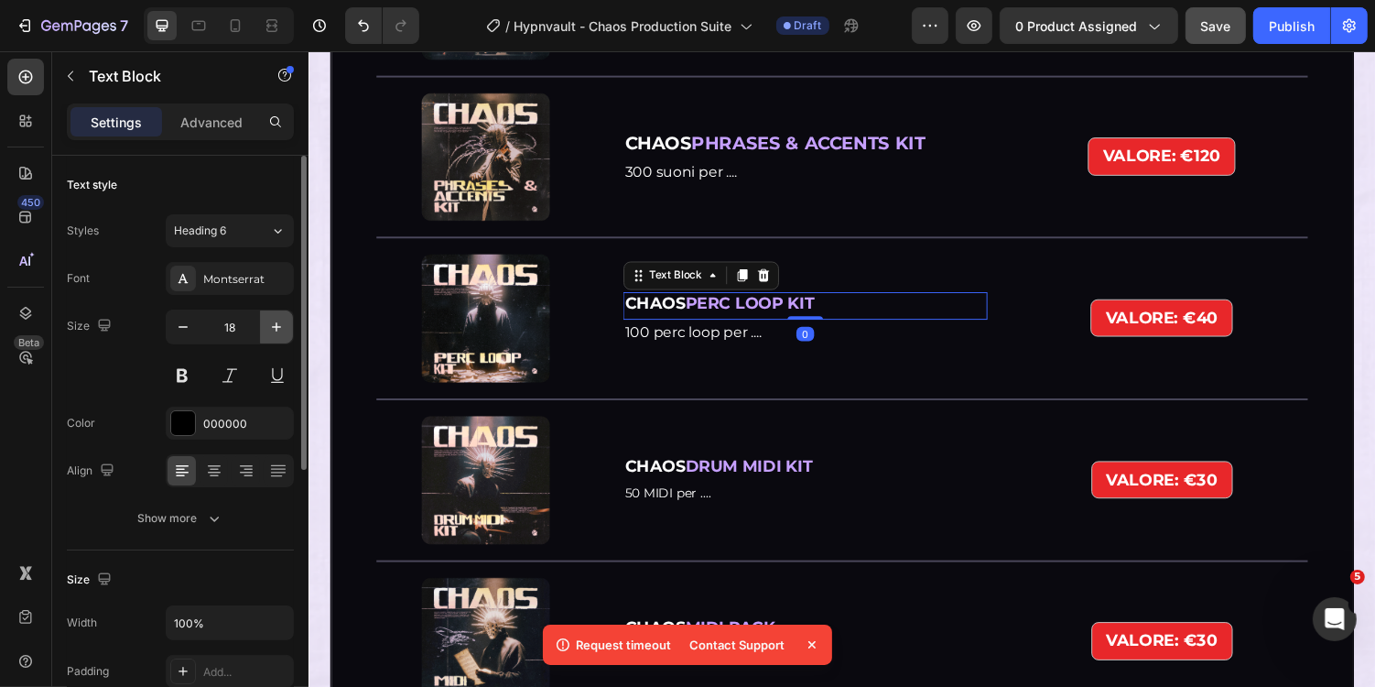
click at [284, 320] on icon "button" at bounding box center [276, 327] width 18 height 18
type input "20"
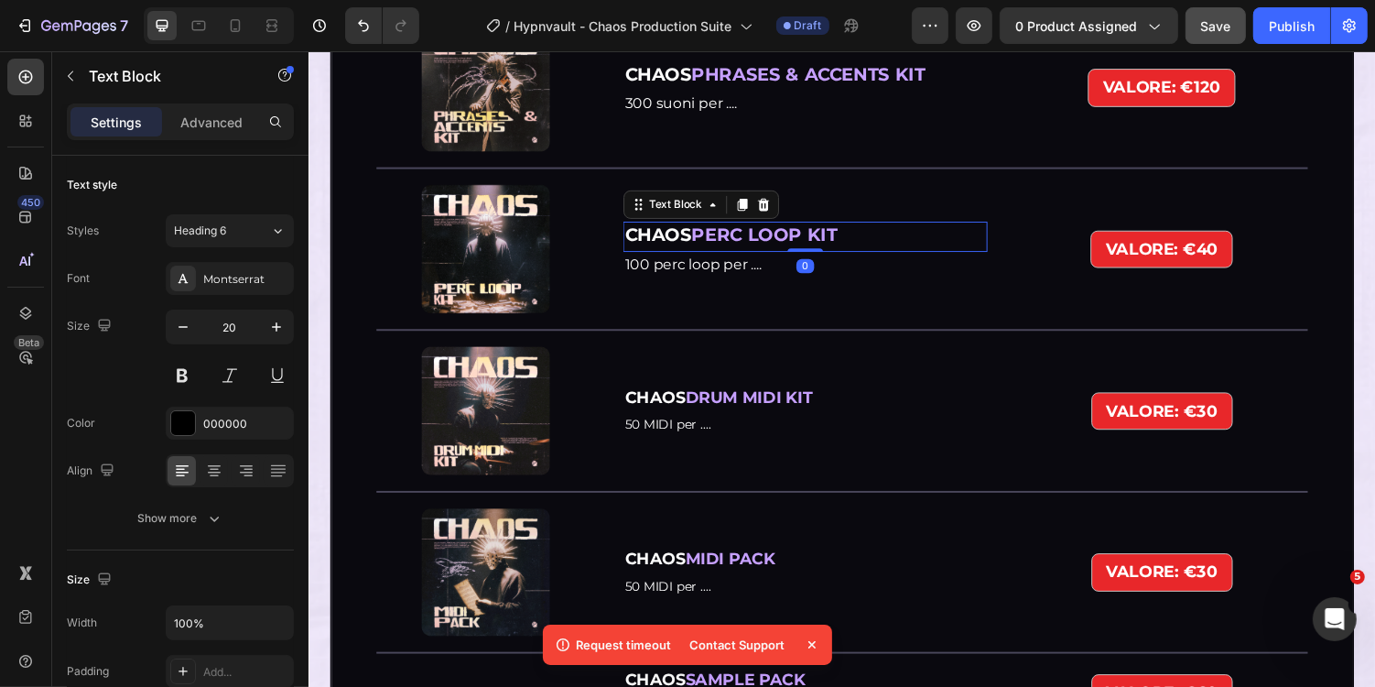
scroll to position [5705, 0]
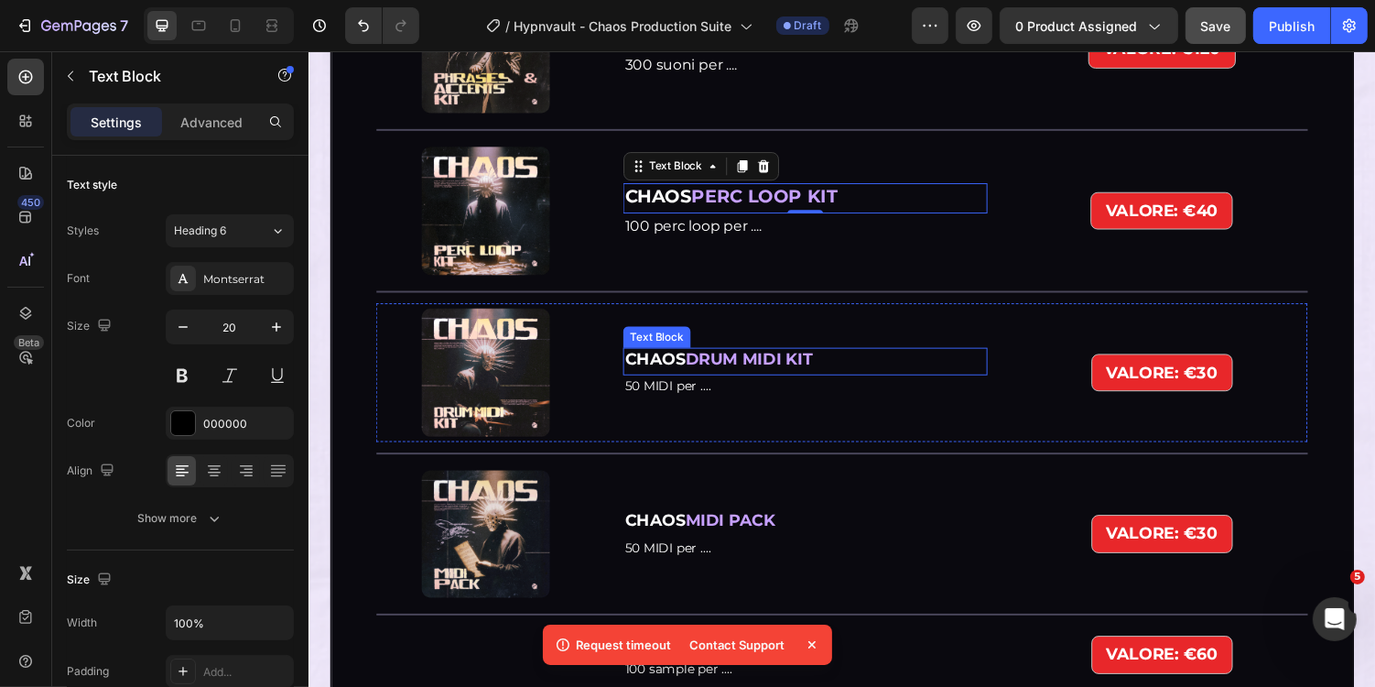
click at [761, 362] on strong "DRUM MIDI KIT" at bounding box center [761, 367] width 131 height 20
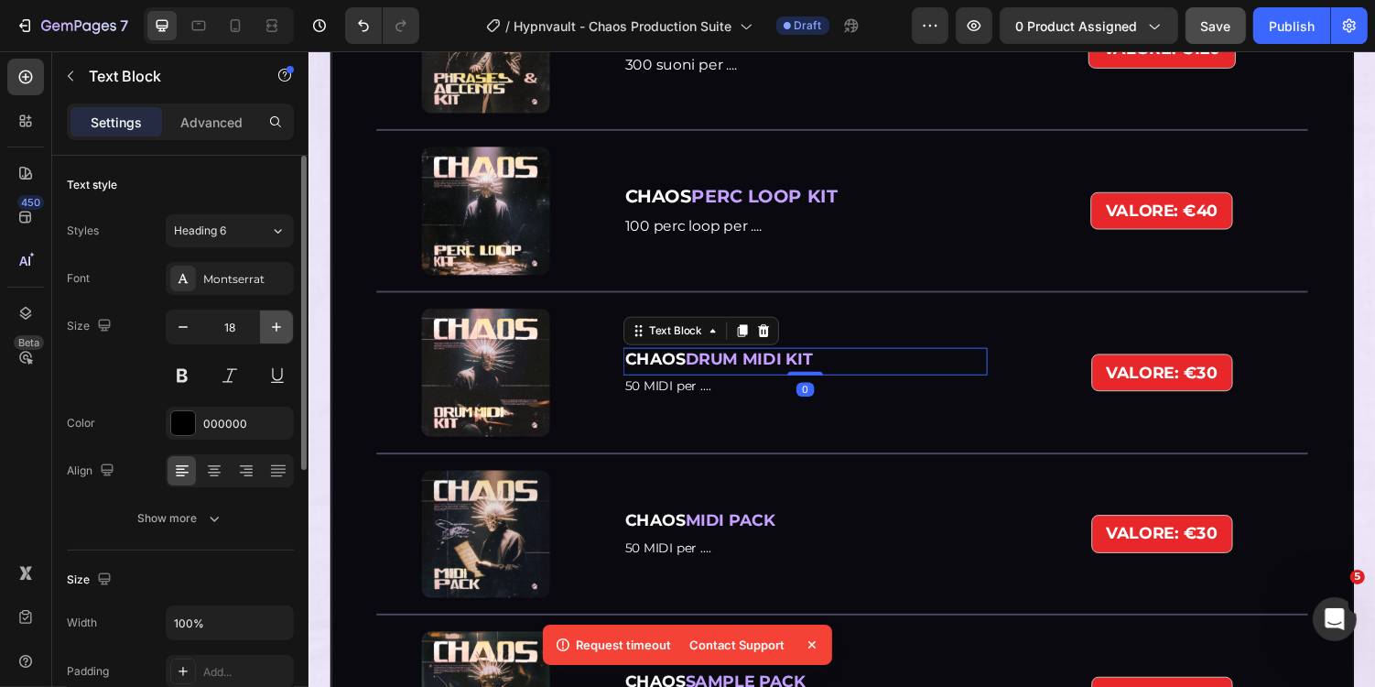
click at [287, 318] on button "button" at bounding box center [276, 326] width 33 height 33
type input "20"
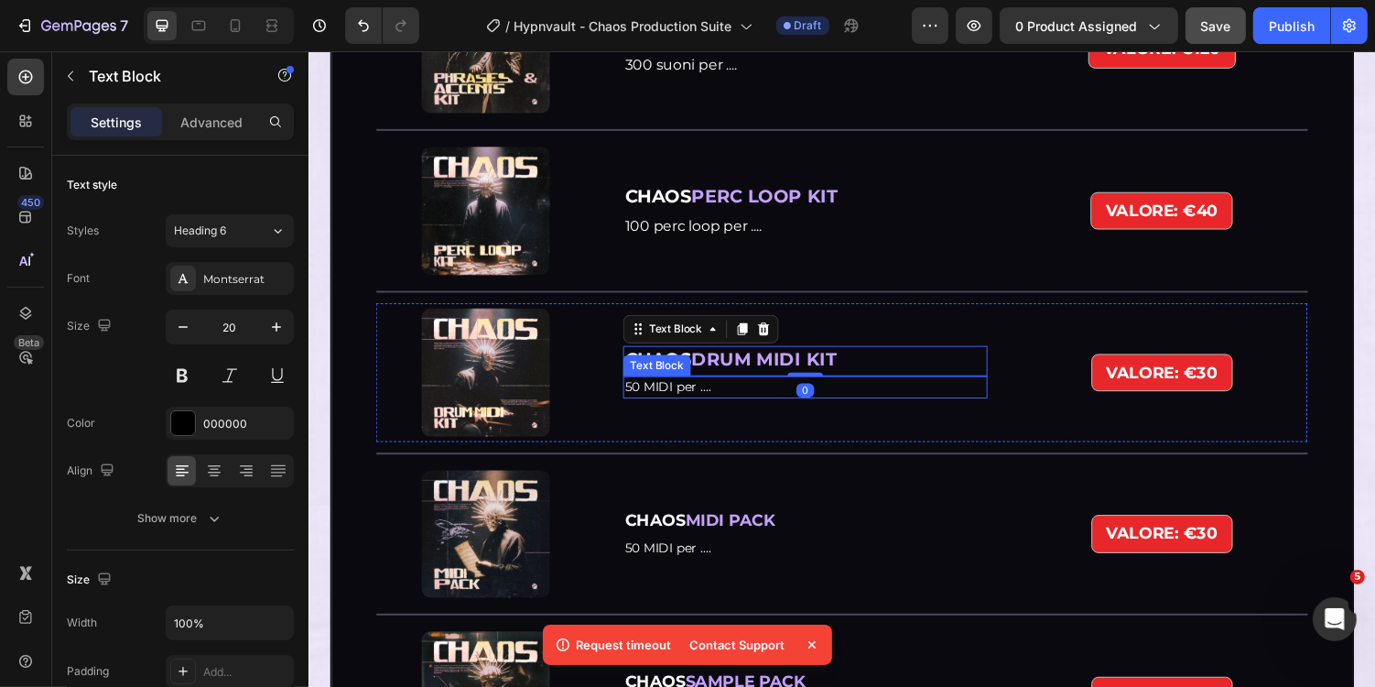
click at [711, 398] on span "50 MIDI per ...." at bounding box center [678, 395] width 89 height 16
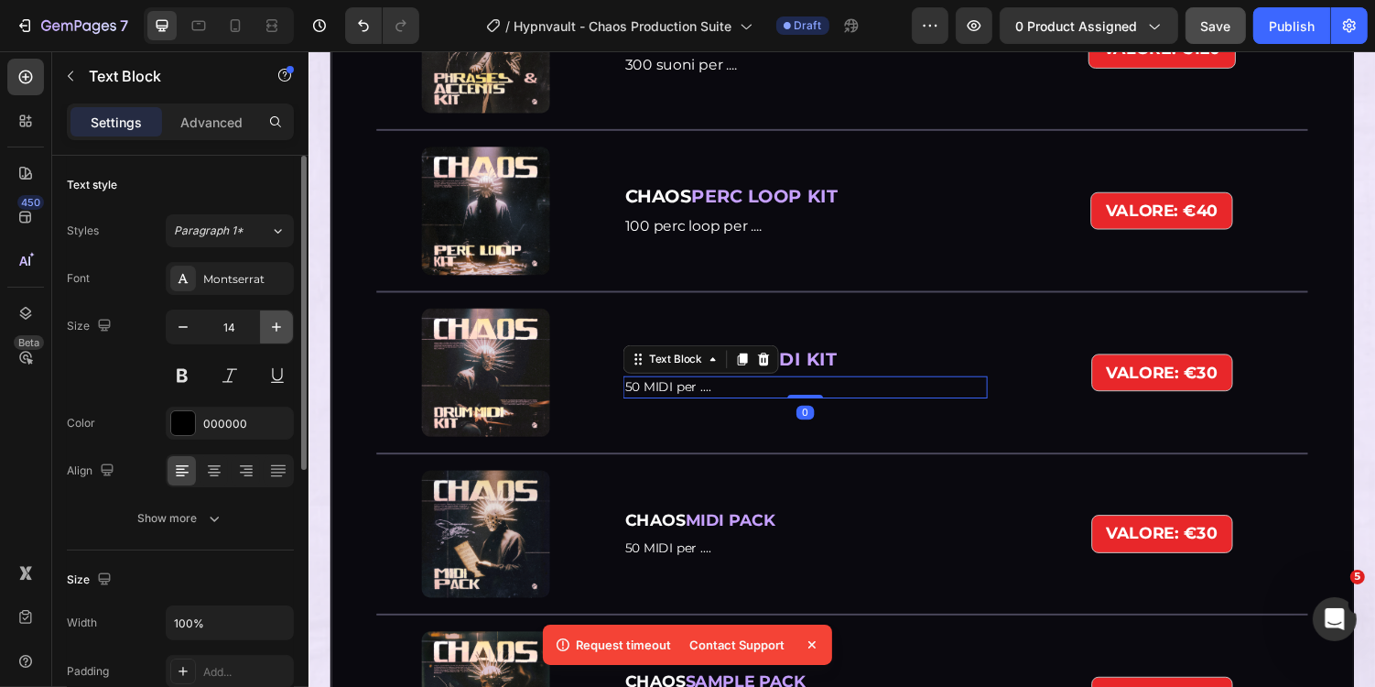
click at [268, 319] on icon "button" at bounding box center [276, 327] width 18 height 18
type input "16"
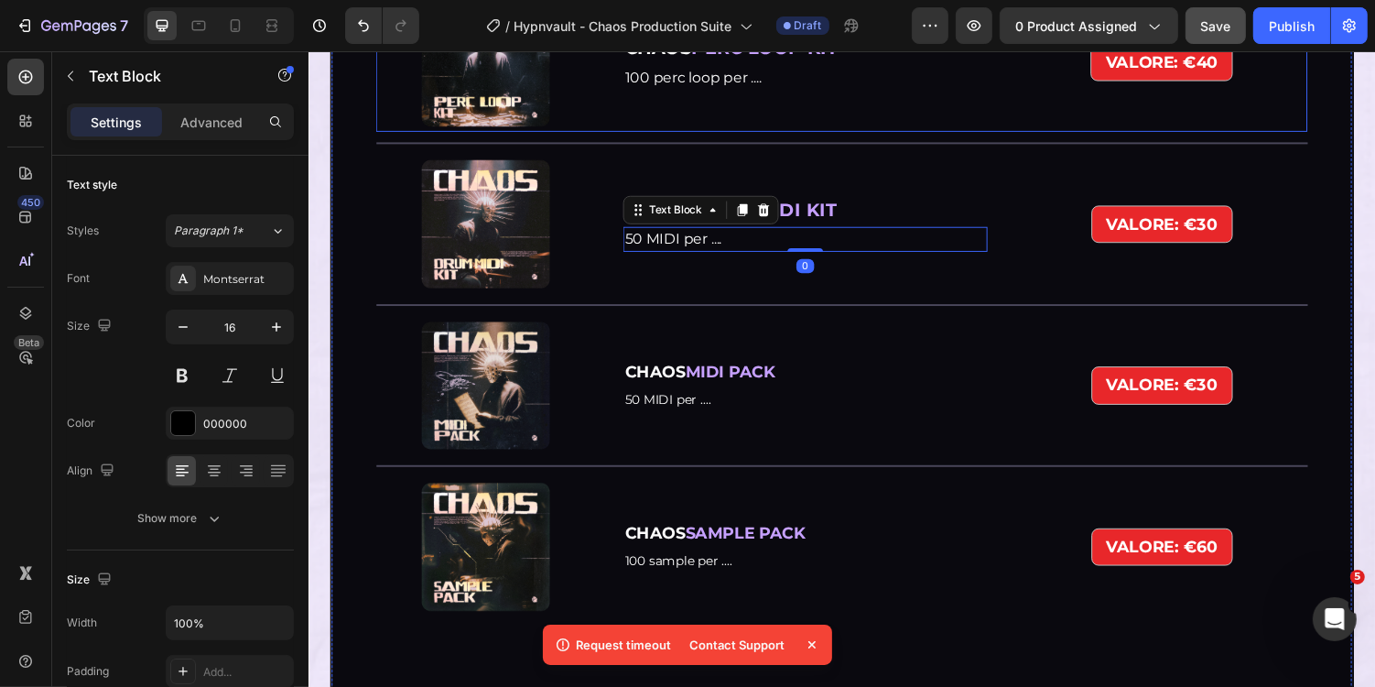
scroll to position [5975, 0]
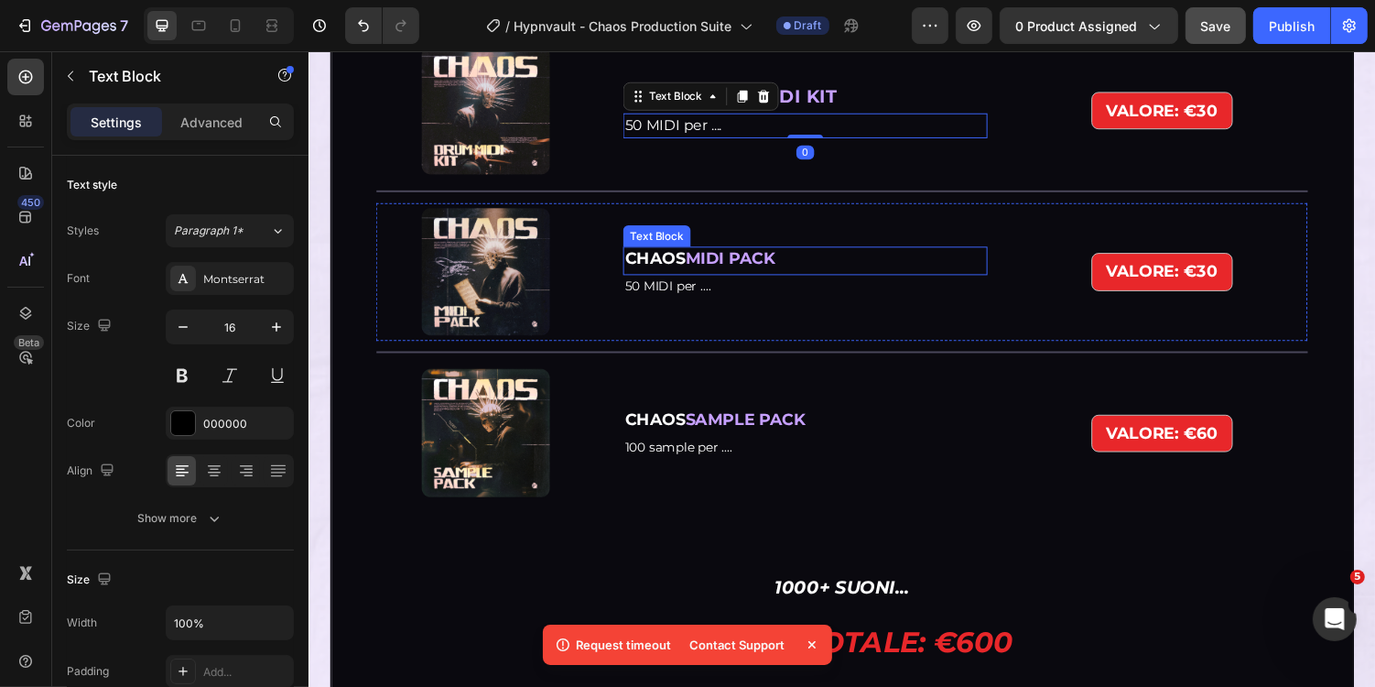
click at [749, 255] on strong "MIDI PACK" at bounding box center [742, 263] width 92 height 20
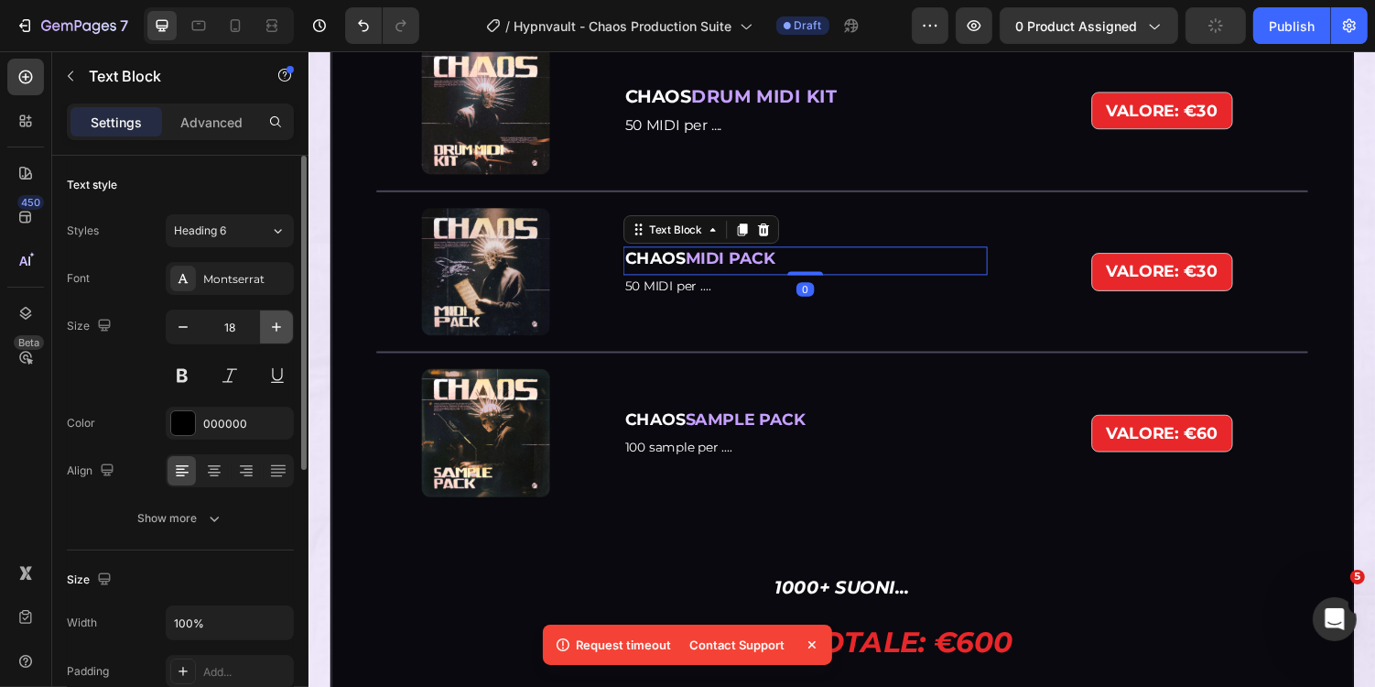
click at [282, 331] on icon "button" at bounding box center [276, 327] width 18 height 18
type input "20"
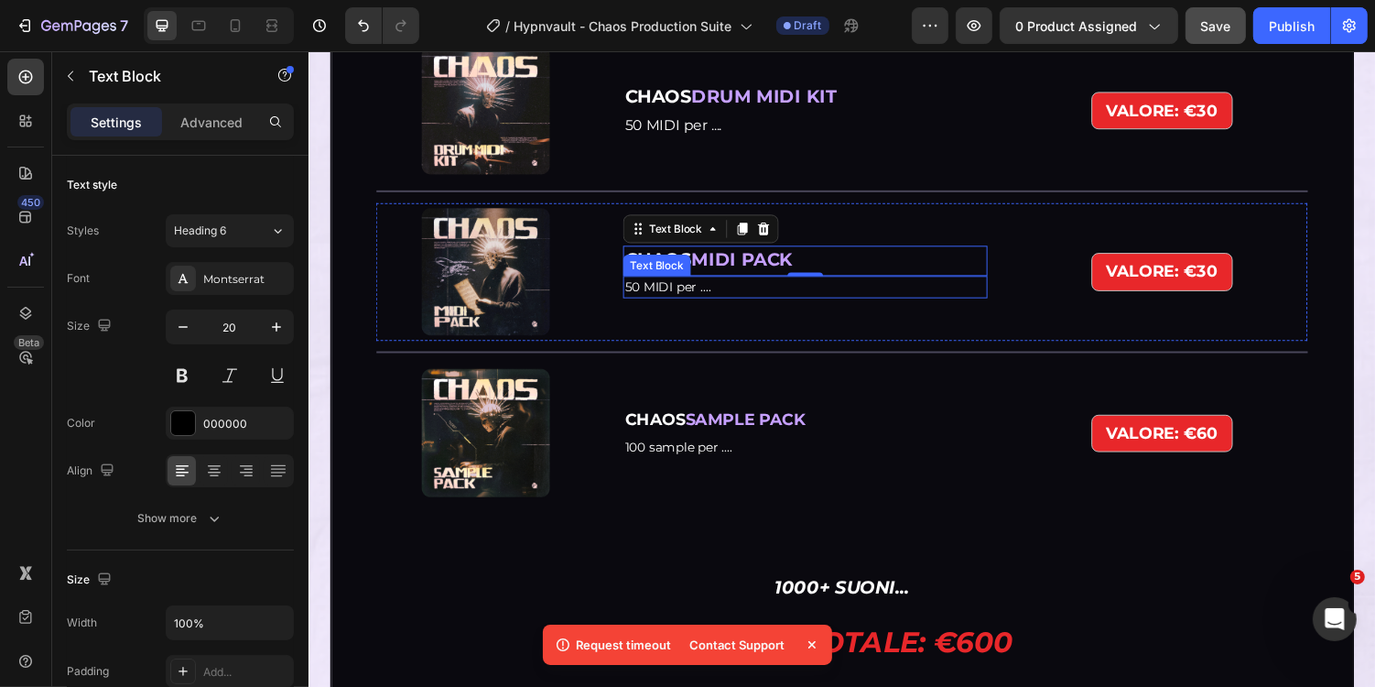
click at [706, 297] on span "50 MIDI per ...." at bounding box center [678, 292] width 89 height 16
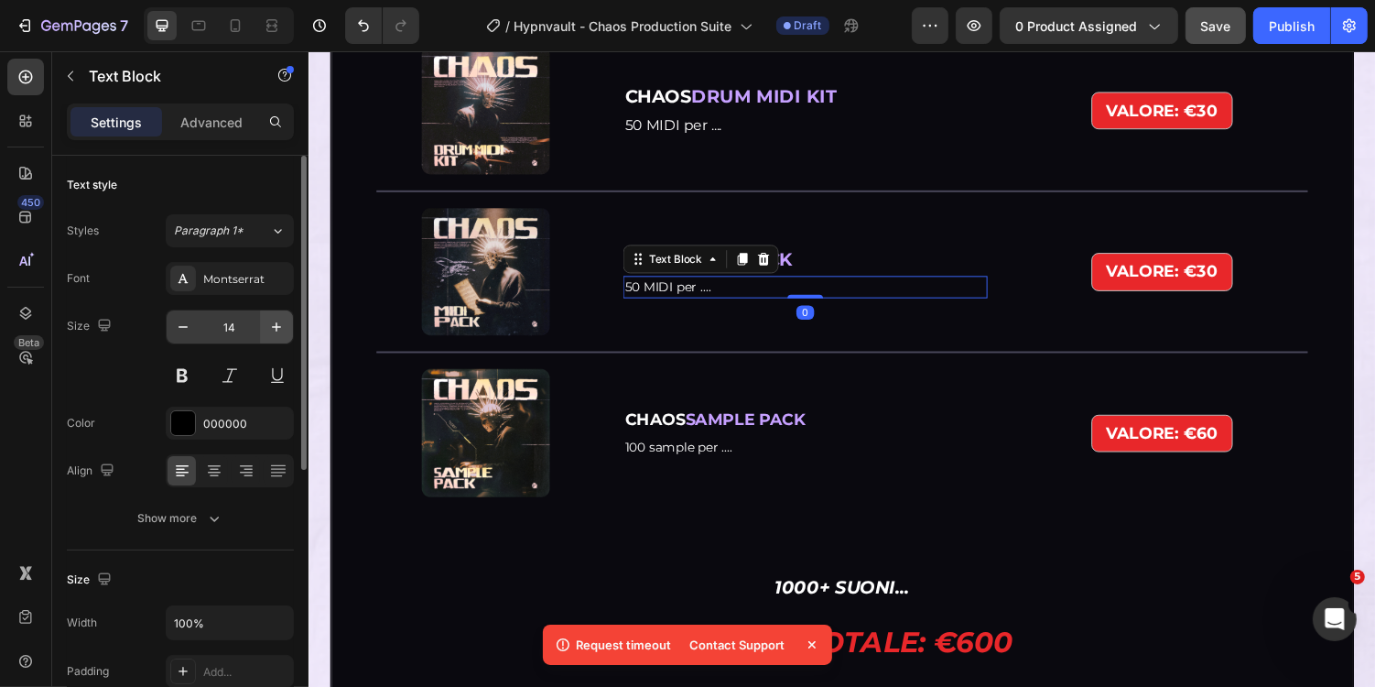
click at [272, 331] on icon "button" at bounding box center [276, 327] width 18 height 18
type input "16"
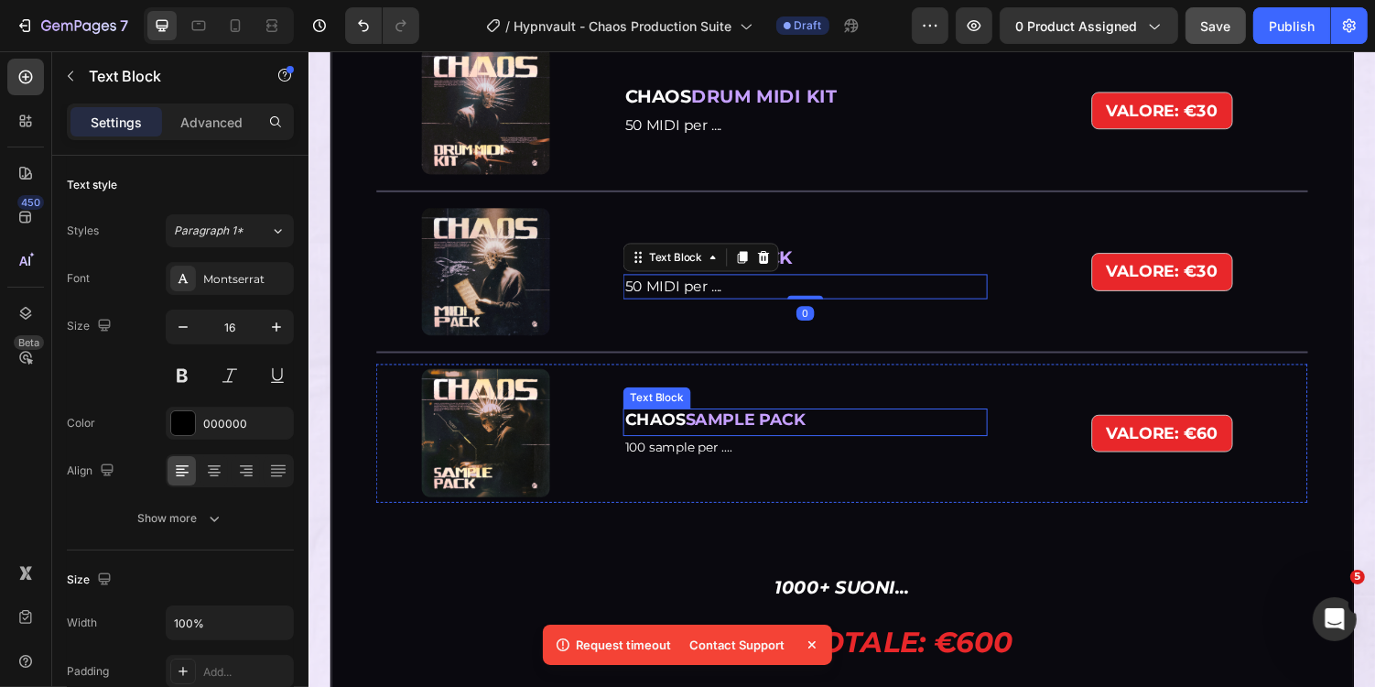
click at [753, 429] on strong "SAMPLE PACK" at bounding box center [758, 429] width 124 height 20
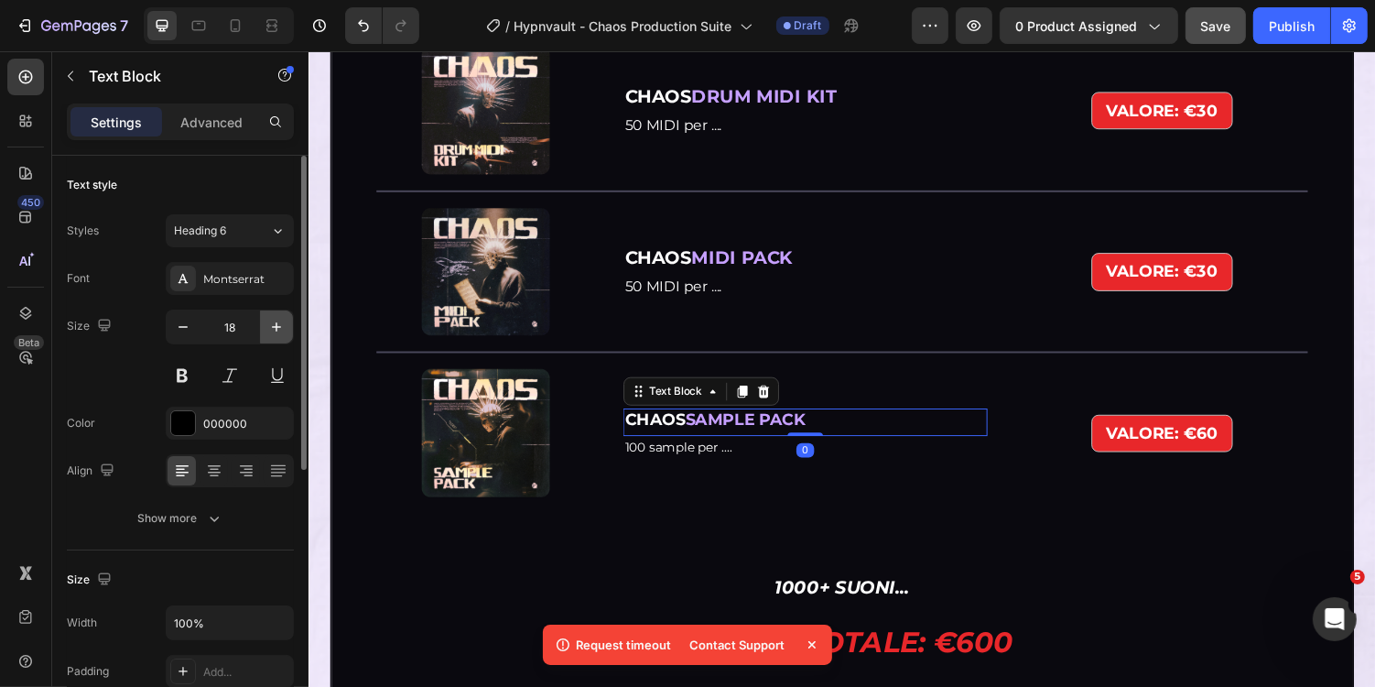
click at [279, 310] on button "button" at bounding box center [276, 326] width 33 height 33
type input "20"
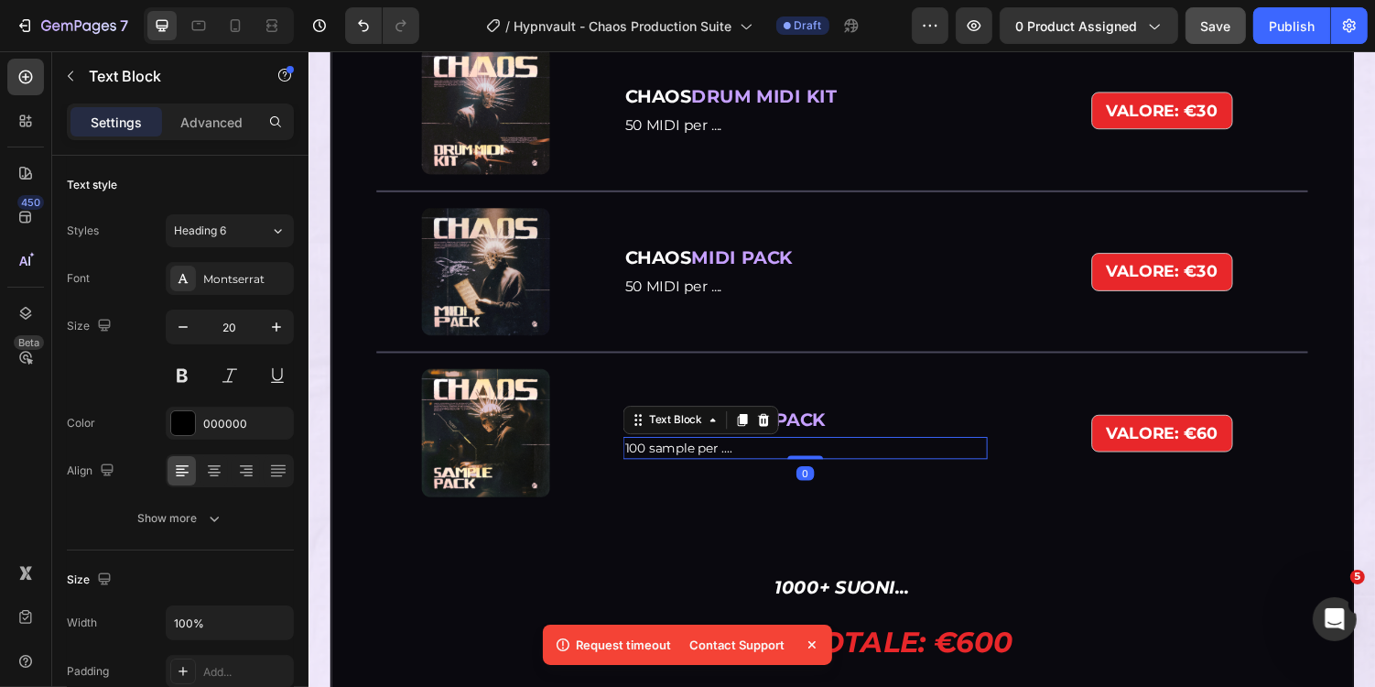
click at [681, 452] on span "100 sample per ...." at bounding box center [689, 458] width 111 height 16
click at [282, 322] on icon "button" at bounding box center [276, 327] width 18 height 18
type input "16"
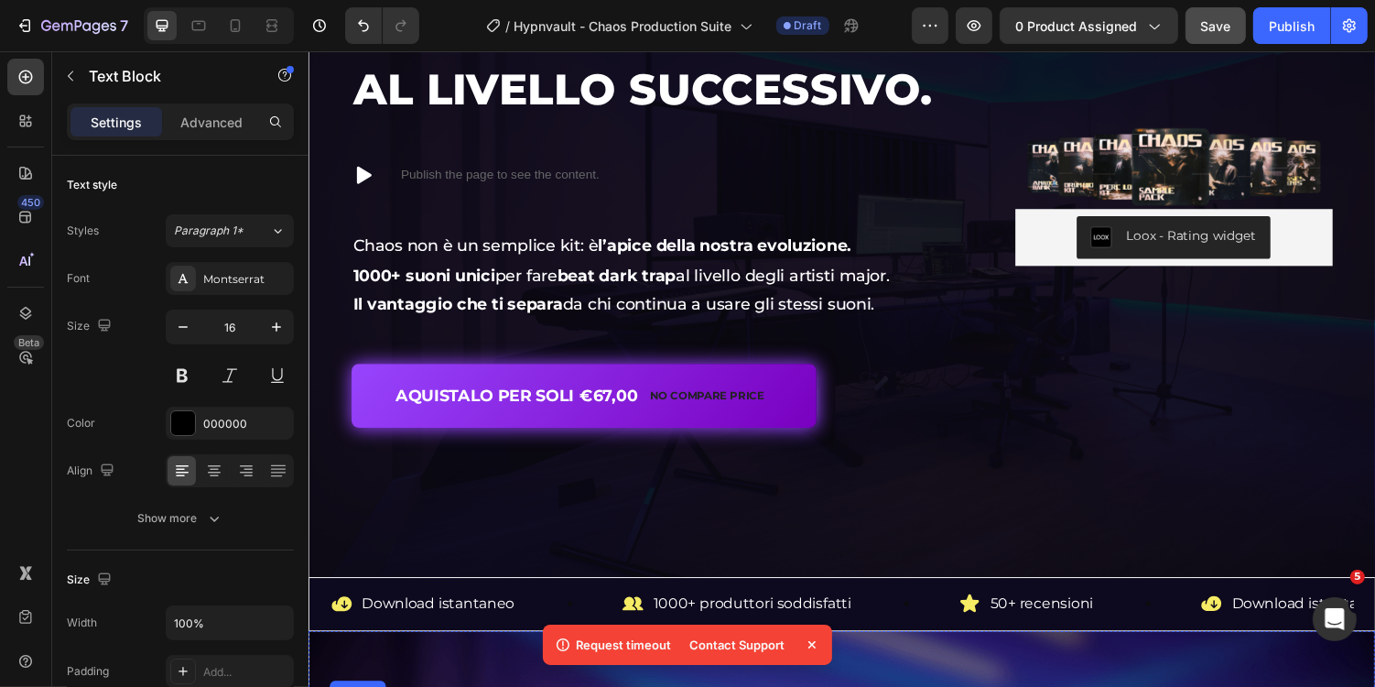
scroll to position [128, 0]
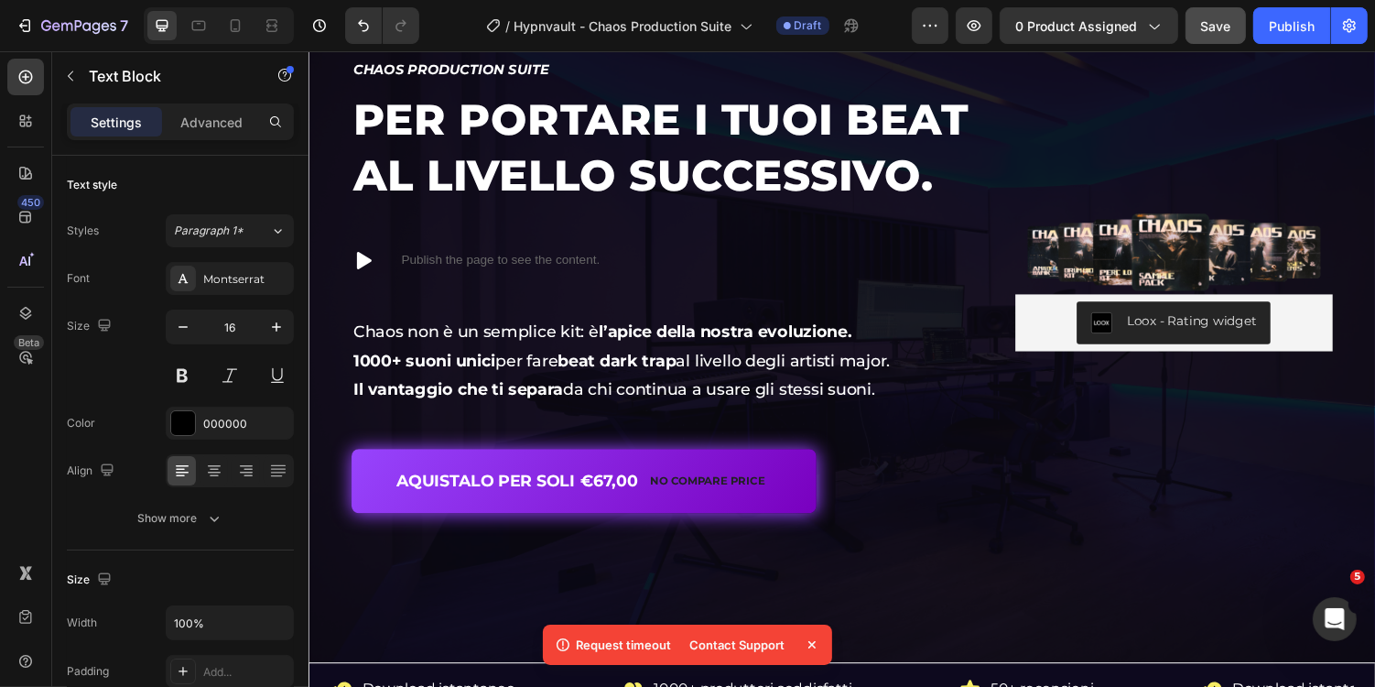
click at [1231, 24] on span "Save" at bounding box center [1216, 26] width 30 height 16
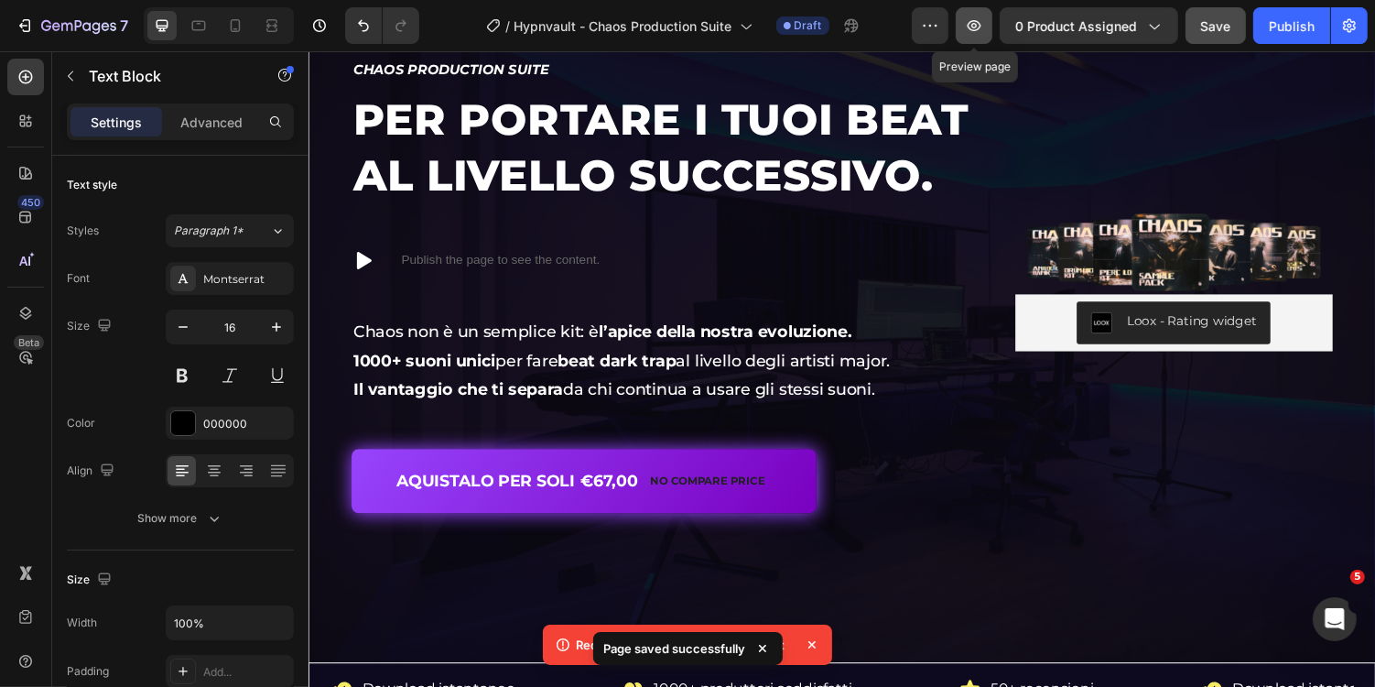
click at [969, 41] on button "button" at bounding box center [974, 25] width 37 height 37
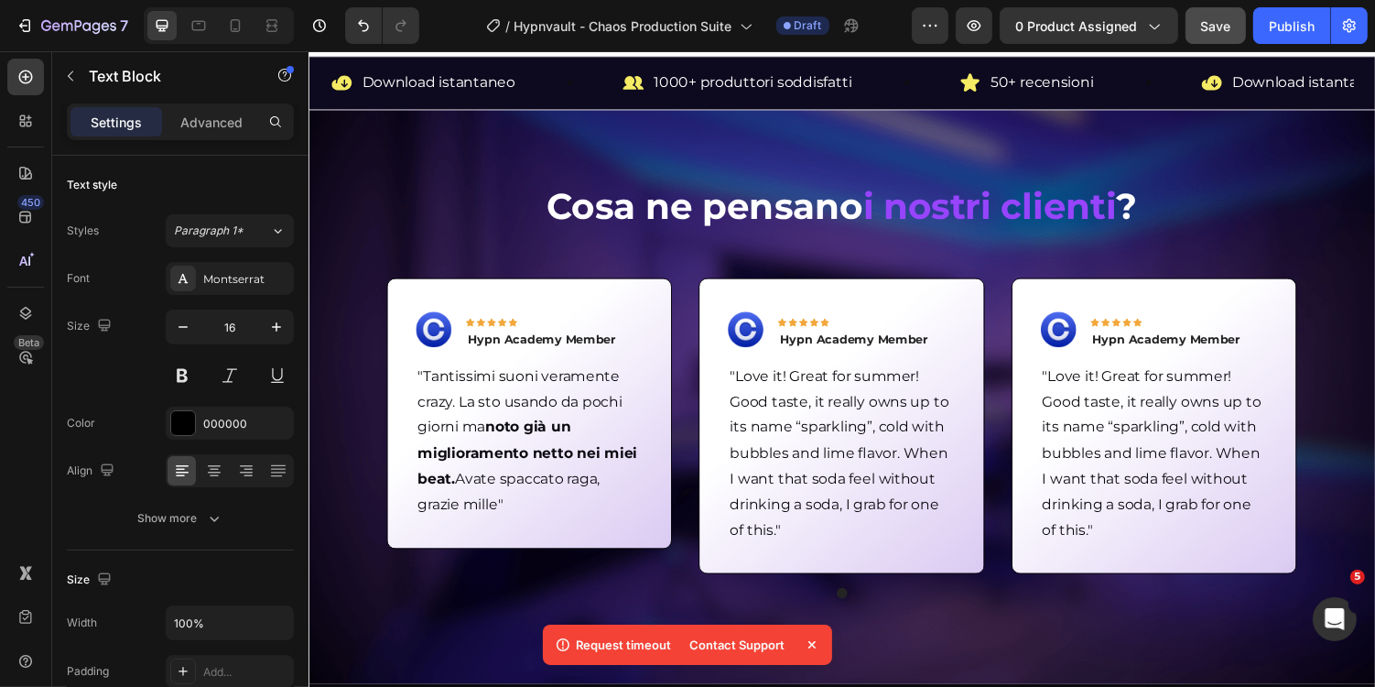
scroll to position [827, 0]
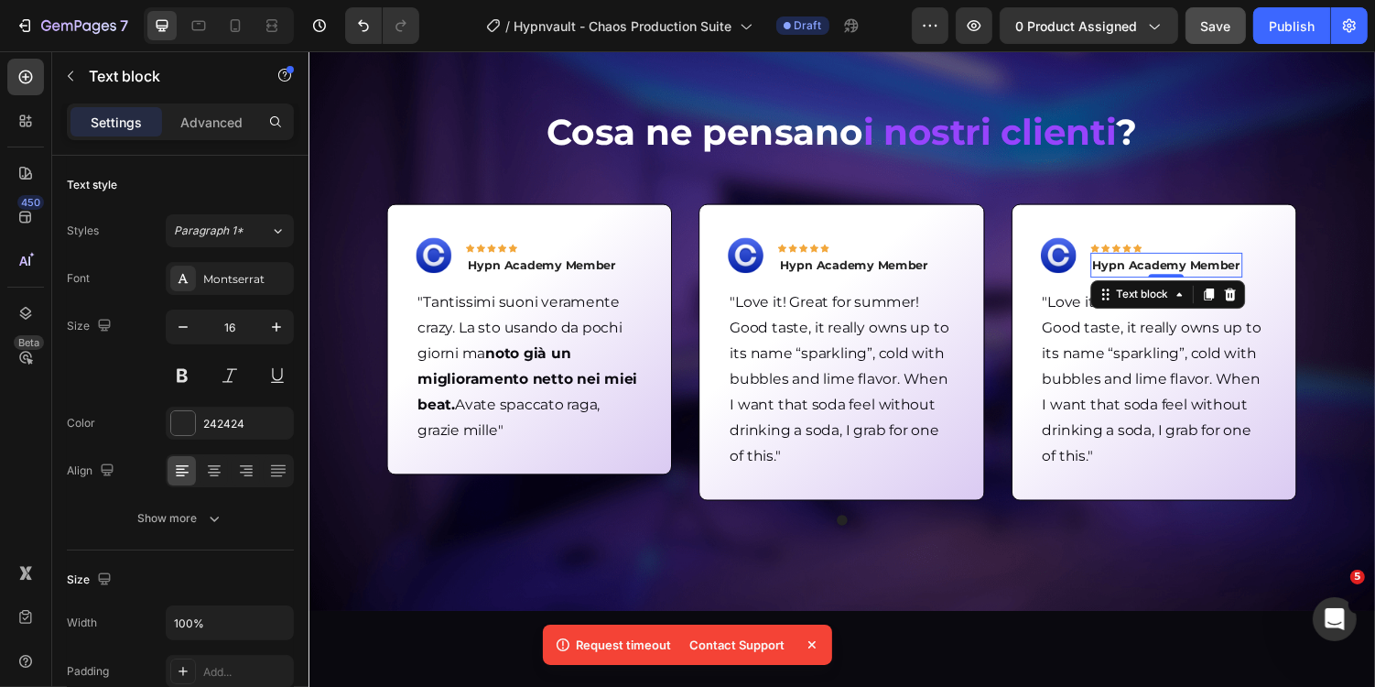
click at [1178, 269] on span "Hypn Academy Member" at bounding box center [1191, 270] width 153 height 15
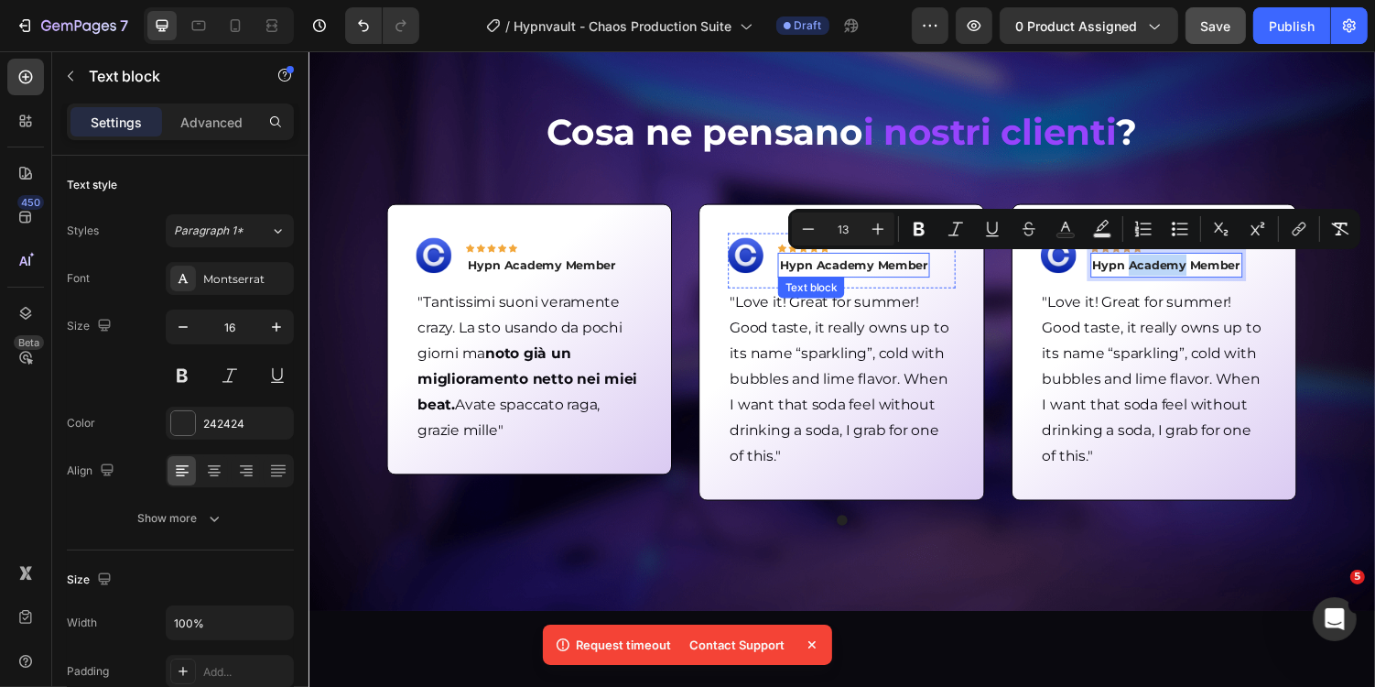
click at [896, 272] on span "Hypn Academy Member" at bounding box center [869, 270] width 153 height 15
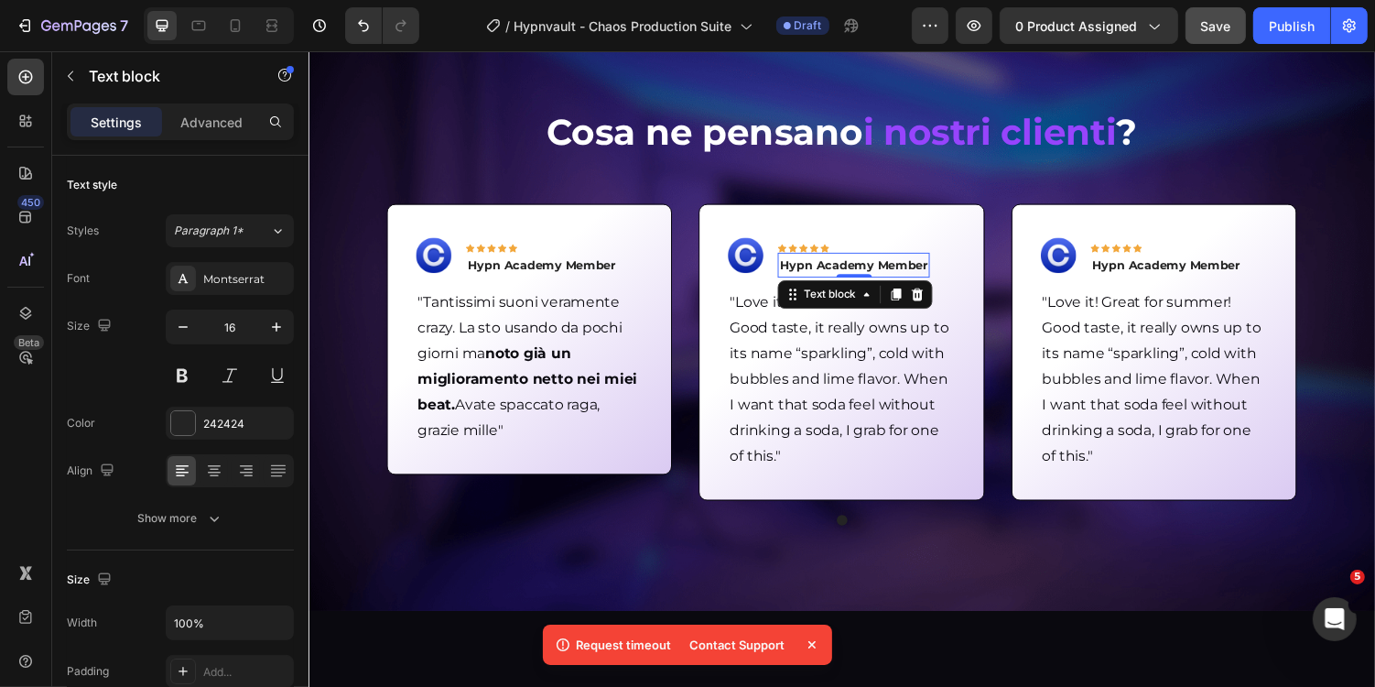
click at [896, 272] on span "Hypn Academy Member" at bounding box center [869, 270] width 153 height 15
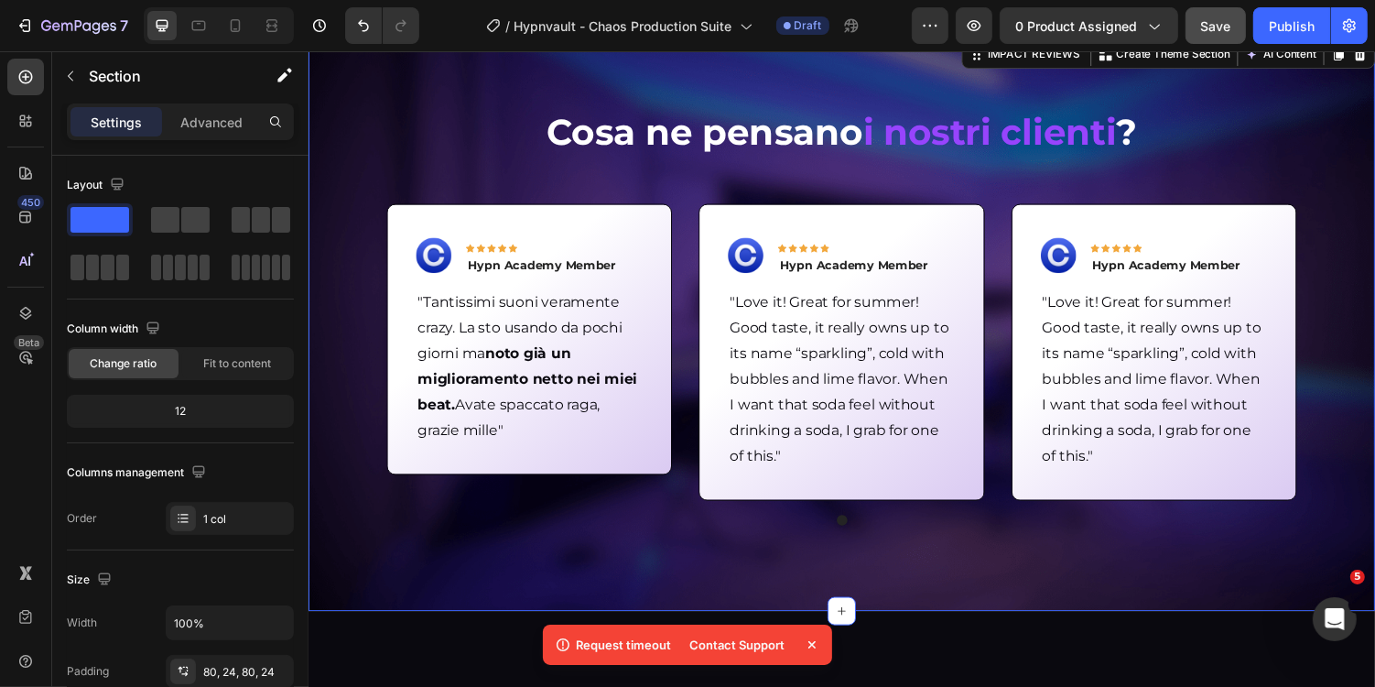
click at [1047, 176] on div "Cosa ne pensano i nostri clienti ? Heading Image Icon Icon Icon Icon Icon Row H…" at bounding box center [857, 330] width 1055 height 445
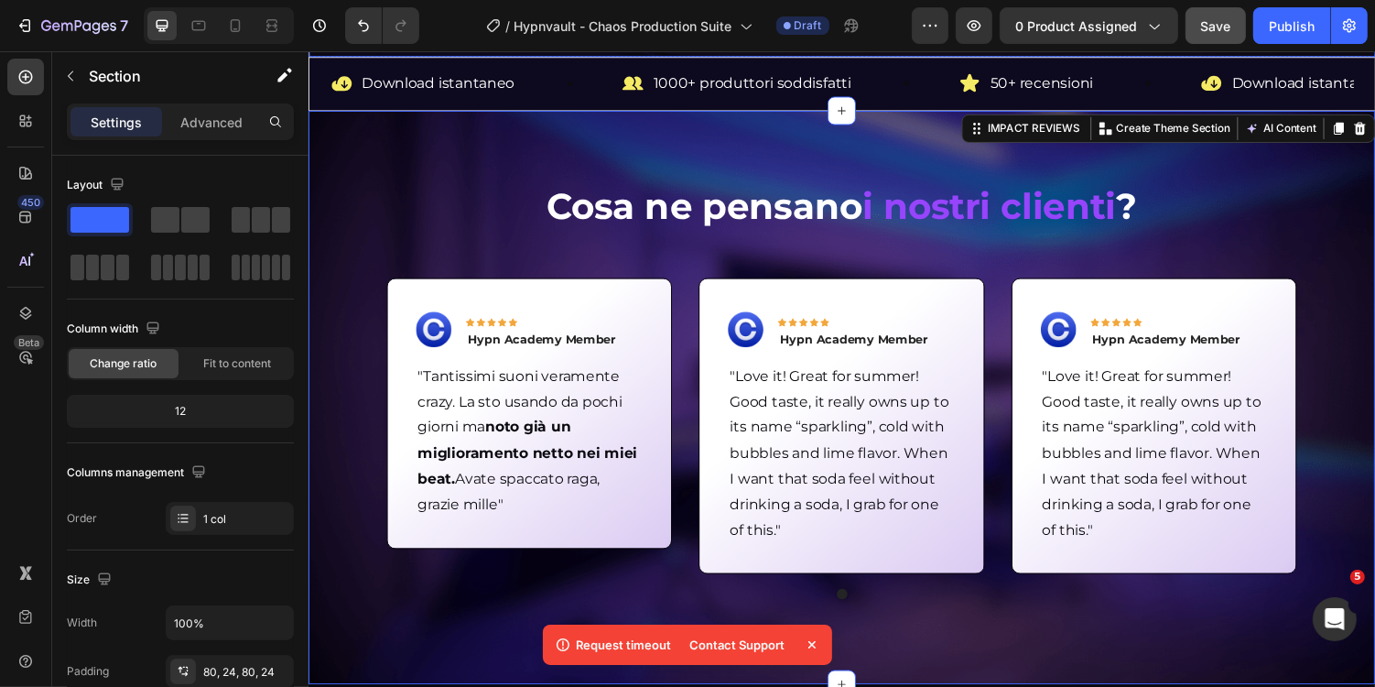
scroll to position [551, 0]
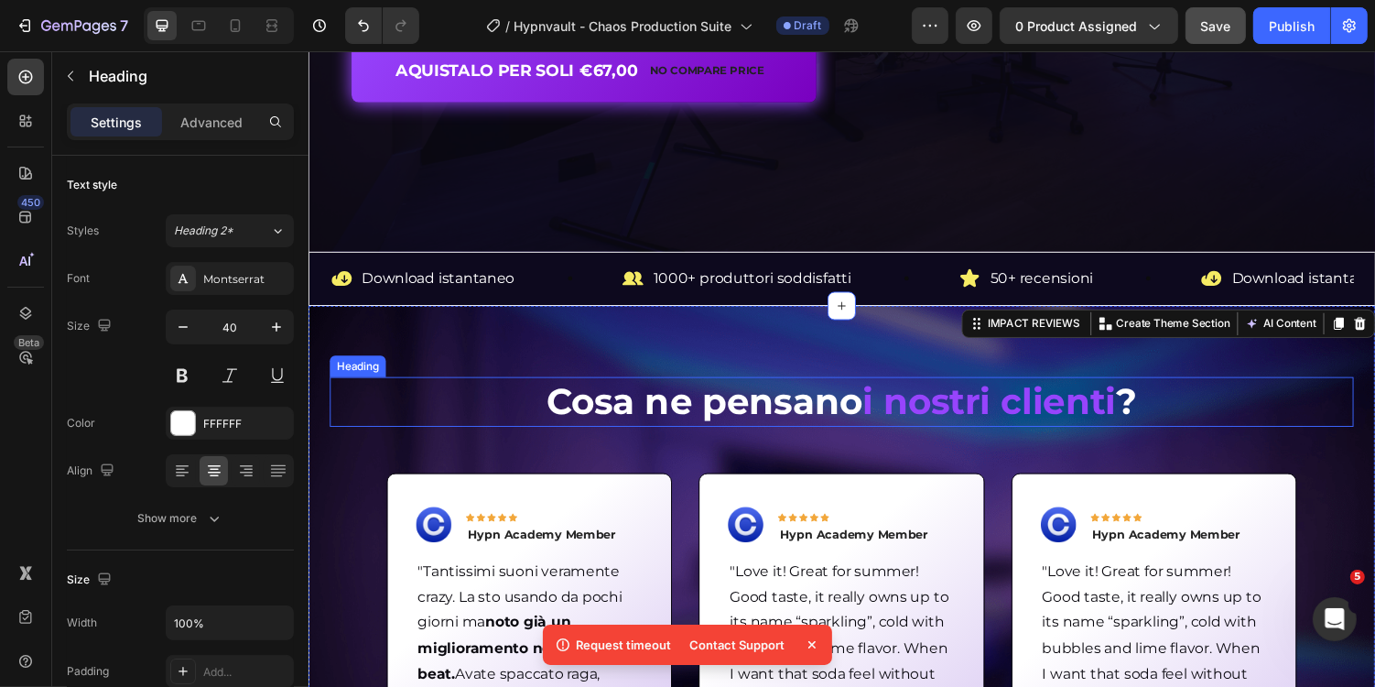
click at [732, 418] on strong "Cosa ne pensano" at bounding box center [716, 410] width 326 height 45
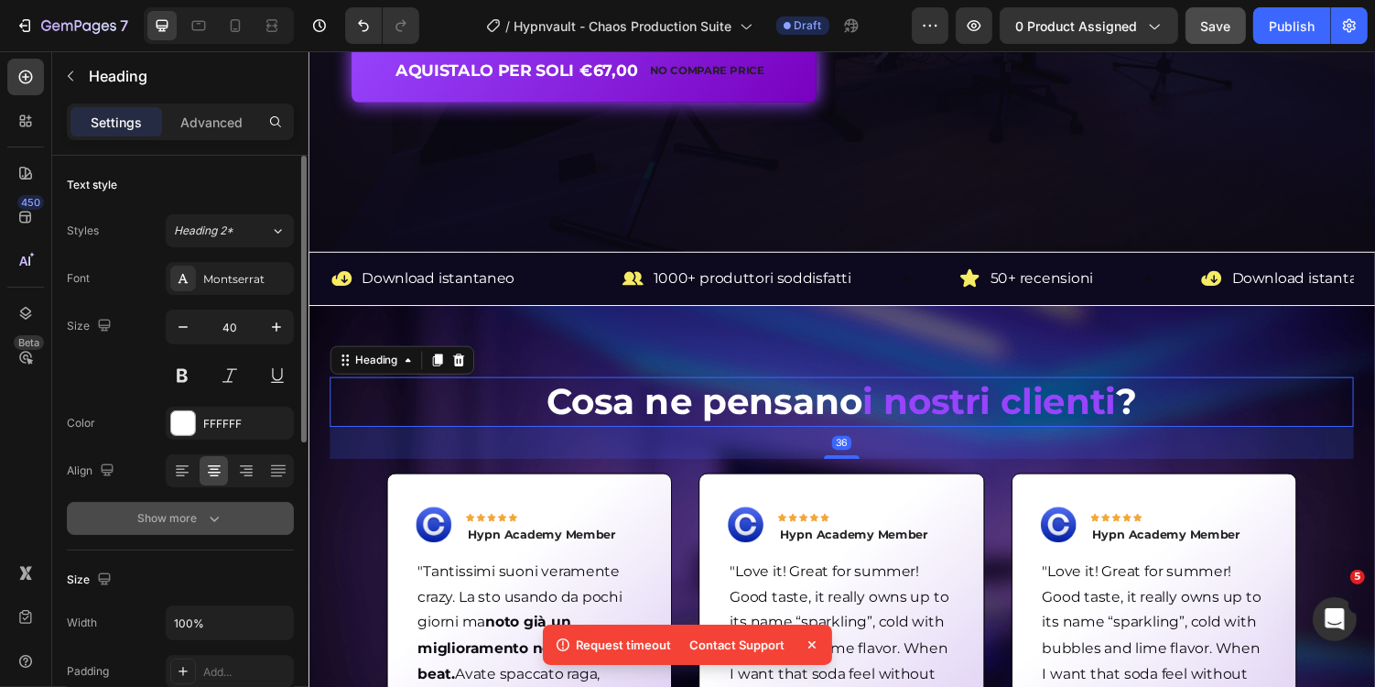
click at [170, 509] on div "Show more" at bounding box center [180, 518] width 85 height 18
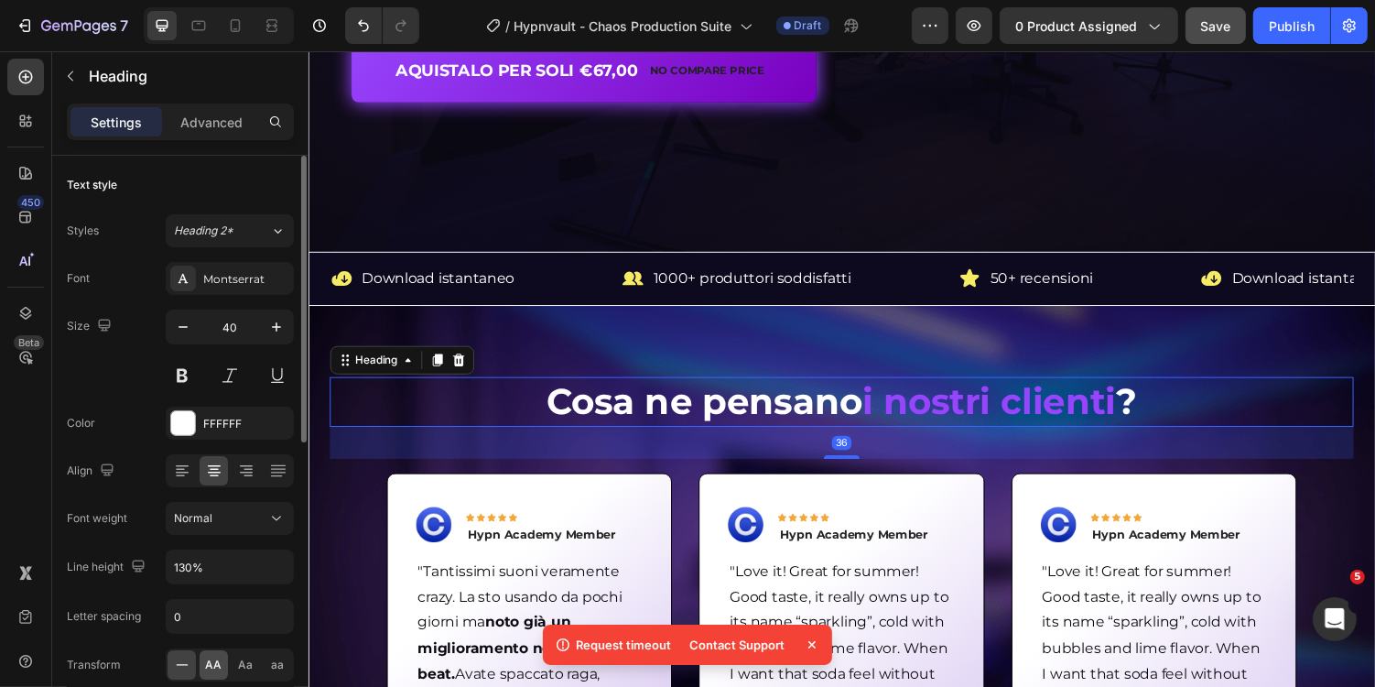
click at [206, 660] on span "AA" at bounding box center [214, 665] width 16 height 16
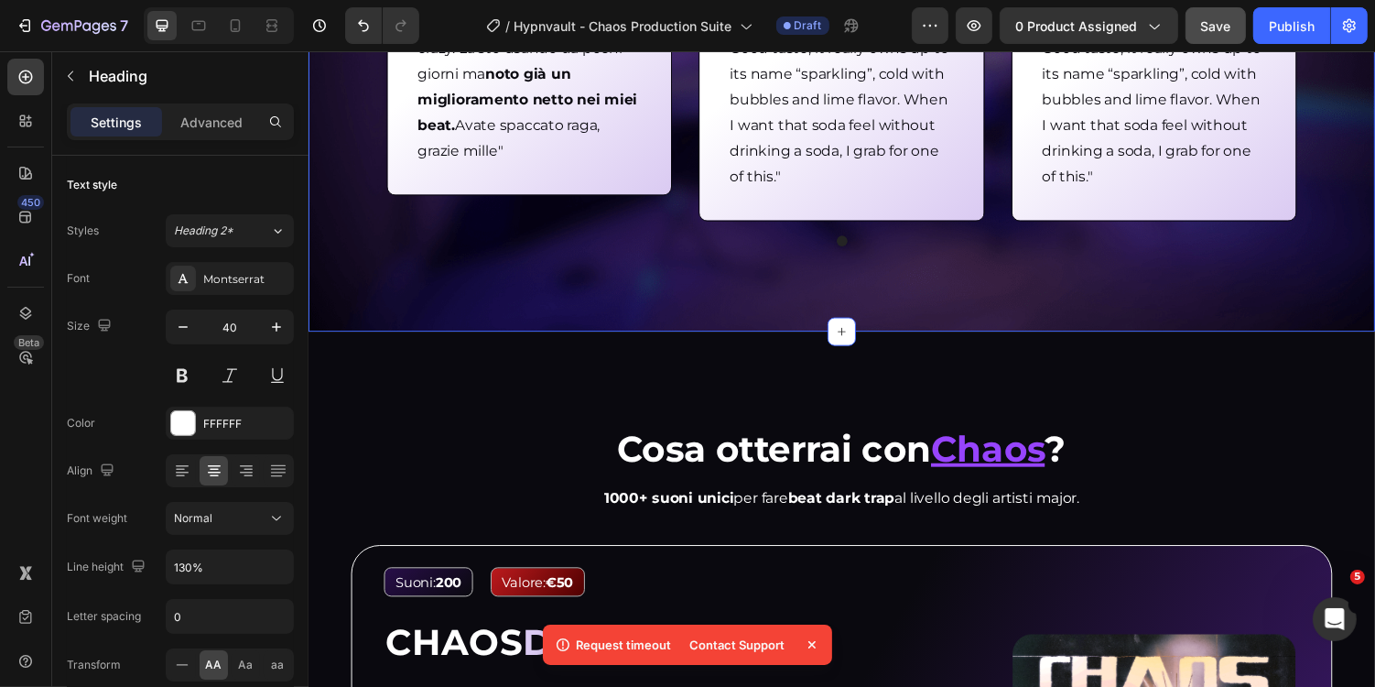
scroll to position [1160, 0]
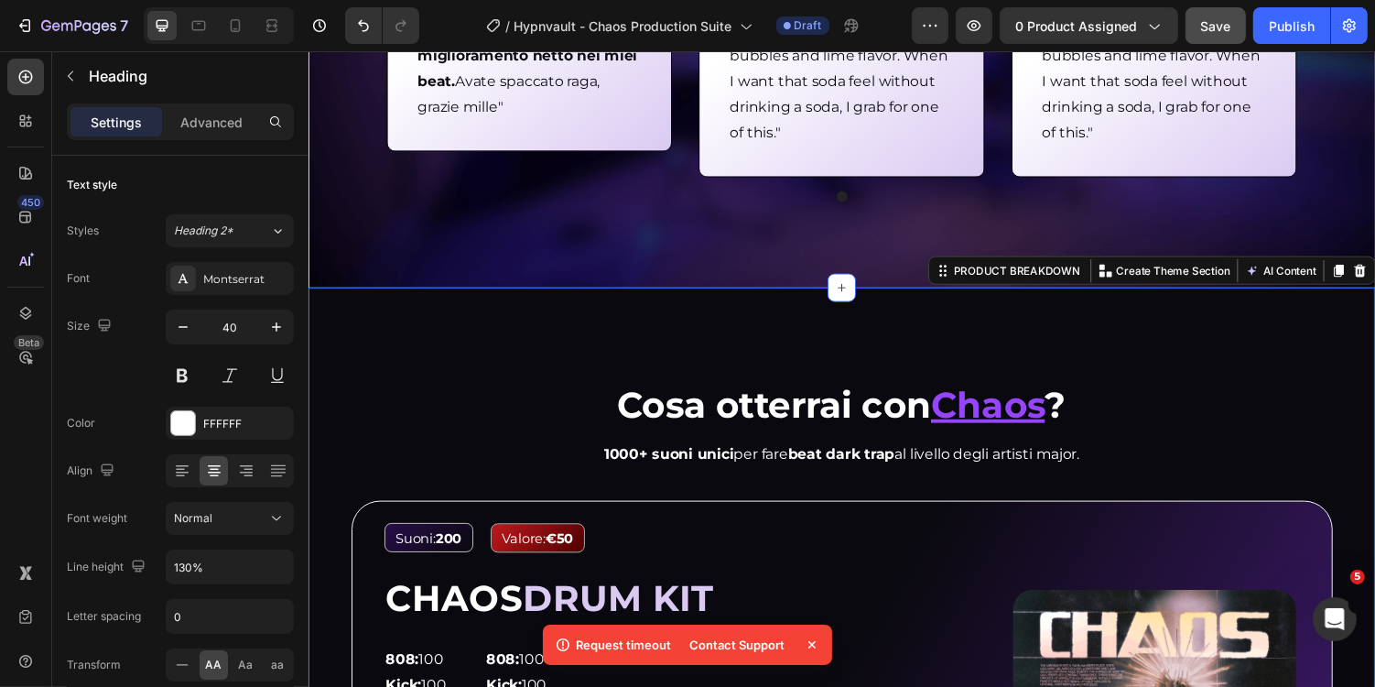
click at [720, 411] on strong "Cosa otterrai con" at bounding box center [787, 413] width 323 height 45
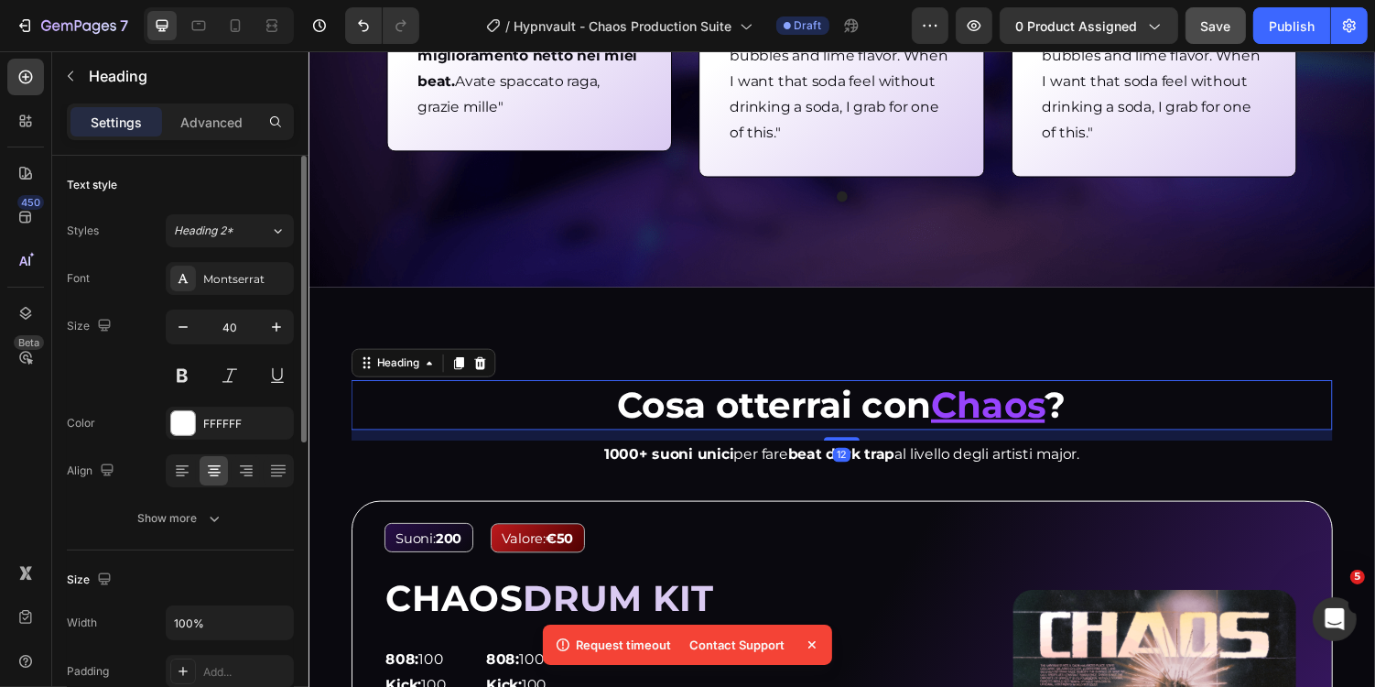
scroll to position [38, 0]
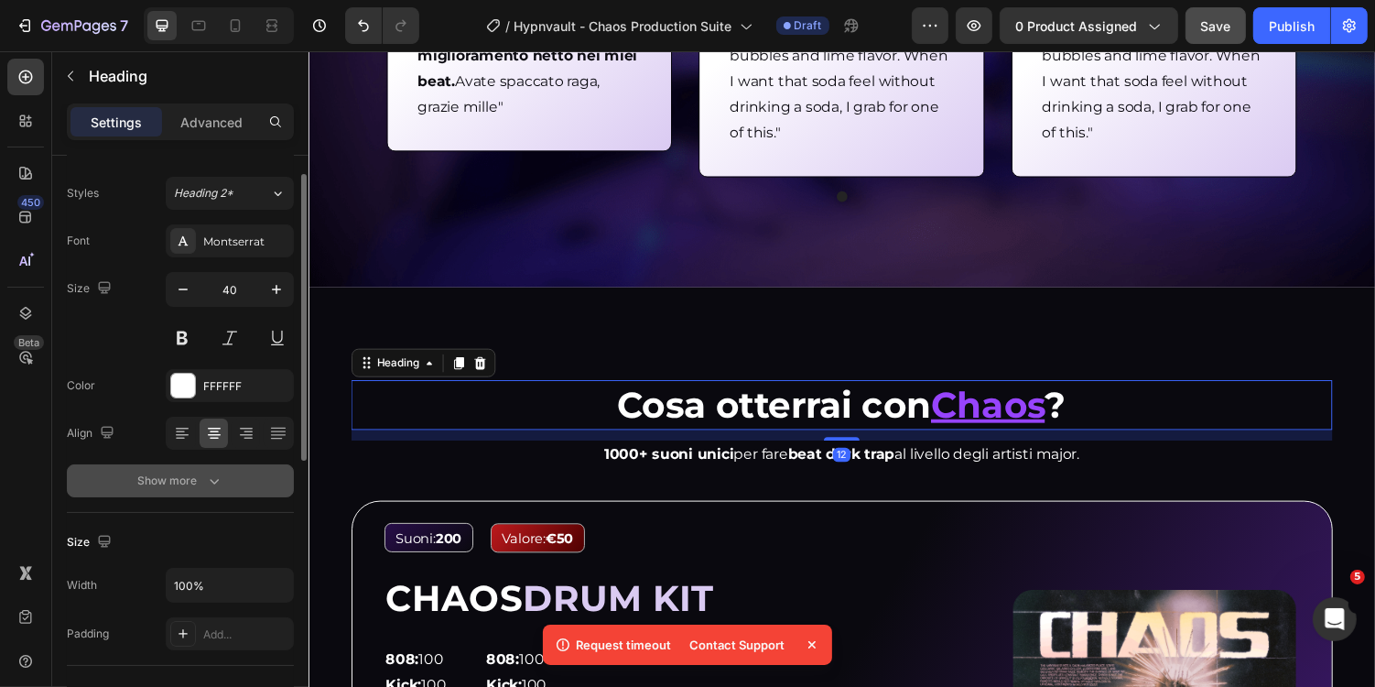
click at [212, 484] on icon "button" at bounding box center [214, 481] width 18 height 18
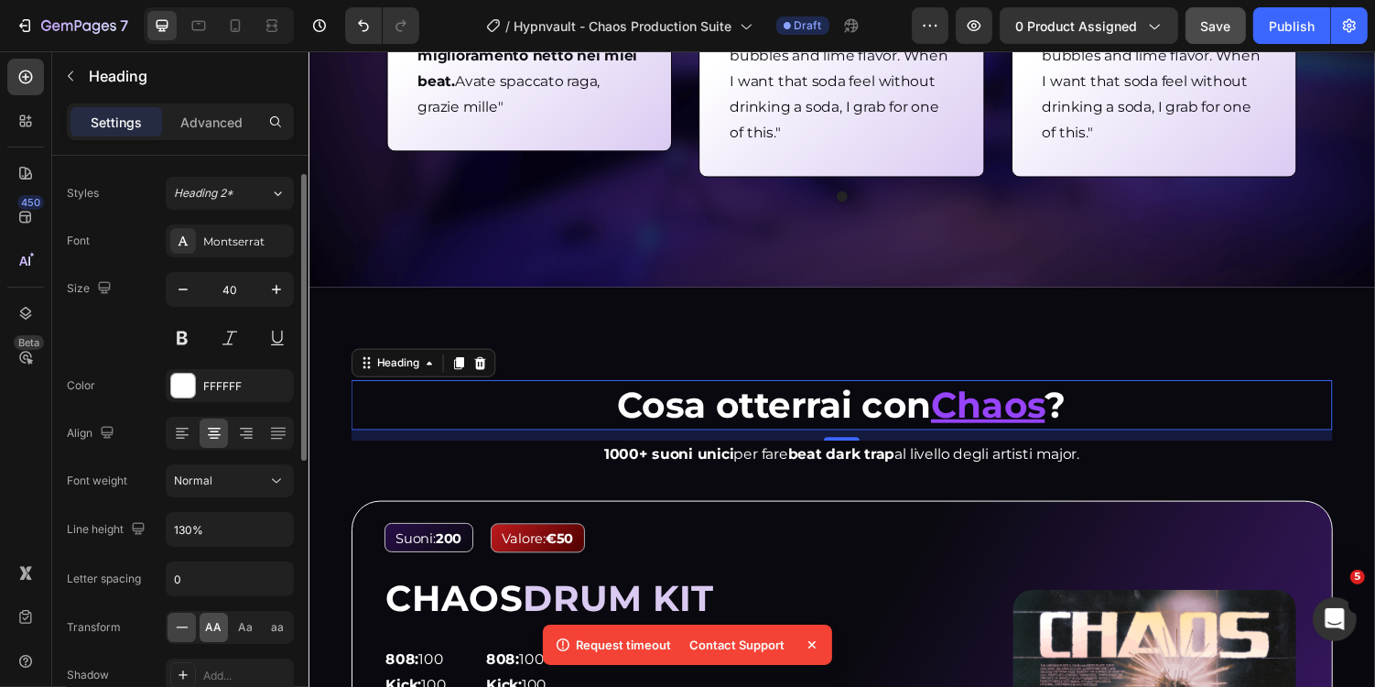
click at [219, 630] on span "AA" at bounding box center [214, 627] width 16 height 16
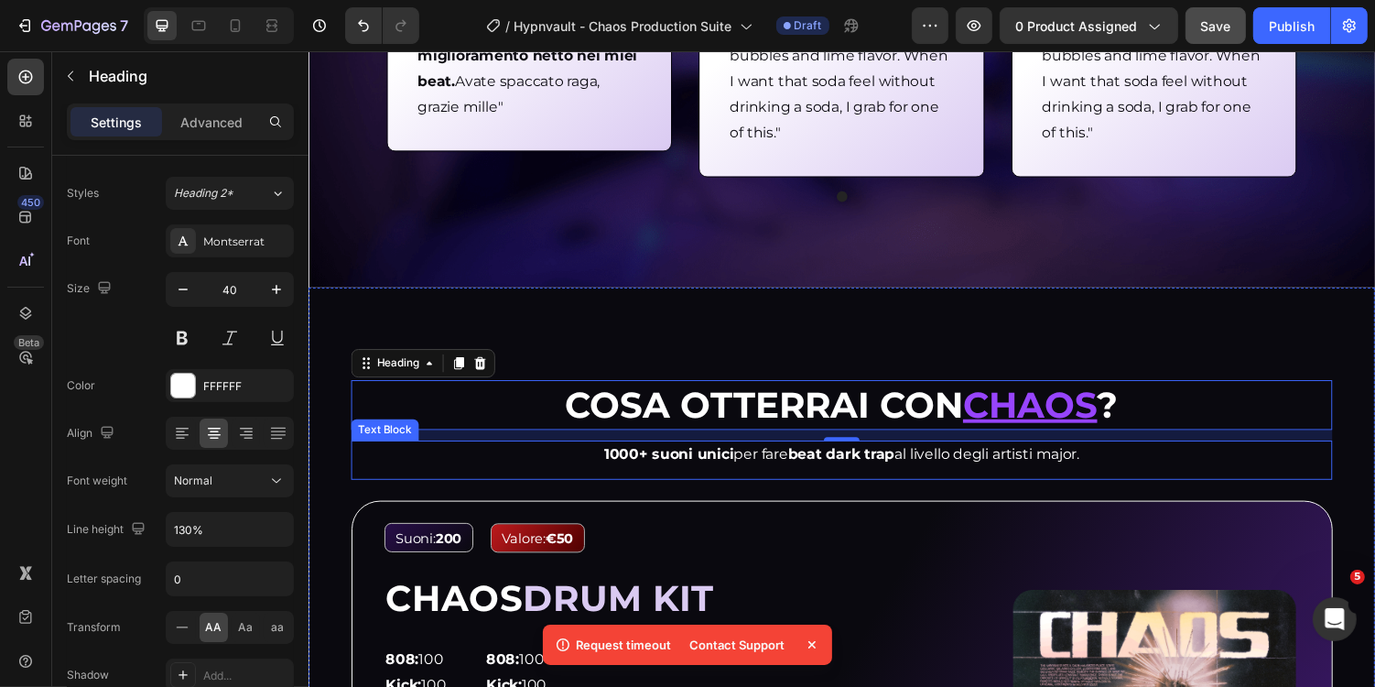
click at [696, 455] on p "1000+ suoni unici per fare beat dark trap al livello degli artisti major." at bounding box center [856, 465] width 1007 height 27
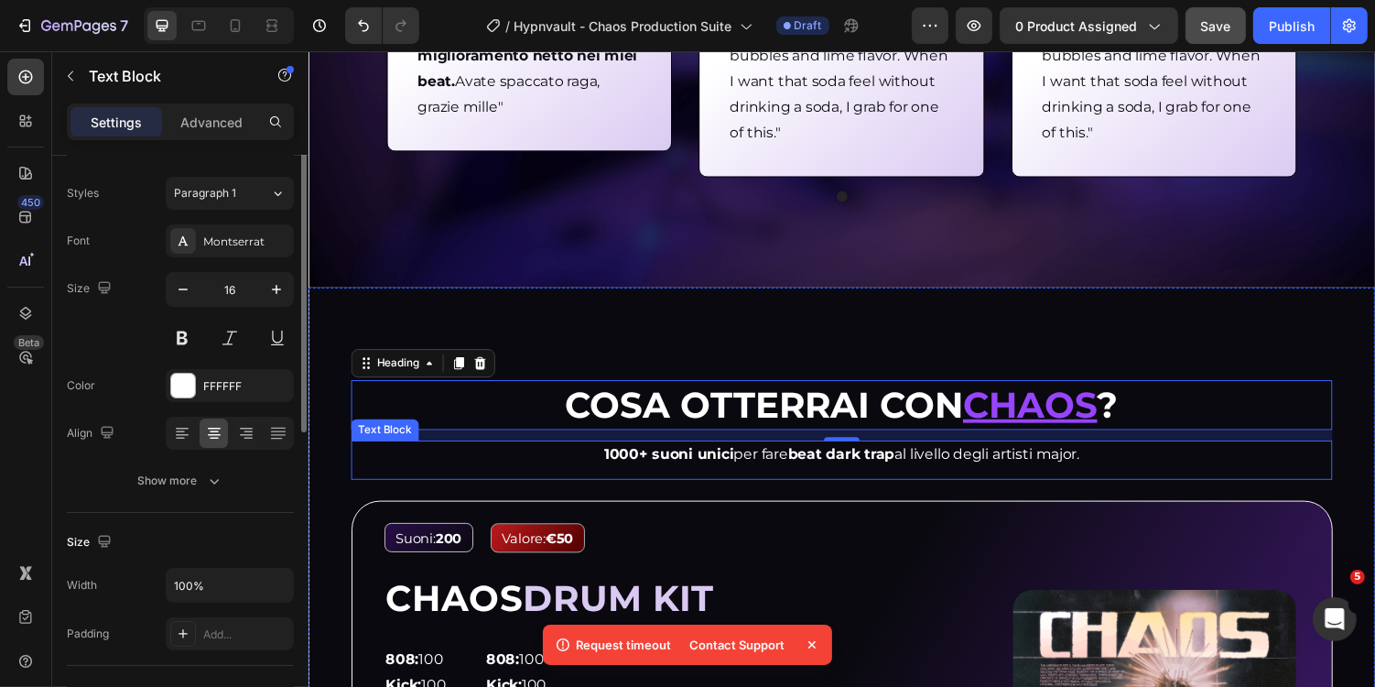
scroll to position [0, 0]
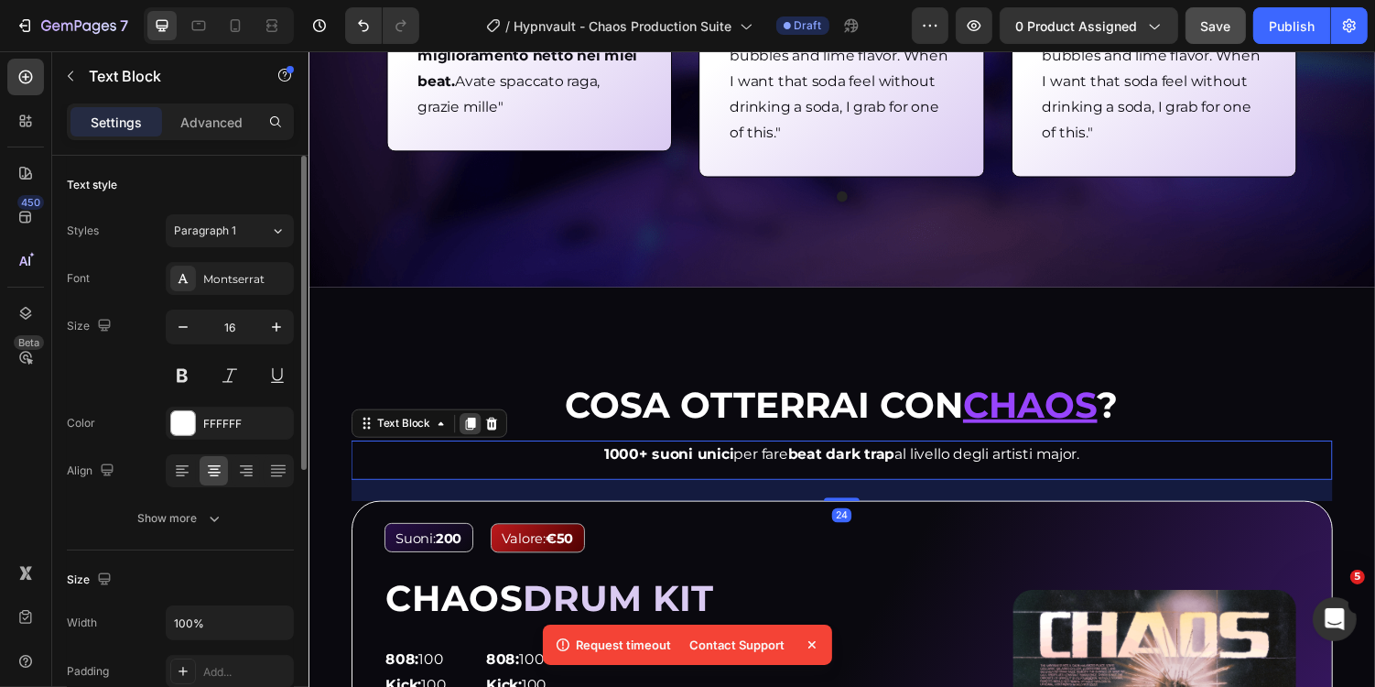
click at [478, 434] on icon at bounding box center [475, 433] width 10 height 13
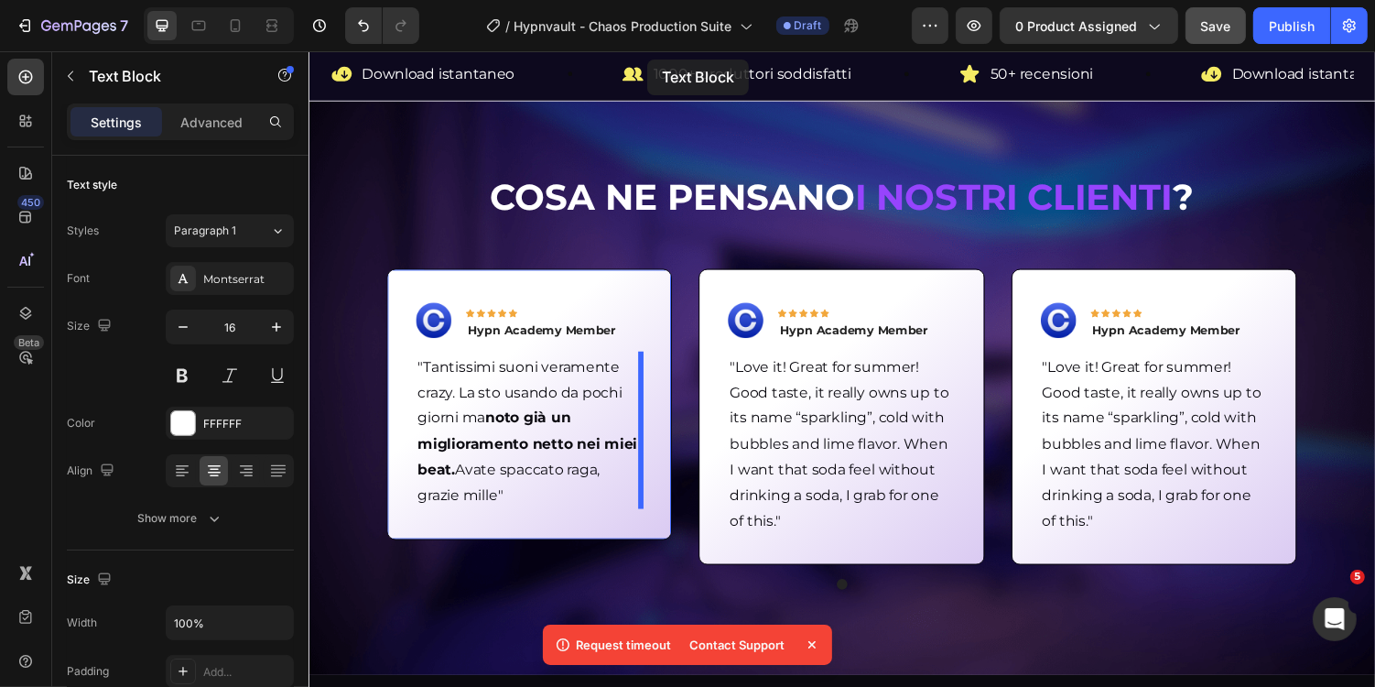
scroll to position [703, 0]
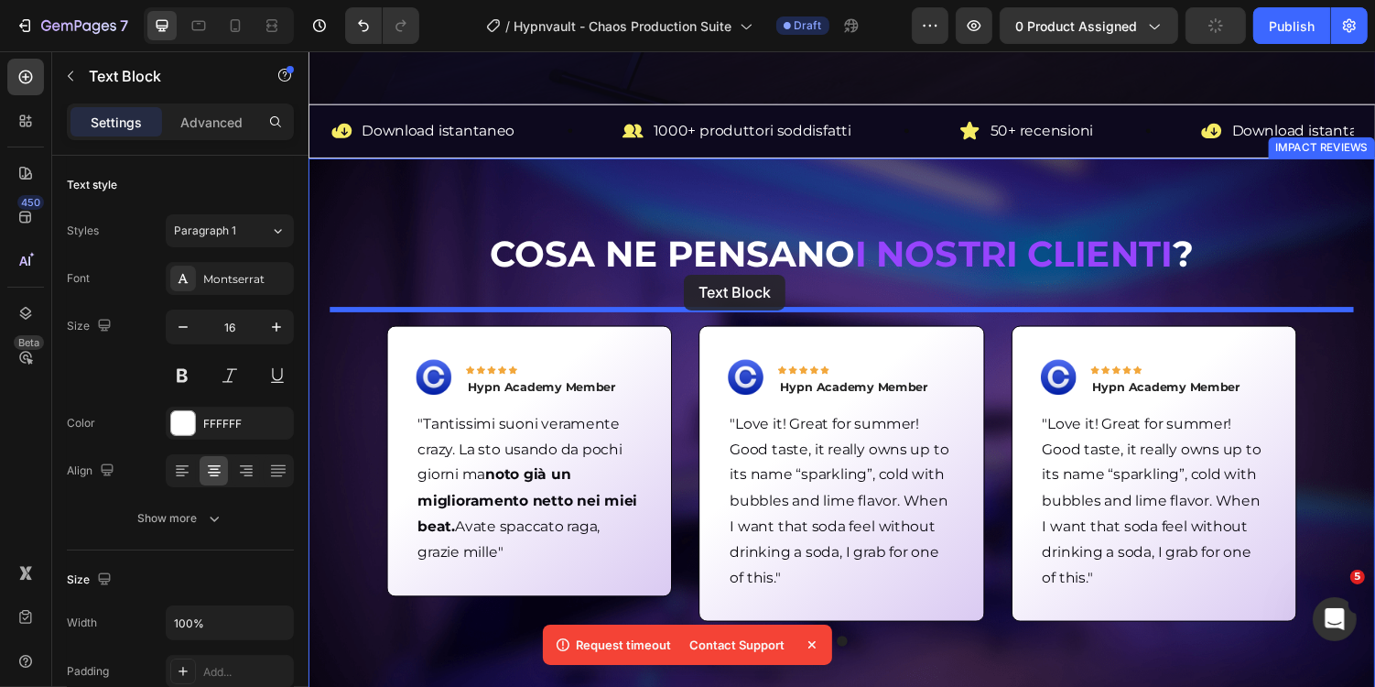
drag, startPoint x: 389, startPoint y: 499, endPoint x: 694, endPoint y: 278, distance: 376.4
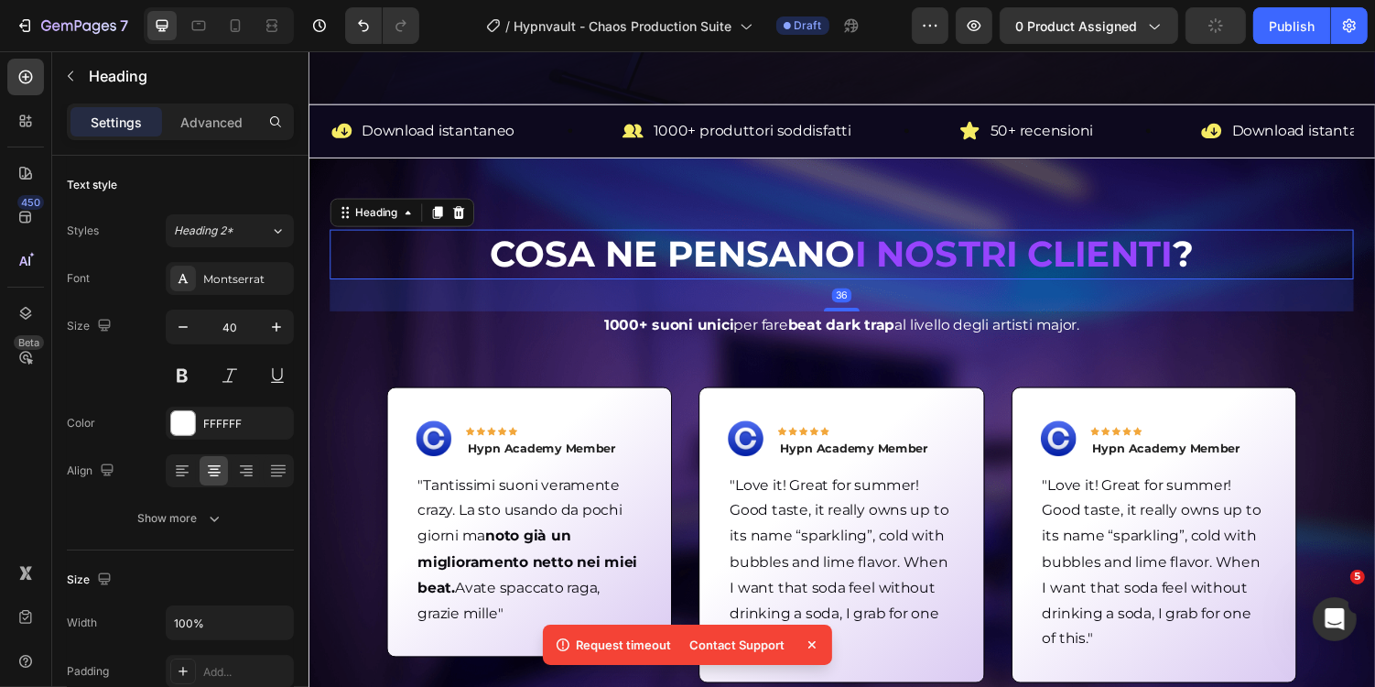
click at [793, 264] on strong "Cosa ne pensano" at bounding box center [682, 258] width 376 height 45
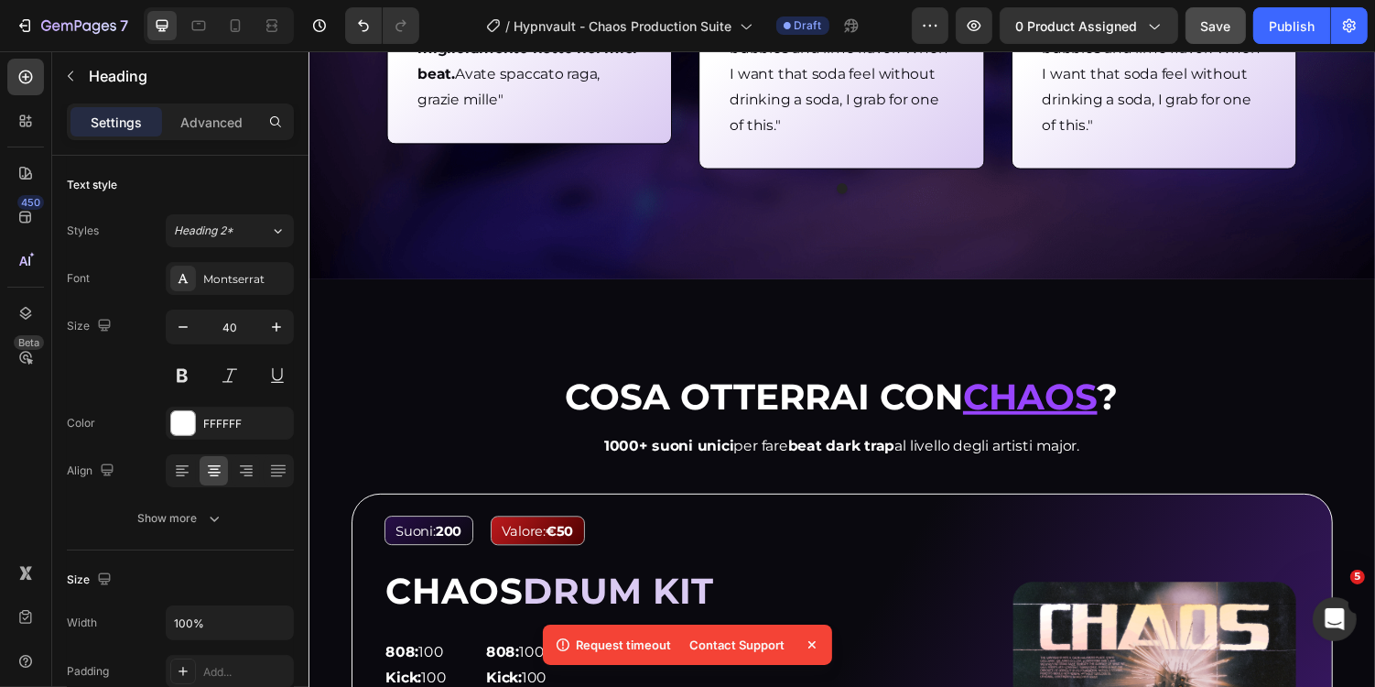
scroll to position [1267, 0]
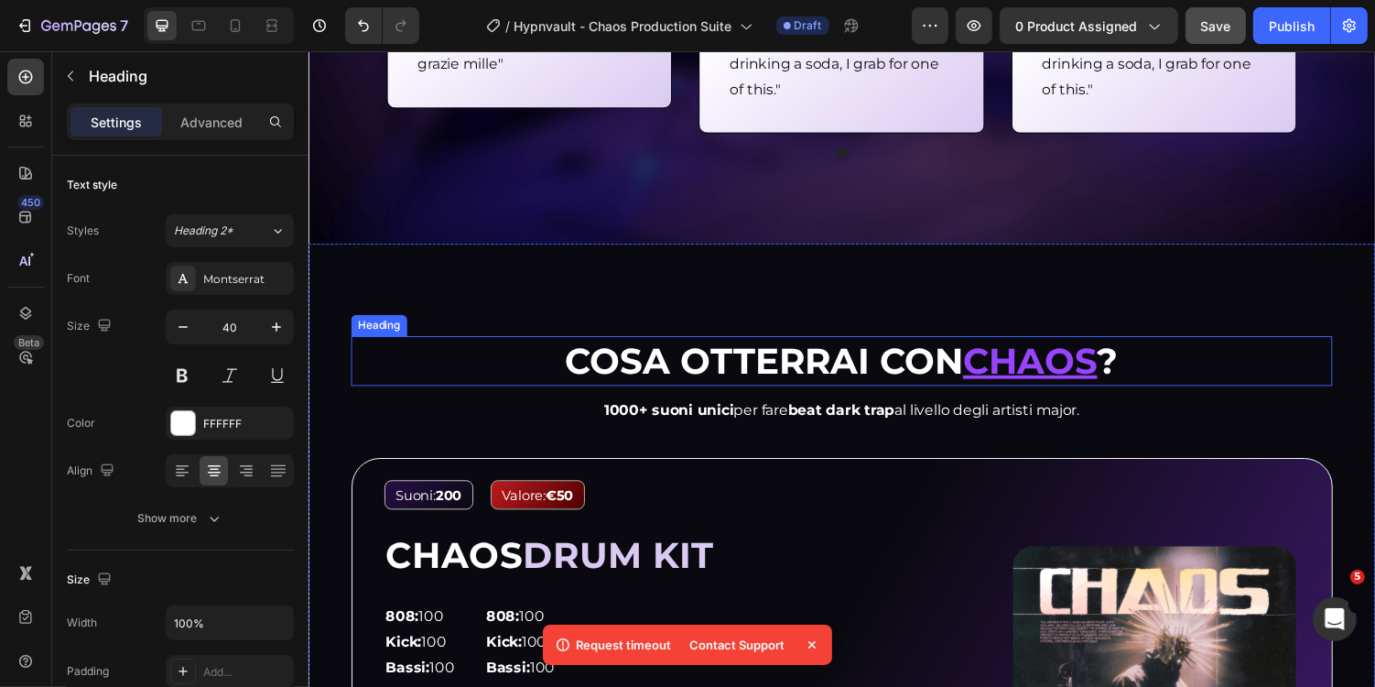
click at [801, 387] on strong "Cosa otterrai con" at bounding box center [777, 368] width 410 height 45
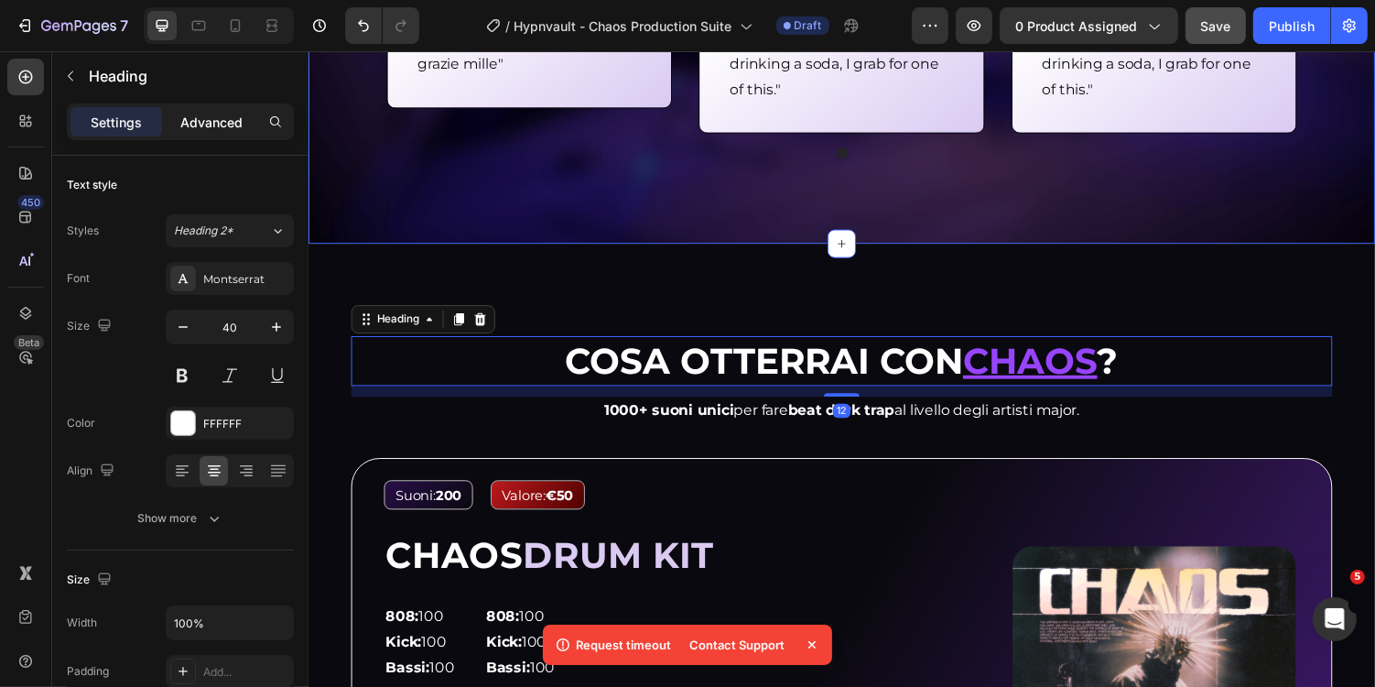
click at [235, 124] on p "Advanced" at bounding box center [211, 122] width 62 height 19
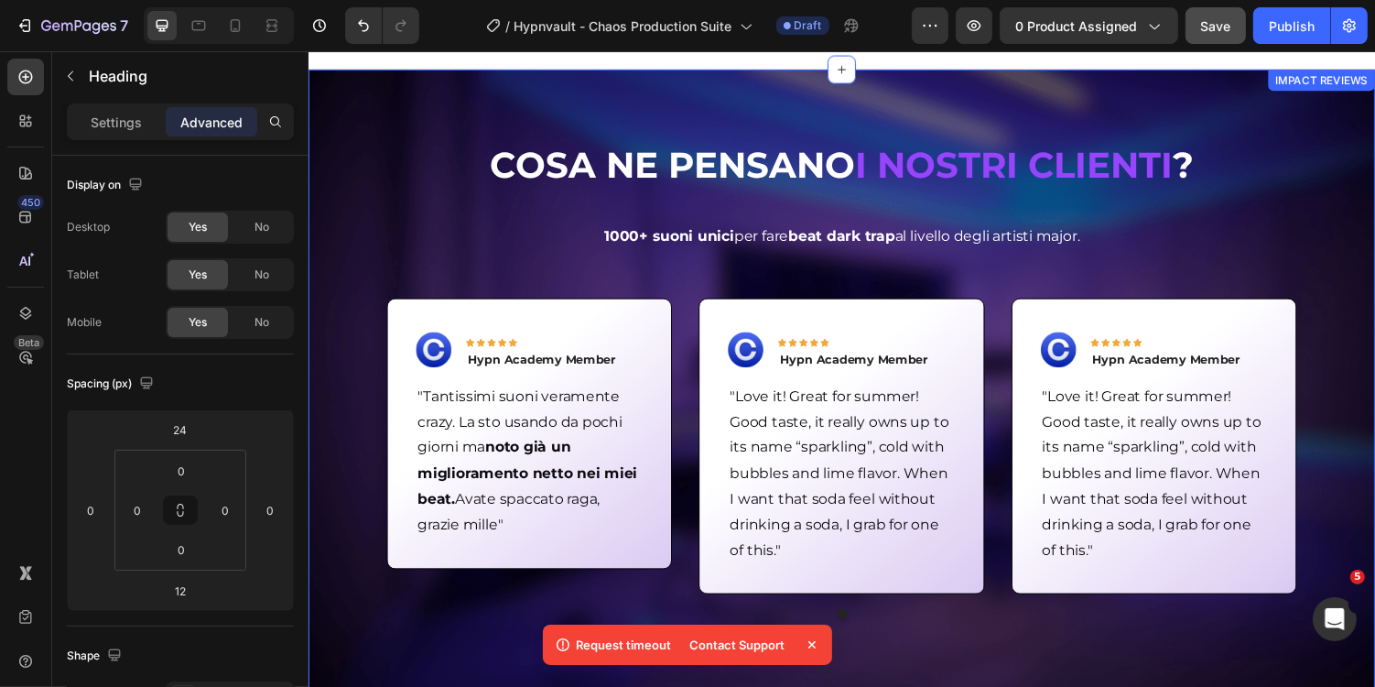
scroll to position [635, 0]
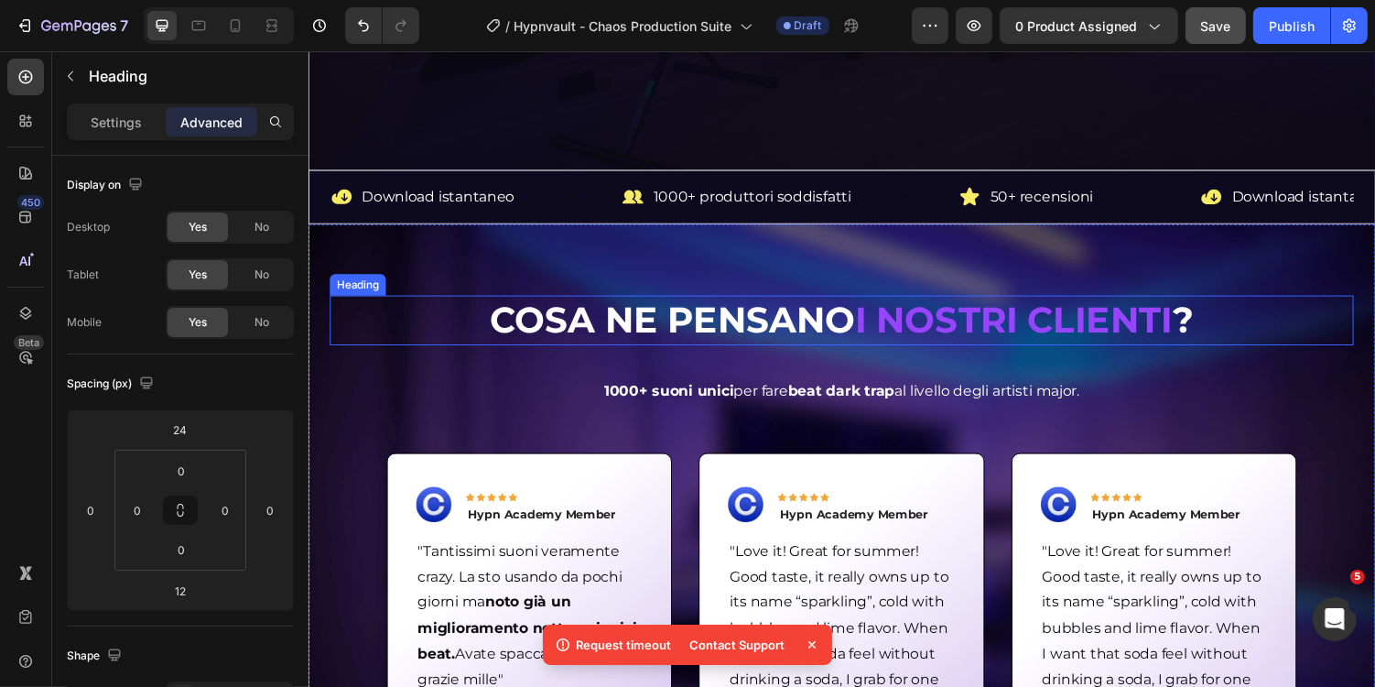
click at [709, 310] on strong "Cosa ne pensano" at bounding box center [682, 326] width 376 height 45
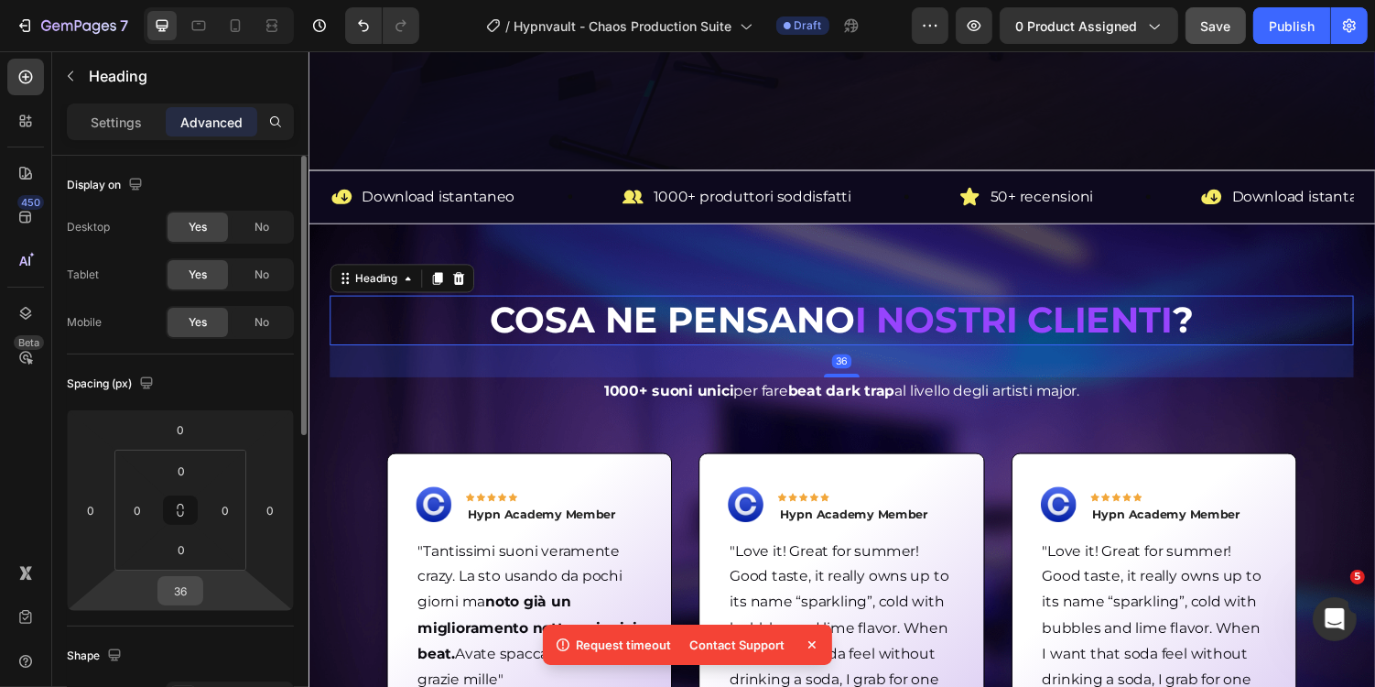
click at [185, 596] on input "36" at bounding box center [180, 590] width 37 height 27
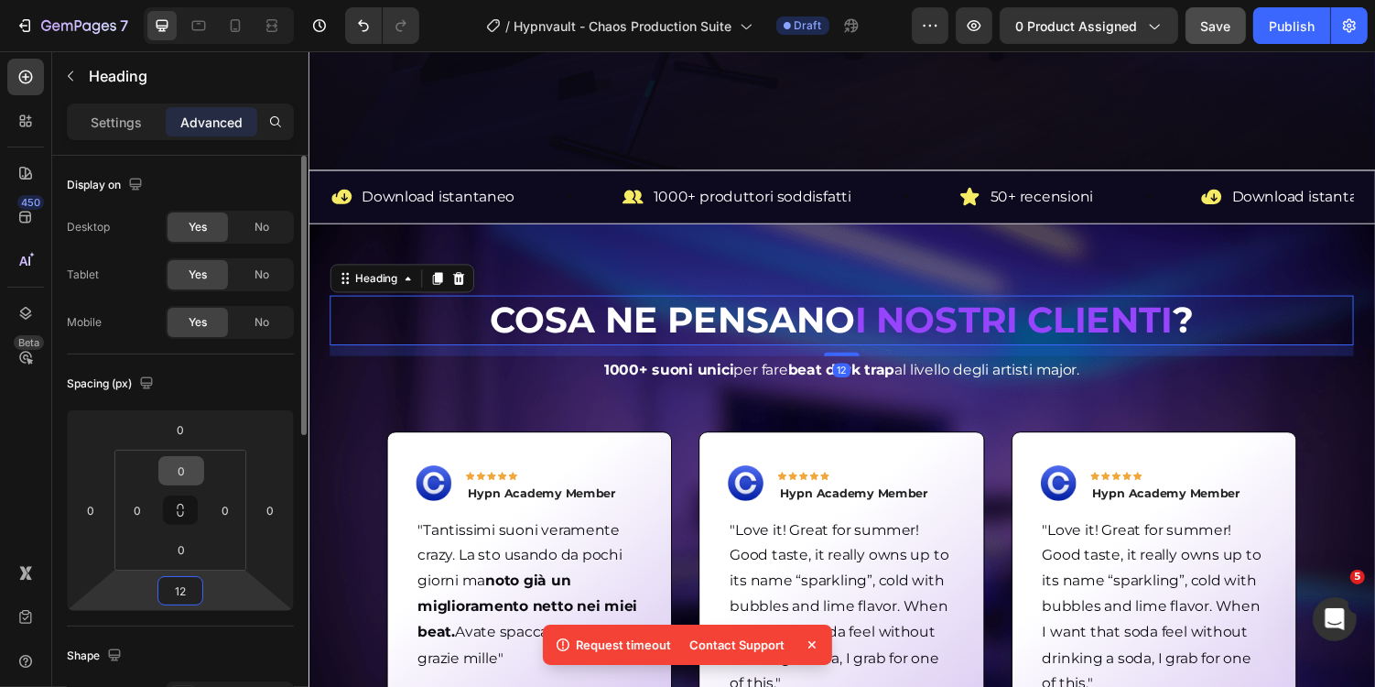
type input "12"
click at [192, 475] on input "0" at bounding box center [181, 470] width 37 height 27
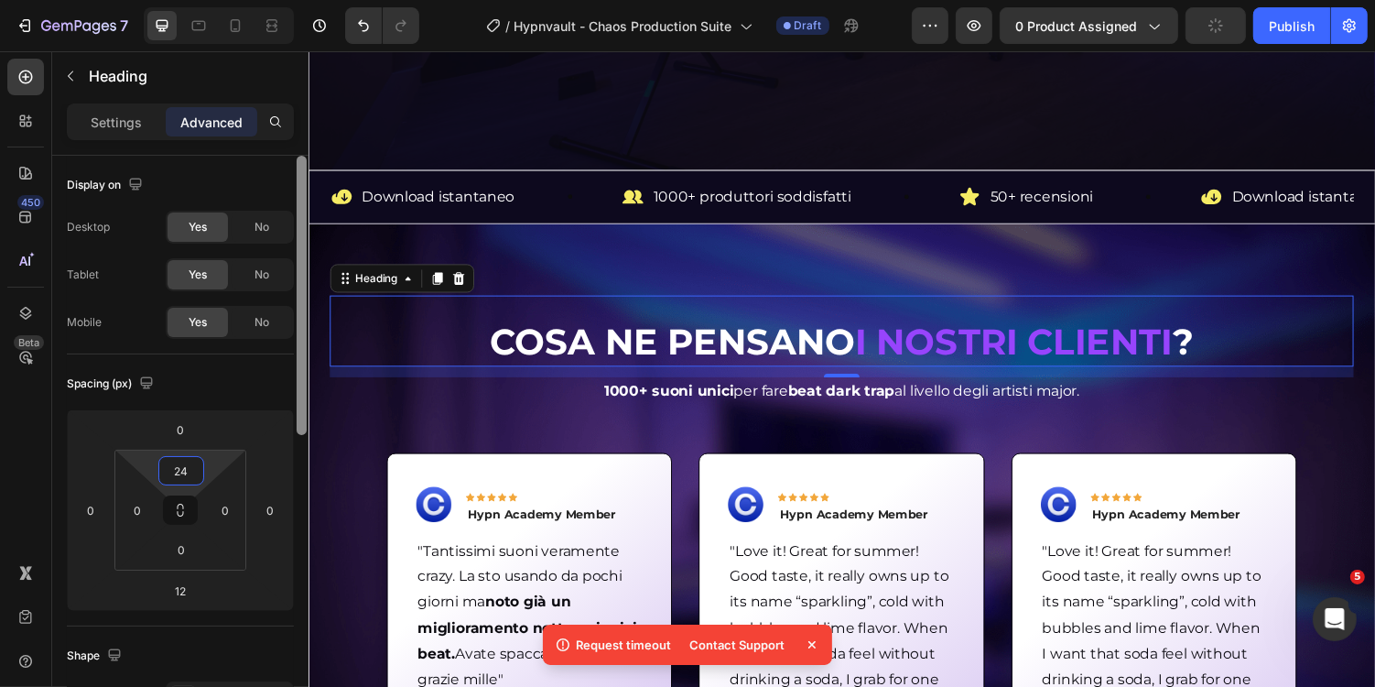
type input "2"
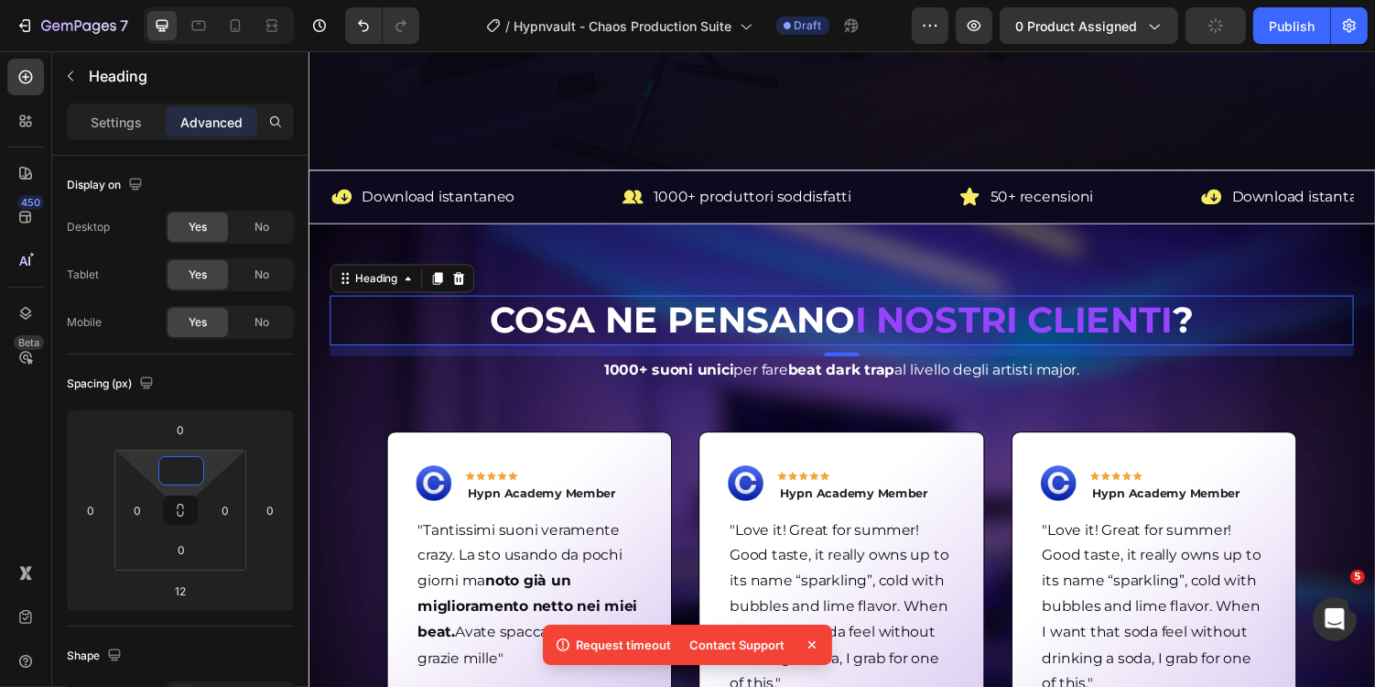
click at [701, 244] on div "Cosa ne pensano i nostri clienti ? Heading 12 1000+ suoni unici per fare beat d…" at bounding box center [857, 544] width 1099 height 632
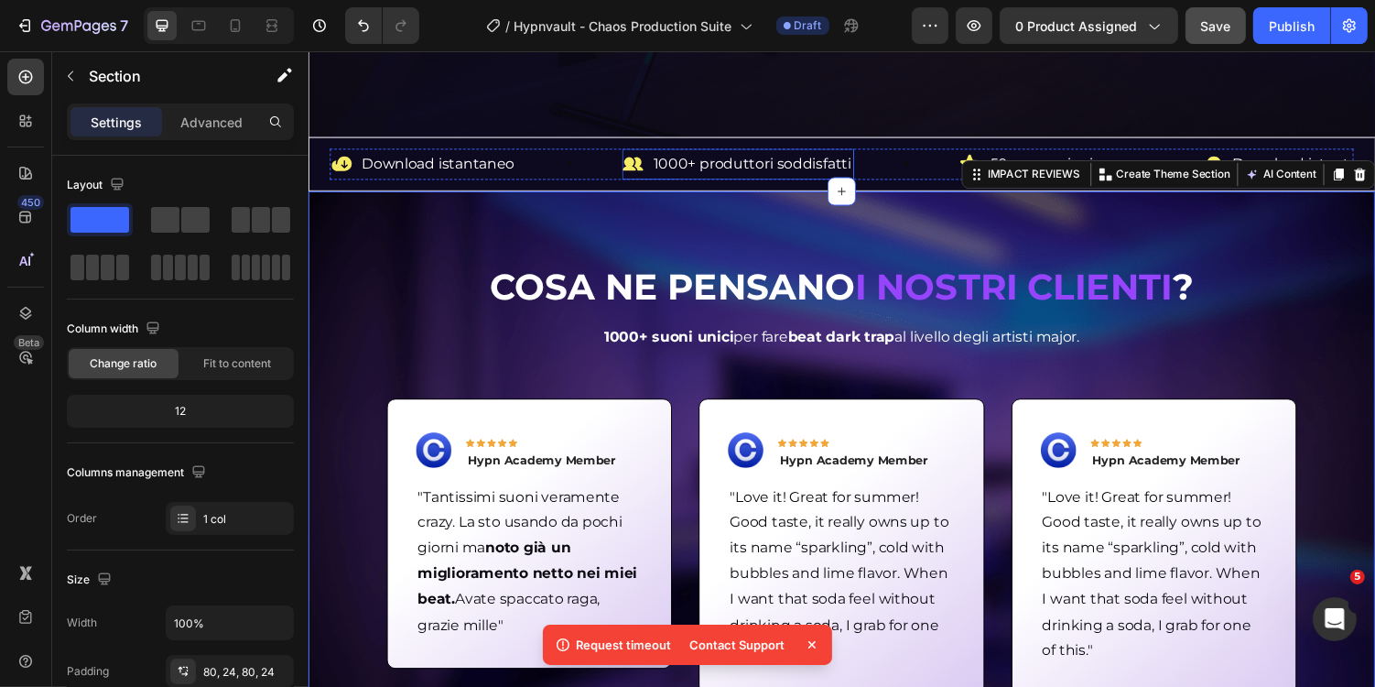
scroll to position [671, 0]
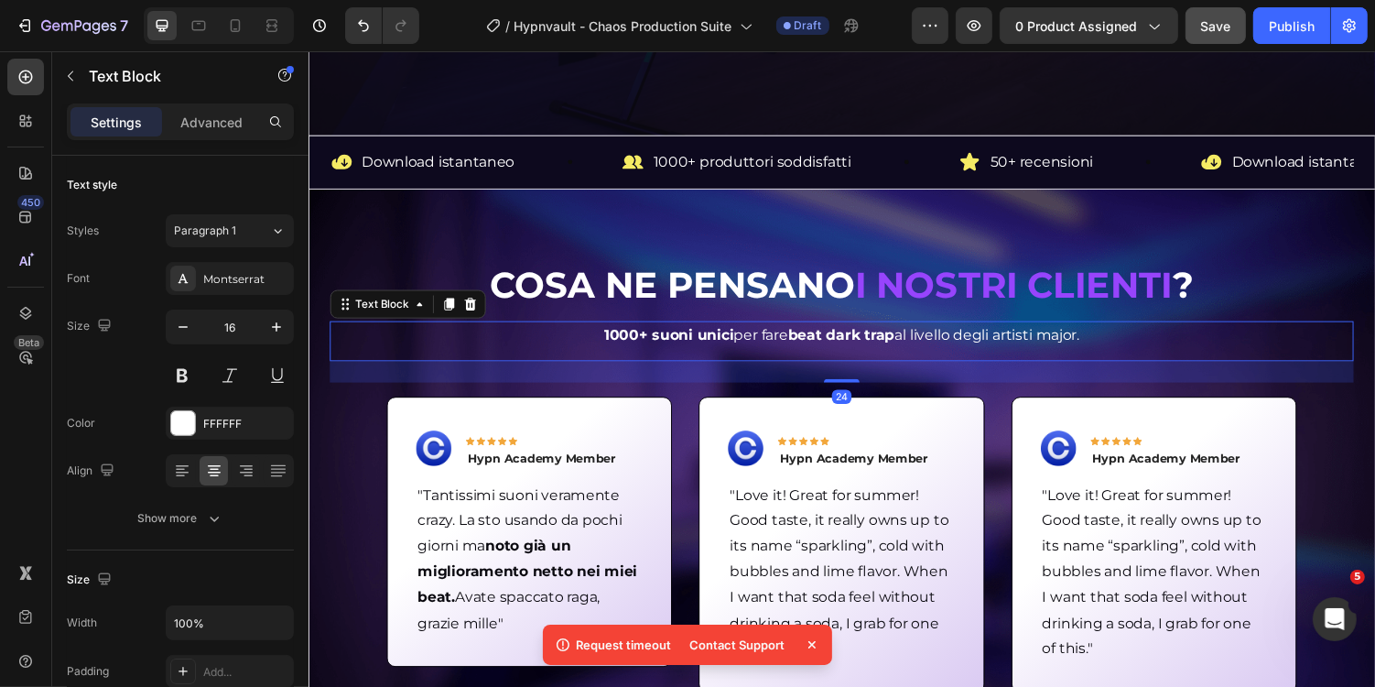
click at [737, 343] on span "1000+ suoni unici per fare beat dark trap al livello degli artisti major." at bounding box center [858, 341] width 490 height 17
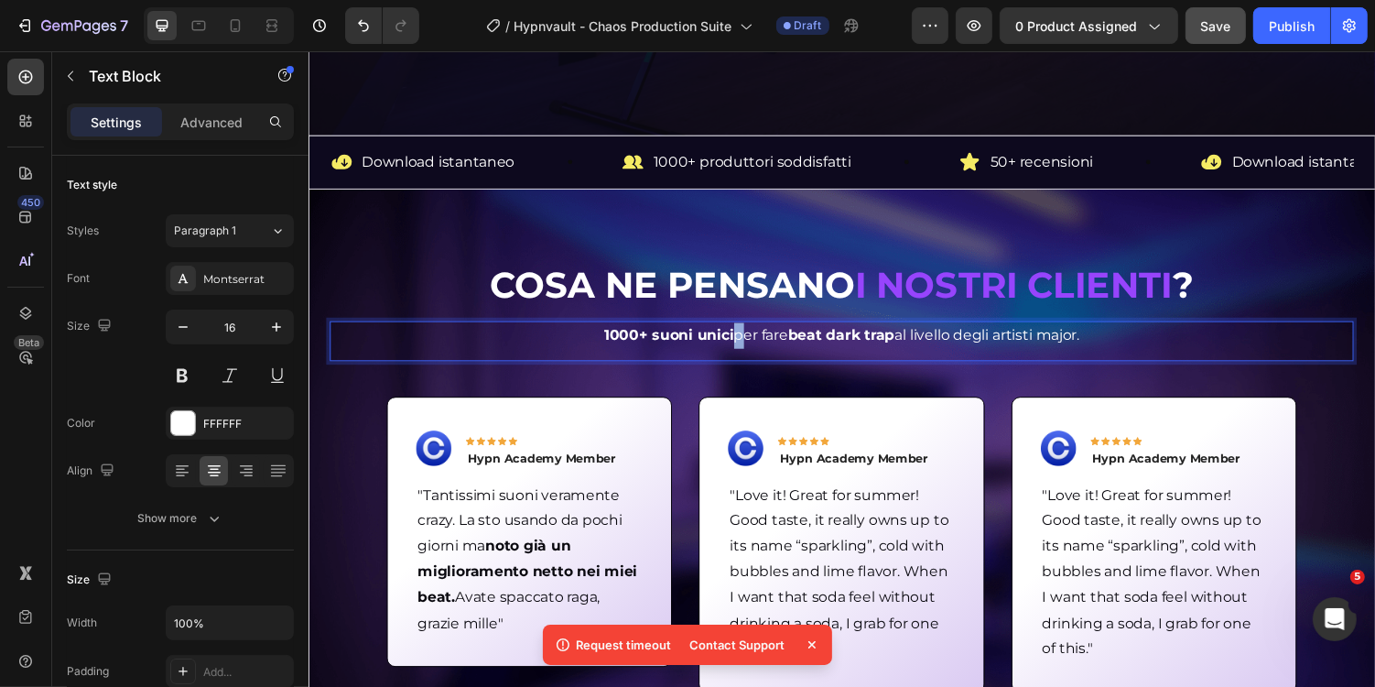
click at [737, 343] on span "1000+ suoni unici per fare beat dark trap al livello degli artisti major." at bounding box center [858, 341] width 490 height 17
drag, startPoint x: 729, startPoint y: 344, endPoint x: 661, endPoint y: 346, distance: 67.8
click at [660, 346] on span "Scopri perché e come Chaos può trasformare la qualità dei tuoi beat." at bounding box center [857, 341] width 499 height 17
drag, startPoint x: 938, startPoint y: 344, endPoint x: 1024, endPoint y: 344, distance: 86.1
click at [1024, 344] on span "Scopri perché Chaos porterà i tuoi beat a un nuovo livello." at bounding box center [857, 341] width 418 height 17
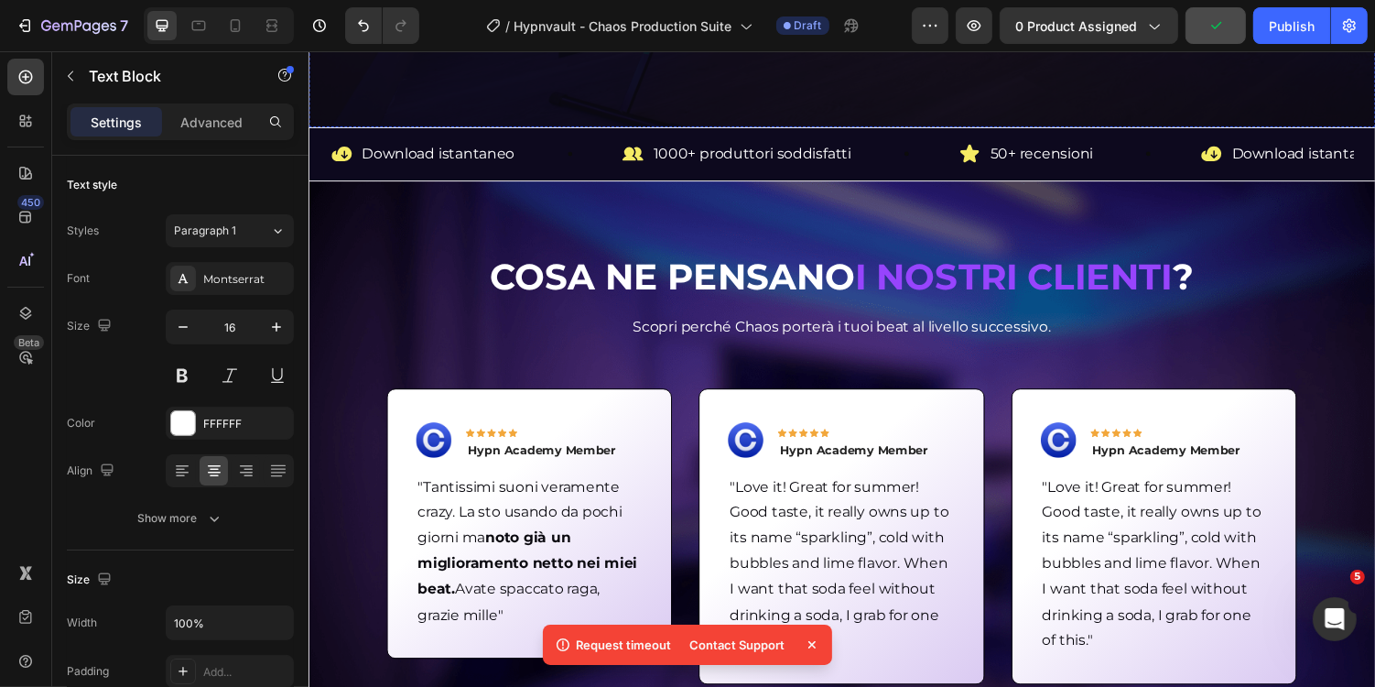
scroll to position [731, 0]
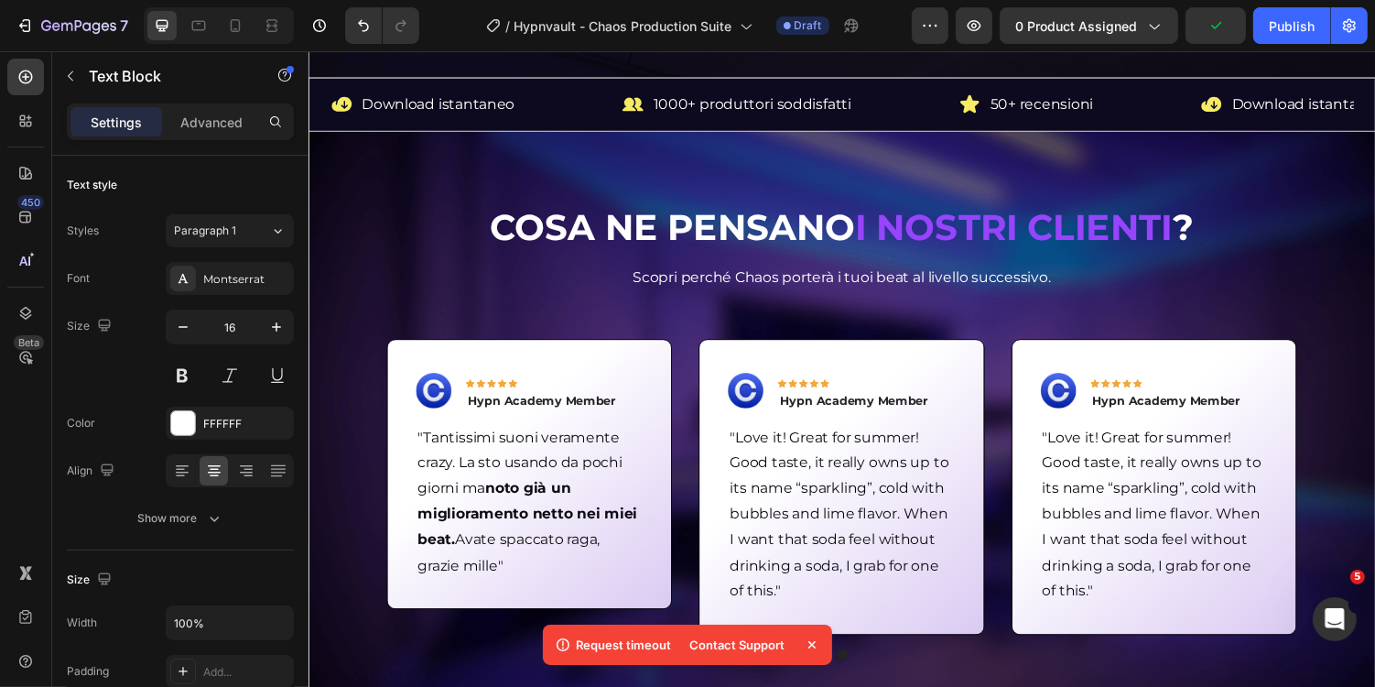
click at [1050, 285] on span "Scopri perché Chaos porterà i tuoi beat al livello successivo." at bounding box center [857, 282] width 430 height 17
click at [975, 274] on span "Scopri perché Chaos porterà i tuoi beat al livello successivo." at bounding box center [857, 282] width 430 height 17
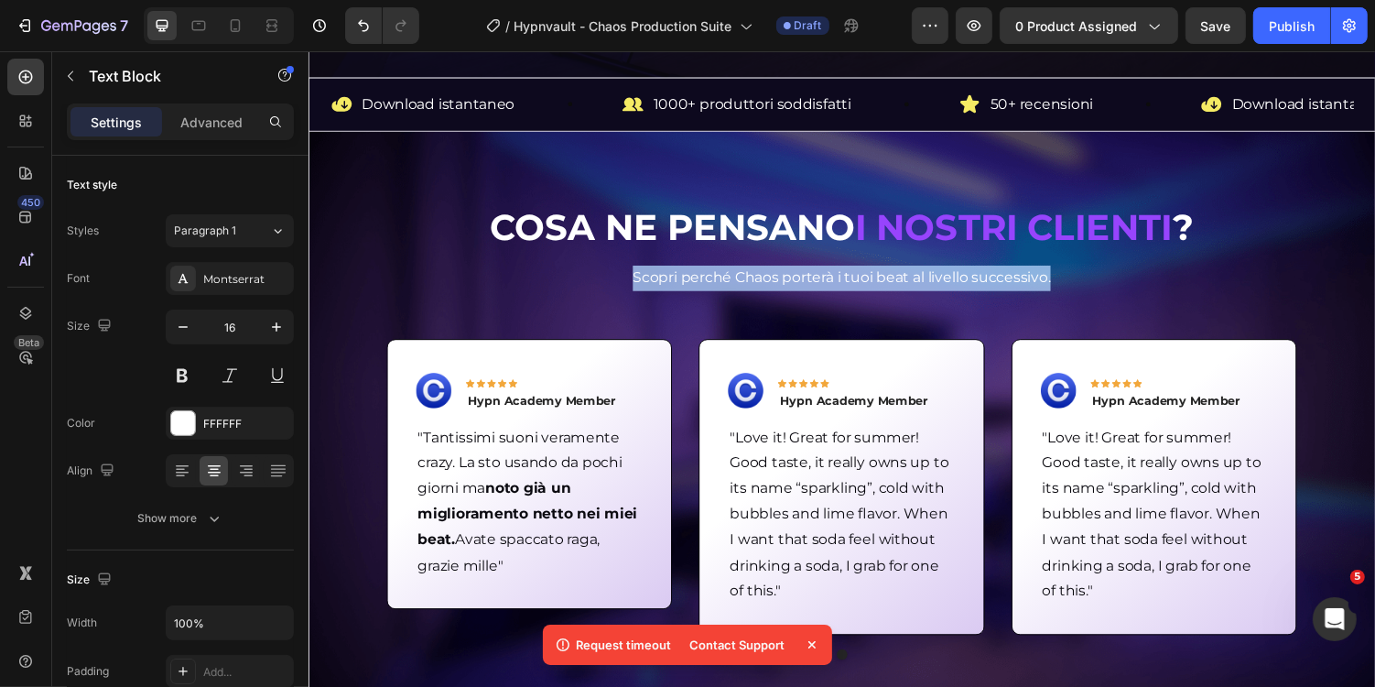
click at [975, 274] on span "Scopri perché Chaos porterà i tuoi beat al livello successivo." at bounding box center [857, 282] width 430 height 17
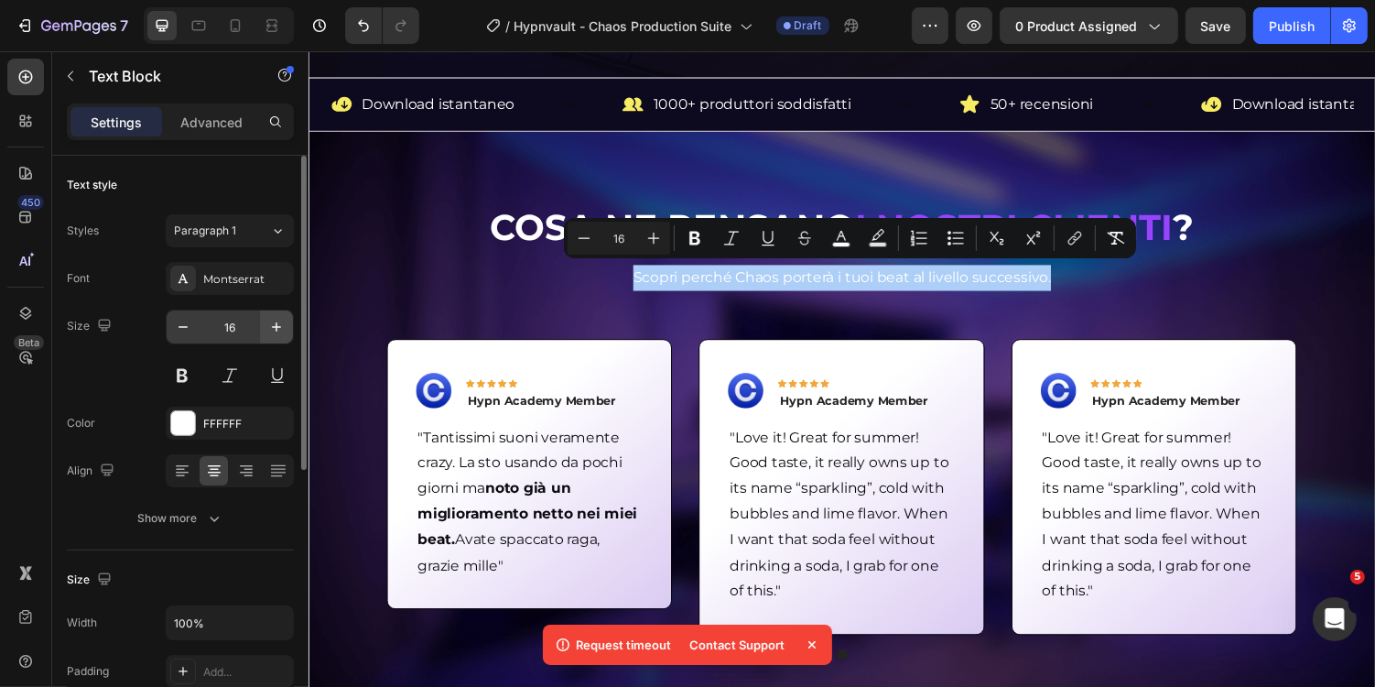
click at [275, 323] on icon "button" at bounding box center [276, 327] width 18 height 18
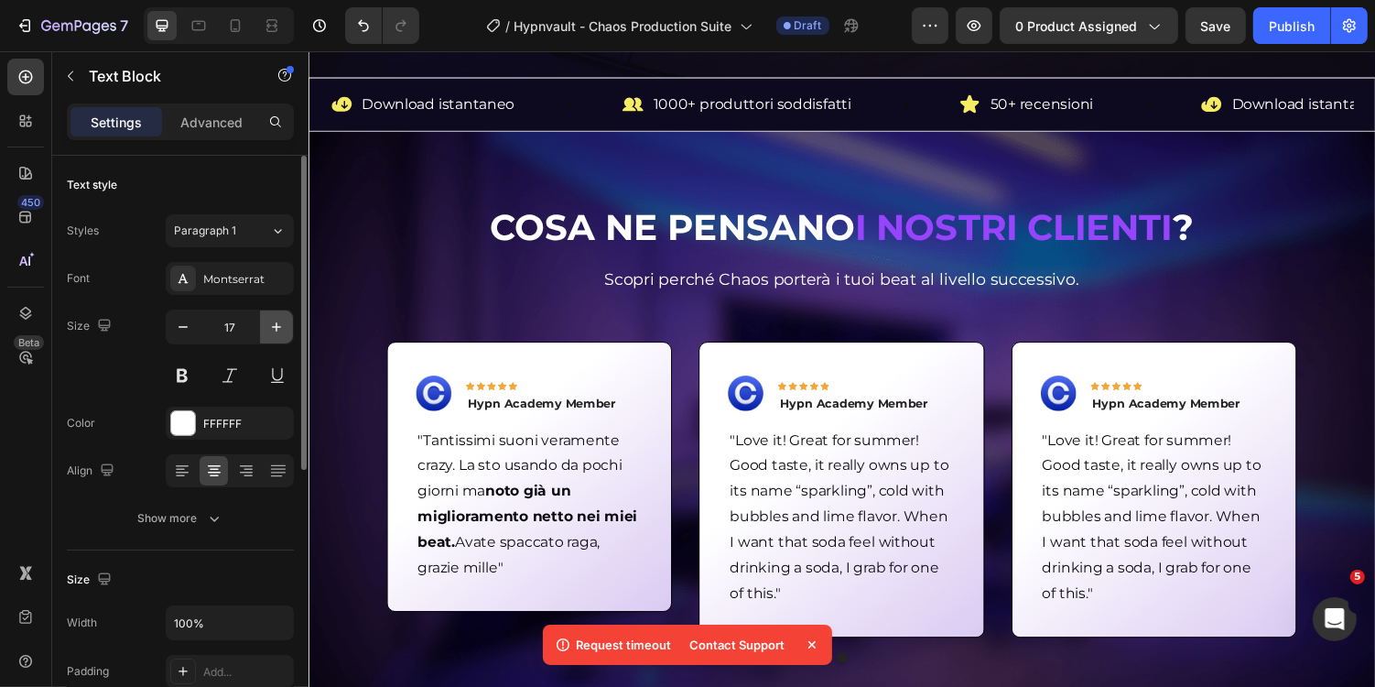
type input "18"
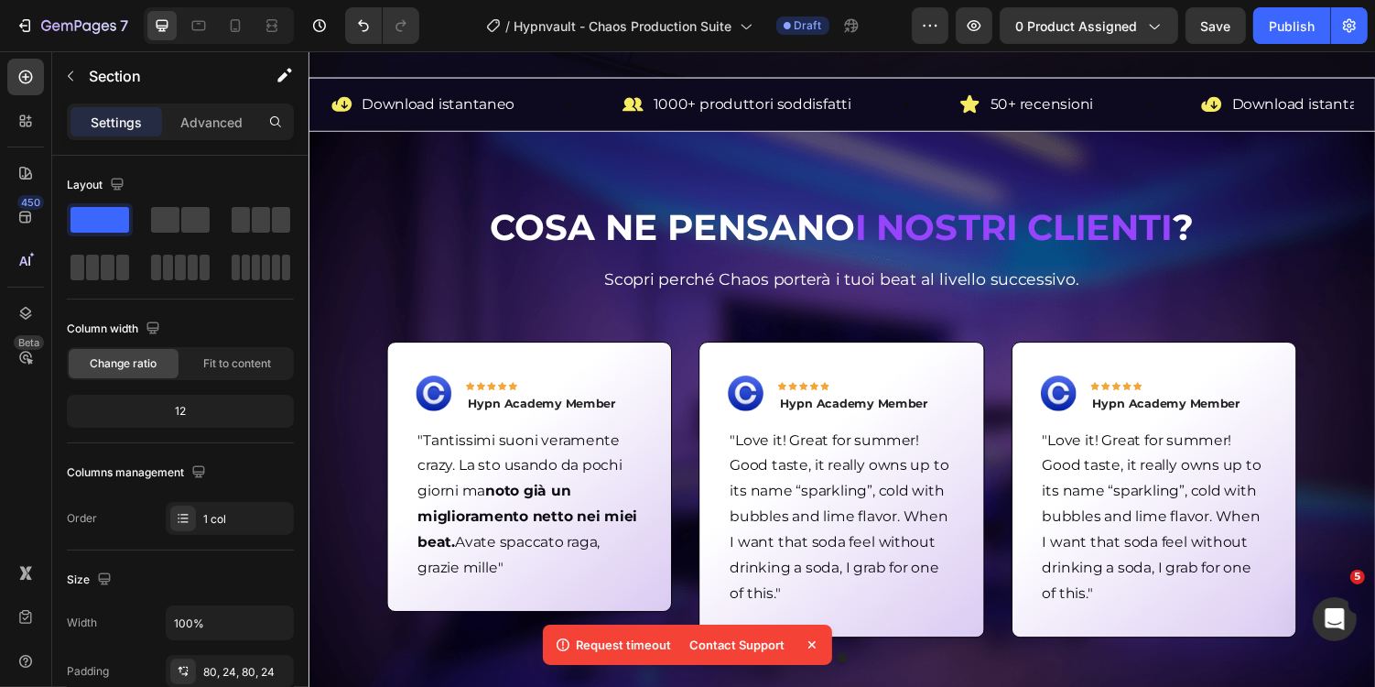
click at [745, 317] on div "Cosa ne pensano i nostri clienti ? Heading Scopri perché Chaos porterà i tuoi b…" at bounding box center [857, 450] width 1055 height 489
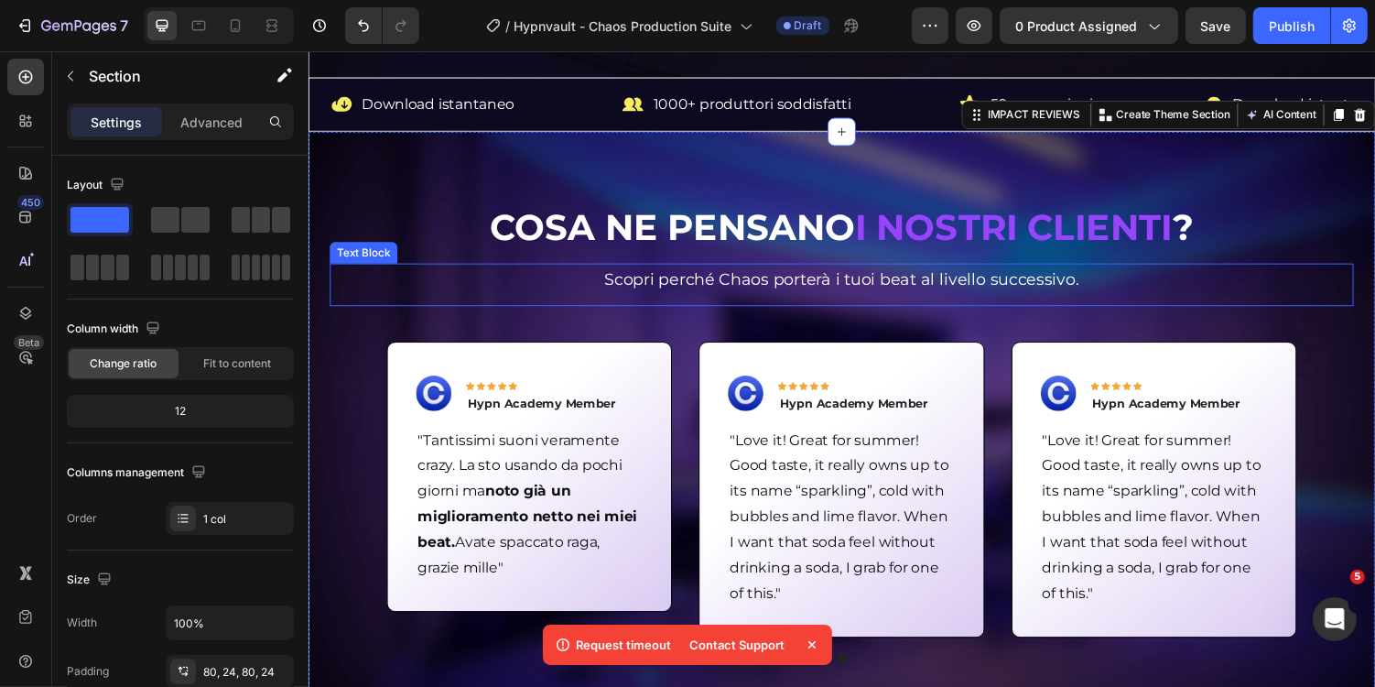
click at [837, 289] on span "Scopri perché Chaos porterà i tuoi beat al livello successivo." at bounding box center [857, 285] width 489 height 20
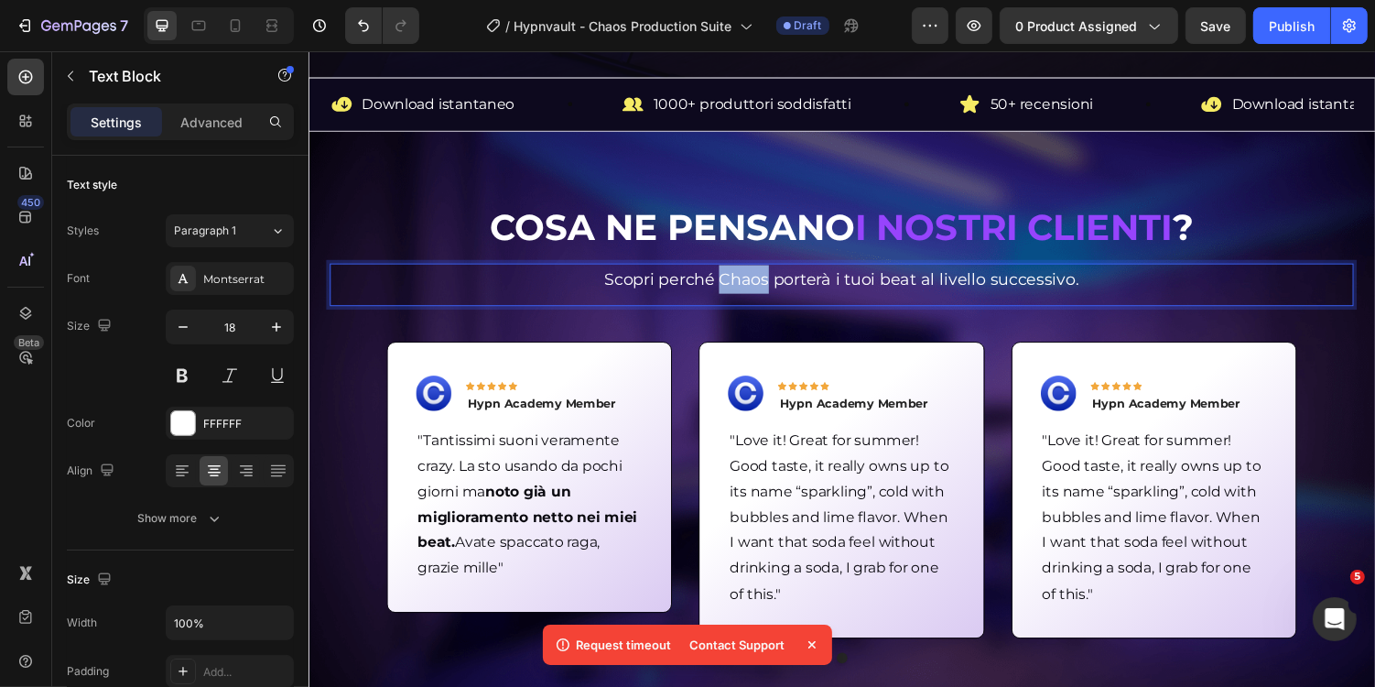
click at [751, 285] on span "Scopri perché Chaos porterà i tuoi beat al livello successivo." at bounding box center [857, 285] width 489 height 20
drag, startPoint x: 1097, startPoint y: 283, endPoint x: 938, endPoint y: 293, distance: 159.6
click at [938, 293] on p "Scopri perché Chaos porterà i tuoi beat al livello successivo." at bounding box center [856, 284] width 1051 height 29
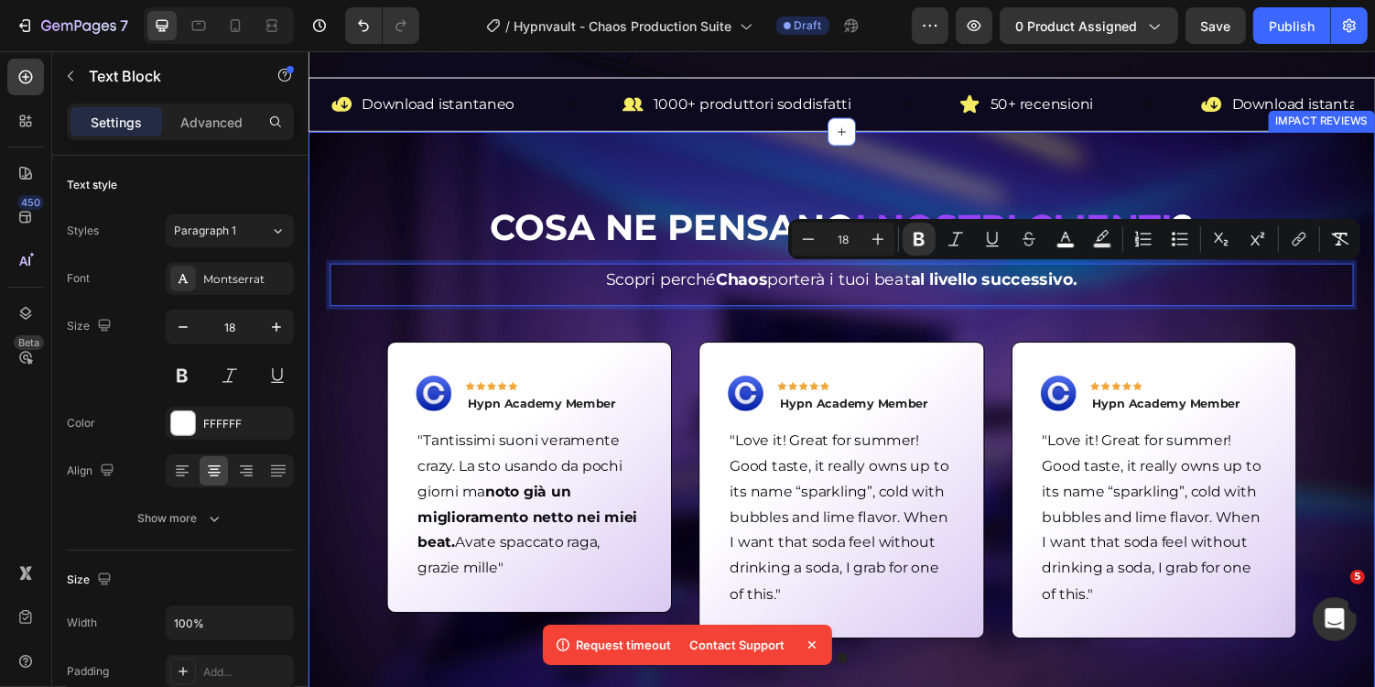
click at [804, 187] on div "Cosa ne pensano i nostri clienti ? Heading Scopri perché Chaos porterà i tuoi b…" at bounding box center [857, 450] width 1099 height 635
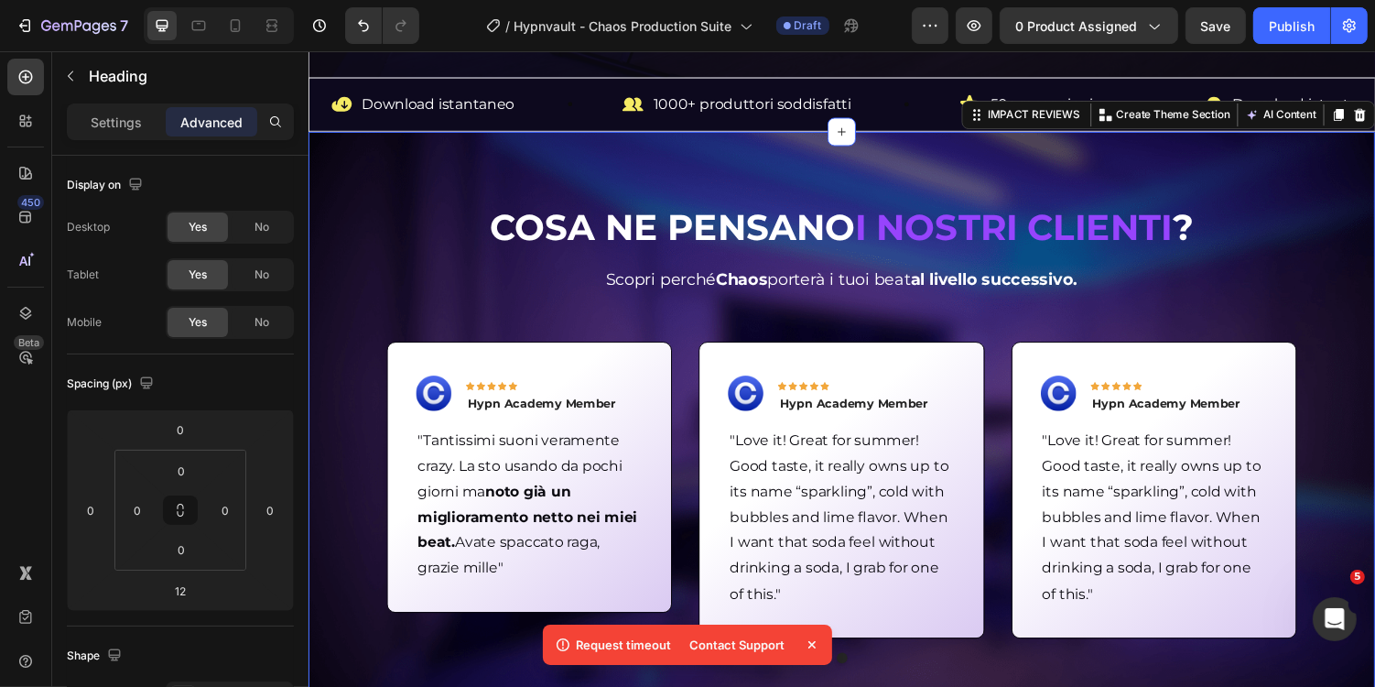
click at [761, 232] on strong "Cosa ne pensano" at bounding box center [682, 231] width 376 height 45
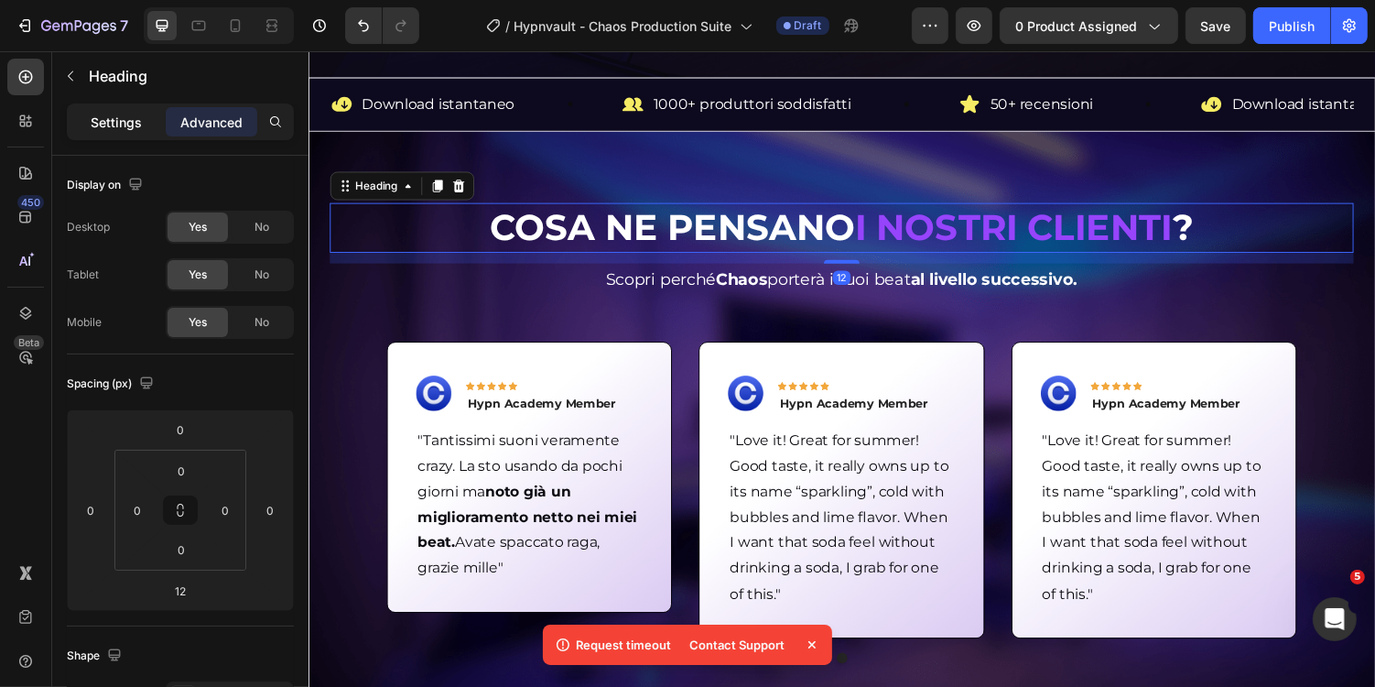
click at [135, 114] on p "Settings" at bounding box center [116, 122] width 51 height 19
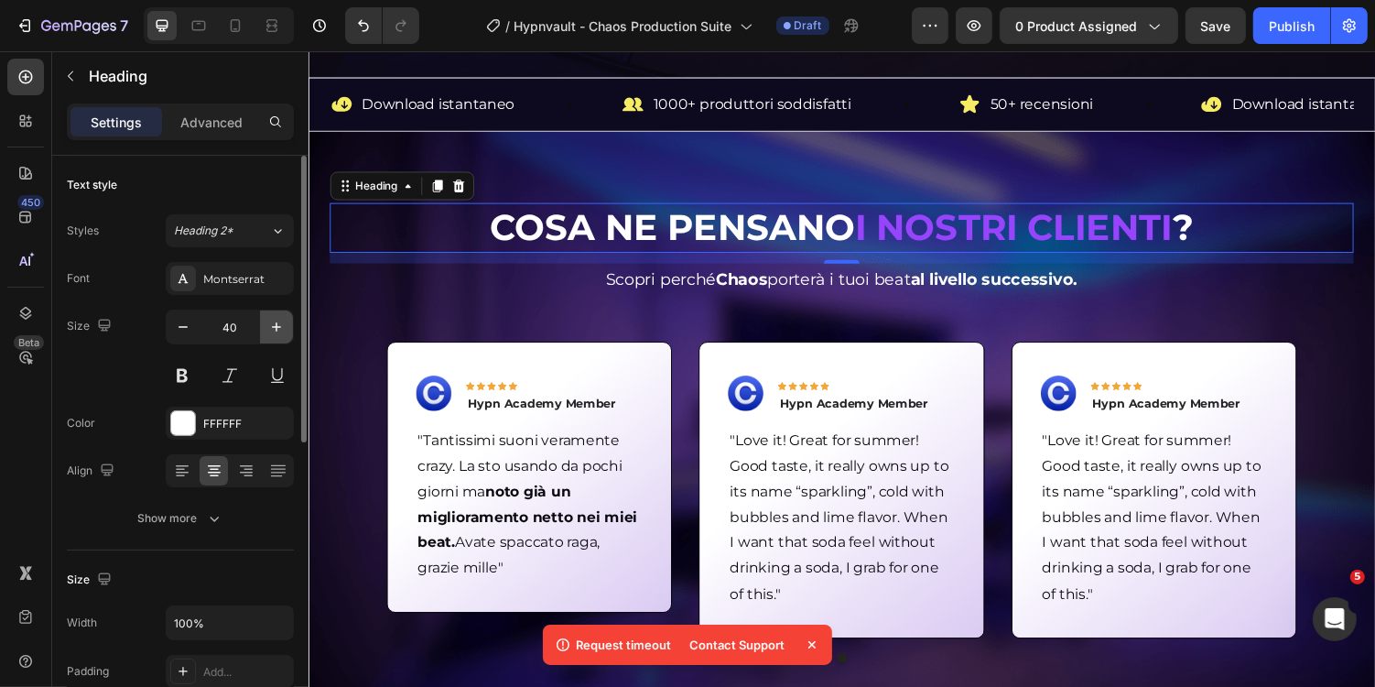
click at [283, 327] on icon "button" at bounding box center [276, 327] width 18 height 18
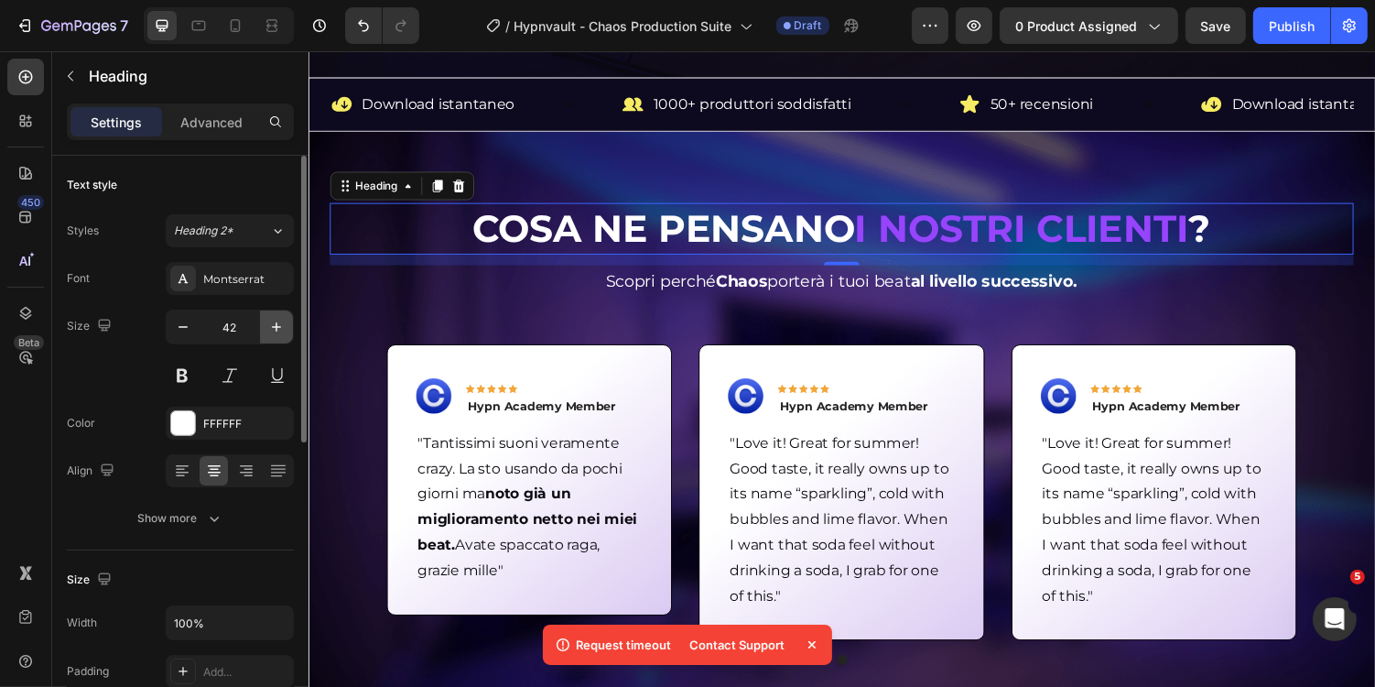
click at [287, 325] on button "button" at bounding box center [276, 326] width 33 height 33
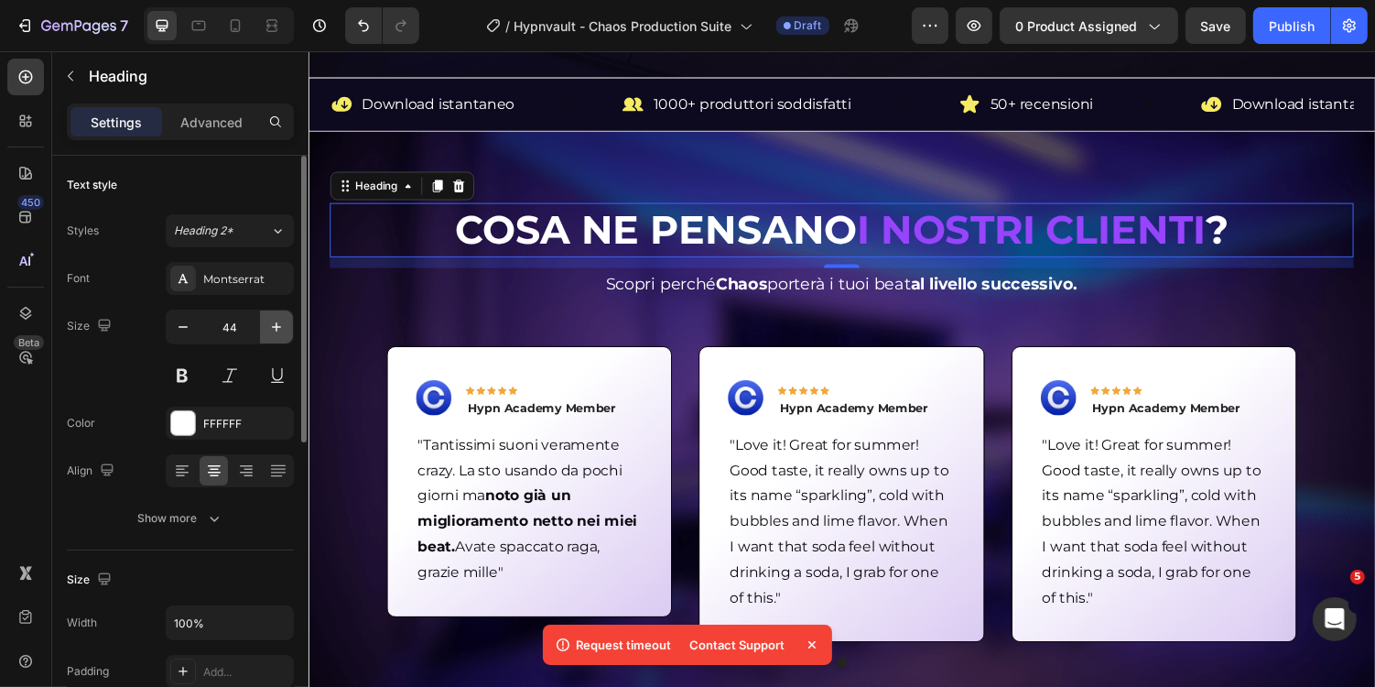
click at [287, 325] on button "button" at bounding box center [276, 326] width 33 height 33
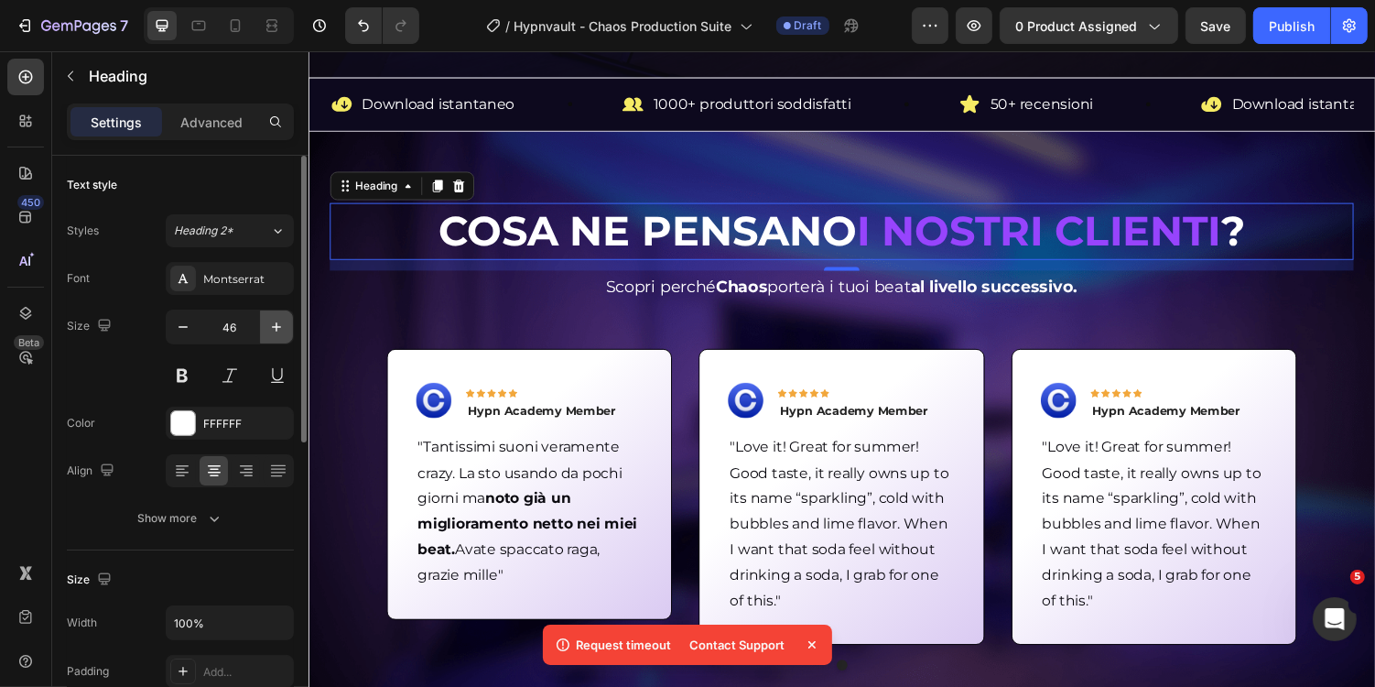
click at [287, 325] on button "button" at bounding box center [276, 326] width 33 height 33
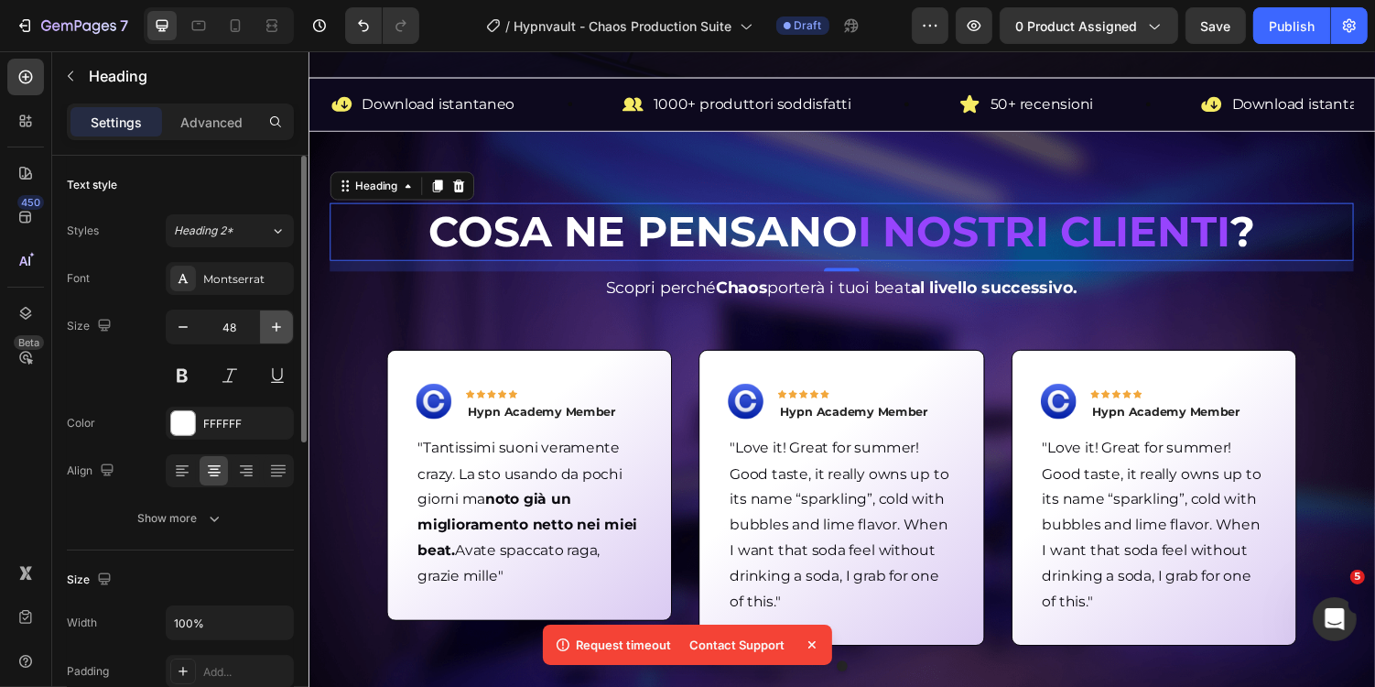
click at [287, 325] on button "button" at bounding box center [276, 326] width 33 height 33
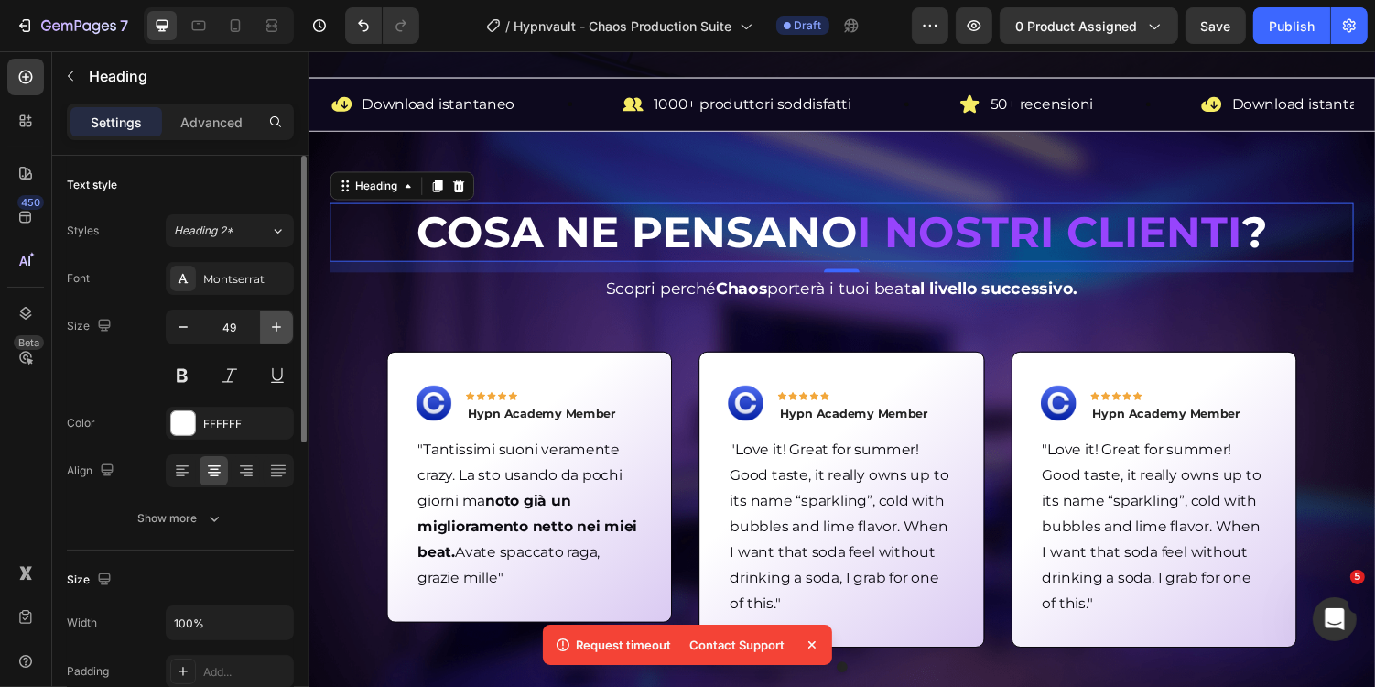
click at [287, 325] on button "button" at bounding box center [276, 326] width 33 height 33
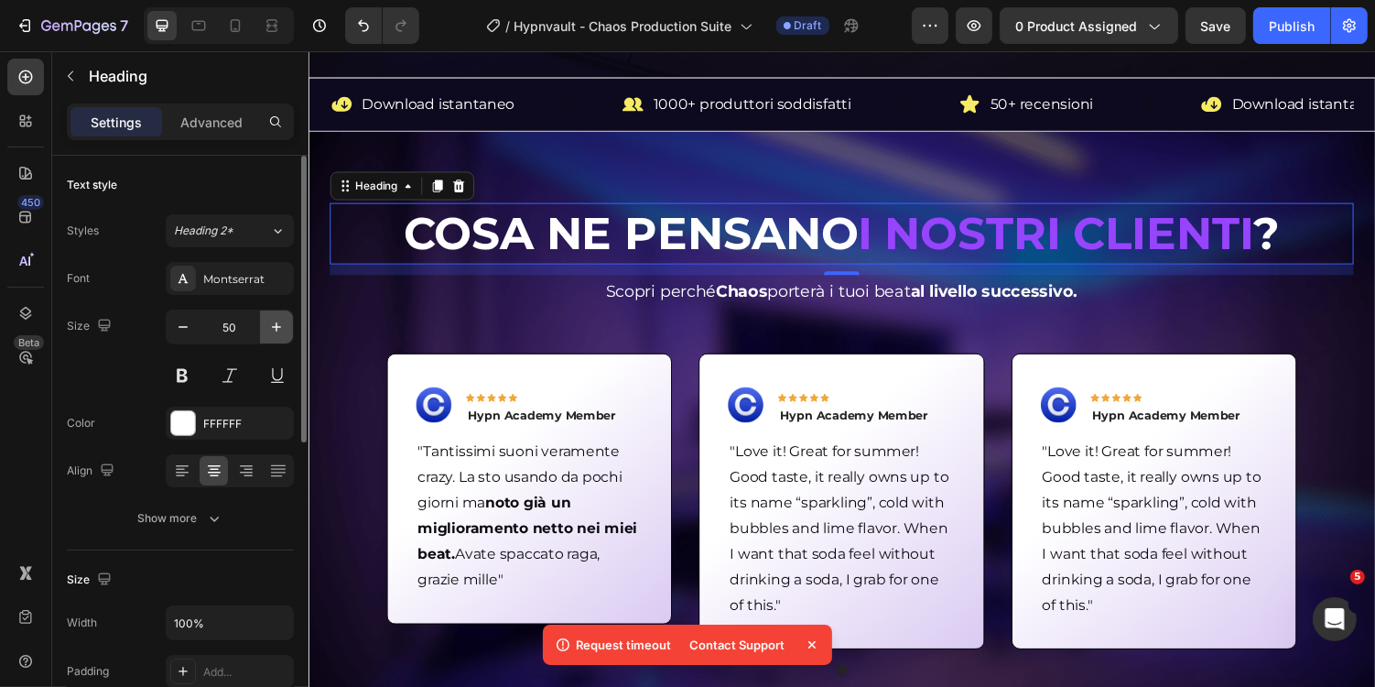
click at [287, 325] on button "button" at bounding box center [276, 326] width 33 height 33
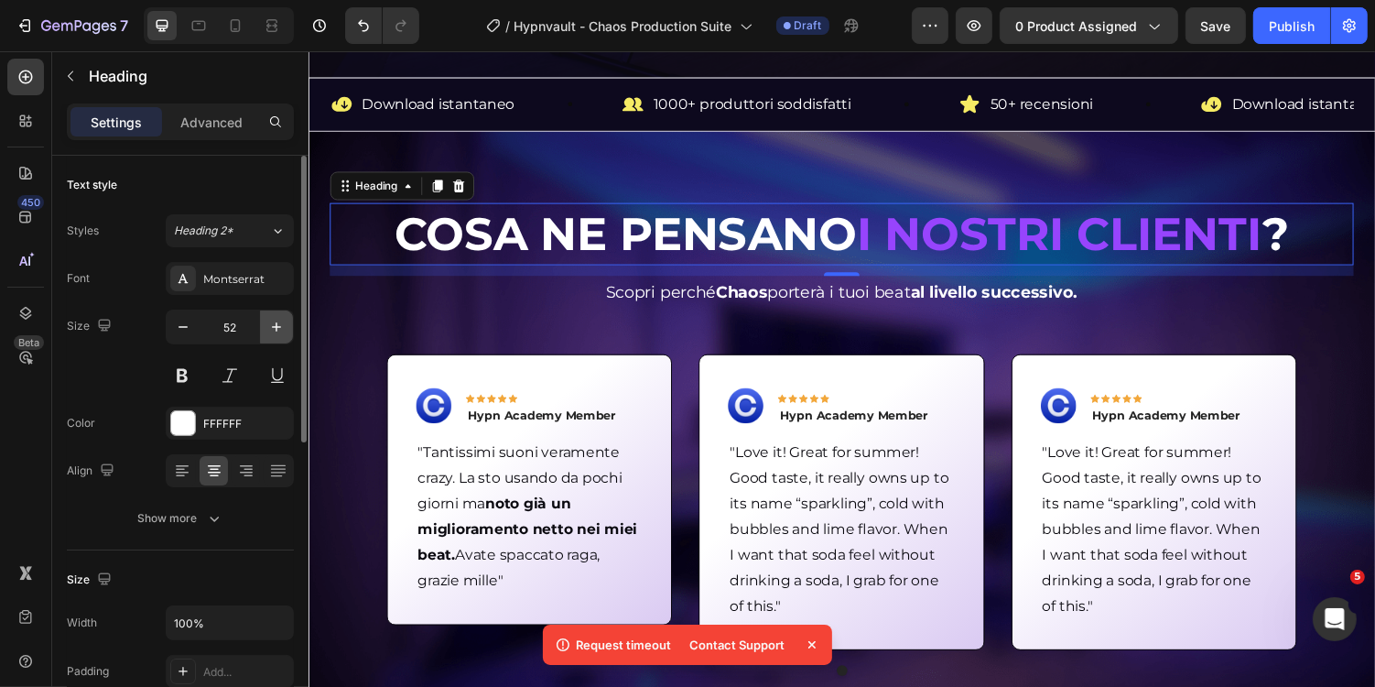
click at [287, 325] on button "button" at bounding box center [276, 326] width 33 height 33
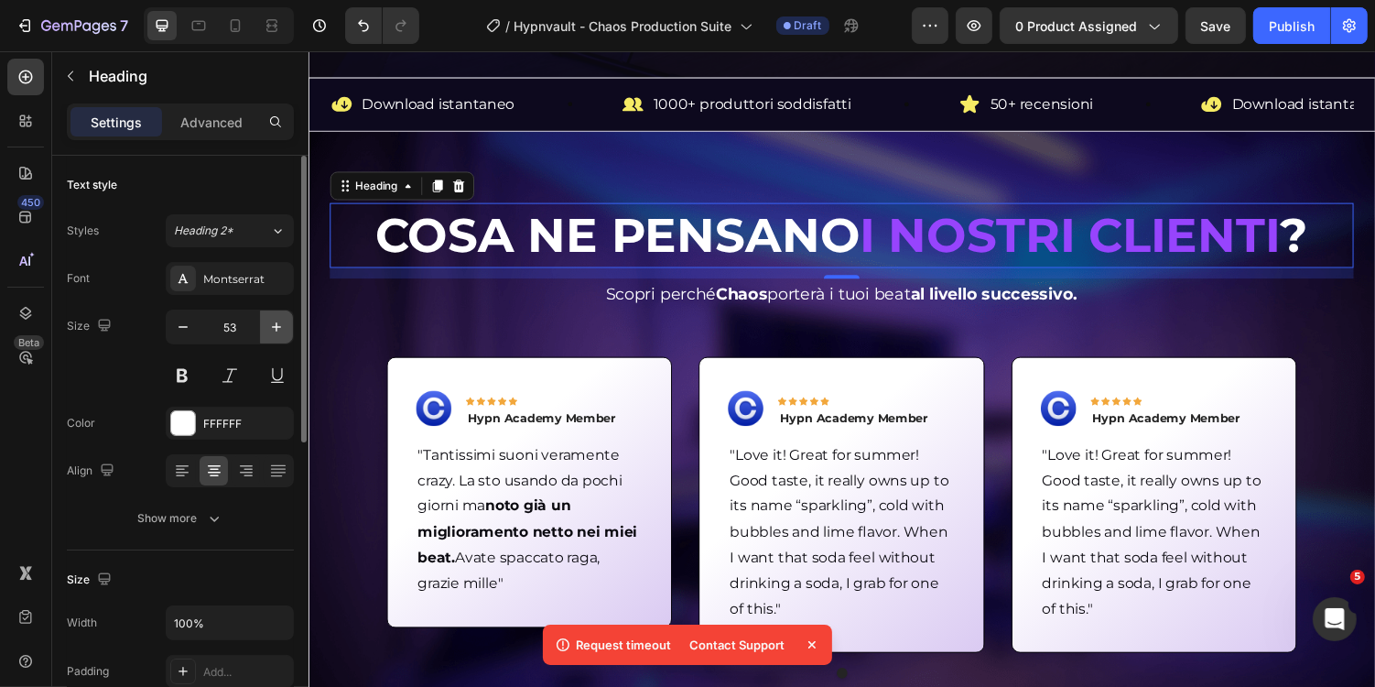
click at [287, 325] on button "button" at bounding box center [276, 326] width 33 height 33
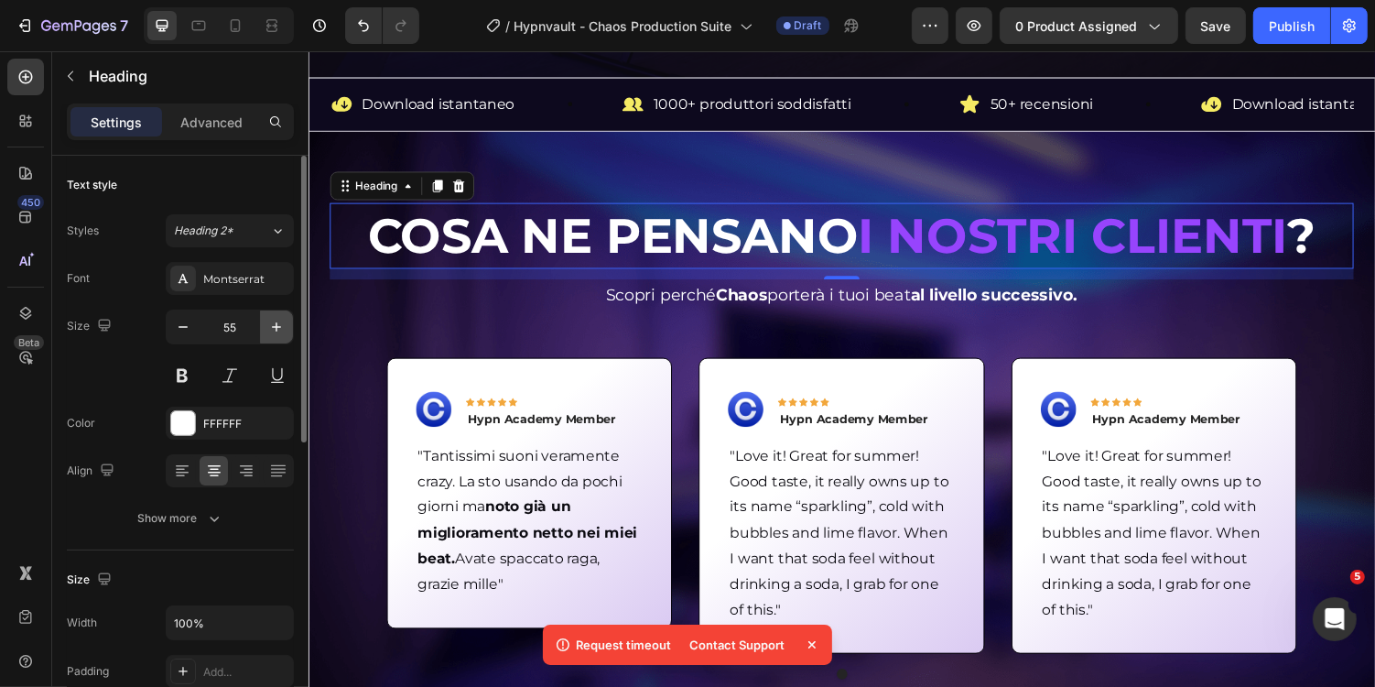
click at [287, 325] on button "button" at bounding box center [276, 326] width 33 height 33
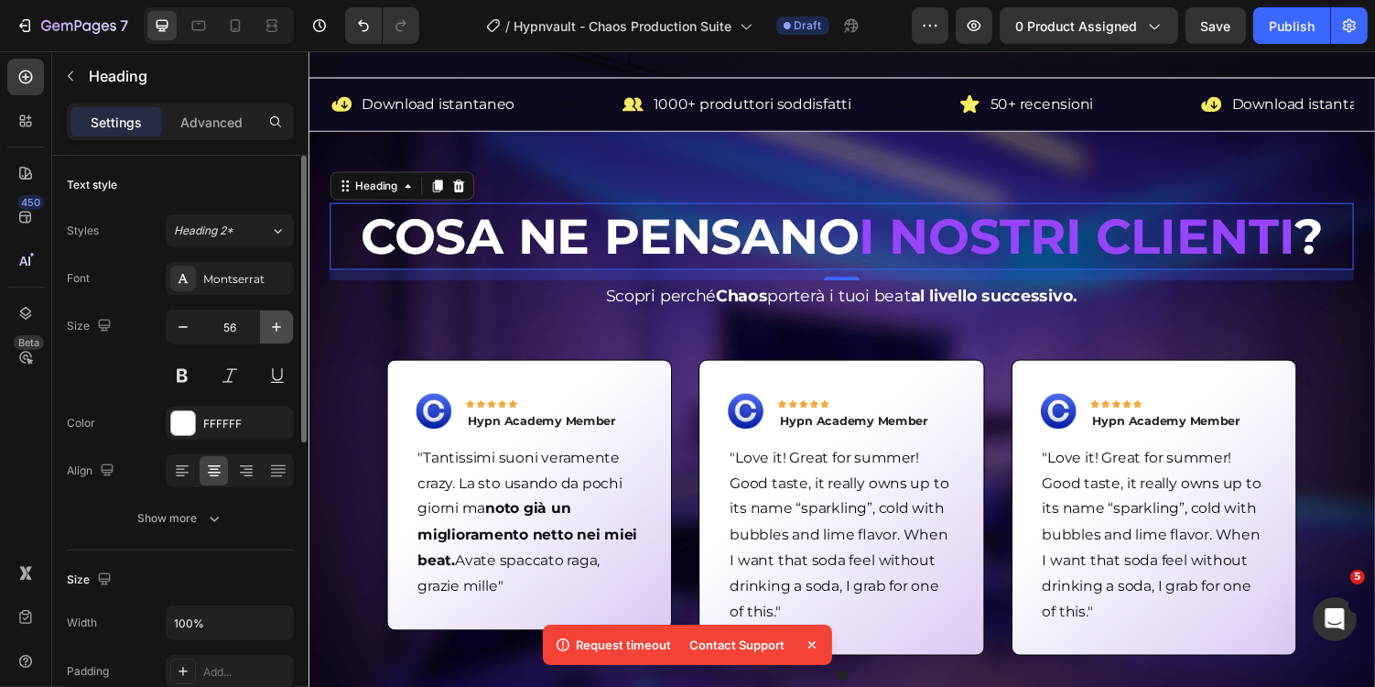
click at [287, 325] on button "button" at bounding box center [276, 326] width 33 height 33
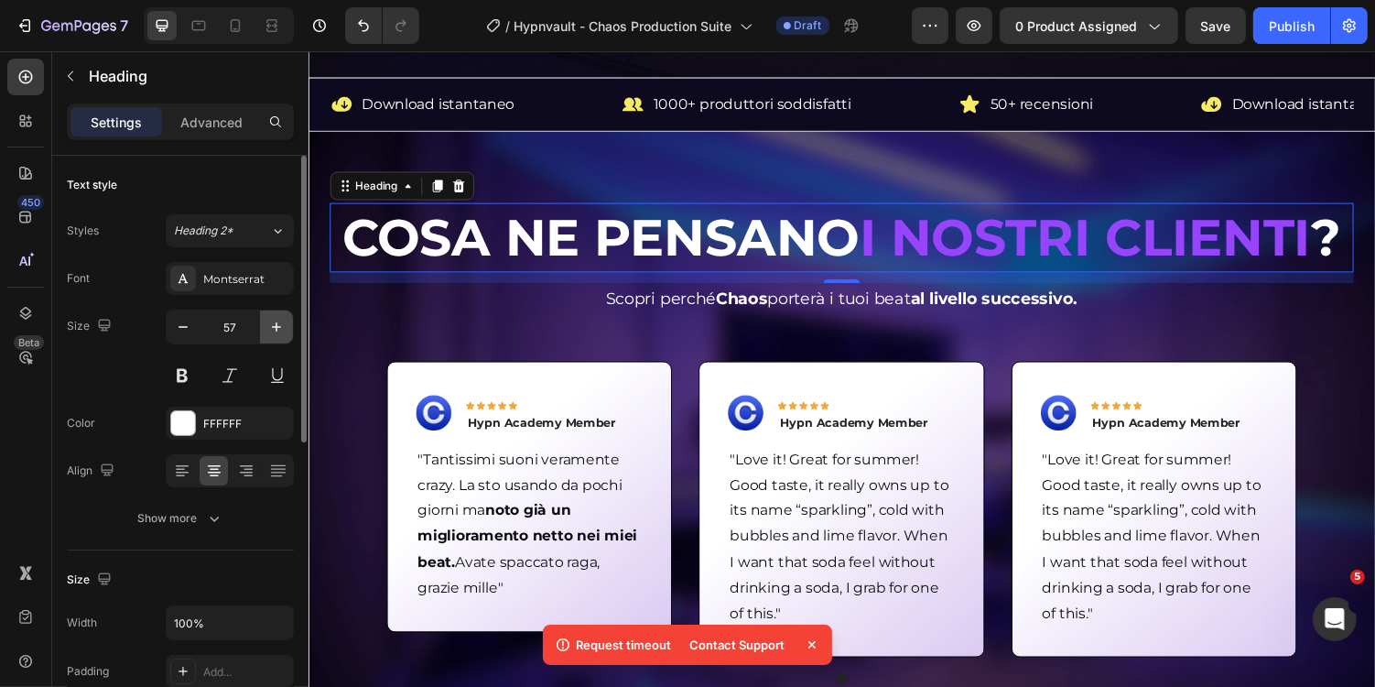
click at [287, 325] on button "button" at bounding box center [276, 326] width 33 height 33
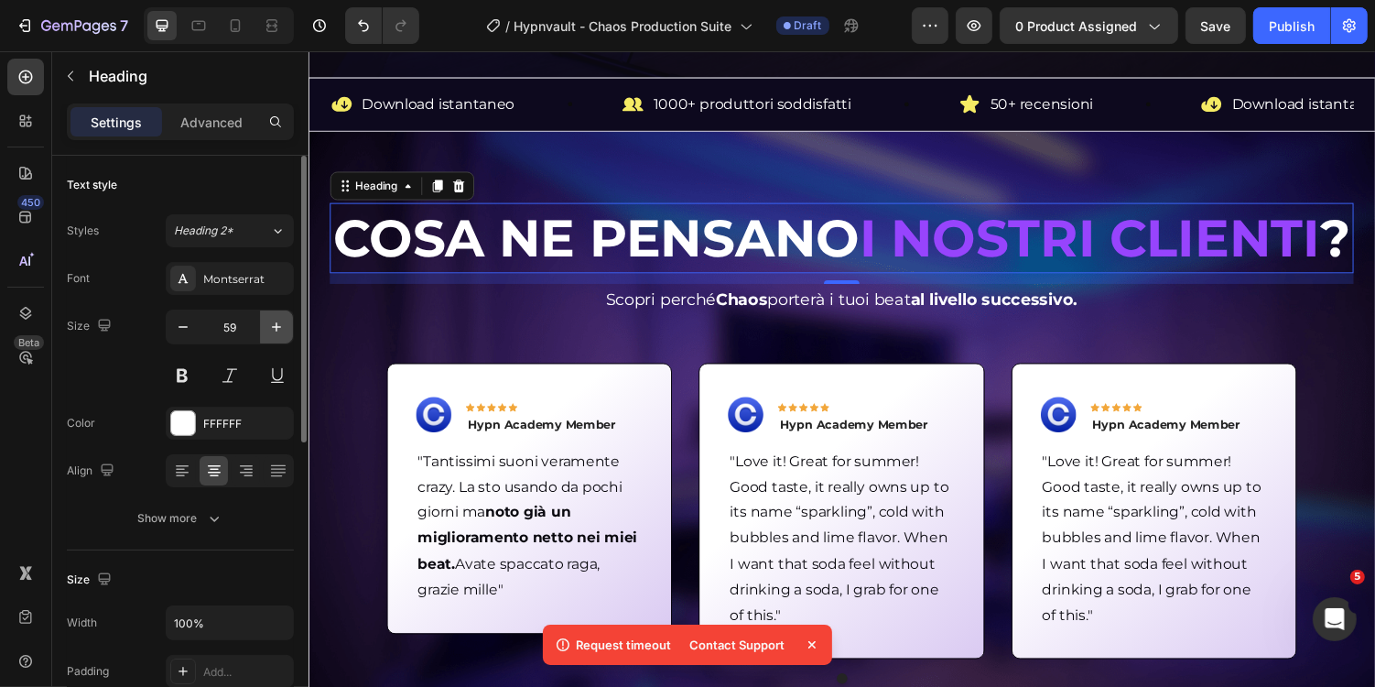
click at [287, 325] on button "button" at bounding box center [276, 326] width 33 height 33
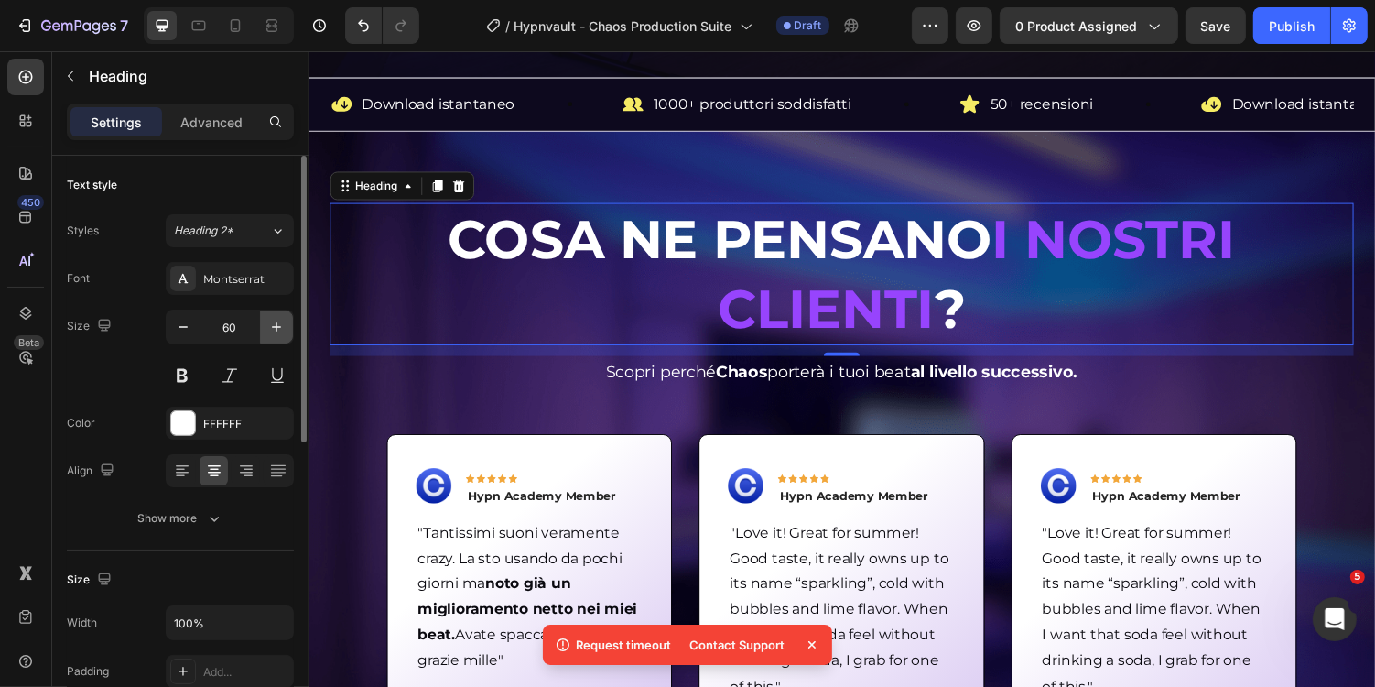
click at [287, 325] on button "button" at bounding box center [276, 326] width 33 height 33
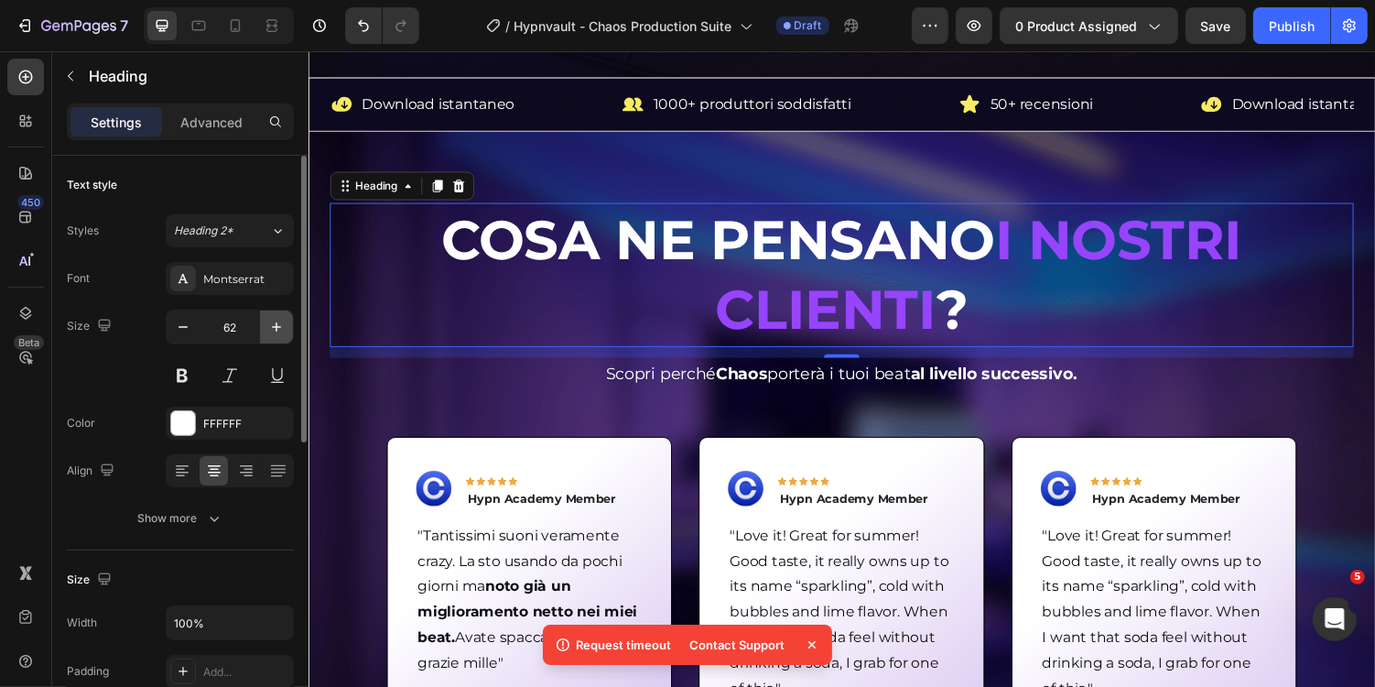
click at [287, 325] on button "button" at bounding box center [276, 326] width 33 height 33
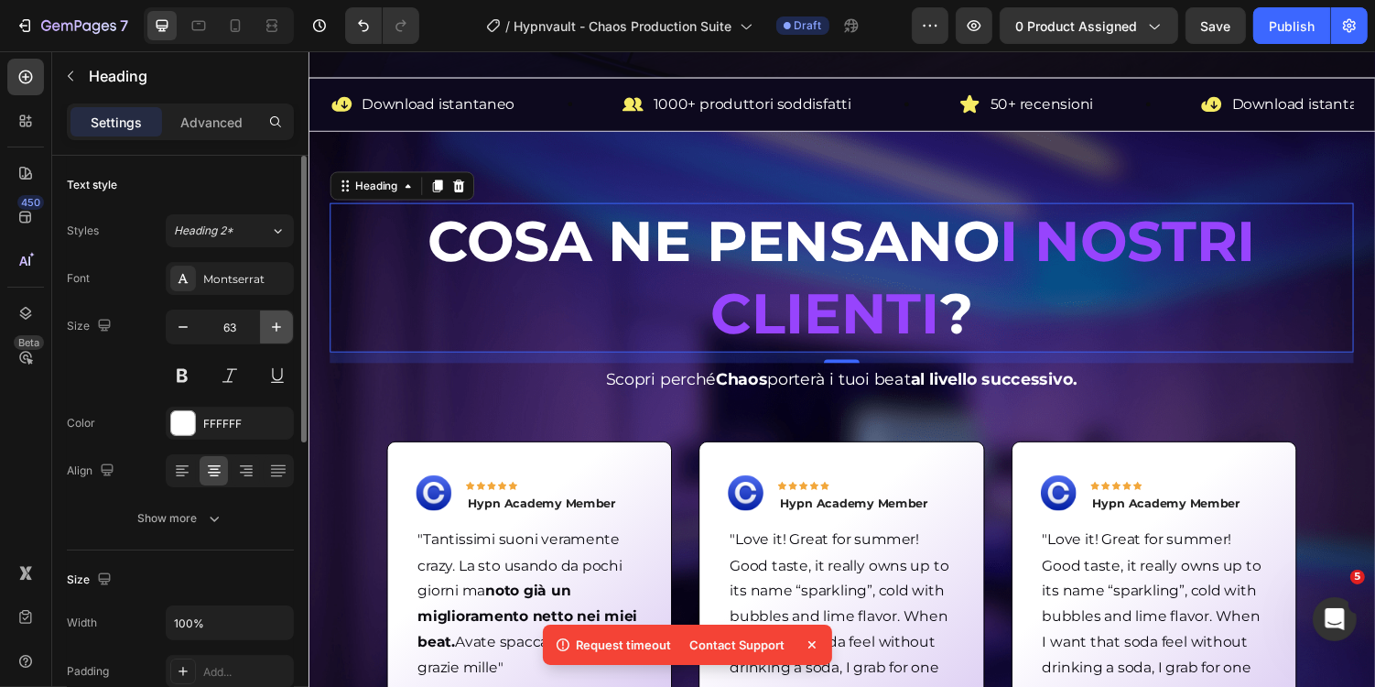
click at [287, 325] on button "button" at bounding box center [276, 326] width 33 height 33
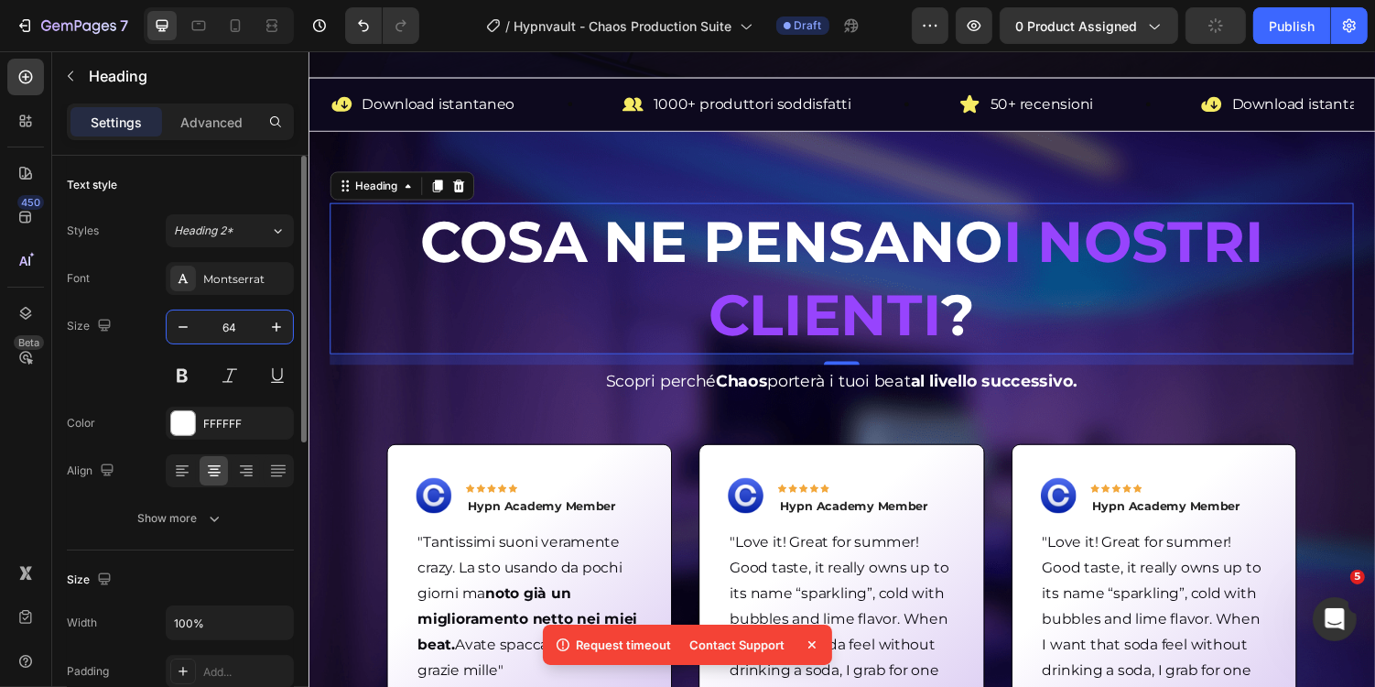
click at [246, 327] on input "64" at bounding box center [230, 326] width 60 height 33
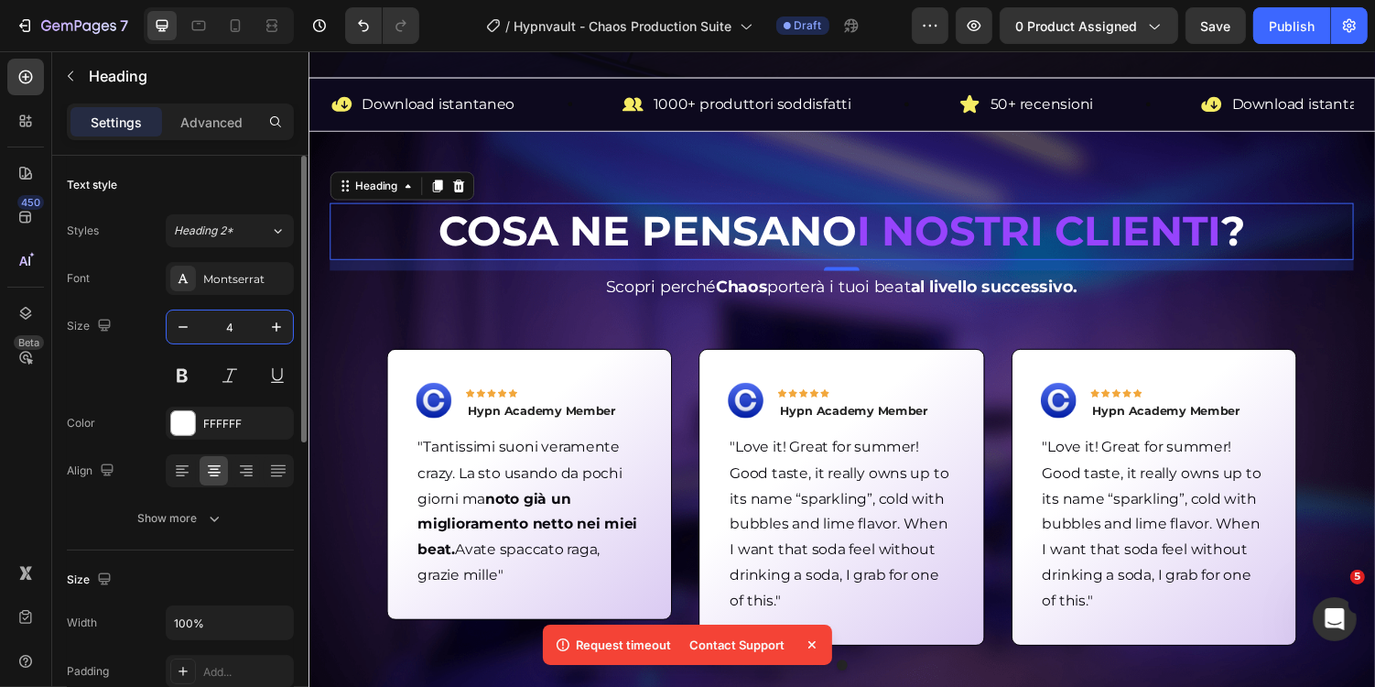
type input "42"
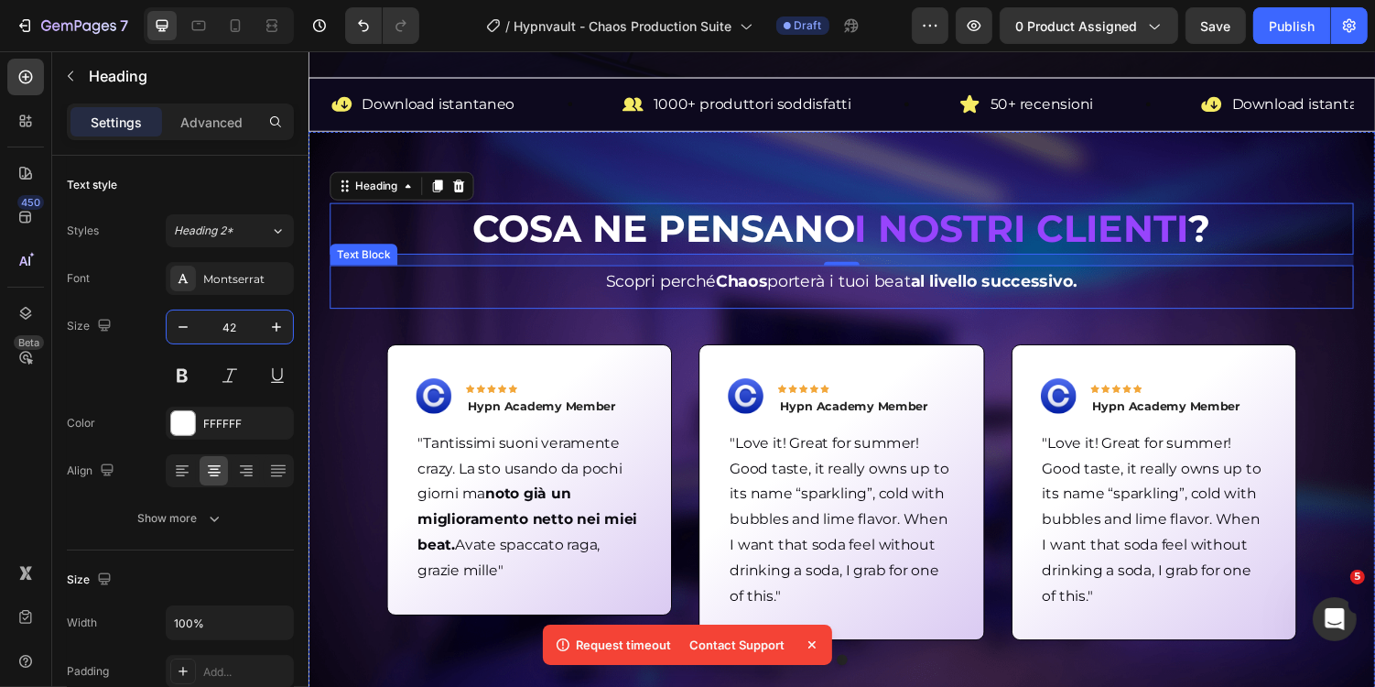
click at [711, 283] on span "Scopri perché Chaos porterà i tuoi beat al livello successivo." at bounding box center [857, 287] width 486 height 20
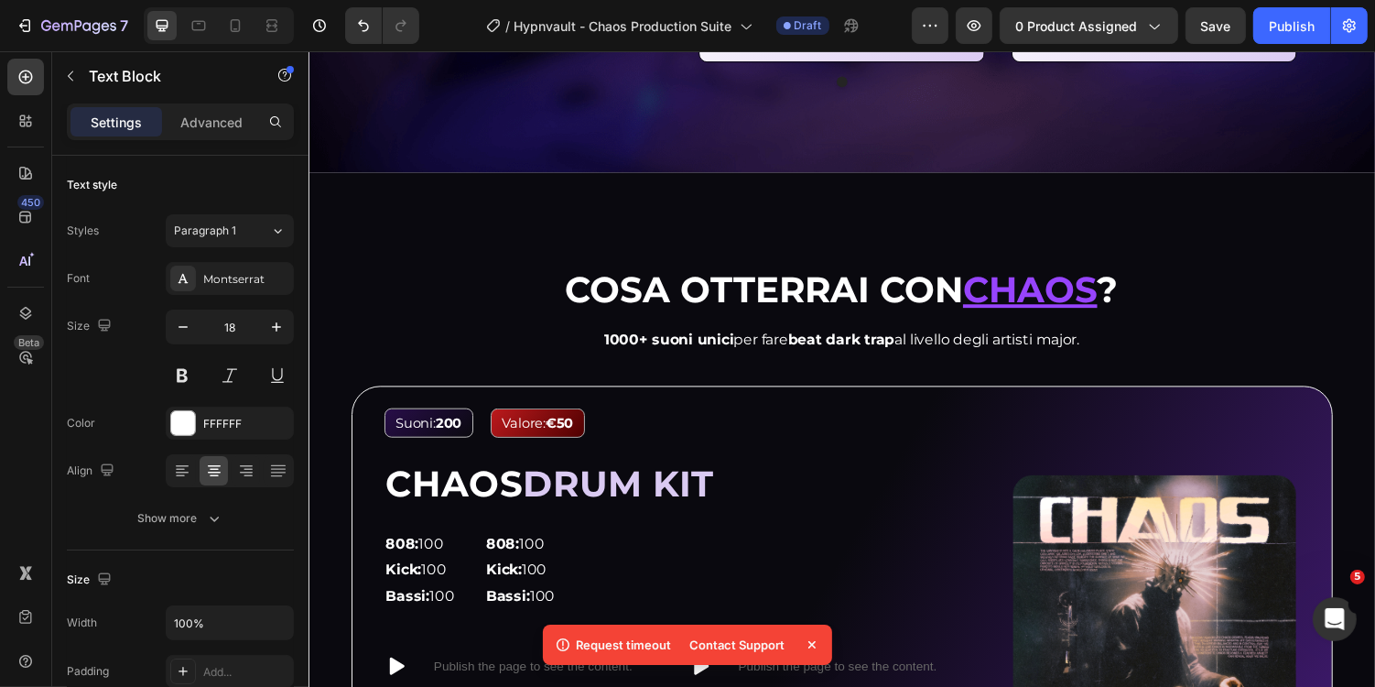
scroll to position [1334, 0]
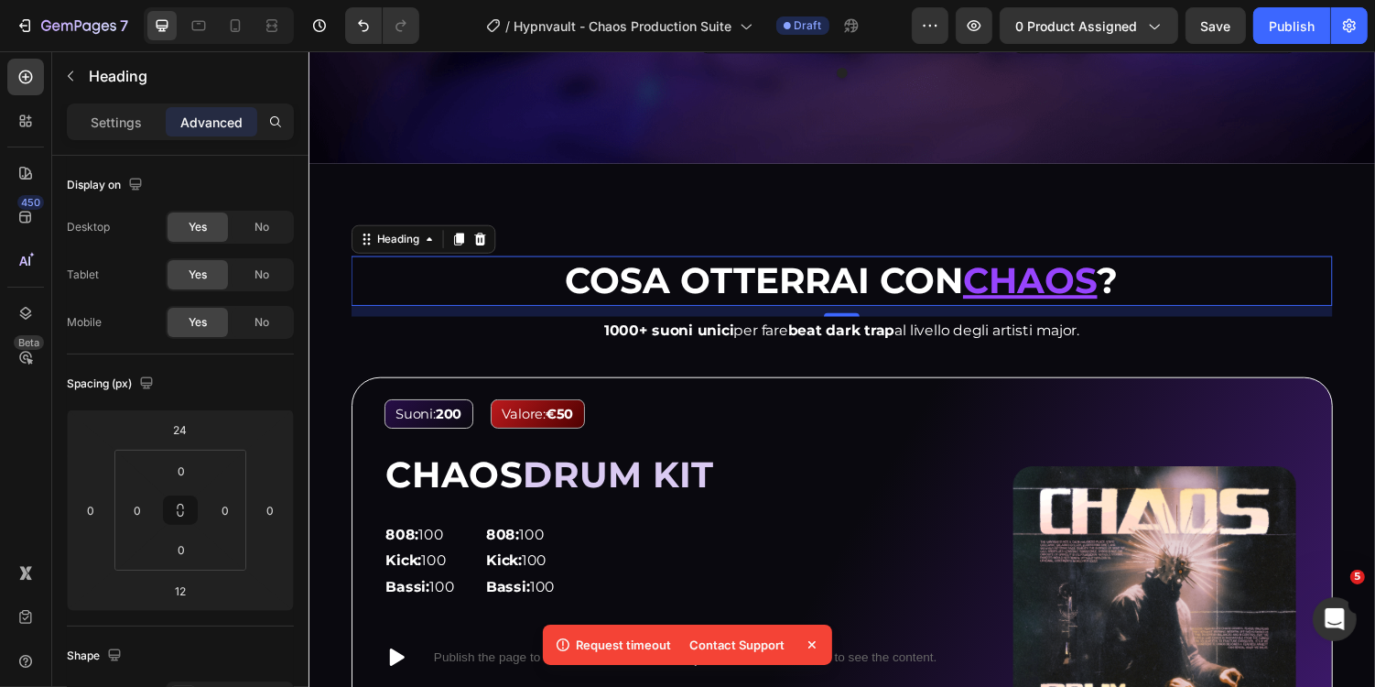
click at [772, 268] on strong "Cosa otterrai con" at bounding box center [777, 286] width 410 height 45
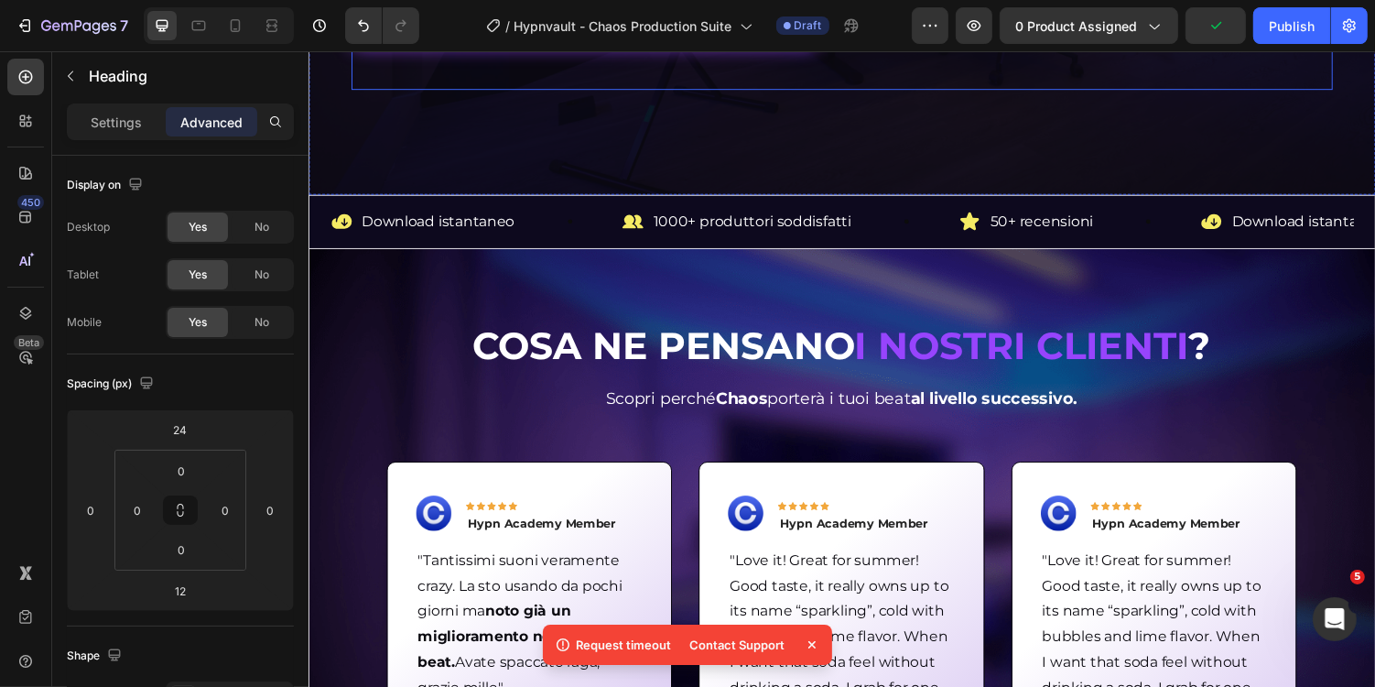
scroll to position [624, 0]
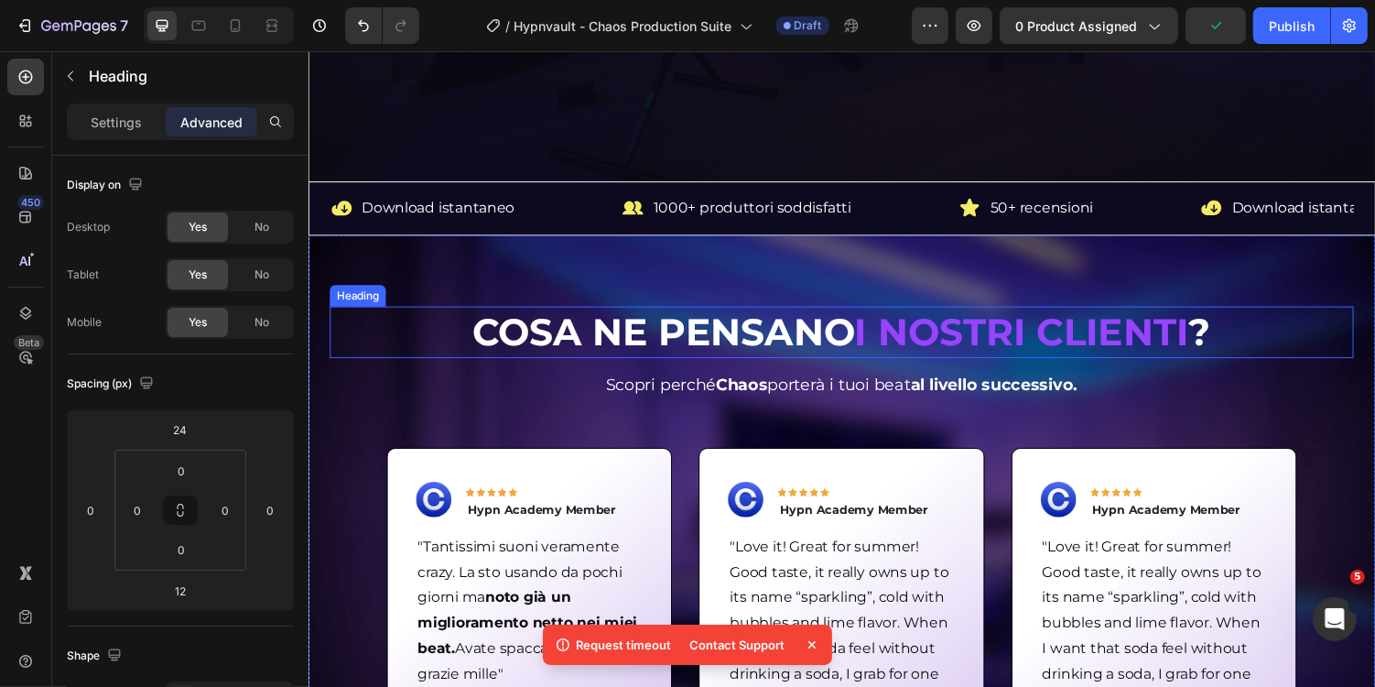
click at [726, 324] on strong "Cosa ne pensano" at bounding box center [674, 340] width 394 height 48
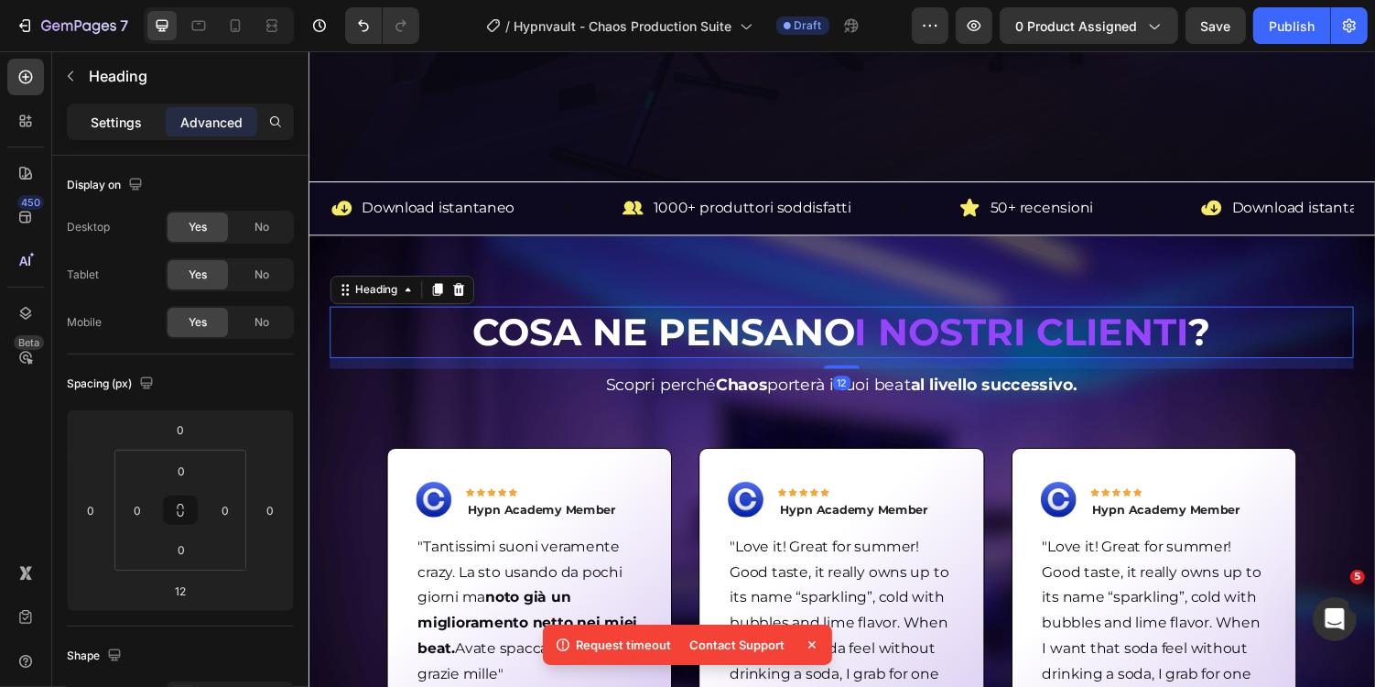
click at [114, 124] on p "Settings" at bounding box center [116, 122] width 51 height 19
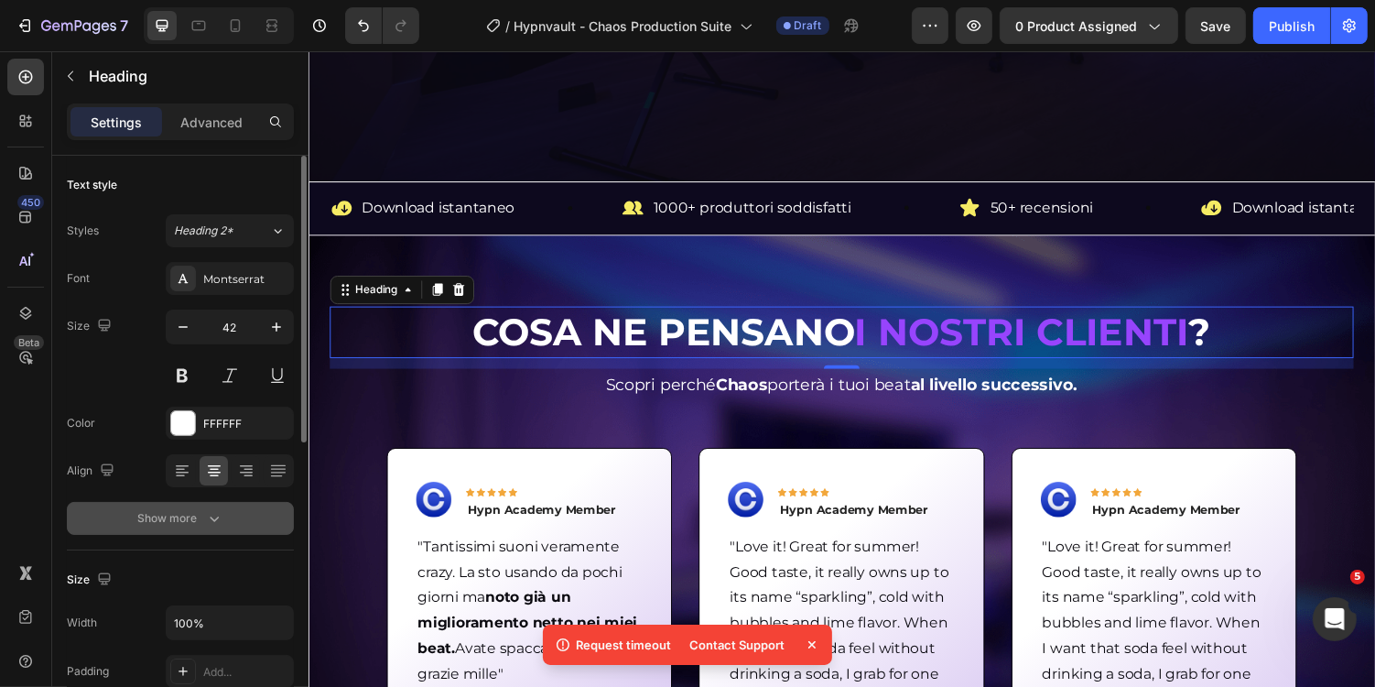
click at [201, 521] on div "Show more" at bounding box center [180, 518] width 85 height 18
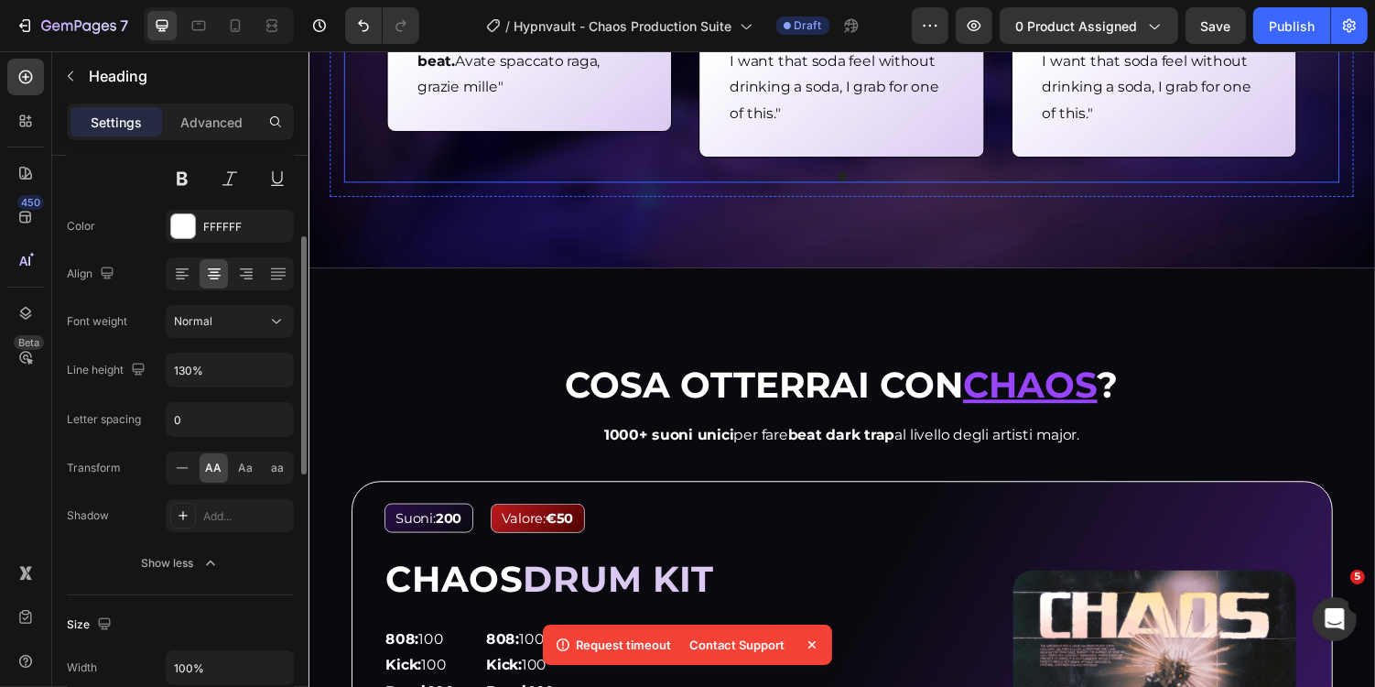
scroll to position [1300, 0]
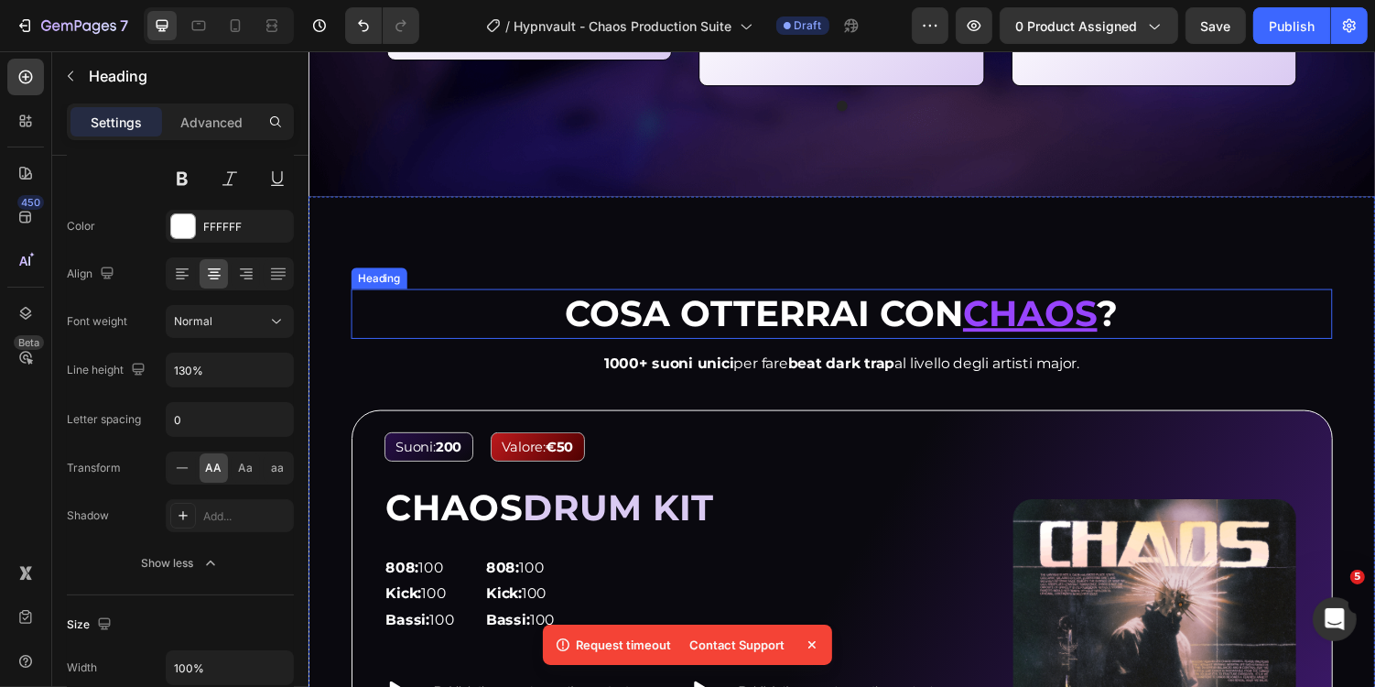
click at [646, 328] on strong "Cosa otterrai con" at bounding box center [777, 320] width 410 height 45
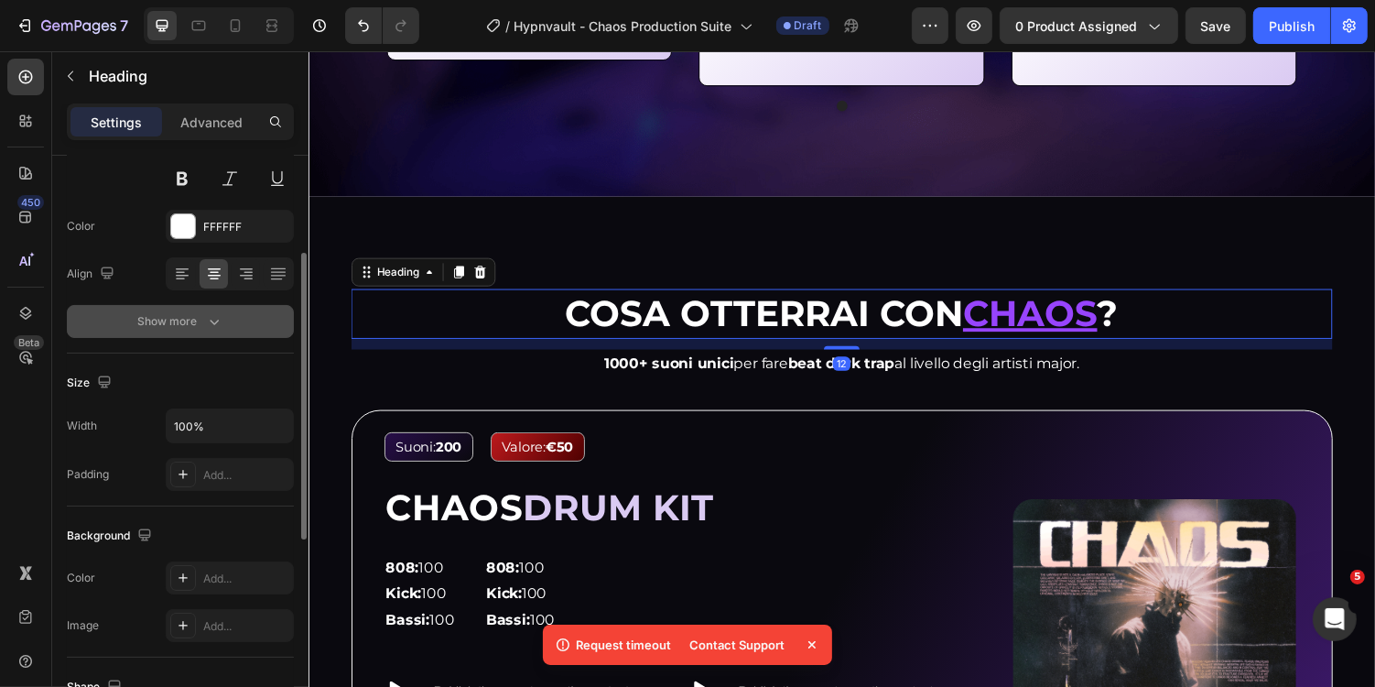
click at [232, 330] on button "Show more" at bounding box center [180, 321] width 227 height 33
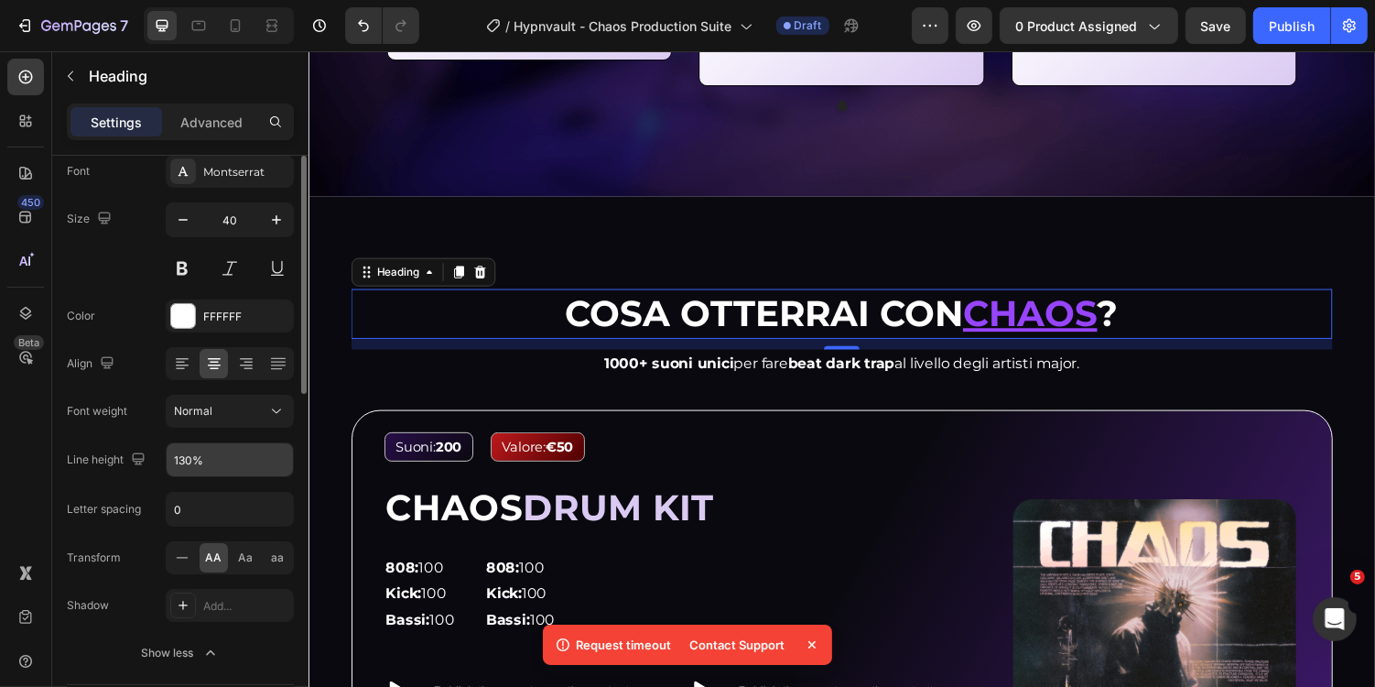
scroll to position [42, 0]
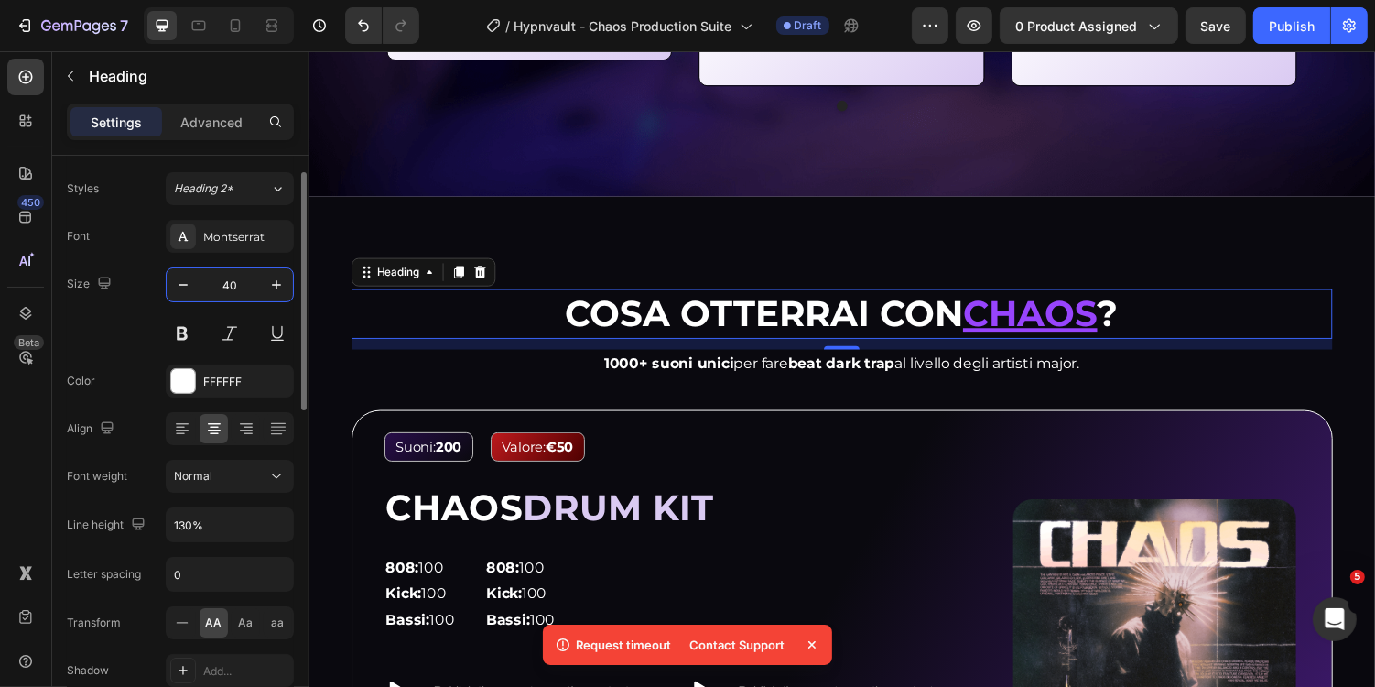
click at [243, 279] on input "40" at bounding box center [230, 284] width 60 height 33
type input "42"
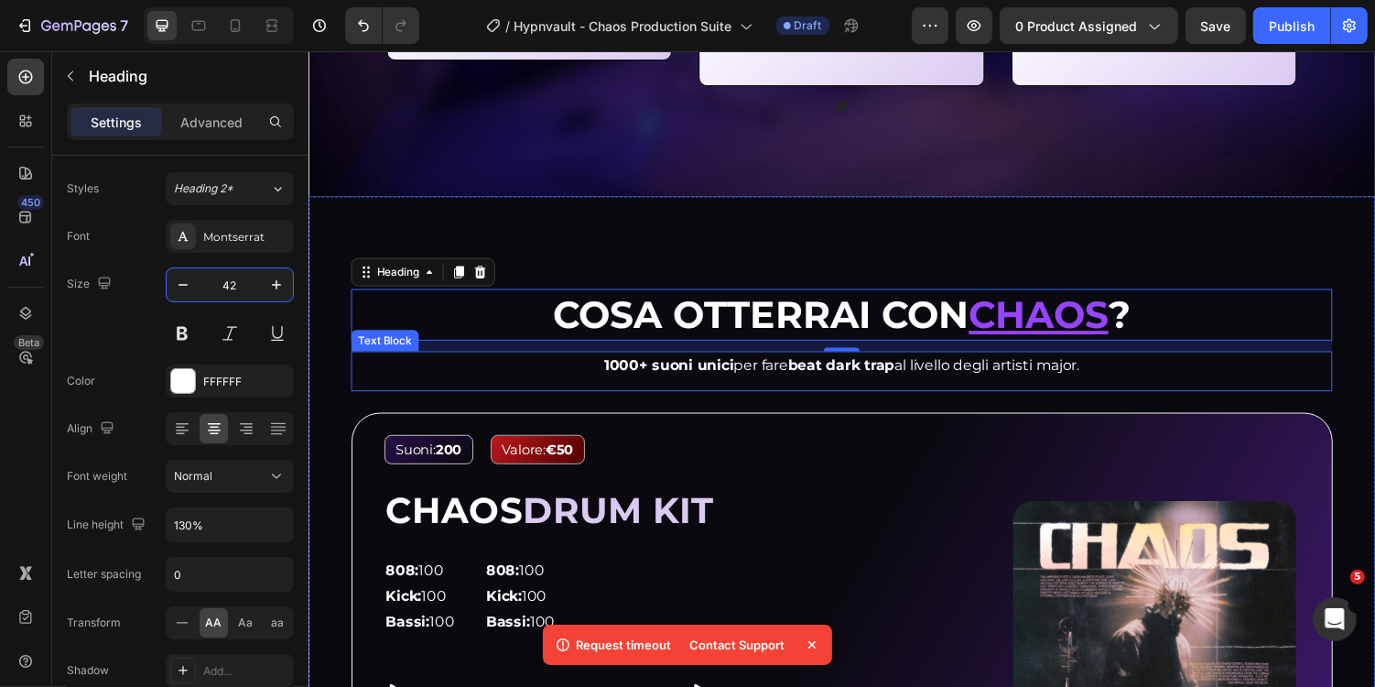
click at [585, 374] on p "1000+ suoni unici per fare beat dark trap al livello degli artisti major." at bounding box center [856, 374] width 1007 height 27
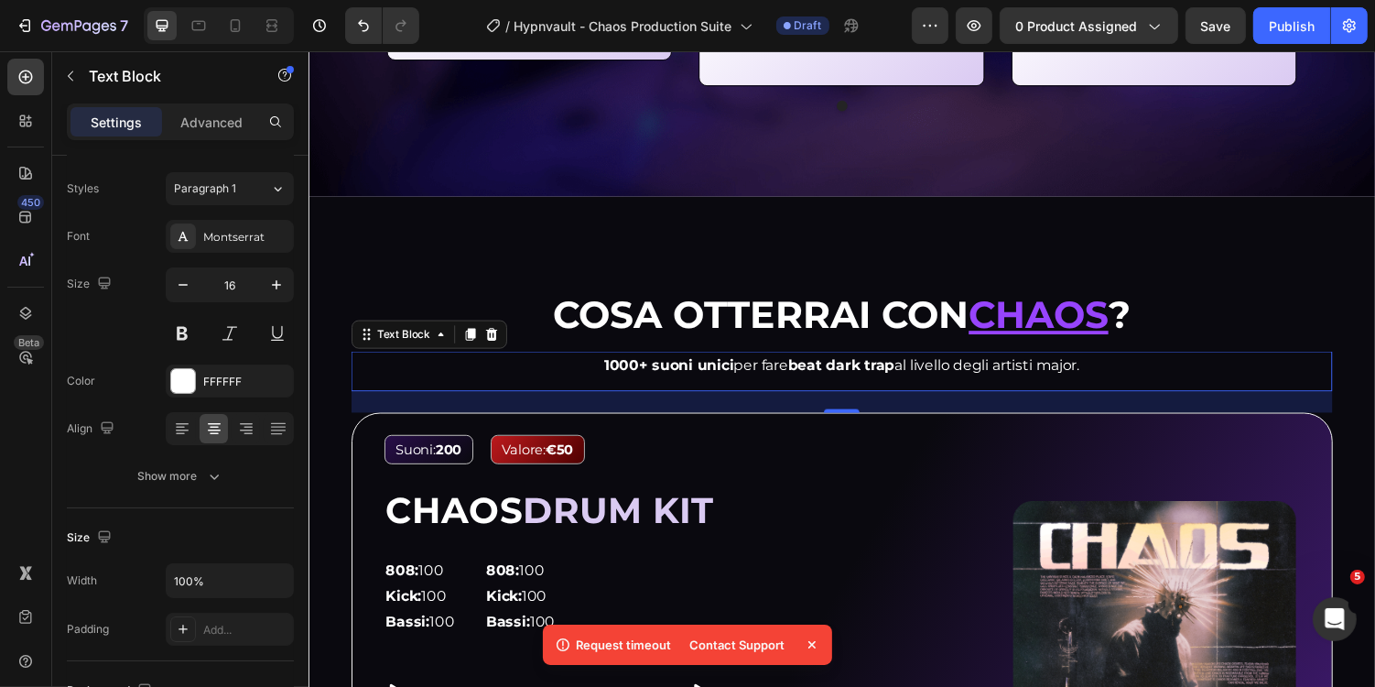
scroll to position [0, 0]
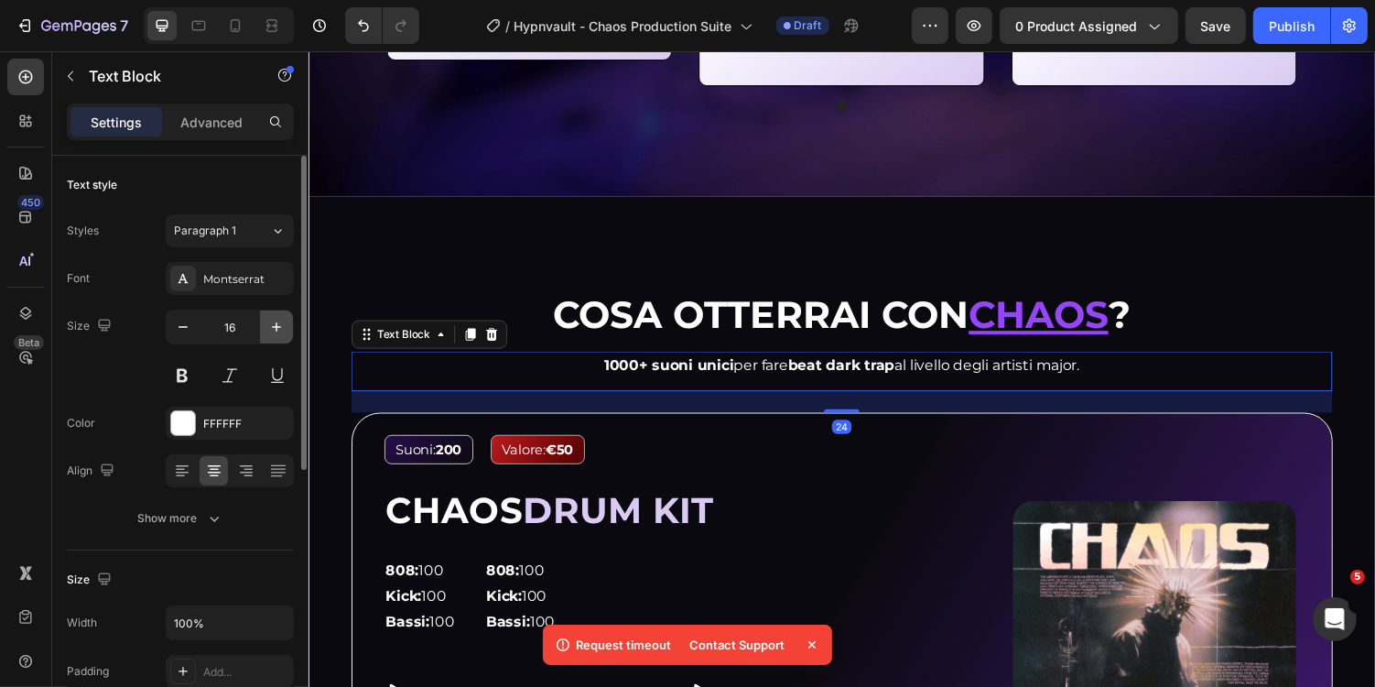
click at [276, 329] on icon "button" at bounding box center [276, 327] width 18 height 18
type input "18"
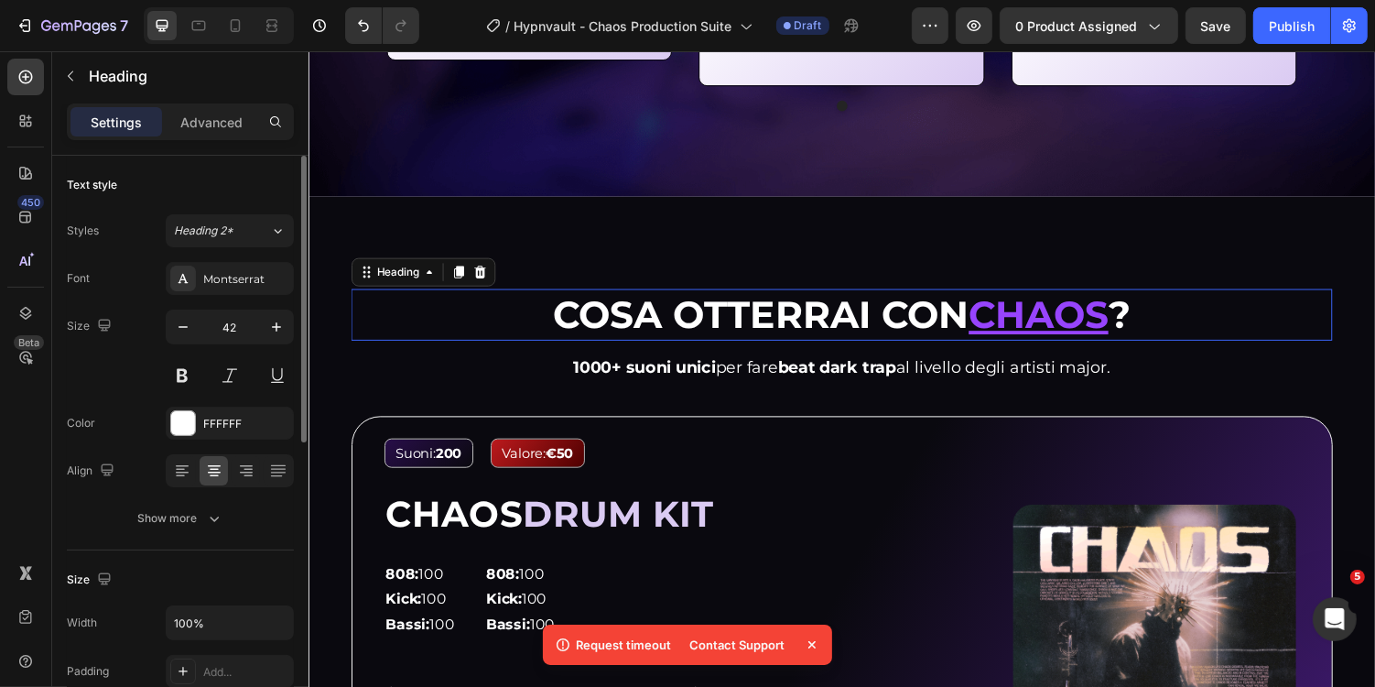
click at [646, 317] on strong "Cosa otterrai con" at bounding box center [773, 322] width 429 height 48
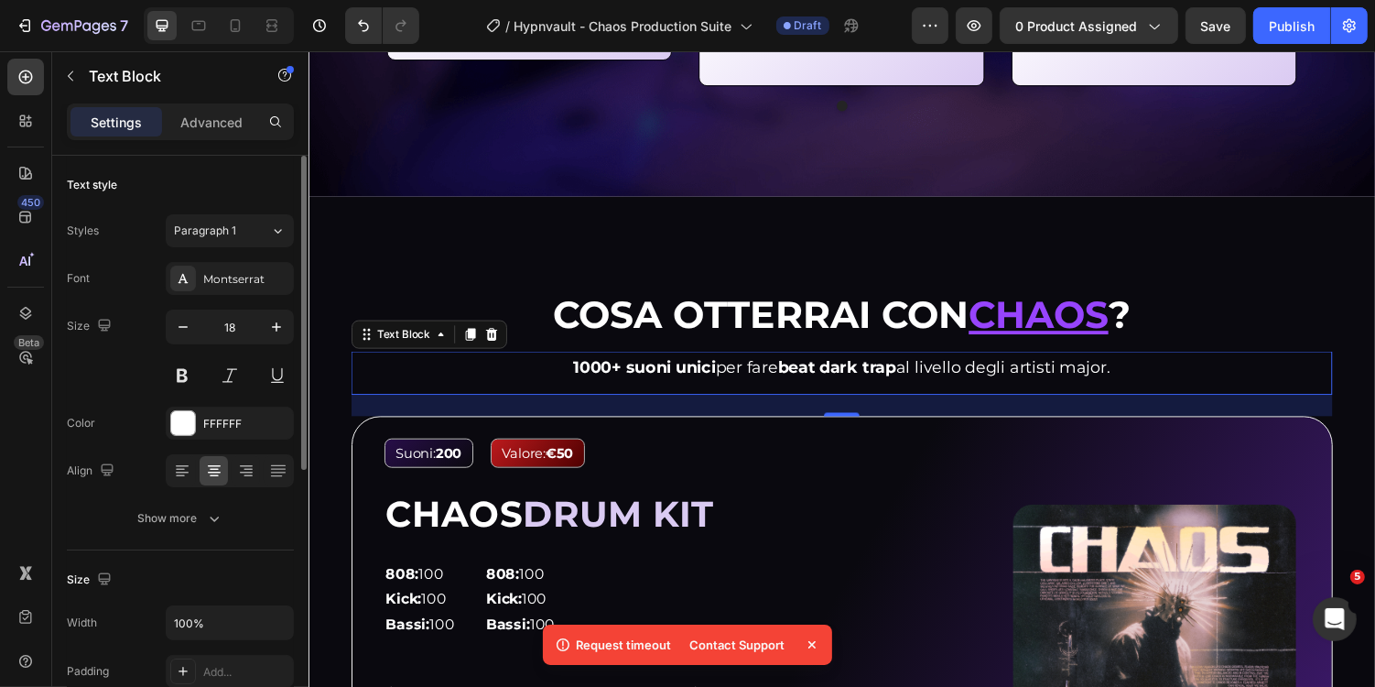
click at [593, 374] on strong "1000+ suoni unici" at bounding box center [654, 375] width 147 height 20
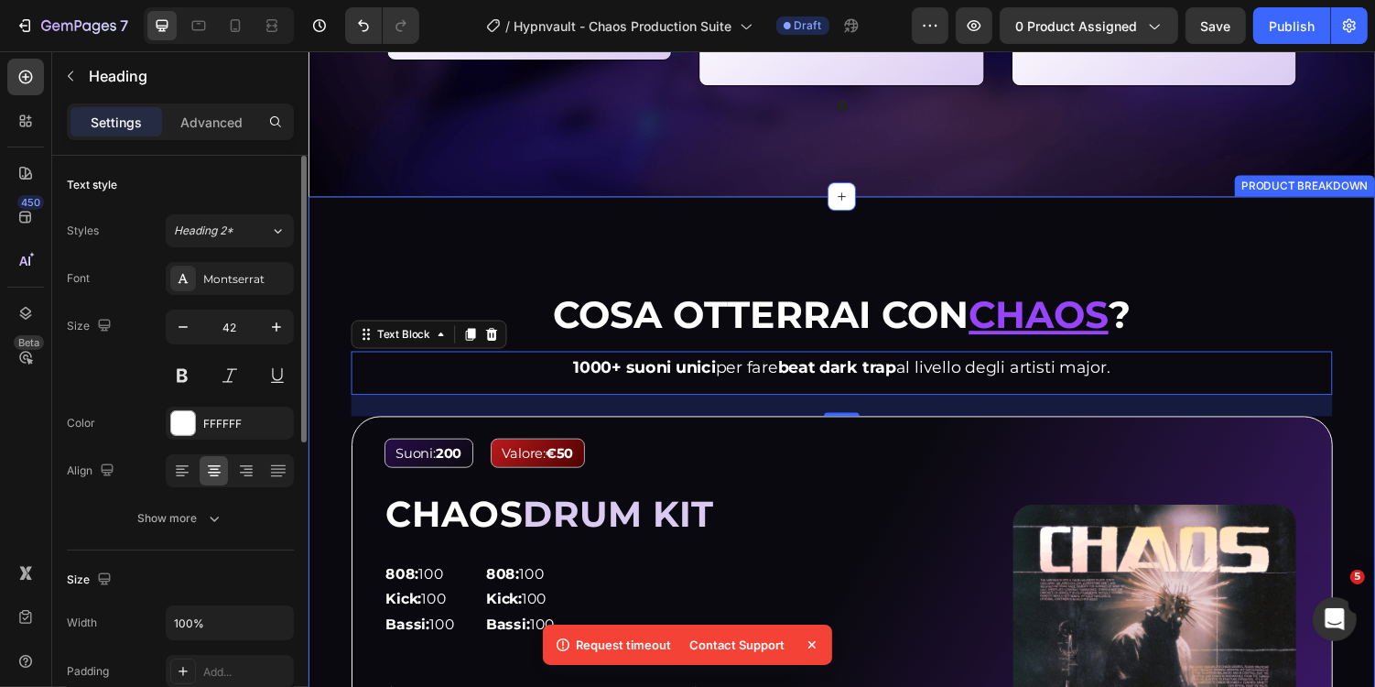
click at [642, 320] on strong "Cosa otterrai con" at bounding box center [773, 322] width 429 height 48
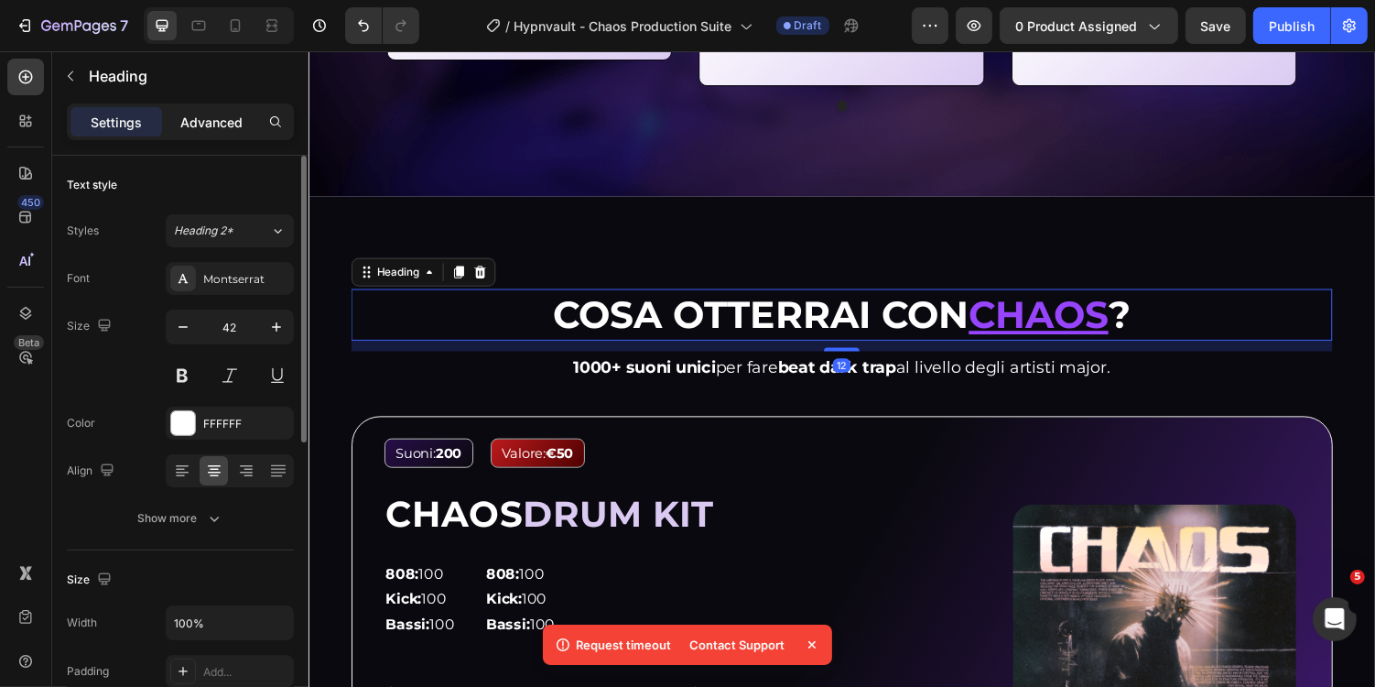
click at [220, 132] on div "Advanced" at bounding box center [212, 121] width 92 height 29
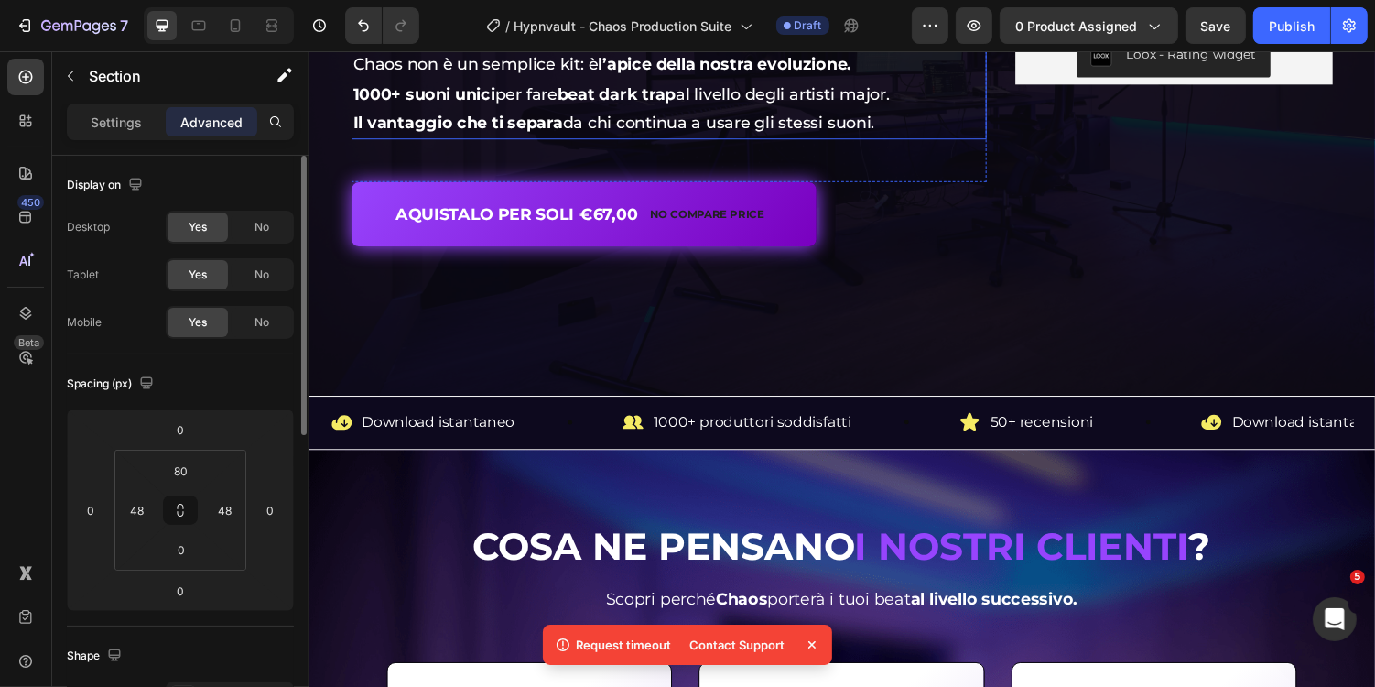
scroll to position [501, 0]
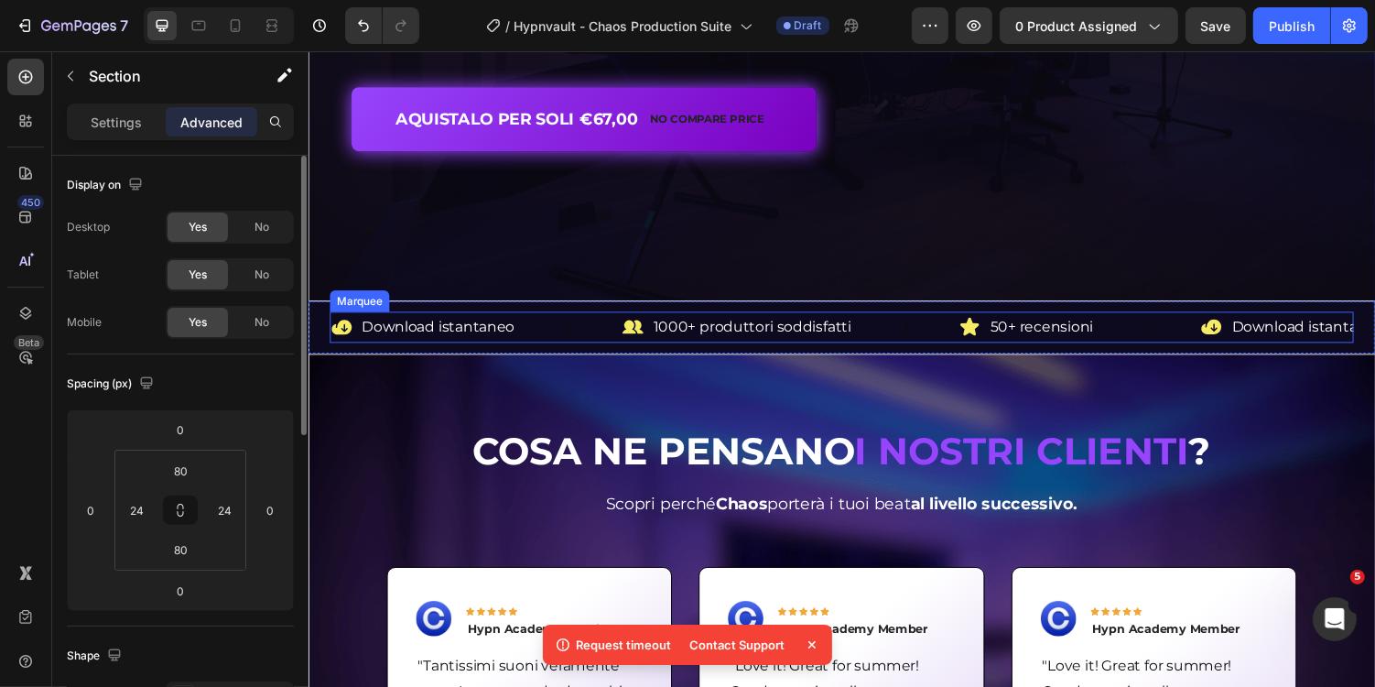
click at [593, 371] on div "Cosa ne pensano i nostri clienti ? Heading Scopri perché Chaos porterà i tuoi b…" at bounding box center [857, 682] width 1099 height 638
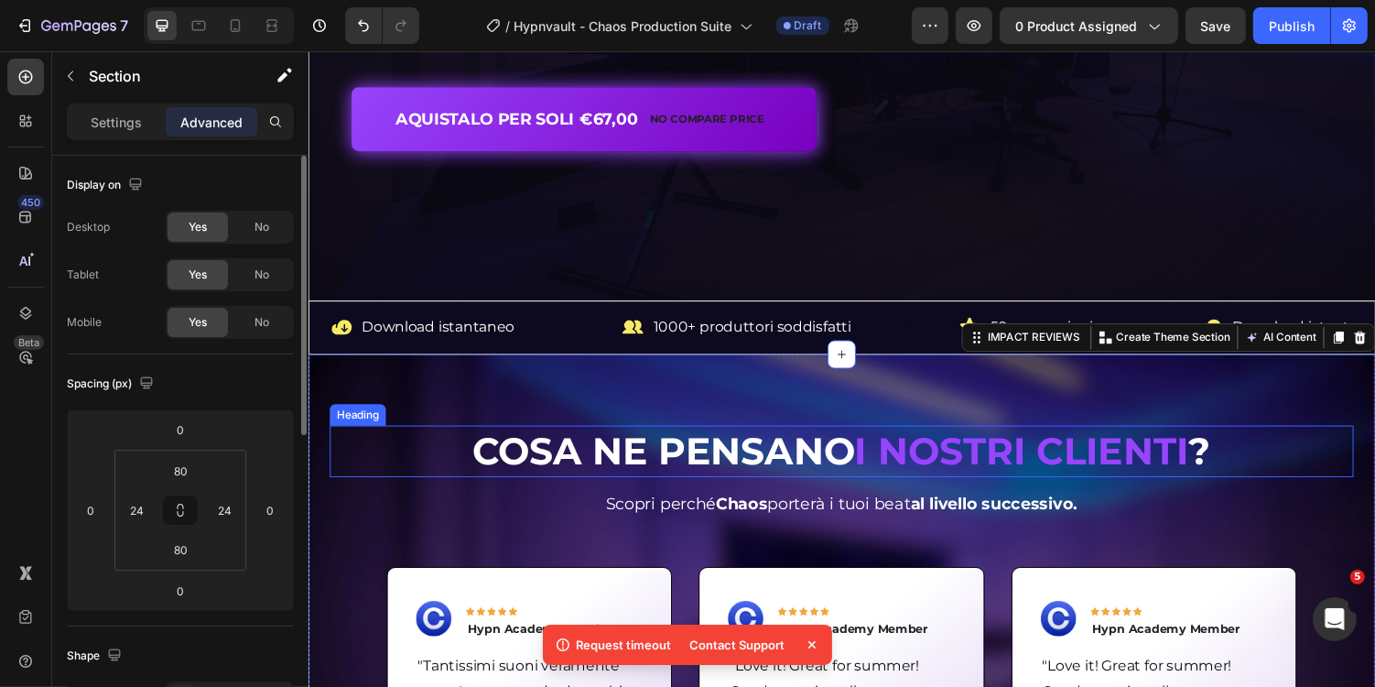
click at [528, 444] on strong "Cosa ne pensano" at bounding box center [674, 463] width 394 height 48
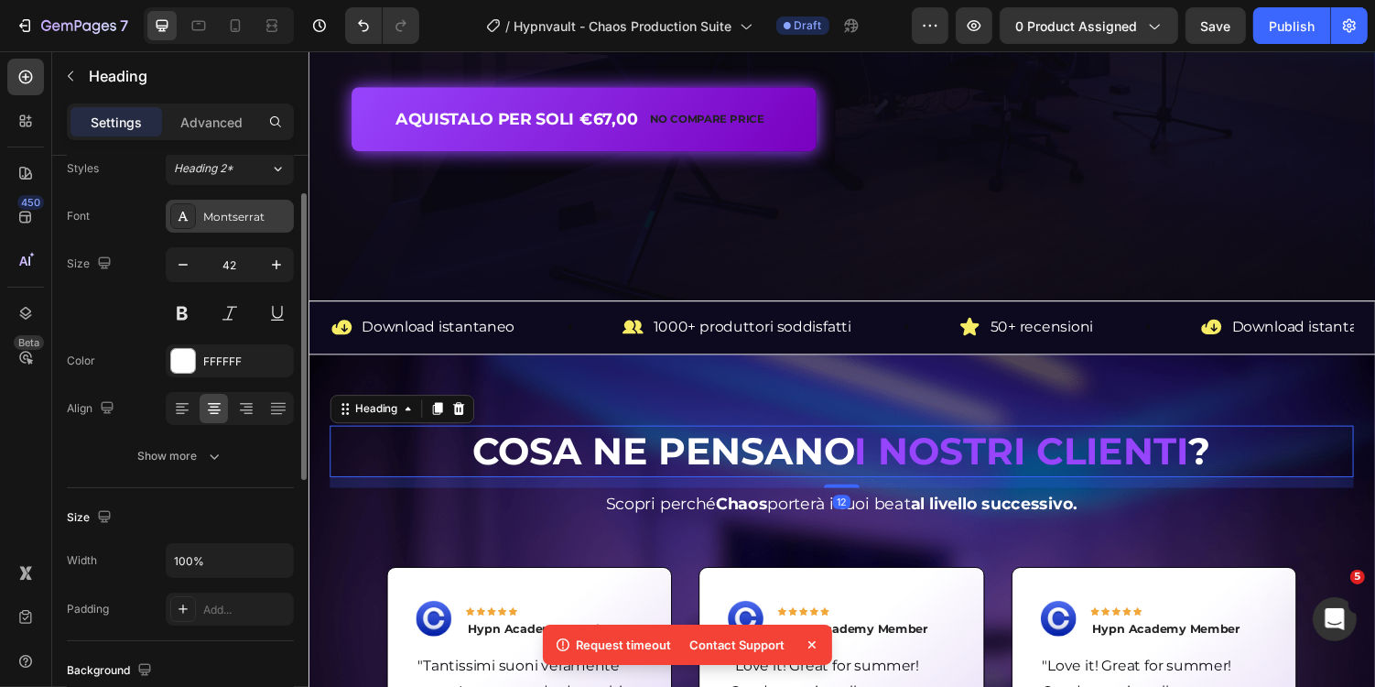
scroll to position [74, 0]
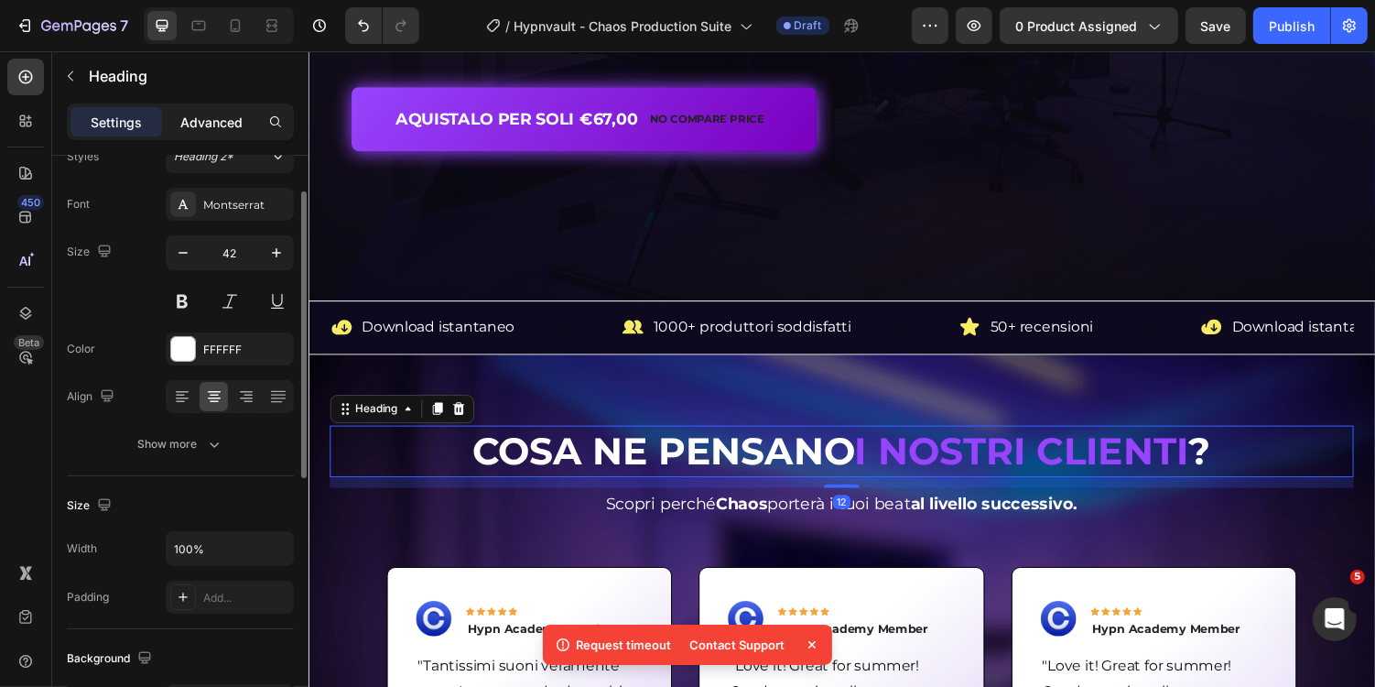
click at [228, 114] on p "Advanced" at bounding box center [211, 122] width 62 height 19
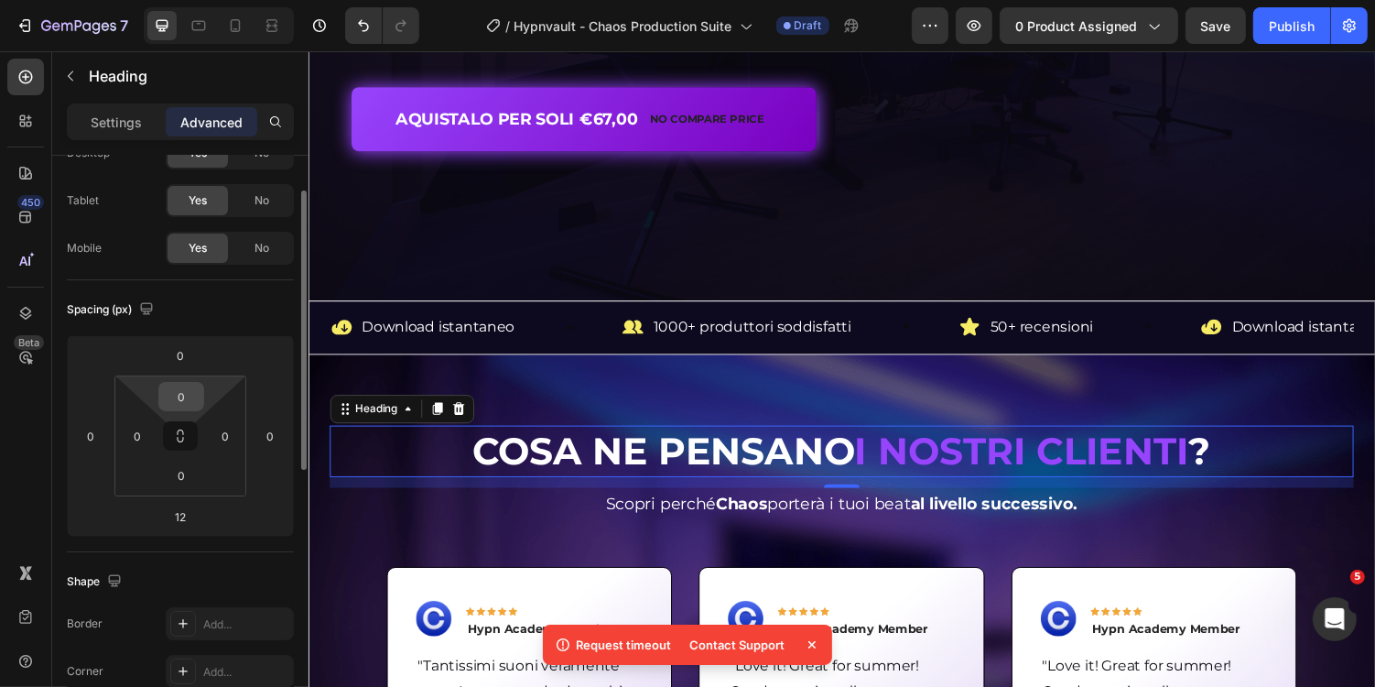
click at [186, 396] on input "0" at bounding box center [181, 396] width 37 height 27
type input "24"
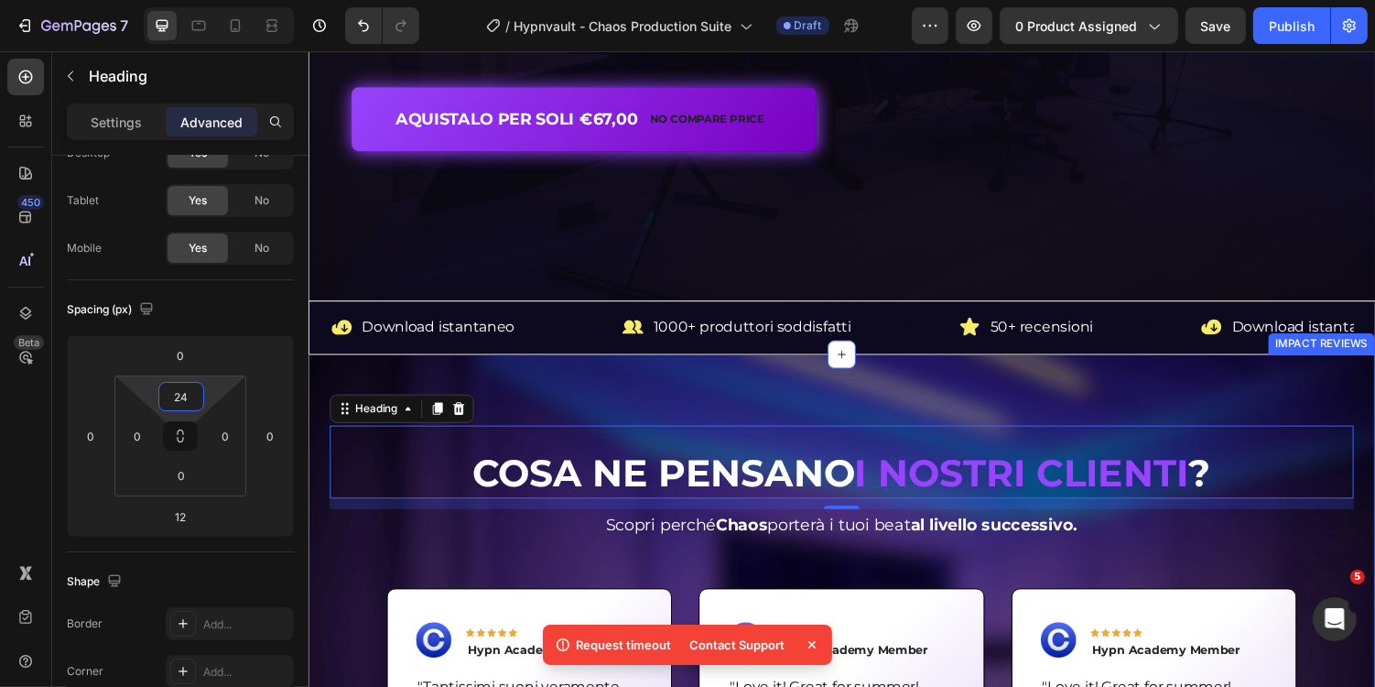
click at [585, 363] on div "Cosa ne pensano i nostri clienti ? Heading 12 Scopri perché Chaos porterà i tuo…" at bounding box center [857, 693] width 1099 height 660
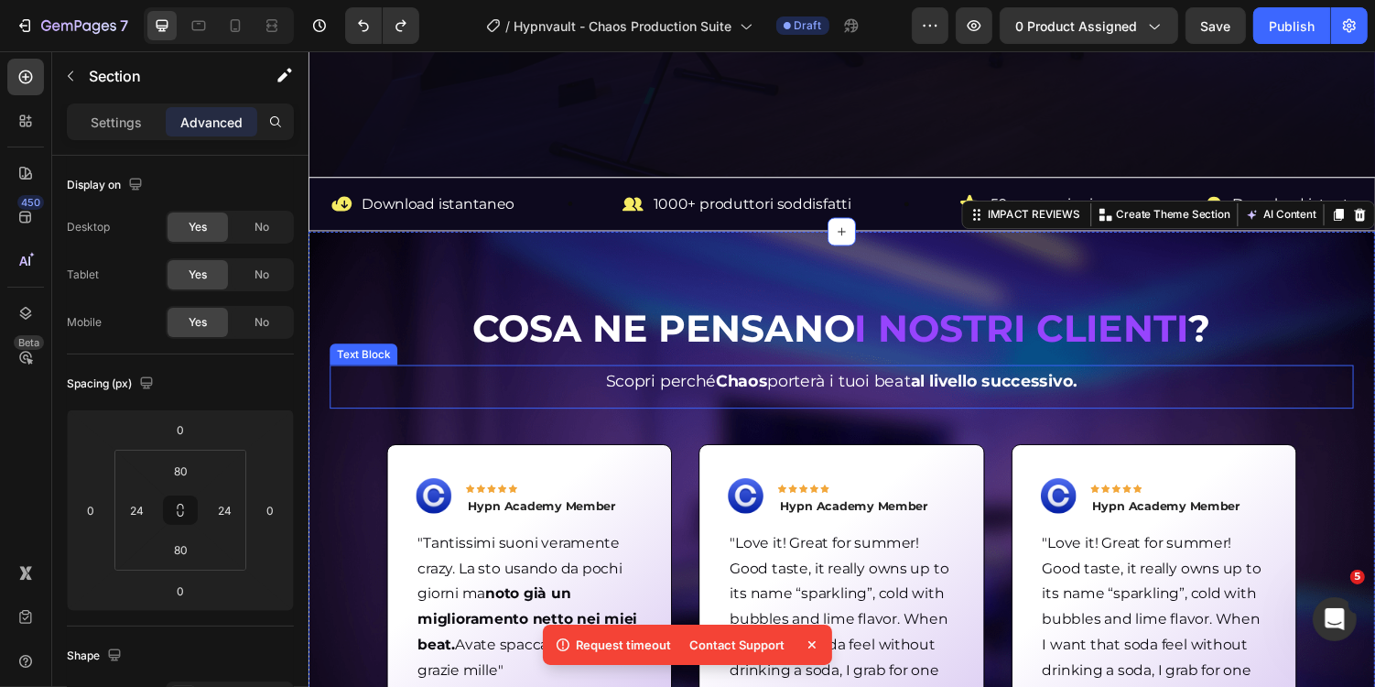
scroll to position [680, 0]
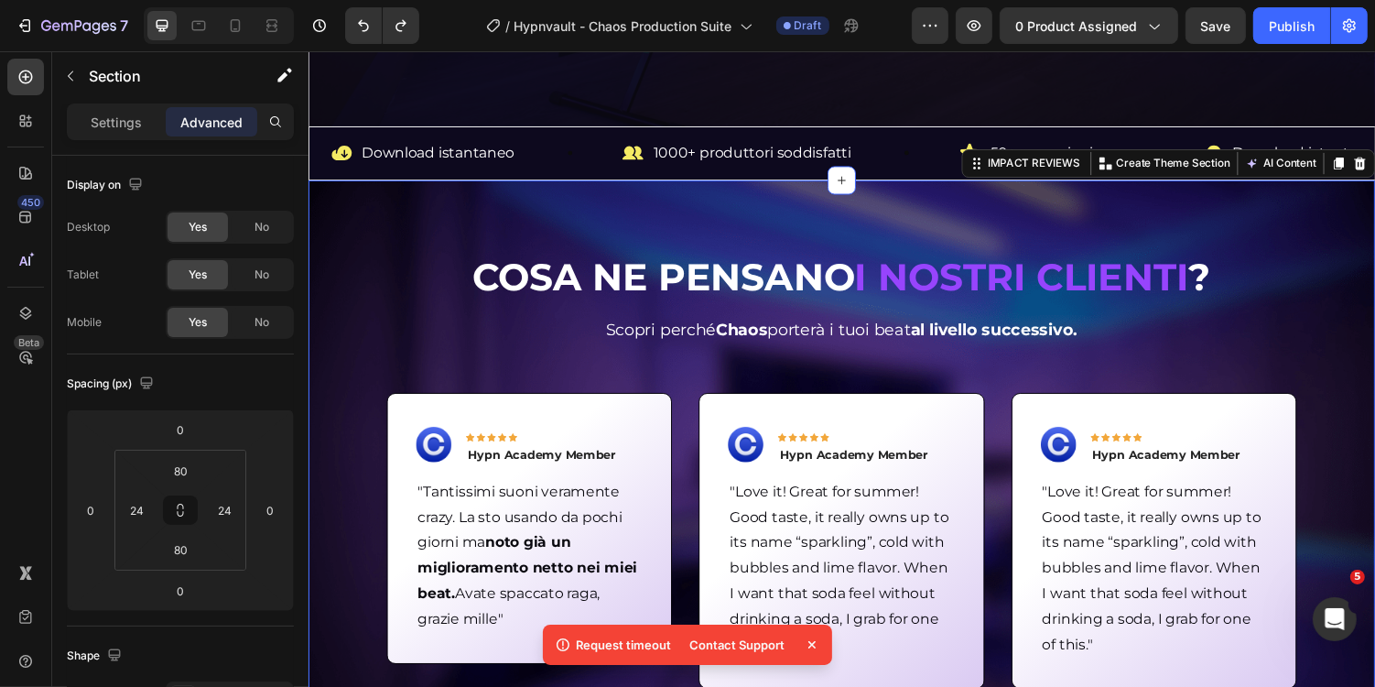
click at [564, 212] on div "Cosa ne pensano i nostri clienti ? Heading Scopri perché Chaos porterà i tuoi b…" at bounding box center [857, 502] width 1099 height 638
click at [196, 466] on input "80" at bounding box center [181, 470] width 37 height 27
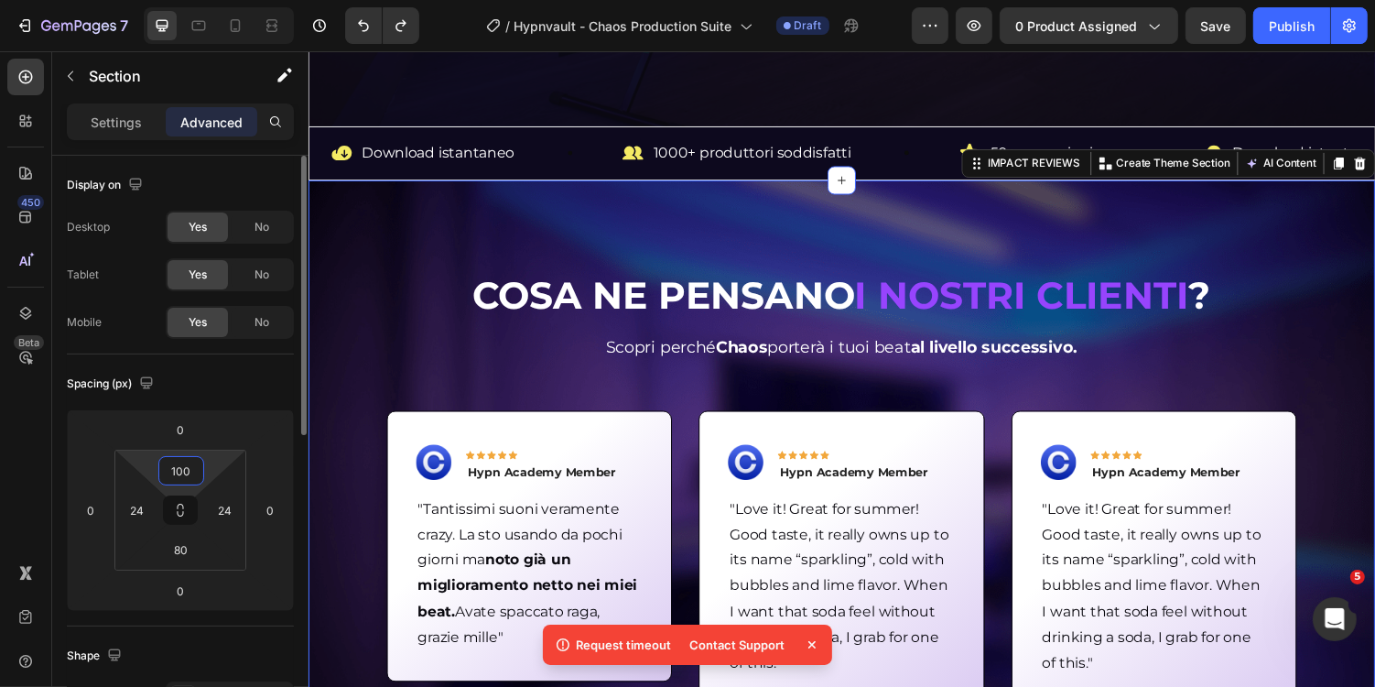
type input "100"
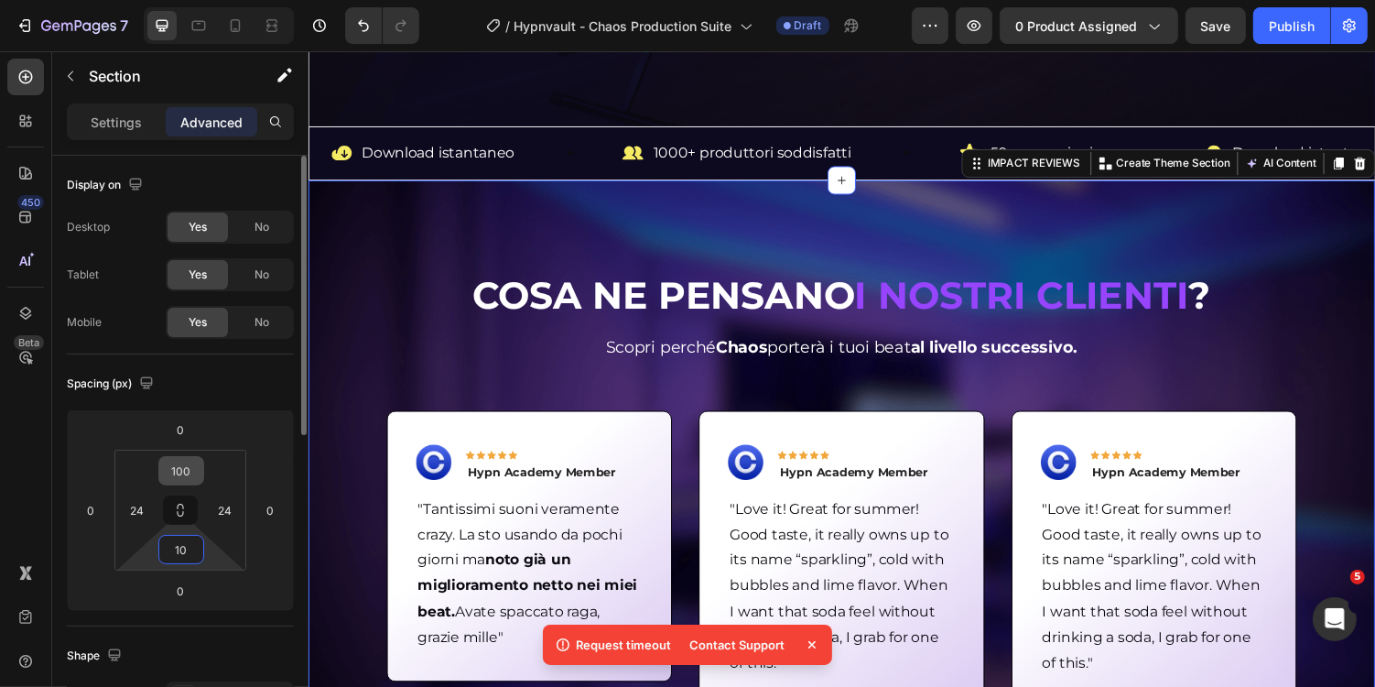
type input "100"
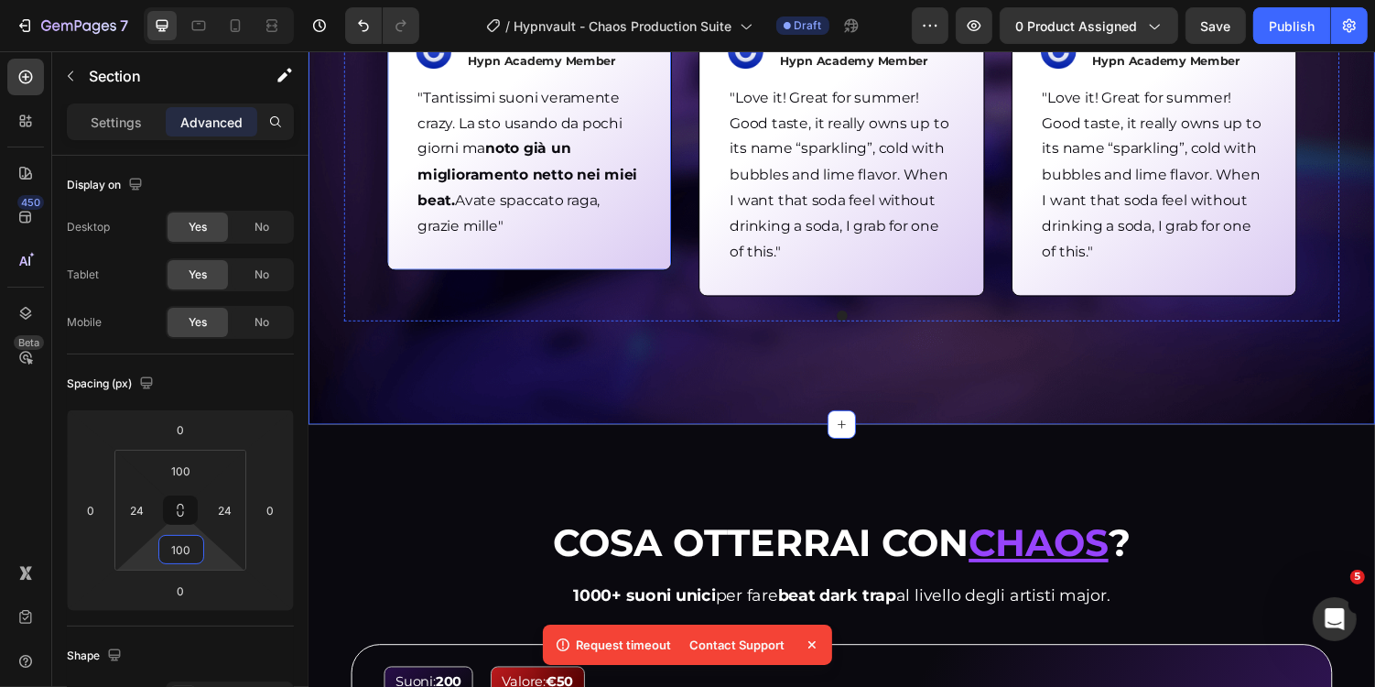
scroll to position [1269, 0]
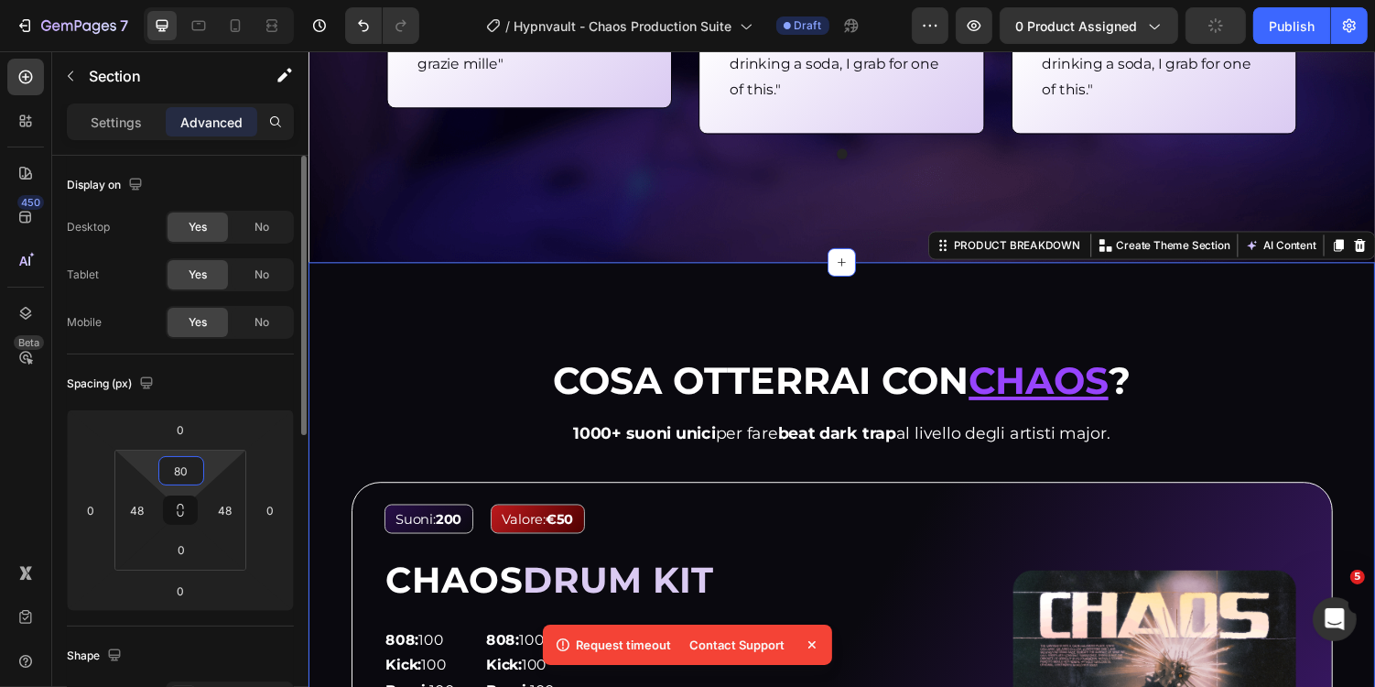
click at [193, 472] on input "80" at bounding box center [181, 470] width 37 height 27
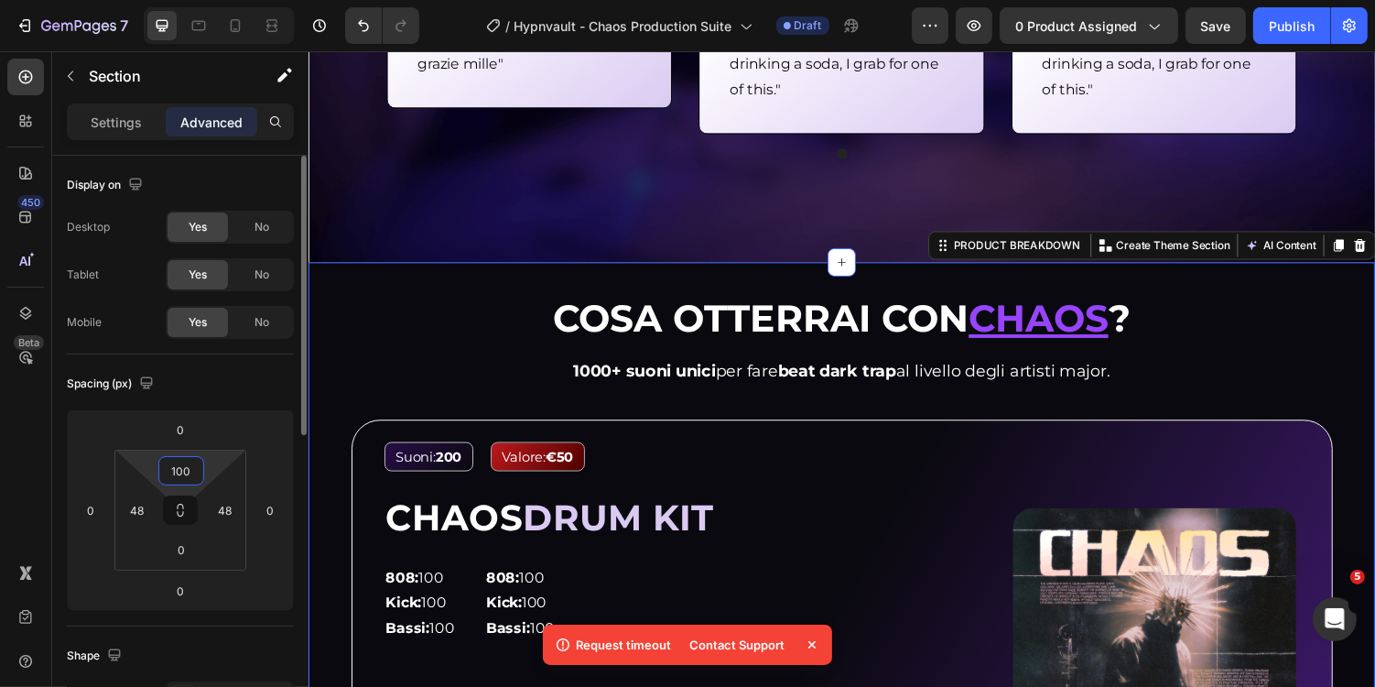
type input "100"
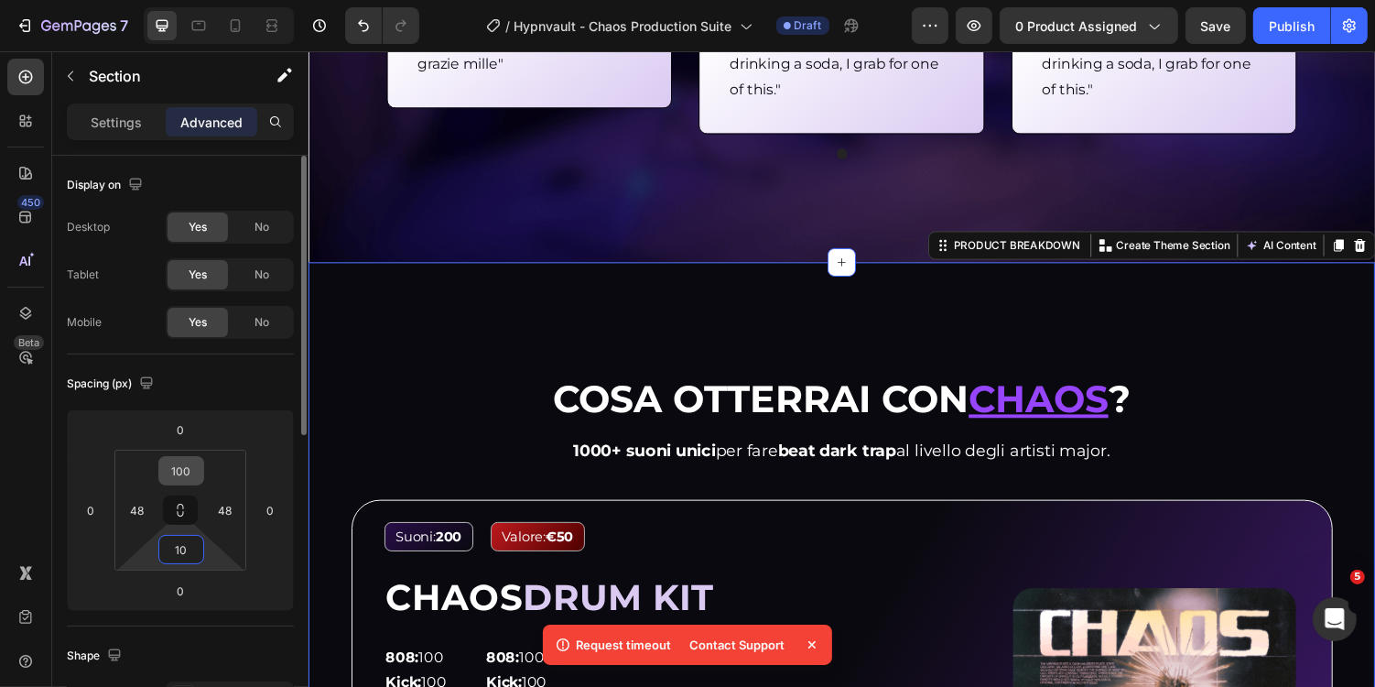
type input "1"
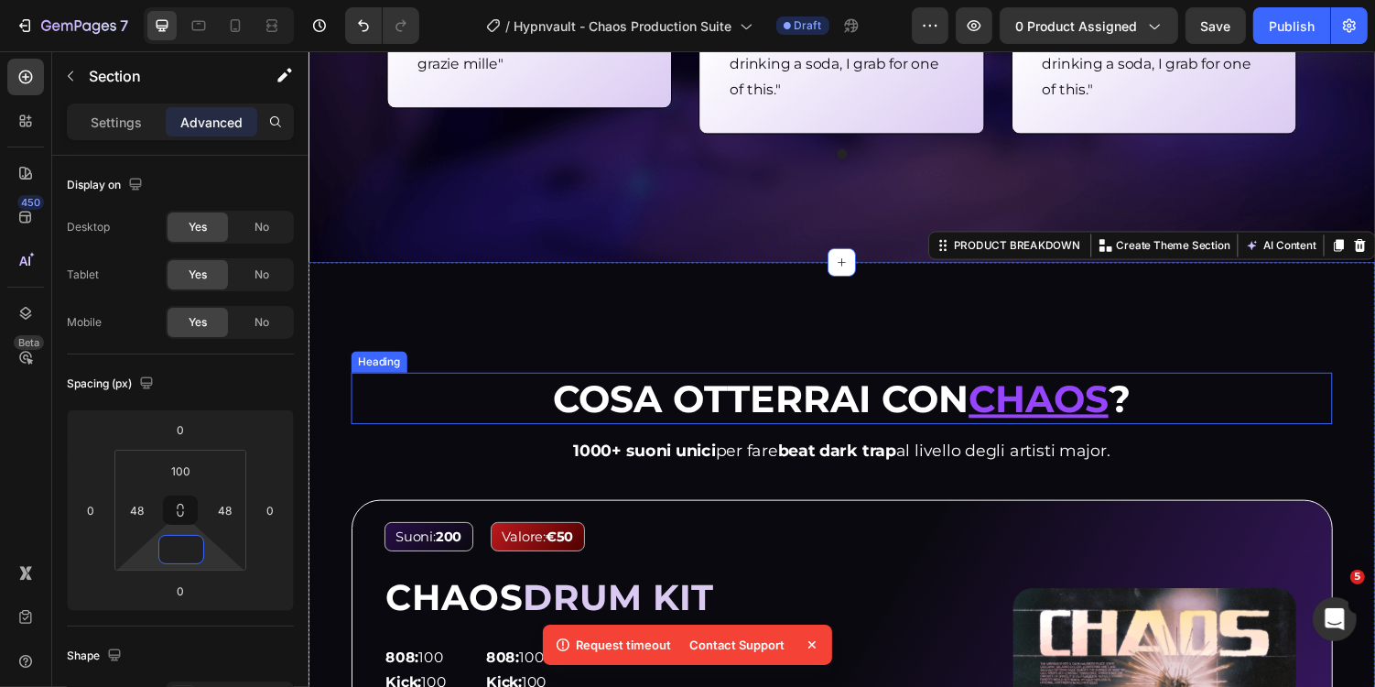
click at [483, 420] on h2 "Cosa otterrai con Chaos ?" at bounding box center [857, 408] width 1011 height 54
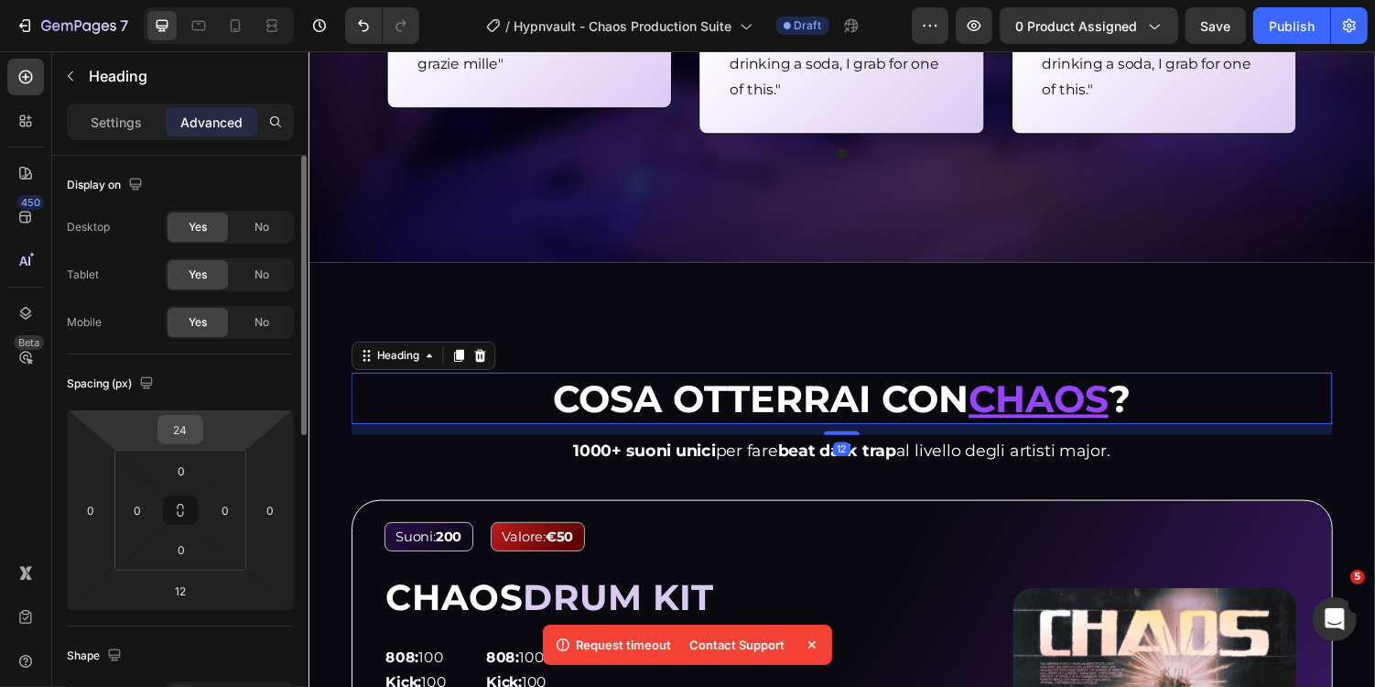
click at [184, 429] on input "24" at bounding box center [180, 429] width 37 height 27
type input "0"
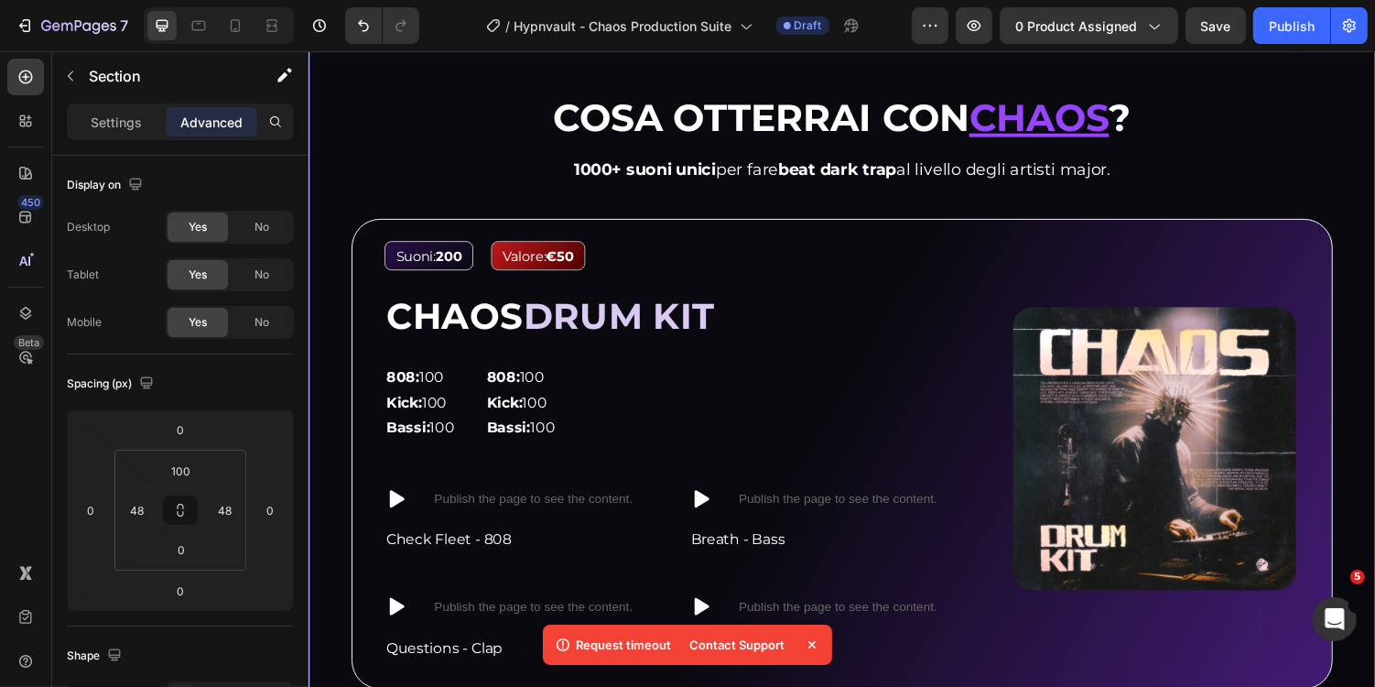
scroll to position [1548, 0]
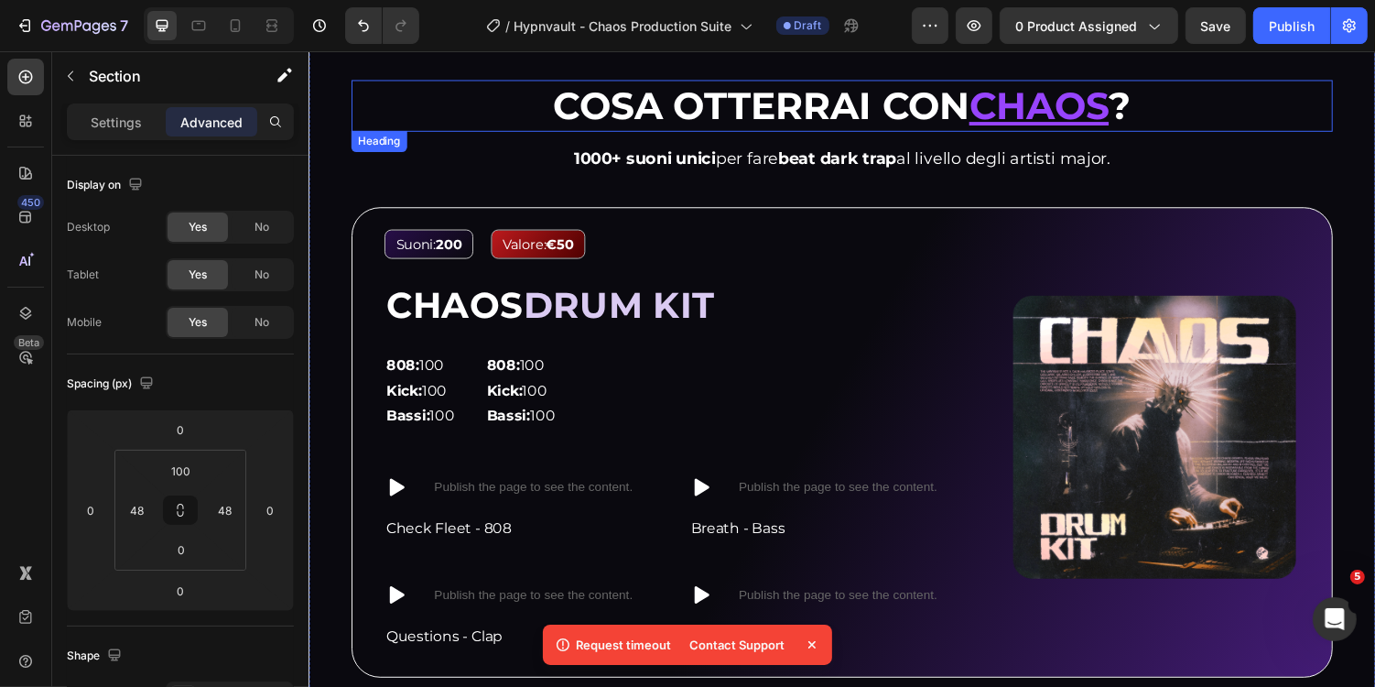
click at [766, 119] on strong "Cosa otterrai con" at bounding box center [773, 106] width 429 height 48
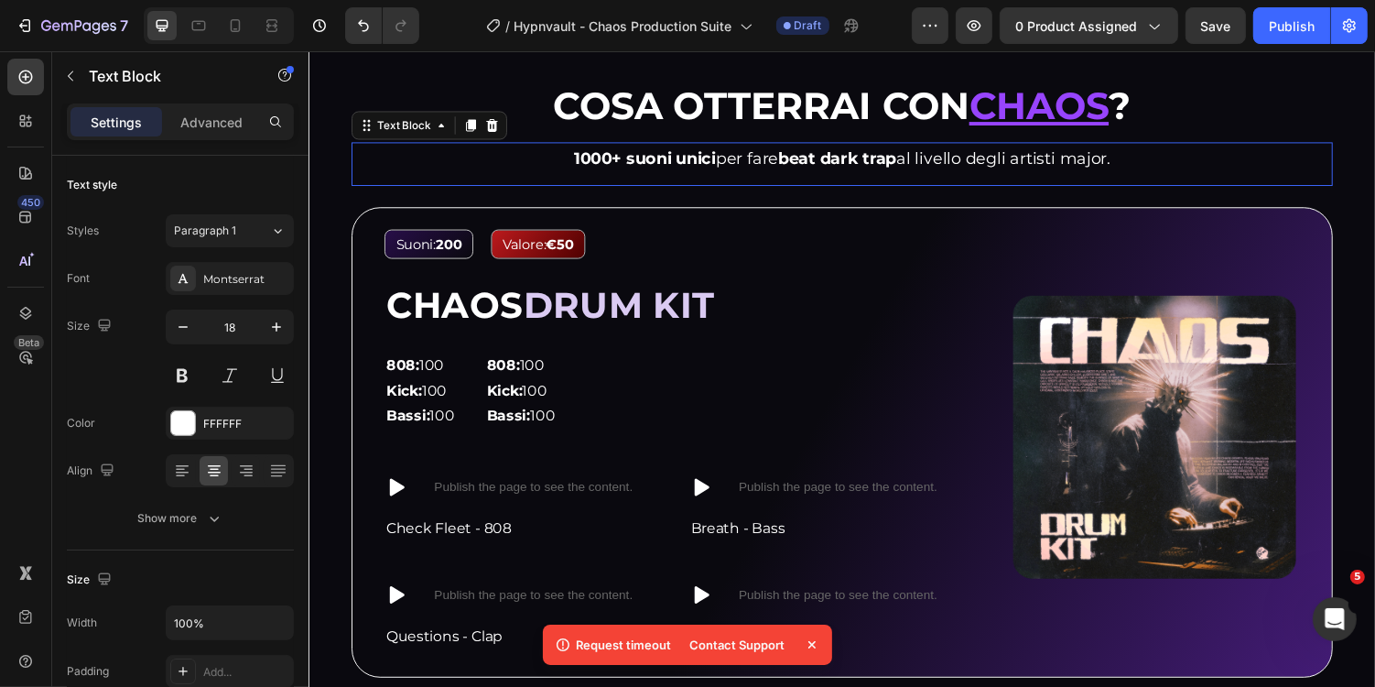
click at [736, 171] on p "1000+ suoni unici per fare beat dark trap al livello degli artisti major." at bounding box center [856, 160] width 1007 height 29
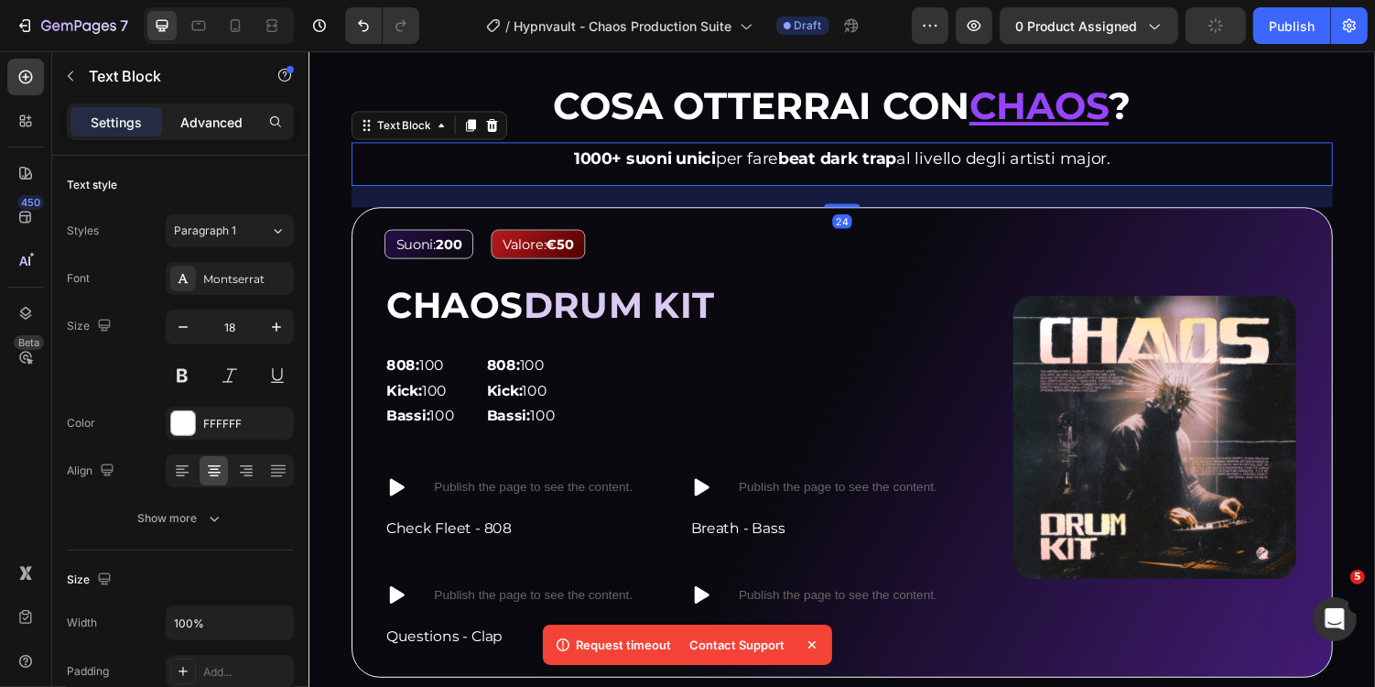
click at [200, 125] on p "Advanced" at bounding box center [211, 122] width 62 height 19
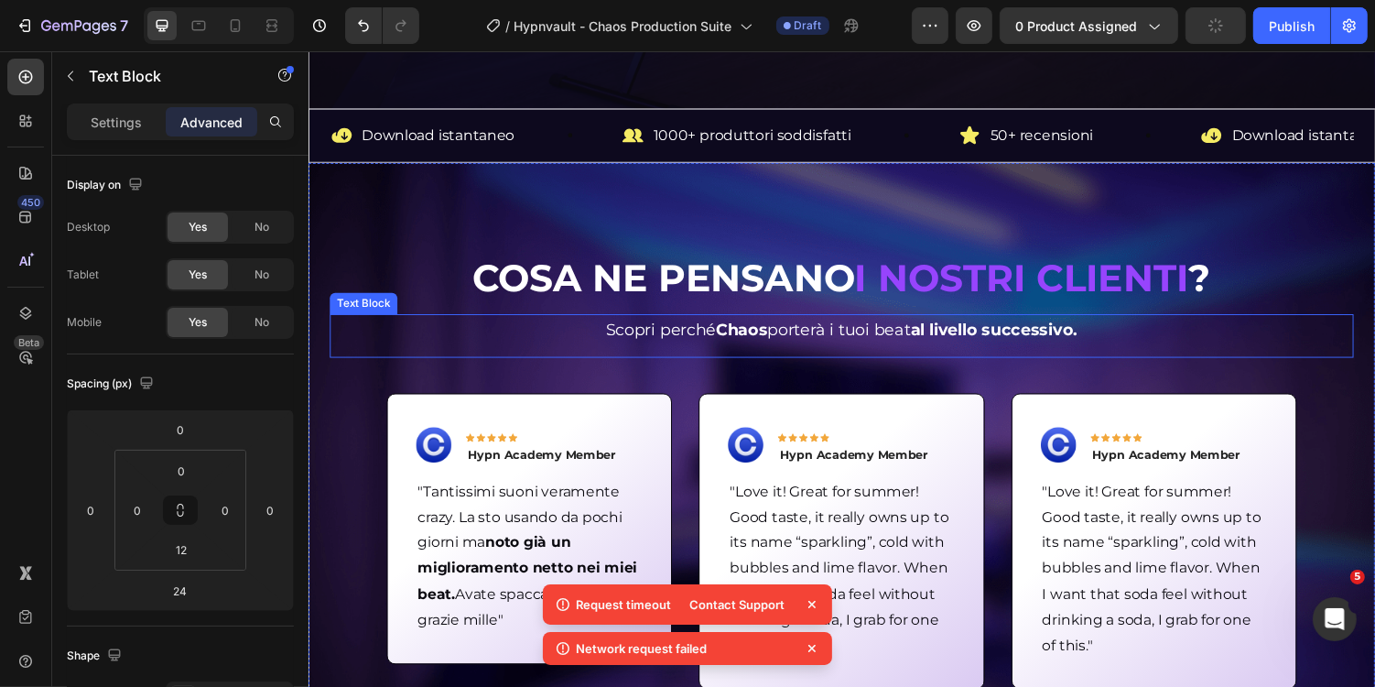
click at [760, 327] on strong "Chaos" at bounding box center [754, 337] width 53 height 20
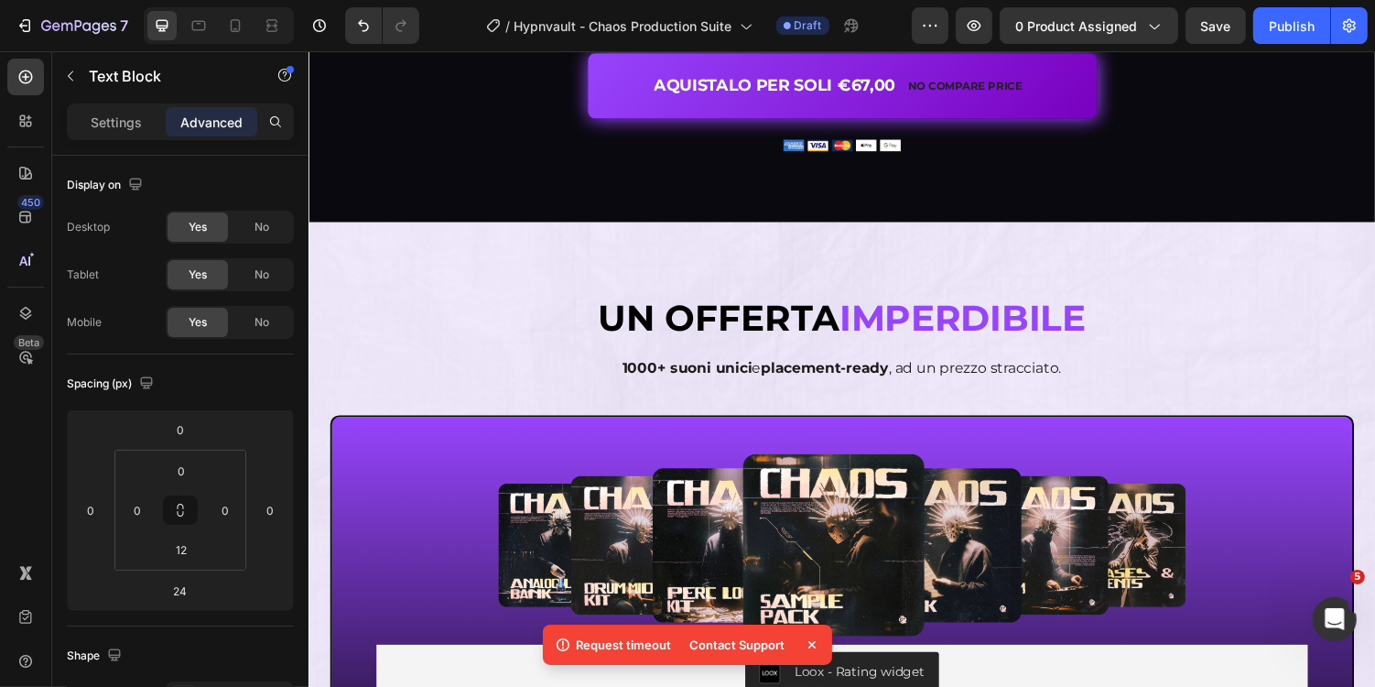
scroll to position [4700, 0]
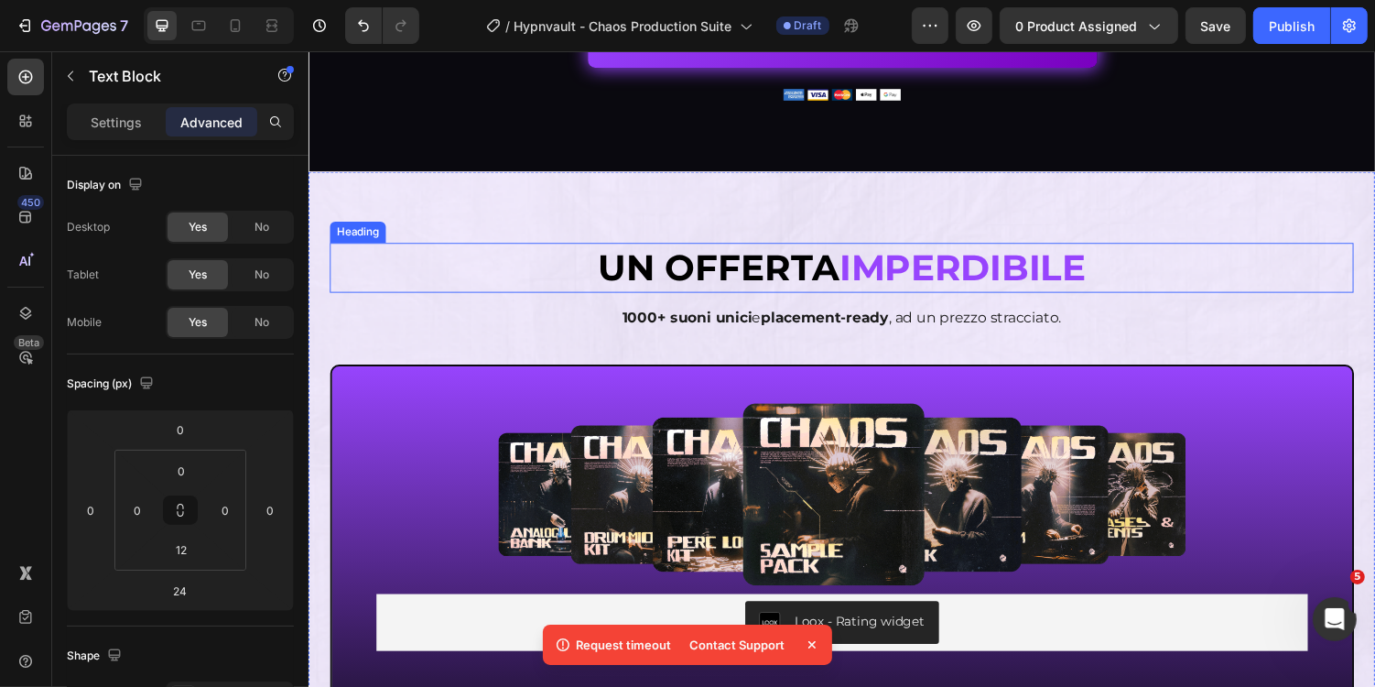
click at [863, 247] on h2 "Un offerta imperdibile" at bounding box center [857, 272] width 1055 height 51
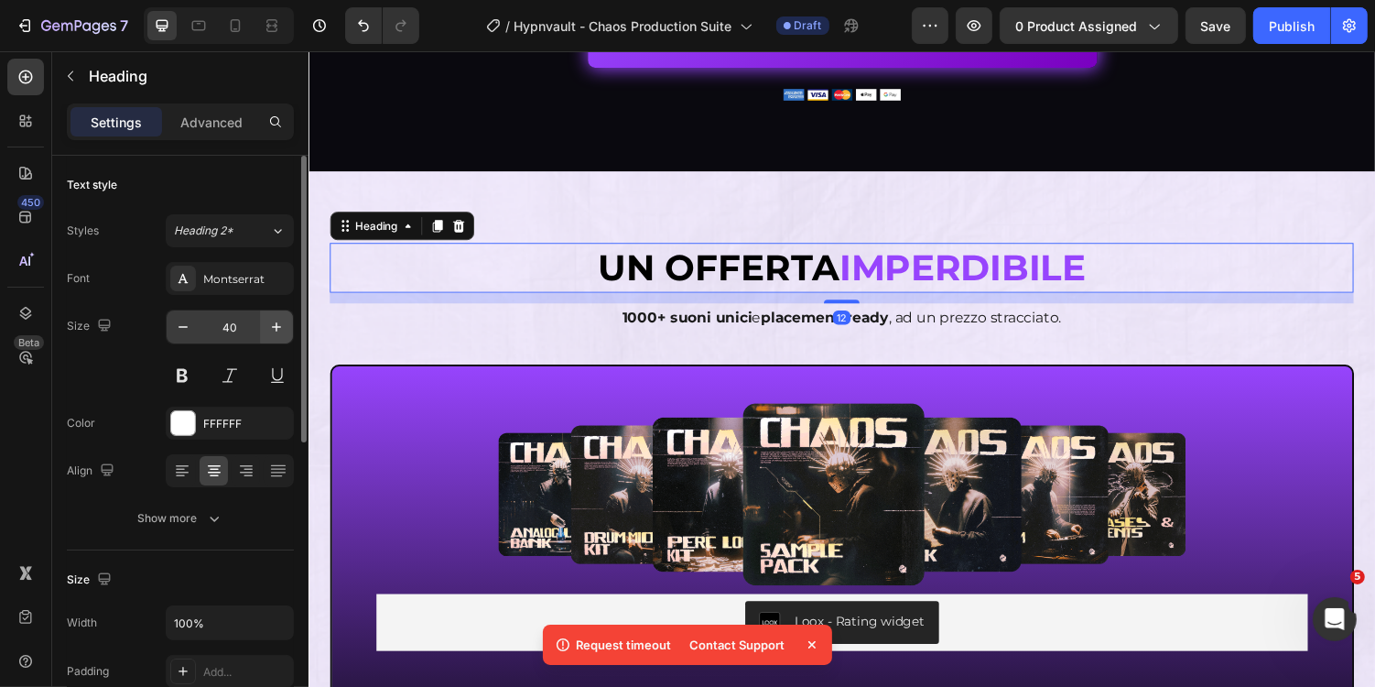
click at [288, 321] on button "button" at bounding box center [276, 326] width 33 height 33
type input "42"
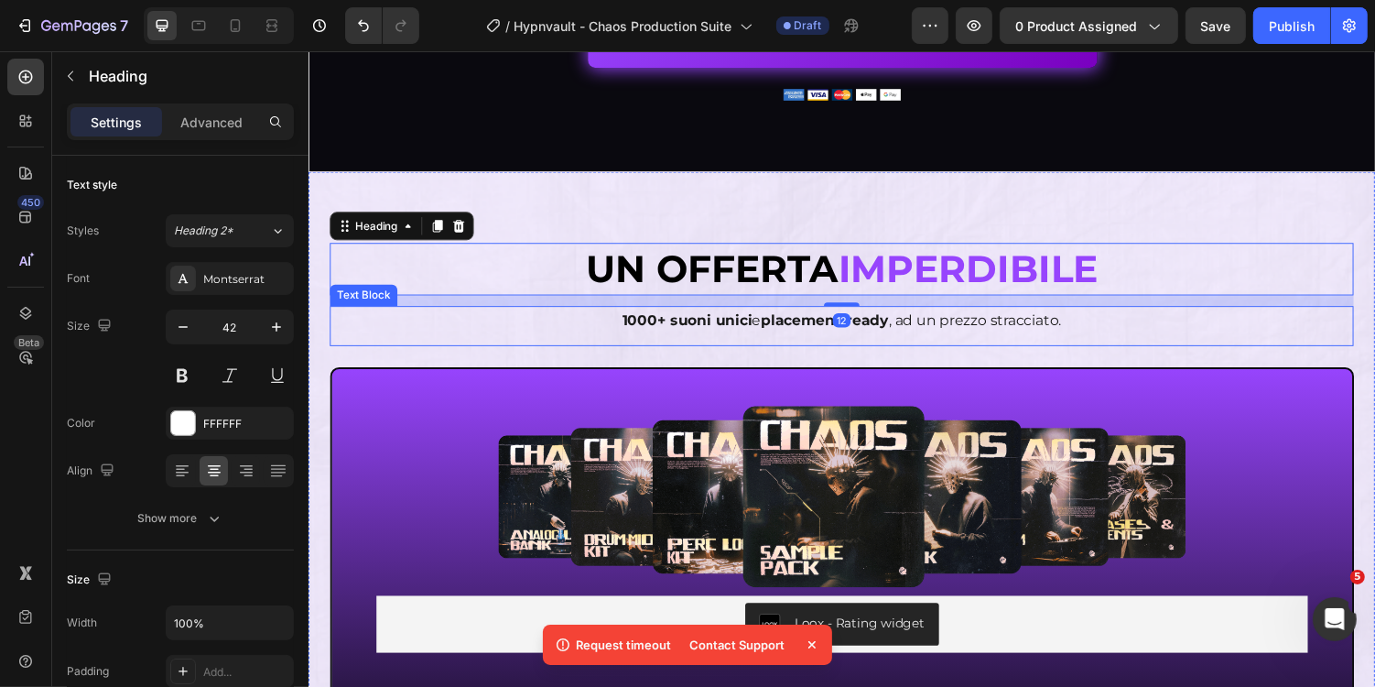
click at [748, 323] on strong "1000+ suoni unici" at bounding box center [698, 326] width 134 height 17
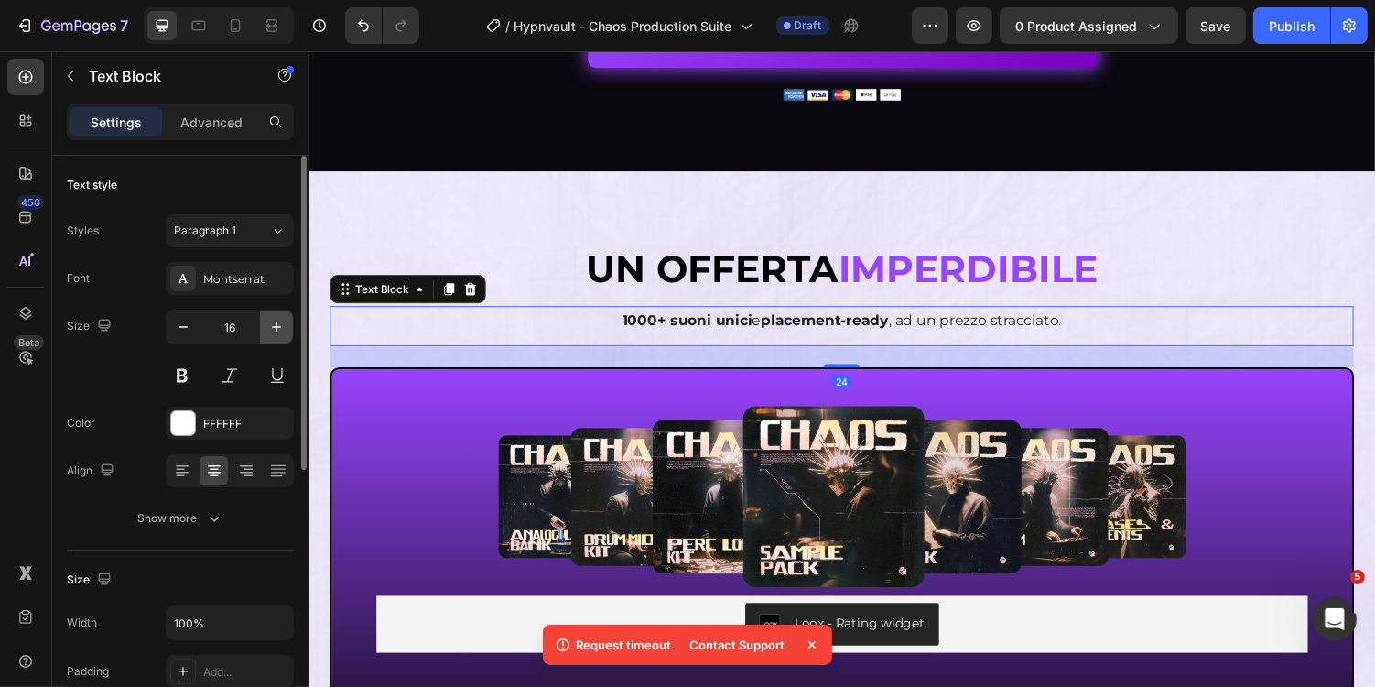
click at [283, 328] on icon "button" at bounding box center [276, 327] width 18 height 18
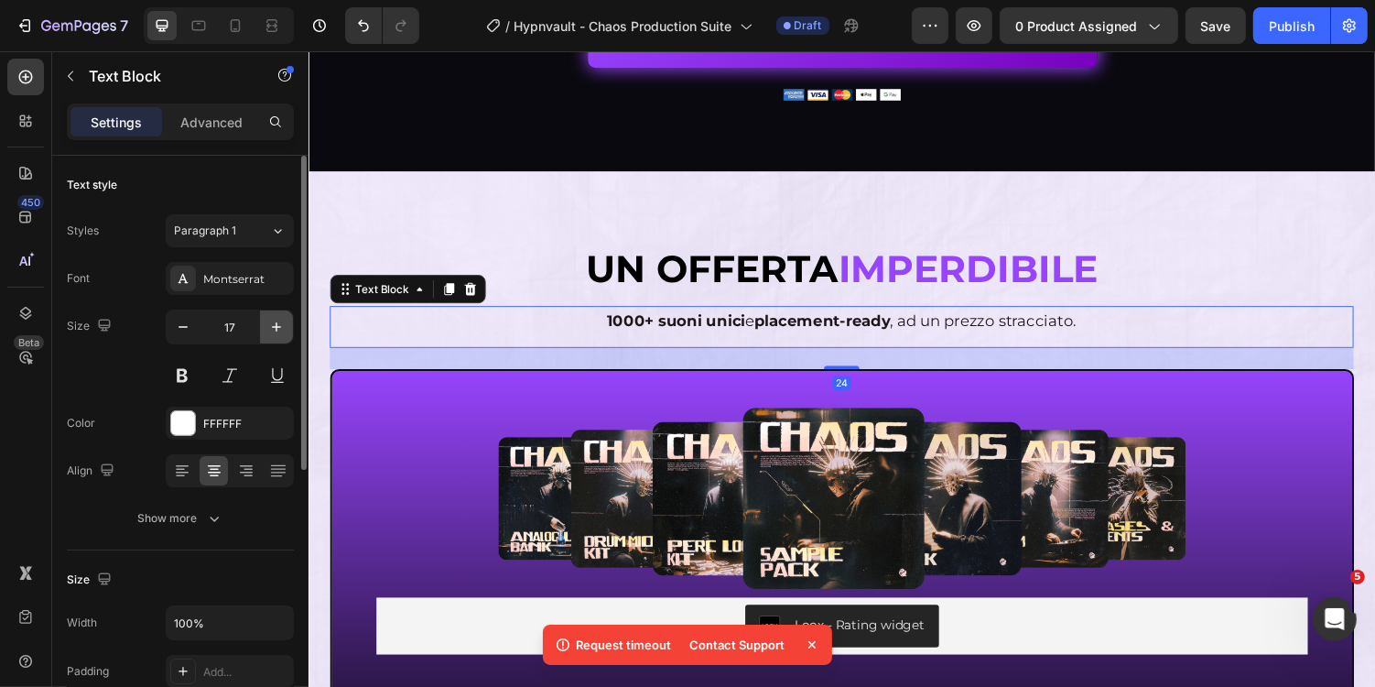
type input "18"
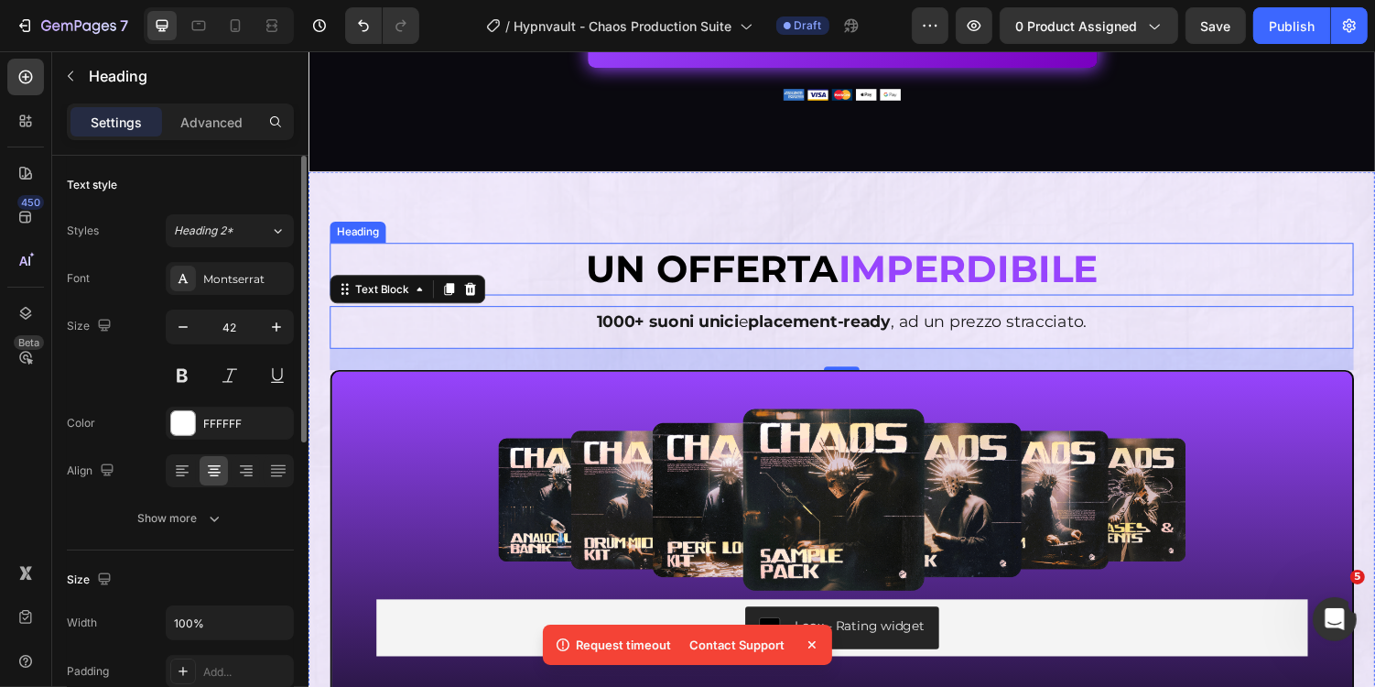
click at [890, 273] on strong "imperdibile" at bounding box center [986, 274] width 267 height 48
click at [1107, 331] on span "1000+ suoni unici e placement-ready , ad un prezzo stracciato." at bounding box center [856, 329] width 505 height 20
click at [1049, 325] on span "1000+ suoni unici e placement-ready , ad un prezzo stracciato." at bounding box center [856, 329] width 505 height 20
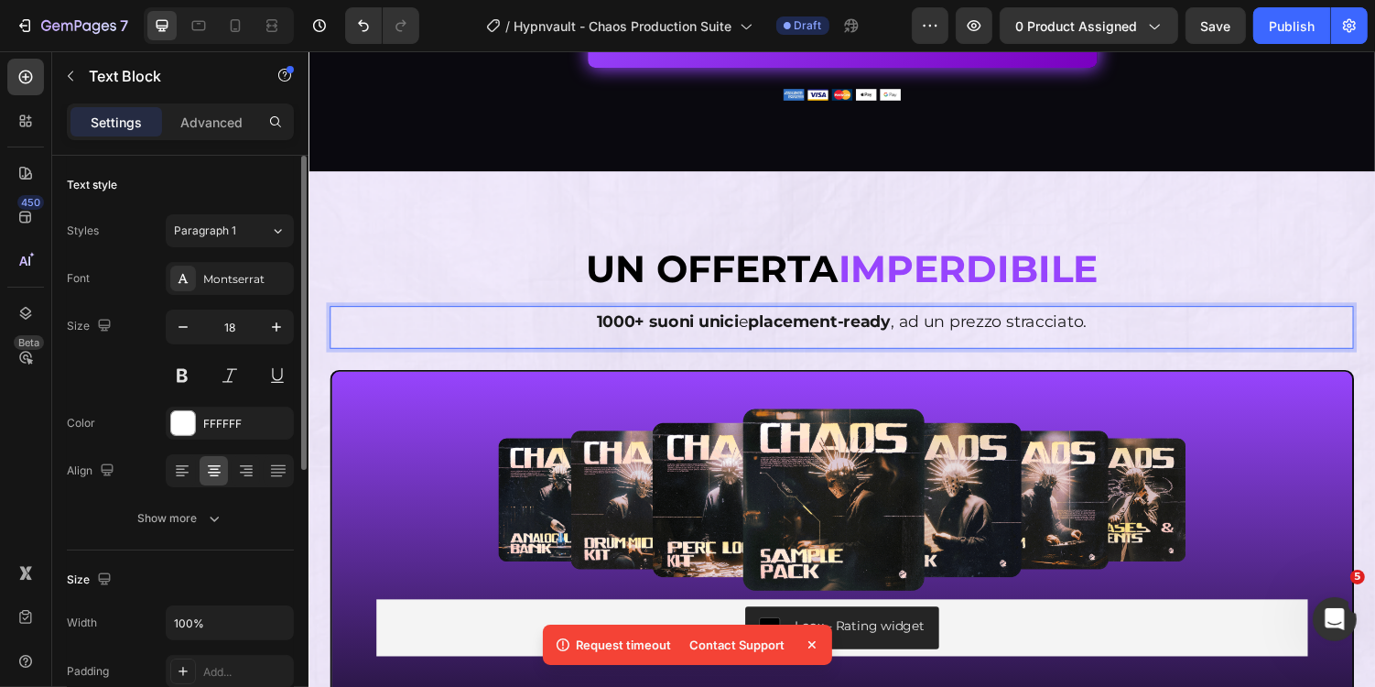
click at [1069, 326] on span "1000+ suoni unici e placement-ready , ad un prezzo stracciato." at bounding box center [856, 329] width 505 height 20
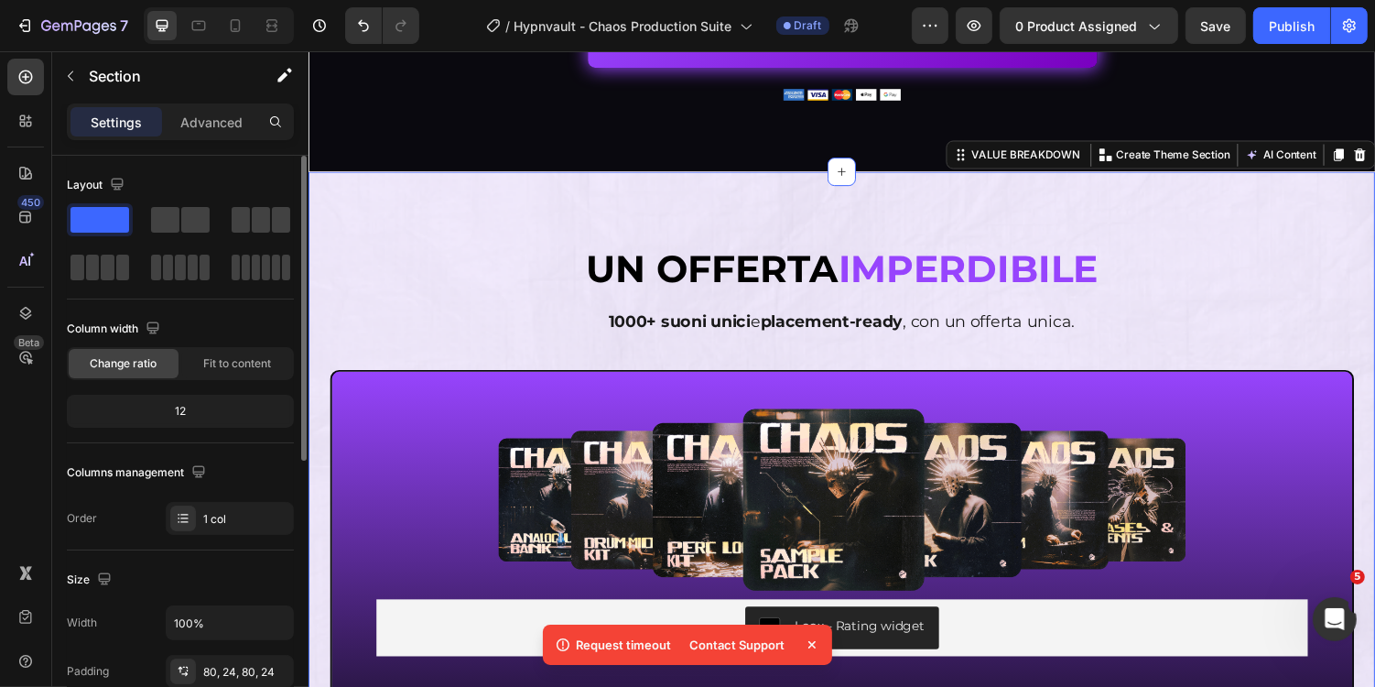
click at [1098, 265] on strong "imperdibile" at bounding box center [986, 274] width 267 height 48
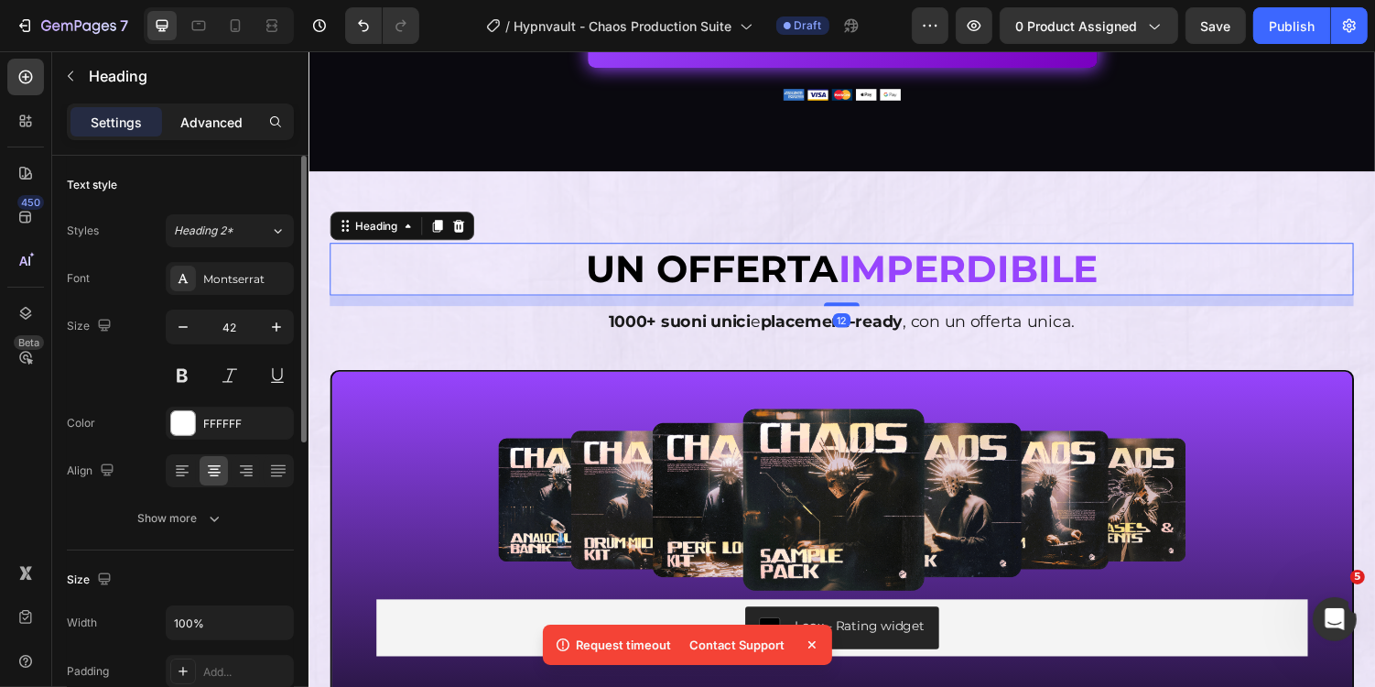
click at [237, 130] on p "Advanced" at bounding box center [211, 122] width 62 height 19
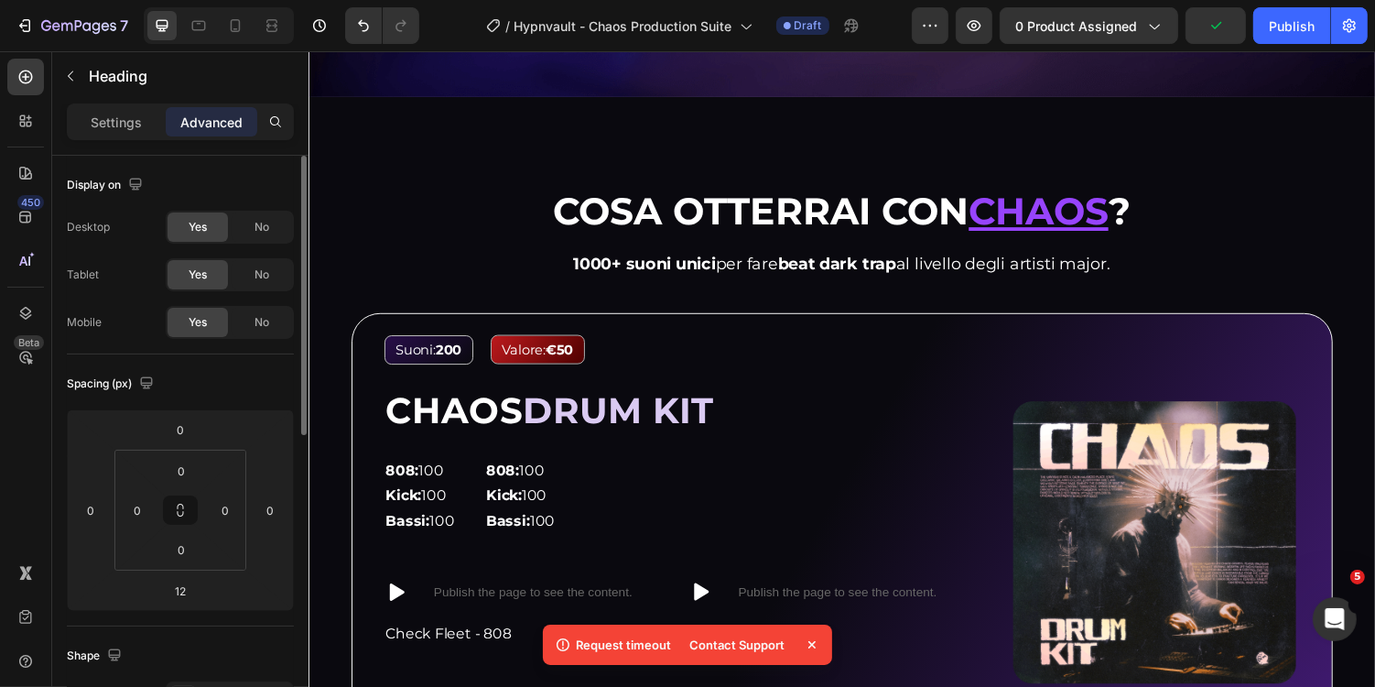
scroll to position [1411, 0]
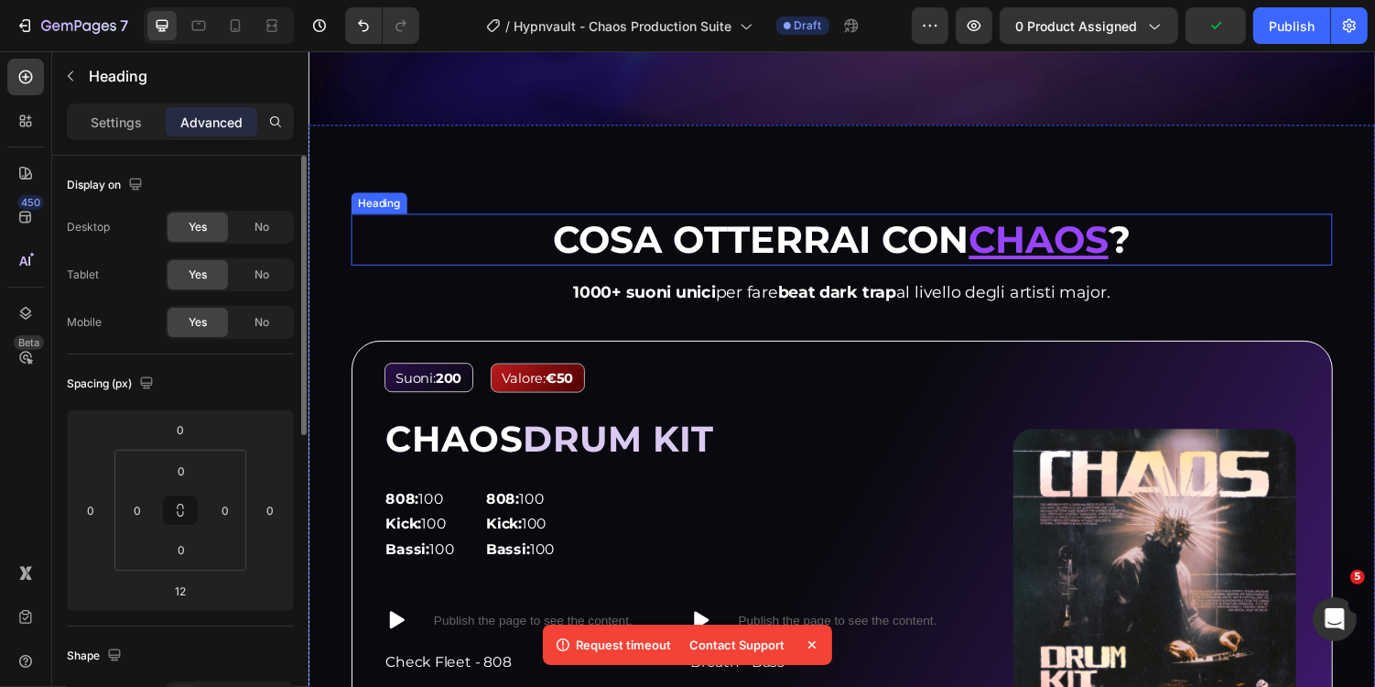
click at [663, 237] on strong "Cosa otterrai con" at bounding box center [773, 244] width 429 height 48
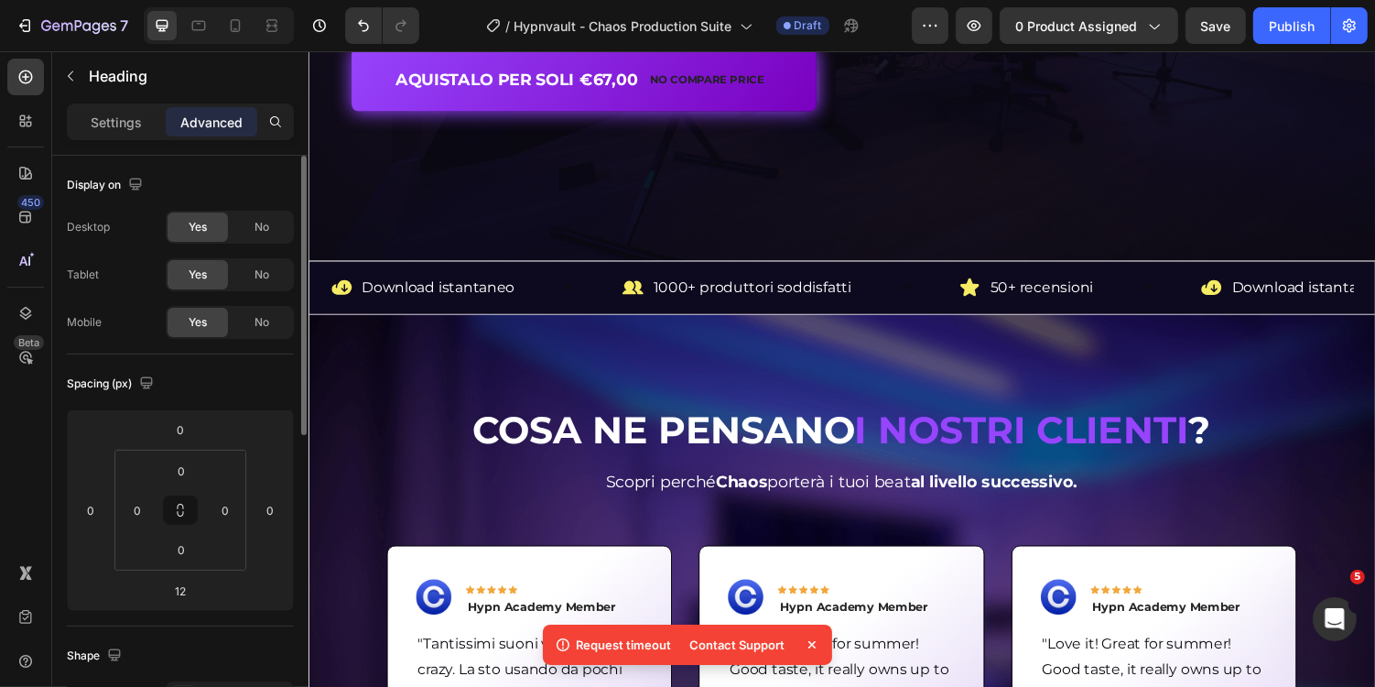
scroll to position [554, 0]
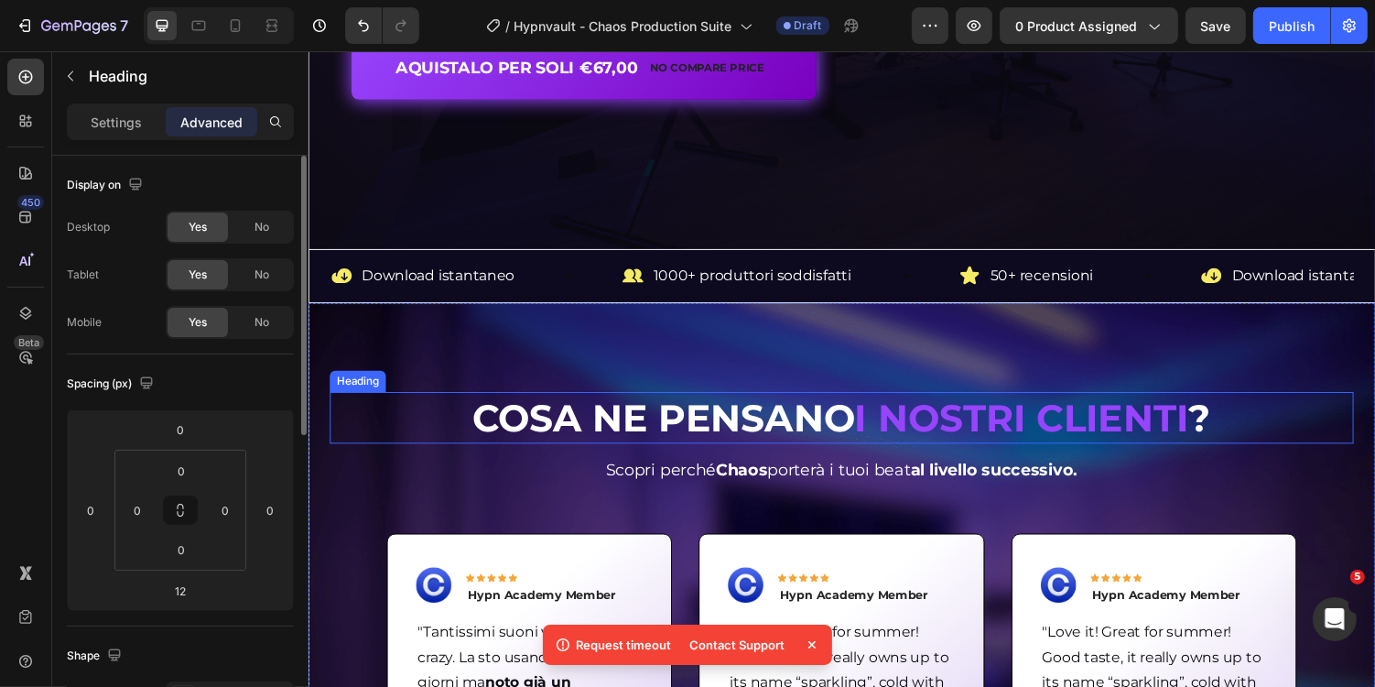
click at [662, 426] on strong "Cosa ne pensano" at bounding box center [674, 428] width 394 height 48
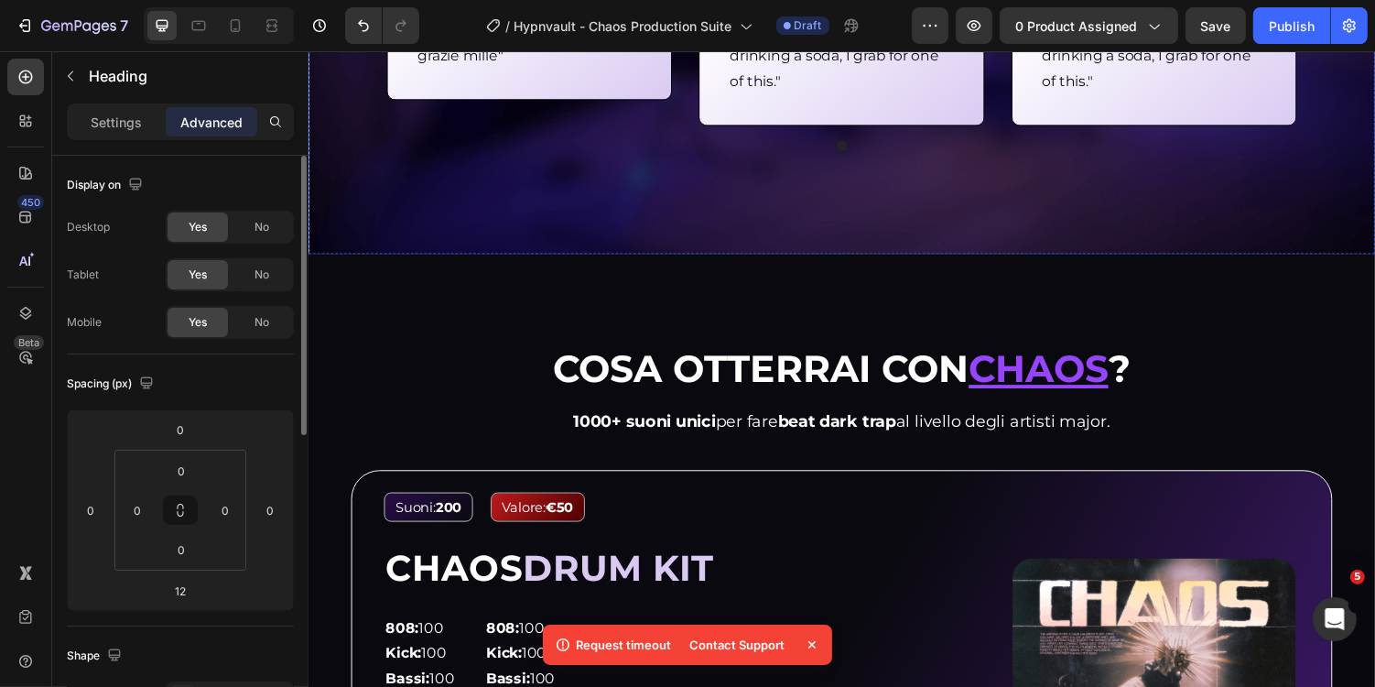
scroll to position [1301, 0]
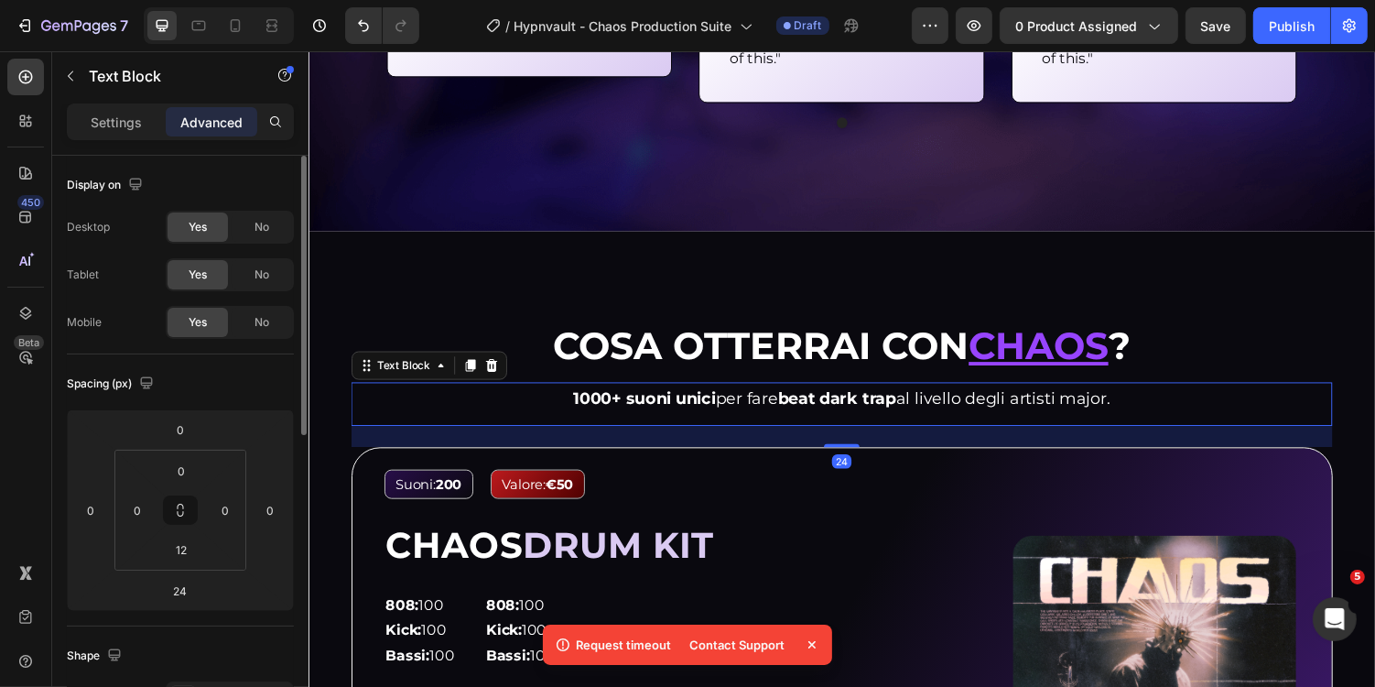
click at [602, 407] on strong "1000+ suoni unici" at bounding box center [654, 407] width 147 height 20
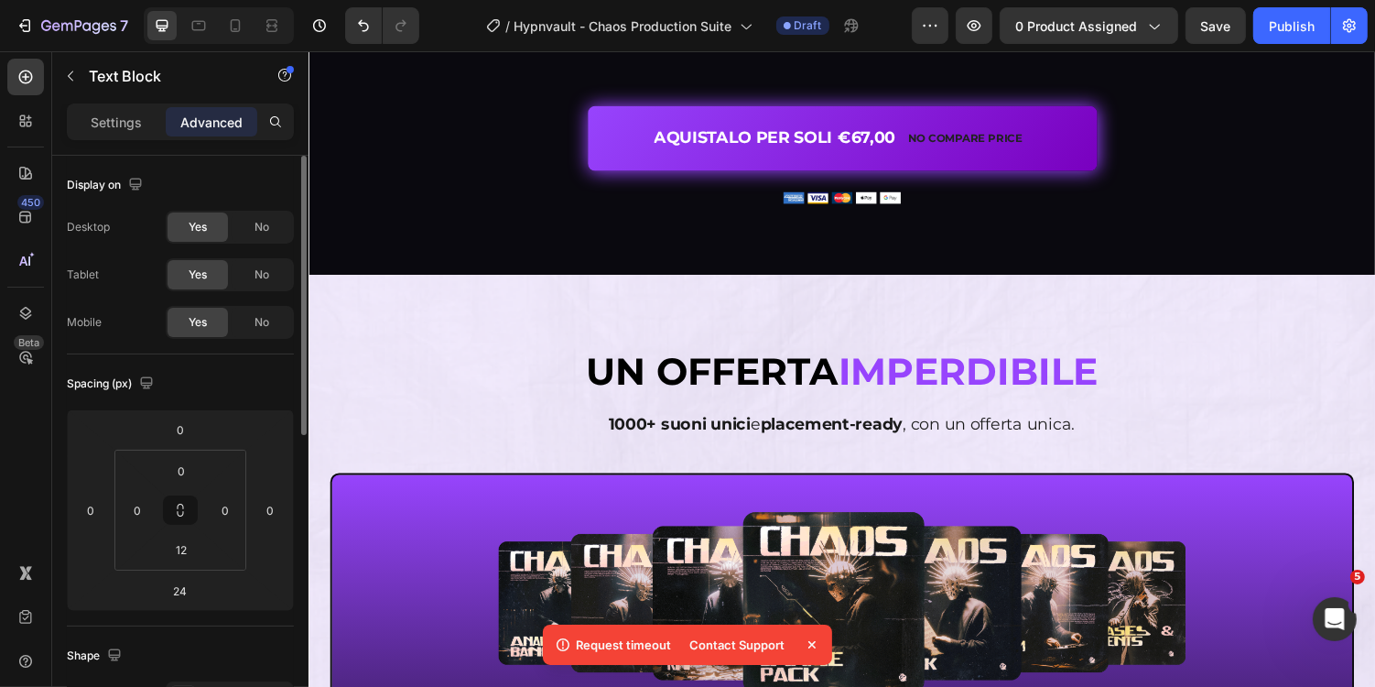
scroll to position [4632, 0]
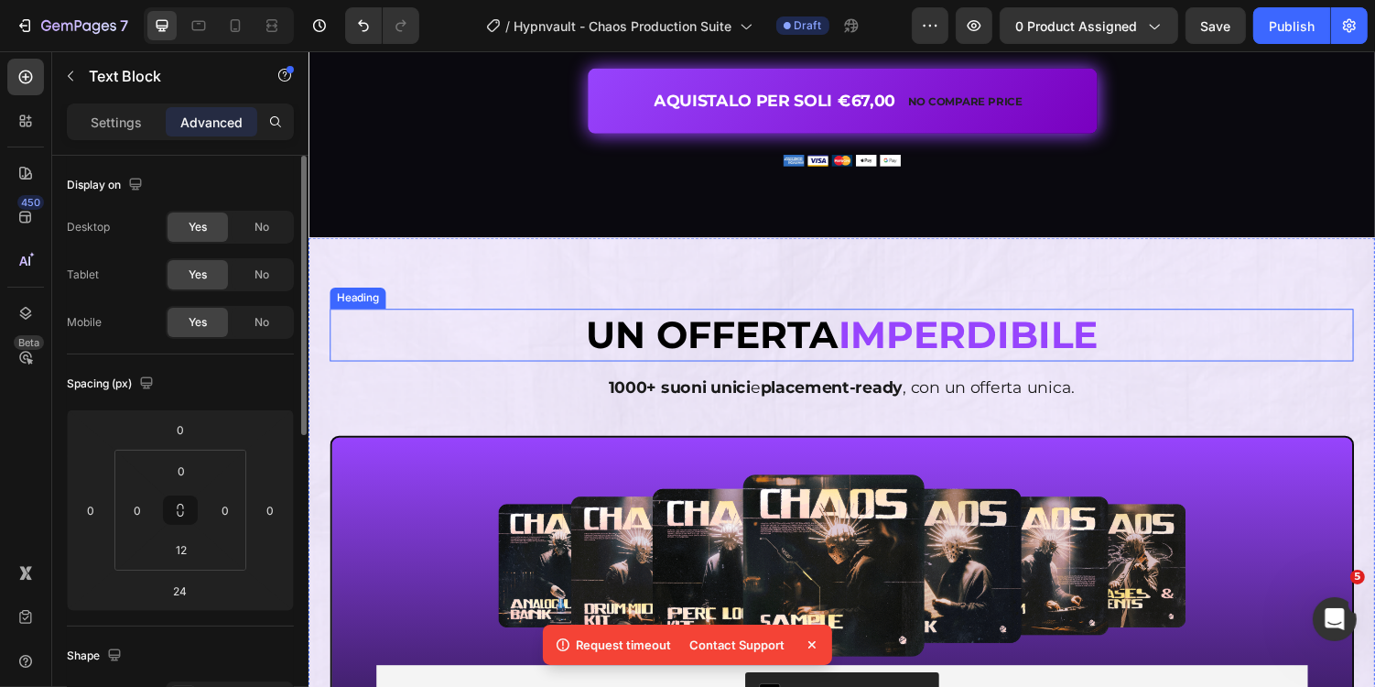
click at [668, 342] on strong "Un offerta" at bounding box center [723, 342] width 260 height 48
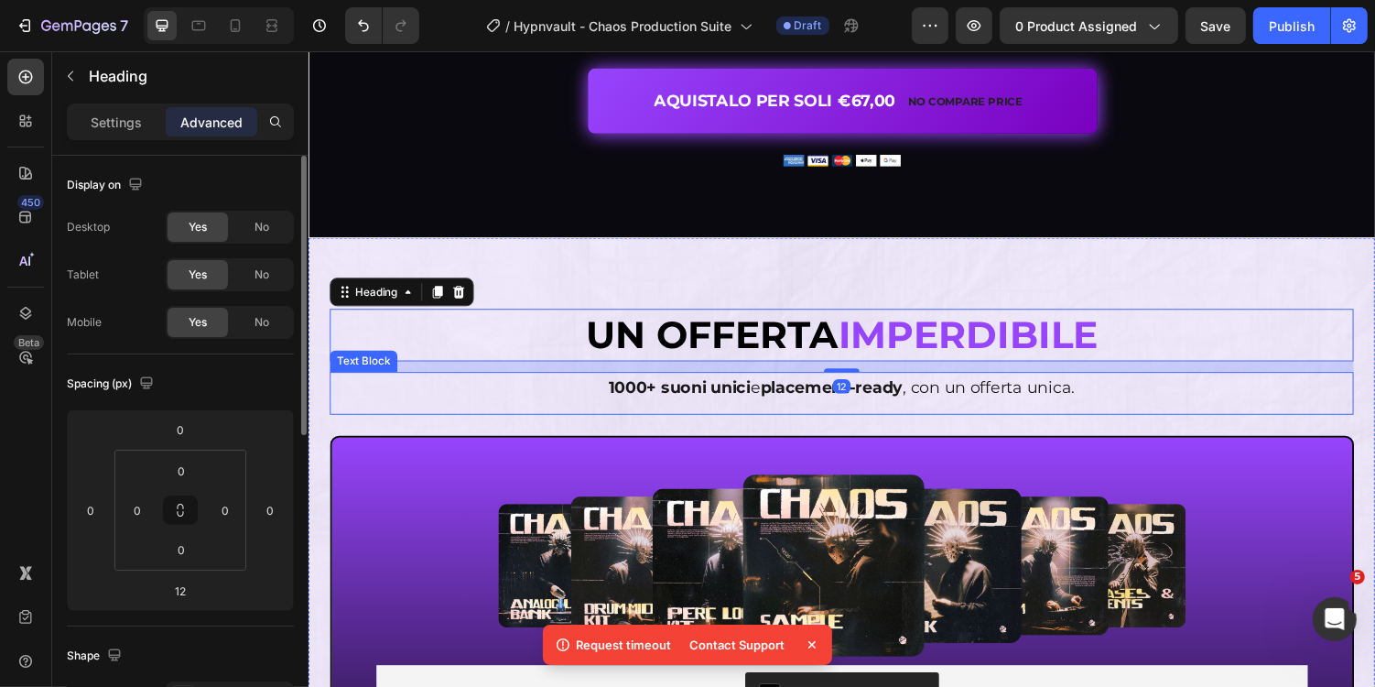
click at [638, 406] on p "1000+ suoni unici e placement-ready , con un offerta unica." at bounding box center [856, 396] width 1051 height 29
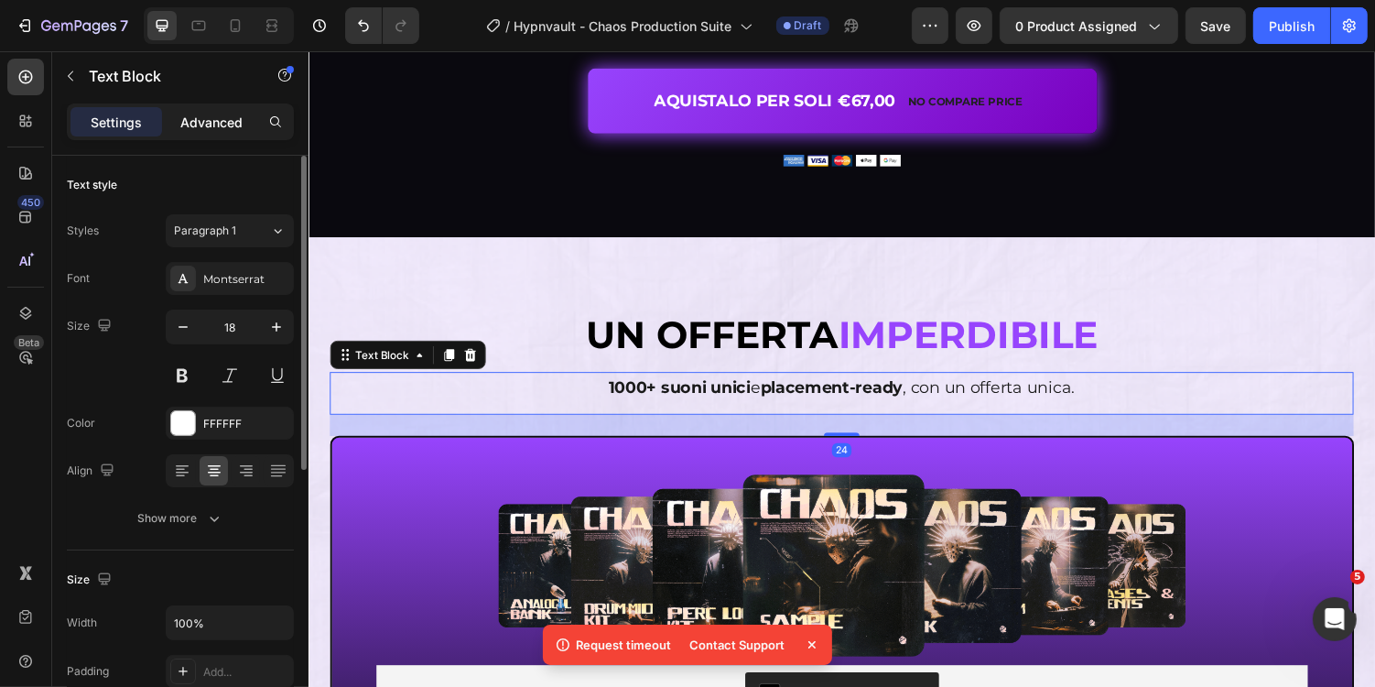
click at [202, 128] on p "Advanced" at bounding box center [211, 122] width 62 height 19
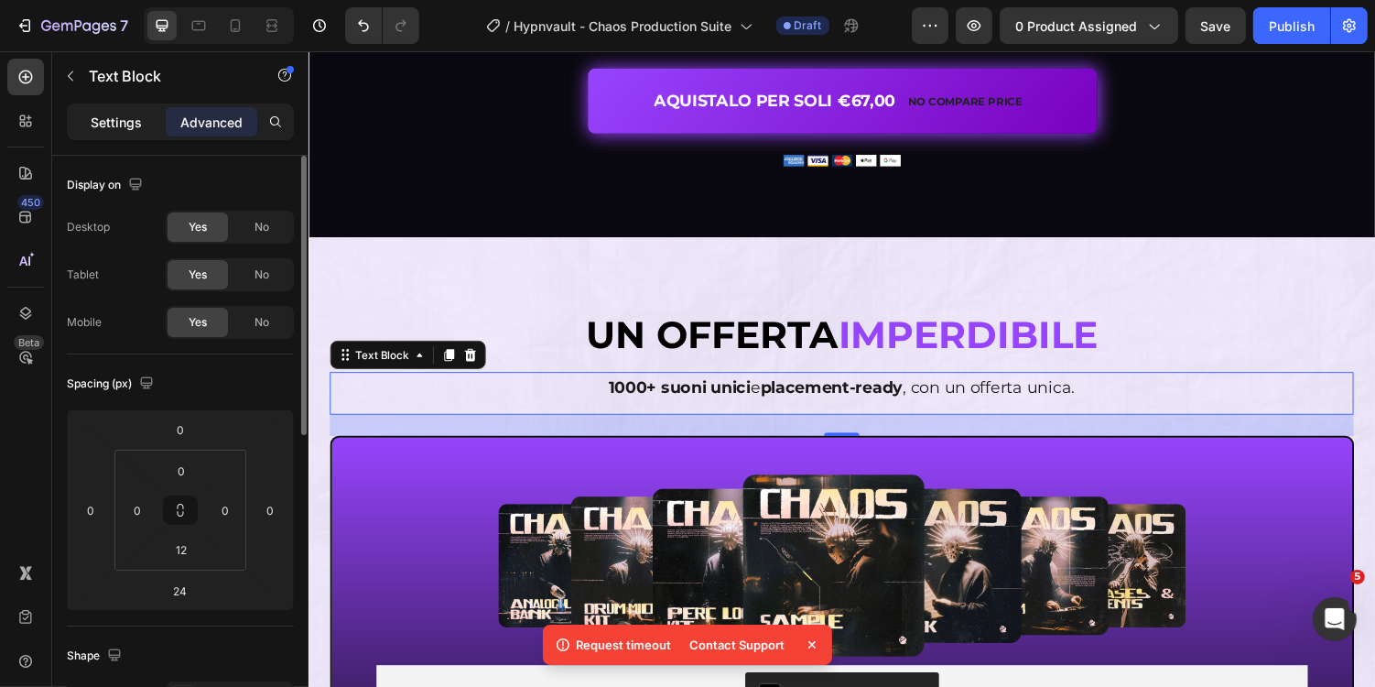
click at [124, 124] on p "Settings" at bounding box center [116, 122] width 51 height 19
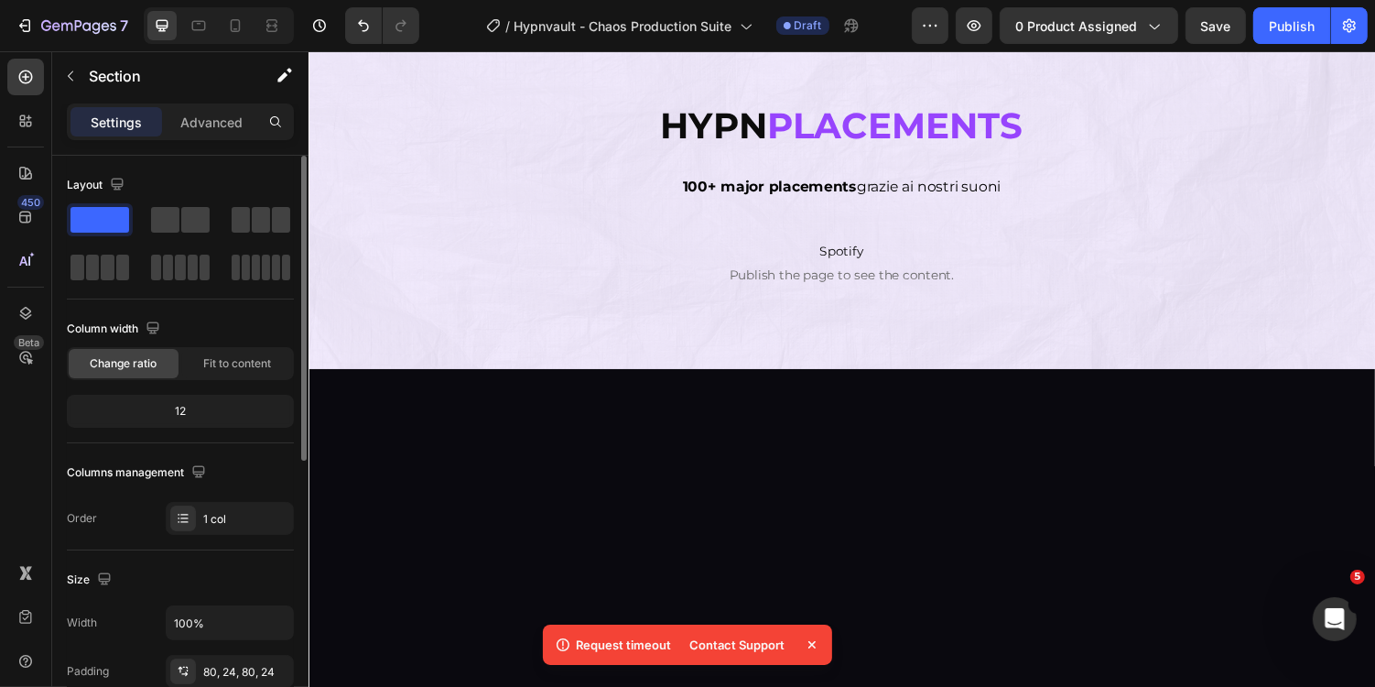
scroll to position [7063, 0]
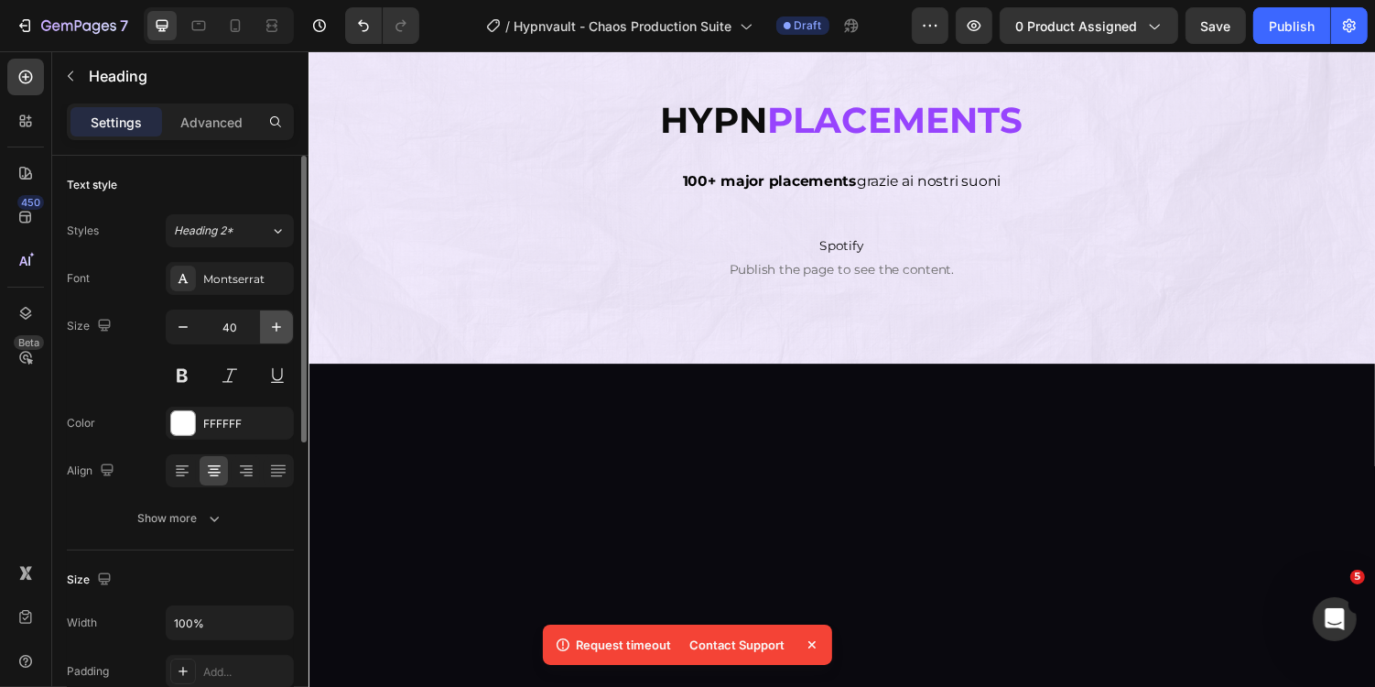
click at [270, 332] on icon "button" at bounding box center [276, 327] width 18 height 18
type input "42"
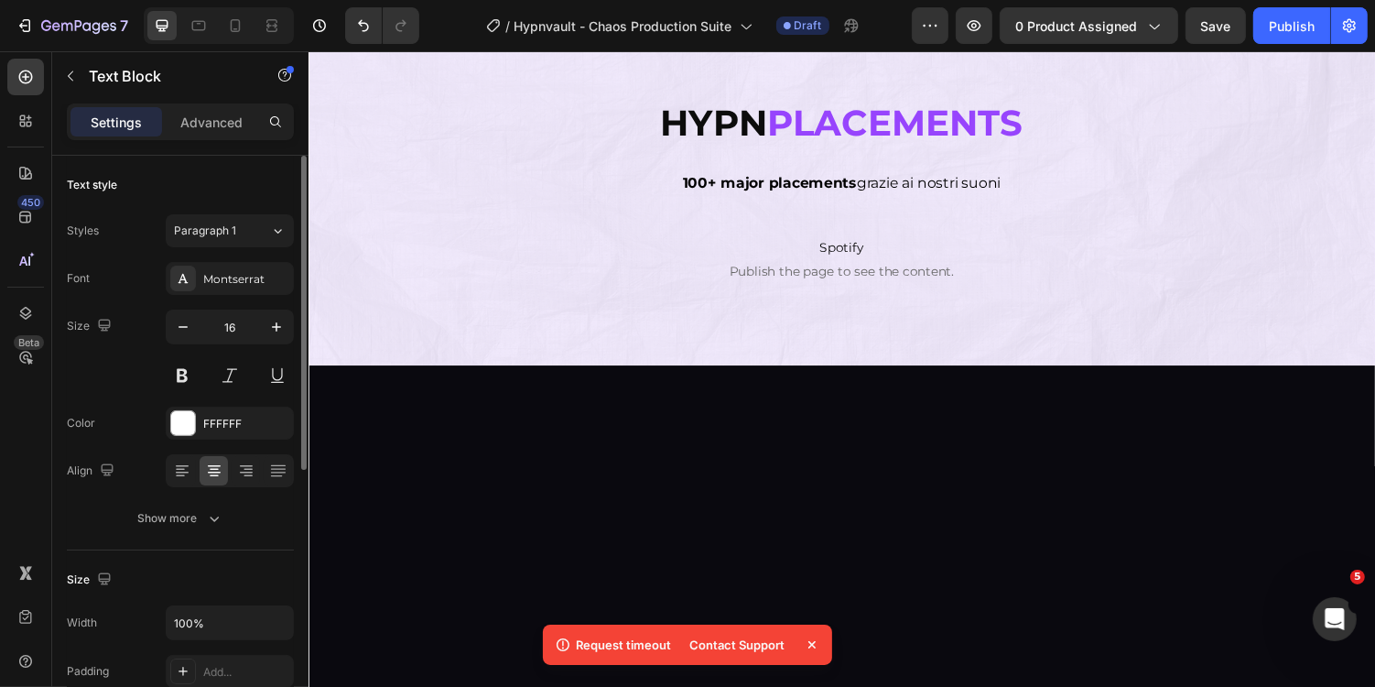
click at [284, 314] on button "button" at bounding box center [276, 326] width 33 height 33
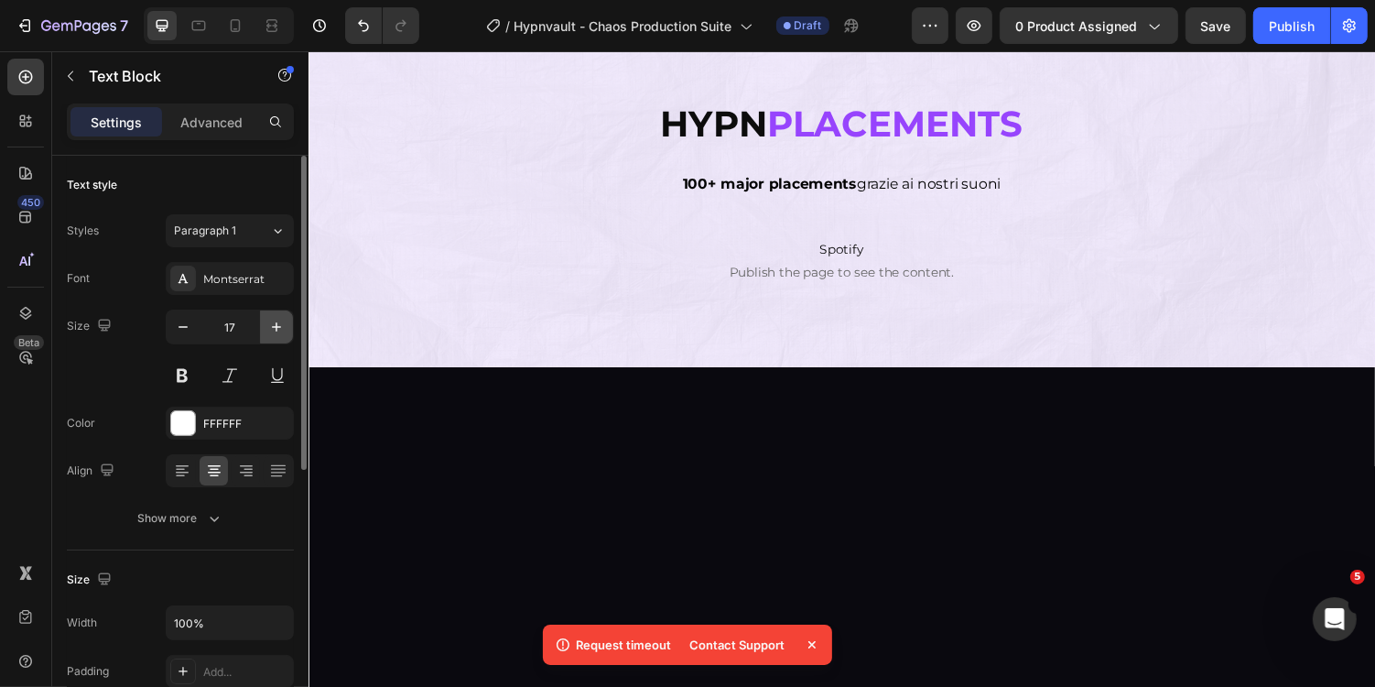
type input "18"
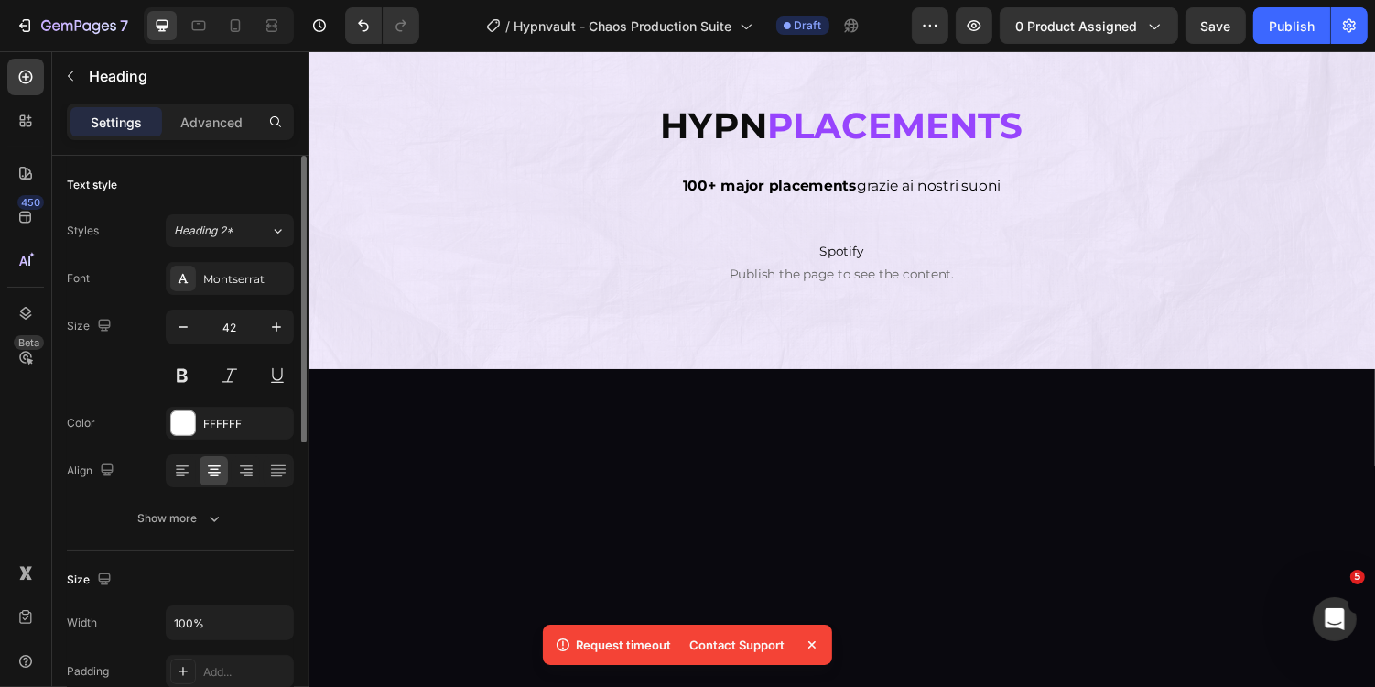
click at [220, 113] on p "Advanced" at bounding box center [211, 122] width 62 height 19
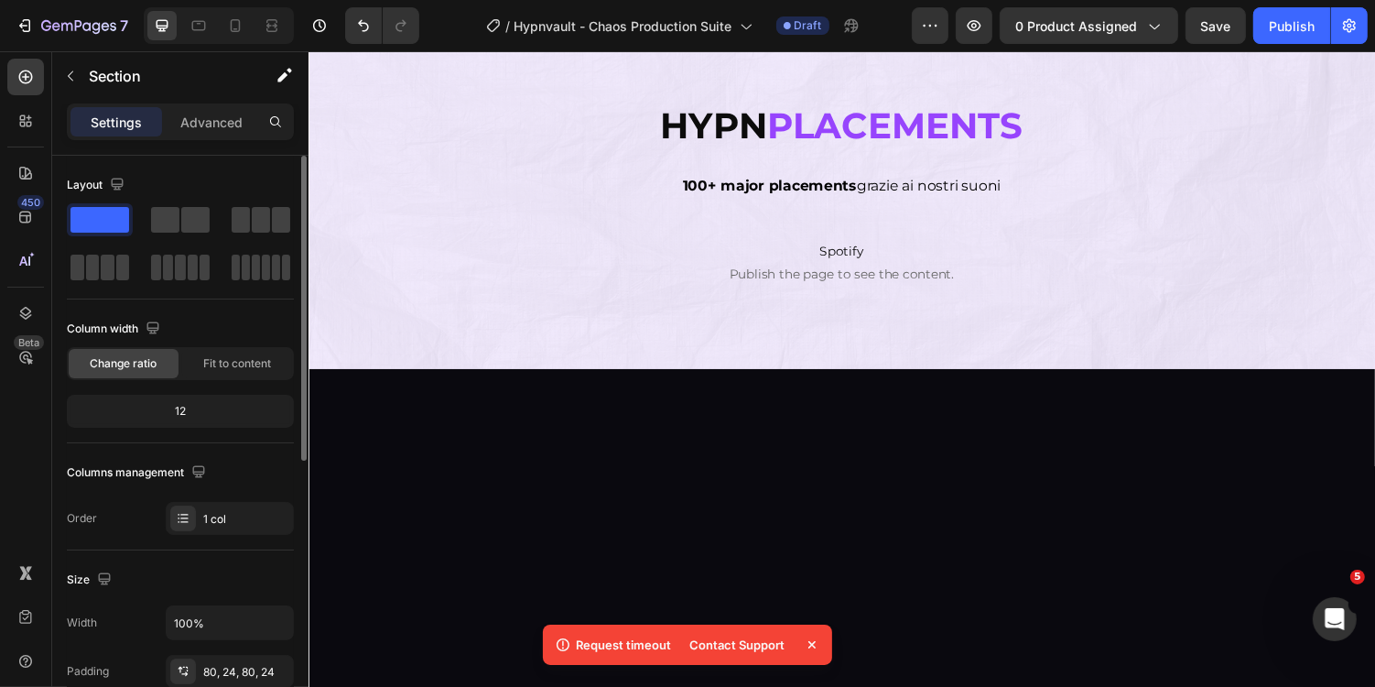
click at [227, 114] on p "Advanced" at bounding box center [211, 122] width 62 height 19
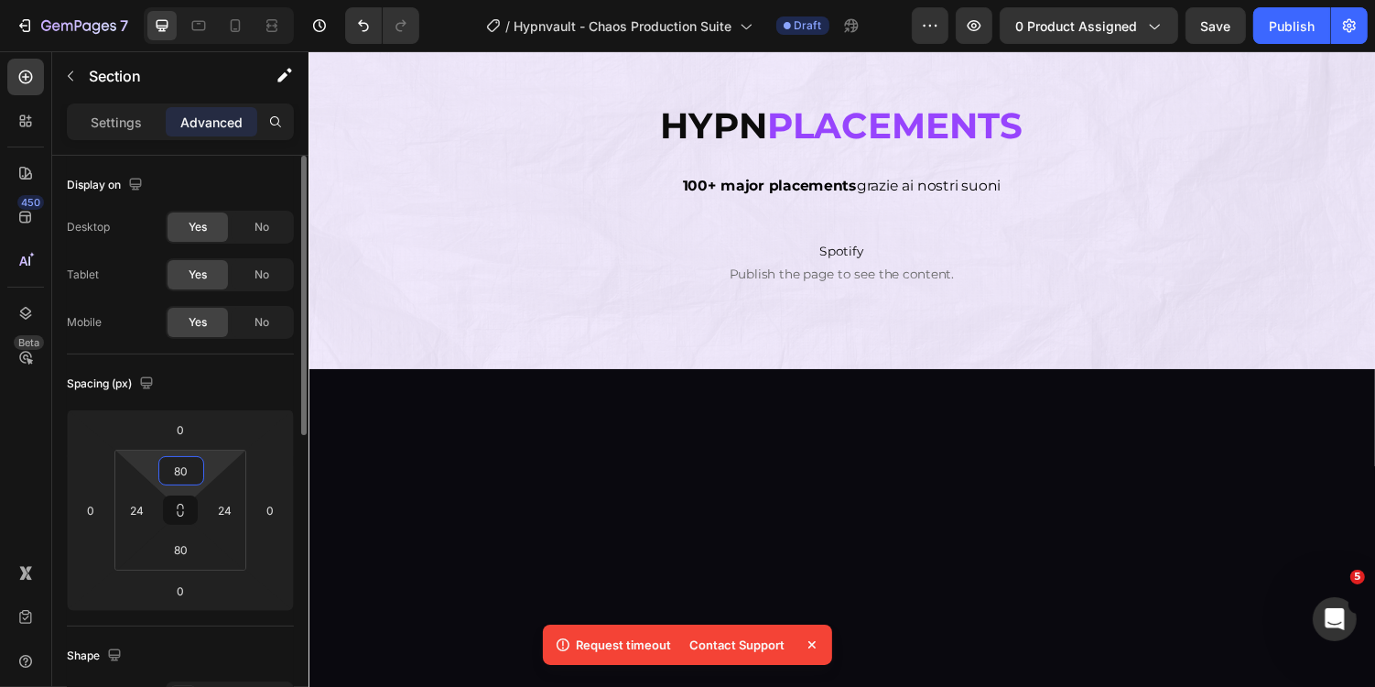
click at [197, 465] on input "80" at bounding box center [181, 470] width 37 height 27
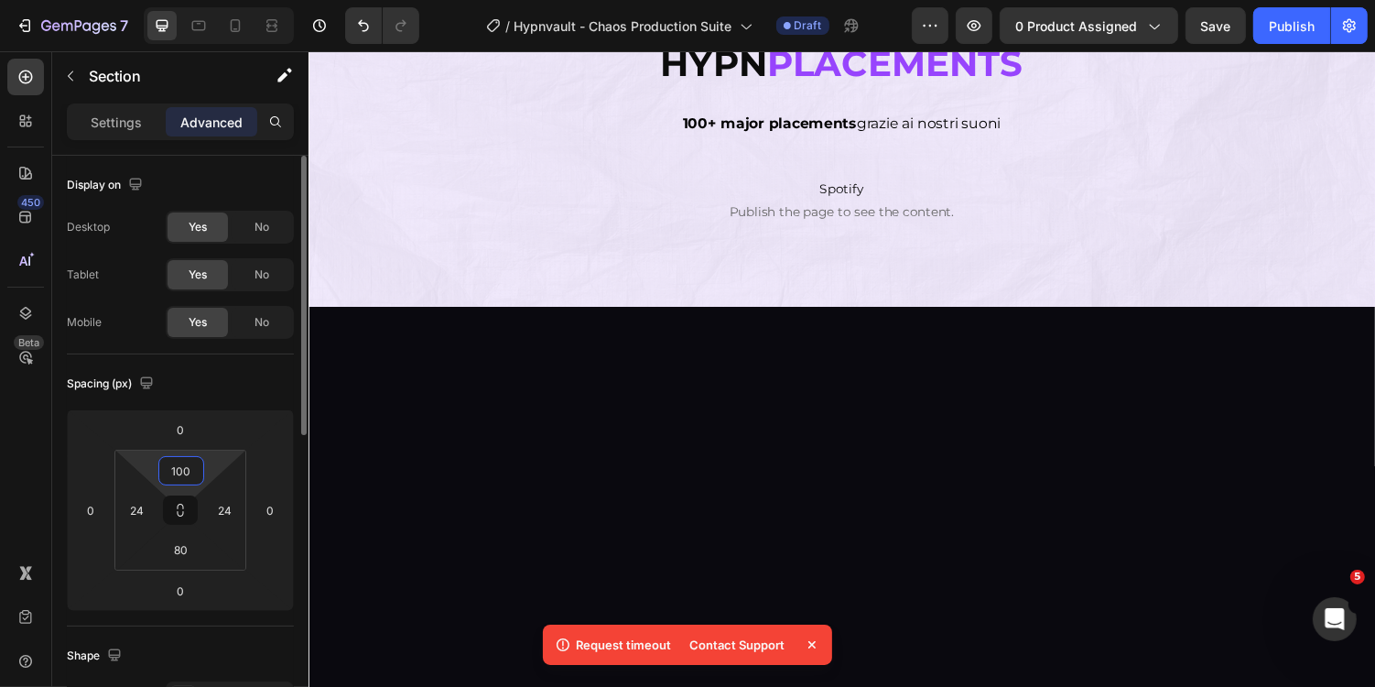
type input "100"
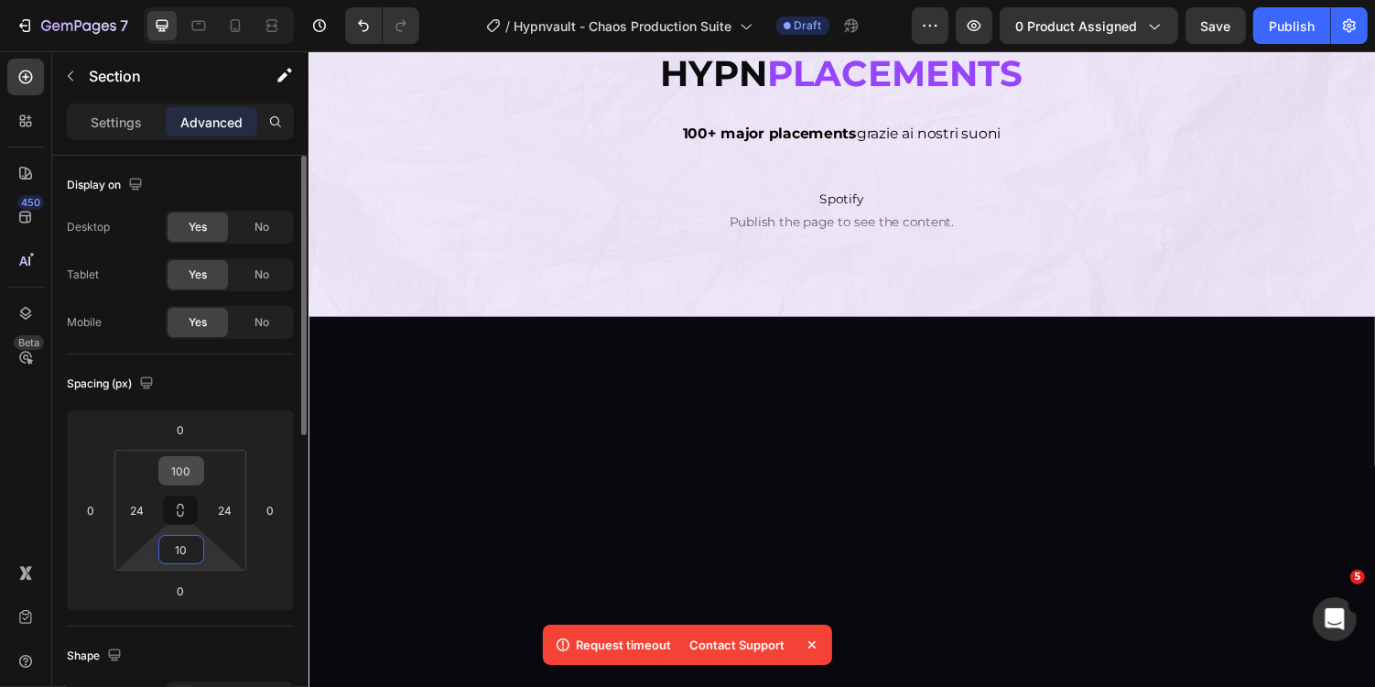
type input "100"
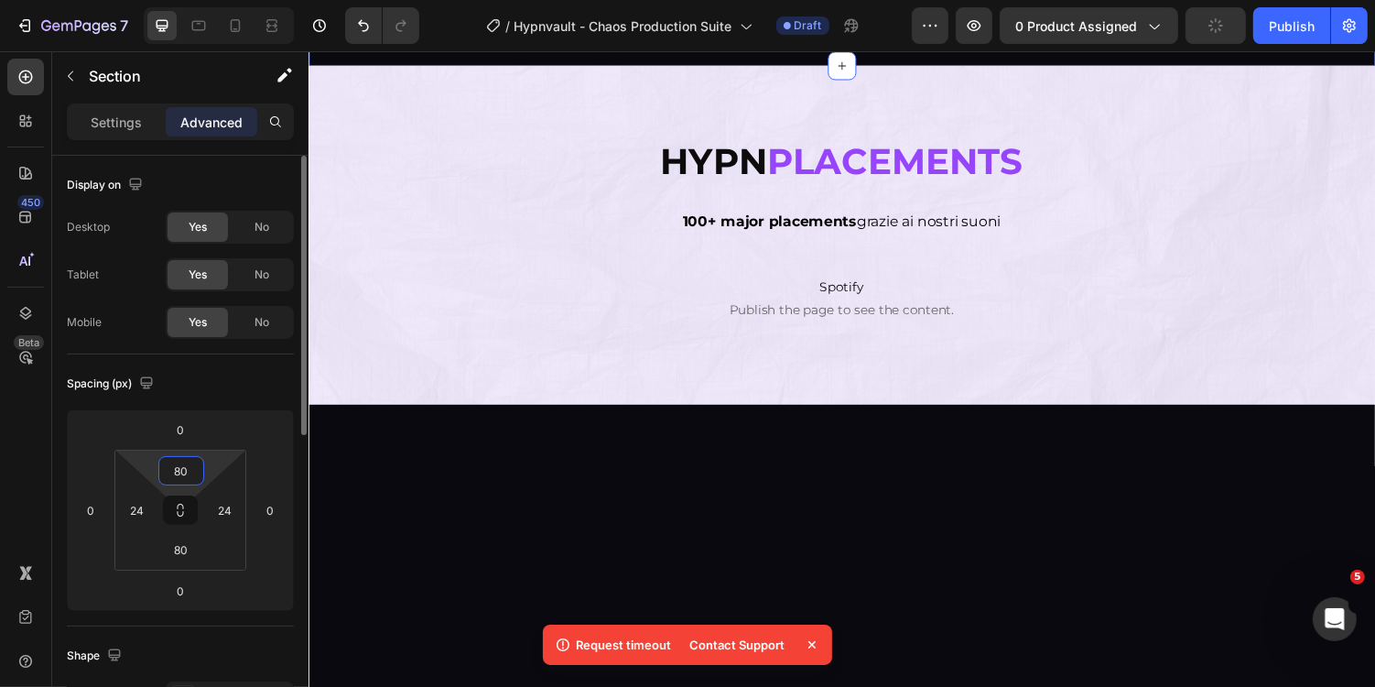
click at [177, 473] on input "80" at bounding box center [181, 470] width 37 height 27
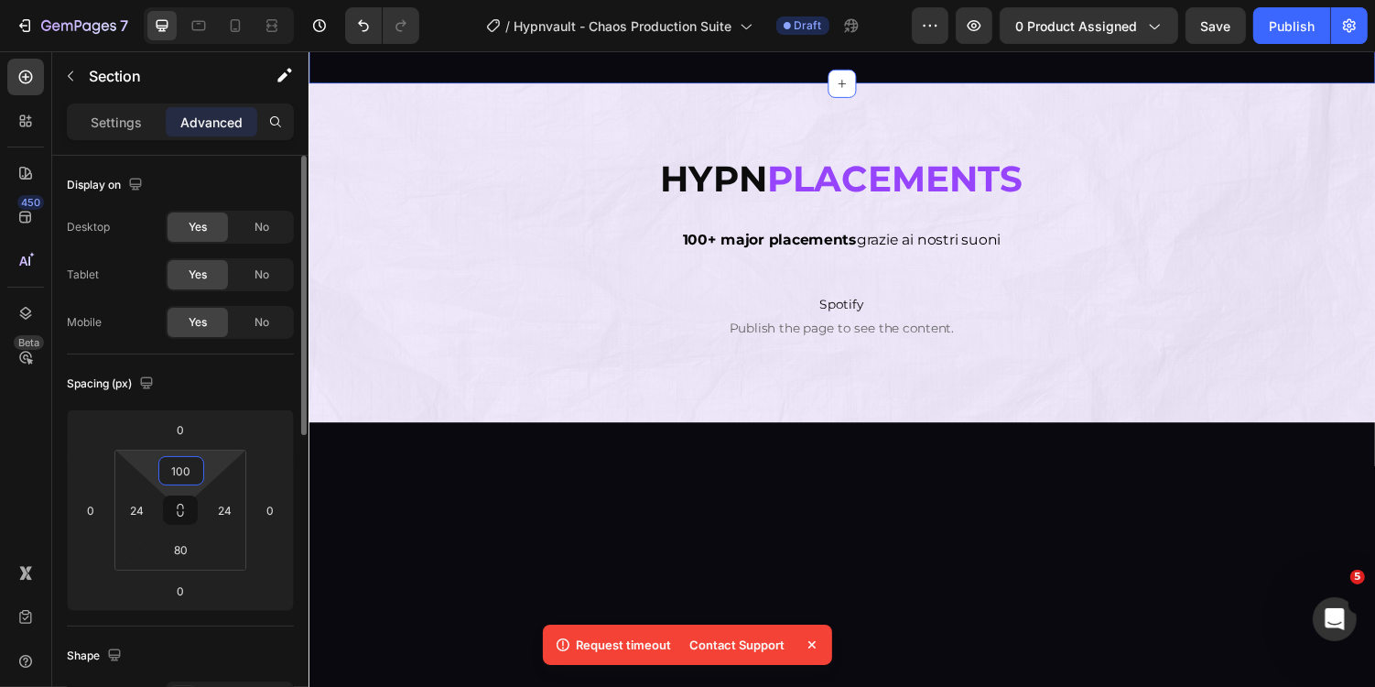
type input "100"
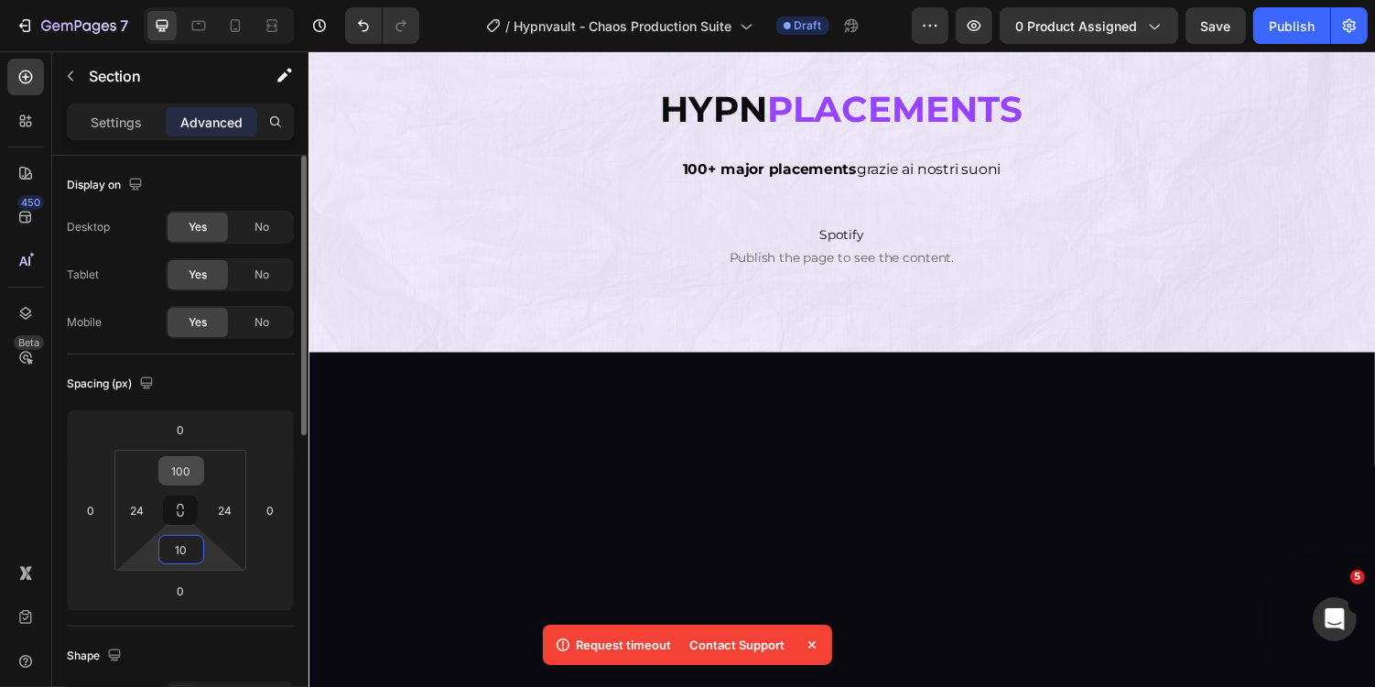
type input "100"
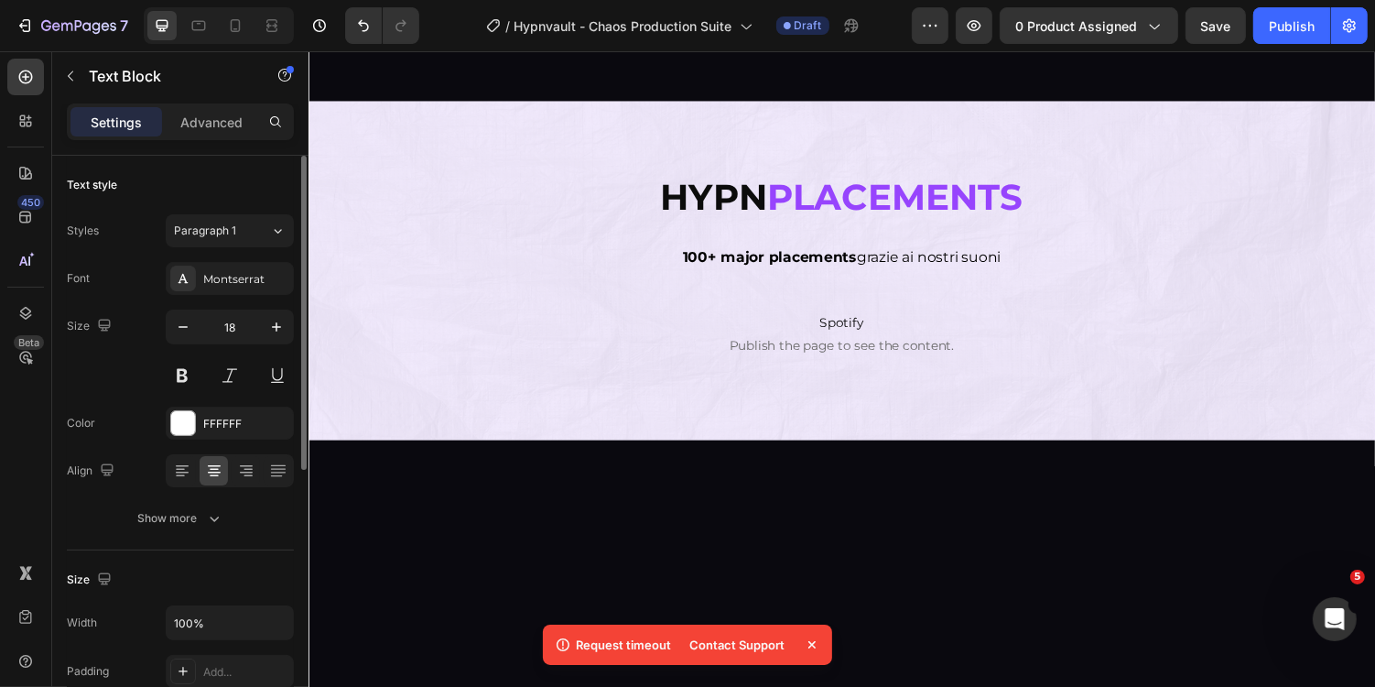
click at [221, 107] on div "Advanced" at bounding box center [212, 121] width 92 height 29
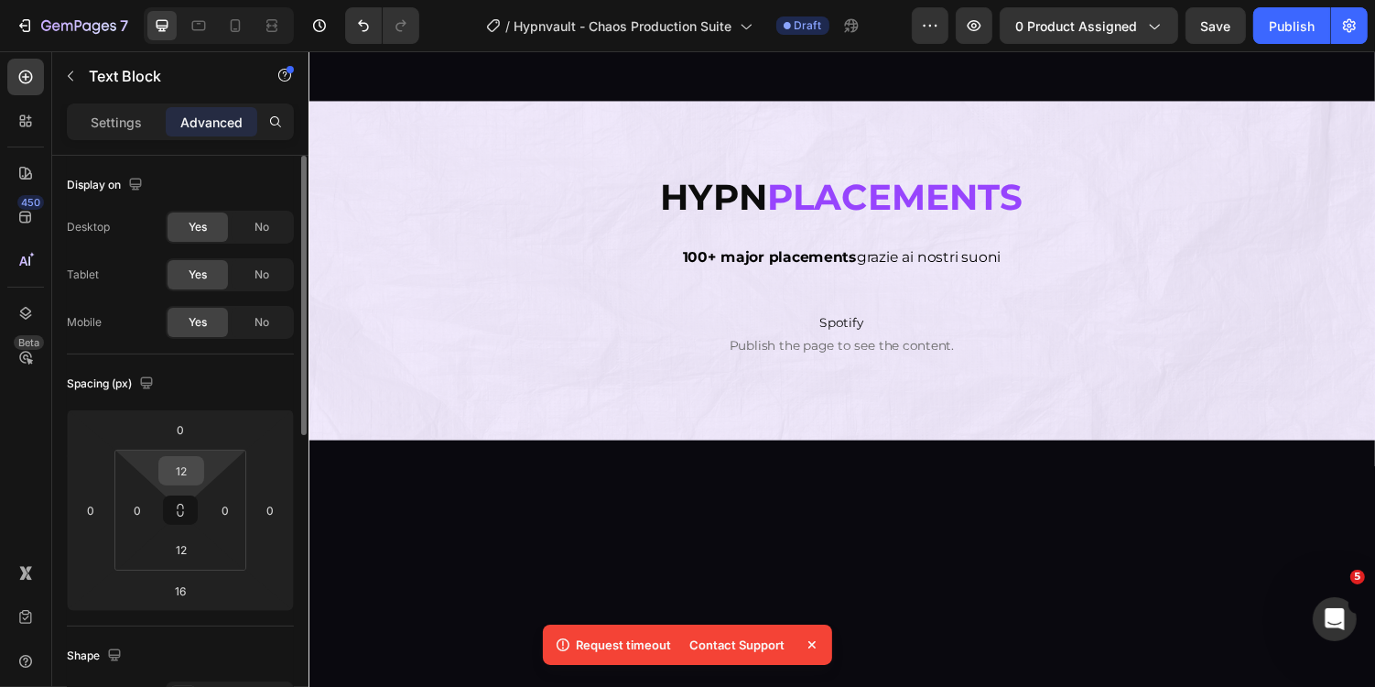
click at [187, 468] on input "12" at bounding box center [181, 470] width 37 height 27
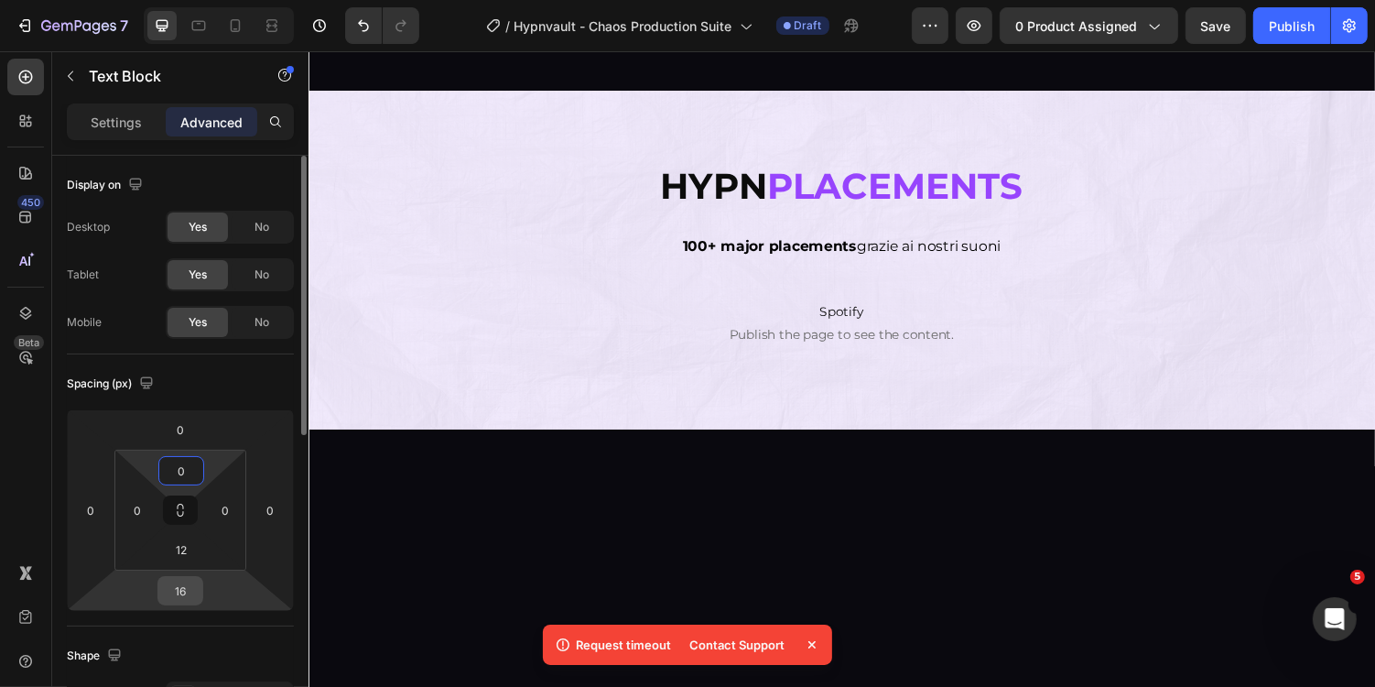
type input "0"
click at [185, 596] on input "16" at bounding box center [180, 590] width 37 height 27
type input "24"
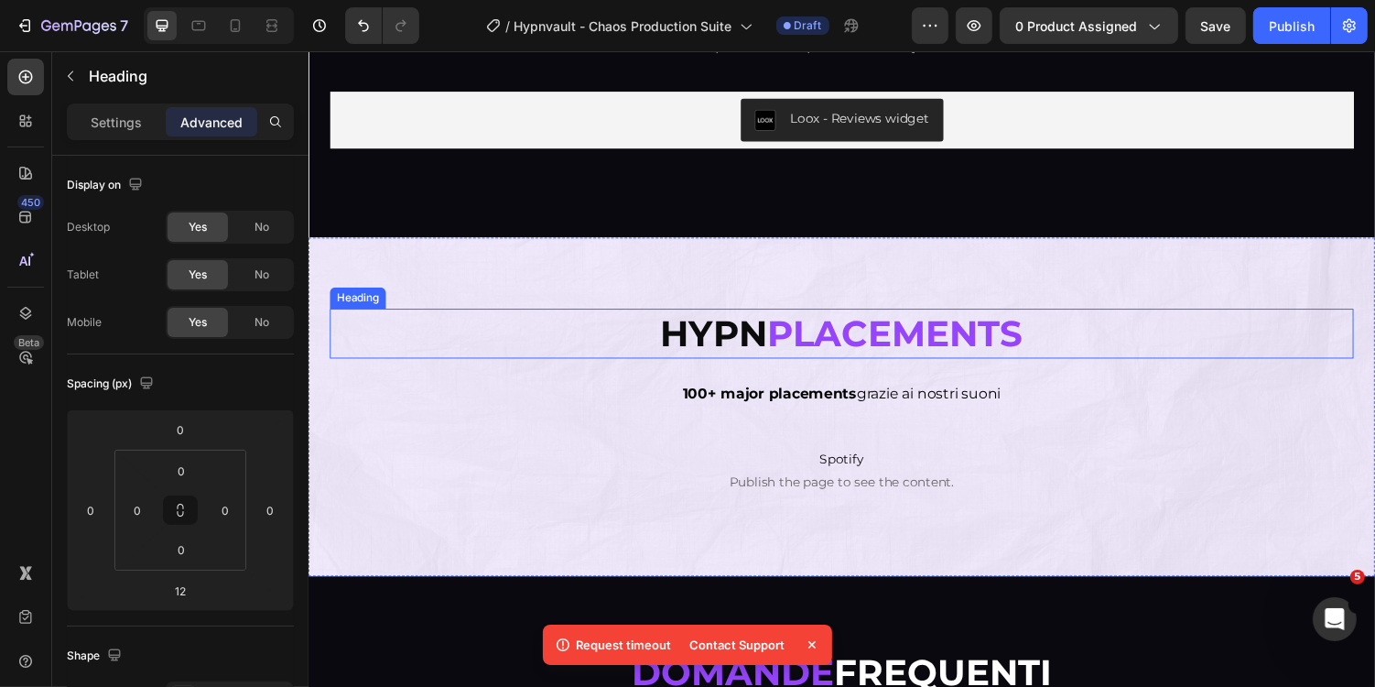
scroll to position [7391, 0]
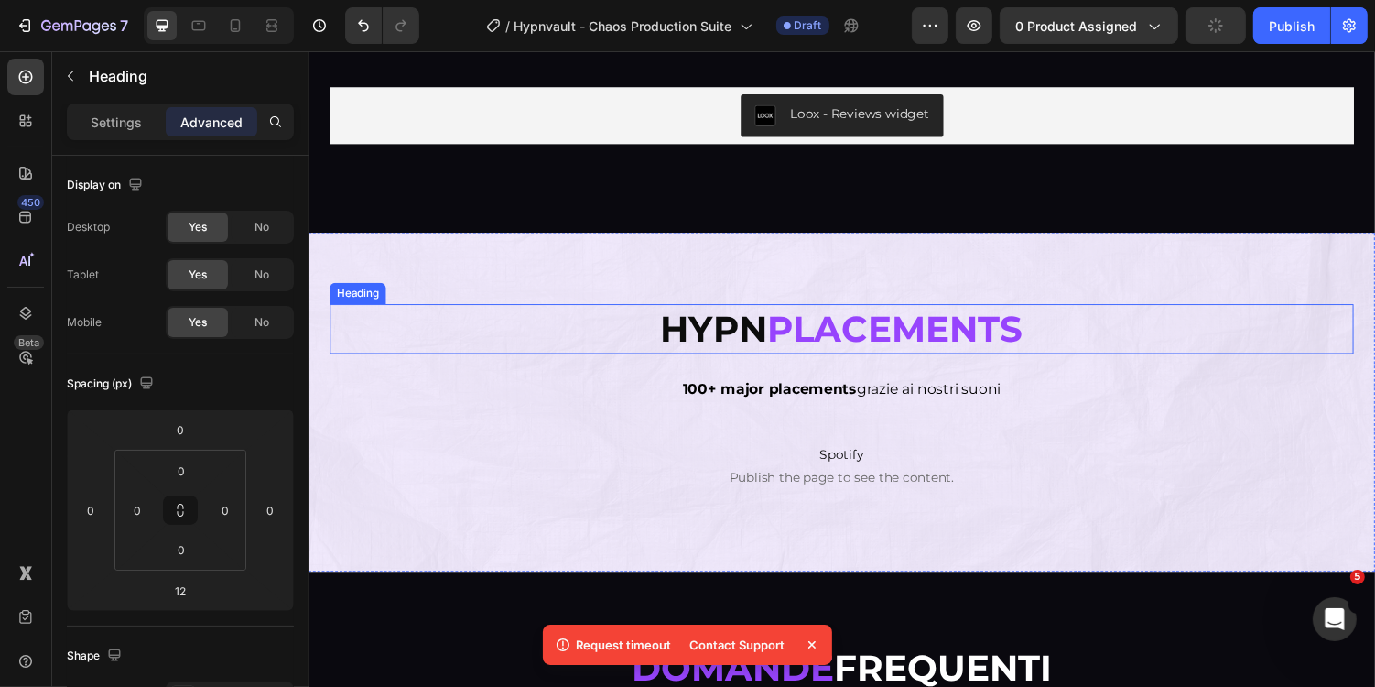
click at [822, 311] on h2 "Hypn Placements" at bounding box center [857, 335] width 1055 height 51
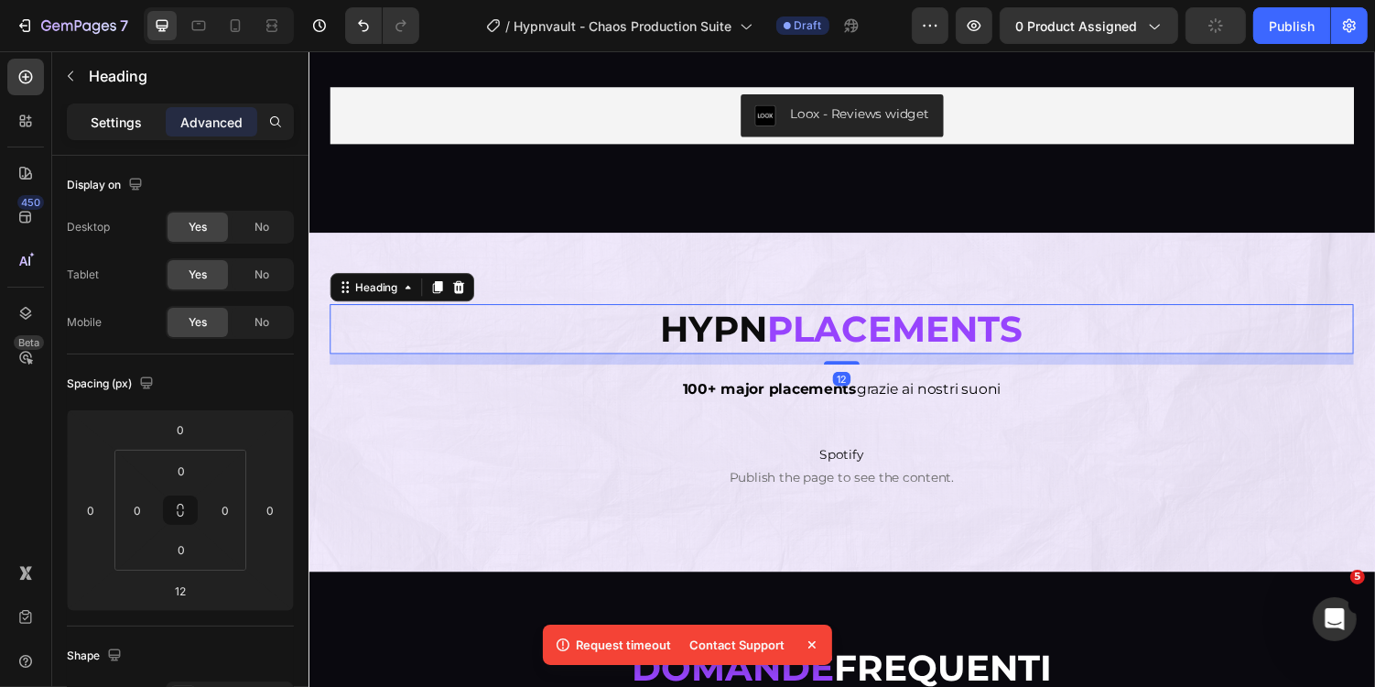
click at [116, 134] on div "Settings" at bounding box center [117, 121] width 92 height 29
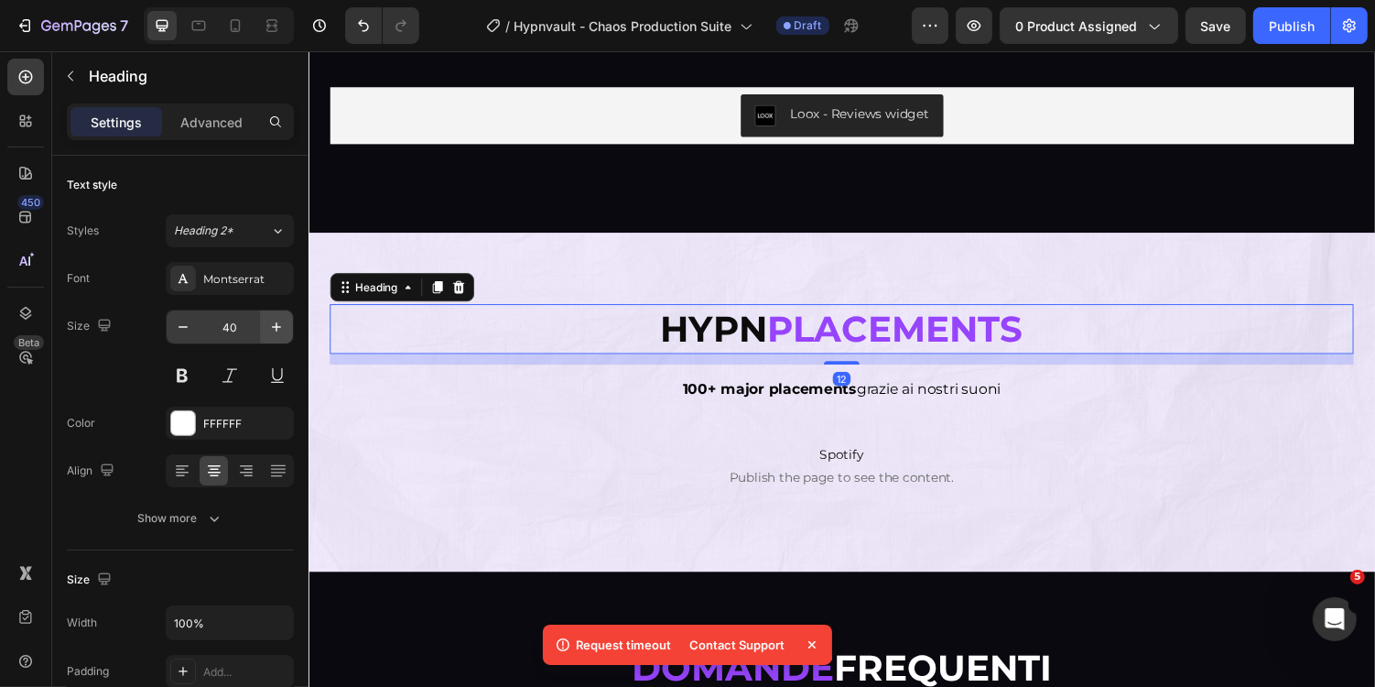
click at [276, 310] on button "button" at bounding box center [276, 326] width 33 height 33
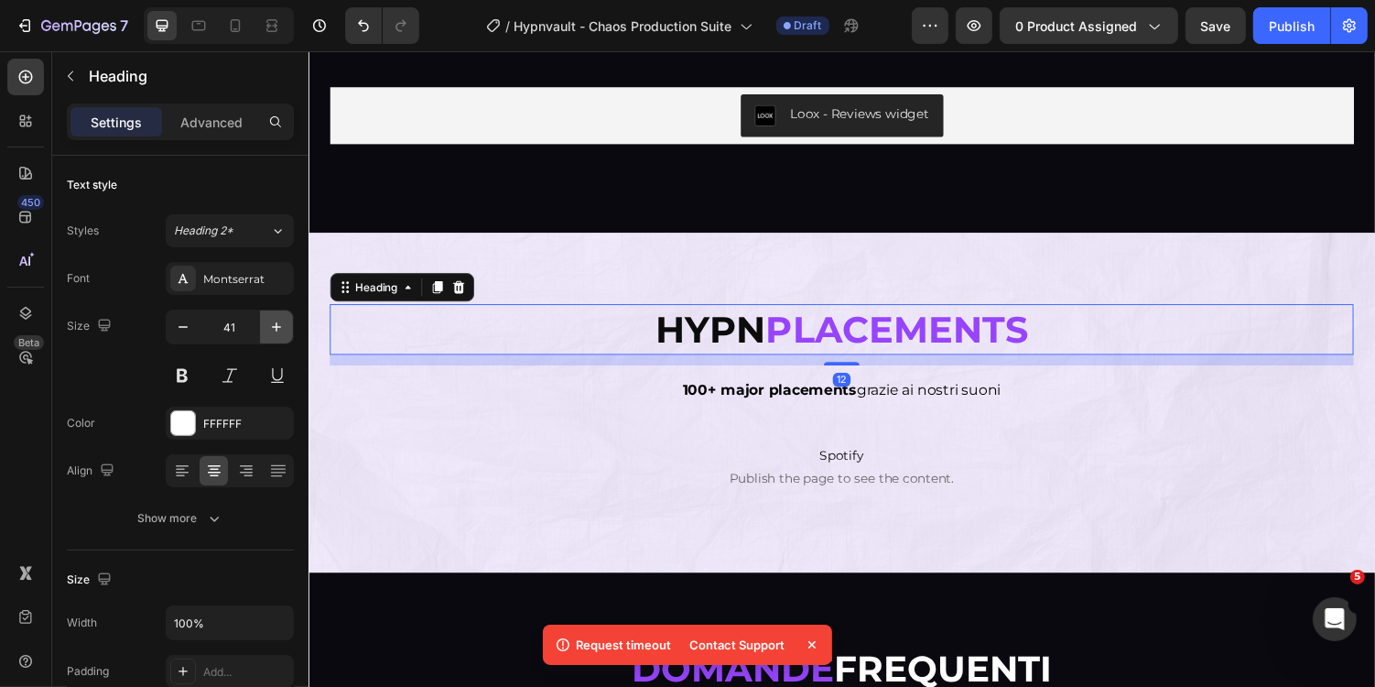
type input "42"
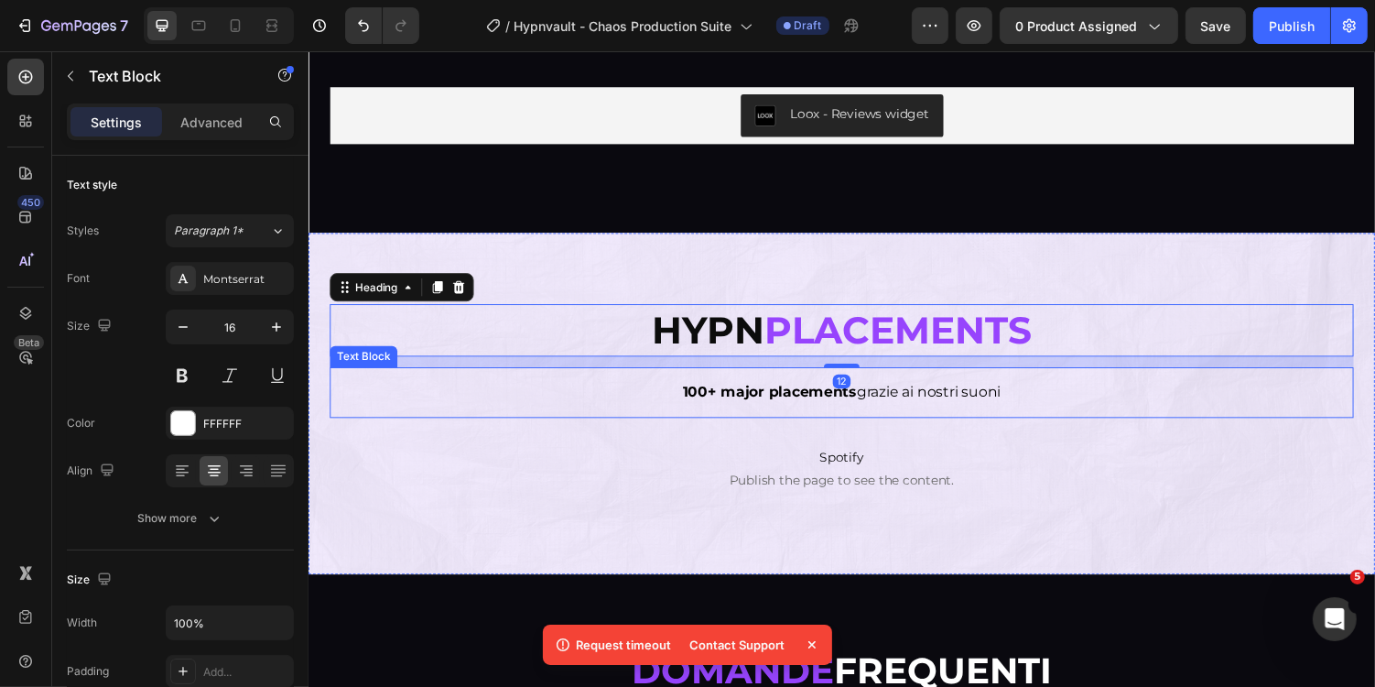
click at [738, 380] on div "100+ major placements grazie ai nostri suoni Text Block" at bounding box center [857, 401] width 1055 height 52
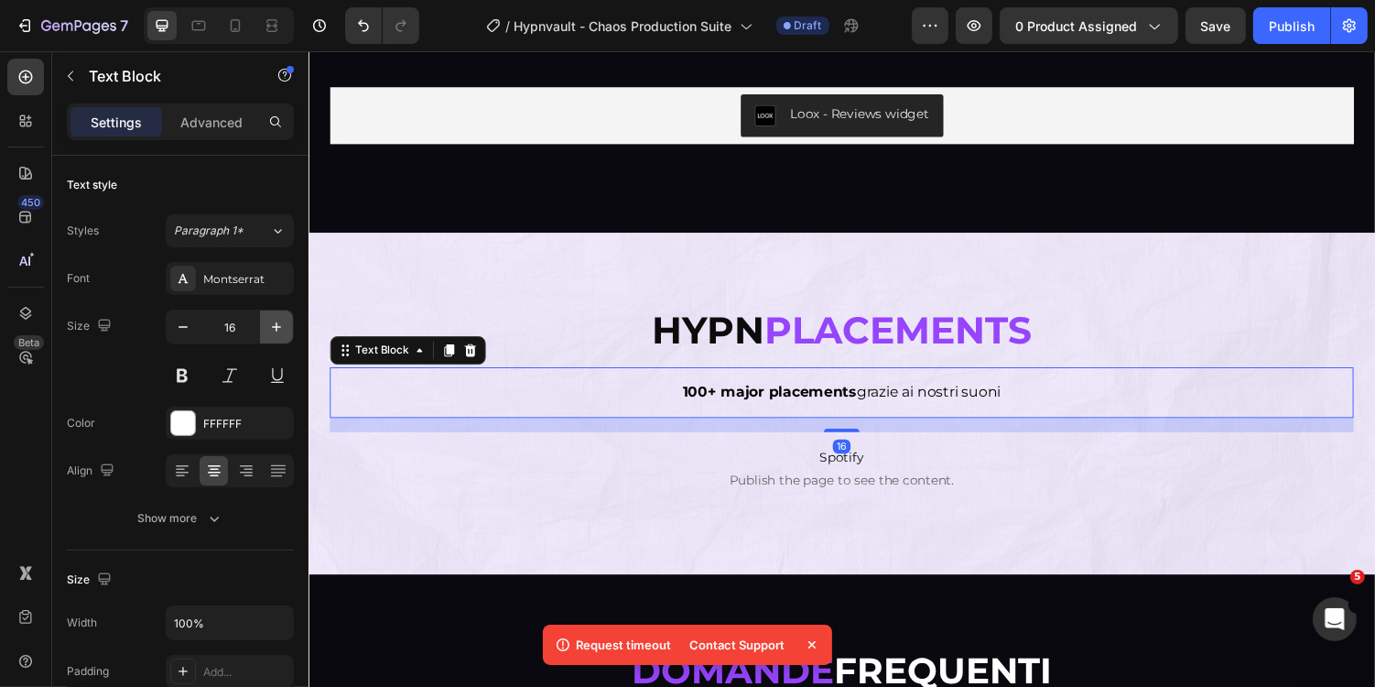
click at [289, 341] on button "button" at bounding box center [276, 326] width 33 height 33
type input "18"
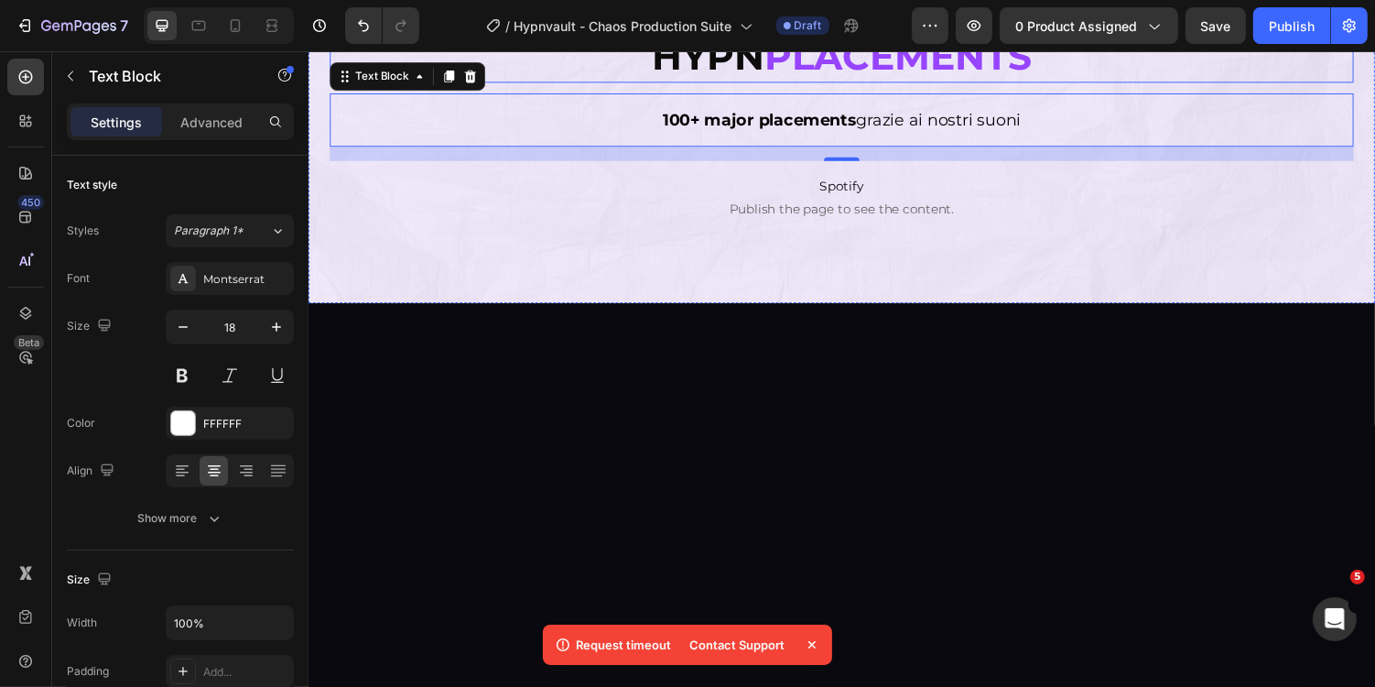
scroll to position [7198, 0]
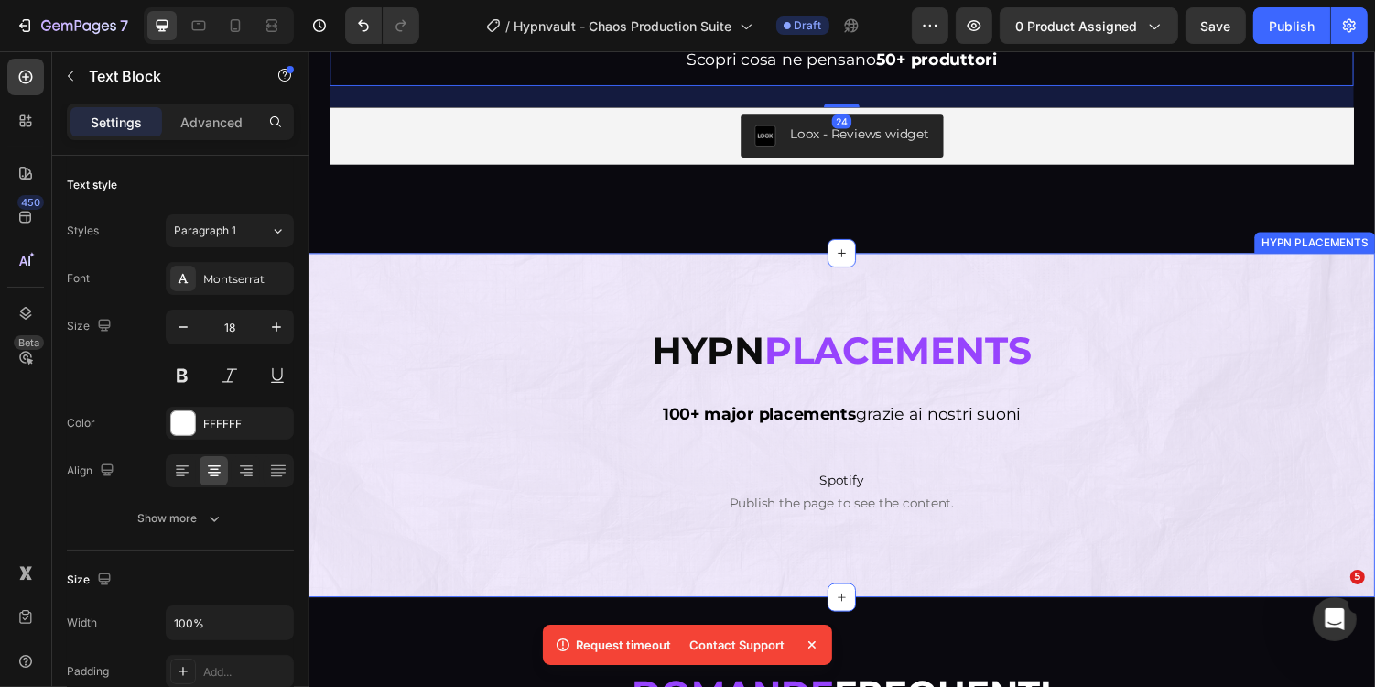
scroll to position [7472, 0]
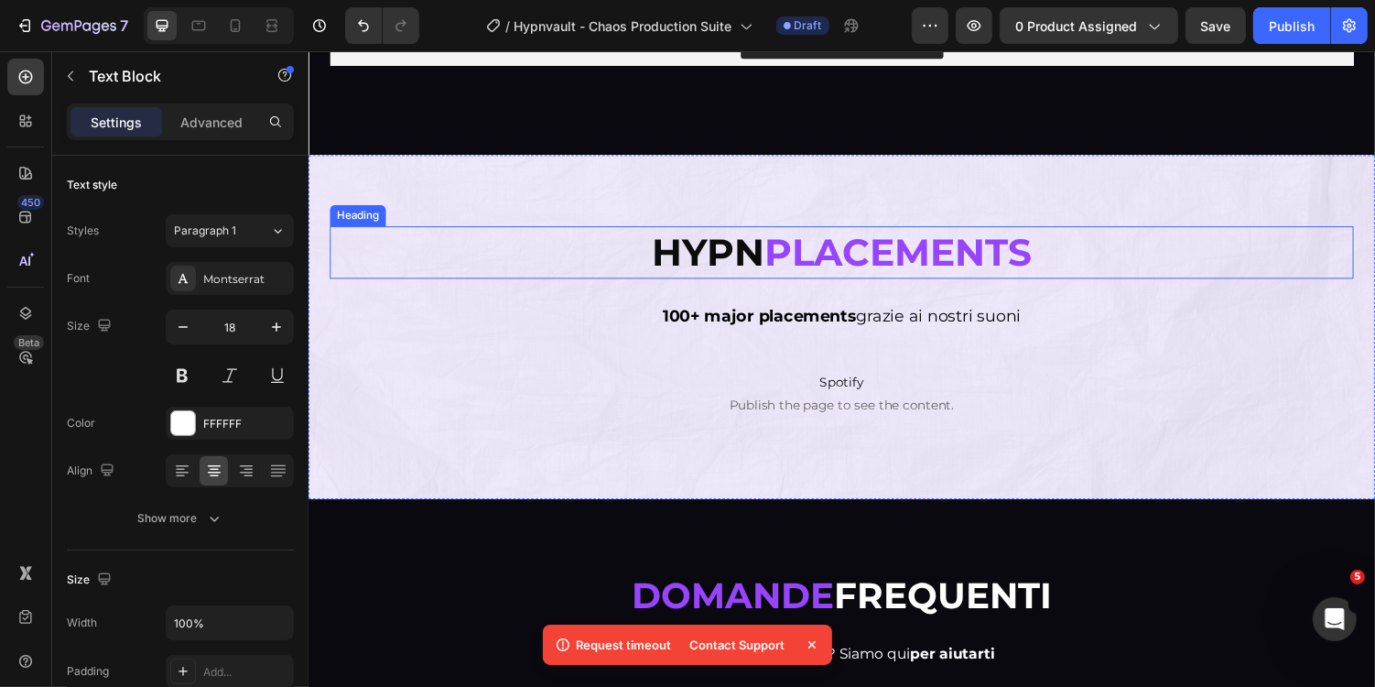
click at [723, 273] on strong "Hypn" at bounding box center [719, 257] width 116 height 48
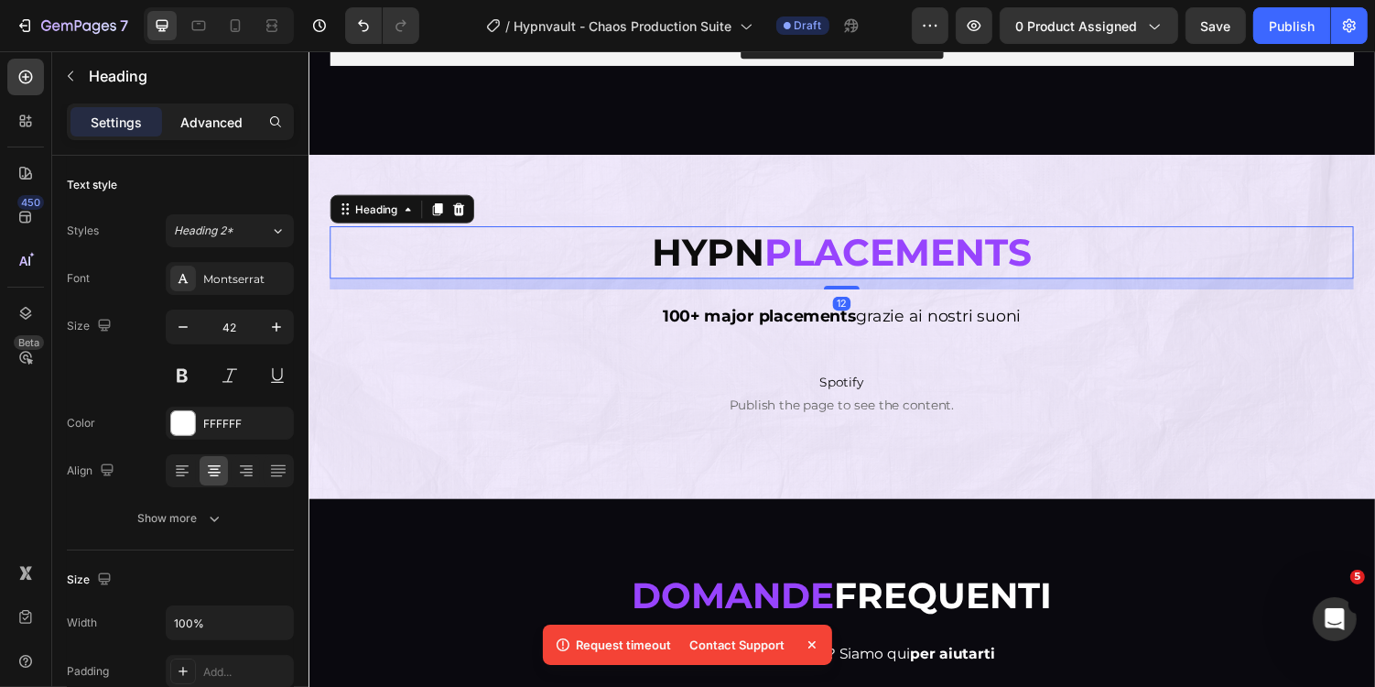
click at [181, 119] on p "Advanced" at bounding box center [211, 122] width 62 height 19
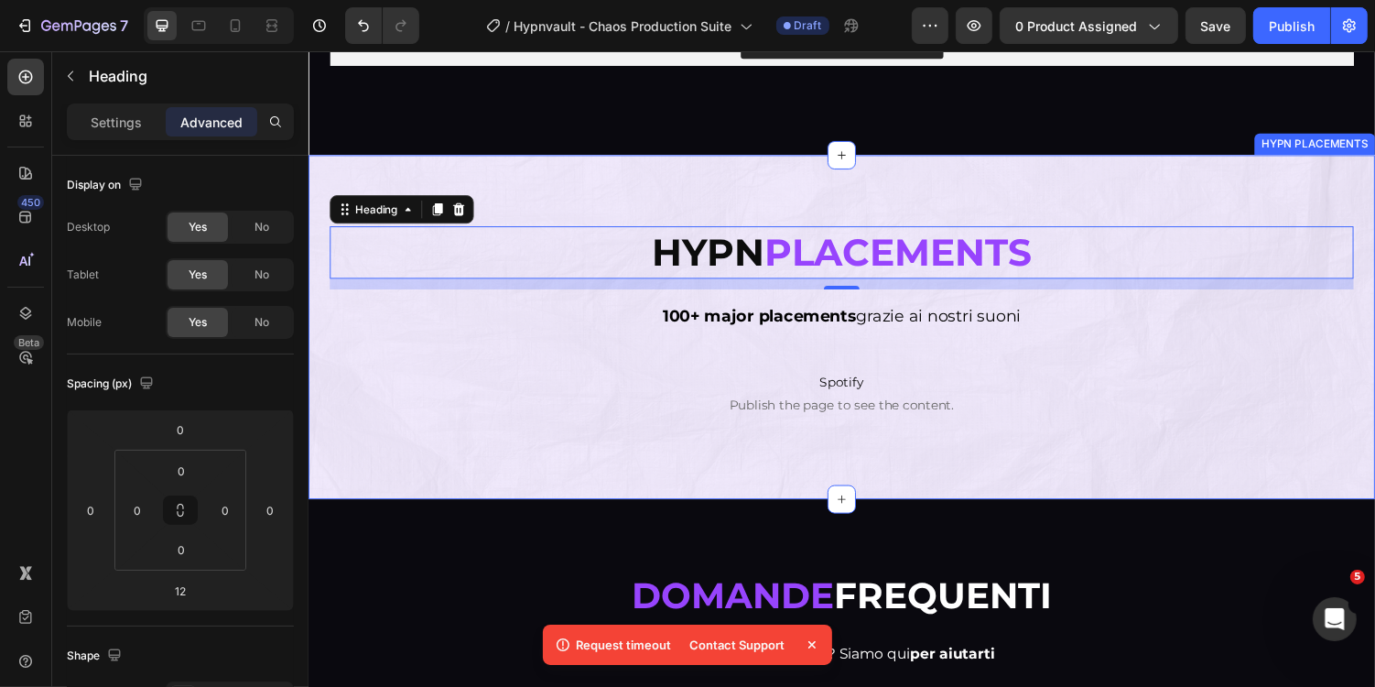
click at [507, 178] on div "Hypn Placements Heading 12 100+ major placements grazie ai nostri suoni Text Bl…" at bounding box center [857, 334] width 1099 height 354
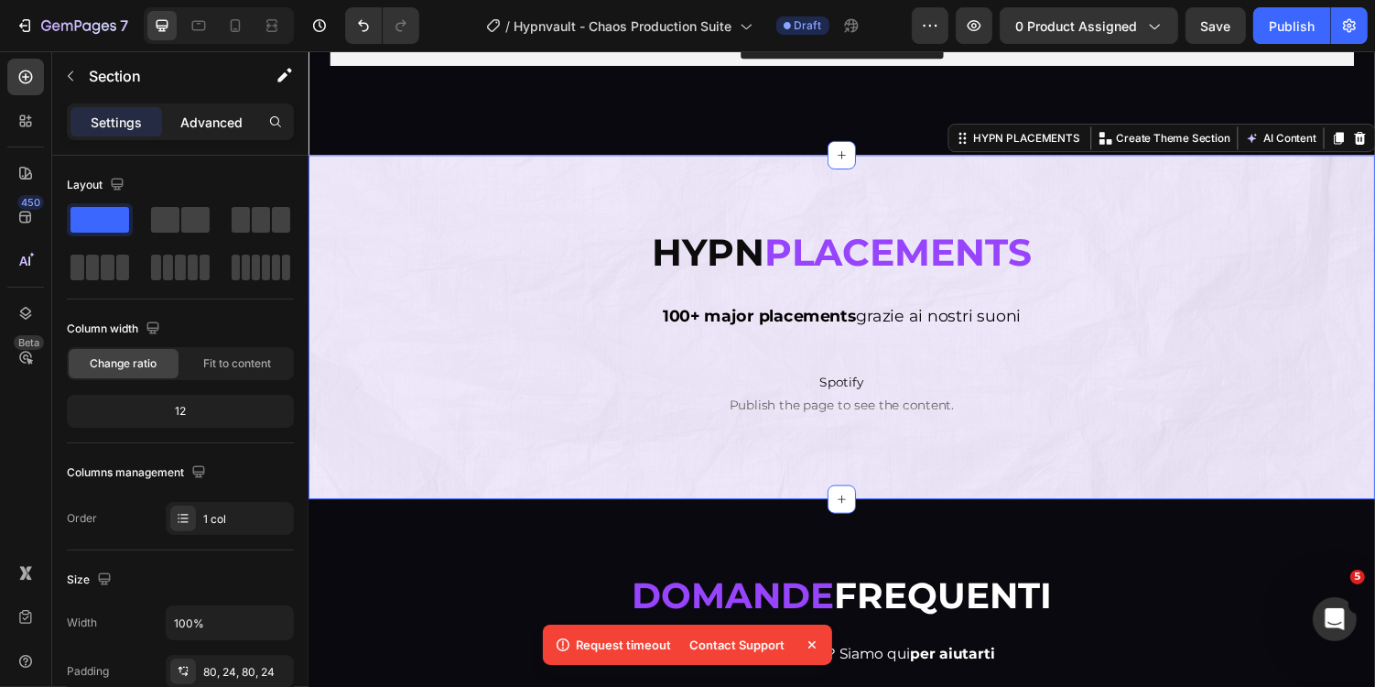
click at [219, 132] on div "Advanced" at bounding box center [212, 121] width 92 height 29
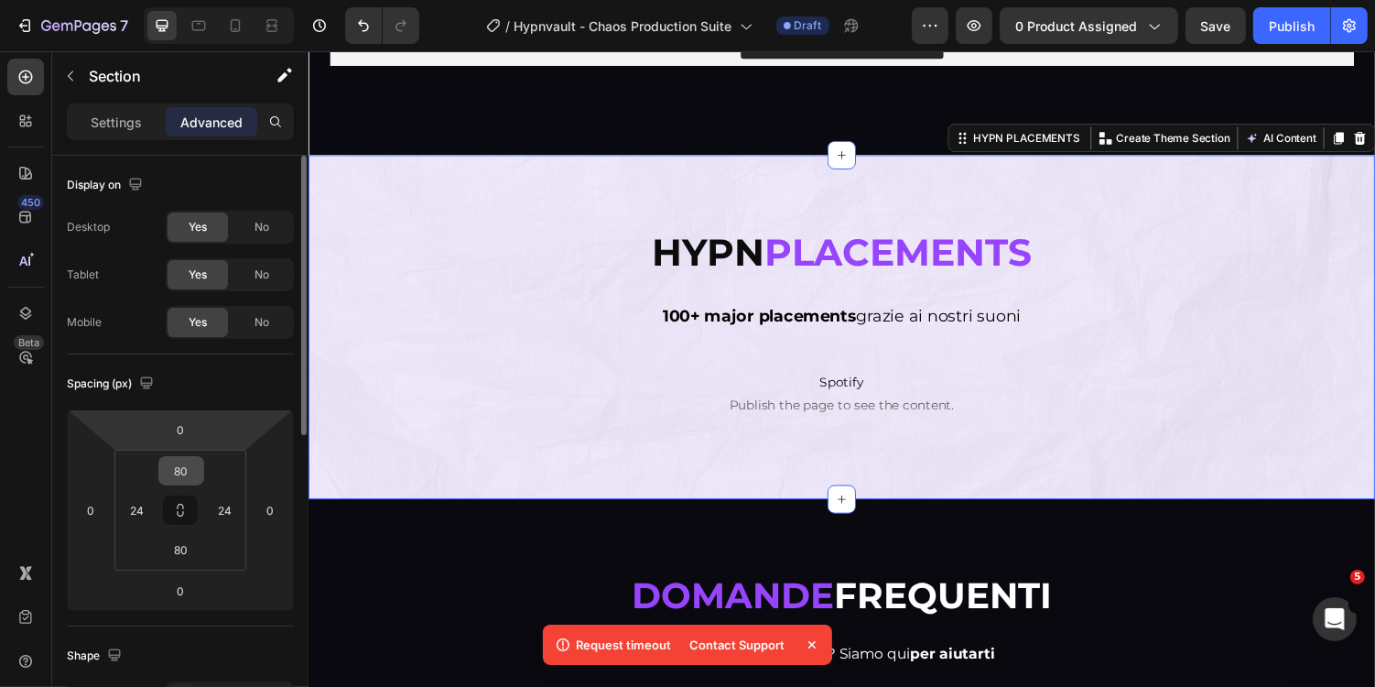
click at [193, 474] on input "80" at bounding box center [181, 470] width 37 height 27
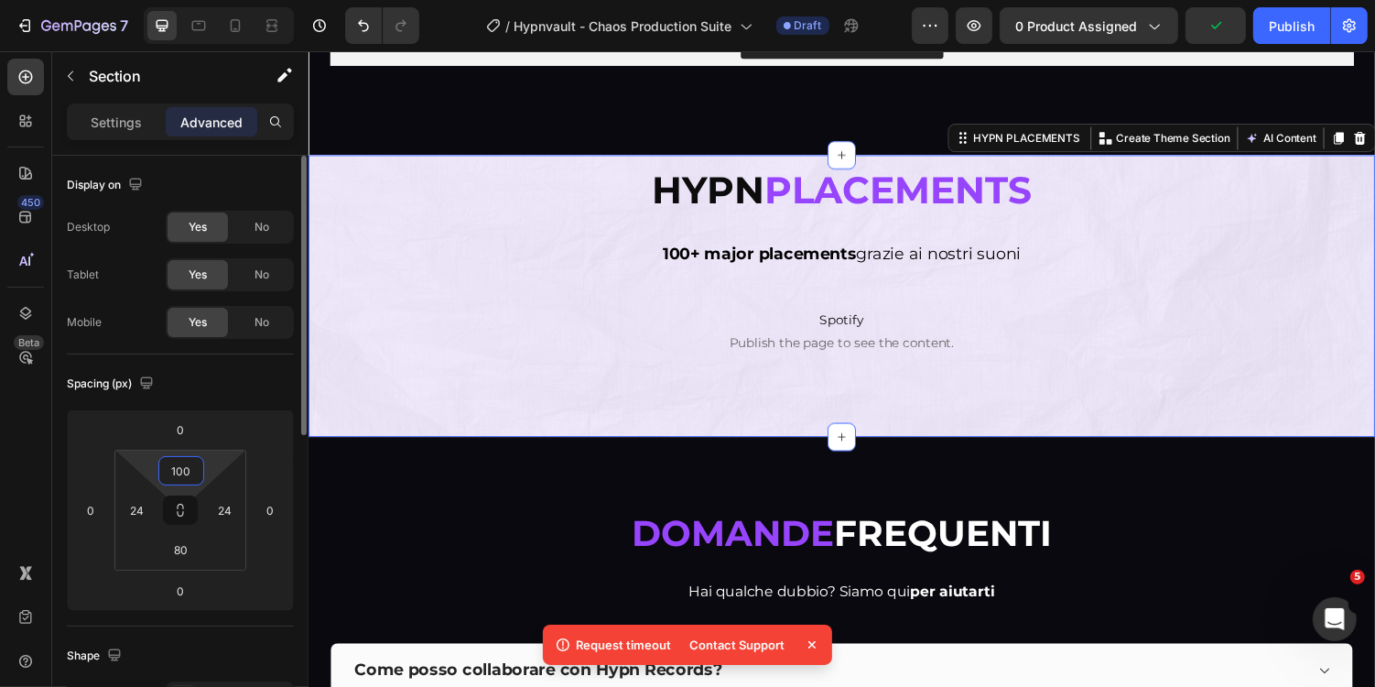
type input "100"
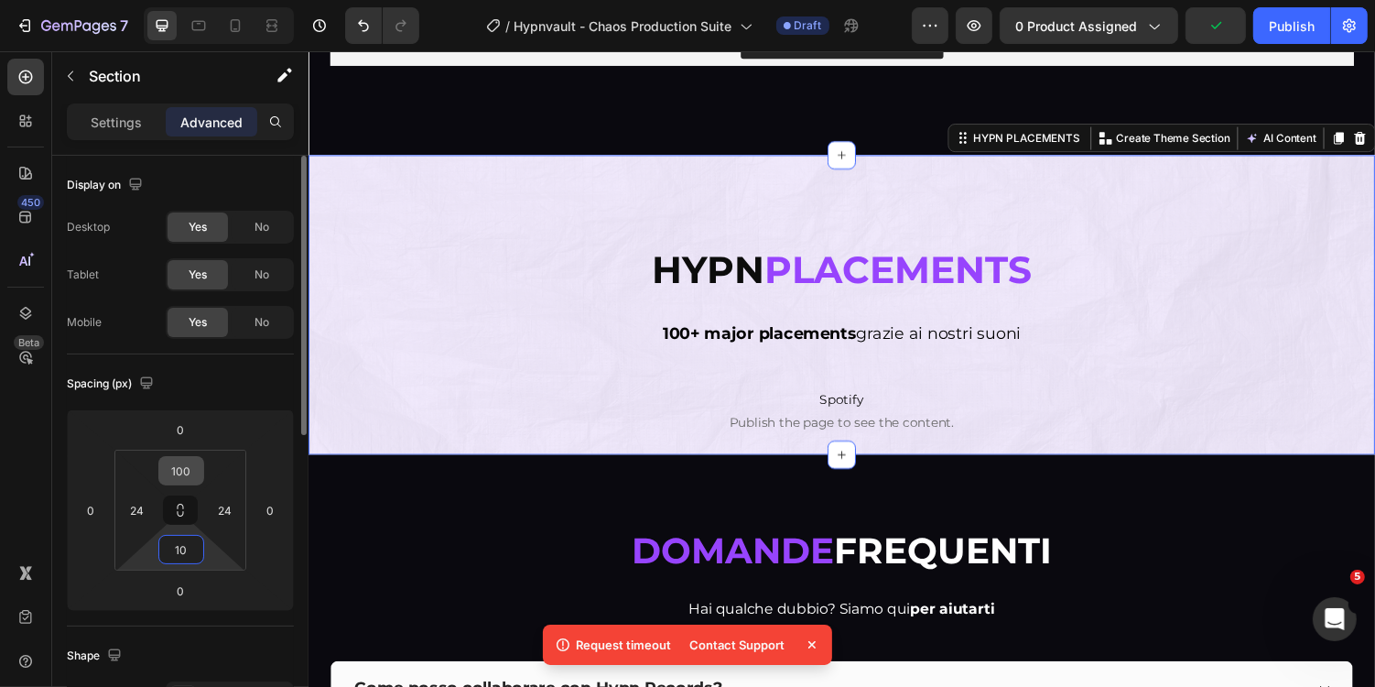
type input "100"
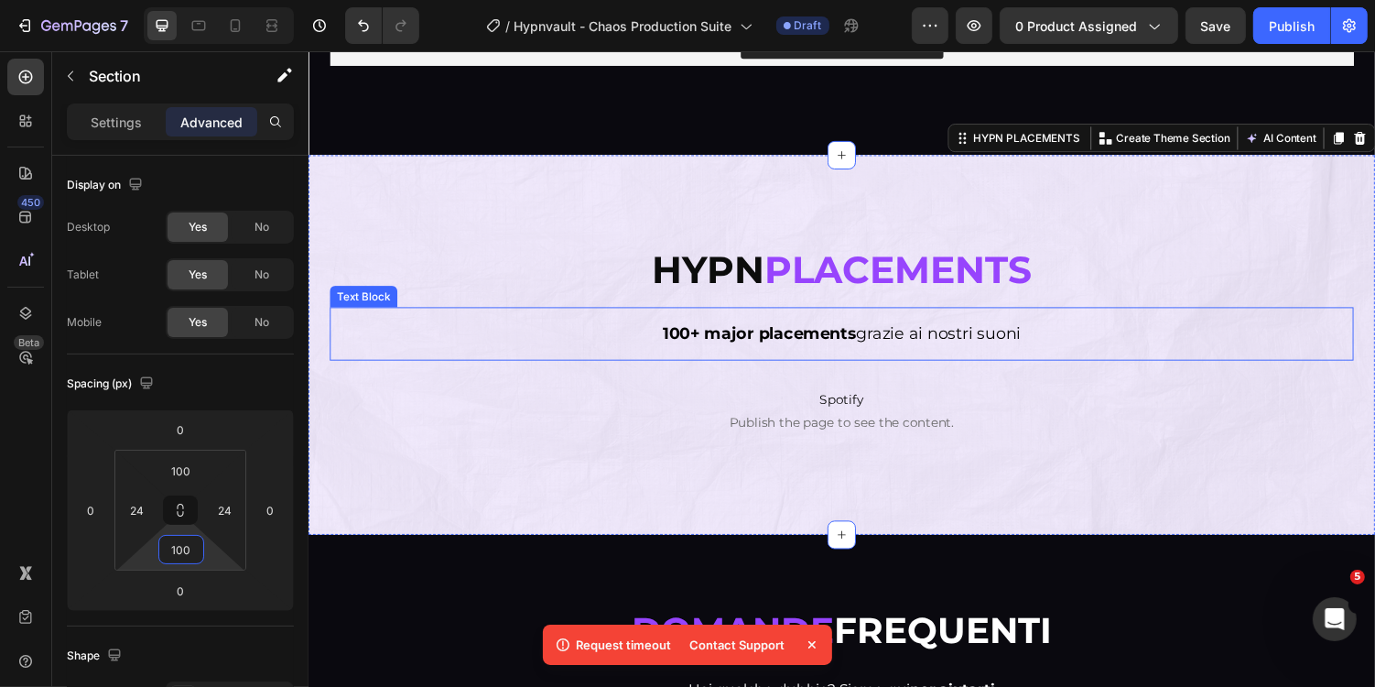
click at [689, 343] on strong "100+ major placements" at bounding box center [773, 341] width 200 height 20
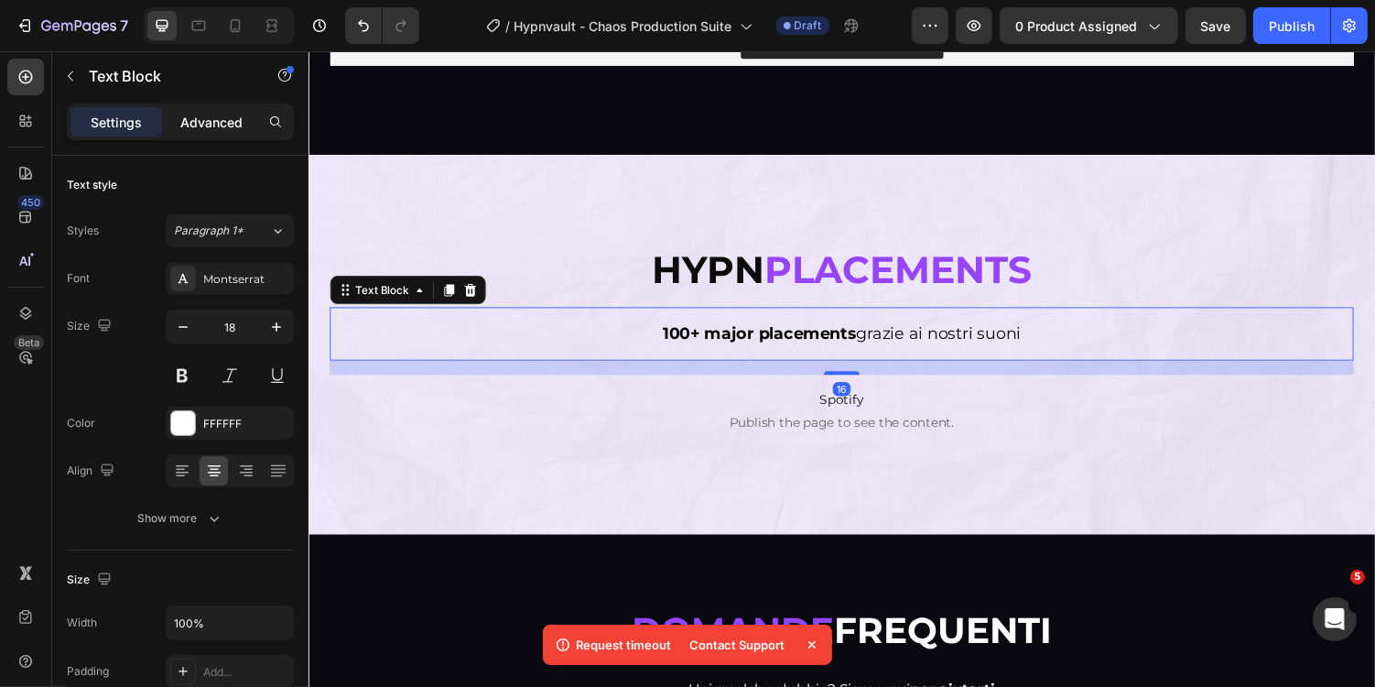
click at [229, 114] on p "Advanced" at bounding box center [211, 122] width 62 height 19
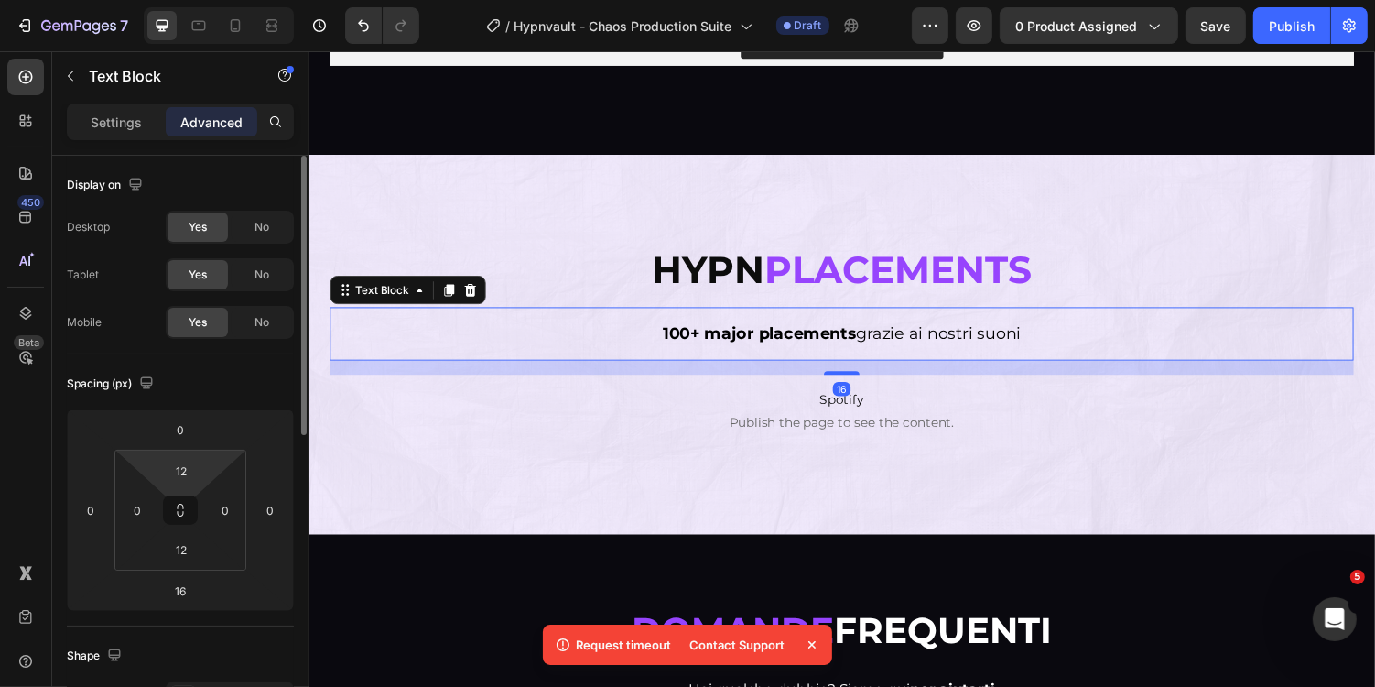
click at [194, 0] on html "7 Version history / Hypnvault - Chaos Production Suite Draft Preview 0 product …" at bounding box center [687, 0] width 1375 height 0
type input "0"
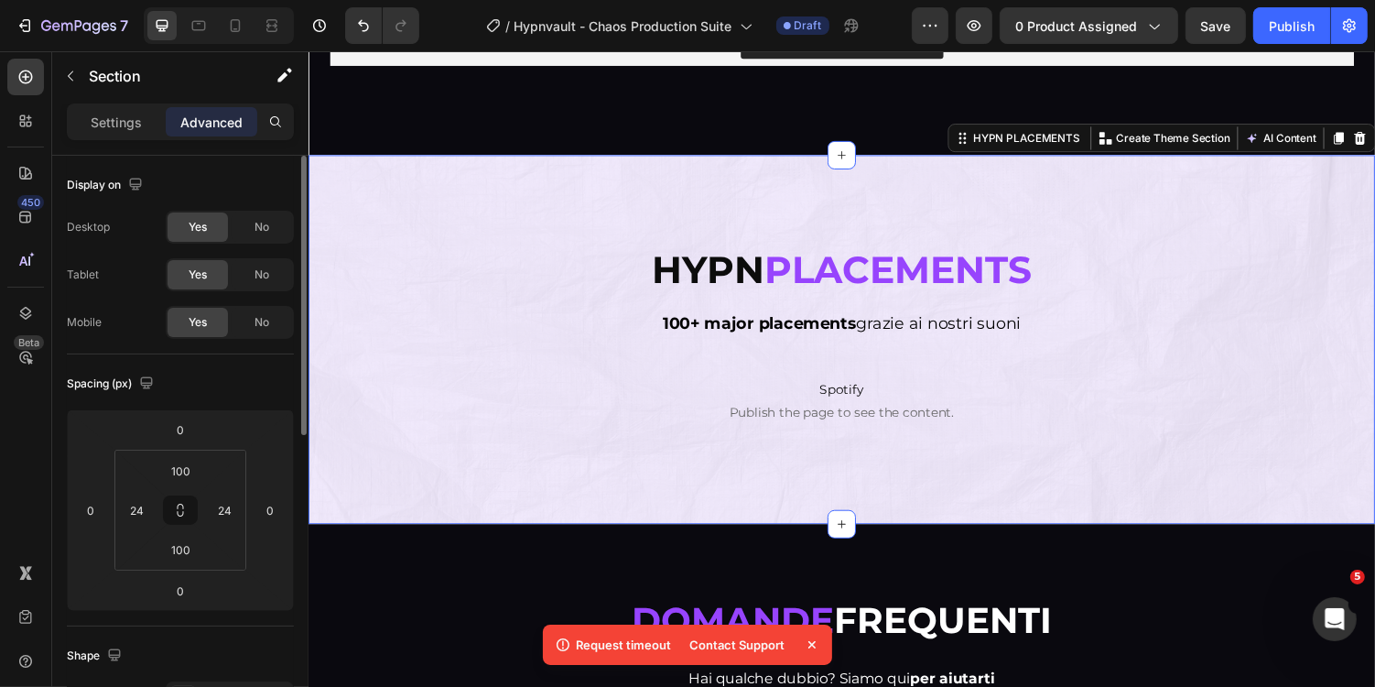
click at [814, 477] on div "Hypn Placements Heading 100+ major placements grazie ai nostri suoni Text Block…" at bounding box center [857, 347] width 1099 height 380
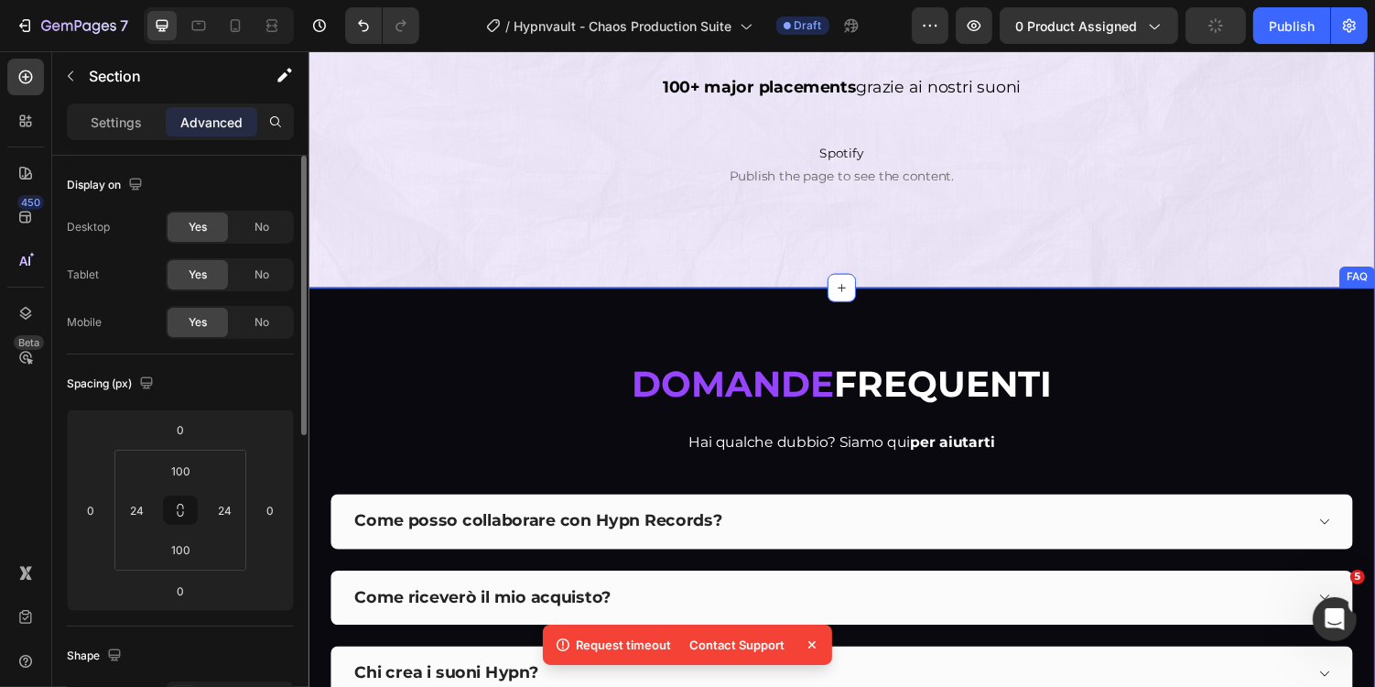
scroll to position [7720, 0]
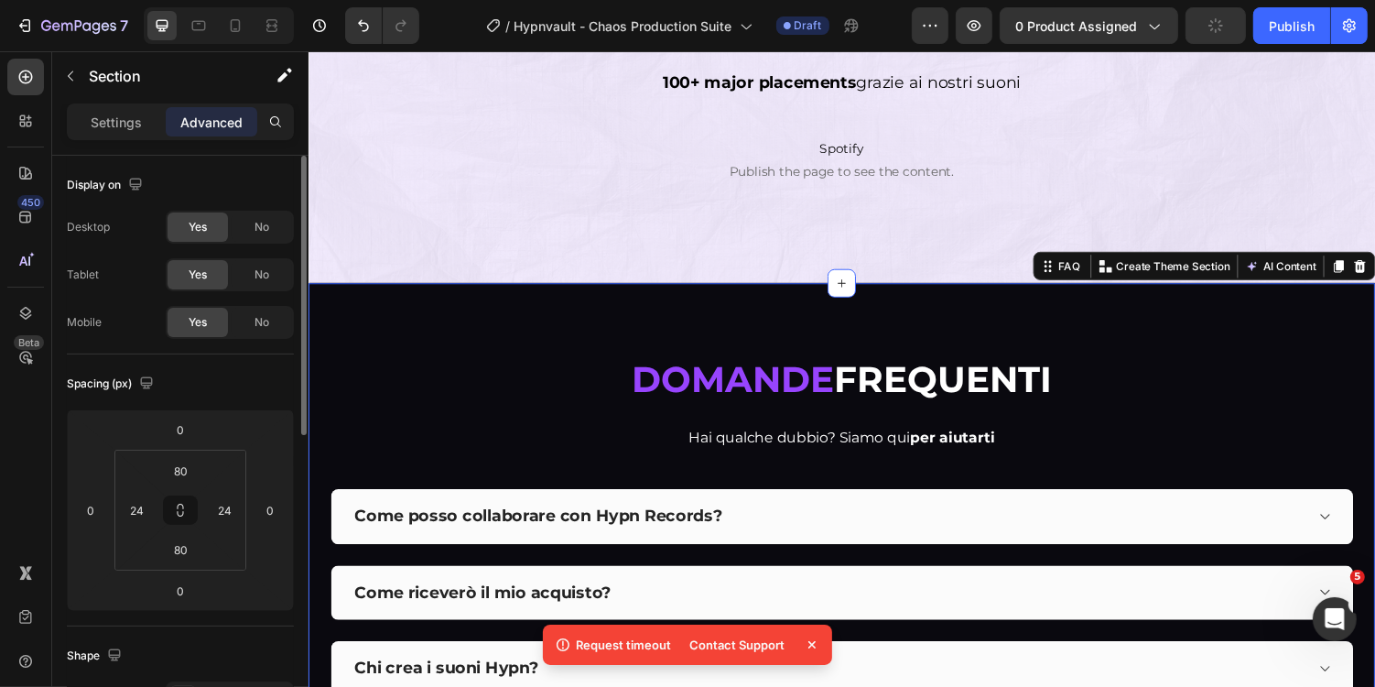
click at [774, 360] on div "Domande frequenti Heading Hai qualche dubbio? Siamo qui per aiutarti Text block…" at bounding box center [857, 598] width 1099 height 621
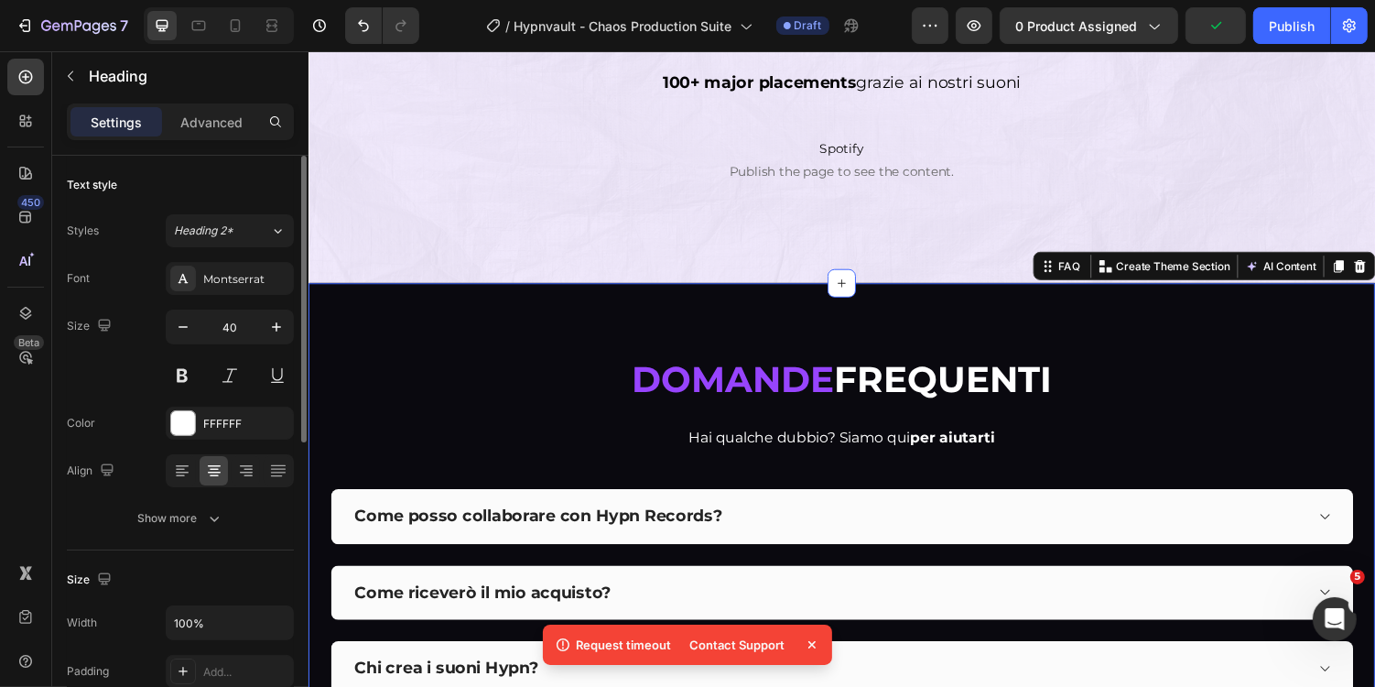
click at [730, 386] on strong "Domande" at bounding box center [745, 386] width 209 height 45
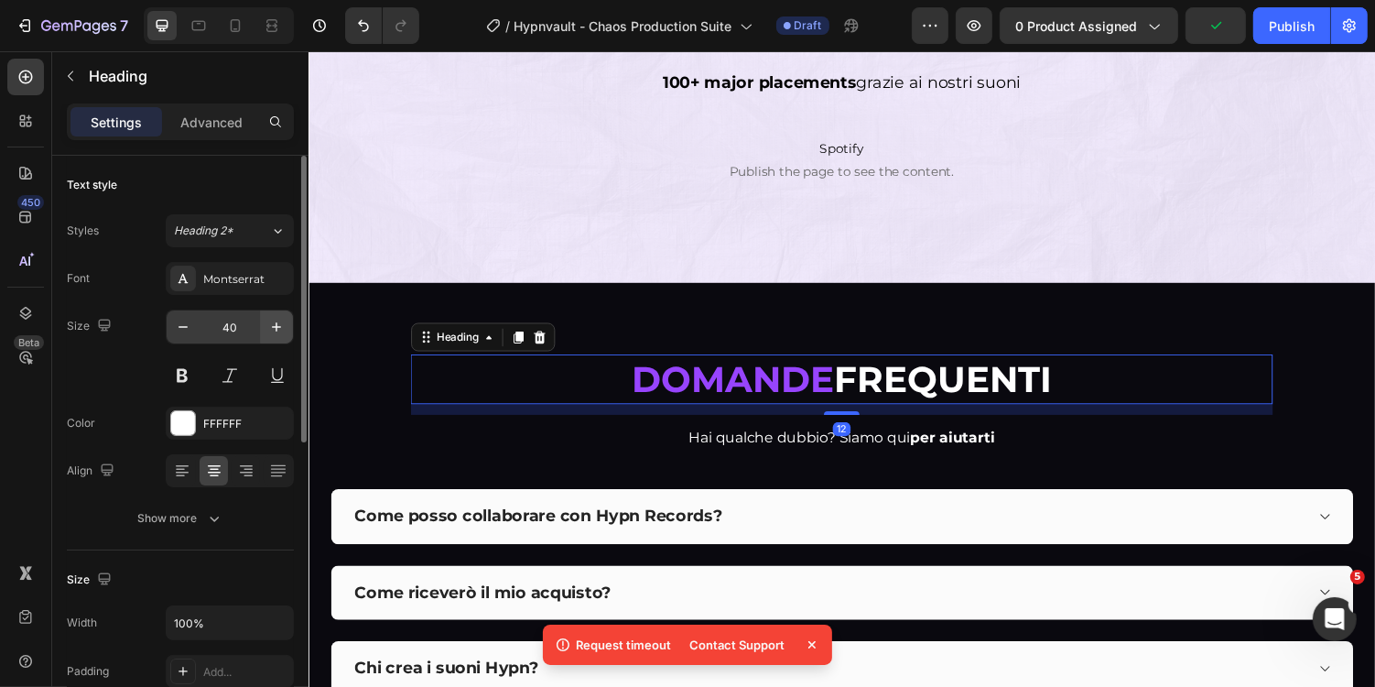
click at [289, 330] on button "button" at bounding box center [276, 326] width 33 height 33
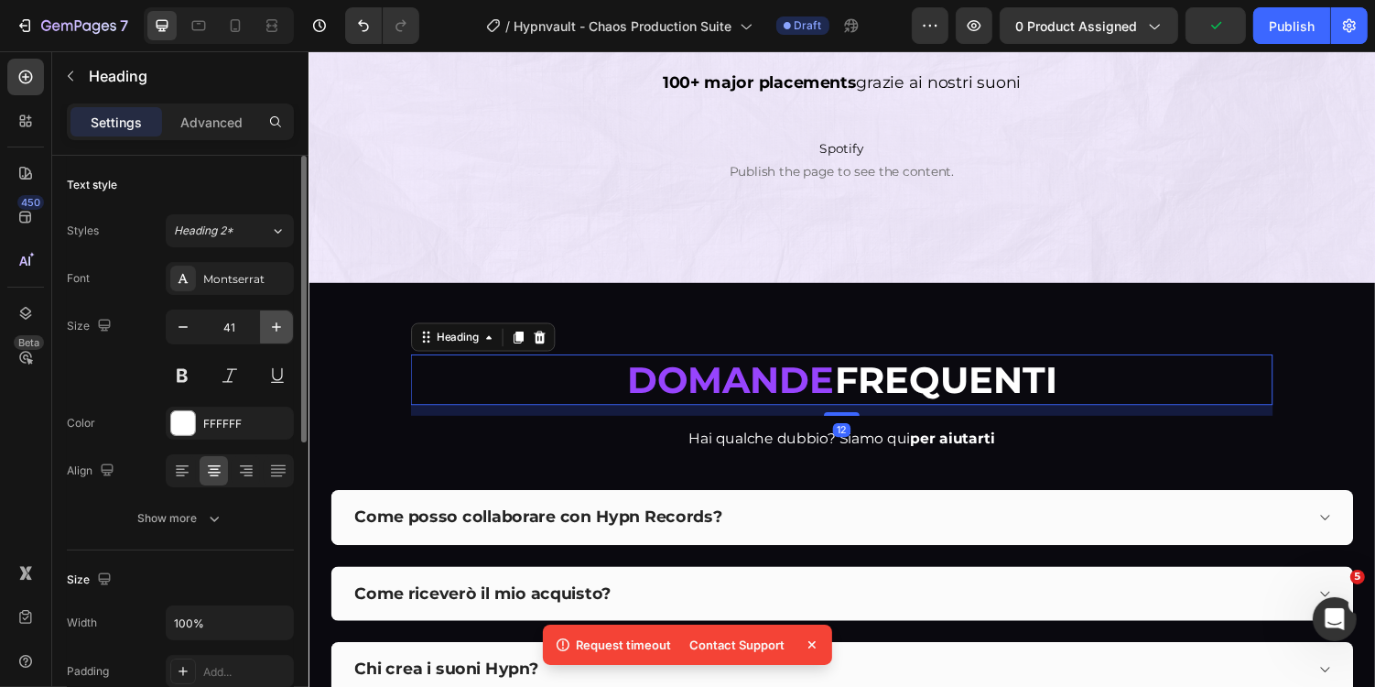
type input "42"
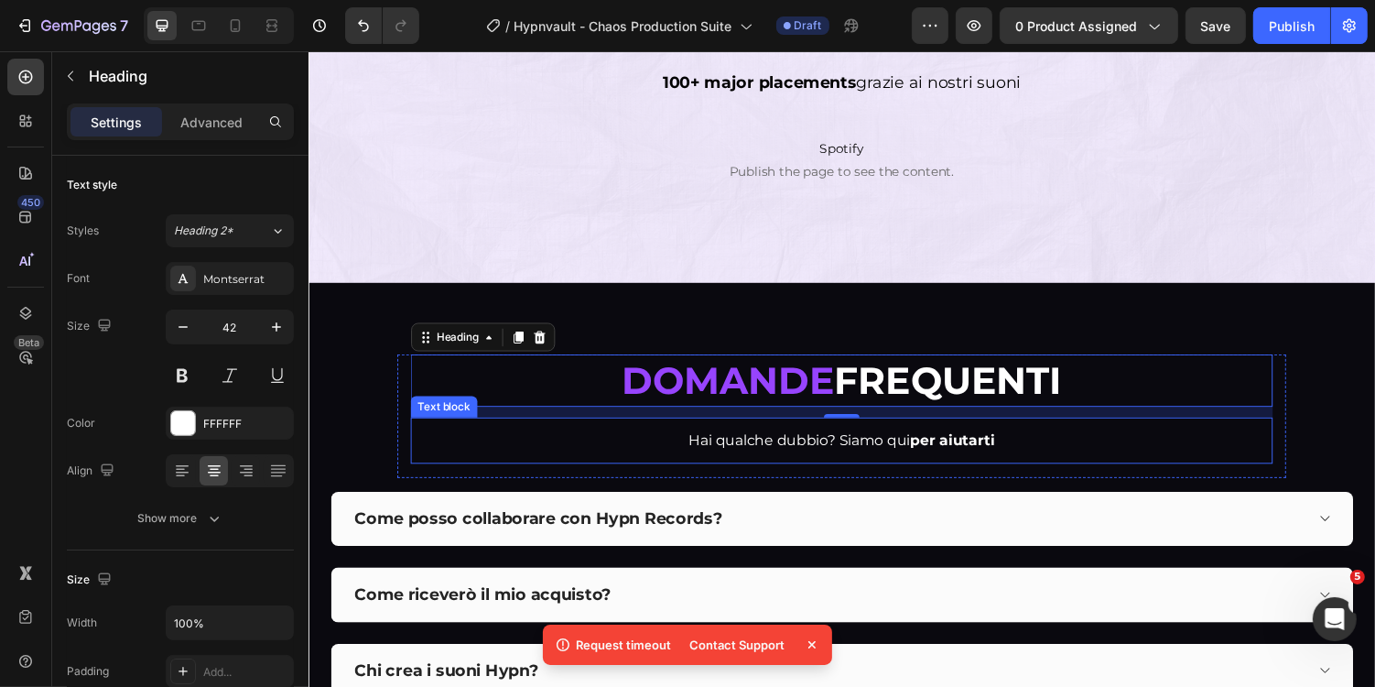
click at [747, 443] on span "Hai qualche dubbio? Siamo qui per aiutarti" at bounding box center [857, 449] width 315 height 17
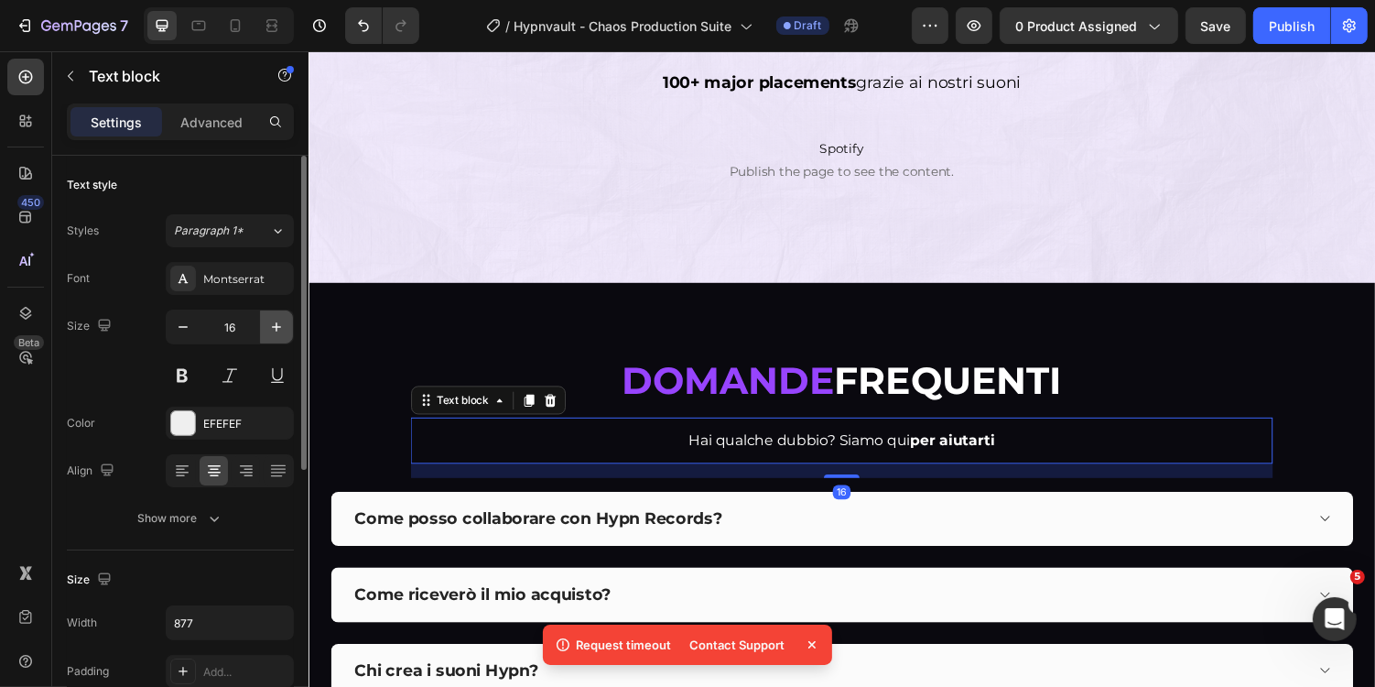
click at [283, 320] on icon "button" at bounding box center [276, 327] width 18 height 18
type input "18"
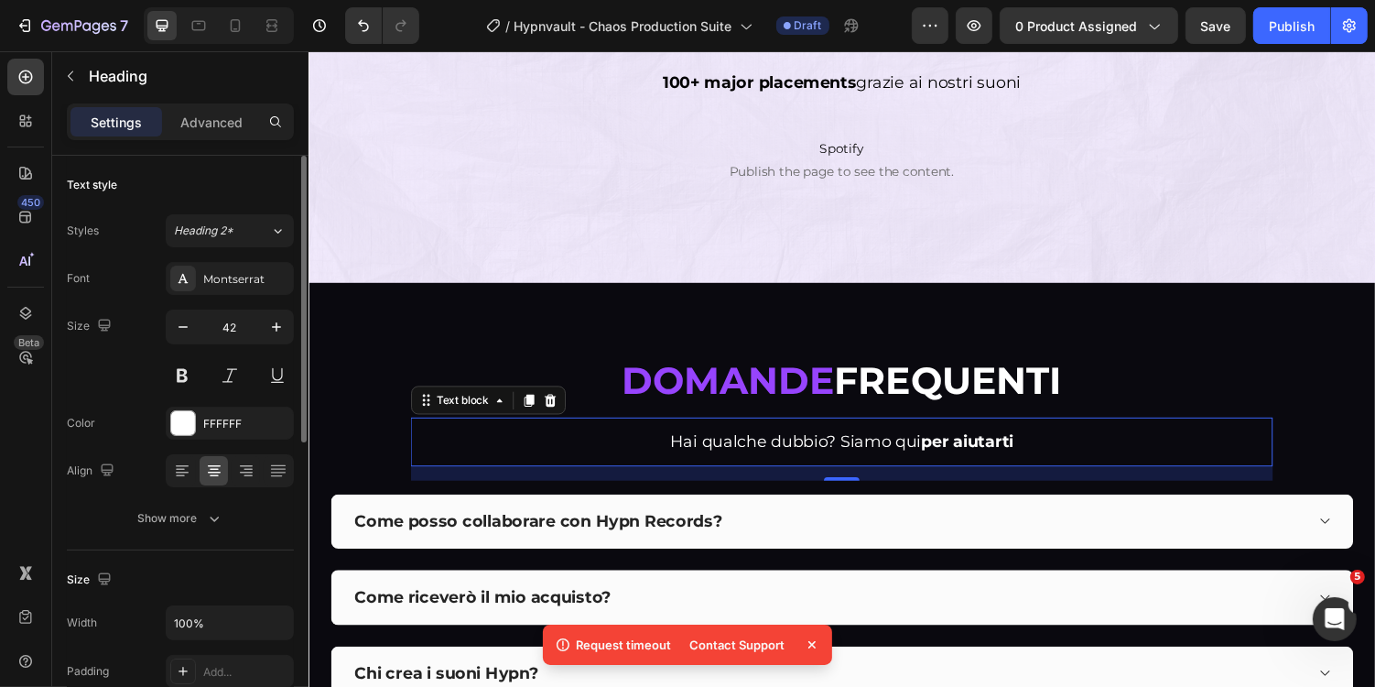
click at [798, 396] on strong "Domande" at bounding box center [740, 388] width 219 height 48
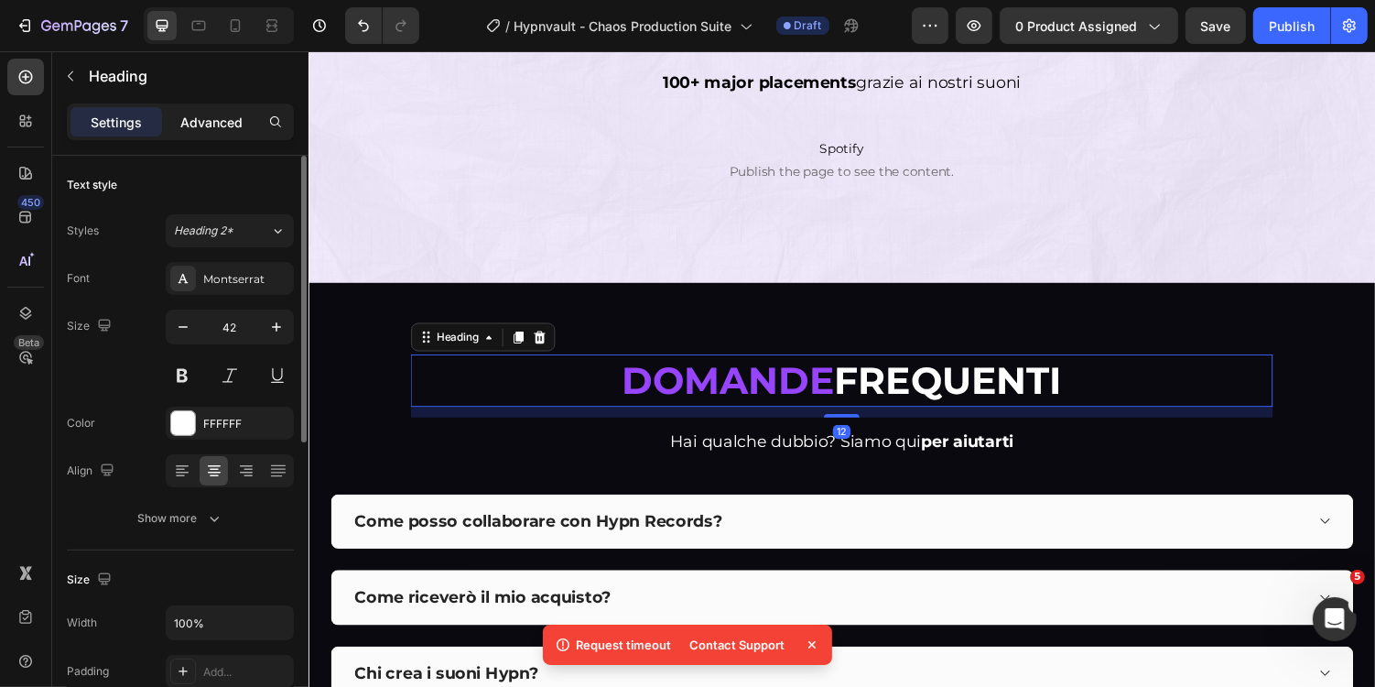
click at [218, 125] on p "Advanced" at bounding box center [211, 122] width 62 height 19
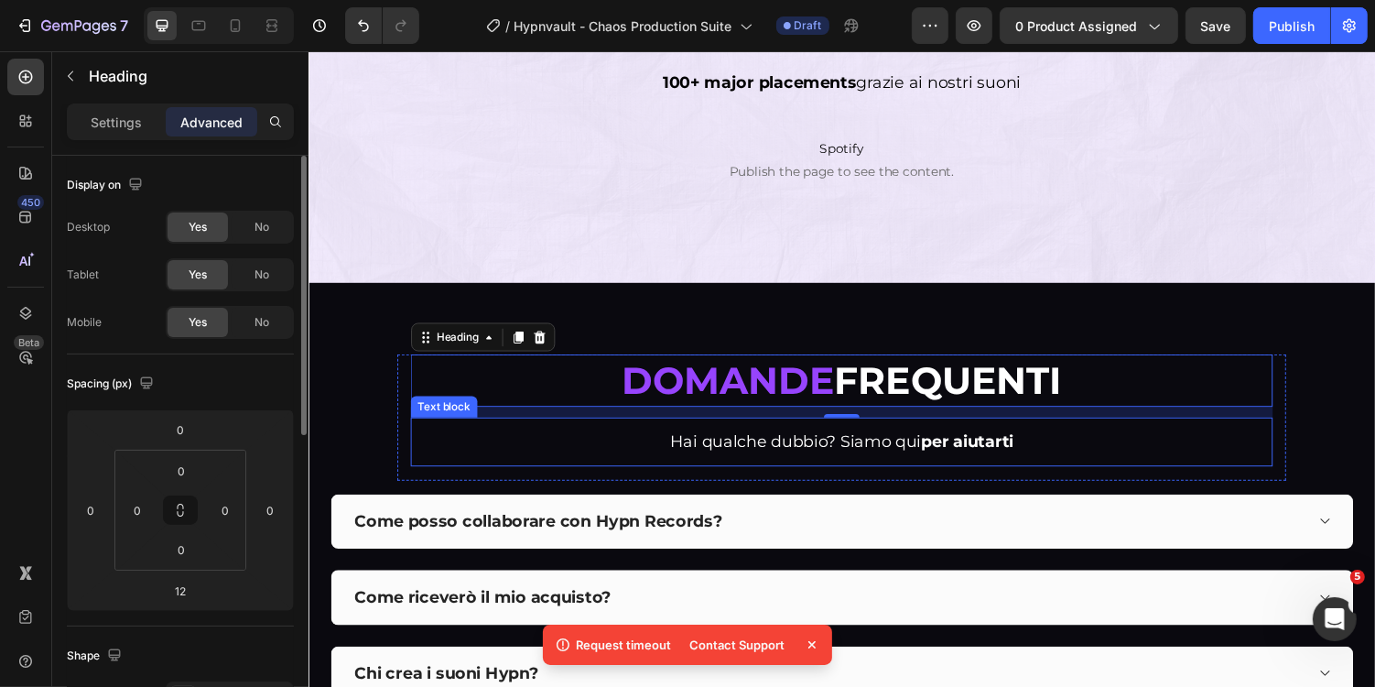
click at [680, 453] on span "Hai qualche dubbio? Siamo qui per aiutarti" at bounding box center [857, 451] width 354 height 20
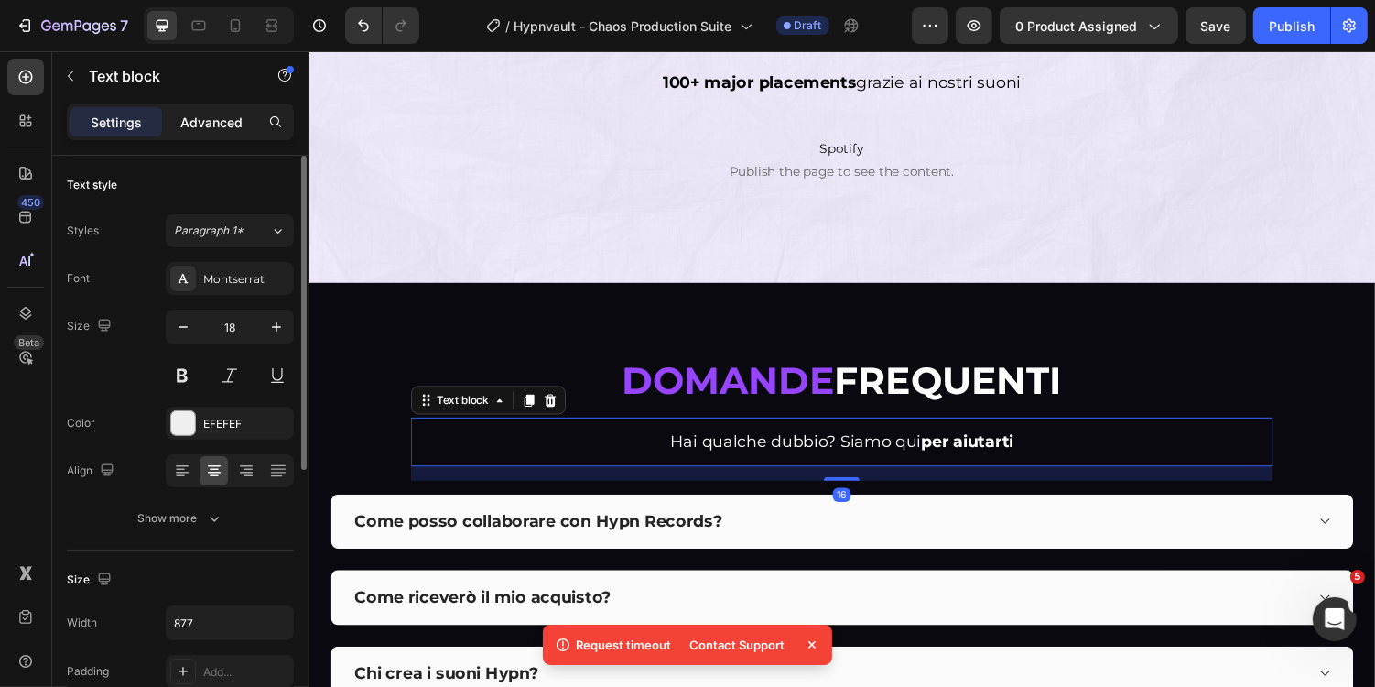
click at [197, 129] on div "Advanced" at bounding box center [212, 121] width 92 height 29
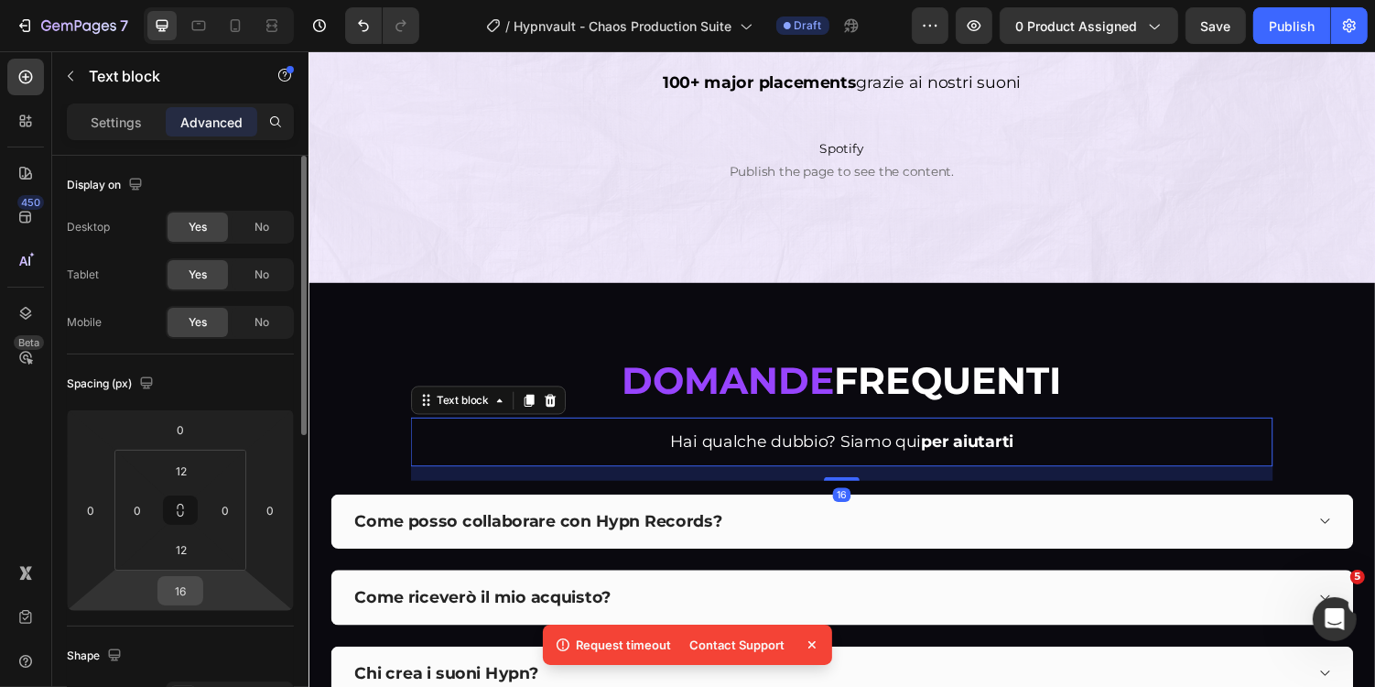
click at [190, 597] on input "16" at bounding box center [180, 590] width 37 height 27
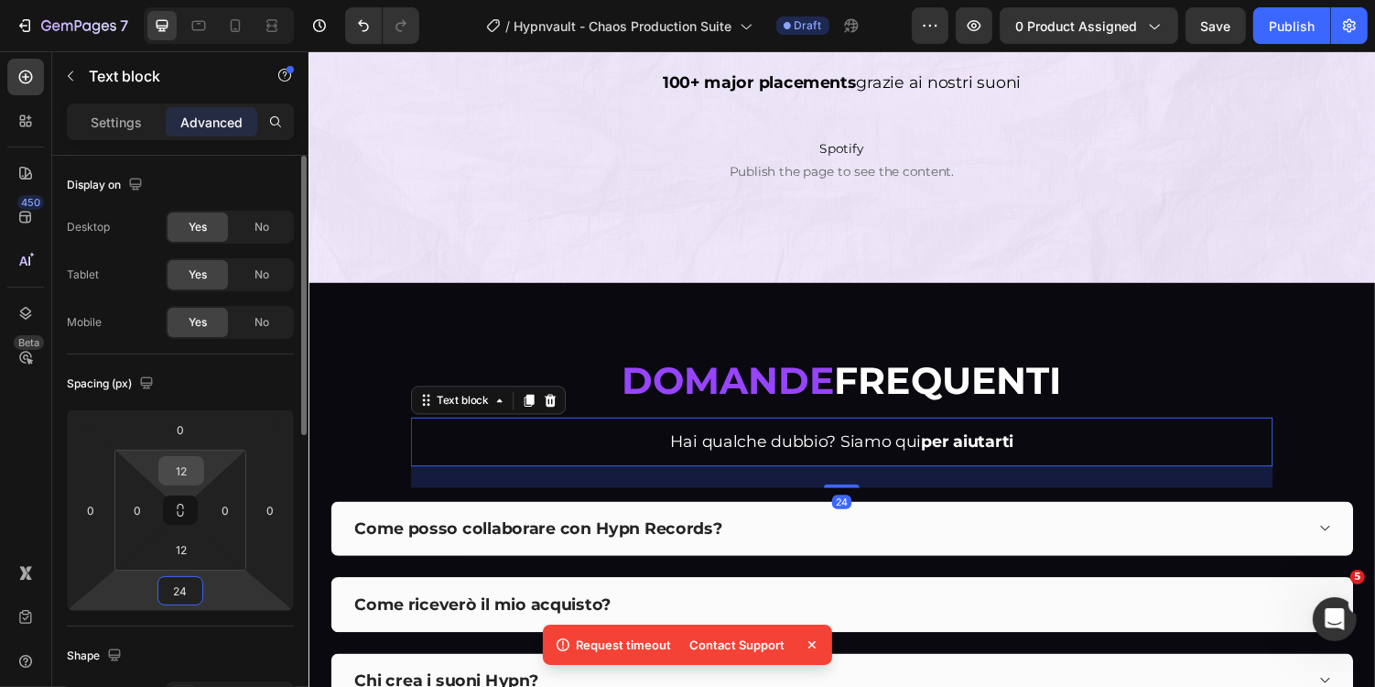
type input "24"
click at [190, 473] on input "12" at bounding box center [181, 470] width 37 height 27
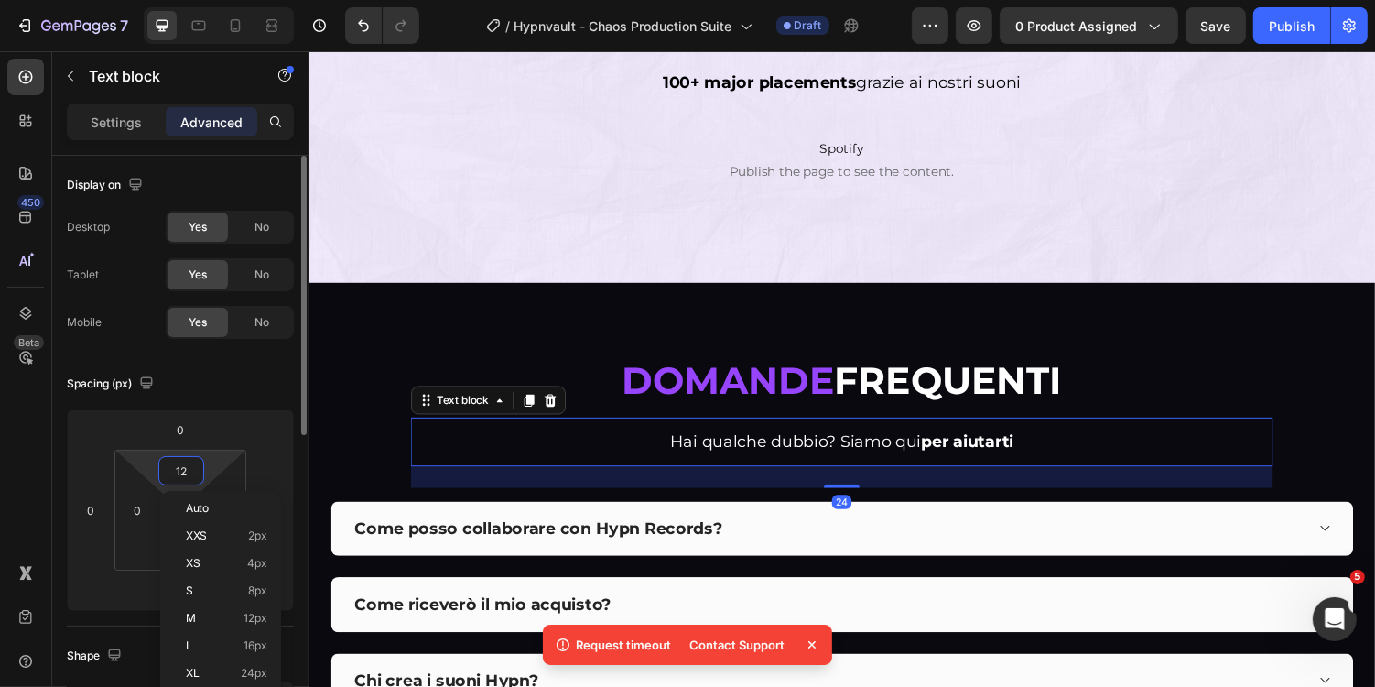
type input "0"
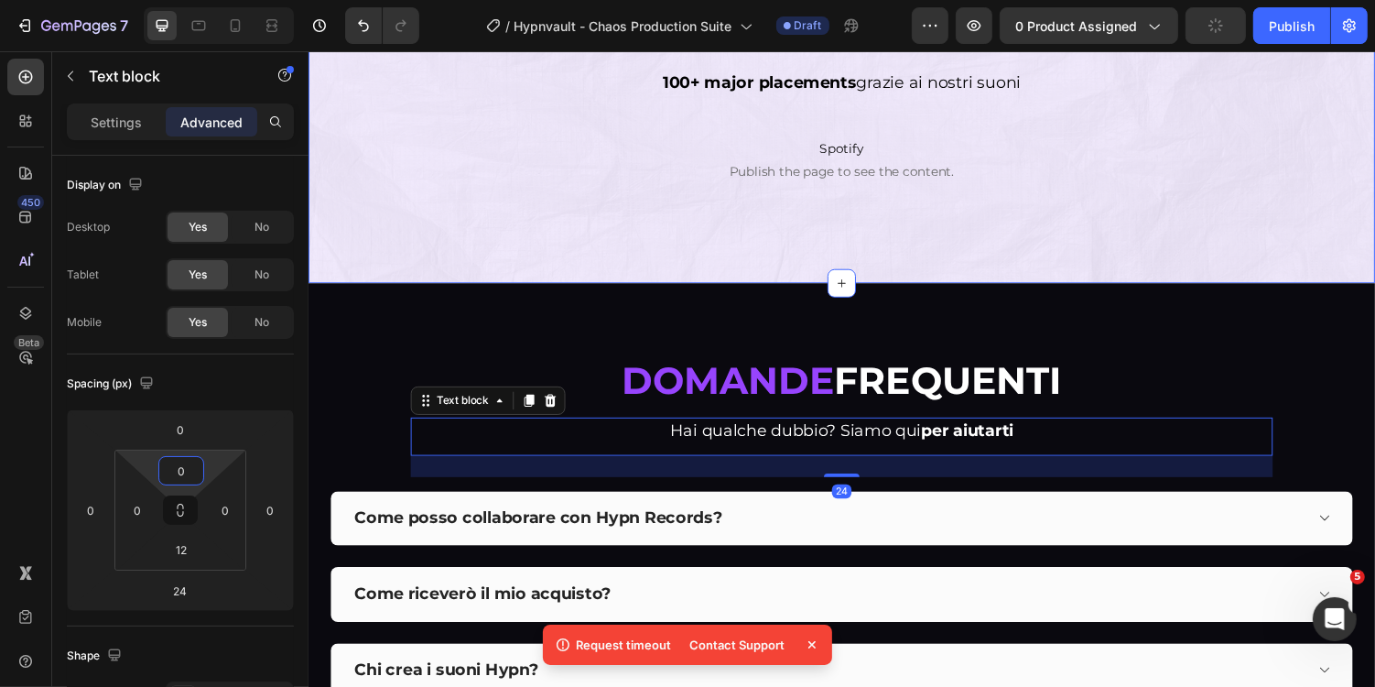
click at [508, 278] on div "Hypn Placements Heading 100+ major placements grazie ai nostri suoni Text Block…" at bounding box center [857, 98] width 1099 height 380
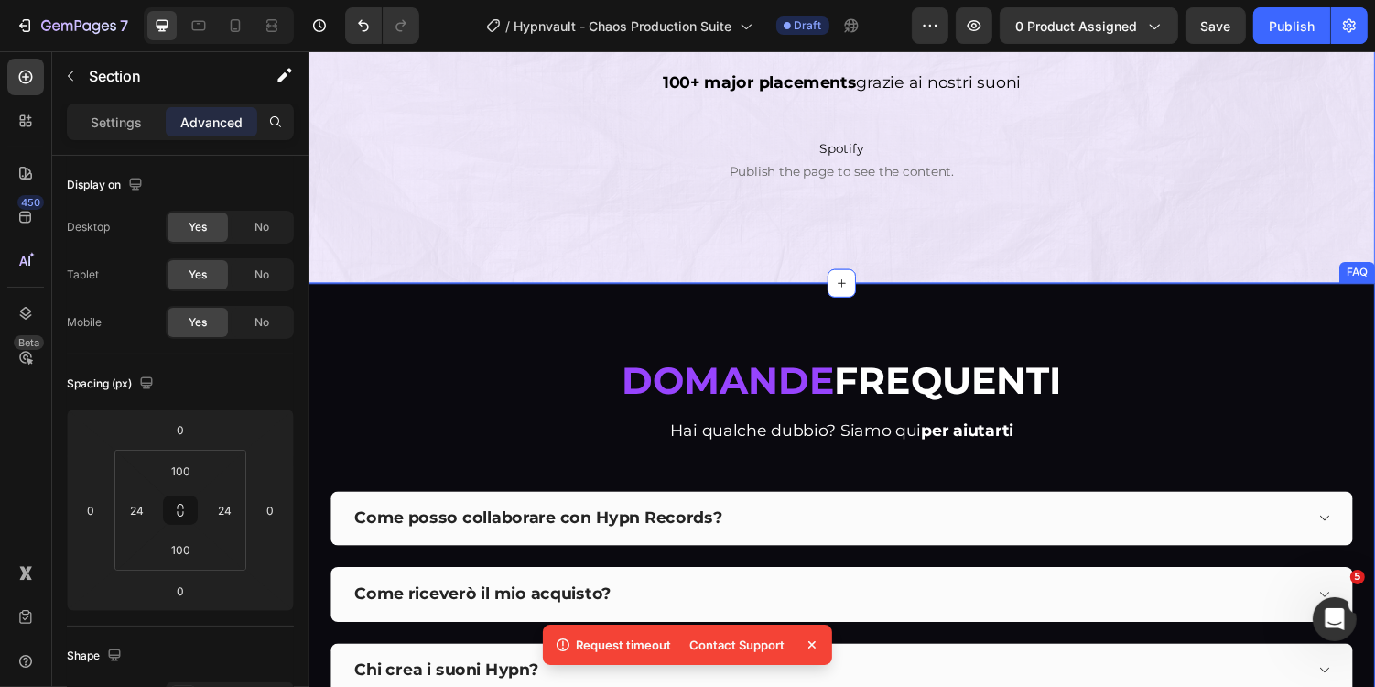
click at [482, 324] on div "Domande frequenti Heading Hai qualche dubbio? Siamo qui per aiutarti Text block…" at bounding box center [857, 599] width 1099 height 622
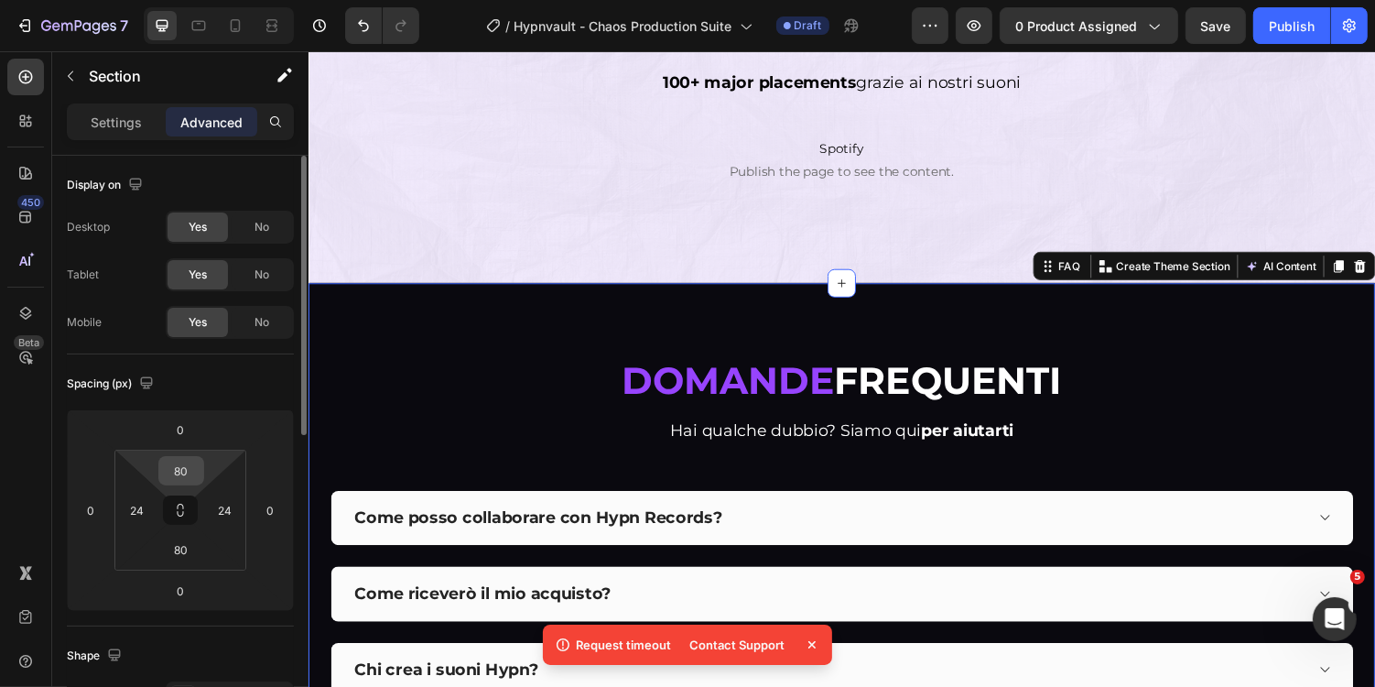
click at [196, 463] on input "80" at bounding box center [181, 470] width 37 height 27
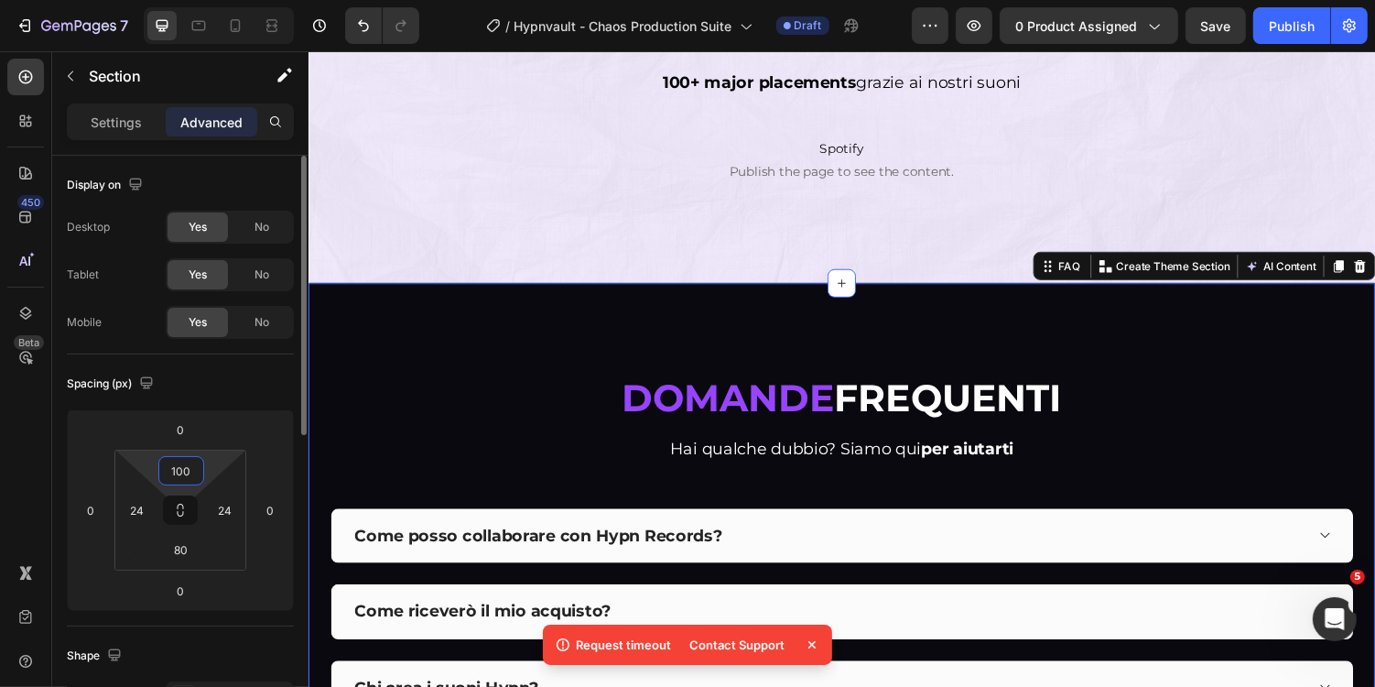
type input "100"
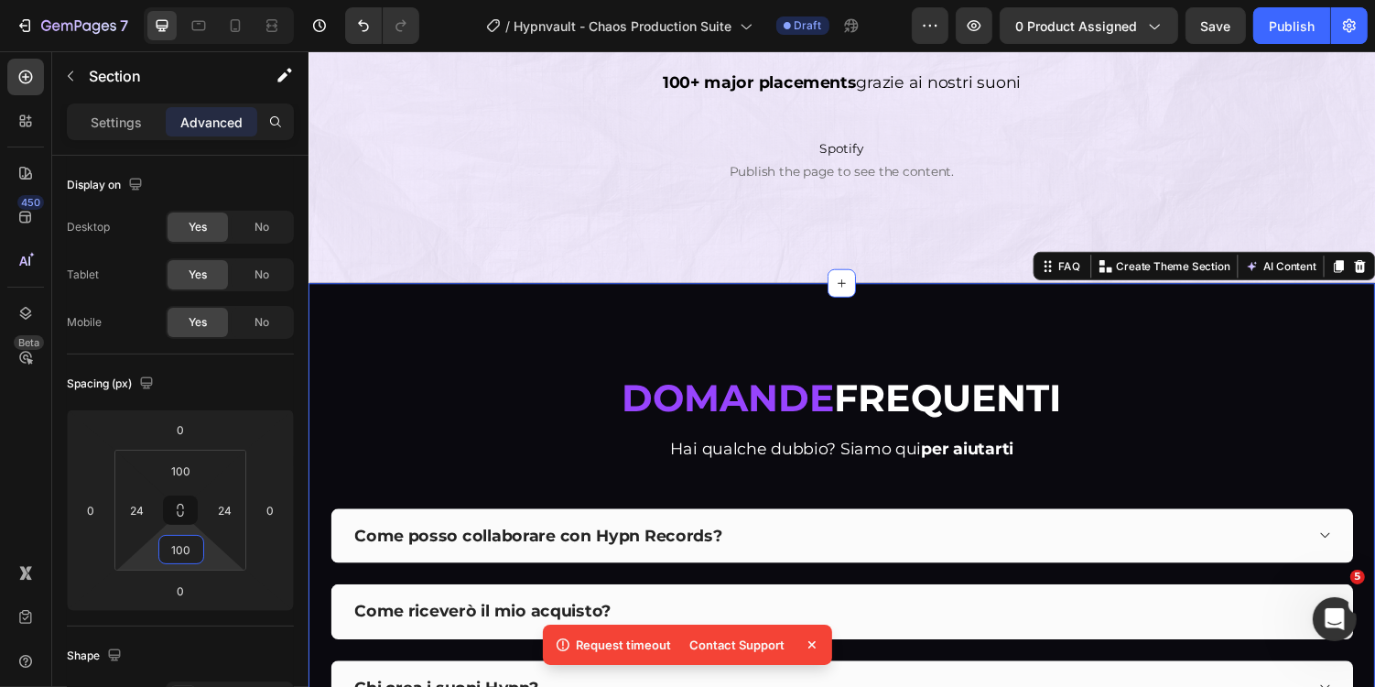
type input "100"
click at [757, 319] on div "Domande frequenti Heading Hai qualche dubbio? Siamo qui per aiutarti Text block…" at bounding box center [857, 617] width 1099 height 658
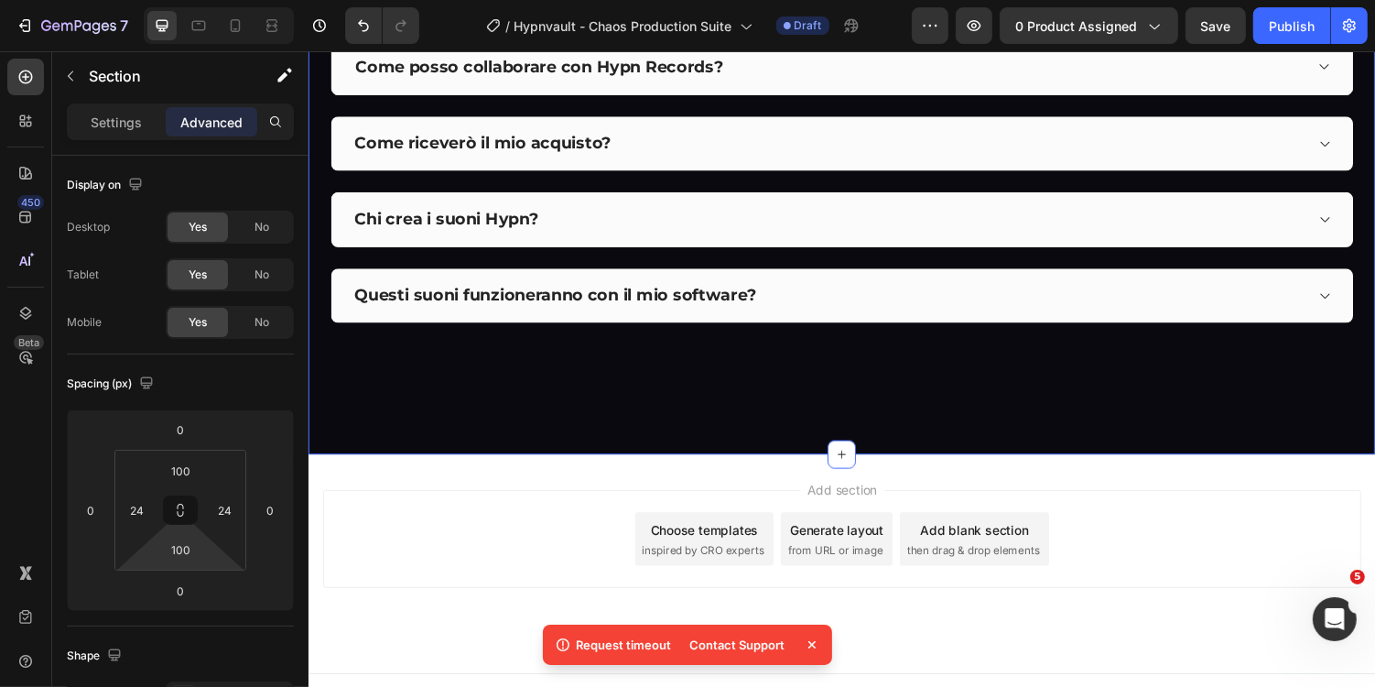
scroll to position [8213, 0]
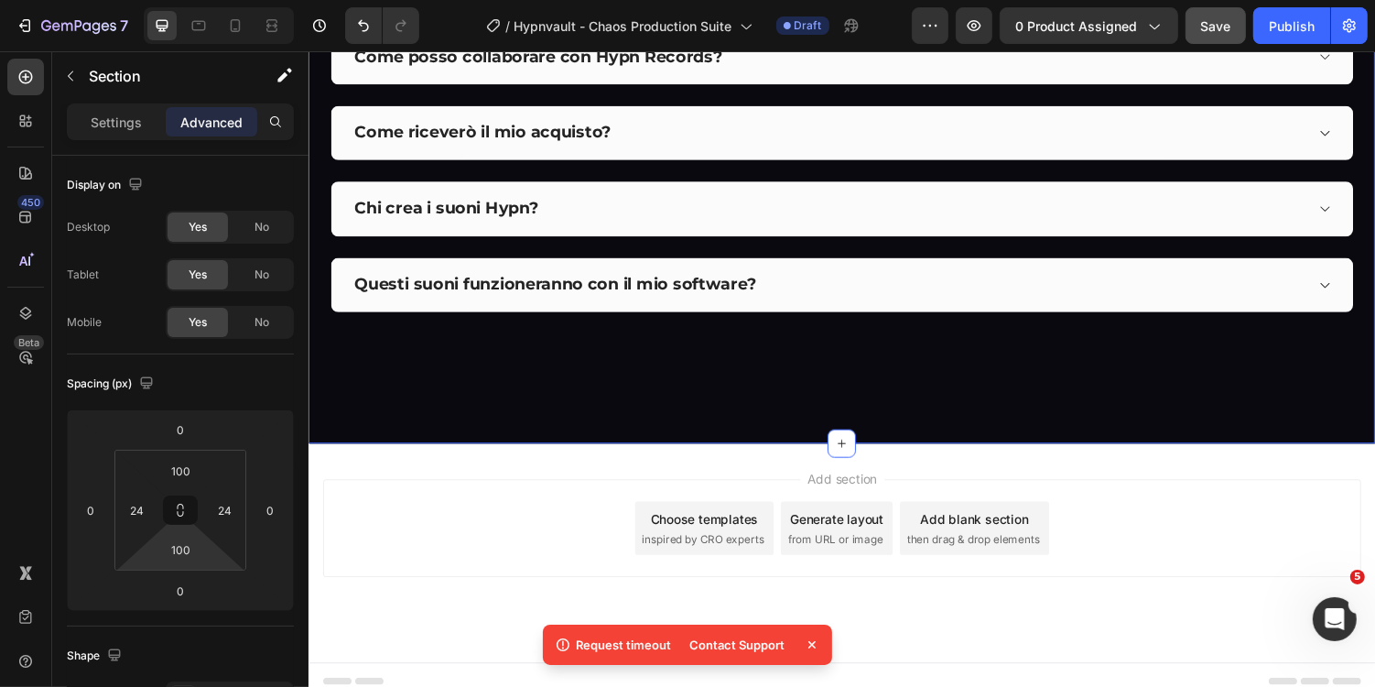
click at [1240, 31] on button "Save" at bounding box center [1216, 25] width 60 height 37
click at [993, 27] on button "button" at bounding box center [974, 25] width 37 height 37
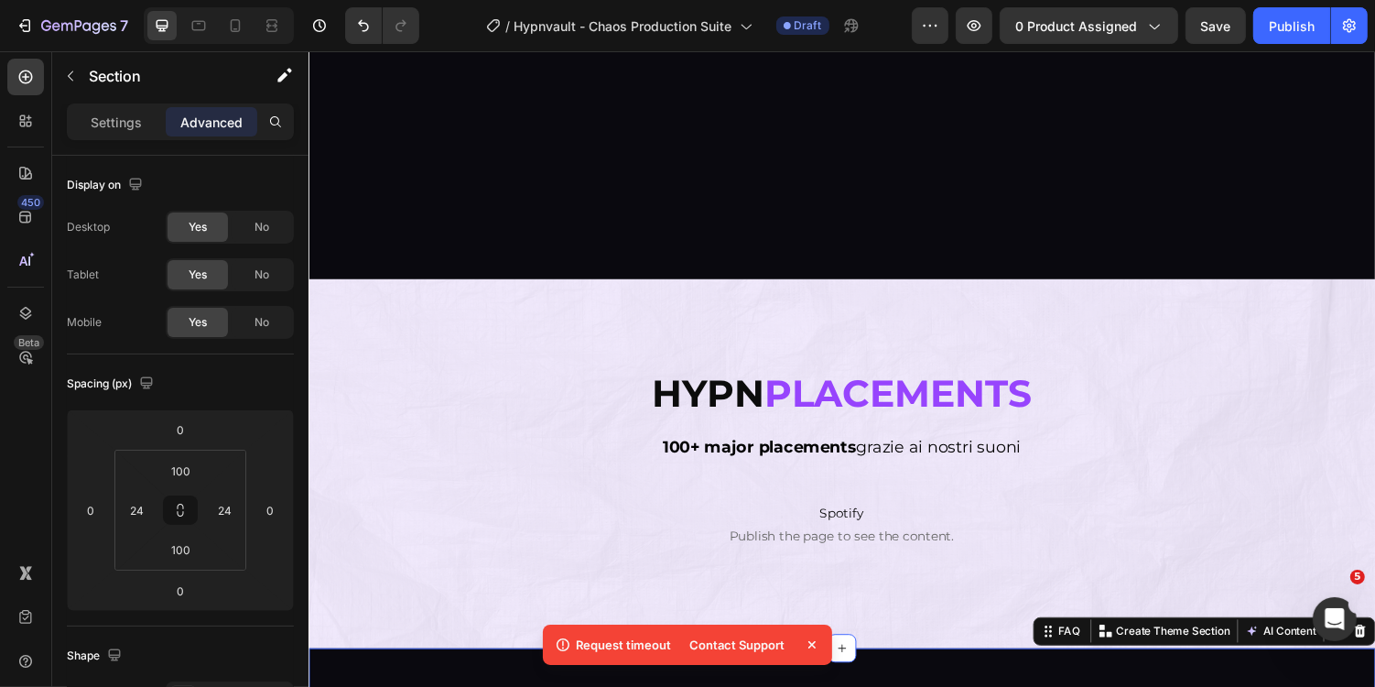
scroll to position [7279, 0]
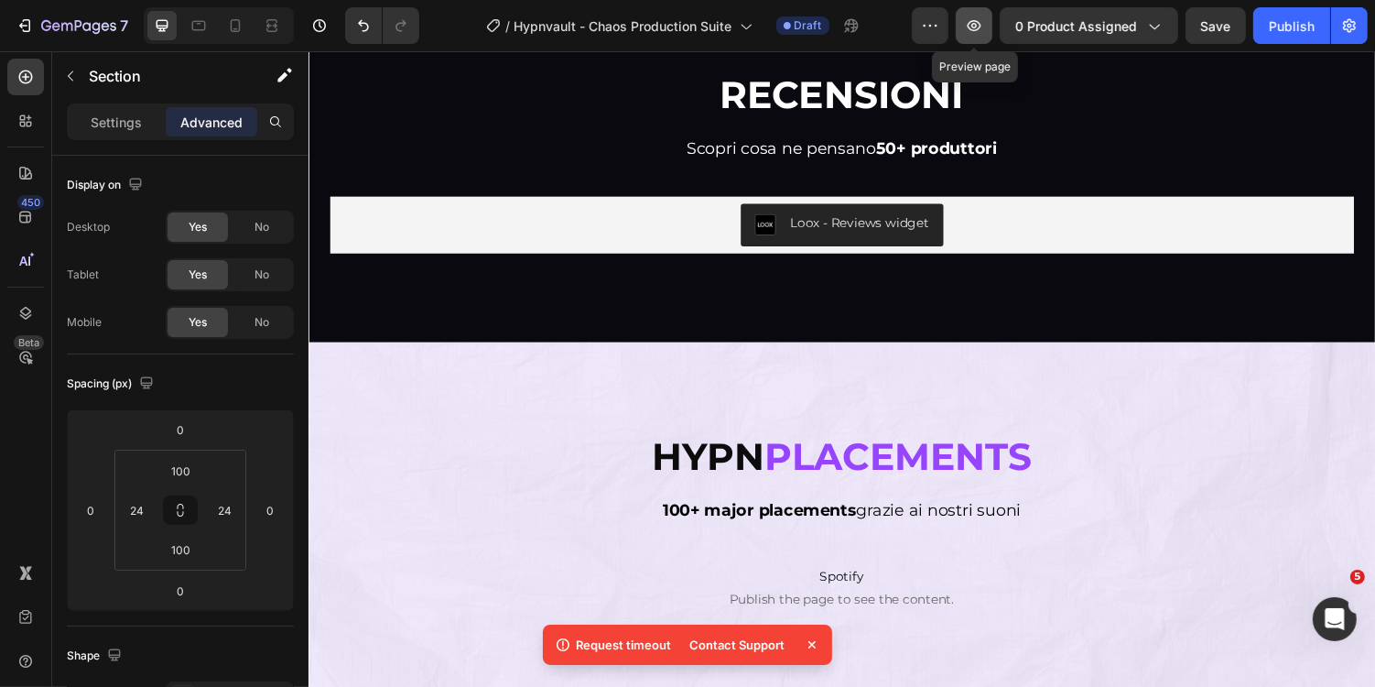
click at [988, 38] on button "button" at bounding box center [974, 25] width 37 height 37
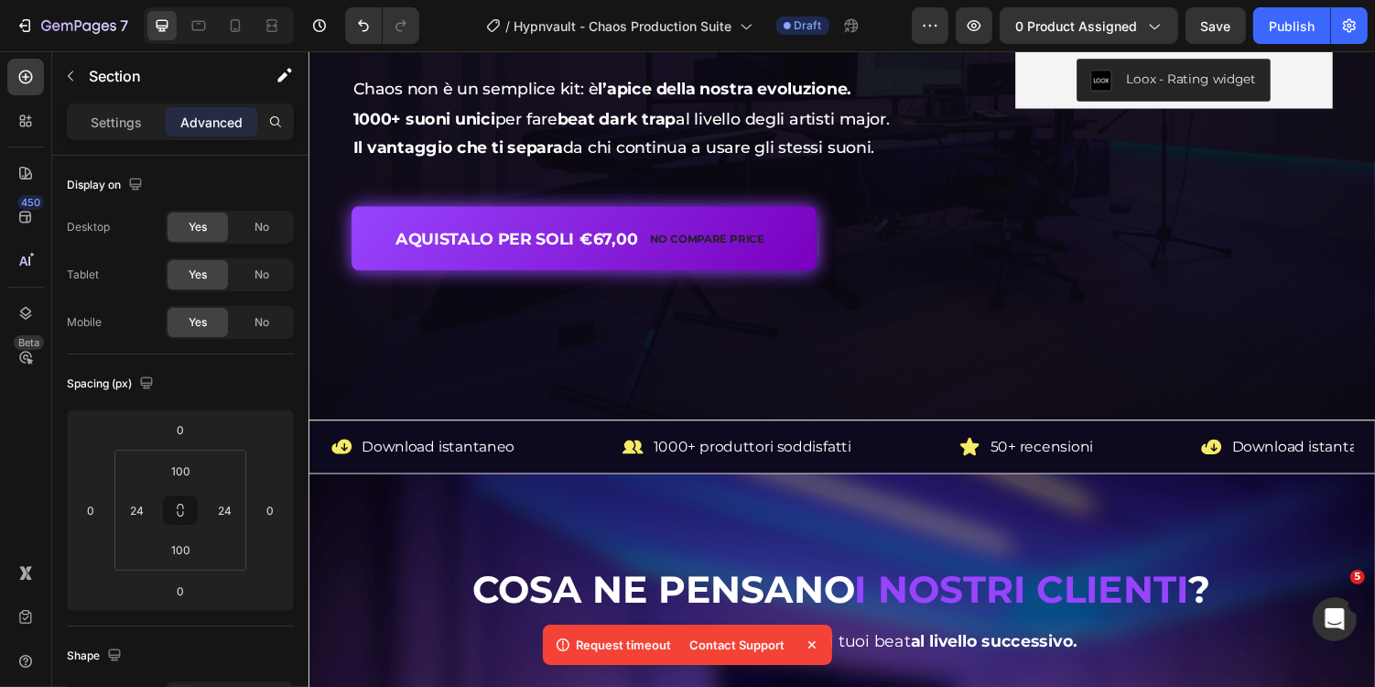
scroll to position [592, 0]
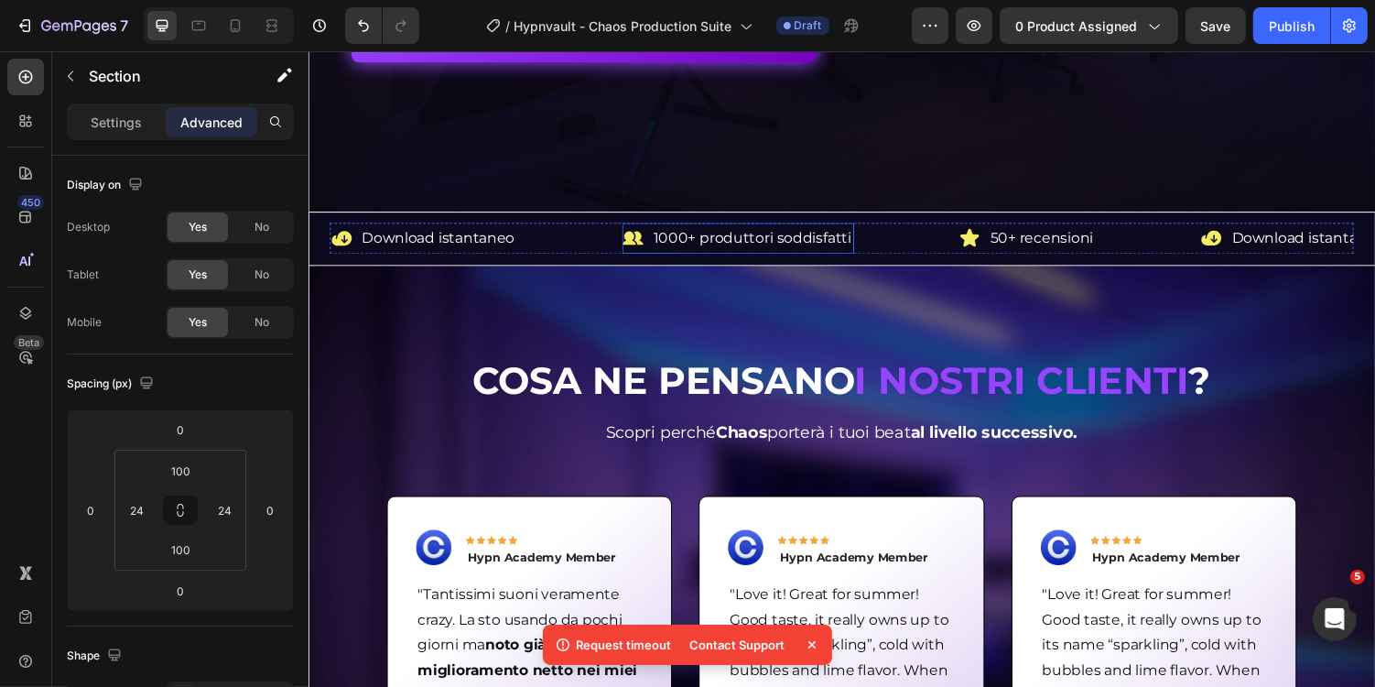
click at [690, 246] on p "1000+ produttori soddisfatti" at bounding box center [765, 243] width 204 height 27
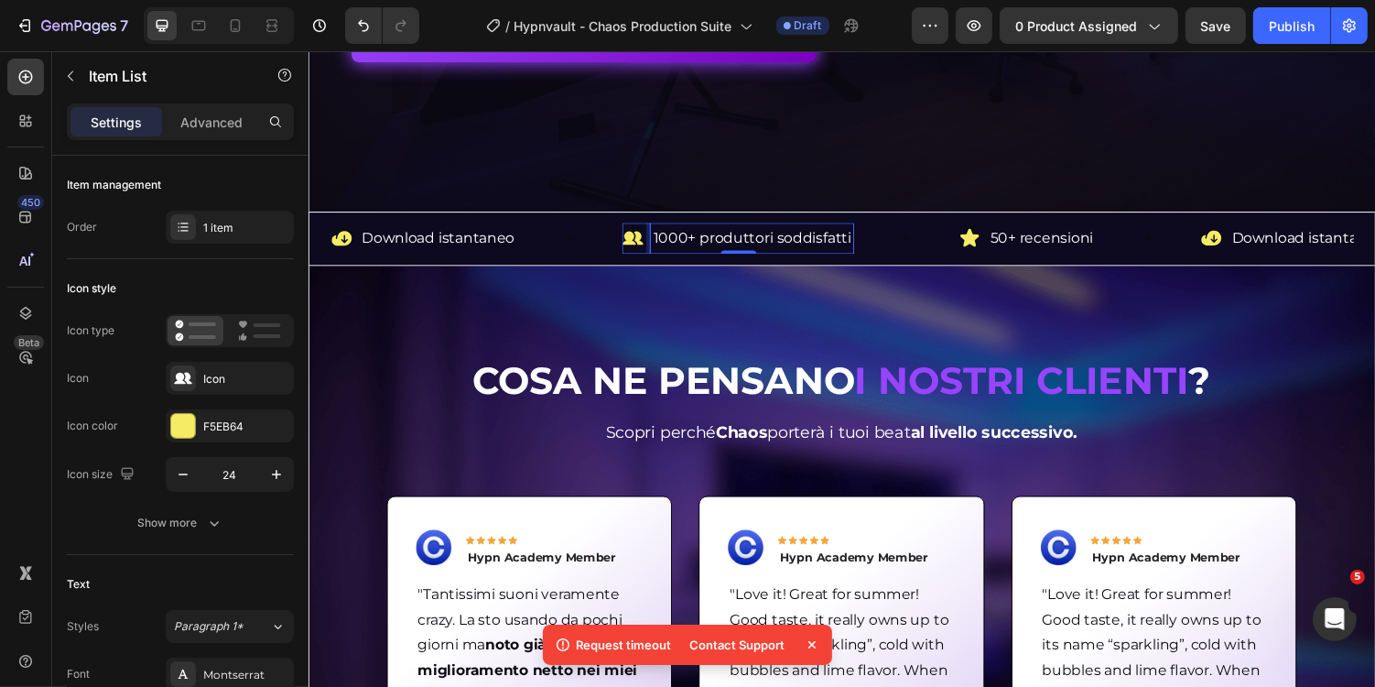
click at [673, 242] on p "1000+ produttori soddisfatti" at bounding box center [765, 243] width 204 height 27
click at [1033, 240] on p "50+ recensioni" at bounding box center [1074, 243] width 106 height 27
click at [1032, 240] on p "50+ recensioni" at bounding box center [1074, 243] width 106 height 27
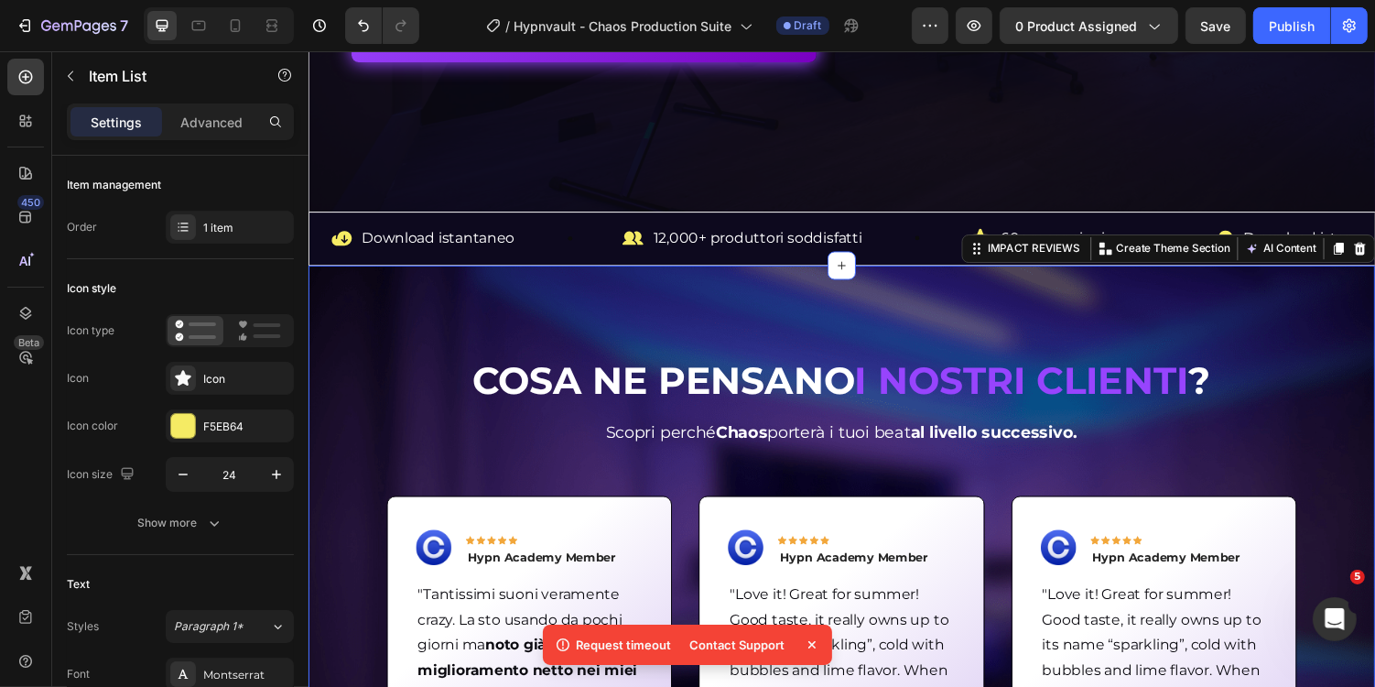
click at [1147, 303] on div "Cosa ne pensano i nostri clienti ? Heading Scopri perché Chaos porterà i tuoi b…" at bounding box center [857, 608] width 1099 height 675
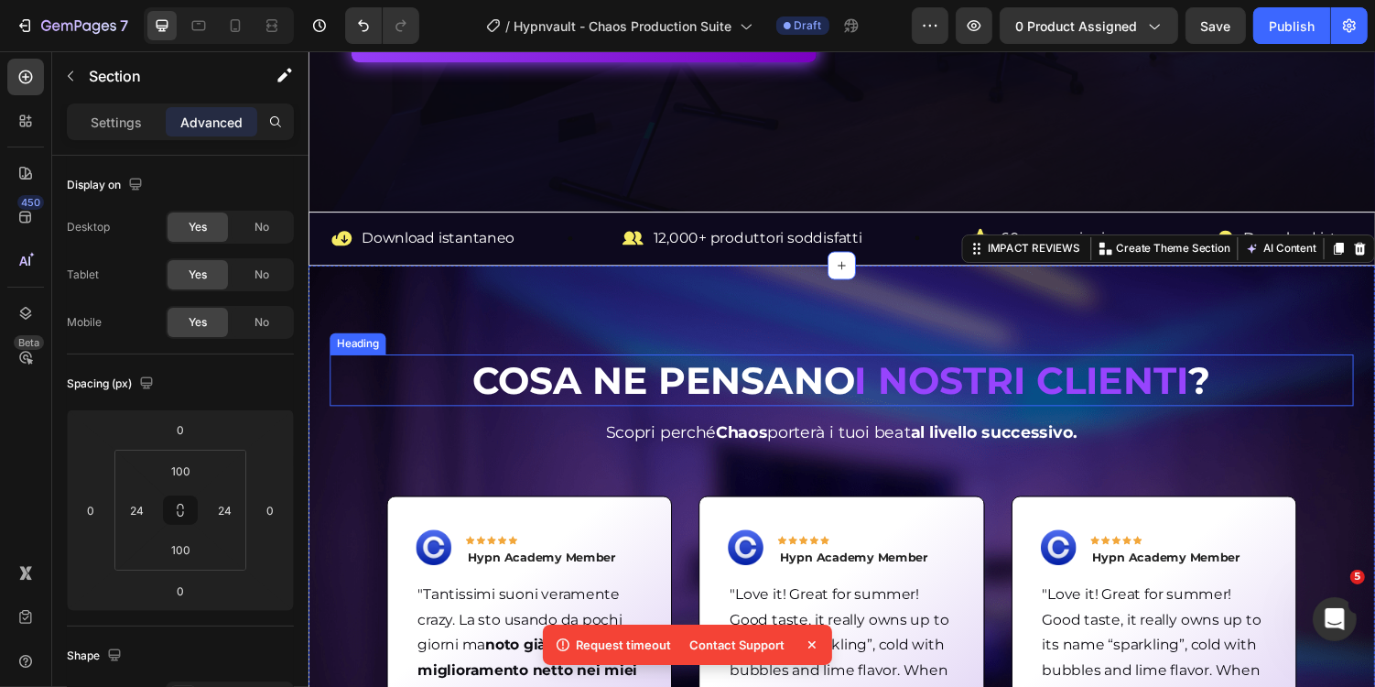
click at [802, 388] on strong "Cosa ne pensano" at bounding box center [674, 389] width 394 height 48
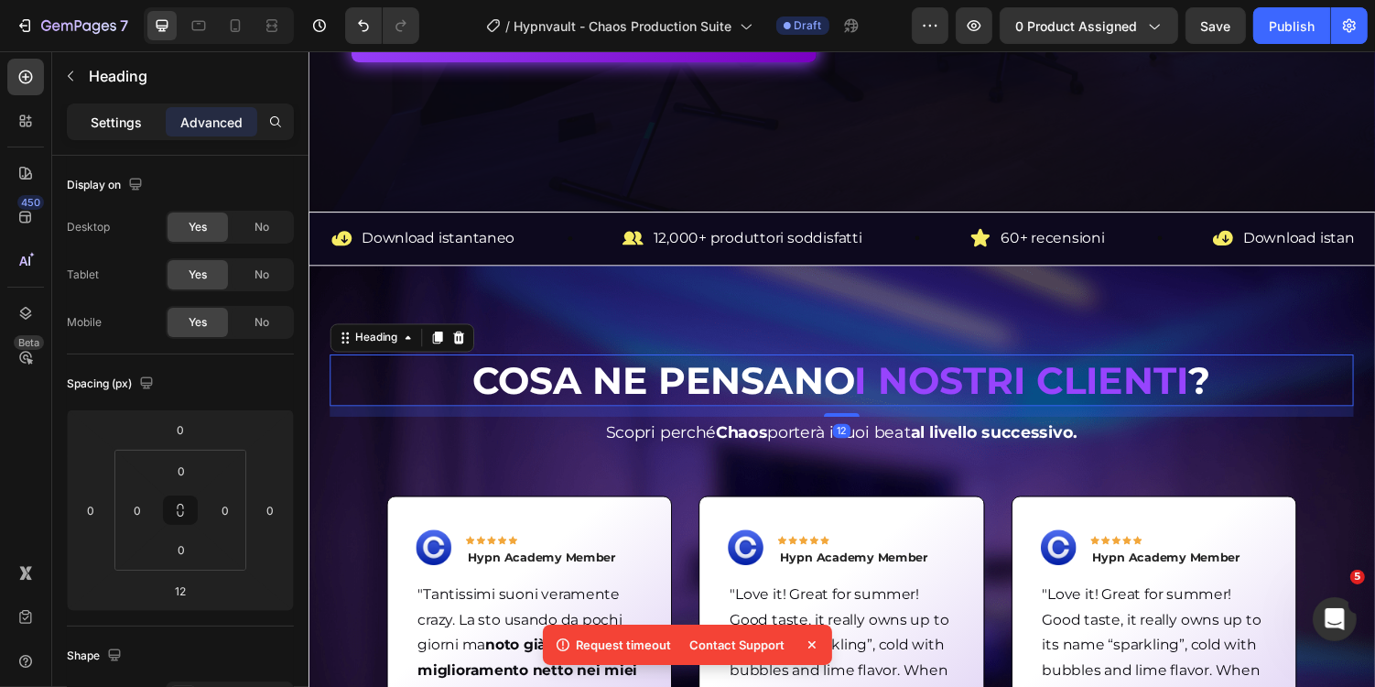
click at [127, 135] on div "Settings Advanced" at bounding box center [181, 121] width 220 height 29
click at [130, 130] on div "Settings" at bounding box center [117, 121] width 92 height 29
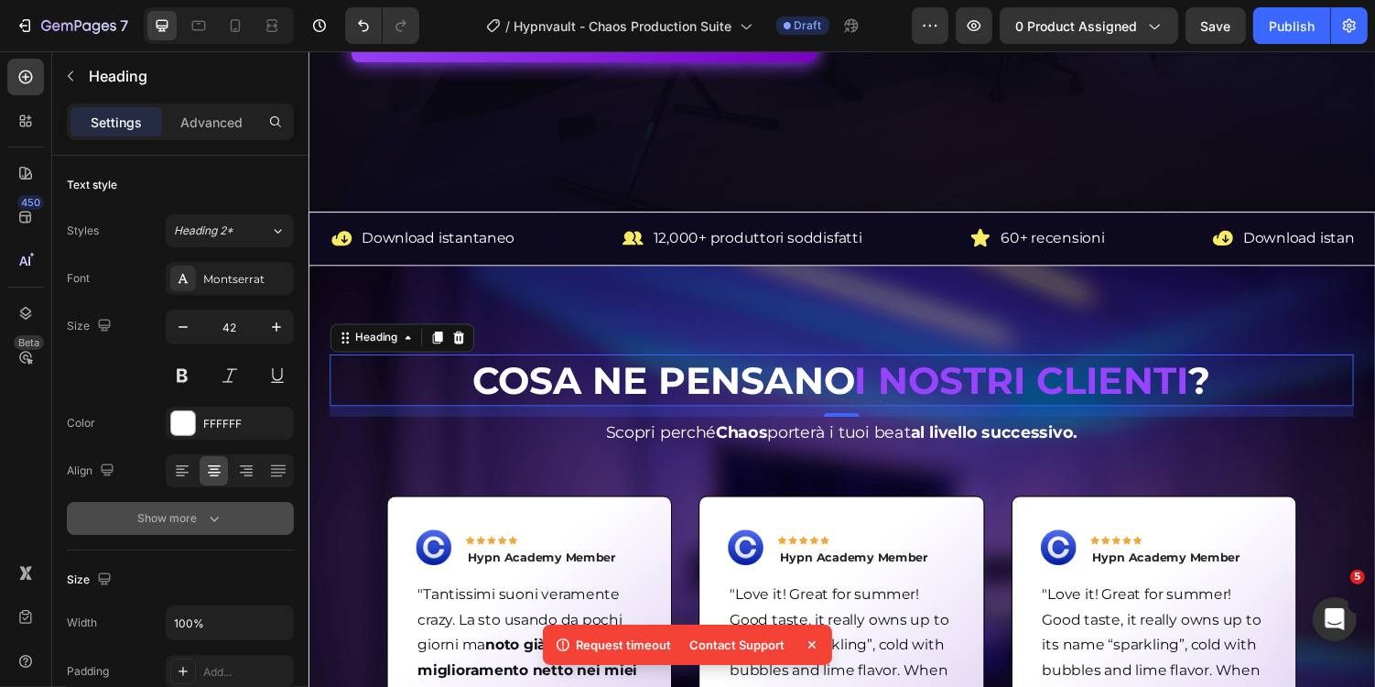
click at [236, 529] on button "Show more" at bounding box center [180, 518] width 227 height 33
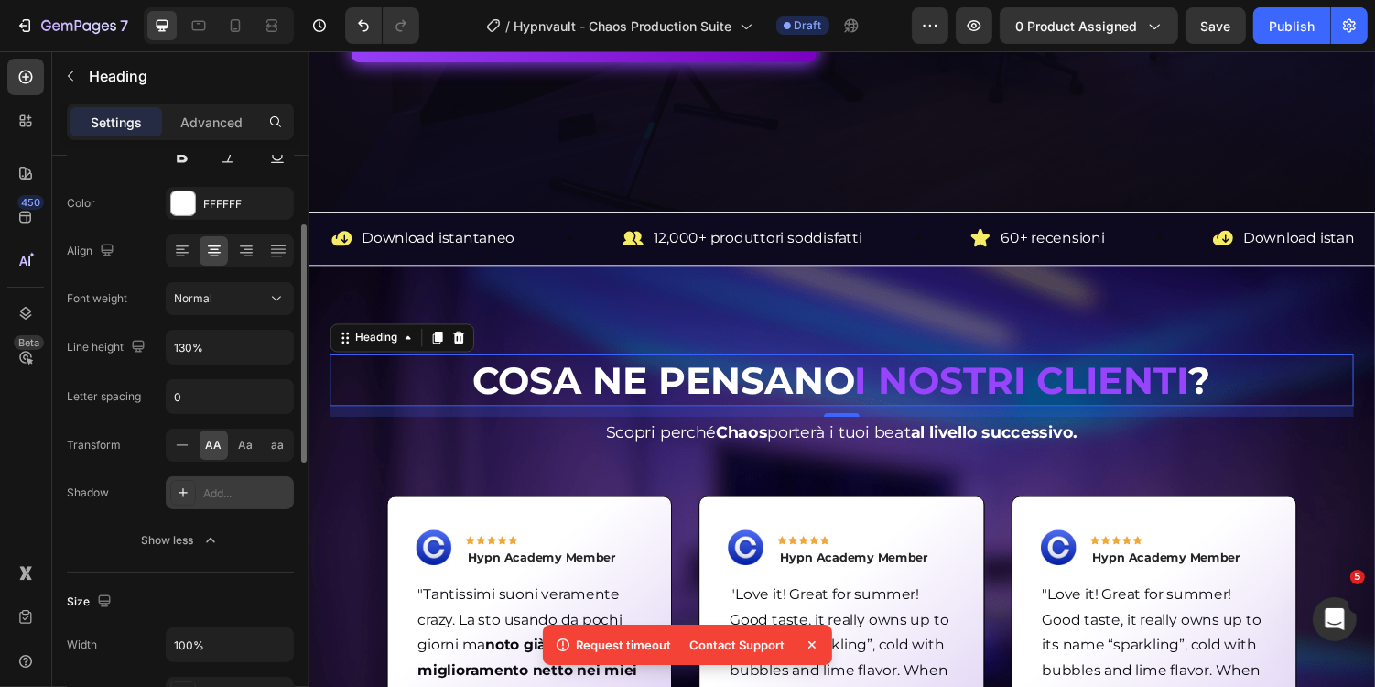
scroll to position [223, 0]
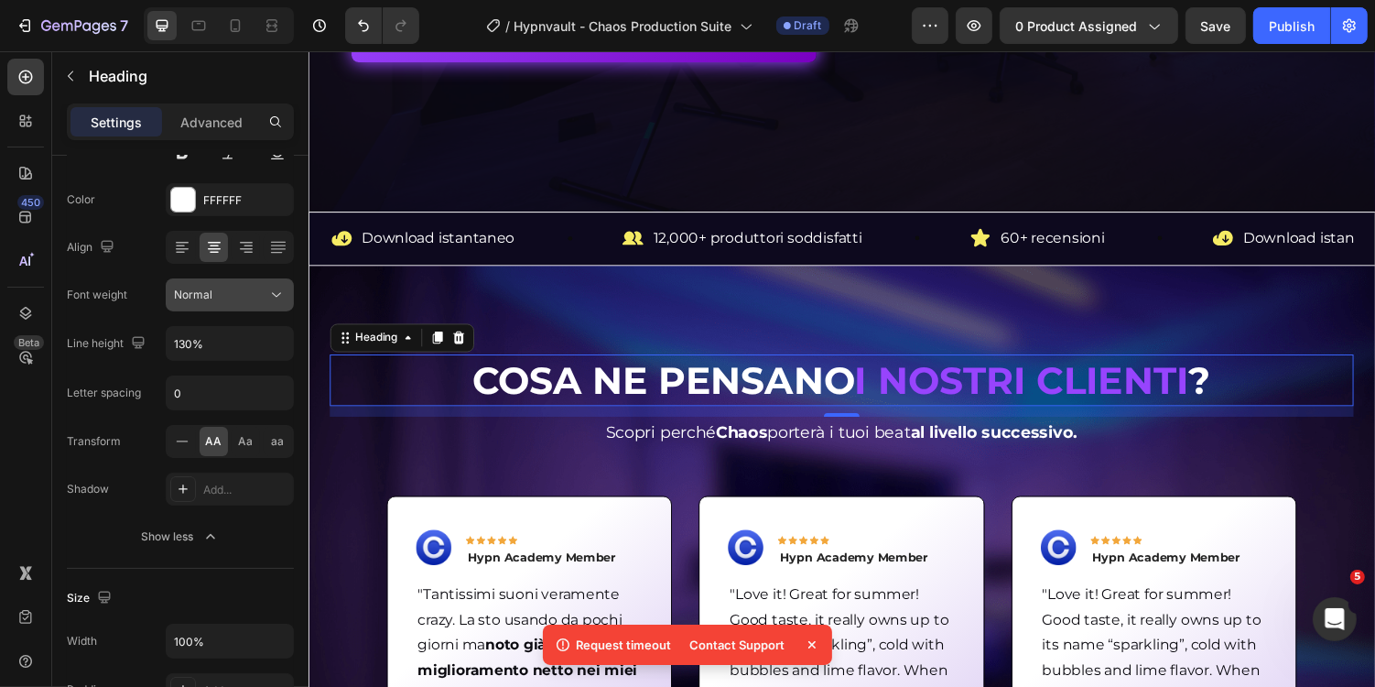
click at [255, 299] on div "Normal" at bounding box center [220, 295] width 93 height 16
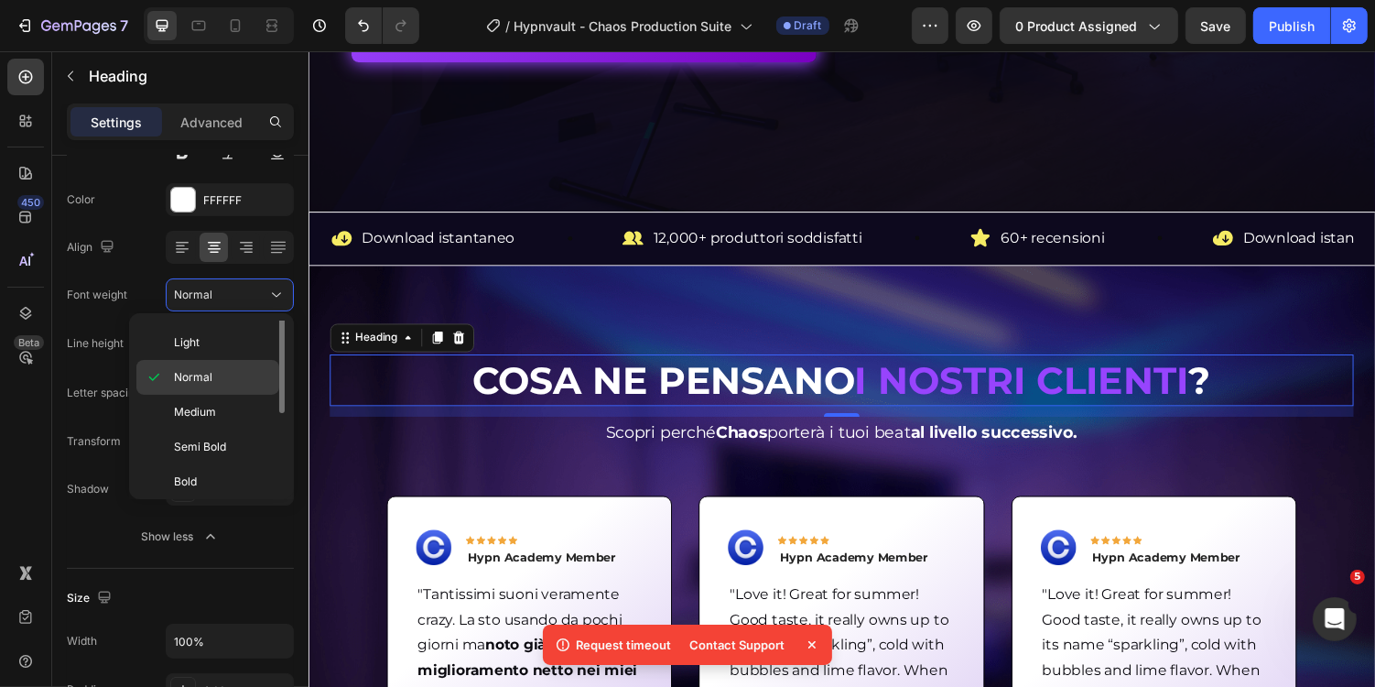
scroll to position [102, 0]
click at [241, 437] on p "Bold" at bounding box center [222, 445] width 97 height 16
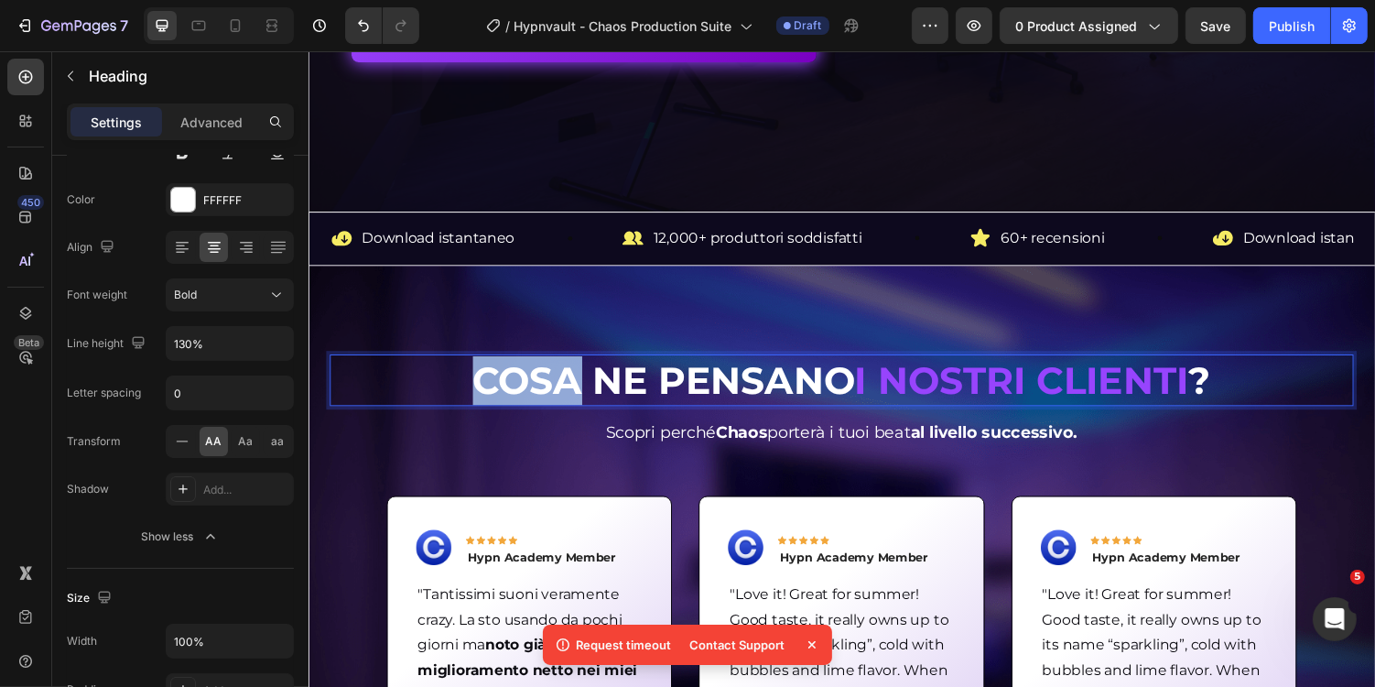
click at [536, 374] on strong "Cosa ne pensano" at bounding box center [674, 389] width 394 height 48
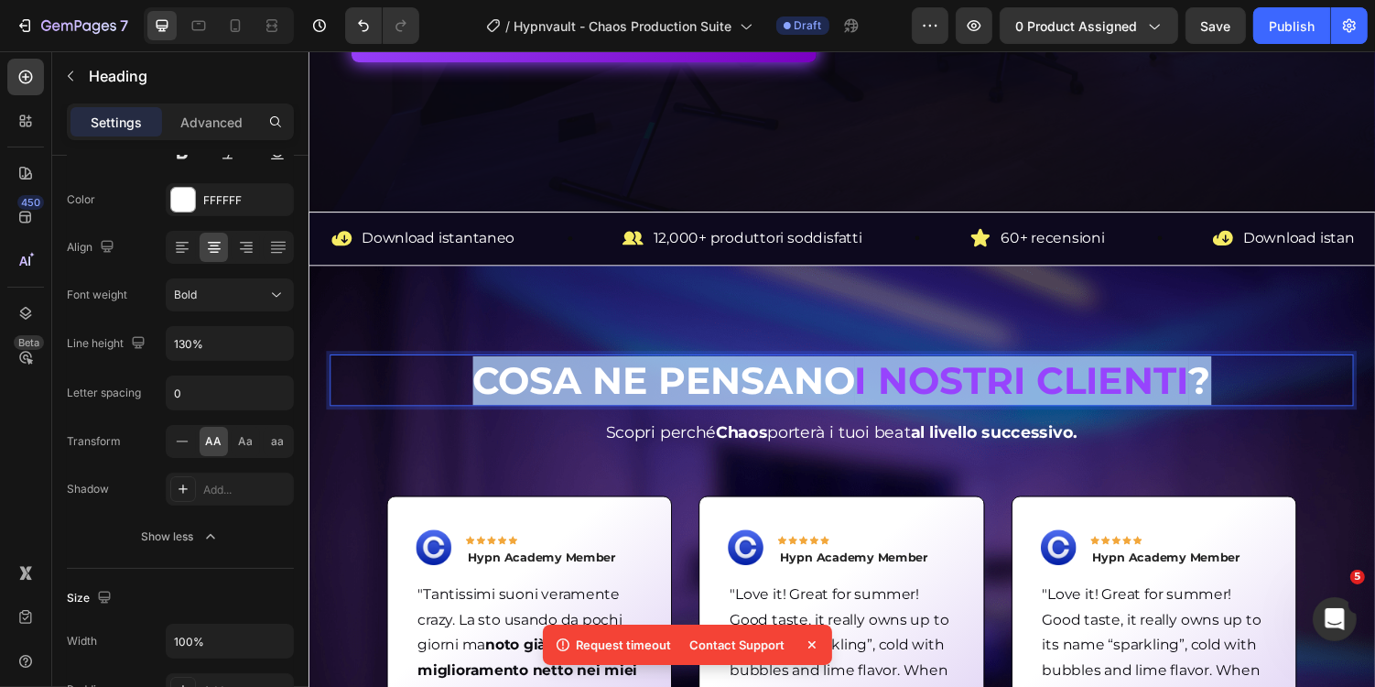
click at [536, 374] on strong "Cosa ne pensano" at bounding box center [674, 389] width 394 height 48
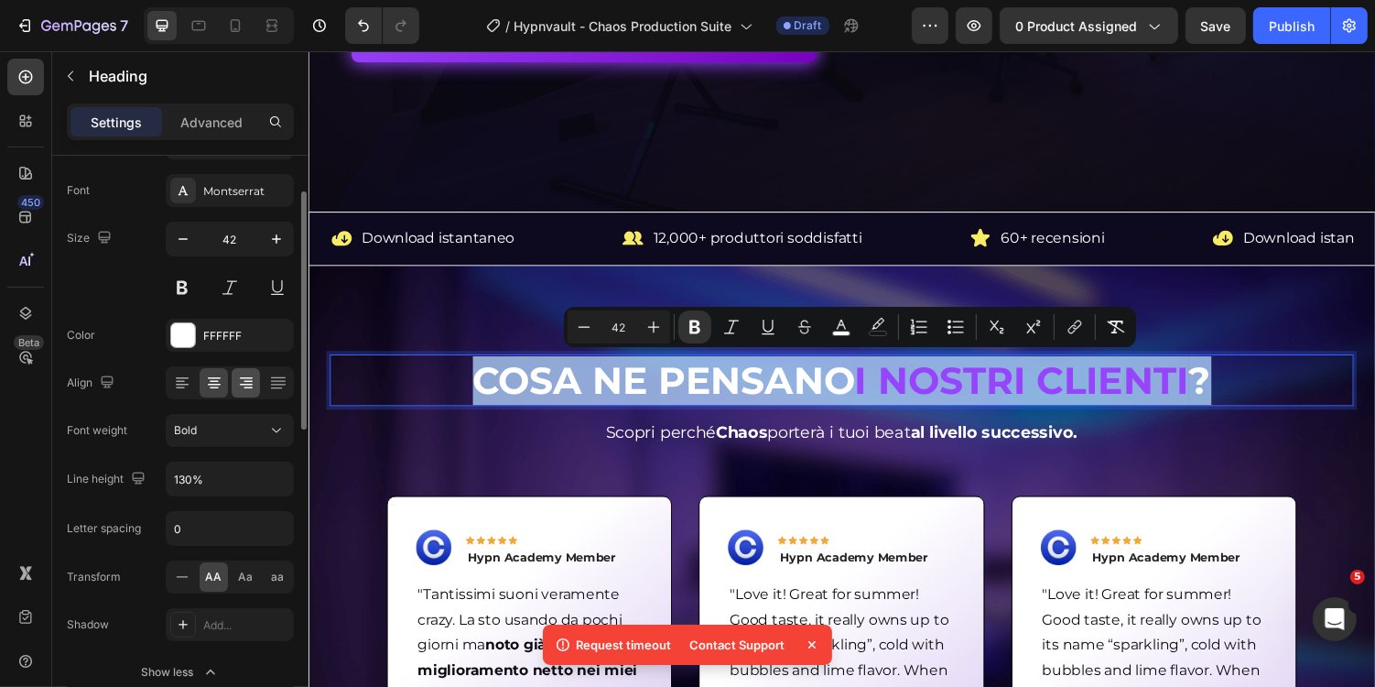
scroll to position [80, 0]
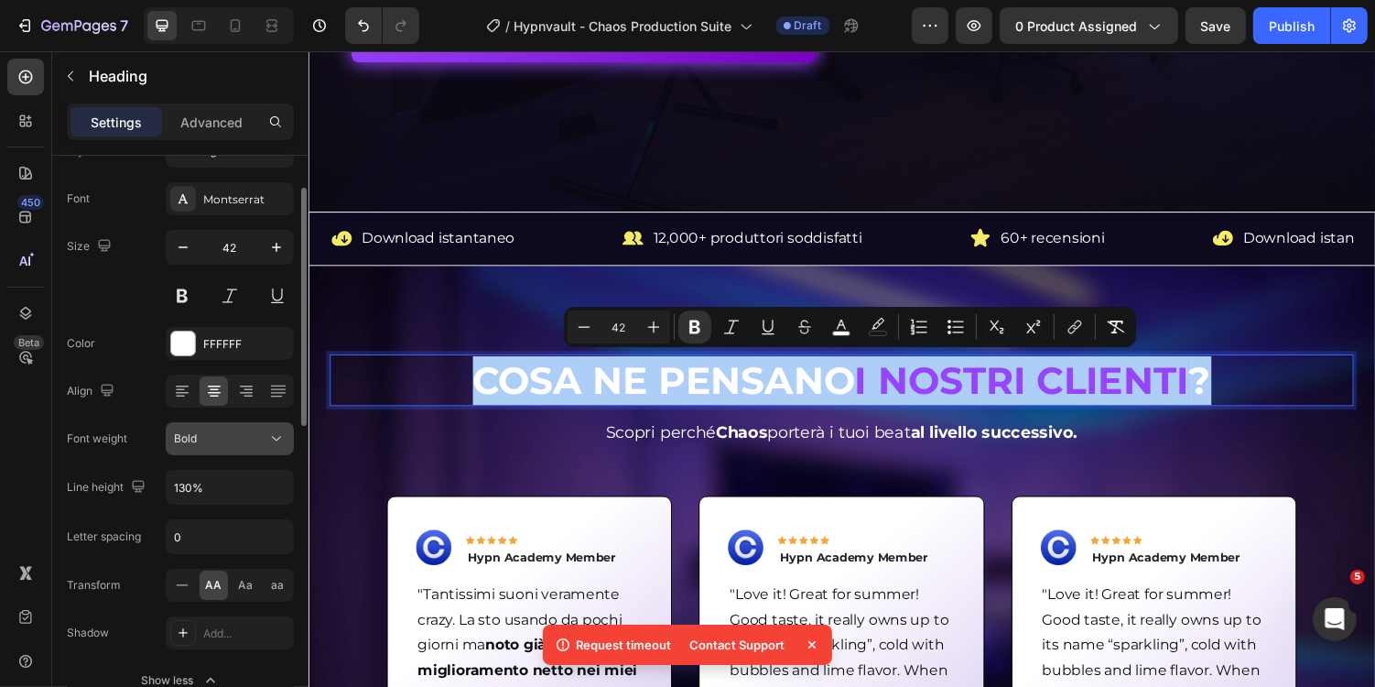
click at [255, 430] on div "Bold" at bounding box center [220, 438] width 93 height 16
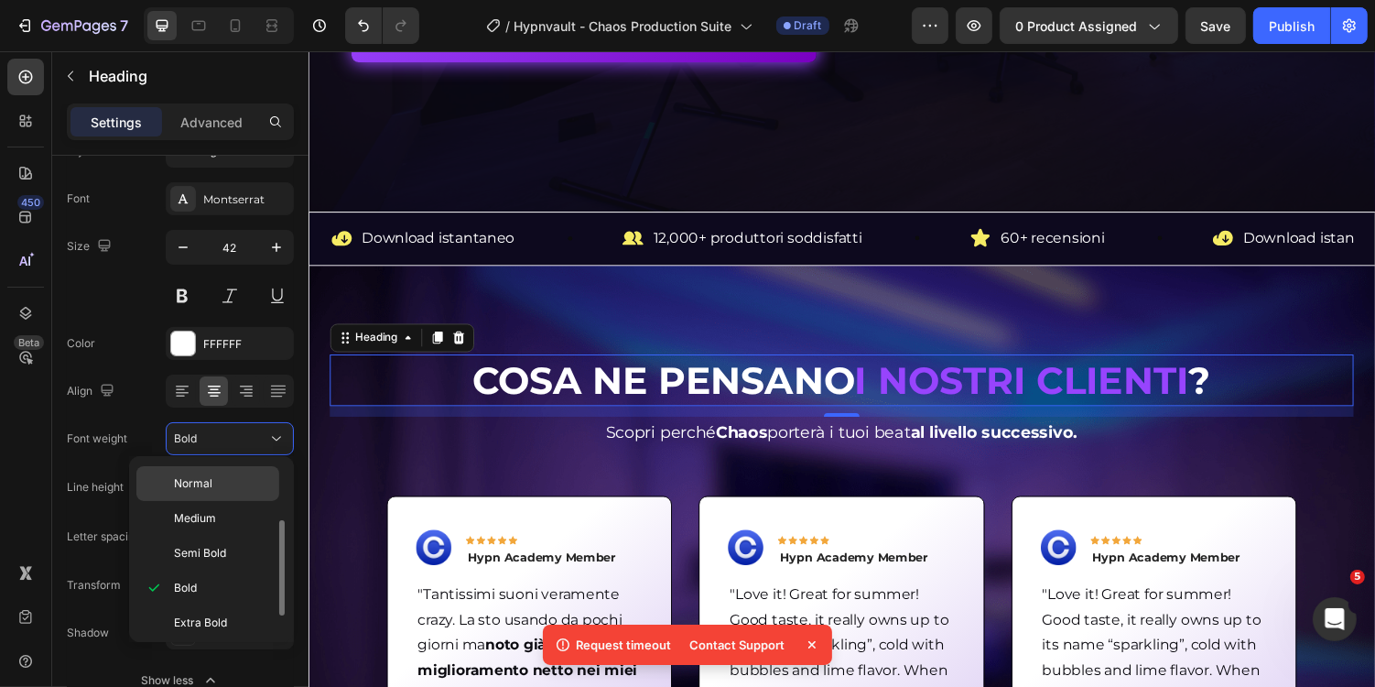
click at [245, 501] on div "Normal" at bounding box center [207, 518] width 143 height 35
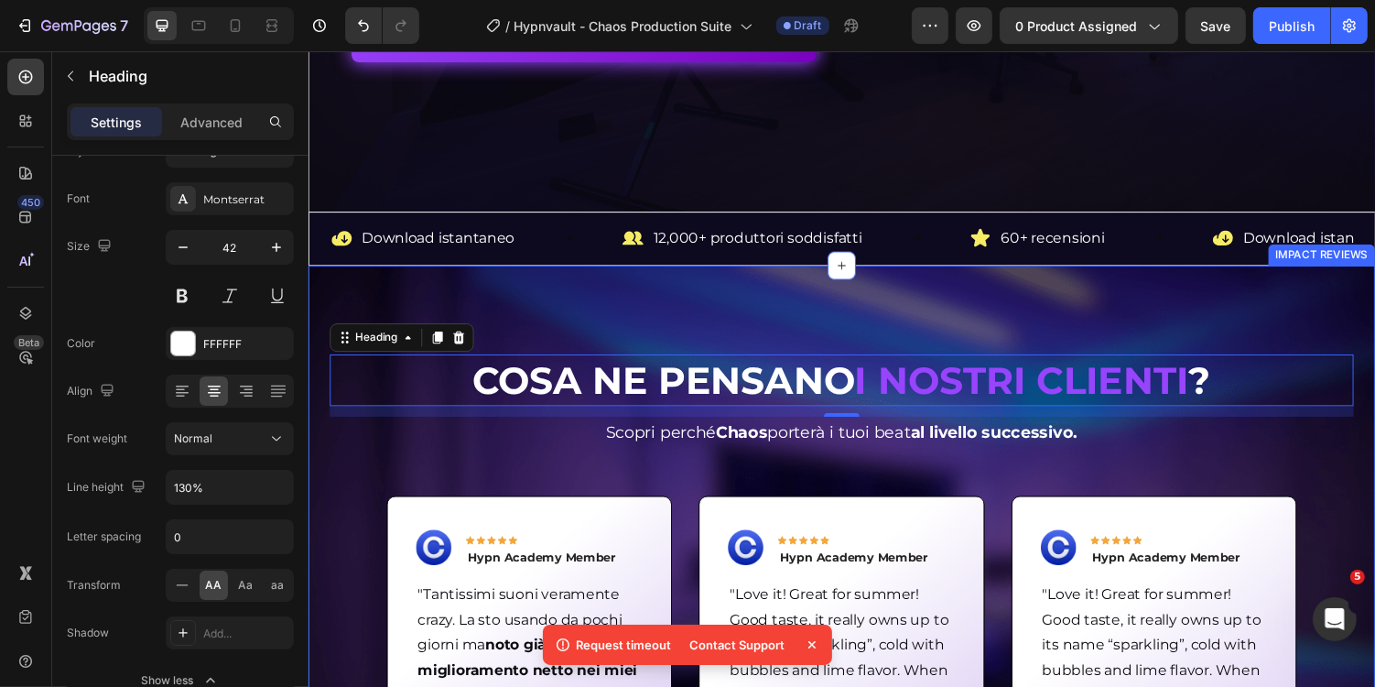
click at [498, 335] on div "Cosa ne pensano i nostri clienti ? Heading 12 Scopri perché Chaos porterà i tuo…" at bounding box center [857, 608] width 1099 height 675
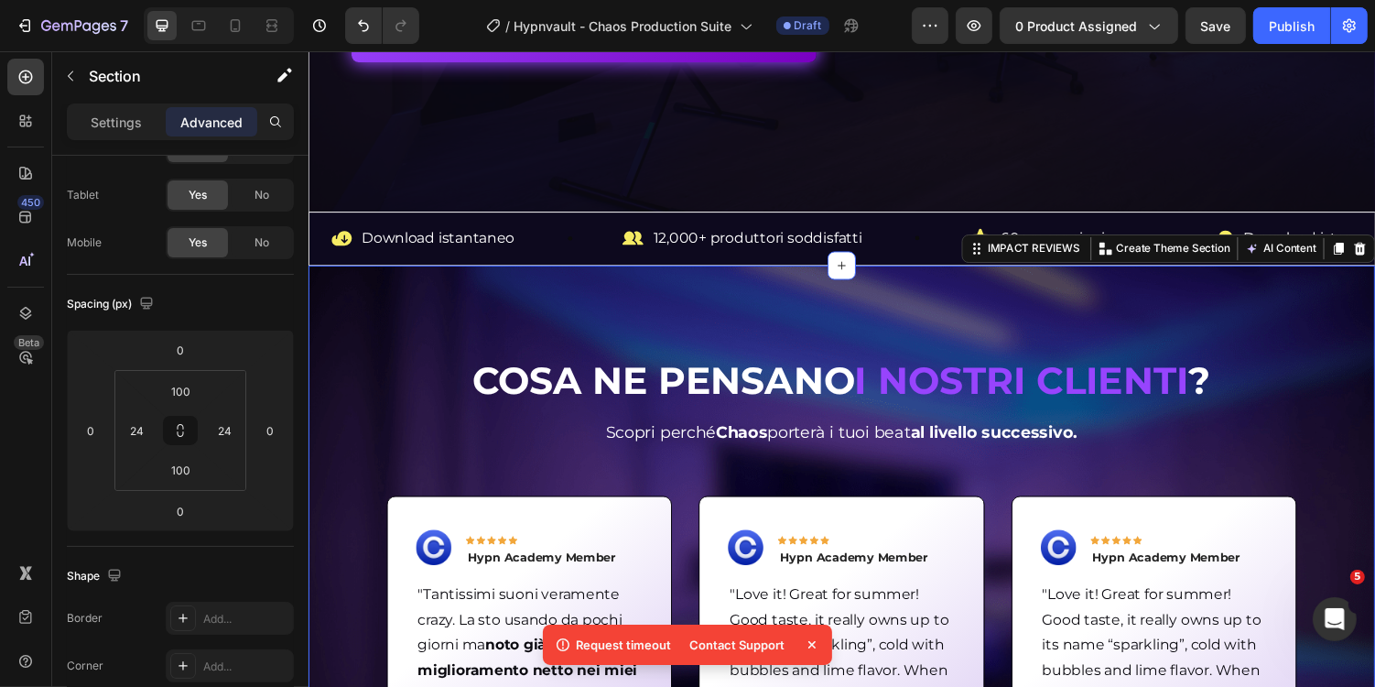
scroll to position [0, 0]
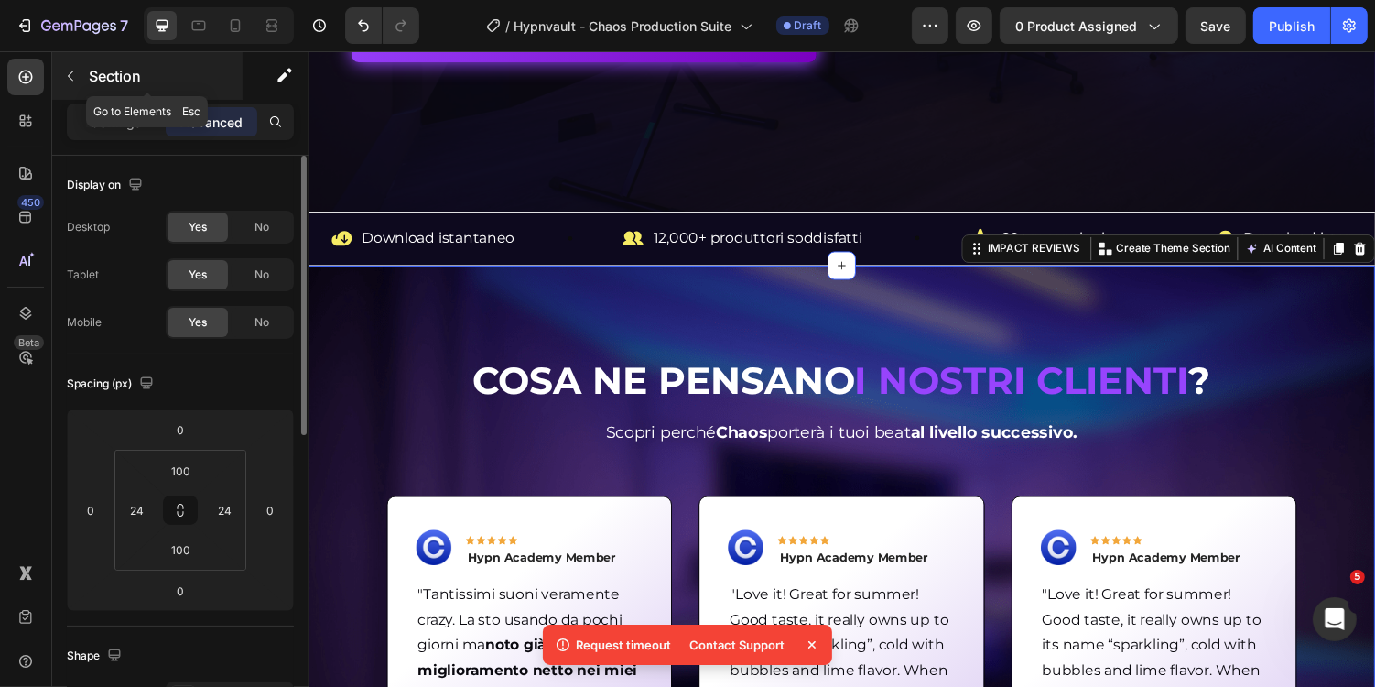
click at [77, 81] on button "button" at bounding box center [70, 75] width 29 height 29
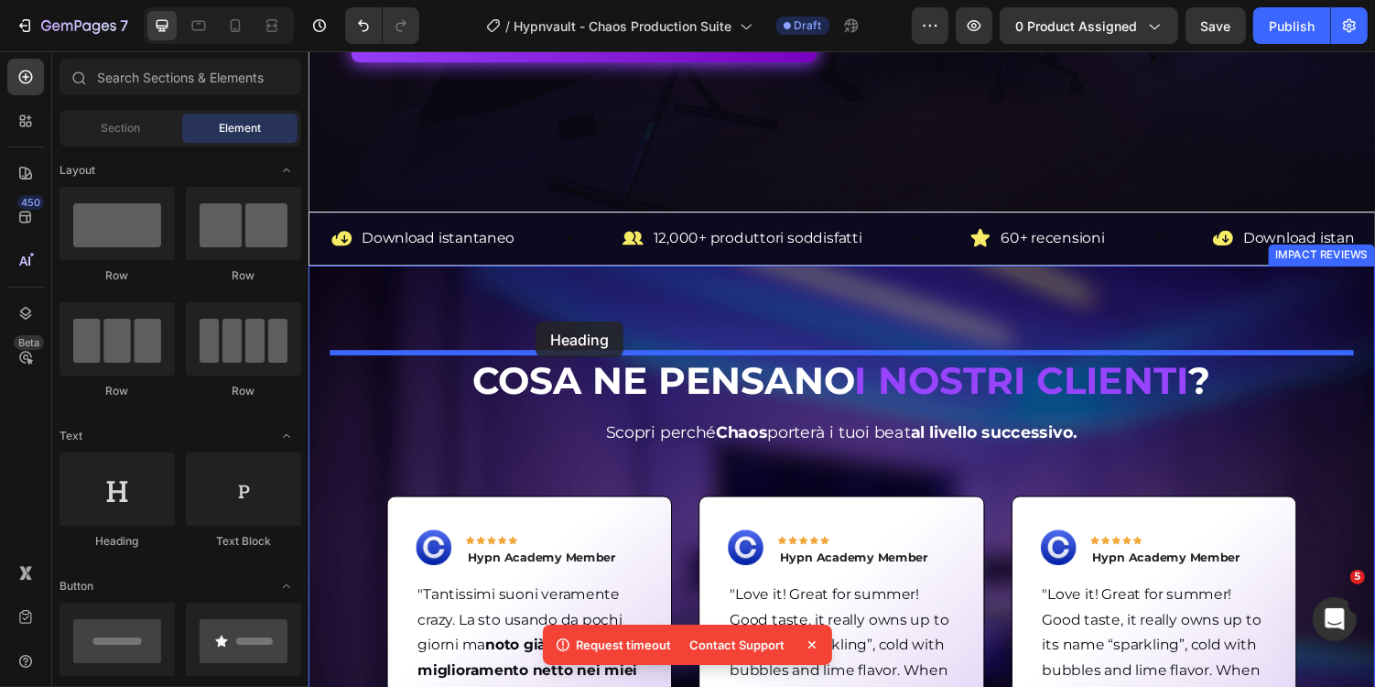
drag, startPoint x: 443, startPoint y: 277, endPoint x: 541, endPoint y: 329, distance: 110.6
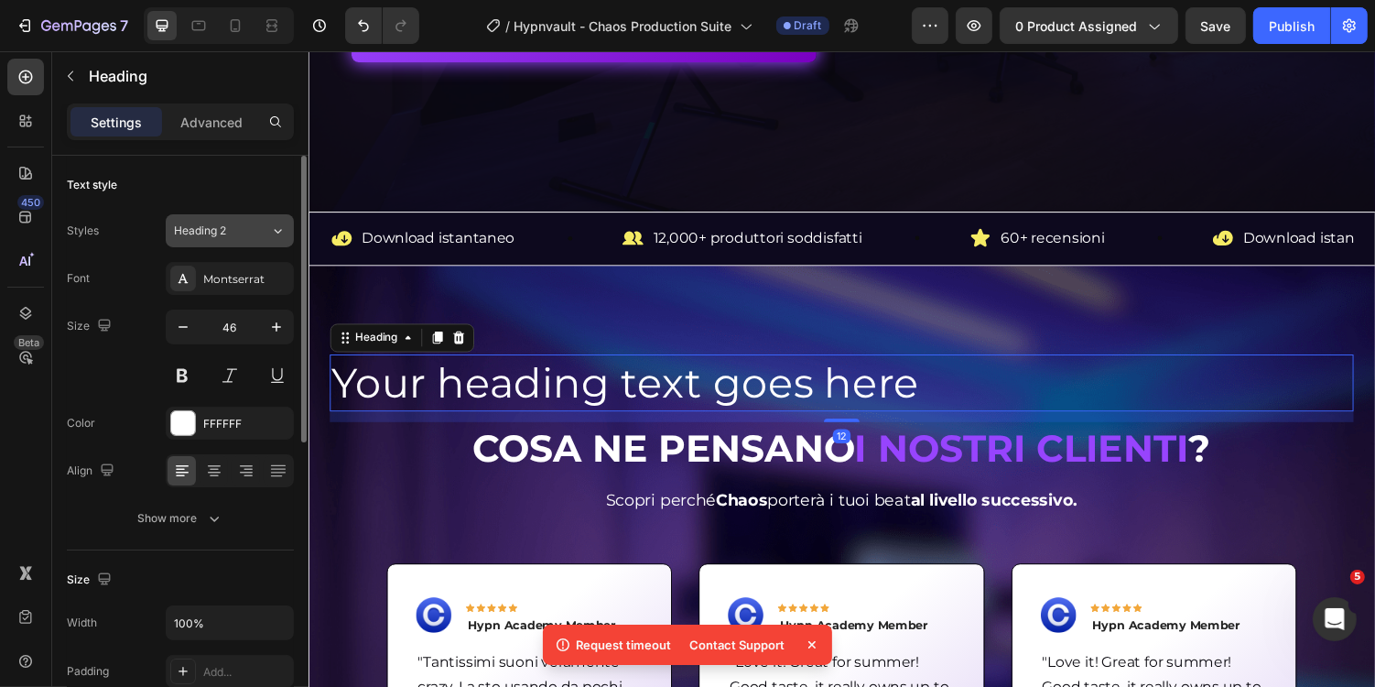
click at [242, 216] on button "Heading 2" at bounding box center [230, 230] width 128 height 33
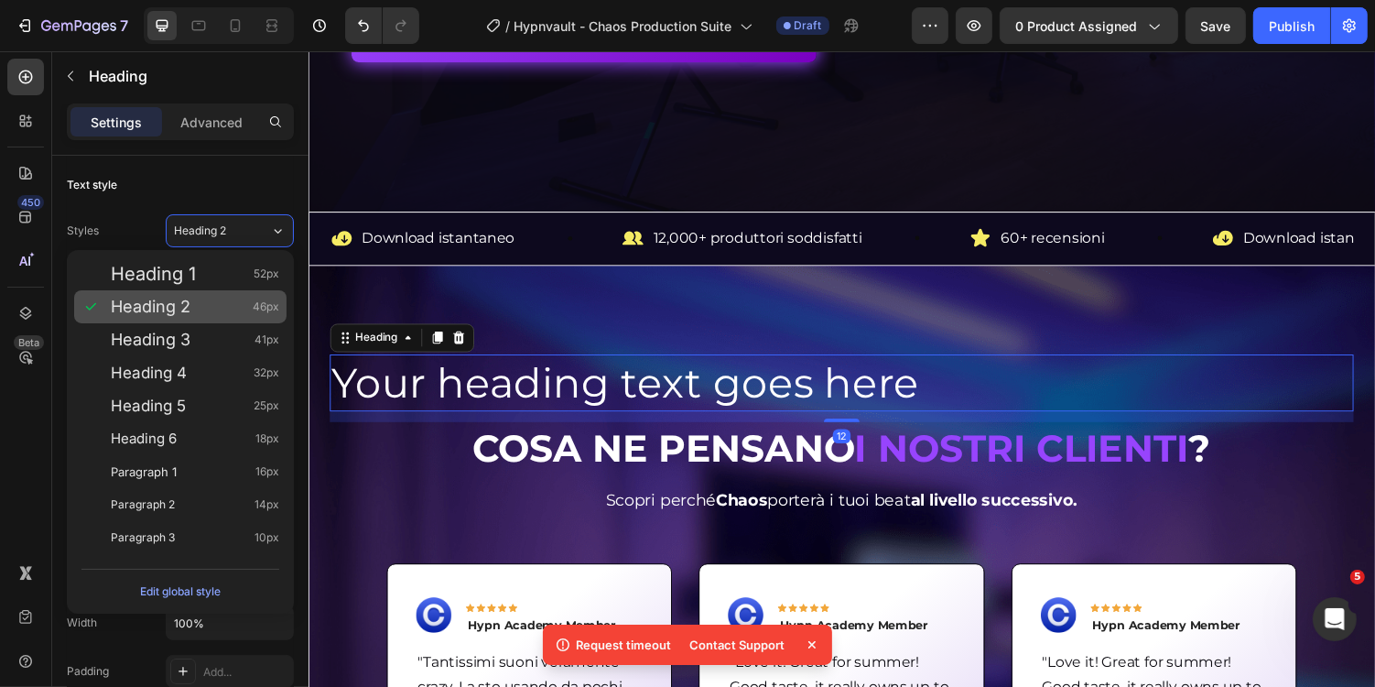
click at [217, 304] on div "Heading 2 46px" at bounding box center [195, 307] width 168 height 18
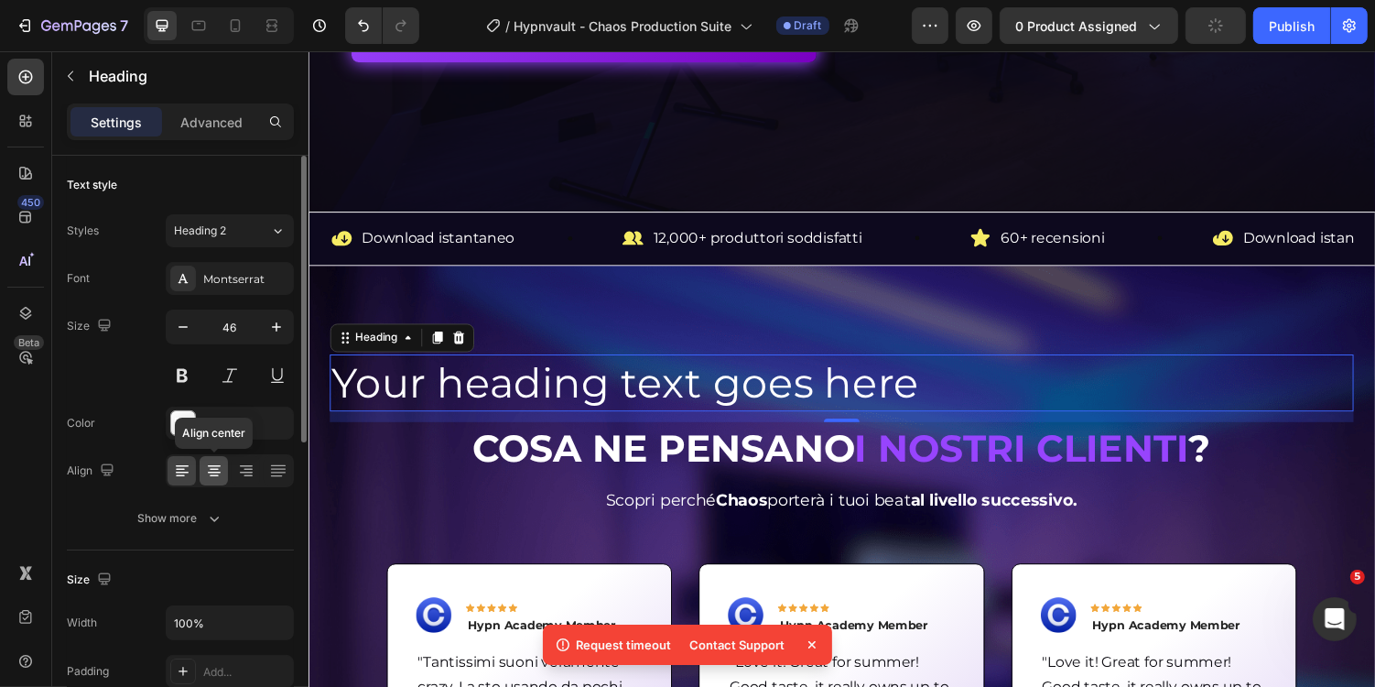
click at [214, 476] on icon at bounding box center [214, 471] width 18 height 18
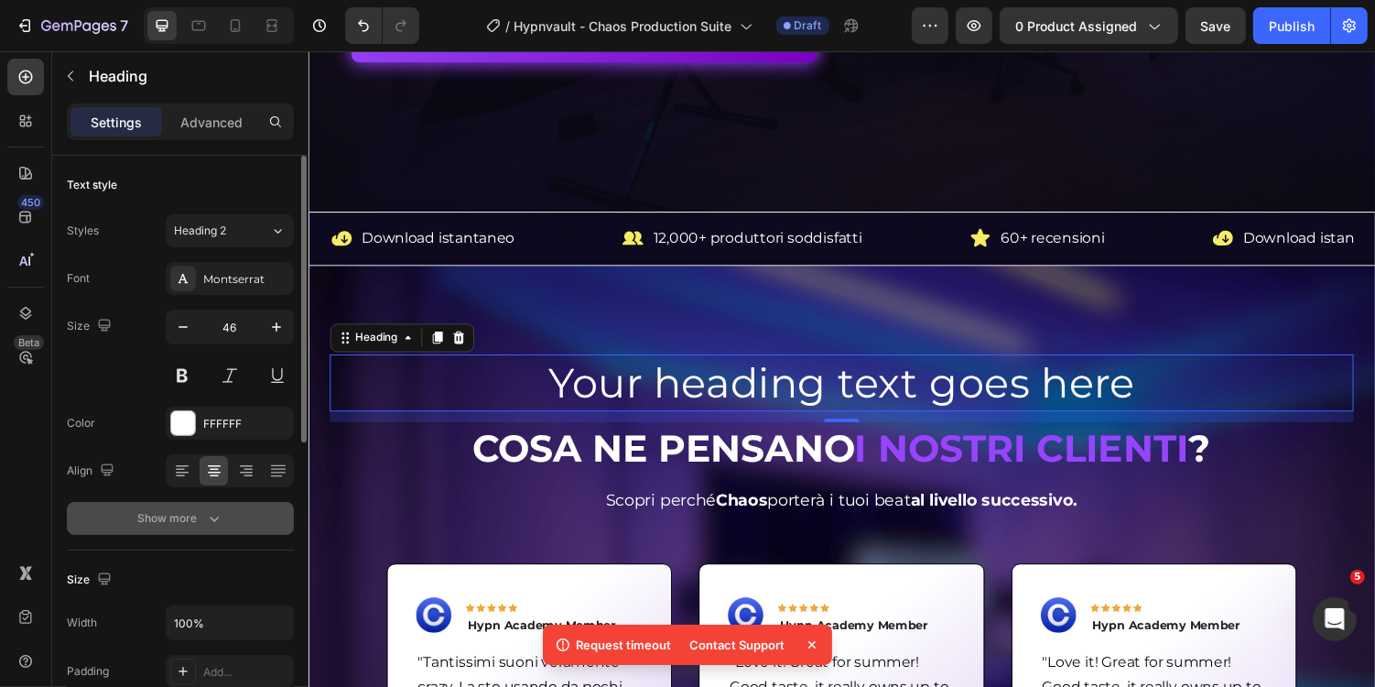
click at [200, 516] on div "Show more" at bounding box center [180, 518] width 85 height 18
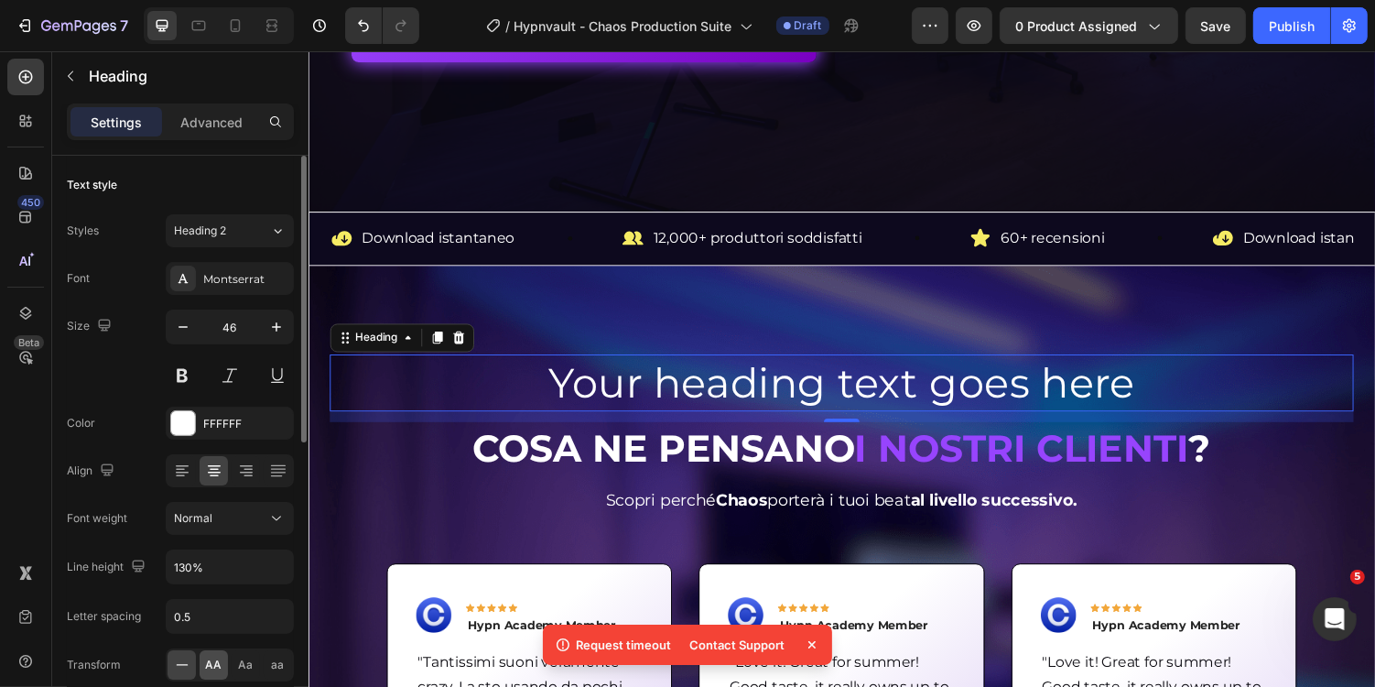
click at [213, 657] on span "AA" at bounding box center [214, 665] width 16 height 16
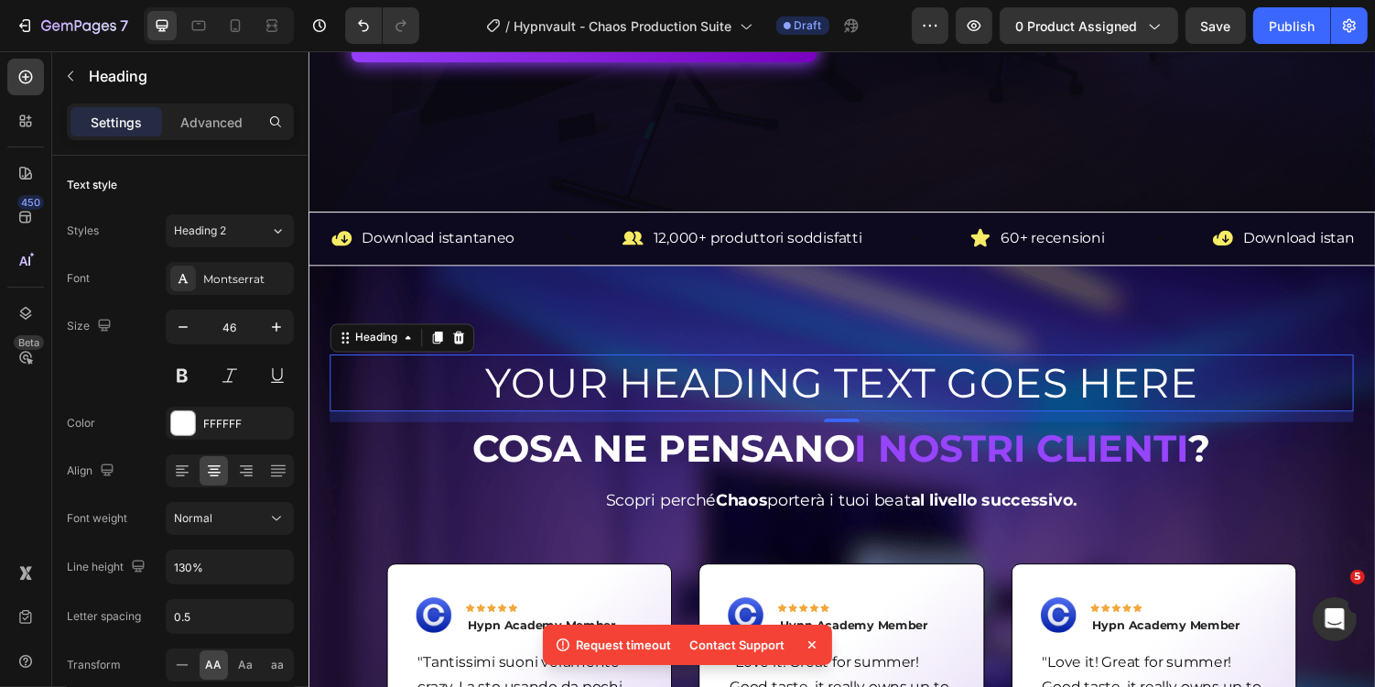
click at [512, 395] on h2 "Your heading text goes here" at bounding box center [857, 392] width 1055 height 59
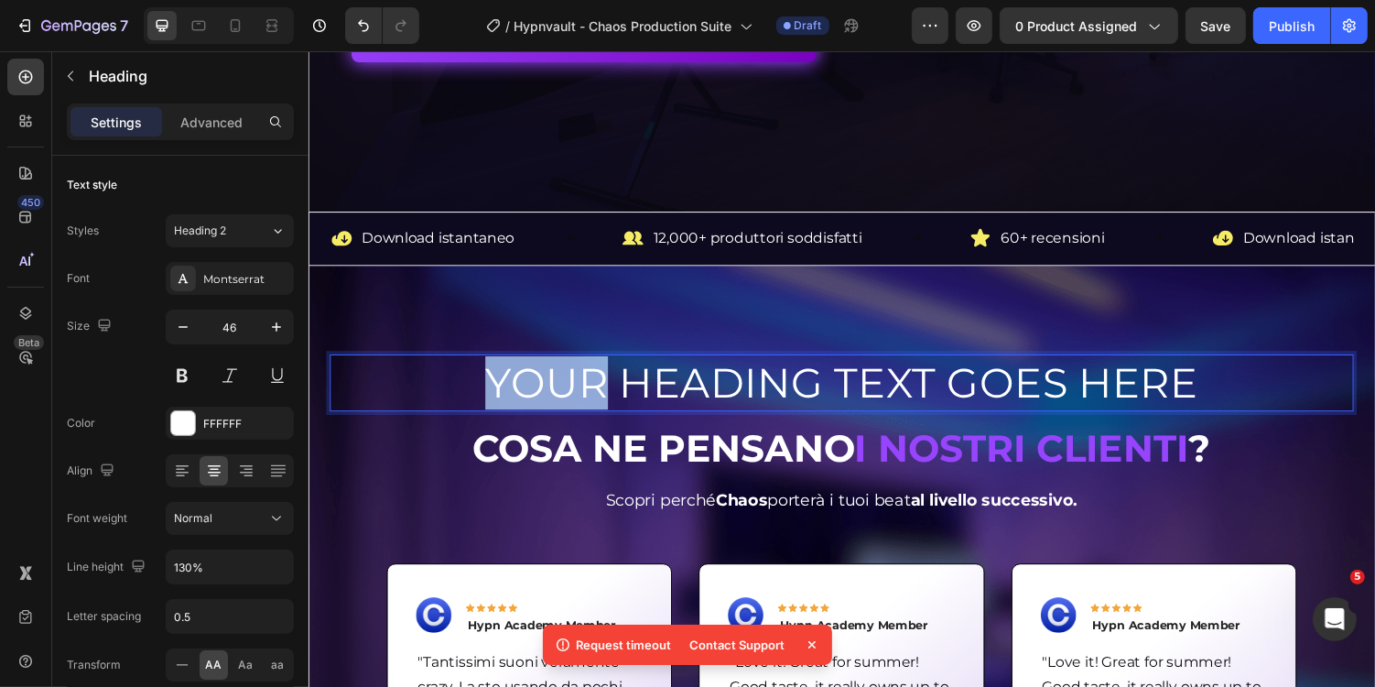
click at [512, 395] on p "Your heading text goes here" at bounding box center [856, 391] width 1051 height 55
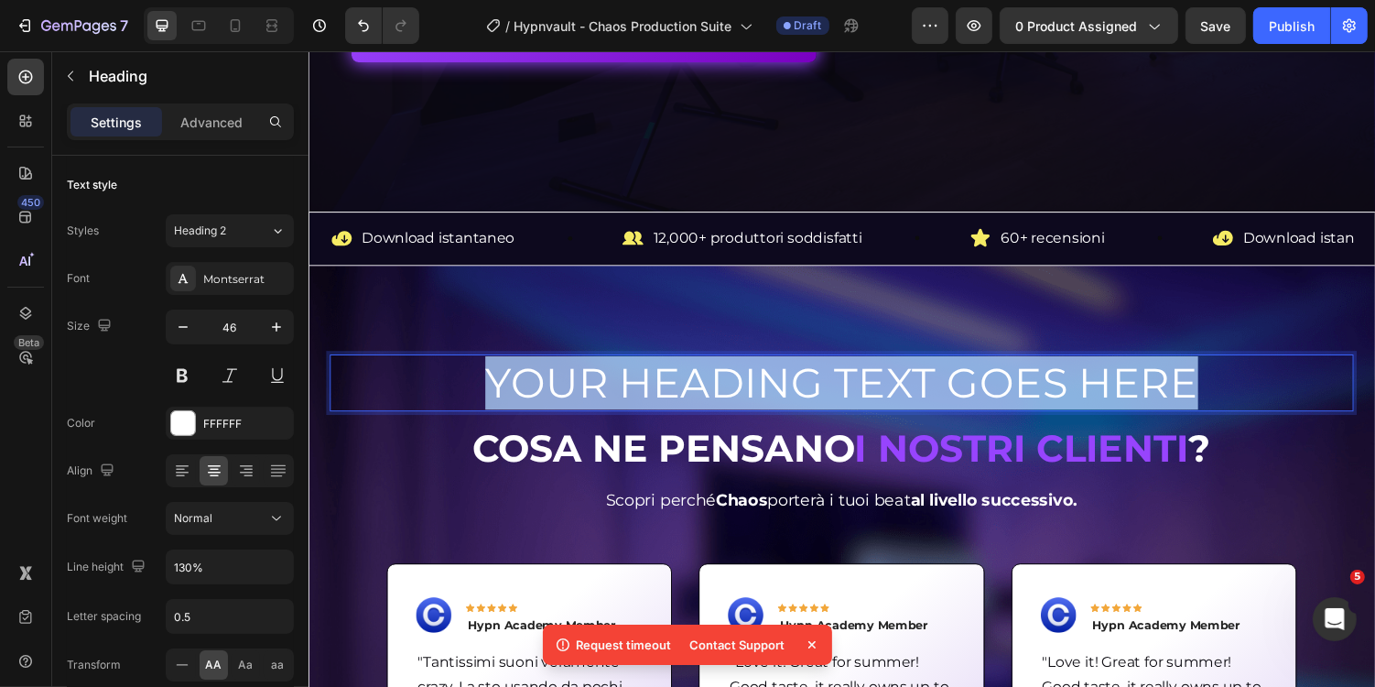
click at [512, 395] on p "Your heading text goes here" at bounding box center [856, 391] width 1051 height 55
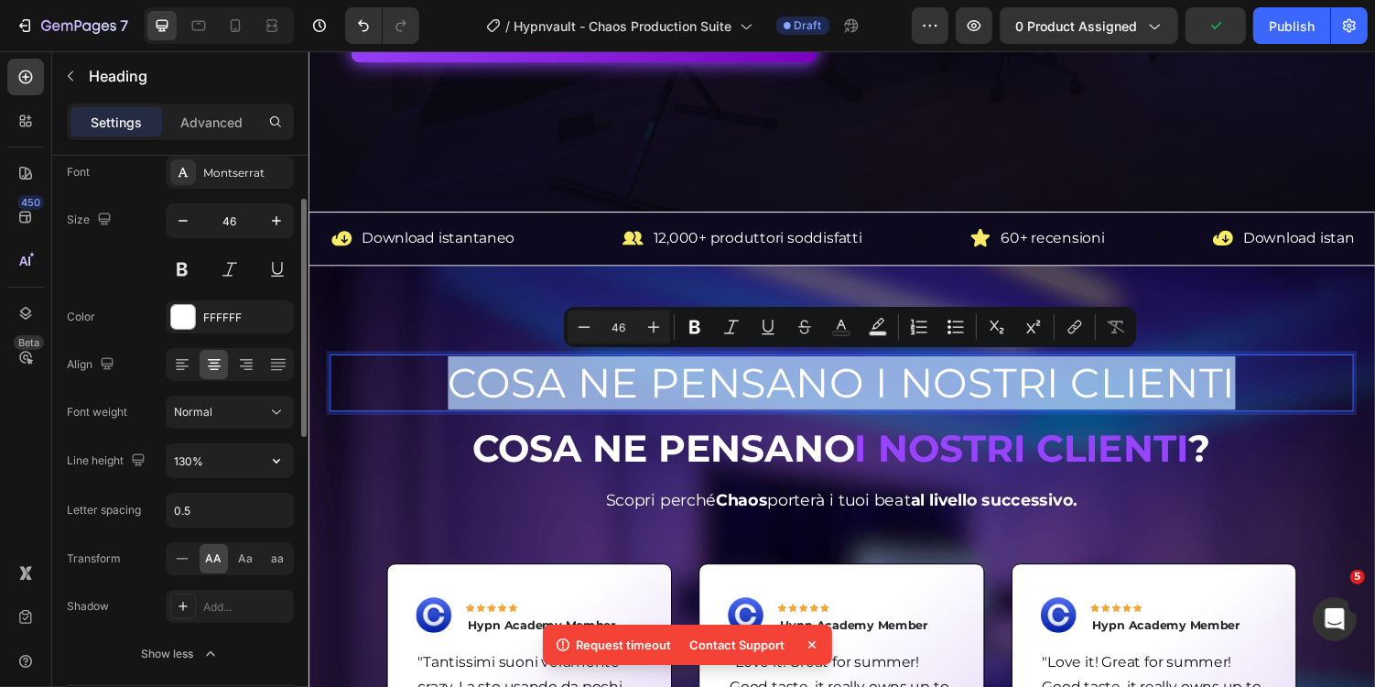
scroll to position [111, 0]
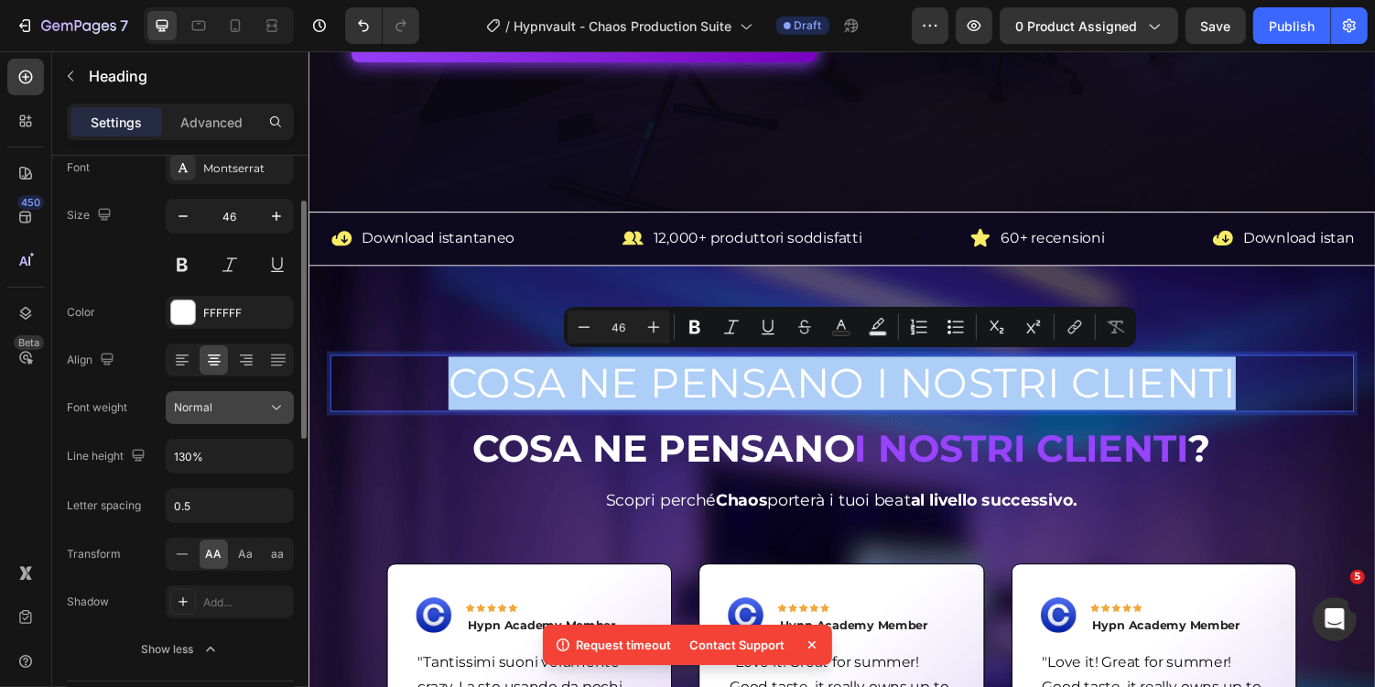
click at [223, 403] on div "Normal" at bounding box center [220, 407] width 93 height 16
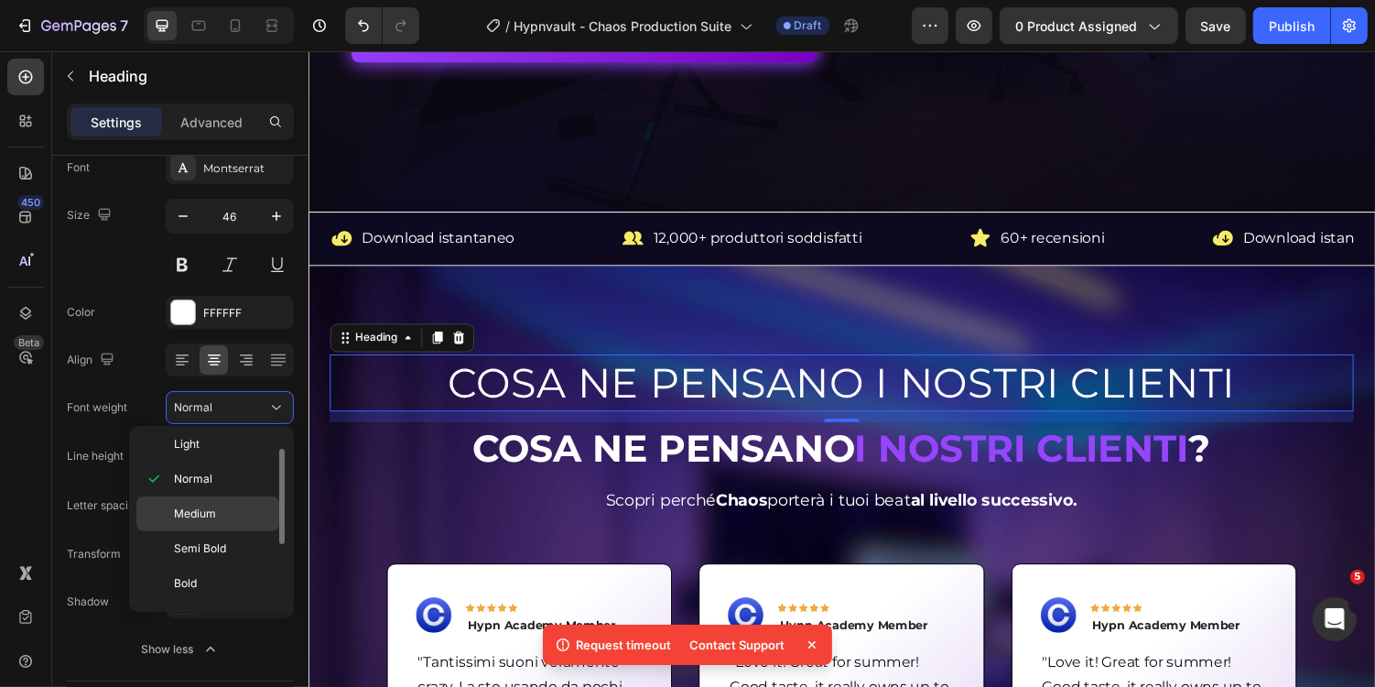
scroll to position [134, 0]
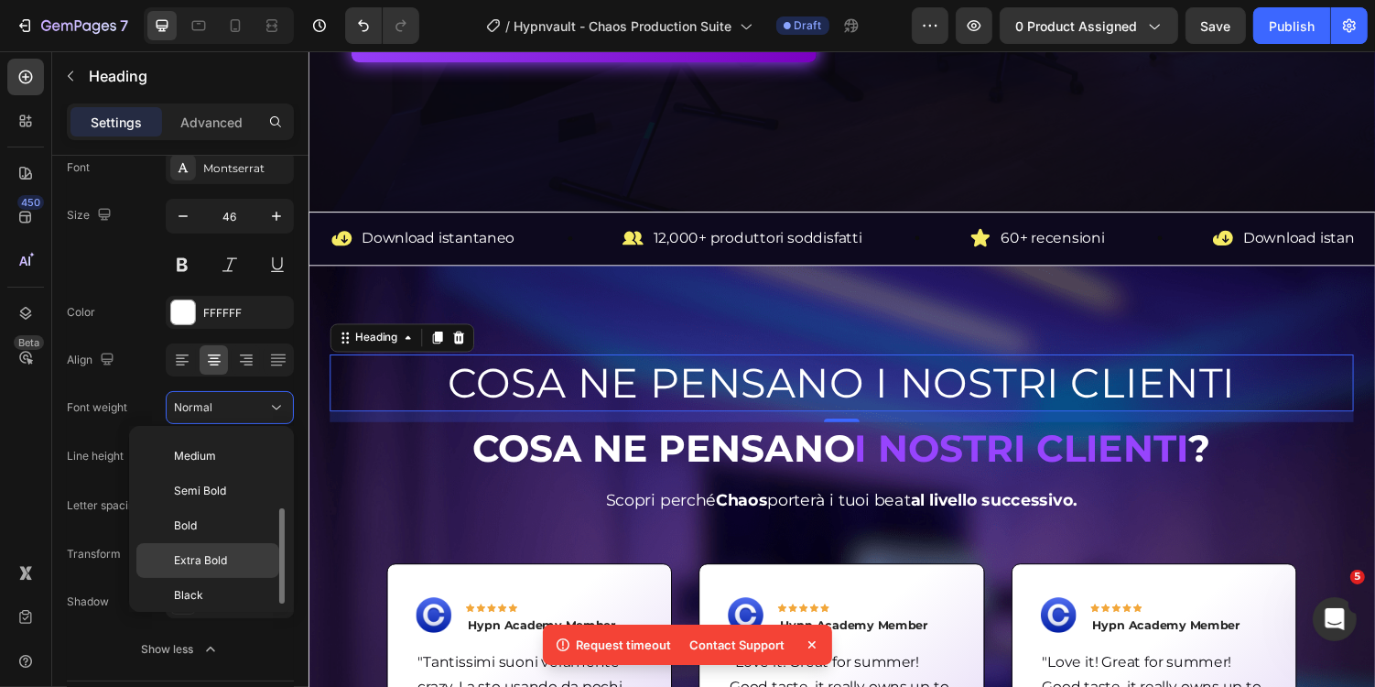
click at [219, 552] on span "Extra Bold" at bounding box center [200, 560] width 53 height 16
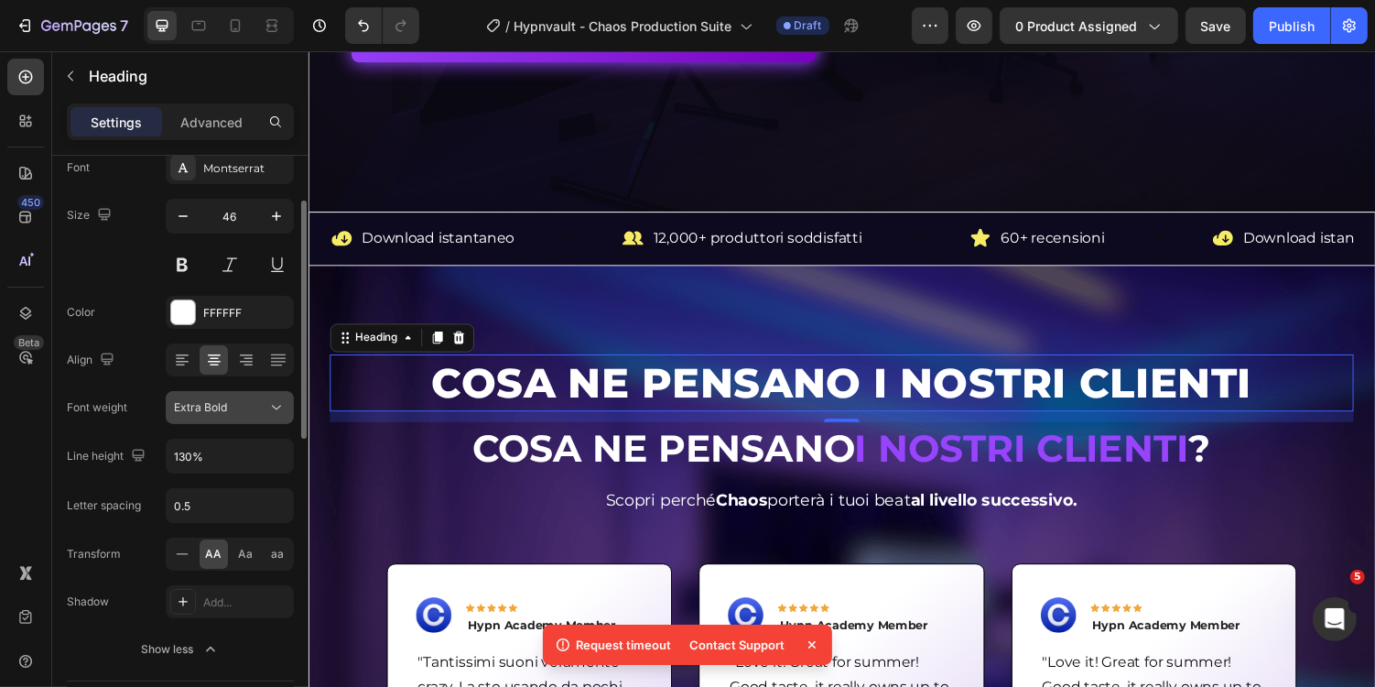
click at [217, 418] on button "Extra Bold" at bounding box center [230, 407] width 128 height 33
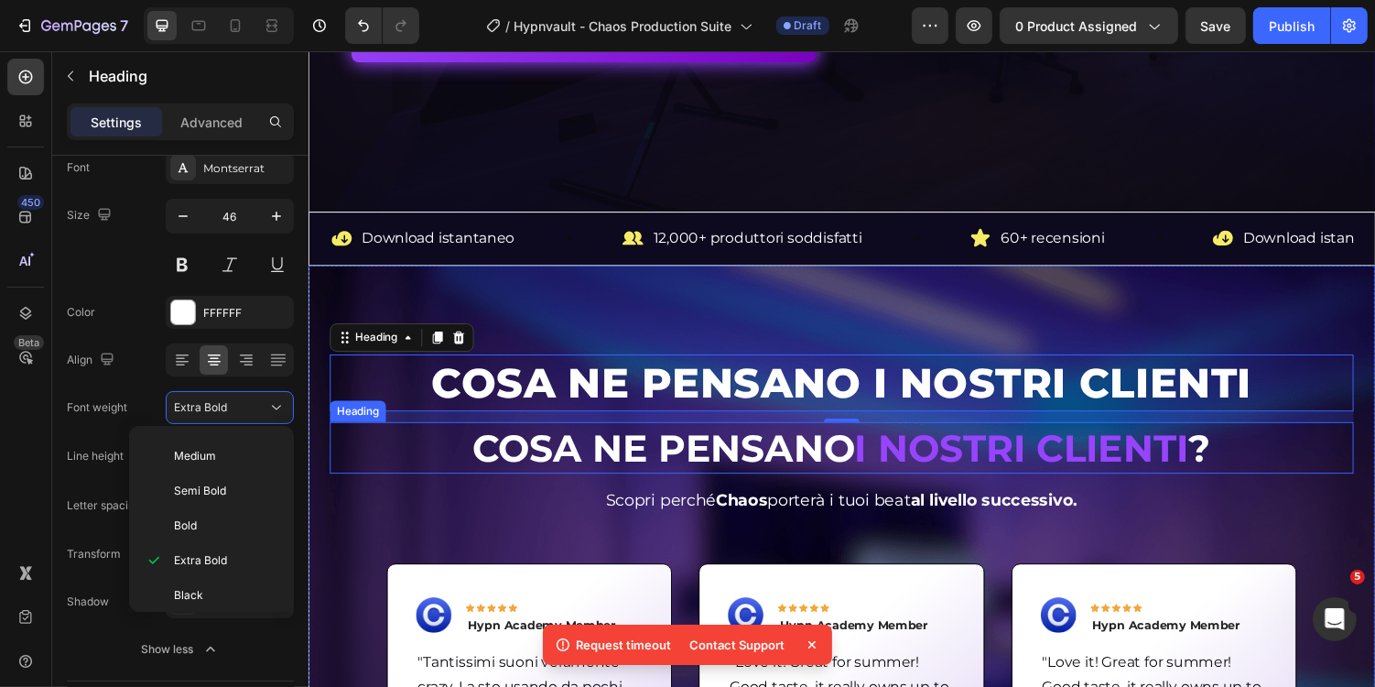
click at [600, 459] on strong "Cosa ne pensano" at bounding box center [674, 459] width 394 height 48
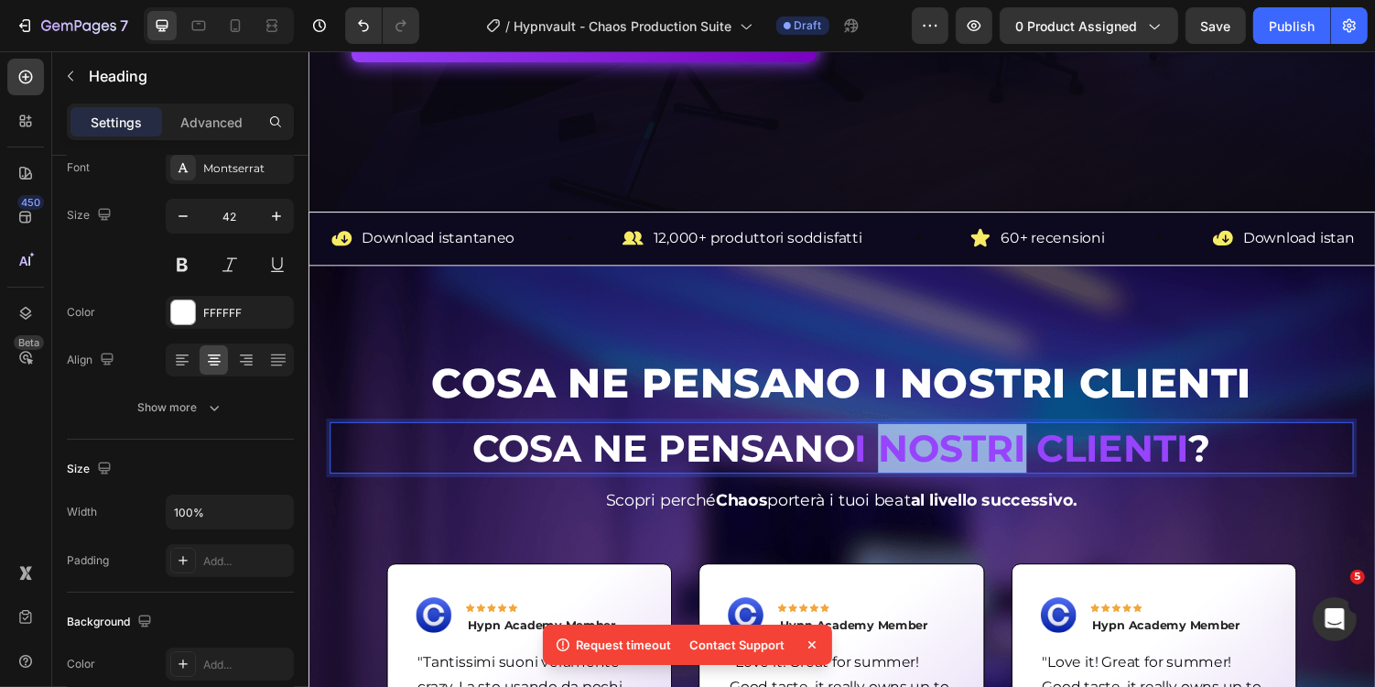
click at [1015, 464] on strong "i nostri clienti" at bounding box center [1043, 459] width 344 height 48
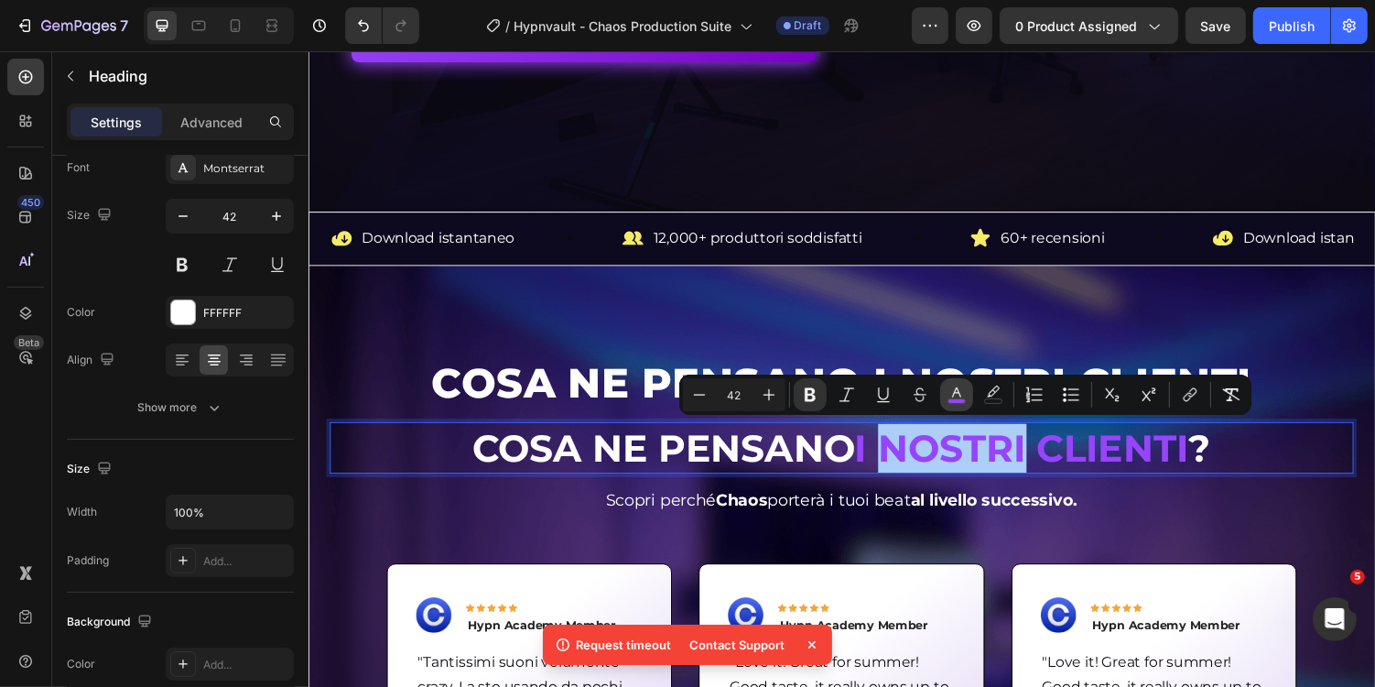
click at [961, 399] on rect "Editor contextual toolbar" at bounding box center [957, 401] width 17 height 5
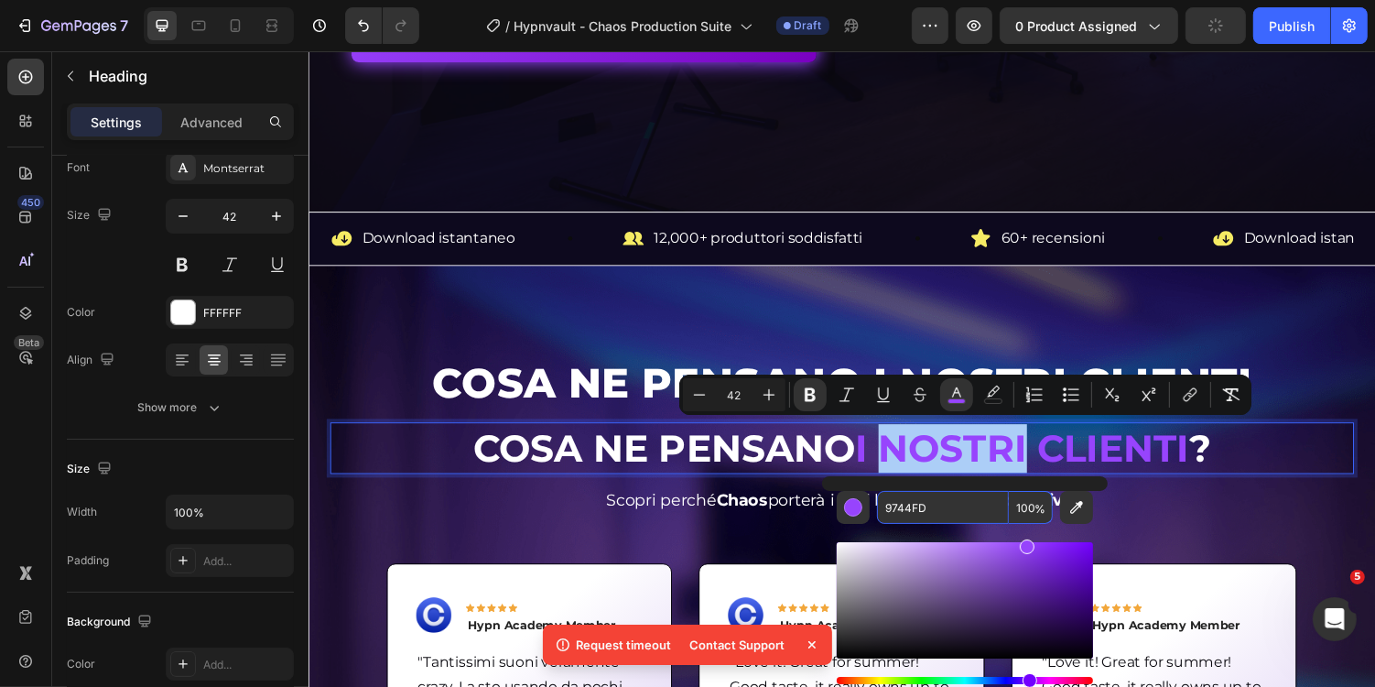
click at [952, 516] on input "9744FD" at bounding box center [943, 507] width 132 height 33
click at [1028, 370] on p "COSA NE PENSANO I NOSTRI CLIENTI" at bounding box center [856, 391] width 1051 height 55
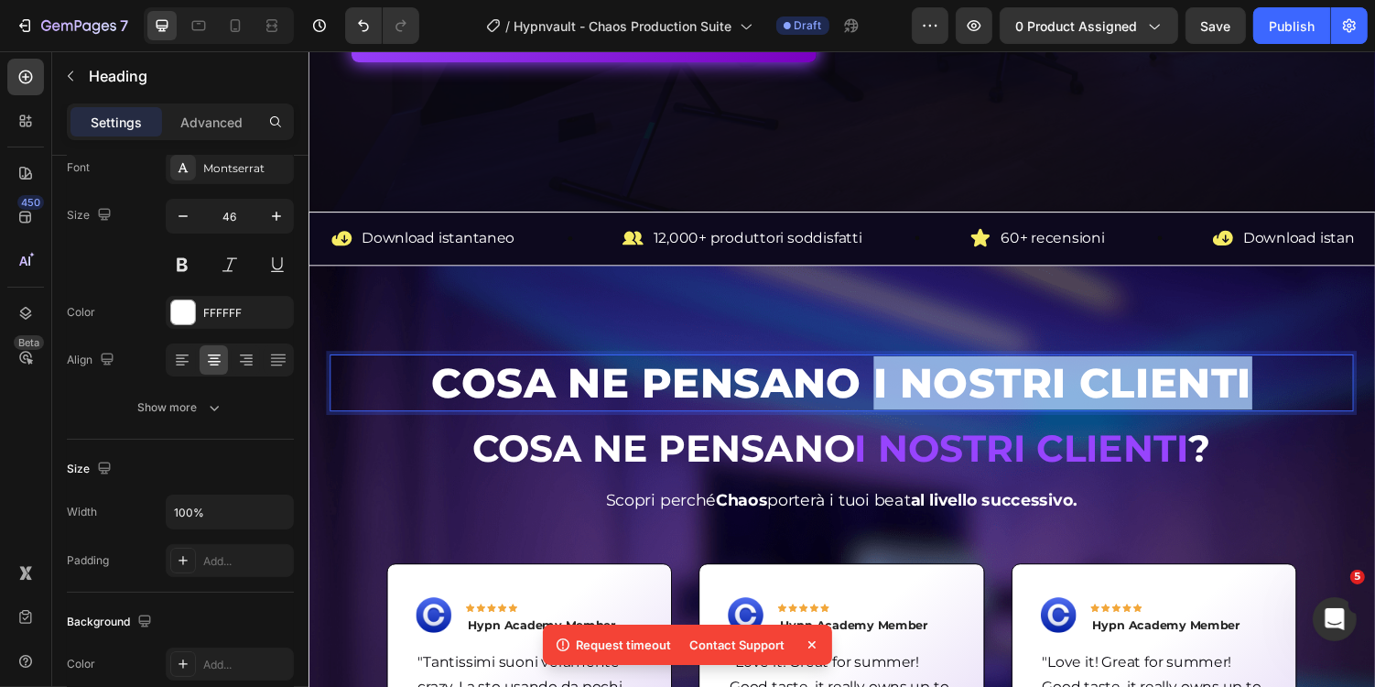
drag, startPoint x: 891, startPoint y: 394, endPoint x: 1284, endPoint y: 393, distance: 392.8
click at [1284, 393] on p "COSA NE PENSANO I NOSTRI CLIENTI" at bounding box center [856, 391] width 1051 height 55
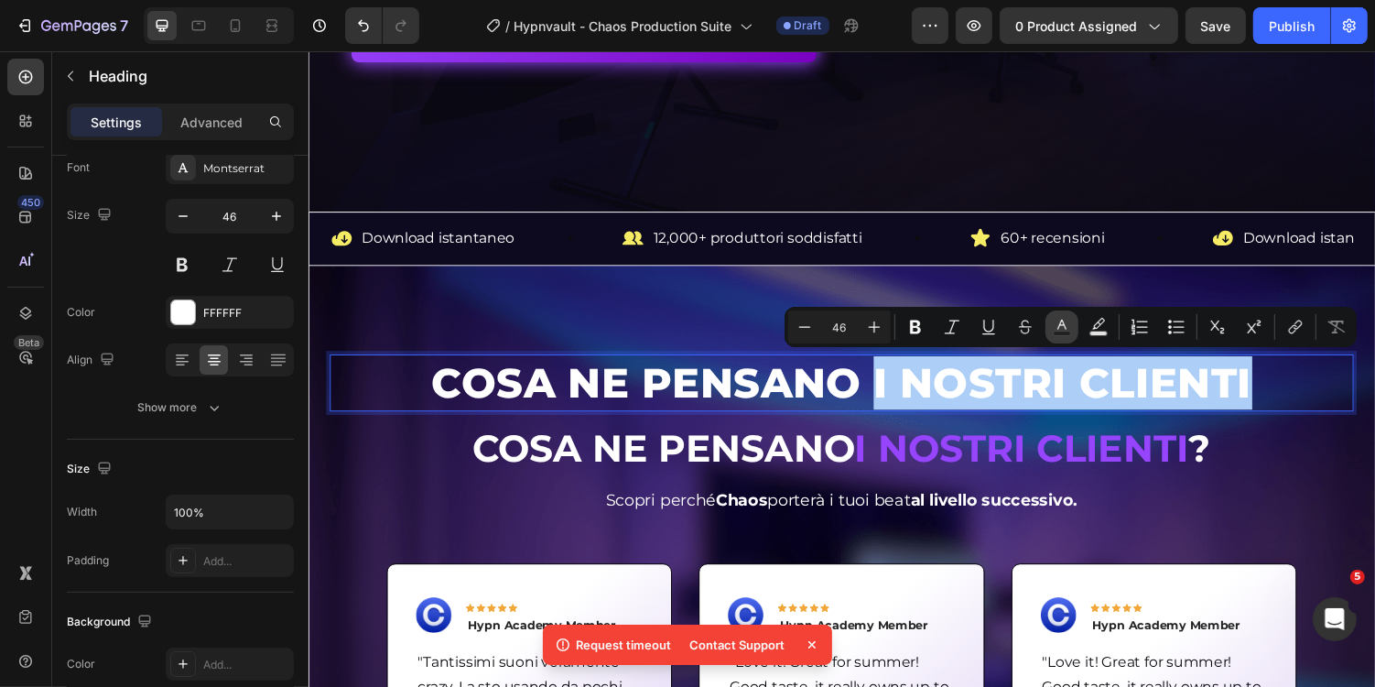
click at [1064, 333] on rect "Editor contextual toolbar" at bounding box center [1062, 333] width 17 height 5
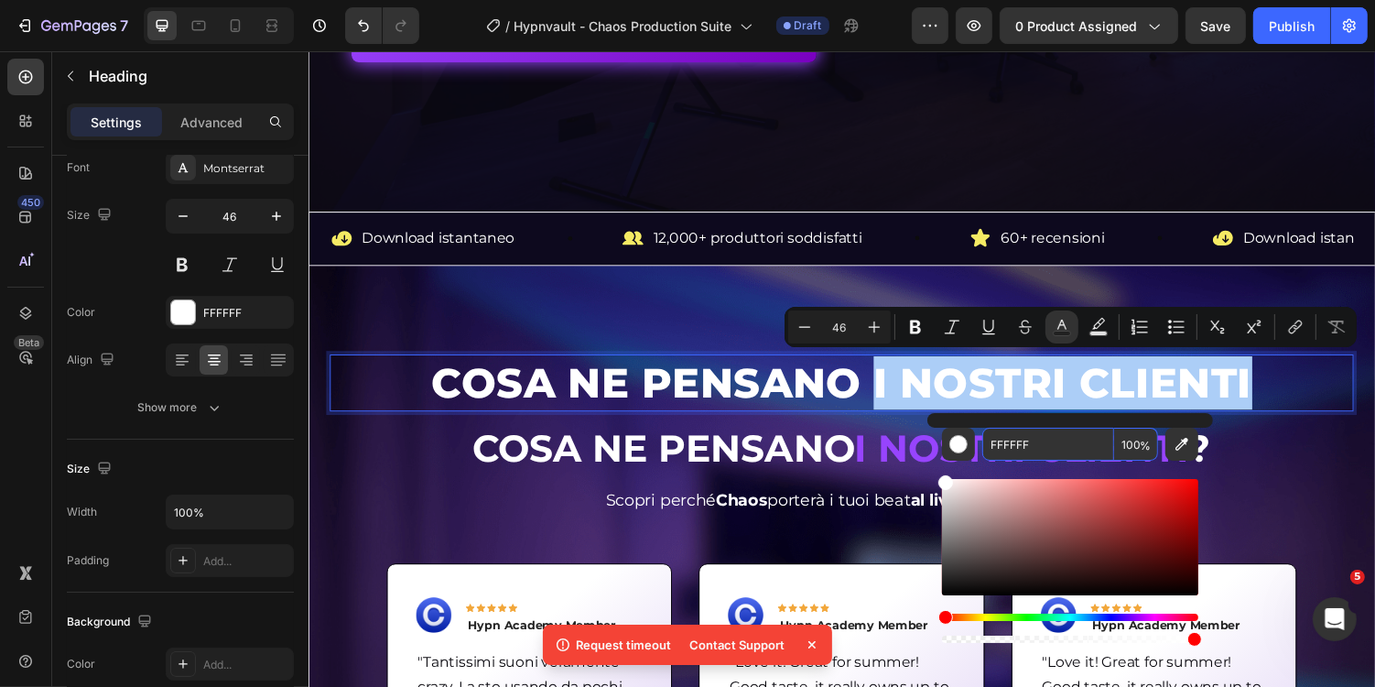
click at [1057, 454] on input "FFFFFF" at bounding box center [1049, 444] width 132 height 33
paste input "9744FD"
type input "9744FD"
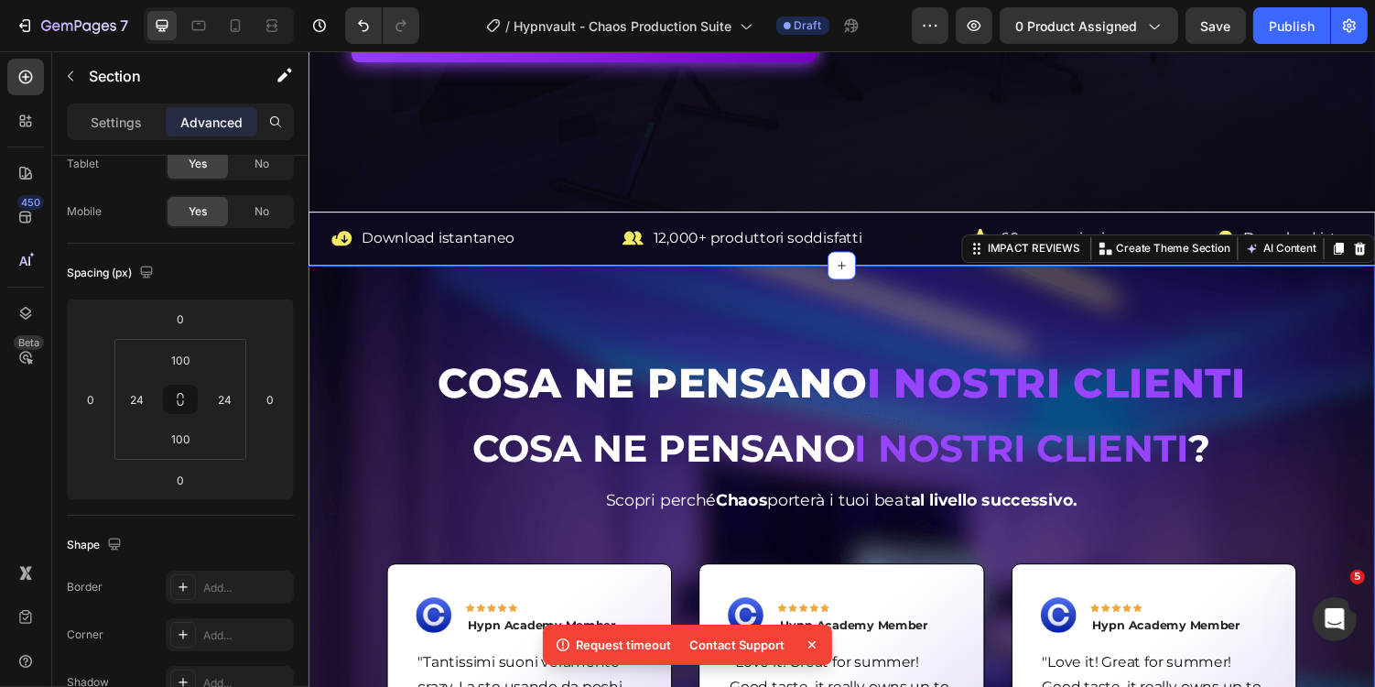
click at [1340, 422] on div "COSA NE PENSANO I NOSTRI CLIENTI Heading ⁠⁠⁠⁠⁠⁠⁠ Cosa ne pensano i nostri clien…" at bounding box center [857, 643] width 1055 height 560
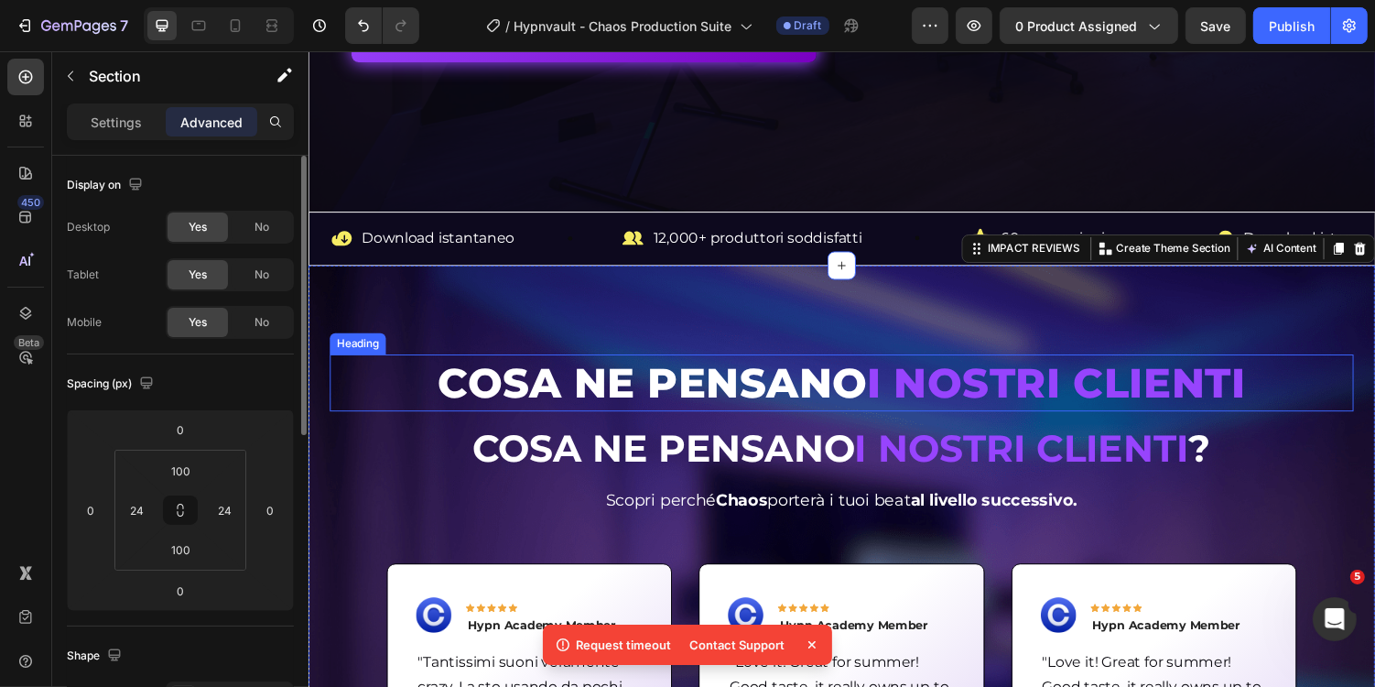
click at [869, 389] on p "COSA NE PENSANO I NOSTRI CLIENTI" at bounding box center [856, 391] width 1051 height 55
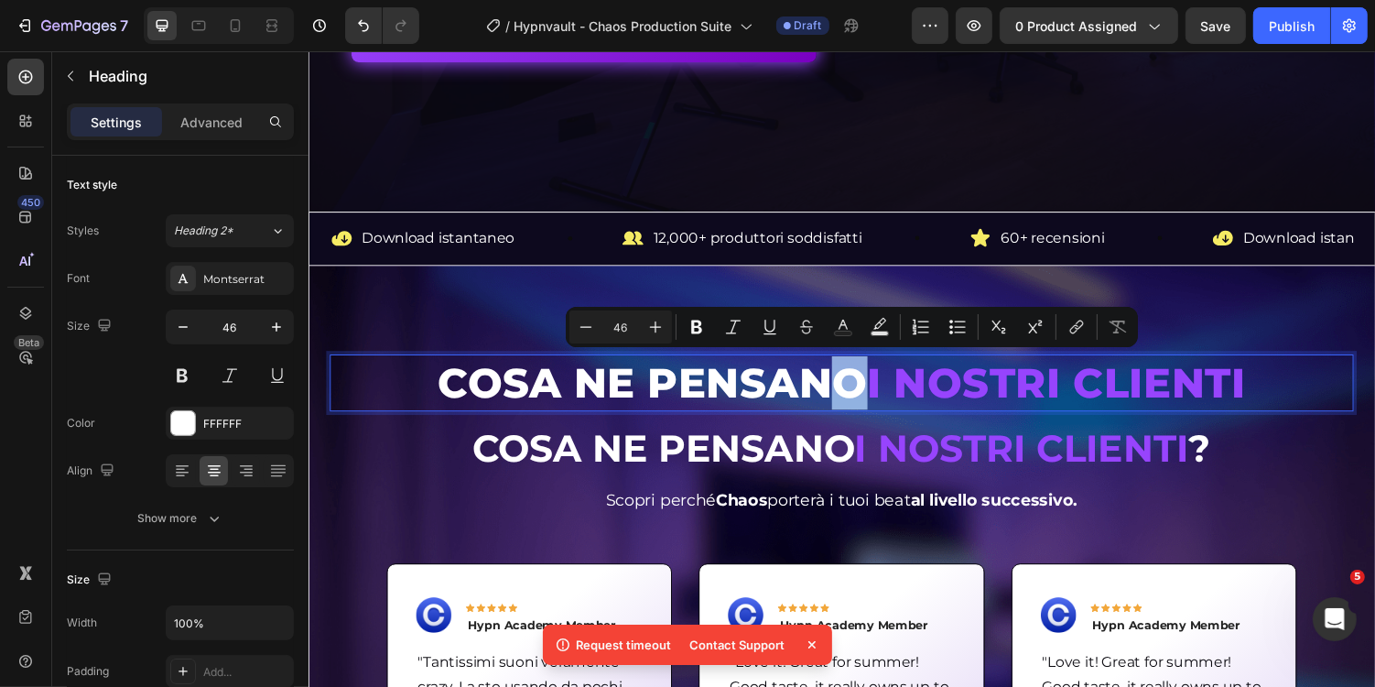
drag, startPoint x: 854, startPoint y: 392, endPoint x: 866, endPoint y: 392, distance: 11.9
copy p "O"
click at [1284, 375] on p "COSA NE PENSANO I NOSTRI CLIENTI" at bounding box center [856, 391] width 1051 height 55
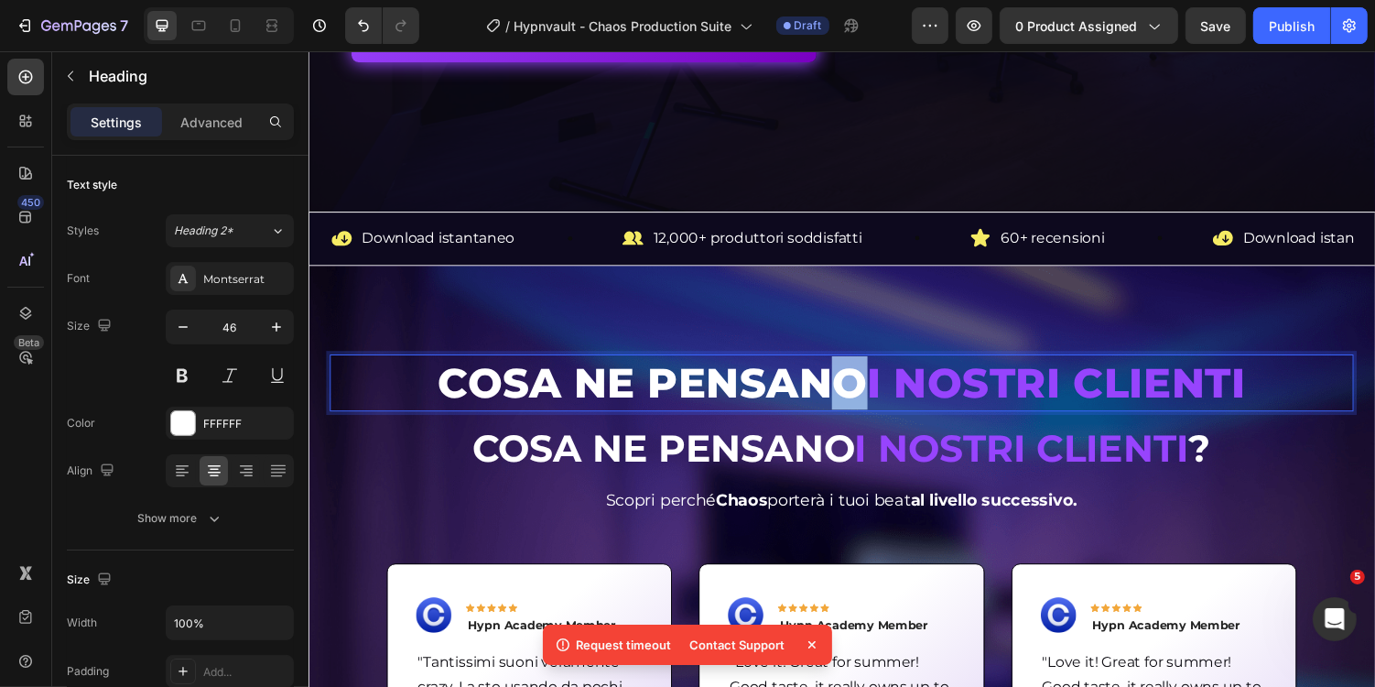
click at [851, 393] on p "COSA NE PENSANO I NOSTRI CLIENTI" at bounding box center [856, 391] width 1051 height 55
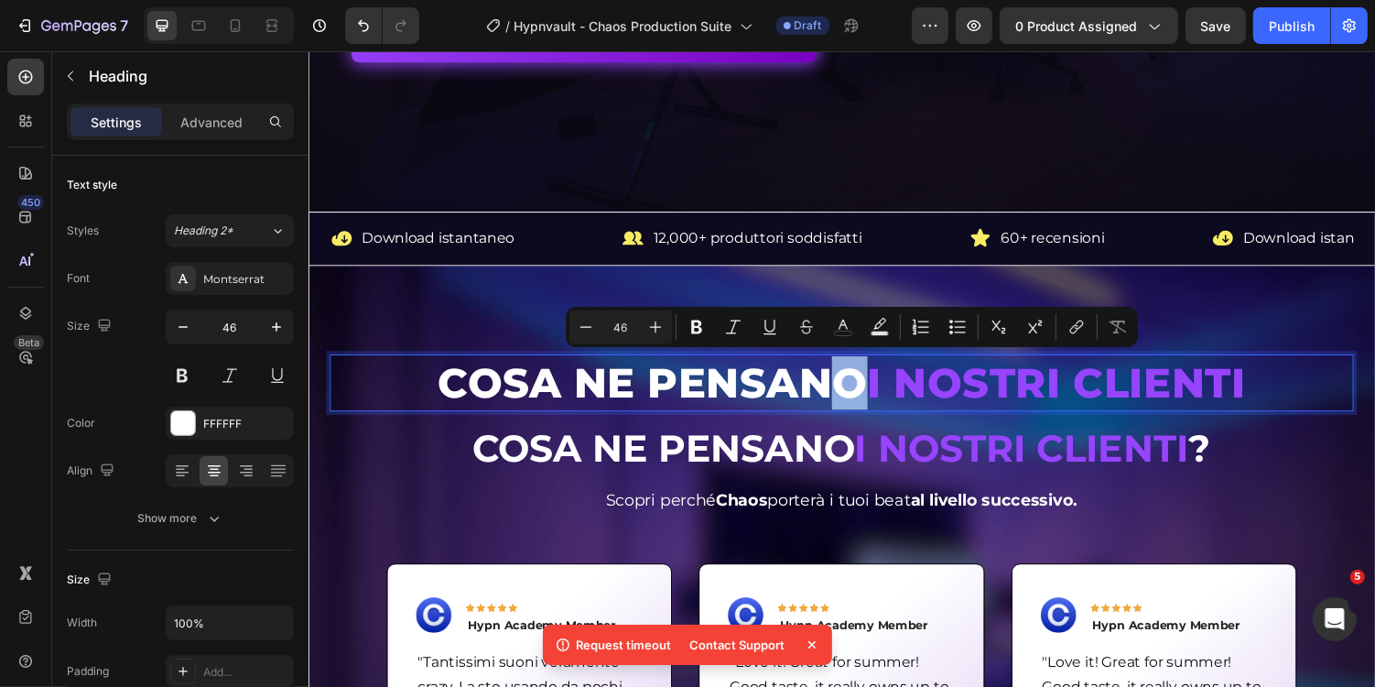
copy p "O"
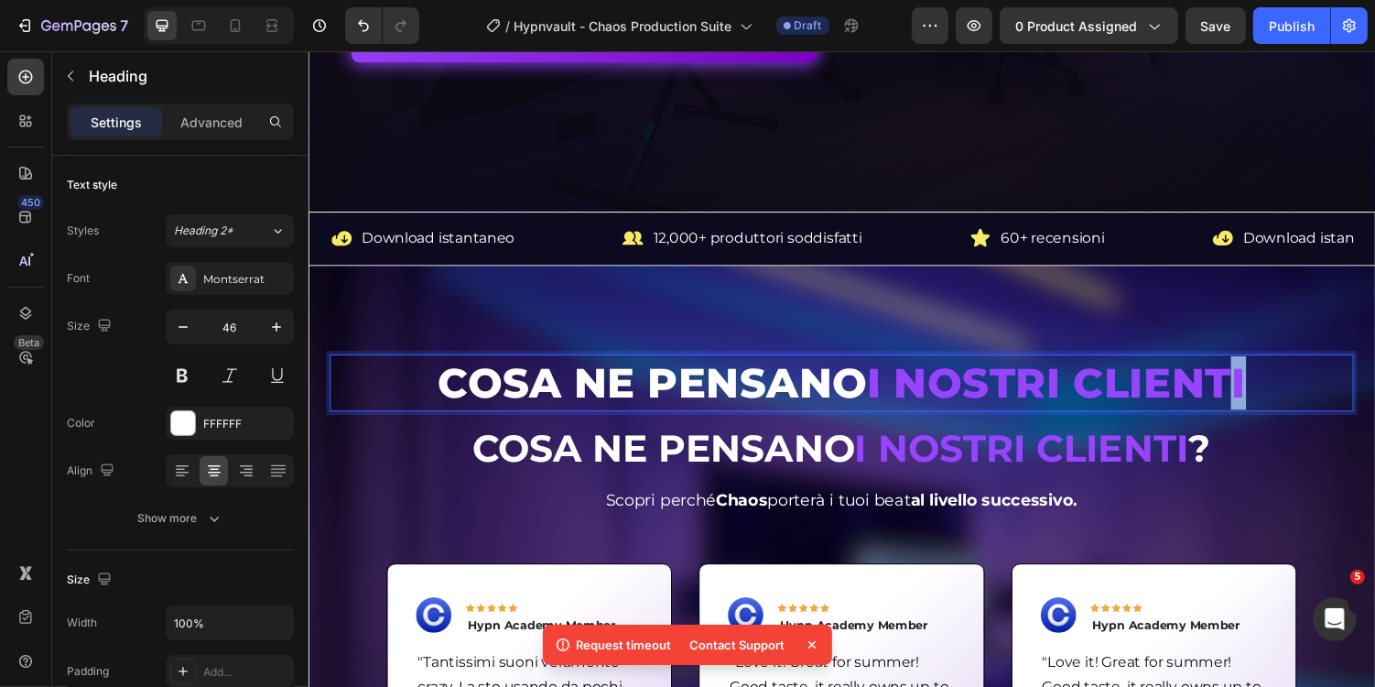
click at [1272, 387] on span "I NOSTRI CLIENTI" at bounding box center [1079, 391] width 390 height 52
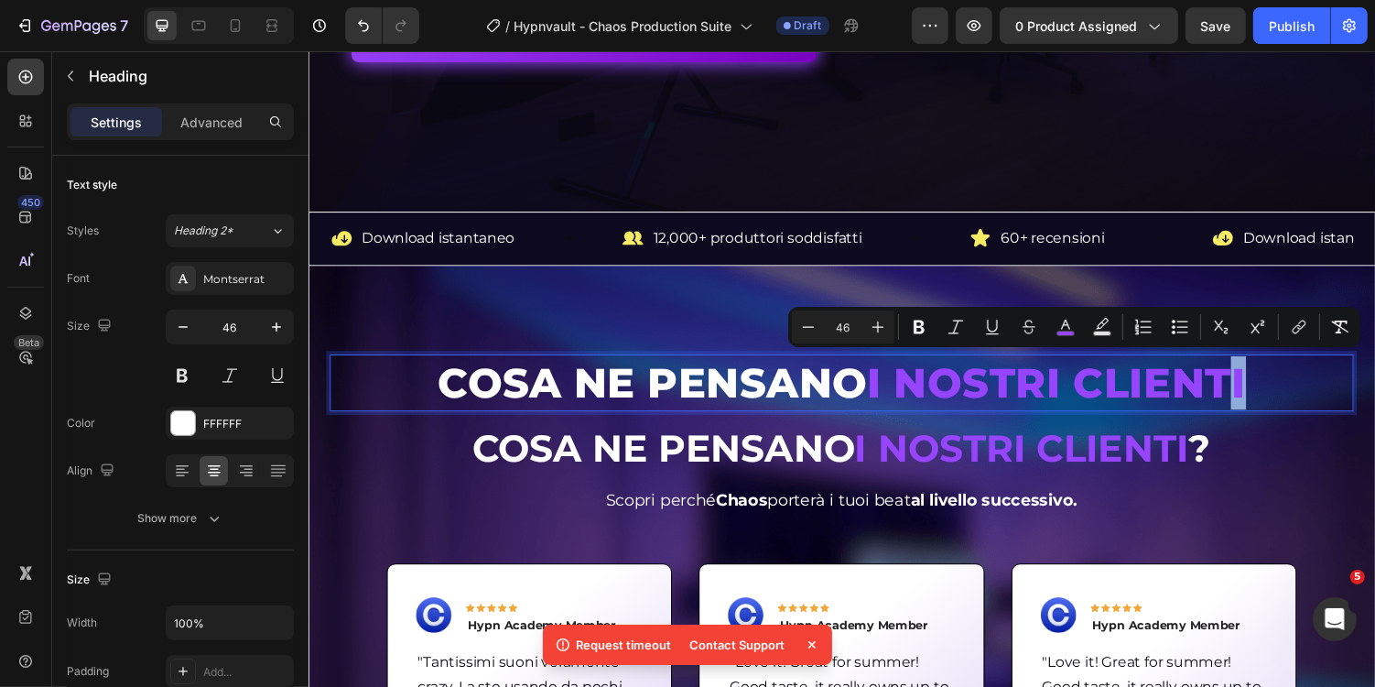
click at [1302, 394] on p "COSA NE PENSANO I NOSTRI CLIENTI" at bounding box center [856, 391] width 1051 height 55
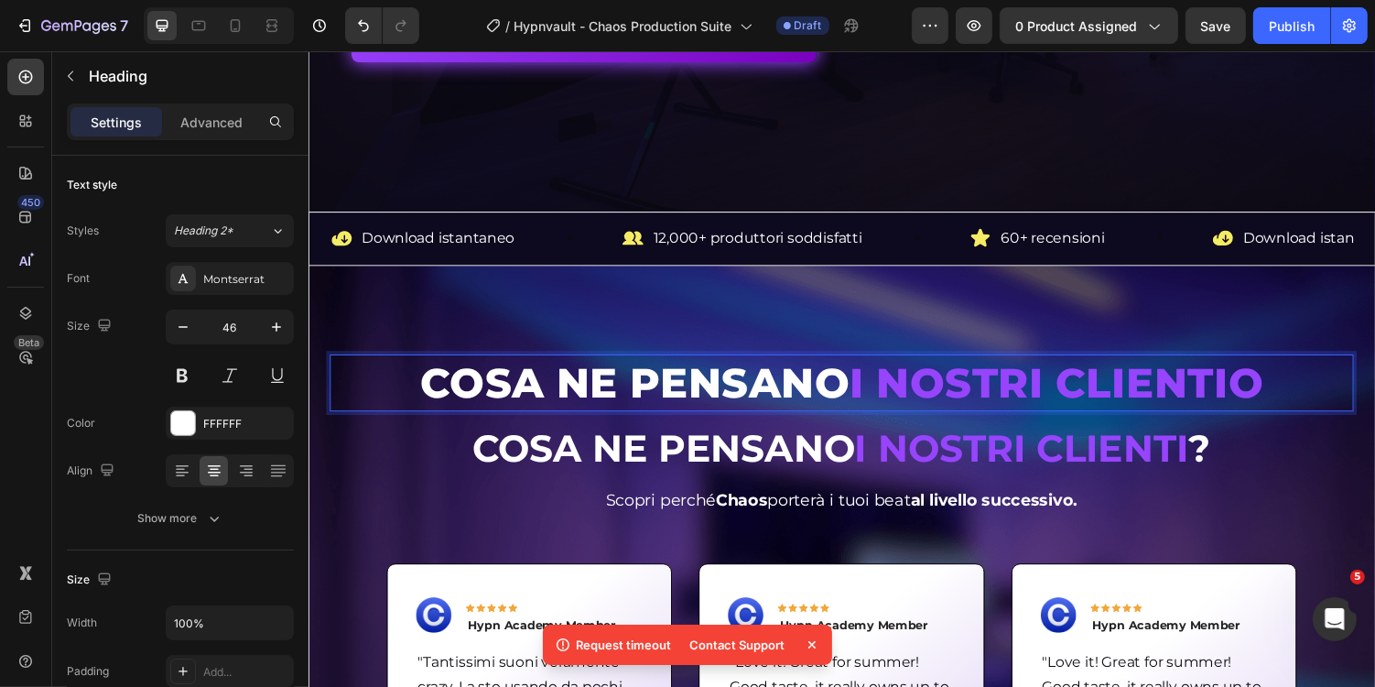
drag, startPoint x: 1272, startPoint y: 391, endPoint x: 1302, endPoint y: 390, distance: 30.2
click at [1302, 390] on p "COSA NE PENSANO I NOSTRI CLIENTIO" at bounding box center [856, 391] width 1051 height 55
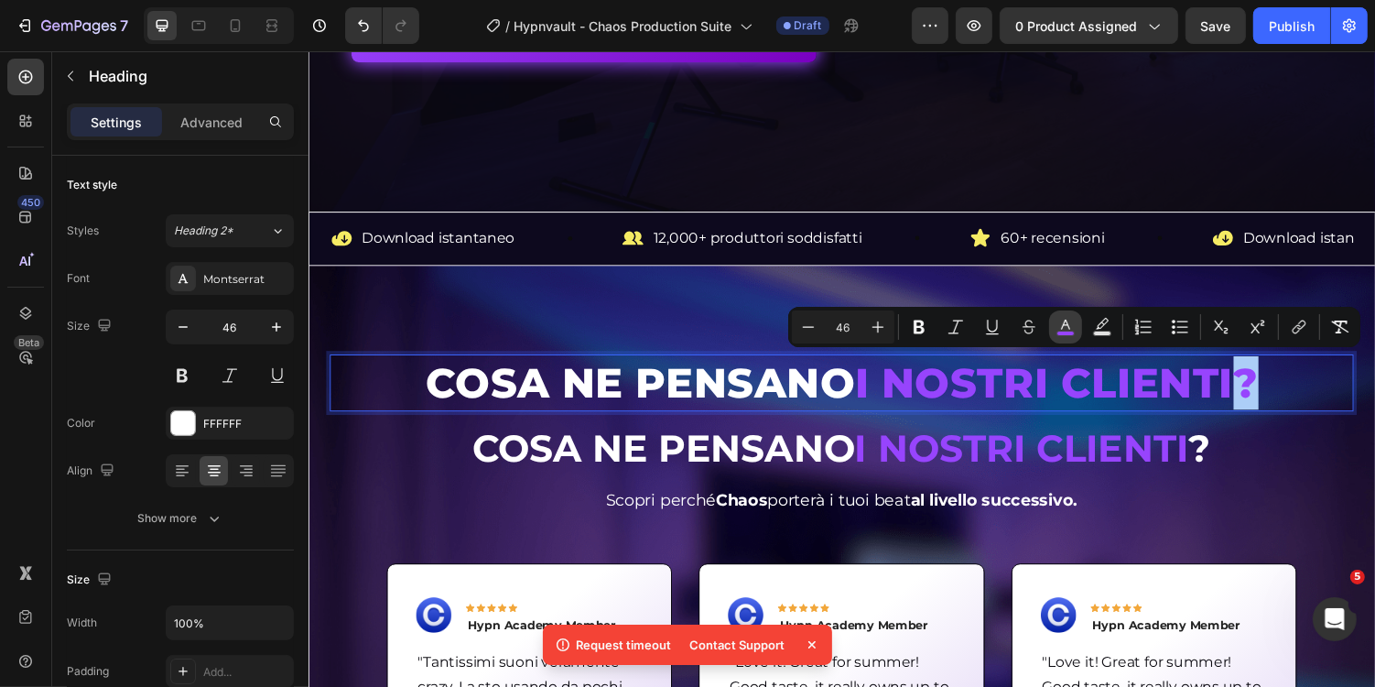
click at [1075, 319] on button "color" at bounding box center [1065, 326] width 33 height 33
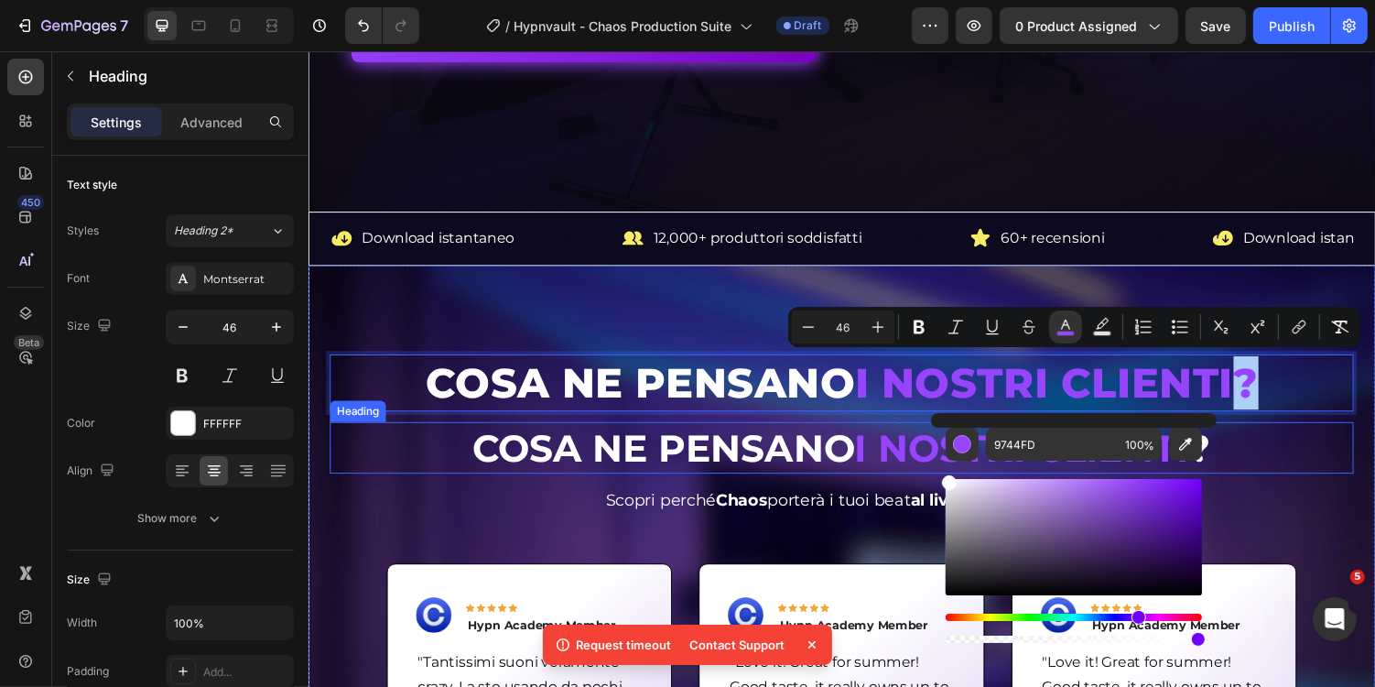
drag, startPoint x: 1279, startPoint y: 558, endPoint x: 936, endPoint y: 419, distance: 370.2
type input "FFFFFF"
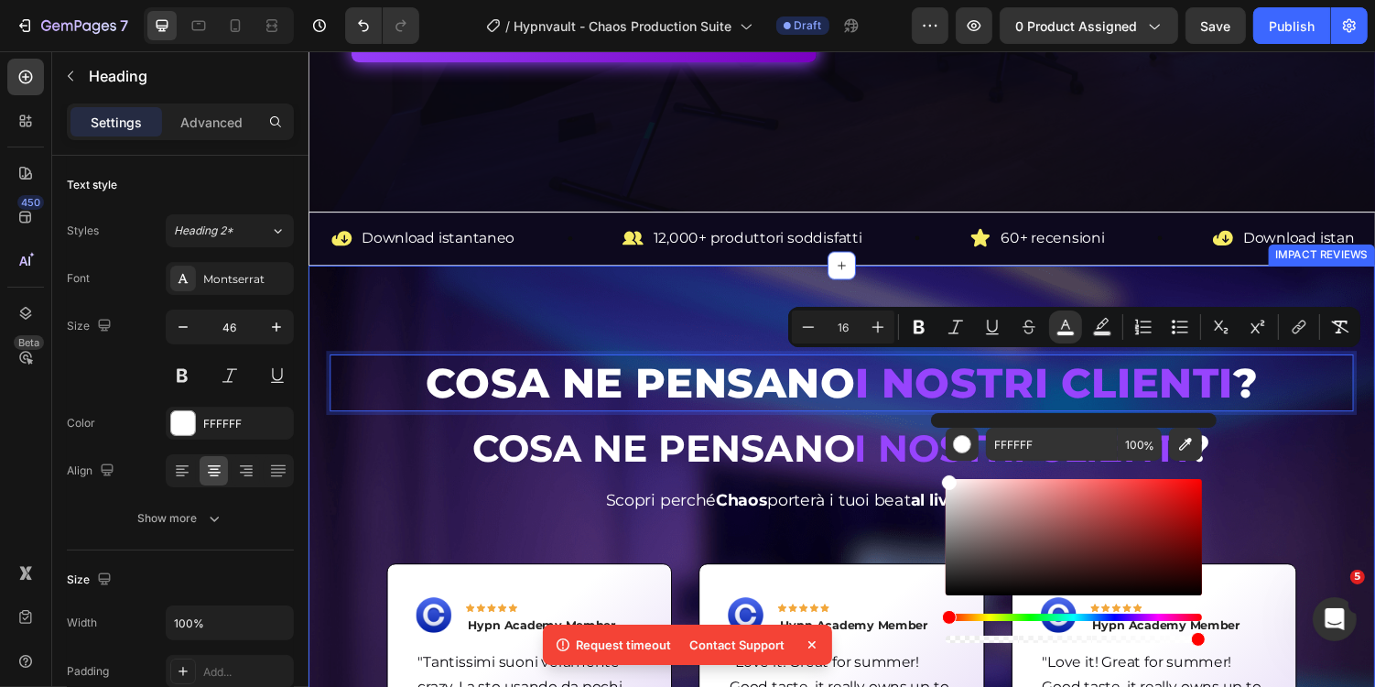
click at [787, 469] on strong "Cosa ne pensano" at bounding box center [674, 459] width 394 height 48
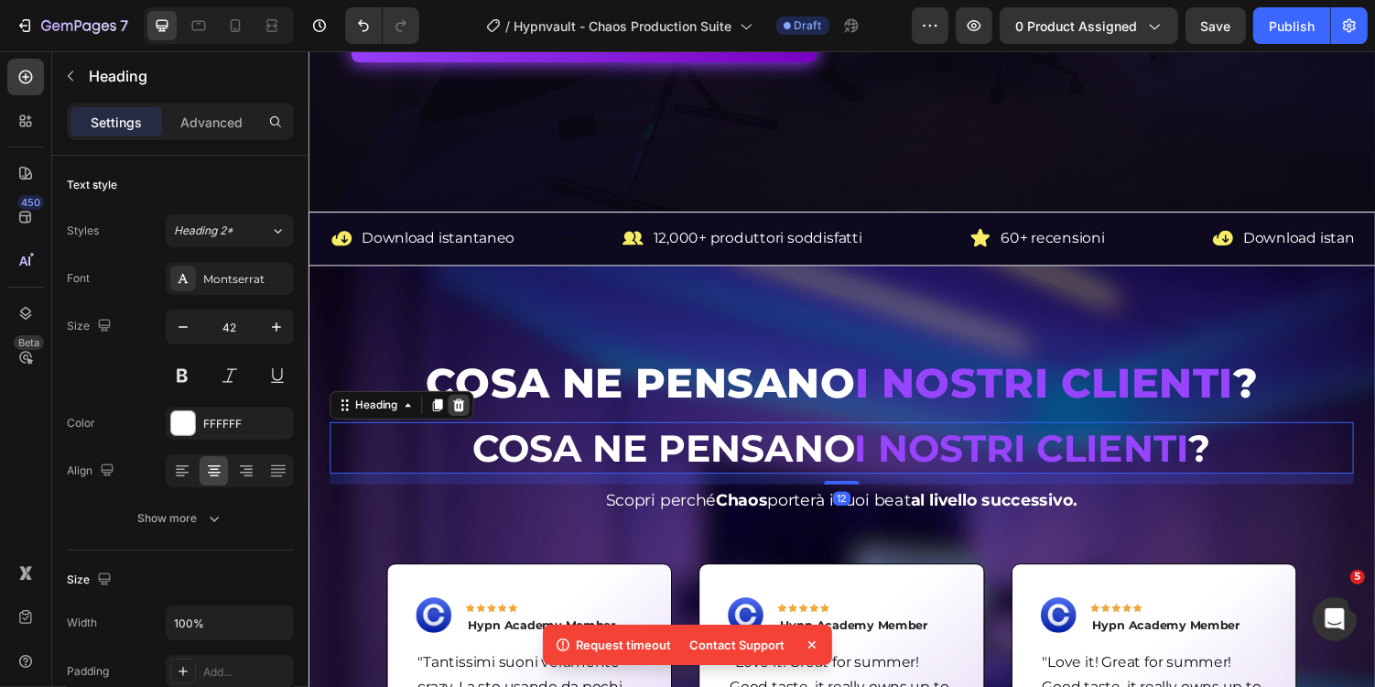
click at [462, 417] on icon at bounding box center [463, 413] width 12 height 13
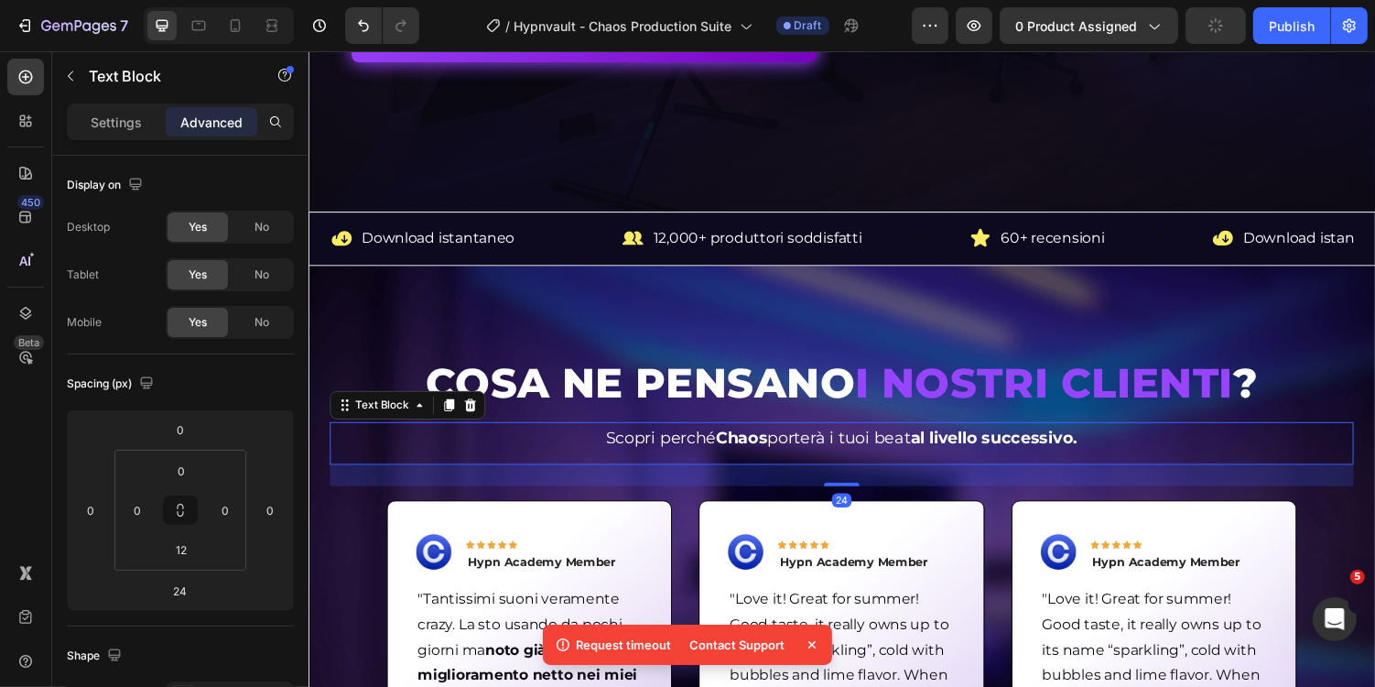
click at [798, 445] on span "Scopri perché Chaos porterà i tuoi beat al livello successivo." at bounding box center [857, 449] width 486 height 20
click at [132, 126] on p "Settings" at bounding box center [116, 122] width 51 height 19
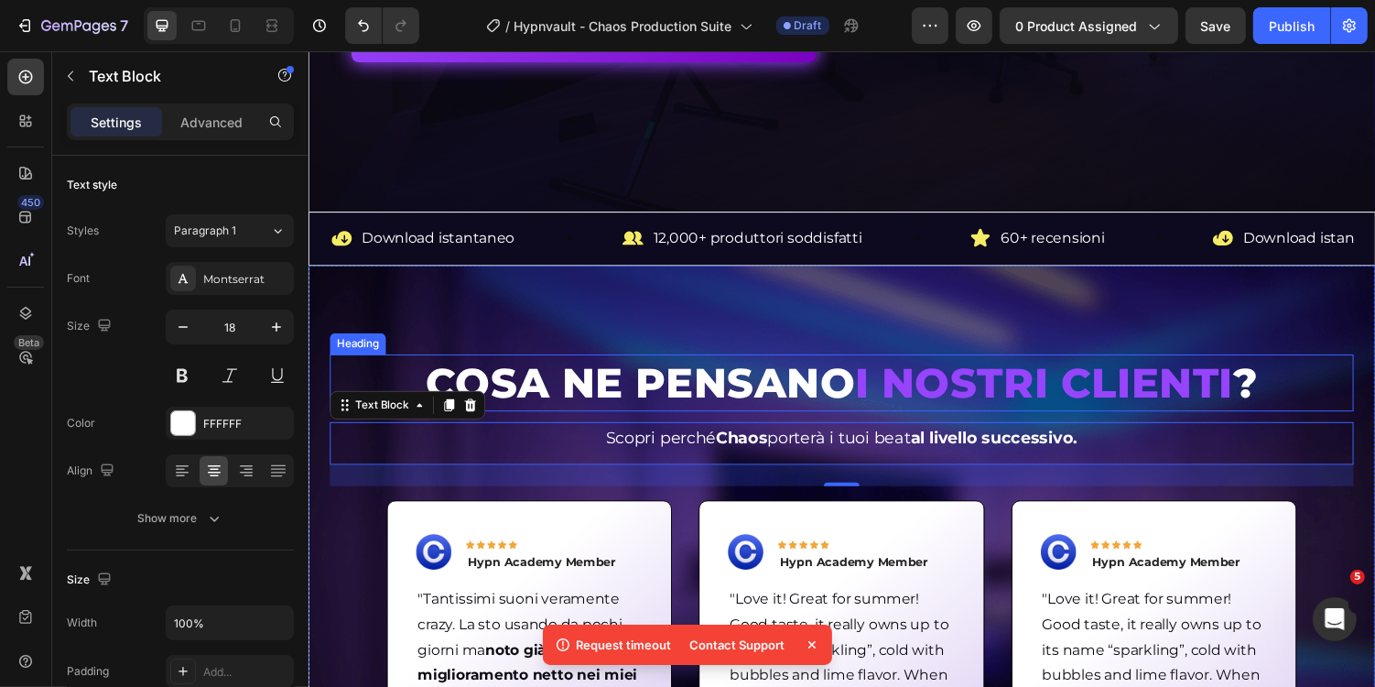
click at [603, 384] on p "COSA NE PENSANO I NOSTRI CLIENTI ?" at bounding box center [856, 391] width 1051 height 55
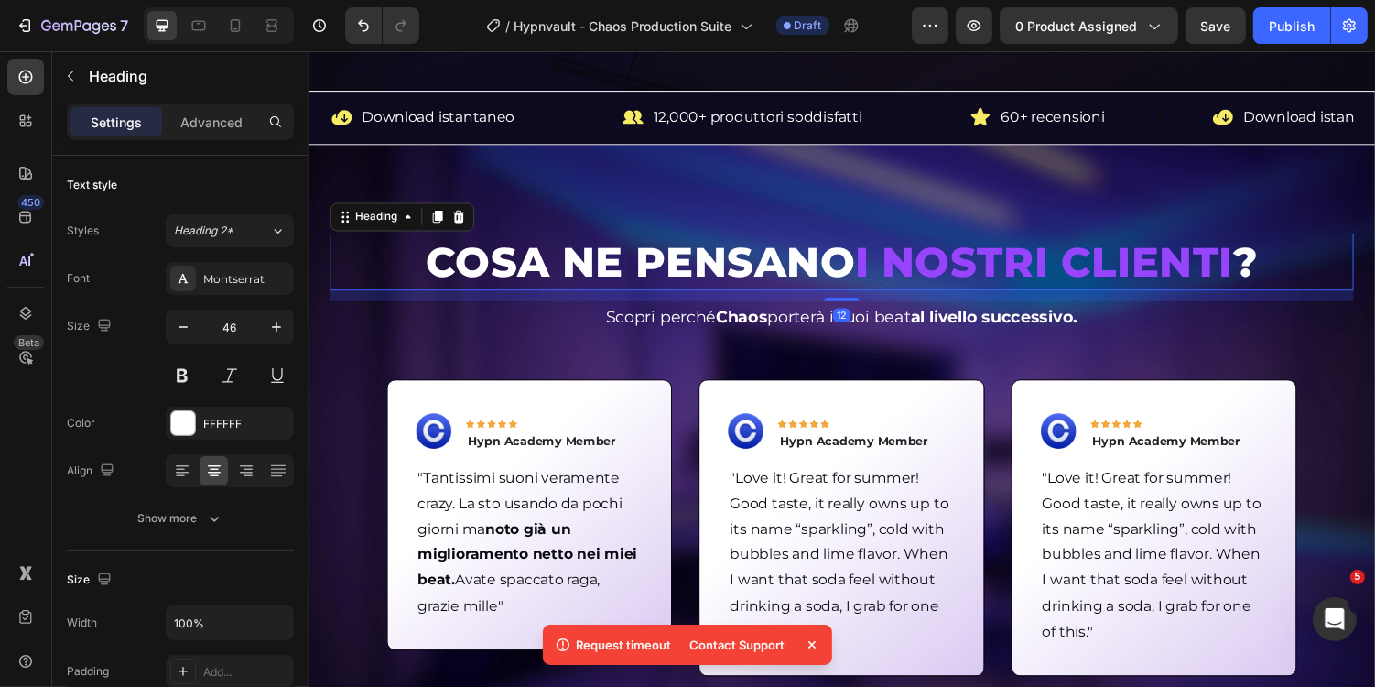
scroll to position [734, 0]
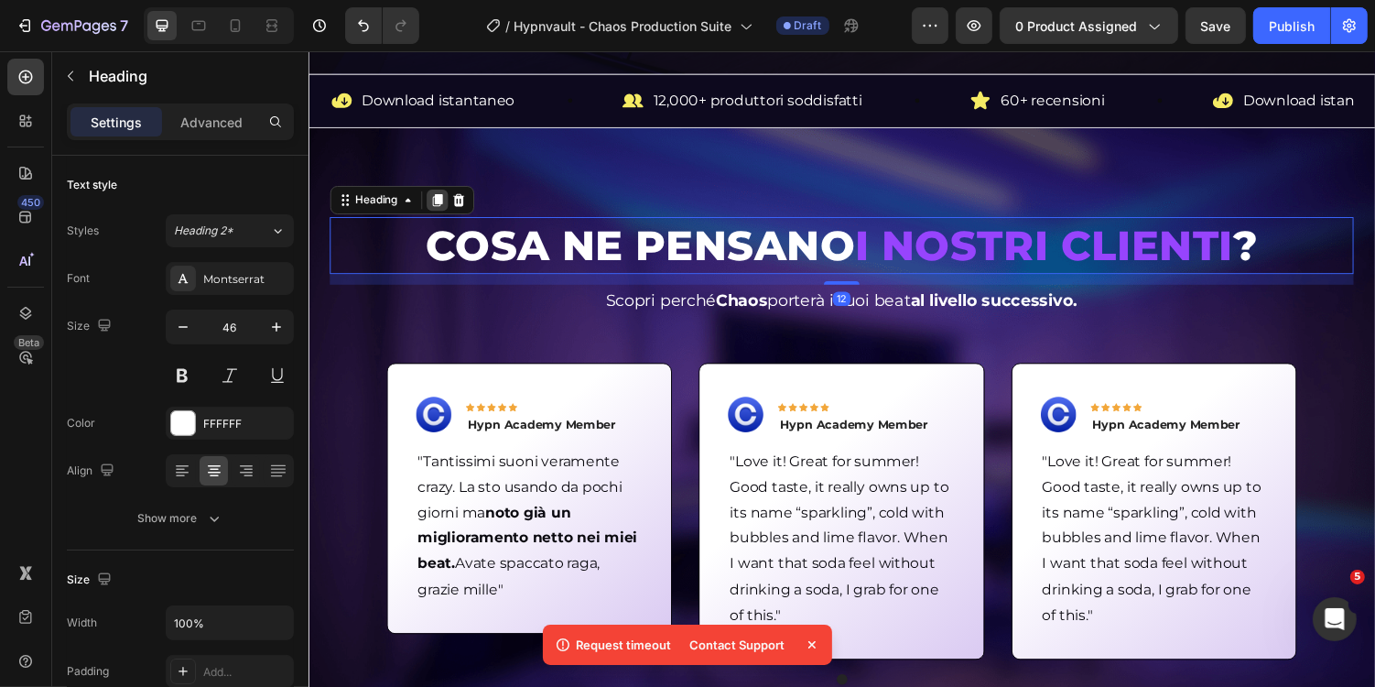
click at [439, 202] on icon at bounding box center [441, 203] width 10 height 13
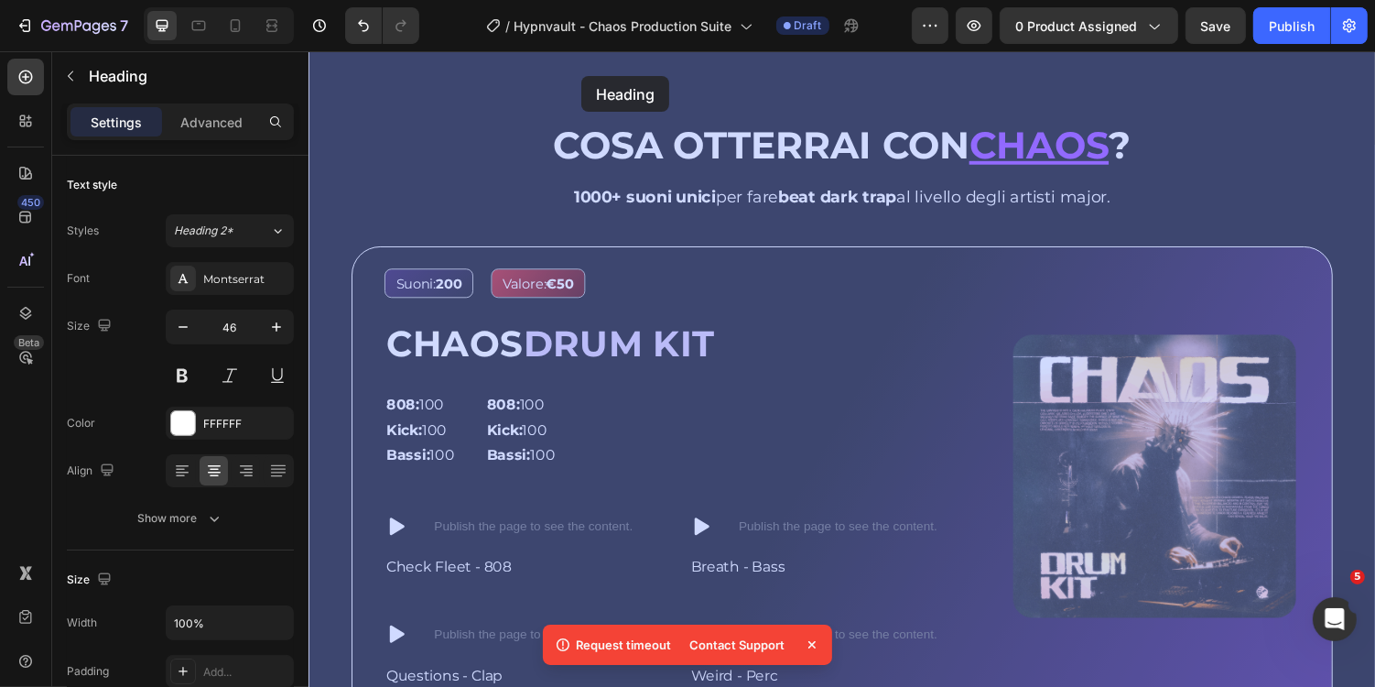
scroll to position [1378, 0]
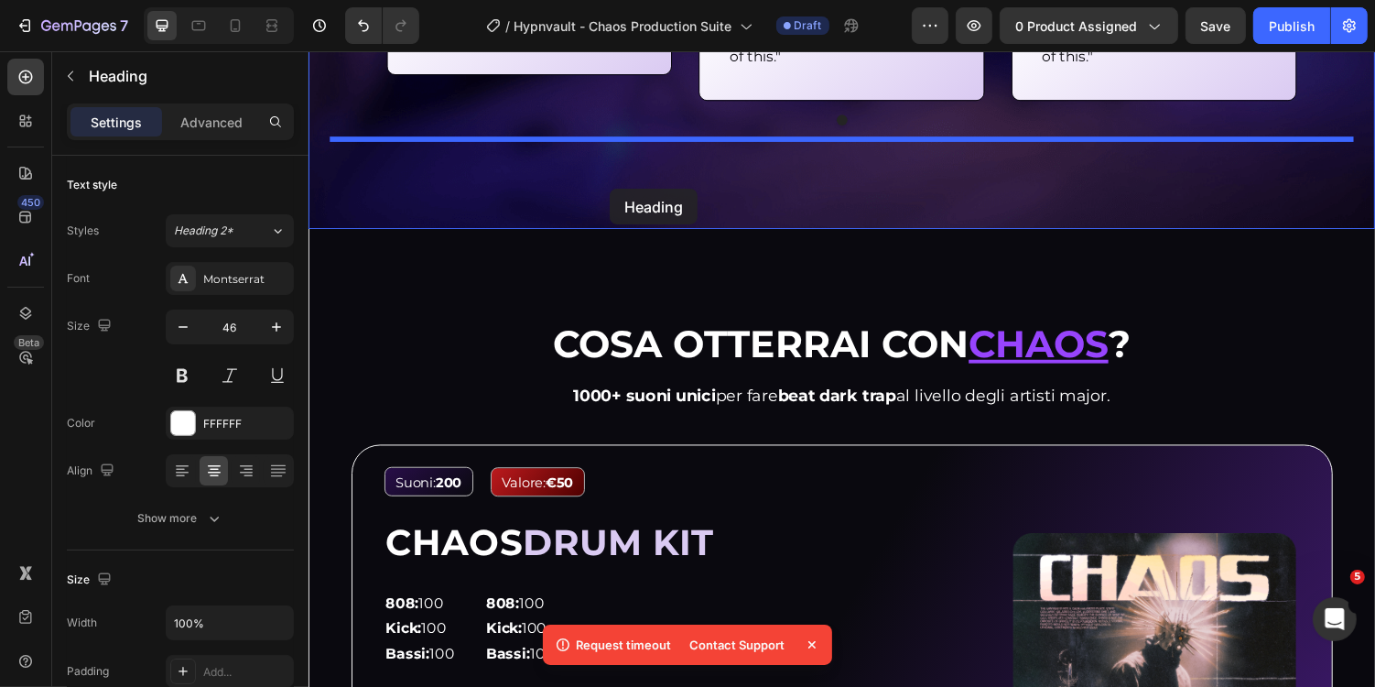
drag, startPoint x: 342, startPoint y: 58, endPoint x: 618, endPoint y: 192, distance: 307.6
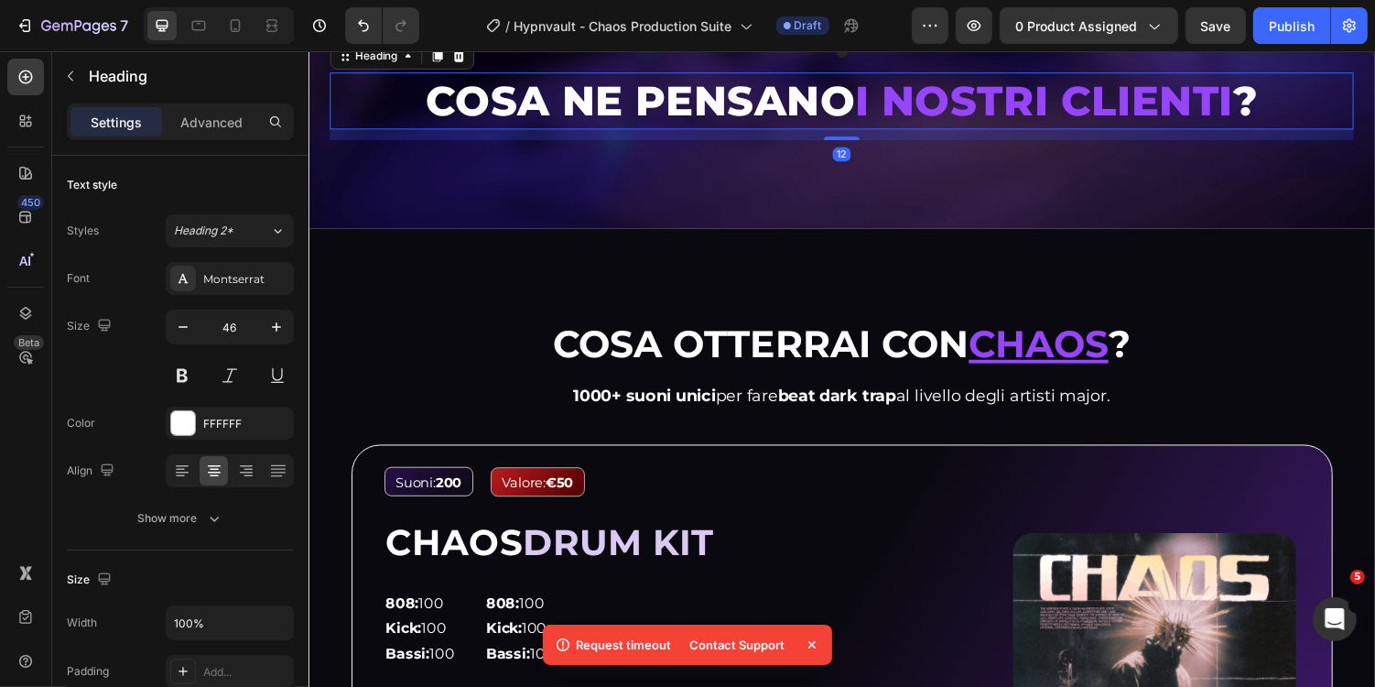
scroll to position [1309, 0]
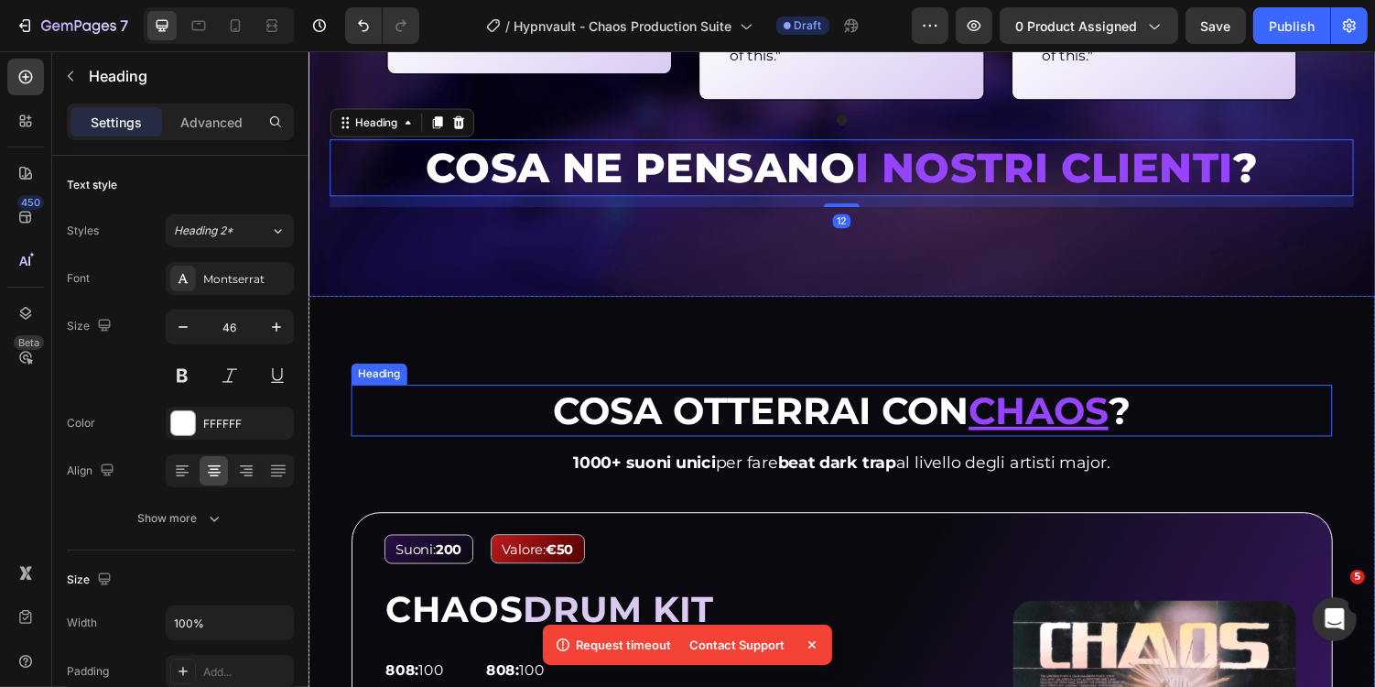
click at [791, 401] on strong "Cosa otterrai con" at bounding box center [773, 420] width 429 height 48
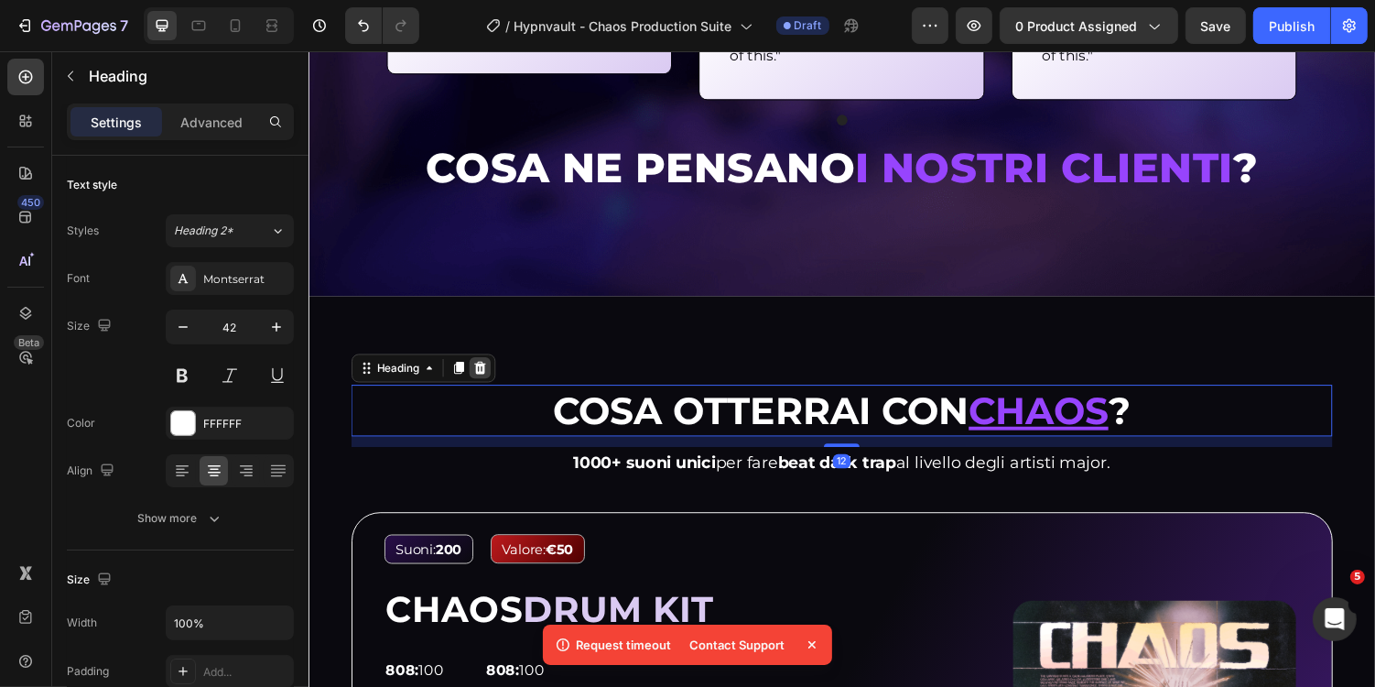
click at [488, 376] on icon at bounding box center [485, 375] width 12 height 13
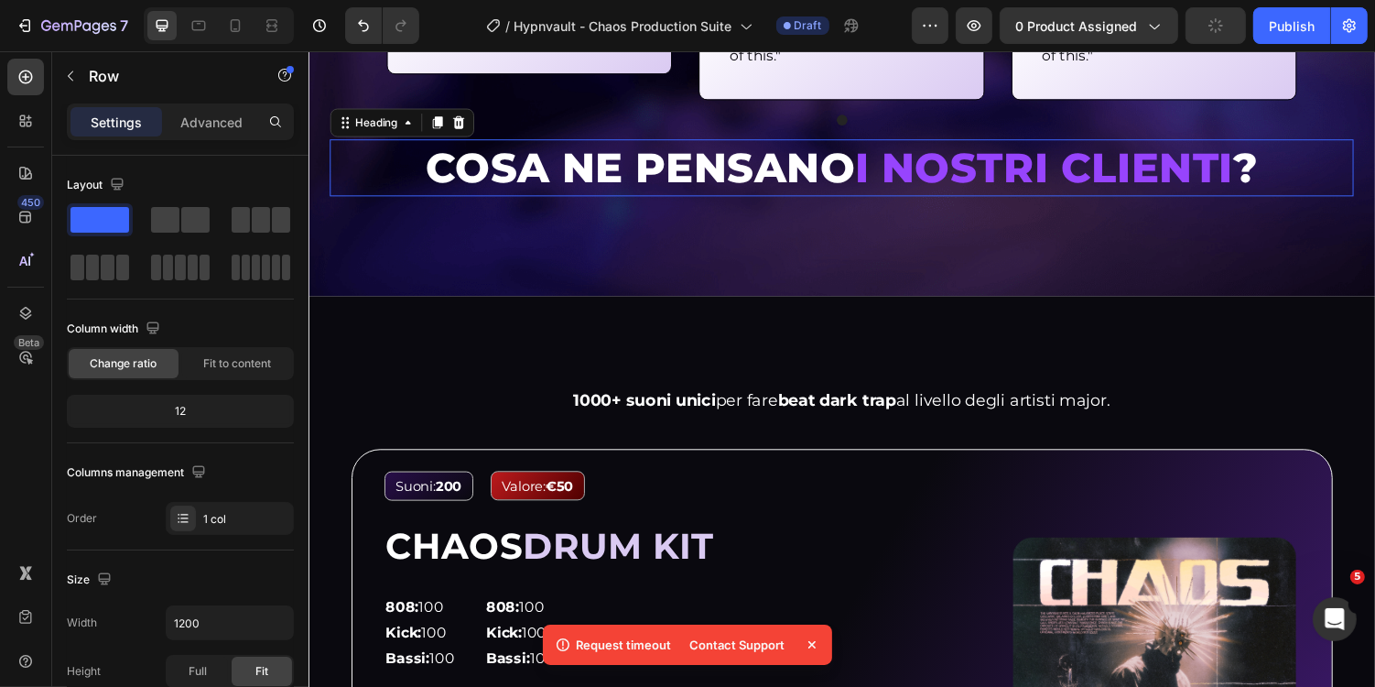
click at [518, 179] on h2 "COSA NE PENSANO I NOSTRI CLIENTI ?" at bounding box center [857, 170] width 1055 height 59
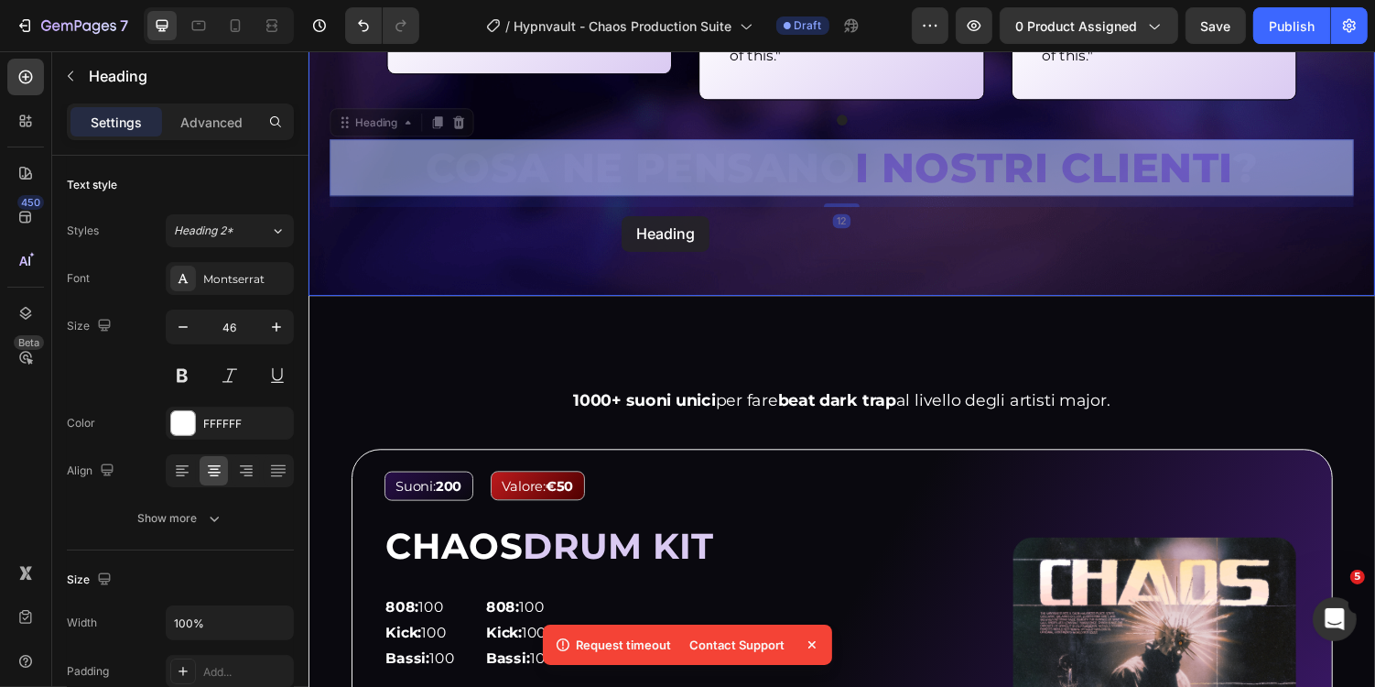
drag, startPoint x: 361, startPoint y: 128, endPoint x: 629, endPoint y: 221, distance: 283.8
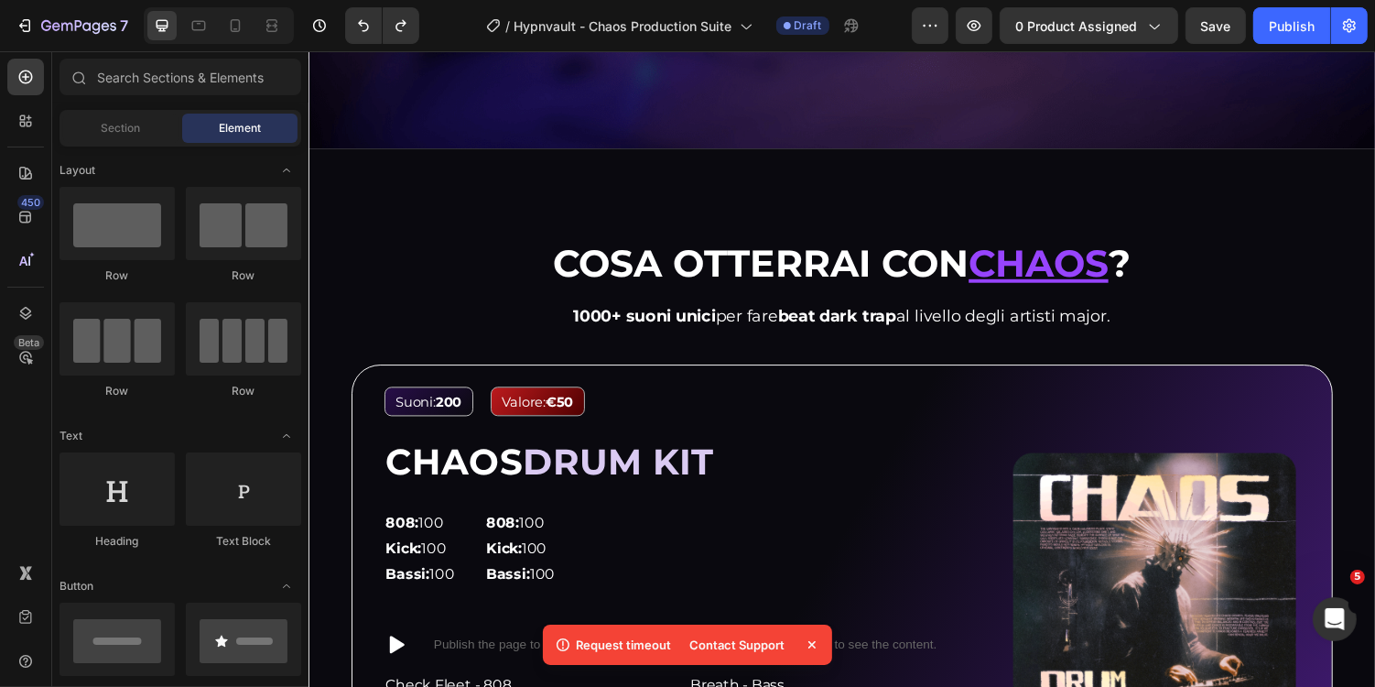
scroll to position [1351, 0]
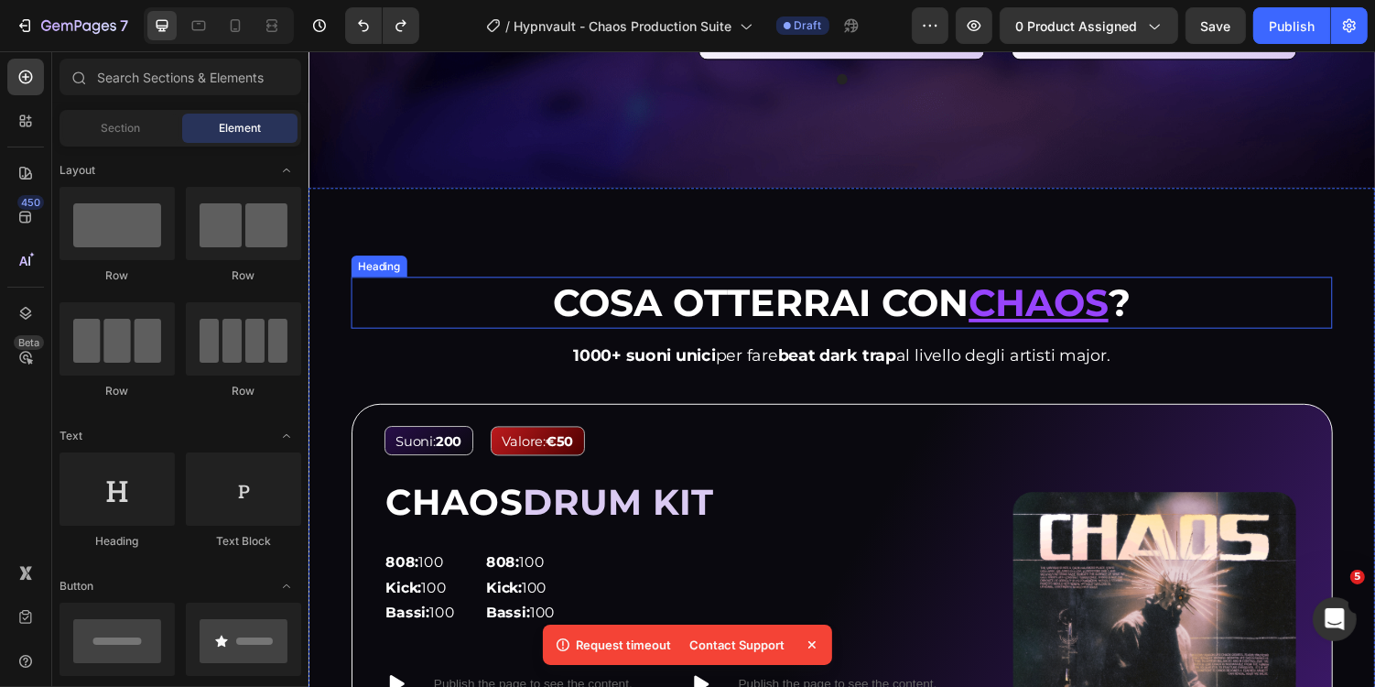
click at [682, 300] on strong "Cosa otterrai con" at bounding box center [773, 309] width 429 height 48
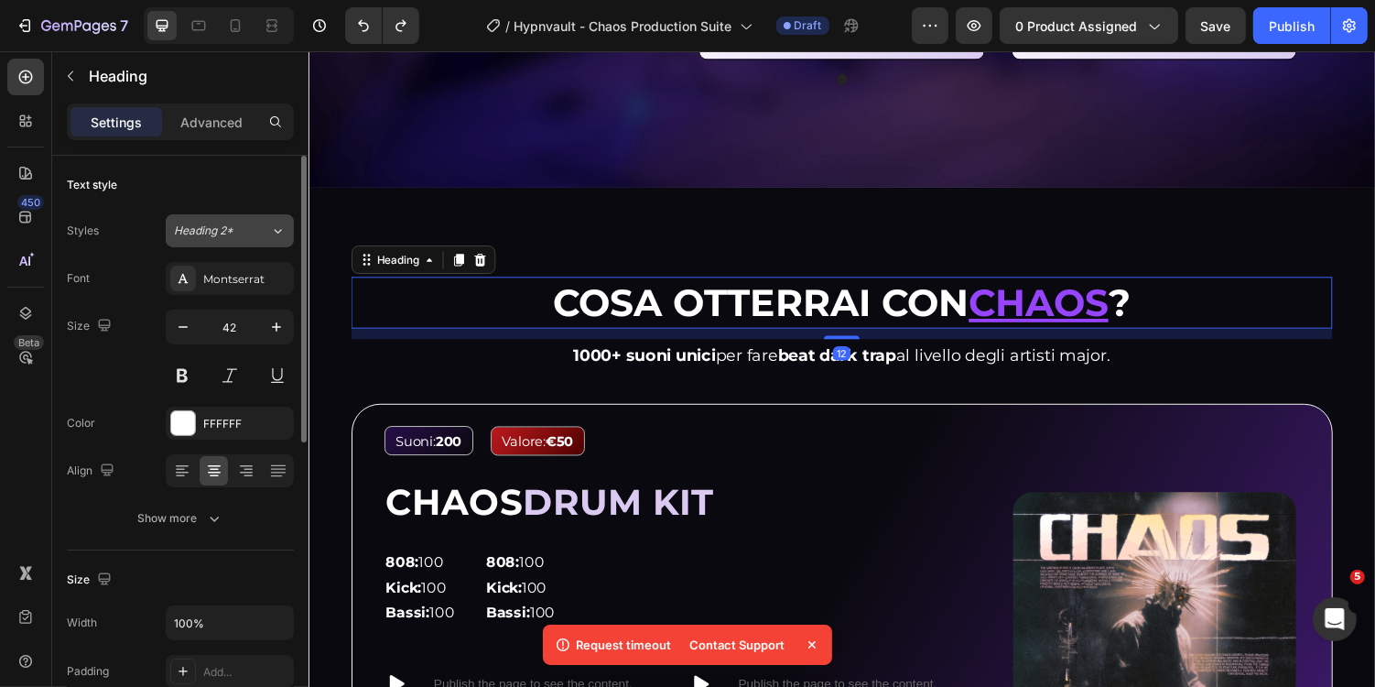
click at [240, 233] on div "Heading 2*" at bounding box center [211, 231] width 74 height 16
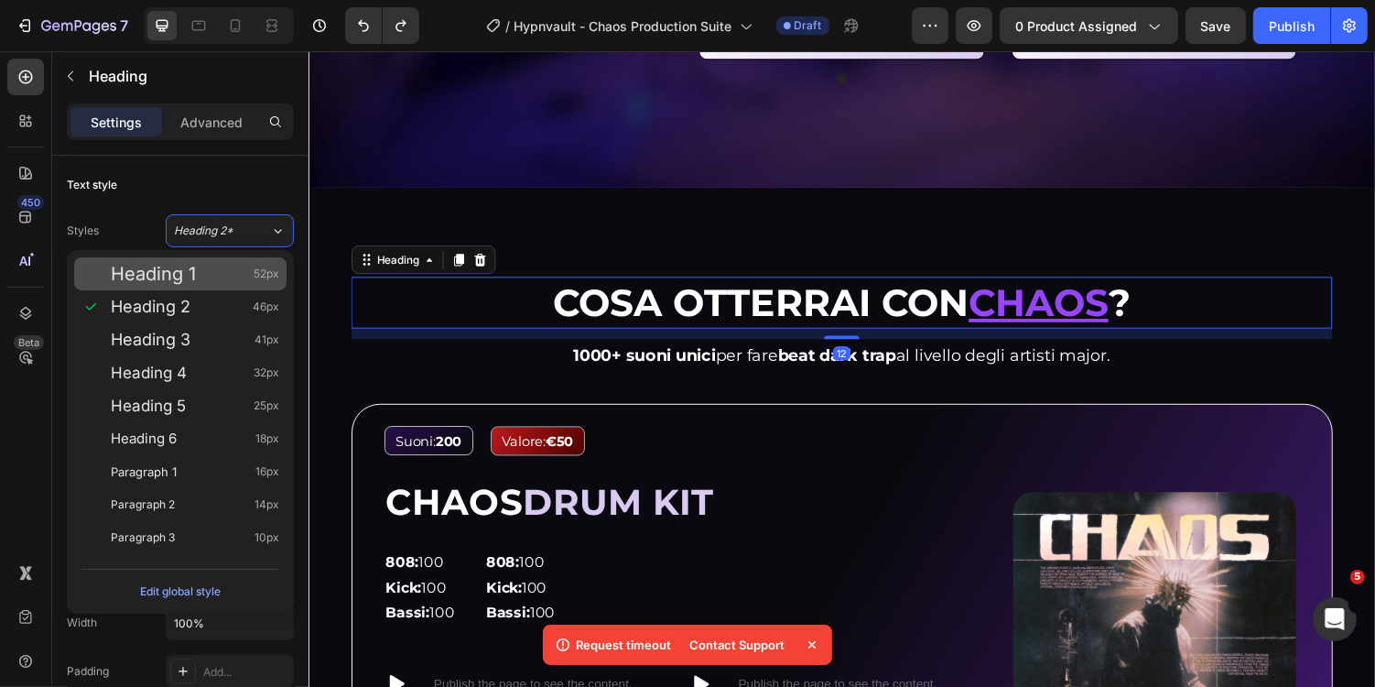
click at [226, 274] on div "Heading 1 52px" at bounding box center [195, 274] width 168 height 18
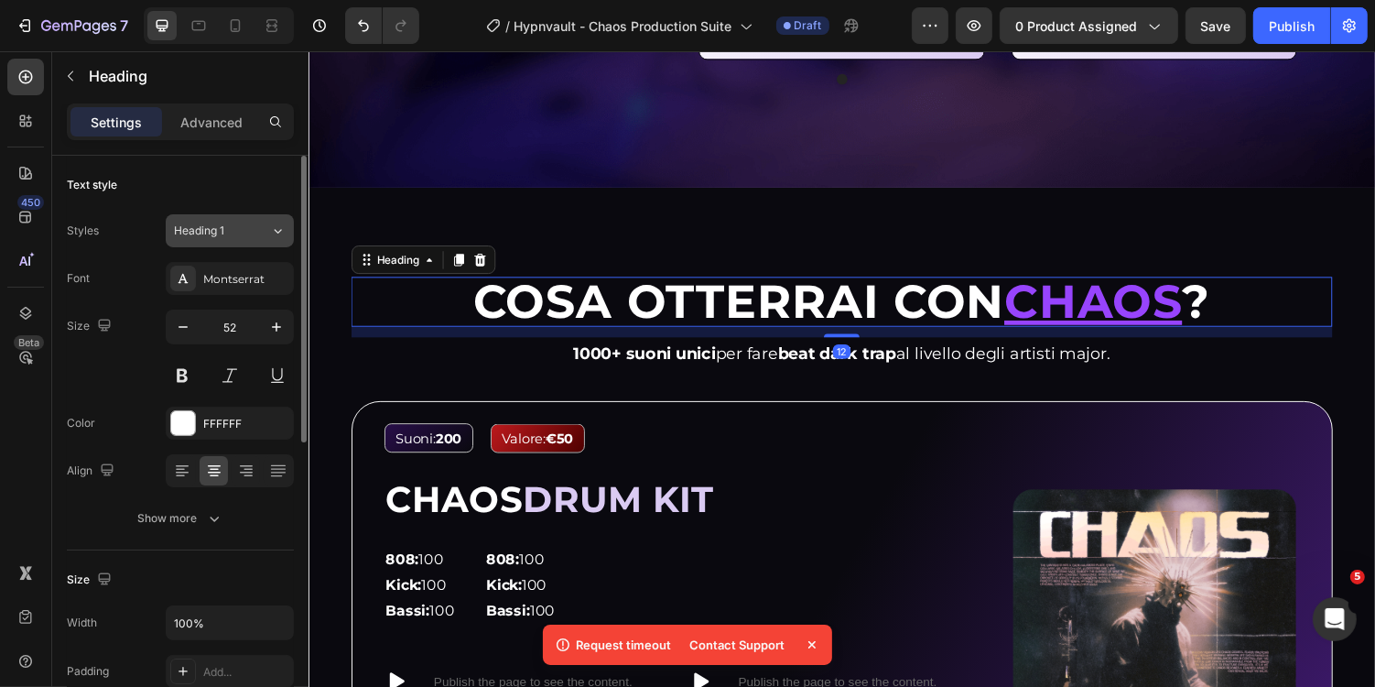
click at [248, 228] on div "Heading 1" at bounding box center [222, 231] width 96 height 16
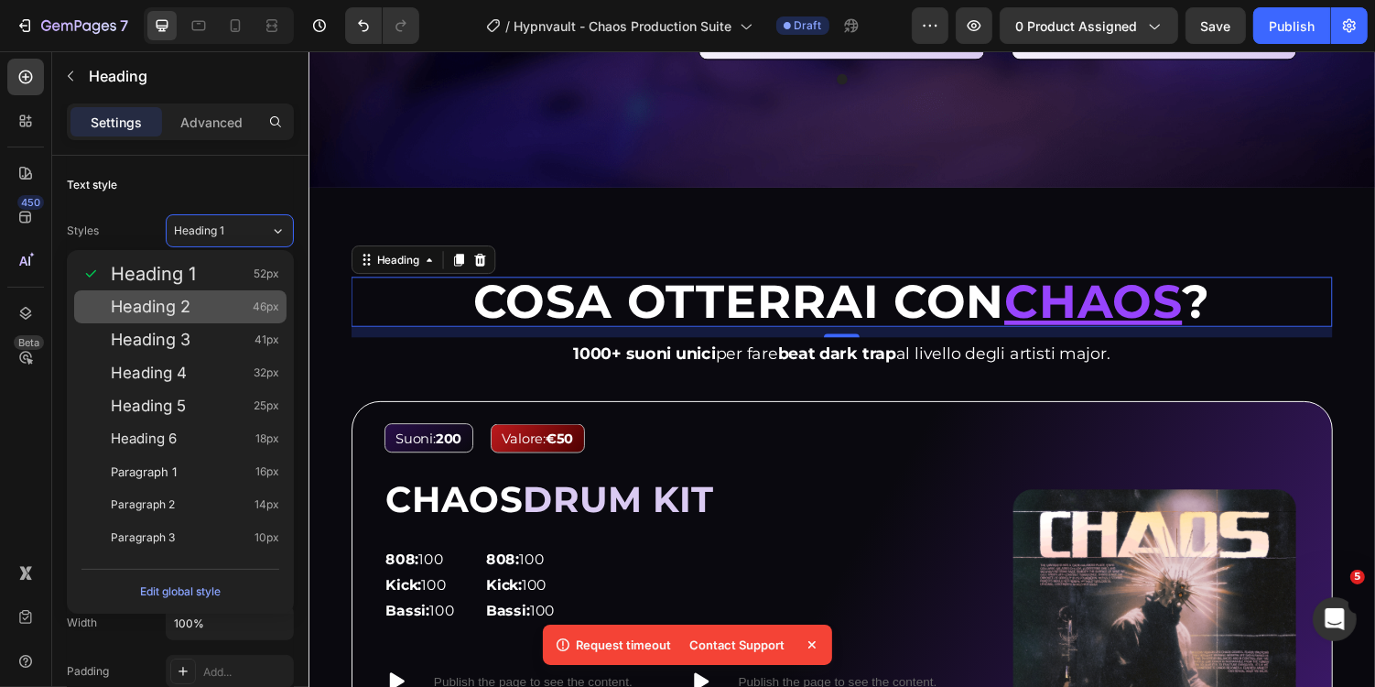
click at [245, 303] on div "Heading 2 46px" at bounding box center [195, 307] width 168 height 18
type input "46"
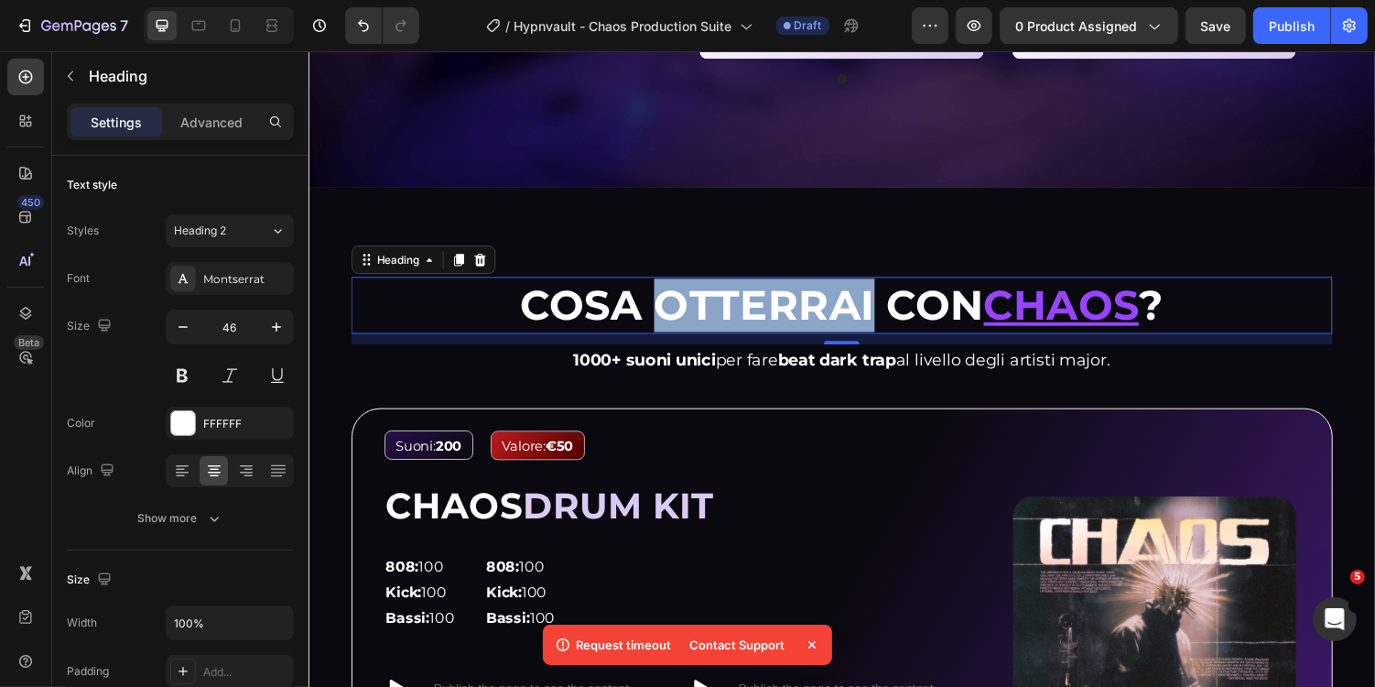
click at [799, 320] on strong "Cosa otterrai con" at bounding box center [765, 311] width 478 height 52
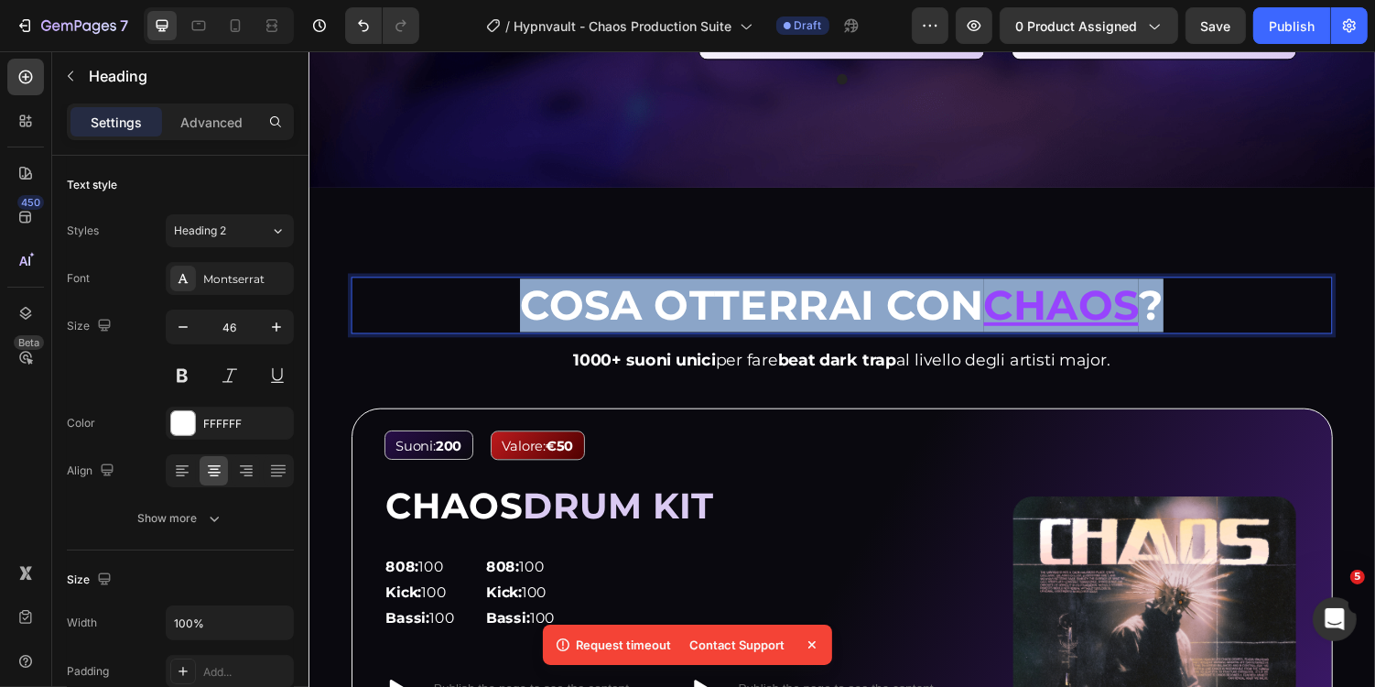
click at [799, 320] on strong "Cosa otterrai con" at bounding box center [765, 311] width 478 height 52
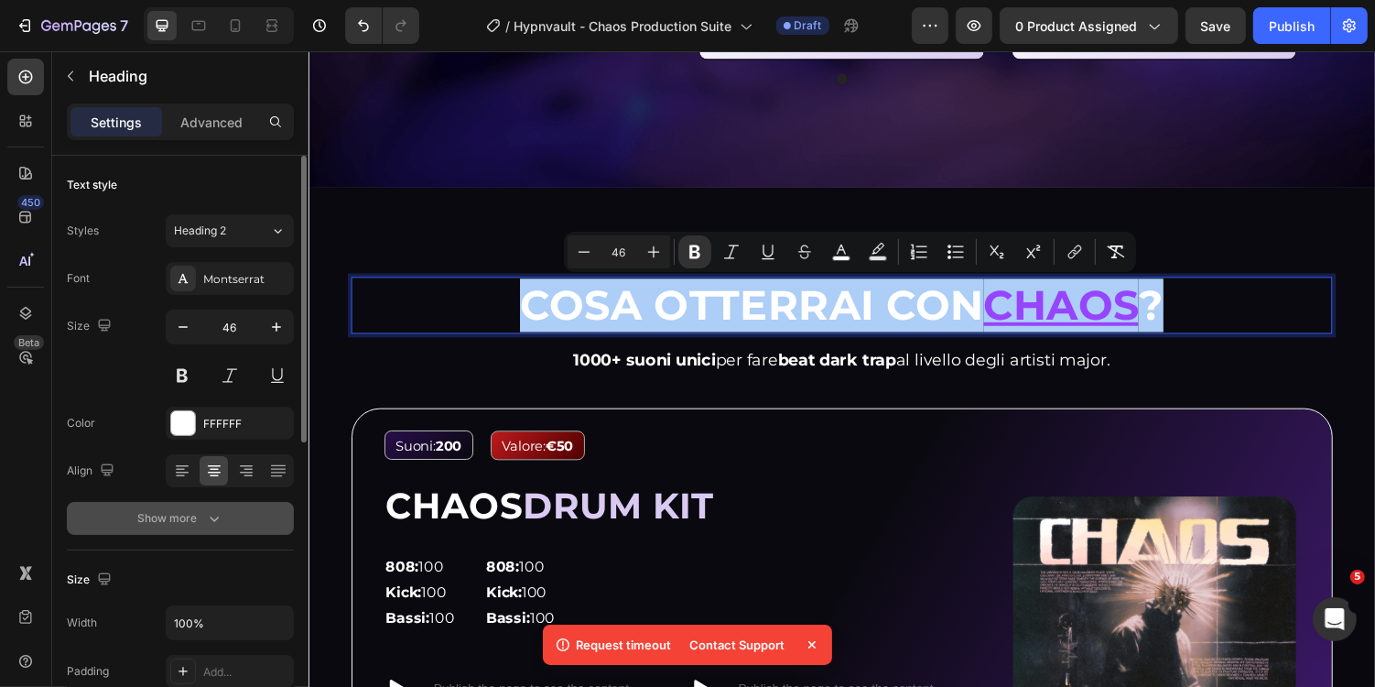
click at [233, 510] on button "Show more" at bounding box center [180, 518] width 227 height 33
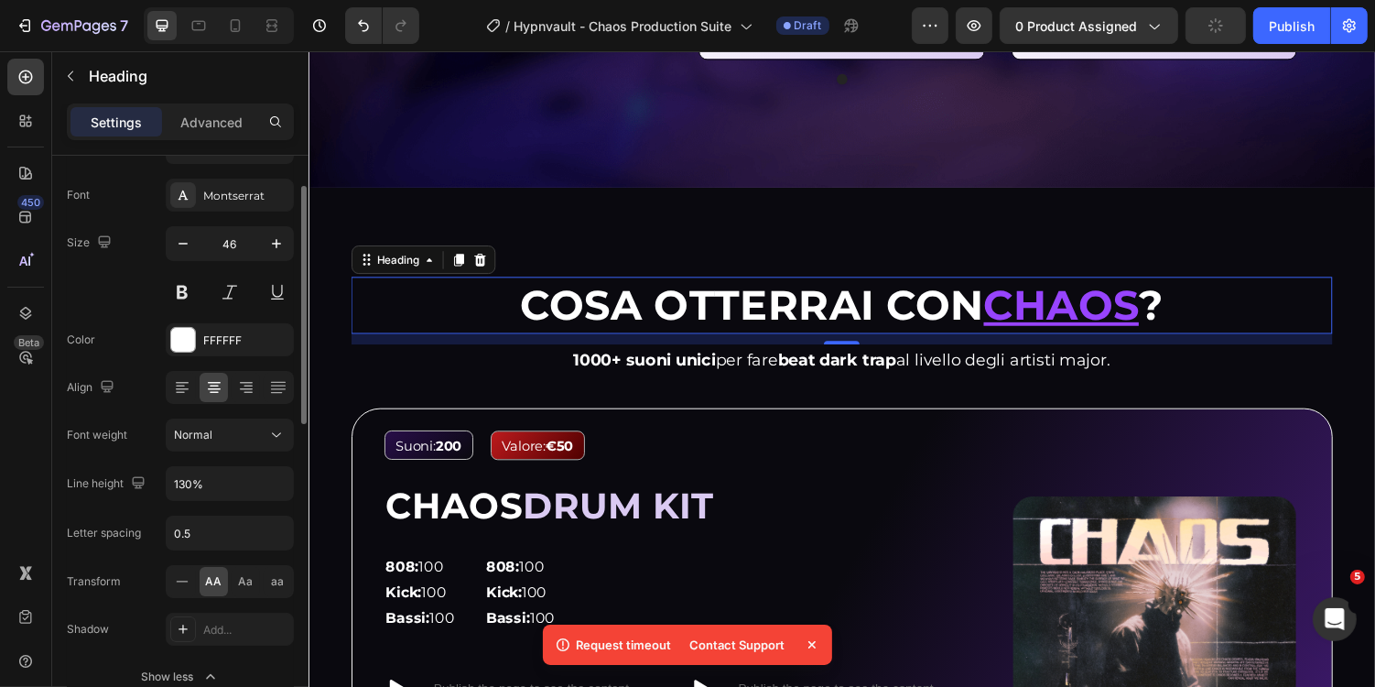
scroll to position [107, 0]
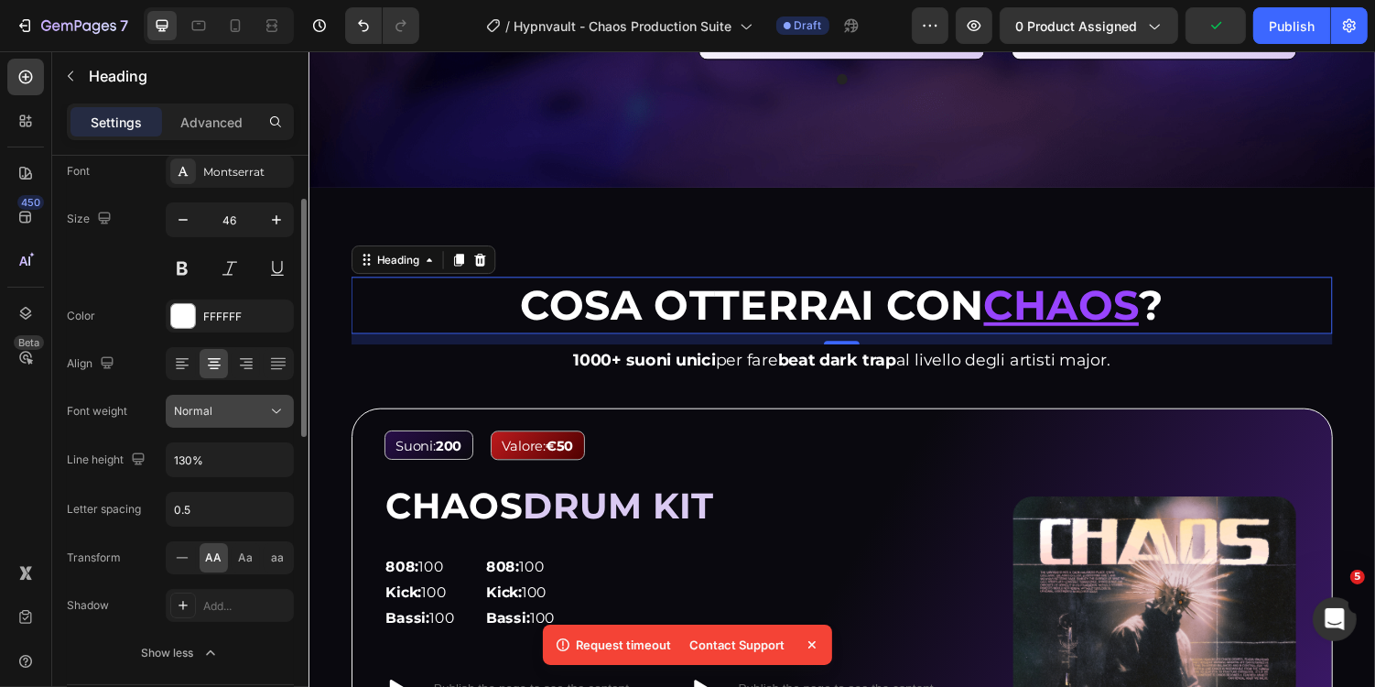
click at [225, 407] on div "Normal" at bounding box center [220, 411] width 93 height 16
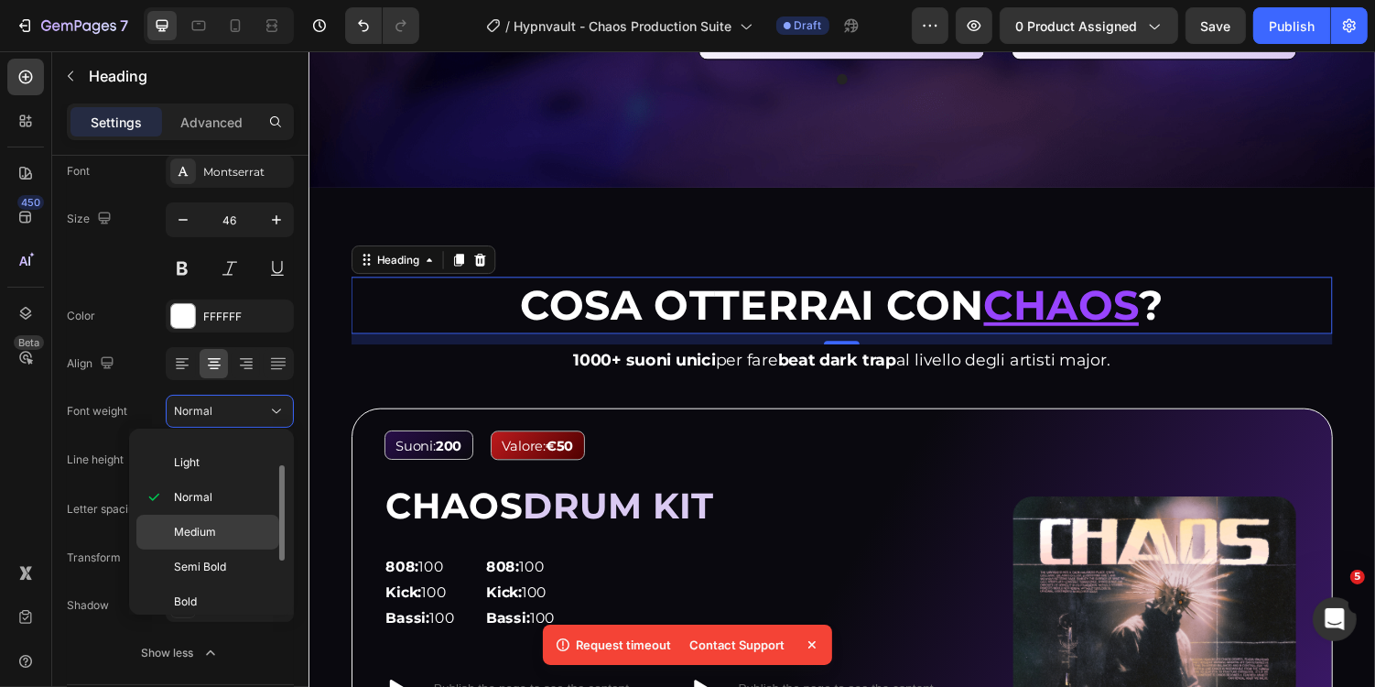
scroll to position [94, 0]
click at [228, 594] on p "Extra Bold" at bounding box center [222, 602] width 97 height 16
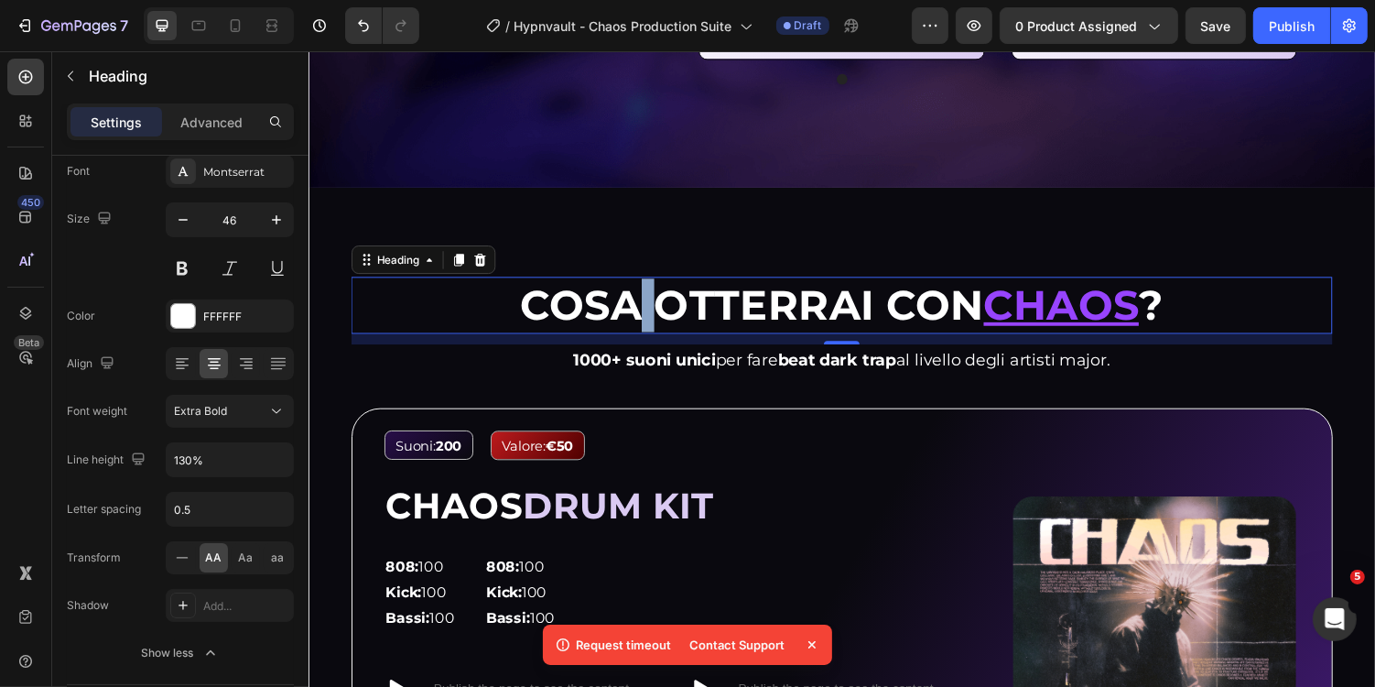
click at [637, 302] on strong "Cosa otterrai con" at bounding box center [765, 311] width 478 height 52
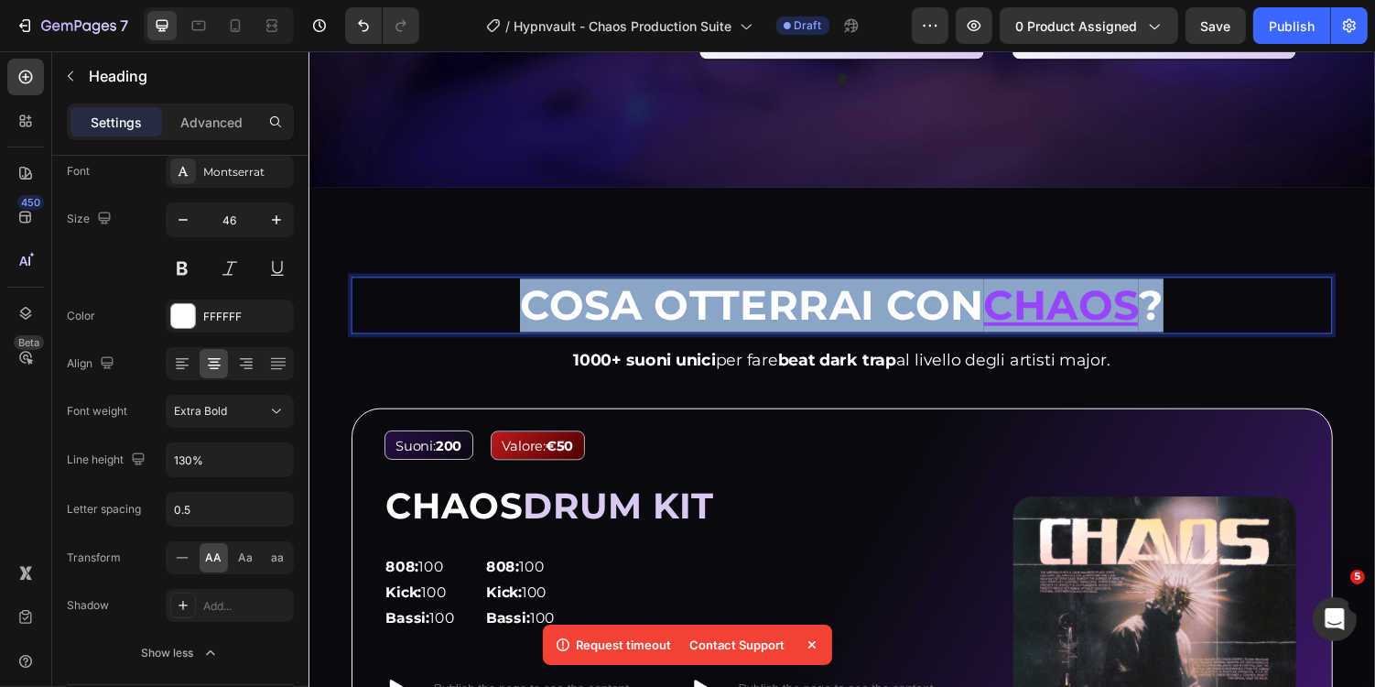
click at [637, 302] on strong "Cosa otterrai con" at bounding box center [765, 311] width 478 height 52
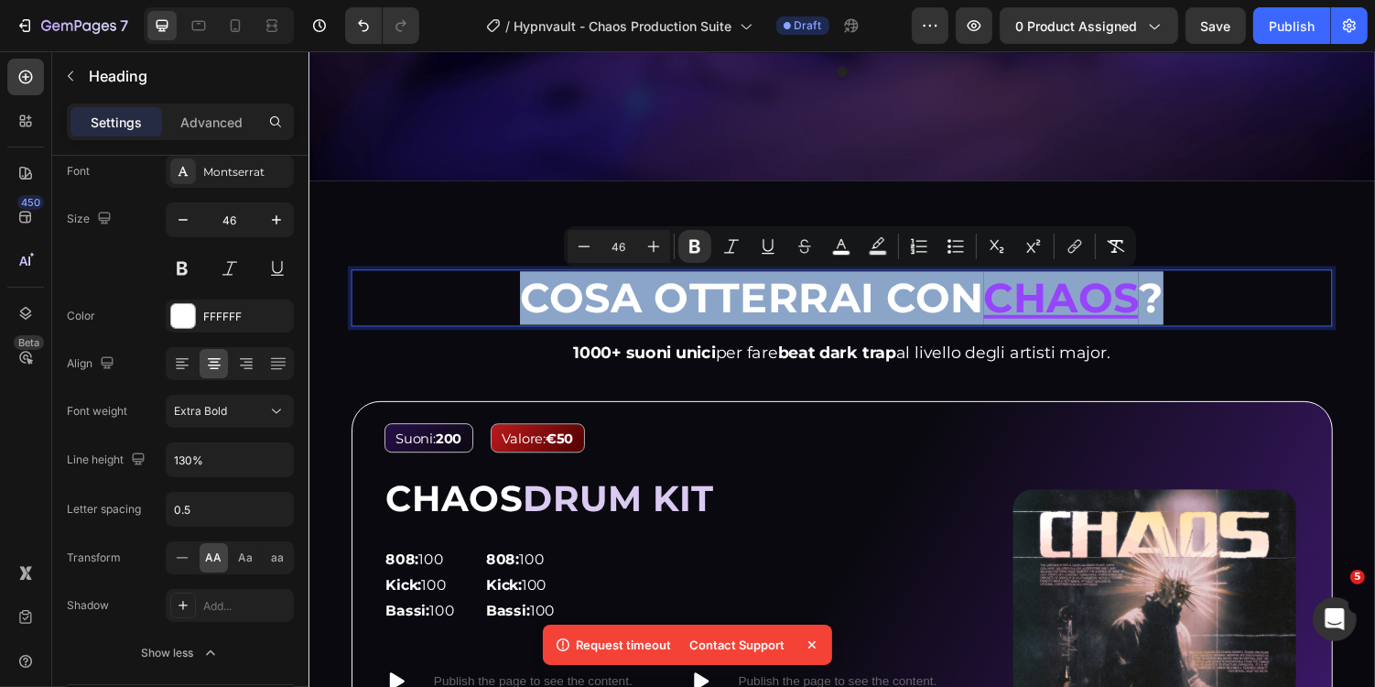
scroll to position [1380, 0]
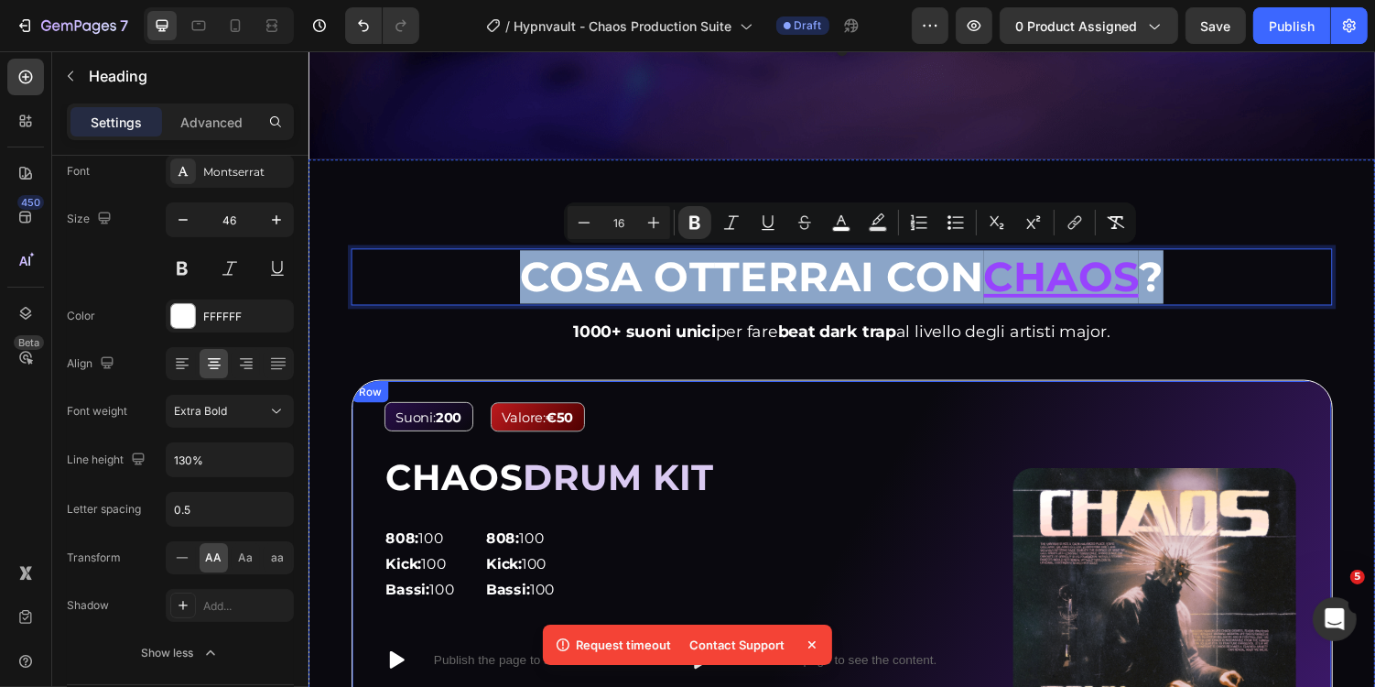
click at [881, 396] on div "Image Suoni: 200 Text Block Valore: €50 Text Block Row CHAOS DRUM KIT Heading 8…" at bounding box center [857, 630] width 1011 height 484
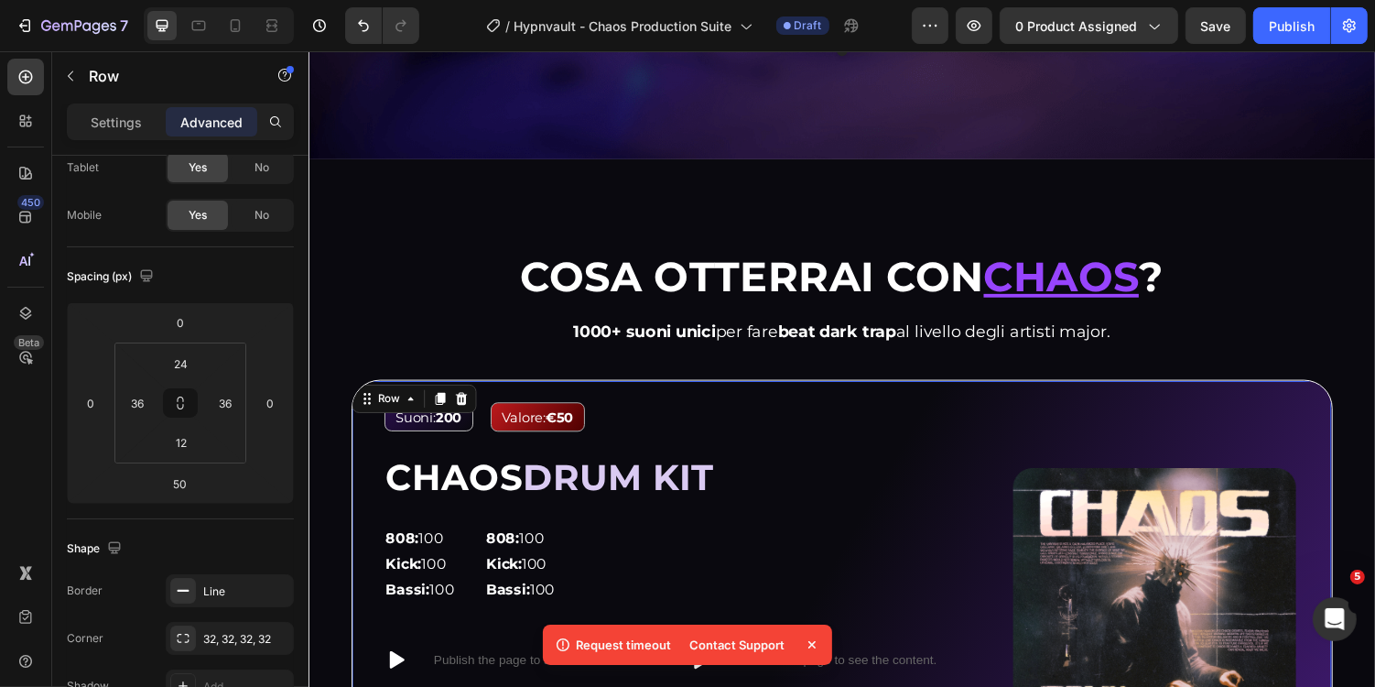
scroll to position [0, 0]
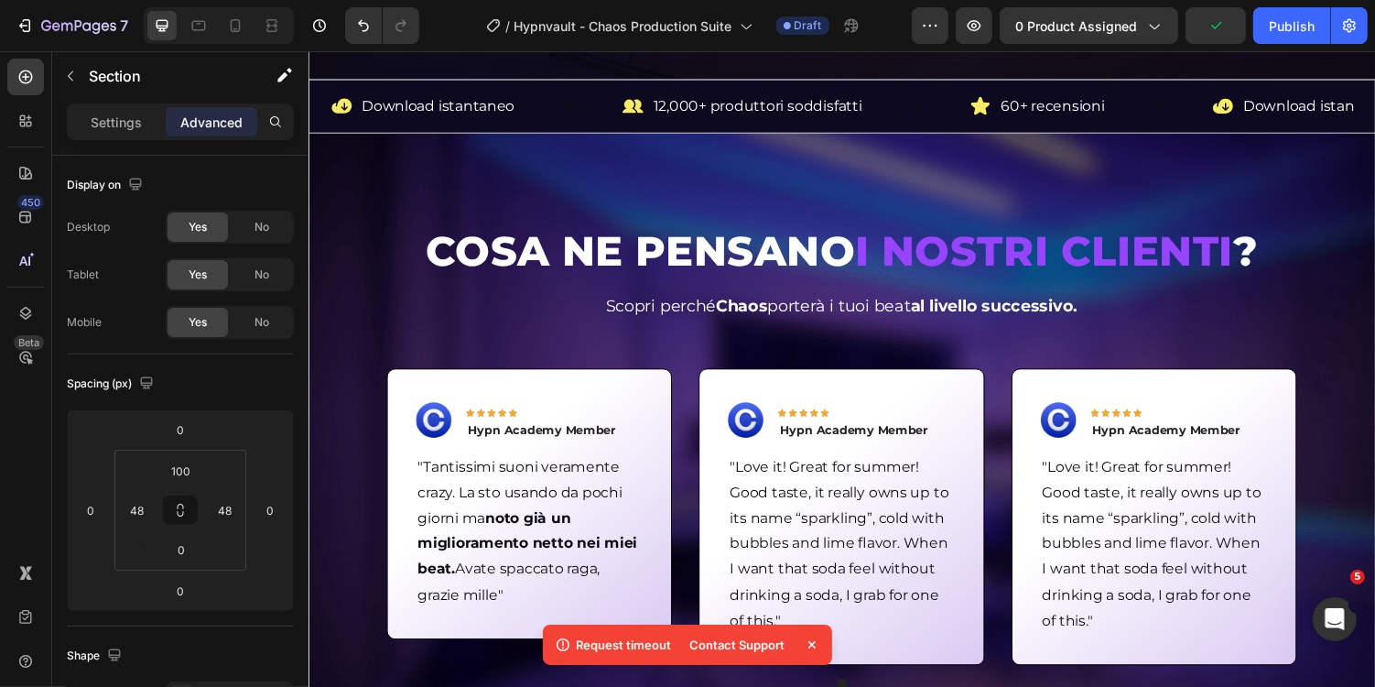
scroll to position [733, 0]
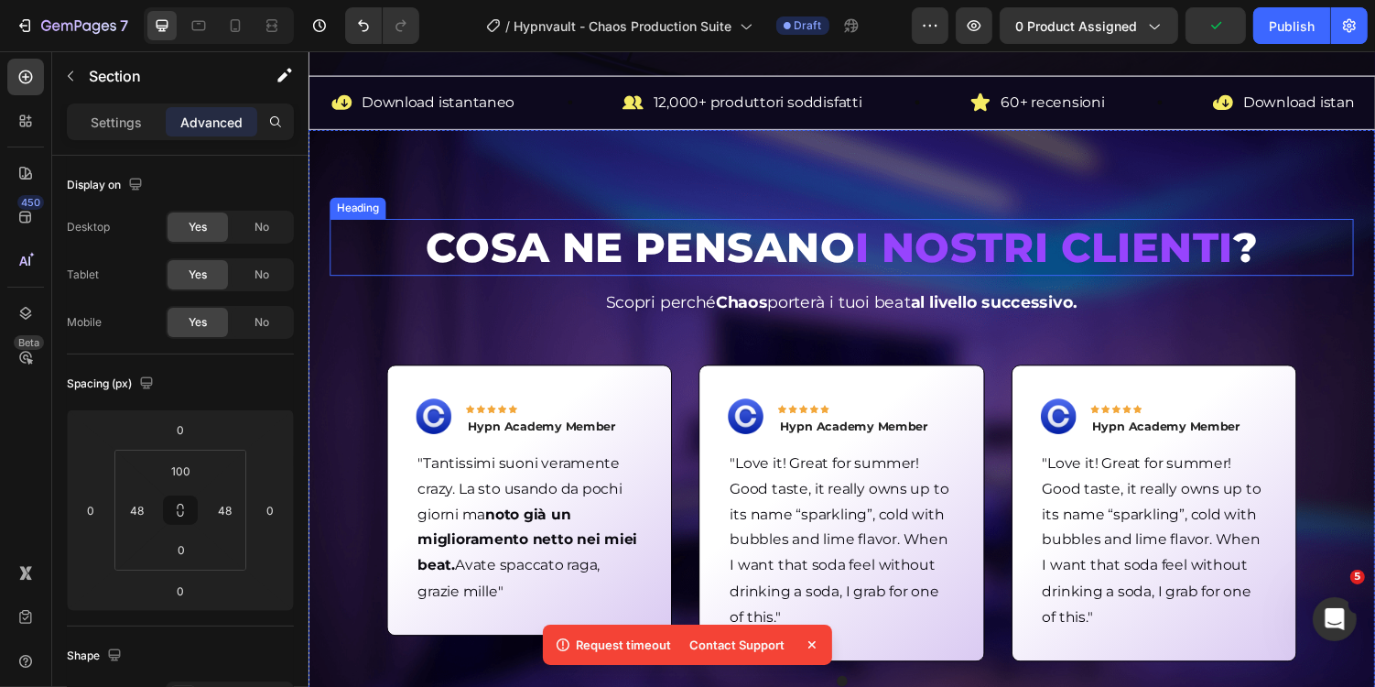
click at [763, 236] on h2 "COSA NE PENSANO I NOSTRI CLIENTI ?" at bounding box center [857, 252] width 1055 height 59
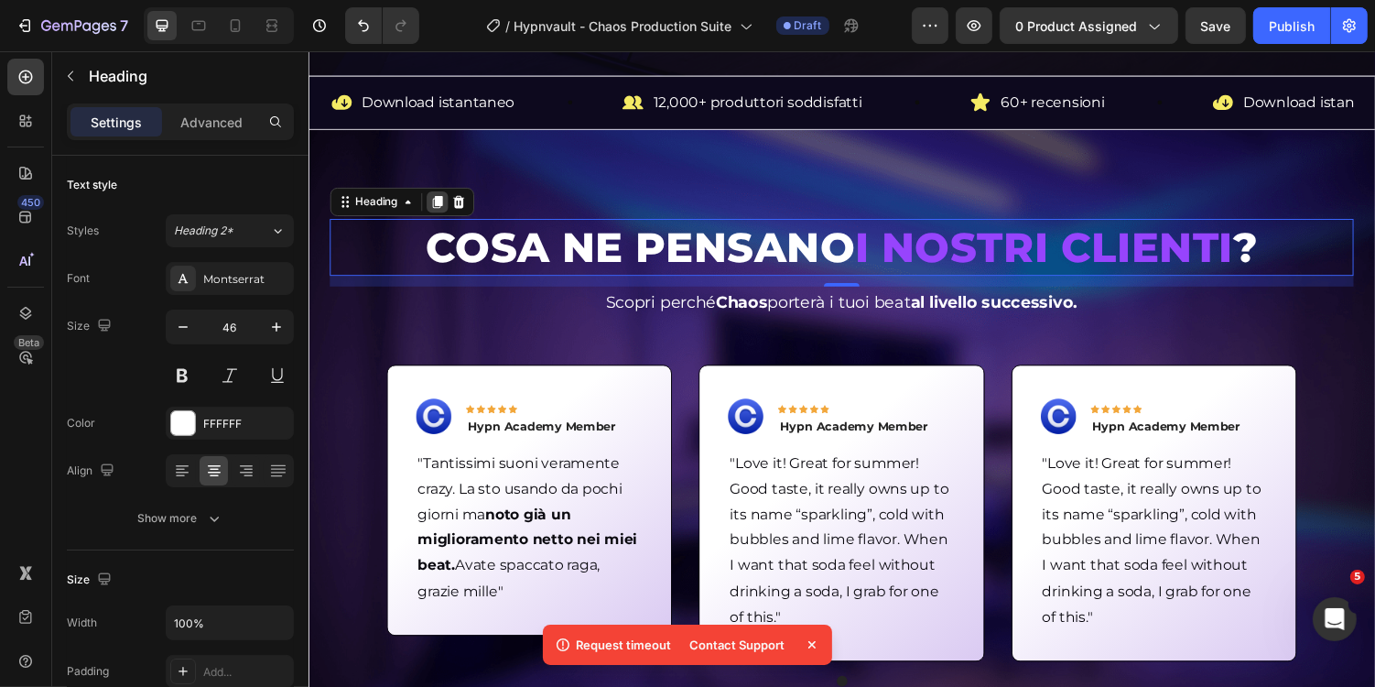
click at [439, 201] on icon at bounding box center [441, 205] width 10 height 13
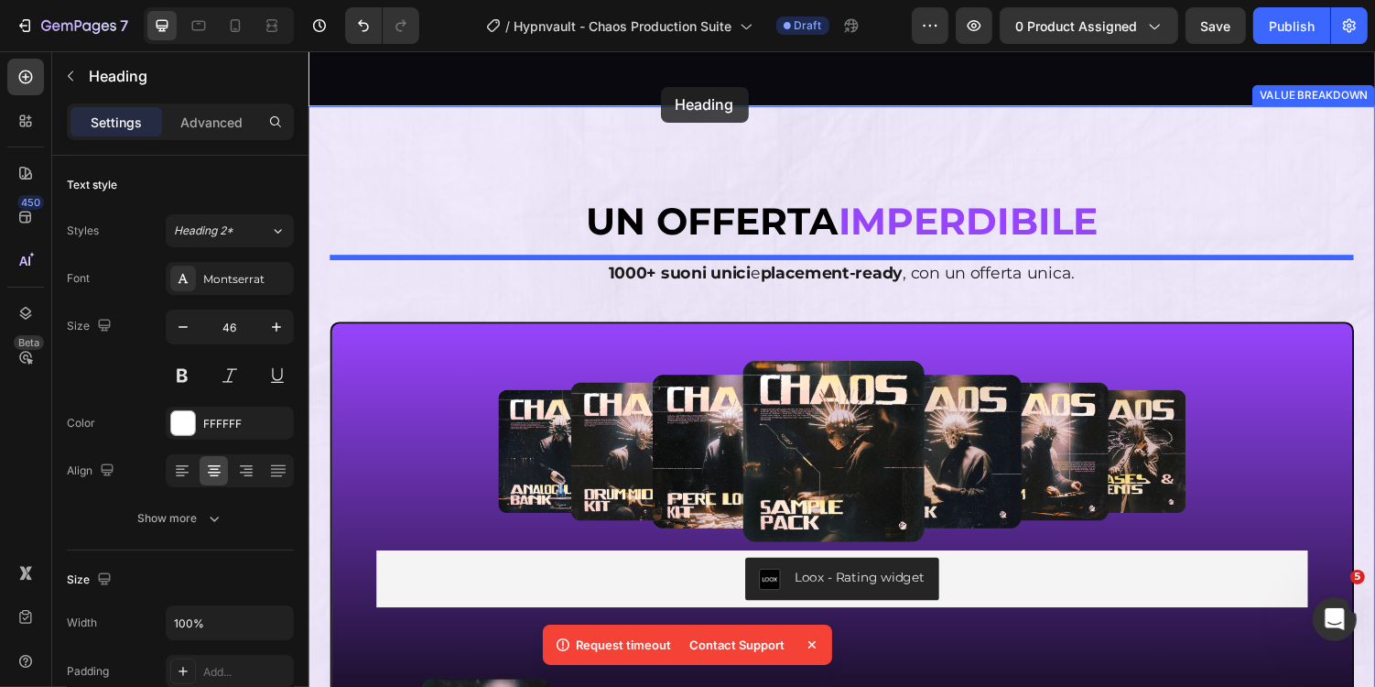
scroll to position [4714, 0]
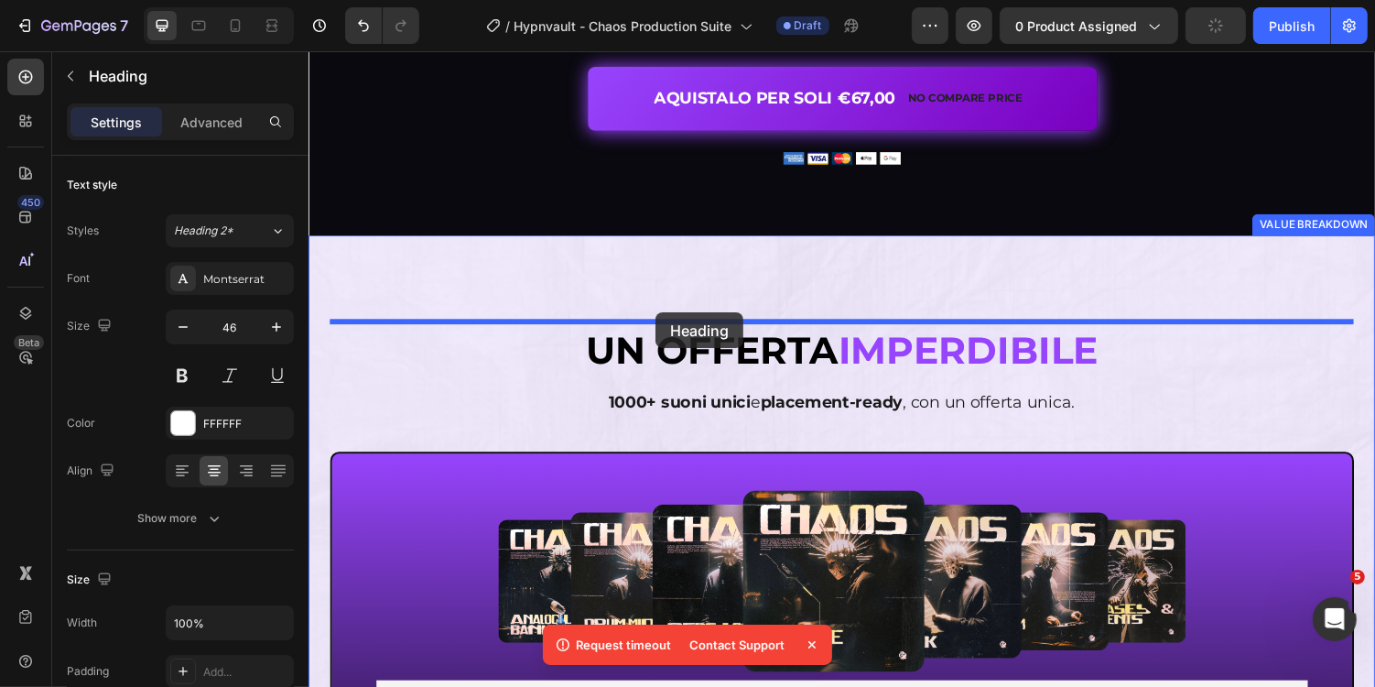
drag, startPoint x: 359, startPoint y: 271, endPoint x: 665, endPoint y: 320, distance: 309.8
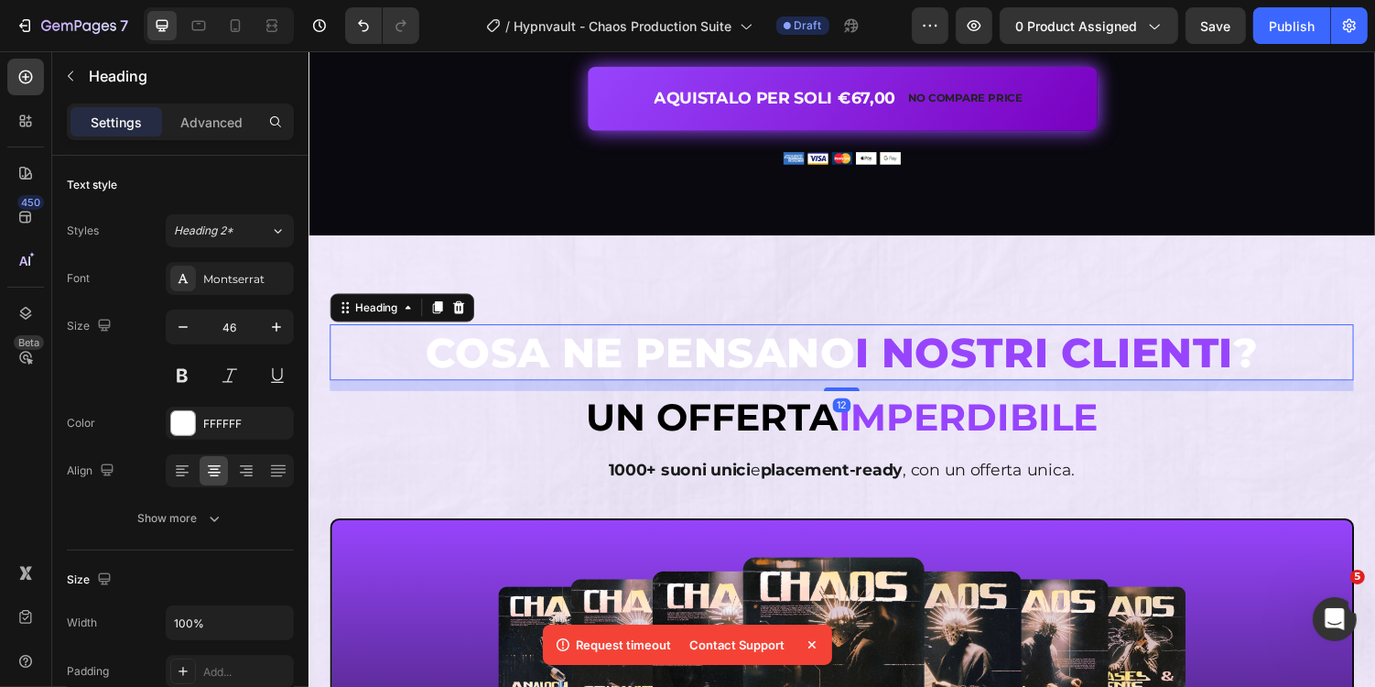
click at [438, 367] on h2 "COSA NE PENSANO I NOSTRI CLIENTI ?" at bounding box center [857, 360] width 1055 height 59
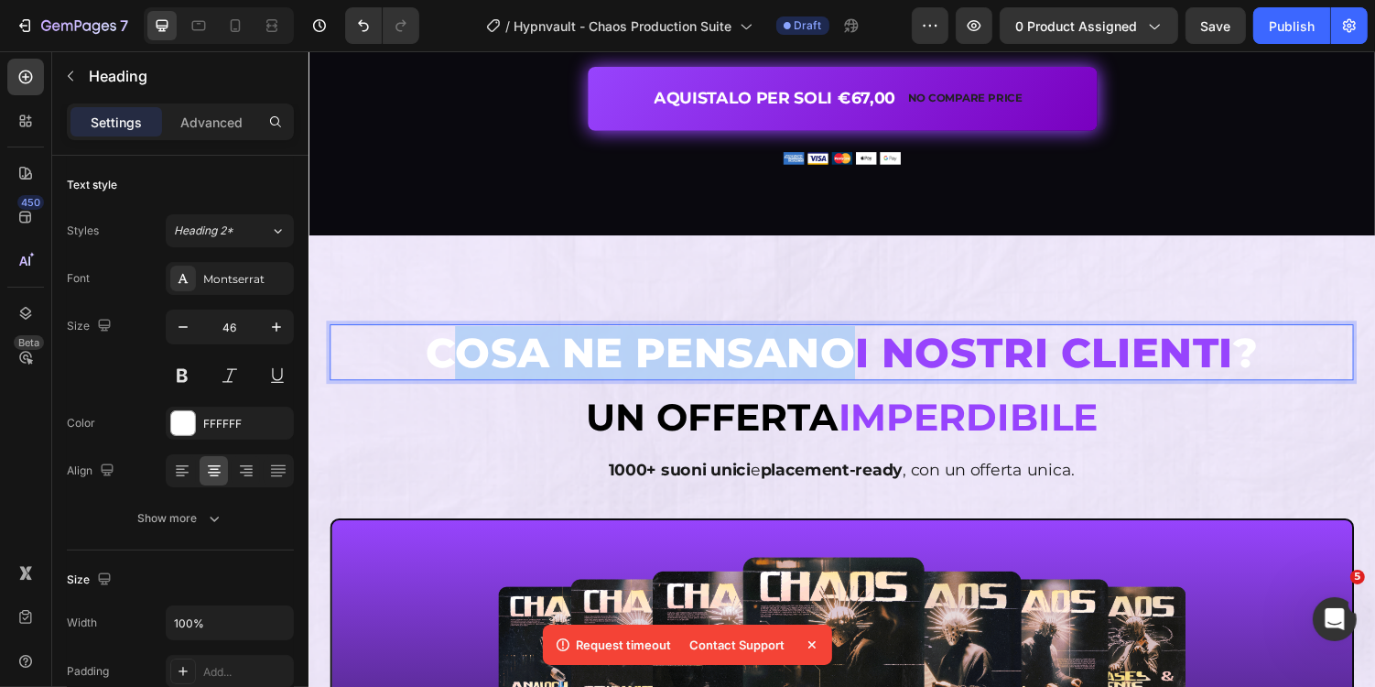
drag, startPoint x: 864, startPoint y: 348, endPoint x: 439, endPoint y: 342, distance: 425.8
click at [439, 343] on p "COSA NE PENSANO I NOSTRI CLIENTI ?" at bounding box center [856, 360] width 1051 height 55
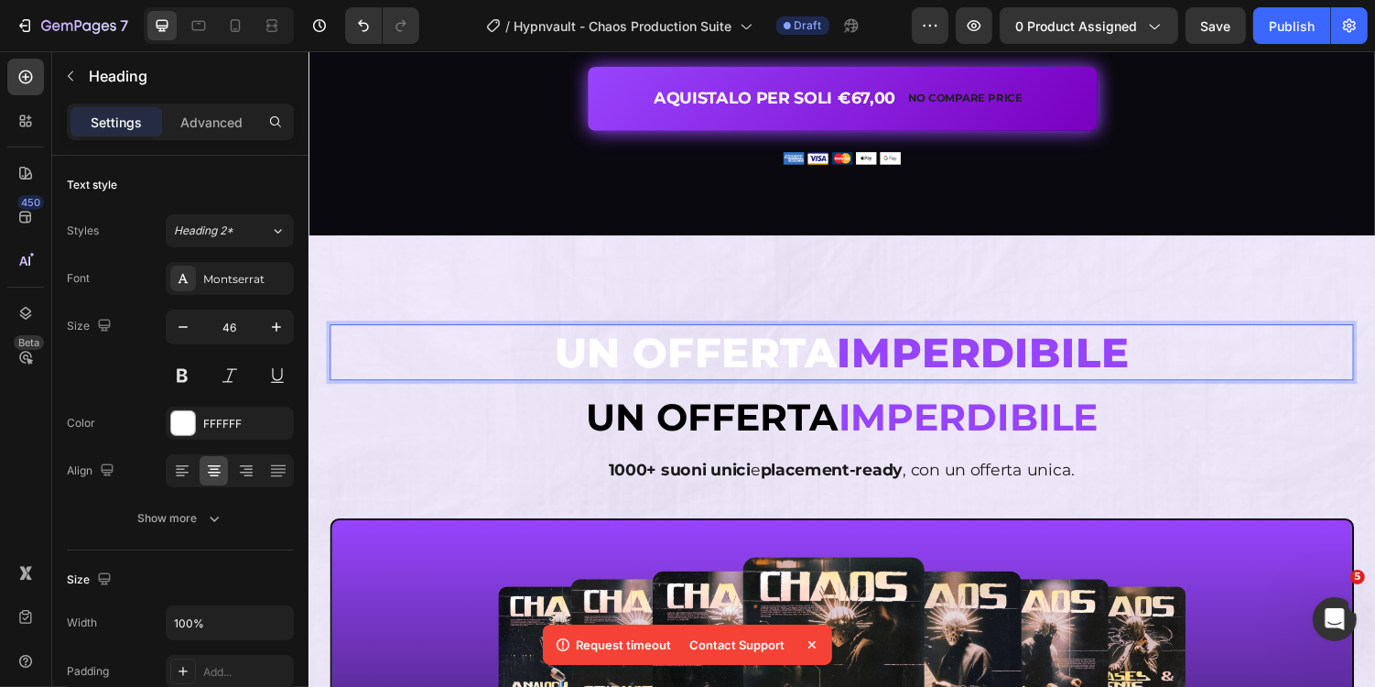
click at [580, 362] on p "UN OFFERTA IMPERDIBILE" at bounding box center [856, 360] width 1051 height 55
click at [559, 367] on p "UN OFFERTA IMPERDIBILE" at bounding box center [856, 360] width 1051 height 55
click at [854, 358] on p "UN OFFERTA IMPERDIBILE" at bounding box center [856, 360] width 1051 height 55
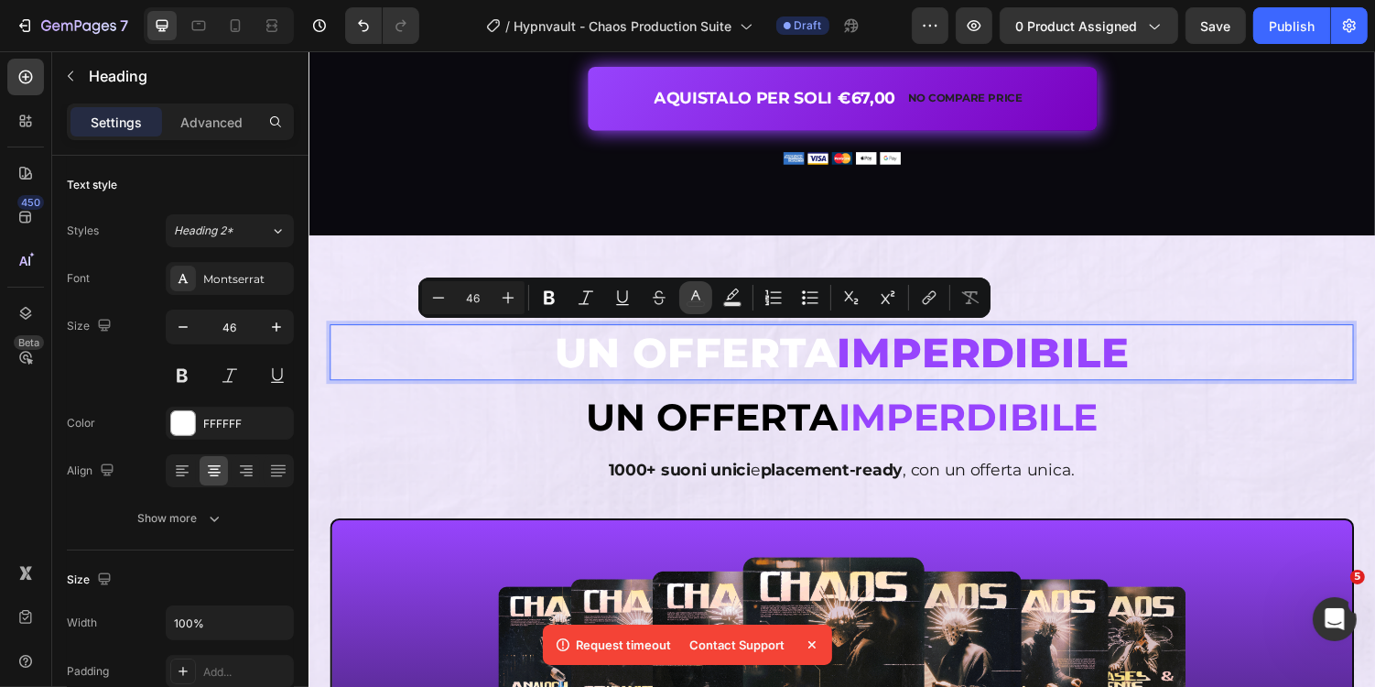
click at [694, 302] on icon "Editor contextual toolbar" at bounding box center [696, 297] width 18 height 18
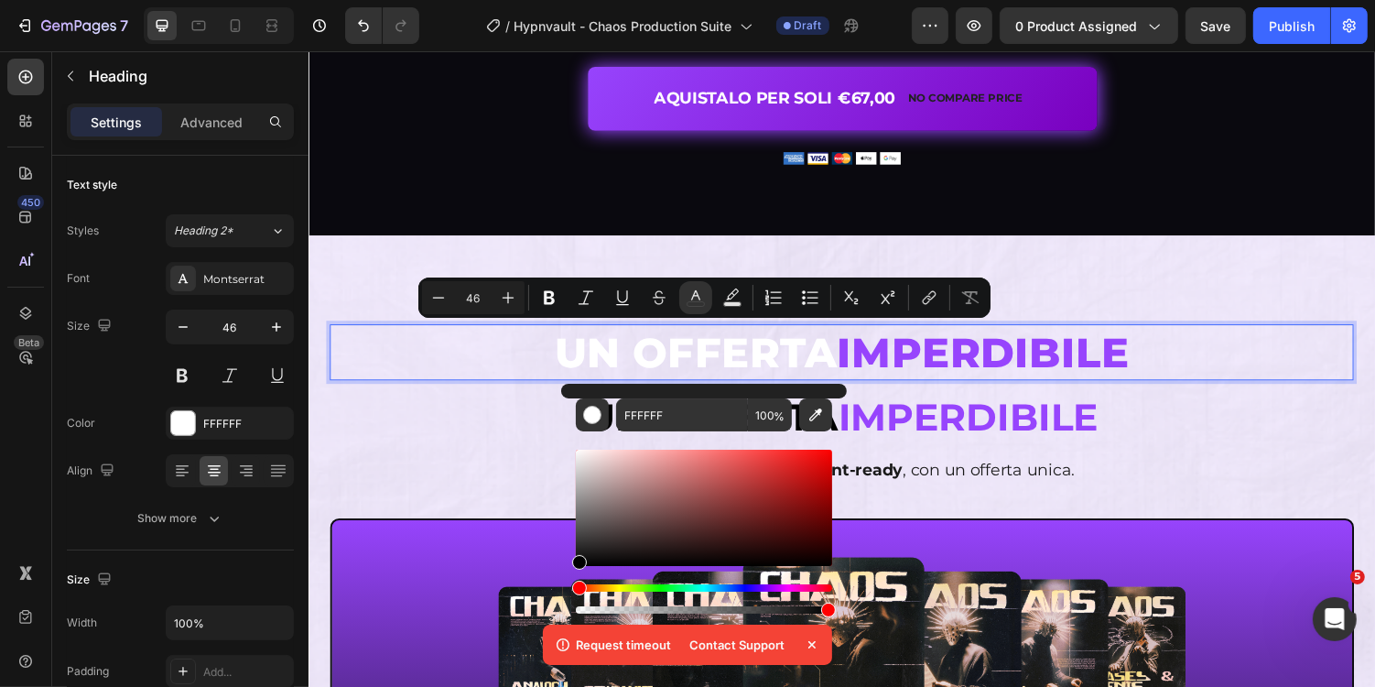
drag, startPoint x: 961, startPoint y: 516, endPoint x: 548, endPoint y: 601, distance: 421.5
type input "000000"
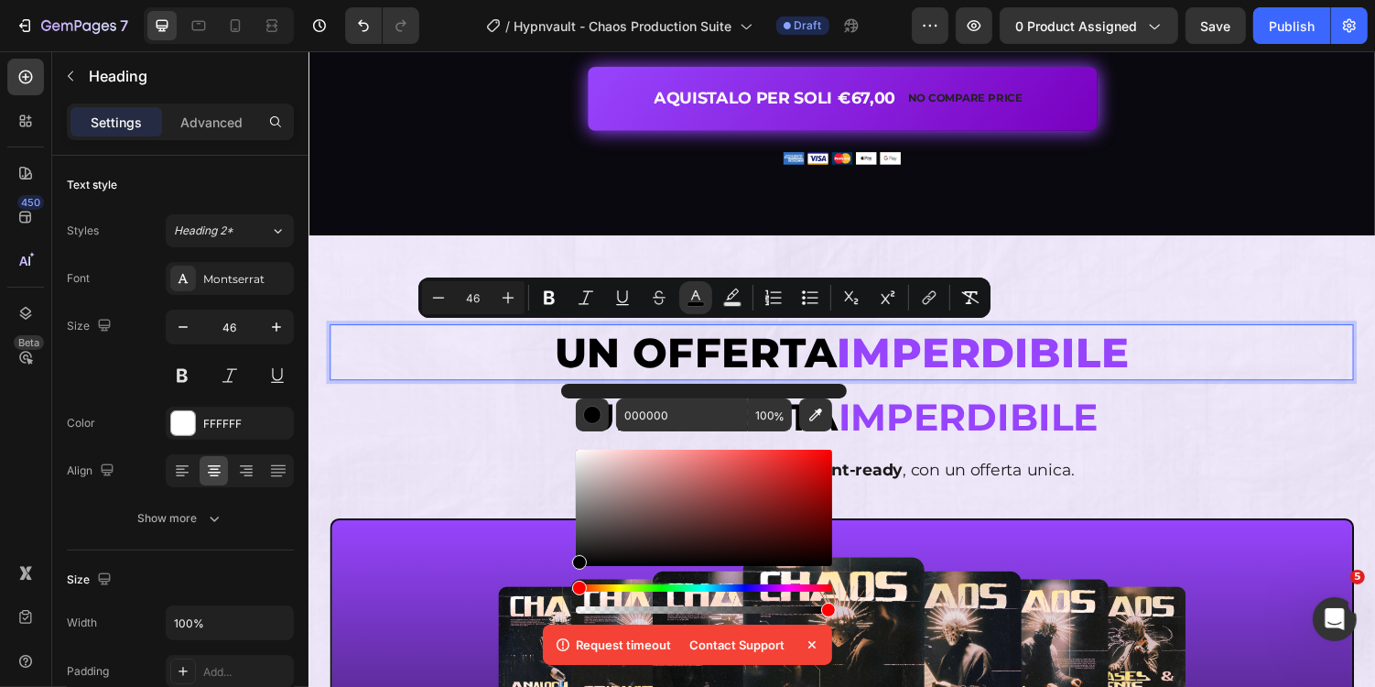
click at [1019, 380] on span "IMPERDIBILE" at bounding box center [1003, 360] width 301 height 52
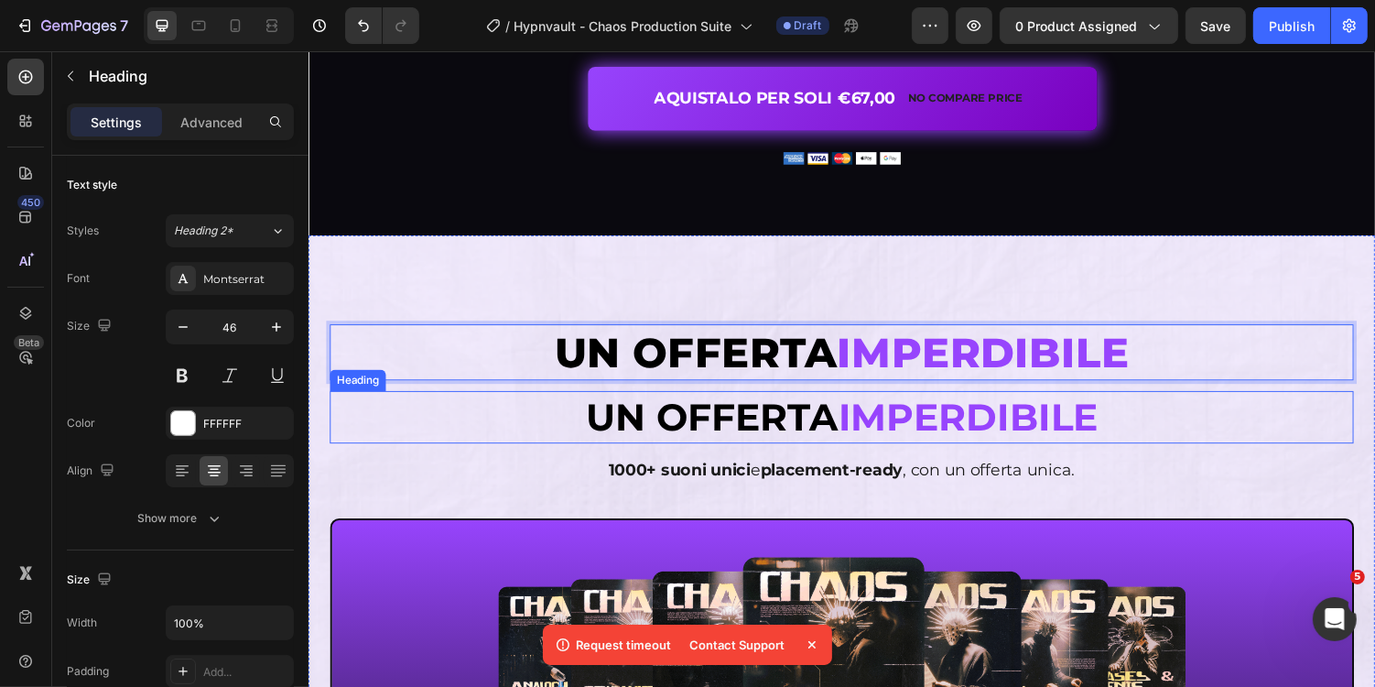
click at [972, 412] on strong "imperdibile" at bounding box center [986, 427] width 267 height 48
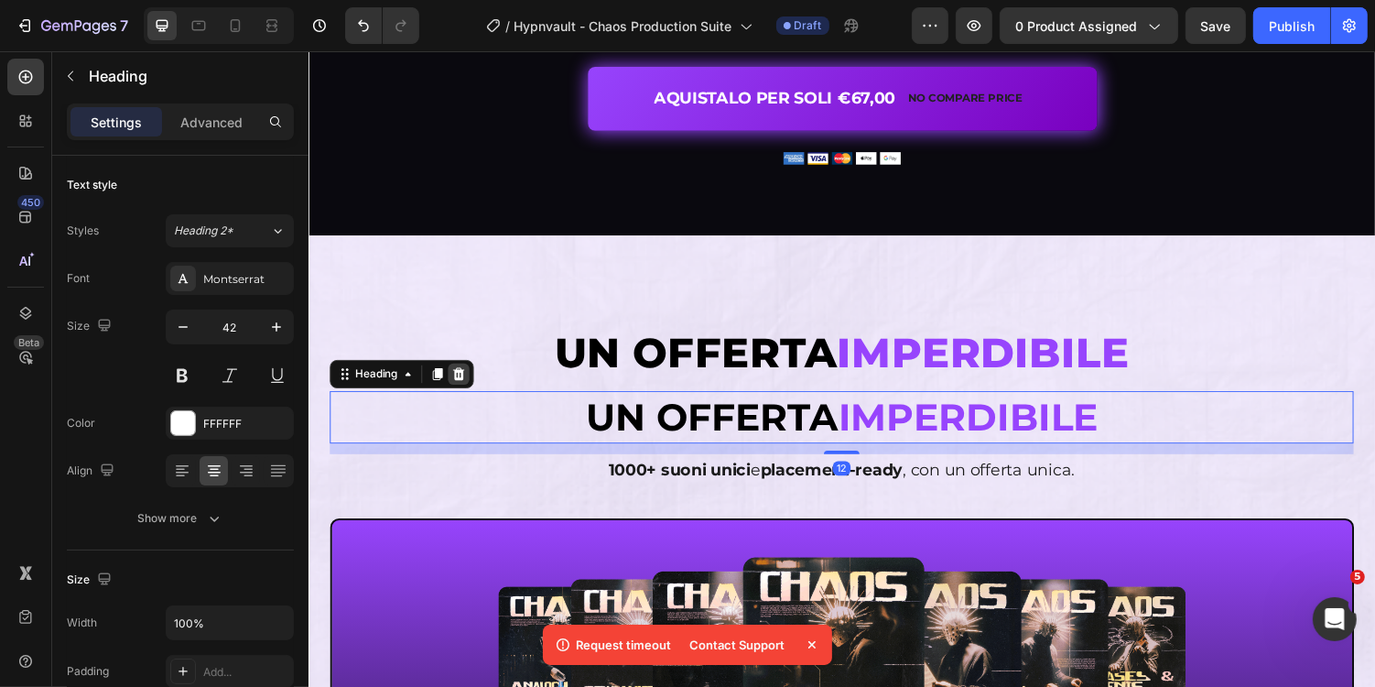
click at [466, 384] on icon at bounding box center [463, 382] width 12 height 13
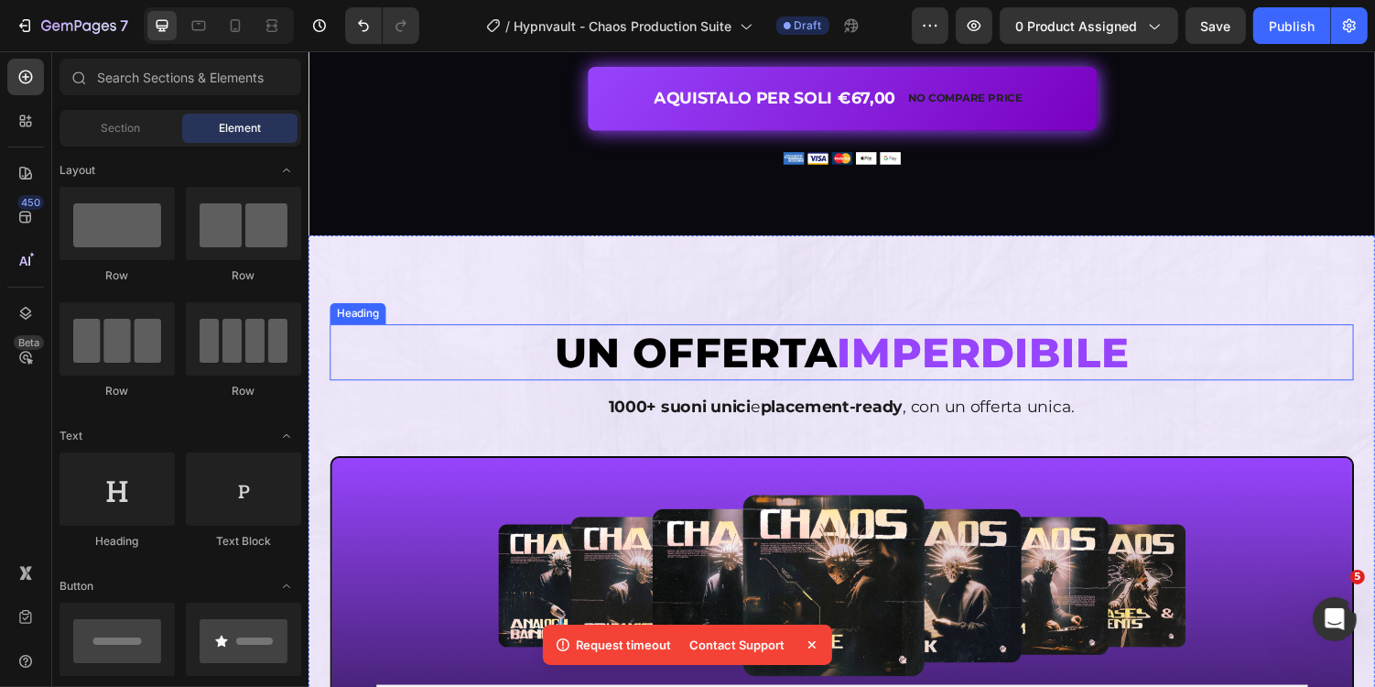
click at [789, 331] on h2 "⁠⁠⁠⁠⁠⁠⁠ UN OFFERTA IMPERDIBILE" at bounding box center [857, 360] width 1055 height 59
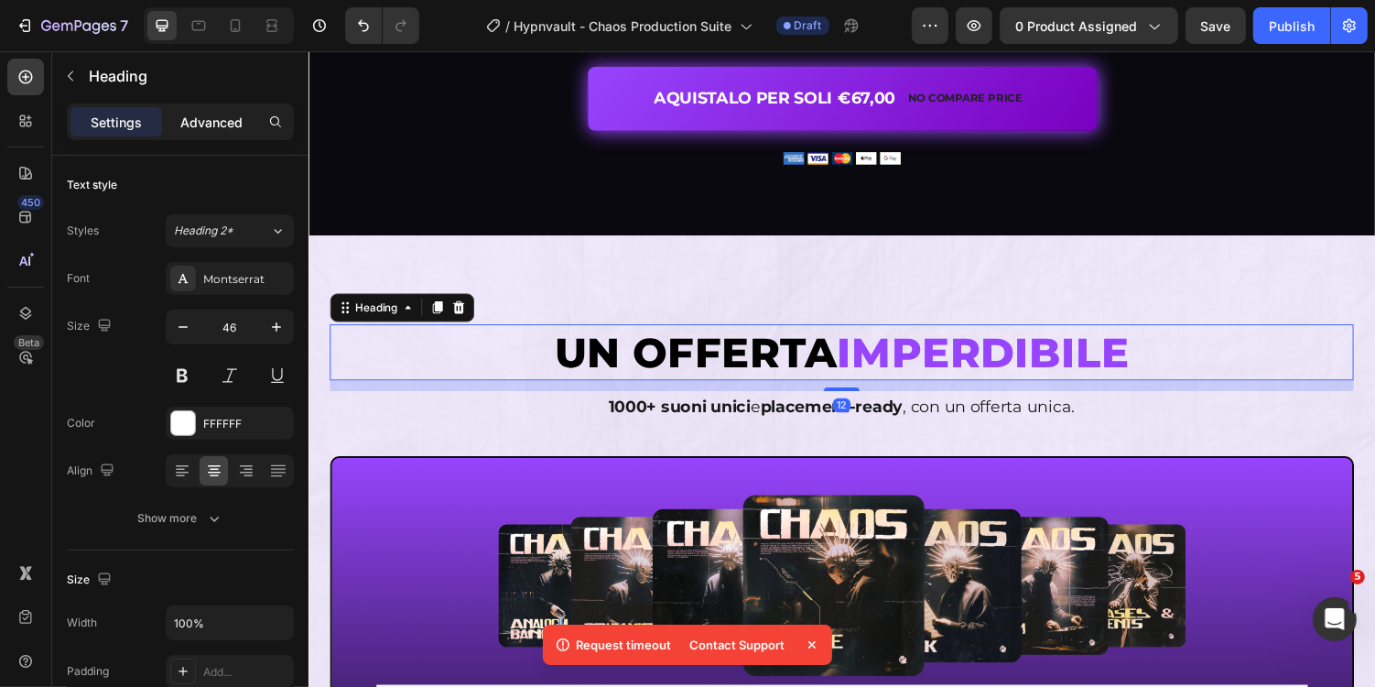
click at [216, 120] on p "Advanced" at bounding box center [211, 122] width 62 height 19
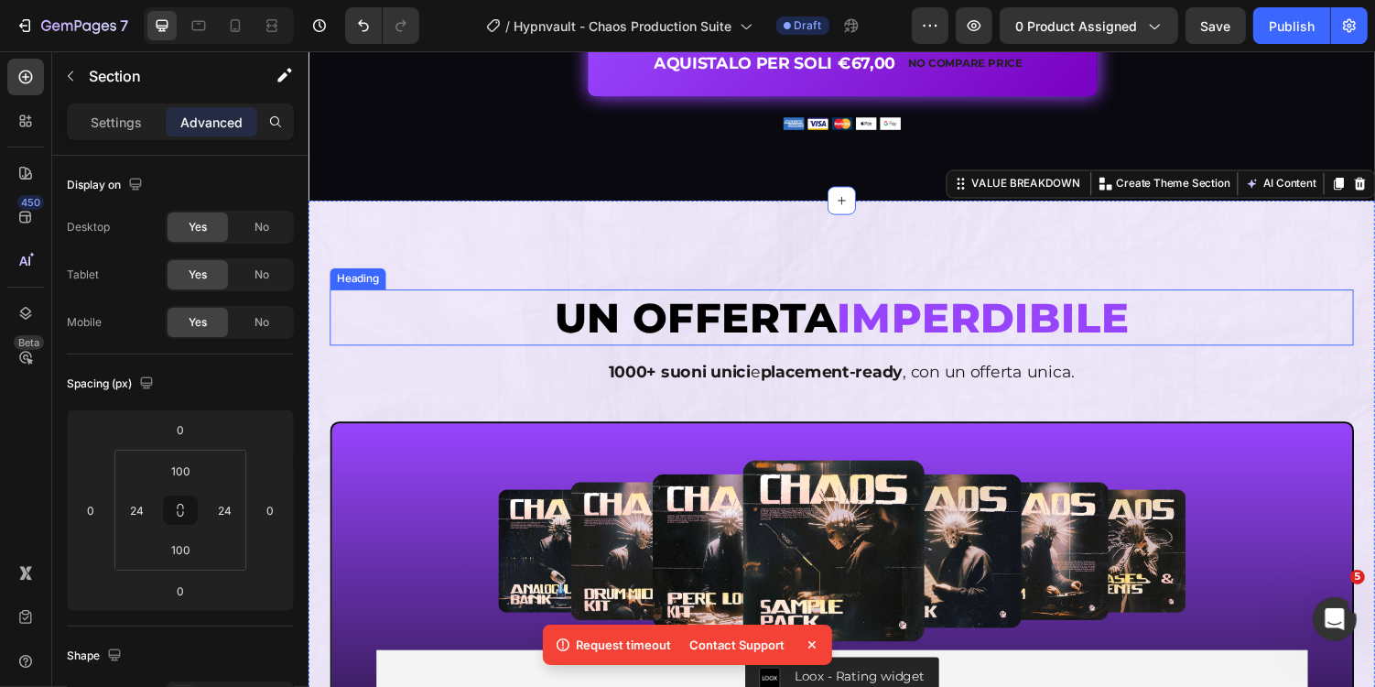
scroll to position [4752, 0]
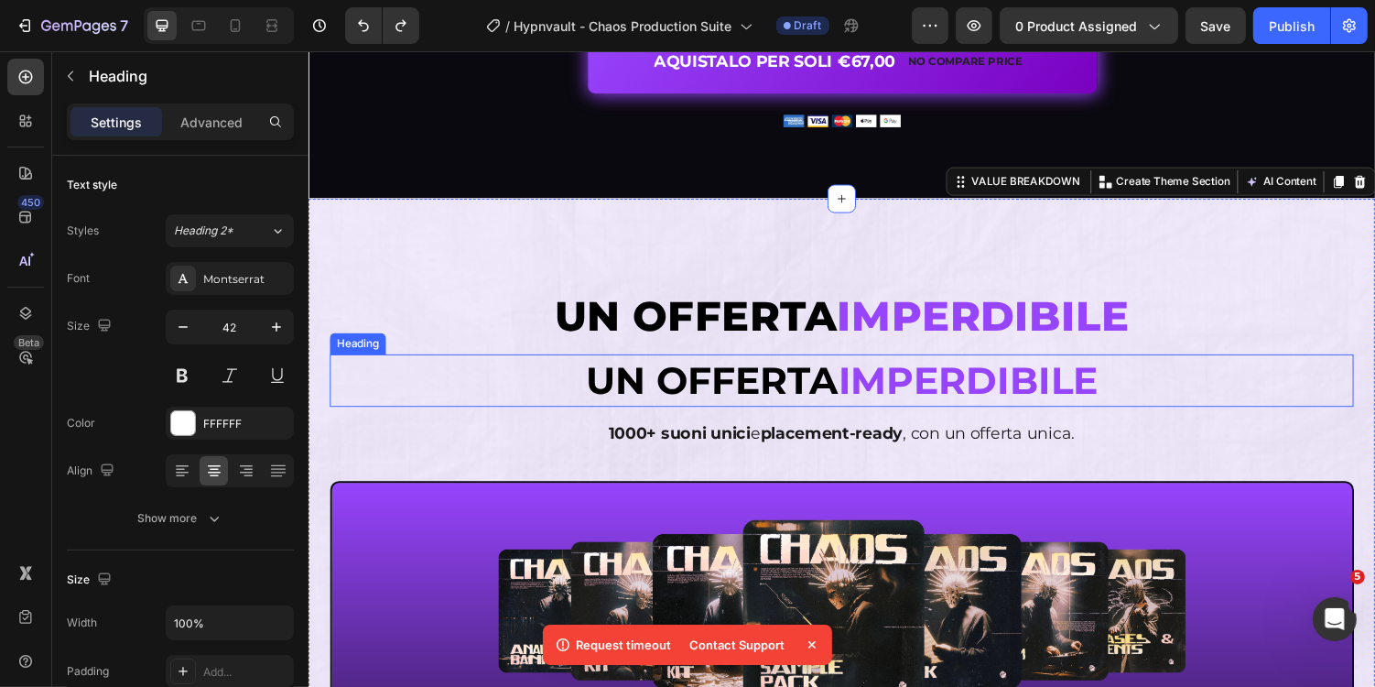
click at [783, 368] on strong "Un offerta" at bounding box center [723, 388] width 260 height 48
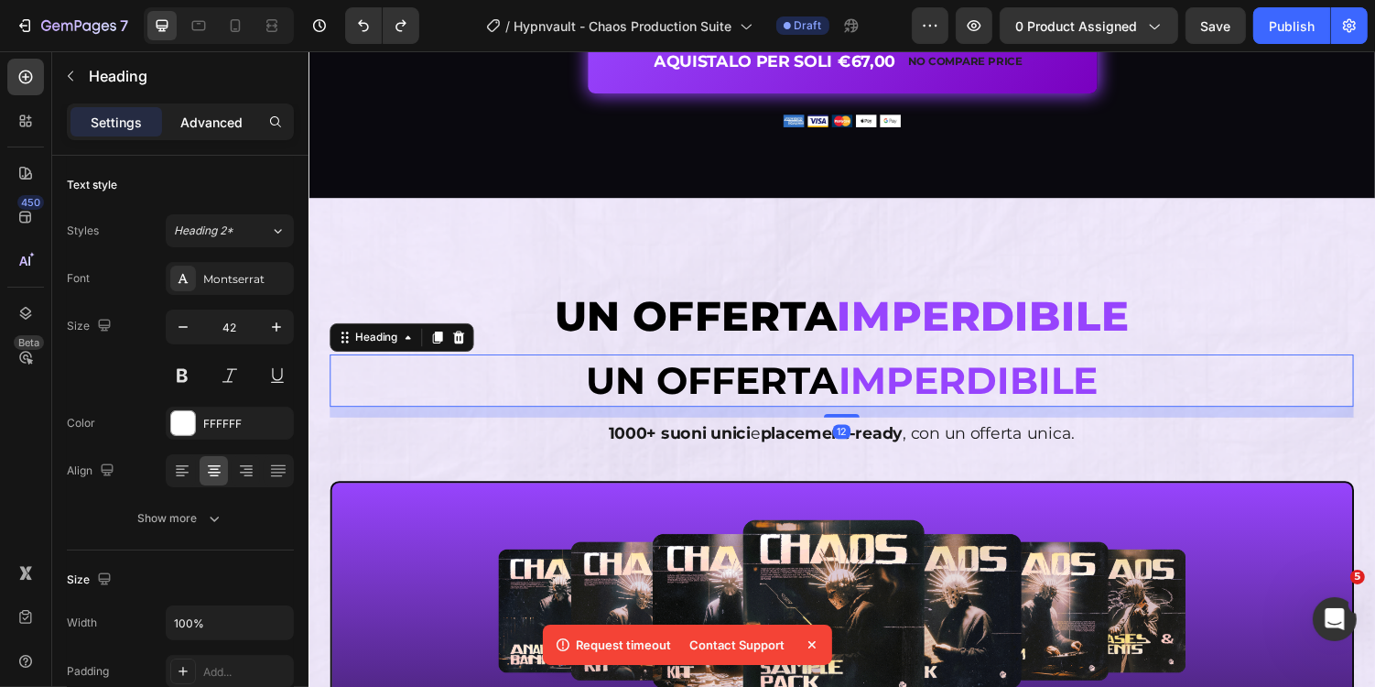
click at [212, 119] on p "Advanced" at bounding box center [211, 122] width 62 height 19
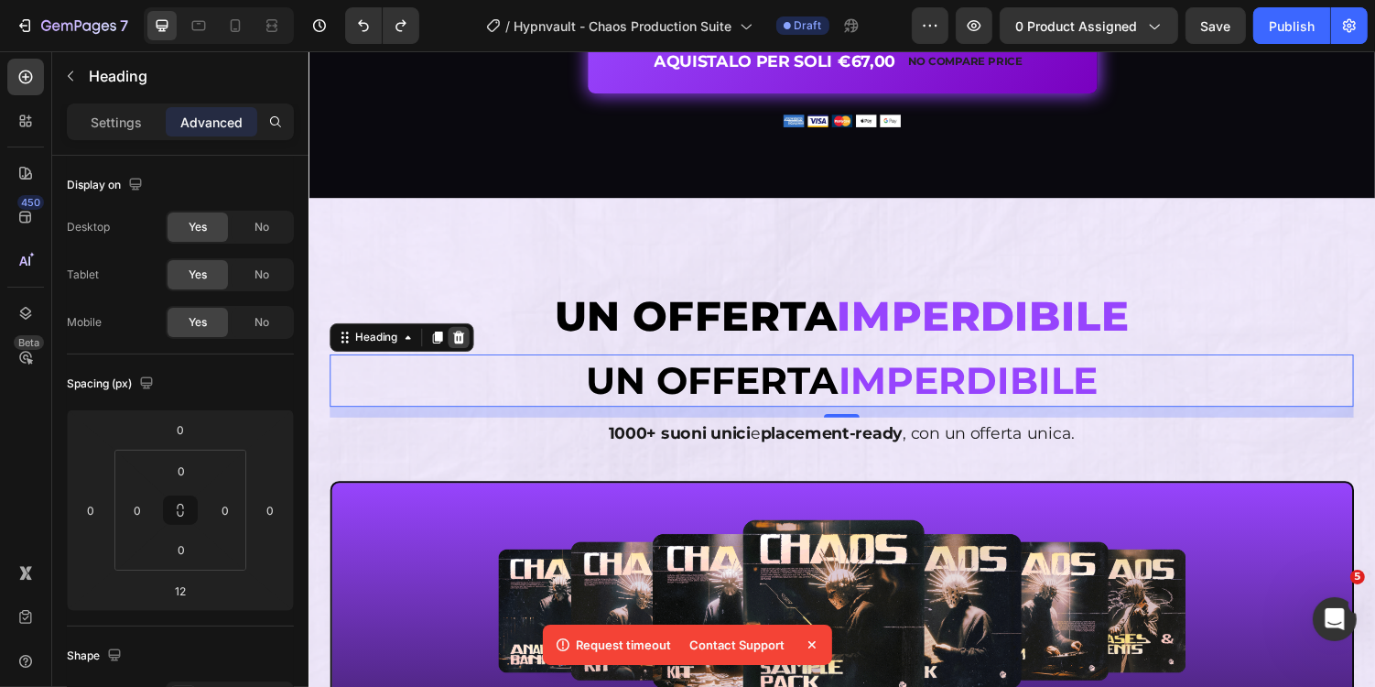
click at [460, 343] on icon at bounding box center [463, 344] width 12 height 13
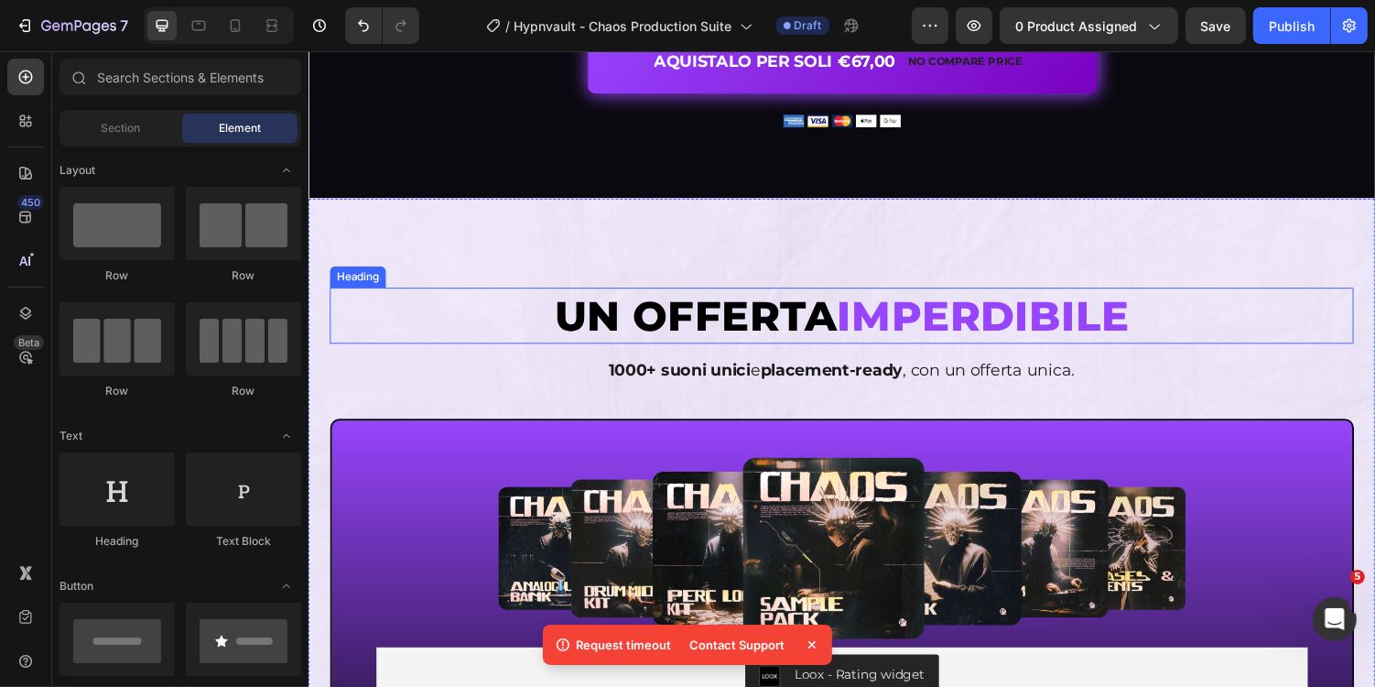
click at [713, 317] on span "UN OFFERTA" at bounding box center [706, 322] width 291 height 52
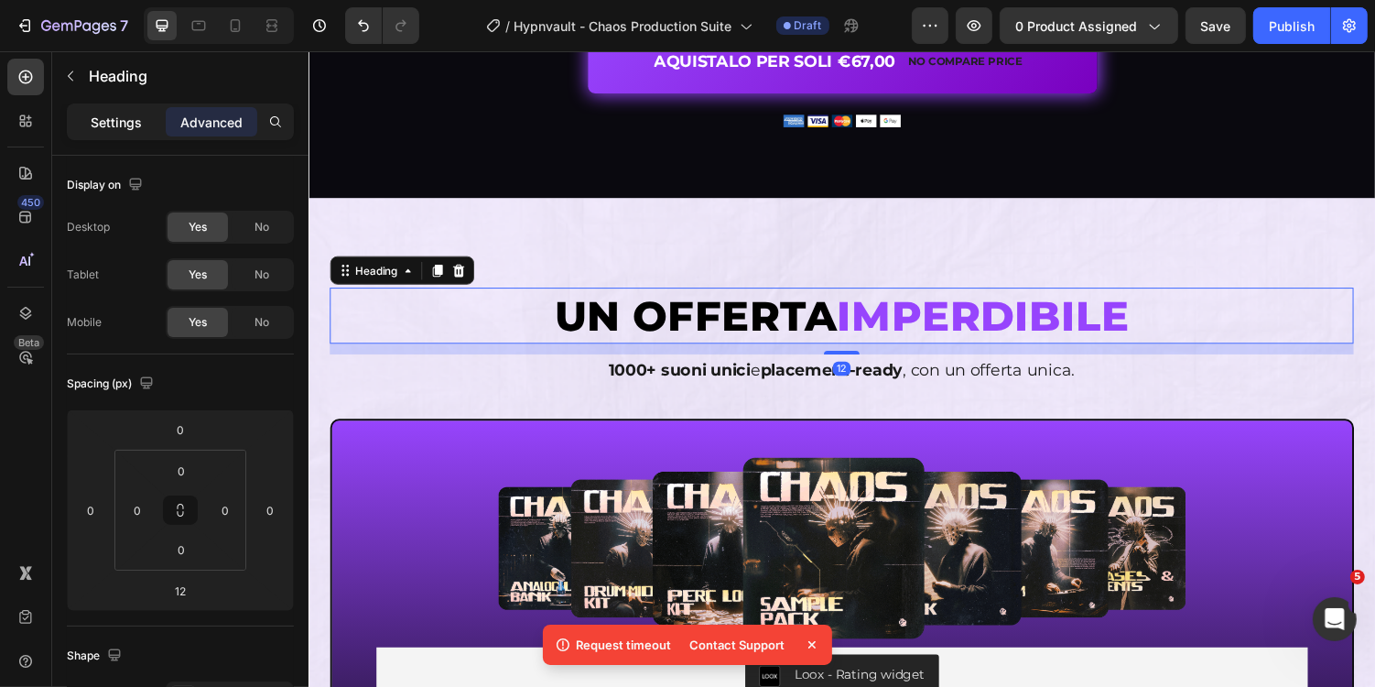
click at [126, 126] on p "Settings" at bounding box center [116, 122] width 51 height 19
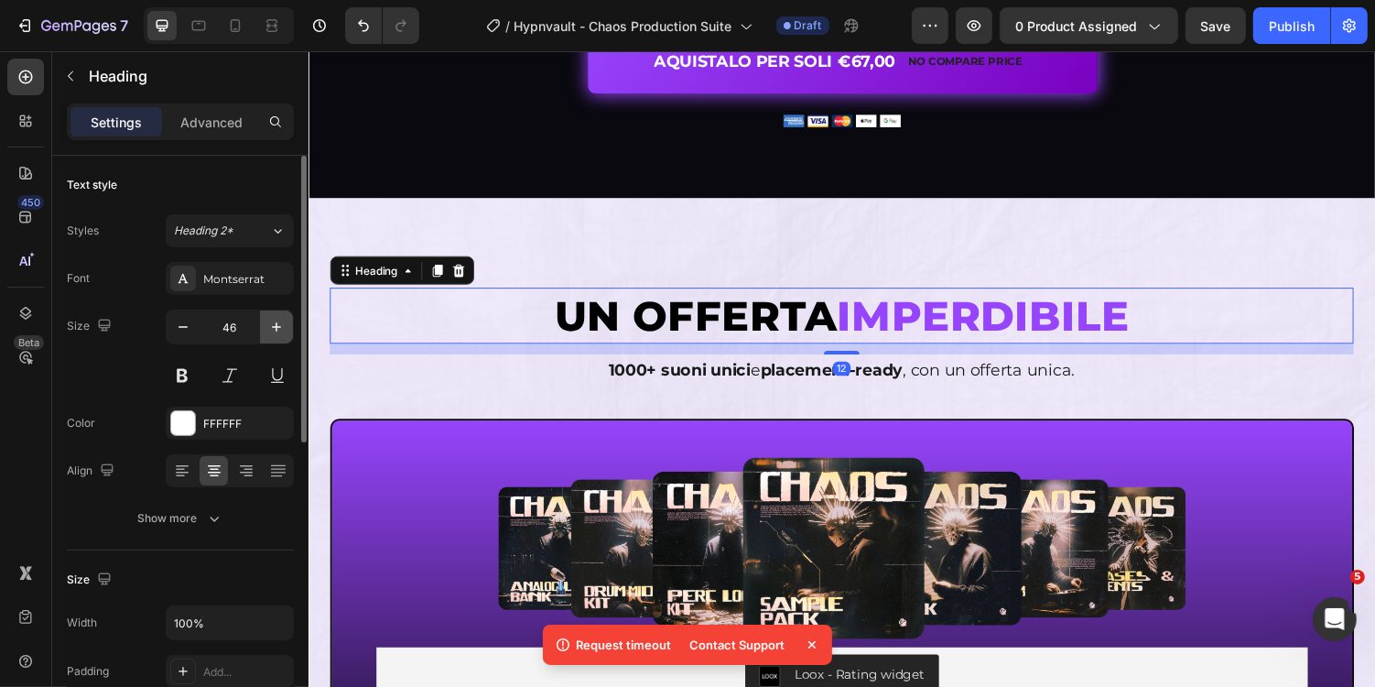
click at [280, 321] on icon "button" at bounding box center [276, 327] width 18 height 18
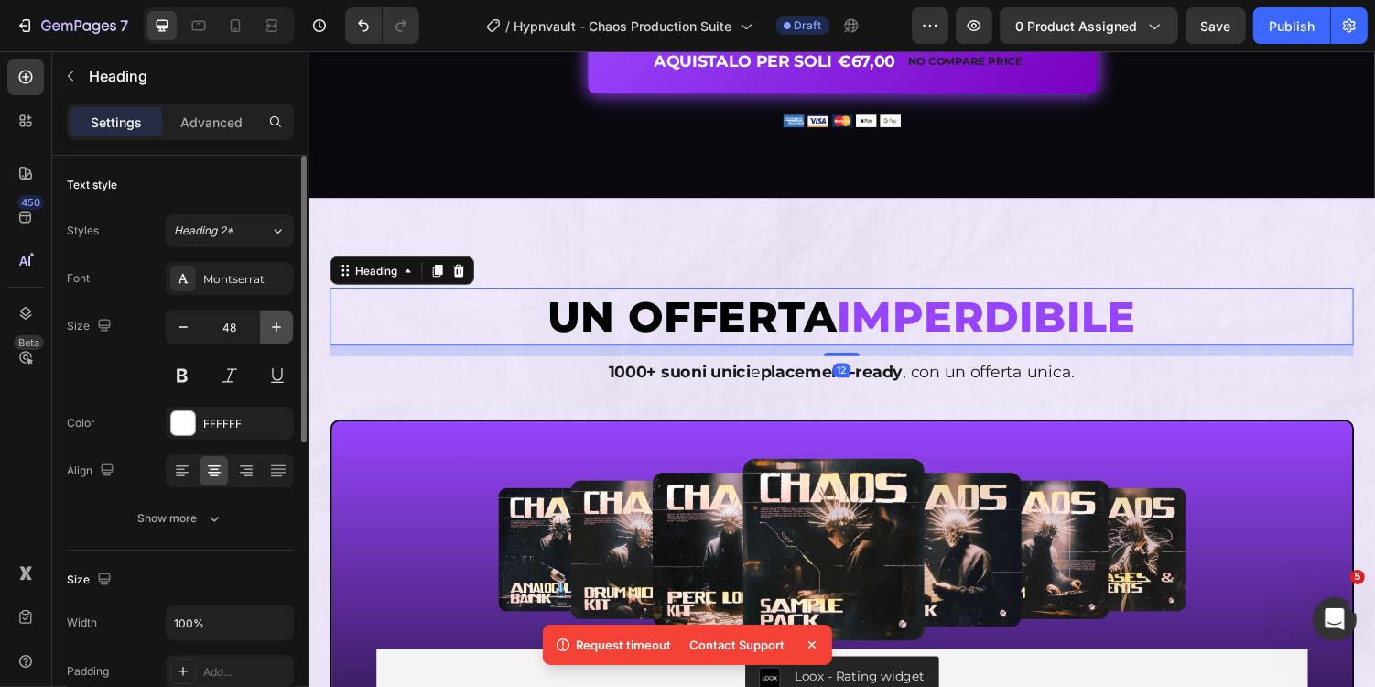
click at [280, 321] on icon "button" at bounding box center [276, 327] width 18 height 18
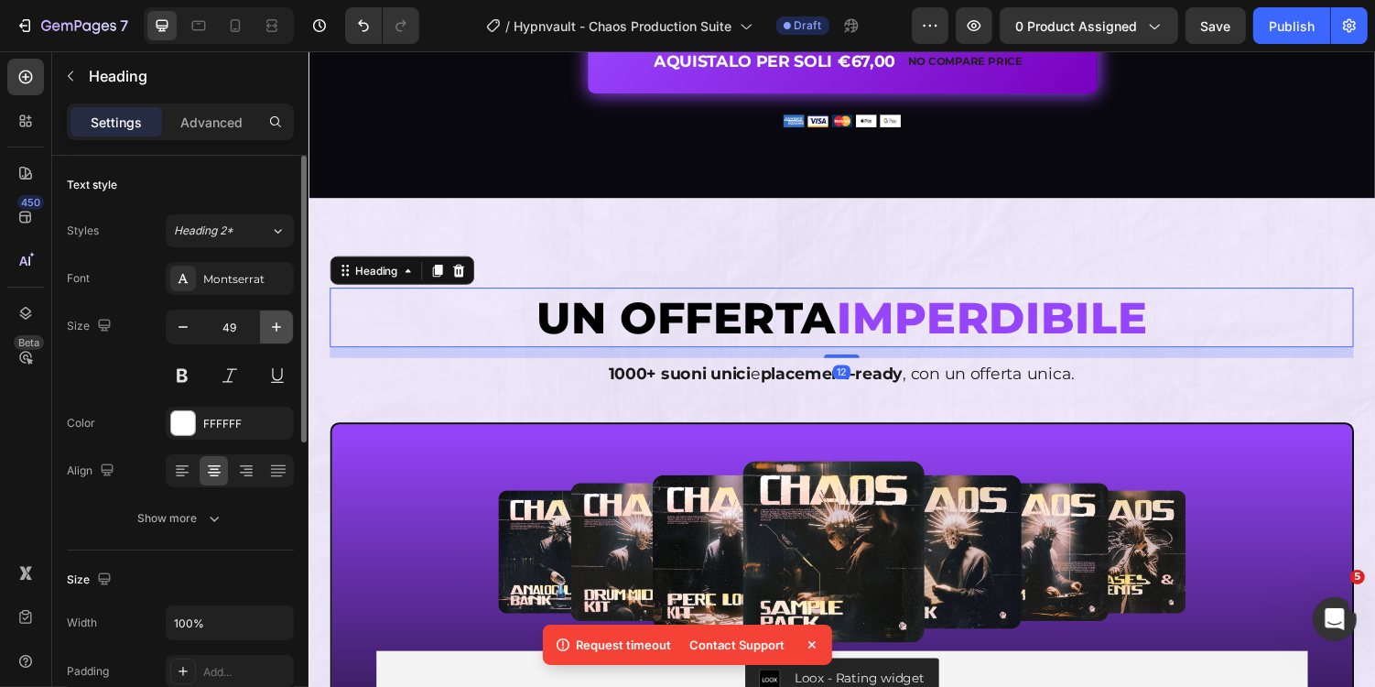
click at [280, 321] on icon "button" at bounding box center [276, 327] width 18 height 18
type input "50"
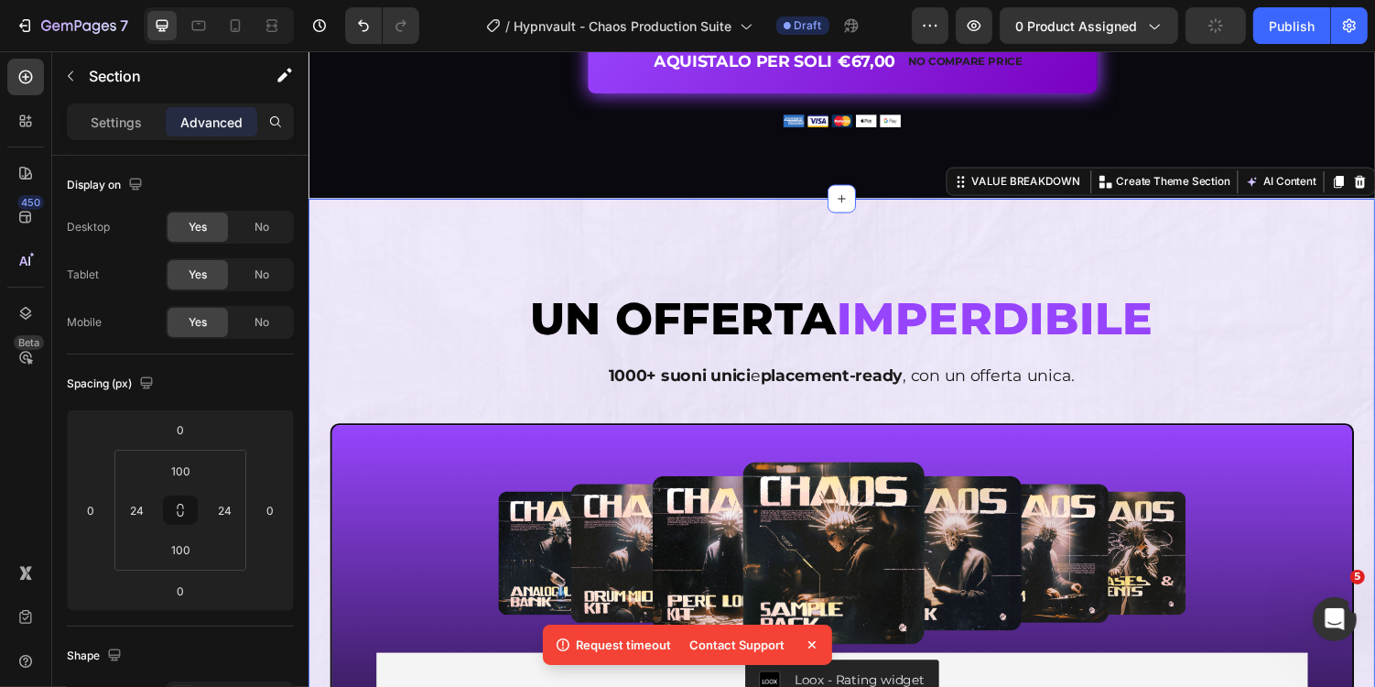
click at [76, 114] on div "Settings" at bounding box center [117, 121] width 92 height 29
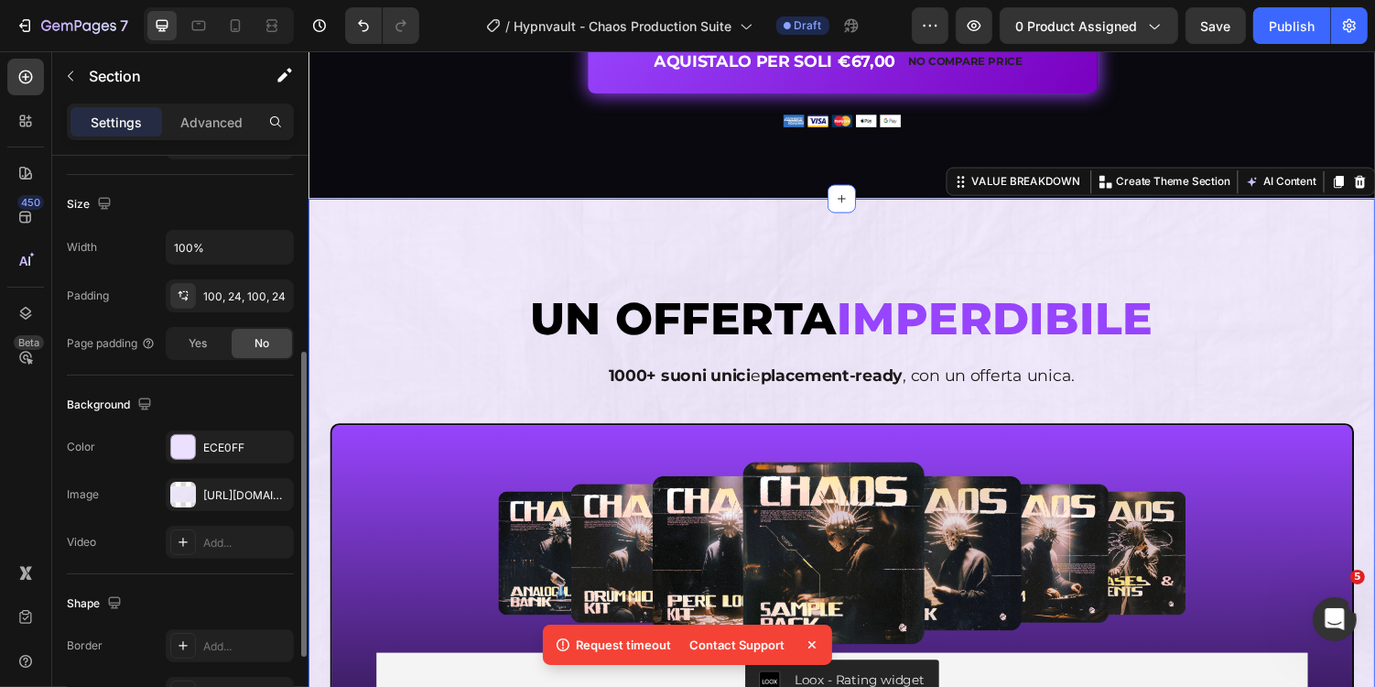
scroll to position [377, 0]
click at [278, 490] on icon "button" at bounding box center [274, 492] width 15 height 15
click at [281, 492] on icon "button" at bounding box center [274, 492] width 15 height 15
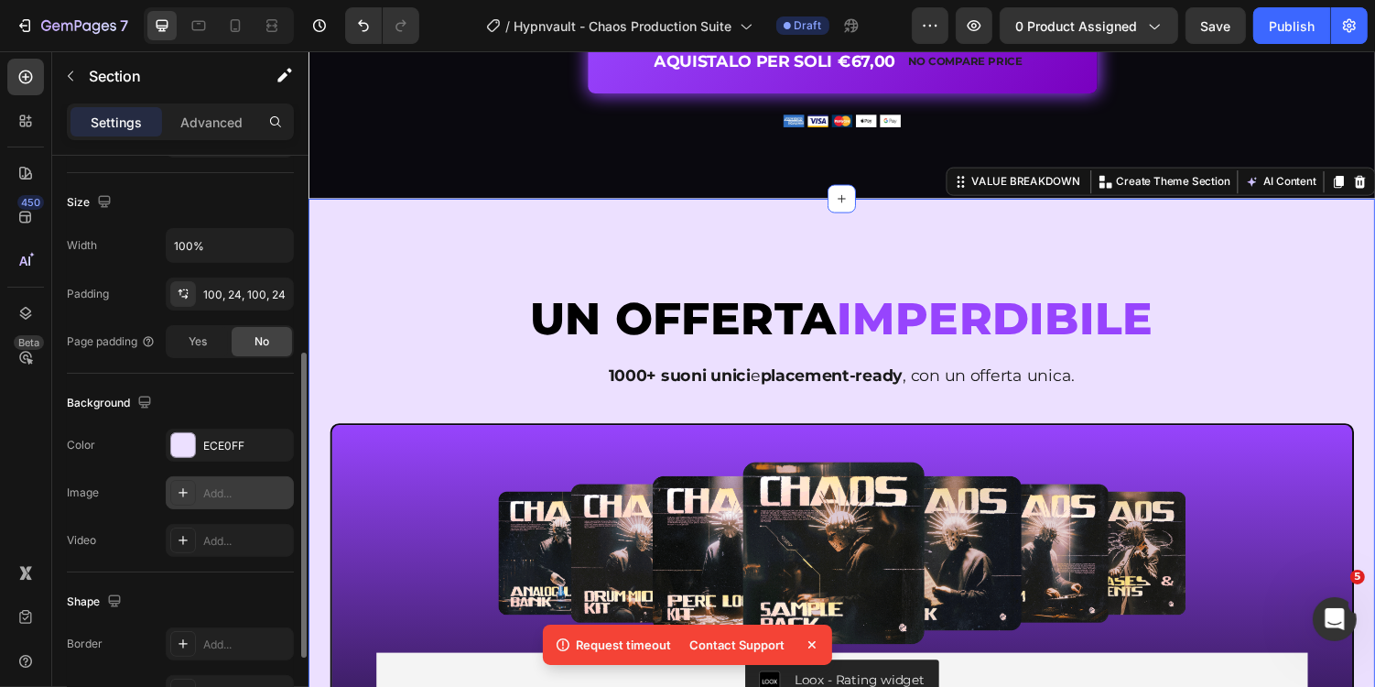
click at [223, 485] on div "Add..." at bounding box center [246, 493] width 86 height 16
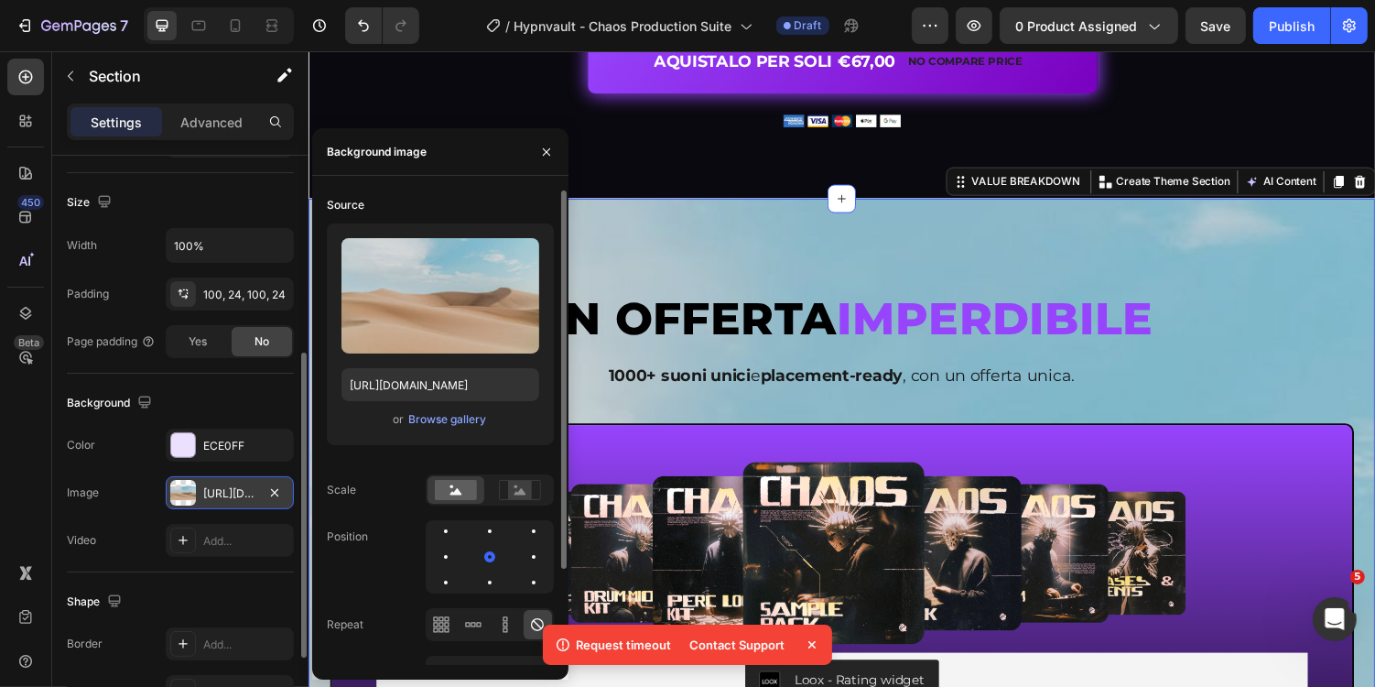
click at [440, 405] on div "Upload Image https://cdn.shopify.com/s/files/1/2005/9307/files/background_setti…" at bounding box center [440, 334] width 227 height 222
click at [450, 418] on div "Browse gallery" at bounding box center [447, 419] width 78 height 16
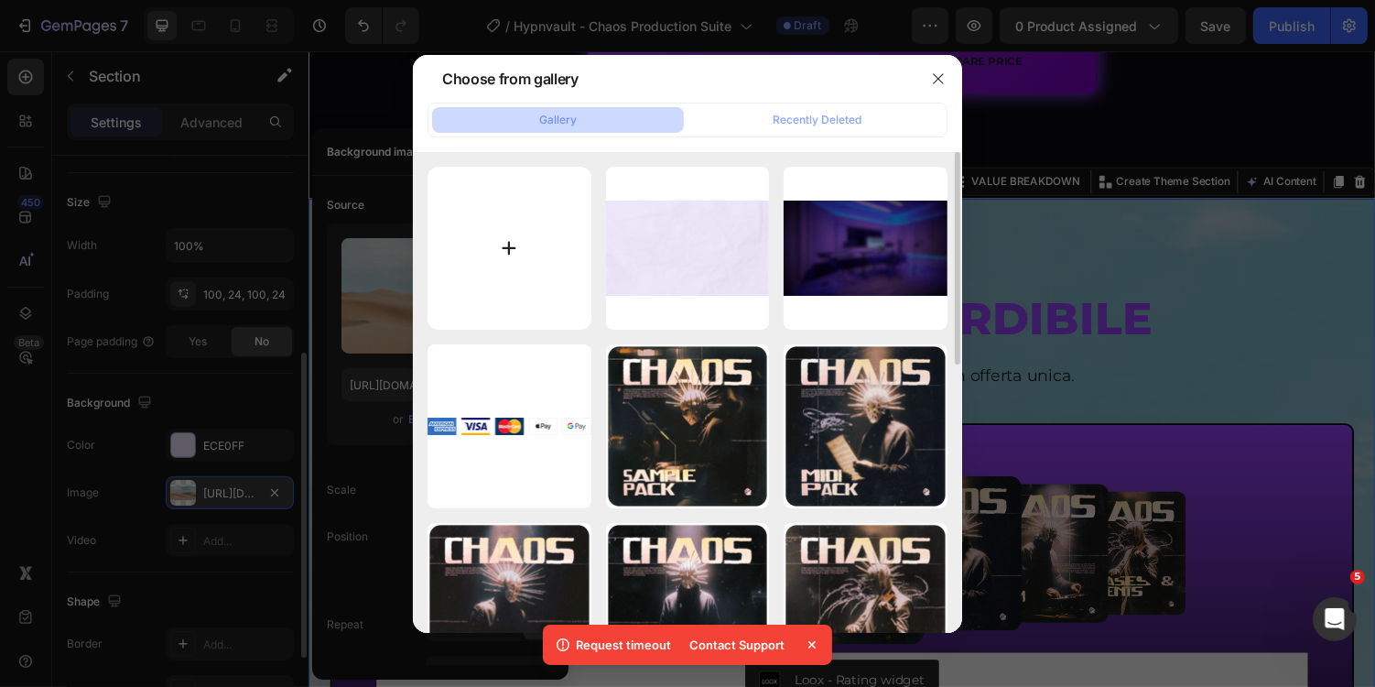
click at [483, 172] on input "file" at bounding box center [510, 249] width 164 height 164
type input "C:\fakepath\Copy of Untitled Design (1)-min.png"
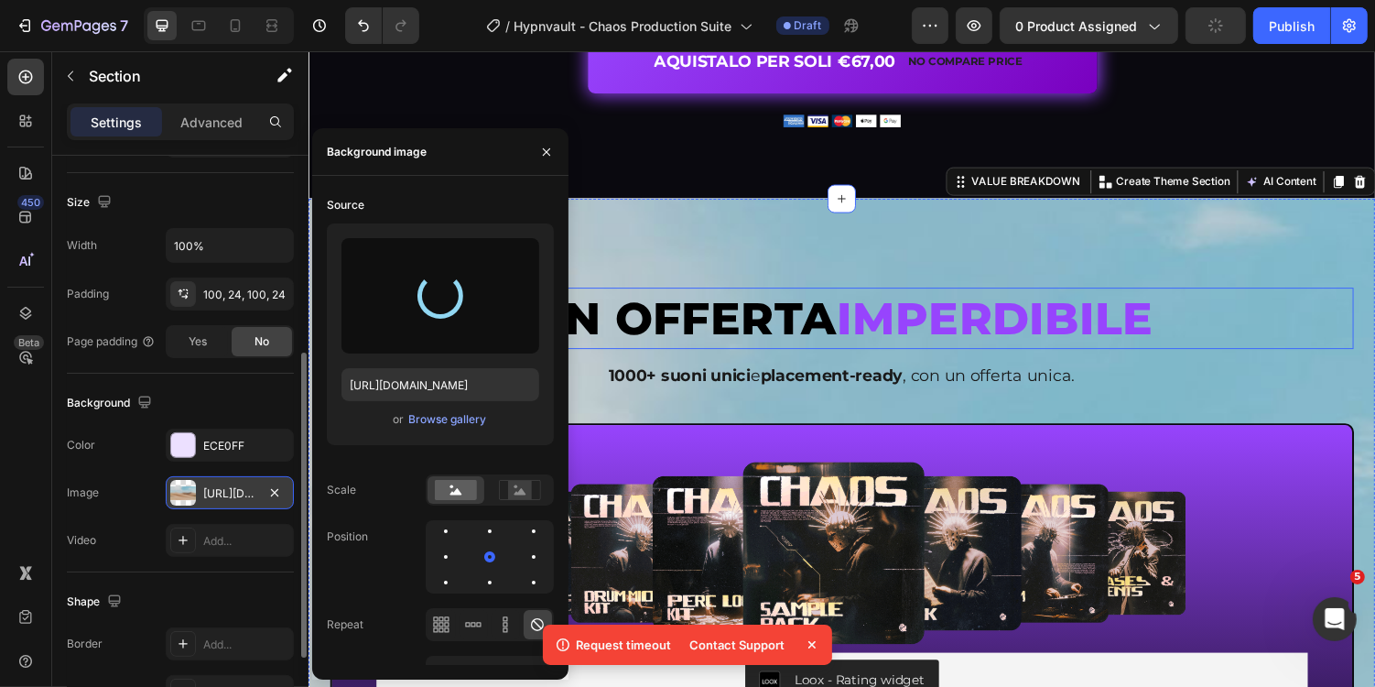
type input "https://cdn.shopify.com/s/files/1/0669/2824/7049/files/gempages_491410533749097…"
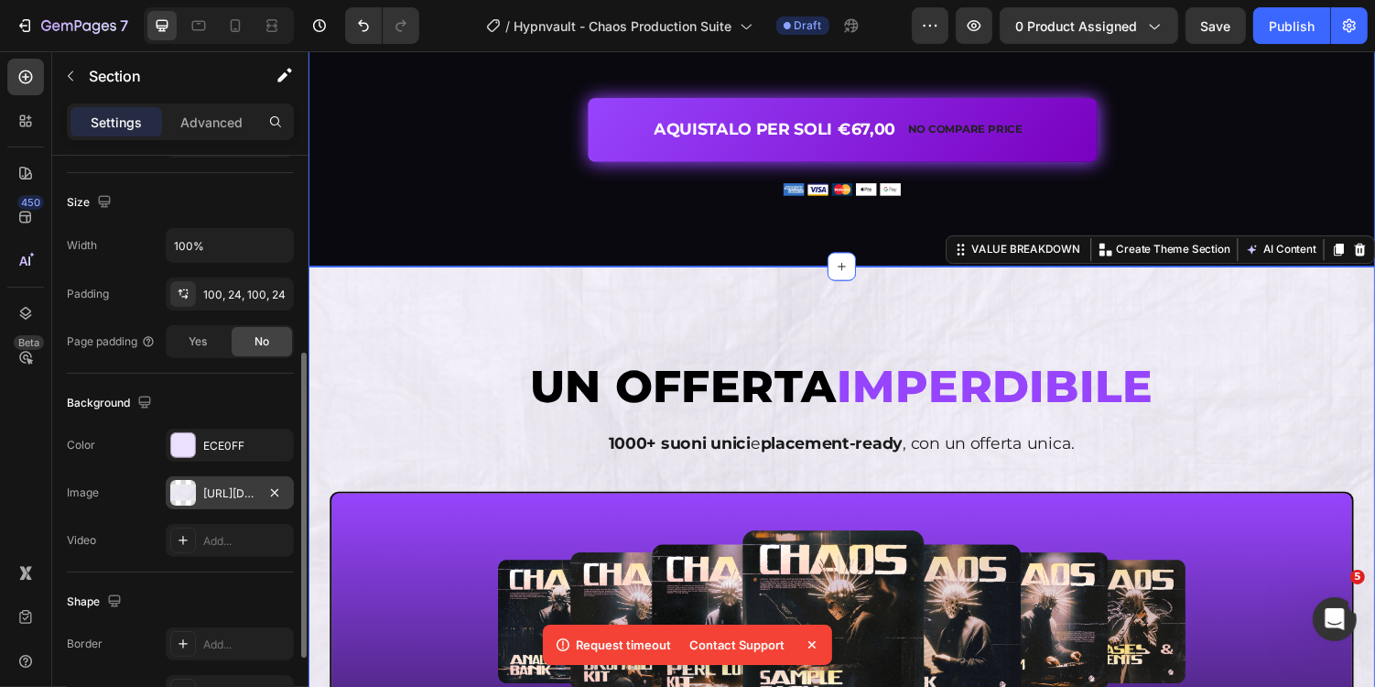
scroll to position [4685, 0]
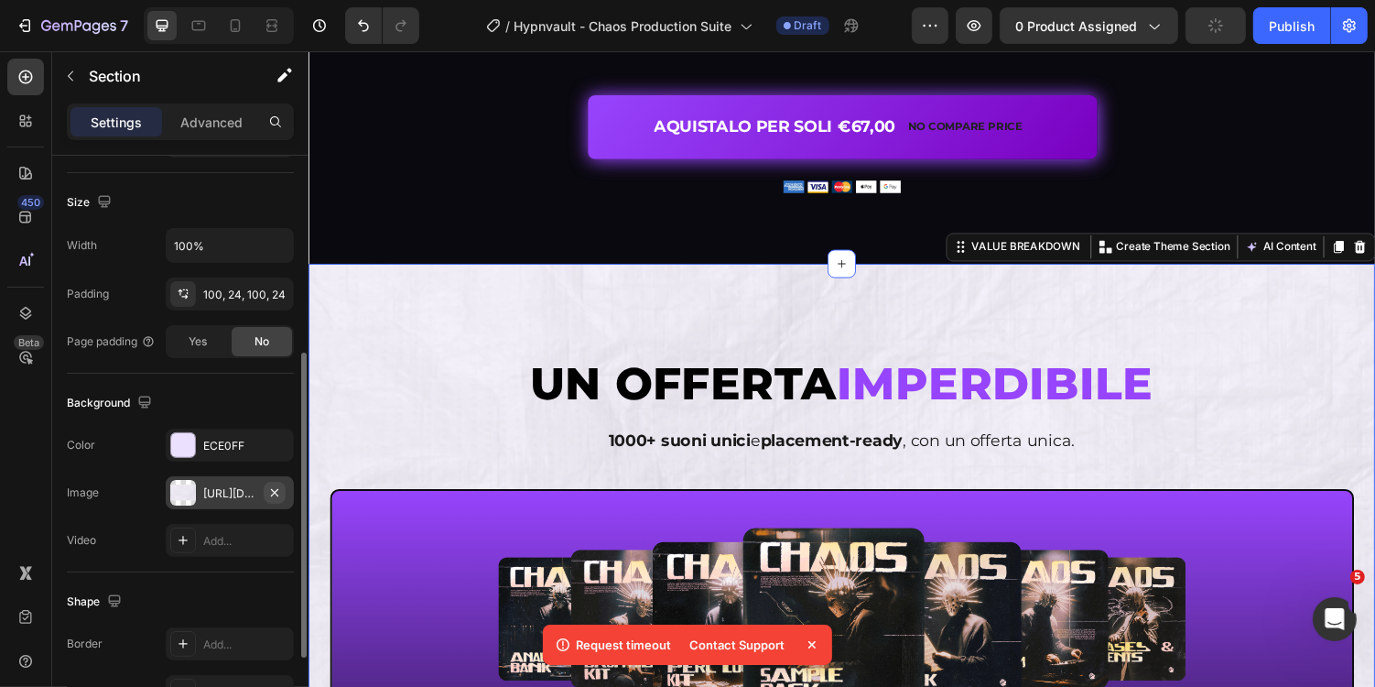
click at [274, 492] on icon "button" at bounding box center [274, 492] width 15 height 15
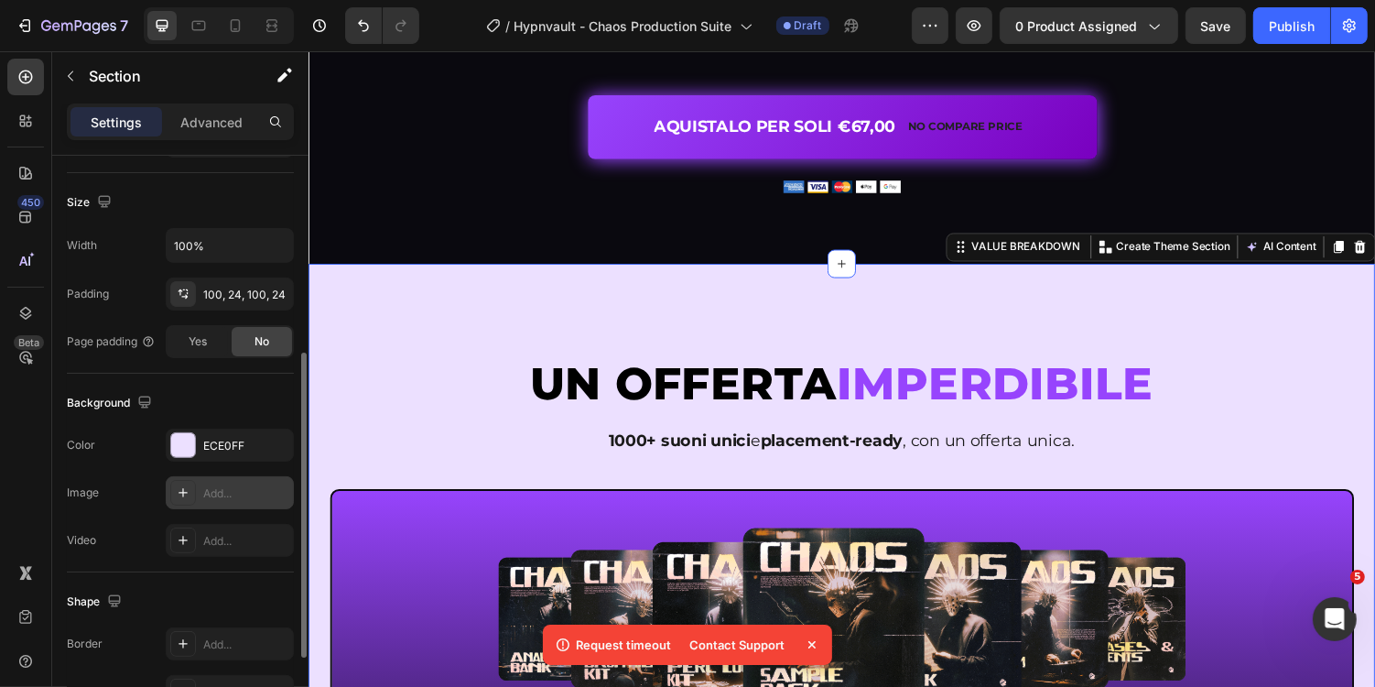
click at [235, 488] on div "Add..." at bounding box center [246, 493] width 86 height 16
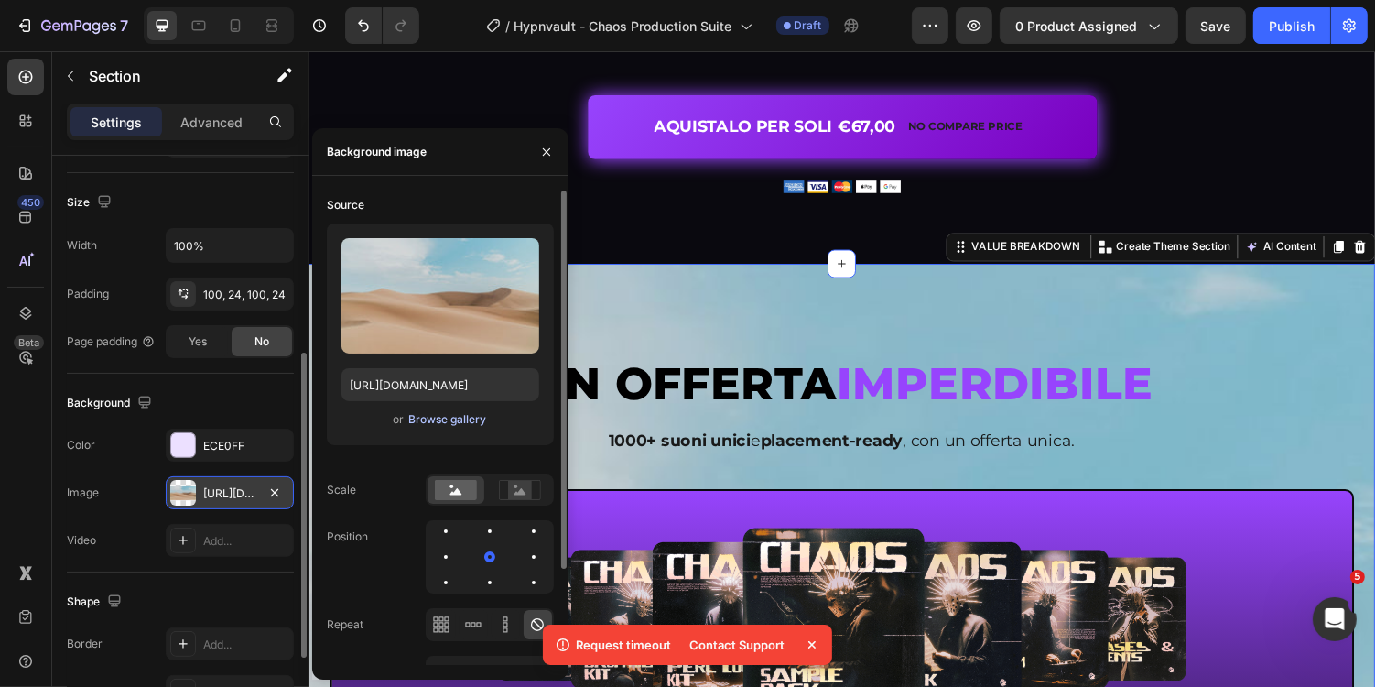
click at [436, 420] on div "Browse gallery" at bounding box center [447, 419] width 78 height 16
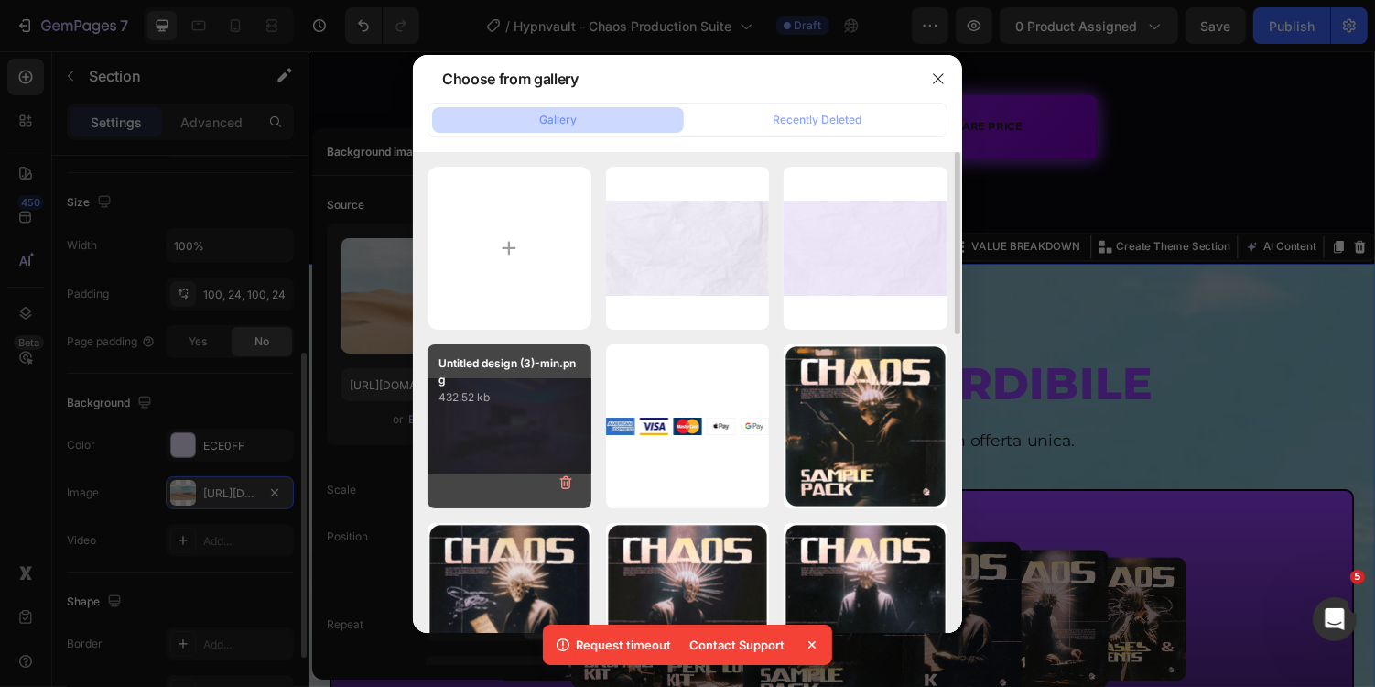
click at [524, 397] on p "432.52 kb" at bounding box center [510, 397] width 142 height 18
type input "https://cdn.shopify.com/s/files/1/0669/2824/7049/files/gempages_491410533749097…"
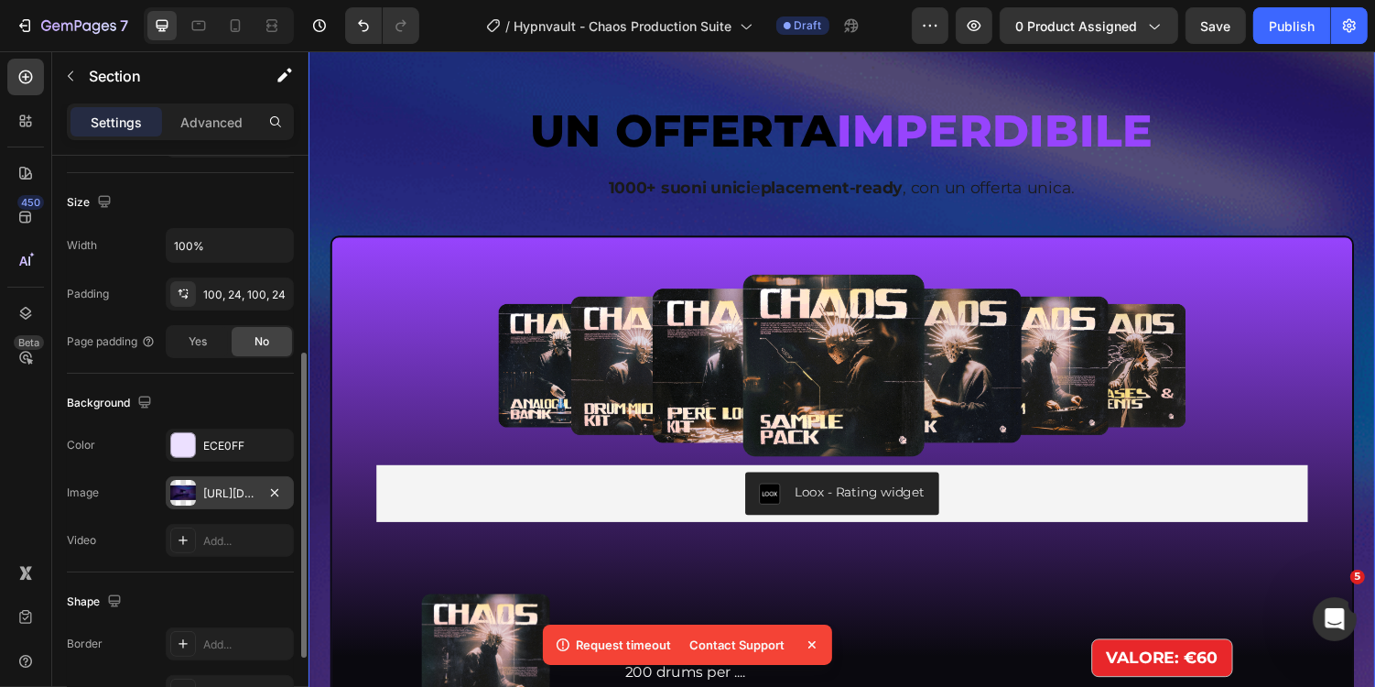
scroll to position [4714, 0]
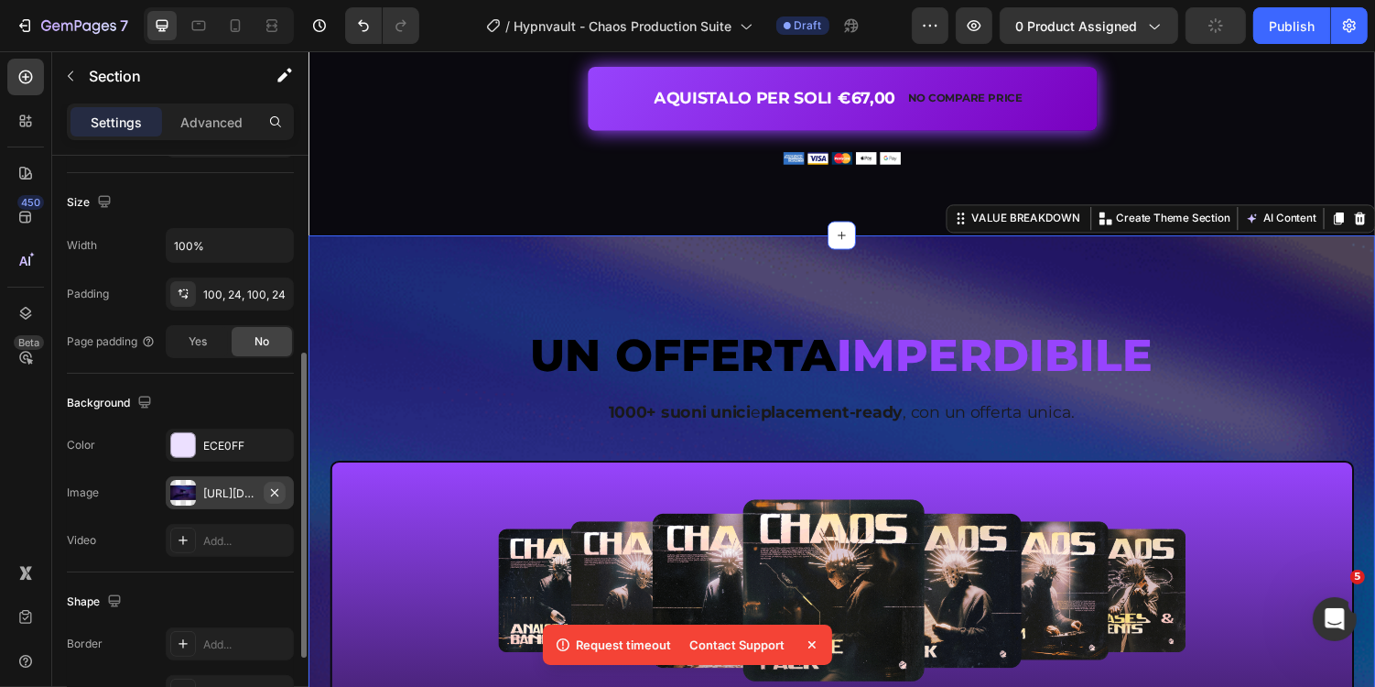
click at [277, 488] on icon "button" at bounding box center [274, 491] width 7 height 7
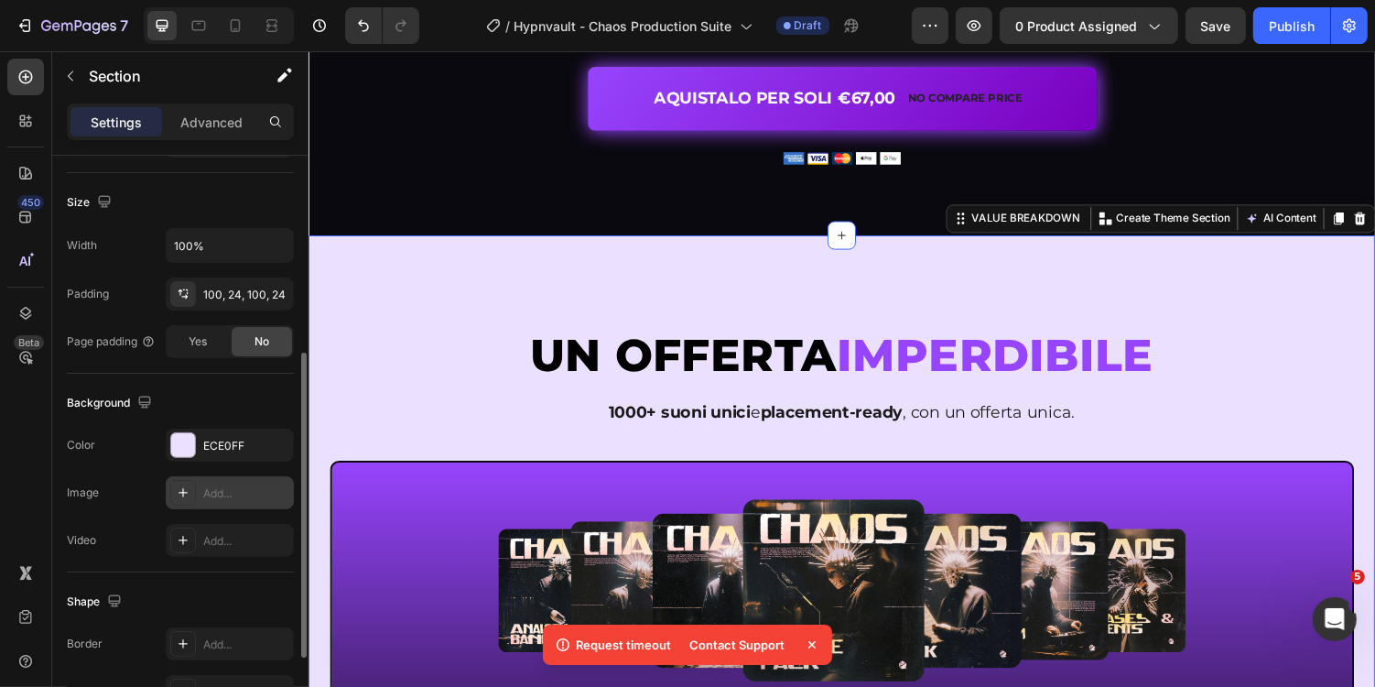
click at [234, 491] on div "Add..." at bounding box center [246, 493] width 86 height 16
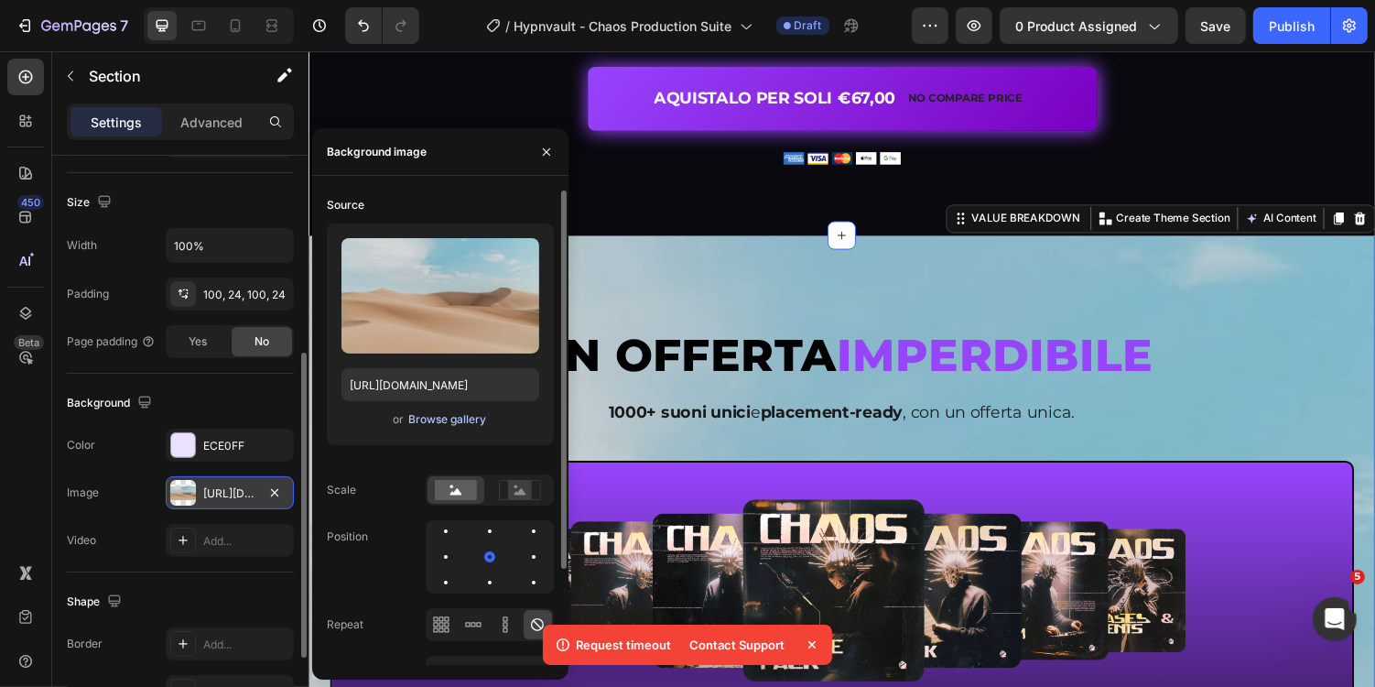
click at [456, 415] on div "Browse gallery" at bounding box center [447, 419] width 78 height 16
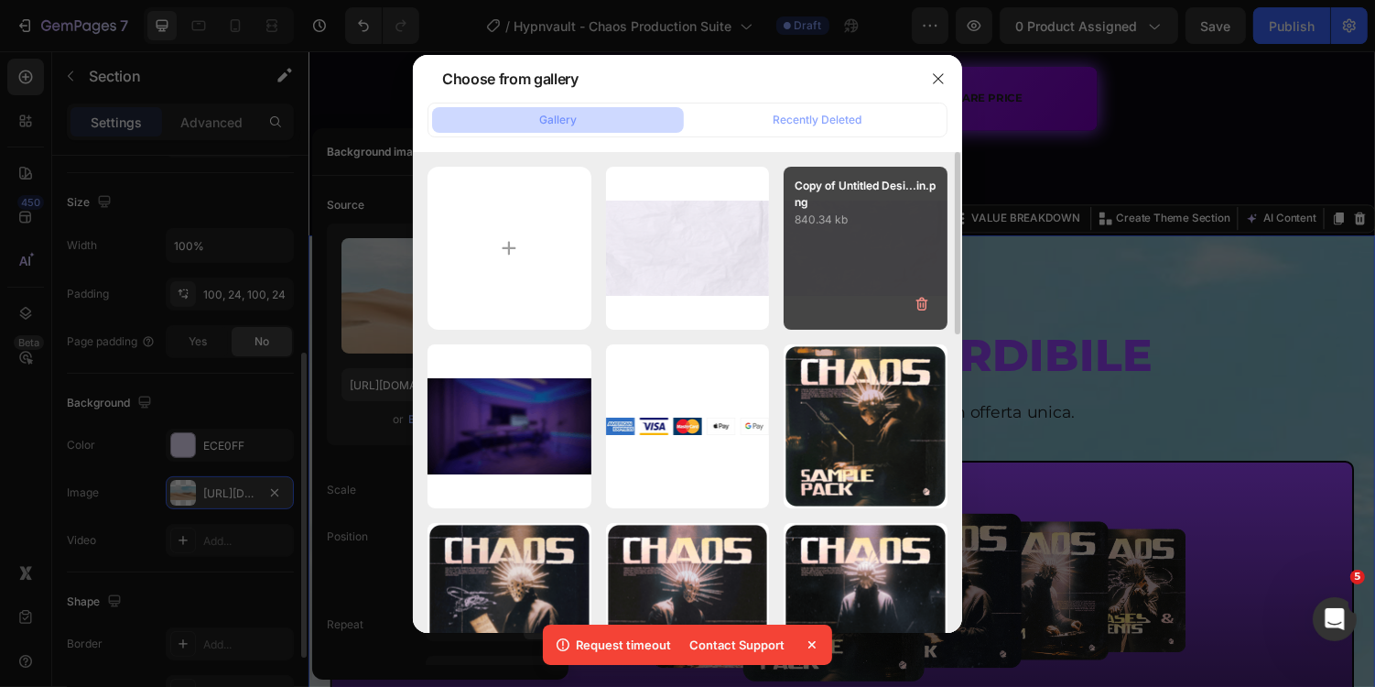
click at [836, 201] on p "Copy of Untitled Desi...in.png" at bounding box center [866, 194] width 142 height 33
type input "https://cdn.shopify.com/s/files/1/0669/2824/7049/files/gempages_491410533749097…"
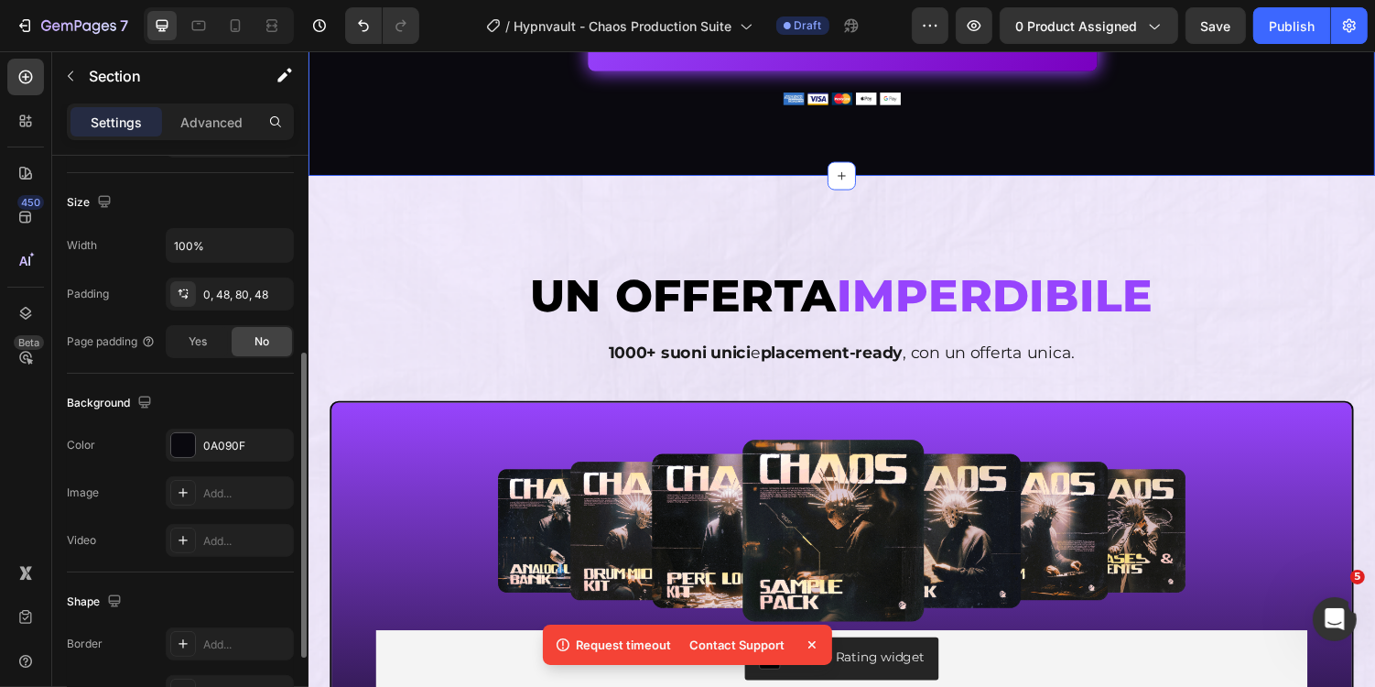
scroll to position [4792, 0]
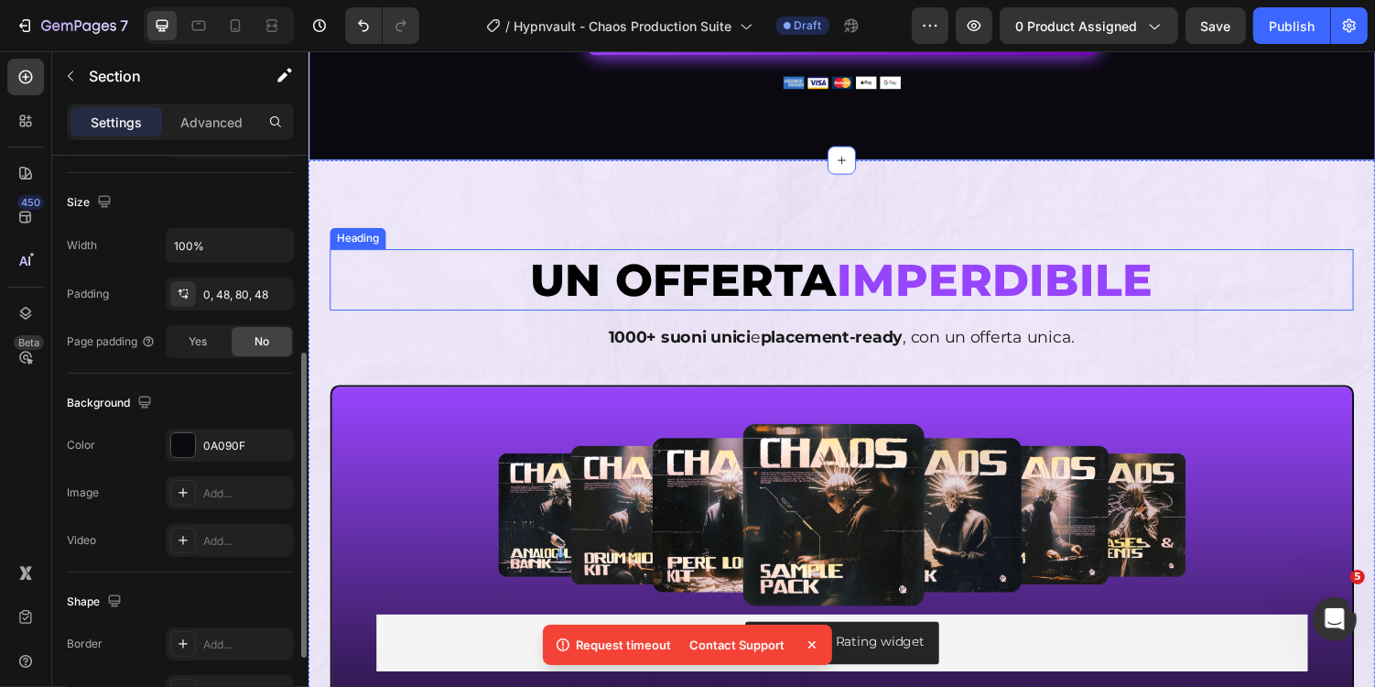
click at [923, 273] on span "IMPERDIBILE" at bounding box center [1015, 285] width 327 height 56
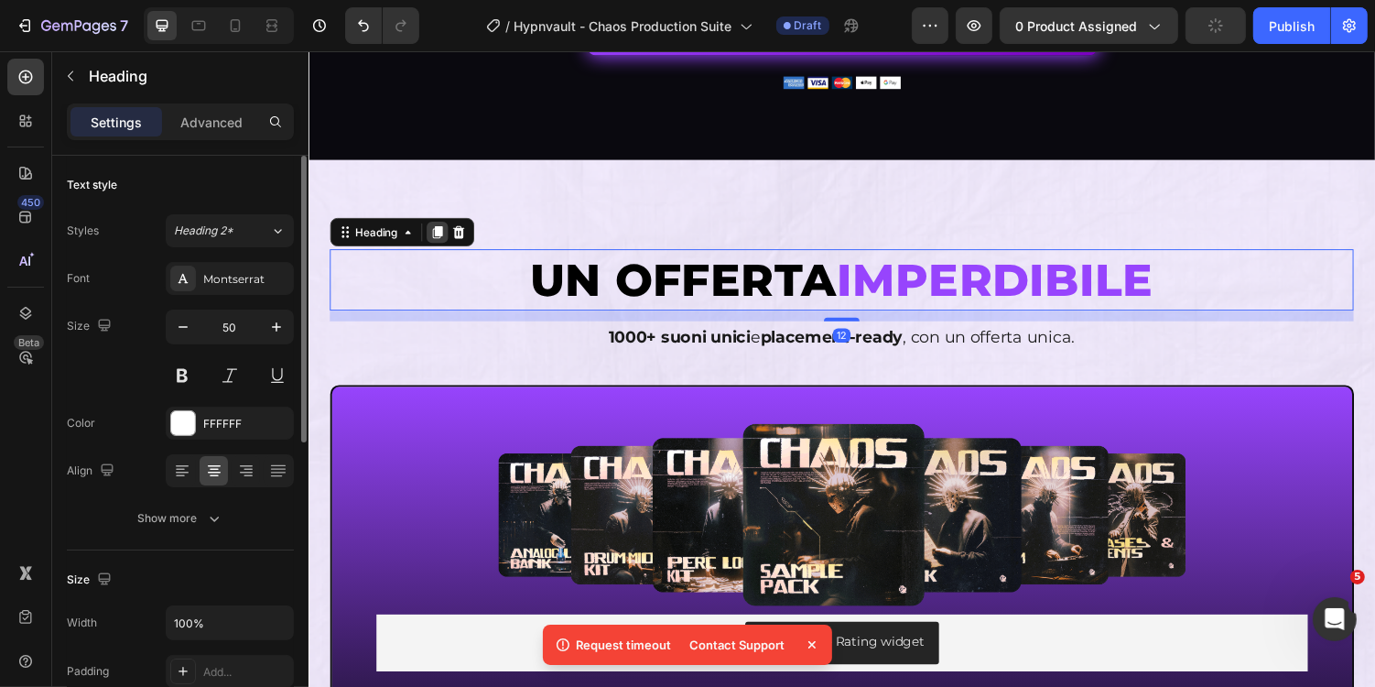
click at [440, 233] on icon at bounding box center [441, 236] width 10 height 13
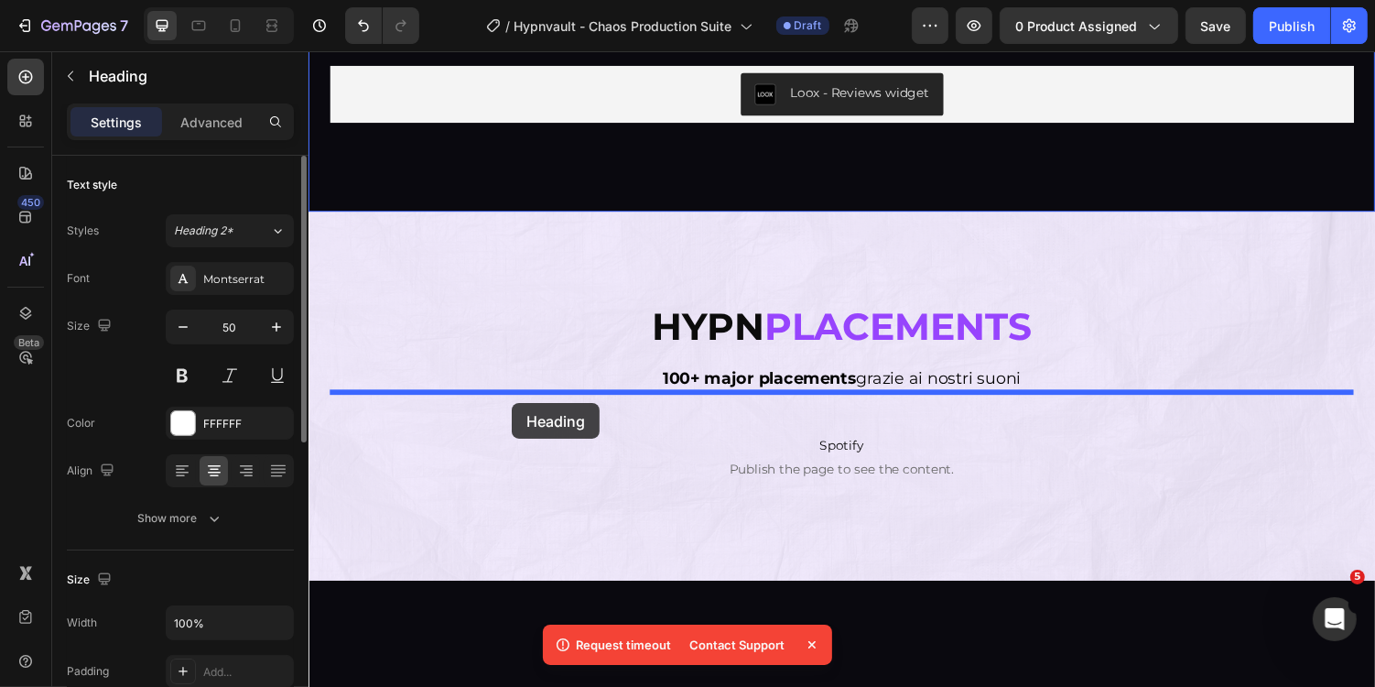
drag, startPoint x: 367, startPoint y: 309, endPoint x: 517, endPoint y: 415, distance: 183.9
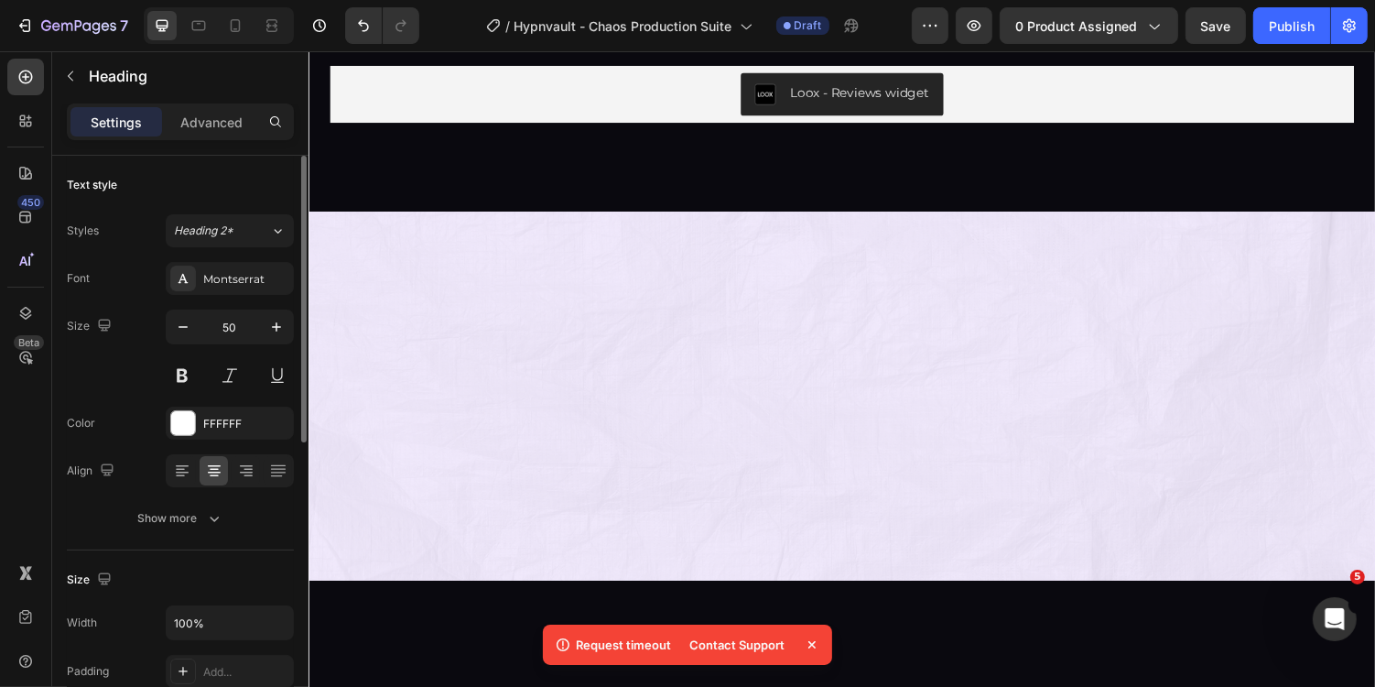
scroll to position [7034, 0]
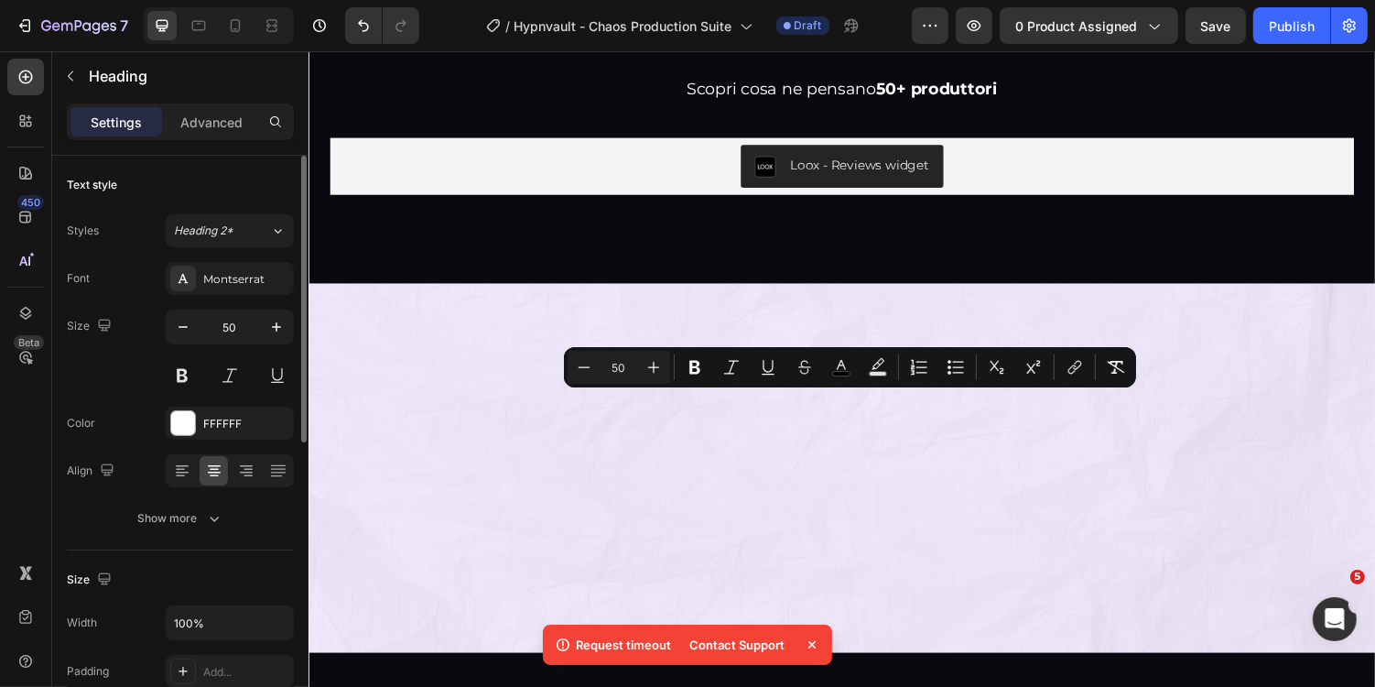
click at [834, 358] on icon "Editor contextual toolbar" at bounding box center [841, 367] width 18 height 18
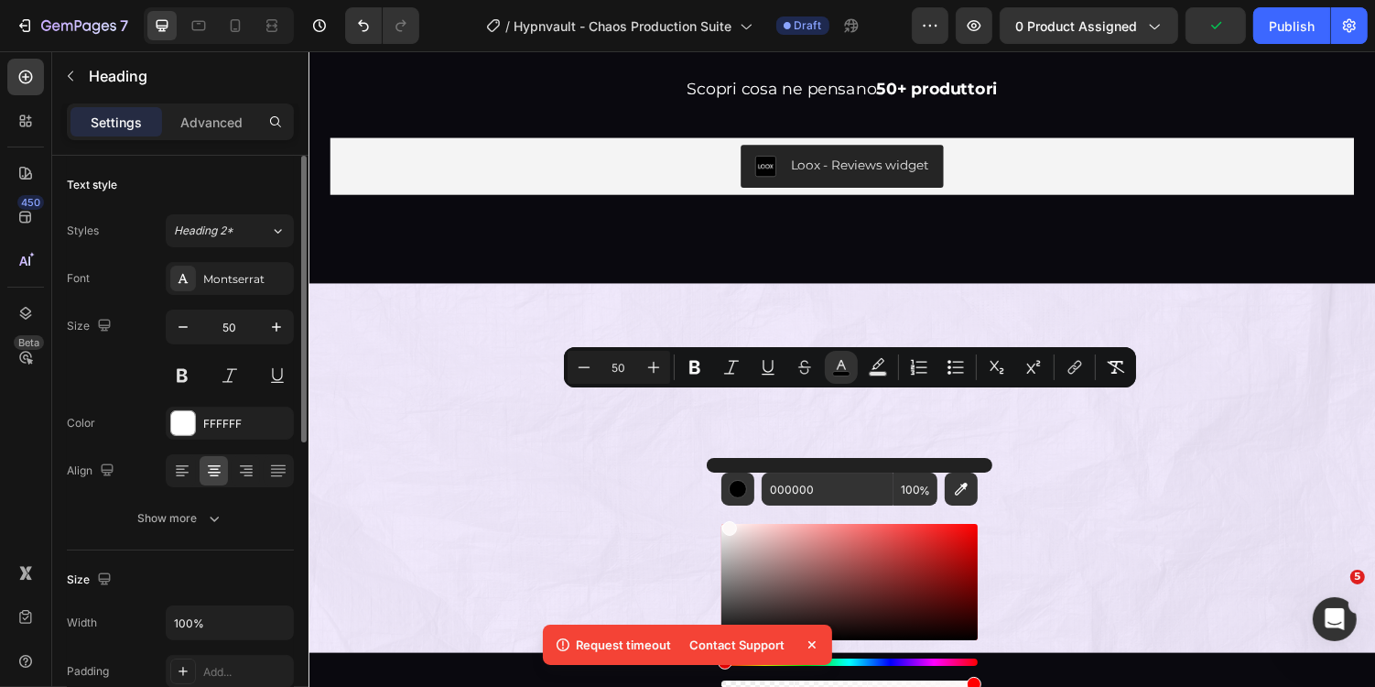
drag, startPoint x: 1073, startPoint y: 597, endPoint x: 703, endPoint y: 497, distance: 383.2
type input "FFFFFF"
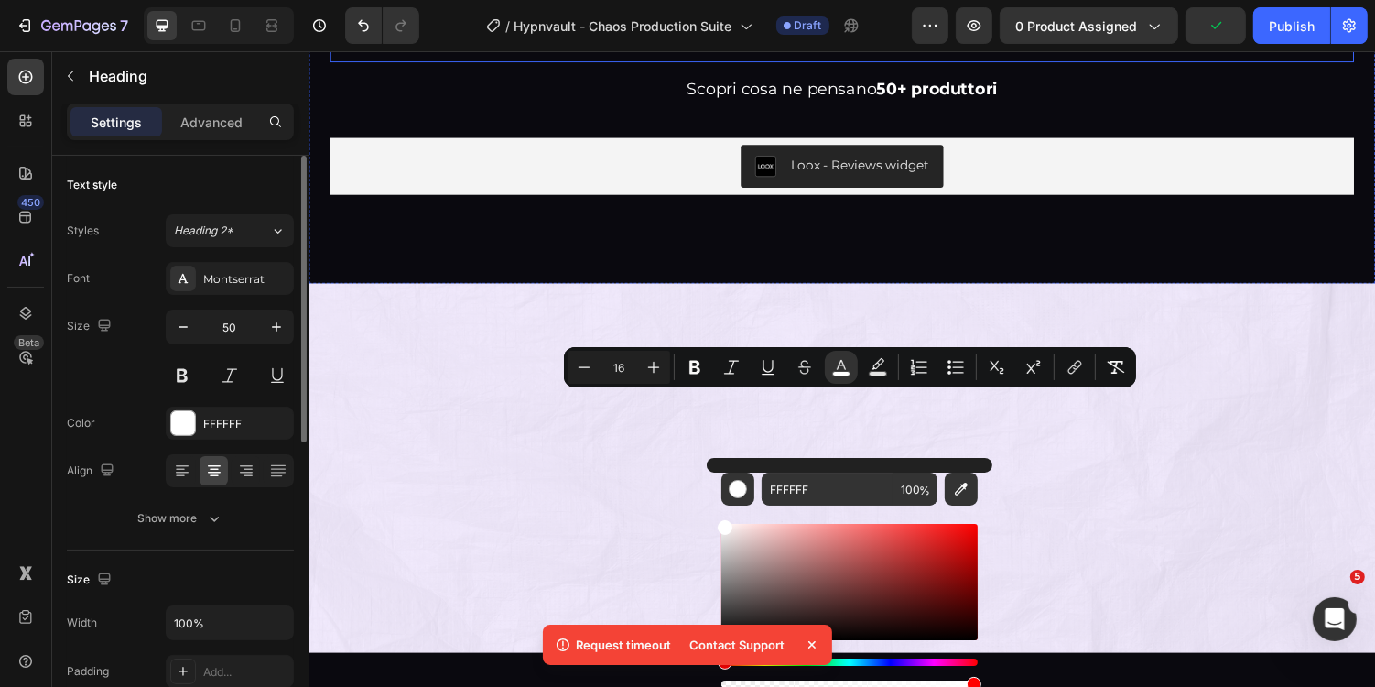
click at [603, 62] on h2 "RECENSIONI" at bounding box center [857, 35] width 1055 height 54
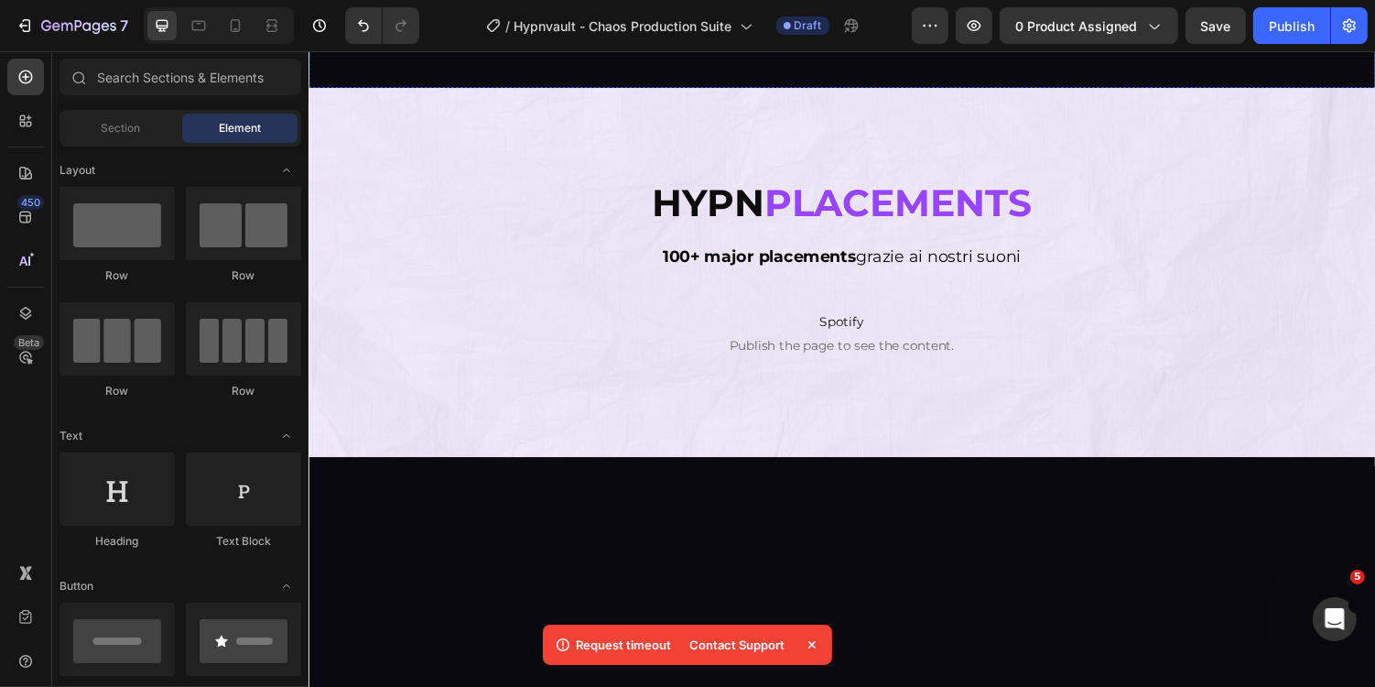
scroll to position [7268, 0]
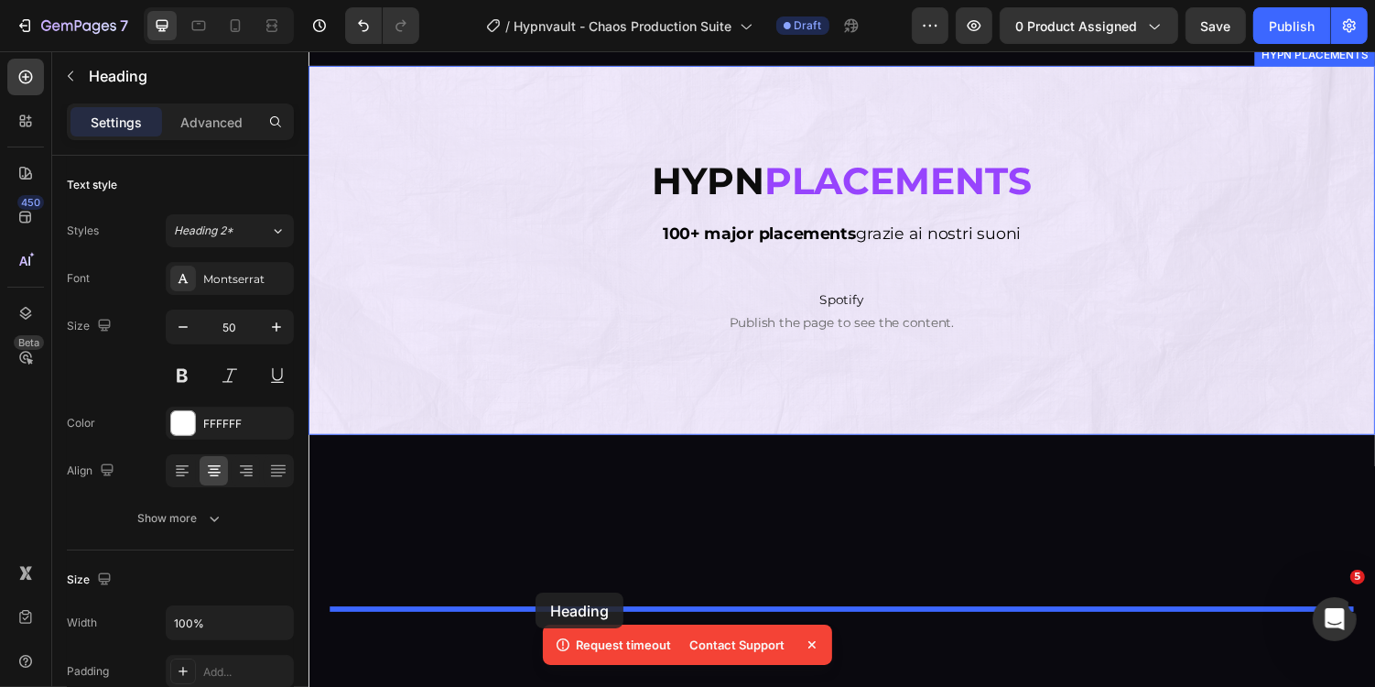
drag, startPoint x: 363, startPoint y: 227, endPoint x: 541, endPoint y: 607, distance: 419.9
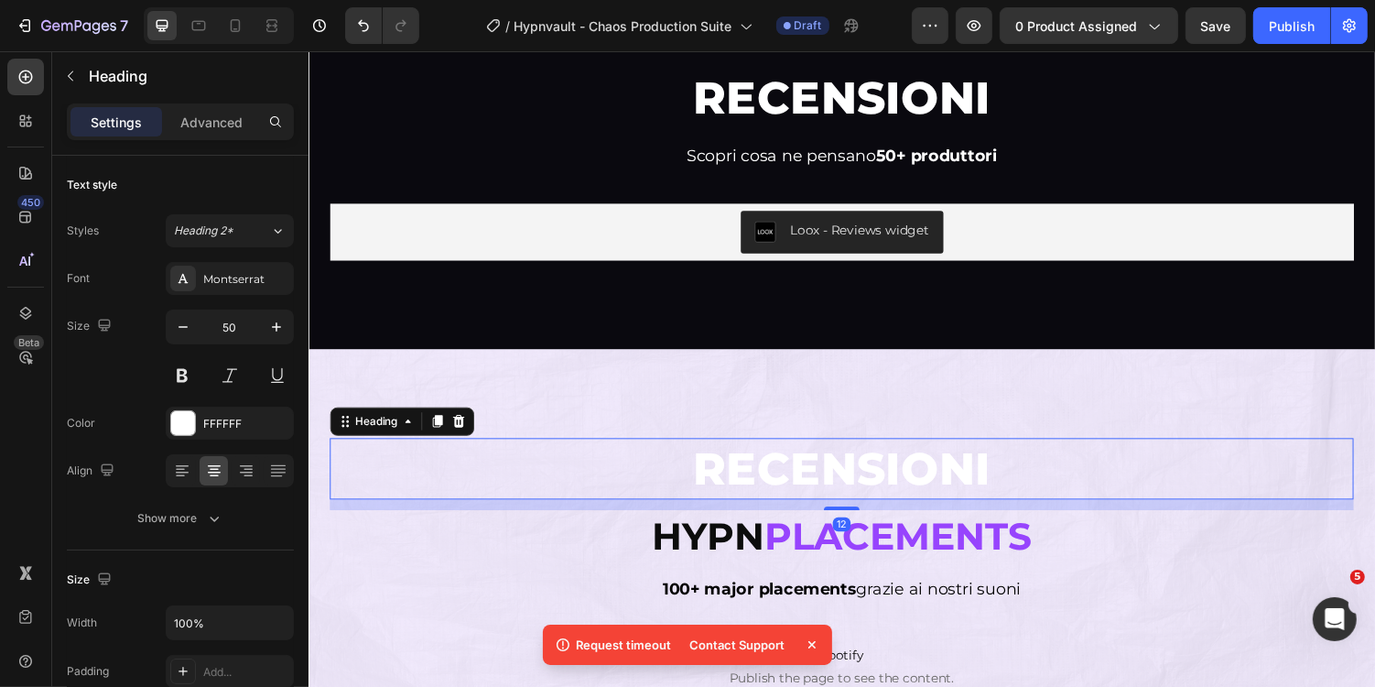
scroll to position [7404, 0]
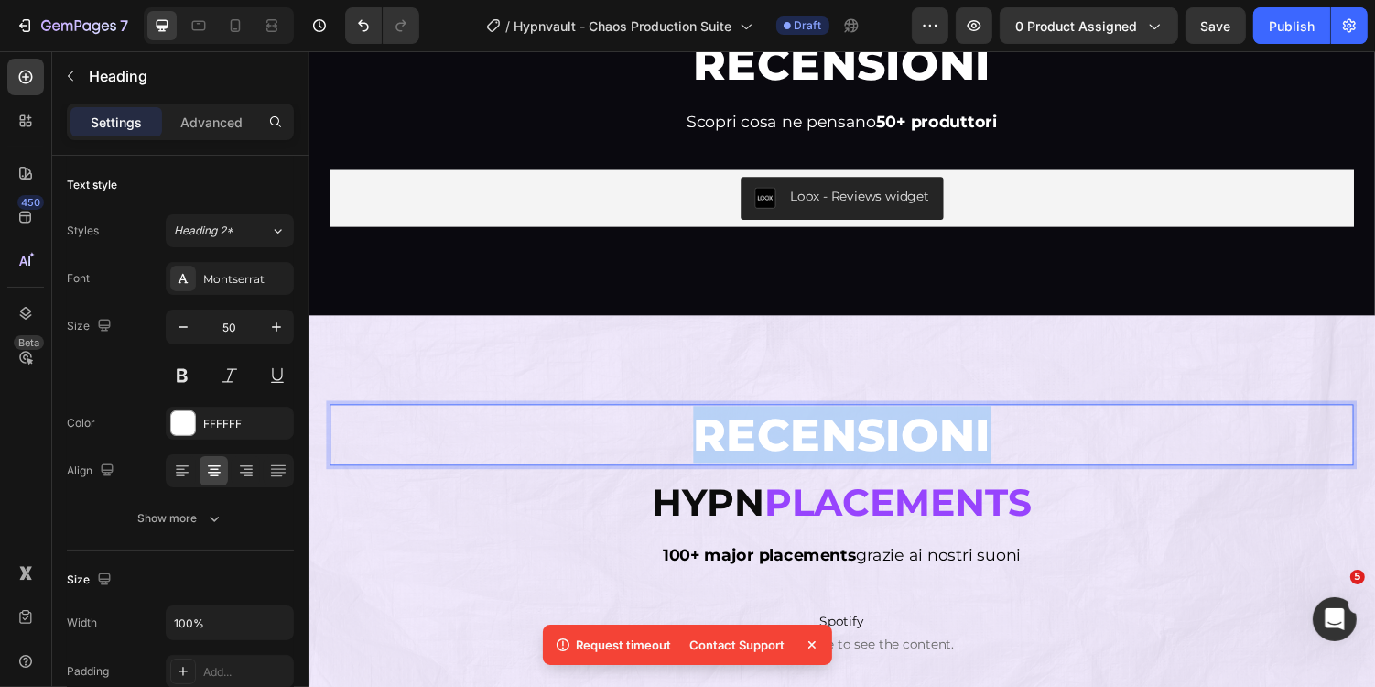
click at [776, 440] on span "RECENSIONI" at bounding box center [857, 446] width 307 height 56
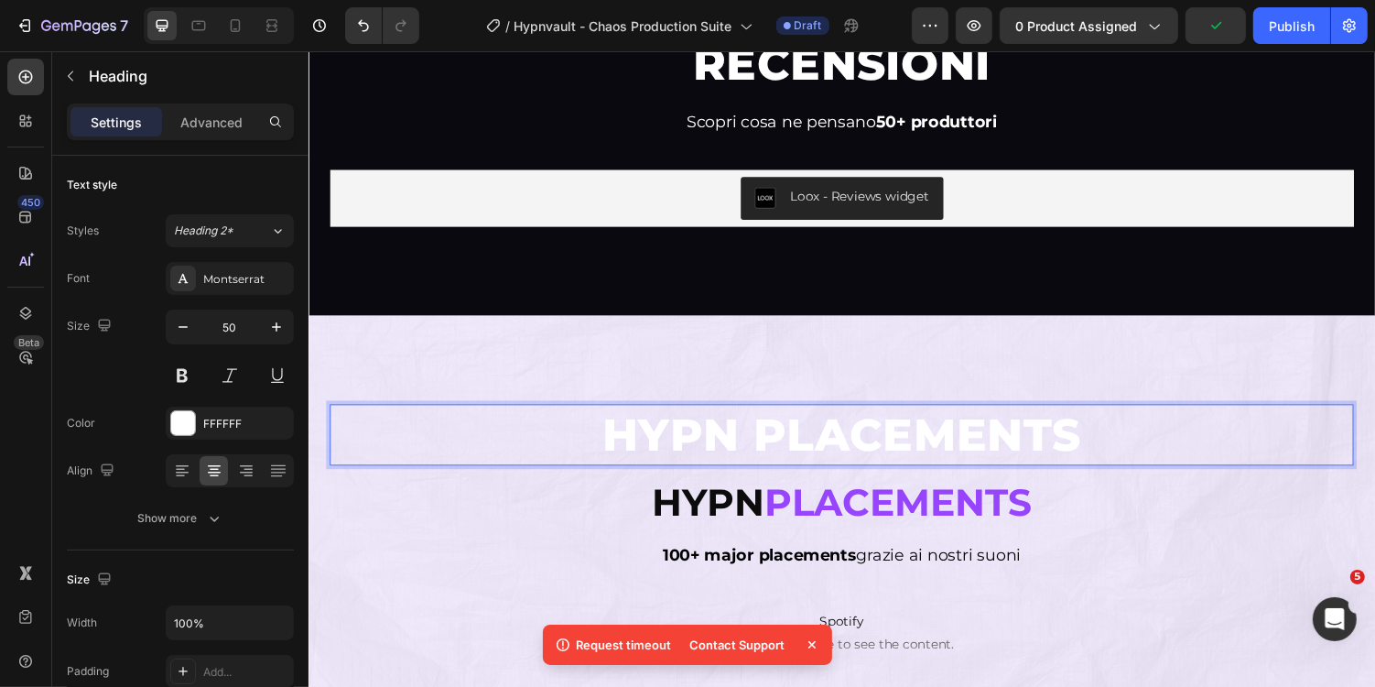
click at [733, 450] on span "HYPN PLACEMENTS" at bounding box center [858, 446] width 494 height 56
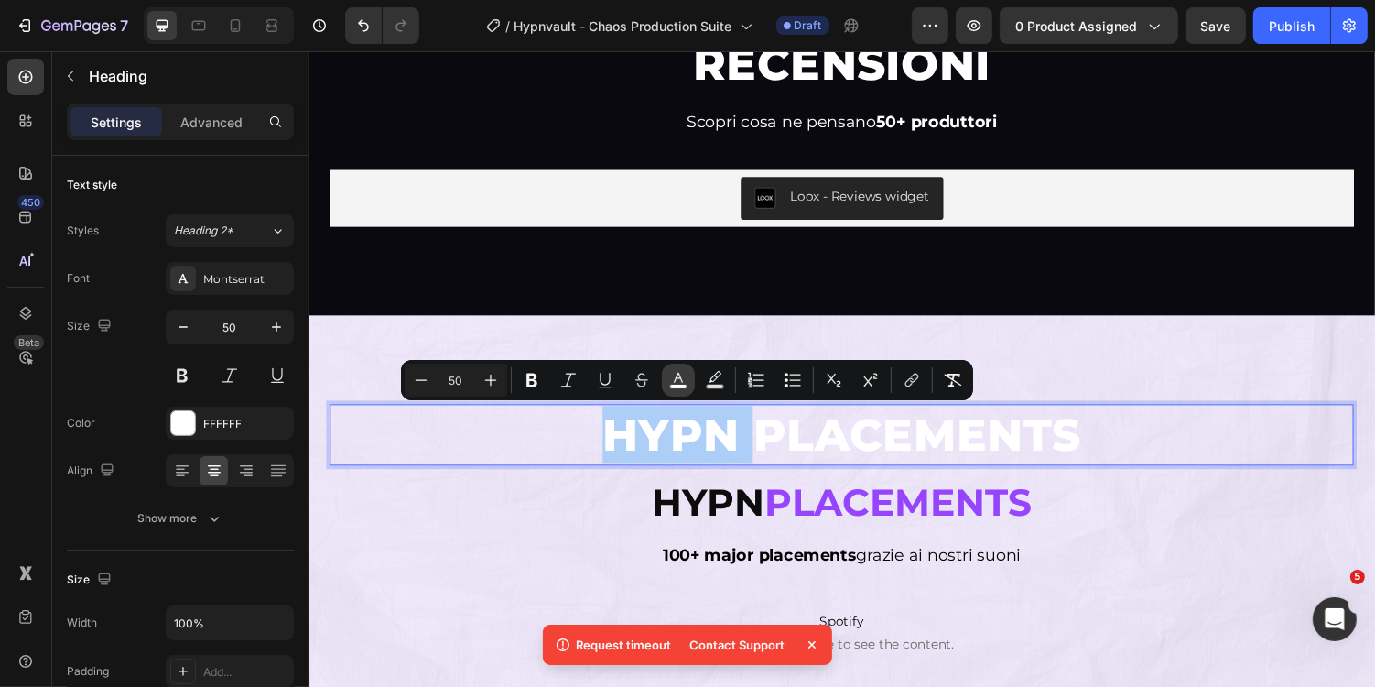
click at [686, 364] on button "color" at bounding box center [678, 380] width 33 height 33
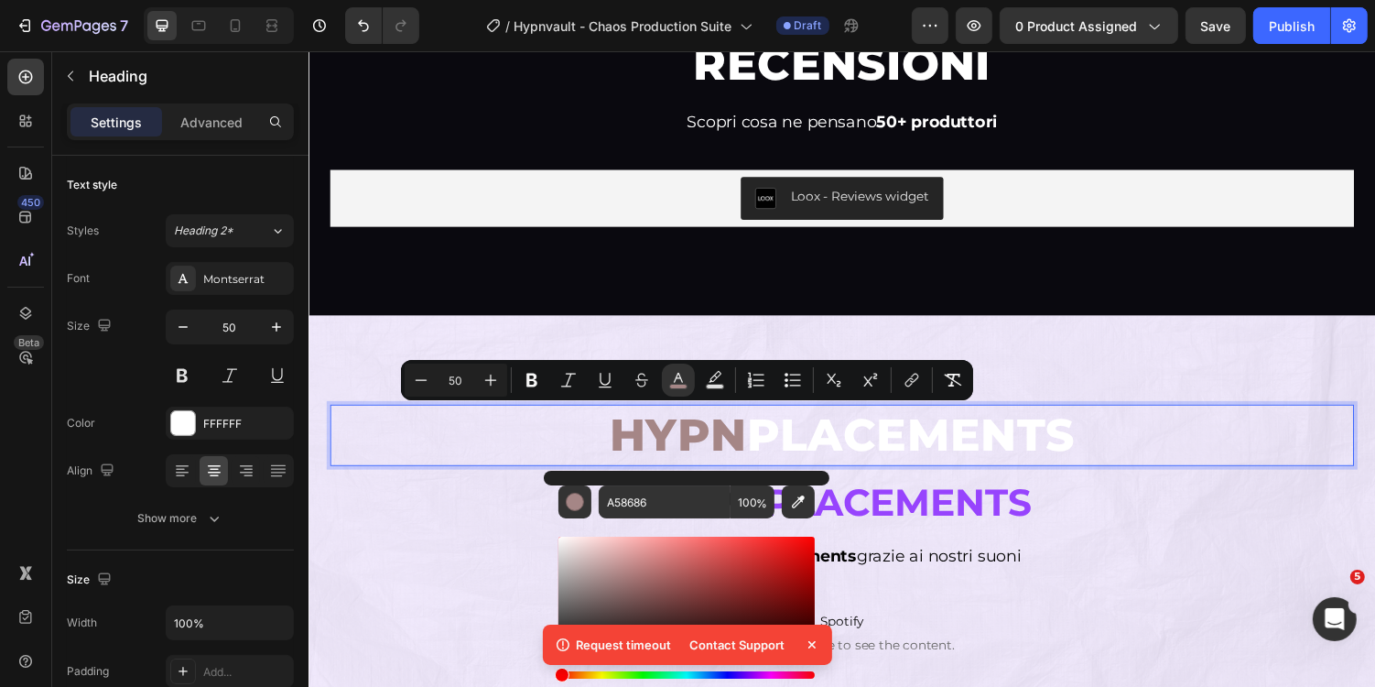
drag, startPoint x: 608, startPoint y: 577, endPoint x: 503, endPoint y: 733, distance: 188.7
click at [503, 0] on html "7 Version history / Hypnvault - Chaos Production Suite Draft Preview 0 product …" at bounding box center [687, 0] width 1375 height 0
type input "000000"
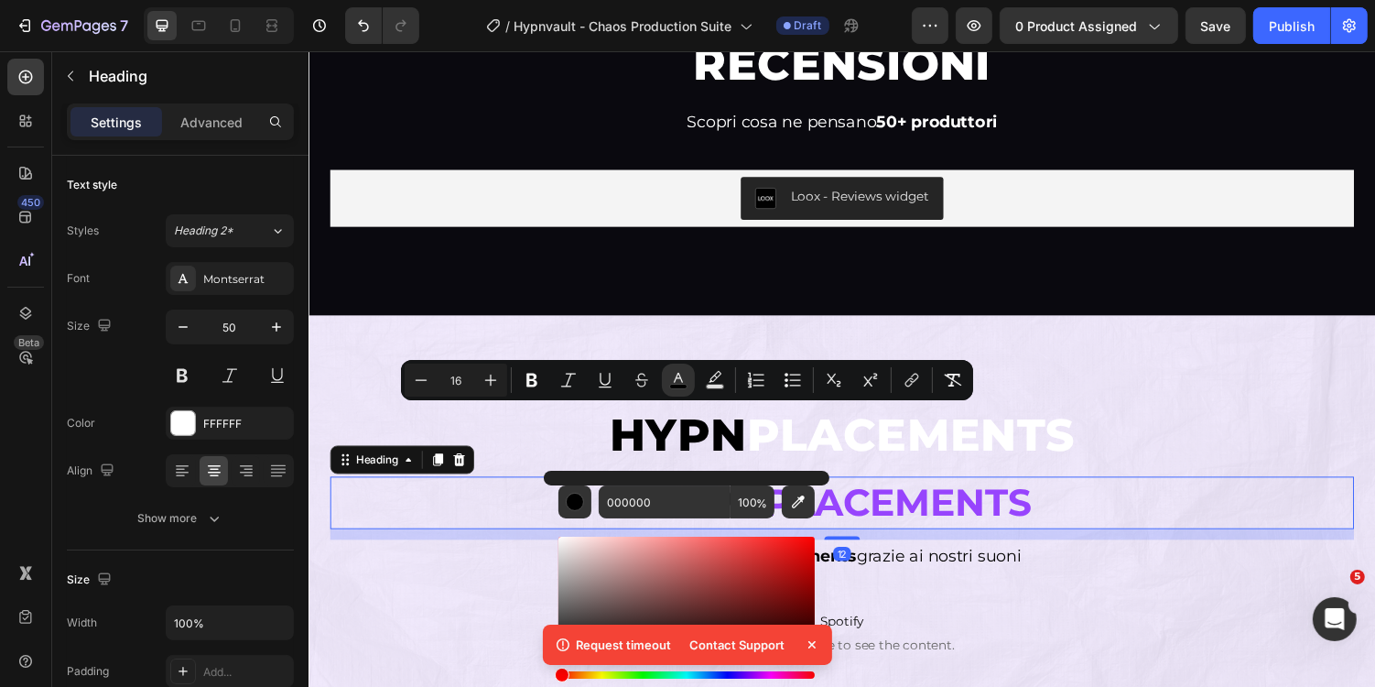
click at [950, 505] on strong "Placements" at bounding box center [915, 515] width 276 height 48
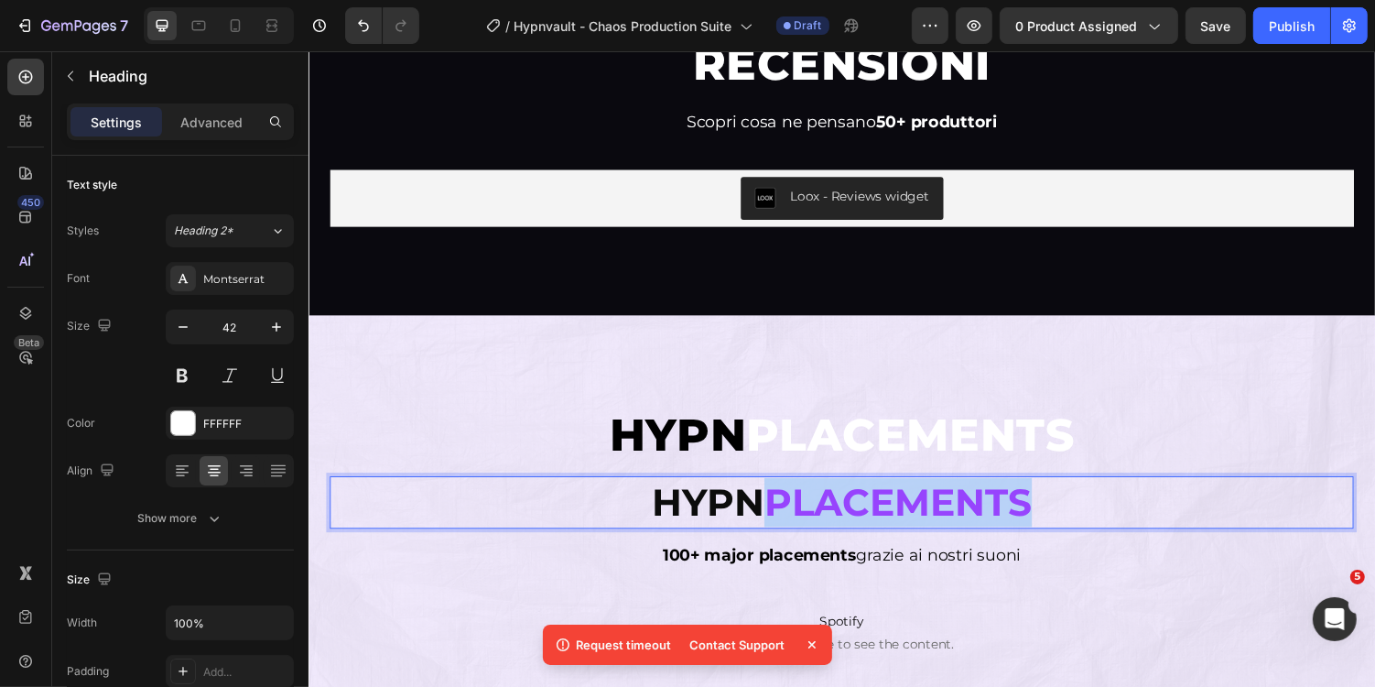
click at [927, 518] on strong "Placements" at bounding box center [915, 515] width 276 height 48
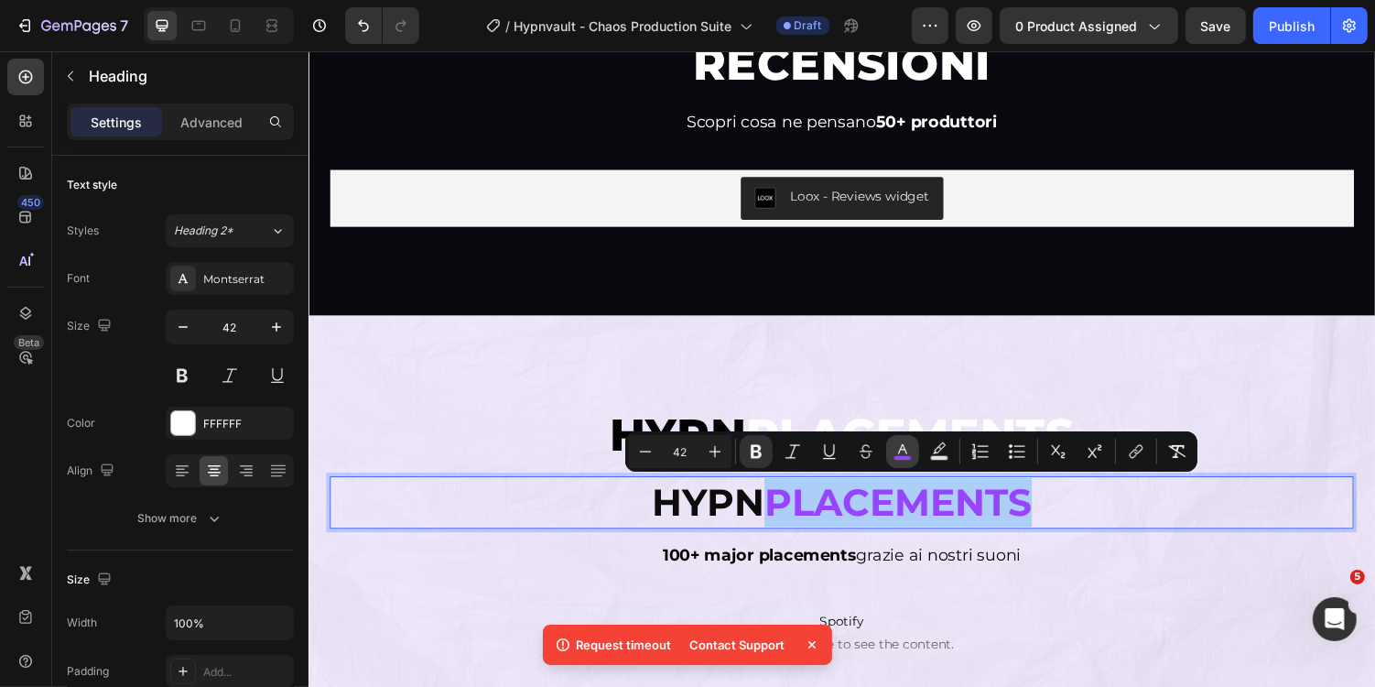
click at [906, 449] on icon "Editor contextual toolbar" at bounding box center [903, 451] width 18 height 18
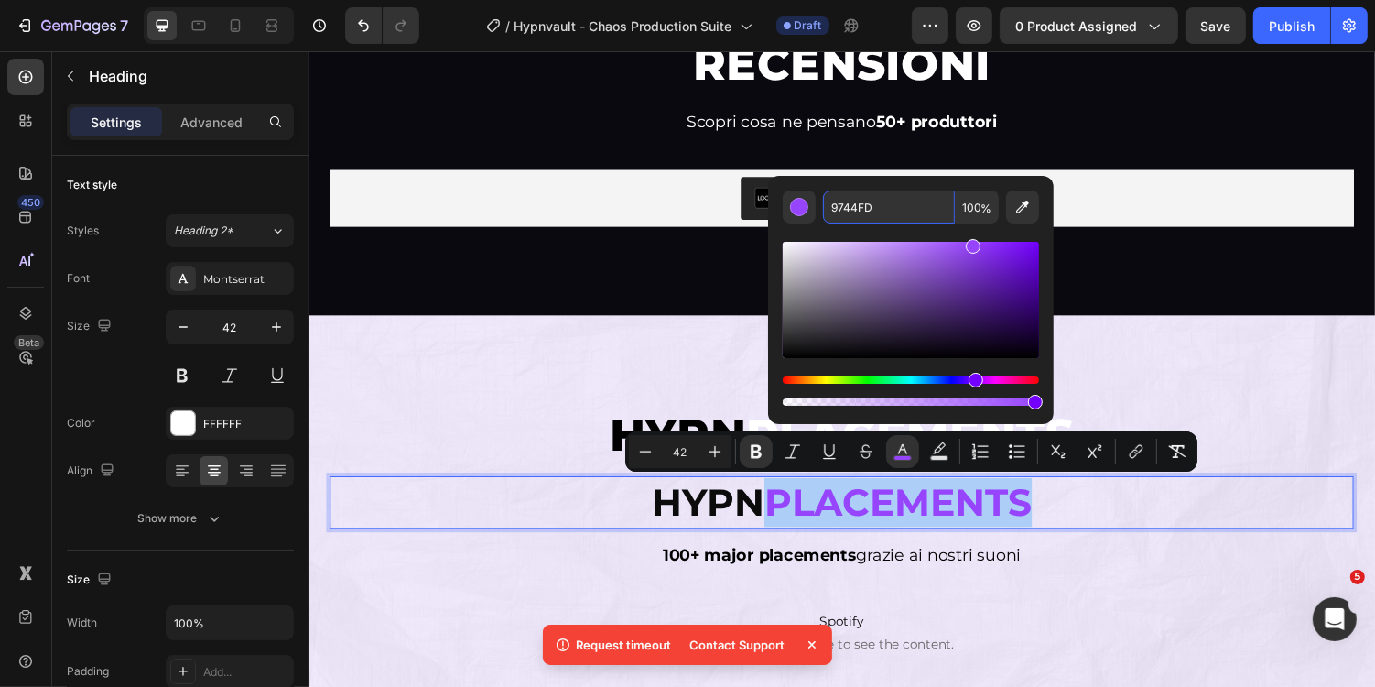
click at [887, 220] on input "9744FD" at bounding box center [889, 206] width 132 height 33
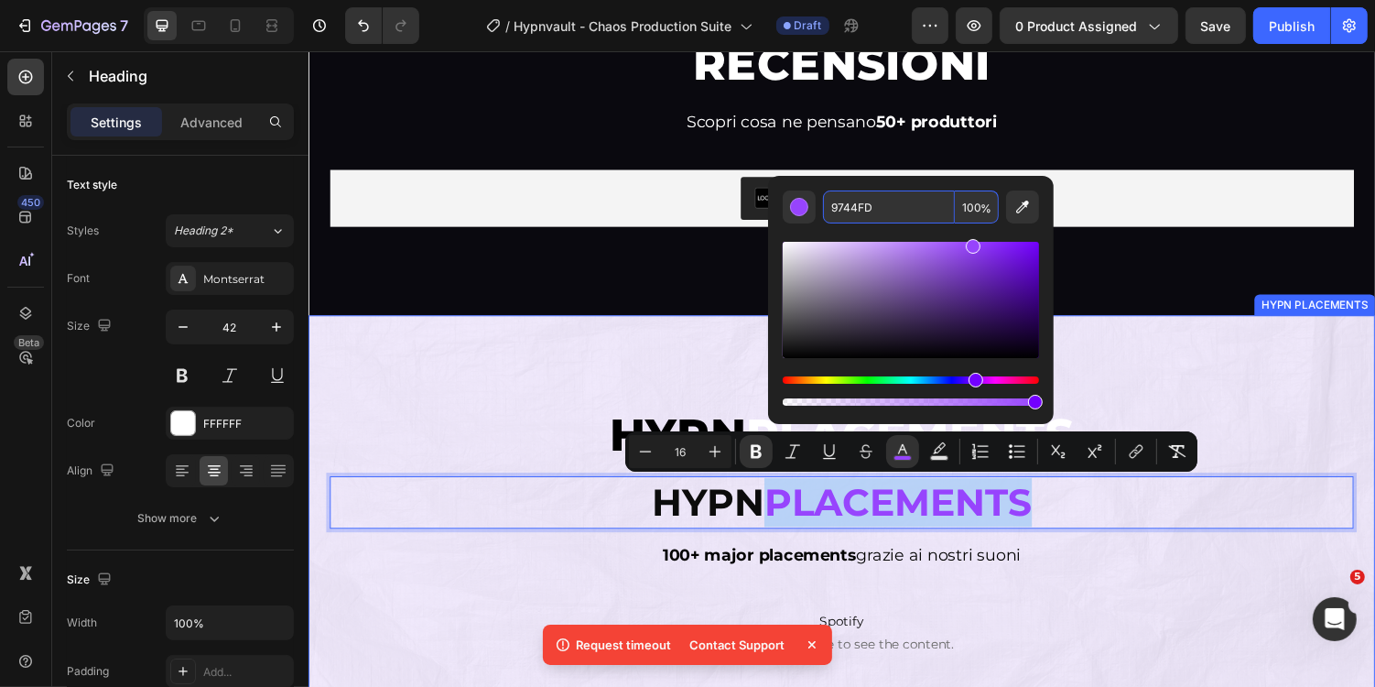
click at [1180, 393] on div "⁠⁠⁠⁠⁠⁠⁠ HYPN PLACEMENTS Heading Hypn Placements Heading 12 100+ major placement…" at bounding box center [857, 549] width 1099 height 454
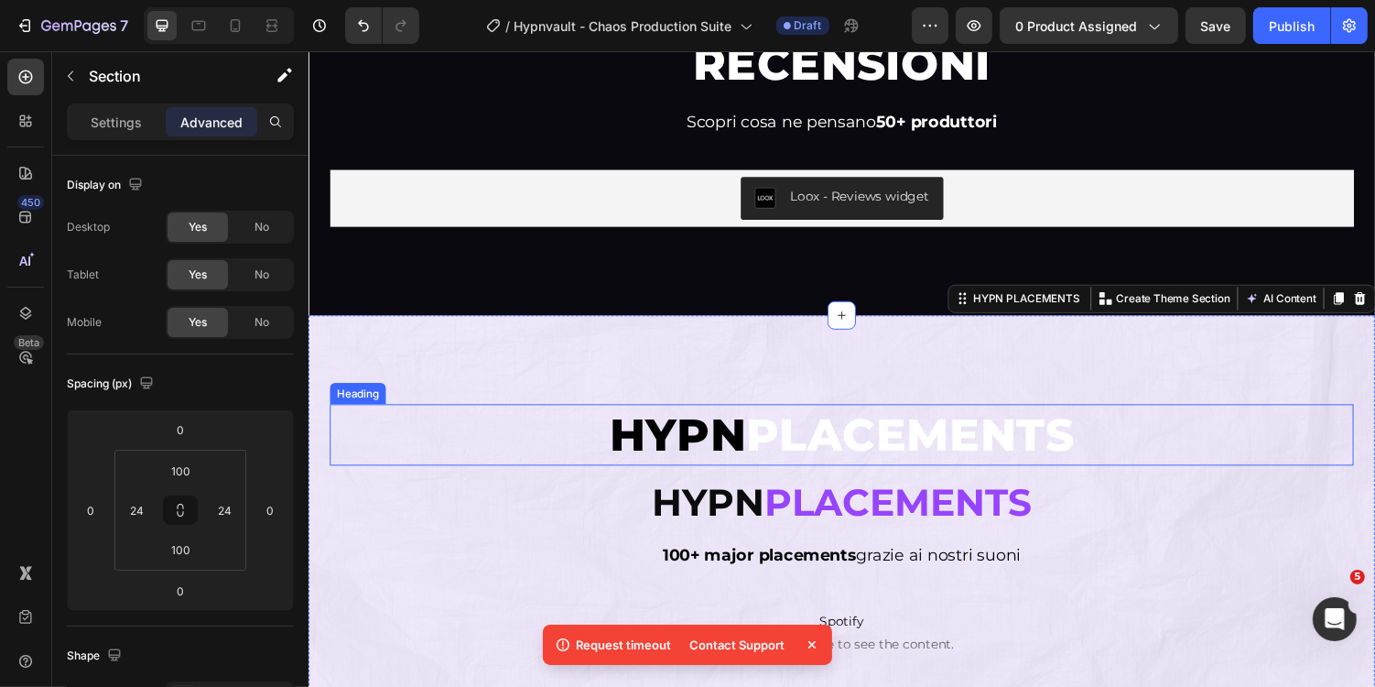
click at [1000, 438] on span "PLACEMENTS" at bounding box center [928, 446] width 338 height 56
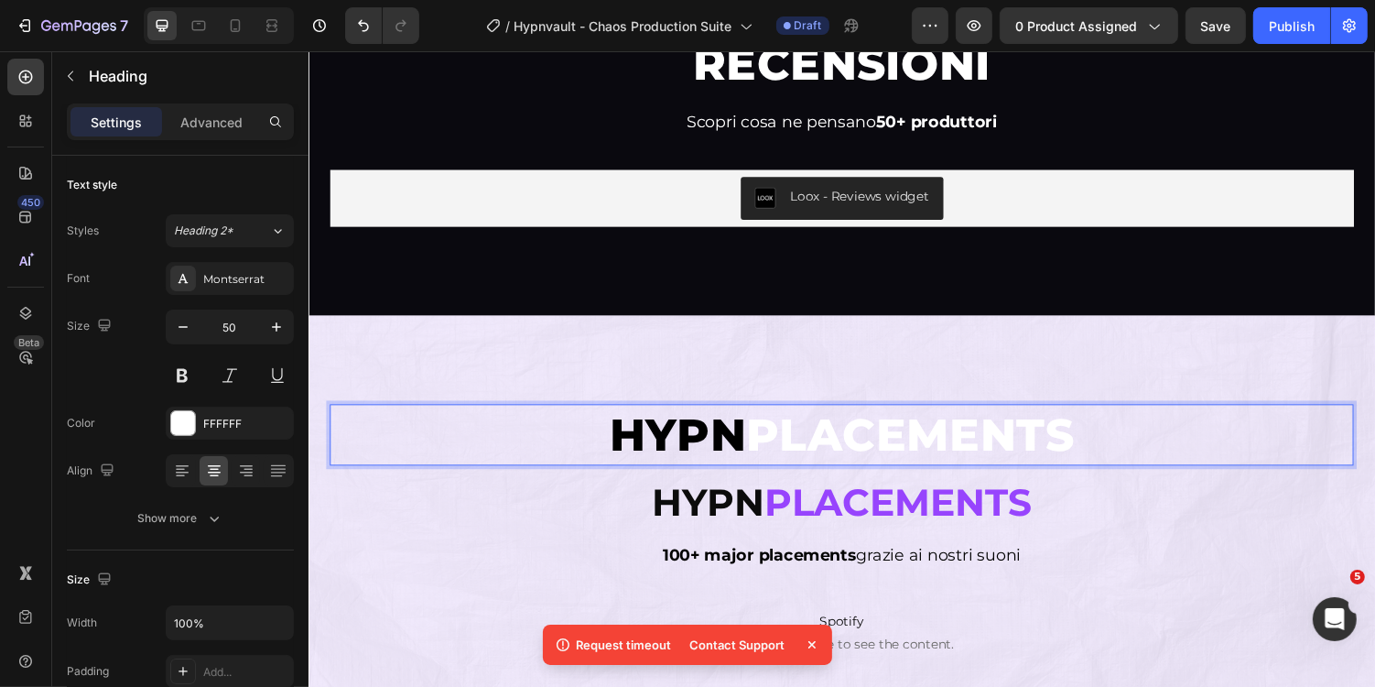
click at [918, 452] on span "PLACEMENTS" at bounding box center [928, 446] width 338 height 56
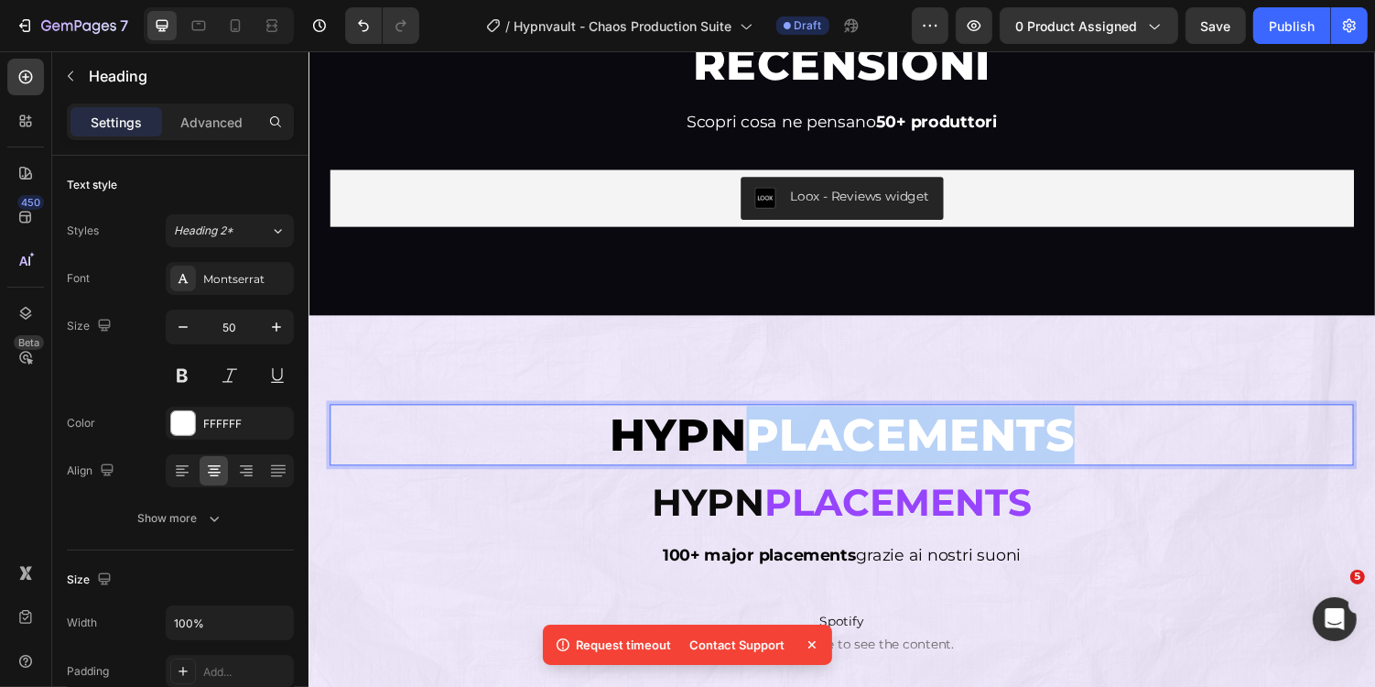
click at [918, 452] on span "PLACEMENTS" at bounding box center [928, 446] width 338 height 56
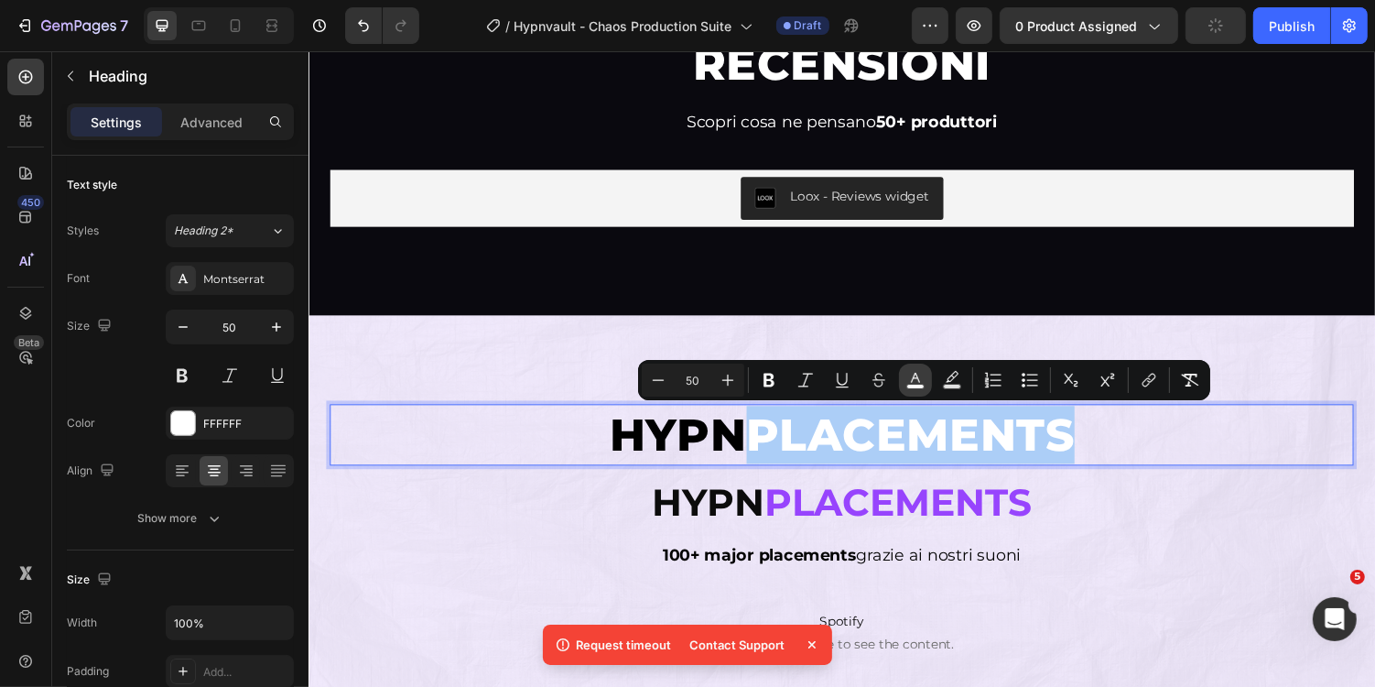
click at [912, 378] on icon "Editor contextual toolbar" at bounding box center [916, 380] width 18 height 18
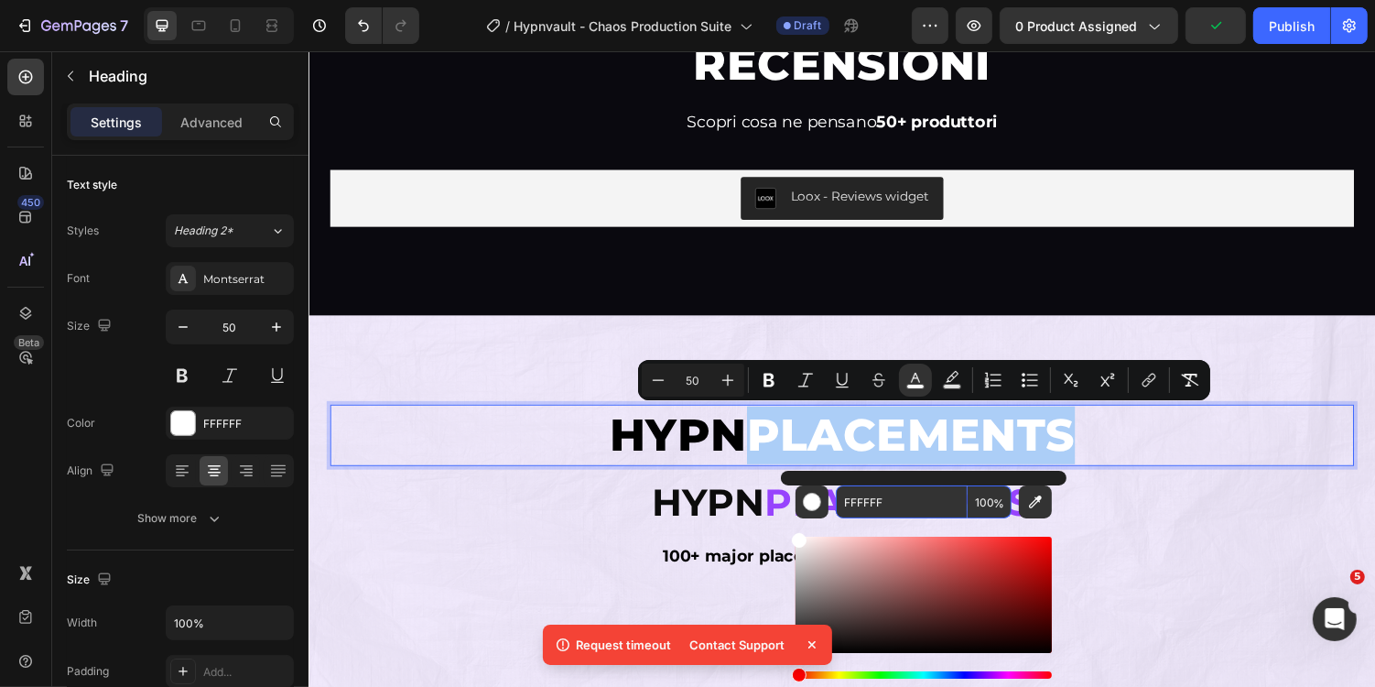
click at [898, 495] on input "FFFFFF" at bounding box center [902, 501] width 132 height 33
paste input "9744FD"
type input "9744FD"
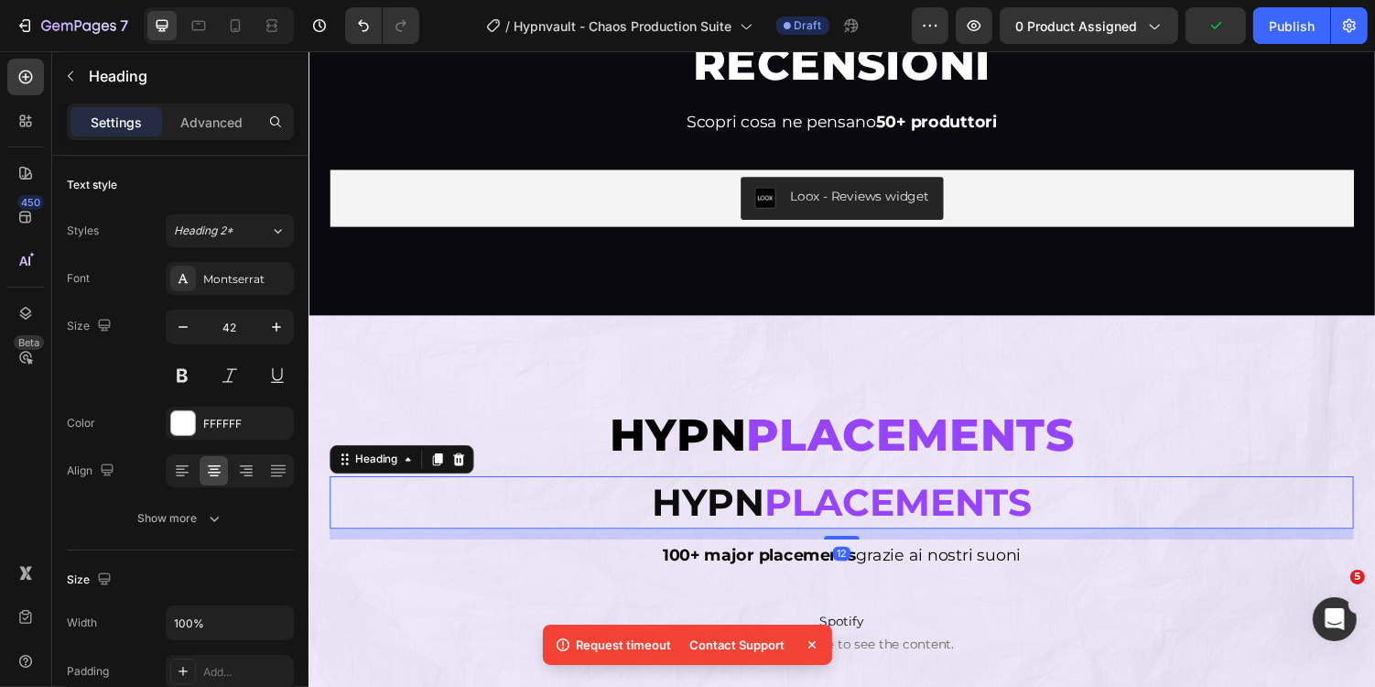
click at [1158, 523] on p "⁠⁠⁠⁠⁠⁠⁠ Hypn Placements" at bounding box center [856, 515] width 1051 height 50
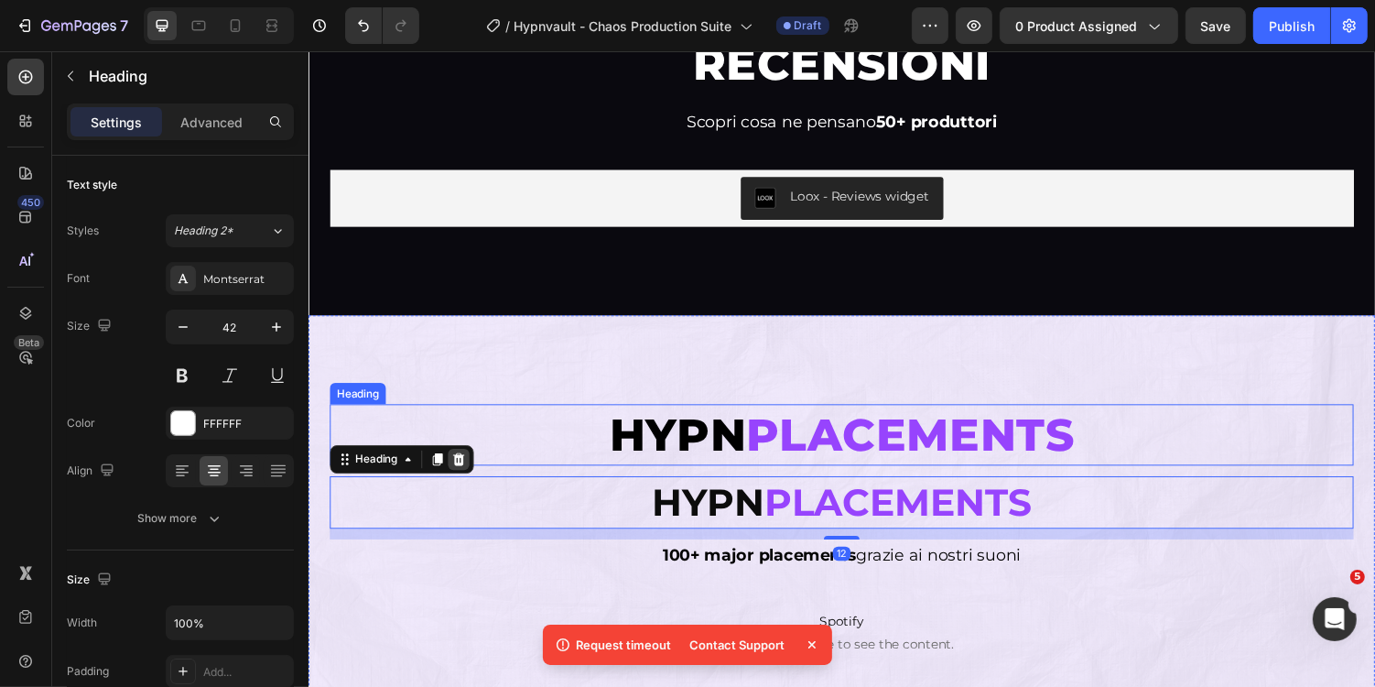
click at [466, 472] on icon at bounding box center [463, 470] width 12 height 13
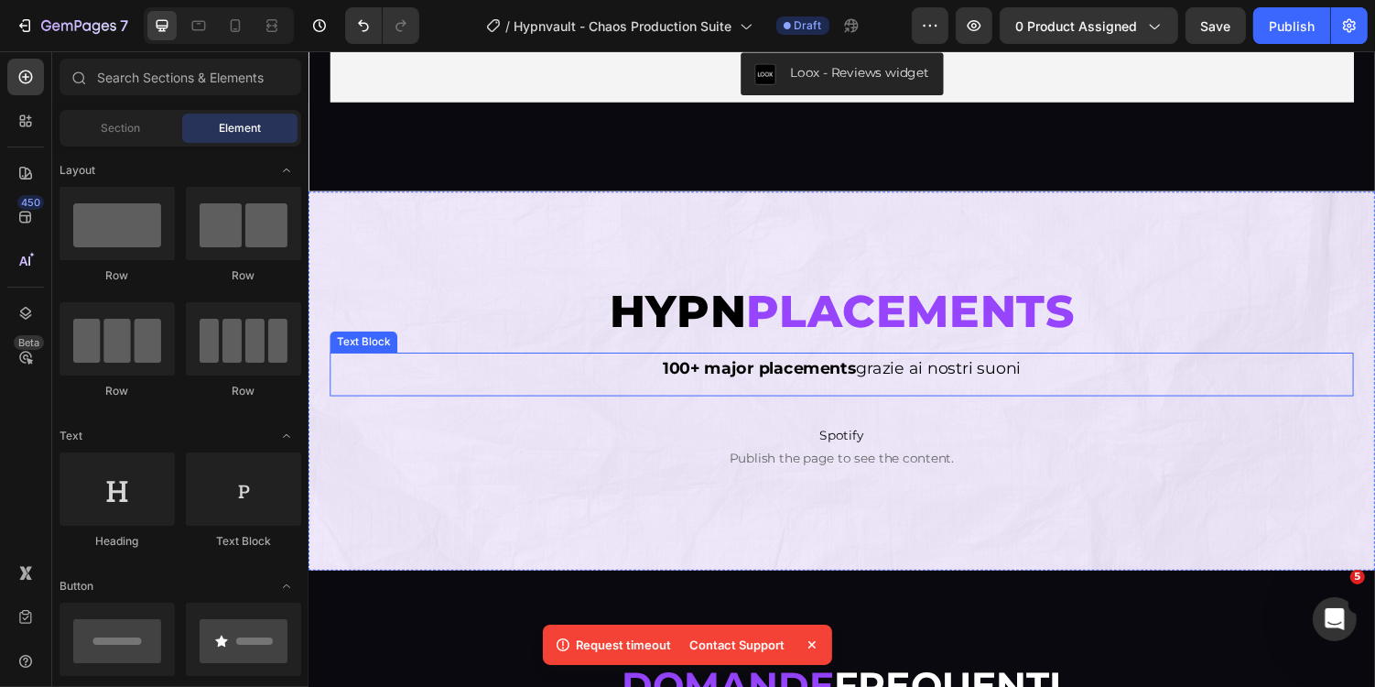
scroll to position [7225, 0]
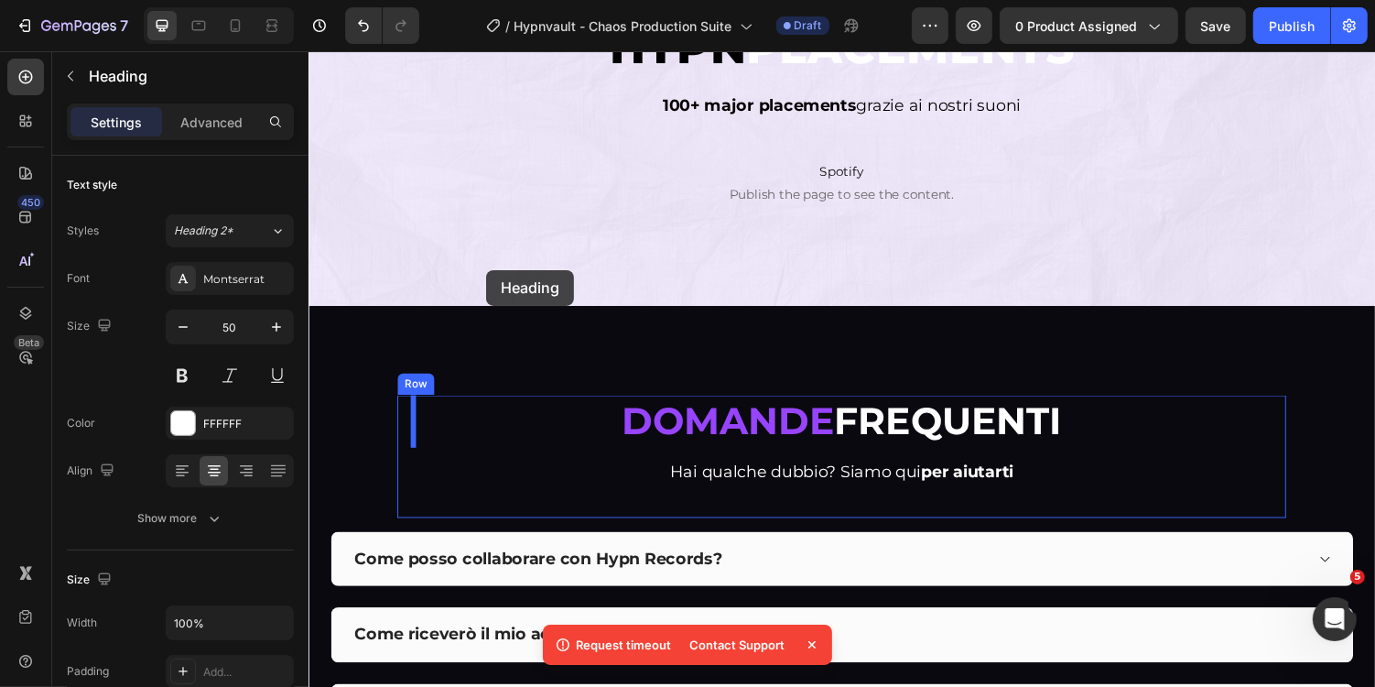
scroll to position [7853, 0]
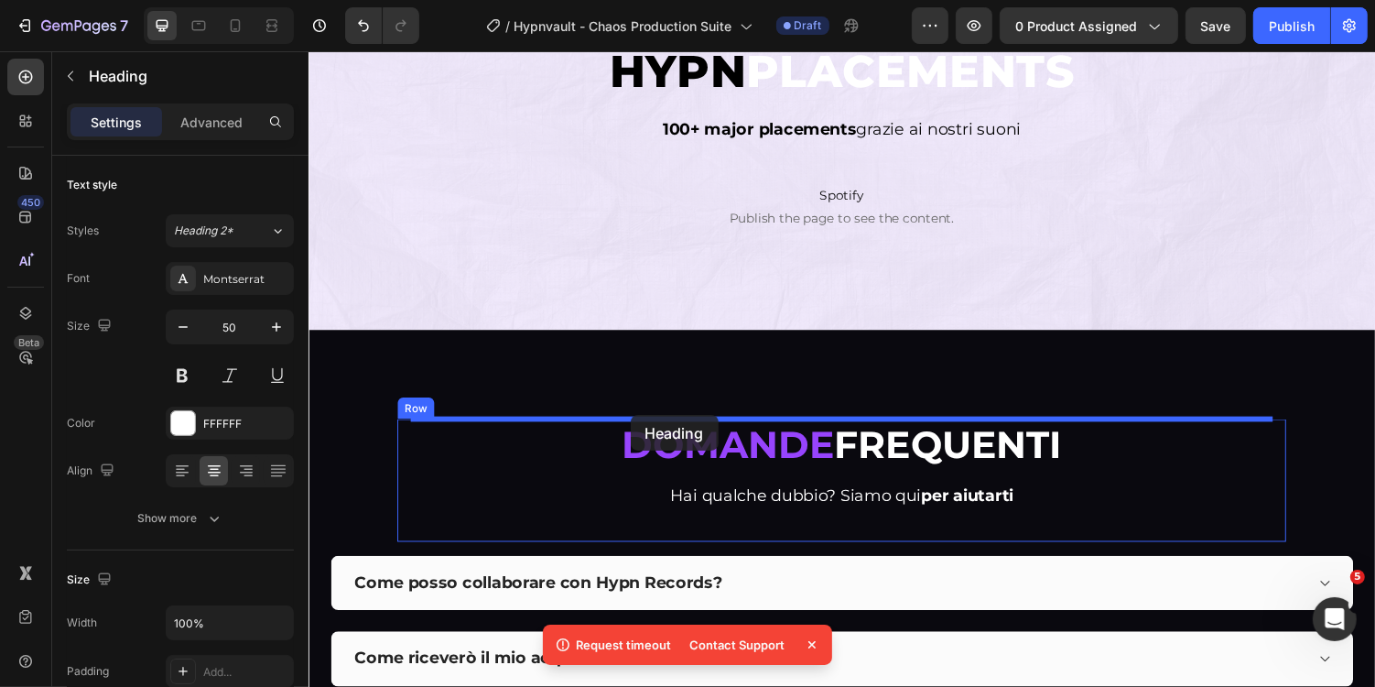
drag, startPoint x: 356, startPoint y: 265, endPoint x: 639, endPoint y: 426, distance: 325.6
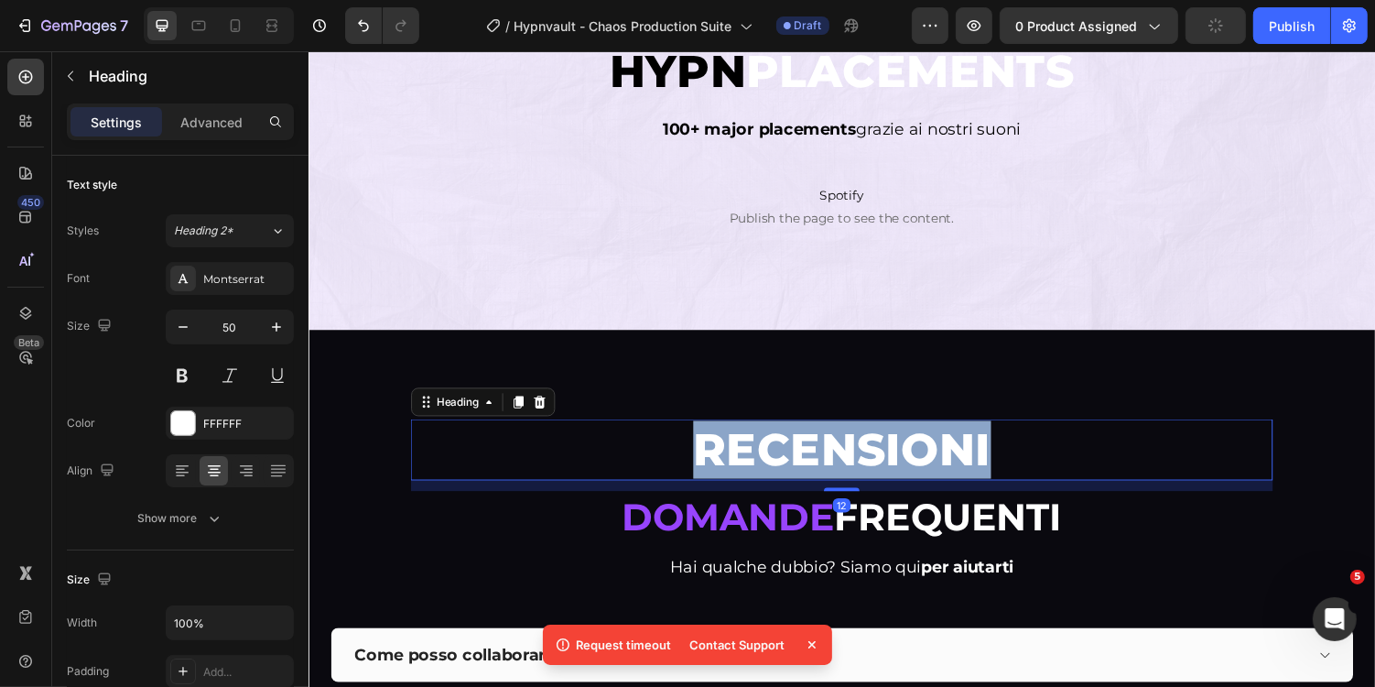
click at [798, 441] on span "RECENSIONI" at bounding box center [857, 460] width 307 height 56
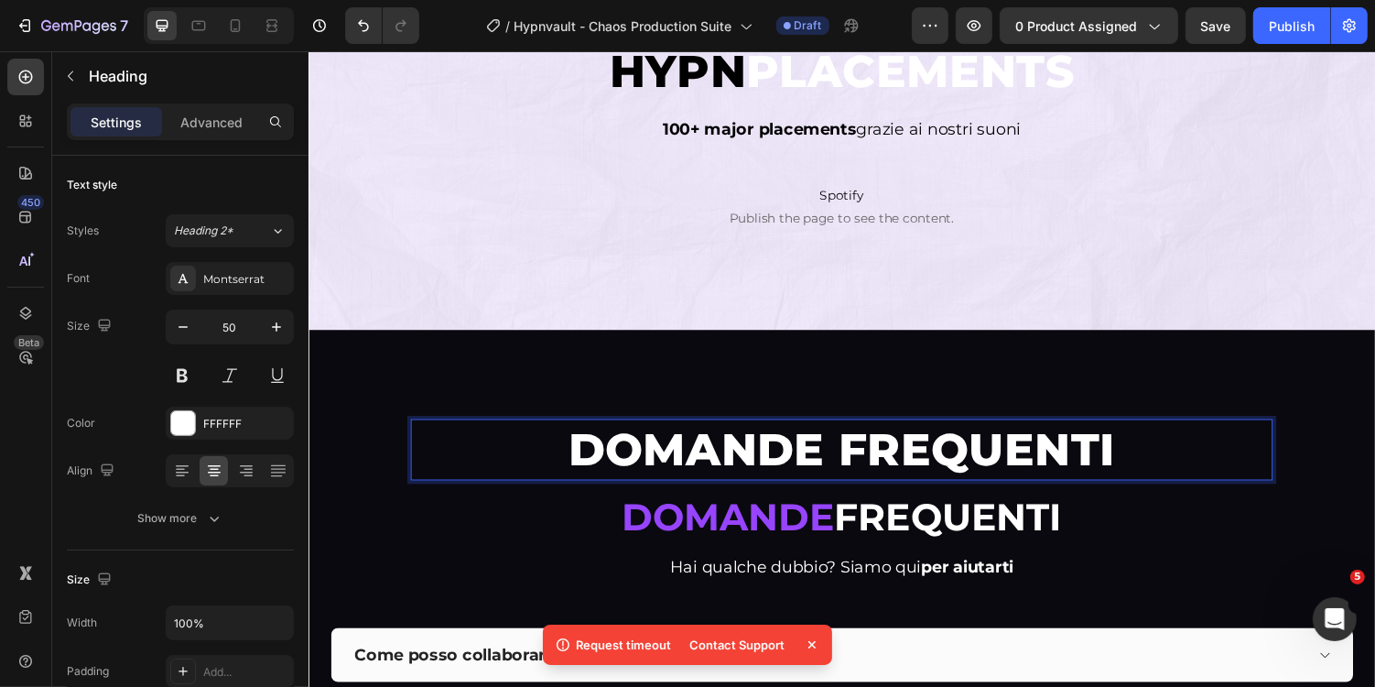
click at [610, 451] on span "DOMANDE FREQUENTI" at bounding box center [857, 460] width 564 height 56
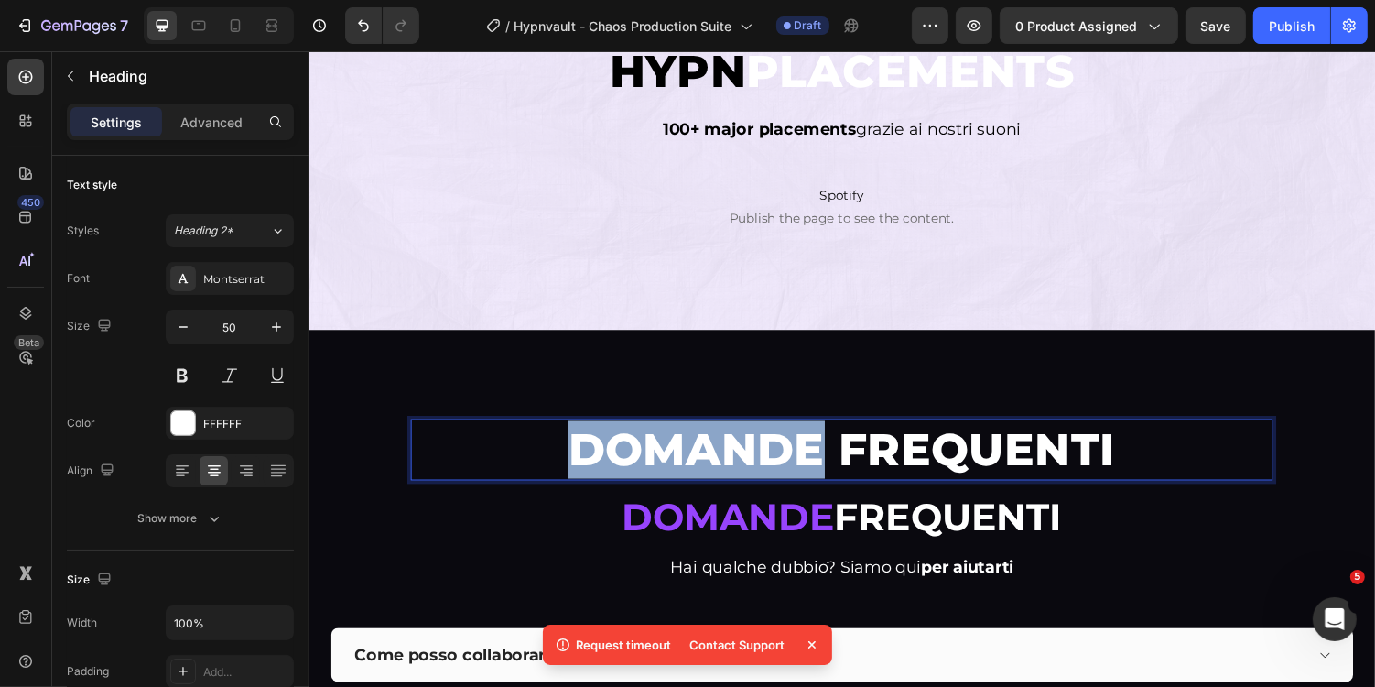
click at [610, 451] on span "DOMANDE FREQUENTI" at bounding box center [857, 460] width 564 height 56
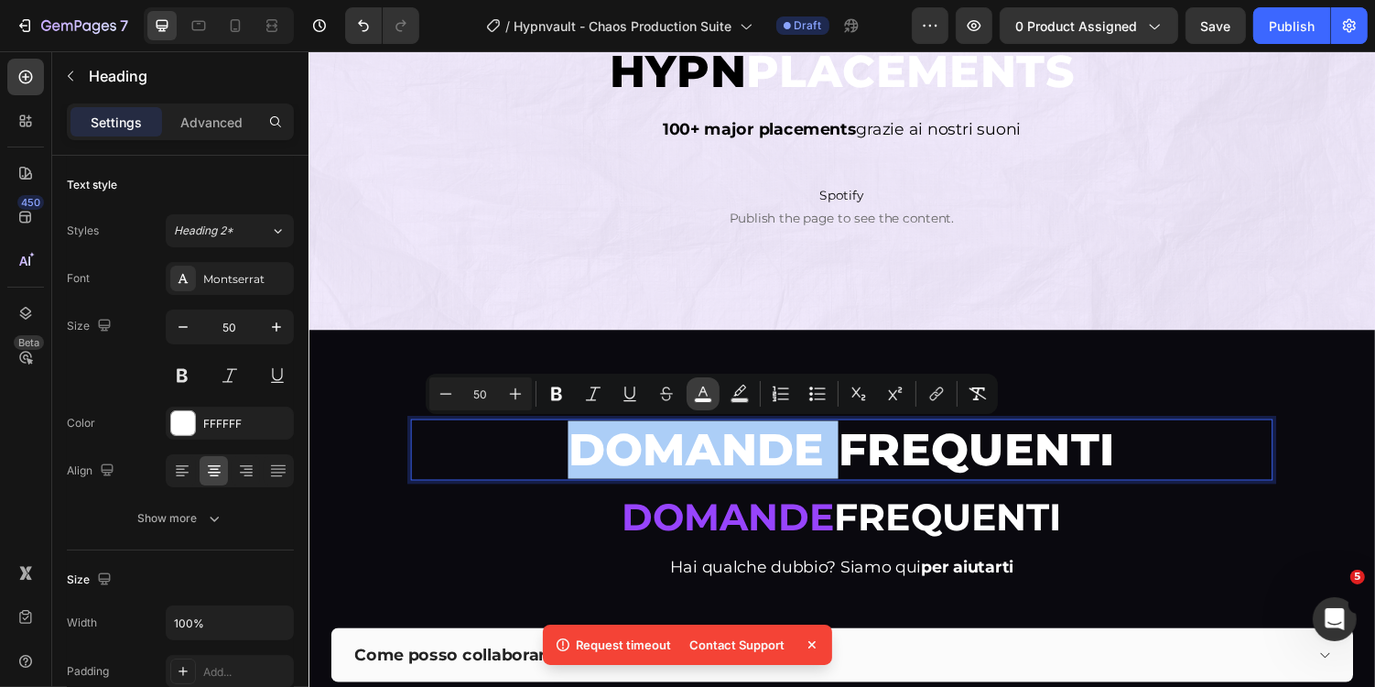
click at [694, 388] on icon "Editor contextual toolbar" at bounding box center [703, 394] width 18 height 18
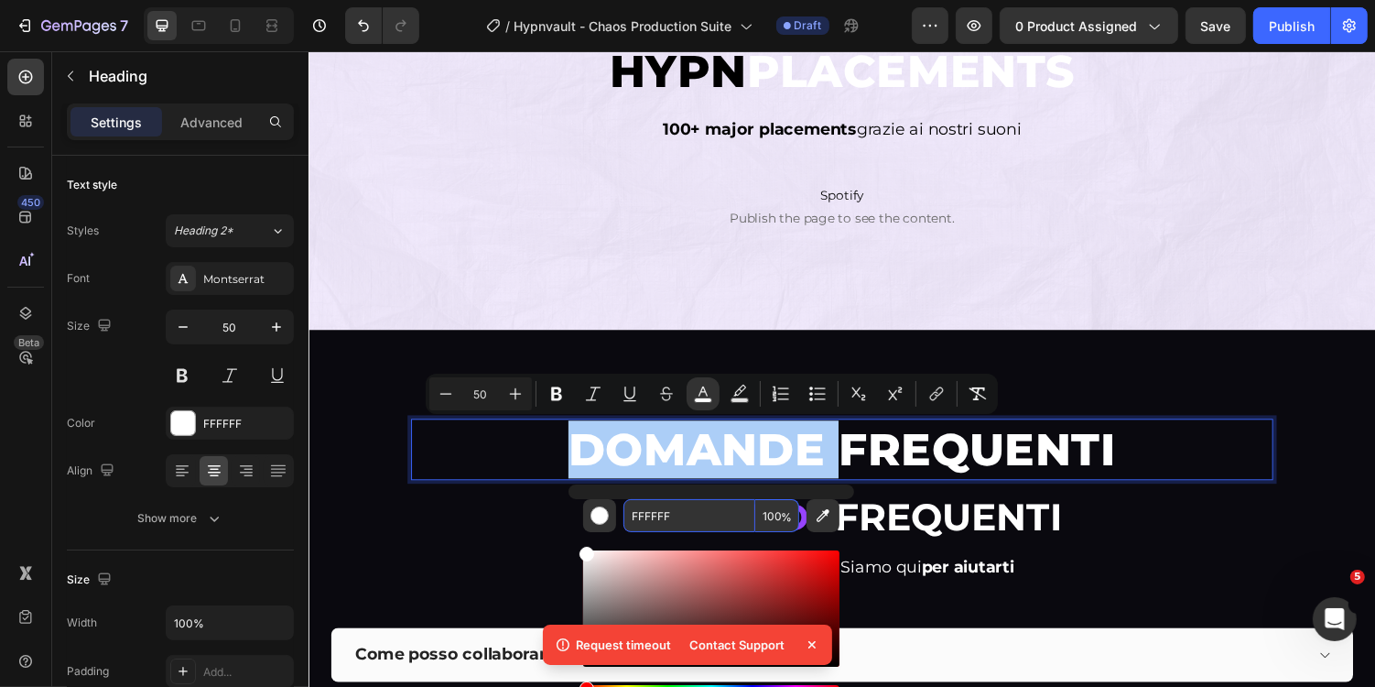
click at [686, 529] on input "FFFFFF" at bounding box center [690, 515] width 132 height 33
paste input "9744FD"
type input "9744FD"
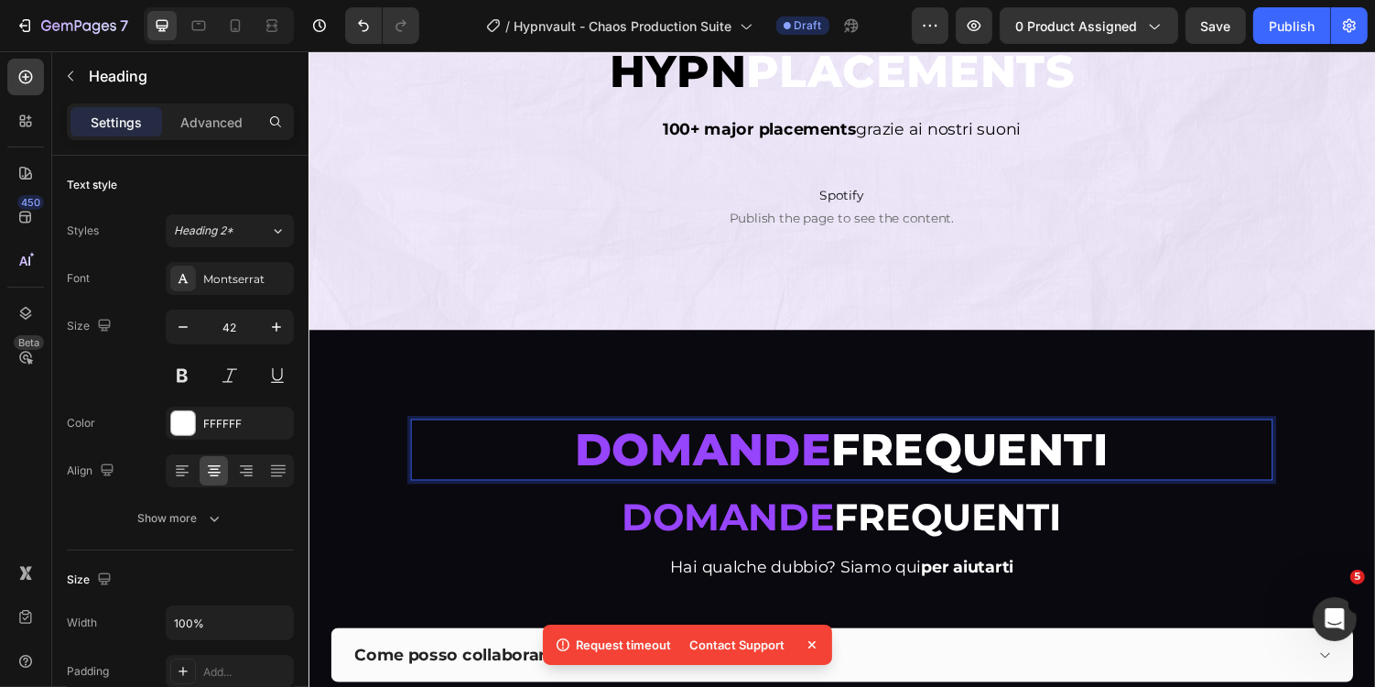
click at [1041, 534] on strong "frequenti" at bounding box center [967, 529] width 234 height 48
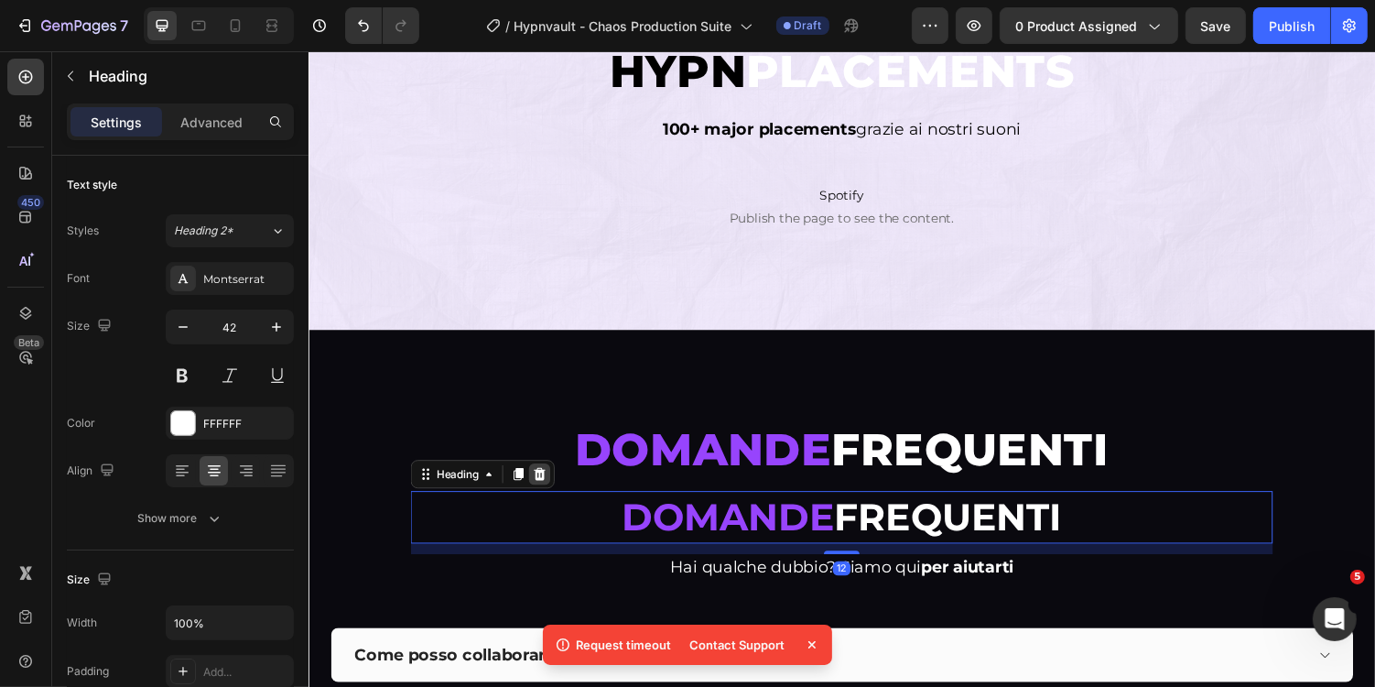
click at [554, 481] on div at bounding box center [546, 485] width 22 height 22
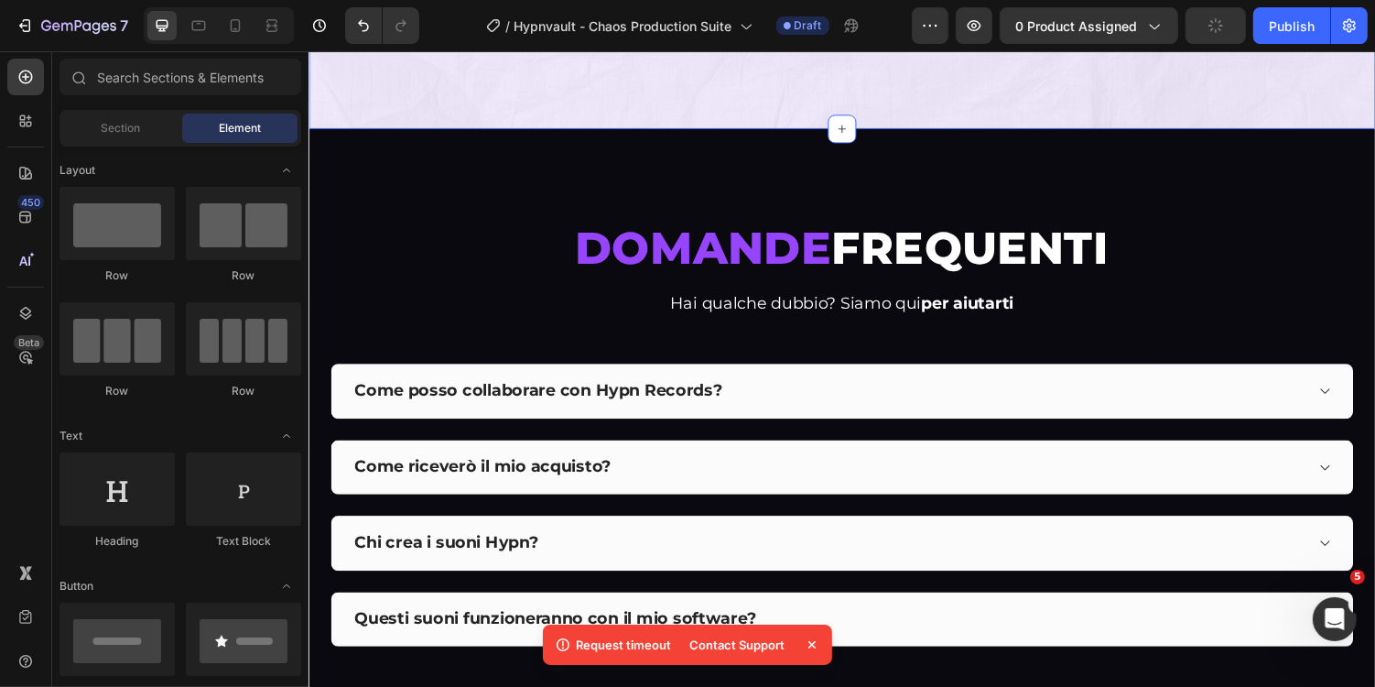
scroll to position [8067, 0]
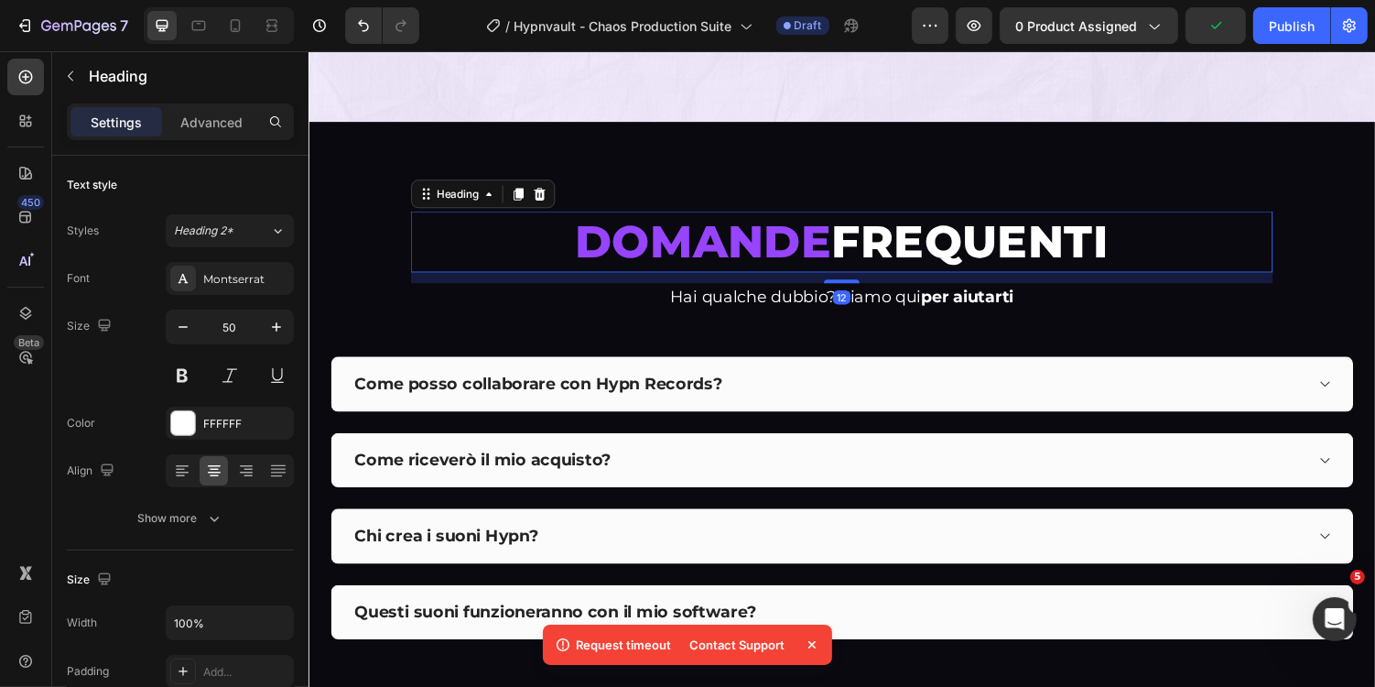
click at [866, 257] on span "FREQUENTI" at bounding box center [990, 246] width 286 height 56
click at [223, 123] on p "Advanced" at bounding box center [211, 122] width 62 height 19
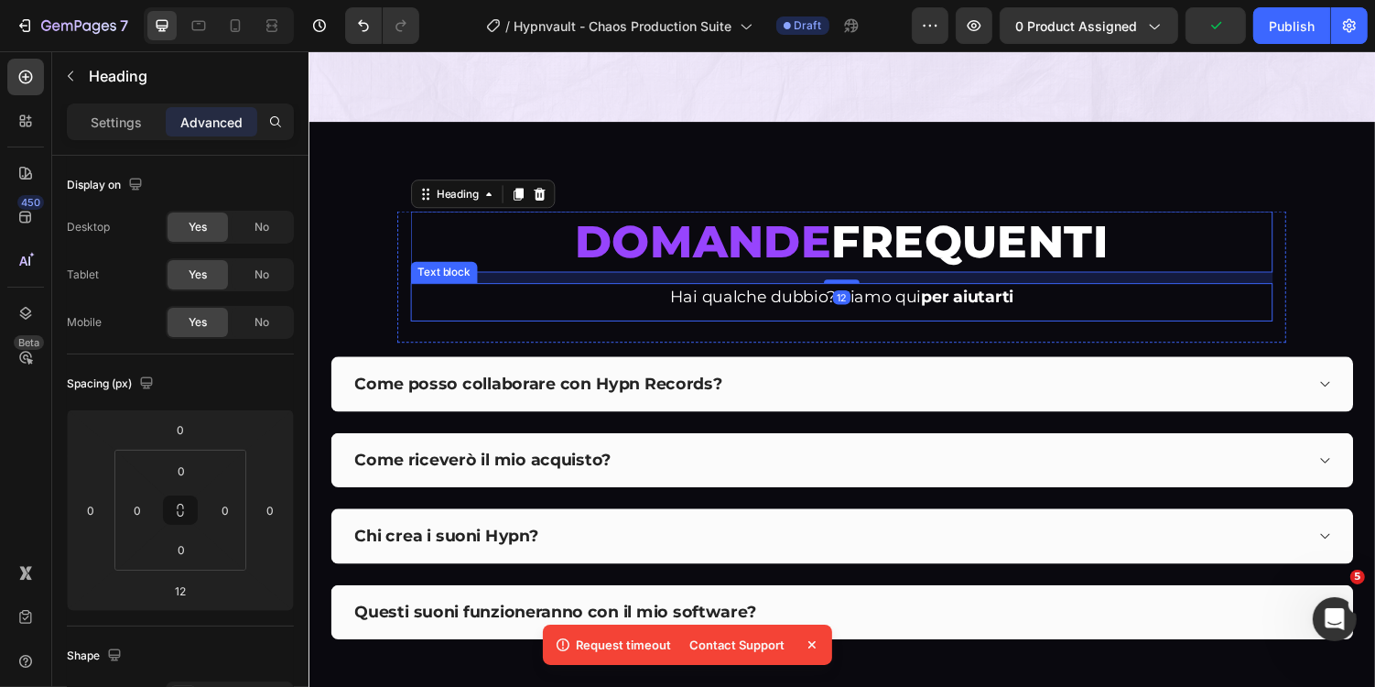
click at [779, 292] on span "Hai qualche dubbio? Siamo qui per aiutarti" at bounding box center [857, 302] width 354 height 20
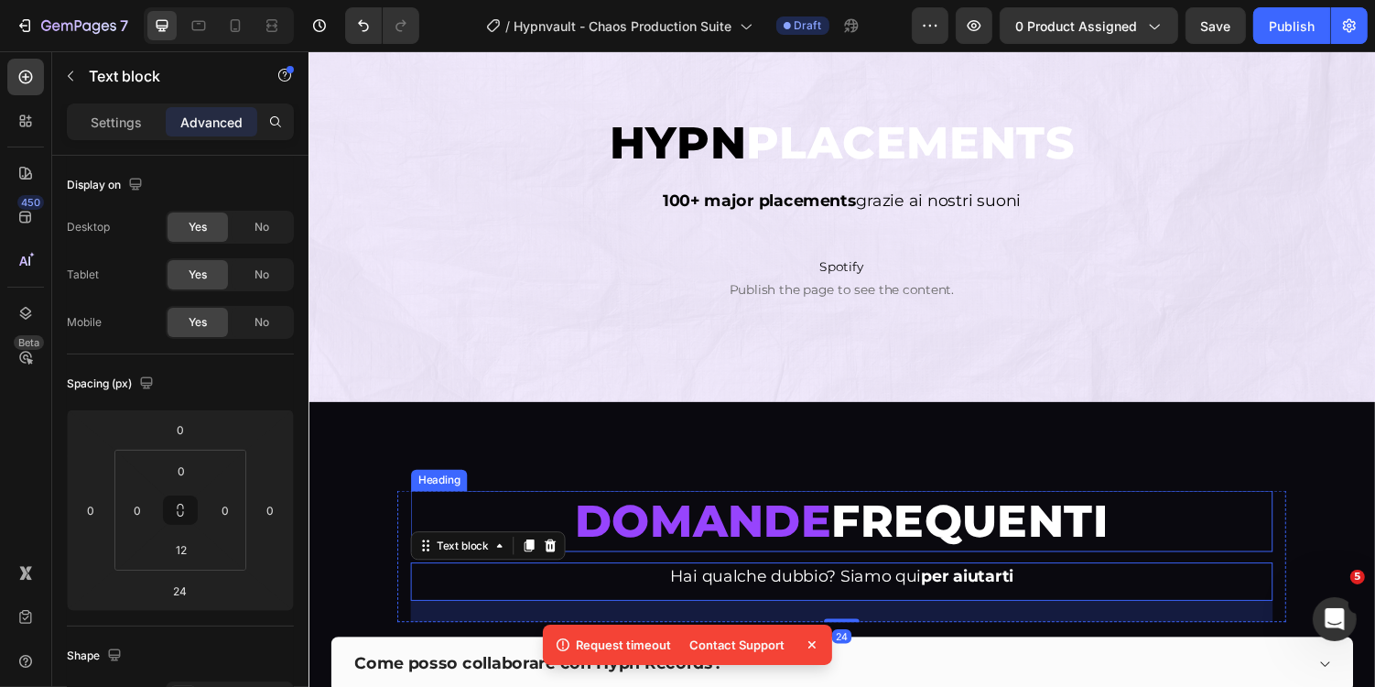
scroll to position [7733, 0]
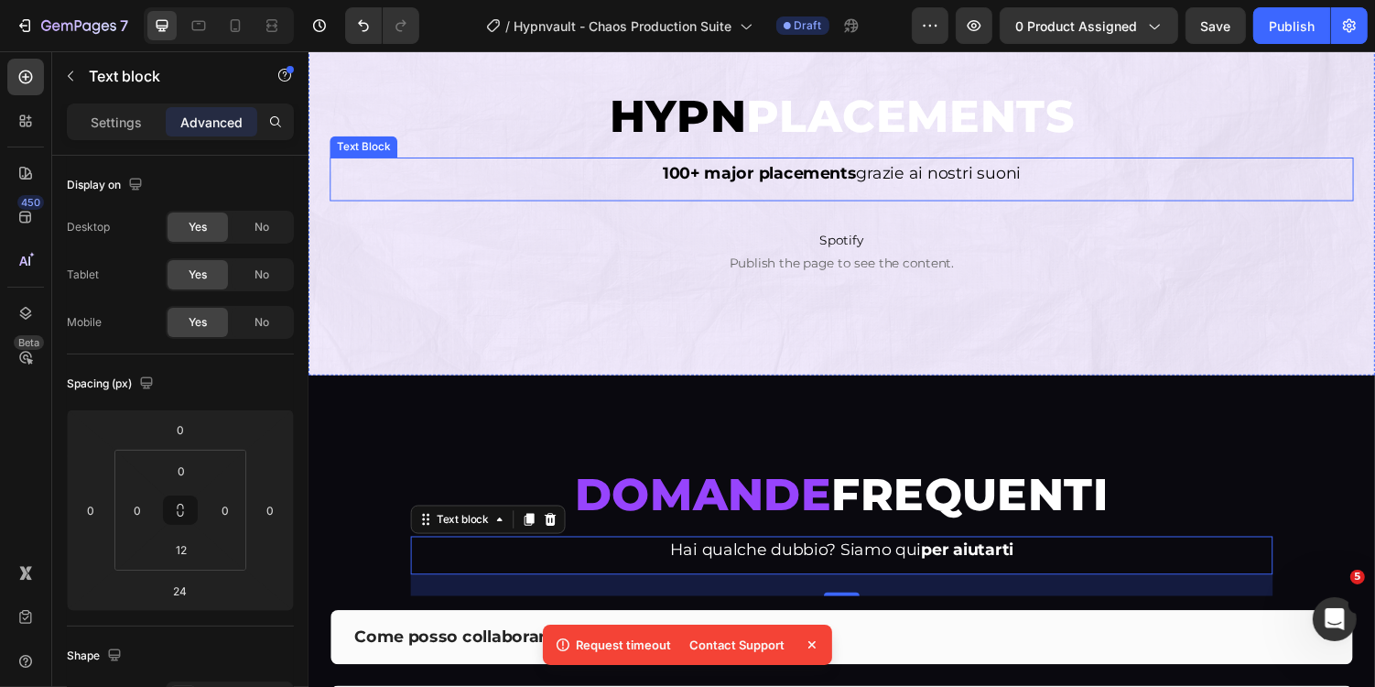
click at [855, 181] on strong "100+ major placements" at bounding box center [773, 176] width 200 height 20
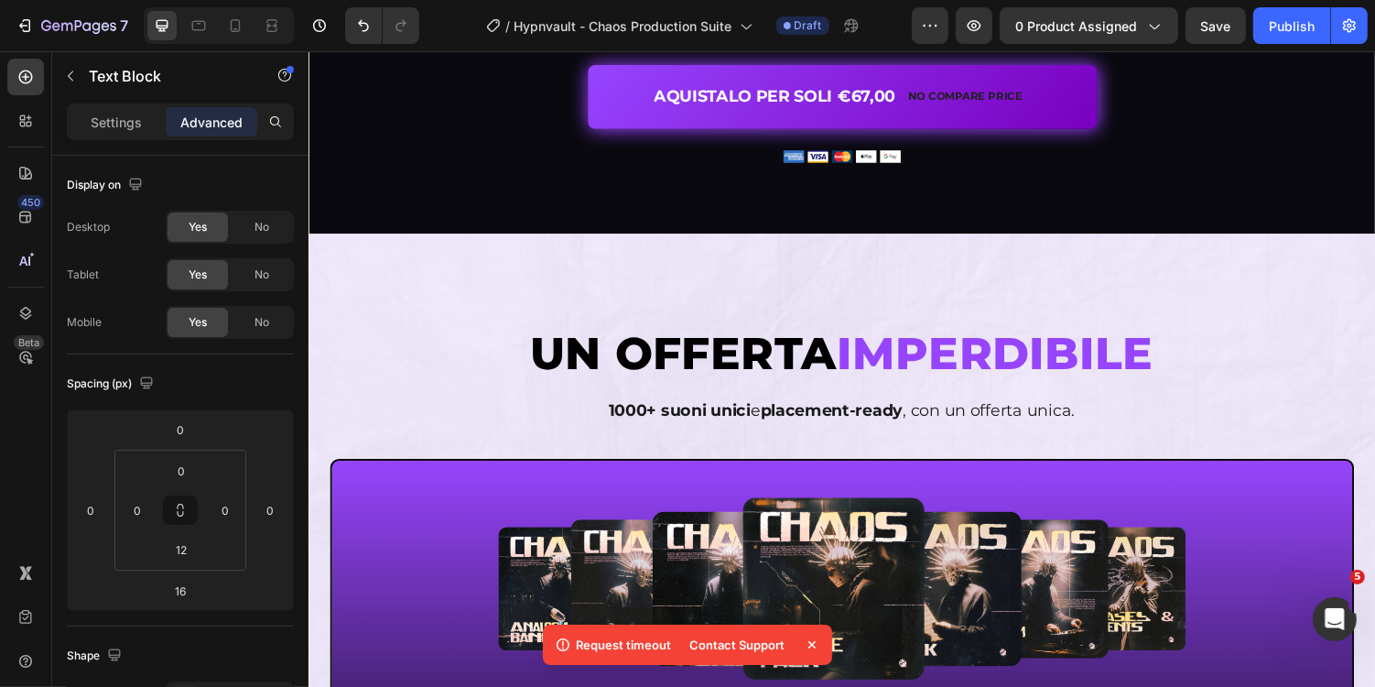
scroll to position [4707, 0]
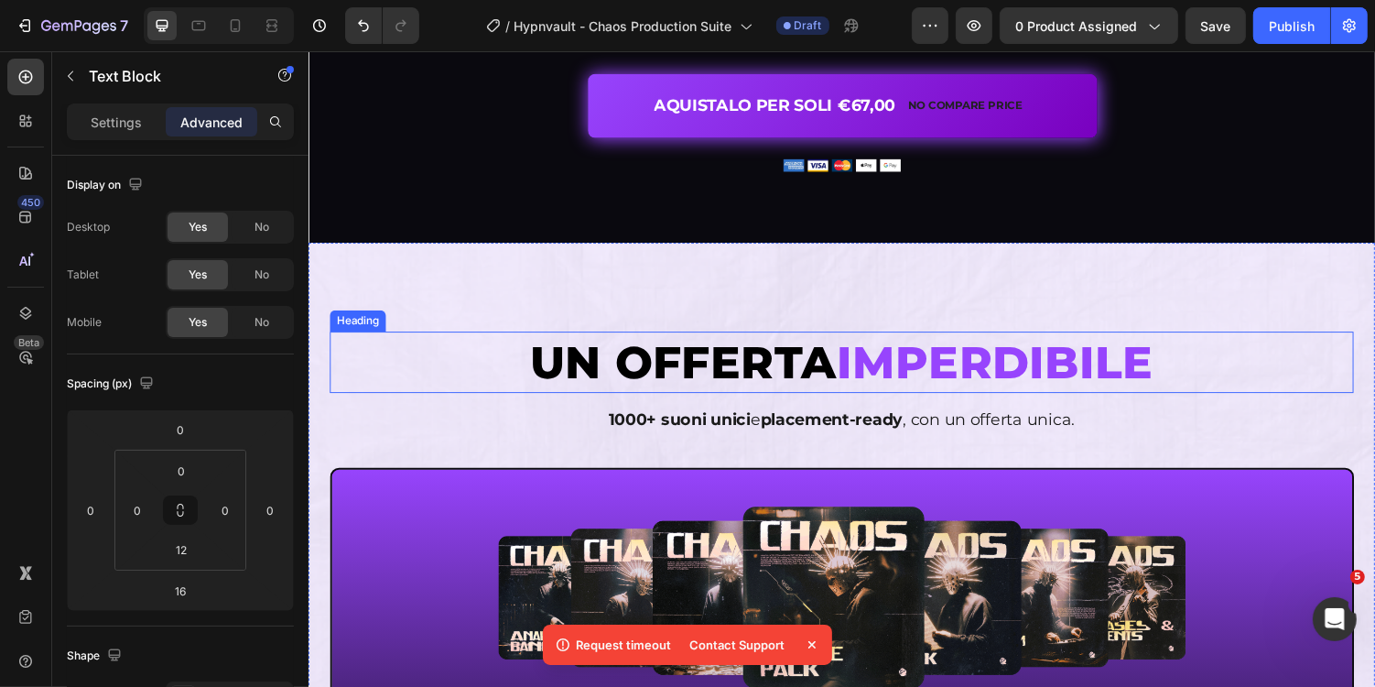
click at [878, 377] on span "IMPERDIBILE" at bounding box center [1015, 370] width 327 height 56
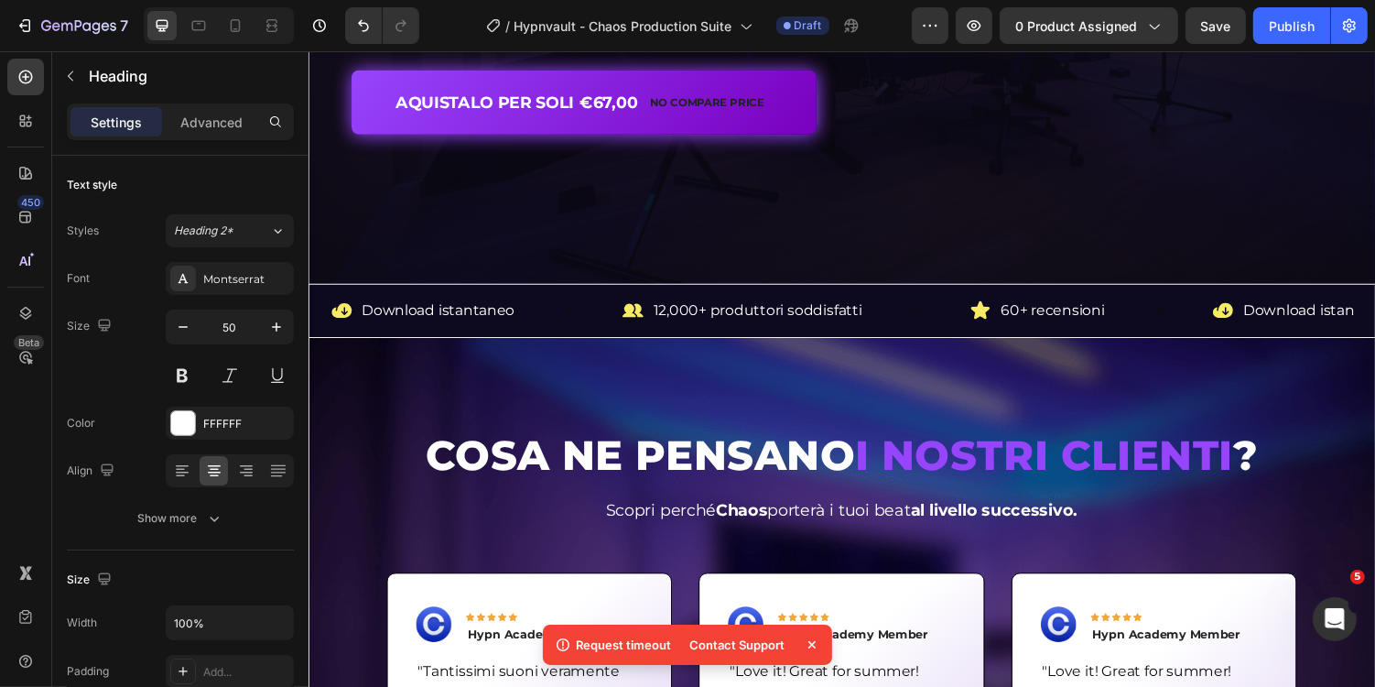
scroll to position [553, 0]
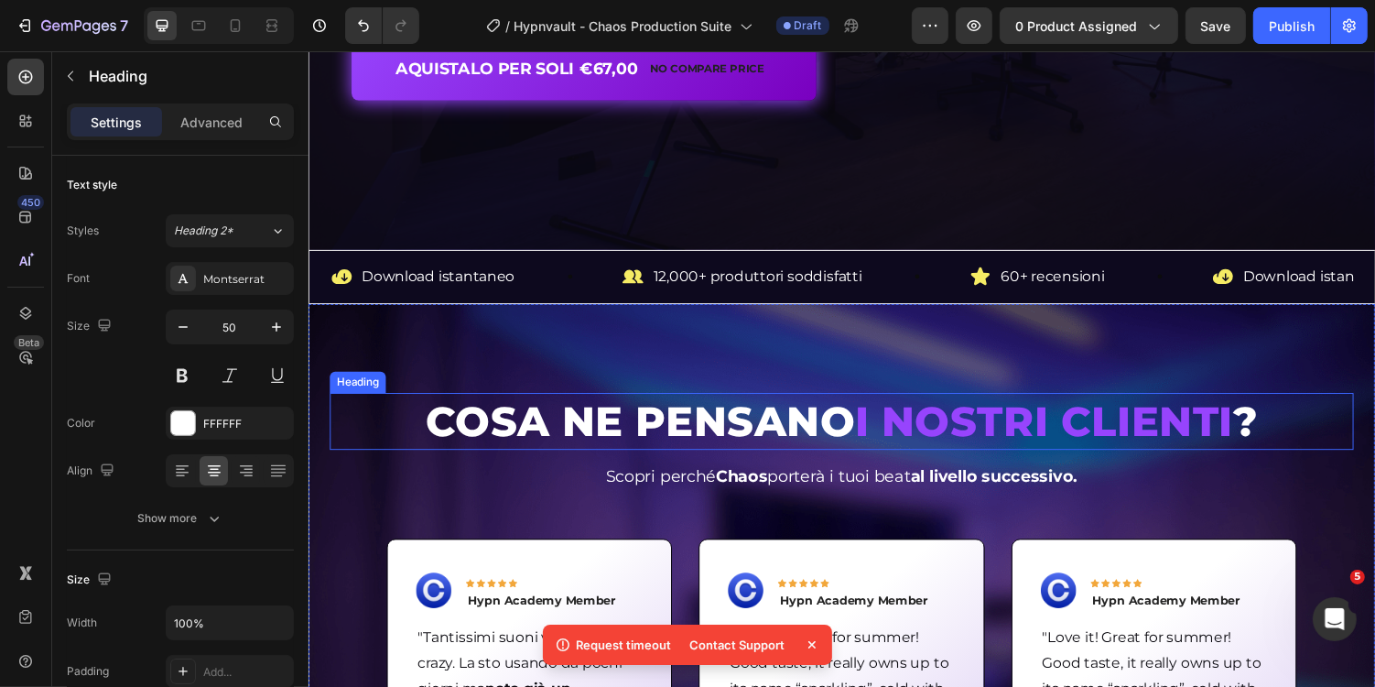
click at [613, 417] on h2 "COSA NE PENSANO I NOSTRI CLIENTI ?" at bounding box center [857, 431] width 1055 height 59
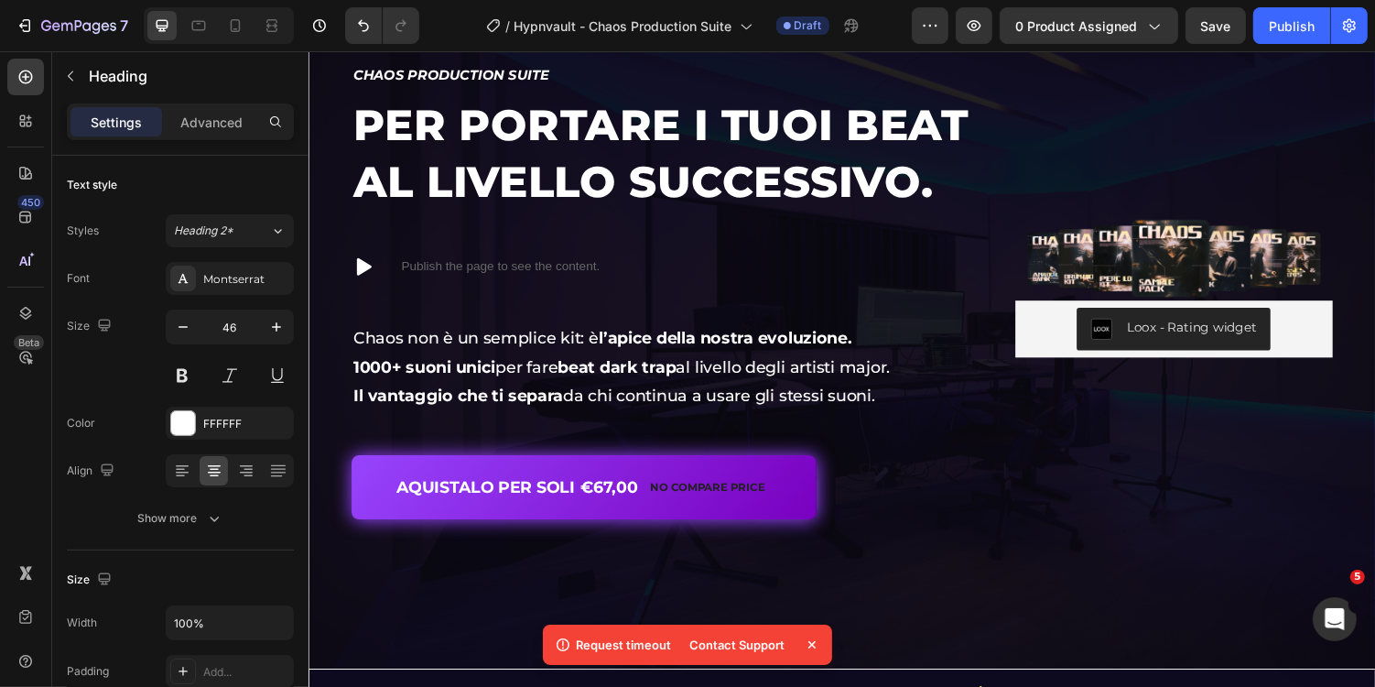
scroll to position [0, 0]
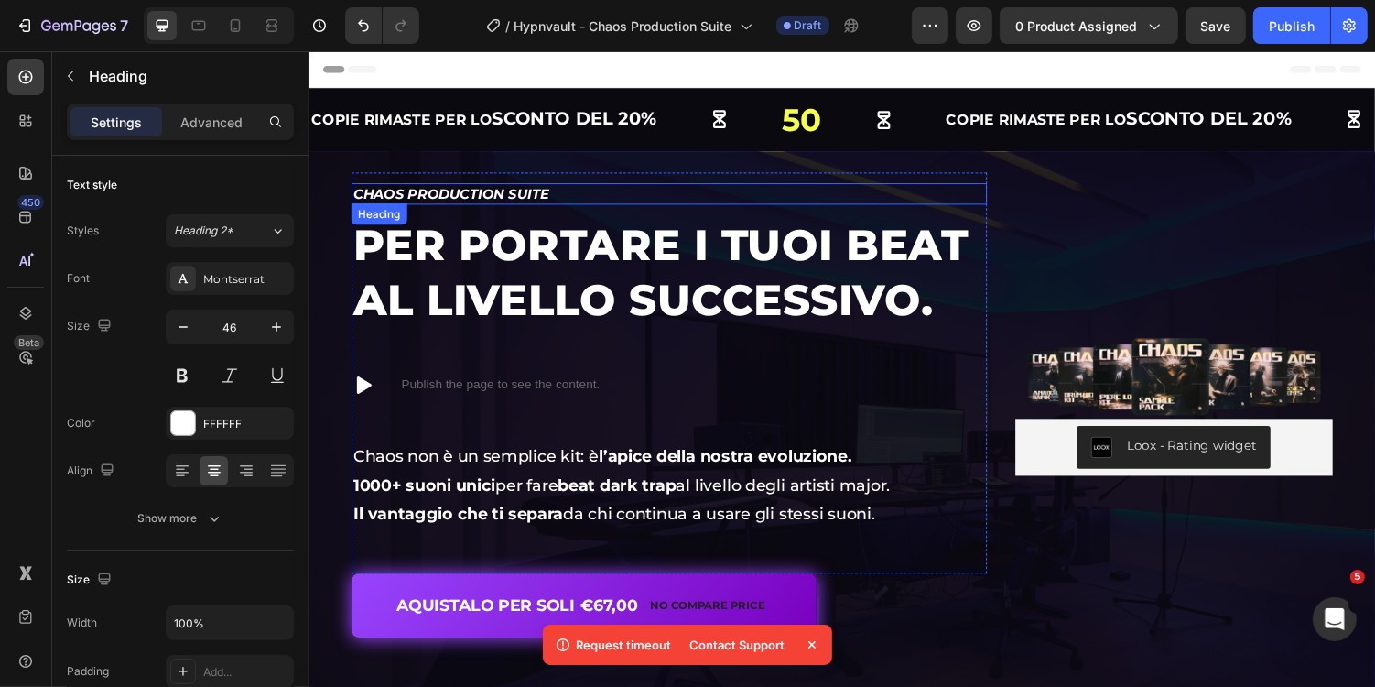
click at [527, 202] on icon "Chaos Production Suite" at bounding box center [453, 196] width 201 height 17
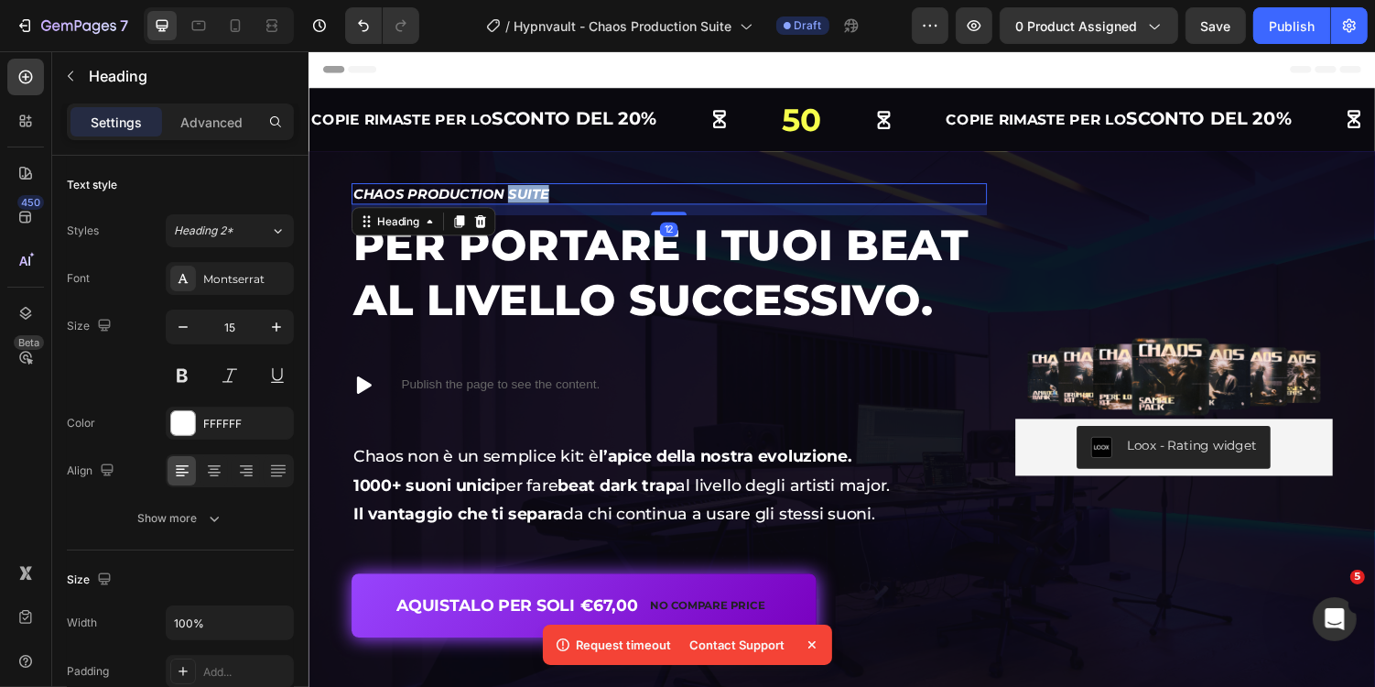
click at [527, 202] on icon "Chaos Production Suite" at bounding box center [453, 196] width 201 height 17
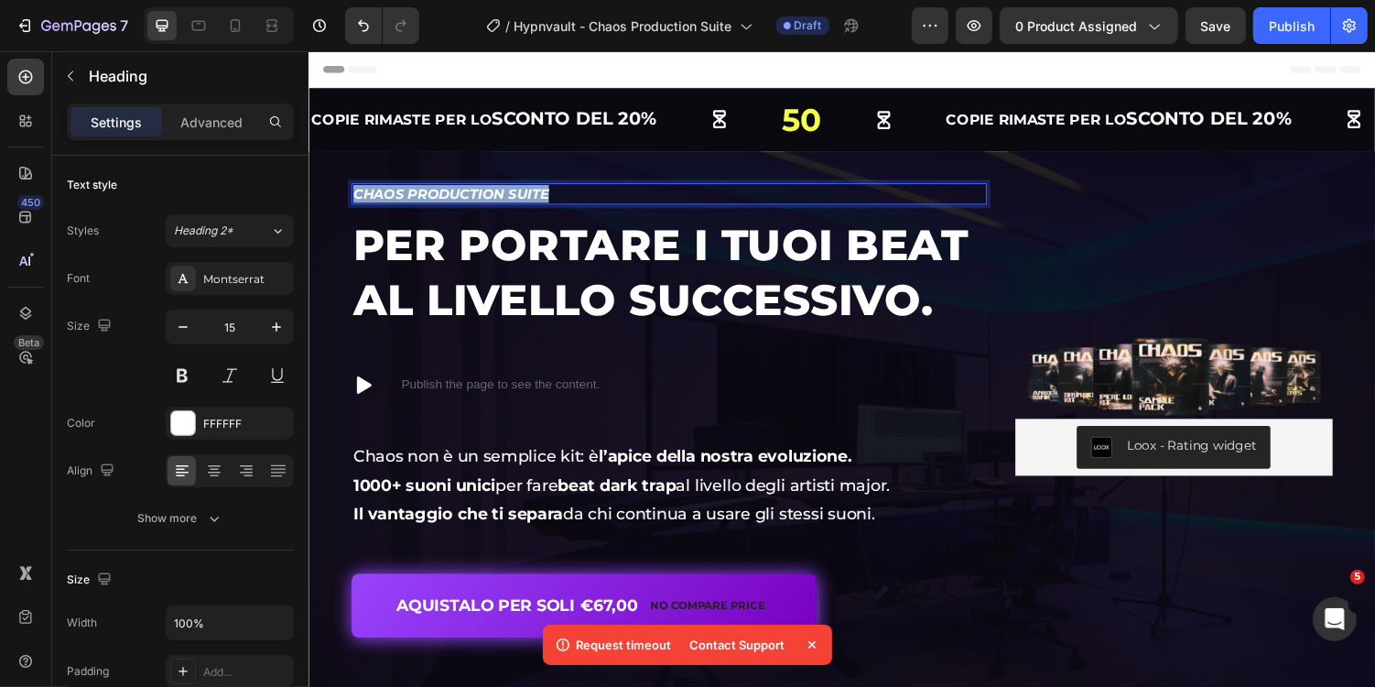
click at [527, 202] on icon "Chaos Production Suite" at bounding box center [453, 196] width 201 height 17
click at [611, 264] on h1 "Per portare i tuoi beat al livello successivo." at bounding box center [679, 278] width 655 height 118
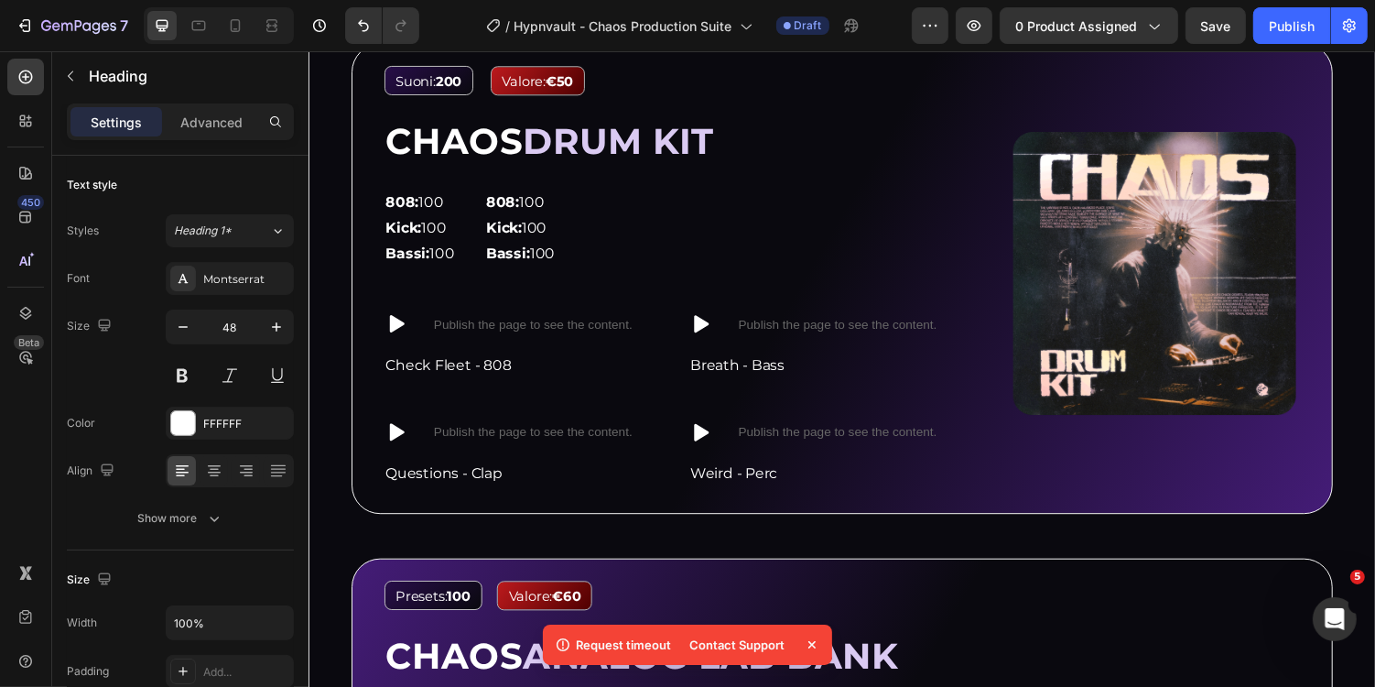
scroll to position [1738, 0]
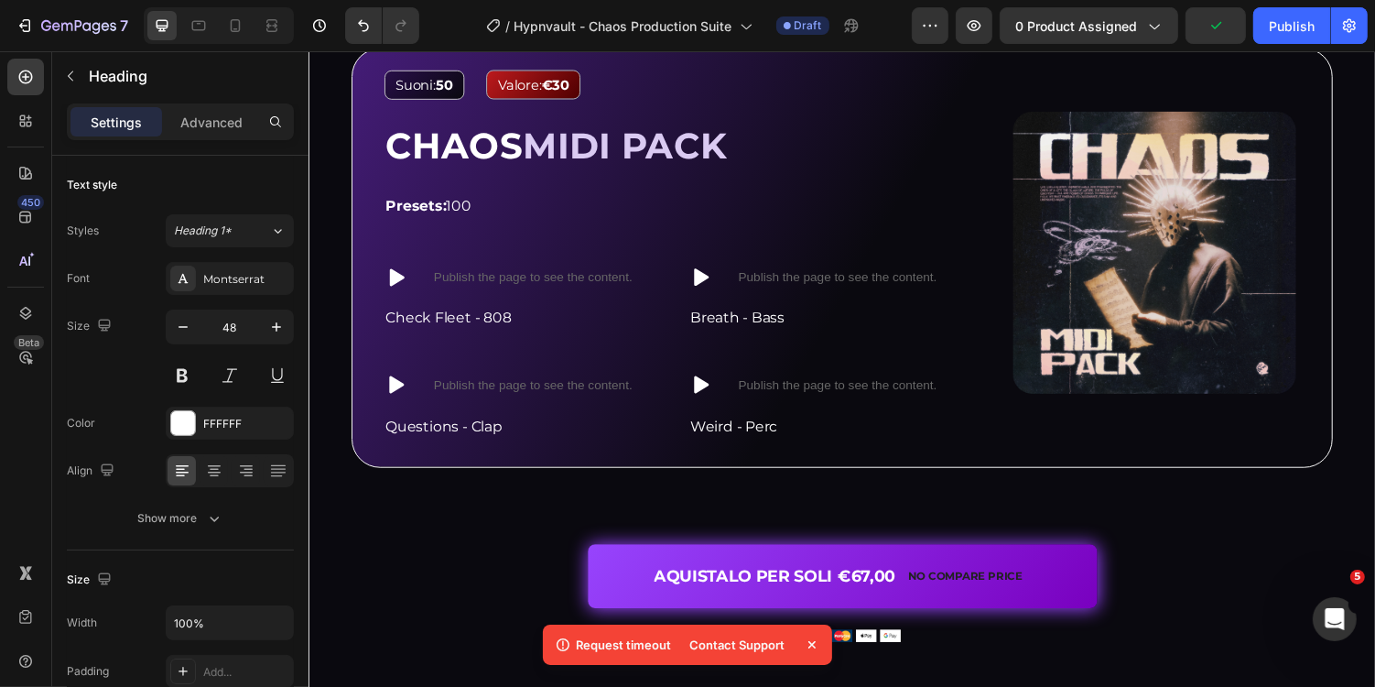
scroll to position [3720, 0]
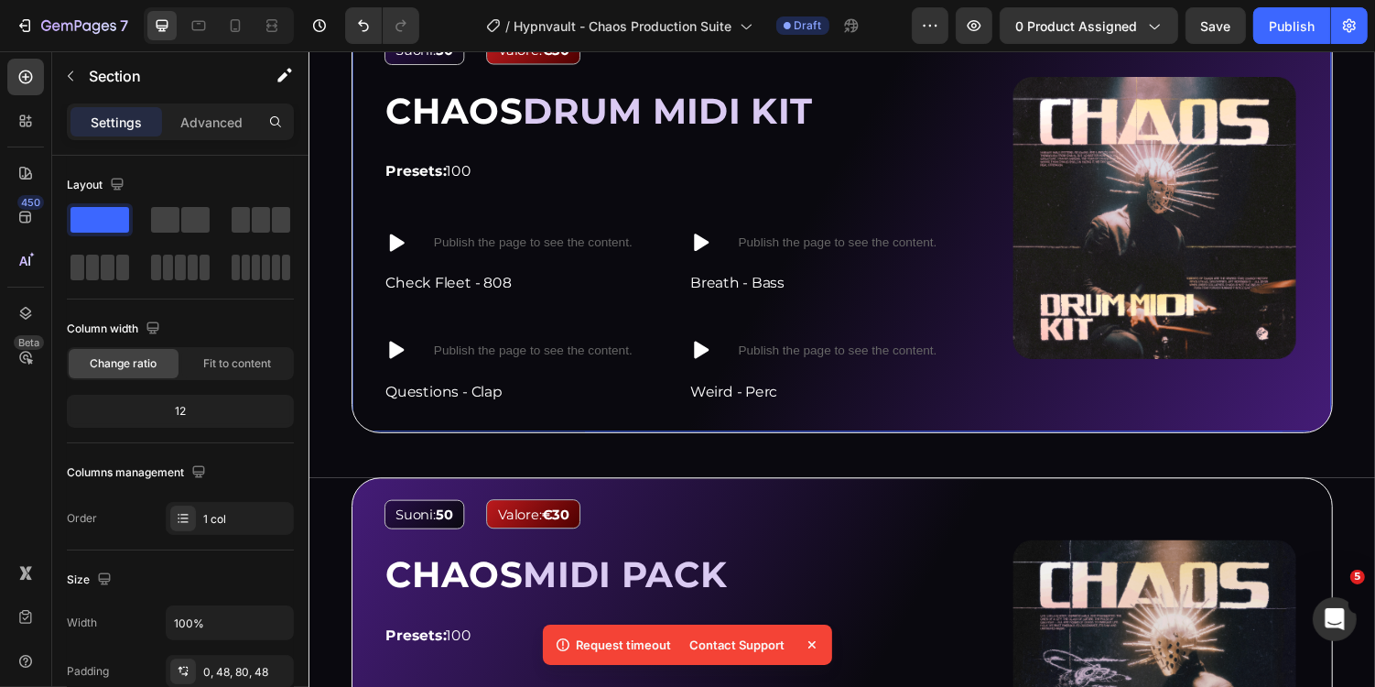
click at [375, 416] on div "Image Suoni: 50 Text Block Valore: €30 Text Block Row CHAOS DRUM MIDI KIT Headi…" at bounding box center [857, 226] width 1011 height 431
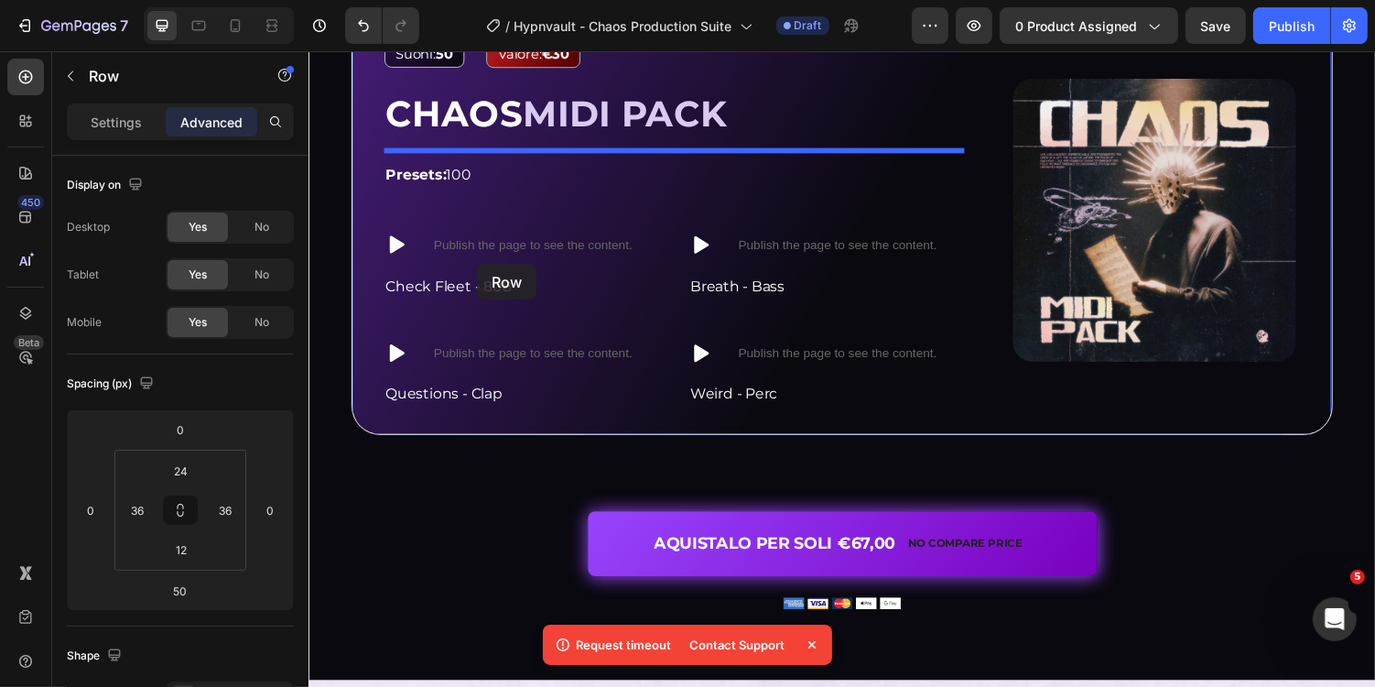
scroll to position [4035, 0]
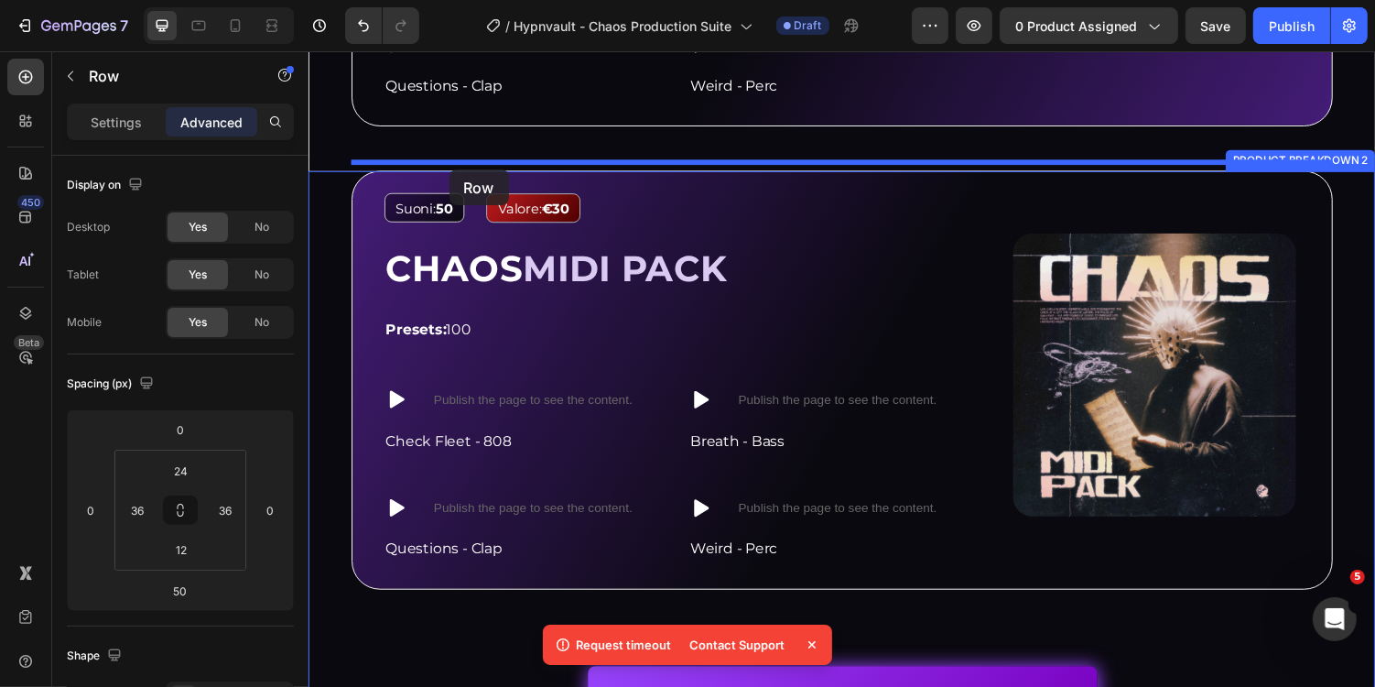
drag, startPoint x: 379, startPoint y: 232, endPoint x: 452, endPoint y: 172, distance: 94.4
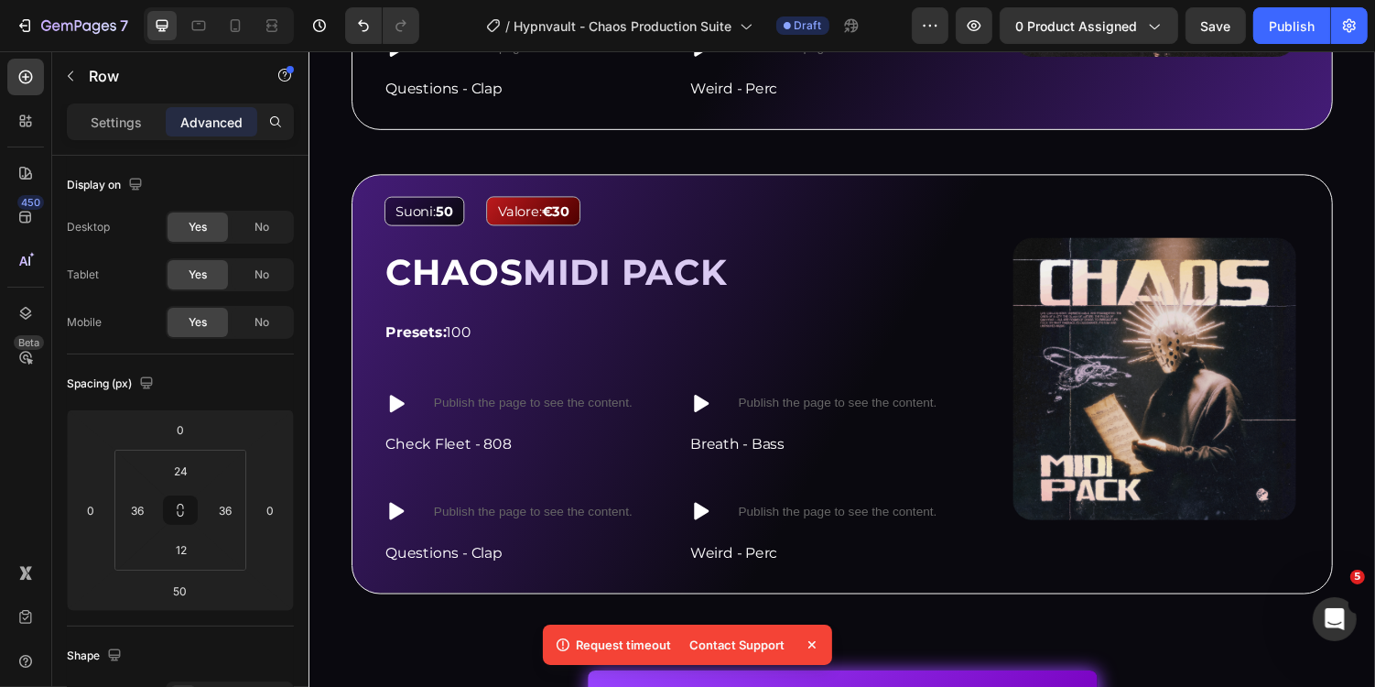
scroll to position [3855, 0]
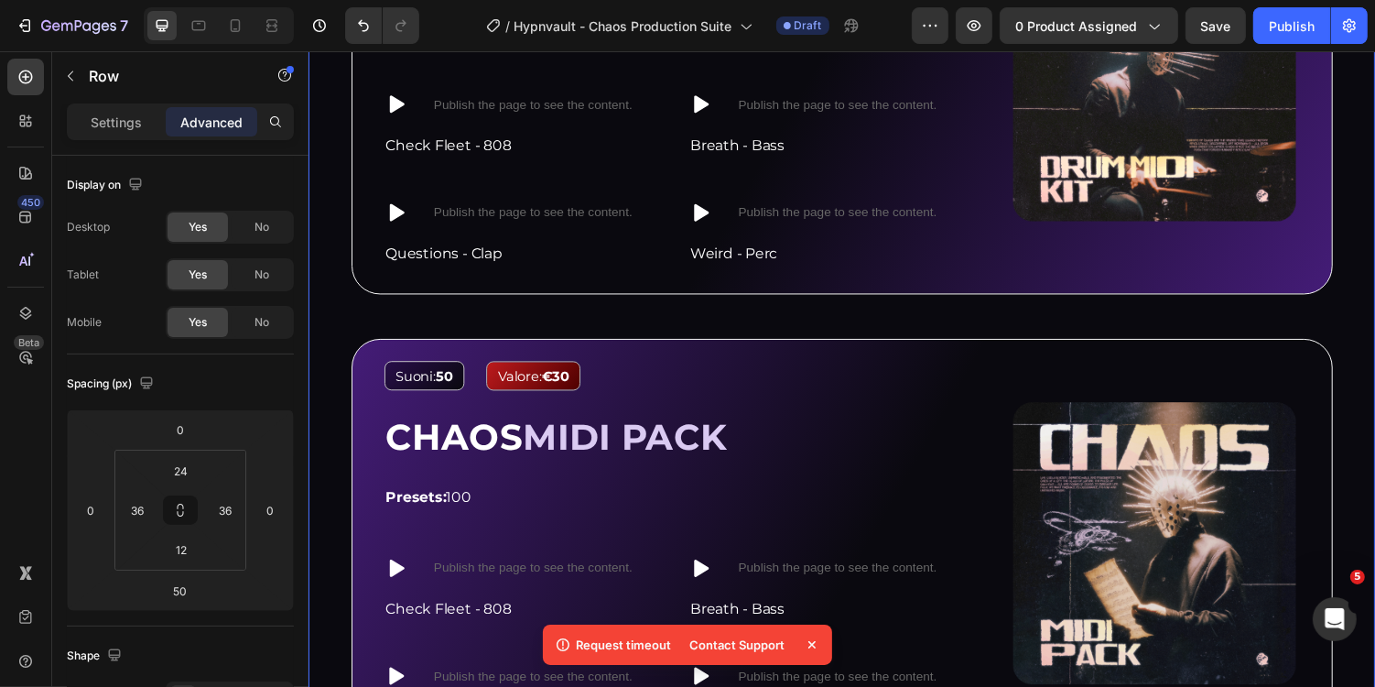
click at [338, 351] on div "Image Suoni: 50 Text Block Valore: €30 Text Block Row CHAOS DRUM MIDI KIT Headi…" at bounding box center [857, 450] width 1099 height 1162
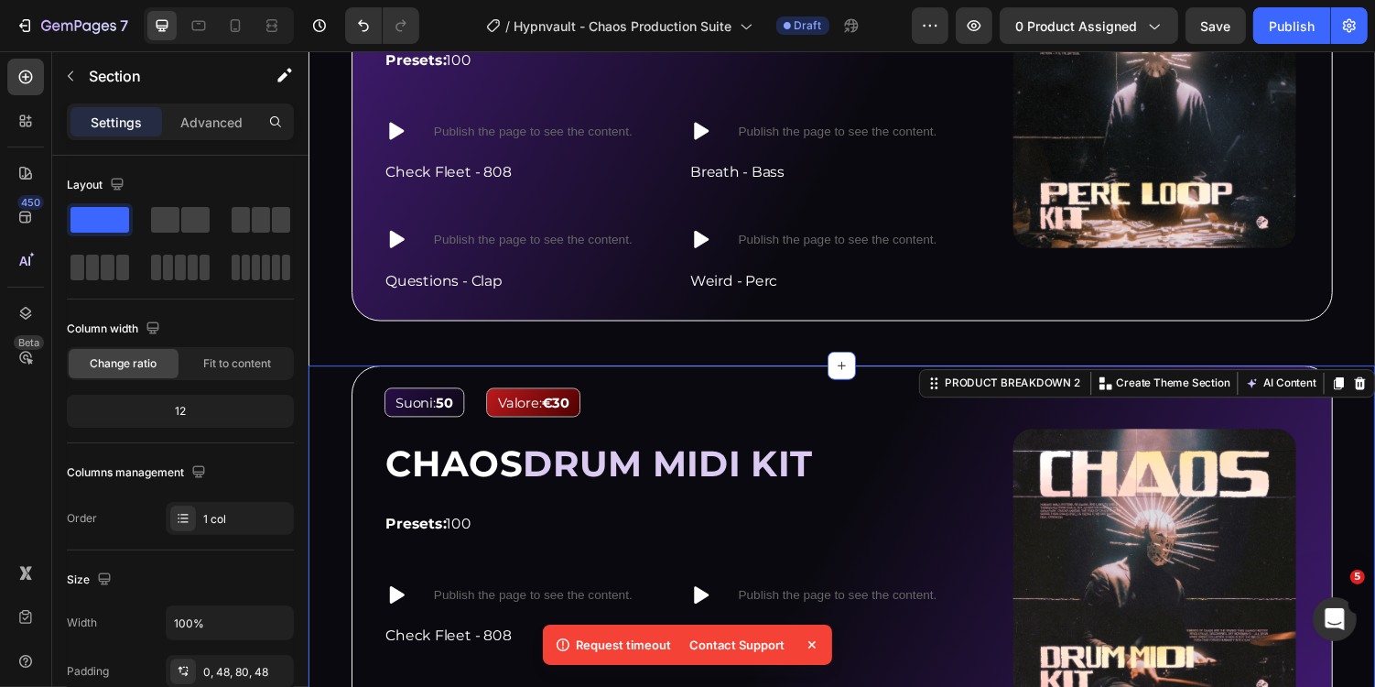
scroll to position [3329, 0]
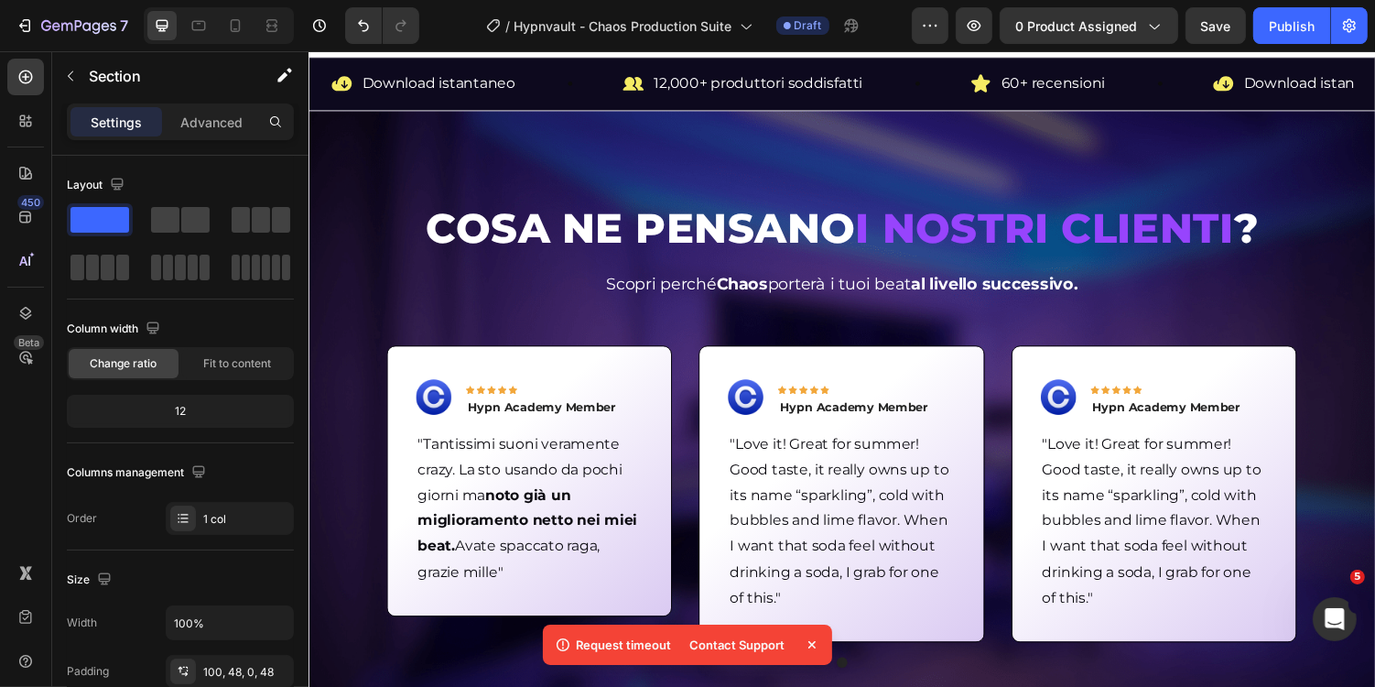
scroll to position [674, 0]
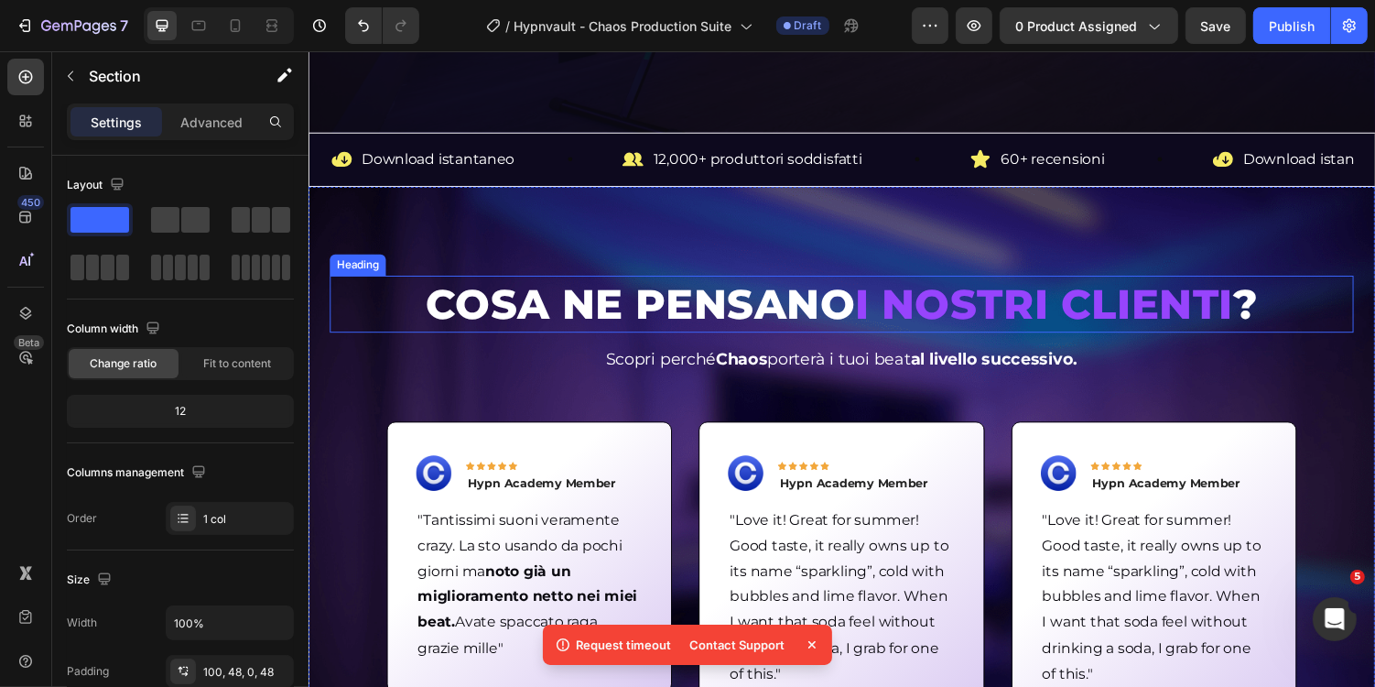
click at [584, 323] on h2 "COSA NE PENSANO I NOSTRI CLIENTI ?" at bounding box center [857, 310] width 1055 height 59
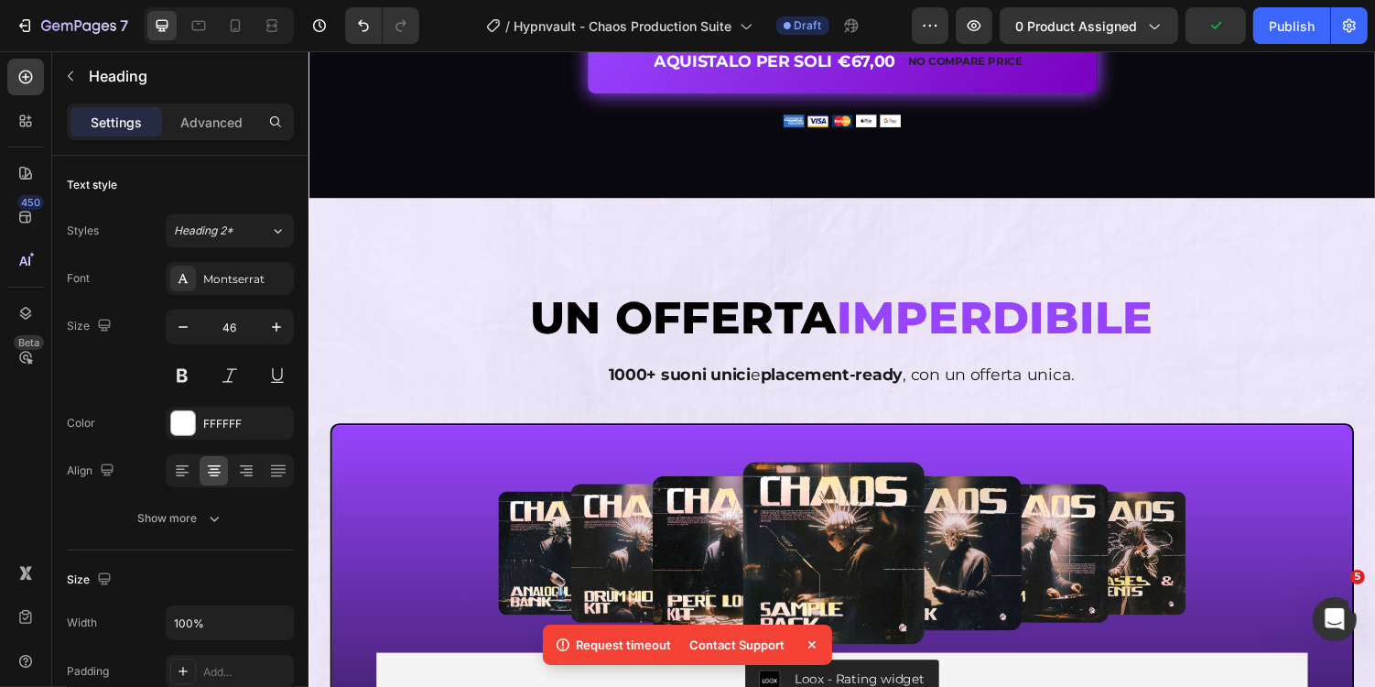
scroll to position [4716, 0]
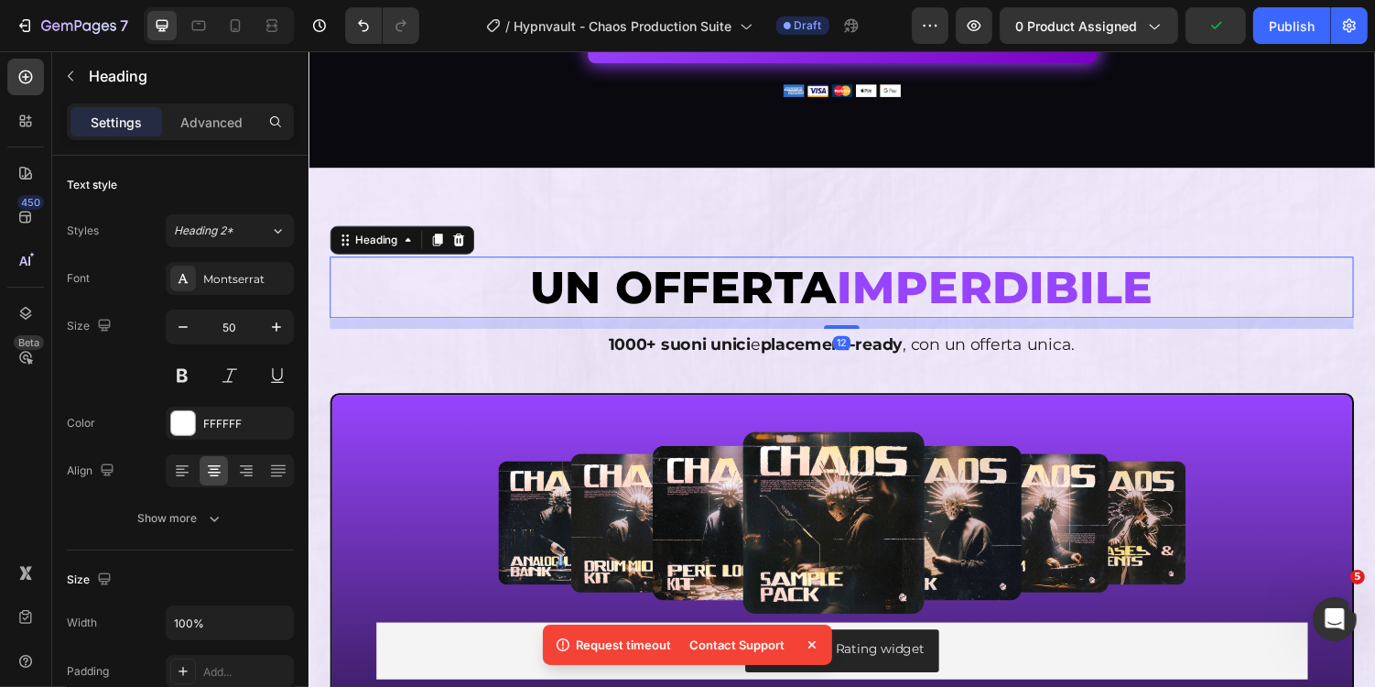
click at [632, 288] on span "UN OFFERTA" at bounding box center [694, 294] width 316 height 56
click at [446, 239] on icon at bounding box center [440, 244] width 15 height 15
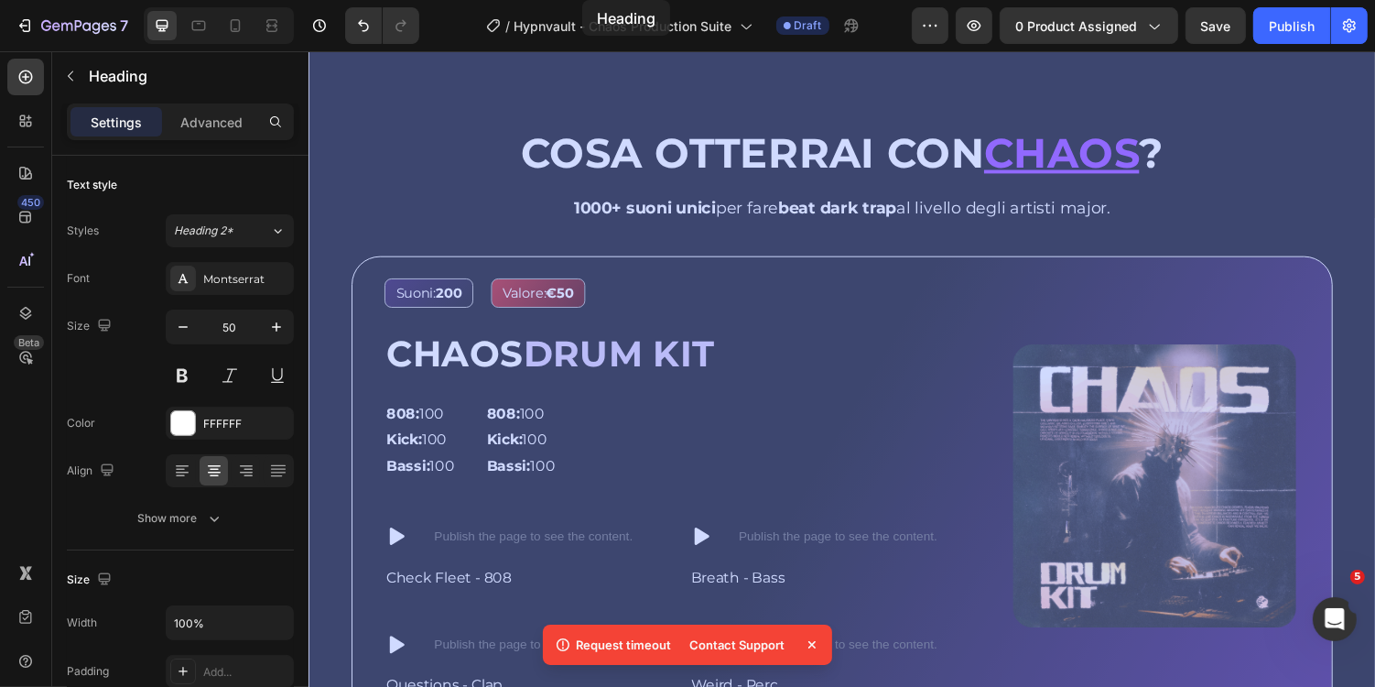
scroll to position [1228, 0]
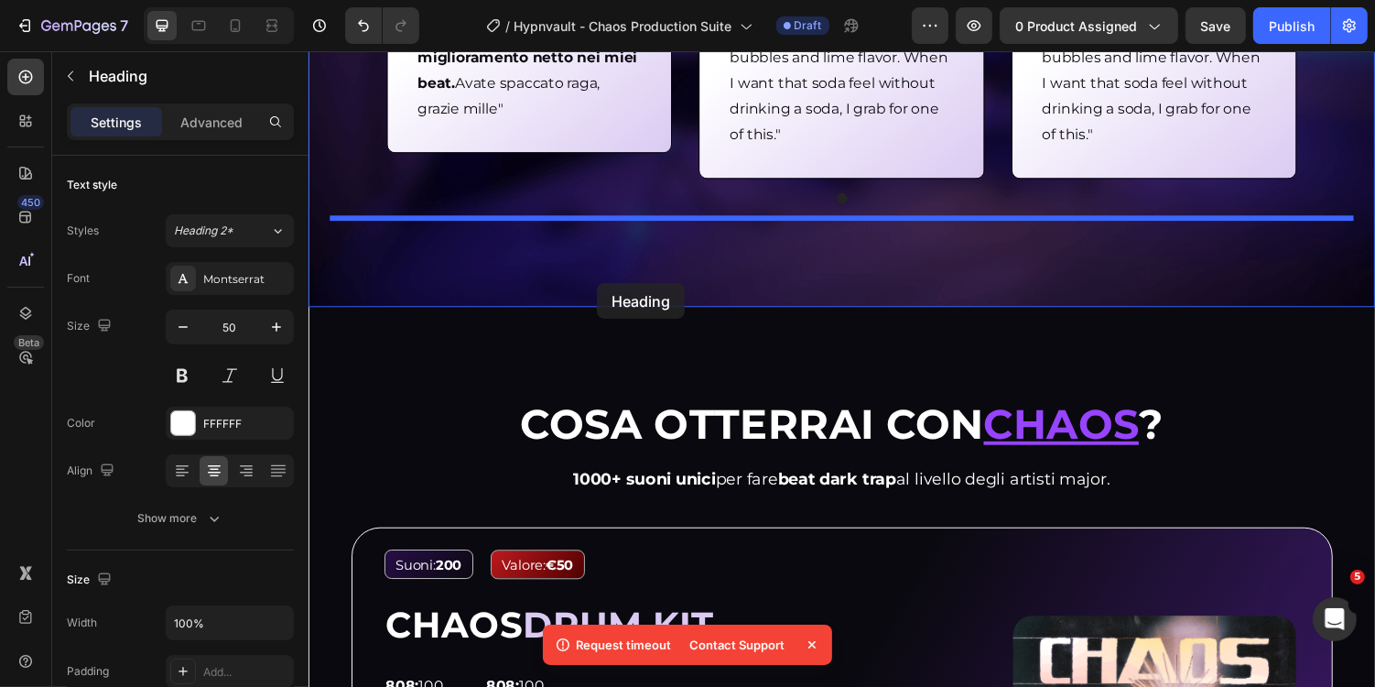
drag, startPoint x: 358, startPoint y: 314, endPoint x: 604, endPoint y: 289, distance: 247.6
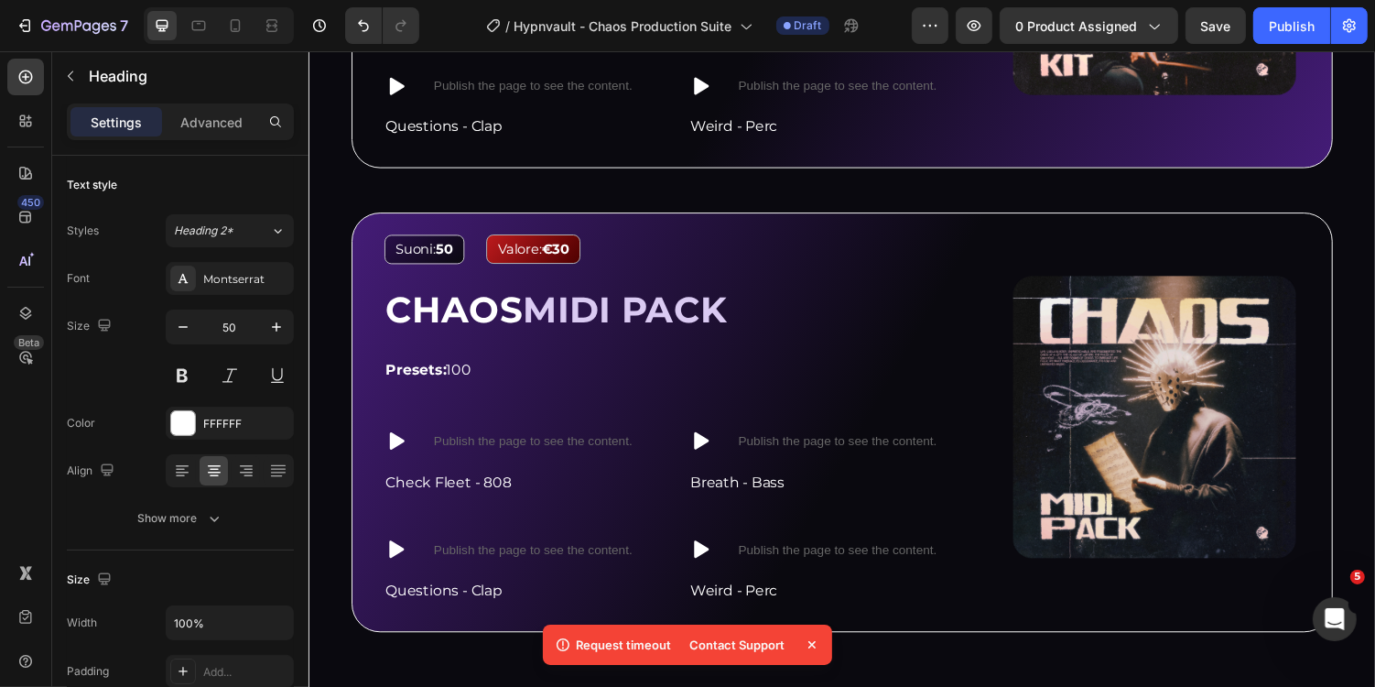
scroll to position [3939, 0]
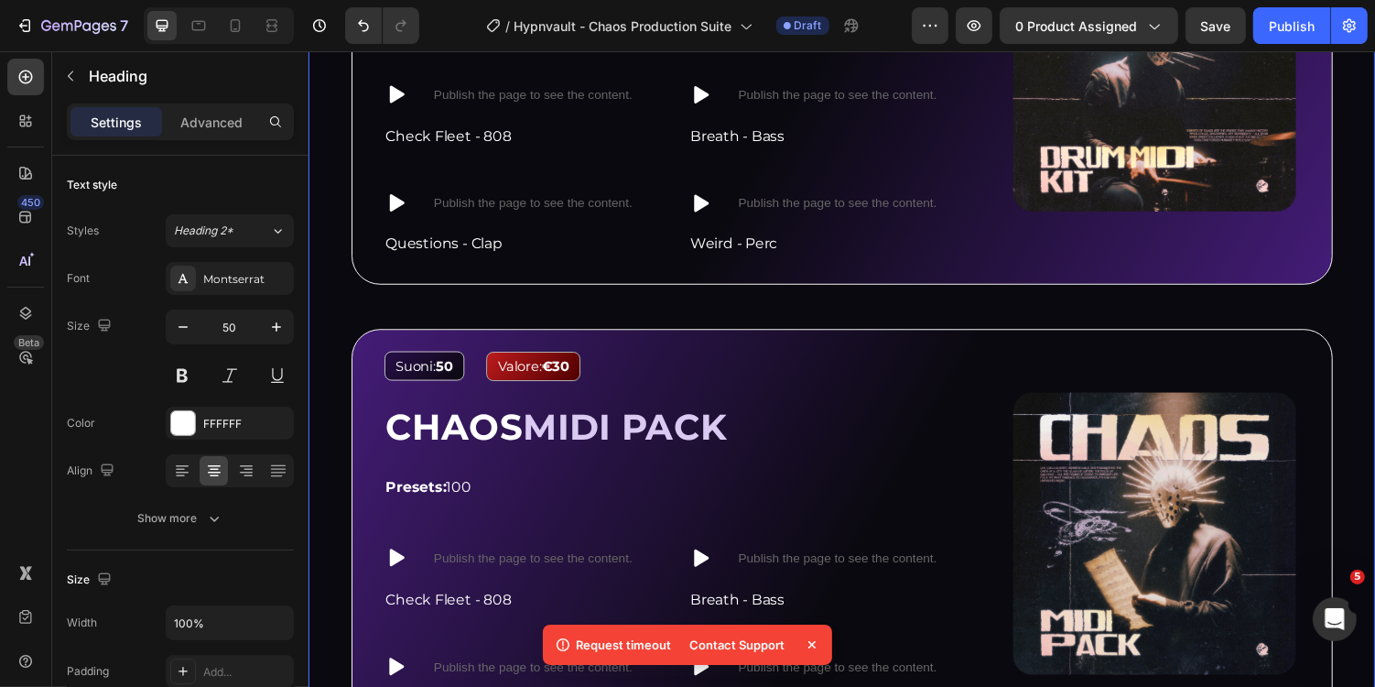
click at [340, 330] on div "Image Suoni: 50 Text Block Valore: €30 Text Block Row CHAOS DRUM MIDI KIT Headi…" at bounding box center [857, 440] width 1099 height 1162
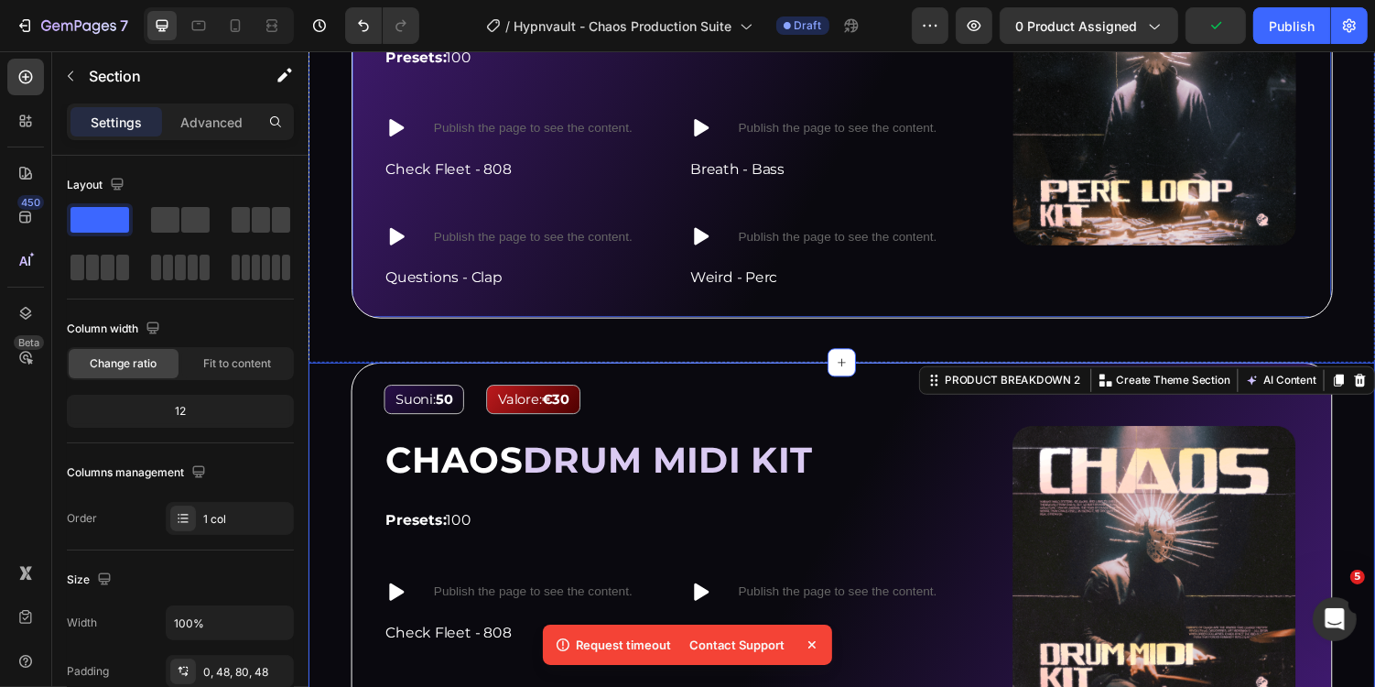
click at [366, 277] on div "Image Suoni: 100 Text Block Valore: €40 Text Block Row CHAOS PERC LOOP KIT Head…" at bounding box center [857, 109] width 1011 height 431
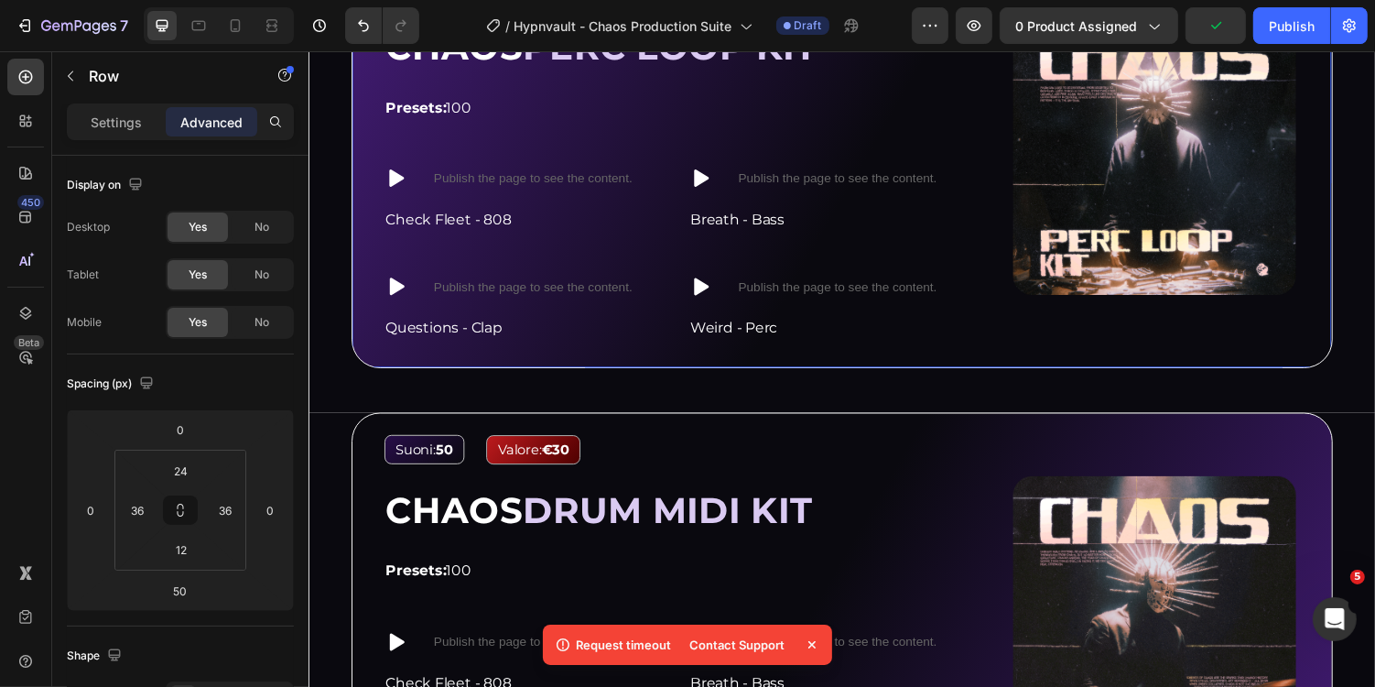
scroll to position [3242, 0]
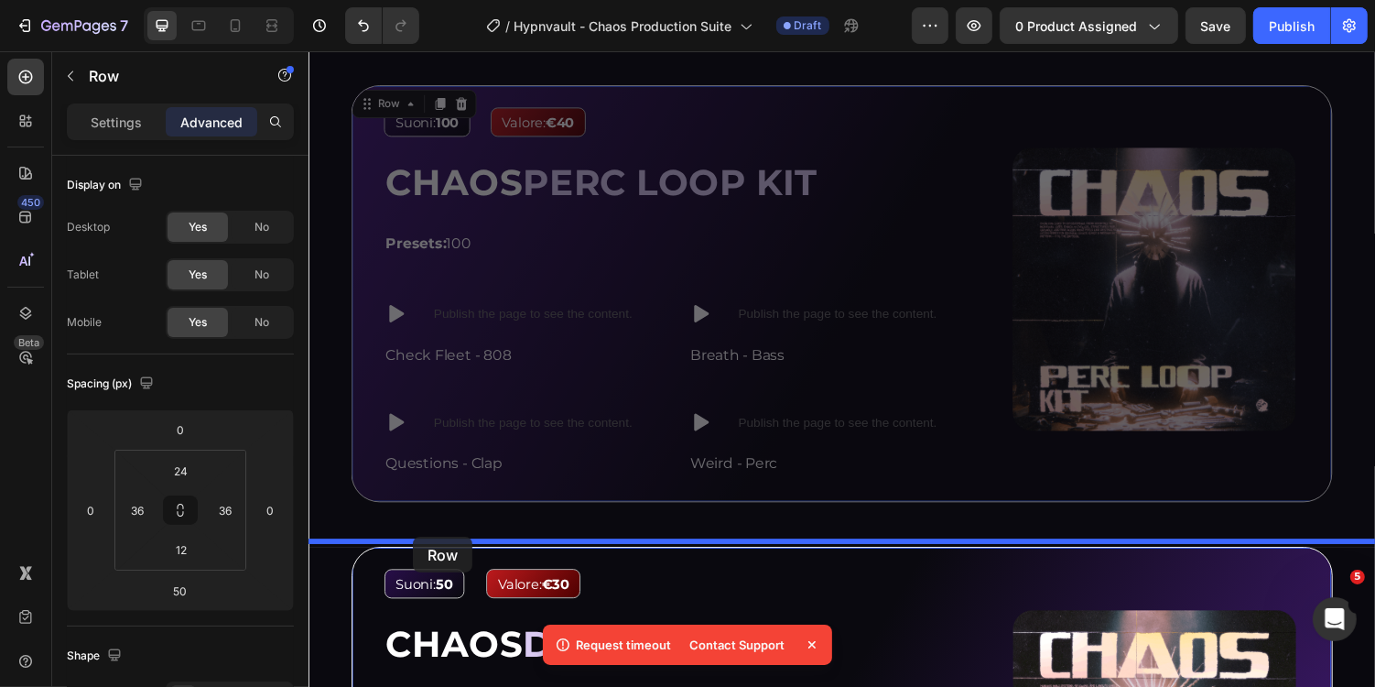
drag, startPoint x: 378, startPoint y: 99, endPoint x: 415, endPoint y: 554, distance: 456.6
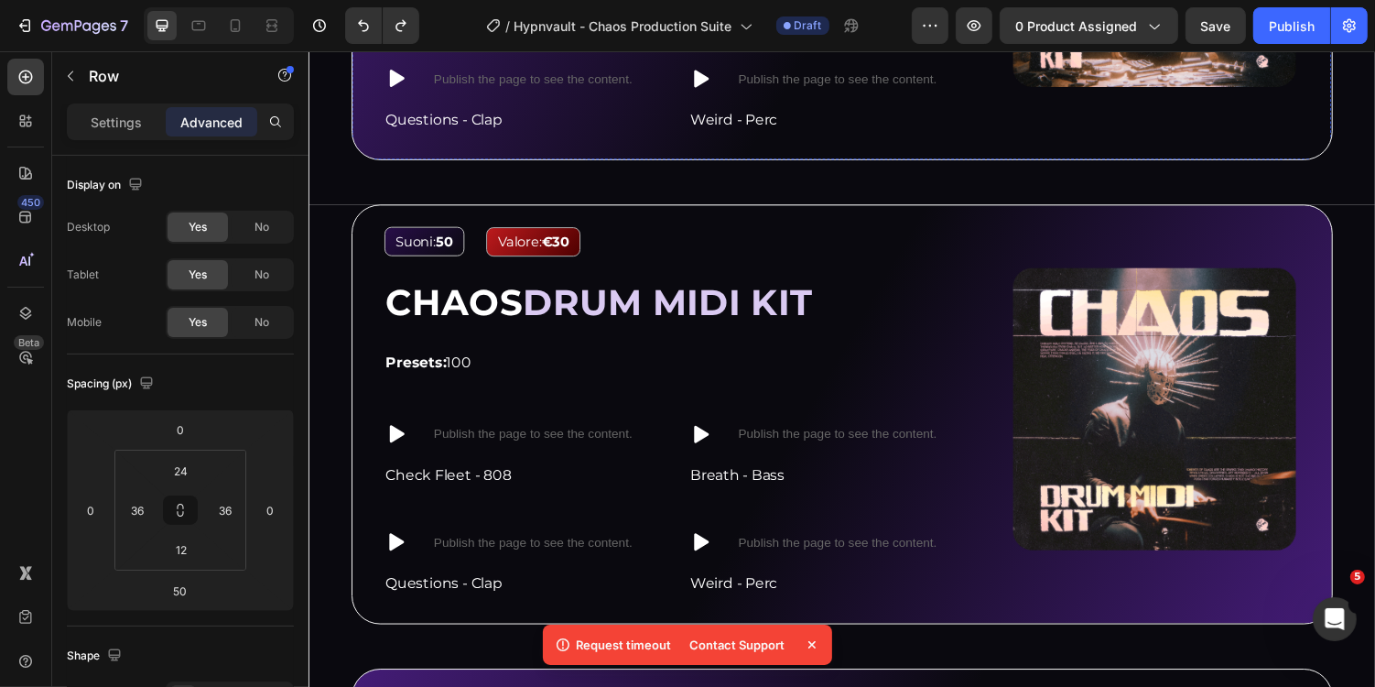
scroll to position [3586, 0]
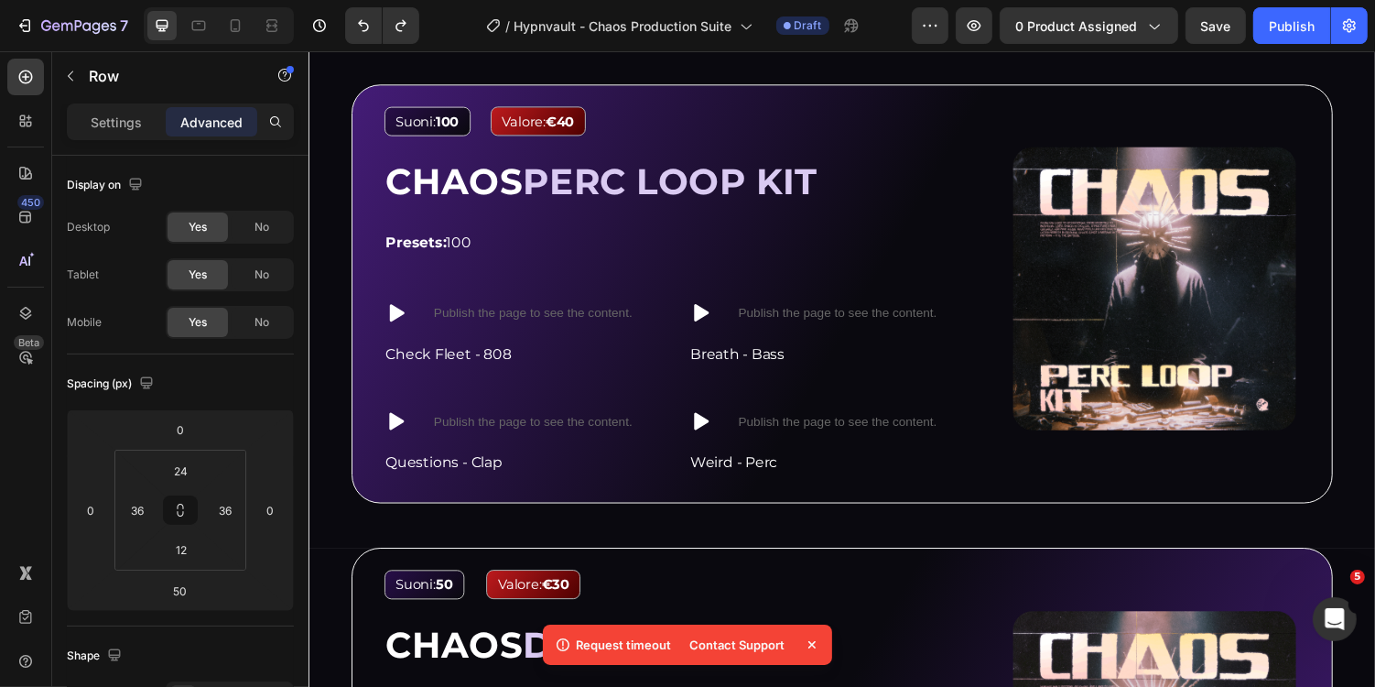
scroll to position [3220, 0]
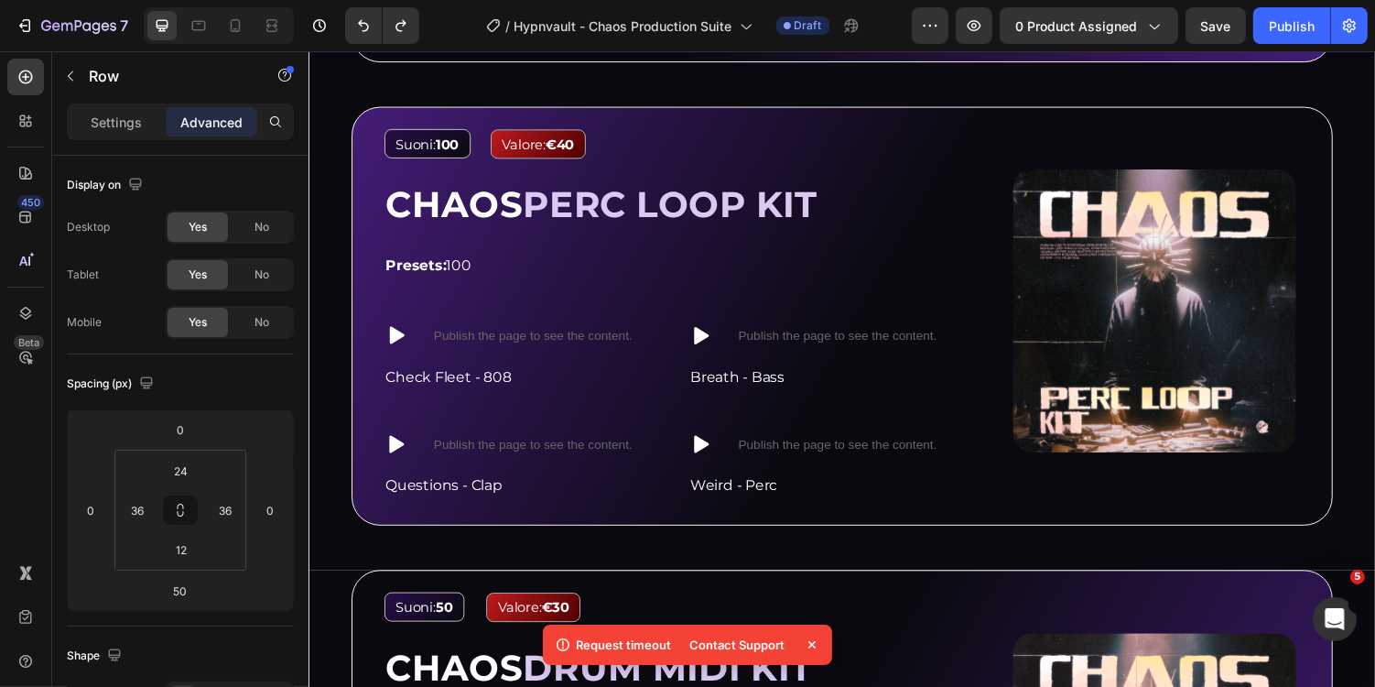
click at [393, 107] on div "Image Suoni: 100 Text Block Valore: €40 Text Block Row CHAOS PERC LOOP KIT Head…" at bounding box center [857, 322] width 1011 height 431
click at [381, 175] on div "Image Suoni: 100 Text Block Valore: €40 Text Block Row CHAOS PERC LOOP KIT Head…" at bounding box center [857, 322] width 1011 height 431
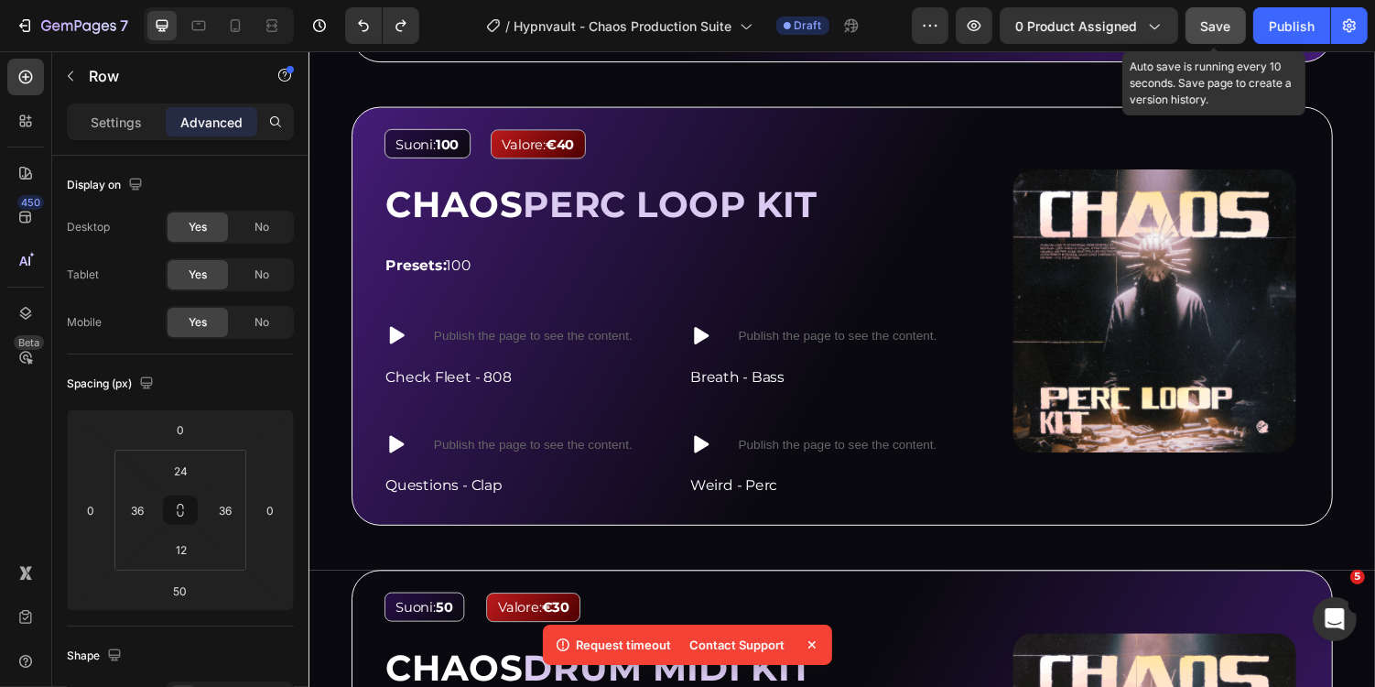
click at [1209, 18] on span "Save" at bounding box center [1216, 26] width 30 height 16
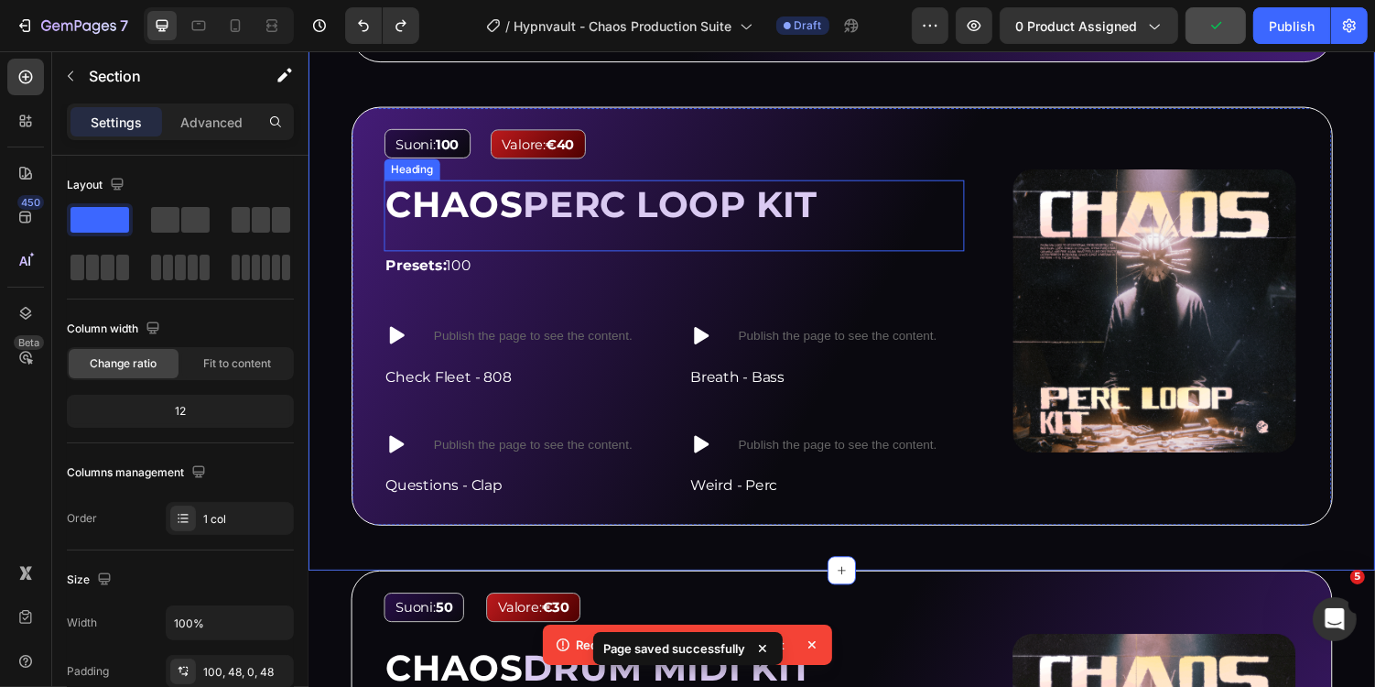
click at [601, 278] on div "Presets: 100 Text Block Row" at bounding box center [685, 275] width 598 height 41
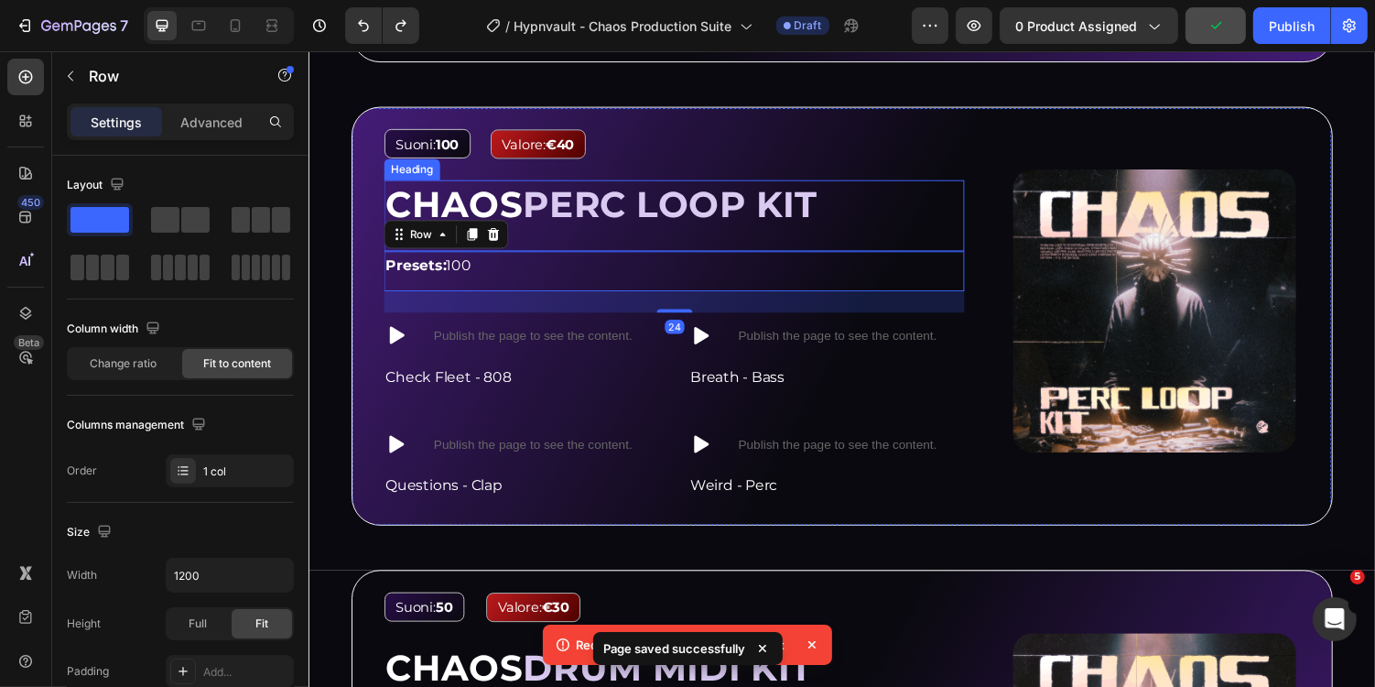
click at [597, 223] on h2 "CHAOS PERC LOOP KIT" at bounding box center [610, 207] width 449 height 51
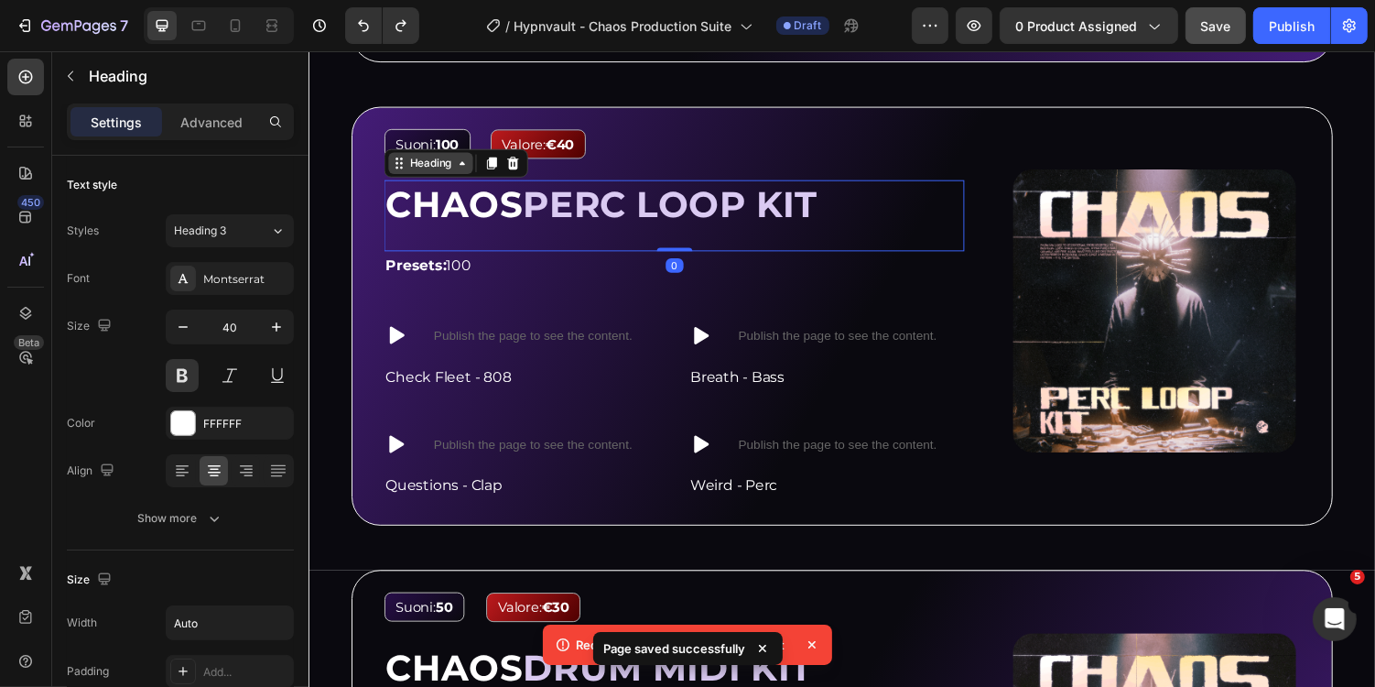
click at [445, 163] on div "Heading" at bounding box center [433, 165] width 50 height 16
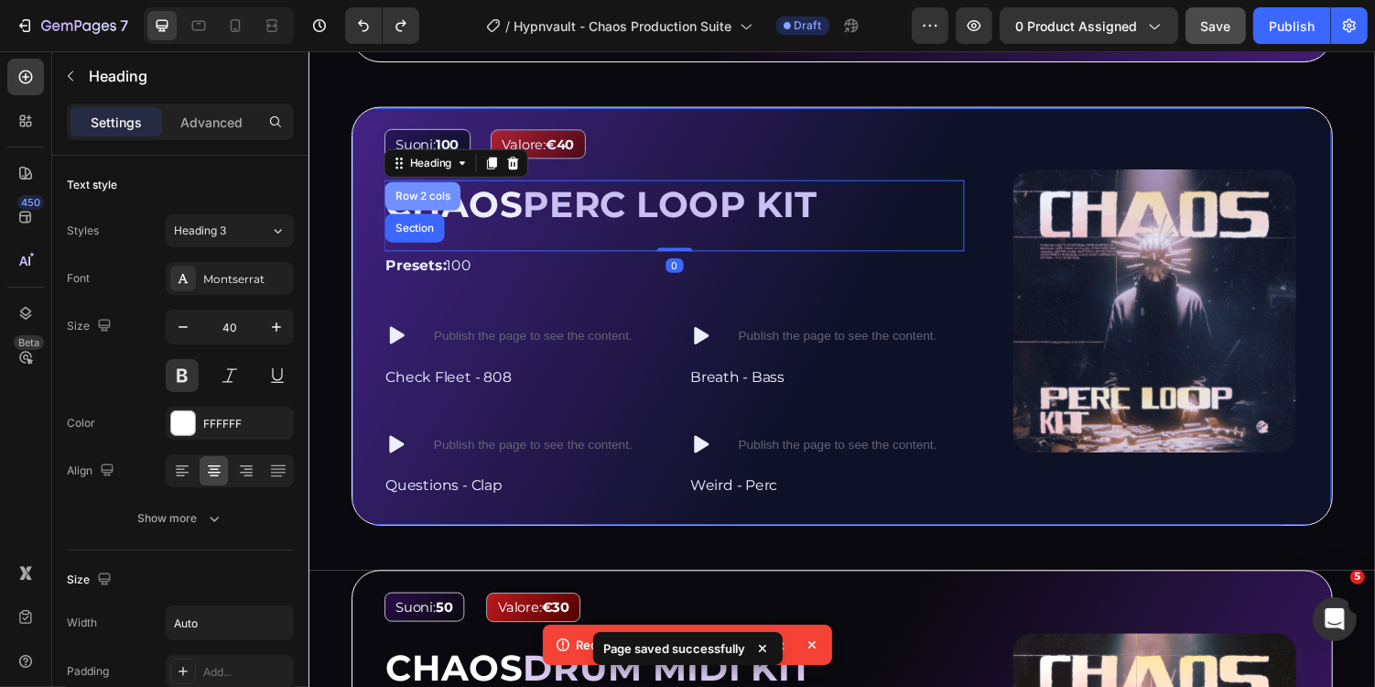
click at [424, 196] on div "Row 2 cols" at bounding box center [425, 198] width 78 height 29
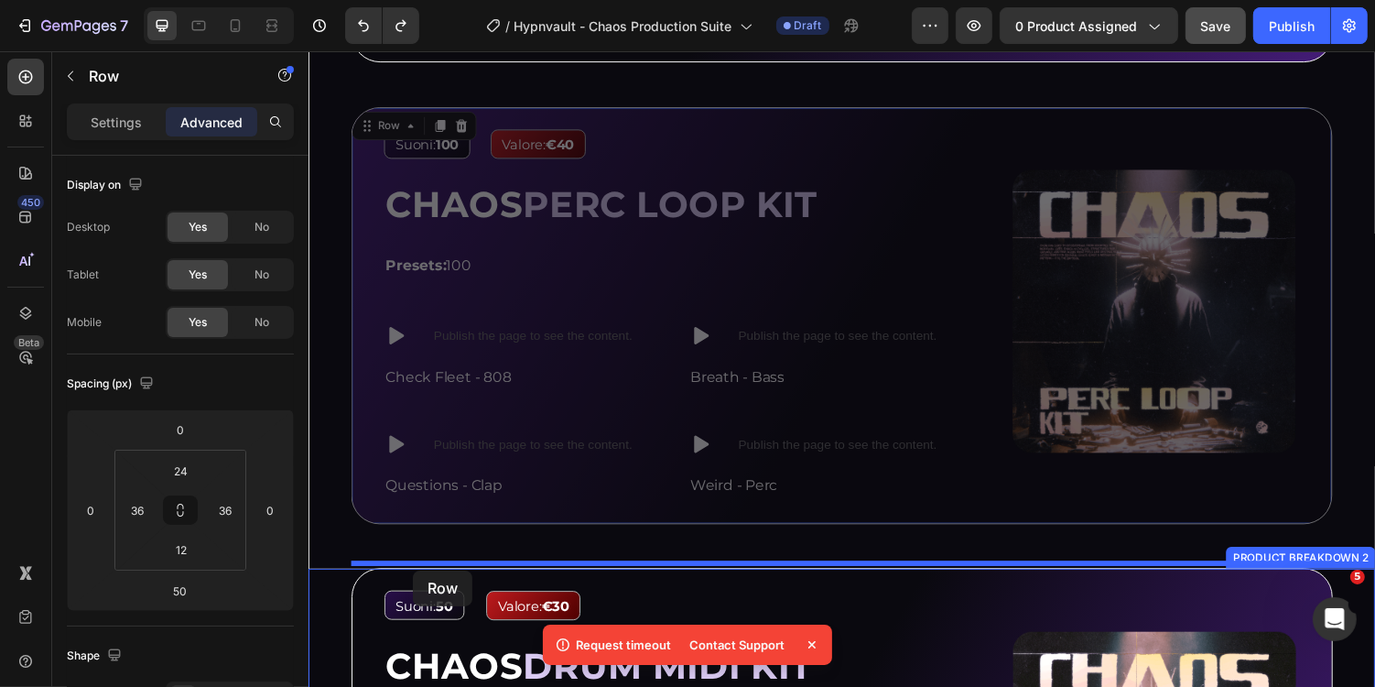
drag, startPoint x: 374, startPoint y: 117, endPoint x: 415, endPoint y: 585, distance: 469.7
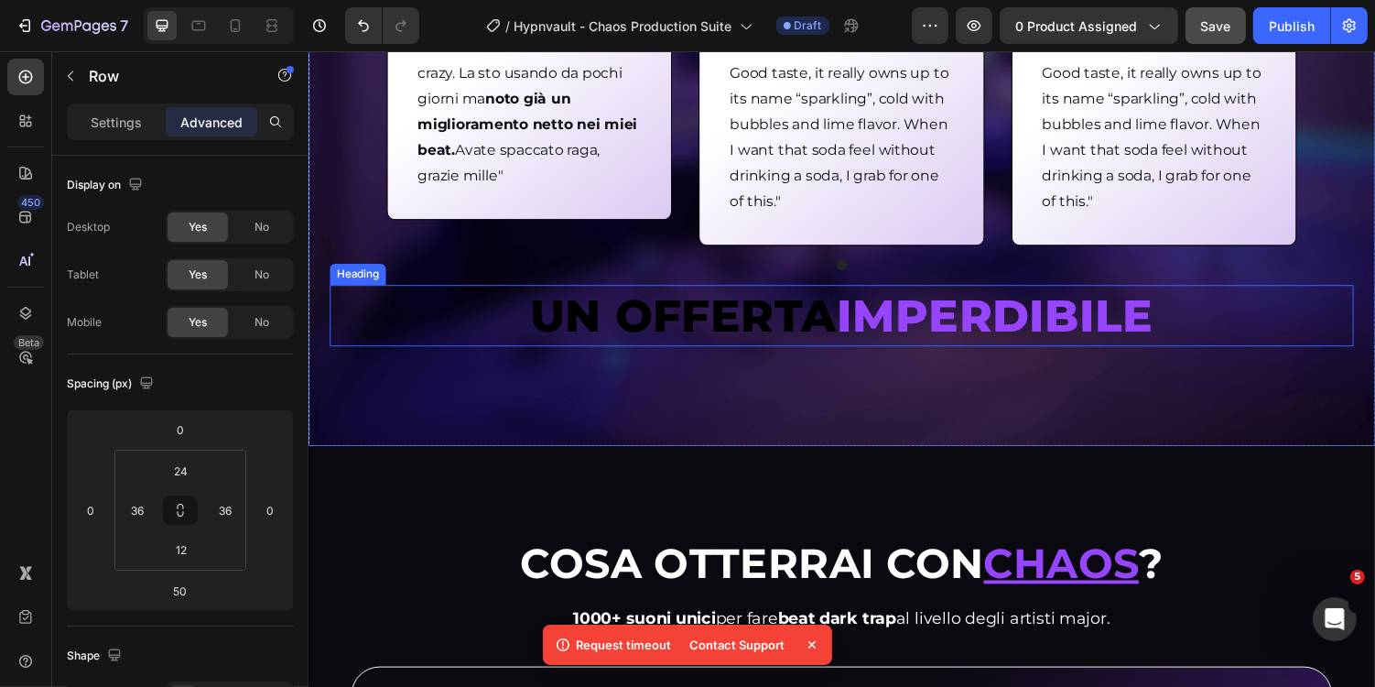
click at [668, 317] on span "UN OFFERTA" at bounding box center [694, 322] width 316 height 56
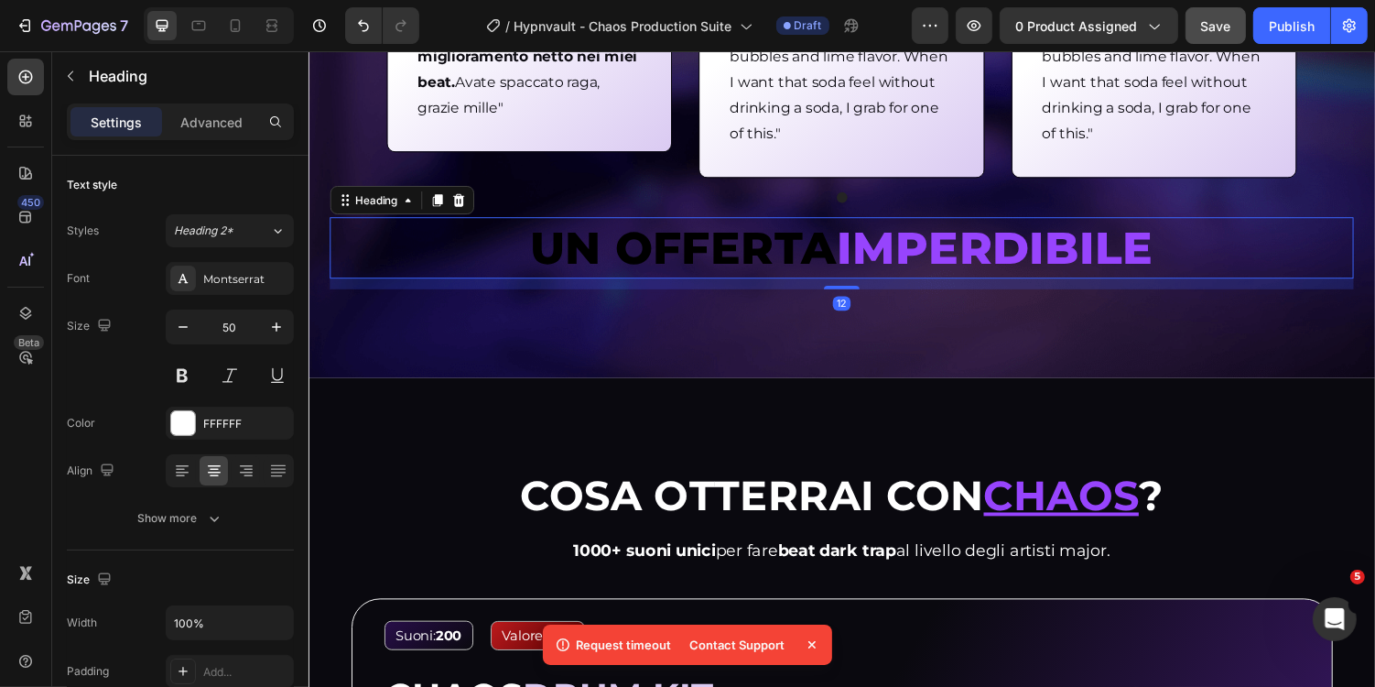
scroll to position [1280, 0]
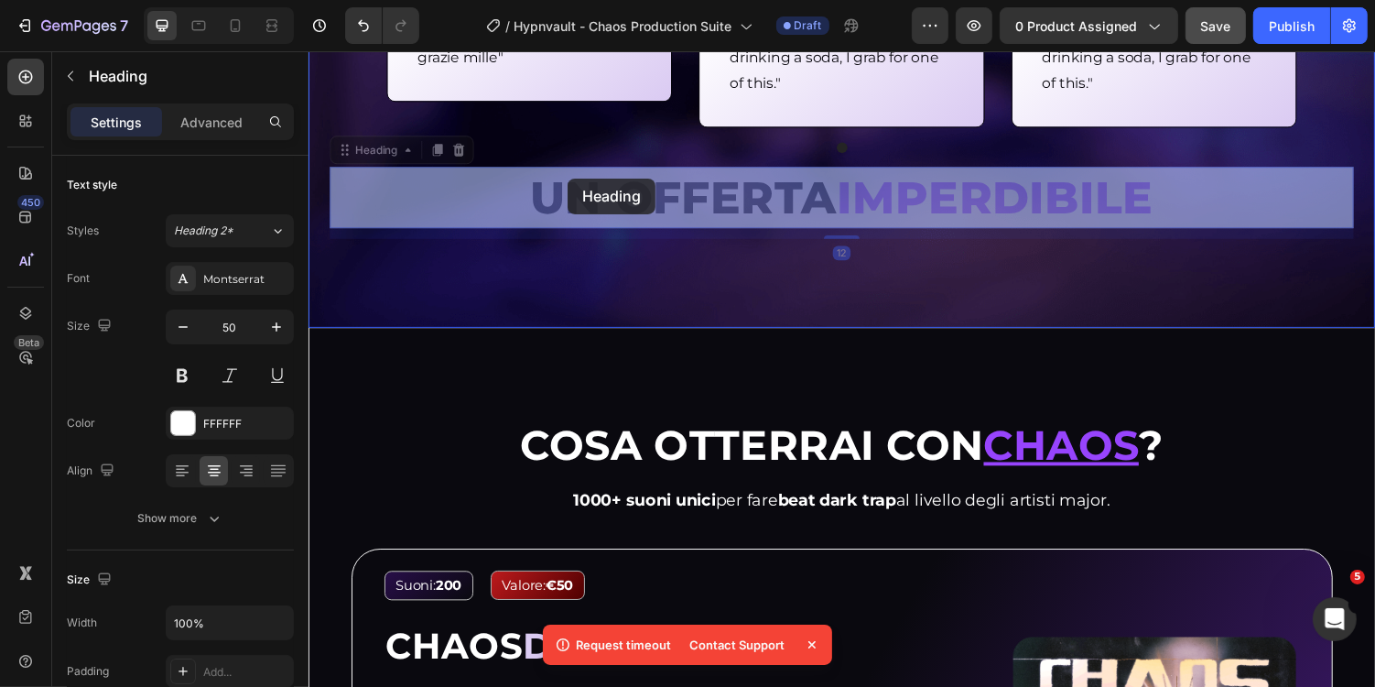
drag, startPoint x: 371, startPoint y: 150, endPoint x: 574, endPoint y: 183, distance: 205.9
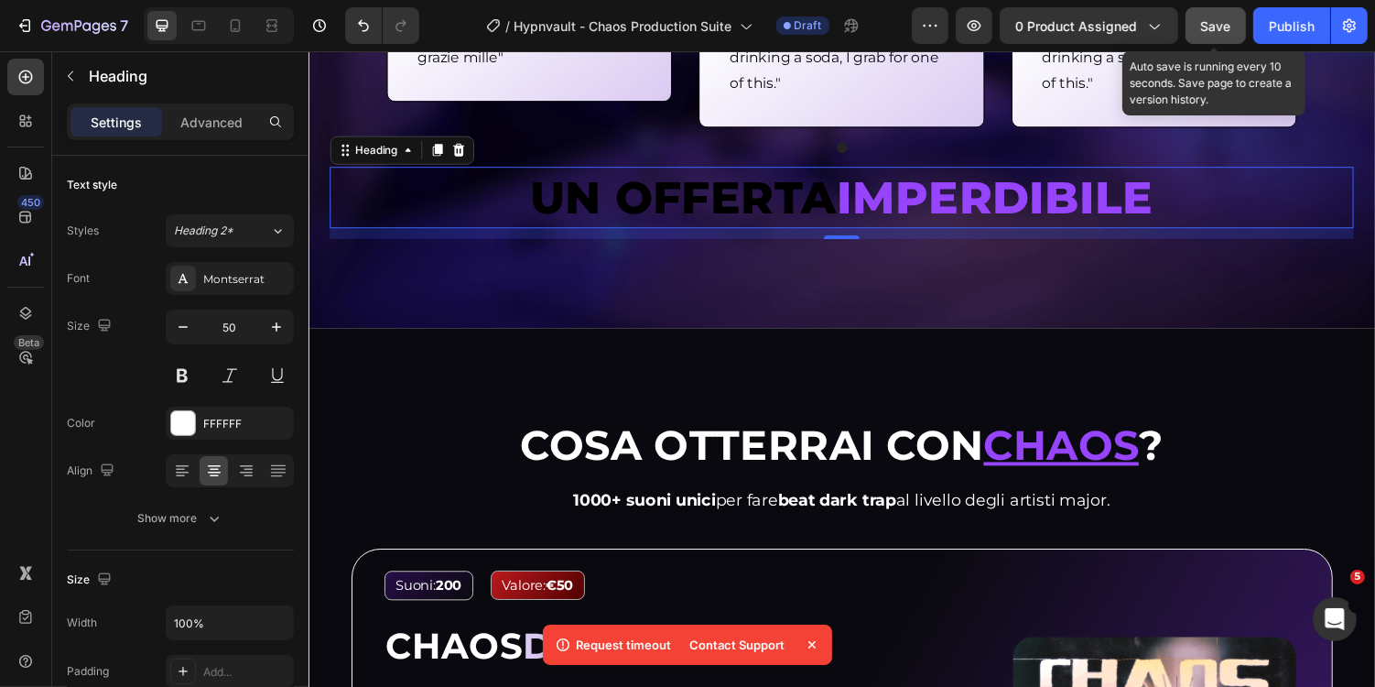
click at [1220, 18] on span "Save" at bounding box center [1216, 26] width 30 height 16
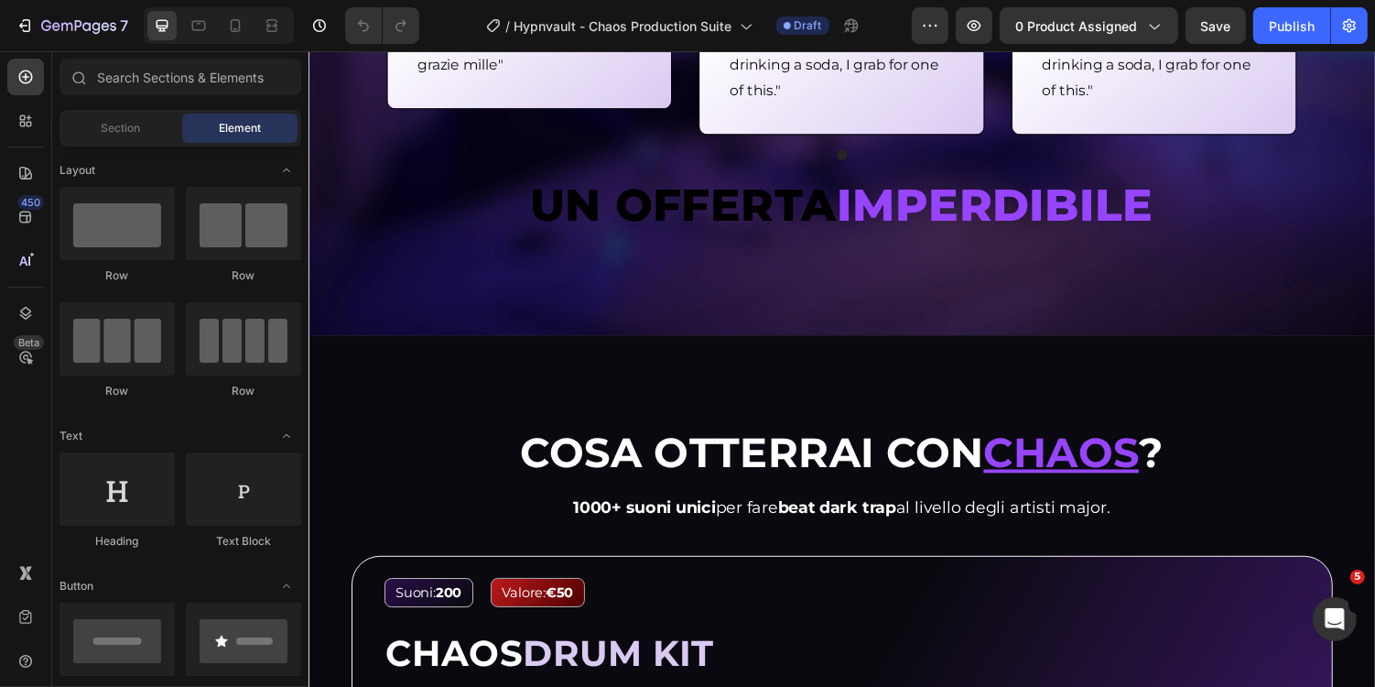
scroll to position [1311, 0]
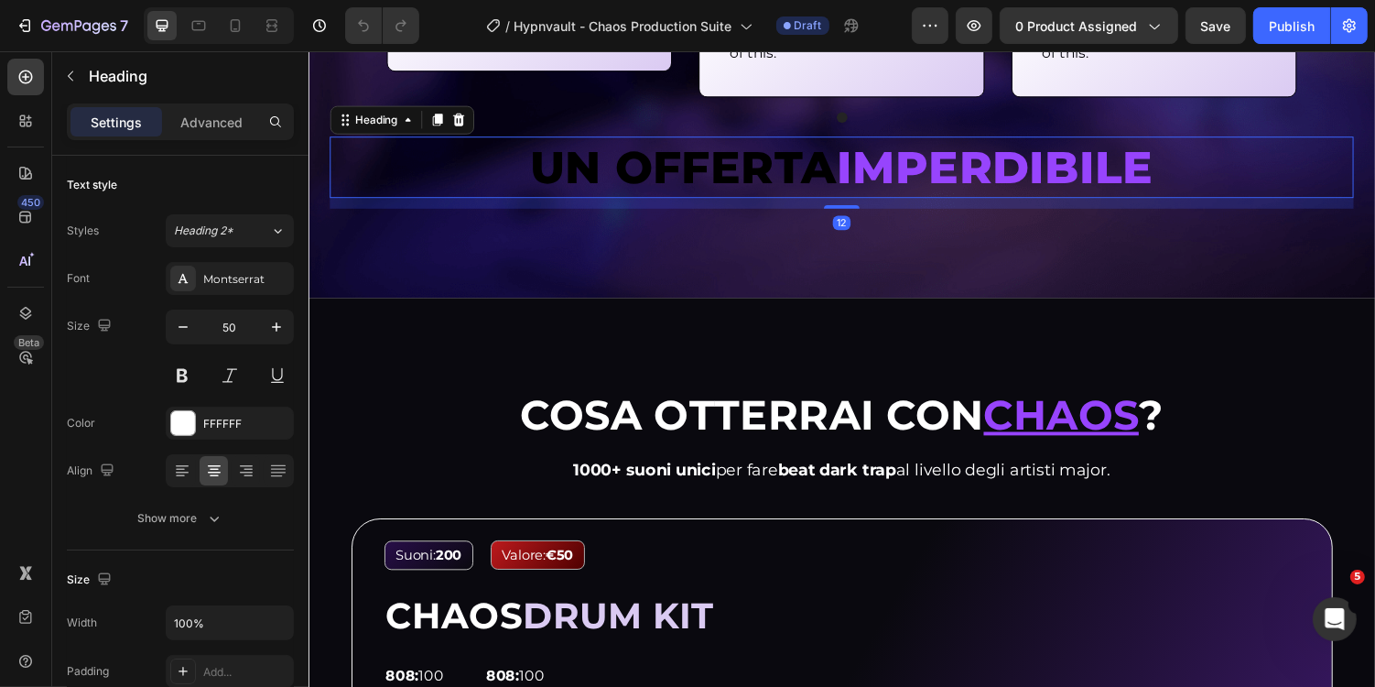
click at [882, 172] on span "IMPERDIBILE" at bounding box center [1015, 170] width 327 height 56
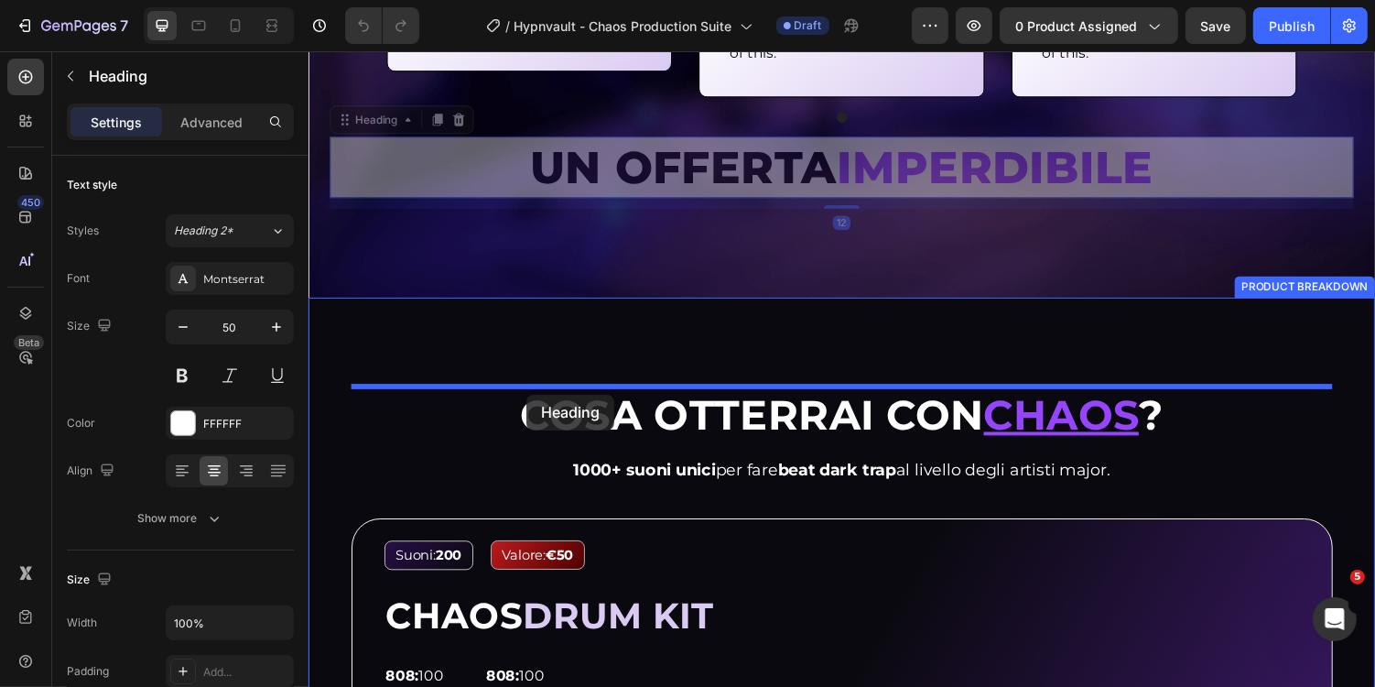
drag, startPoint x: 382, startPoint y: 122, endPoint x: 532, endPoint y: 403, distance: 318.7
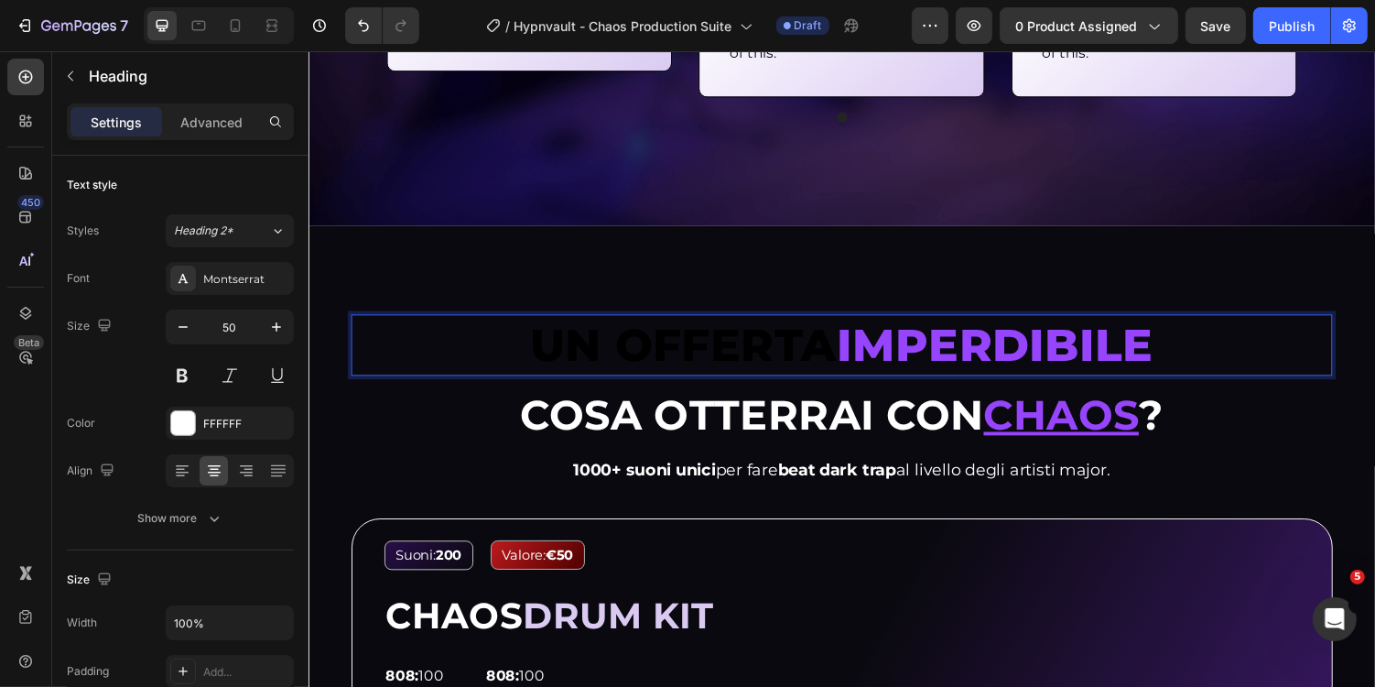
click at [550, 355] on span "UN OFFERTA" at bounding box center [694, 353] width 316 height 56
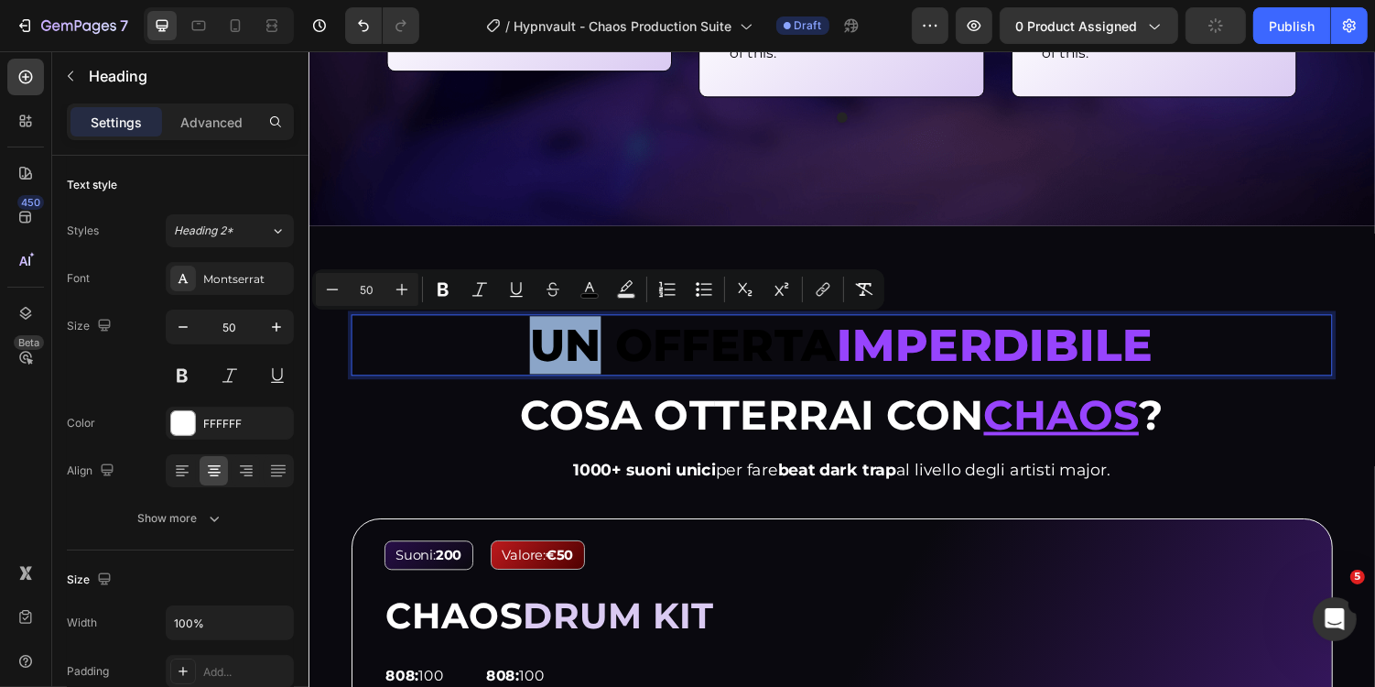
click at [840, 342] on span "UN OFFERTA" at bounding box center [694, 353] width 316 height 56
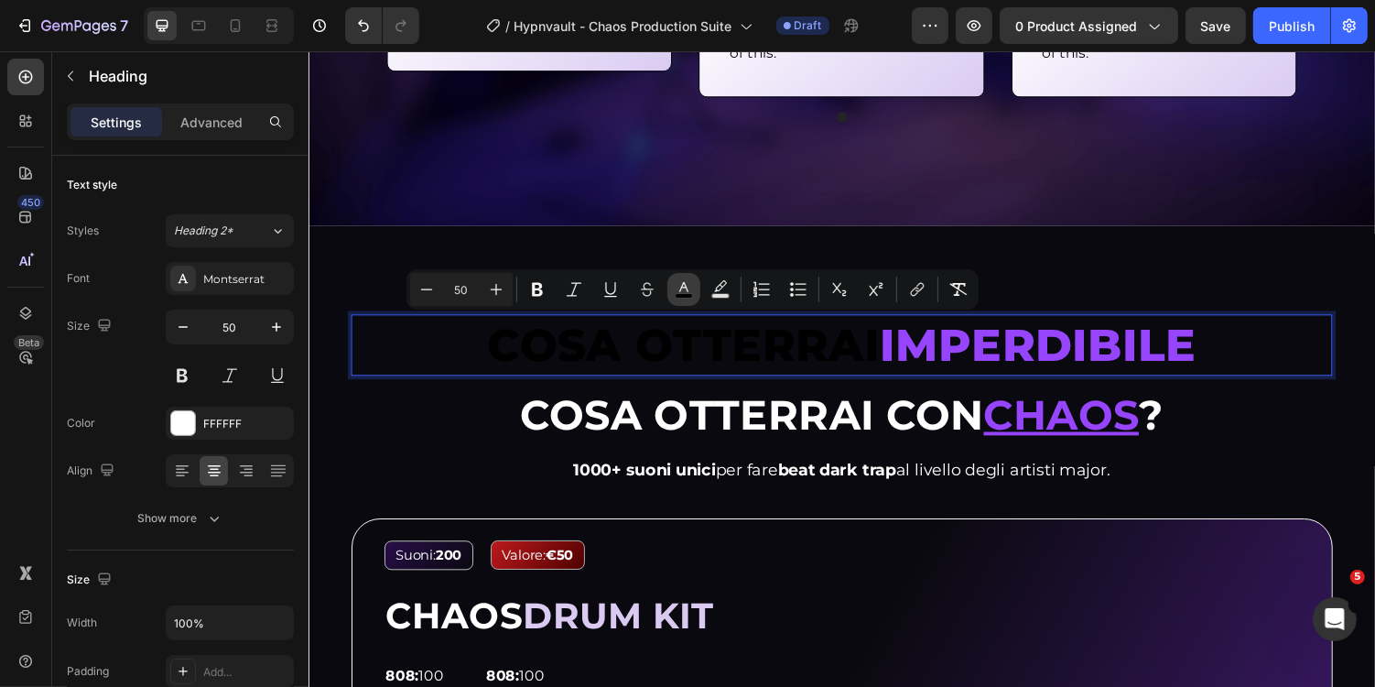
click at [679, 279] on button "color" at bounding box center [684, 289] width 33 height 33
type input "000000"
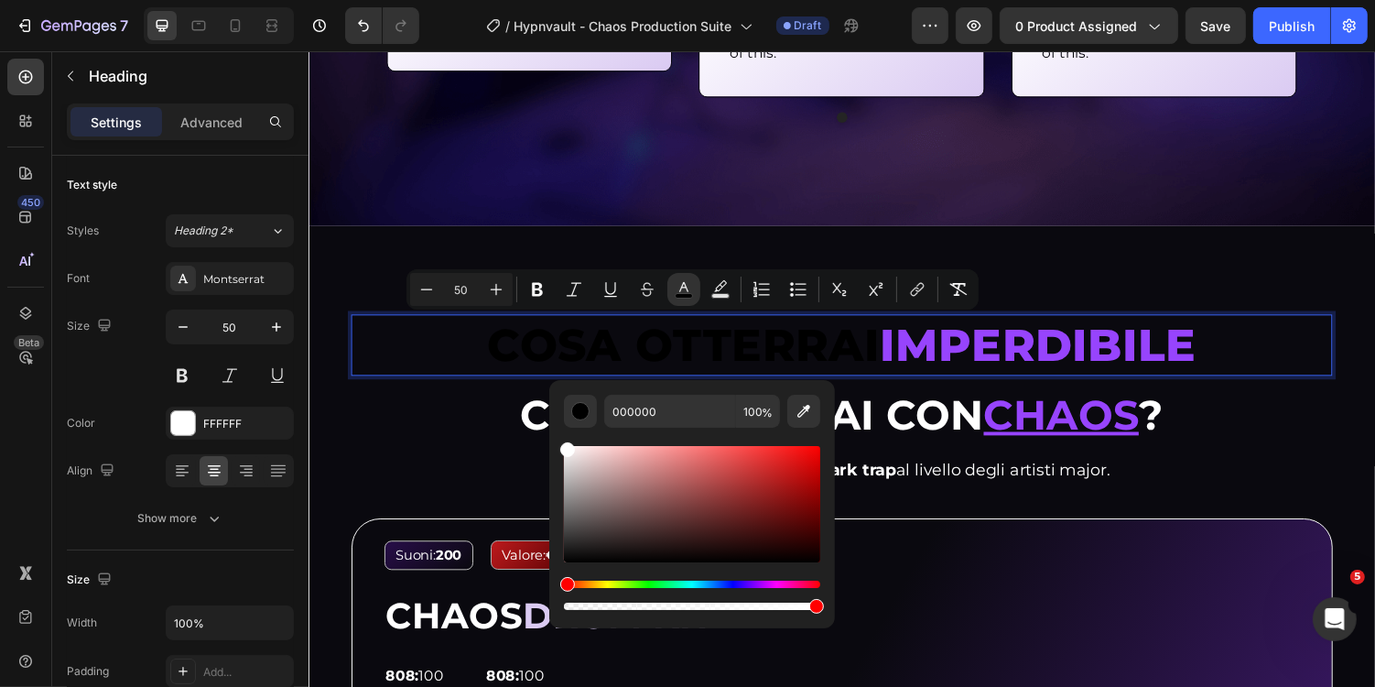
drag, startPoint x: 918, startPoint y: 498, endPoint x: 542, endPoint y: 410, distance: 385.6
type input "FFFFFF"
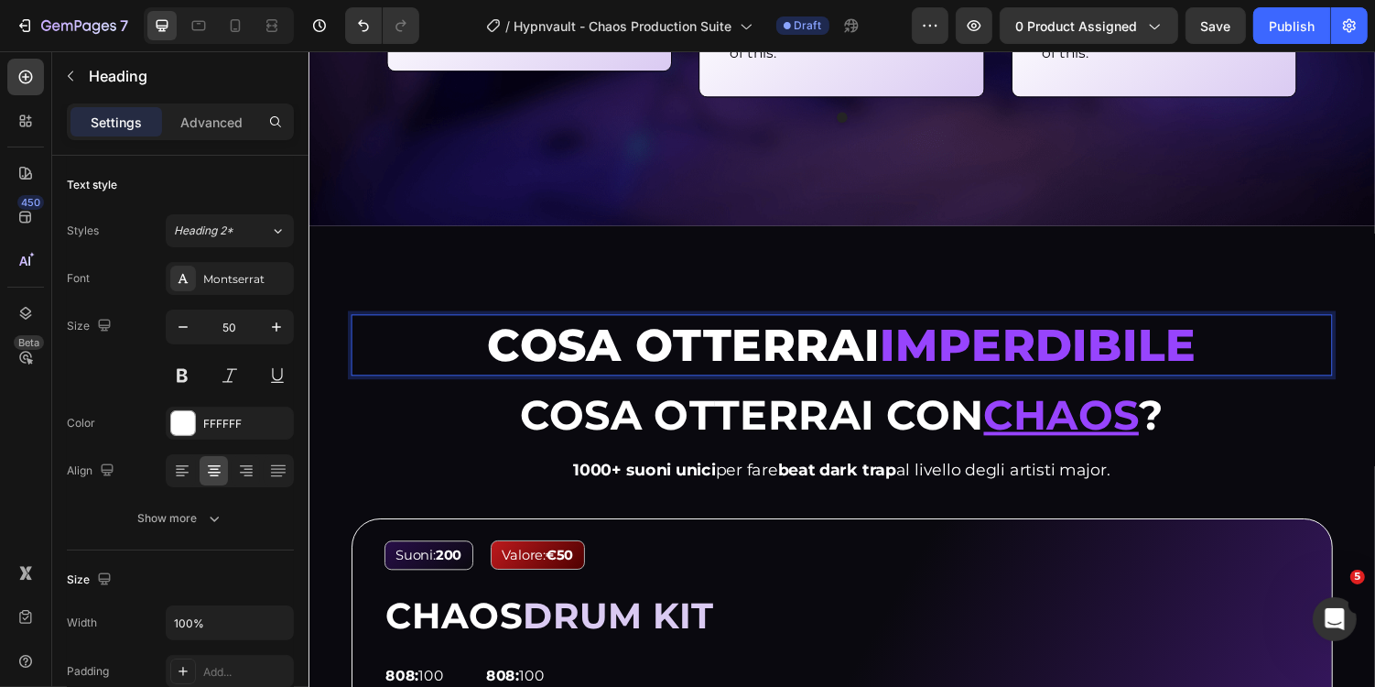
click at [1011, 327] on span "IMPERDIBILE" at bounding box center [1059, 353] width 327 height 56
click at [964, 333] on span "IMPERDIBILE" at bounding box center [1059, 353] width 327 height 56
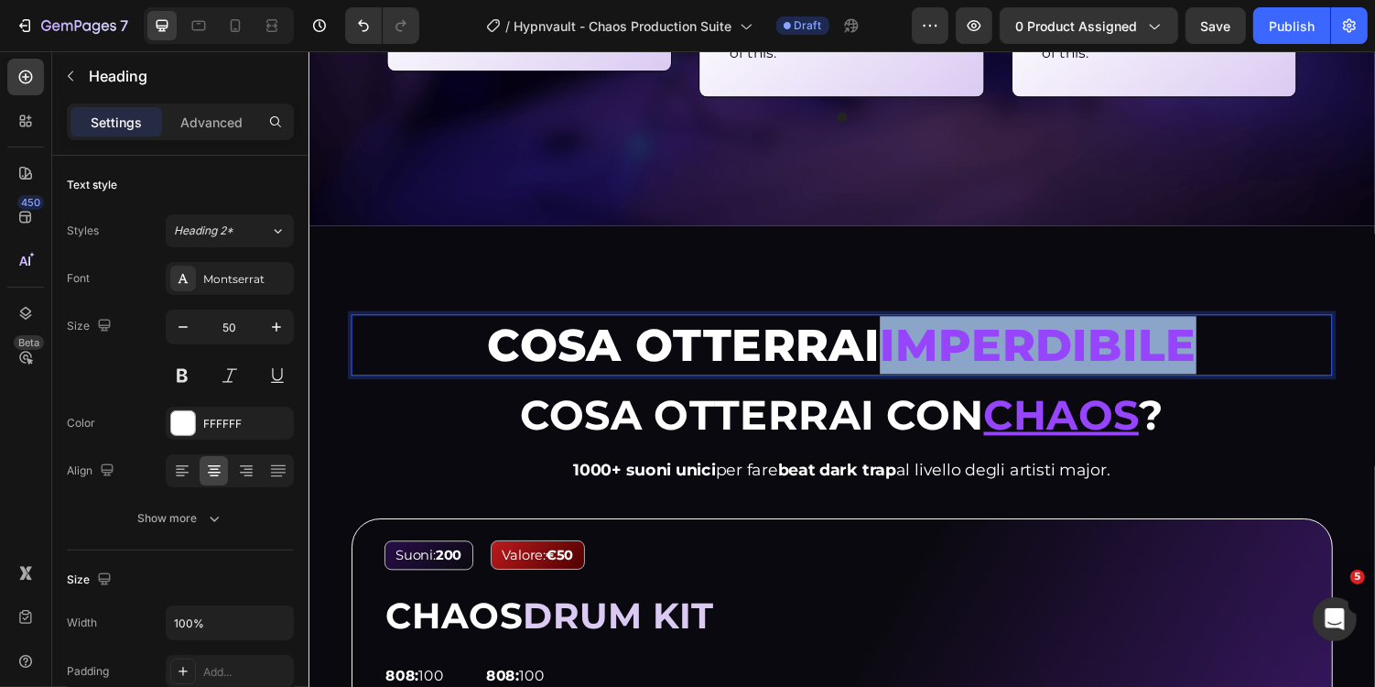
click at [964, 333] on span "IMPERDIBILE" at bounding box center [1059, 353] width 327 height 56
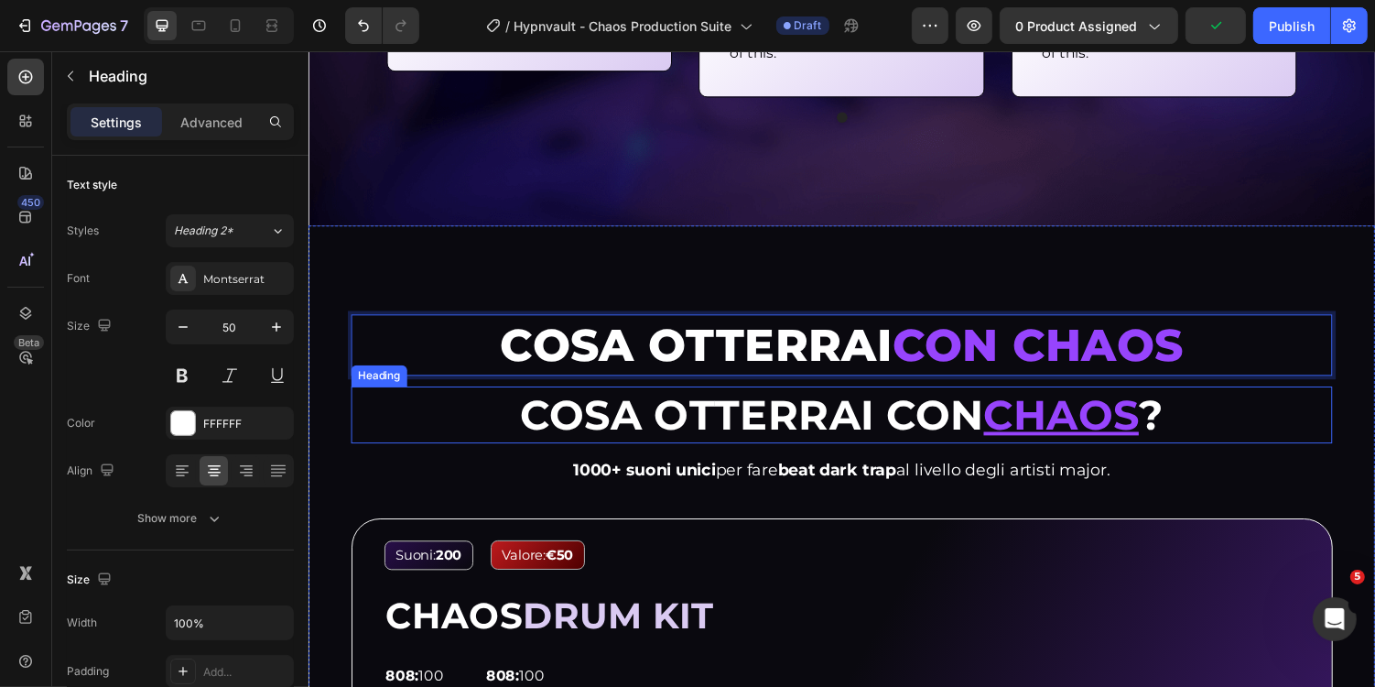
click at [1181, 426] on strong "?" at bounding box center [1176, 424] width 26 height 52
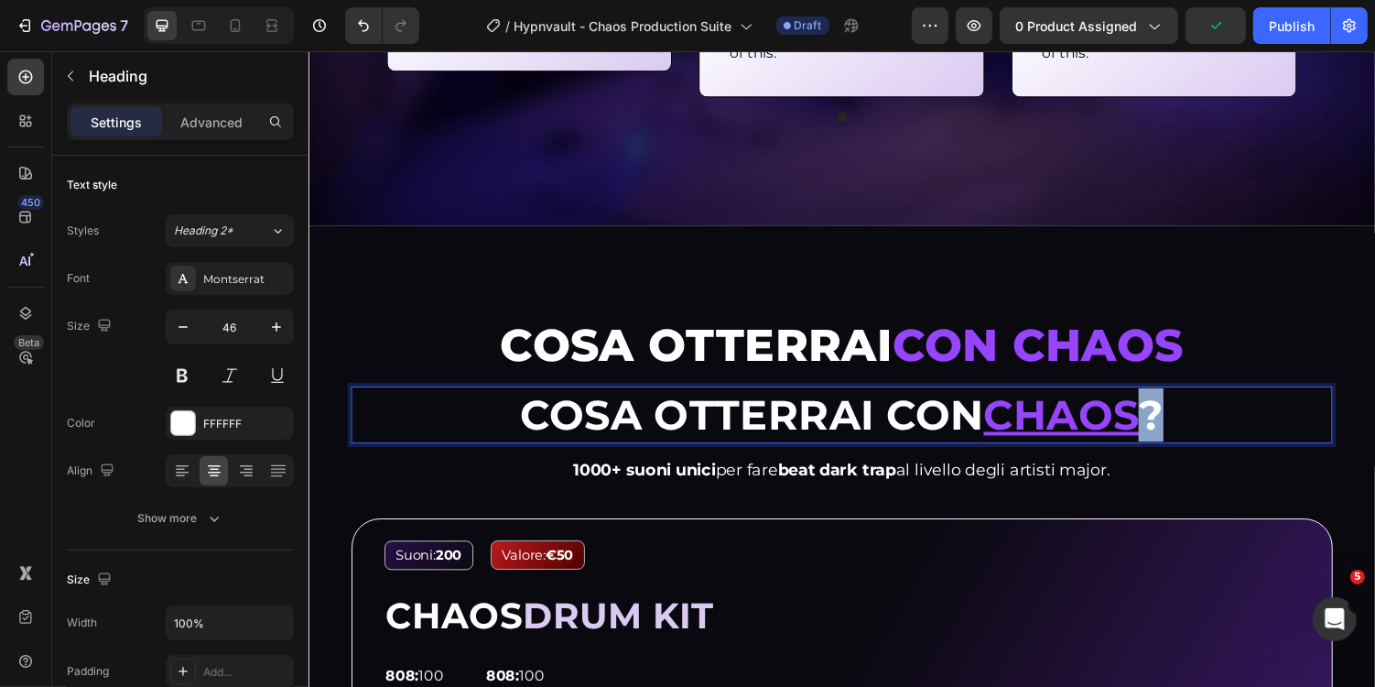
drag, startPoint x: 1194, startPoint y: 426, endPoint x: 1176, endPoint y: 429, distance: 18.5
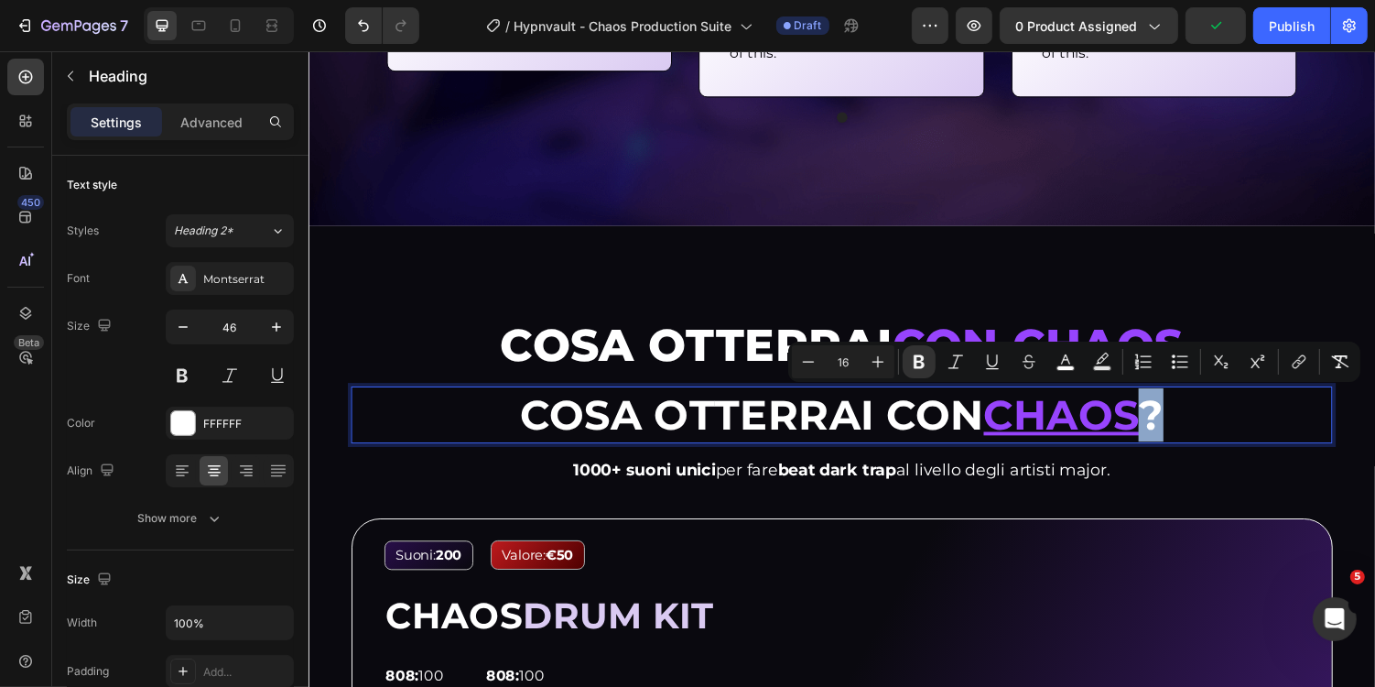
click at [915, 336] on p "⁠⁠⁠⁠⁠⁠⁠ COSA OTTERRAI CON CHAOS" at bounding box center [856, 353] width 1007 height 60
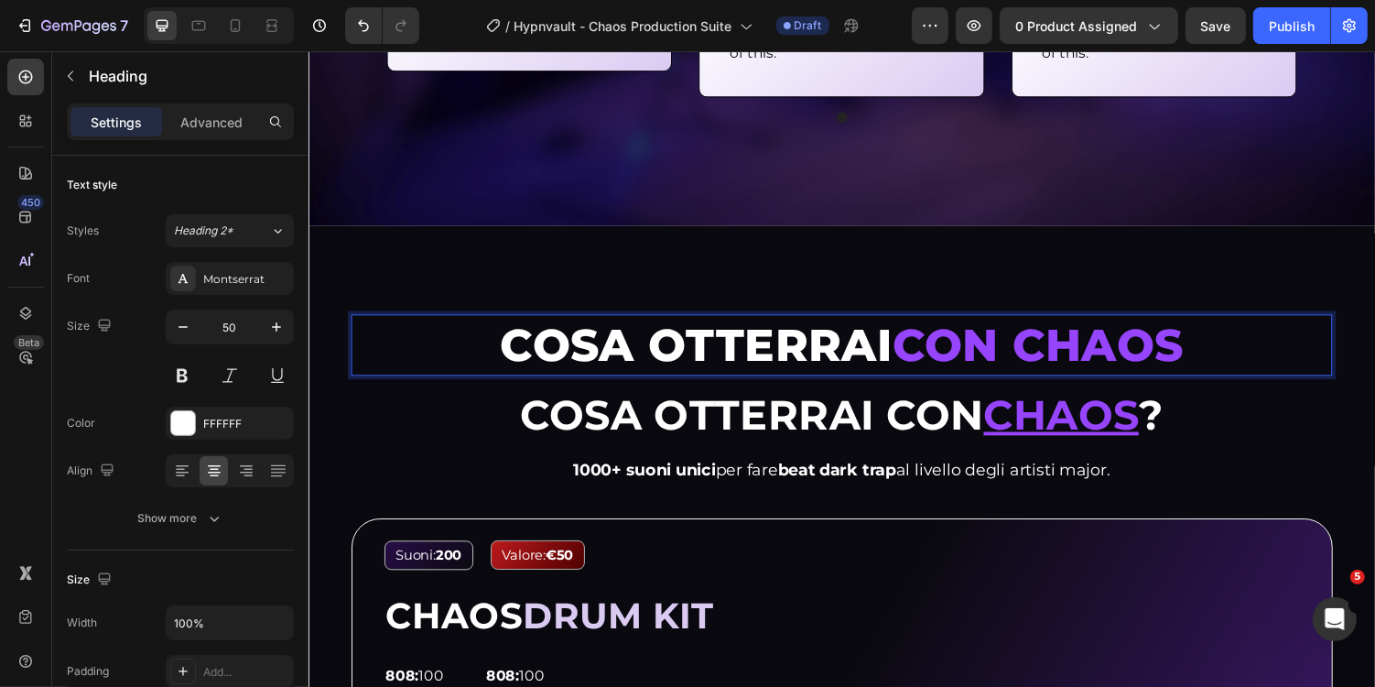
click at [1225, 364] on p "COSA OTTERRAI CON CHAOS" at bounding box center [856, 353] width 1007 height 60
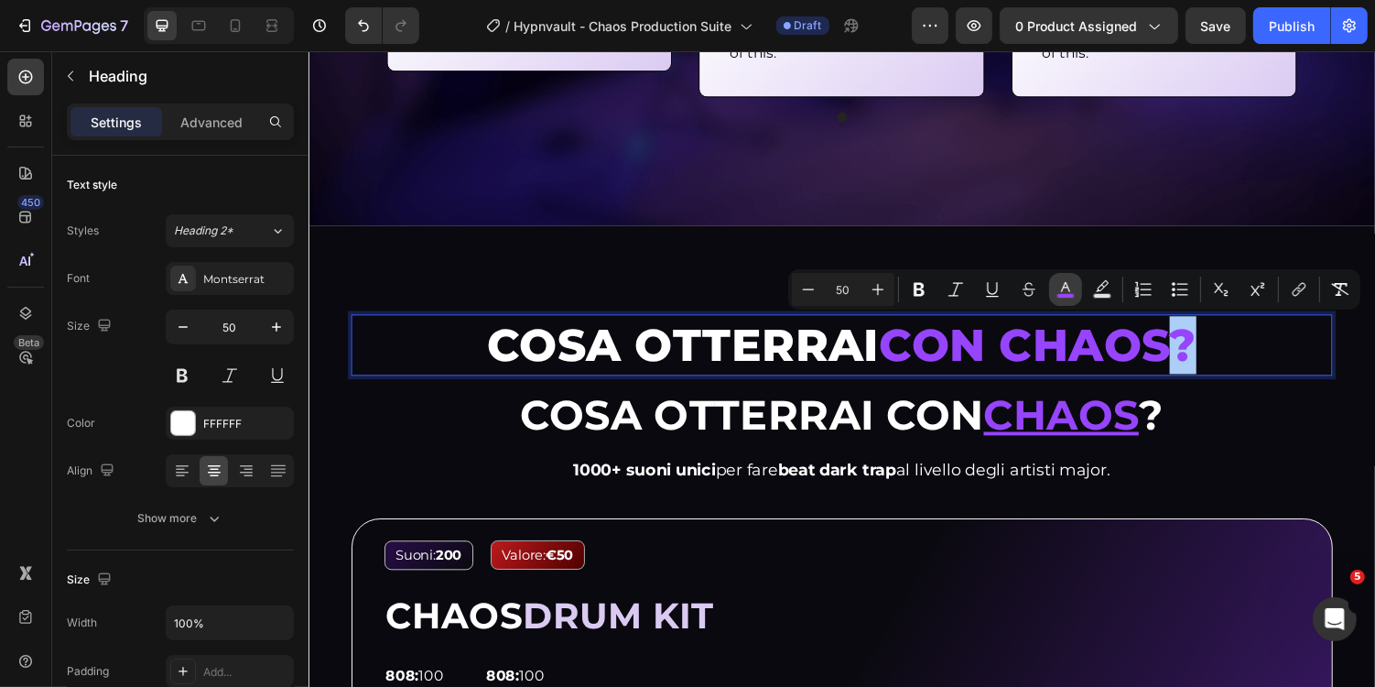
click at [1070, 285] on icon "Editor contextual toolbar" at bounding box center [1066, 289] width 18 height 18
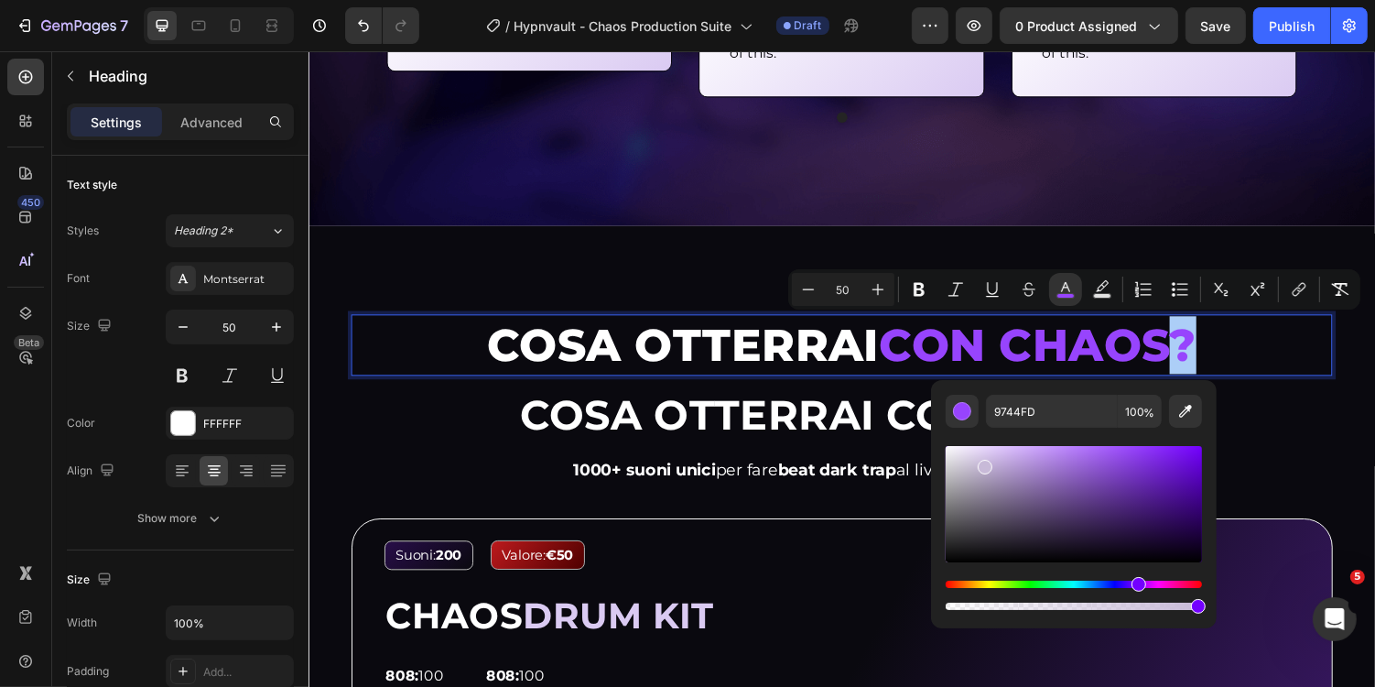
drag, startPoint x: 1292, startPoint y: 514, endPoint x: 923, endPoint y: 379, distance: 392.8
type input "FFFFFF"
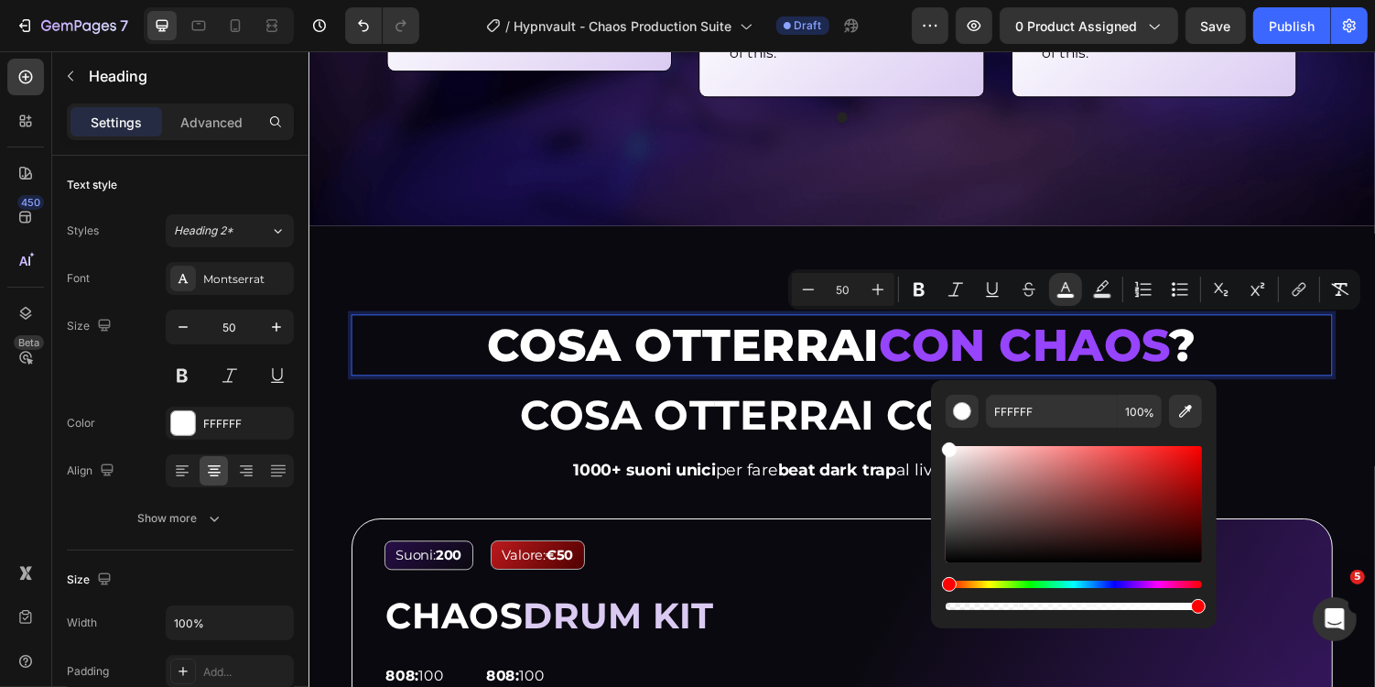
click at [940, 368] on span "CON CHAOS" at bounding box center [1045, 353] width 299 height 56
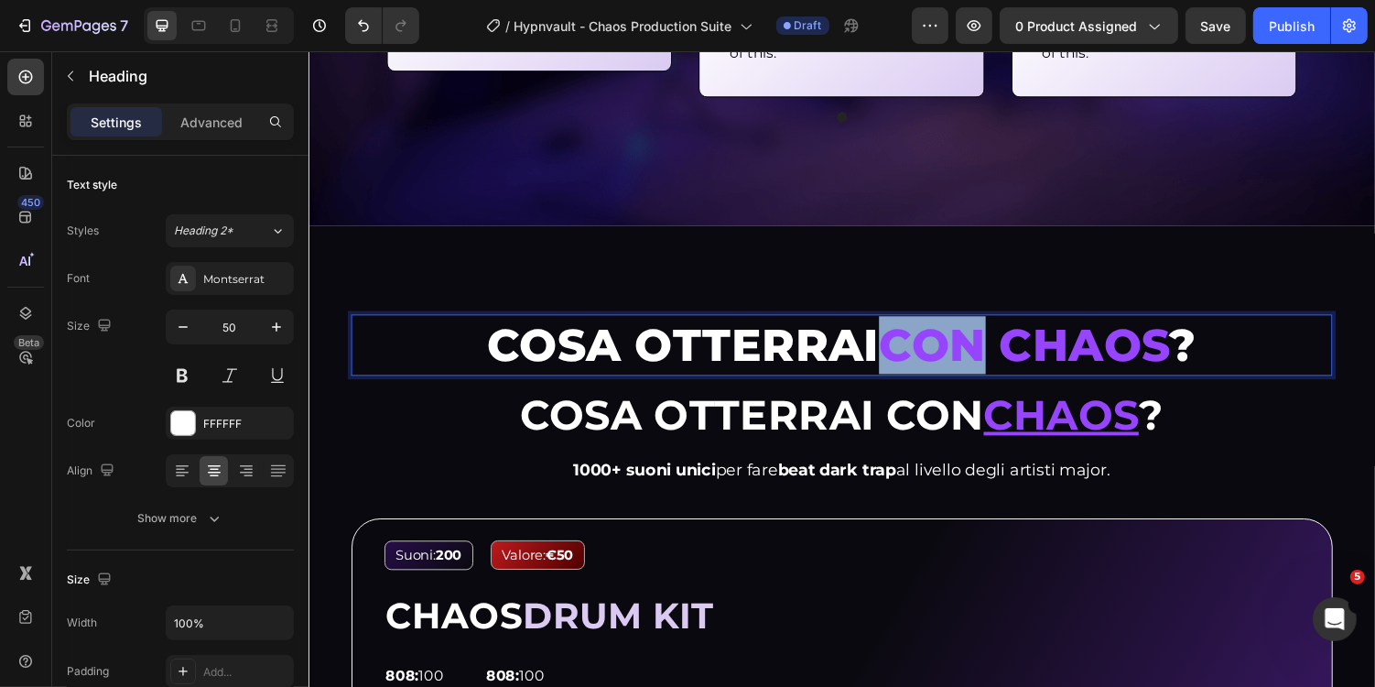
click at [940, 368] on span "CON CHAOS" at bounding box center [1045, 353] width 299 height 56
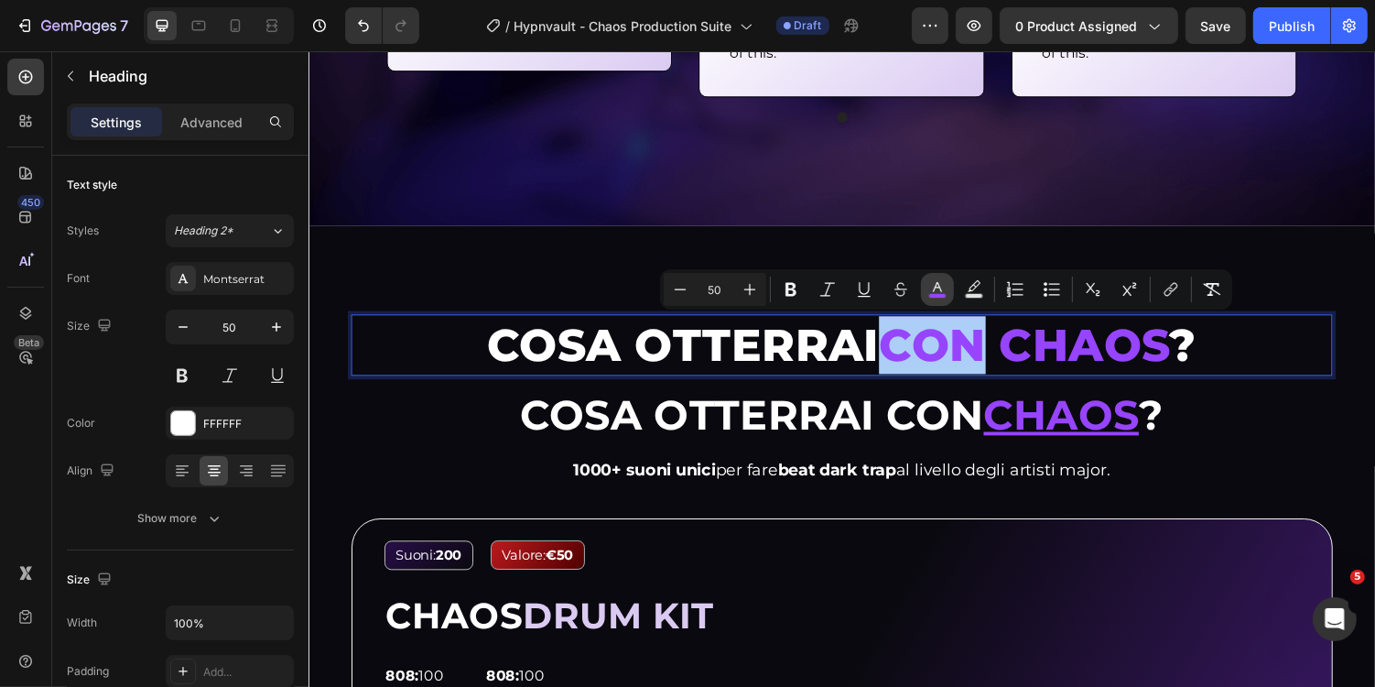
drag, startPoint x: 930, startPoint y: 297, endPoint x: 633, endPoint y: 266, distance: 299.2
click at [930, 297] on rect "Editor contextual toolbar" at bounding box center [937, 296] width 17 height 5
type input "9744FD"
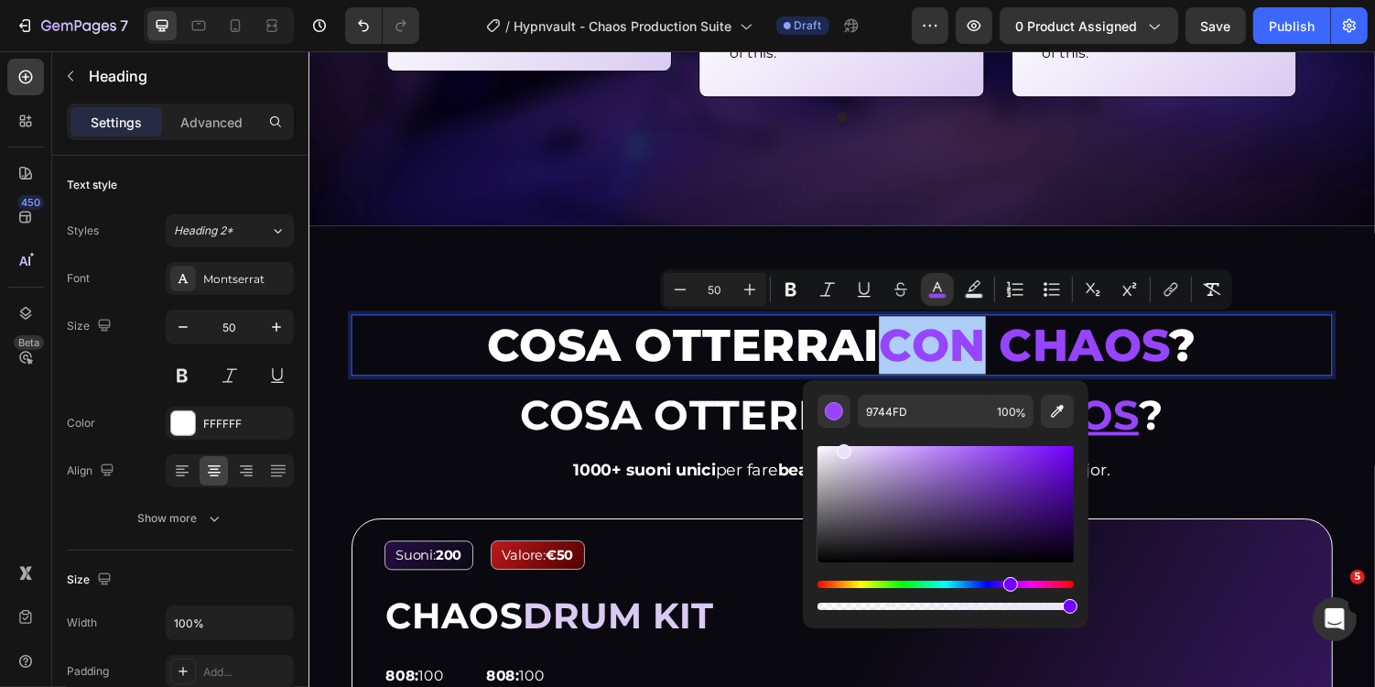
drag, startPoint x: 1190, startPoint y: 557, endPoint x: 806, endPoint y: 372, distance: 426.8
type input "FFFFFF"
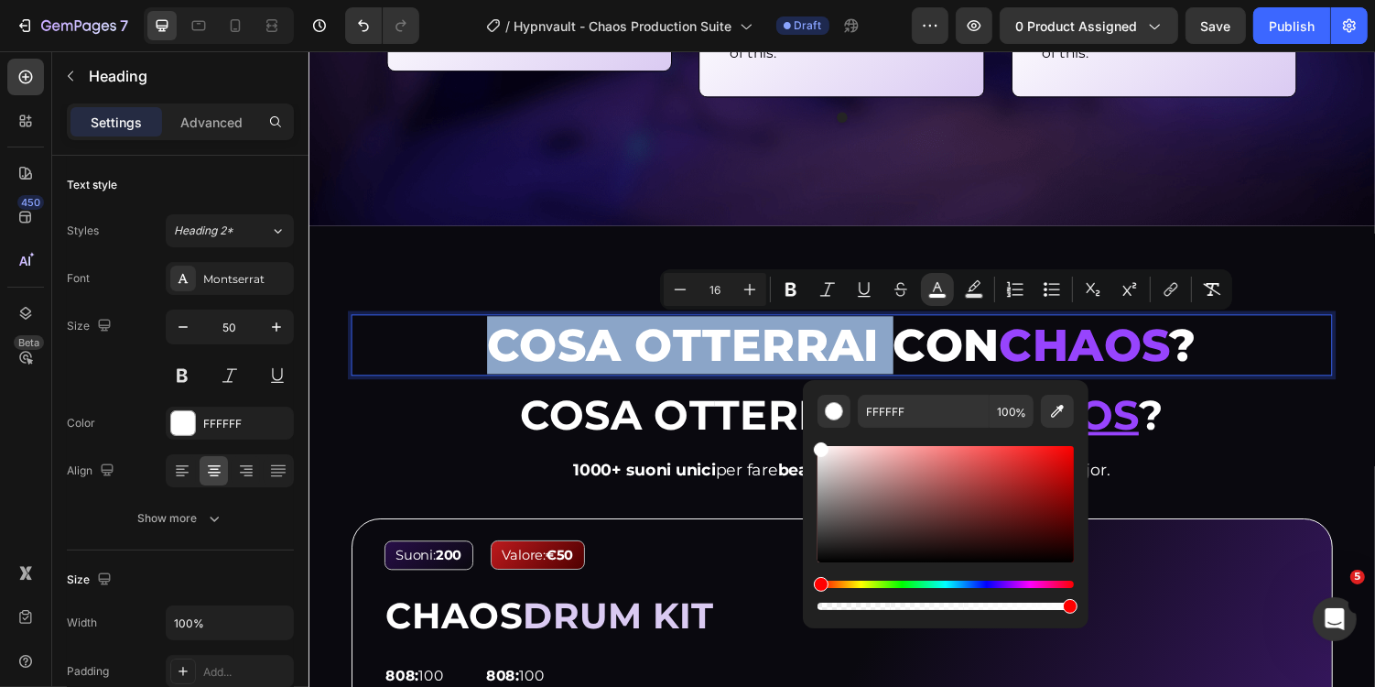
click at [715, 396] on h2 "⁠⁠⁠⁠⁠⁠⁠ Cosa otterrai con Chaos ?" at bounding box center [857, 425] width 1011 height 59
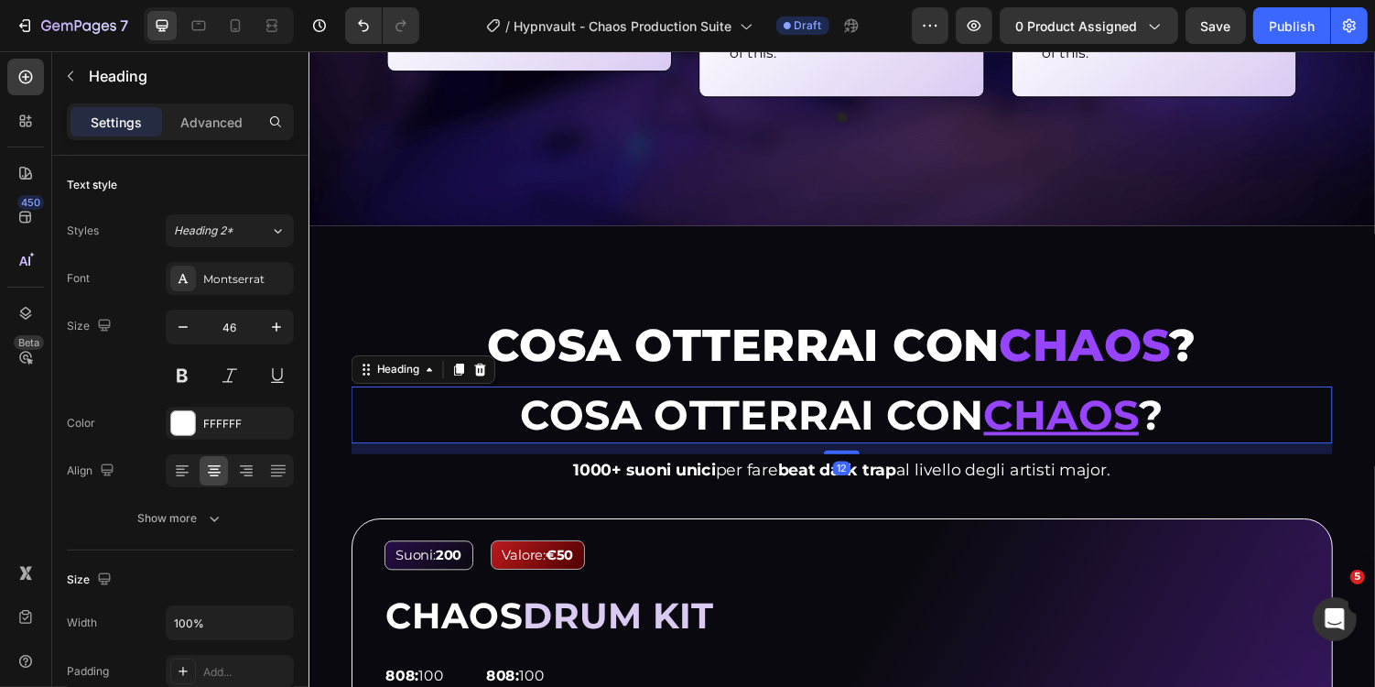
click at [486, 388] on div "Heading" at bounding box center [426, 378] width 148 height 29
click at [485, 377] on icon at bounding box center [485, 378] width 12 height 13
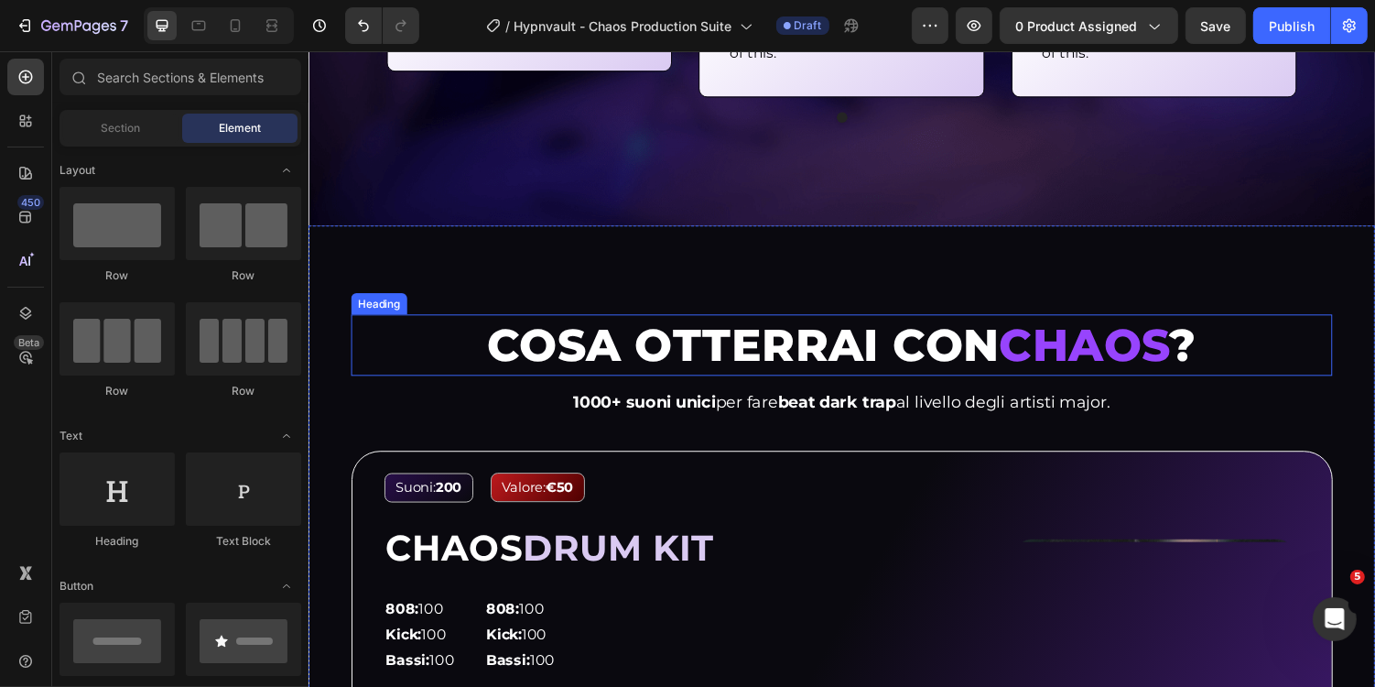
click at [539, 347] on span "COSA OTTERRAI CON" at bounding box center [756, 353] width 528 height 56
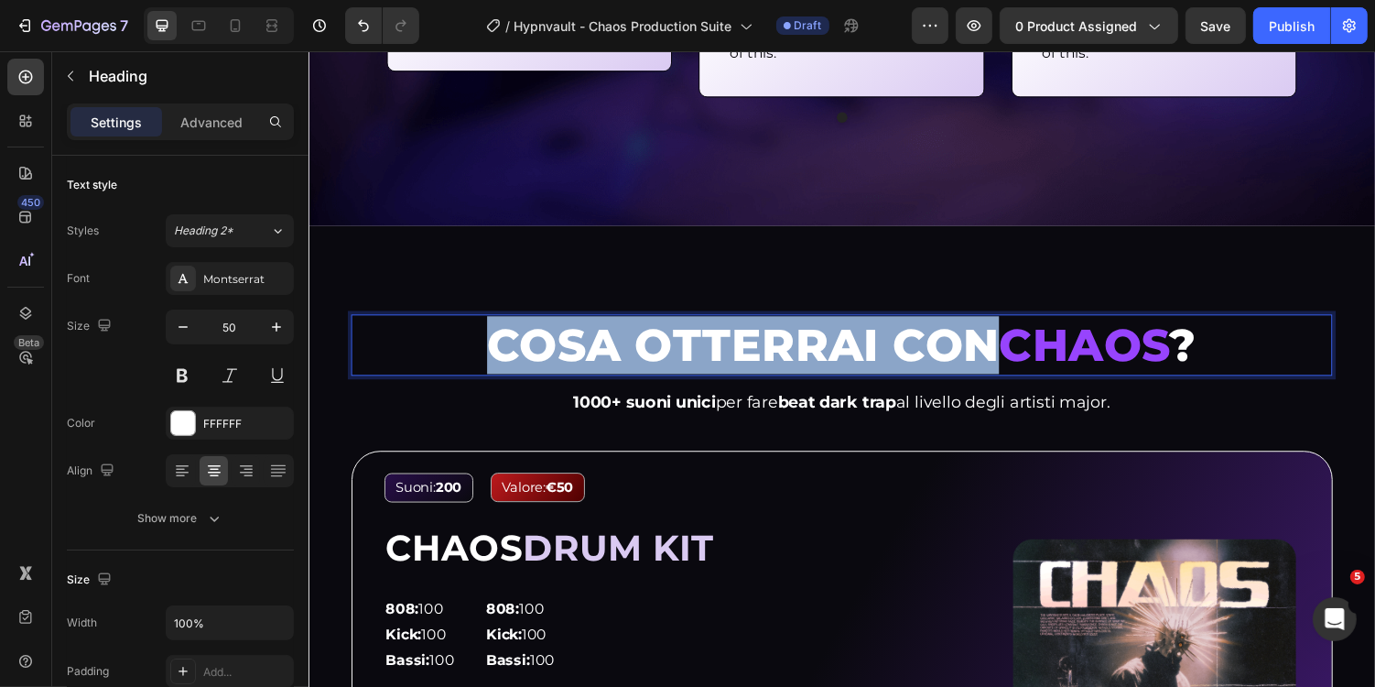
click at [1001, 358] on span "COSA OTTERRAI CON" at bounding box center [756, 353] width 528 height 56
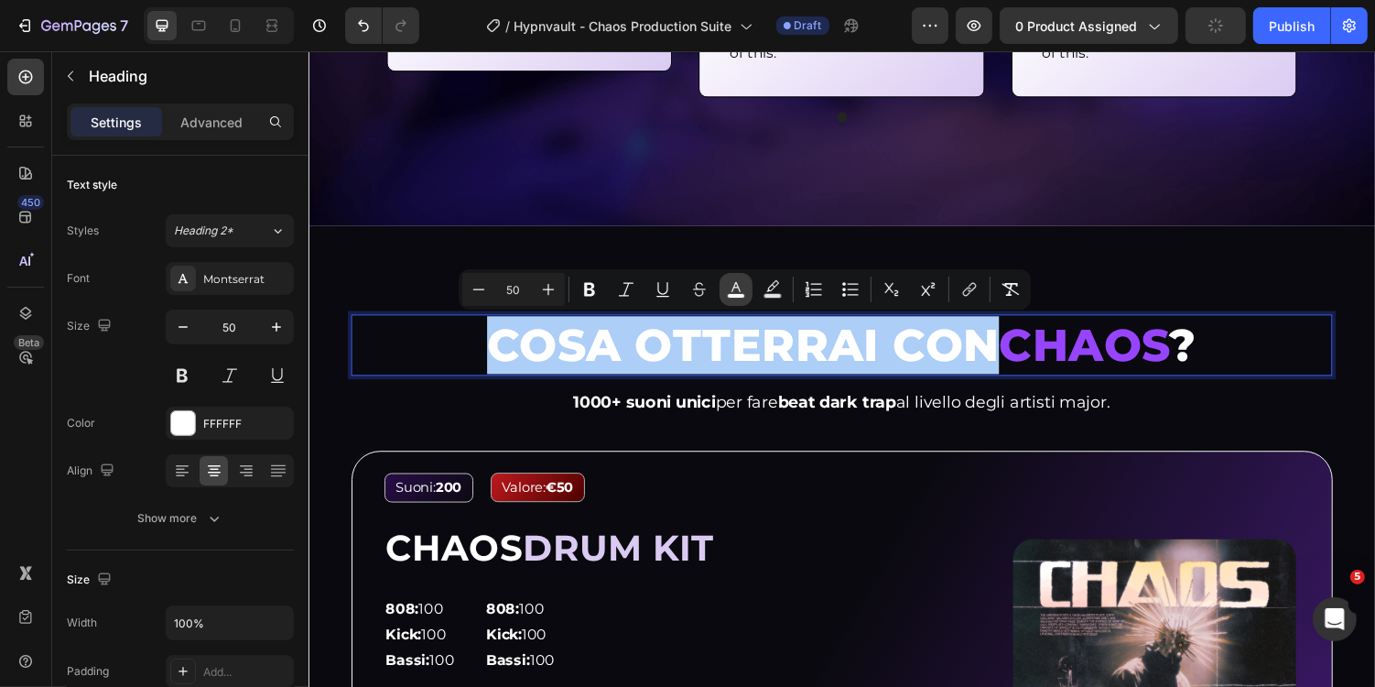
click at [745, 293] on button "color" at bounding box center [736, 289] width 33 height 33
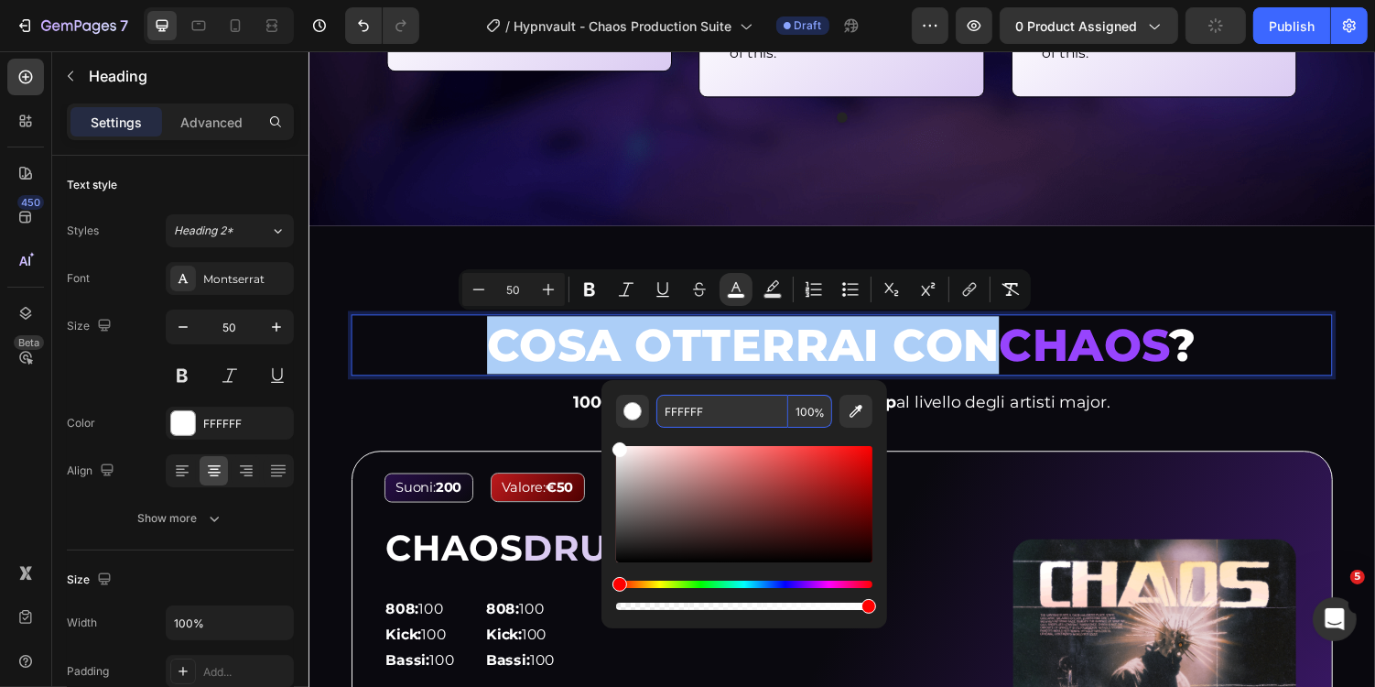
click at [722, 416] on input "FFFFFF" at bounding box center [723, 411] width 132 height 33
type input "DACAF2"
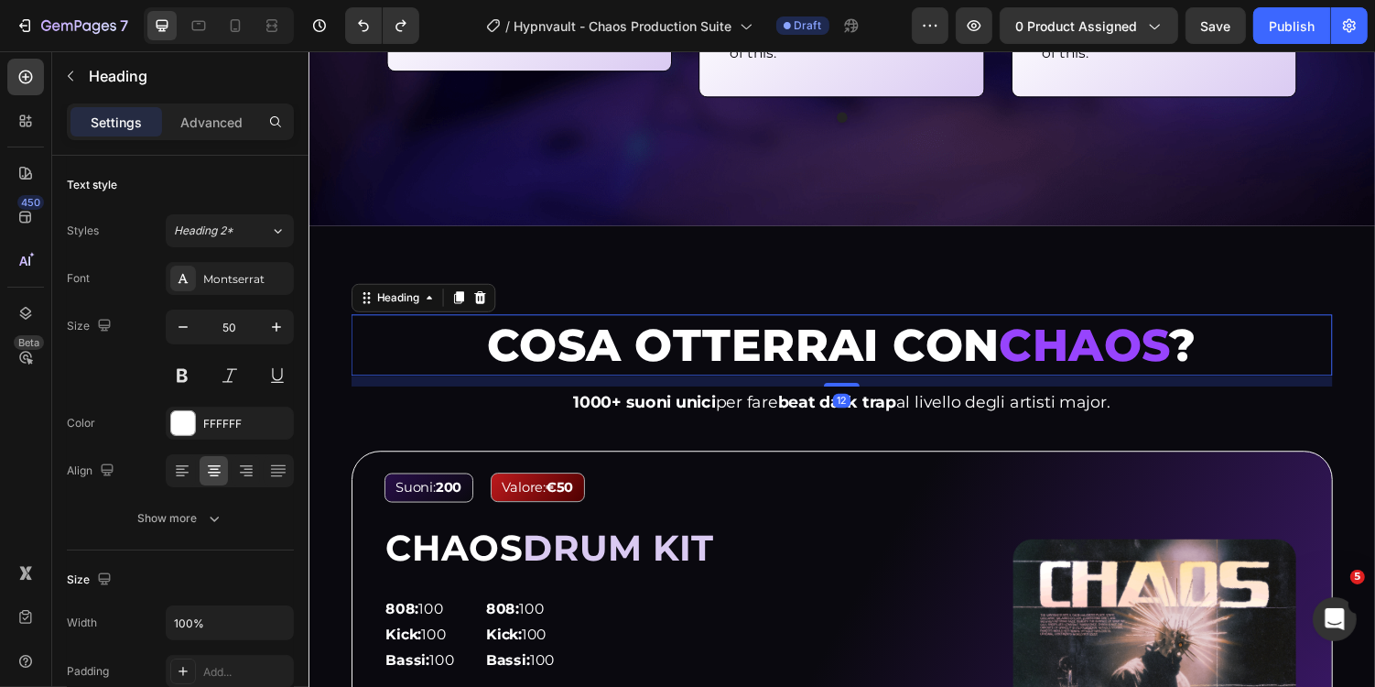
click at [1144, 357] on span "CHAOS" at bounding box center [1107, 353] width 176 height 56
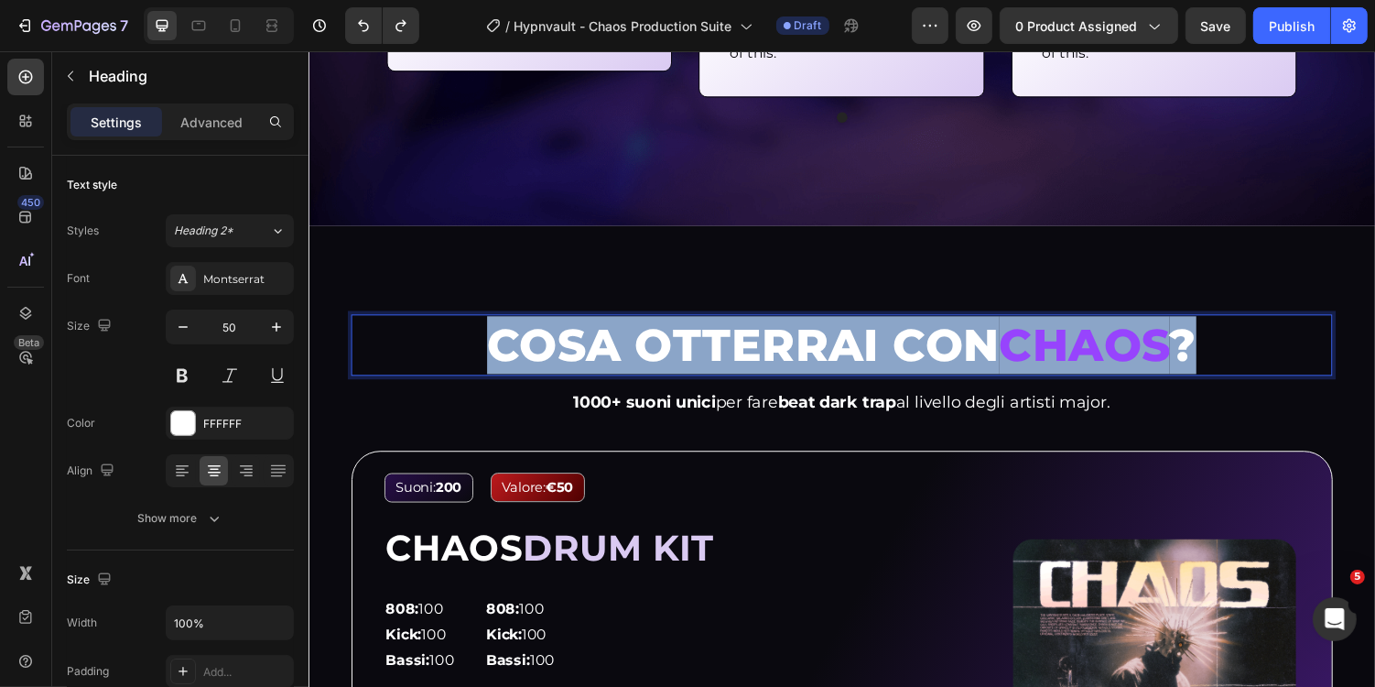
click at [1144, 357] on span "CHAOS" at bounding box center [1107, 353] width 176 height 56
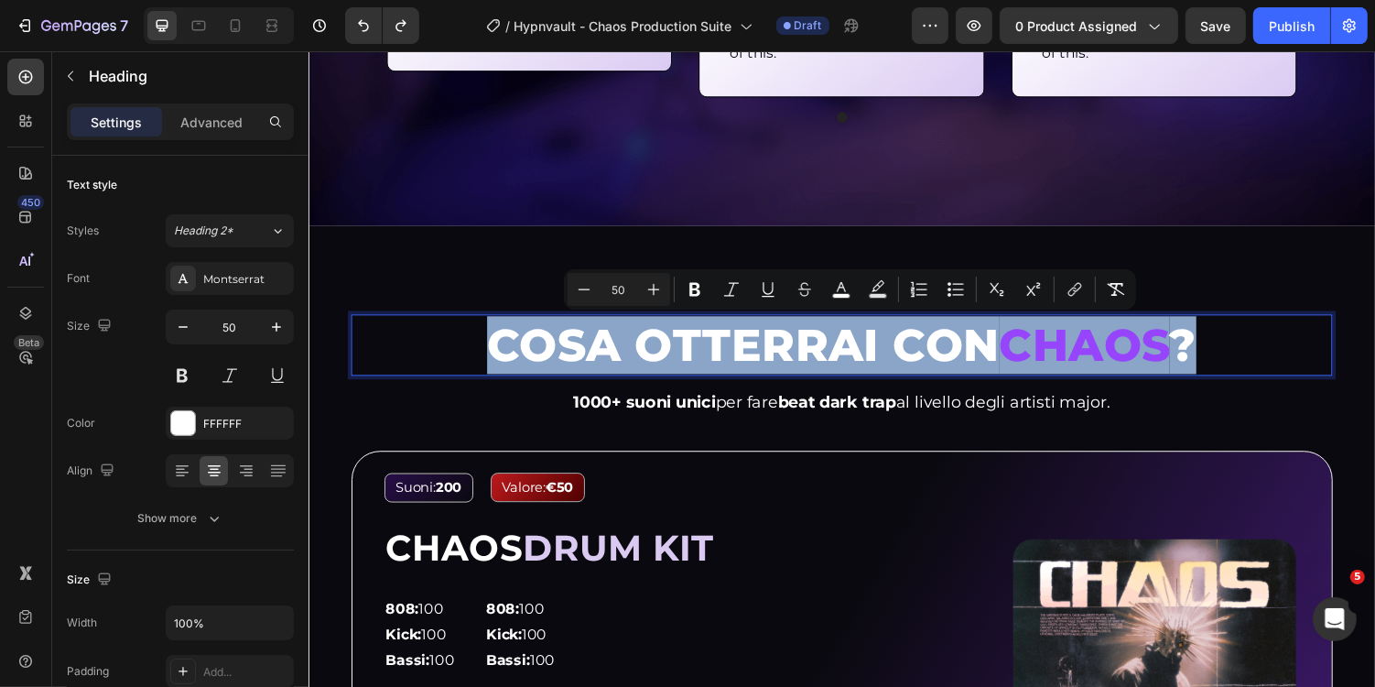
click at [1206, 327] on span "?" at bounding box center [1209, 353] width 28 height 56
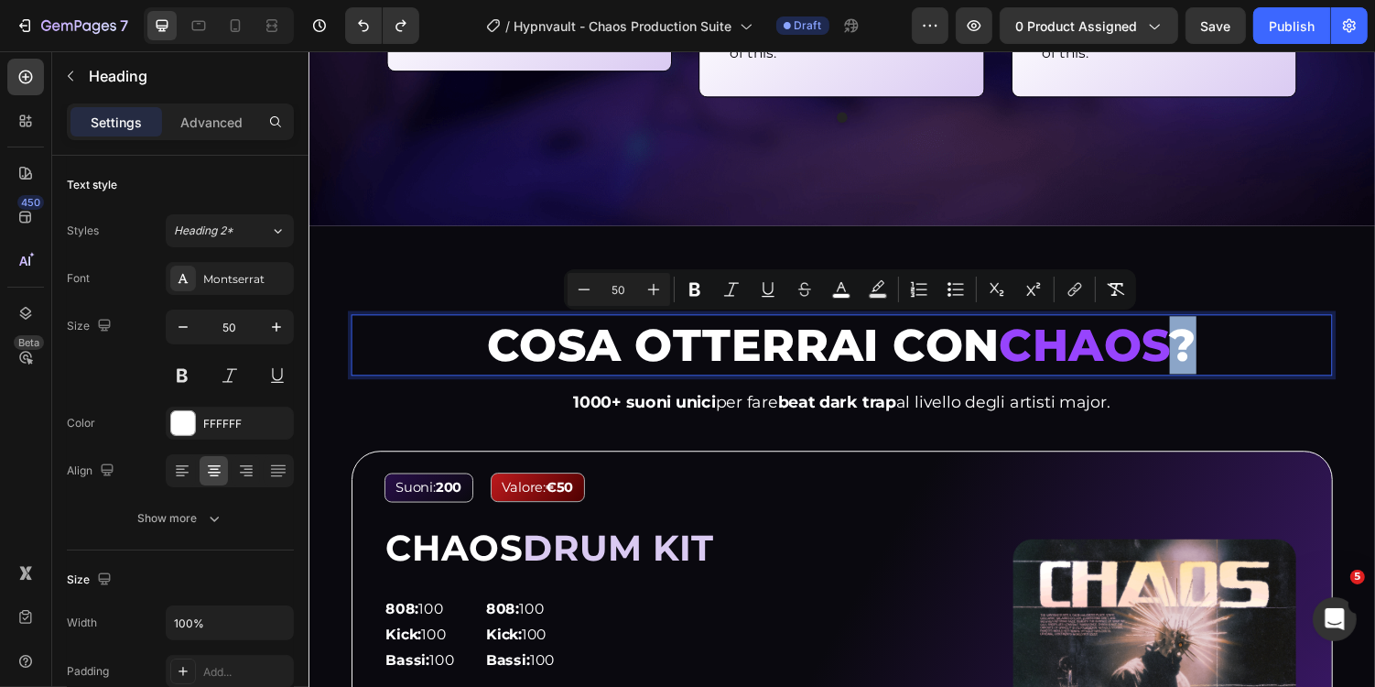
click at [1206, 327] on span "?" at bounding box center [1209, 353] width 28 height 56
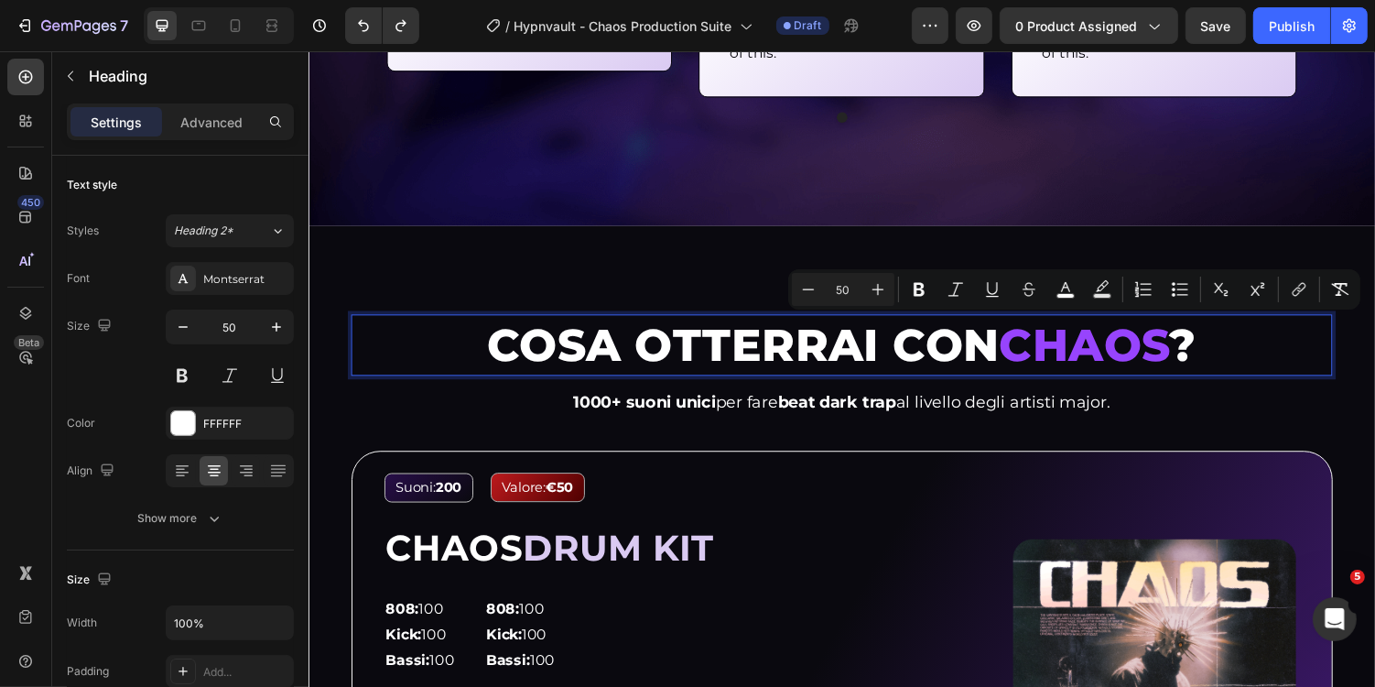
click at [1126, 342] on span "CHAOS" at bounding box center [1107, 353] width 176 height 56
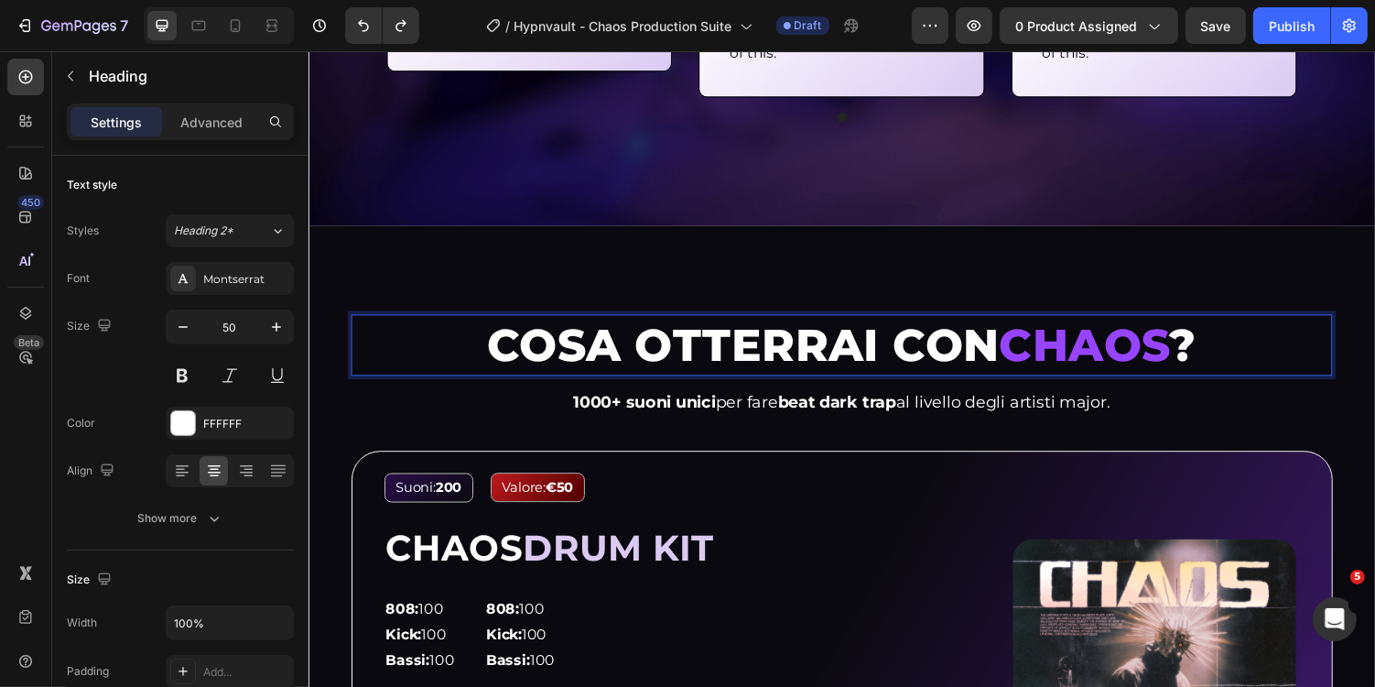
click at [1126, 342] on span "CHAOS" at bounding box center [1107, 353] width 176 height 56
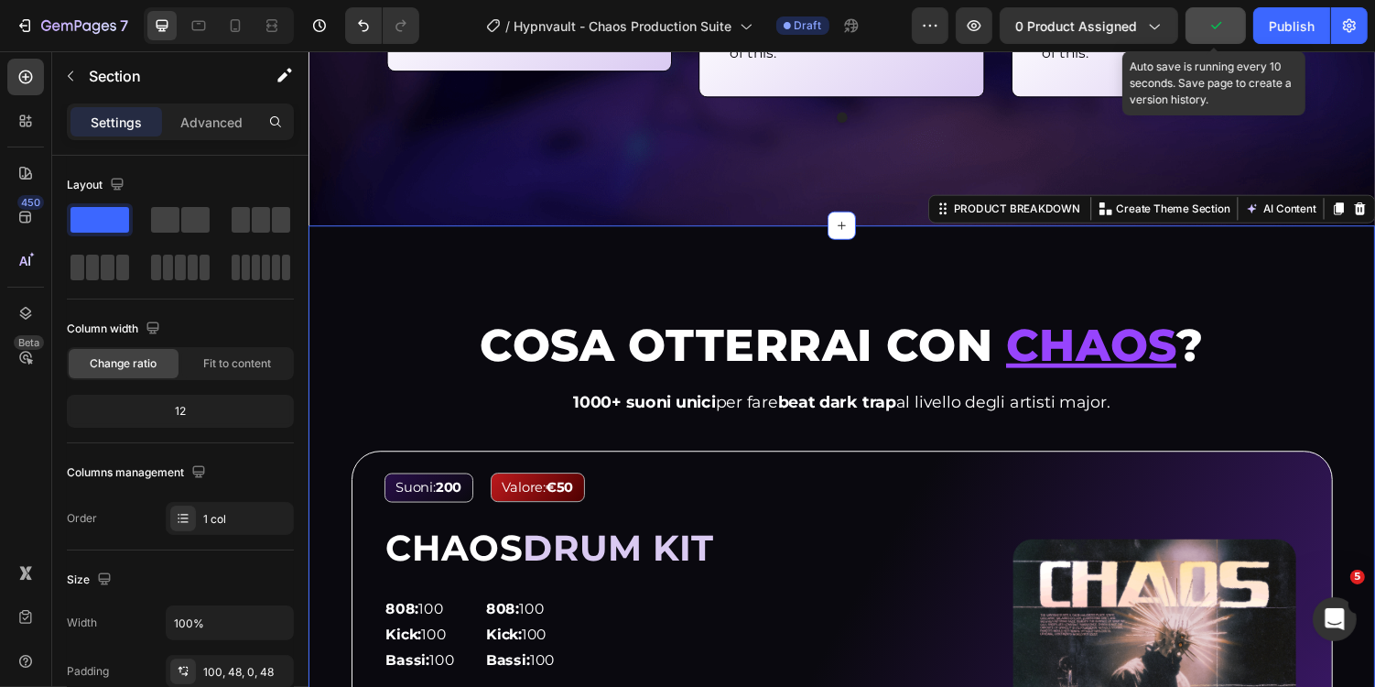
click at [1220, 27] on icon "button" at bounding box center [1216, 25] width 18 height 18
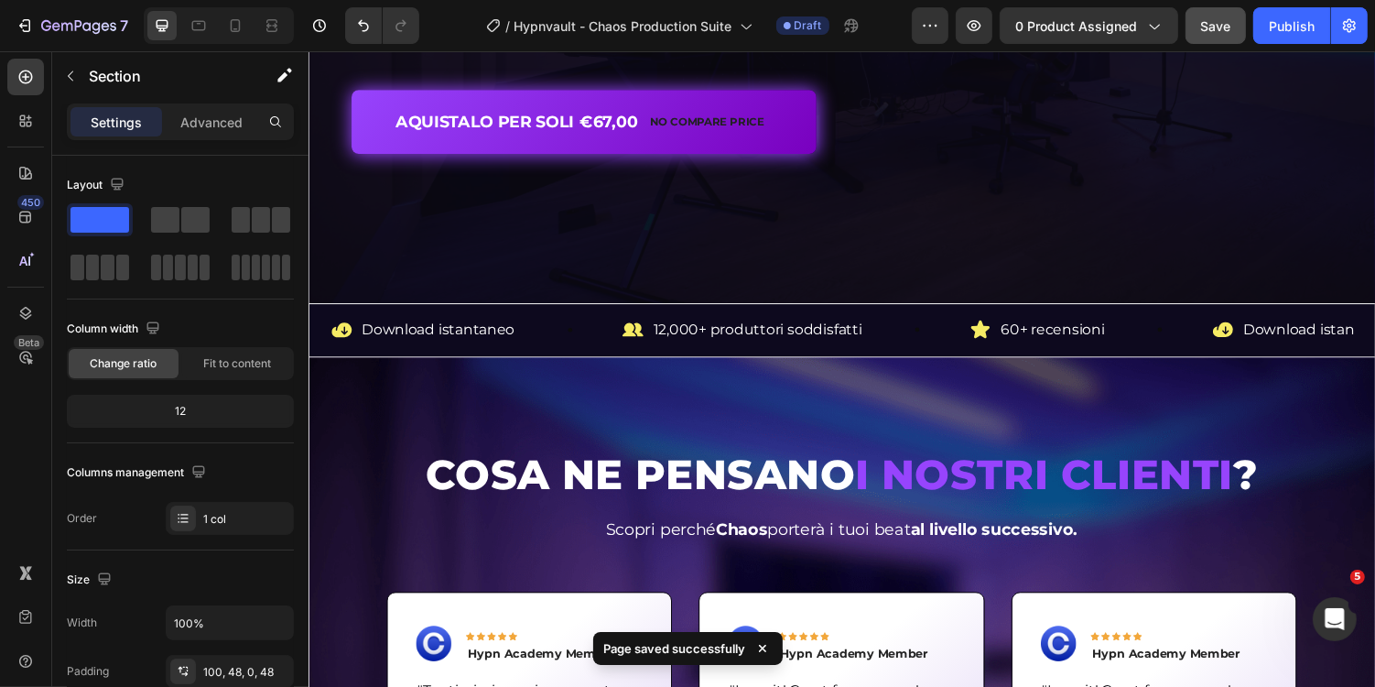
scroll to position [526, 0]
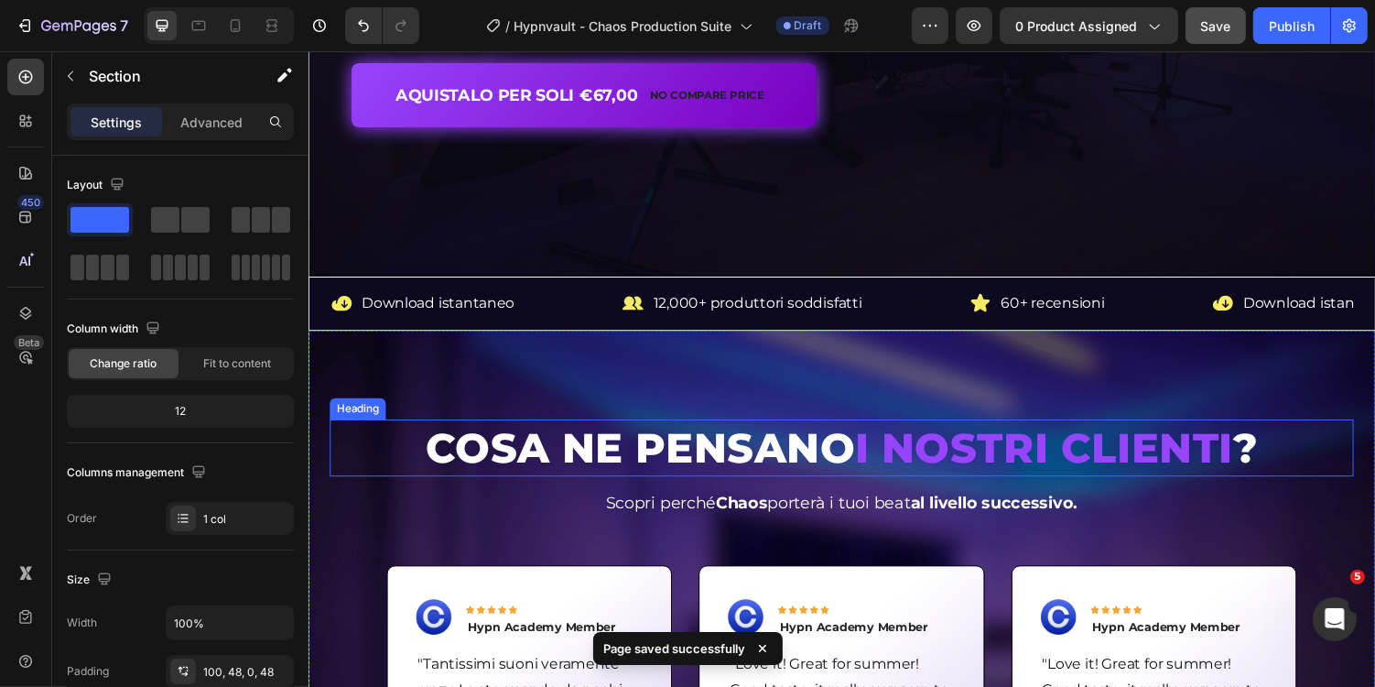
click at [1086, 462] on span "I NOSTRI CLIENTI" at bounding box center [1066, 458] width 390 height 52
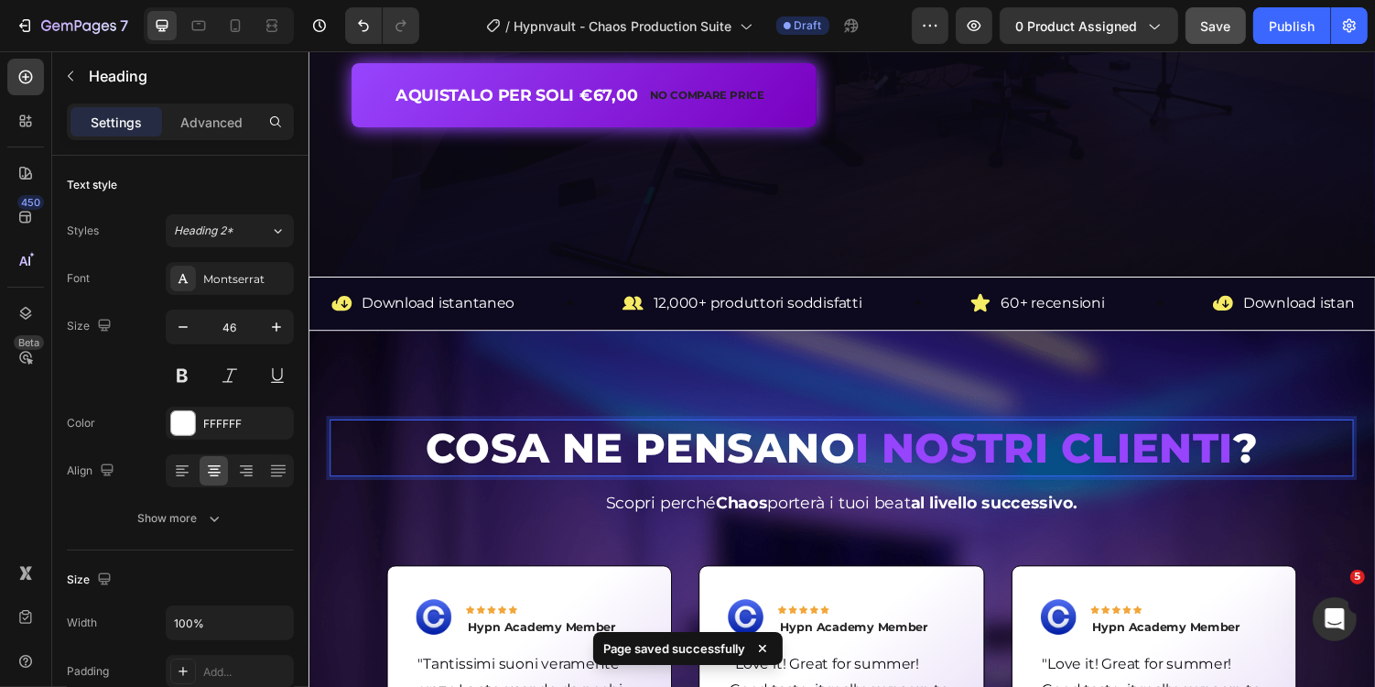
click at [877, 470] on span "I NOSTRI CLIENTI" at bounding box center [1066, 458] width 390 height 52
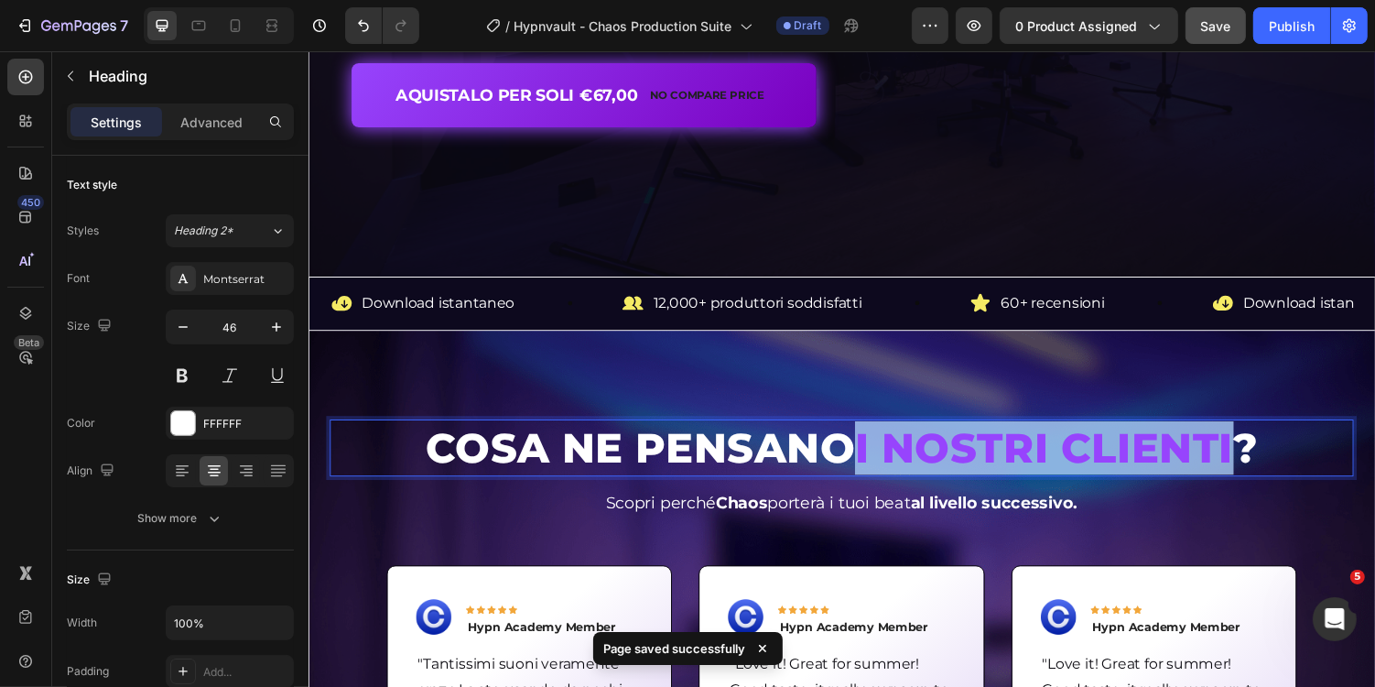
click at [1261, 459] on span "I NOSTRI CLIENTI" at bounding box center [1066, 458] width 390 height 52
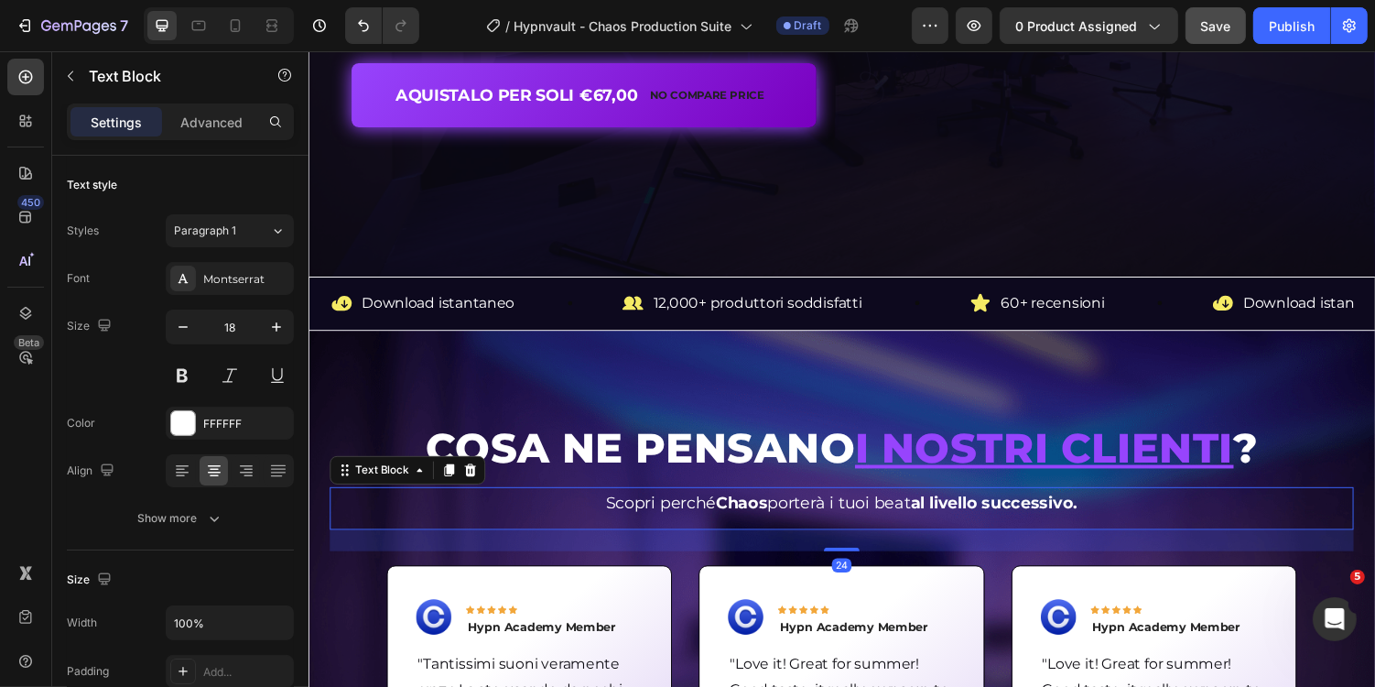
click at [1373, 499] on div "Scopri perché Chaos porterà i tuoi beat al livello successivo." at bounding box center [857, 515] width 1055 height 33
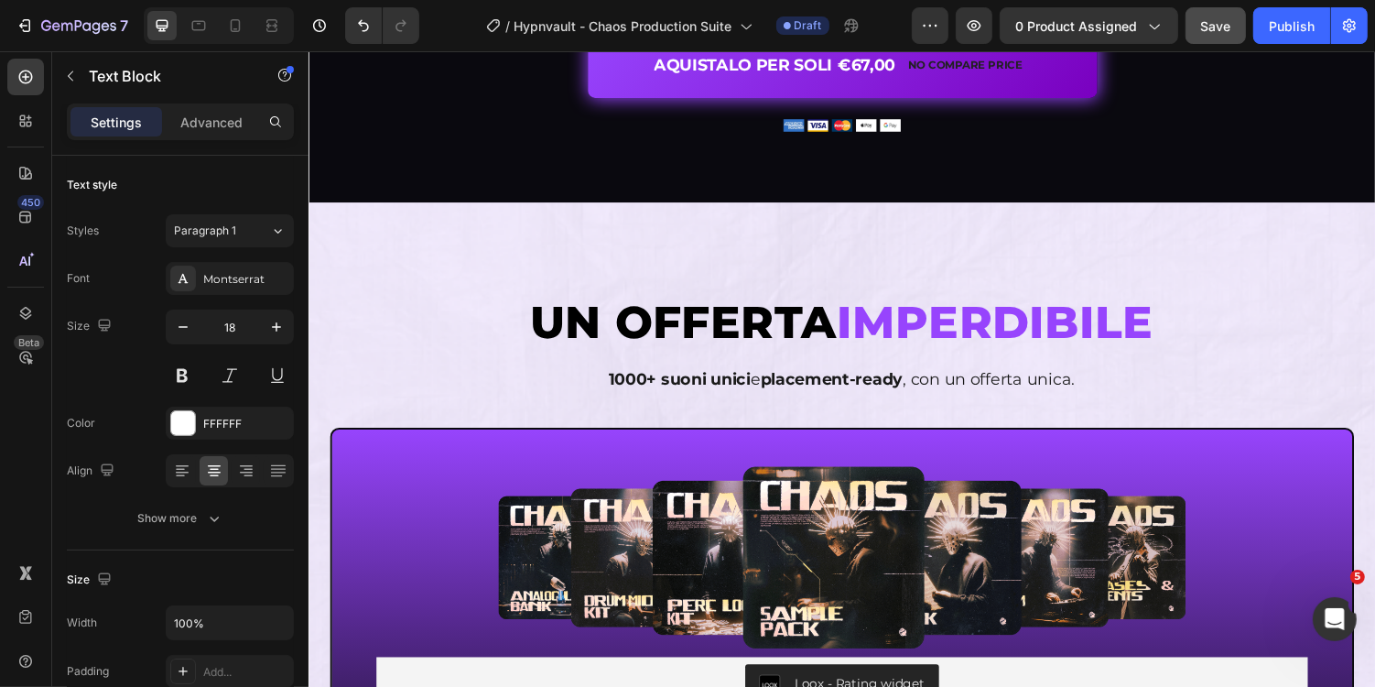
scroll to position [4676, 0]
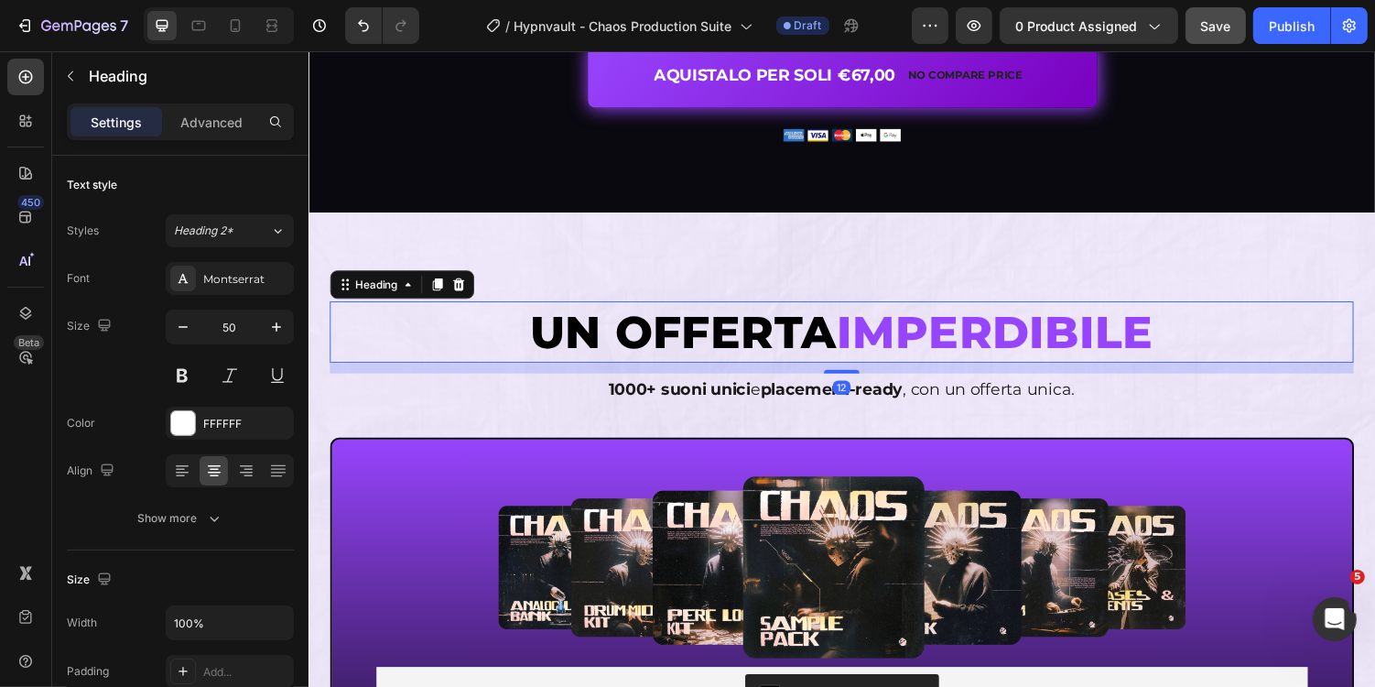
click at [1124, 340] on span "IMPERDIBILE" at bounding box center [1015, 339] width 327 height 56
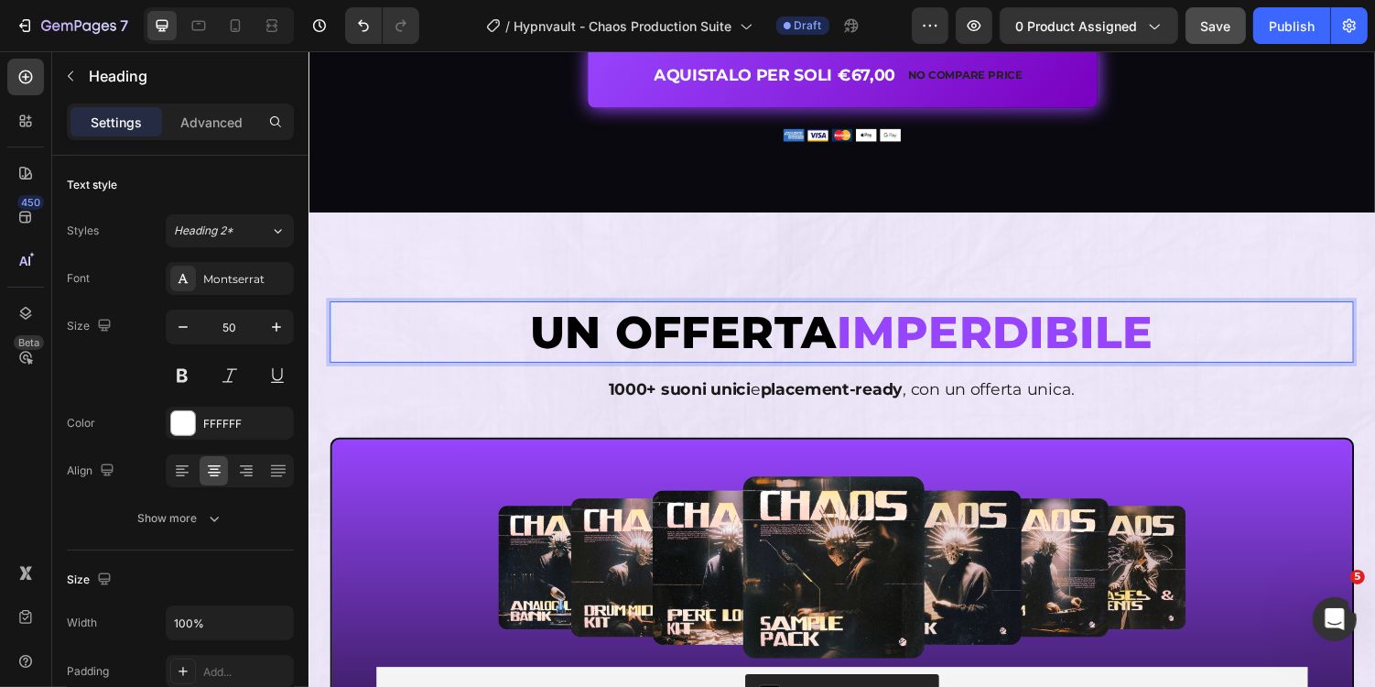
click at [1071, 340] on span "IMPERDIBILE" at bounding box center [1015, 339] width 327 height 56
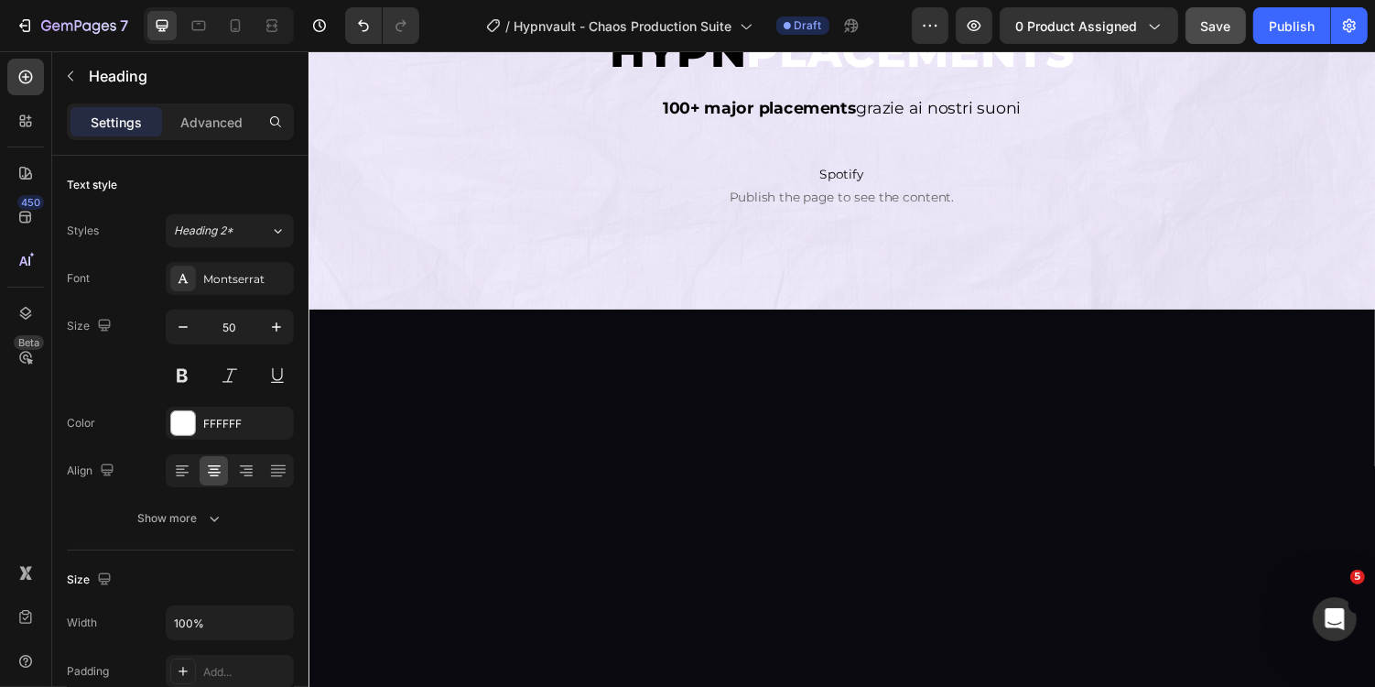
type input "16"
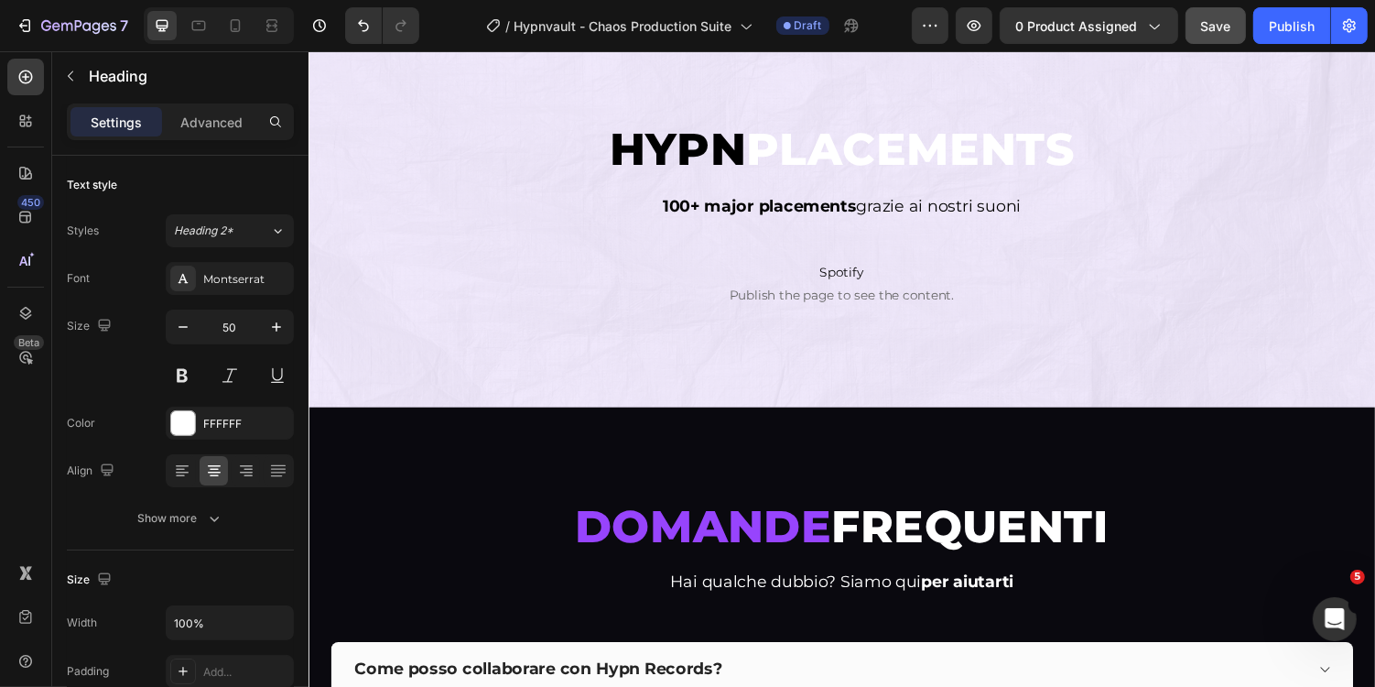
scroll to position [7629, 0]
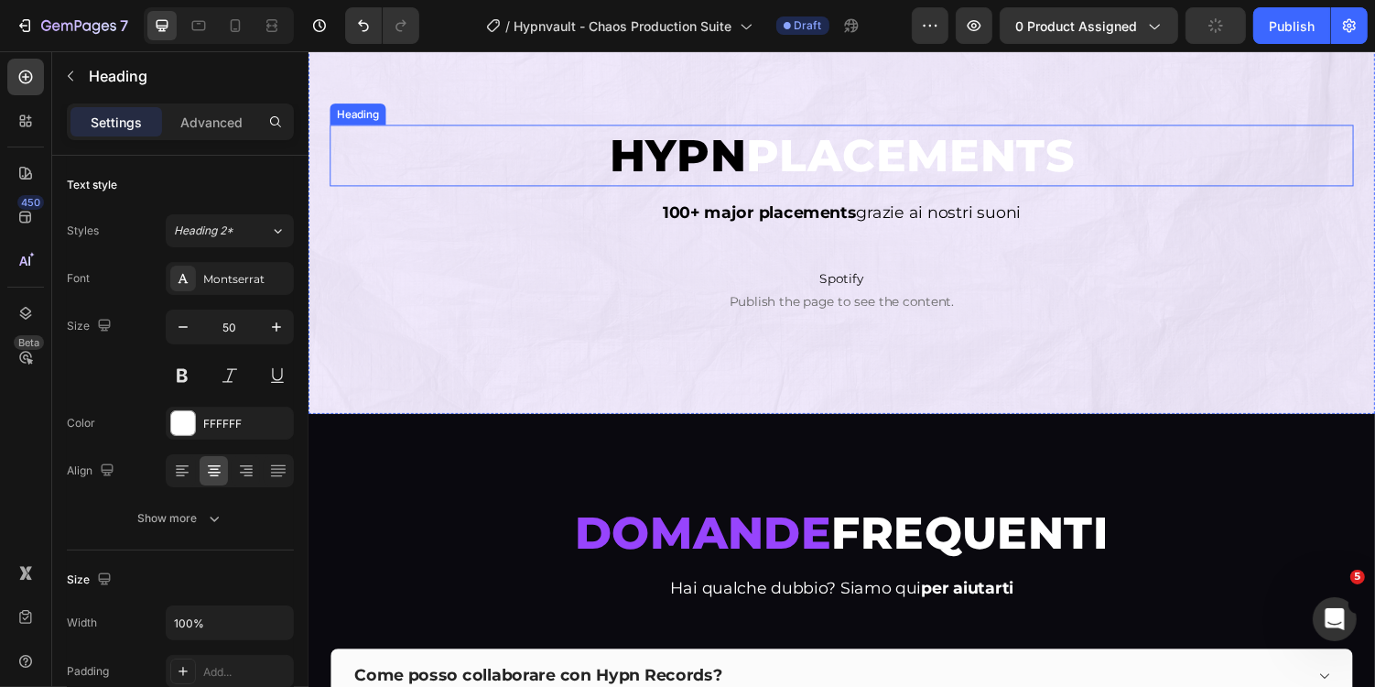
click at [952, 152] on span "PLACEMENTS" at bounding box center [928, 157] width 338 height 56
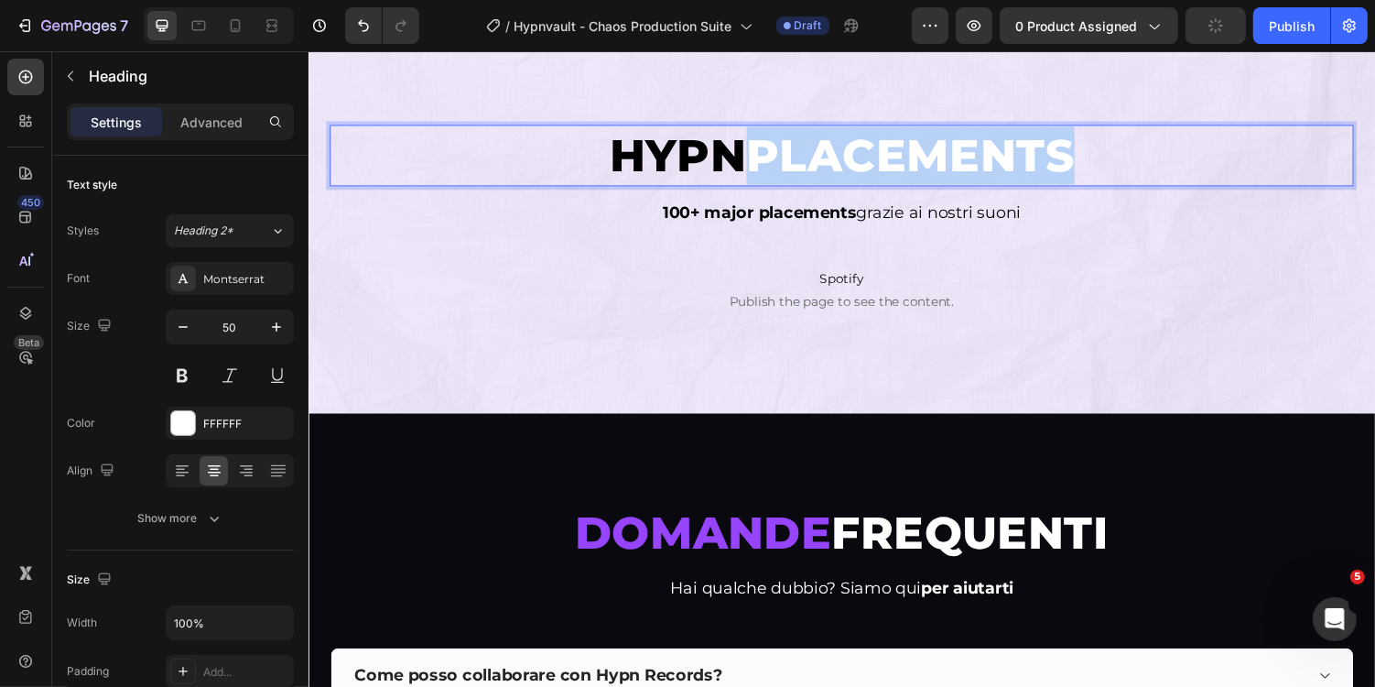
click at [985, 158] on span "PLACEMENTS" at bounding box center [928, 157] width 338 height 56
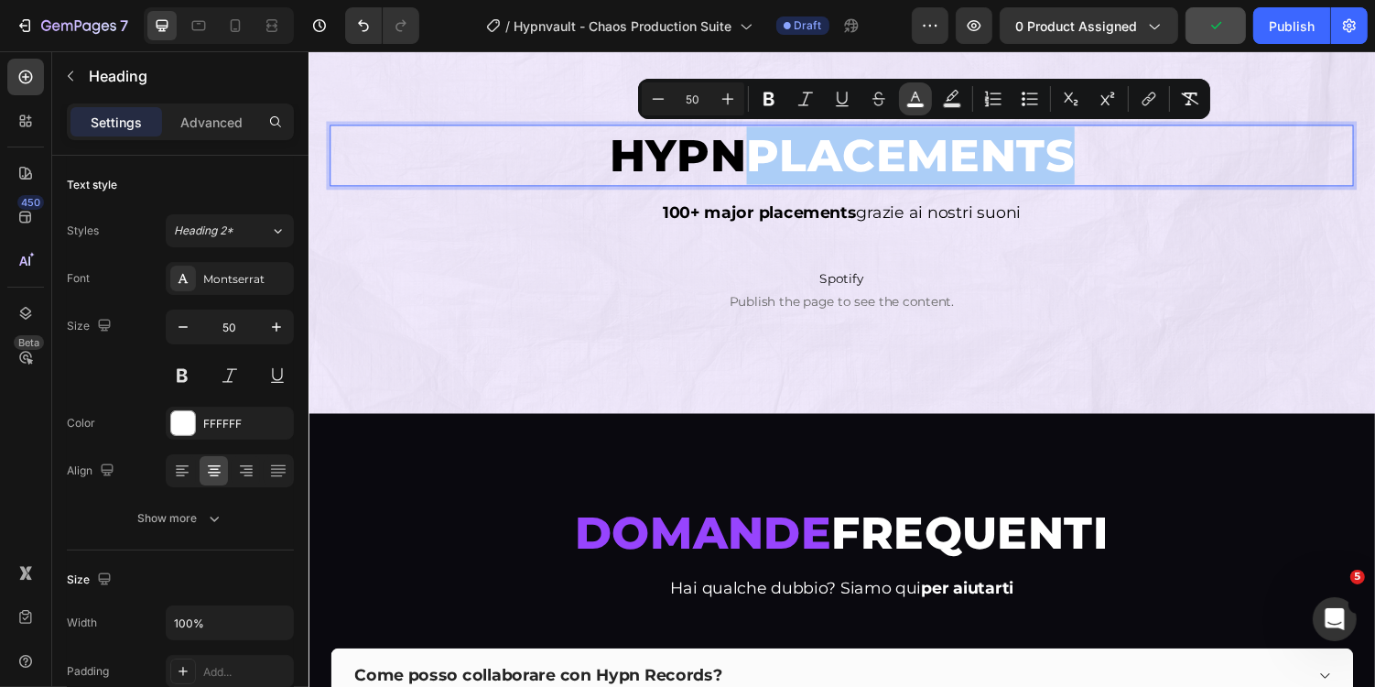
click at [912, 98] on icon "Editor contextual toolbar" at bounding box center [915, 97] width 9 height 10
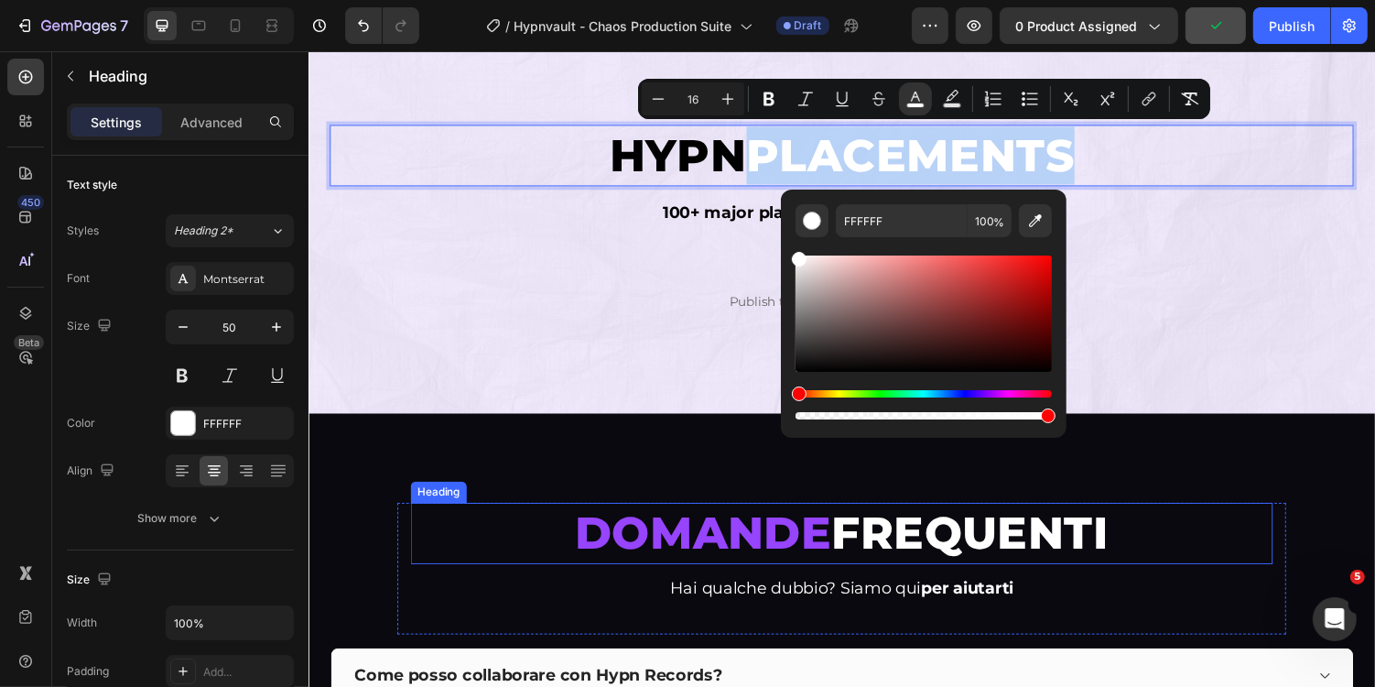
click at [804, 522] on span "DOMANDE" at bounding box center [714, 546] width 265 height 56
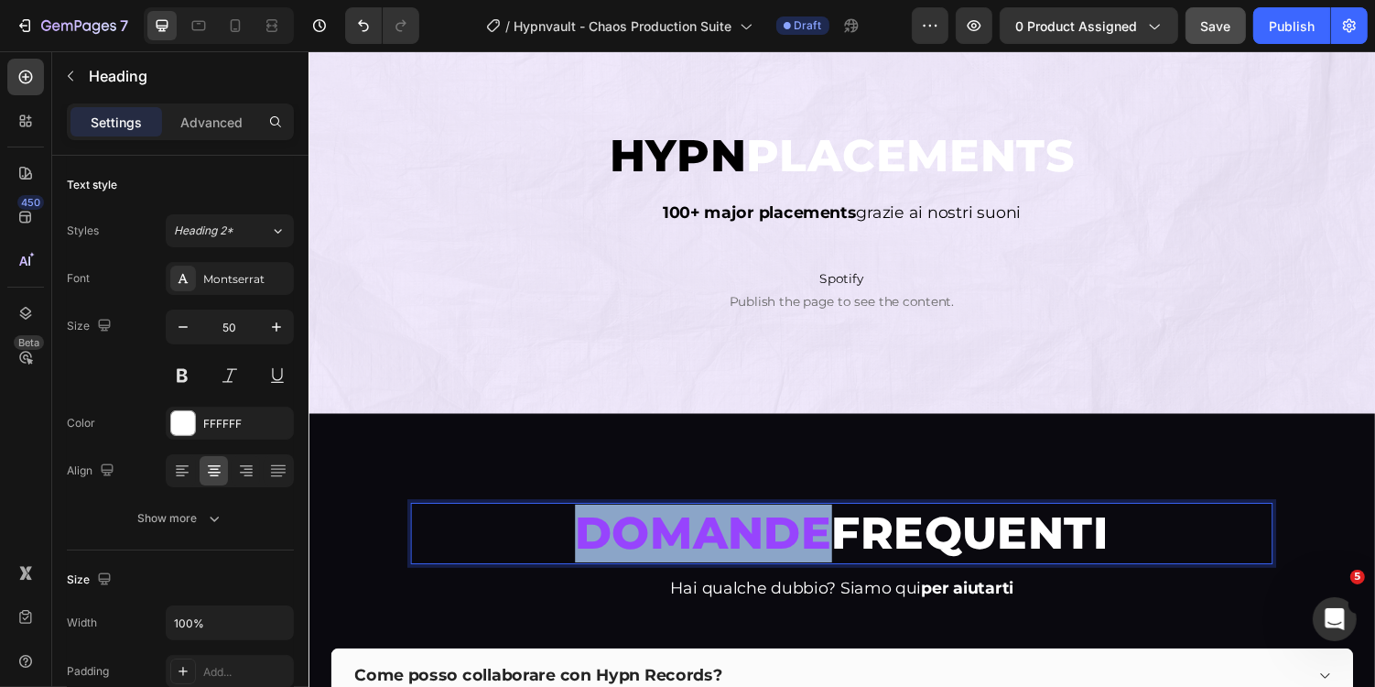
click at [756, 547] on span "DOMANDE" at bounding box center [714, 546] width 265 height 56
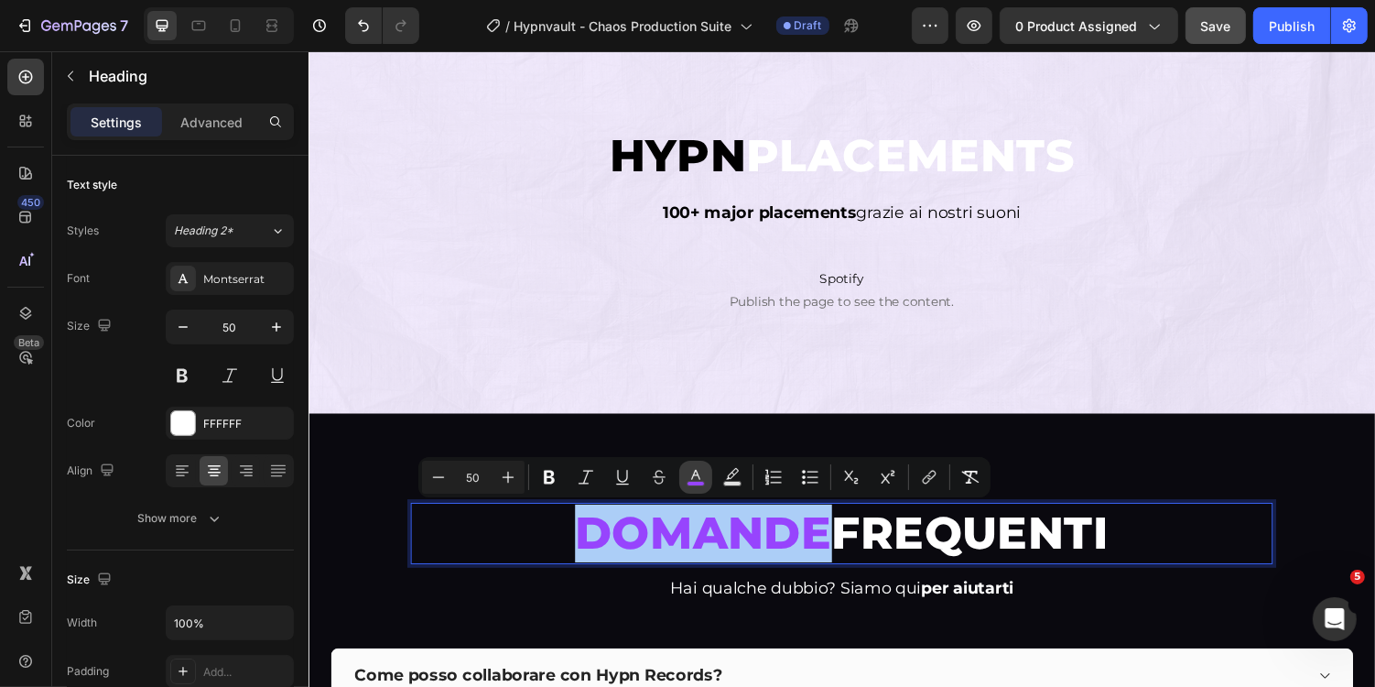
click at [695, 482] on rect "Editor contextual toolbar" at bounding box center [696, 484] width 17 height 5
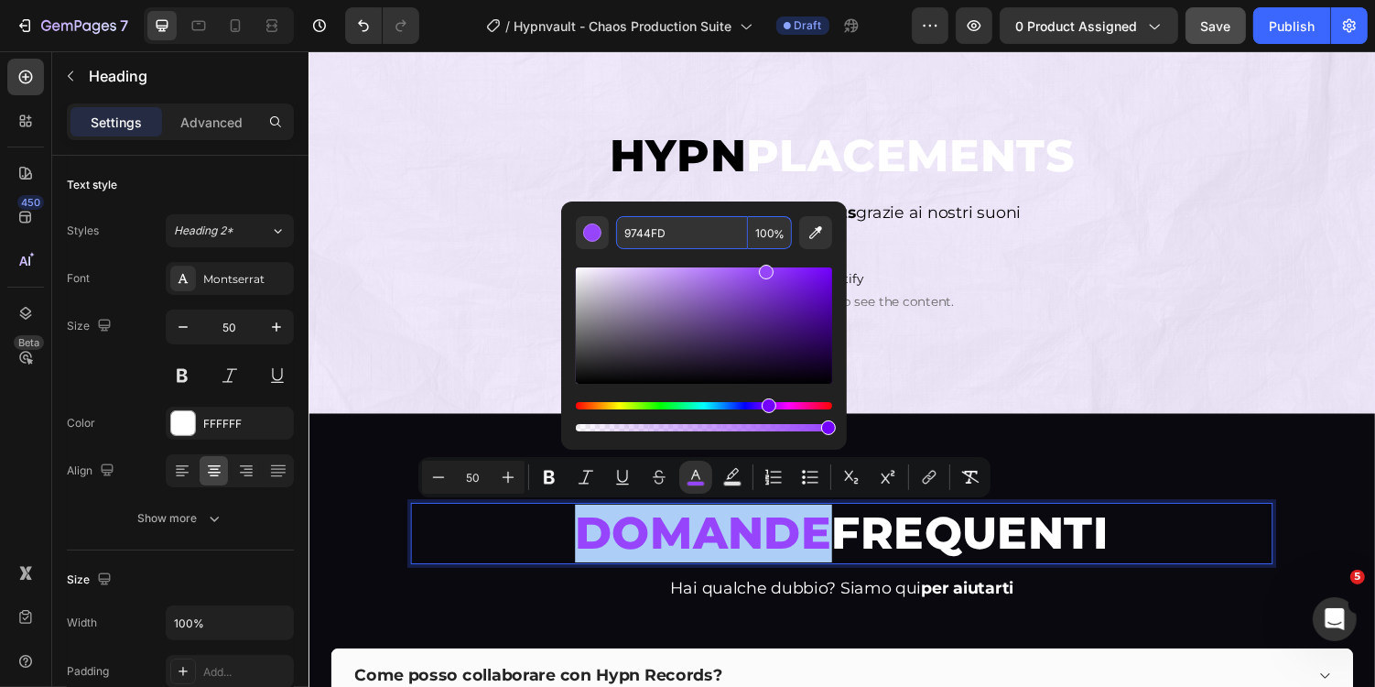
click at [691, 242] on input "9744FD" at bounding box center [682, 232] width 132 height 33
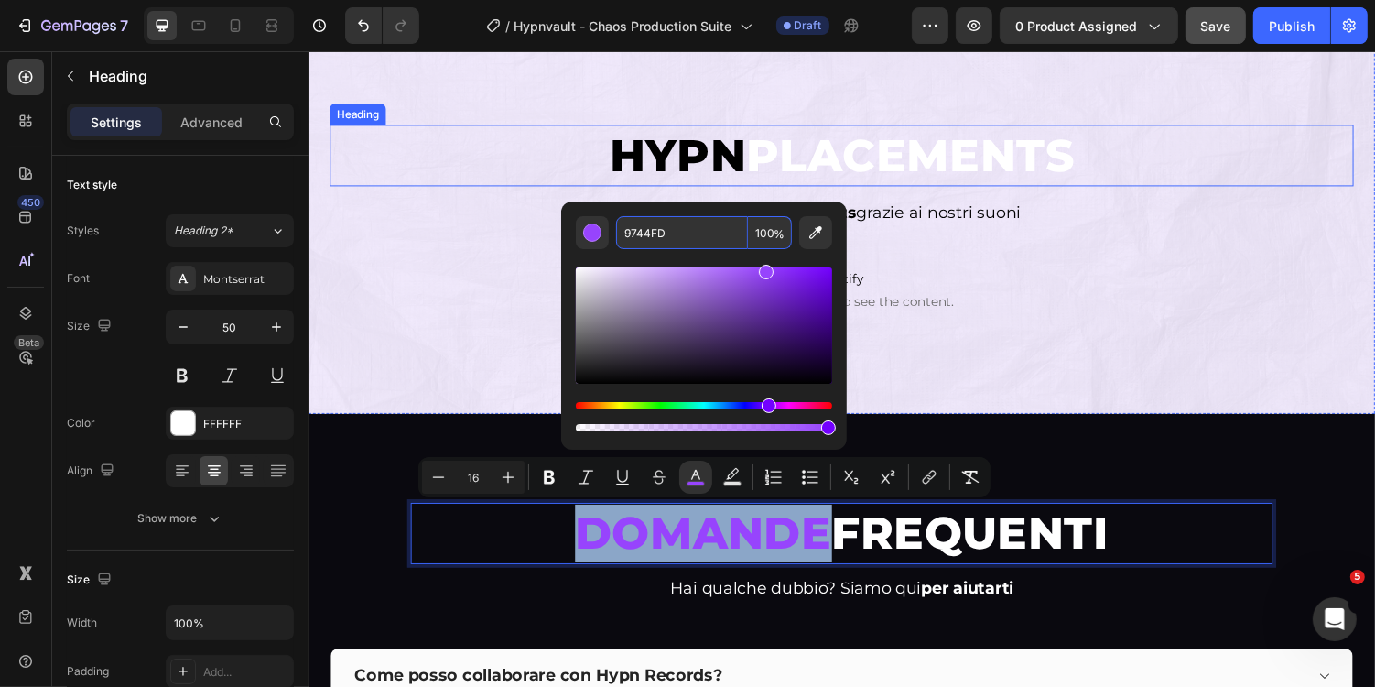
click at [888, 158] on span "PLACEMENTS" at bounding box center [928, 157] width 338 height 56
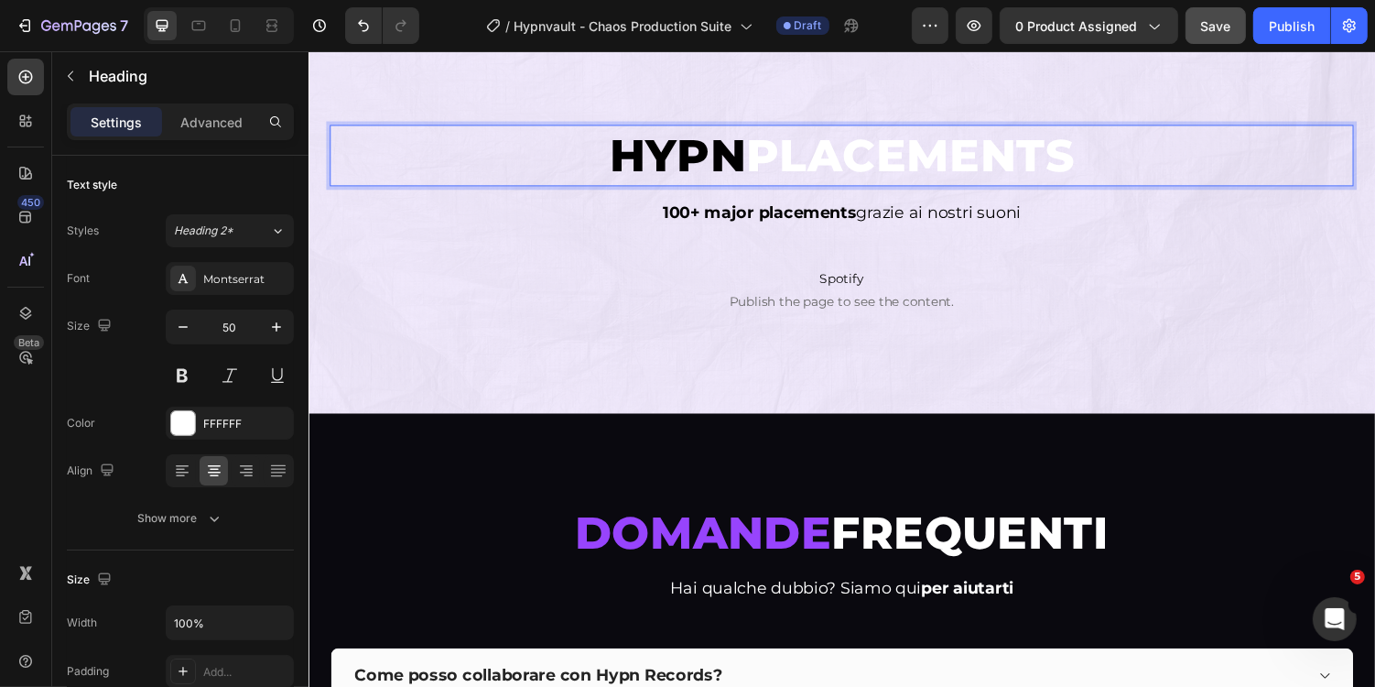
click at [917, 155] on span "PLACEMENTS" at bounding box center [928, 157] width 338 height 56
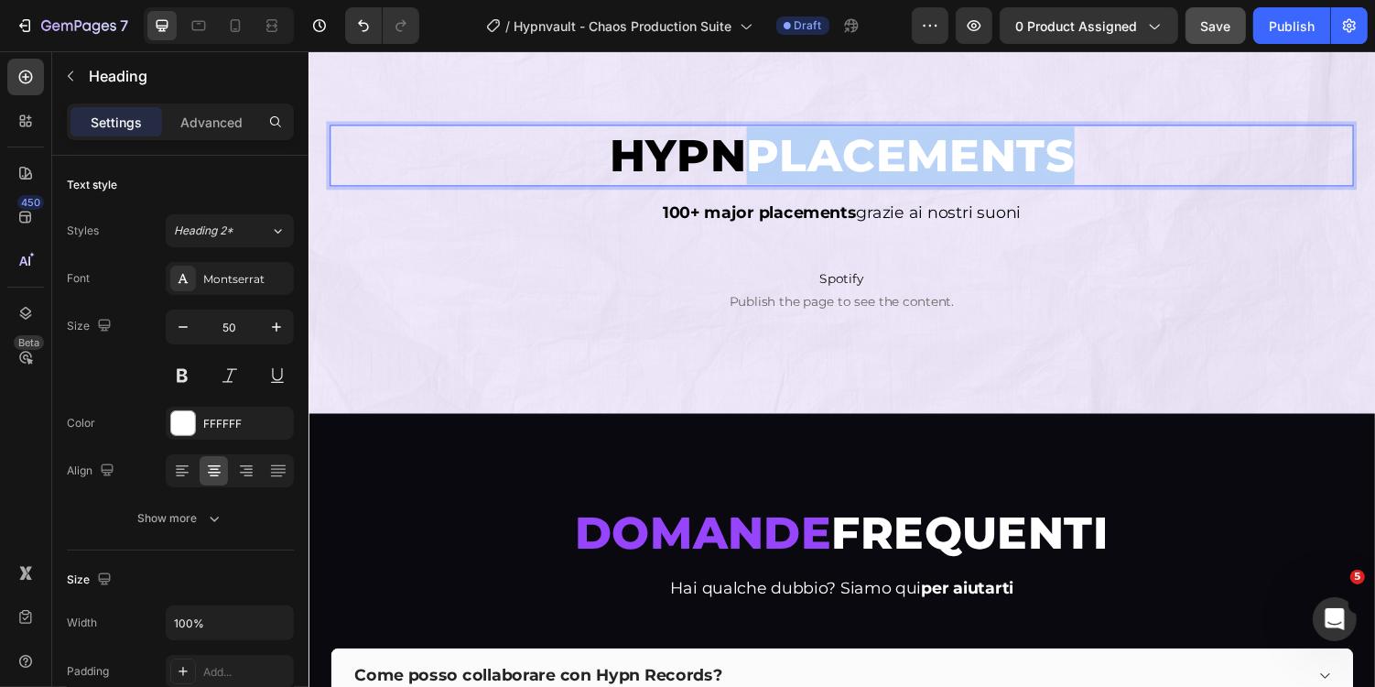
click at [917, 155] on span "PLACEMENTS" at bounding box center [928, 157] width 338 height 56
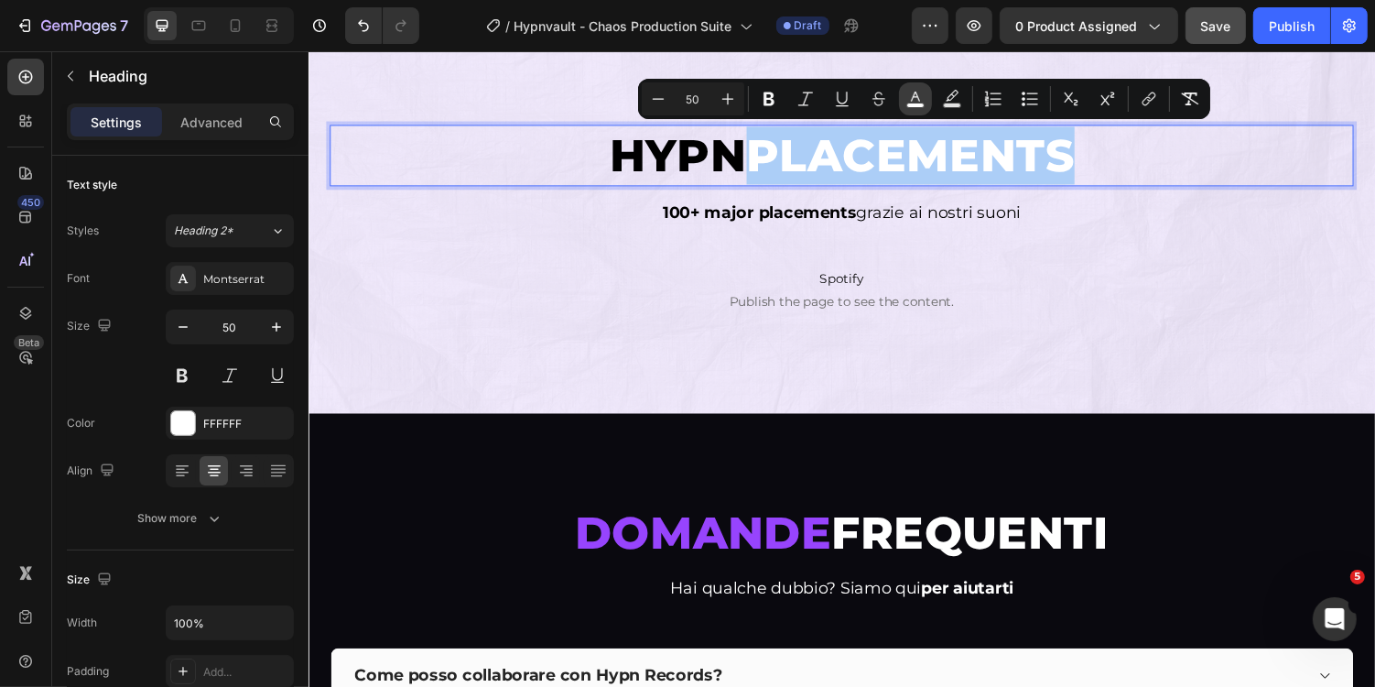
click at [916, 96] on icon "Editor contextual toolbar" at bounding box center [915, 97] width 9 height 10
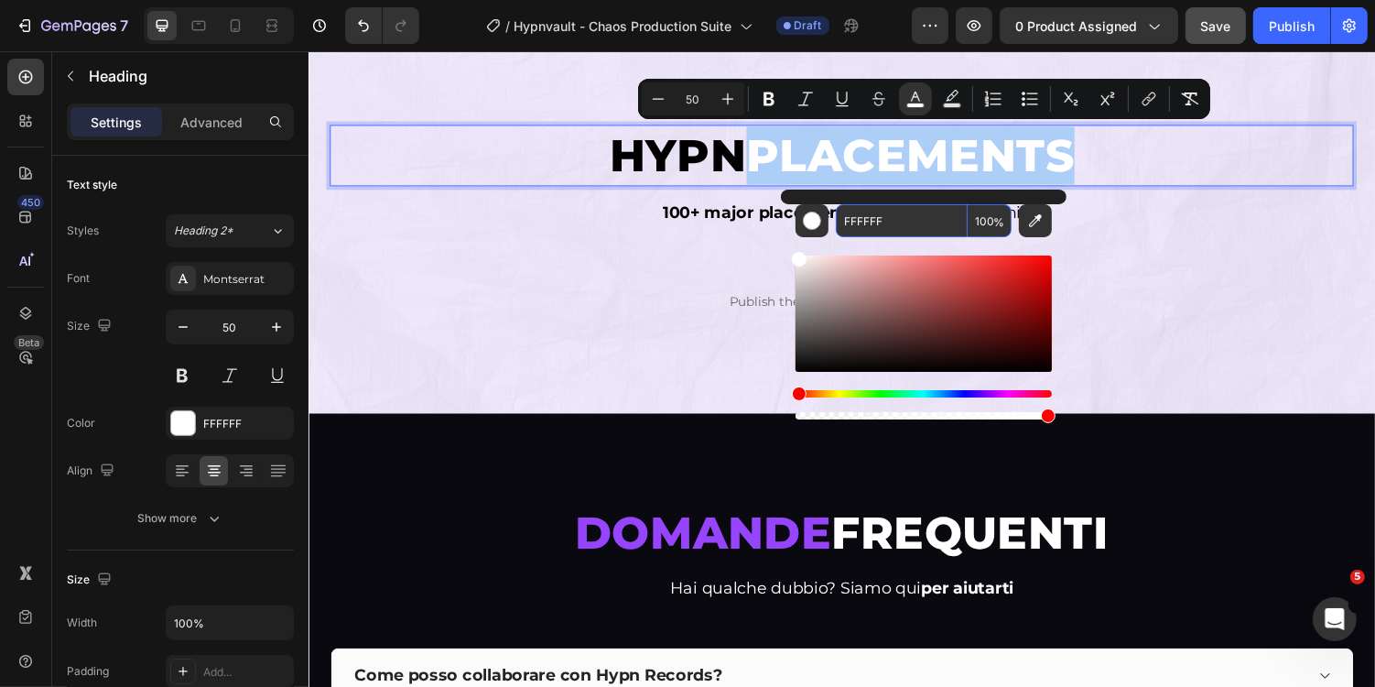
click at [902, 234] on input "FFFFFF" at bounding box center [902, 220] width 132 height 33
paste input "9744FD"
type input "9744FD"
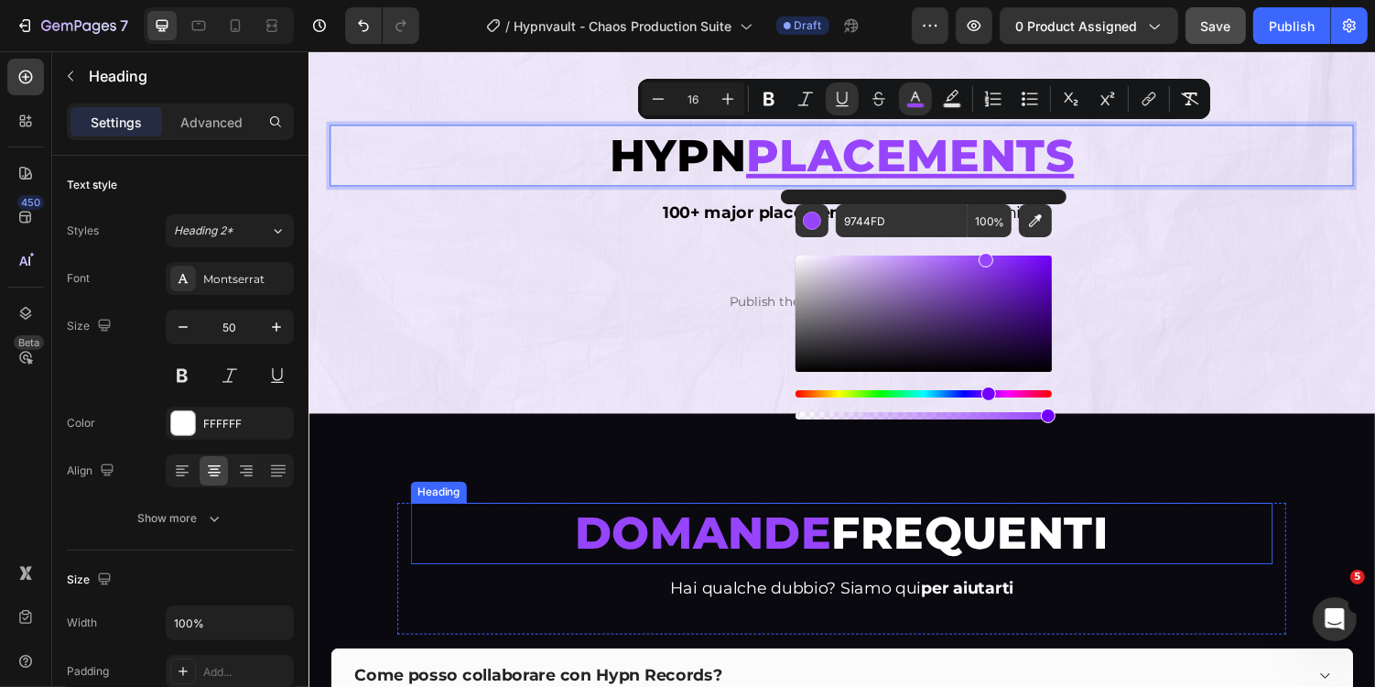
click at [732, 548] on span "DOMANDE" at bounding box center [714, 546] width 265 height 56
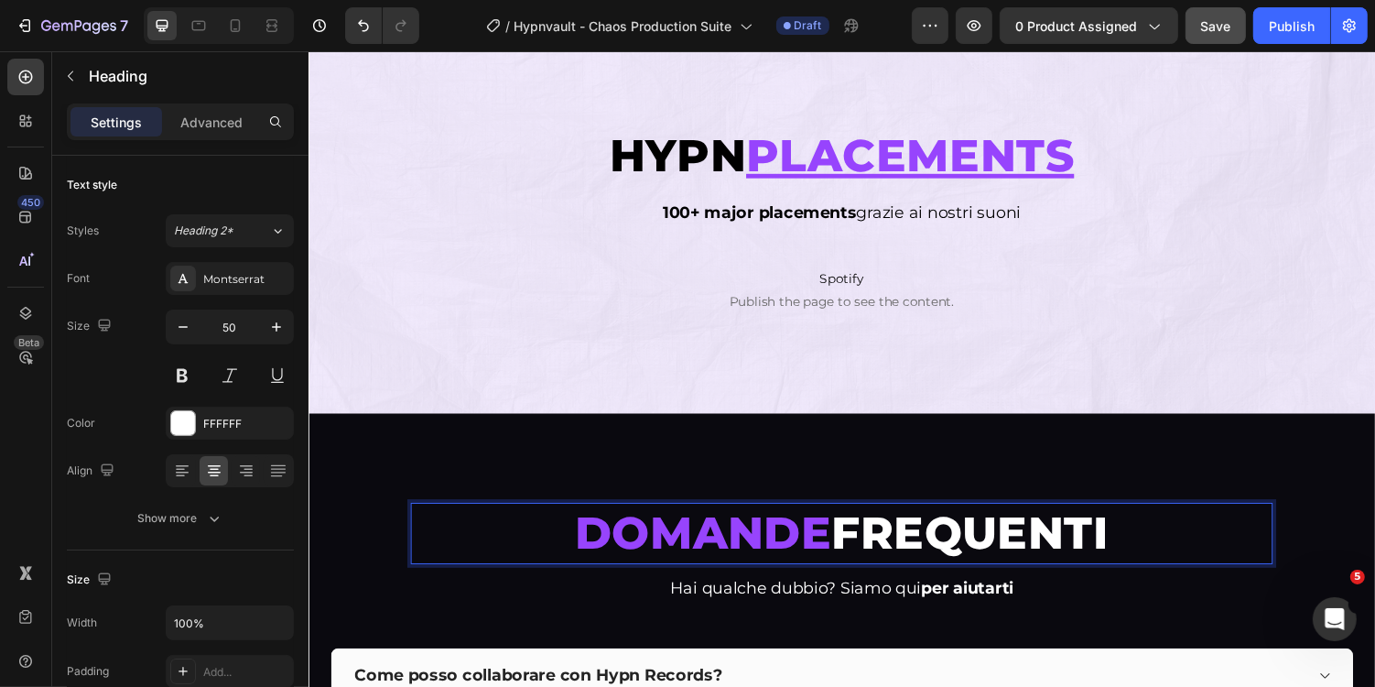
click at [698, 548] on span "DOMANDE" at bounding box center [714, 546] width 265 height 56
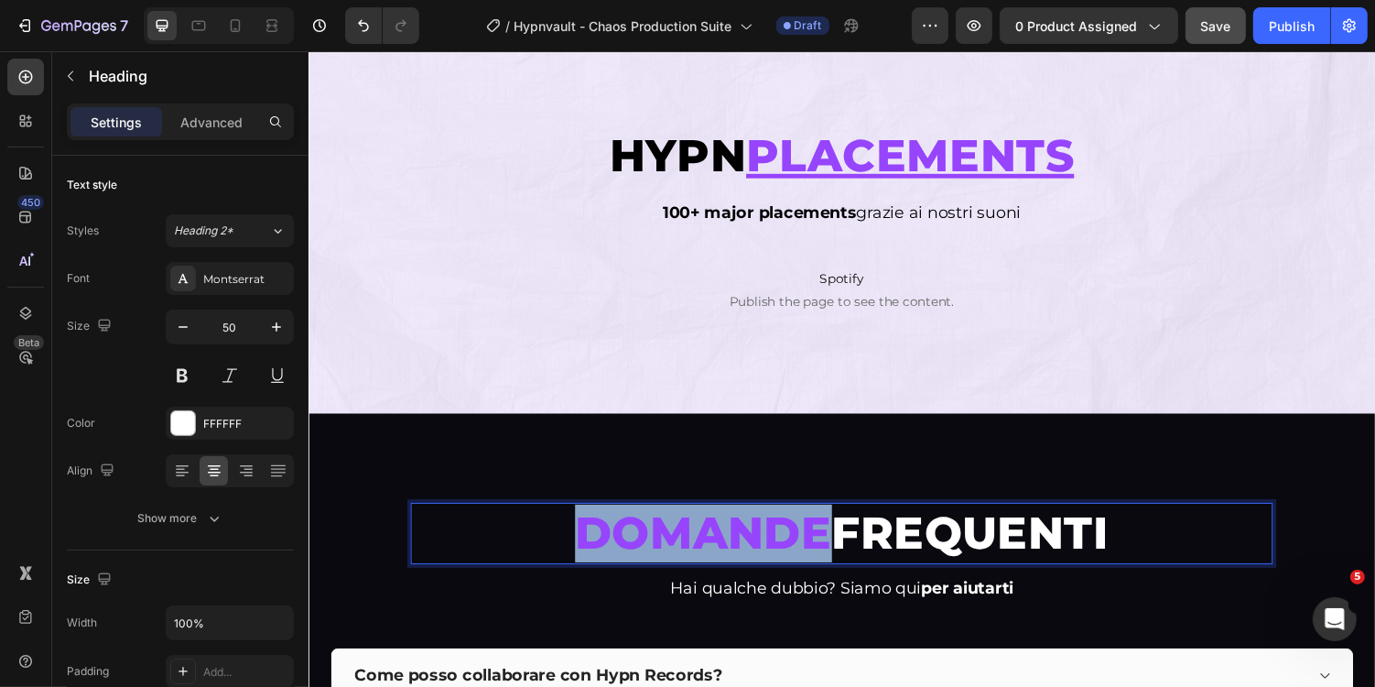
click at [698, 548] on span "DOMANDE" at bounding box center [714, 546] width 265 height 56
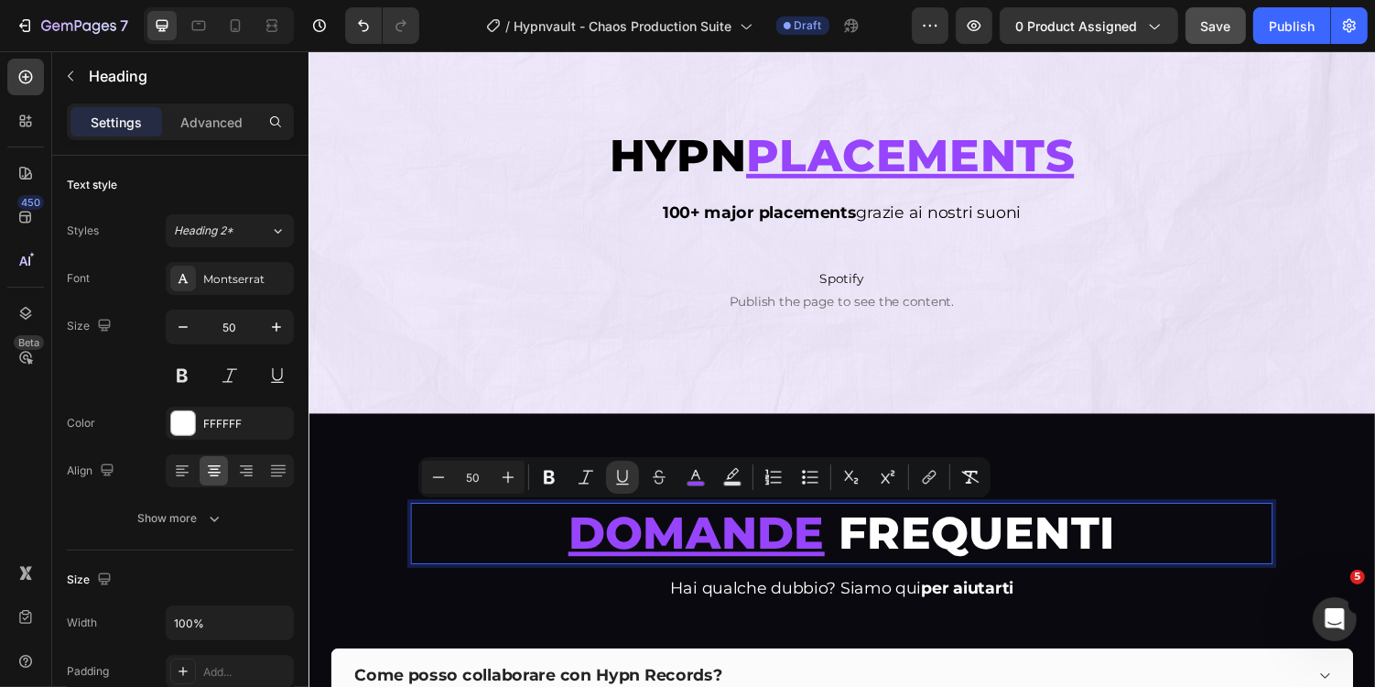
click at [1221, 44] on div "7 Version history / Hypnvault - Chaos Production Suite Draft Preview 0 product …" at bounding box center [687, 26] width 1375 height 52
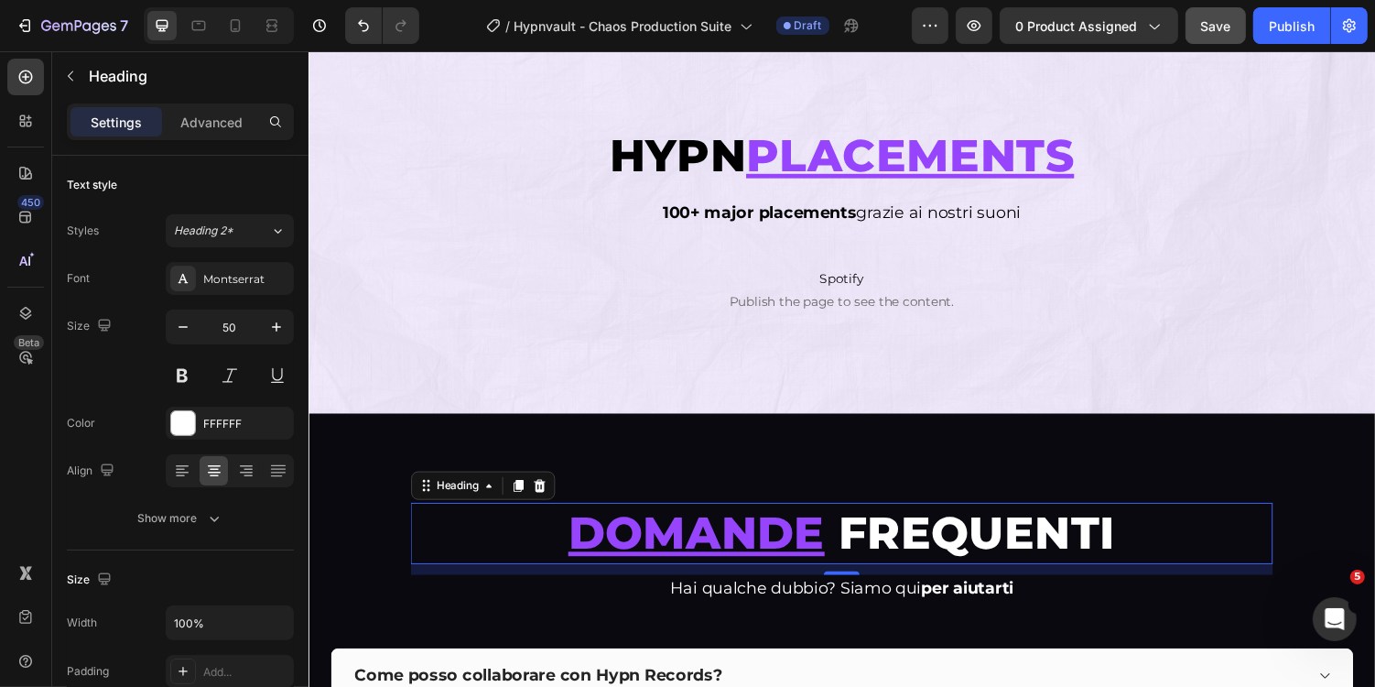
click at [1236, 35] on button "Save" at bounding box center [1216, 25] width 60 height 37
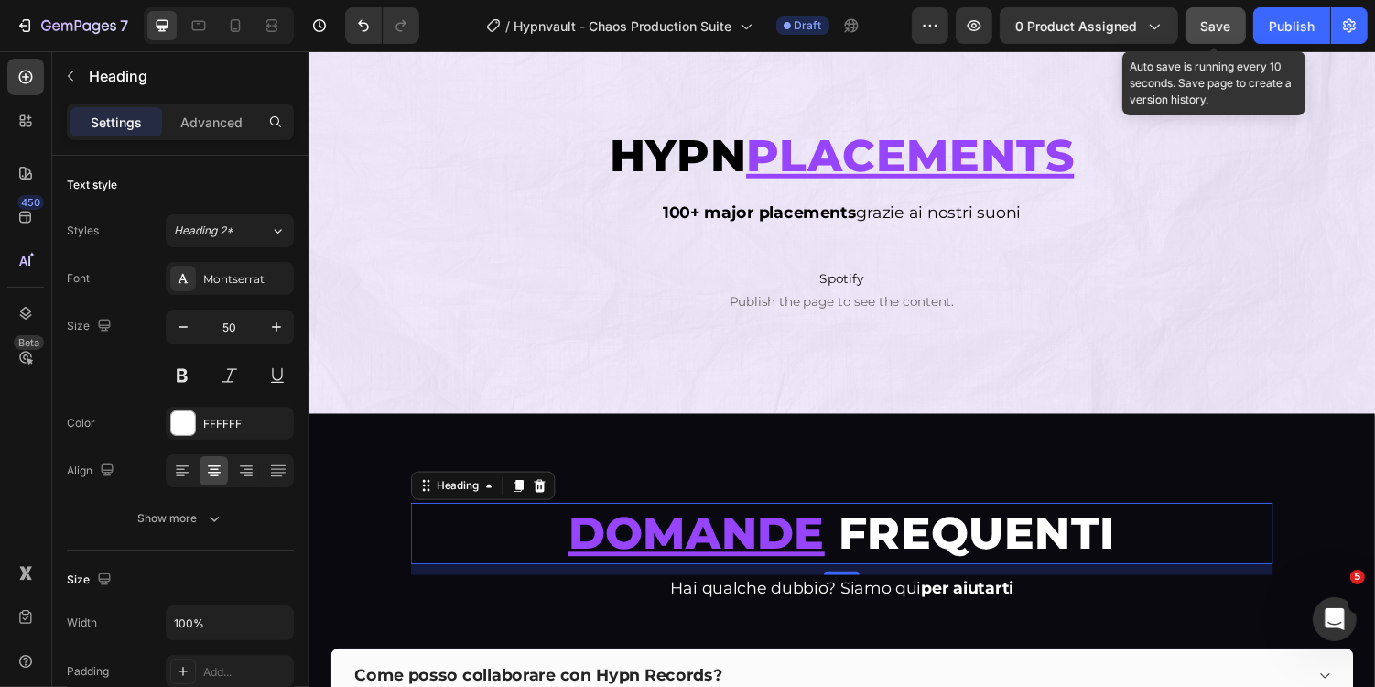
click at [1200, 13] on button "Save" at bounding box center [1216, 25] width 60 height 37
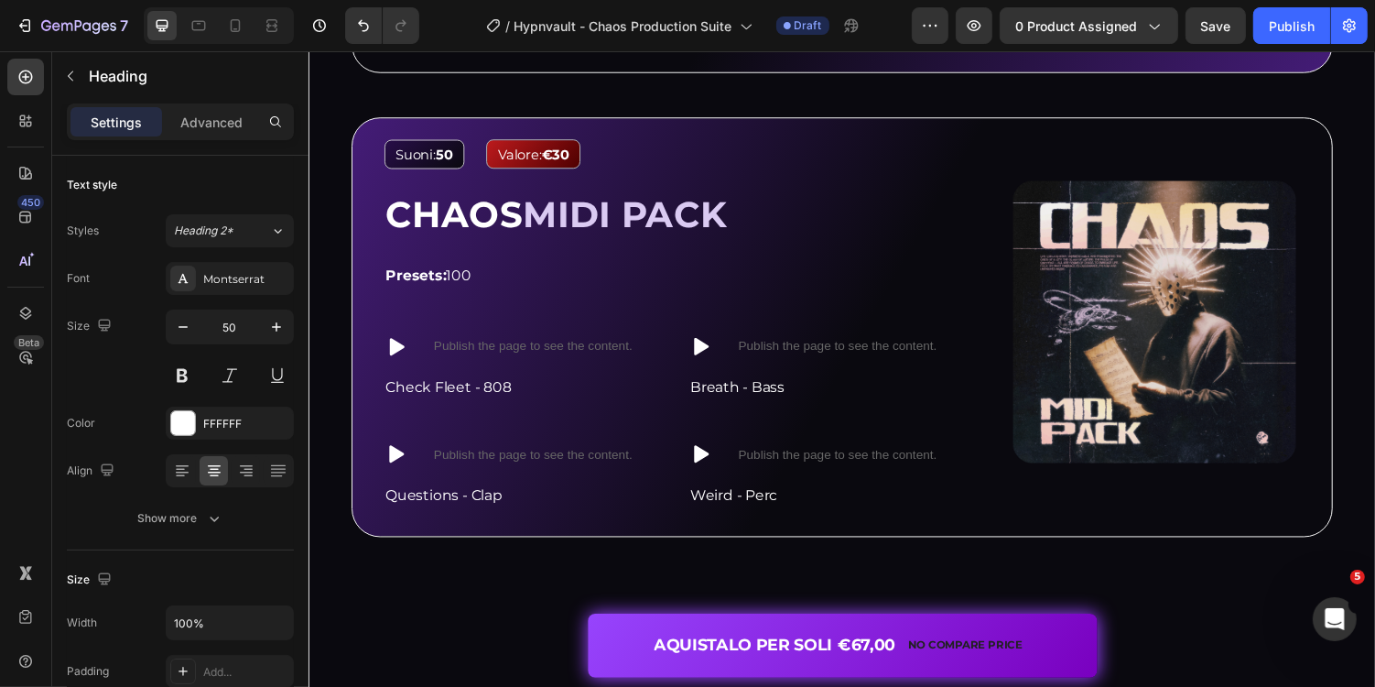
scroll to position [4072, 0]
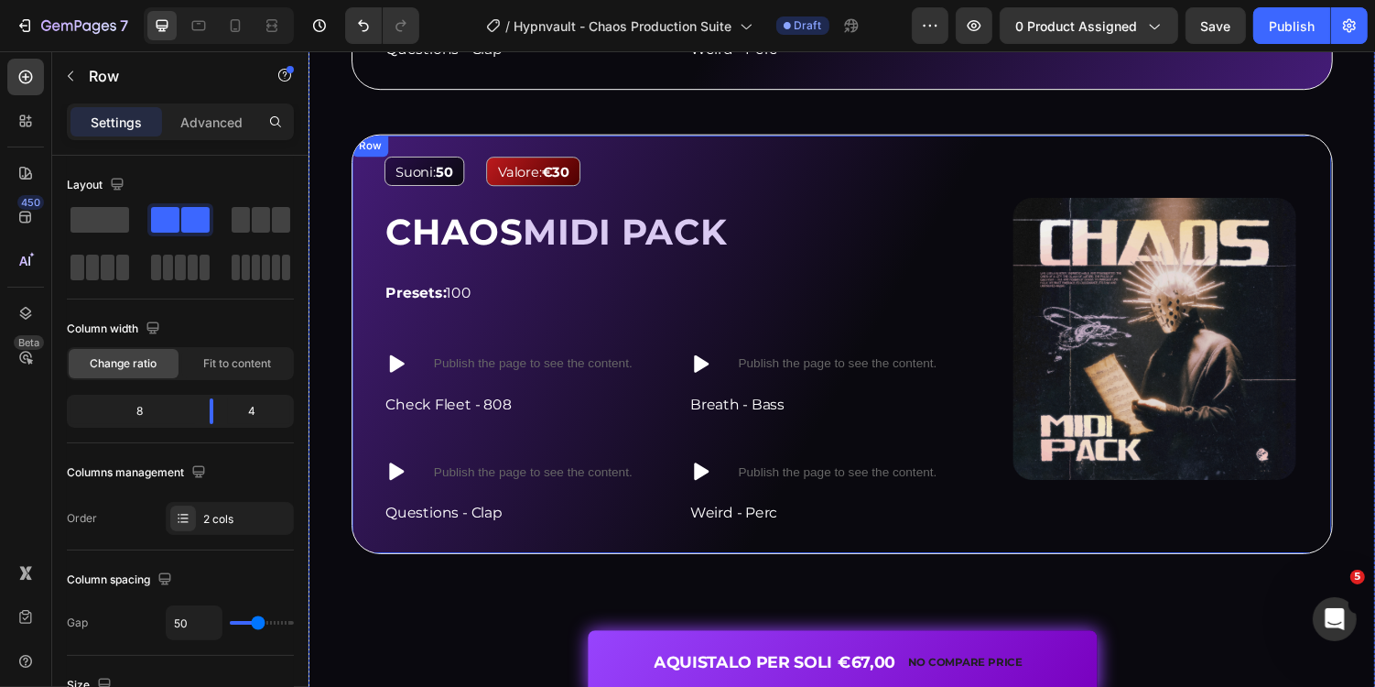
click at [971, 139] on div "Image Suoni: 50 Text Block Valore: €30 Text Block Row CHAOS MIDI PACK Heading P…" at bounding box center [857, 351] width 1011 height 431
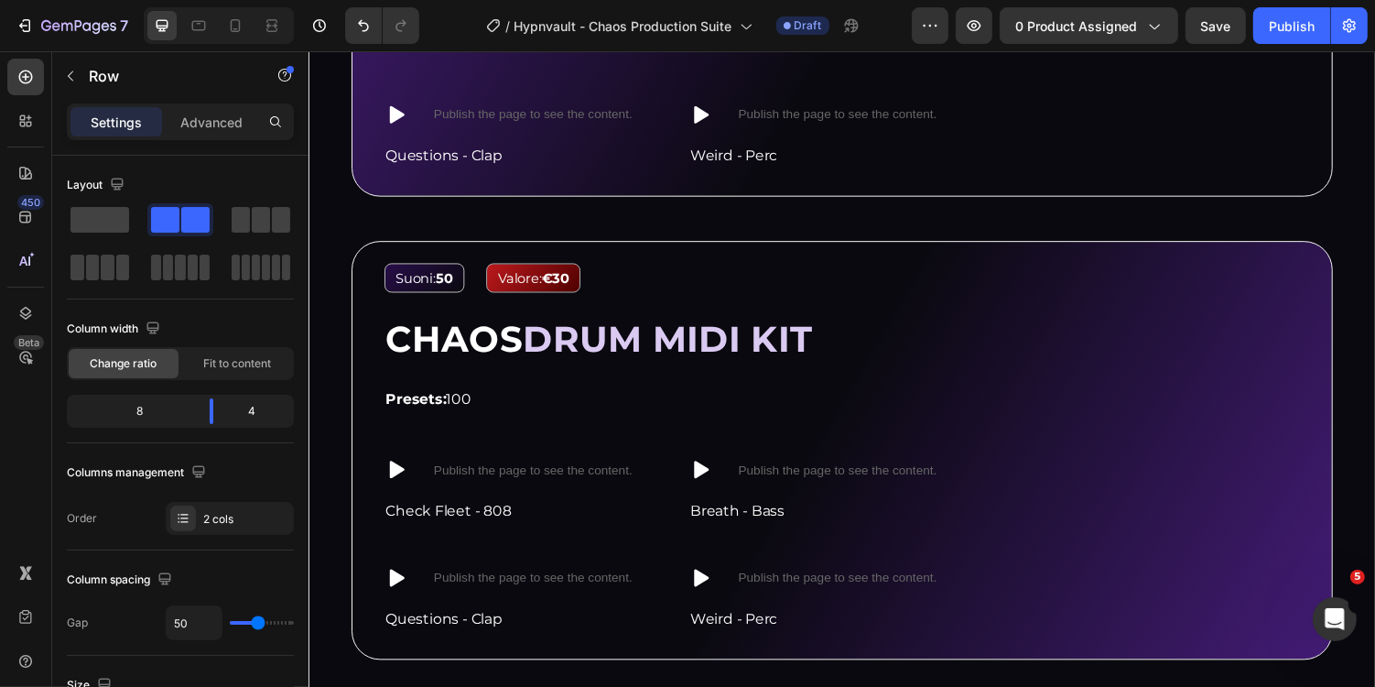
scroll to position [3481, 0]
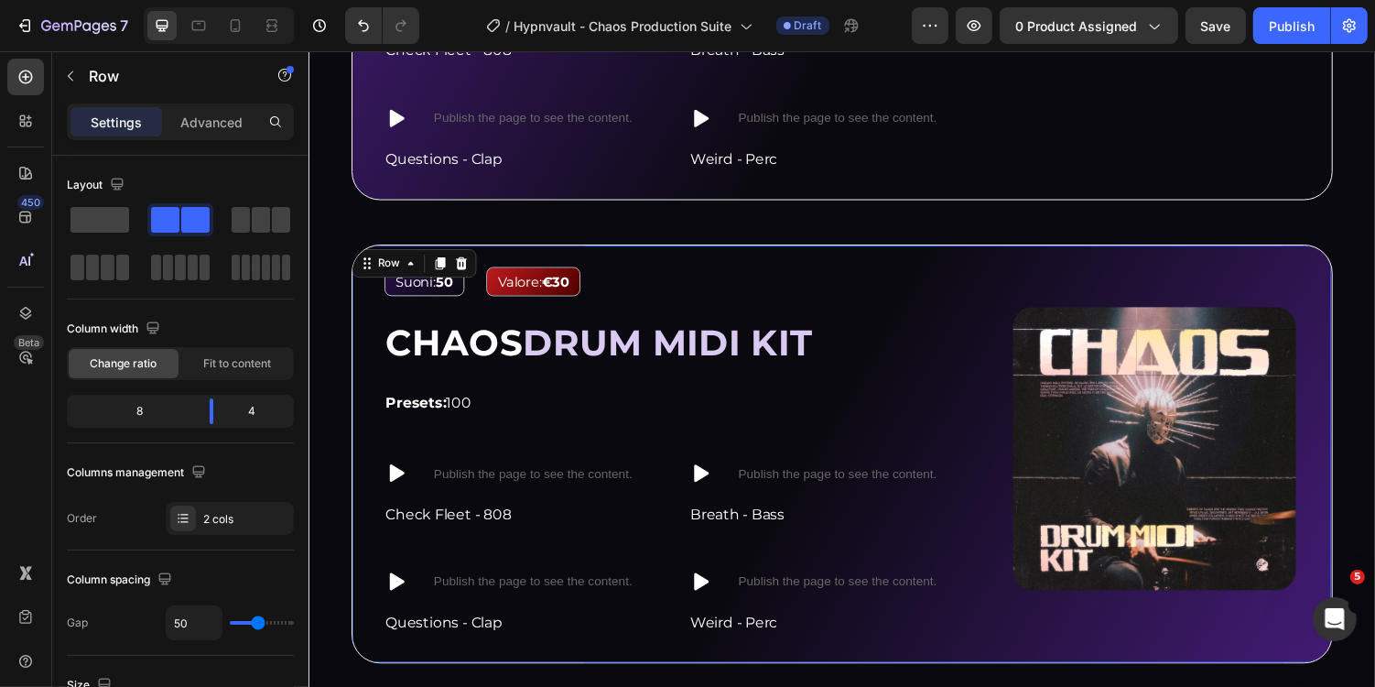
click at [995, 259] on div "Image Suoni: 50 Text Block Valore: €30 Text Block Row CHAOS DRUM MIDI KIT Headi…" at bounding box center [857, 464] width 1011 height 431
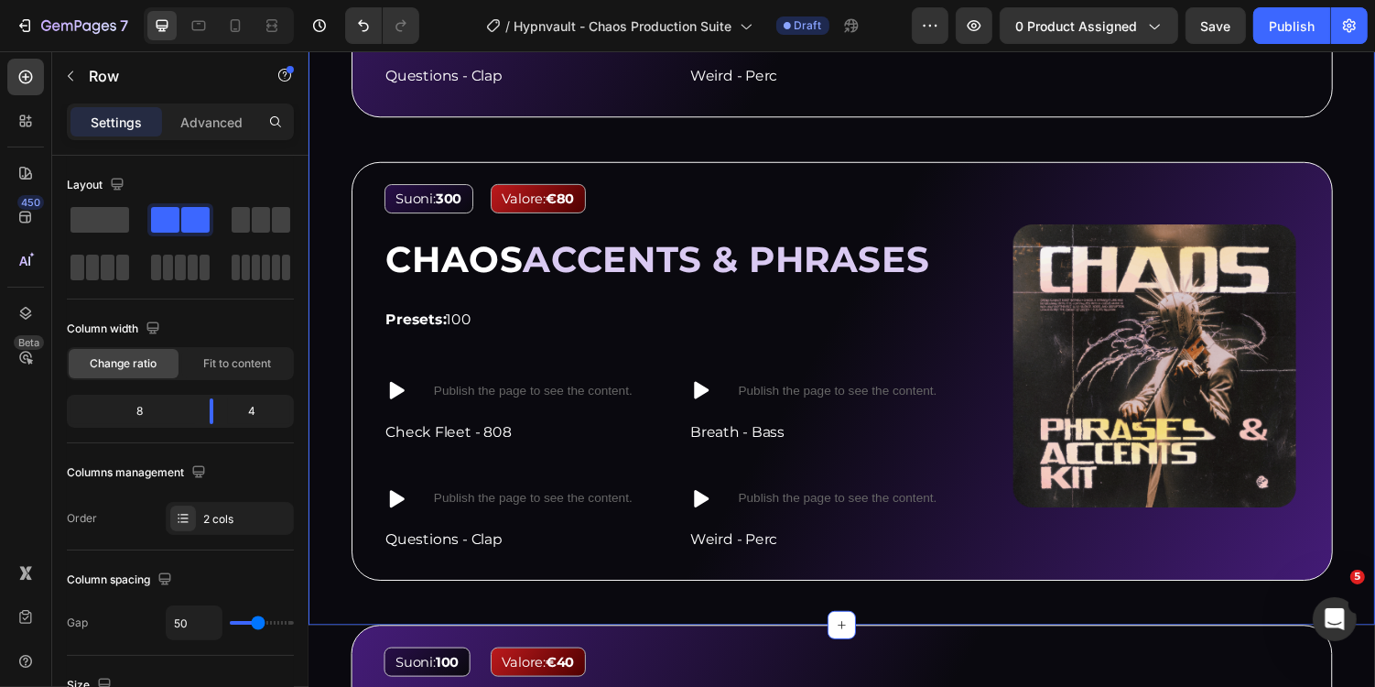
scroll to position [2567, 0]
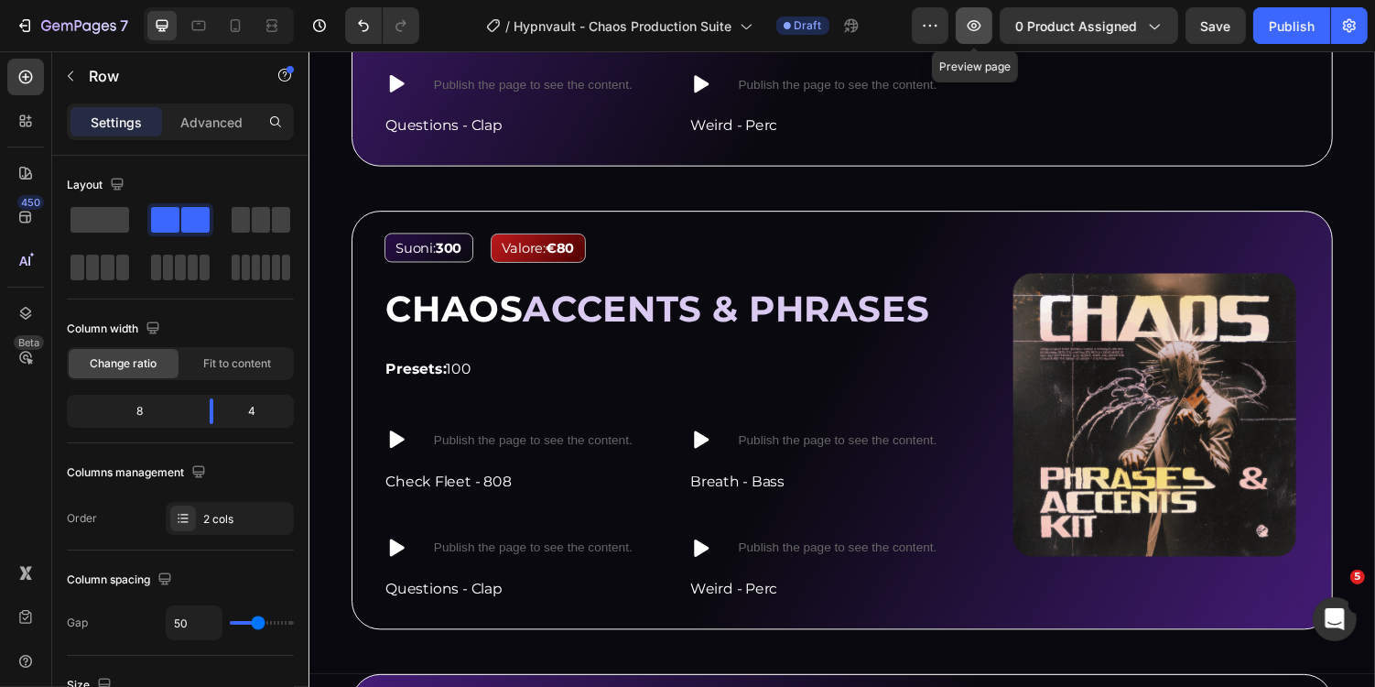
click at [980, 38] on button "button" at bounding box center [974, 25] width 37 height 37
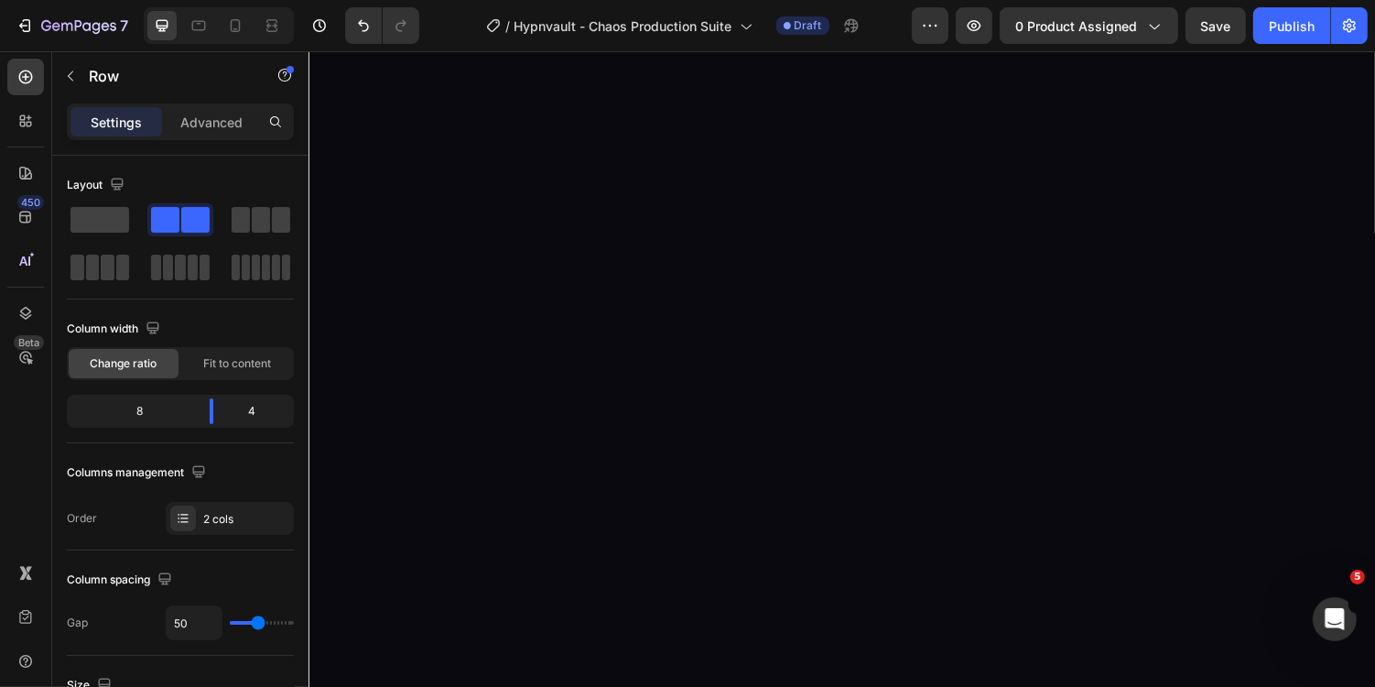
scroll to position [0, 0]
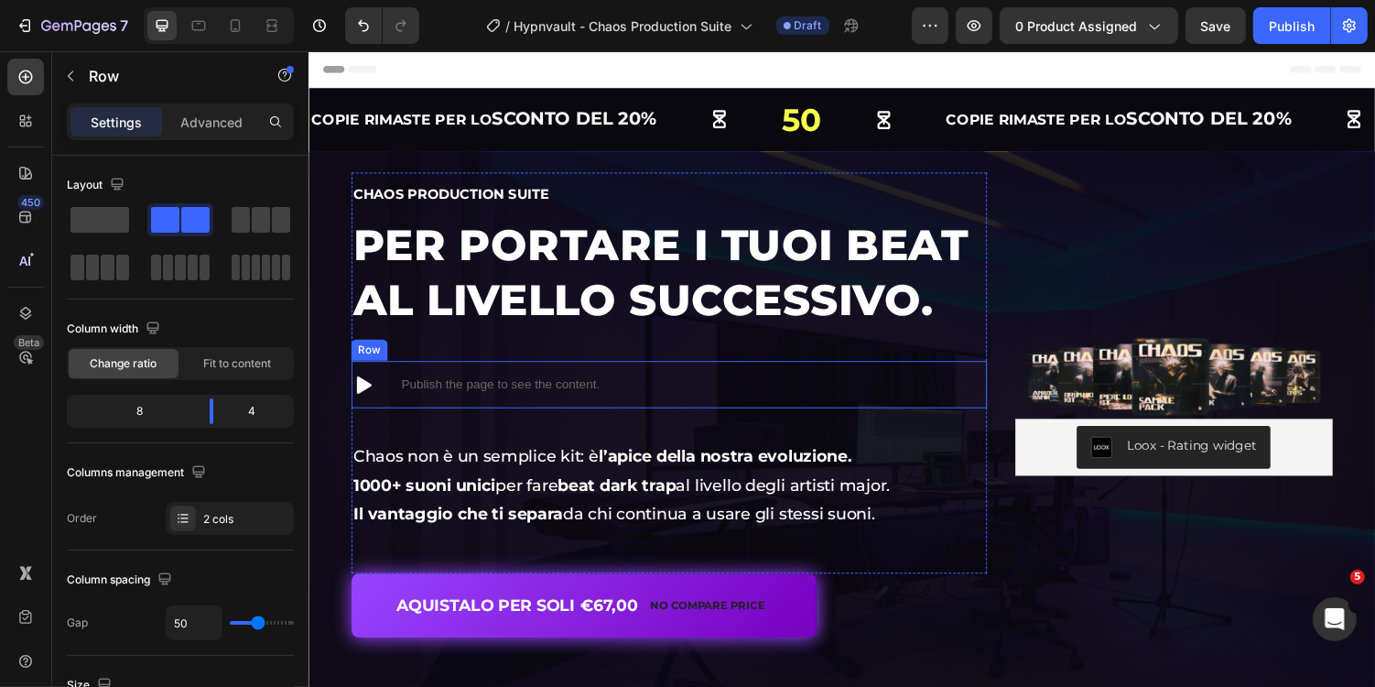
click at [722, 370] on div "Icon Publish the page to see the content. Custom Code Row" at bounding box center [679, 393] width 655 height 49
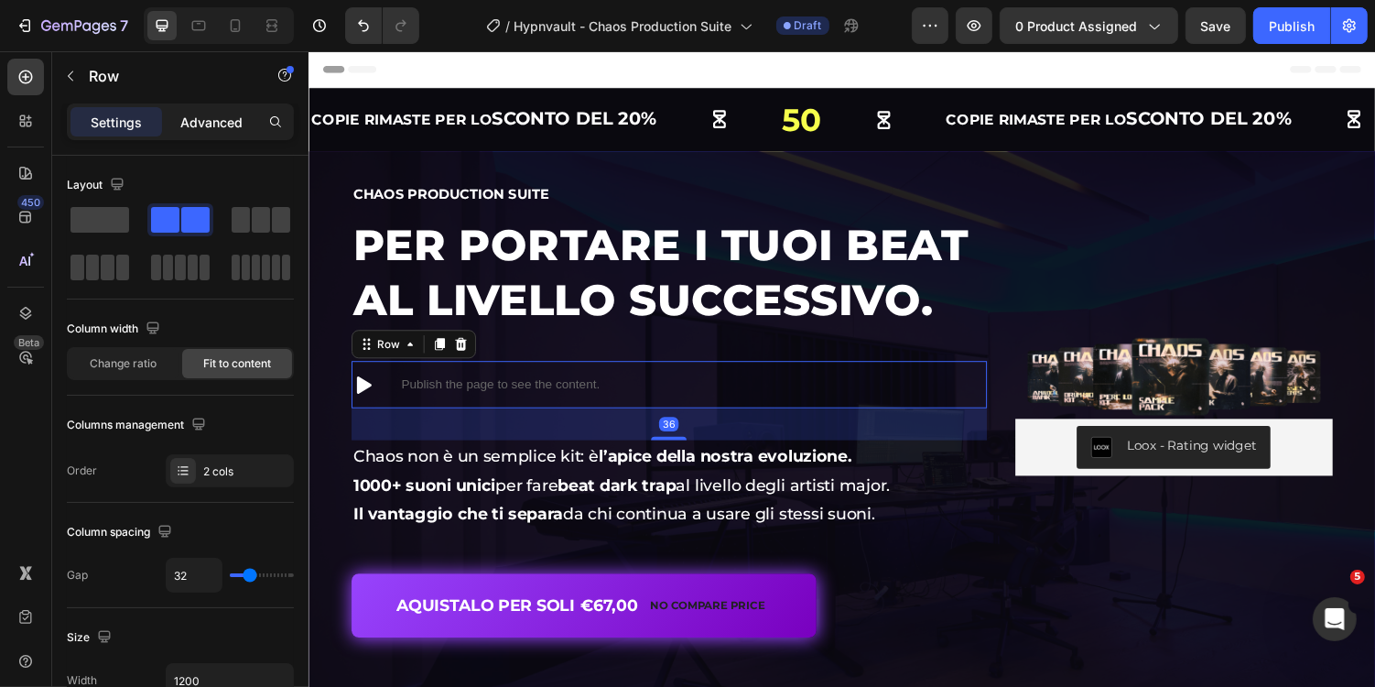
click at [213, 131] on div "Advanced" at bounding box center [212, 121] width 92 height 29
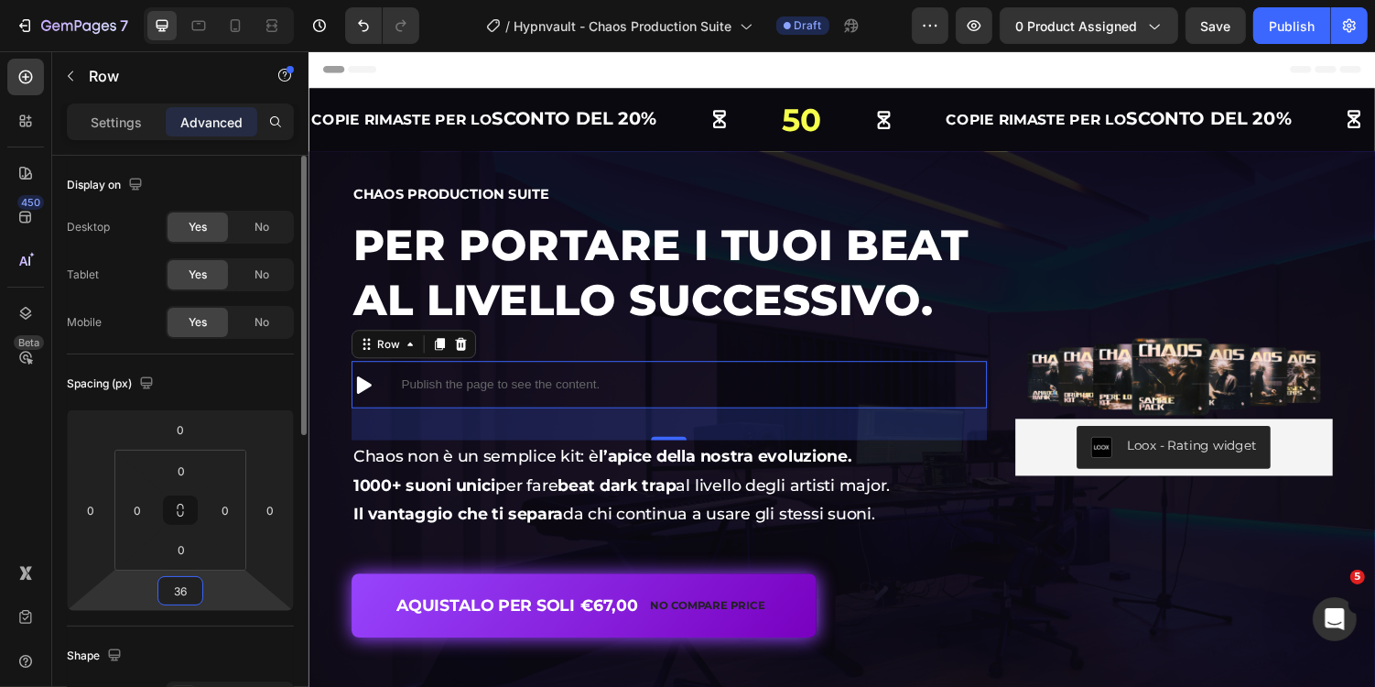
click at [185, 588] on input "36" at bounding box center [180, 590] width 37 height 27
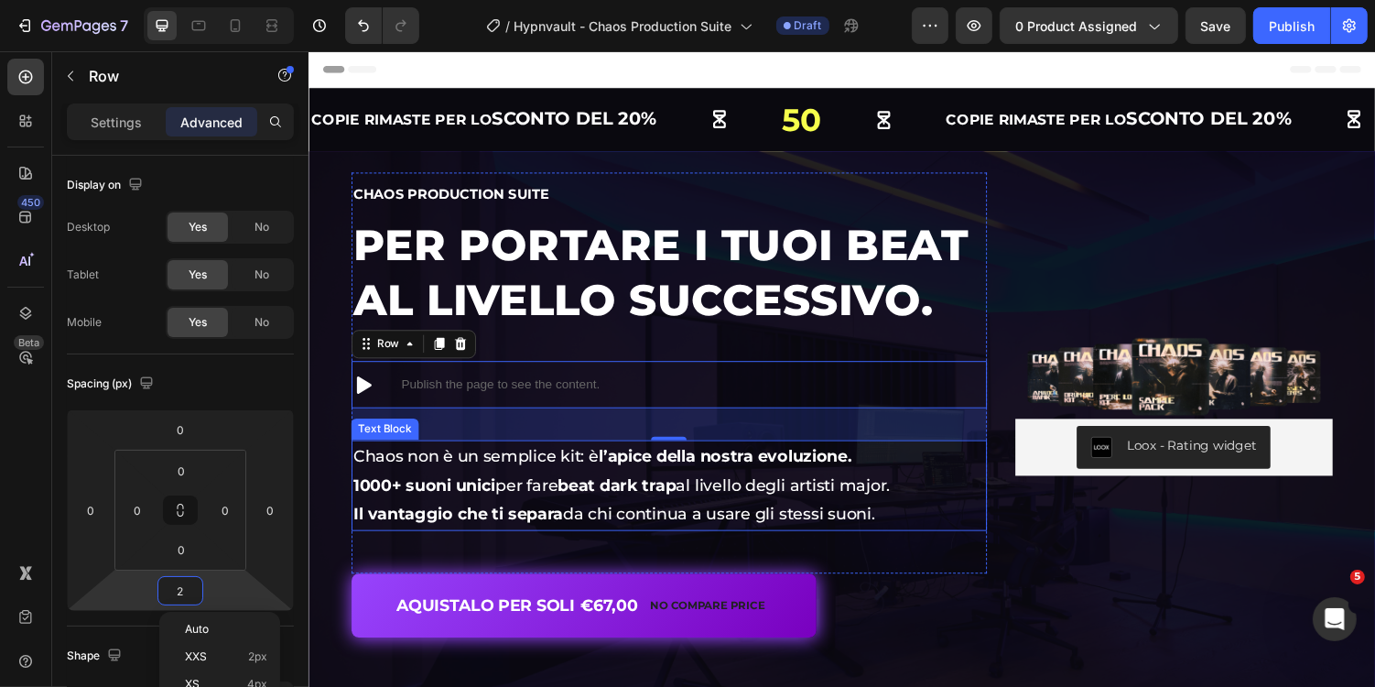
type input "24"
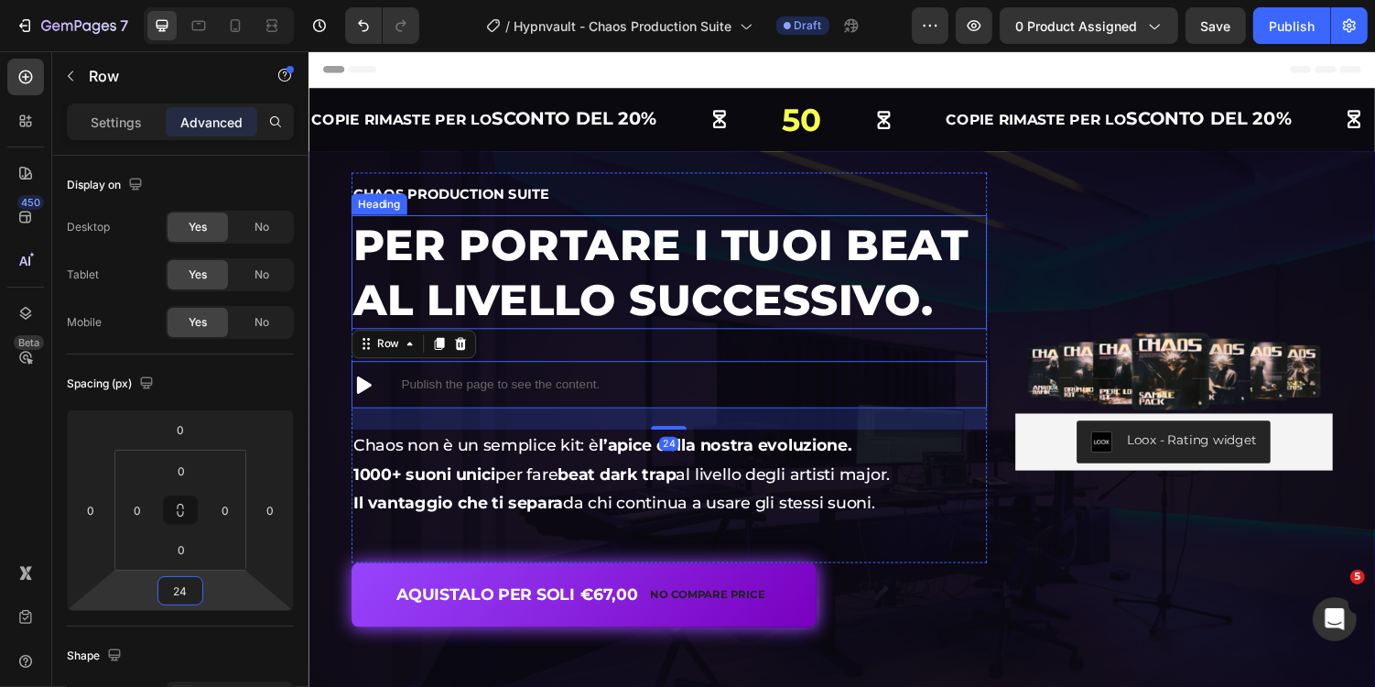
click at [562, 295] on h1 "Per portare i tuoi beat al livello successivo." at bounding box center [679, 278] width 655 height 118
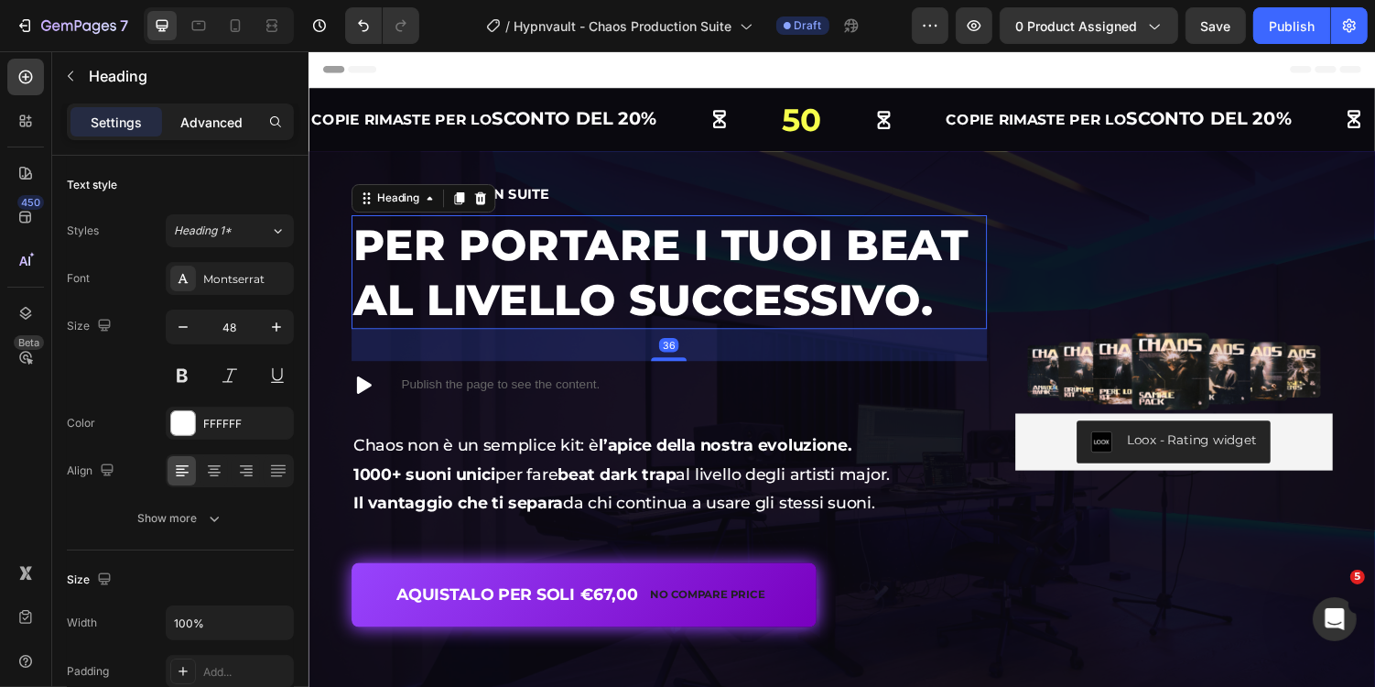
click at [209, 130] on p "Advanced" at bounding box center [211, 122] width 62 height 19
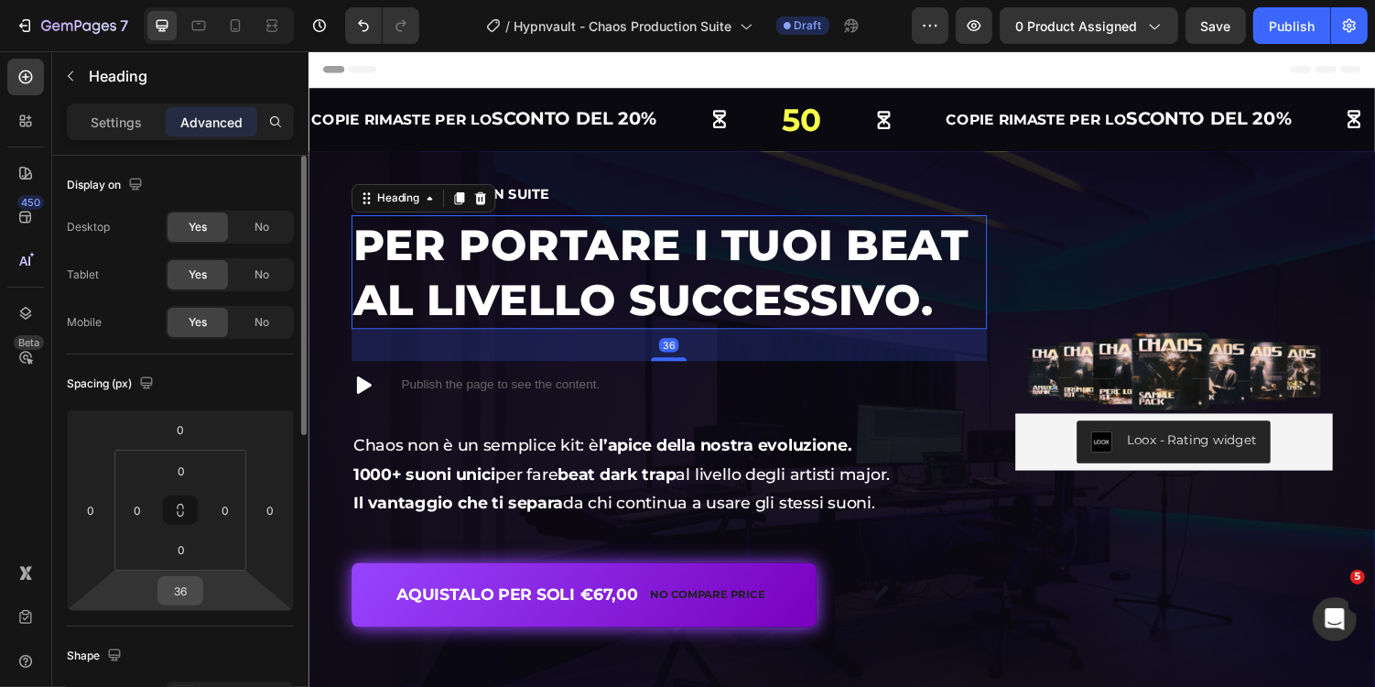
click at [181, 591] on input "36" at bounding box center [180, 590] width 37 height 27
type input "24"
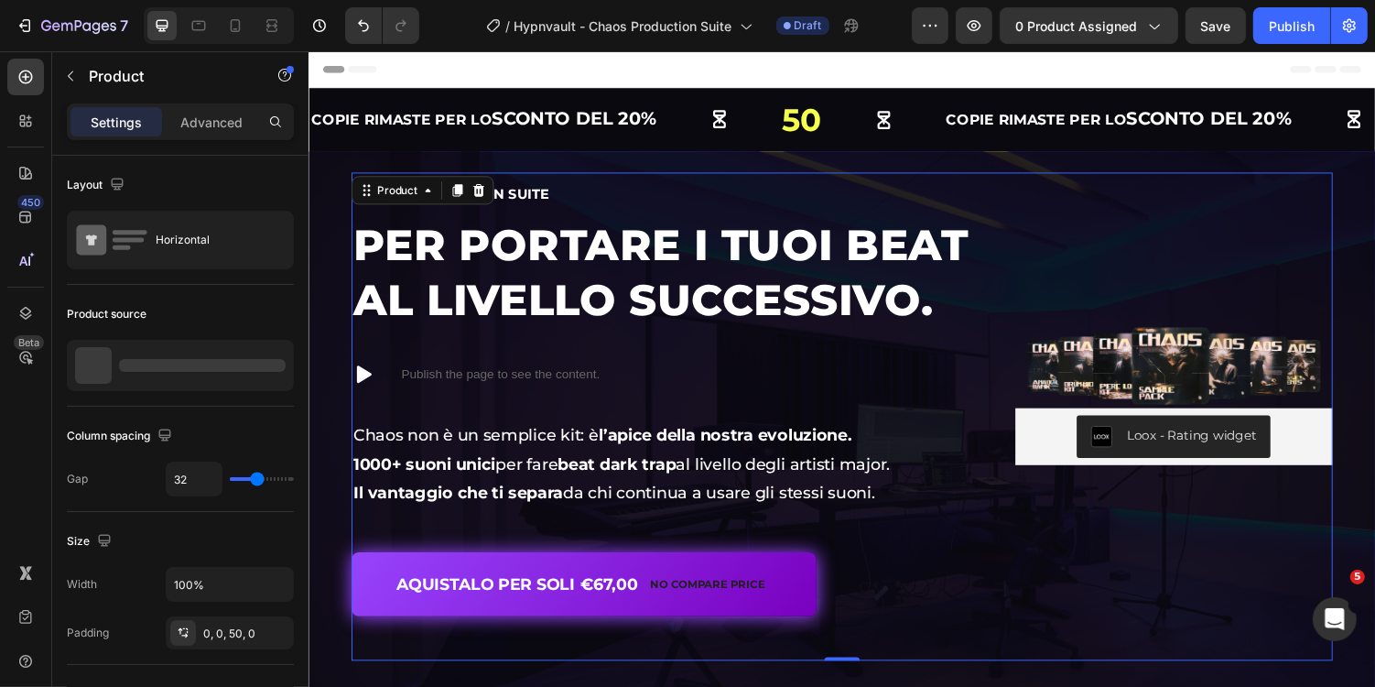
click at [1032, 516] on div "Image Loox - Rating widget Loox Chaos Production Suite Heading Per portare i tu…" at bounding box center [857, 426] width 1011 height 503
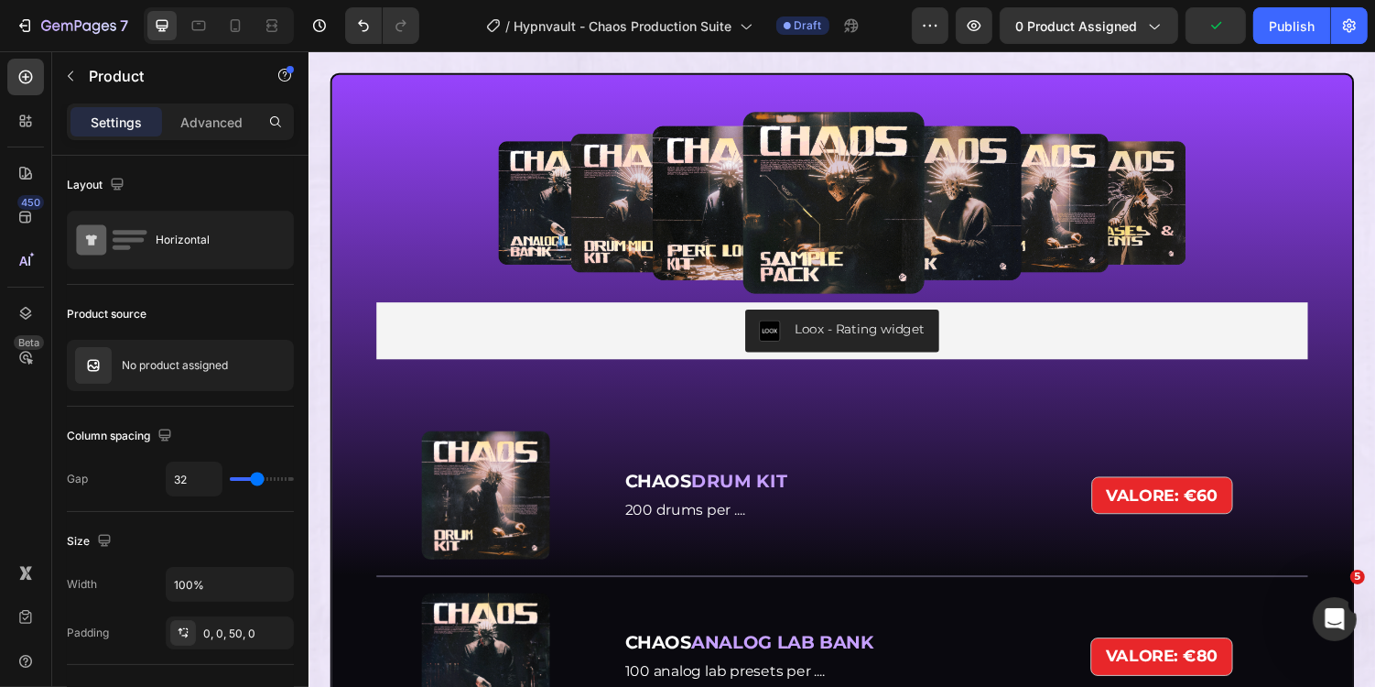
scroll to position [5049, 0]
